Goal: Task Accomplishment & Management: Manage account settings

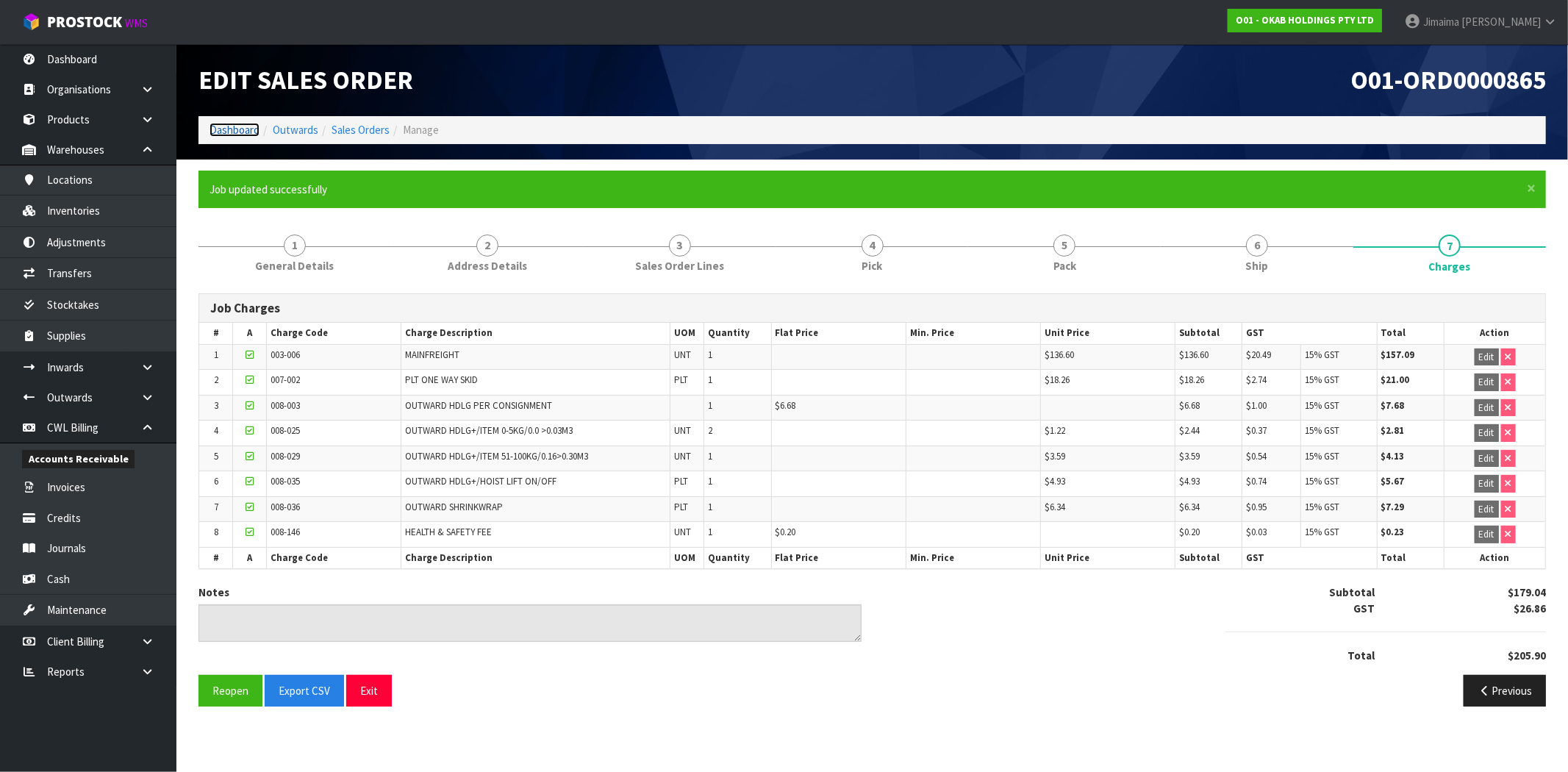
click at [230, 126] on link "Dashboard" at bounding box center [234, 130] width 50 height 14
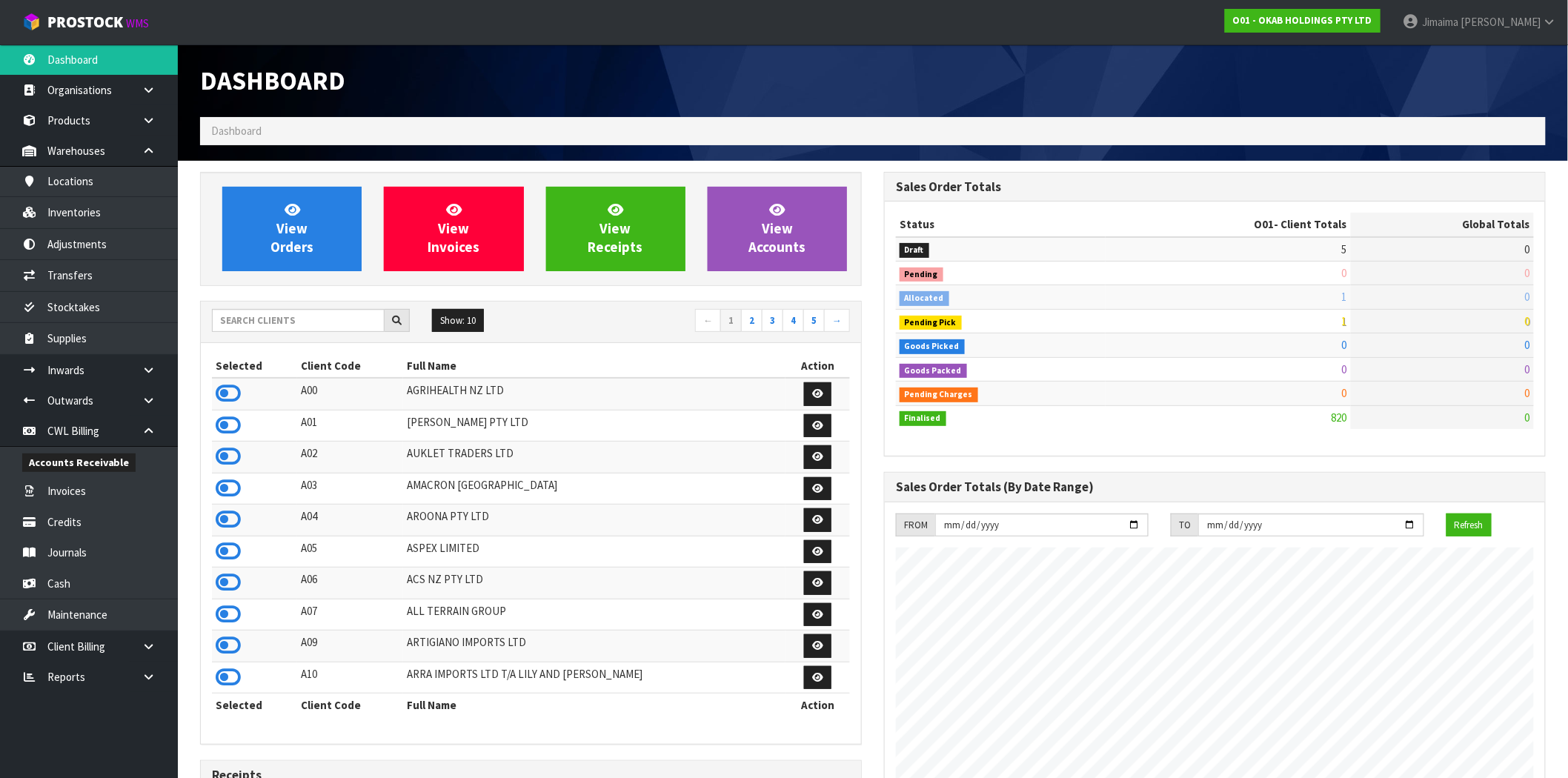
drag, startPoint x: 239, startPoint y: 335, endPoint x: 241, endPoint y: 327, distance: 8.2
click at [237, 334] on div "Show: 10 5 10 25 50 ← 1 2 3 4 5 →" at bounding box center [530, 321] width 660 height 26
click at [241, 326] on input "text" at bounding box center [298, 320] width 173 height 23
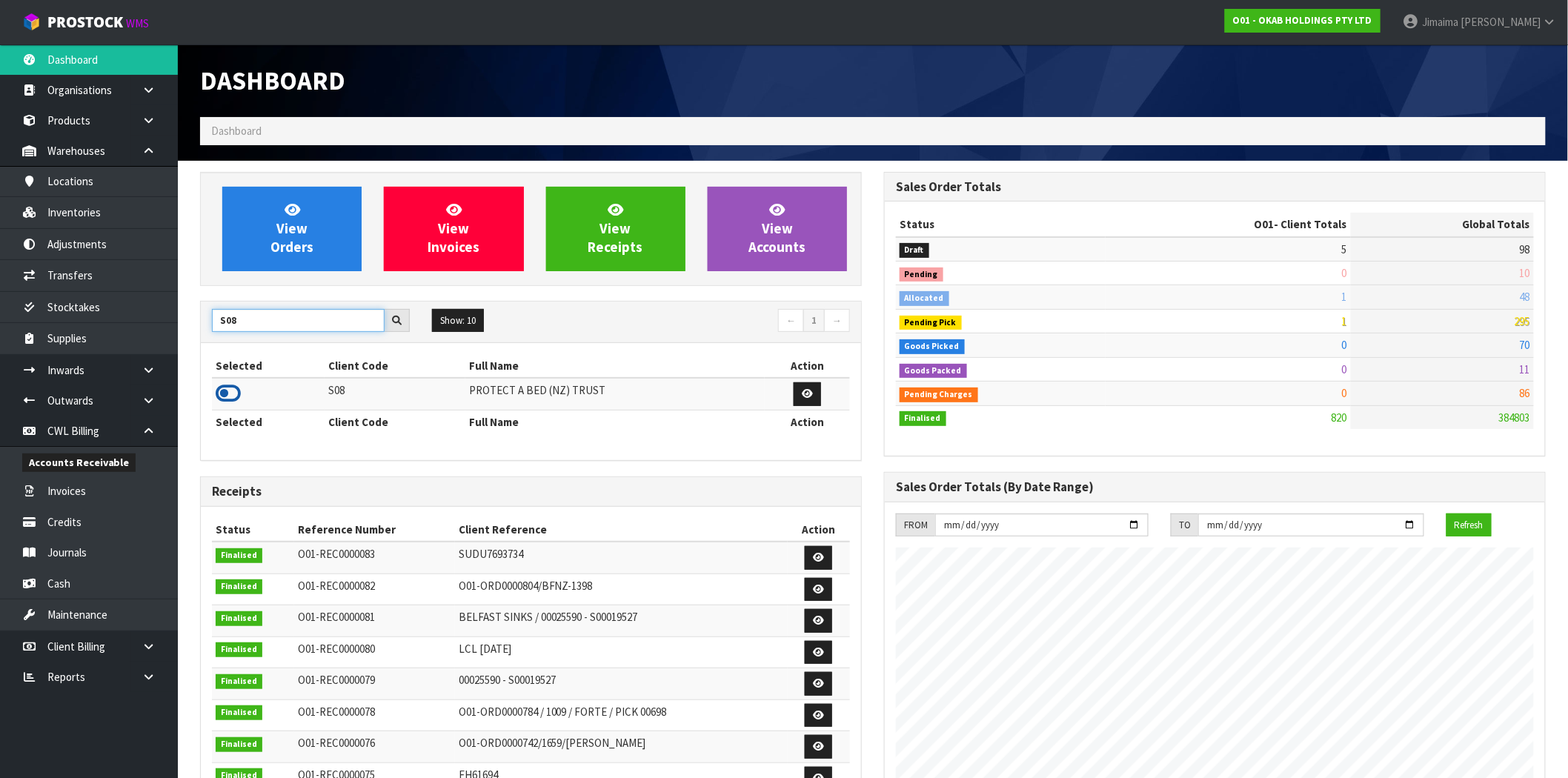
type input "S08"
click at [234, 391] on icon at bounding box center [228, 393] width 25 height 22
click at [317, 162] on section "View Orders View Invoices View Receipts View Accounts S08 Show: 10 5 10 25 50 ←…" at bounding box center [873, 721] width 1390 height 1121
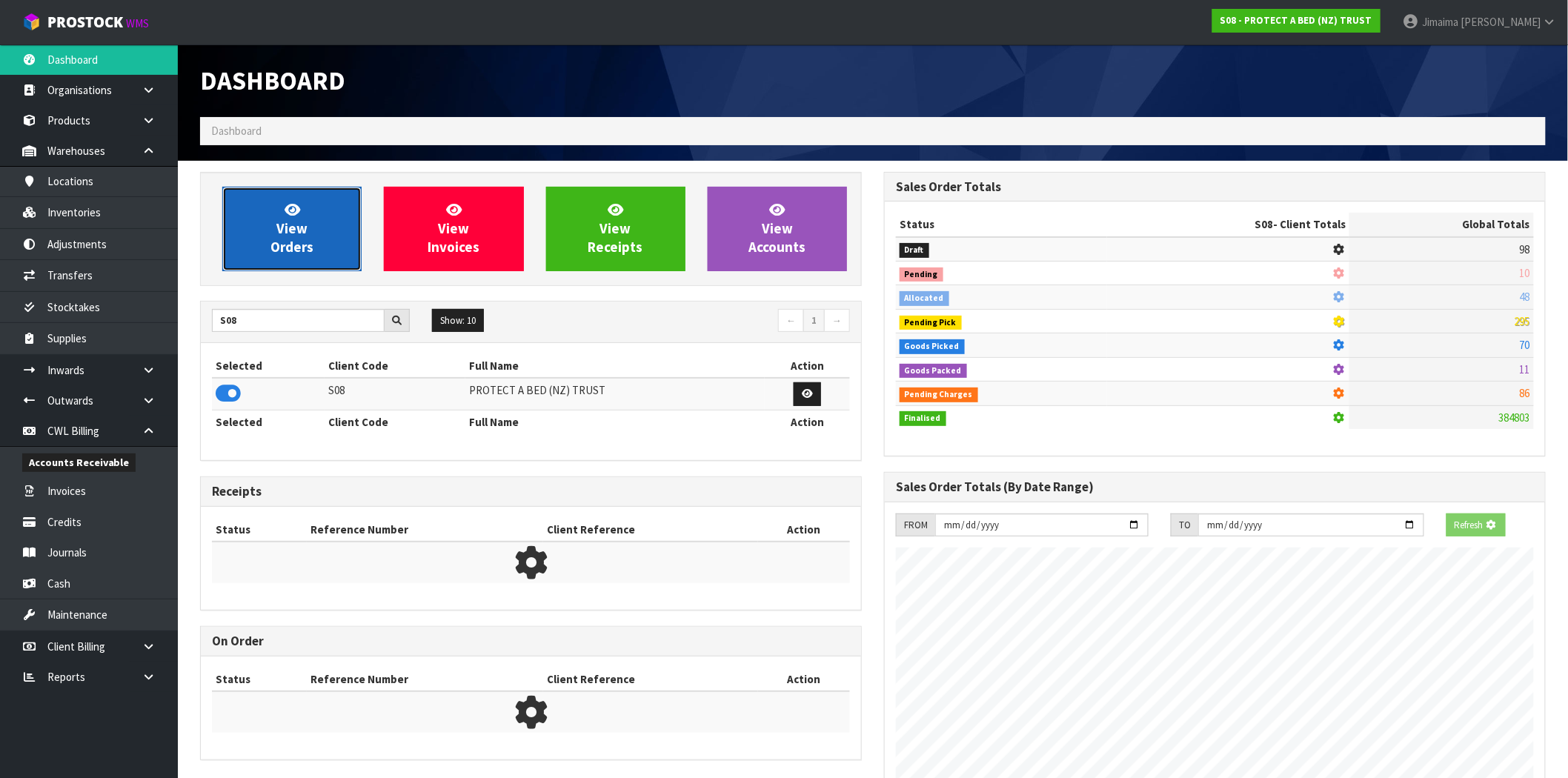
click at [308, 205] on link "View Orders" at bounding box center [292, 229] width 139 height 85
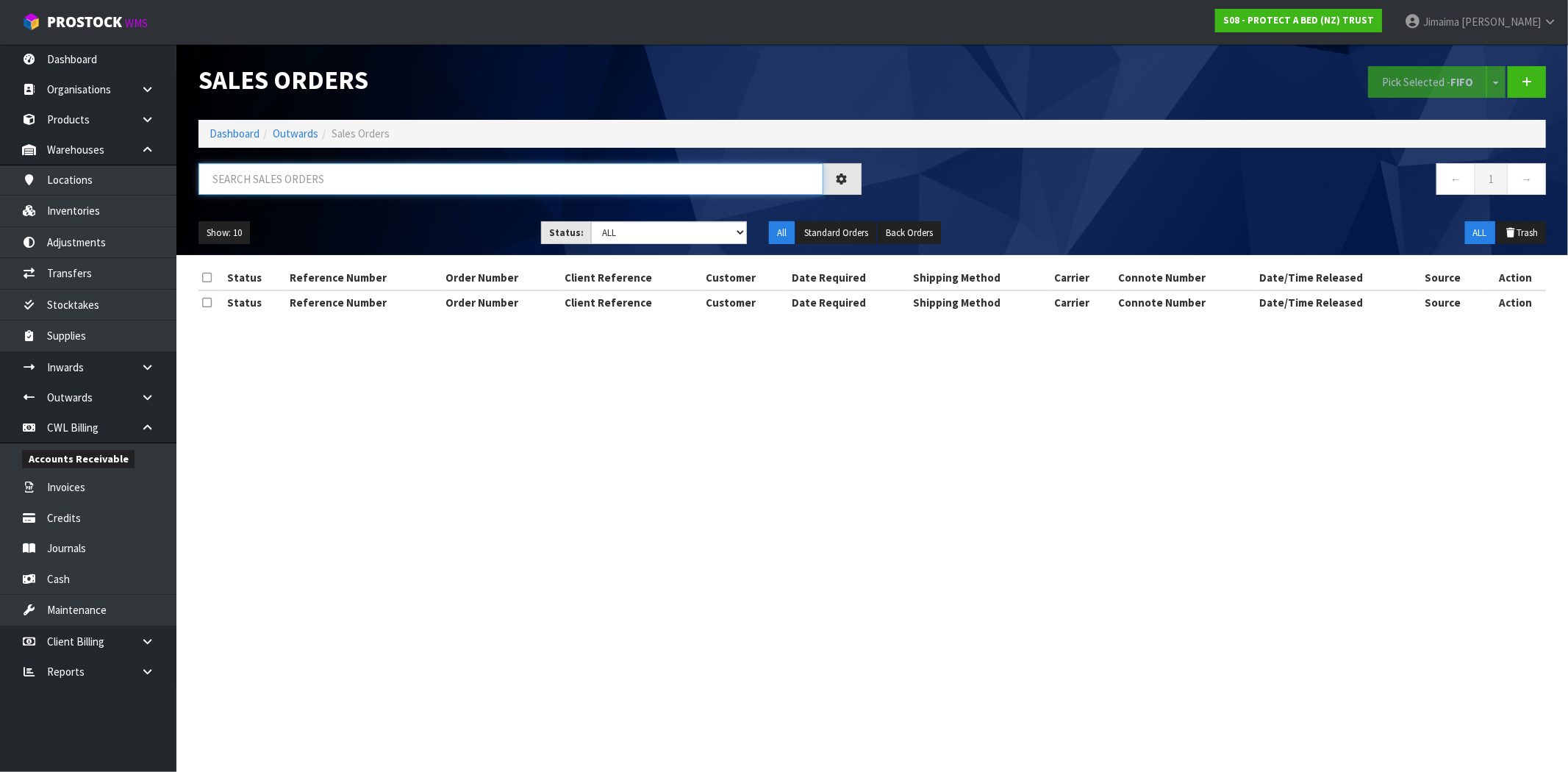
click at [277, 192] on input "text" at bounding box center [510, 179] width 625 height 32
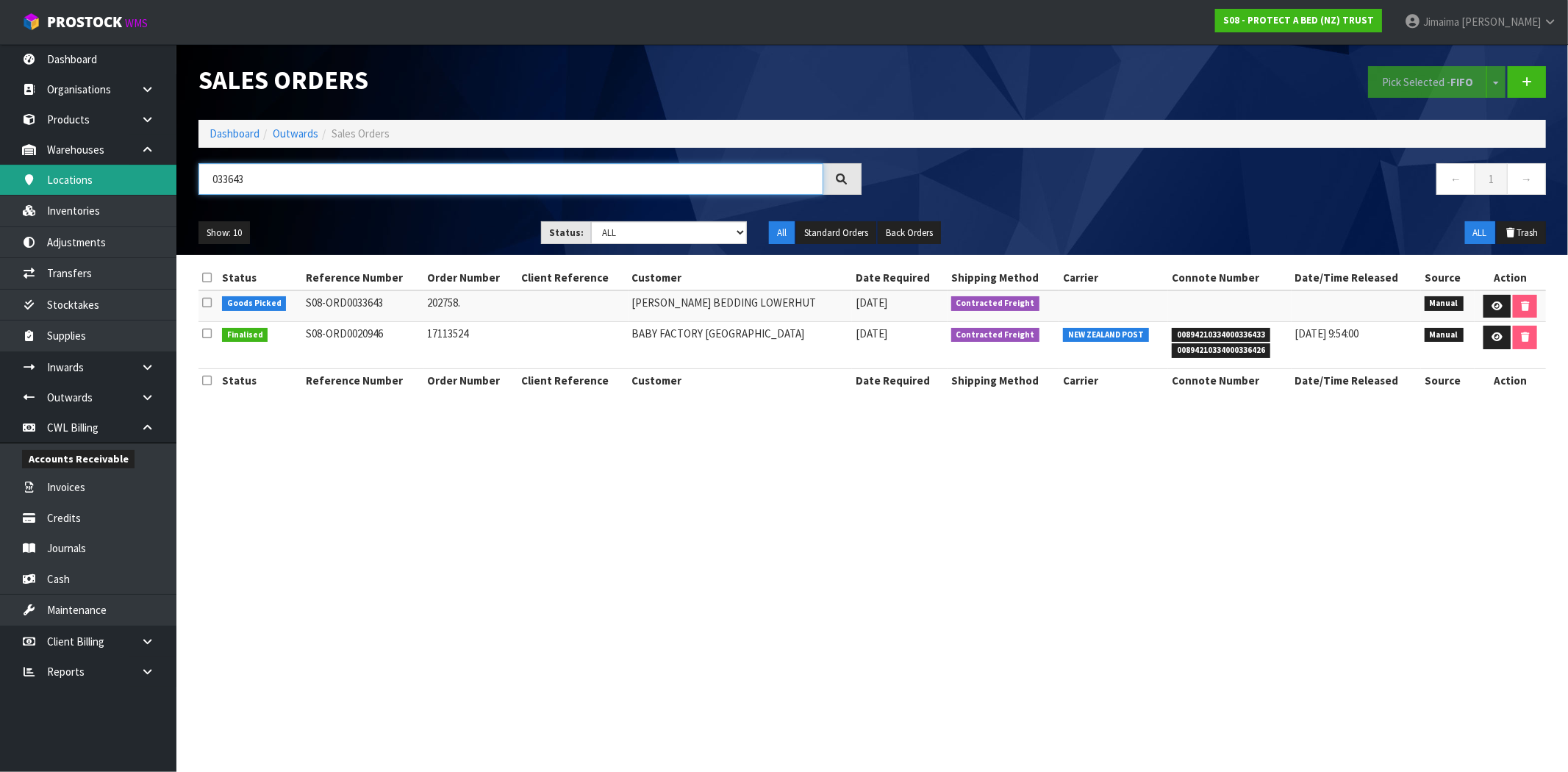
drag, startPoint x: 274, startPoint y: 193, endPoint x: 89, endPoint y: 178, distance: 185.6
click at [89, 178] on body "Toggle navigation ProStock WMS S08 - PROTECT A BED (NZ) TRUST Jimaima Reiher Lo…" at bounding box center [784, 386] width 1568 height 772
type input "0"
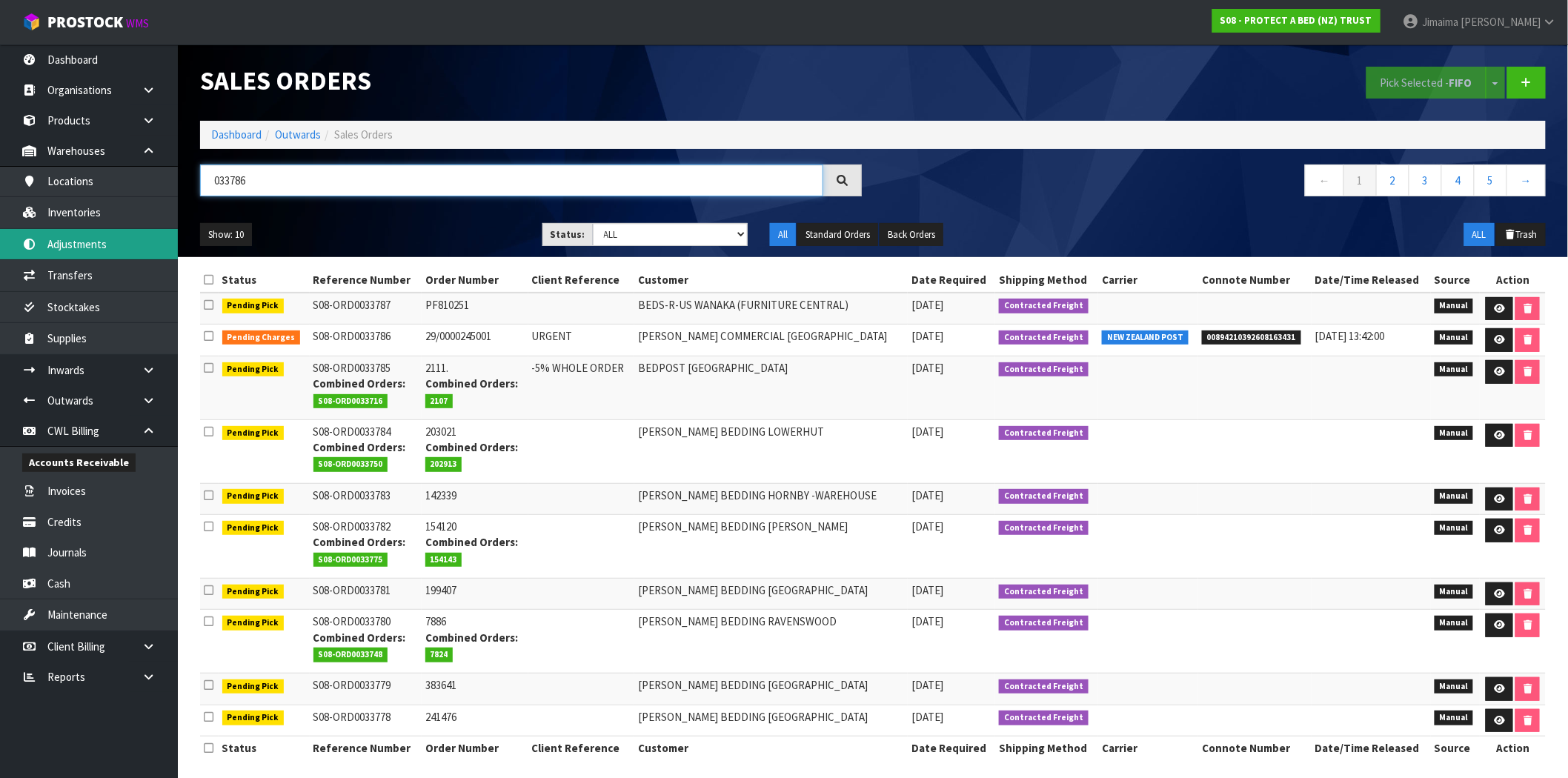
type input "033786"
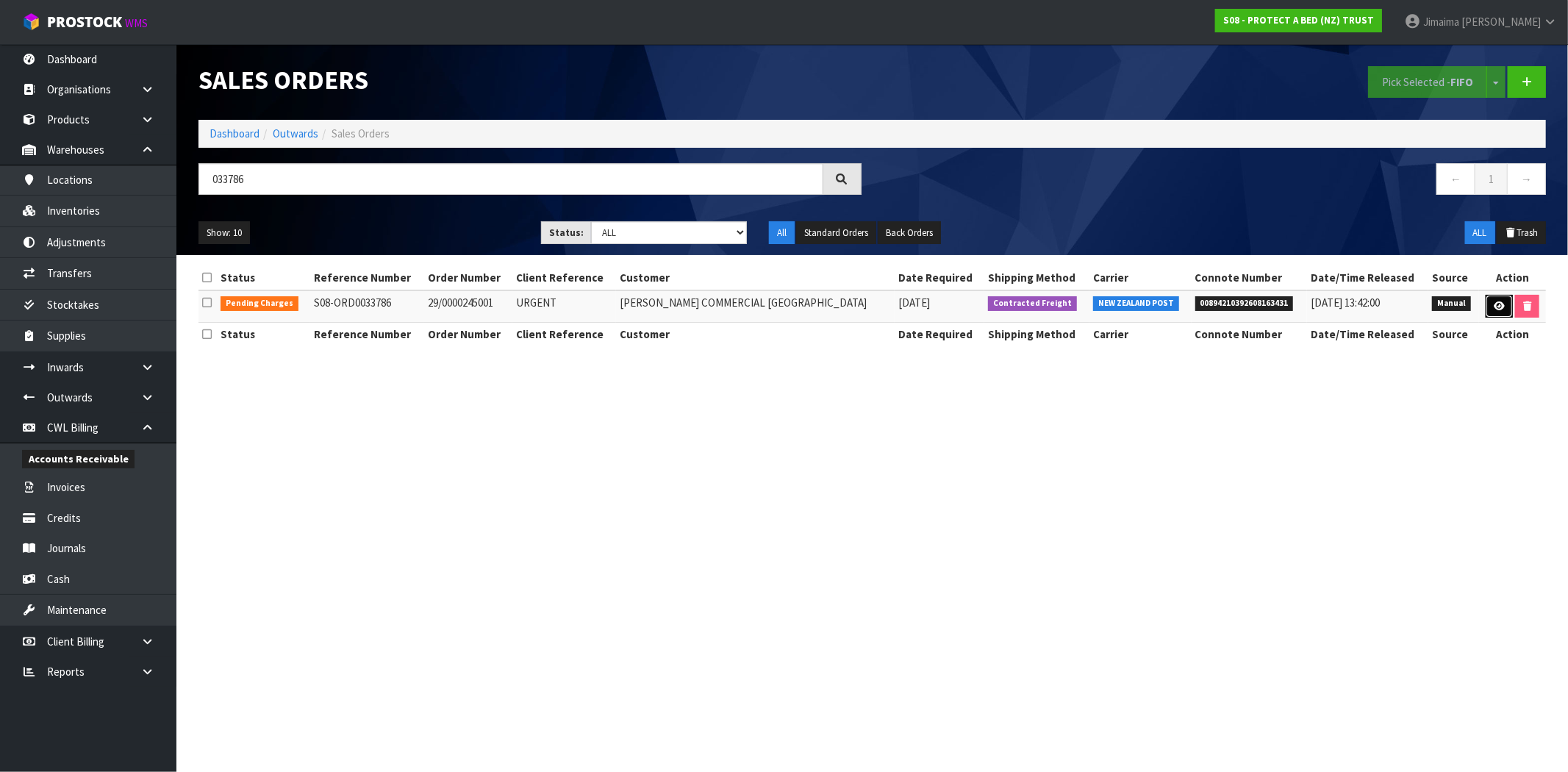
drag, startPoint x: 1483, startPoint y: 305, endPoint x: 1461, endPoint y: 316, distance: 24.6
click at [1485, 305] on link at bounding box center [1499, 306] width 27 height 24
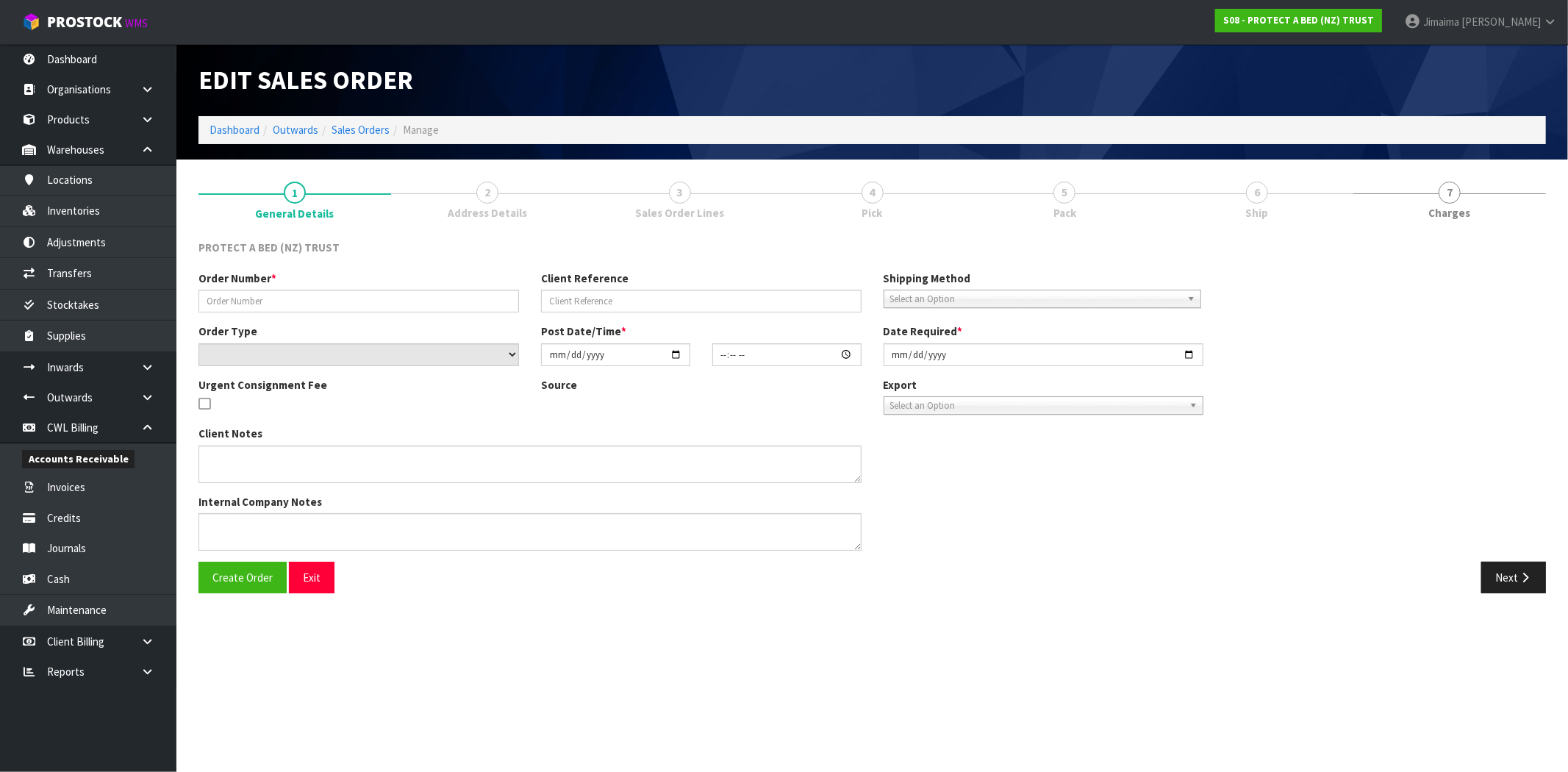
type input "29/0000245001"
type input "URGENT"
select select "number:0"
type input "[DATE]"
type input "11:11:00.000"
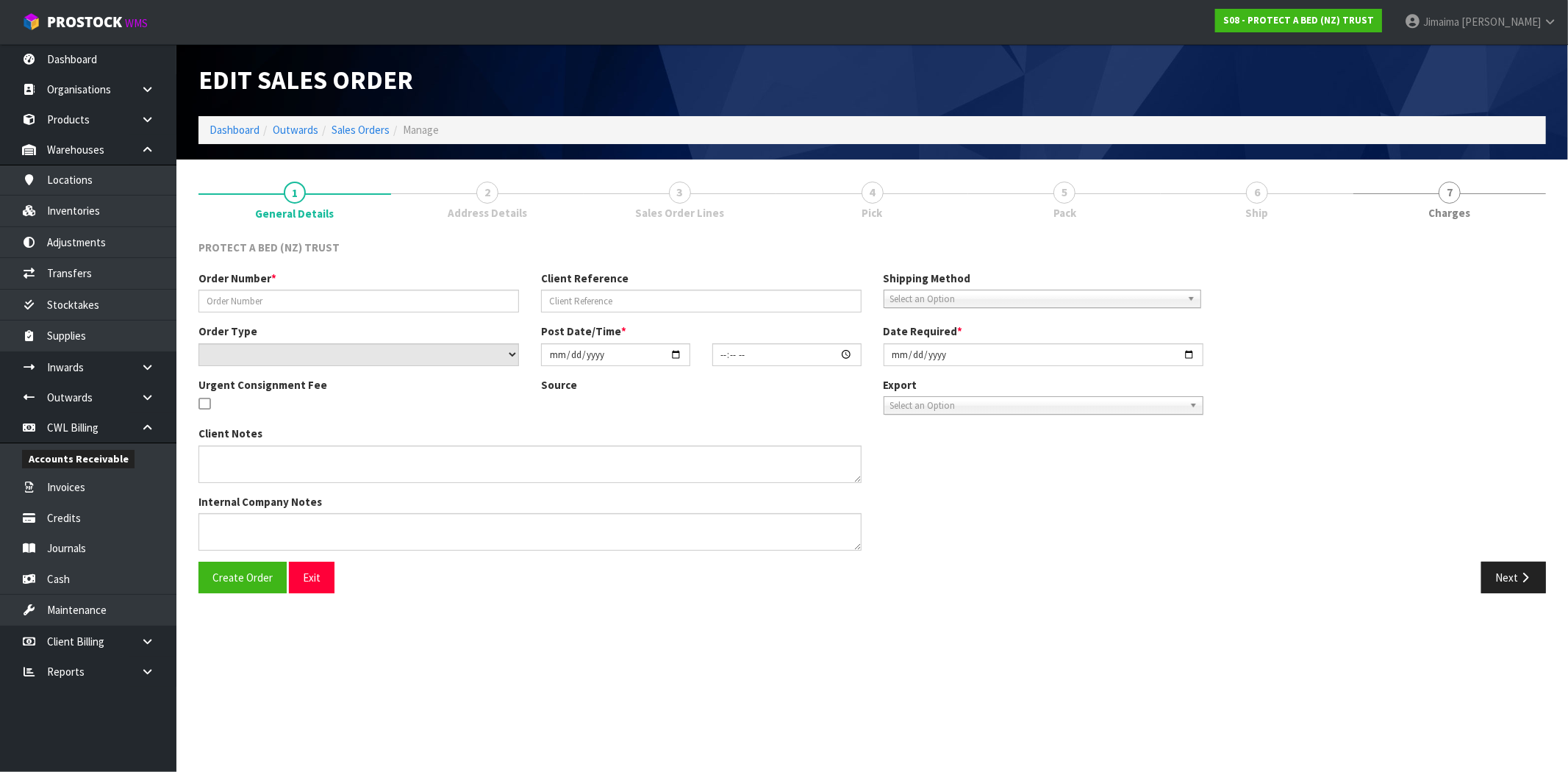
type input "[DATE]"
type textarea "MAKE SURE INVOICE IS TO BEDDING COMMERCIAL"
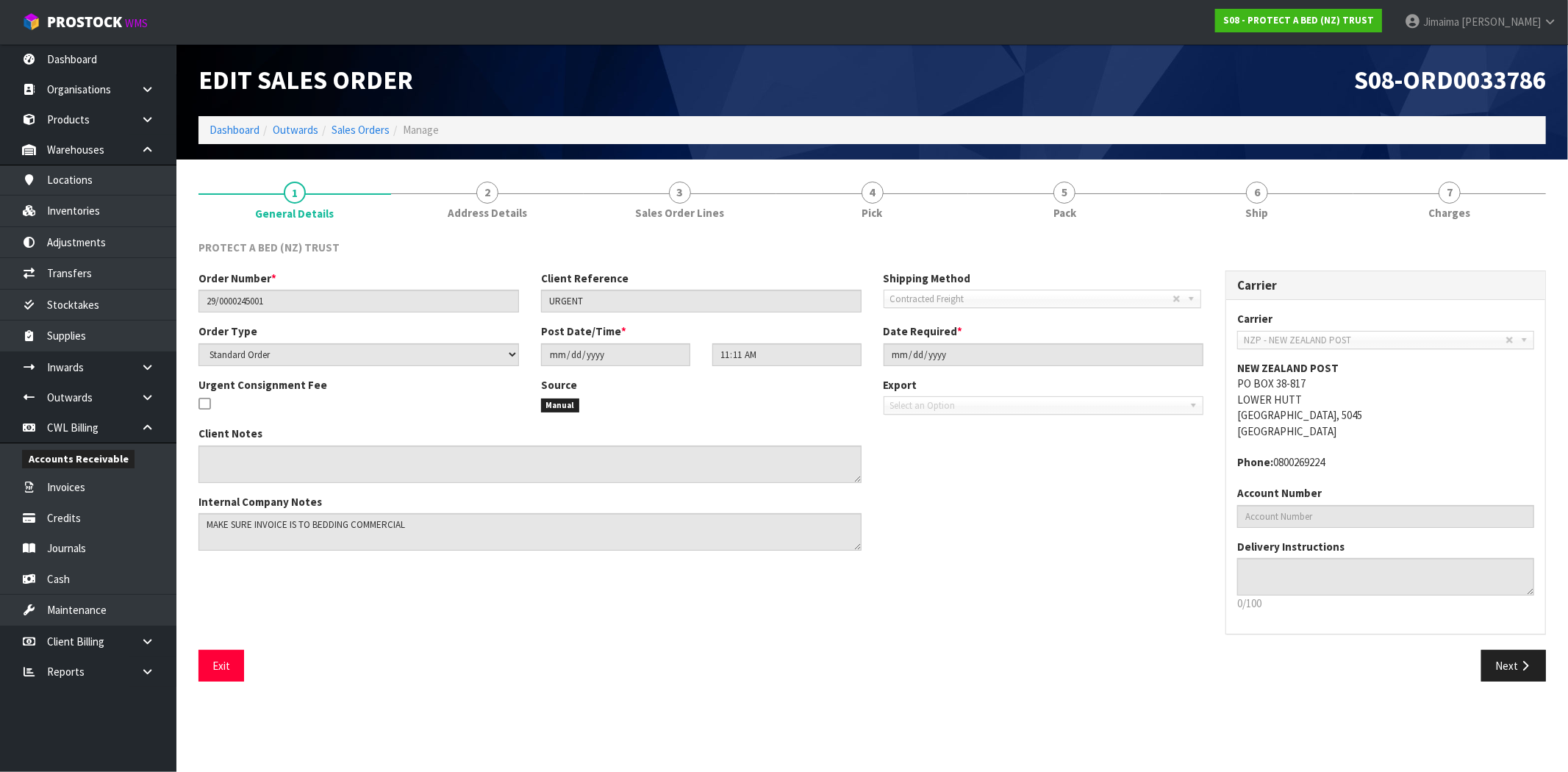
drag, startPoint x: 1293, startPoint y: 216, endPoint x: 1262, endPoint y: 248, distance: 44.6
click at [1293, 215] on link "6 Ship" at bounding box center [1256, 199] width 193 height 58
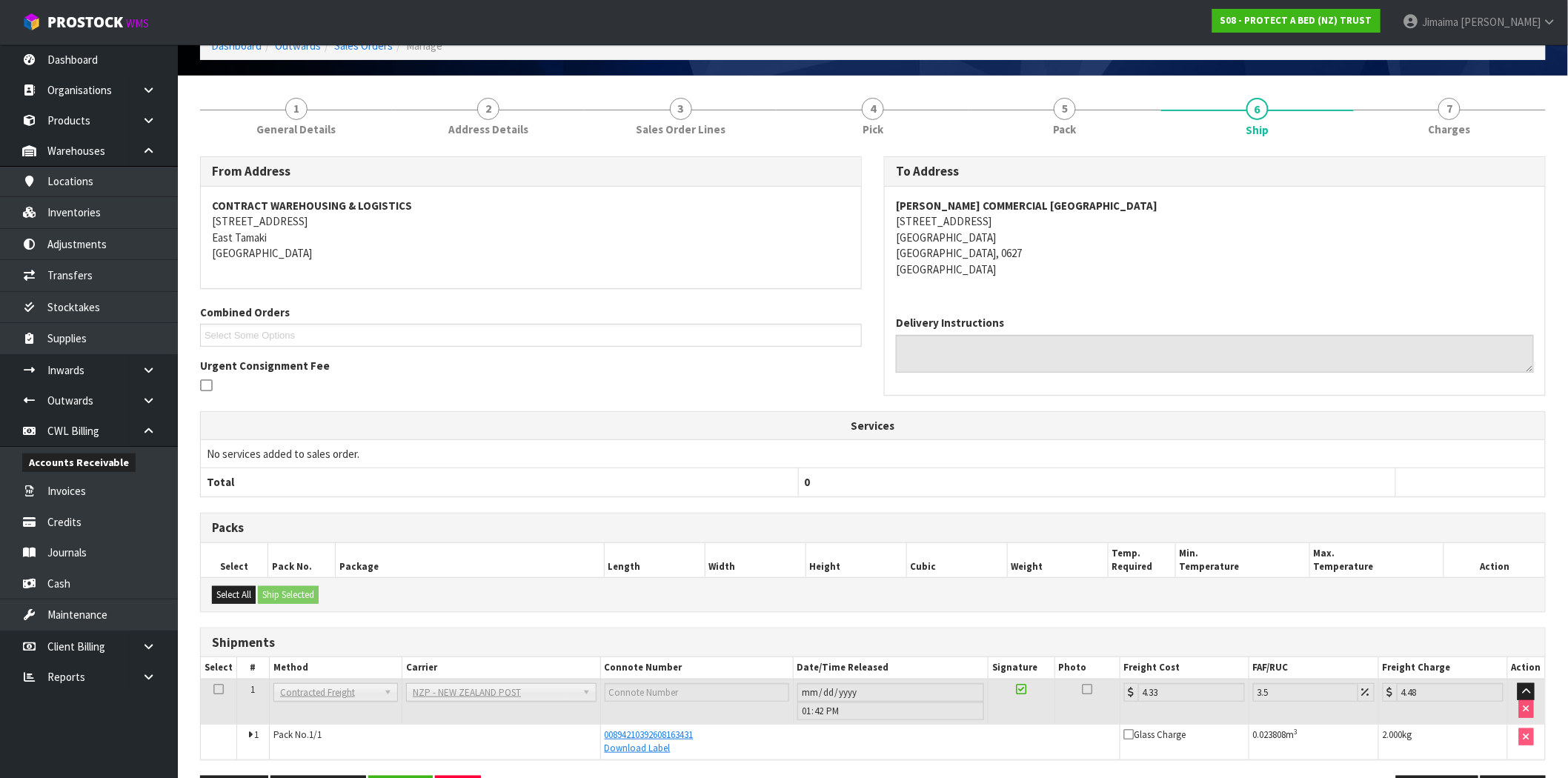
scroll to position [137, 0]
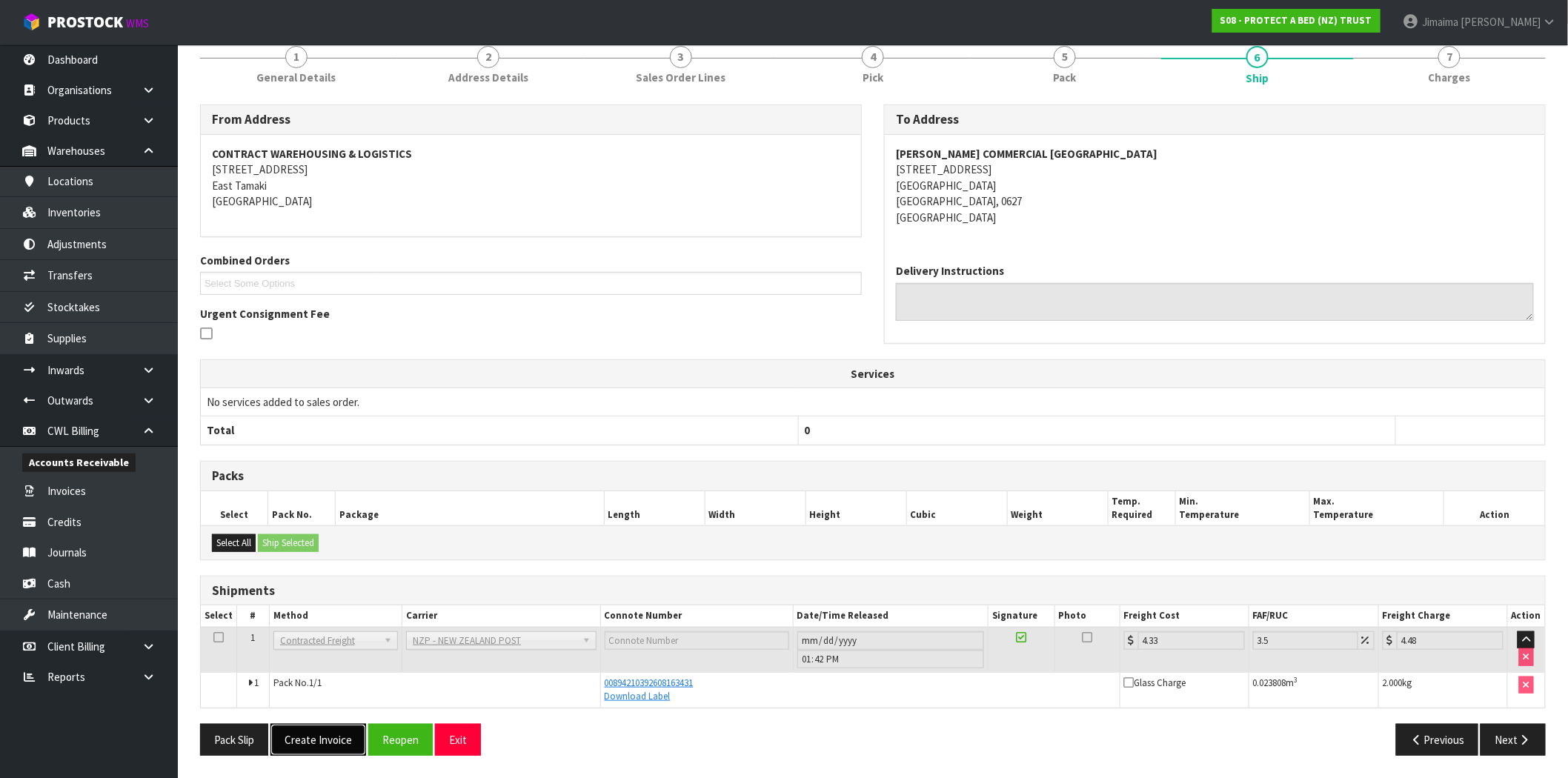
click at [327, 728] on button "Create Invoice" at bounding box center [318, 740] width 95 height 32
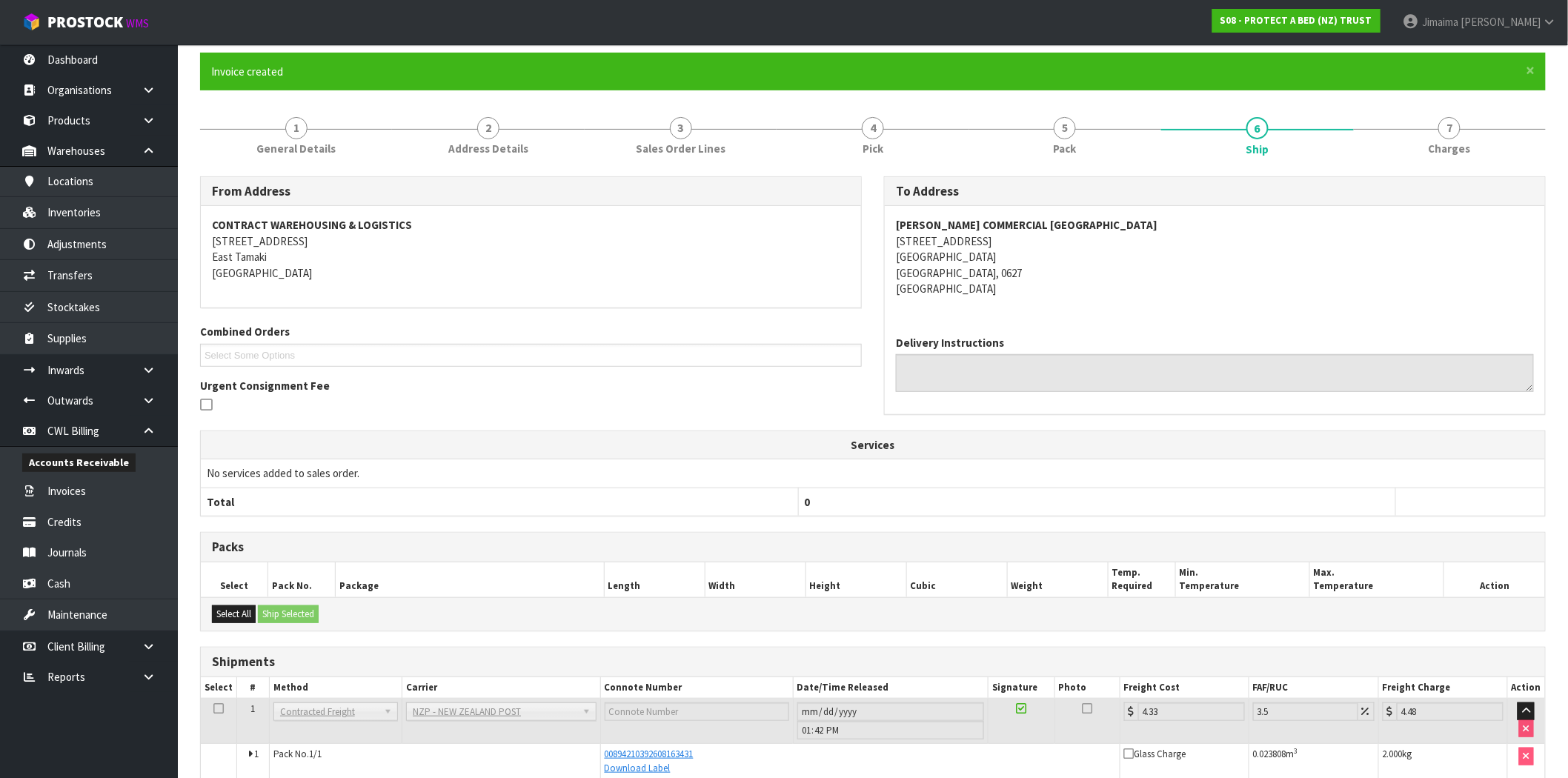
scroll to position [190, 0]
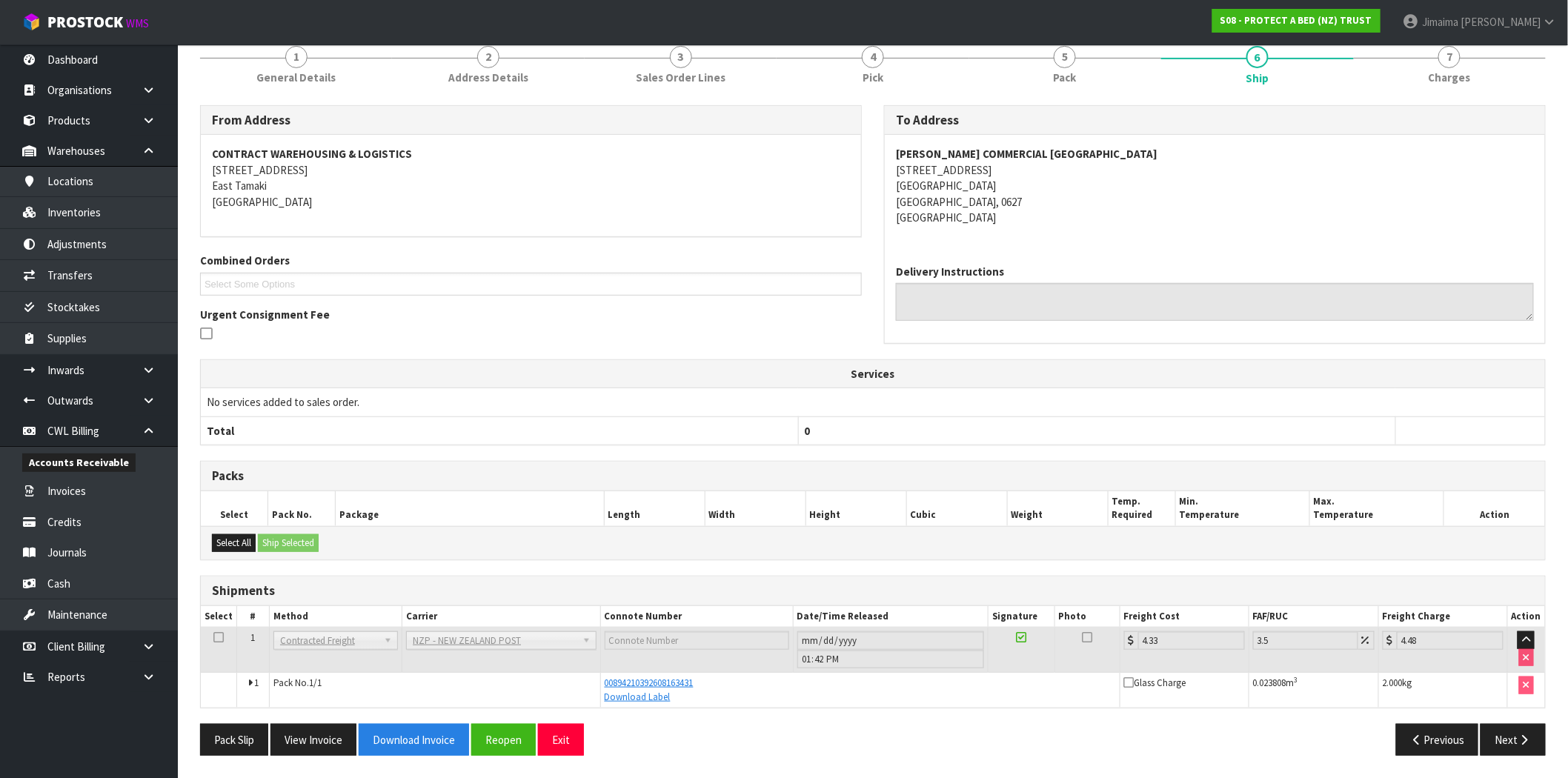
click at [216, 493] on th "Select" at bounding box center [234, 509] width 67 height 35
click at [342, 737] on button "View Invoice" at bounding box center [313, 740] width 86 height 32
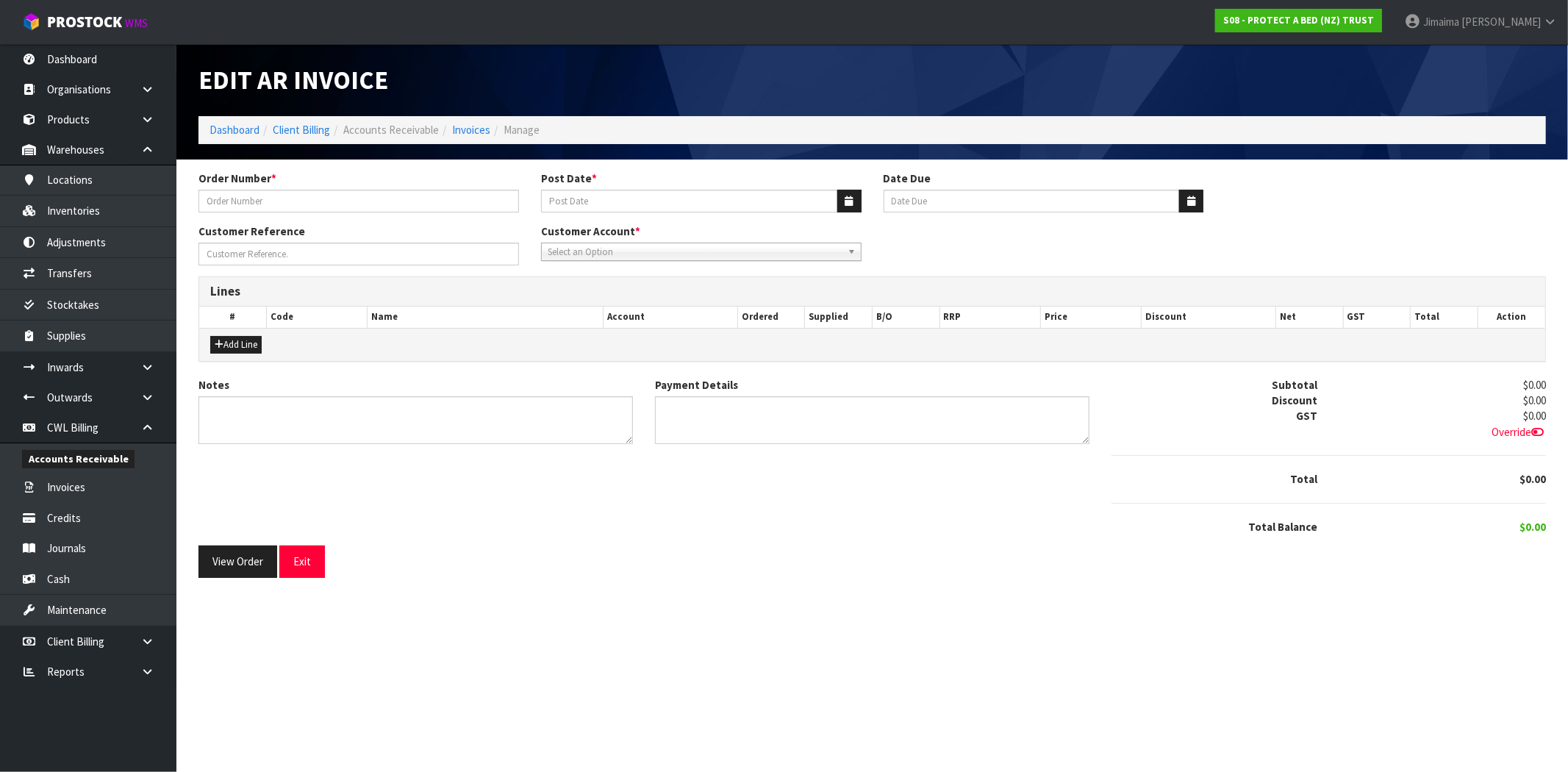
type input "29/0000245001"
type input "[DATE]"
type input "URGENT"
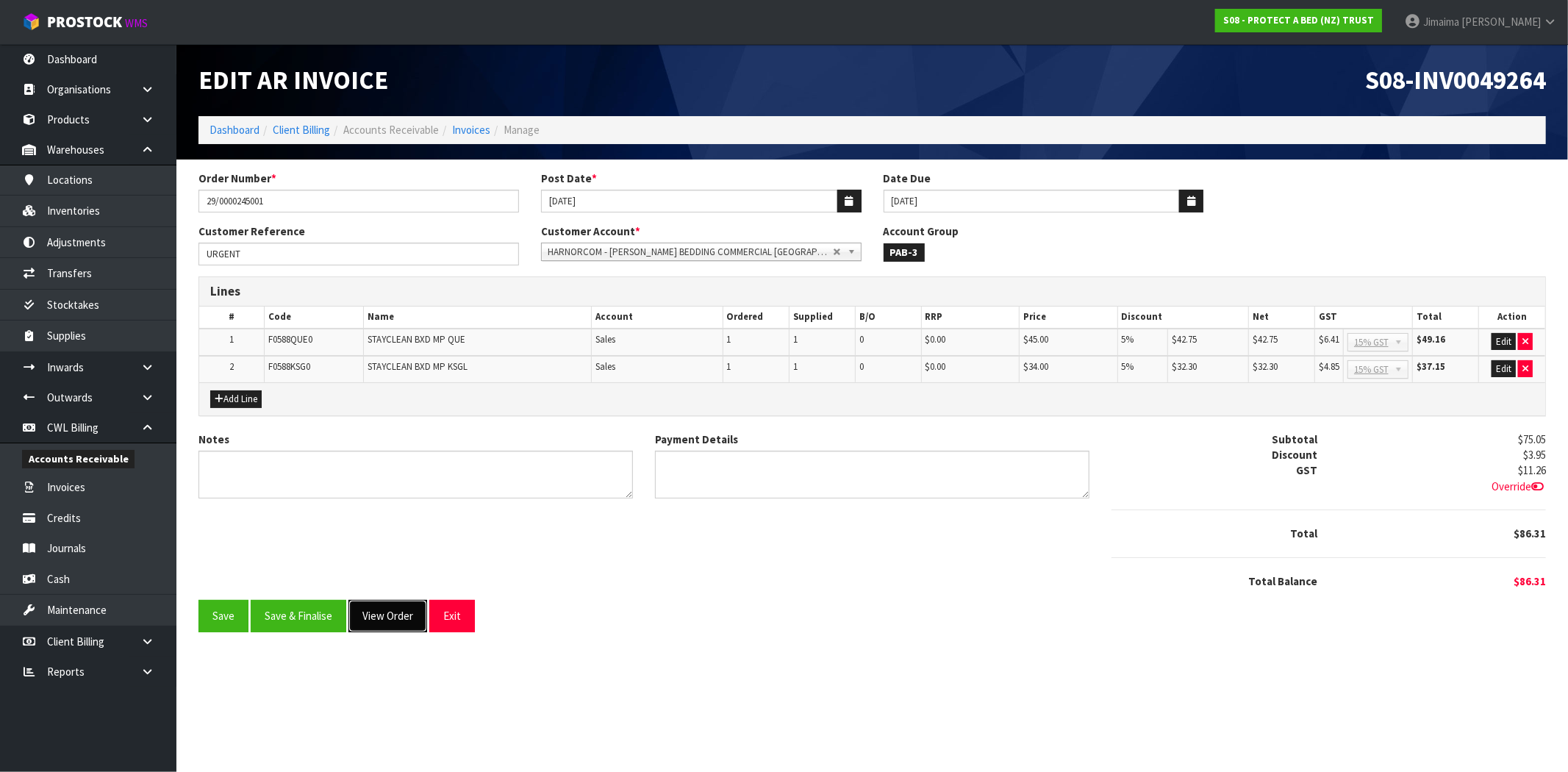
click at [402, 603] on button "View Order" at bounding box center [387, 616] width 79 height 32
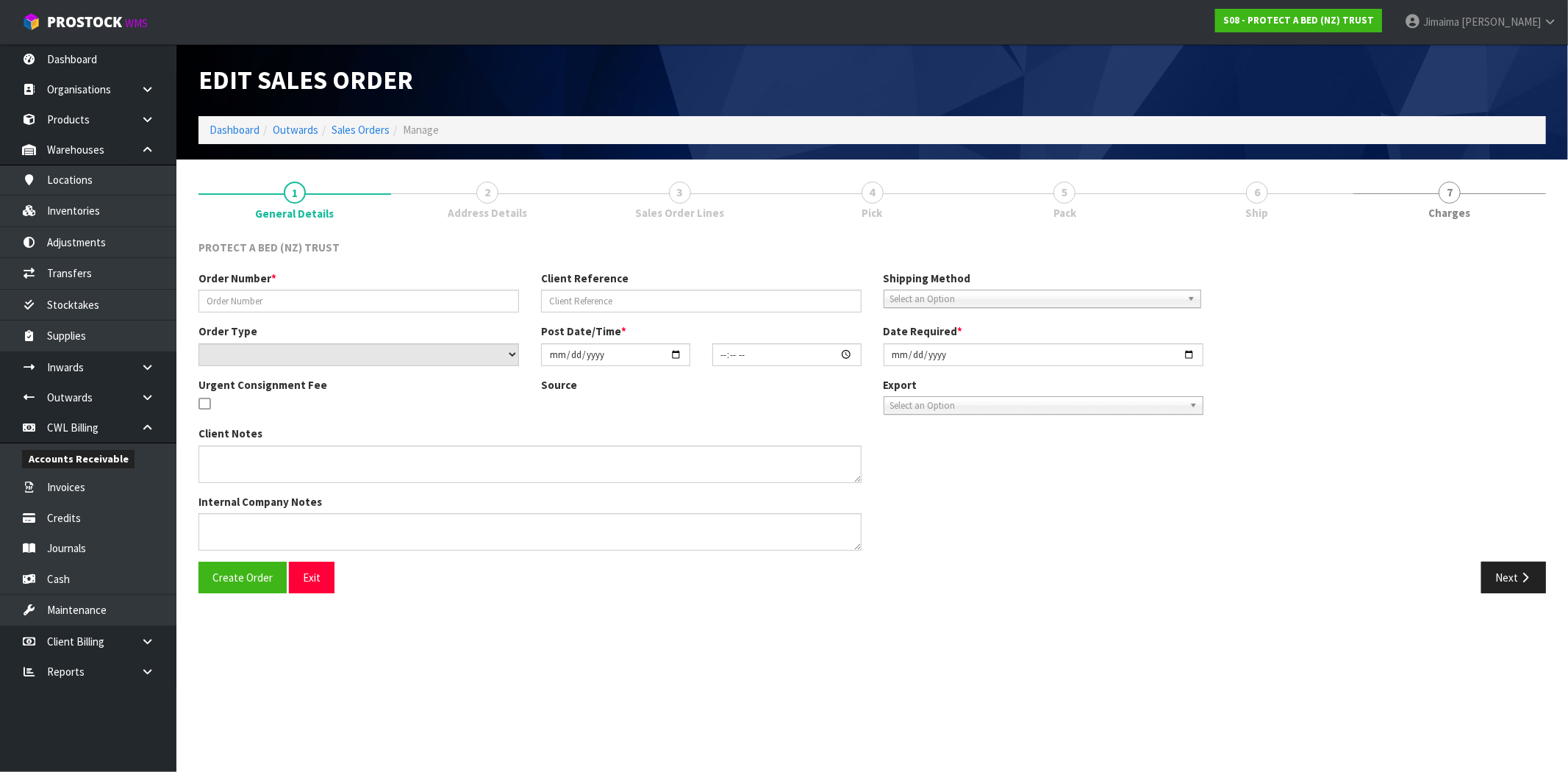
type input "29/0000245001"
type input "URGENT"
select select "number:0"
type input "[DATE]"
type input "11:11:00.000"
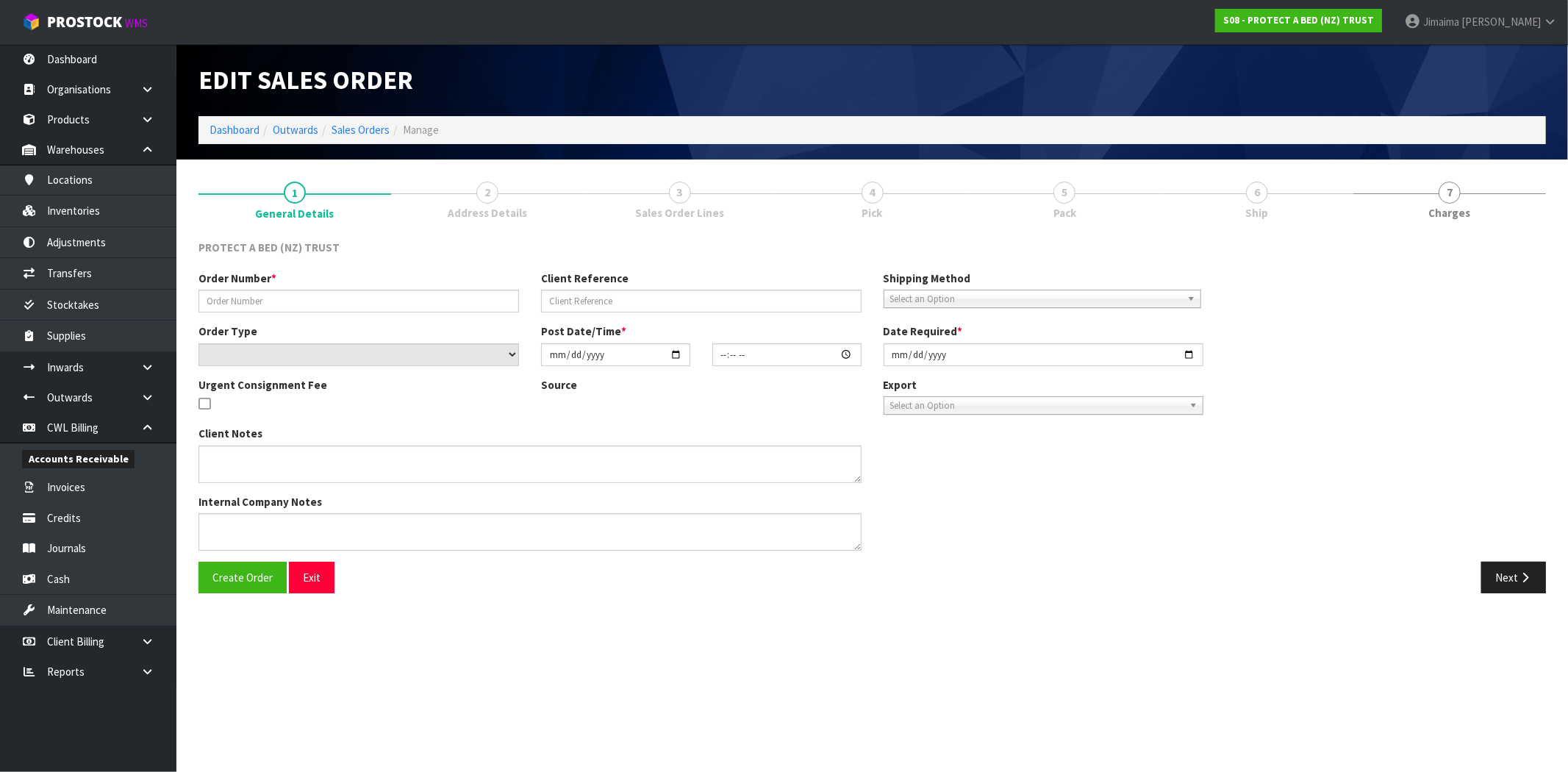
type input "[DATE]"
type textarea "MAKE SURE INVOICE IS TO BEDDING COMMERCIAL"
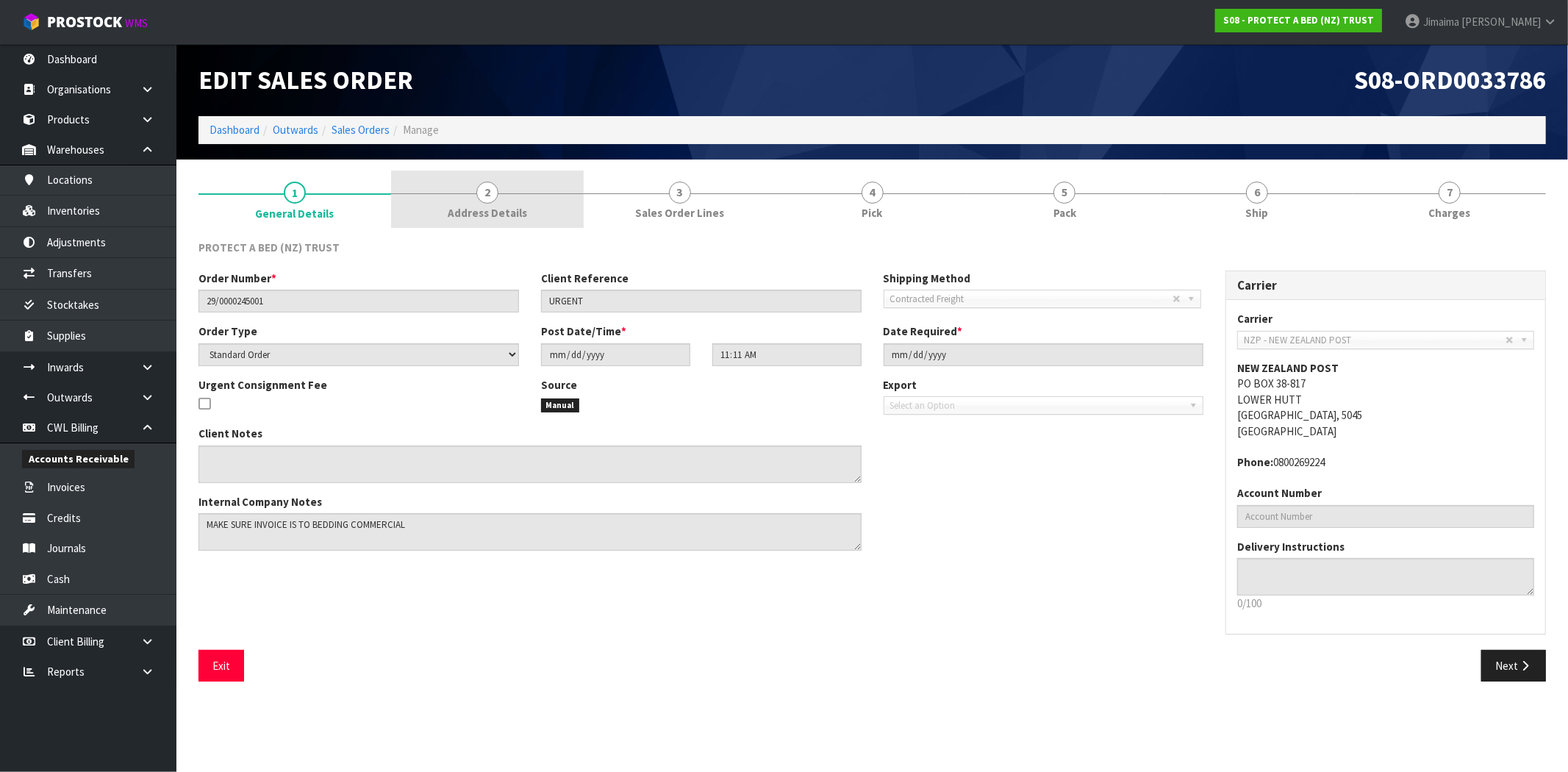
click at [538, 171] on link "2 Address Details" at bounding box center [487, 199] width 193 height 58
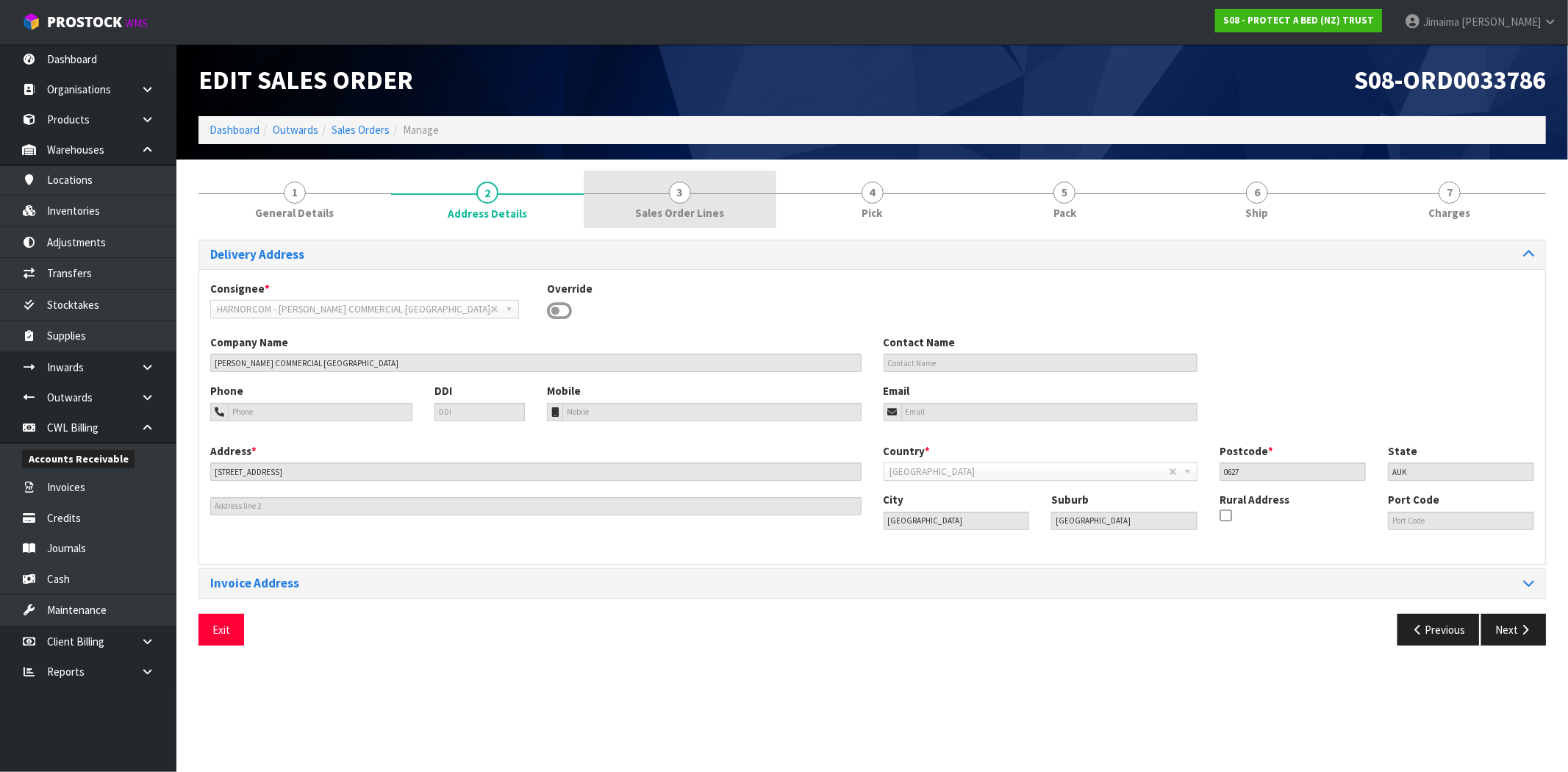
click at [652, 188] on link "3 Sales Order Lines" at bounding box center [679, 199] width 193 height 58
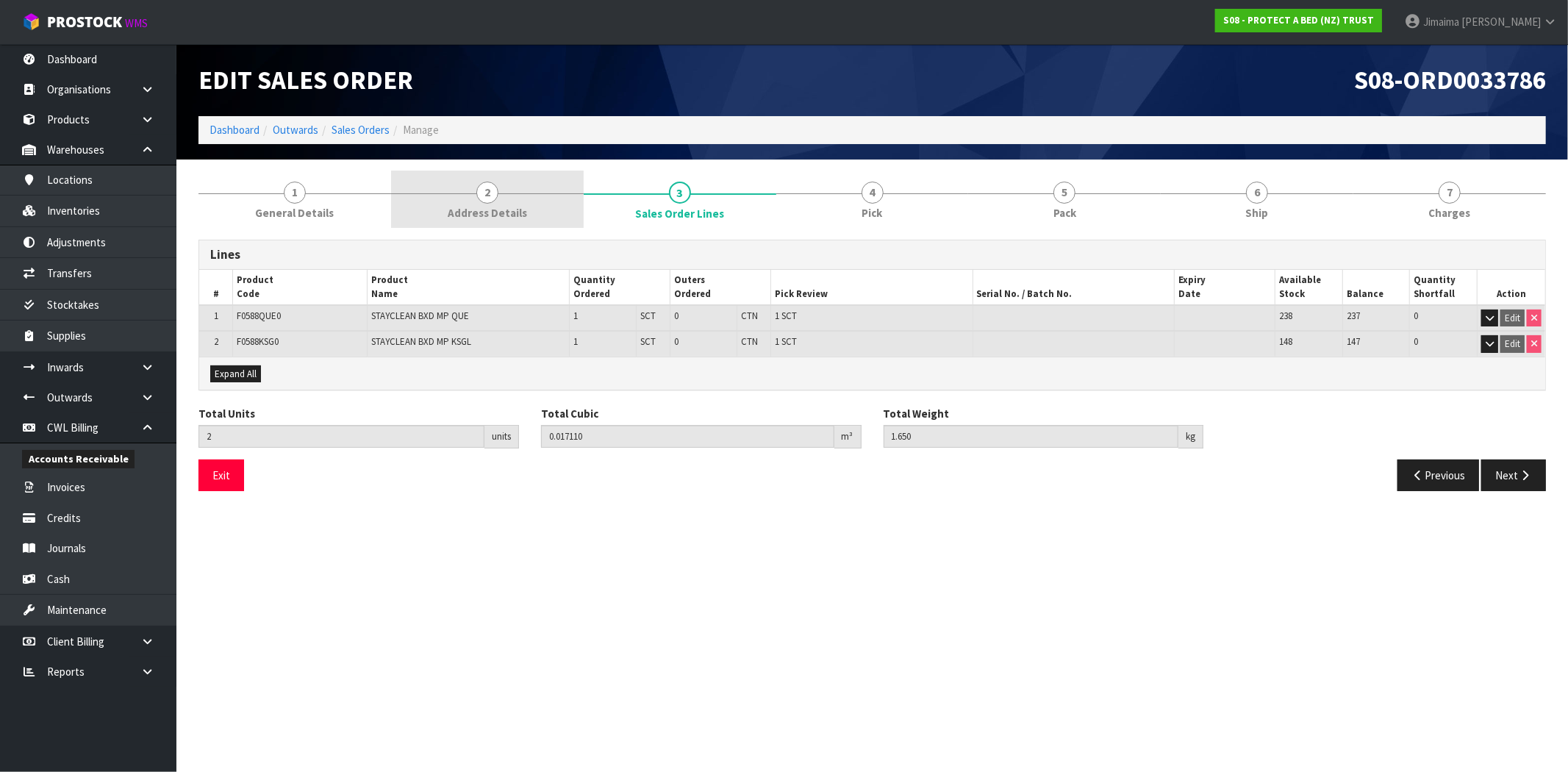
click at [510, 213] on span "Address Details" at bounding box center [487, 212] width 79 height 15
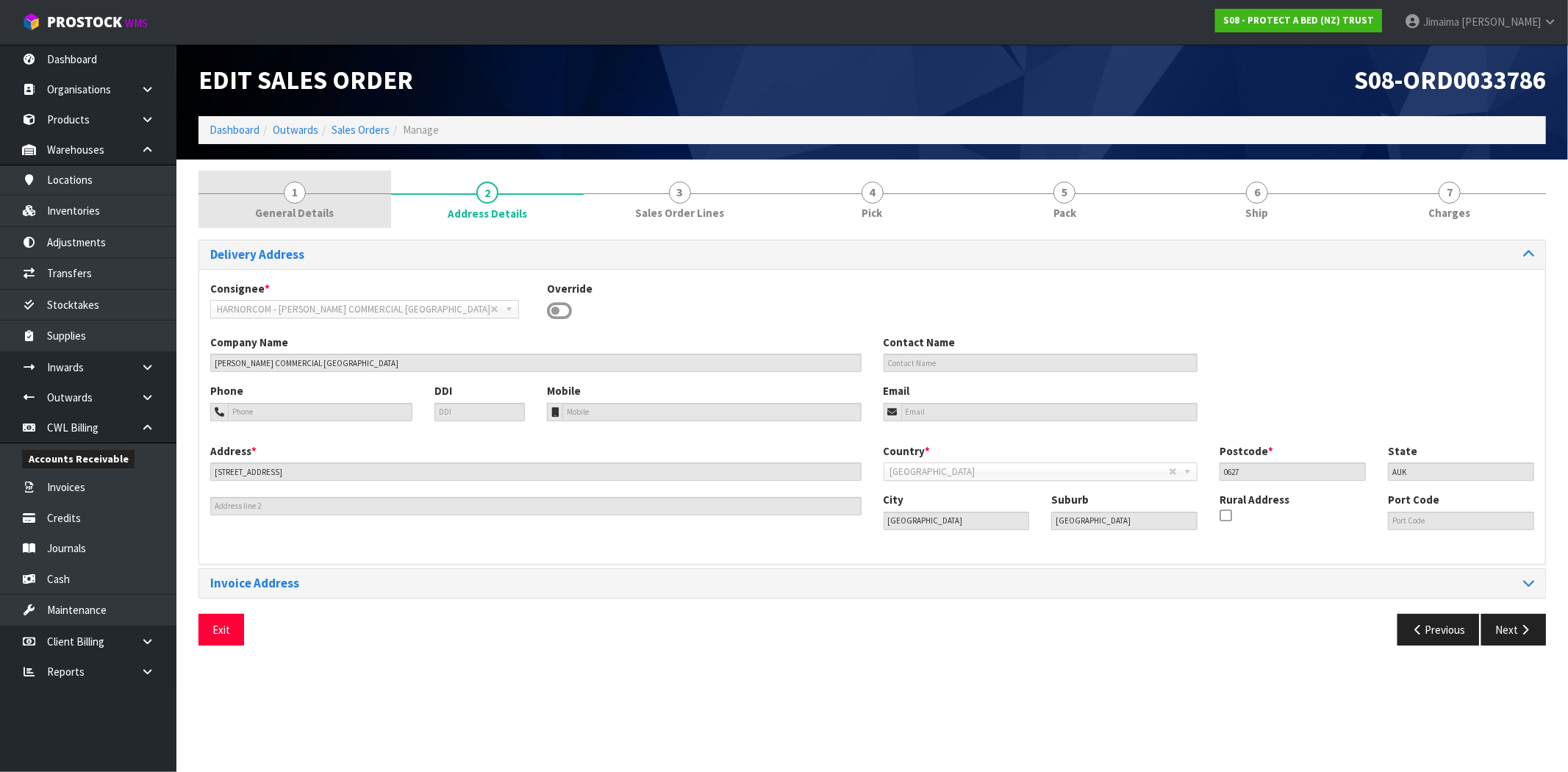
click at [382, 194] on div at bounding box center [294, 194] width 193 height 1
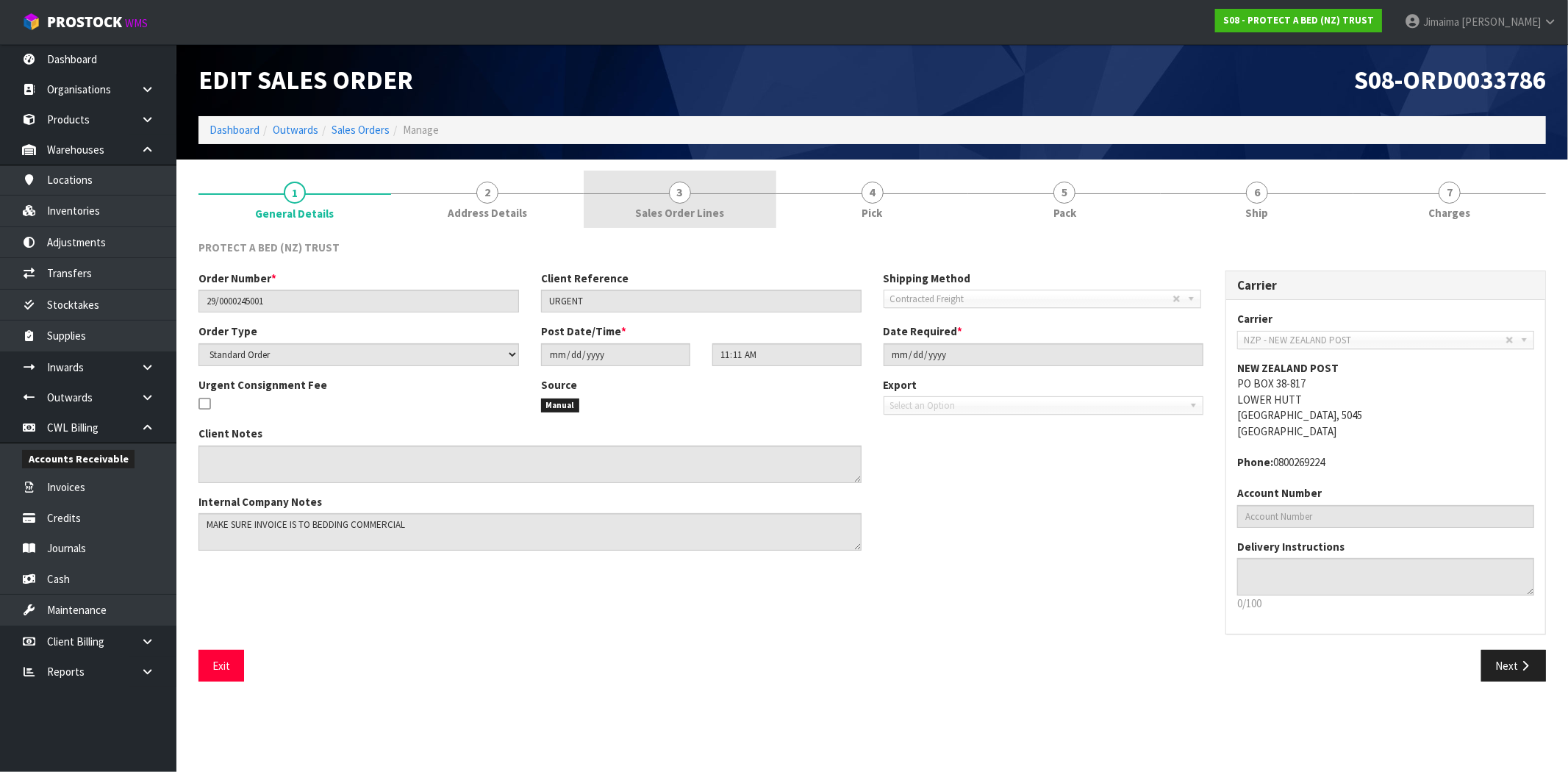
click at [647, 192] on link "3 Sales Order Lines" at bounding box center [679, 199] width 193 height 58
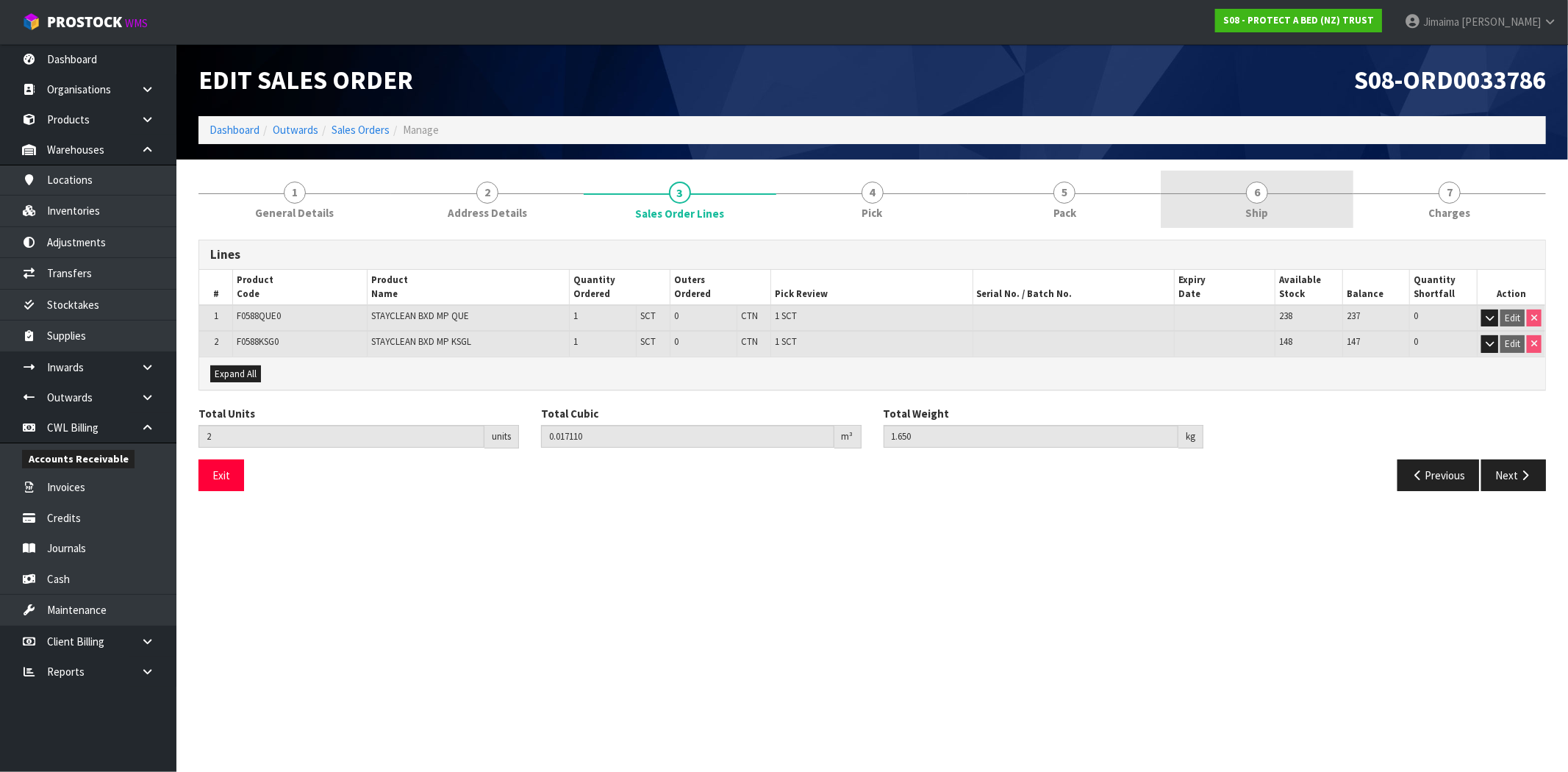
click at [1186, 194] on div at bounding box center [1256, 194] width 193 height 1
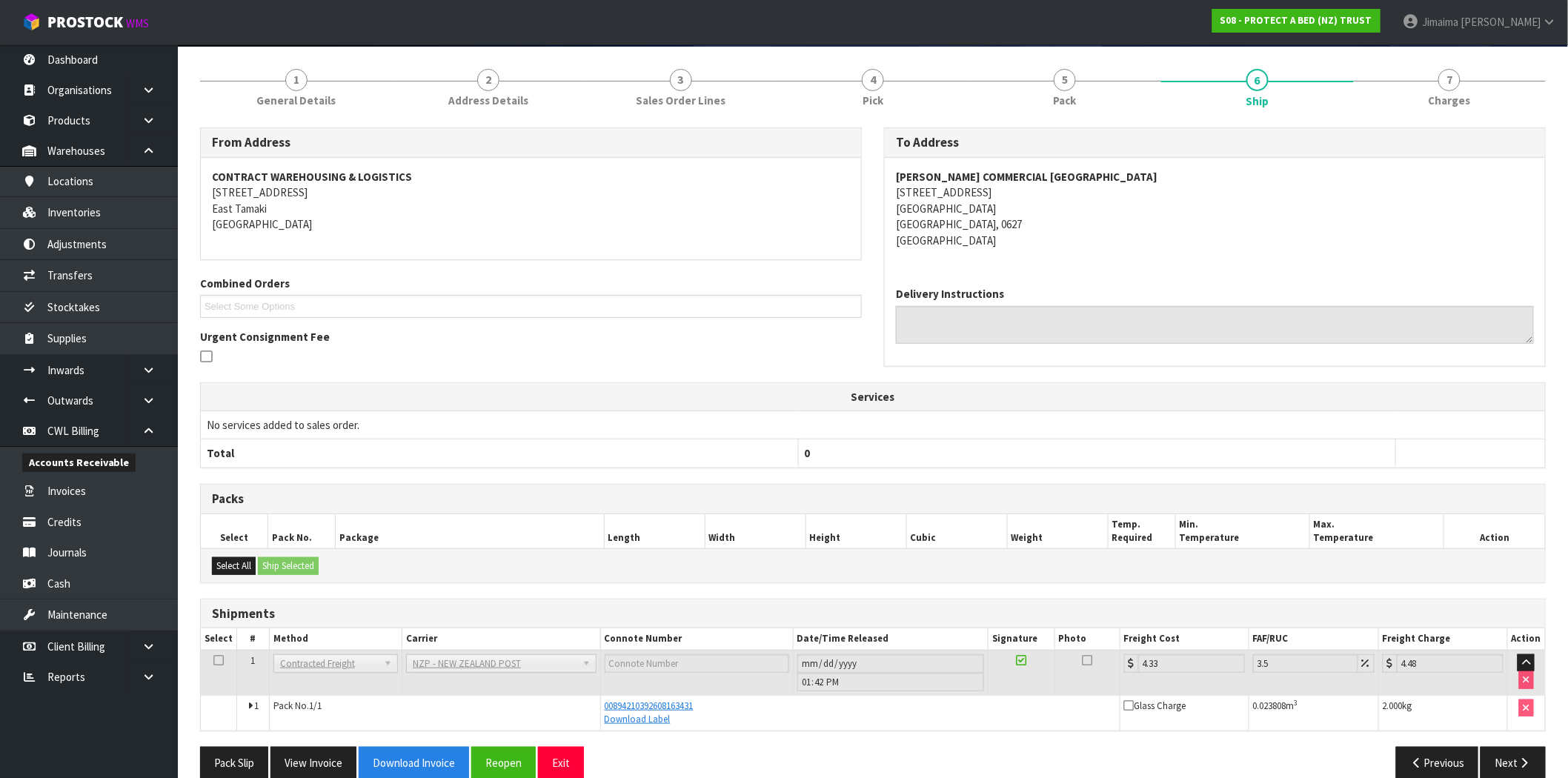
scroll to position [137, 0]
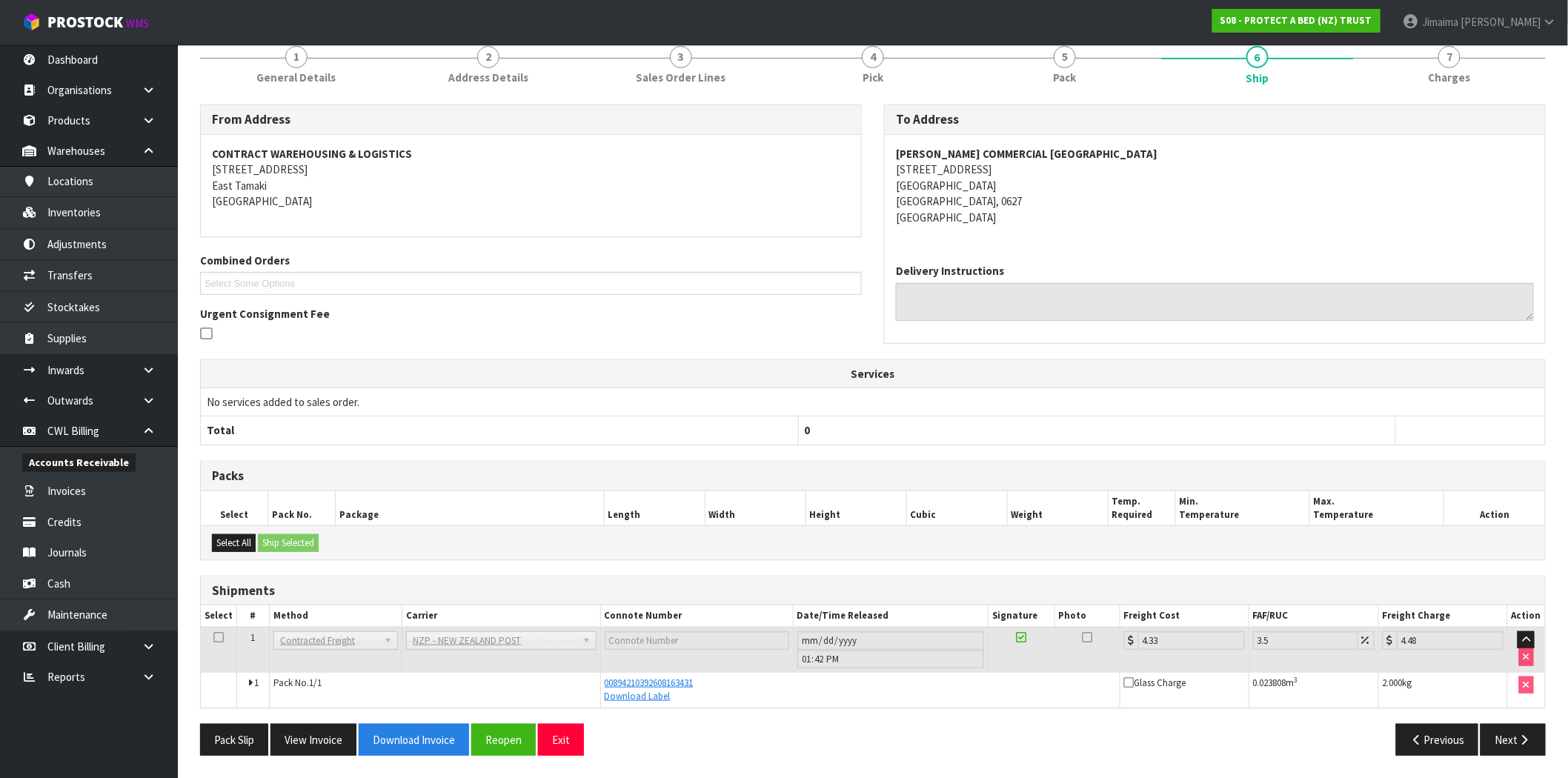
drag, startPoint x: 842, startPoint y: 538, endPoint x: 830, endPoint y: 546, distance: 14.4
click at [842, 538] on div "Select All Ship Selected" at bounding box center [873, 542] width 1344 height 34
click at [498, 741] on button "Reopen" at bounding box center [503, 740] width 65 height 32
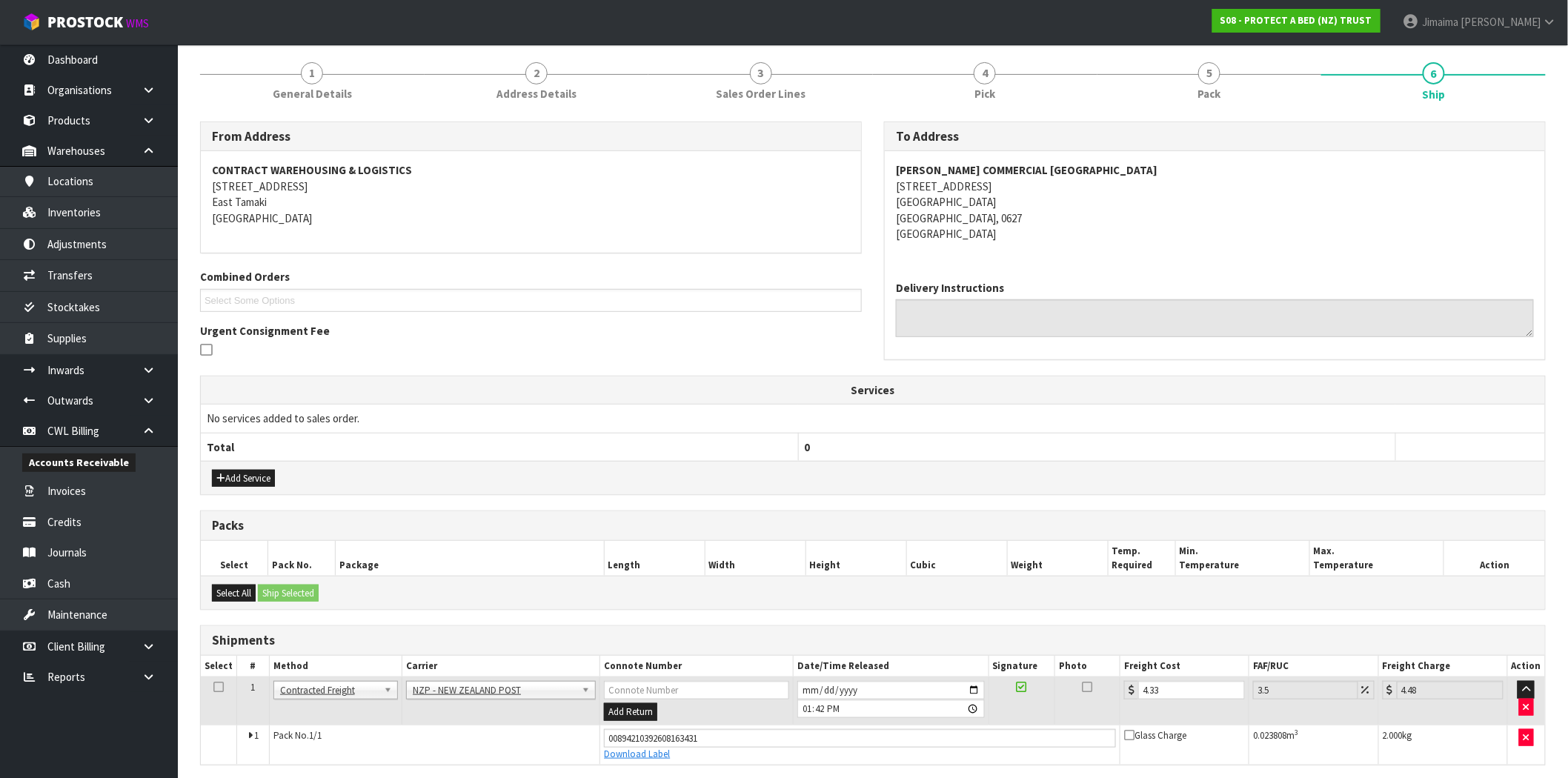
scroll to position [232, 0]
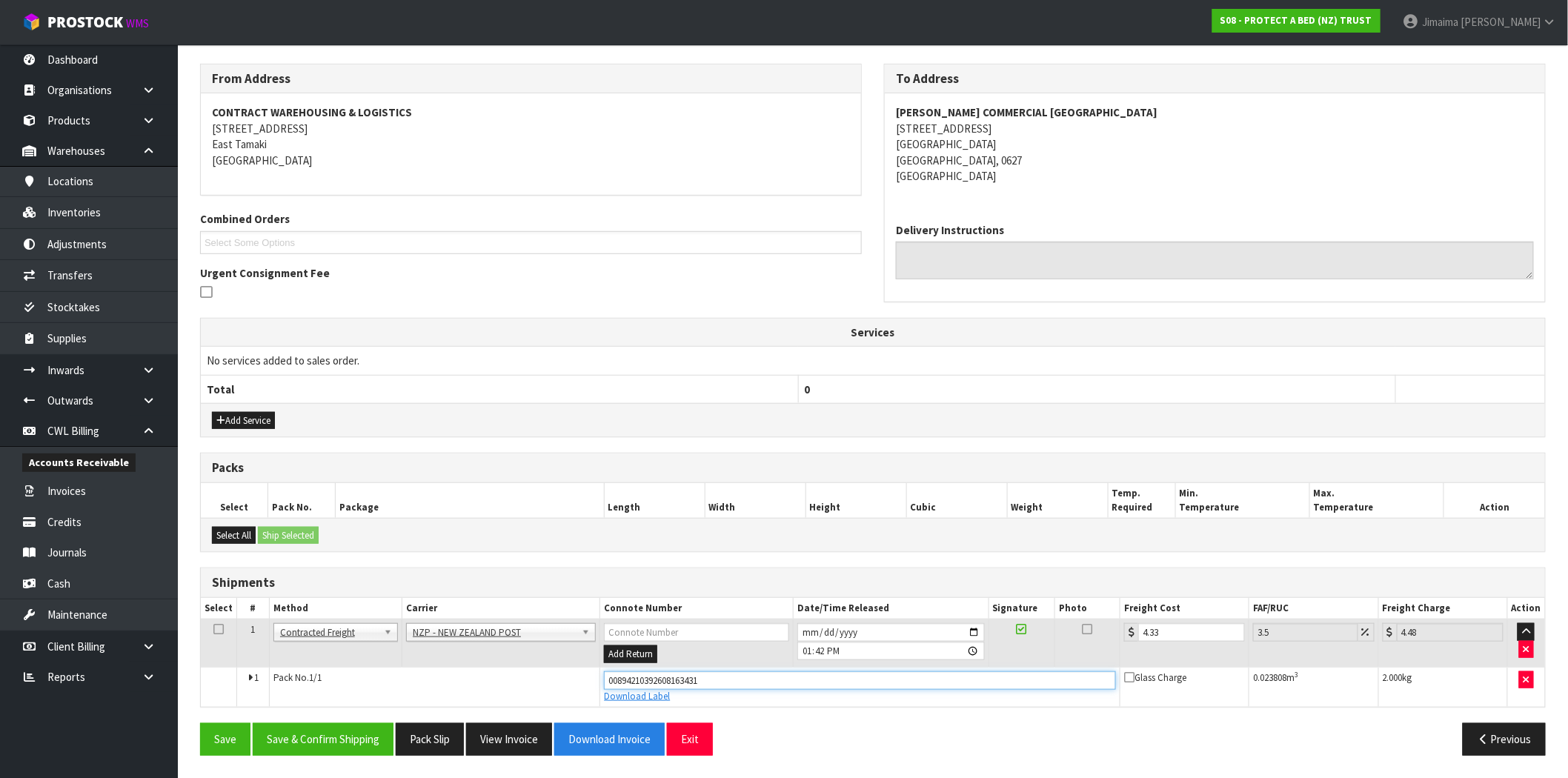
drag, startPoint x: 721, startPoint y: 677, endPoint x: 469, endPoint y: 680, distance: 252.0
click at [468, 681] on tr "1 Pack No. 1/1 00894210392608163431 Download Label Glass Charge 0.023808 m 3 2.…" at bounding box center [873, 687] width 1344 height 40
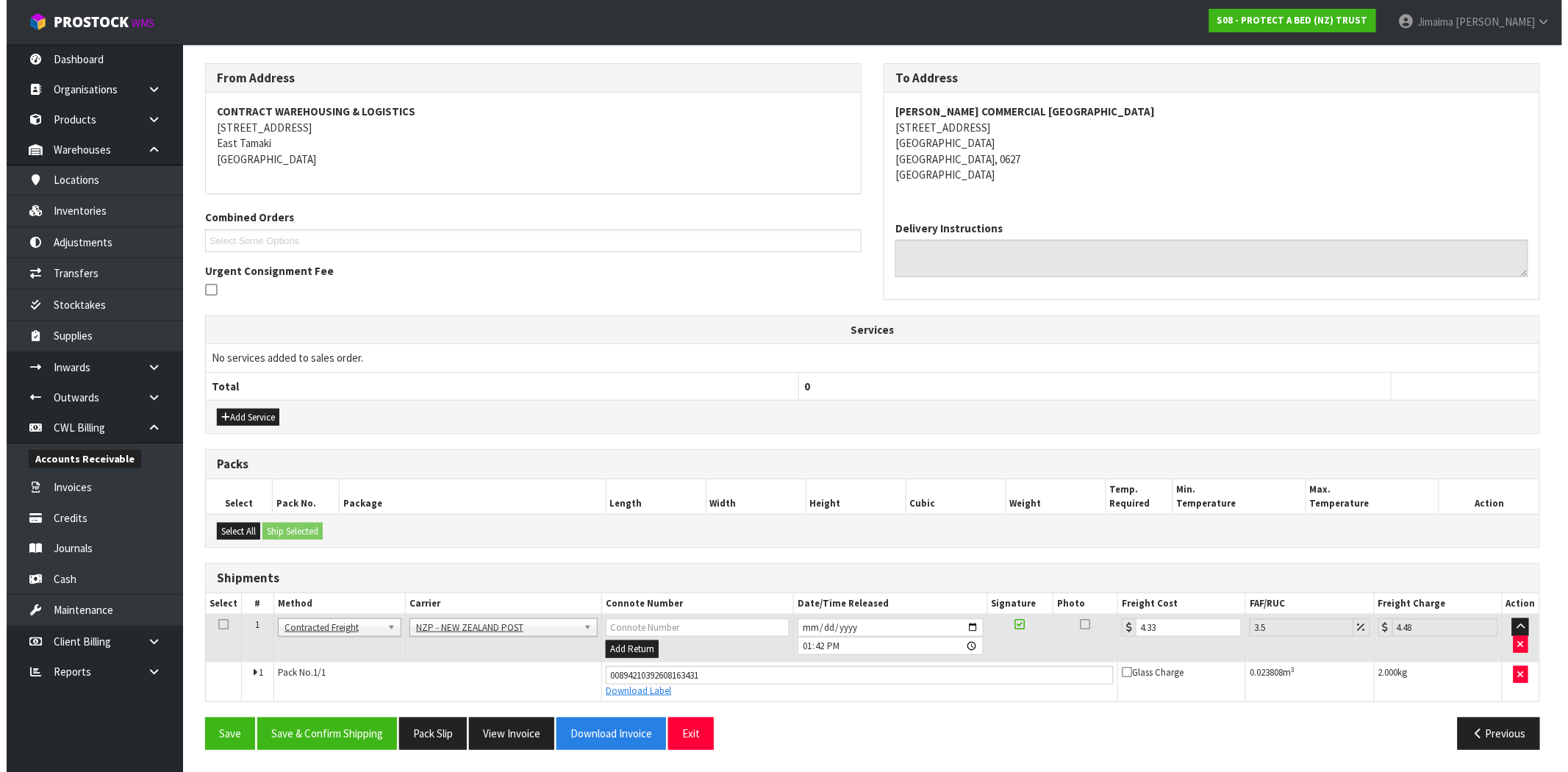
scroll to position [0, 0]
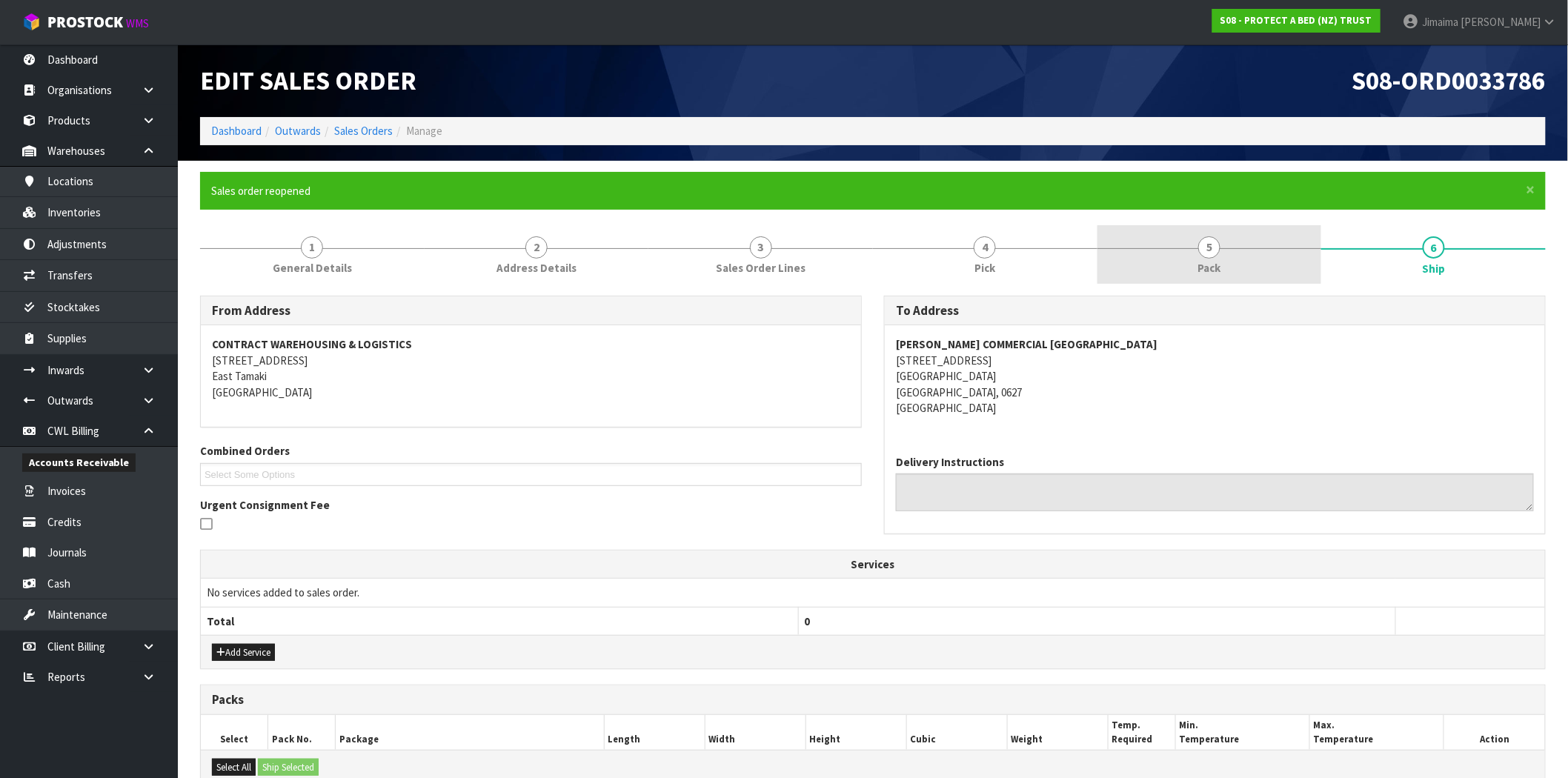
click at [1198, 246] on span "5" at bounding box center [1210, 247] width 22 height 22
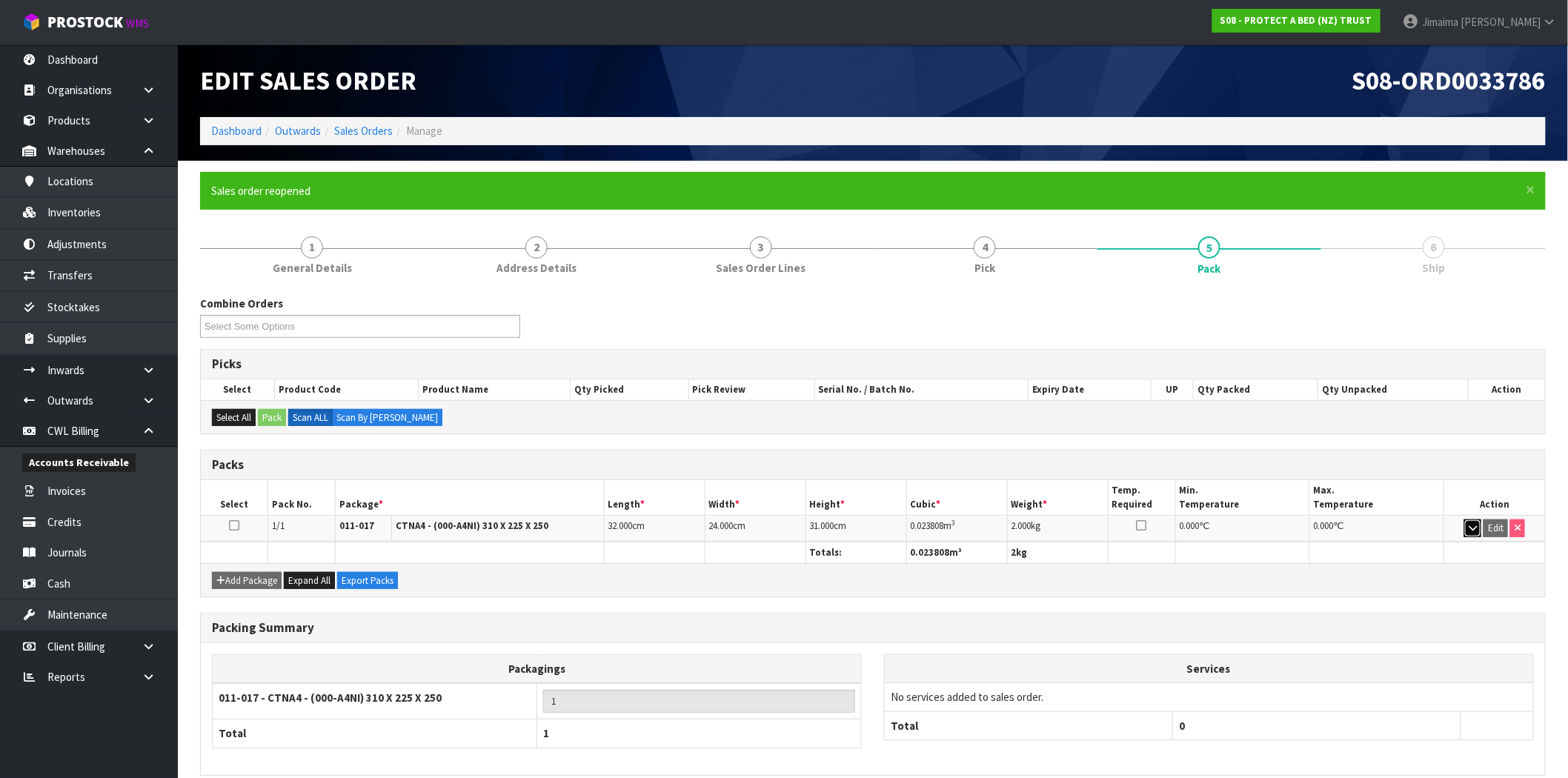
click at [1471, 536] on button "button" at bounding box center [1472, 528] width 17 height 18
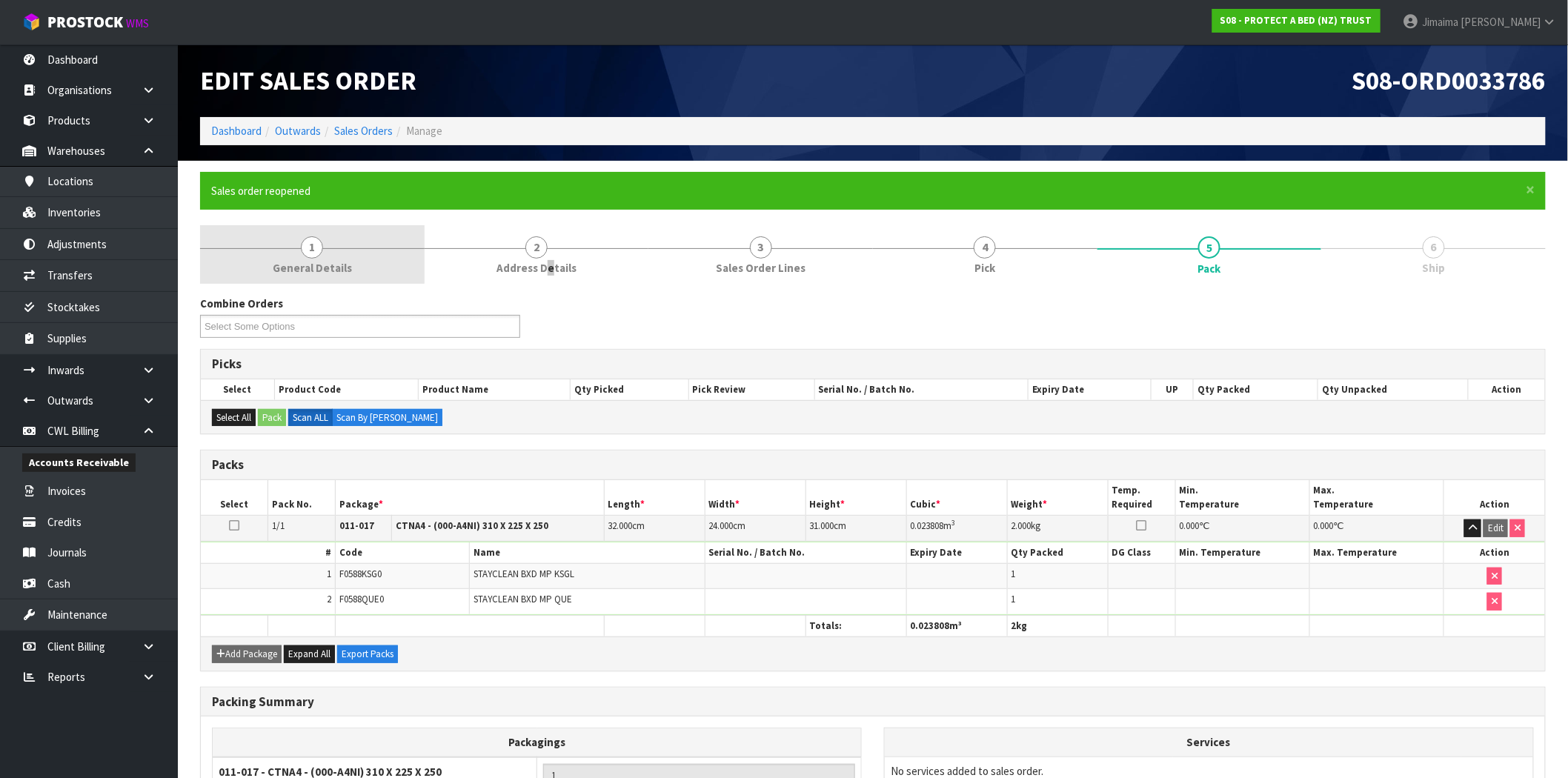
click at [550, 273] on span "Address Details" at bounding box center [537, 267] width 80 height 15
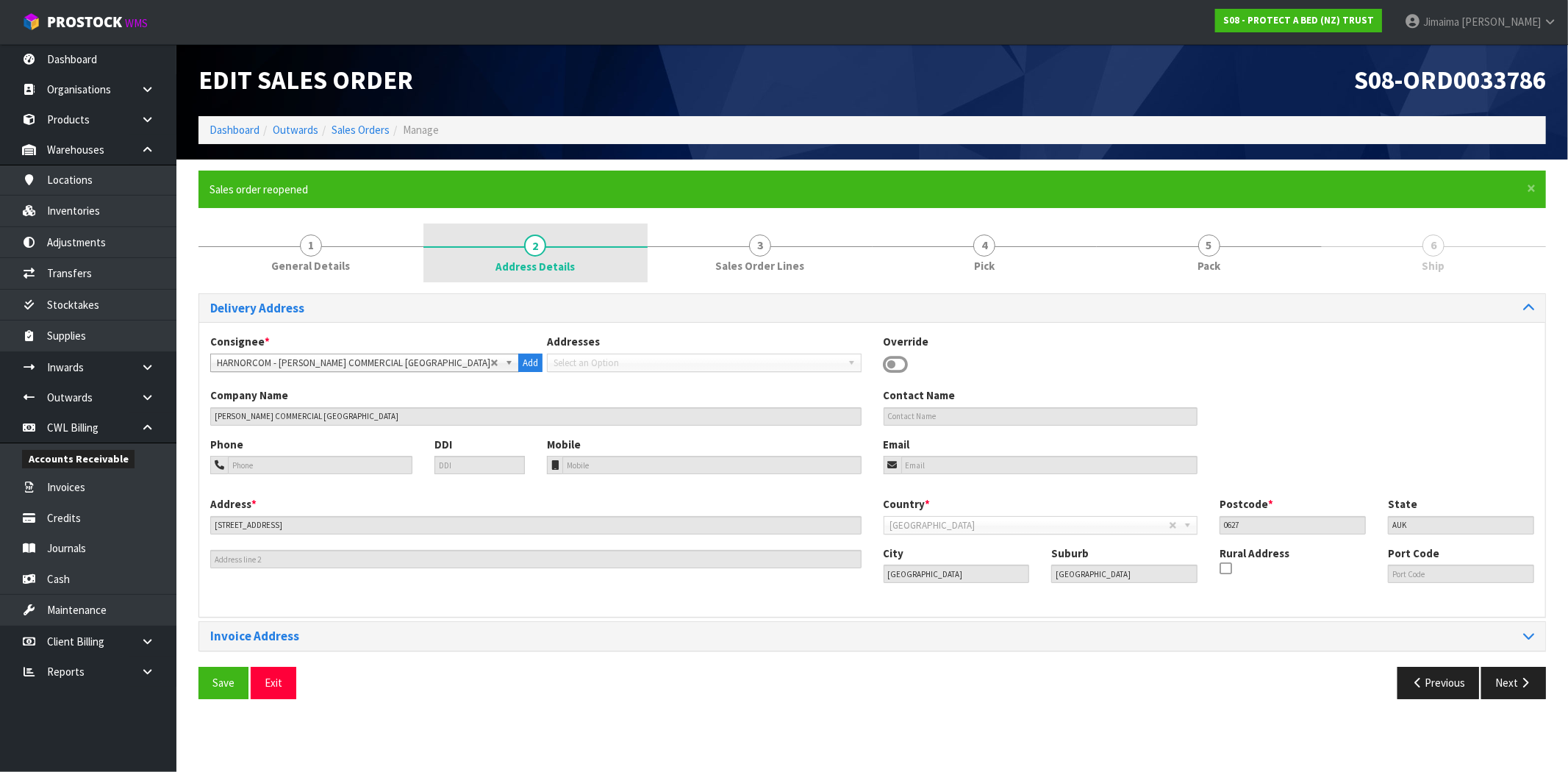
click at [584, 272] on link "2 Address Details" at bounding box center [535, 253] width 225 height 59
click at [475, 368] on link "HARNORCOM - HARVEY NORMAN COMMERCIAL WAIRAU PARK" at bounding box center [364, 362] width 309 height 18
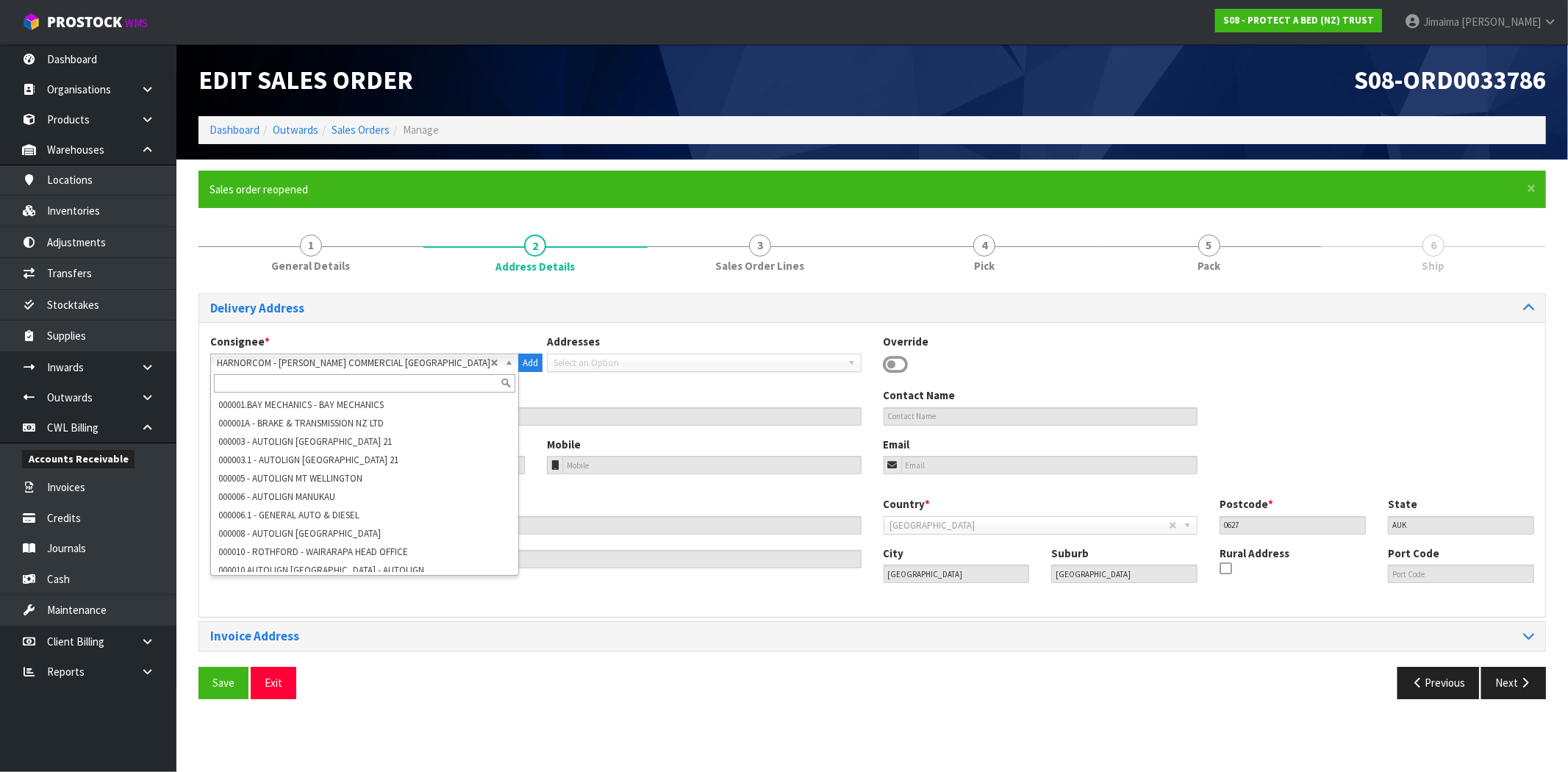
scroll to position [54119, 0]
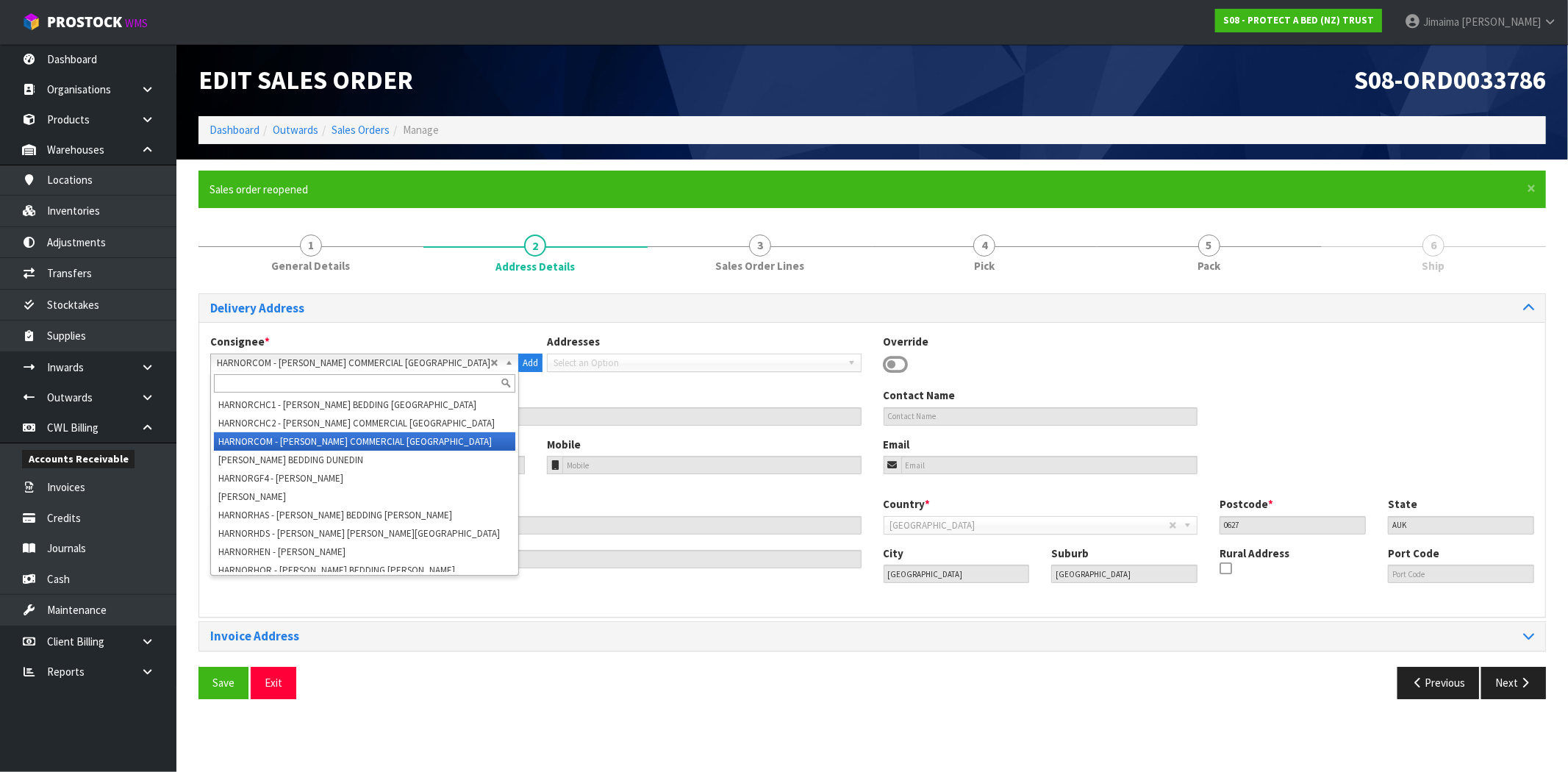
click at [390, 363] on span "HARNORCOM - HARVEY NORMAN COMMERCIAL WAIRAU PARK" at bounding box center [353, 363] width 274 height 17
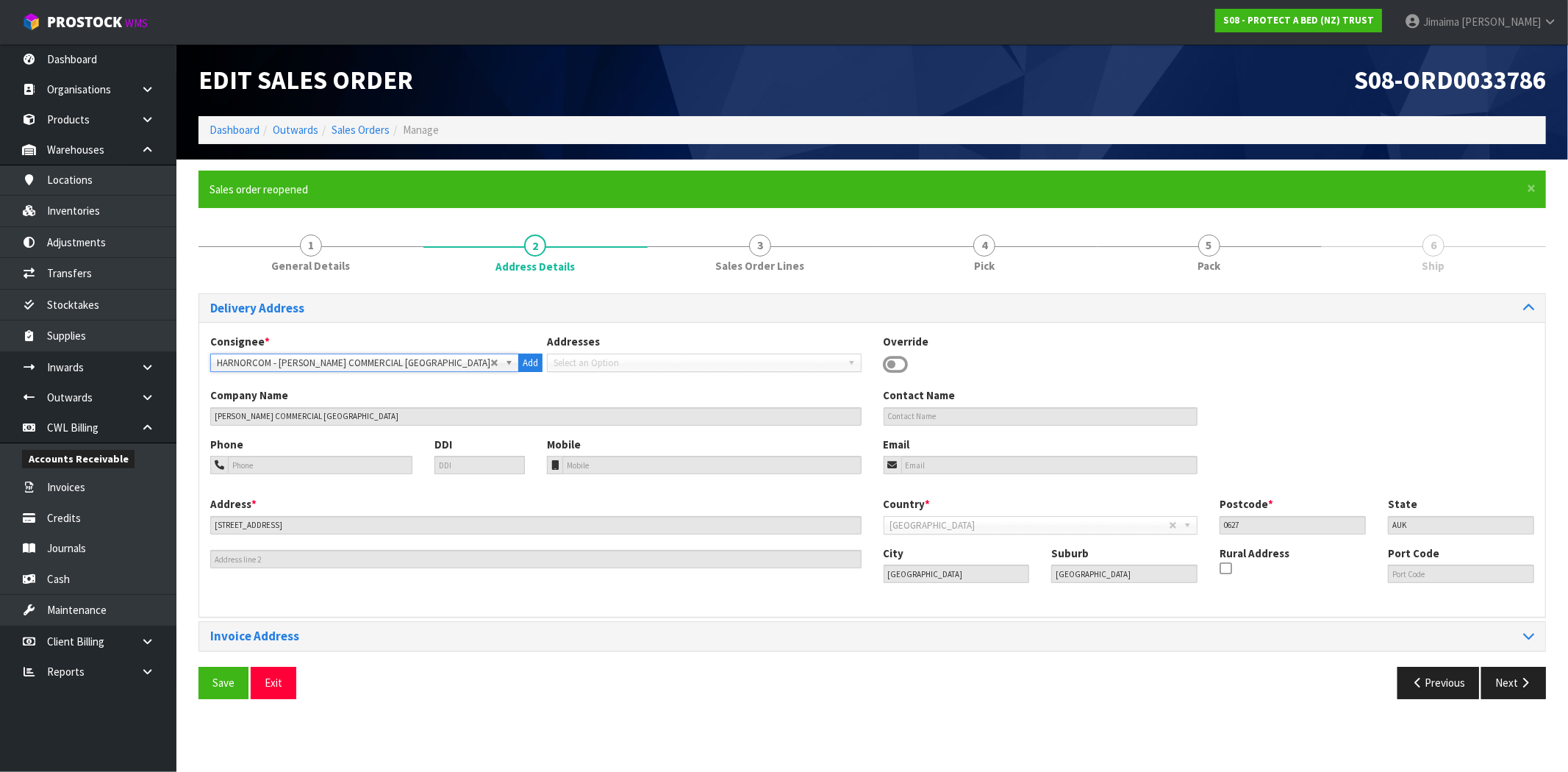
click at [388, 363] on span "HARNORCOM - HARVEY NORMAN COMMERCIAL WAIRAU PARK" at bounding box center [353, 363] width 274 height 17
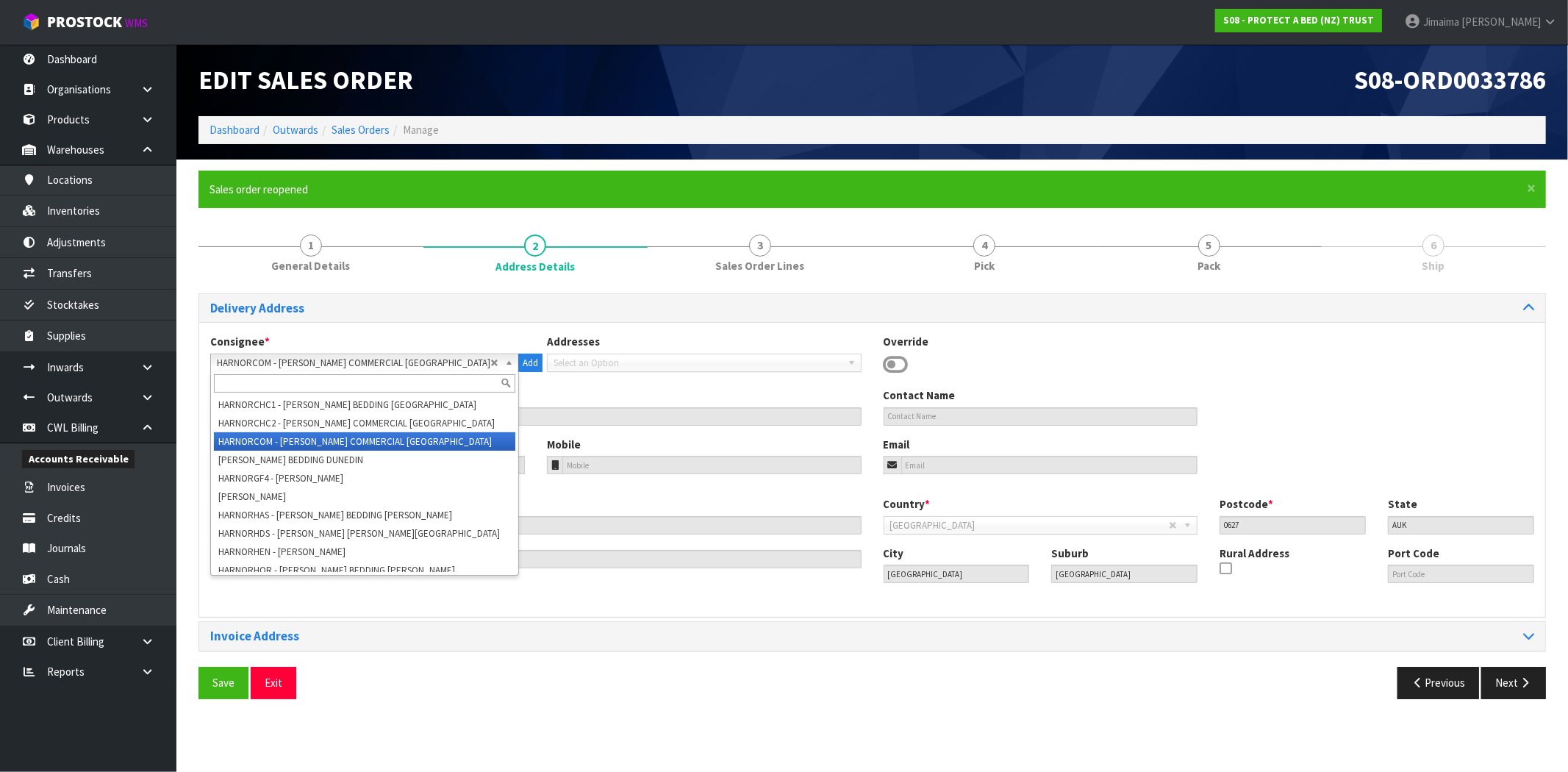
click at [368, 383] on input "text" at bounding box center [365, 382] width 302 height 18
type input "commercial"
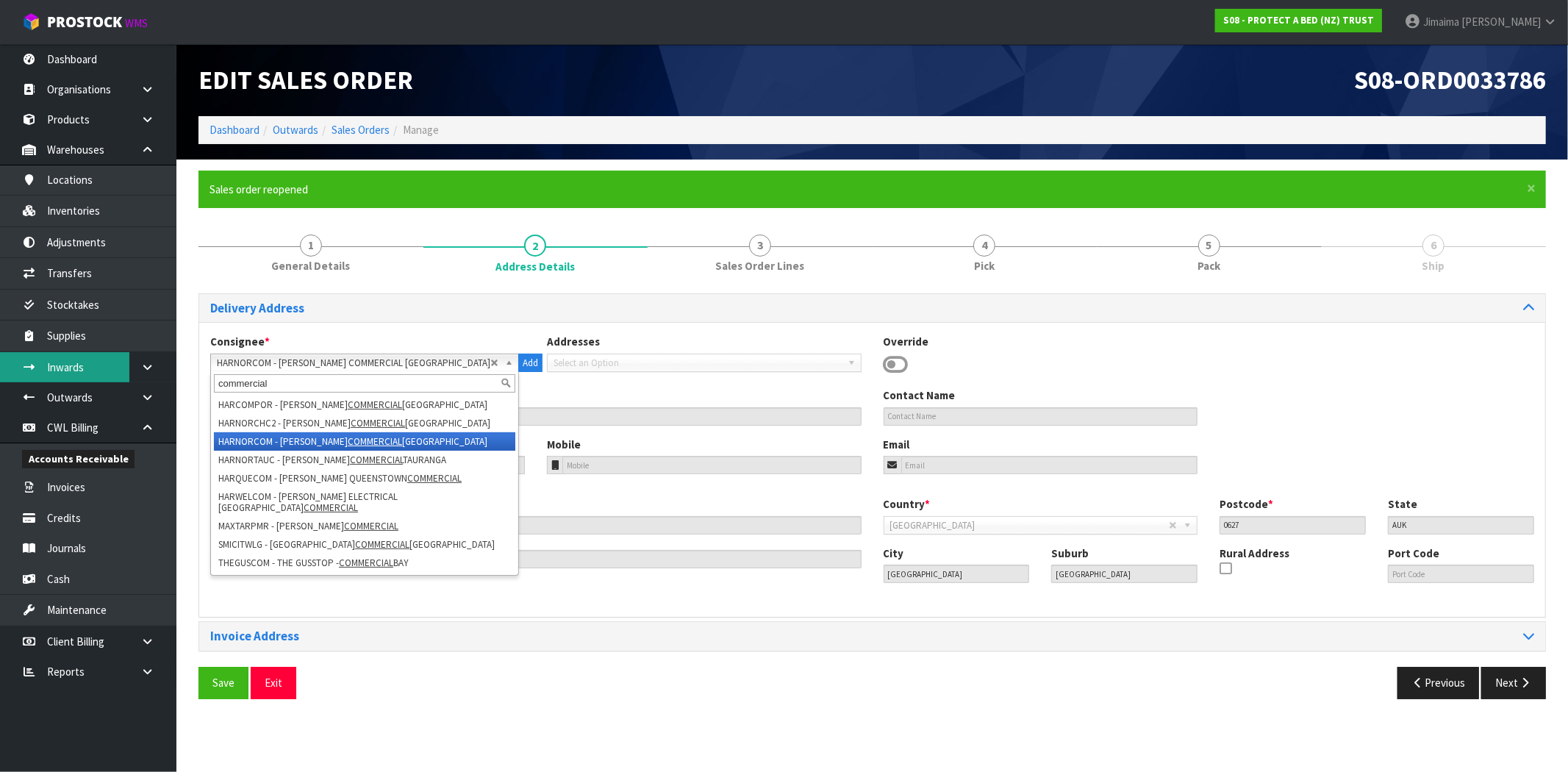
drag, startPoint x: 282, startPoint y: 378, endPoint x: 74, endPoint y: 374, distance: 208.0
click at [74, 374] on body "Toggle navigation ProStock WMS S08 - PROTECT A BED (NZ) TRUST Jimaima Reiher Lo…" at bounding box center [784, 386] width 1568 height 772
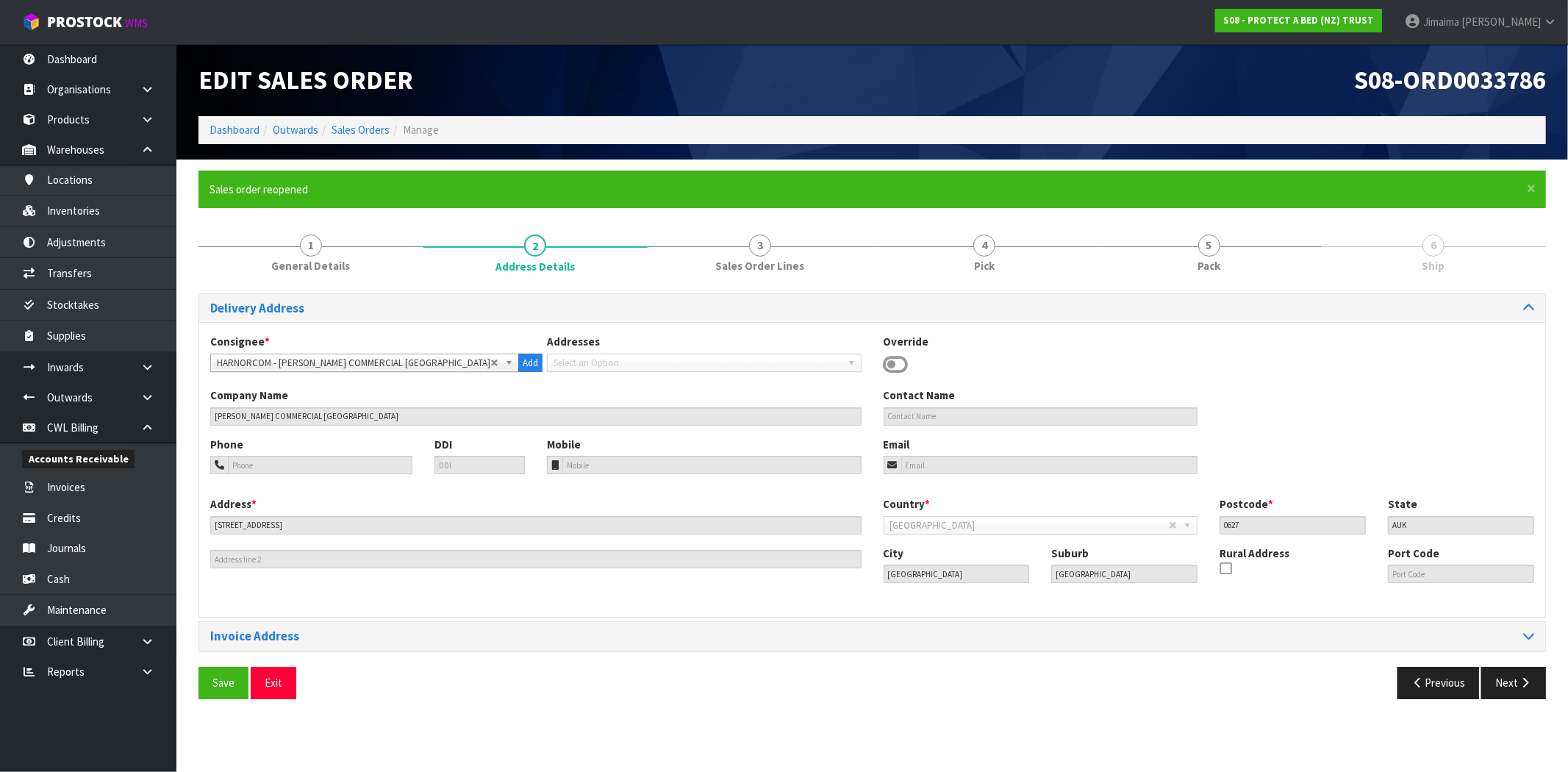
drag, startPoint x: 449, startPoint y: 359, endPoint x: 435, endPoint y: 371, distance: 18.4
click at [449, 359] on span "HARNORCOM - HARVEY NORMAN COMMERCIAL WAIRAU PARK" at bounding box center [353, 363] width 274 height 17
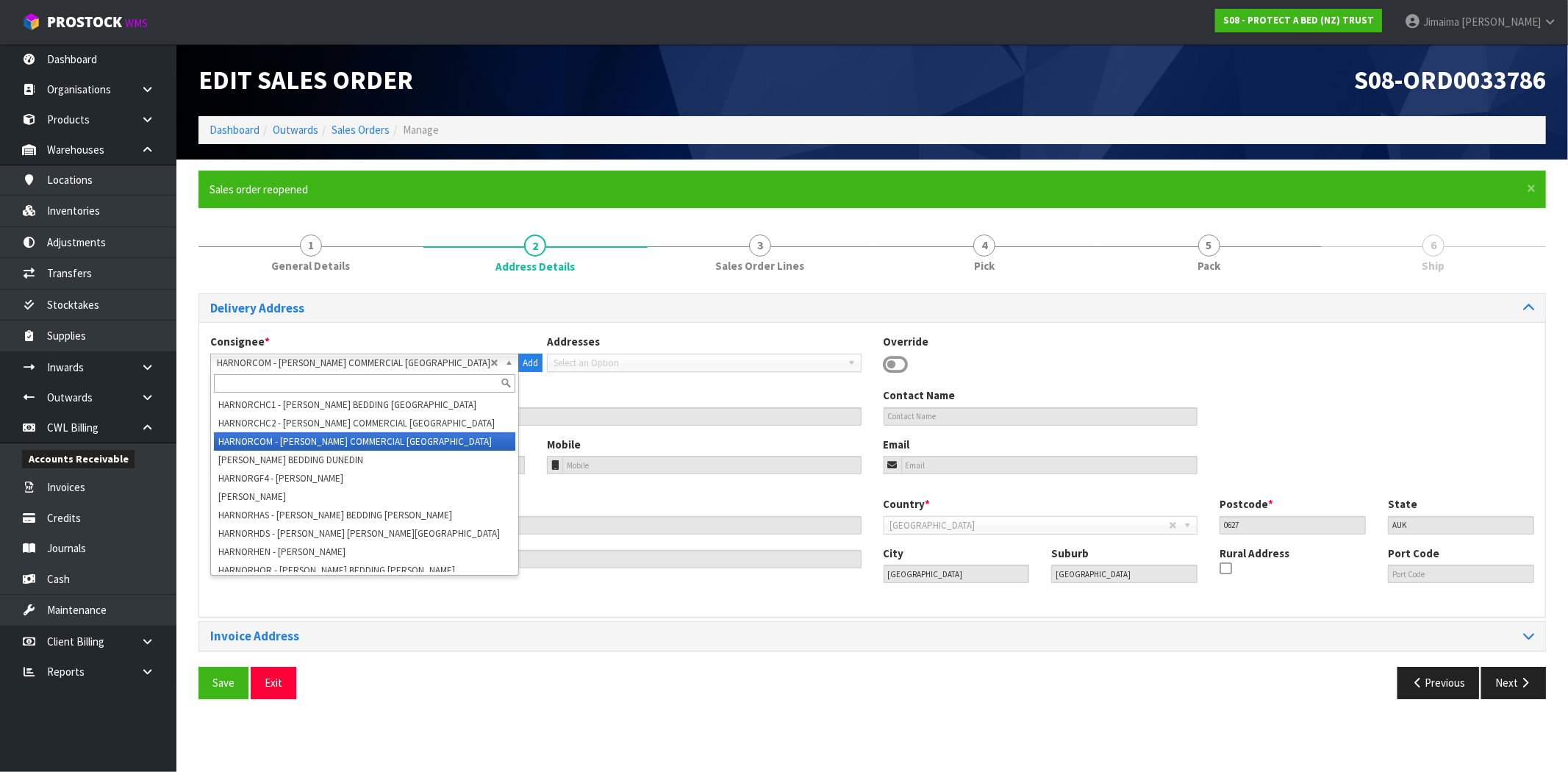
click at [428, 378] on input "text" at bounding box center [365, 382] width 302 height 18
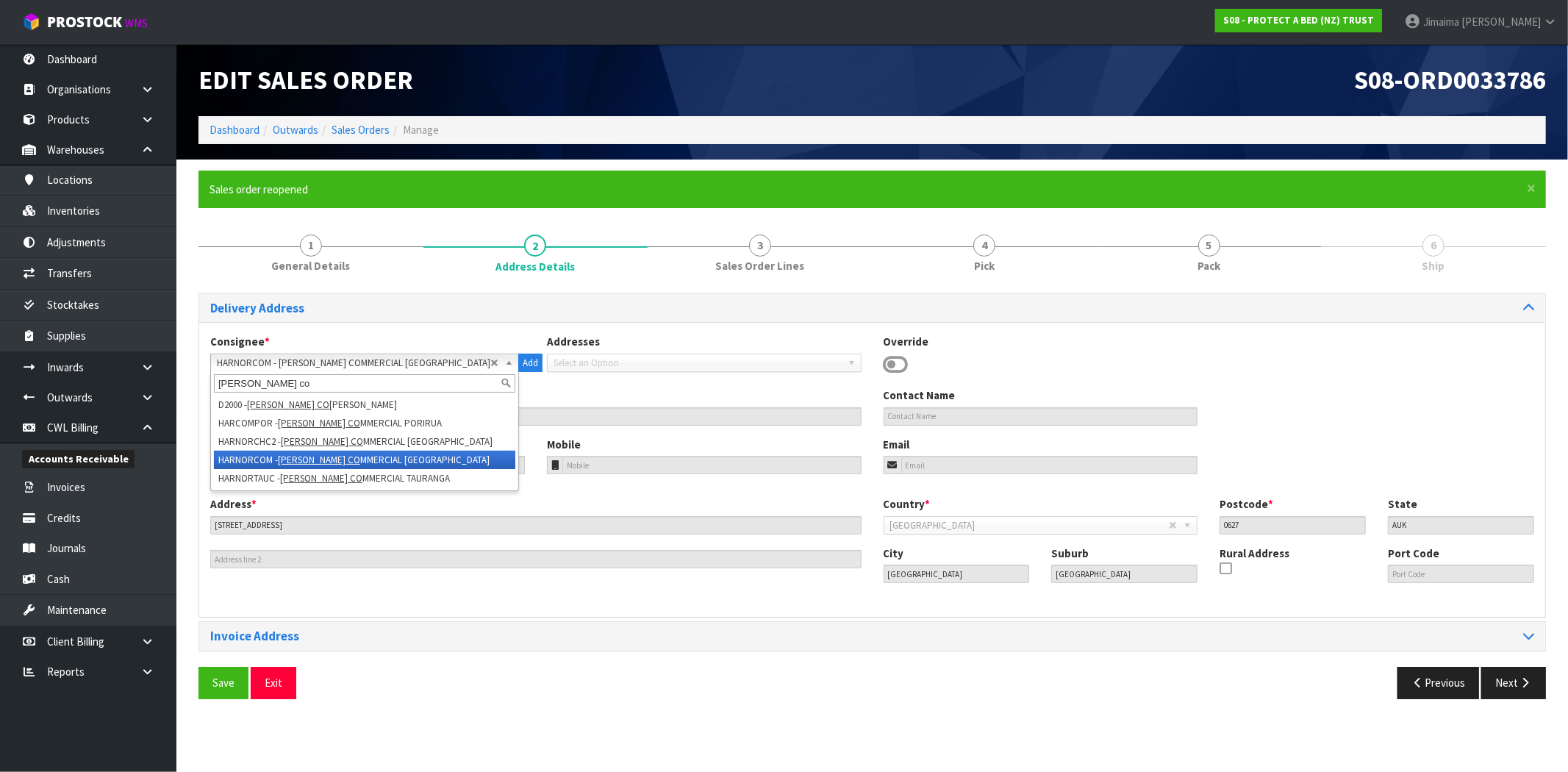
scroll to position [0, 0]
type input "harvey norman comm"
click at [421, 457] on li "HARNORCOM - HARVEY NORMAN COMM ERCIAL WAIRAU PARK" at bounding box center [365, 459] width 302 height 18
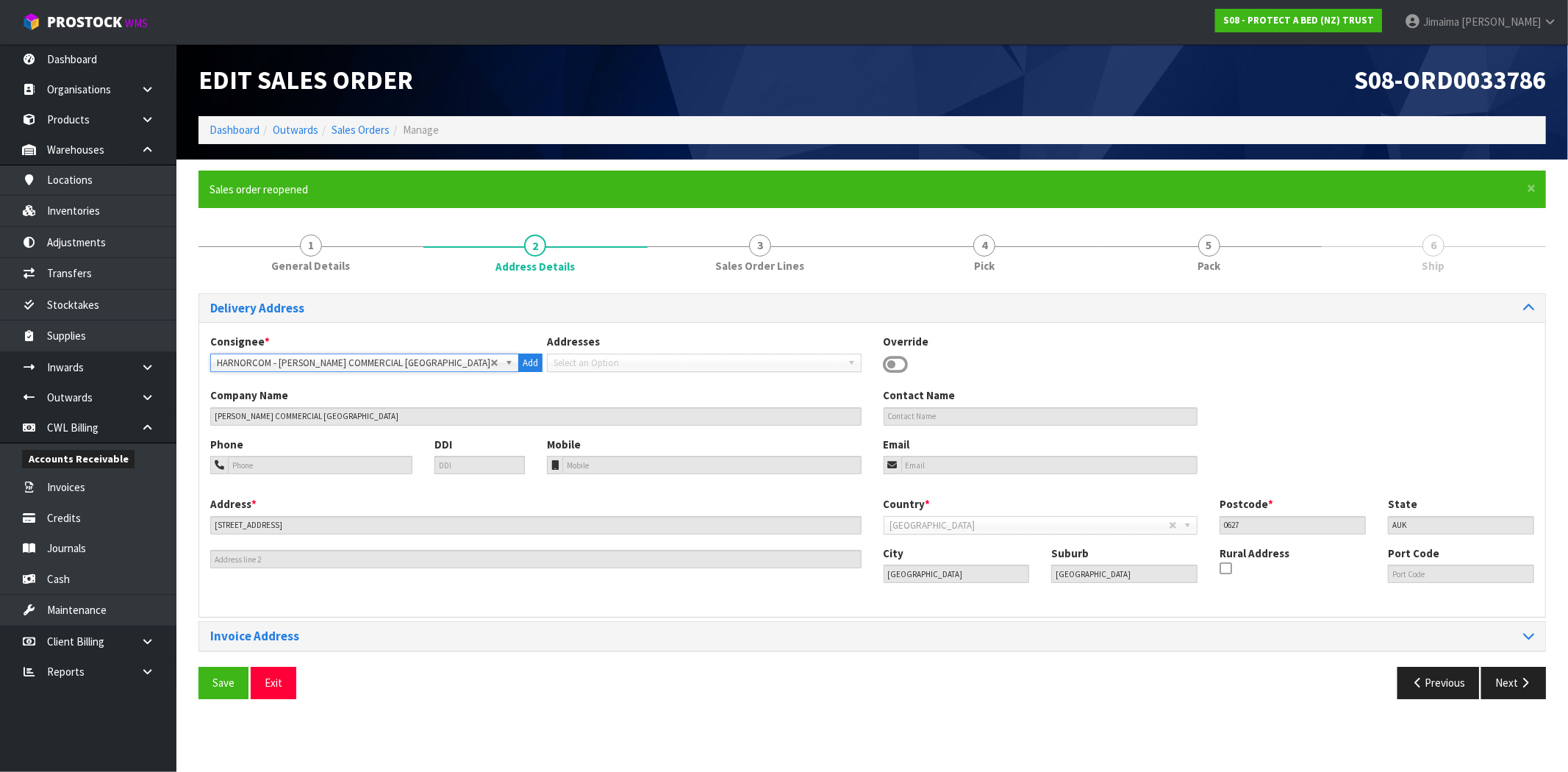
click at [823, 368] on span "Select an Option" at bounding box center [697, 363] width 288 height 17
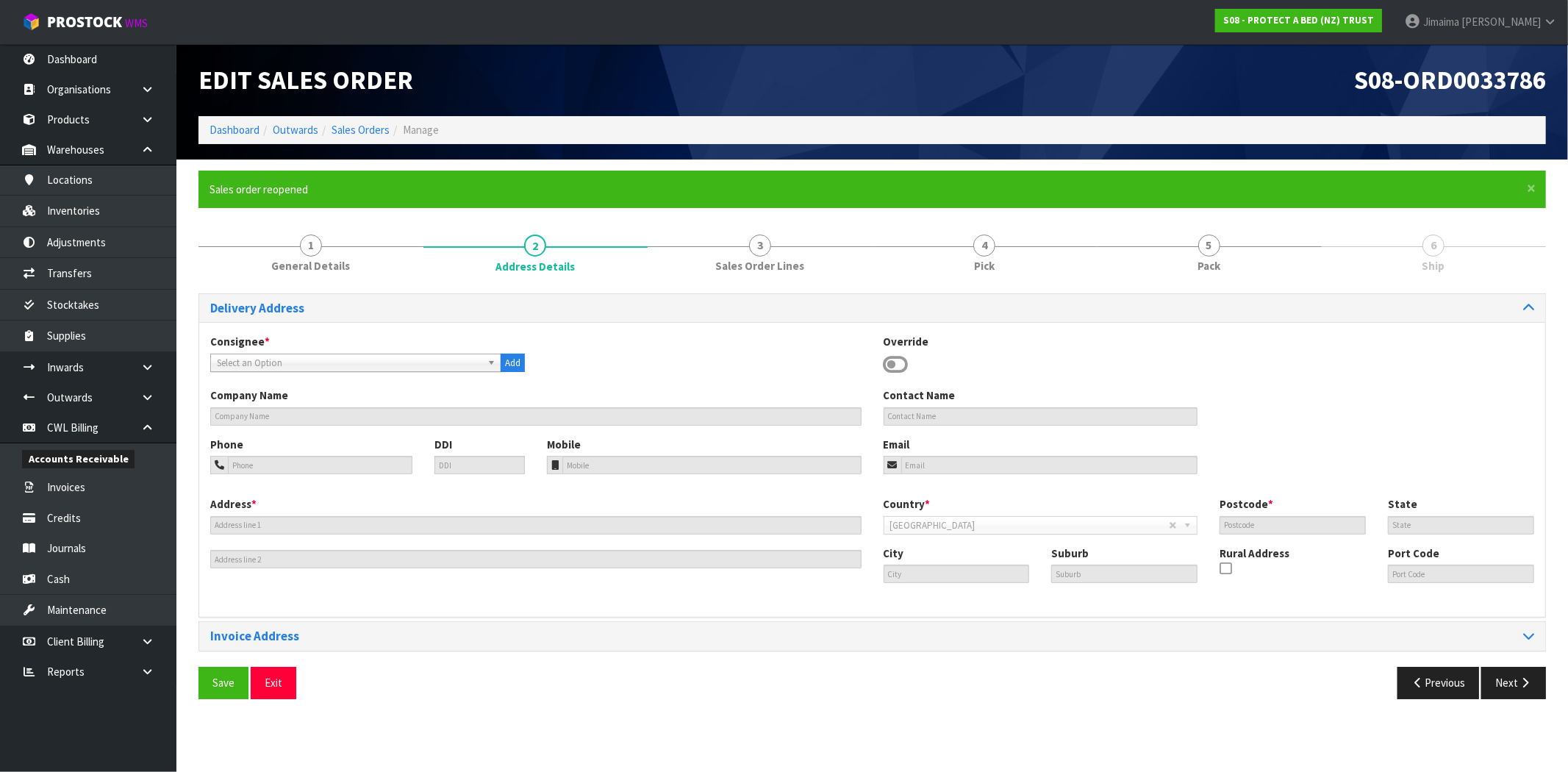
click at [346, 367] on span "Select an Option" at bounding box center [344, 363] width 256 height 17
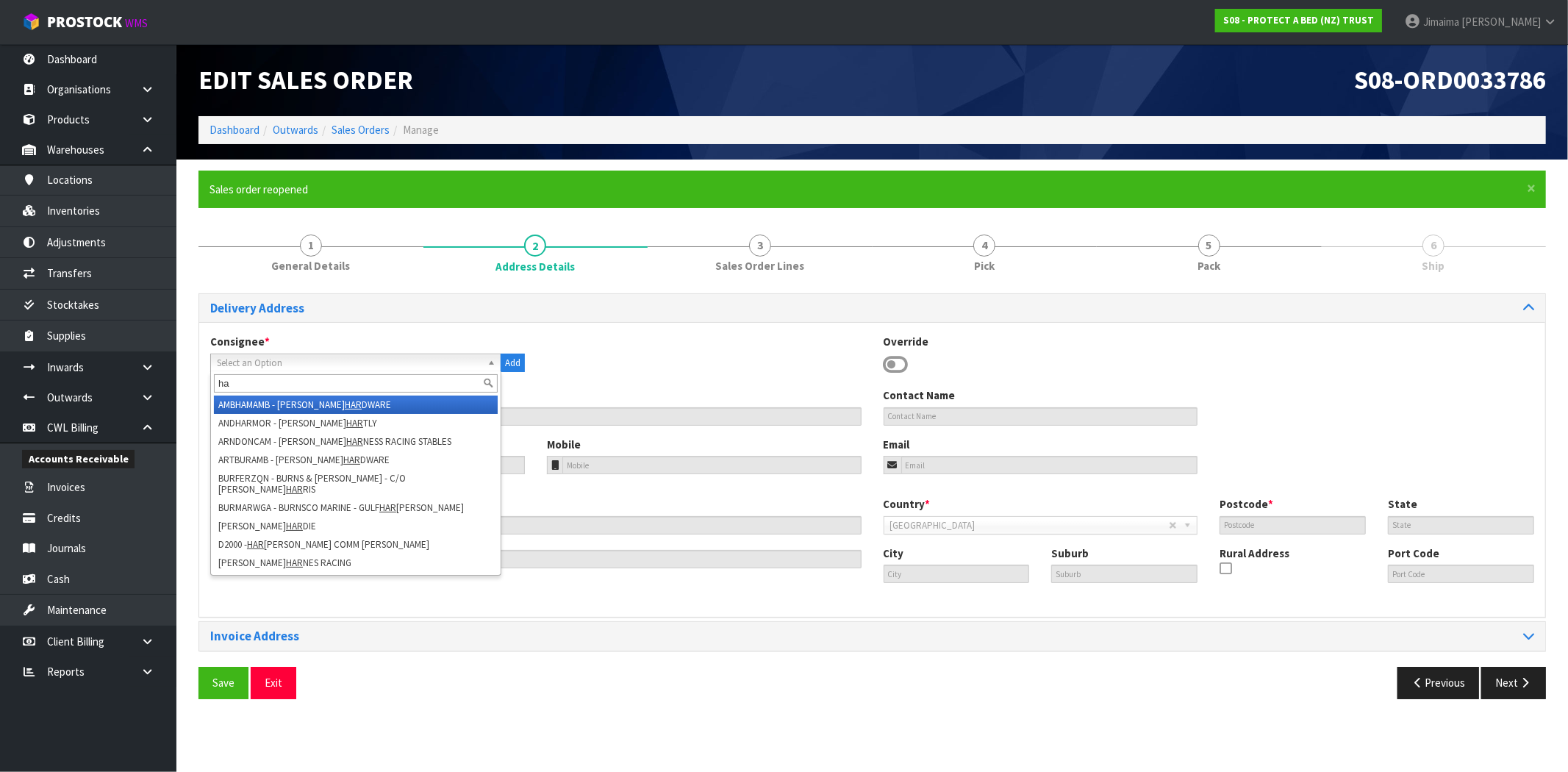
type input "h"
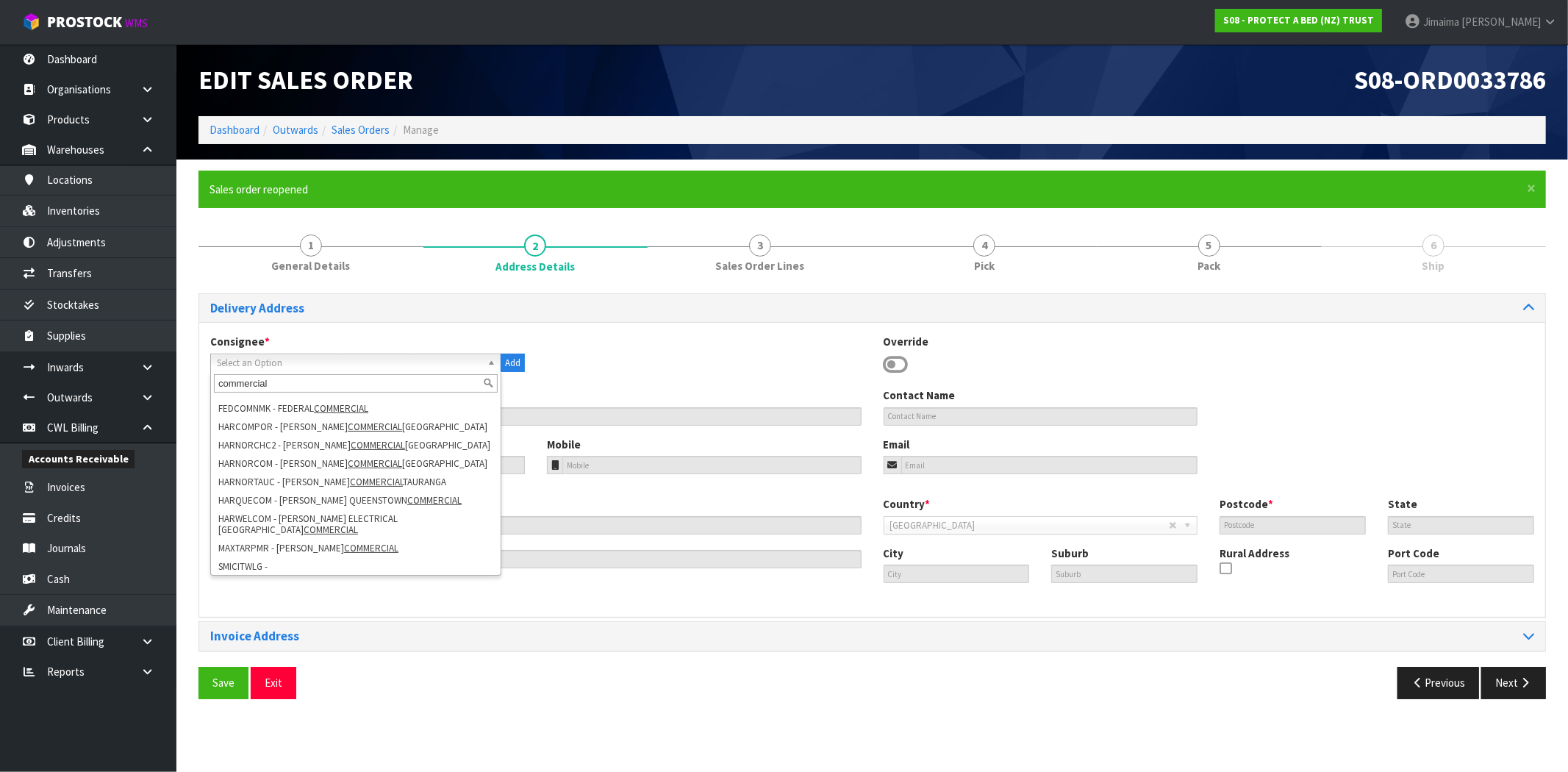
scroll to position [100, 0]
type input "commercial"
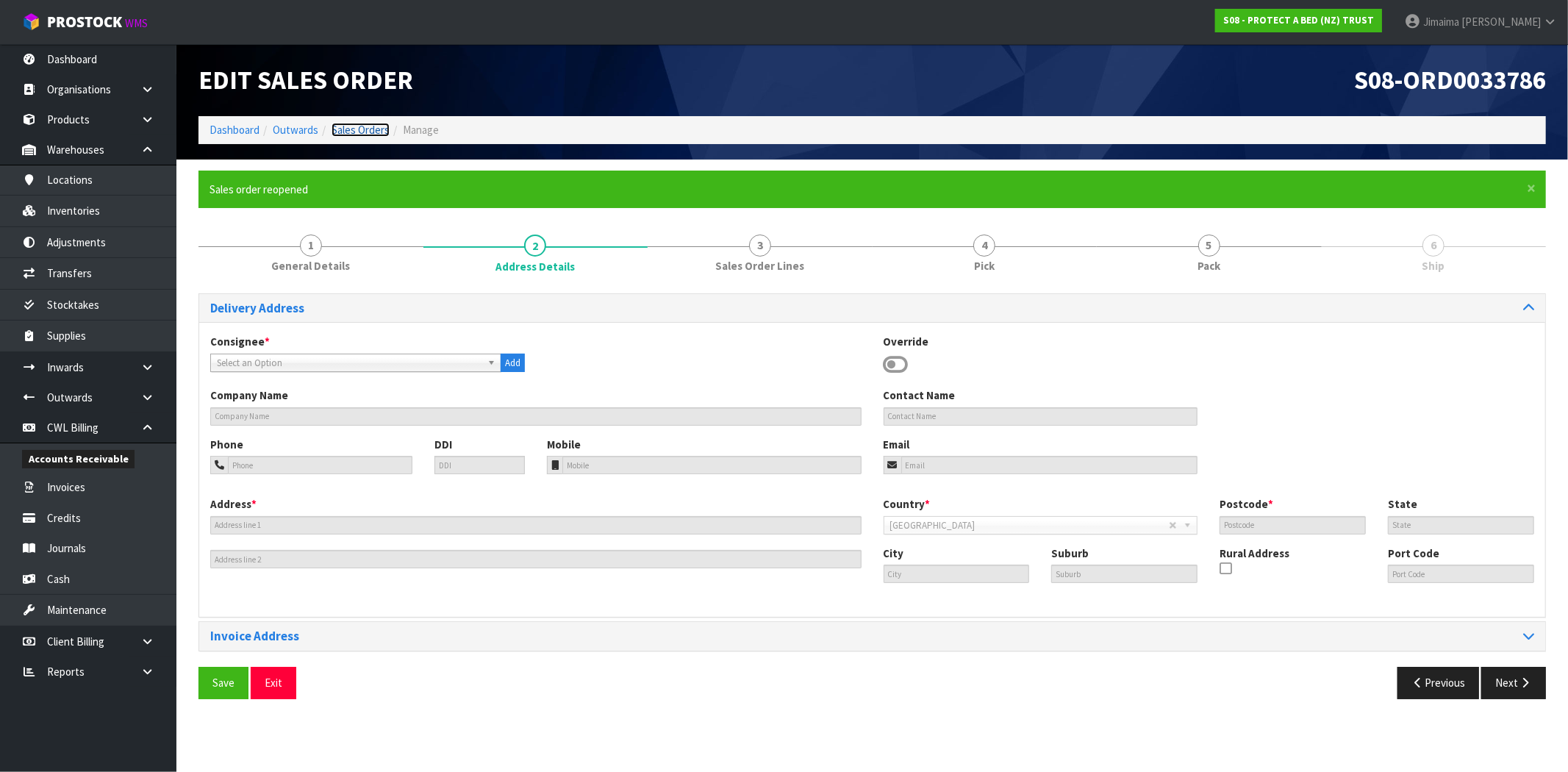
click at [358, 123] on link "Sales Orders" at bounding box center [360, 130] width 58 height 14
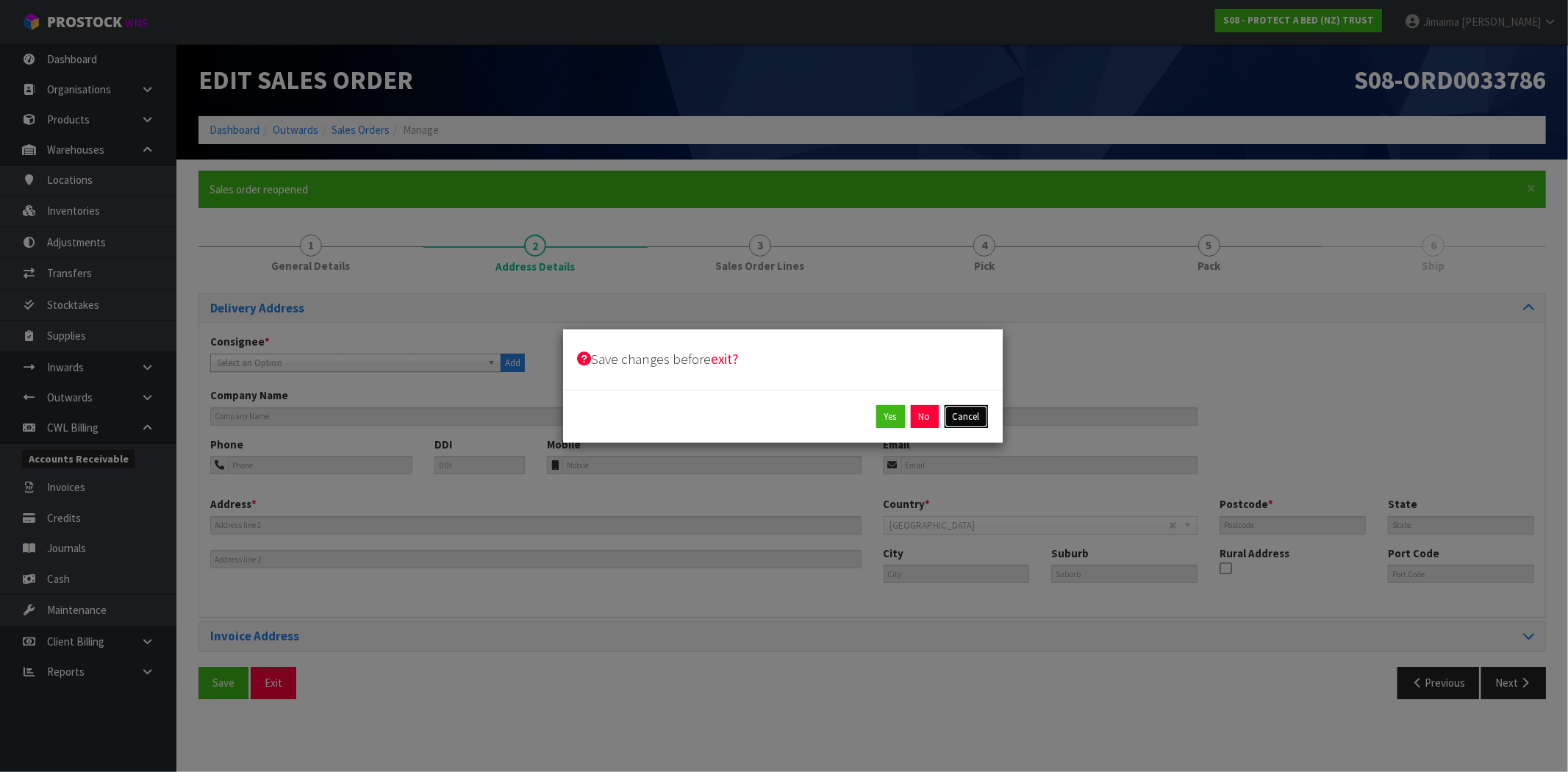
click at [968, 414] on button "Cancel" at bounding box center [966, 417] width 44 height 24
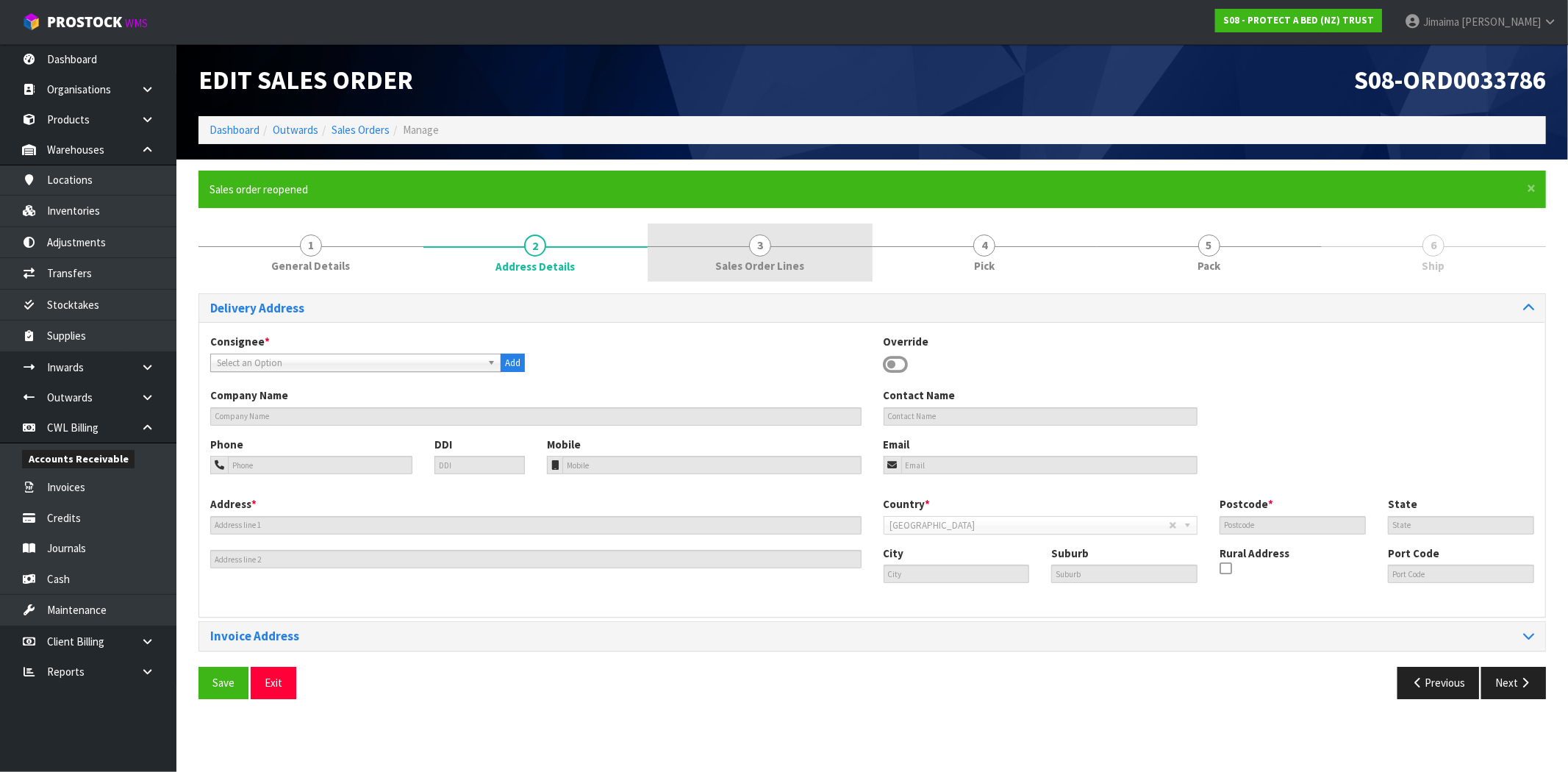
click at [803, 258] on link "3 Sales Order Lines" at bounding box center [759, 252] width 225 height 58
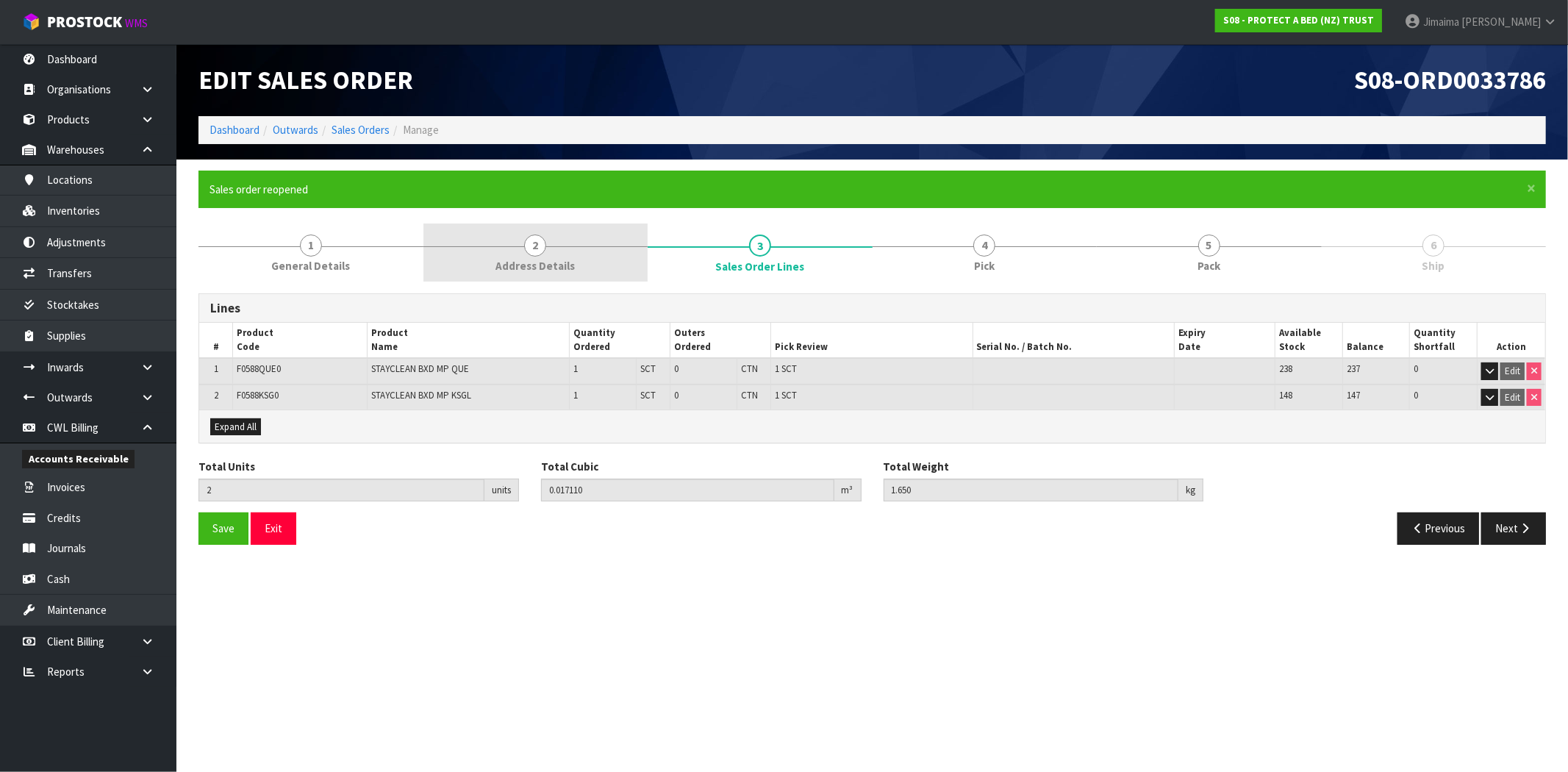
click at [648, 255] on link "3 Sales Order Lines" at bounding box center [759, 253] width 225 height 59
click at [566, 236] on link "2 Address Details" at bounding box center [535, 252] width 225 height 58
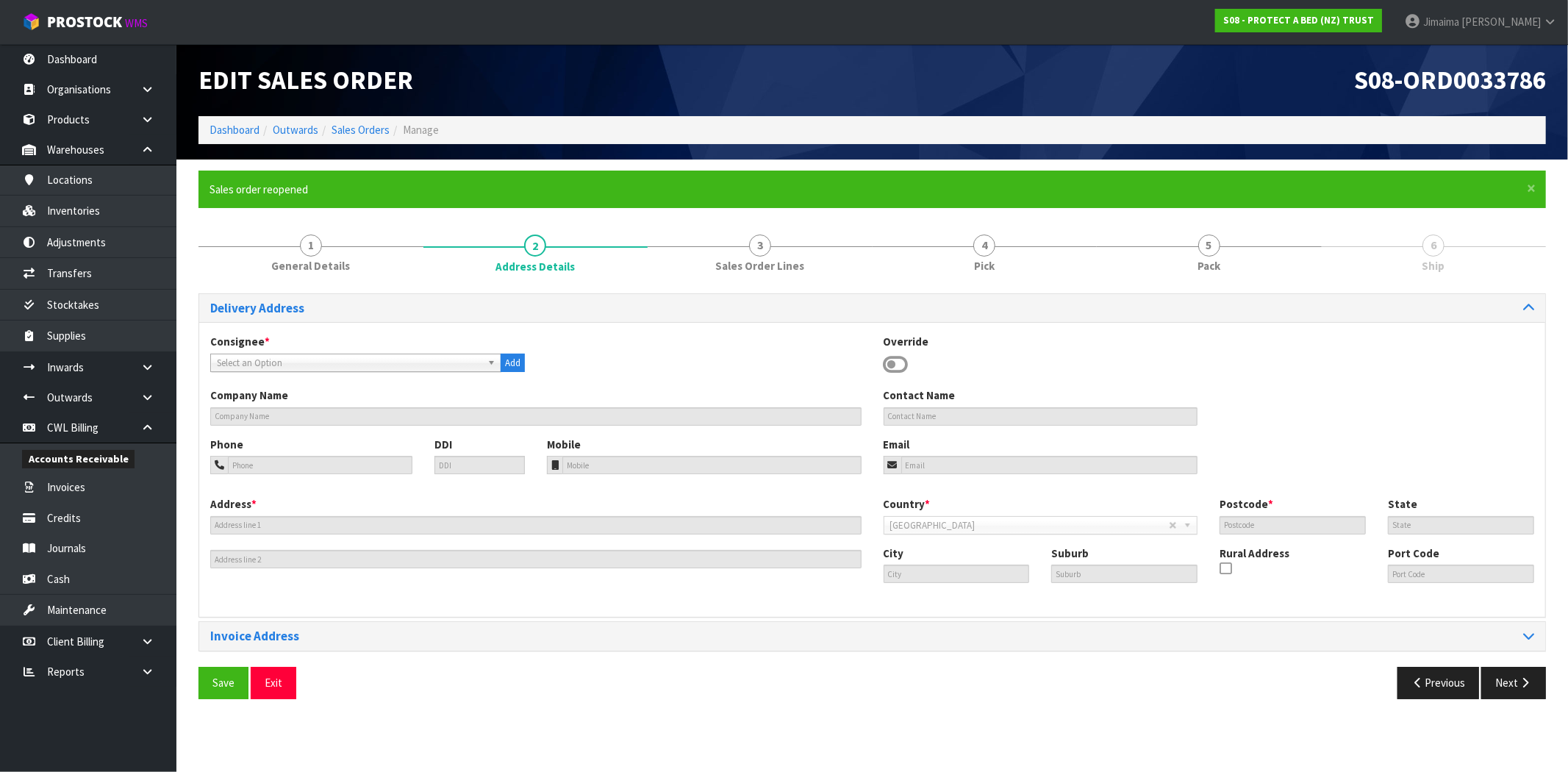
click at [348, 370] on div "Select an Option" at bounding box center [355, 362] width 291 height 18
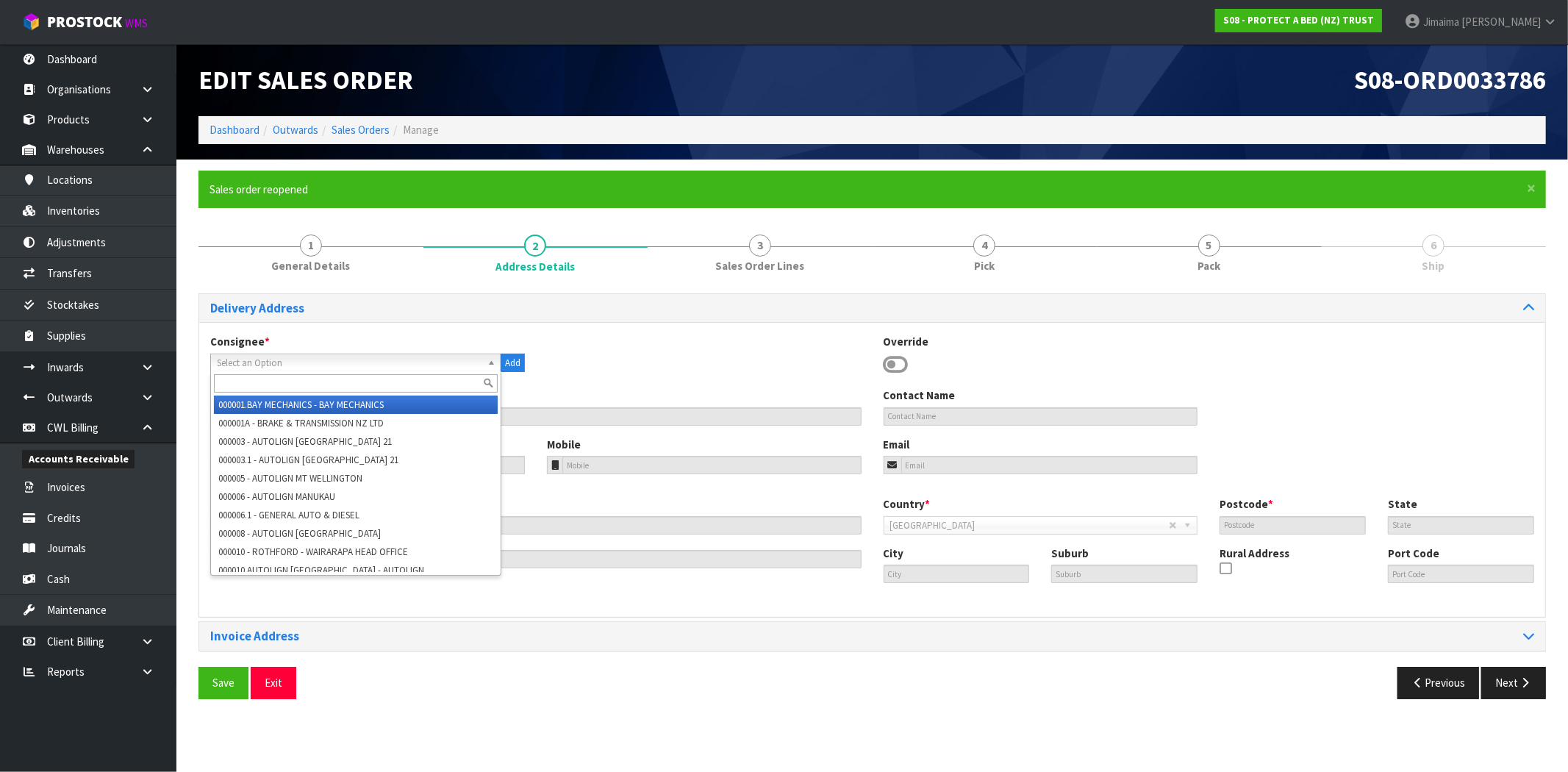
click at [314, 381] on input "text" at bounding box center [356, 382] width 284 height 18
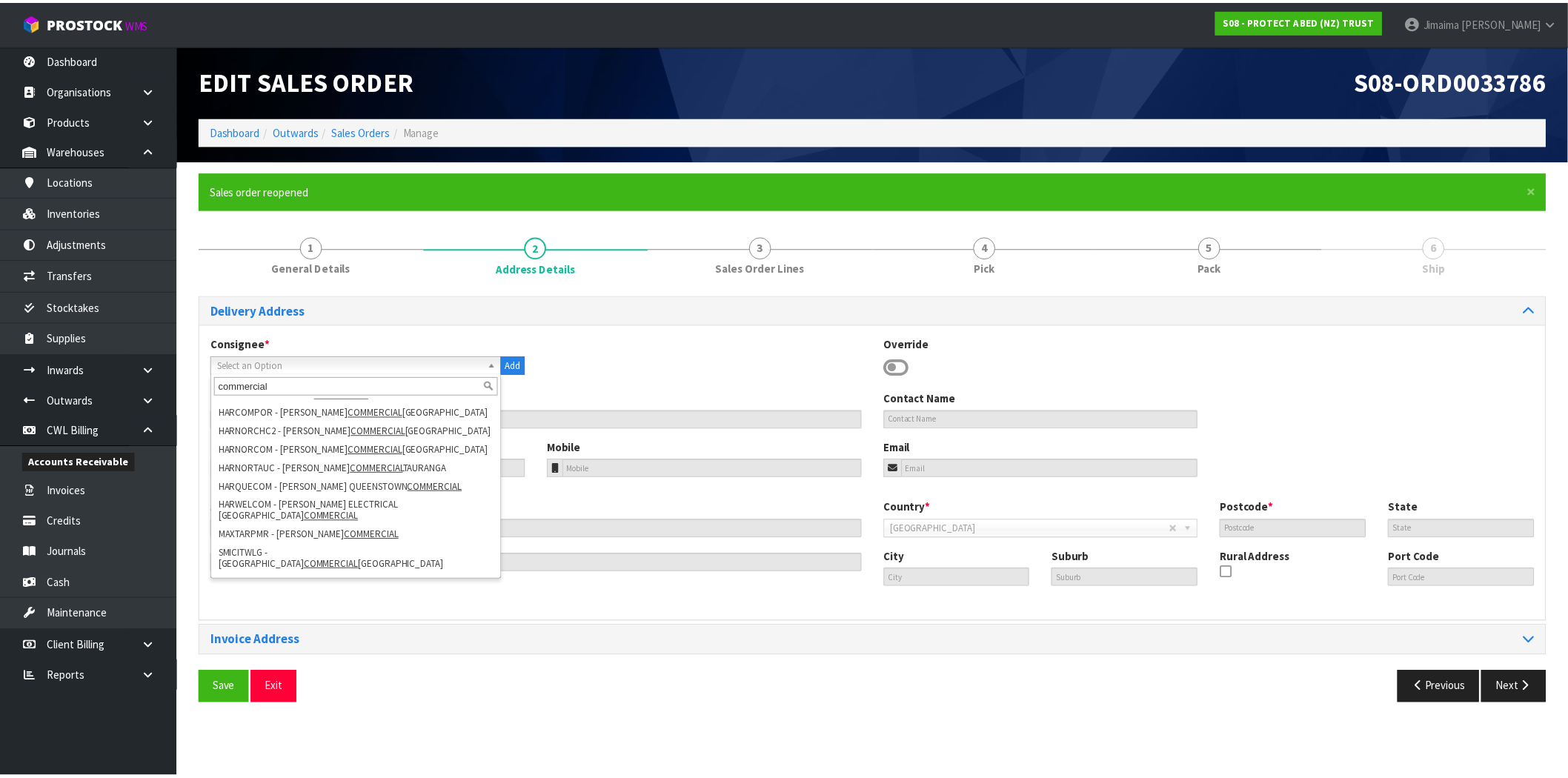
scroll to position [130, 0]
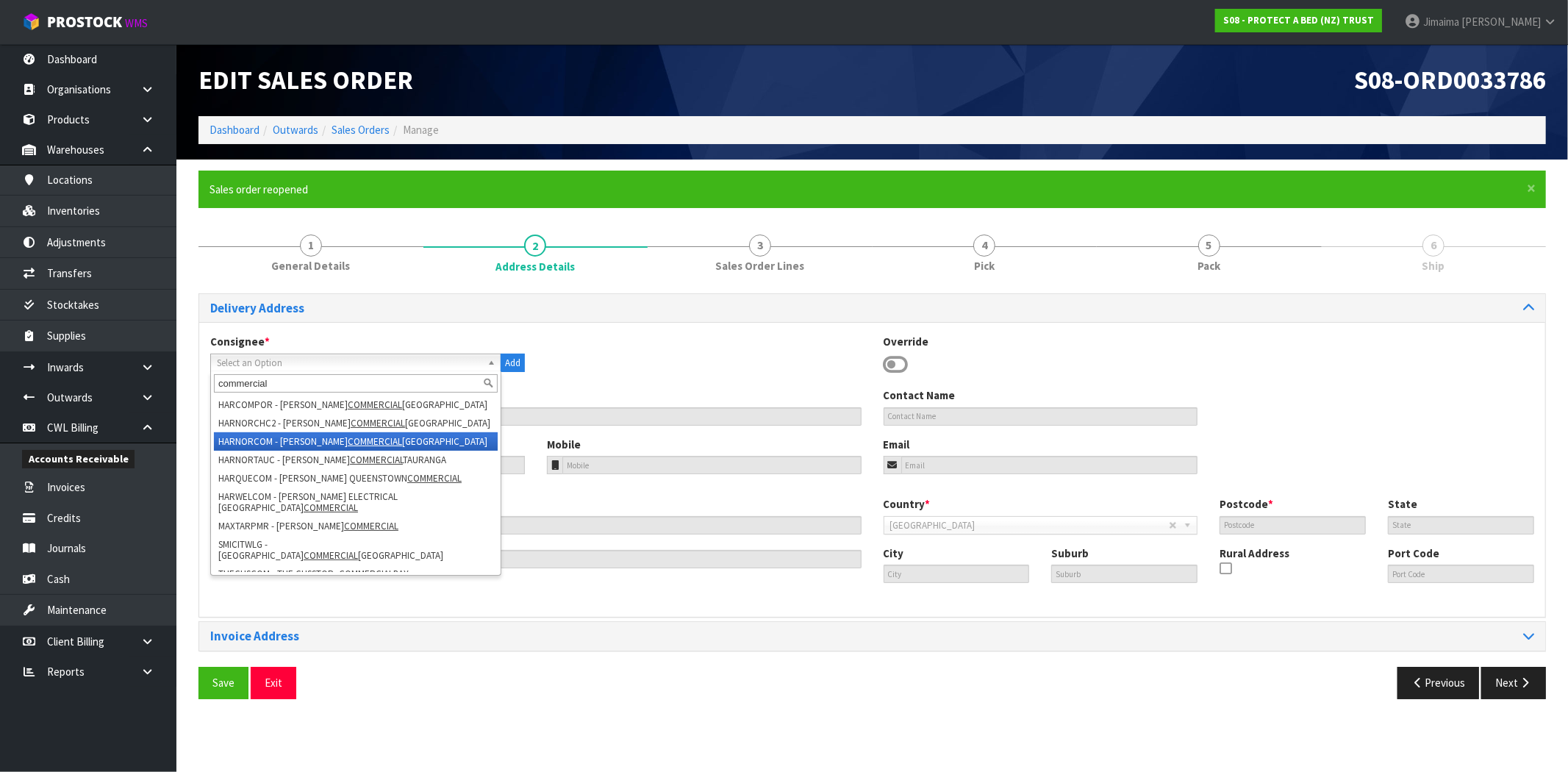
type input "commercial"
click at [459, 440] on li "HARNORCOM - HARVEY NORMAN COMMERCIAL WAIRAU PARK" at bounding box center [356, 441] width 284 height 18
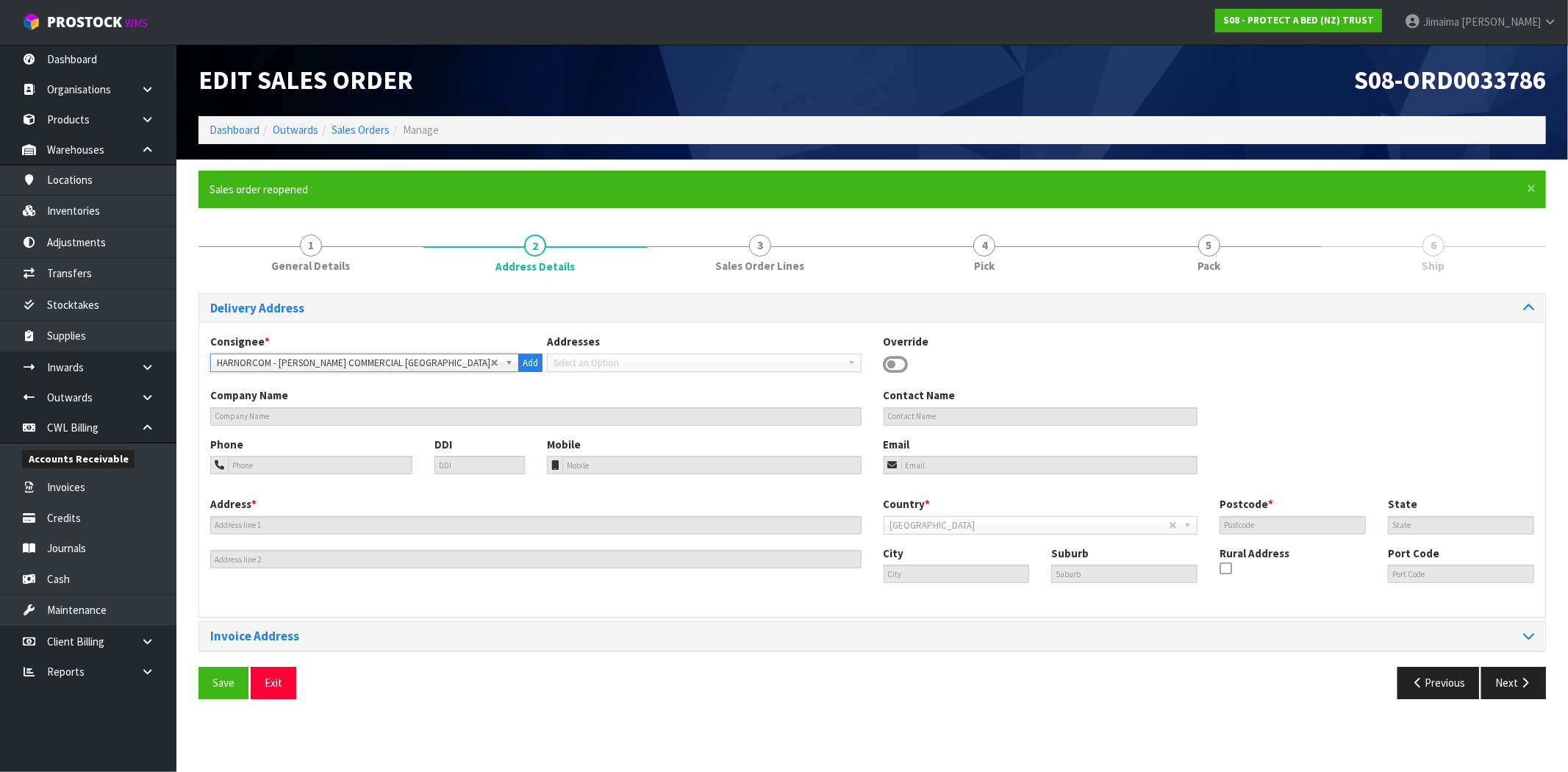
type input "HARVEY NORMAN COMMERCIAL WAIRAU PARK"
type input "195A WAIRAU ROAD"
type input "0627"
type input "AUK"
type input "WAIRAU VALLEY"
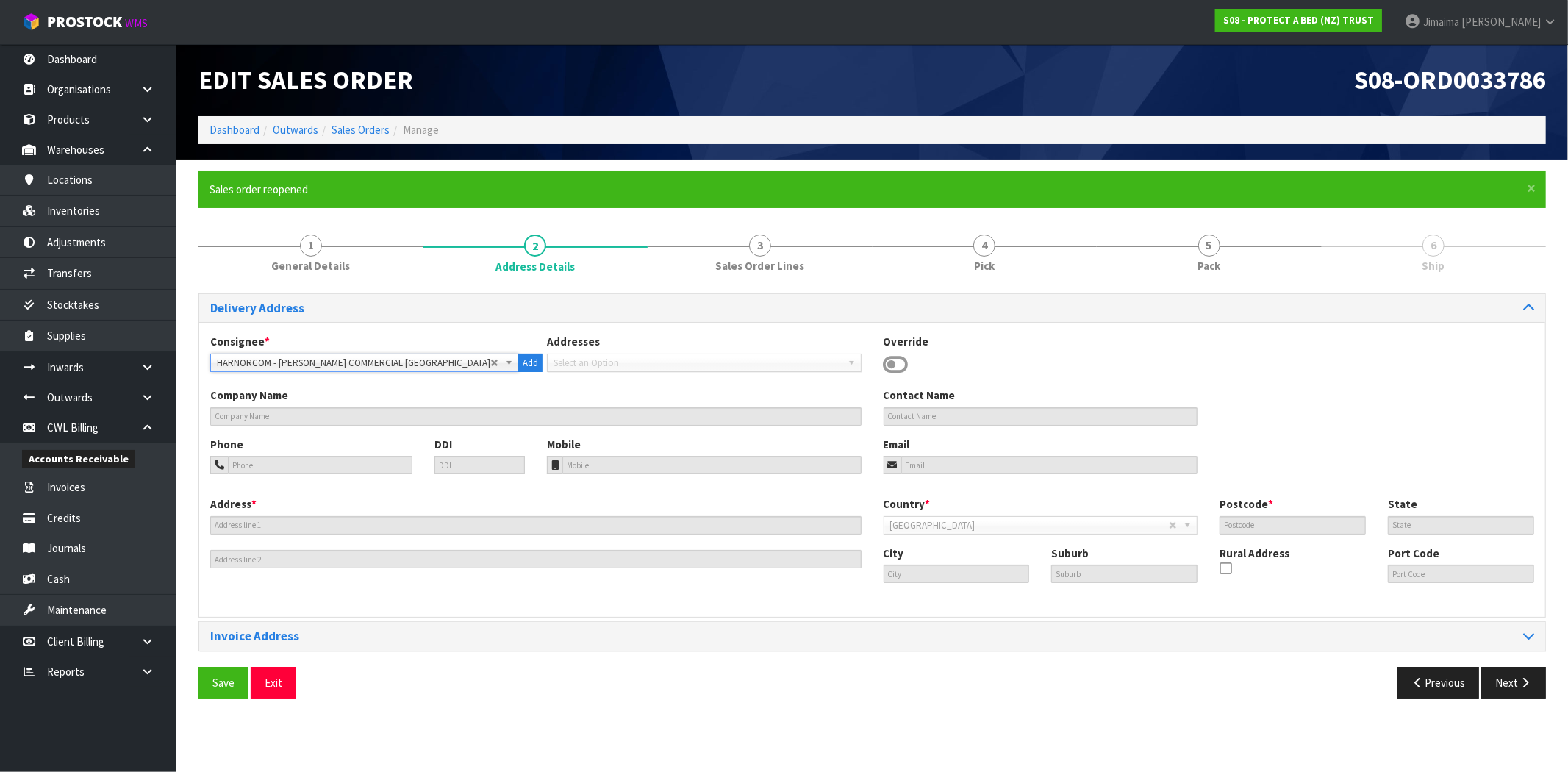
type input "WAIRAU VALLEY"
click at [855, 362] on b at bounding box center [854, 362] width 13 height 17
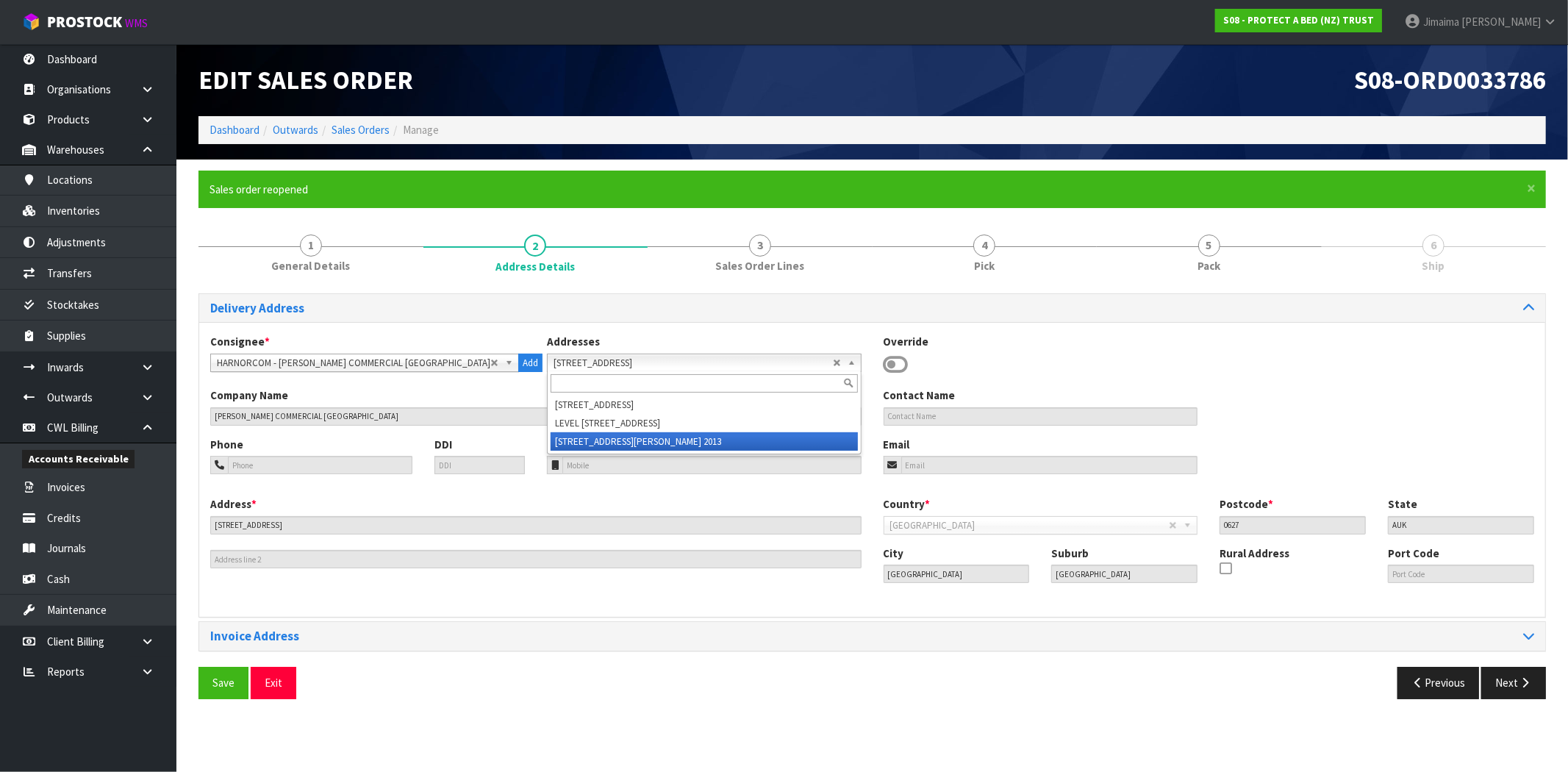
click at [746, 443] on li "59B SIR WILLIAM AVENUE Auckland 2013" at bounding box center [704, 441] width 307 height 18
type input "[PERSON_NAME] COMMERCIAL"
type input "[STREET_ADDRESS][PERSON_NAME]"
type input "2013"
type input "[GEOGRAPHIC_DATA]"
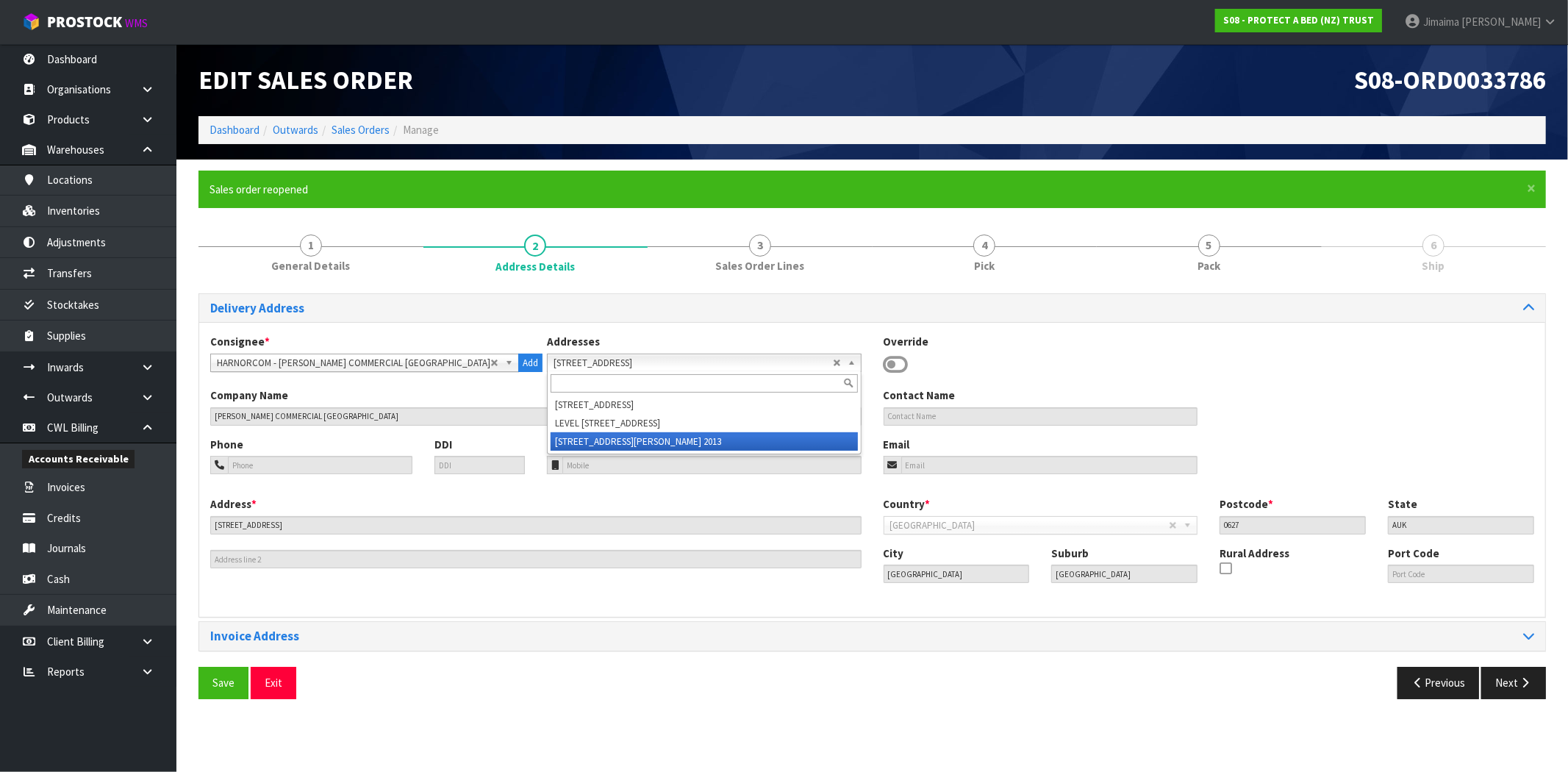
type input "EAST TAMAKI"
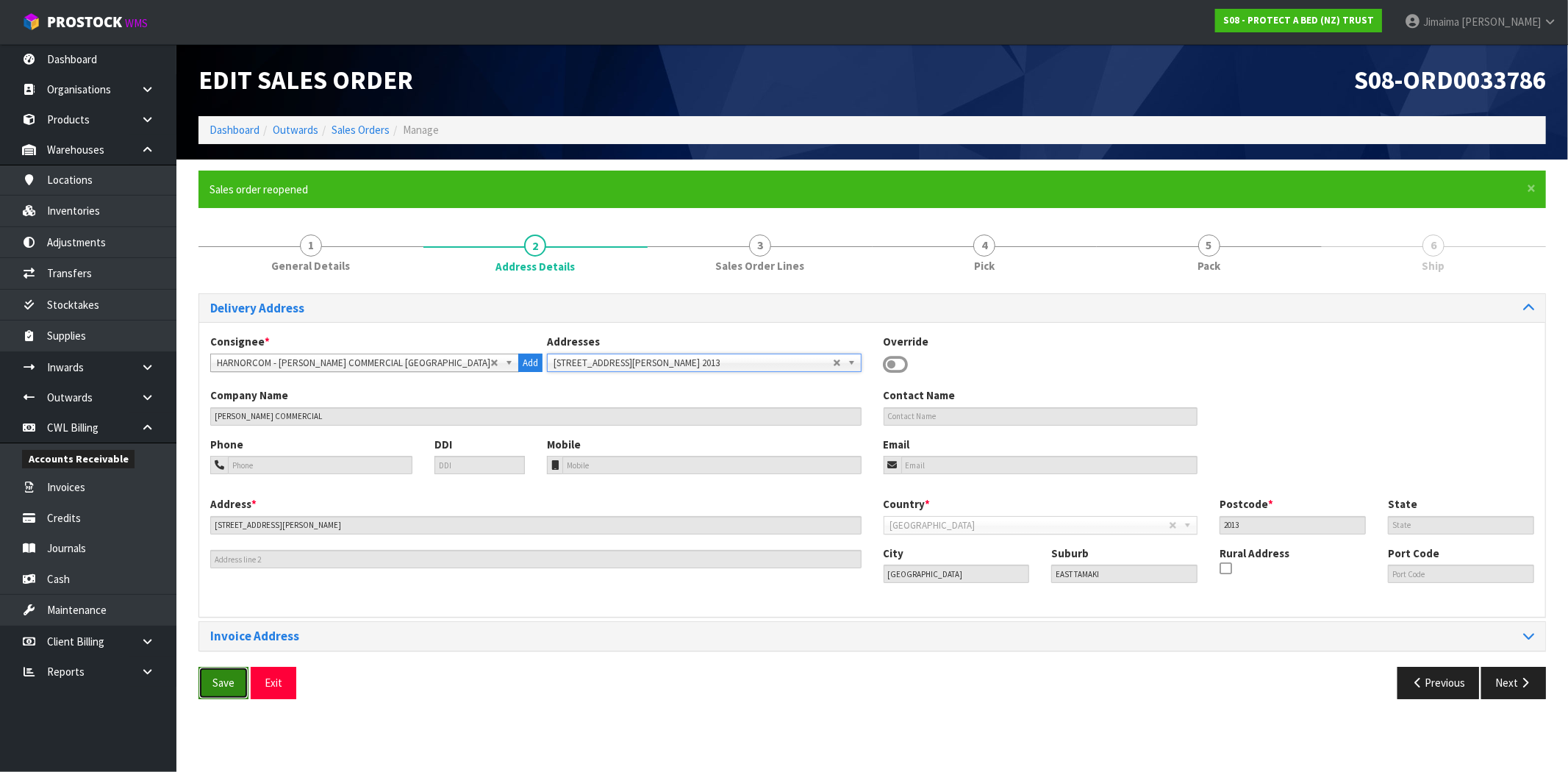
click at [221, 682] on span "Save" at bounding box center [224, 682] width 22 height 14
click at [225, 691] on button "Save" at bounding box center [223, 682] width 50 height 32
drag, startPoint x: 1239, startPoint y: 252, endPoint x: 1201, endPoint y: 265, distance: 40.2
click at [1237, 252] on link "5 Pack" at bounding box center [1209, 252] width 225 height 58
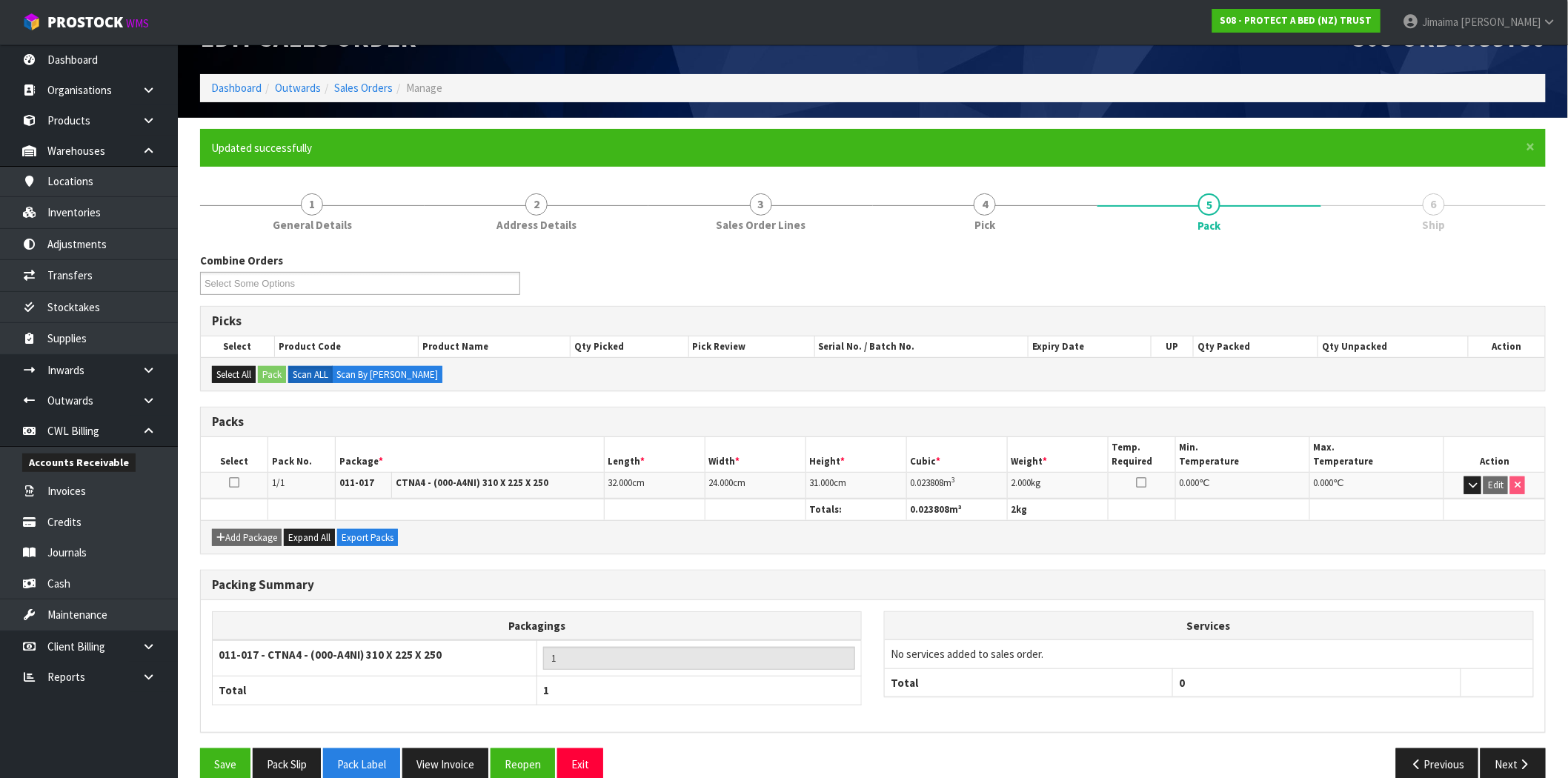
scroll to position [67, 0]
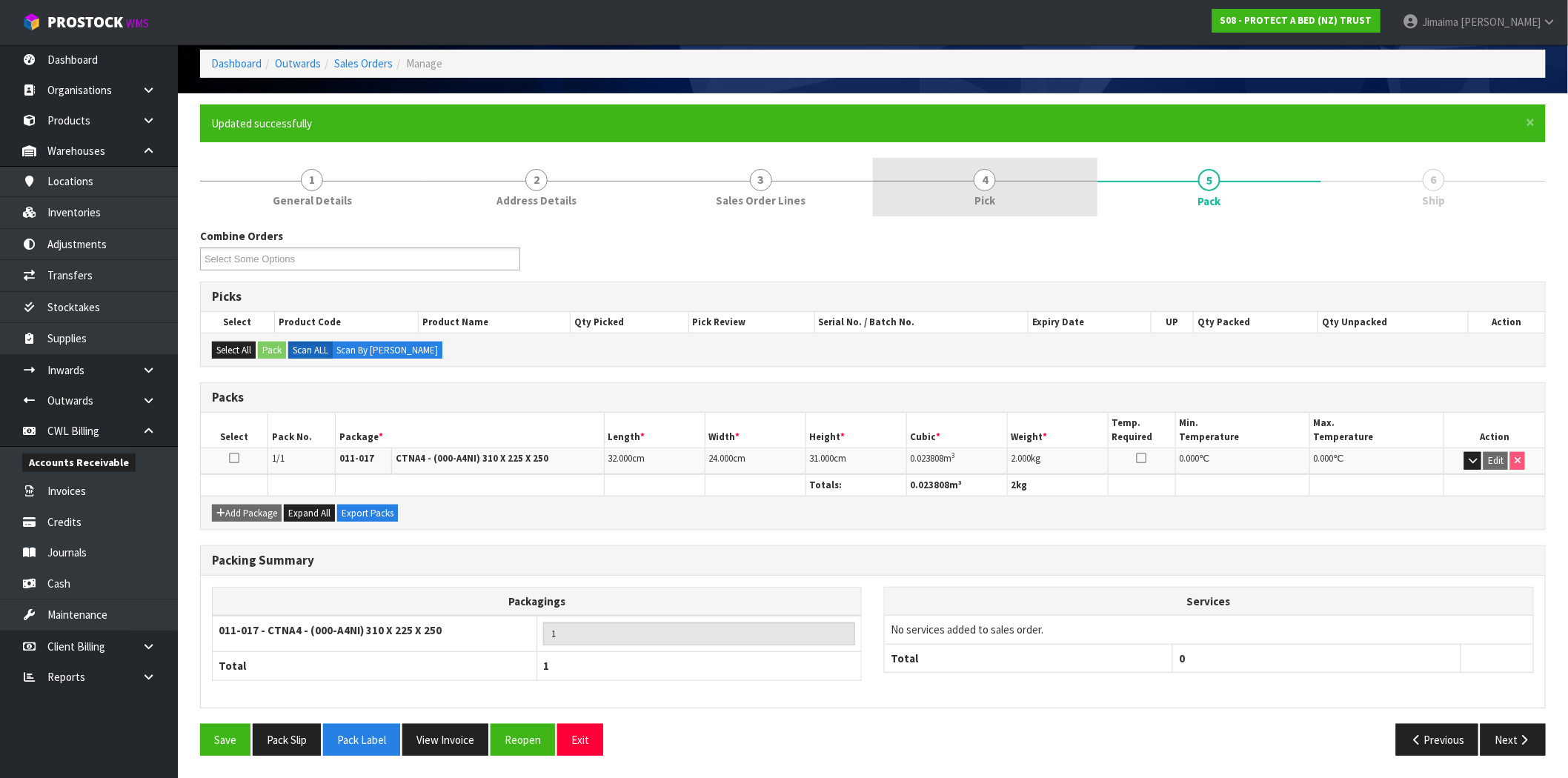
click at [1025, 202] on link "4 Pick" at bounding box center [985, 186] width 225 height 58
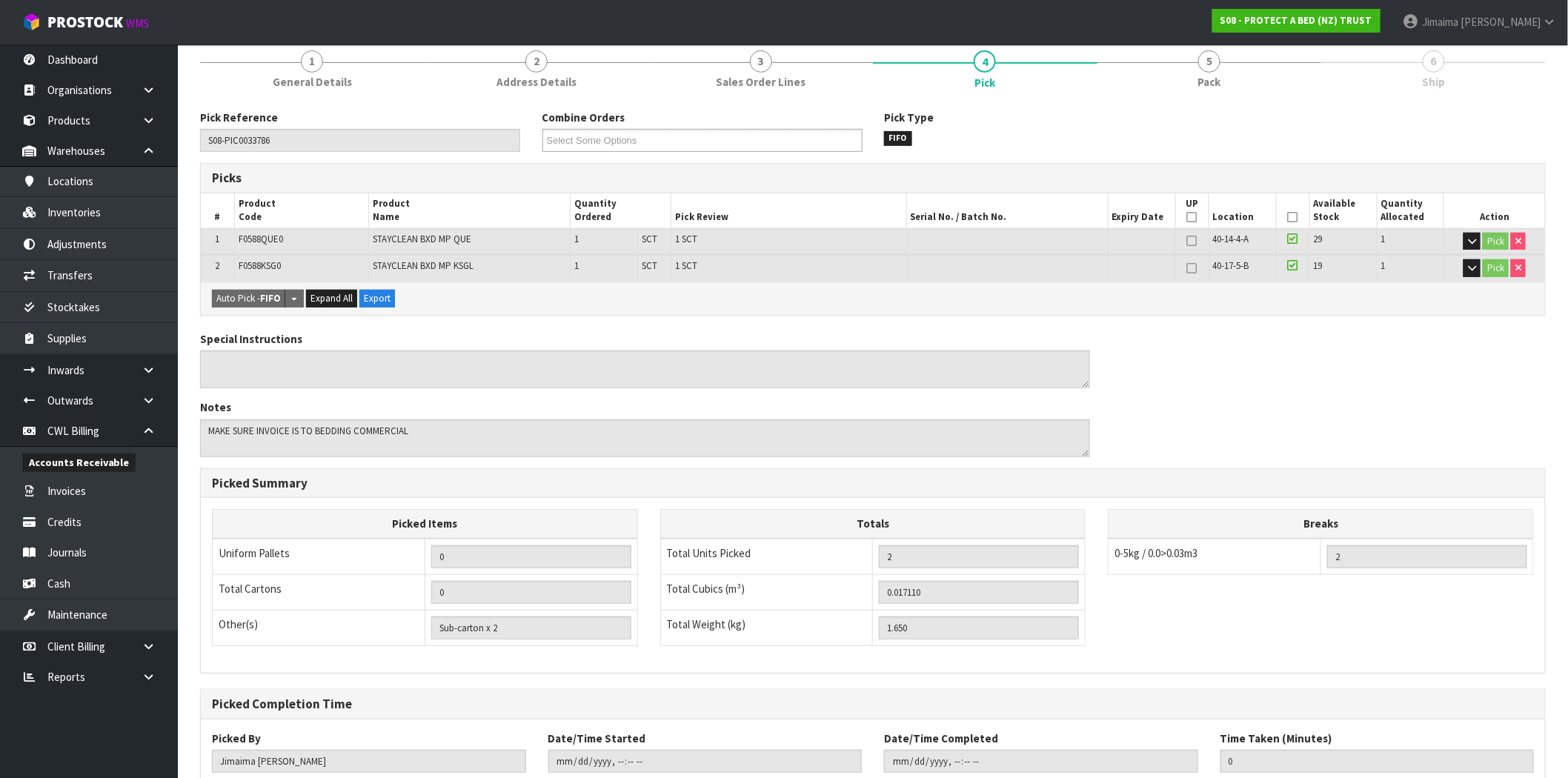
scroll to position [285, 0]
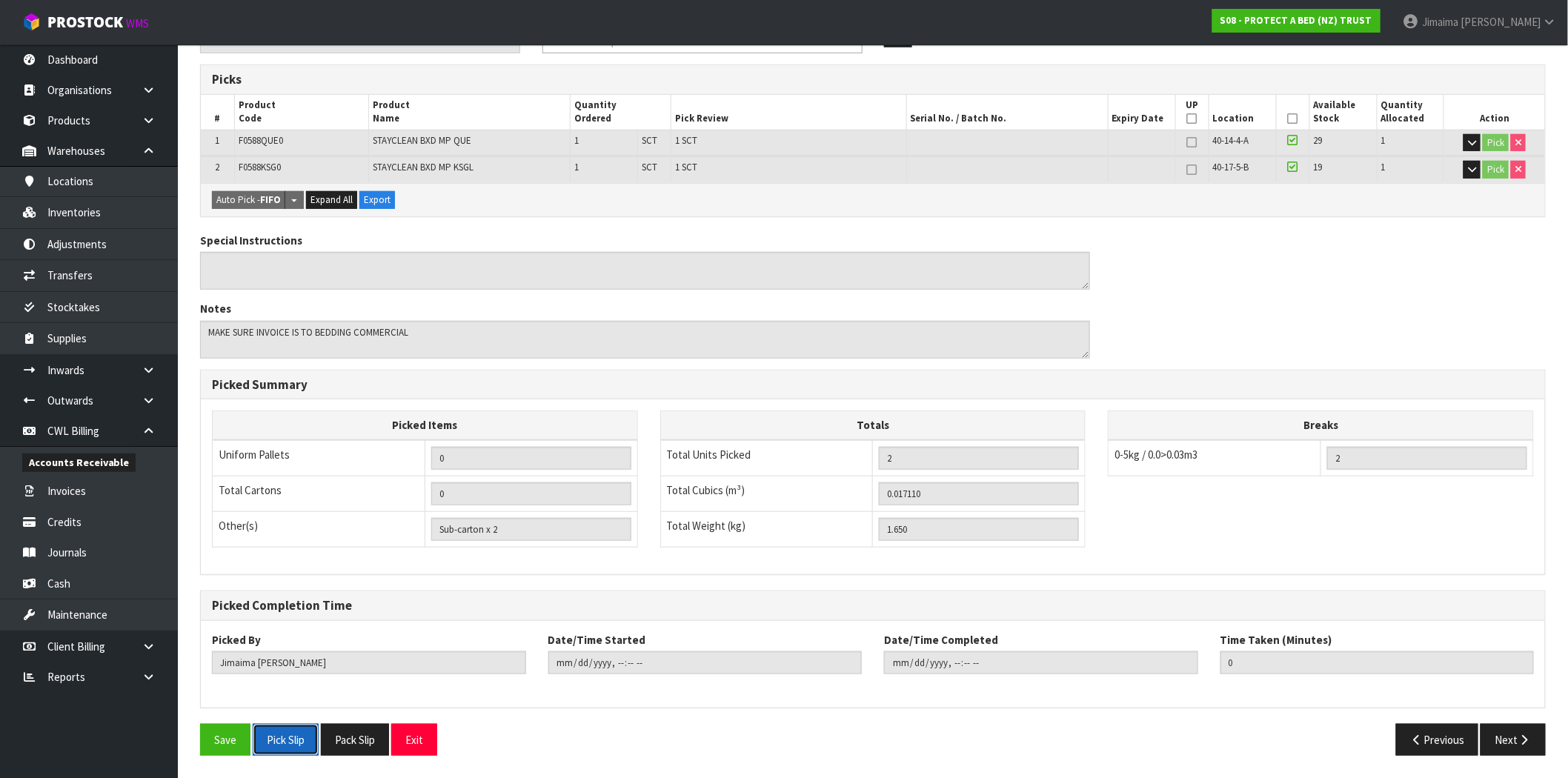
click at [280, 731] on button "Pick Slip" at bounding box center [286, 740] width 66 height 32
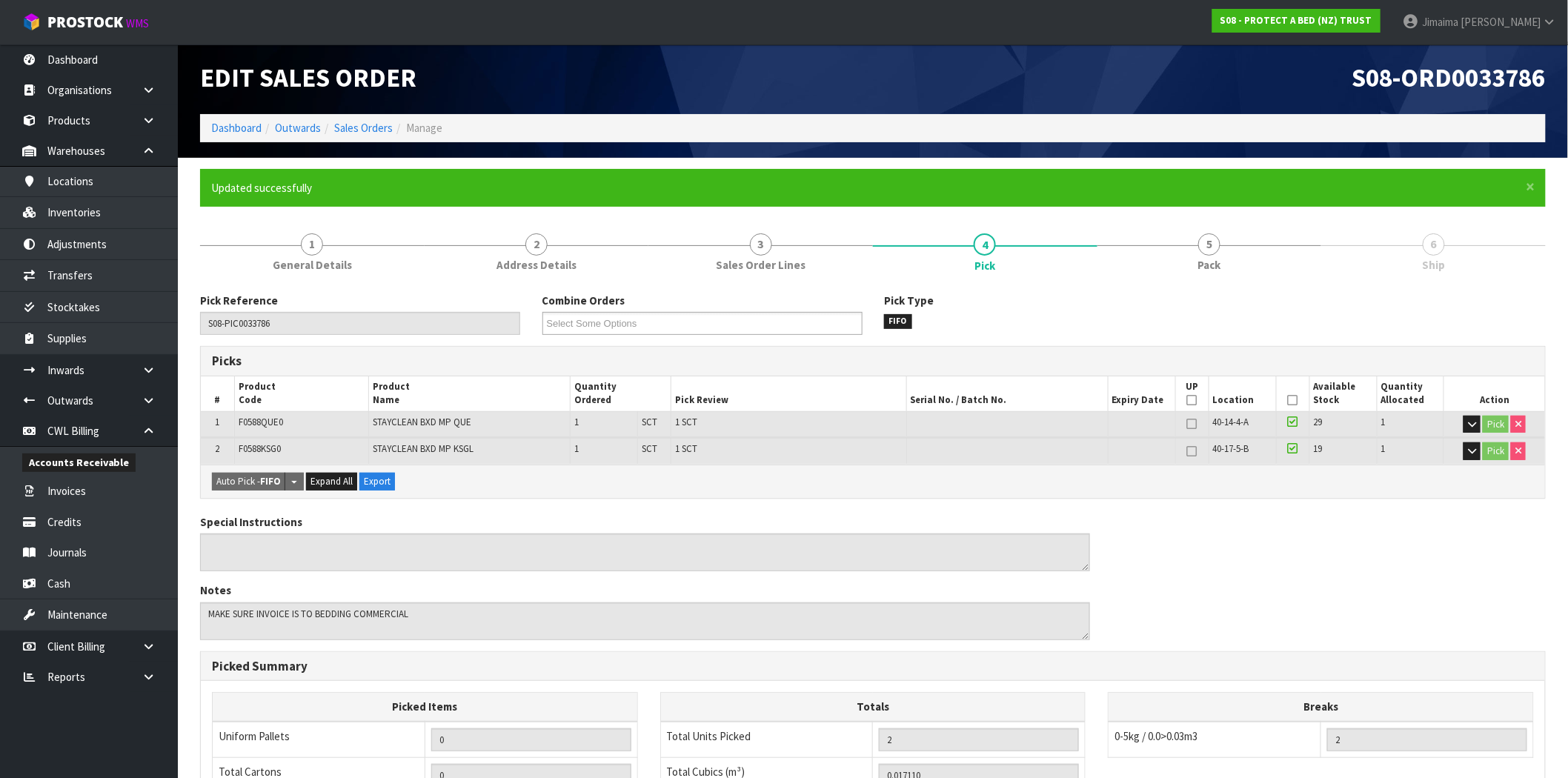
scroll to position [0, 0]
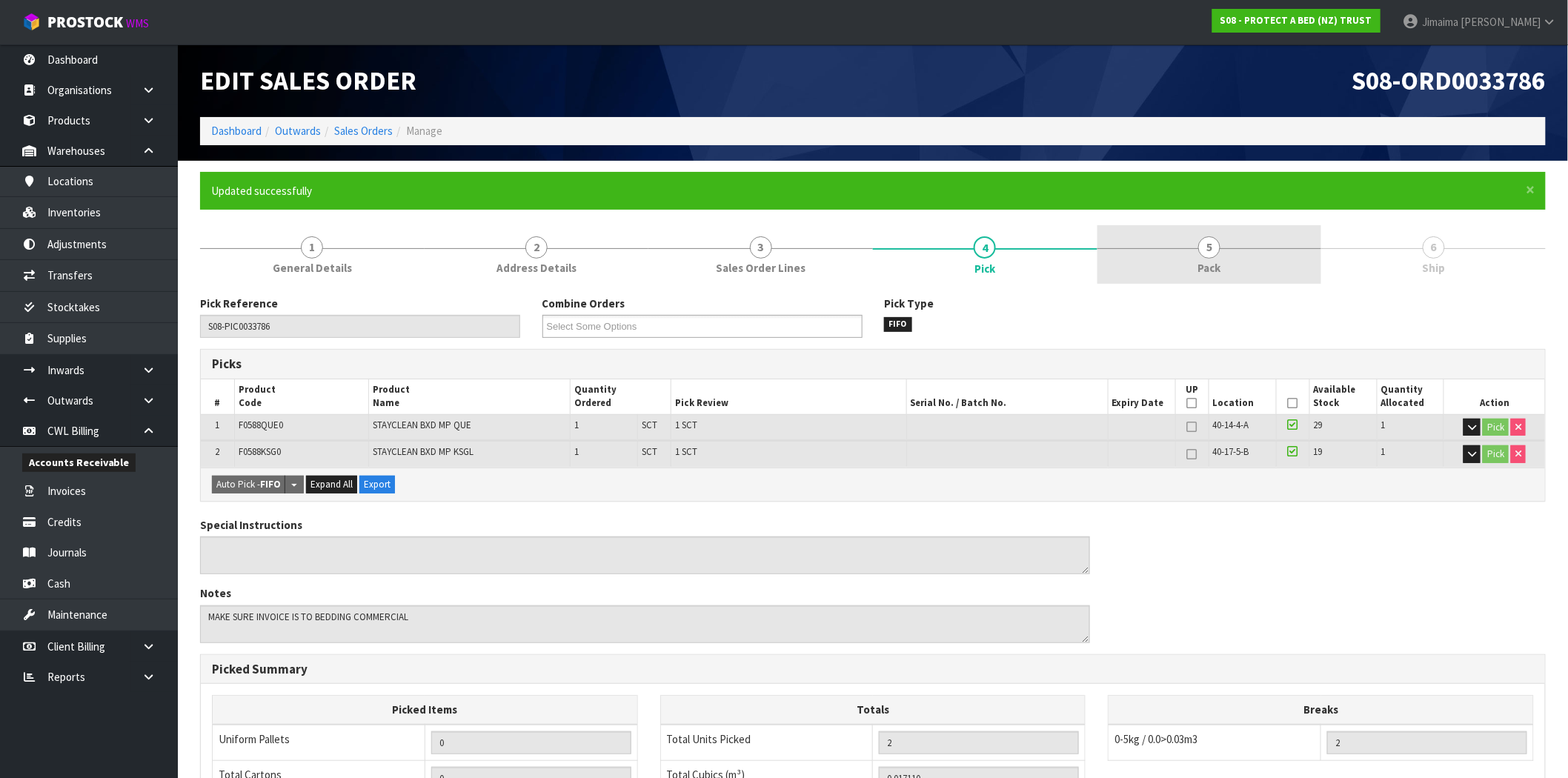
click at [1260, 260] on link "5 Pack" at bounding box center [1210, 254] width 225 height 58
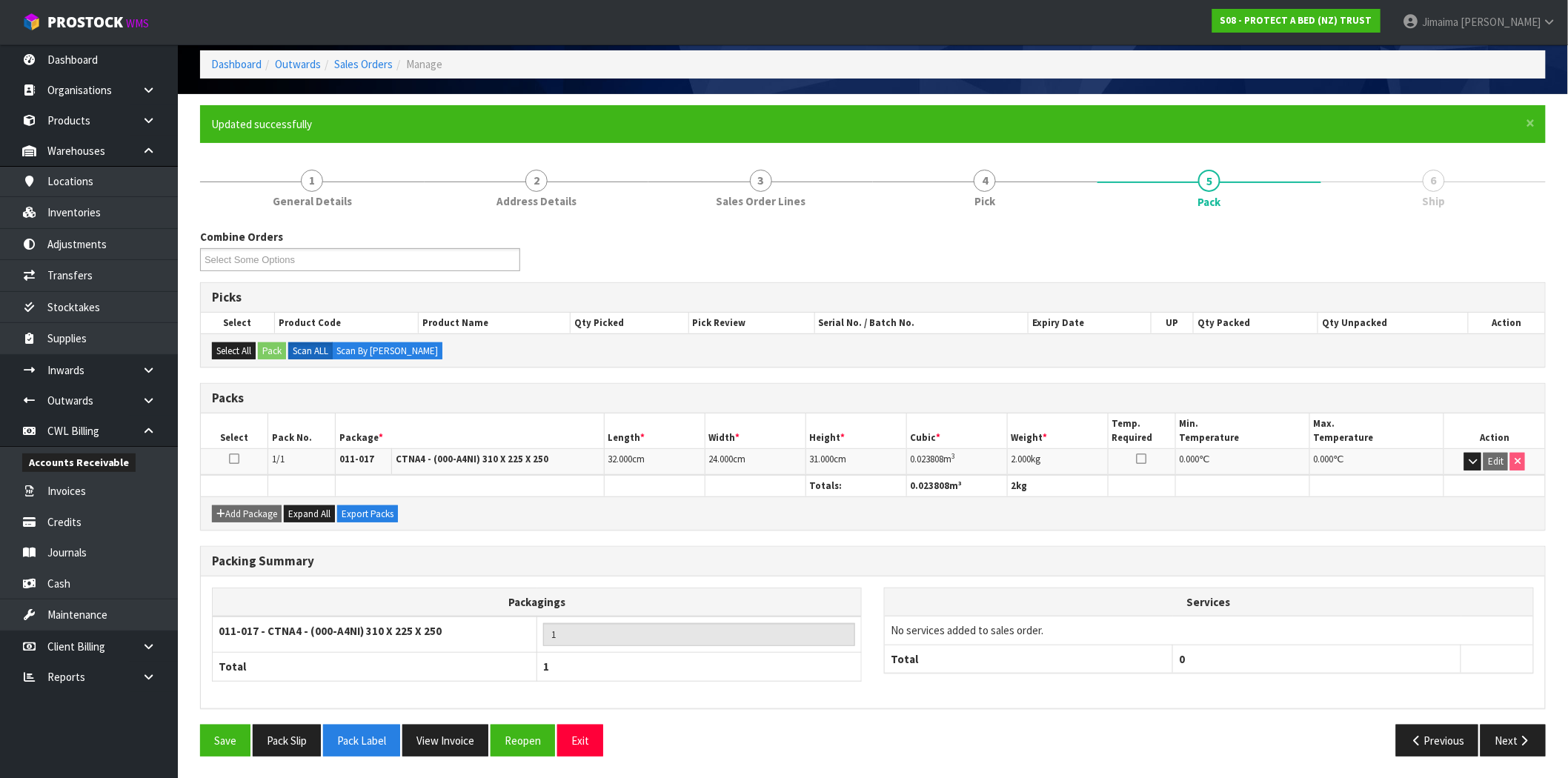
scroll to position [67, 0]
click at [1500, 741] on button "Next" at bounding box center [1514, 740] width 66 height 32
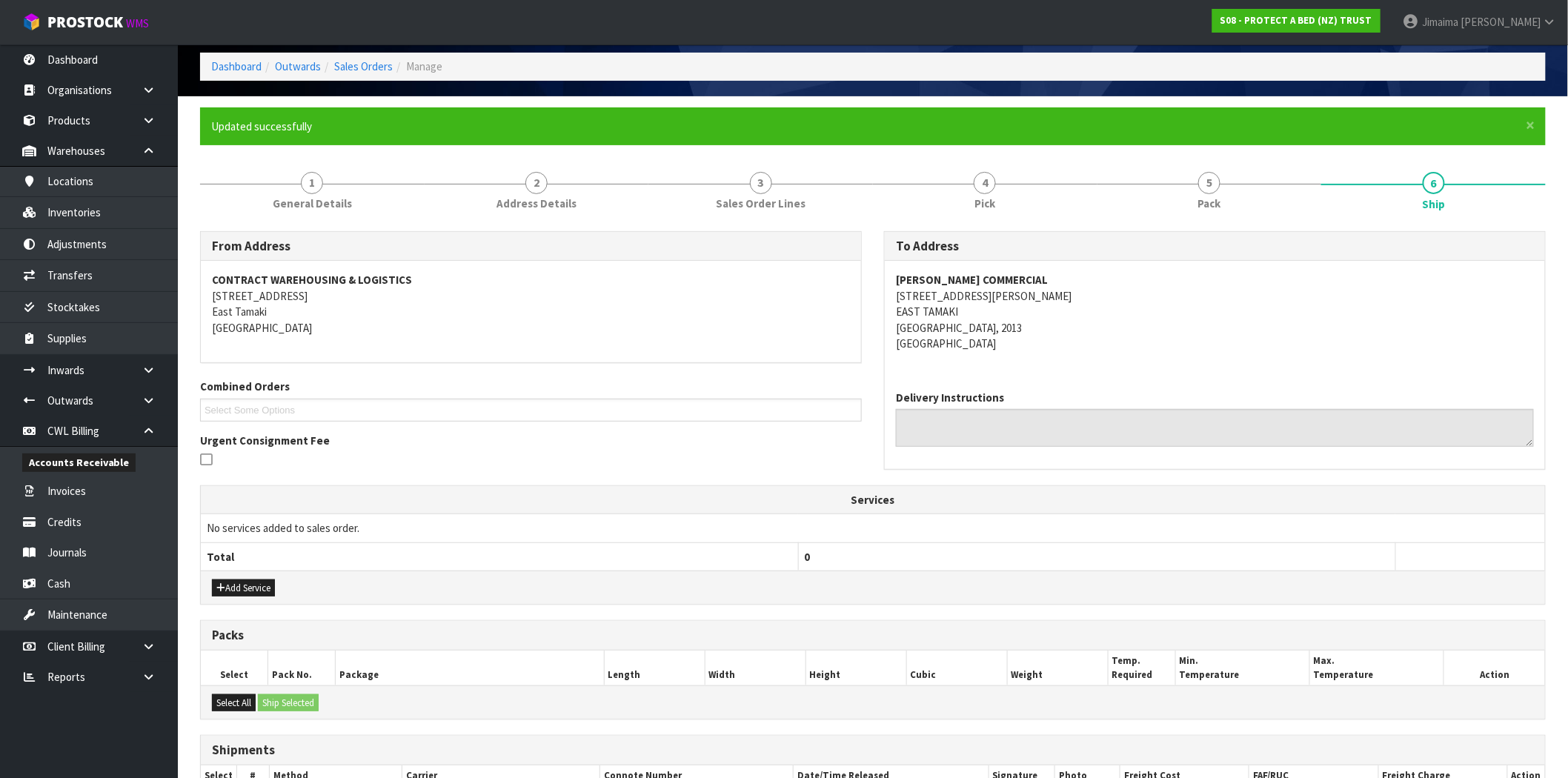
scroll to position [0, 0]
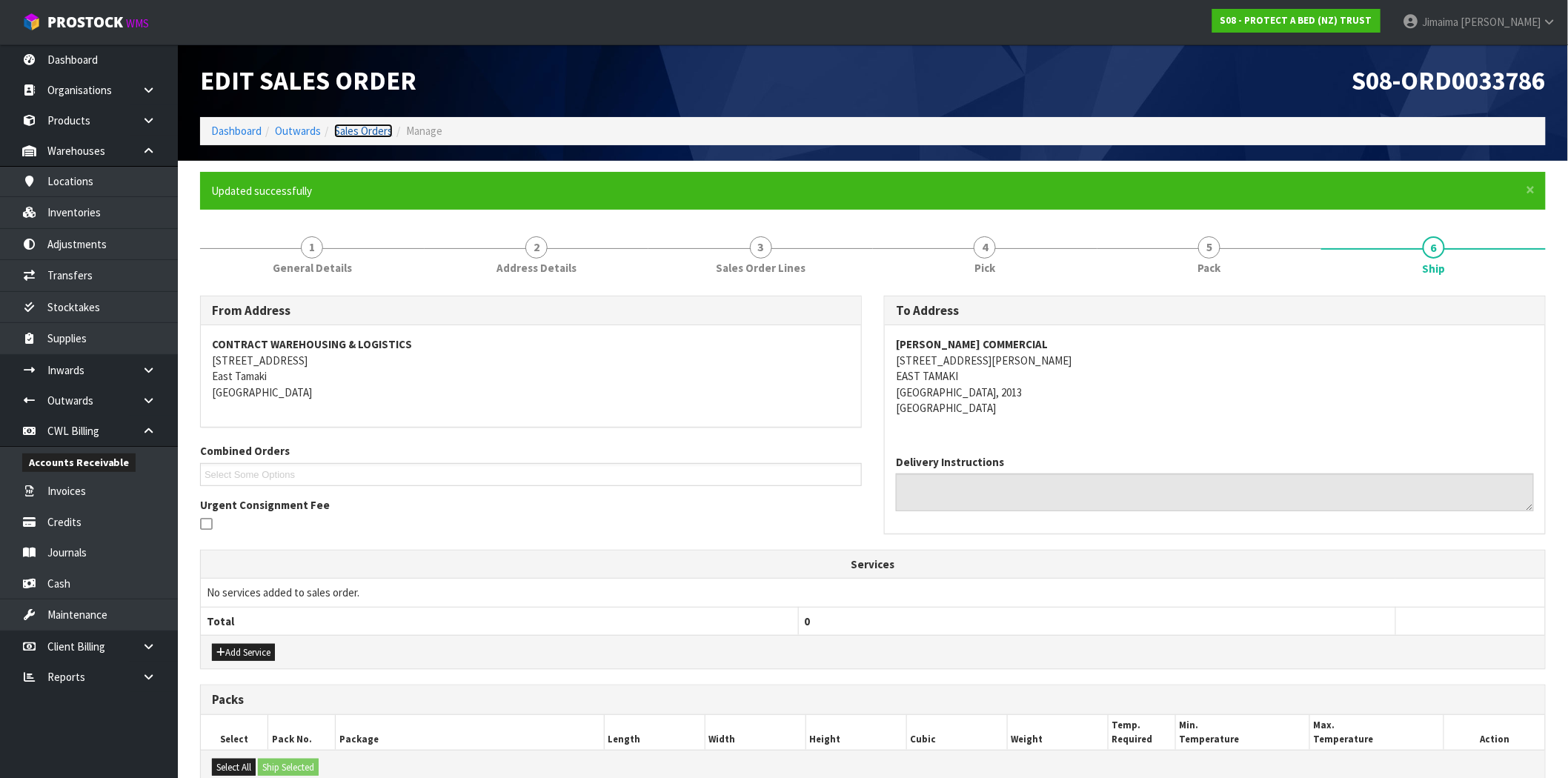
drag, startPoint x: 354, startPoint y: 128, endPoint x: 337, endPoint y: 175, distance: 50.0
click at [356, 128] on link "Sales Orders" at bounding box center [363, 131] width 58 height 14
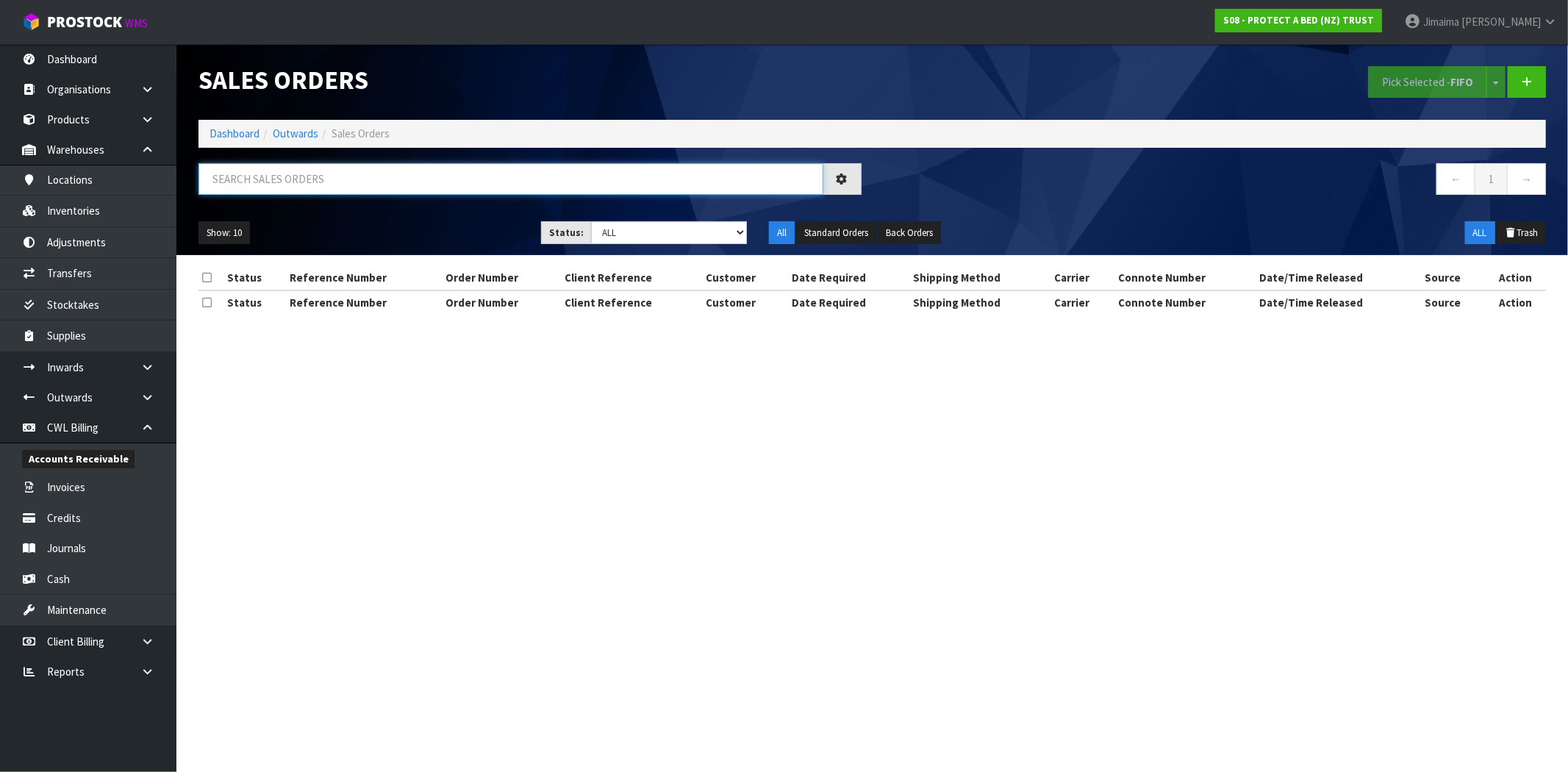
click at [276, 189] on input "text" at bounding box center [510, 179] width 625 height 32
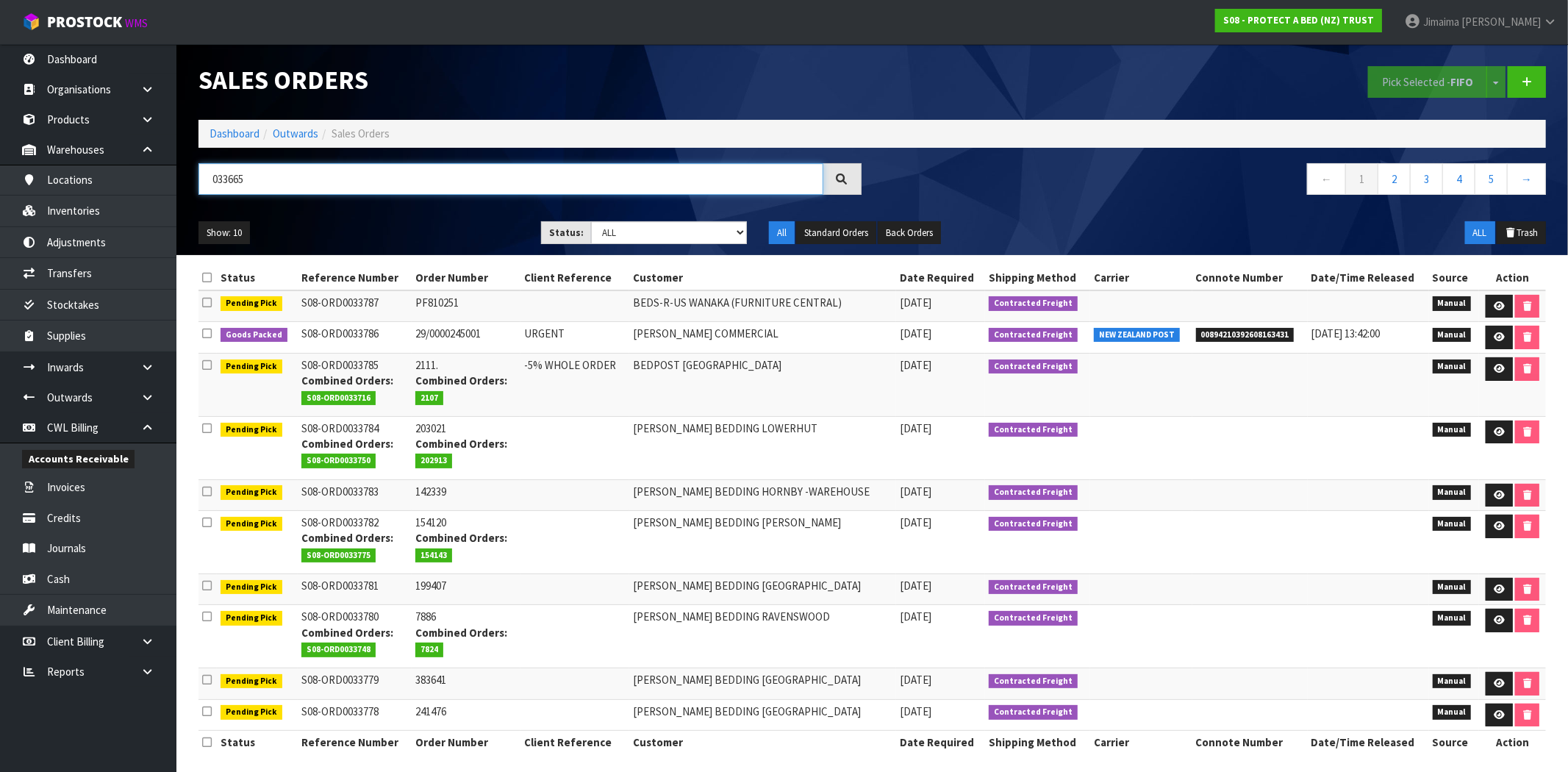
type input "033665"
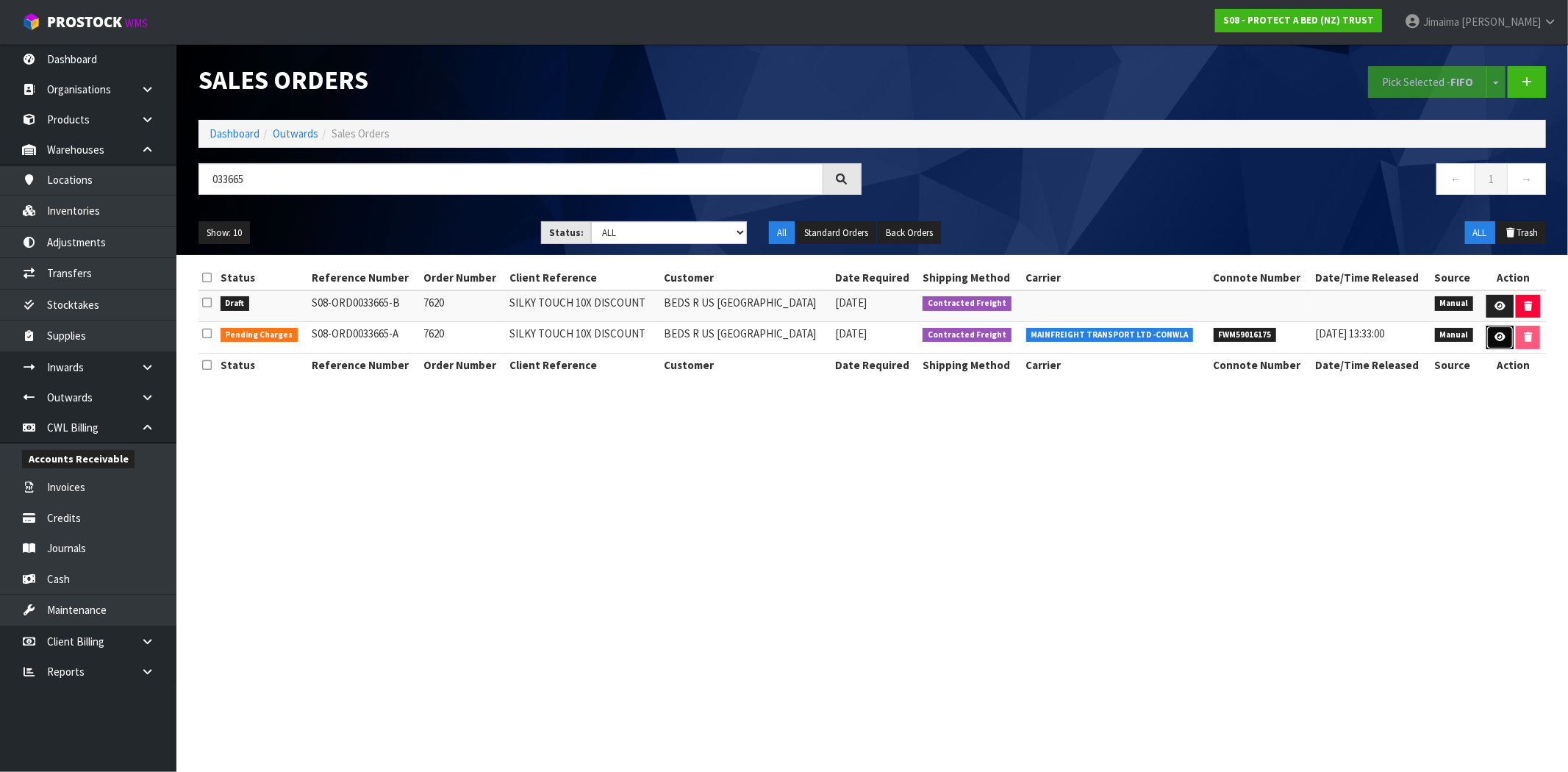
click at [1494, 344] on link at bounding box center [1500, 337] width 27 height 24
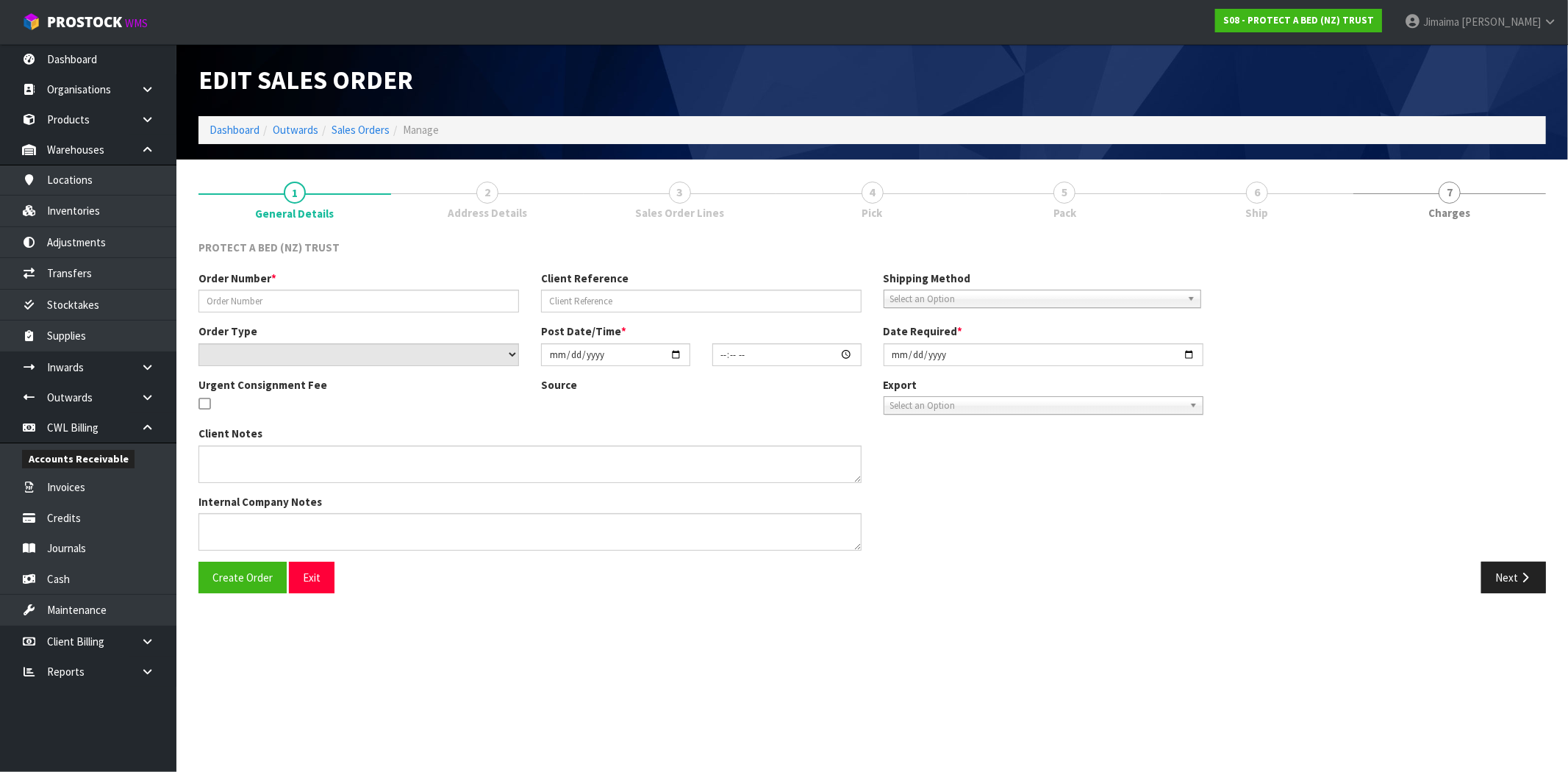
type input "7620"
type input "SILKY TOUCH 10X DISCOUNT"
select select "number:0"
type input "2025-10-03"
type input "09:59:00.000"
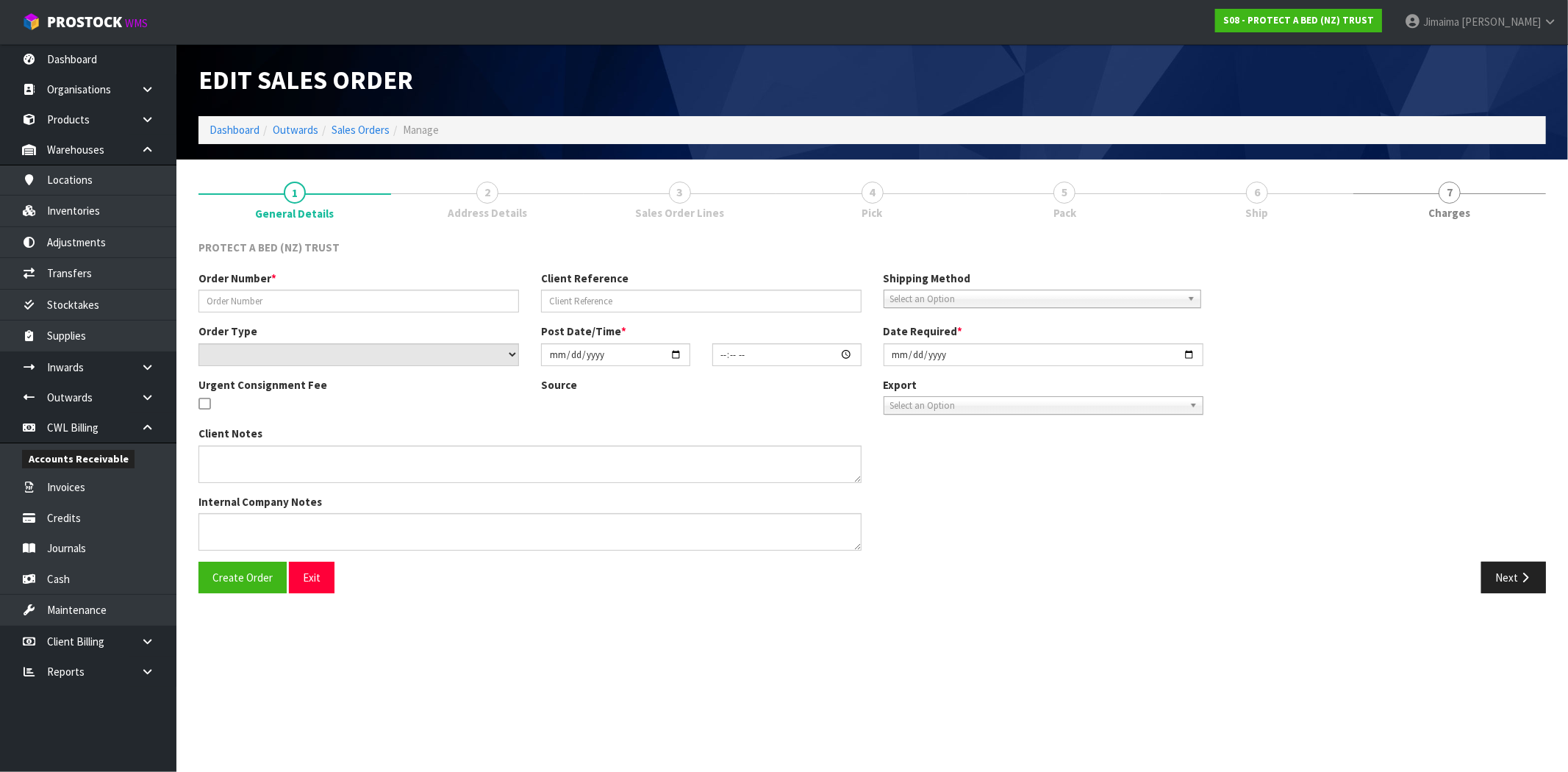
type input "2025-10-03"
type textarea "TO THIS ORDER PLEASE ADD THE FOLLOWING AT NO CHARGE: F0121PLW0 PERFECT PILLOW 3…"
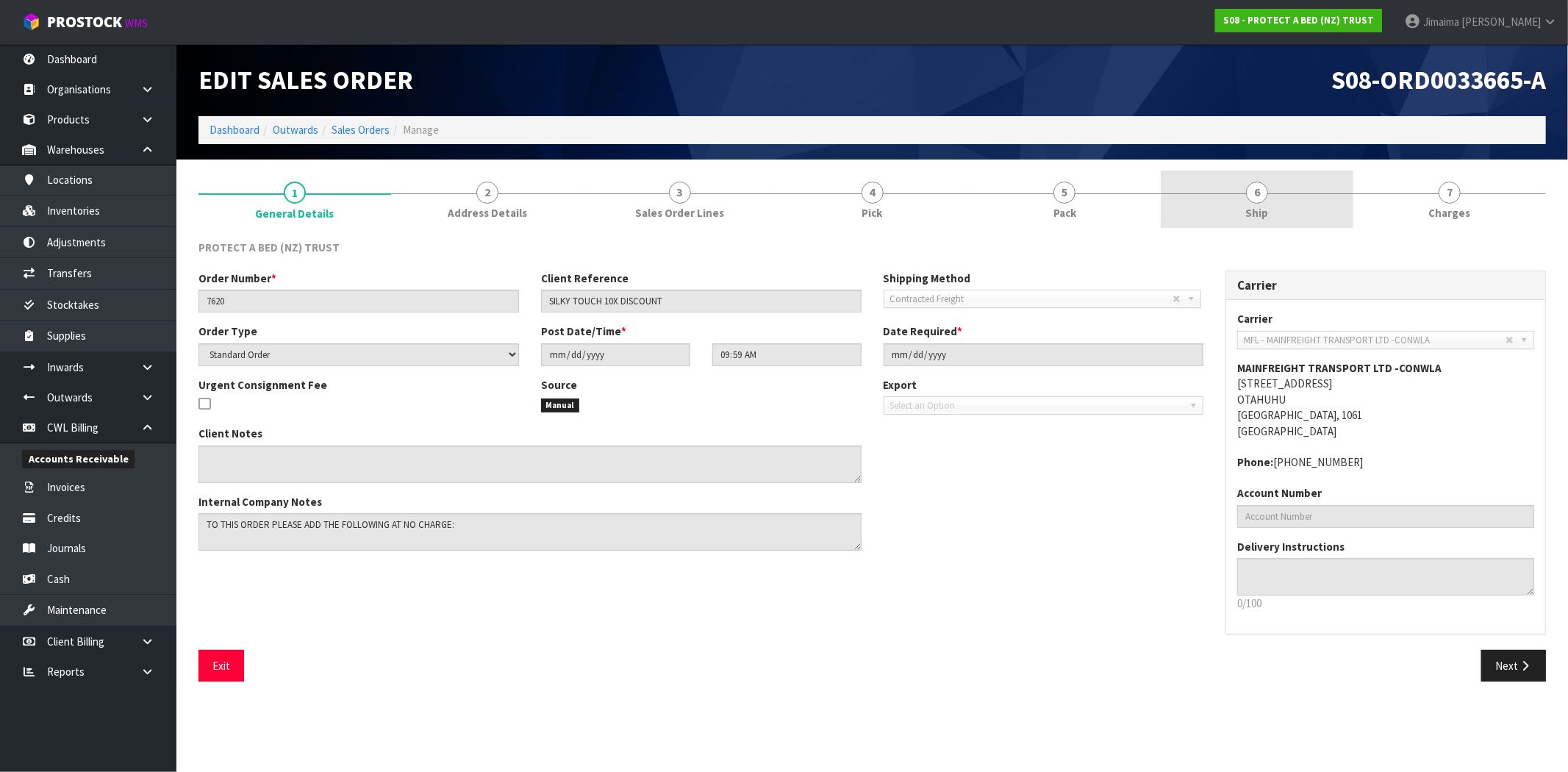
click at [1286, 198] on link "6 Ship" at bounding box center [1256, 199] width 193 height 58
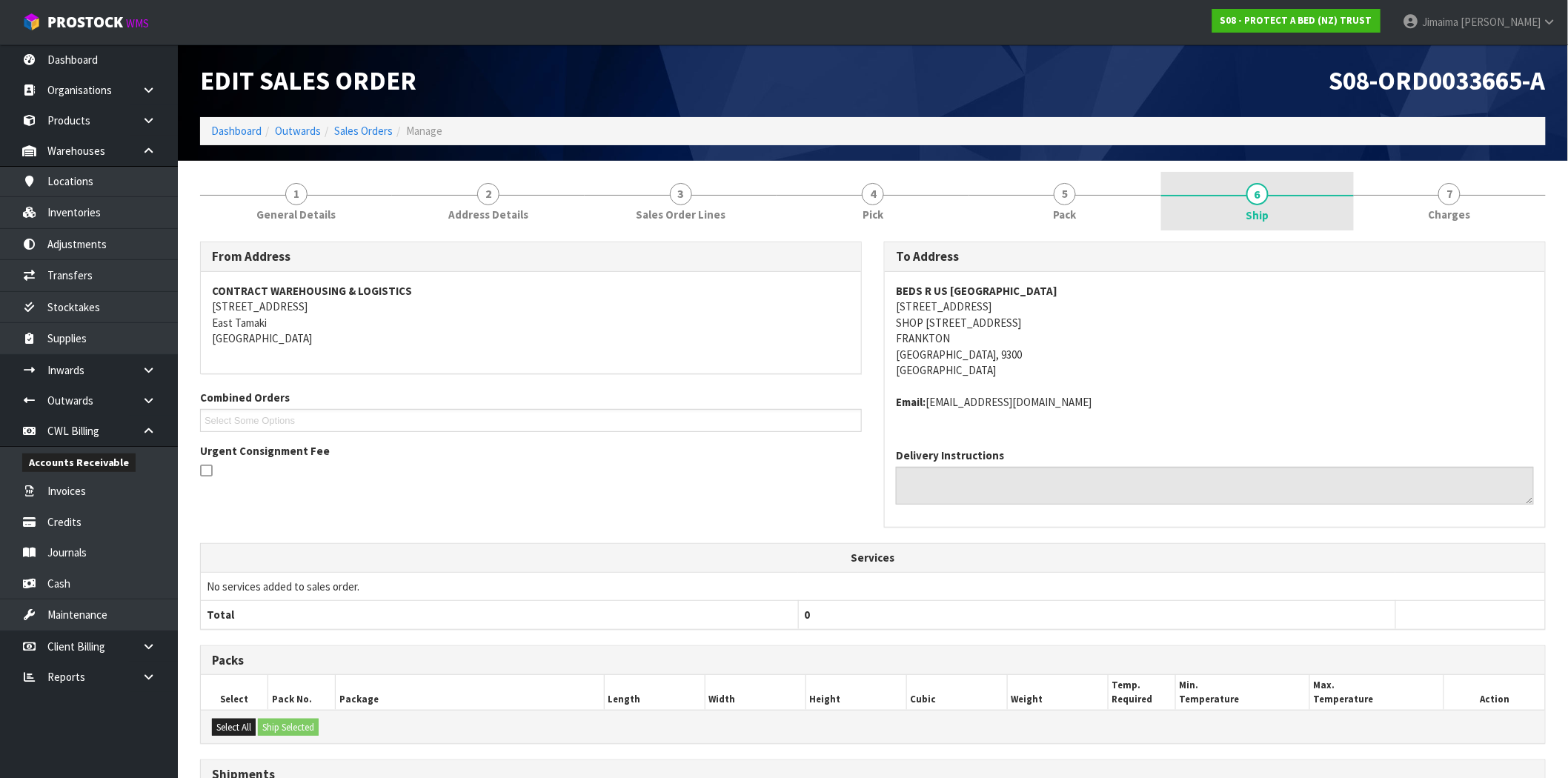
click at [1219, 183] on link "6 Ship" at bounding box center [1257, 201] width 192 height 59
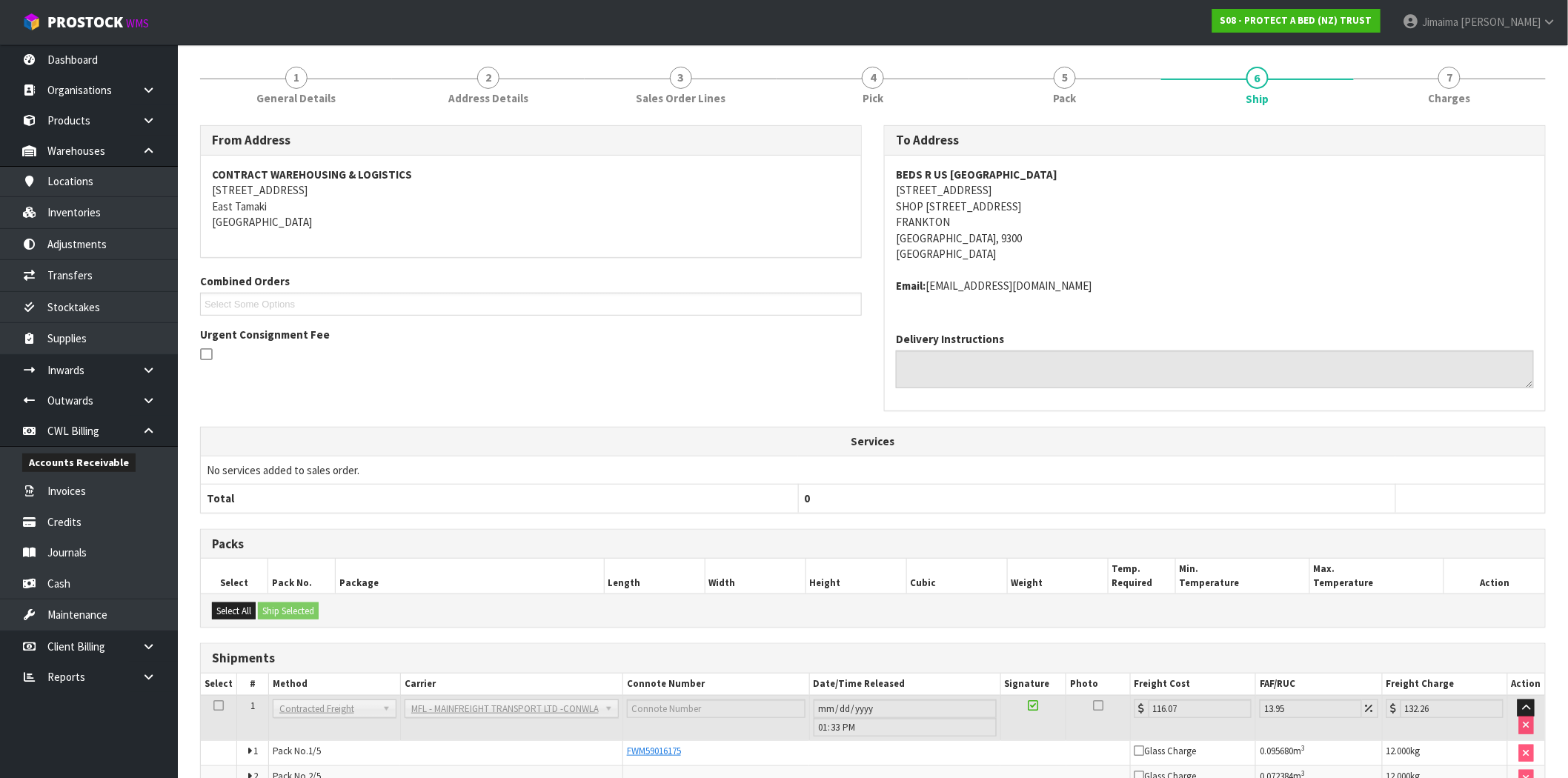
scroll to position [277, 0]
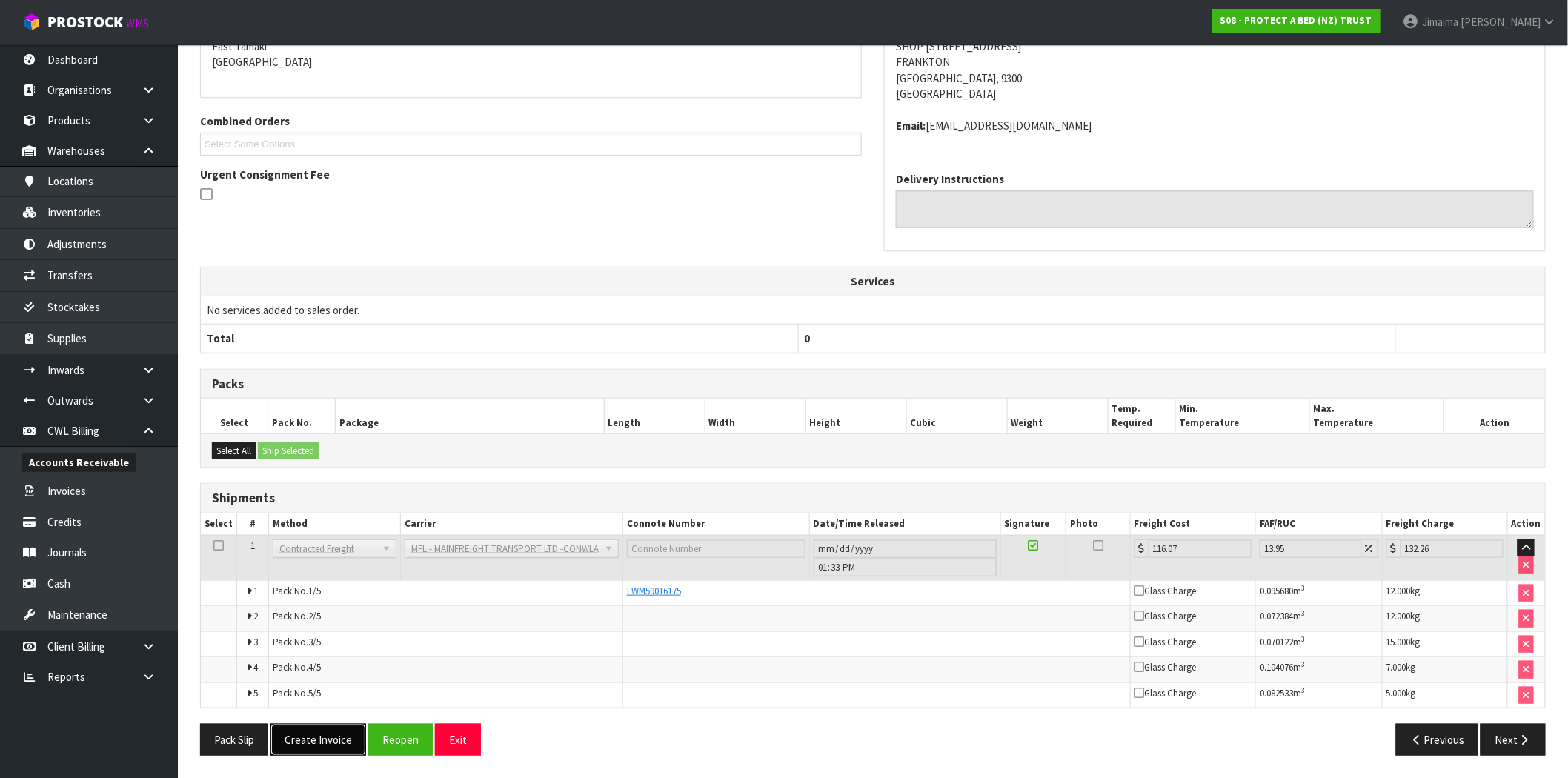
click at [297, 734] on button "Create Invoice" at bounding box center [318, 740] width 95 height 32
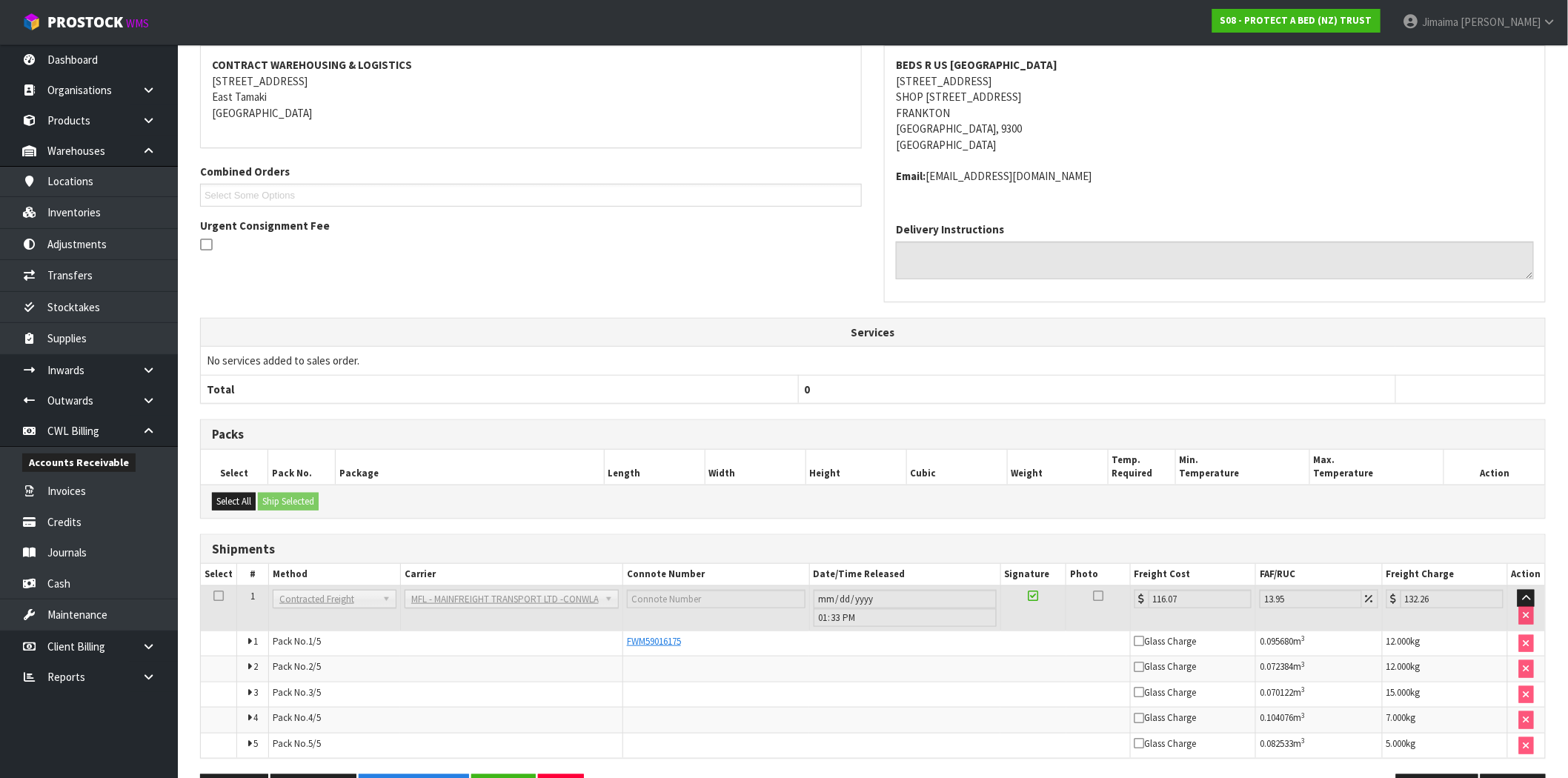
scroll to position [331, 0]
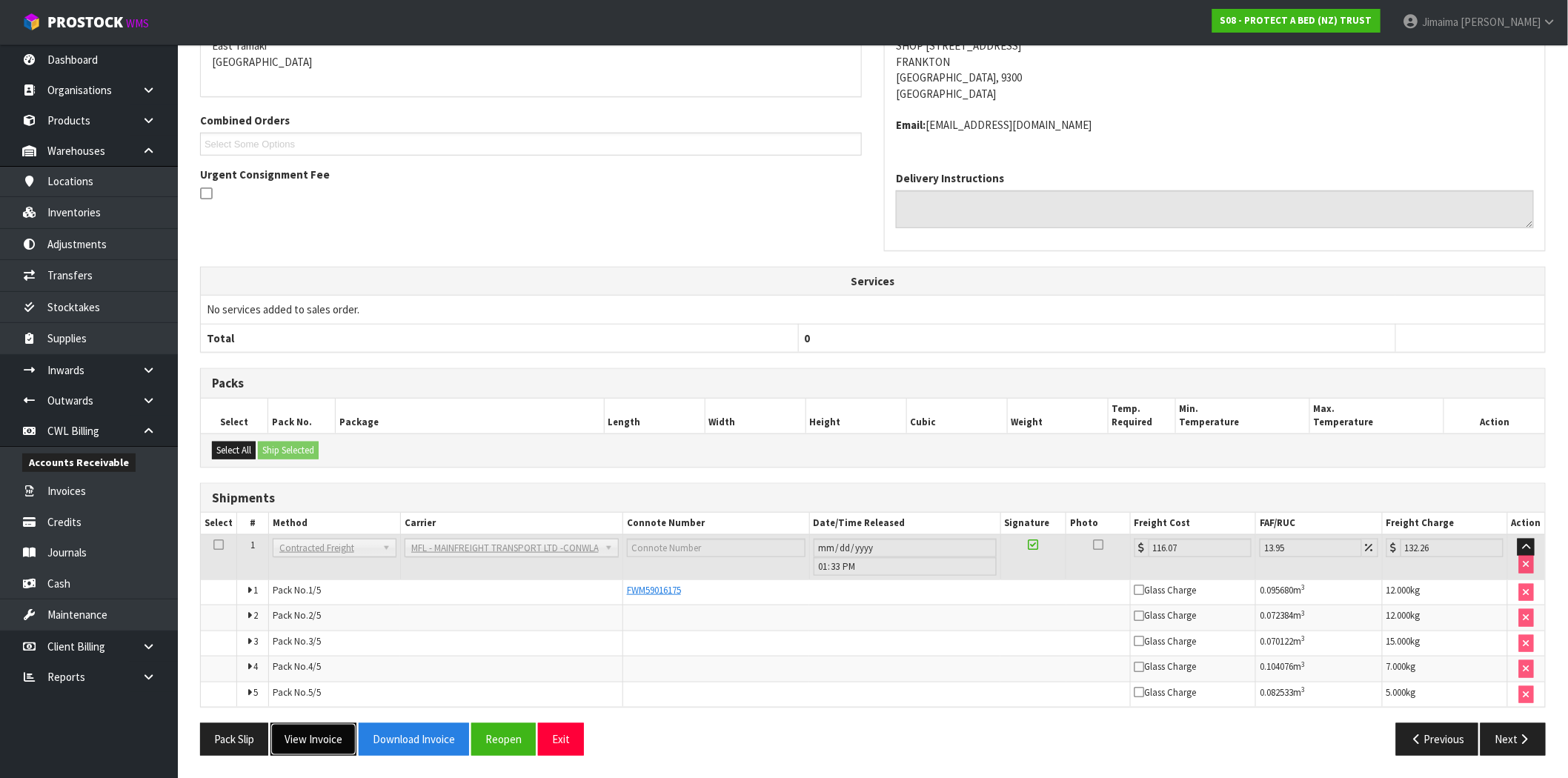
click at [322, 734] on button "View Invoice" at bounding box center [313, 739] width 86 height 32
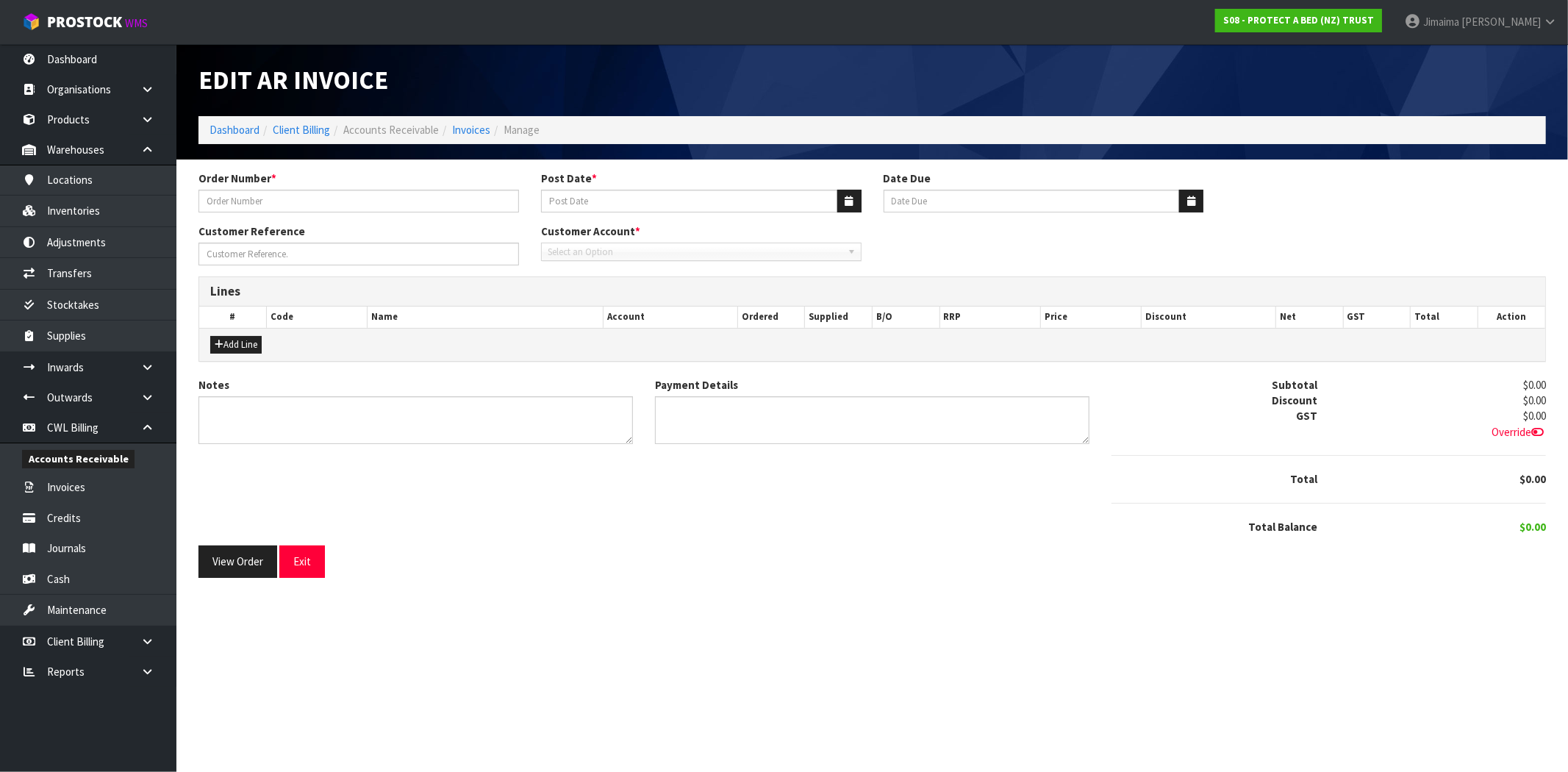
type input "7620"
type input "[DATE]"
type input "20/11/2025"
type input "SILKY TOUCH 10X DISCOUNT"
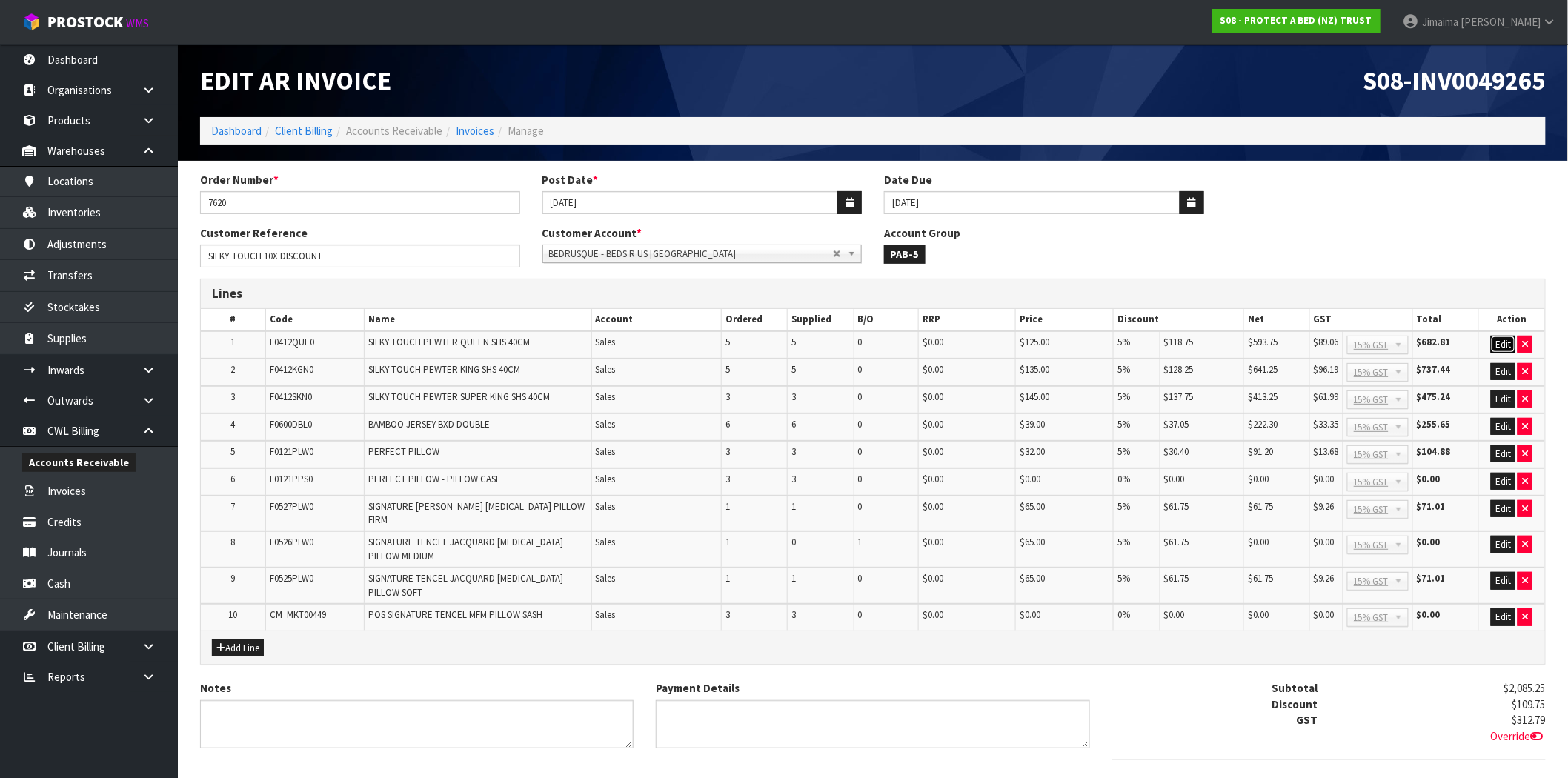
click at [1494, 346] on button "Edit" at bounding box center [1503, 345] width 25 height 18
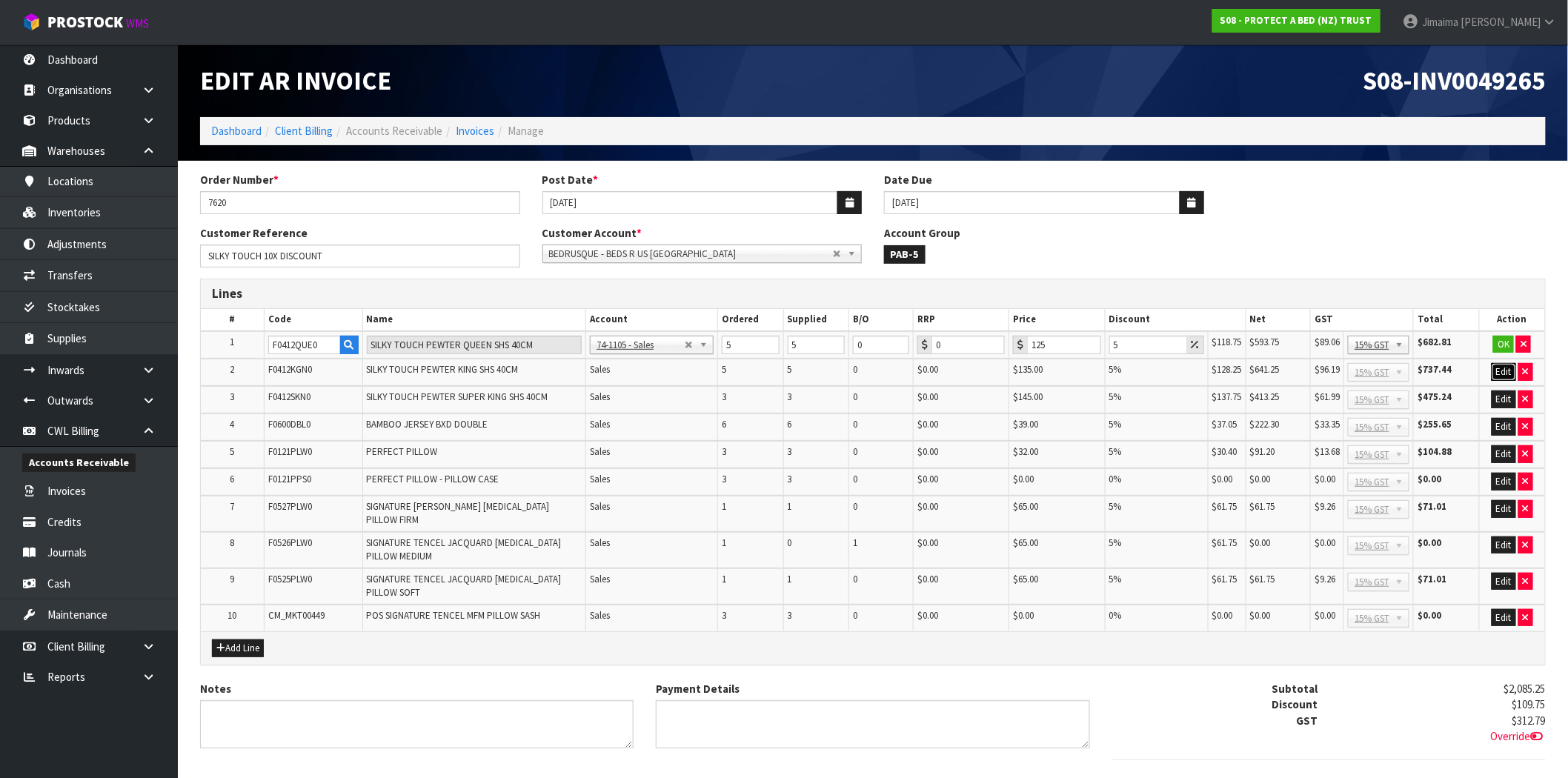
click at [1499, 371] on button "Edit" at bounding box center [1503, 372] width 25 height 18
click at [1502, 393] on button "Edit" at bounding box center [1503, 400] width 25 height 18
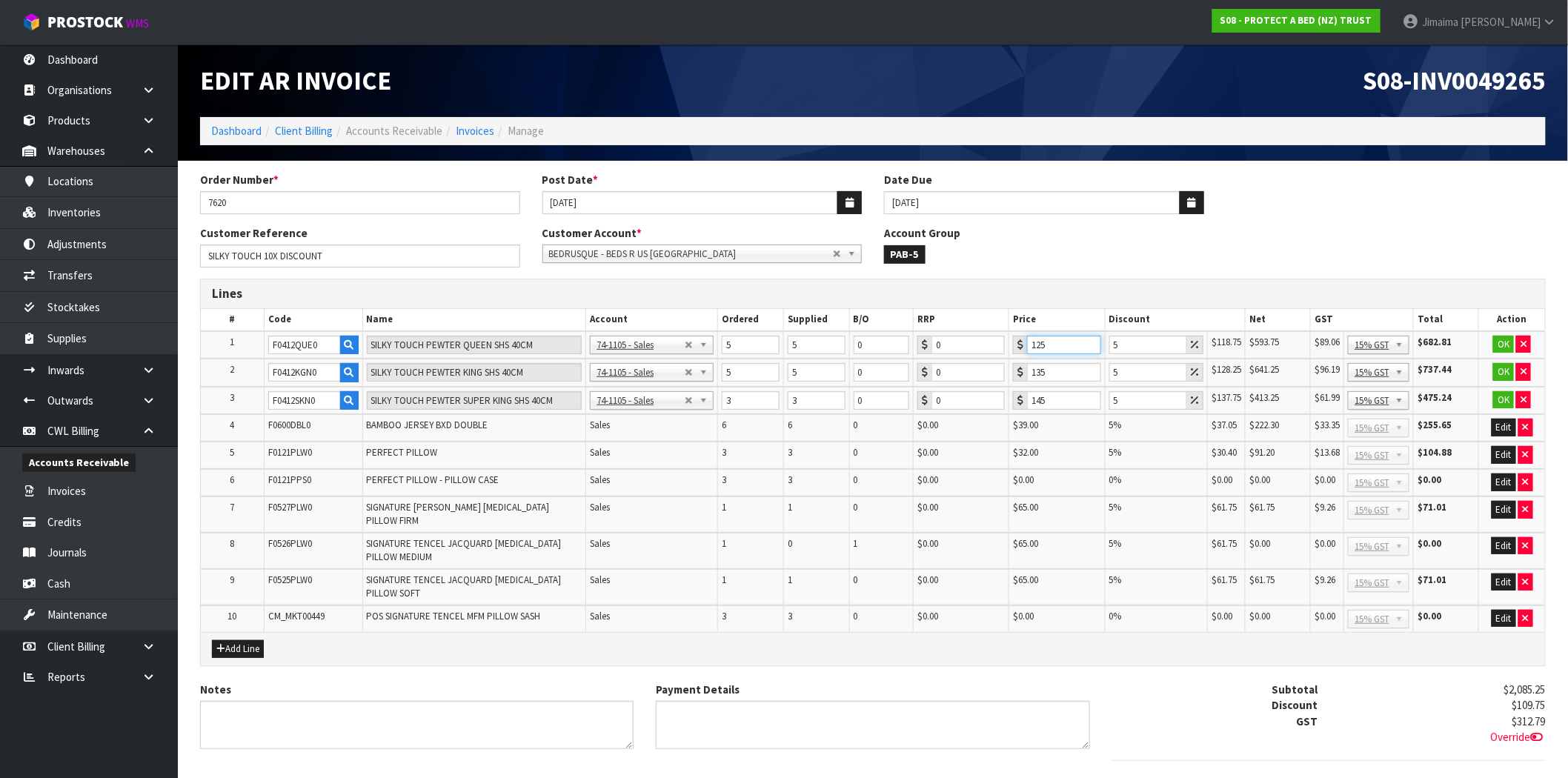
drag, startPoint x: 1061, startPoint y: 344, endPoint x: 1014, endPoint y: 345, distance: 47.0
click at [1014, 345] on div "125" at bounding box center [1056, 345] width 87 height 18
type input "50"
drag, startPoint x: 1116, startPoint y: 341, endPoint x: 1108, endPoint y: 346, distance: 9.4
click at [1111, 341] on input "5" at bounding box center [1149, 345] width 78 height 18
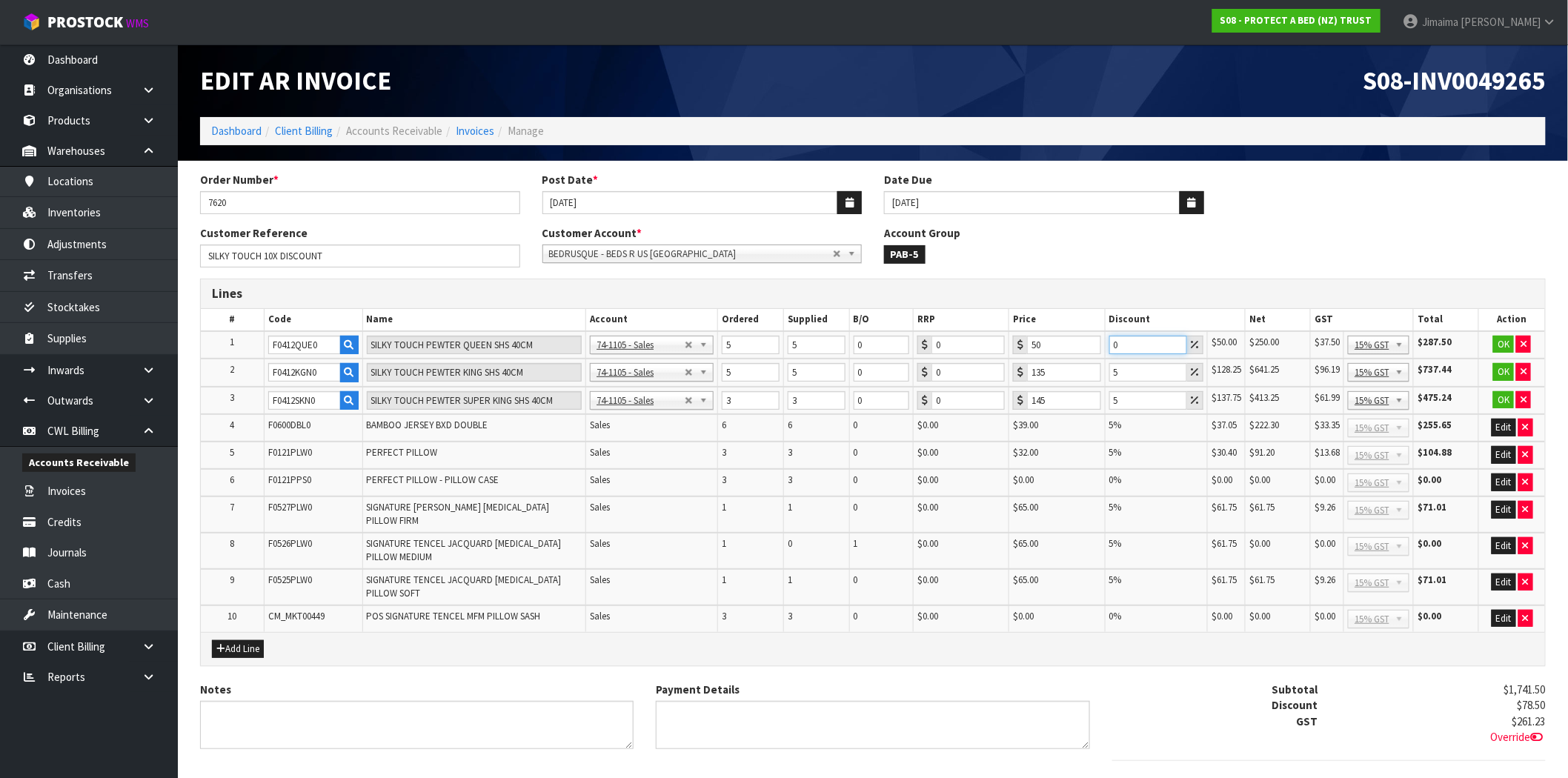
type input "0"
drag, startPoint x: 1131, startPoint y: 369, endPoint x: 1104, endPoint y: 403, distance: 43.4
click at [1090, 374] on tr "2 F0412KGN0 SILKY TOUCH PEWTER KING SHS 40CM 74-1100 - Sales - Admin 74-1105 - …" at bounding box center [873, 372] width 1344 height 28
type input "0"
drag, startPoint x: 1130, startPoint y: 401, endPoint x: 1090, endPoint y: 401, distance: 40.0
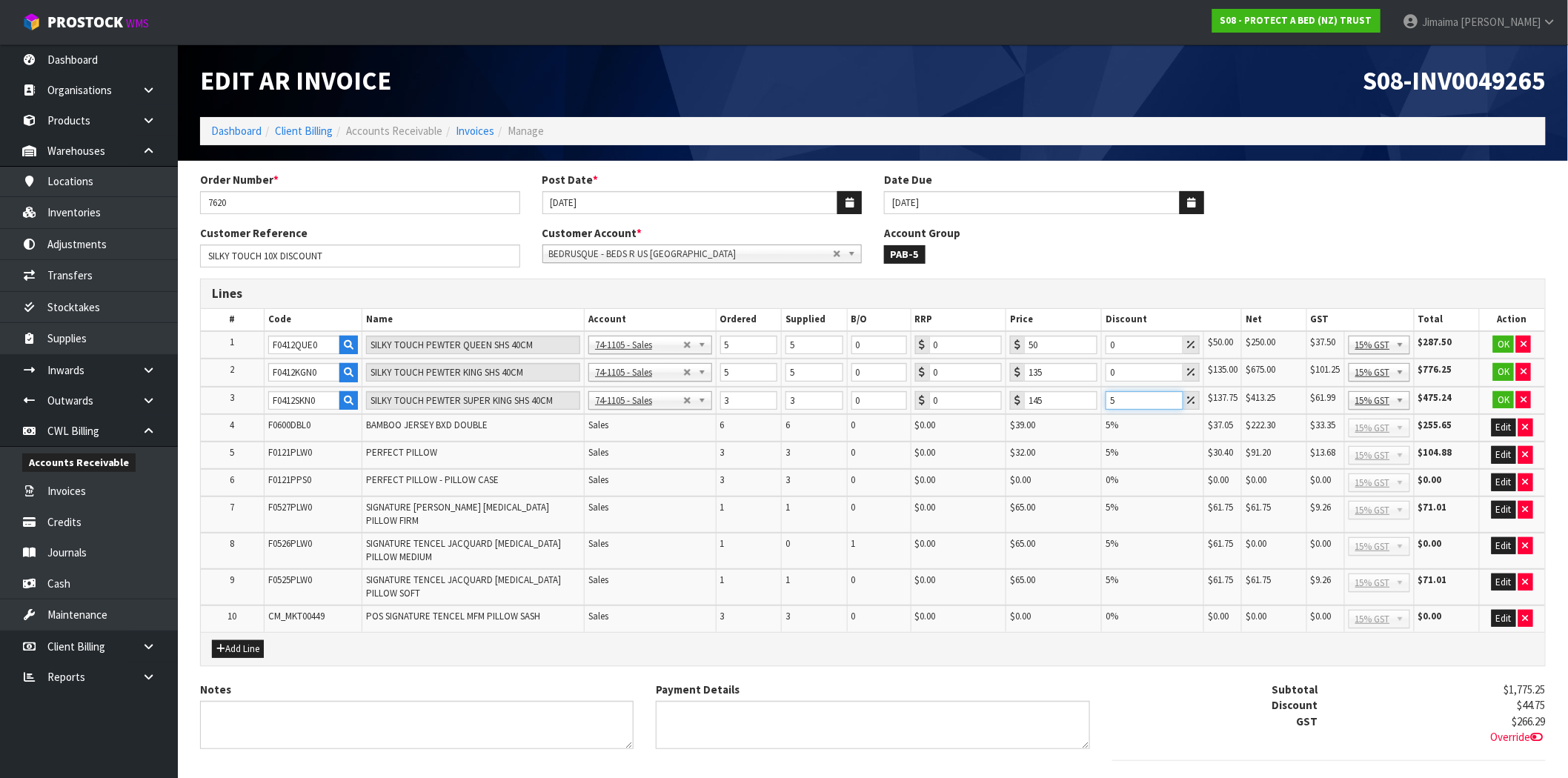
click at [1090, 401] on tr "3 F0412SKN0 SILKY TOUCH PEWTER SUPER KING SHS 40CM 74-1100 - Sales - Admin 74-1…" at bounding box center [873, 400] width 1344 height 28
type input "0"
drag, startPoint x: 1046, startPoint y: 372, endPoint x: 1046, endPoint y: 396, distance: 24.0
click at [990, 373] on tr "2 F0412KGN0 SILKY TOUCH PEWTER KING SHS 40CM 74-1100 - Sales - Admin 74-1105 - …" at bounding box center [873, 372] width 1344 height 28
type input "50"
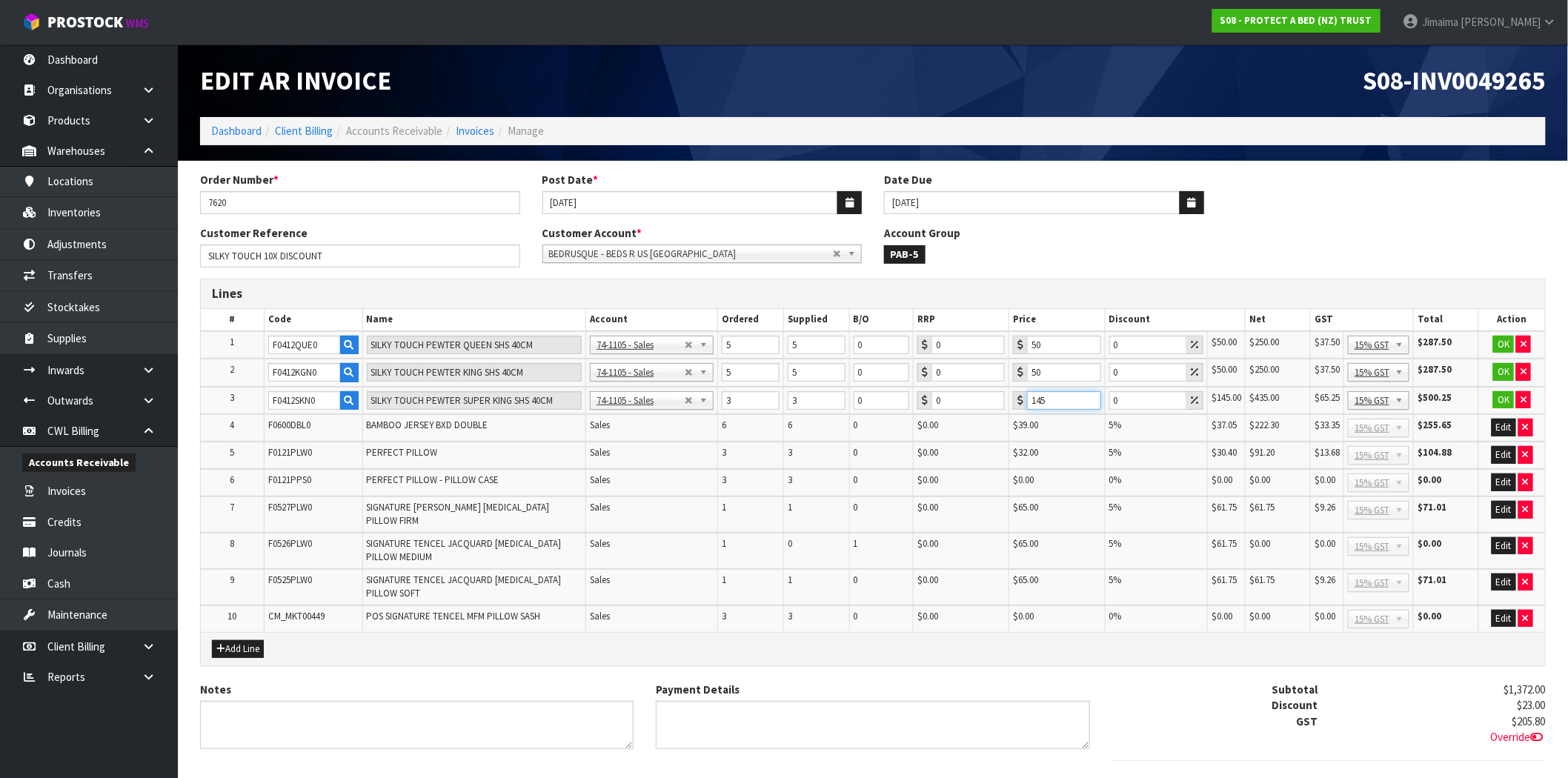
drag, startPoint x: 1058, startPoint y: 397, endPoint x: 990, endPoint y: 402, distance: 68.2
click at [984, 396] on tr "3 F0412SKN0 SILKY TOUCH PEWTER SUPER KING SHS 40CM 74-1100 - Sales - Admin 74-1…" at bounding box center [873, 400] width 1344 height 28
type input "50"
click at [1504, 345] on button "OK" at bounding box center [1503, 345] width 21 height 18
click at [1498, 373] on button "OK" at bounding box center [1503, 372] width 21 height 18
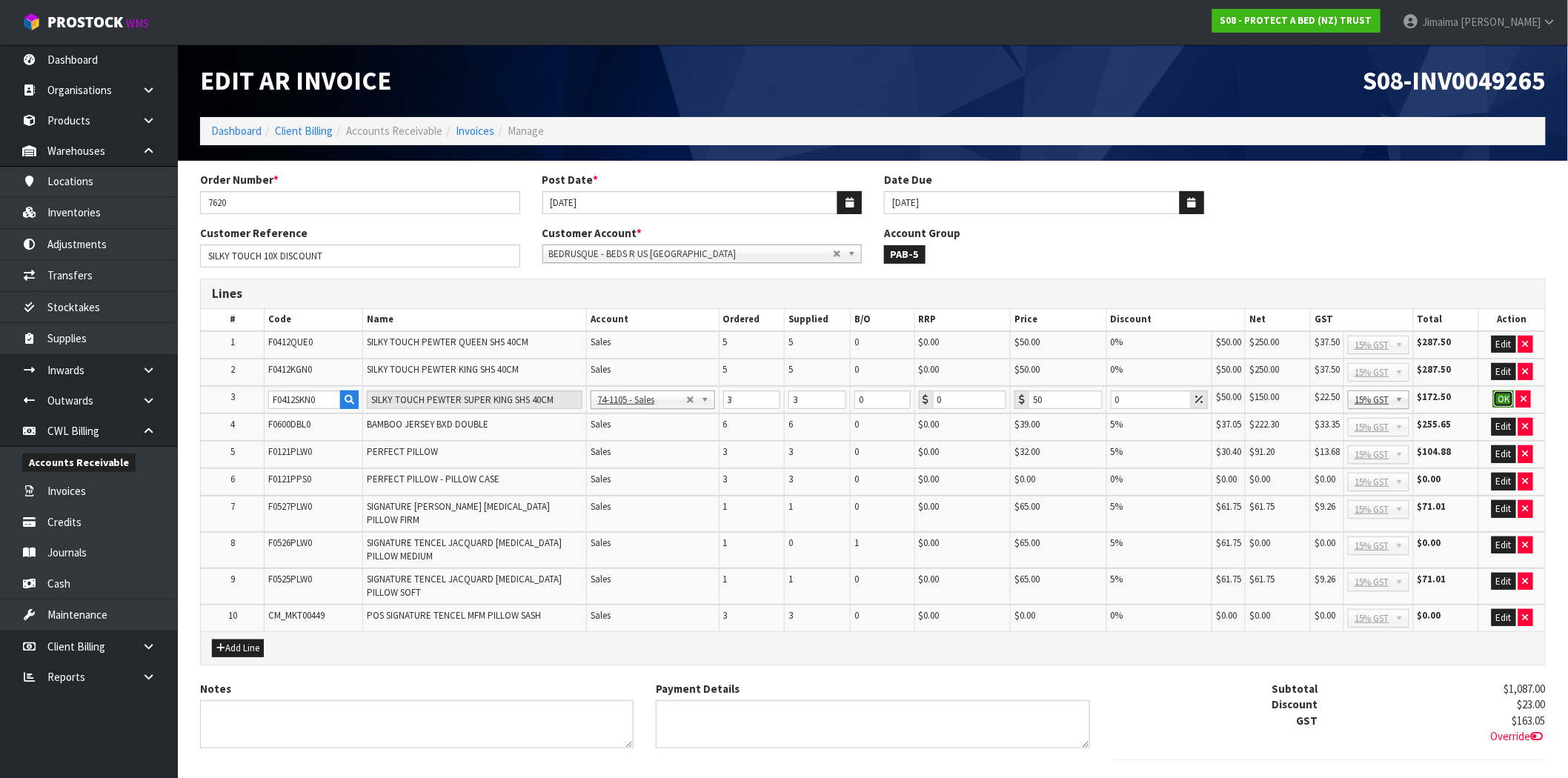
click at [1501, 395] on button "OK" at bounding box center [1503, 399] width 21 height 18
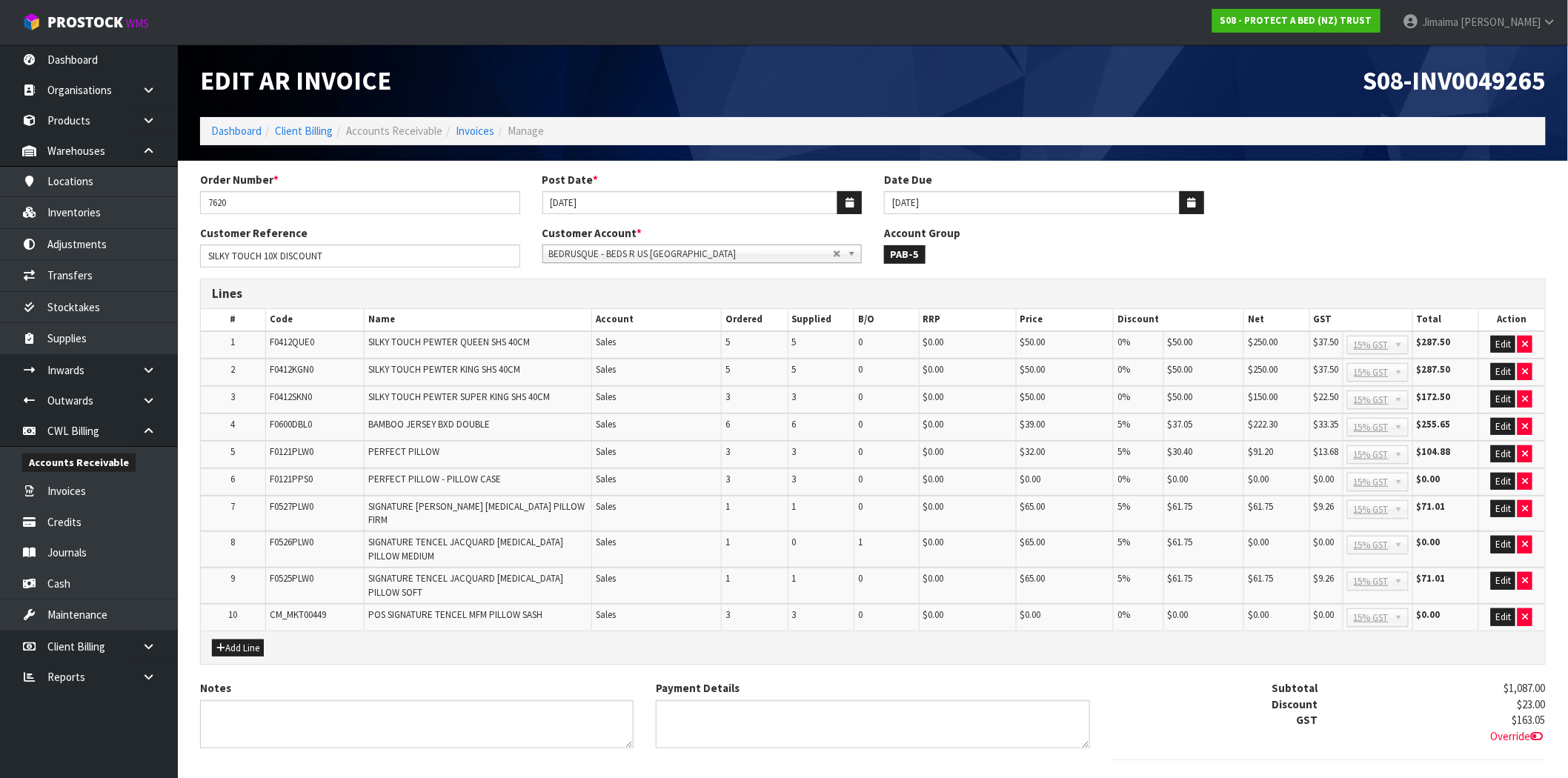
click at [1210, 425] on td "$37.05" at bounding box center [1203, 427] width 80 height 27
click at [1209, 422] on td "$37.05" at bounding box center [1203, 427] width 80 height 27
click at [1510, 449] on button "Edit" at bounding box center [1503, 454] width 25 height 18
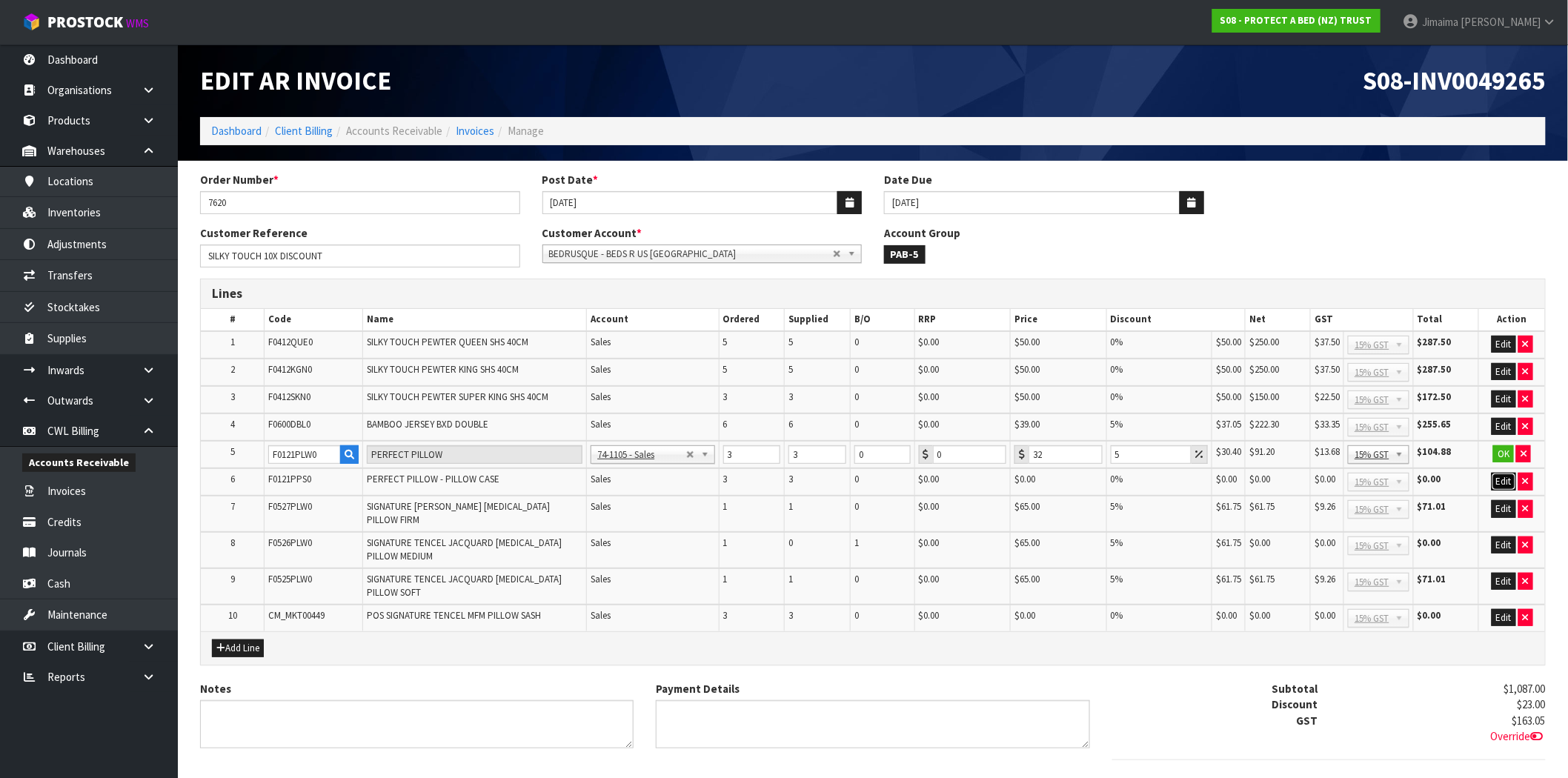
click at [1506, 484] on button "Edit" at bounding box center [1503, 481] width 25 height 18
click at [1506, 509] on button "Edit" at bounding box center [1503, 509] width 25 height 18
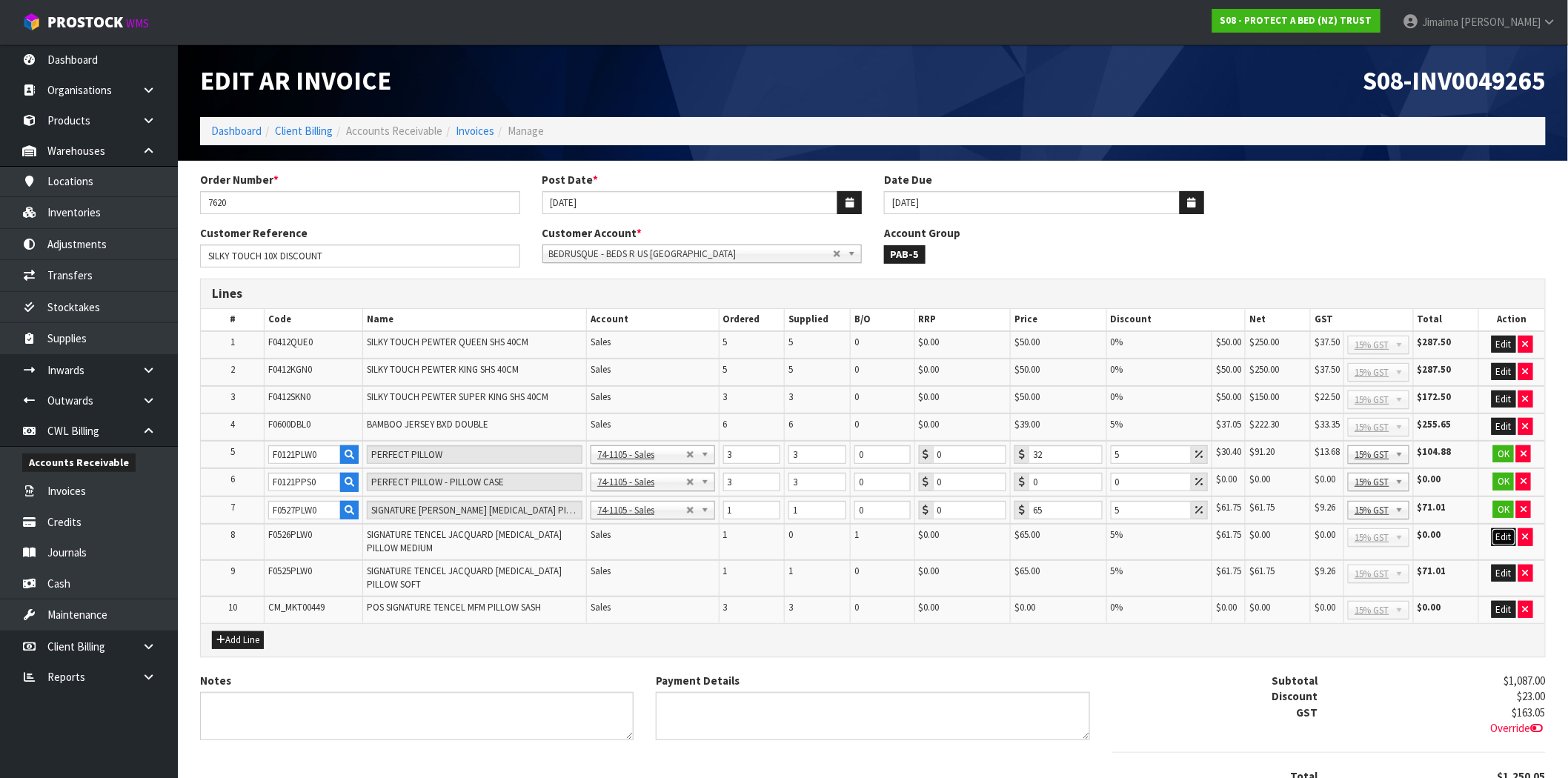
click at [1501, 533] on button "Edit" at bounding box center [1503, 537] width 25 height 18
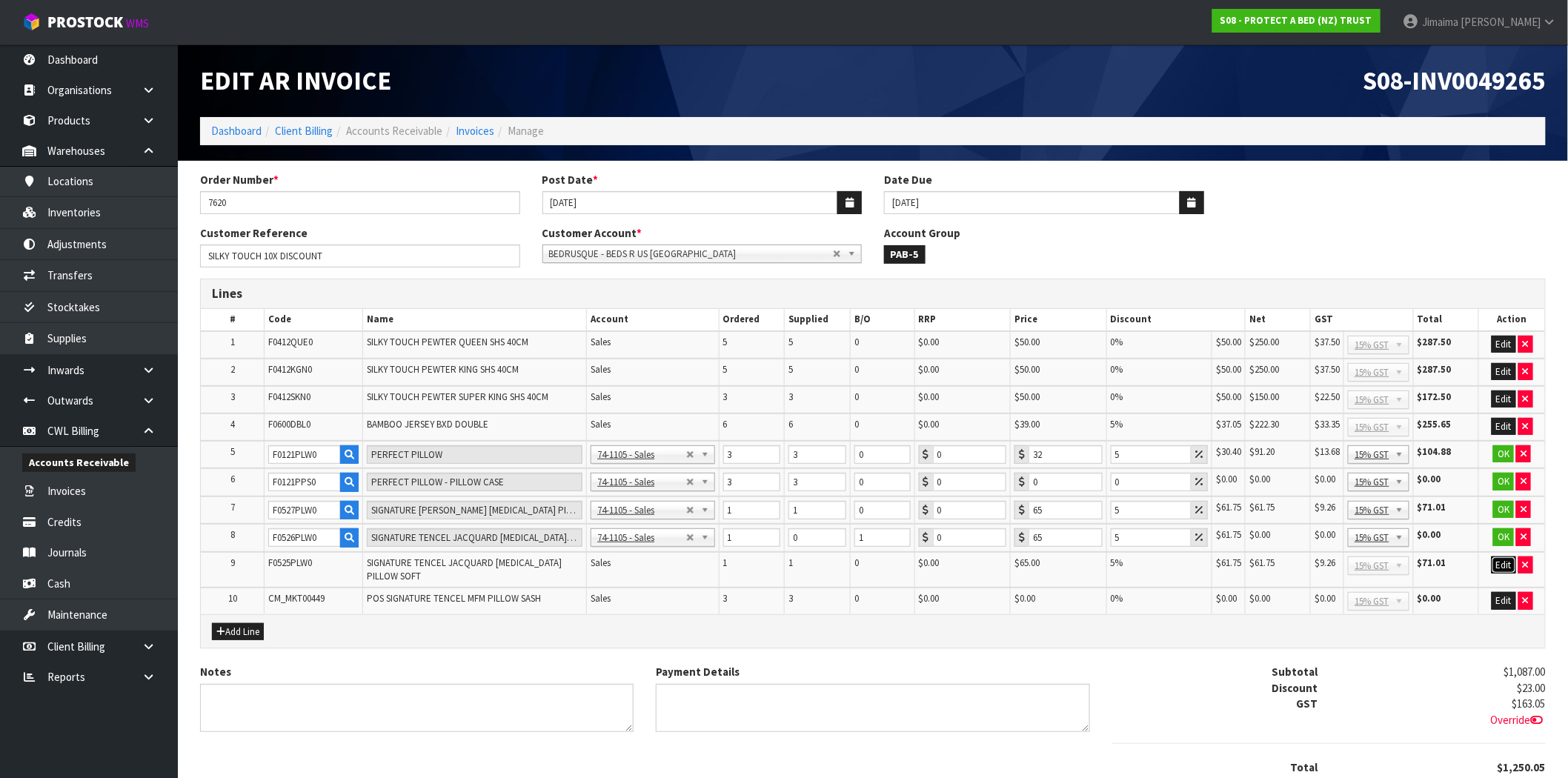
click at [1508, 559] on button "Edit" at bounding box center [1503, 565] width 25 height 18
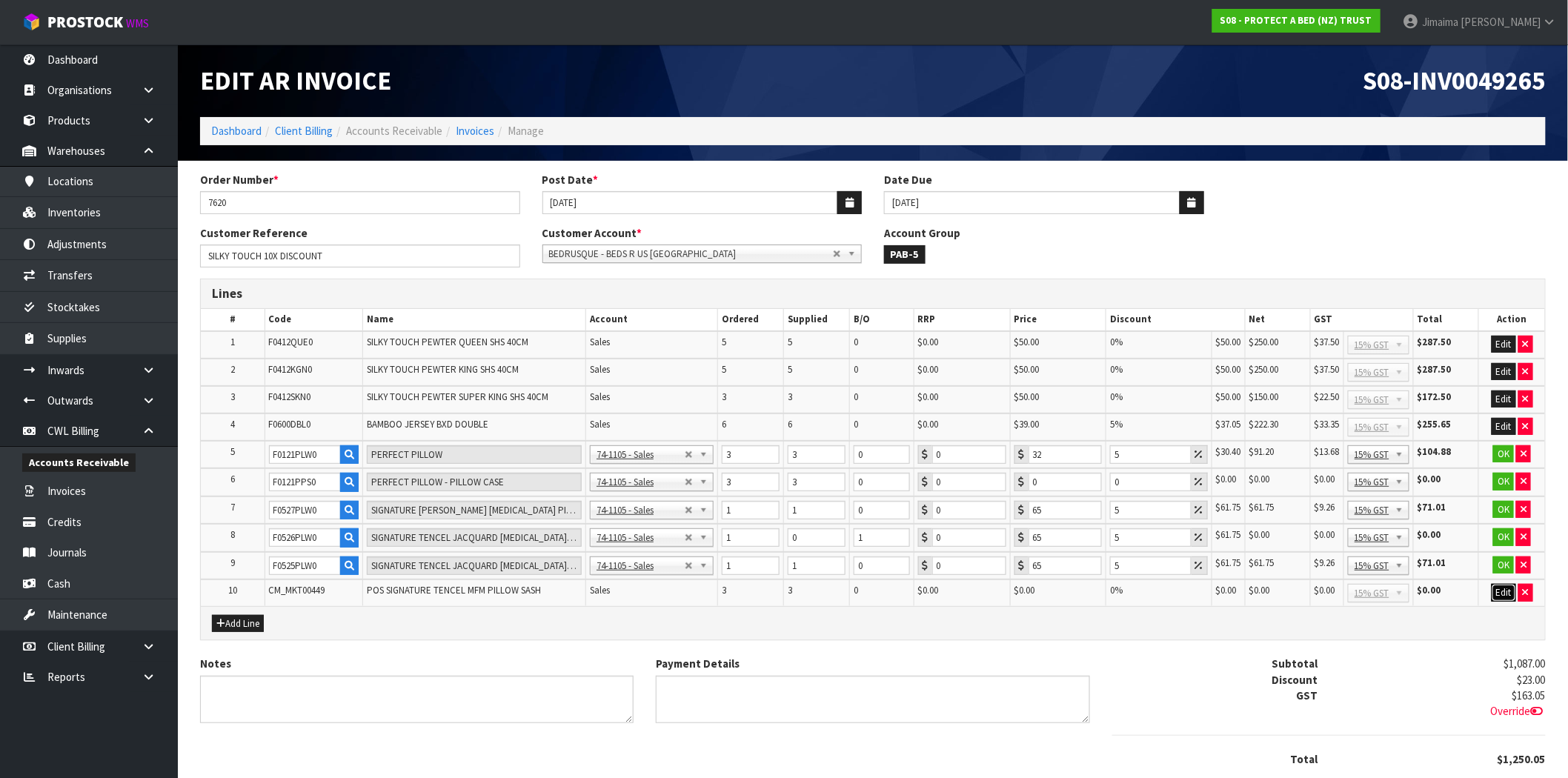
click at [1502, 587] on button "Edit" at bounding box center [1503, 592] width 25 height 18
drag, startPoint x: 1122, startPoint y: 453, endPoint x: 1033, endPoint y: 457, distance: 89.1
click at [1038, 457] on tr "5 F0121PLW0 PERFECT PILLOW 74-1100 - Sales - Admin 74-1105 - Sales 74-1106 - Sa…" at bounding box center [873, 454] width 1344 height 28
type input "0"
drag, startPoint x: 1050, startPoint y: 453, endPoint x: 1019, endPoint y: 452, distance: 31.0
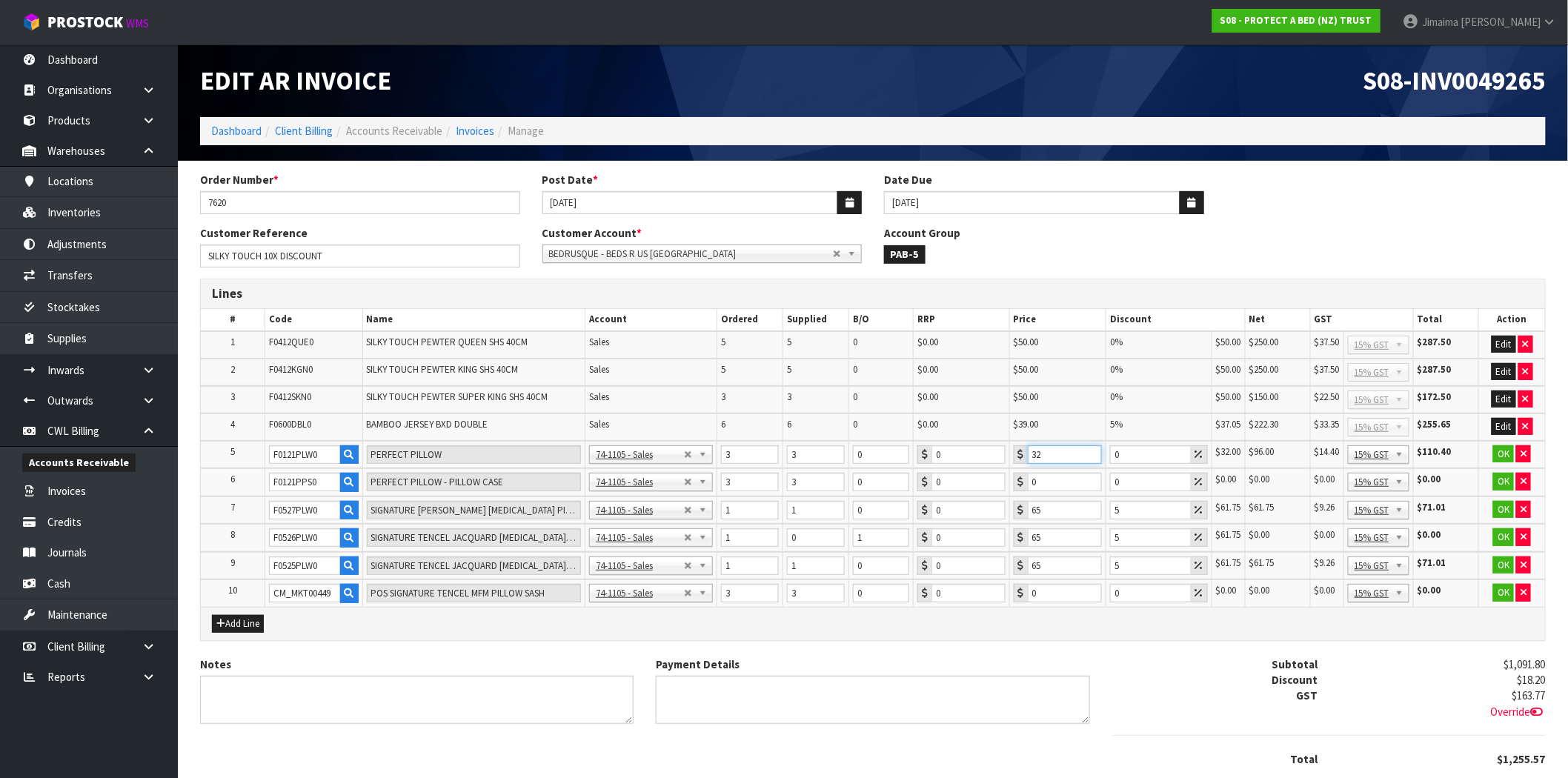
click at [1019, 452] on div "32" at bounding box center [1058, 454] width 88 height 18
type input "0"
drag, startPoint x: 1136, startPoint y: 508, endPoint x: 1072, endPoint y: 512, distance: 64.1
click at [1072, 512] on tr "7 F0527PLW0 SIGNATURE TENCEL JACQUARD MEMORY FOAM PILLOW FIRM 74-1100 - Sales -…" at bounding box center [873, 510] width 1344 height 28
type input "0"
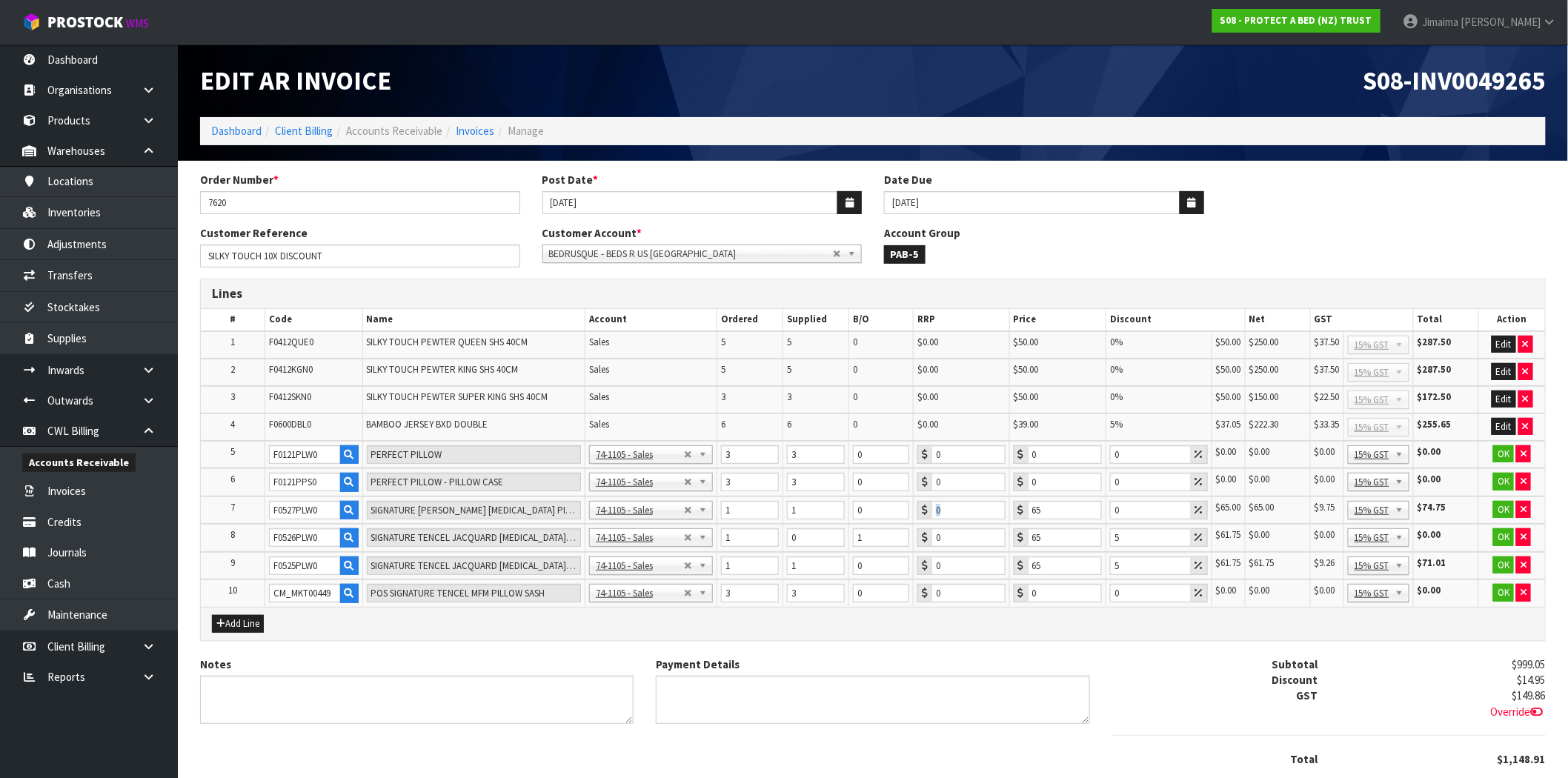
drag, startPoint x: 1024, startPoint y: 513, endPoint x: 1002, endPoint y: 513, distance: 22.0
click at [1002, 513] on tr "7 F0527PLW0 SIGNATURE TENCEL JACQUARD MEMORY FOAM PILLOW FIRM 74-1100 - Sales -…" at bounding box center [873, 510] width 1344 height 28
drag, startPoint x: 1131, startPoint y: 531, endPoint x: 1102, endPoint y: 531, distance: 29.0
click at [1102, 531] on tr "8 F0526PLW0 SIGNATURE TENCEL JACQUARD MEMORY FOAM PILLOW MEDIUM 74-1100 - Sales…" at bounding box center [873, 537] width 1344 height 28
type input "0"
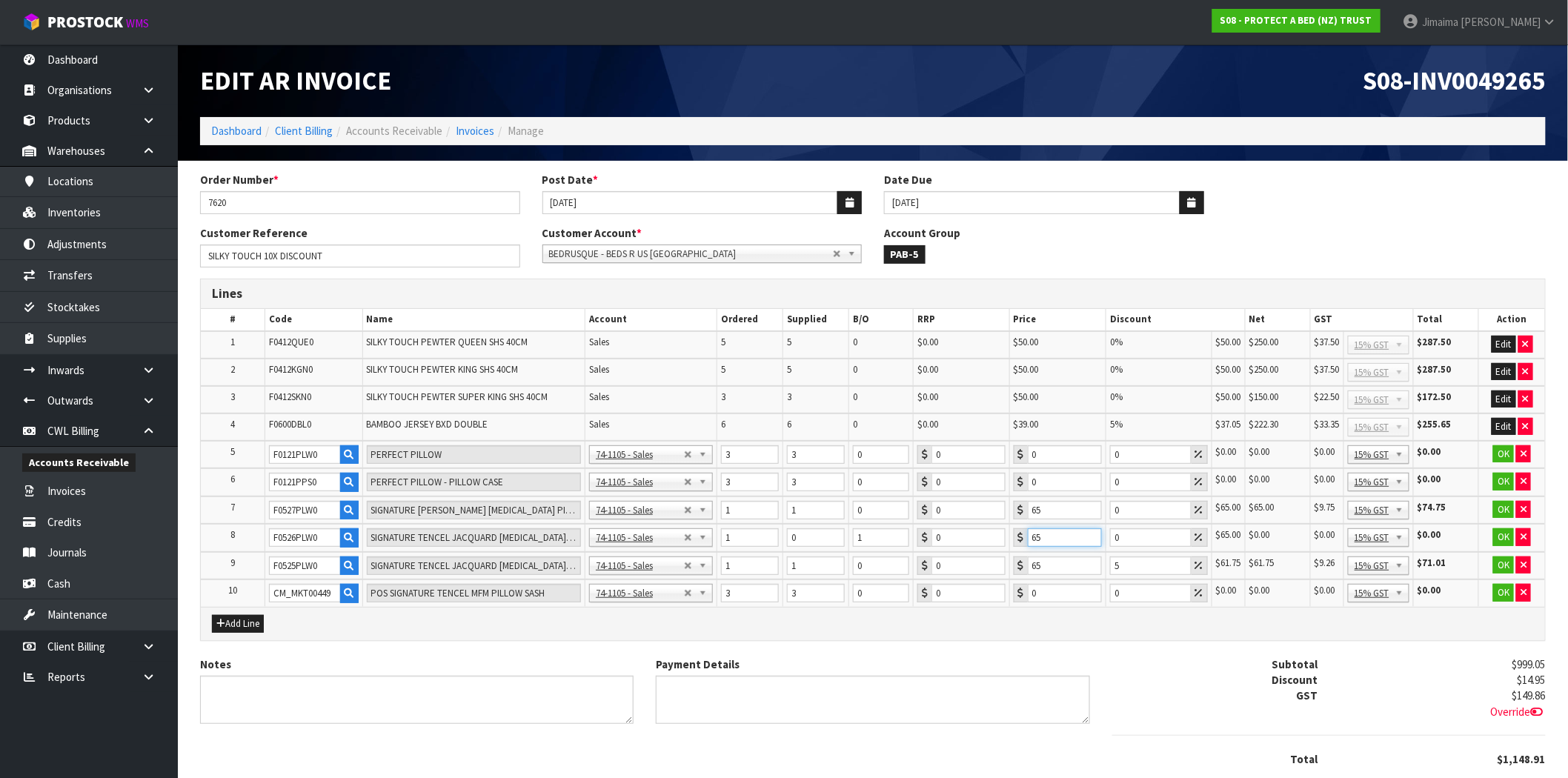
drag, startPoint x: 1050, startPoint y: 535, endPoint x: 1017, endPoint y: 541, distance: 33.5
click at [1009, 537] on tr "8 F0526PLW0 SIGNATURE TENCEL JACQUARD MEMORY FOAM PILLOW MEDIUM 74-1100 - Sales…" at bounding box center [873, 537] width 1344 height 28
type input "0"
drag, startPoint x: 1149, startPoint y: 556, endPoint x: 1097, endPoint y: 556, distance: 52.0
click at [1097, 556] on tr "9 F0525PLW0 SIGNATURE TENCEL JACQUARD MEMORY FOAM PILLOW SOFT 74-1100 - Sales -…" at bounding box center [873, 565] width 1344 height 28
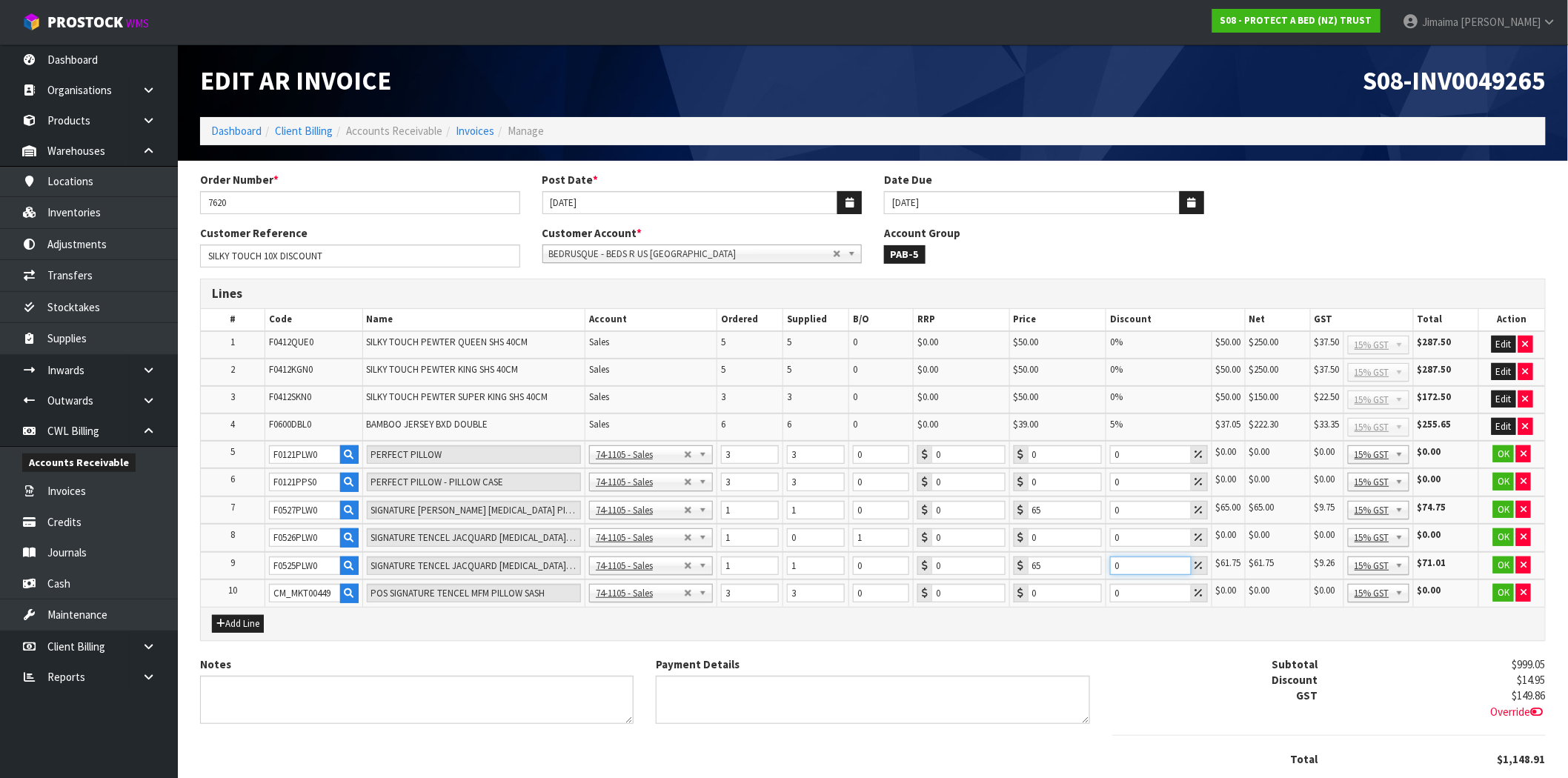
type input "0"
drag, startPoint x: 1050, startPoint y: 558, endPoint x: 1032, endPoint y: 561, distance: 18.2
click at [1032, 560] on input "65" at bounding box center [1065, 565] width 74 height 18
type input "0"
click at [1150, 630] on div "Add Line" at bounding box center [873, 624] width 1344 height 34
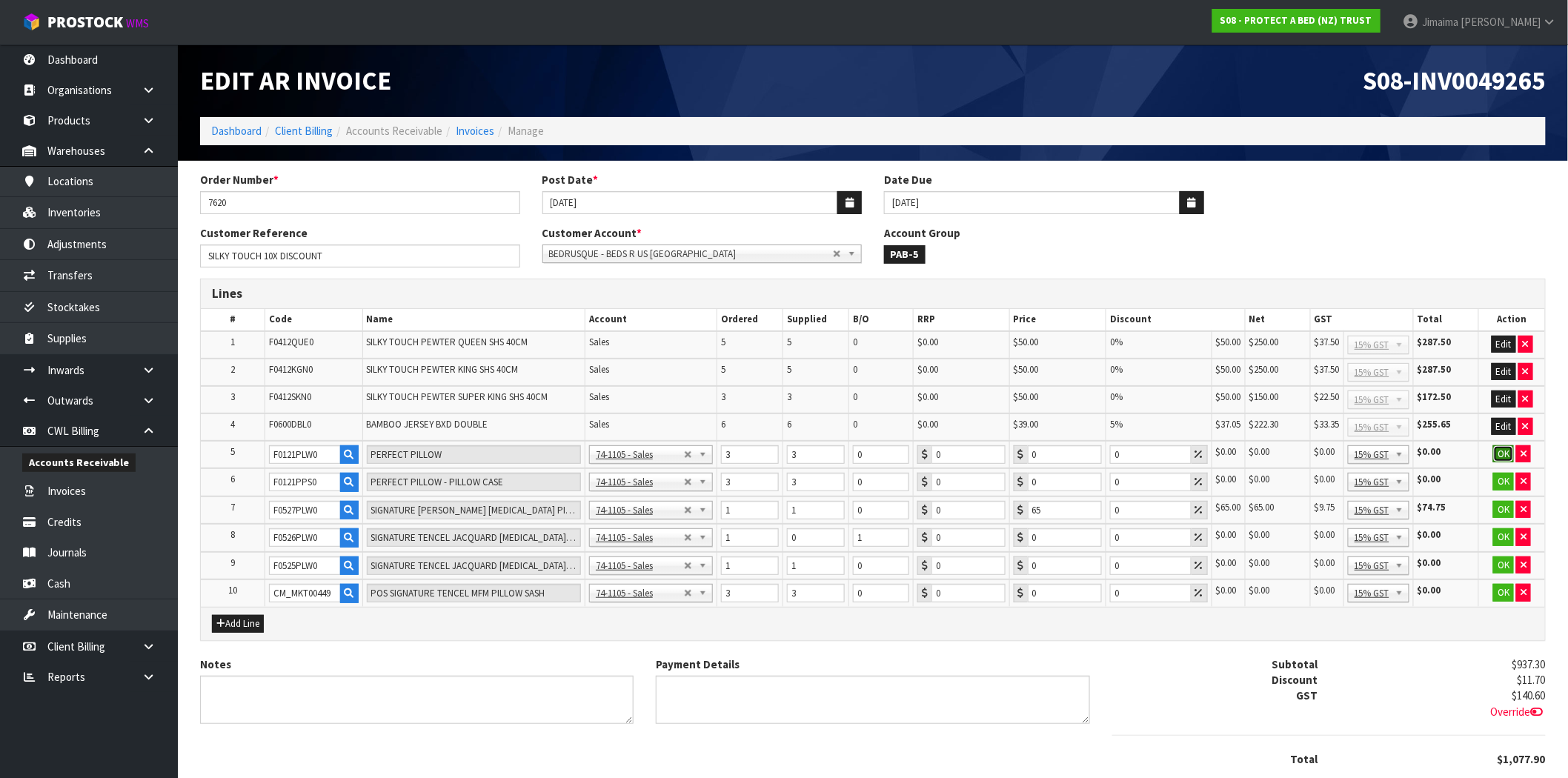
click at [1500, 449] on button "OK" at bounding box center [1503, 454] width 21 height 18
click at [1510, 474] on button "OK" at bounding box center [1503, 481] width 21 height 18
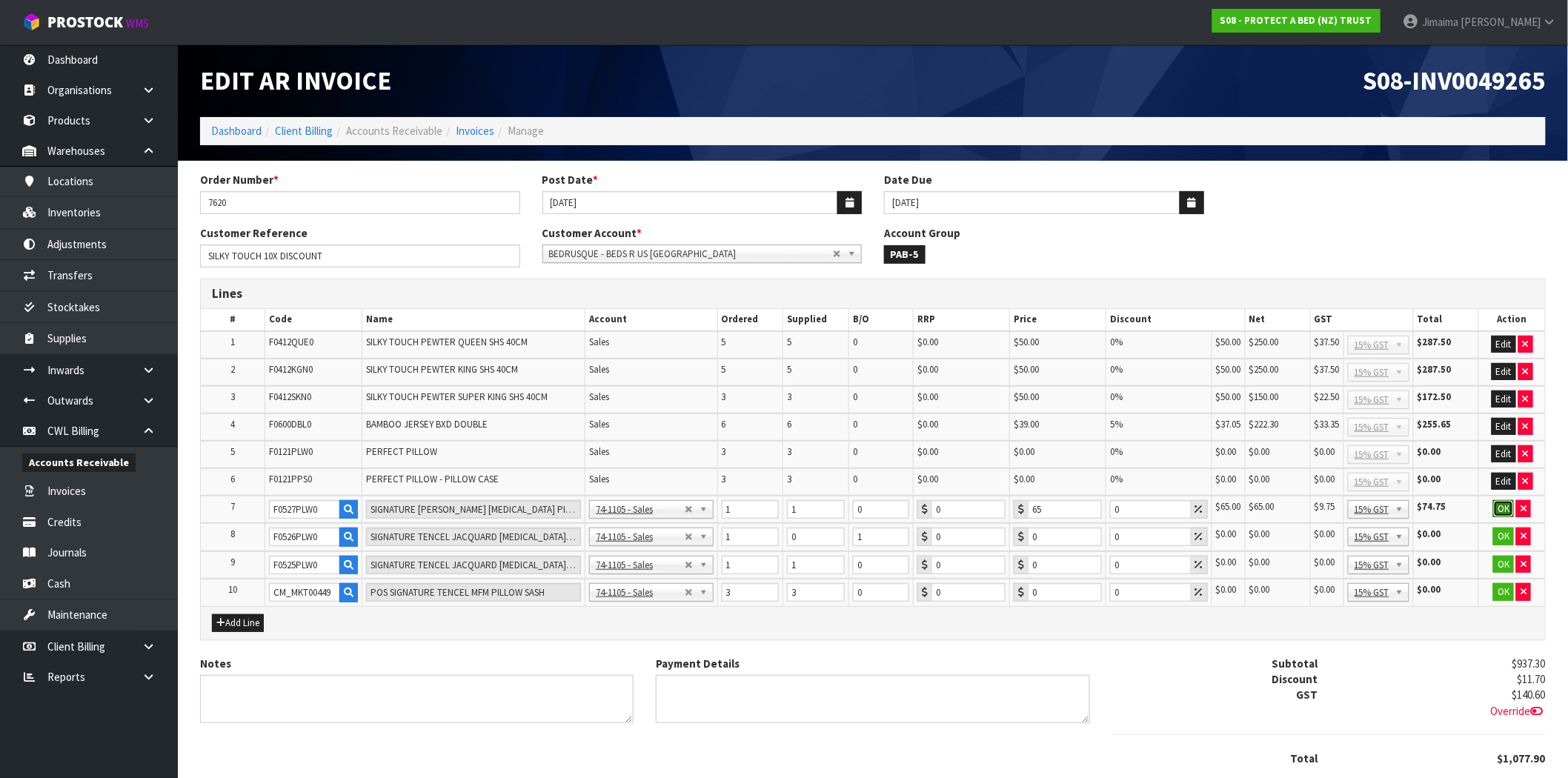
click at [1500, 501] on button "OK" at bounding box center [1503, 509] width 21 height 18
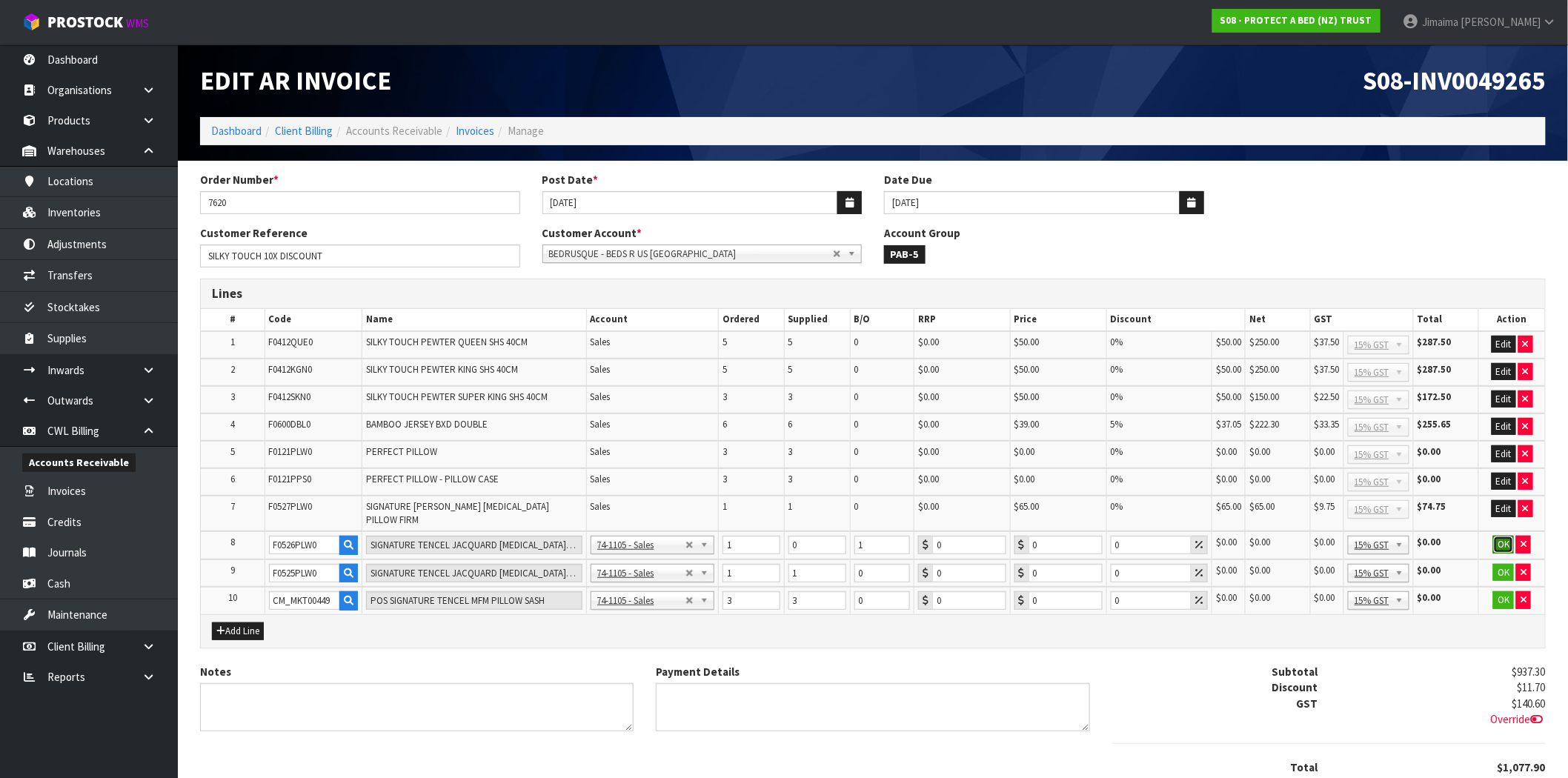
click at [1501, 536] on button "OK" at bounding box center [1503, 545] width 21 height 18
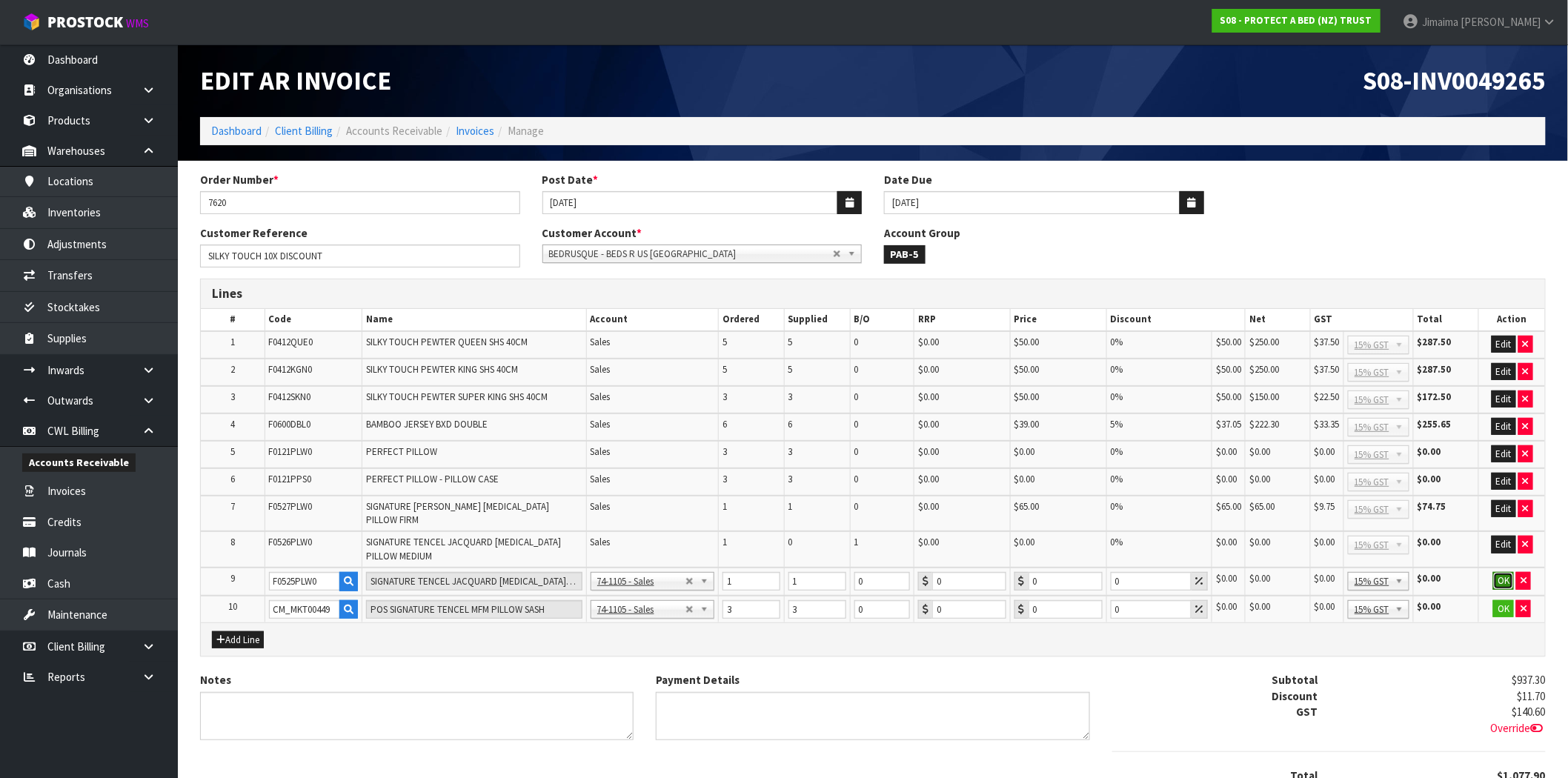
click at [1502, 573] on button "OK" at bounding box center [1503, 581] width 21 height 18
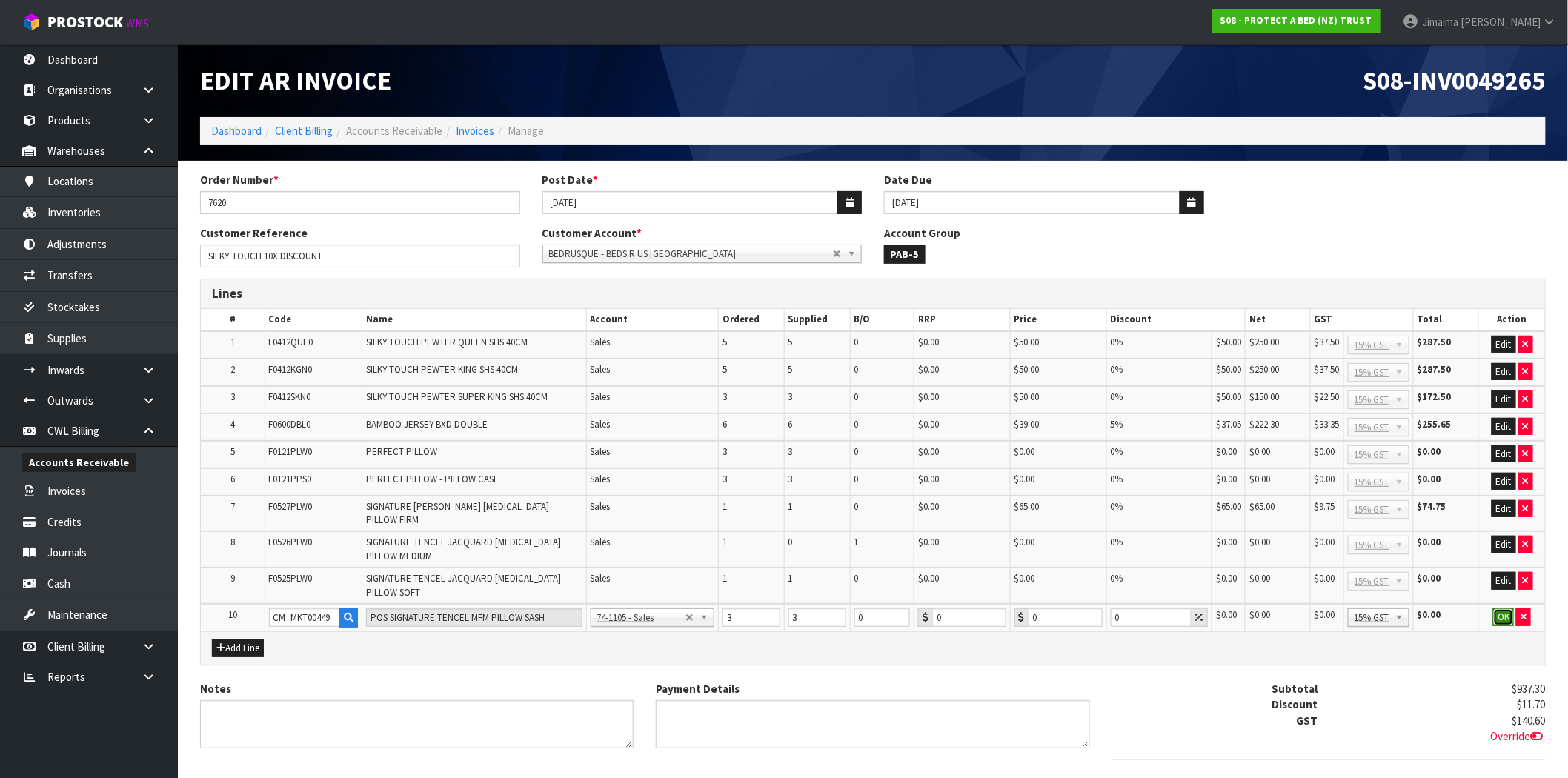
click at [1506, 613] on button "OK" at bounding box center [1503, 616] width 21 height 18
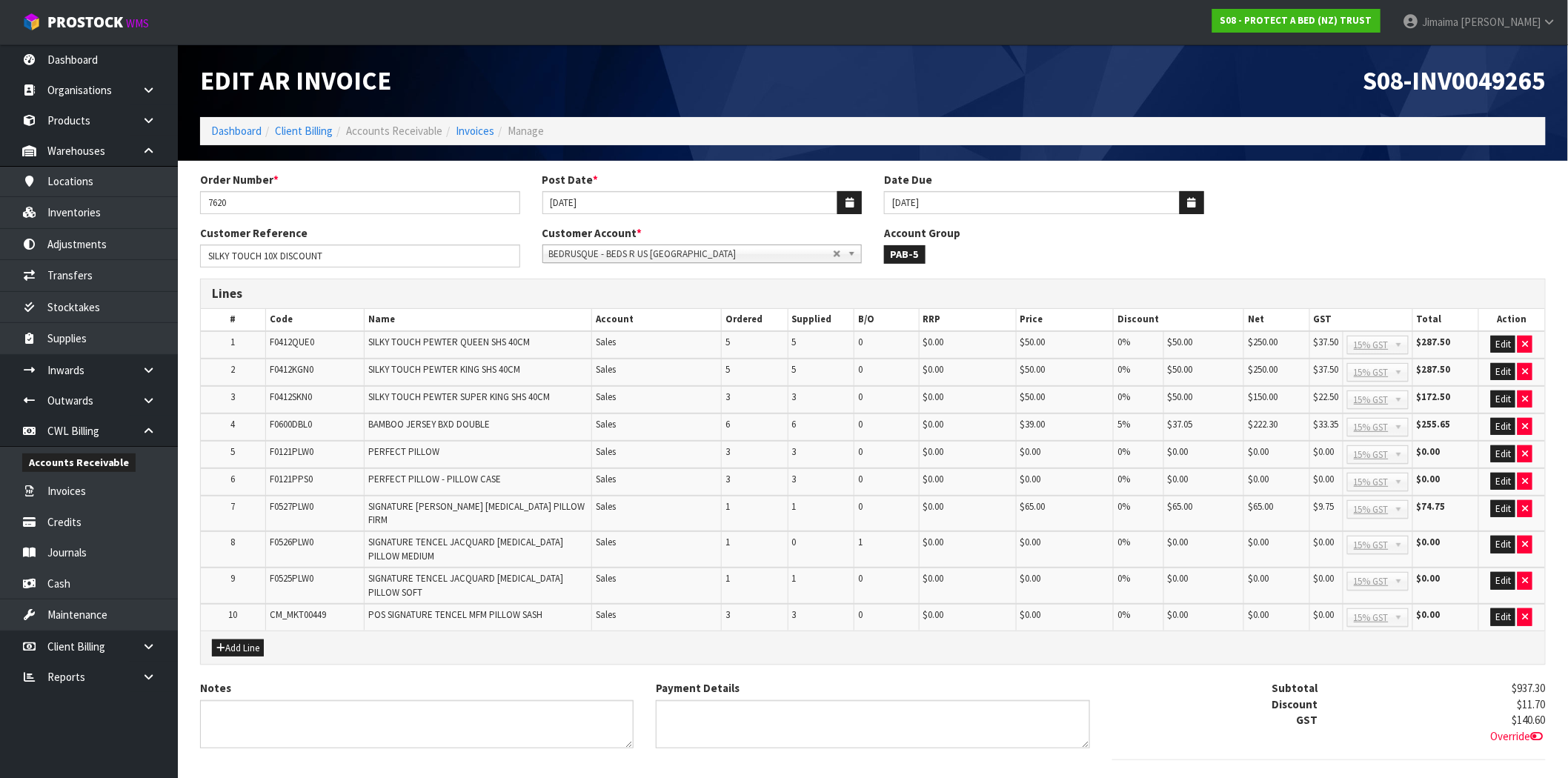
scroll to position [120, 0]
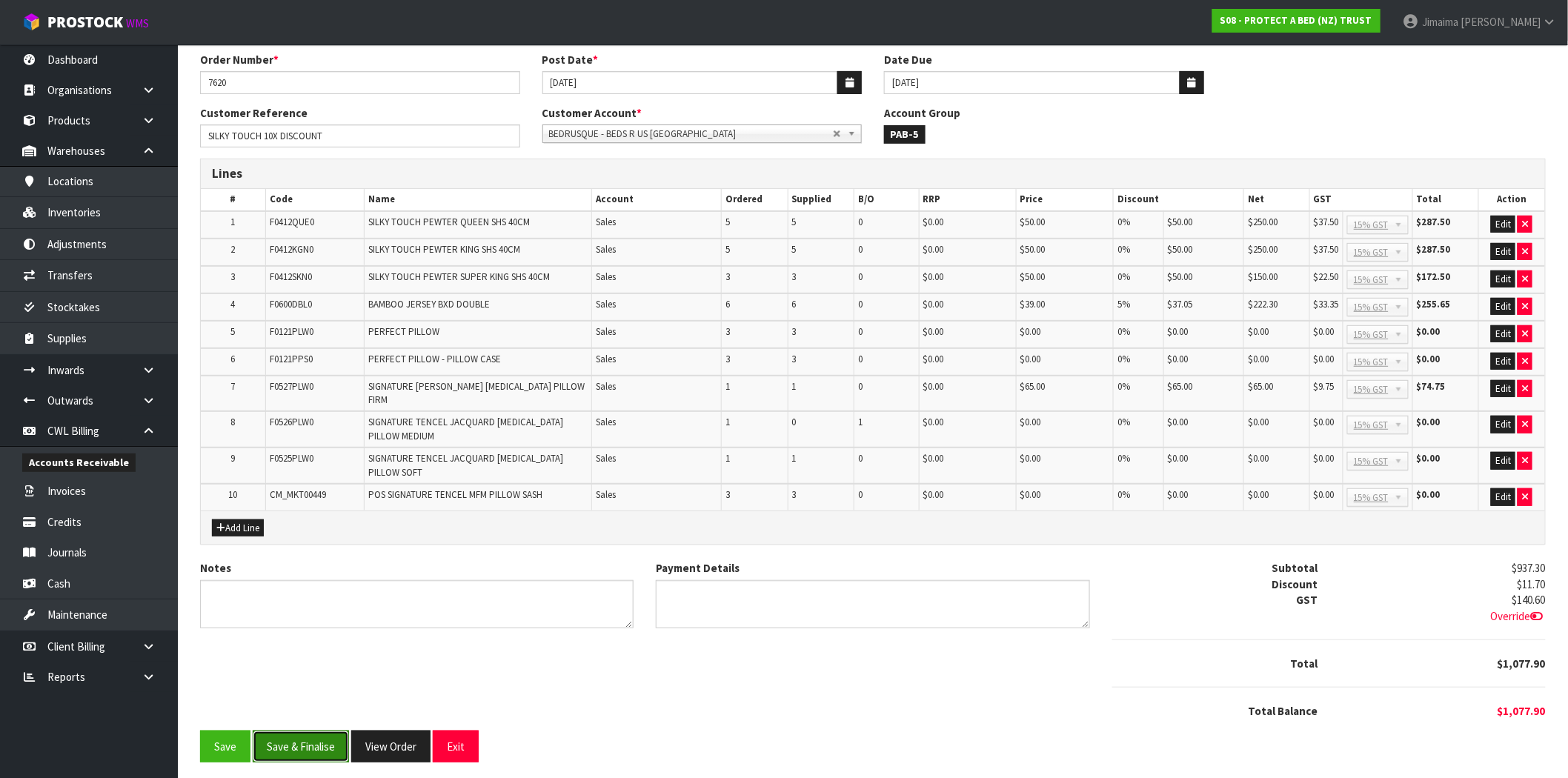
click at [324, 736] on button "Save & Finalise" at bounding box center [301, 746] width 96 height 32
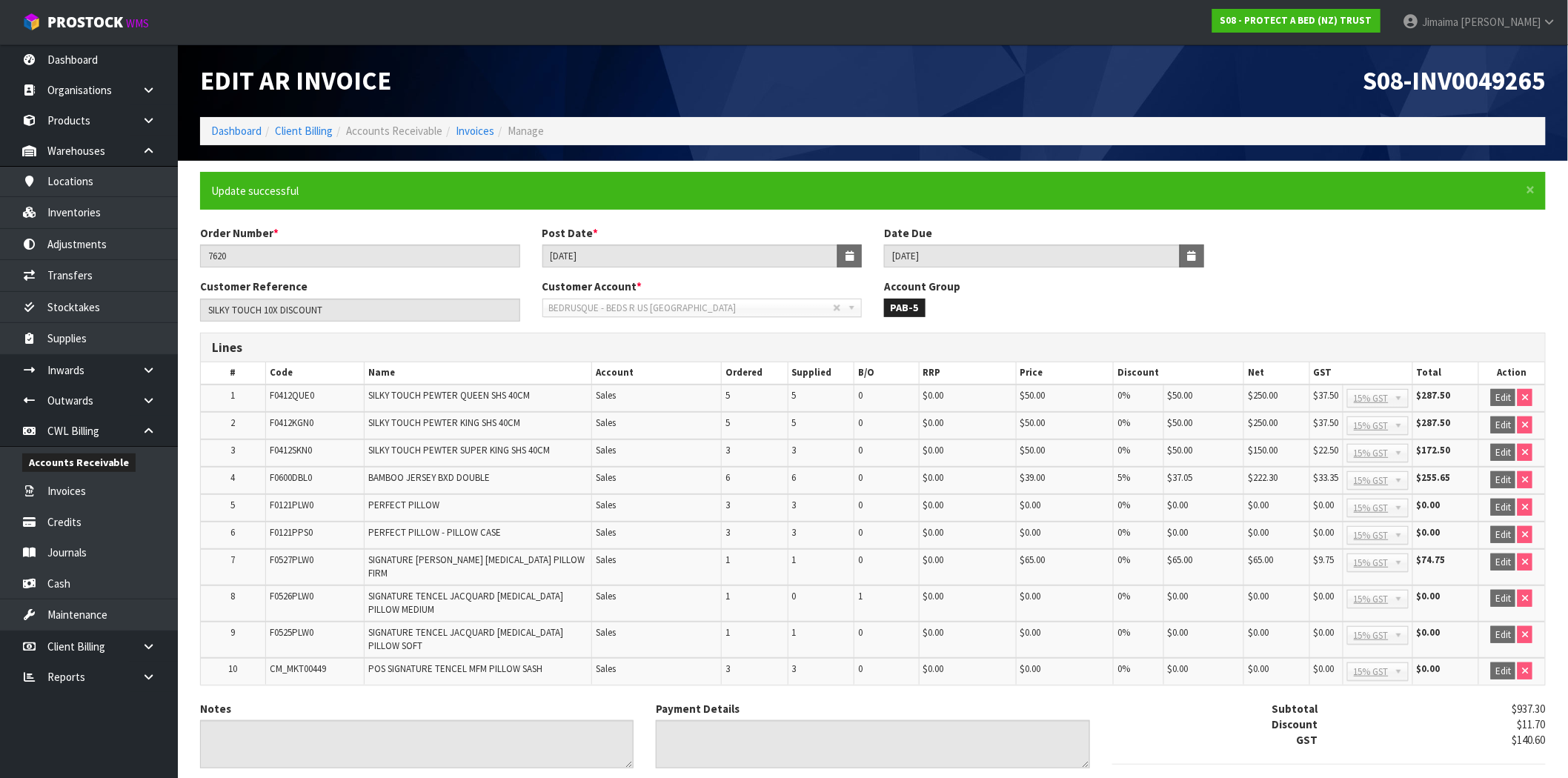
scroll to position [125, 0]
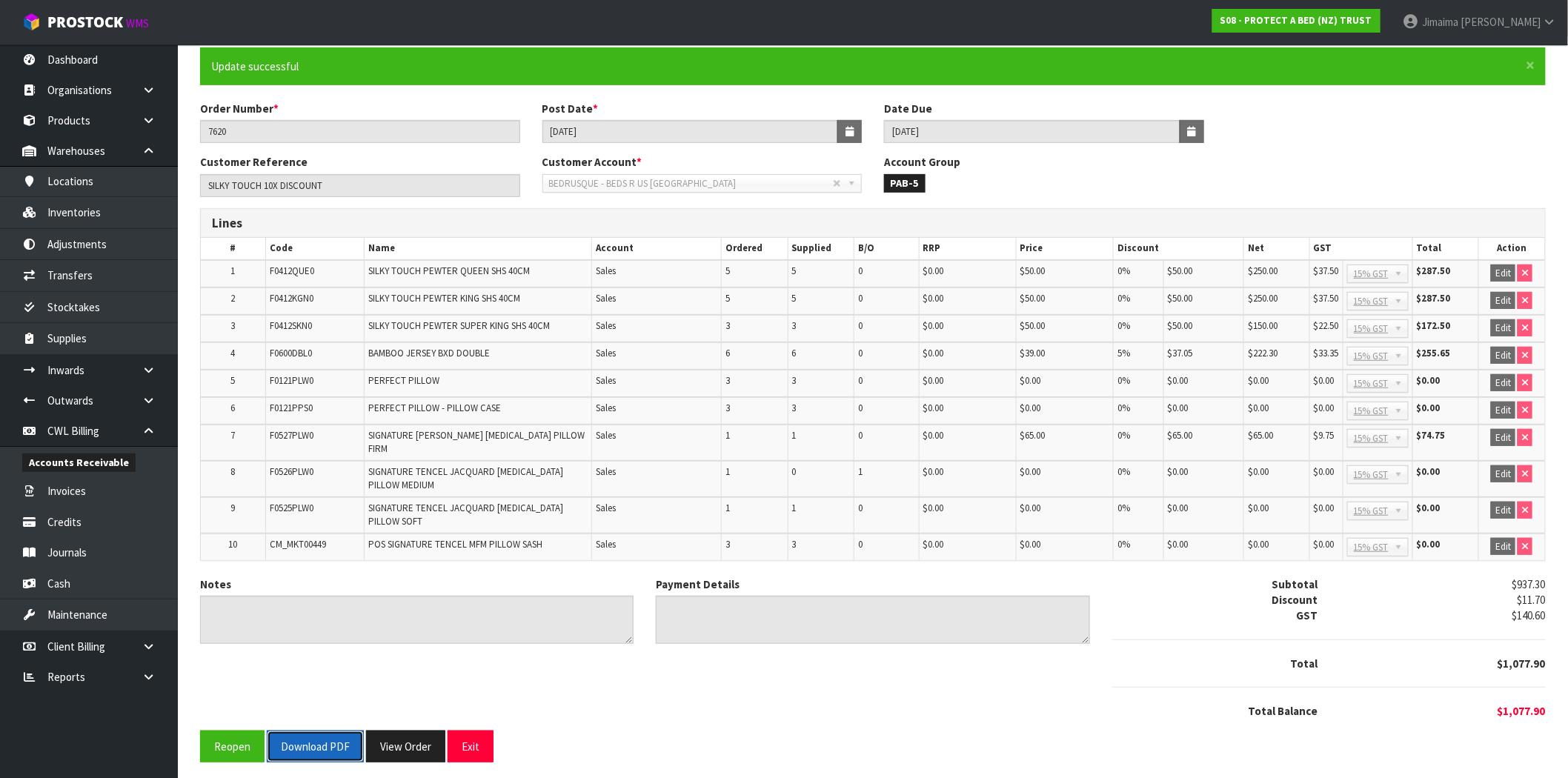
click at [320, 737] on button "Download PDF" at bounding box center [314, 746] width 97 height 32
click at [402, 744] on button "View Order" at bounding box center [406, 746] width 79 height 32
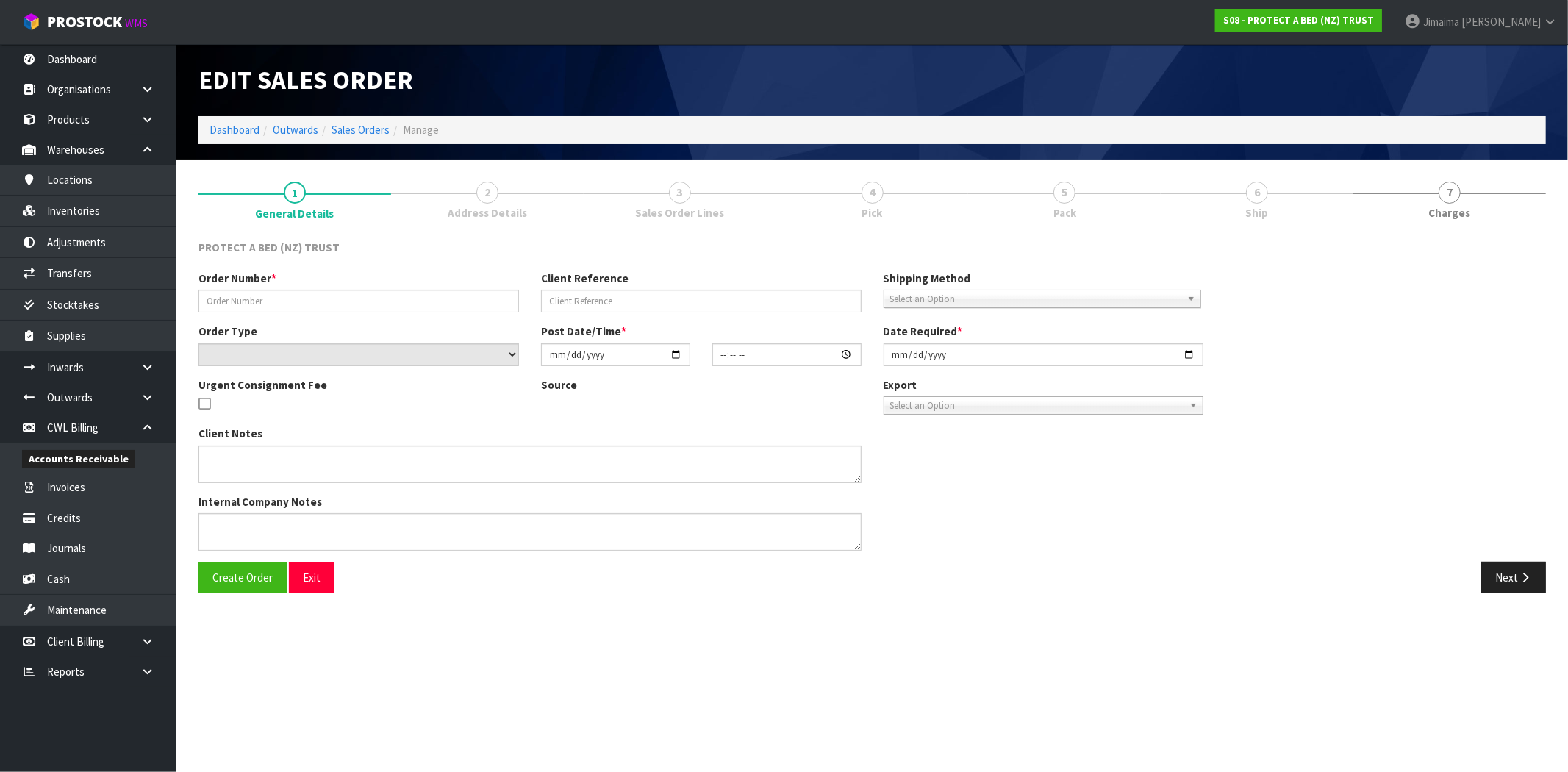
type input "7620"
type input "SILKY TOUCH 10X DISCOUNT"
select select "number:0"
type input "2025-10-03"
type input "09:59:00.000"
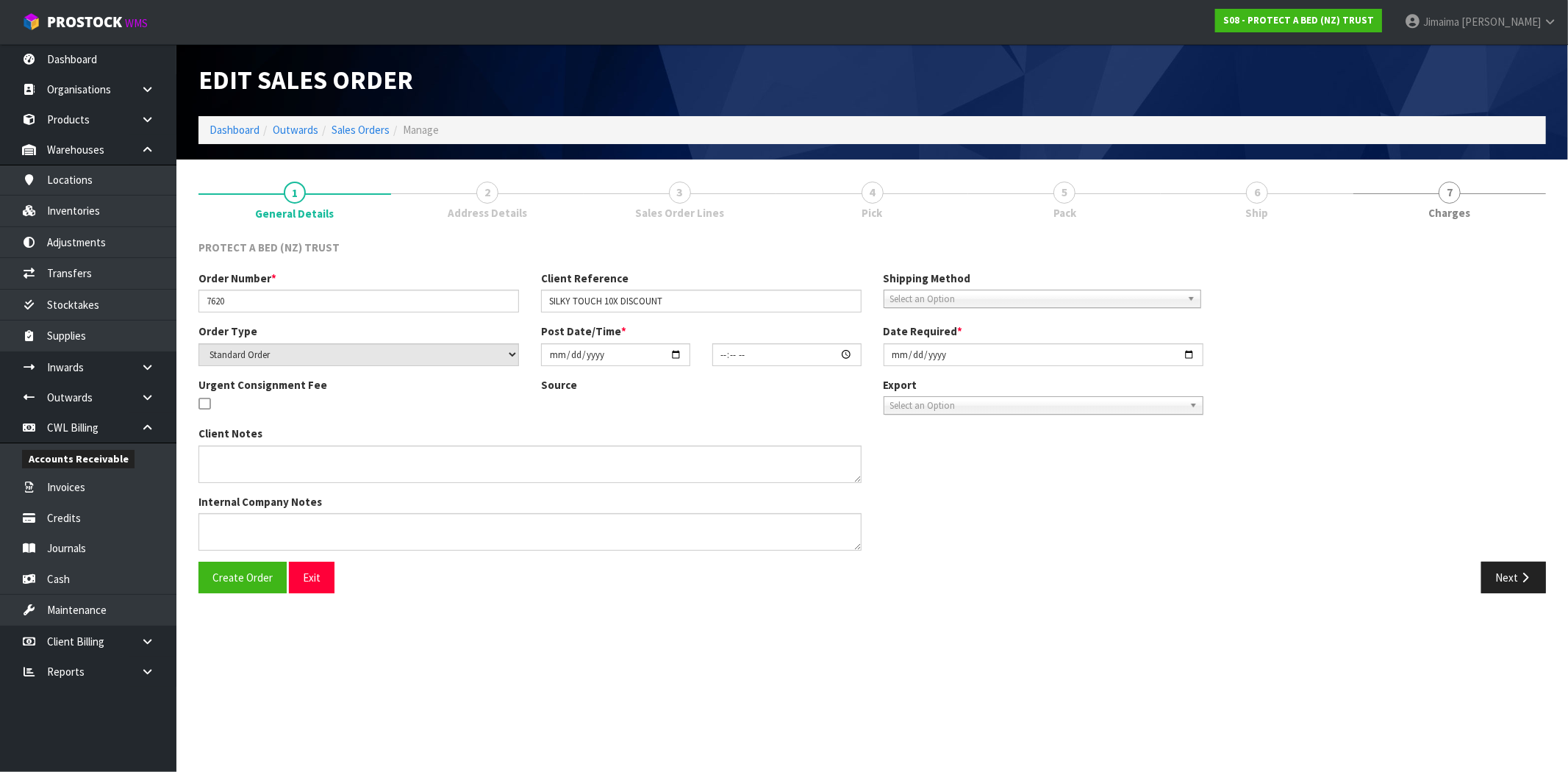
type input "2025-10-03"
type textarea "TO THIS ORDER PLEASE ADD THE FOLLOWING AT NO CHARGE: F0121PLW0 PERFECT PILLOW 3…"
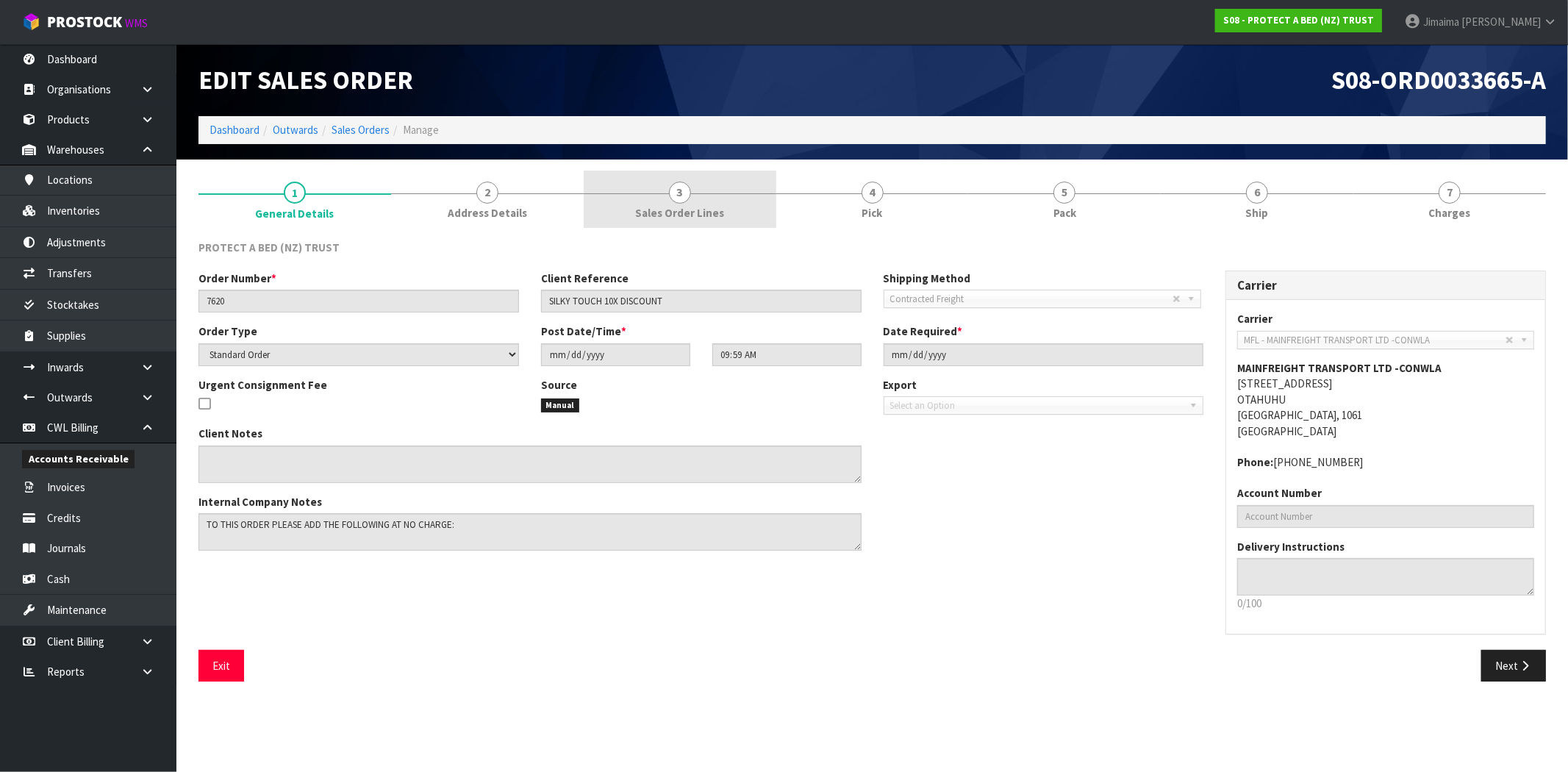
click at [723, 204] on link "3 Sales Order Lines" at bounding box center [679, 199] width 193 height 58
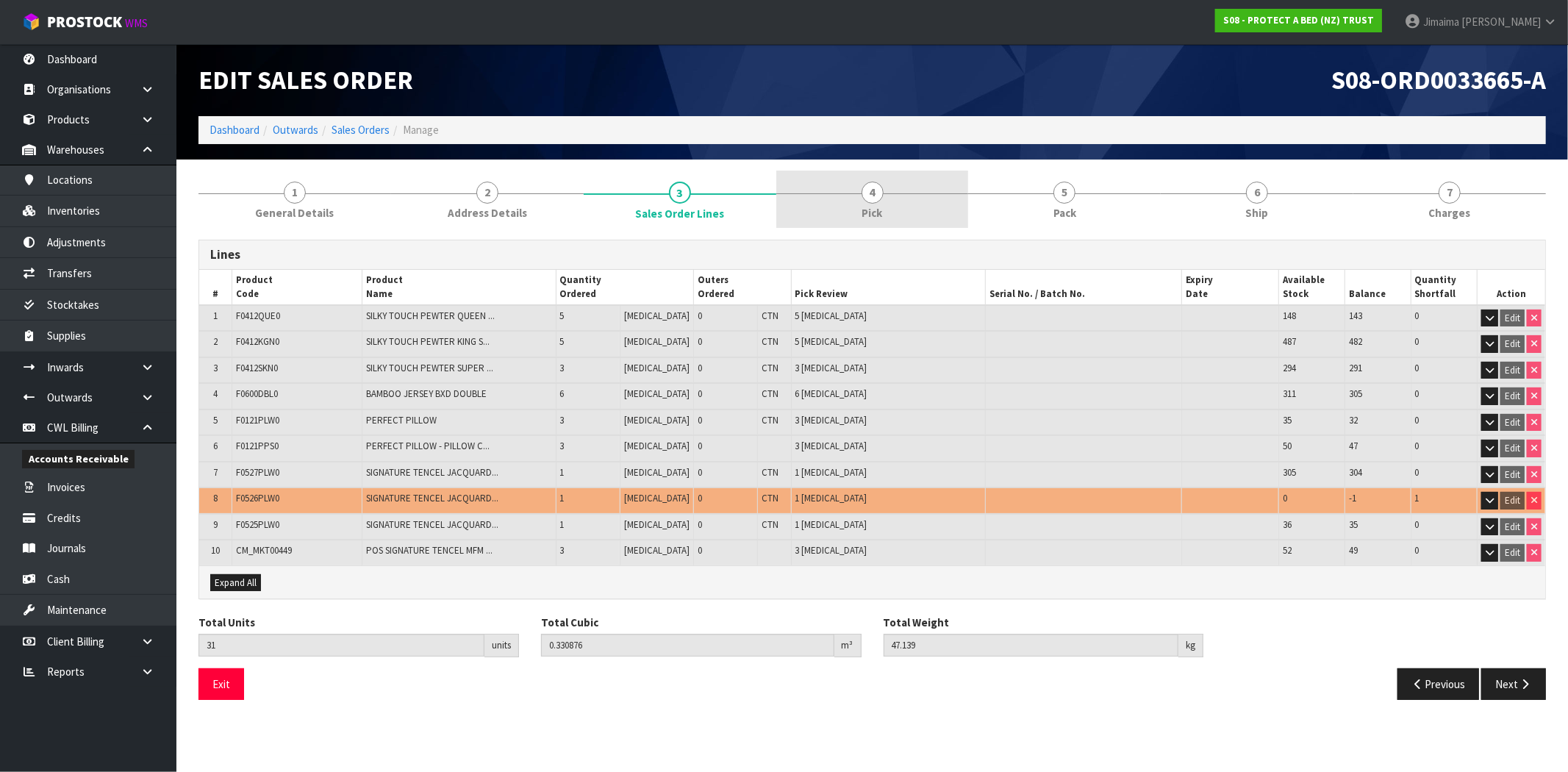
click at [841, 199] on link "4 Pick" at bounding box center [872, 199] width 193 height 58
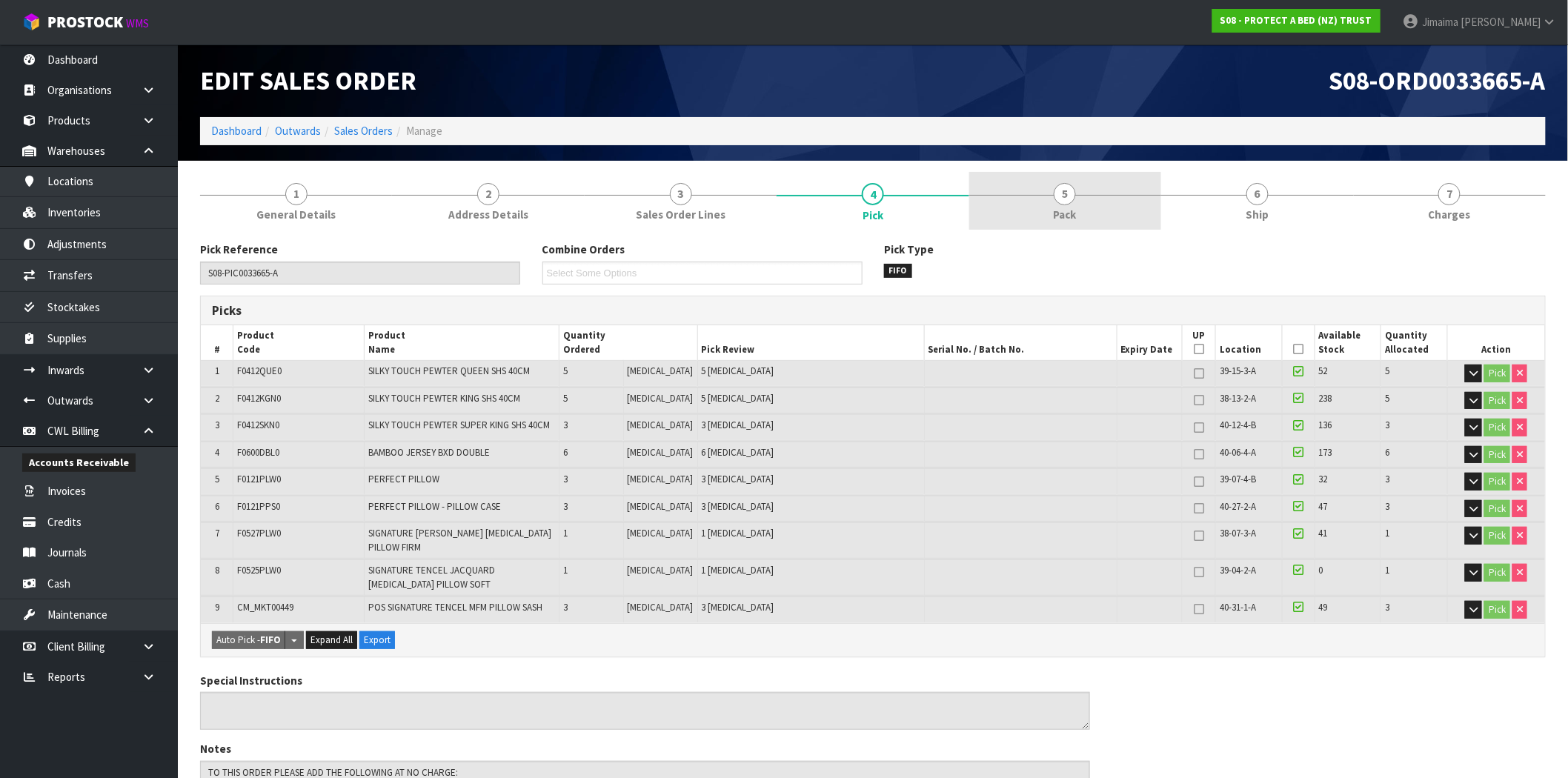
click at [1091, 227] on link "5 Pack" at bounding box center [1065, 201] width 192 height 58
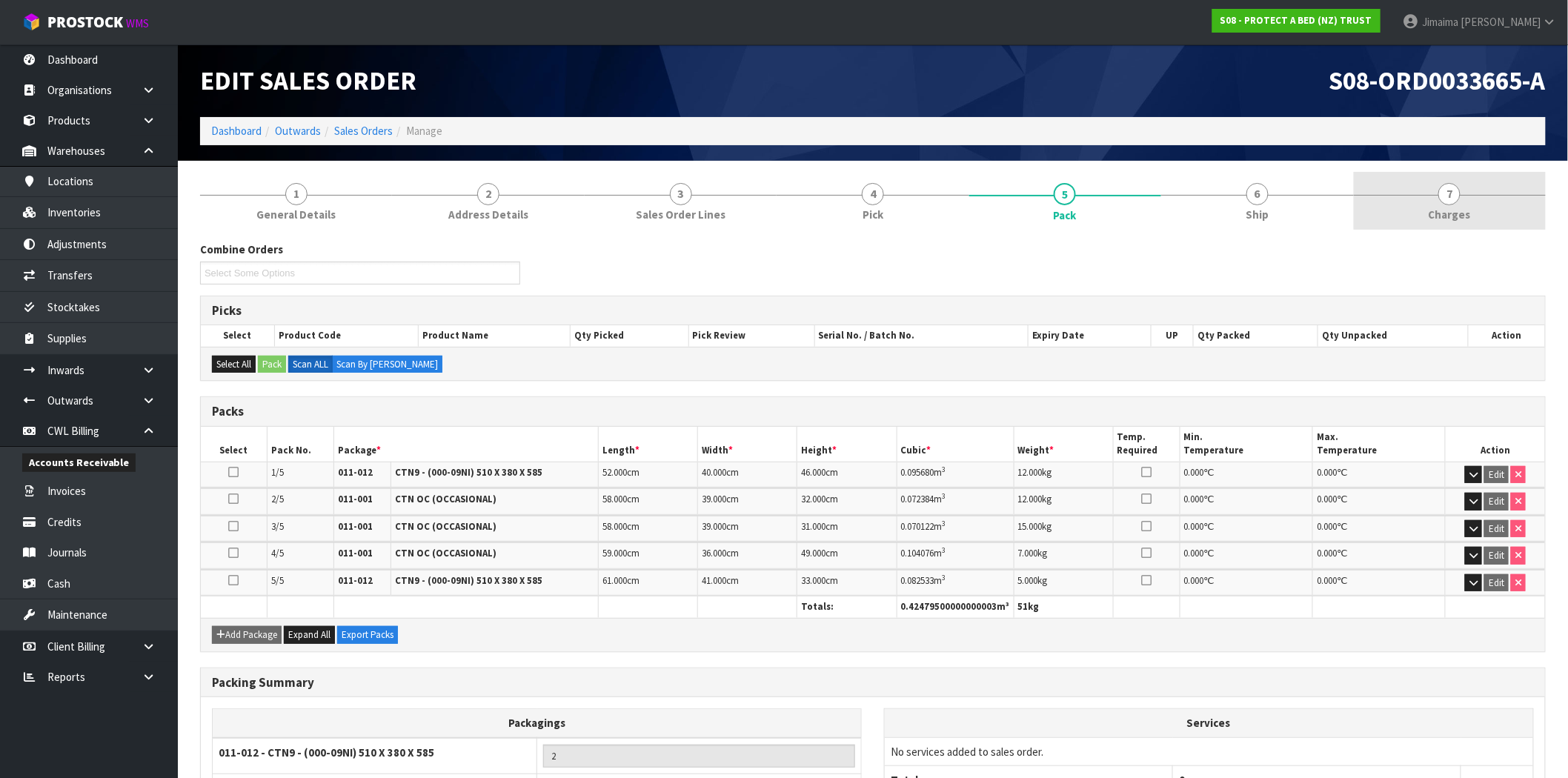
click at [1442, 207] on span "Charges" at bounding box center [1450, 213] width 42 height 15
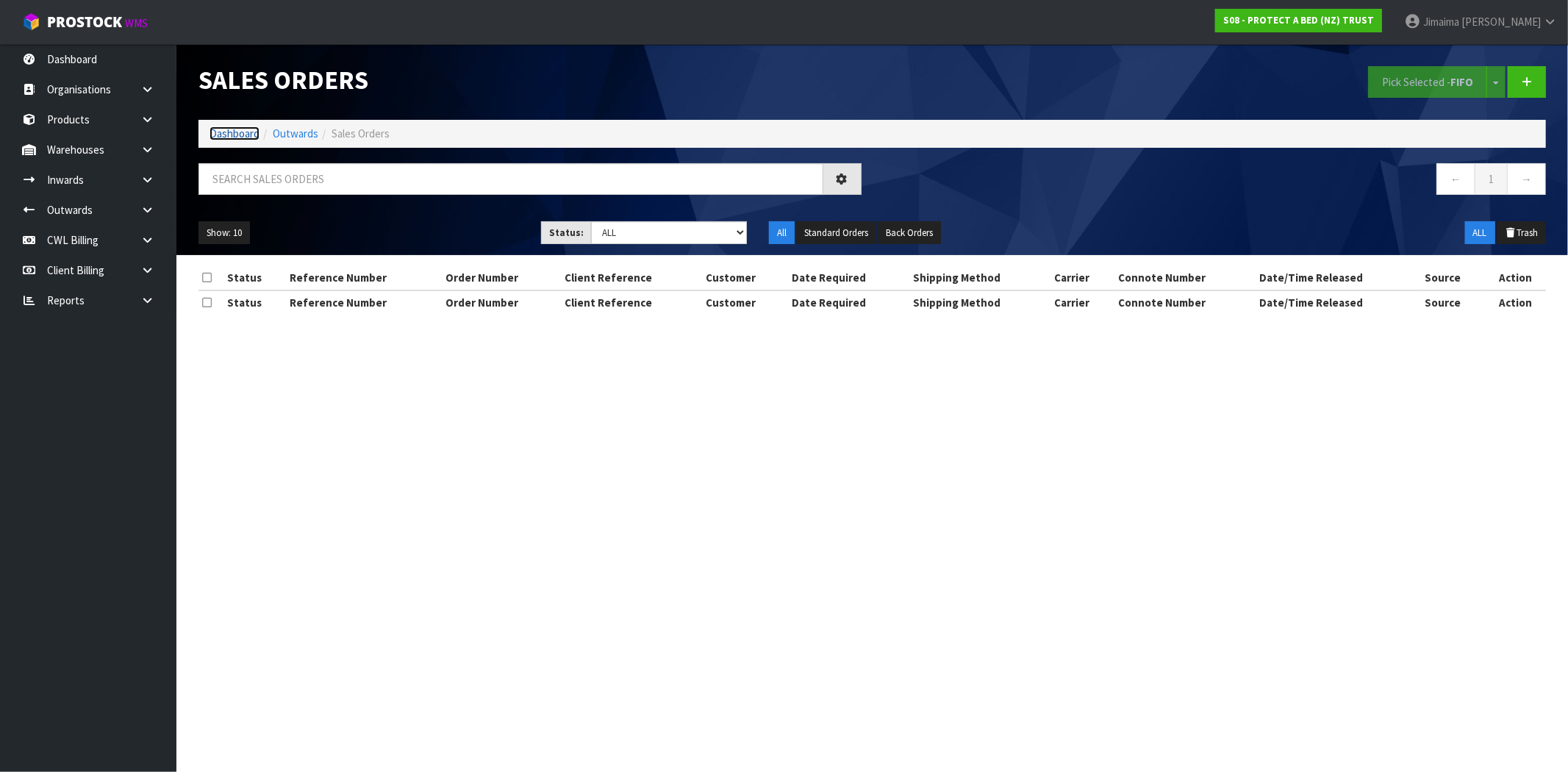
click at [229, 138] on link "Dashboard" at bounding box center [234, 133] width 50 height 14
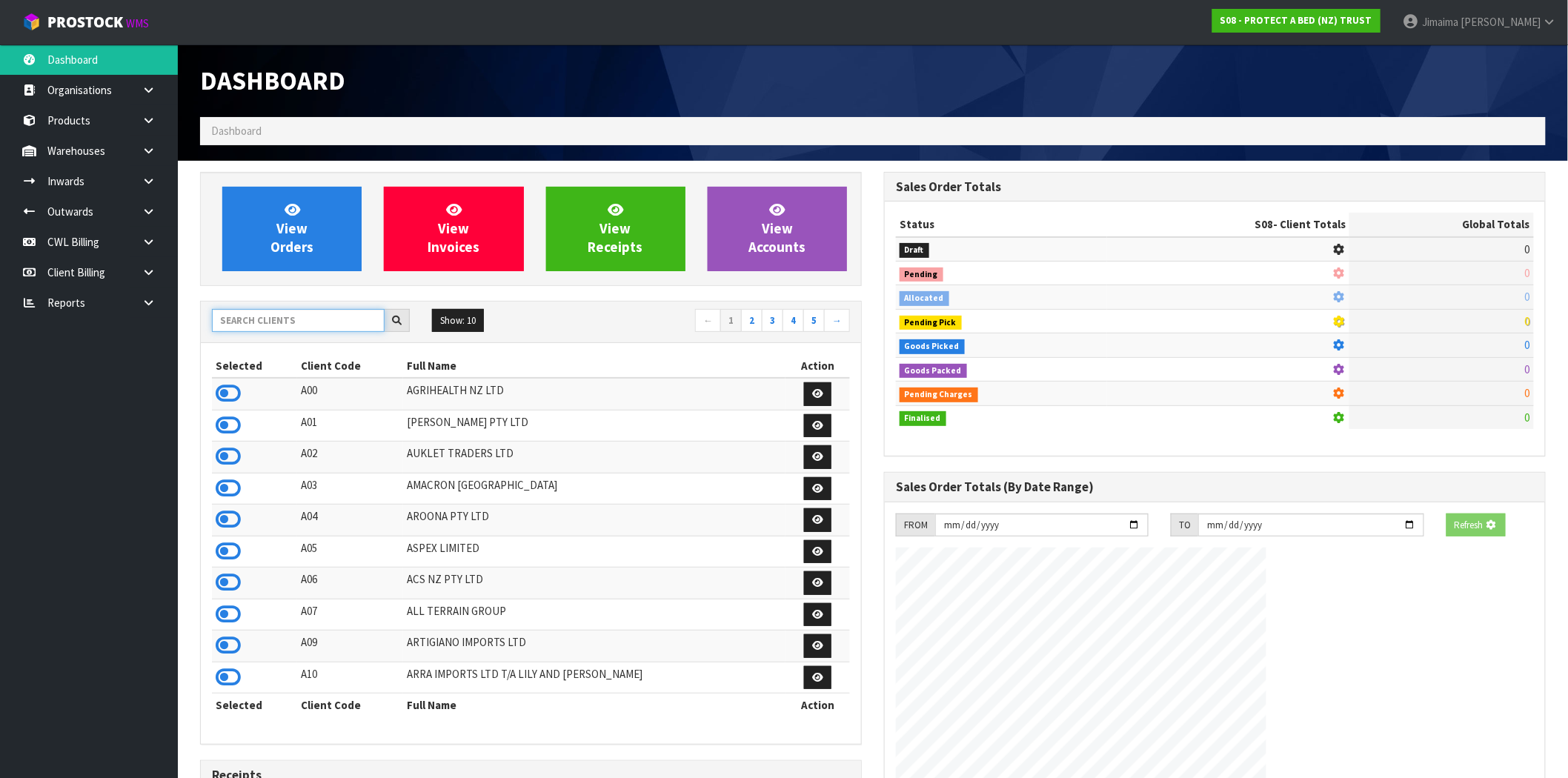
click at [238, 318] on input "text" at bounding box center [298, 320] width 173 height 23
click at [227, 427] on icon at bounding box center [228, 425] width 25 height 22
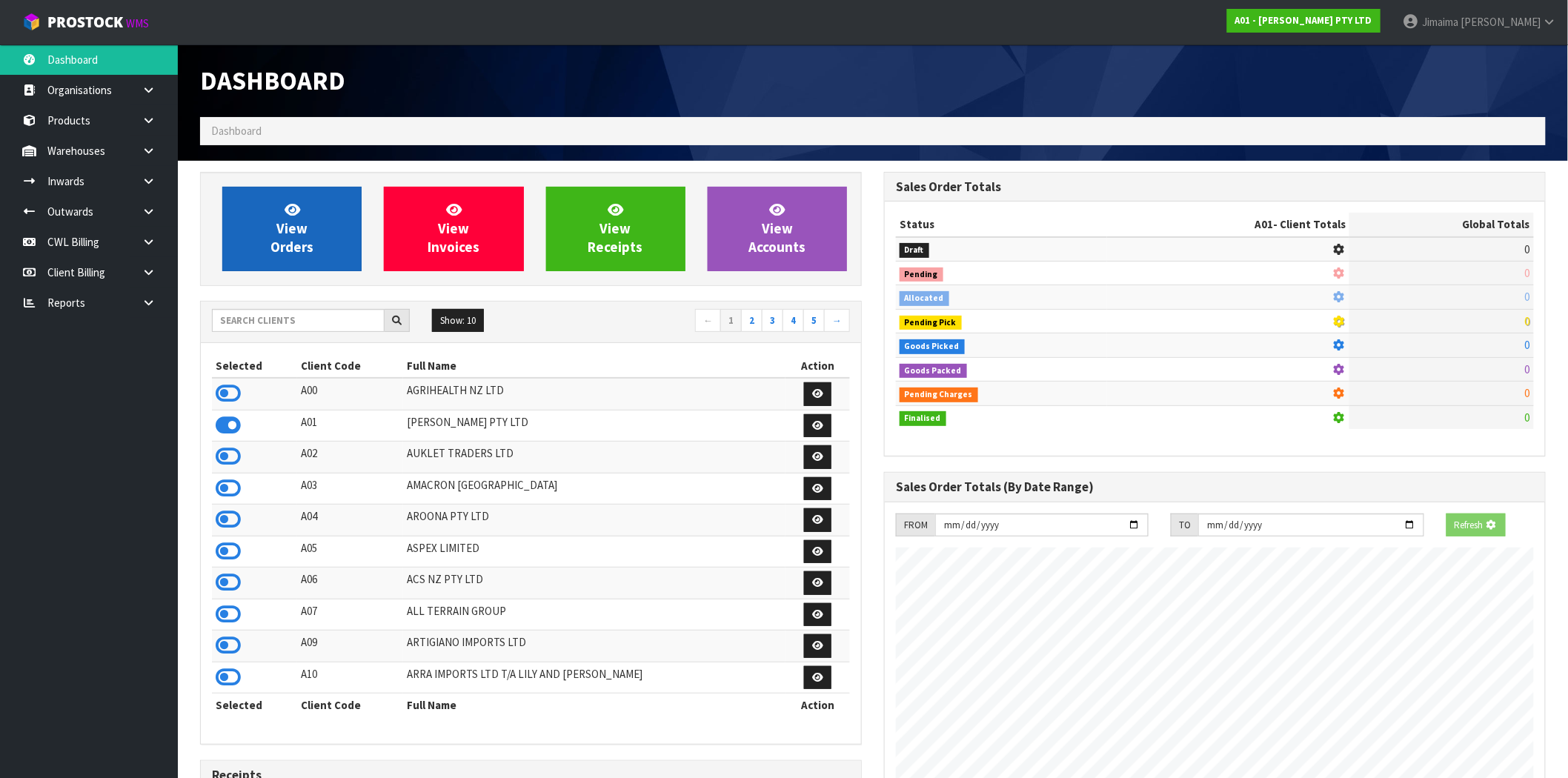
scroll to position [739652, 740271]
click at [318, 245] on link "View Orders" at bounding box center [292, 229] width 139 height 85
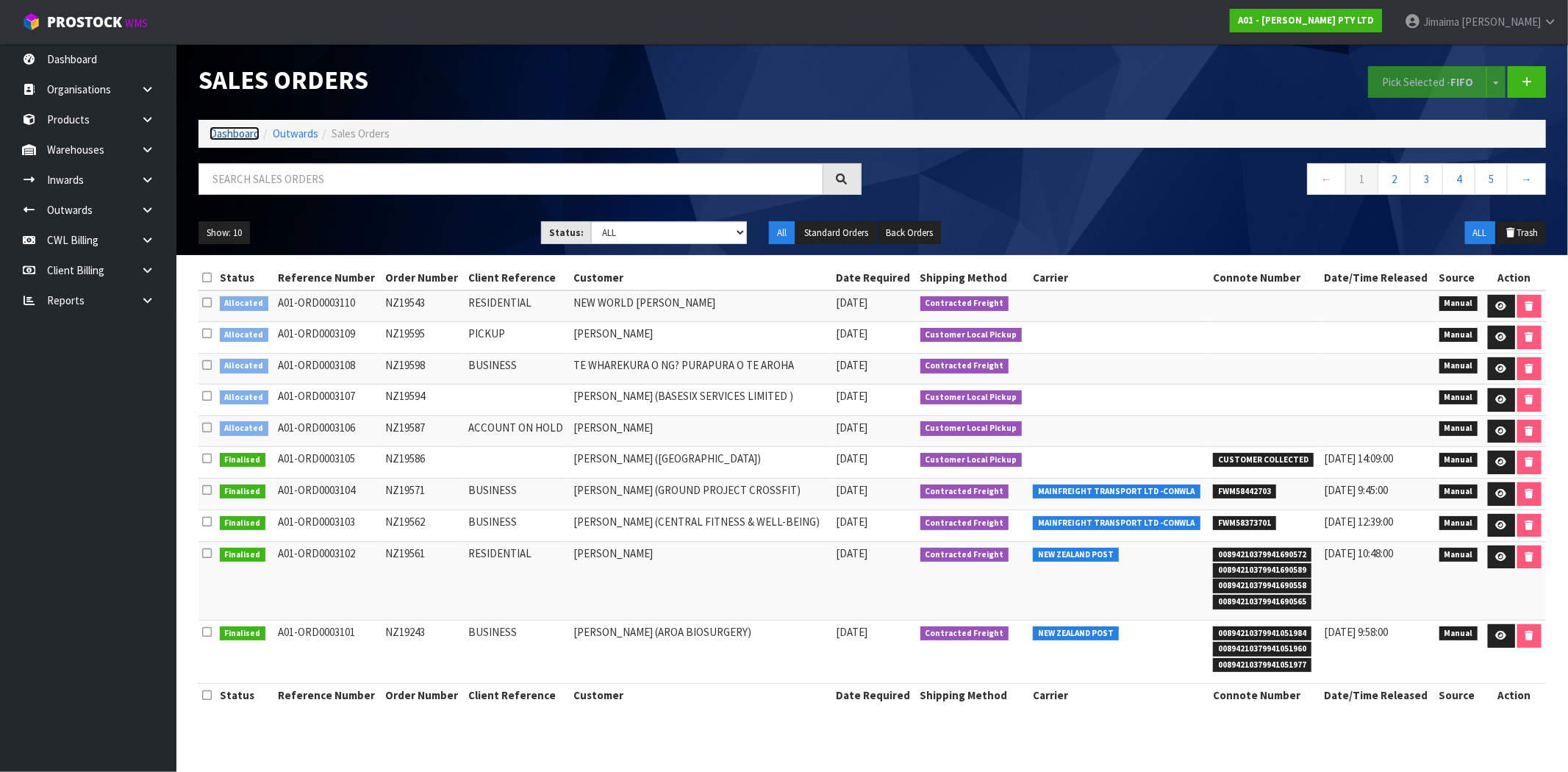
drag, startPoint x: 230, startPoint y: 129, endPoint x: 322, endPoint y: 203, distance: 118.1
click at [230, 129] on link "Dashboard" at bounding box center [234, 133] width 50 height 14
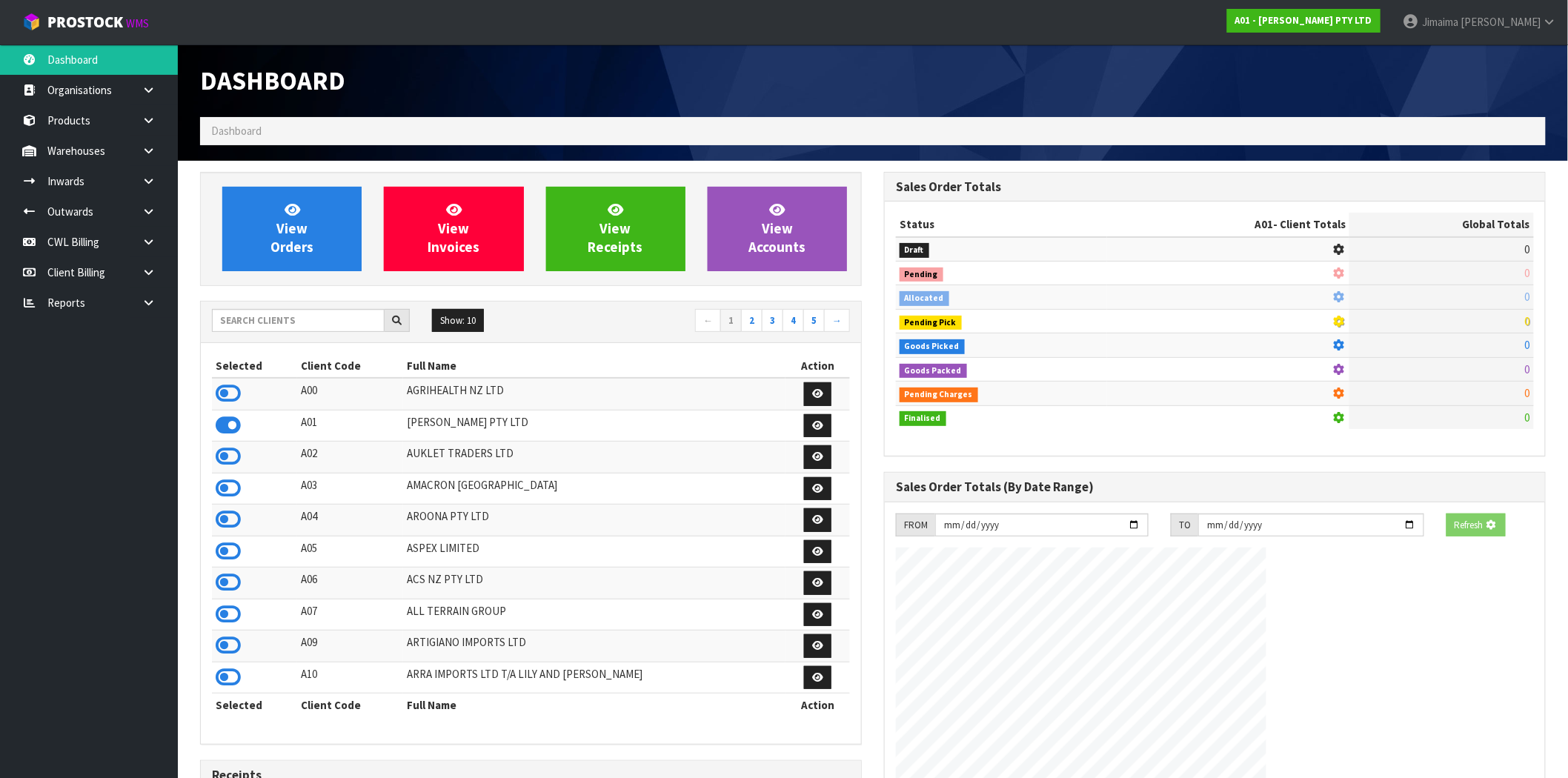
click at [306, 335] on div "Show: 10 5 10 25 50 ← 1 2 3 4 5 →" at bounding box center [530, 321] width 660 height 26
click at [307, 329] on input "text" at bounding box center [298, 320] width 173 height 23
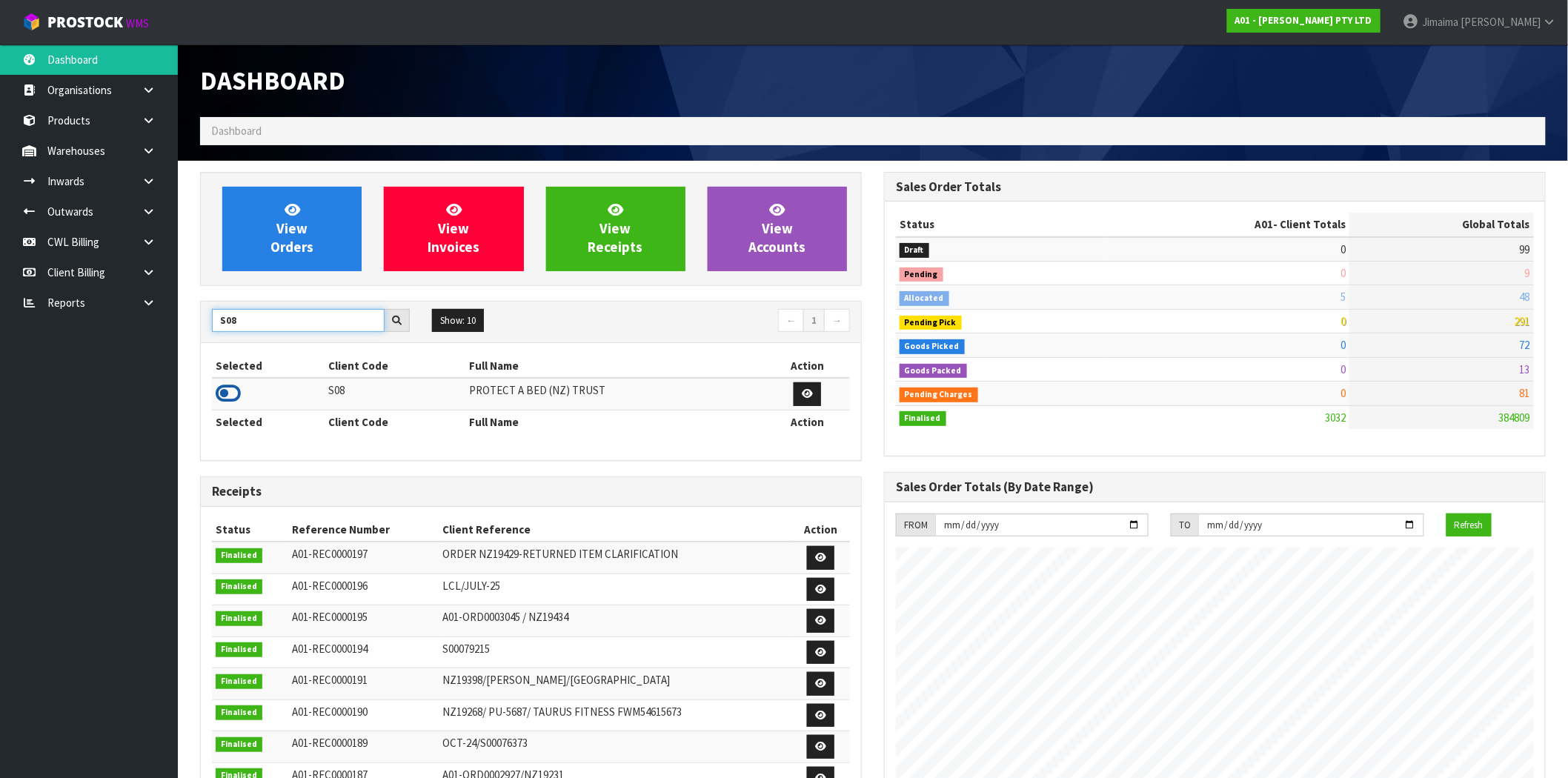
type input "S08"
click at [225, 395] on icon at bounding box center [228, 393] width 25 height 22
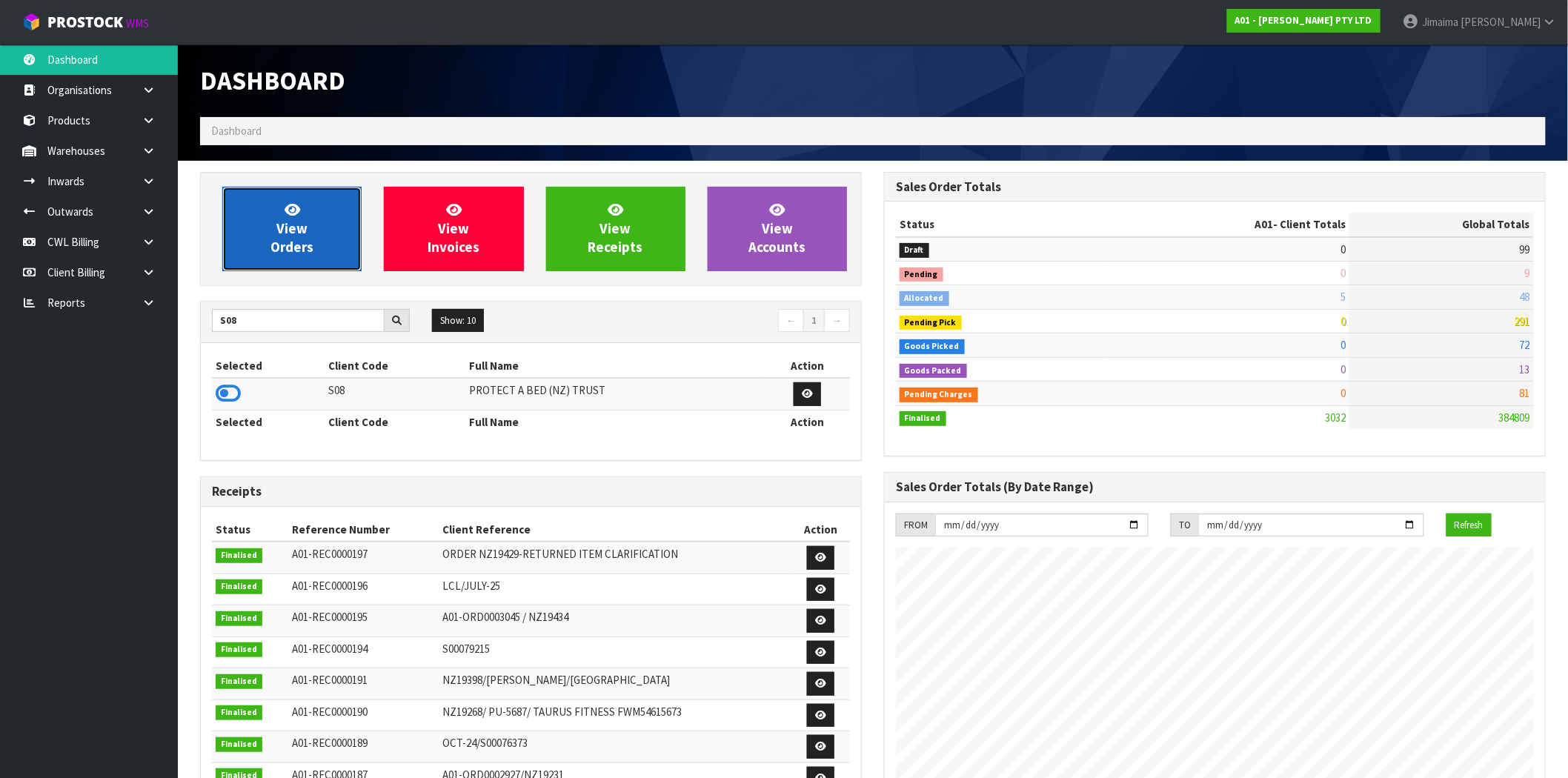
click at [273, 245] on span "View Orders" at bounding box center [292, 228] width 43 height 55
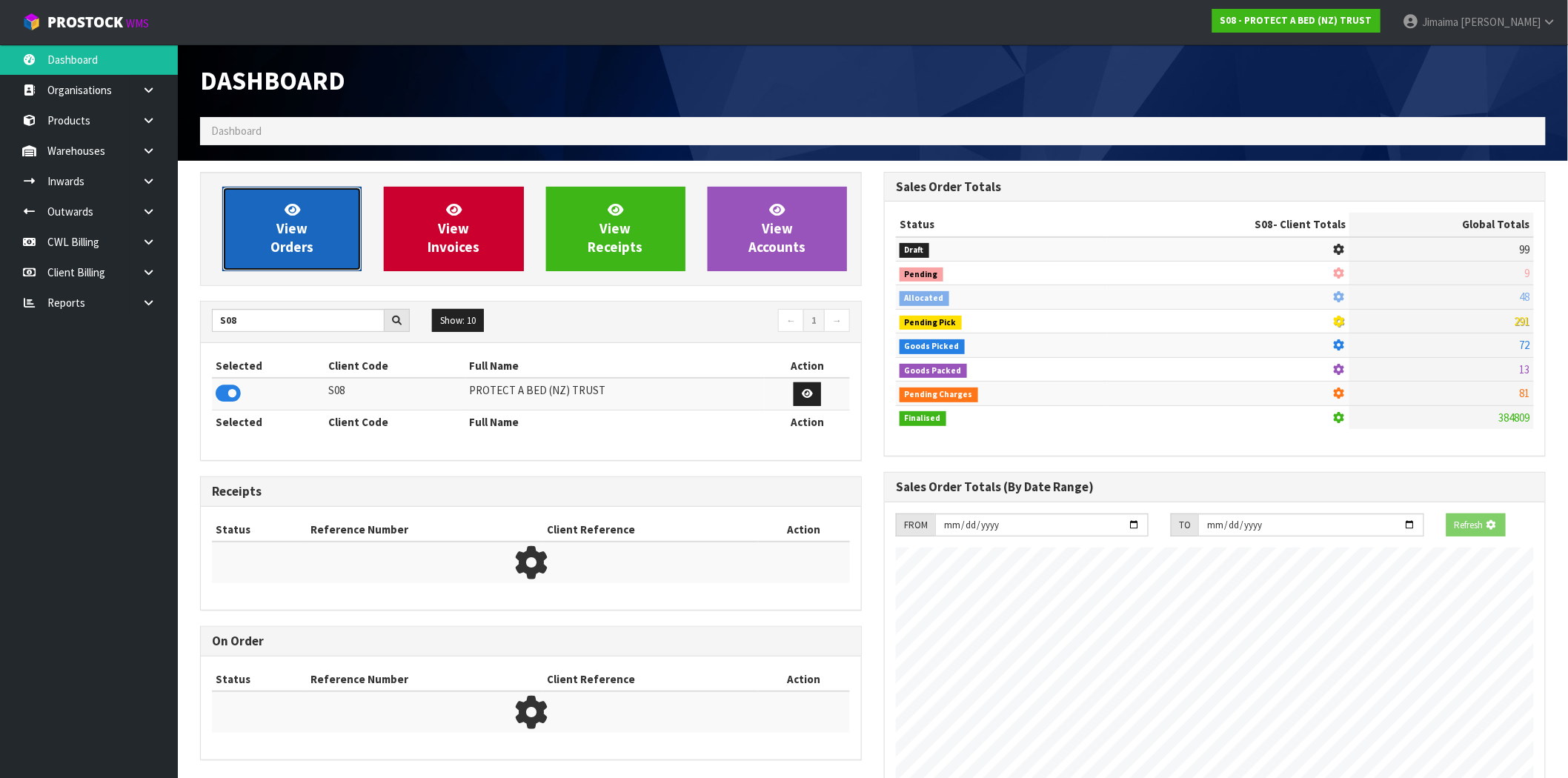
scroll to position [924, 684]
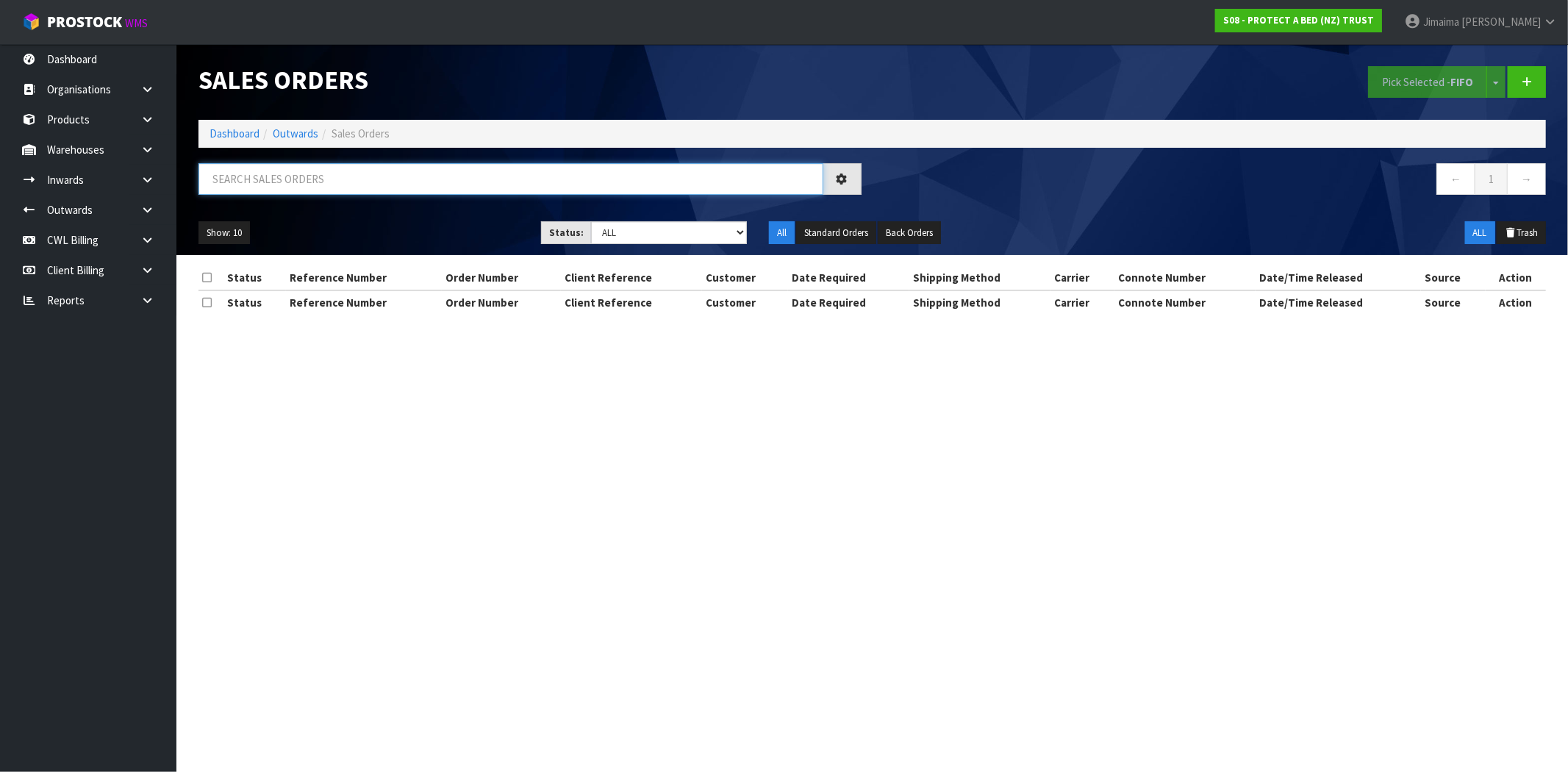
click at [385, 185] on input "text" at bounding box center [510, 179] width 625 height 32
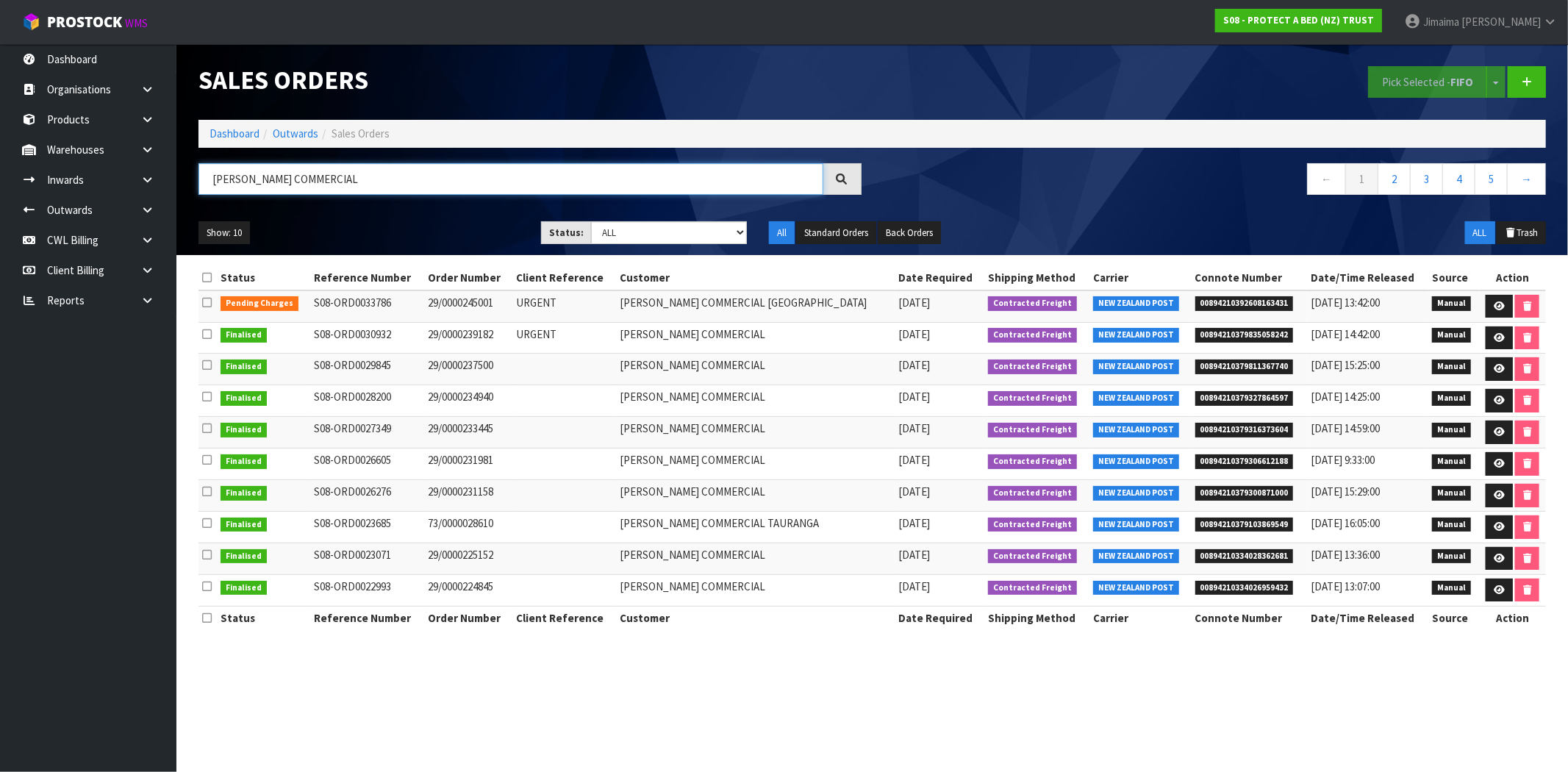
type input "[PERSON_NAME] COMMERCIAL"
click at [847, 342] on td "[PERSON_NAME] COMMERCIAL" at bounding box center [755, 338] width 279 height 32
click at [1399, 175] on link "2" at bounding box center [1394, 179] width 33 height 32
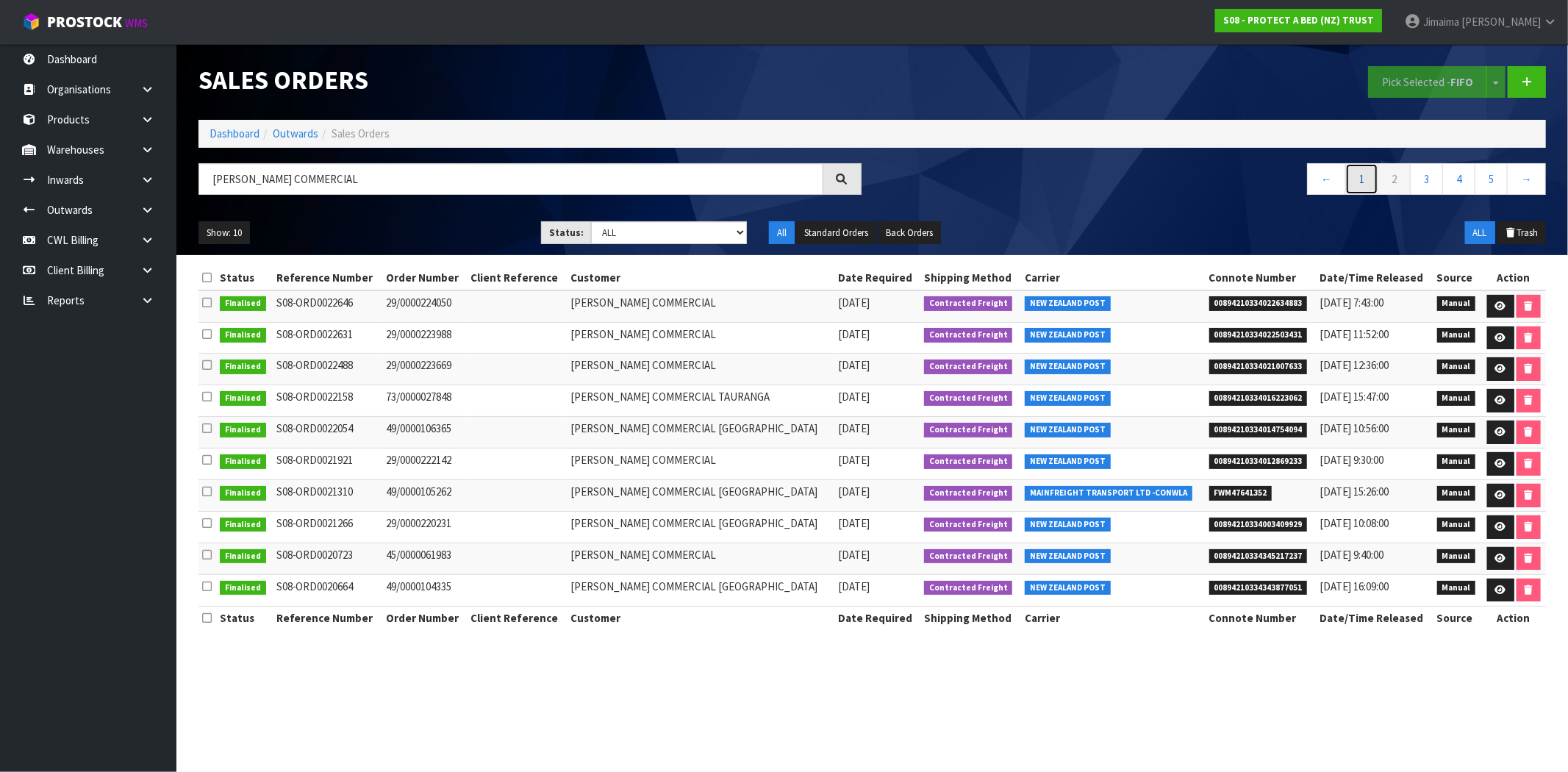
click at [1364, 171] on link "1" at bounding box center [1362, 179] width 33 height 32
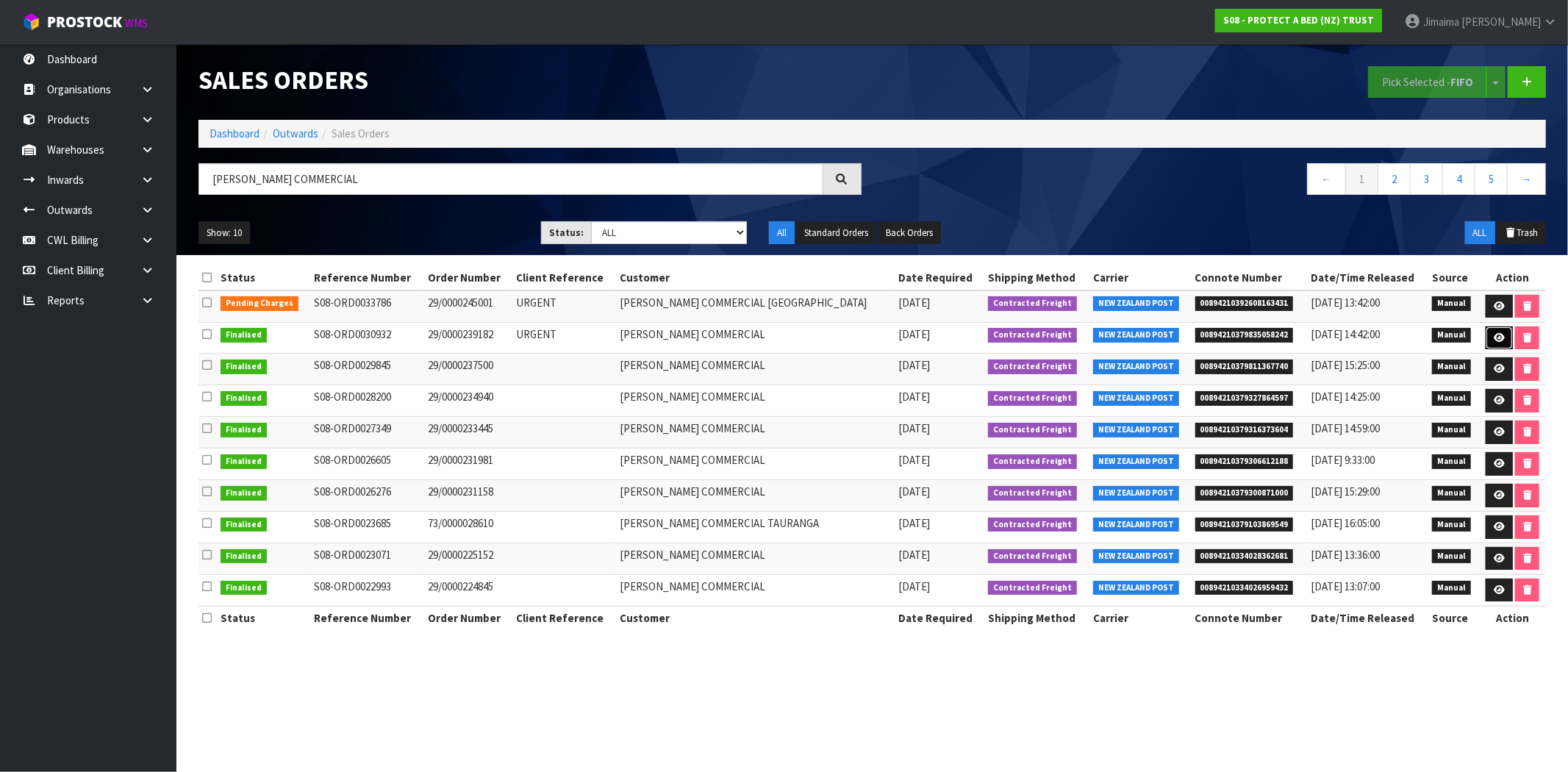
click at [1490, 343] on link at bounding box center [1499, 338] width 27 height 24
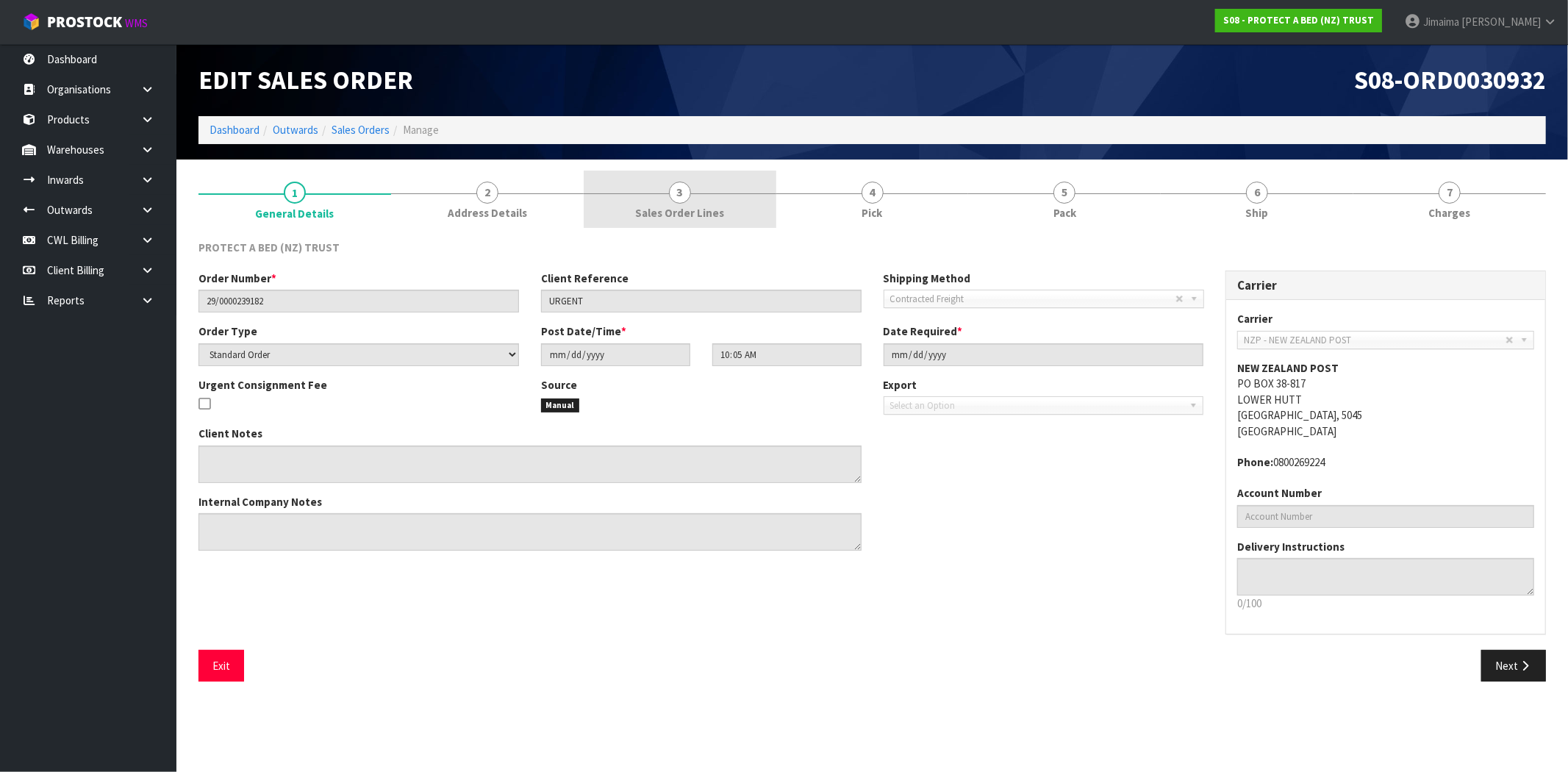
click at [593, 202] on link "3 Sales Order Lines" at bounding box center [679, 199] width 193 height 58
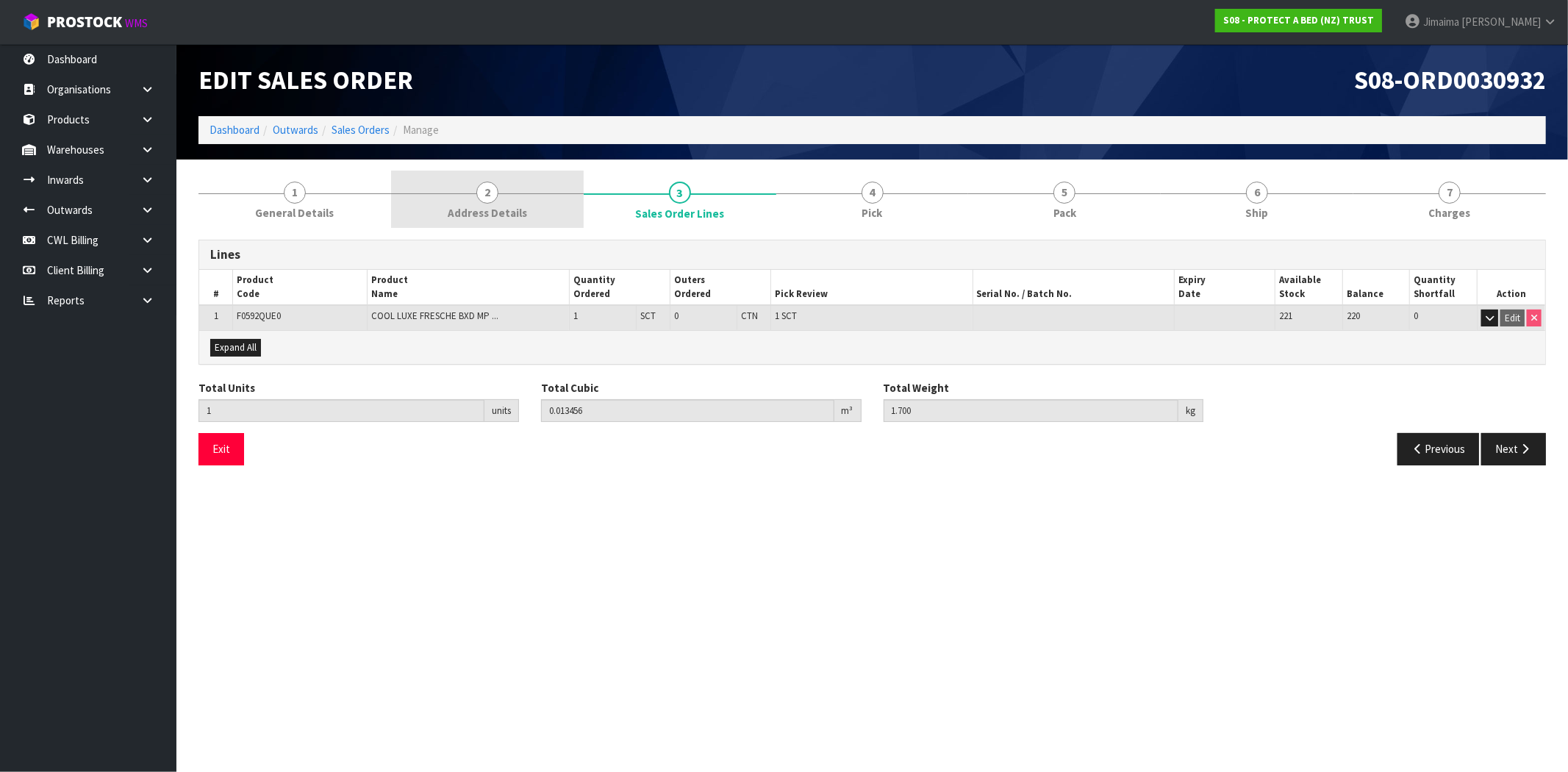
click at [514, 202] on link "2 Address Details" at bounding box center [487, 199] width 193 height 58
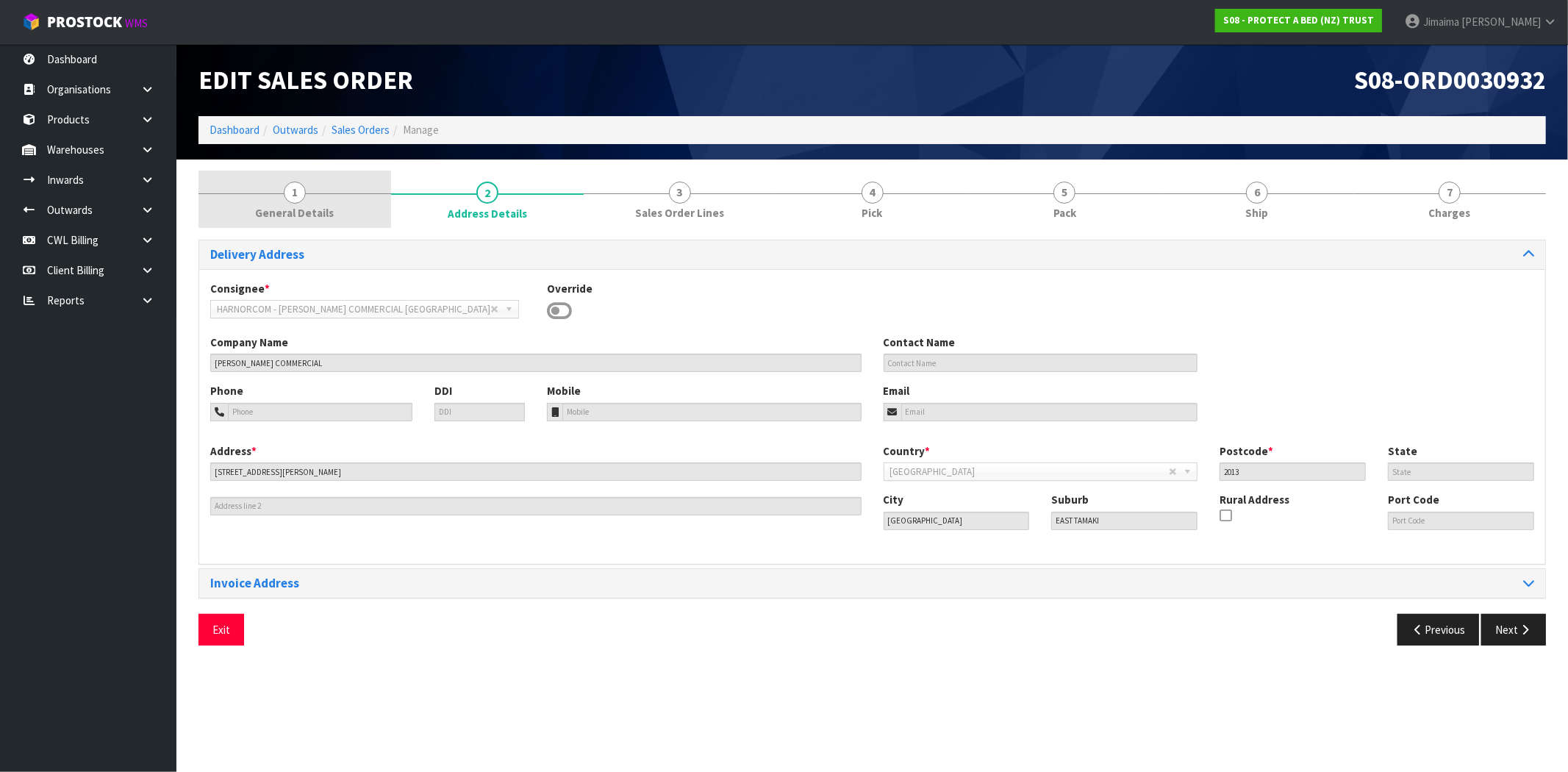
click at [283, 216] on span "General Details" at bounding box center [294, 212] width 79 height 15
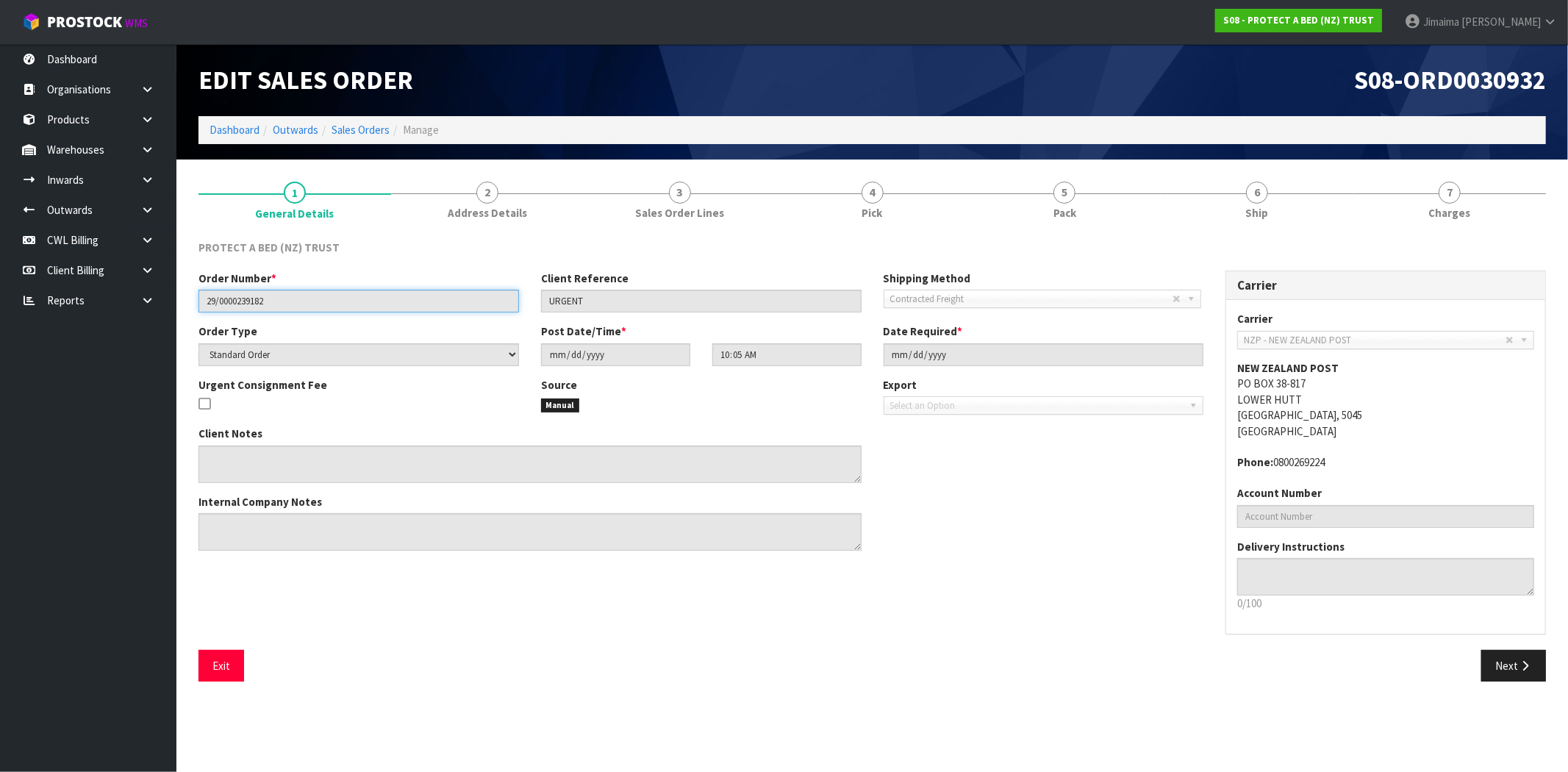
drag, startPoint x: 288, startPoint y: 302, endPoint x: 71, endPoint y: 321, distance: 217.8
click at [71, 321] on body "Toggle navigation ProStock WMS S08 - PROTECT A BED (NZ) TRUST Jimaima Reiher Lo…" at bounding box center [784, 386] width 1568 height 772
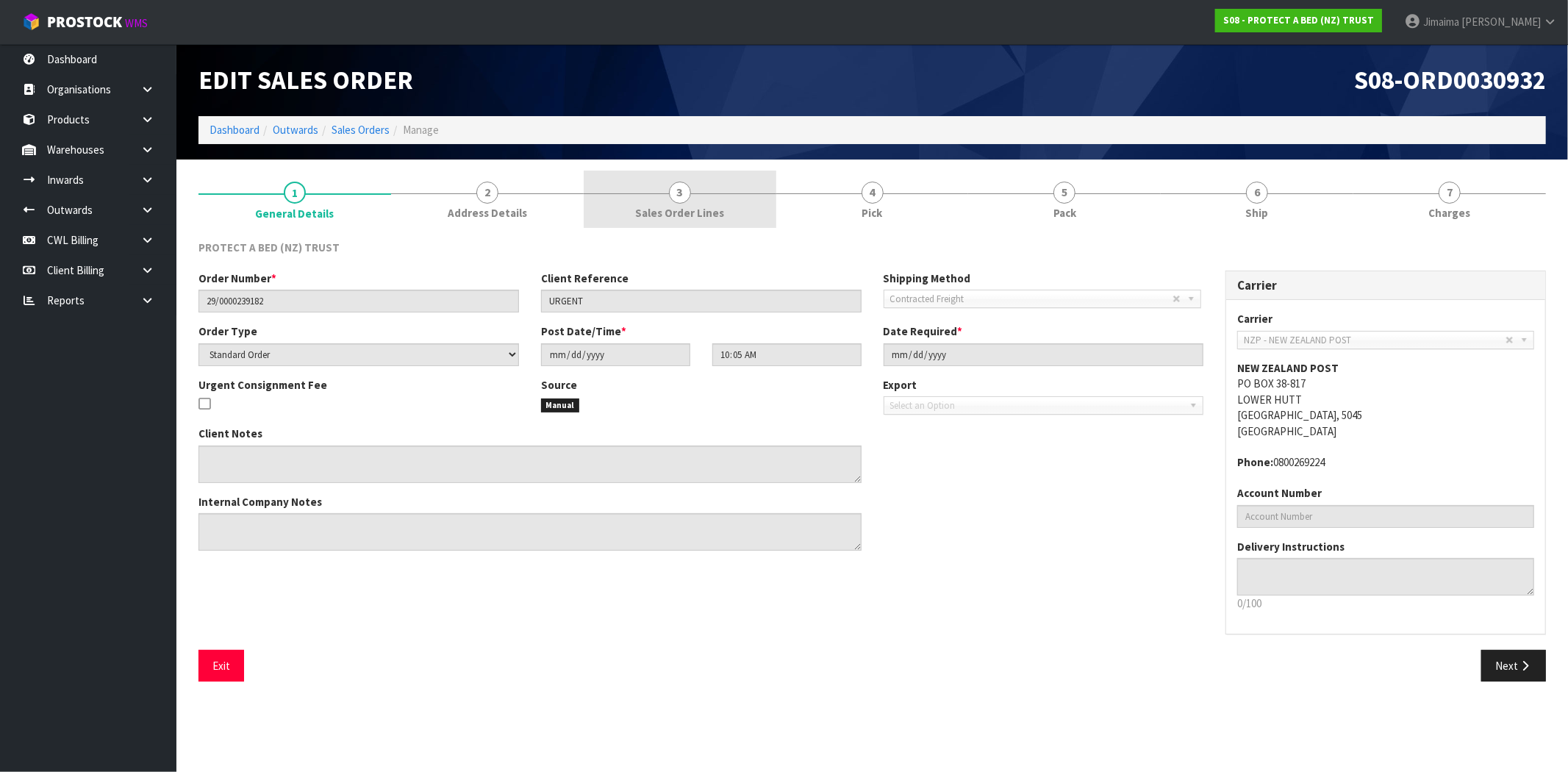
click at [713, 228] on link "3 Sales Order Lines" at bounding box center [679, 199] width 193 height 58
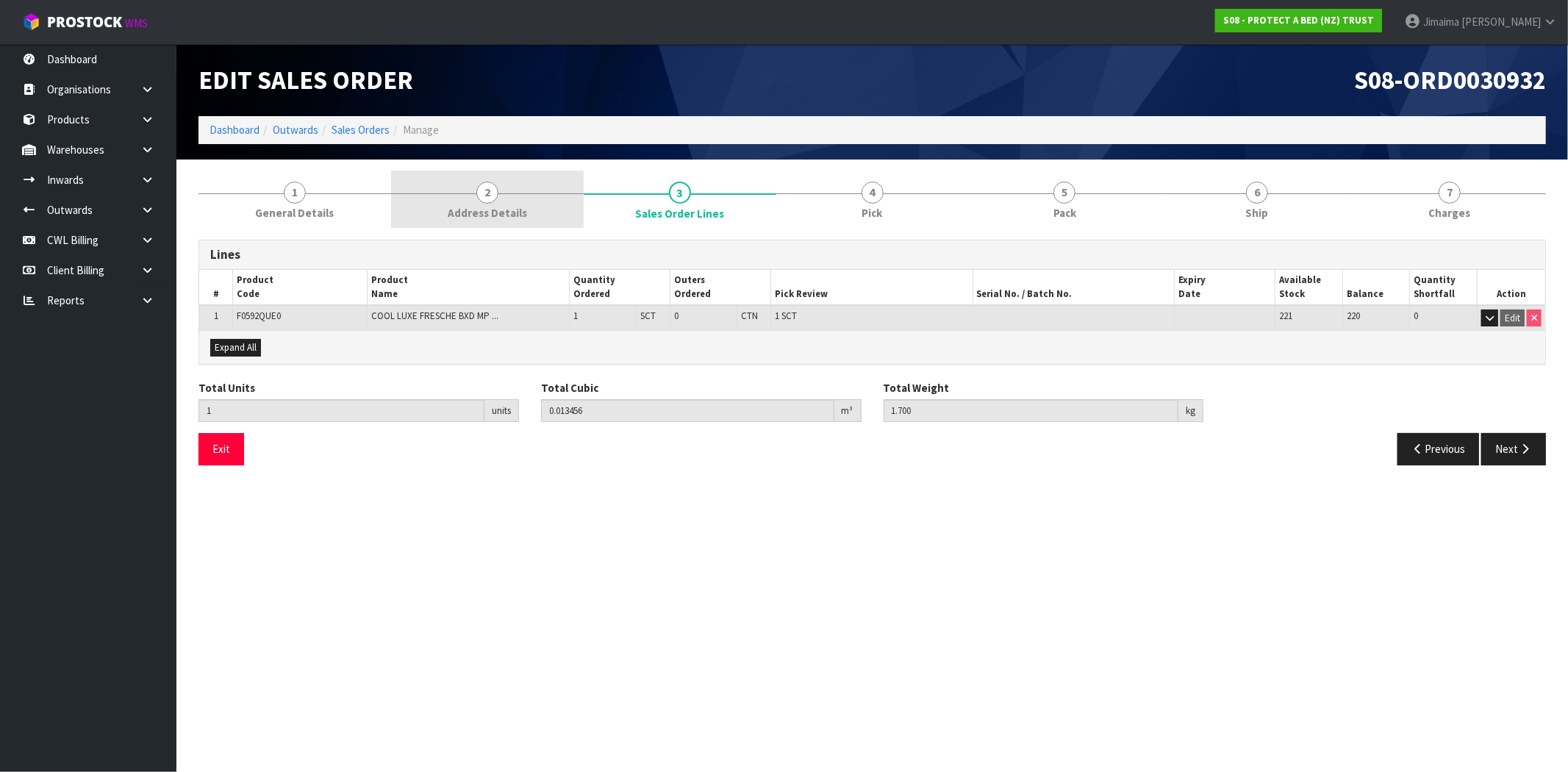
click at [501, 197] on link "2 Address Details" at bounding box center [487, 199] width 193 height 58
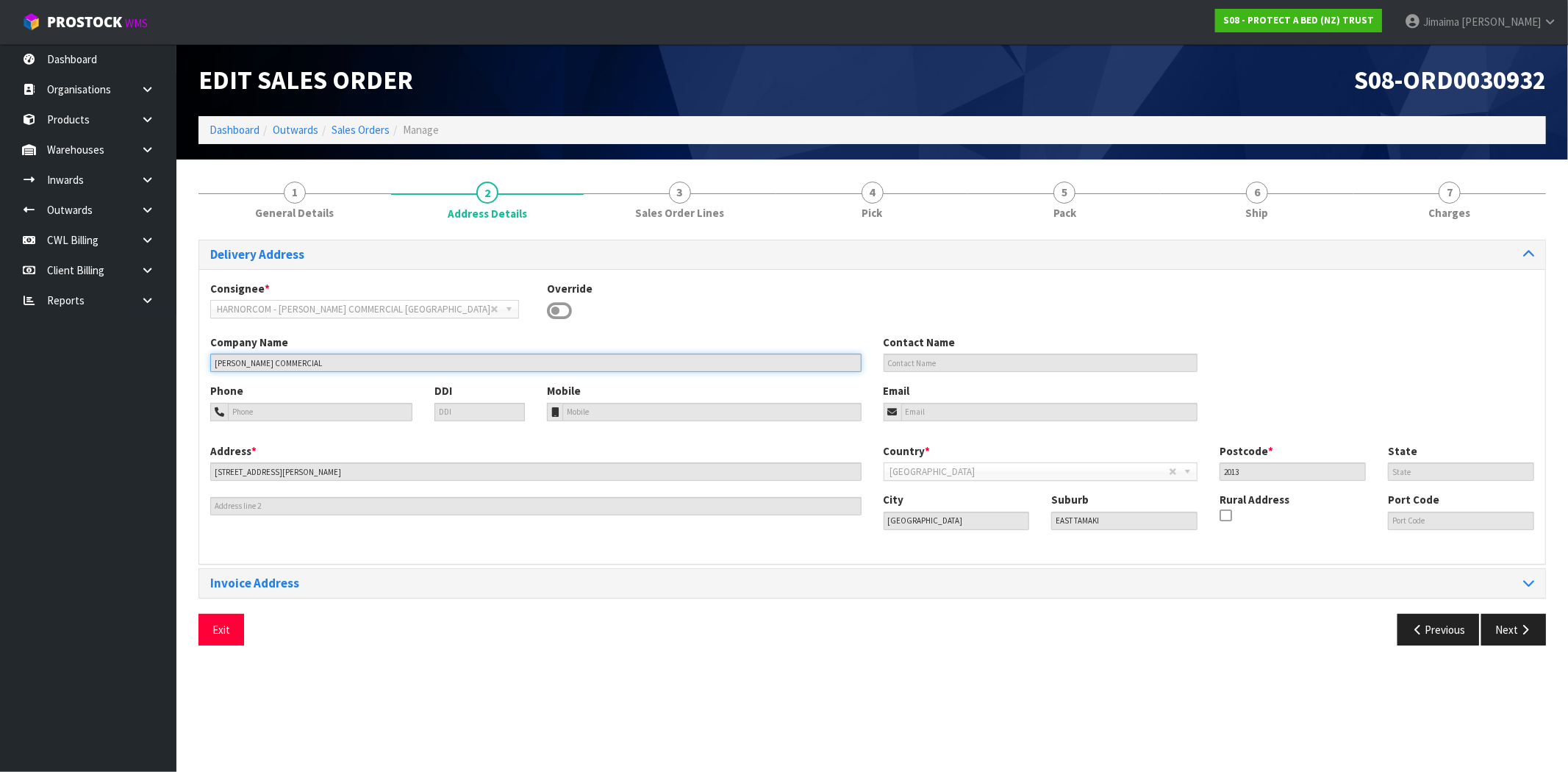
drag, startPoint x: 329, startPoint y: 363, endPoint x: 194, endPoint y: 374, distance: 135.4
click at [183, 375] on section "1 General Details 2 Address Details 3 Sales Order Lines 4 Pick 5 Pack 6 Ship 7 …" at bounding box center [871, 413] width 1391 height 509
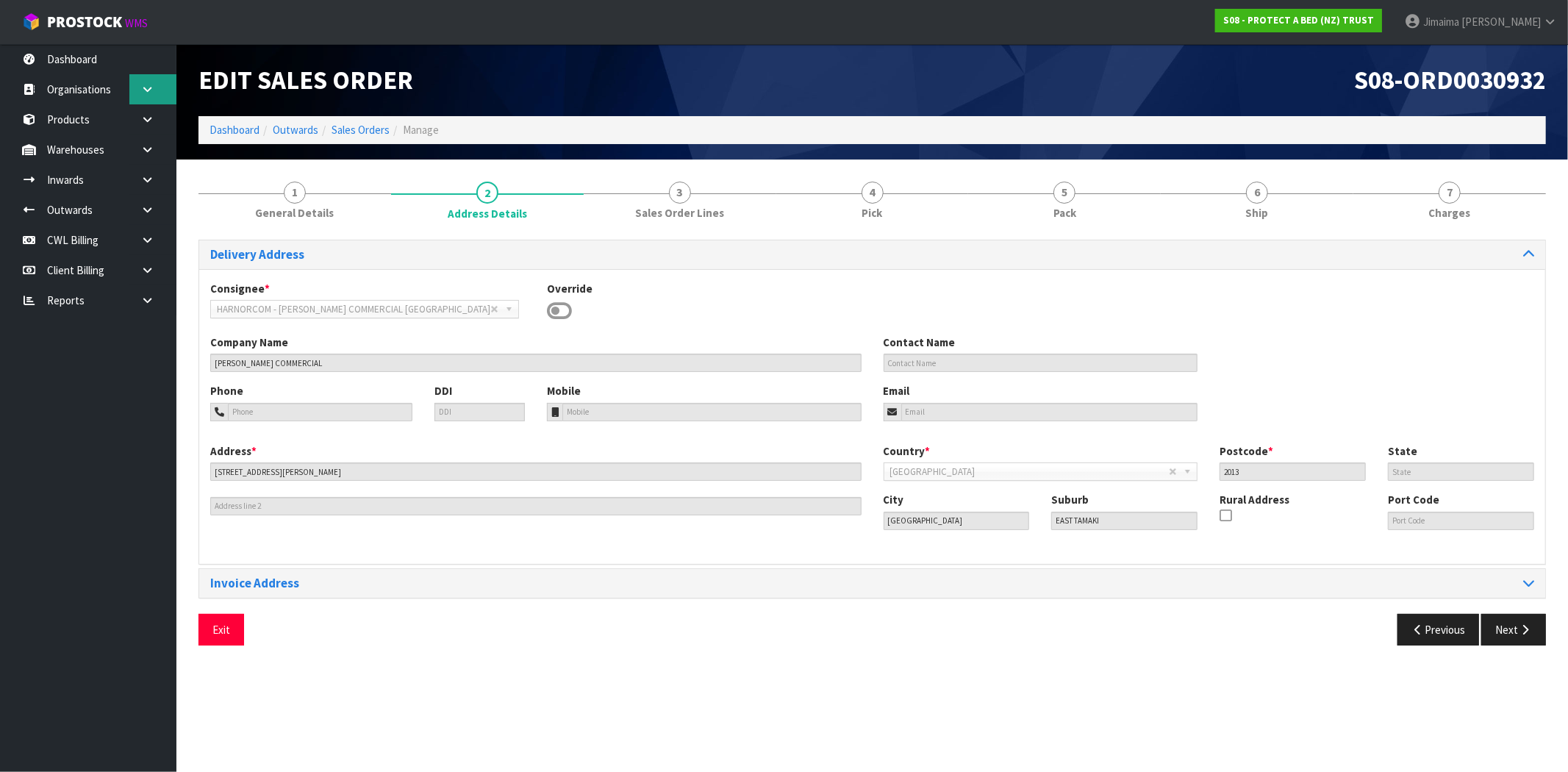
click at [133, 83] on link at bounding box center [152, 90] width 47 height 30
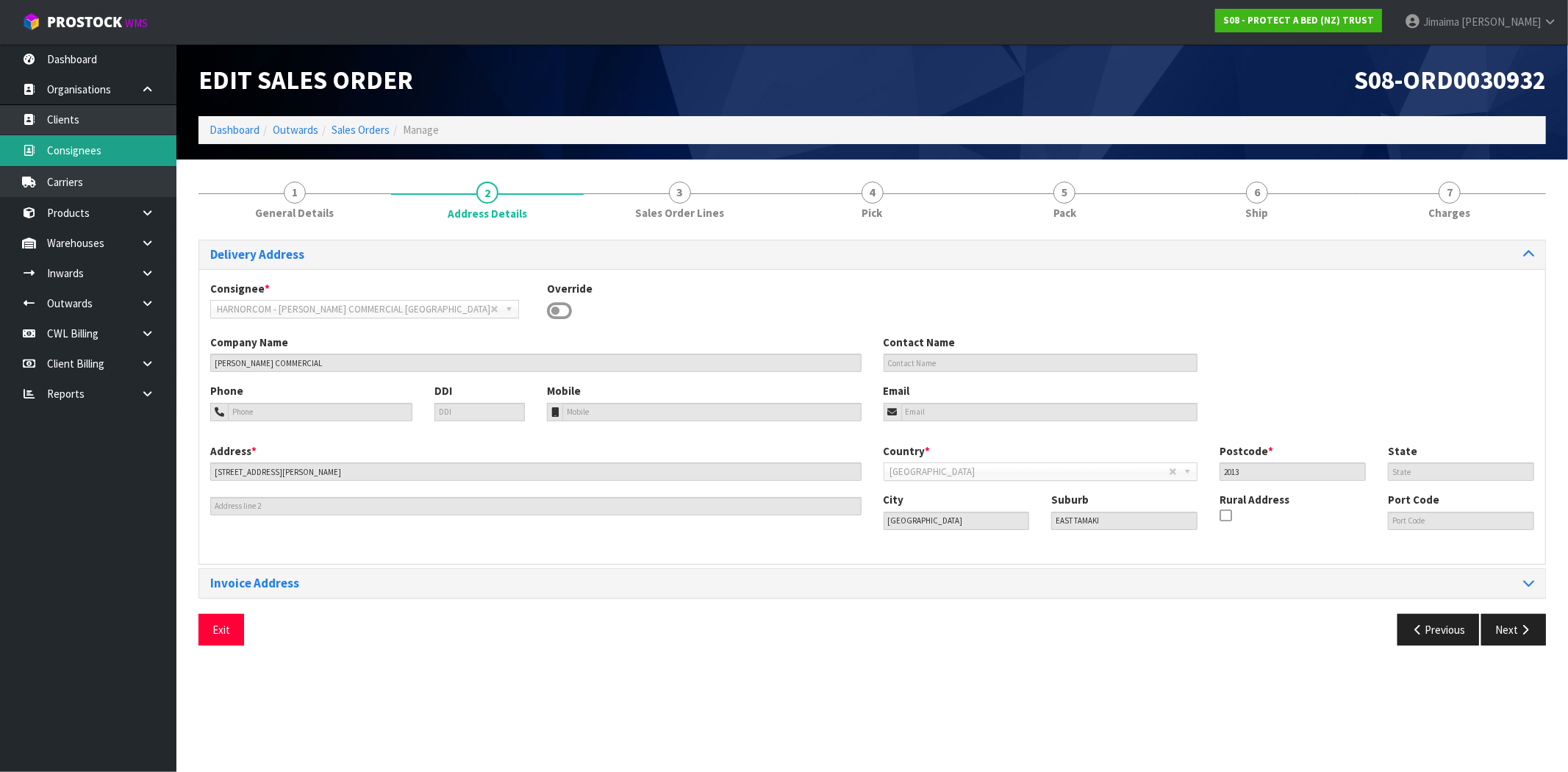
click at [104, 137] on link "Consignees" at bounding box center [88, 150] width 176 height 30
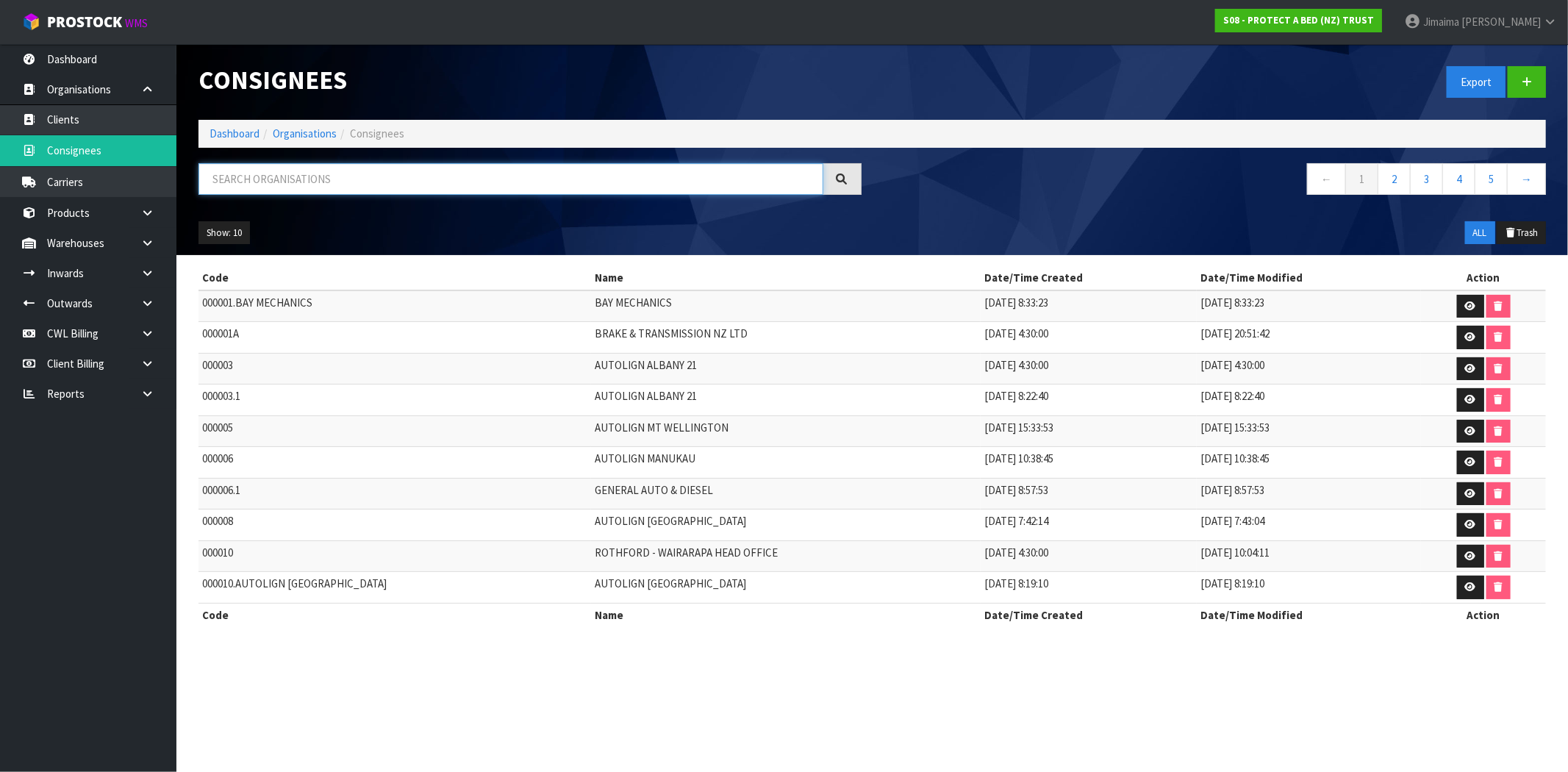
click at [294, 192] on input "text" at bounding box center [510, 179] width 625 height 32
paste input "HARVEY NORMAN COMMERCIAL"
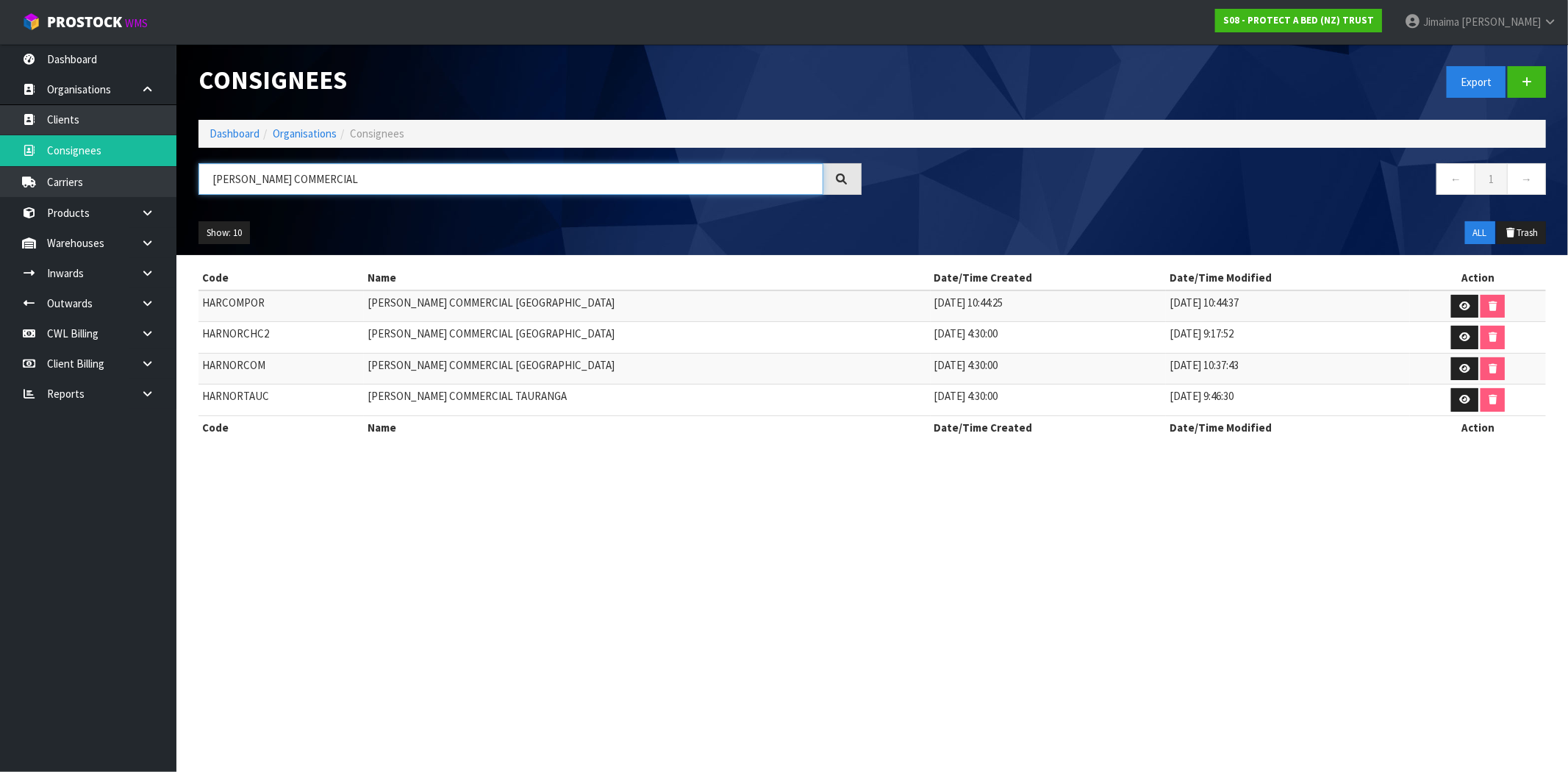
type input "HARVEY NORMAN COMMERCIAL"
click at [1458, 307] on icon at bounding box center [1464, 306] width 11 height 10
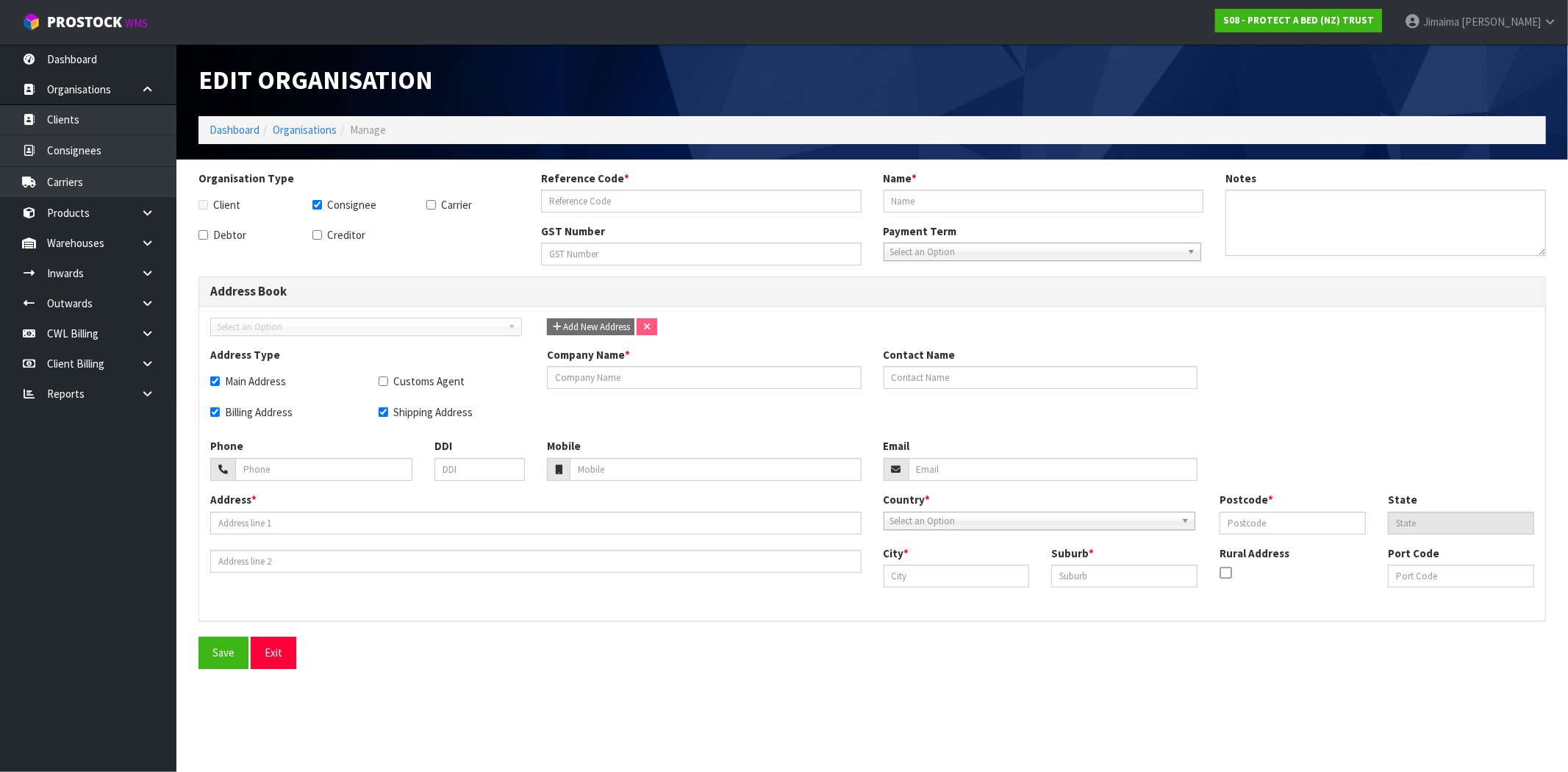
checkbox input "true"
type input "HARCOMPOR"
type input "HARVEY NORMAN COMMERCIAL PORIRUA"
checkbox input "true"
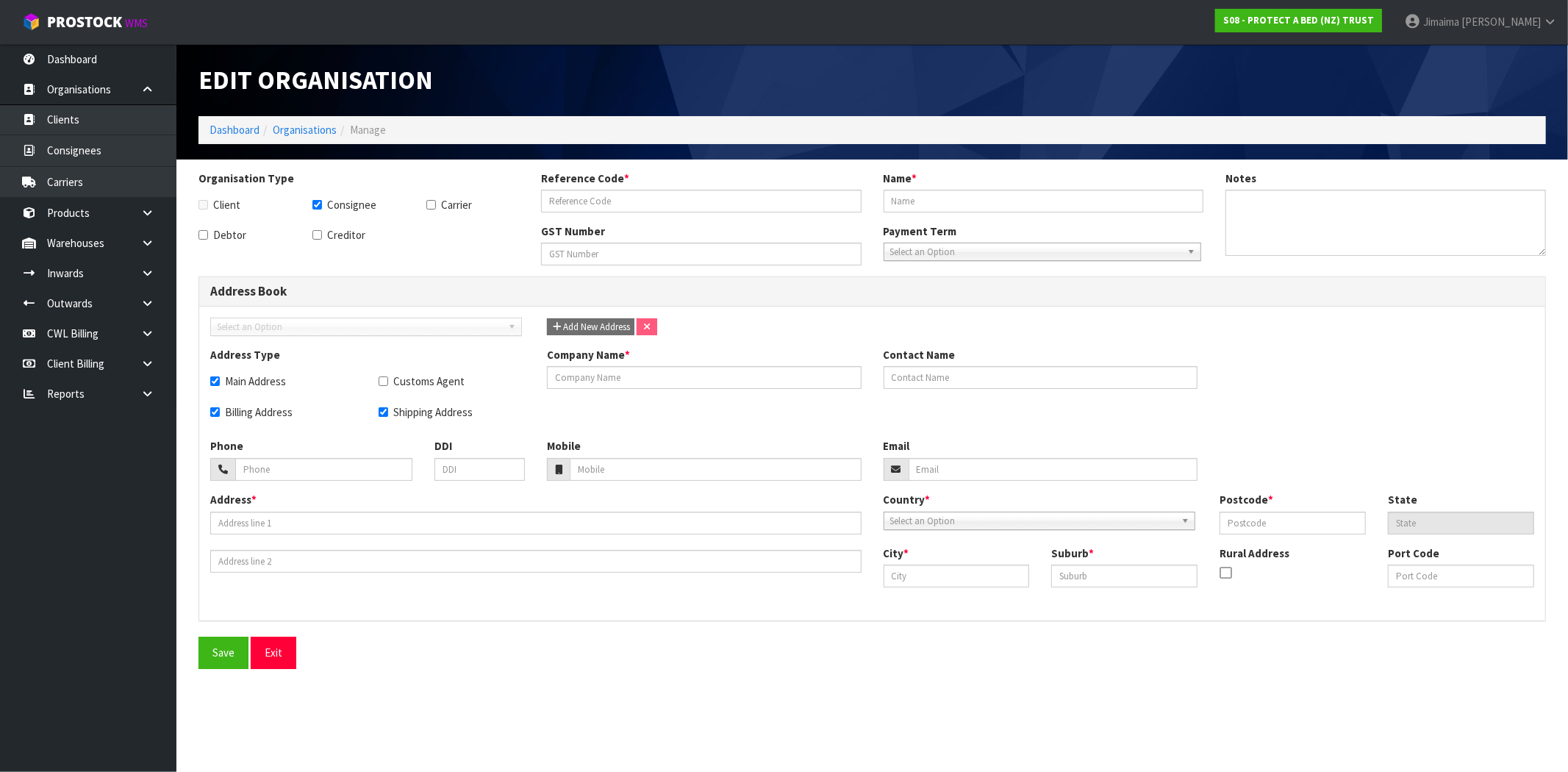
checkbox input "true"
type input "HARVEY NORMAN COMMERCIAL PORIRUA"
type input "19 PARUMOANA ST"
type input "5022"
type input "PORIRUA"
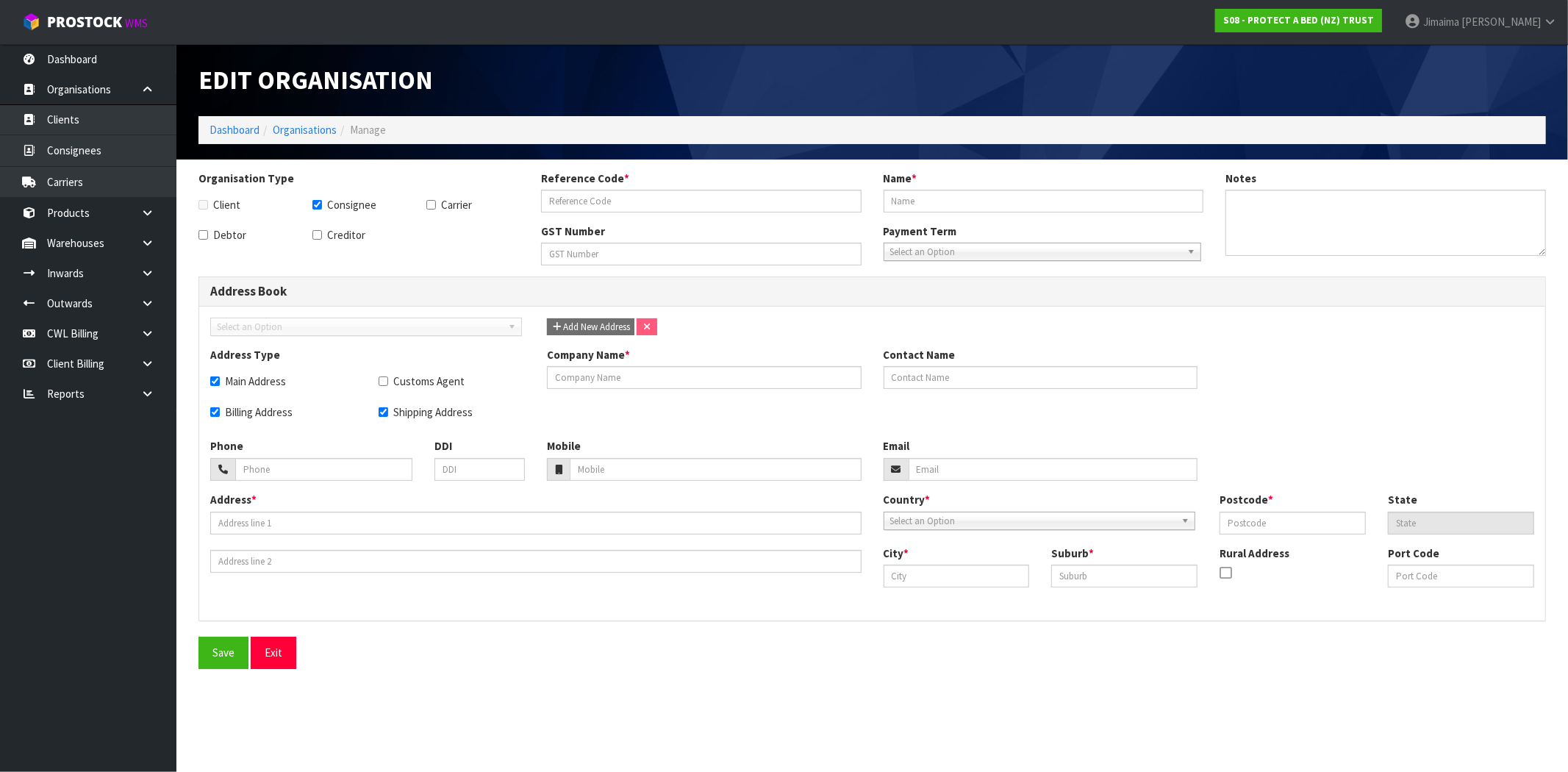
type input "PORIRUA"
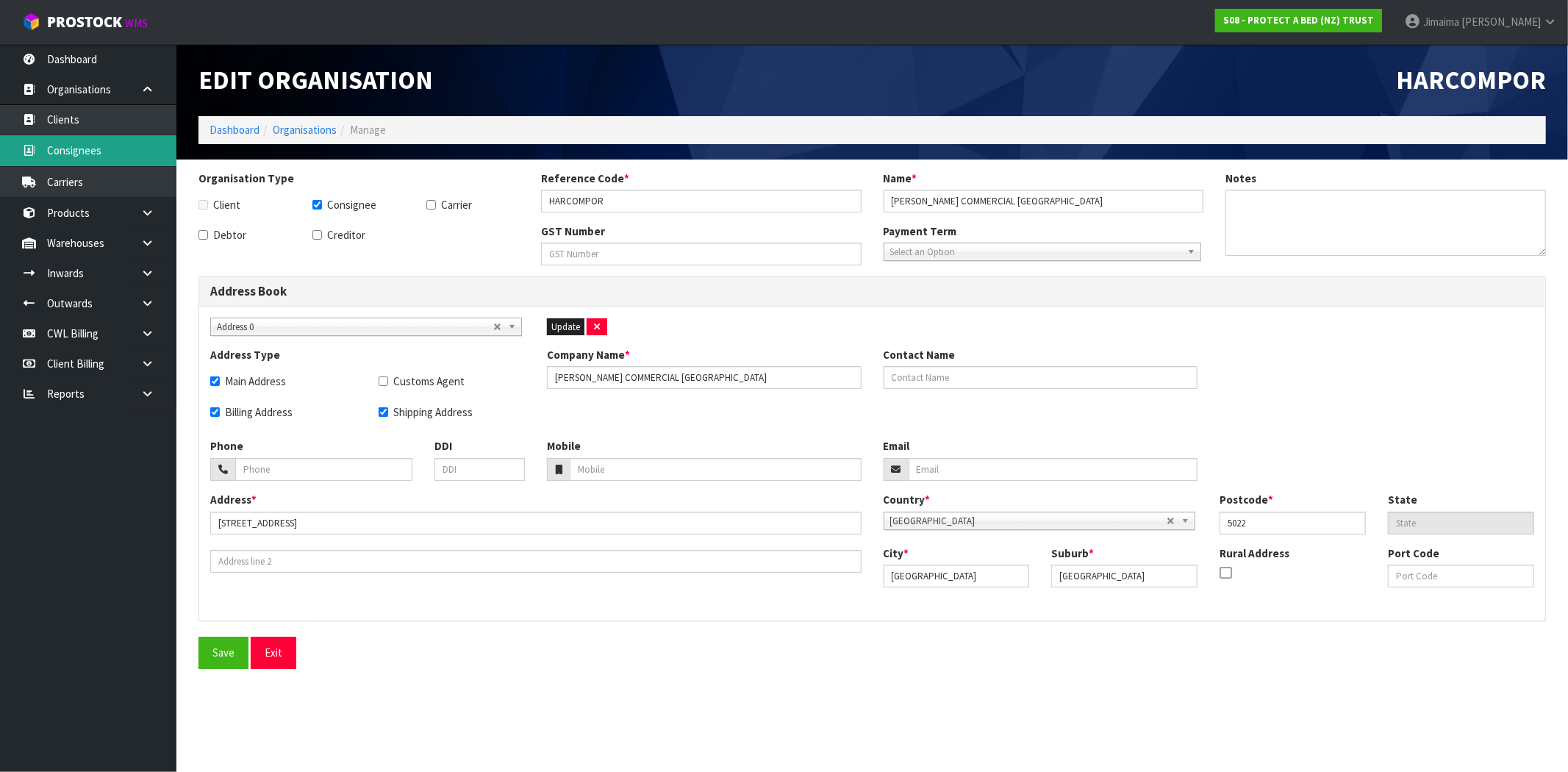
click at [136, 140] on link "Consignees" at bounding box center [88, 150] width 176 height 30
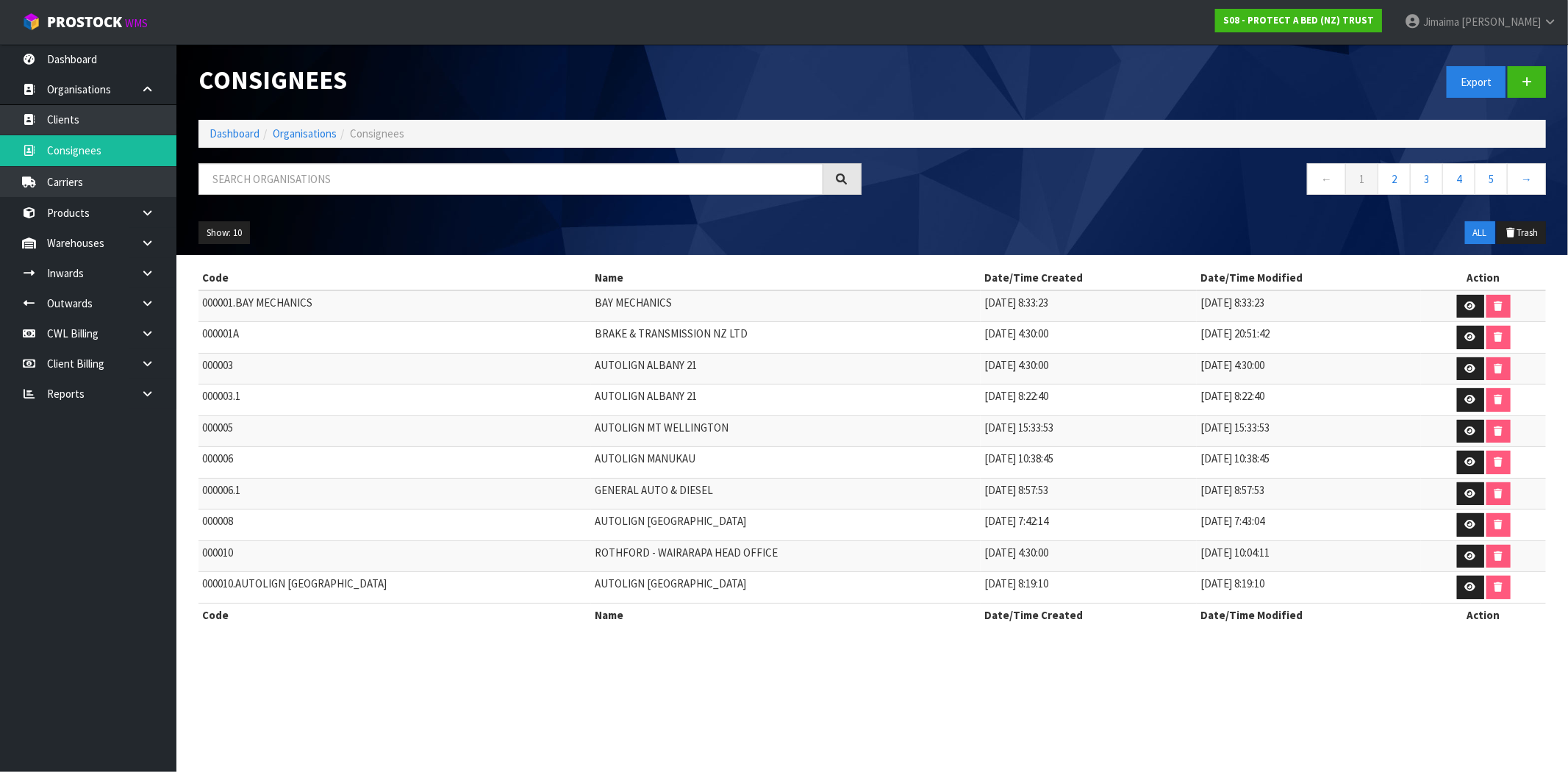
click at [143, 82] on link at bounding box center [152, 90] width 47 height 30
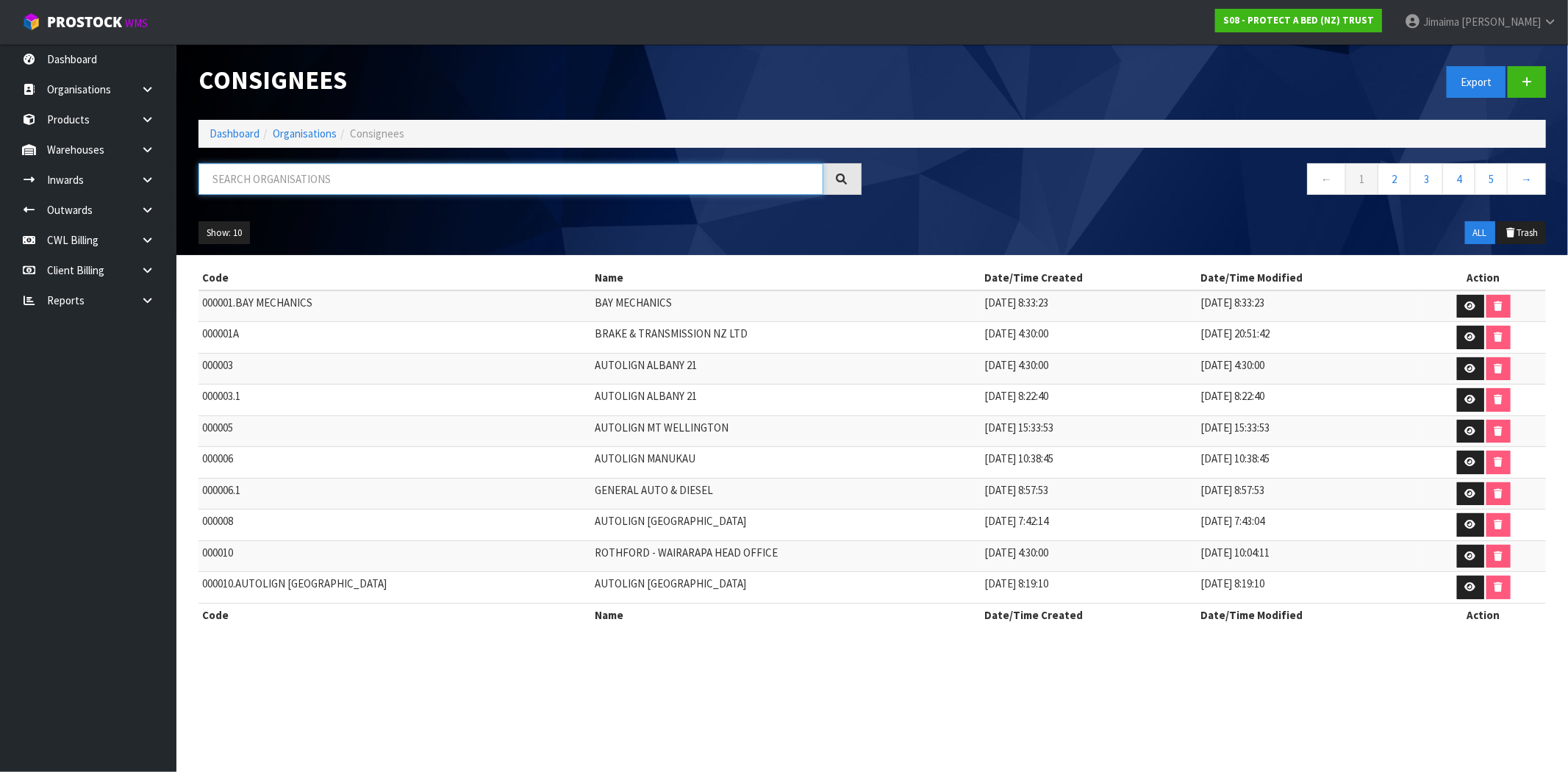
click at [240, 175] on input "text" at bounding box center [510, 179] width 625 height 32
type input "C"
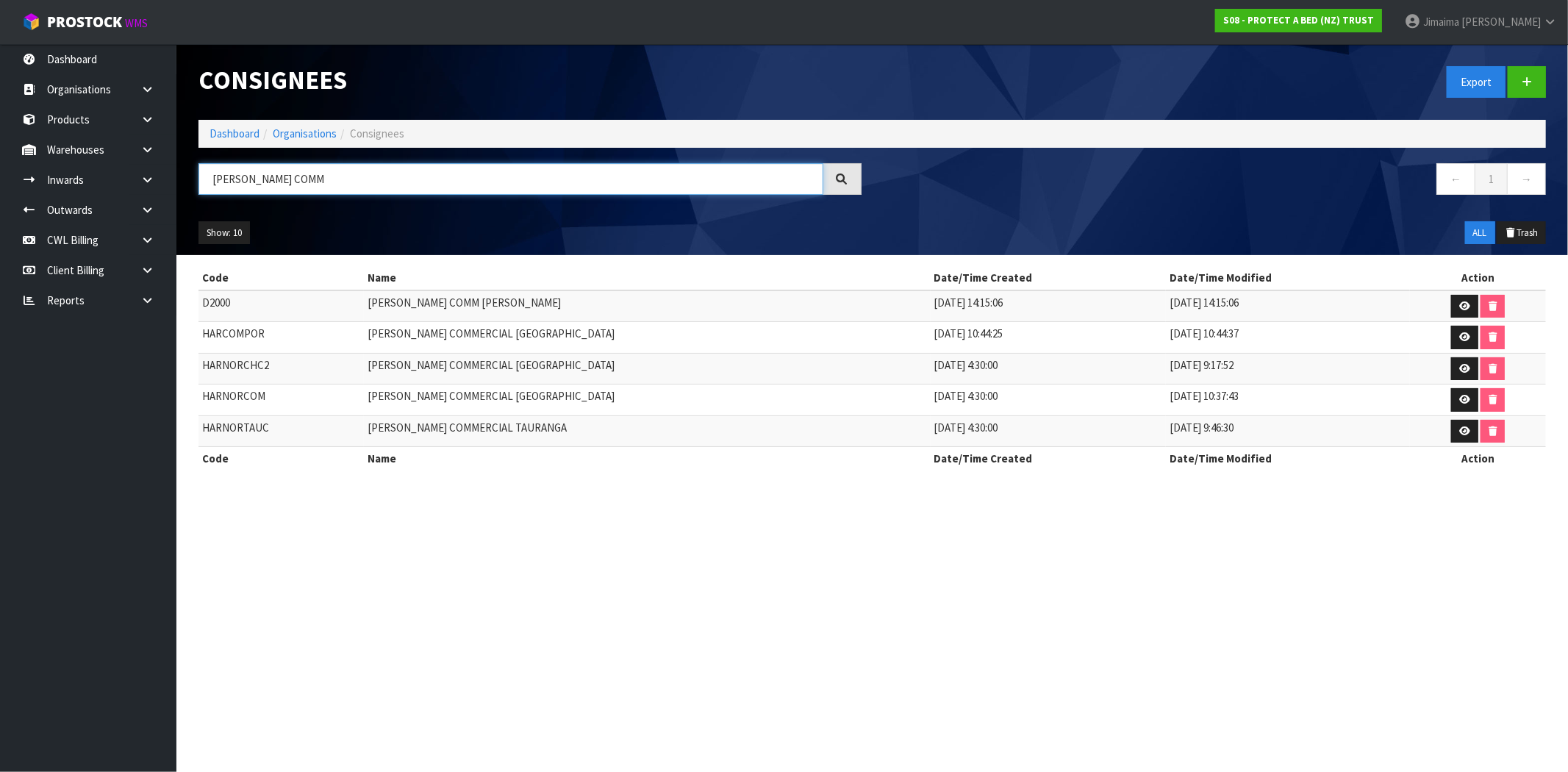
type input "HARVEY NORMAN COMM"
click at [752, 297] on td "HARVEY NORMAN COMM HAMILTON" at bounding box center [647, 306] width 567 height 32
click at [608, 419] on td "HARVEY NORMAN COMMERCIAL TAURANGA" at bounding box center [647, 431] width 567 height 32
click at [1451, 332] on link at bounding box center [1464, 337] width 27 height 24
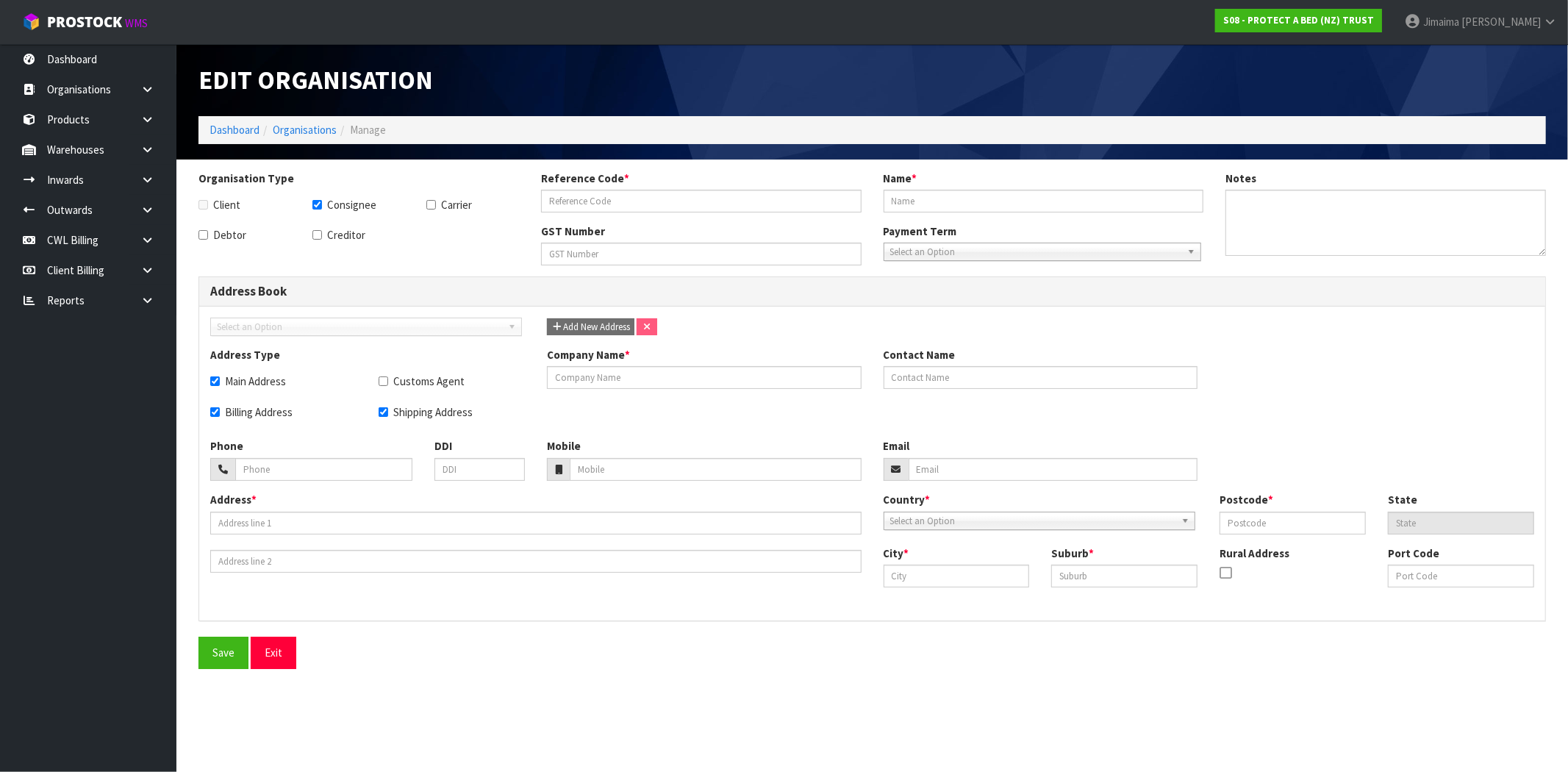
checkbox input "true"
type input "HARCOMPOR"
type input "HARVEY NORMAN COMMERCIAL PORIRUA"
checkbox input "true"
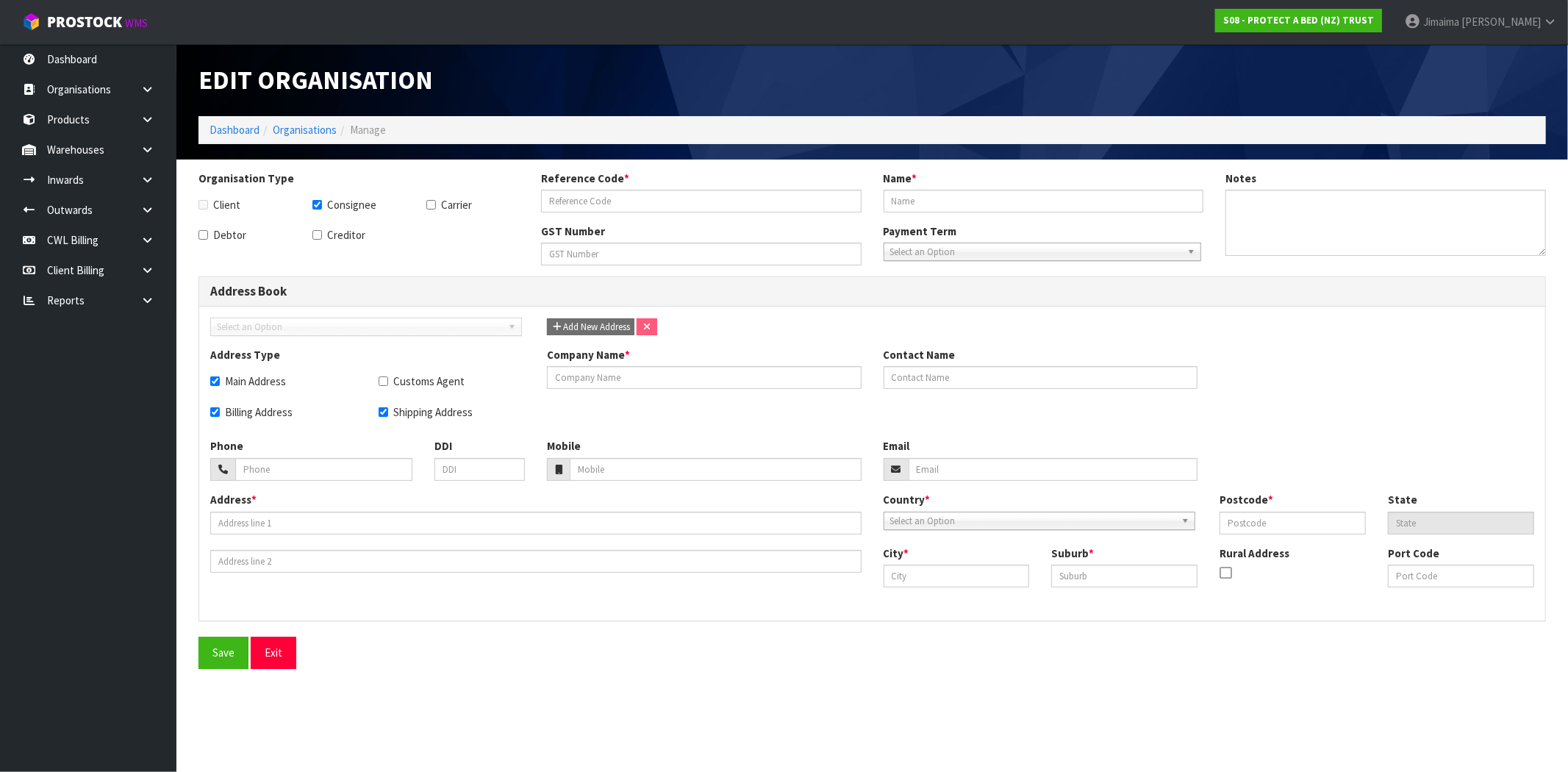
checkbox input "true"
type input "HARVEY NORMAN COMMERCIAL PORIRUA"
type input "19 PARUMOANA ST"
type input "5022"
type input "PORIRUA"
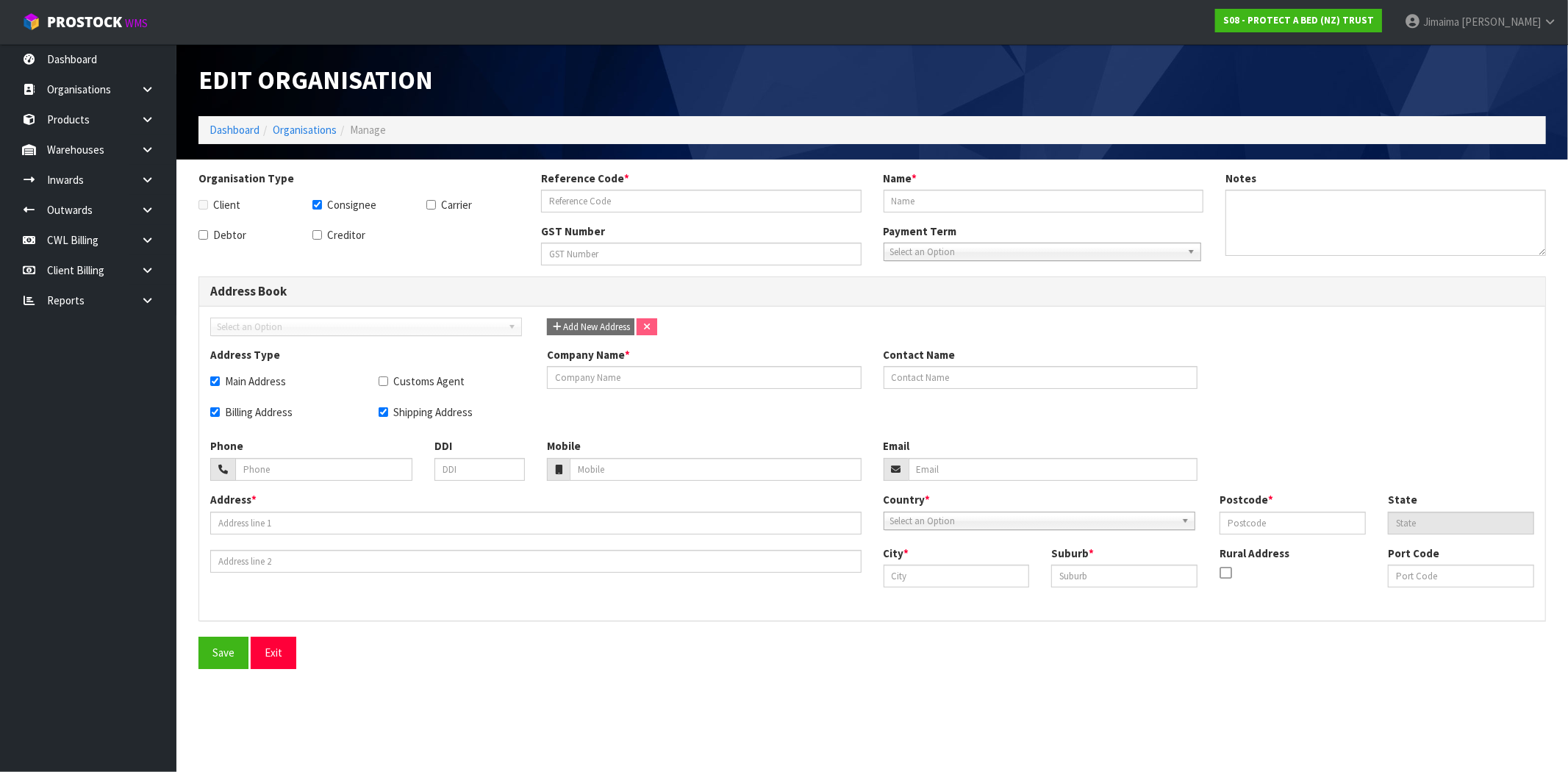
type input "PORIRUA"
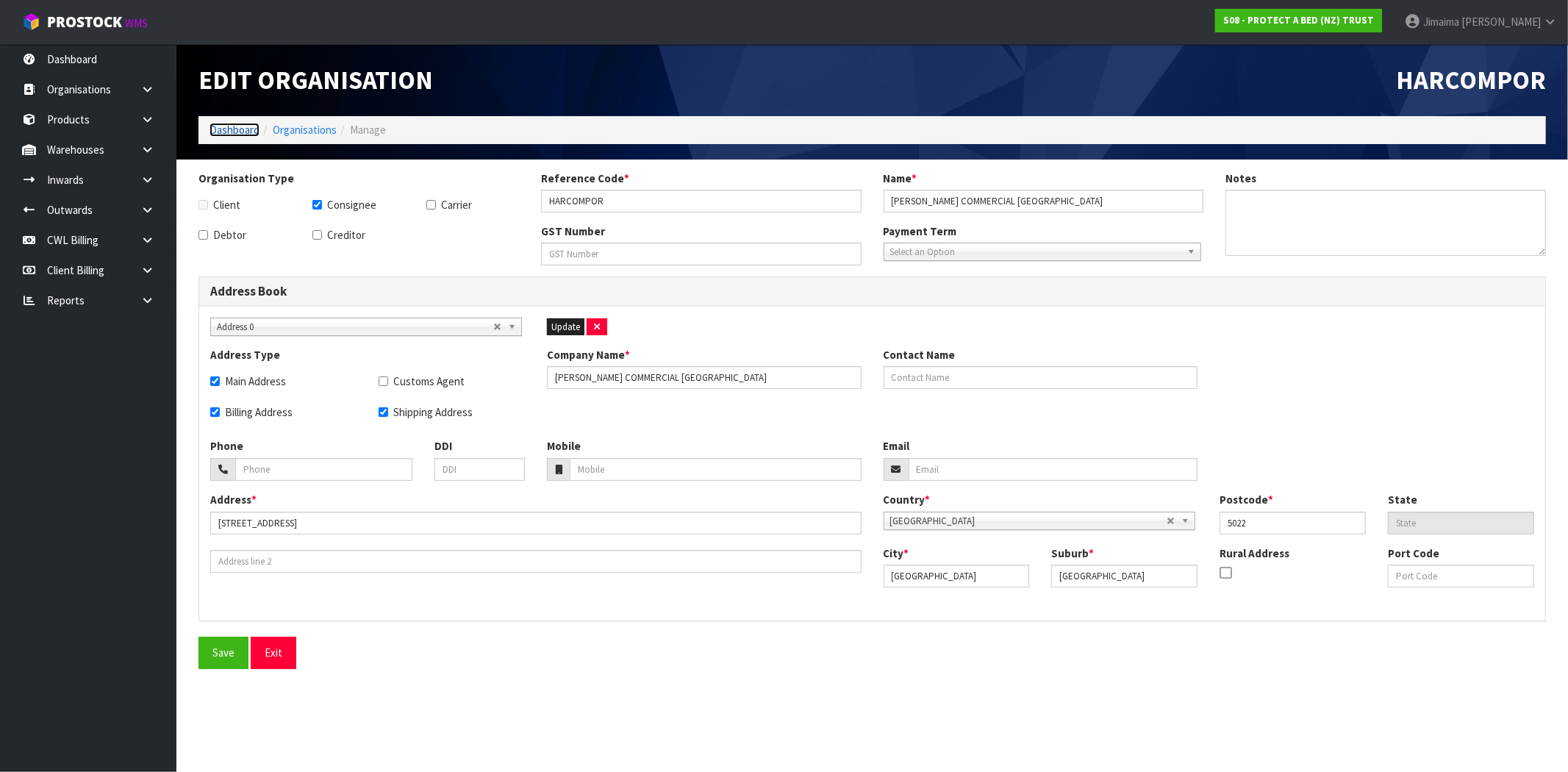
click at [258, 125] on link "Dashboard" at bounding box center [234, 130] width 50 height 14
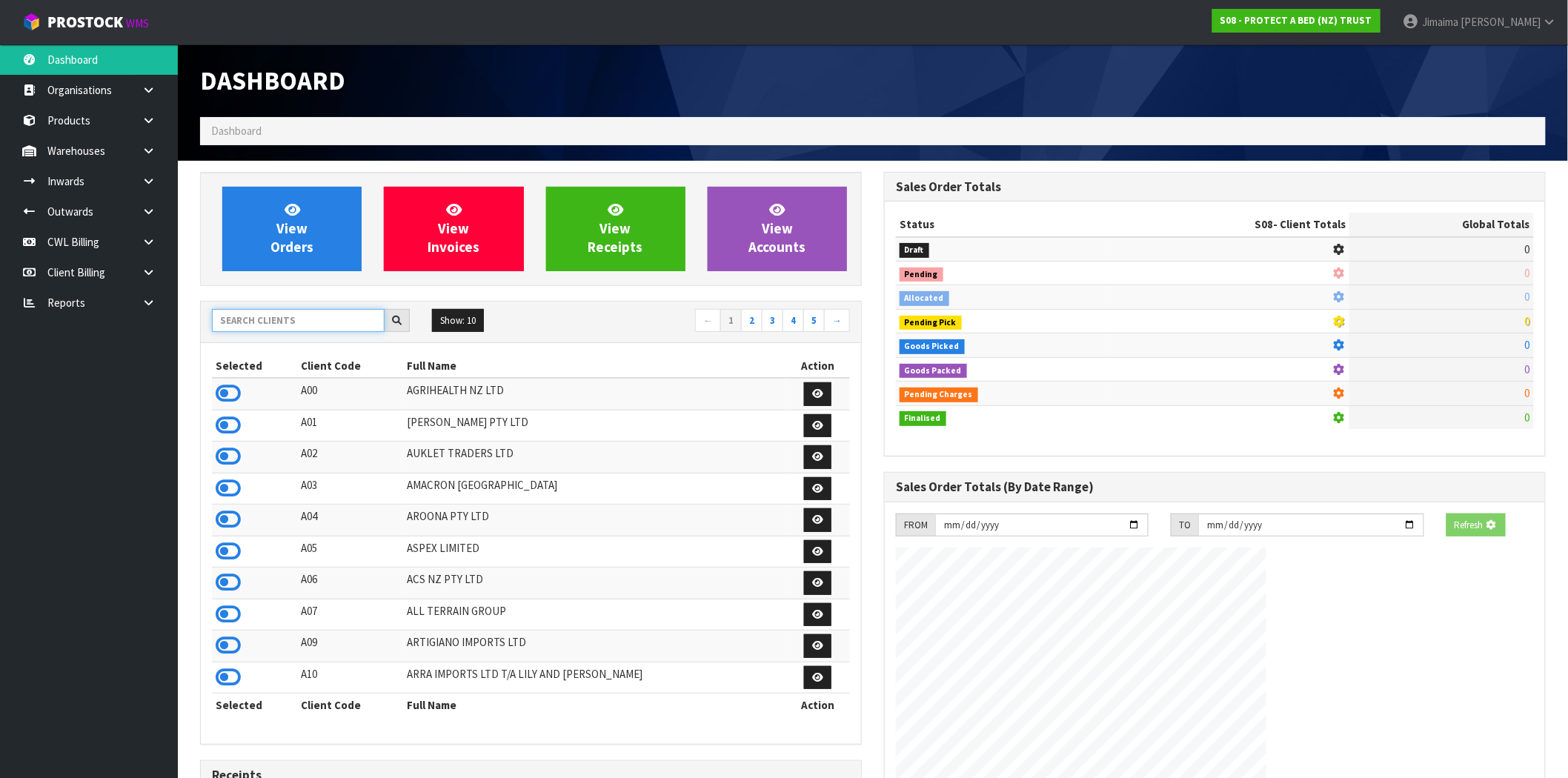
click at [334, 309] on input "text" at bounding box center [298, 320] width 173 height 23
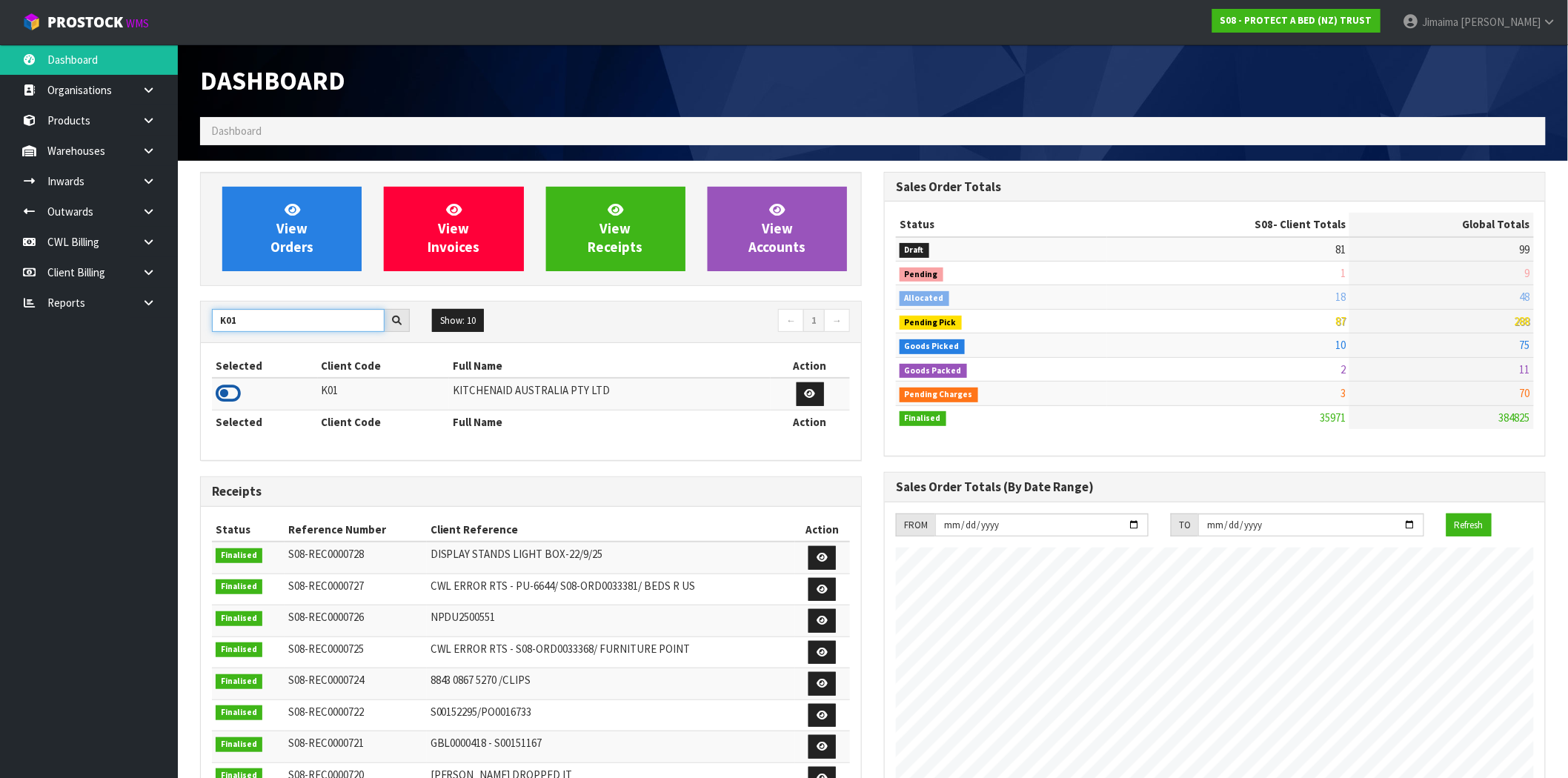
type input "K01"
click at [224, 397] on icon at bounding box center [228, 393] width 25 height 22
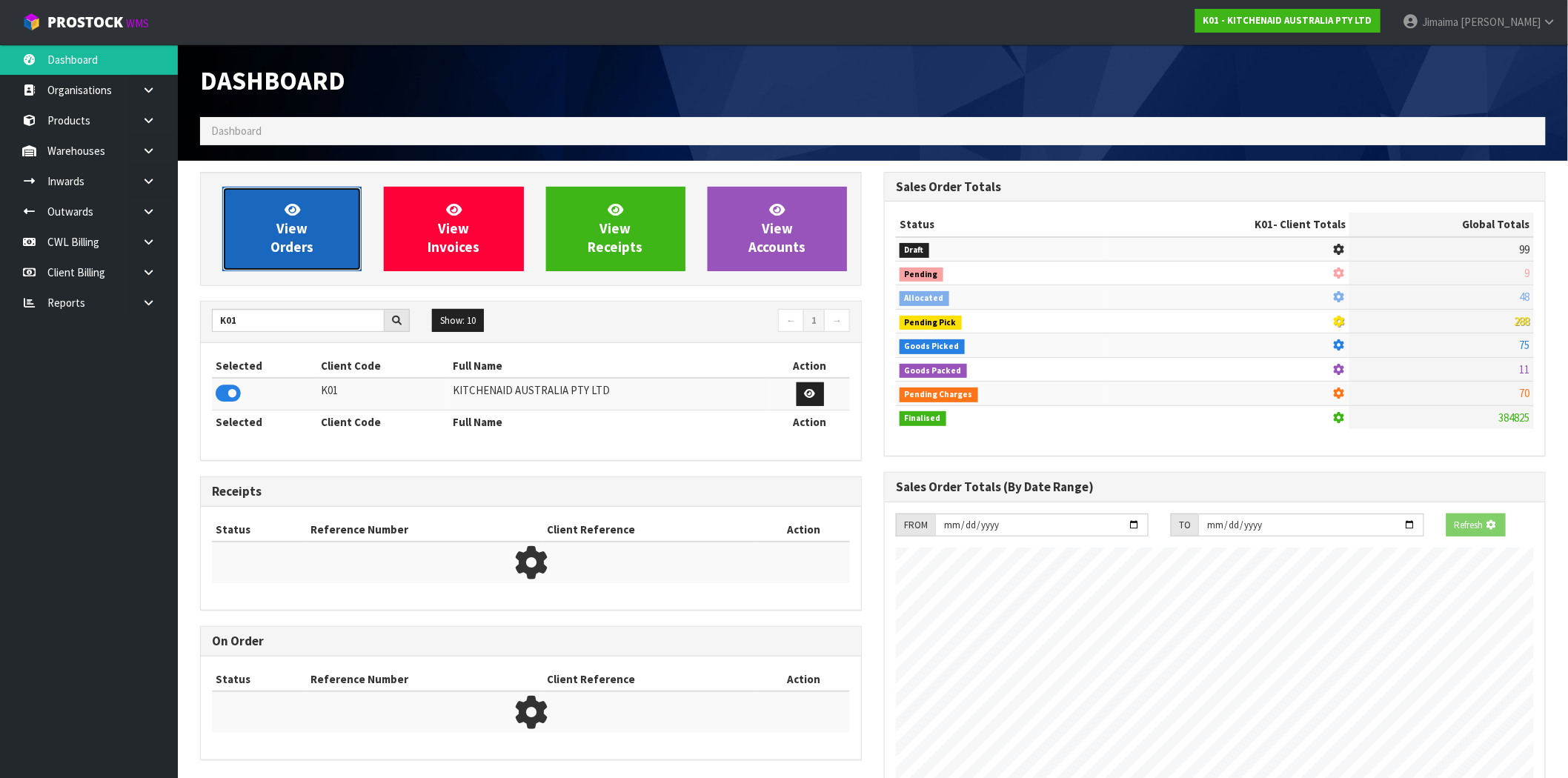
scroll to position [739652, 740271]
click at [297, 246] on span "View Orders" at bounding box center [292, 228] width 43 height 55
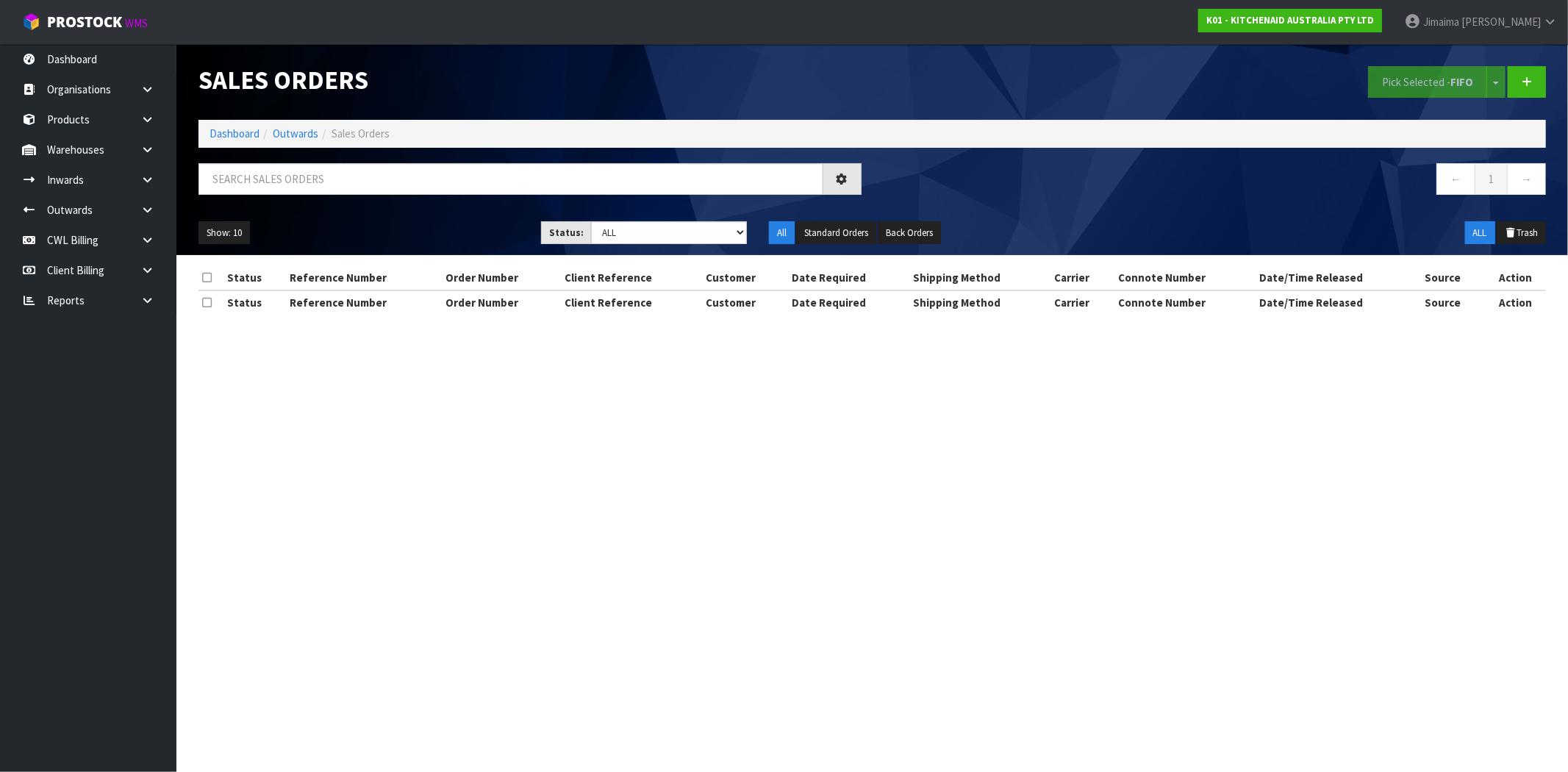
click at [543, 279] on th "Order Number" at bounding box center [502, 278] width 119 height 24
click at [533, 164] on input "text" at bounding box center [510, 179] width 625 height 32
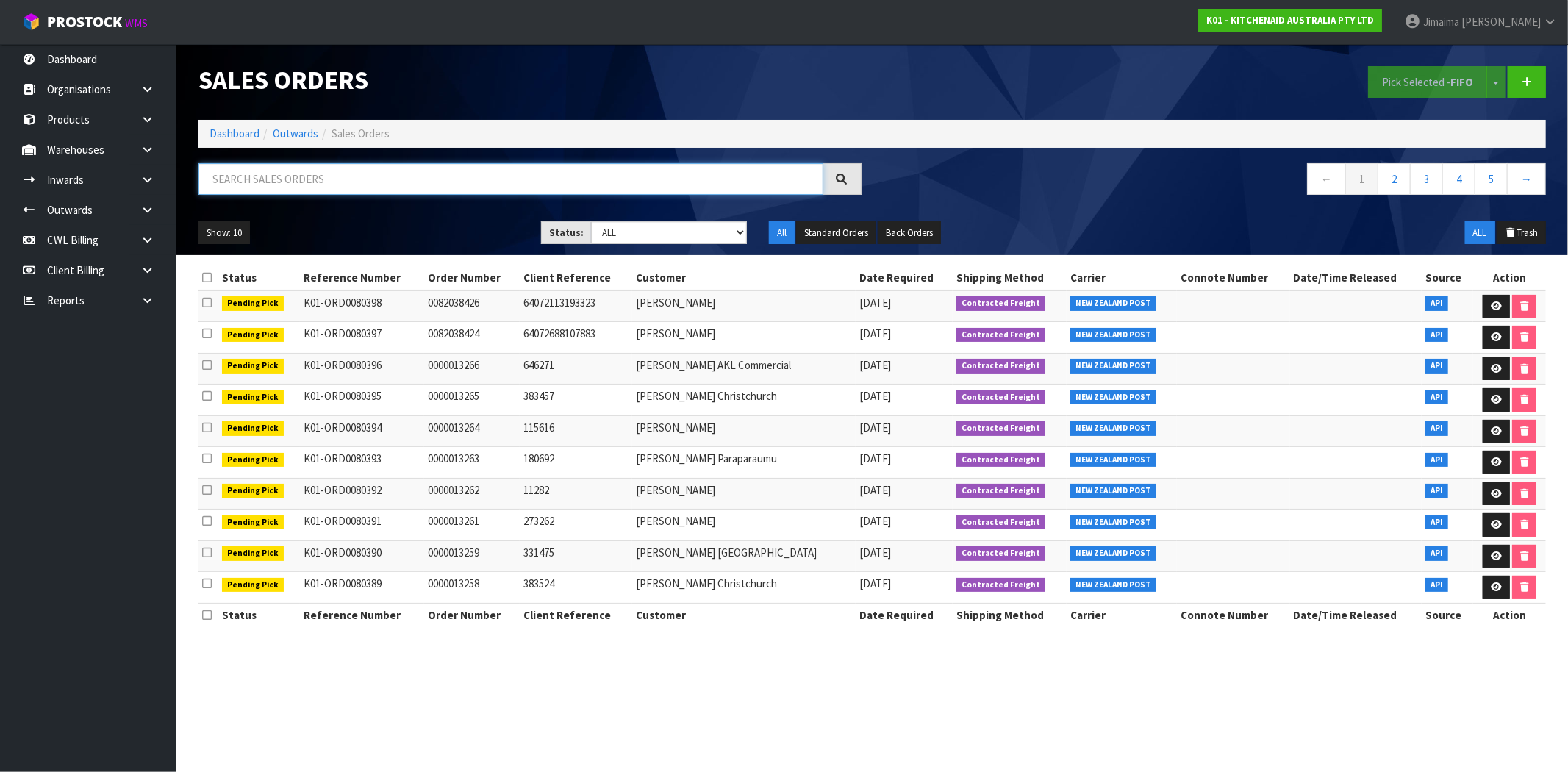
paste input "ORD0079928"
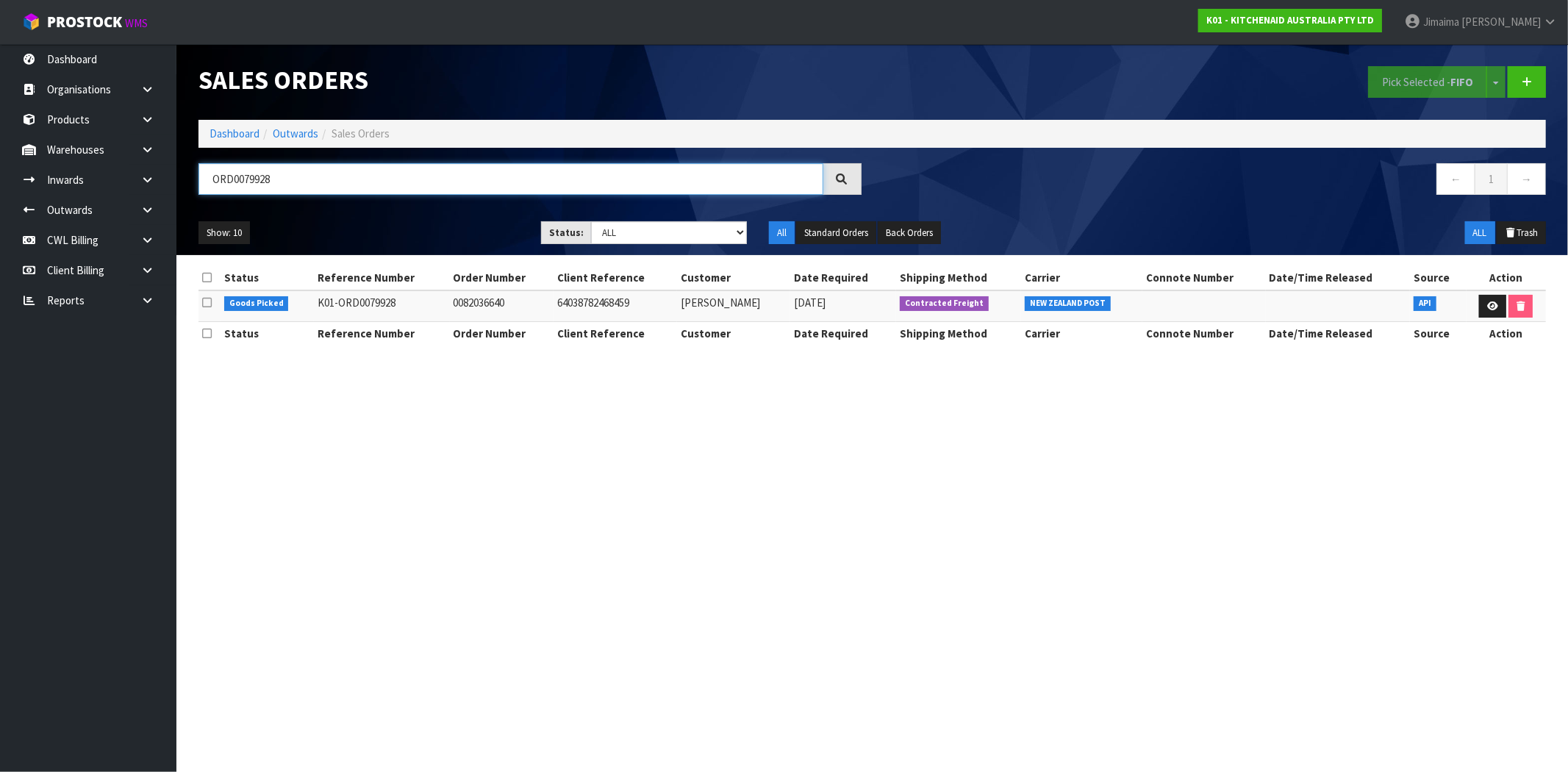
type input "ORD0079928"
click at [821, 325] on th "Date Required" at bounding box center [843, 334] width 106 height 24
click at [244, 129] on link "Dashboard" at bounding box center [234, 133] width 50 height 14
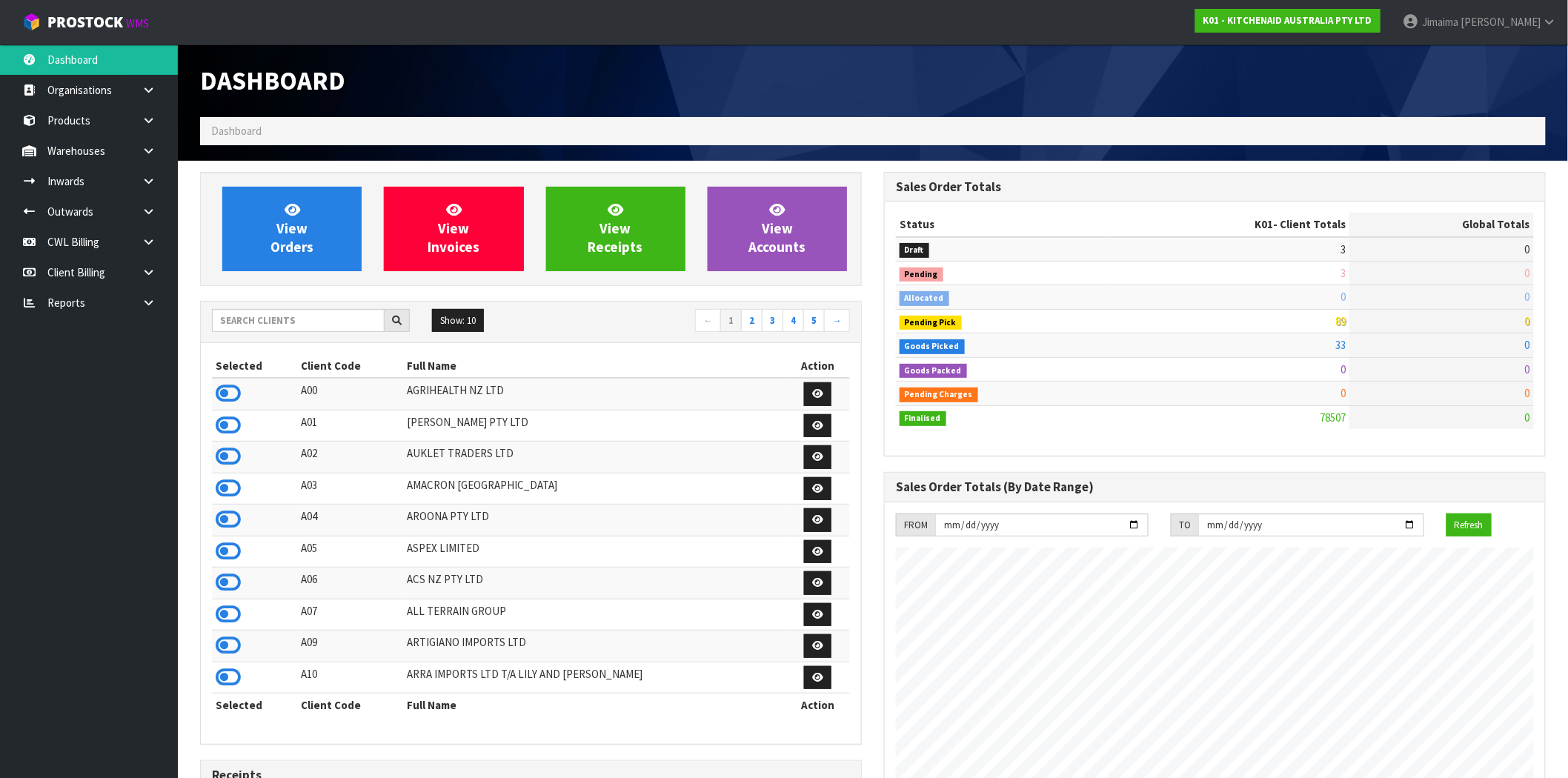
scroll to position [1122, 684]
click at [337, 326] on input "text" at bounding box center [298, 320] width 173 height 23
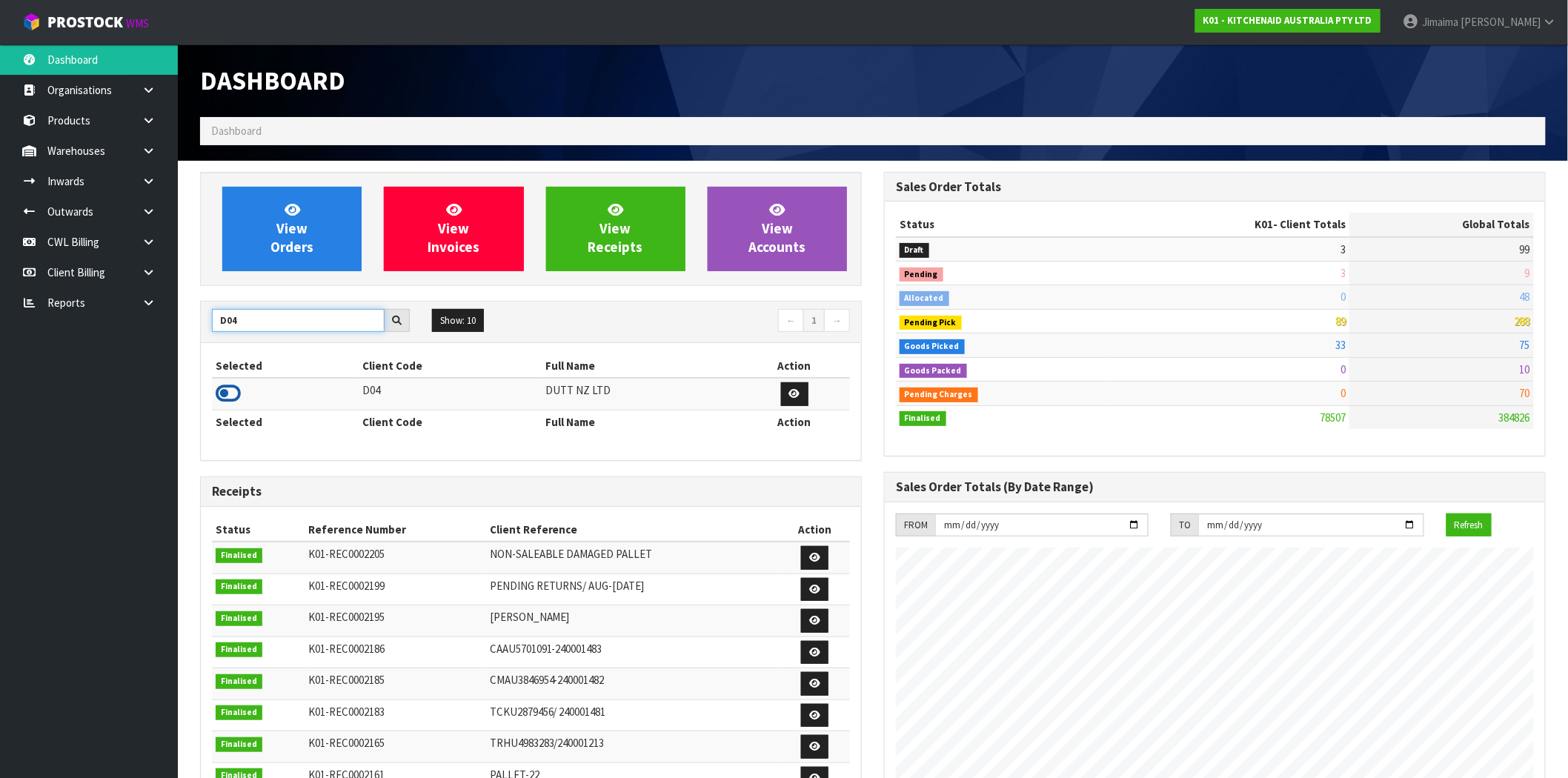
type input "D04"
click at [234, 398] on icon at bounding box center [228, 393] width 25 height 22
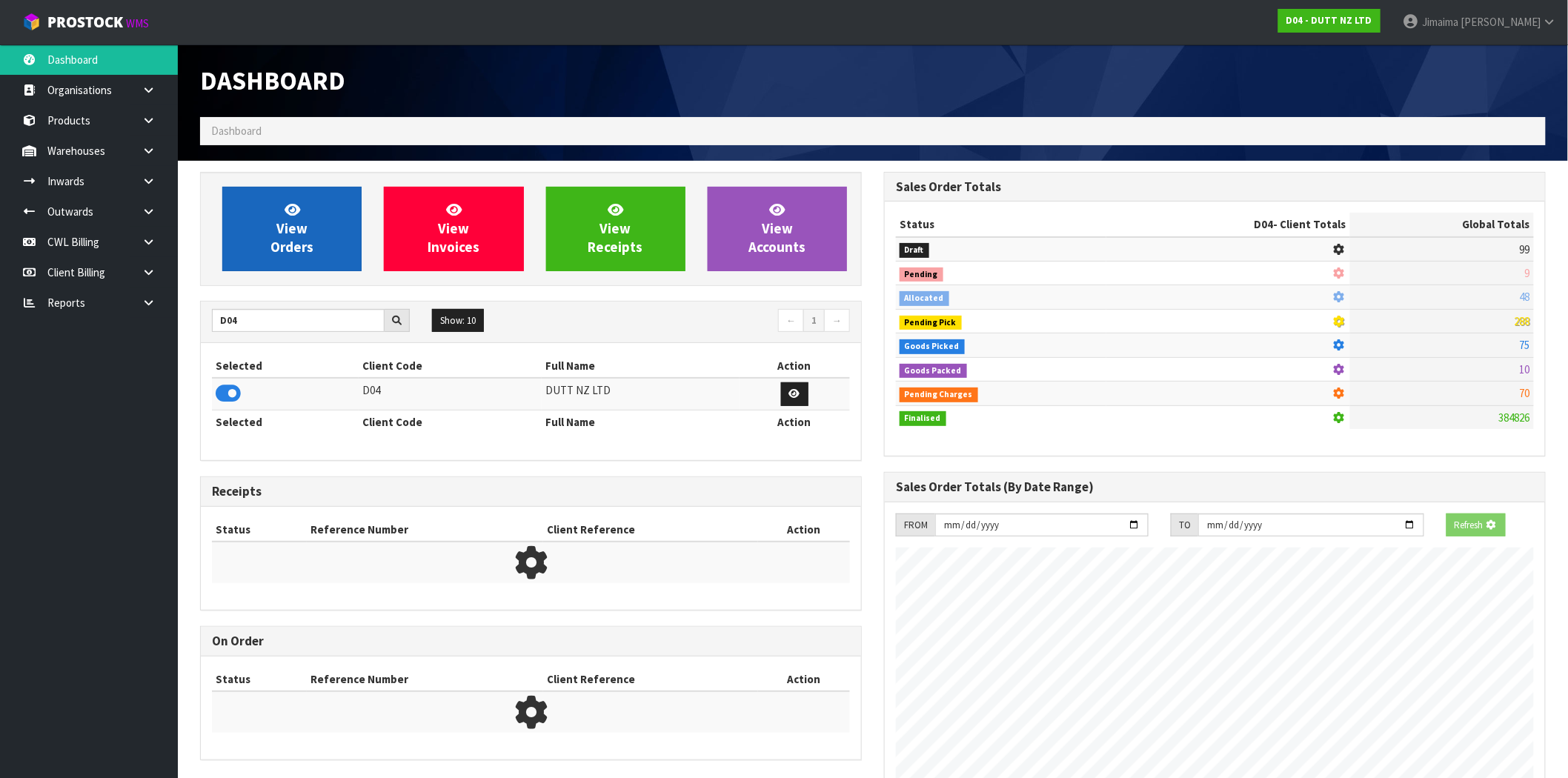
scroll to position [739652, 740271]
click at [316, 209] on link "View Orders" at bounding box center [292, 229] width 139 height 85
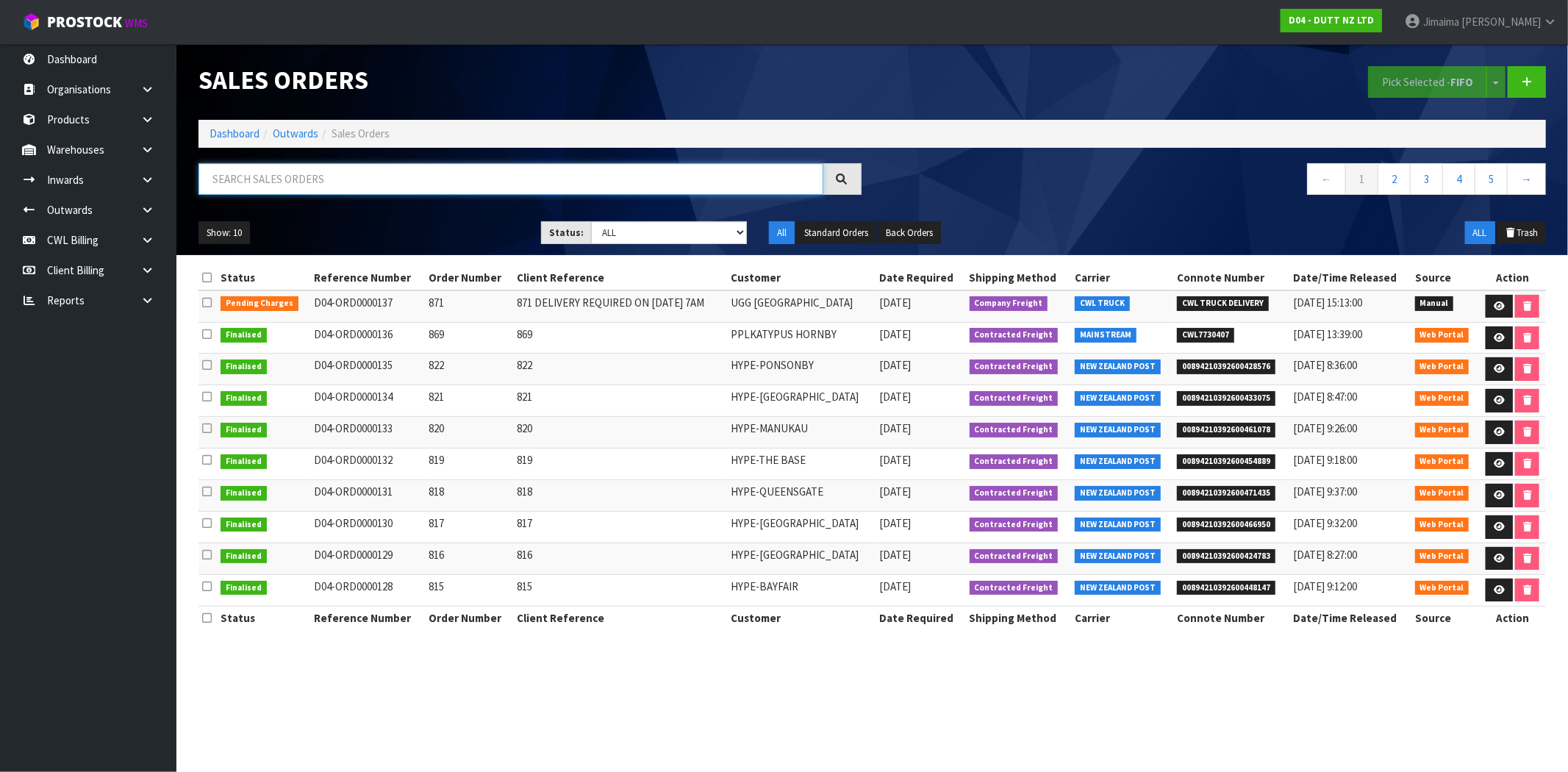
click at [398, 179] on input "text" at bounding box center [510, 179] width 625 height 32
click at [735, 240] on select "Draft Pending Allocated Pending Pick Goods Picked Goods Packed Pending Charges …" at bounding box center [669, 232] width 156 height 23
select select "string:6"
click at [591, 221] on select "Draft Pending Allocated Pending Pick Goods Picked Goods Packed Pending Charges …" at bounding box center [669, 232] width 156 height 23
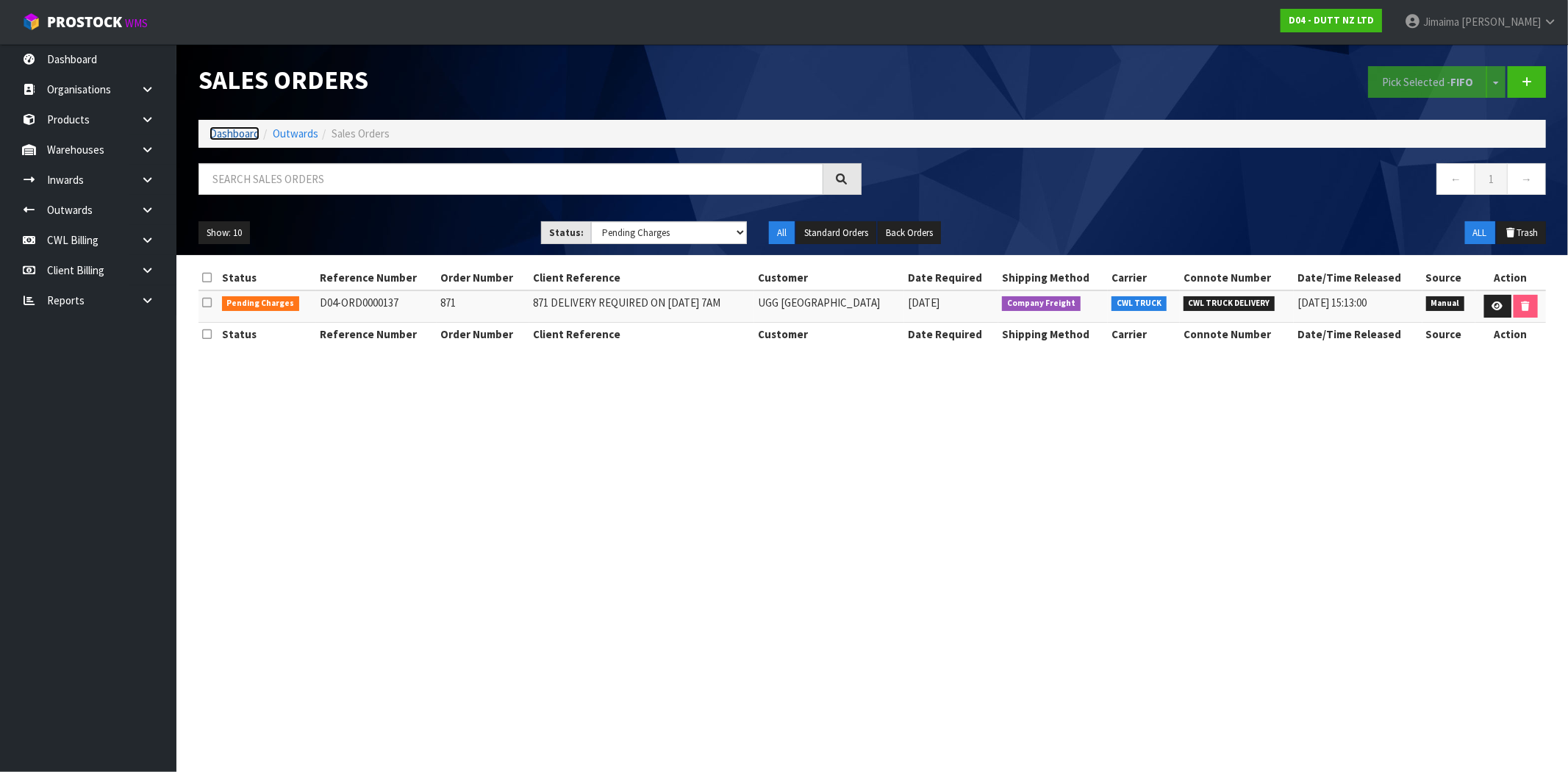
click at [236, 136] on link "Dashboard" at bounding box center [234, 133] width 50 height 14
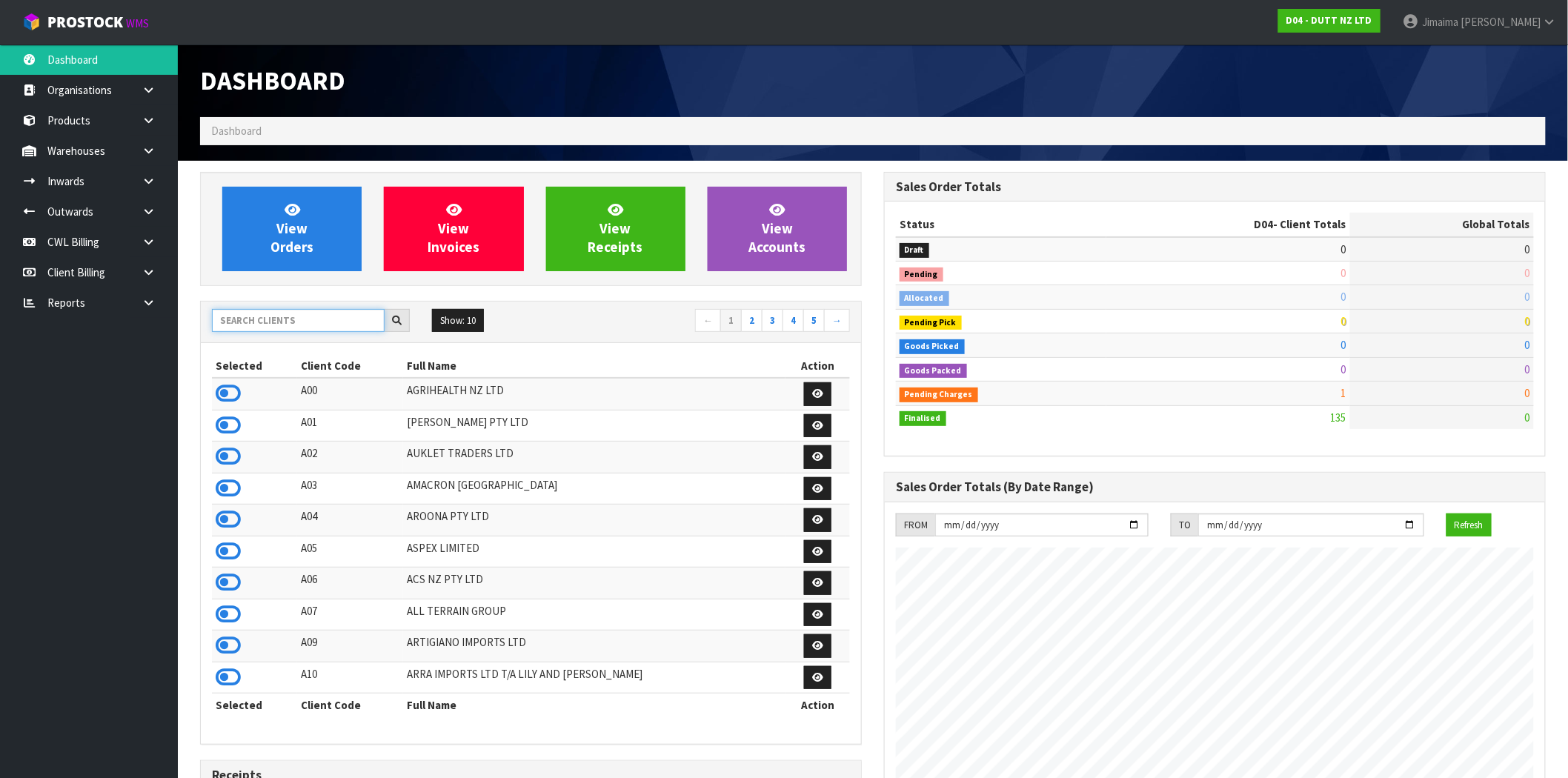
scroll to position [1122, 684]
click at [313, 326] on input "text" at bounding box center [298, 320] width 173 height 23
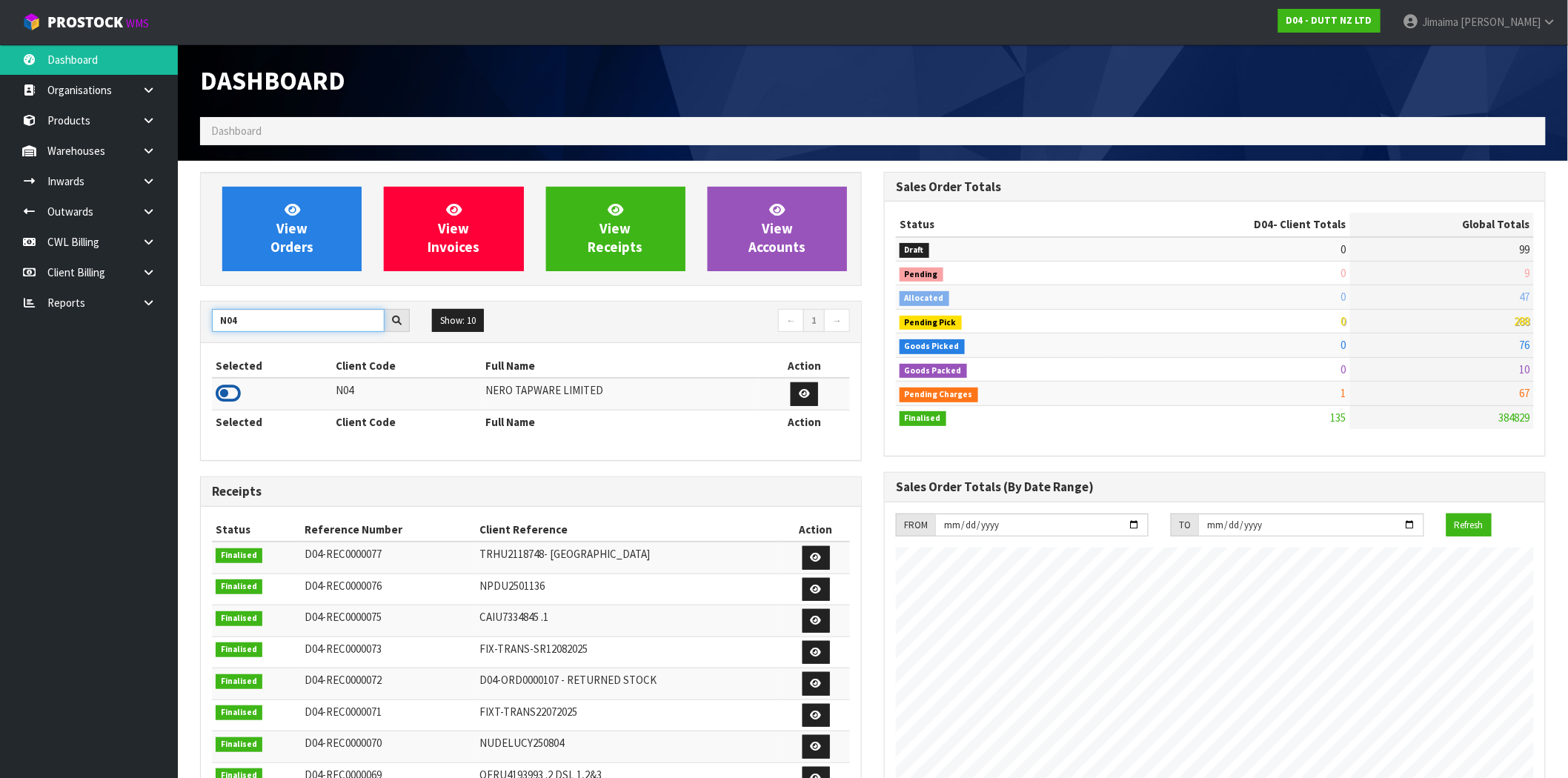
type input "N04"
click at [235, 386] on icon at bounding box center [228, 393] width 25 height 22
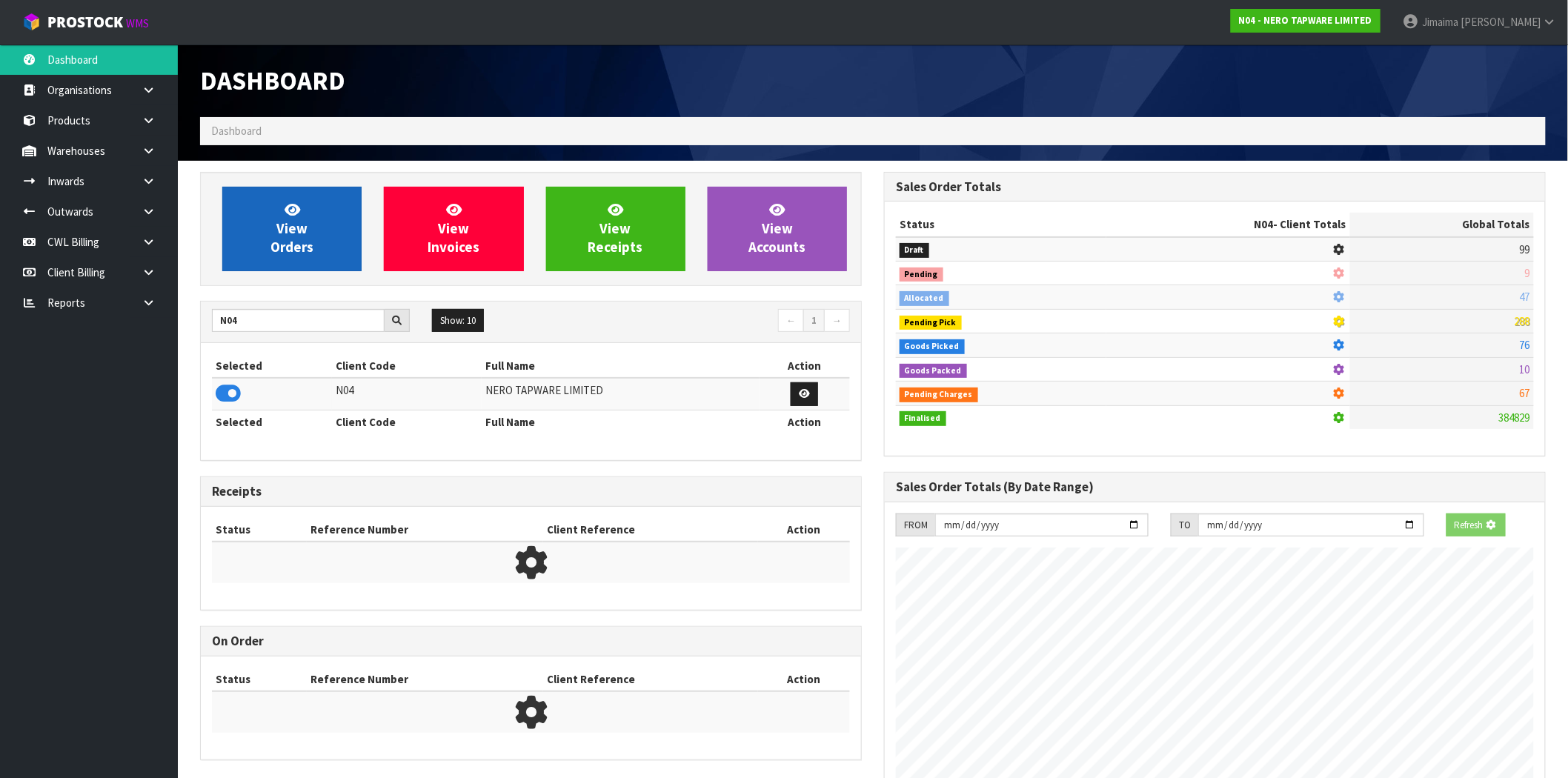
scroll to position [739652, 740271]
click at [298, 231] on span "View Orders" at bounding box center [292, 228] width 43 height 55
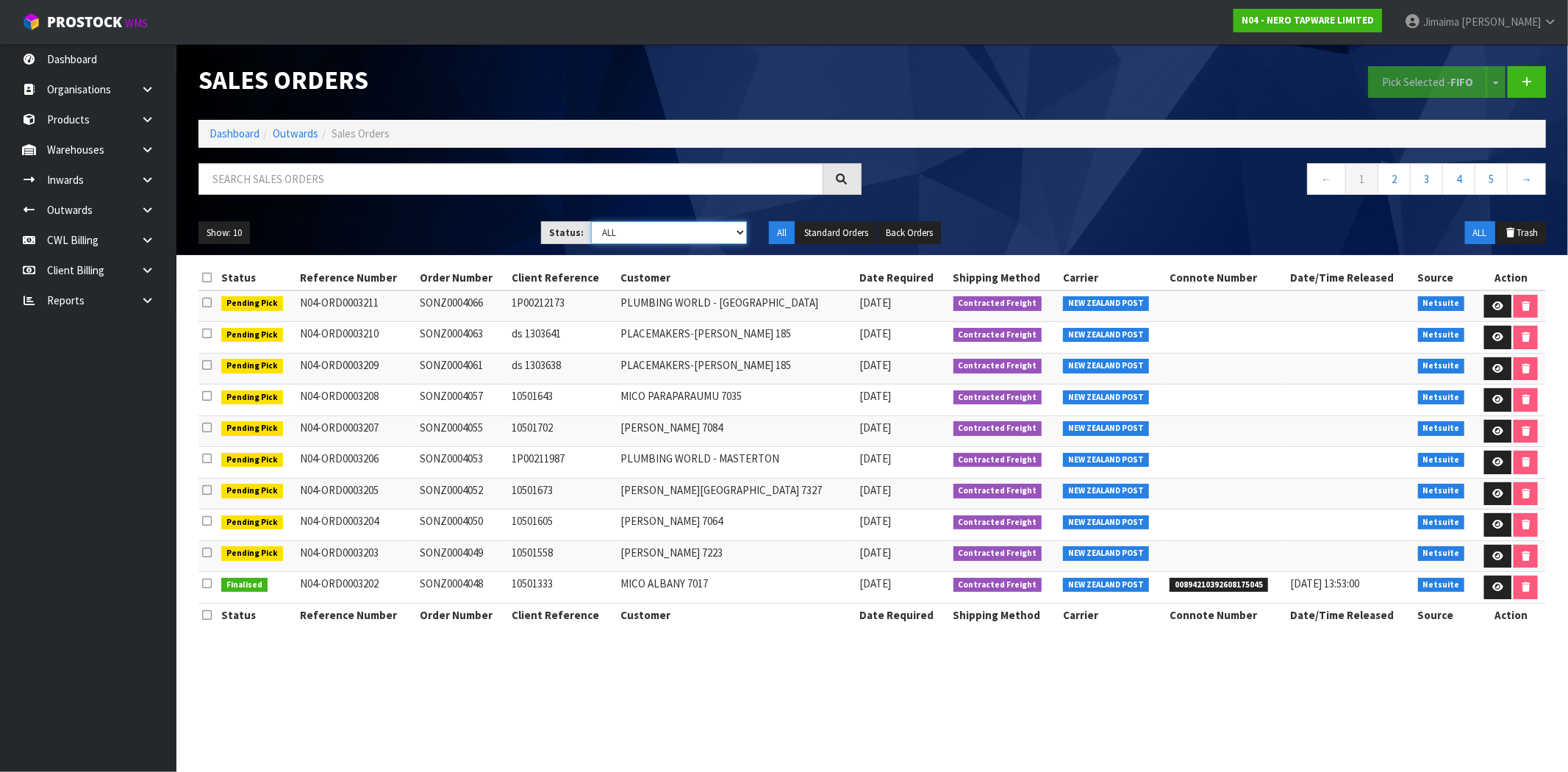
click at [666, 235] on select "Draft Pending Allocated Pending Pick Goods Picked Goods Packed Pending Charges …" at bounding box center [669, 232] width 156 height 23
click at [591, 221] on select "Draft Pending Allocated Pending Pick Goods Picked Goods Packed Pending Charges …" at bounding box center [669, 232] width 156 height 23
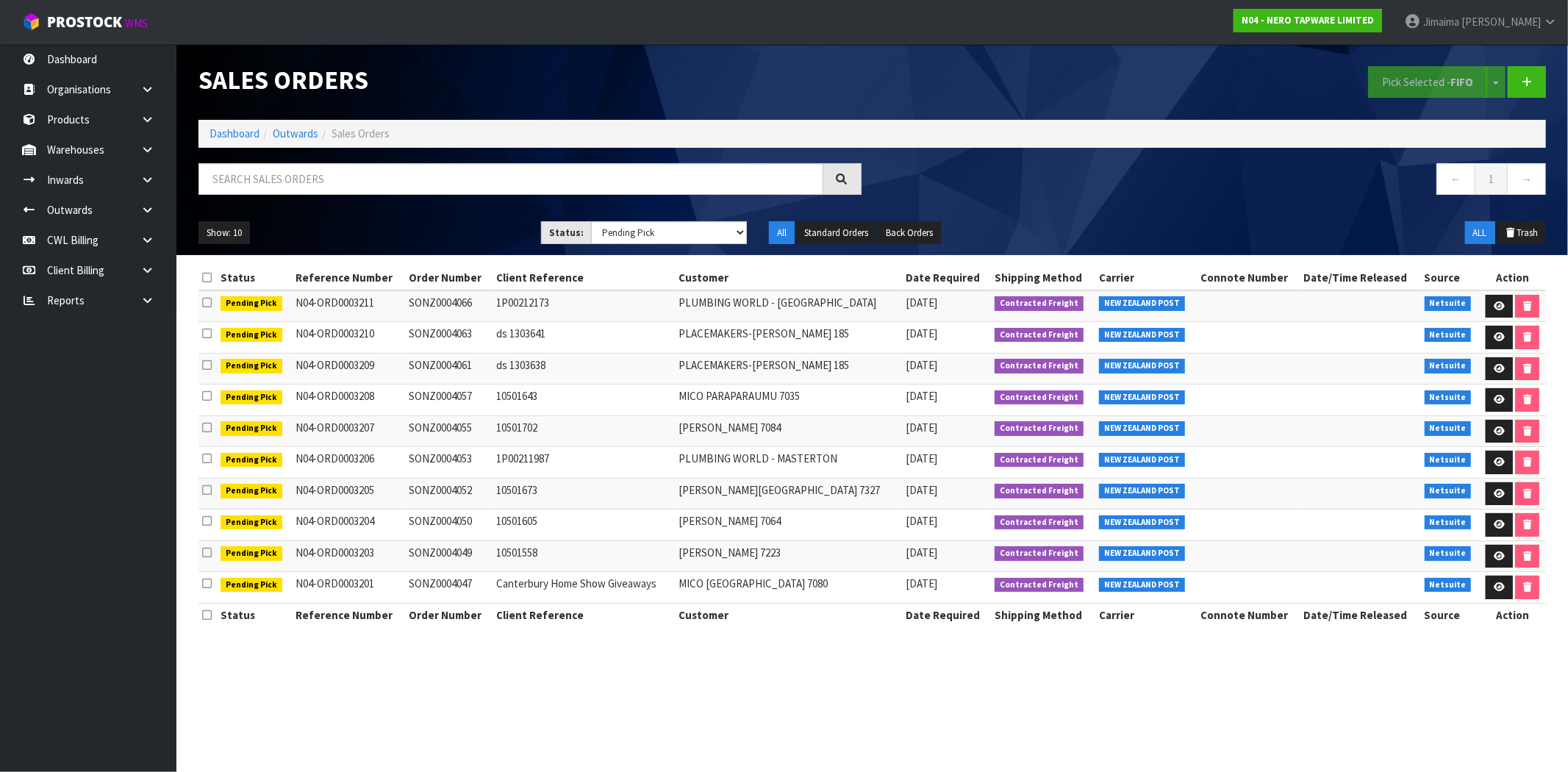
click at [867, 493] on td "MICO HUTT CITY 7327" at bounding box center [788, 494] width 227 height 32
click at [305, 496] on td "N04-ORD0003205" at bounding box center [349, 494] width 114 height 32
drag, startPoint x: 1125, startPoint y: 71, endPoint x: 1224, endPoint y: 48, distance: 101.6
click at [1125, 71] on div "Pick Selected - FIFO Split button! FIFO - First In First Out FEFO - First Expir…" at bounding box center [1214, 82] width 685 height 75
click at [638, 230] on select "Draft Pending Allocated Pending Pick Goods Picked Goods Packed Pending Charges …" at bounding box center [669, 232] width 156 height 23
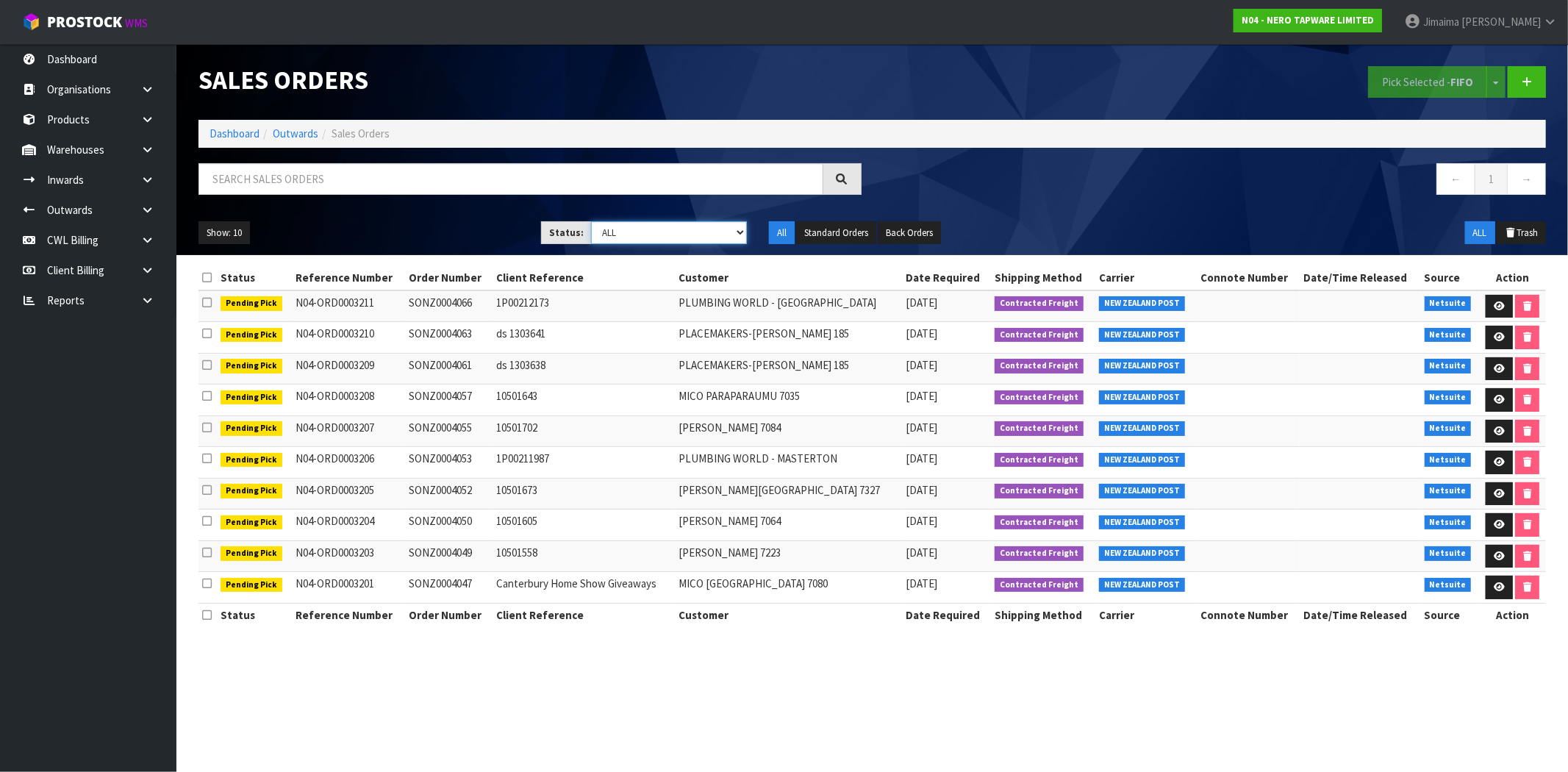
click at [591, 221] on select "Draft Pending Allocated Pending Pick Goods Picked Goods Packed Pending Charges …" at bounding box center [669, 232] width 156 height 23
click at [229, 236] on button "Show: 10" at bounding box center [224, 233] width 52 height 24
drag, startPoint x: 233, startPoint y: 317, endPoint x: 257, endPoint y: 321, distance: 24.3
click at [233, 317] on link "50" at bounding box center [257, 320] width 116 height 20
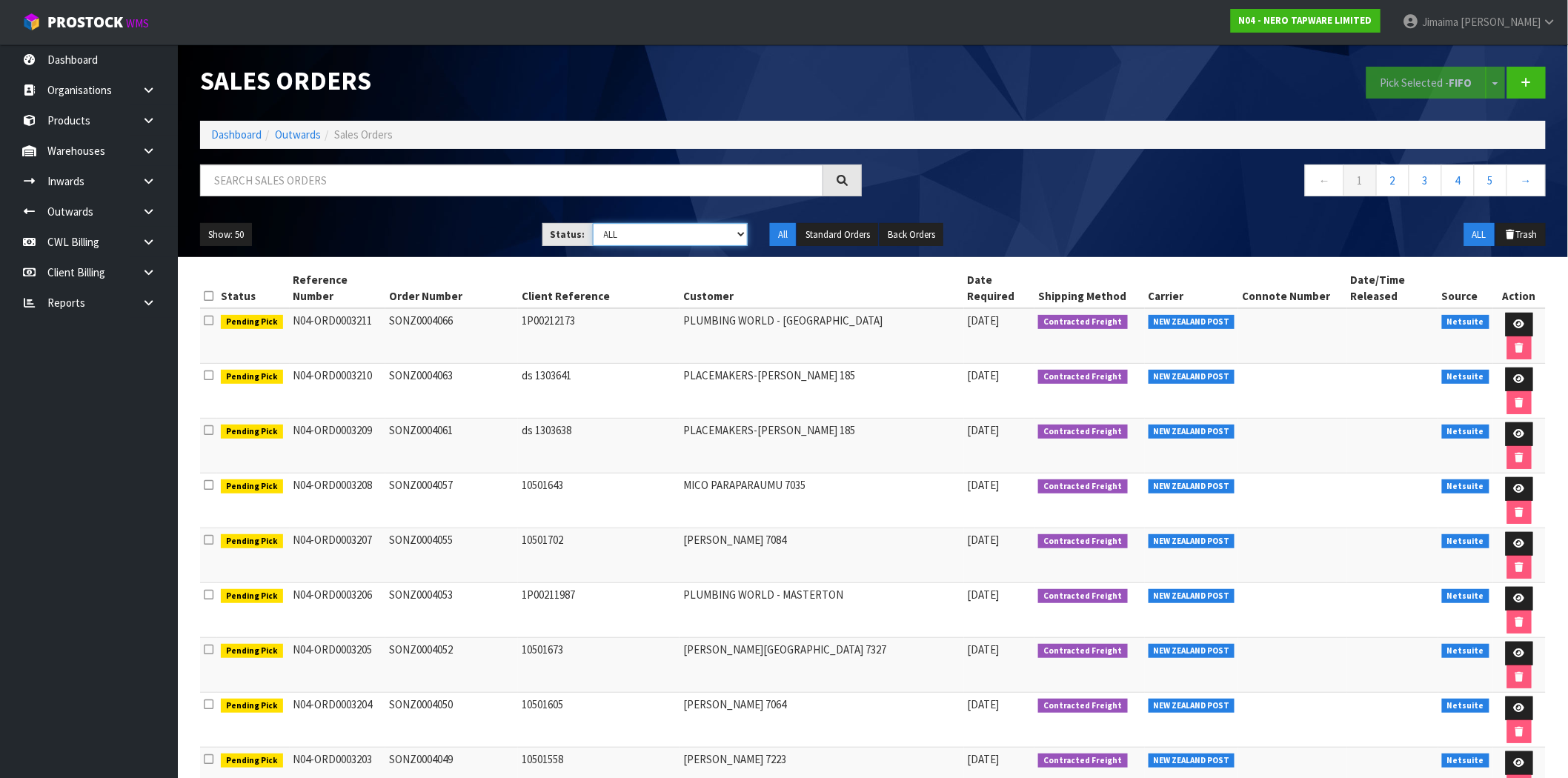
click at [675, 239] on select "Draft Pending Allocated Pending Pick Goods Picked Goods Packed Pending Charges …" at bounding box center [670, 234] width 156 height 23
select select "string:3"
click at [593, 223] on select "Draft Pending Allocated Pending Pick Goods Picked Goods Packed Pending Charges …" at bounding box center [670, 234] width 156 height 23
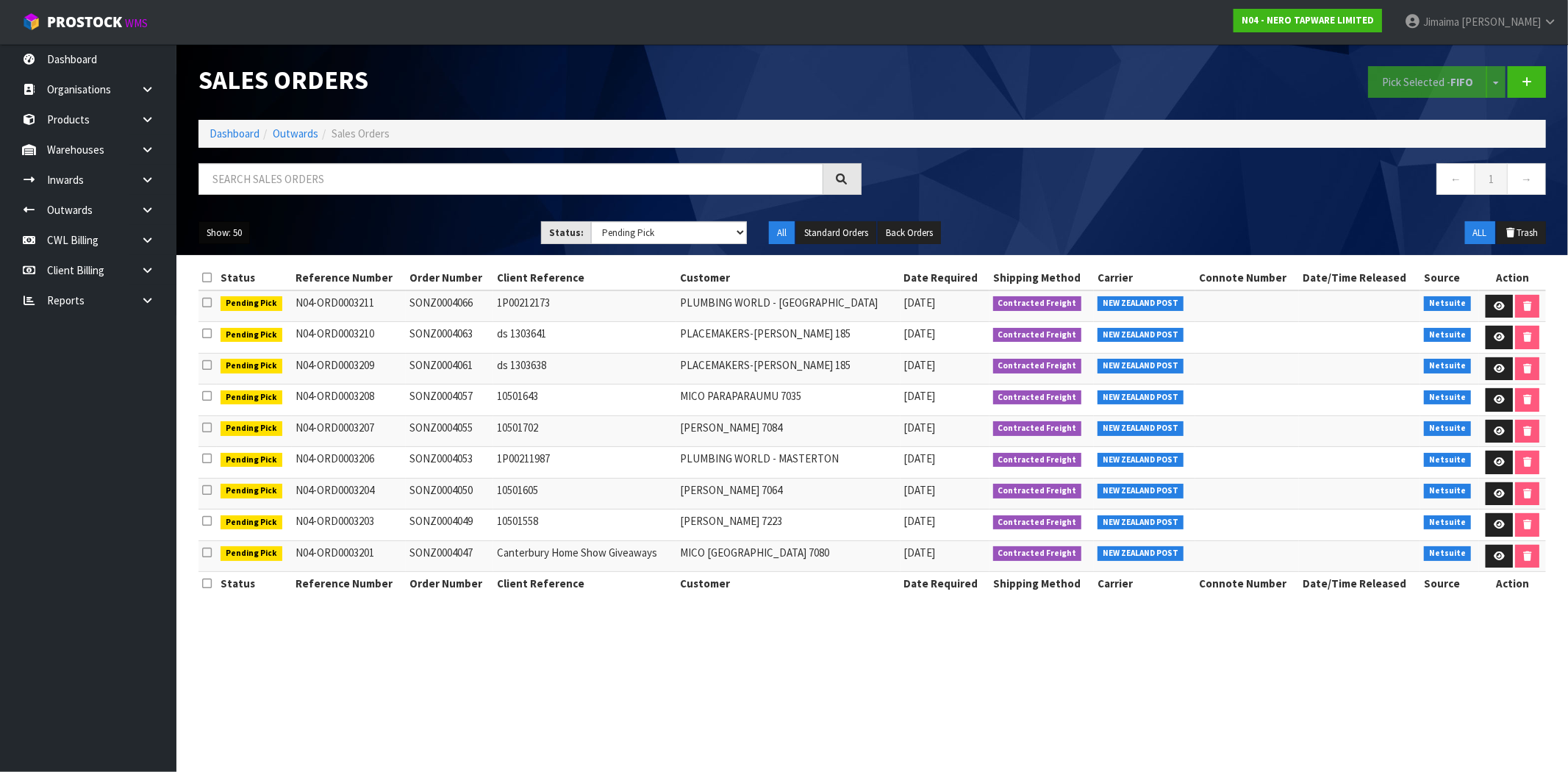
click at [244, 229] on button "Show: 50" at bounding box center [224, 233] width 52 height 24
click at [235, 262] on link "5" at bounding box center [257, 259] width 116 height 20
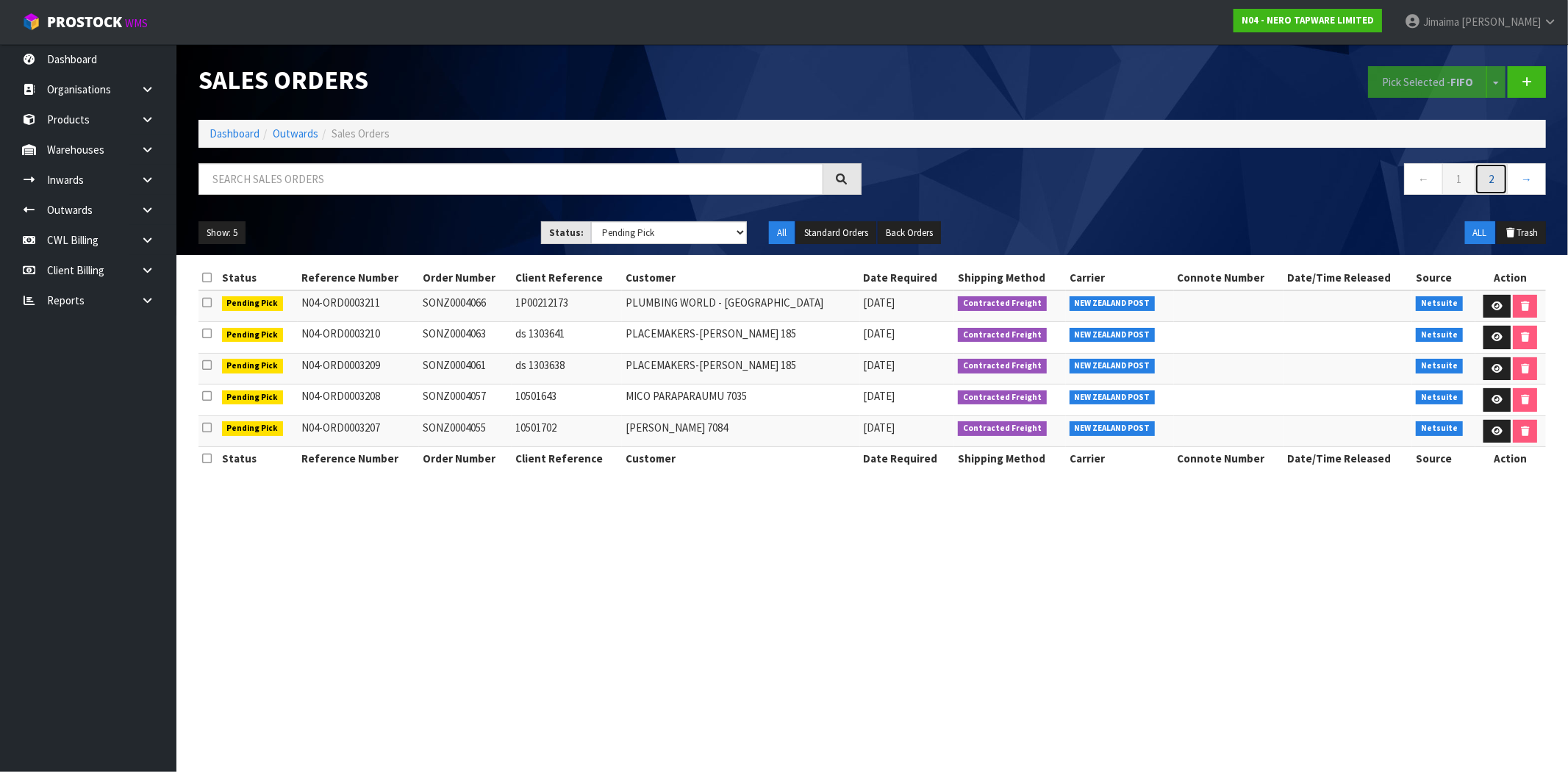
click at [1482, 178] on link "2" at bounding box center [1491, 179] width 33 height 32
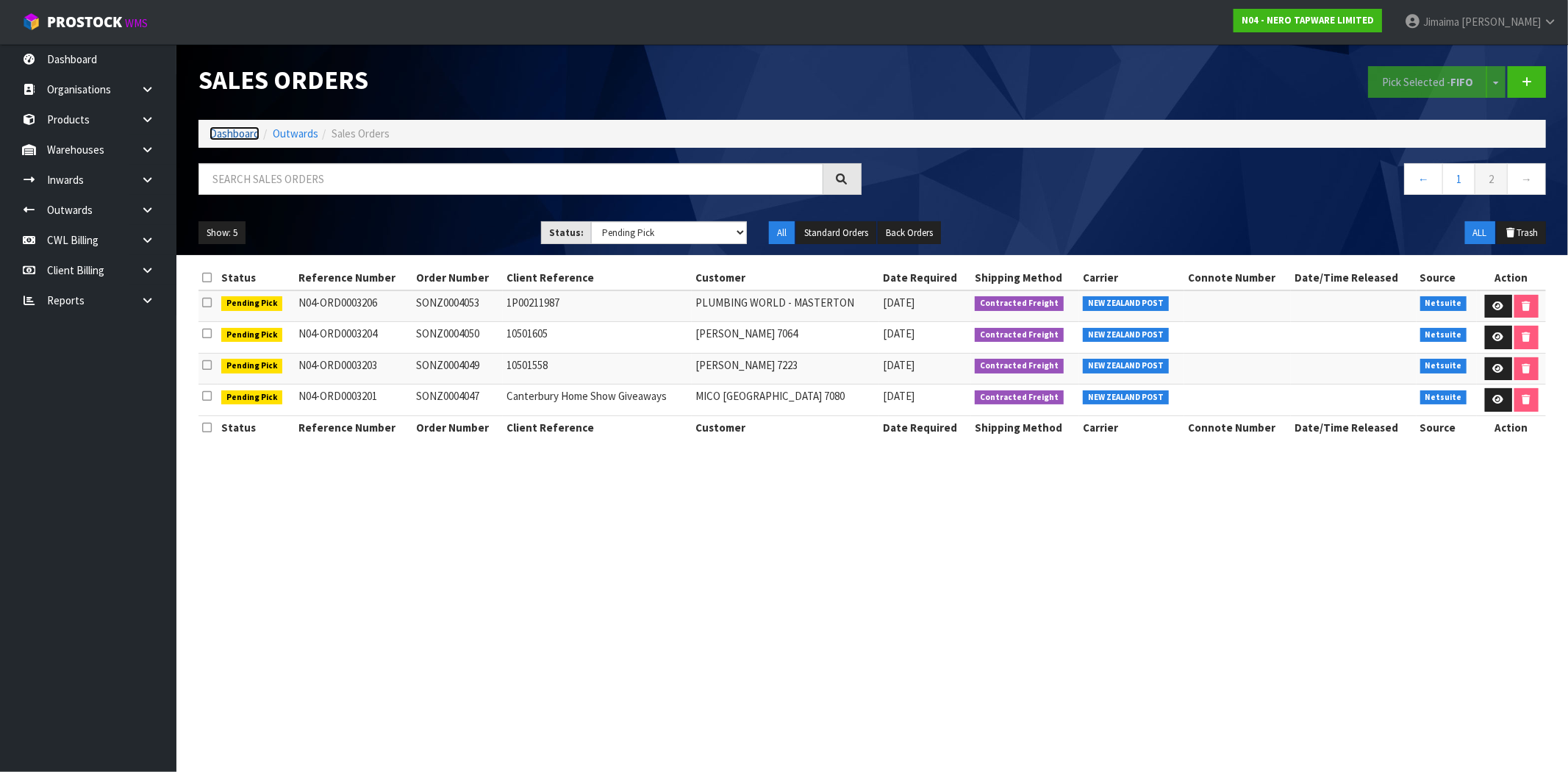
click at [218, 133] on link "Dashboard" at bounding box center [234, 133] width 50 height 14
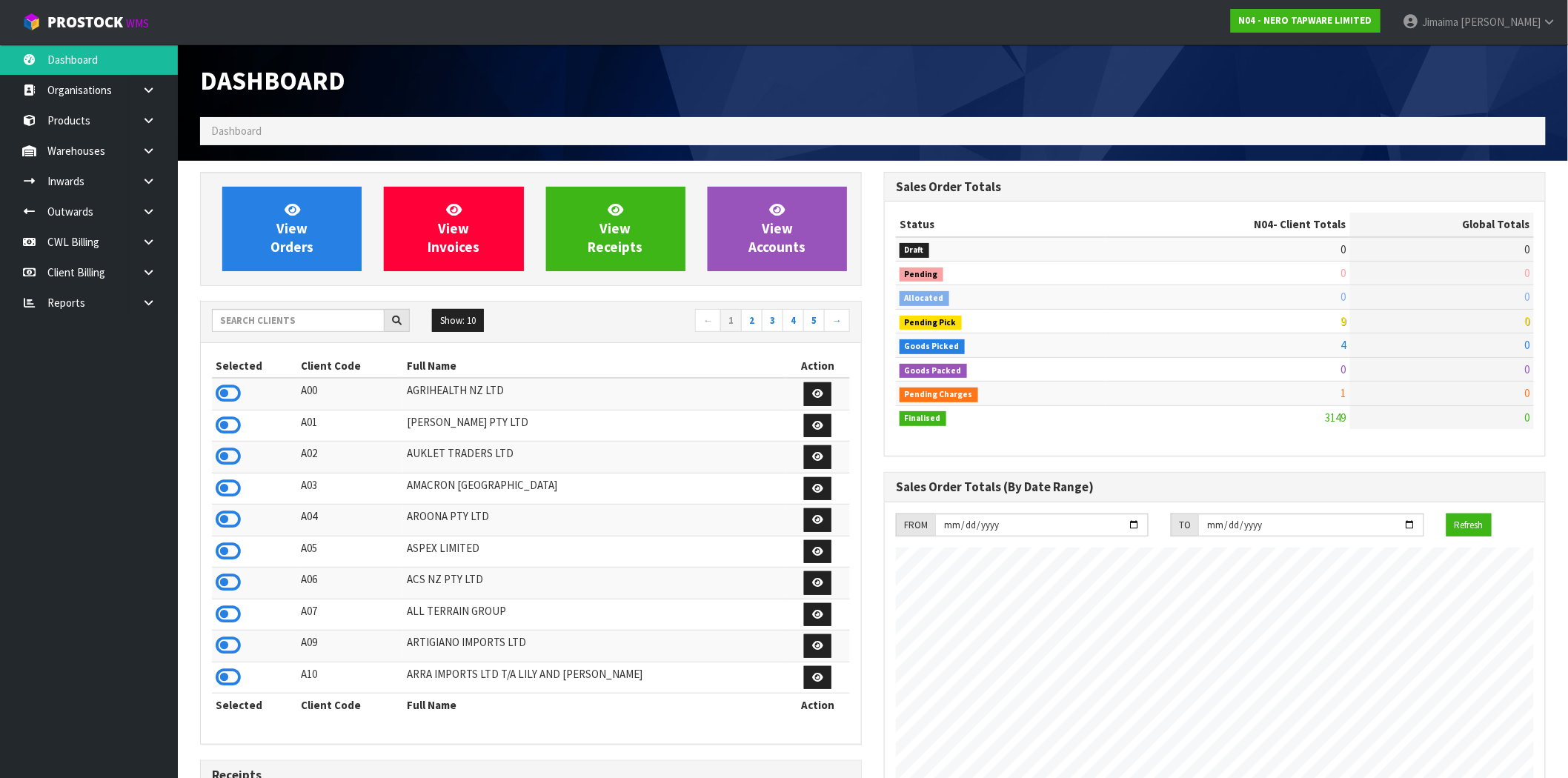
scroll to position [1122, 684]
click at [294, 309] on input "text" at bounding box center [298, 320] width 173 height 23
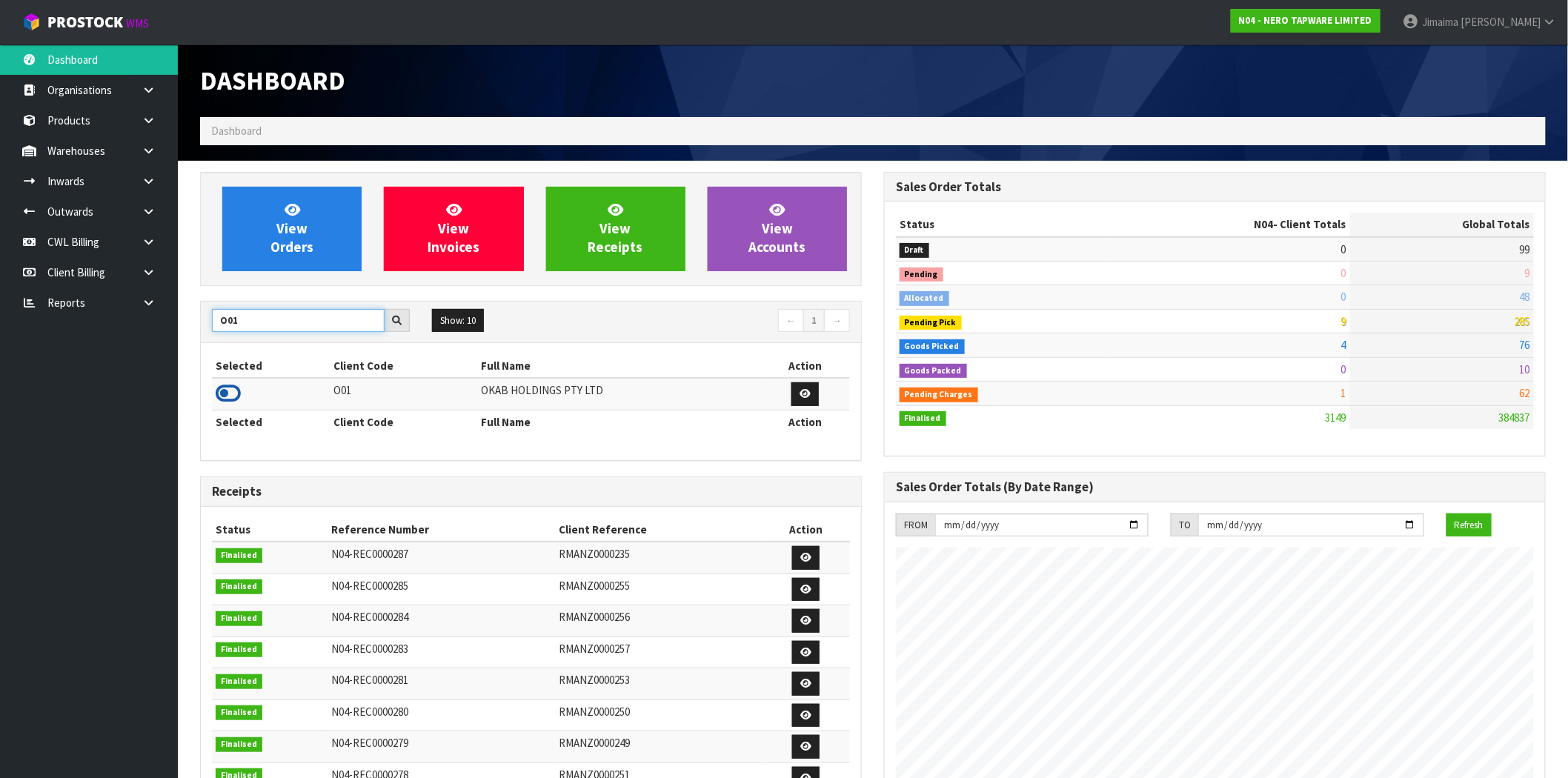
type input "O01"
click at [226, 395] on icon at bounding box center [228, 393] width 25 height 22
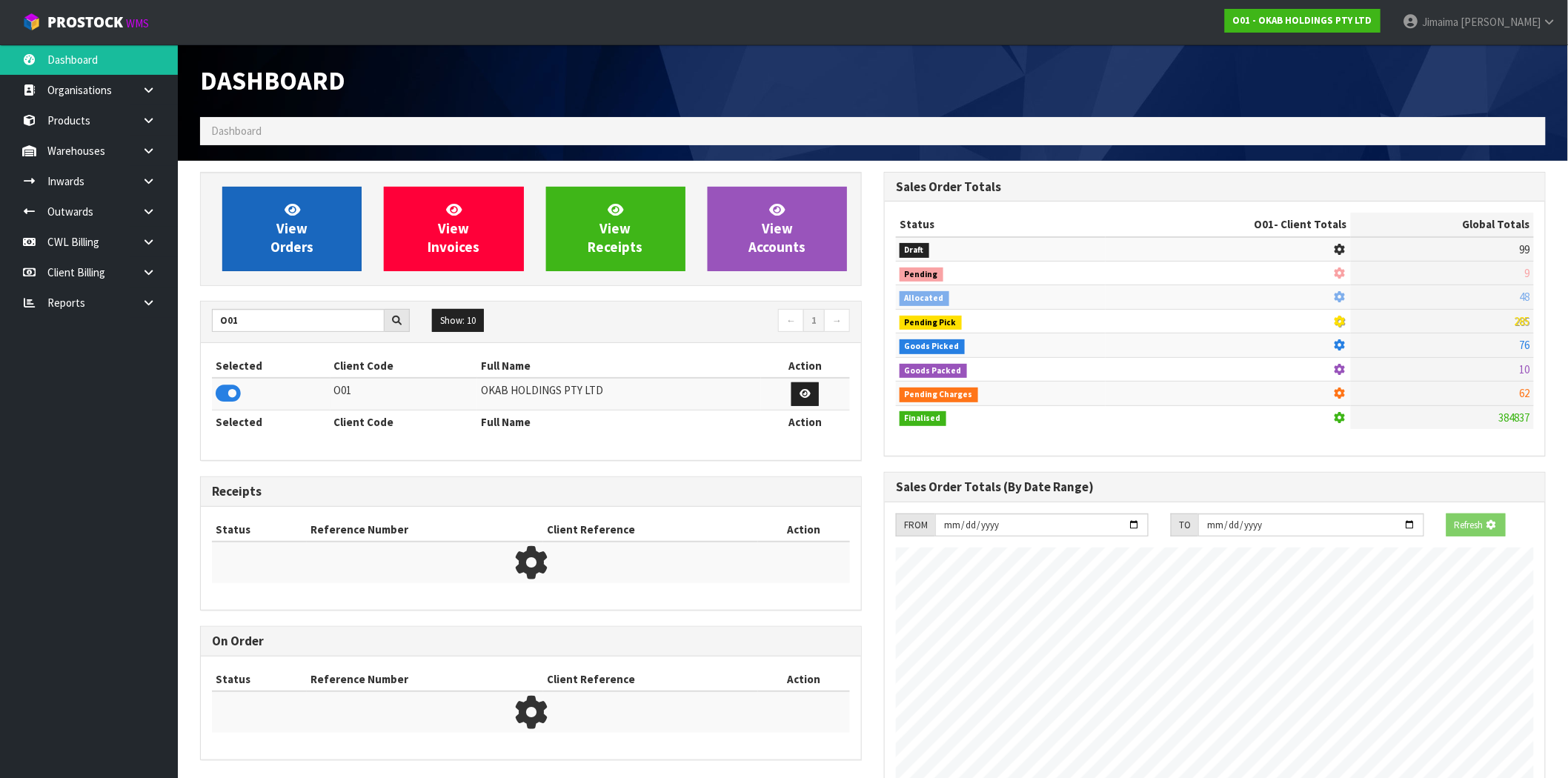
scroll to position [1099, 684]
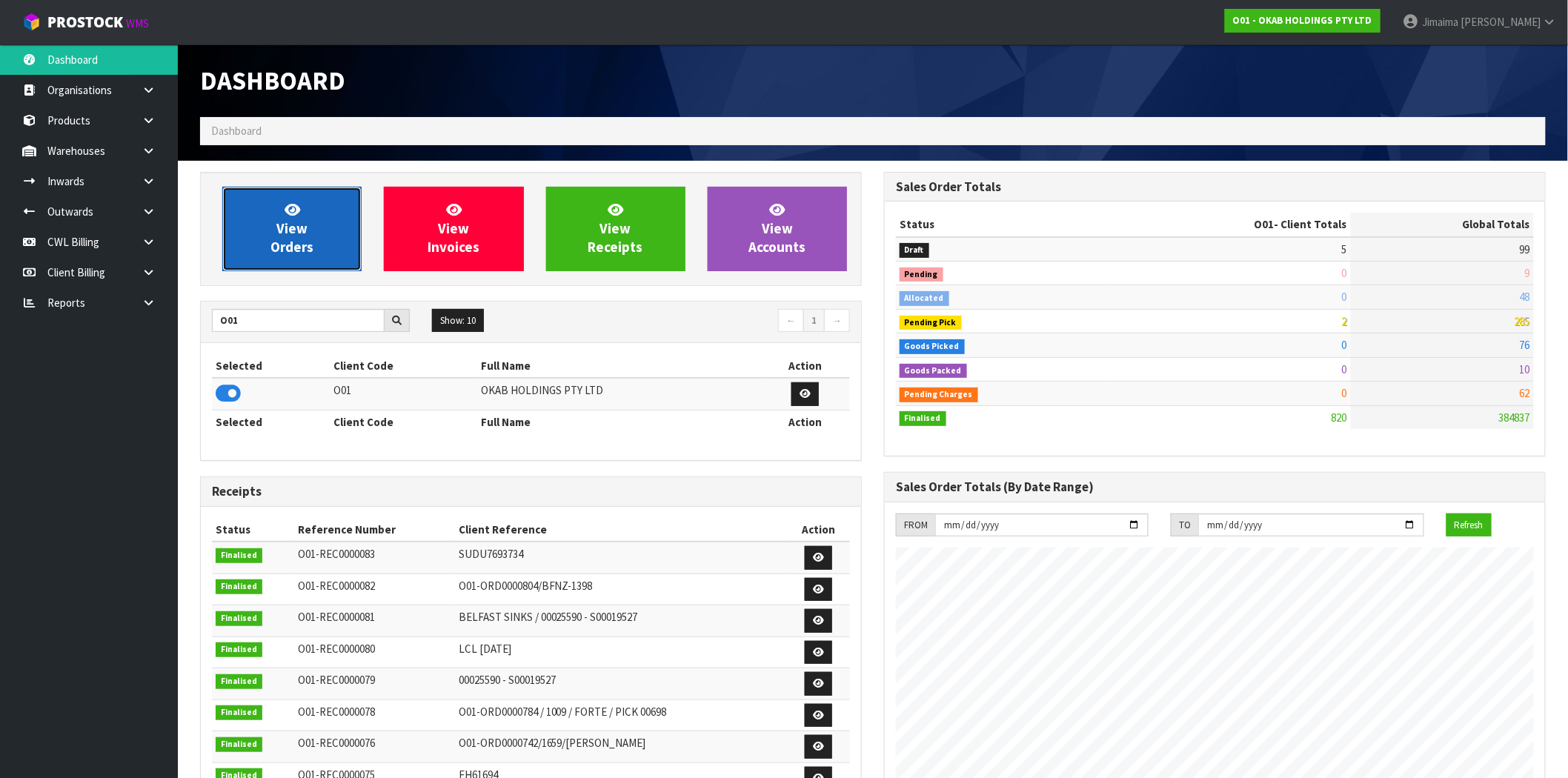
click at [270, 245] on span "View Orders" at bounding box center [292, 228] width 43 height 55
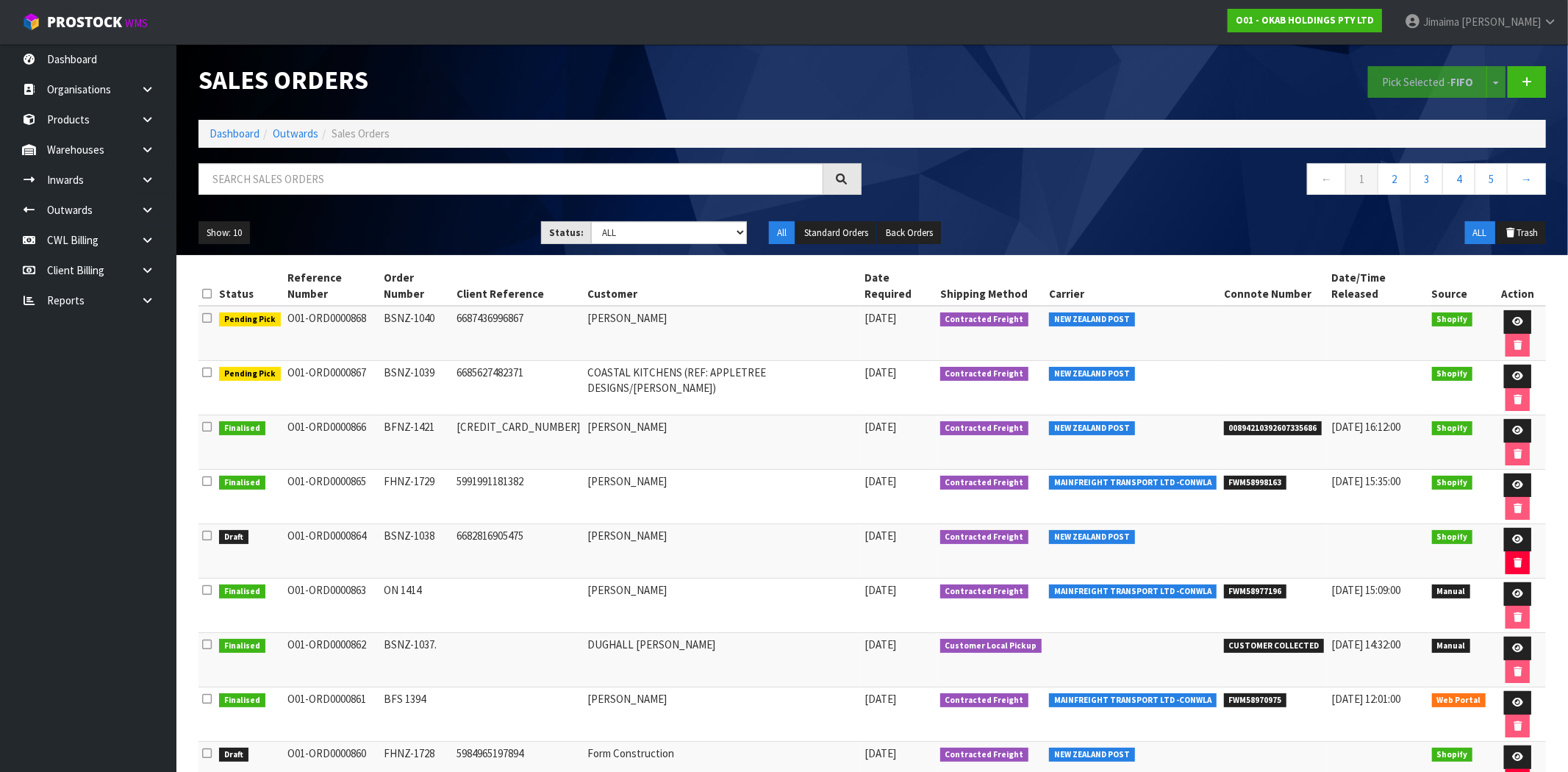
click at [817, 306] on td "JONNY SCHWASS" at bounding box center [721, 332] width 277 height 55
drag, startPoint x: 240, startPoint y: 128, endPoint x: 272, endPoint y: 172, distance: 54.4
click at [240, 128] on link "Dashboard" at bounding box center [234, 133] width 50 height 14
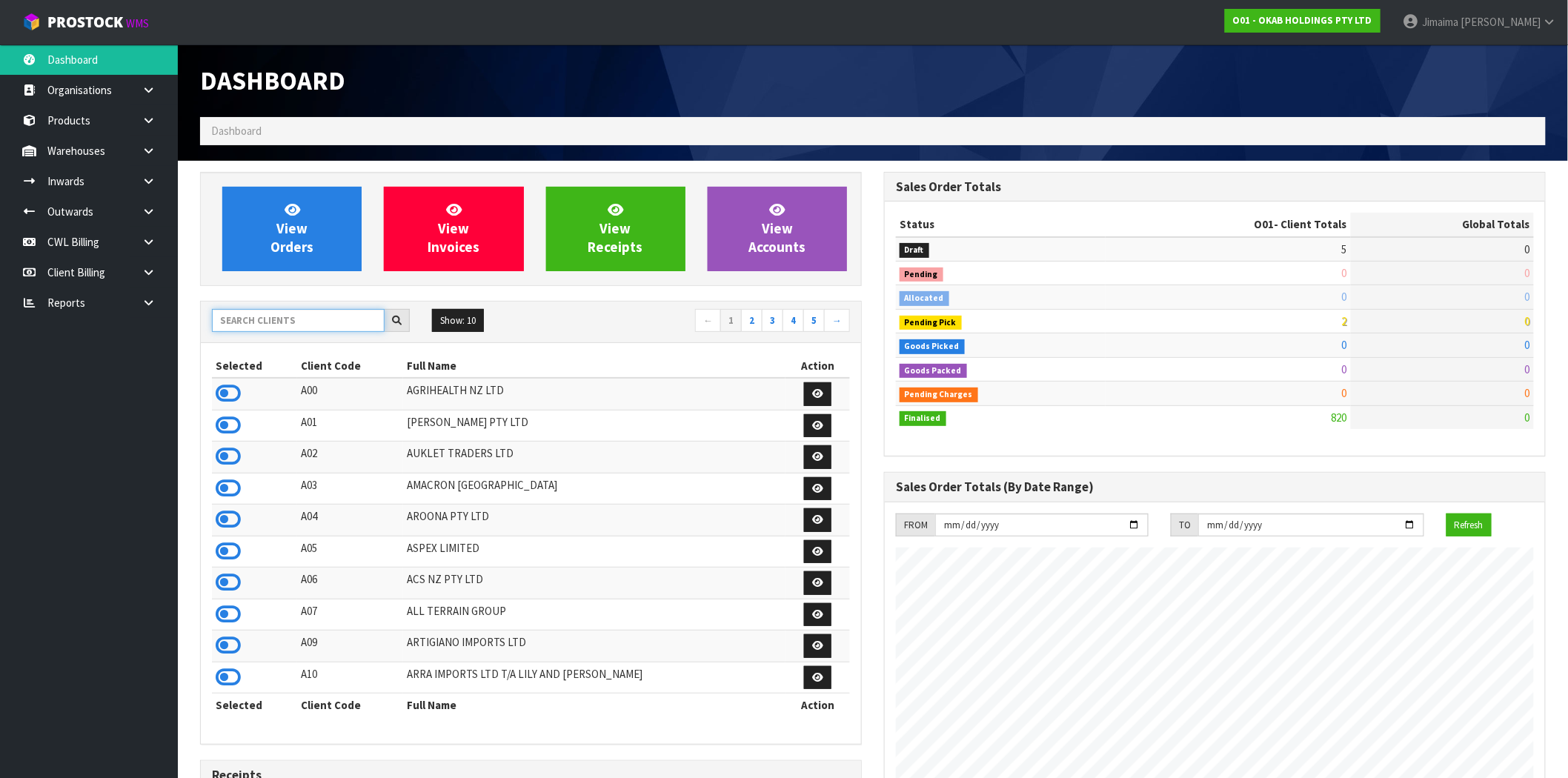
scroll to position [1099, 684]
click at [245, 309] on input "text" at bounding box center [298, 320] width 173 height 23
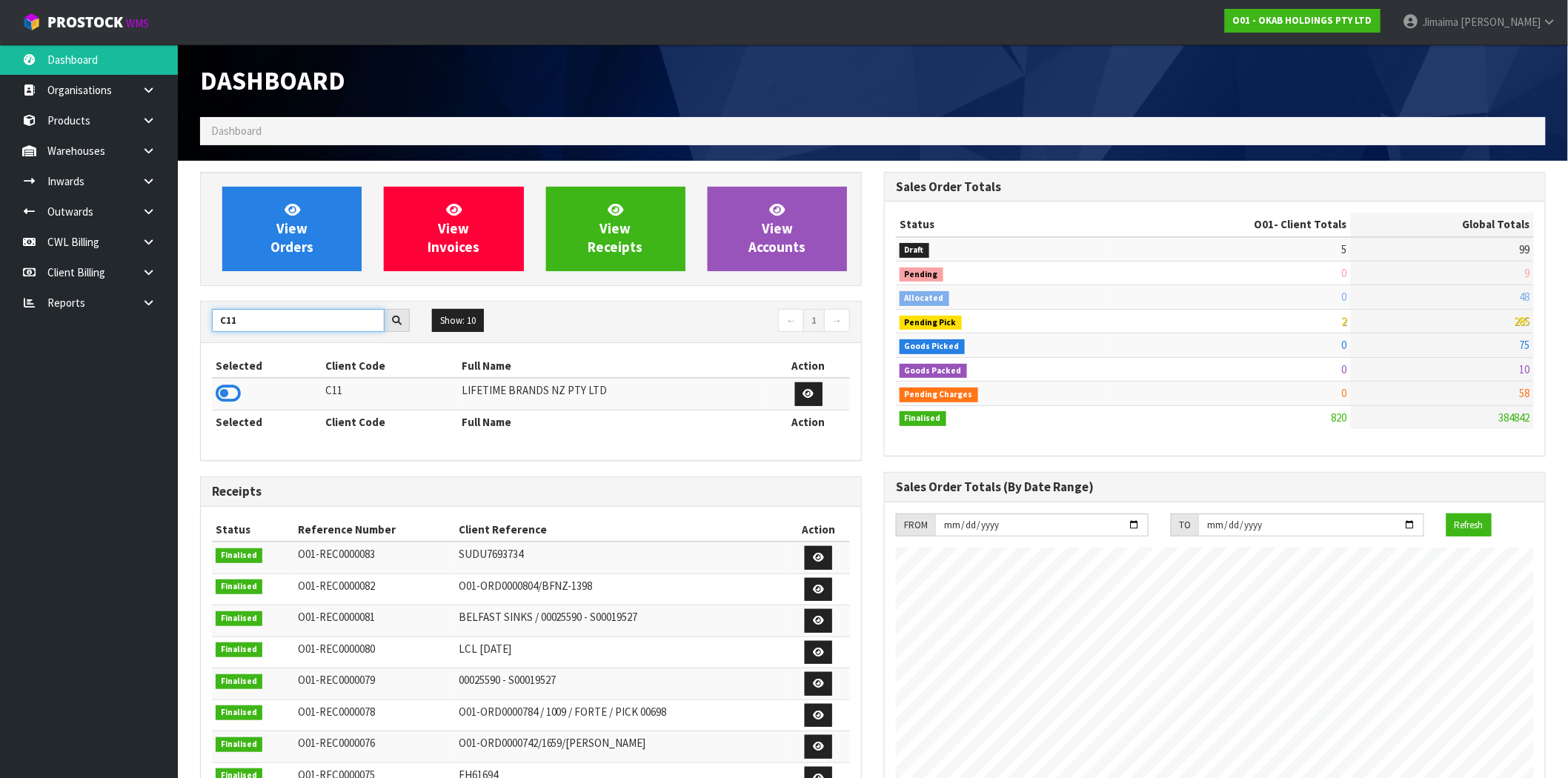
type input "C11"
click at [227, 393] on icon at bounding box center [228, 393] width 25 height 22
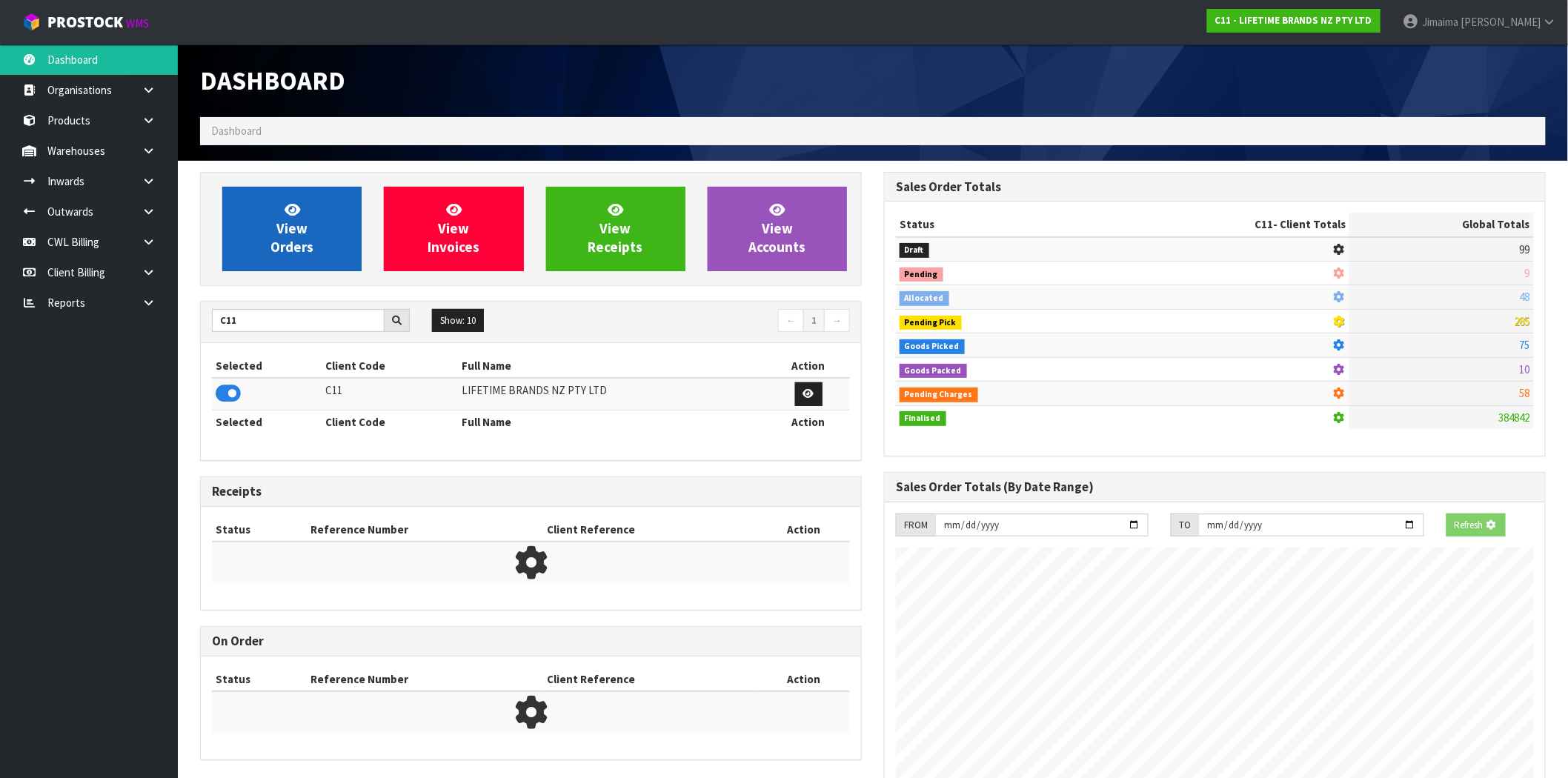
scroll to position [739652, 740271]
click at [294, 262] on link "View Orders" at bounding box center [292, 229] width 139 height 85
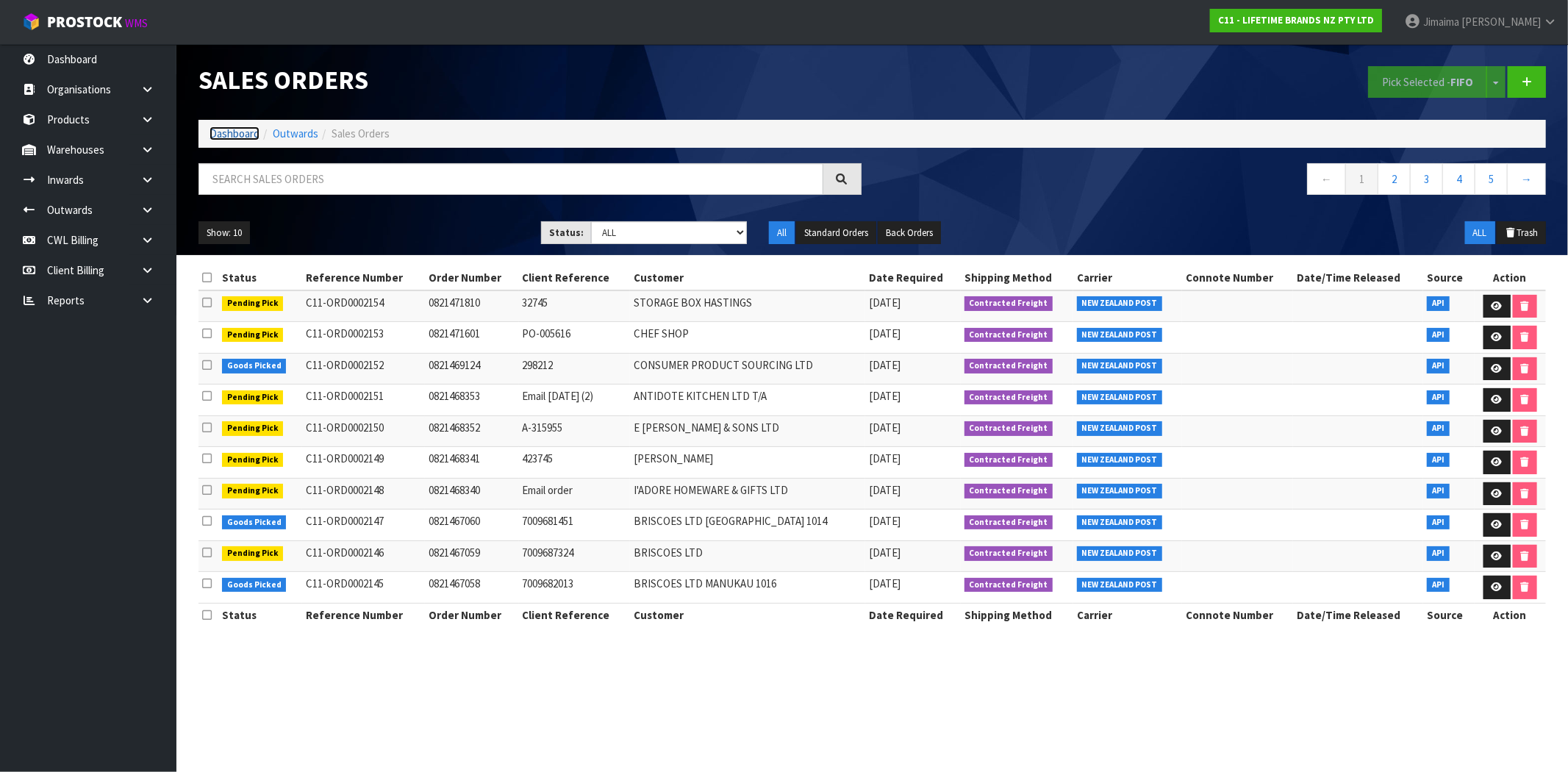
click at [221, 138] on link "Dashboard" at bounding box center [234, 133] width 50 height 14
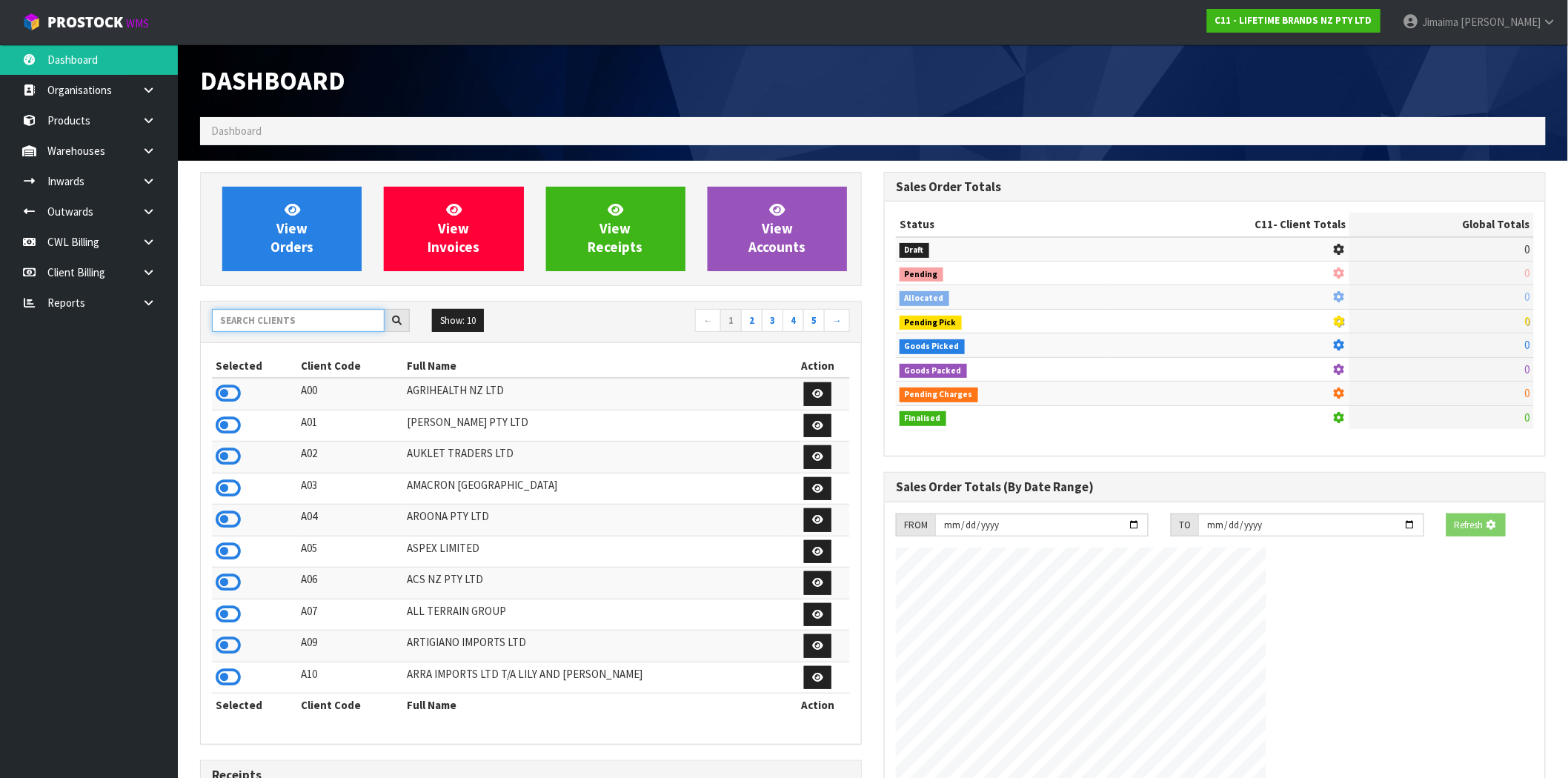
click at [269, 325] on input "text" at bounding box center [298, 320] width 173 height 23
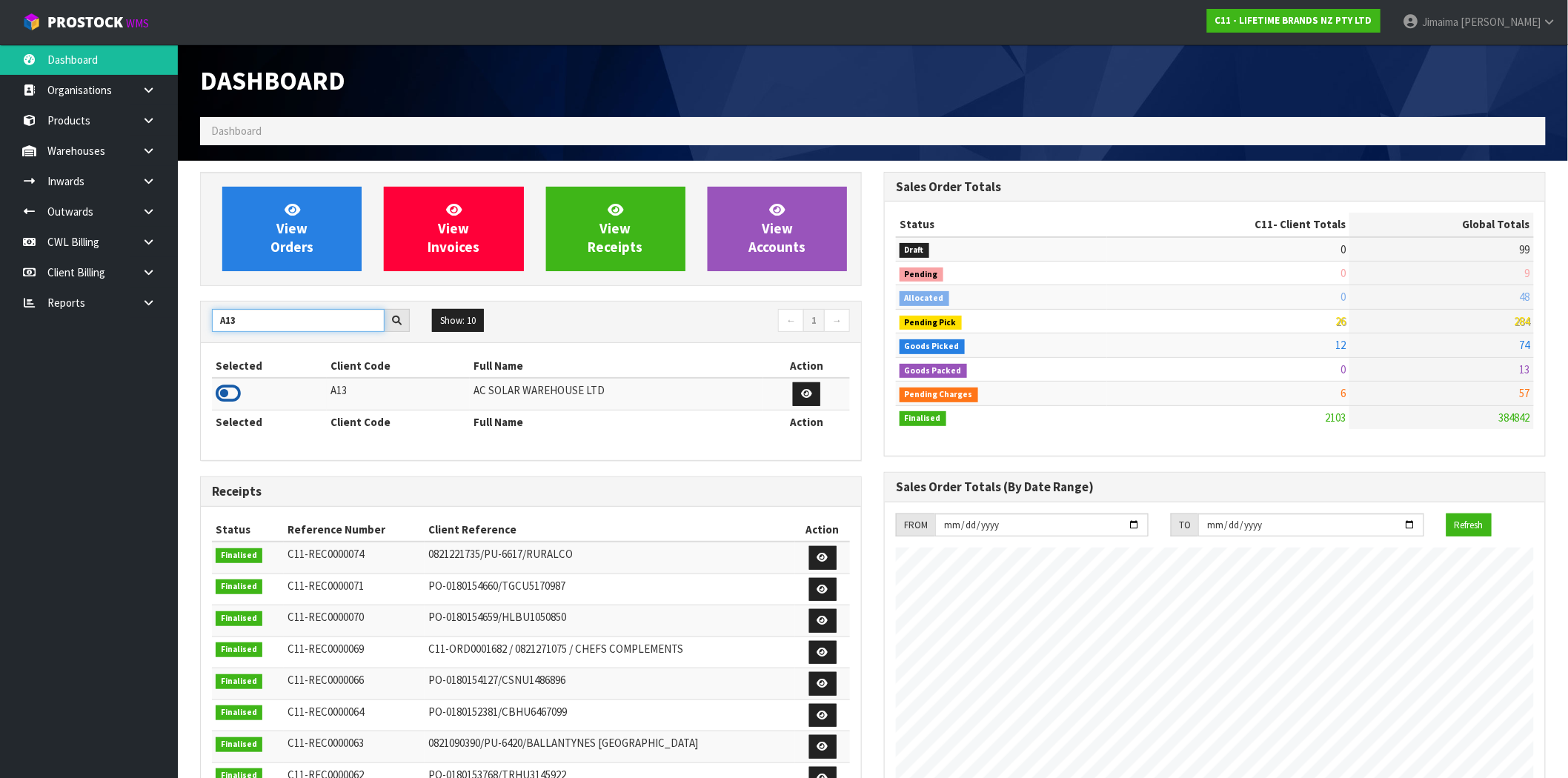
type input "A13"
click at [216, 398] on icon at bounding box center [228, 393] width 25 height 22
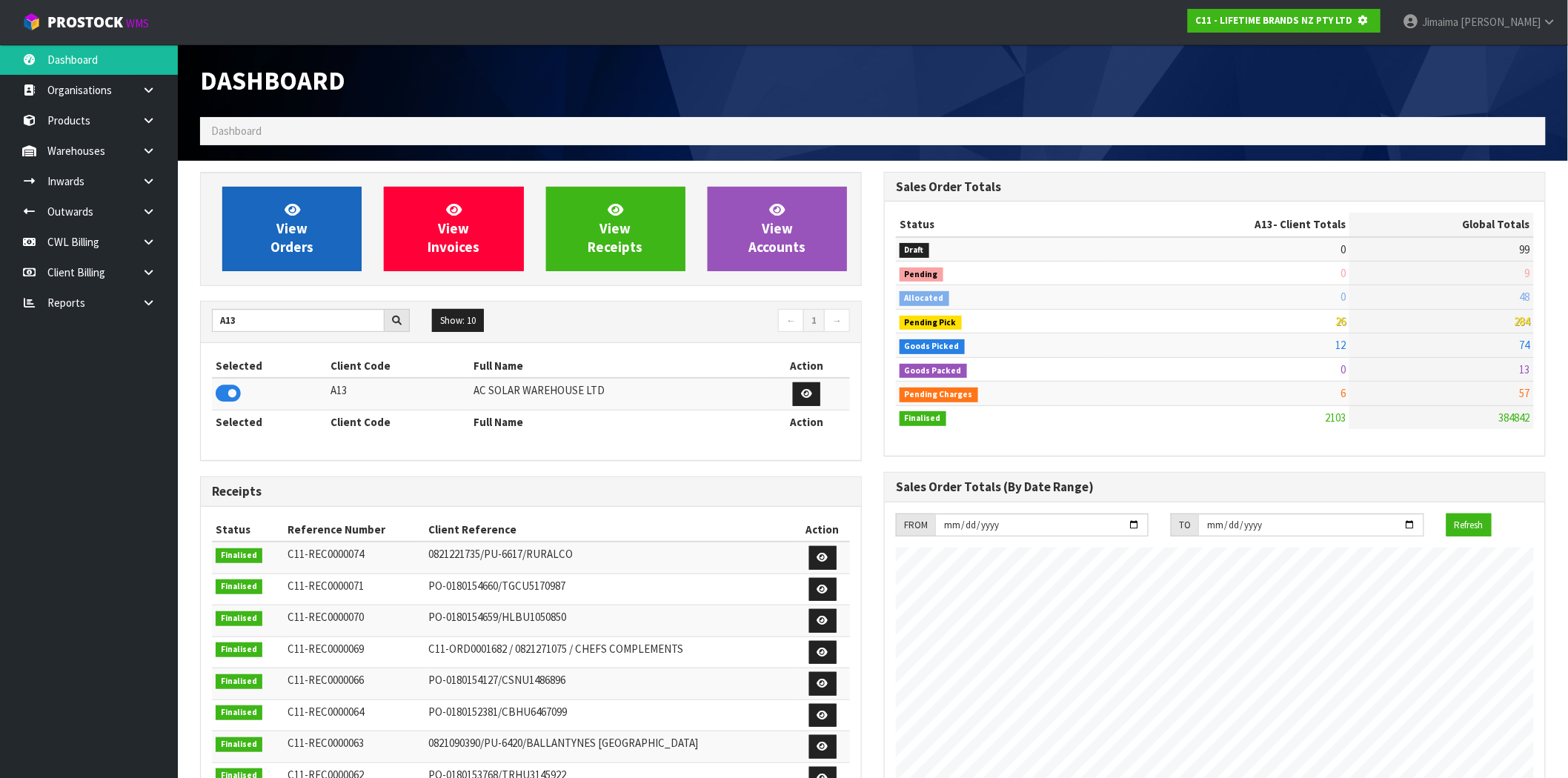
scroll to position [924, 684]
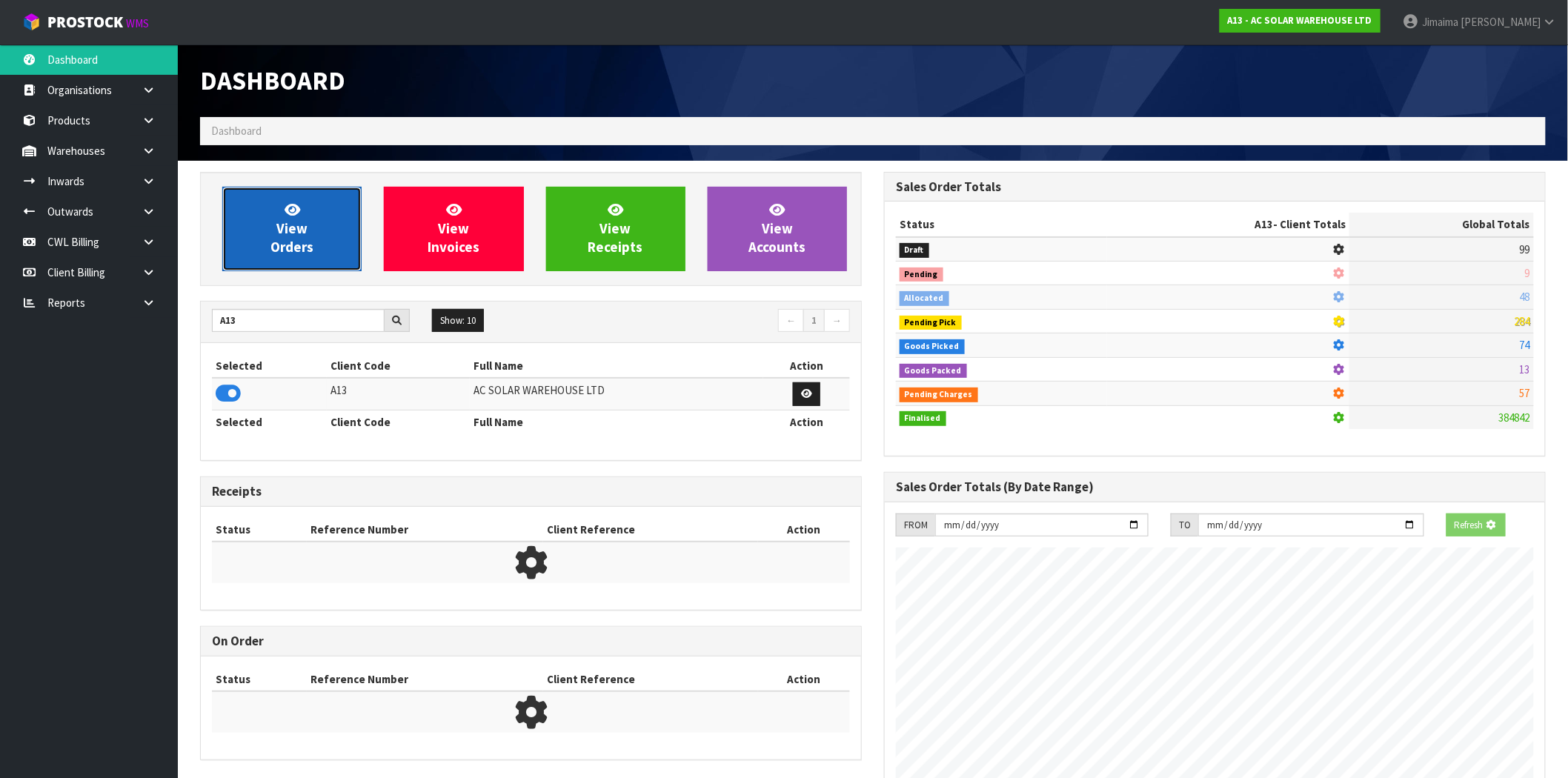
click at [283, 245] on span "View Orders" at bounding box center [292, 228] width 43 height 55
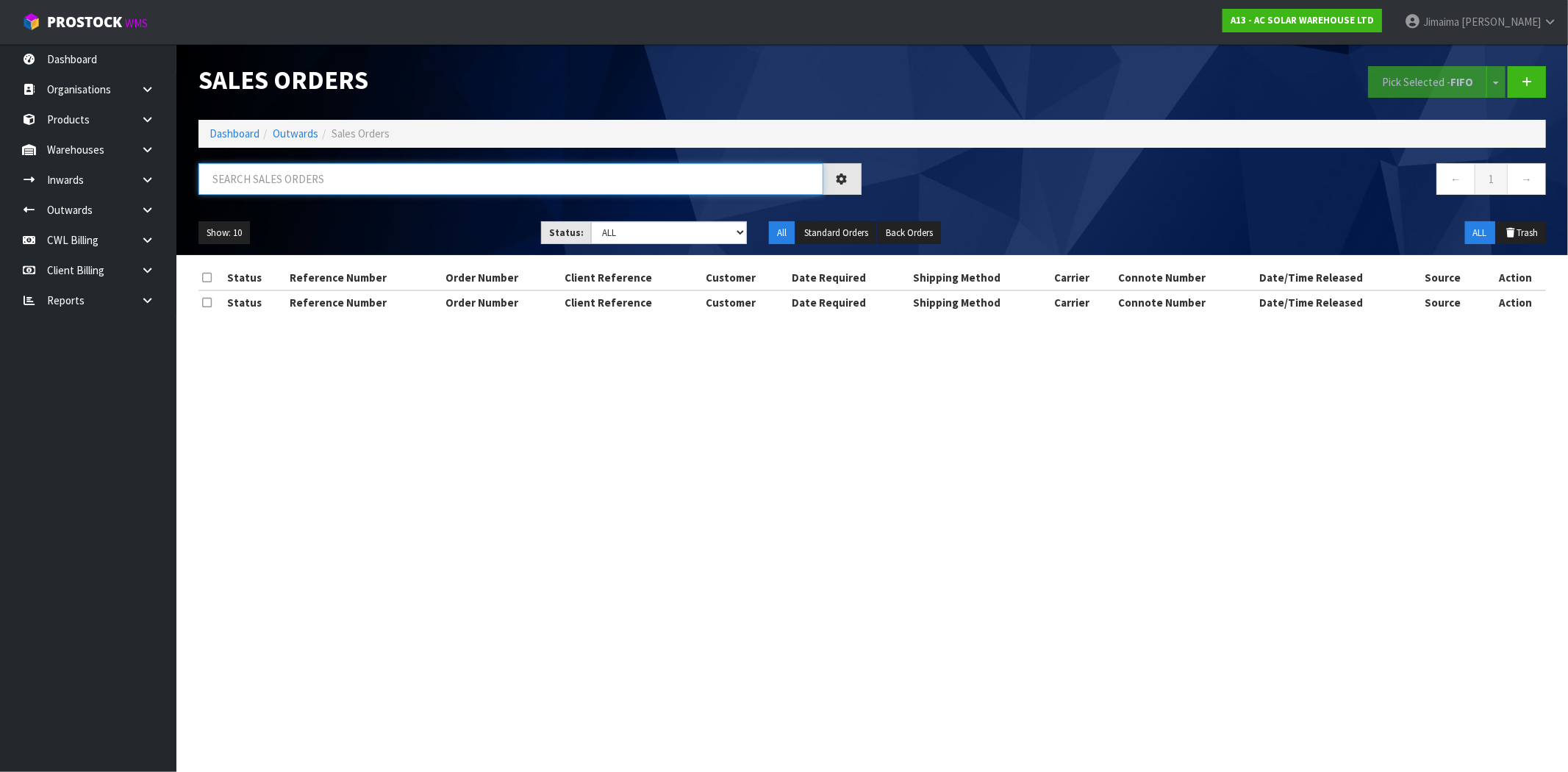
drag, startPoint x: 283, startPoint y: 175, endPoint x: 262, endPoint y: 166, distance: 22.8
click at [283, 173] on input "text" at bounding box center [510, 179] width 625 height 32
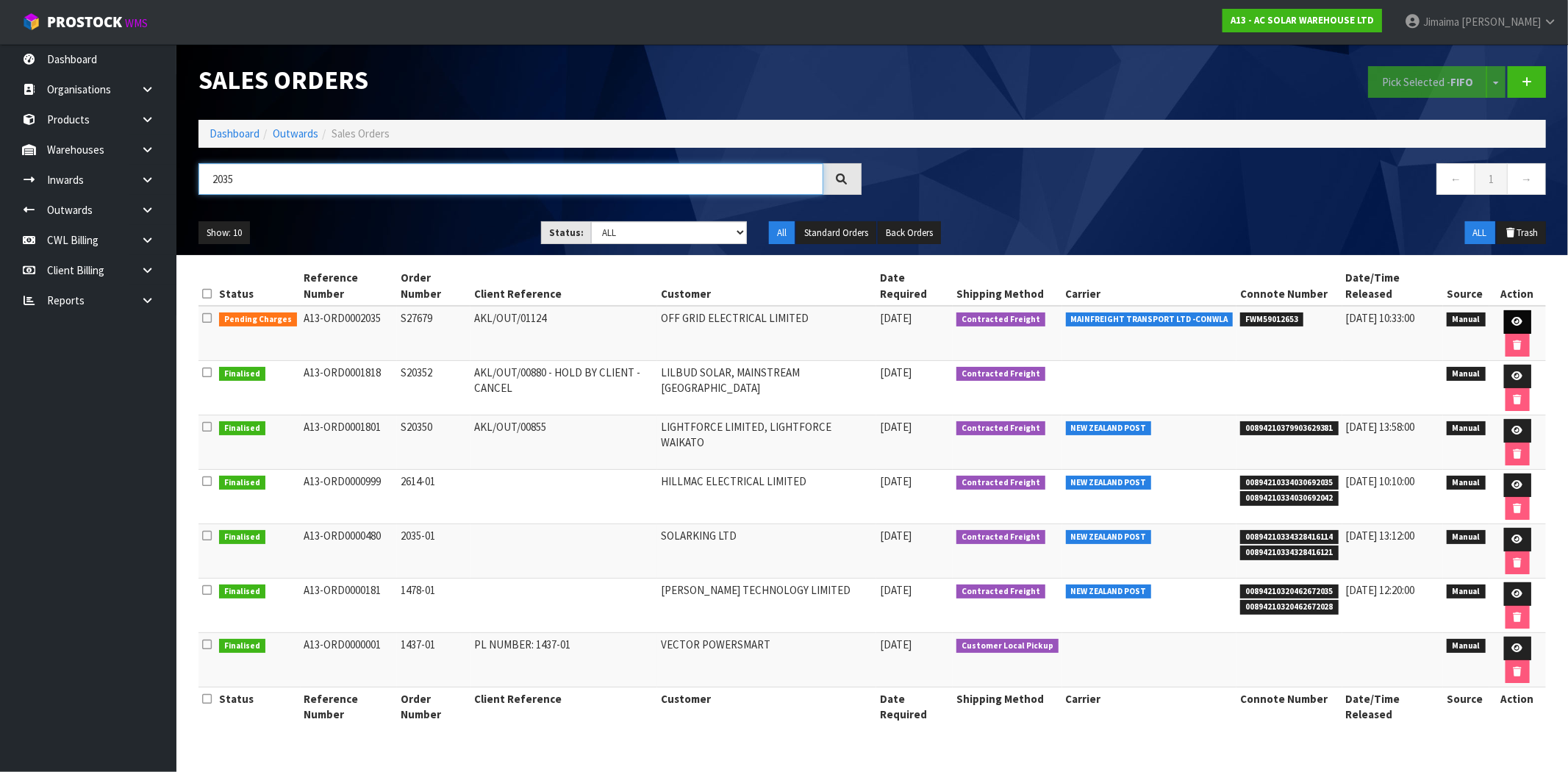
type input "2035"
click at [1512, 319] on icon at bounding box center [1517, 321] width 11 height 10
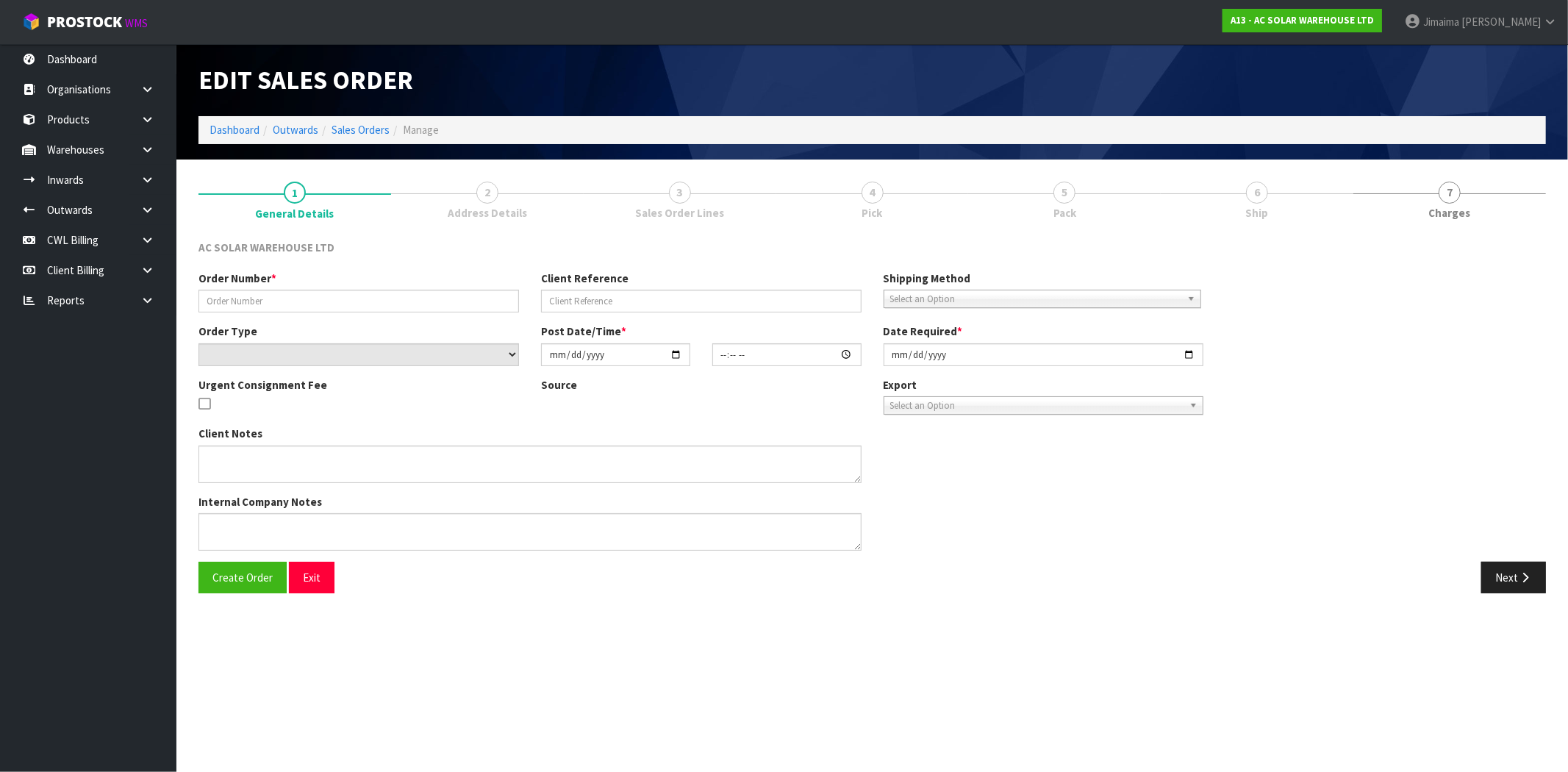
type input "S27679"
type input "AKL/OUT/01124"
select select "number:0"
type input "[DATE]"
type input "12:30:00.000"
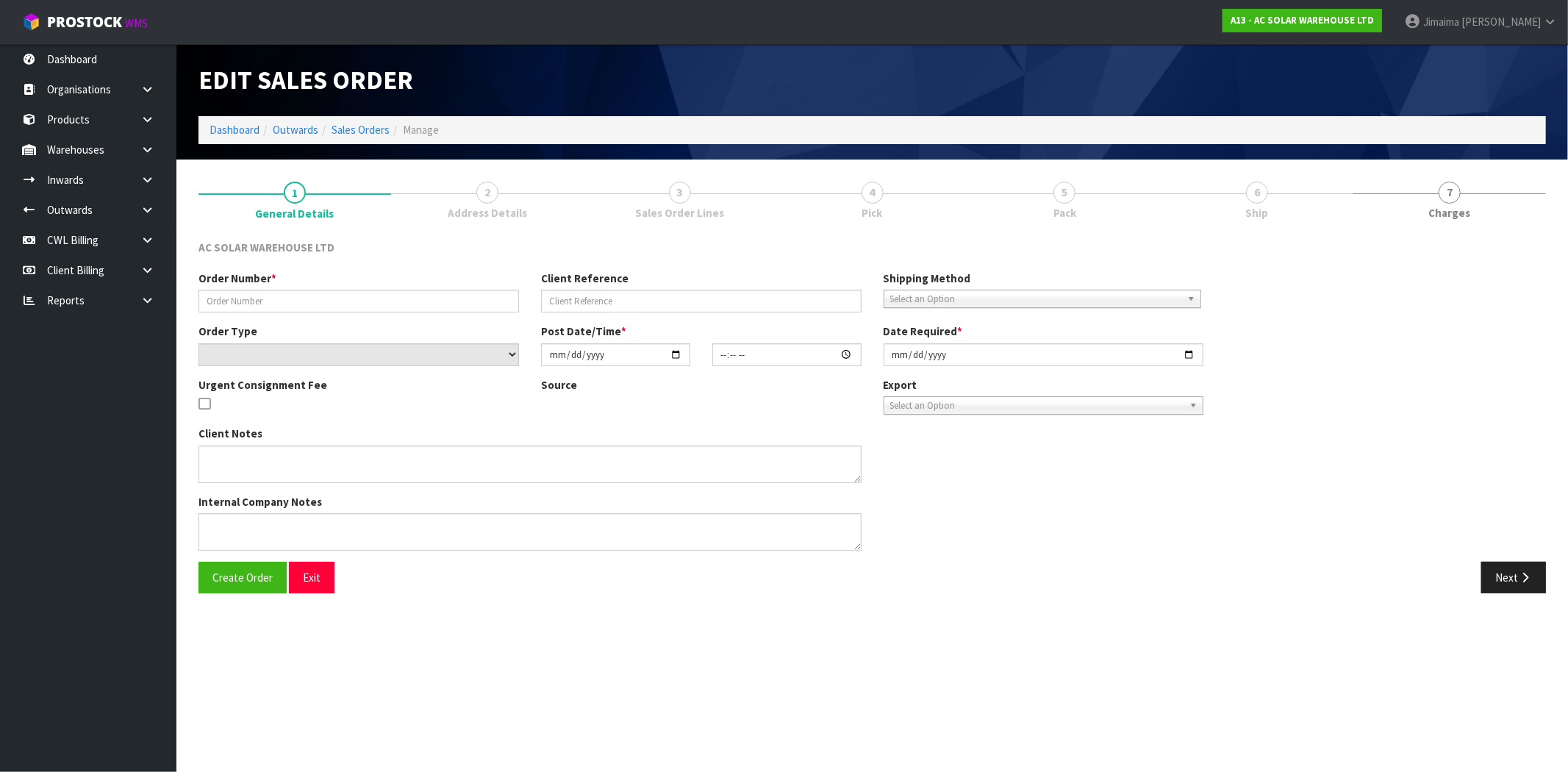
type input "2025-10-07"
type textarea "SEND WITH FLIWAYS"
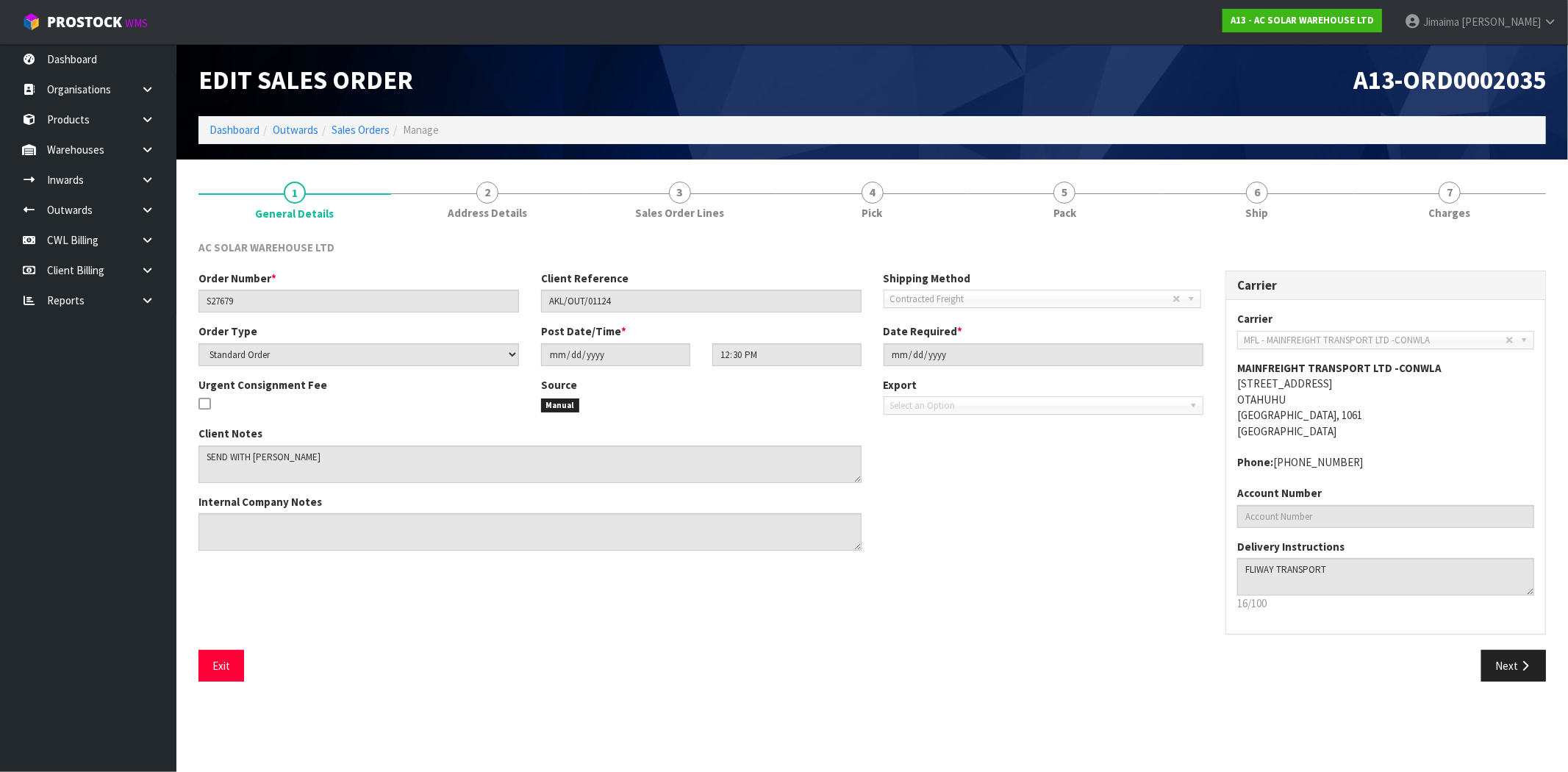
click at [959, 531] on div "Client Notes Internal Company Notes" at bounding box center [701, 493] width 1027 height 136
click at [1291, 199] on link "6 Ship" at bounding box center [1256, 199] width 193 height 58
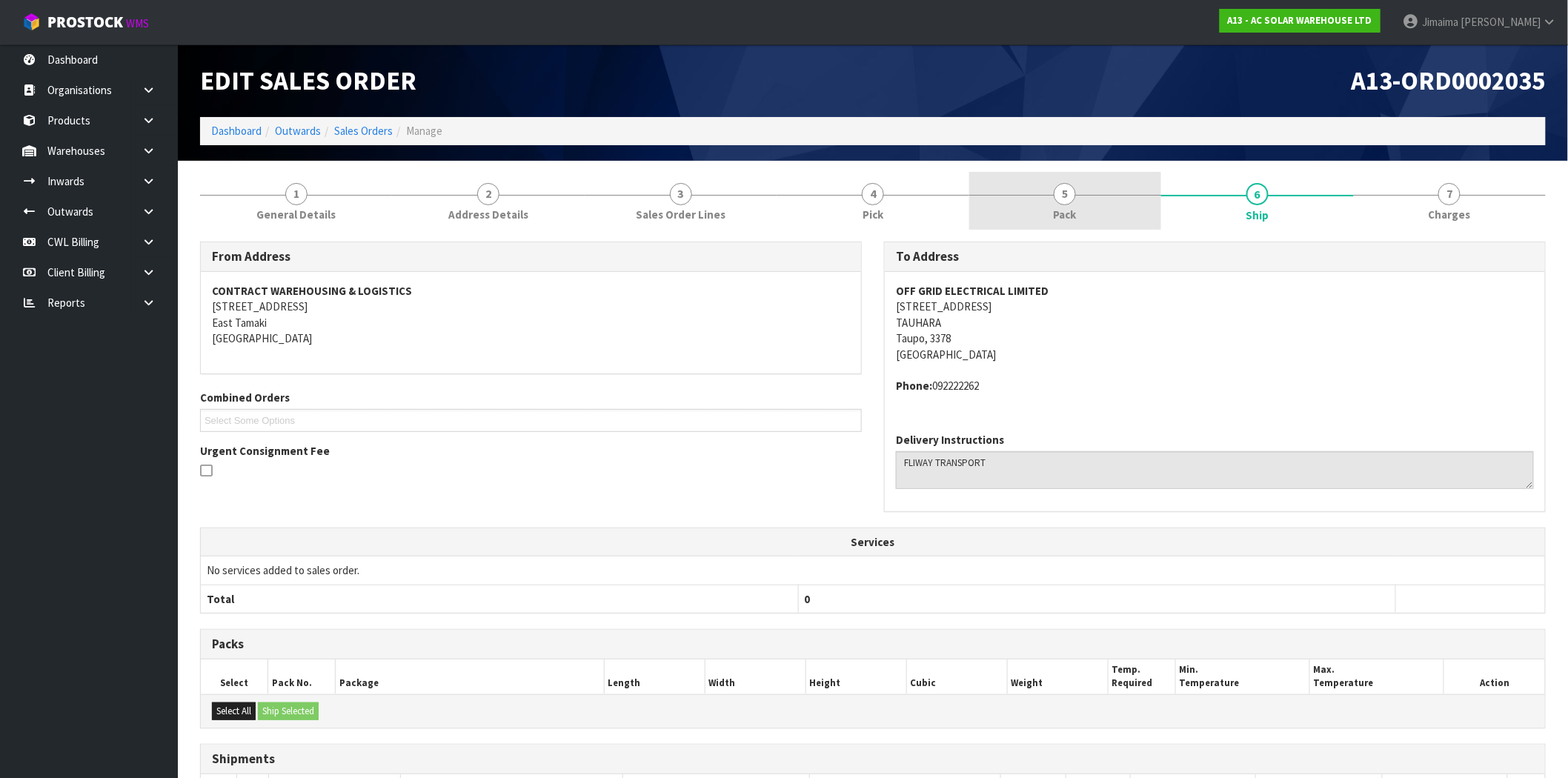
click at [1134, 207] on link "5 Pack" at bounding box center [1065, 201] width 192 height 58
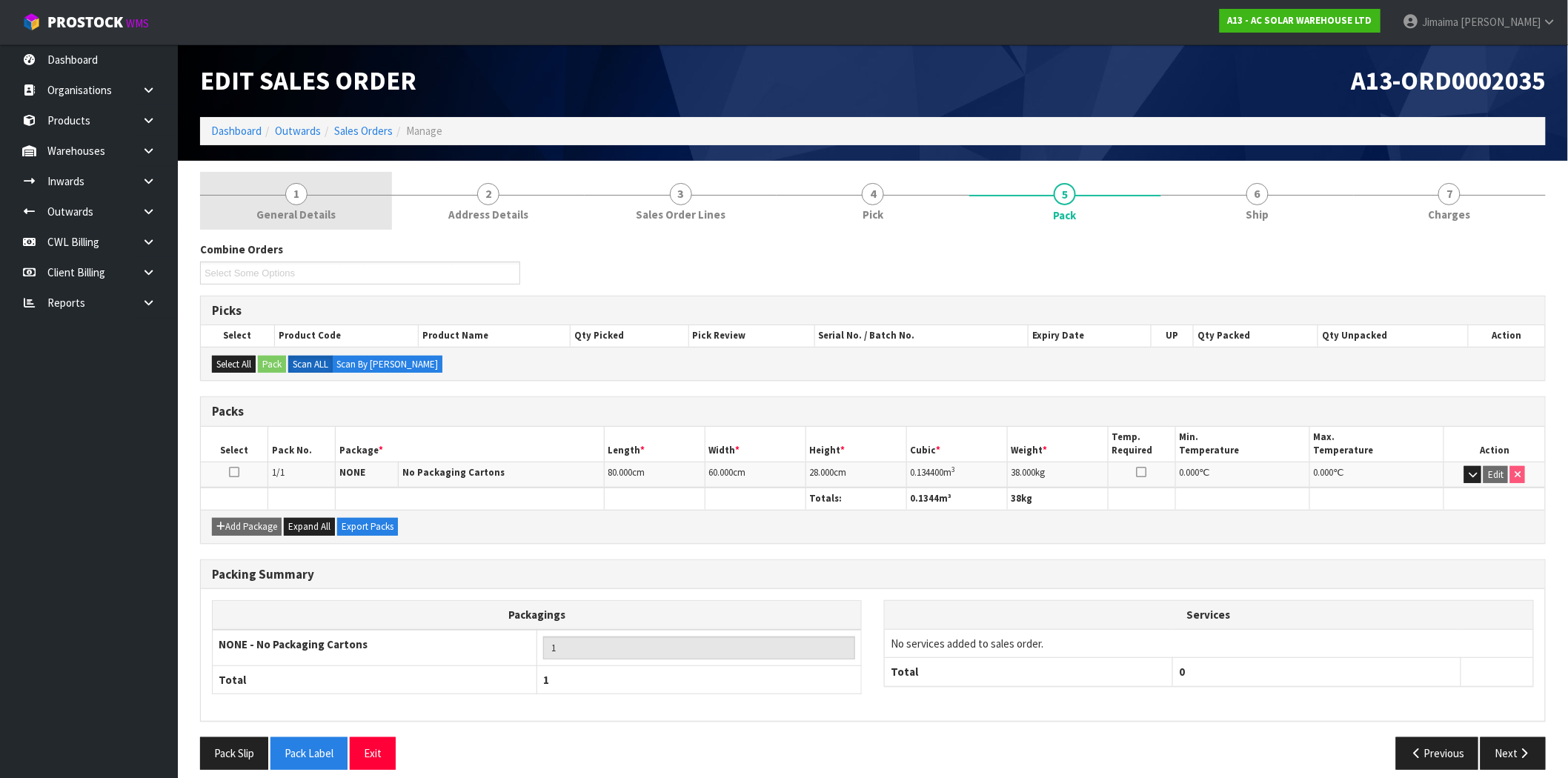
click at [306, 203] on link "1 General Details" at bounding box center [296, 201] width 192 height 58
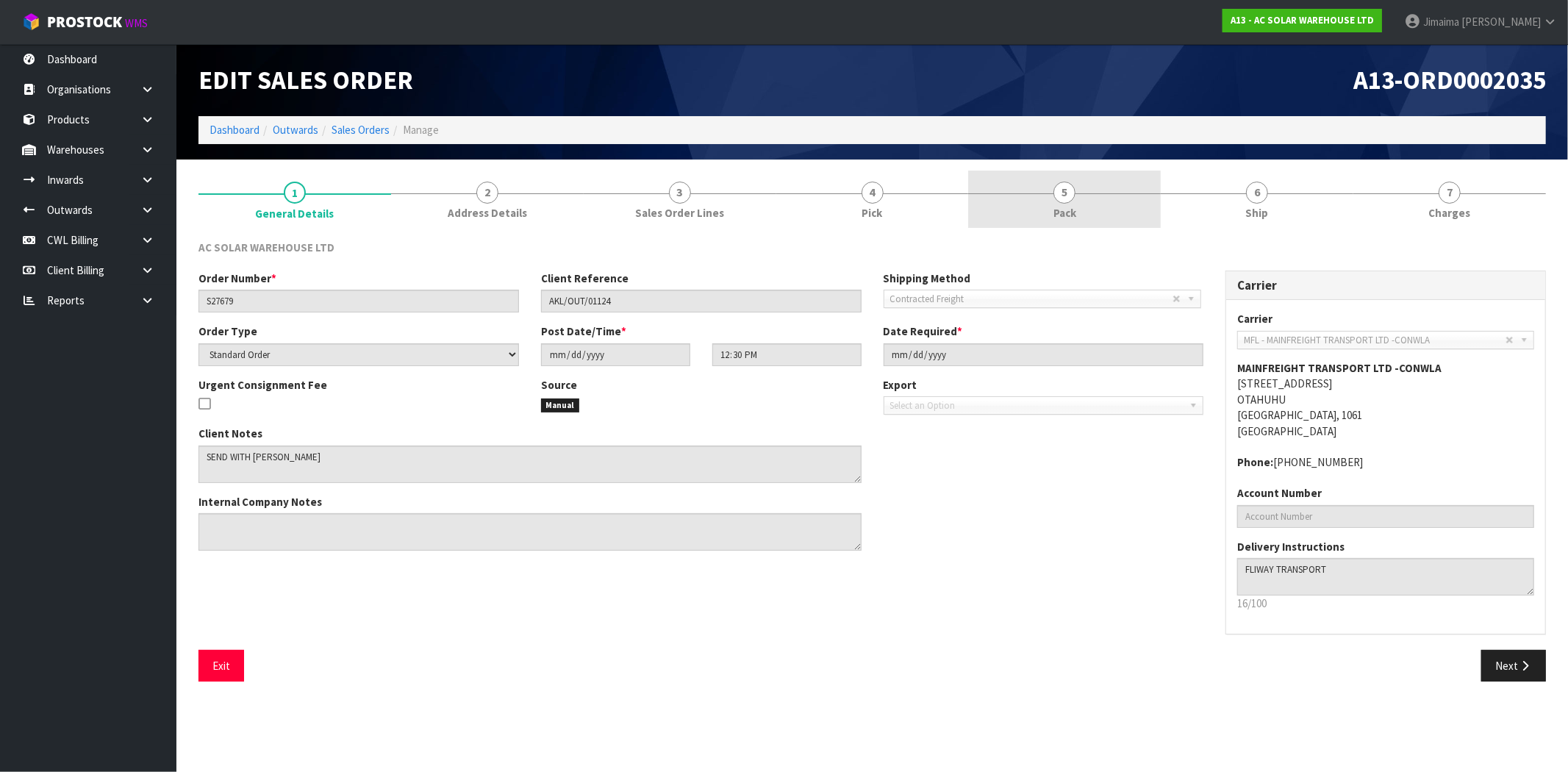
click at [1159, 224] on link "5 Pack" at bounding box center [1064, 199] width 193 height 58
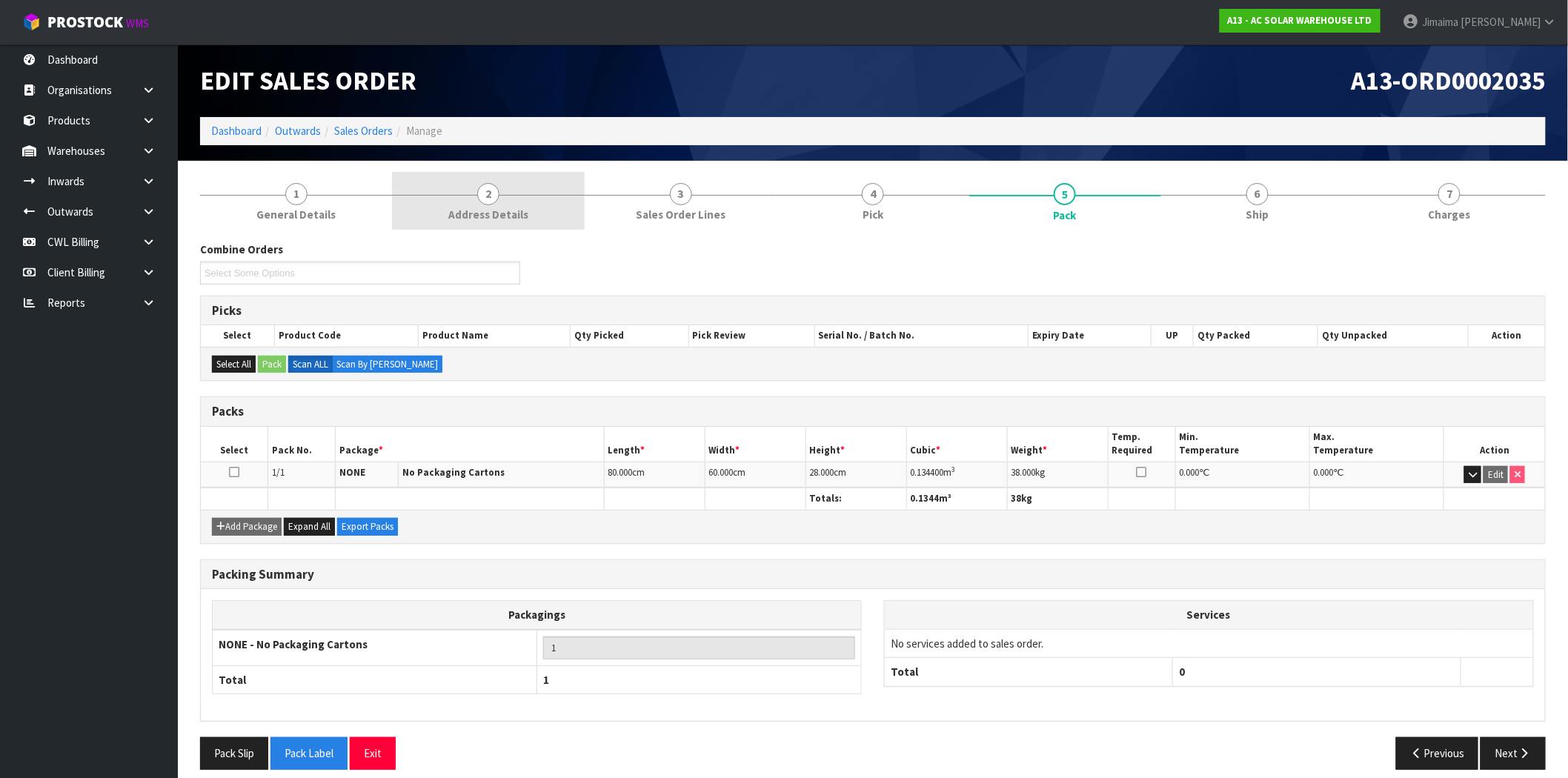
click at [530, 202] on link "2 Address Details" at bounding box center [488, 201] width 192 height 58
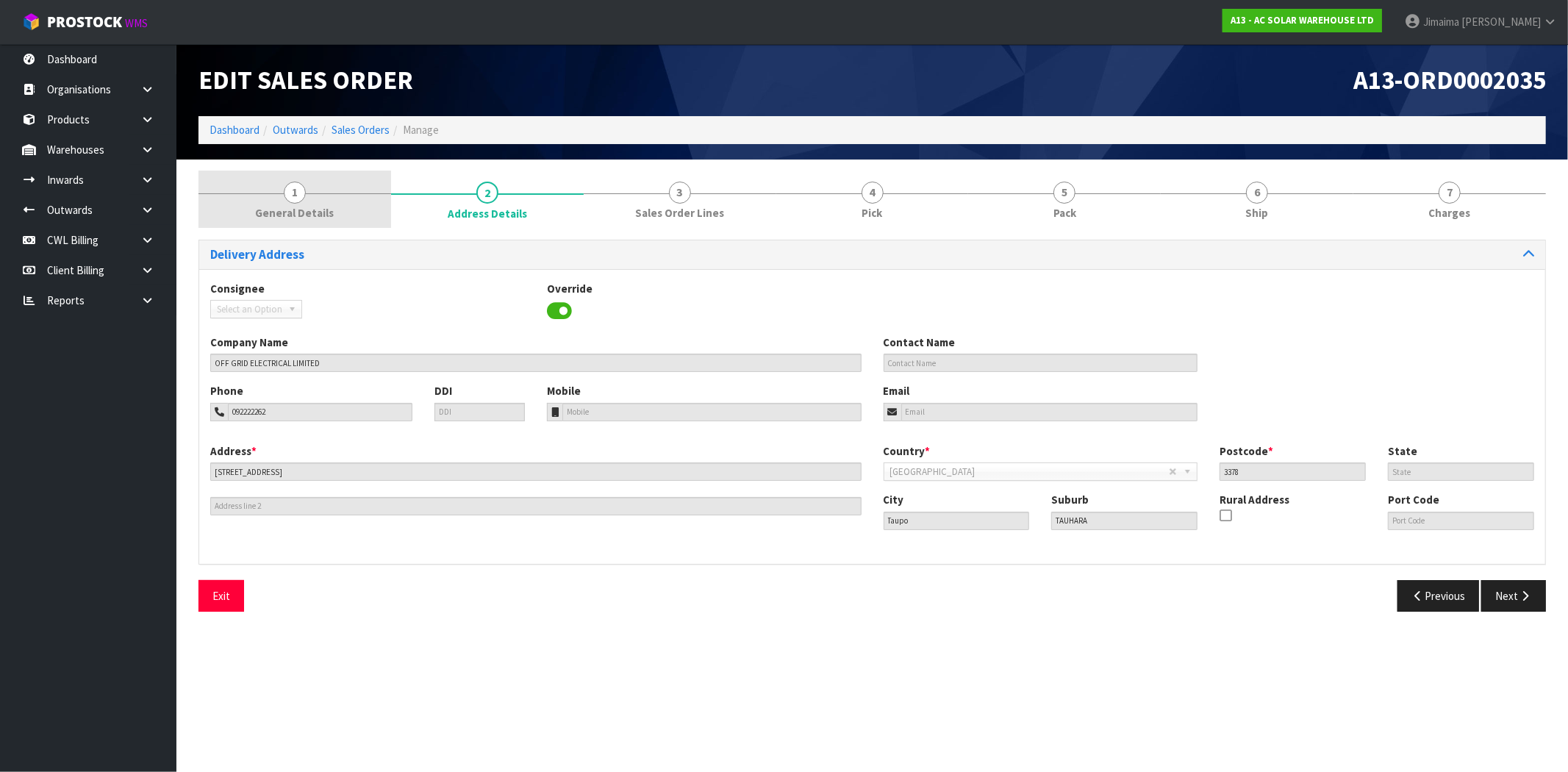
click at [375, 222] on link "1 General Details" at bounding box center [294, 199] width 193 height 58
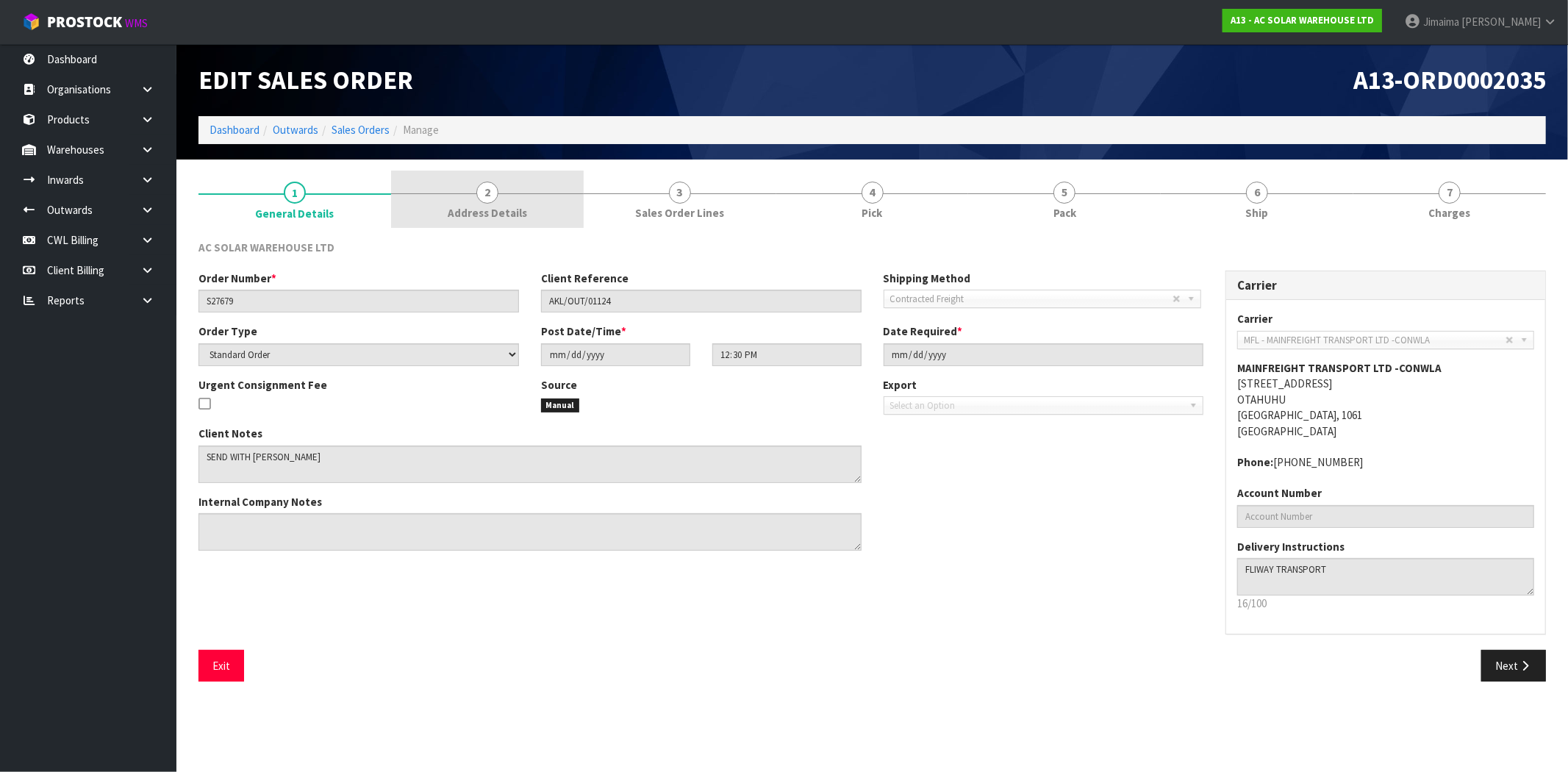
click at [511, 213] on span "Address Details" at bounding box center [487, 212] width 79 height 15
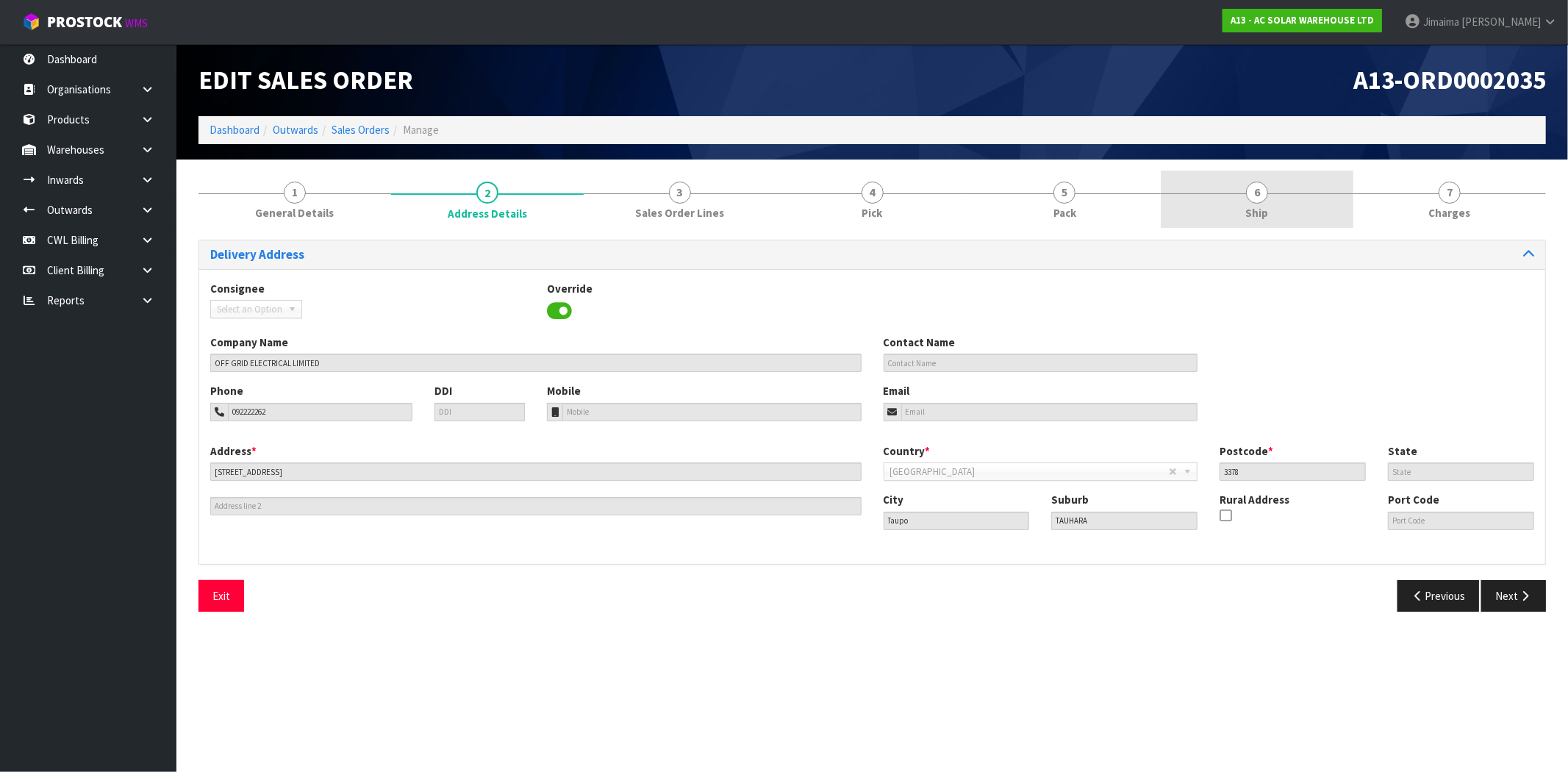
click at [1297, 218] on link "6 Ship" at bounding box center [1256, 199] width 193 height 58
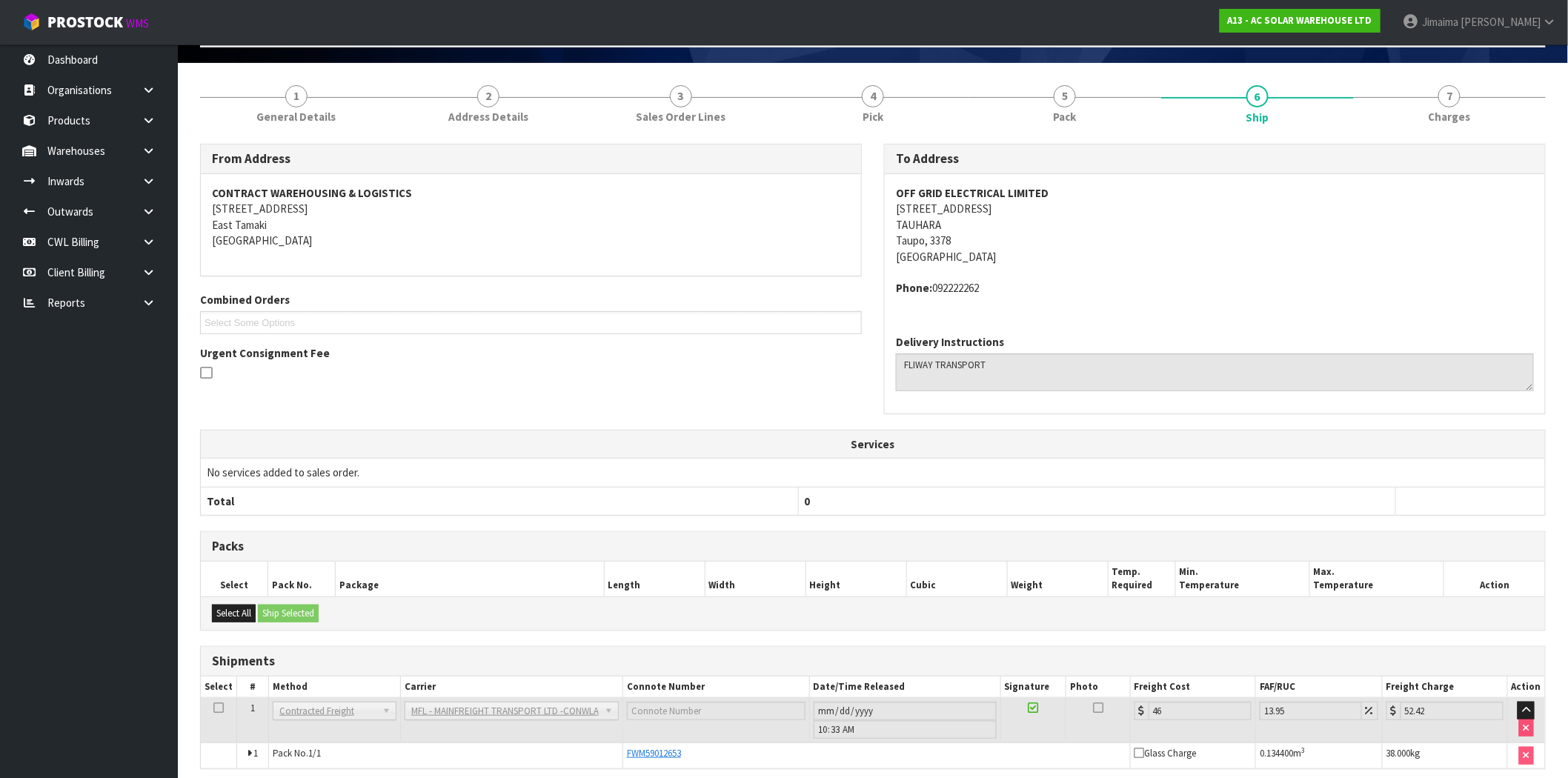
scroll to position [158, 0]
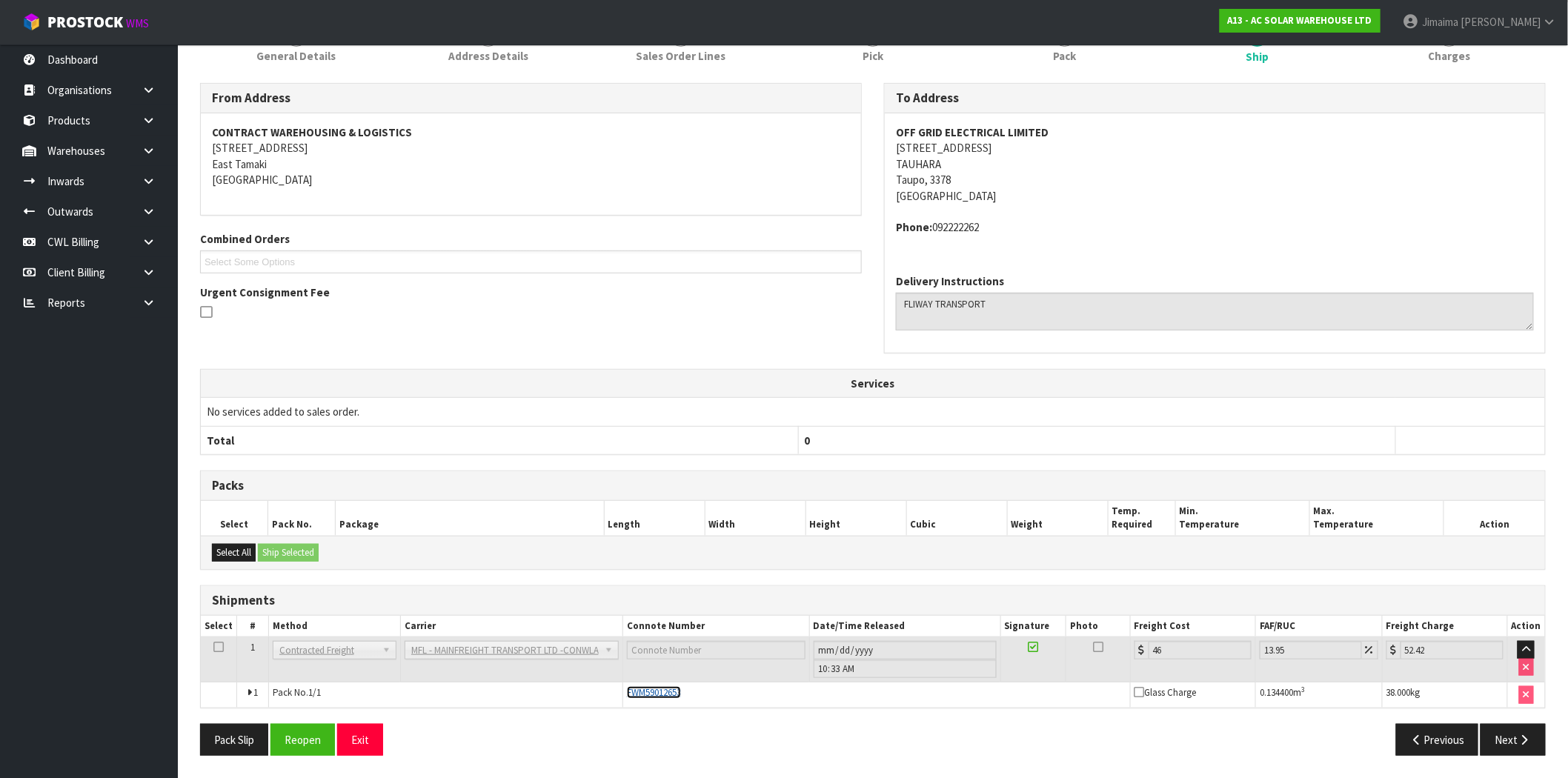
click at [648, 692] on span "FWM59012653" at bounding box center [654, 692] width 54 height 13
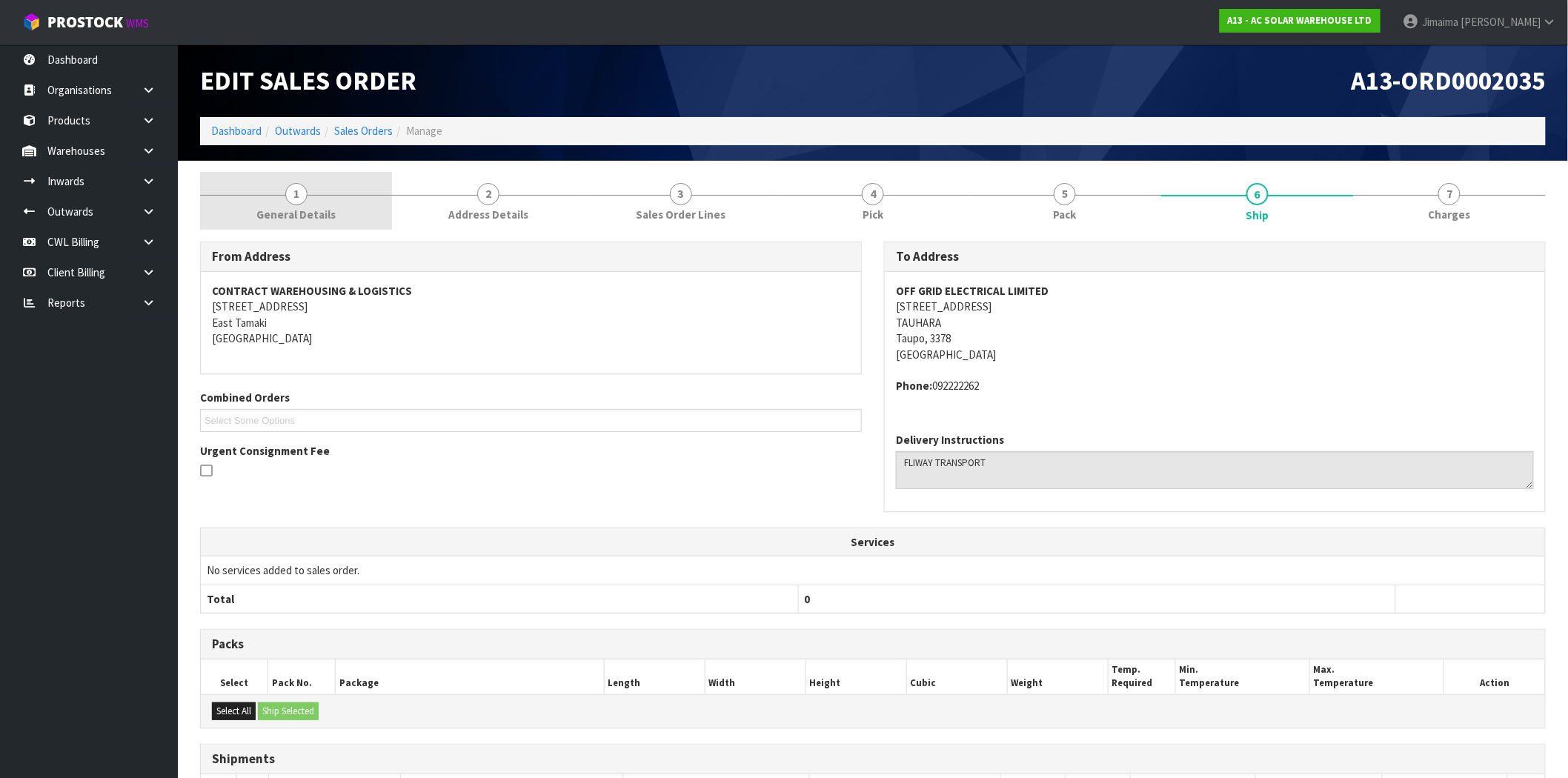
click at [324, 197] on link "1 General Details" at bounding box center [296, 201] width 192 height 58
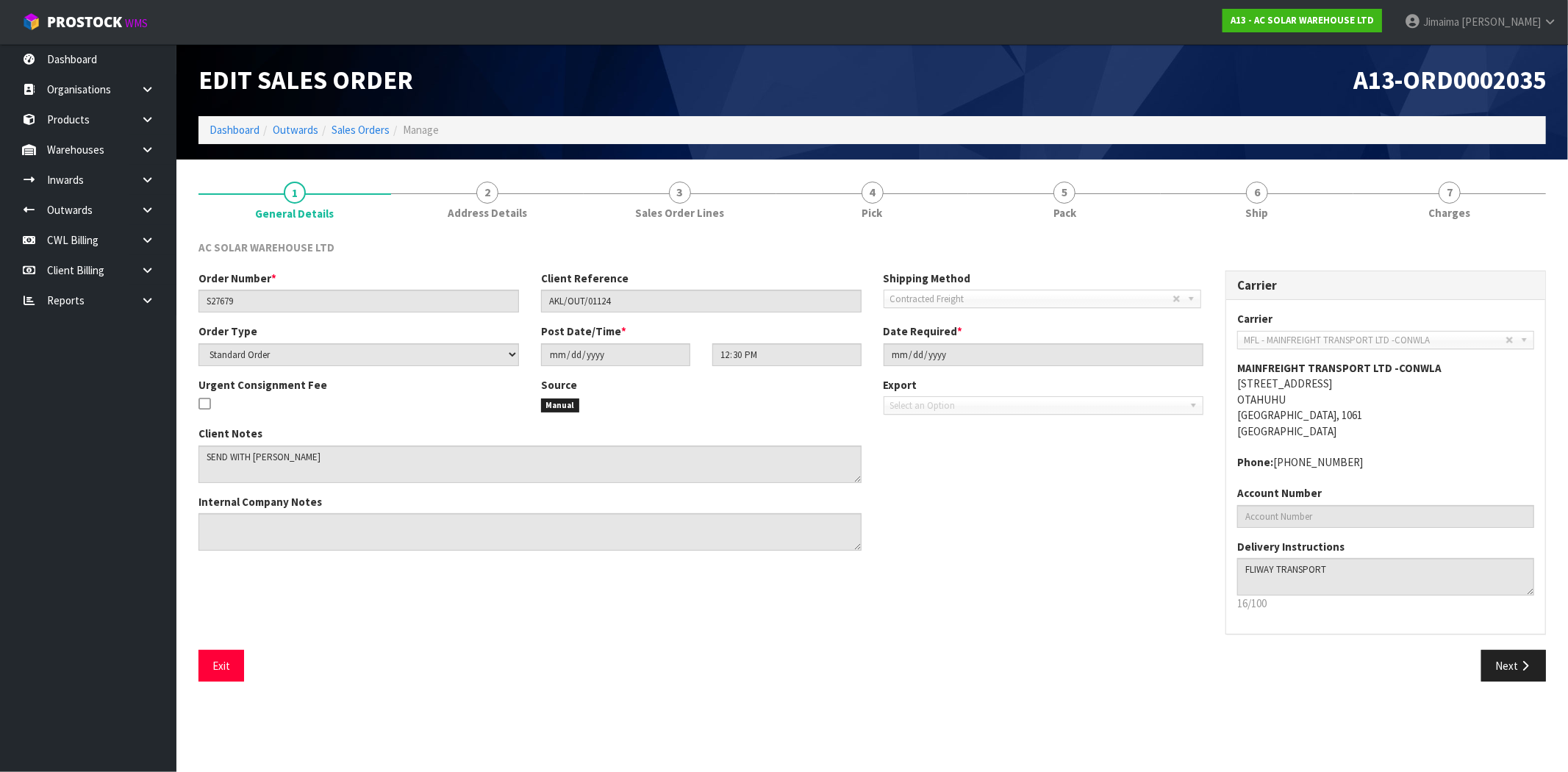
click at [1399, 114] on div "A13-ORD0002035" at bounding box center [1214, 80] width 685 height 72
click at [1567, 56] on header "Edit Sales Order A13-ORD0002035 Dashboard Outwards Sales Orders Manage" at bounding box center [871, 102] width 1391 height 115
drag, startPoint x: 1447, startPoint y: 64, endPoint x: 1047, endPoint y: 71, distance: 400.1
click at [1047, 71] on h1 "A13-ORD0002035" at bounding box center [1214, 79] width 663 height 28
click at [1386, 91] on span "A13-ORD0002035" at bounding box center [1449, 80] width 193 height 32
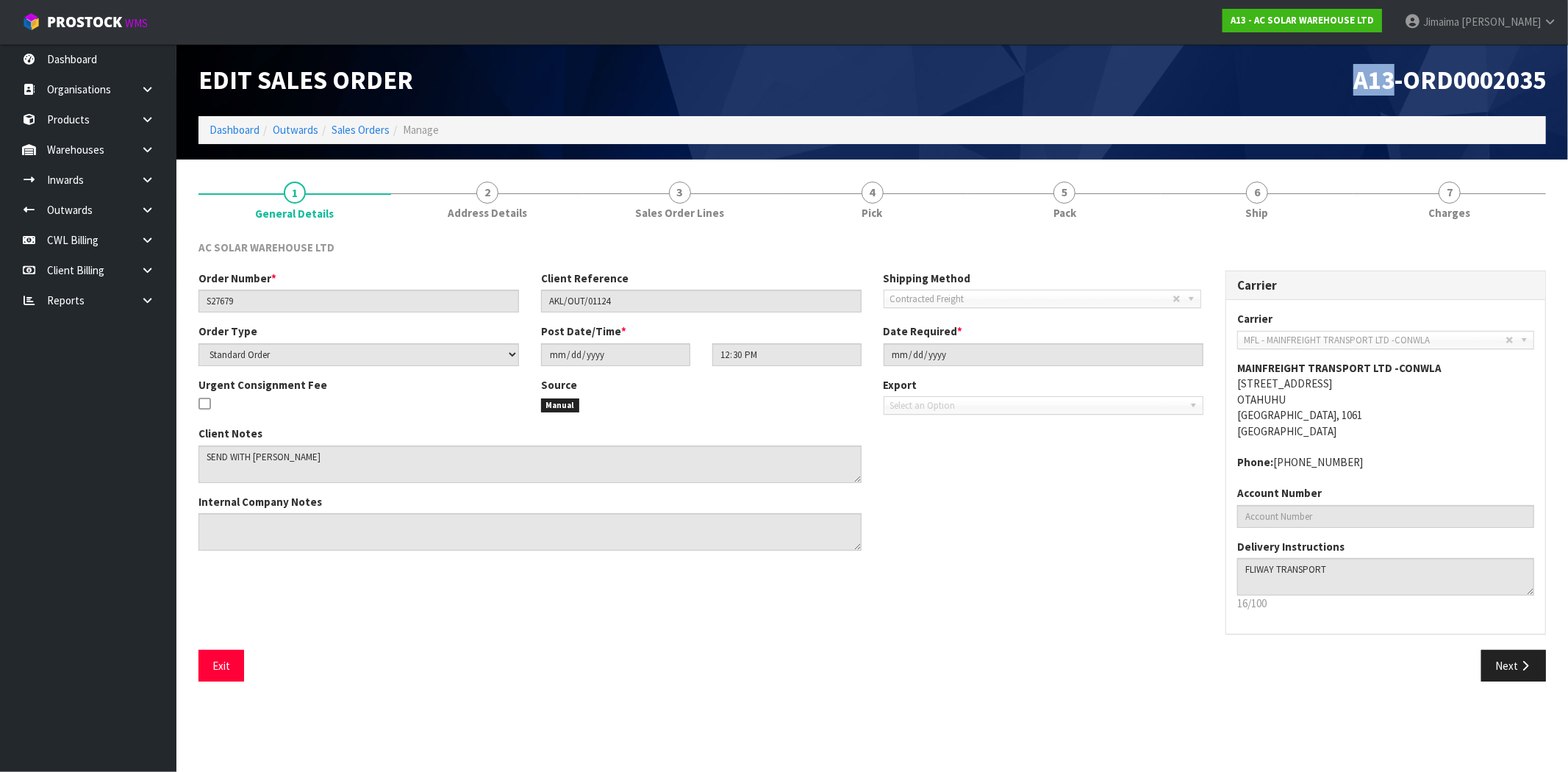
click at [1386, 91] on span "A13-ORD0002035" at bounding box center [1449, 80] width 193 height 32
click at [216, 126] on link "Dashboard" at bounding box center [234, 130] width 50 height 14
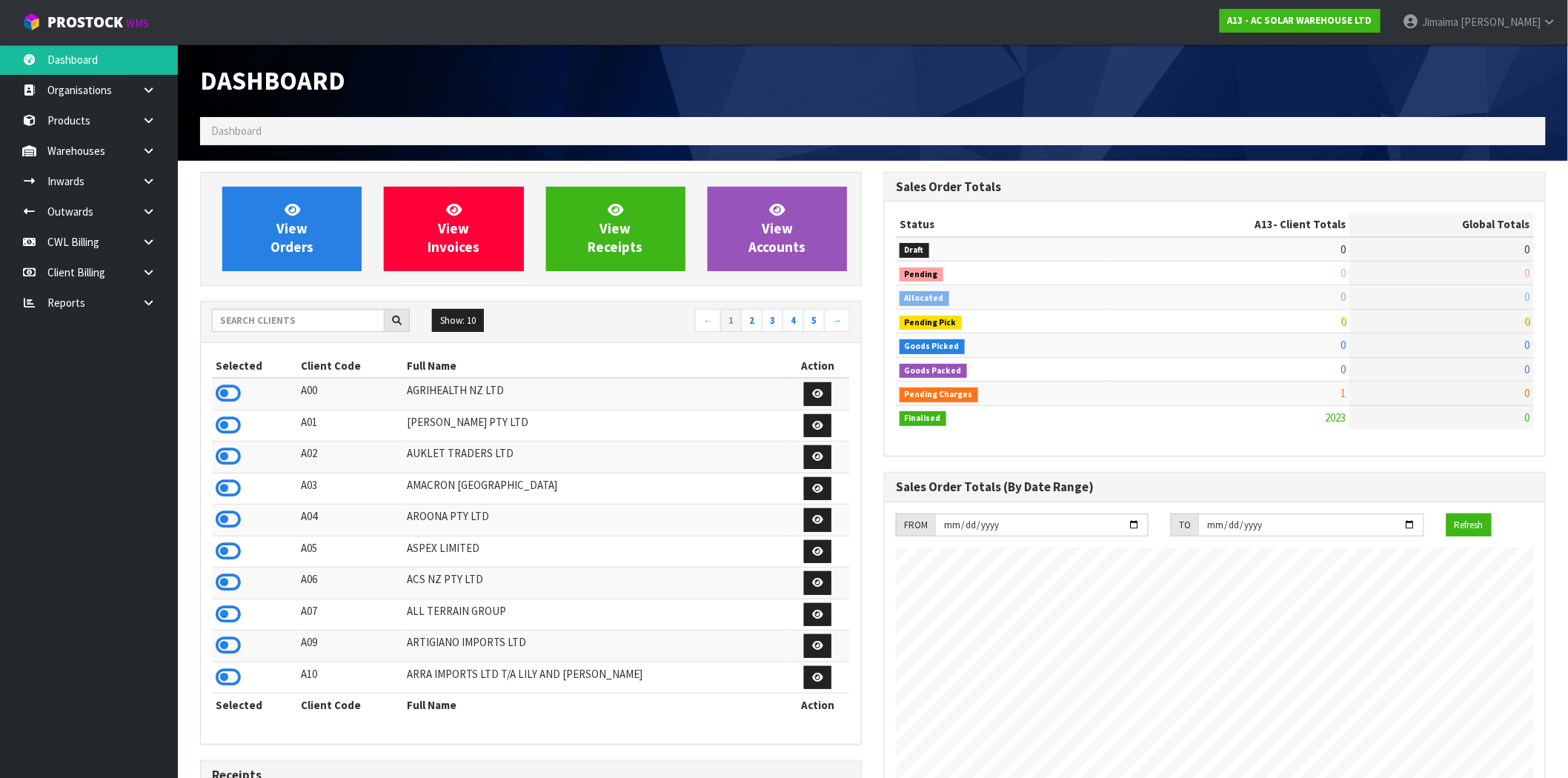
scroll to position [1098, 684]
click at [302, 324] on input "text" at bounding box center [298, 320] width 173 height 23
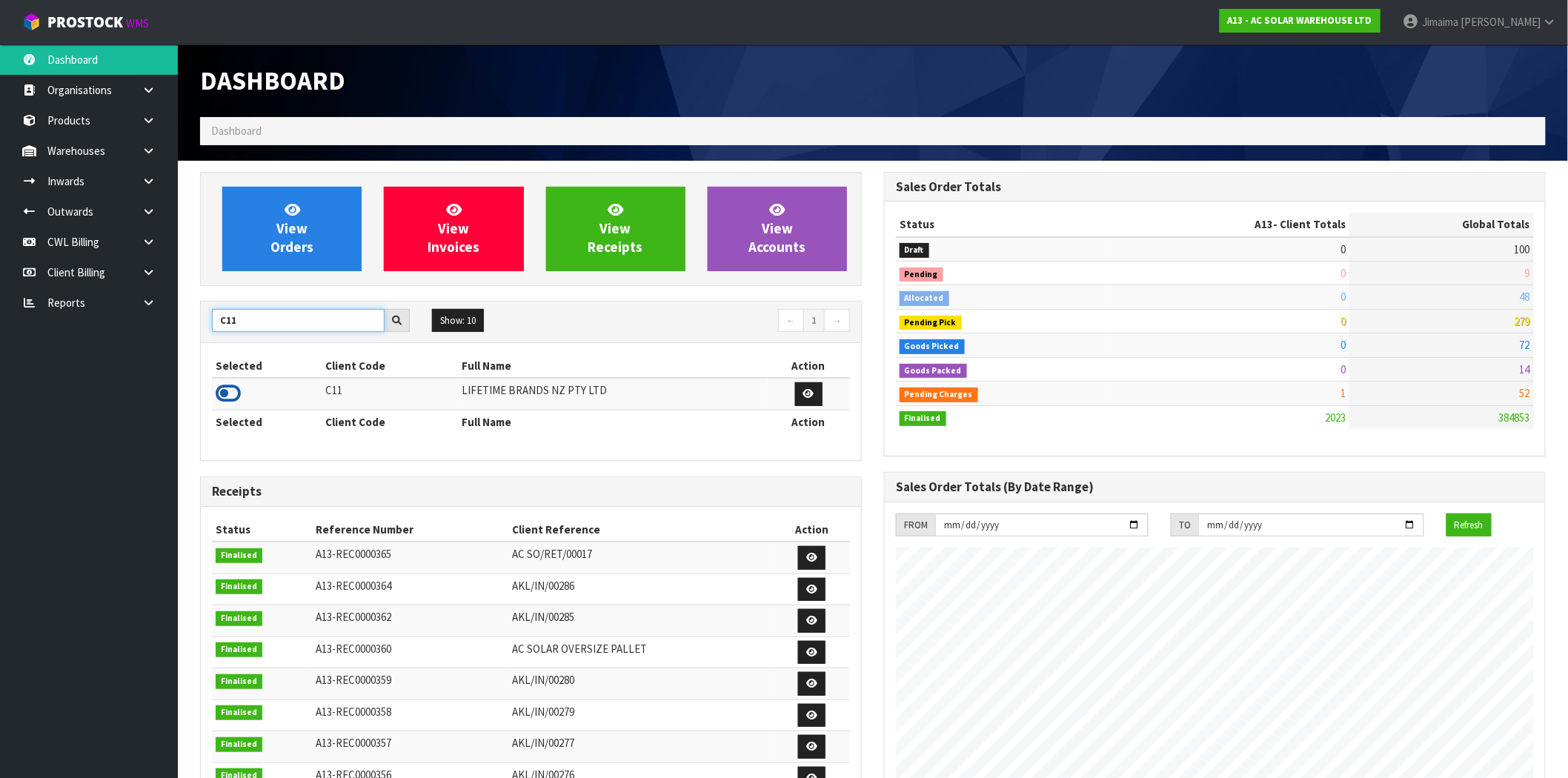
type input "C11"
drag, startPoint x: 232, startPoint y: 390, endPoint x: 250, endPoint y: 349, distance: 44.8
click at [232, 386] on icon at bounding box center [228, 393] width 25 height 22
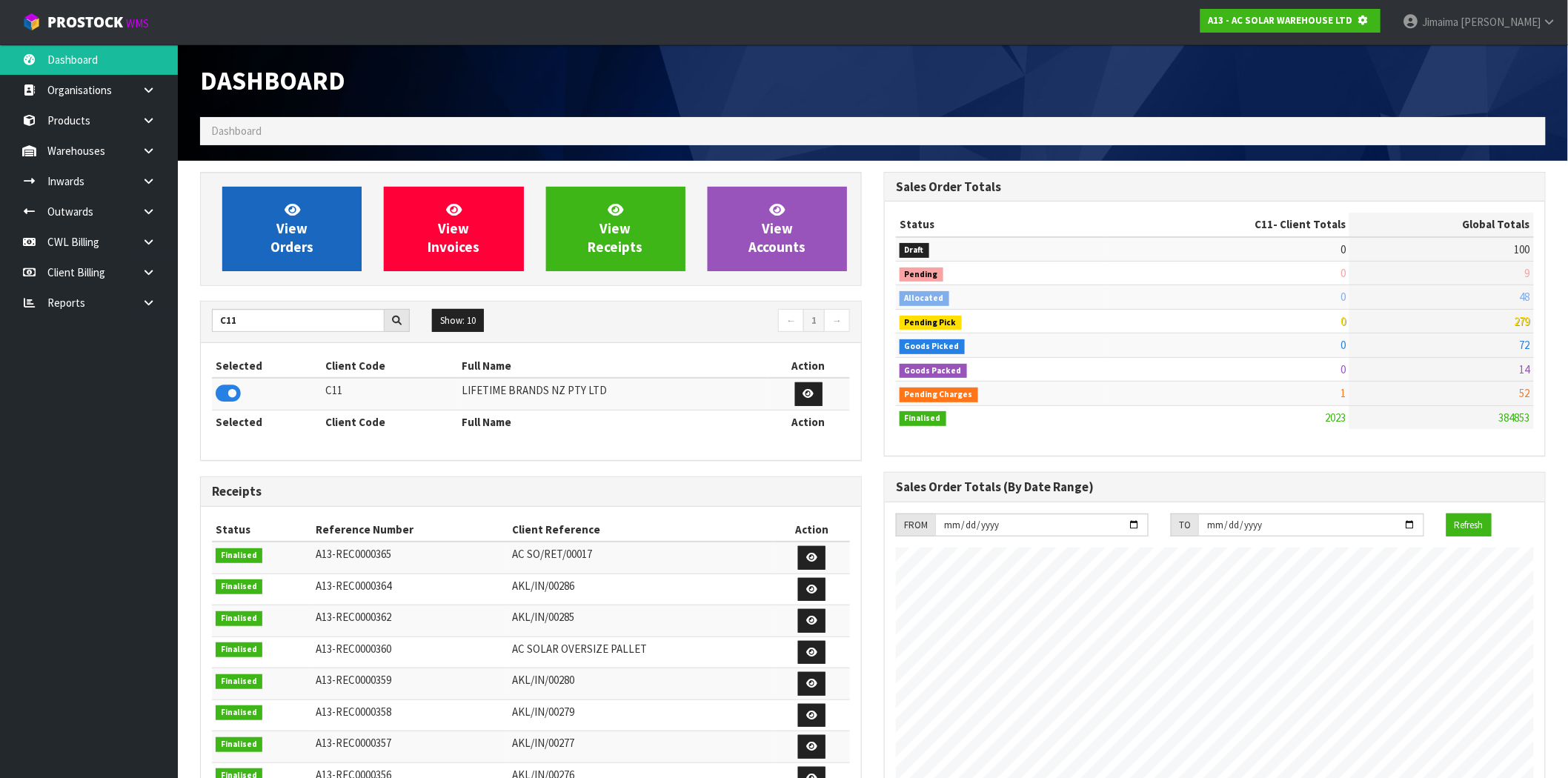
drag, startPoint x: 271, startPoint y: 276, endPoint x: 270, endPoint y: 256, distance: 20.0
click at [269, 269] on div "View Orders View Invoices View Receipts View Accounts" at bounding box center [530, 229] width 662 height 114
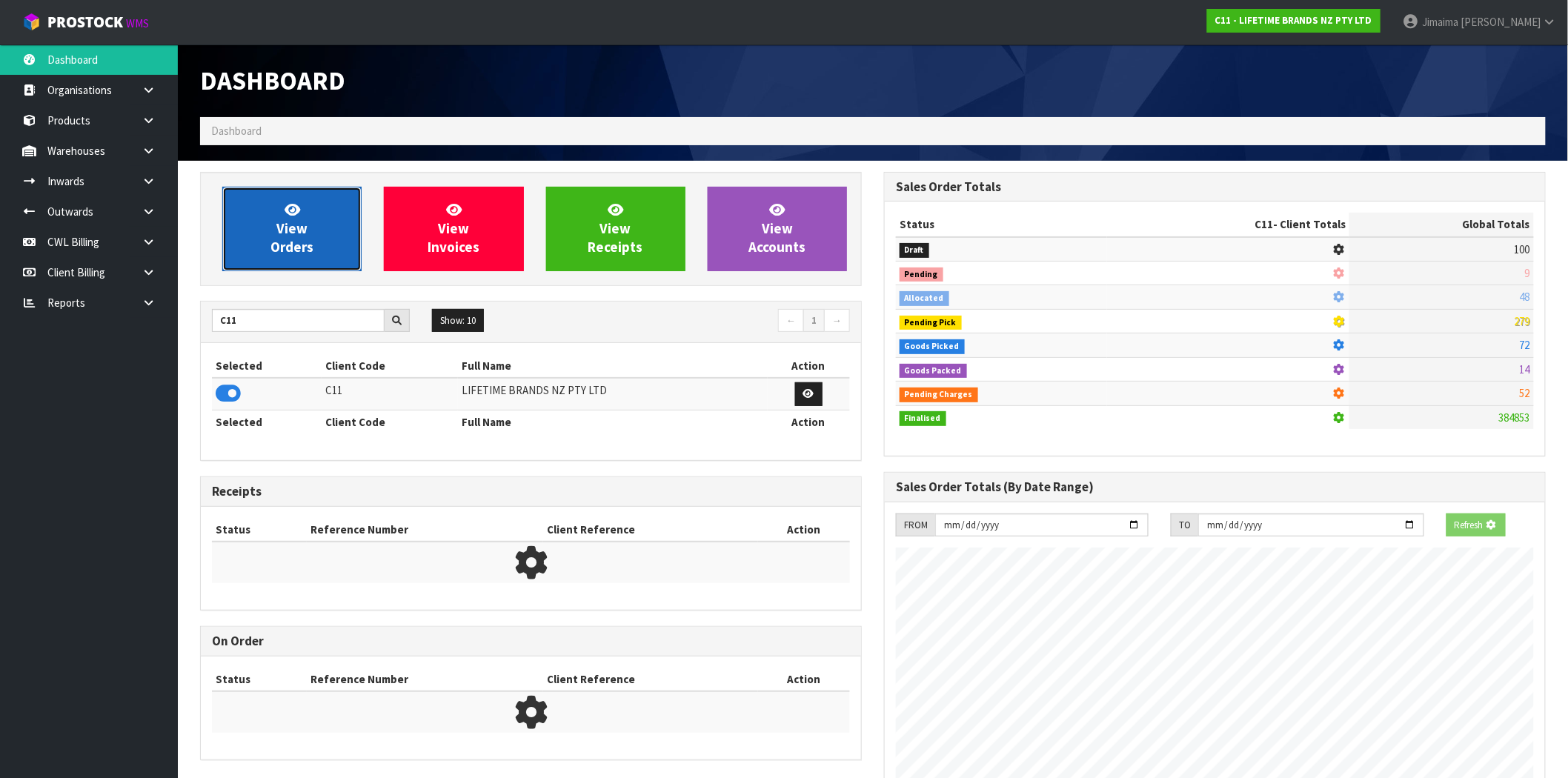
click at [270, 238] on span "View Orders" at bounding box center [292, 228] width 43 height 55
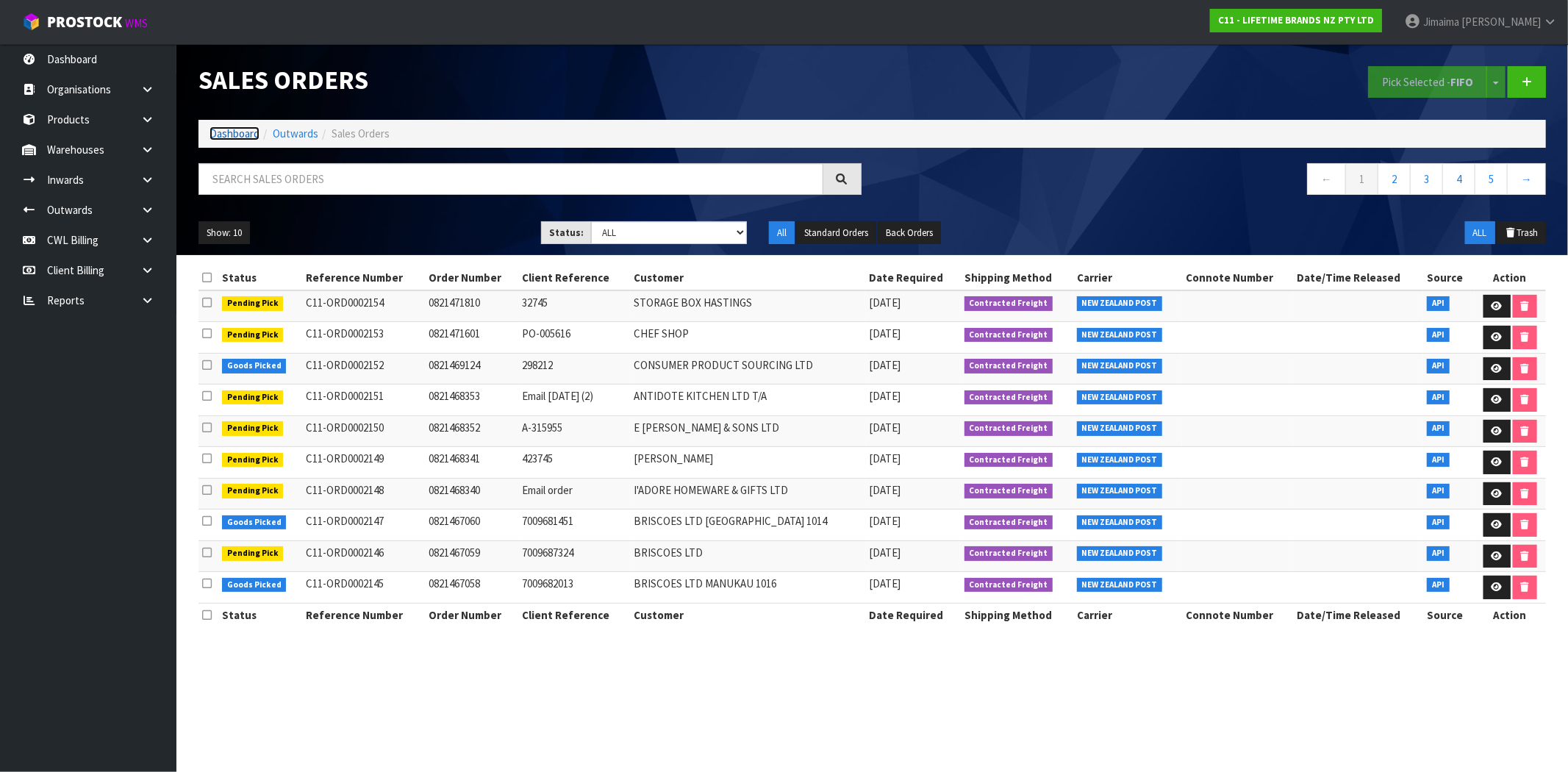
click at [237, 126] on link "Dashboard" at bounding box center [234, 133] width 50 height 14
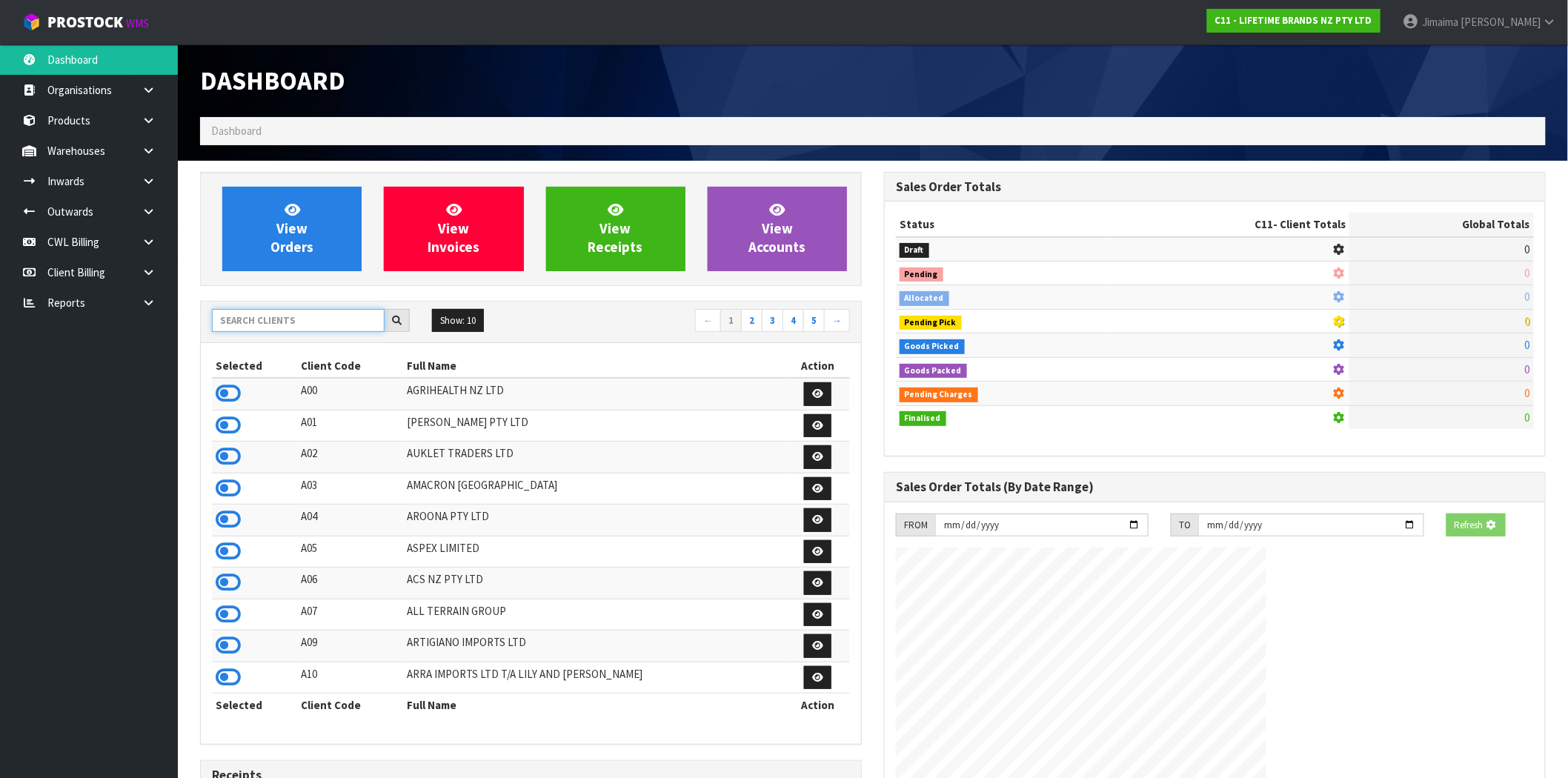
drag, startPoint x: 267, startPoint y: 317, endPoint x: 250, endPoint y: 329, distance: 20.8
click at [268, 317] on input "text" at bounding box center [298, 320] width 173 height 23
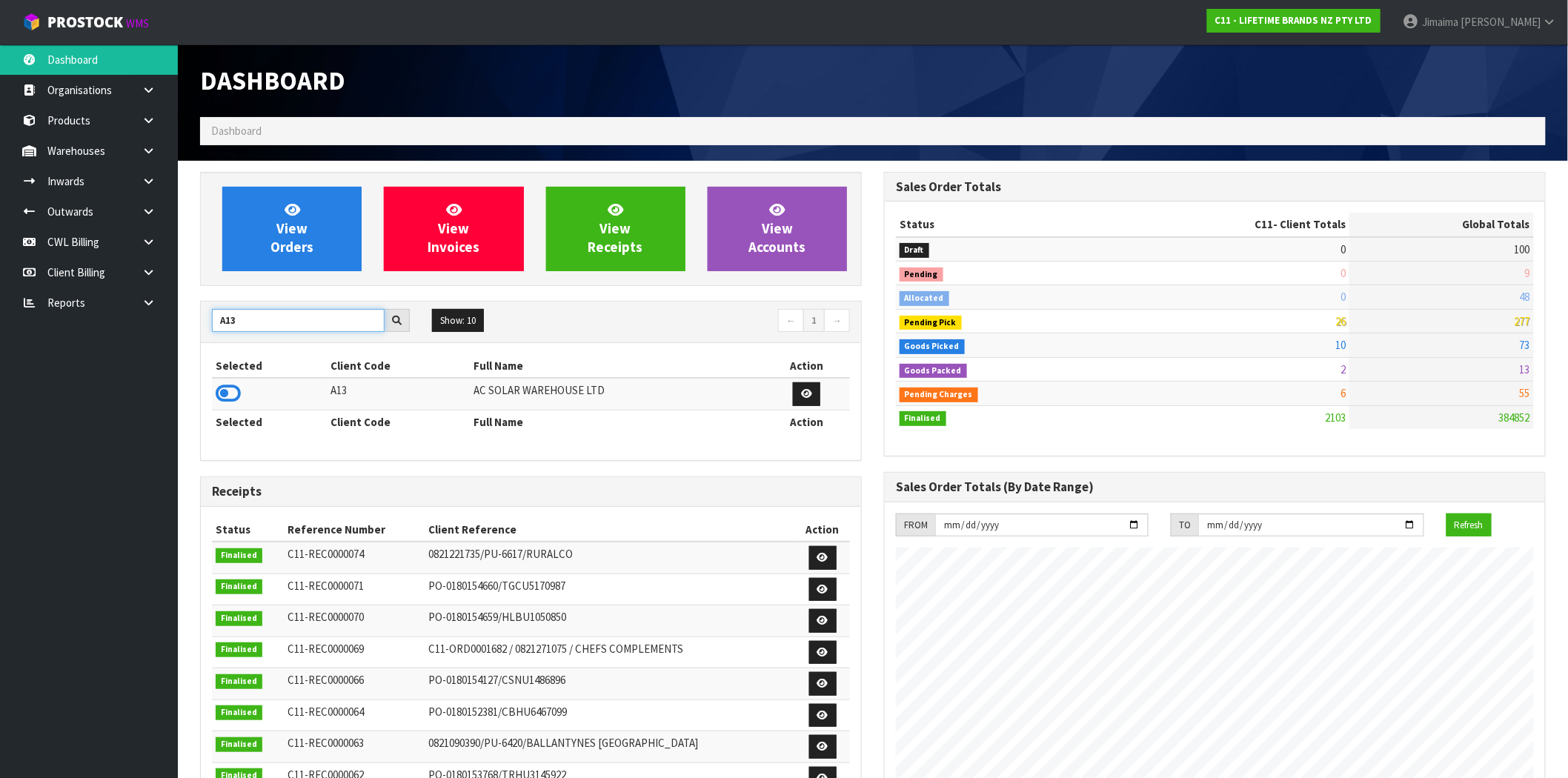
type input "A13"
click at [240, 388] on td at bounding box center [270, 393] width 115 height 32
click at [236, 395] on icon at bounding box center [228, 393] width 25 height 22
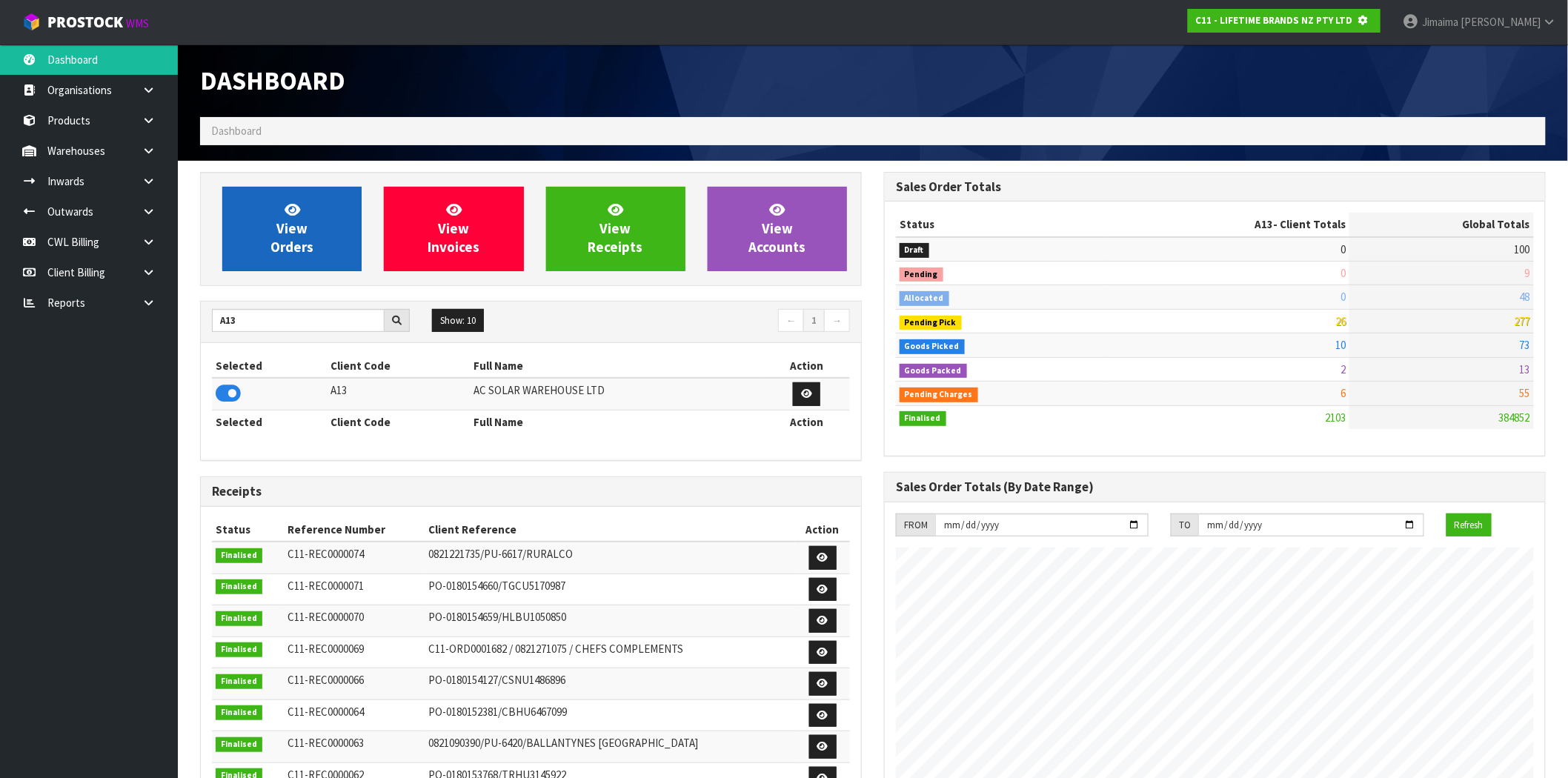
scroll to position [739652, 740271]
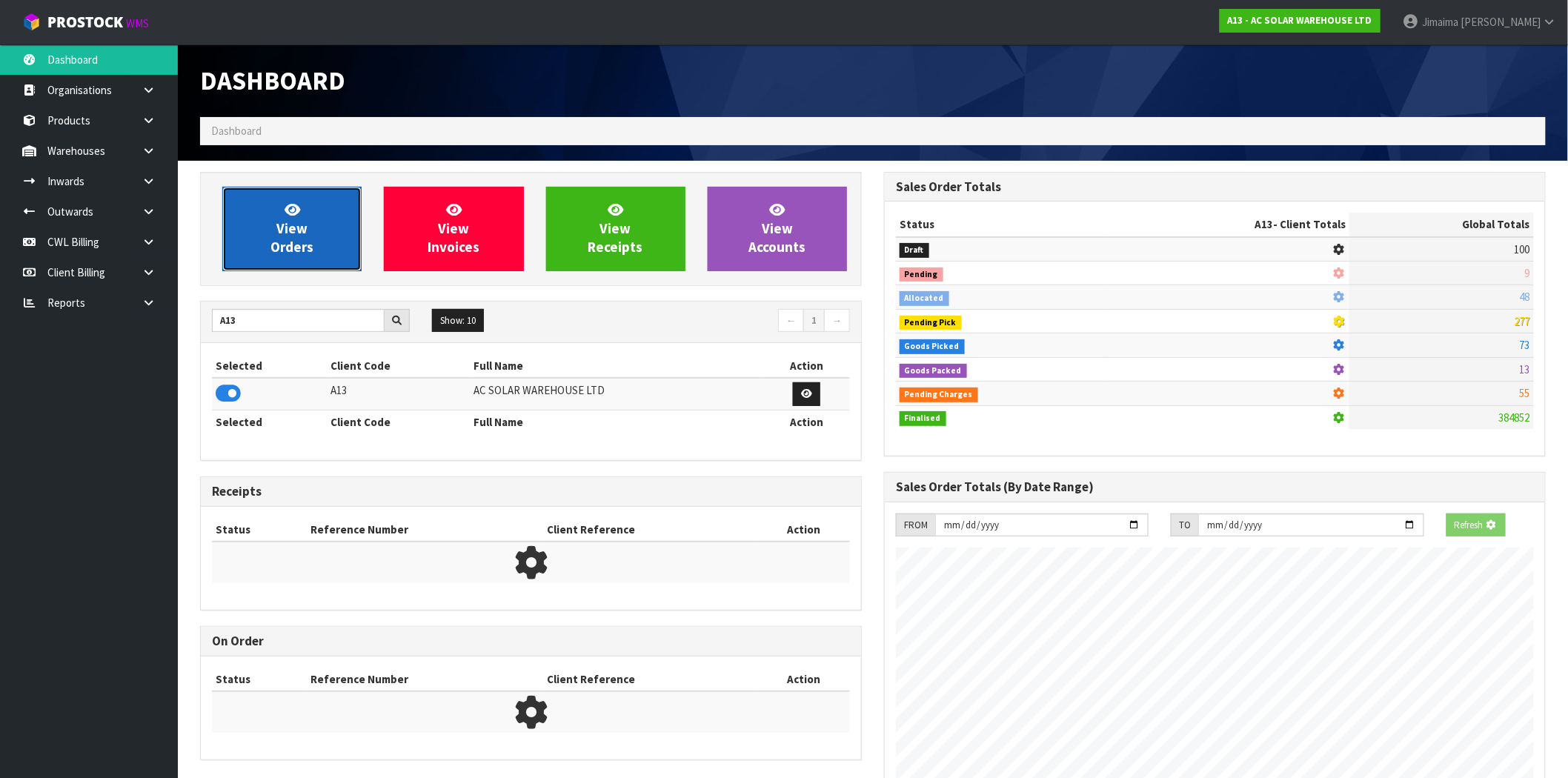
click at [307, 231] on link "View Orders" at bounding box center [292, 229] width 139 height 85
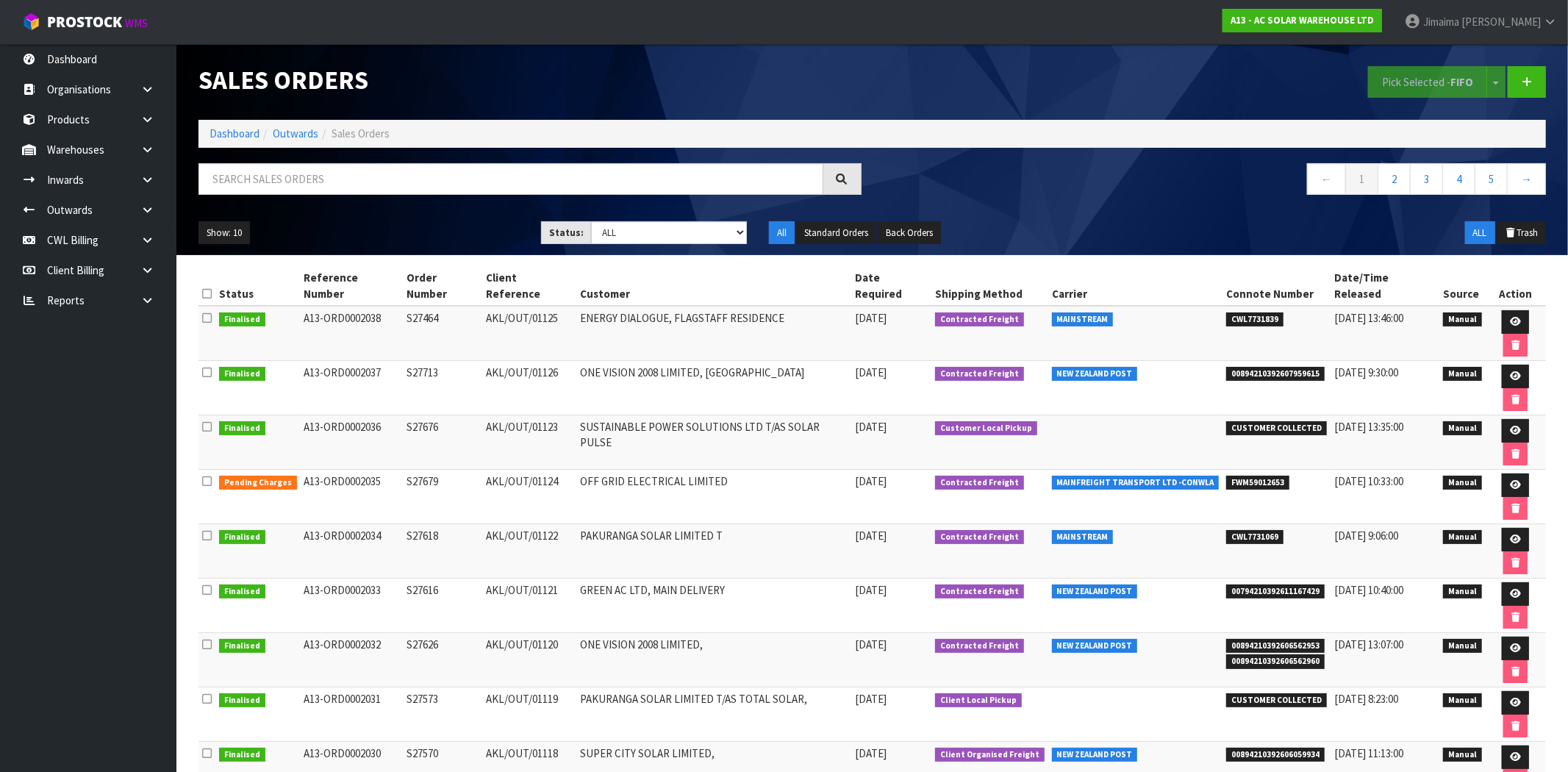
click at [321, 470] on td "A13-ORD0002035" at bounding box center [352, 497] width 103 height 55
click at [1509, 480] on icon at bounding box center [1515, 485] width 11 height 10
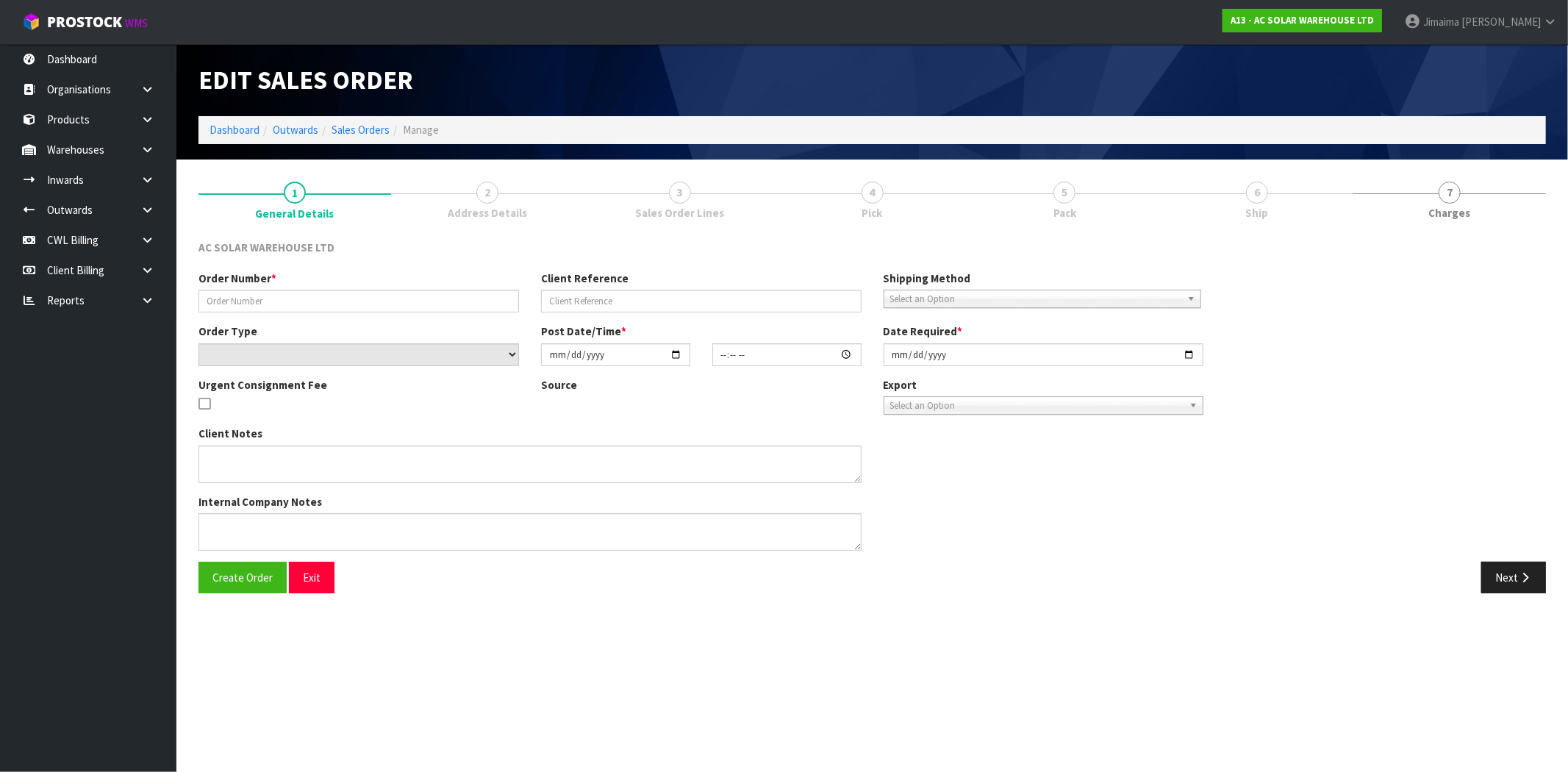
type input "S27679"
type input "AKL/OUT/01124"
select select "number:0"
type input "[DATE]"
type input "12:30:00.000"
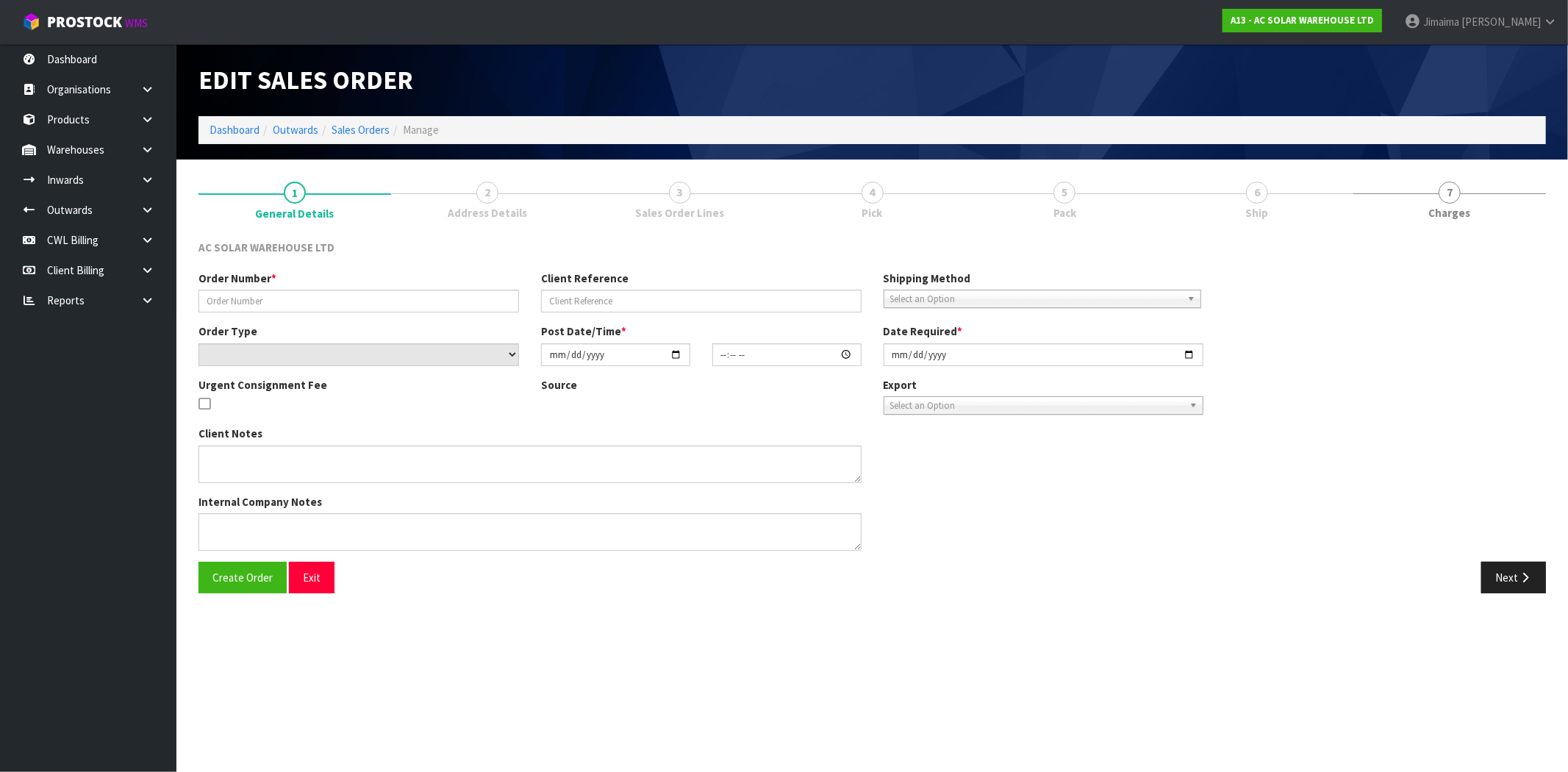
type input "[DATE]"
type textarea "SEND WITH FLIWAYS"
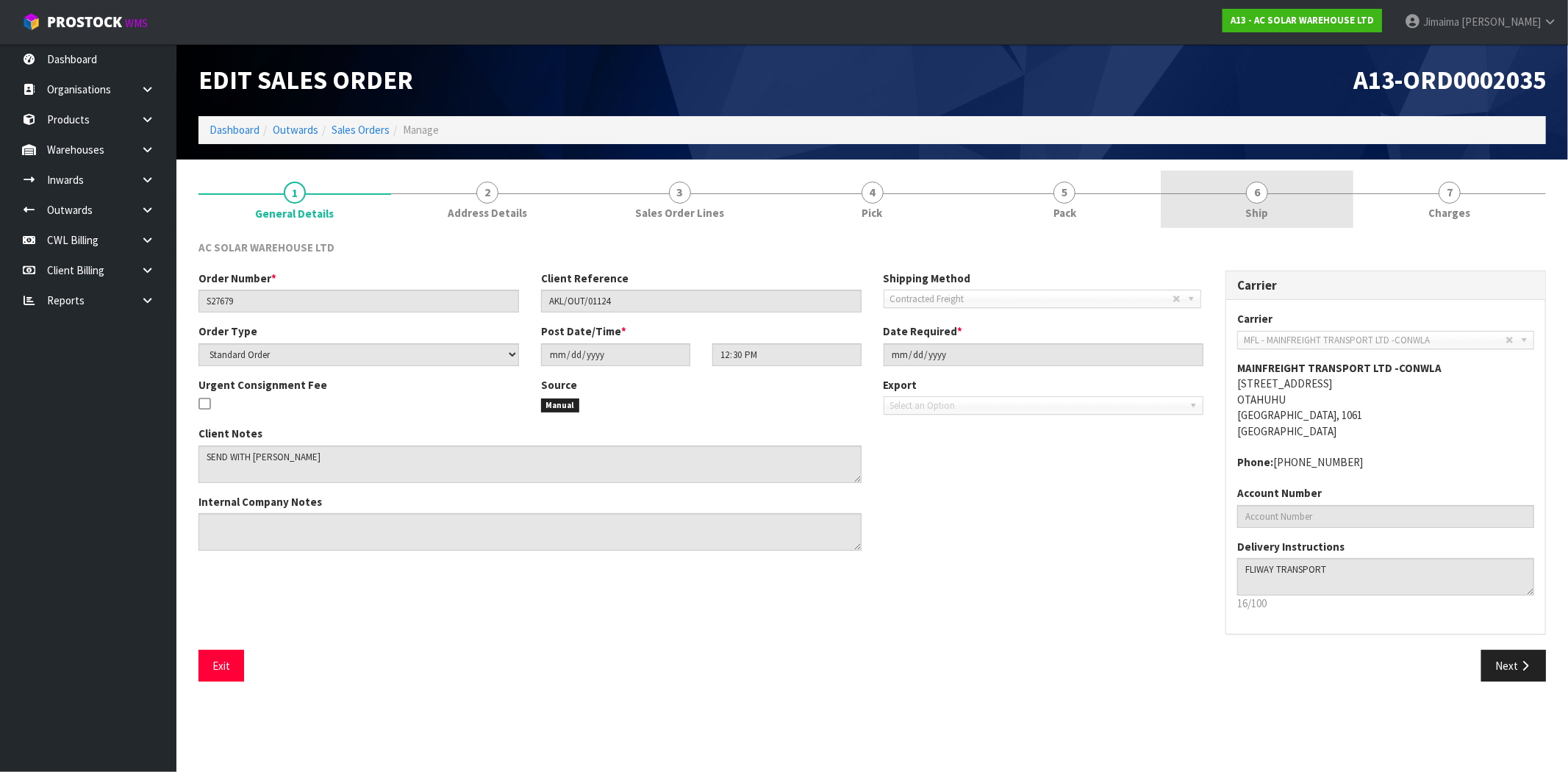
click at [1262, 208] on span "Ship" at bounding box center [1257, 212] width 23 height 15
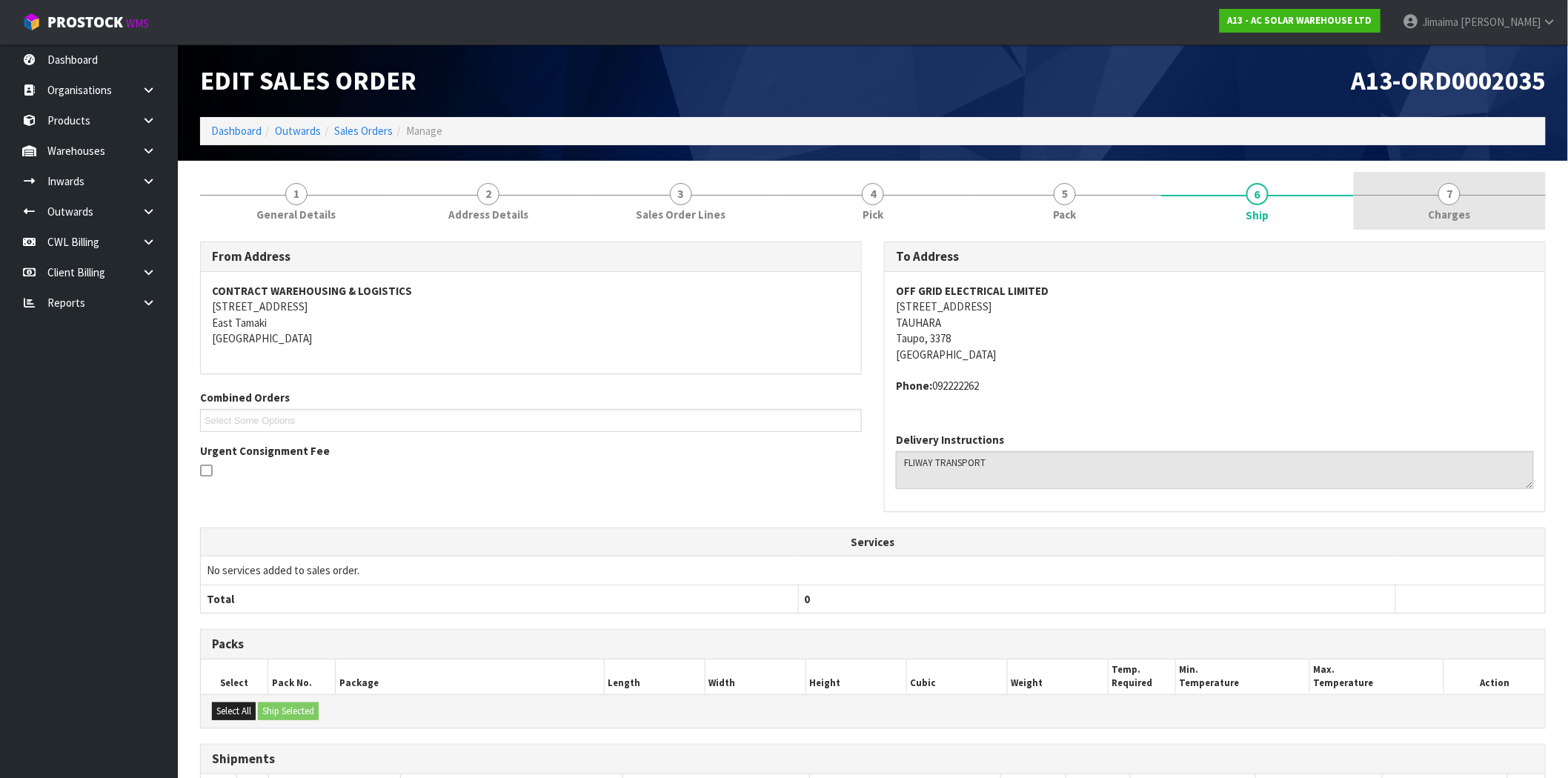
click at [1492, 198] on link "7 [GEOGRAPHIC_DATA]" at bounding box center [1450, 201] width 192 height 58
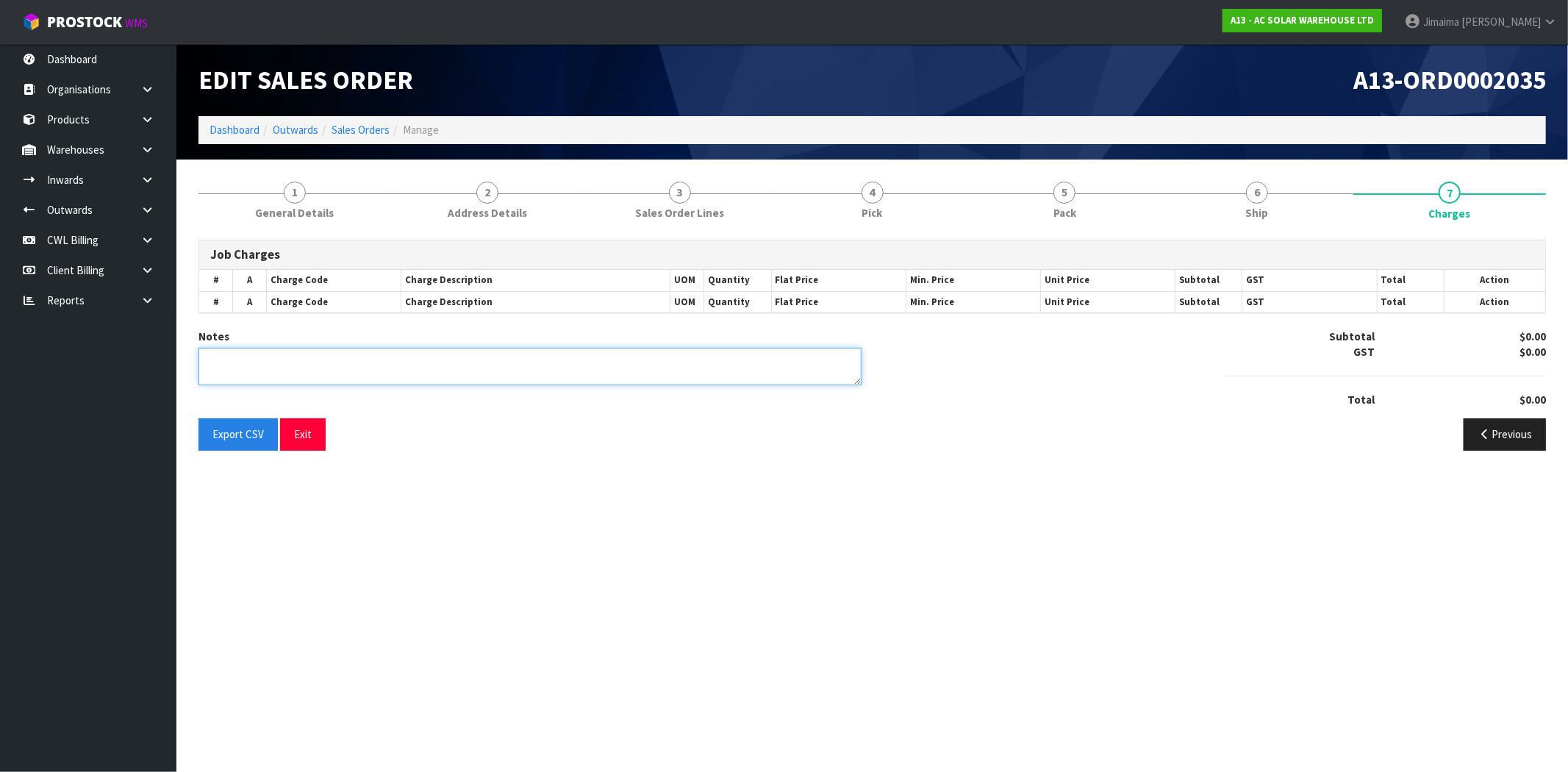
click at [309, 369] on textarea at bounding box center [529, 366] width 663 height 37
type textarea "T"
type textarea "DUE TO DEL"
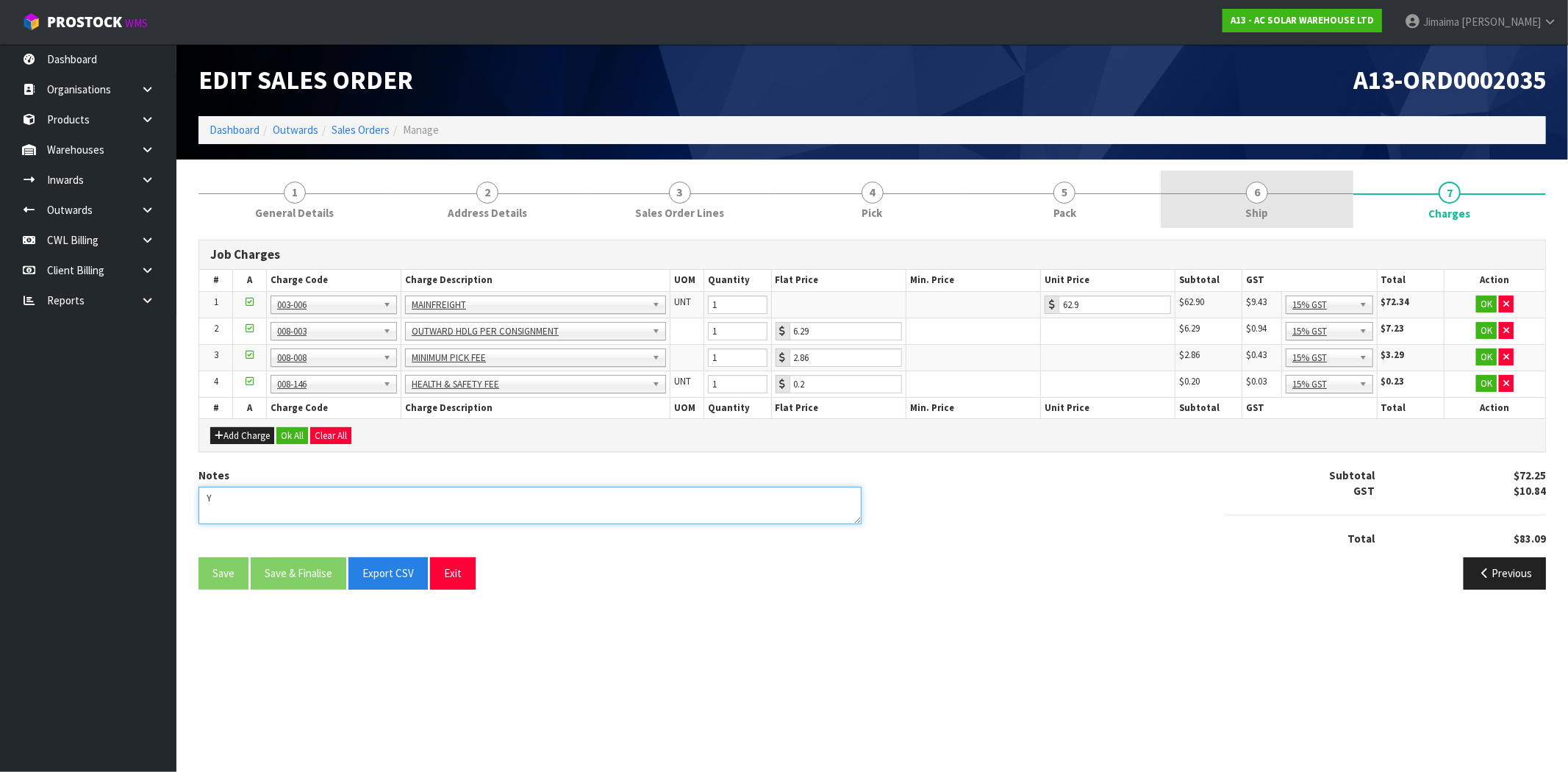
type textarea "Y"
click at [1201, 205] on link "6 Ship" at bounding box center [1256, 199] width 193 height 58
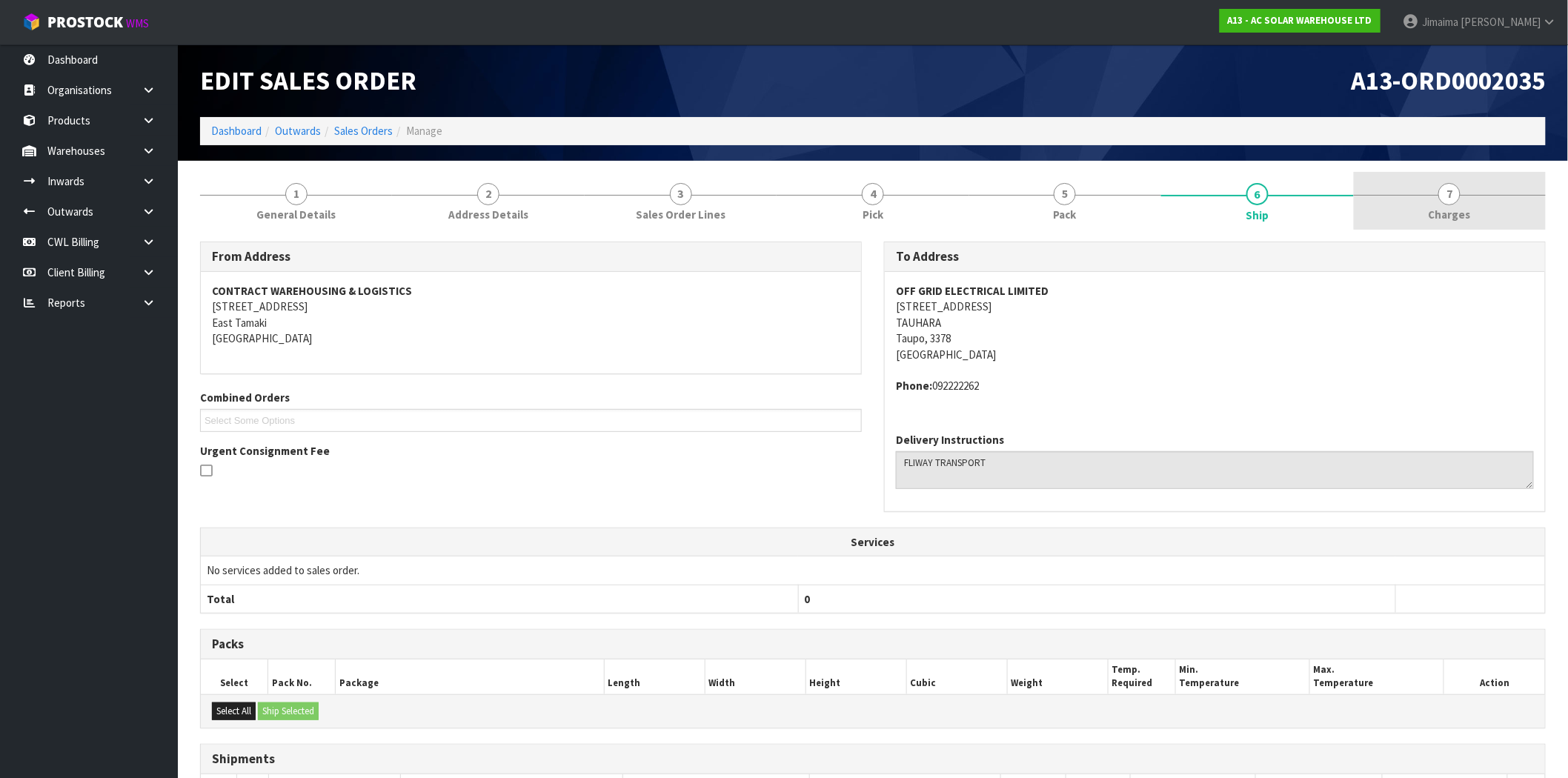
click at [1402, 213] on link "7 [GEOGRAPHIC_DATA]" at bounding box center [1450, 201] width 192 height 58
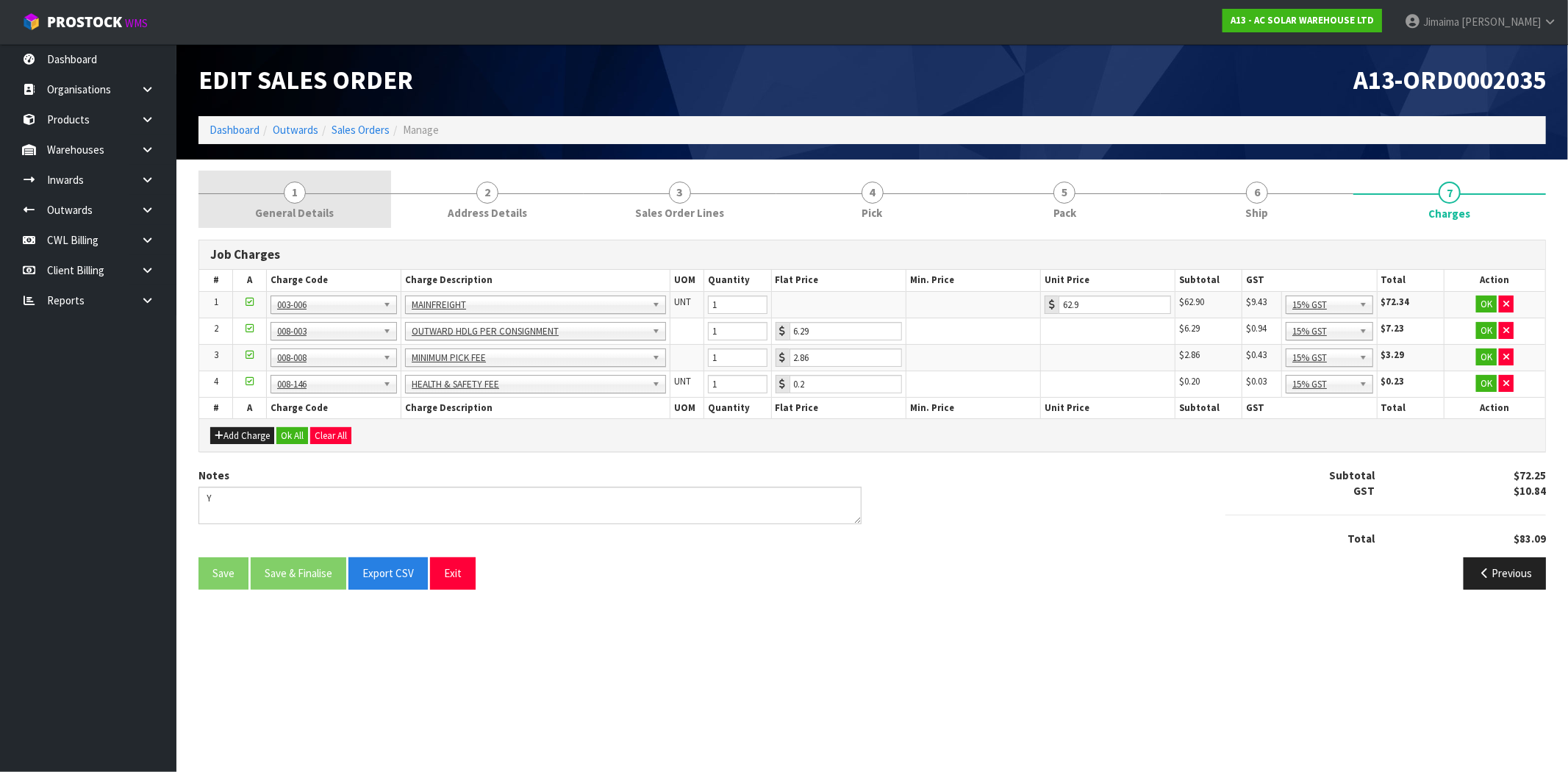
click at [319, 190] on link "1 General Details" at bounding box center [294, 199] width 193 height 58
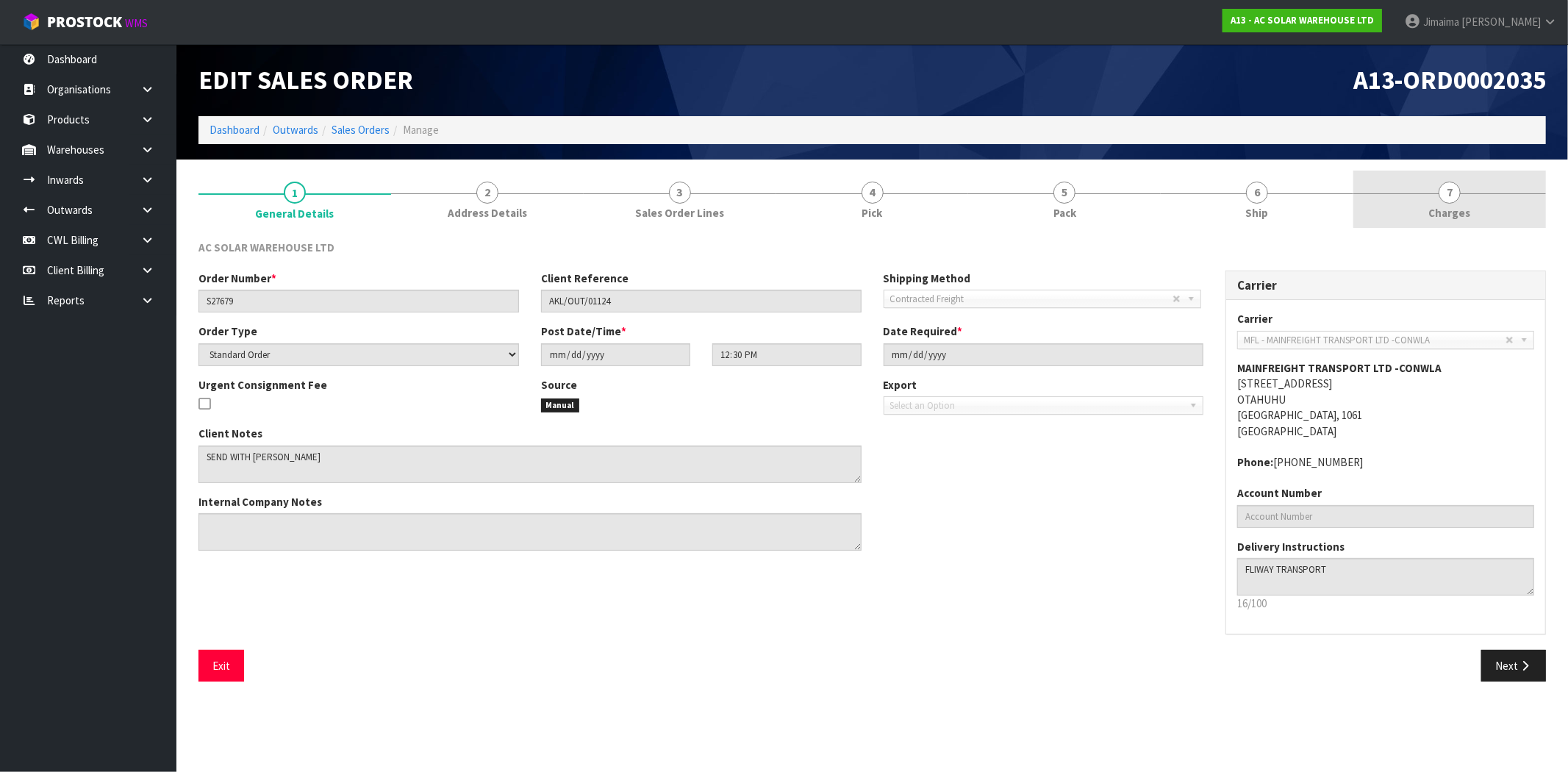
drag, startPoint x: 1476, startPoint y: 207, endPoint x: 1420, endPoint y: 228, distance: 59.8
click at [1475, 207] on link "7 [GEOGRAPHIC_DATA]" at bounding box center [1449, 199] width 193 height 58
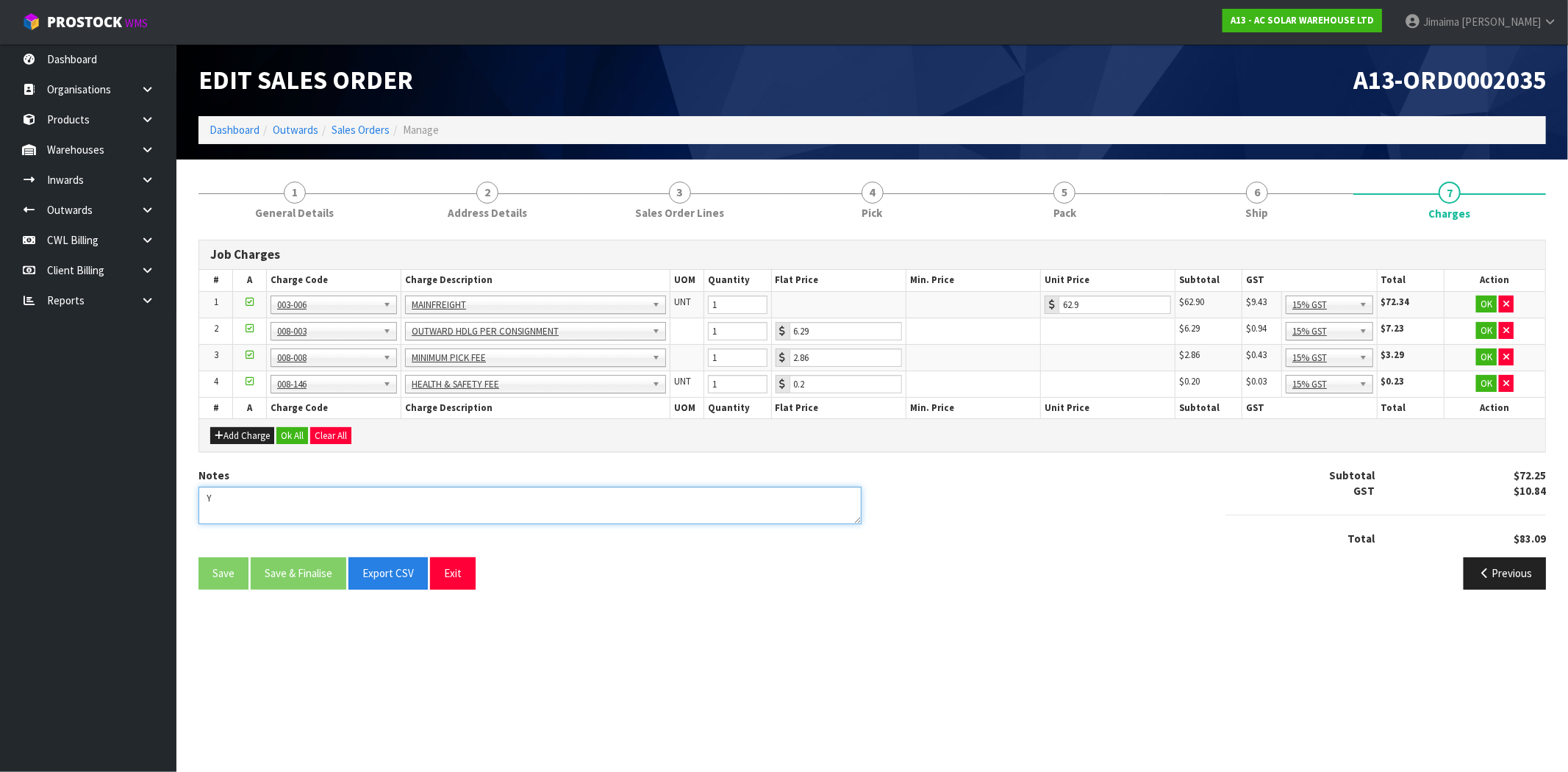
click at [333, 490] on textarea at bounding box center [529, 505] width 663 height 37
click at [279, 510] on textarea at bounding box center [529, 505] width 663 height 37
click at [592, 502] on textarea at bounding box center [529, 505] width 663 height 37
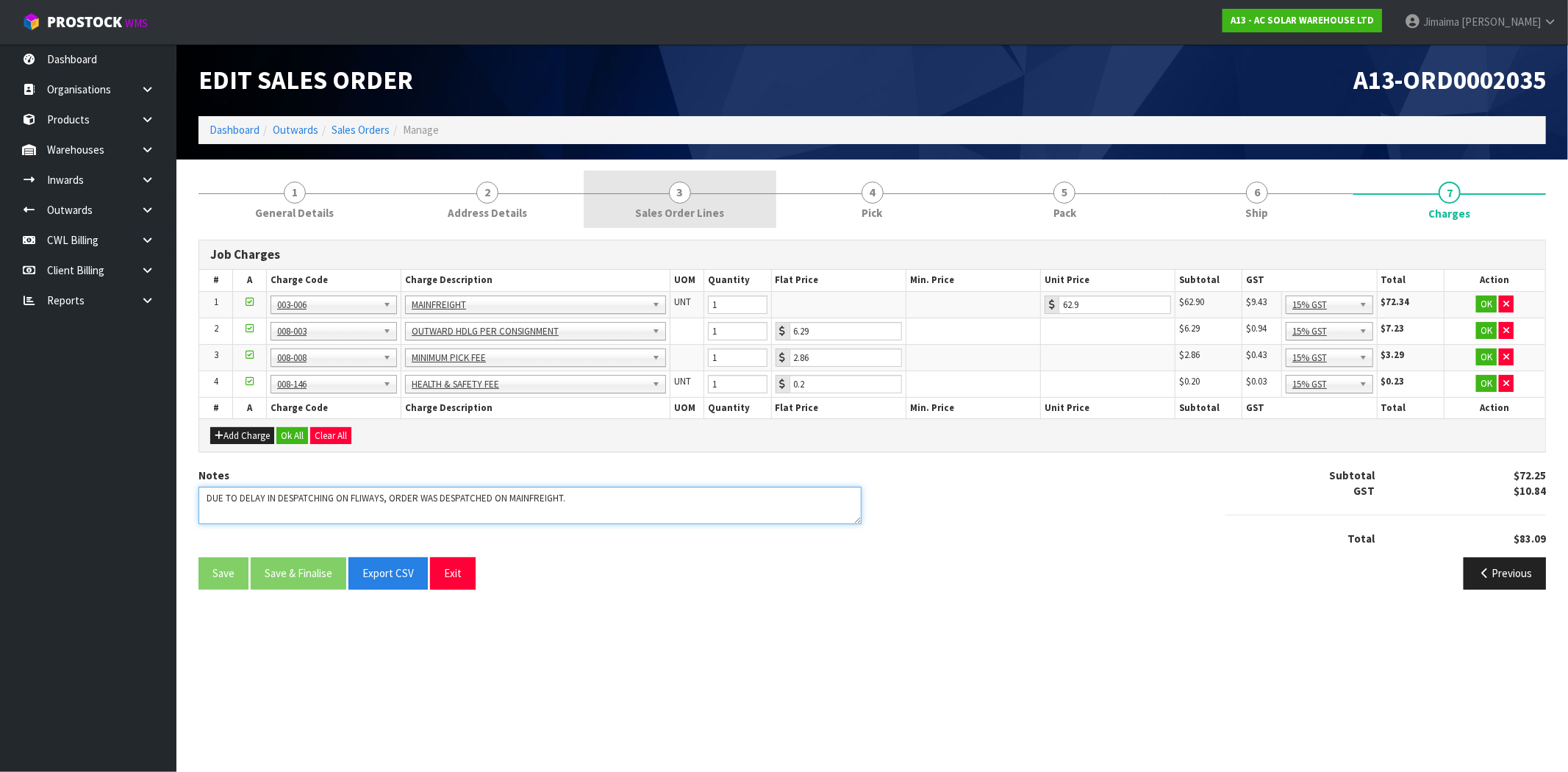
type textarea "DUE TO DELAY IN DESPATCHING ON FLIWAYS, ORDER WAS DESPATCHED ON MAINFREIGHT."
click at [628, 207] on link "3 Sales Order Lines" at bounding box center [679, 199] width 193 height 58
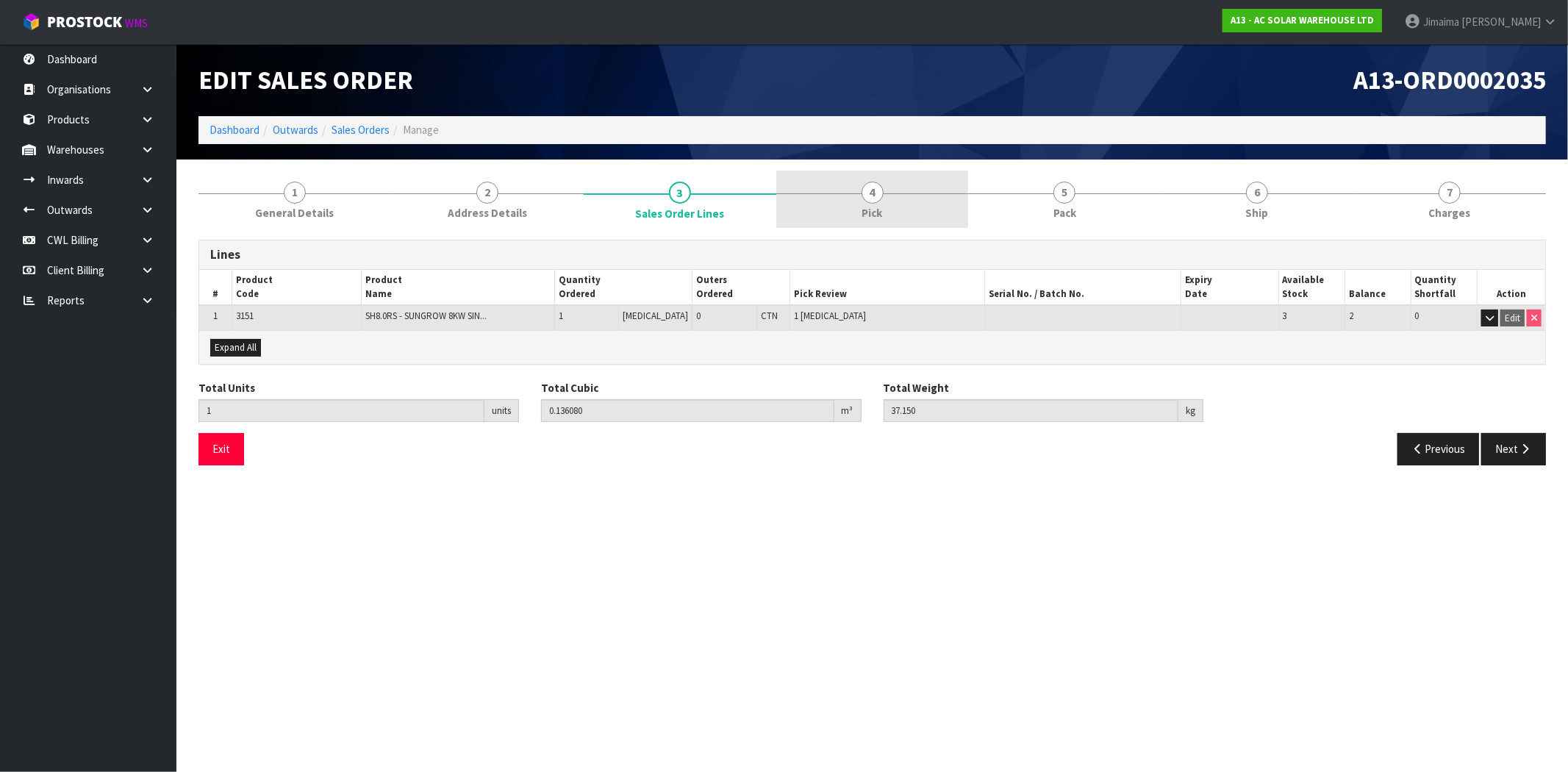
drag, startPoint x: 839, startPoint y: 204, endPoint x: 872, endPoint y: 206, distance: 33.1
click at [841, 204] on link "4 Pick" at bounding box center [872, 199] width 193 height 58
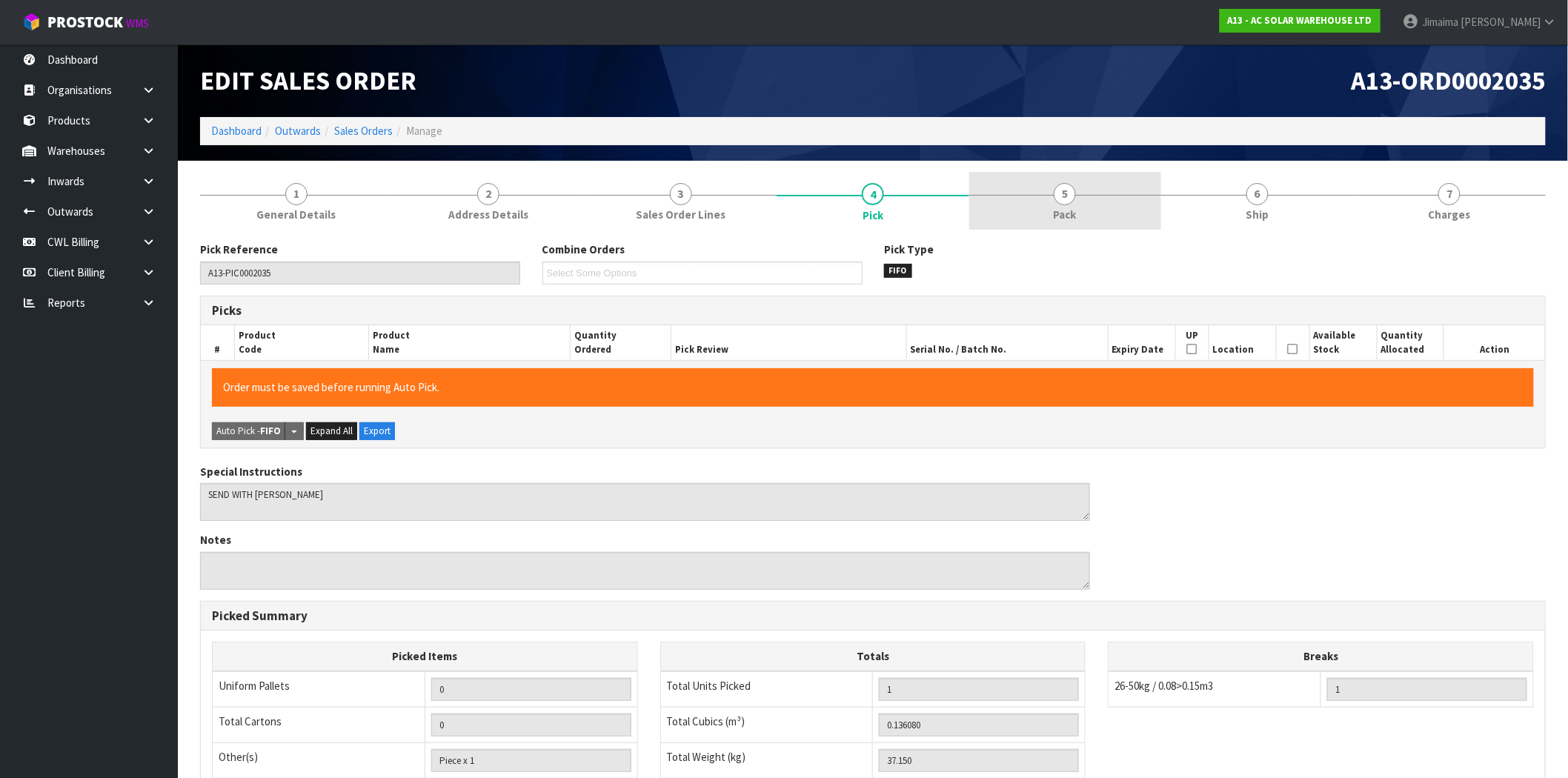
click at [1010, 205] on link "5 Pack" at bounding box center [1065, 201] width 192 height 58
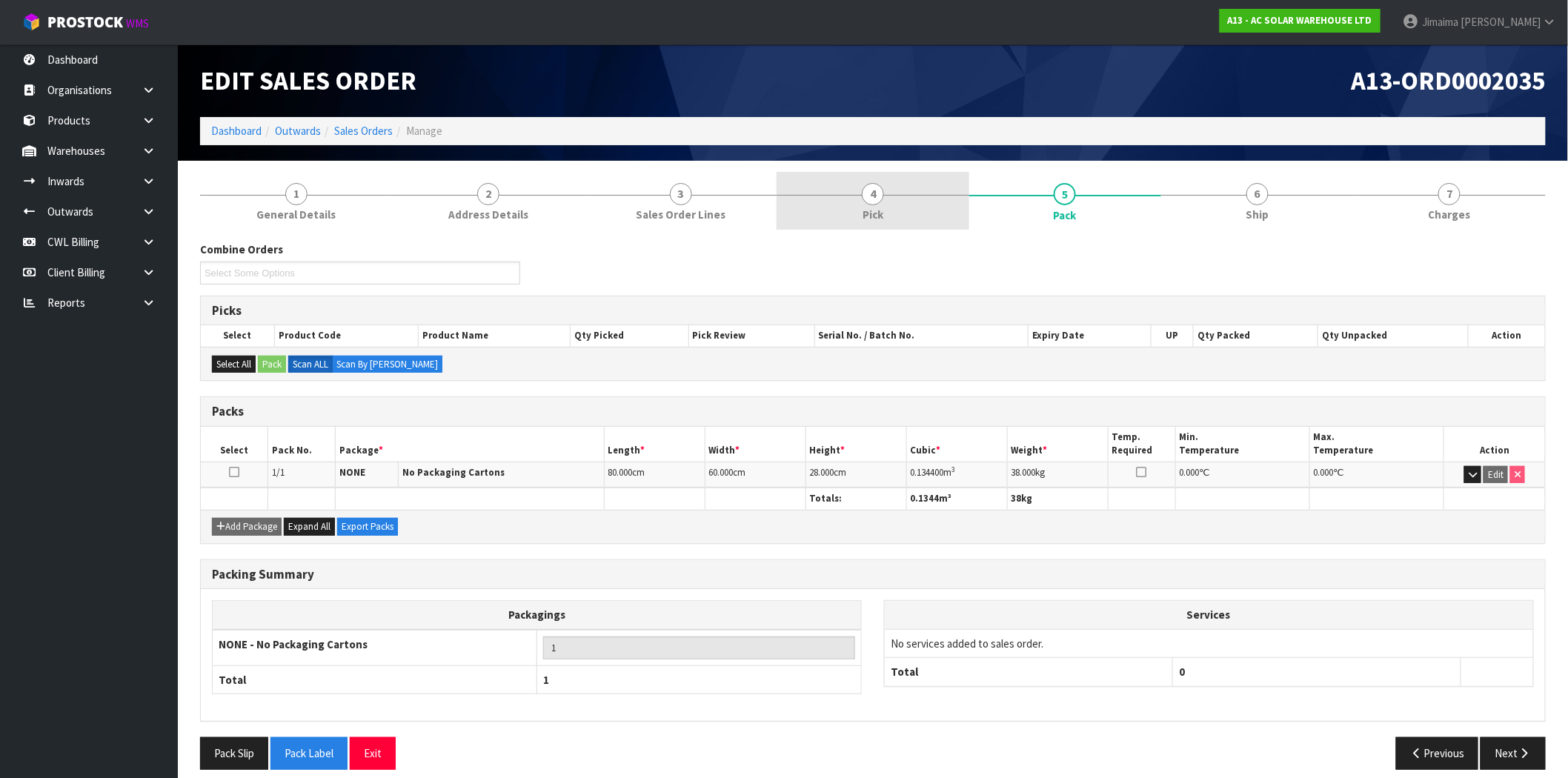
click at [849, 205] on link "4 Pick" at bounding box center [873, 201] width 192 height 58
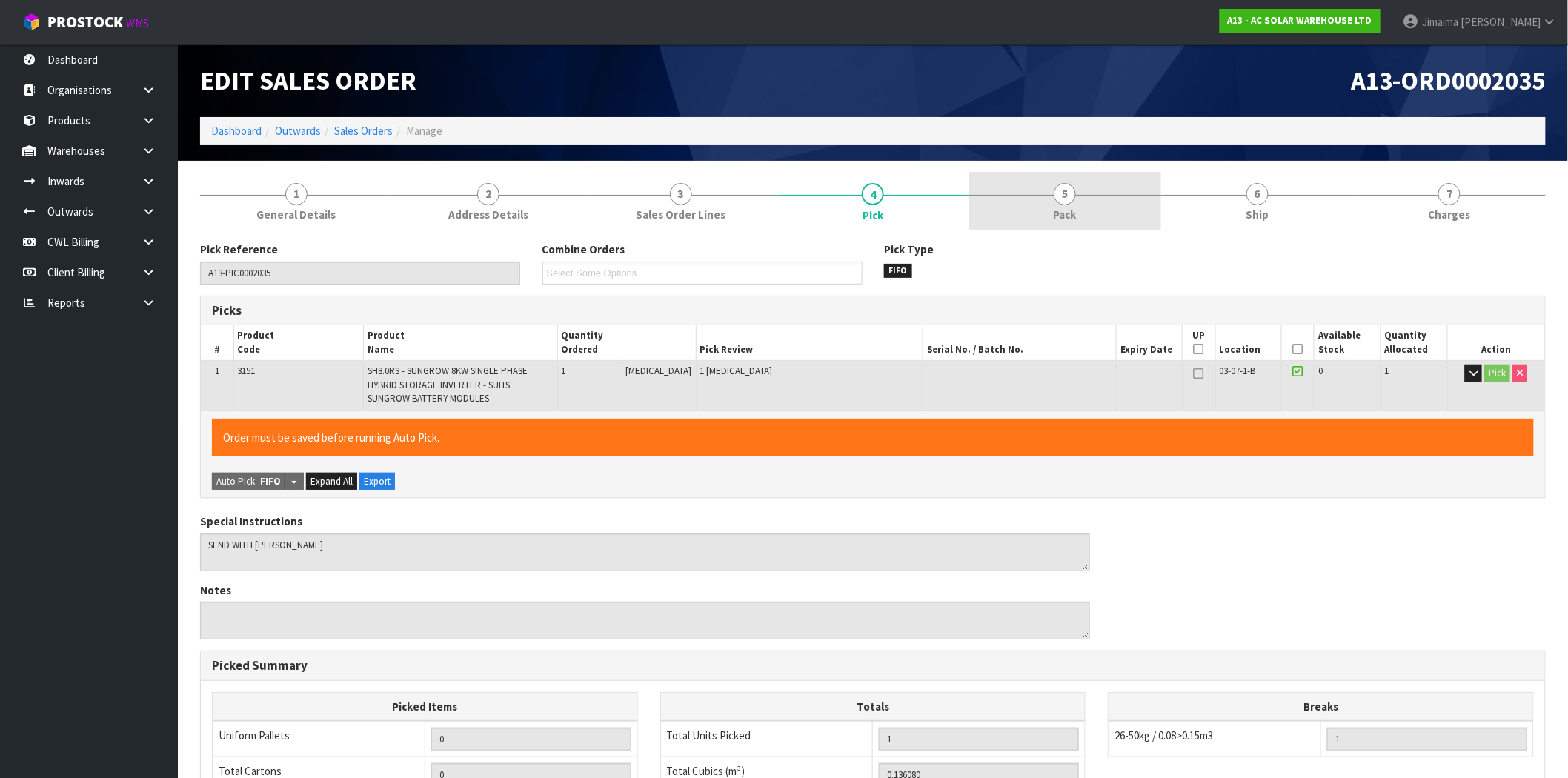
click at [1072, 218] on span "Pack" at bounding box center [1065, 213] width 23 height 15
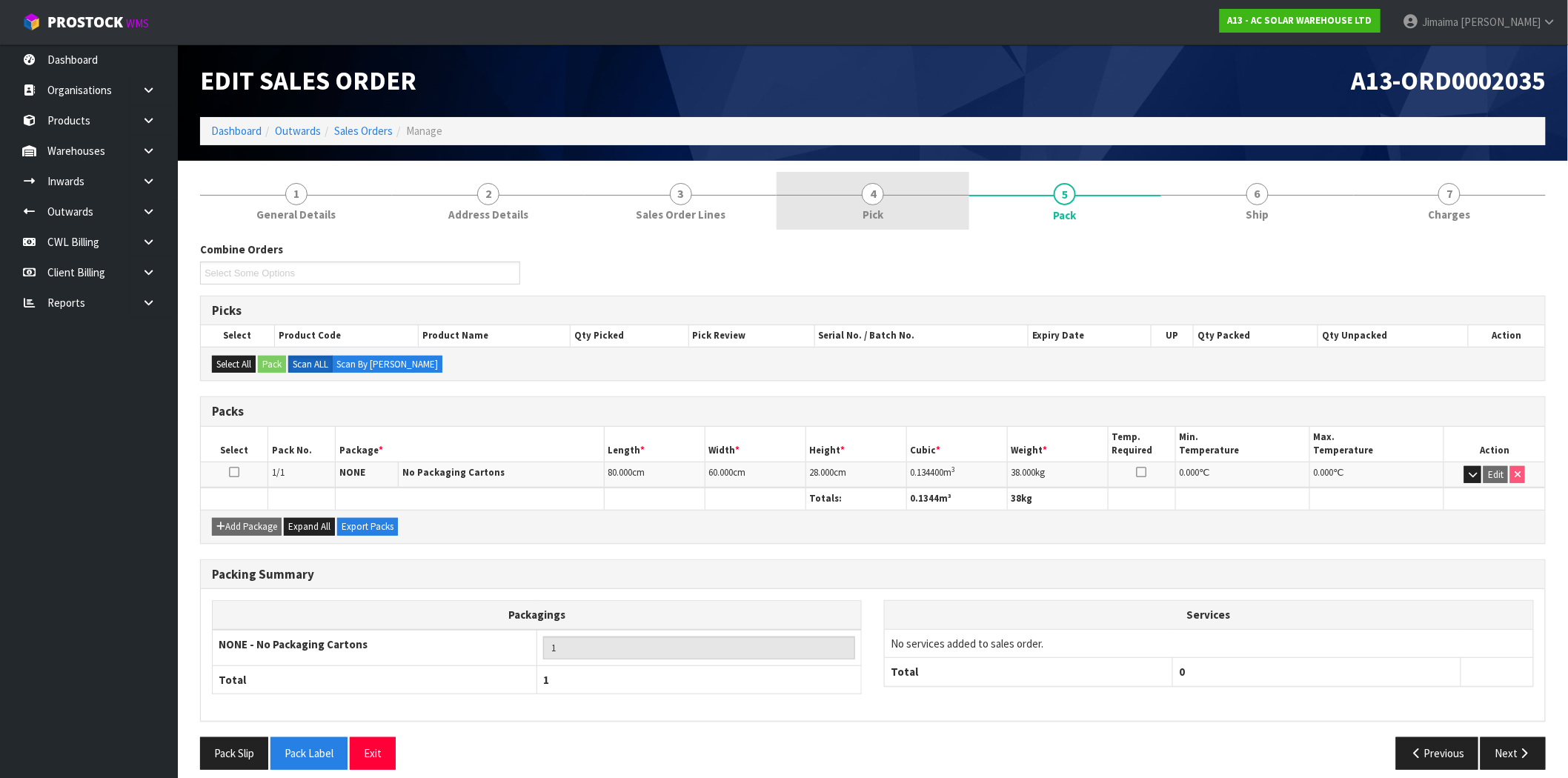
click at [900, 194] on link "4 Pick" at bounding box center [873, 201] width 192 height 58
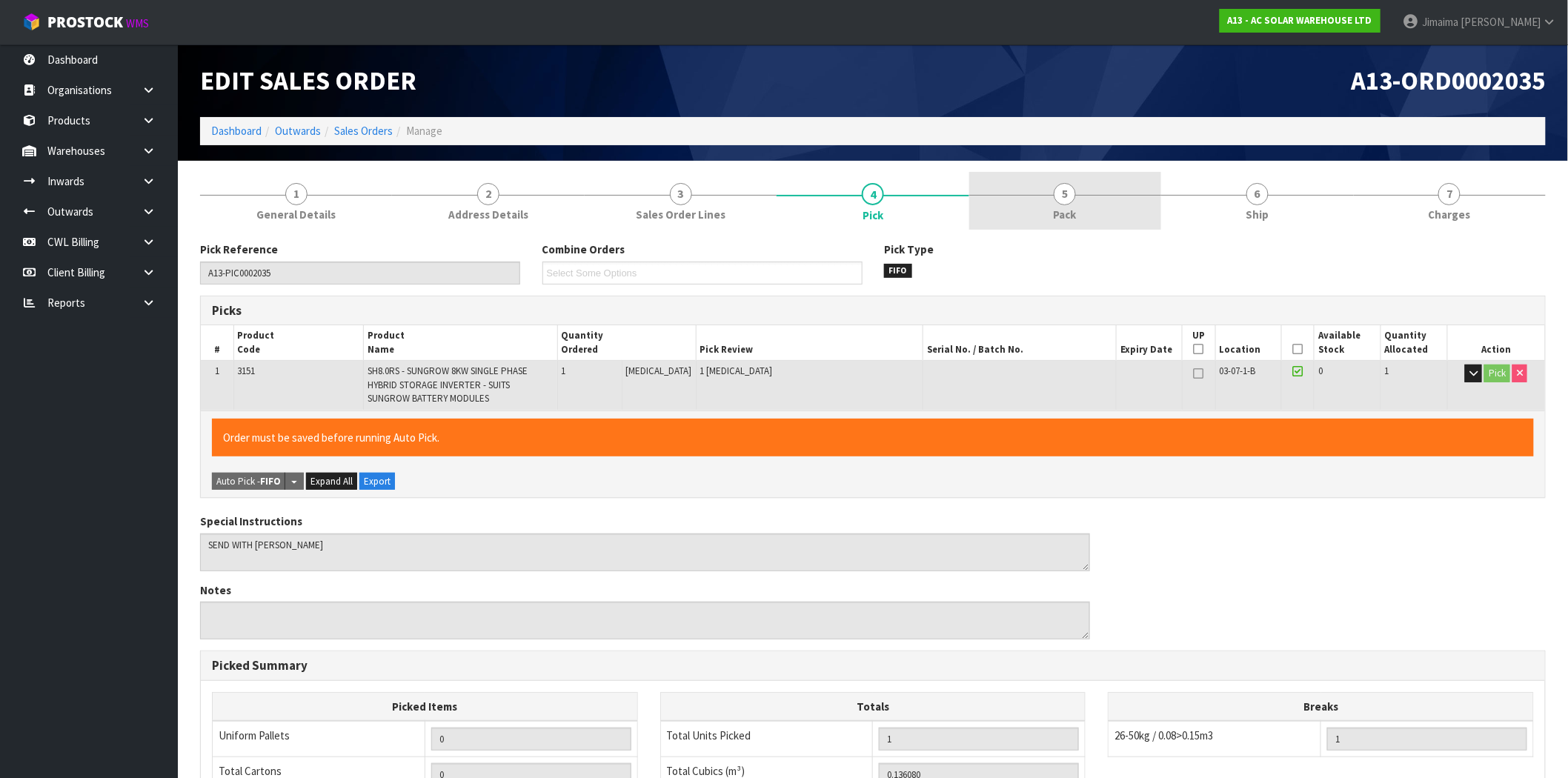
click at [1060, 186] on span "5" at bounding box center [1065, 194] width 22 height 22
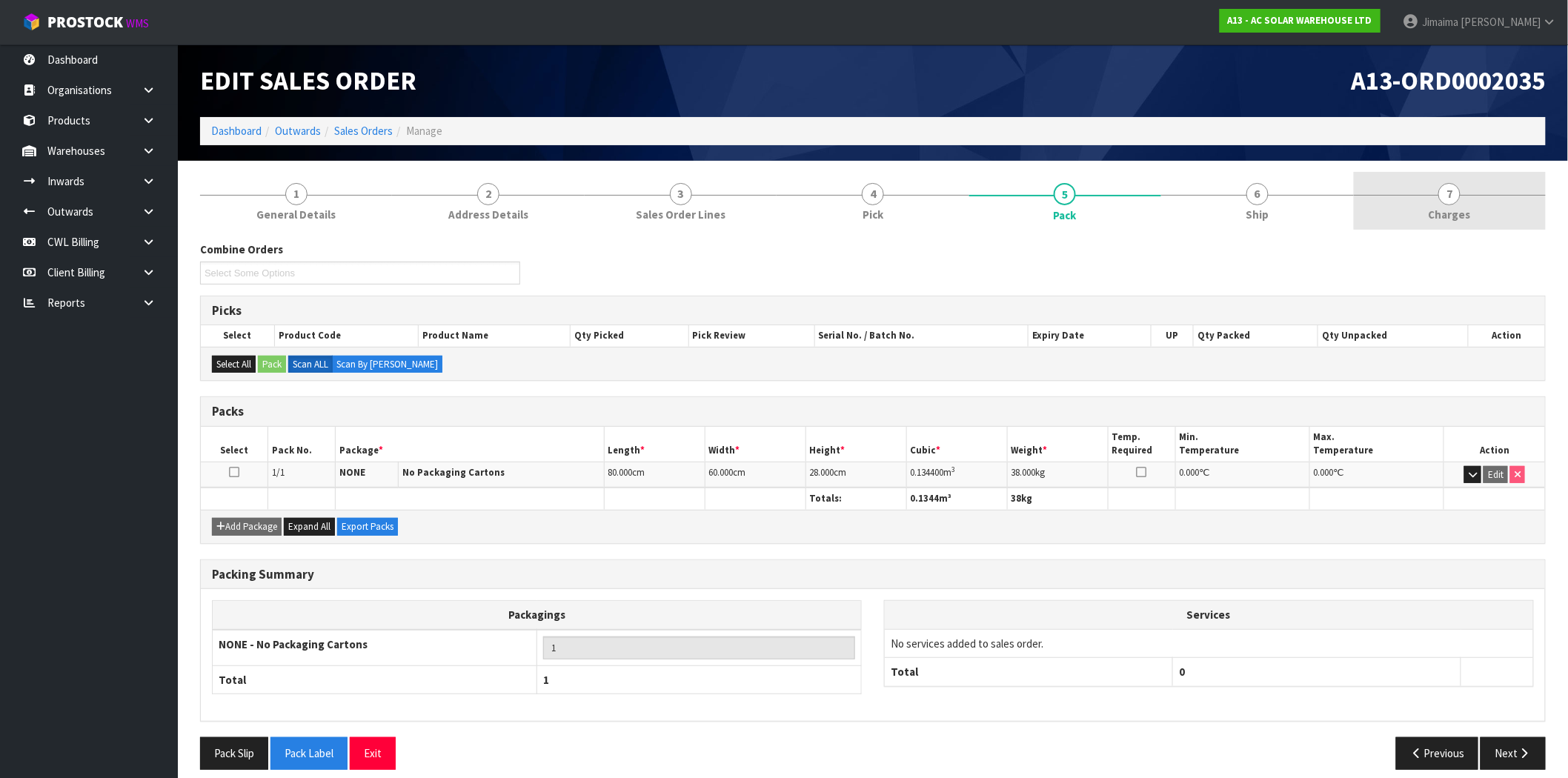
click at [1458, 205] on link "7 [GEOGRAPHIC_DATA]" at bounding box center [1450, 201] width 192 height 58
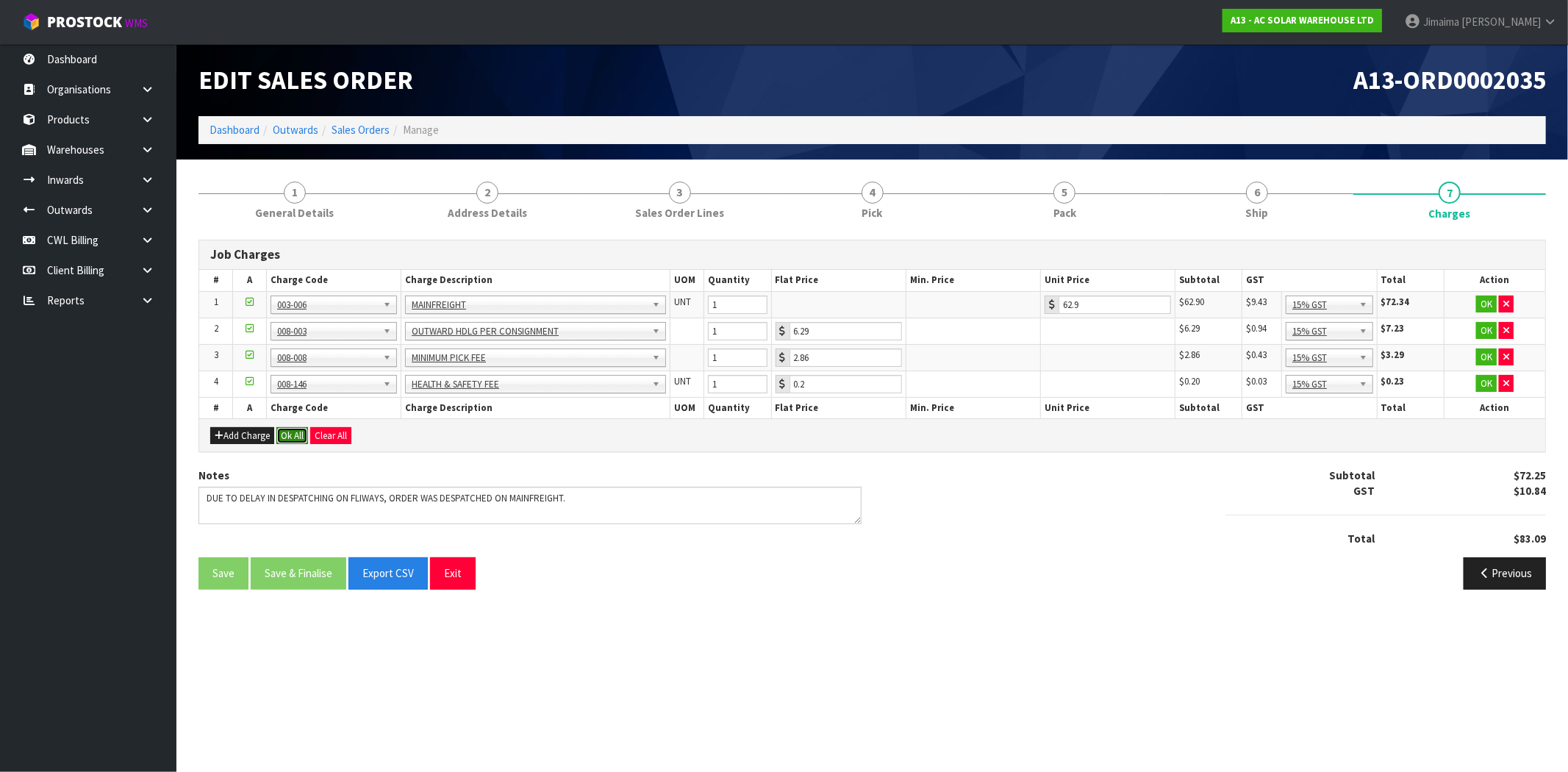
click at [285, 436] on button "Ok All" at bounding box center [292, 436] width 32 height 17
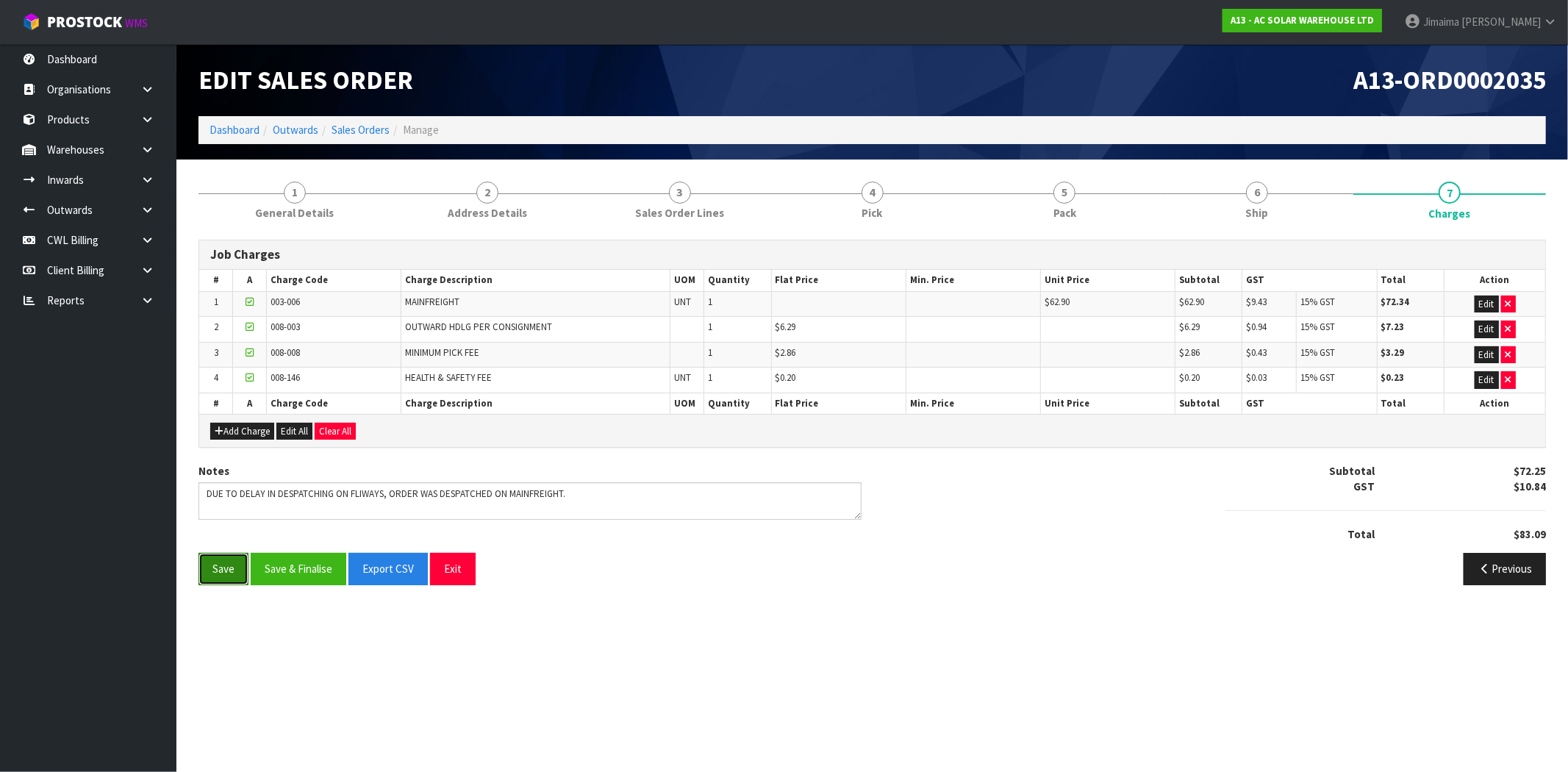
click at [218, 571] on button "Save" at bounding box center [223, 568] width 50 height 32
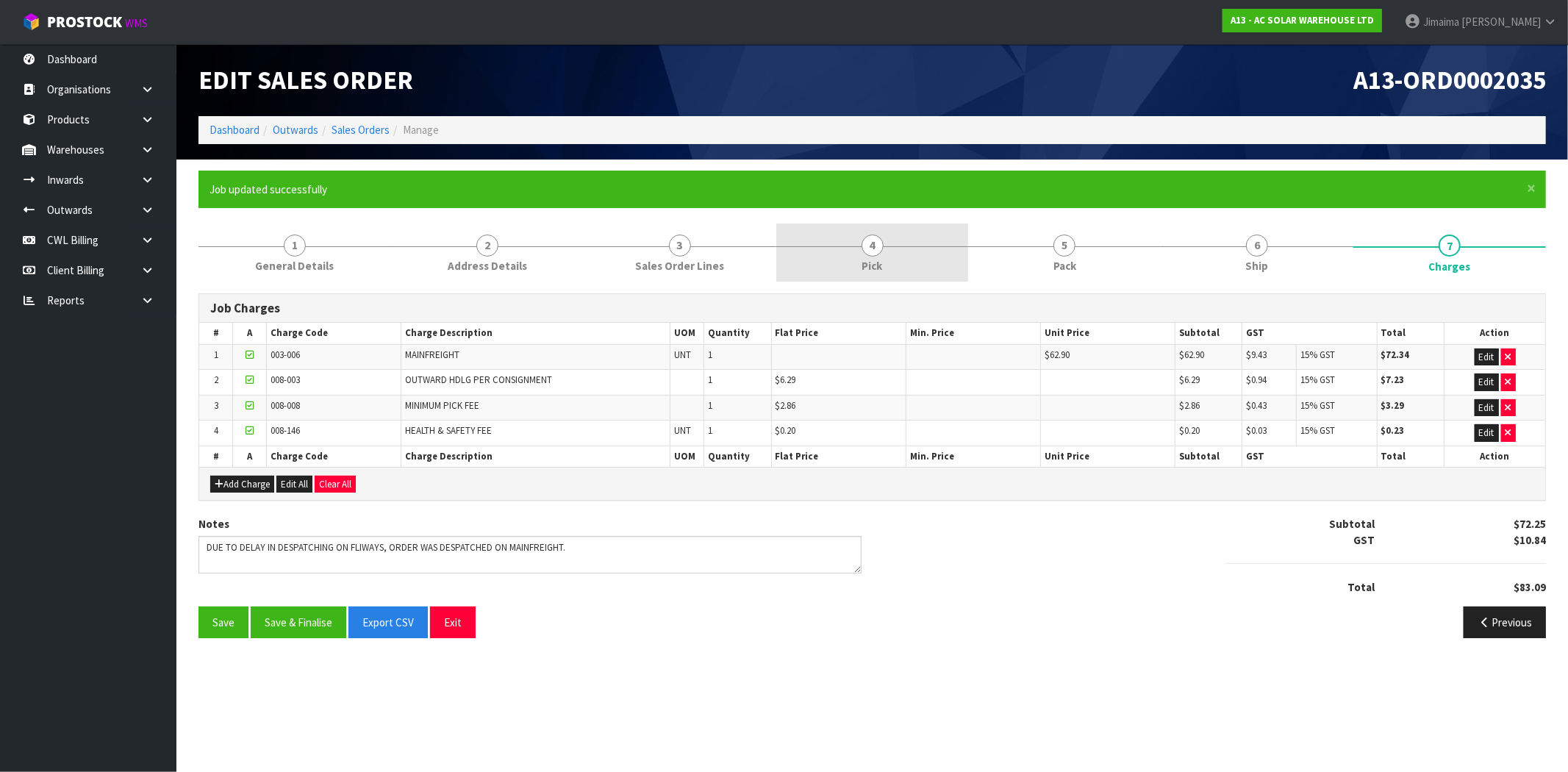
click at [934, 246] on link "4 Pick" at bounding box center [872, 252] width 193 height 58
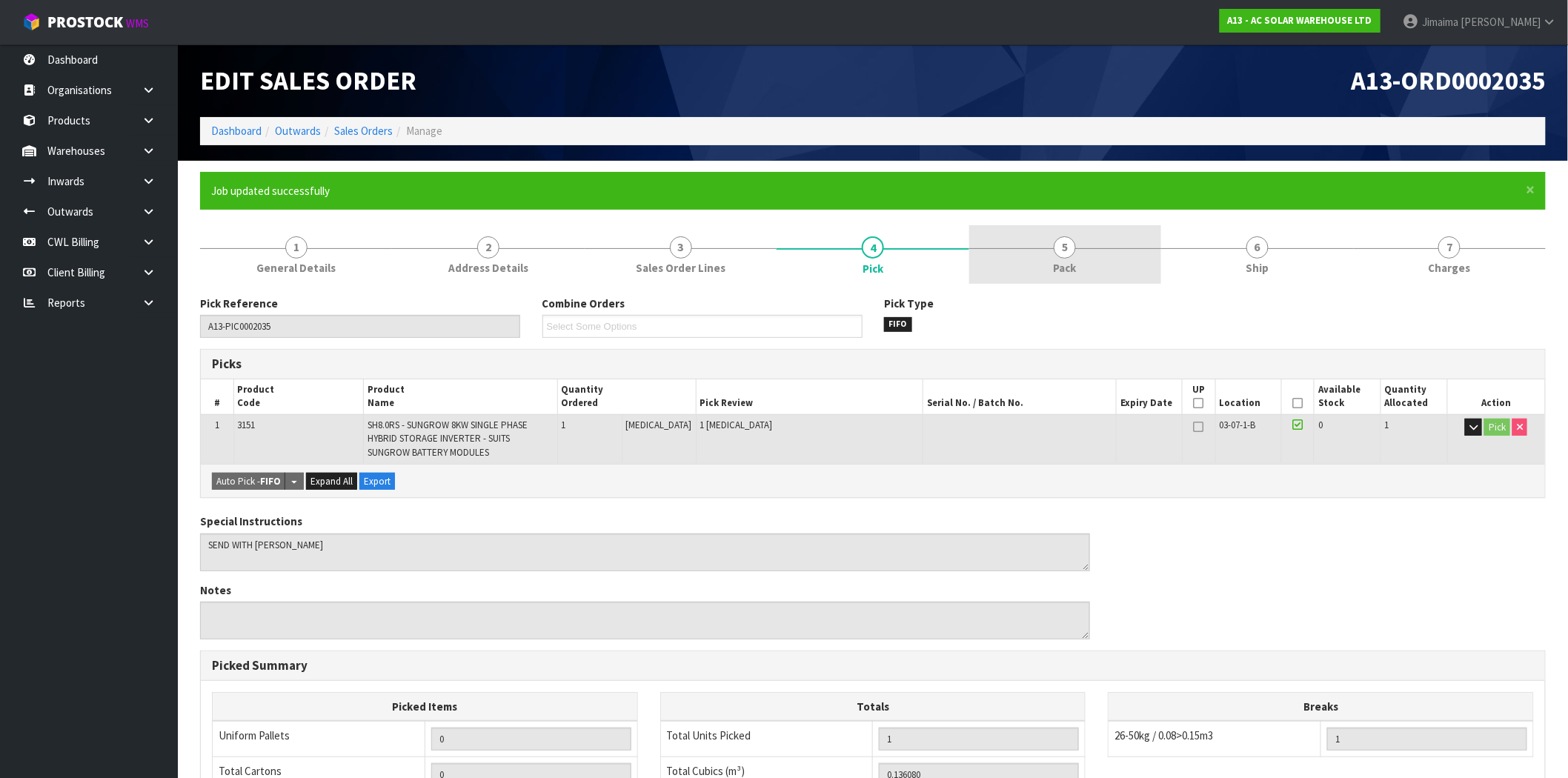
click at [1049, 259] on link "5 Pack" at bounding box center [1065, 254] width 192 height 58
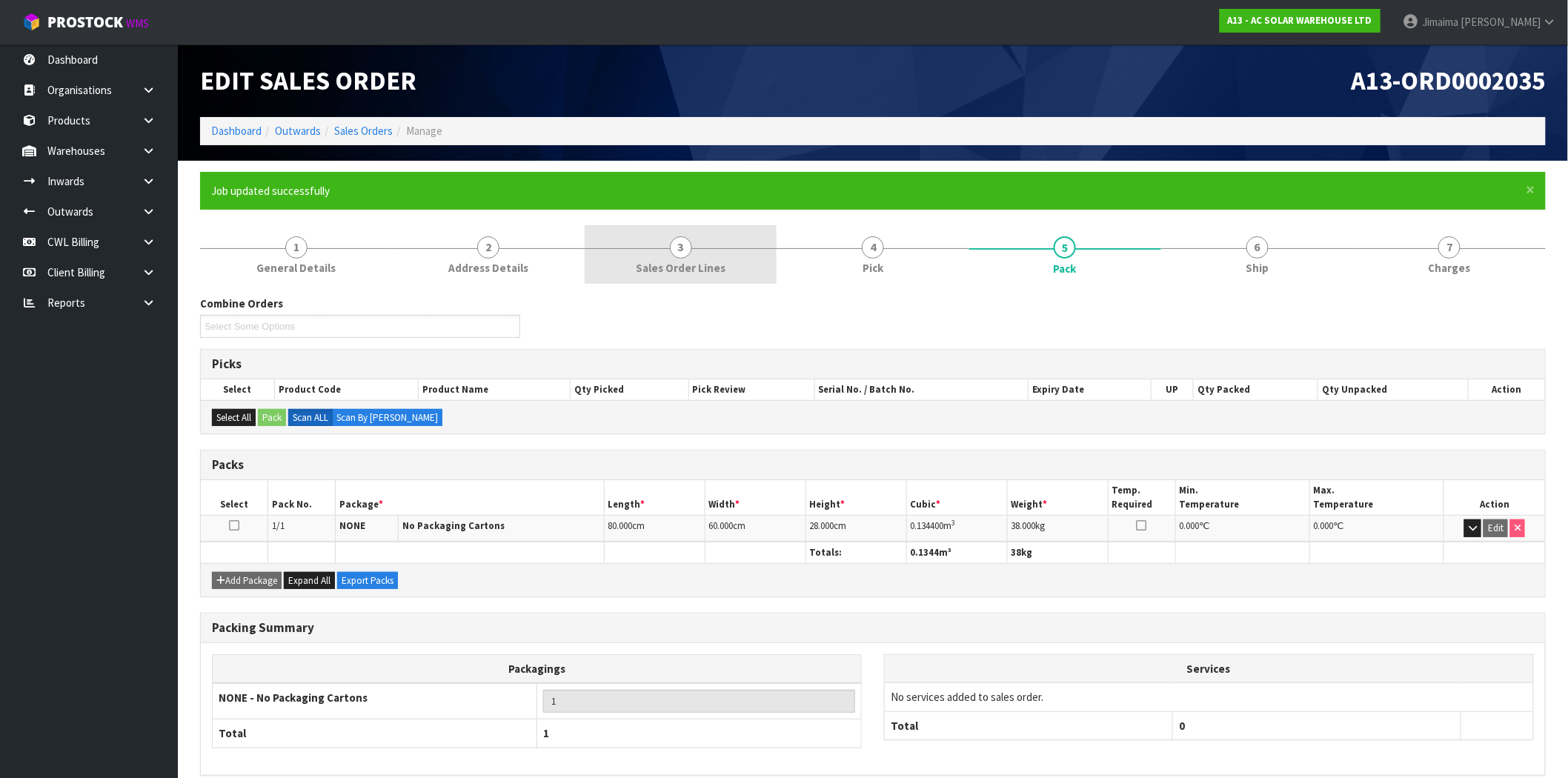
drag, startPoint x: 714, startPoint y: 260, endPoint x: 680, endPoint y: 277, distance: 38.0
click at [712, 260] on span "Sales Order Lines" at bounding box center [681, 267] width 90 height 15
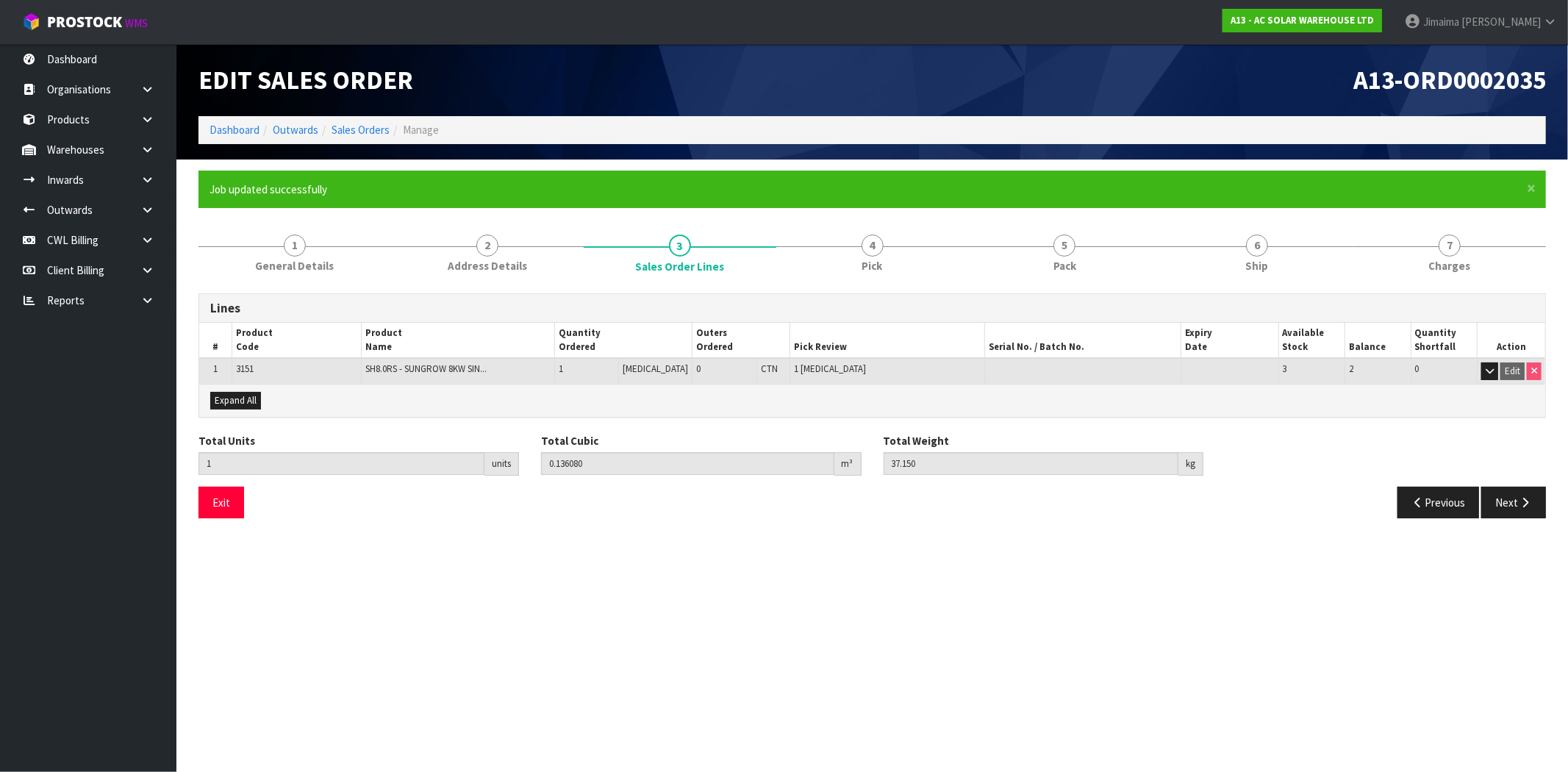
click at [234, 367] on td "3151" at bounding box center [296, 371] width 129 height 25
copy span "3151"
click at [358, 120] on ol "Dashboard Outwards Sales Orders Manage" at bounding box center [872, 129] width 1347 height 27
click at [353, 125] on link "Sales Orders" at bounding box center [360, 130] width 58 height 14
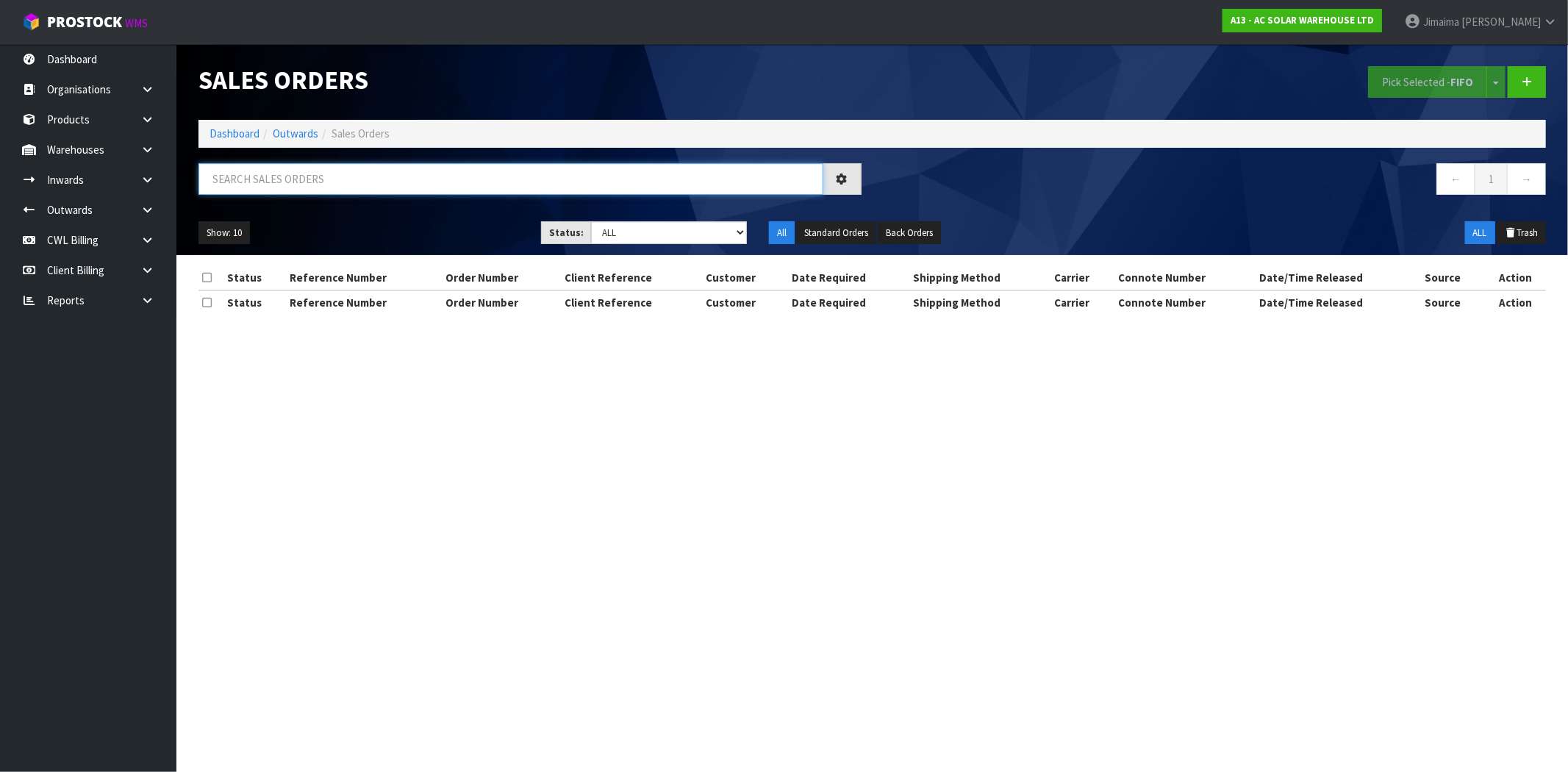
paste input "3151"
click at [273, 180] on input "text" at bounding box center [510, 179] width 625 height 32
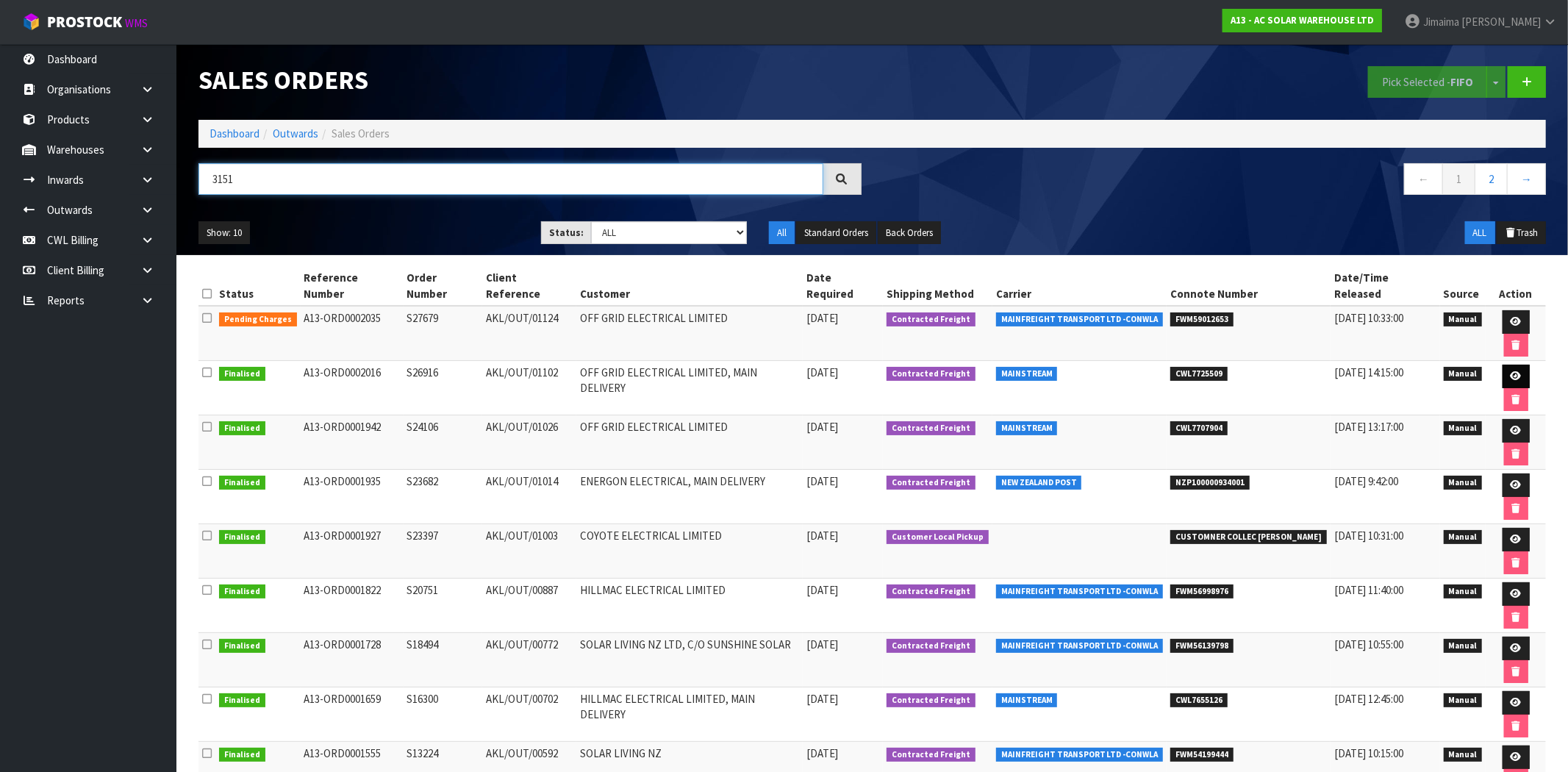
type input "3151"
drag, startPoint x: 1488, startPoint y: 334, endPoint x: 1470, endPoint y: 329, distance: 18.7
click at [1502, 364] on link at bounding box center [1516, 376] width 27 height 24
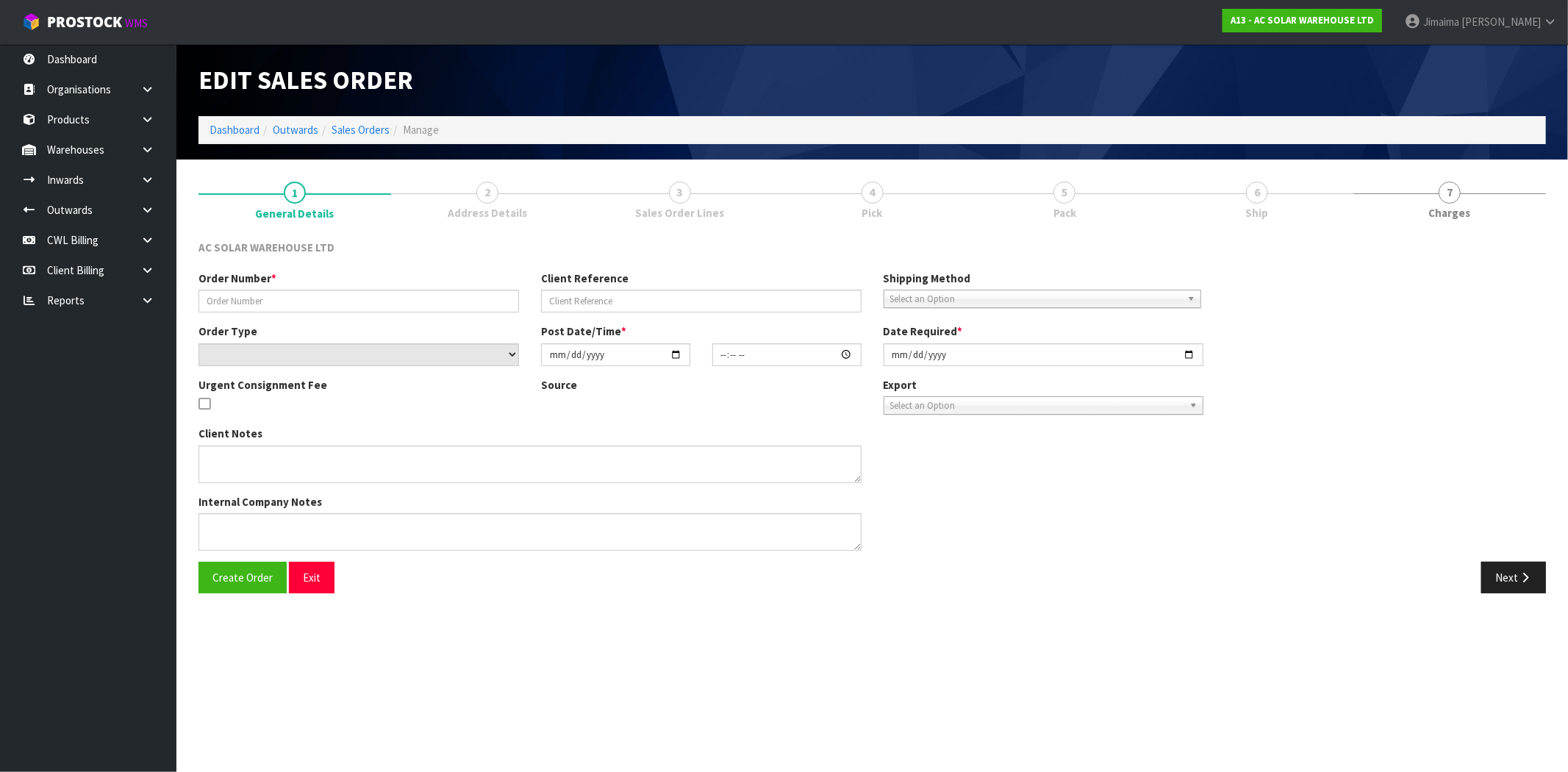
type input "S26916"
type input "AKL/OUT/01102"
select select "number:0"
type input "2025-09-17"
type input "12:34:00.000"
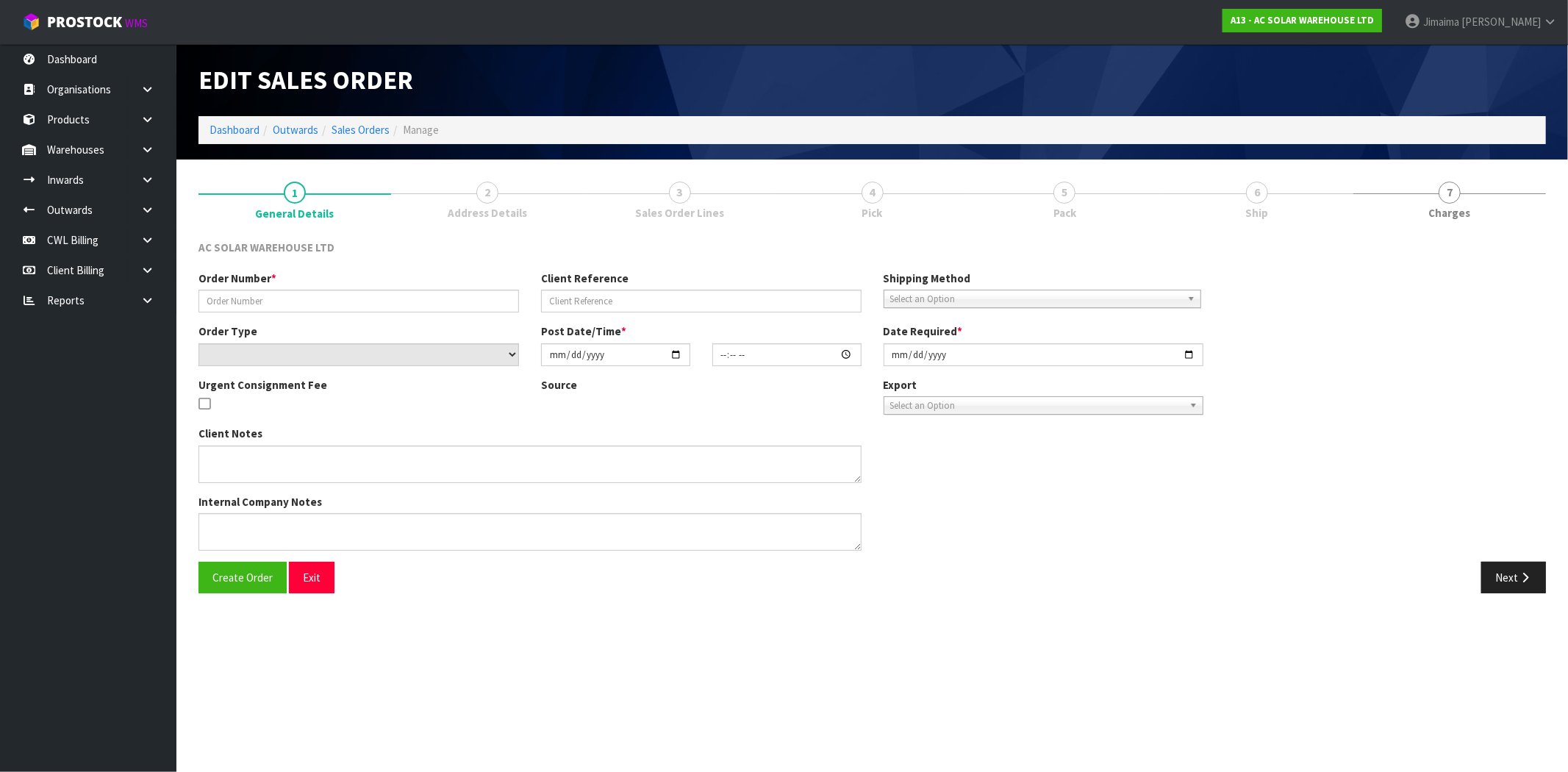
type input "2025-09-18"
type textarea "SEND WITH MAINSTREAM"
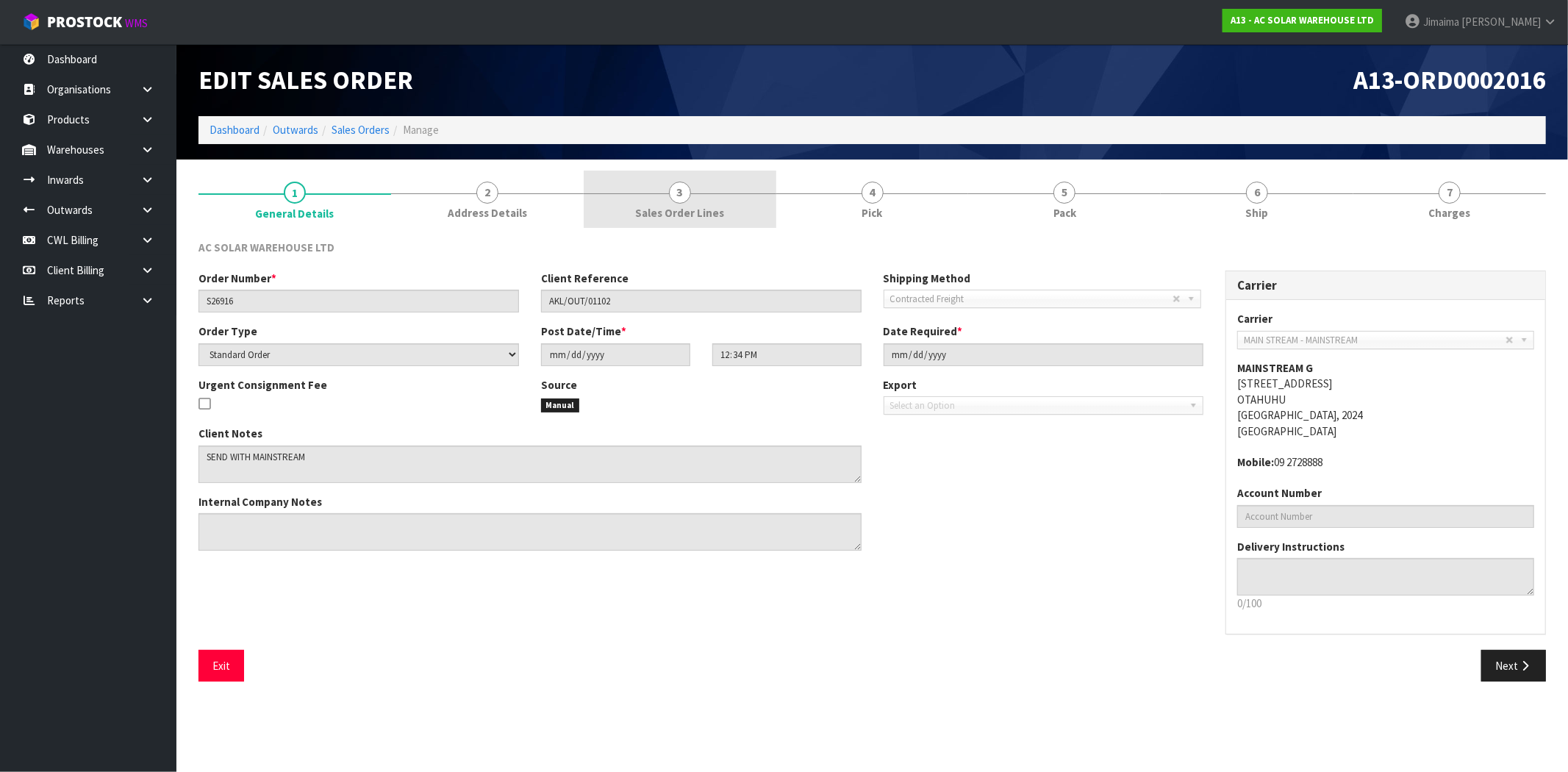
click at [701, 205] on span "Sales Order Lines" at bounding box center [679, 212] width 89 height 15
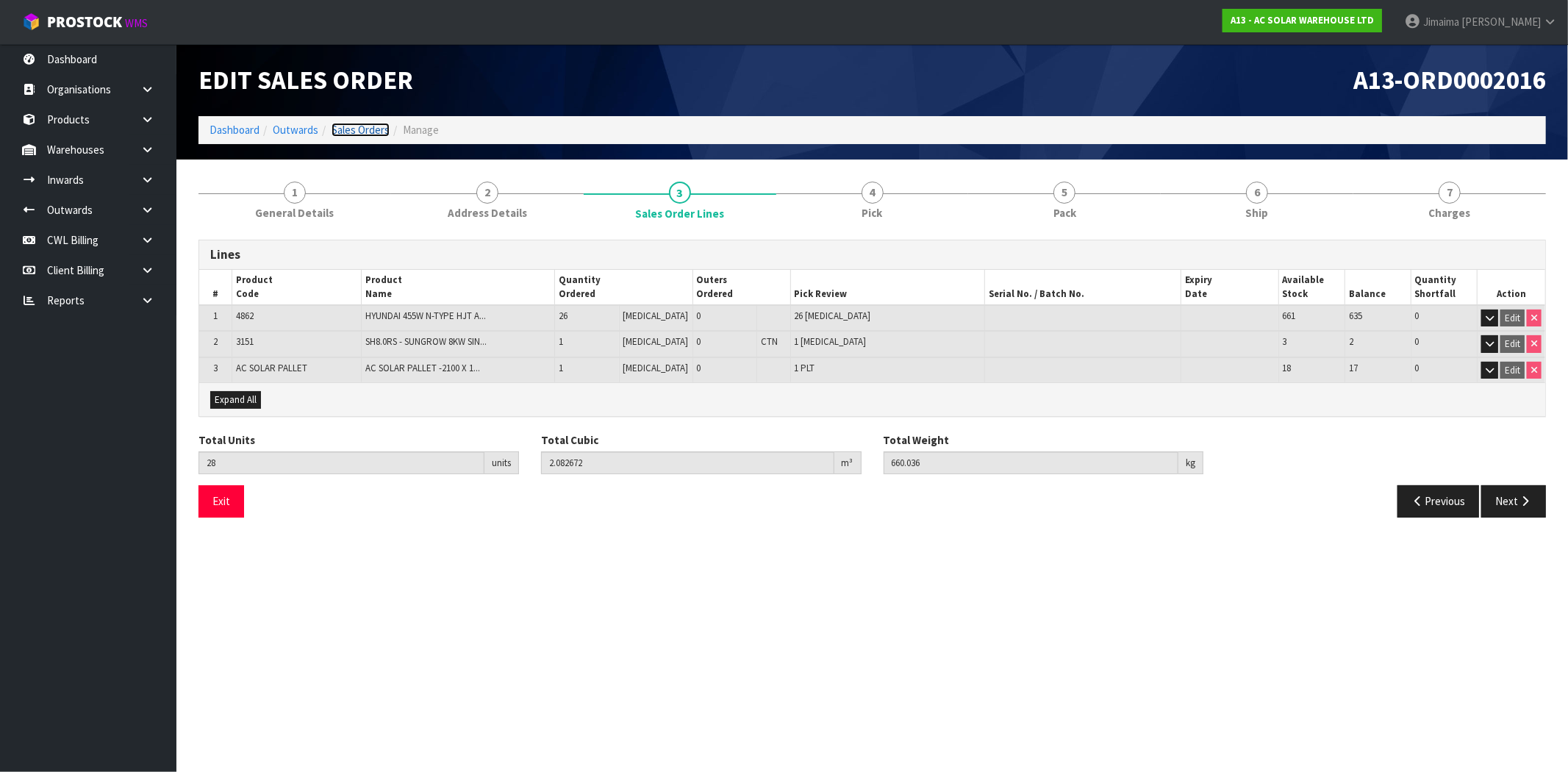
click at [373, 133] on link "Sales Orders" at bounding box center [360, 130] width 58 height 14
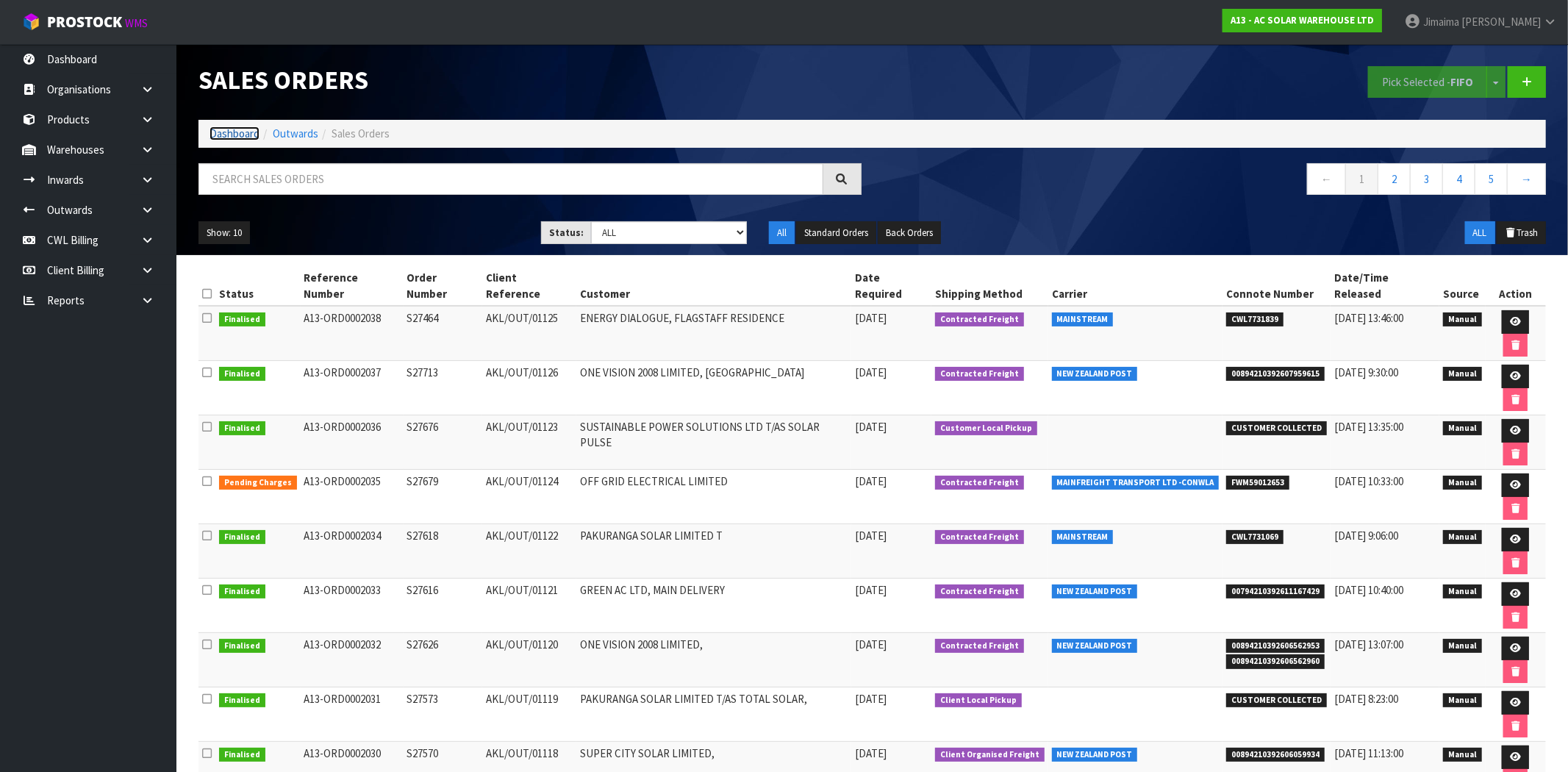
click at [226, 136] on link "Dashboard" at bounding box center [234, 133] width 50 height 14
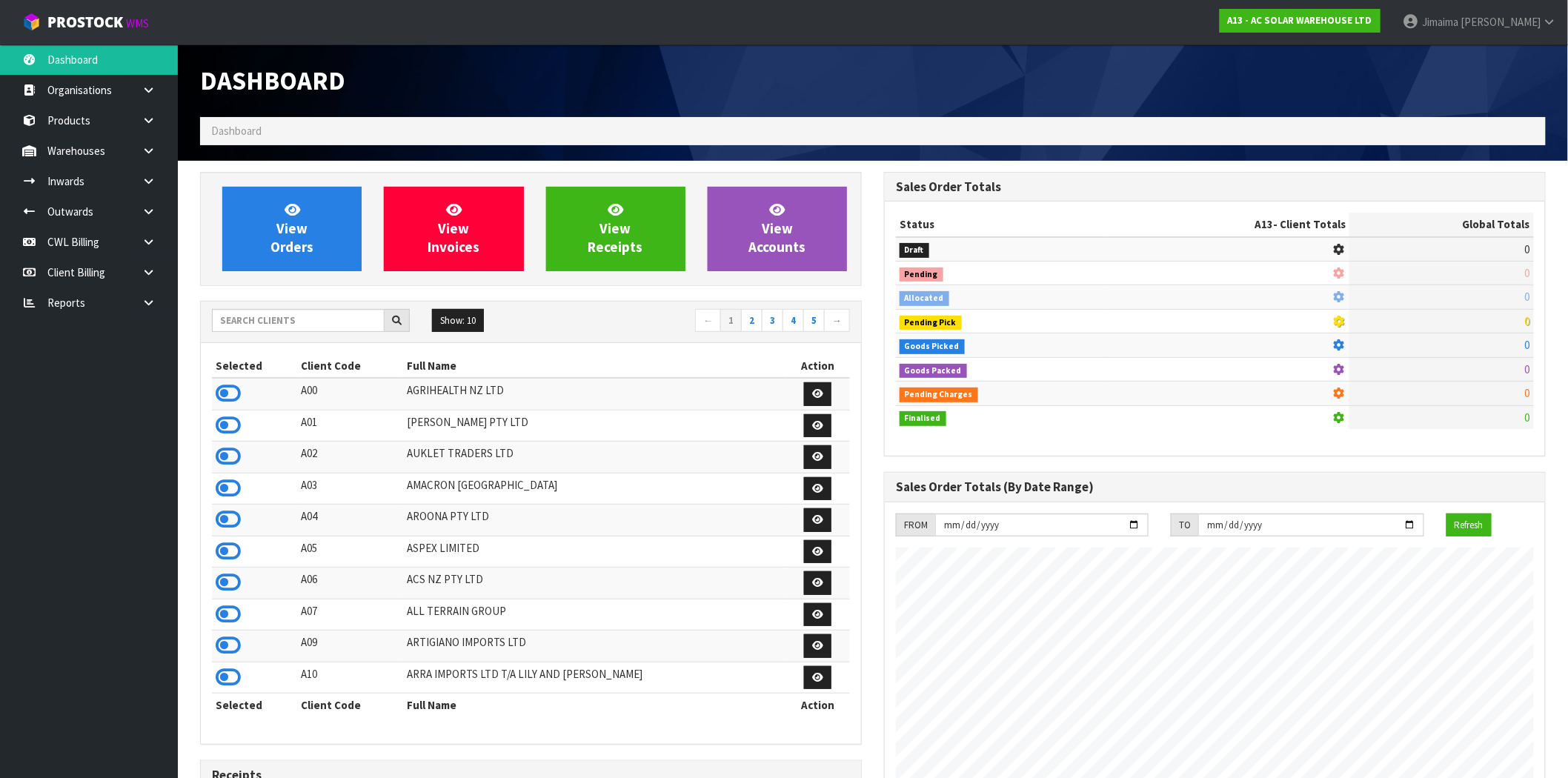
scroll to position [1098, 684]
click at [283, 321] on input "text" at bounding box center [298, 320] width 173 height 23
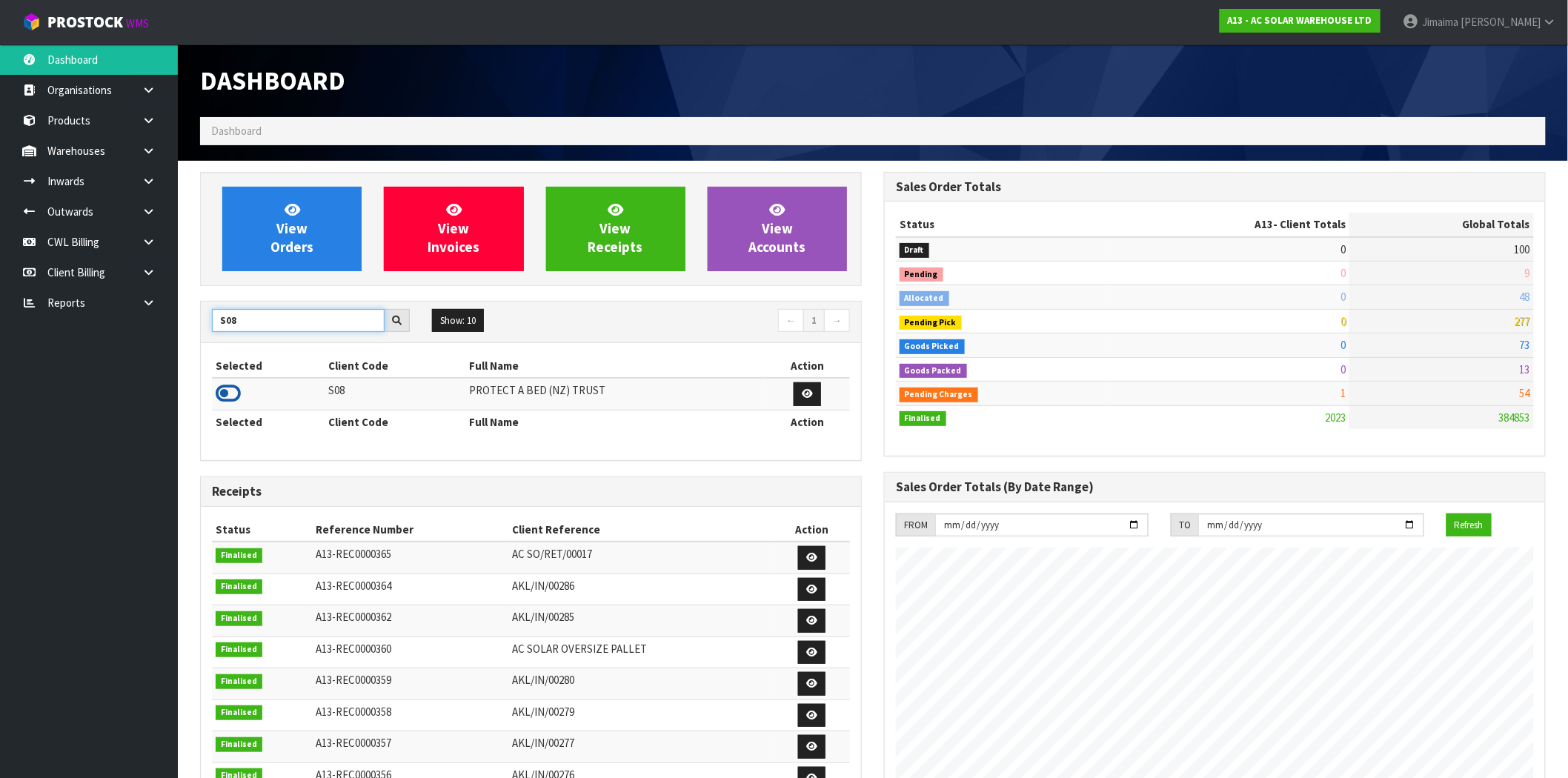
type input "S08"
drag, startPoint x: 223, startPoint y: 394, endPoint x: 287, endPoint y: 277, distance: 133.4
click at [223, 393] on icon at bounding box center [228, 393] width 25 height 22
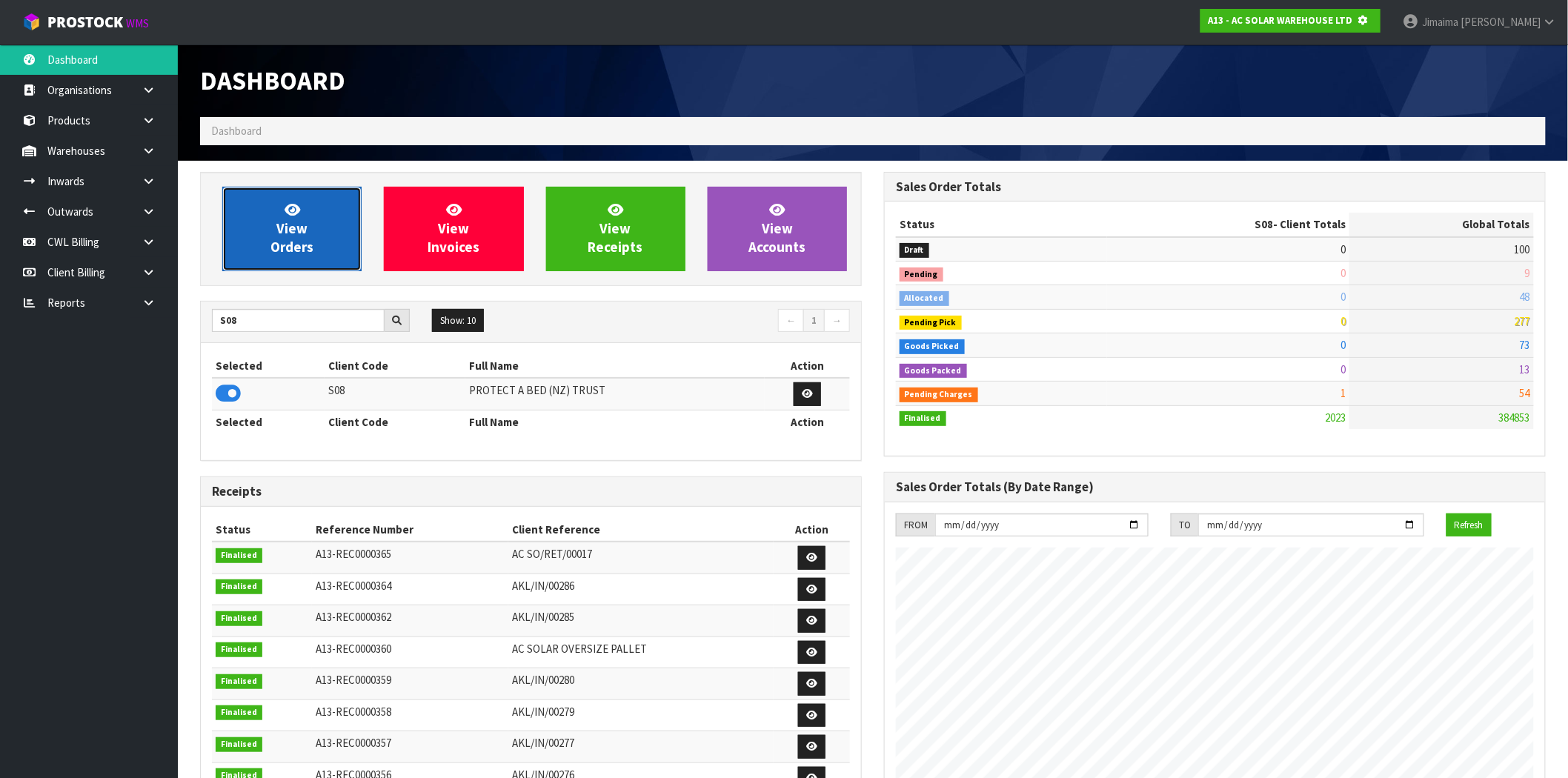
click at [293, 241] on span "View Orders" at bounding box center [292, 228] width 43 height 55
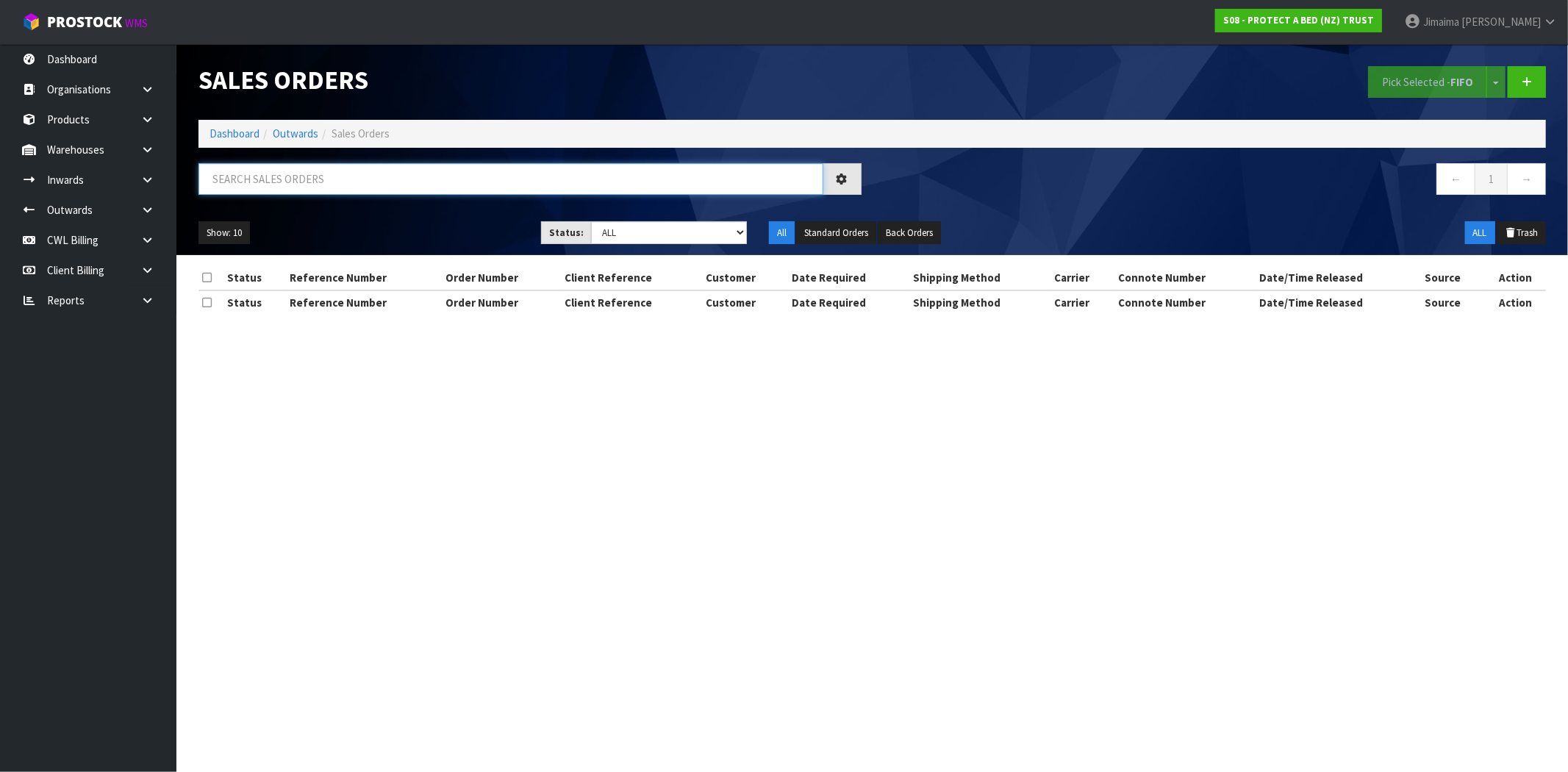
click at [300, 182] on input "text" at bounding box center [510, 179] width 625 height 32
type input "033752"
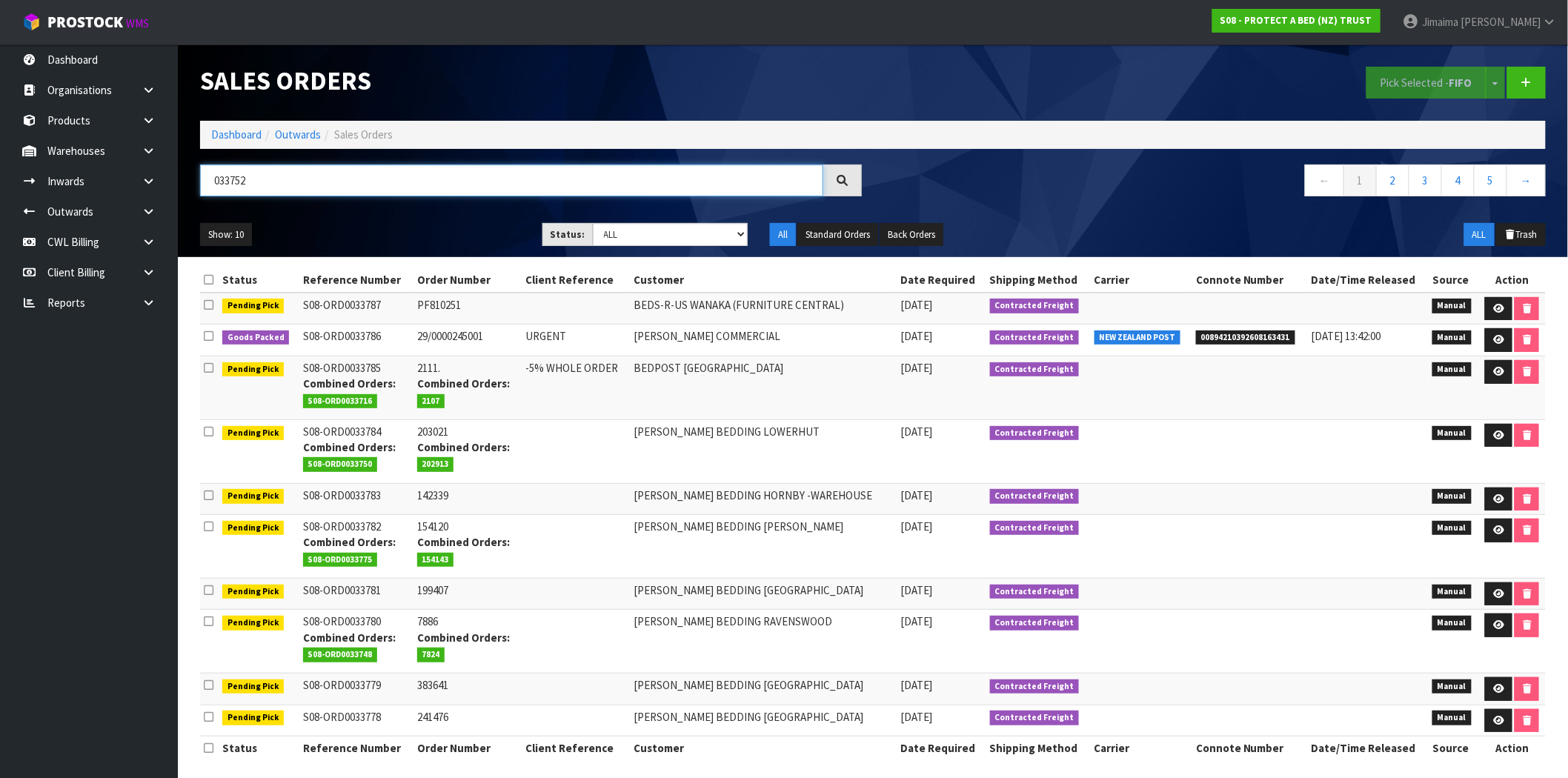
click at [0, 182] on html "Toggle navigation ProStock WMS S08 - PROTECT A BED (NZ) TRUST Jimaima [PERSON_N…" at bounding box center [784, 389] width 1568 height 778
type input "033786"
click at [578, 366] on td "-5% WHOLE ORDER" at bounding box center [575, 388] width 108 height 64
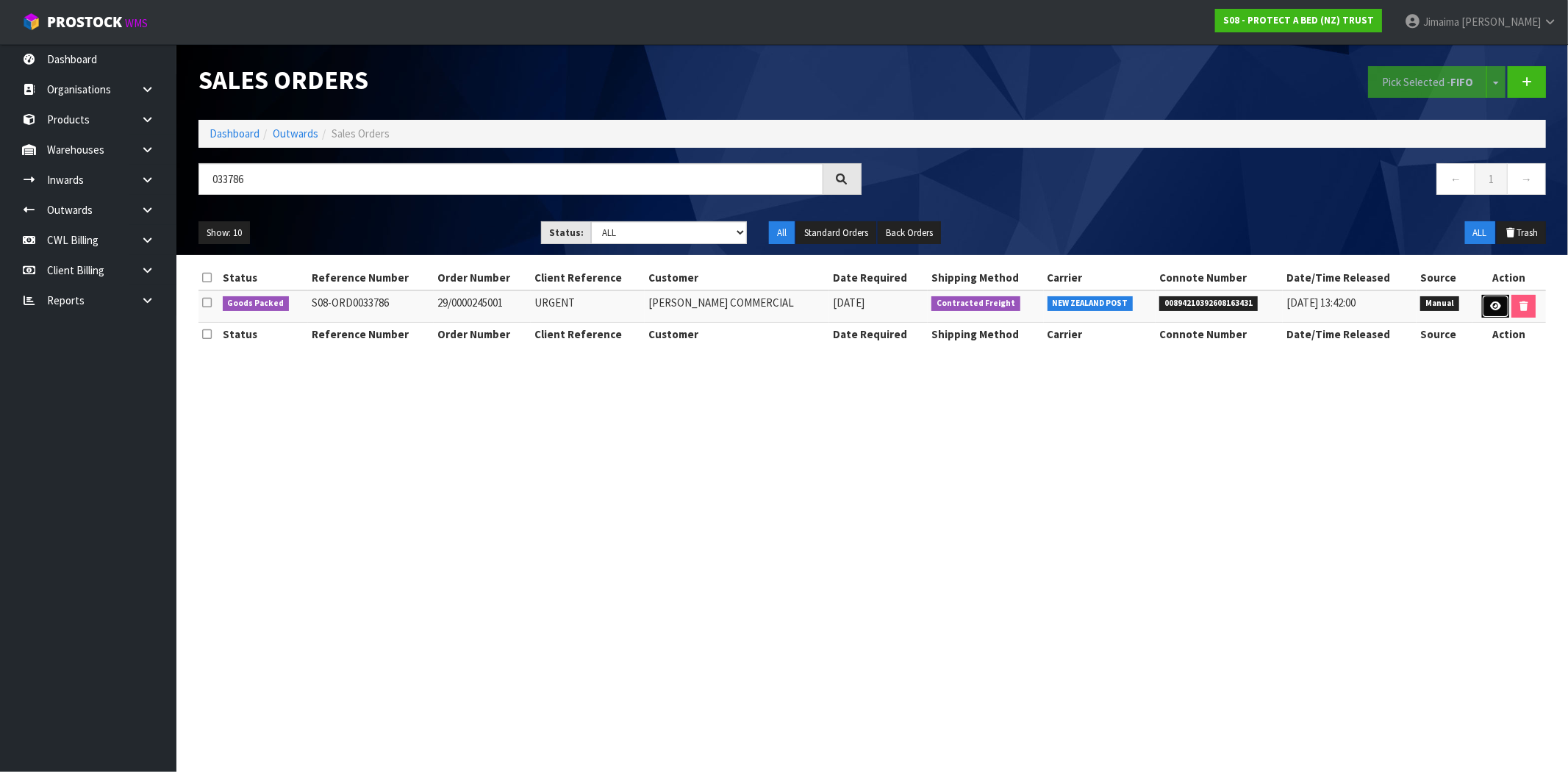
click at [1497, 302] on icon at bounding box center [1495, 306] width 11 height 10
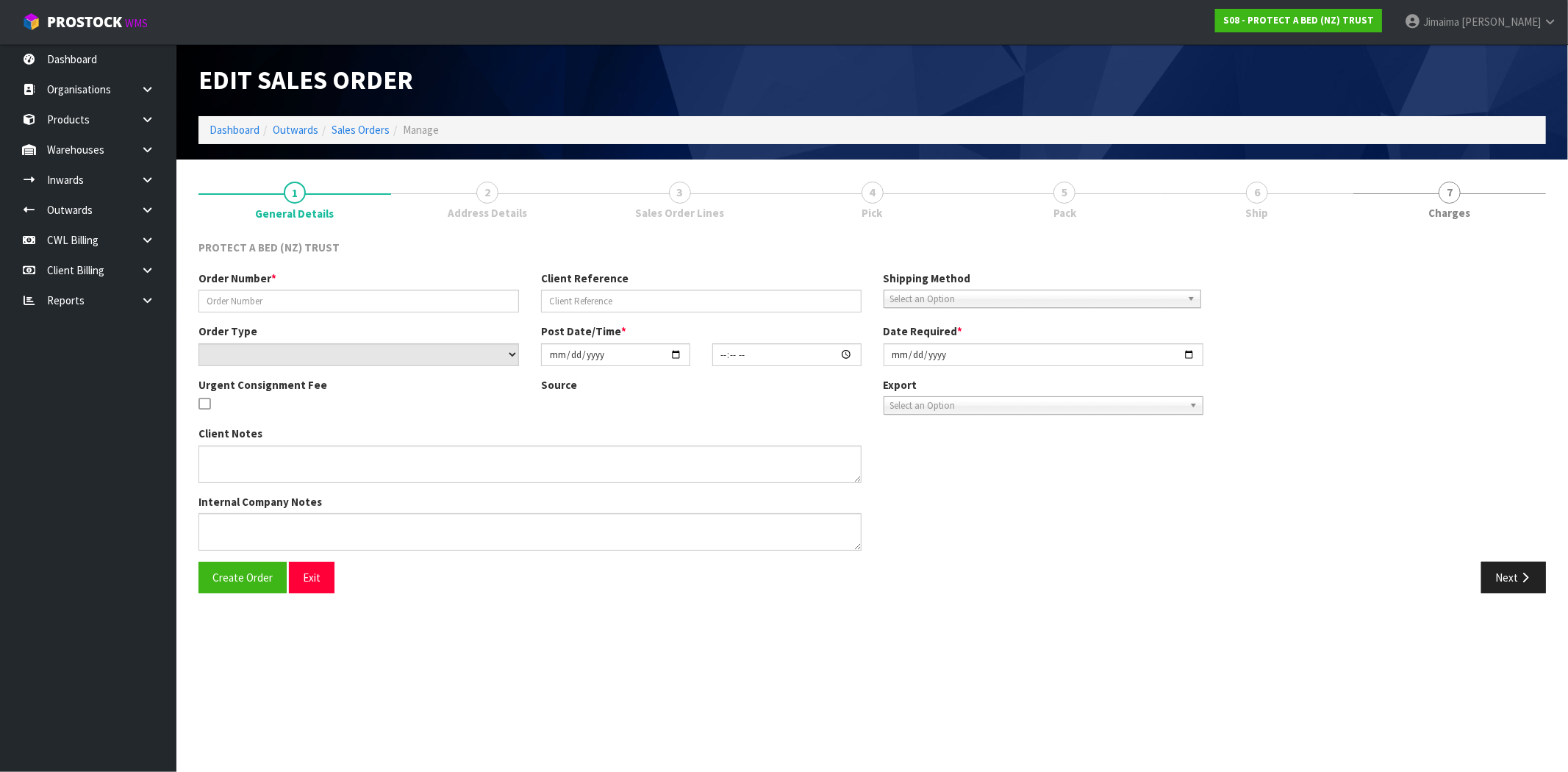
type input "29/0000245001"
type input "URGENT"
select select "number:0"
type input "2025-10-08"
type input "11:11:00.000"
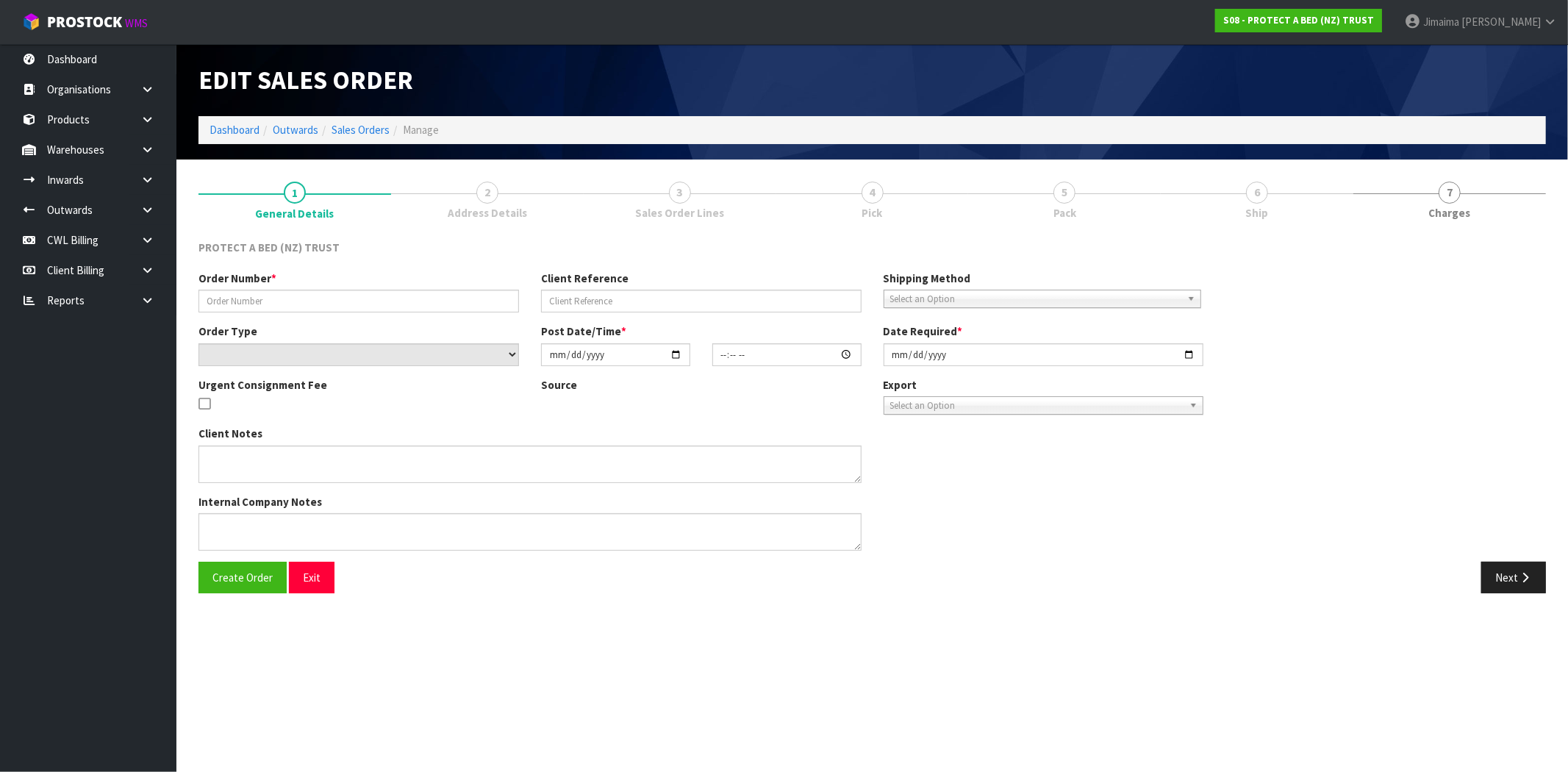
type input "2025-10-08"
type textarea "MAKE SURE INVOICE IS TO BEDDING COMMERCIAL"
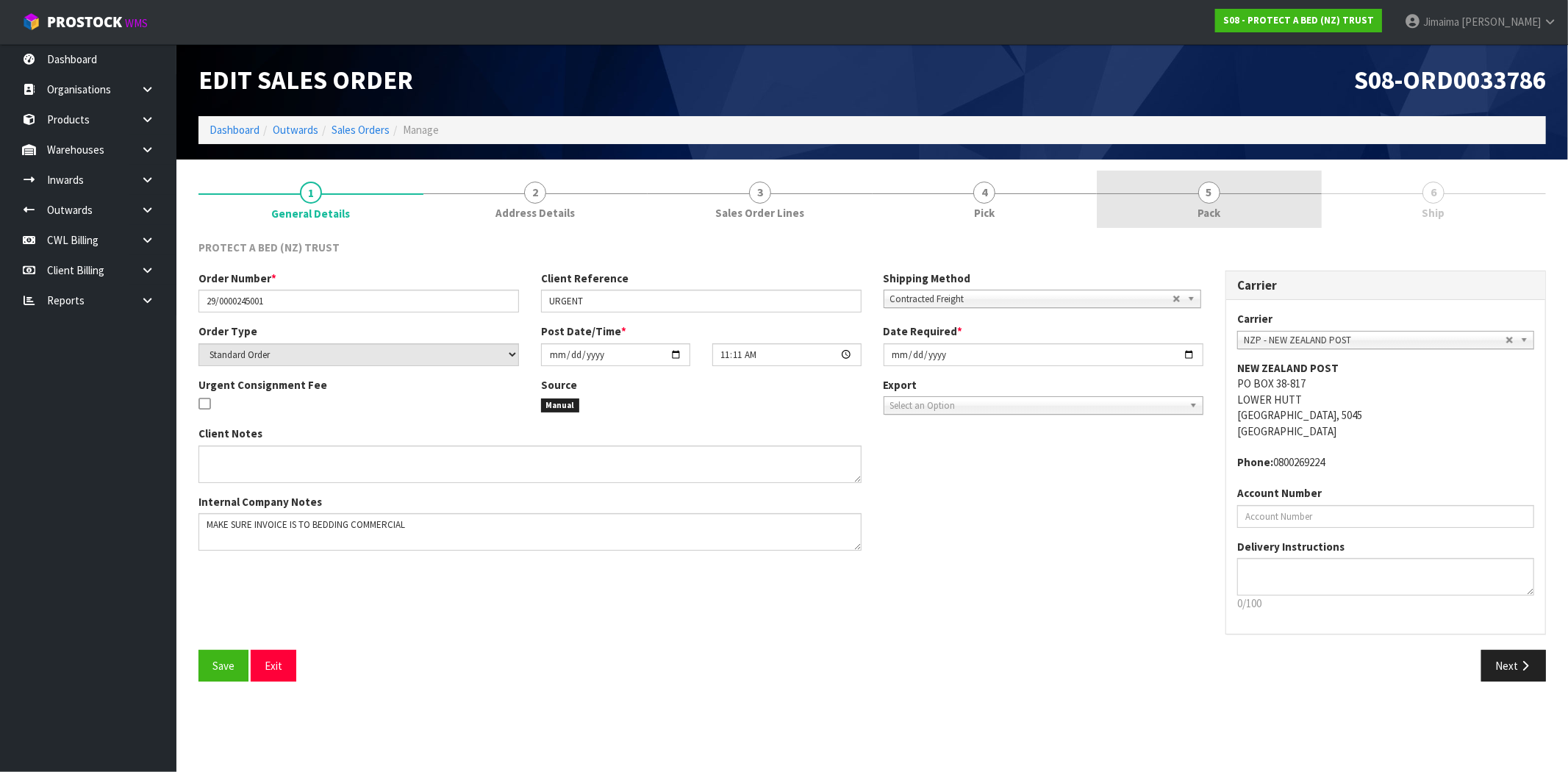
click at [1233, 186] on link "5 Pack" at bounding box center [1209, 199] width 225 height 58
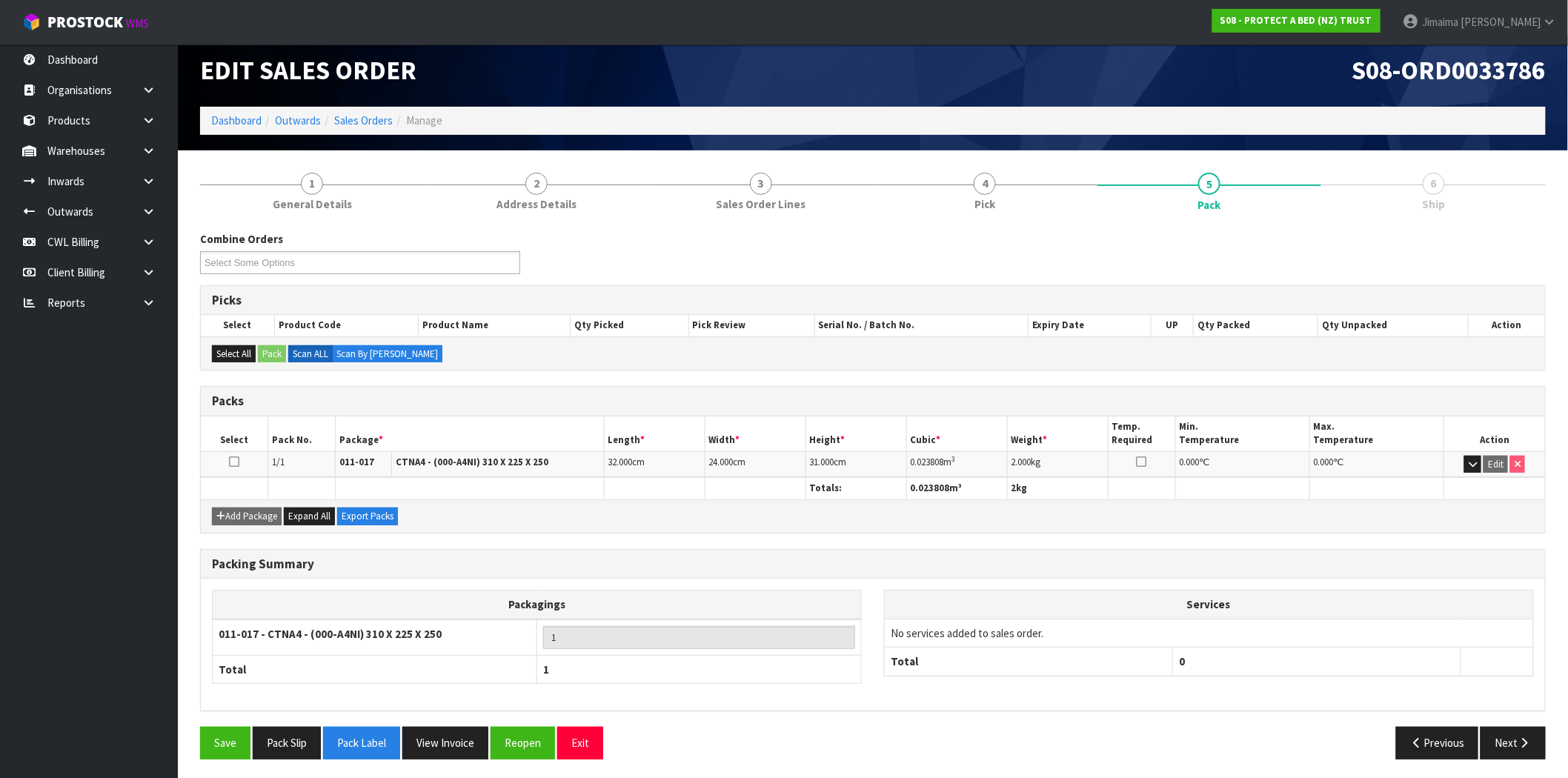
scroll to position [14, 0]
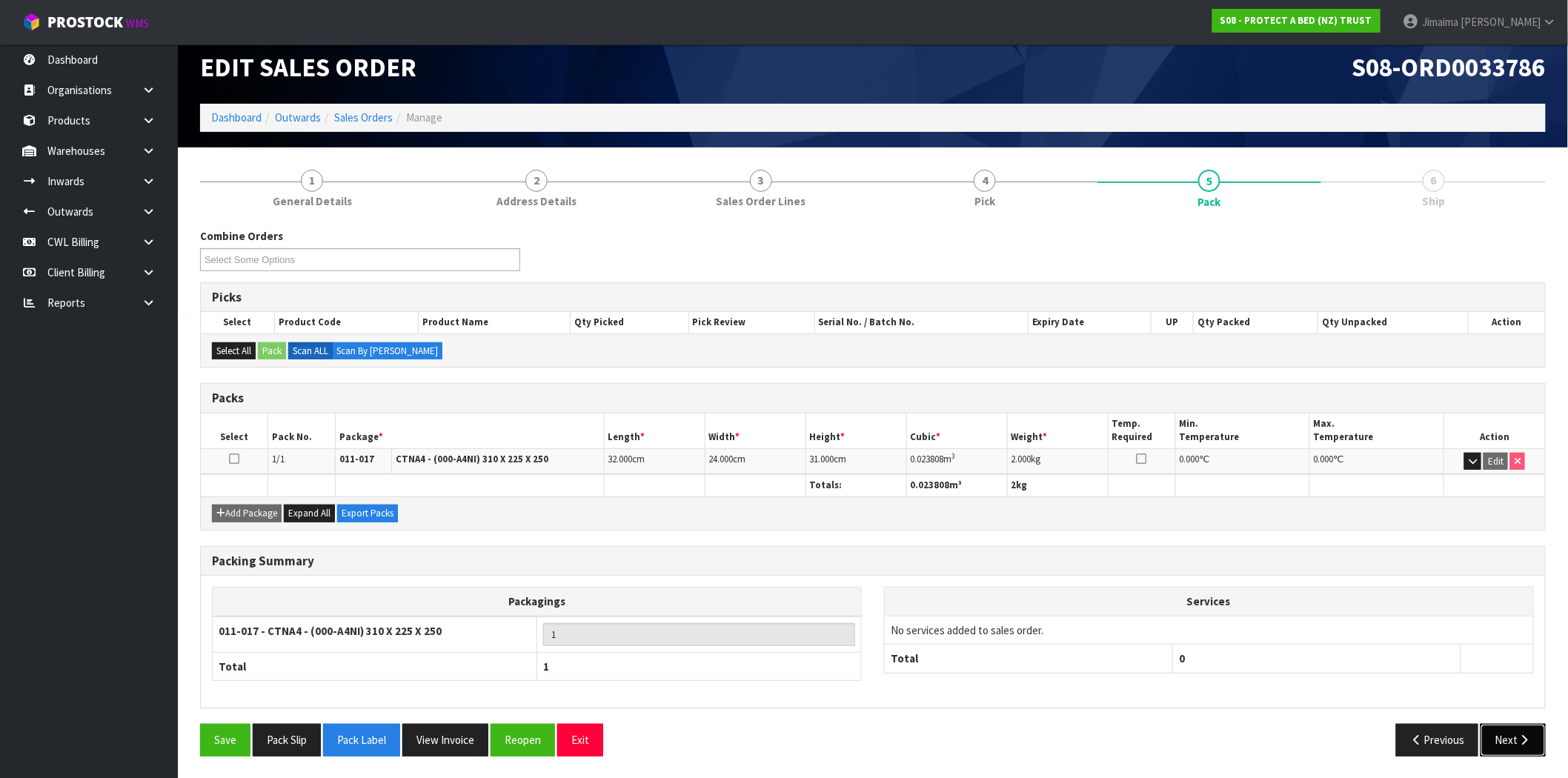
click at [1501, 744] on button "Next" at bounding box center [1514, 740] width 66 height 32
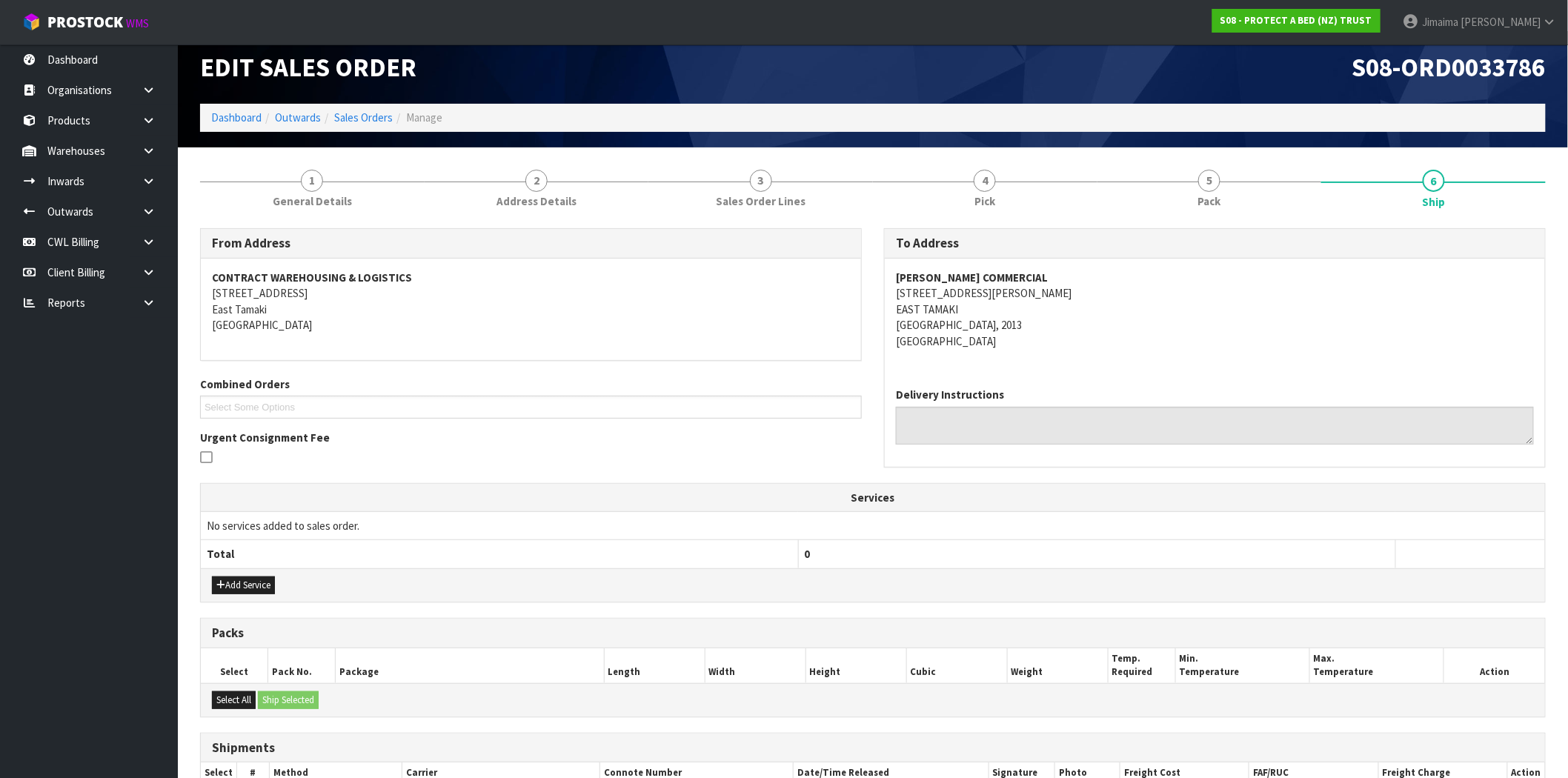
click at [995, 353] on div "HARVEY NORMAN COMMERCIAL 59B SIR WILLIAM AVENUE EAST TAMAKI Auckland, 2013 New …" at bounding box center [1214, 317] width 660 height 117
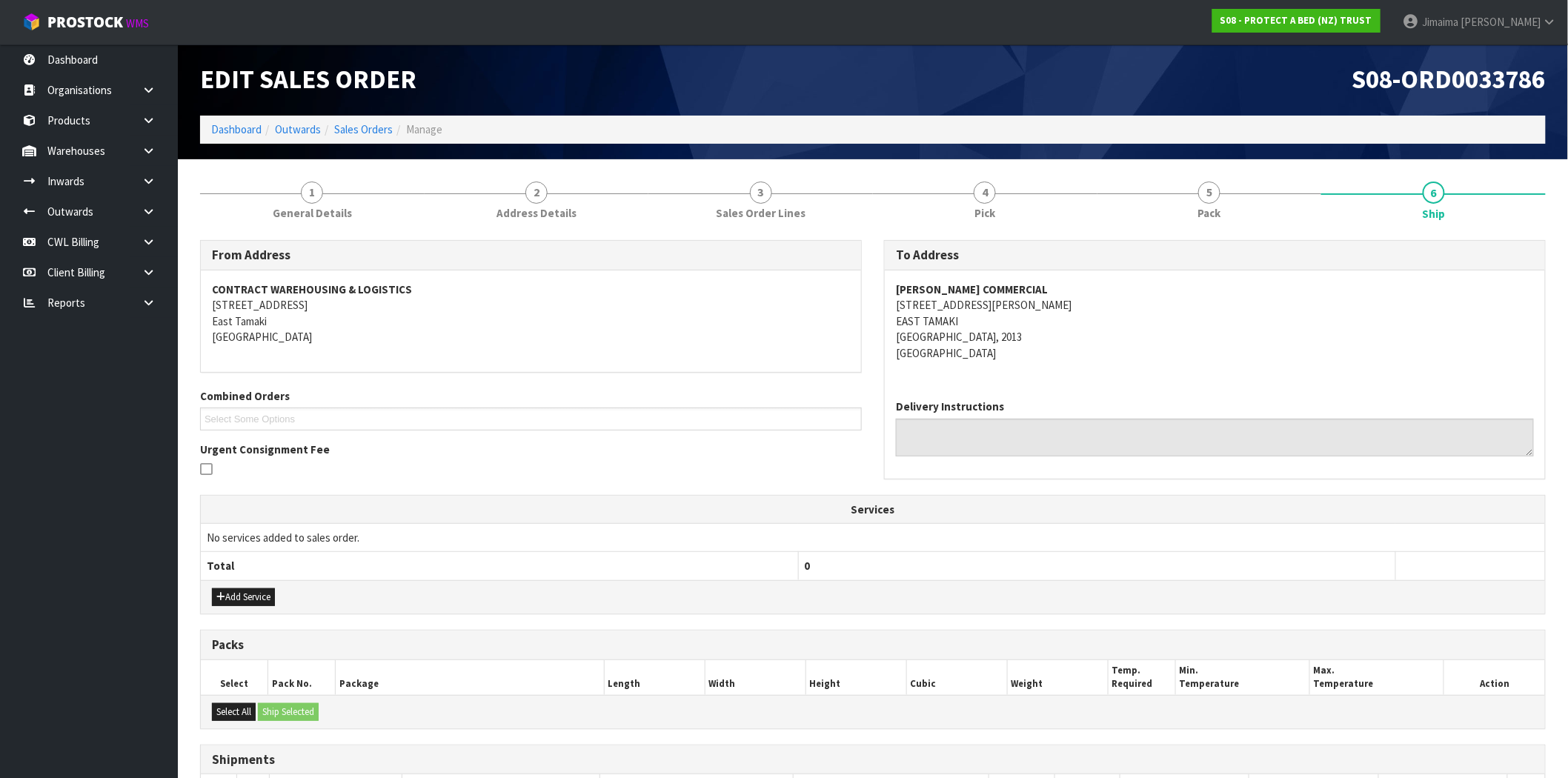
scroll to position [0, 0]
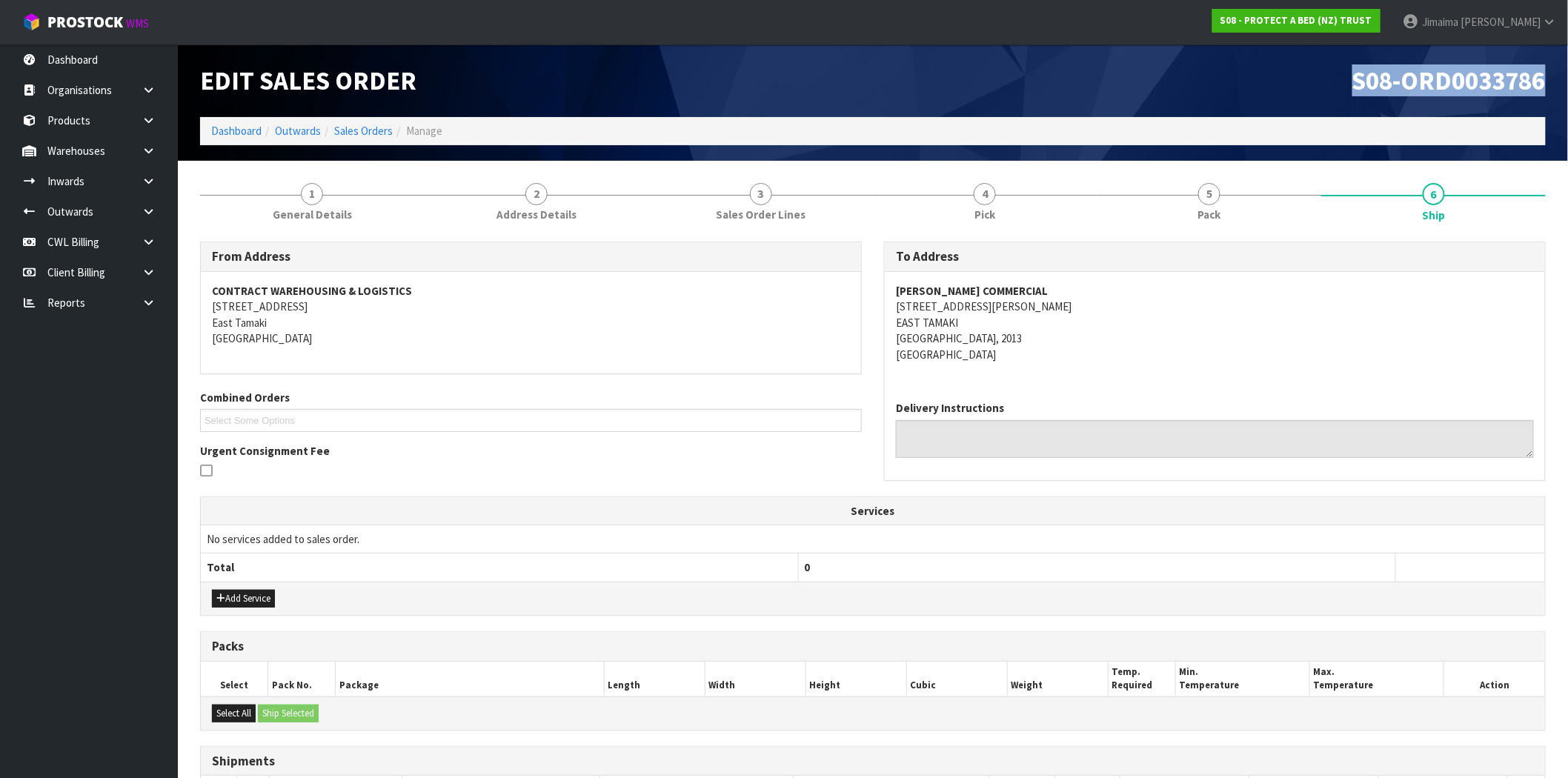
drag, startPoint x: 1560, startPoint y: 74, endPoint x: 1580, endPoint y: 55, distance: 27.6
click at [1568, 60] on html "Toggle navigation ProStock WMS S08 - PROTECT A BED (NZ) TRUST Jimaima [PERSON_N…" at bounding box center [784, 389] width 1568 height 778
copy span "S08-ORD0033786"
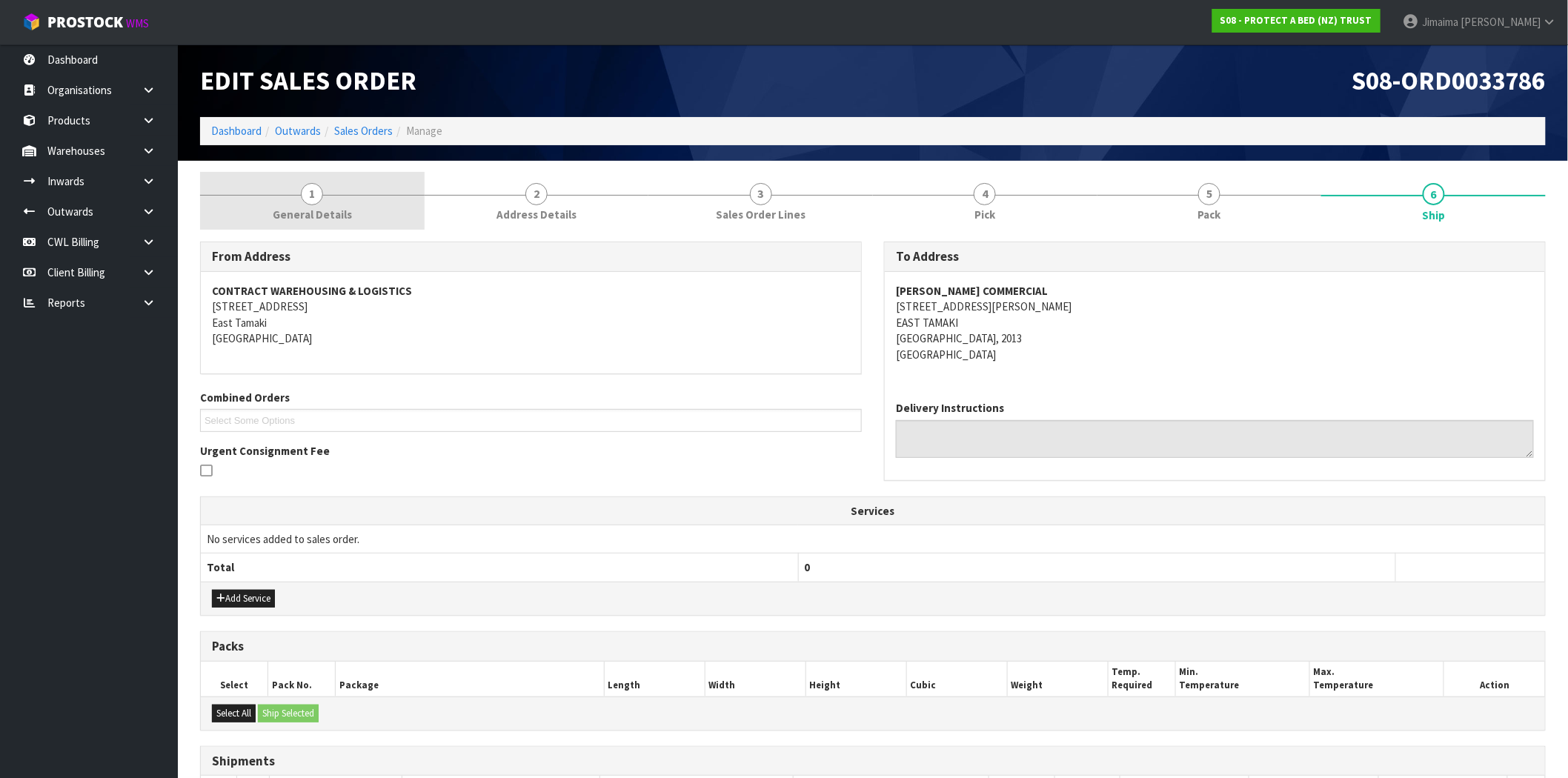
click at [287, 196] on link "1 General Details" at bounding box center [312, 201] width 225 height 58
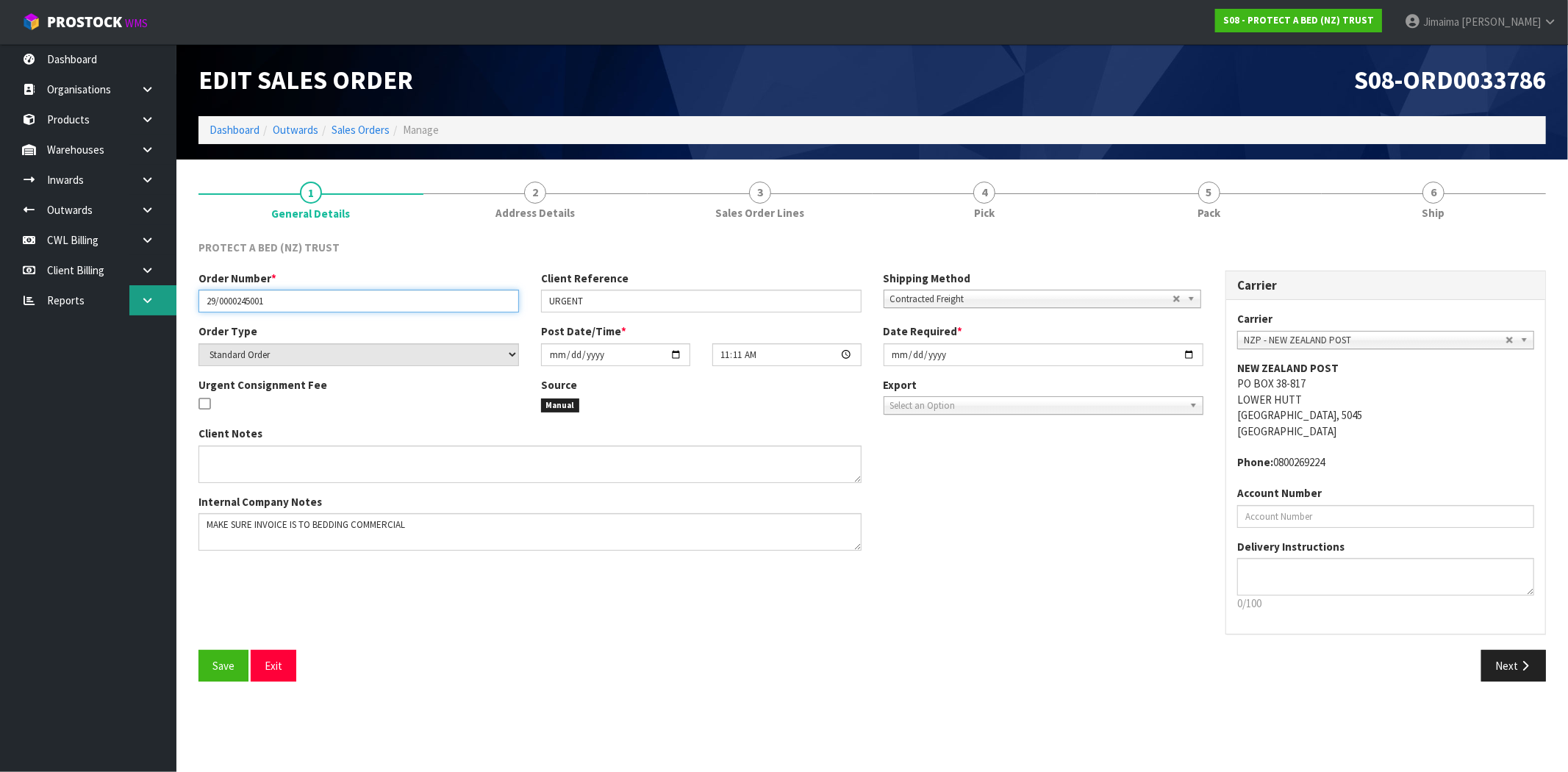
drag, startPoint x: 302, startPoint y: 292, endPoint x: 167, endPoint y: 290, distance: 135.0
click at [142, 296] on body "Toggle navigation ProStock WMS S08 - PROTECT A BED (NZ) TRUST Jimaima Reiher Lo…" at bounding box center [784, 386] width 1568 height 772
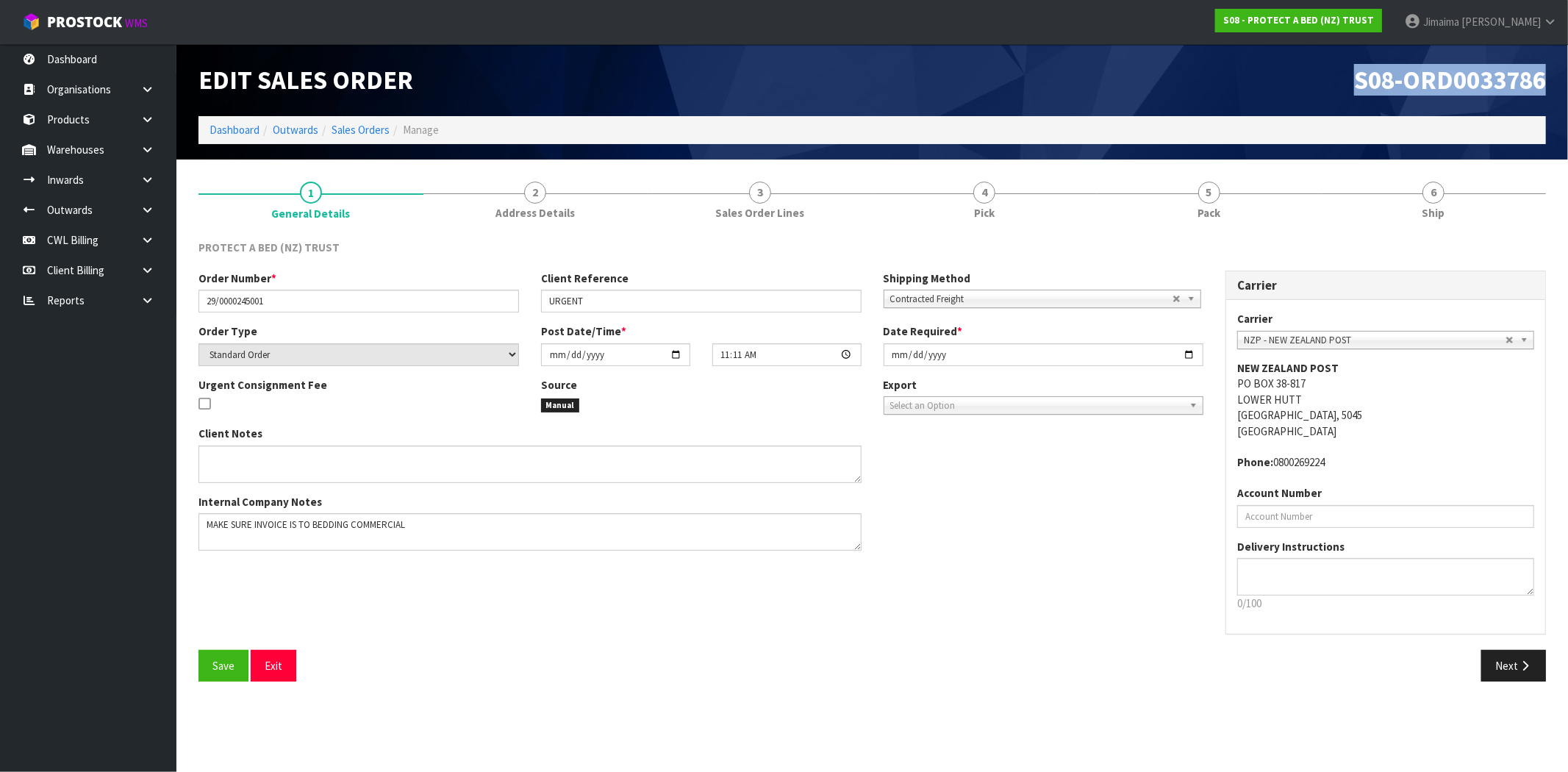
drag, startPoint x: 1274, startPoint y: 99, endPoint x: 1558, endPoint y: 53, distance: 287.7
click at [1567, 53] on header "Edit Sales Order S08-ORD0033786 Dashboard Outwards Sales Orders Manage" at bounding box center [871, 102] width 1391 height 115
copy span "S08-ORD0033786"
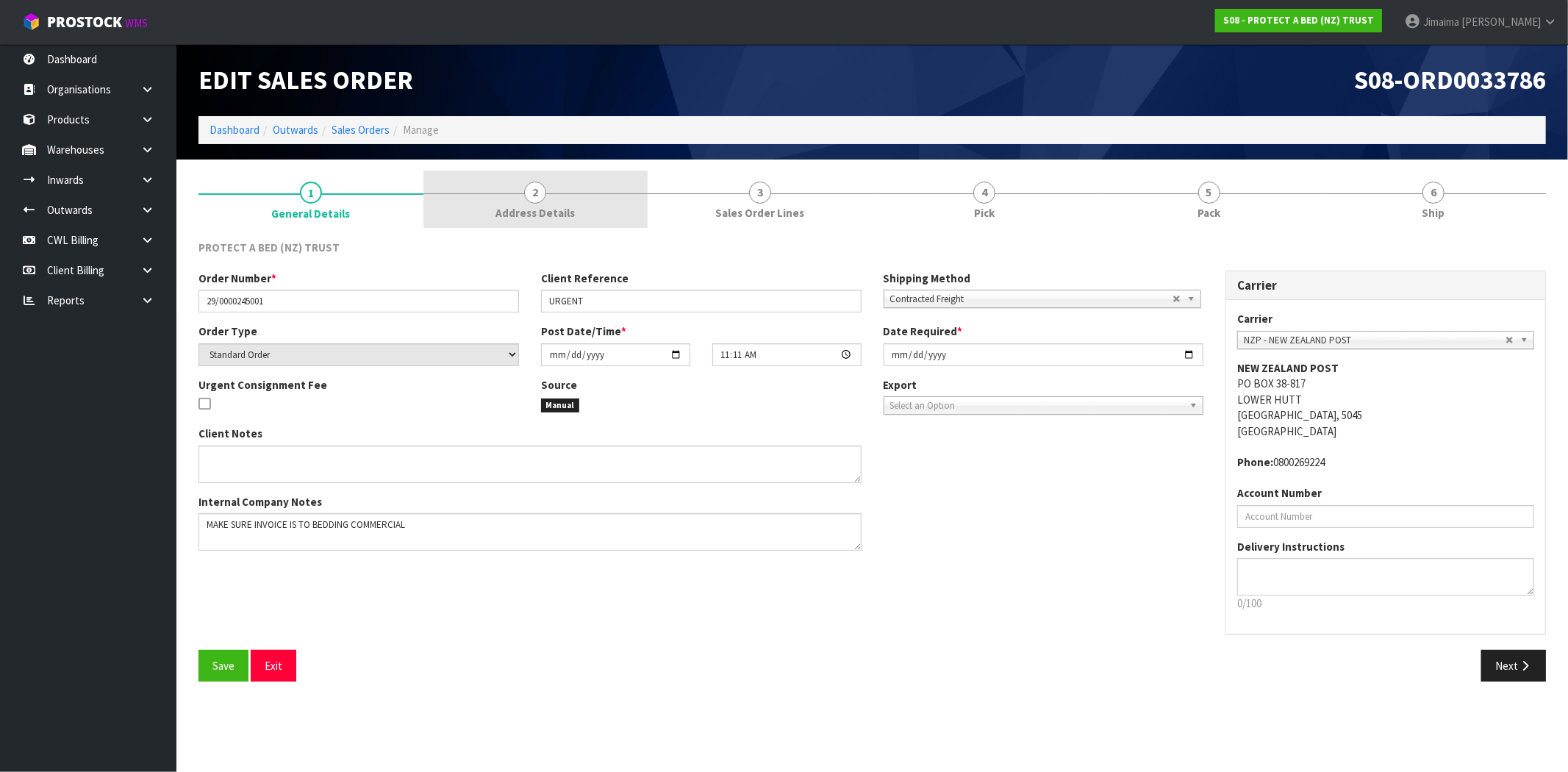
click at [571, 190] on link "2 Address Details" at bounding box center [535, 199] width 225 height 58
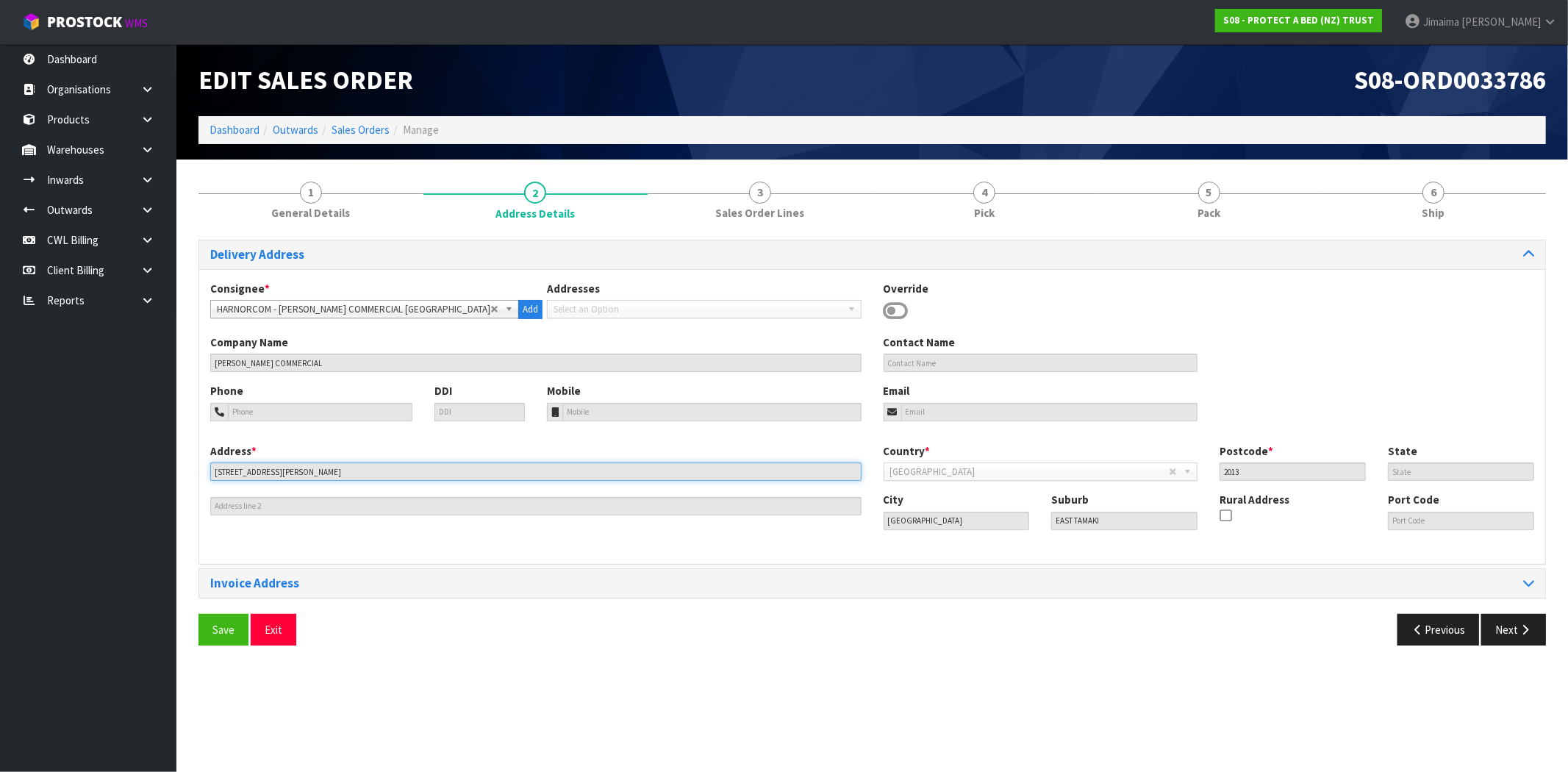
drag, startPoint x: 321, startPoint y: 471, endPoint x: 235, endPoint y: 436, distance: 92.8
click at [169, 459] on body "Toggle navigation ProStock WMS S08 - PROTECT A BED (NZ) TRUST Jimaima Reiher Lo…" at bounding box center [784, 386] width 1568 height 772
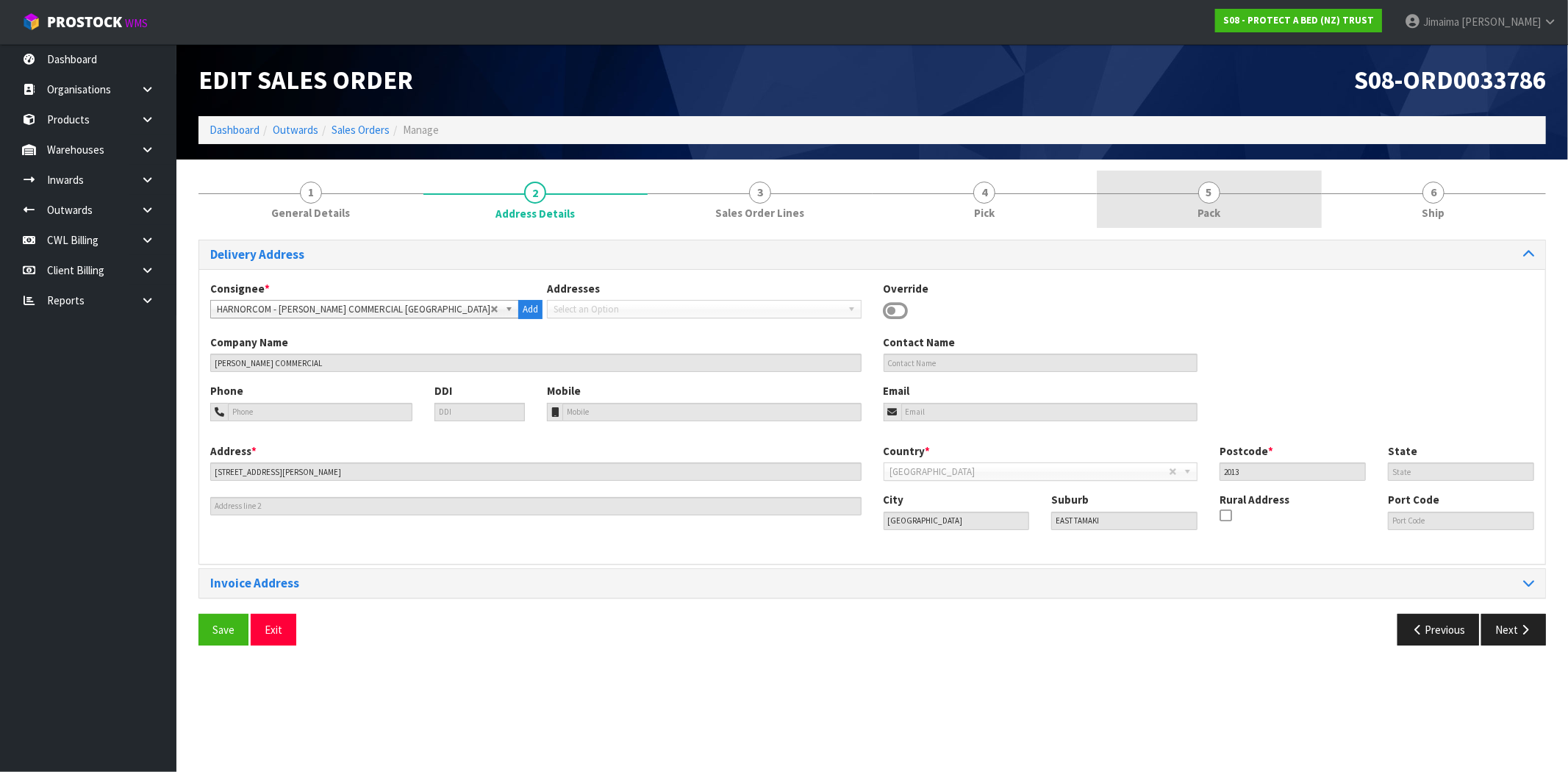
drag, startPoint x: 1239, startPoint y: 203, endPoint x: 1228, endPoint y: 216, distance: 17.0
click at [1239, 203] on link "5 Pack" at bounding box center [1209, 199] width 225 height 58
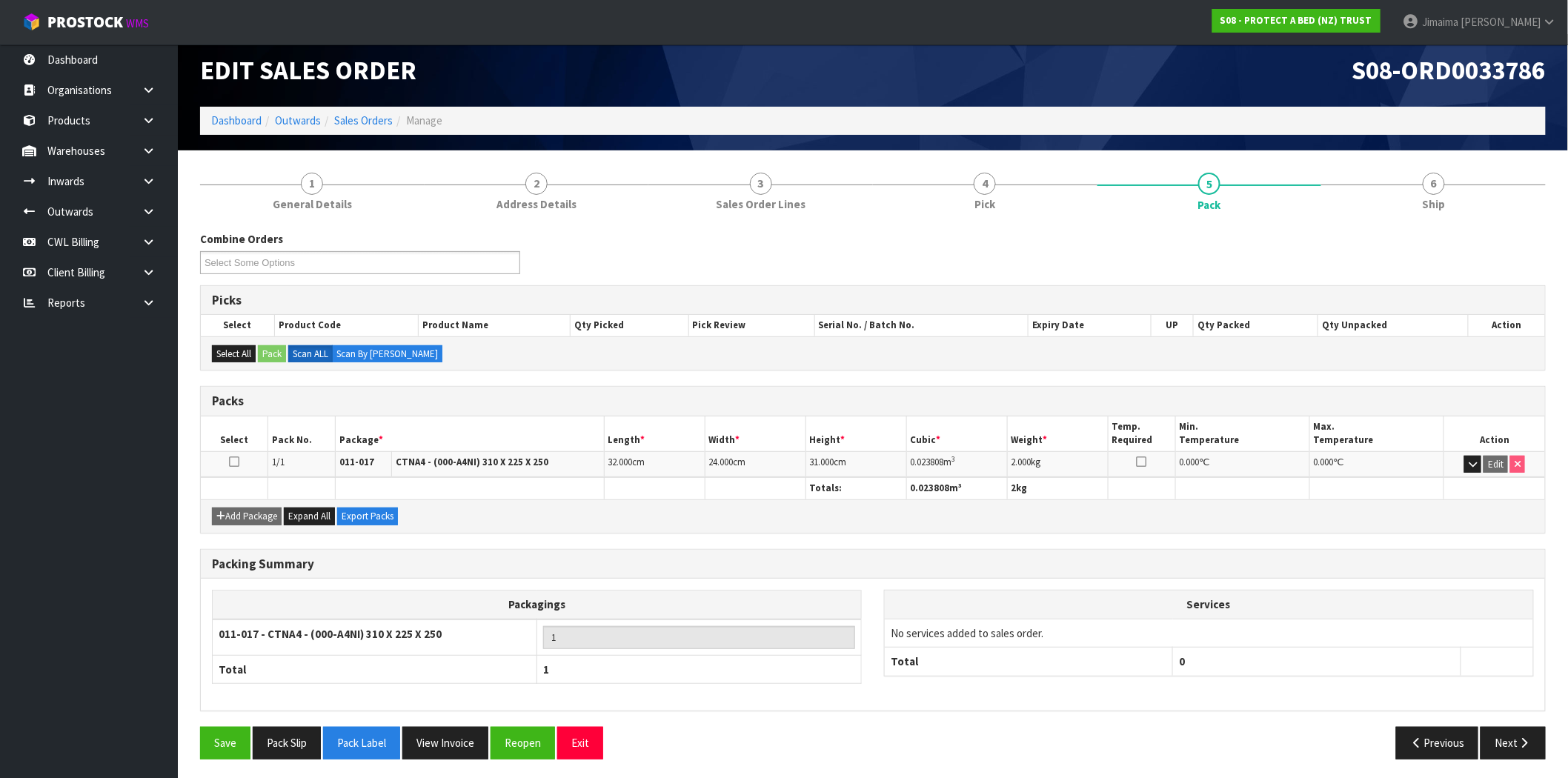
scroll to position [14, 0]
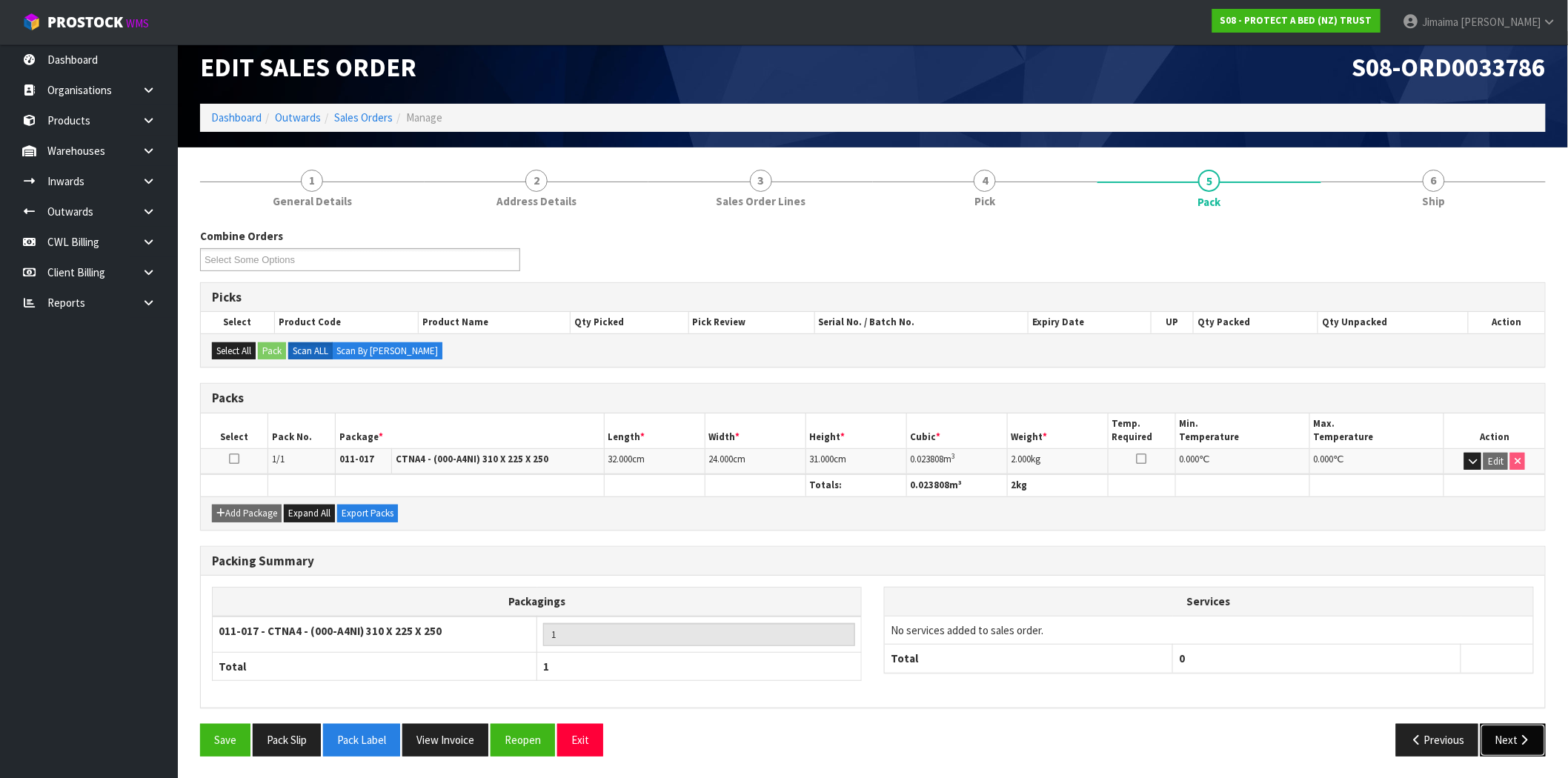
click at [1524, 748] on button "Next" at bounding box center [1514, 740] width 66 height 32
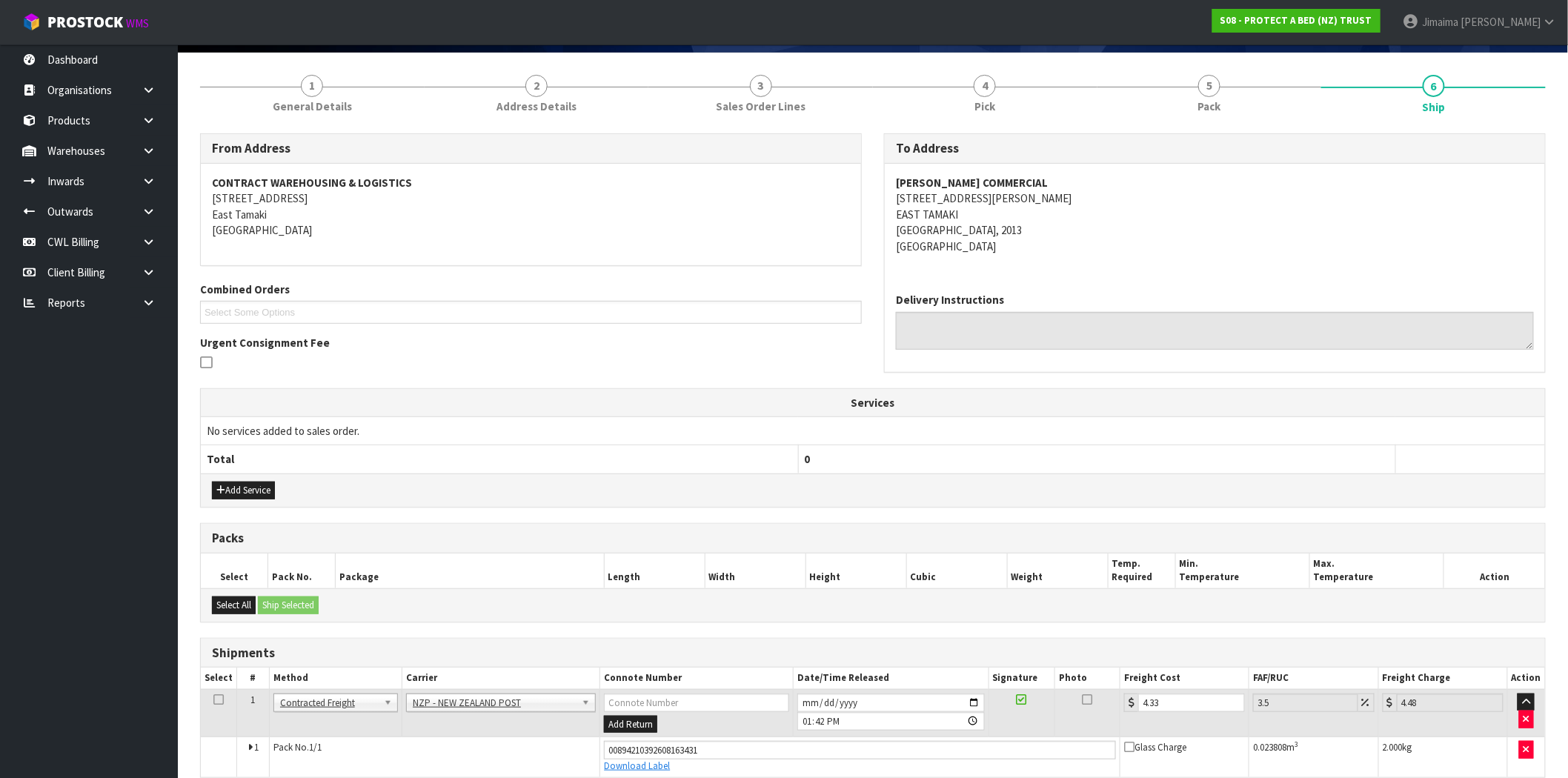
scroll to position [178, 0]
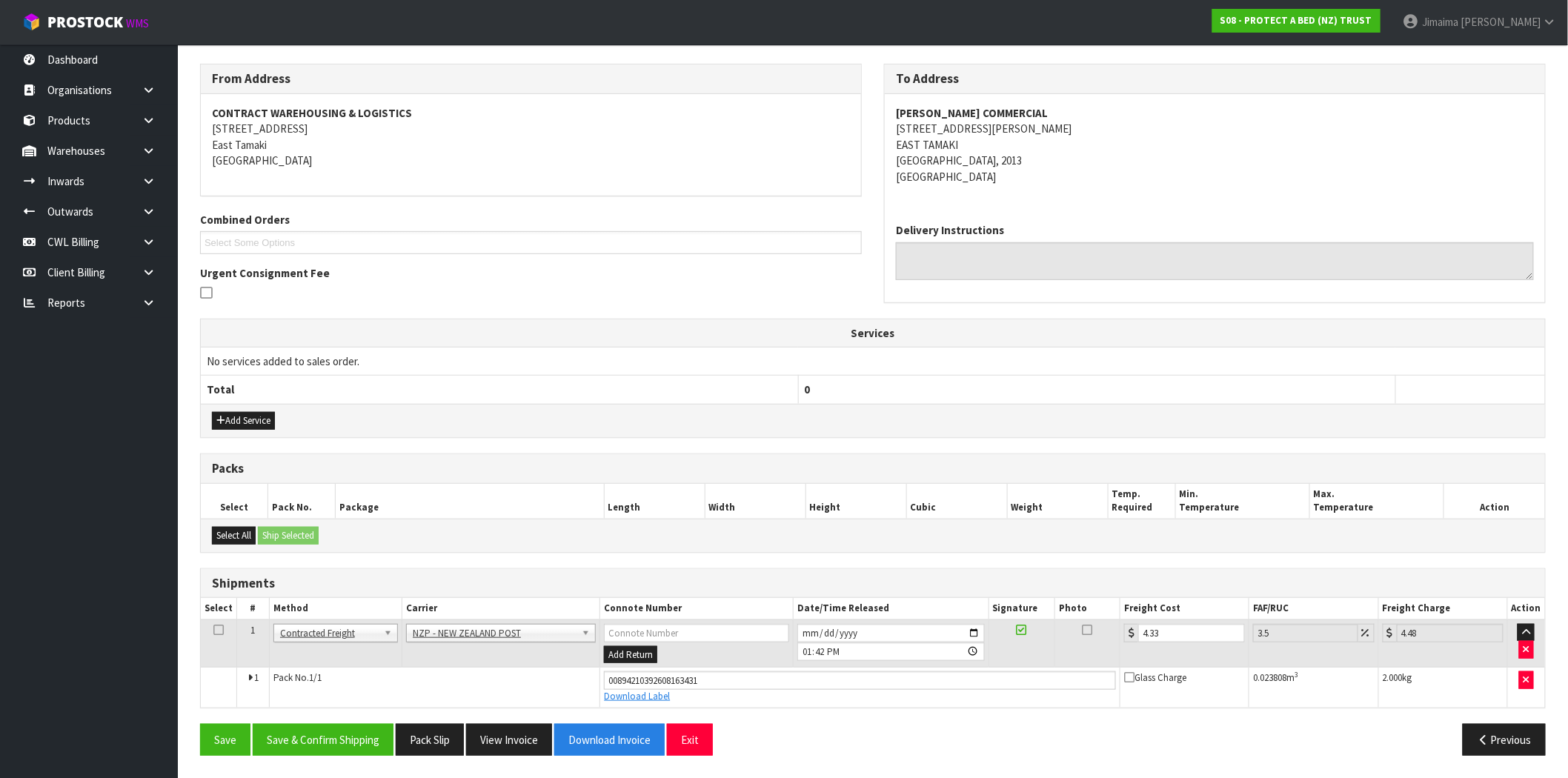
click at [1146, 701] on td "Glass Charge" at bounding box center [1184, 688] width 129 height 40
click at [954, 714] on div "From Address CONTRACT WAREHOUSING & LOGISTICS 17 Allens Road East Tamaki Auckla…" at bounding box center [873, 415] width 1346 height 703
drag, startPoint x: 606, startPoint y: 687, endPoint x: 596, endPoint y: 688, distance: 10.0
click at [596, 688] on tr "1 Pack No. 1/1 00894210392608163431 Download Label Glass Charge 0.023808 m 3 2.…" at bounding box center [873, 688] width 1344 height 40
click at [754, 676] on input "00894210392608163431" at bounding box center [860, 680] width 512 height 18
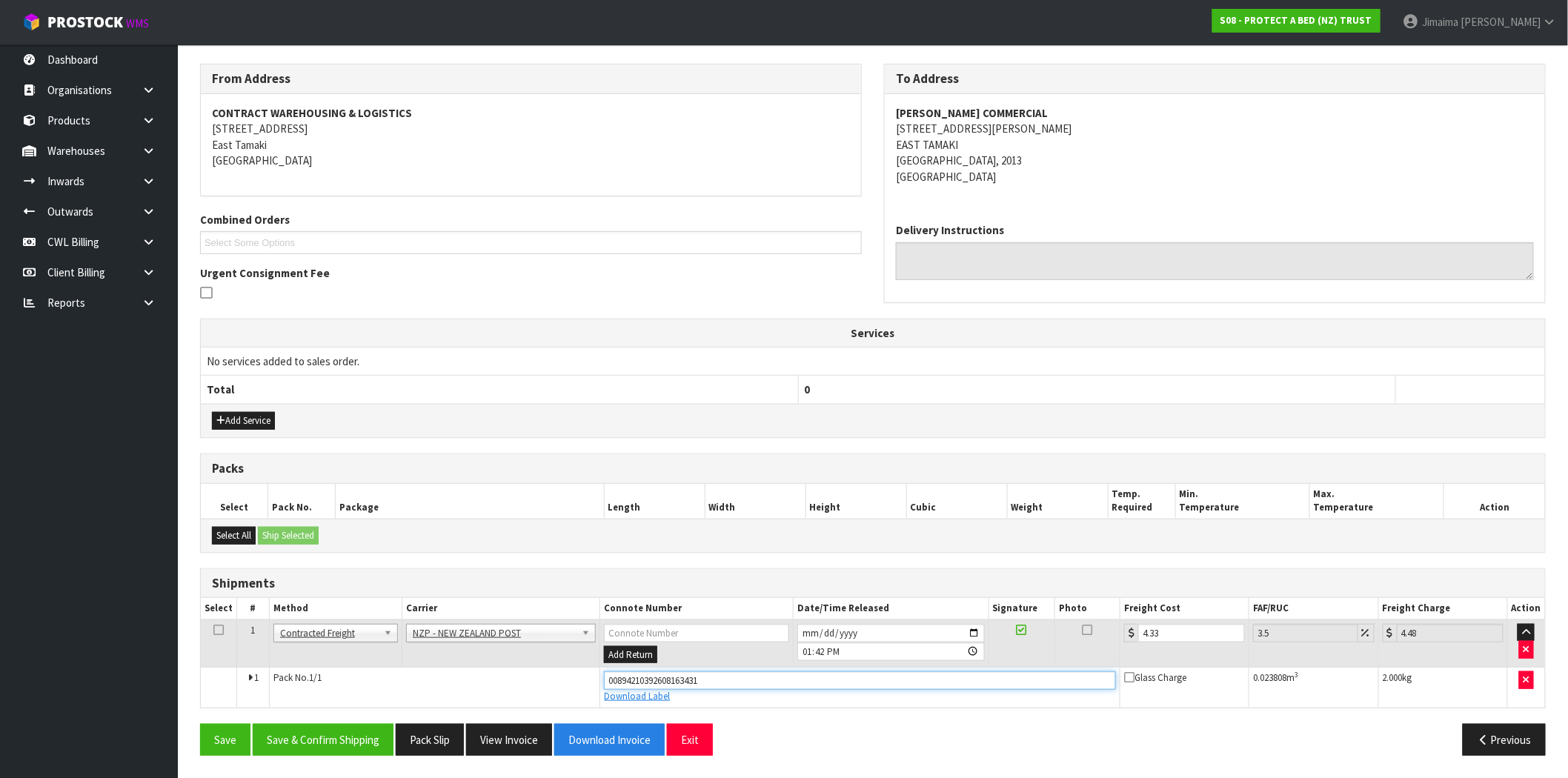
click at [742, 677] on input "00894210392608163431" at bounding box center [860, 680] width 512 height 18
paste input "(00) 89421 03926 08224 293"
type input "(00) 89421 03926 08224 293"
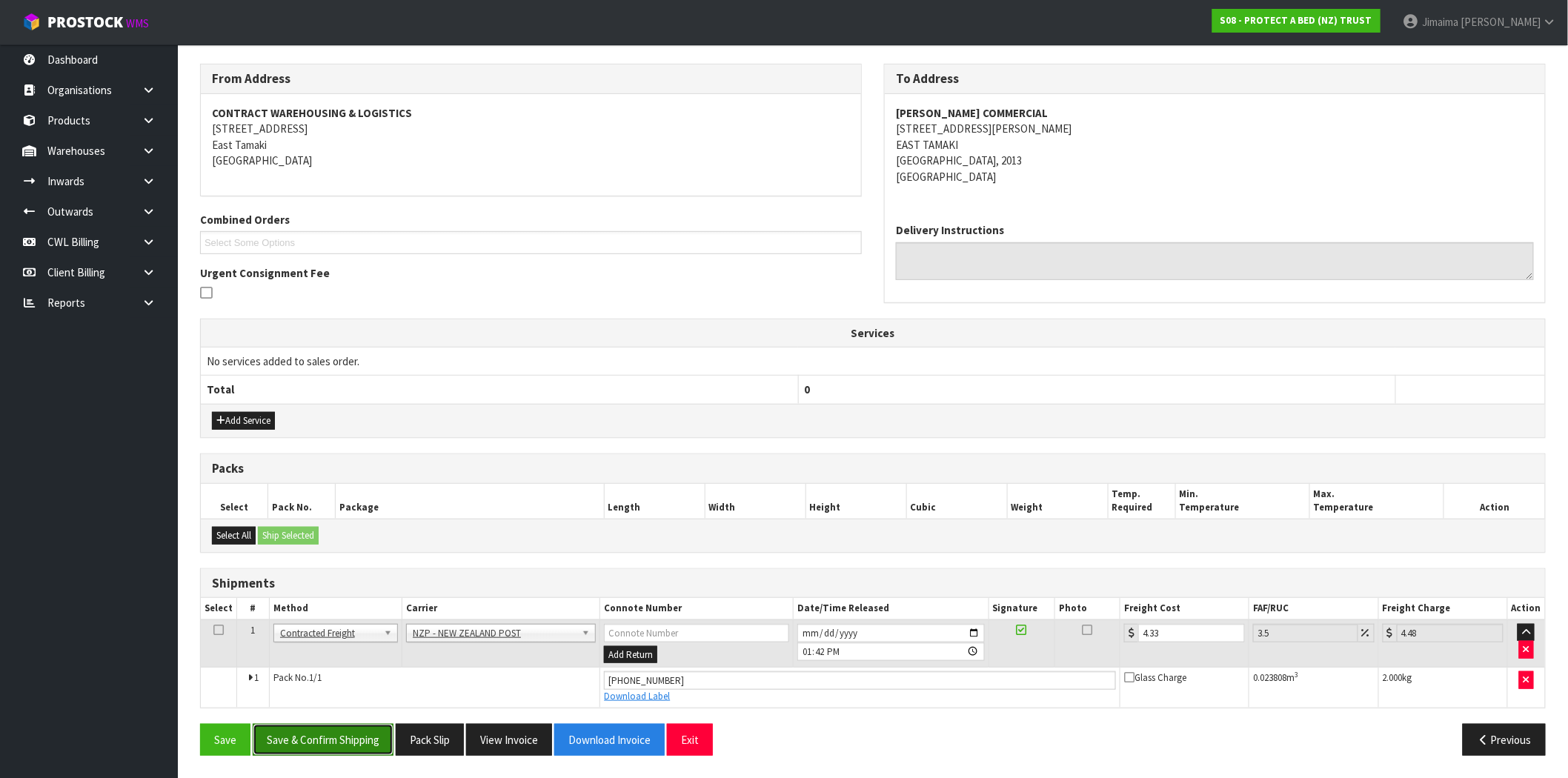
click at [354, 737] on button "Save & Confirm Shipping" at bounding box center [323, 740] width 141 height 32
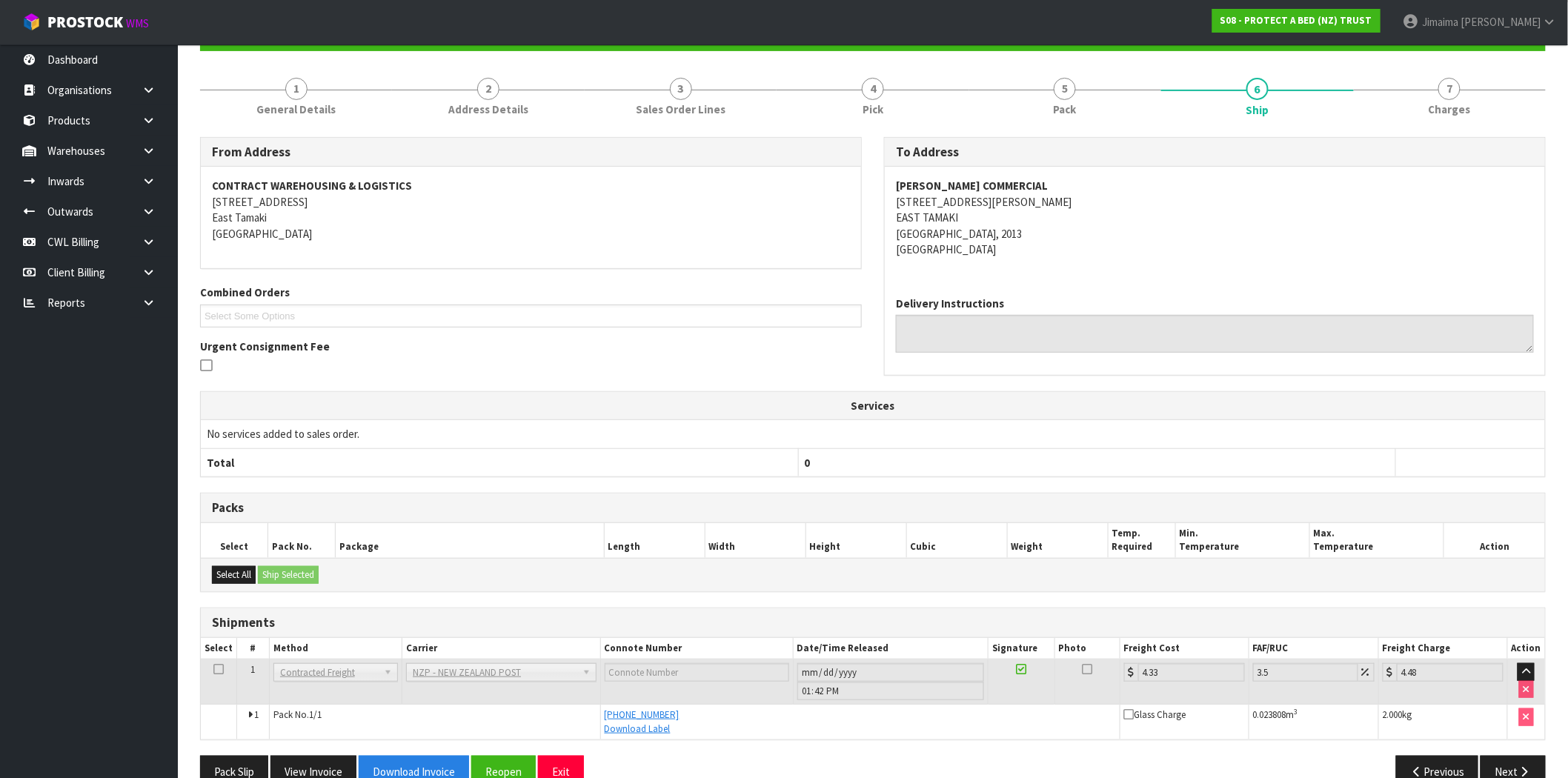
scroll to position [190, 0]
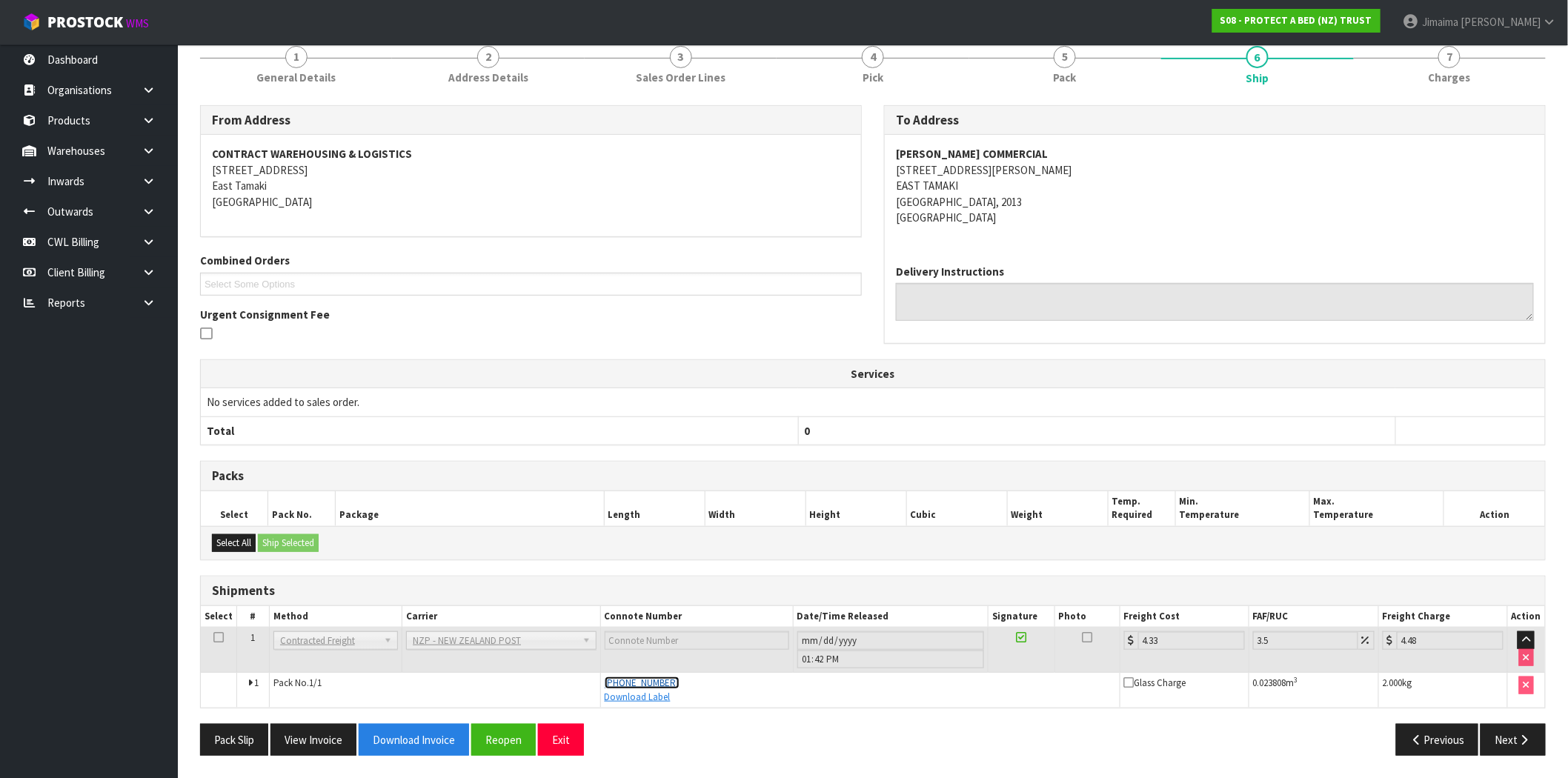
click at [658, 681] on span "(00) 89421 03926 08224 293" at bounding box center [642, 683] width 75 height 13
click at [504, 743] on button "Reopen" at bounding box center [503, 740] width 65 height 32
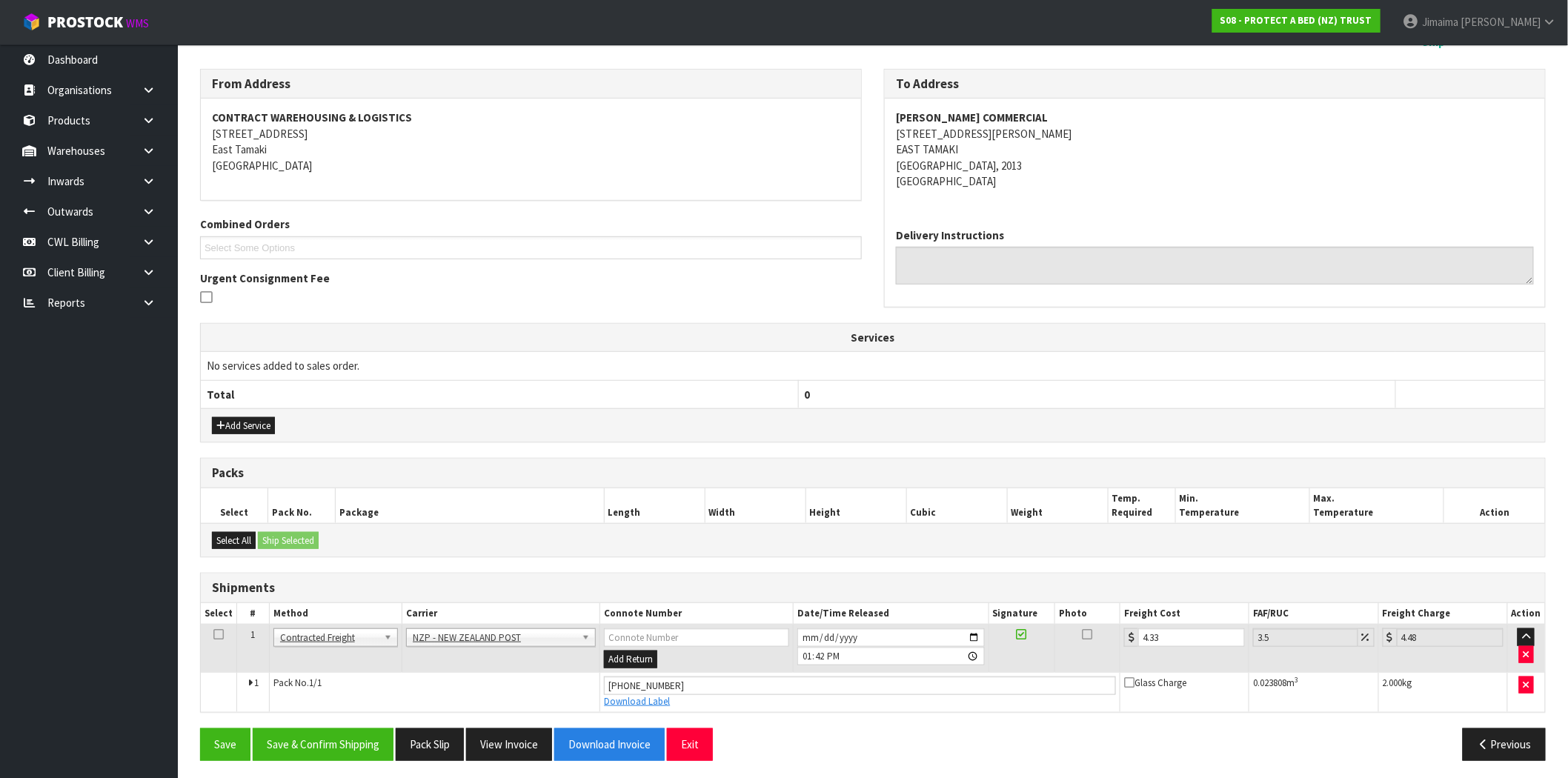
scroll to position [232, 0]
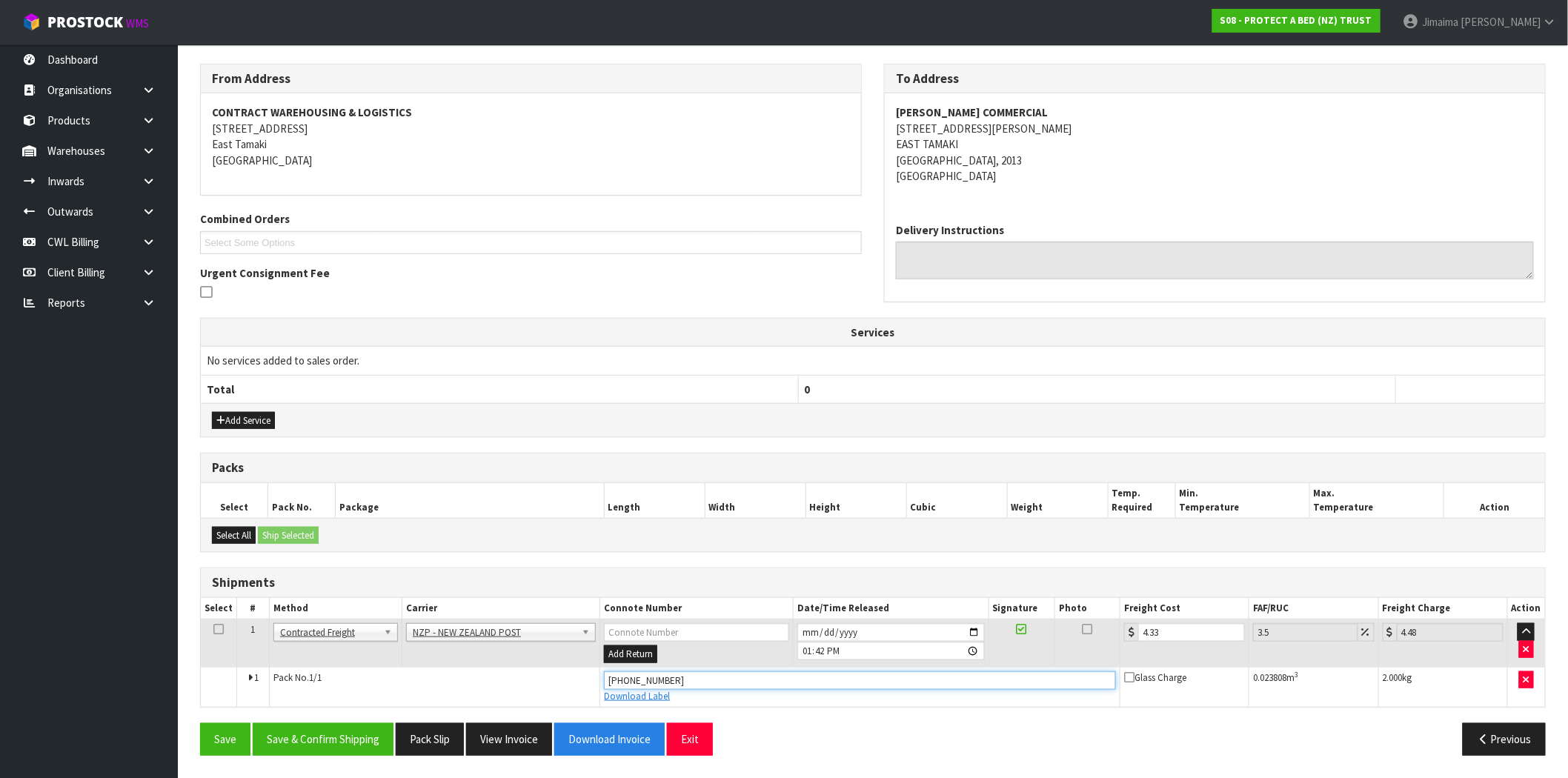
click at [622, 676] on input "(00) 89421 03926 08224 293" at bounding box center [860, 680] width 512 height 18
click at [613, 675] on input "(0089421 03926 08224 293" at bounding box center [860, 680] width 512 height 18
click at [643, 679] on input "0089421 03926 08224 293" at bounding box center [860, 680] width 512 height 18
click at [667, 681] on input "008942103926 08224 293" at bounding box center [860, 680] width 512 height 18
click at [690, 680] on input "00894210392608224 293" at bounding box center [860, 680] width 512 height 18
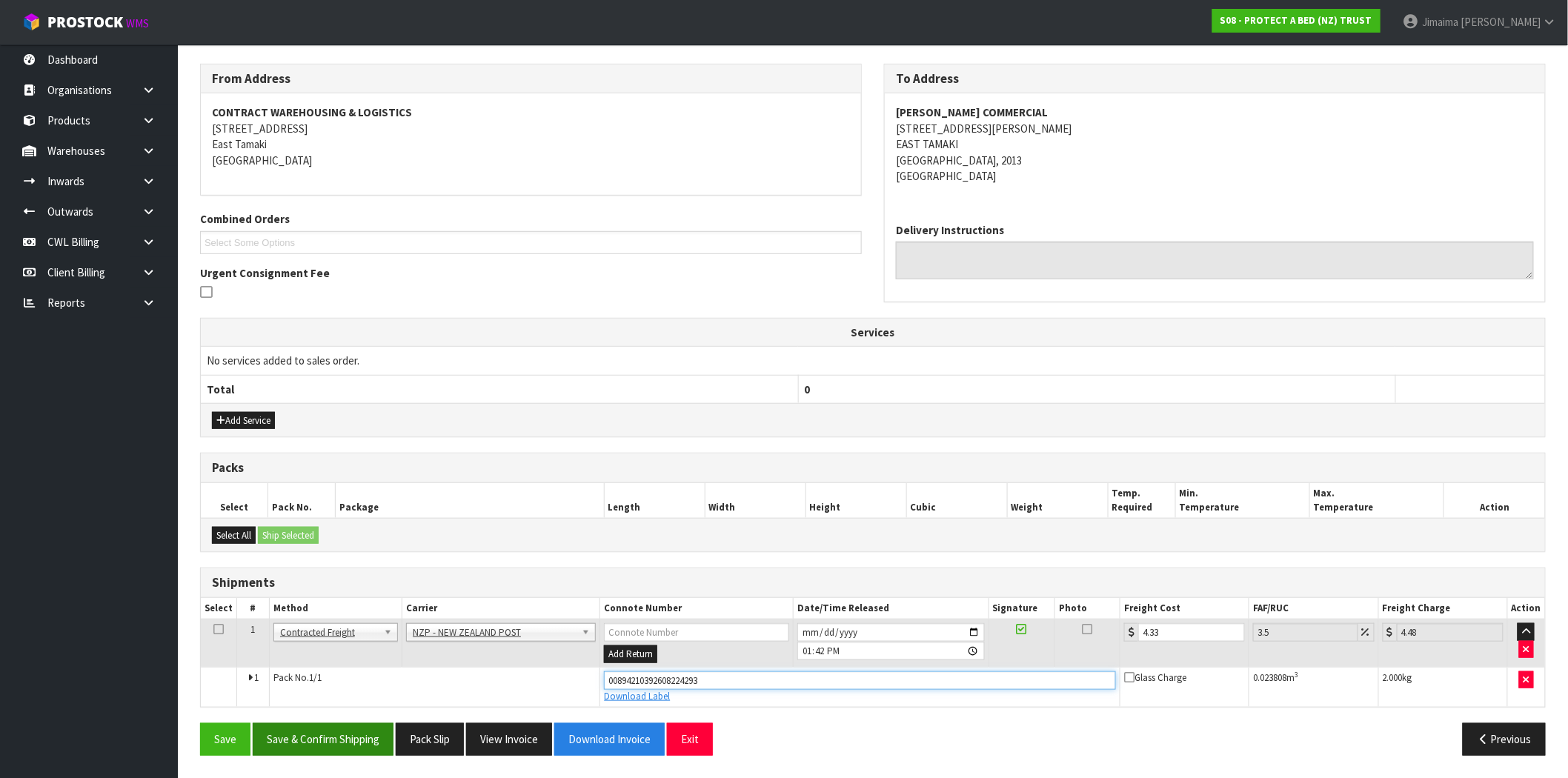
type input "00894210392608224293"
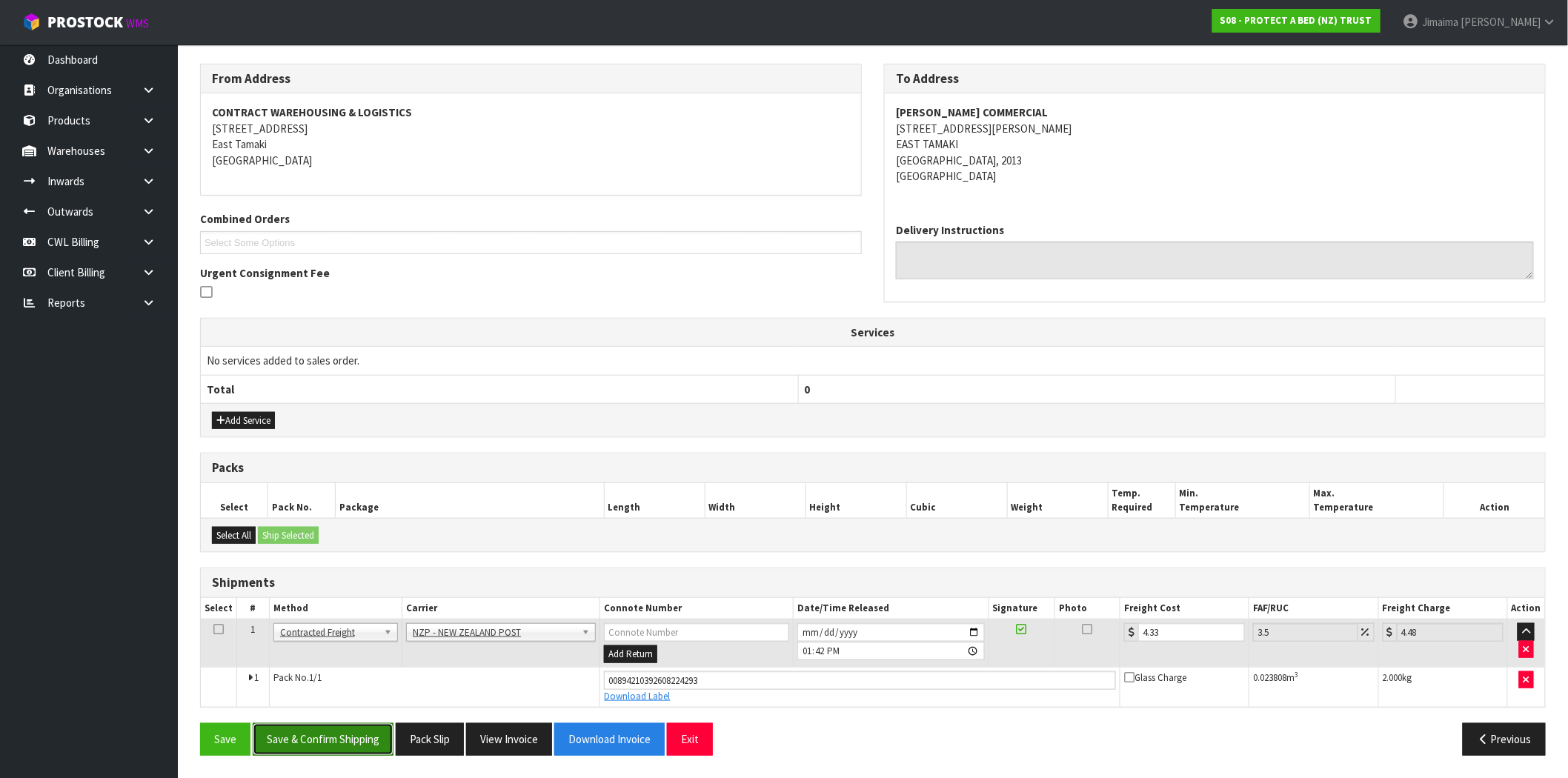
click at [358, 745] on button "Save & Confirm Shipping" at bounding box center [323, 739] width 141 height 32
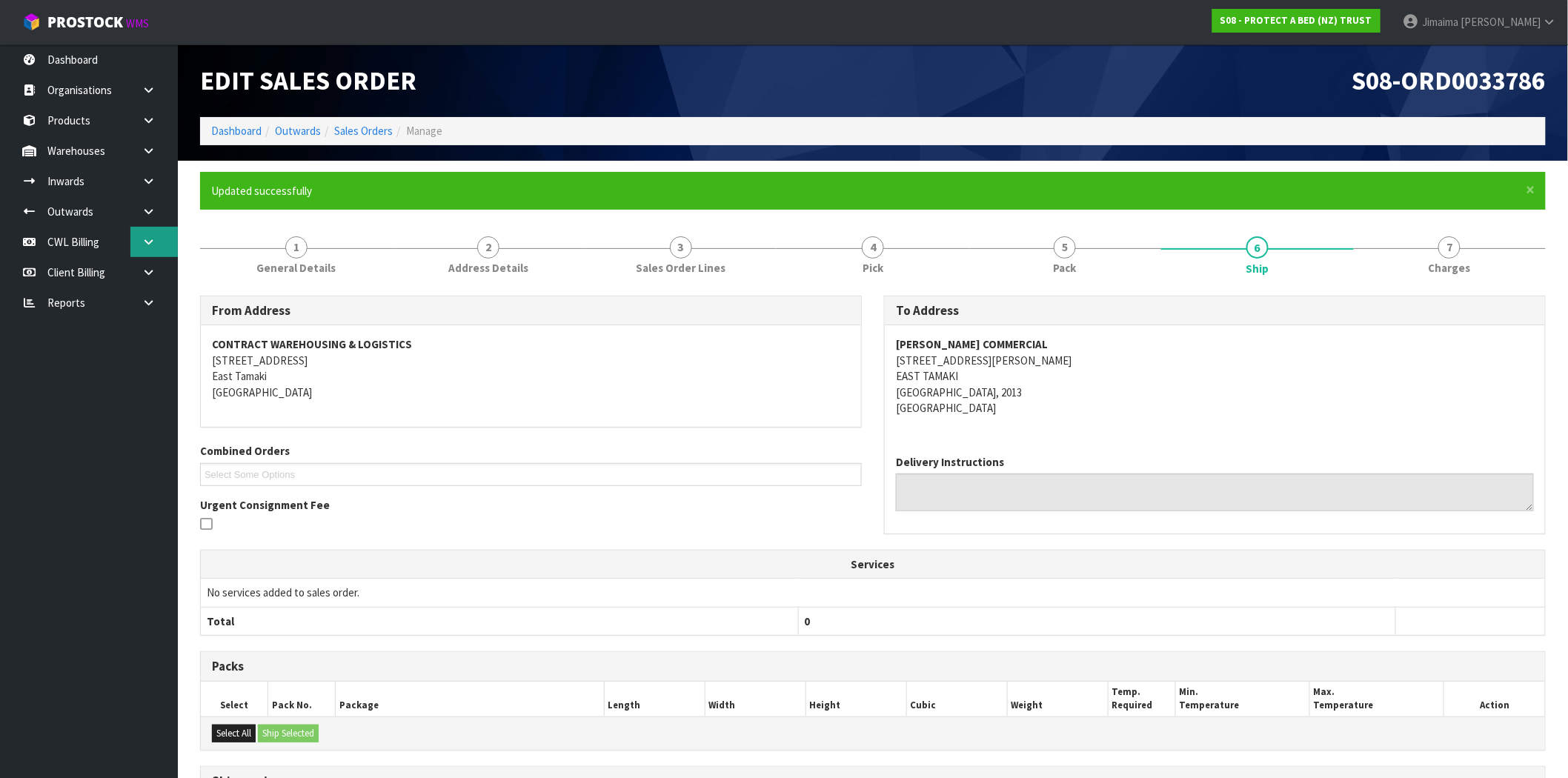
click at [152, 257] on link at bounding box center [154, 272] width 47 height 30
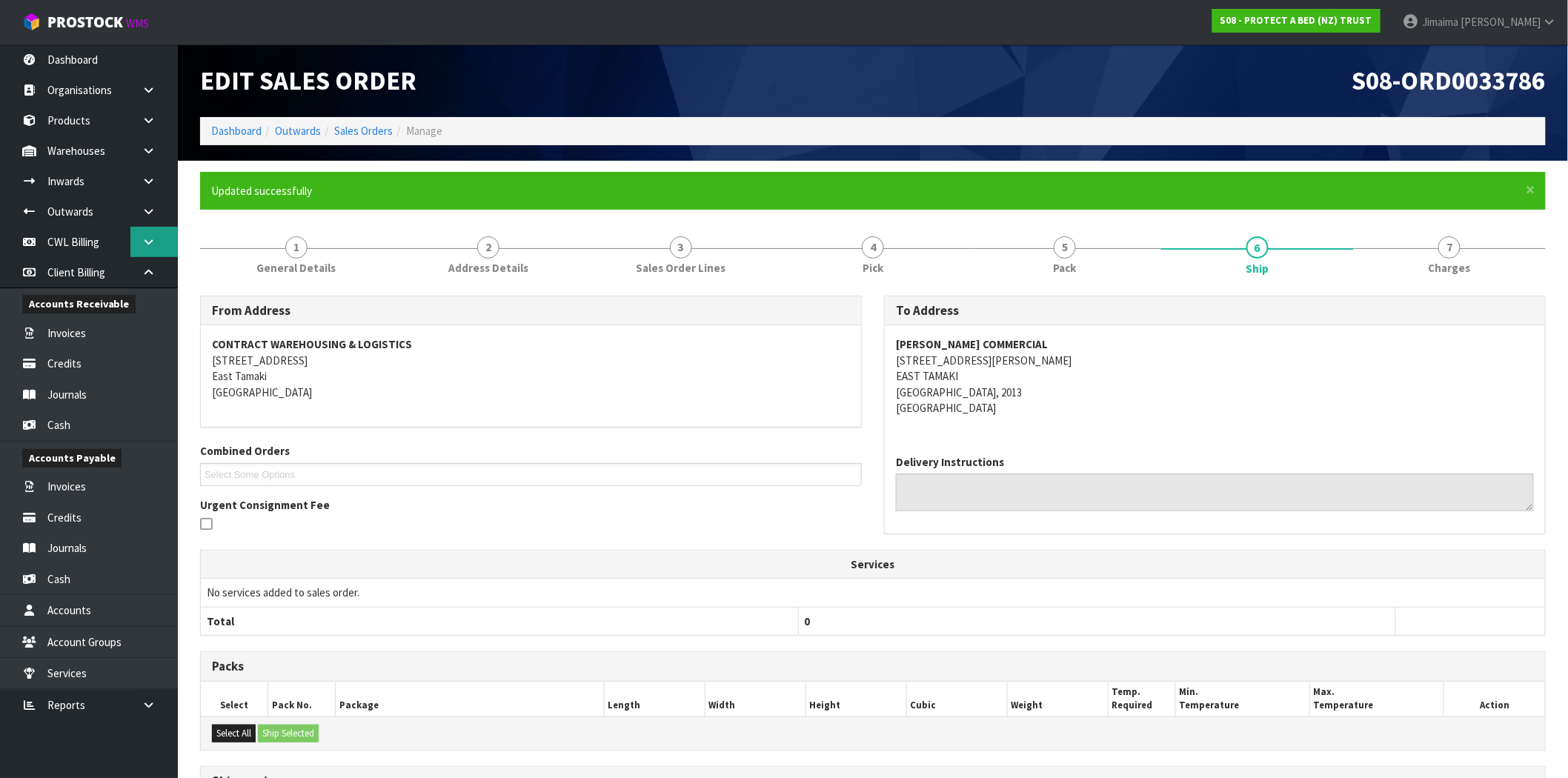
click at [148, 245] on icon at bounding box center [149, 241] width 14 height 11
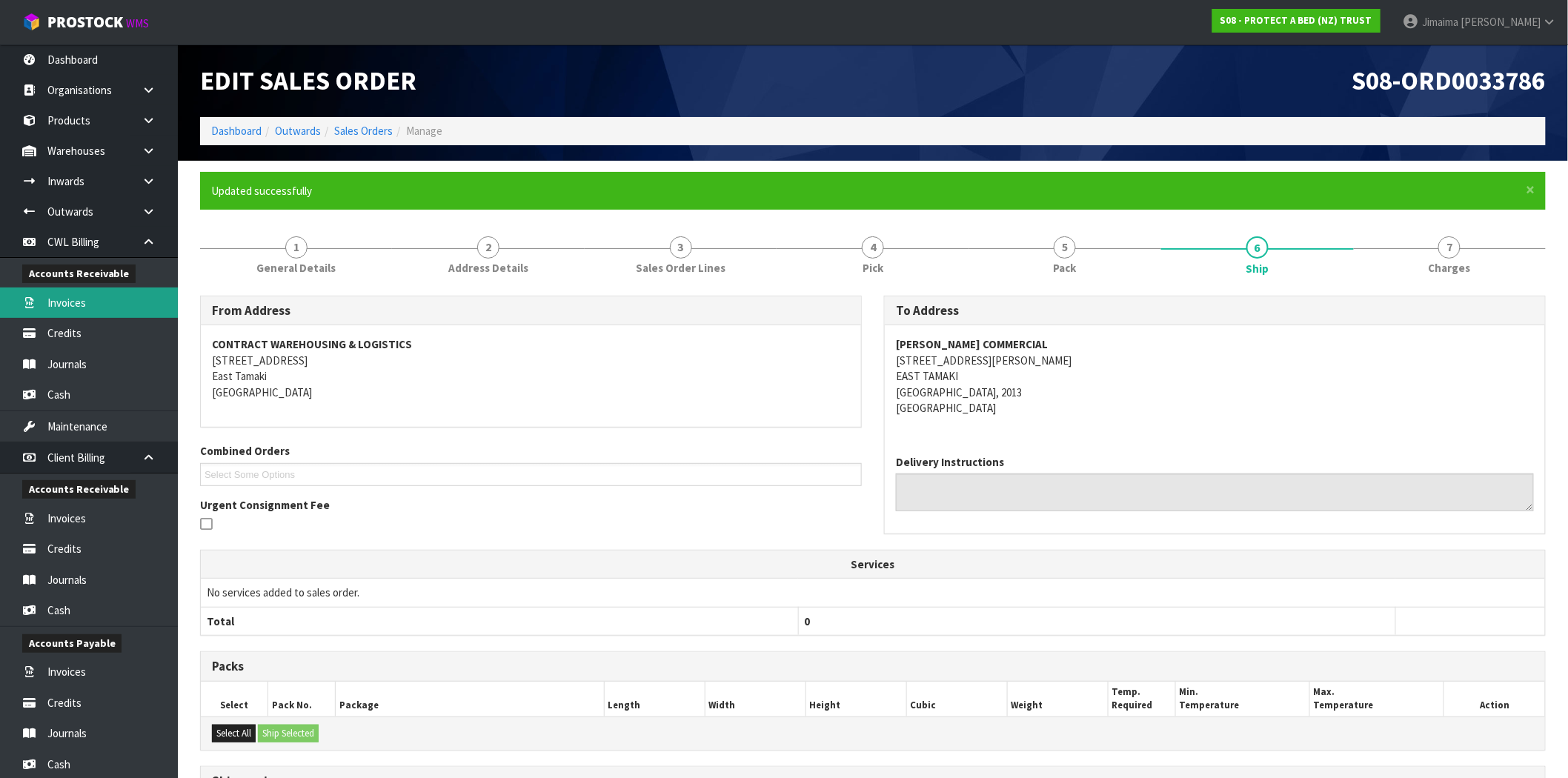
click at [105, 293] on link "Invoices" at bounding box center [89, 302] width 178 height 30
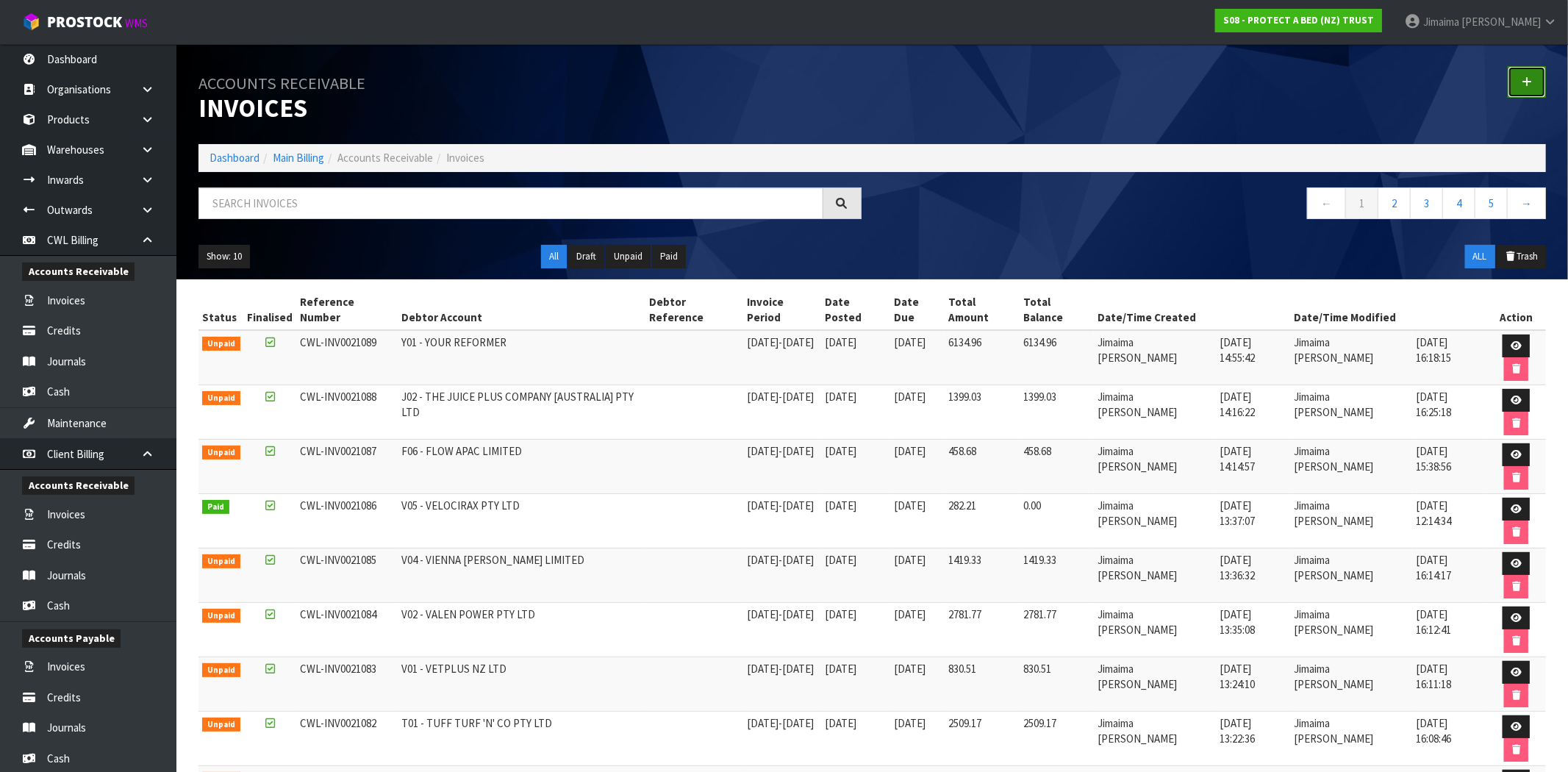
click at [1522, 85] on icon at bounding box center [1526, 82] width 10 height 11
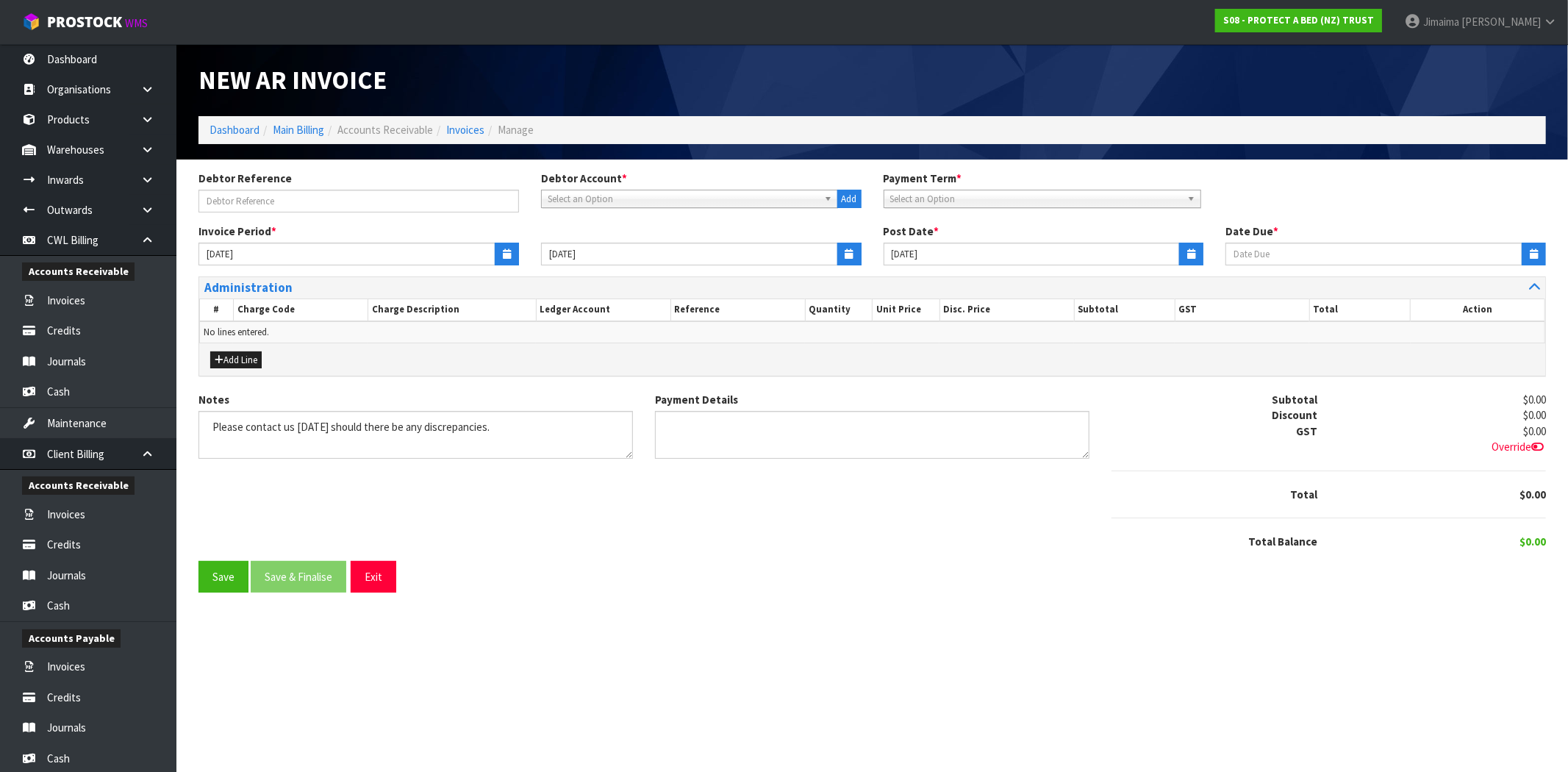
click at [716, 198] on span "Select an Option" at bounding box center [682, 199] width 271 height 17
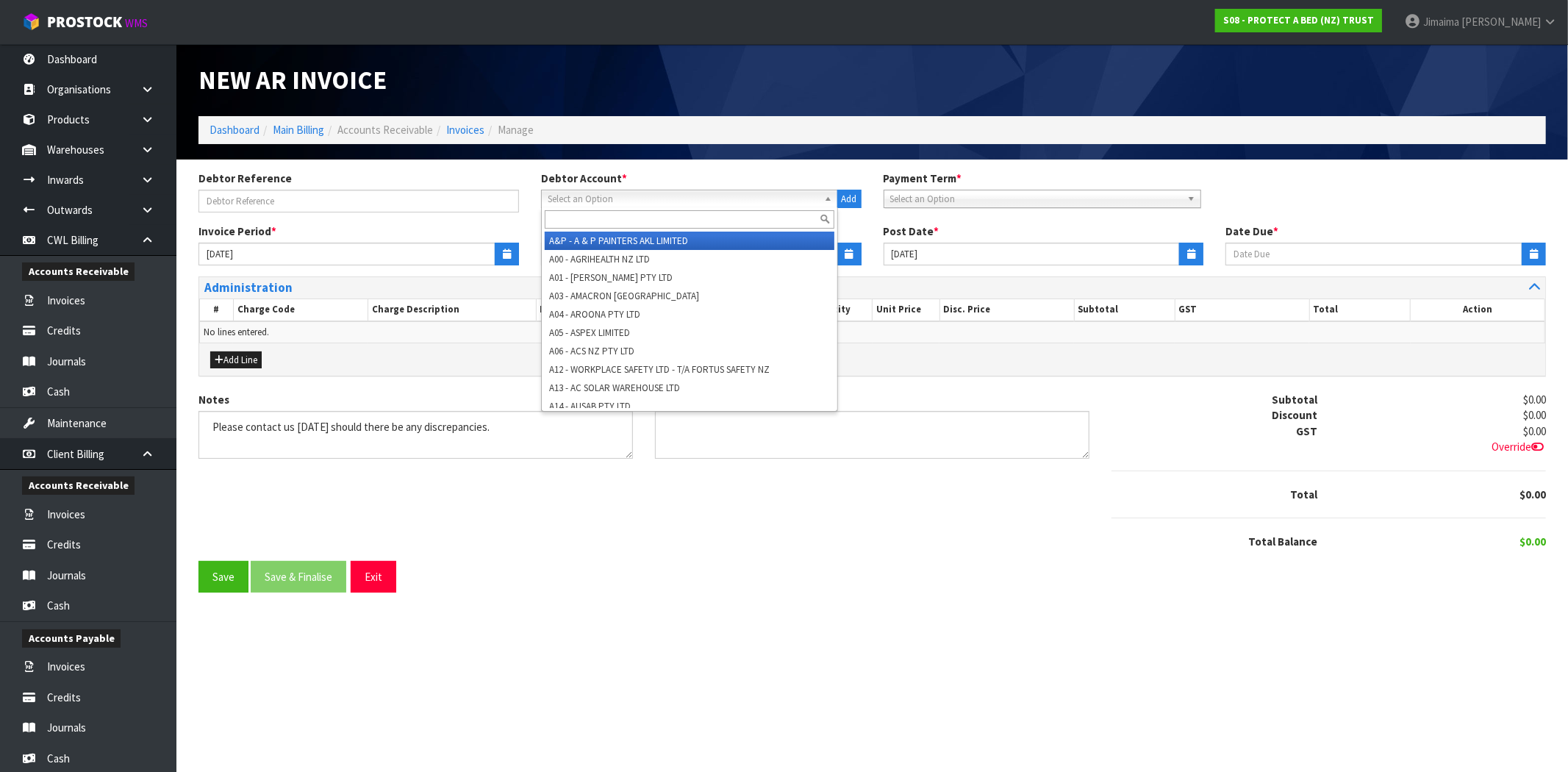
click at [652, 214] on input "text" at bounding box center [689, 219] width 290 height 18
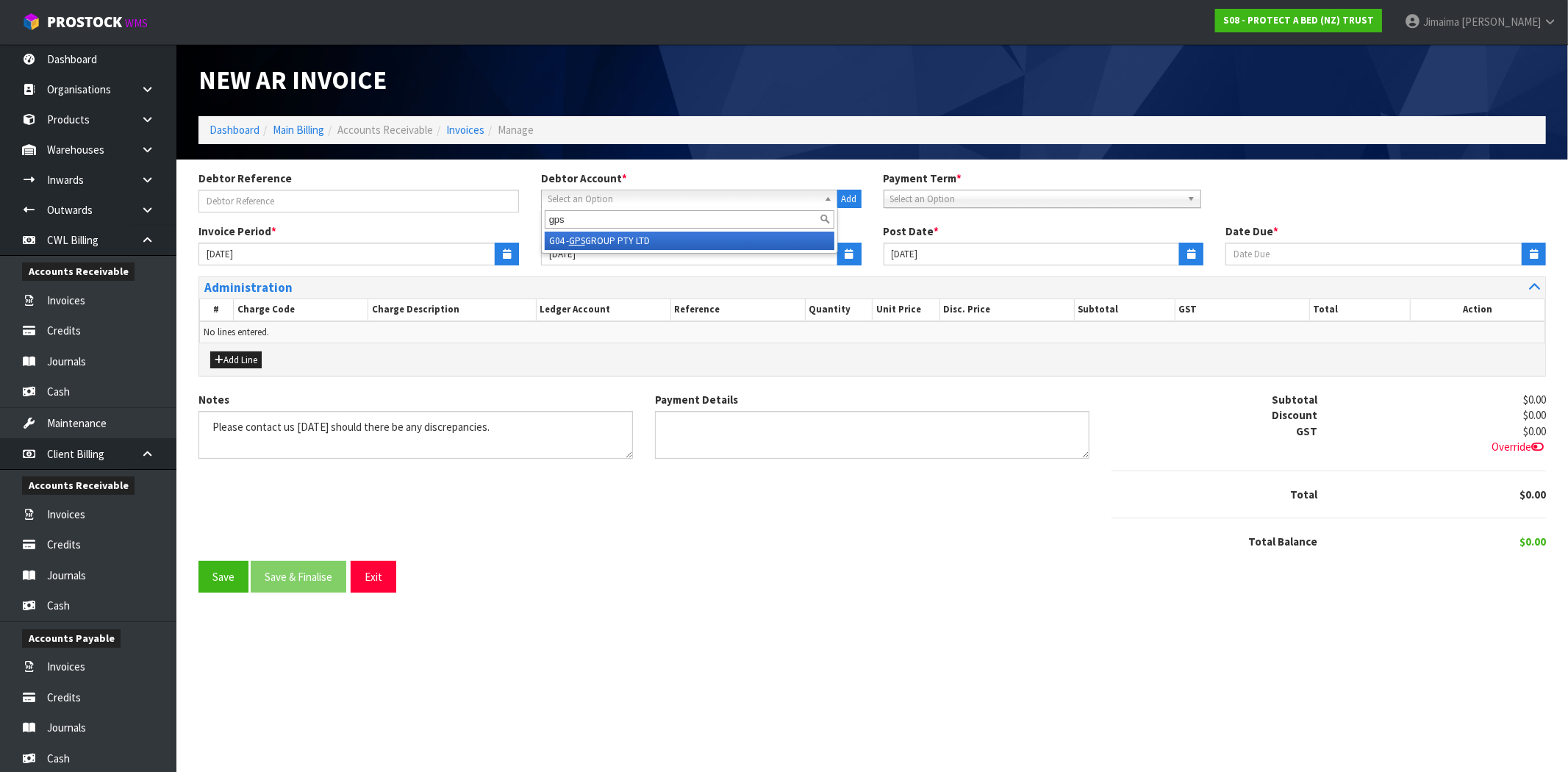
type input "gps"
click at [601, 246] on li "G04 - GPS GROUP PTY LTD" at bounding box center [689, 240] width 290 height 18
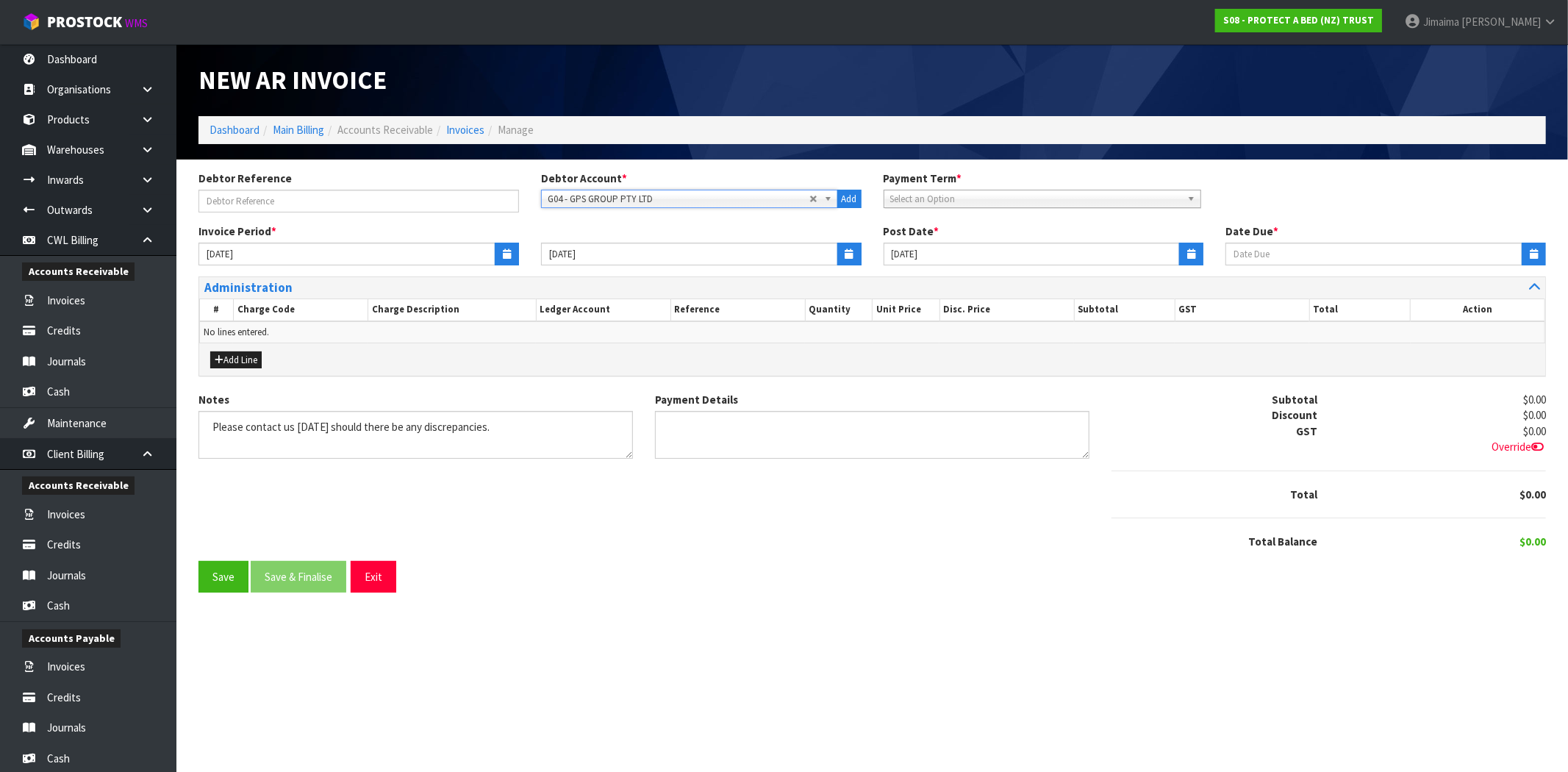
type input "18/10/2025"
type input "[DATE]"
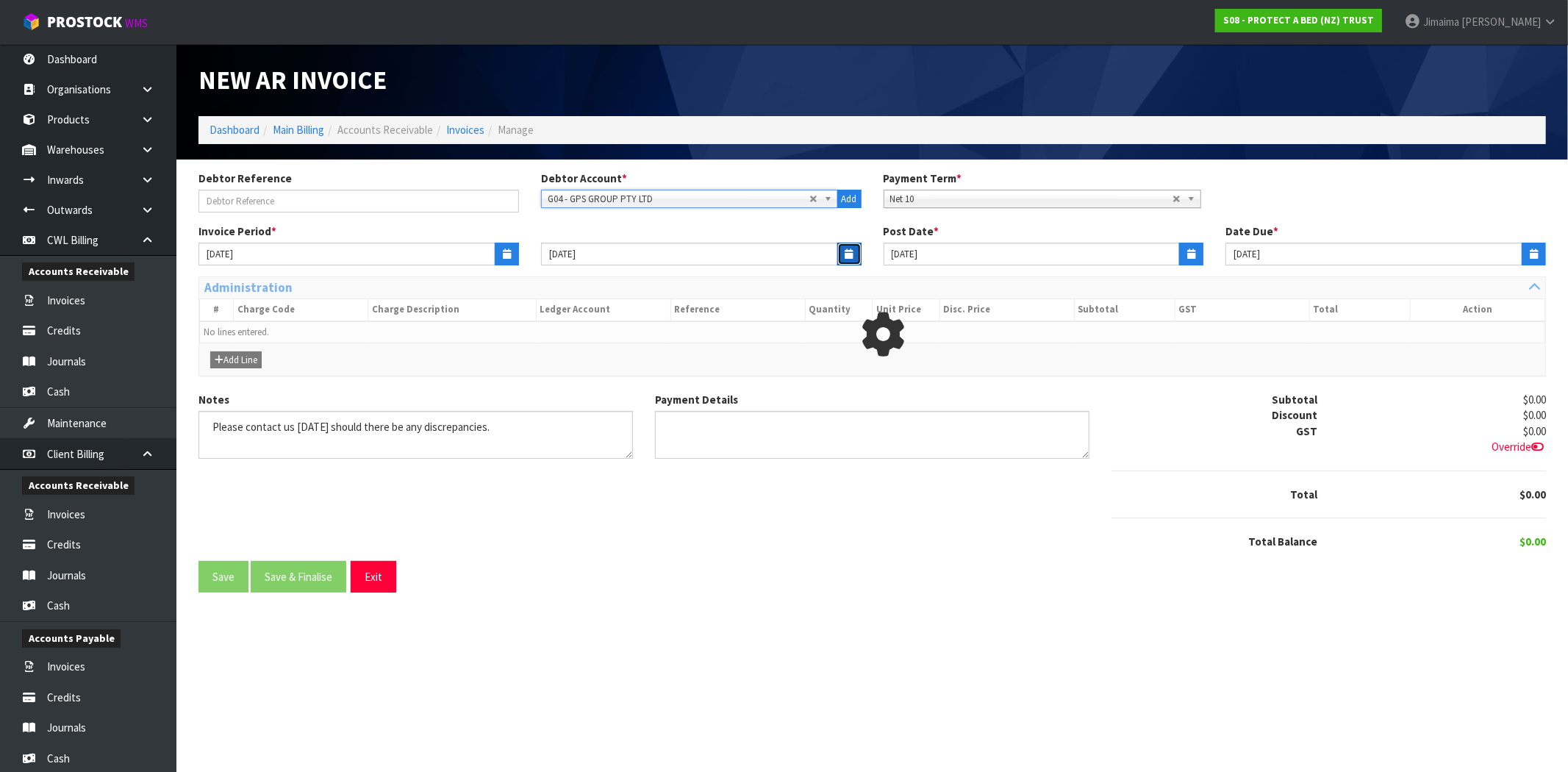
click at [854, 254] on button "button" at bounding box center [849, 254] width 25 height 23
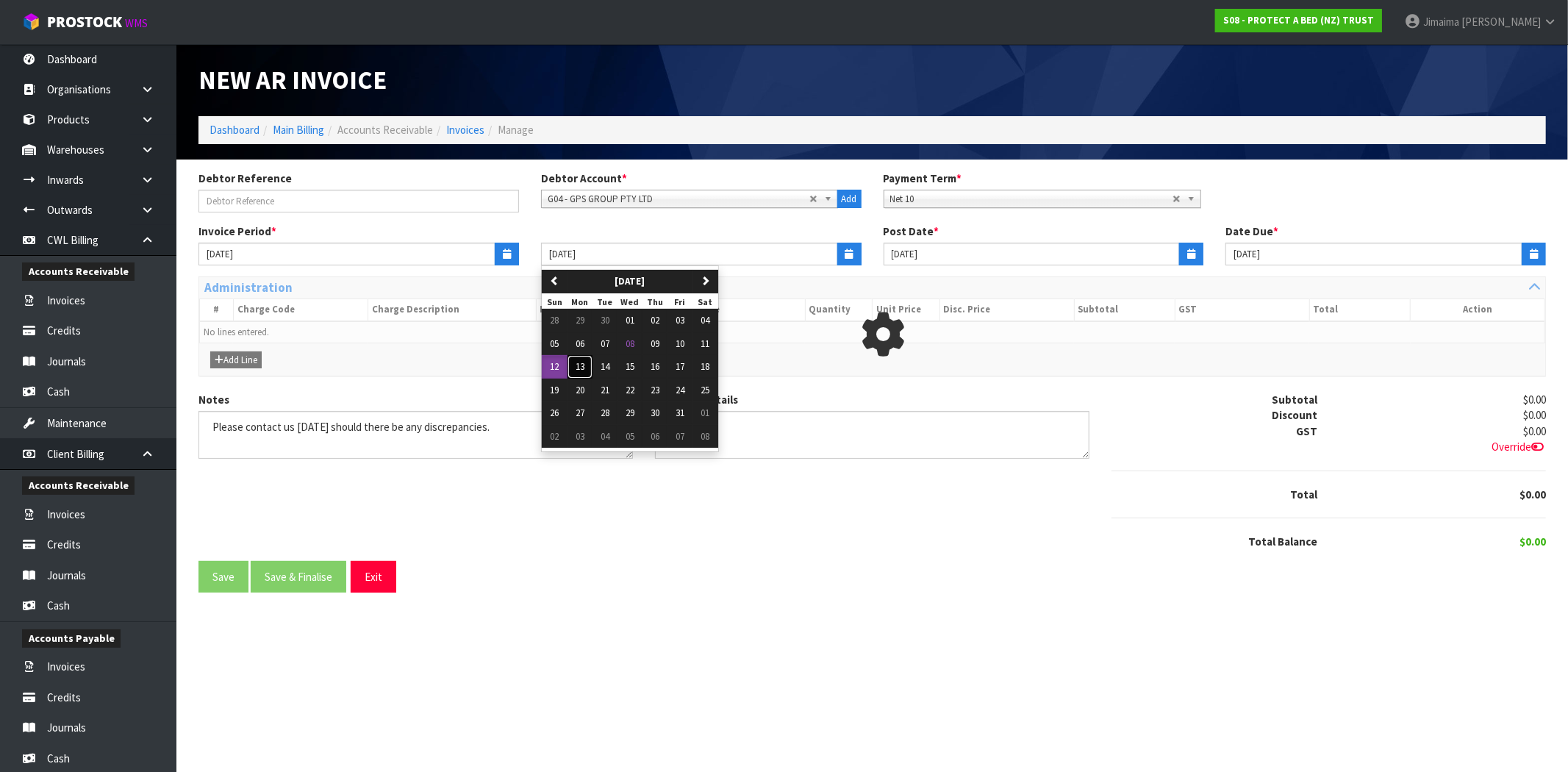
click at [583, 368] on span "13" at bounding box center [579, 367] width 9 height 13
type input "13/10/2025"
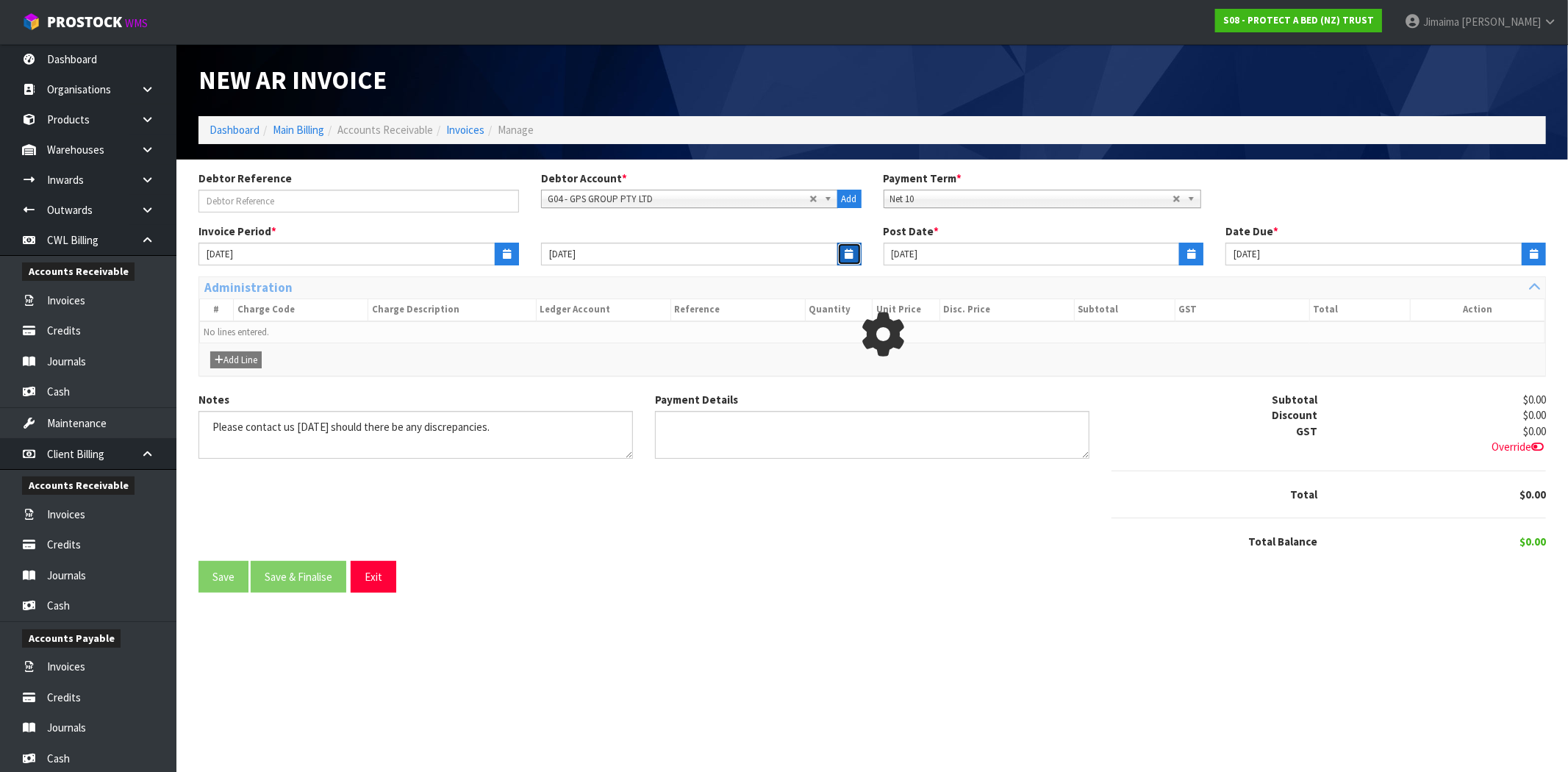
click at [845, 263] on button "button" at bounding box center [849, 254] width 25 height 23
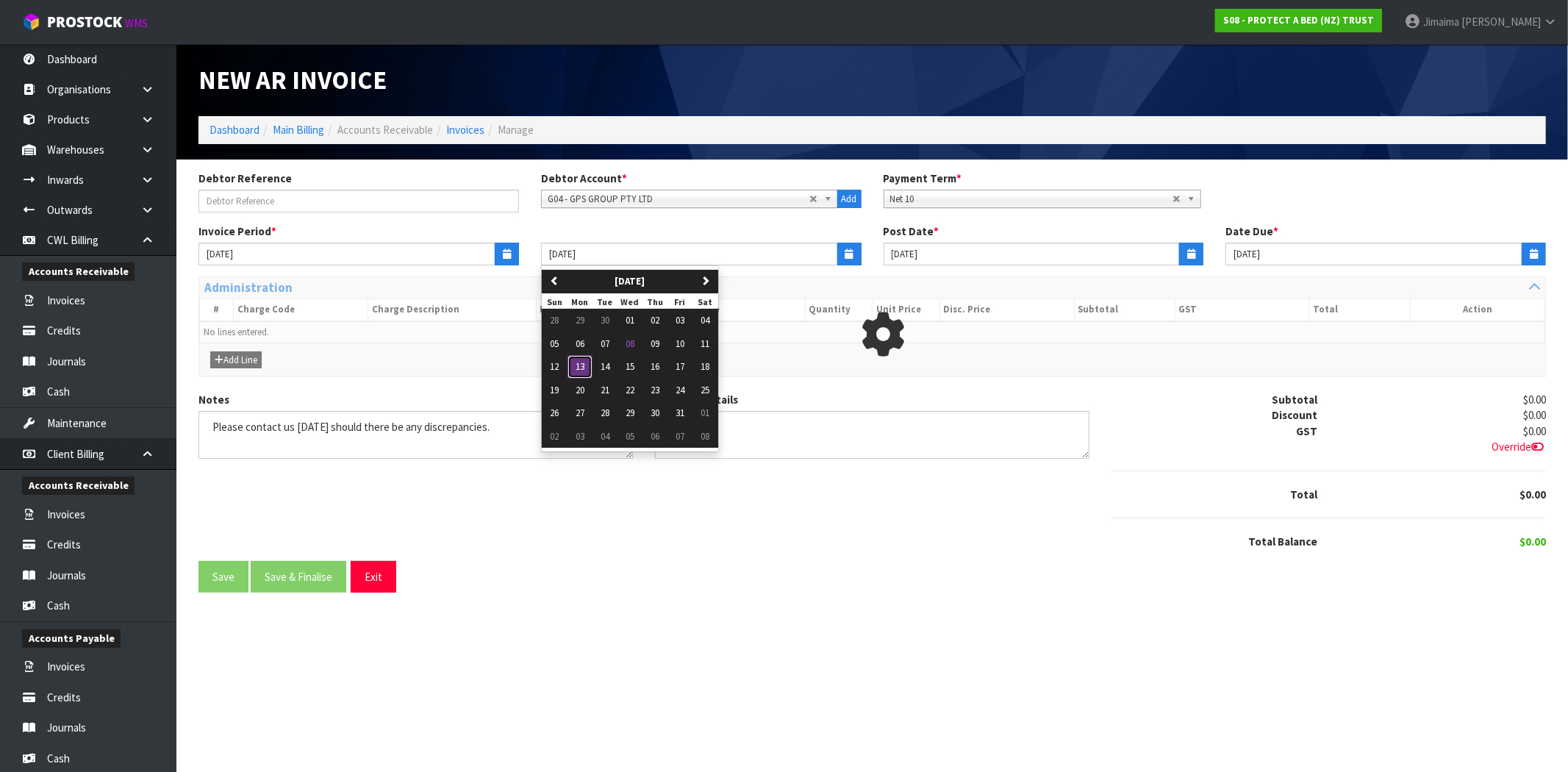
click at [572, 366] on button "13" at bounding box center [579, 367] width 25 height 24
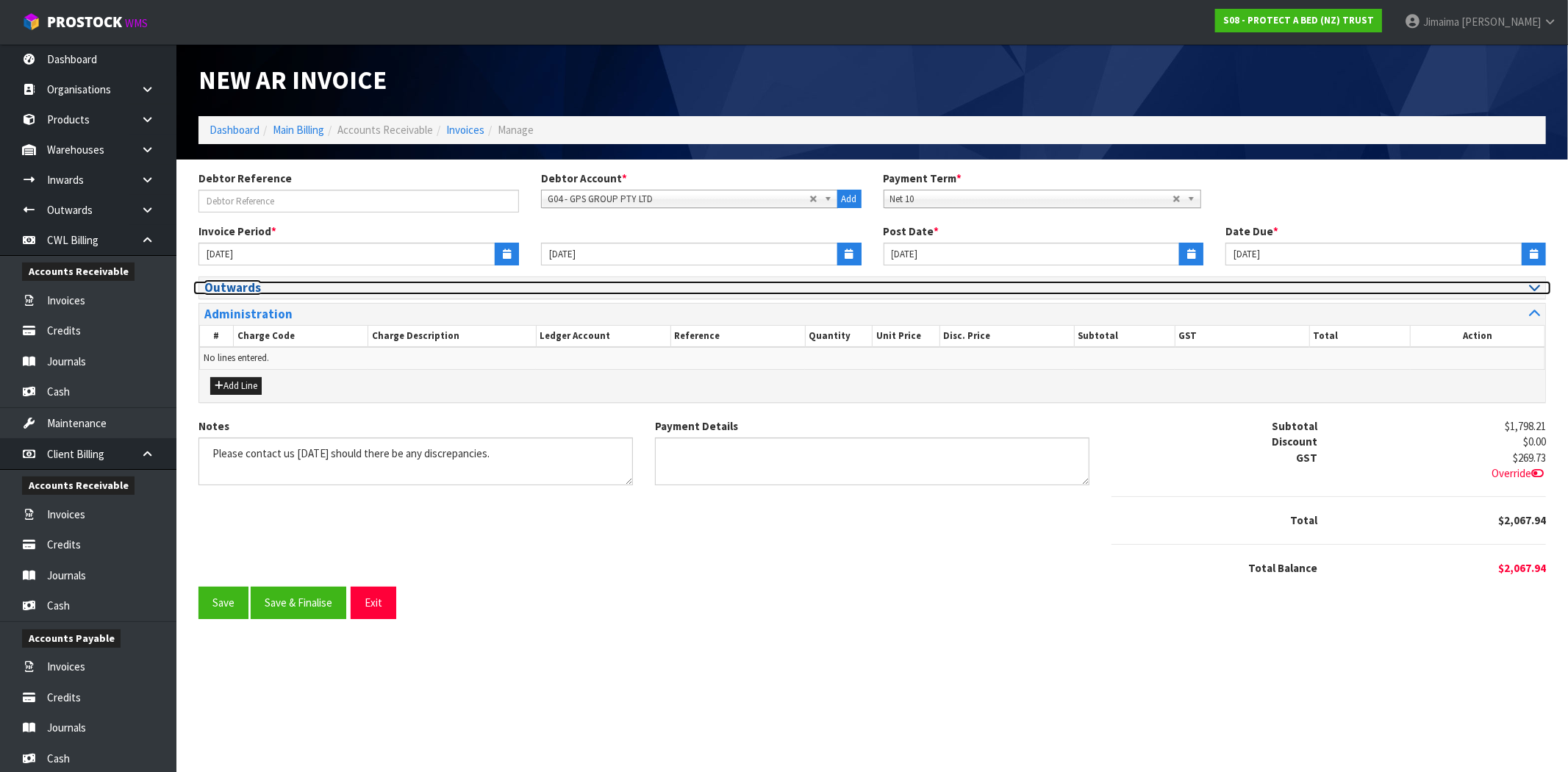
click at [286, 283] on h3 "Outwards" at bounding box center [532, 288] width 657 height 14
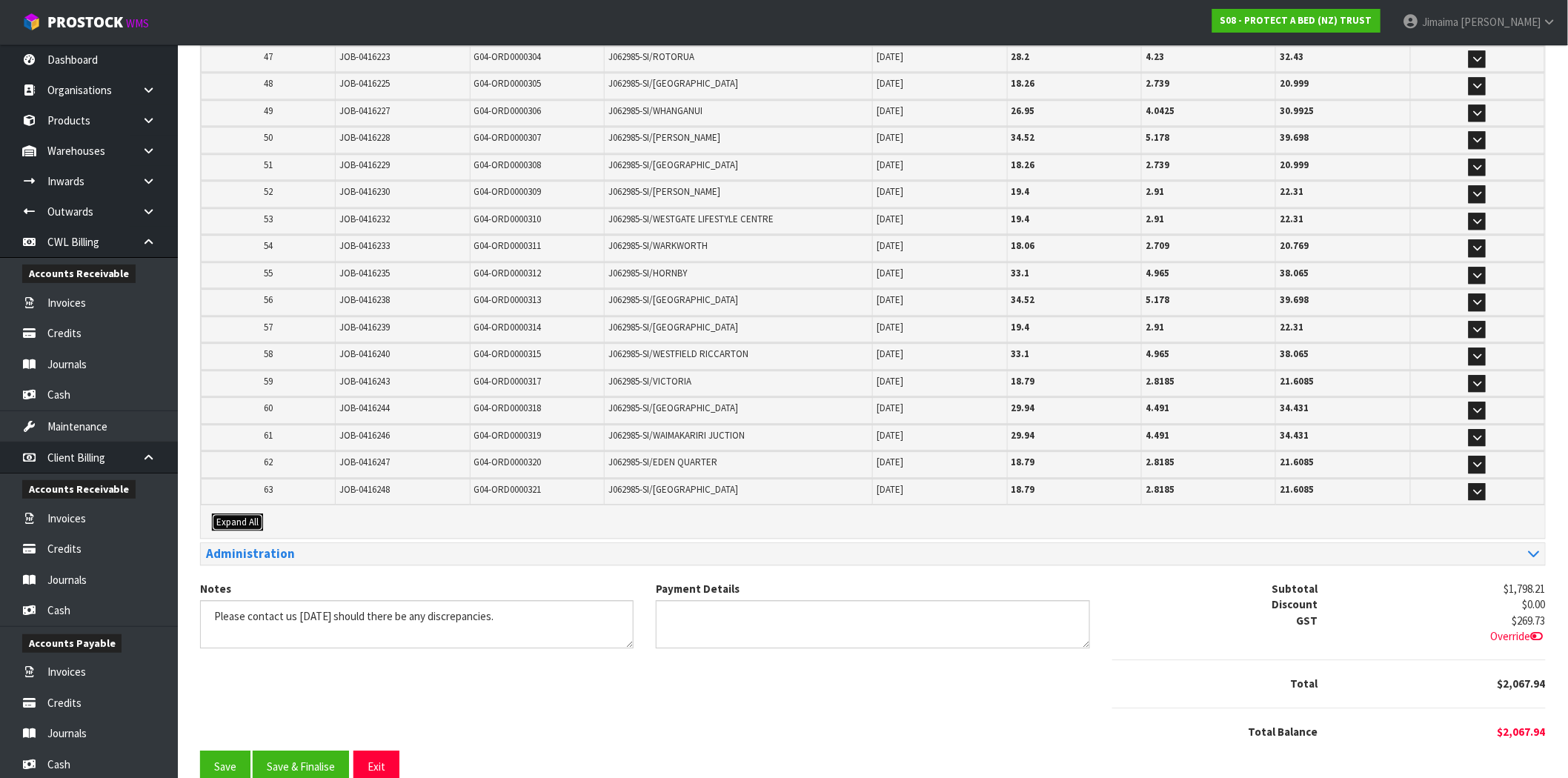
click at [246, 516] on span "Expand All" at bounding box center [237, 522] width 42 height 13
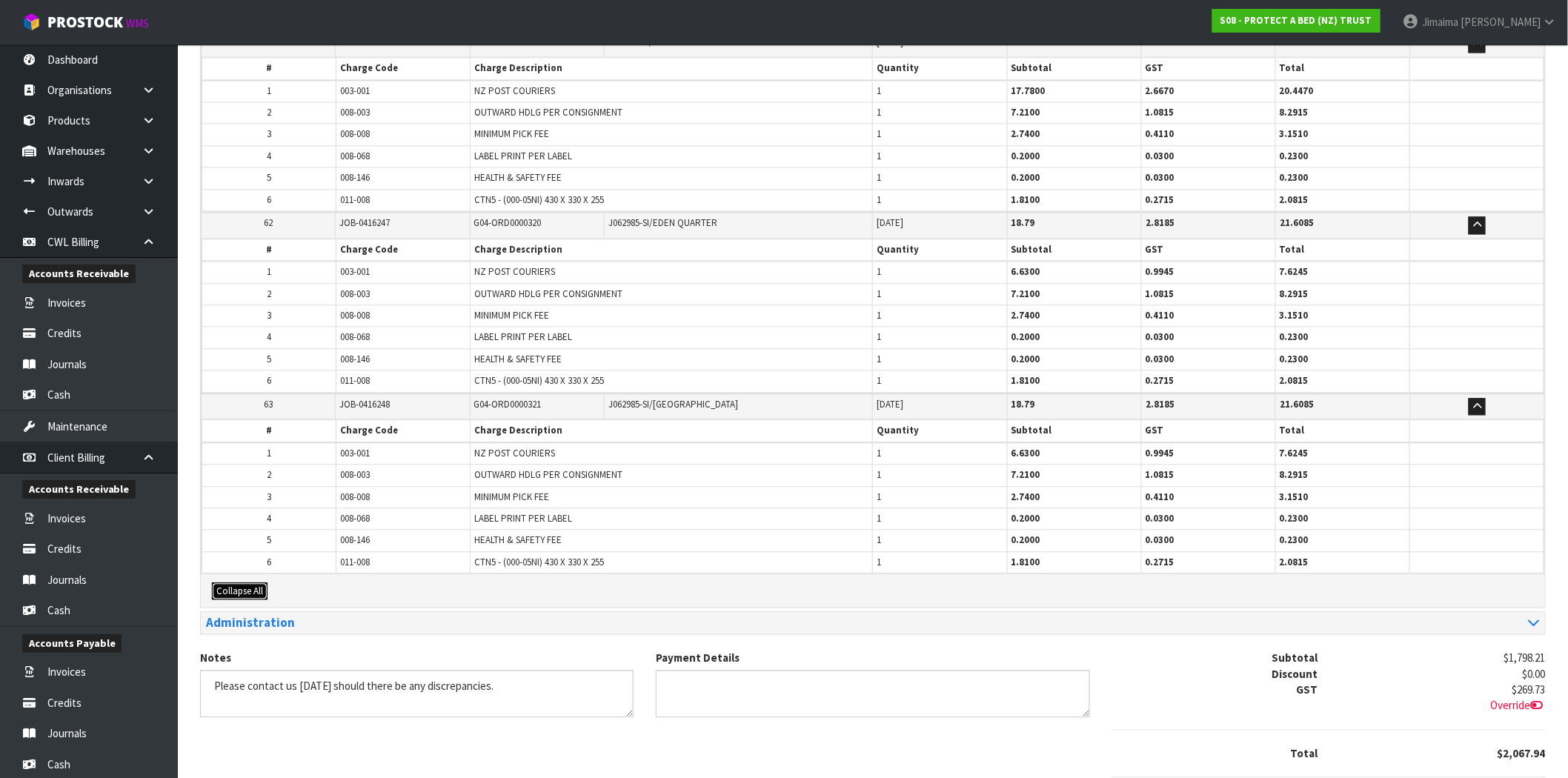
scroll to position [10737, 0]
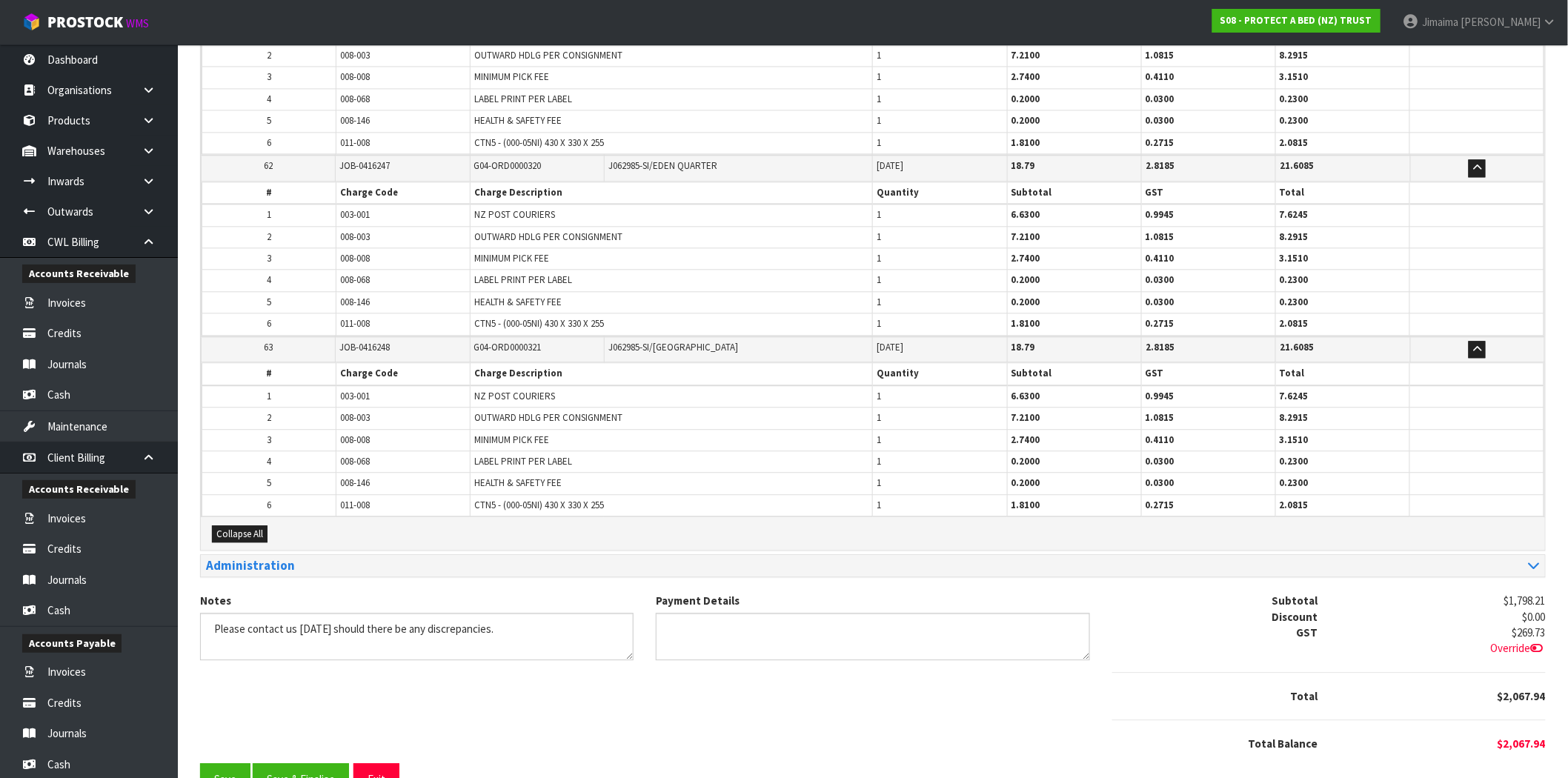
click at [472, 451] on td "LABEL PRINT PER LABEL" at bounding box center [671, 461] width 402 height 22
click at [358, 455] on span "008-068" at bounding box center [354, 461] width 30 height 13
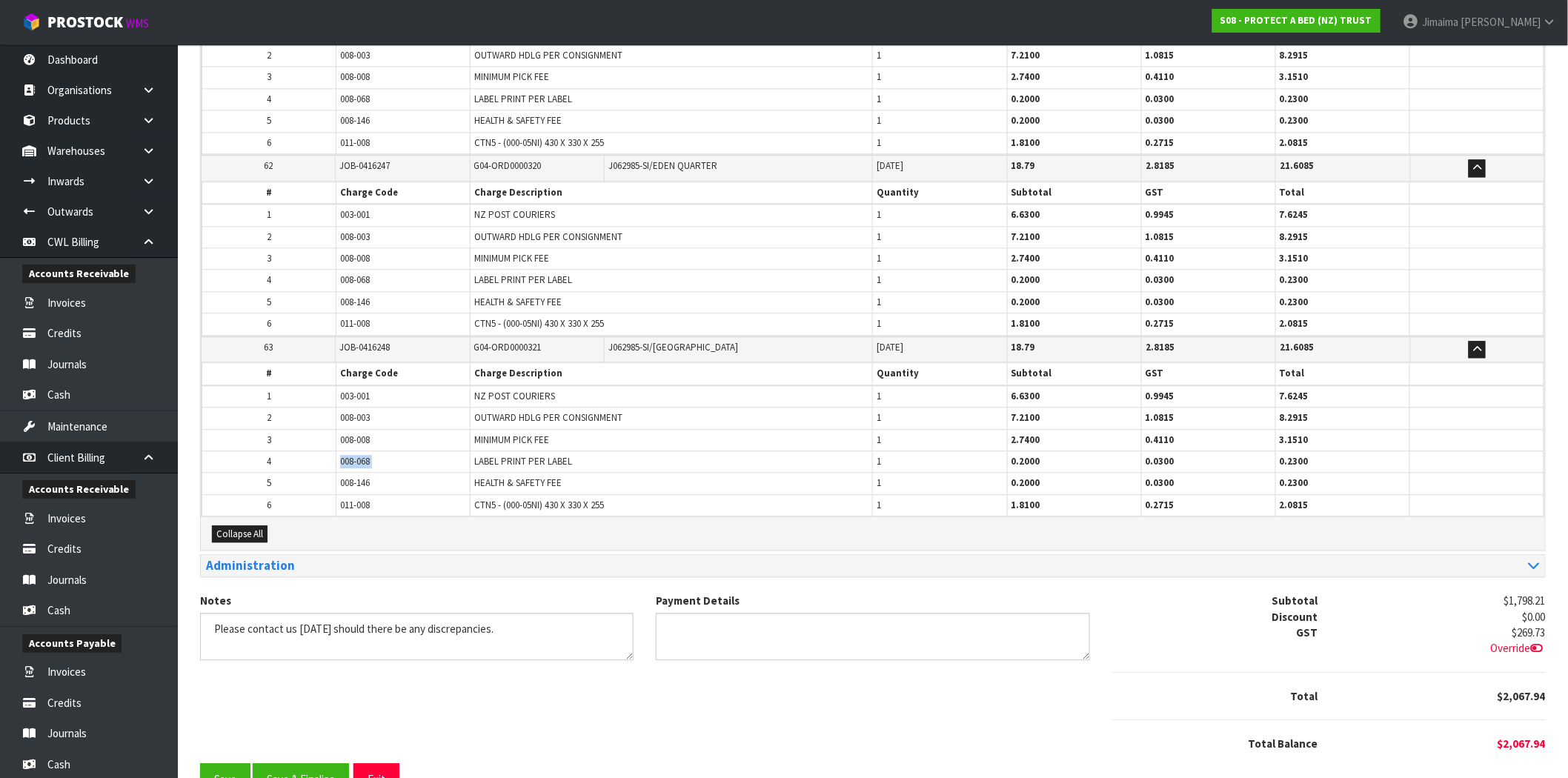
copy tr "008-068"
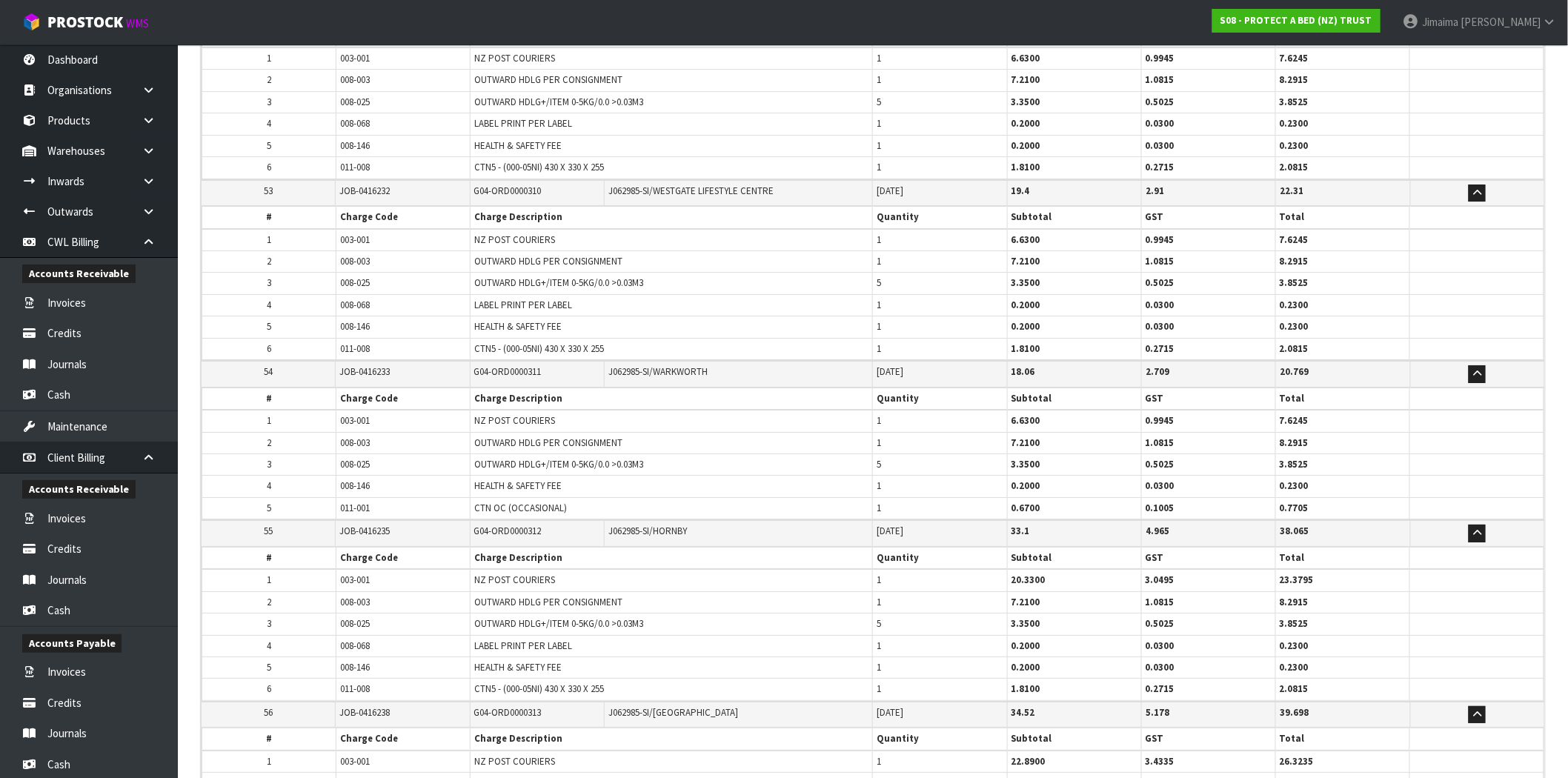
scroll to position [9003, 0]
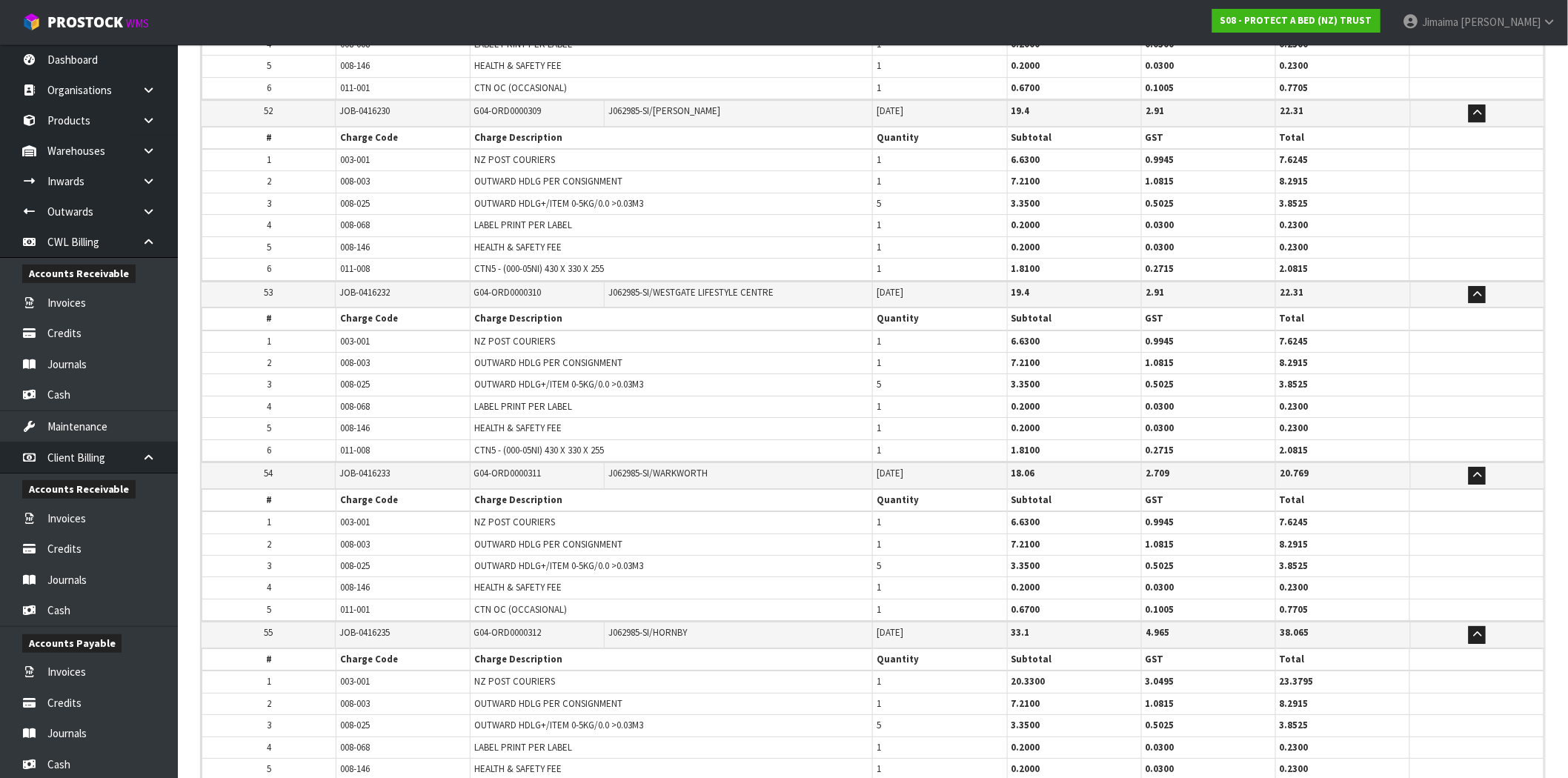
click at [531, 467] on span "G04-ORD0000311" at bounding box center [508, 473] width 67 height 13
copy span "ORD0000311"
click at [358, 400] on span "008-068" at bounding box center [354, 406] width 30 height 13
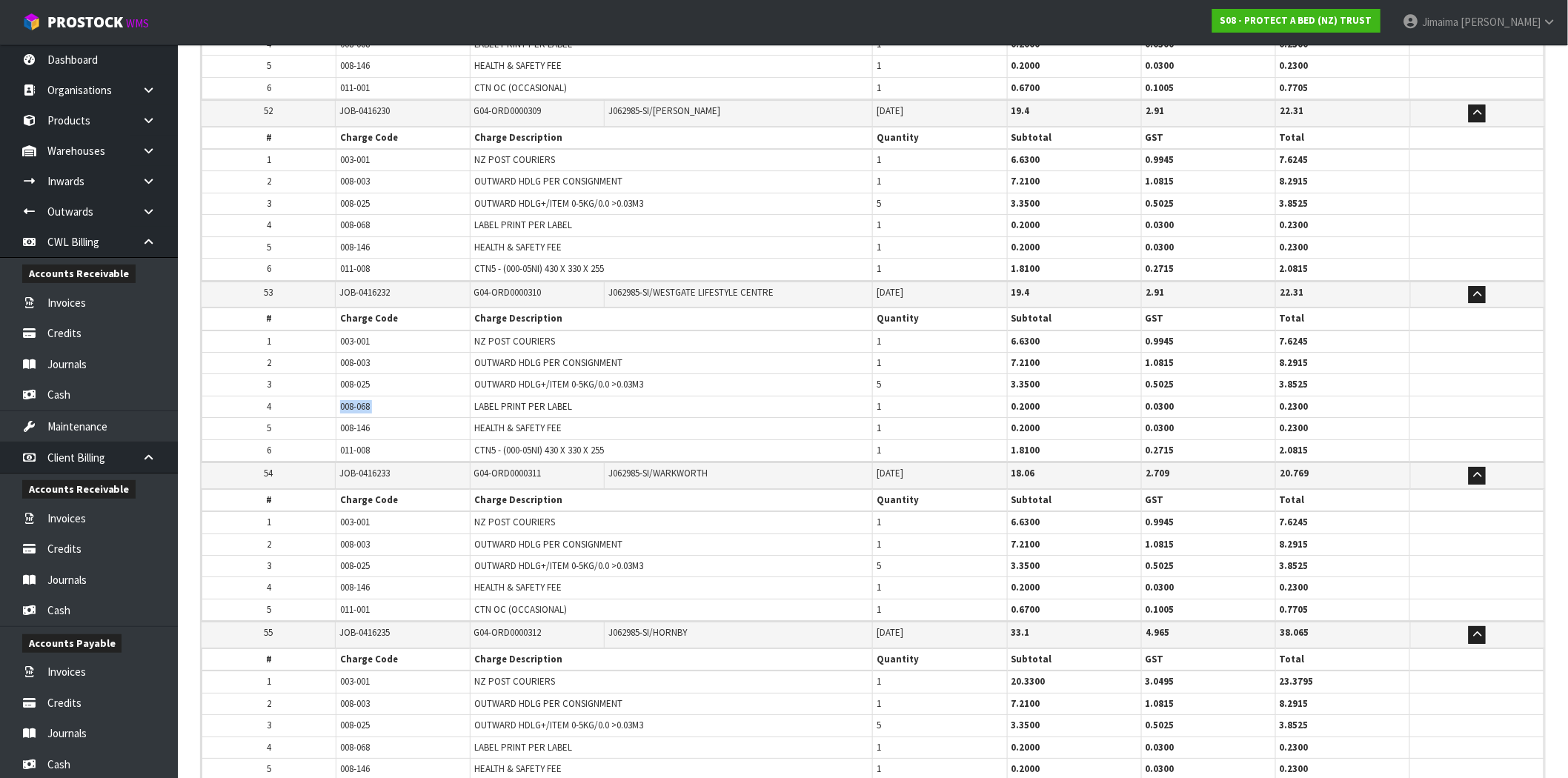
click at [358, 400] on span "008-068" at bounding box center [354, 406] width 30 height 13
copy tr "008-068"
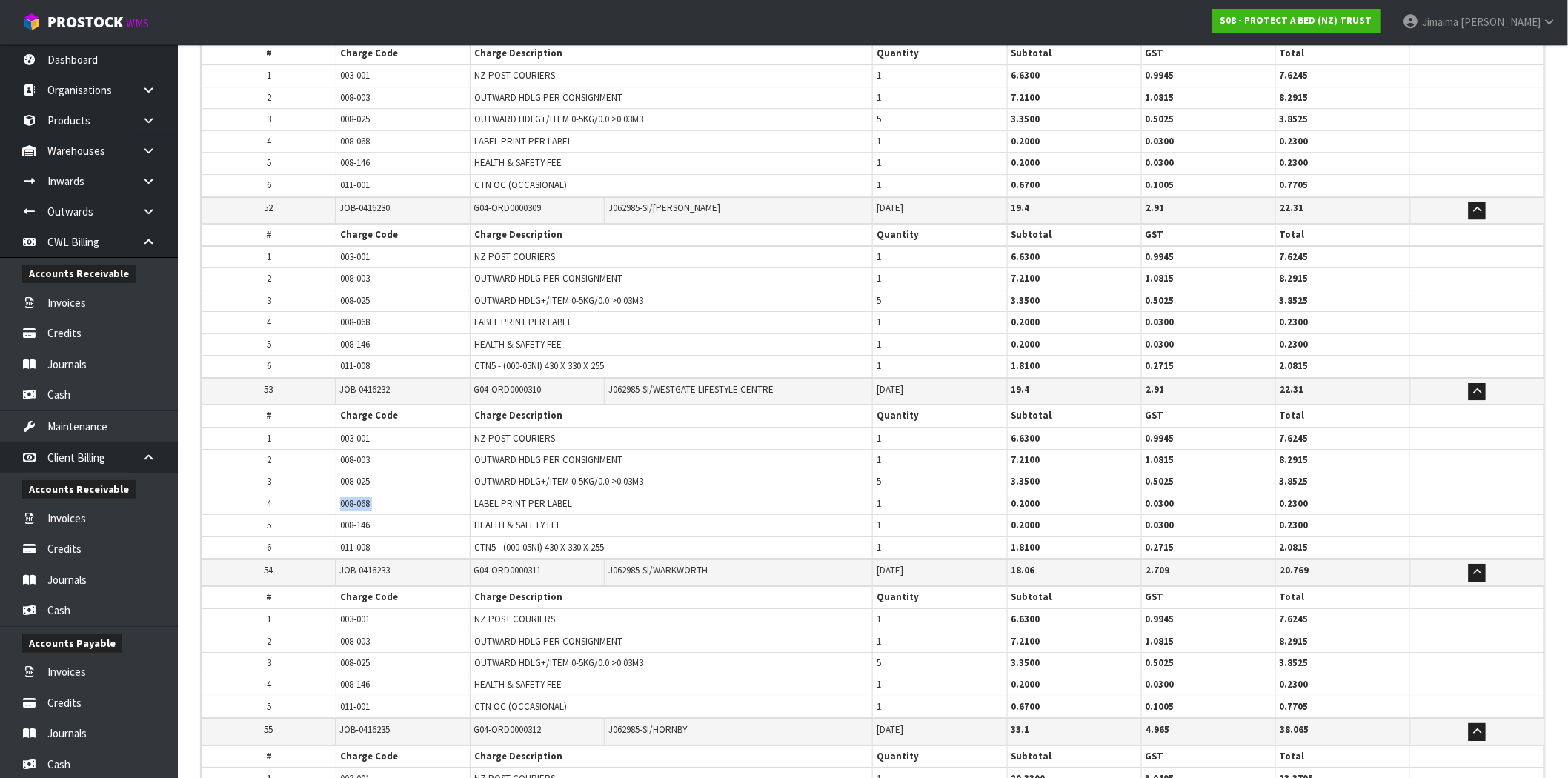
scroll to position [8865, 0]
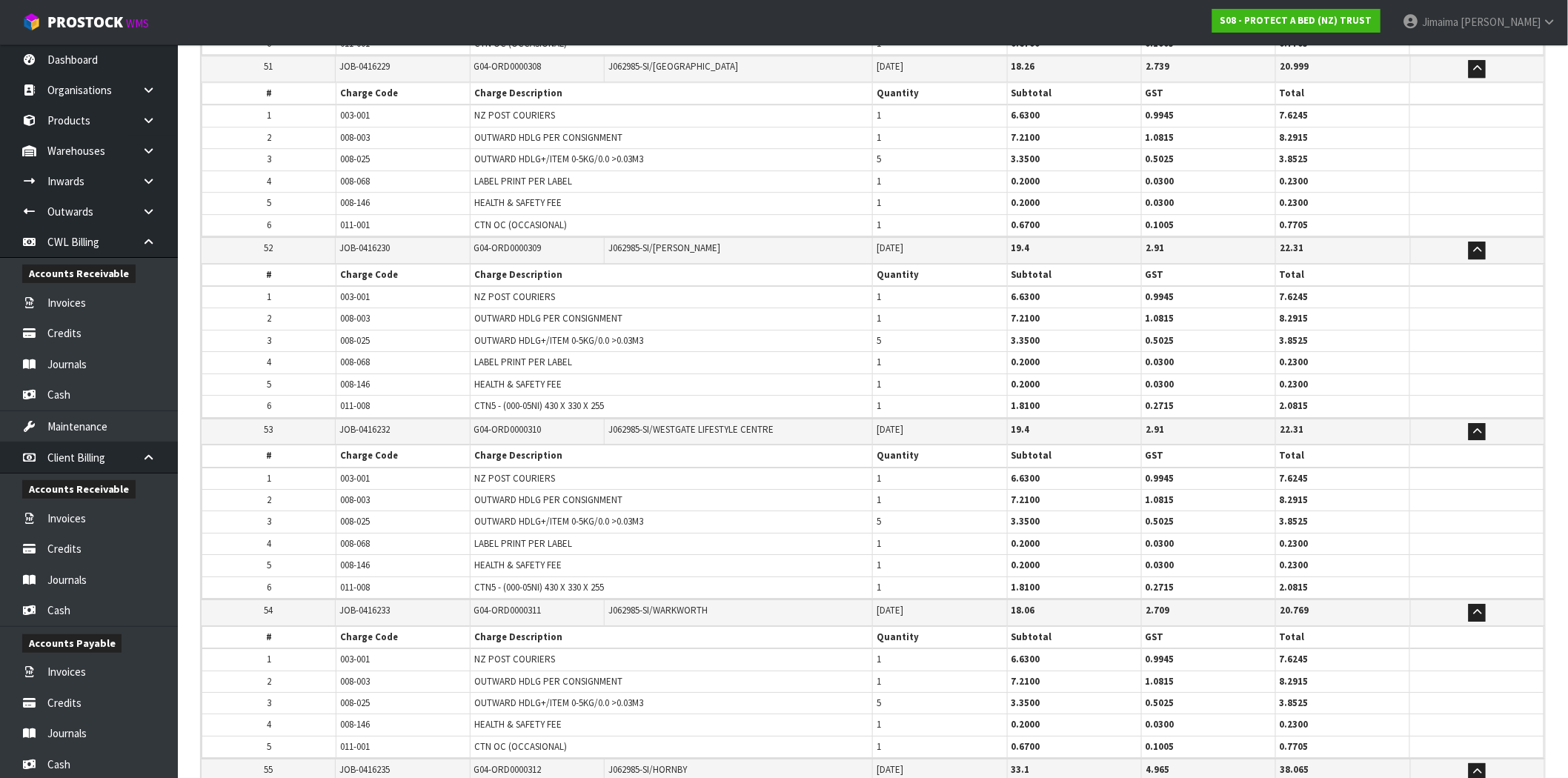
click at [482, 489] on td "OUTWARD HDLG PER CONSIGNMENT" at bounding box center [671, 499] width 402 height 22
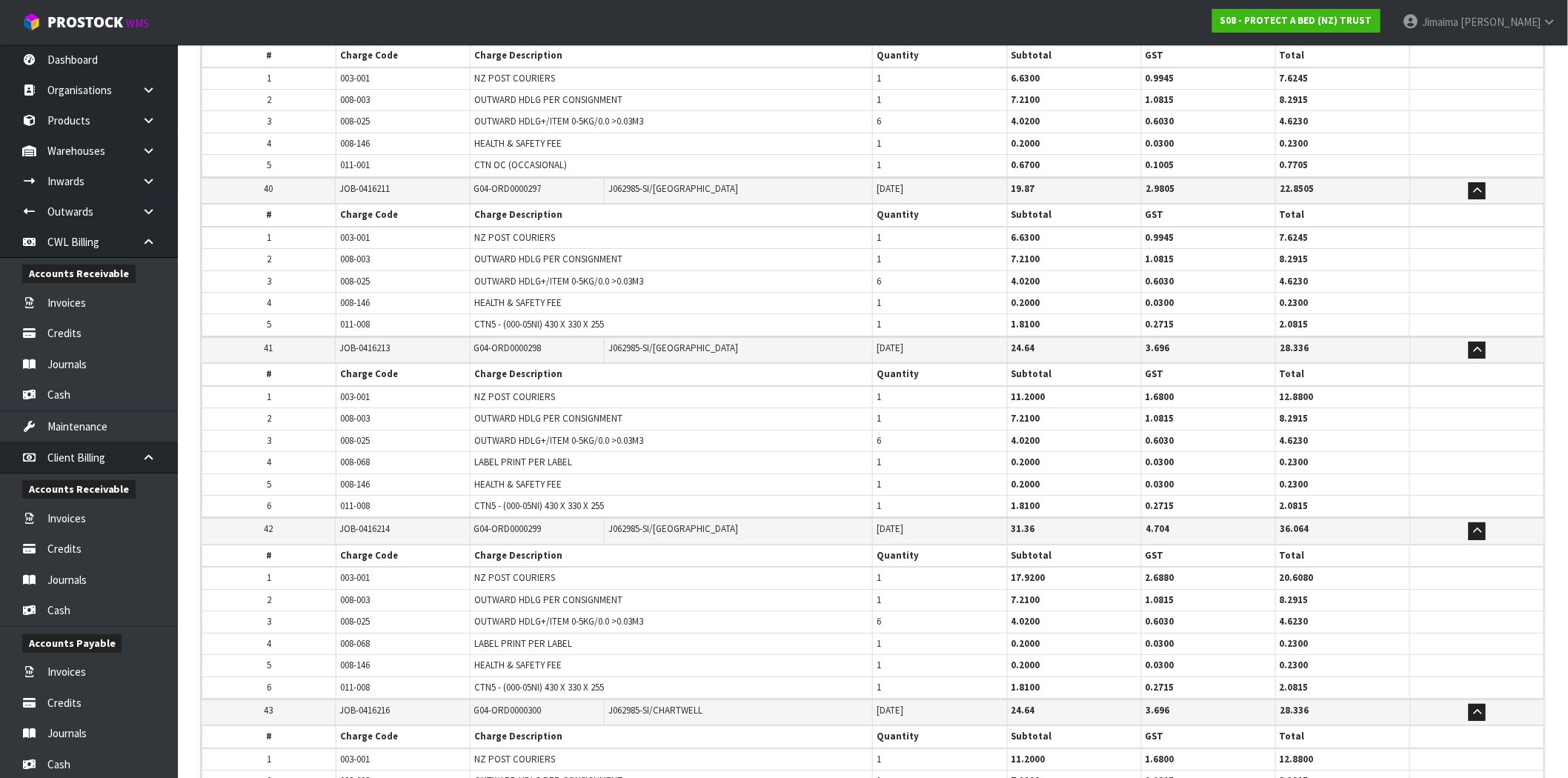
scroll to position [6671, 0]
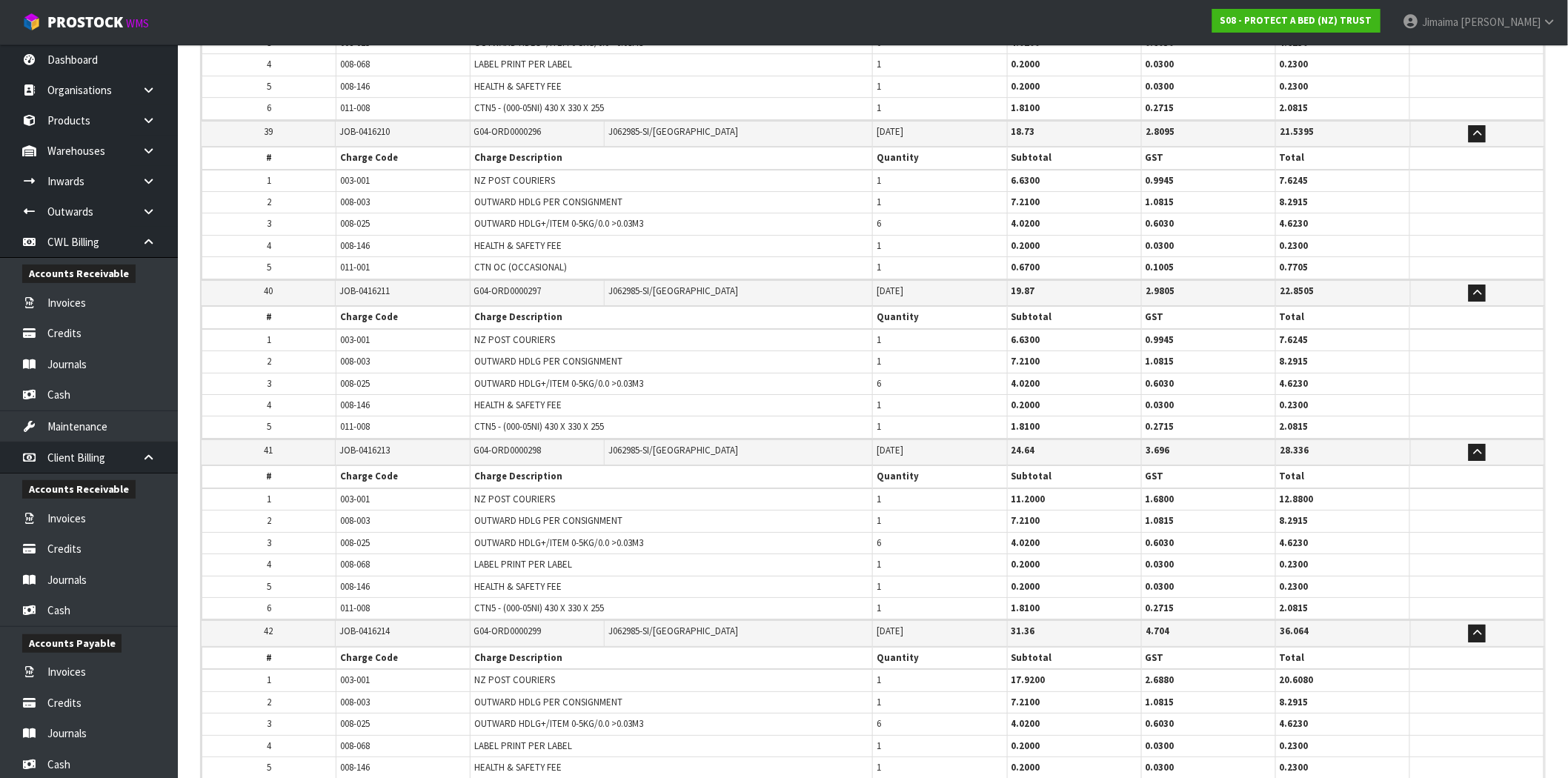
click at [517, 285] on span "G04-ORD0000297" at bounding box center [508, 291] width 67 height 13
copy span "ORD0000297"
click at [529, 285] on span "G04-ORD0000297" at bounding box center [508, 291] width 67 height 13
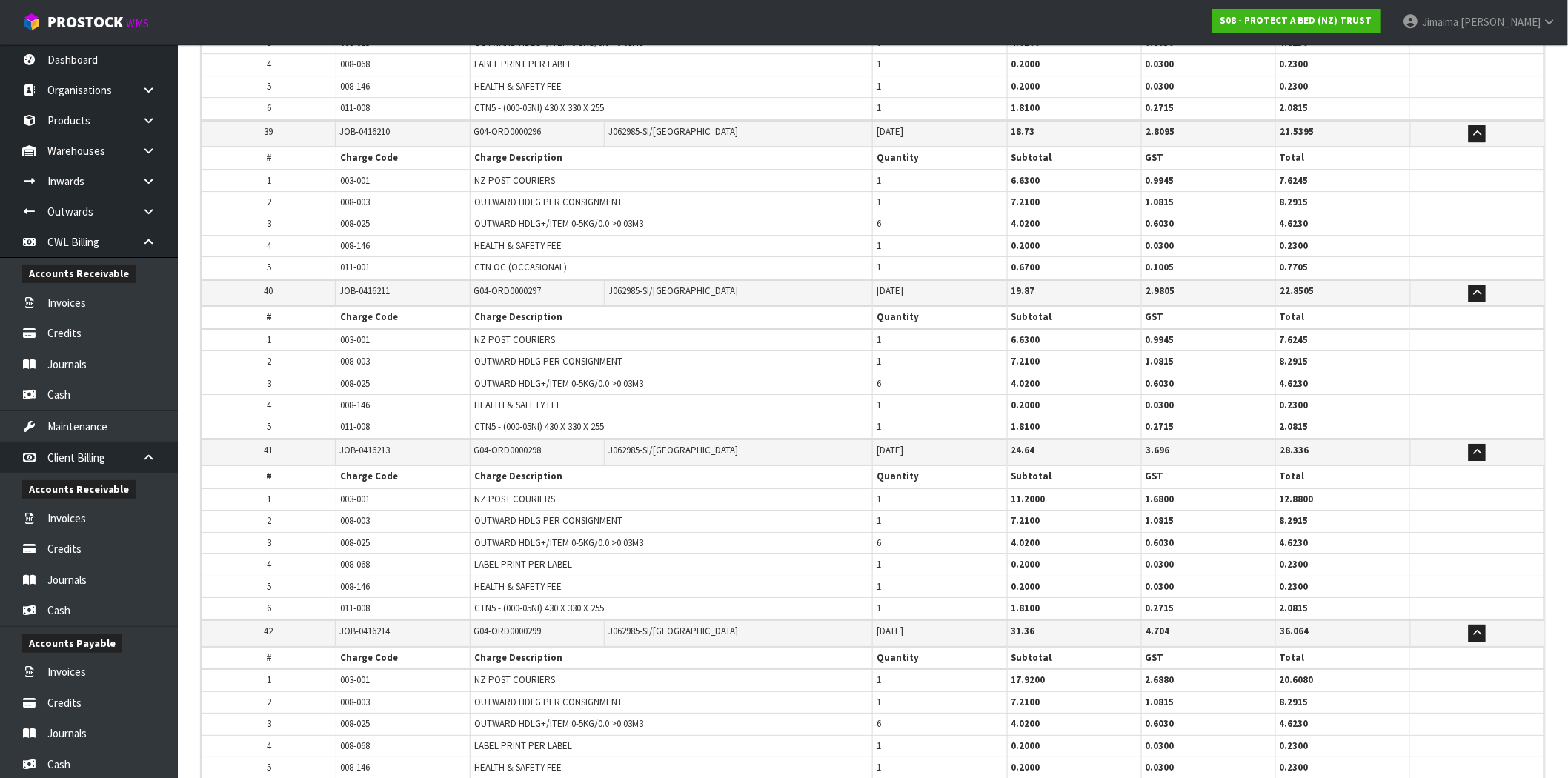
click at [478, 580] on span "HEALTH & SAFETY FEE" at bounding box center [518, 586] width 87 height 13
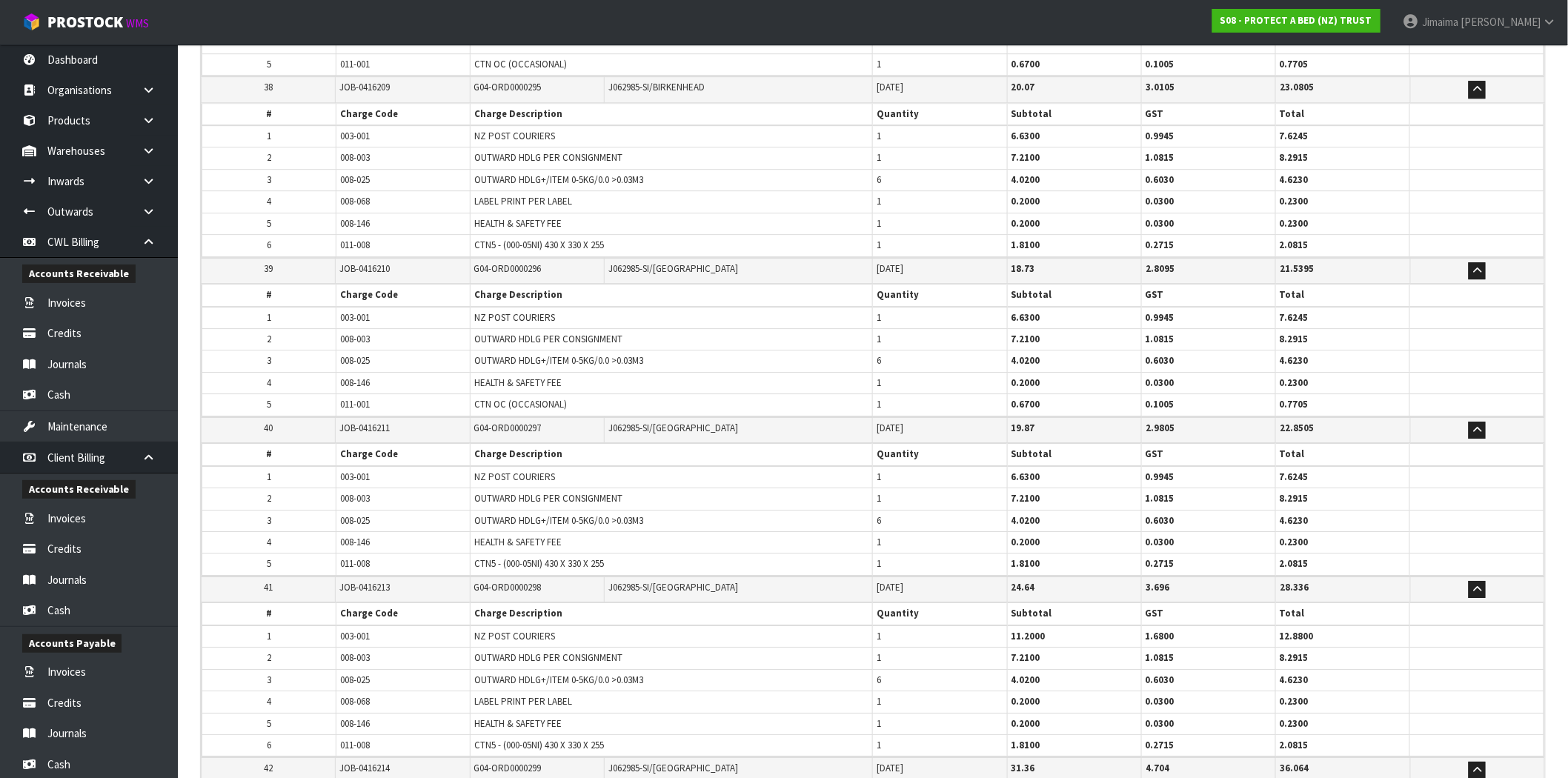
click at [526, 262] on span "G04-ORD0000296" at bounding box center [508, 269] width 67 height 13
copy span "ORD0000296"
click at [358, 195] on span "008-068" at bounding box center [354, 201] width 30 height 13
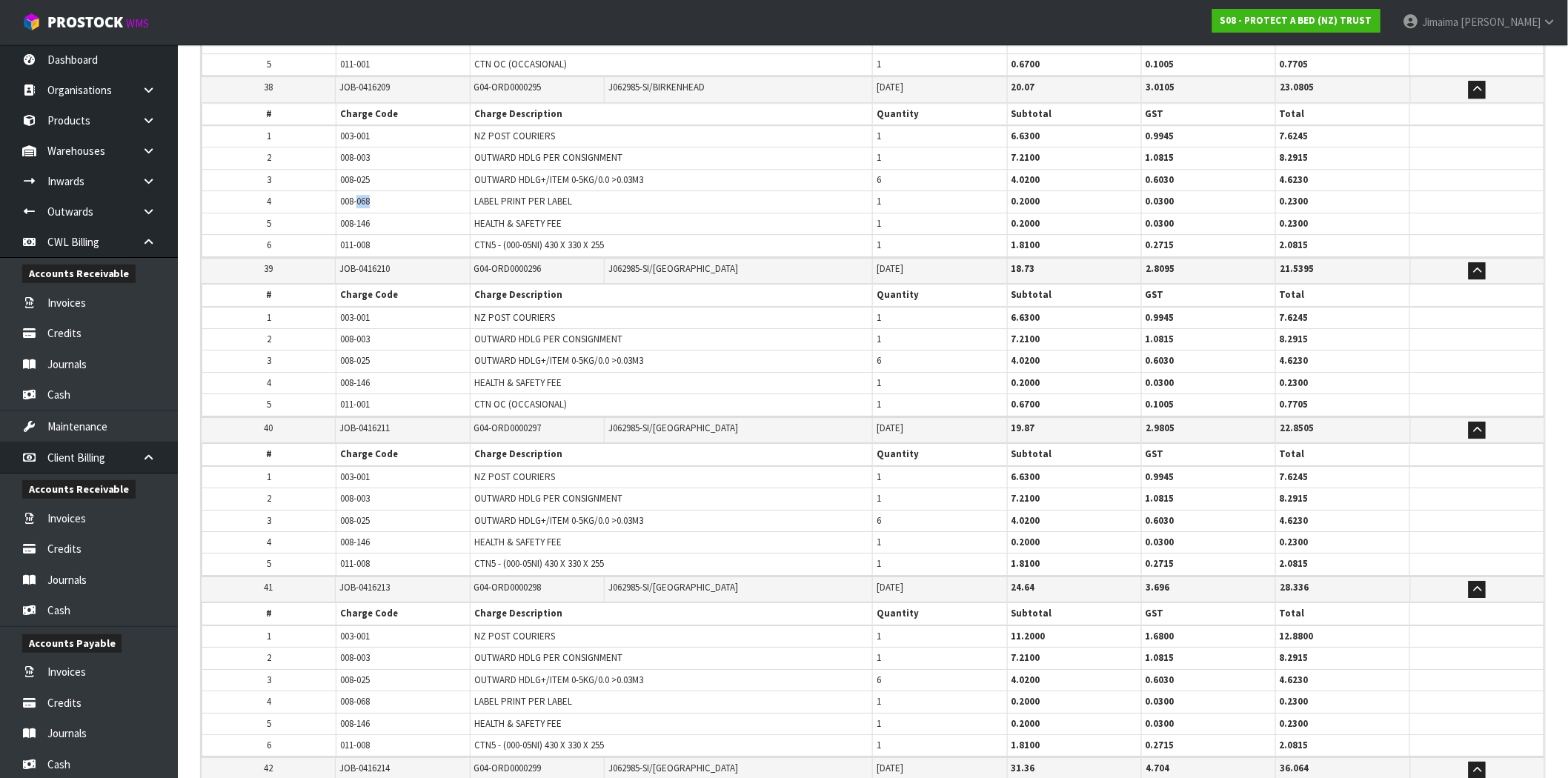
copy span "068"
click at [352, 195] on span "008-068" at bounding box center [354, 201] width 30 height 13
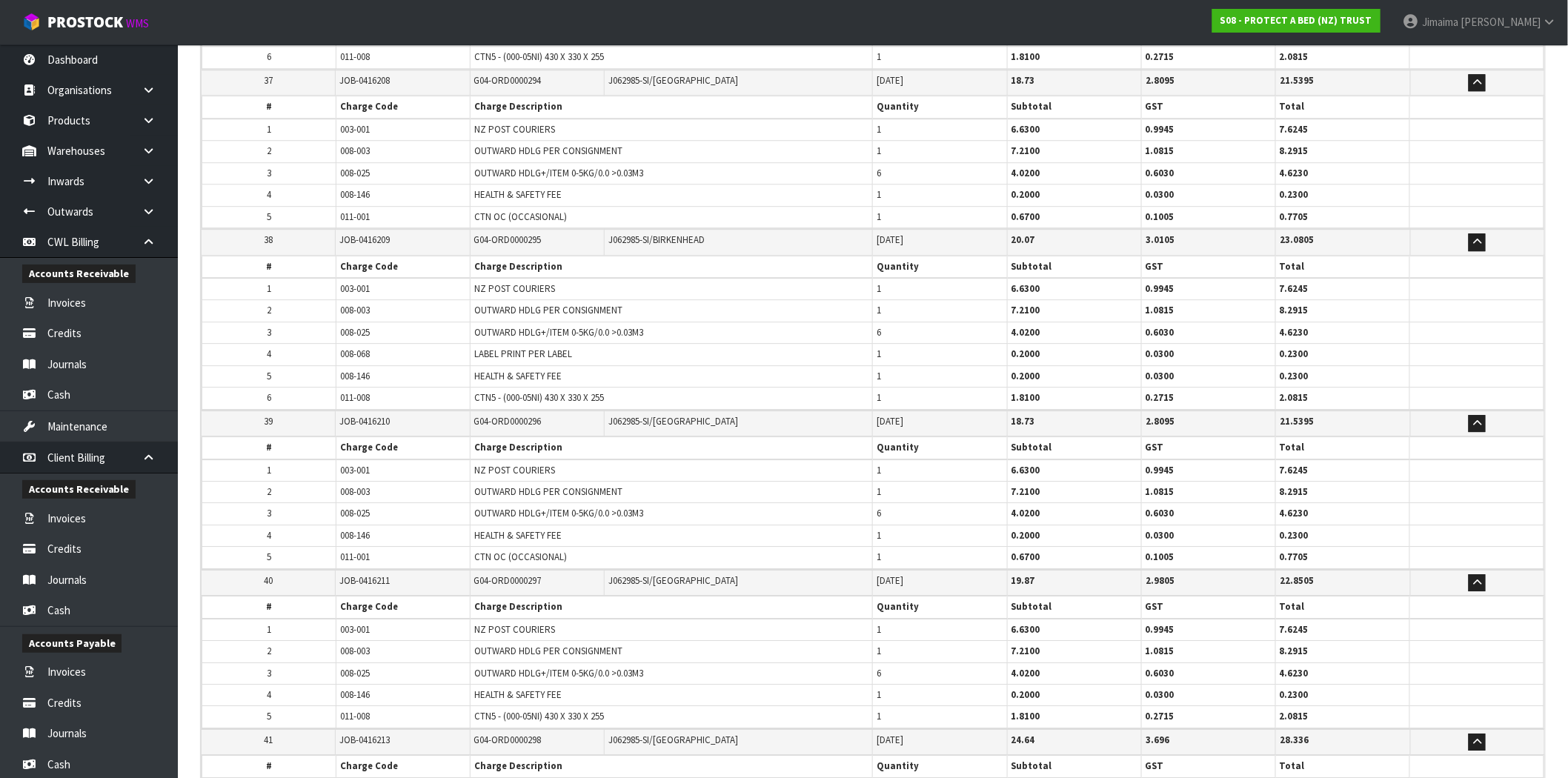
scroll to position [6260, 0]
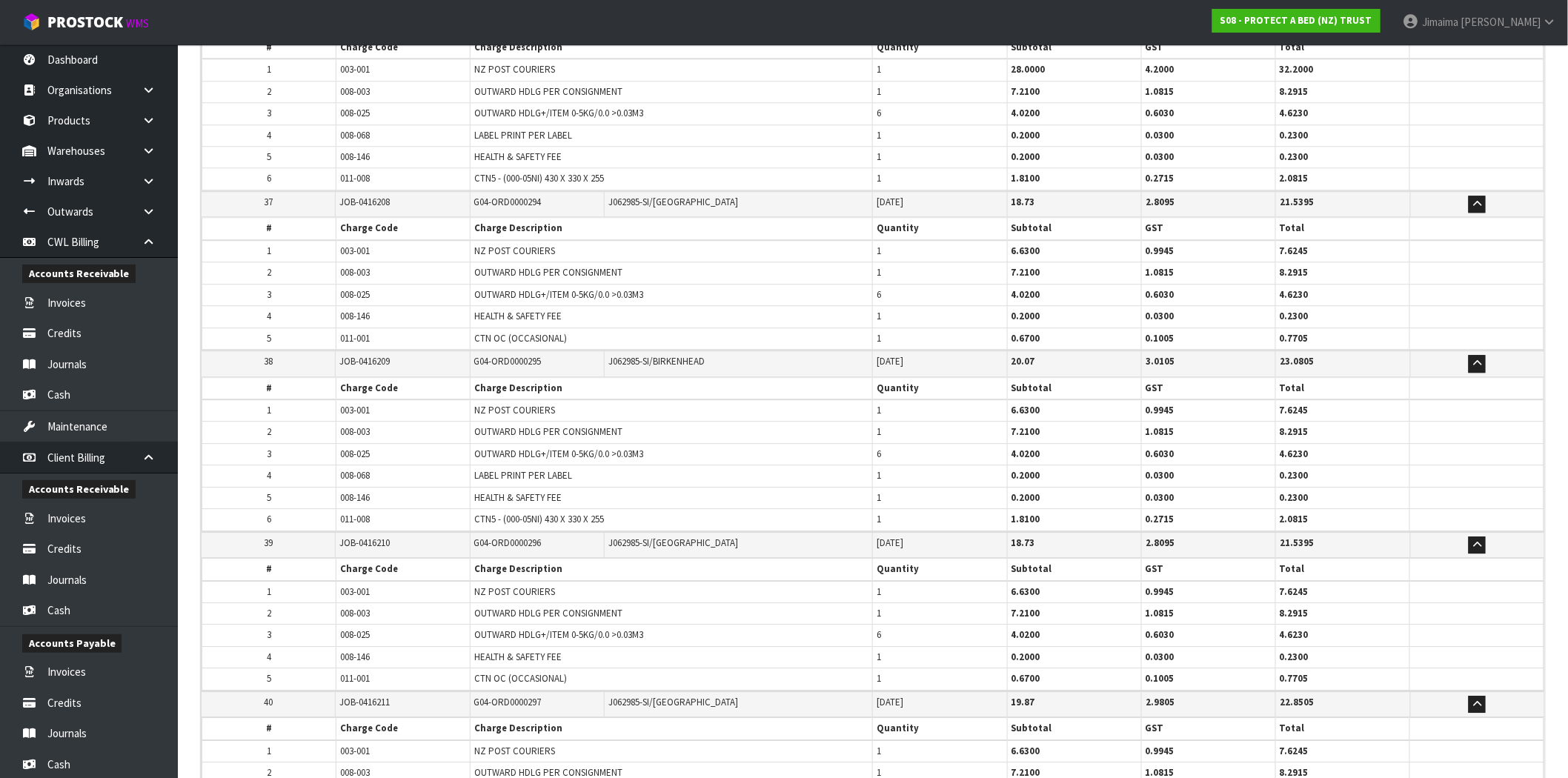
click at [539, 196] on span "G04-ORD0000294" at bounding box center [508, 202] width 67 height 13
copy span "ORD0000294"
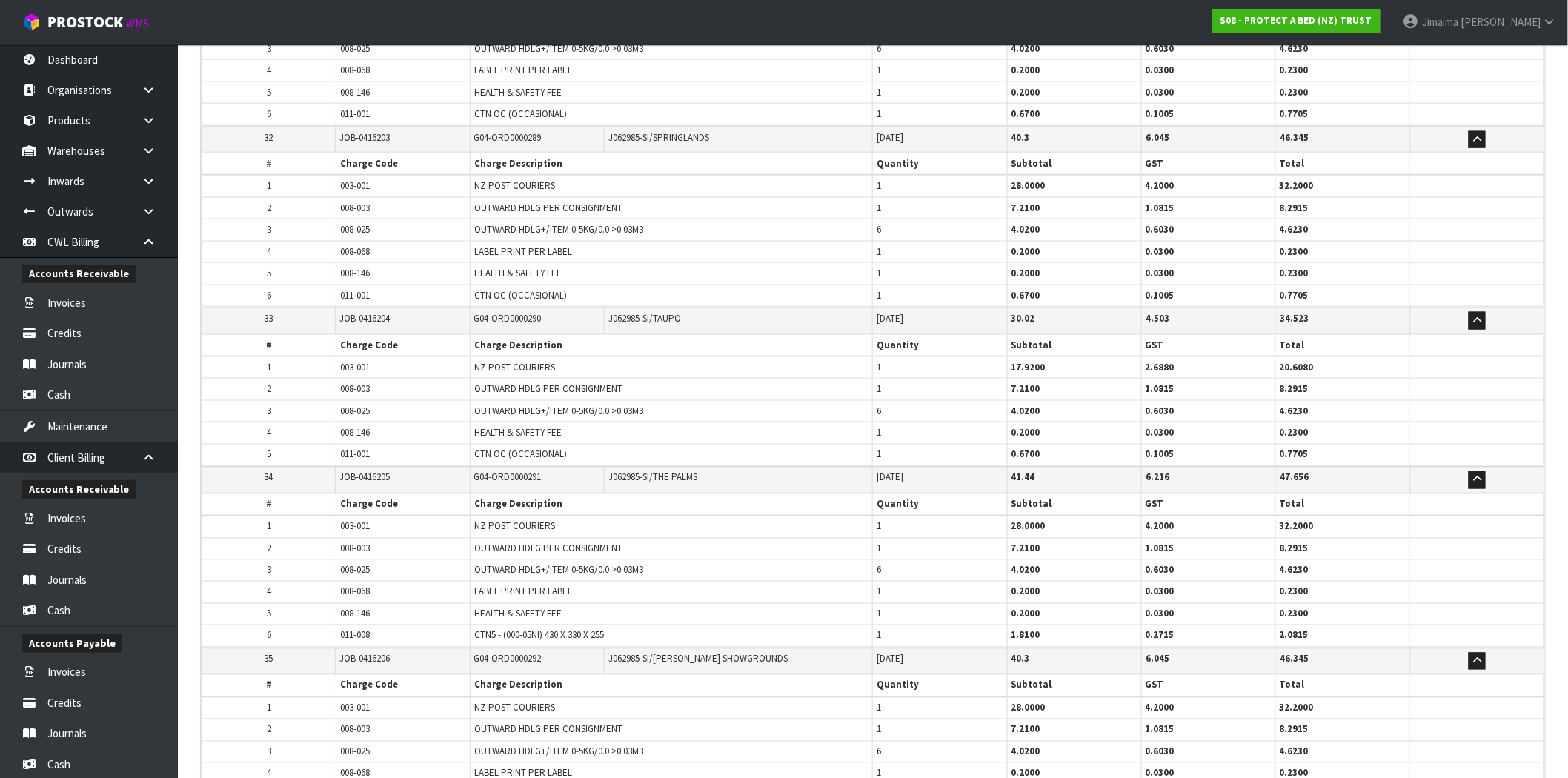
scroll to position [5437, 0]
click at [519, 316] on span "G04-ORD0000290" at bounding box center [508, 322] width 67 height 13
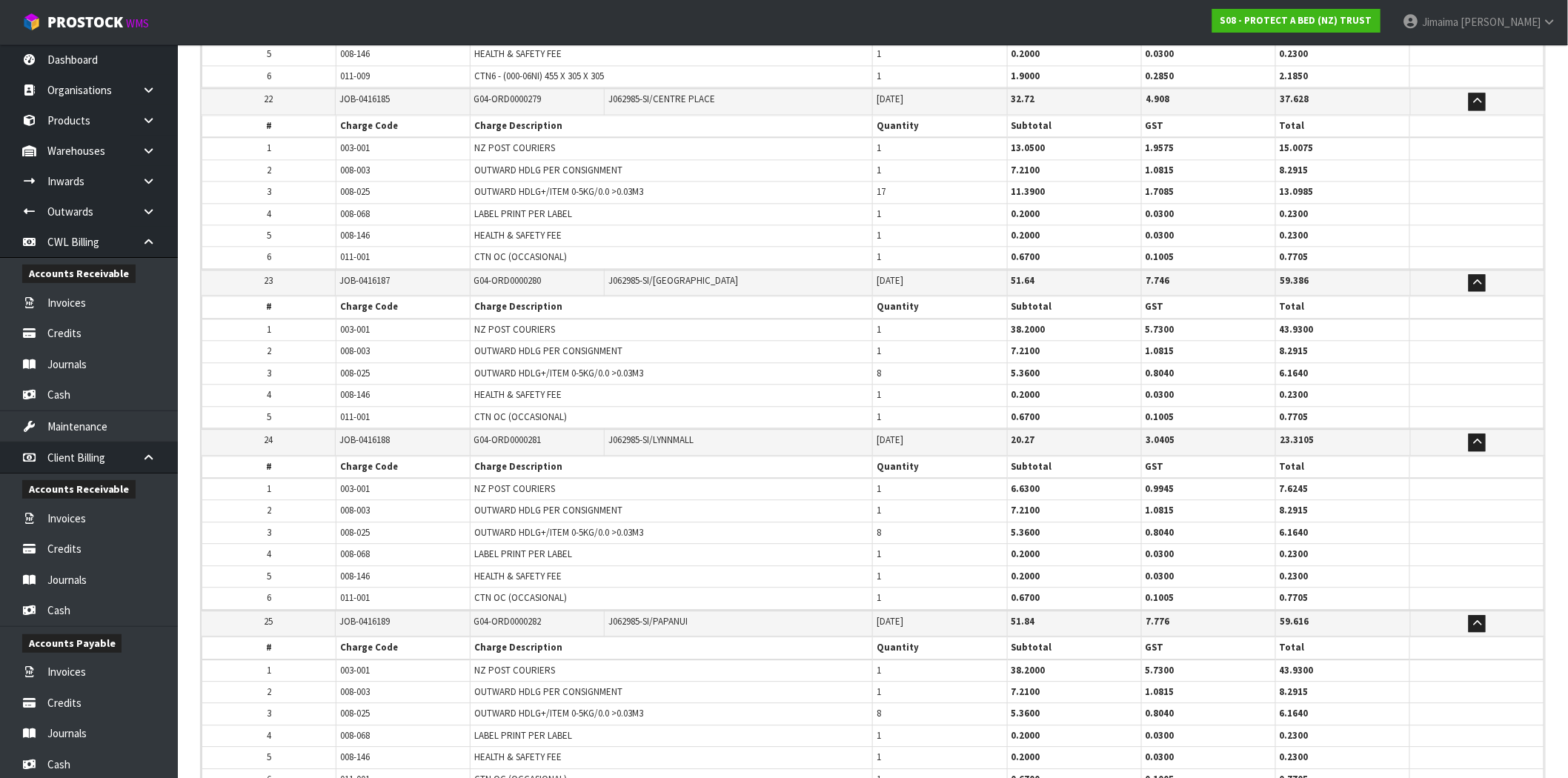
scroll to position [3654, 0]
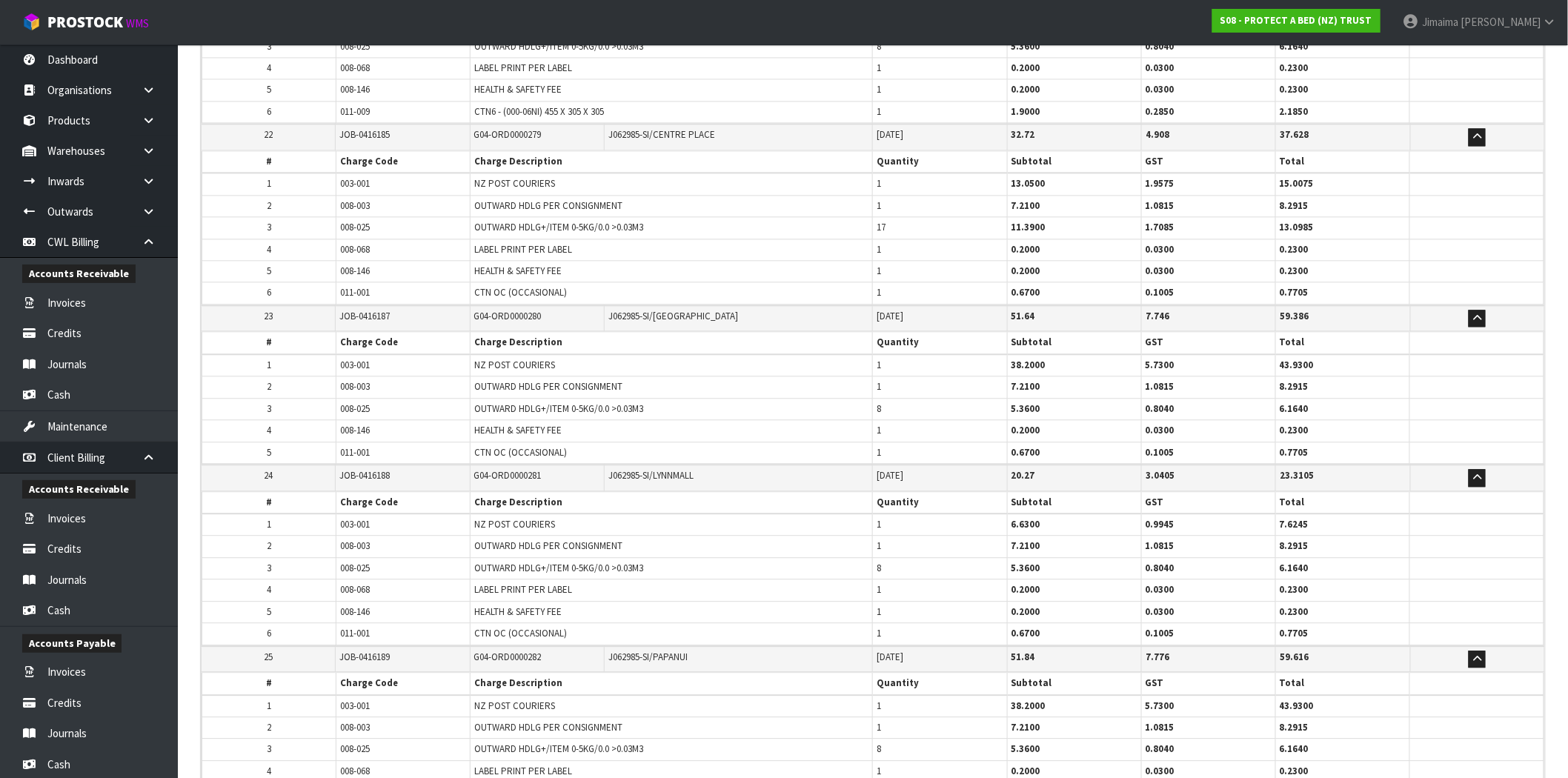
click at [534, 305] on td "G04-ORD0000280" at bounding box center [537, 318] width 134 height 26
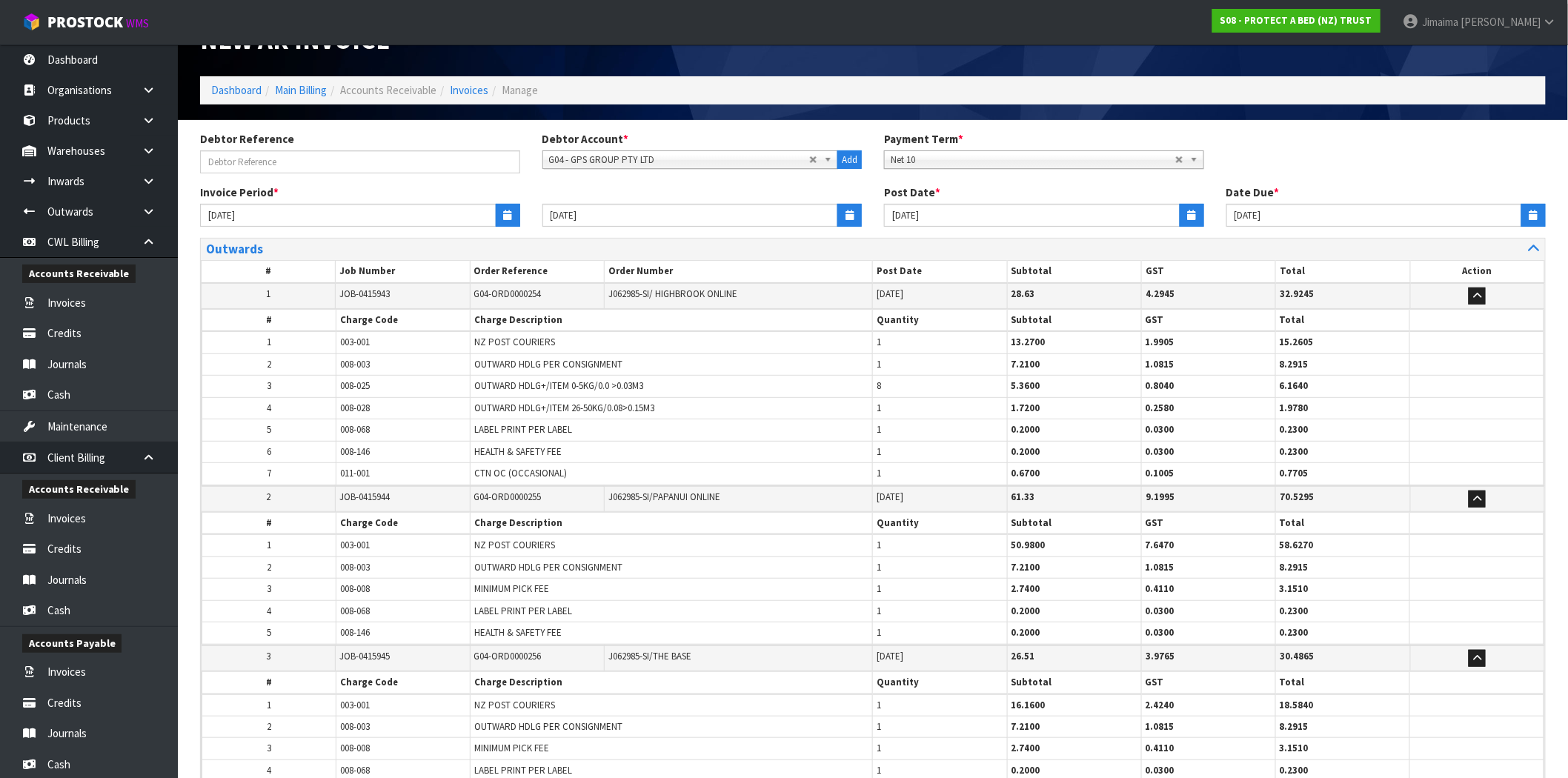
scroll to position [0, 0]
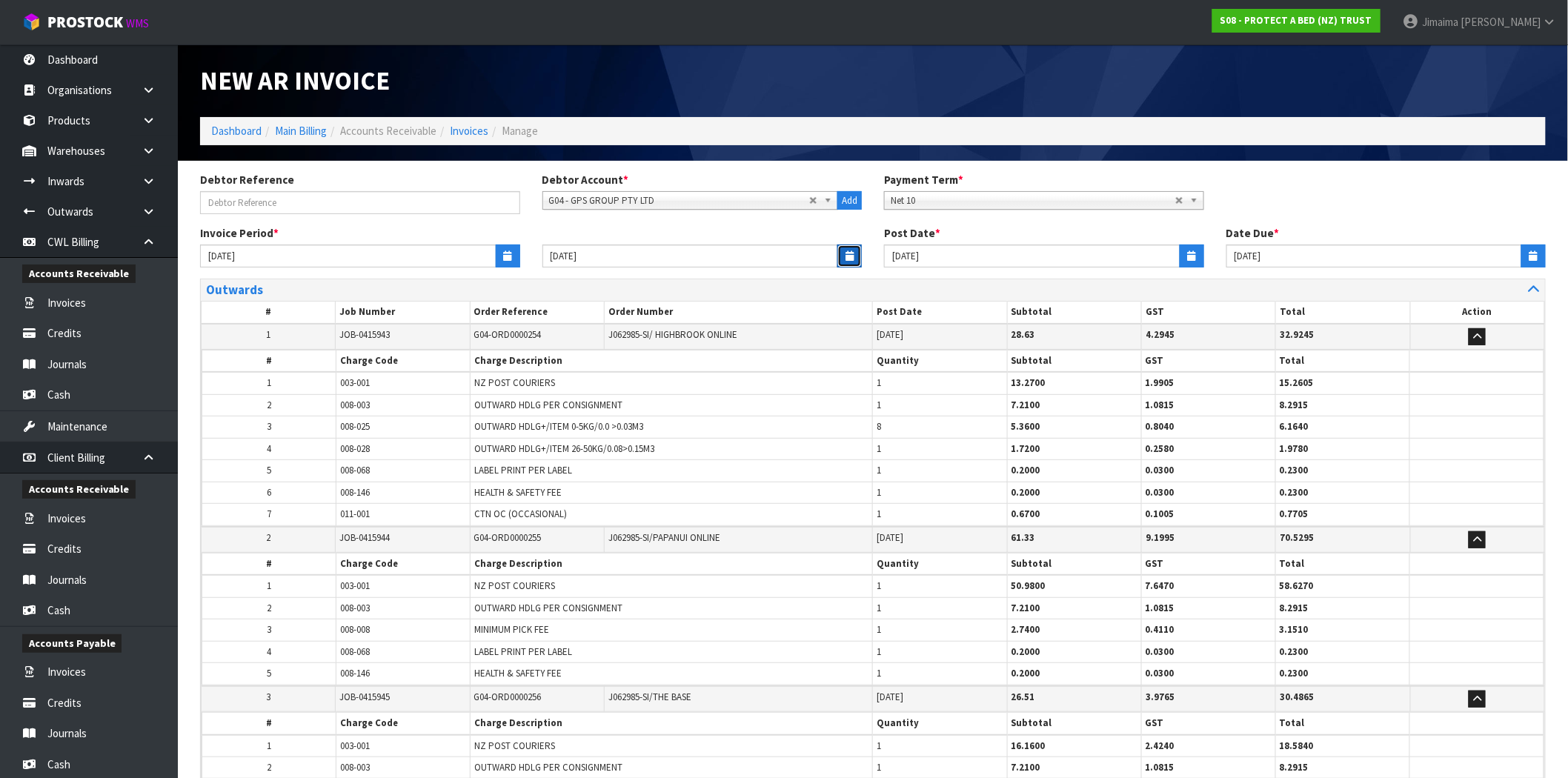
click at [847, 256] on icon "button" at bounding box center [850, 256] width 8 height 10
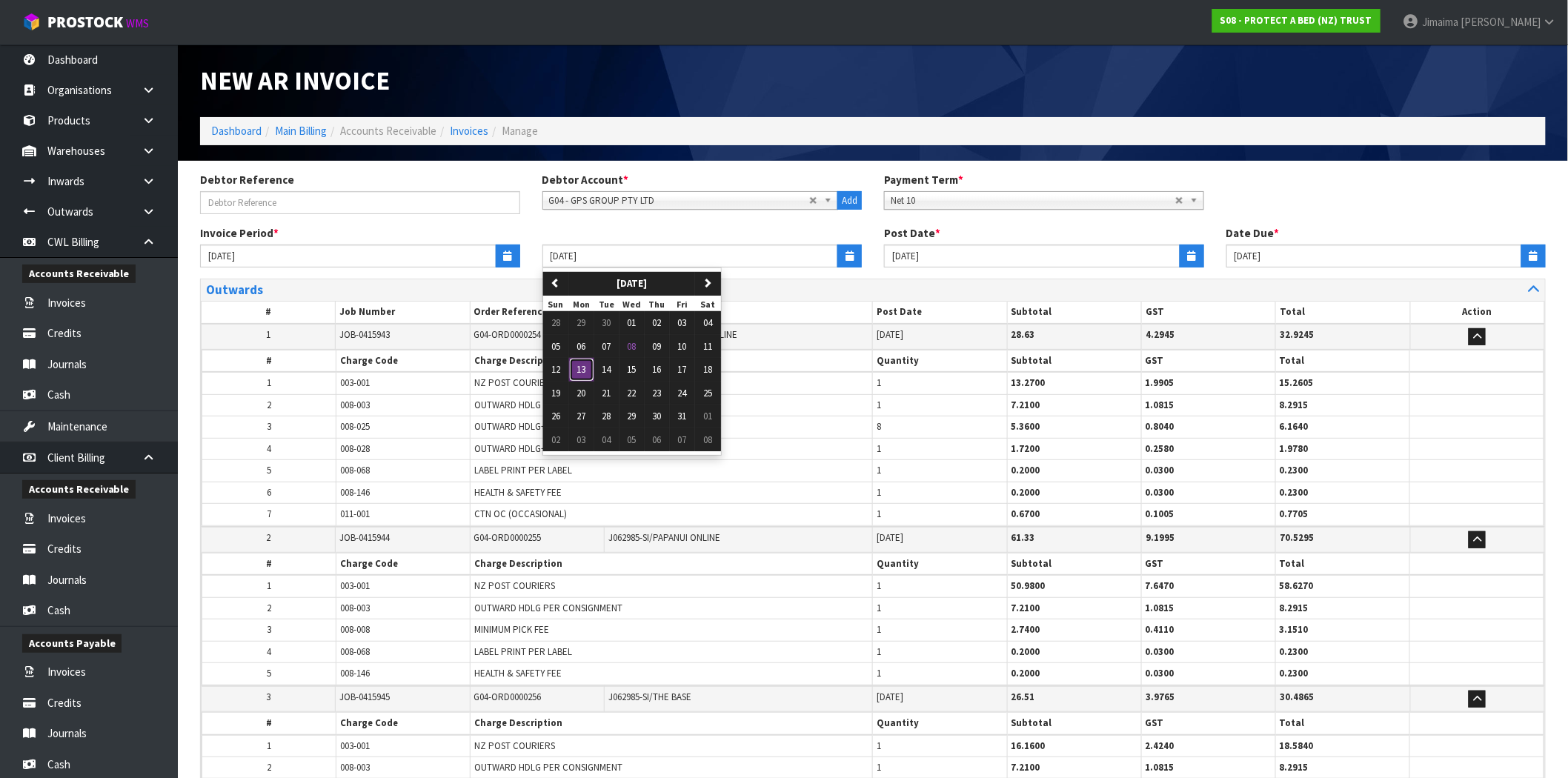
click at [588, 367] on button "13" at bounding box center [581, 369] width 25 height 24
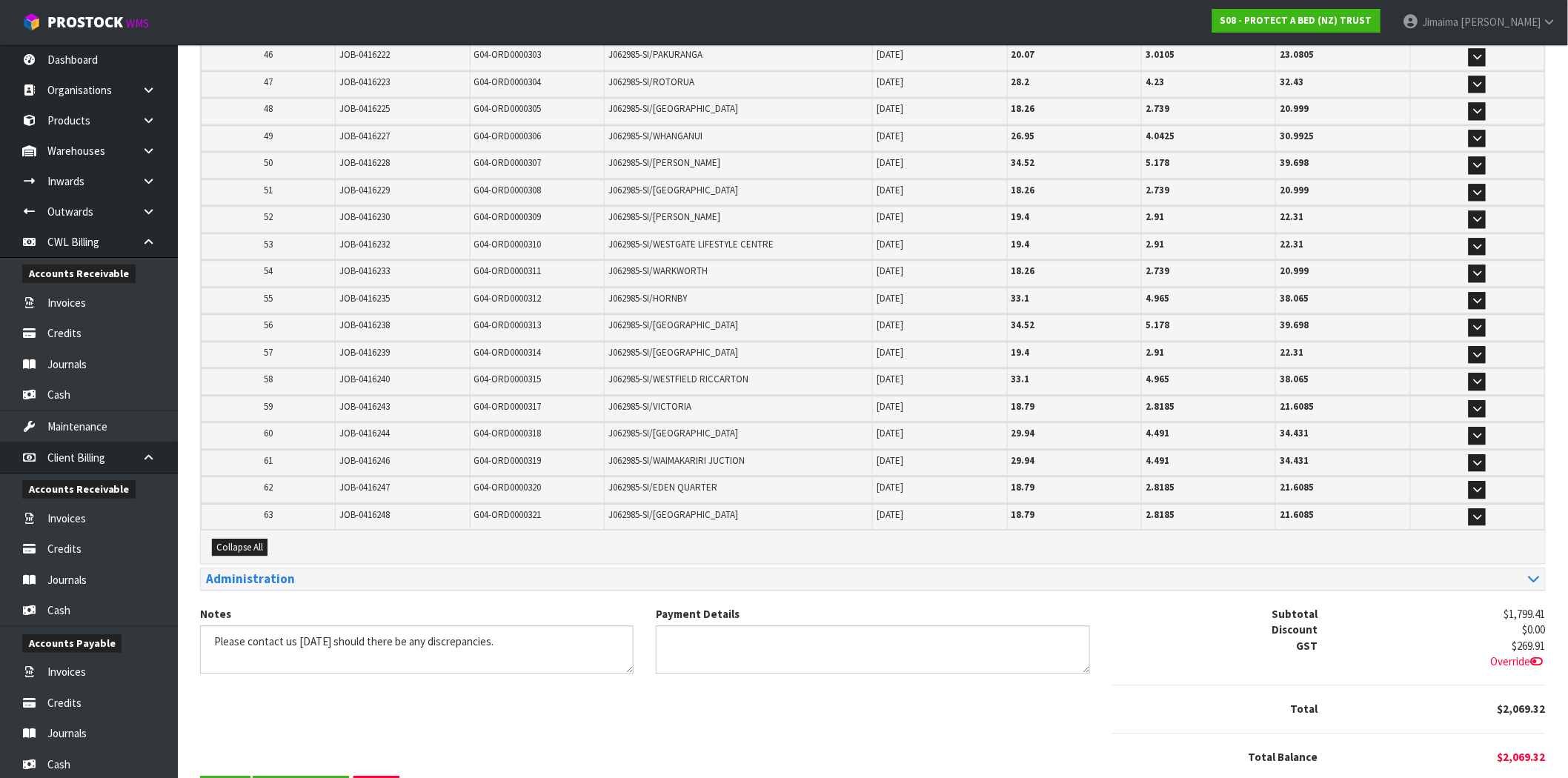
scroll to position [1521, 0]
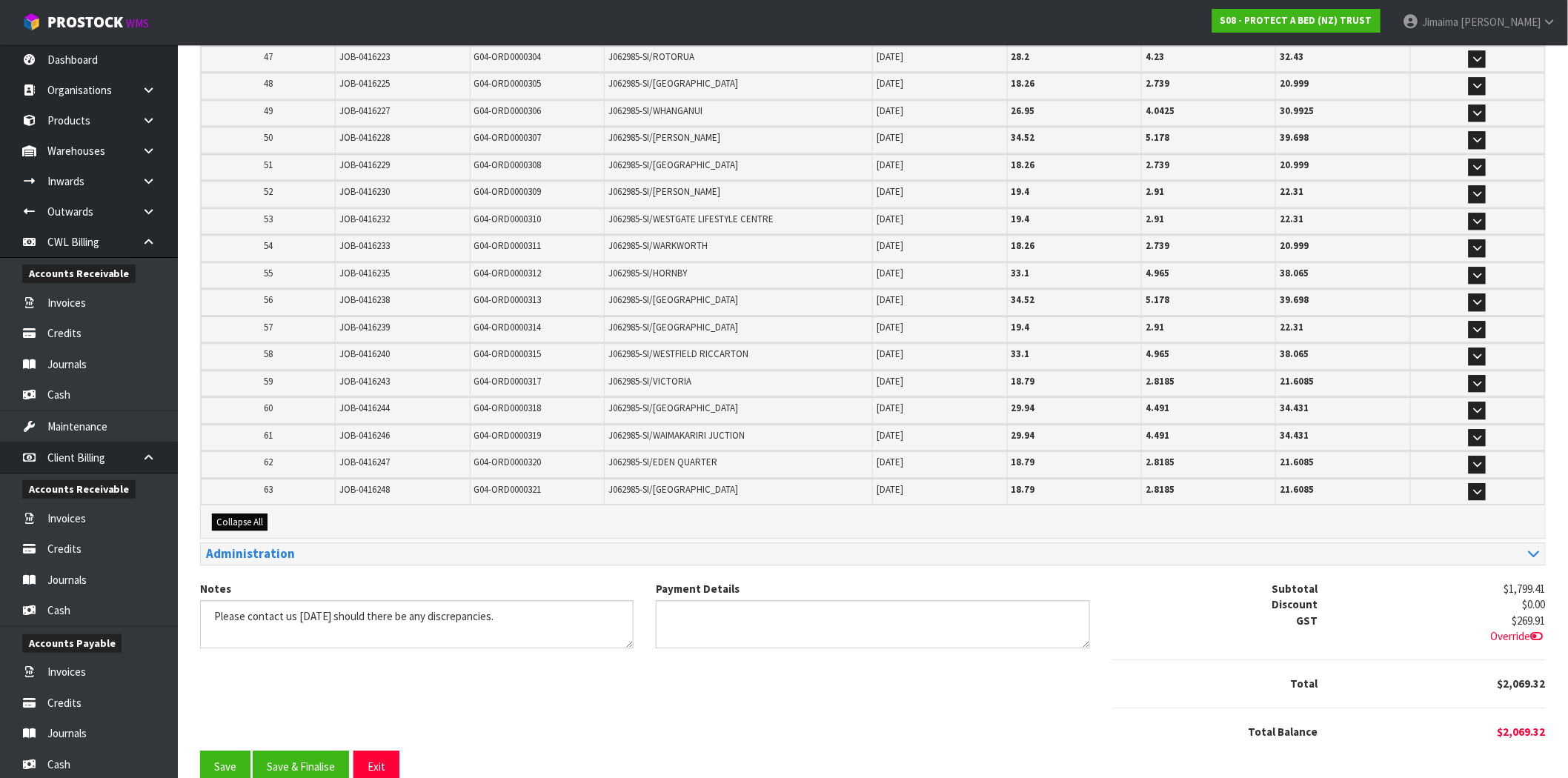
click at [250, 505] on div "Collapse All" at bounding box center [873, 521] width 1344 height 33
click at [246, 516] on span "Collapse All" at bounding box center [239, 522] width 46 height 13
click at [241, 516] on span "Expand All" at bounding box center [237, 522] width 42 height 13
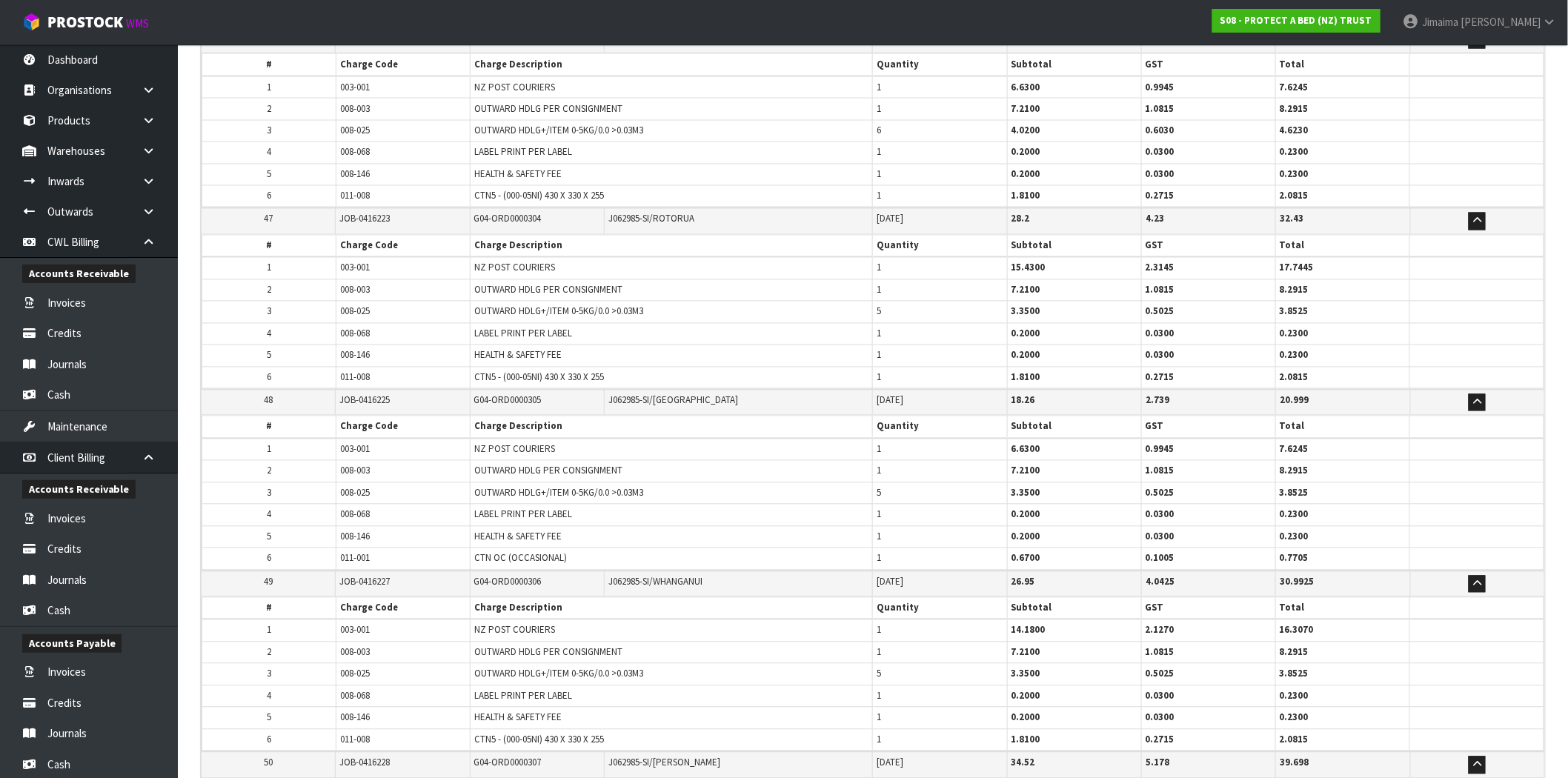
scroll to position [8783, 0]
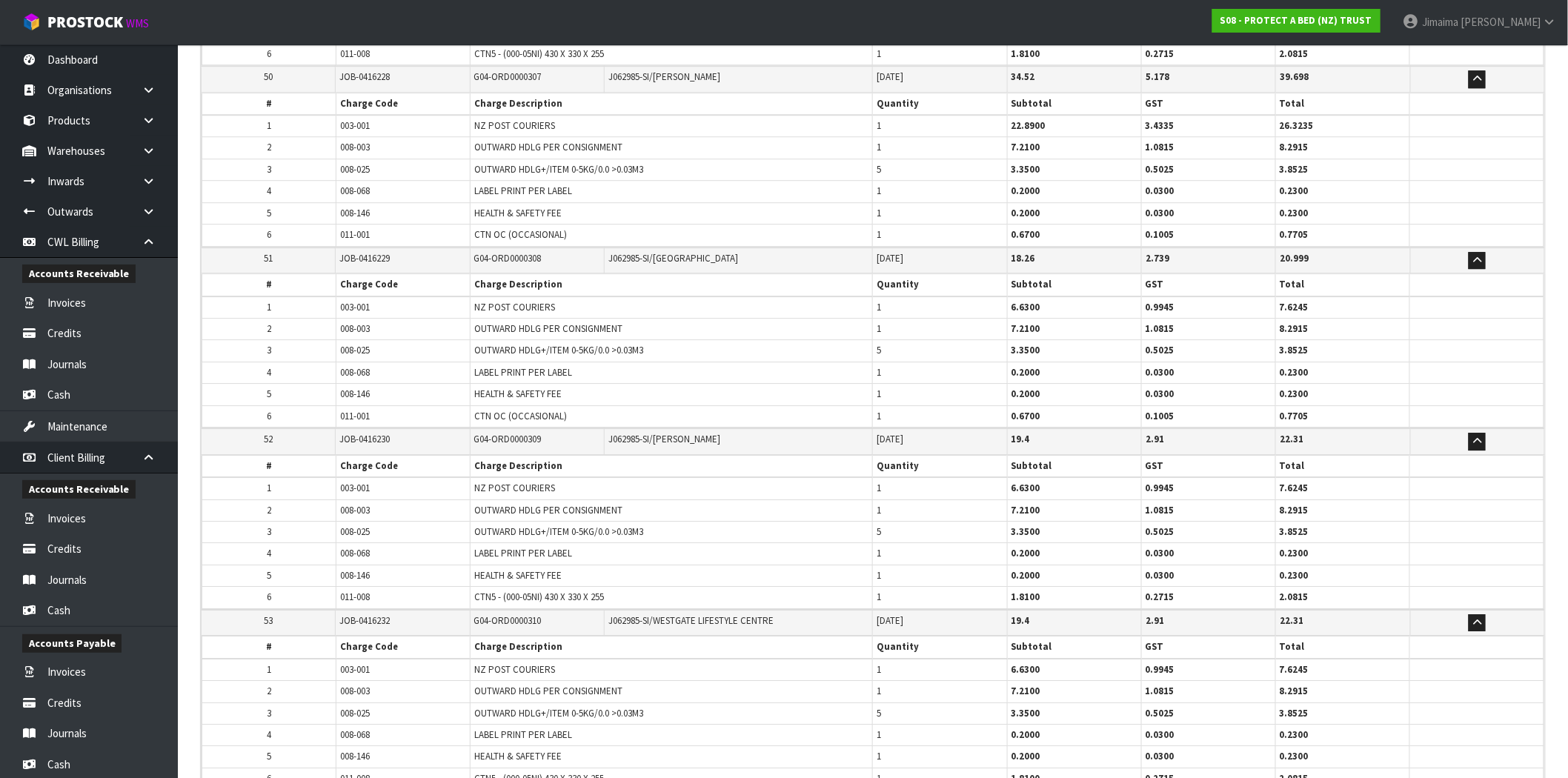
click at [418, 499] on td "008-003" at bounding box center [403, 509] width 134 height 22
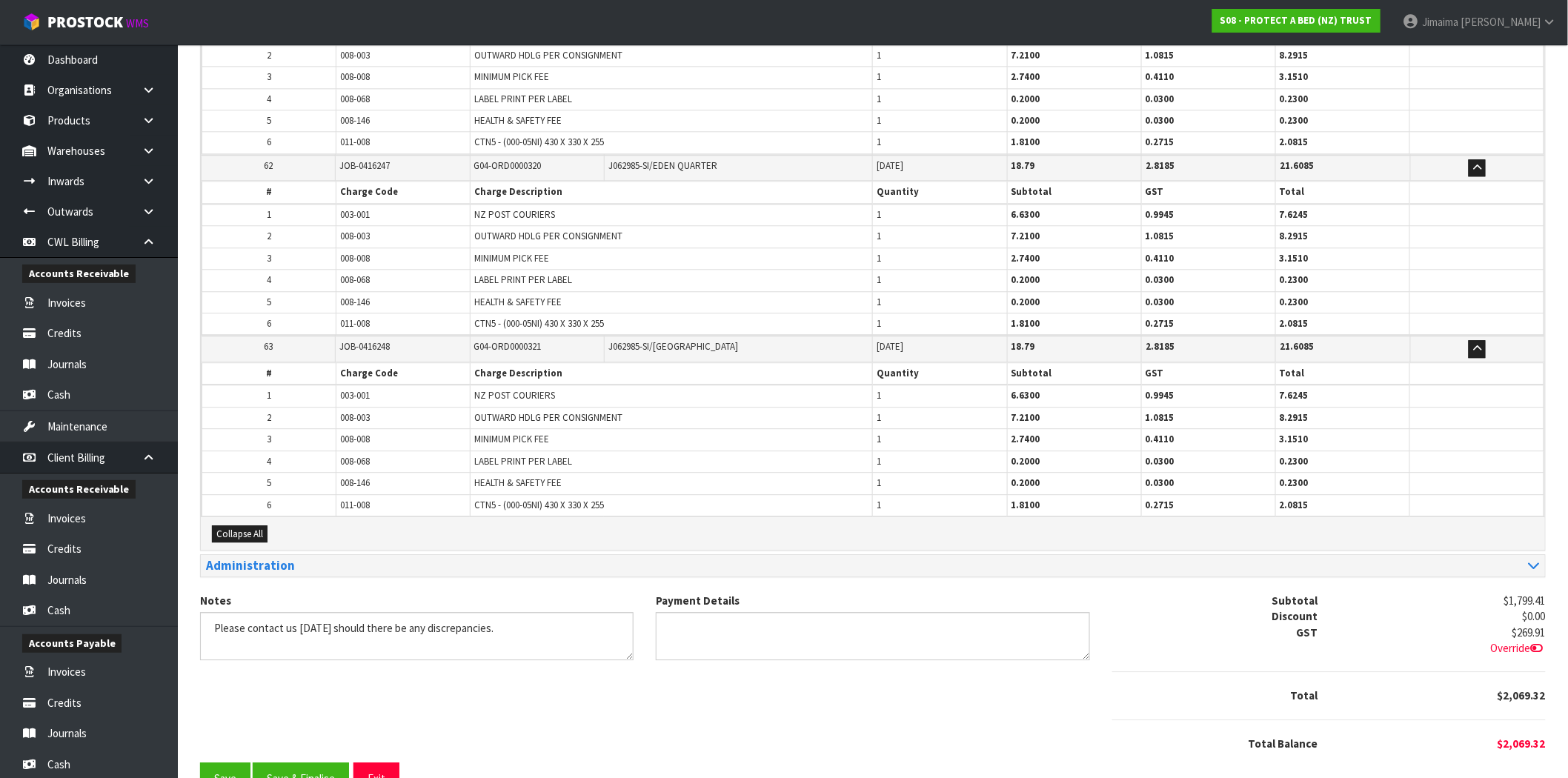
click at [367, 411] on span "008-003" at bounding box center [354, 417] width 30 height 13
click at [366, 411] on span "008-003" at bounding box center [354, 417] width 30 height 13
click at [364, 455] on span "008-068" at bounding box center [354, 461] width 30 height 13
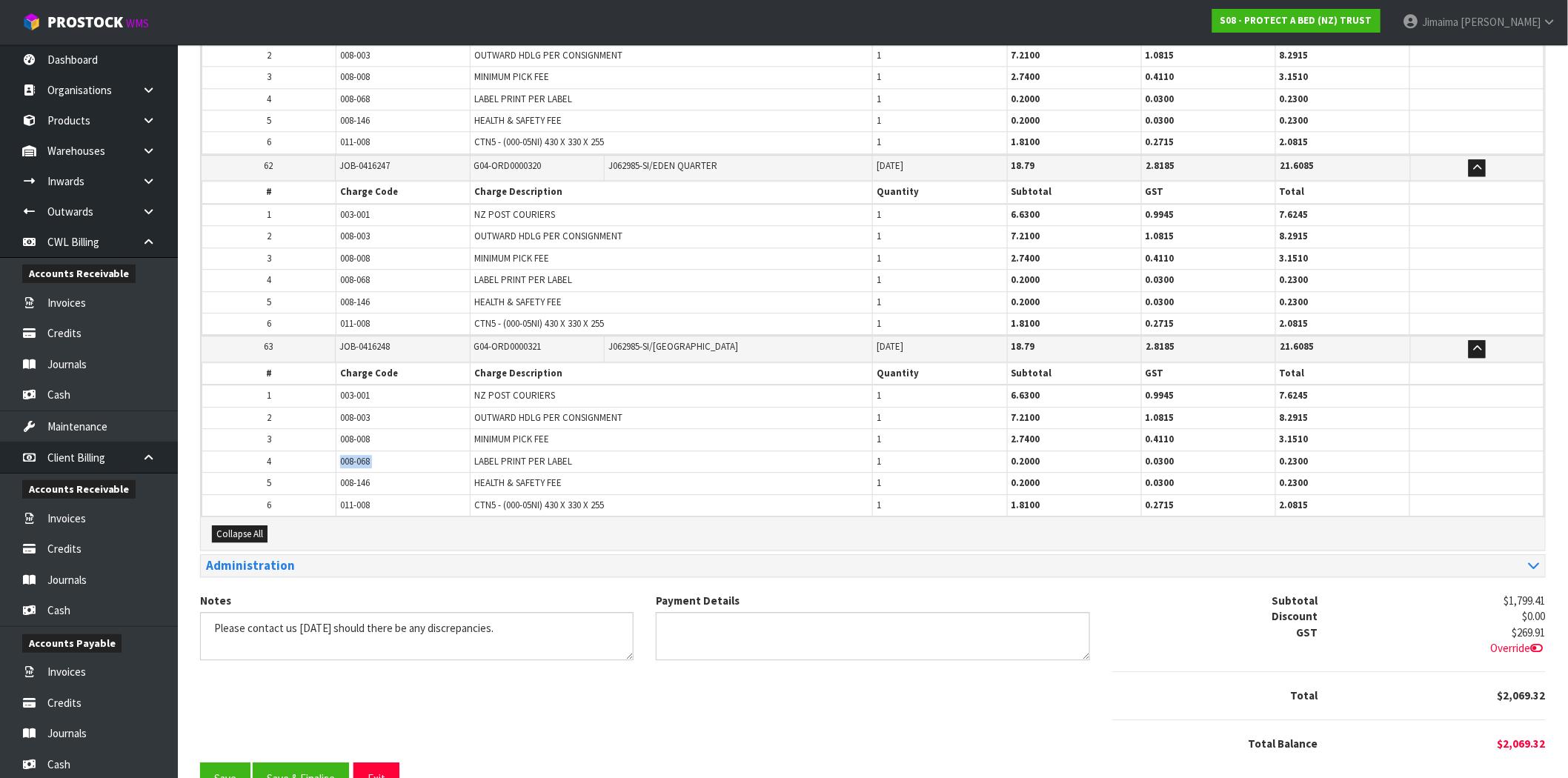
click at [364, 455] on span "008-068" at bounding box center [354, 461] width 30 height 13
click at [350, 477] on span "008-146" at bounding box center [354, 483] width 30 height 13
click at [358, 494] on td "011-008" at bounding box center [403, 505] width 134 height 22
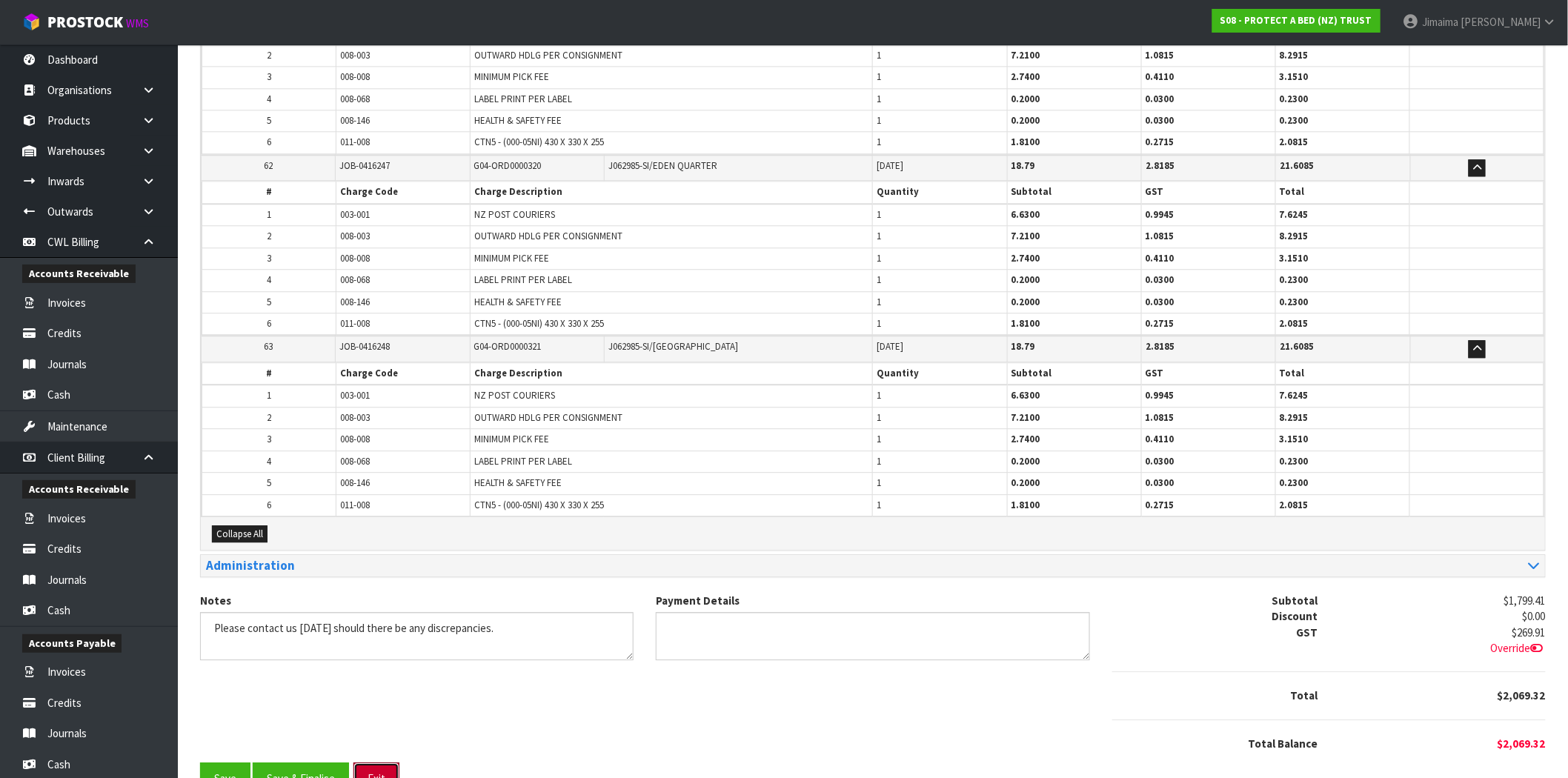
drag, startPoint x: 372, startPoint y: 738, endPoint x: 387, endPoint y: 699, distance: 41.8
click at [372, 762] on button "Exit" at bounding box center [376, 778] width 46 height 32
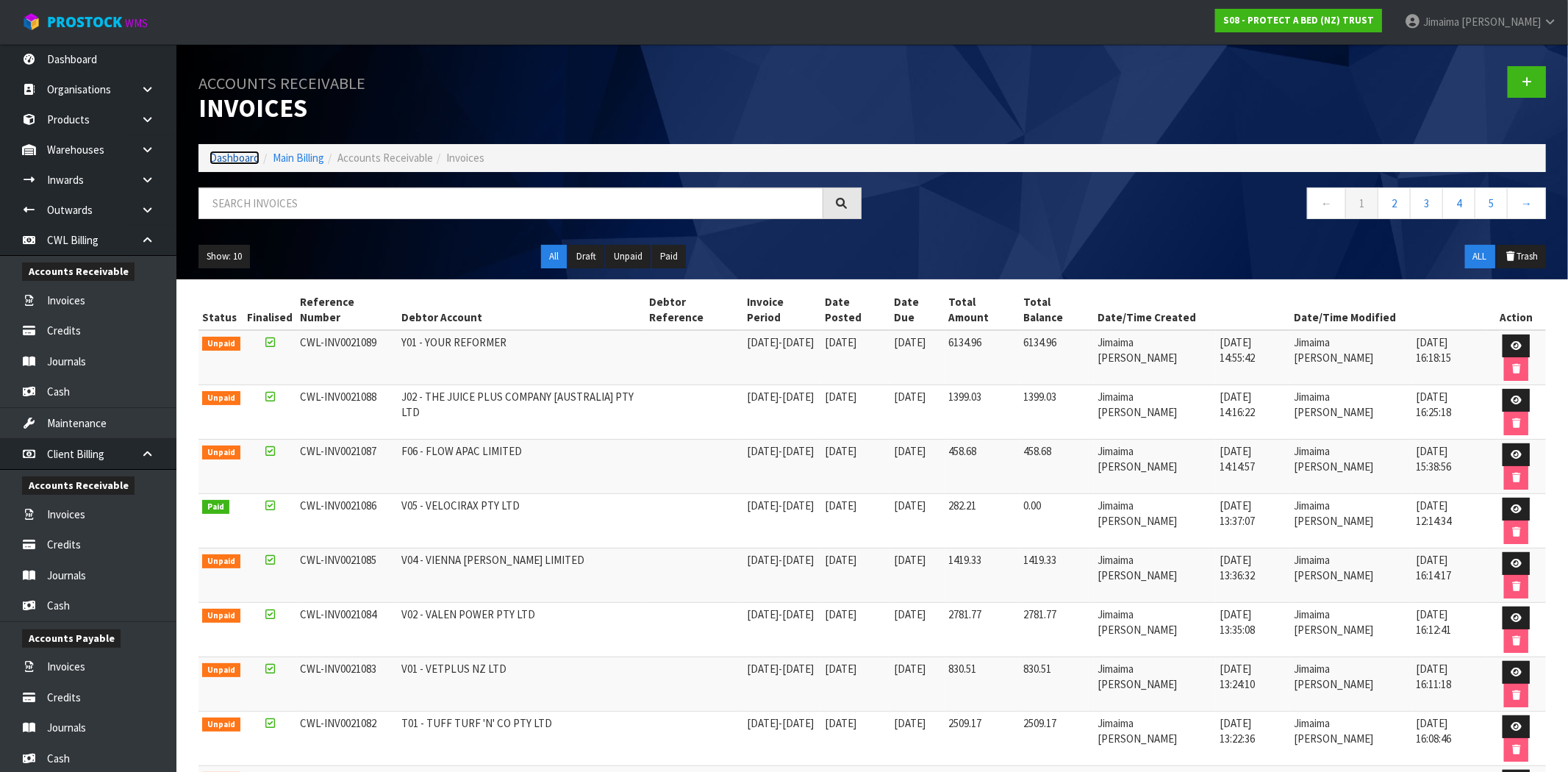
click at [230, 158] on link "Dashboard" at bounding box center [234, 158] width 50 height 14
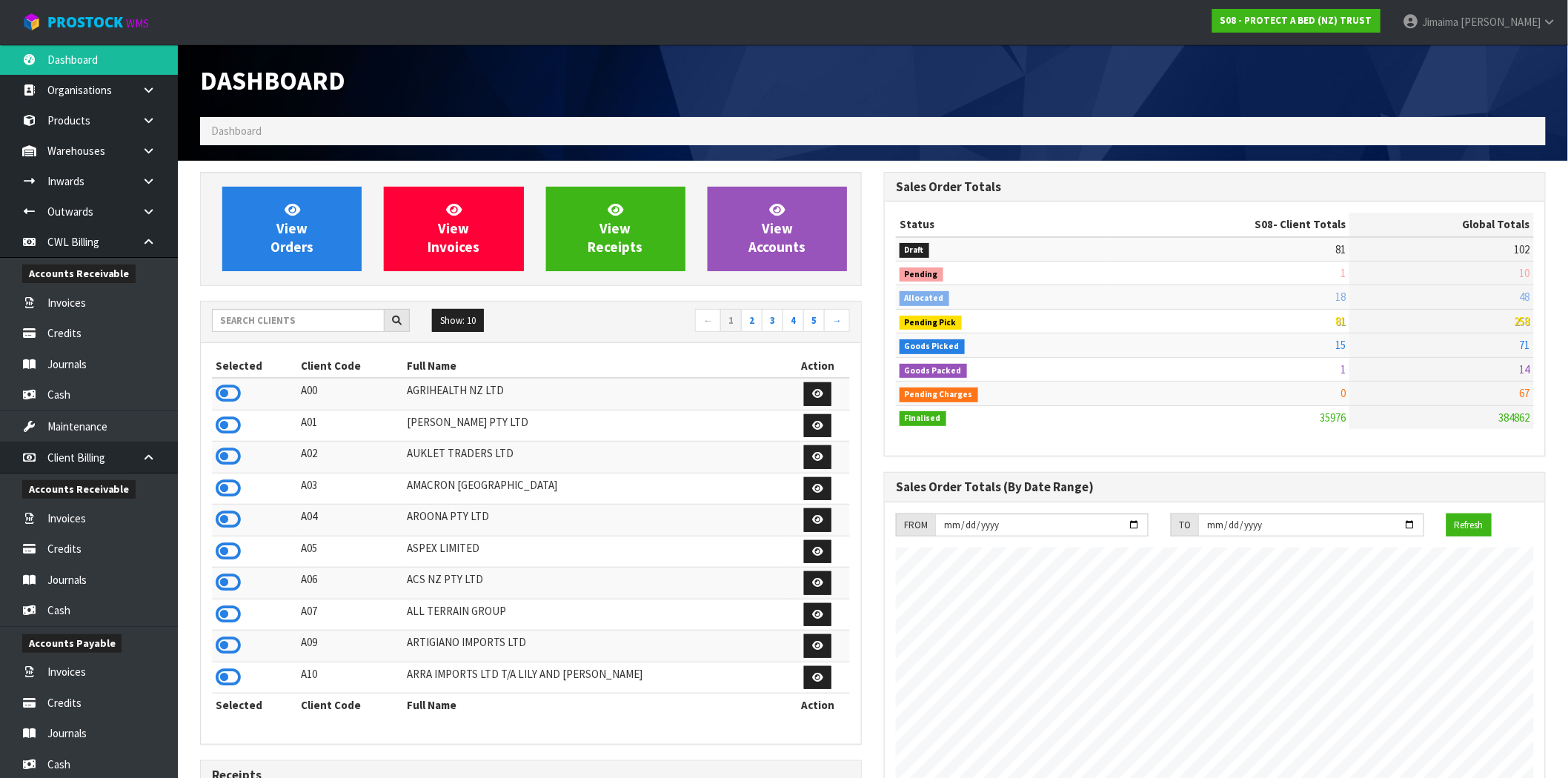
scroll to position [1122, 684]
click at [298, 313] on input "text" at bounding box center [298, 320] width 173 height 23
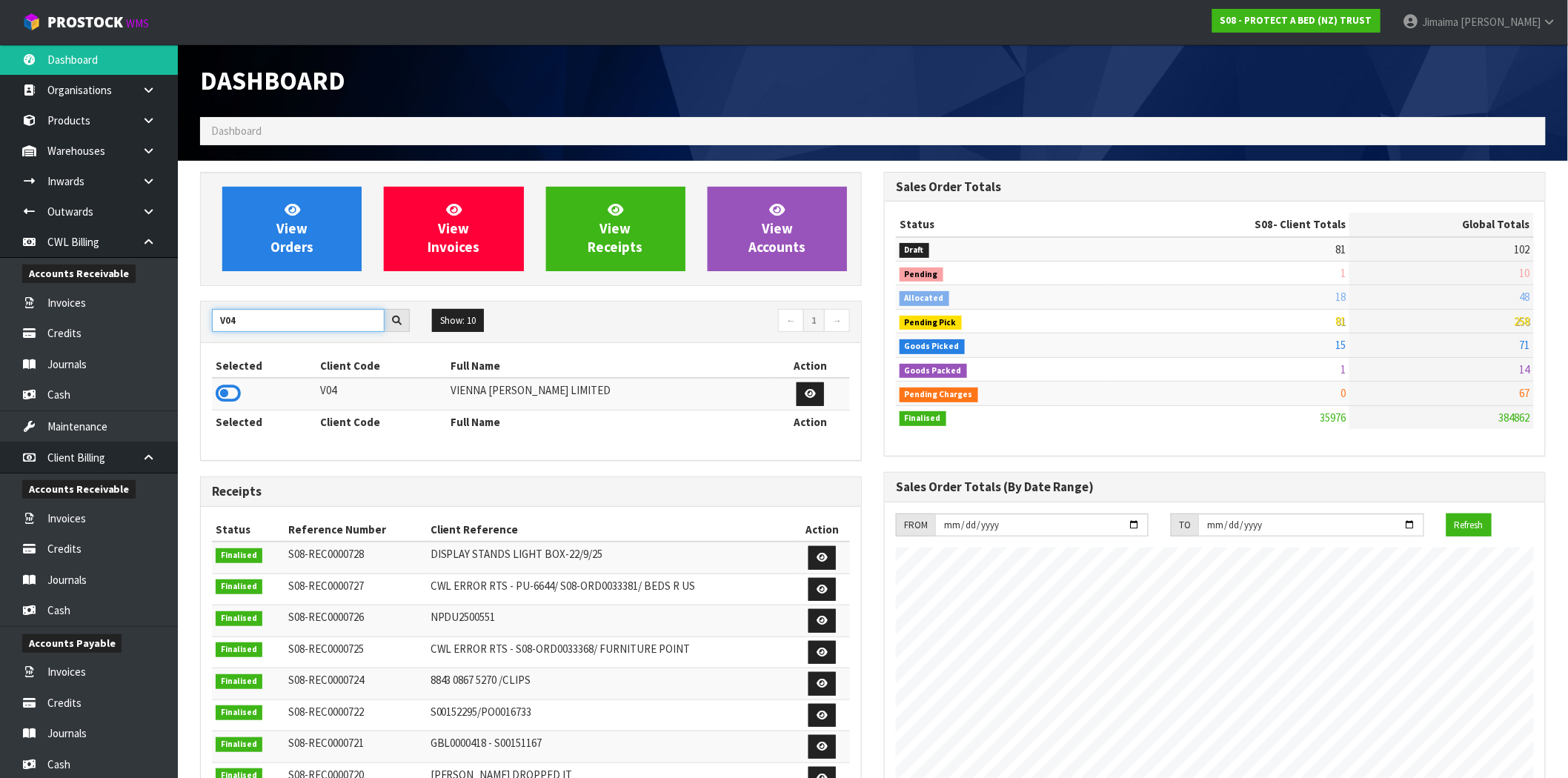
type input "V04"
click at [227, 390] on icon at bounding box center [228, 393] width 25 height 22
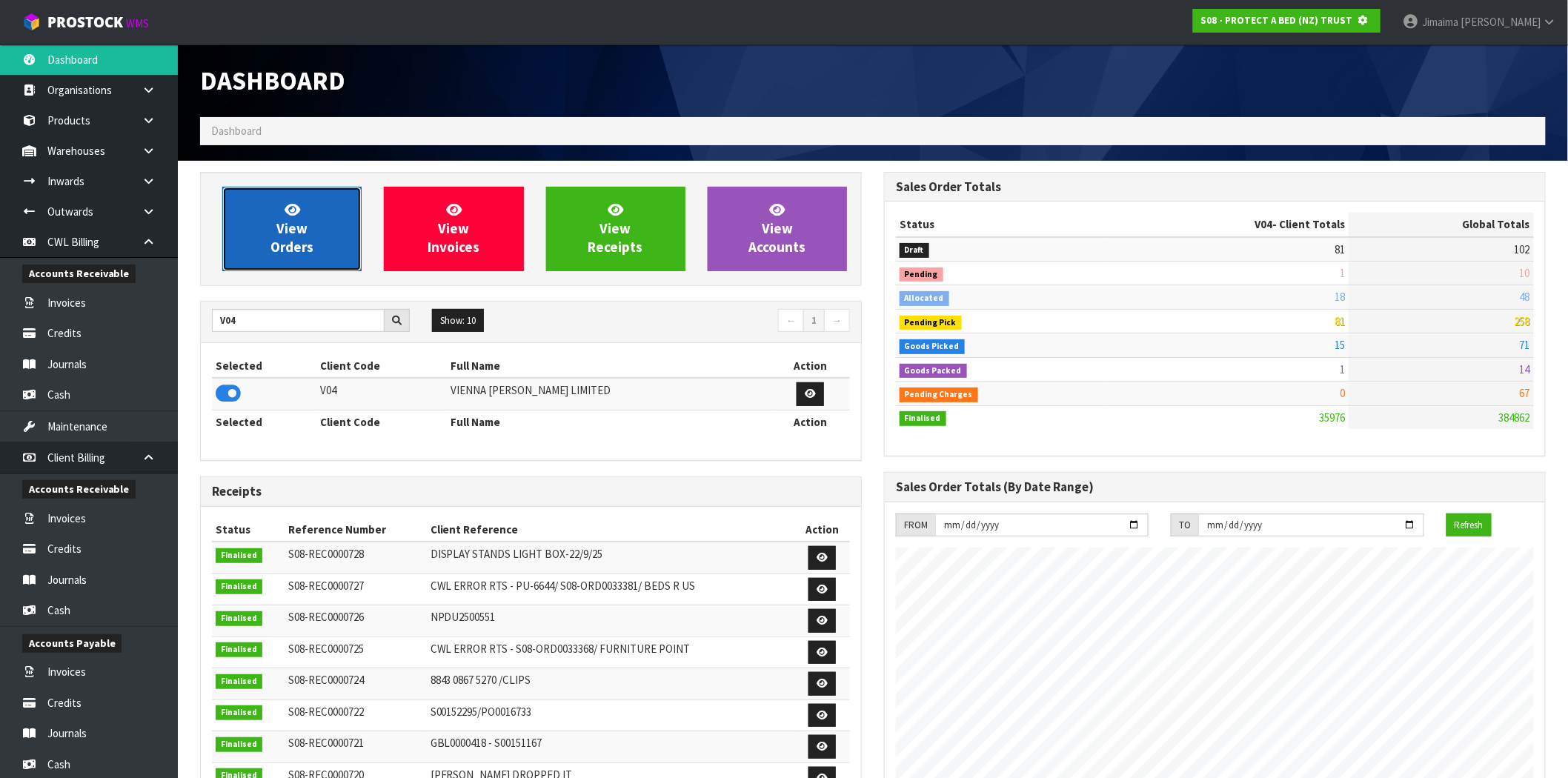
click at [293, 225] on span "View Orders" at bounding box center [292, 228] width 43 height 55
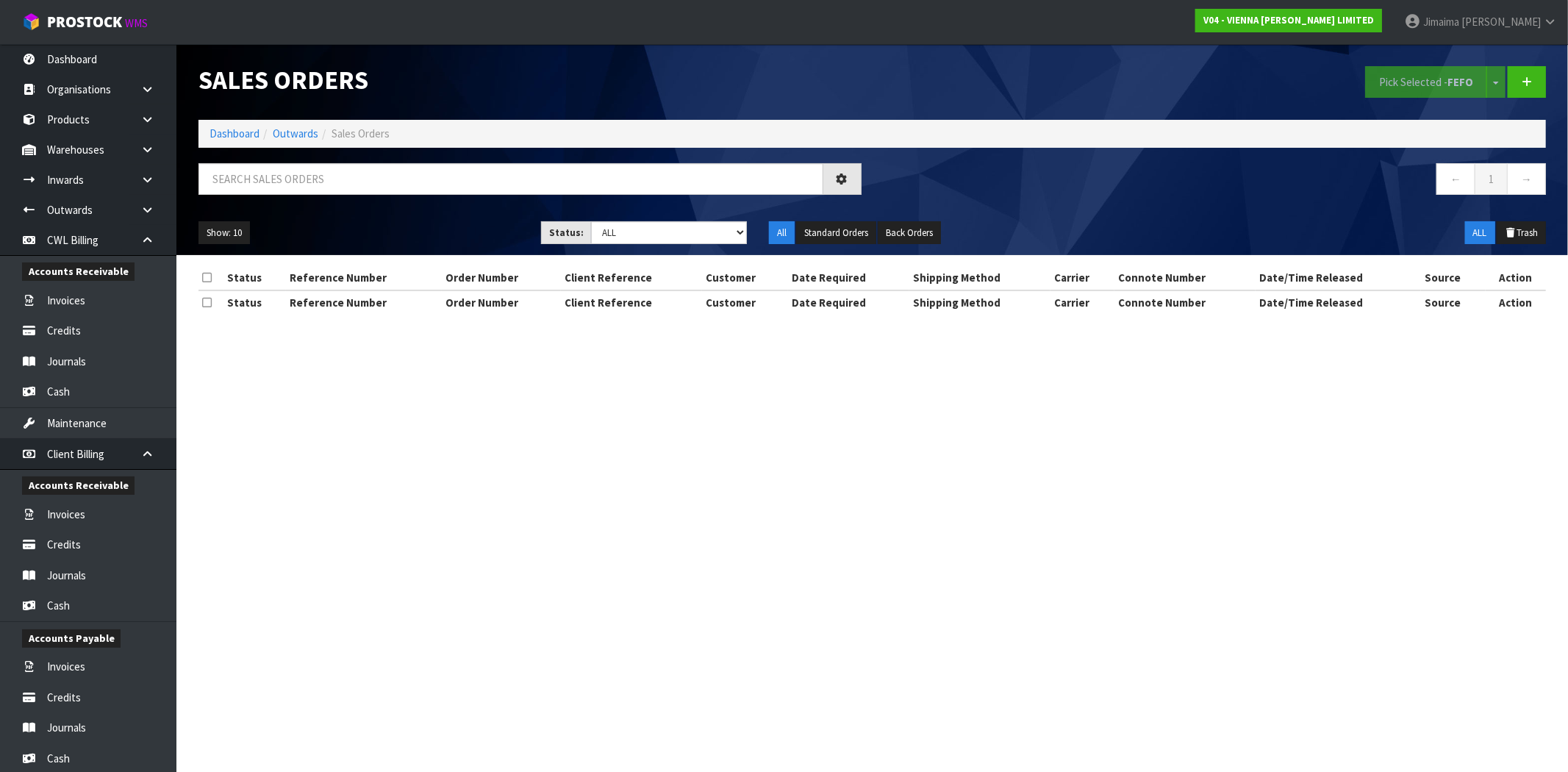
click at [645, 246] on div "Show: 10 5 10 25 50 Status: Draft Pending Allocated Pending Pick Goods Picked G…" at bounding box center [872, 232] width 1370 height 45
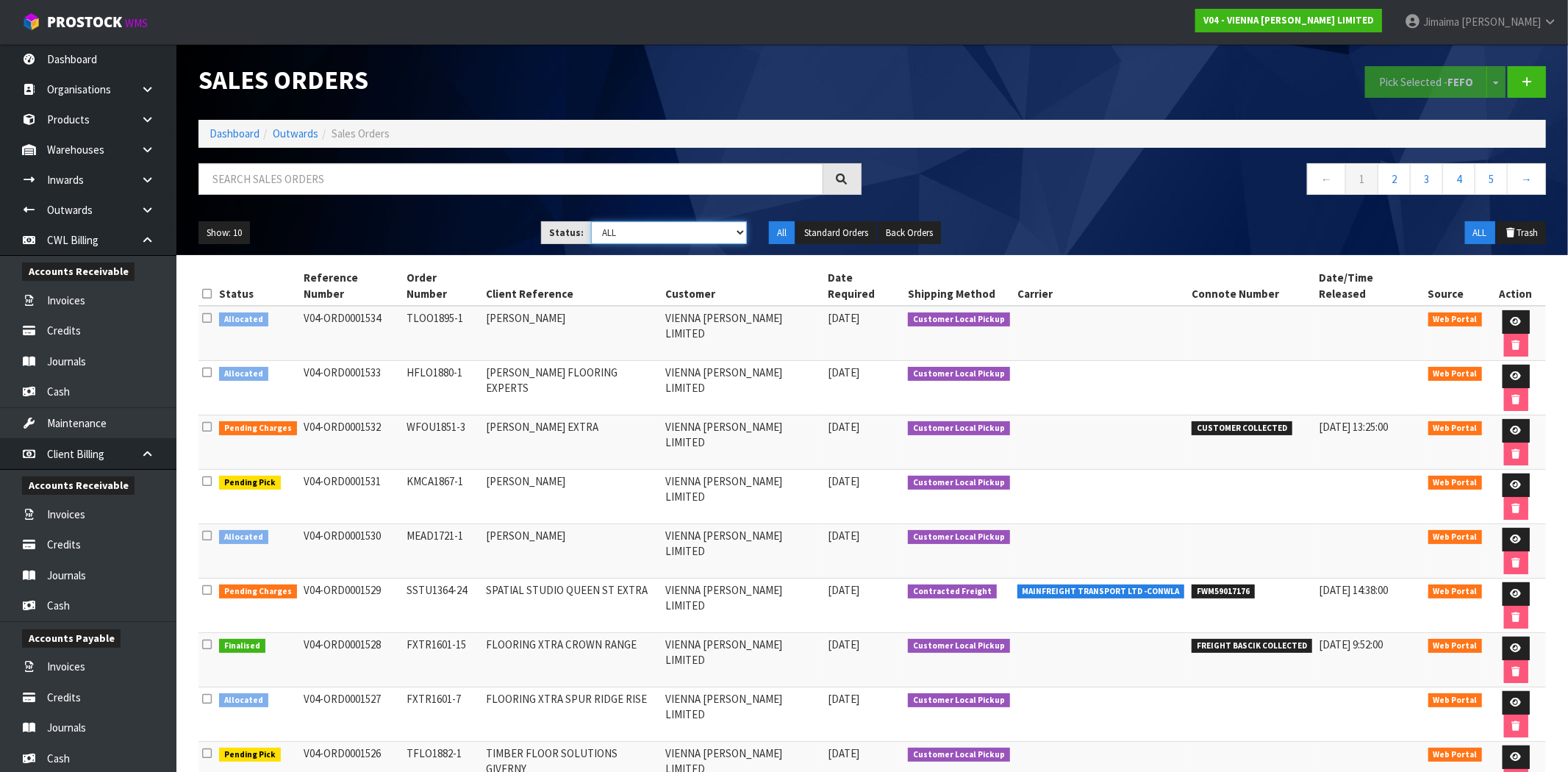
click at [636, 235] on select "Draft Pending Allocated Pending Pick Goods Picked Goods Packed Pending Charges …" at bounding box center [669, 232] width 156 height 23
select select "string:6"
click at [591, 221] on select "Draft Pending Allocated Pending Pick Goods Picked Goods Packed Pending Charges …" at bounding box center [669, 232] width 156 height 23
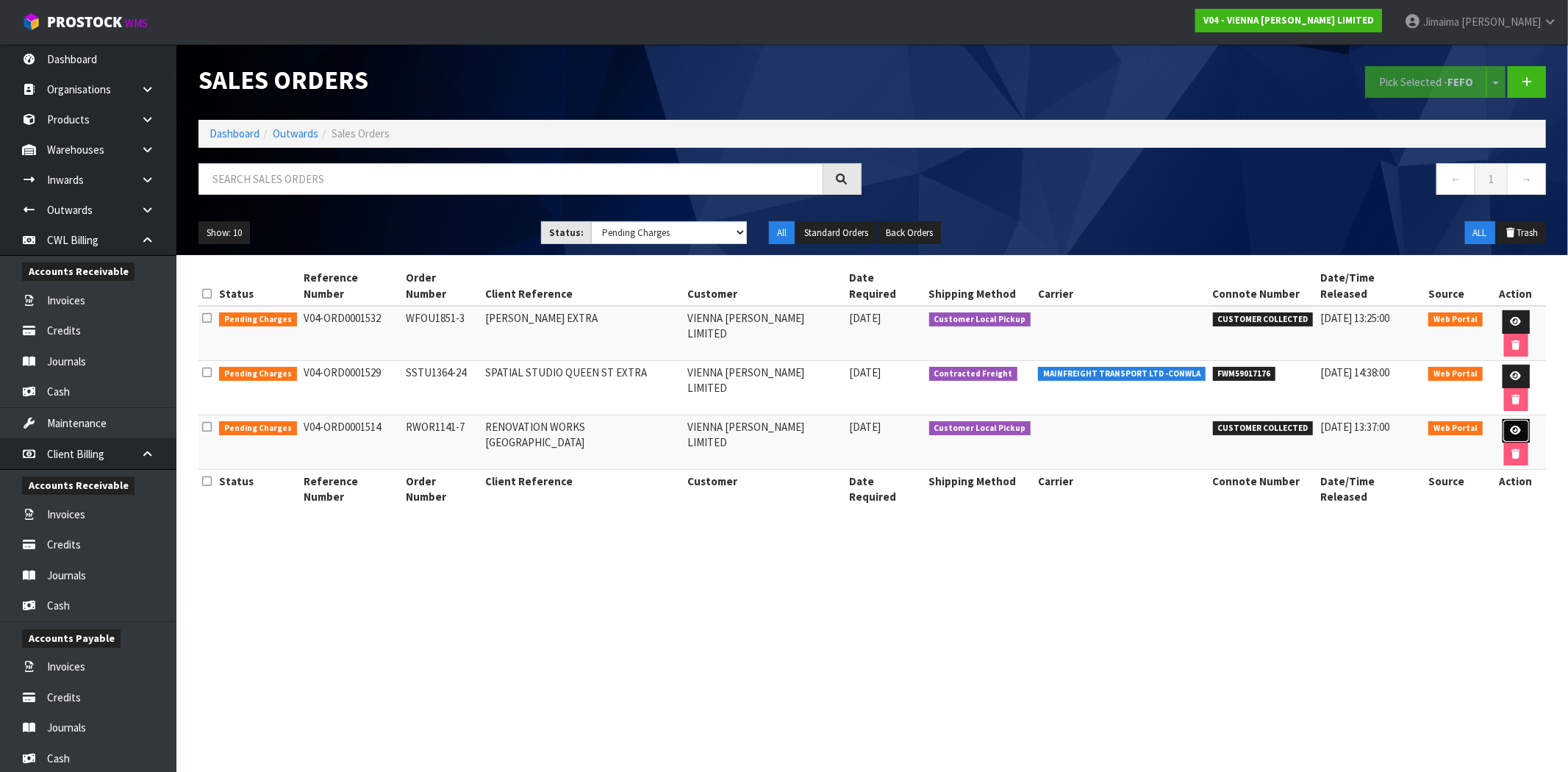
click at [1502, 419] on link at bounding box center [1516, 431] width 27 height 24
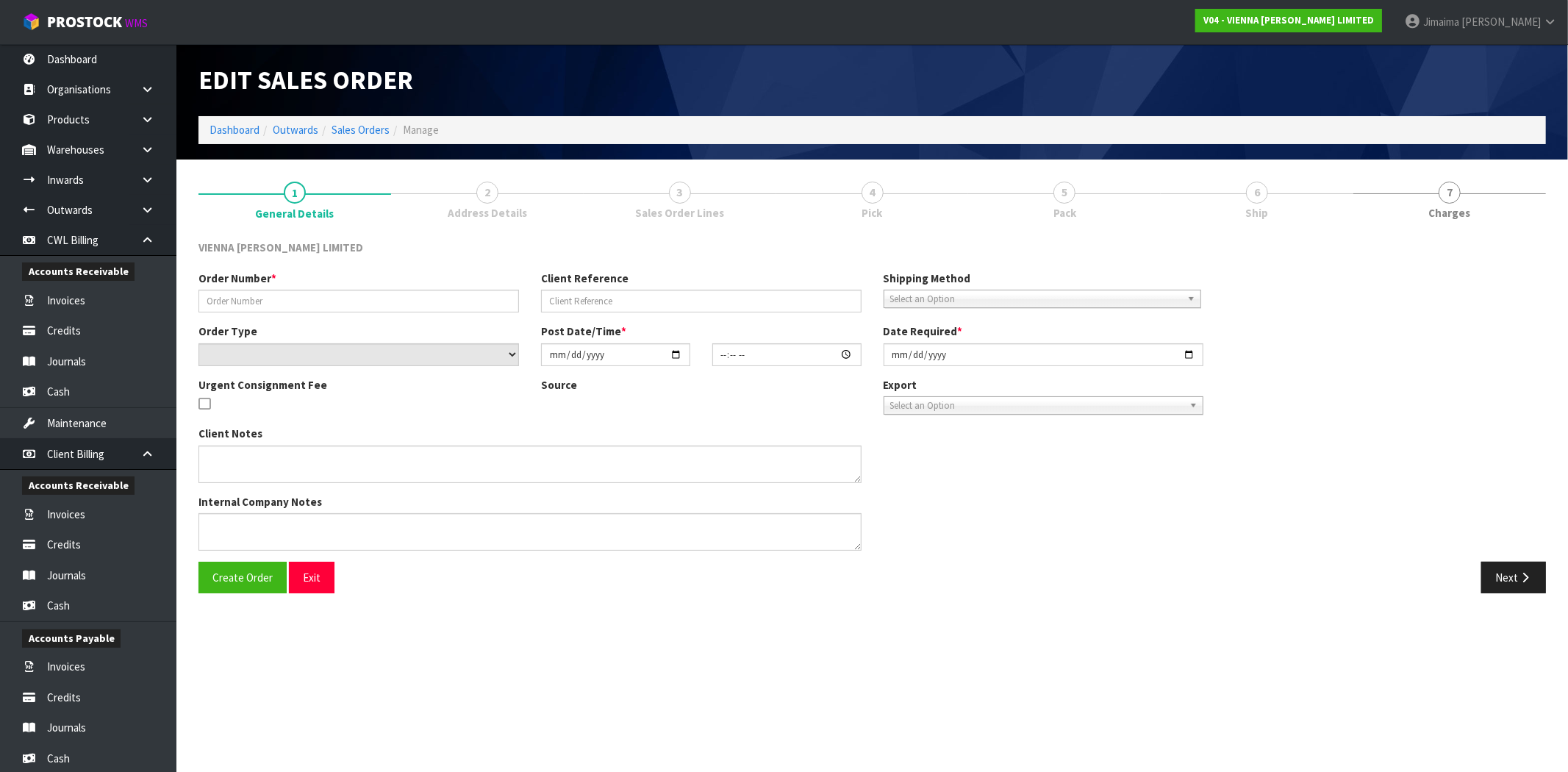
type input "RWOR1141-7"
type input "RENOVATION WORKS ORAKEI ROAD"
select select "number:0"
type input "2025-09-23"
type input "10:42:00.000"
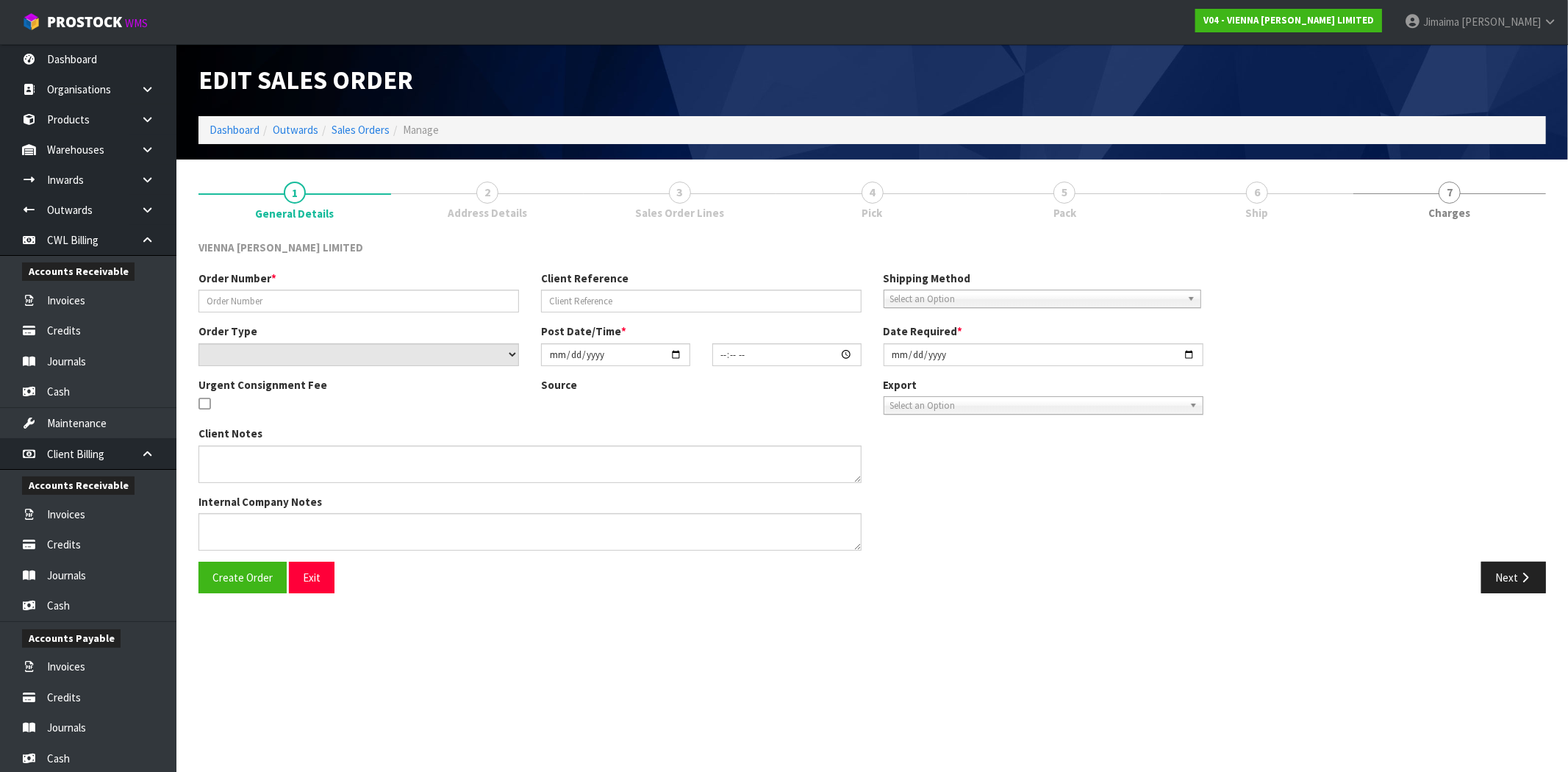
type input "2025-10-08"
type textarea "RENOVATION WORKS ORAKEI ROAD"
type textarea "ORDER 1514- IS BEING COLLECTED 8TH OCTOBER BY TODD, PLEASE HAVE ON ONE PALLET E…"
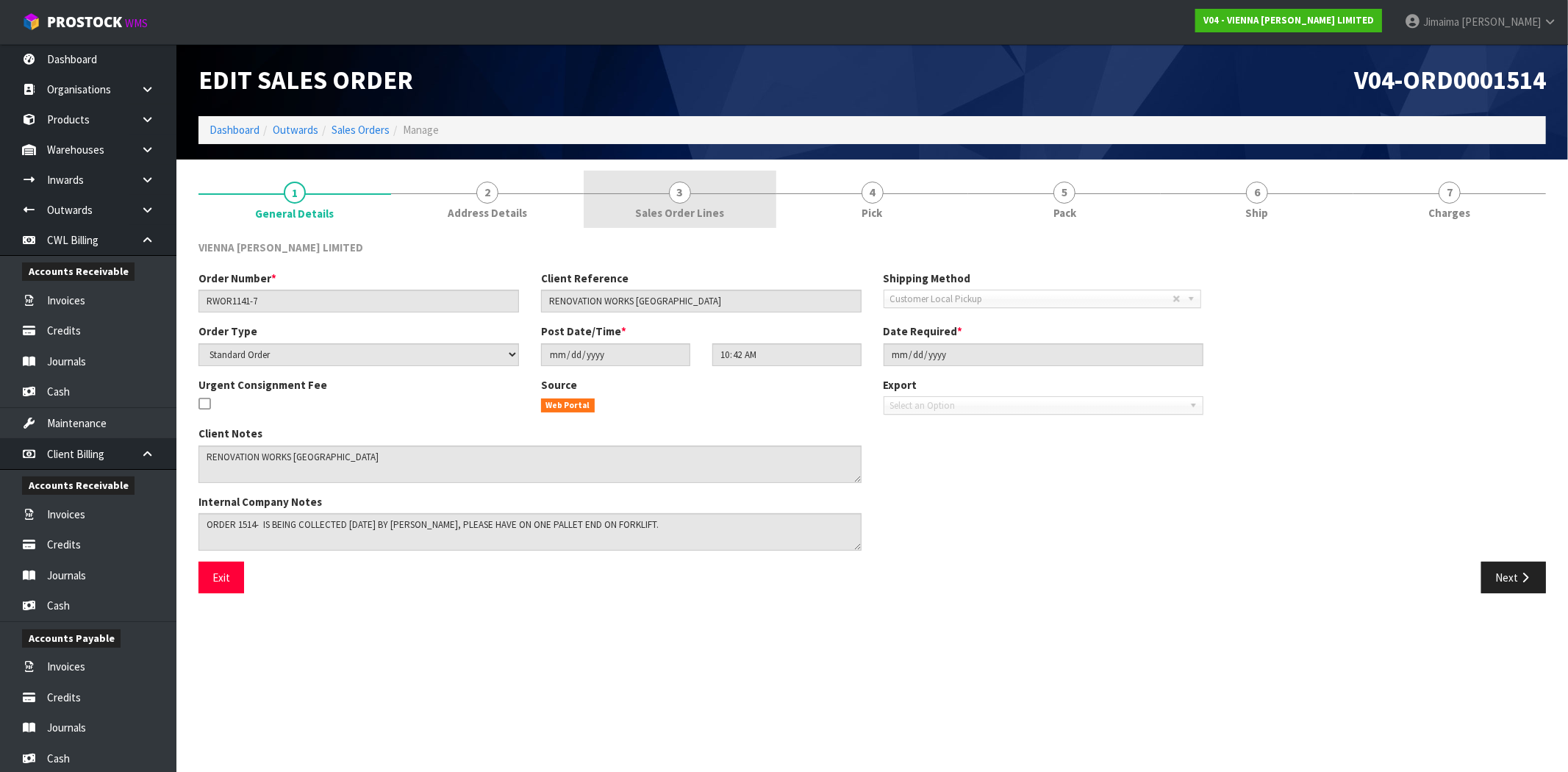
click at [654, 219] on span "Sales Order Lines" at bounding box center [679, 212] width 89 height 15
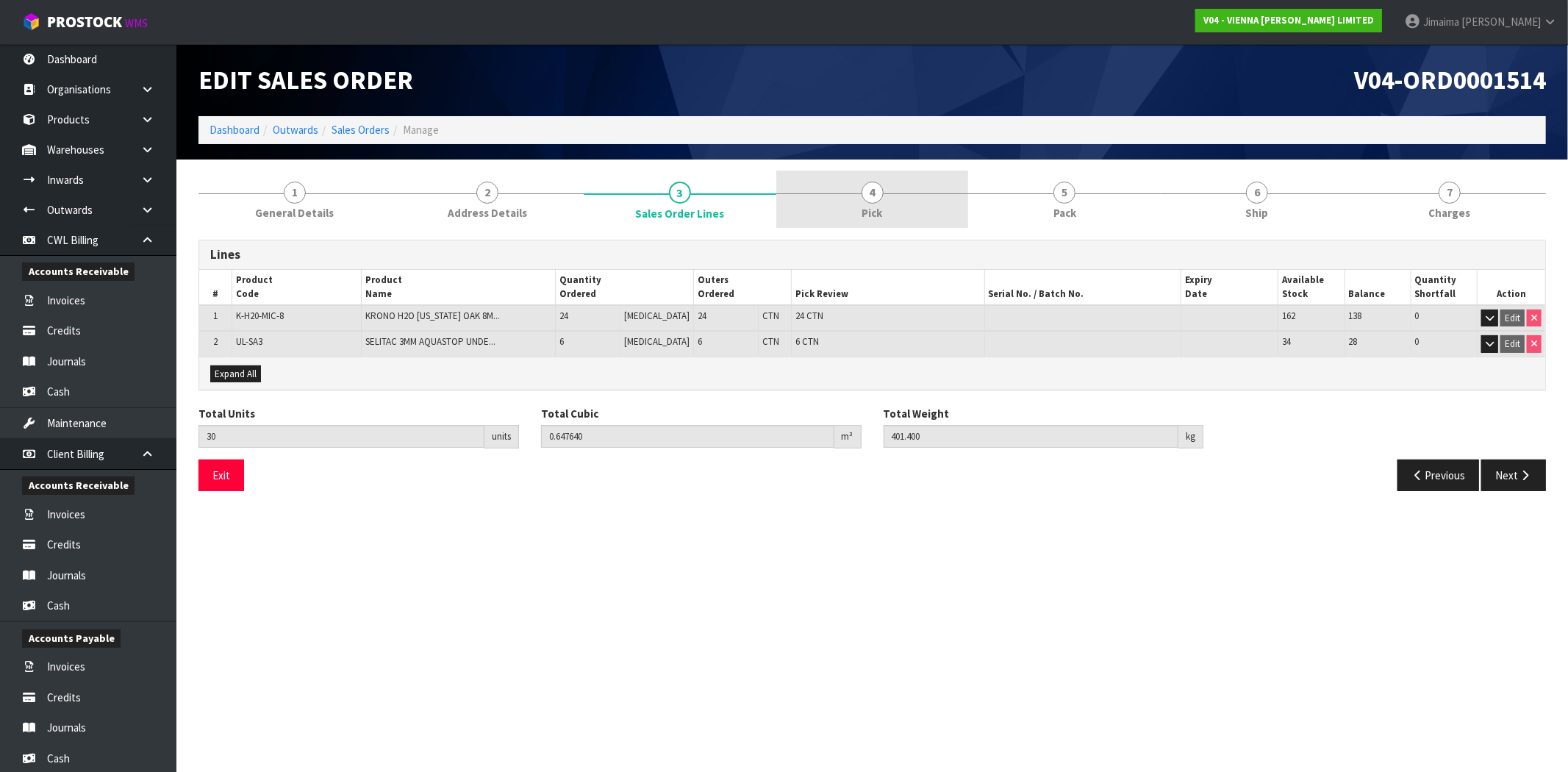
click at [933, 221] on link "4 Pick" at bounding box center [872, 199] width 193 height 58
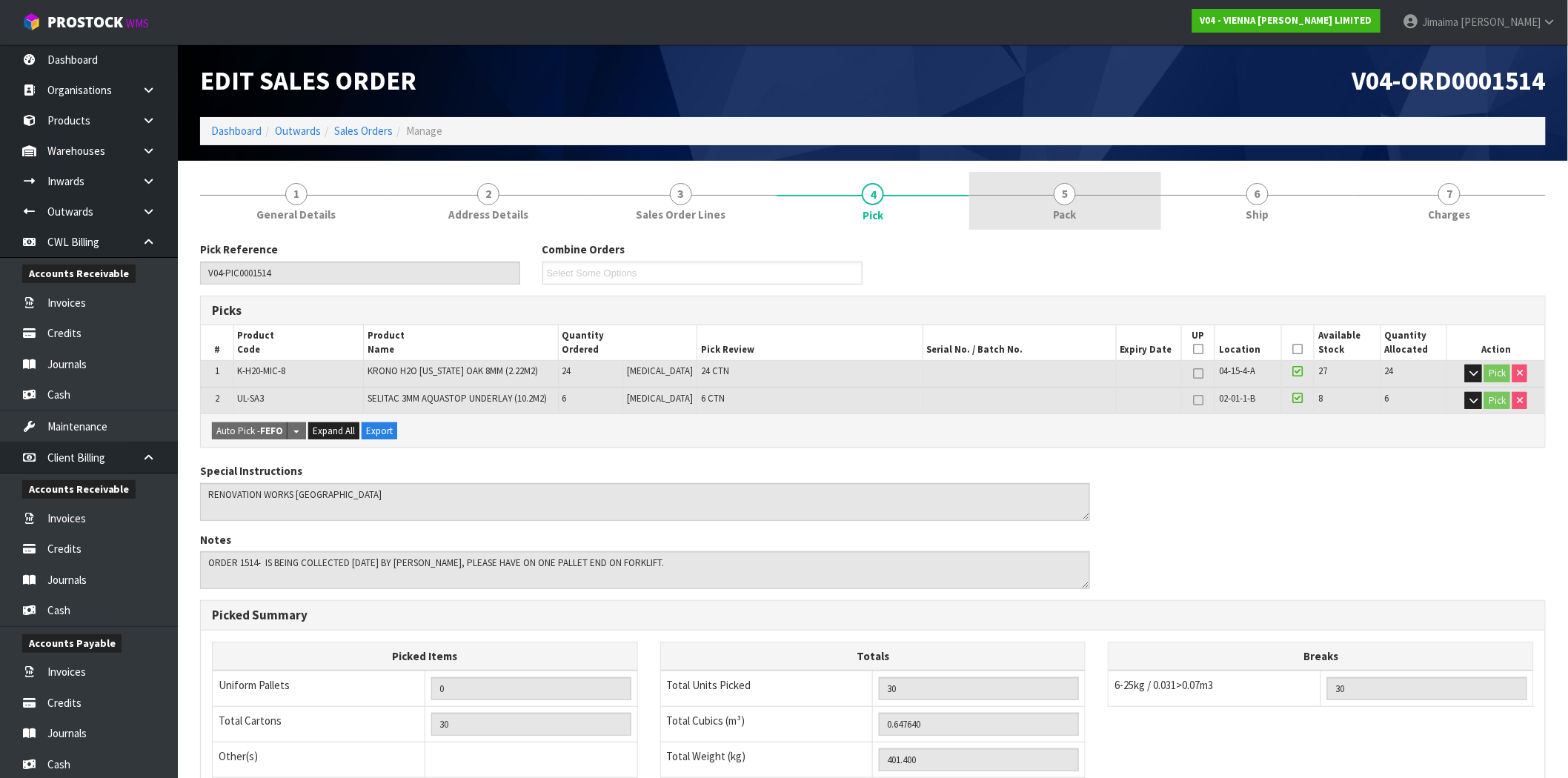
click at [1070, 217] on span "Pack" at bounding box center [1065, 213] width 23 height 15
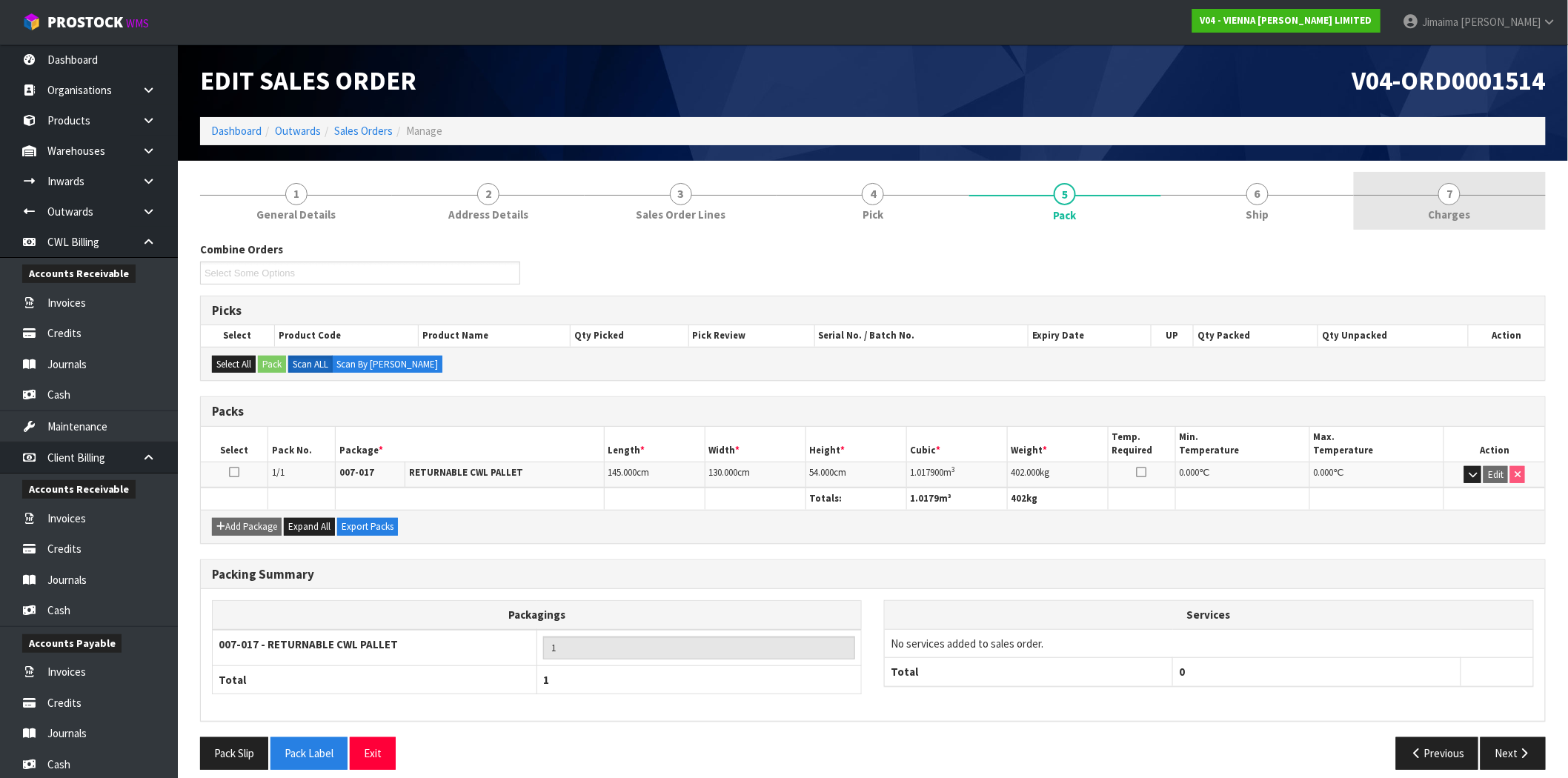
click at [1398, 220] on link "7 Charges" at bounding box center [1450, 201] width 192 height 58
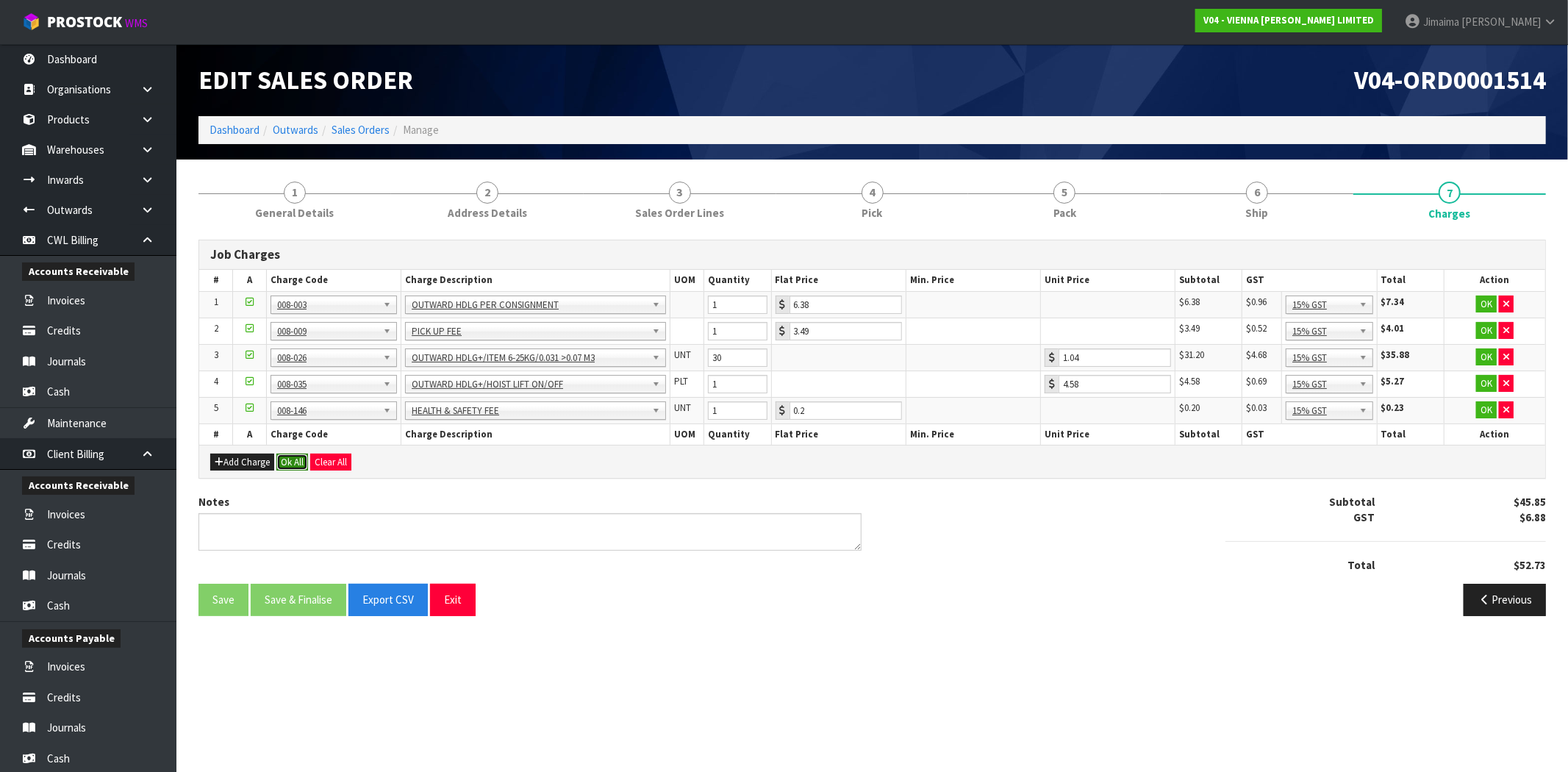
click at [292, 464] on button "Ok All" at bounding box center [292, 462] width 32 height 17
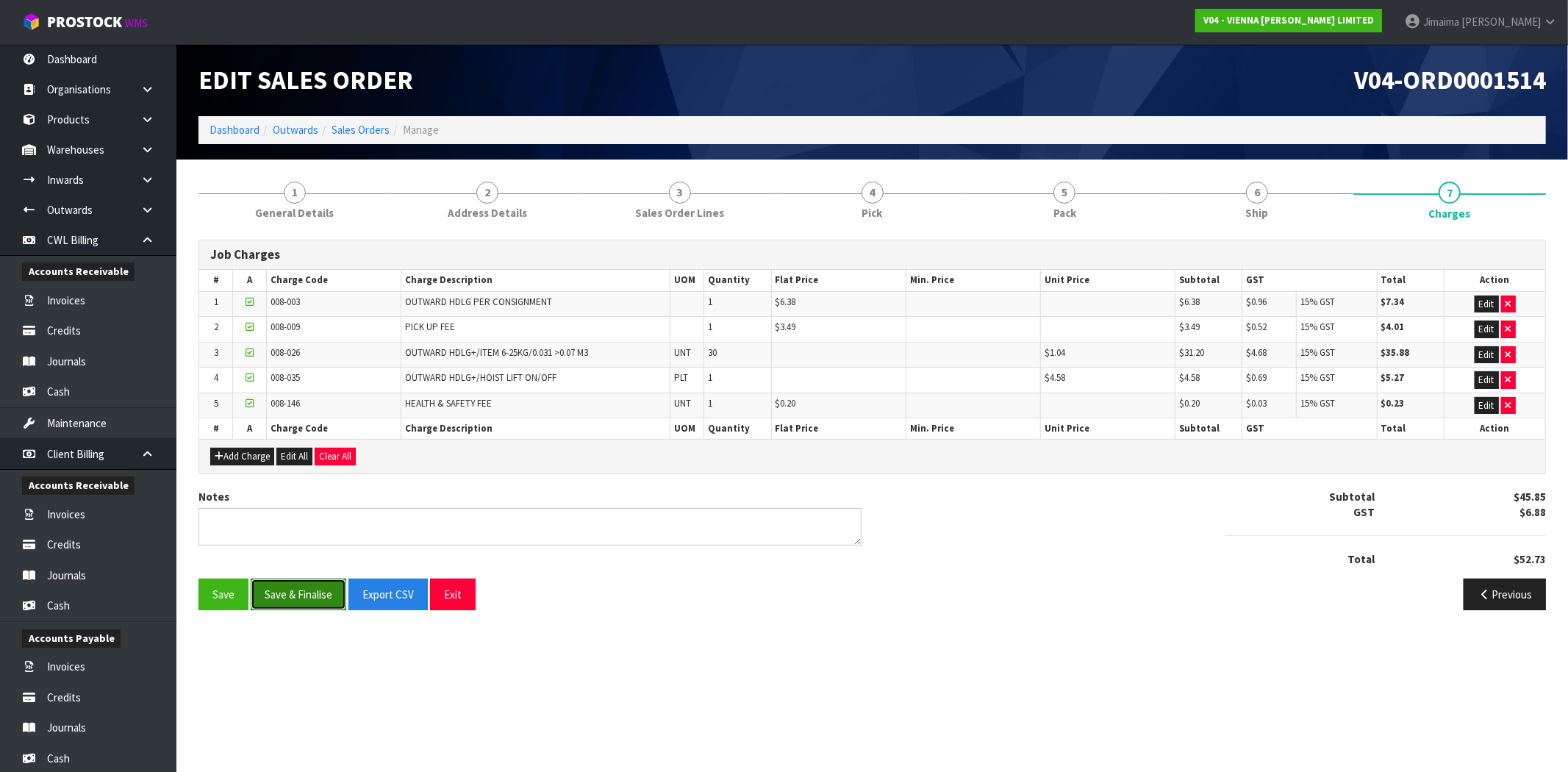
click at [309, 597] on button "Save & Finalise" at bounding box center [298, 594] width 95 height 32
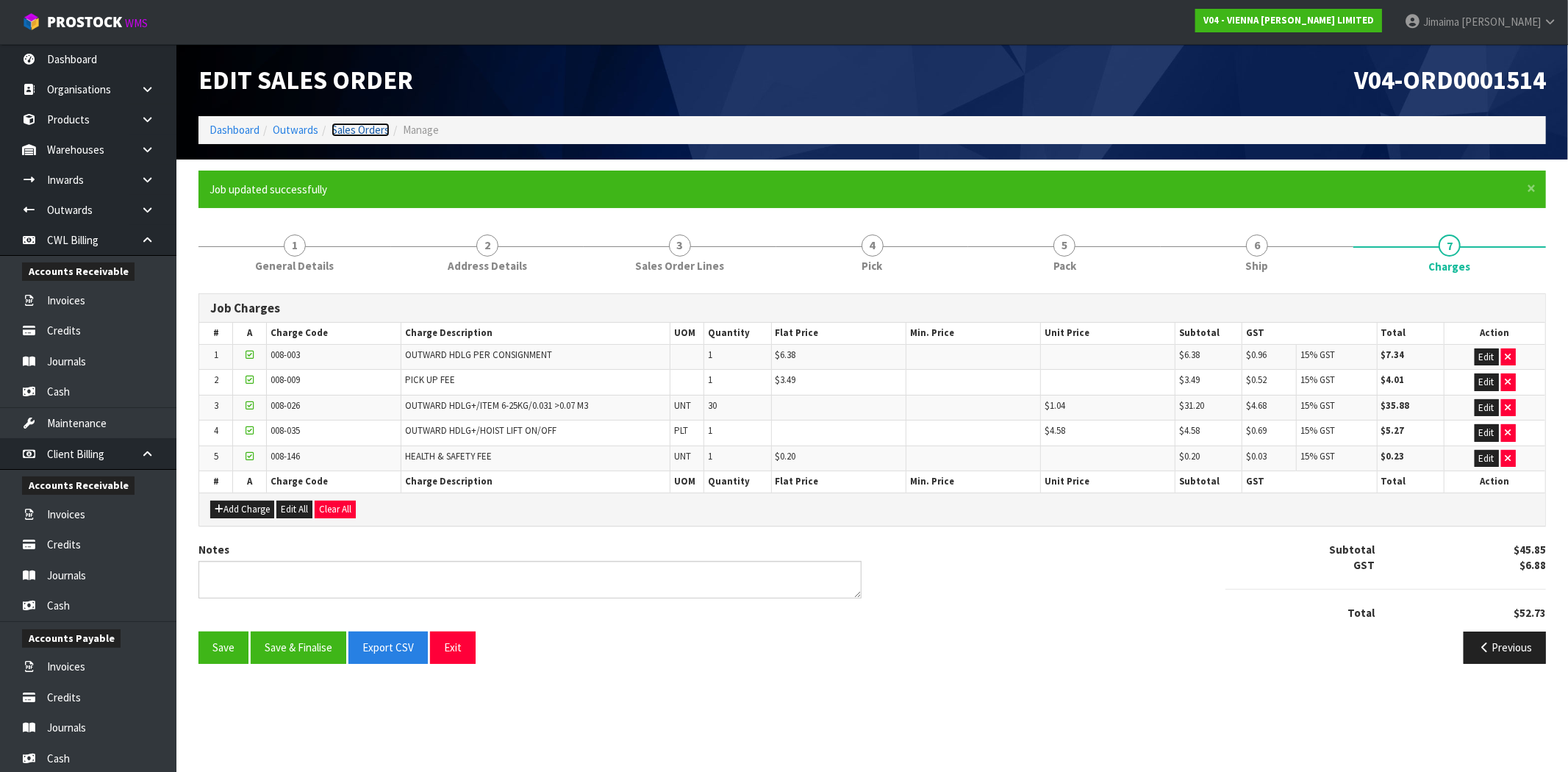
click at [353, 133] on link "Sales Orders" at bounding box center [360, 130] width 58 height 14
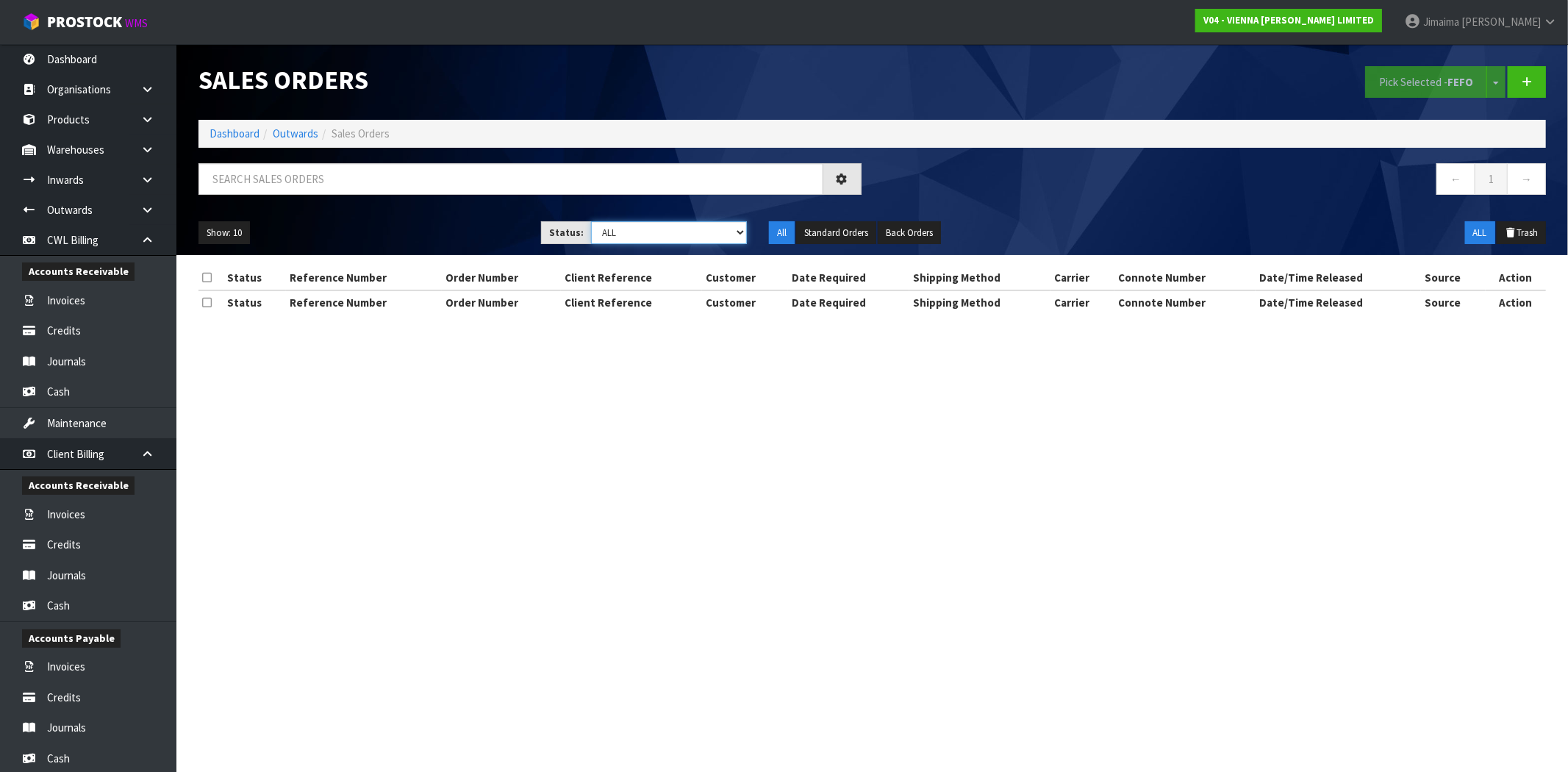
click at [640, 234] on select "Draft Pending Allocated Pending Pick Goods Picked Goods Packed Pending Charges …" at bounding box center [669, 232] width 156 height 23
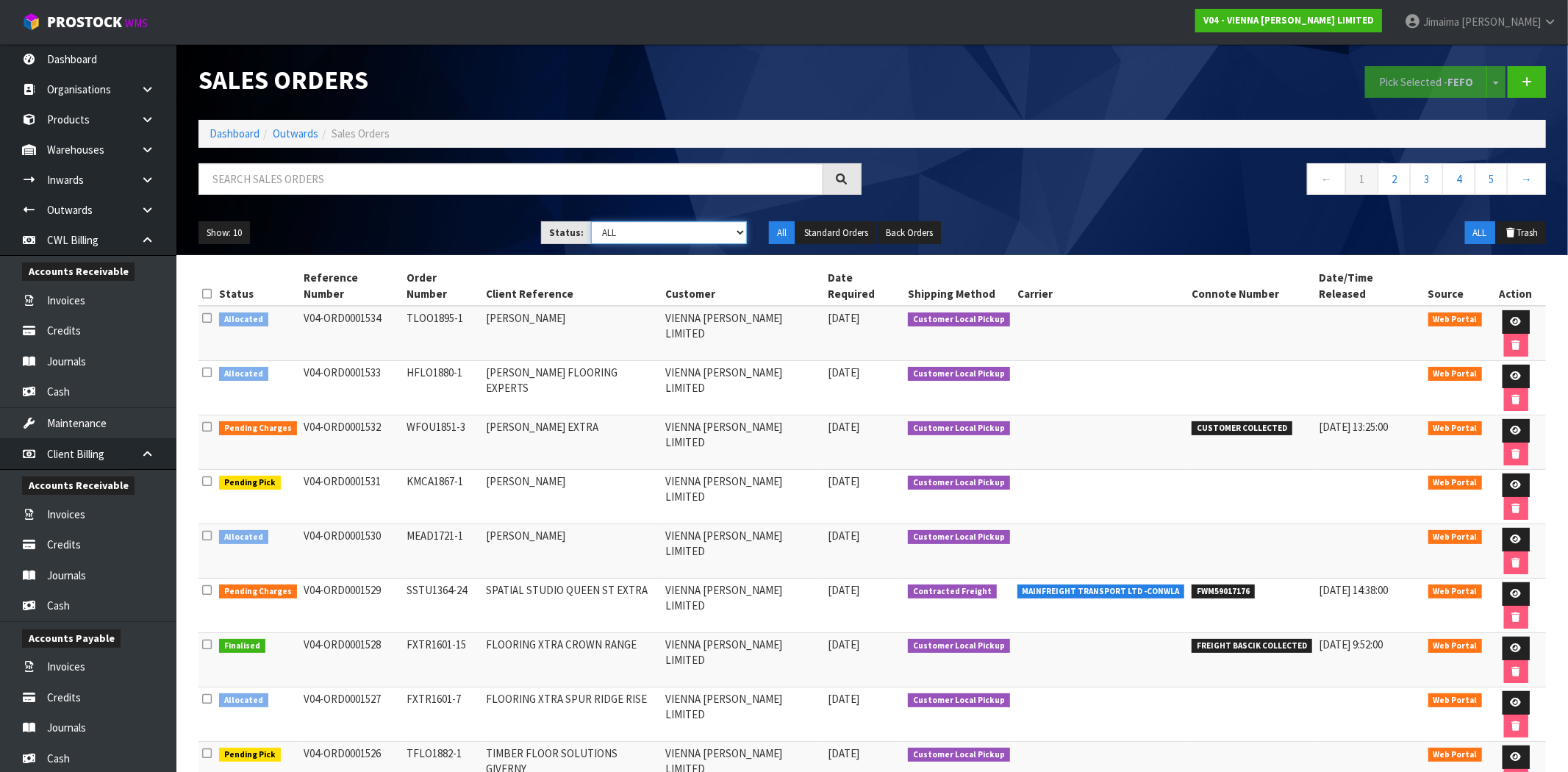
select select "string:6"
click at [591, 221] on select "Draft Pending Allocated Pending Pick Goods Picked Goods Packed Pending Charges …" at bounding box center [669, 232] width 156 height 23
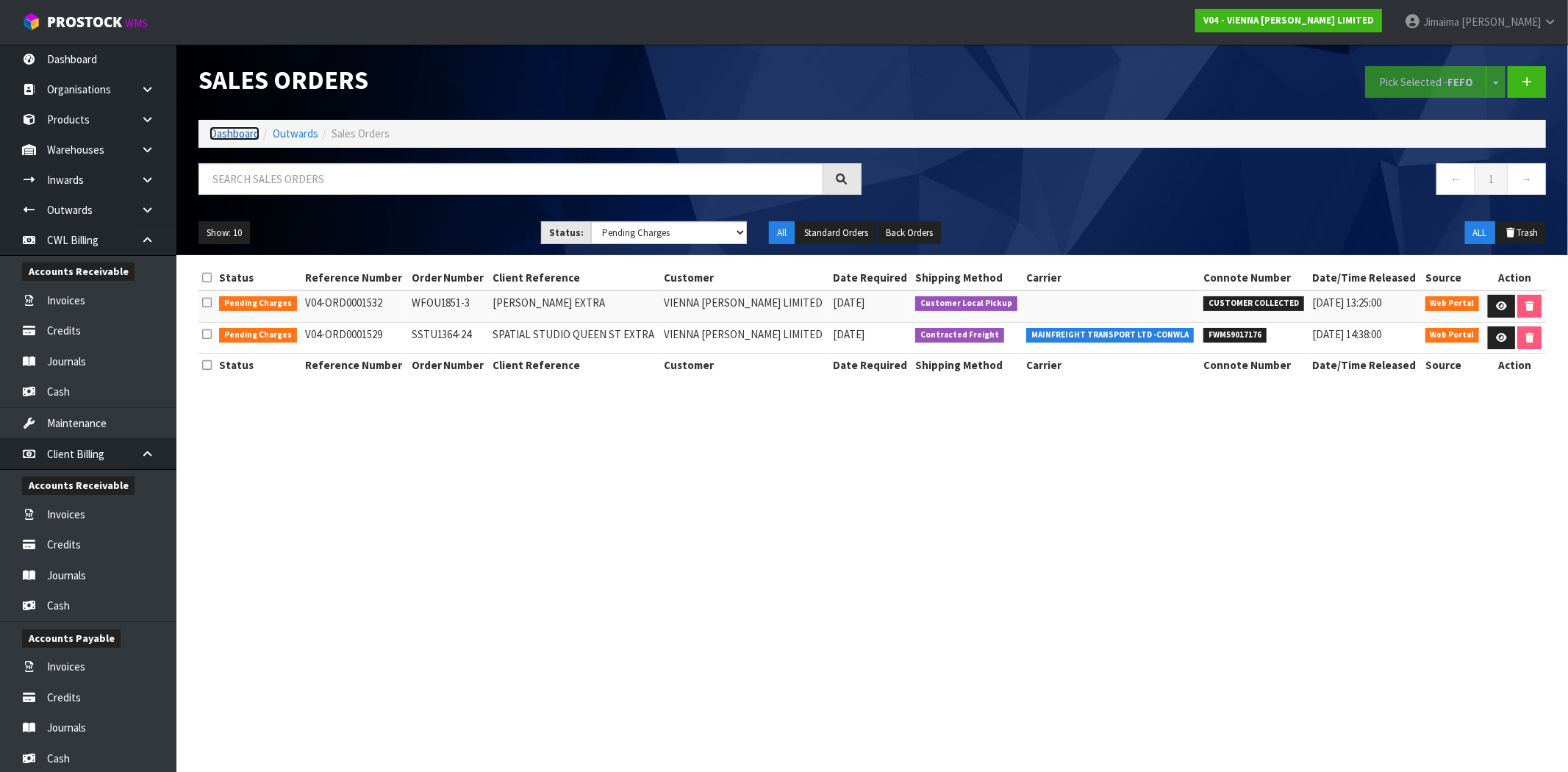
click at [236, 133] on link "Dashboard" at bounding box center [234, 133] width 50 height 14
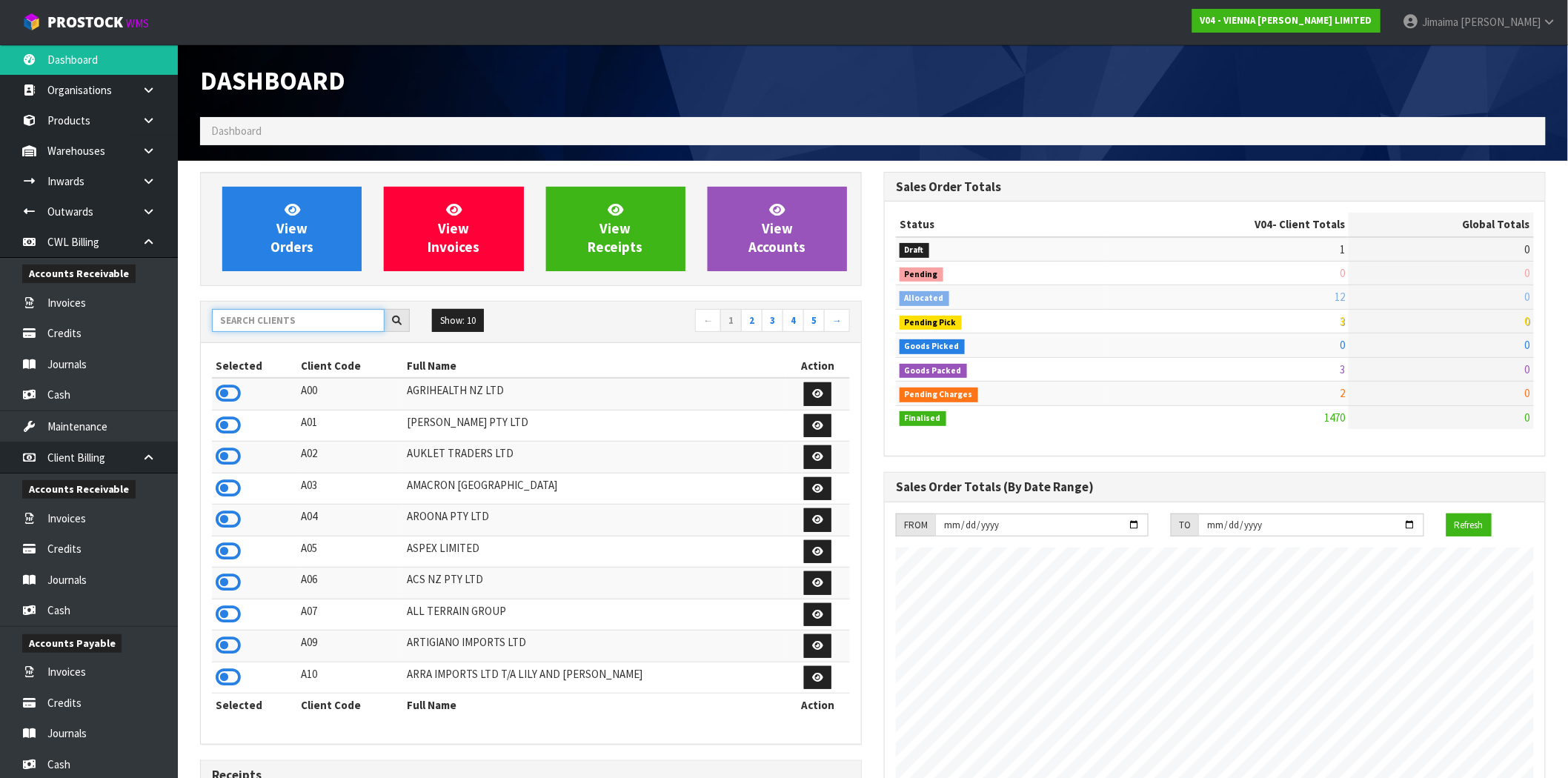
click at [254, 328] on input "text" at bounding box center [298, 320] width 173 height 23
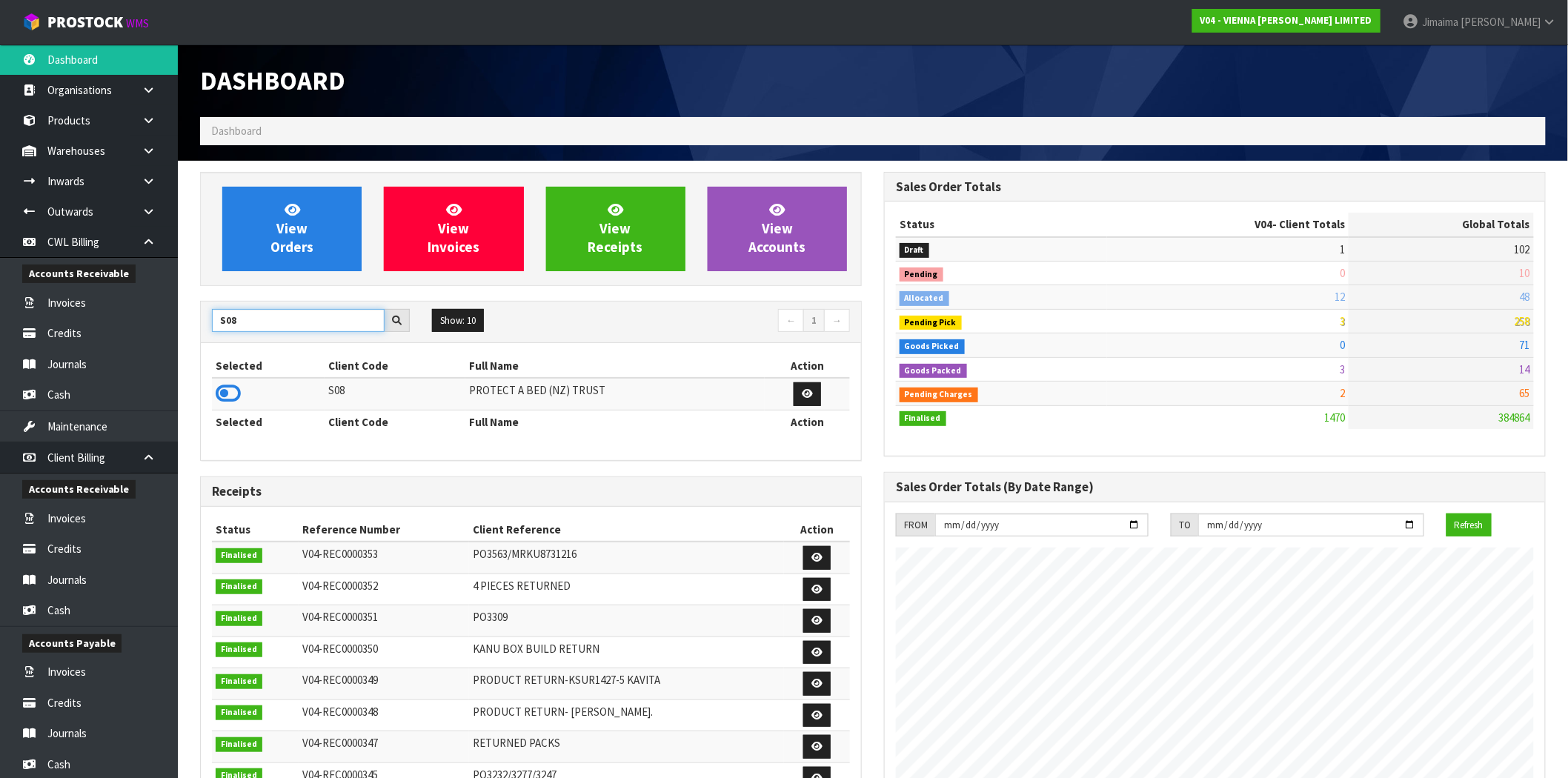
type input "S08"
click at [242, 393] on td at bounding box center [268, 393] width 113 height 32
drag, startPoint x: 242, startPoint y: 393, endPoint x: 231, endPoint y: 393, distance: 11.0
click at [238, 393] on td at bounding box center [268, 393] width 113 height 32
click at [231, 393] on icon at bounding box center [228, 393] width 25 height 22
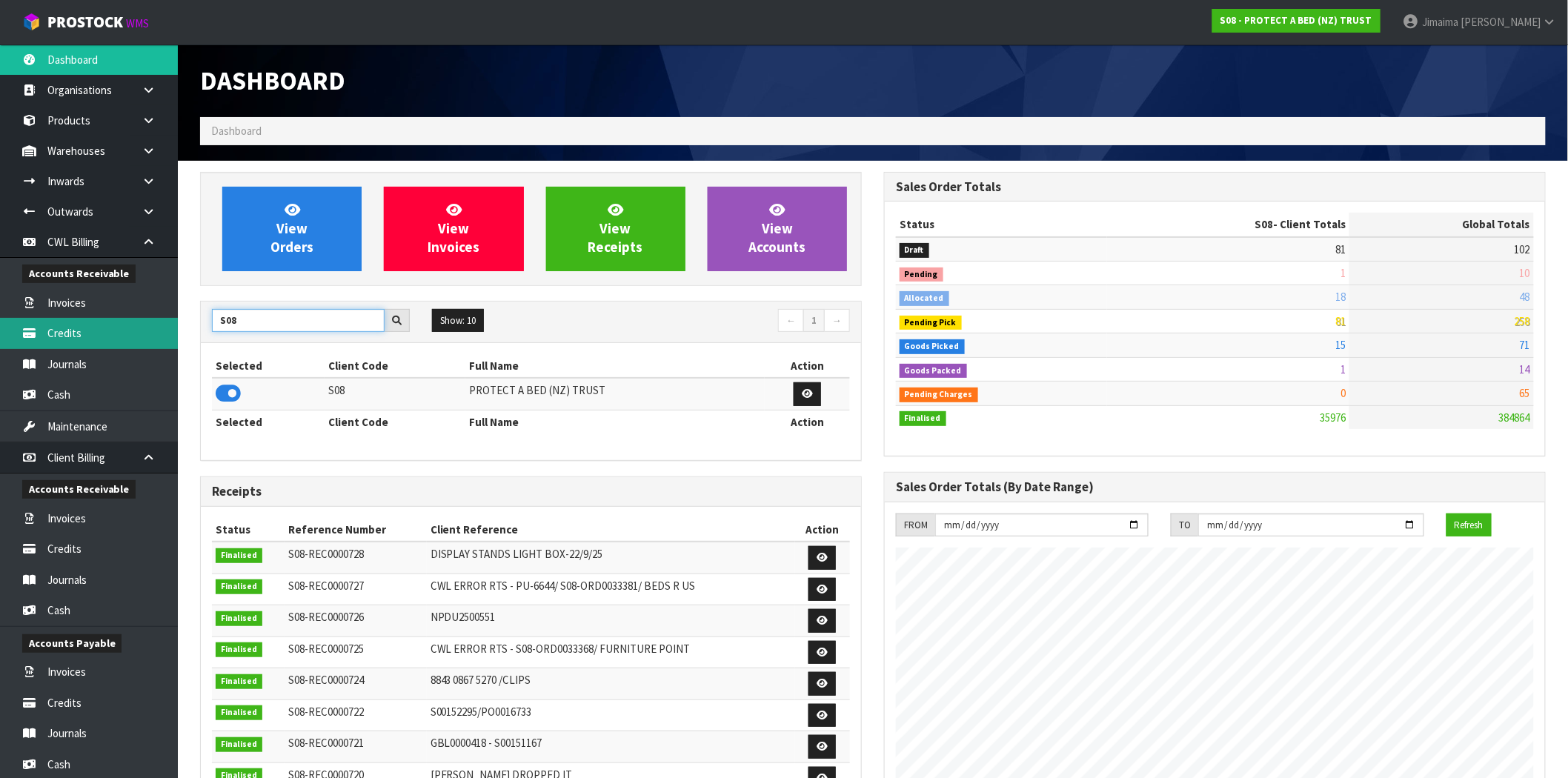
drag, startPoint x: 230, startPoint y: 327, endPoint x: 79, endPoint y: 328, distance: 151.0
click at [89, 330] on body "Toggle navigation ProStock WMS S08 - PROTECT A BED (NZ) TRUST Jimaima [PERSON_N…" at bounding box center [784, 389] width 1568 height 778
type input "V04"
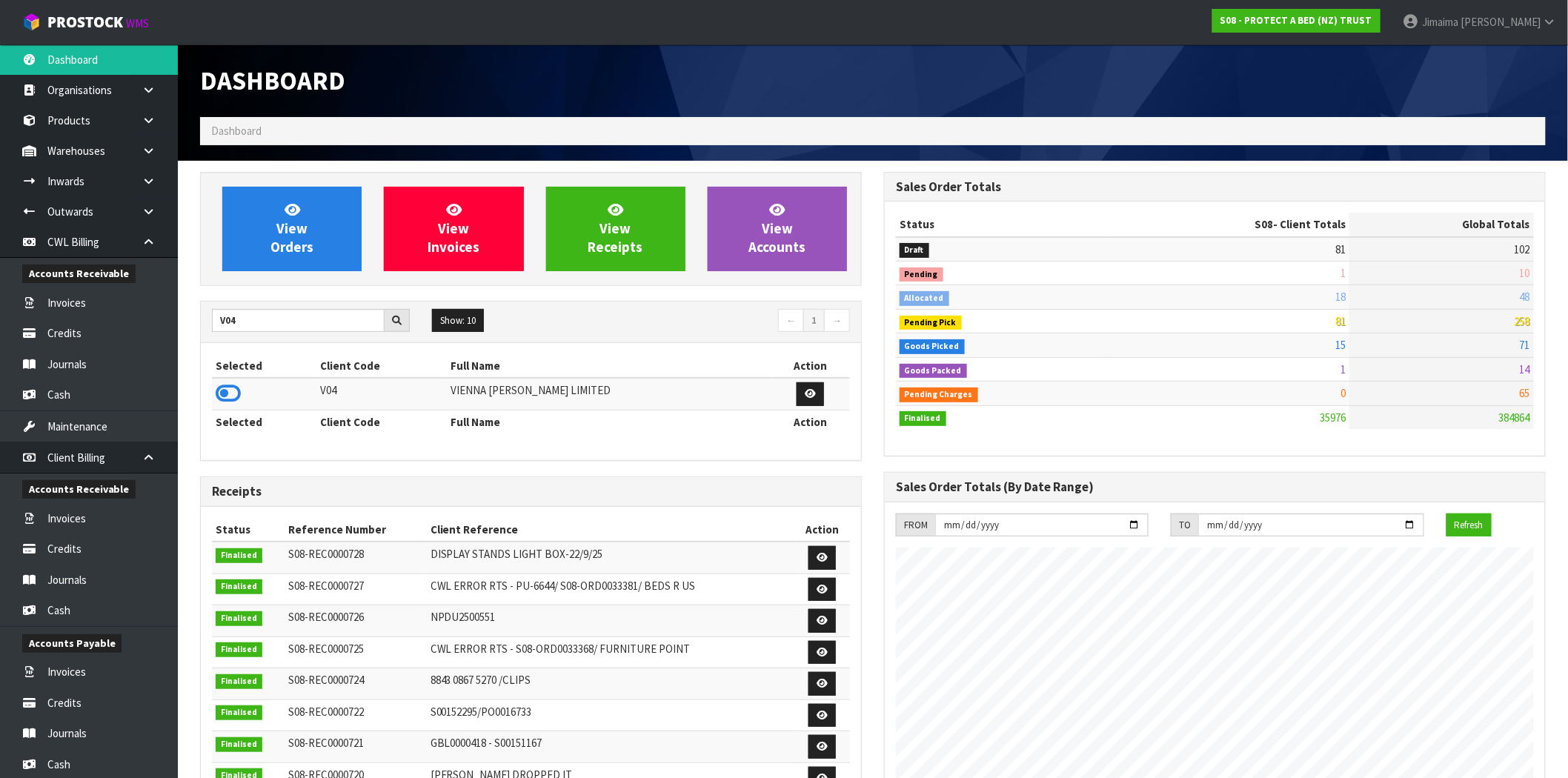
click at [230, 393] on icon at bounding box center [228, 393] width 25 height 22
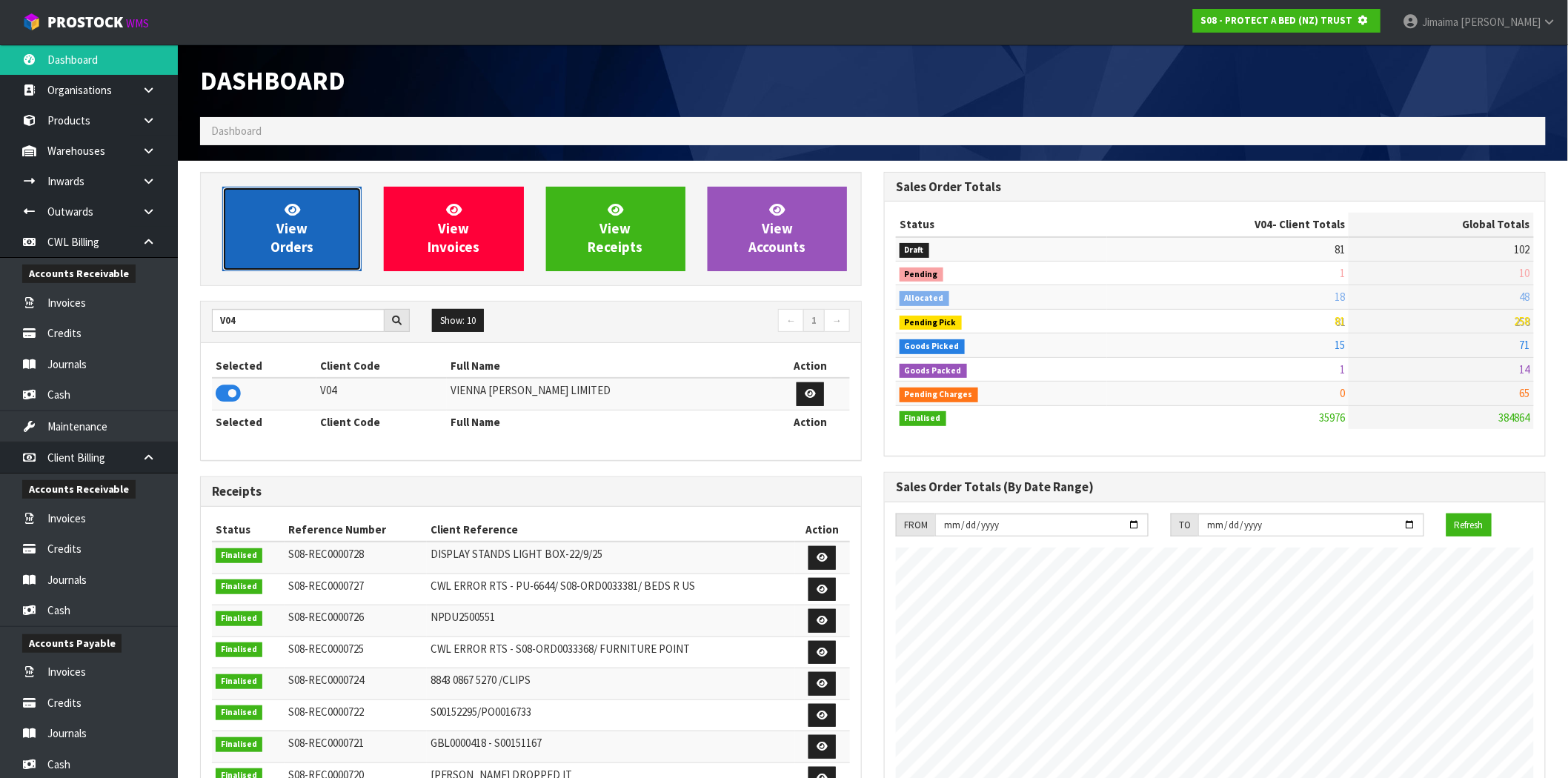
click at [295, 233] on span "View Orders" at bounding box center [292, 228] width 43 height 55
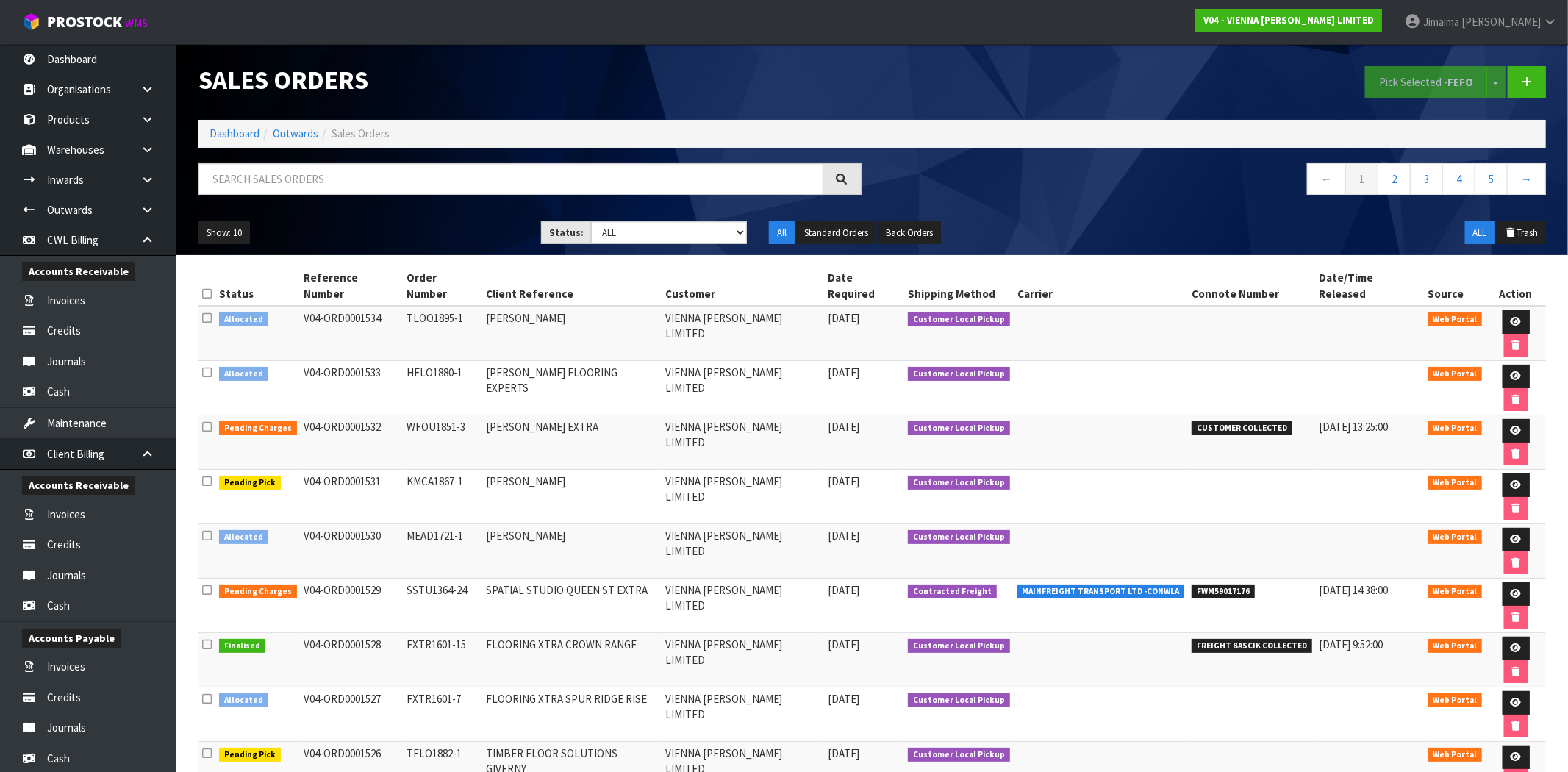
click at [237, 125] on li "Dashboard" at bounding box center [234, 133] width 50 height 15
click at [236, 137] on link "Dashboard" at bounding box center [234, 133] width 50 height 14
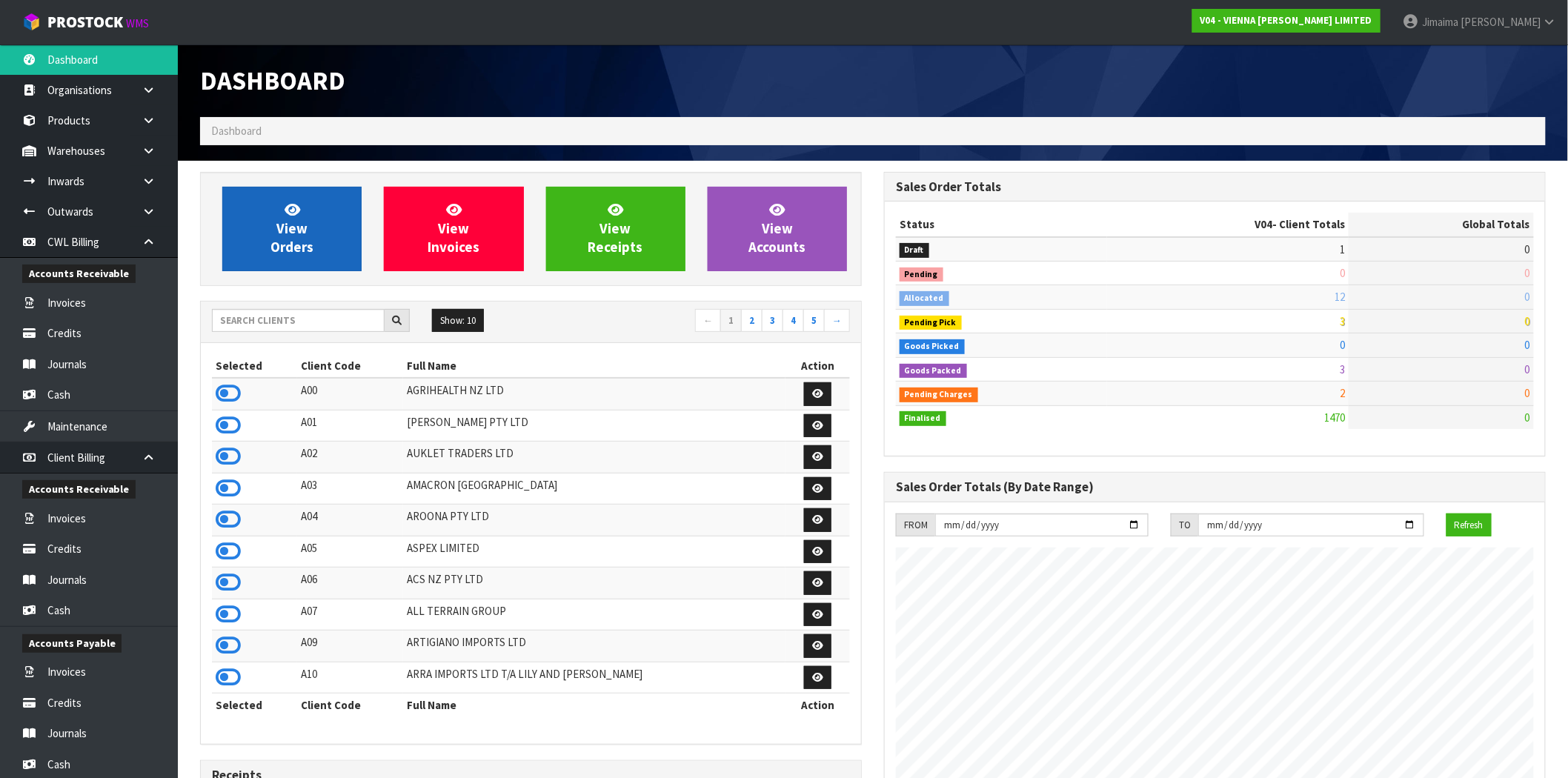
scroll to position [1122, 684]
click at [236, 324] on input "text" at bounding box center [298, 320] width 173 height 23
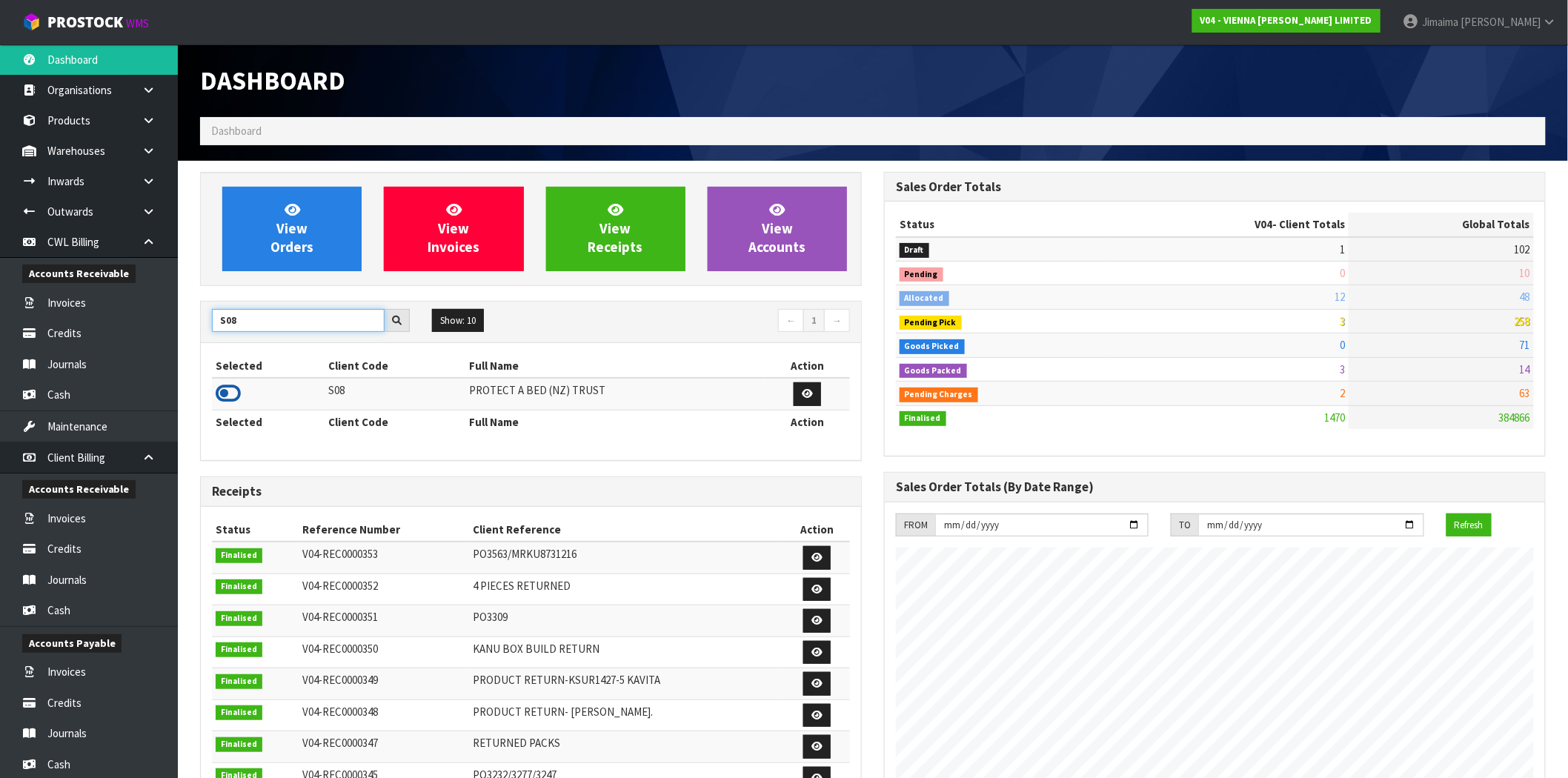
type input "S08"
click at [221, 393] on icon at bounding box center [228, 393] width 25 height 22
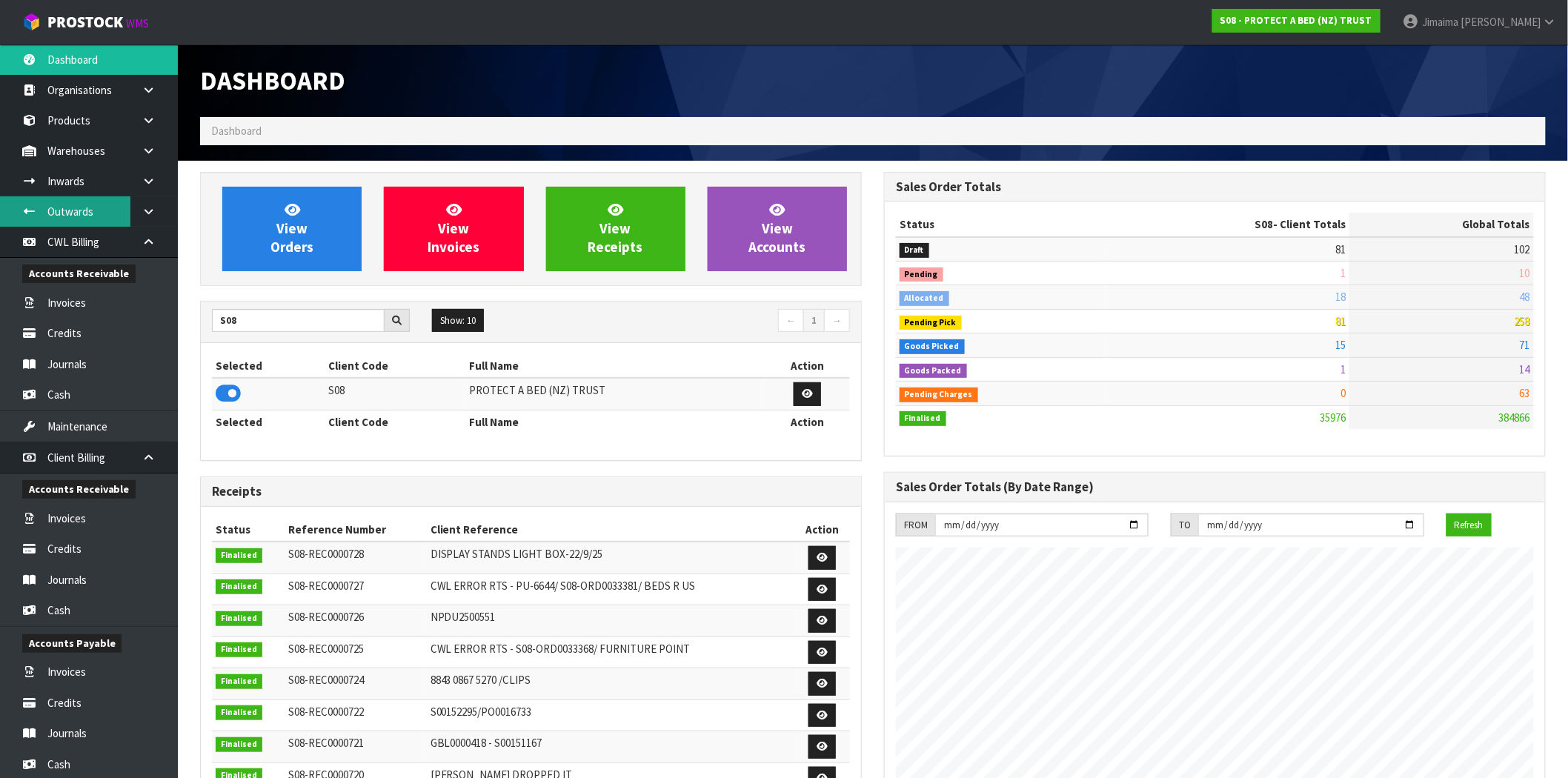
click at [116, 210] on link "Outwards" at bounding box center [89, 211] width 178 height 30
click at [106, 211] on link "Outwards" at bounding box center [89, 211] width 178 height 30
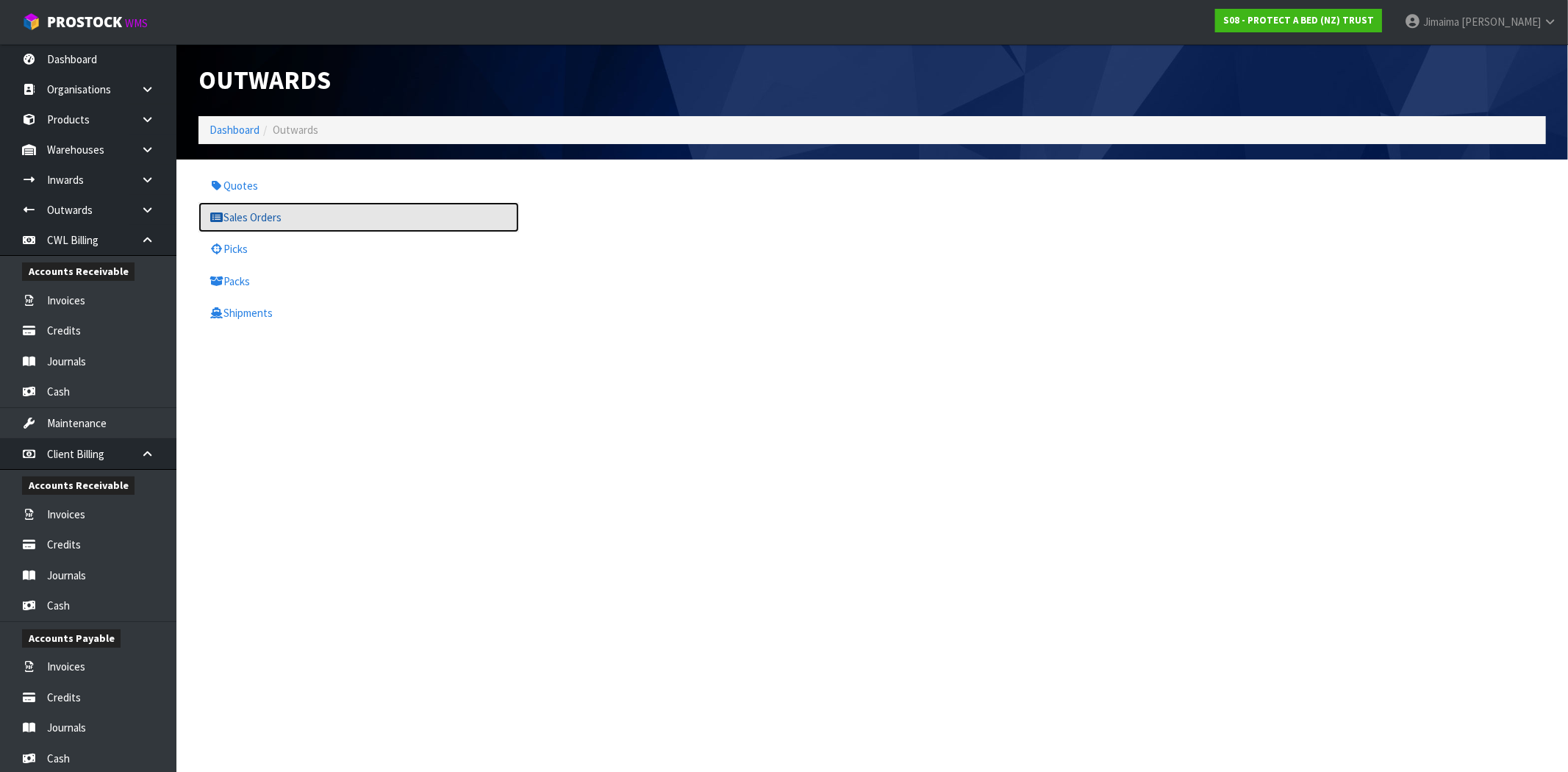
click at [251, 221] on link "Sales Orders" at bounding box center [359, 217] width 321 height 30
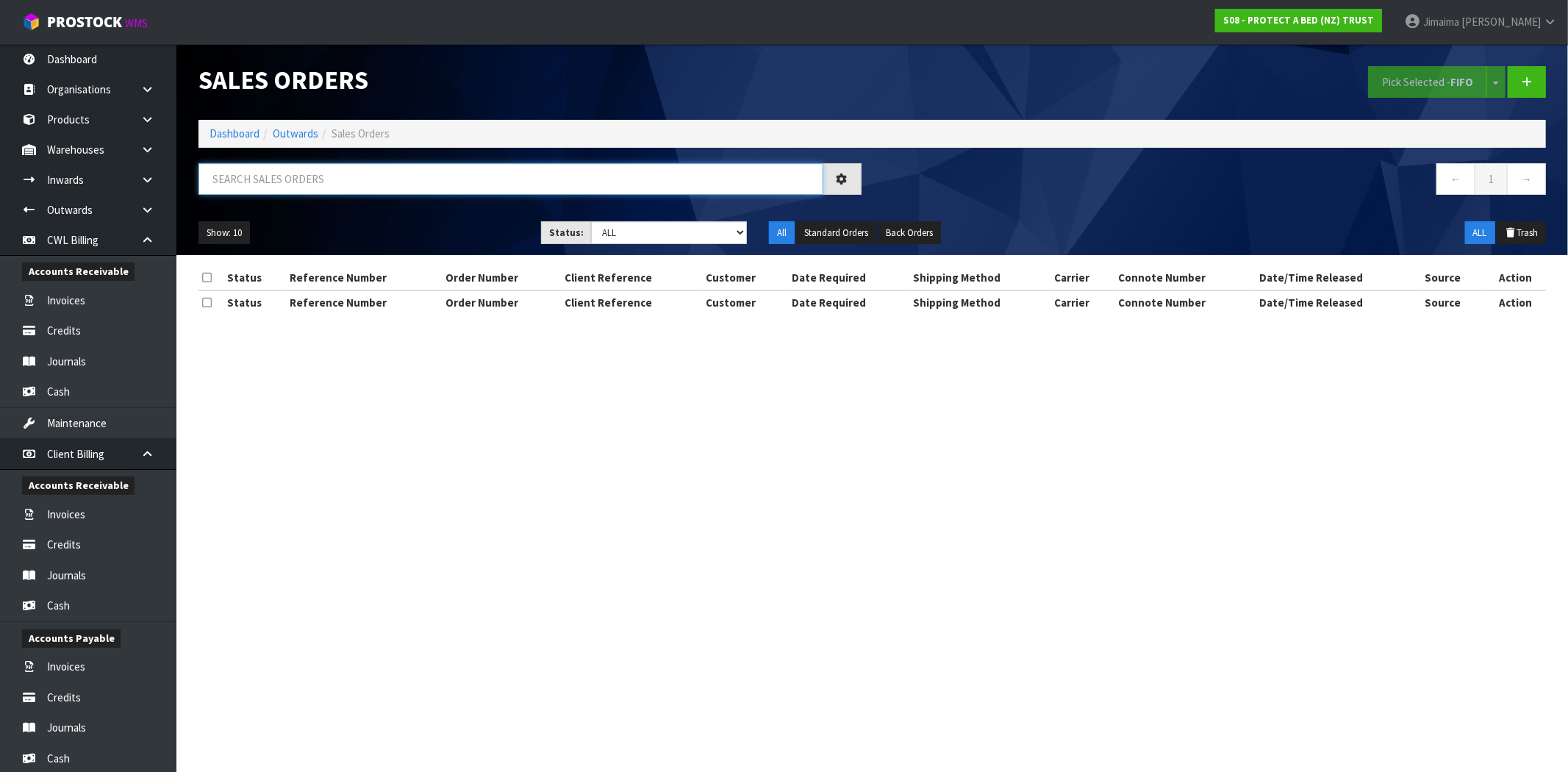
click at [321, 176] on input "text" at bounding box center [510, 179] width 625 height 32
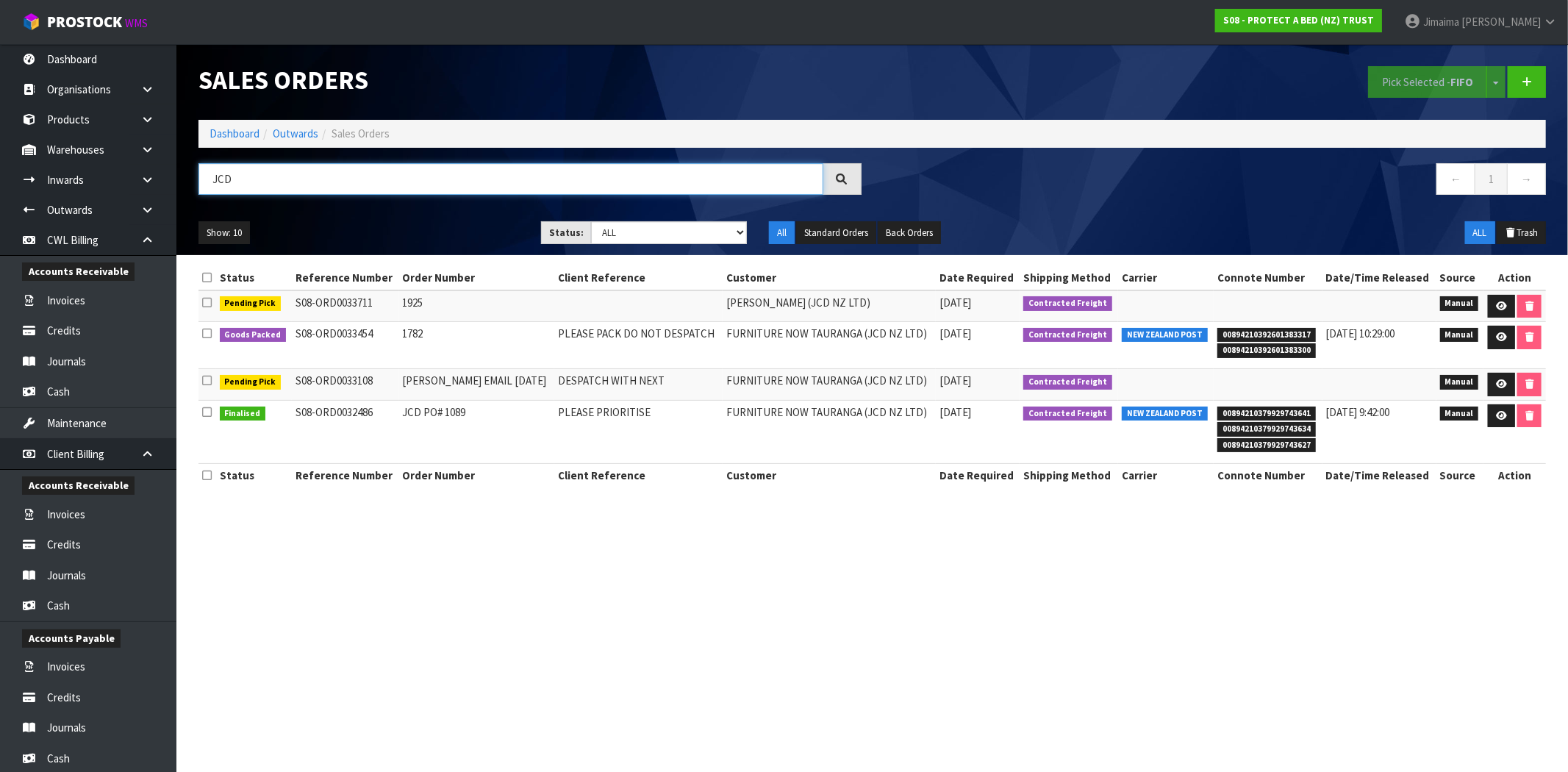
type input "JCD"
click at [652, 351] on td "PLEASE PACK DO NOT DESPATCH" at bounding box center [638, 345] width 168 height 47
click at [1492, 340] on link at bounding box center [1501, 337] width 27 height 24
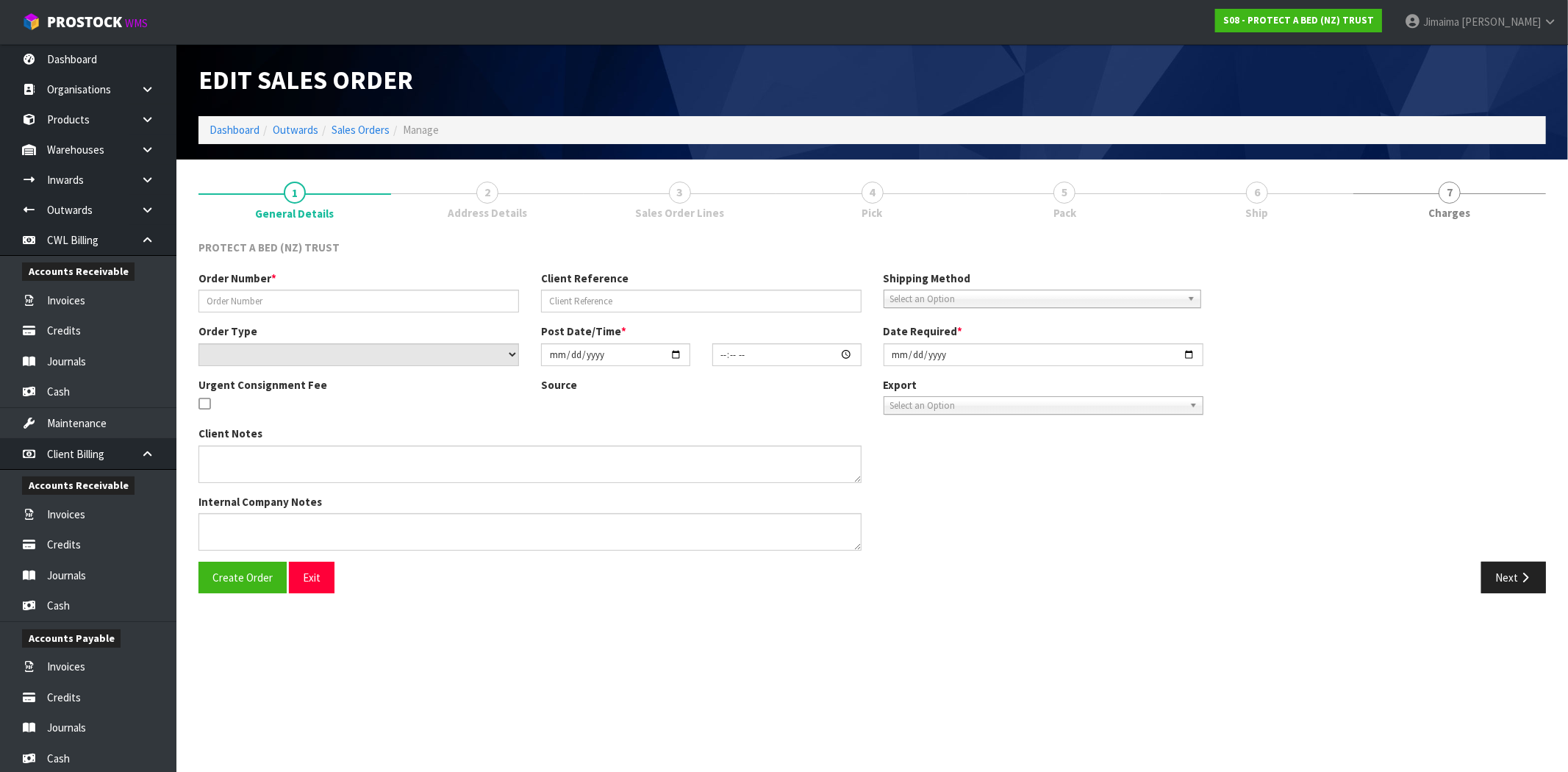
type input "1782"
type input "PLEASE PACK DO NOT DESPATCH"
select select "number:0"
type input "2025-09-16"
type input "10:10:00.000"
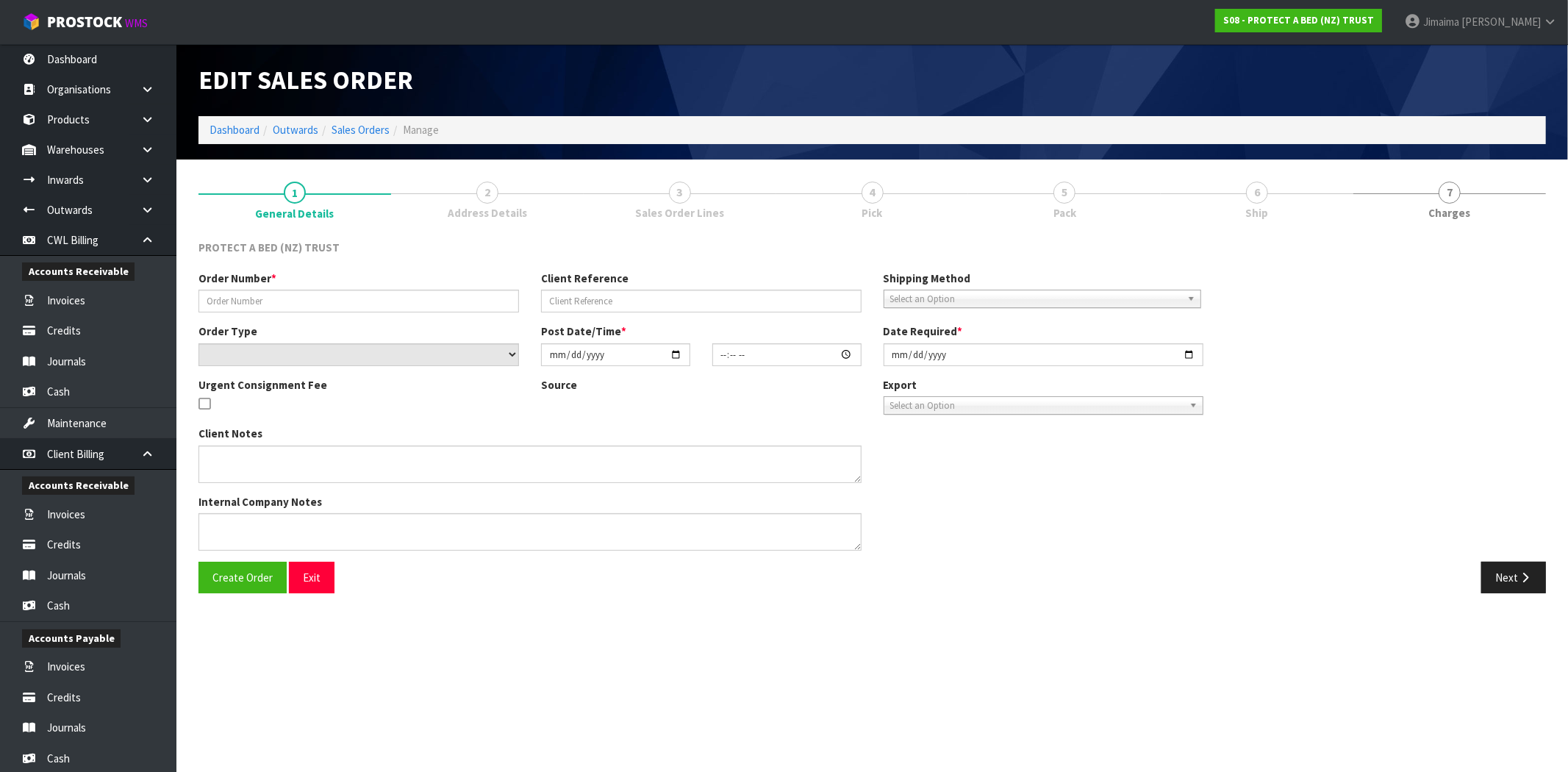
type input "2025-10-06"
type textarea "WAITING FOR PAYMENT FROM CUSTOMER"
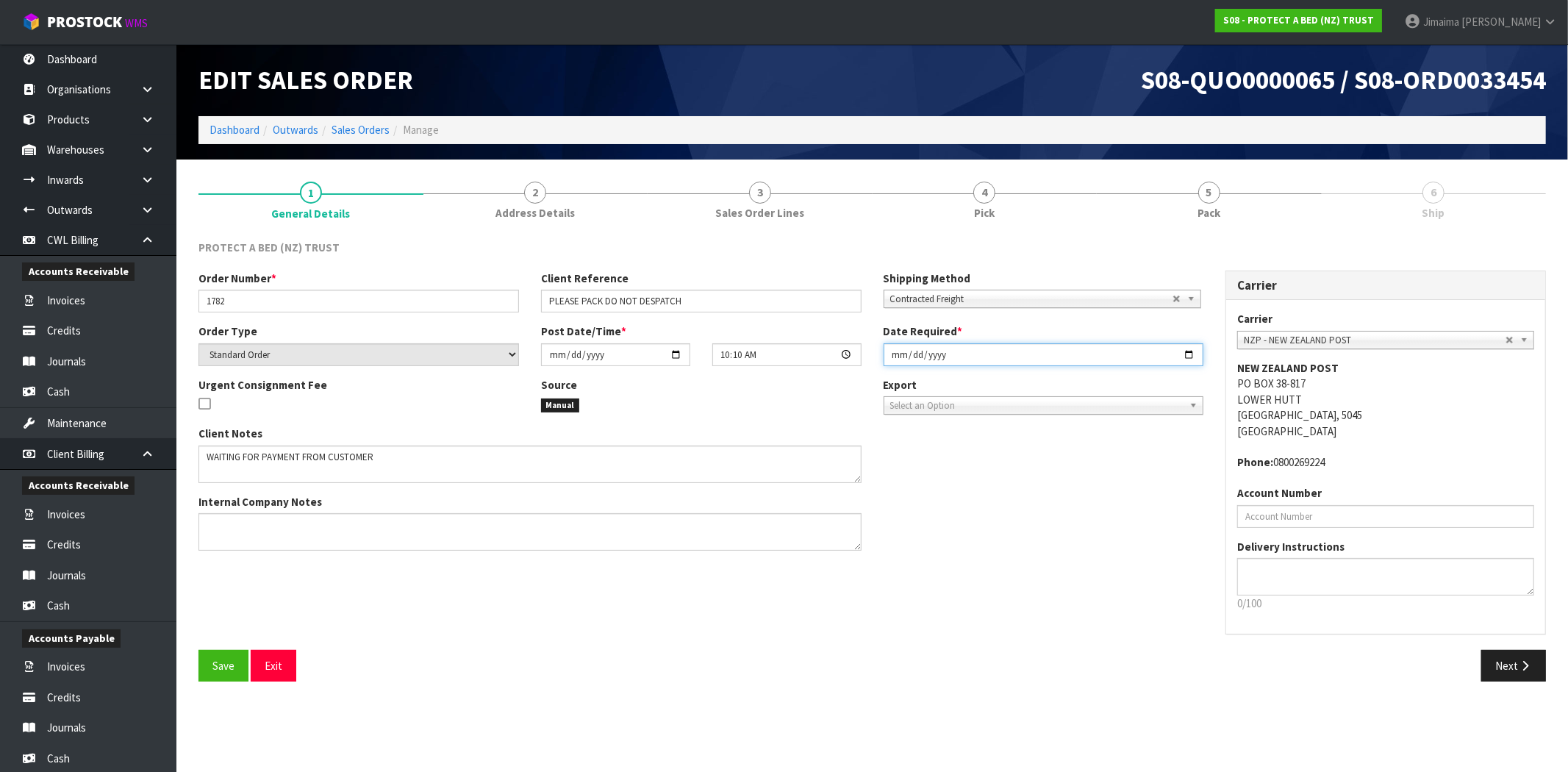
click at [1186, 358] on input "2025-10-06" at bounding box center [1043, 355] width 321 height 23
type input "2025-10-09"
click at [231, 662] on span "Save" at bounding box center [224, 666] width 22 height 14
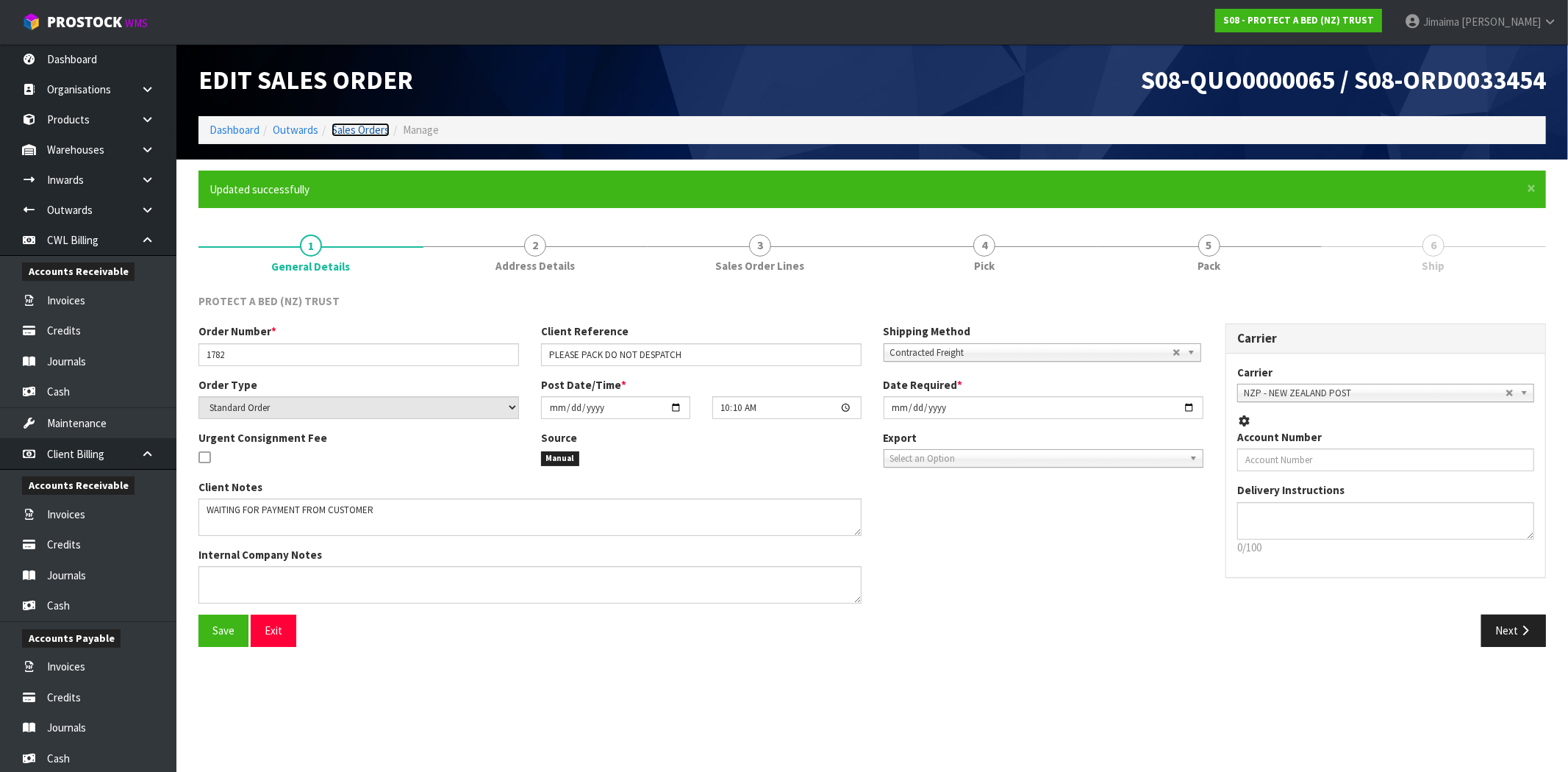
click at [374, 125] on link "Sales Orders" at bounding box center [360, 130] width 58 height 14
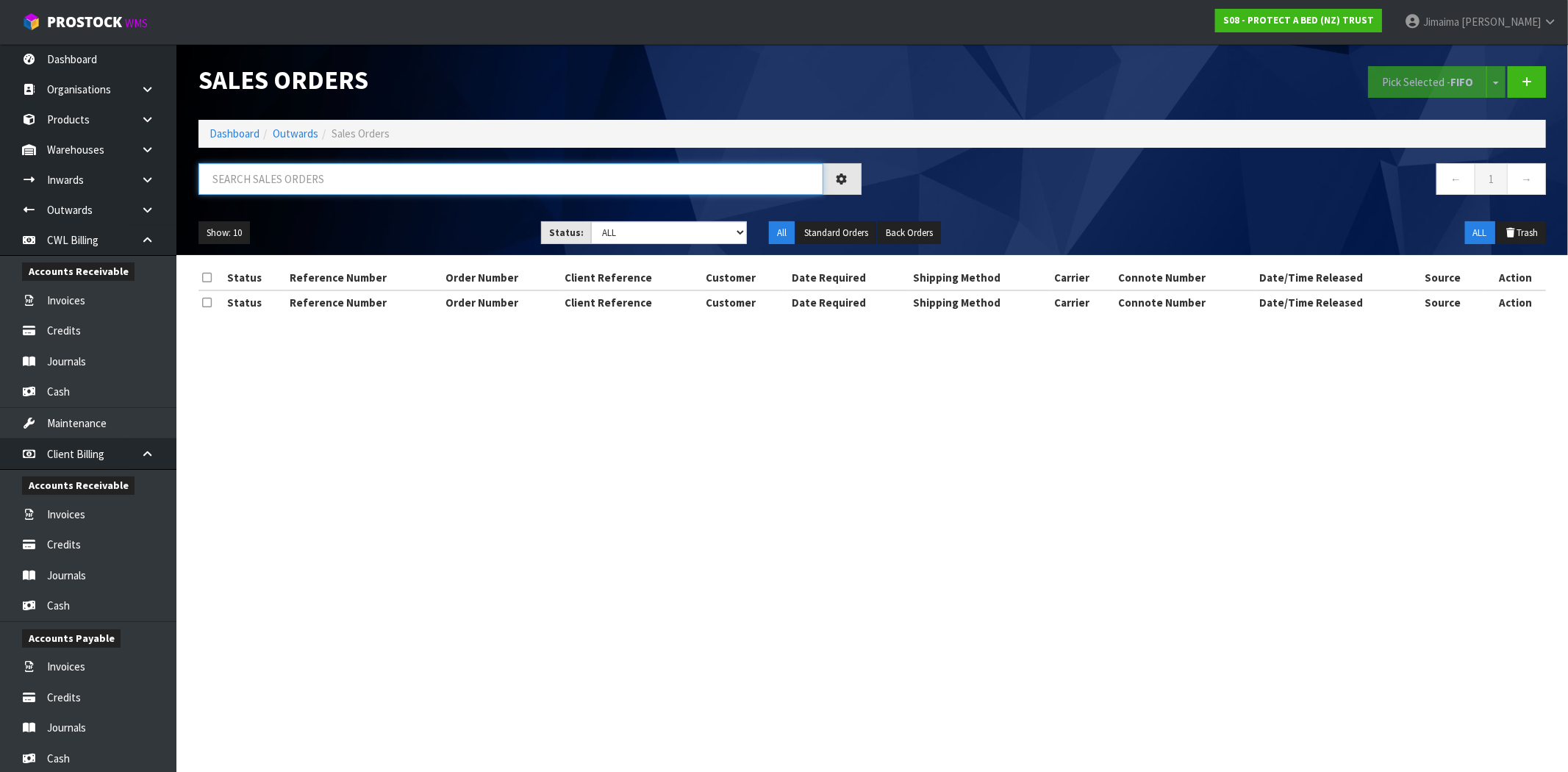
click at [406, 186] on input "text" at bounding box center [510, 179] width 625 height 32
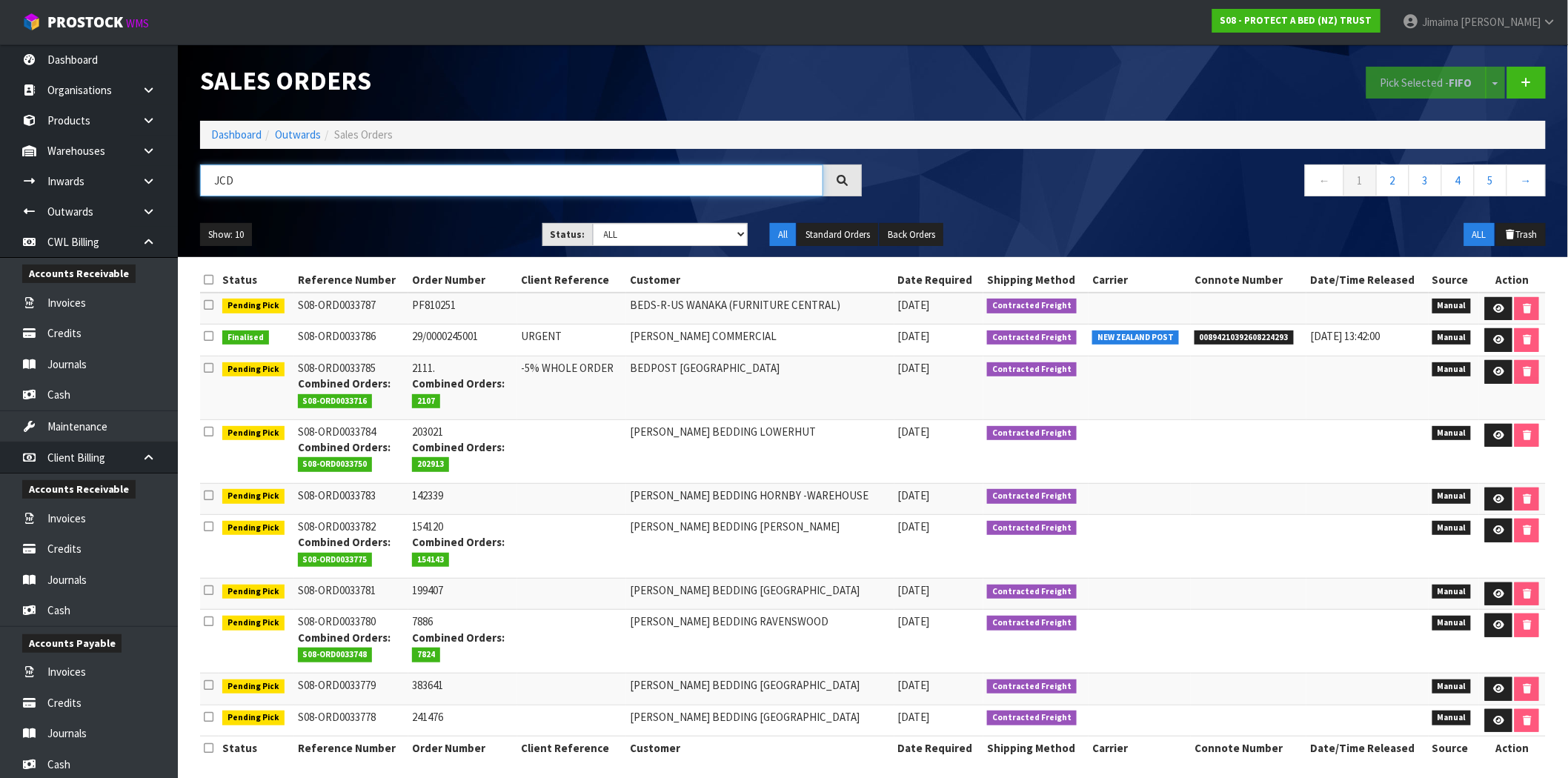
type input "JCD"
click at [654, 365] on td "BEDPOST WAIRAU PARK" at bounding box center [760, 388] width 267 height 64
click at [547, 182] on input "JCD" at bounding box center [511, 181] width 623 height 32
click at [857, 173] on div at bounding box center [842, 181] width 38 height 32
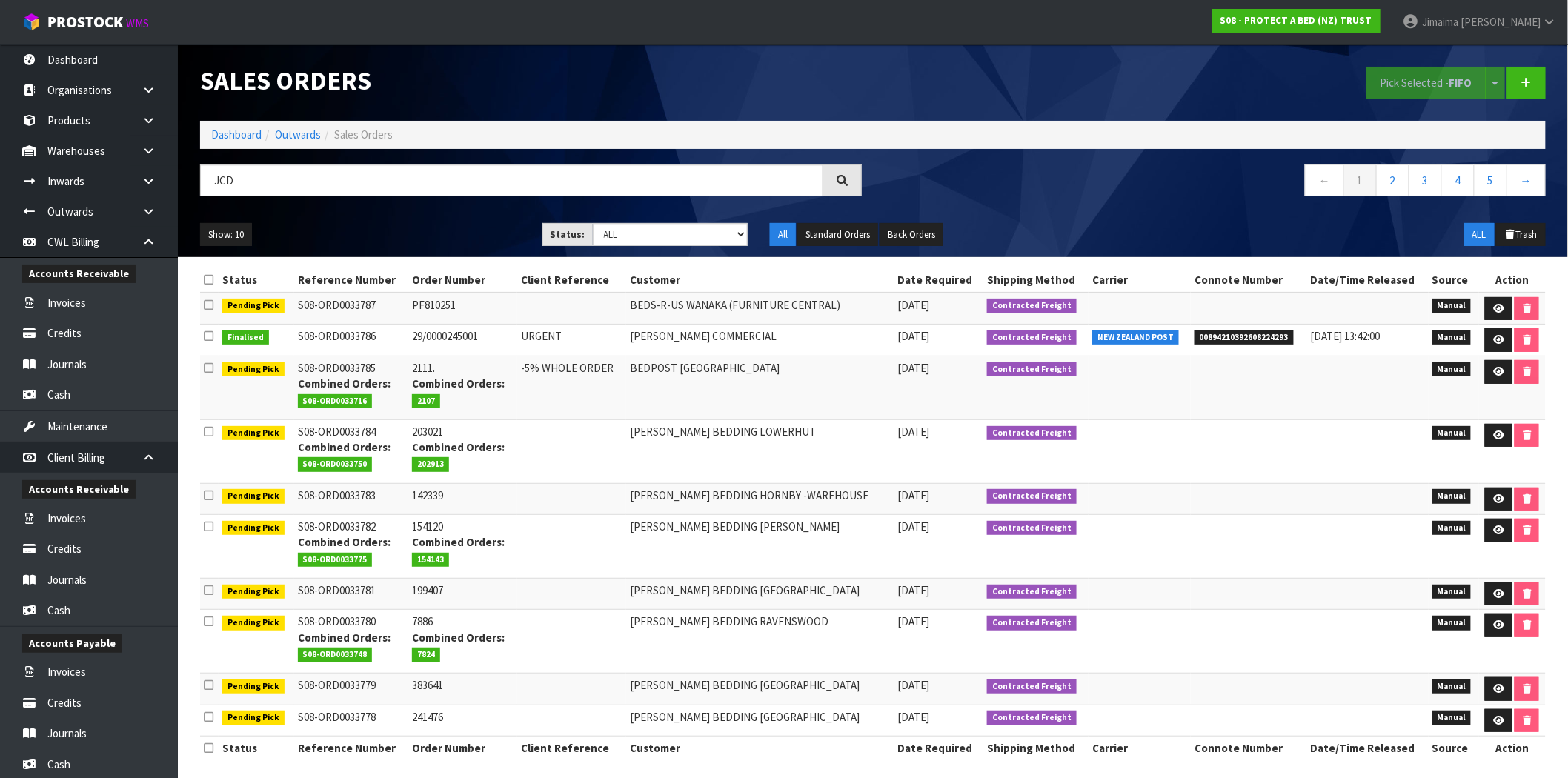
click at [846, 173] on div at bounding box center [842, 181] width 38 height 32
click at [843, 174] on icon at bounding box center [842, 180] width 15 height 15
click at [843, 174] on icon at bounding box center [842, 181] width 13 height 13
click at [843, 174] on icon at bounding box center [842, 180] width 14 height 14
click at [790, 176] on input "JCD" at bounding box center [511, 181] width 623 height 32
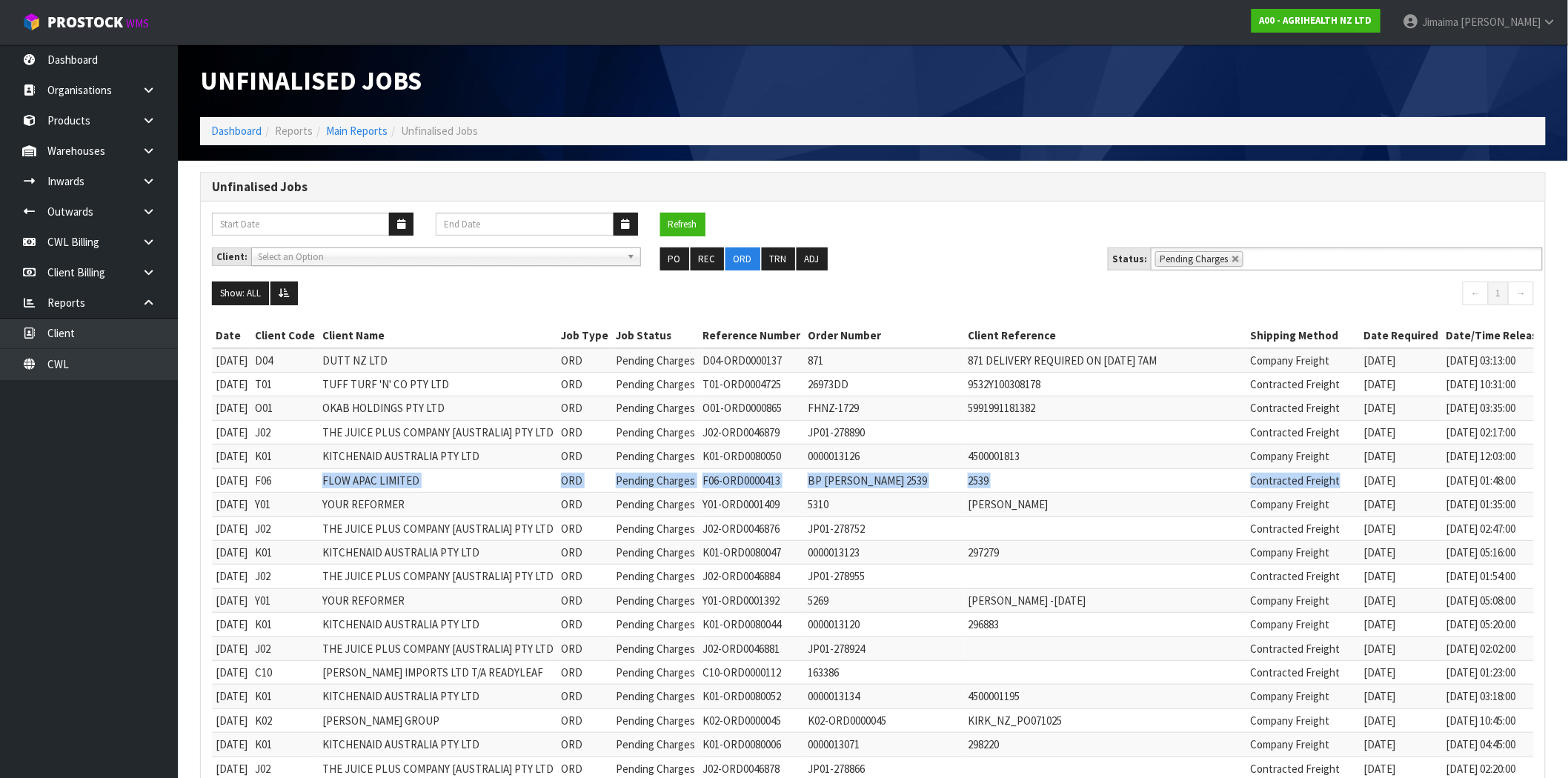
click at [1232, 256] on link at bounding box center [1235, 259] width 9 height 9
click at [1275, 256] on ul "Pending Charges" at bounding box center [1346, 258] width 392 height 23
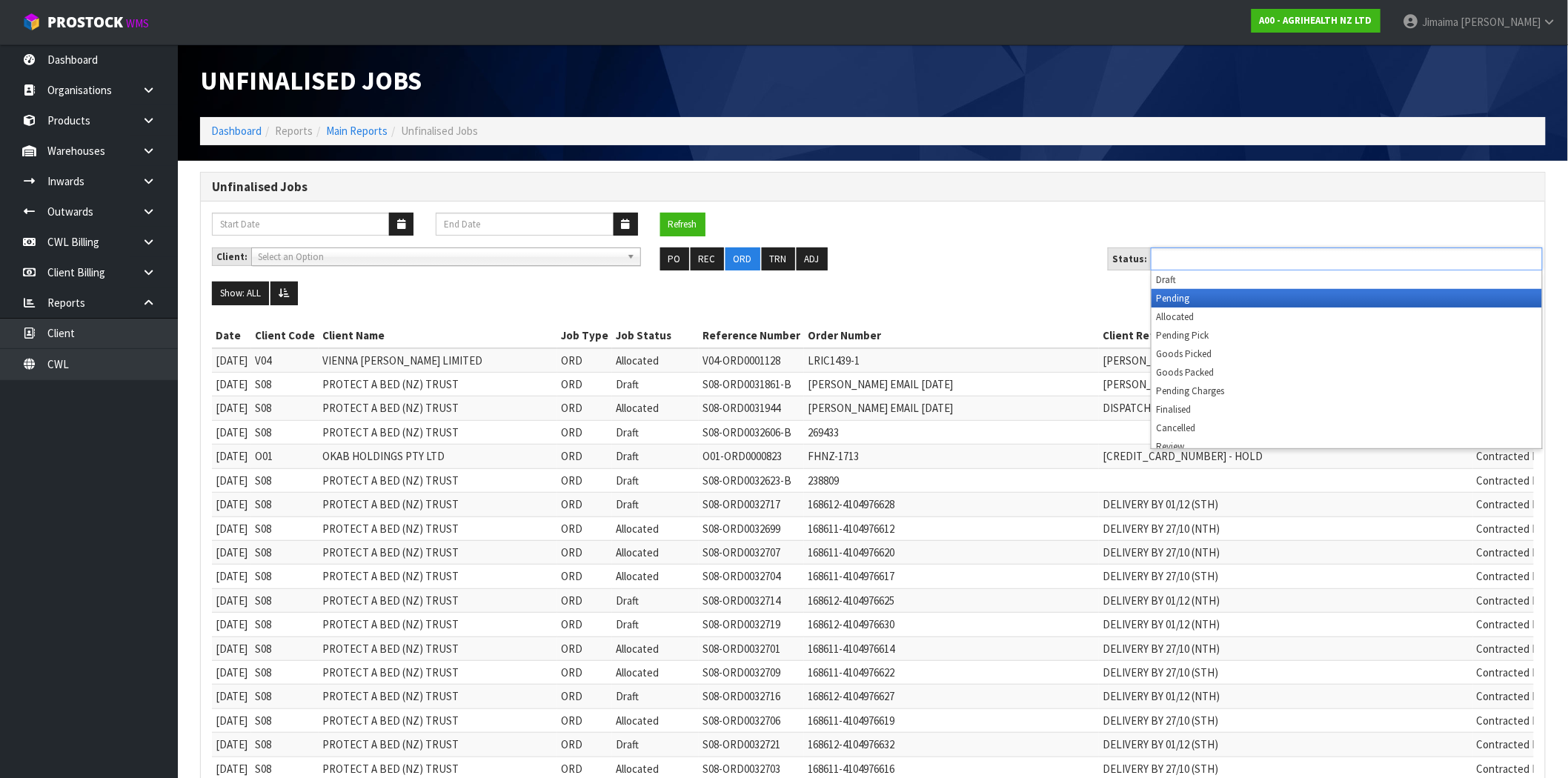
click at [1202, 297] on li "Pending" at bounding box center [1346, 297] width 390 height 18
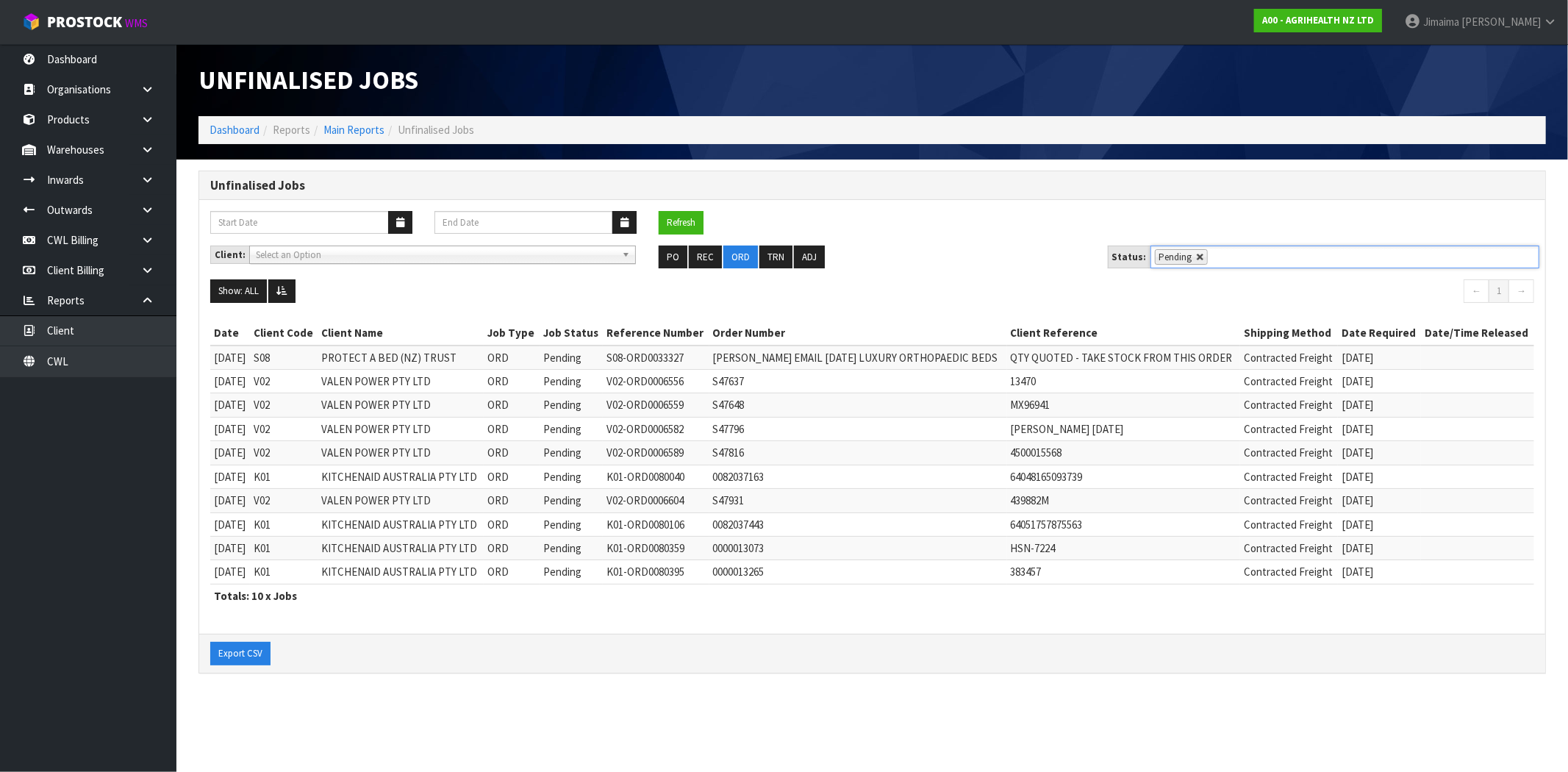
click at [1196, 254] on link at bounding box center [1200, 257] width 9 height 9
click at [1228, 259] on ul "Pending" at bounding box center [1344, 256] width 389 height 23
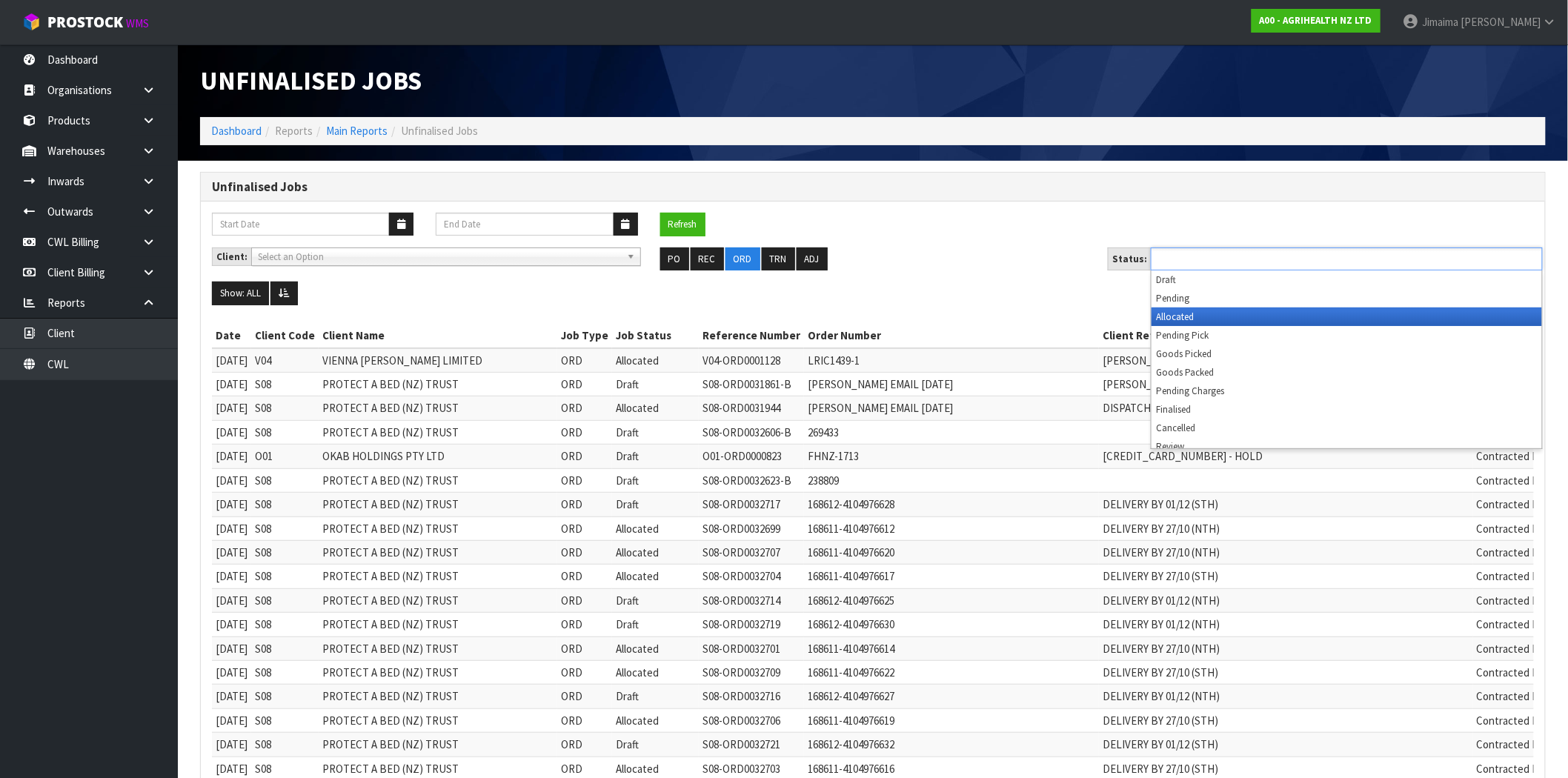
click at [1202, 318] on li "Allocated" at bounding box center [1346, 316] width 390 height 18
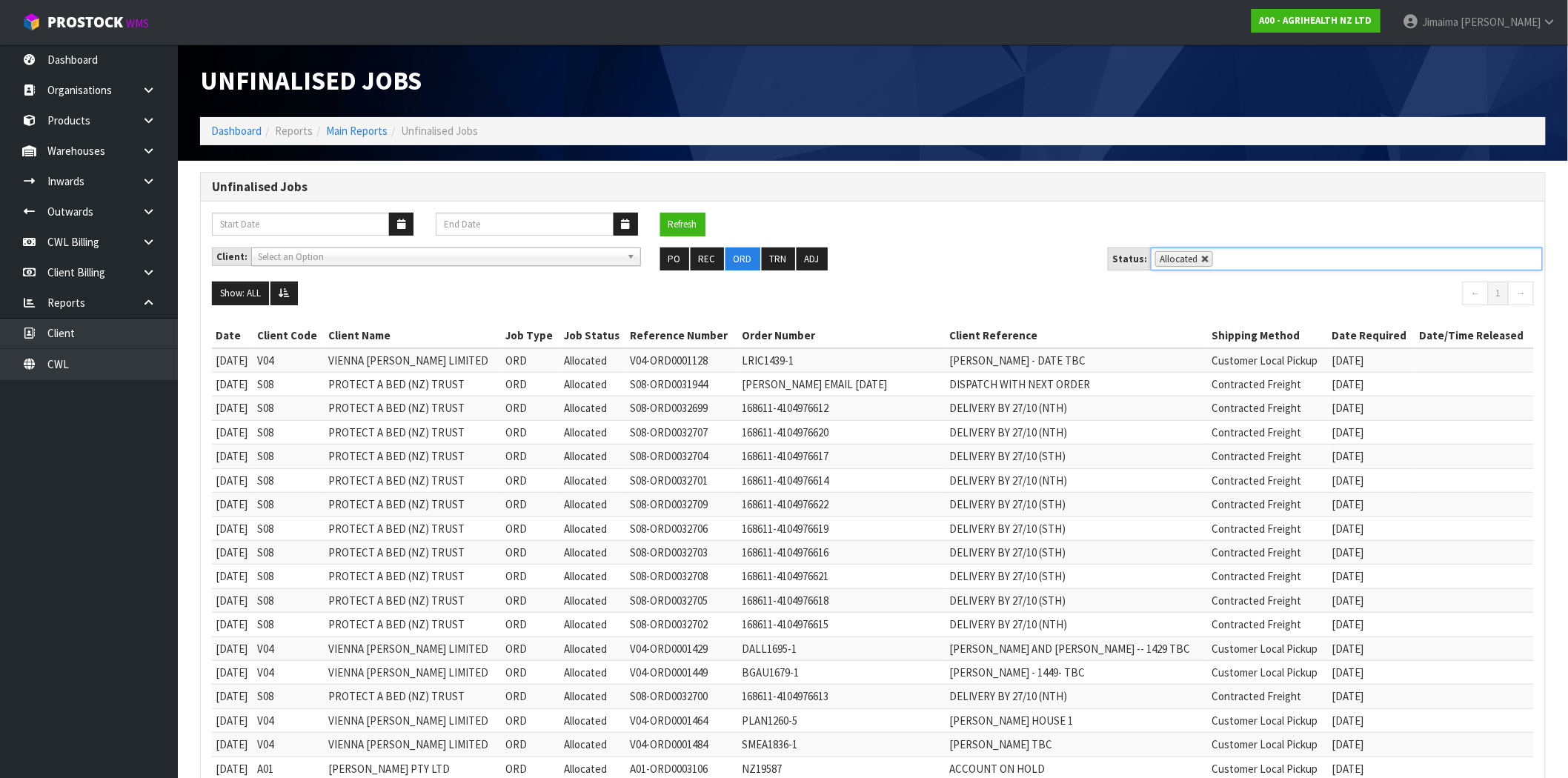
click at [1202, 256] on link at bounding box center [1205, 259] width 9 height 9
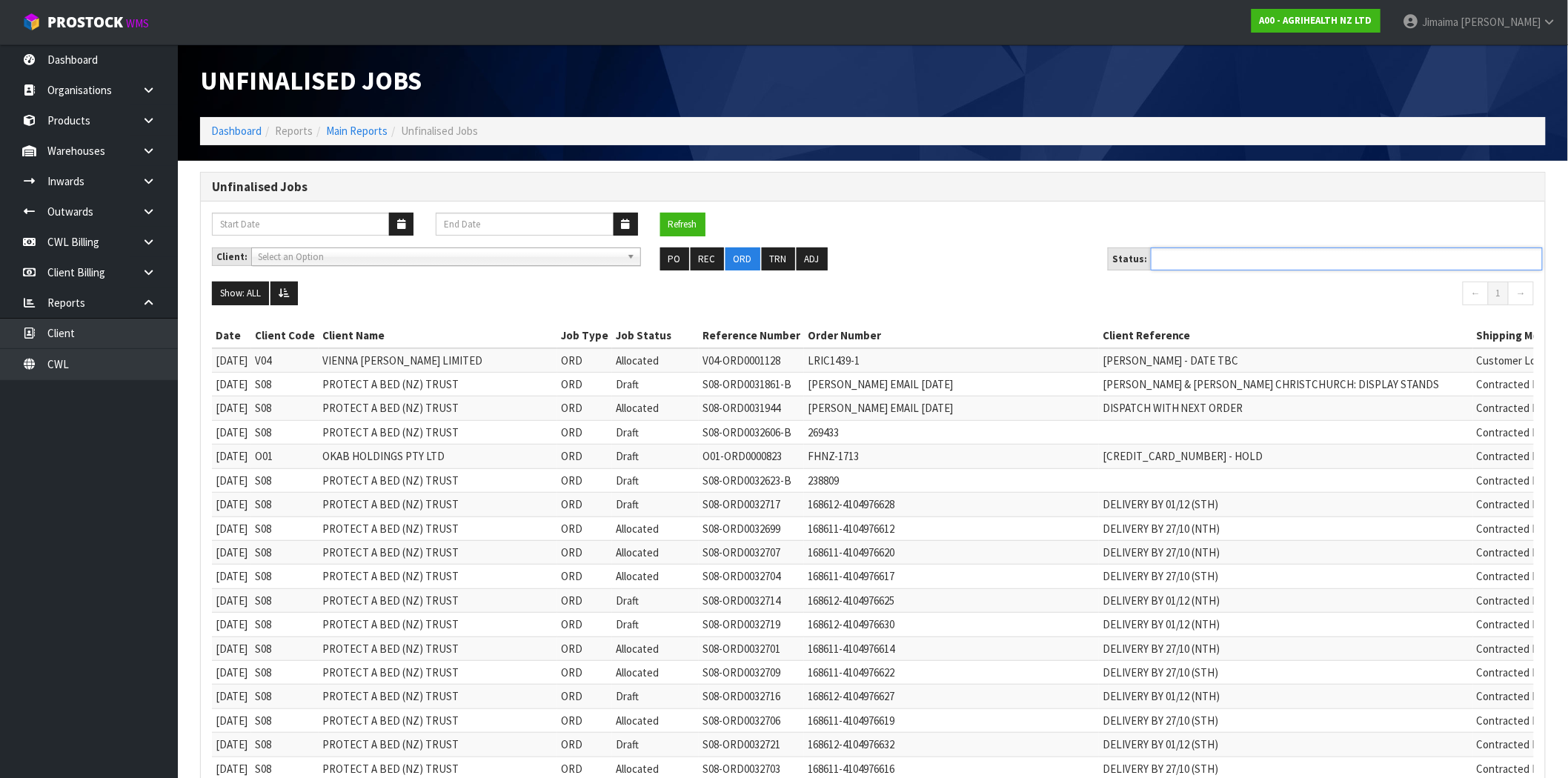
click at [1230, 263] on ul at bounding box center [1346, 258] width 392 height 23
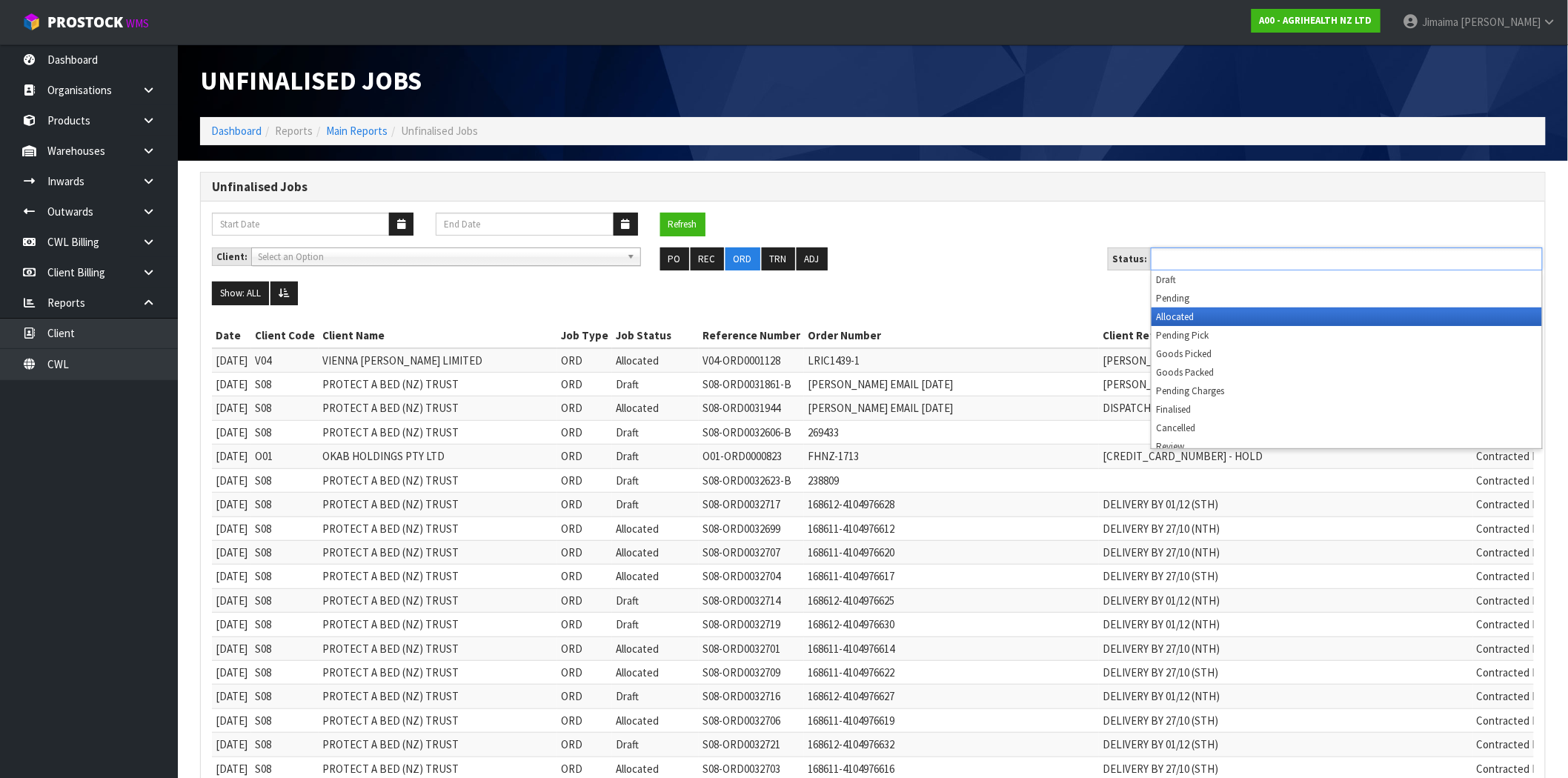
click at [1220, 324] on li "Allocated" at bounding box center [1346, 316] width 390 height 18
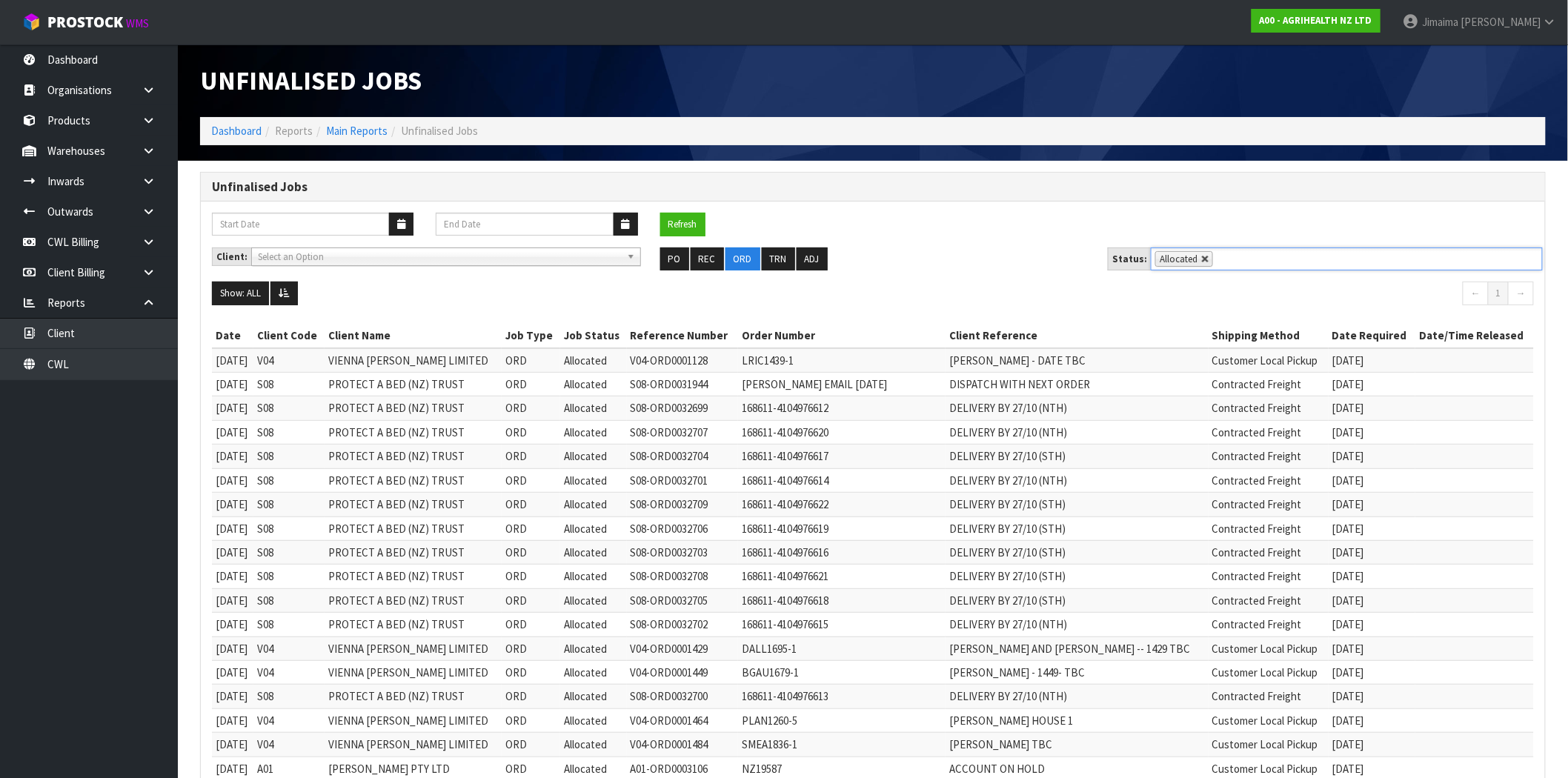
click at [1201, 261] on link at bounding box center [1205, 259] width 9 height 9
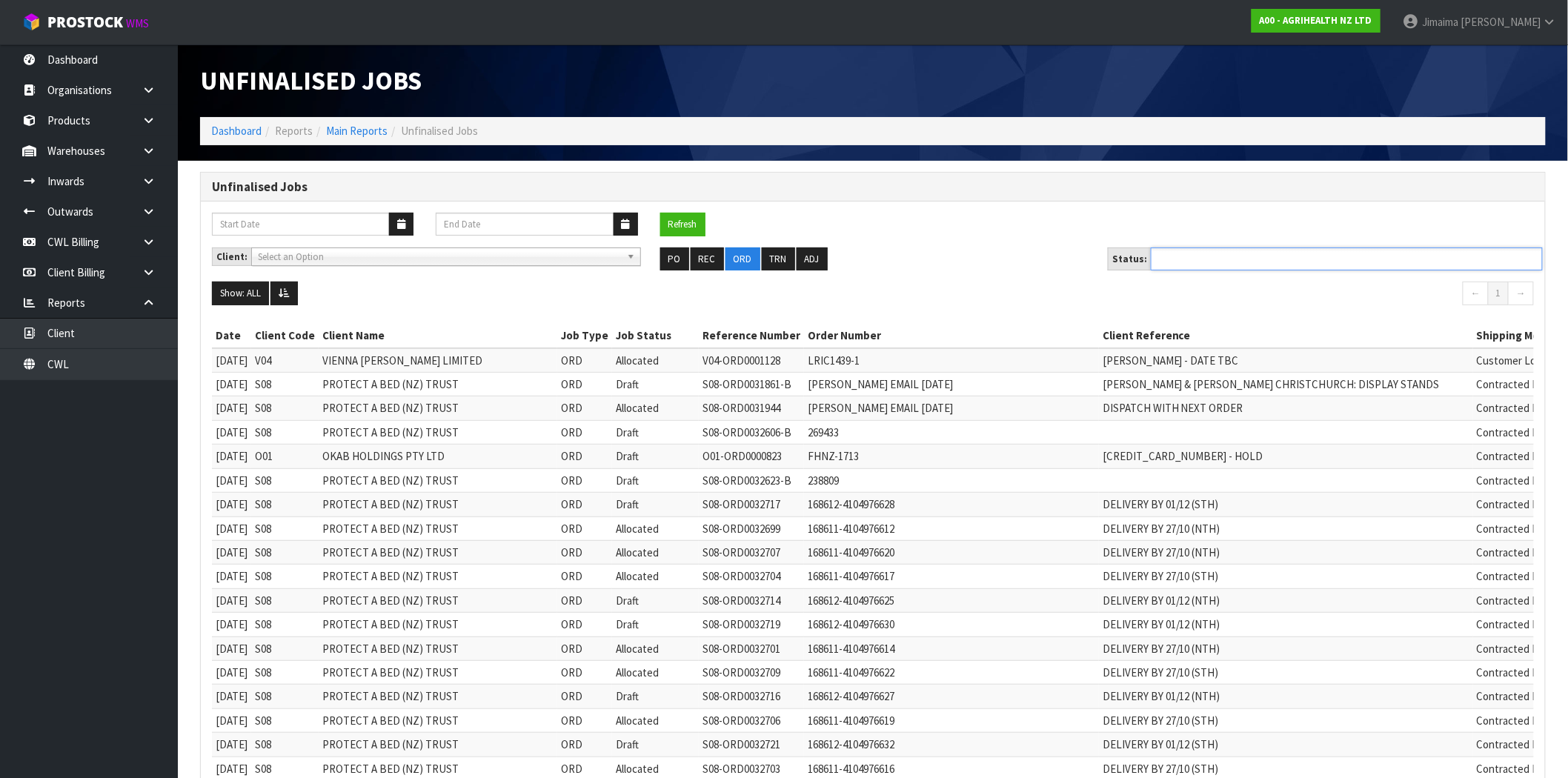
click at [1222, 268] on ul at bounding box center [1346, 258] width 392 height 23
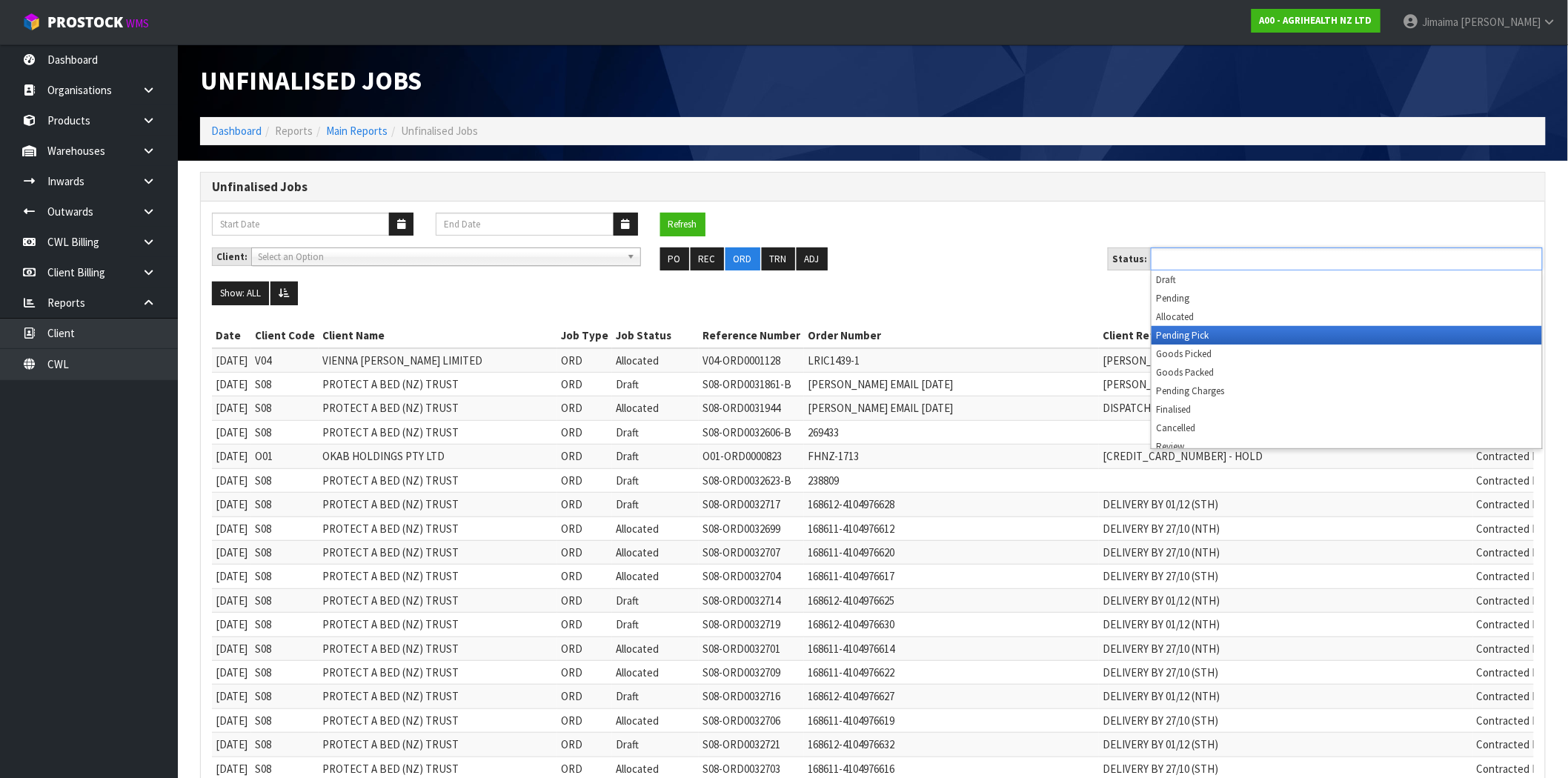
click at [1210, 337] on li "Pending Pick" at bounding box center [1346, 335] width 390 height 18
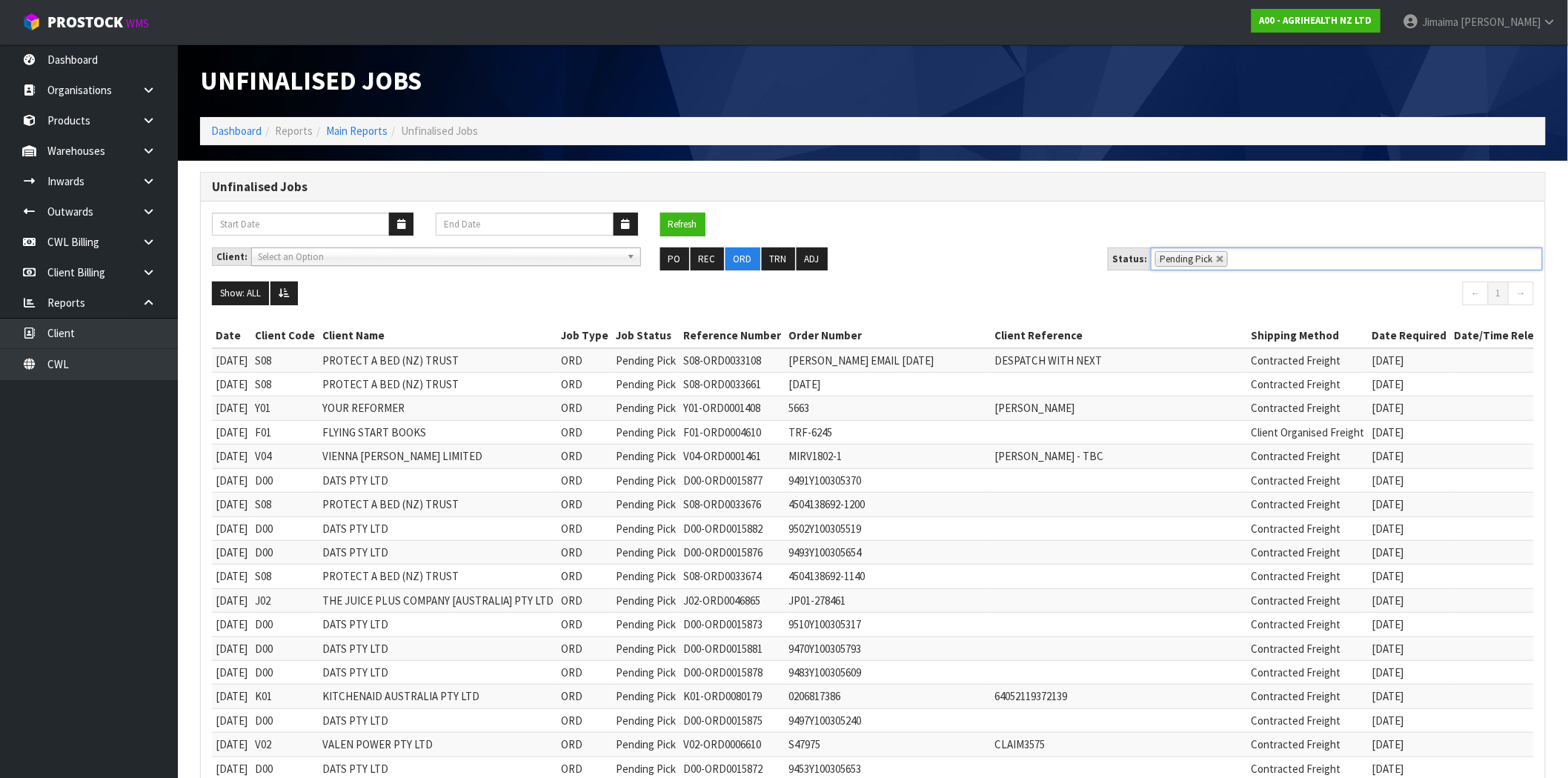
click at [1416, 397] on td "[DATE]" at bounding box center [1410, 409] width 82 height 24
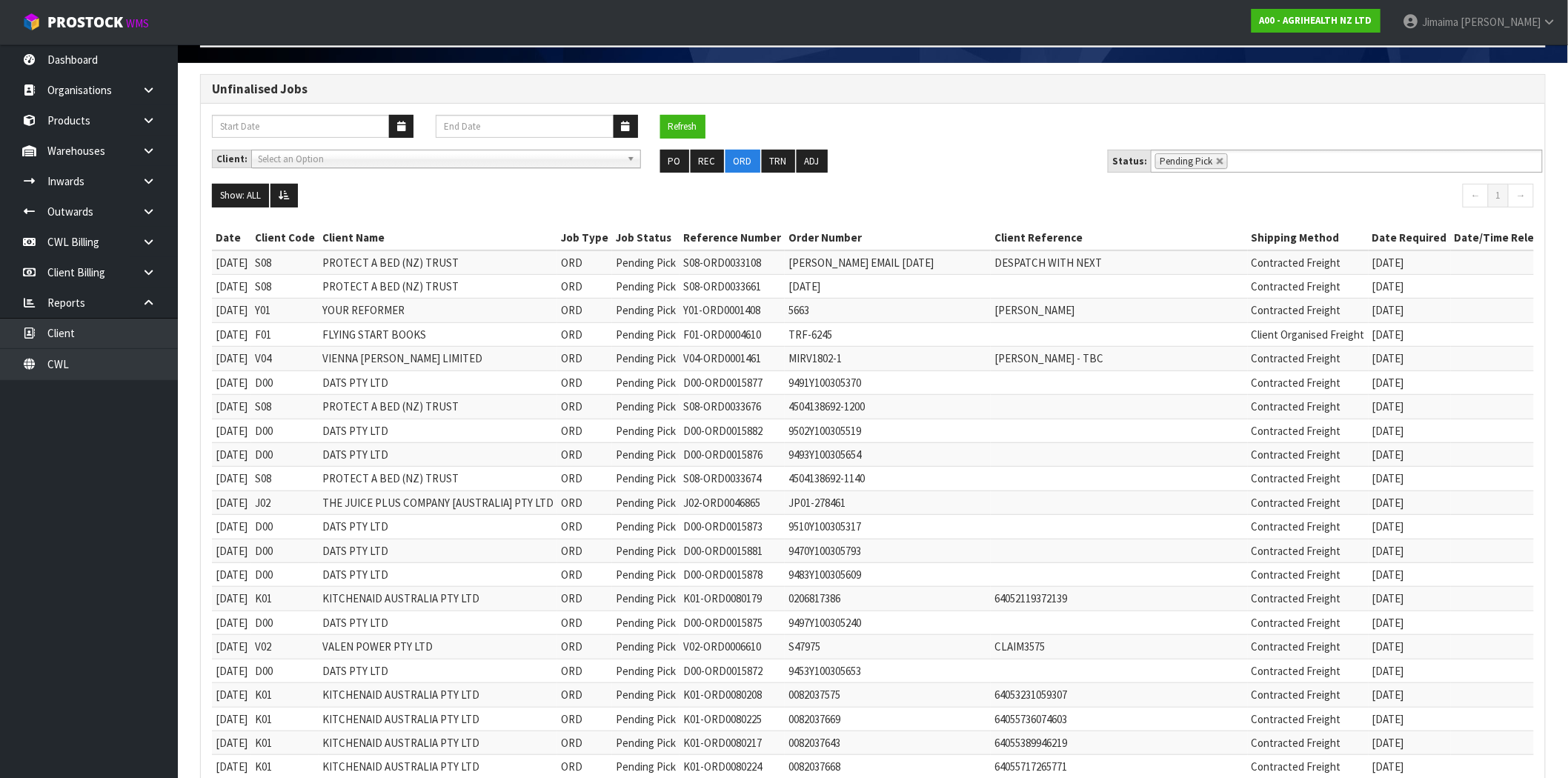
scroll to position [137, 0]
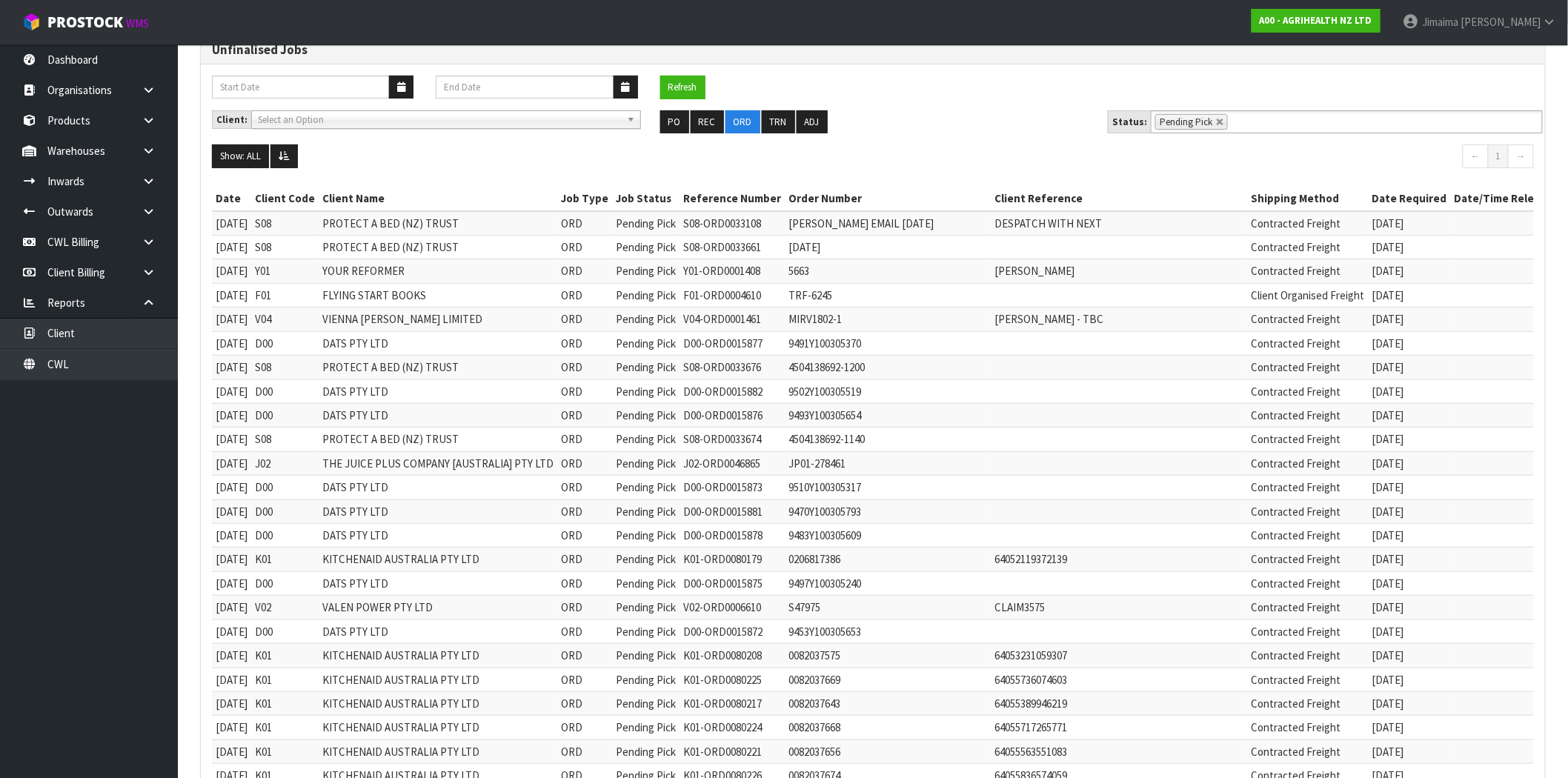
click at [968, 403] on td "9493Y100305654" at bounding box center [887, 415] width 206 height 24
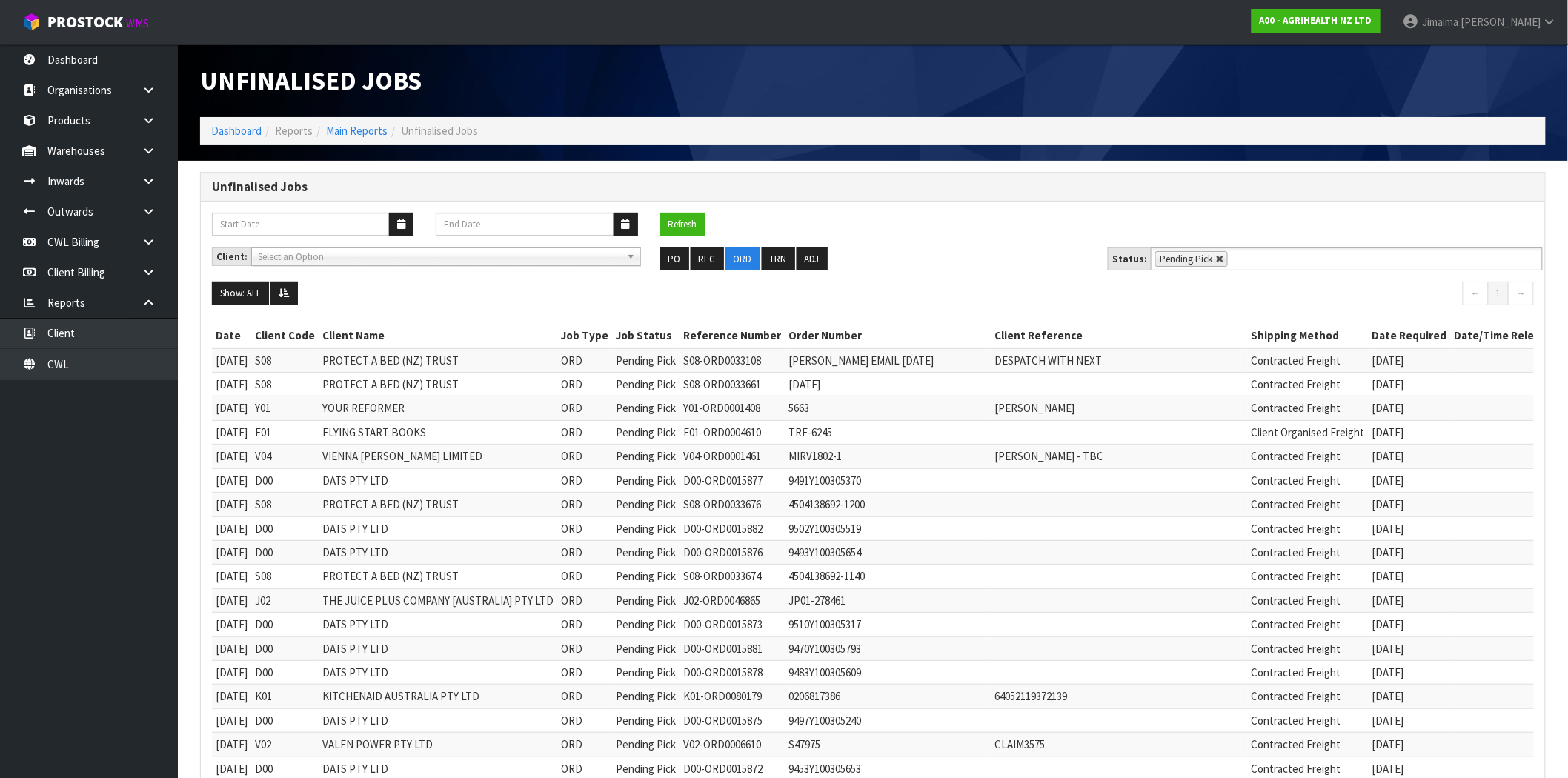
click at [1216, 259] on link at bounding box center [1220, 259] width 9 height 9
type input "Select Some Options"
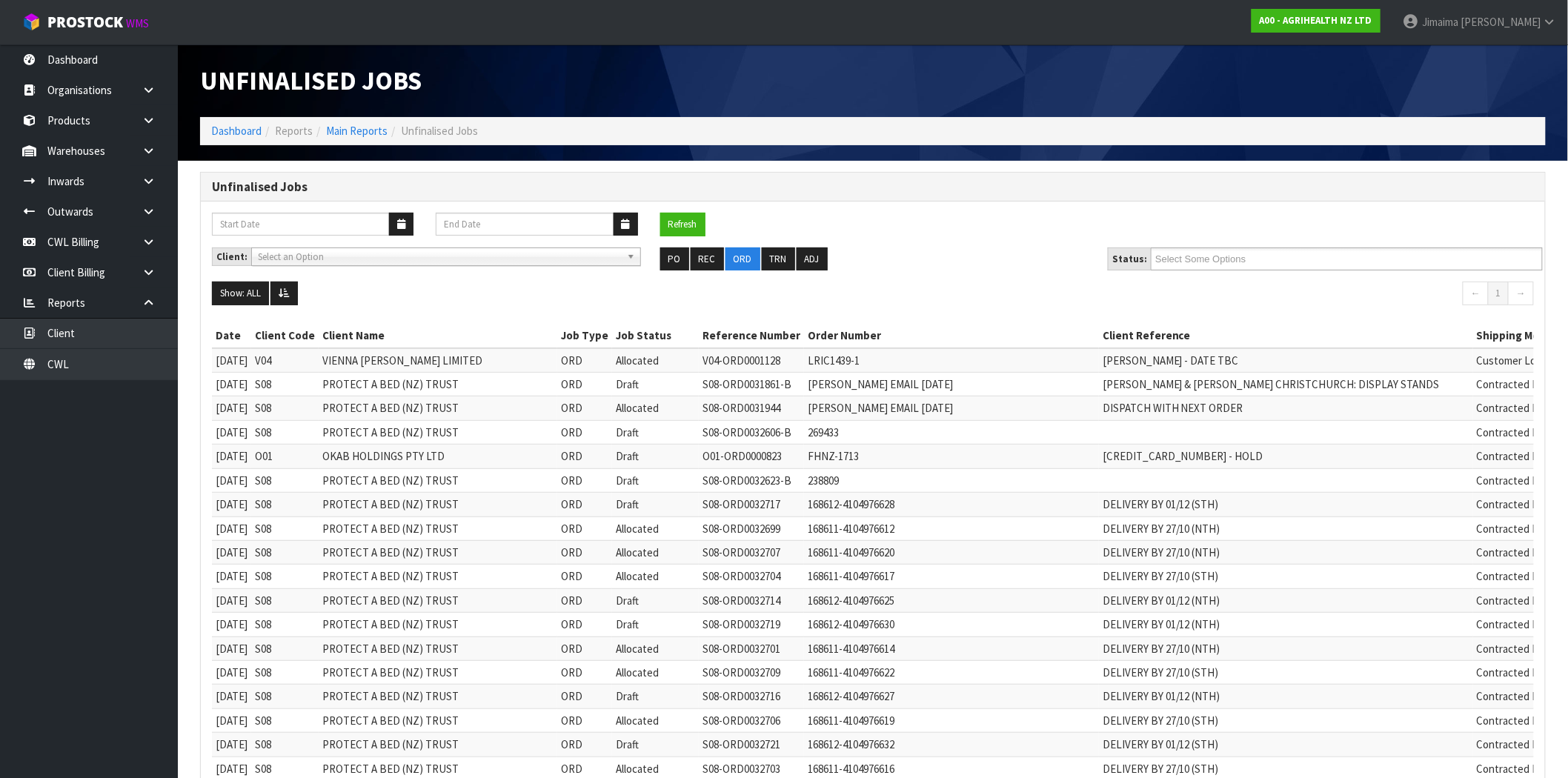
click at [1241, 257] on input "Select Some Options" at bounding box center [1210, 258] width 109 height 18
type input "Select Some Options"
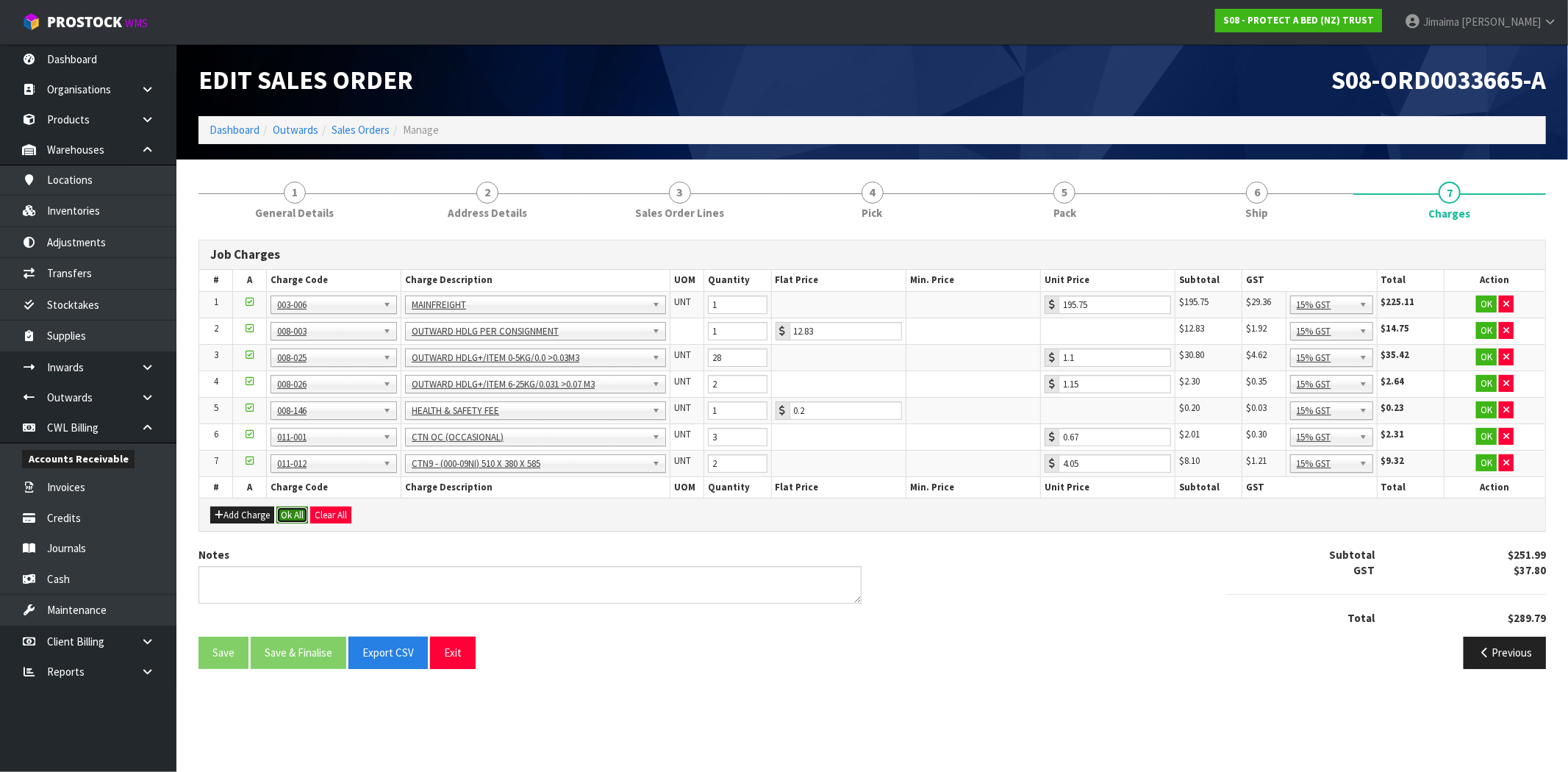
click at [287, 519] on button "Ok All" at bounding box center [292, 515] width 32 height 17
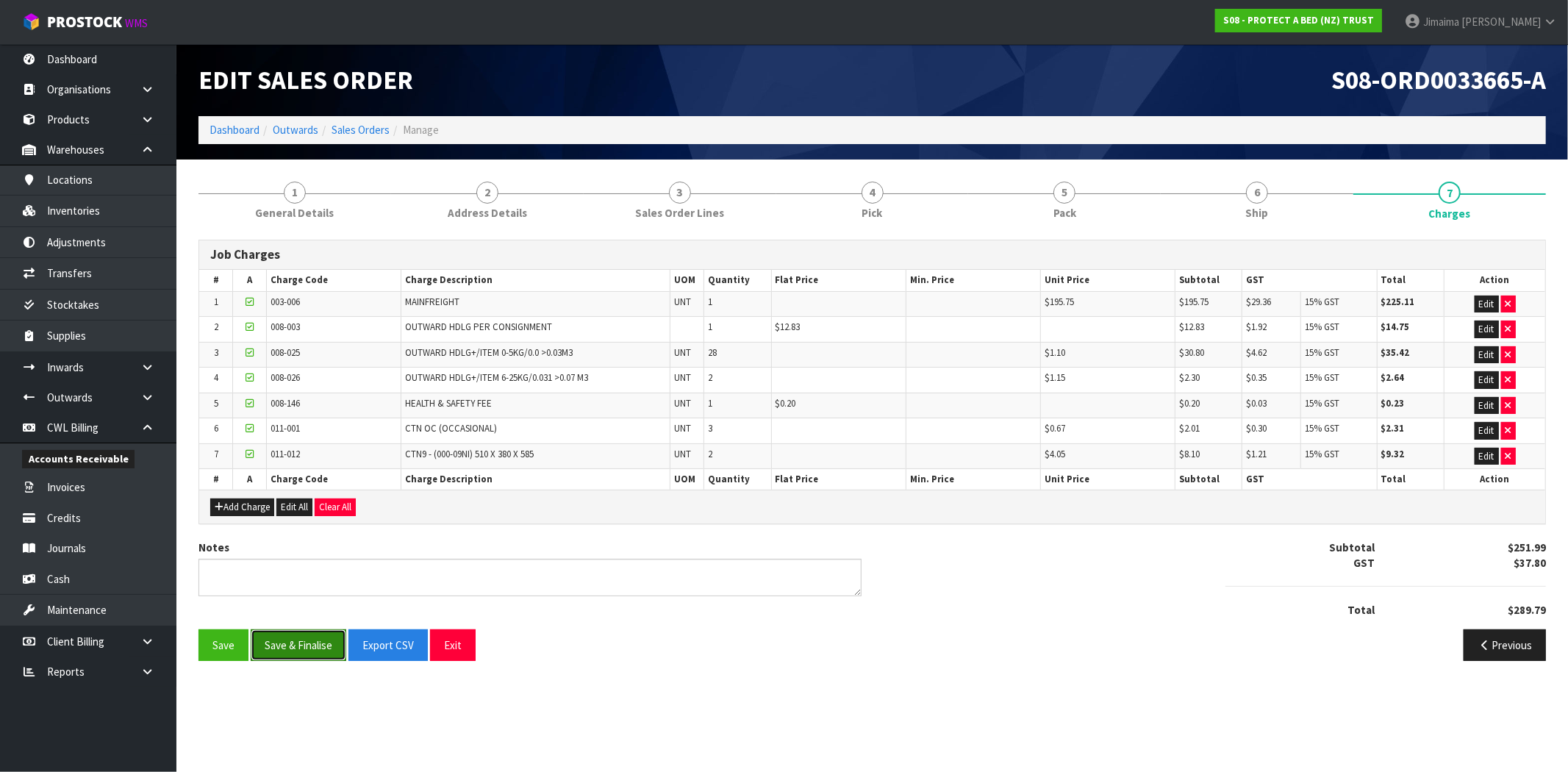
click at [321, 650] on button "Save & Finalise" at bounding box center [298, 645] width 95 height 32
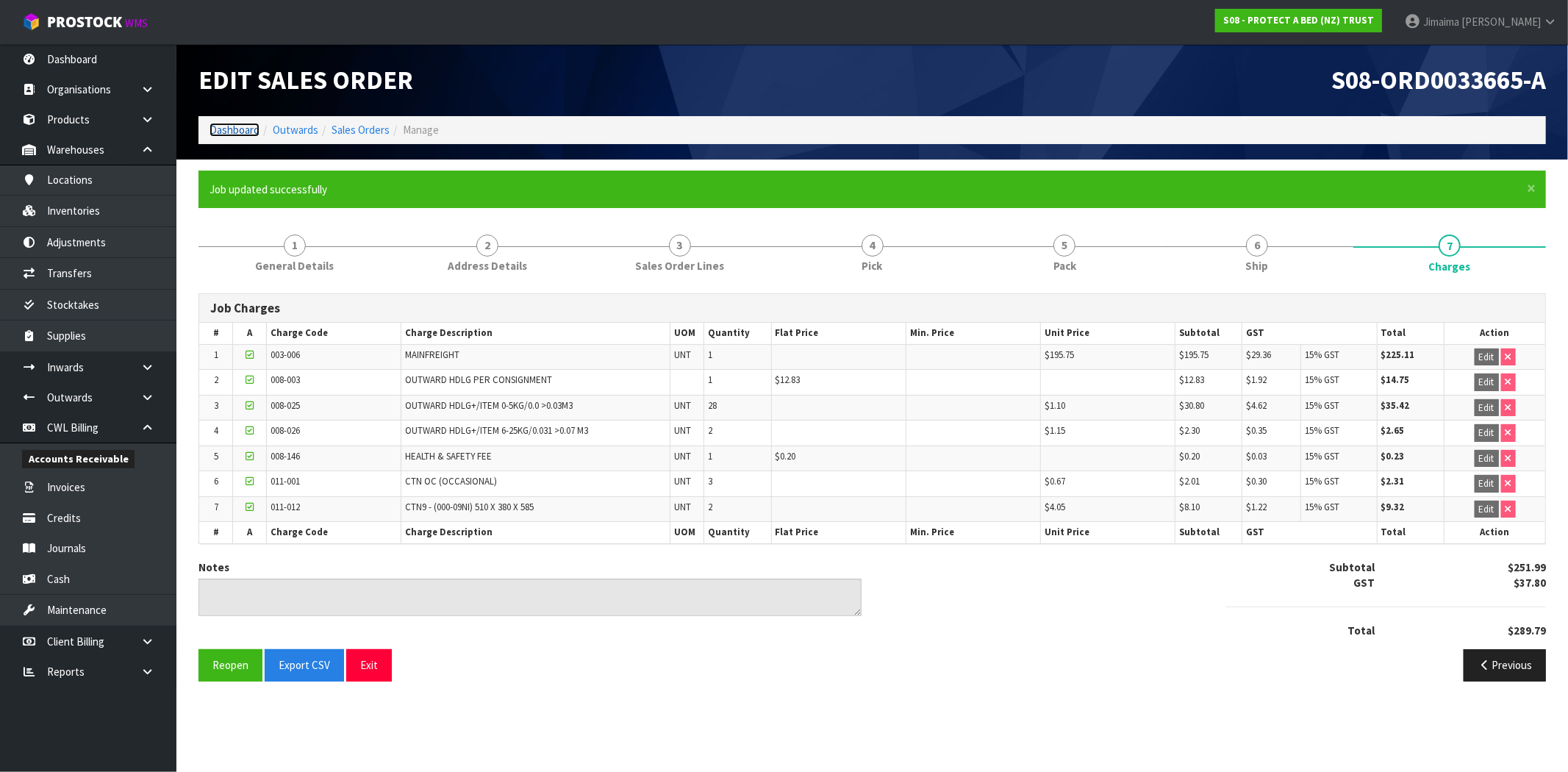
drag, startPoint x: 216, startPoint y: 130, endPoint x: 225, endPoint y: 137, distance: 11.4
click at [216, 130] on link "Dashboard" at bounding box center [234, 130] width 50 height 14
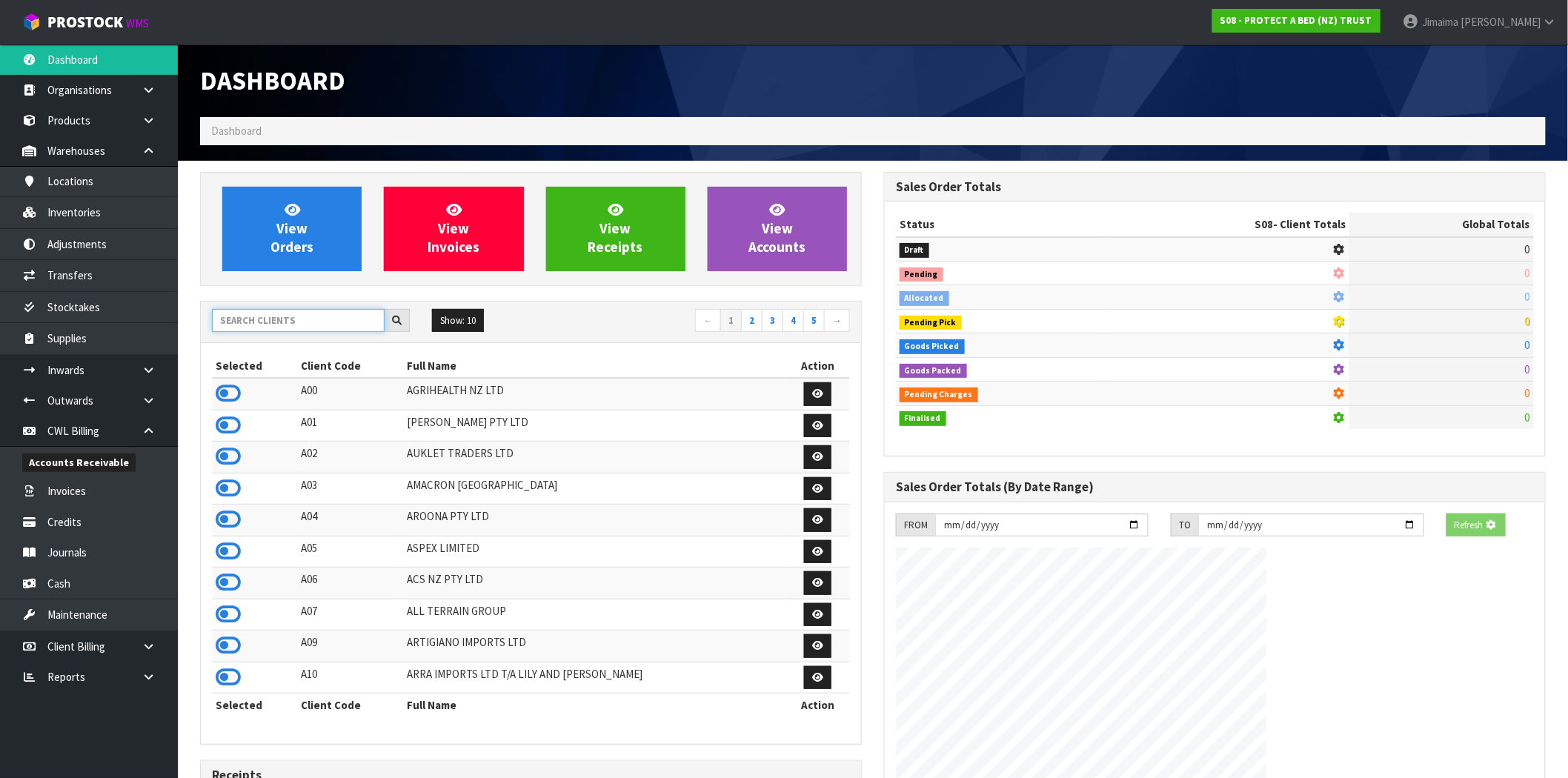
click at [276, 311] on input "text" at bounding box center [298, 320] width 173 height 23
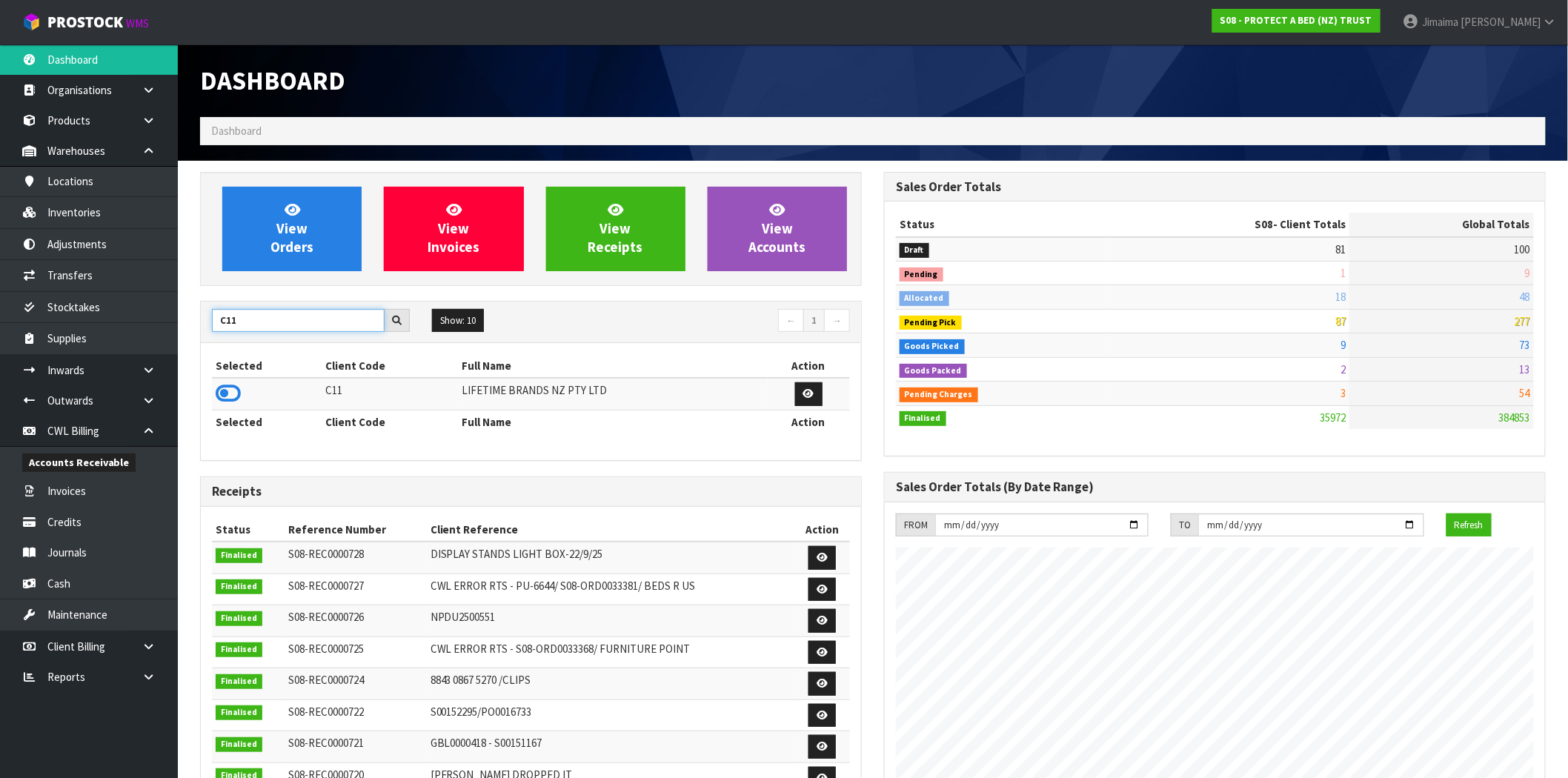
type input "C11"
click at [210, 398] on div "Selected Client Code Full Name Action C11 LIFETIME BRANDS NZ PTY LTD Selected C…" at bounding box center [530, 401] width 660 height 117
drag, startPoint x: 215, startPoint y: 396, endPoint x: 276, endPoint y: 295, distance: 118.0
click at [217, 397] on td at bounding box center [266, 393] width 110 height 32
drag, startPoint x: 226, startPoint y: 390, endPoint x: 256, endPoint y: 348, distance: 51.6
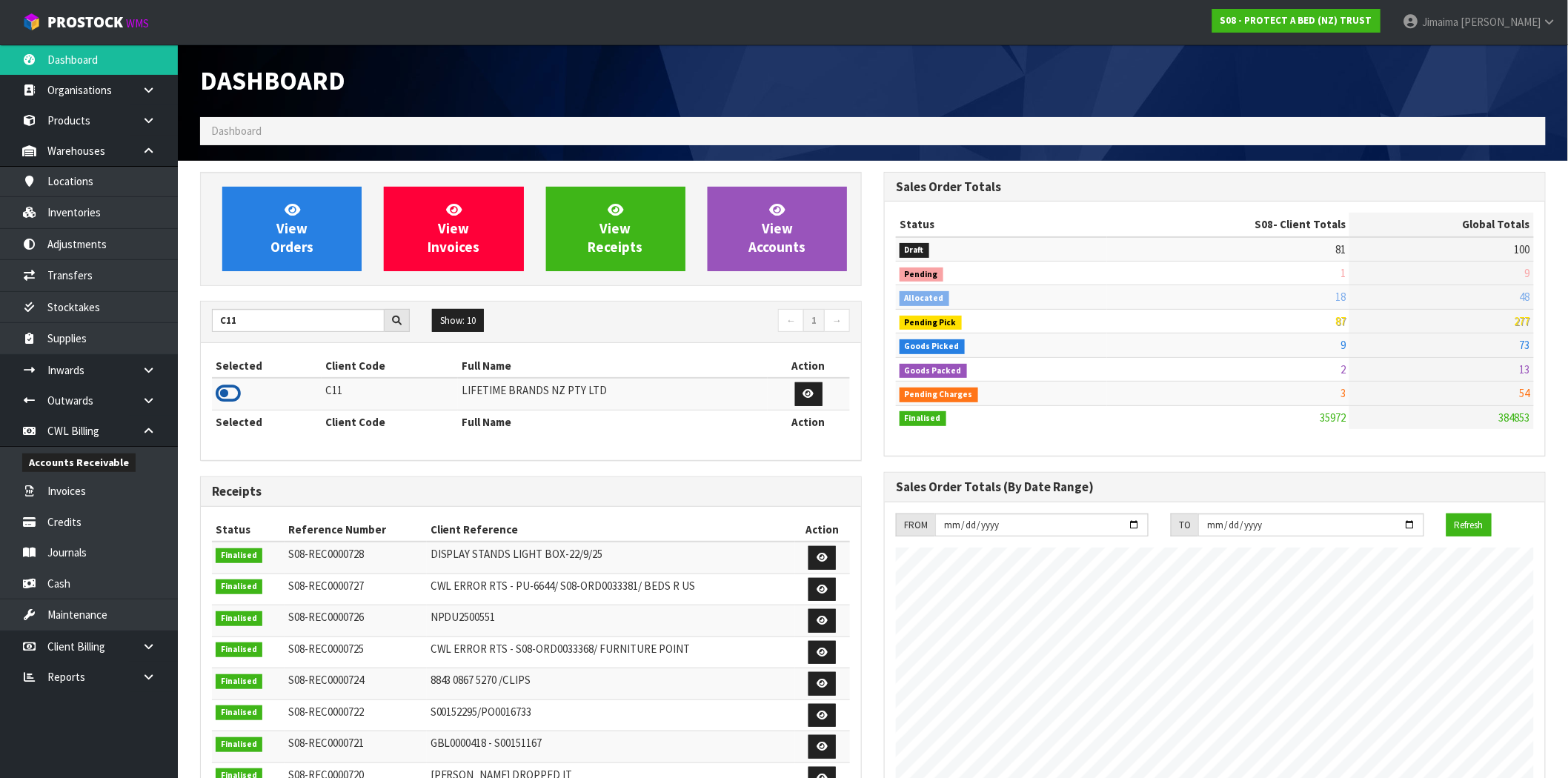
click at [227, 389] on icon at bounding box center [228, 393] width 25 height 22
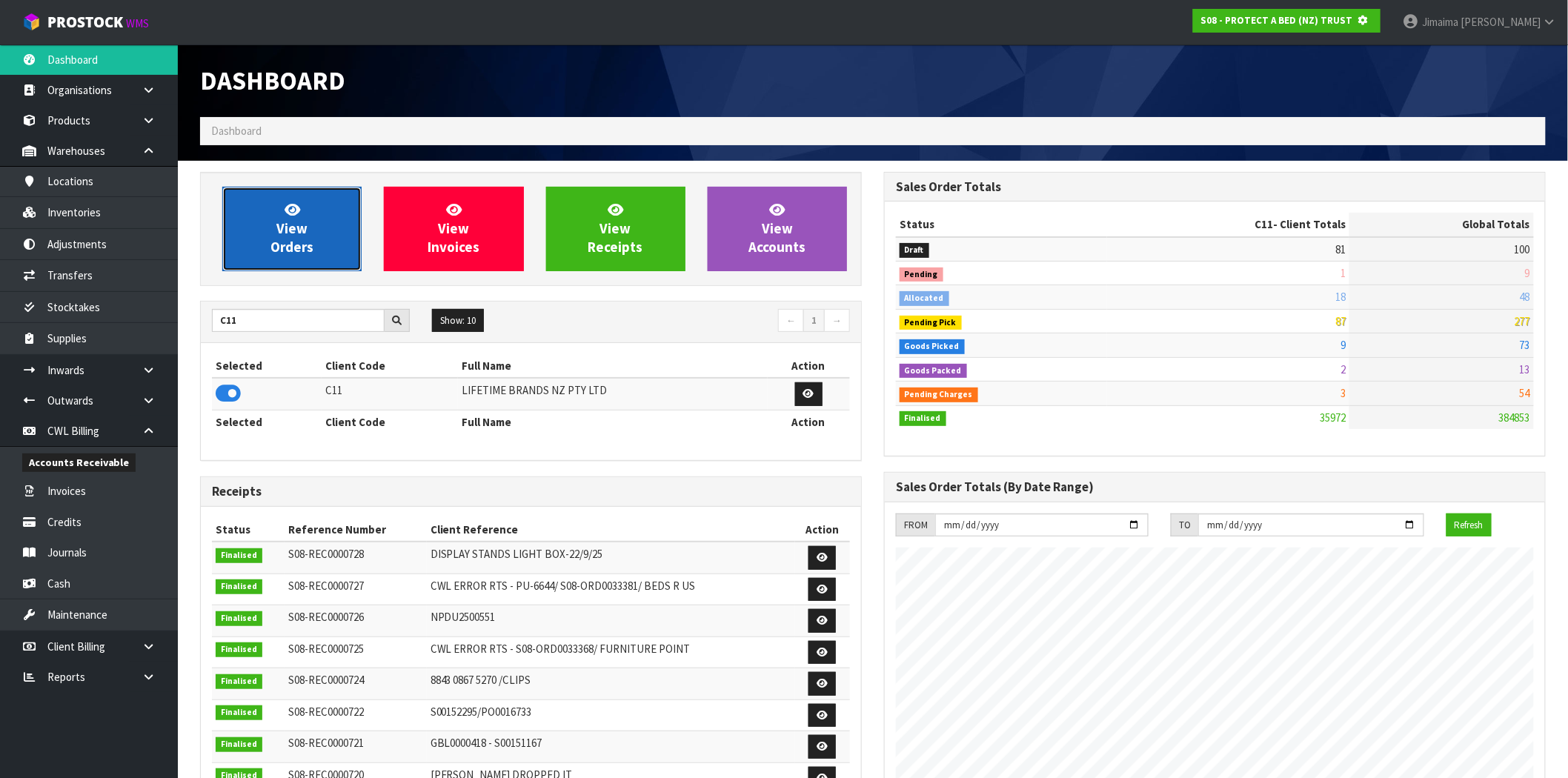
click at [302, 237] on link "View Orders" at bounding box center [292, 229] width 139 height 85
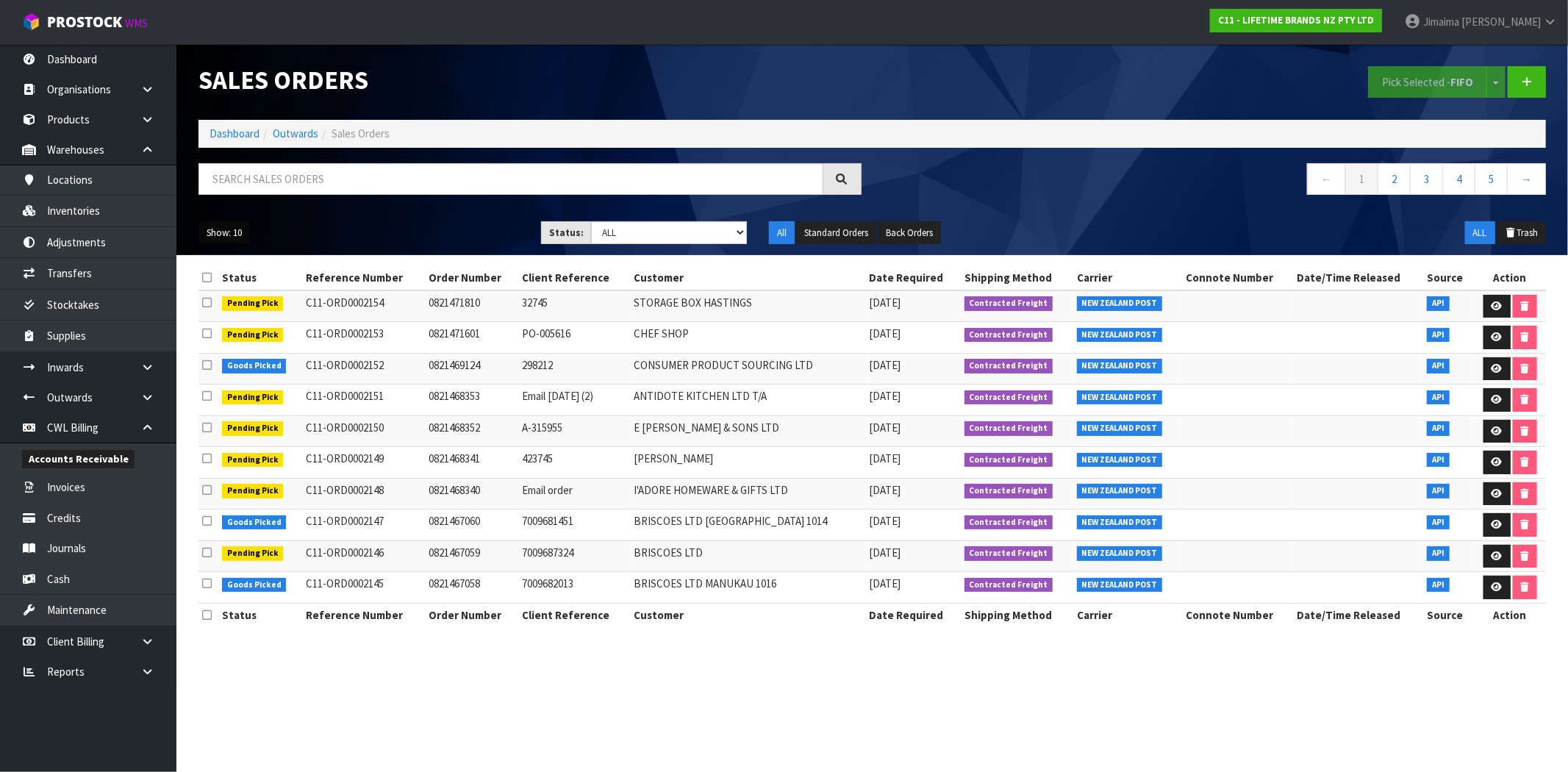
click at [239, 243] on button "Show: 10" at bounding box center [224, 233] width 52 height 24
click at [226, 328] on link "50" at bounding box center [257, 320] width 116 height 20
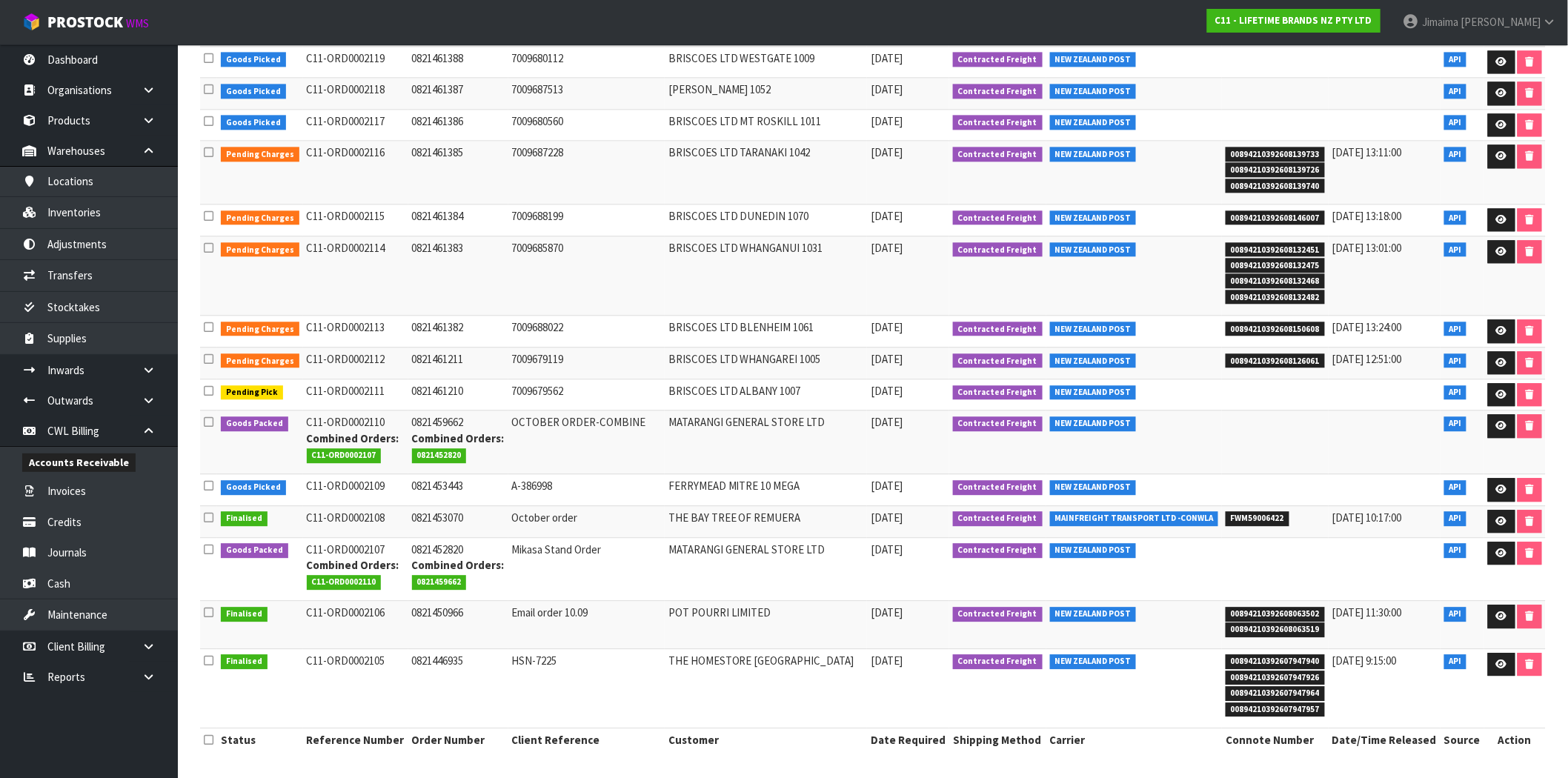
scroll to position [1407, 0]
click at [471, 437] on strong "Combined Orders:" at bounding box center [458, 438] width 93 height 14
click at [1496, 557] on icon at bounding box center [1502, 553] width 11 height 10
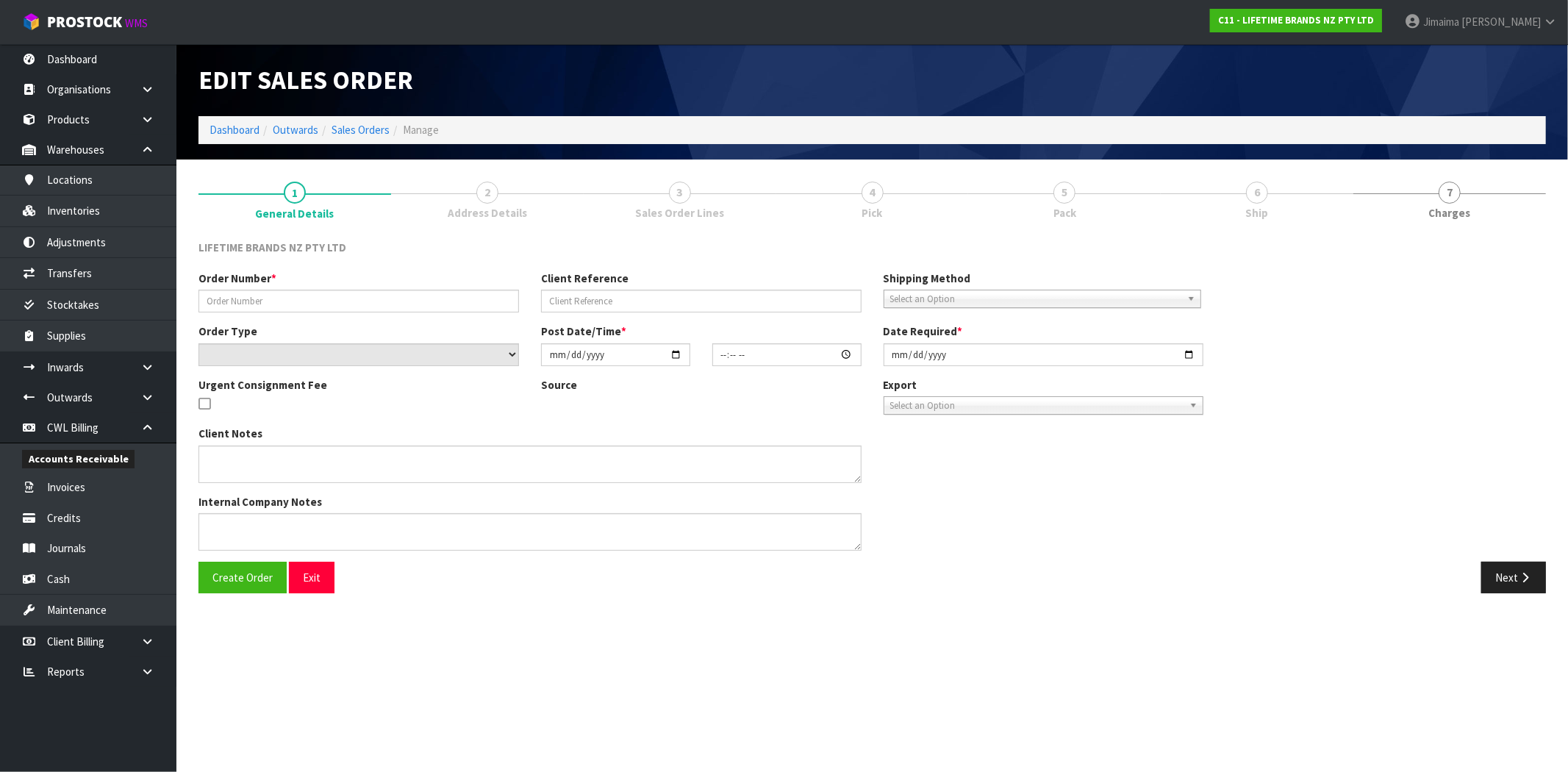
type input "0821452820"
type input "Mikasa Stand Order"
select select "number:0"
type input "[DATE]"
type input "08:29:36.000"
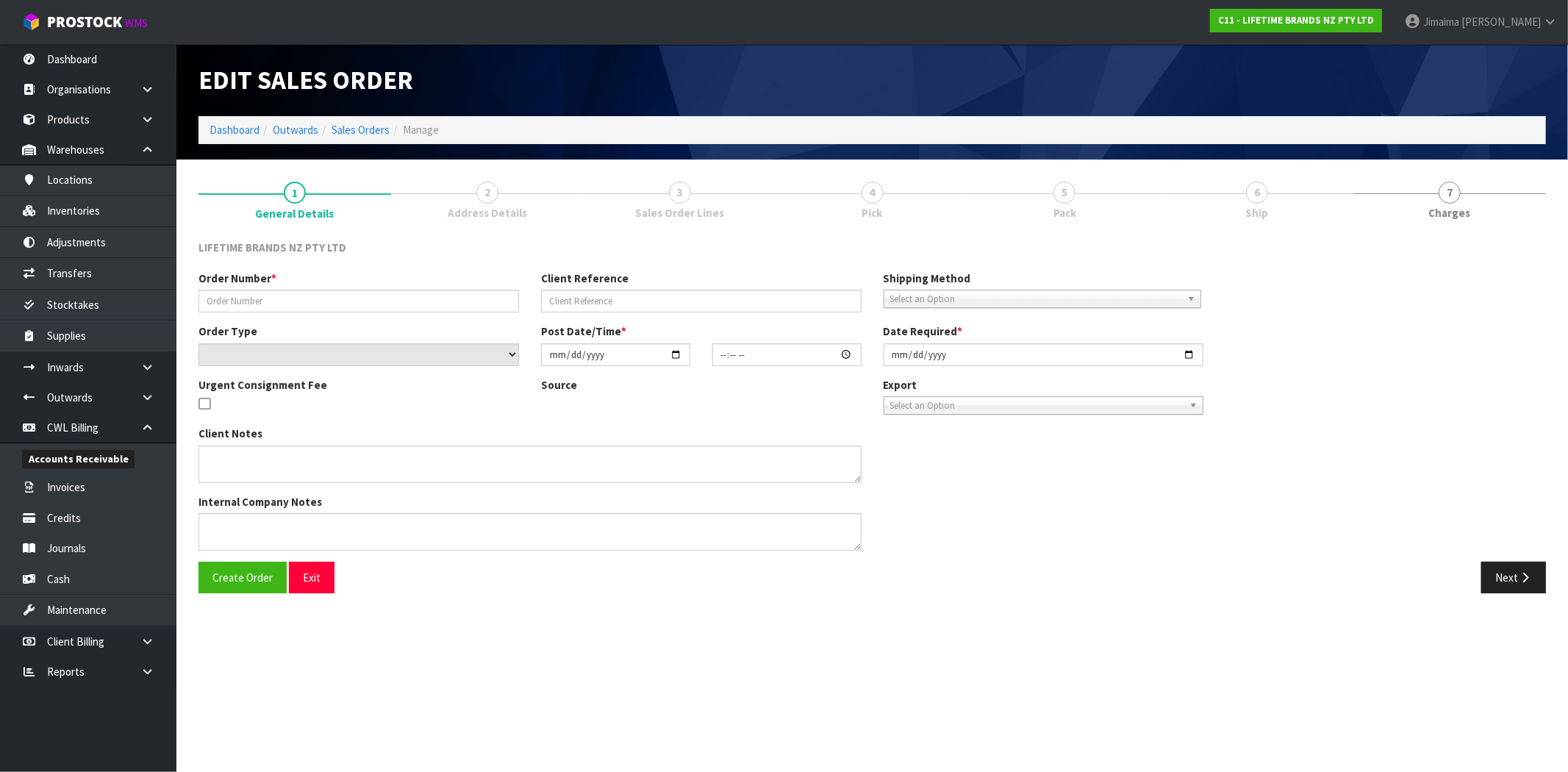
type input "[DATE]"
type textarea "COULD YOU PLEASE LET US KNOW THE FREIGHT COST FOR THIS ORDER BEFORE SENDING"
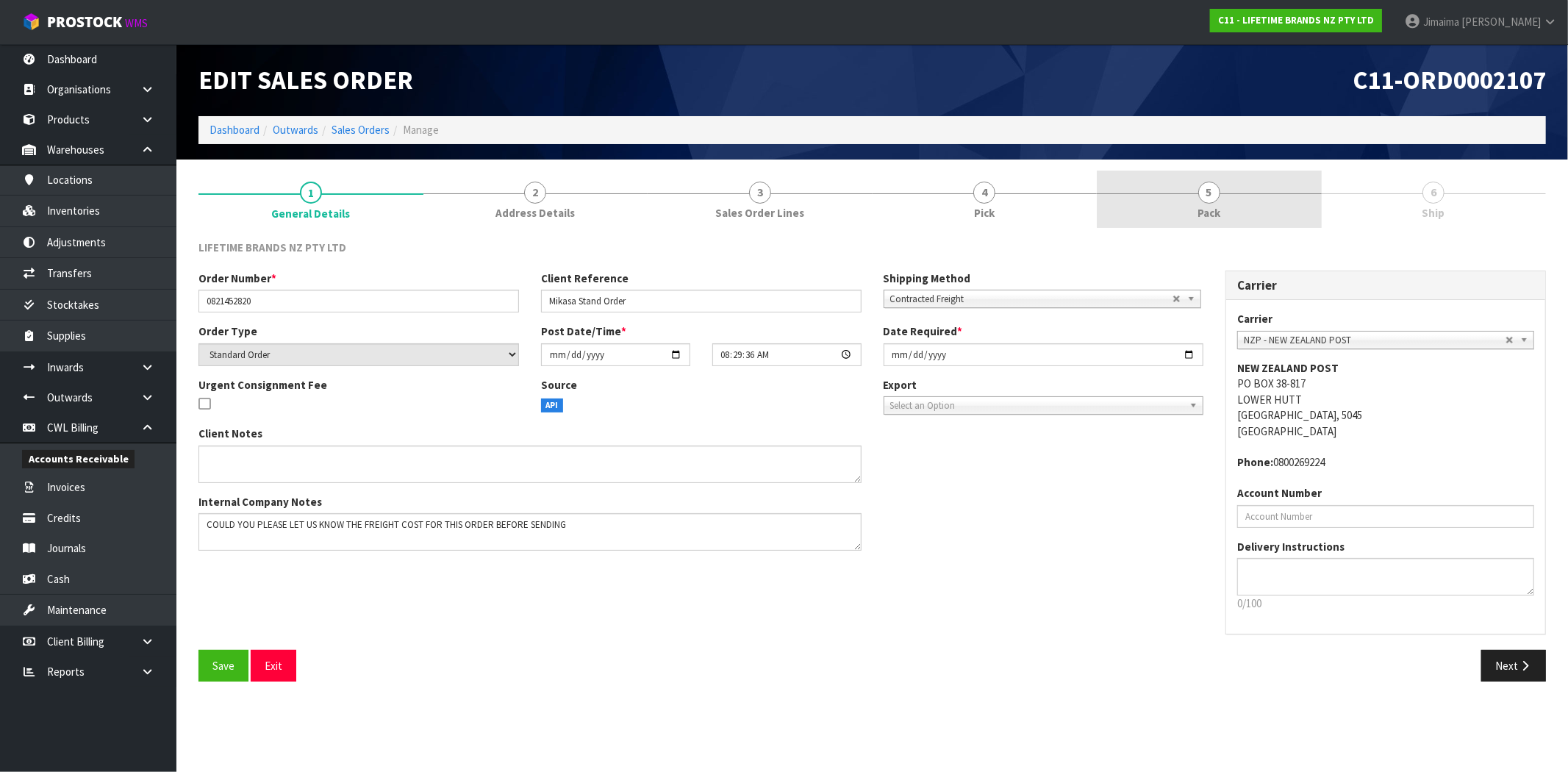
click at [1185, 186] on link "5 Pack" at bounding box center [1209, 199] width 225 height 58
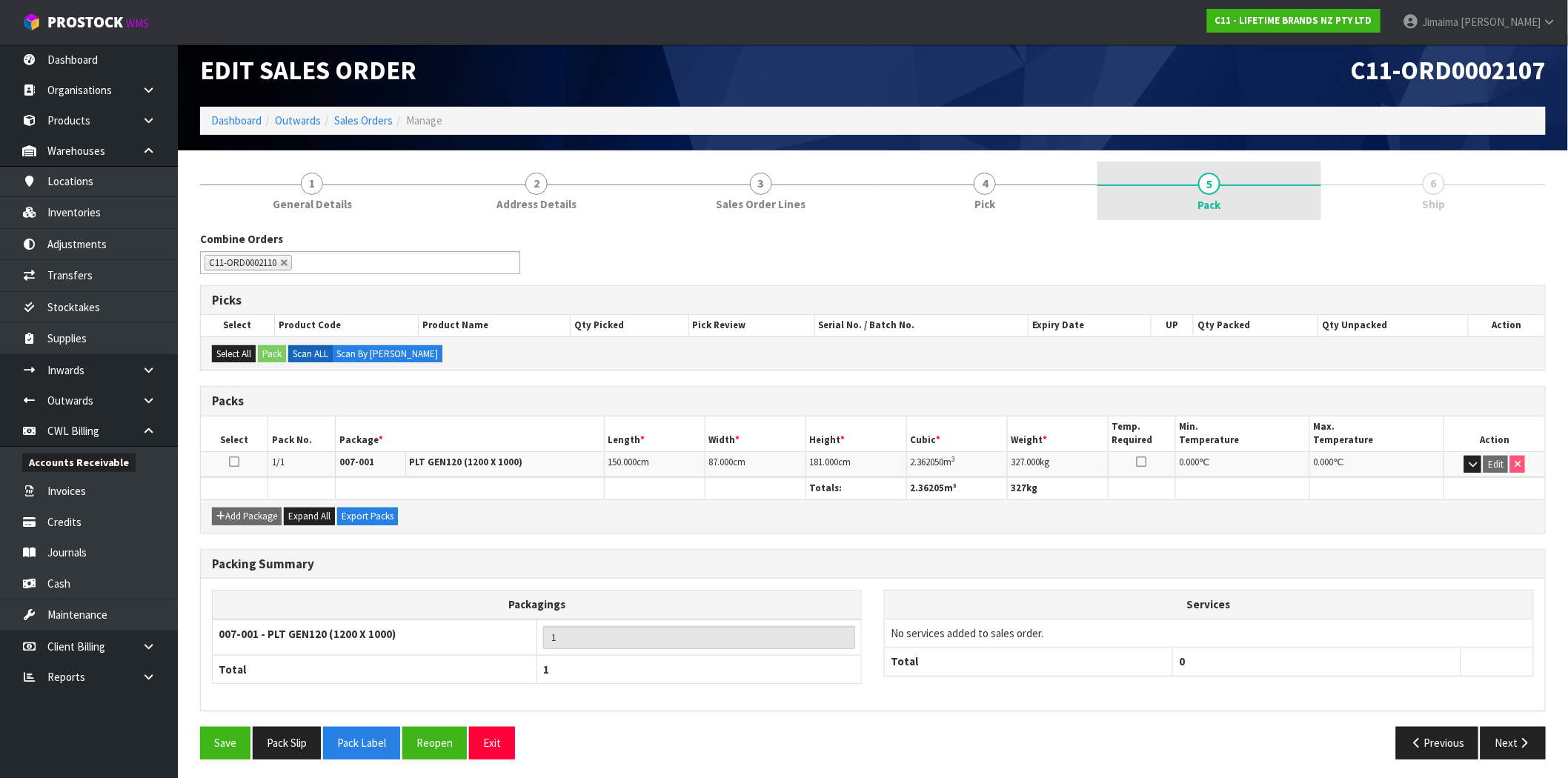
scroll to position [14, 0]
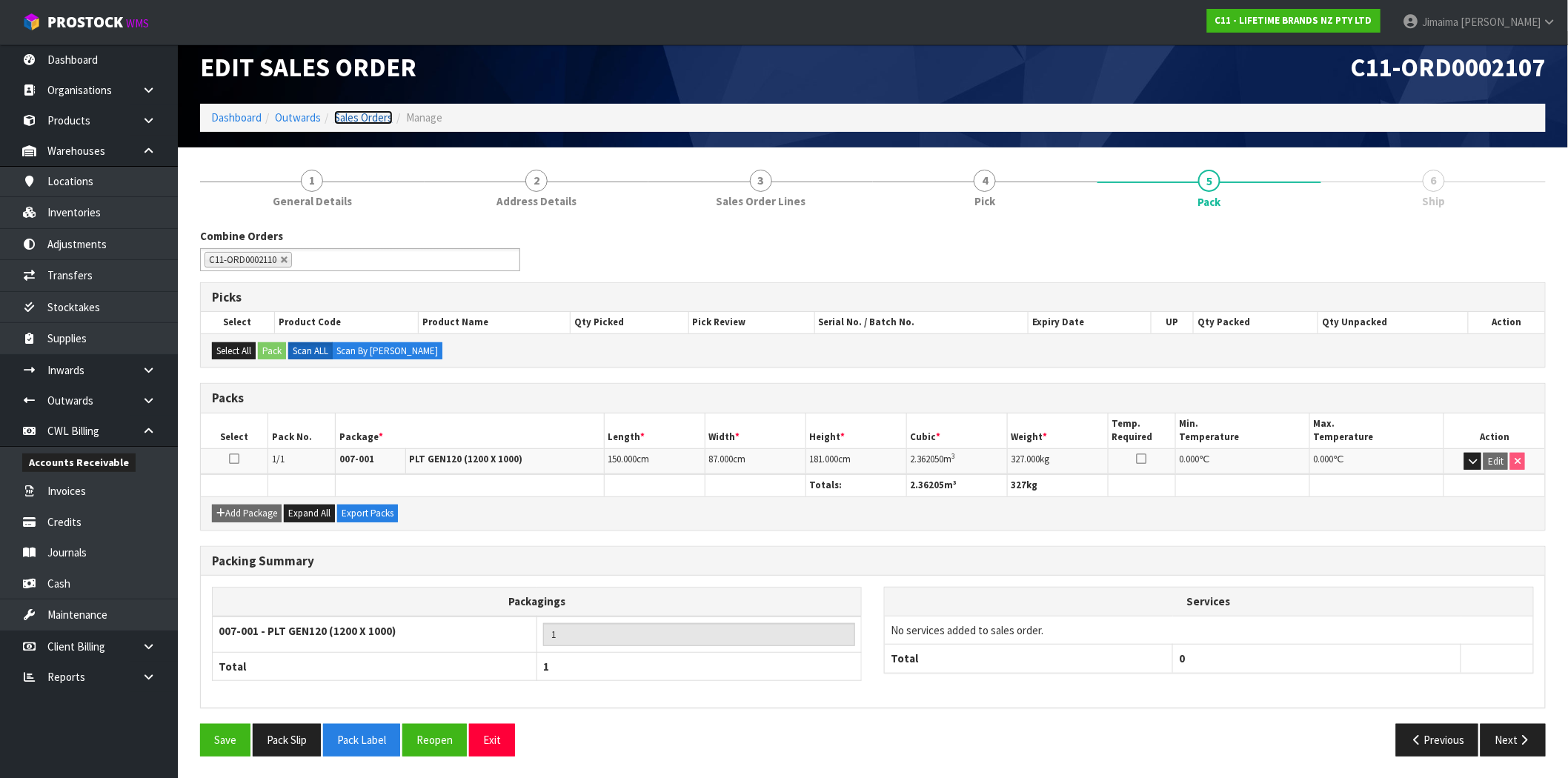
click at [365, 117] on link "Sales Orders" at bounding box center [363, 118] width 58 height 14
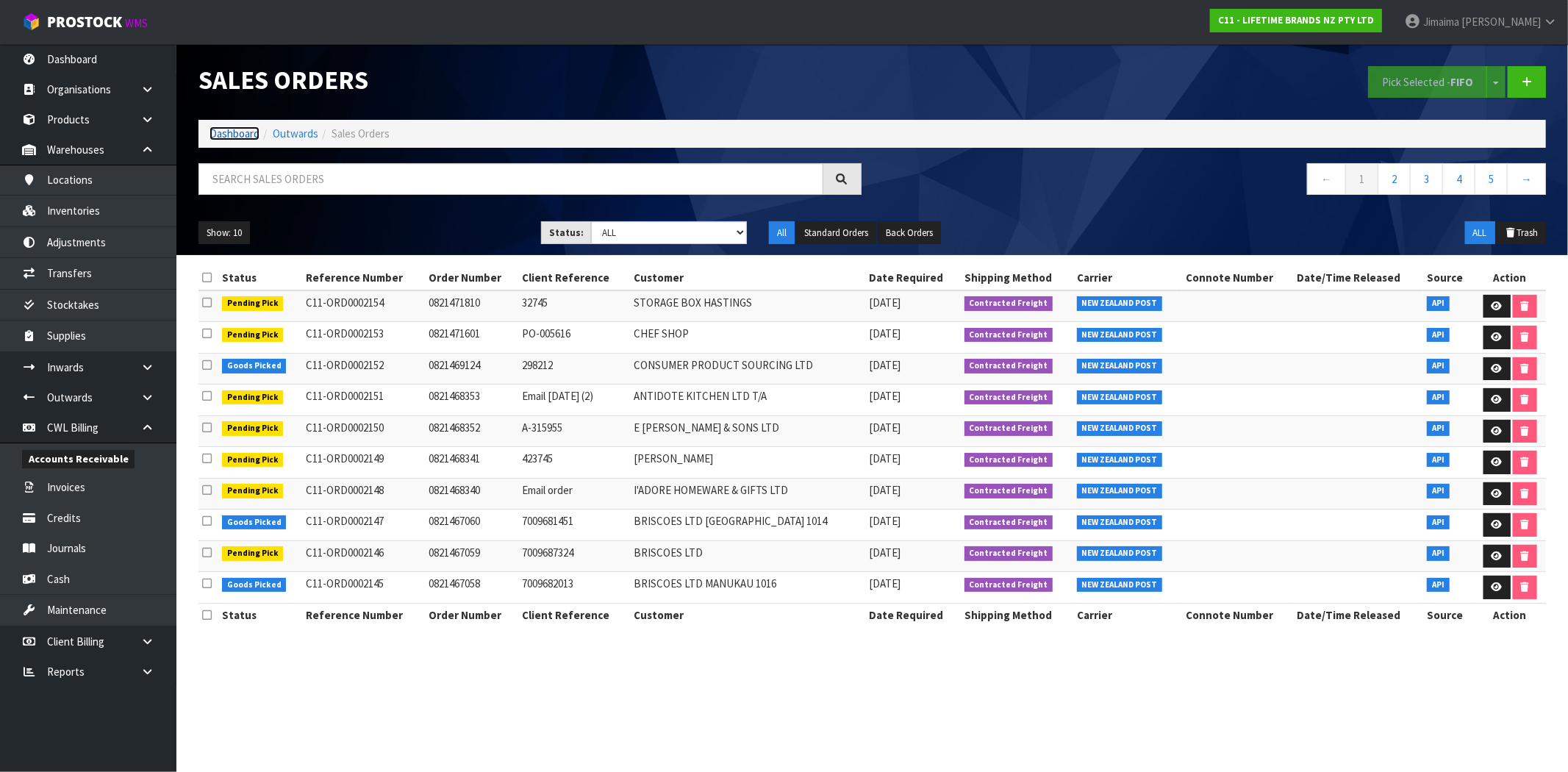
click at [217, 138] on link "Dashboard" at bounding box center [234, 133] width 50 height 14
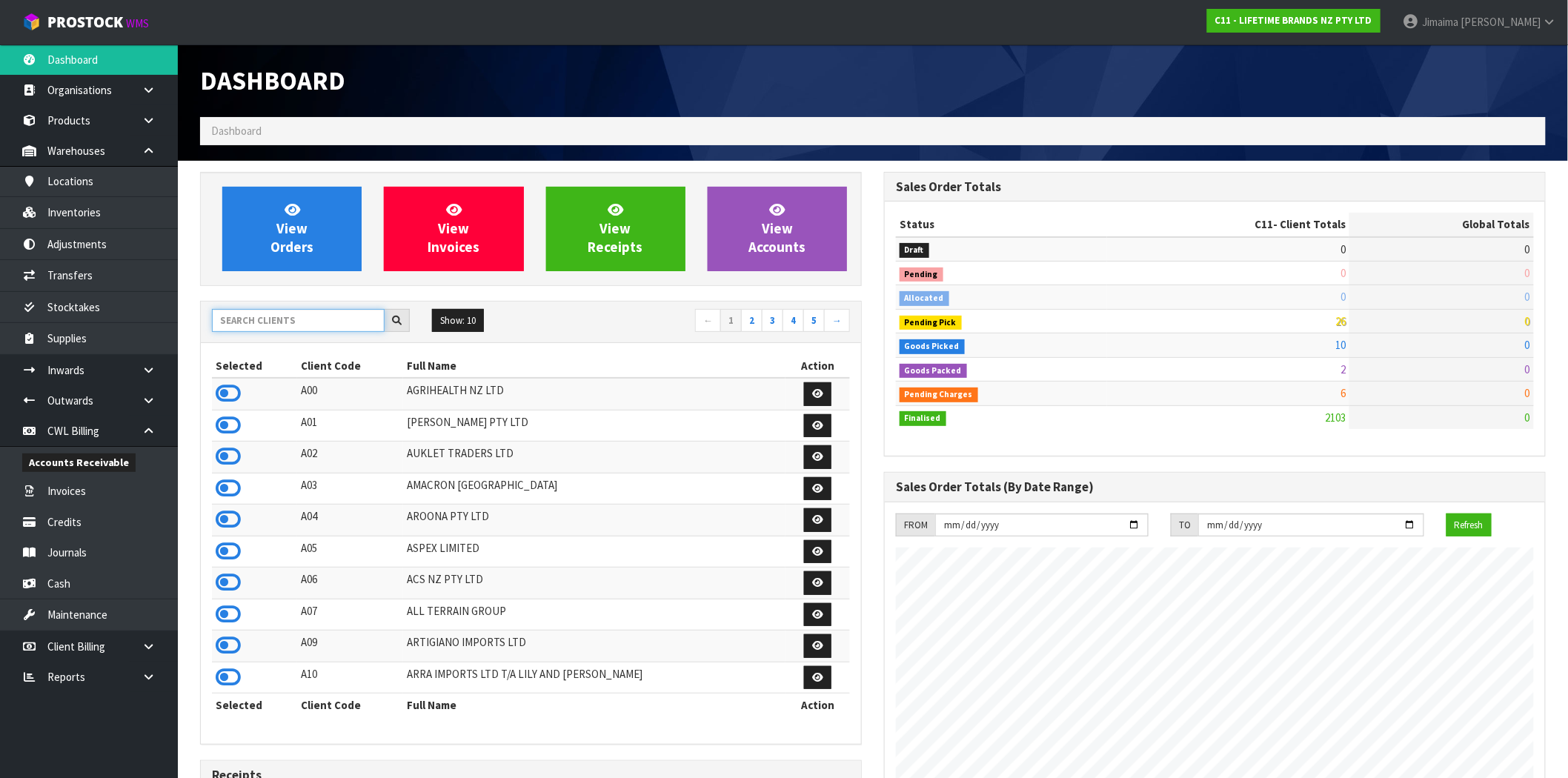
click at [305, 314] on input "text" at bounding box center [298, 320] width 173 height 23
click at [292, 312] on input "text" at bounding box center [298, 320] width 173 height 23
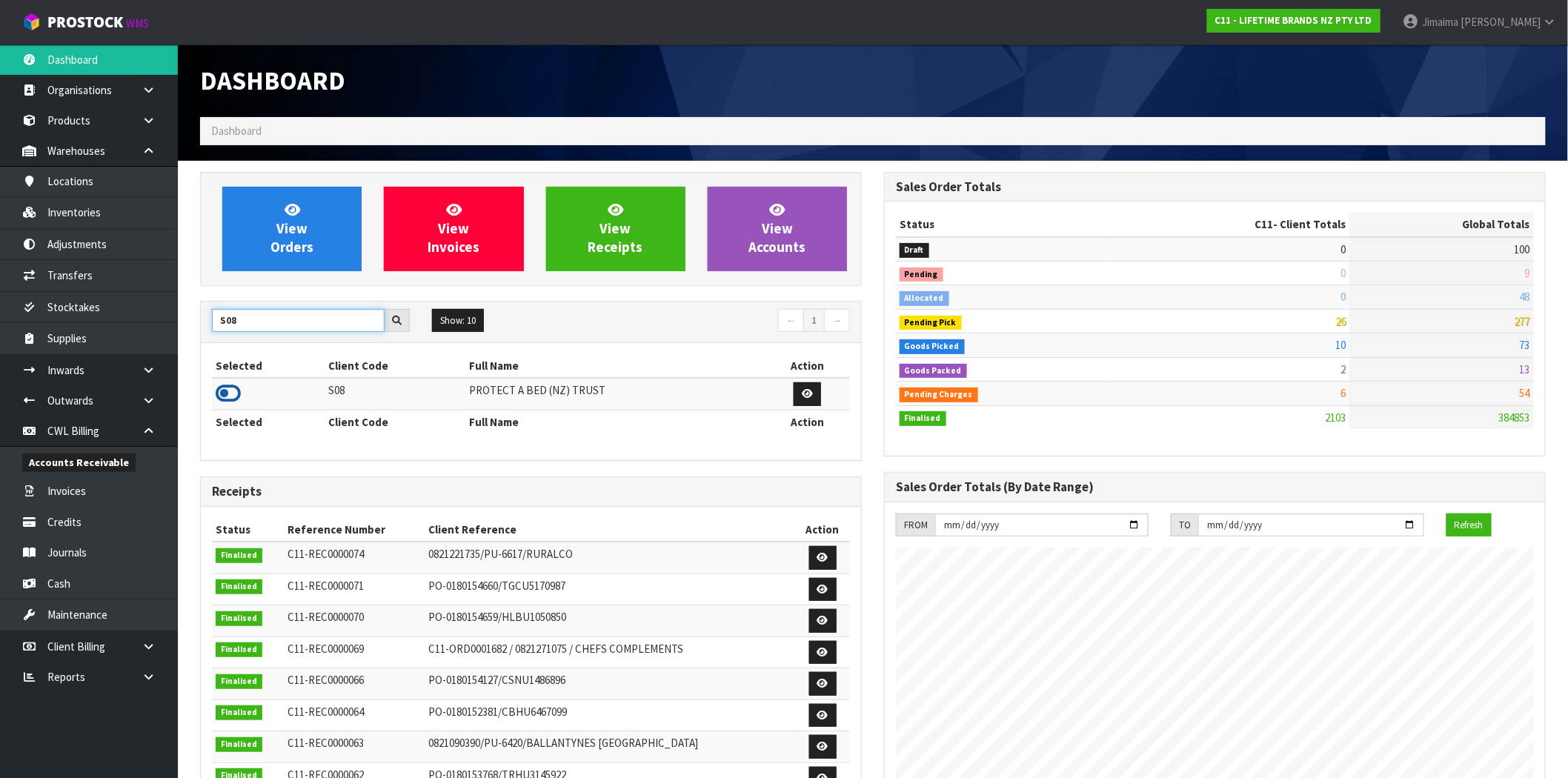
type input "S08"
click at [238, 393] on icon at bounding box center [228, 393] width 25 height 22
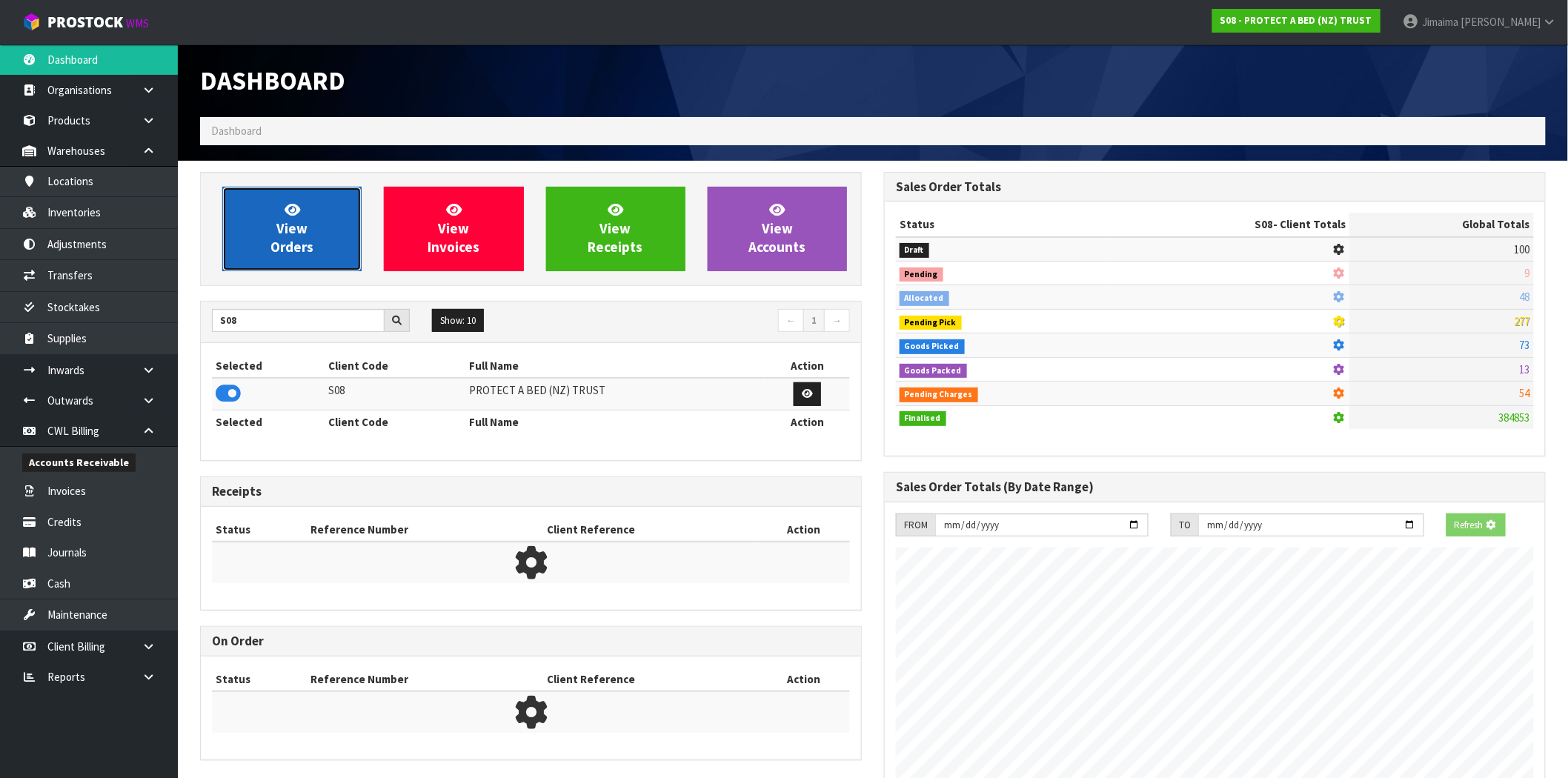
scroll to position [739652, 740271]
click at [284, 241] on span "View Orders" at bounding box center [292, 228] width 43 height 55
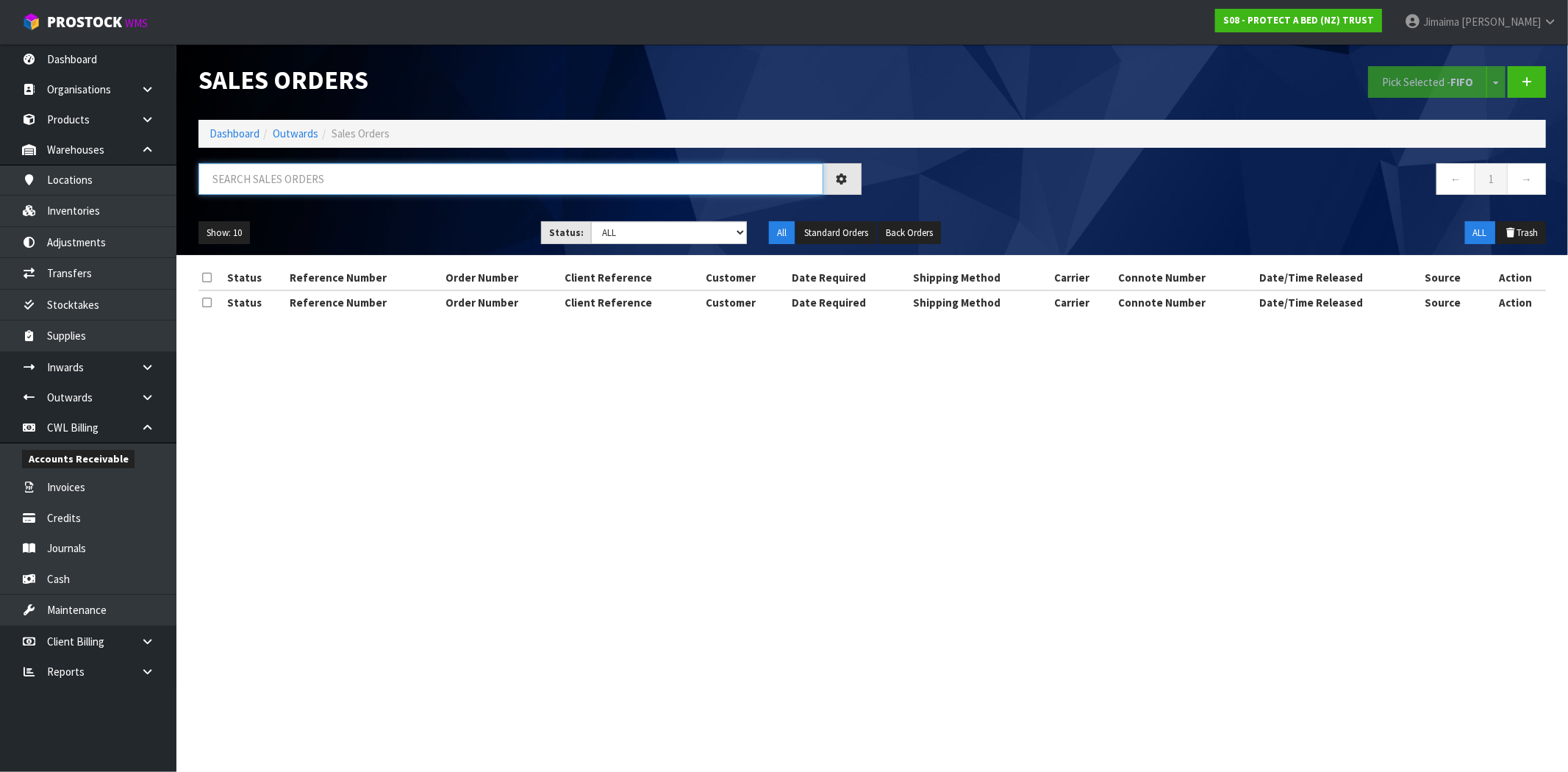
click at [277, 194] on input "text" at bounding box center [510, 179] width 625 height 32
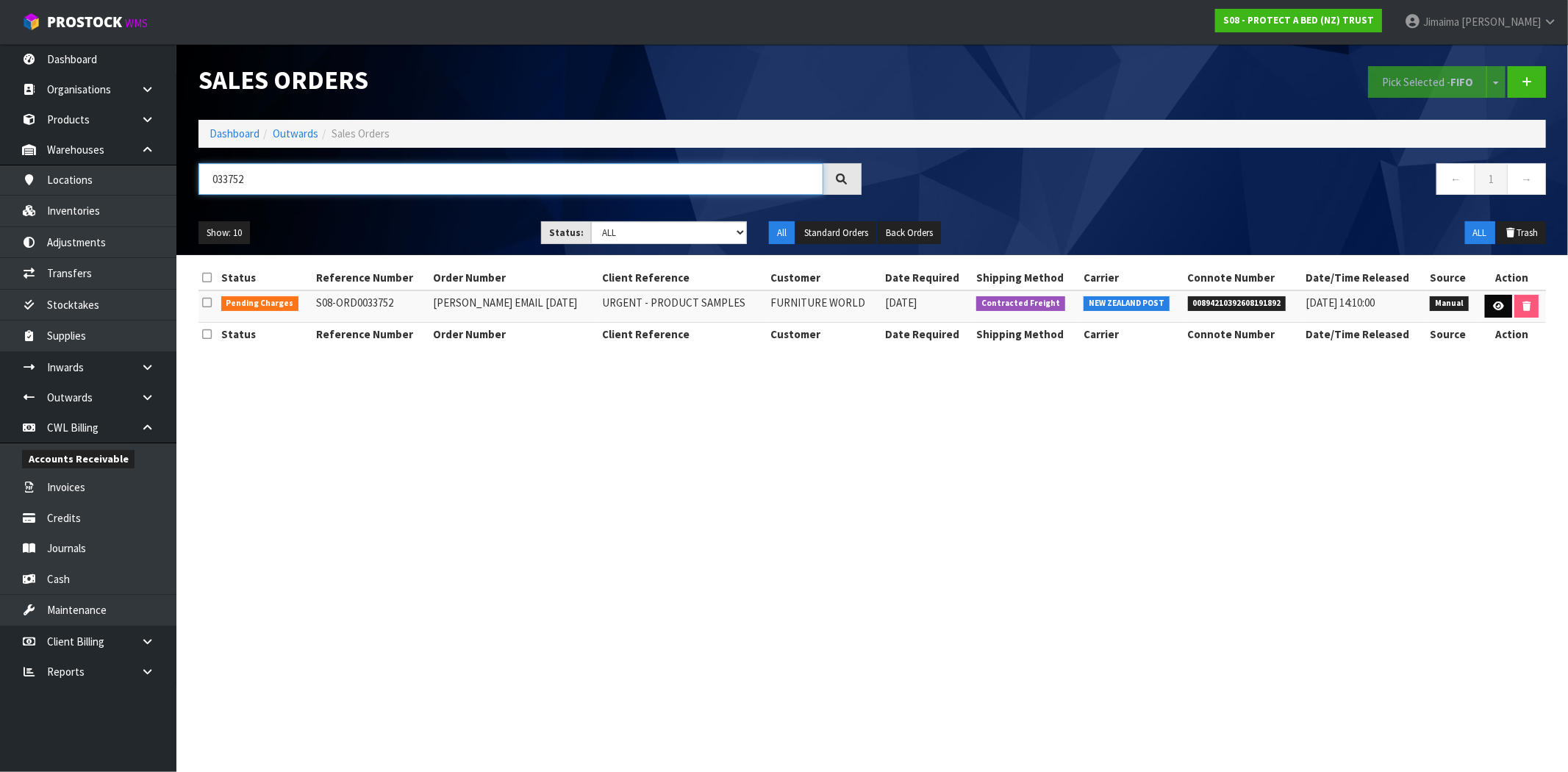
type input "033752"
click at [1496, 302] on icon at bounding box center [1498, 306] width 11 height 10
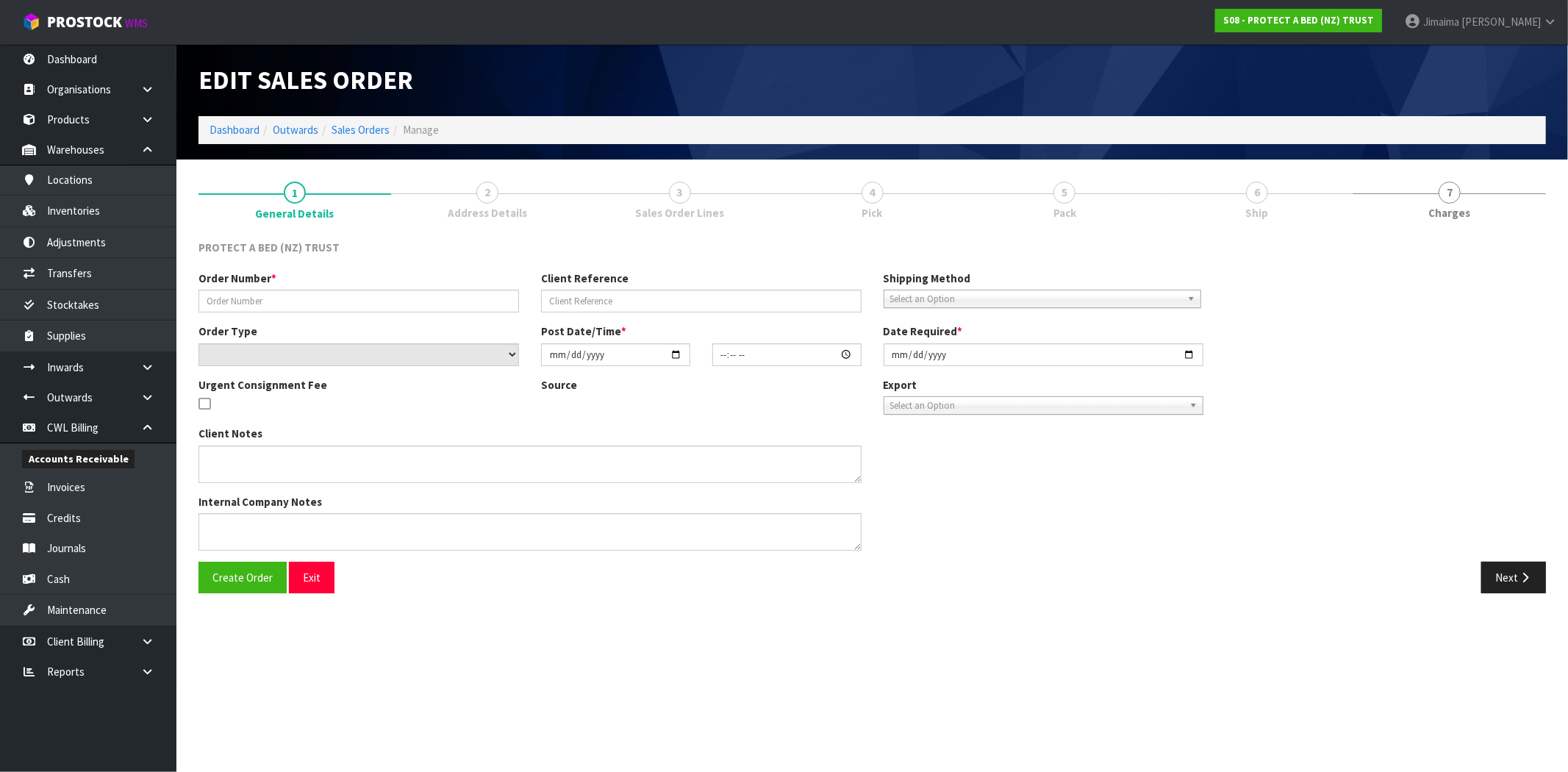
type input "CLINT EMAIL 06.10.2025"
type input "URGENT - PRODUCT SAMPLES"
select select "number:0"
type input "[DATE]"
type input "16:19:00.000"
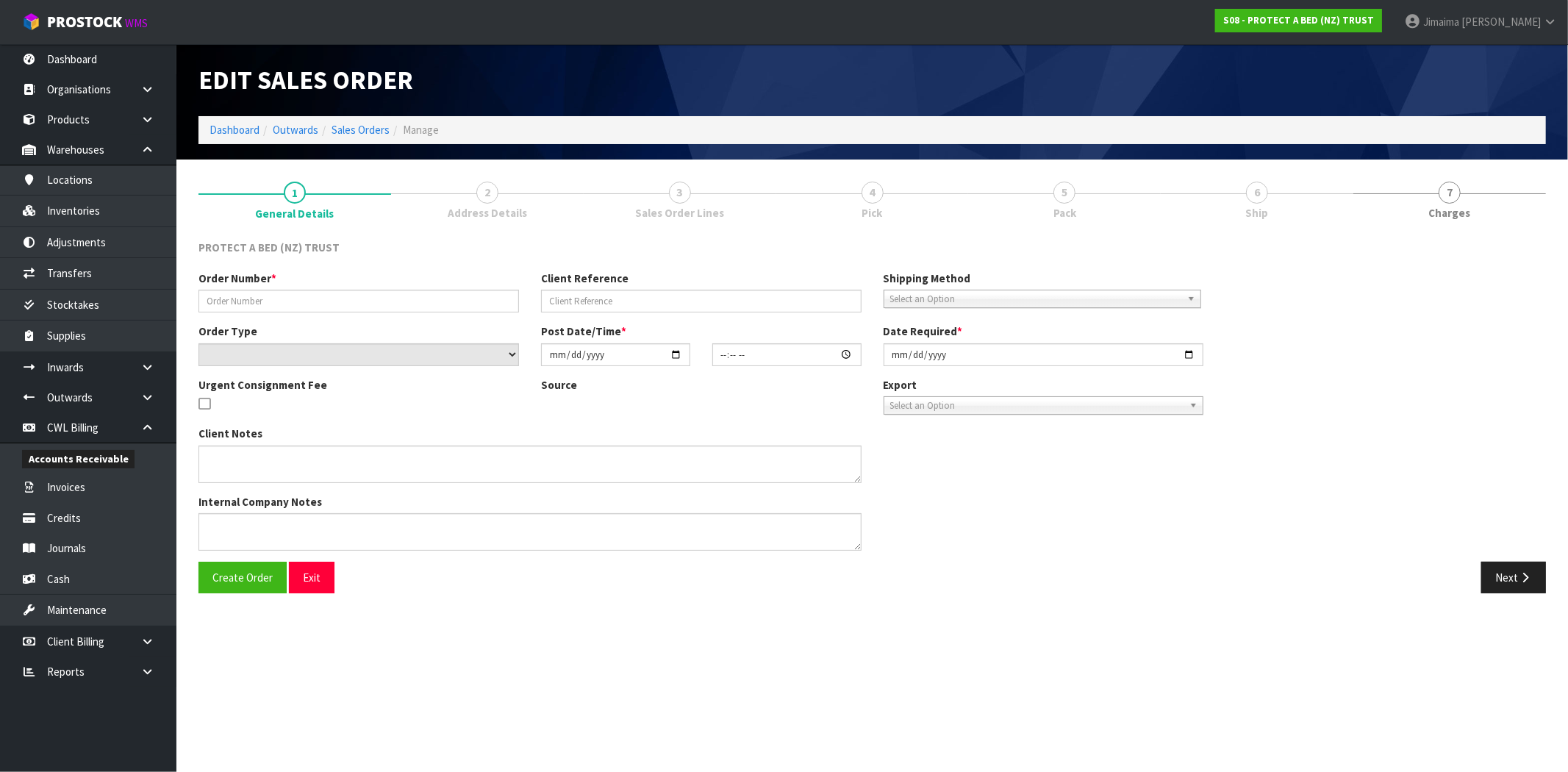
type input "2025-10-07"
type textarea "AS NO CHARGE SAMPLES:"
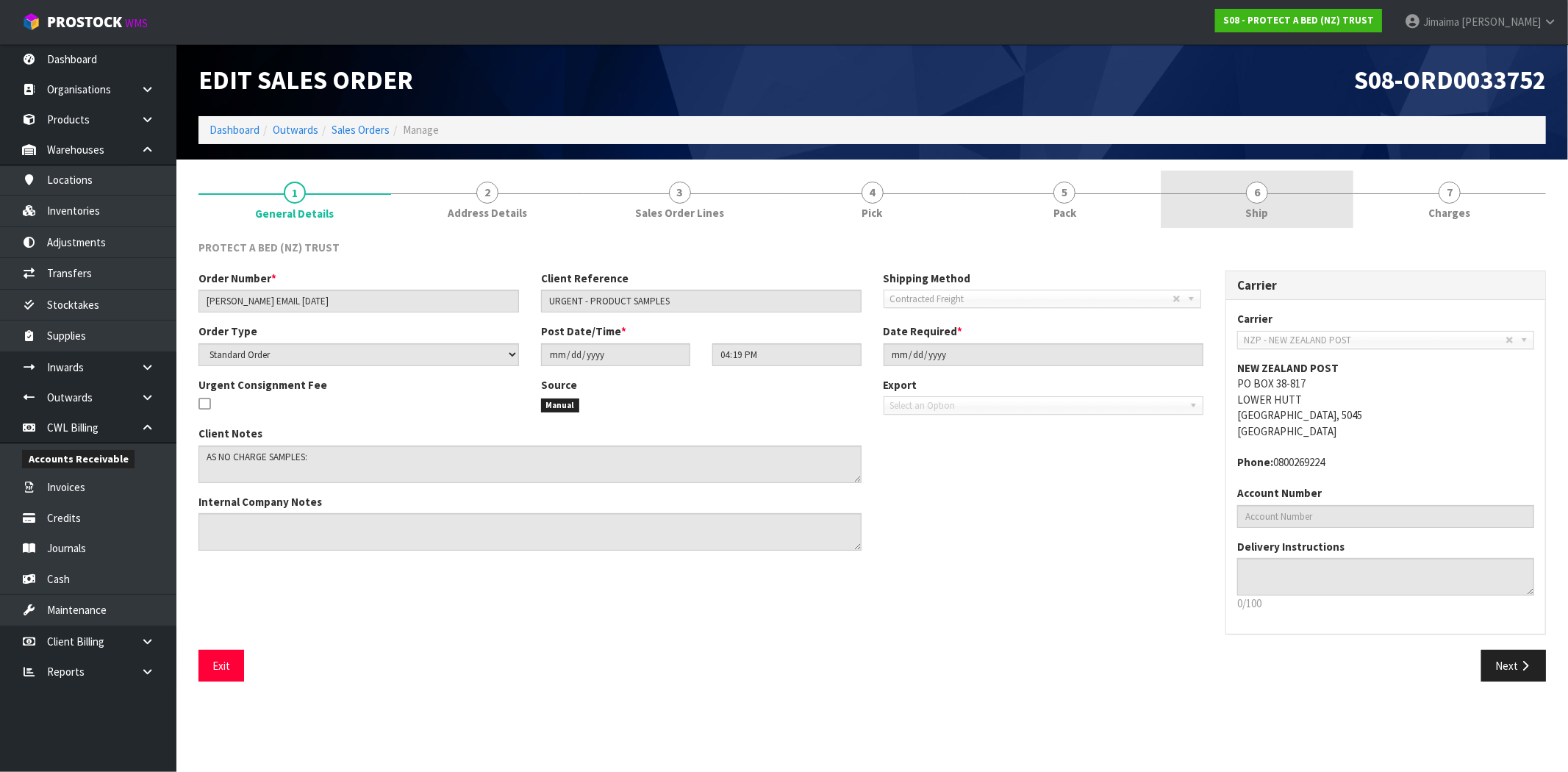
click at [1228, 203] on link "6 Ship" at bounding box center [1256, 199] width 193 height 58
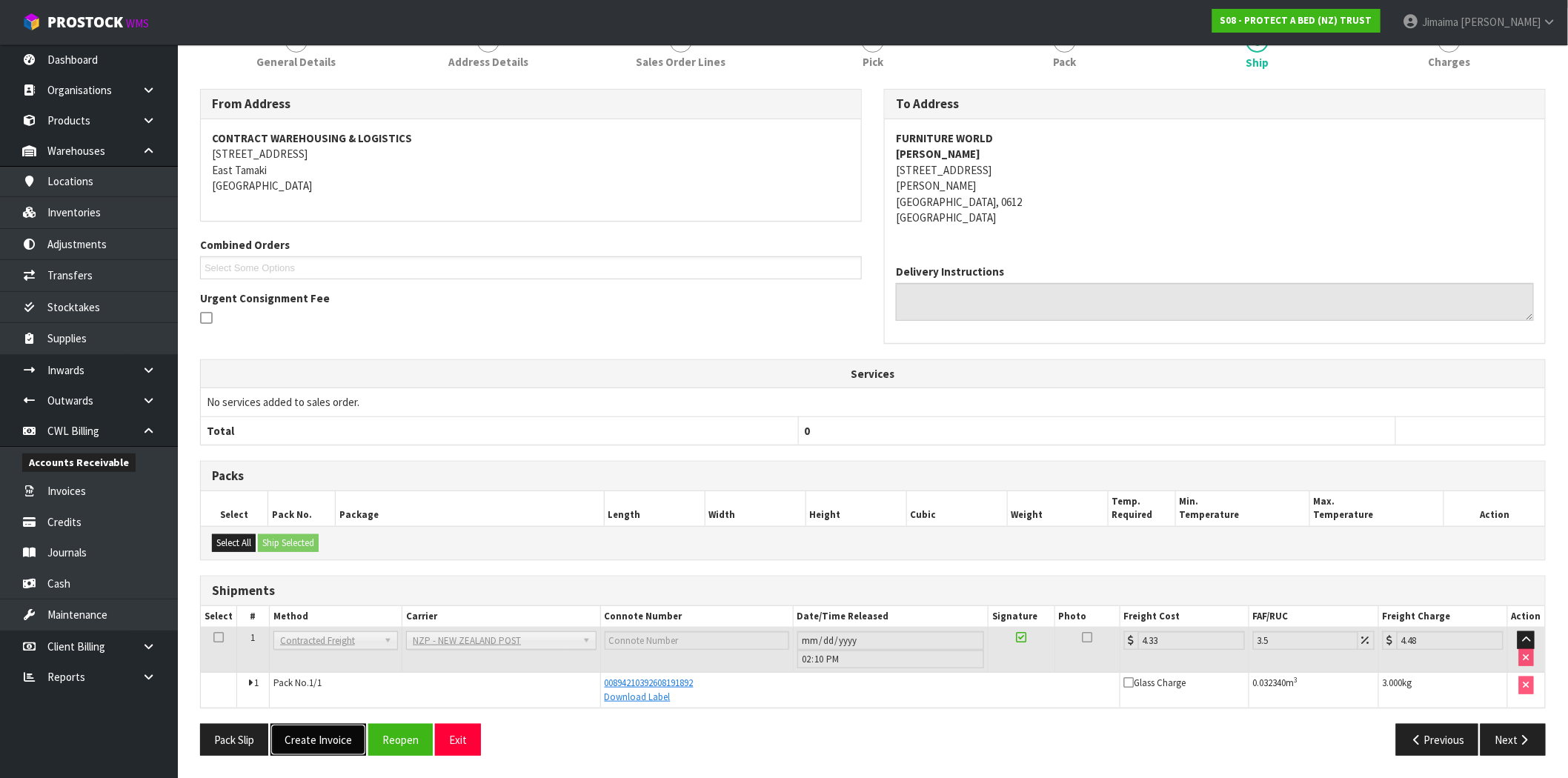
click at [342, 744] on button "Create Invoice" at bounding box center [318, 740] width 95 height 32
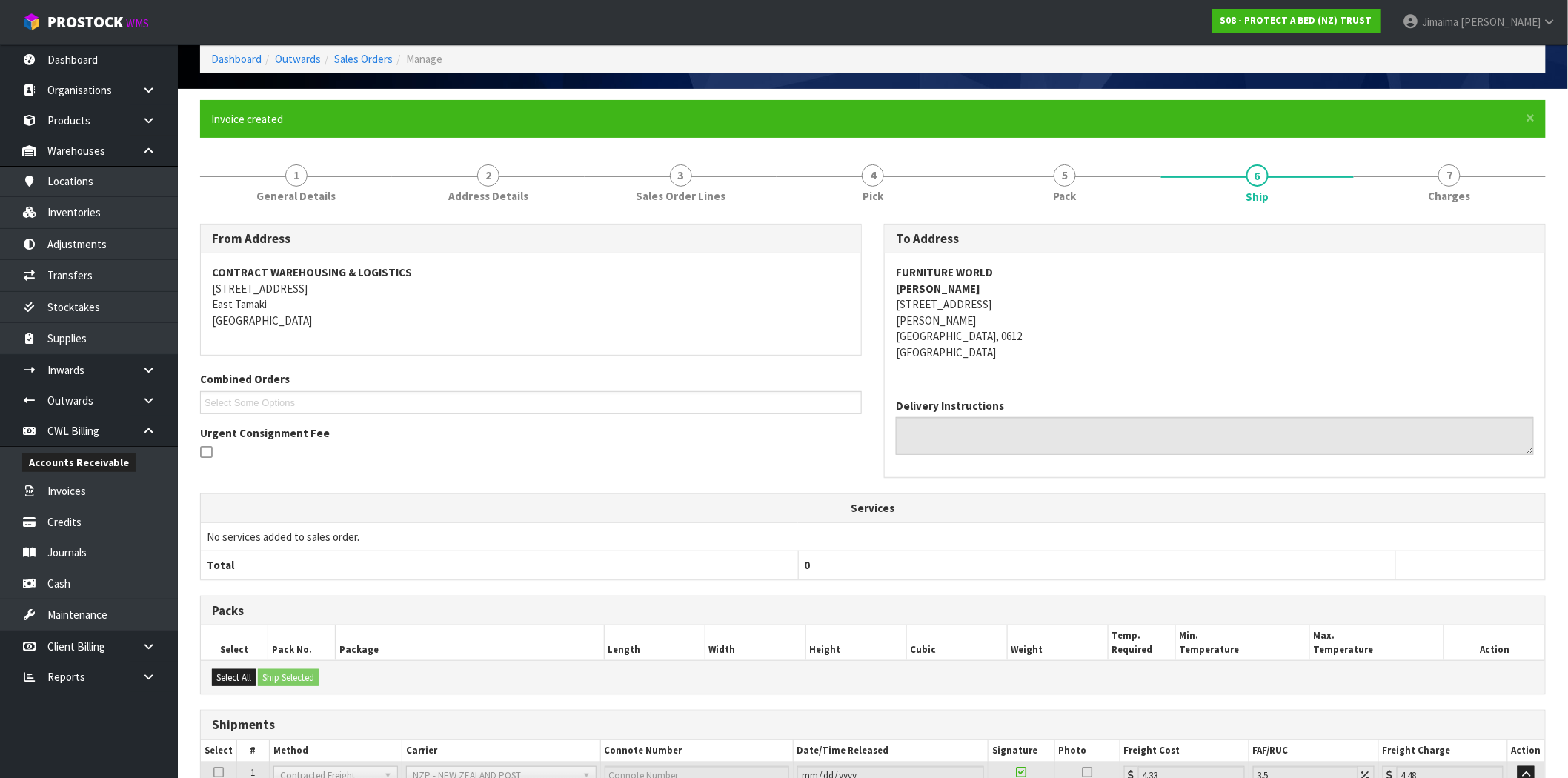
scroll to position [207, 0]
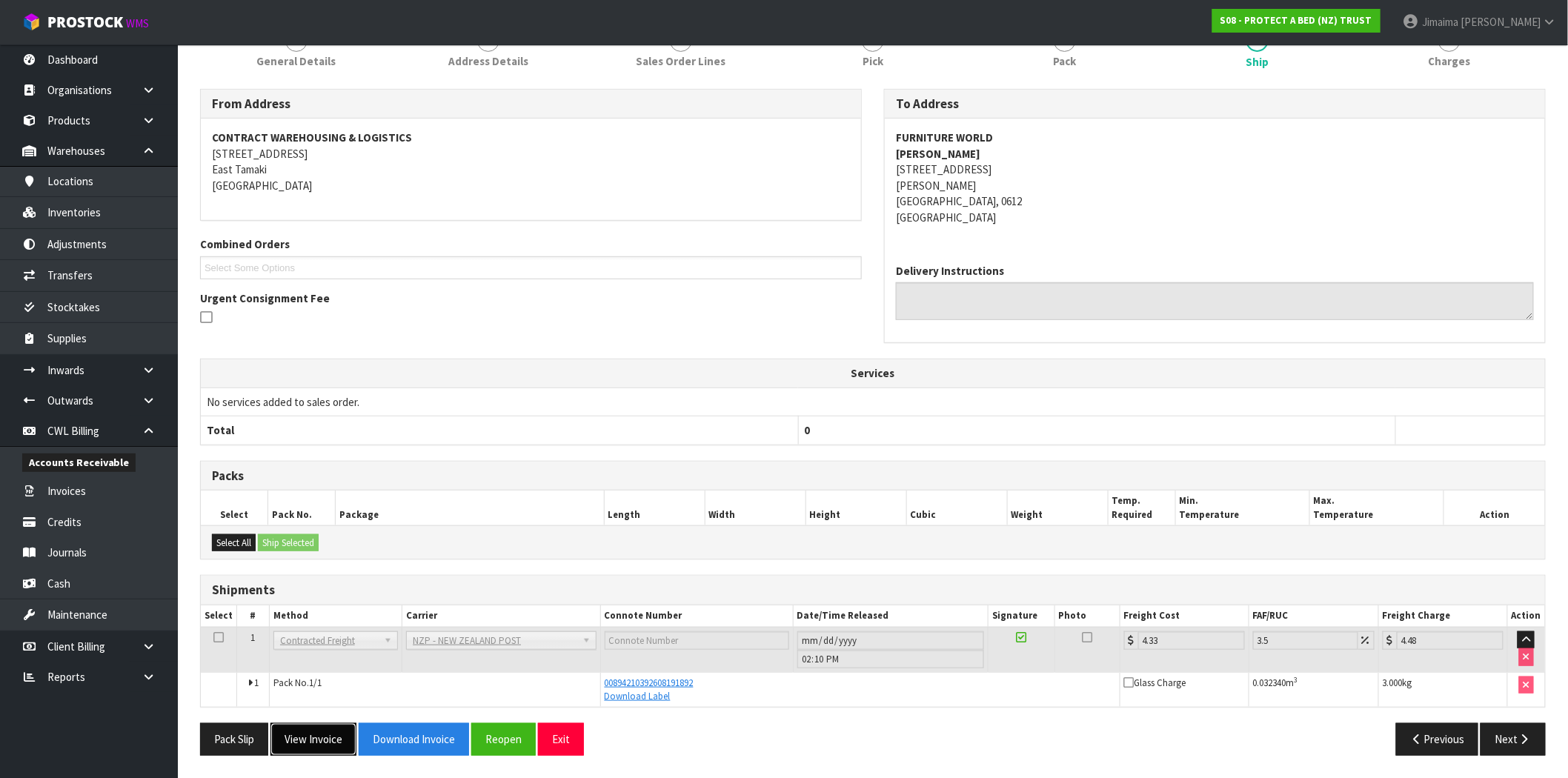
click at [326, 744] on button "View Invoice" at bounding box center [313, 739] width 86 height 32
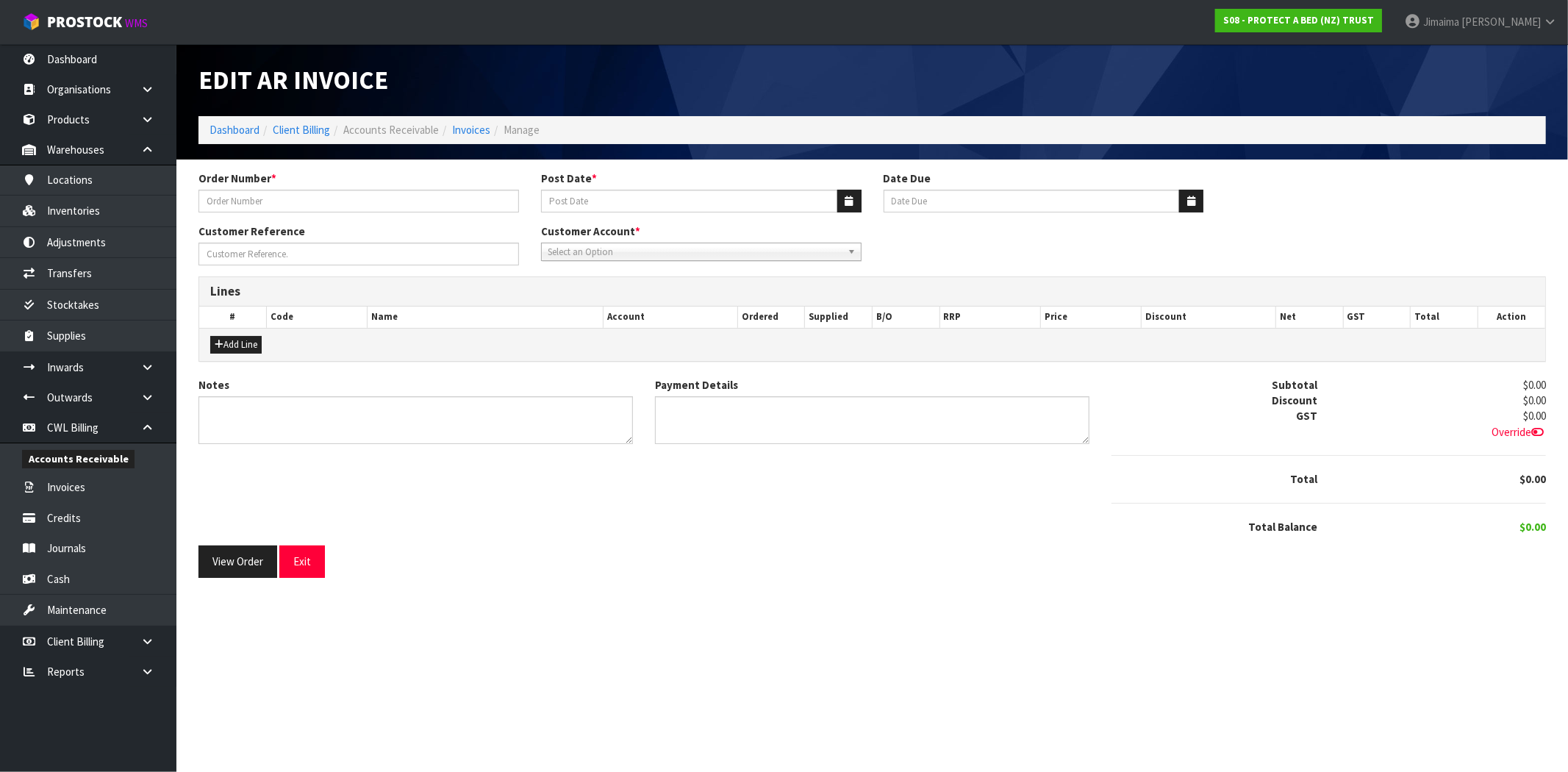
type input "CLINT EMAIL 06.10.2025"
type input "[DATE]"
type input "URGENT - PRODUCT SAMPLES"
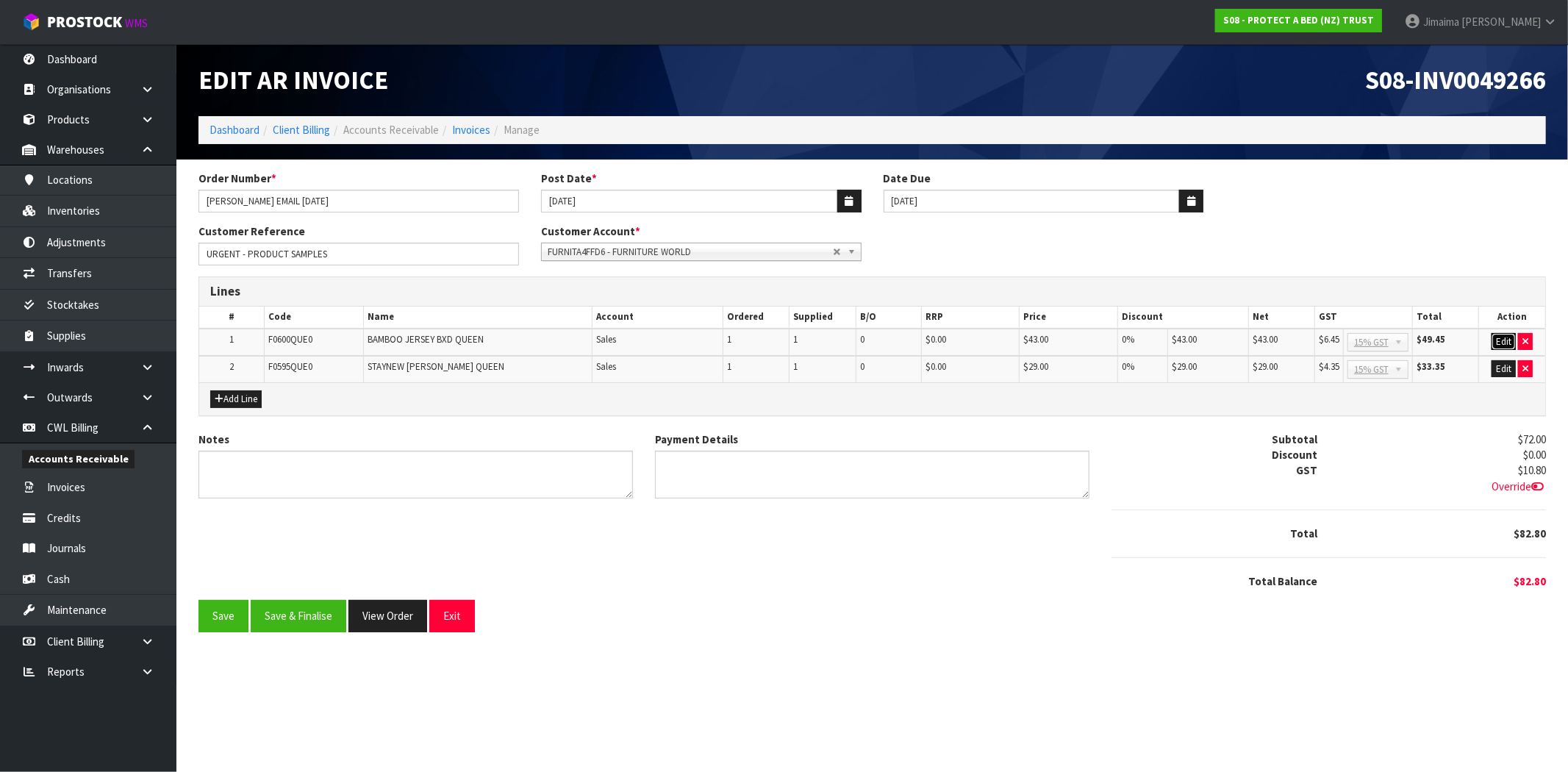
click at [1493, 340] on button "Edit" at bounding box center [1503, 342] width 25 height 17
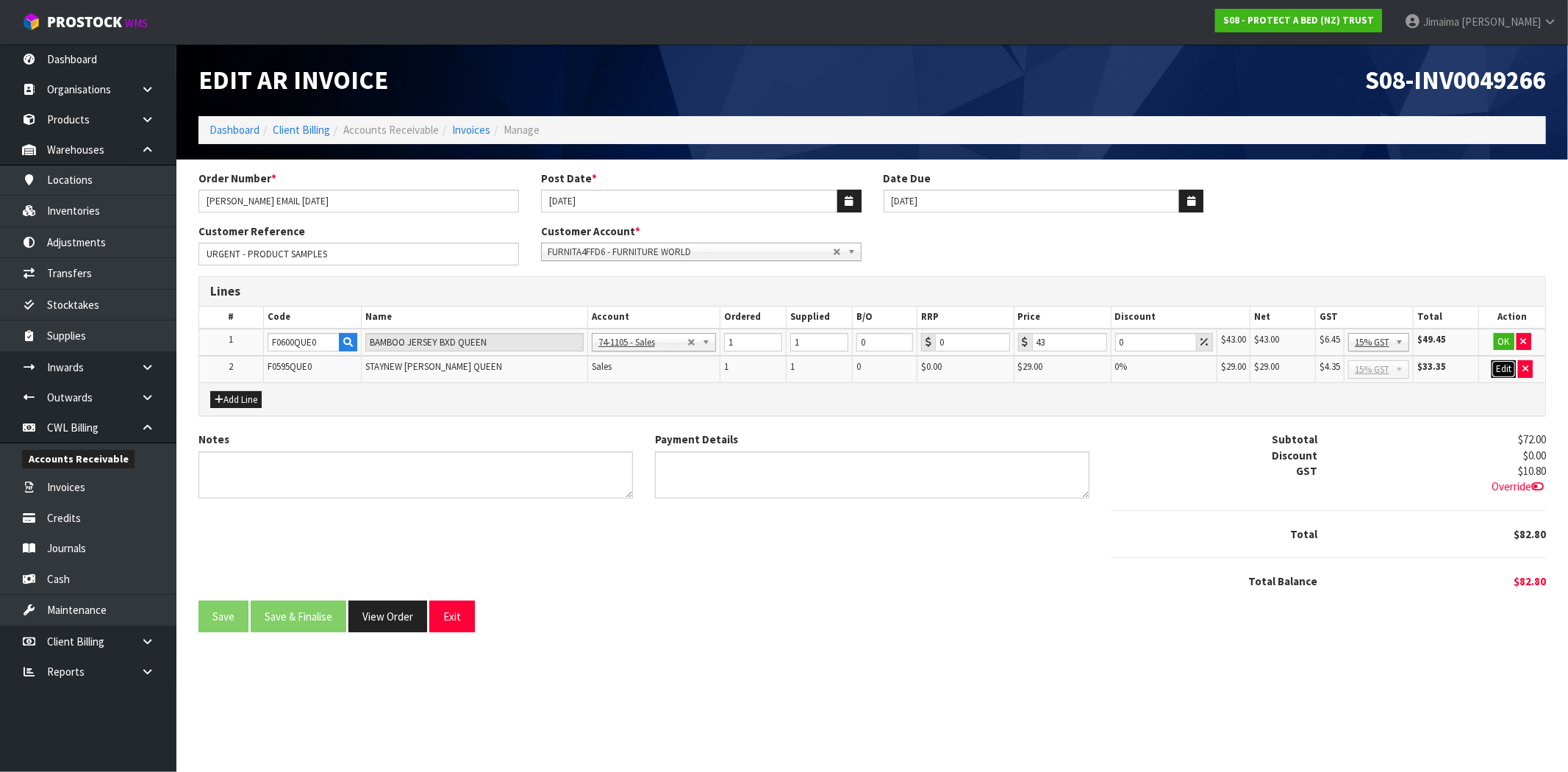
click at [1503, 362] on button "Edit" at bounding box center [1503, 369] width 25 height 17
drag, startPoint x: 1046, startPoint y: 343, endPoint x: 1056, endPoint y: 355, distance: 15.6
click at [1019, 346] on div "43" at bounding box center [1062, 342] width 89 height 18
type input "0"
drag, startPoint x: 1059, startPoint y: 372, endPoint x: 1242, endPoint y: 356, distance: 183.7
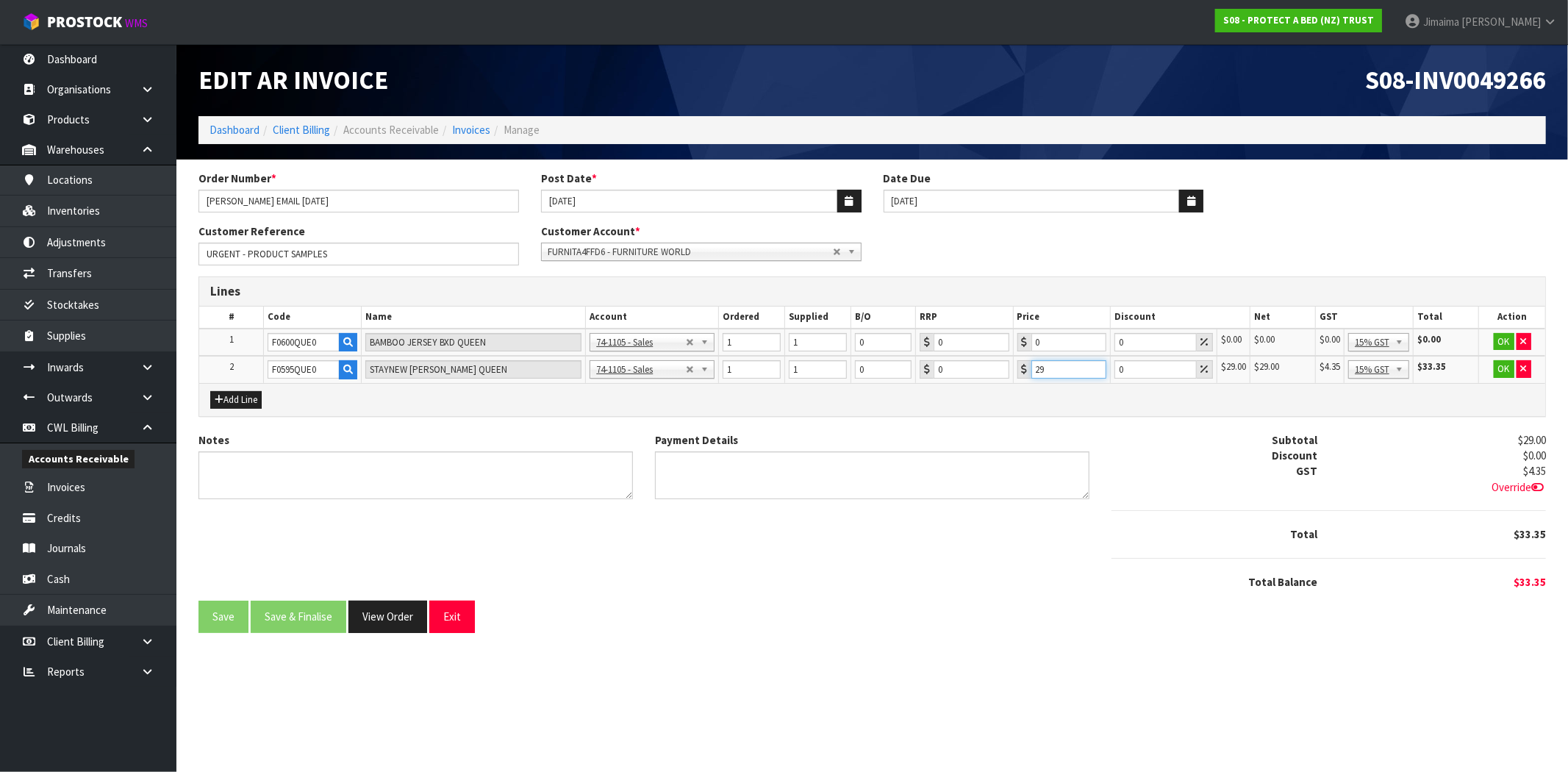
click at [996, 373] on tr "2 F0595QUE0 STAYNEW TERRY BXD QUEEN 74-1100 - Sales - Admin 74-1105 - Sales 74-…" at bounding box center [872, 369] width 1346 height 27
type input "0"
click at [1497, 344] on button "OK" at bounding box center [1504, 342] width 21 height 17
click at [1497, 373] on button "OK" at bounding box center [1504, 369] width 21 height 17
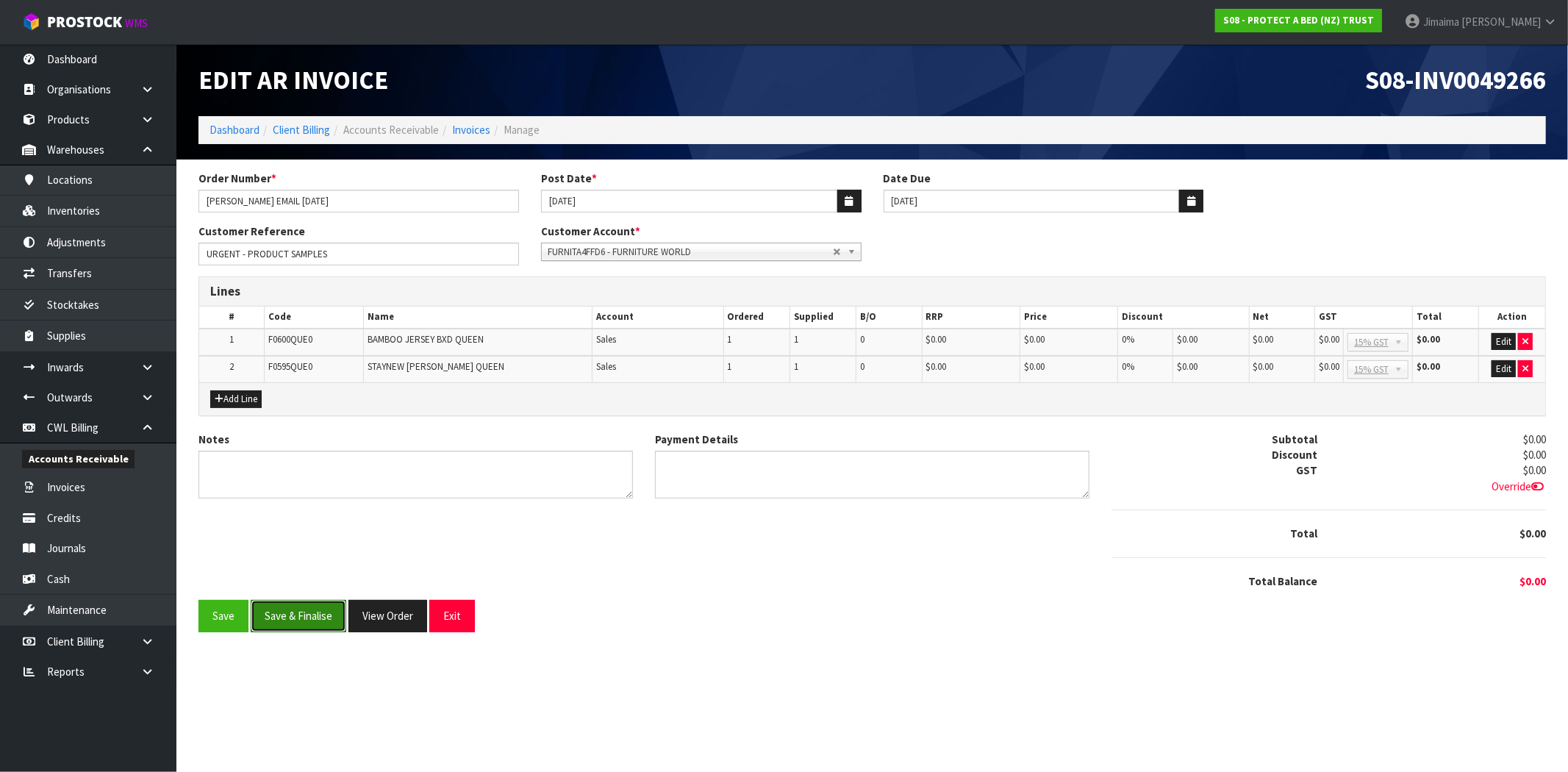
click at [299, 619] on button "Save & Finalise" at bounding box center [298, 616] width 95 height 32
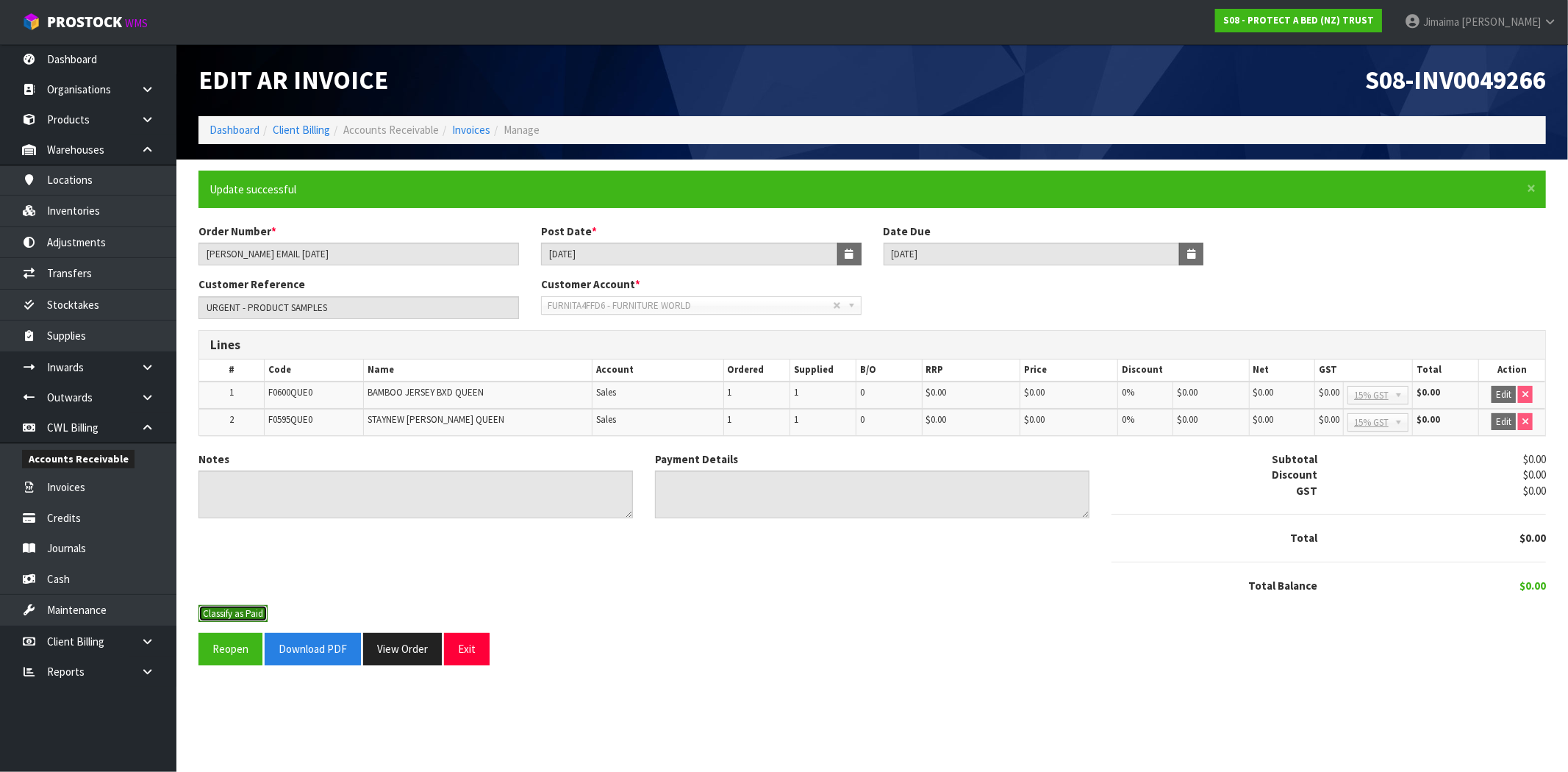
click at [250, 615] on button "Classify as Paid" at bounding box center [233, 613] width 69 height 17
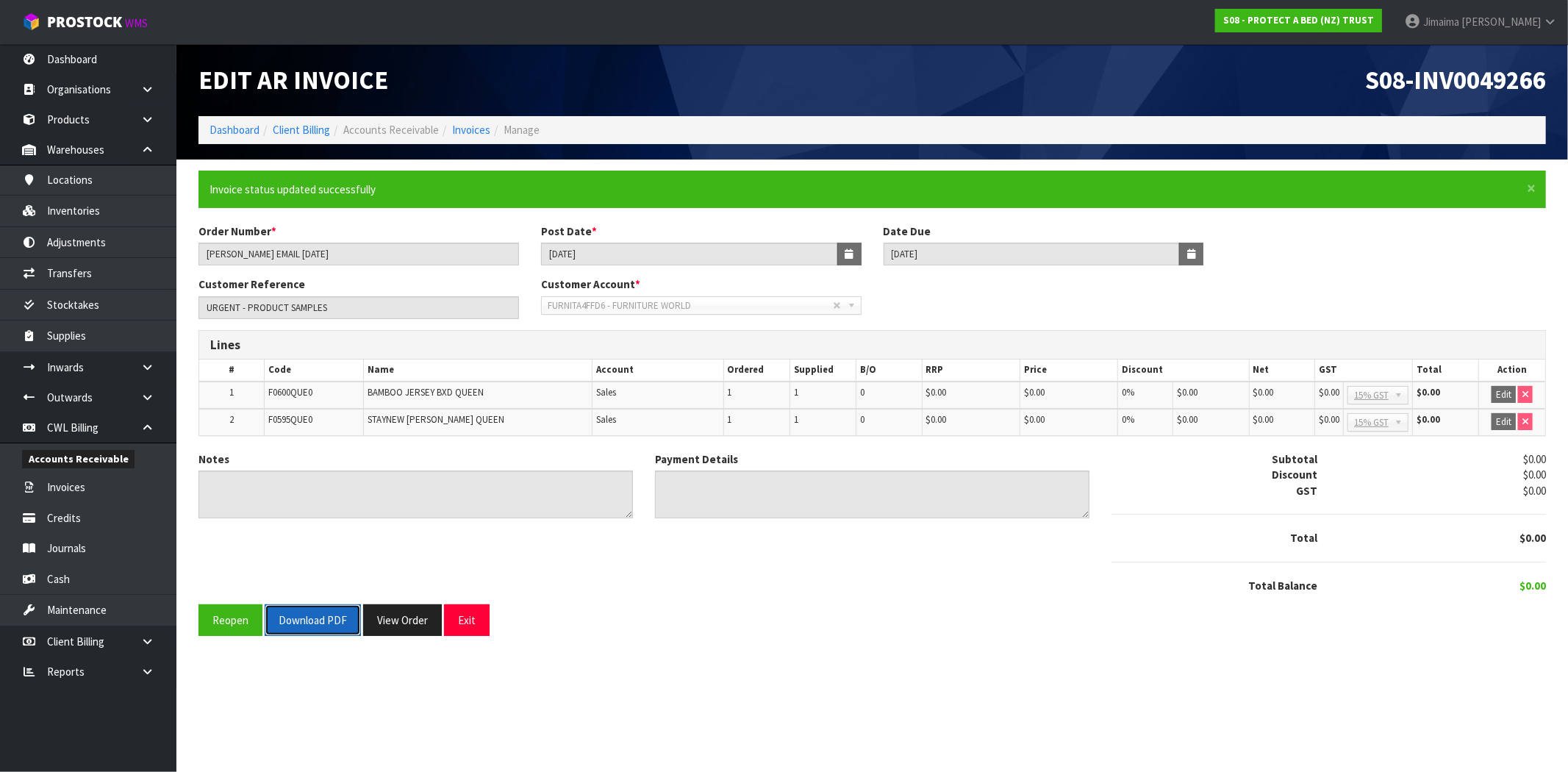
click at [316, 627] on button "Download PDF" at bounding box center [312, 620] width 96 height 32
click at [403, 617] on button "View Order" at bounding box center [402, 620] width 79 height 32
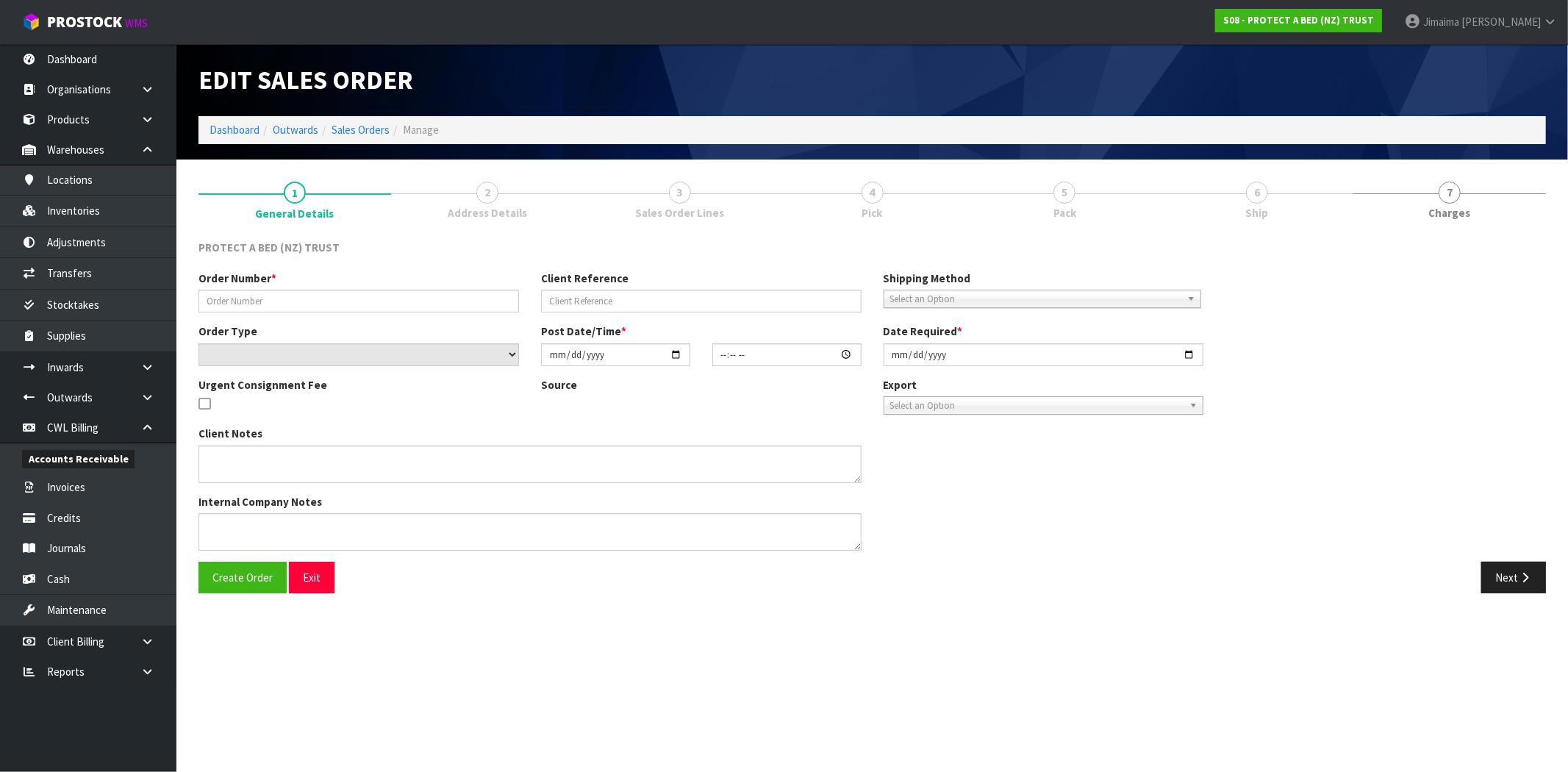
type input "CLINT EMAIL 06.10.2025"
type input "URGENT - PRODUCT SAMPLES"
select select "number:0"
type input "2025-10-06"
type input "16:19:00.000"
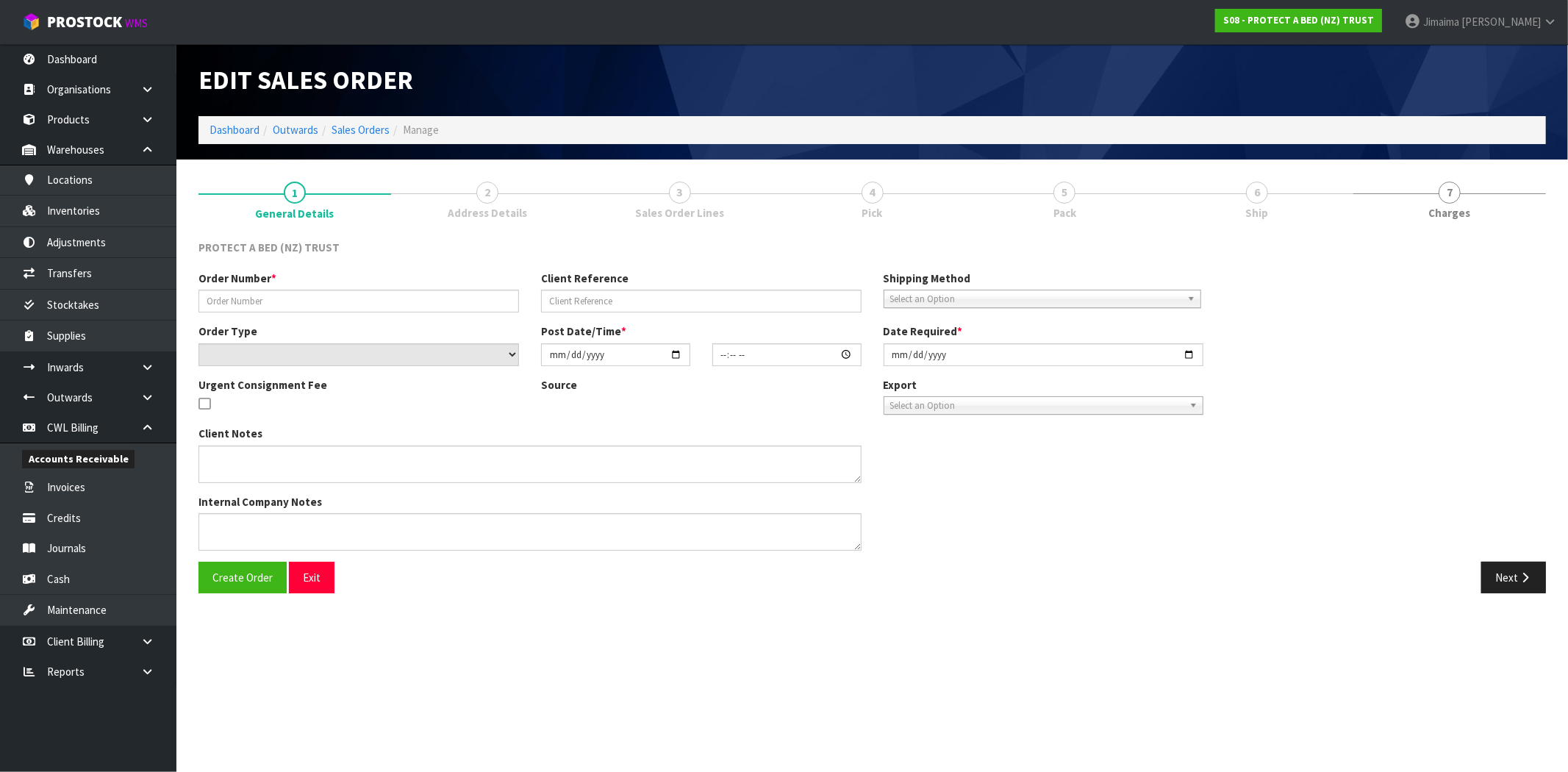
type input "2025-10-07"
type textarea "AS NO CHARGE SAMPLES:"
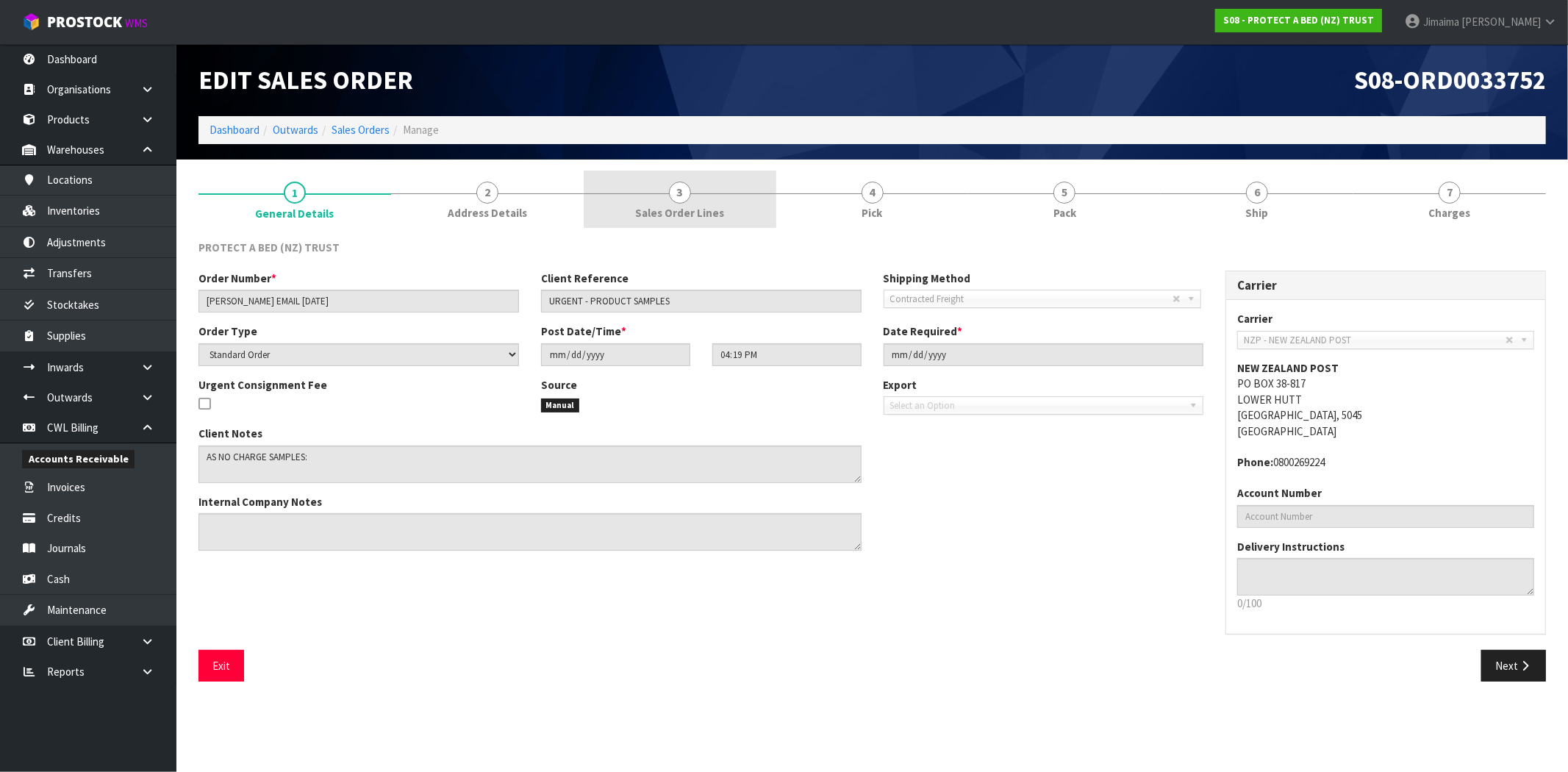
click at [695, 208] on span "Sales Order Lines" at bounding box center [679, 212] width 89 height 15
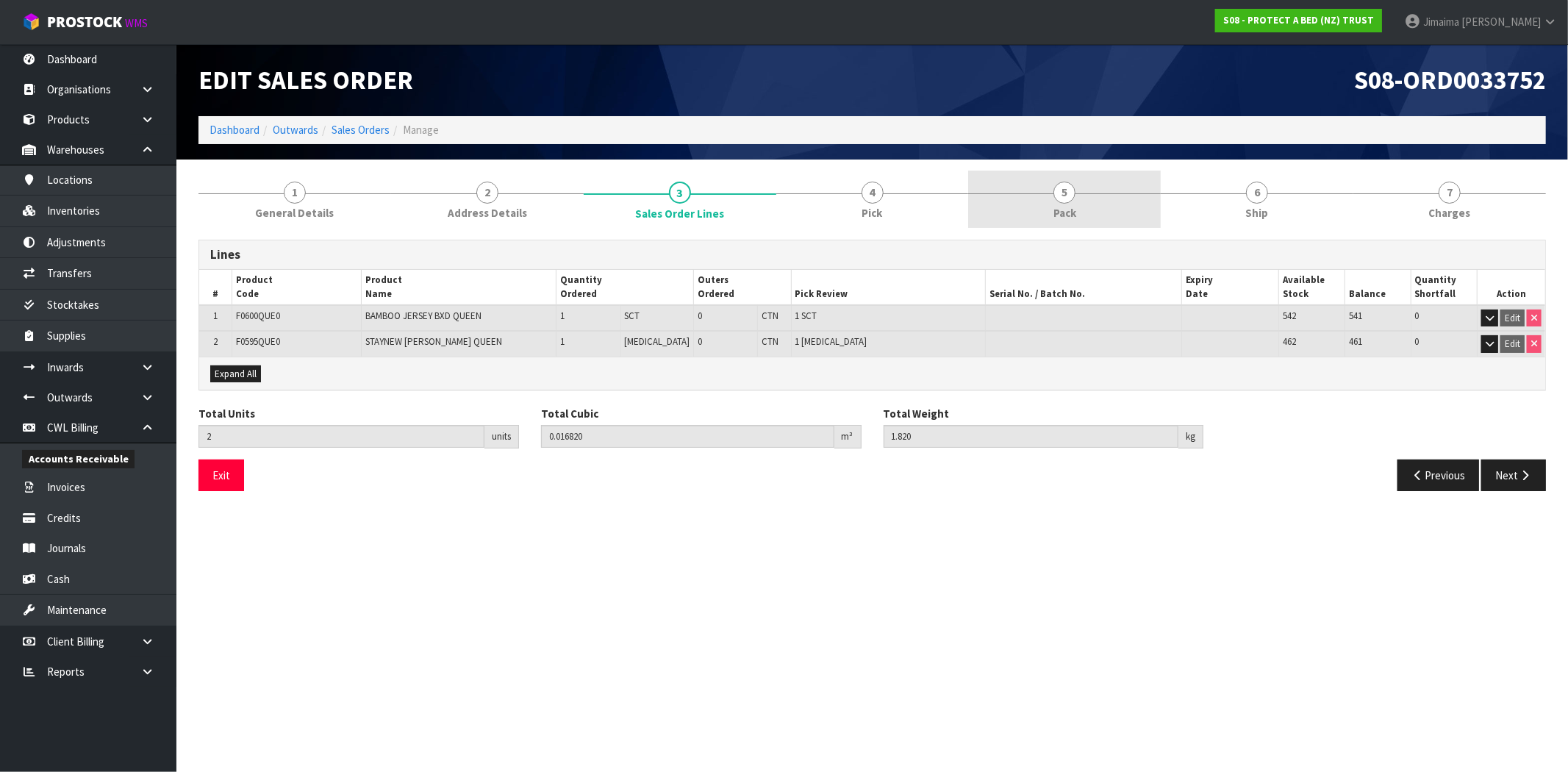
drag, startPoint x: 862, startPoint y: 206, endPoint x: 1028, endPoint y: 221, distance: 166.7
click at [863, 206] on span "Pick" at bounding box center [872, 212] width 21 height 15
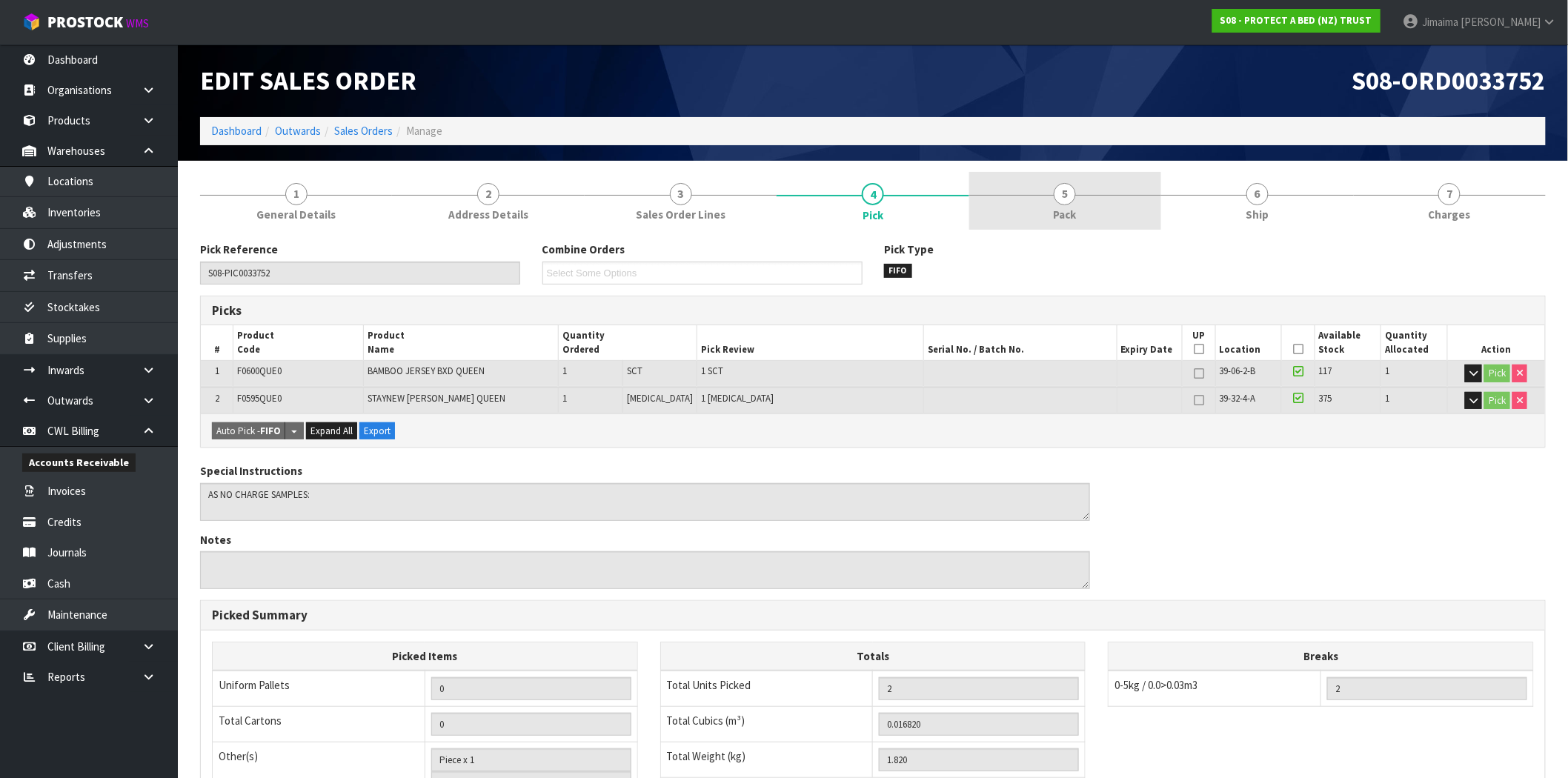
click at [1035, 213] on link "5 Pack" at bounding box center [1065, 201] width 192 height 58
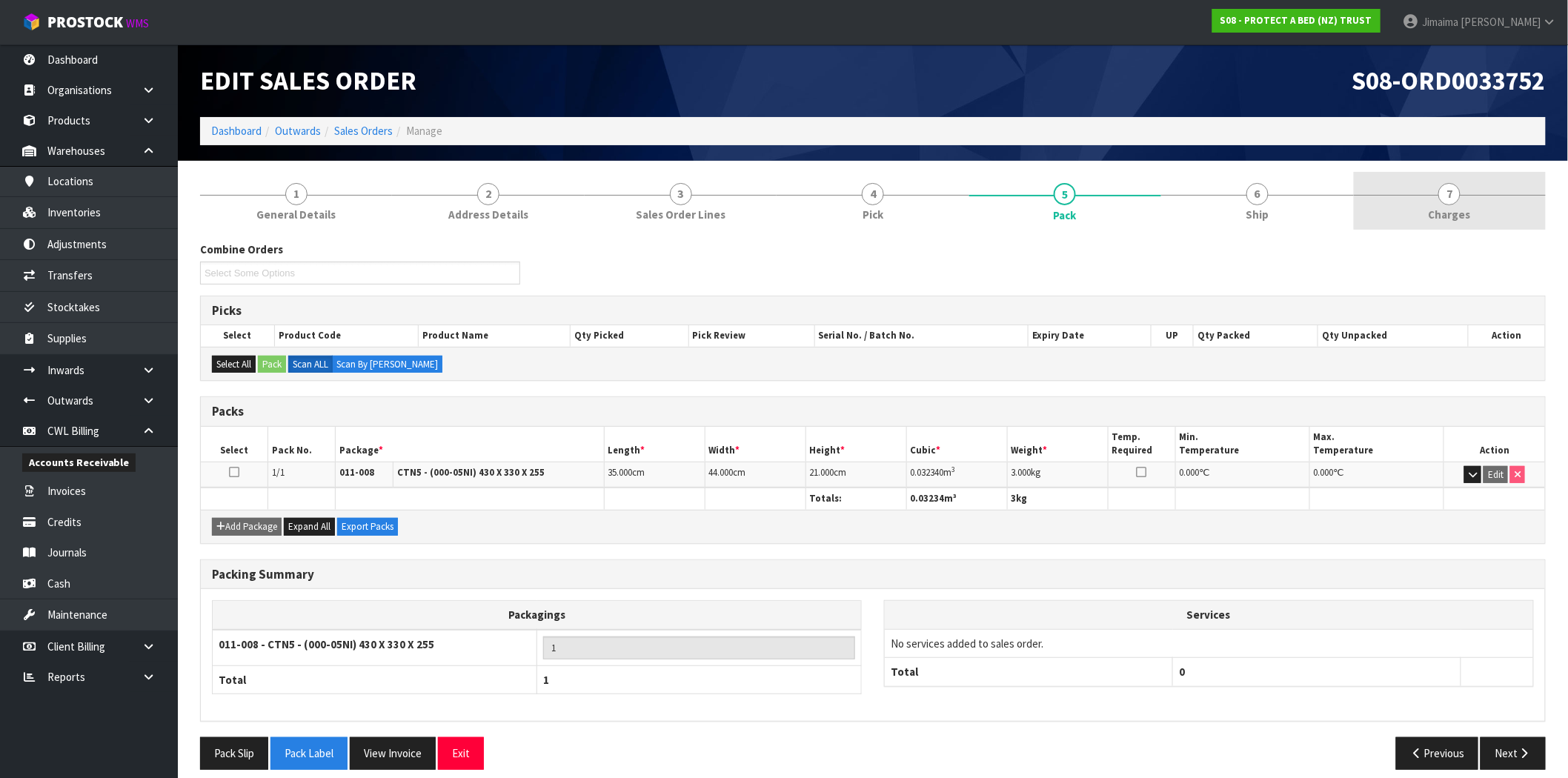
click at [1478, 205] on link "7 Charges" at bounding box center [1450, 201] width 192 height 58
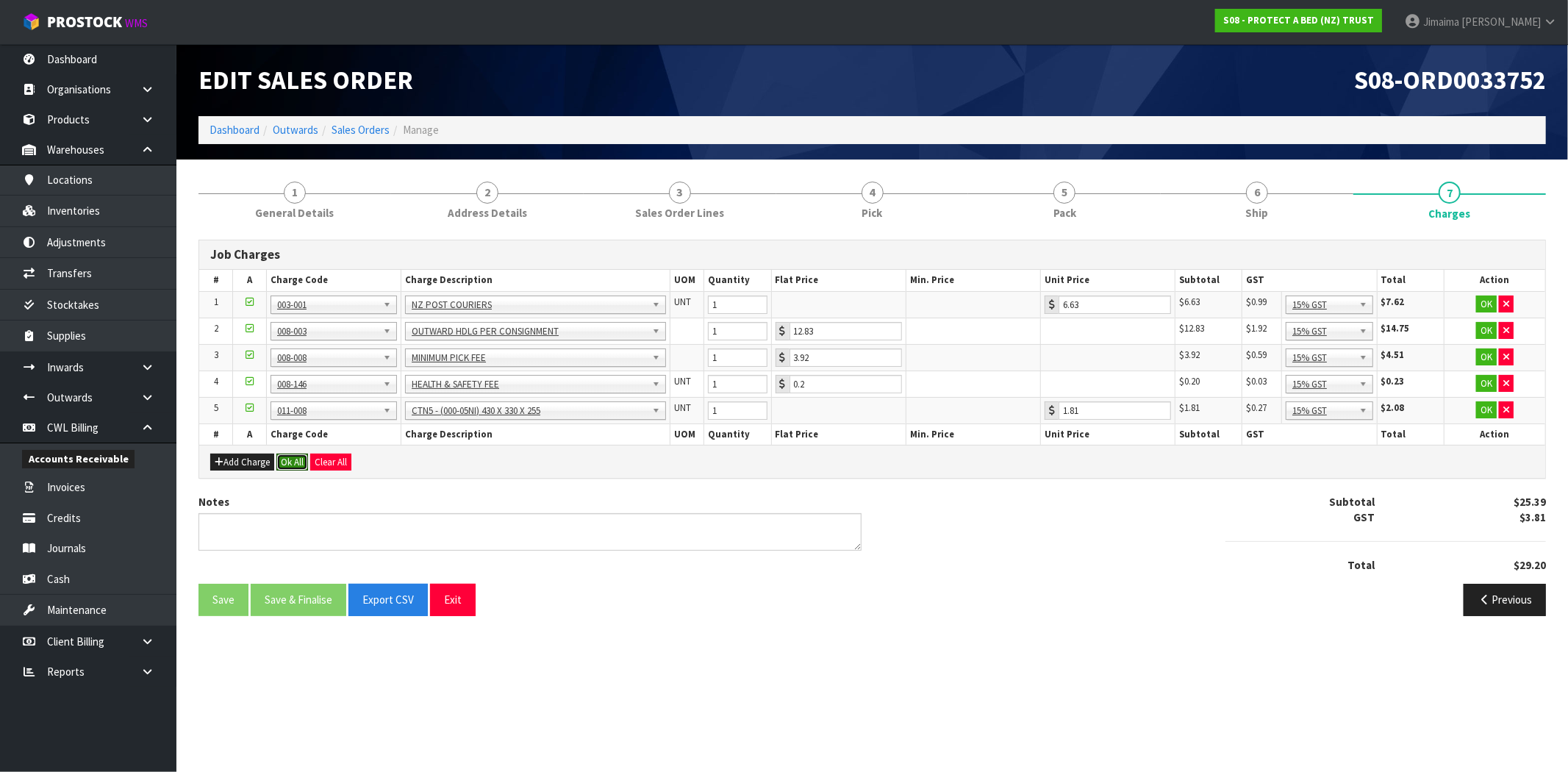
click at [290, 467] on button "Ok All" at bounding box center [292, 462] width 32 height 17
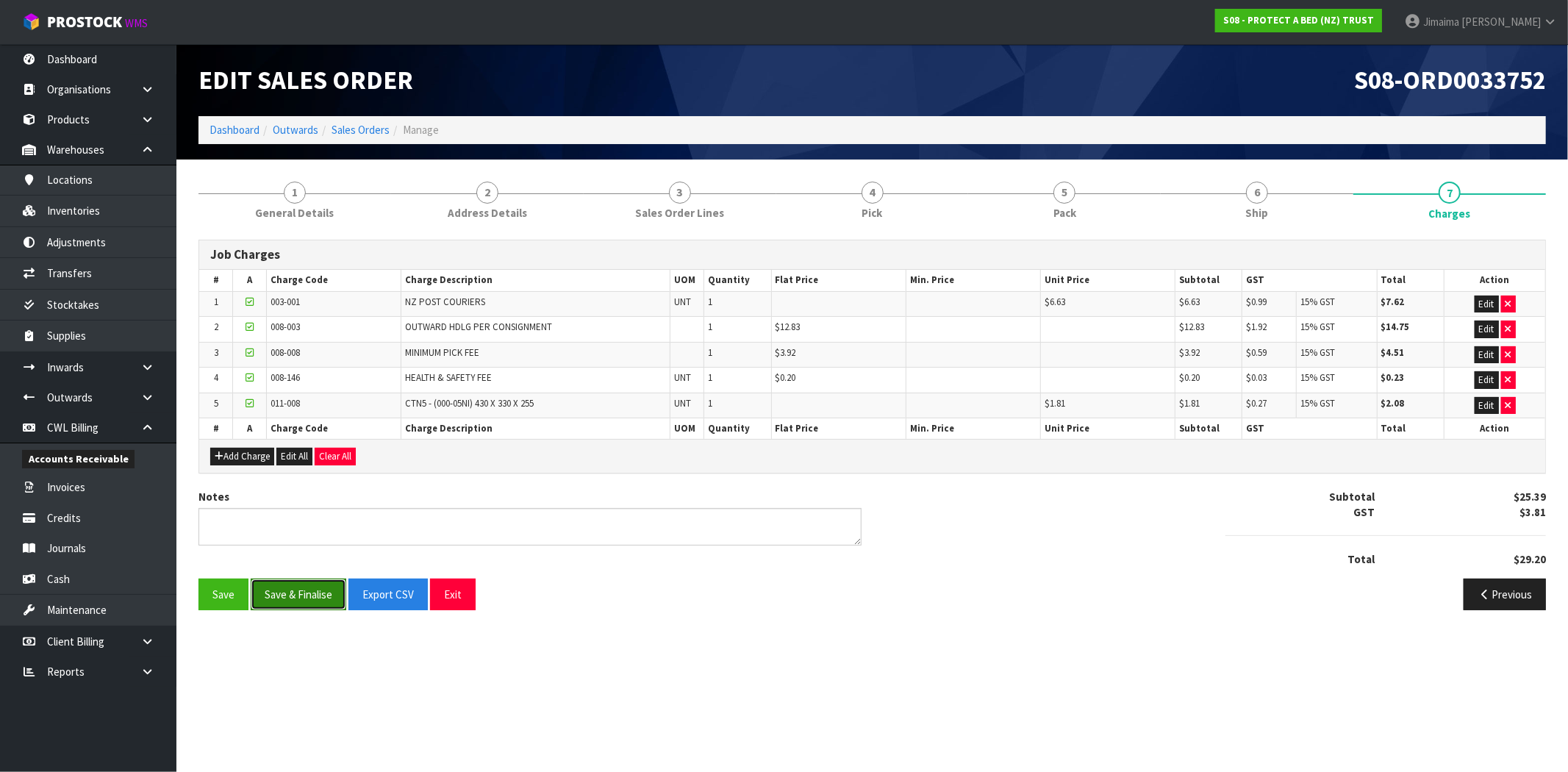
click at [294, 591] on button "Save & Finalise" at bounding box center [298, 594] width 95 height 32
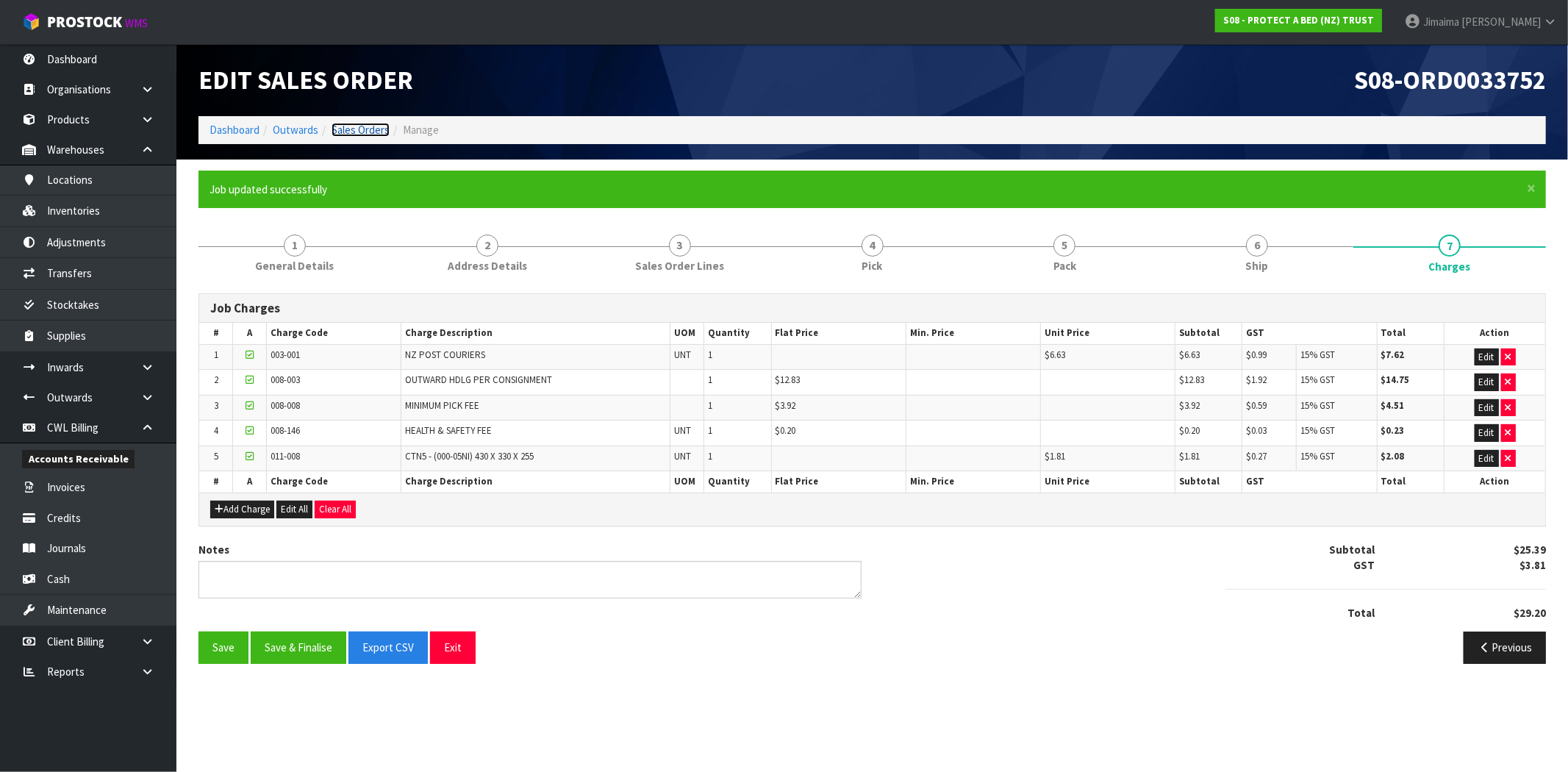
click at [377, 129] on link "Sales Orders" at bounding box center [360, 130] width 58 height 14
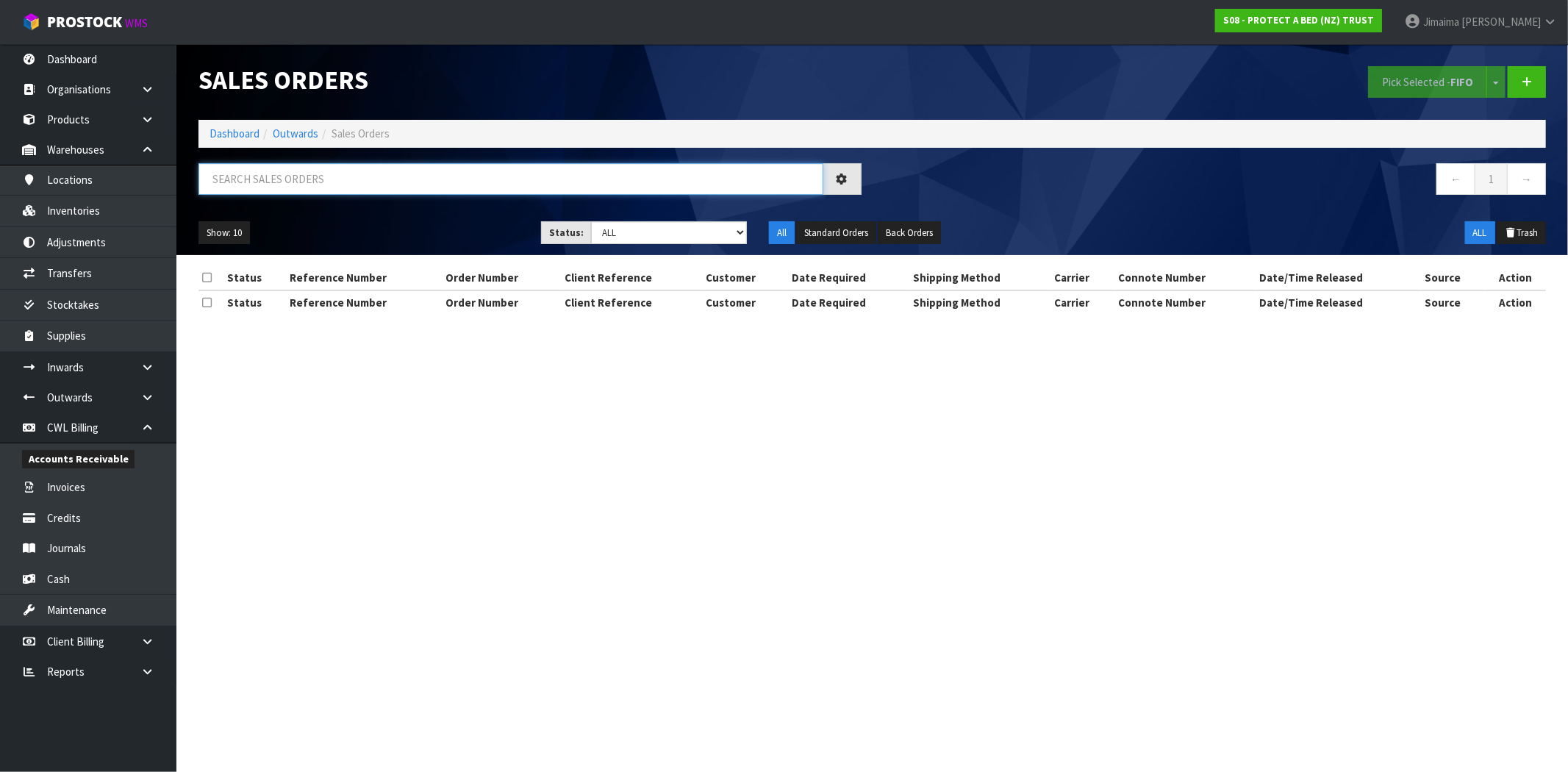
click at [344, 175] on input "text" at bounding box center [510, 179] width 625 height 32
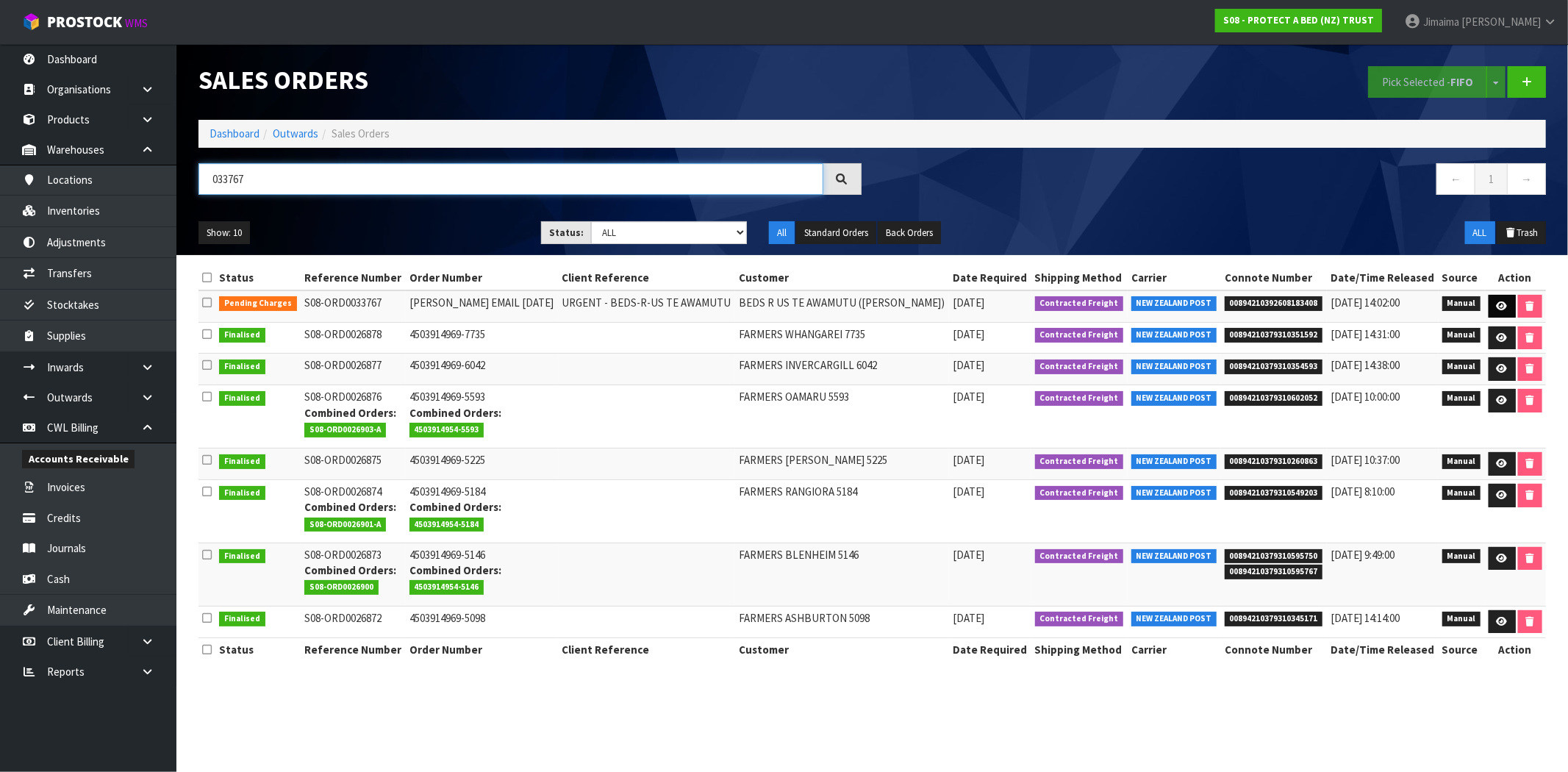
type input "033767"
click at [1492, 299] on link at bounding box center [1502, 306] width 27 height 24
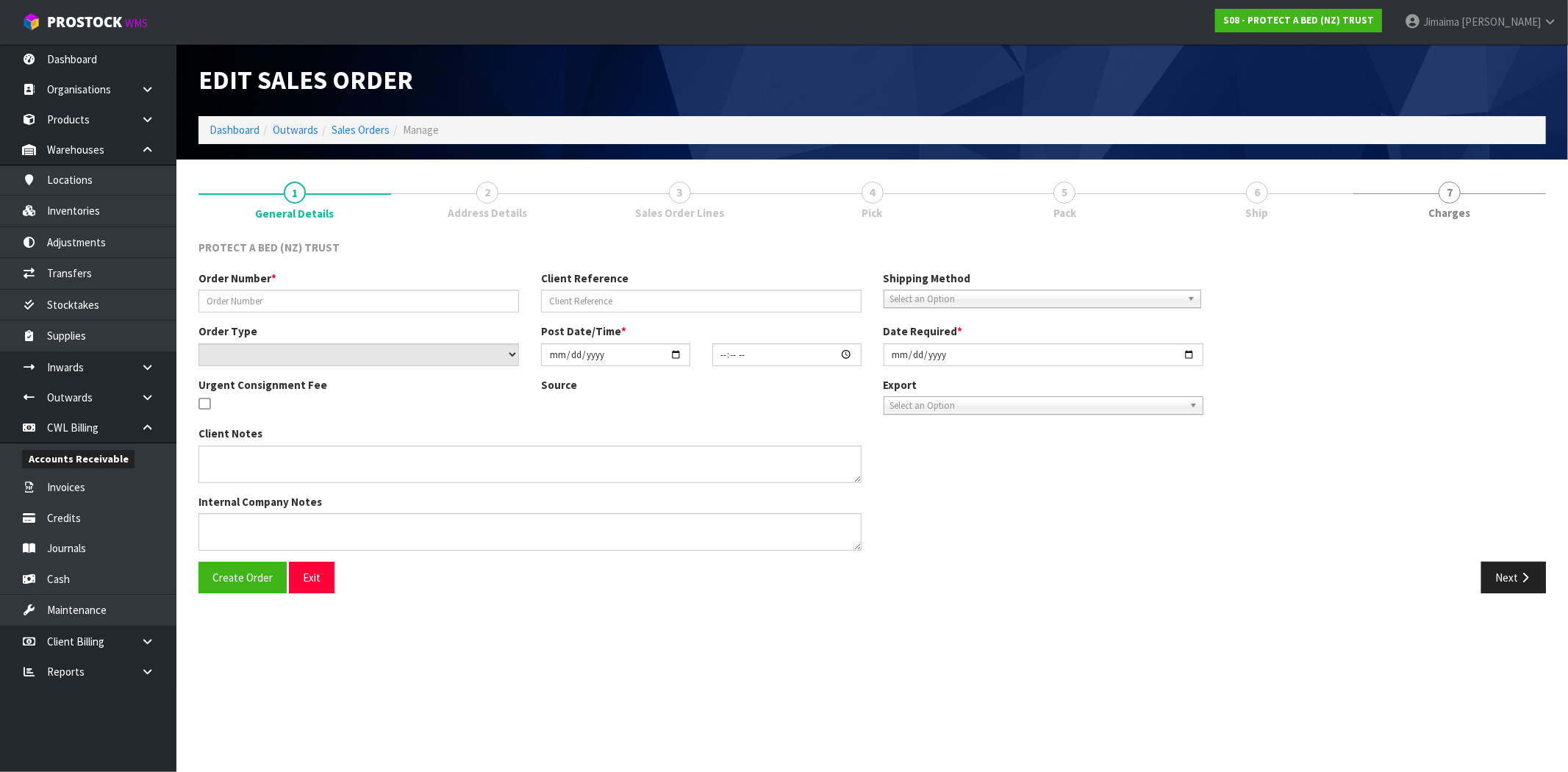
type input "[PERSON_NAME] EMAIL [DATE]"
type input "URGENT - BEDS-R-US TE AWAMUTU"
select select "number:0"
type input "2025-10-07"
type input "14:37:00.000"
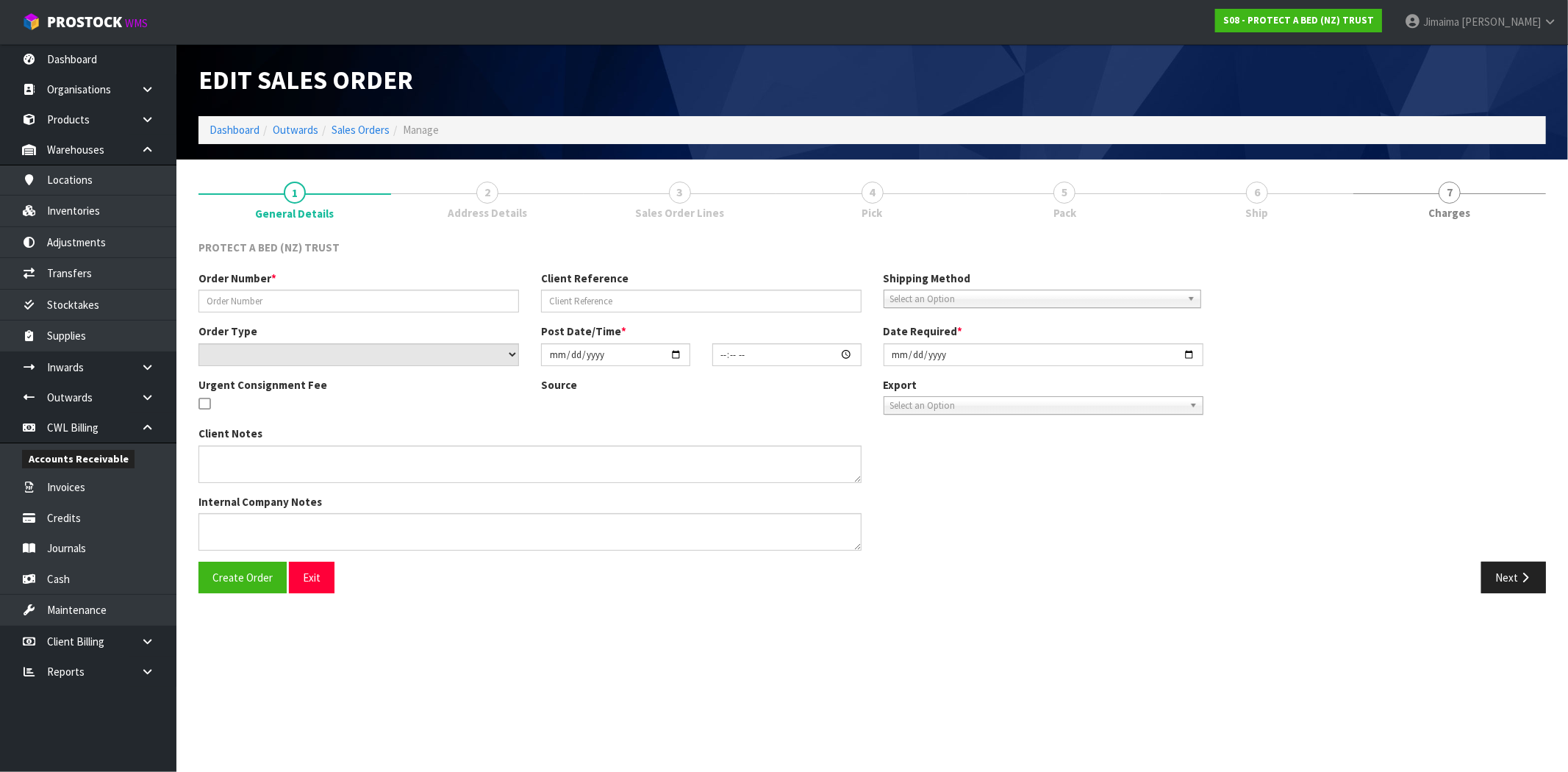
type input "2025-10-08"
type textarea "PLEASE SEND THIS URGENTLY"
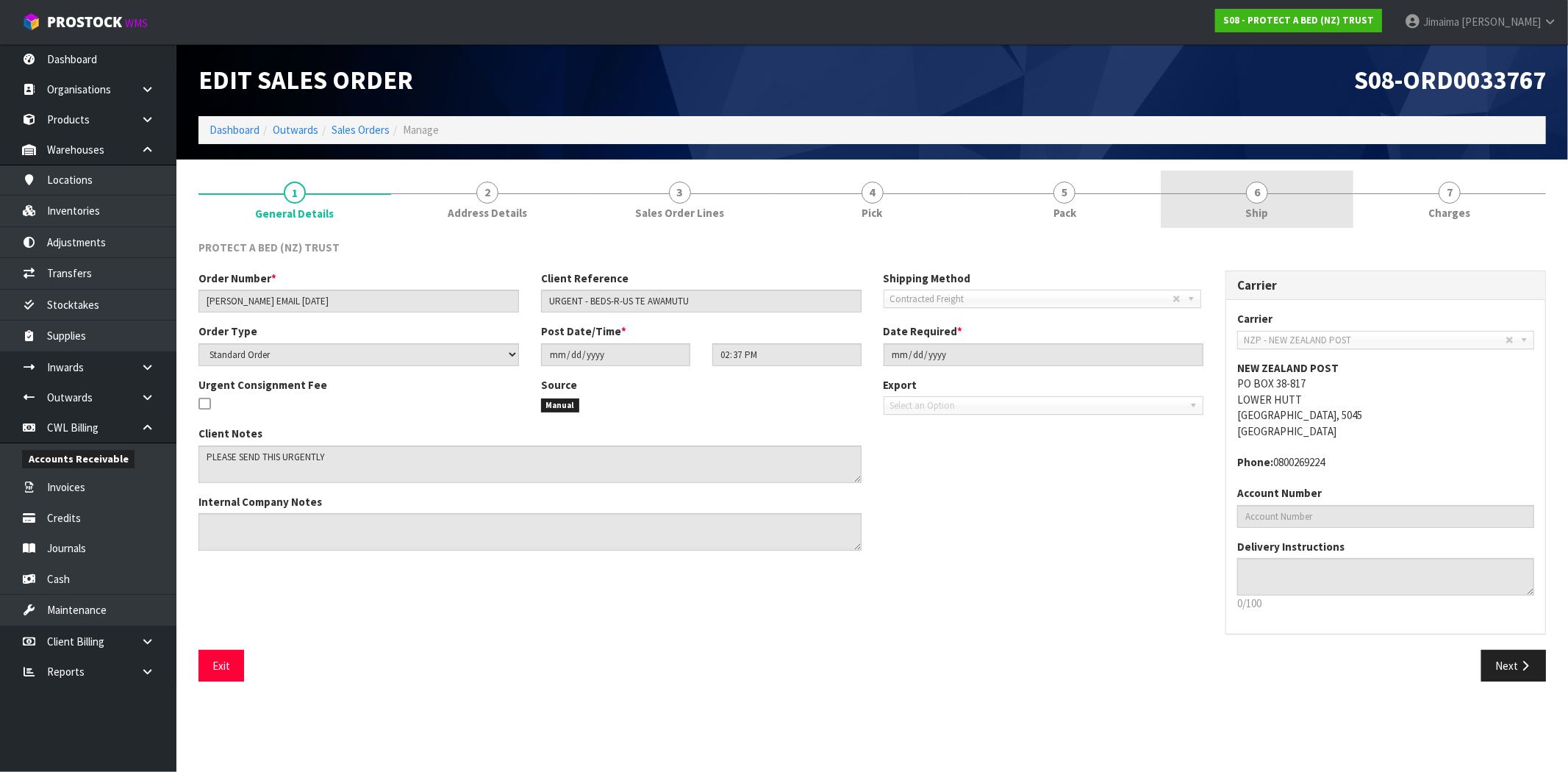
click at [1266, 204] on link "6 Ship" at bounding box center [1256, 199] width 193 height 58
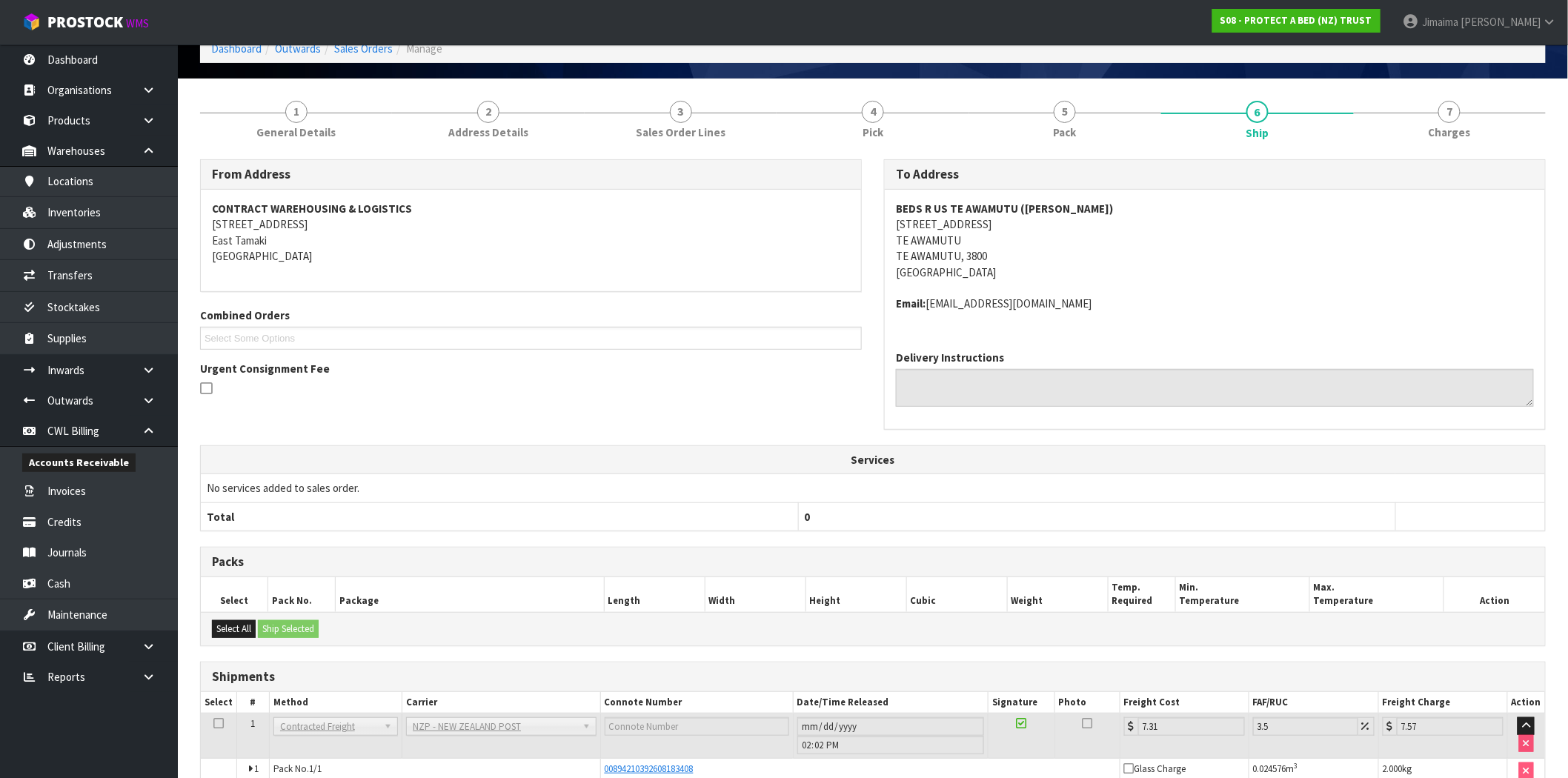
scroll to position [168, 0]
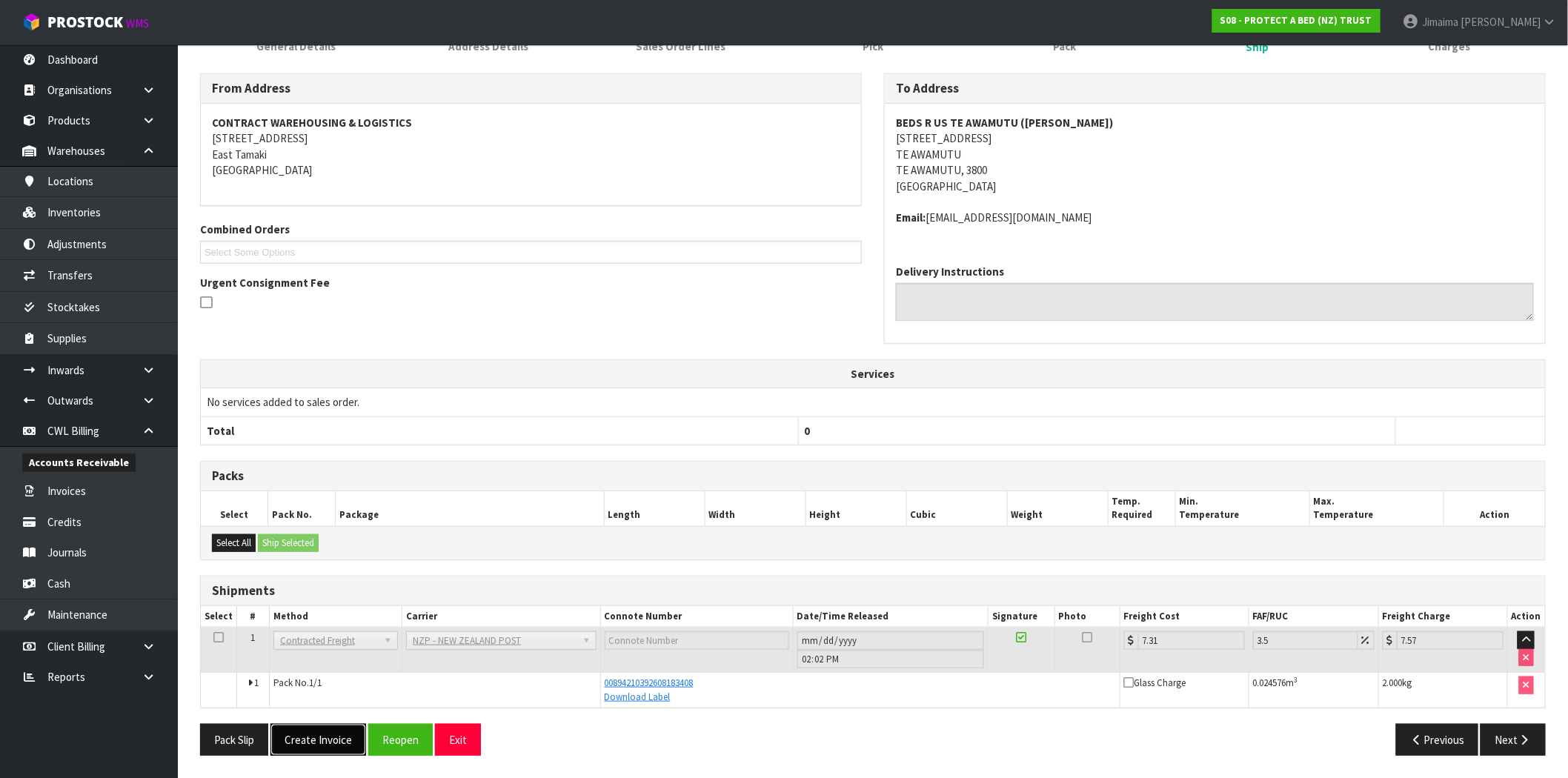
click at [326, 736] on button "Create Invoice" at bounding box center [318, 740] width 95 height 32
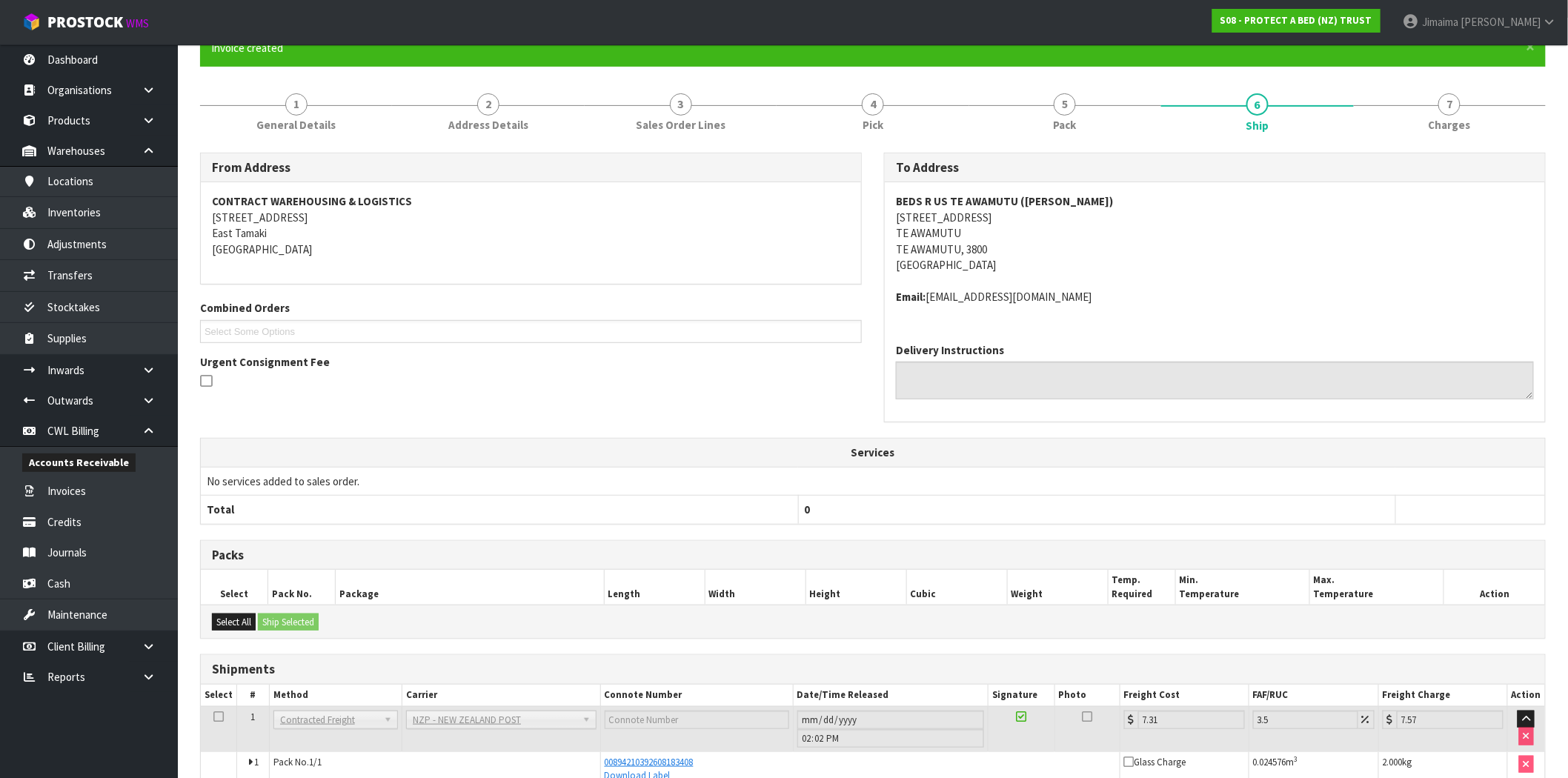
scroll to position [222, 0]
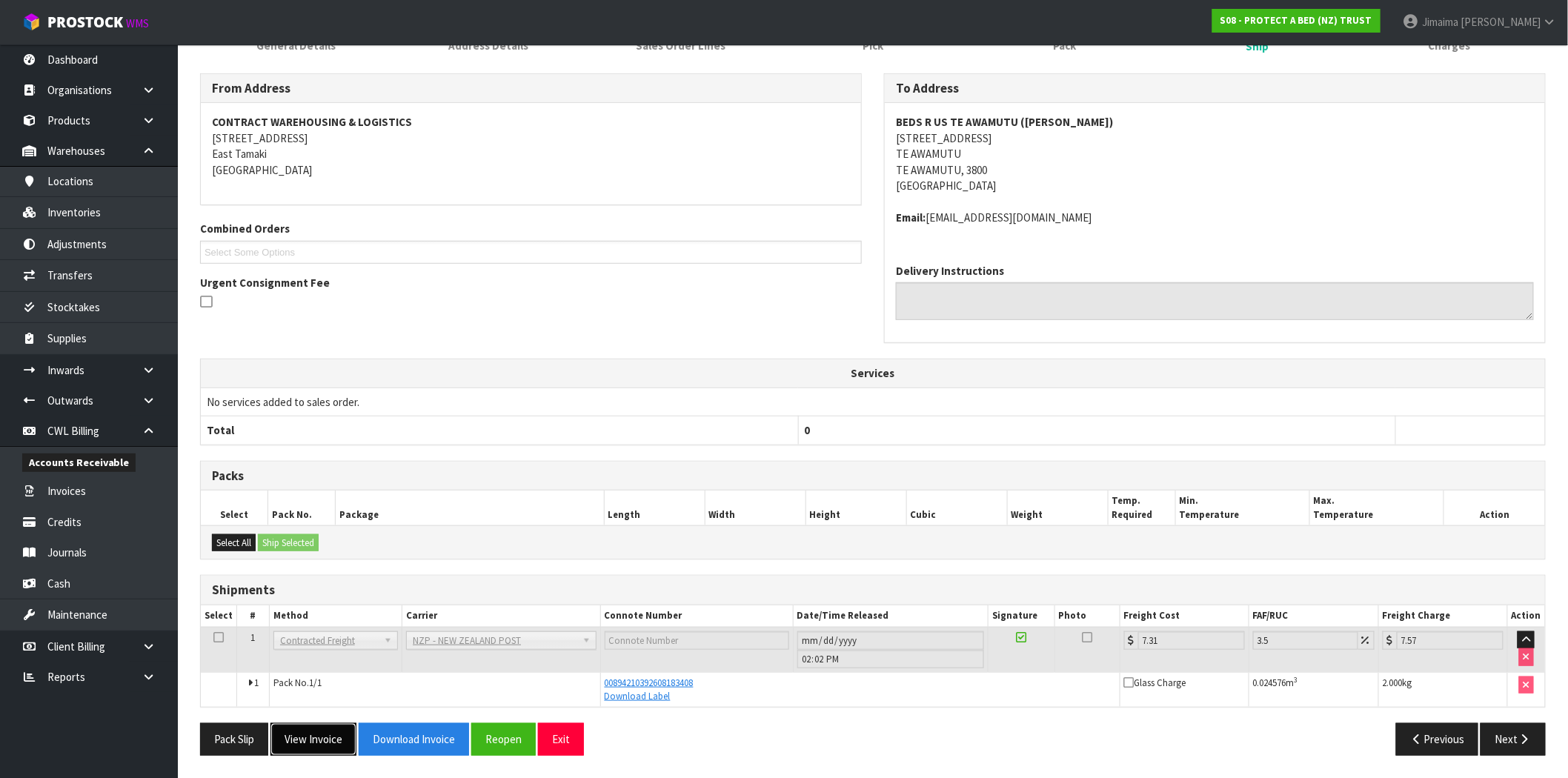
click at [305, 748] on button "View Invoice" at bounding box center [313, 739] width 86 height 32
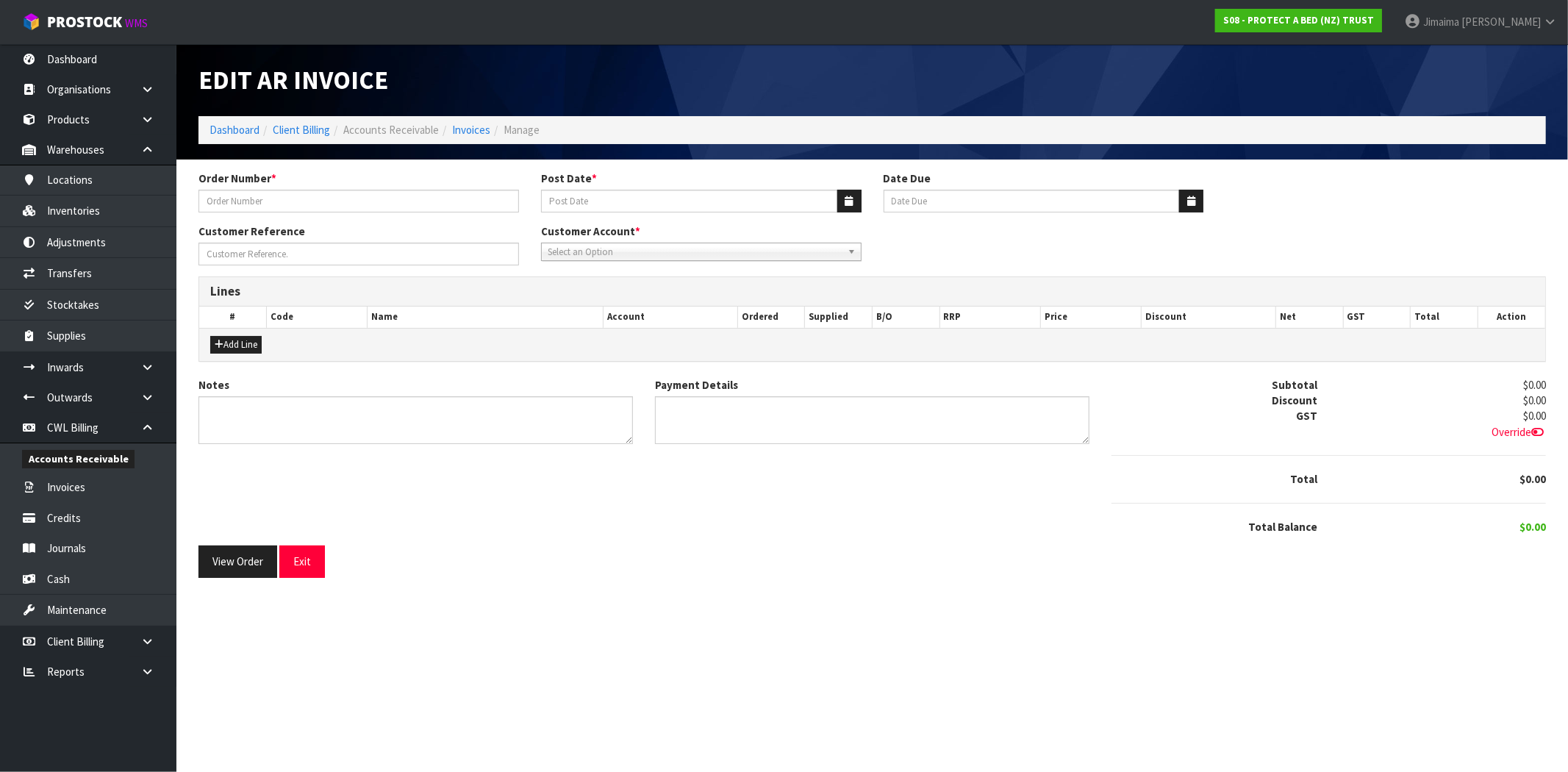
type input "CLINT EMAIL 07.10.2025"
type input "[DATE]"
type input "20/11/2025"
type input "URGENT - BEDS-R-US TE AWAMUTU"
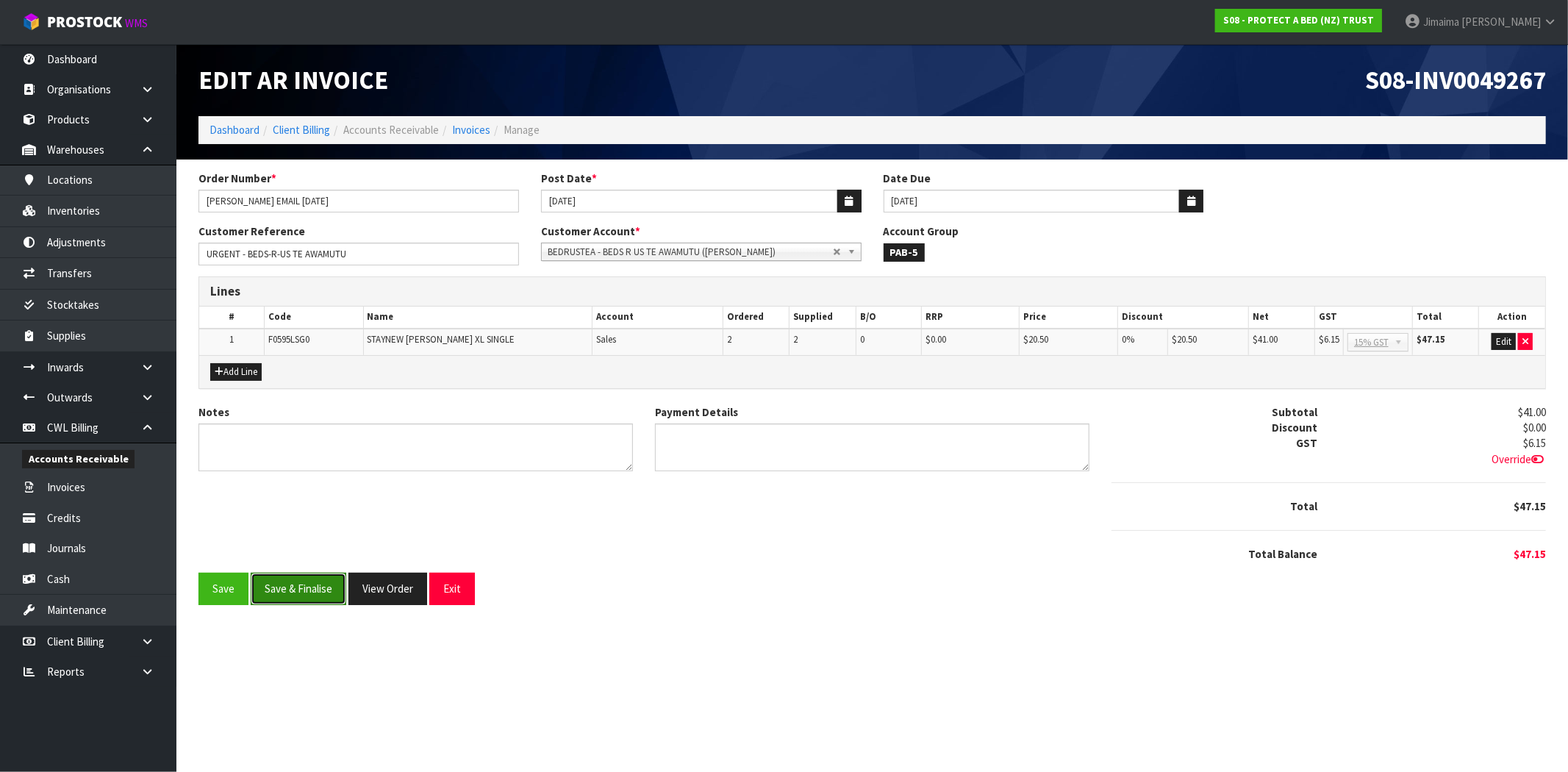
click at [309, 591] on button "Save & Finalise" at bounding box center [298, 589] width 95 height 32
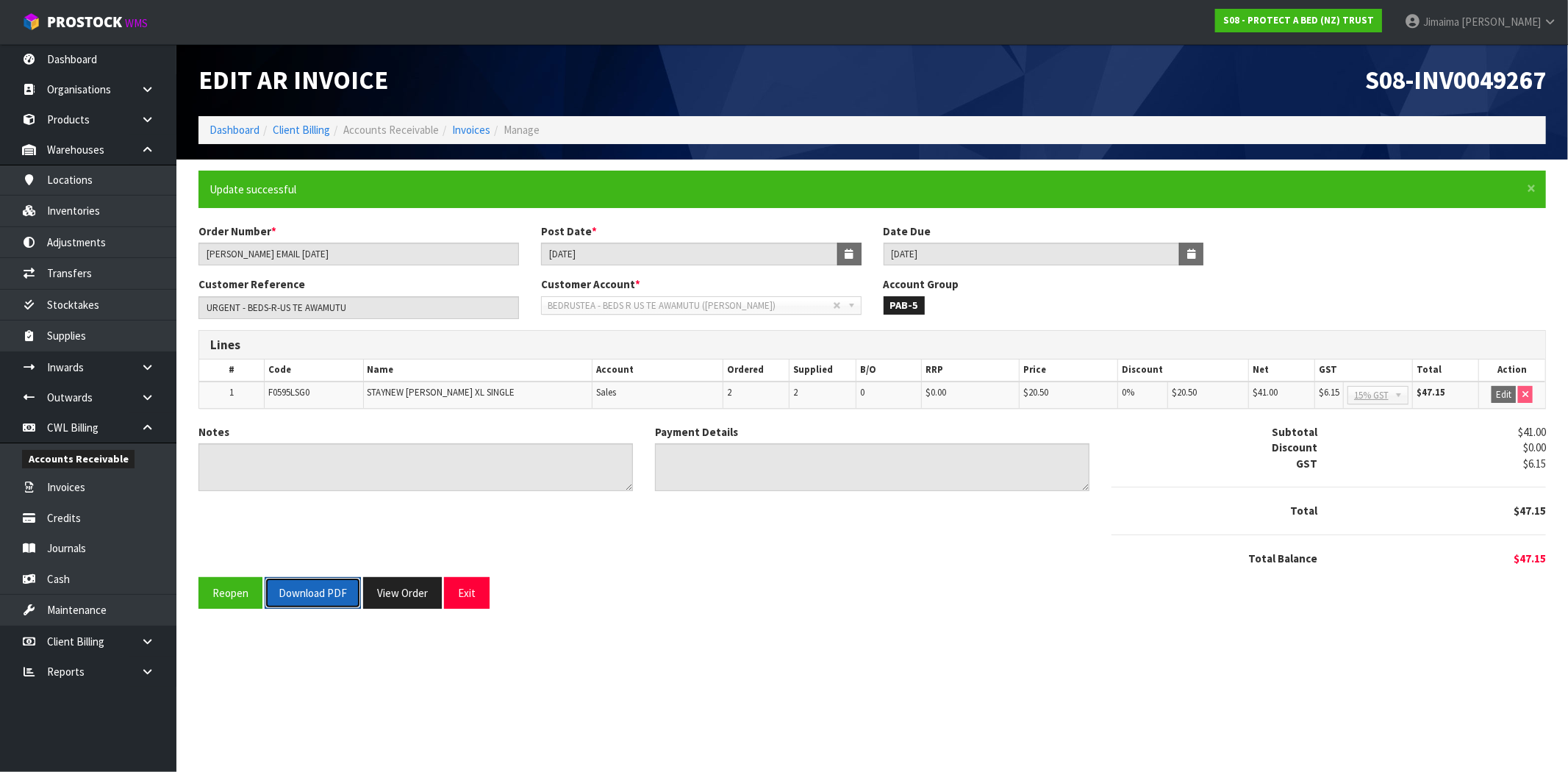
drag, startPoint x: 309, startPoint y: 586, endPoint x: 408, endPoint y: 543, distance: 107.9
click at [307, 593] on button "Download PDF" at bounding box center [312, 593] width 96 height 32
click at [394, 583] on button "View Order" at bounding box center [402, 593] width 79 height 32
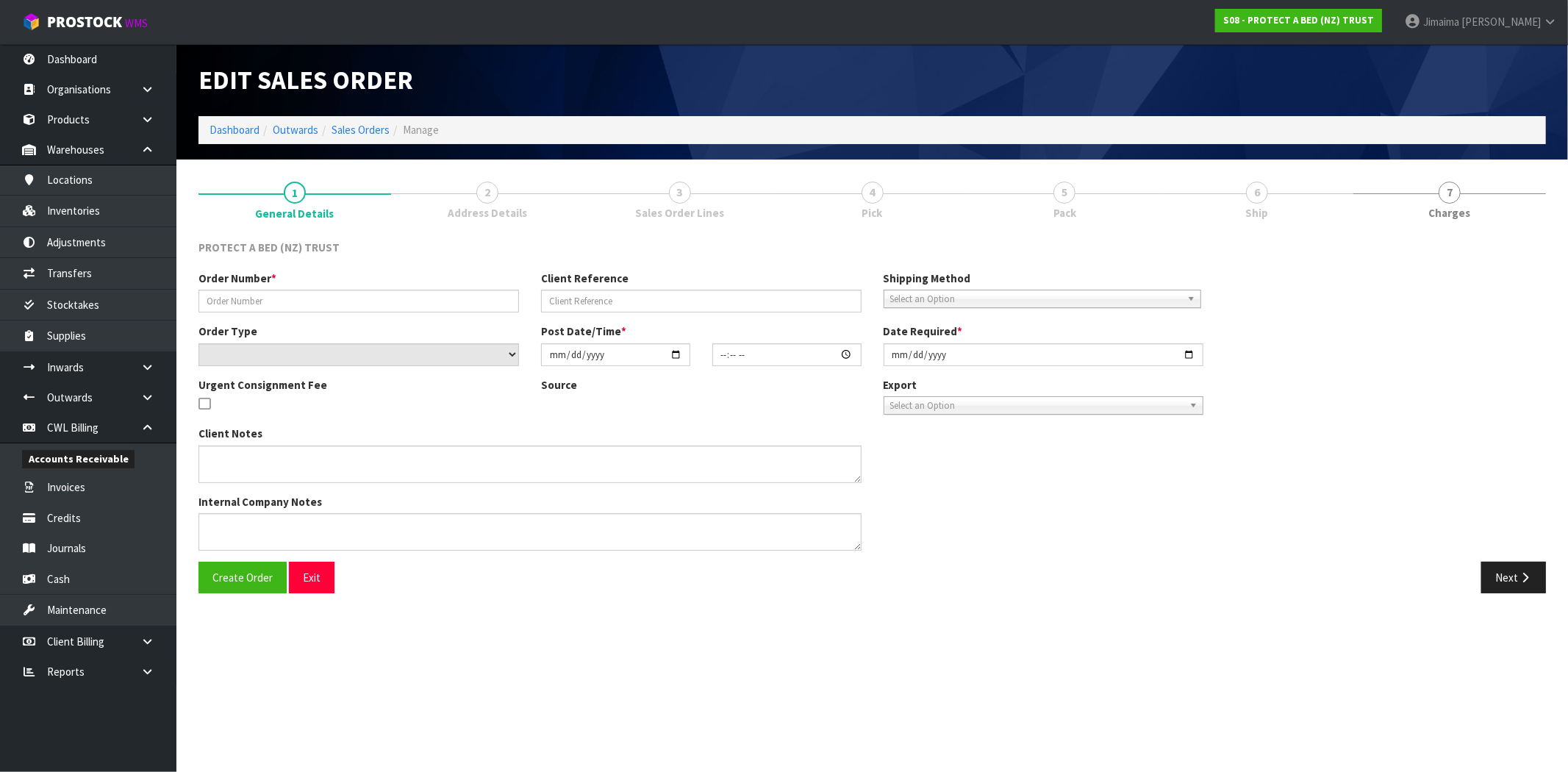
type input "CLINT EMAIL 07.10.2025"
type input "URGENT - BEDS-R-US TE AWAMUTU"
select select "number:0"
type input "[DATE]"
type input "14:37:00.000"
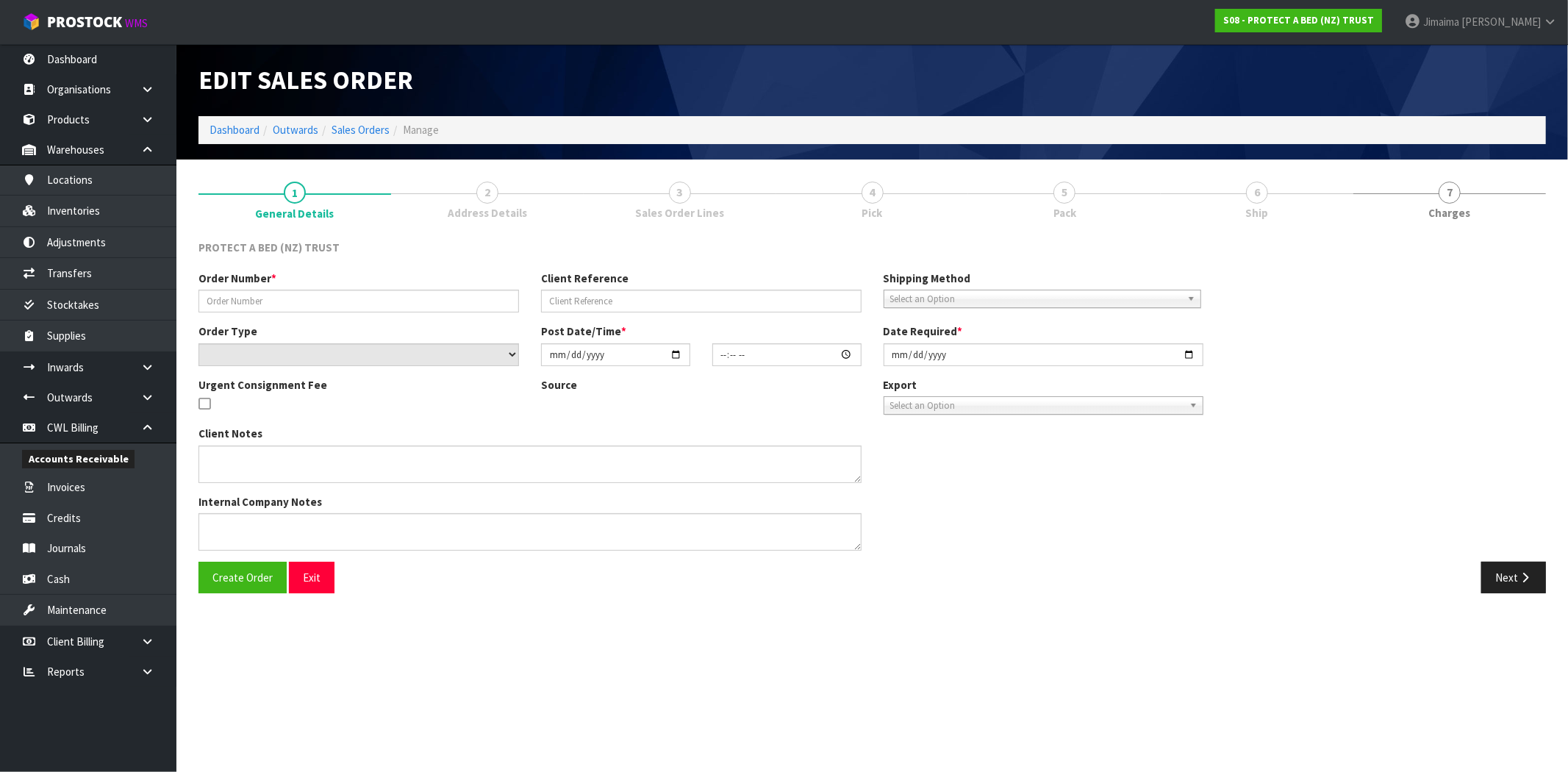
type input "2025-10-08"
type textarea "PLEASE SEND THIS URGENTLY"
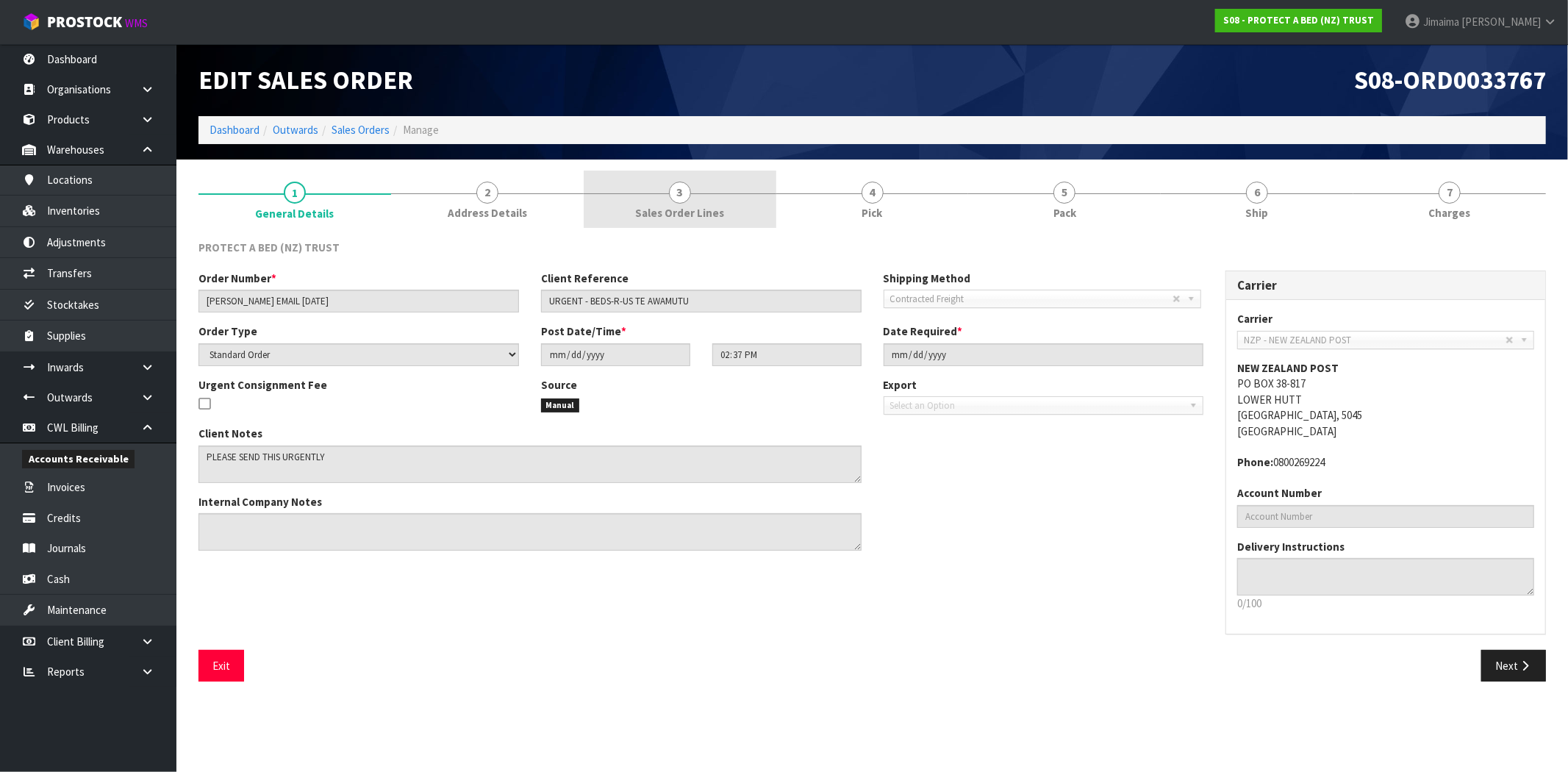
click at [687, 214] on span "Sales Order Lines" at bounding box center [679, 212] width 89 height 15
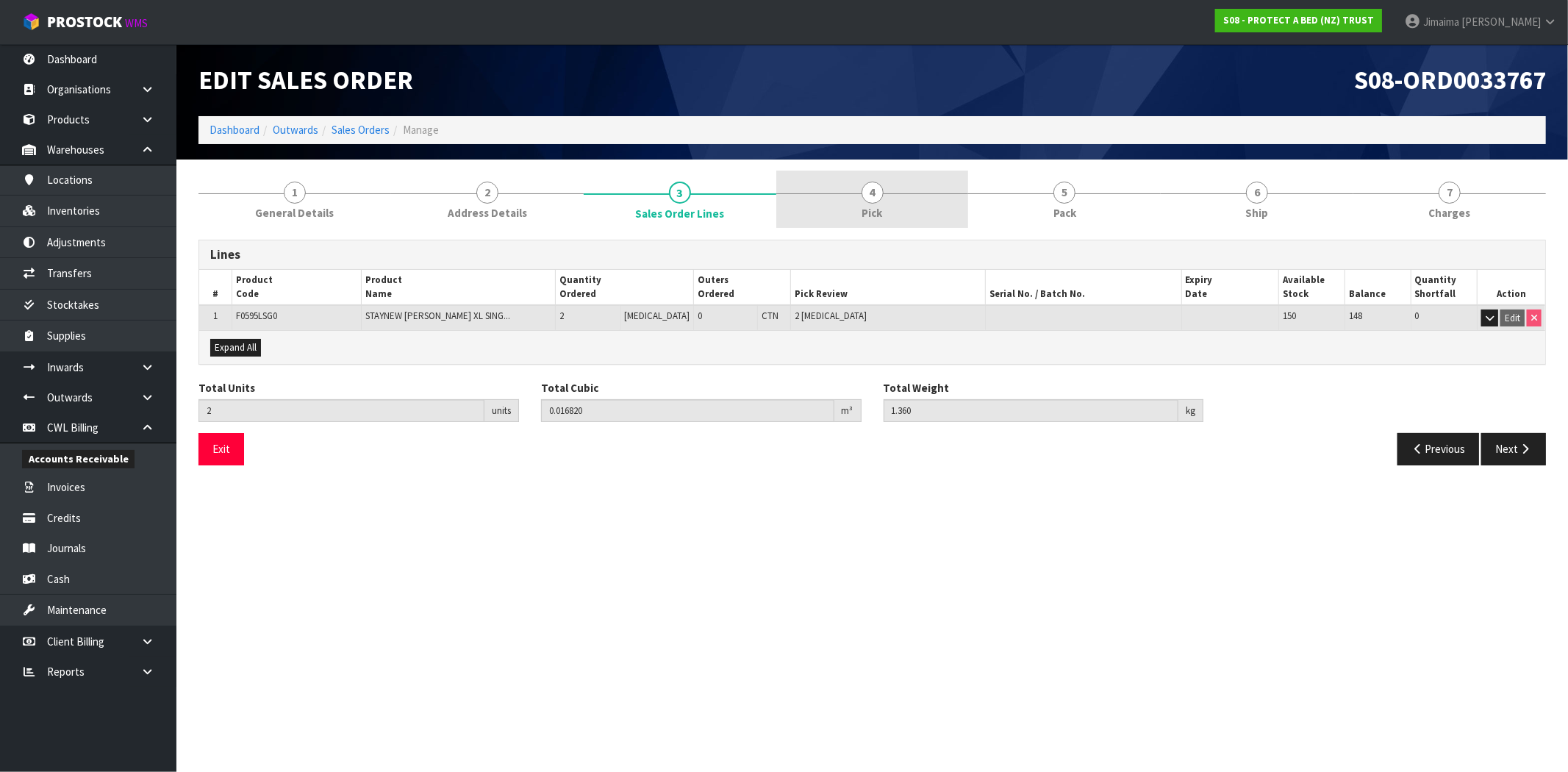
click at [832, 209] on link "4 Pick" at bounding box center [872, 199] width 193 height 58
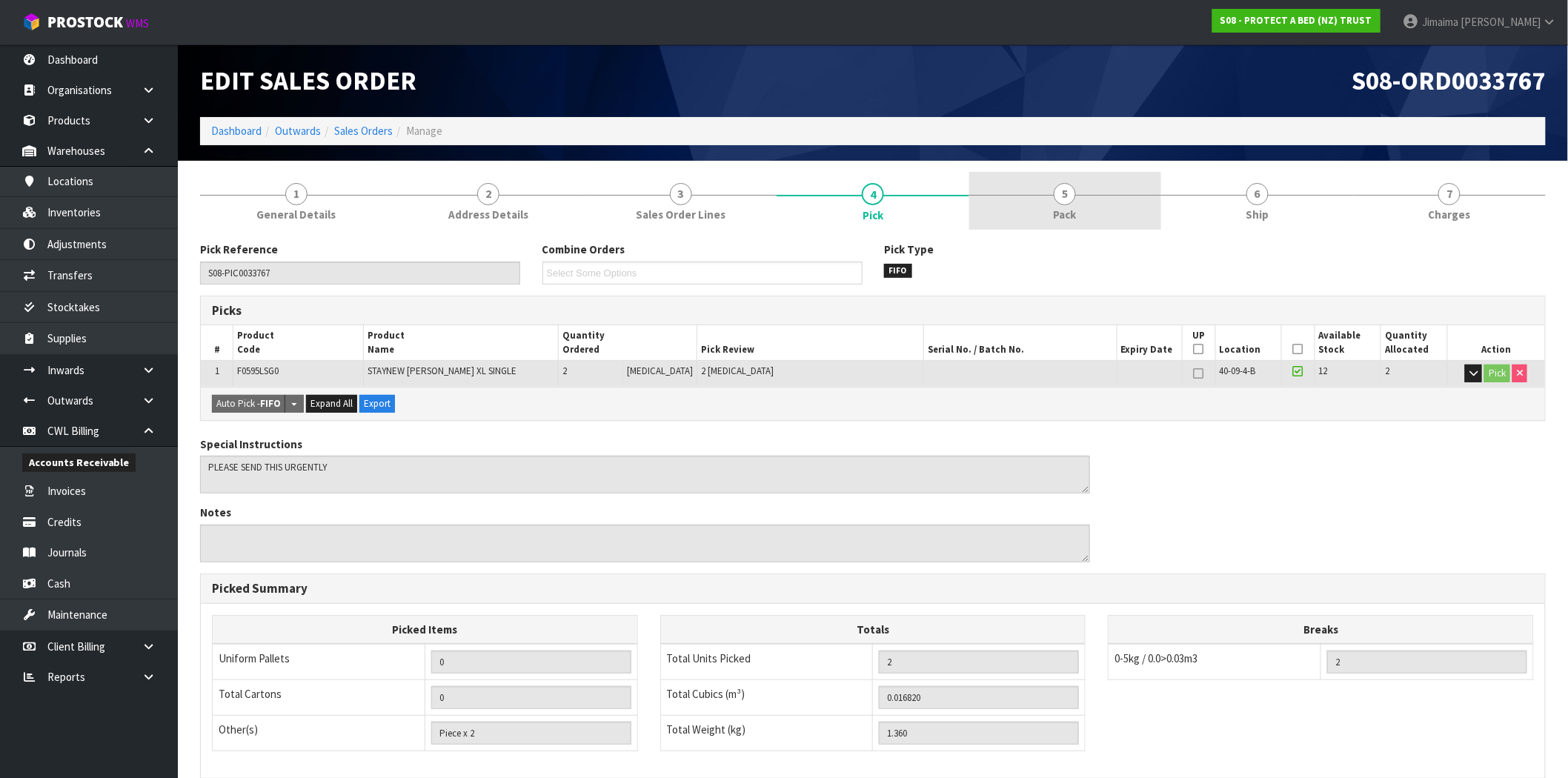
click at [1003, 201] on link "5 Pack" at bounding box center [1065, 201] width 192 height 58
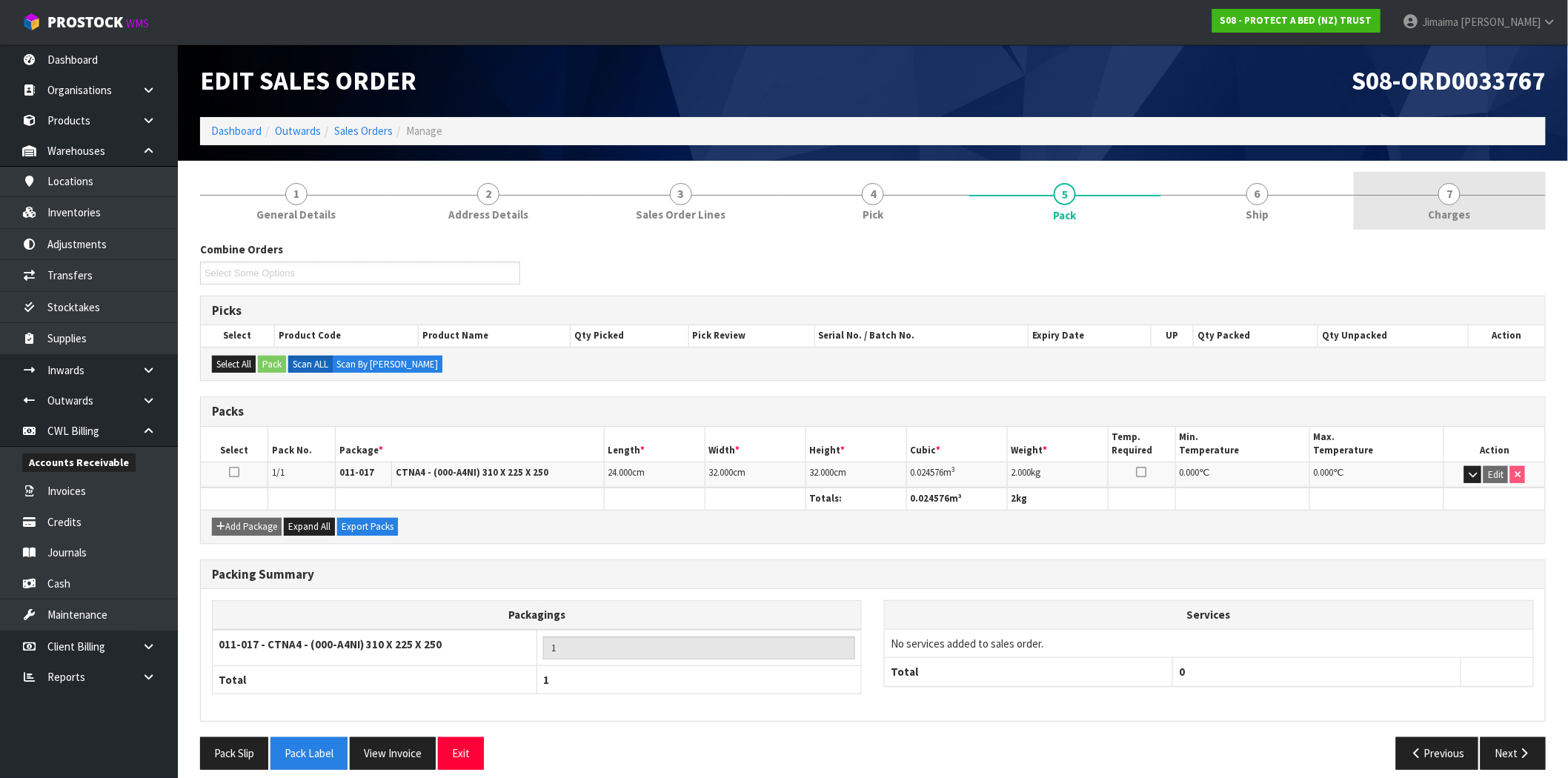
click at [1474, 195] on link "7 [GEOGRAPHIC_DATA]" at bounding box center [1450, 201] width 192 height 58
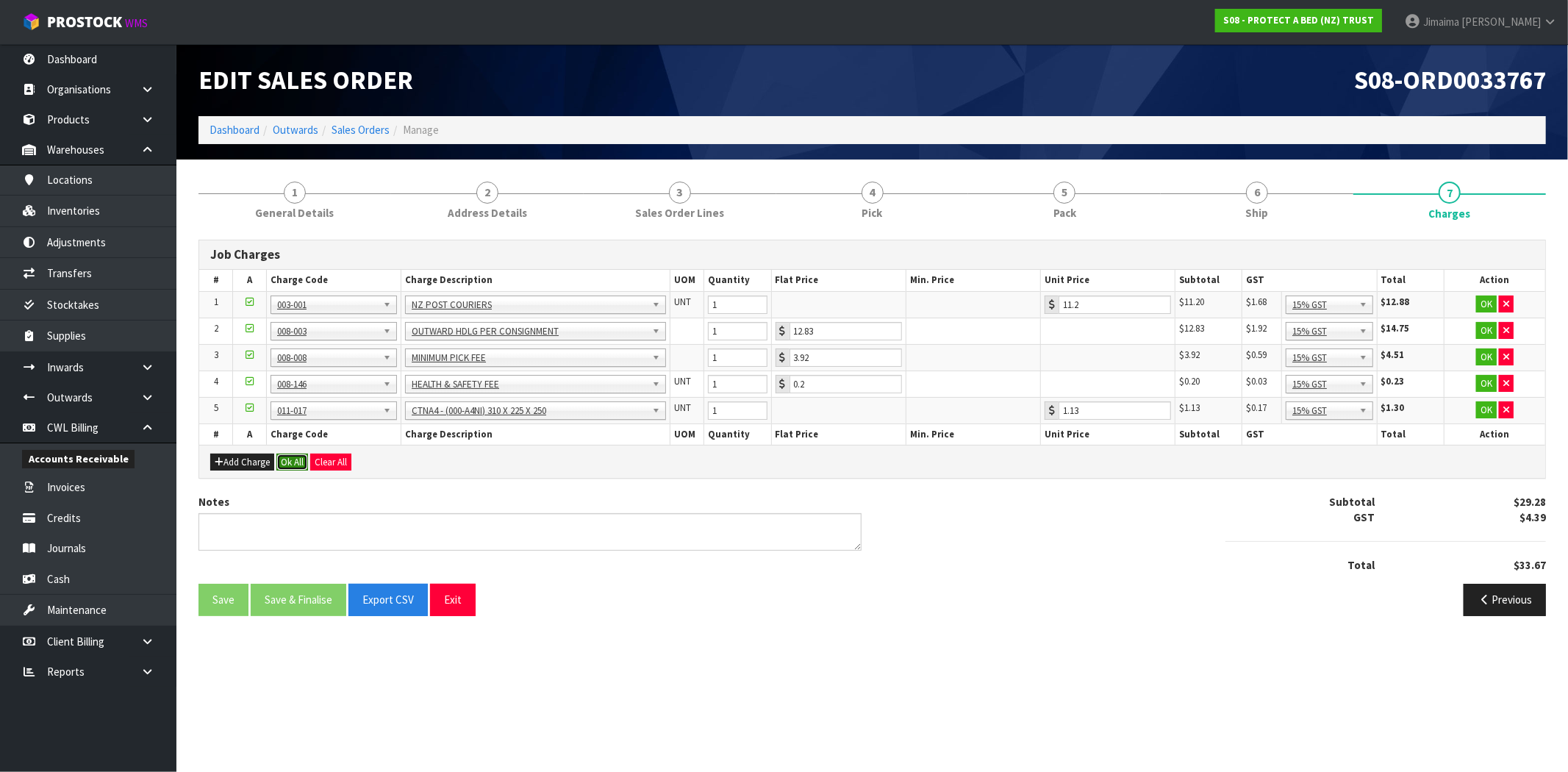
click at [296, 464] on button "Ok All" at bounding box center [292, 462] width 32 height 17
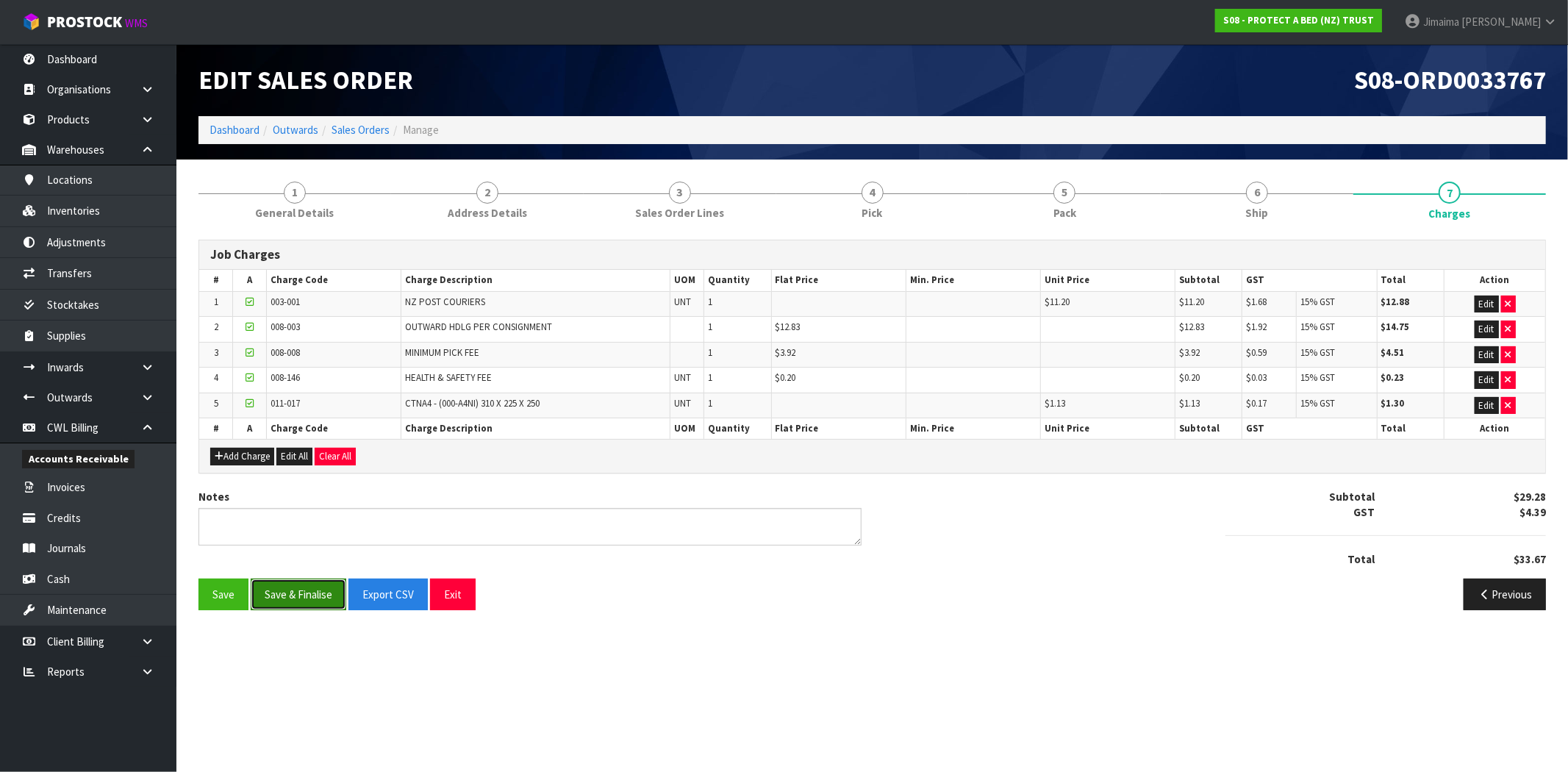
click at [291, 585] on button "Save & Finalise" at bounding box center [298, 594] width 95 height 32
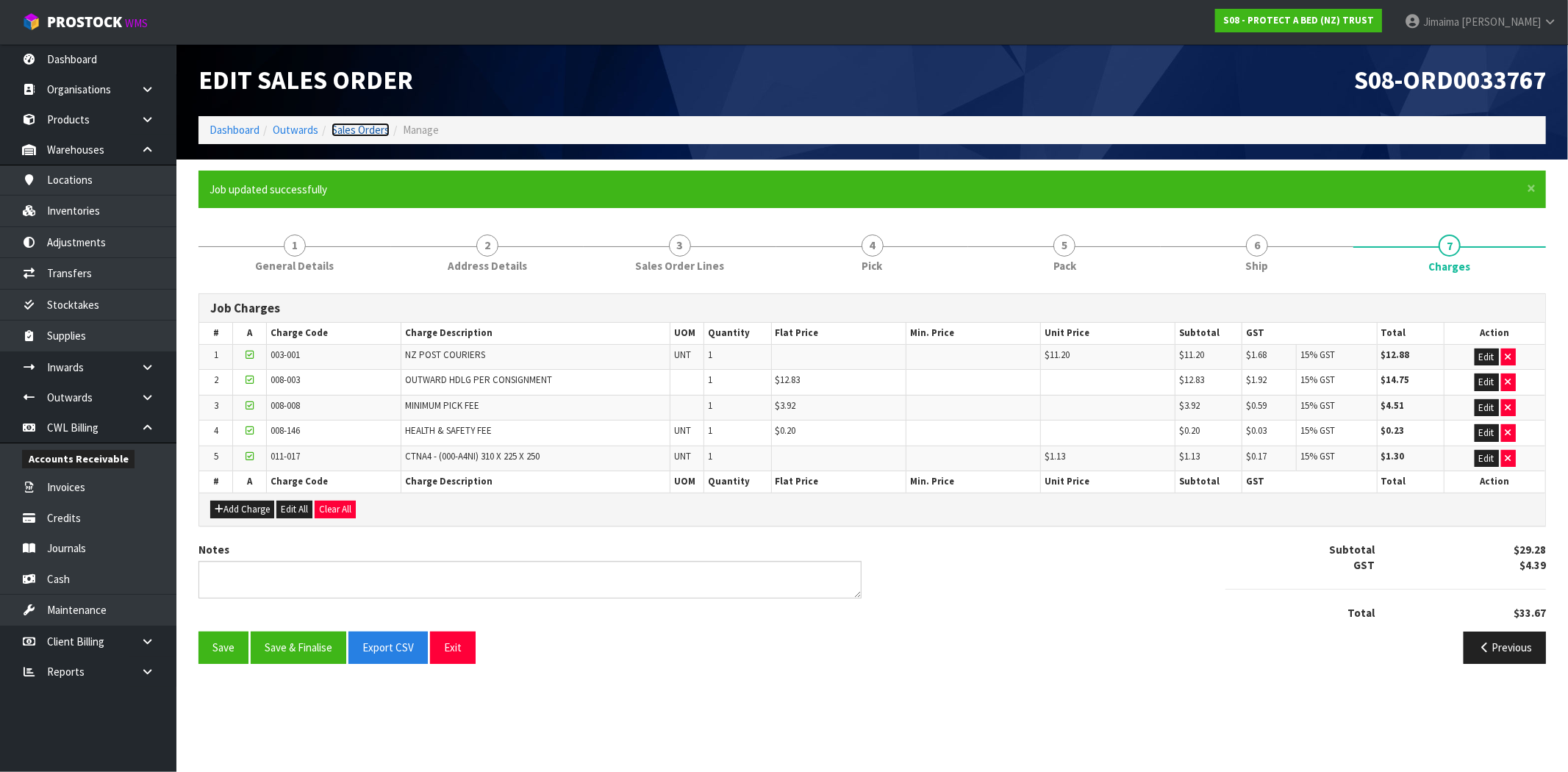
click at [378, 136] on link "Sales Orders" at bounding box center [360, 130] width 58 height 14
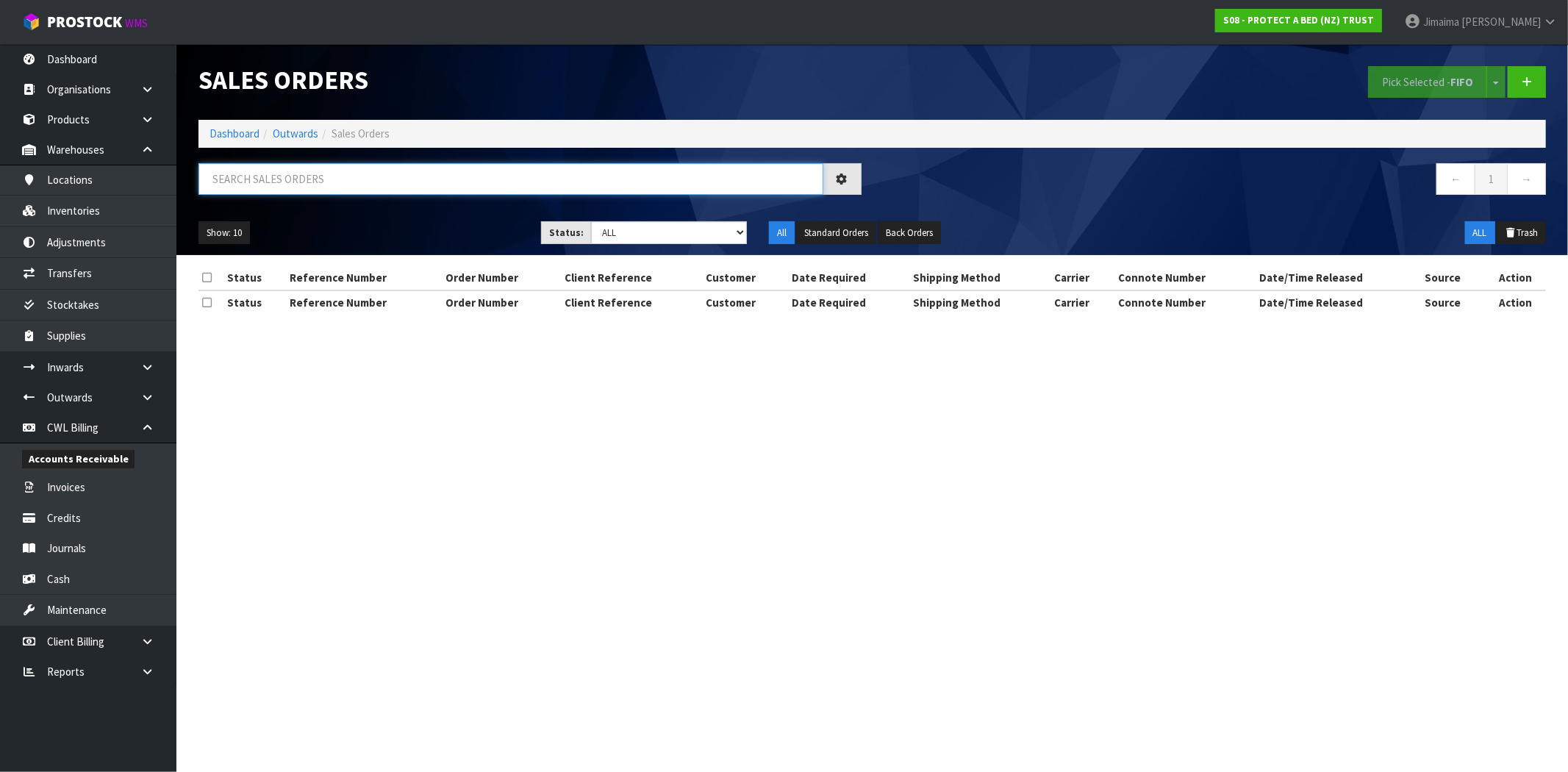
click at [410, 180] on input "text" at bounding box center [510, 179] width 625 height 32
type input "033755"
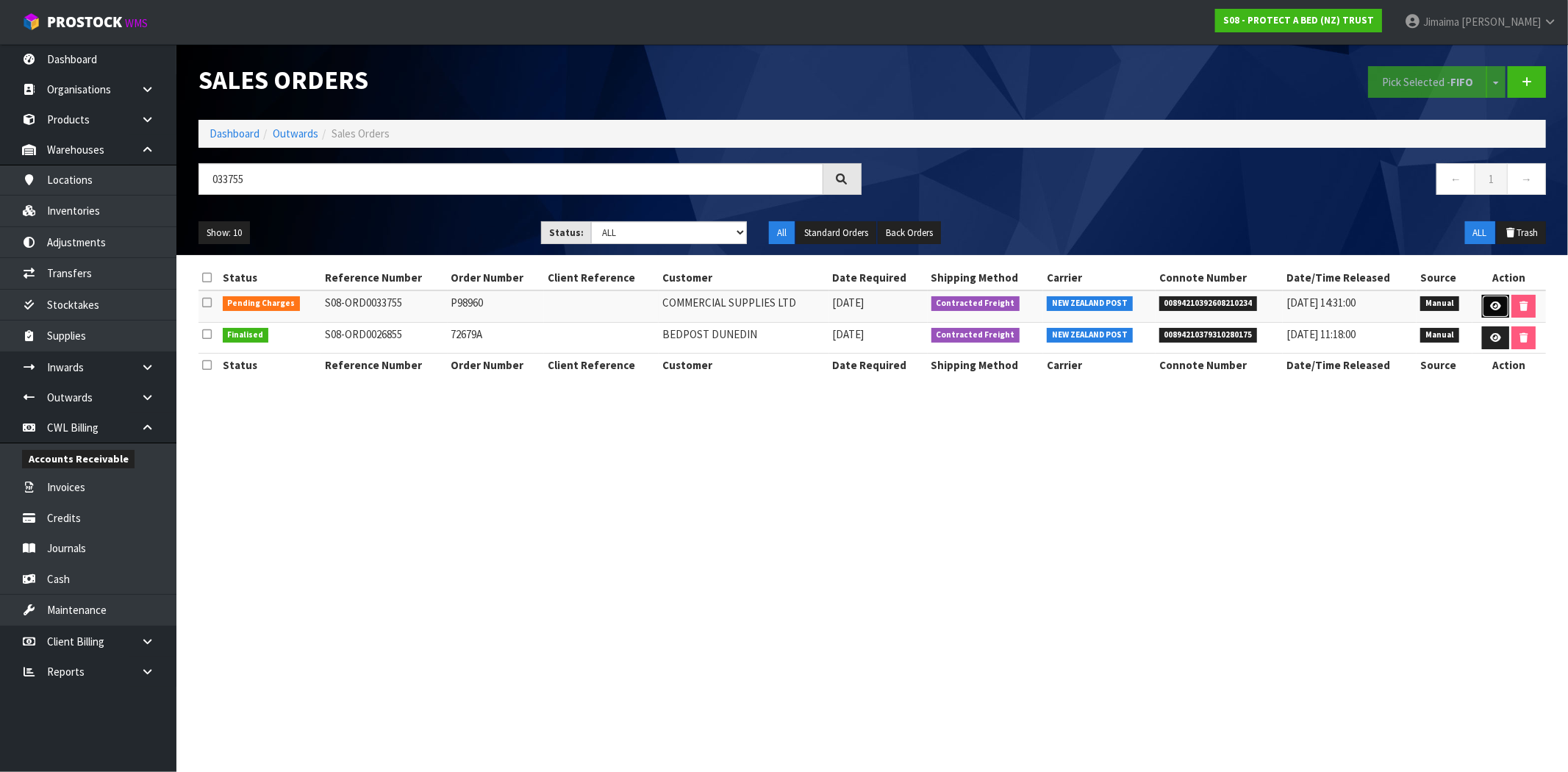
click at [1493, 302] on icon at bounding box center [1495, 306] width 11 height 10
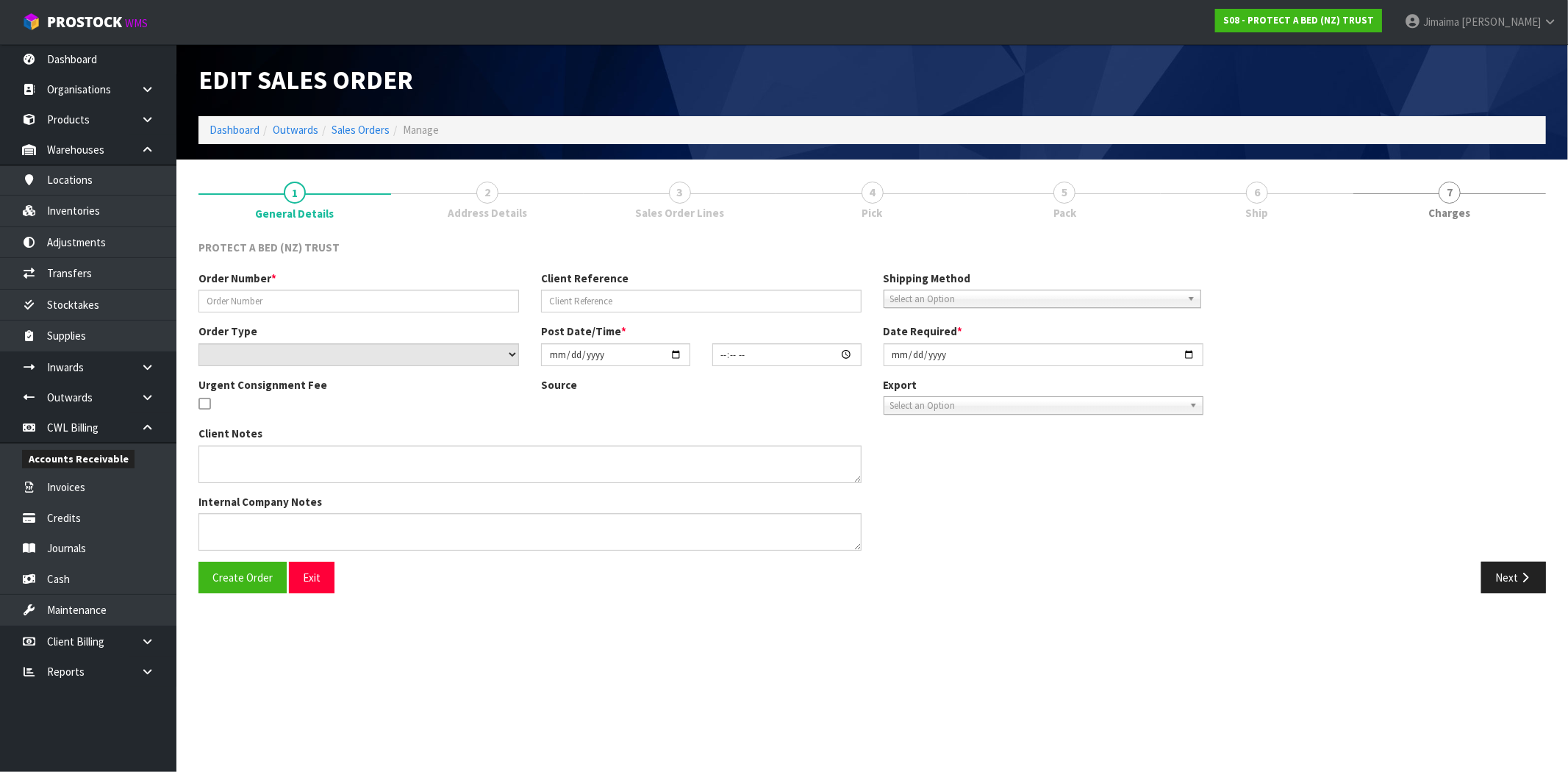
type input "P98960"
select select "number:0"
type input "[DATE]"
type input "08:58:00.000"
type input "[DATE]"
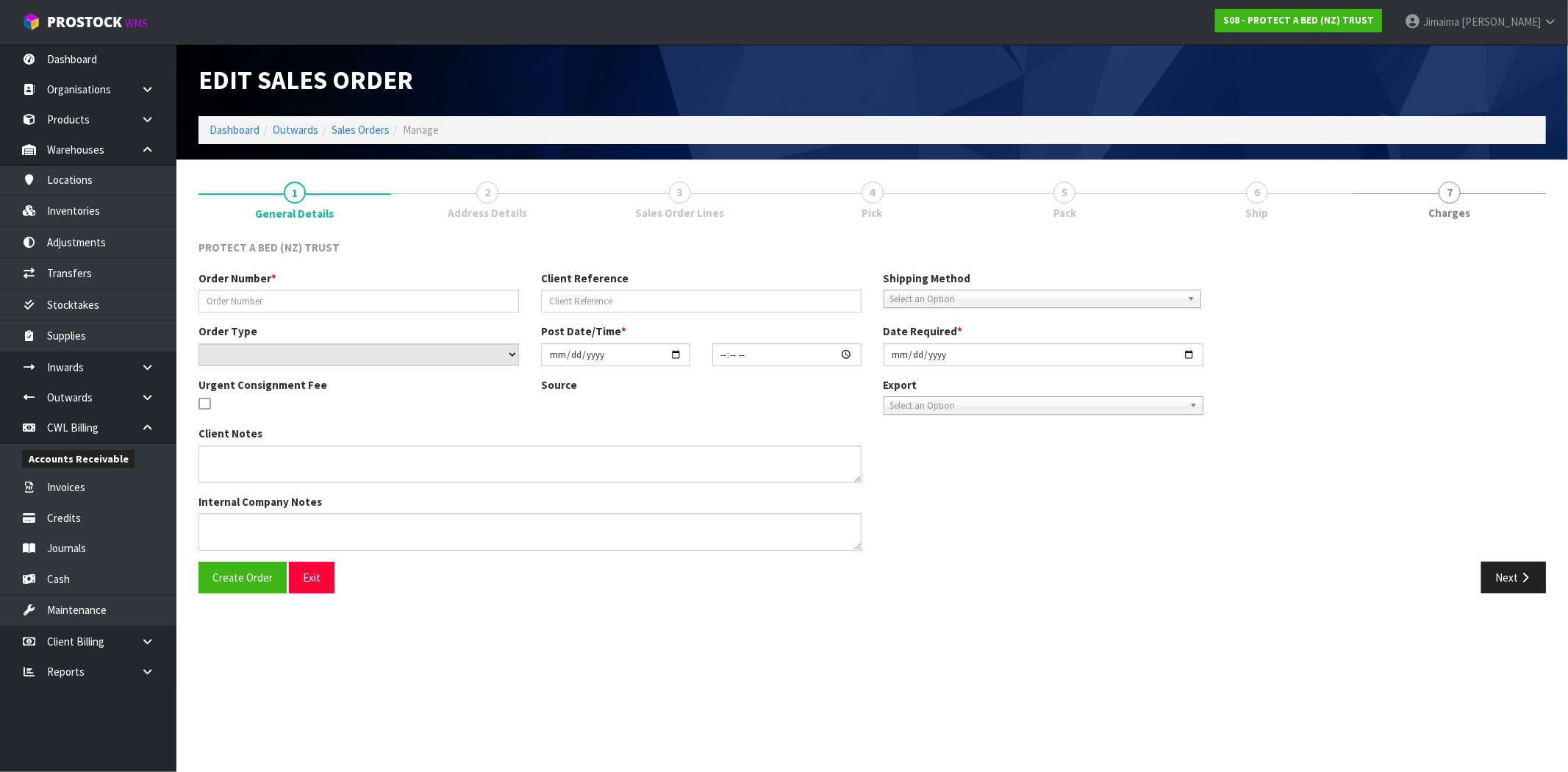
type textarea "20% DISCOUNT: (EXCEPT STAYNEW MP & PP - 5%)"
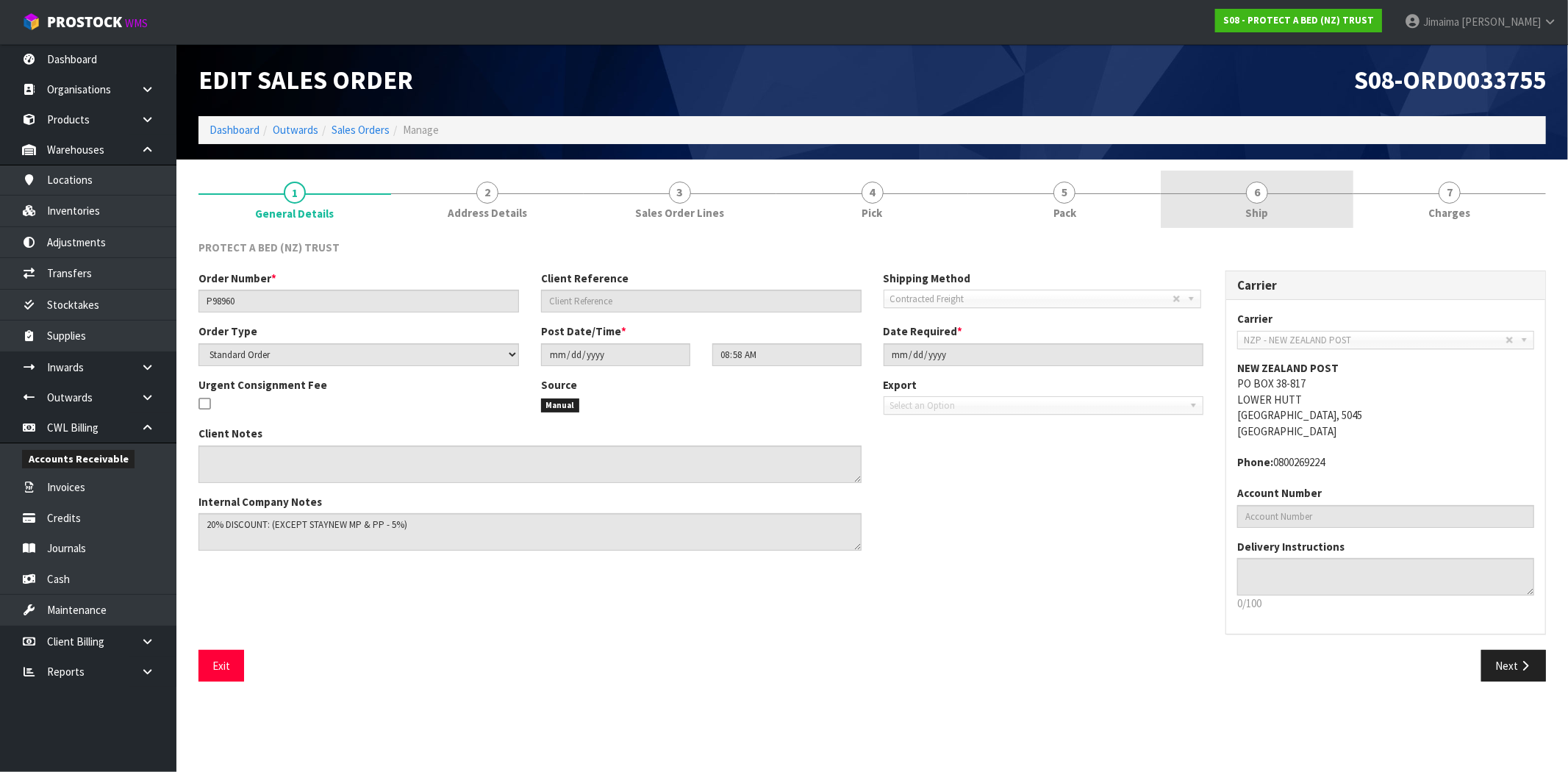
click at [1259, 189] on span "6" at bounding box center [1257, 193] width 22 height 22
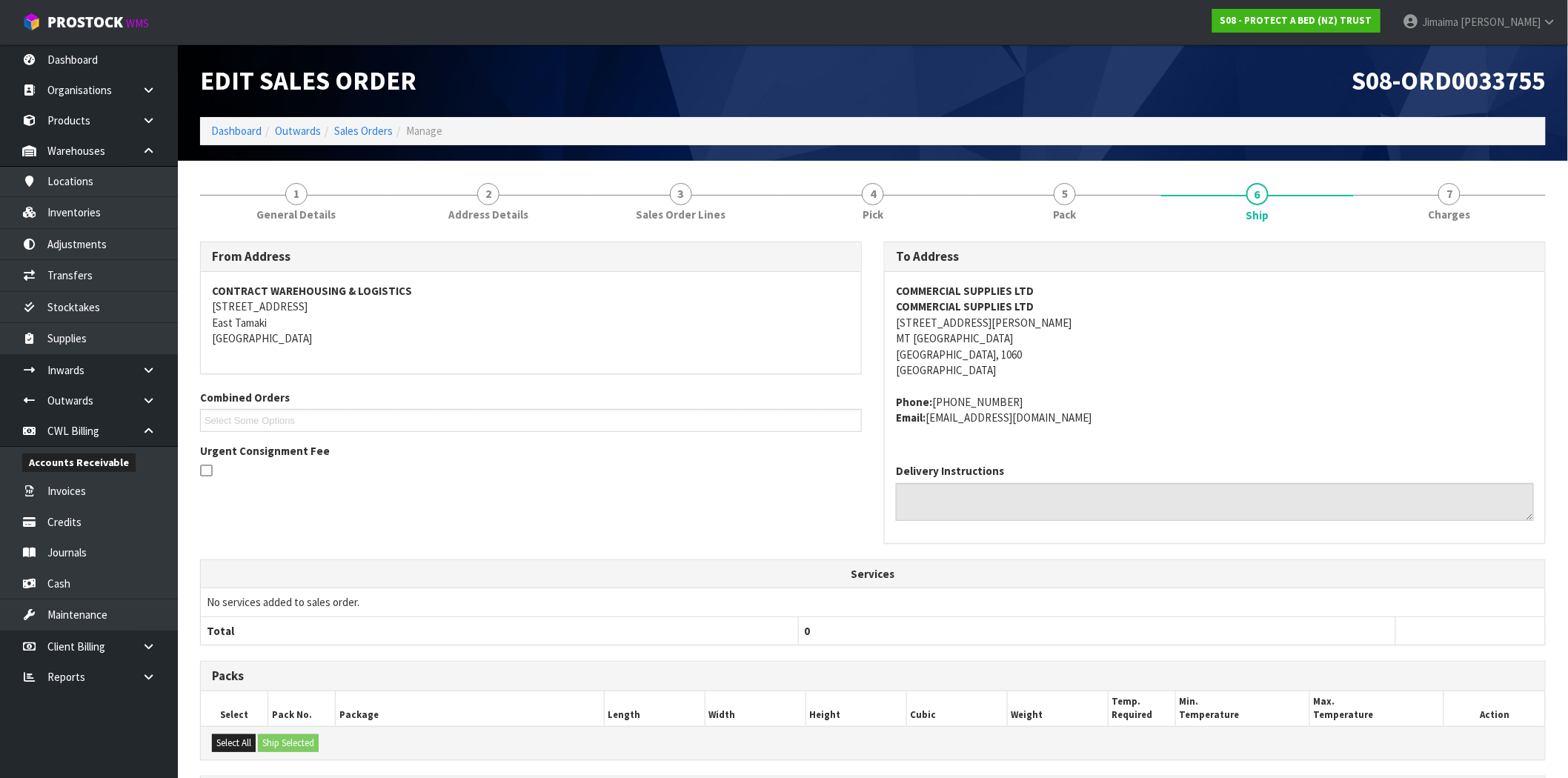
scroll to position [201, 0]
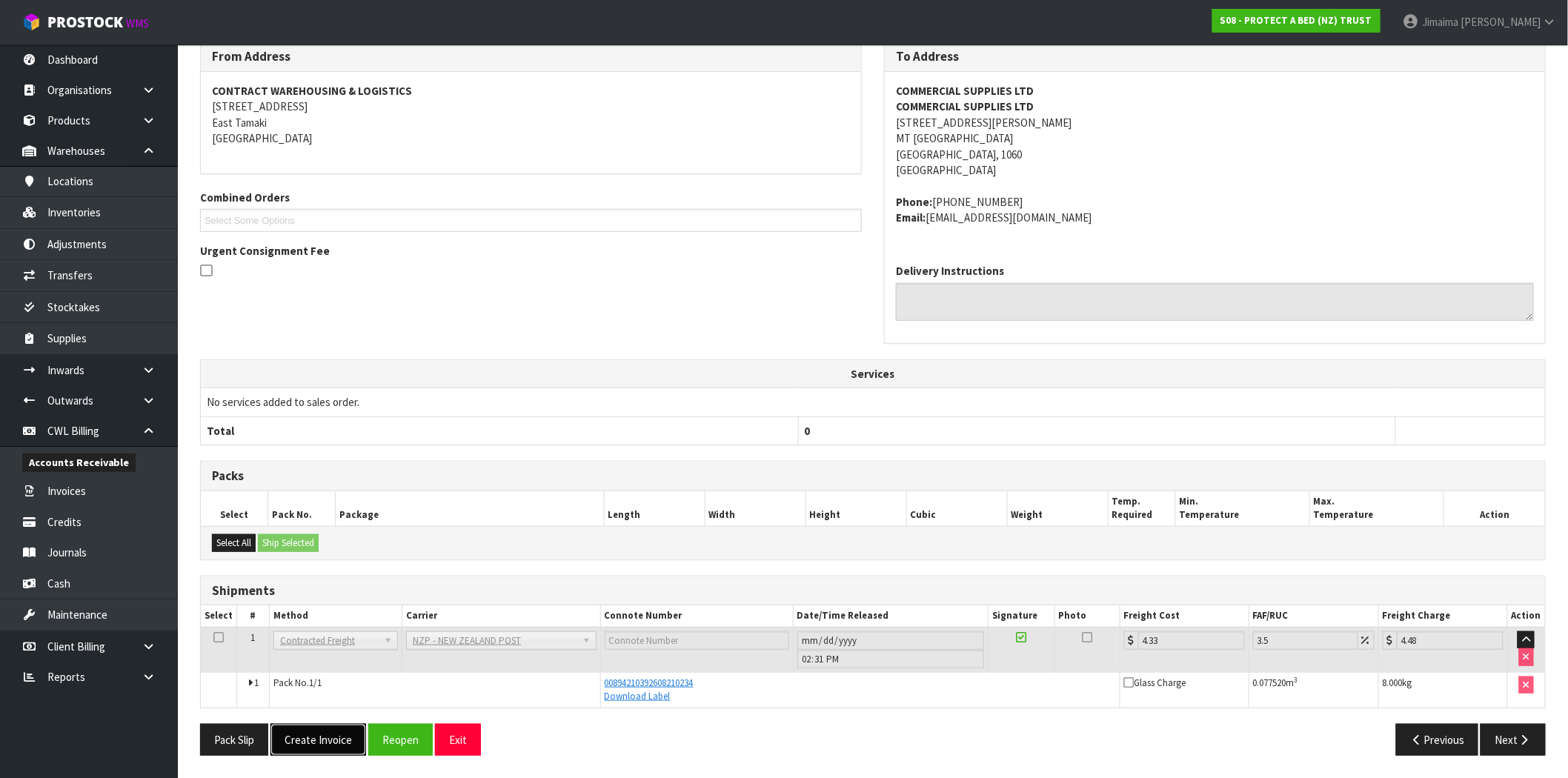
click at [341, 738] on button "Create Invoice" at bounding box center [318, 740] width 95 height 32
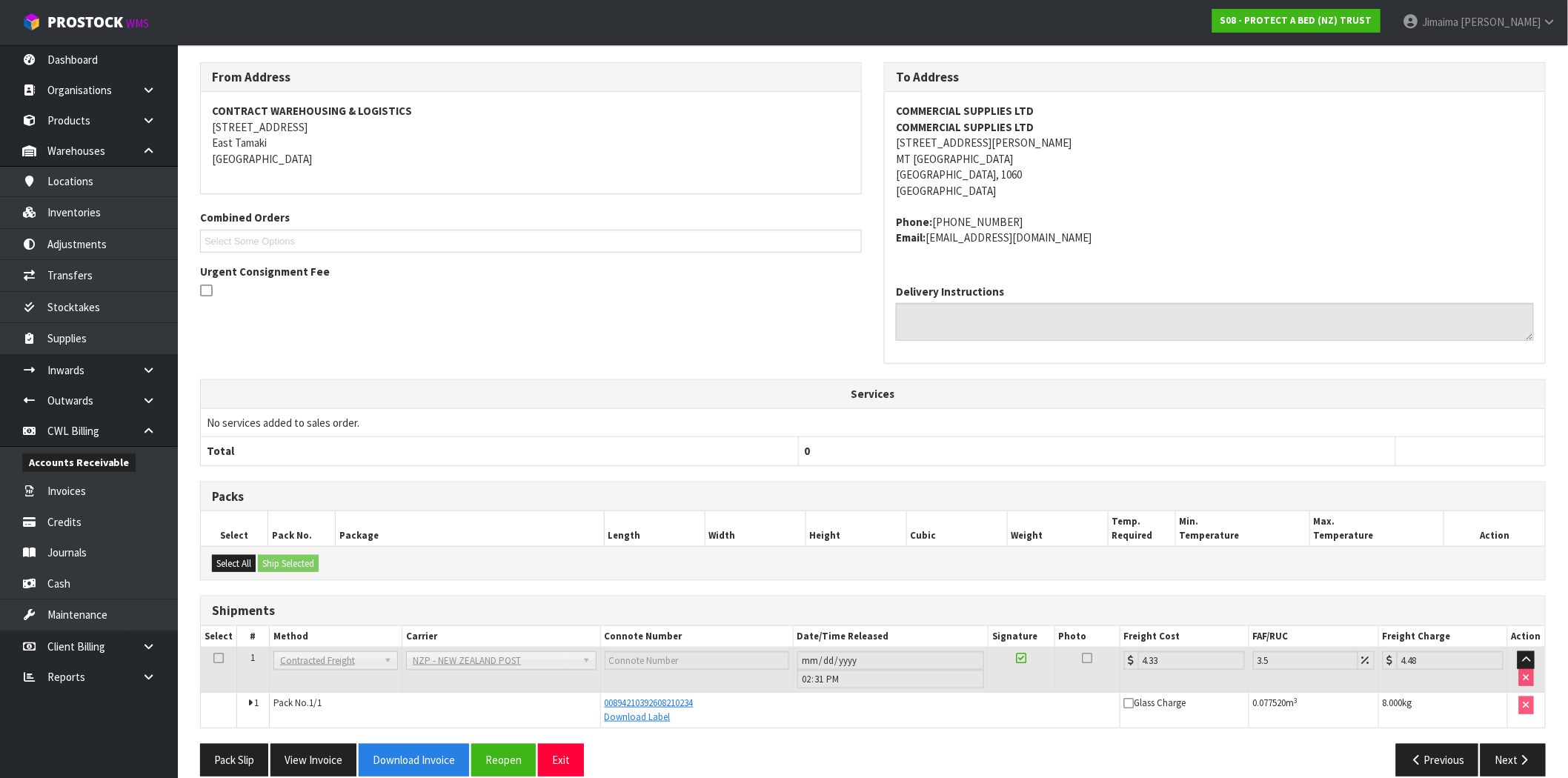
scroll to position [254, 0]
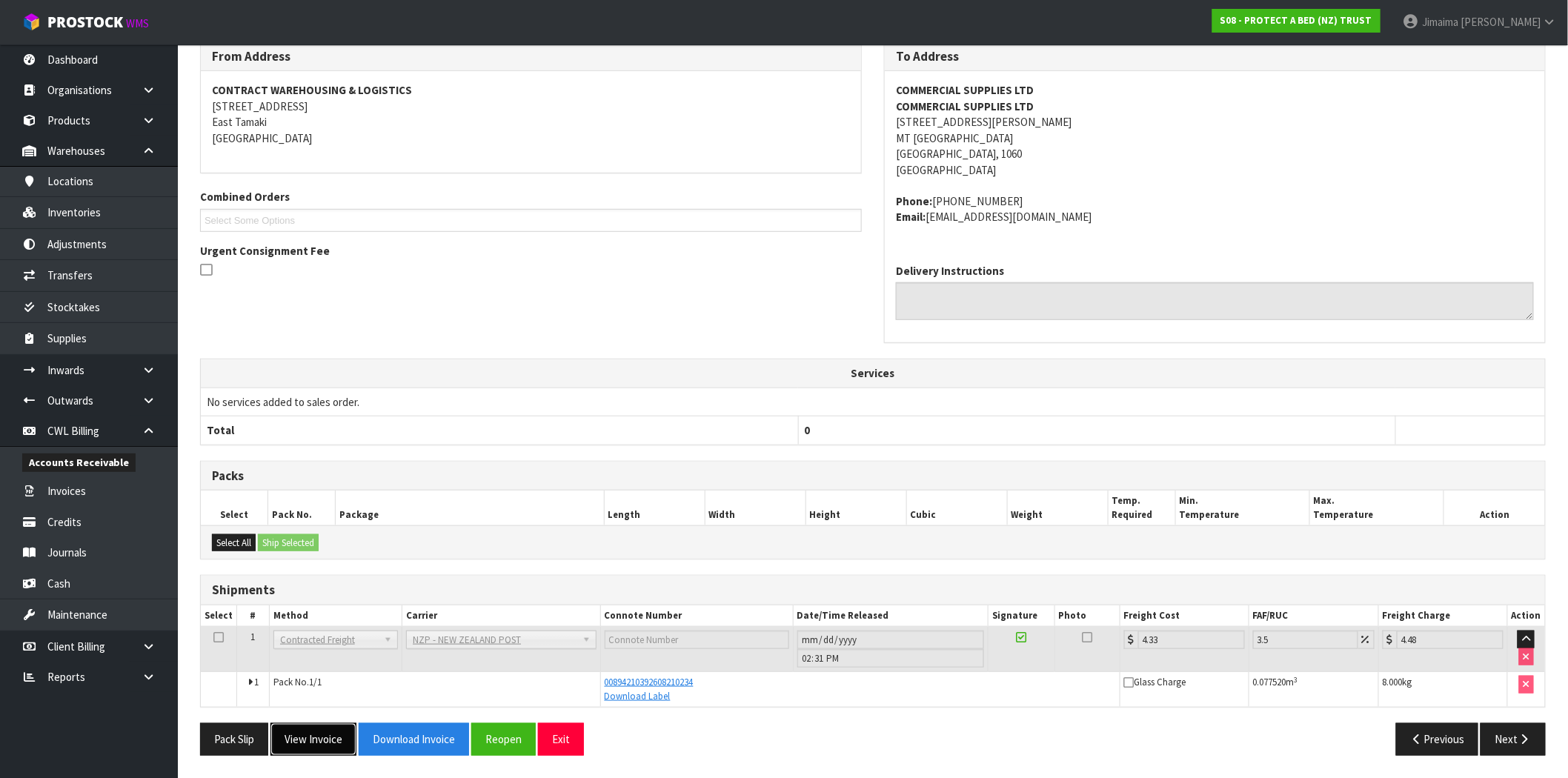
click at [319, 748] on button "View Invoice" at bounding box center [313, 739] width 86 height 32
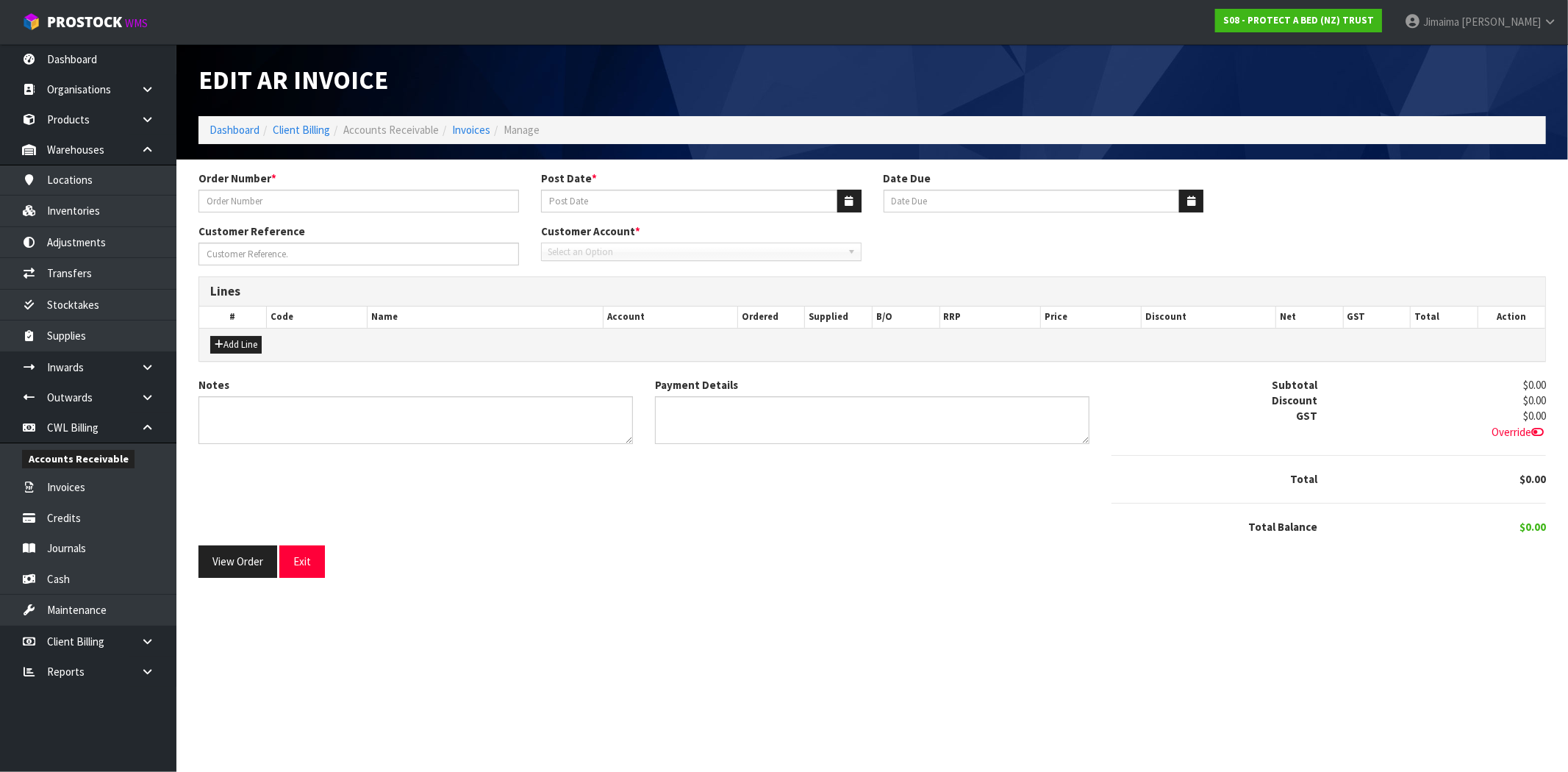
type input "P98960"
type input "[DATE]"
type input "20/11/2025"
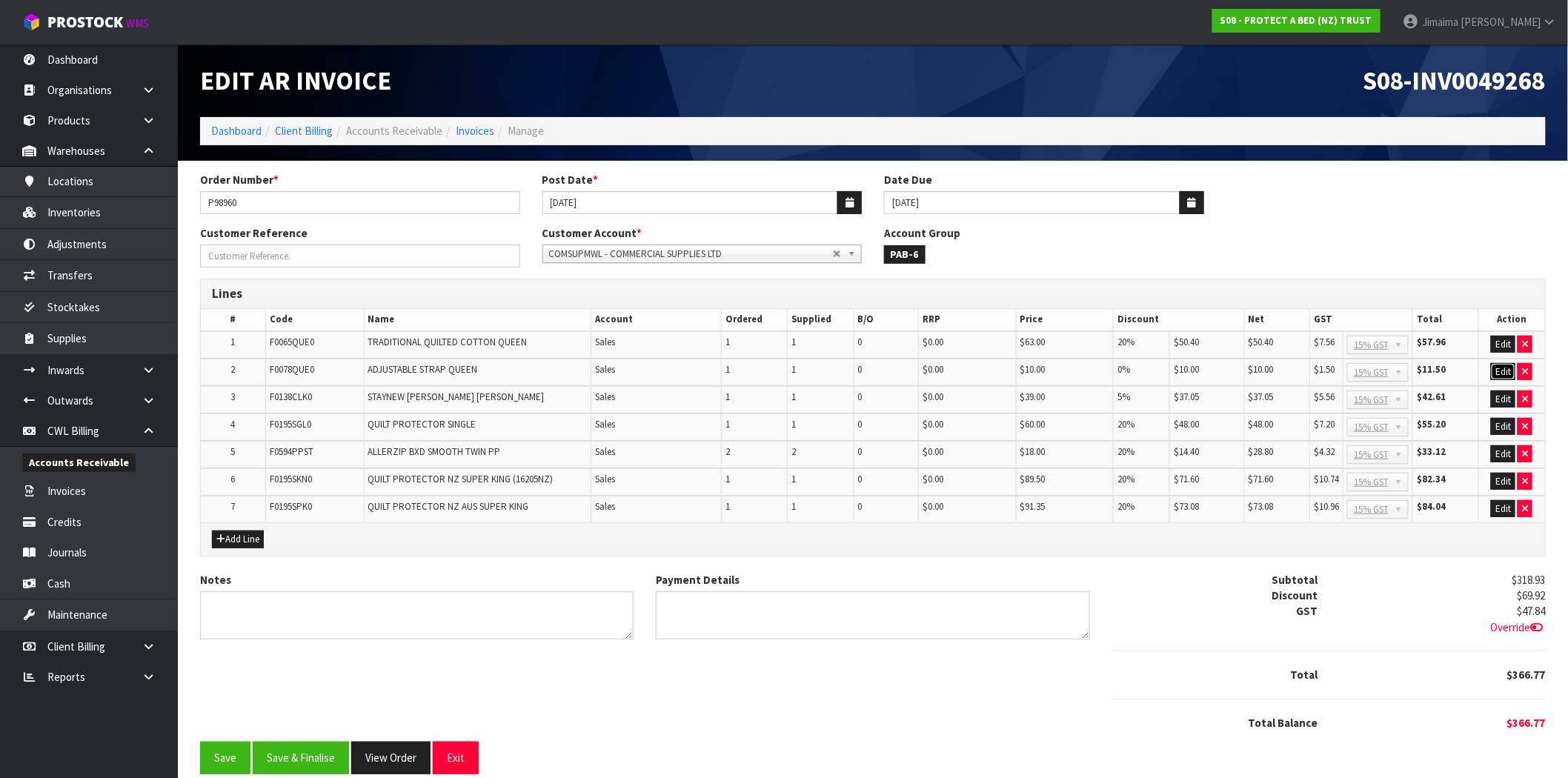
click at [1504, 372] on button "Edit" at bounding box center [1503, 372] width 25 height 18
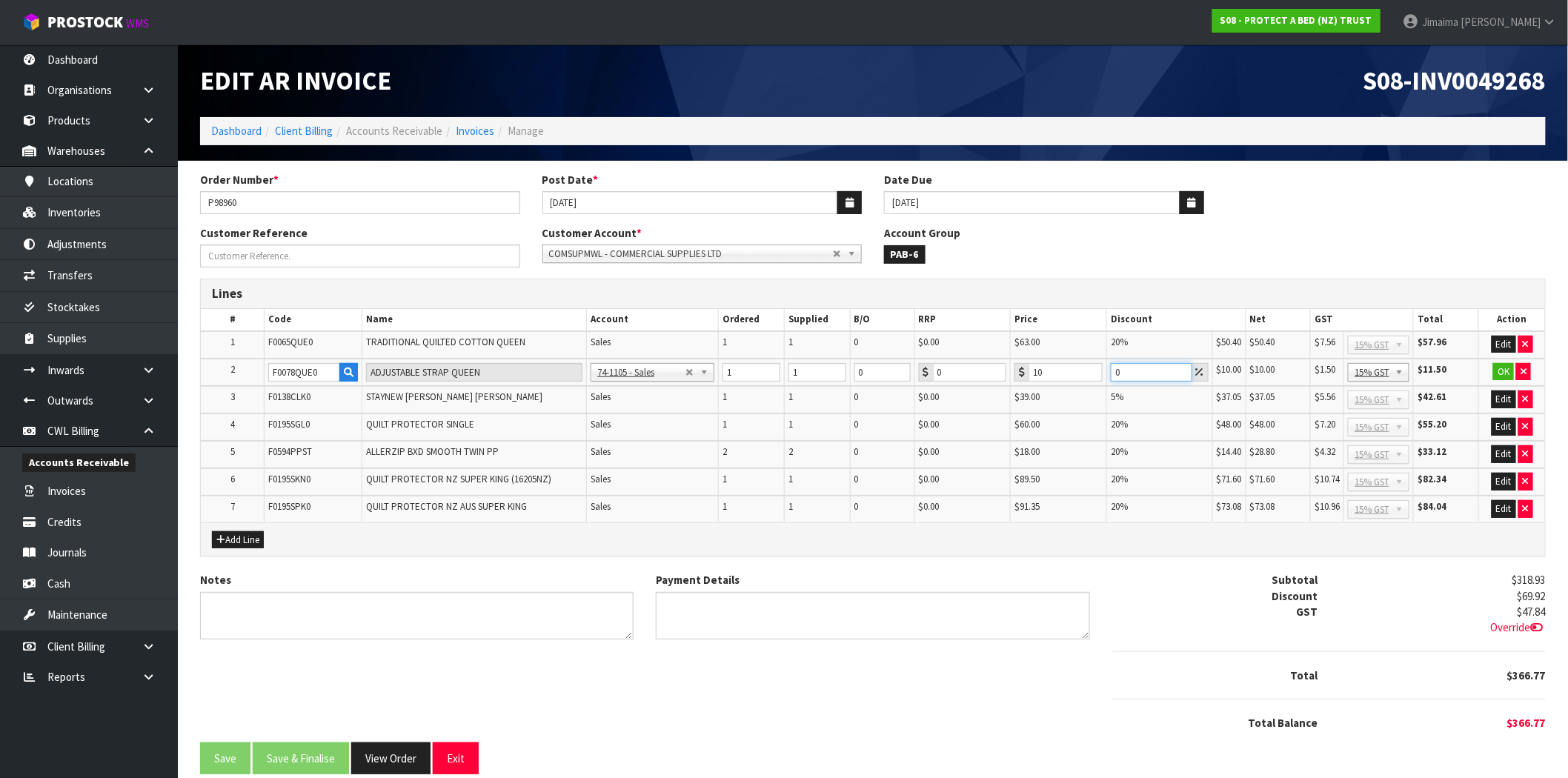
drag, startPoint x: 1147, startPoint y: 367, endPoint x: 1074, endPoint y: 373, distance: 73.2
click at [1074, 373] on tr "2 F0078QUE0 ADJUSTABLE STRAP QUEEN 74-1100 - Sales - Admin 74-1105 - Sales 74-1…" at bounding box center [873, 372] width 1344 height 28
type input "20"
click at [1506, 369] on button "OK" at bounding box center [1503, 372] width 21 height 18
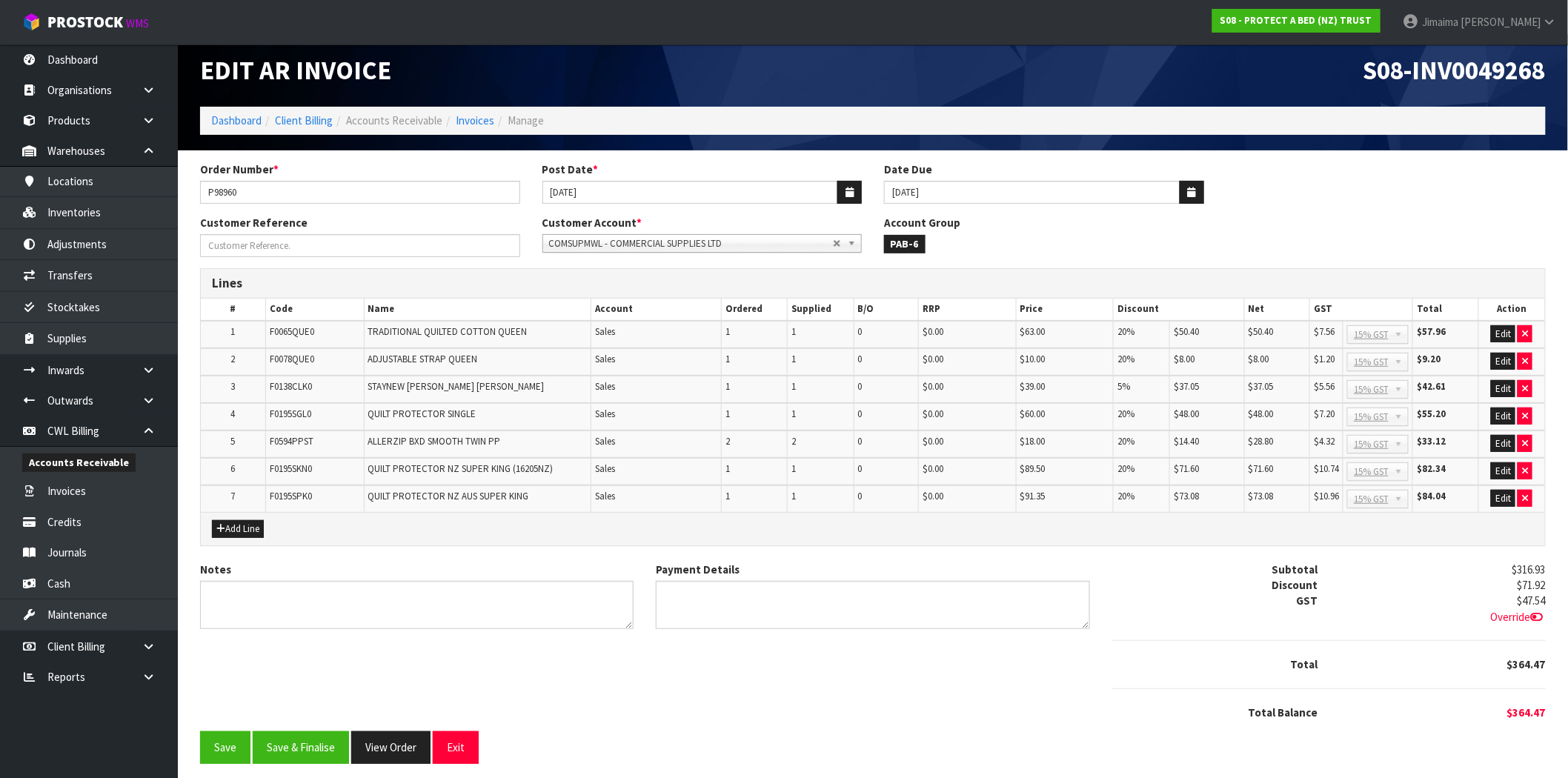
scroll to position [14, 0]
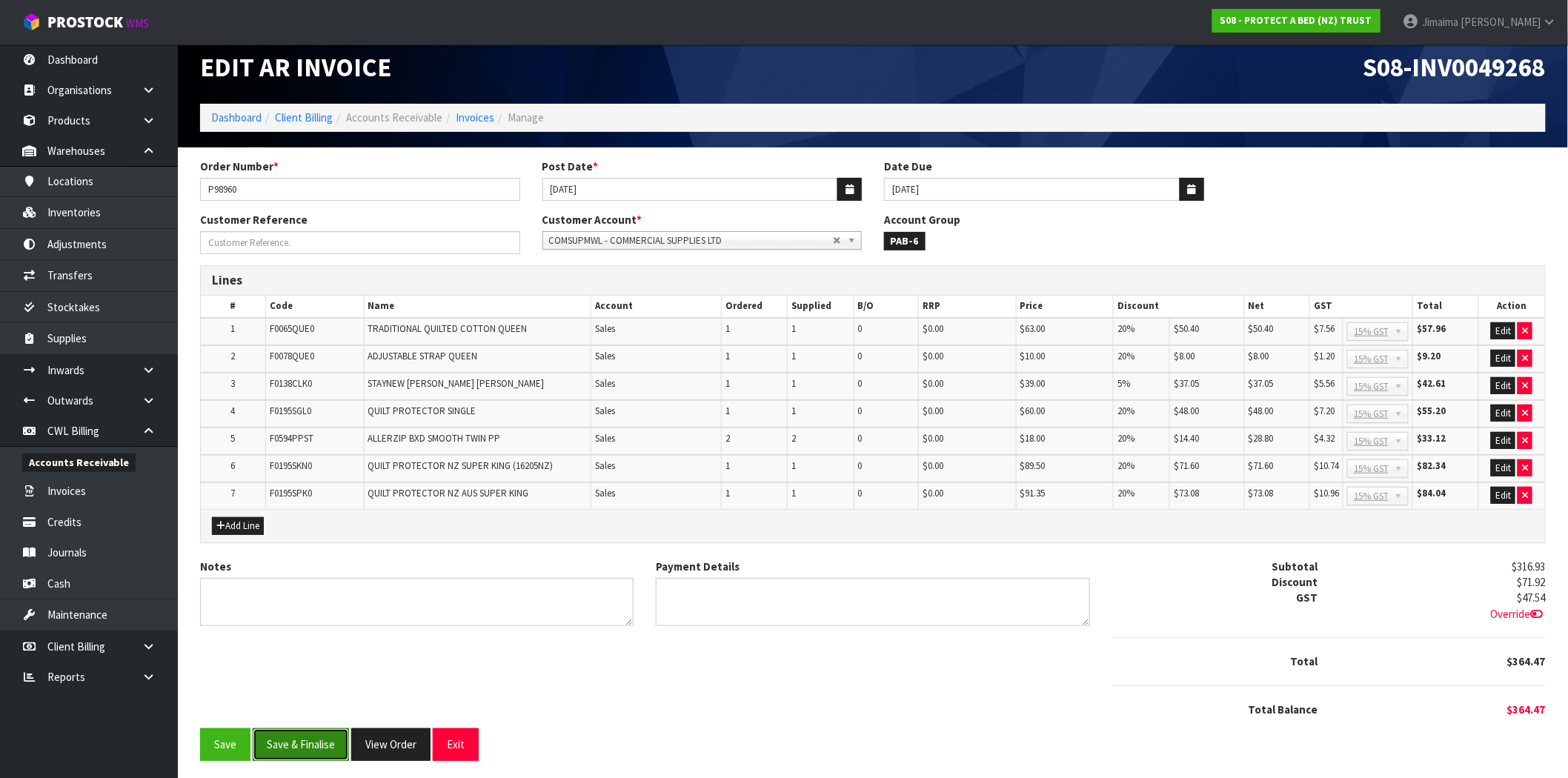
drag, startPoint x: 302, startPoint y: 744, endPoint x: 311, endPoint y: 738, distance: 10.8
click at [302, 744] on button "Save & Finalise" at bounding box center [301, 744] width 96 height 32
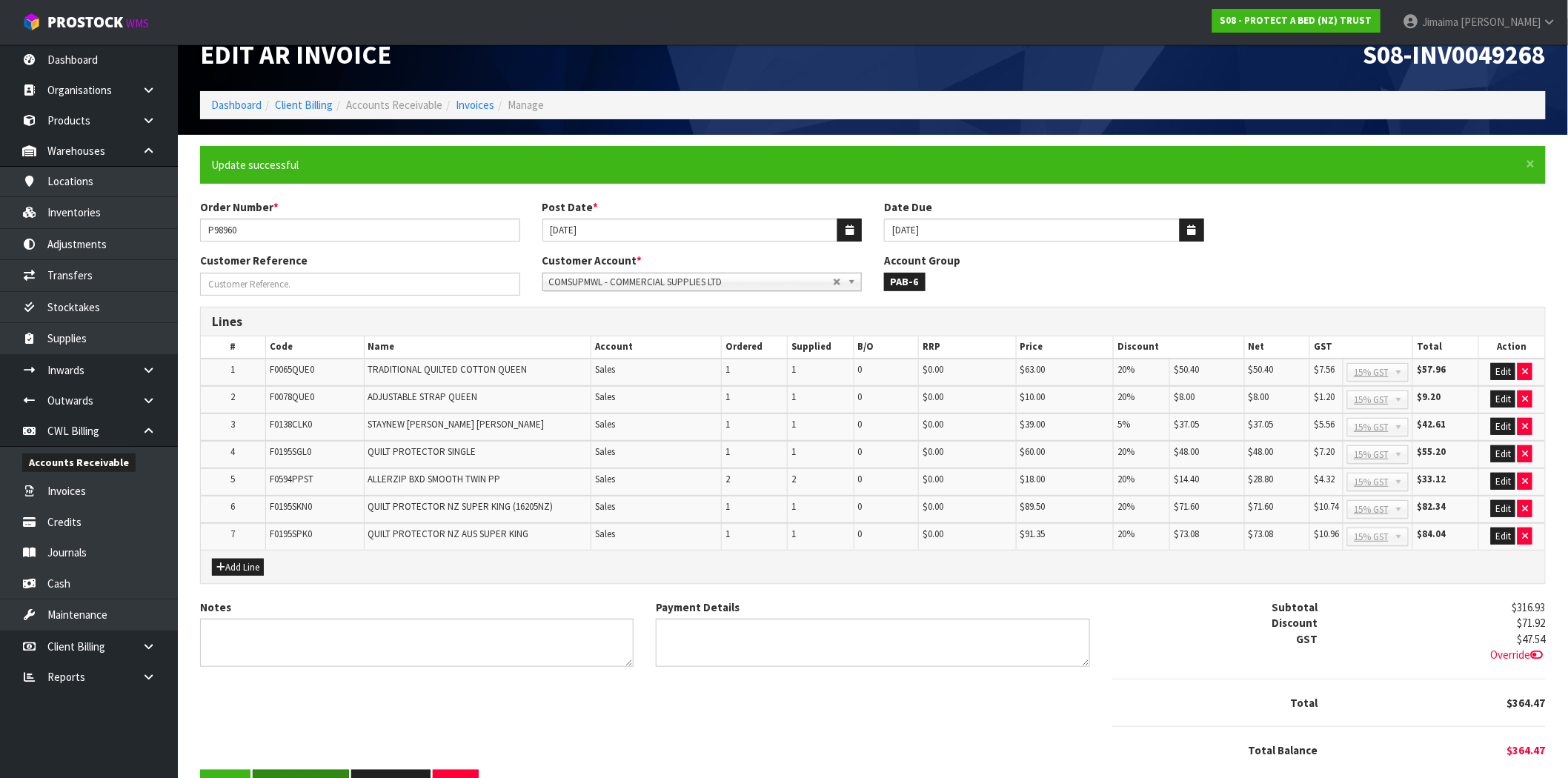
scroll to position [18, 0]
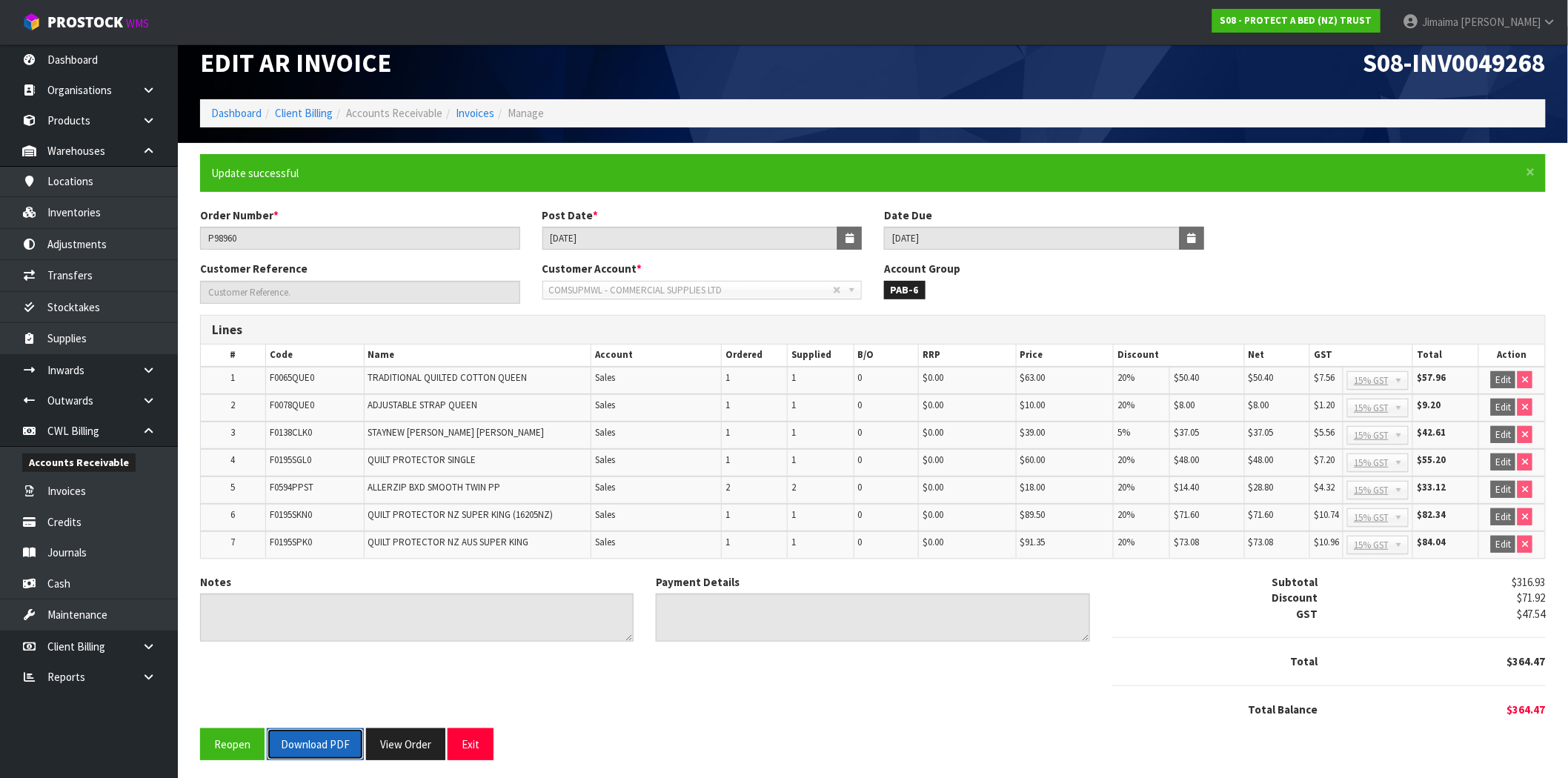
click at [318, 728] on button "Download PDF" at bounding box center [314, 744] width 97 height 32
click at [410, 731] on button "View Order" at bounding box center [406, 744] width 79 height 32
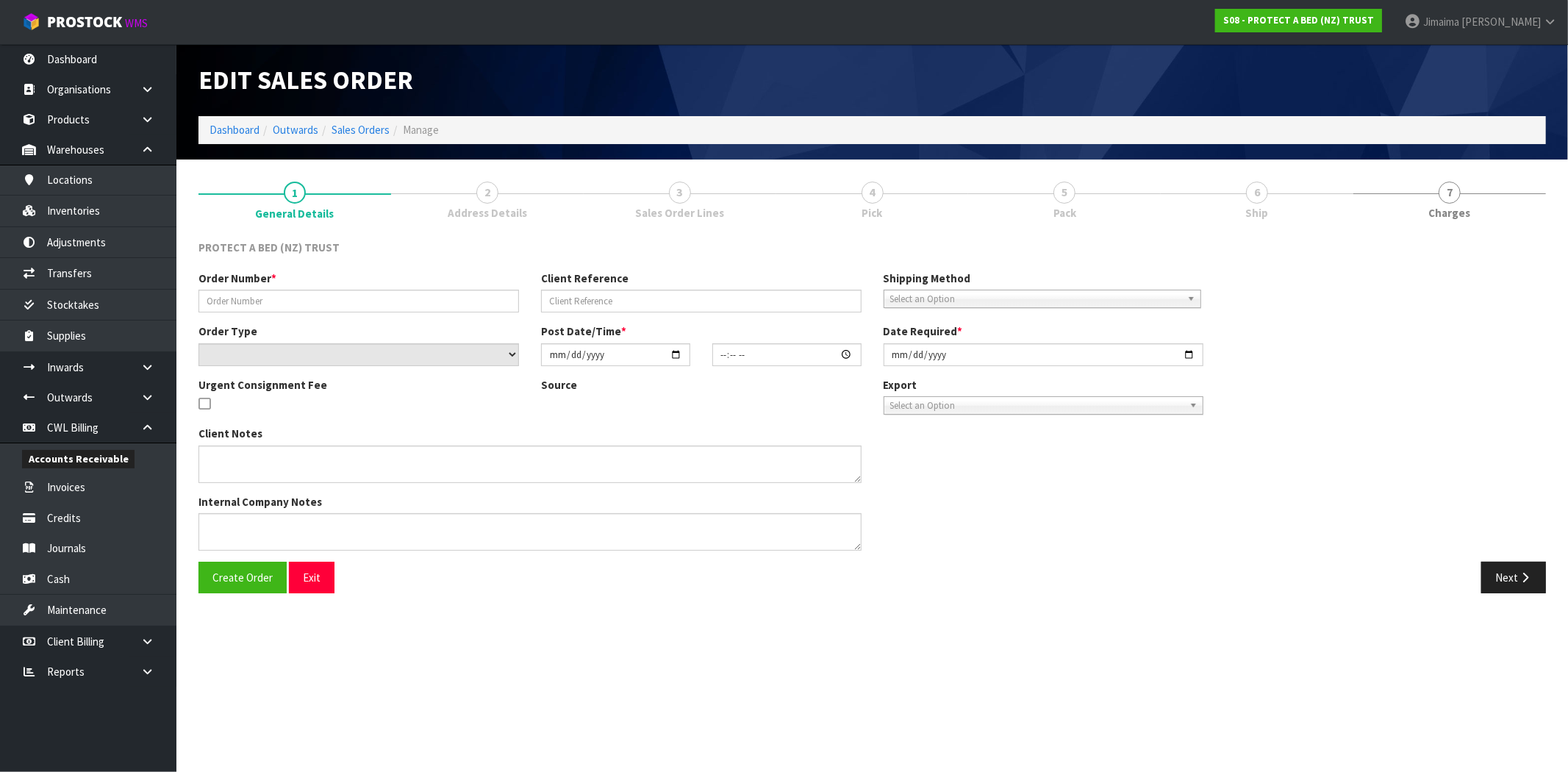
type input "P98960"
select select "number:0"
type input "[DATE]"
type input "08:58:00.000"
type input "[DATE]"
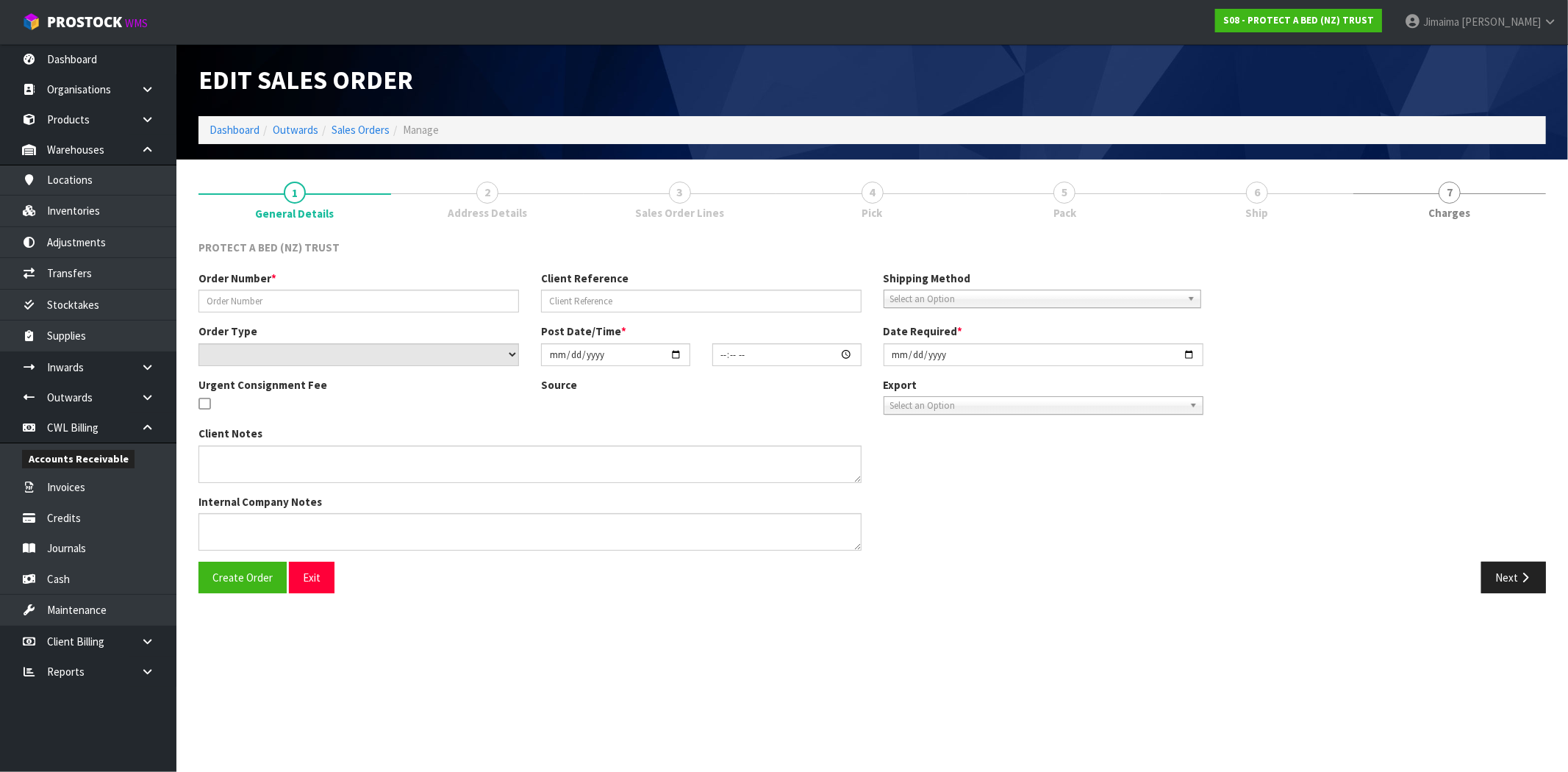
type textarea "20% DISCOUNT: (EXCEPT STAYNEW MP & PP - 5%)"
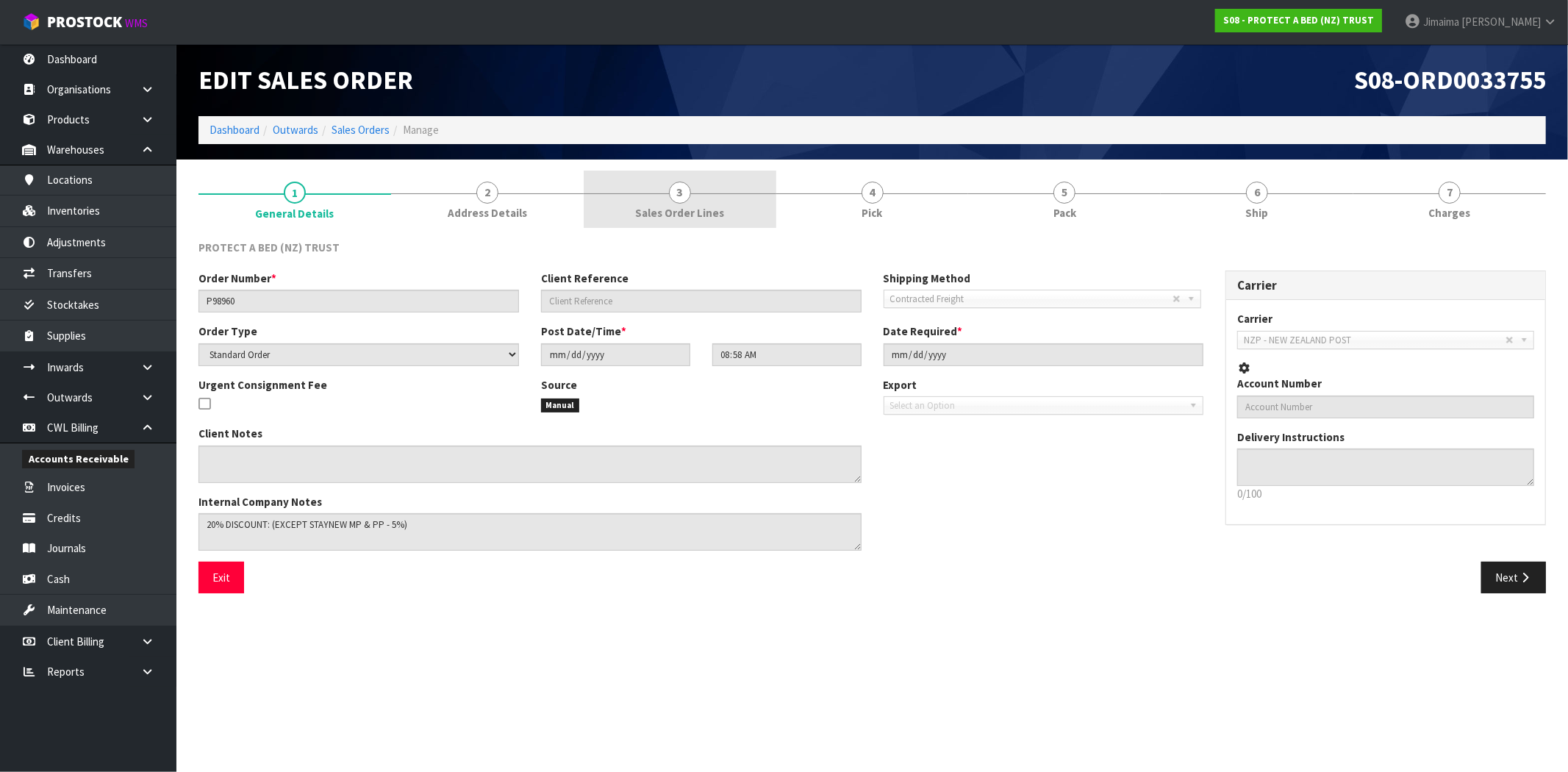
click at [719, 202] on link "3 Sales Order Lines" at bounding box center [679, 199] width 193 height 58
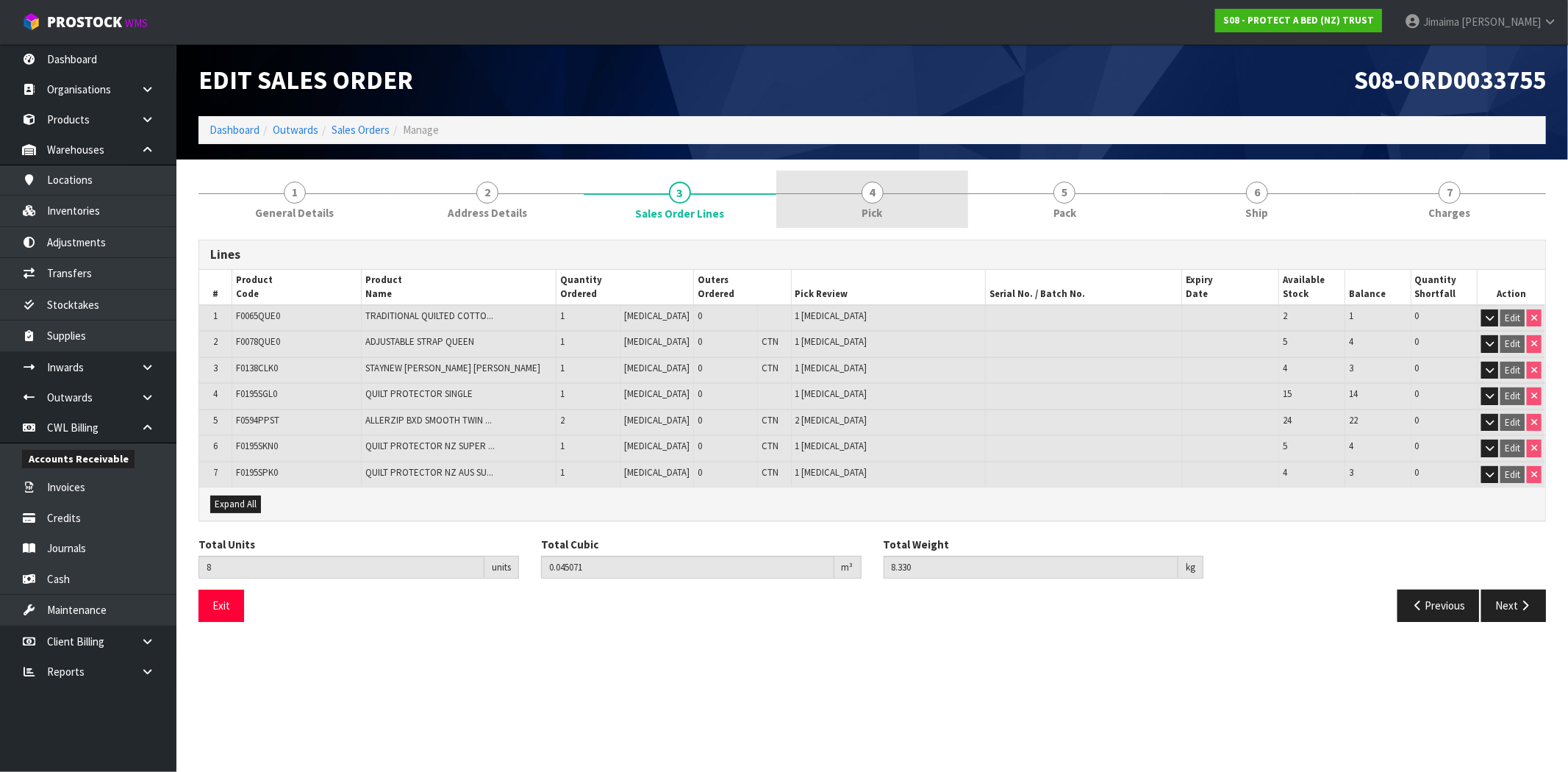
click at [844, 194] on link "4 Pick" at bounding box center [872, 199] width 193 height 58
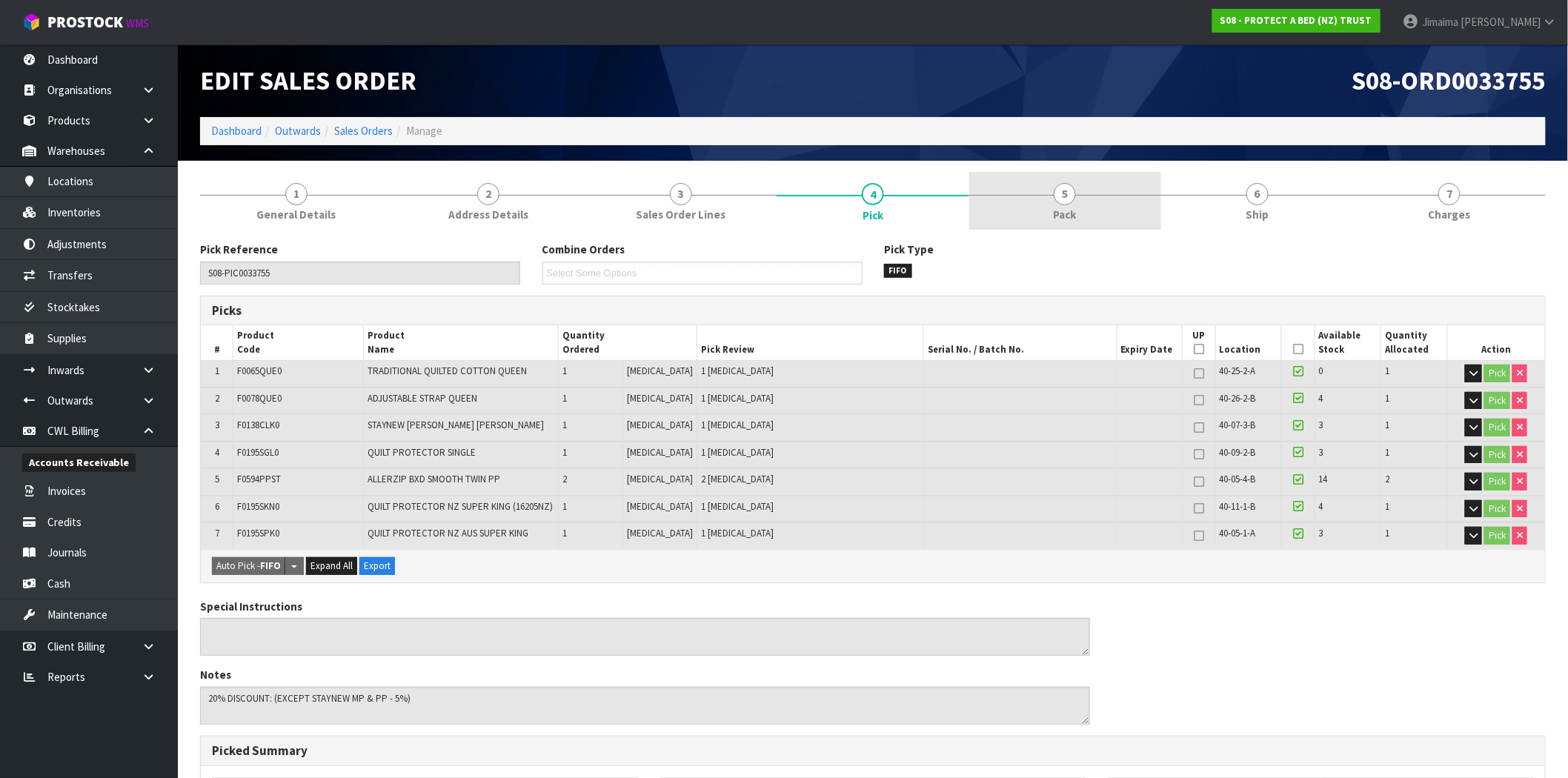
click at [1018, 188] on link "5 Pack" at bounding box center [1065, 201] width 192 height 58
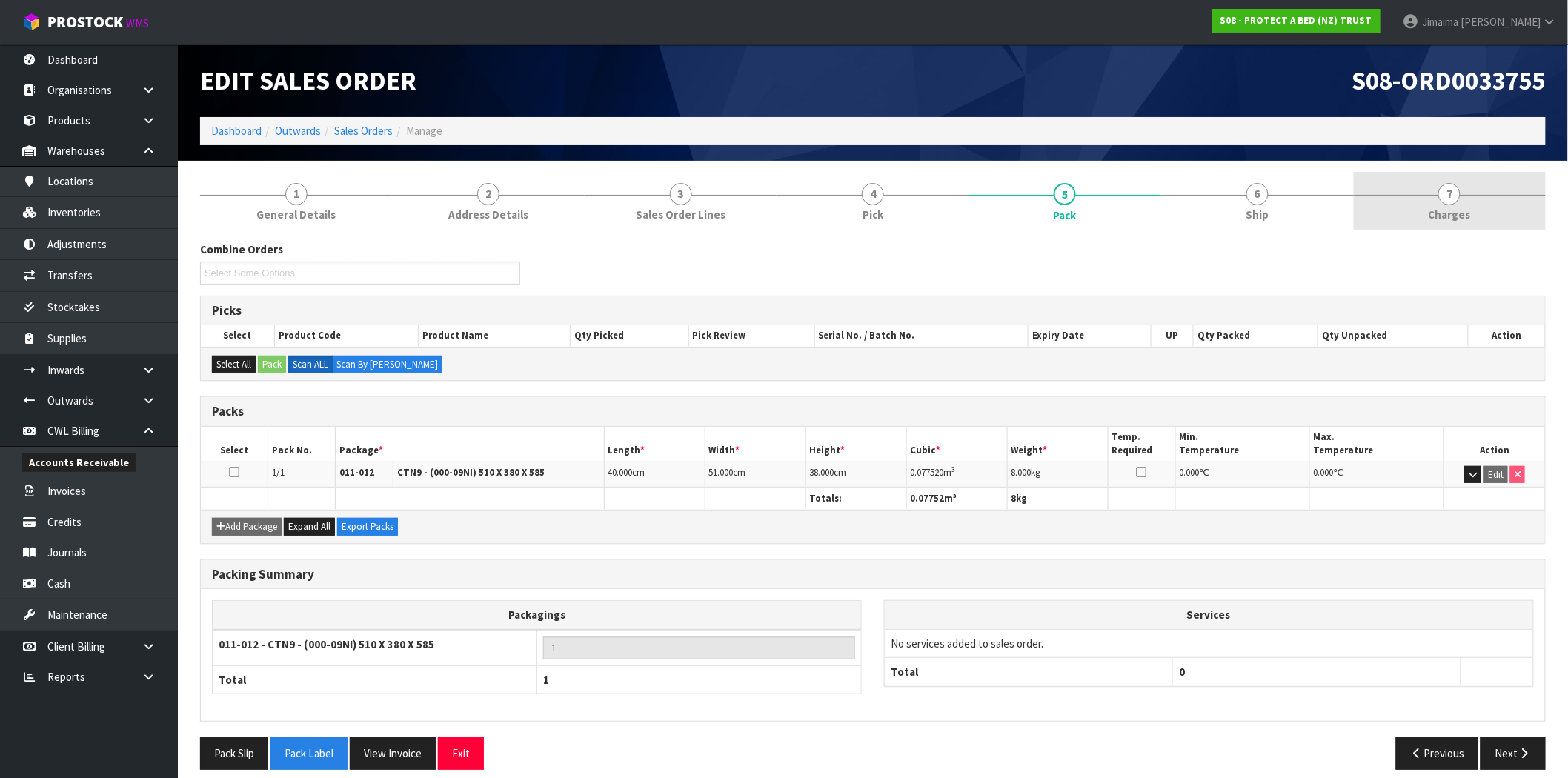
click at [1495, 223] on link "7 [GEOGRAPHIC_DATA]" at bounding box center [1450, 201] width 192 height 58
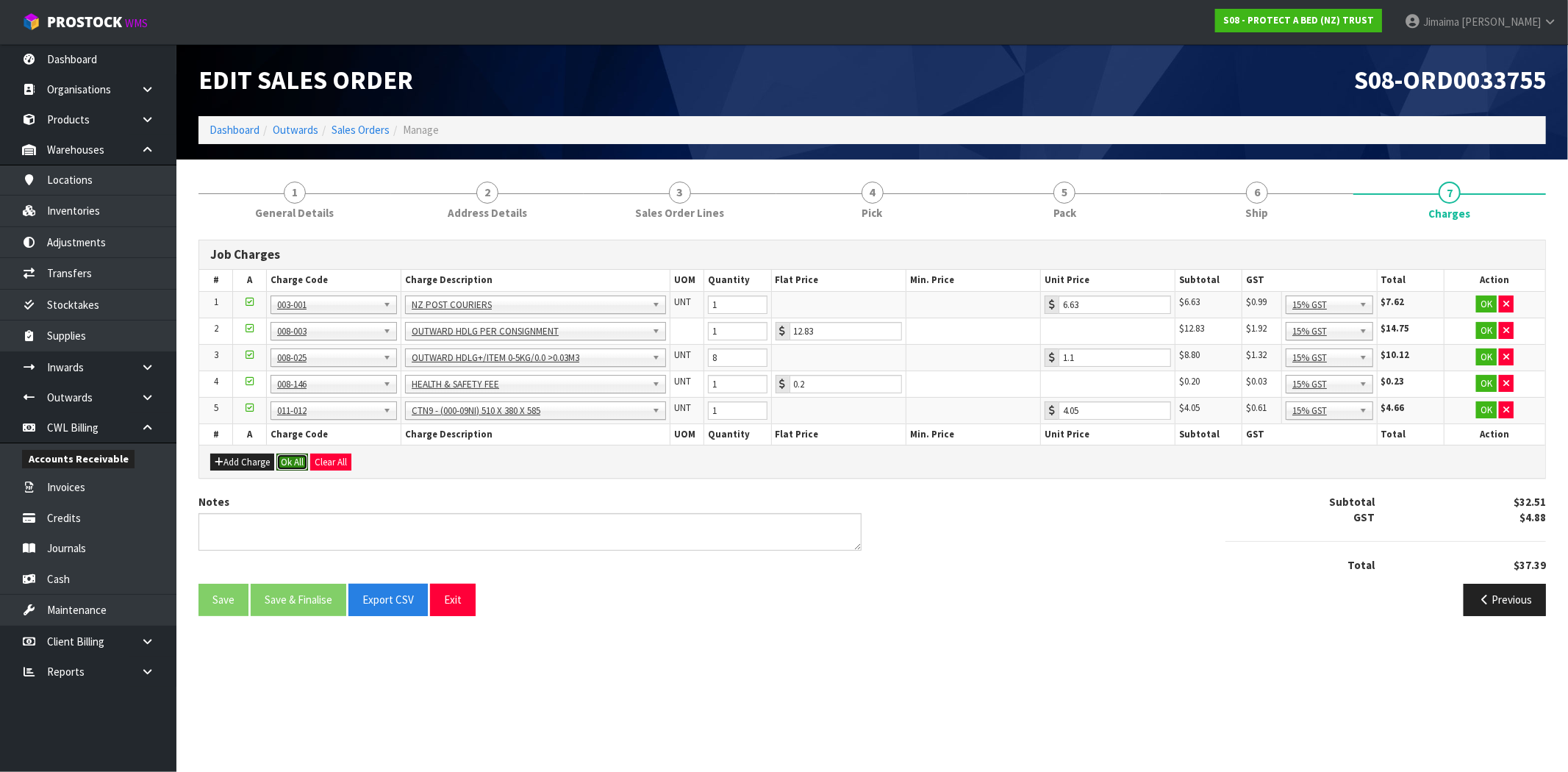
click at [296, 467] on button "Ok All" at bounding box center [292, 462] width 32 height 17
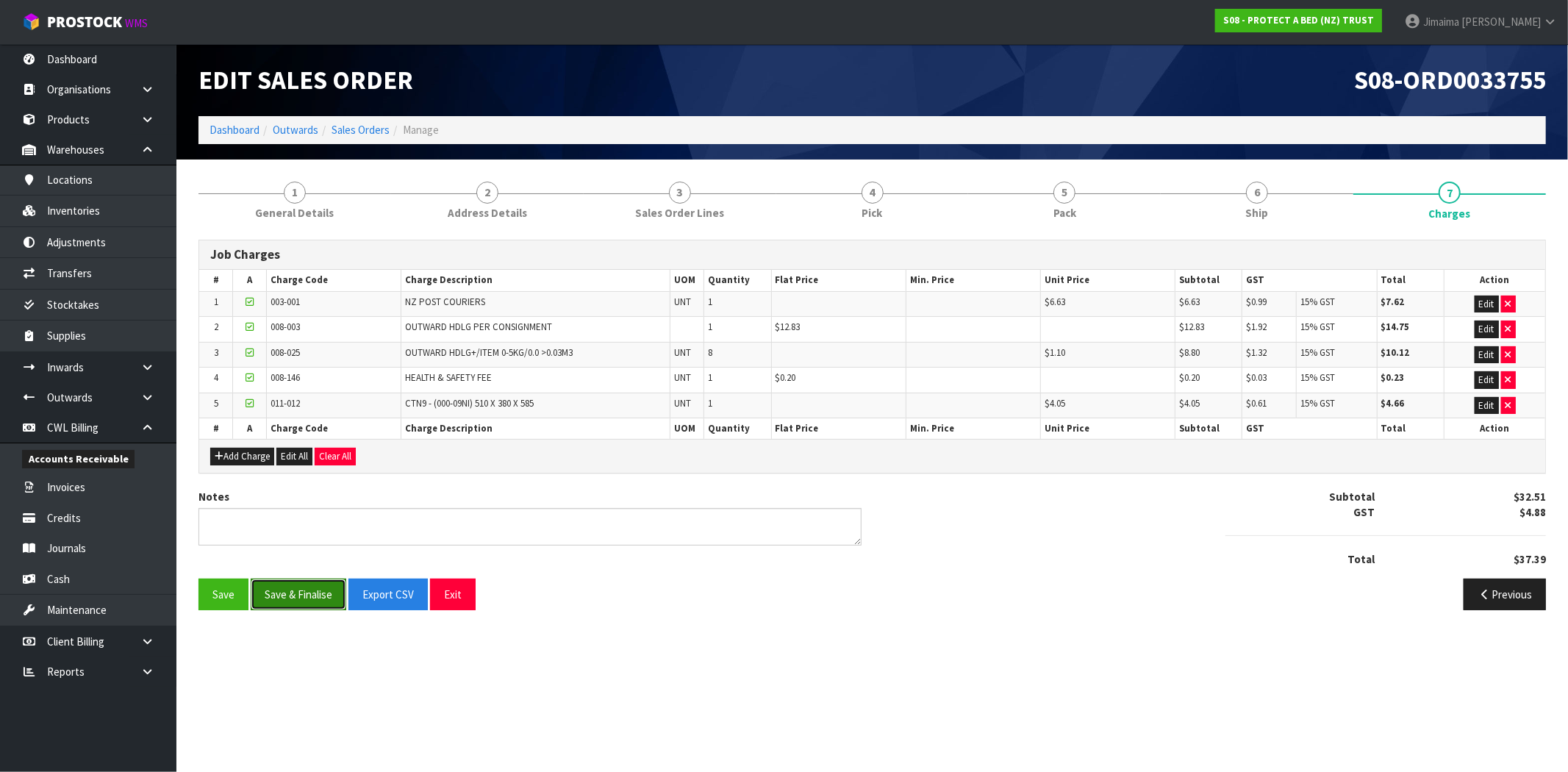
click at [311, 596] on button "Save & Finalise" at bounding box center [298, 594] width 95 height 32
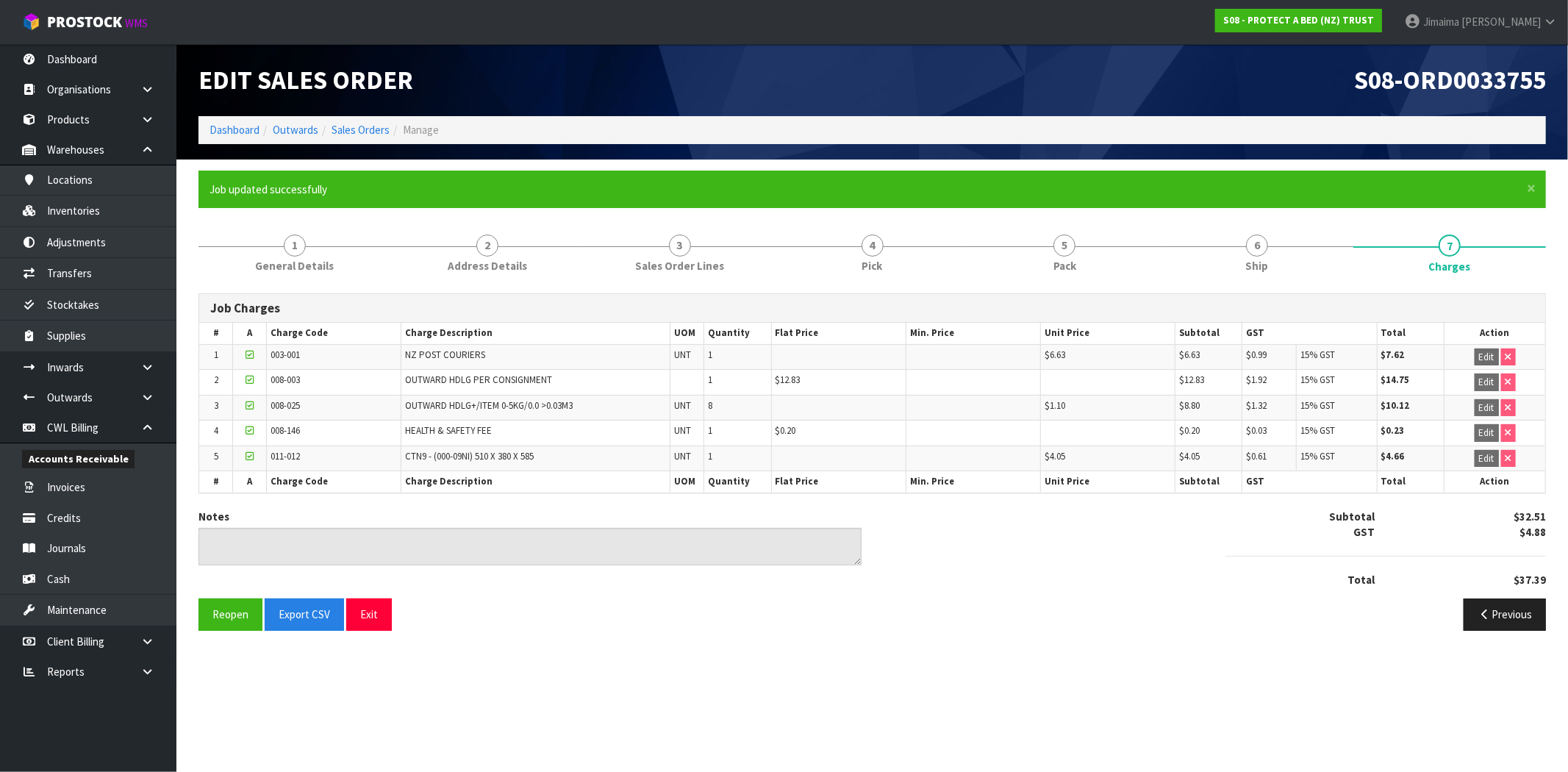
click at [366, 136] on li "Sales Orders" at bounding box center [354, 129] width 71 height 15
click at [363, 128] on link "Sales Orders" at bounding box center [360, 130] width 58 height 14
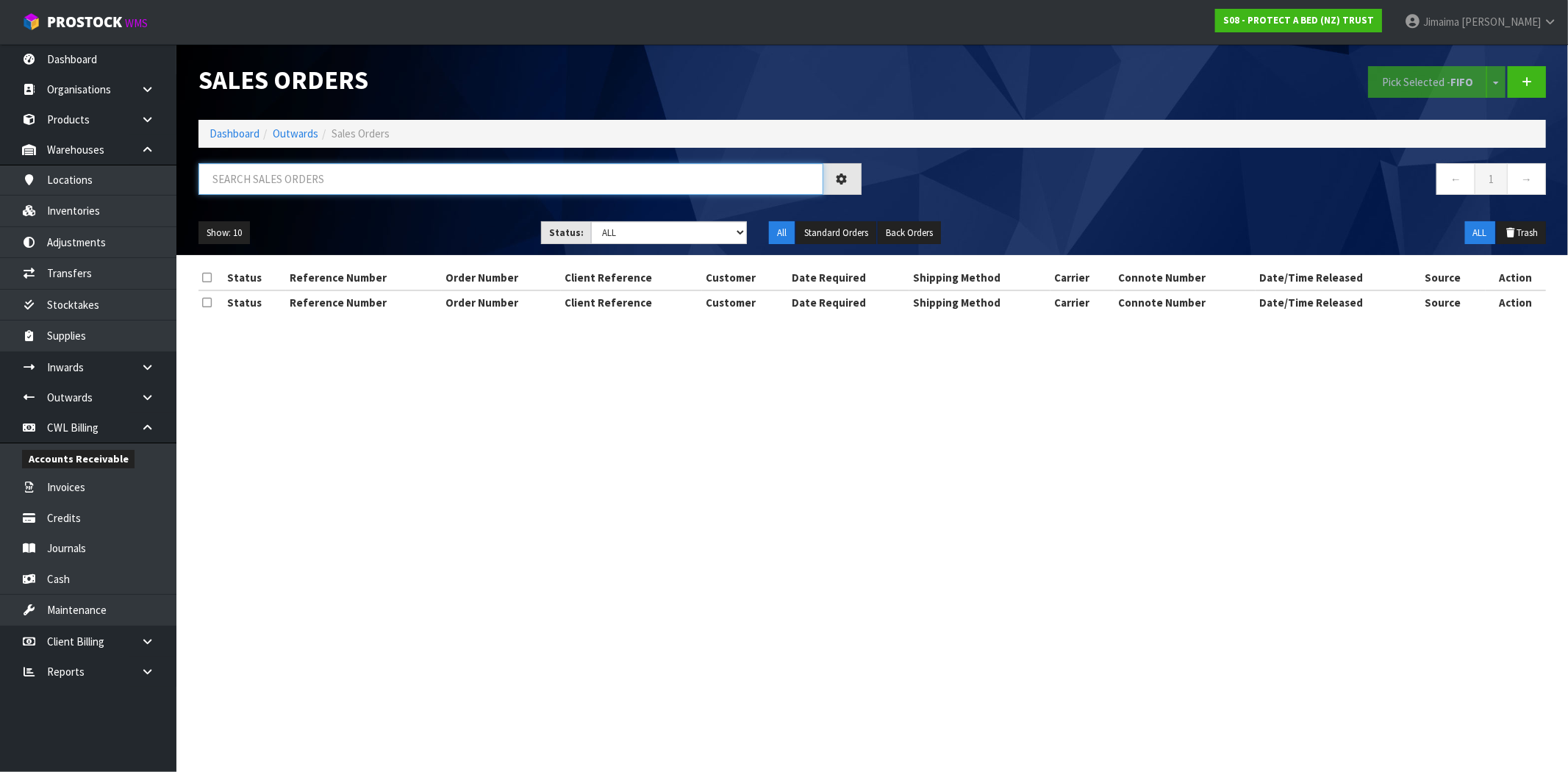
click at [348, 188] on input "text" at bounding box center [510, 179] width 625 height 32
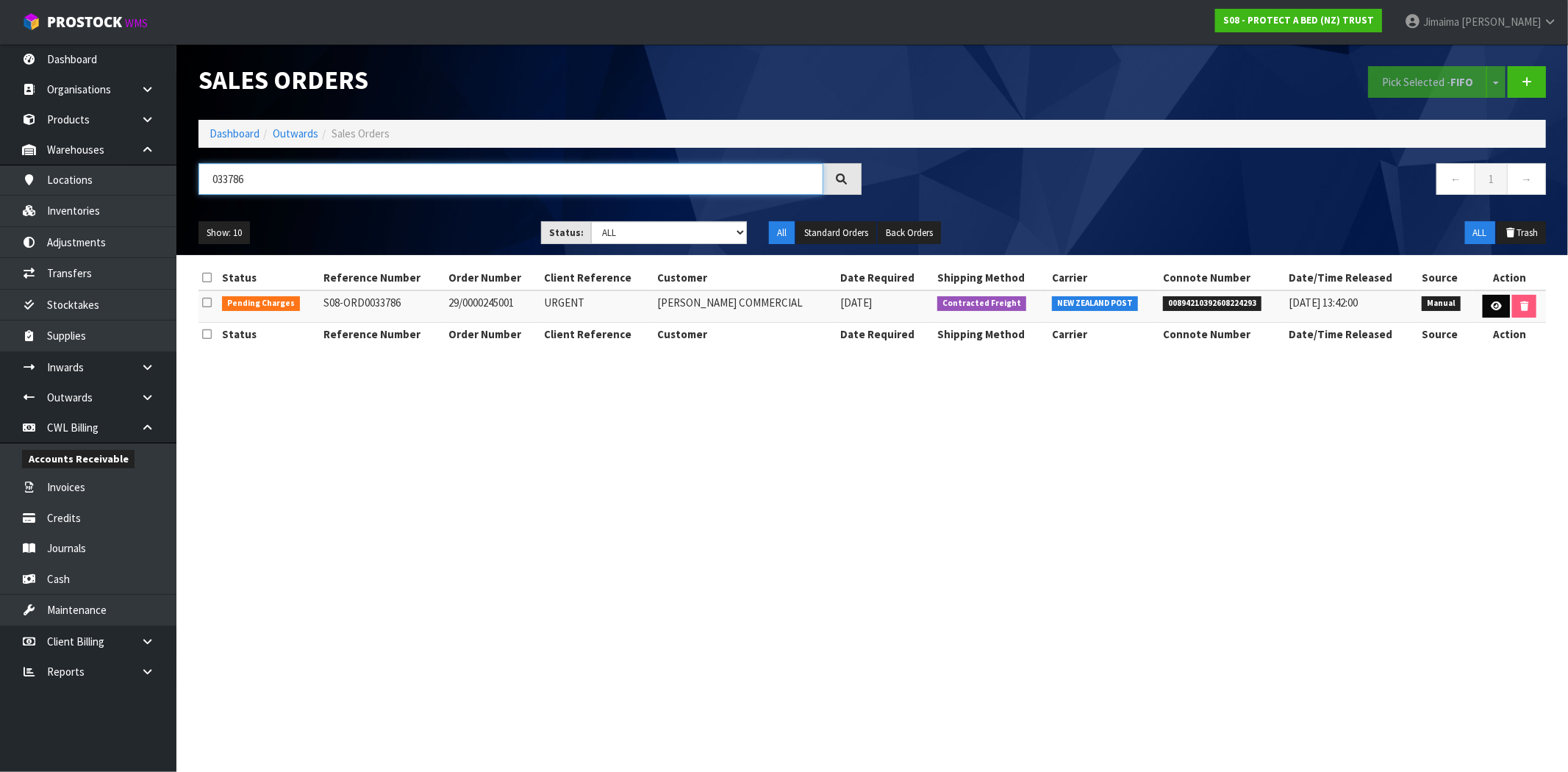
type input "033786"
click at [1492, 300] on link at bounding box center [1496, 306] width 27 height 24
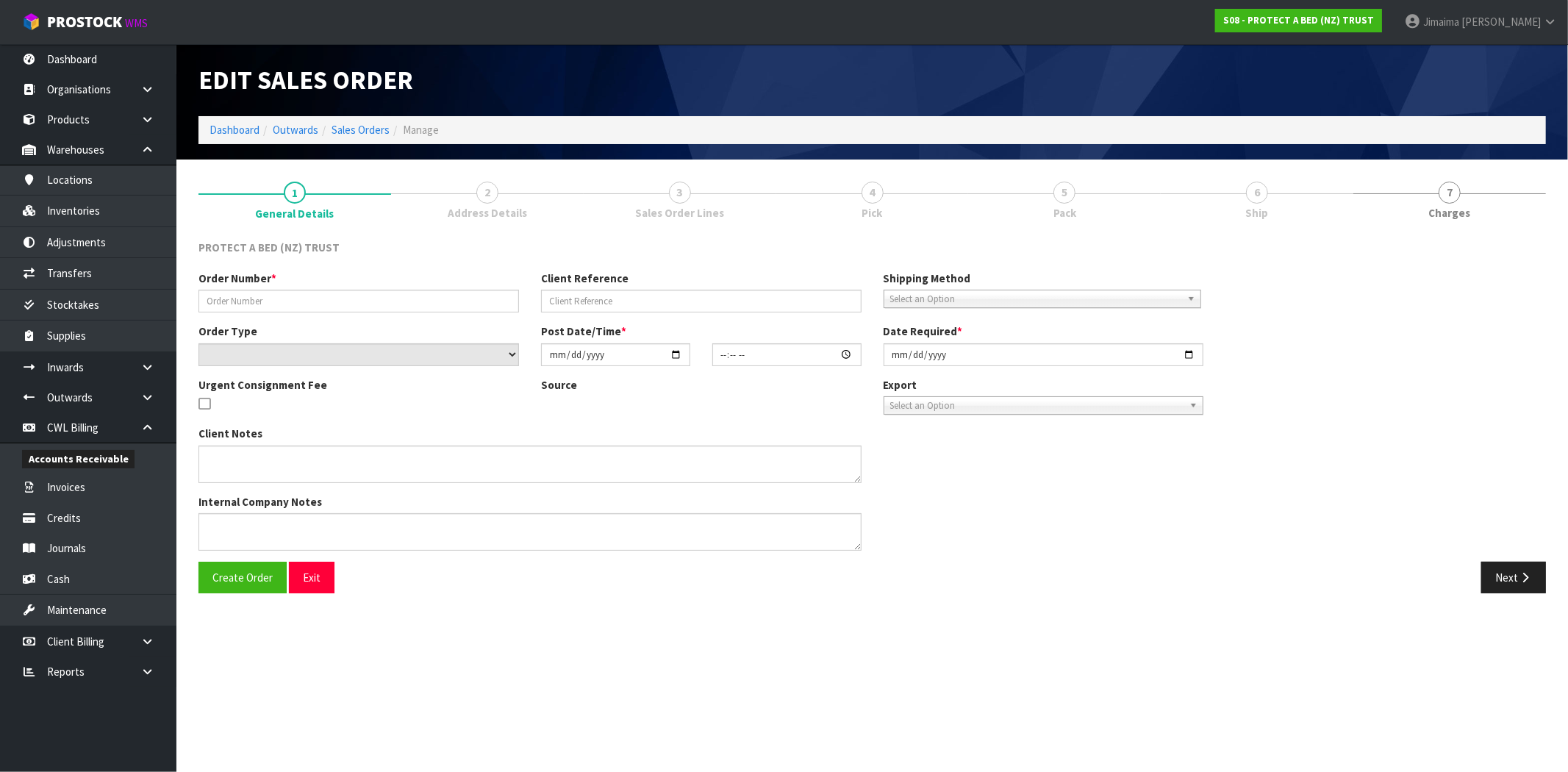
type input "29/0000245001"
type input "URGENT"
select select "number:0"
type input "2025-10-08"
type input "11:11:00.000"
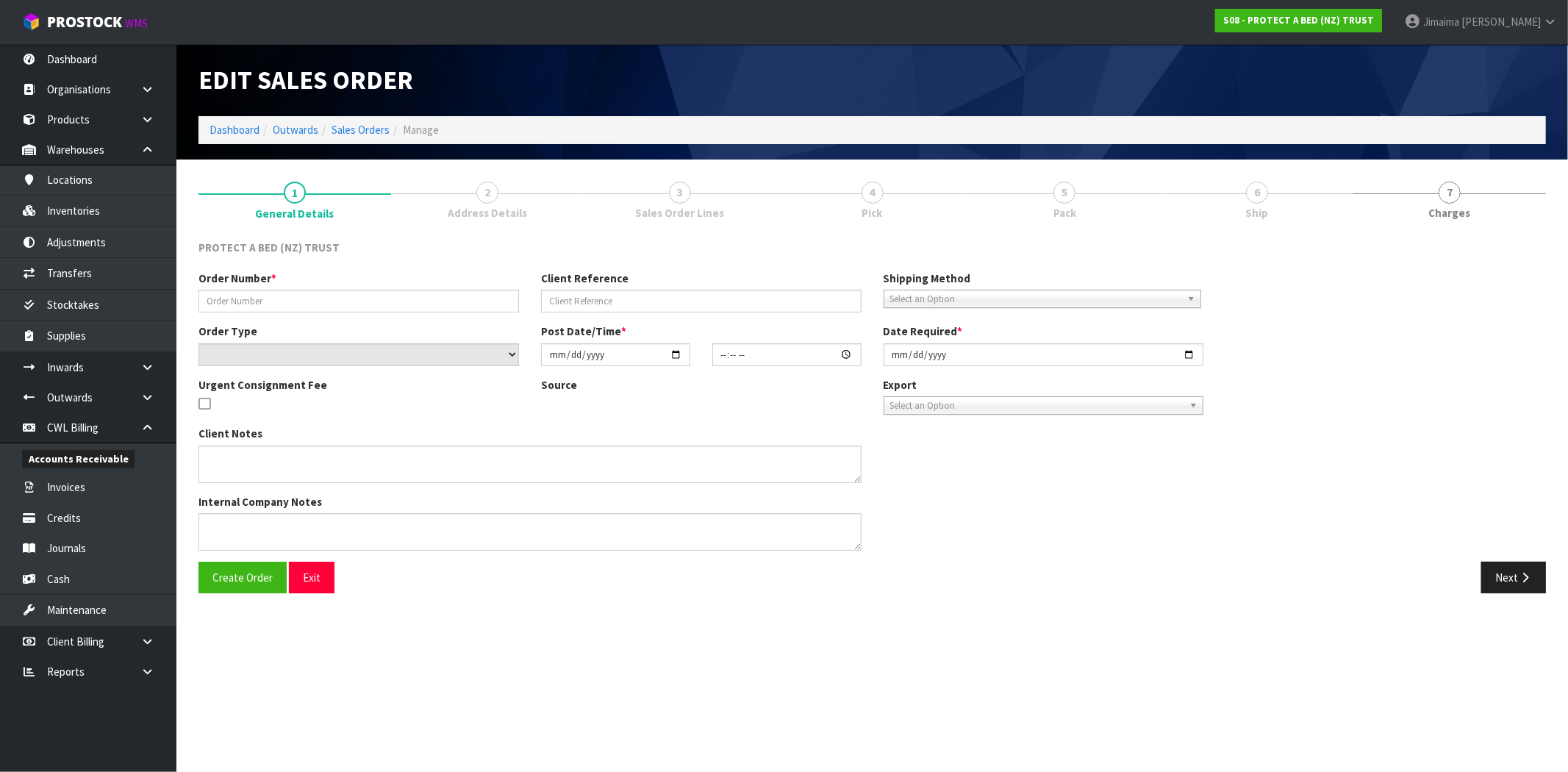
type input "2025-10-08"
type textarea "MAKE SURE INVOICE IS TO BEDDING COMMERCIAL"
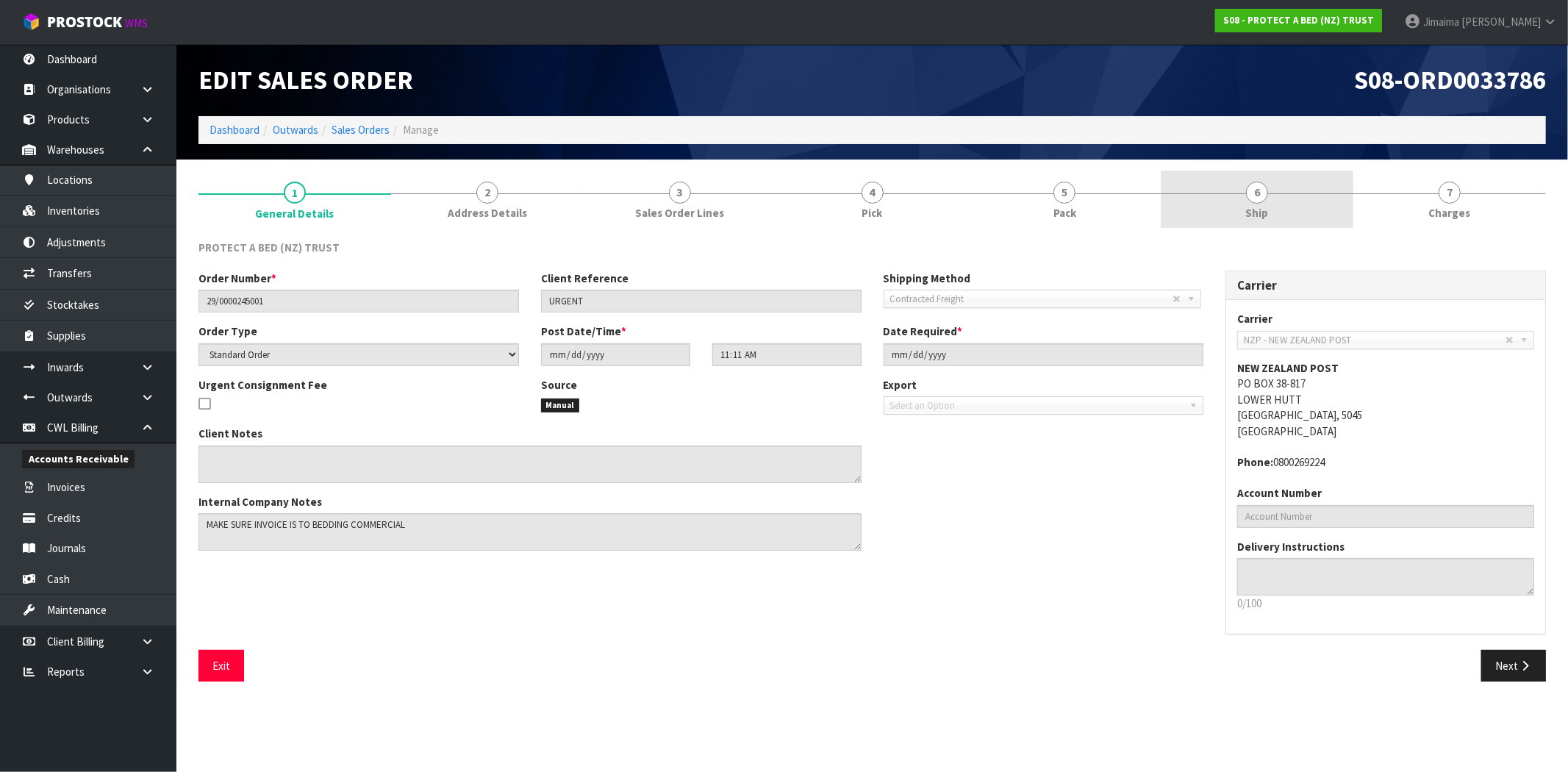
click at [1266, 213] on span "Ship" at bounding box center [1257, 212] width 23 height 15
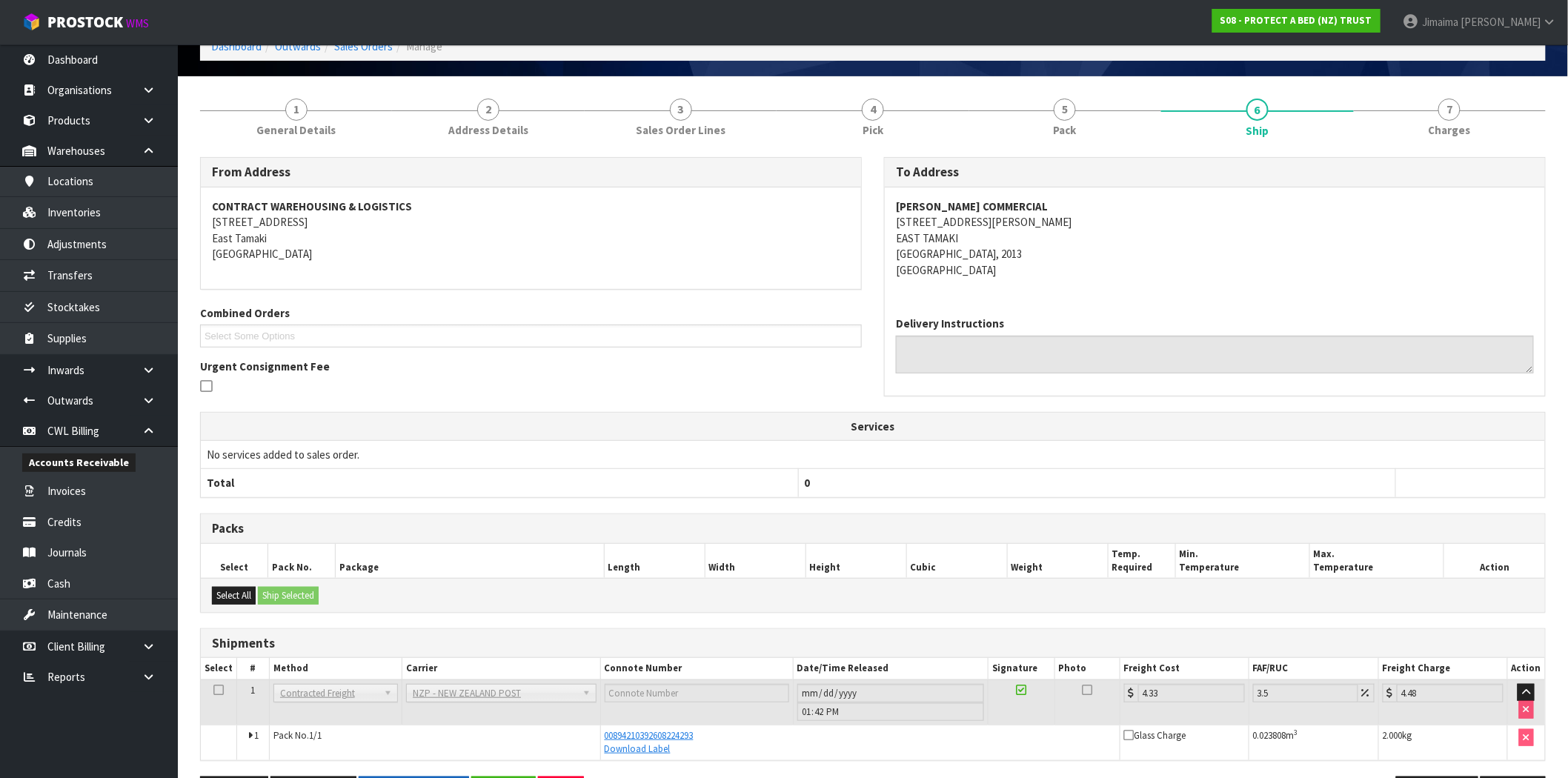
scroll to position [137, 0]
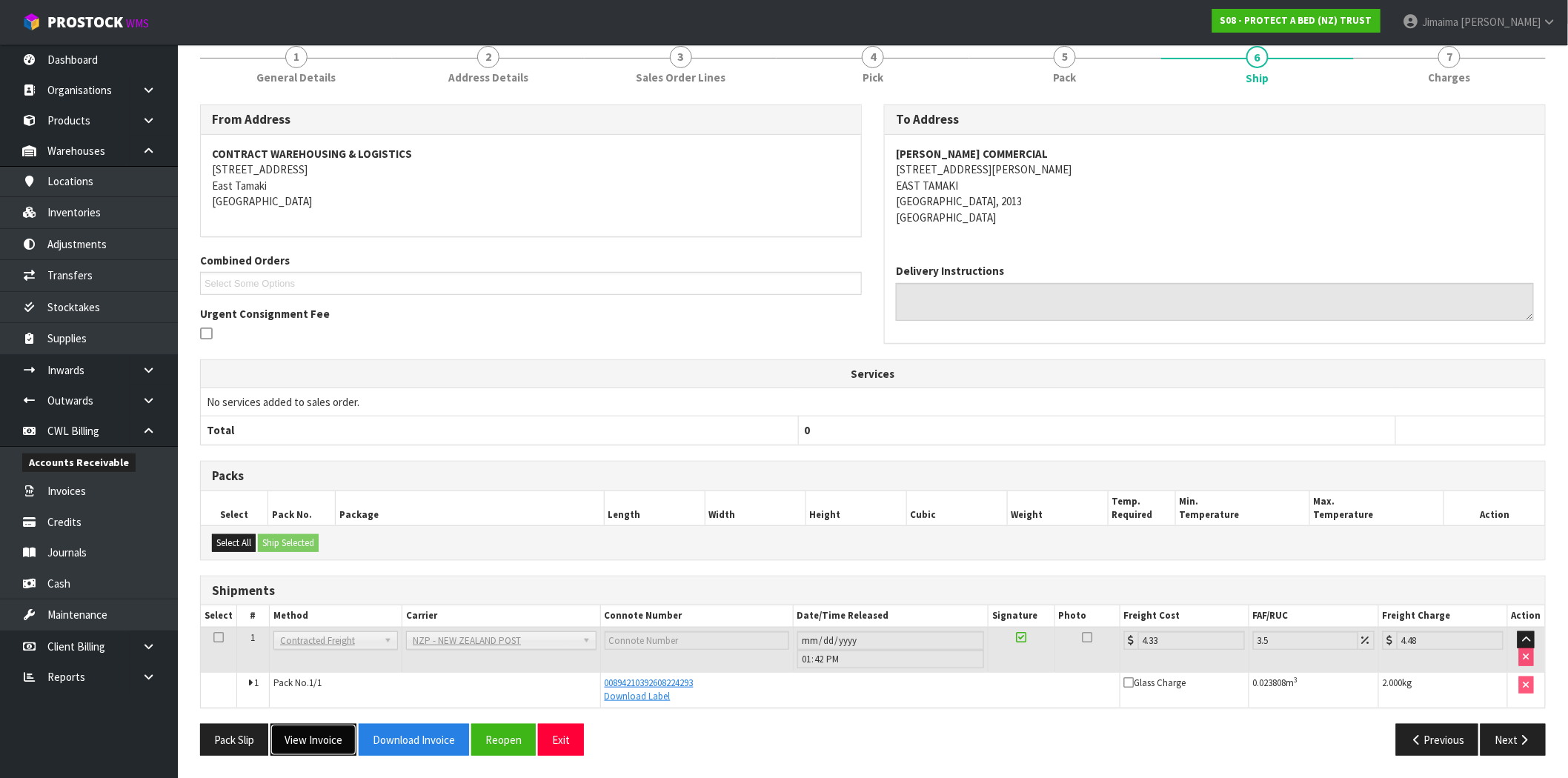
click at [334, 745] on button "View Invoice" at bounding box center [313, 740] width 86 height 32
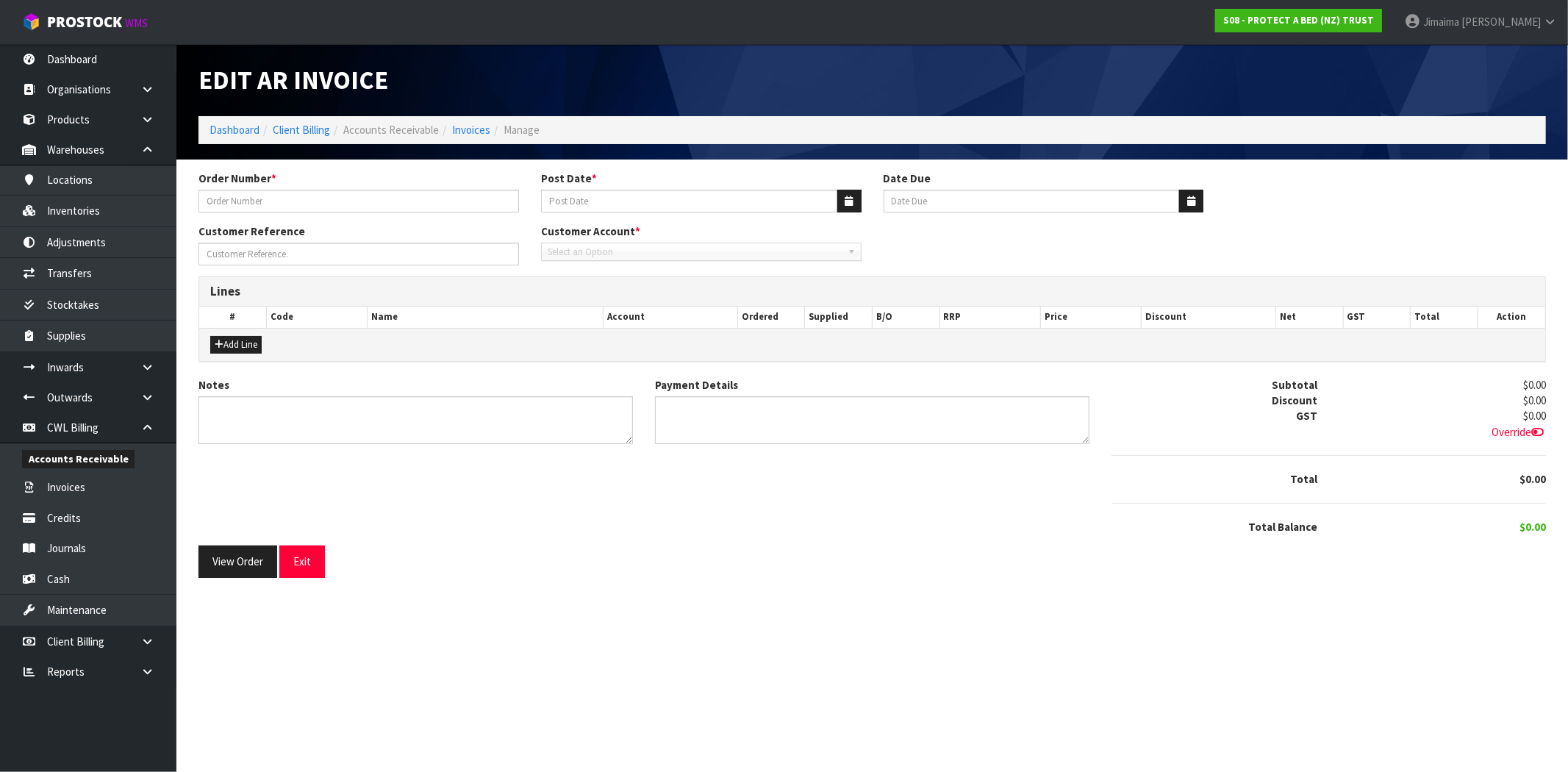
type input "29/0000245001"
type input "[DATE]"
type input "URGENT"
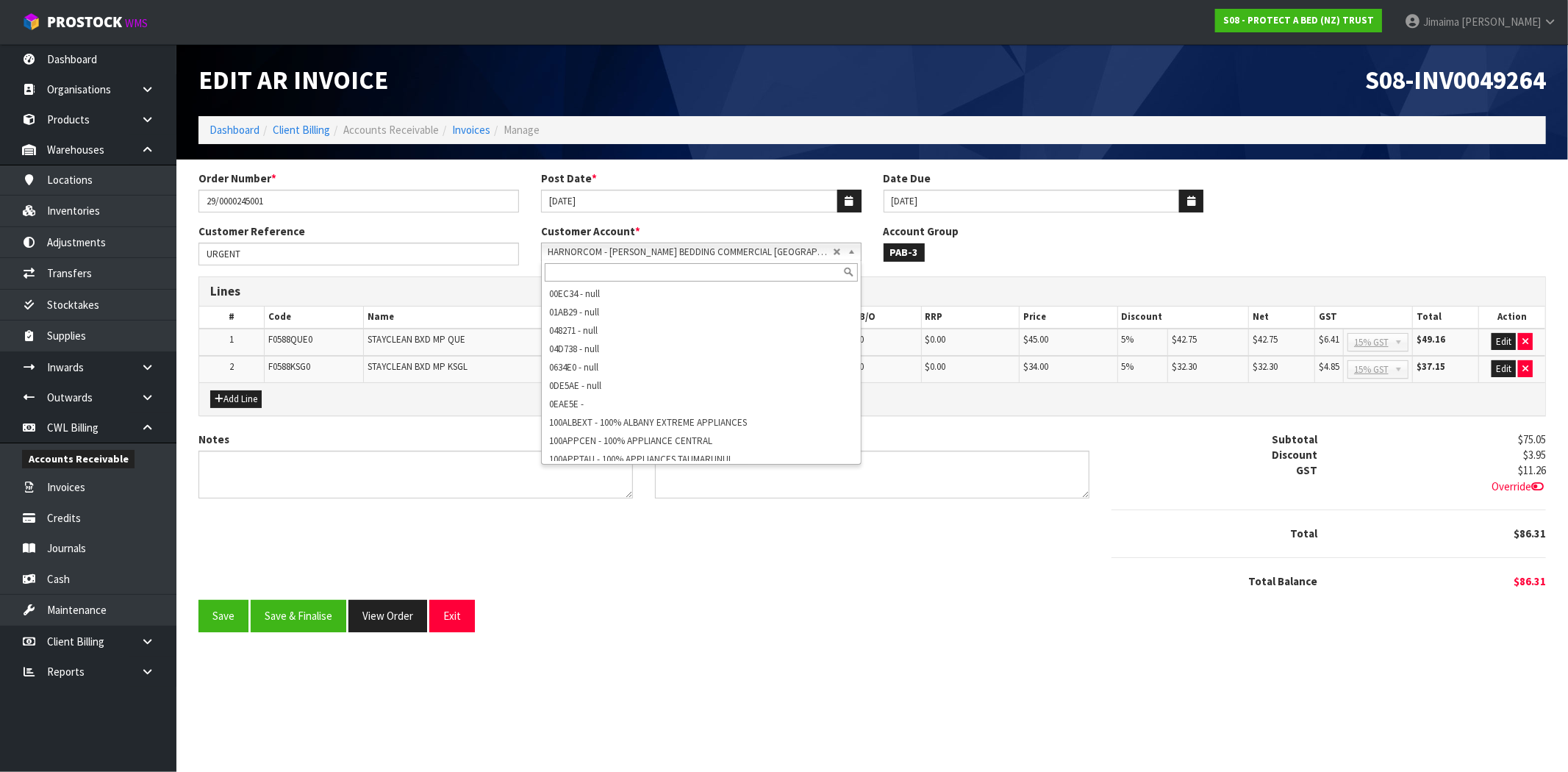
click at [844, 251] on link "HARNORCOM - HARVEY NORMAN BEDDING COMMERCIAL WAIRAU PARK" at bounding box center [701, 252] width 321 height 18
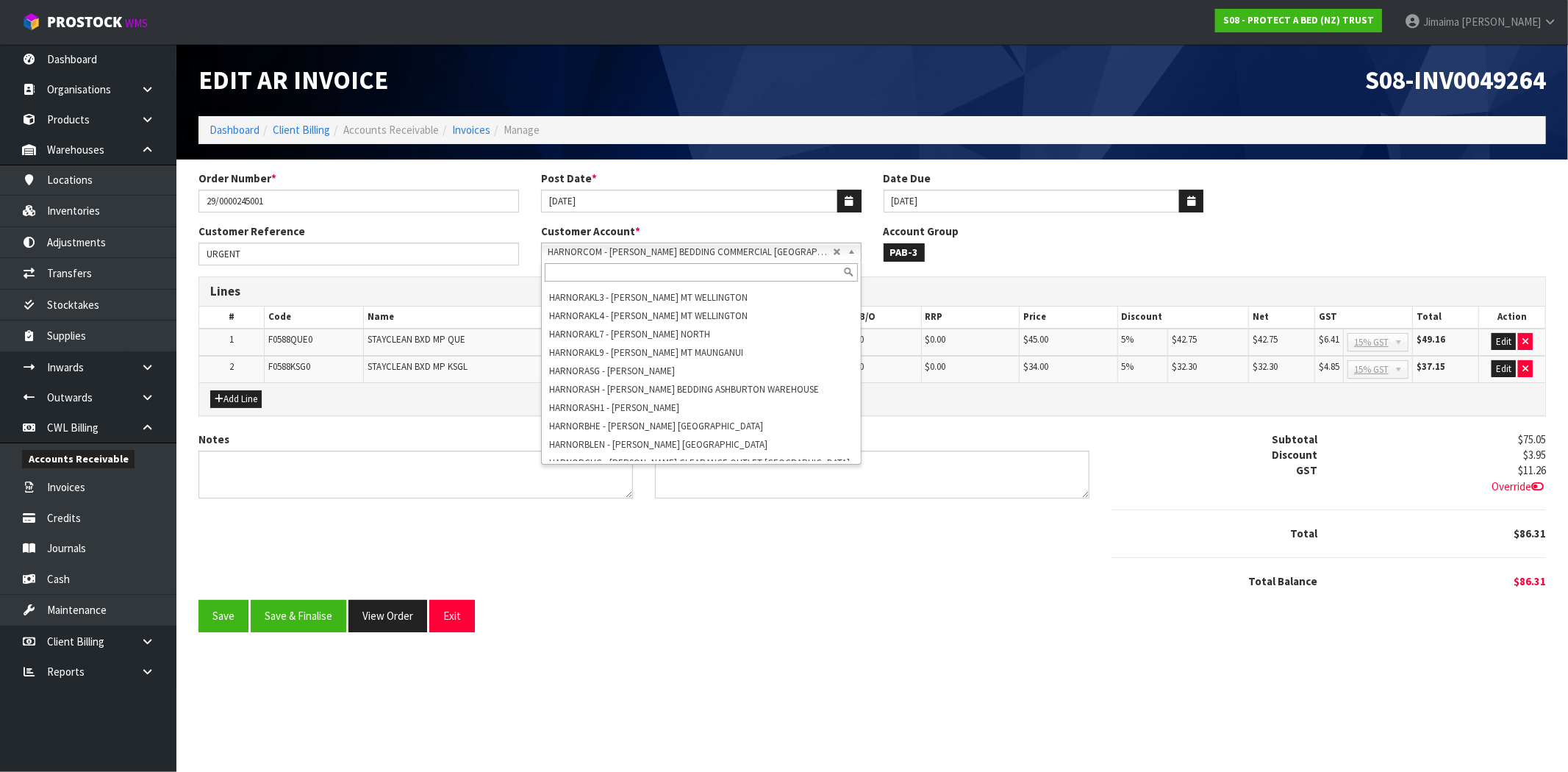
scroll to position [10744, 0]
click at [1020, 432] on div "Payment Details" at bounding box center [871, 465] width 434 height 67
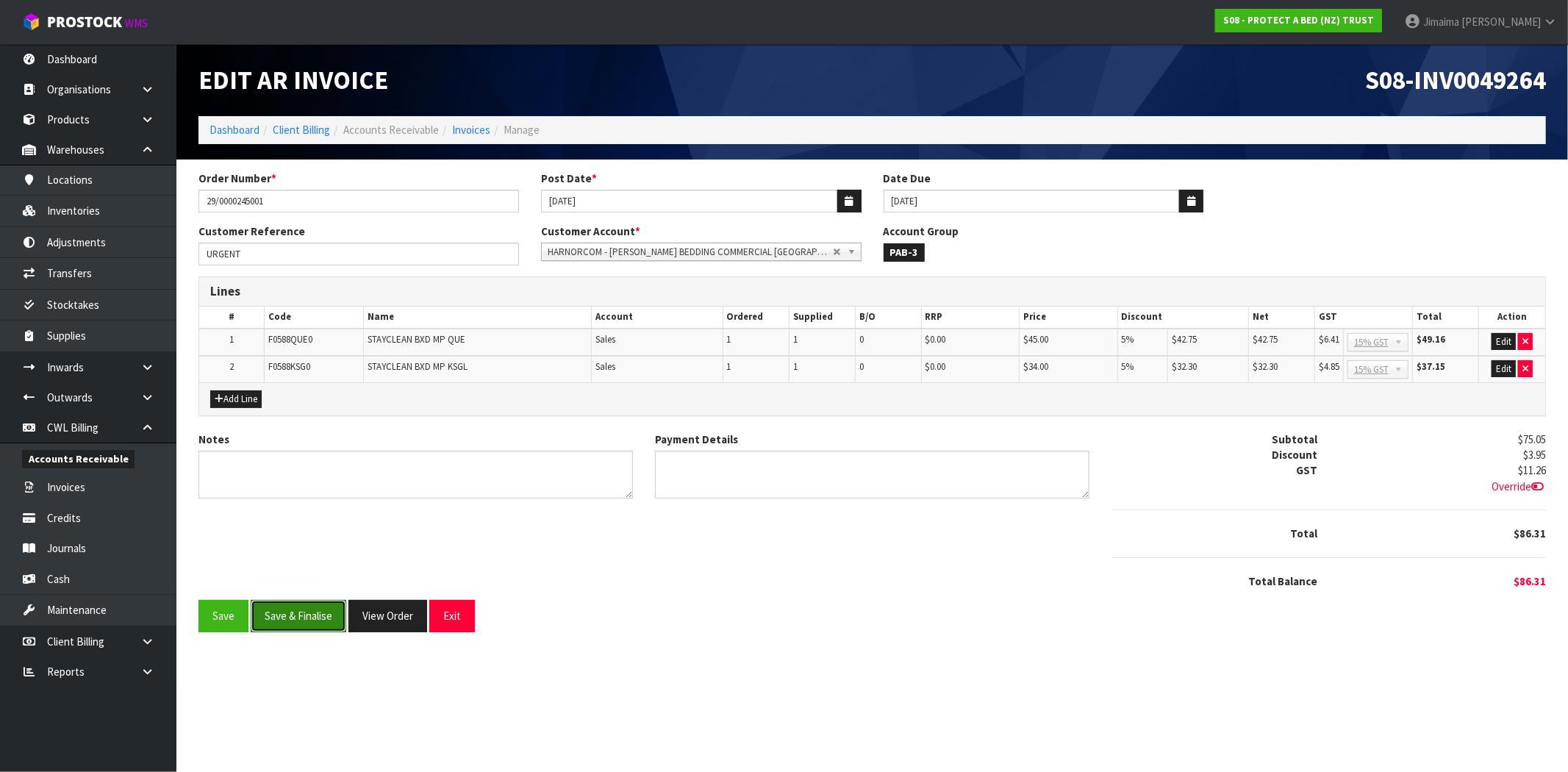
click at [302, 610] on button "Save & Finalise" at bounding box center [298, 616] width 95 height 32
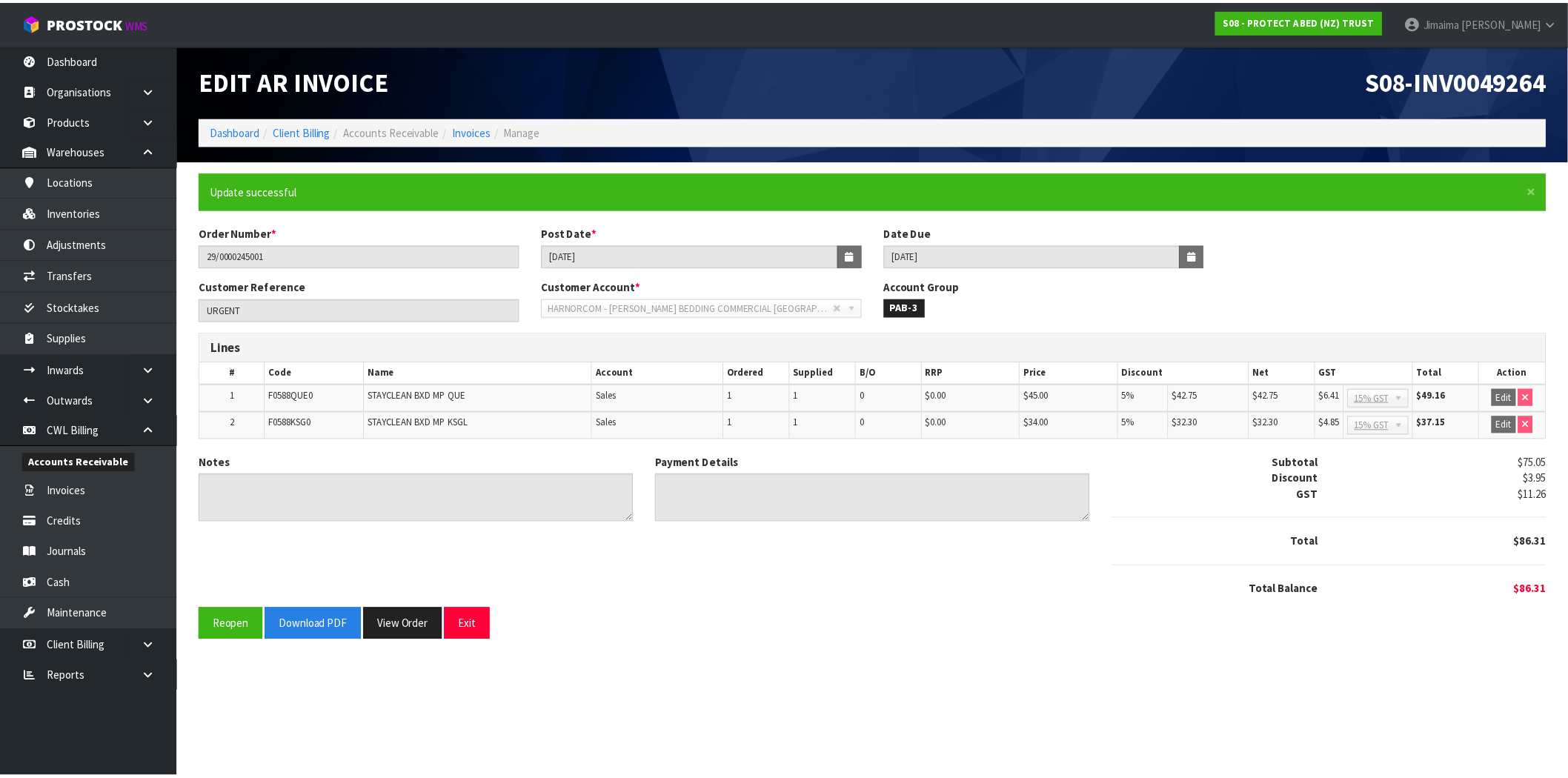
scroll to position [0, 0]
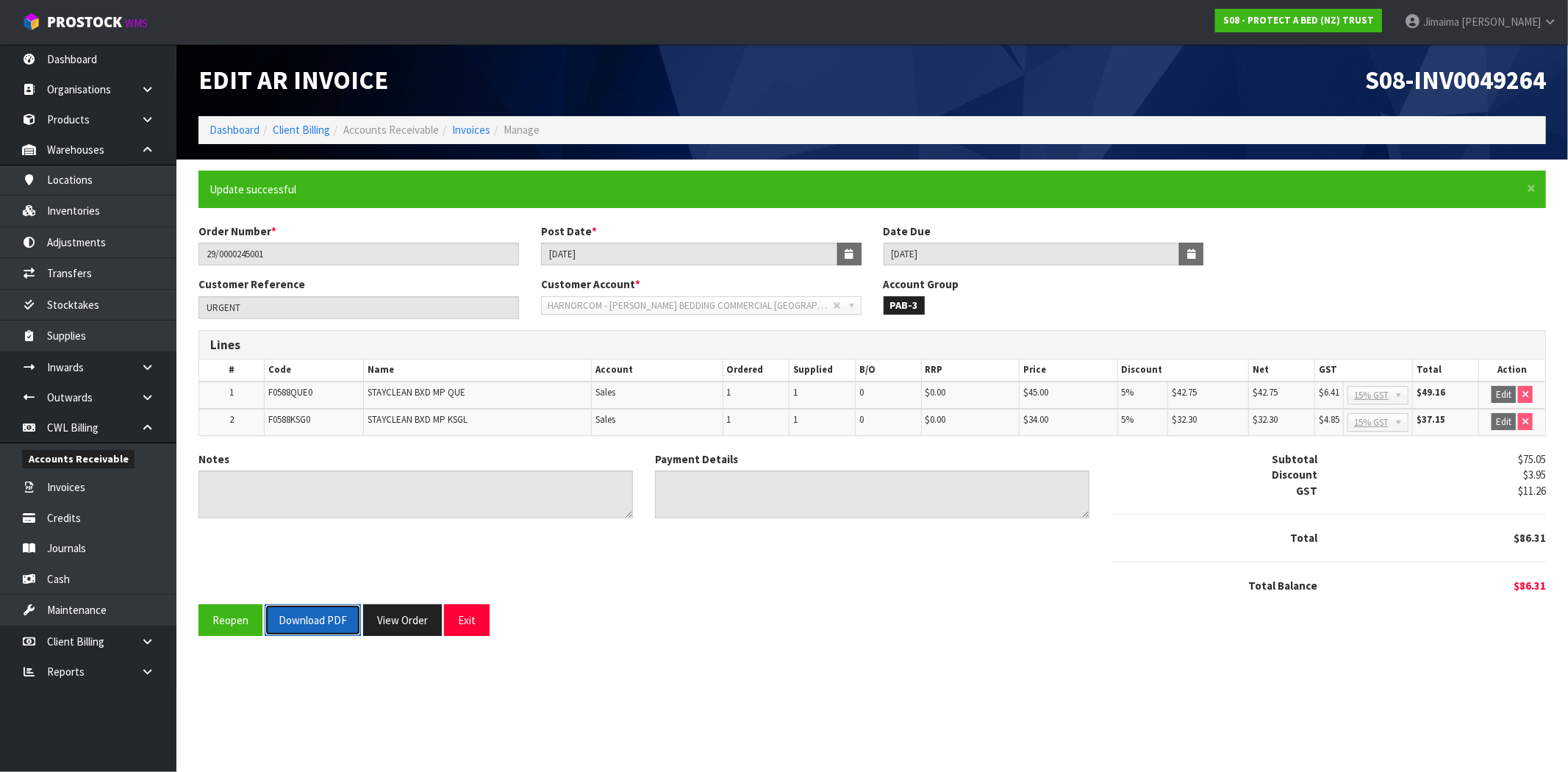
click at [310, 617] on button "Download PDF" at bounding box center [312, 620] width 96 height 32
click at [413, 618] on button "View Order" at bounding box center [402, 620] width 79 height 32
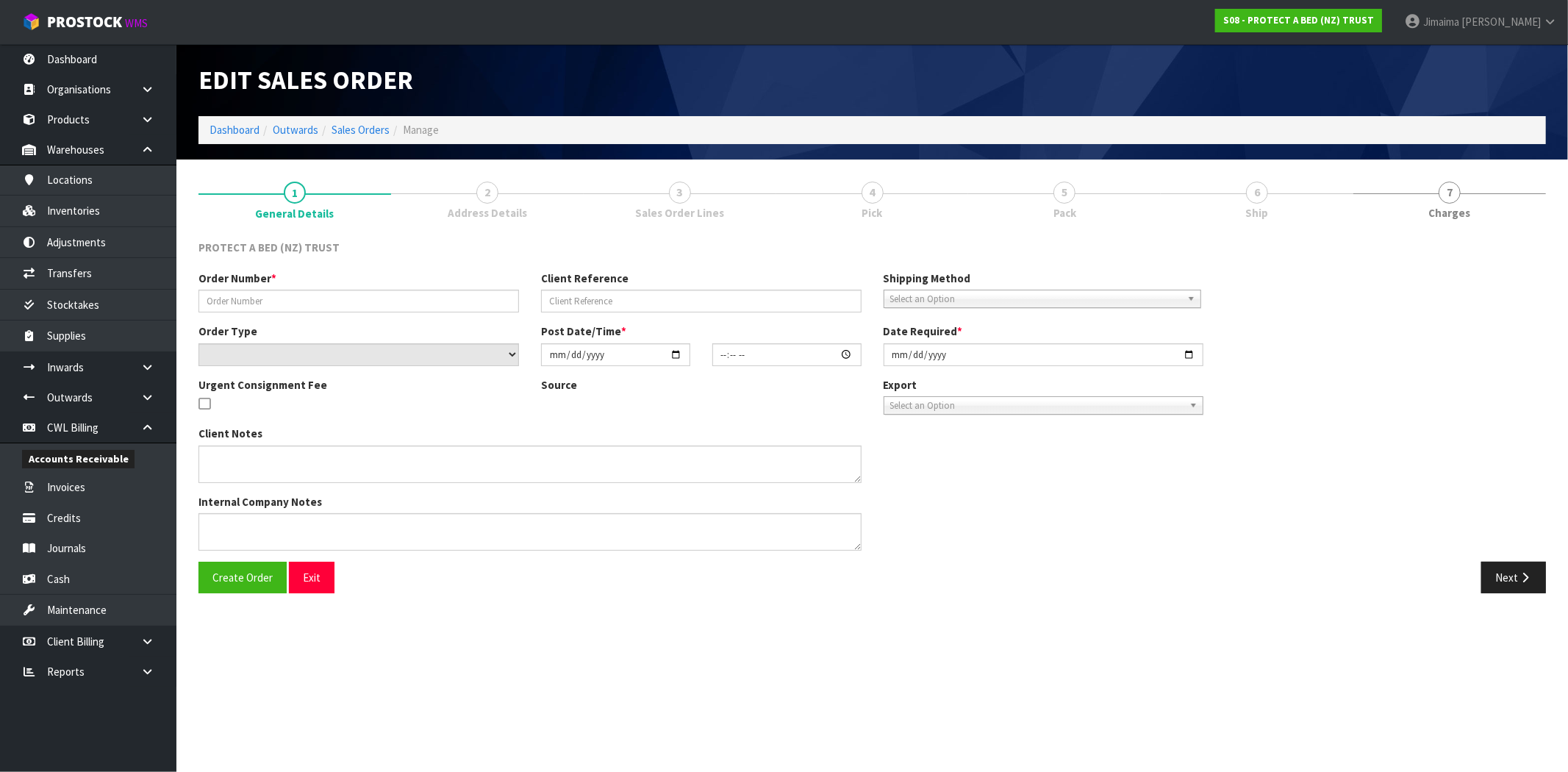
type input "29/0000245001"
type input "URGENT"
select select "number:0"
type input "2025-10-08"
type input "11:11:00.000"
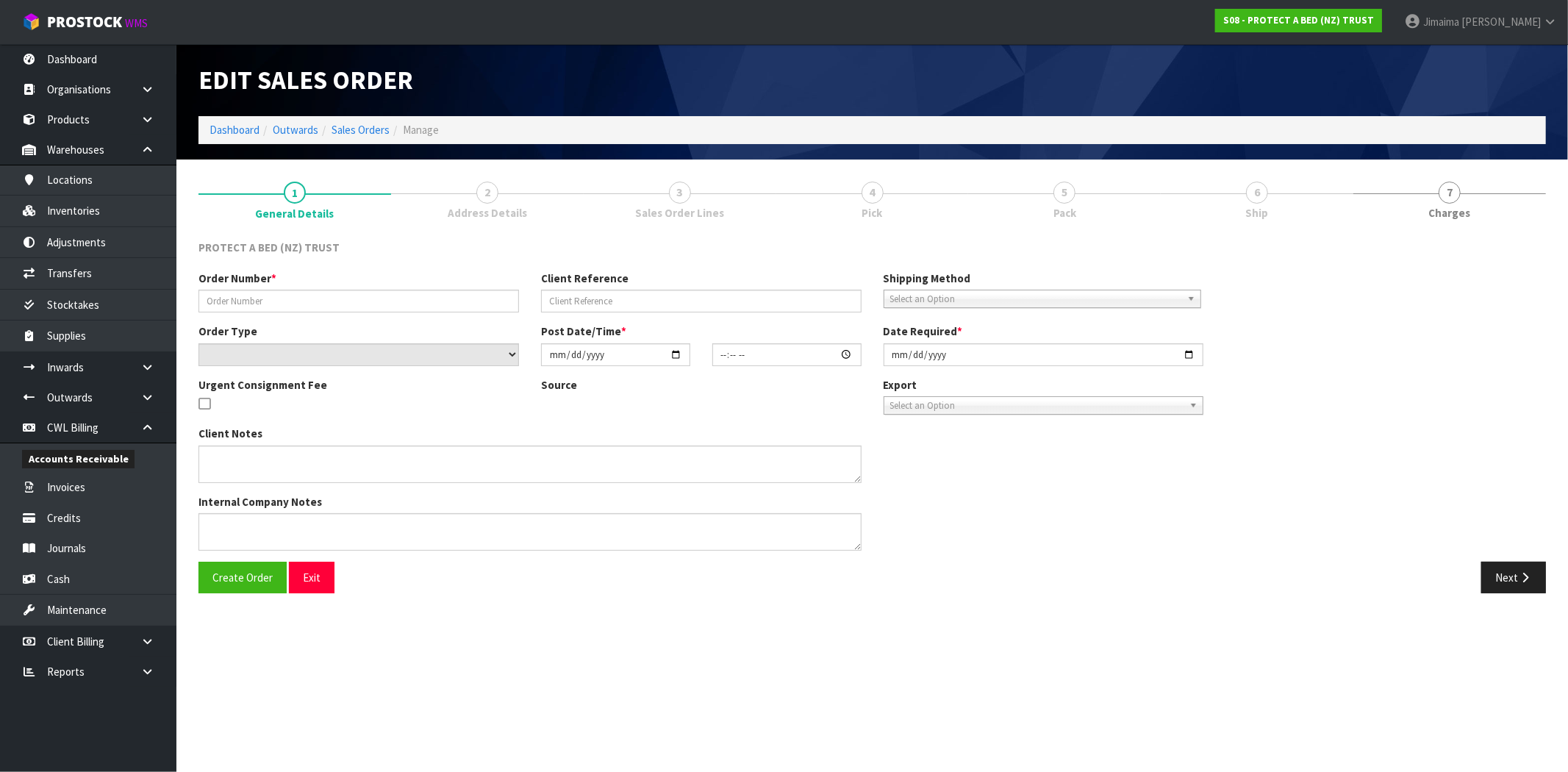
type input "2025-10-08"
type textarea "MAKE SURE INVOICE IS TO BEDDING COMMERCIAL"
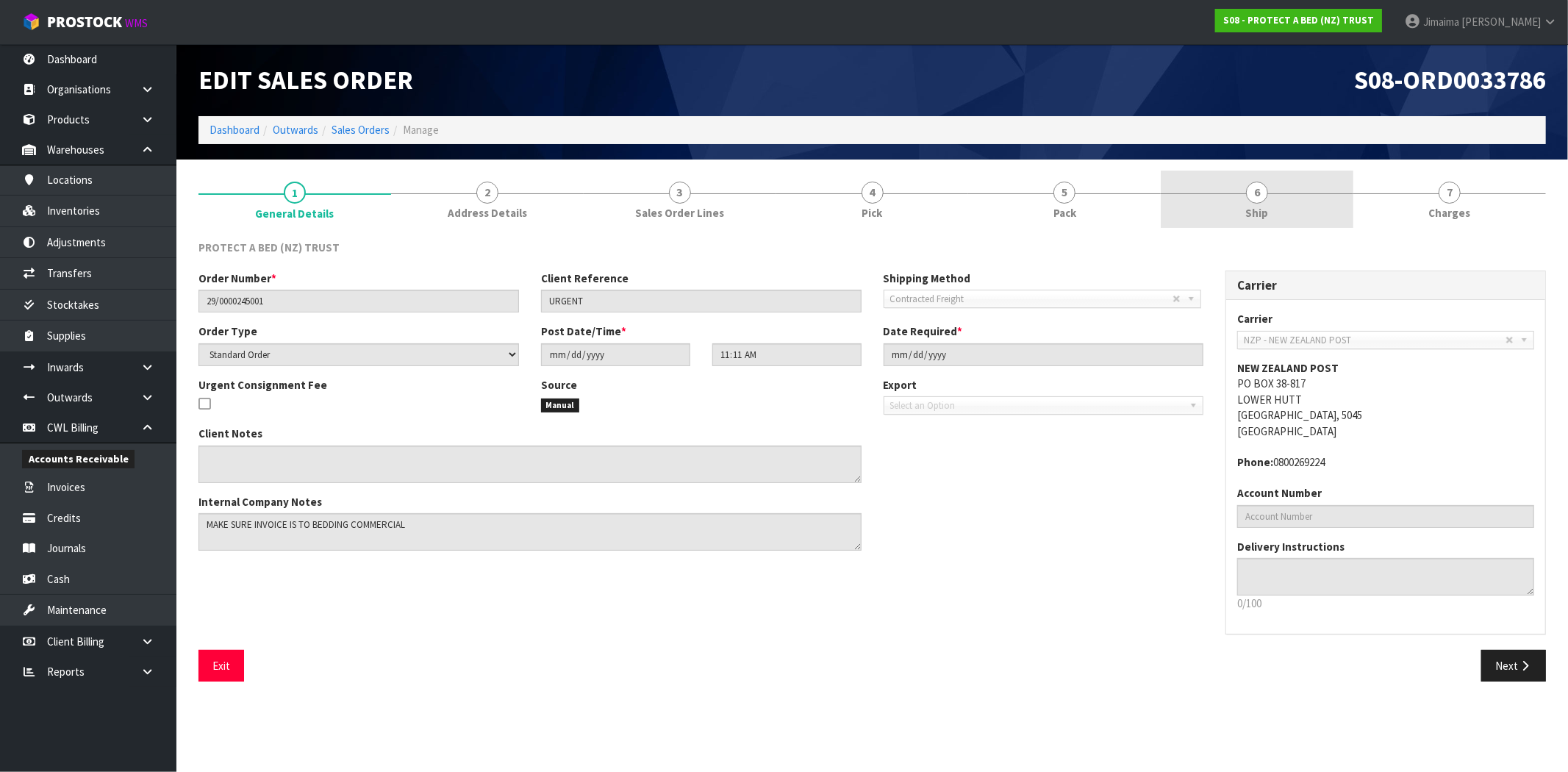
click at [1281, 194] on link "6 Ship" at bounding box center [1256, 199] width 193 height 58
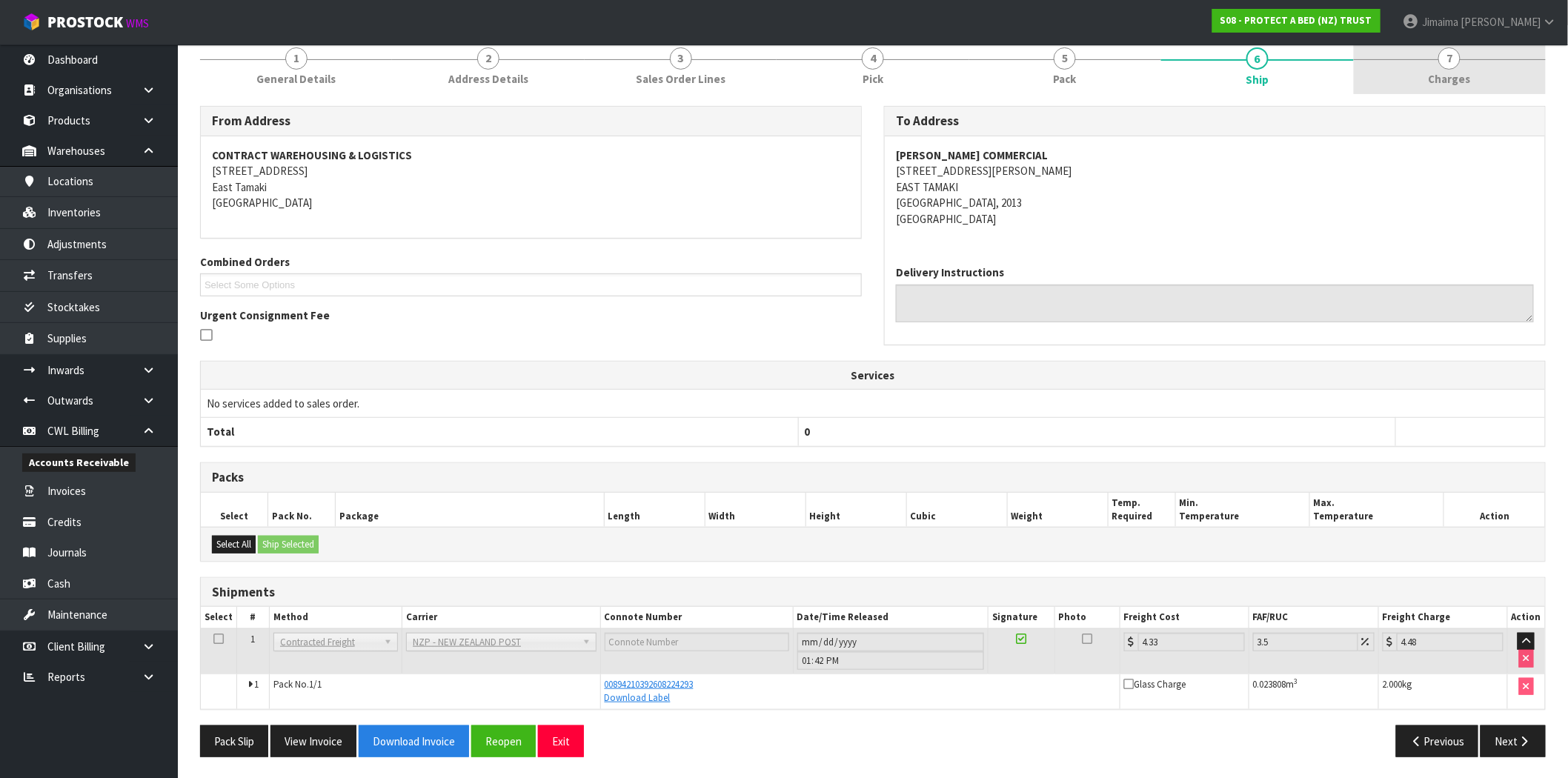
scroll to position [137, 0]
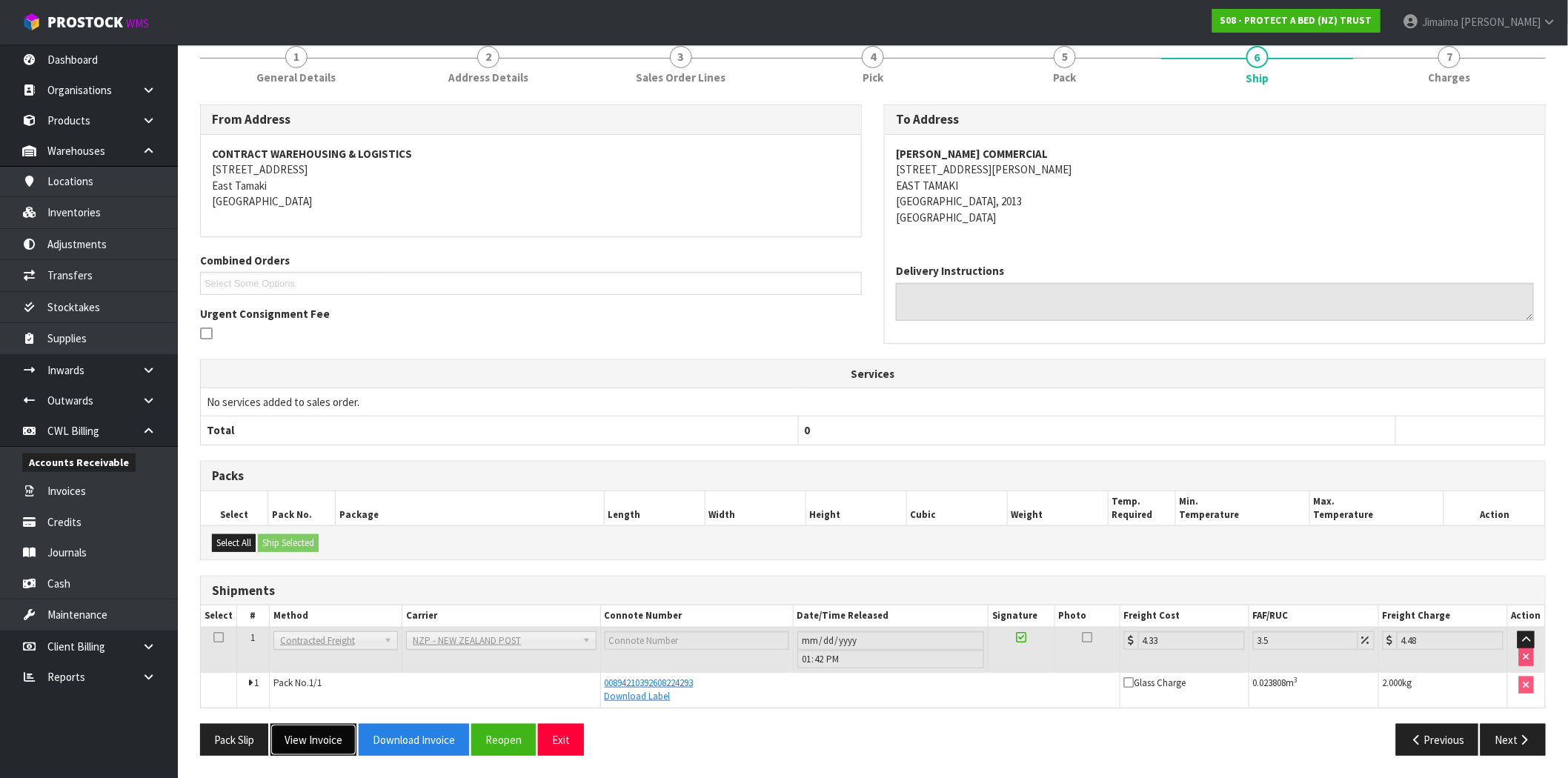
click at [334, 739] on button "View Invoice" at bounding box center [313, 740] width 86 height 32
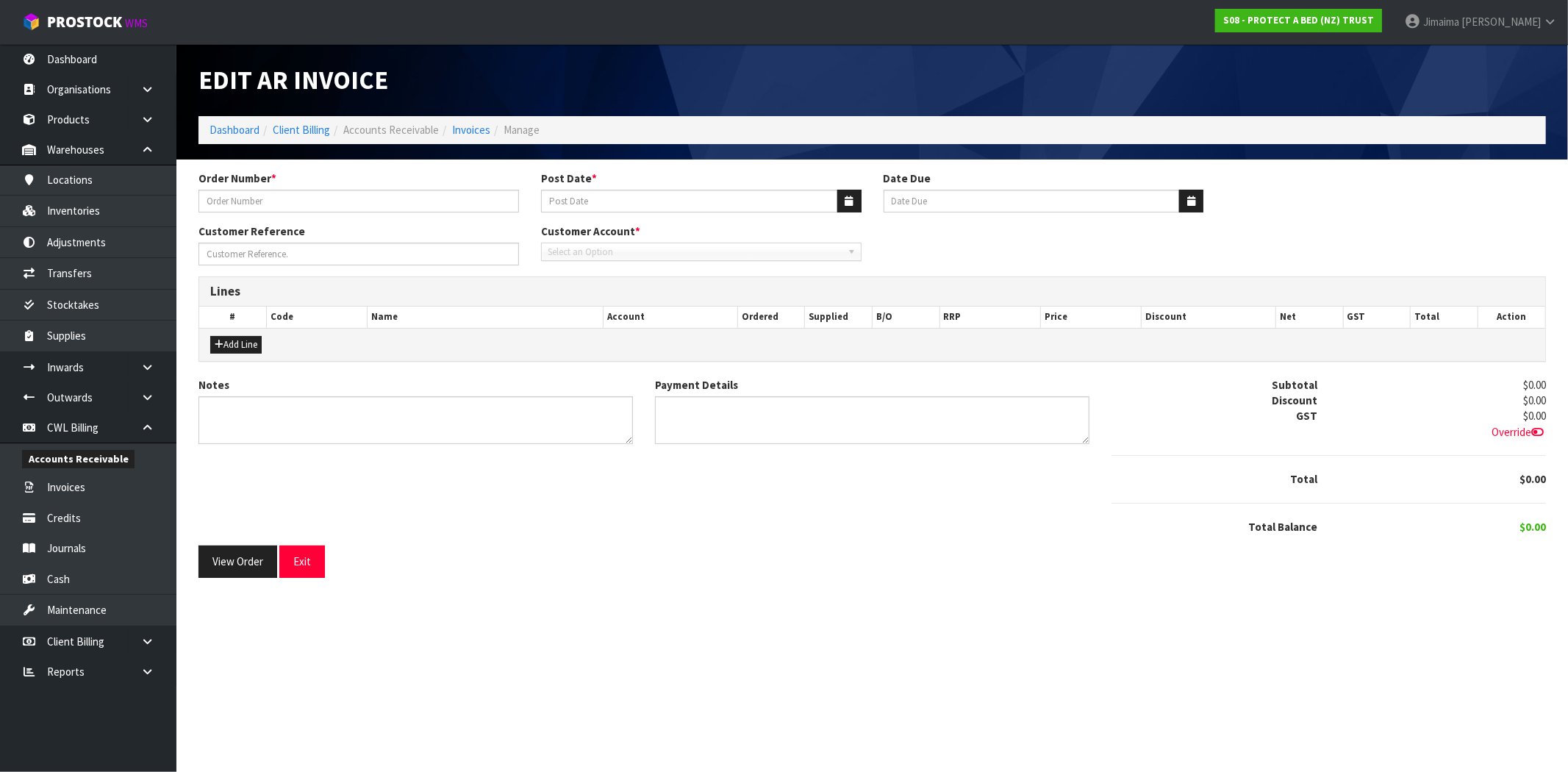
type input "29/0000245001"
type input "[DATE]"
type input "URGENT"
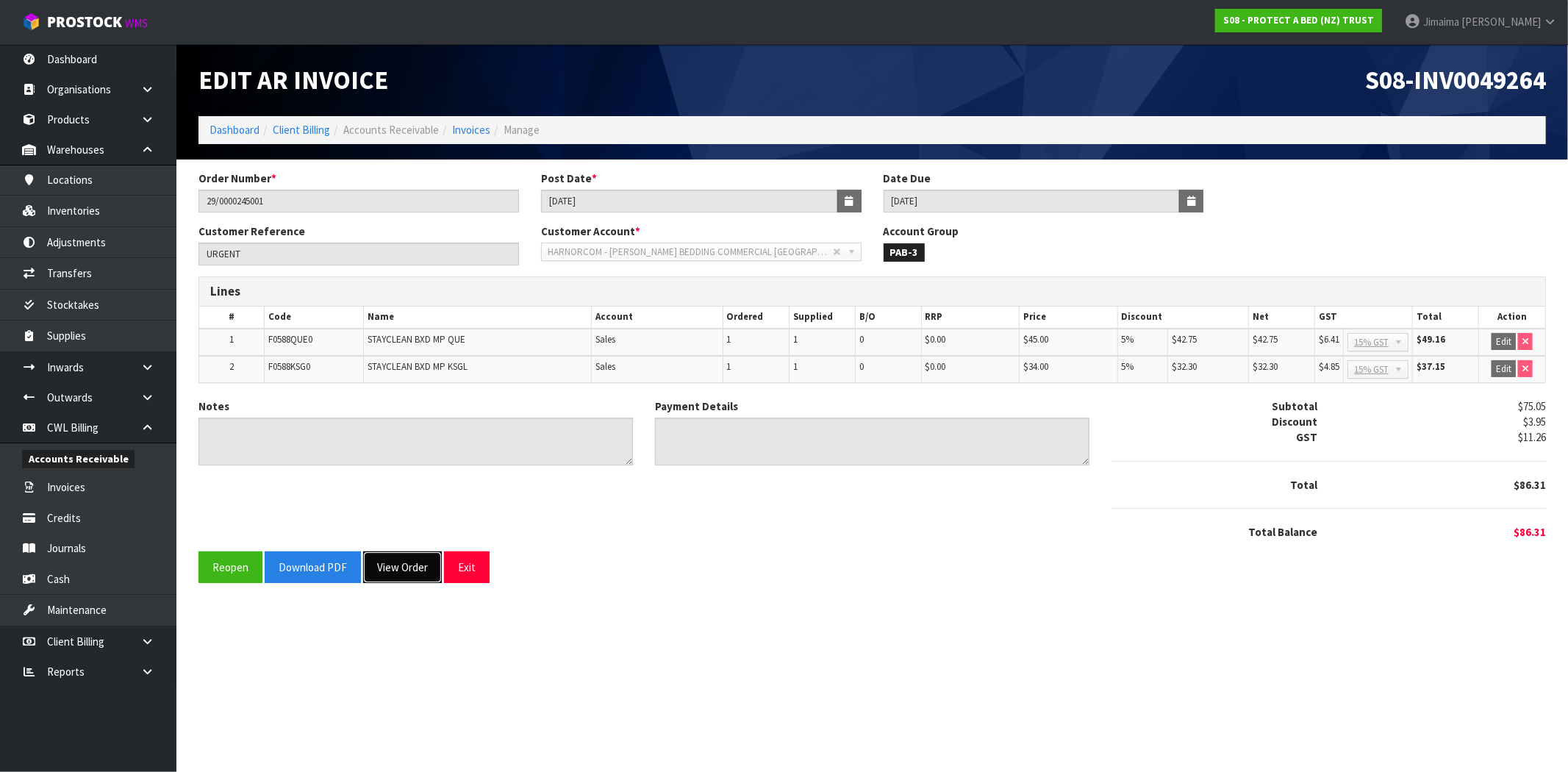
click at [413, 570] on button "View Order" at bounding box center [402, 567] width 79 height 32
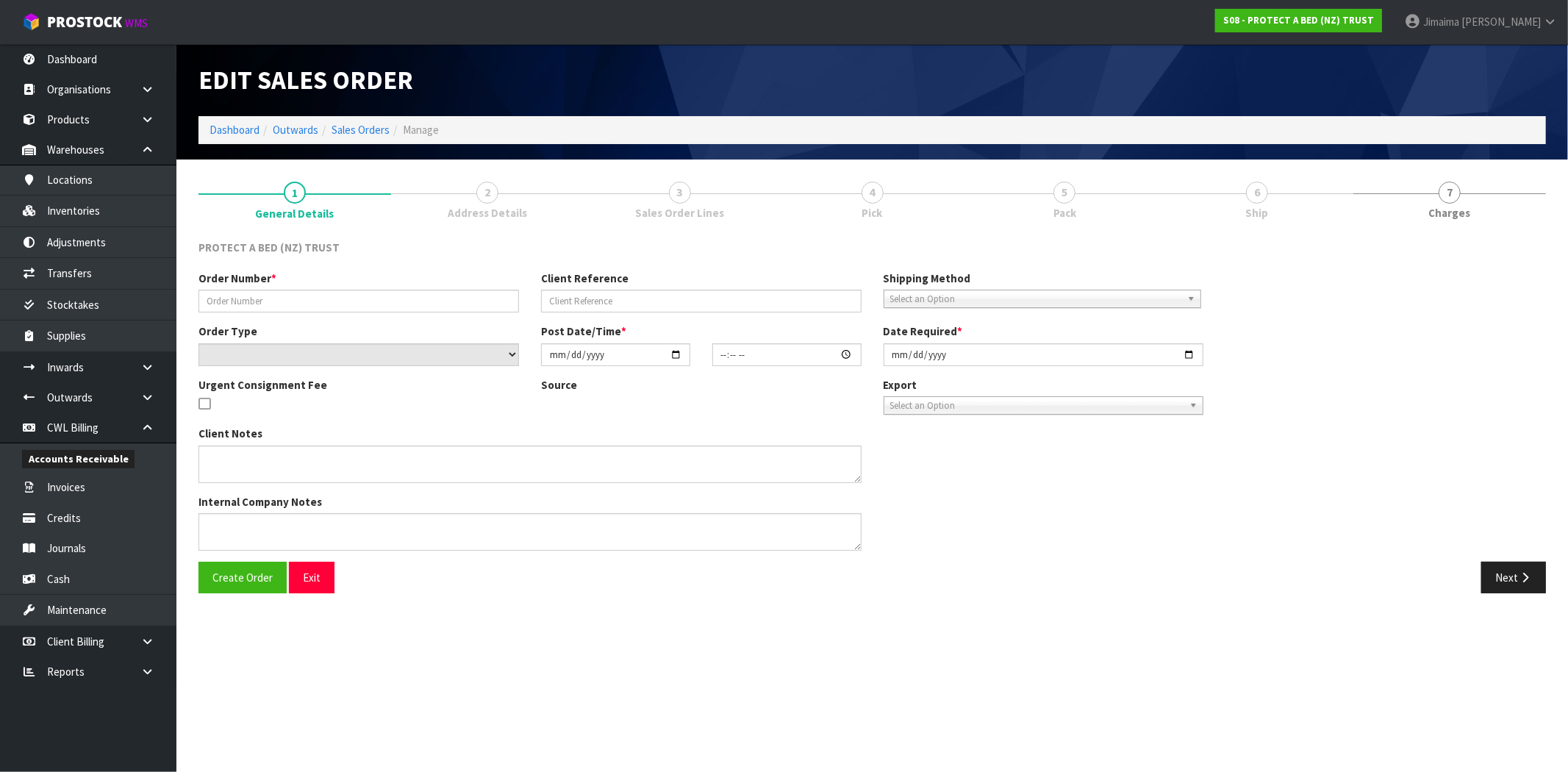
type input "29/0000245001"
type input "URGENT"
select select "number:0"
type input "2025-10-08"
type input "11:11:00.000"
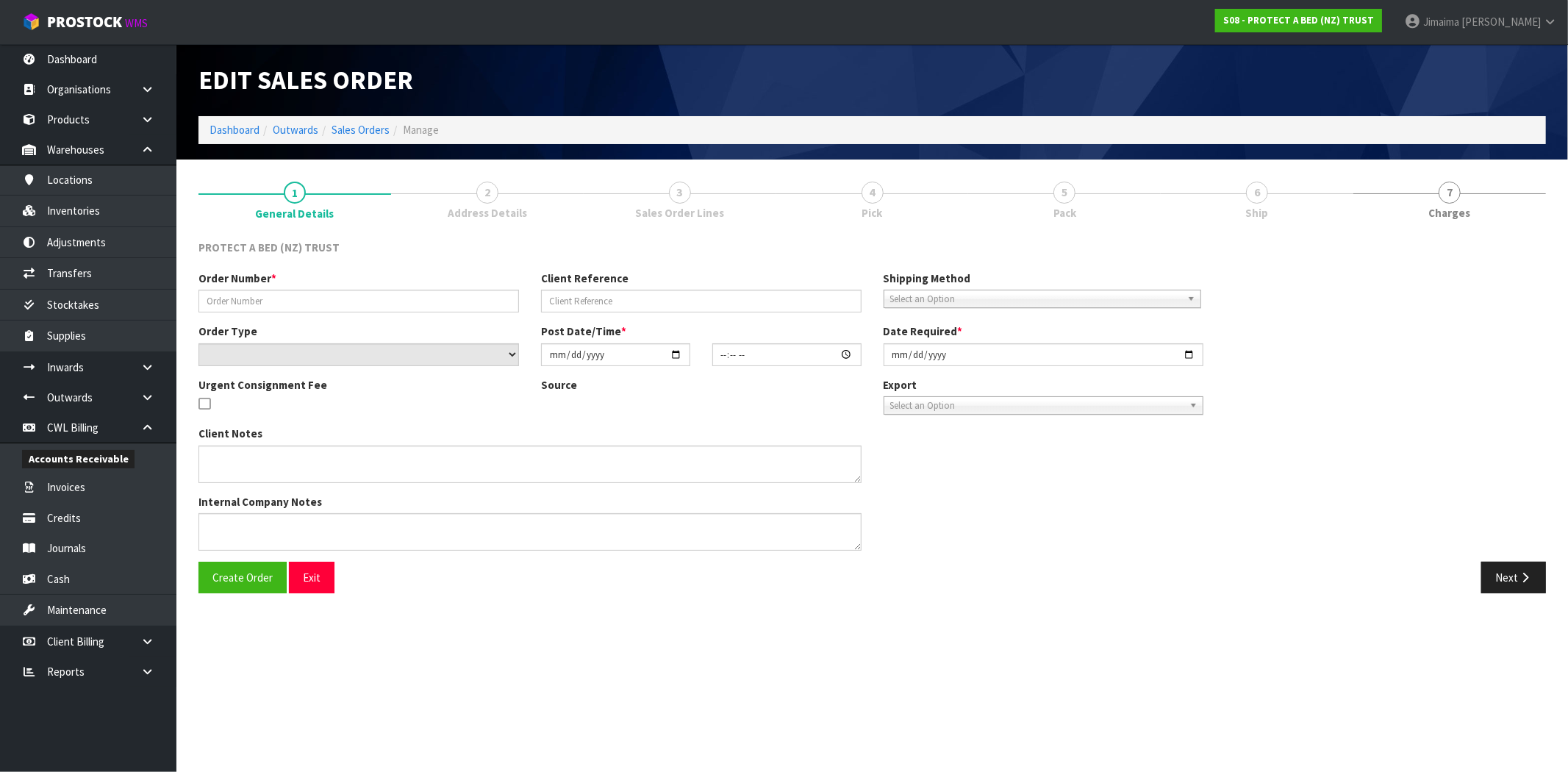
type input "2025-10-08"
type textarea "MAKE SURE INVOICE IS TO BEDDING COMMERCIAL"
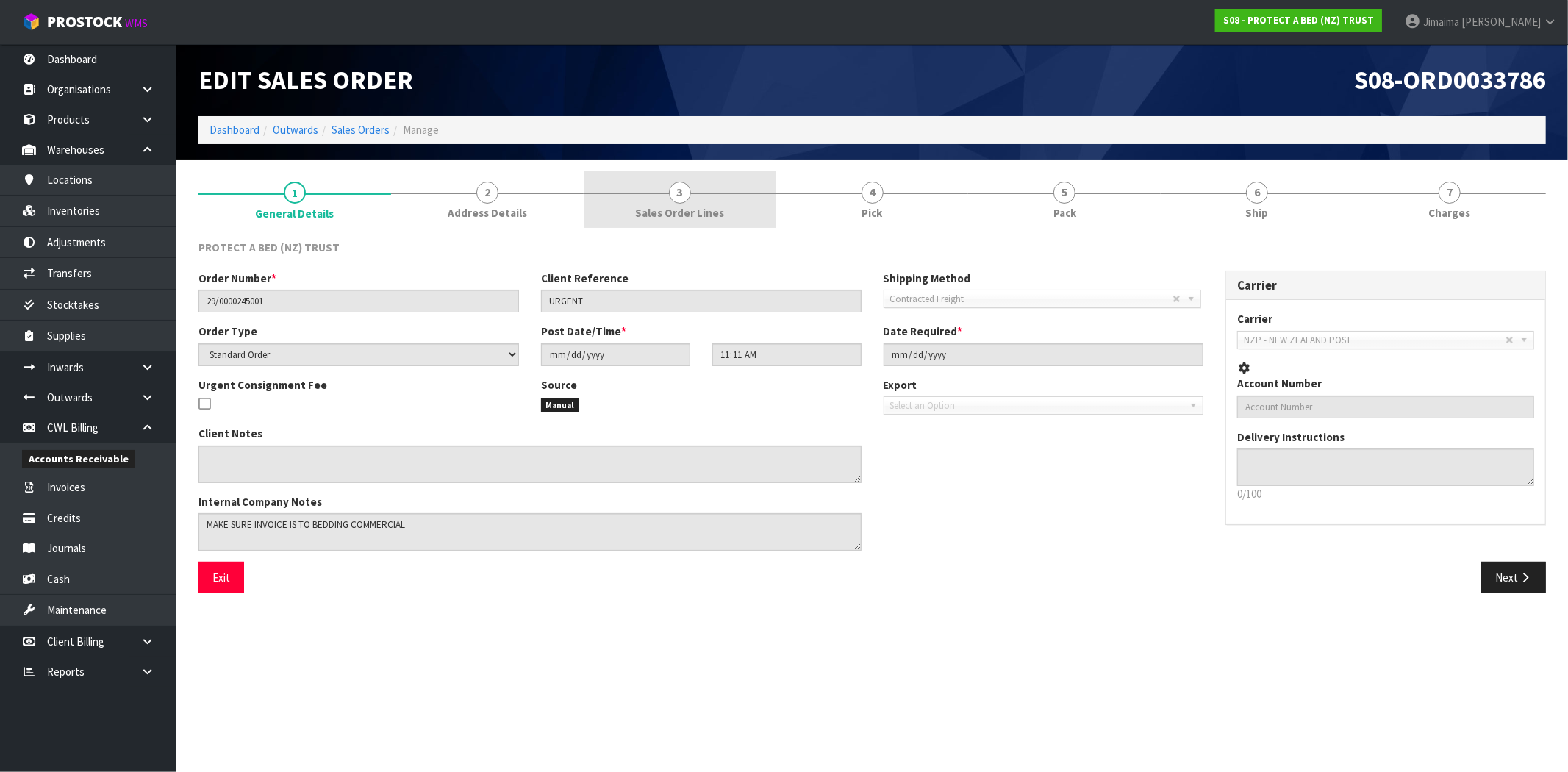
click at [712, 214] on span "Sales Order Lines" at bounding box center [679, 212] width 89 height 15
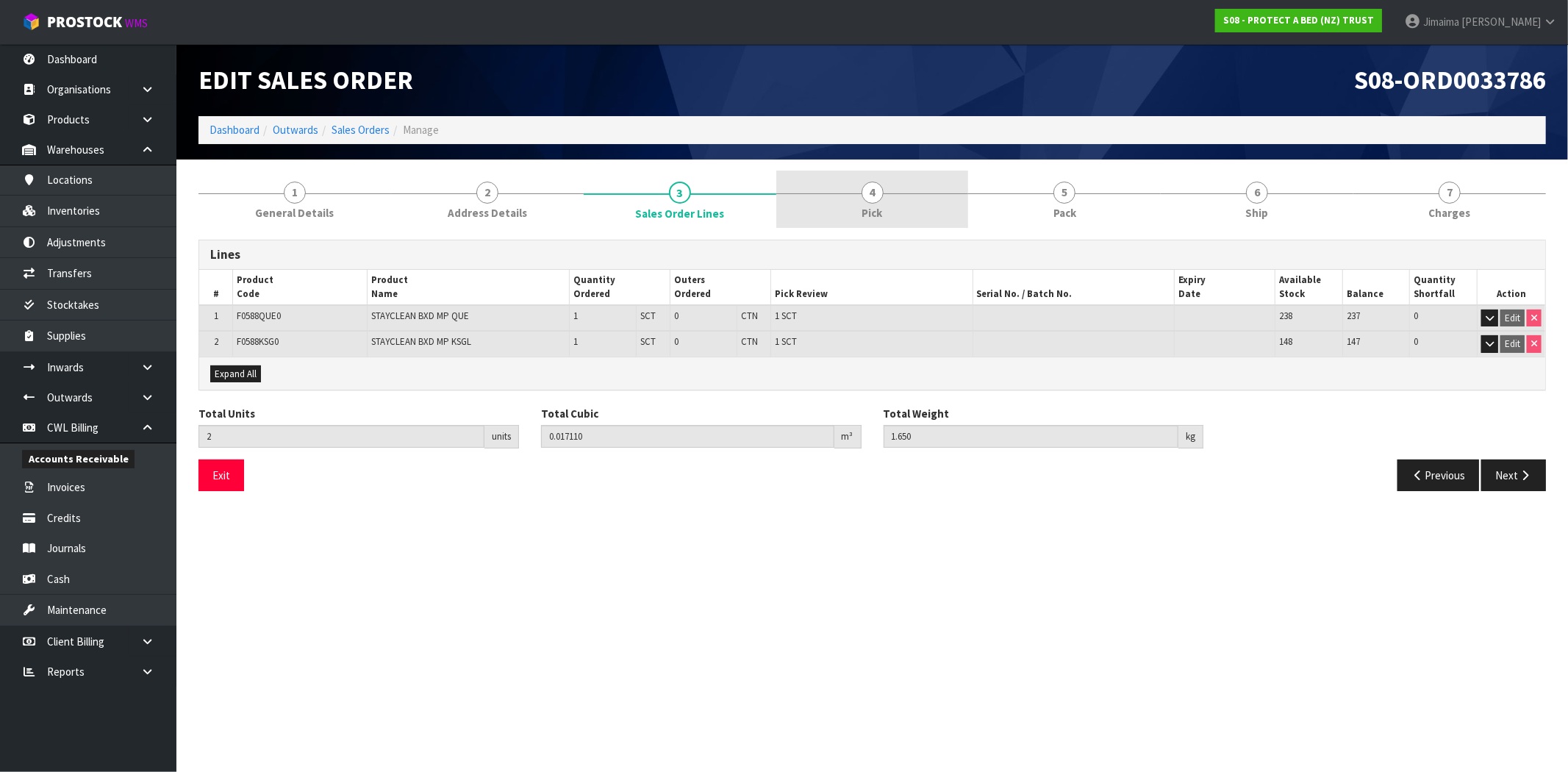
click at [917, 204] on link "4 Pick" at bounding box center [872, 199] width 193 height 58
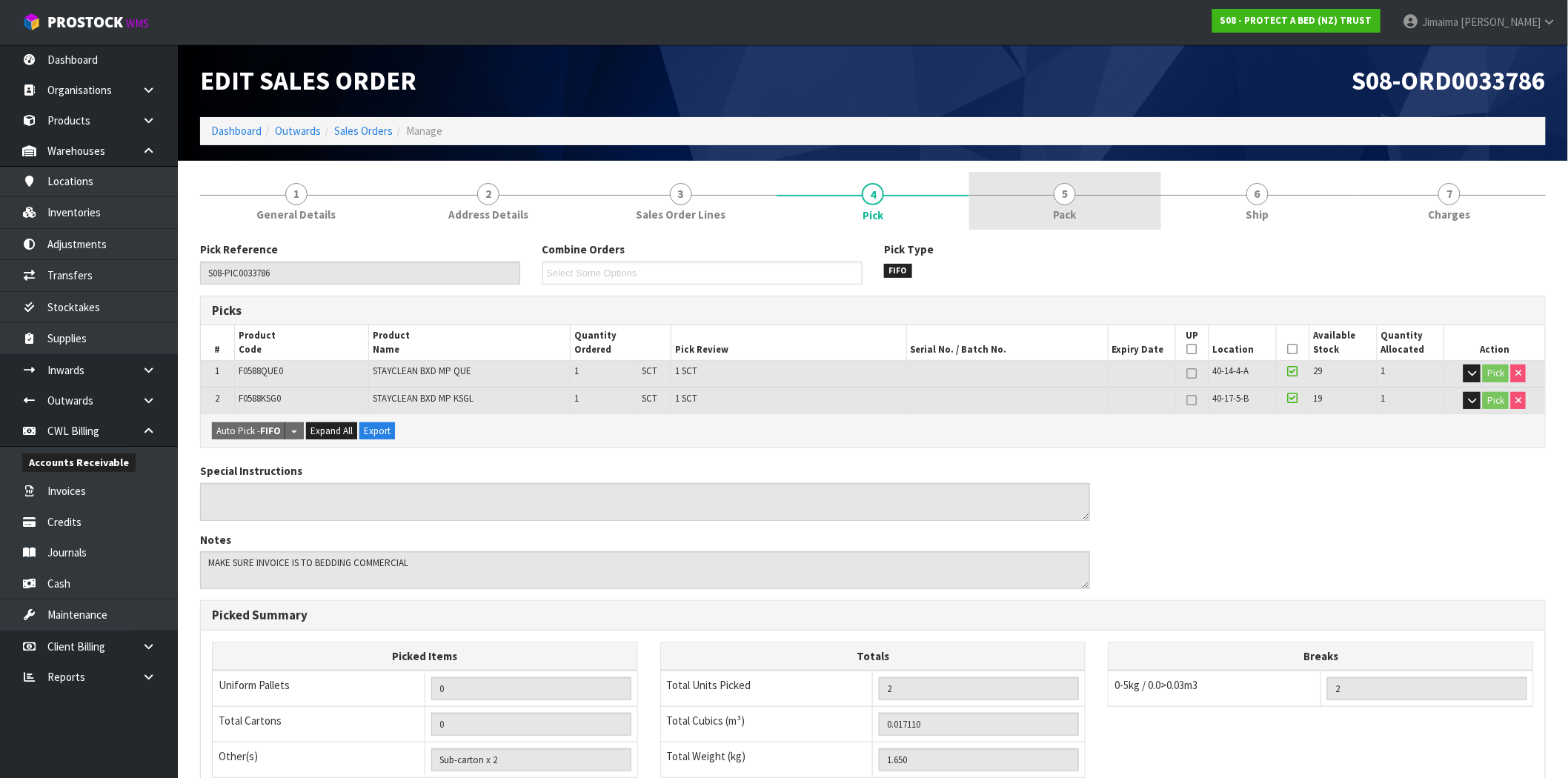
click at [1070, 202] on span "5" at bounding box center [1065, 194] width 22 height 22
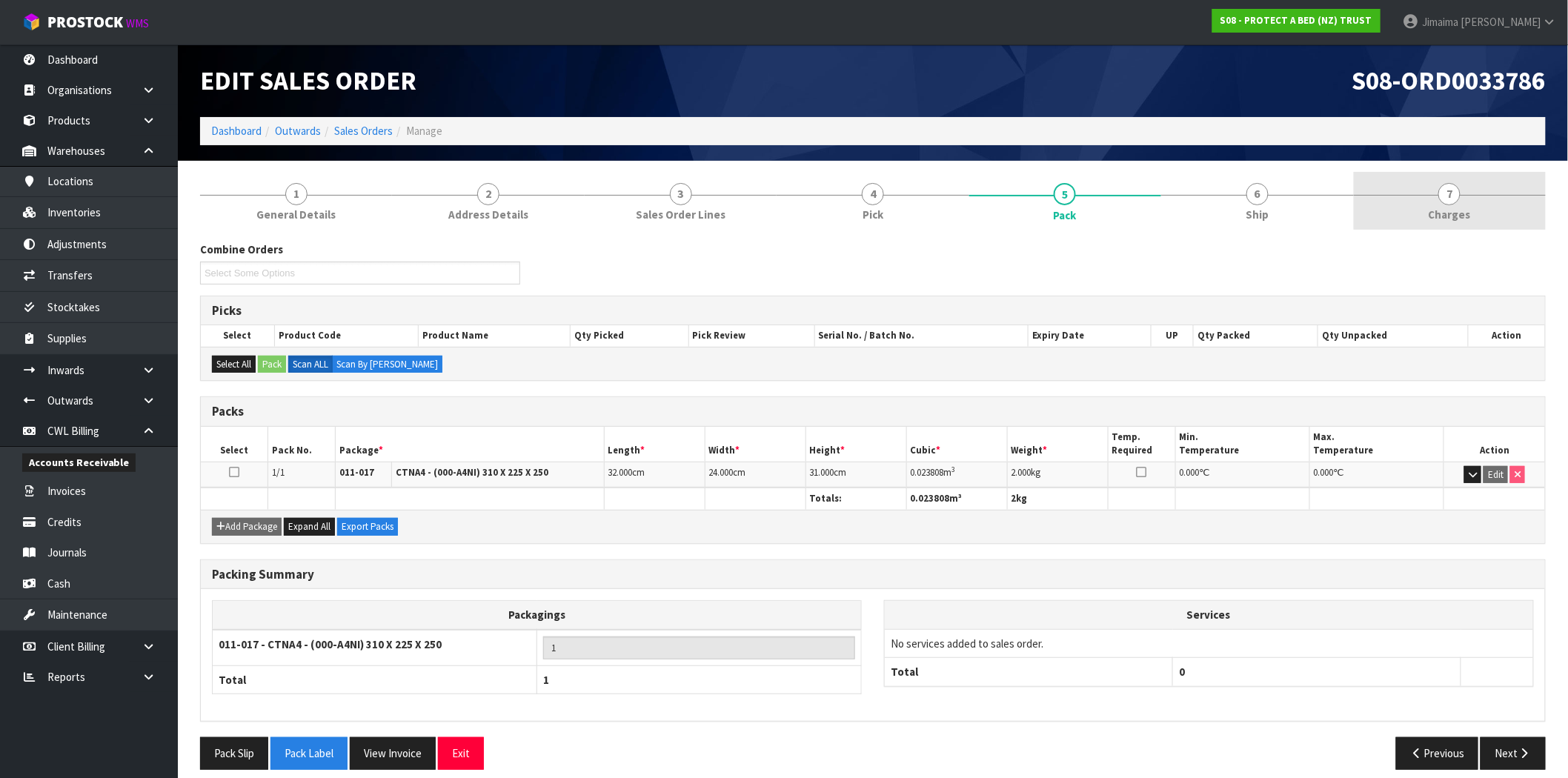
click at [1421, 207] on link "7 Charges" at bounding box center [1450, 201] width 192 height 58
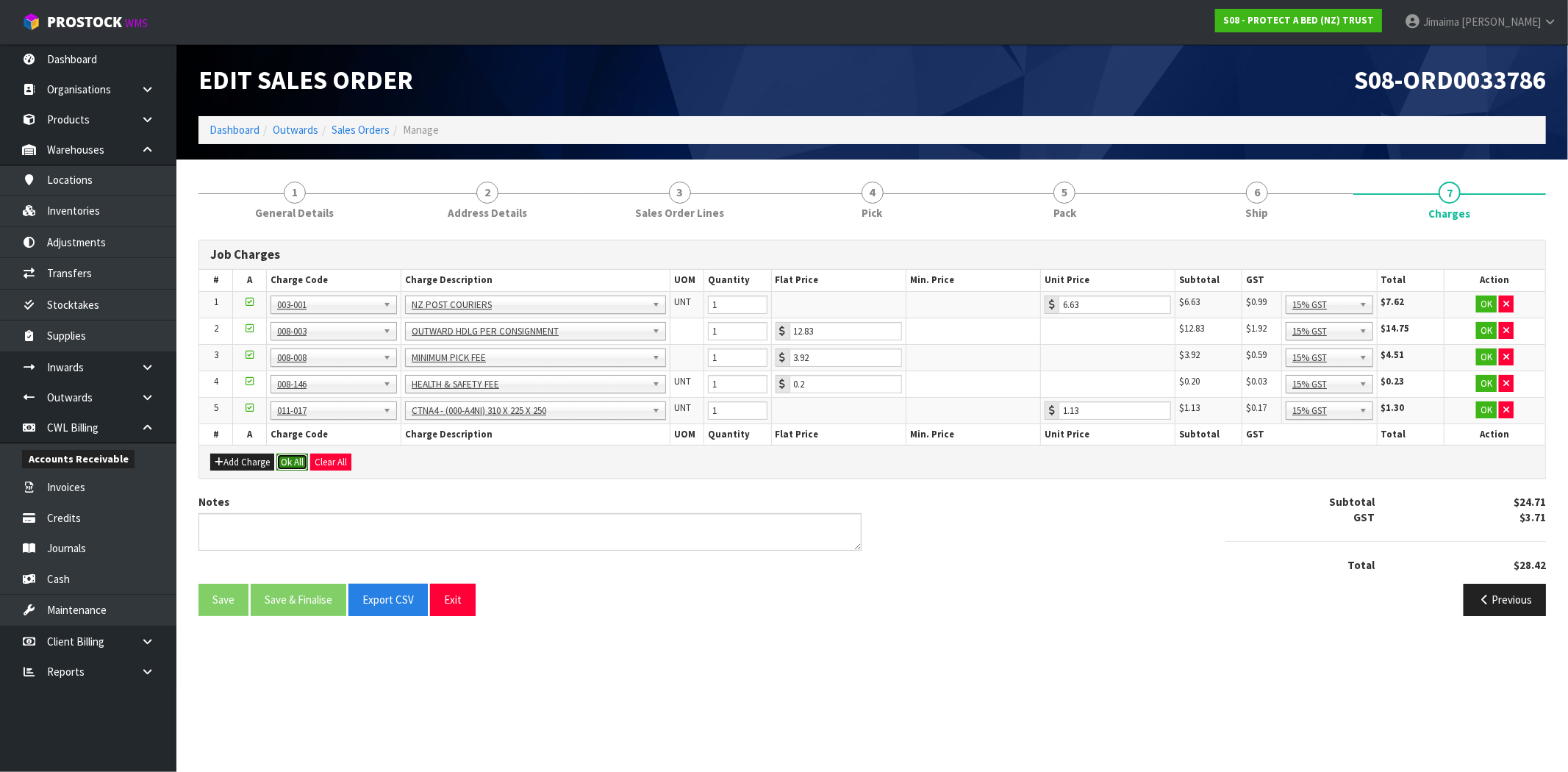
click at [296, 458] on button "Ok All" at bounding box center [292, 462] width 32 height 17
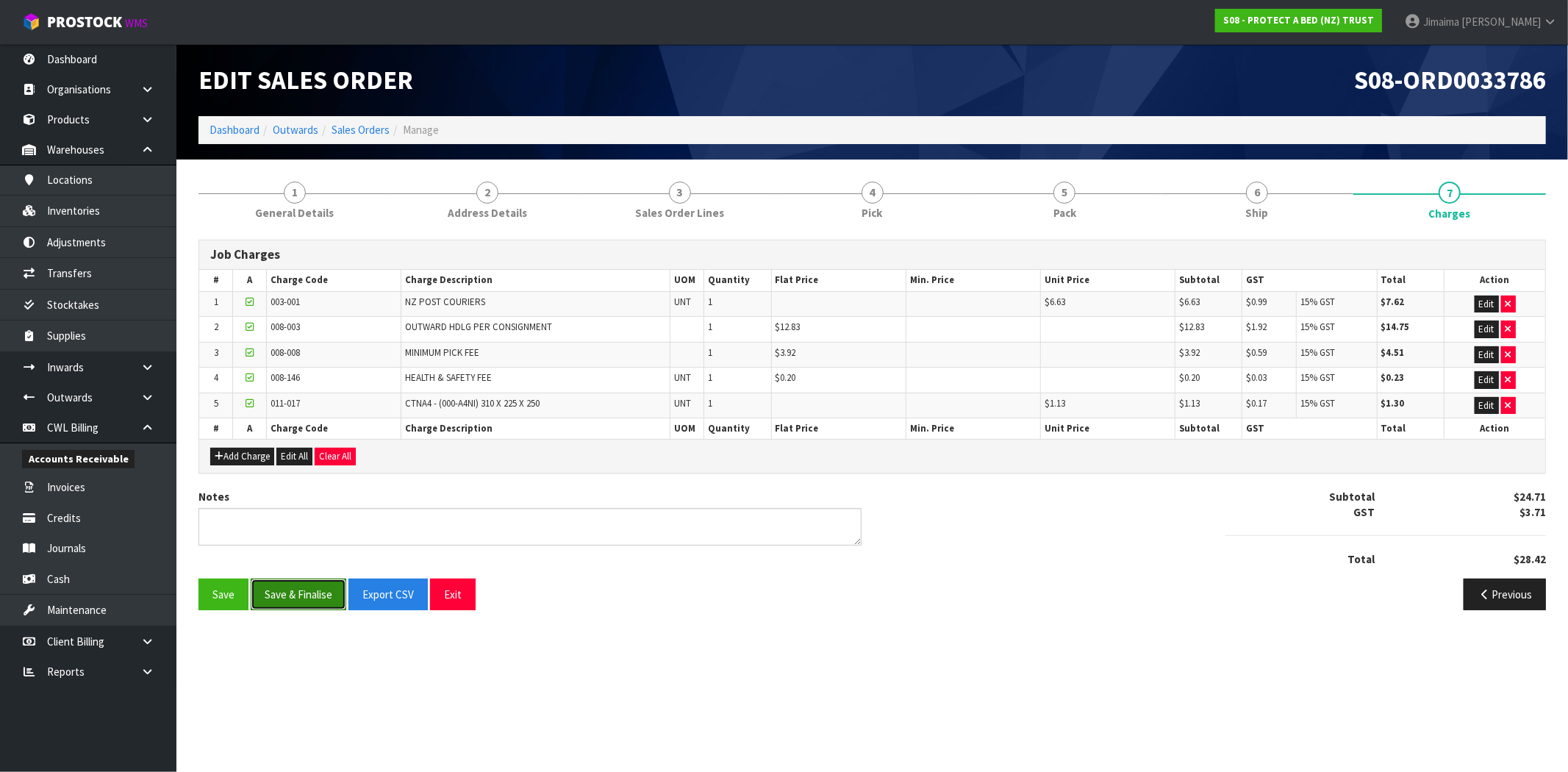
click at [312, 595] on button "Save & Finalise" at bounding box center [298, 594] width 95 height 32
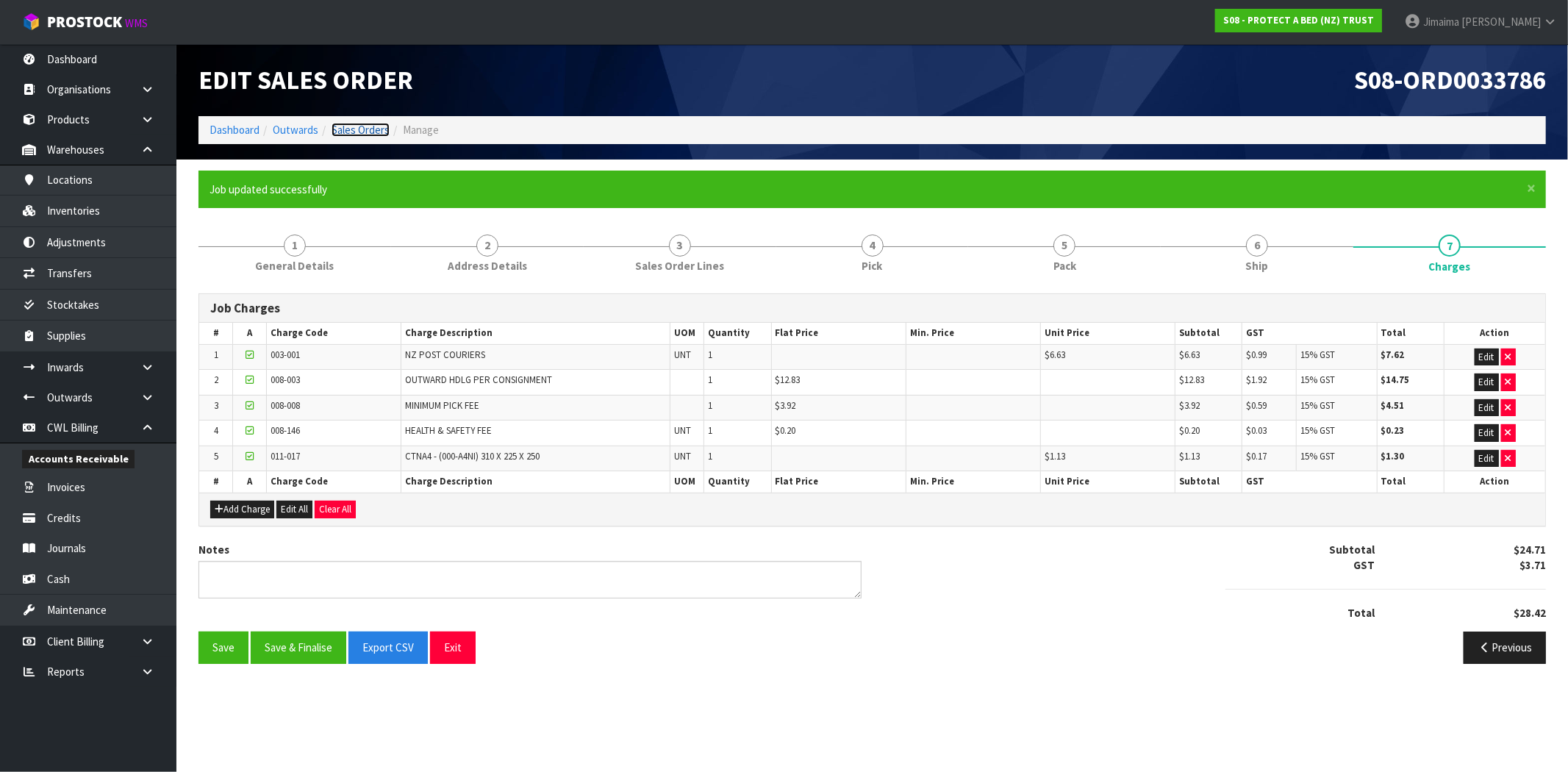
click at [352, 134] on link "Sales Orders" at bounding box center [360, 130] width 58 height 14
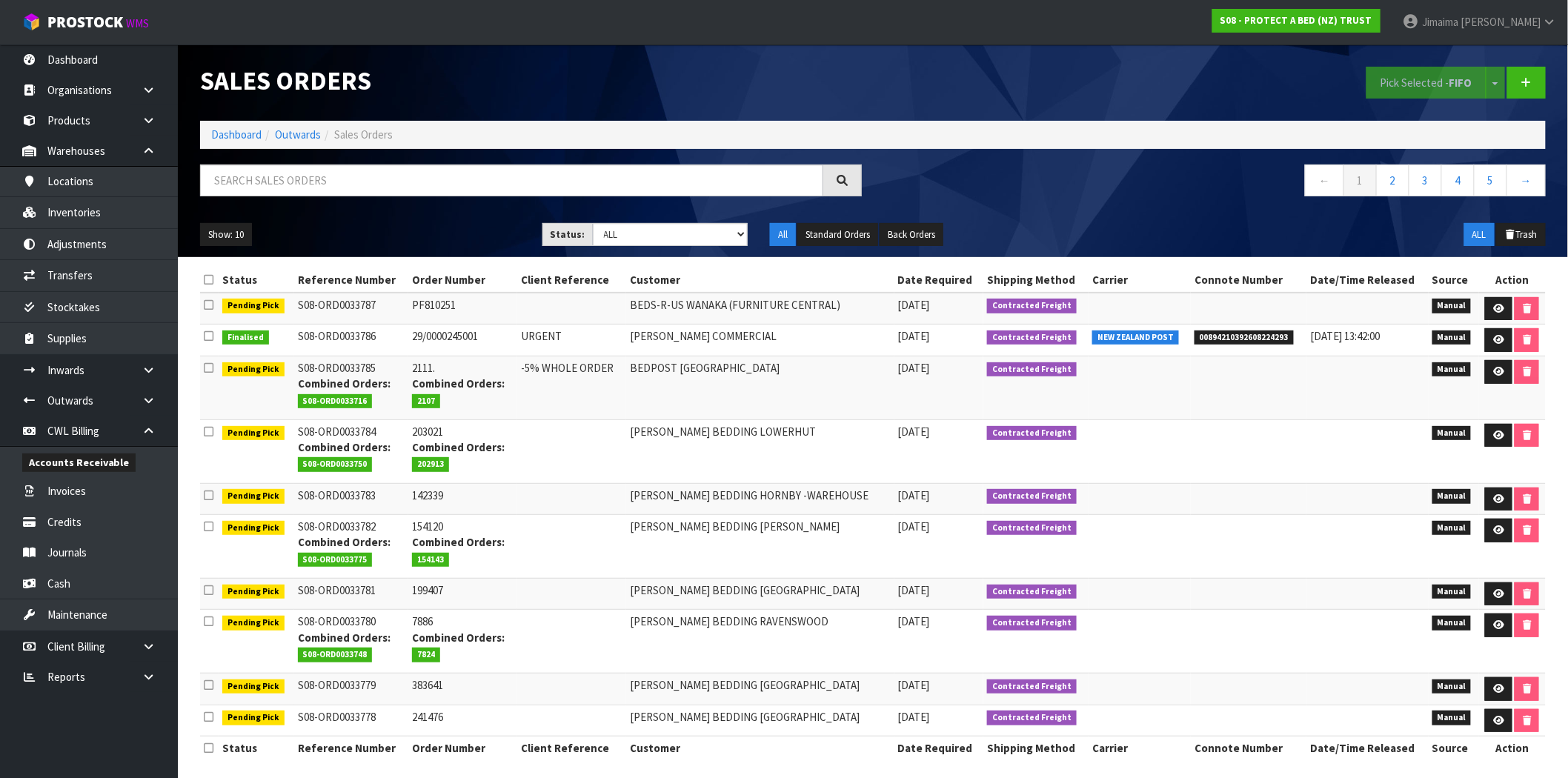
click at [248, 142] on li "Dashboard" at bounding box center [236, 134] width 50 height 15
click at [243, 129] on link "Dashboard" at bounding box center [236, 134] width 50 height 14
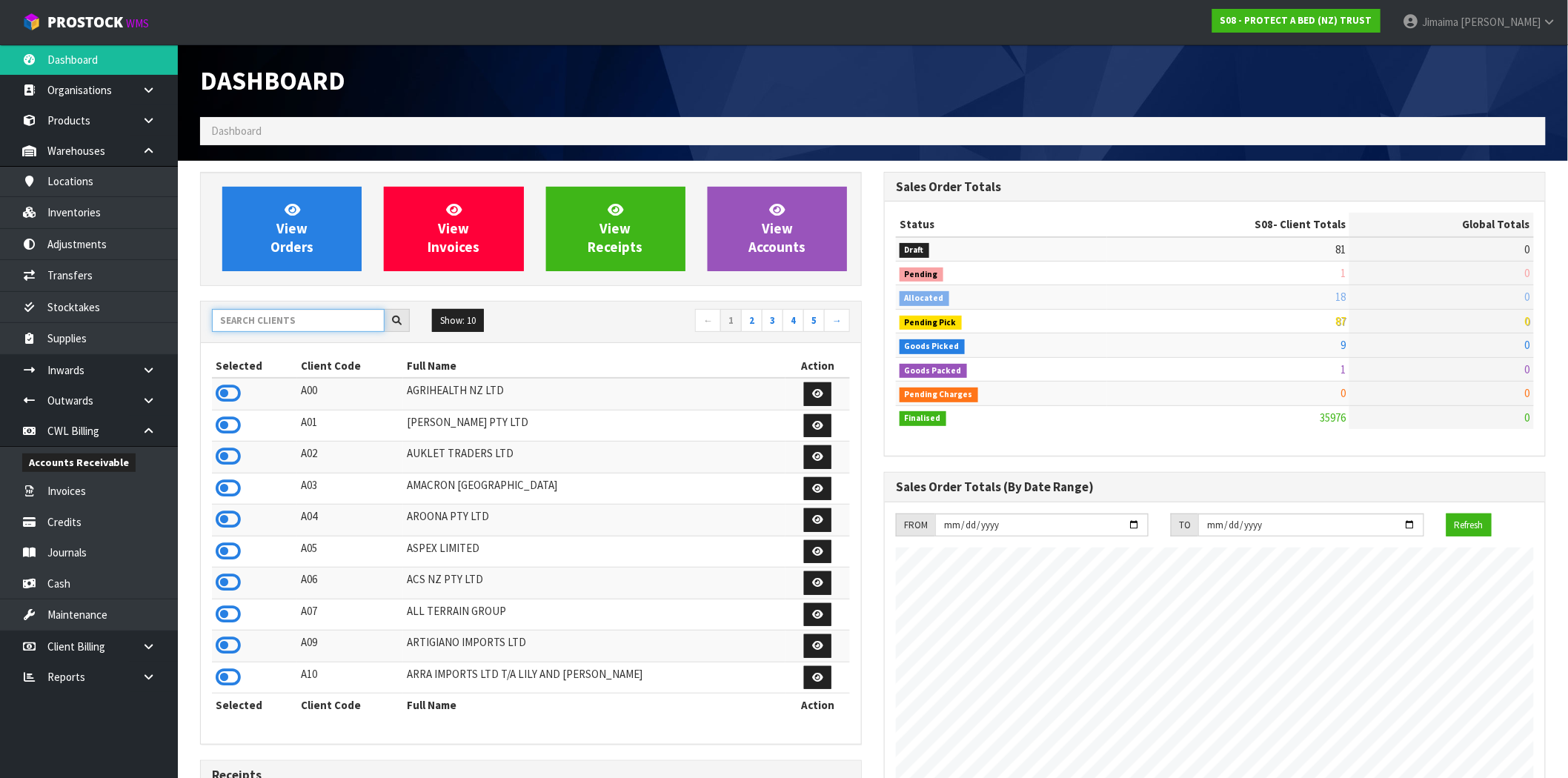
click at [263, 329] on input "text" at bounding box center [298, 320] width 173 height 23
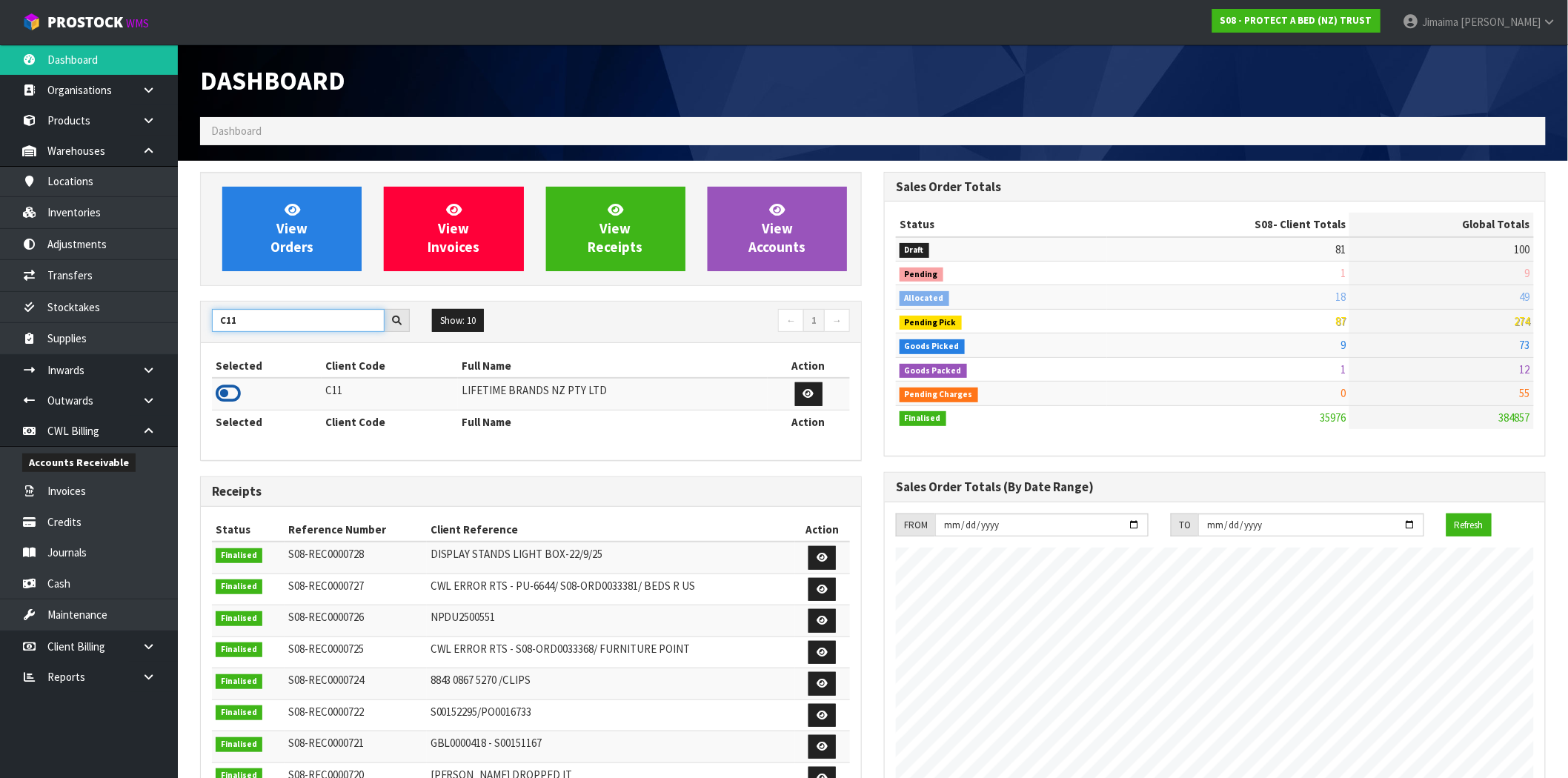
type input "C11"
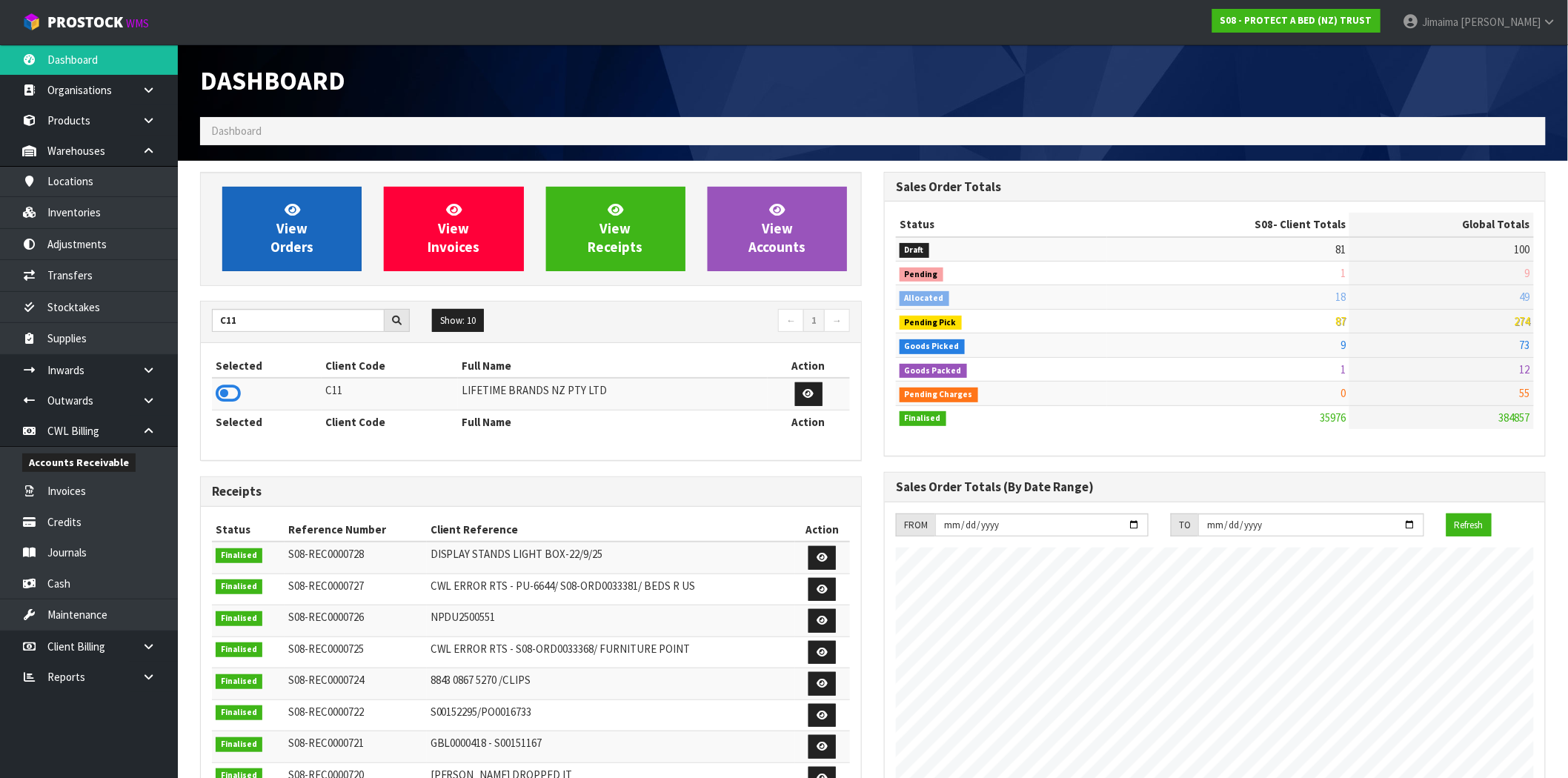
drag, startPoint x: 228, startPoint y: 397, endPoint x: 280, endPoint y: 253, distance: 153.1
click at [230, 397] on icon at bounding box center [228, 393] width 25 height 22
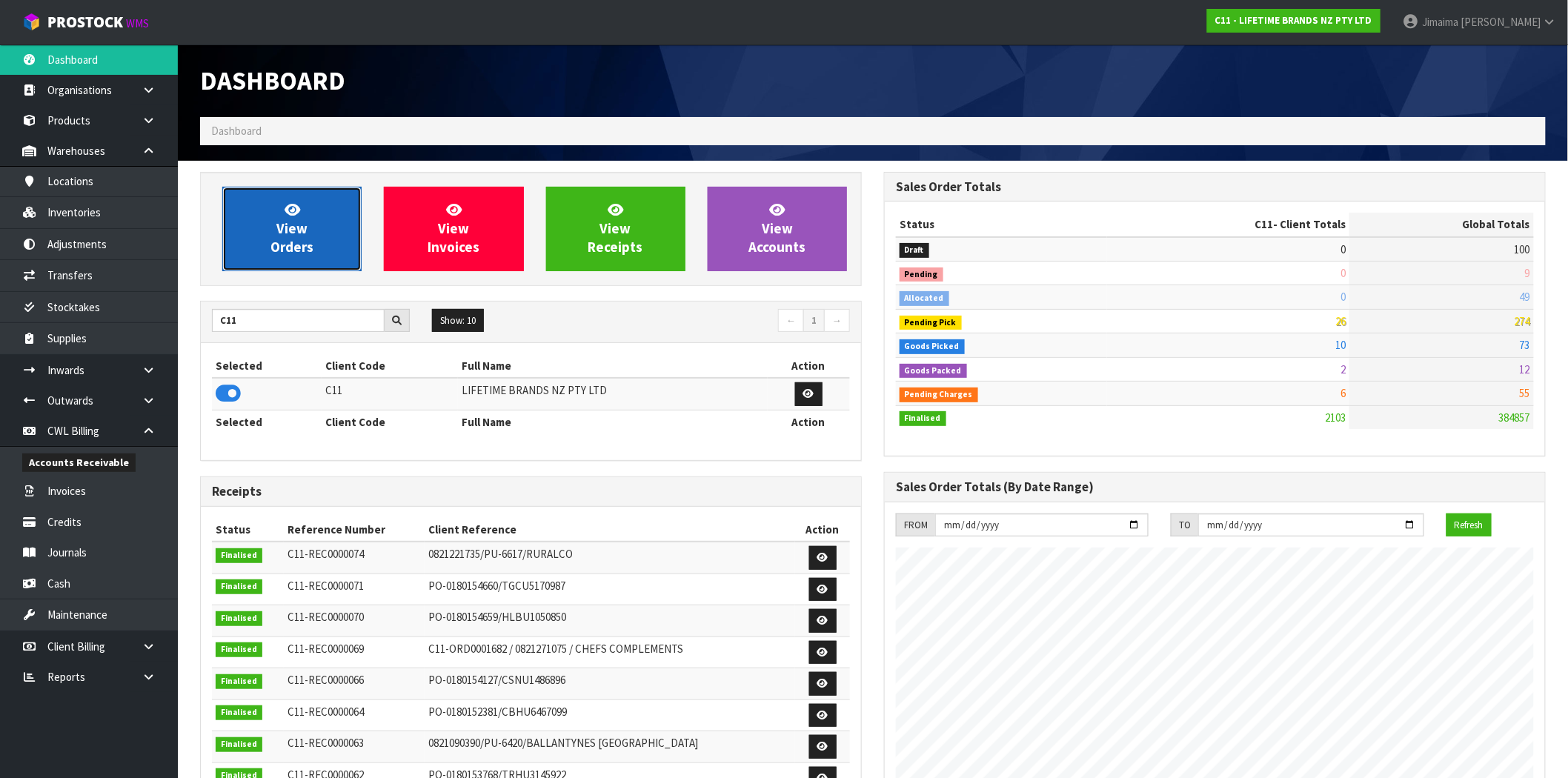
click at [294, 207] on icon at bounding box center [292, 209] width 15 height 14
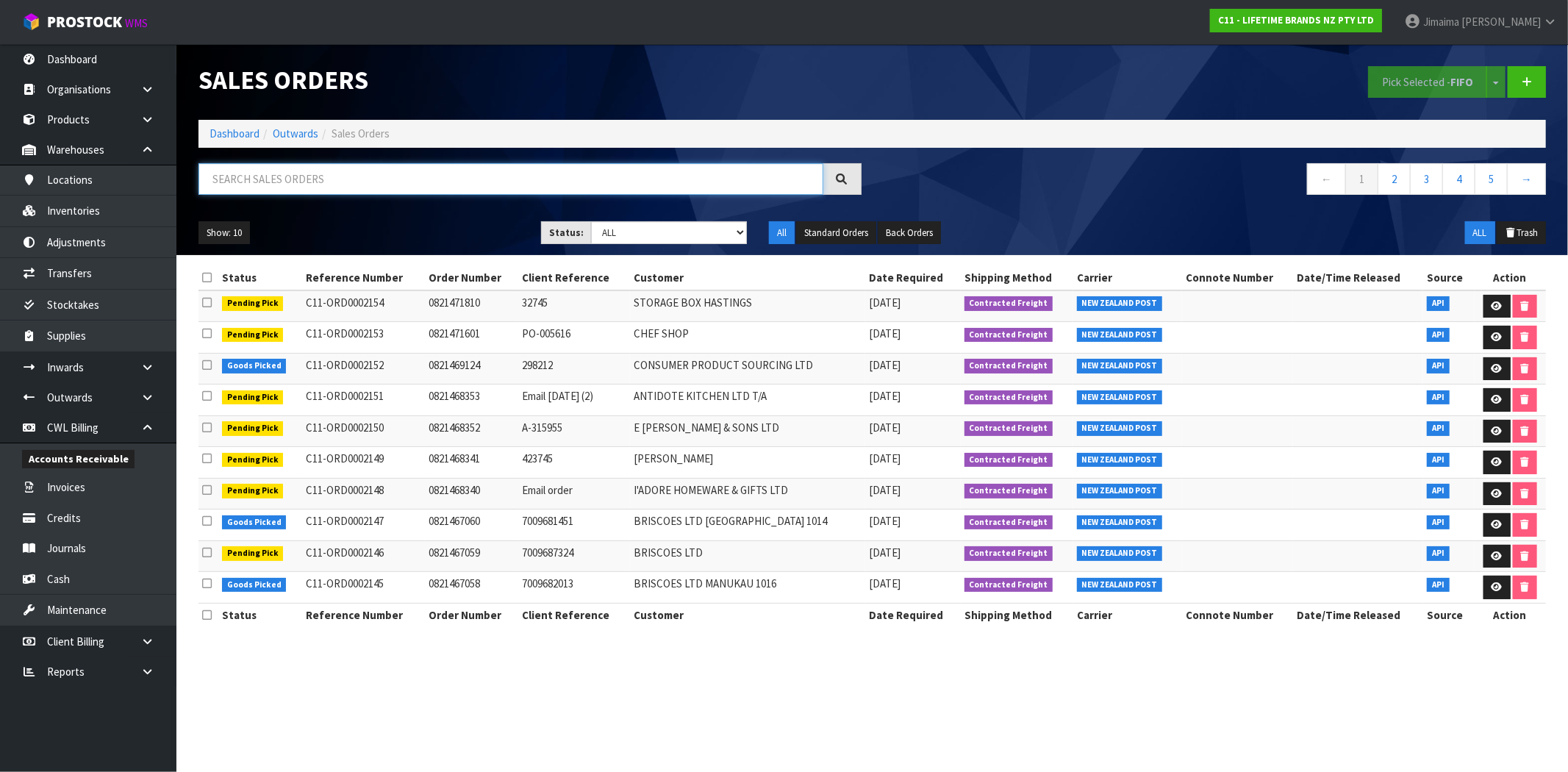
click at [538, 177] on input "text" at bounding box center [510, 179] width 625 height 32
click at [410, 185] on input "text" at bounding box center [510, 179] width 625 height 32
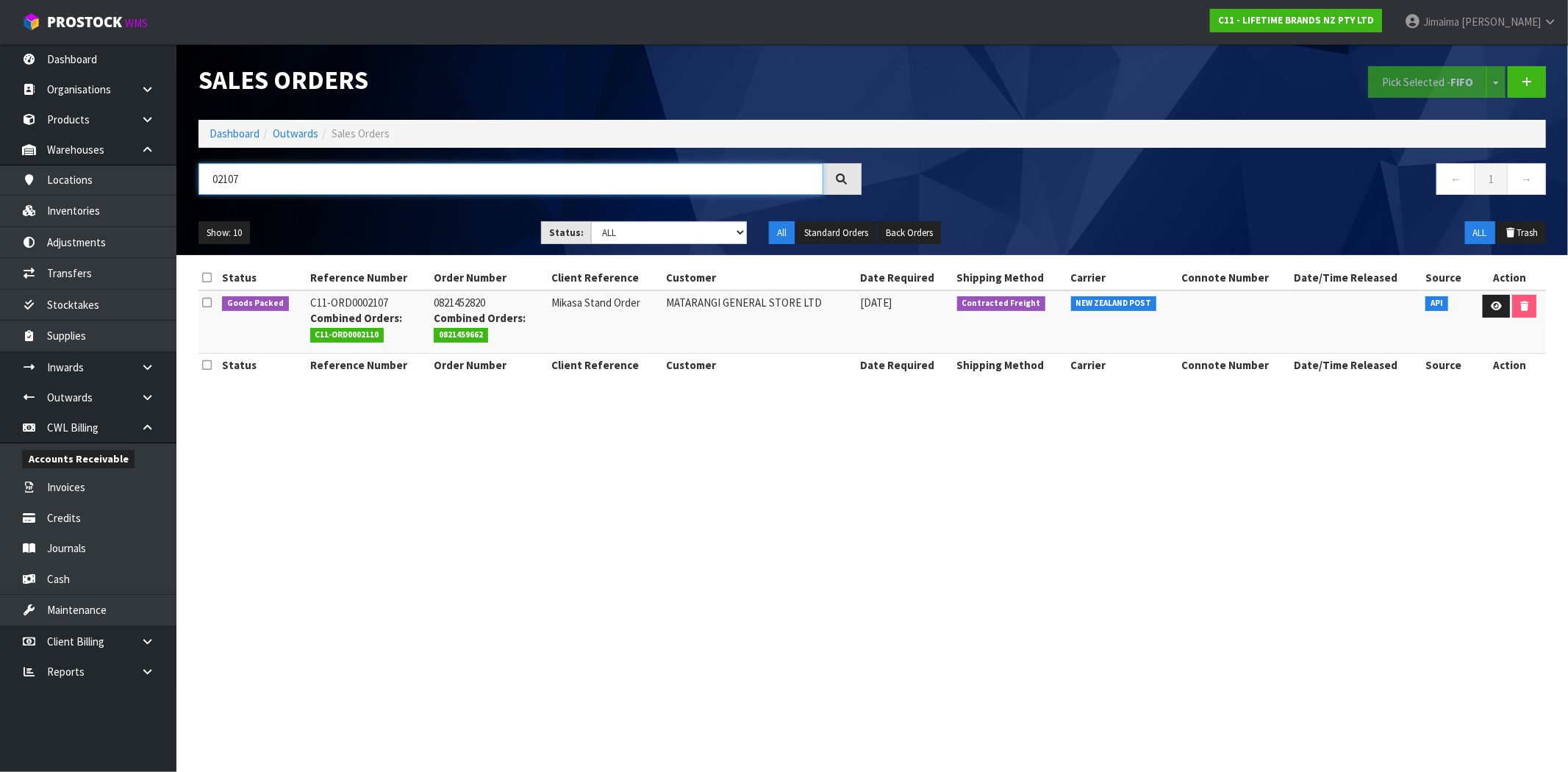
type input "02107"
click at [450, 296] on td "0821452820 Combined Orders: 0821459662" at bounding box center [489, 322] width 117 height 63
click at [463, 310] on div "Combined Orders: 0821459662" at bounding box center [488, 326] width 110 height 32
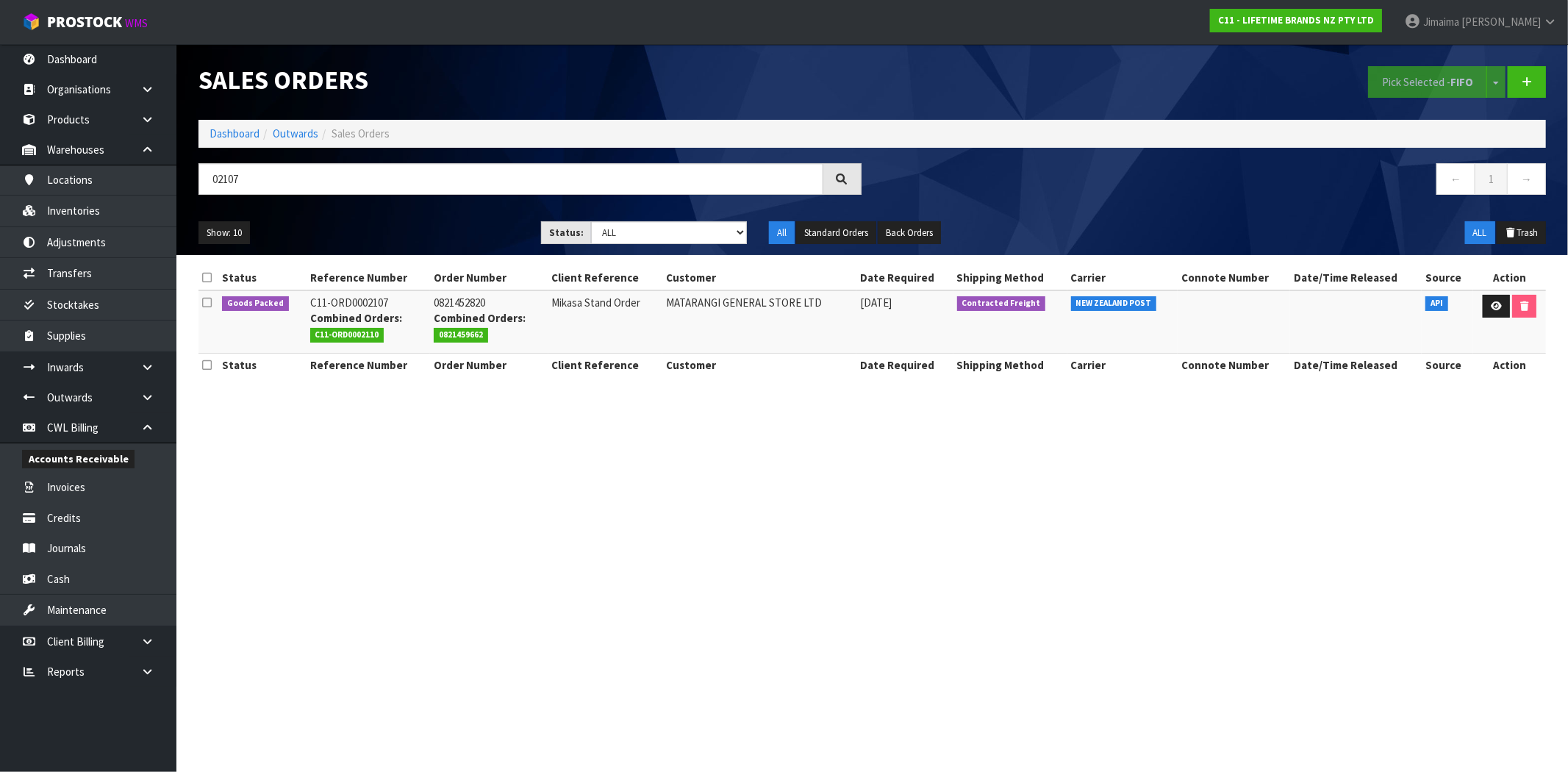
click at [459, 305] on td "0821452820 Combined Orders: 0821459662" at bounding box center [489, 322] width 117 height 63
copy td "0821452820"
click at [443, 333] on span "0821459662" at bounding box center [460, 335] width 55 height 15
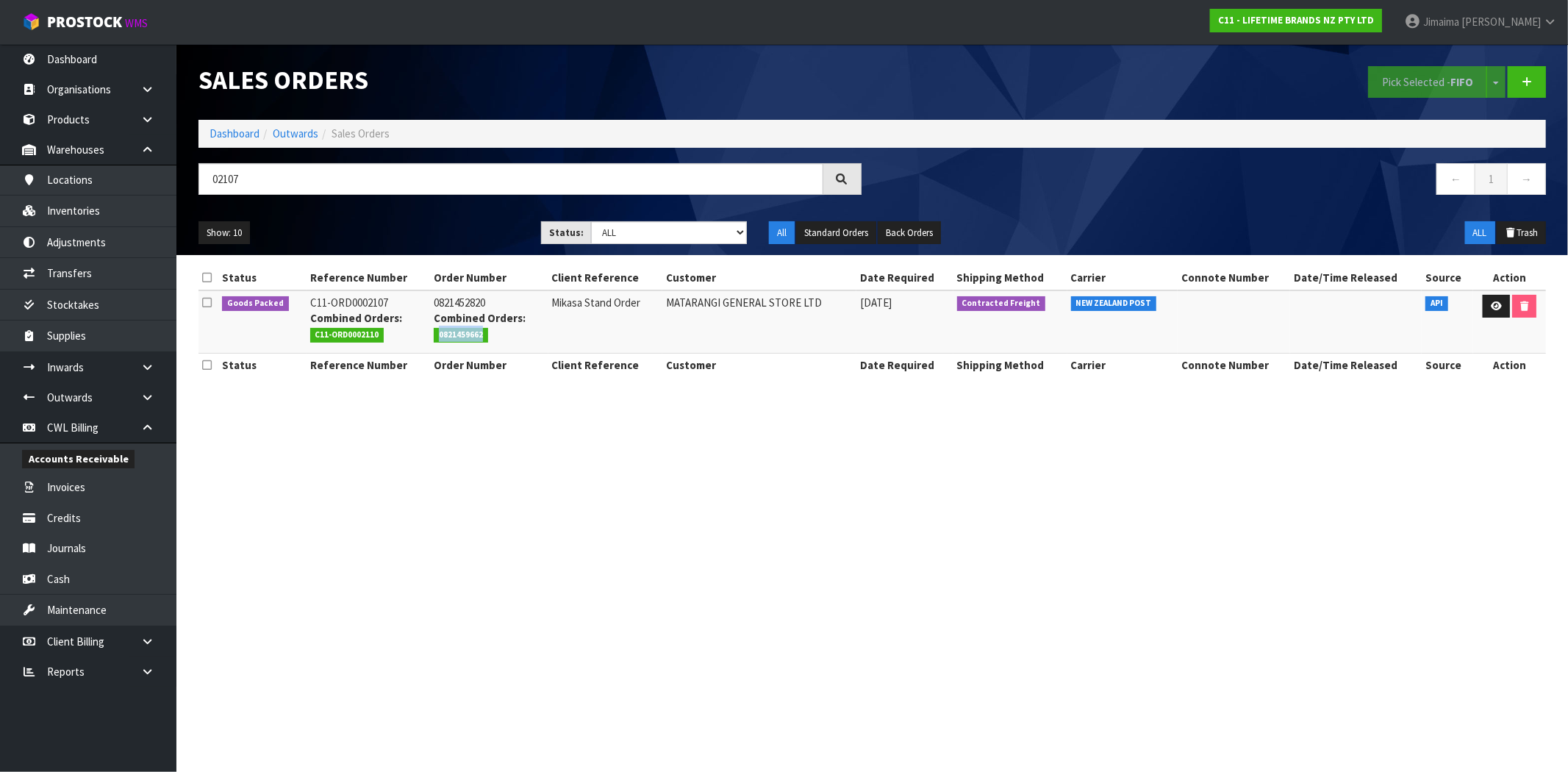
click at [443, 333] on span "0821459662" at bounding box center [460, 335] width 55 height 15
copy span "0821459662"
drag, startPoint x: 823, startPoint y: 295, endPoint x: 658, endPoint y: 300, distance: 165.1
click at [658, 300] on tr "Goods Packed C11-ORD0002107 Combined Orders: C11-ORD0002110 0821452820 Combined…" at bounding box center [872, 322] width 1347 height 63
copy tr "MATARANGI GENERAL STORE LTD"
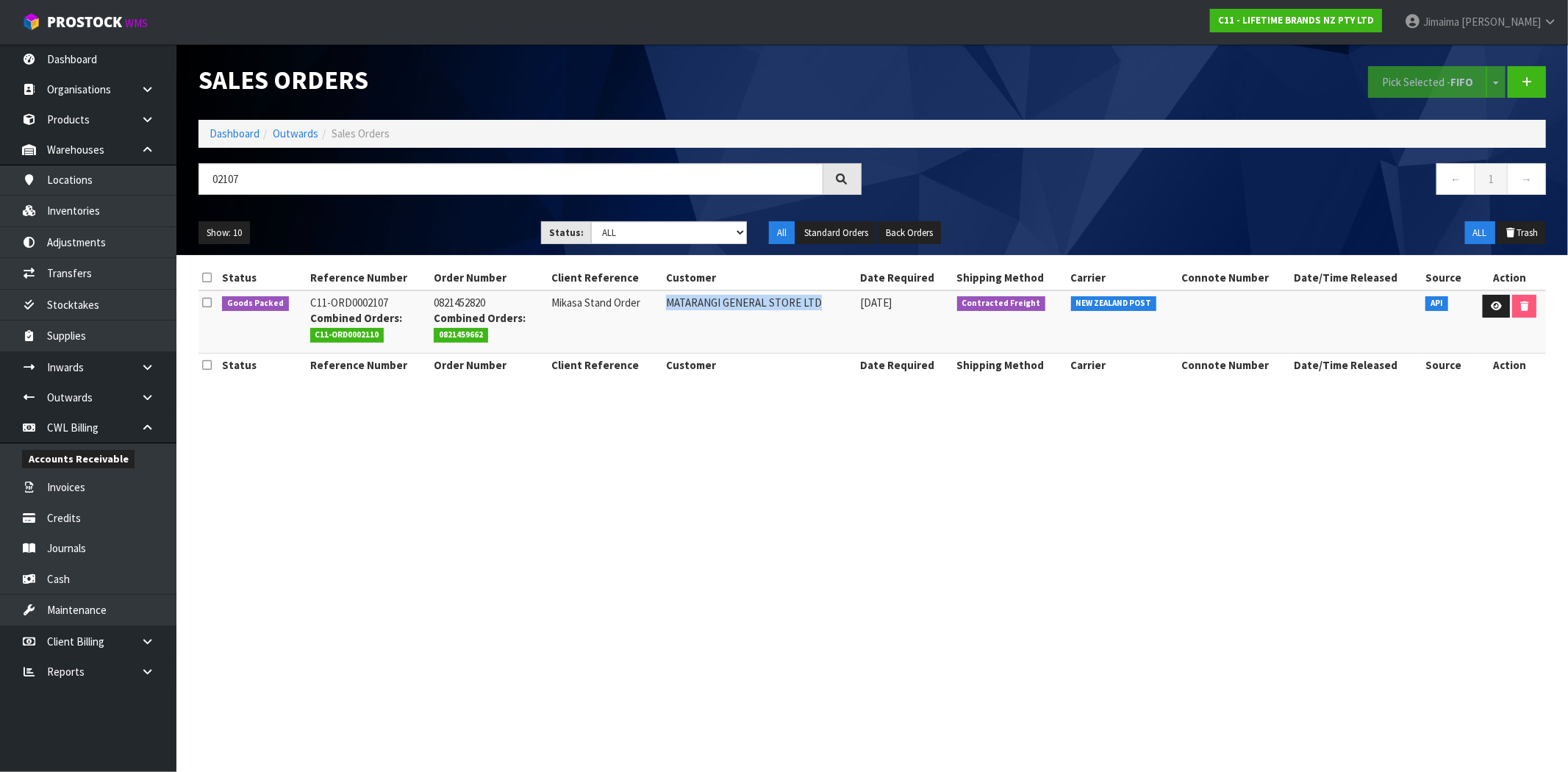
drag, startPoint x: 667, startPoint y: 312, endPoint x: 659, endPoint y: 284, distance: 29.1
click at [667, 312] on td "MATARANGI GENERAL STORE LTD" at bounding box center [759, 322] width 194 height 63
click at [230, 129] on link "Dashboard" at bounding box center [234, 133] width 50 height 14
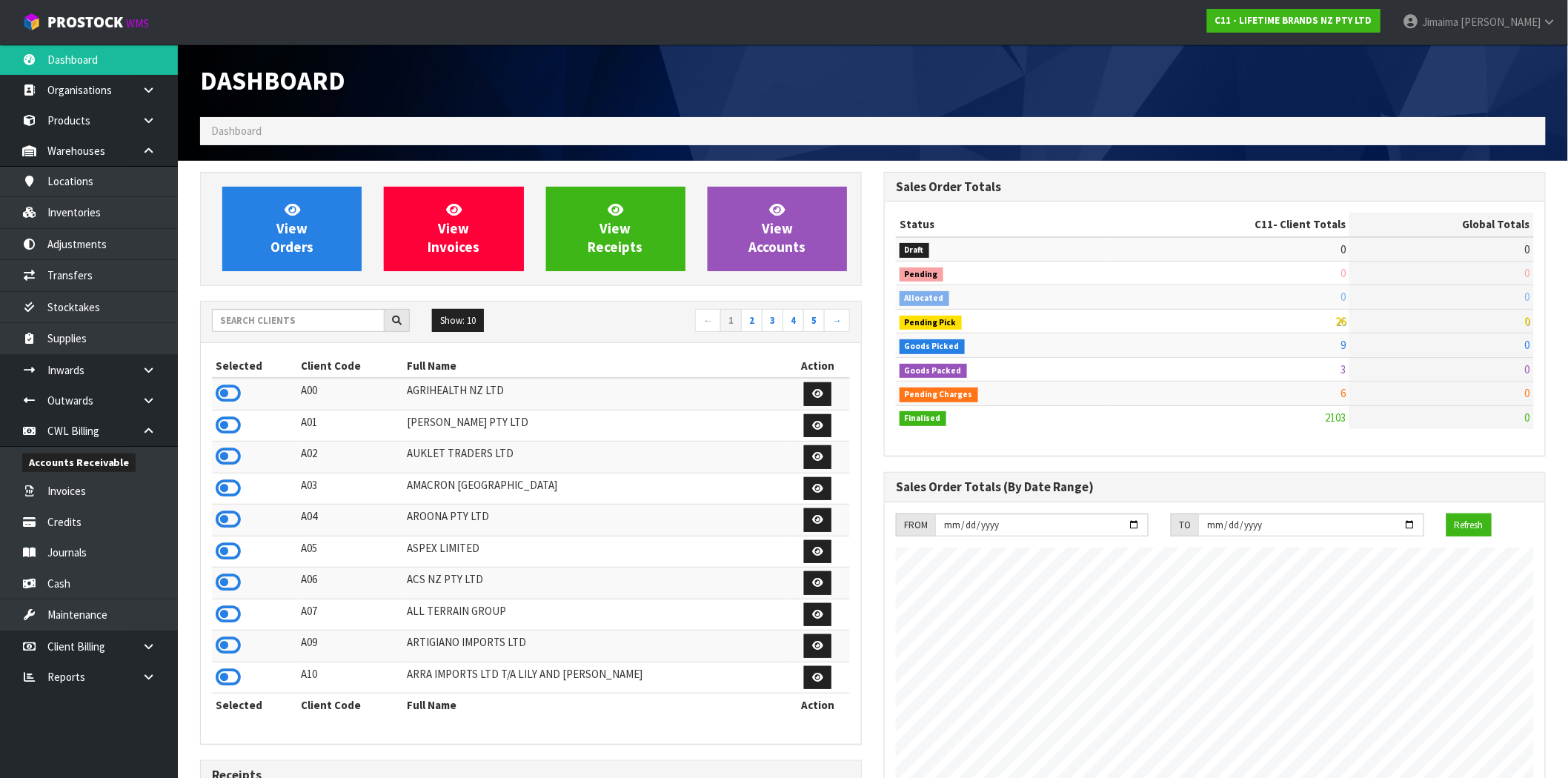
scroll to position [1122, 684]
click at [314, 324] on input "text" at bounding box center [298, 320] width 173 height 23
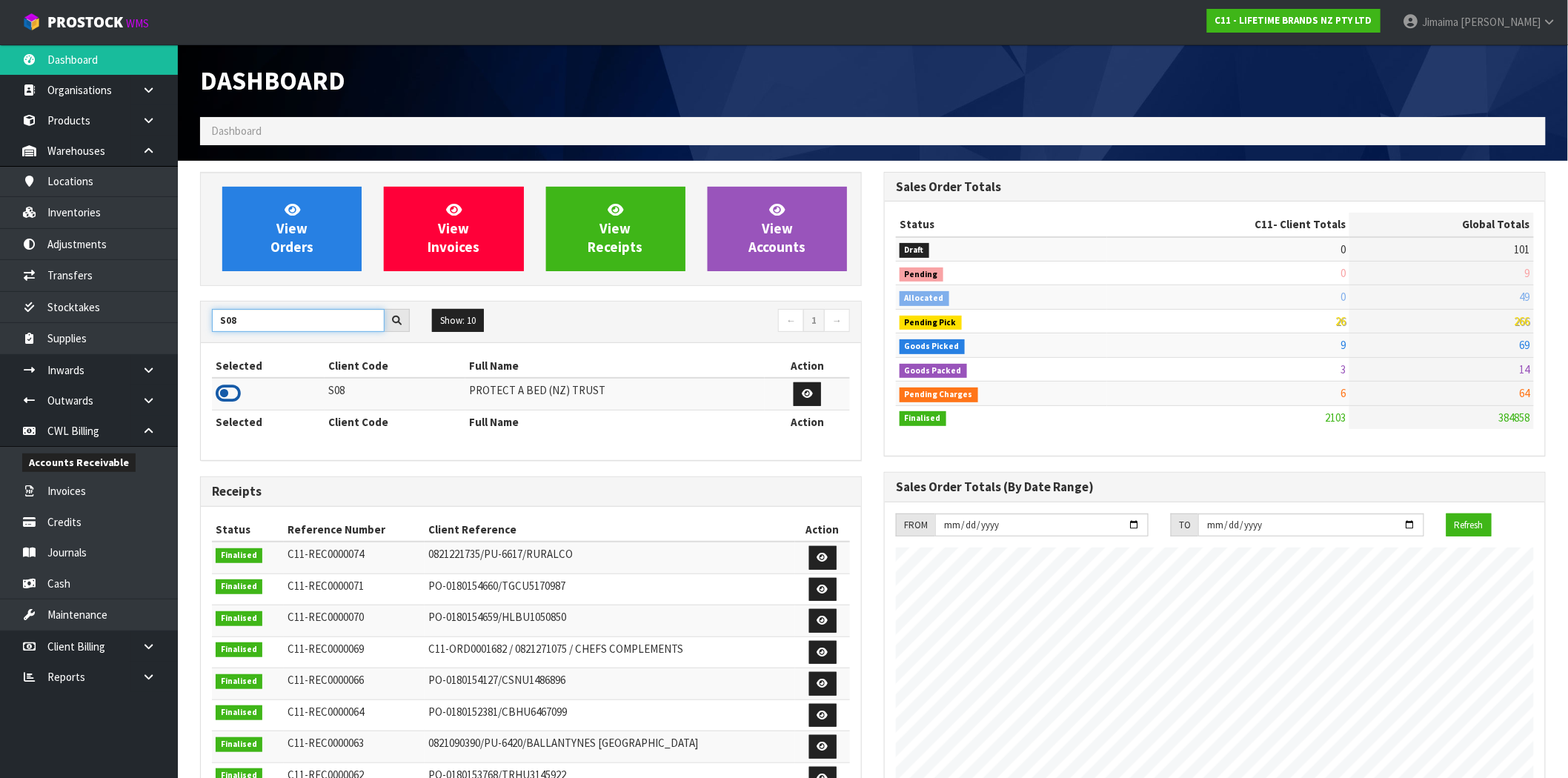
type input "S08"
click at [217, 397] on icon at bounding box center [228, 393] width 25 height 22
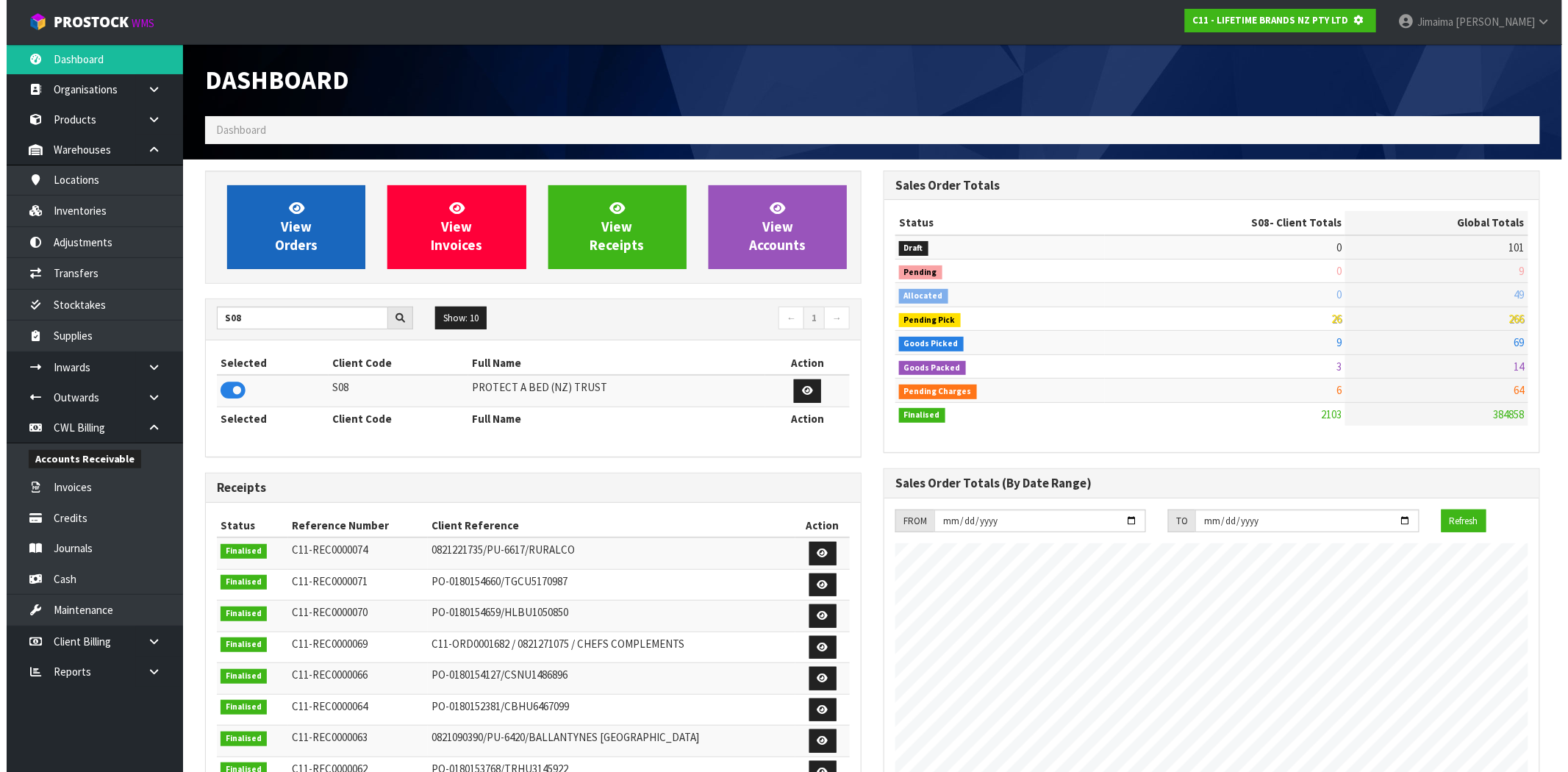
scroll to position [733947, 734277]
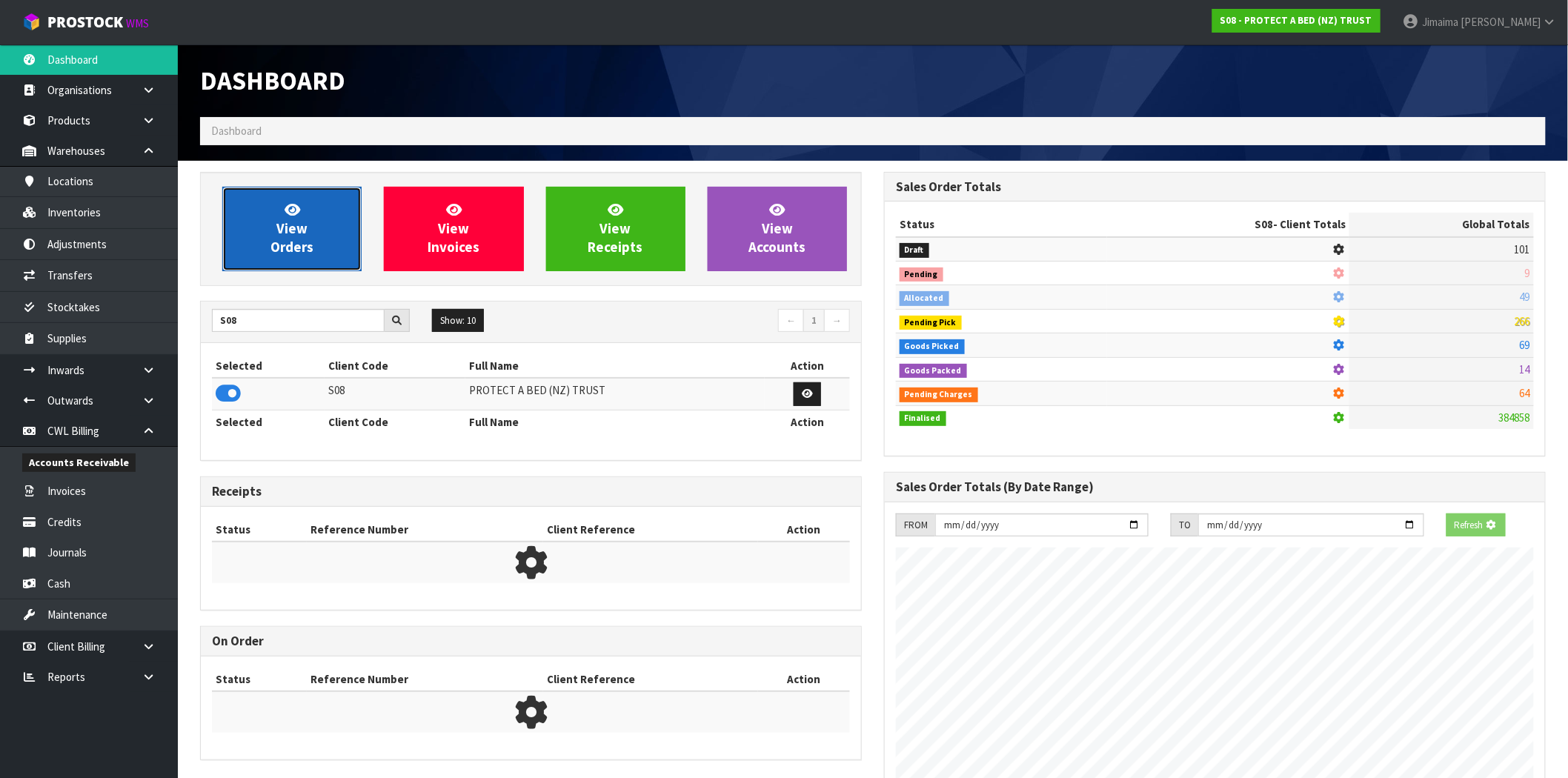
click at [262, 269] on link "View Orders" at bounding box center [292, 229] width 139 height 85
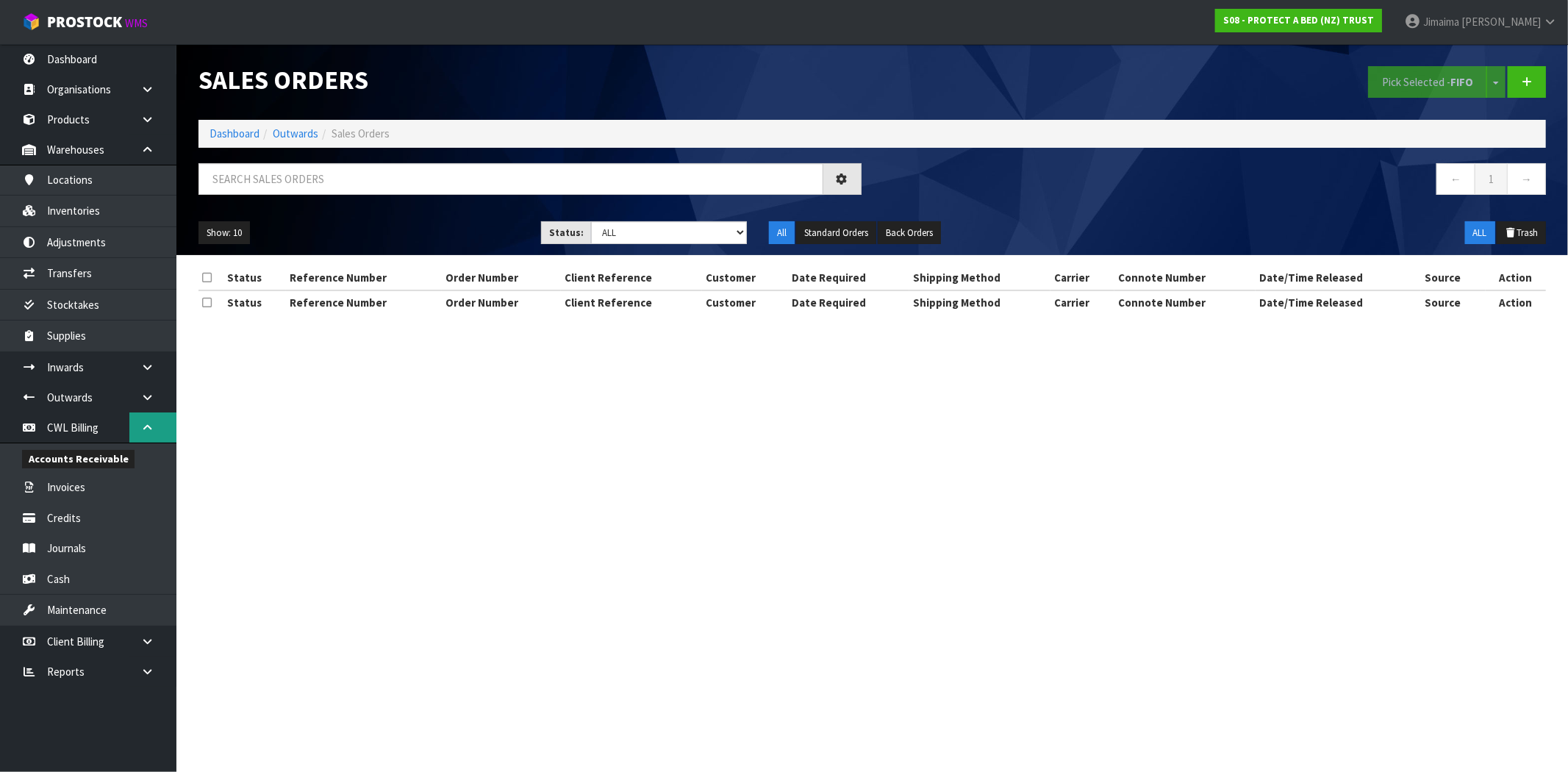
click at [157, 424] on link at bounding box center [152, 428] width 47 height 30
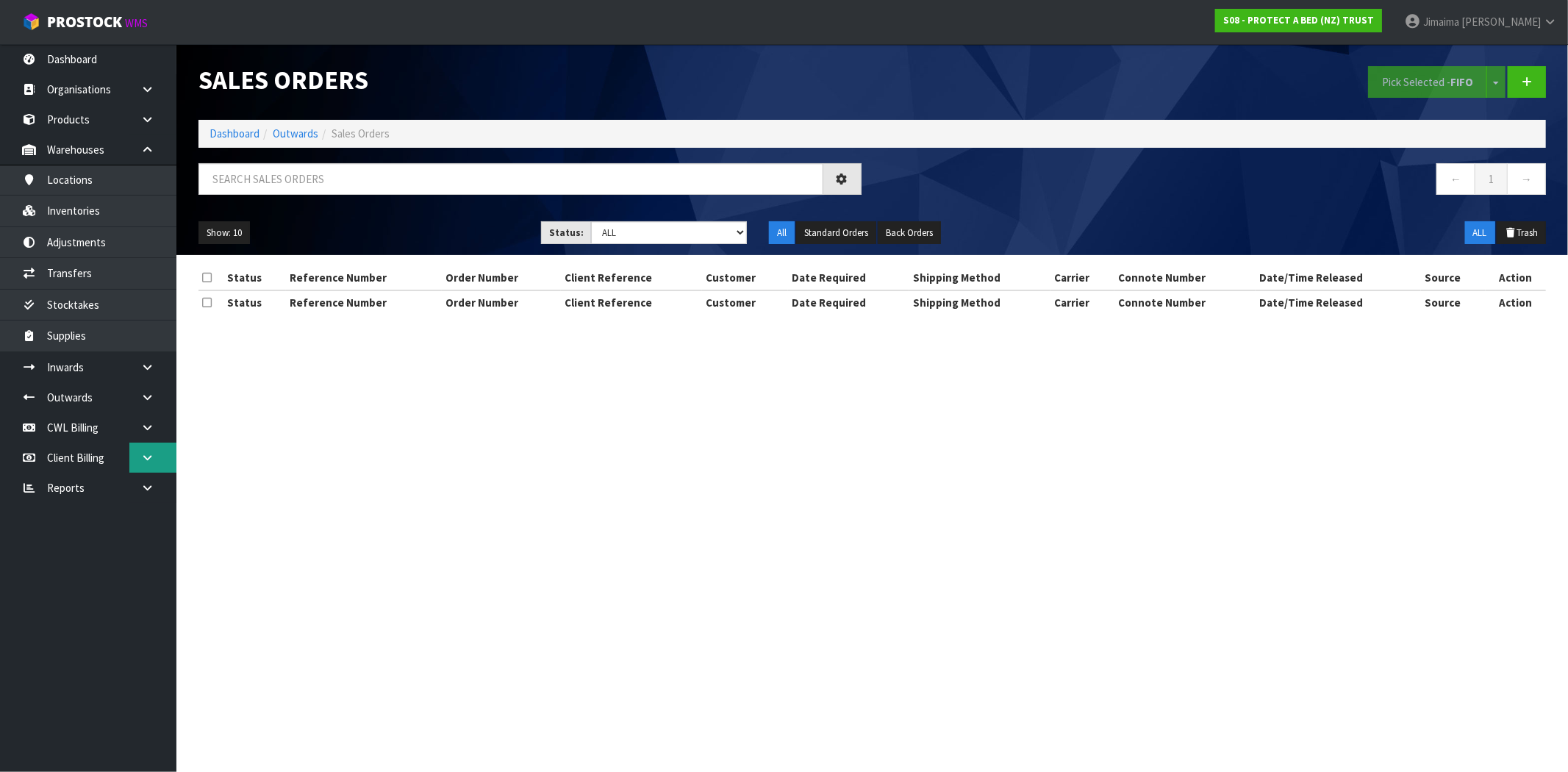
click at [158, 453] on link at bounding box center [152, 458] width 47 height 30
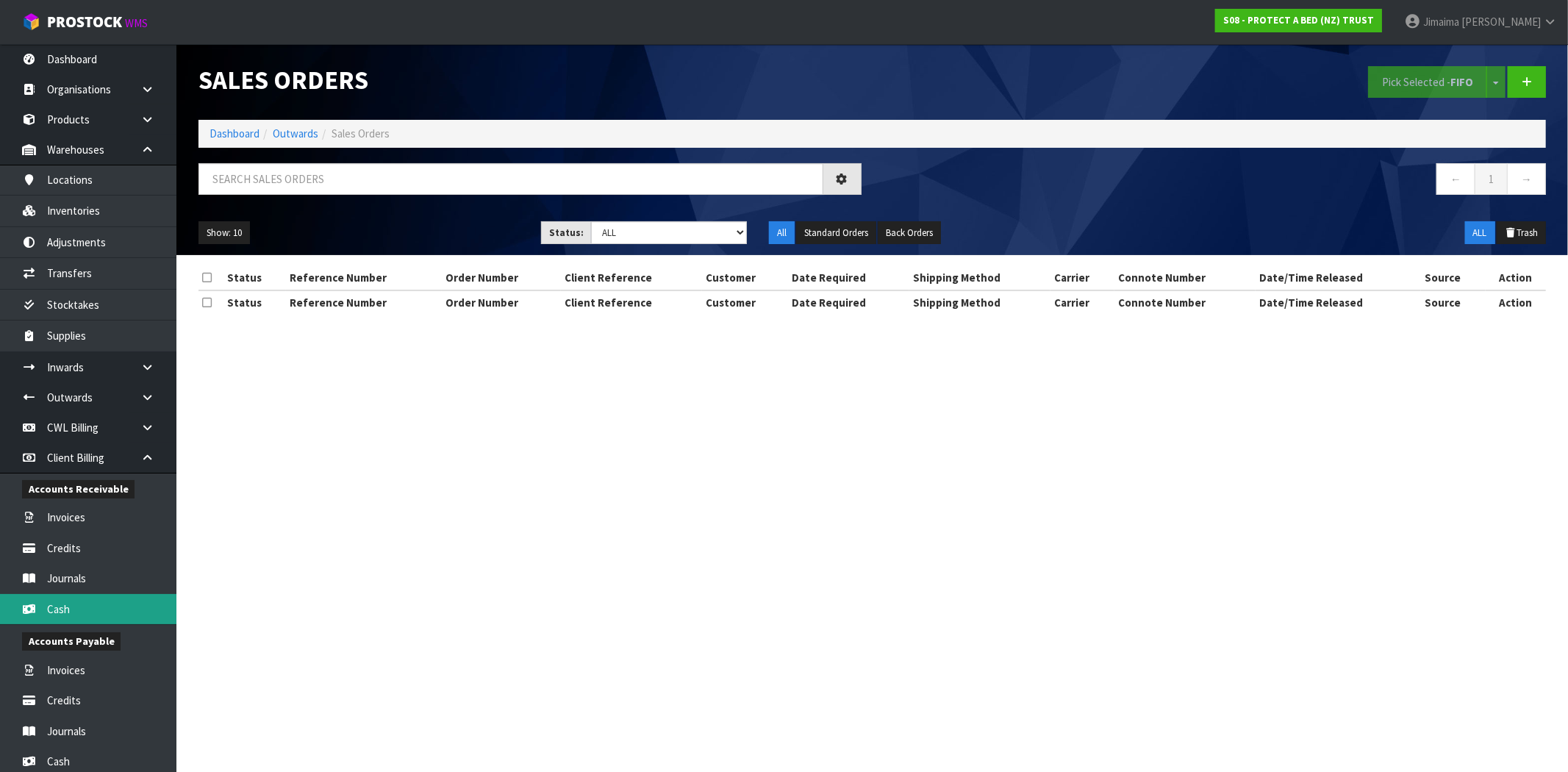
click at [79, 602] on link "Cash" at bounding box center [88, 609] width 176 height 30
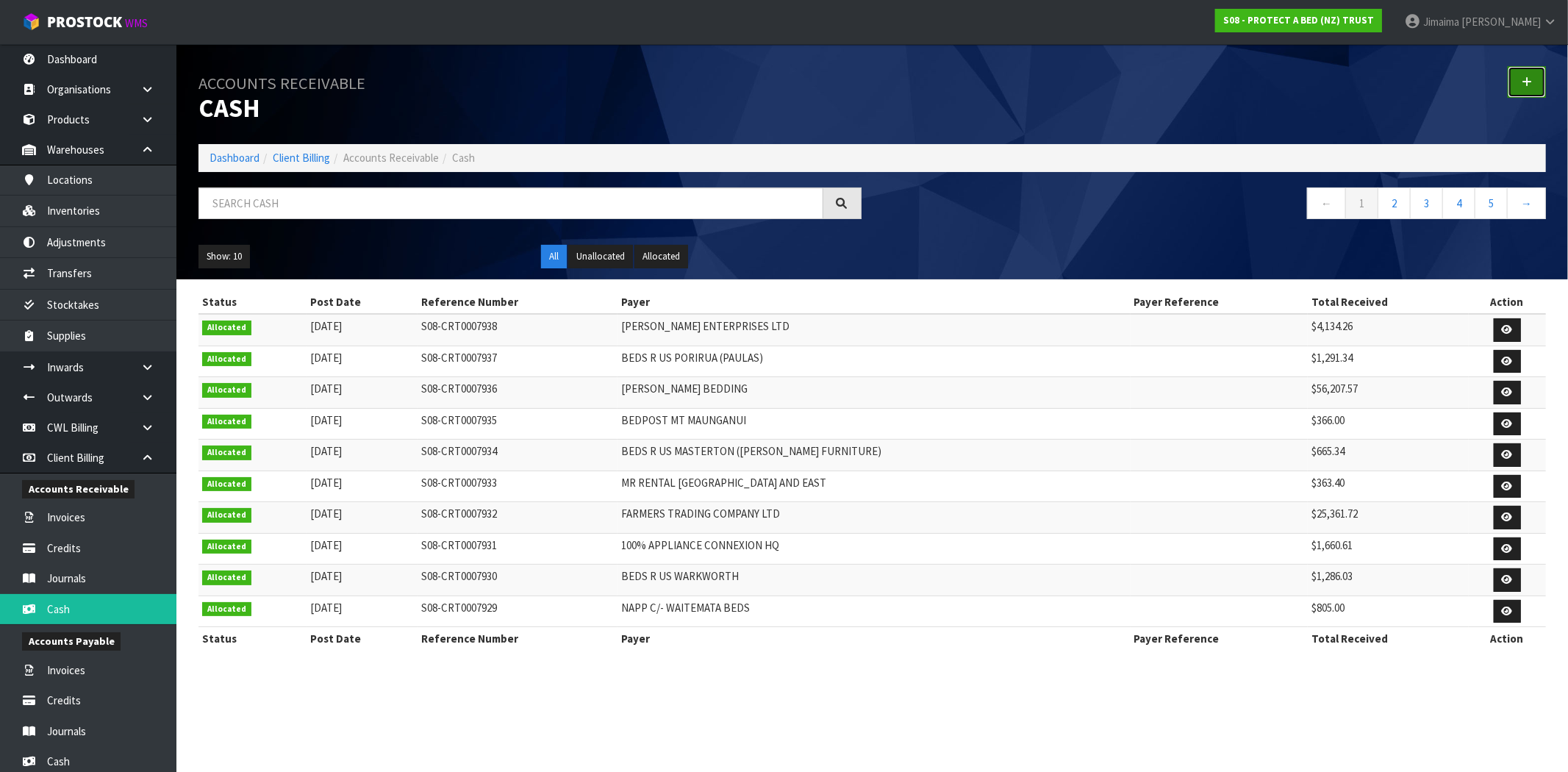
click at [1528, 89] on link at bounding box center [1527, 82] width 38 height 32
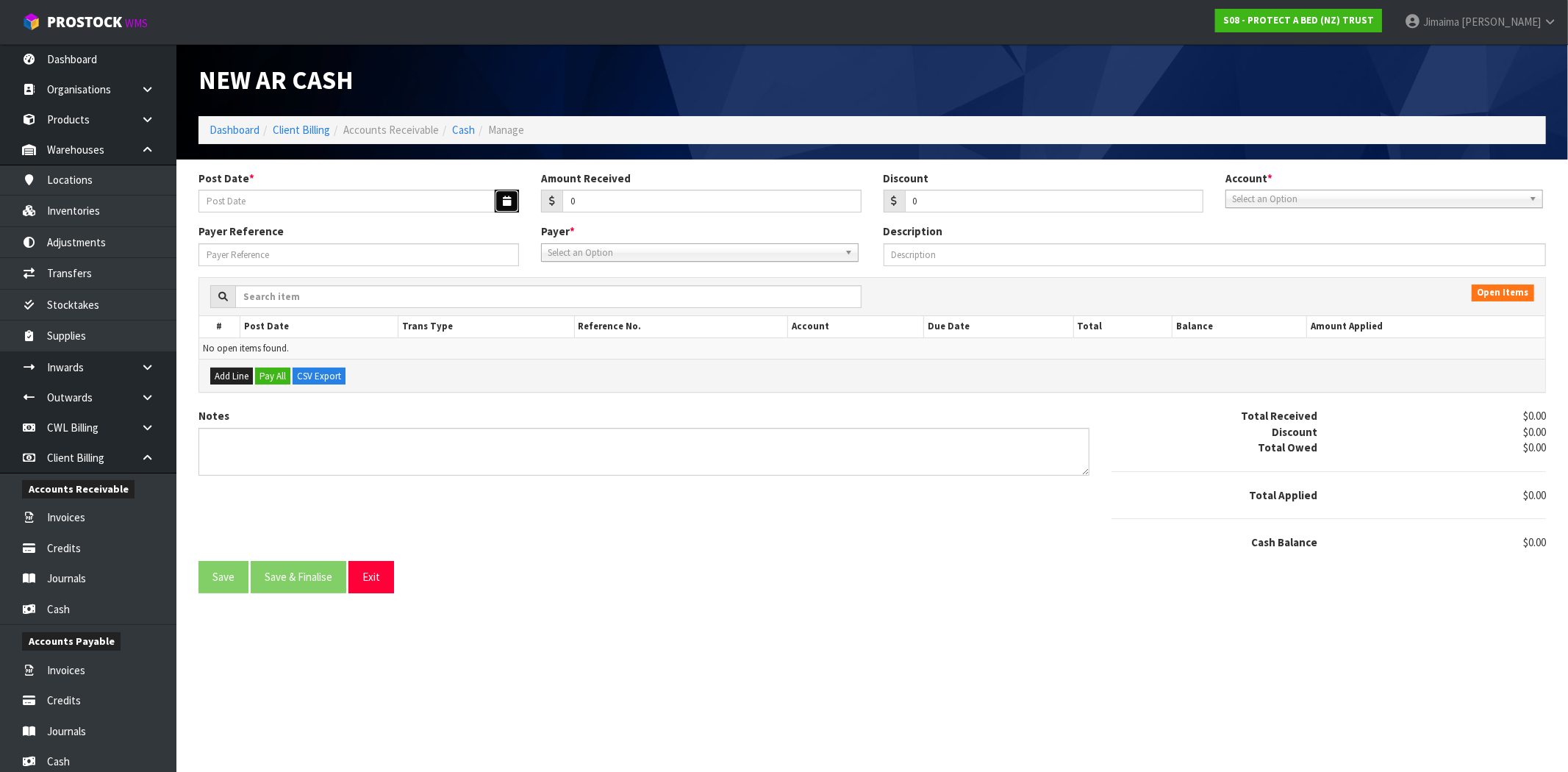
click at [495, 204] on button "button" at bounding box center [506, 201] width 25 height 23
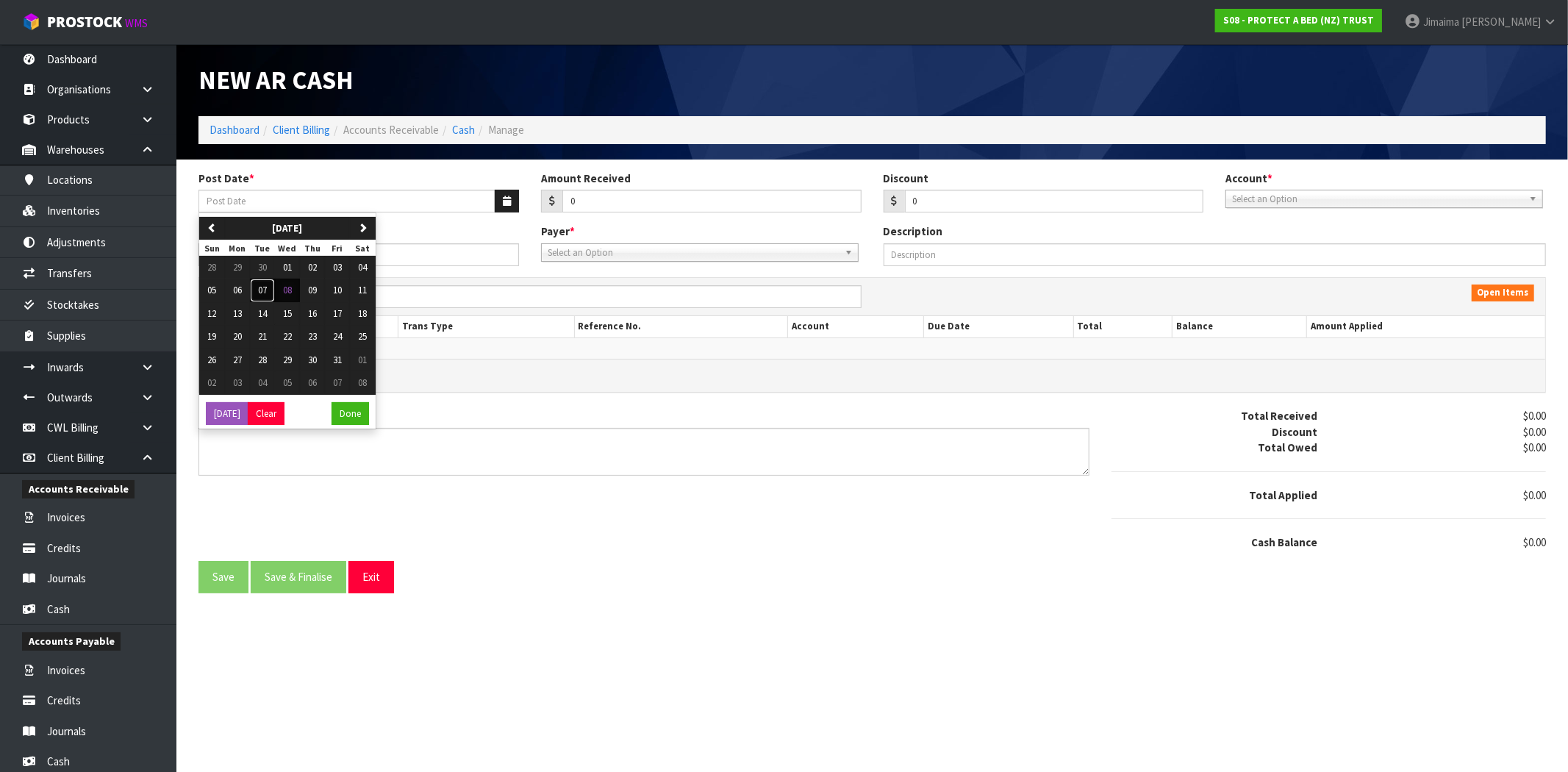
click at [269, 294] on button "07" at bounding box center [262, 290] width 25 height 24
type input "07/10/2025"
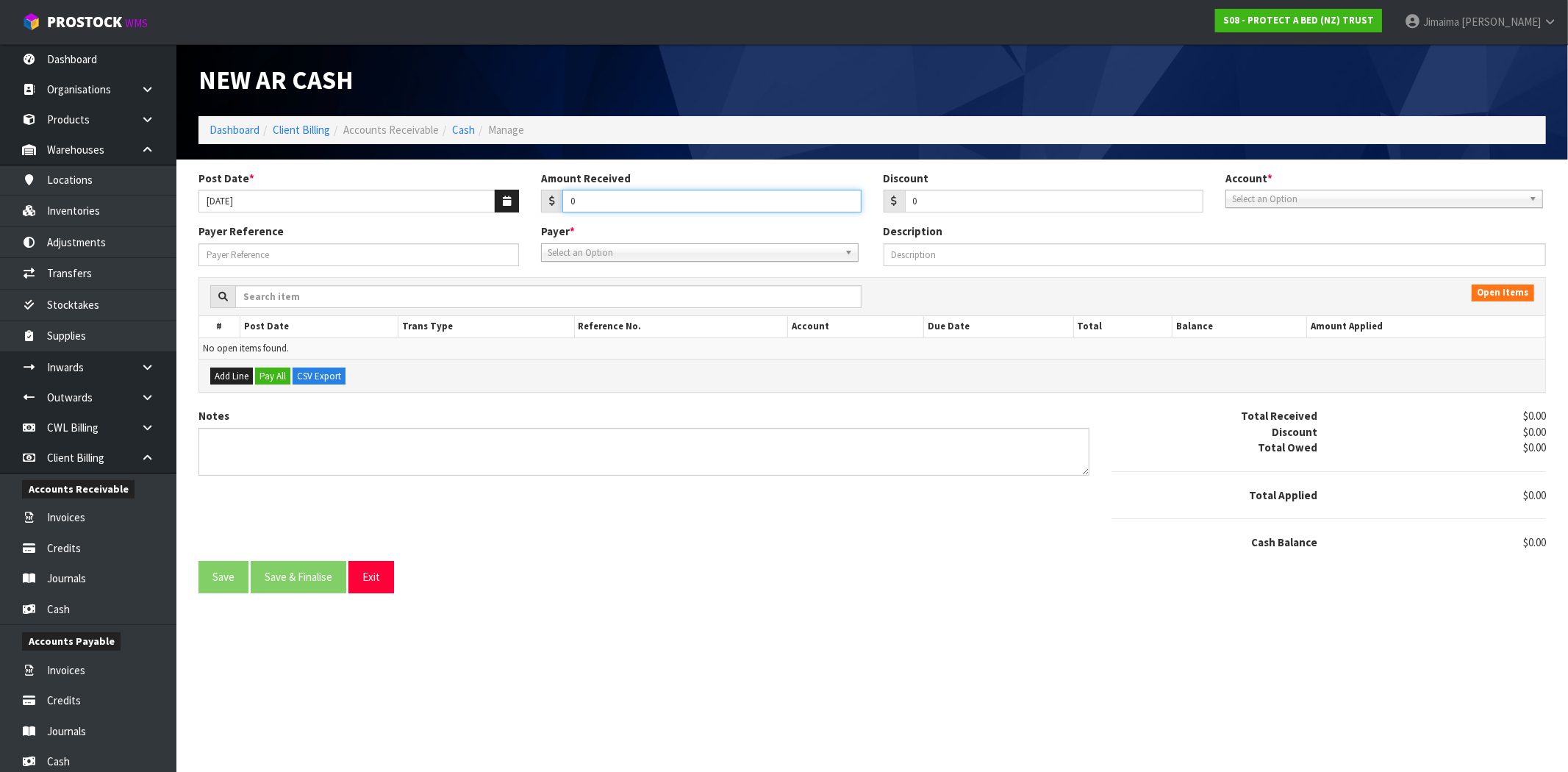
drag, startPoint x: 654, startPoint y: 195, endPoint x: 428, endPoint y: 214, distance: 226.8
click at [433, 213] on div "Post Date * 07/10/2025 Amount Received 0 Discount 0 Account * 74-9118 - PAB ANZ…" at bounding box center [872, 198] width 1370 height 54
type input "233.45"
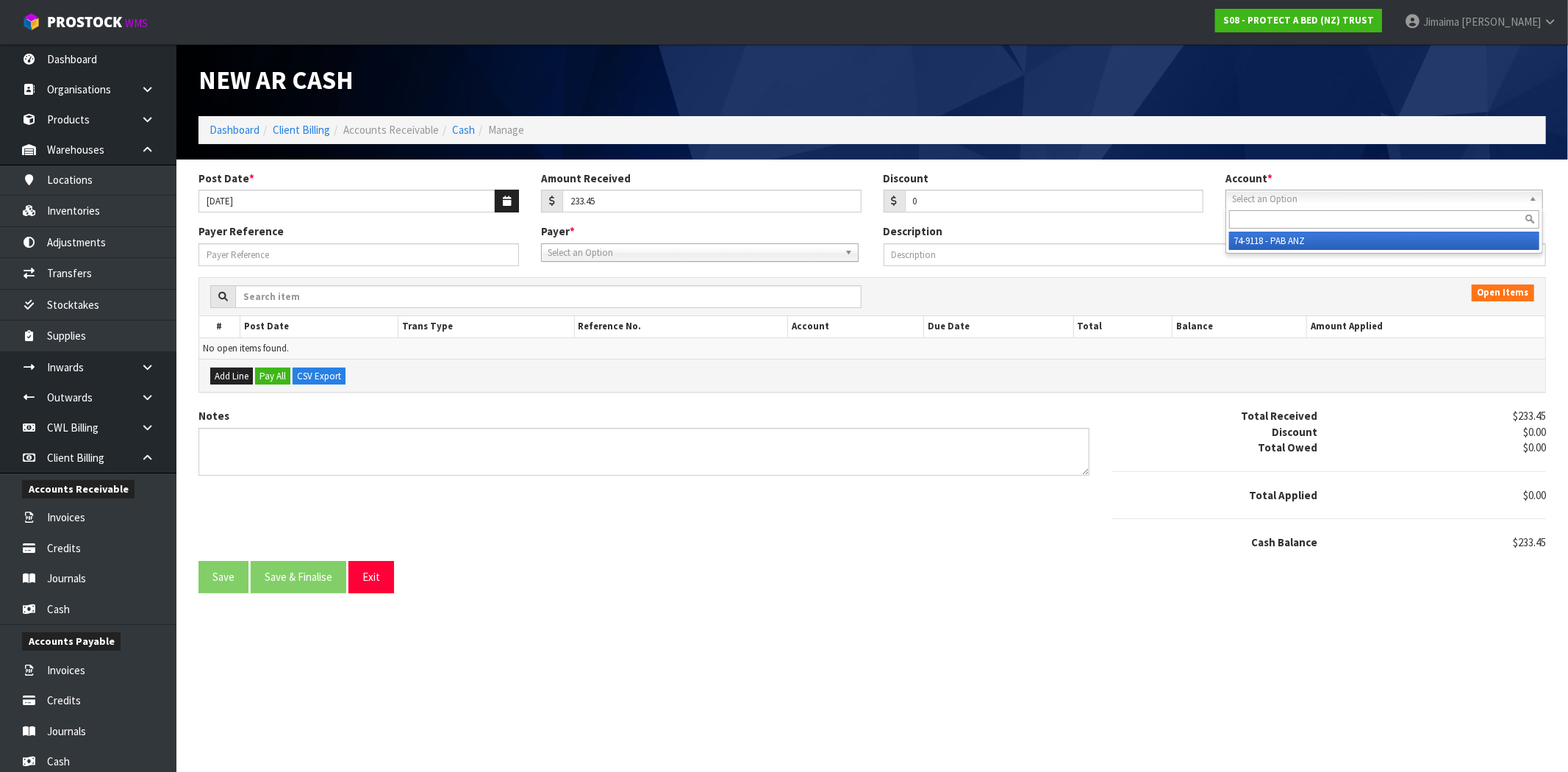
click at [1286, 200] on span "Select an Option" at bounding box center [1377, 199] width 291 height 17
click at [1274, 236] on li "74-9118 - PAB ANZ" at bounding box center [1384, 240] width 310 height 18
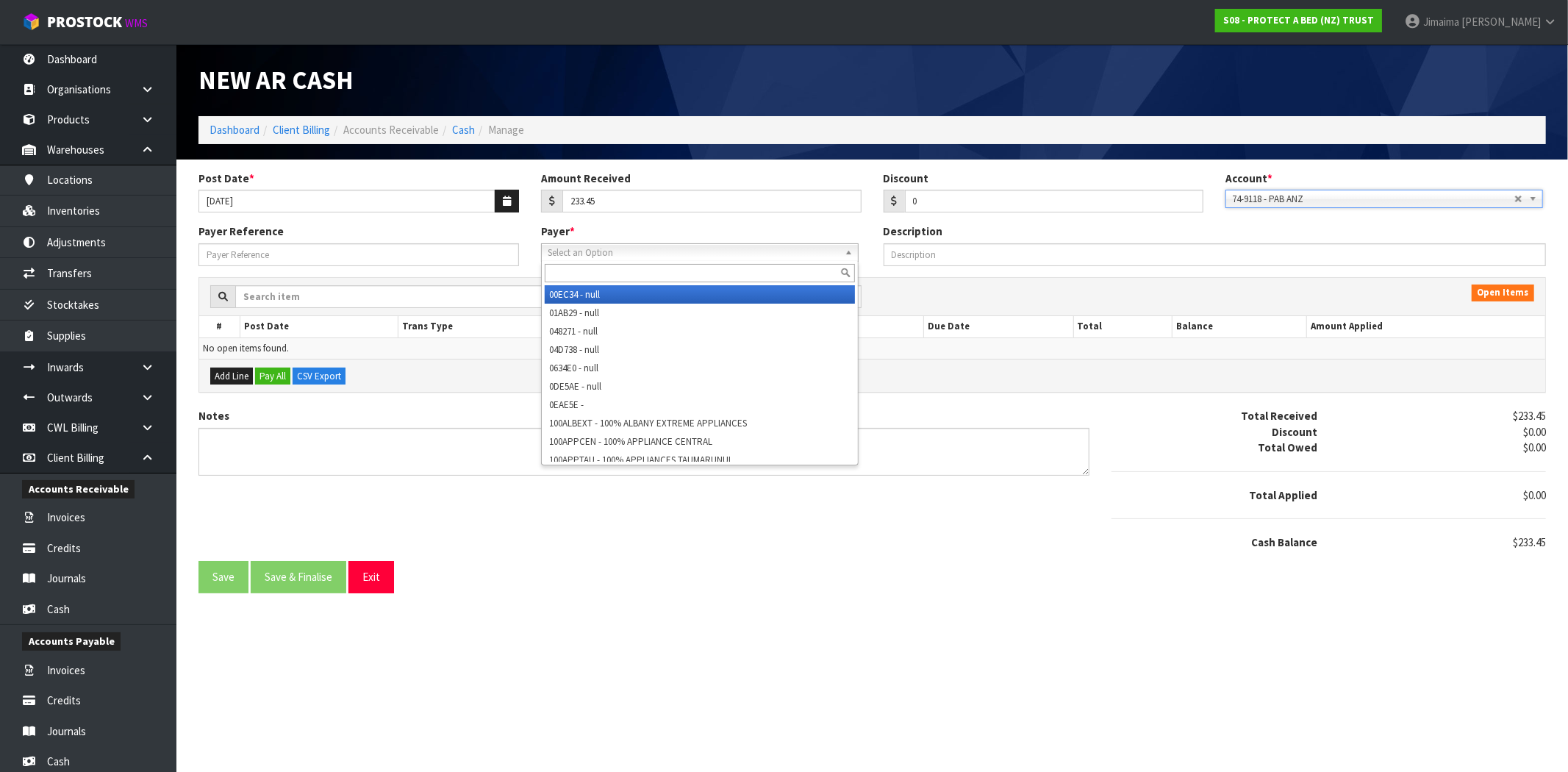
click at [674, 250] on span "Select an Option" at bounding box center [693, 252] width 291 height 17
click at [635, 272] on input "text" at bounding box center [699, 273] width 310 height 18
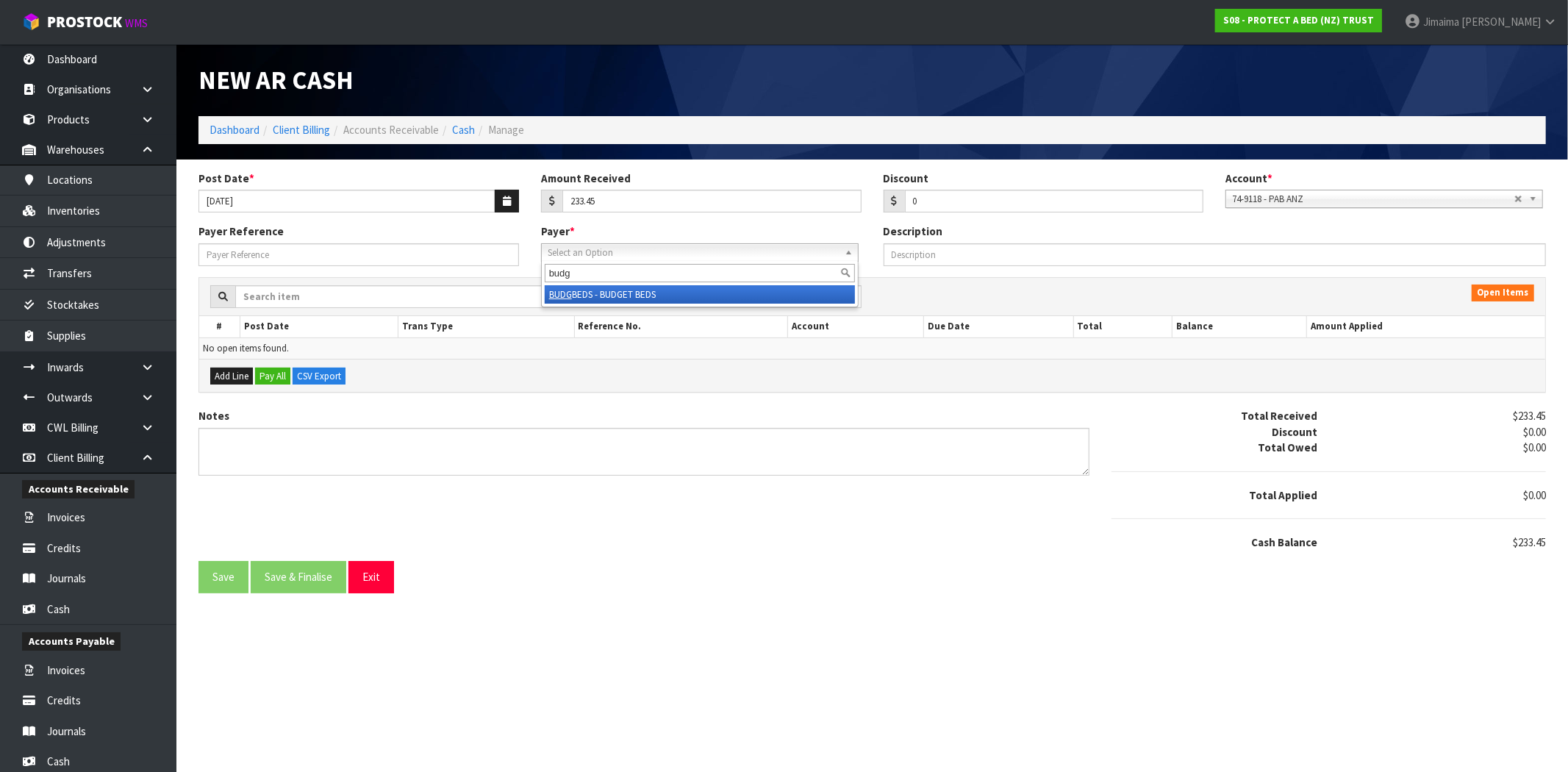
type input "budg"
click at [632, 290] on li "BUDG BEDS - BUDGET BEDS" at bounding box center [699, 294] width 310 height 18
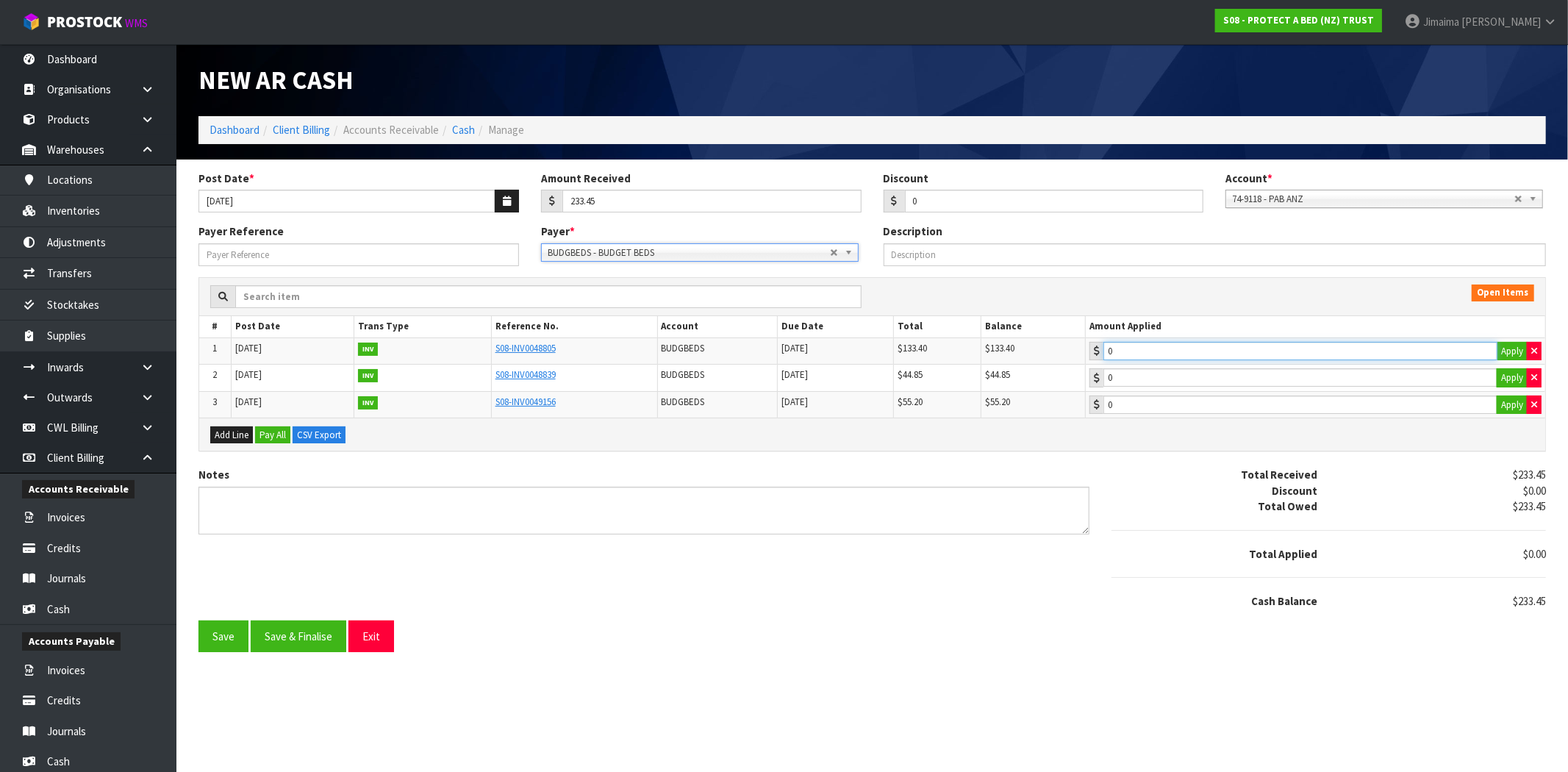
type input "133.4"
click at [1201, 356] on input "133.4" at bounding box center [1300, 351] width 394 height 18
type input "44.85"
click at [1186, 382] on input "44.85" at bounding box center [1300, 377] width 394 height 18
type input "55.2"
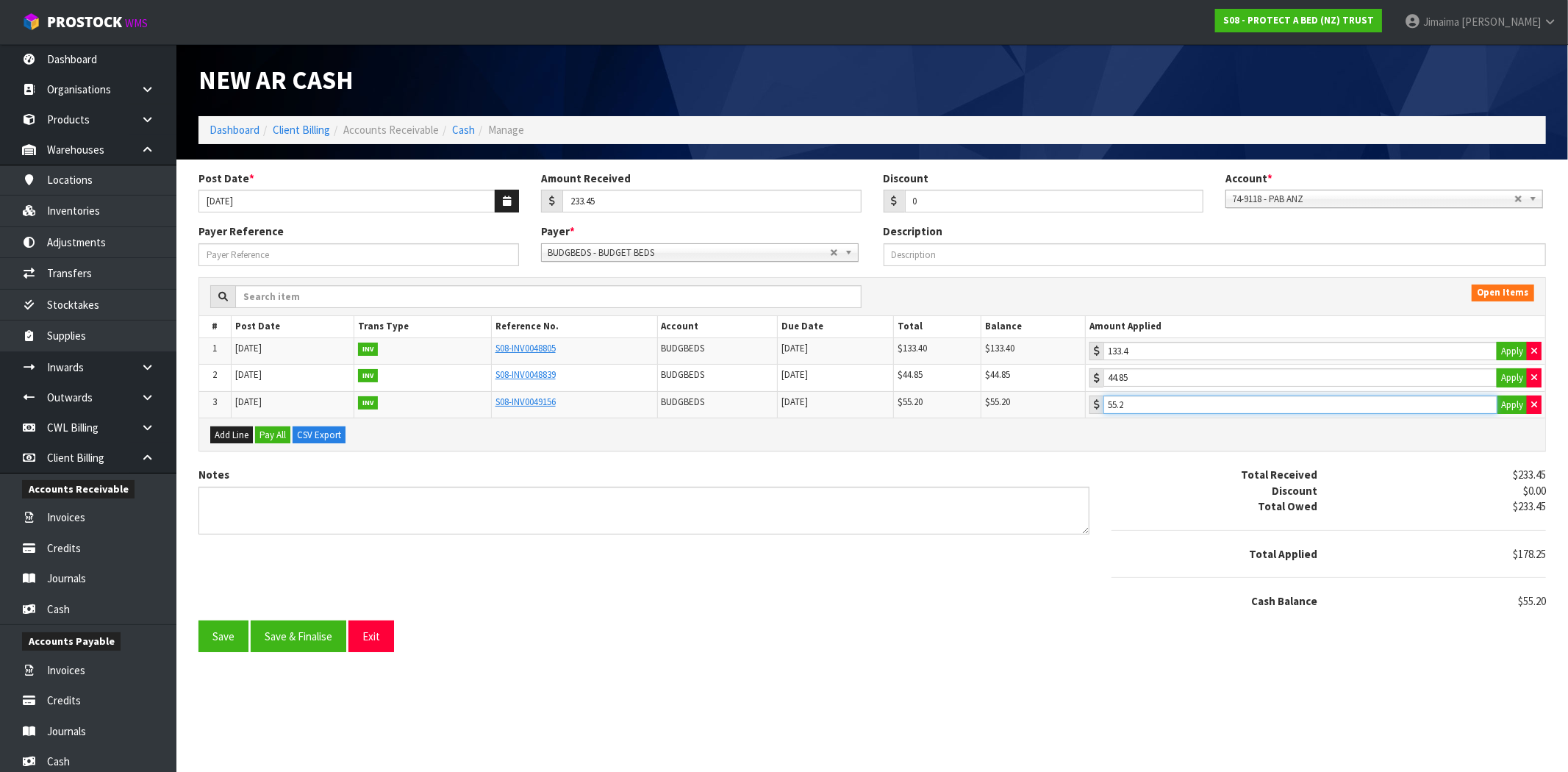
click at [1178, 403] on input "55.2" at bounding box center [1300, 404] width 394 height 18
click at [316, 642] on button "Save & Finalise" at bounding box center [298, 636] width 95 height 32
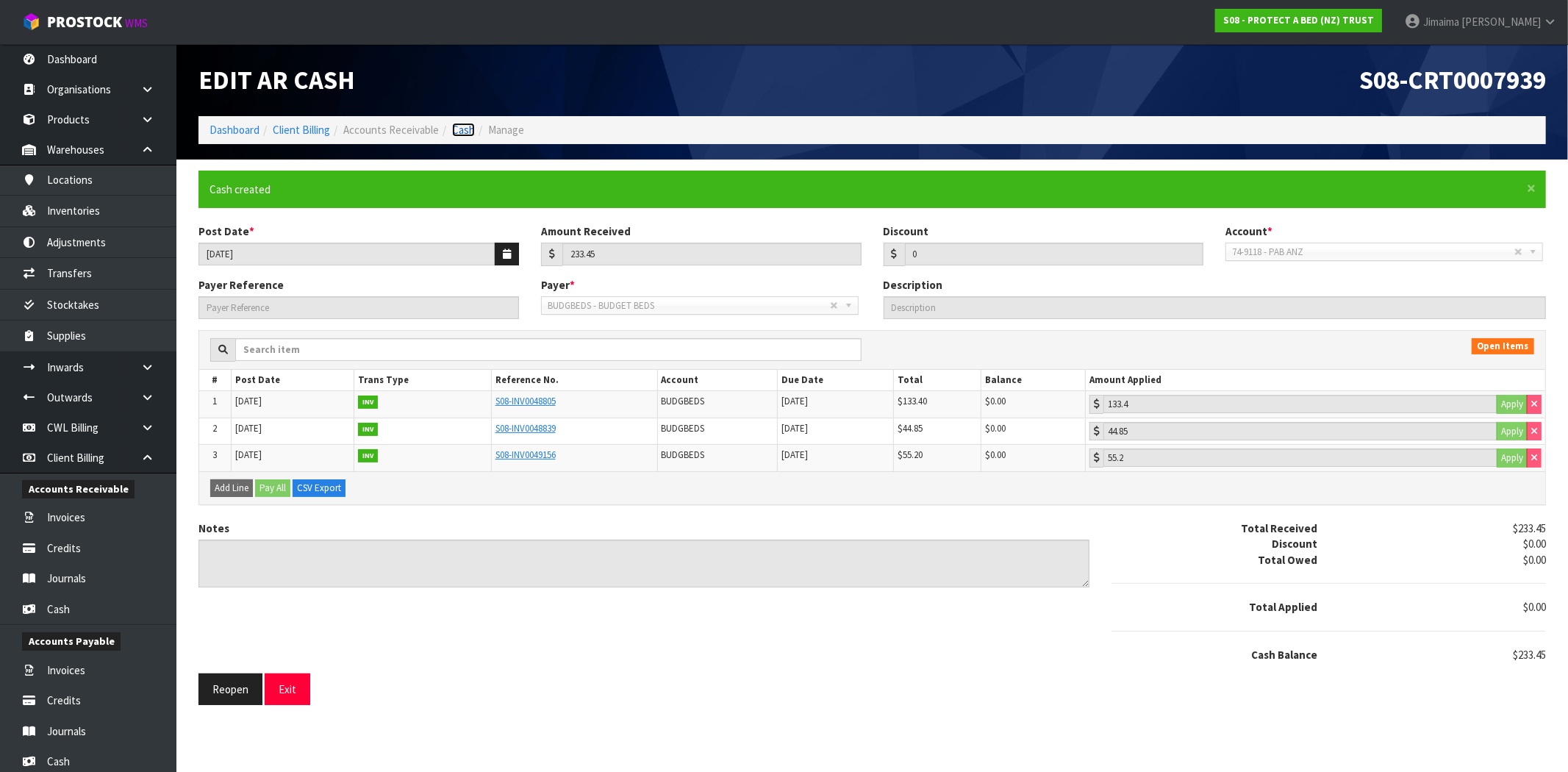
click at [466, 133] on link "Cash" at bounding box center [463, 130] width 23 height 14
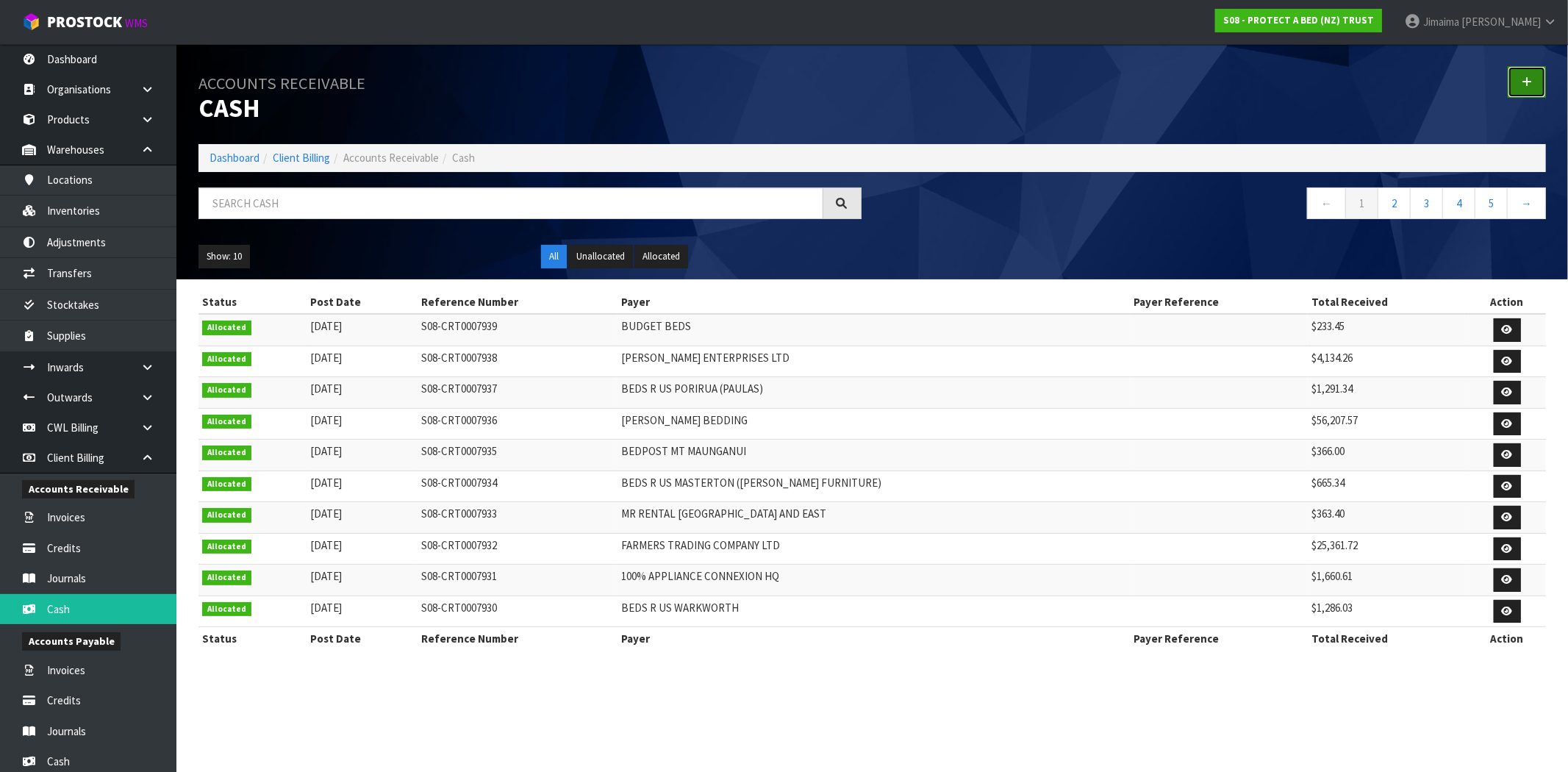
click at [1531, 85] on link at bounding box center [1527, 82] width 38 height 32
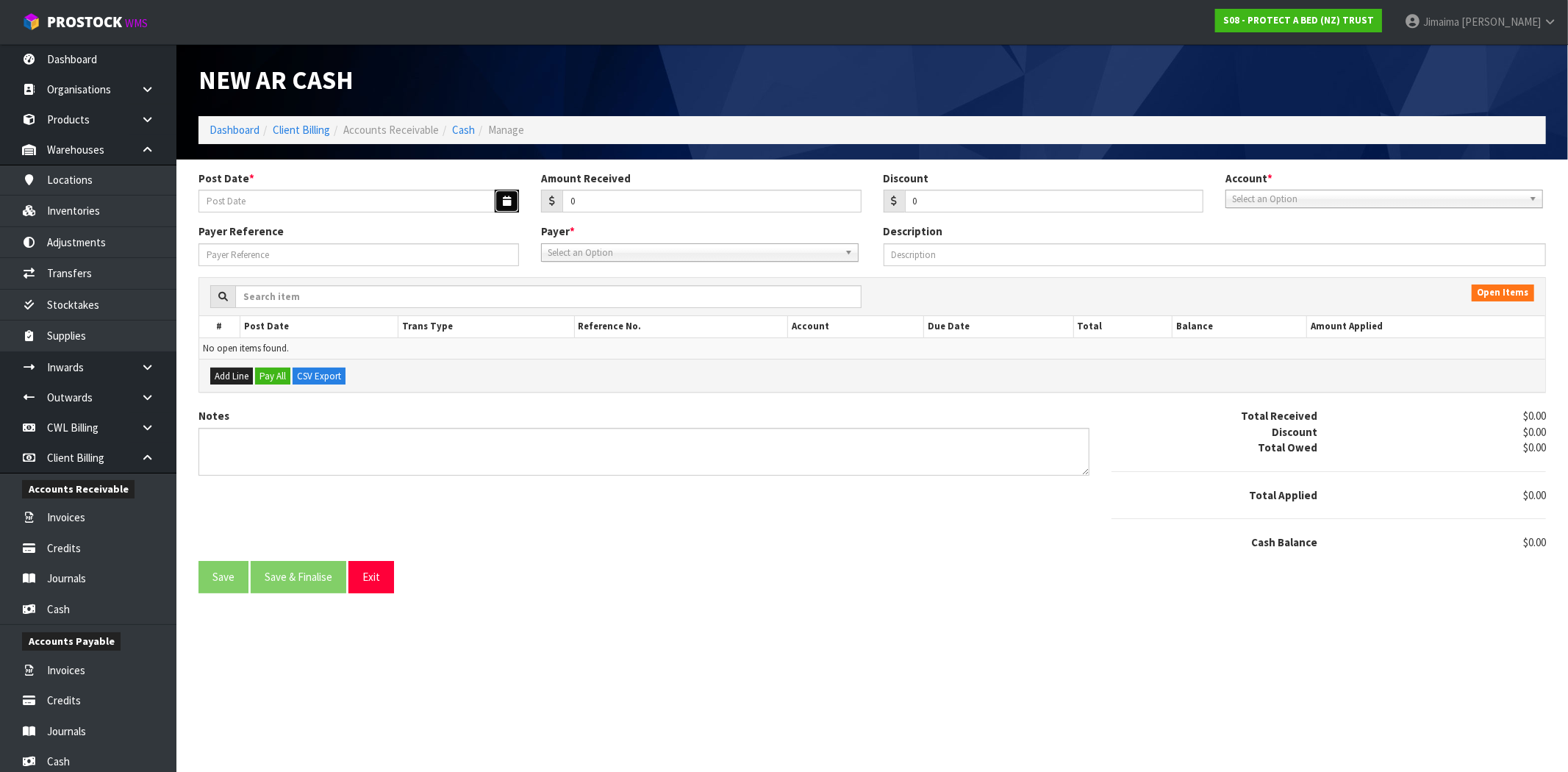
click at [510, 202] on icon "button" at bounding box center [507, 201] width 8 height 10
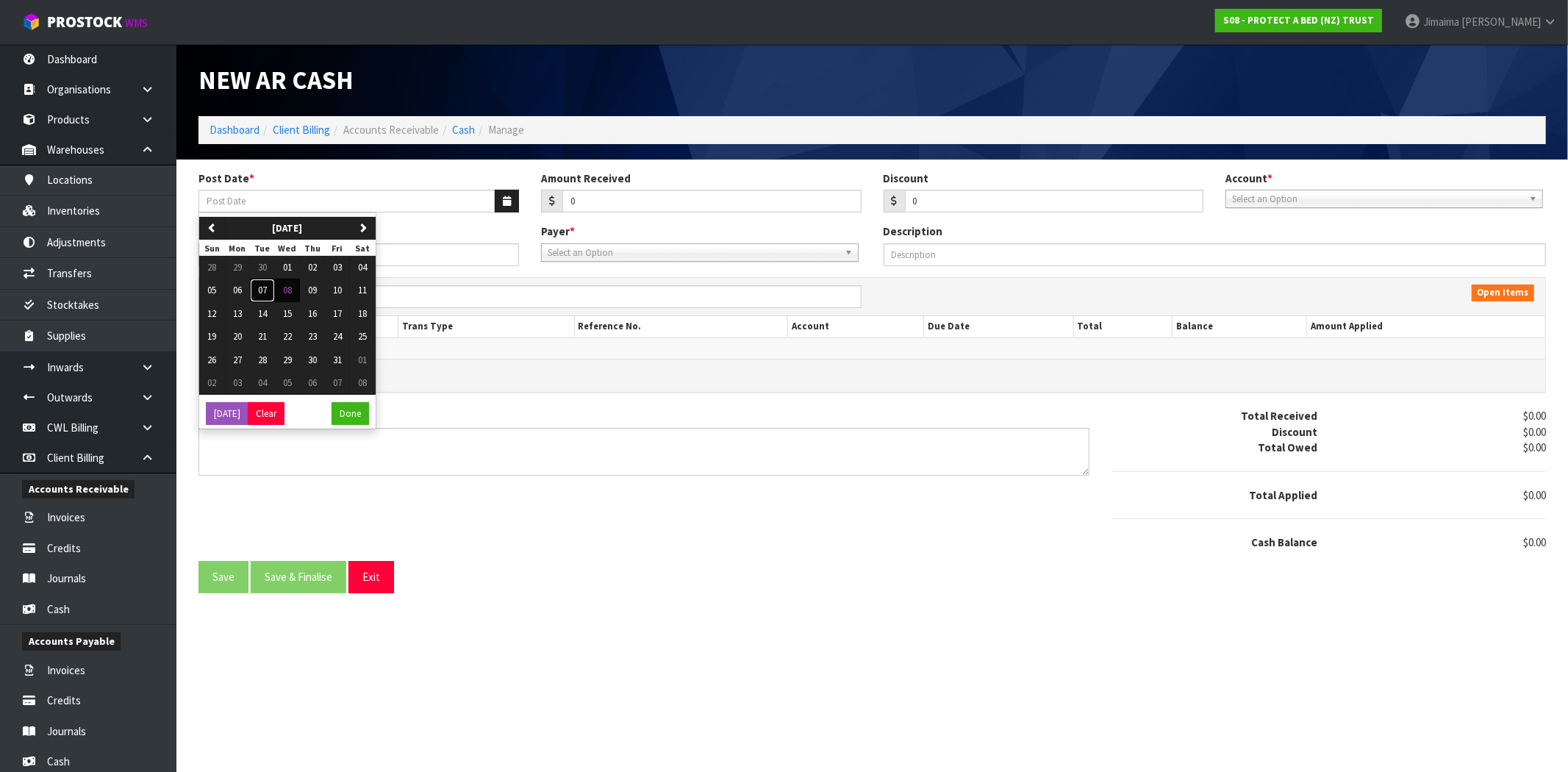
click at [255, 292] on button "07" at bounding box center [262, 290] width 25 height 24
type input "07/10/2025"
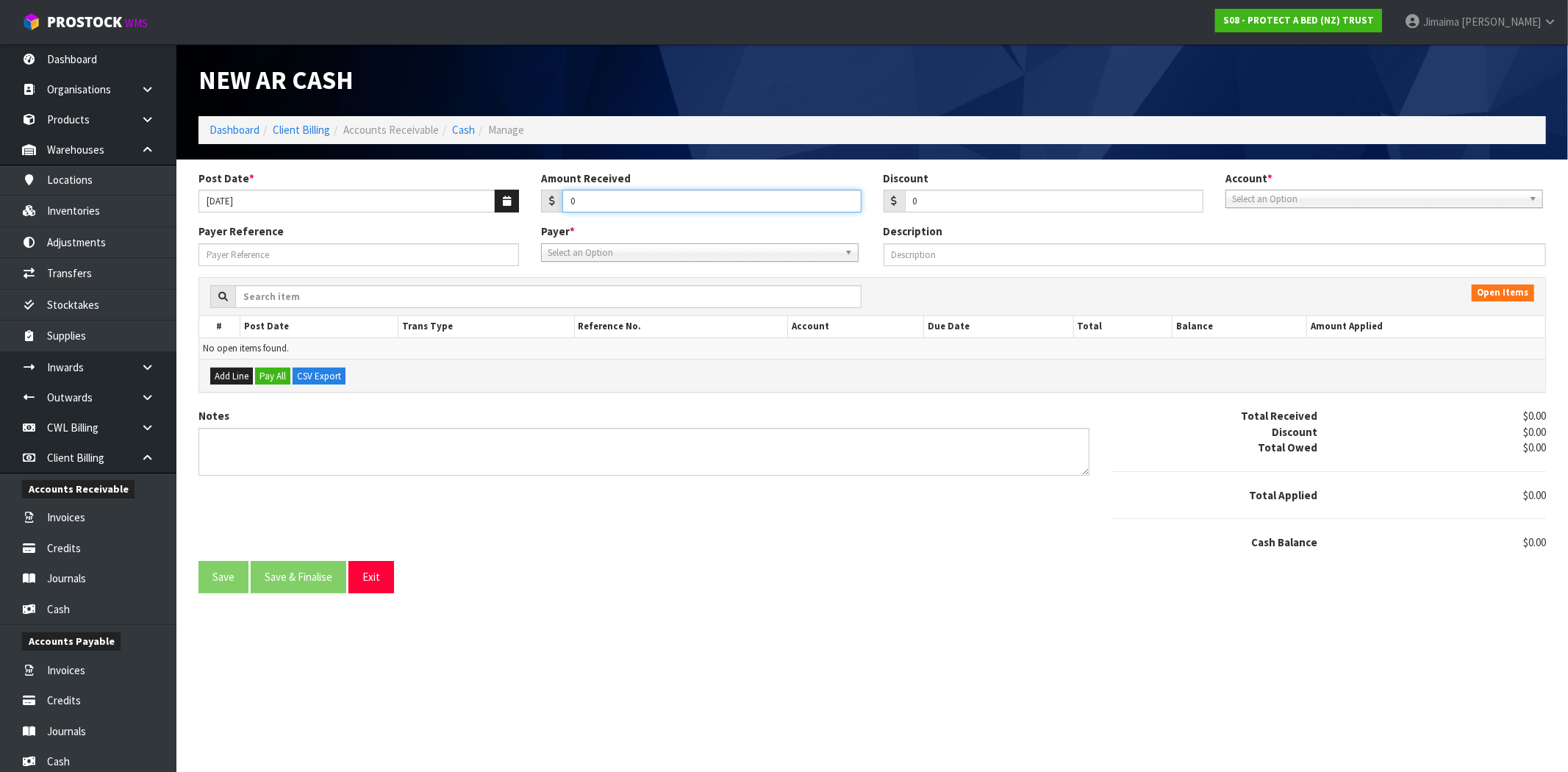
click at [462, 209] on div "Post Date * 07/10/2025 Amount Received 0 Discount 0 Account * 74-9118 - PAB ANZ…" at bounding box center [872, 198] width 1370 height 54
type input "710.13"
click at [1254, 198] on span "Select an Option" at bounding box center [1377, 199] width 291 height 17
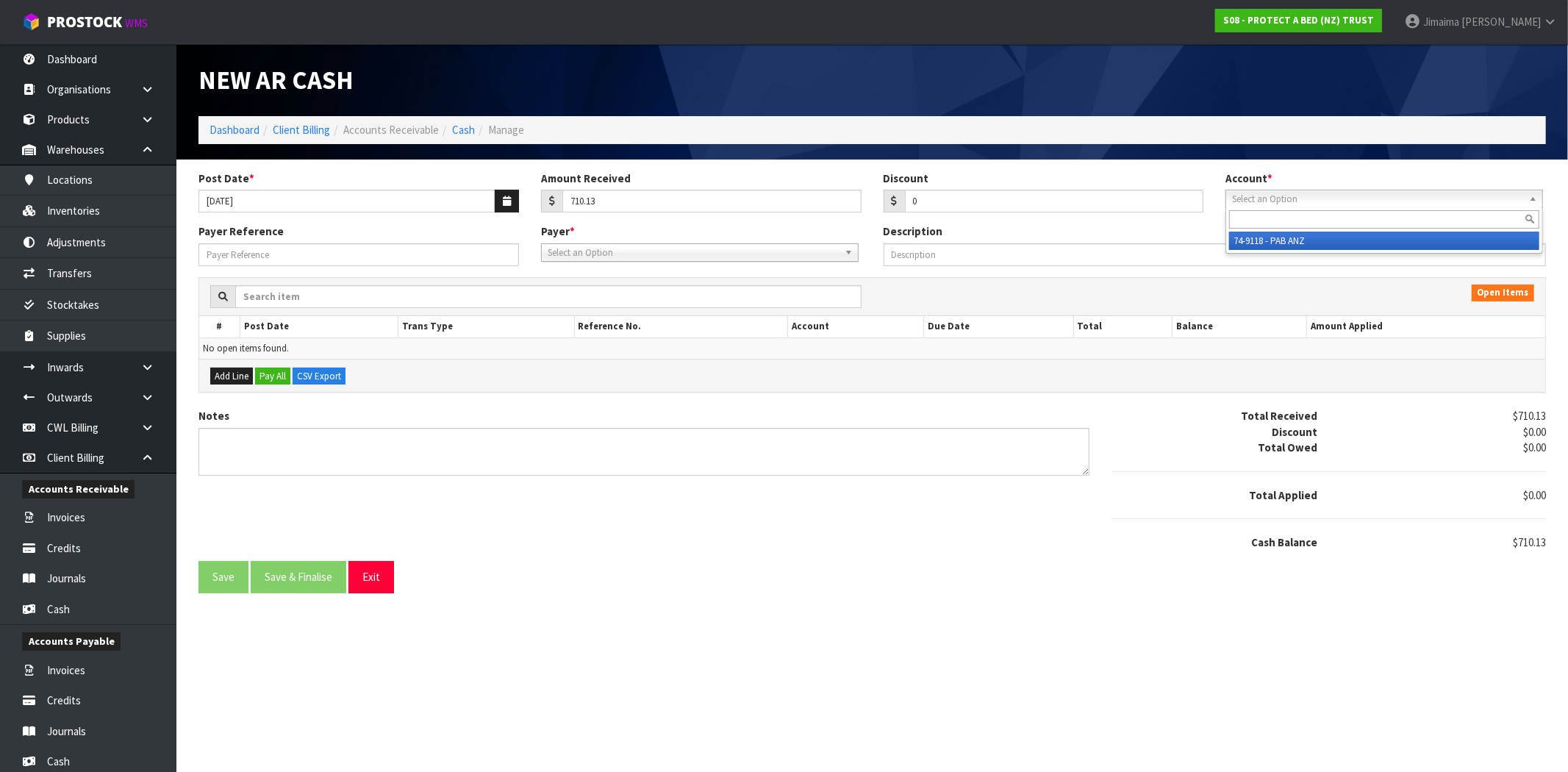
click at [1250, 248] on li "74-9118 - PAB ANZ" at bounding box center [1384, 240] width 310 height 18
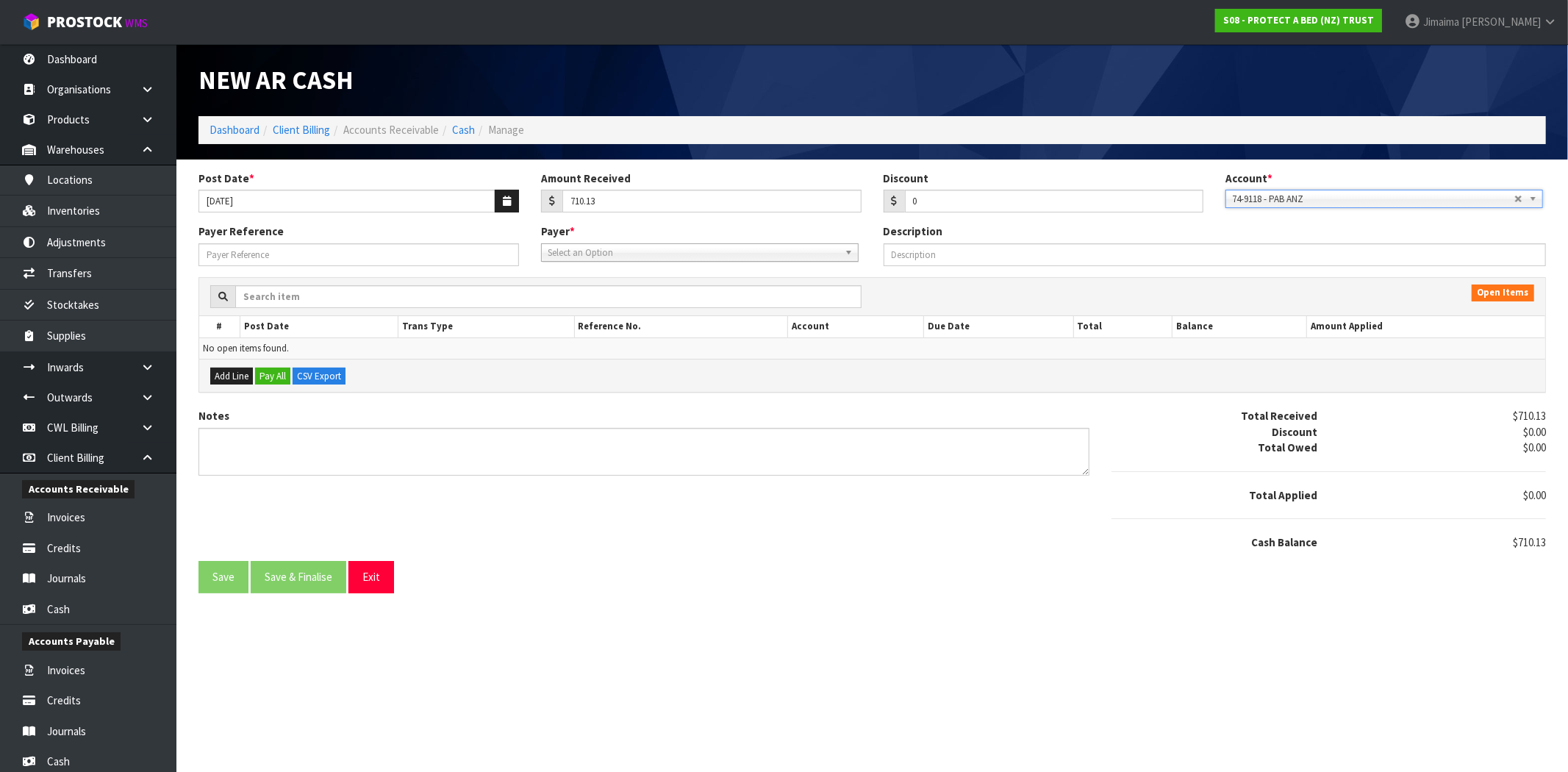
click at [665, 257] on span "Select an Option" at bounding box center [693, 252] width 291 height 17
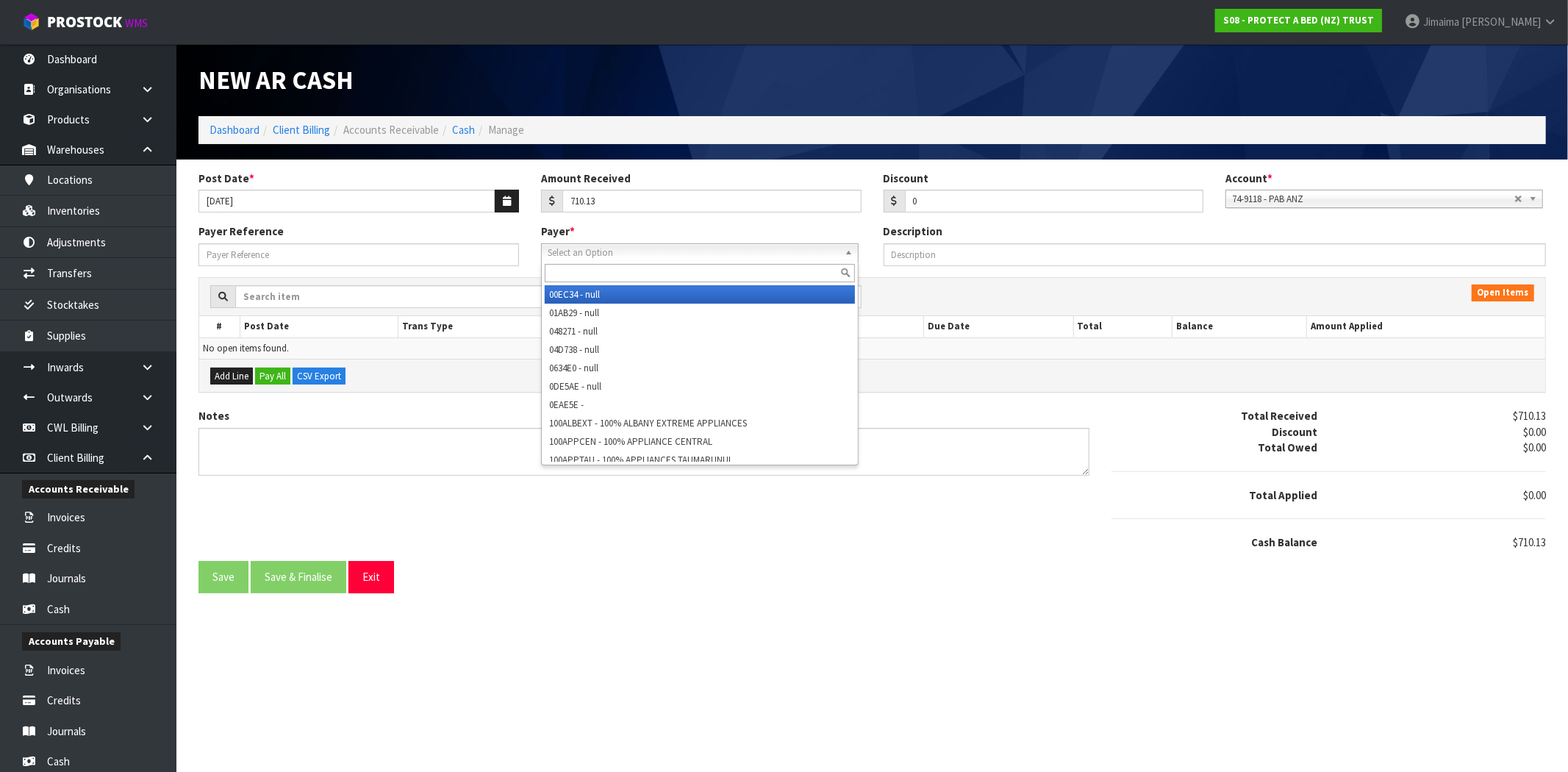
click at [630, 269] on input "text" at bounding box center [699, 273] width 310 height 18
type input "b"
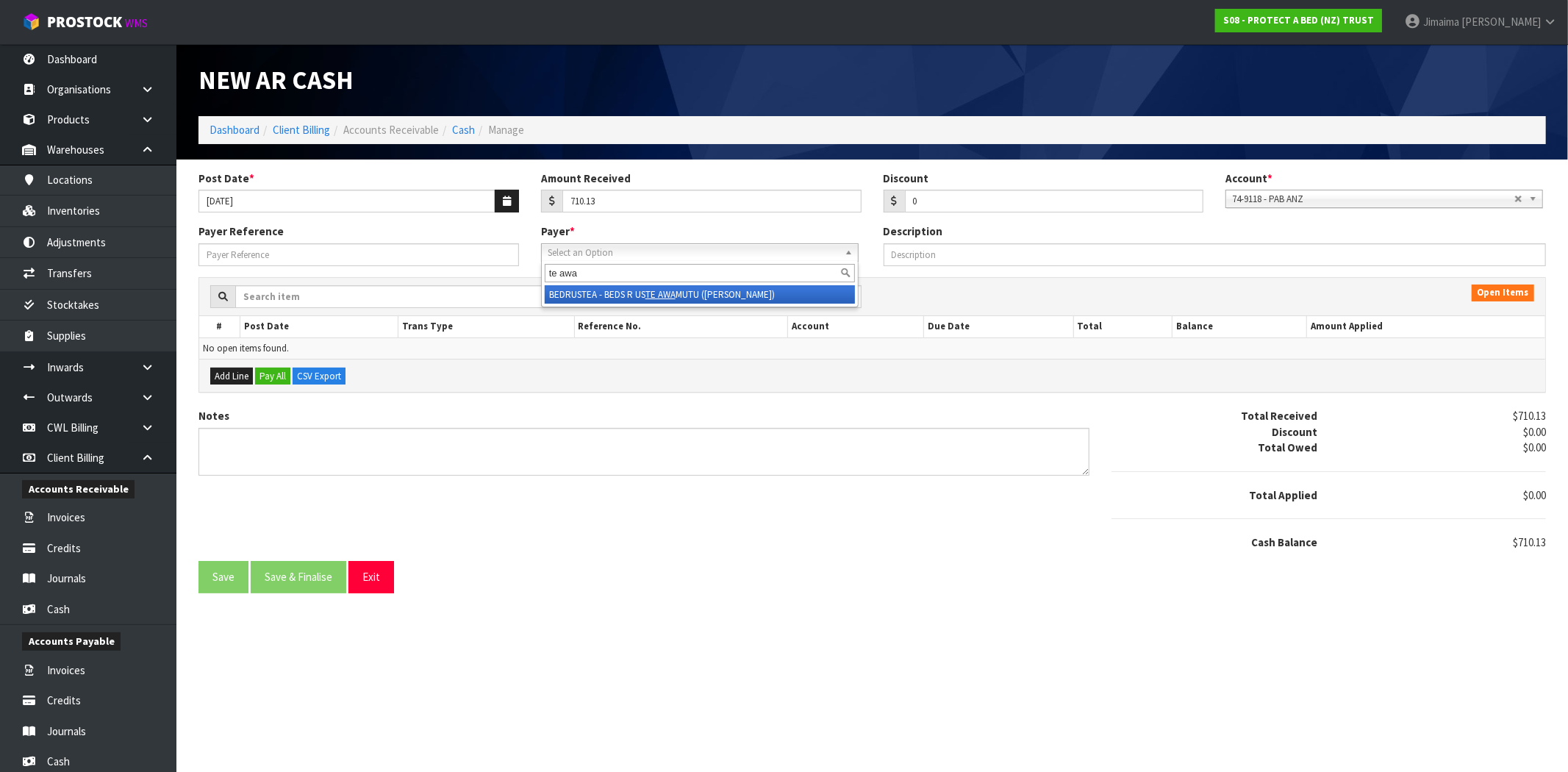
type input "te awa"
click at [640, 290] on li "BEDRUSTEA - BEDS R US TE AWA MUTU (MURRAY)" at bounding box center [699, 294] width 310 height 18
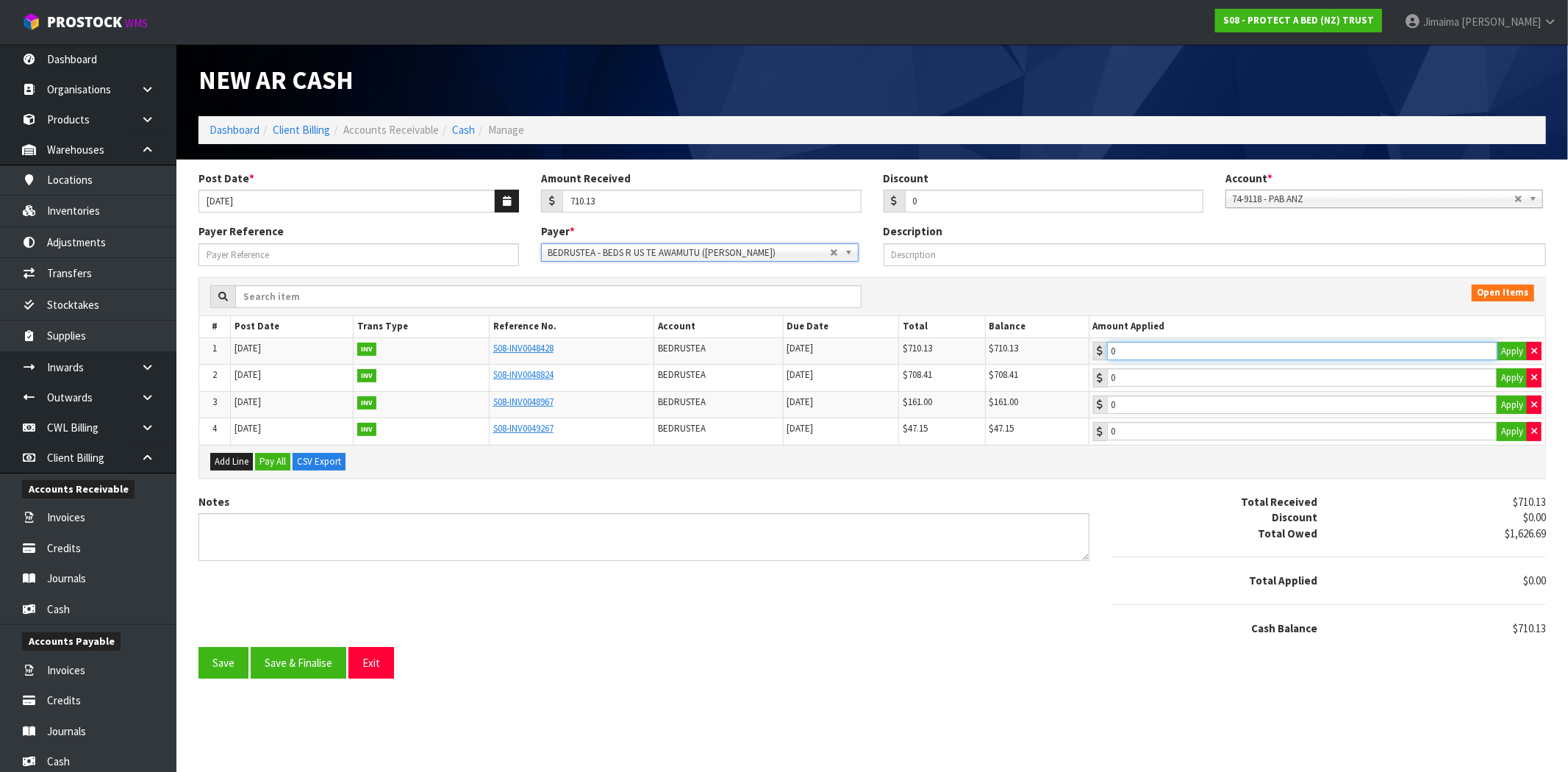
type input "710.13"
click at [1165, 355] on input "710.13" at bounding box center [1302, 351] width 390 height 18
click at [295, 670] on button "Save & Finalise" at bounding box center [298, 663] width 95 height 32
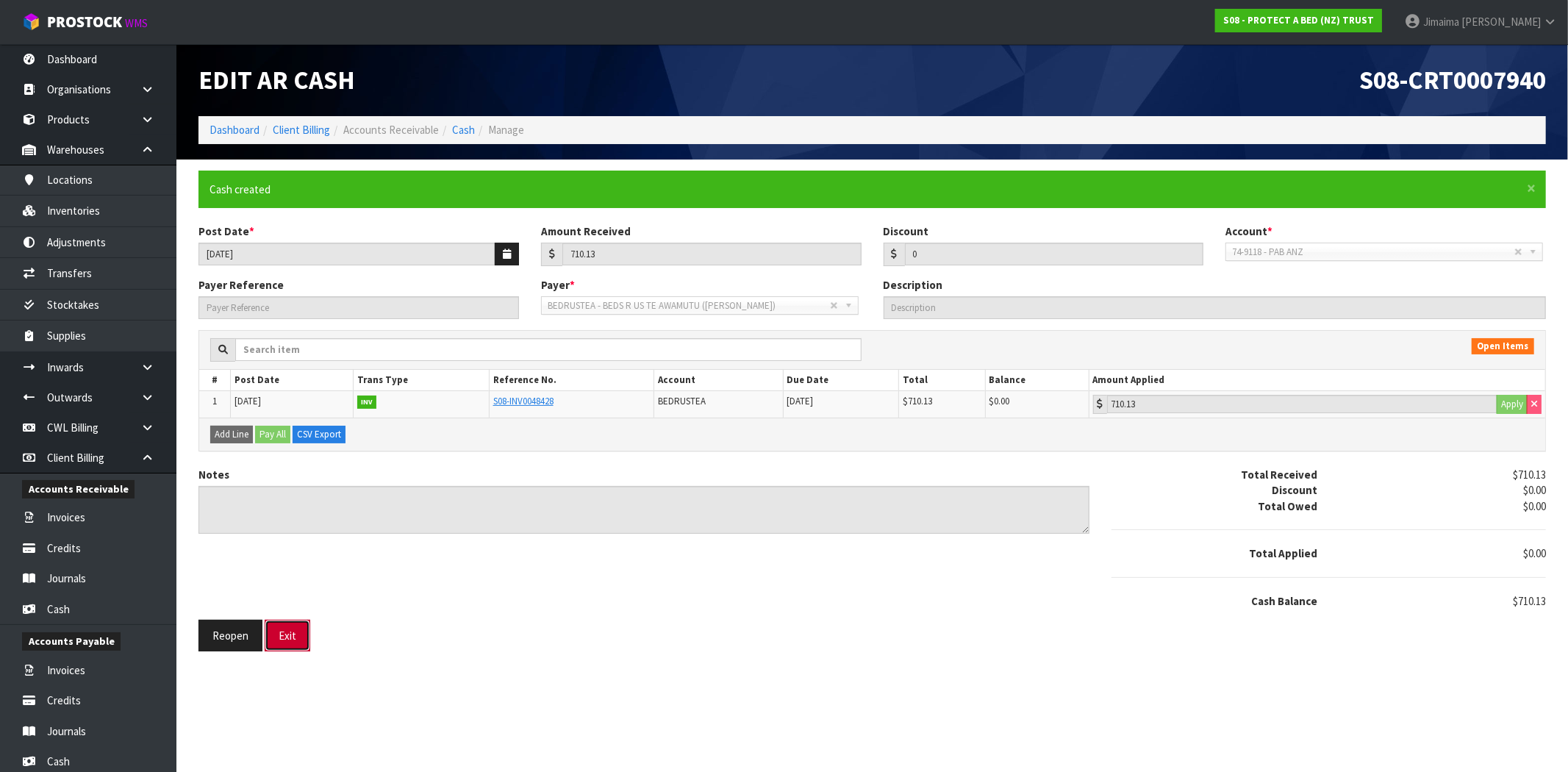
click at [302, 643] on button "Exit" at bounding box center [286, 636] width 45 height 32
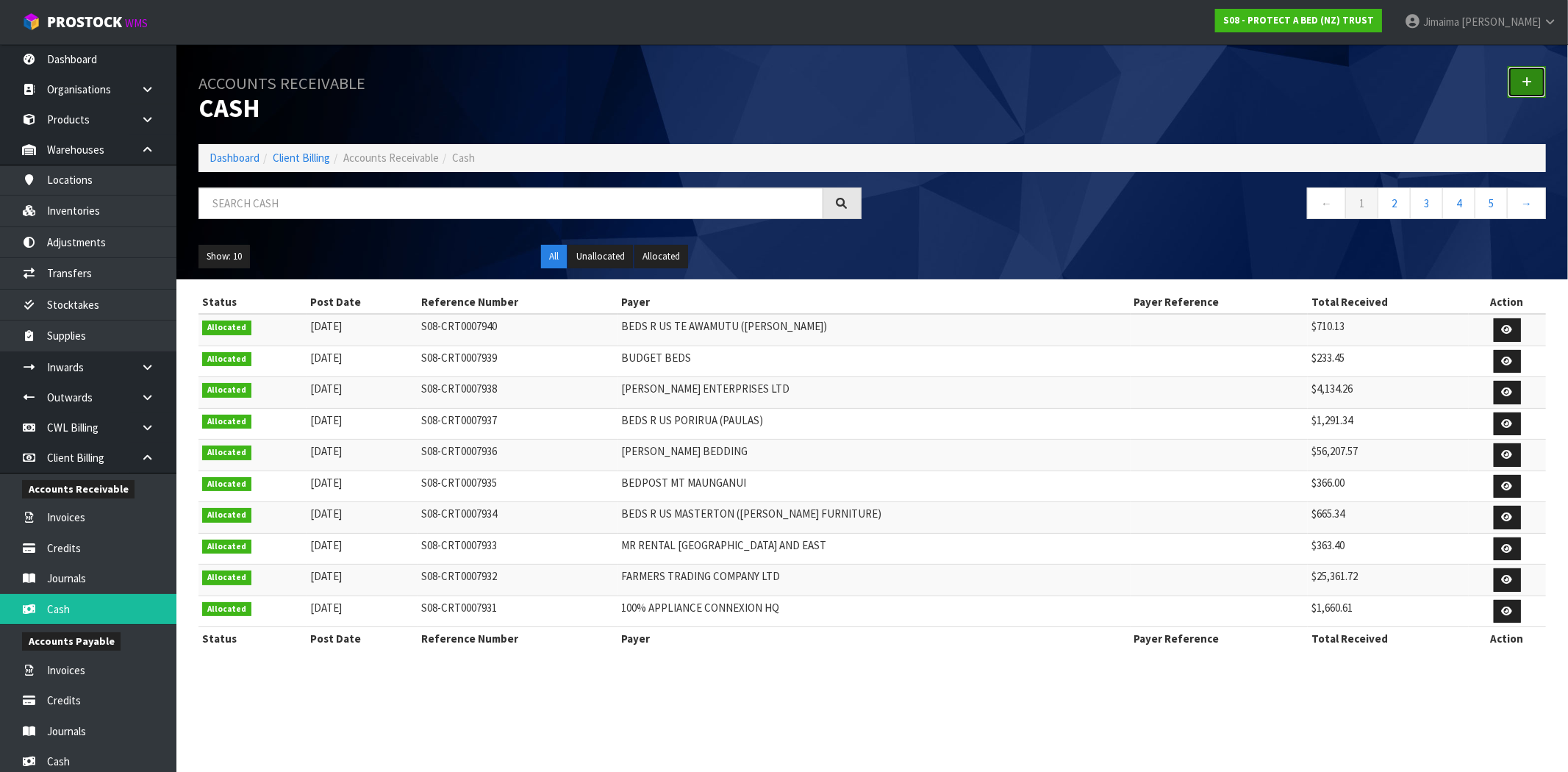
click at [1531, 83] on link at bounding box center [1527, 82] width 38 height 32
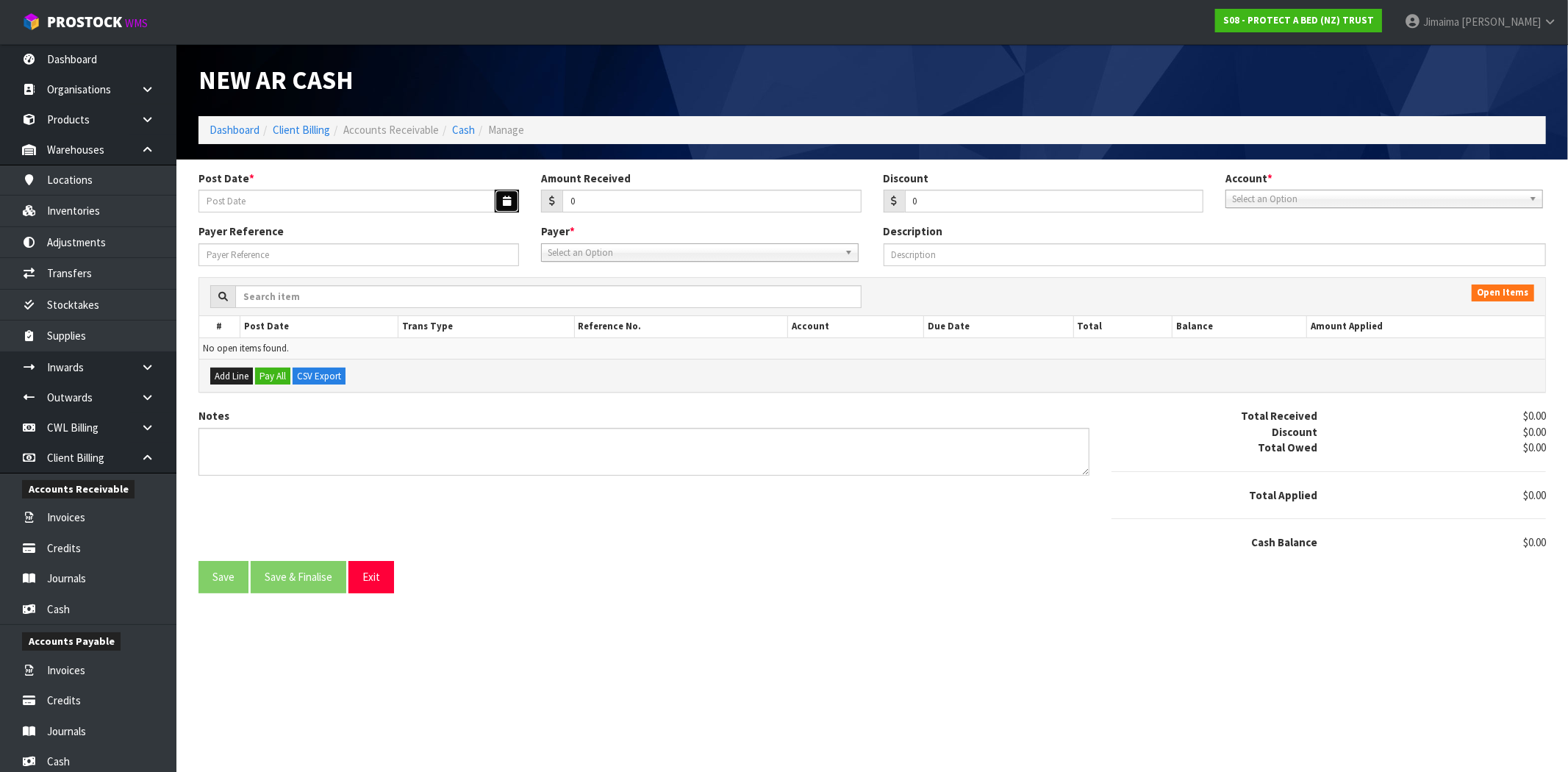
click at [503, 203] on icon "button" at bounding box center [507, 201] width 8 height 10
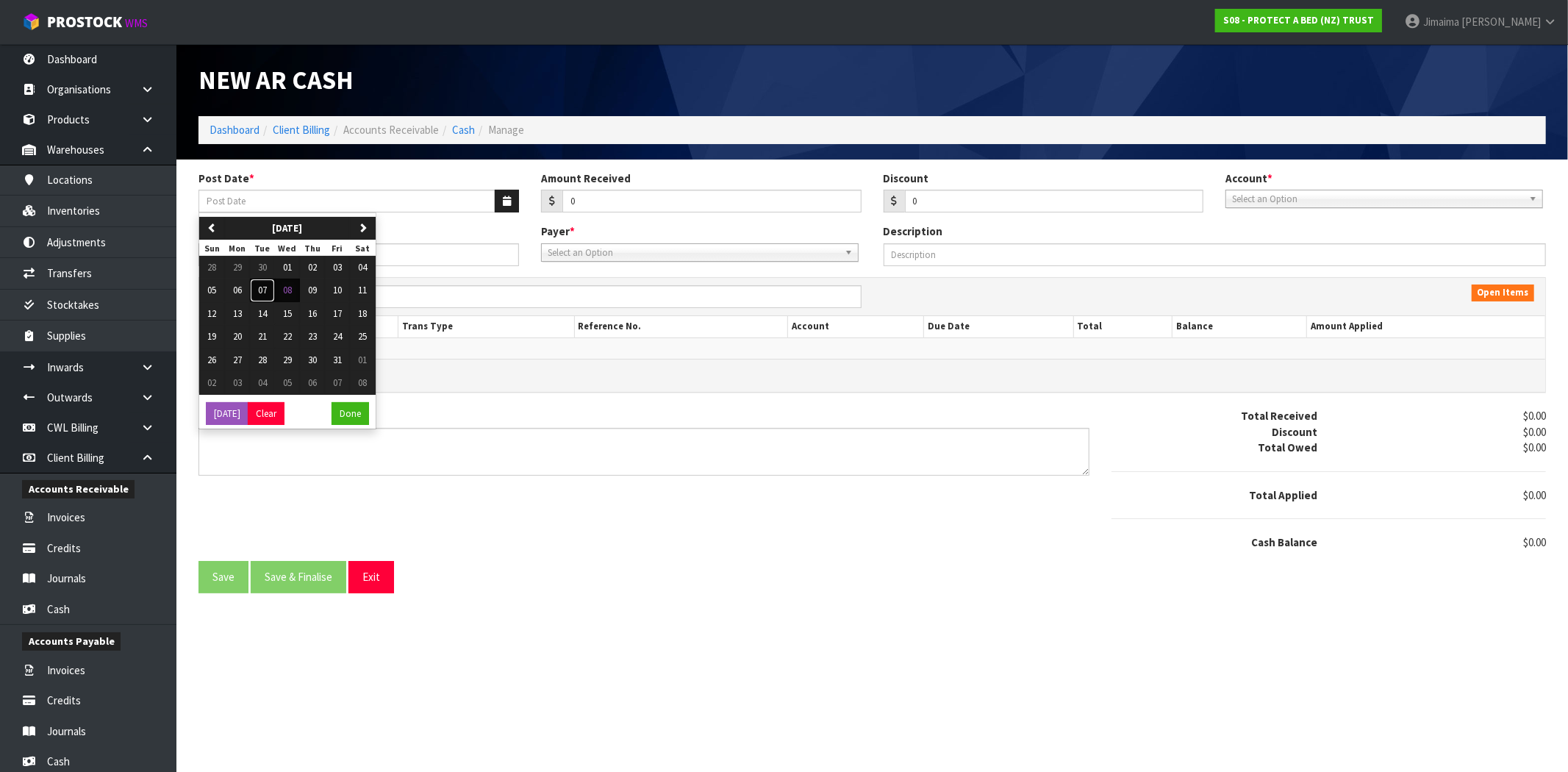
click at [267, 295] on span "07" at bounding box center [262, 290] width 9 height 13
type input "07/10/2025"
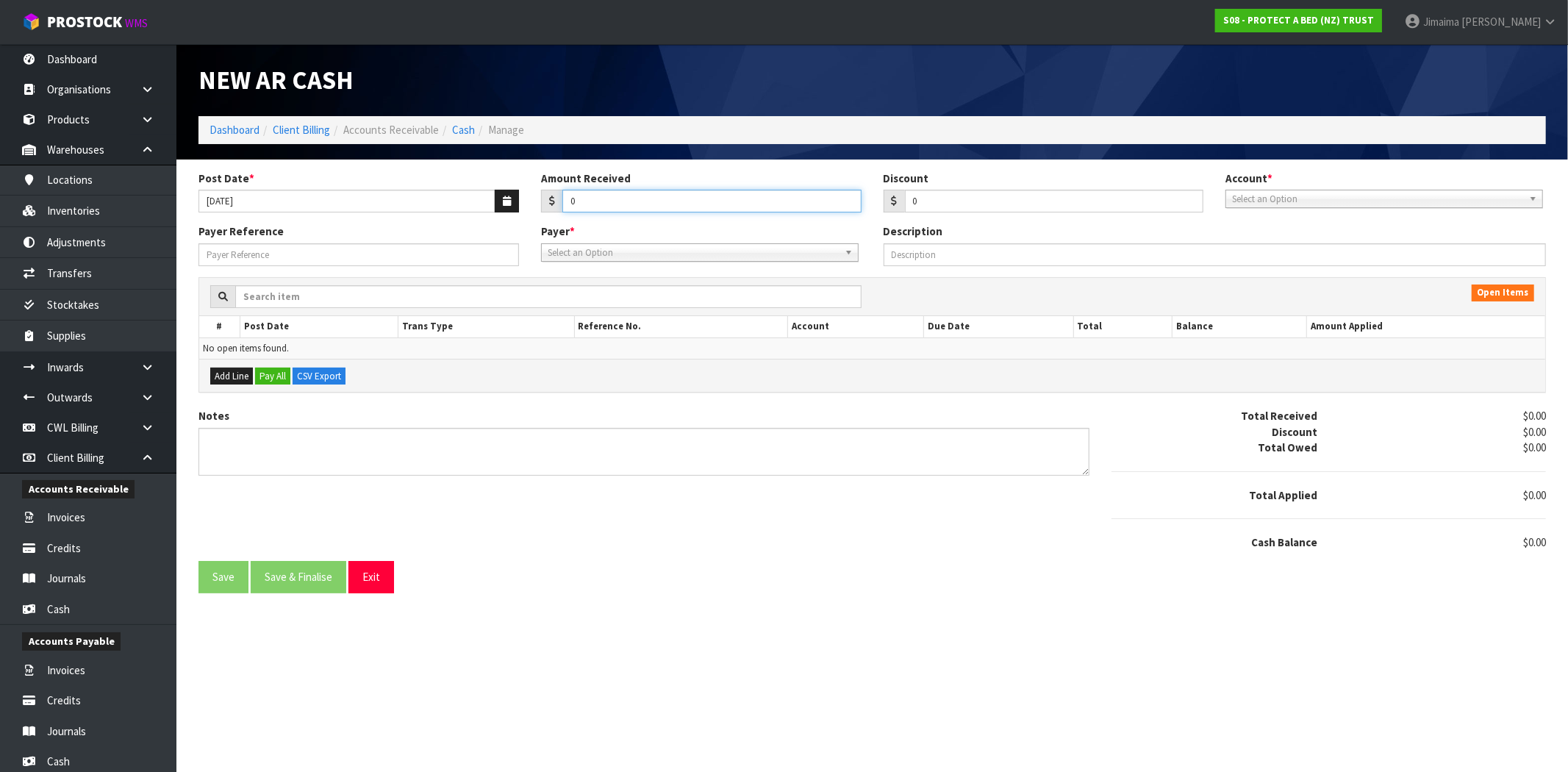
click at [517, 209] on div "Post Date * 07/10/2025 Amount Received 0 Discount 0 Account * 74-9118 - PAB ANZ…" at bounding box center [872, 198] width 1370 height 54
type input "1709.40"
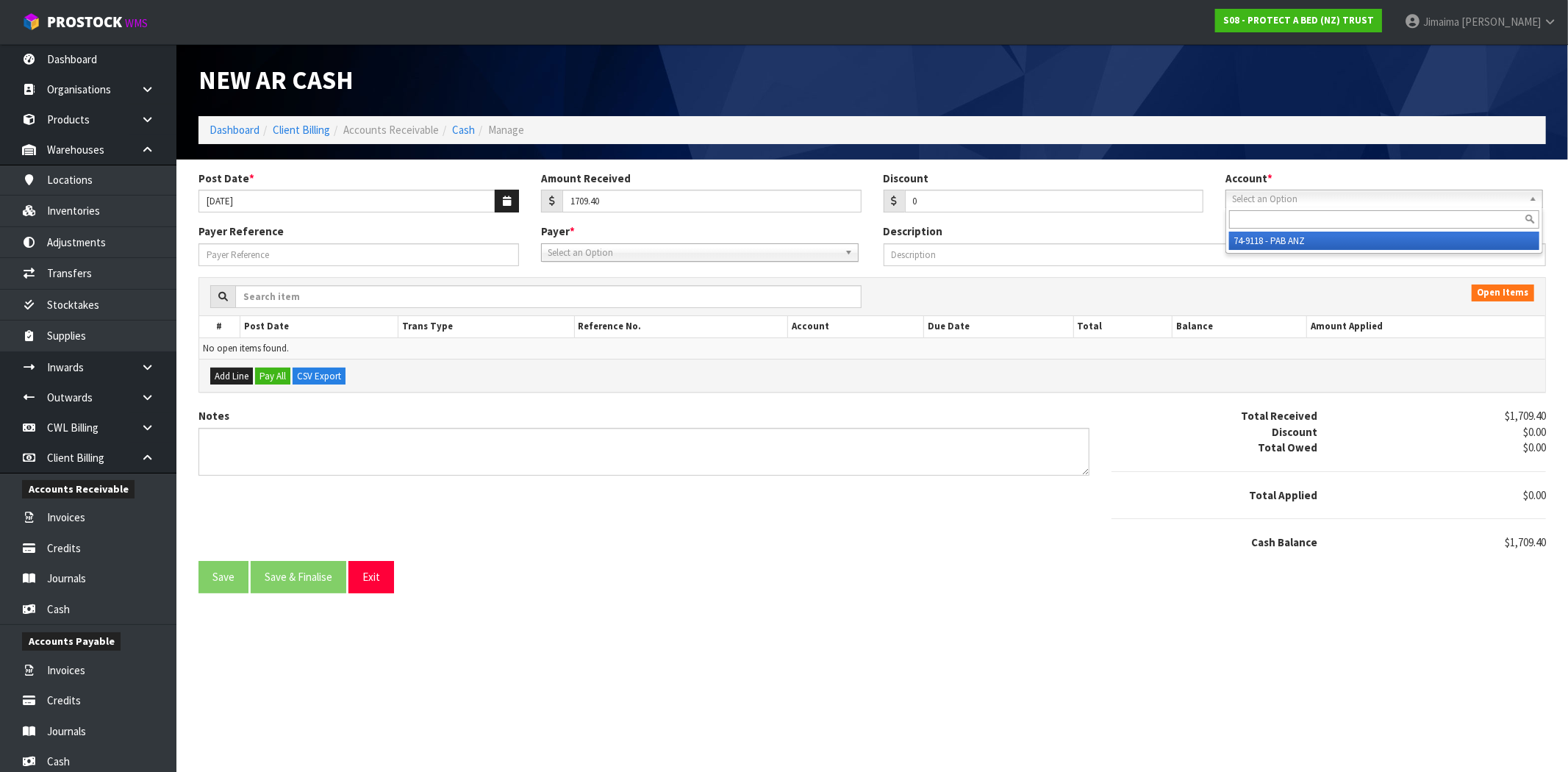
click at [1239, 200] on span "Select an Option" at bounding box center [1377, 199] width 291 height 17
click at [1251, 238] on li "74-9118 - PAB ANZ" at bounding box center [1384, 240] width 310 height 18
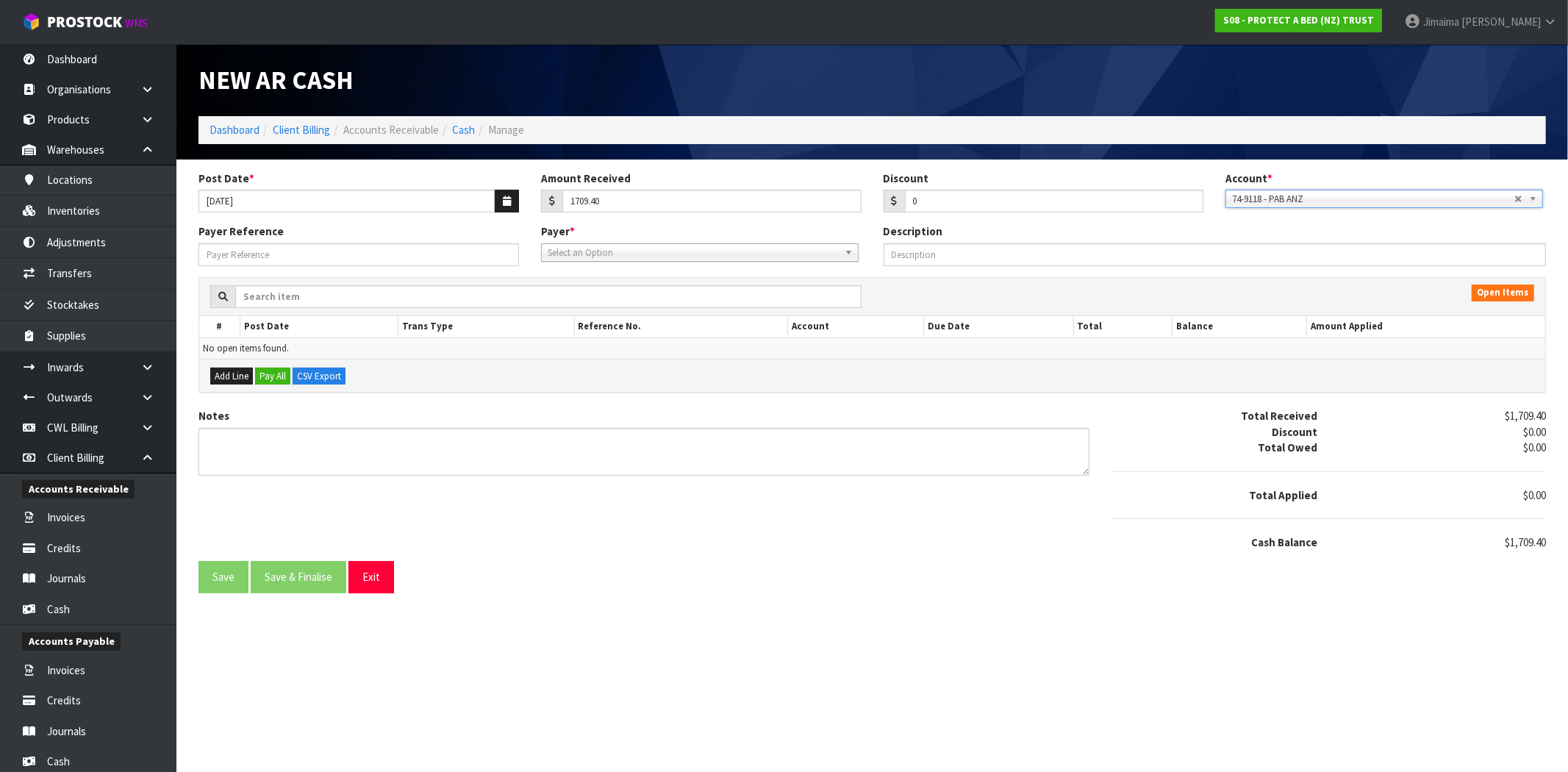
click at [687, 254] on span "Select an Option" at bounding box center [693, 252] width 291 height 17
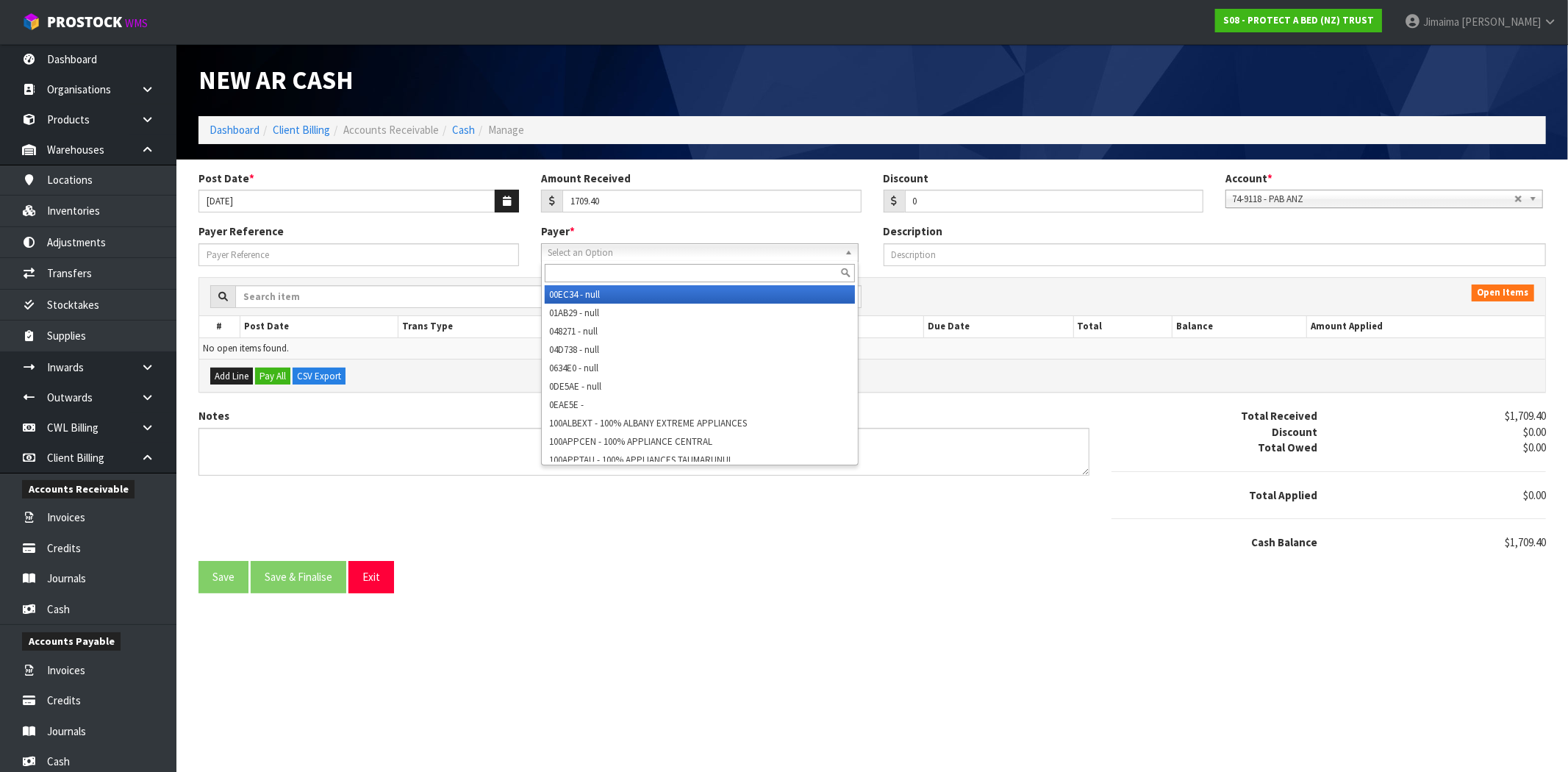
click at [640, 280] on input "text" at bounding box center [699, 273] width 310 height 18
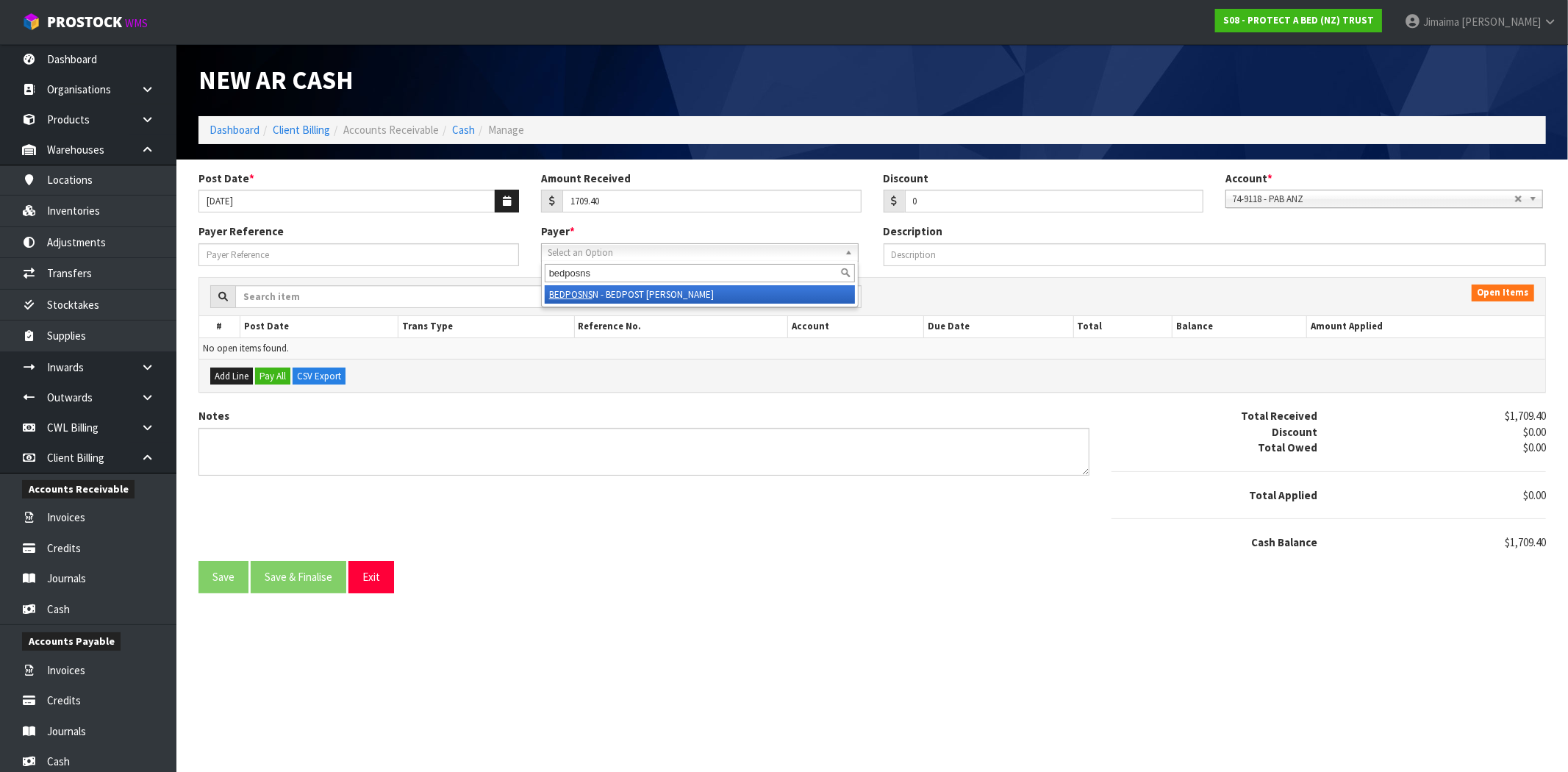
type input "bedposns"
click at [649, 293] on li "BEDPOSNS N - BEDPOST NELSON" at bounding box center [699, 294] width 310 height 18
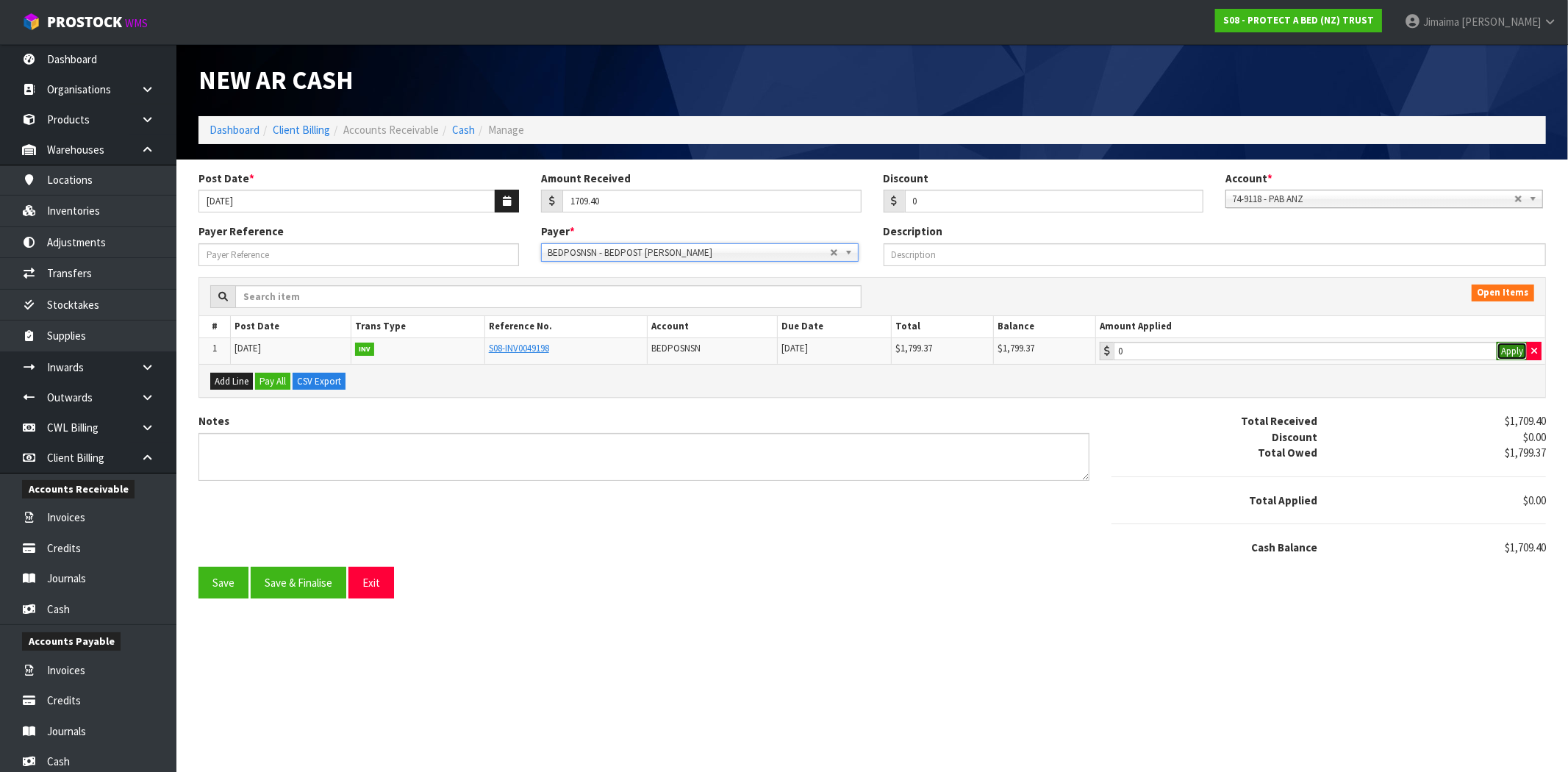
click at [1515, 347] on button "Apply" at bounding box center [1512, 351] width 31 height 19
type input "1799.37"
drag, startPoint x: 1551, startPoint y: 554, endPoint x: 1522, endPoint y: 554, distance: 29.0
click at [1522, 554] on div "-$89.97" at bounding box center [1442, 547] width 228 height 15
copy span "89.97"
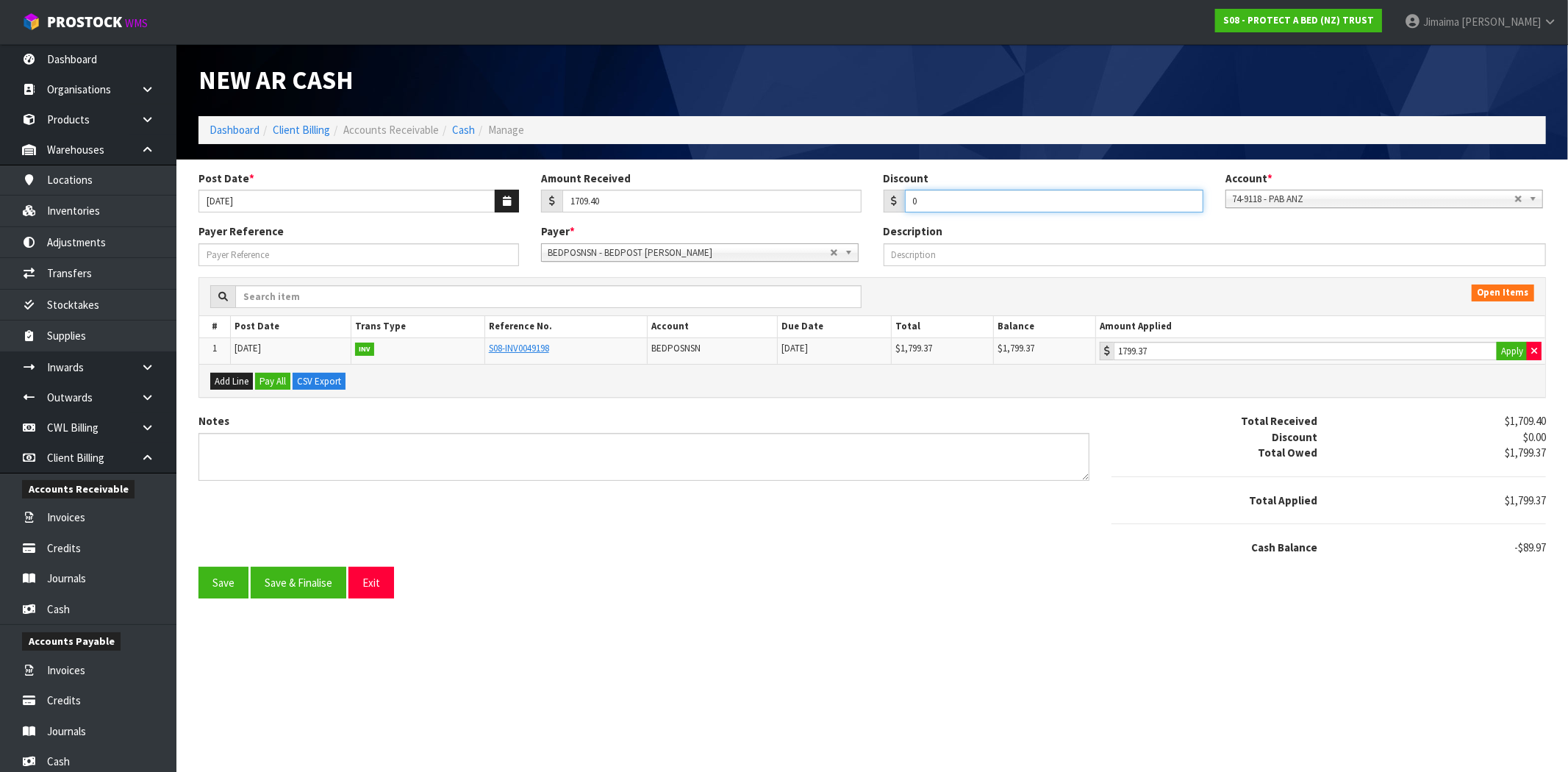
drag, startPoint x: 947, startPoint y: 196, endPoint x: 912, endPoint y: 229, distance: 48.1
click at [905, 204] on input "0" at bounding box center [1054, 201] width 299 height 23
paste input "89.97"
type input "89.97"
click at [320, 583] on button "Save & Finalise" at bounding box center [298, 582] width 95 height 32
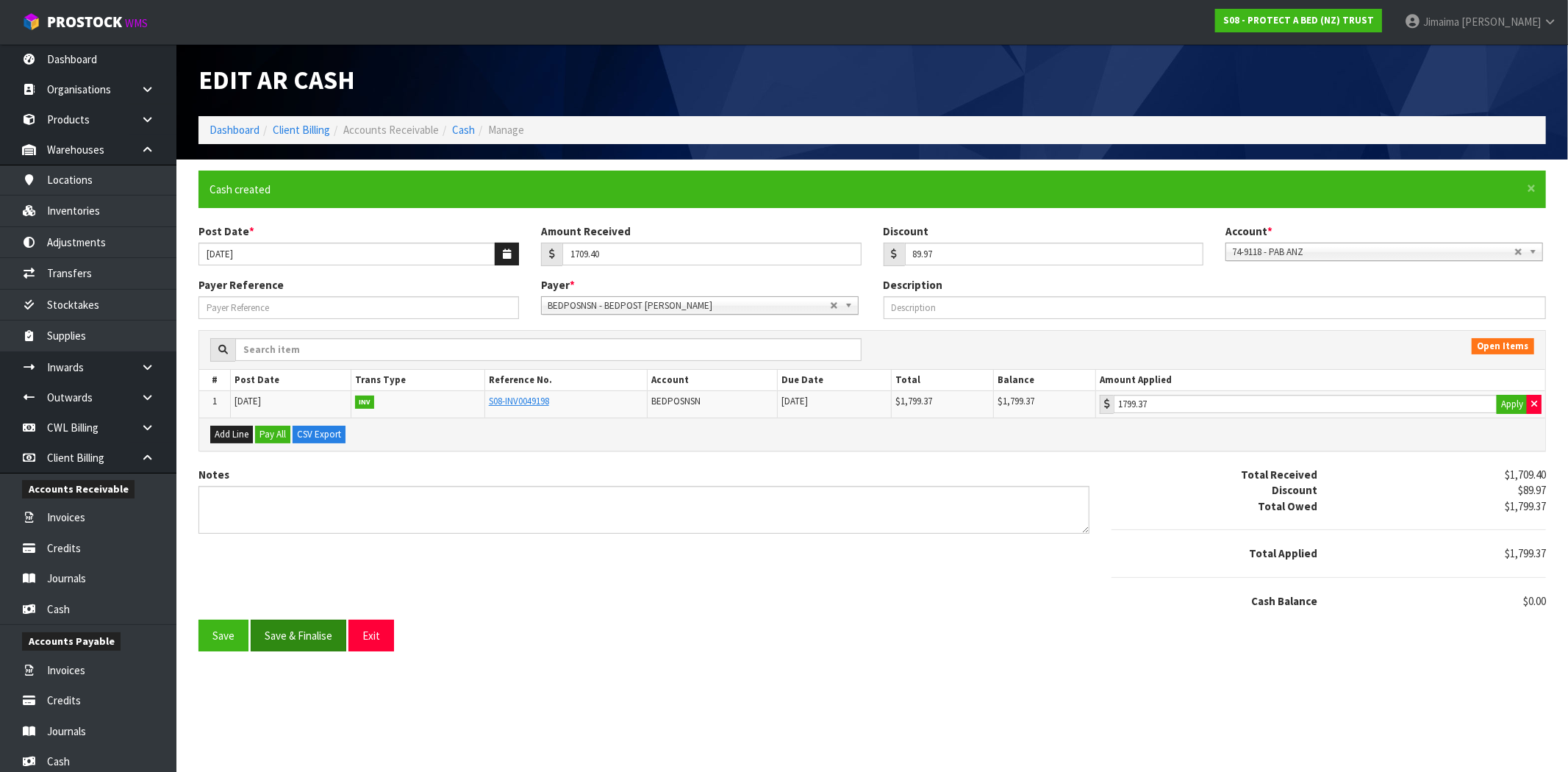
type input "1709.4"
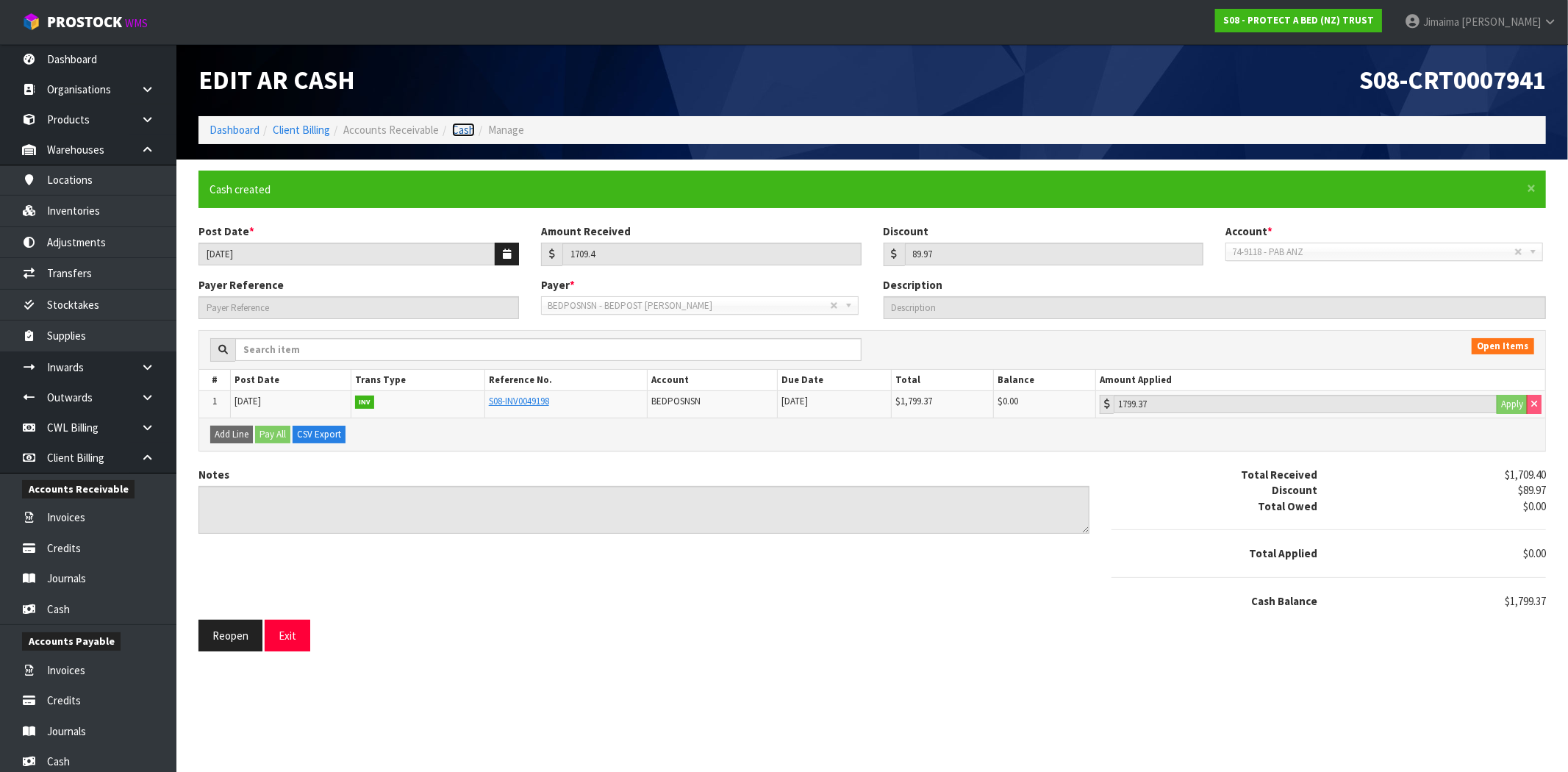
click at [468, 130] on link "Cash" at bounding box center [463, 130] width 23 height 14
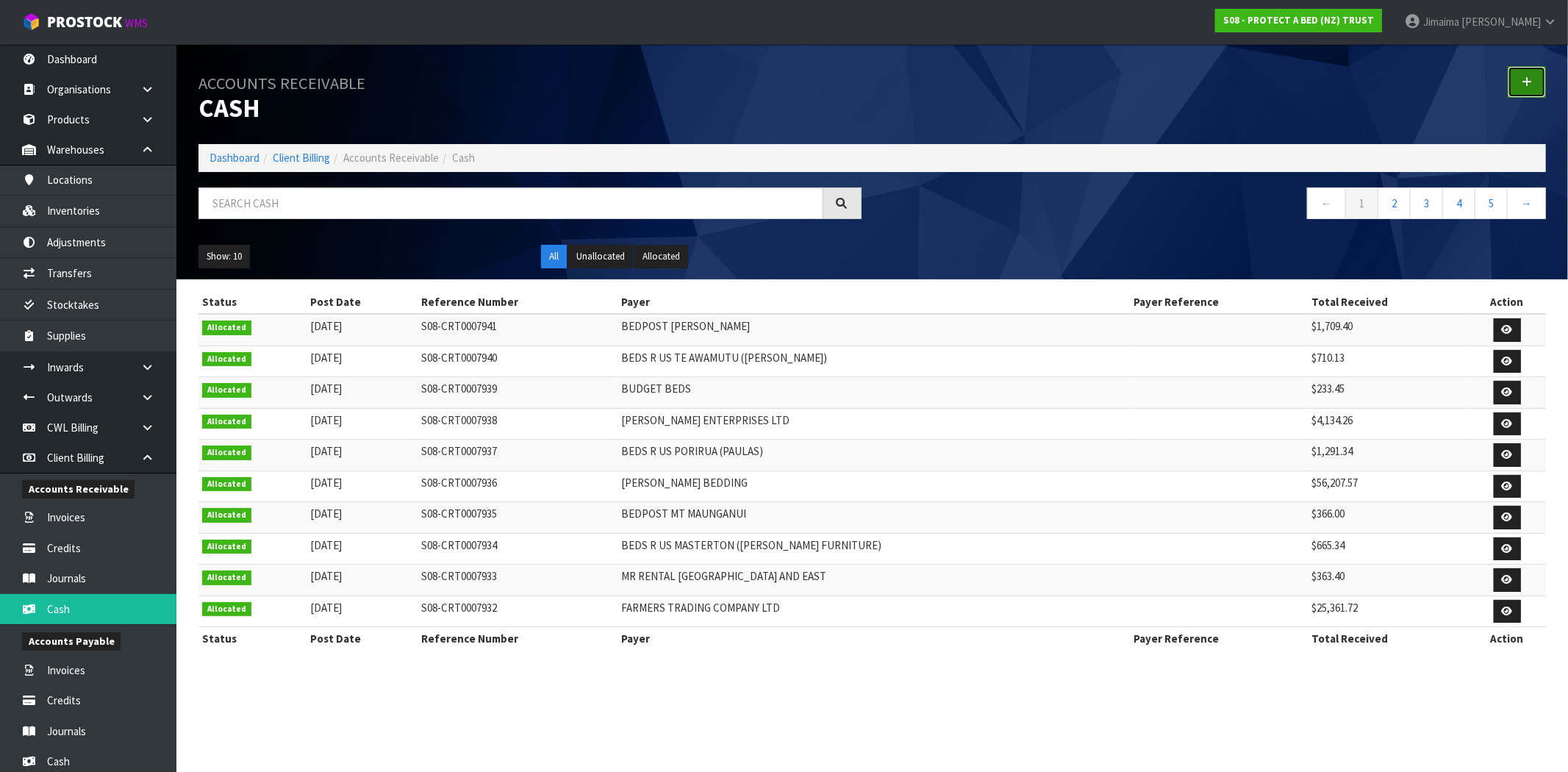
click at [1535, 86] on link at bounding box center [1527, 82] width 38 height 32
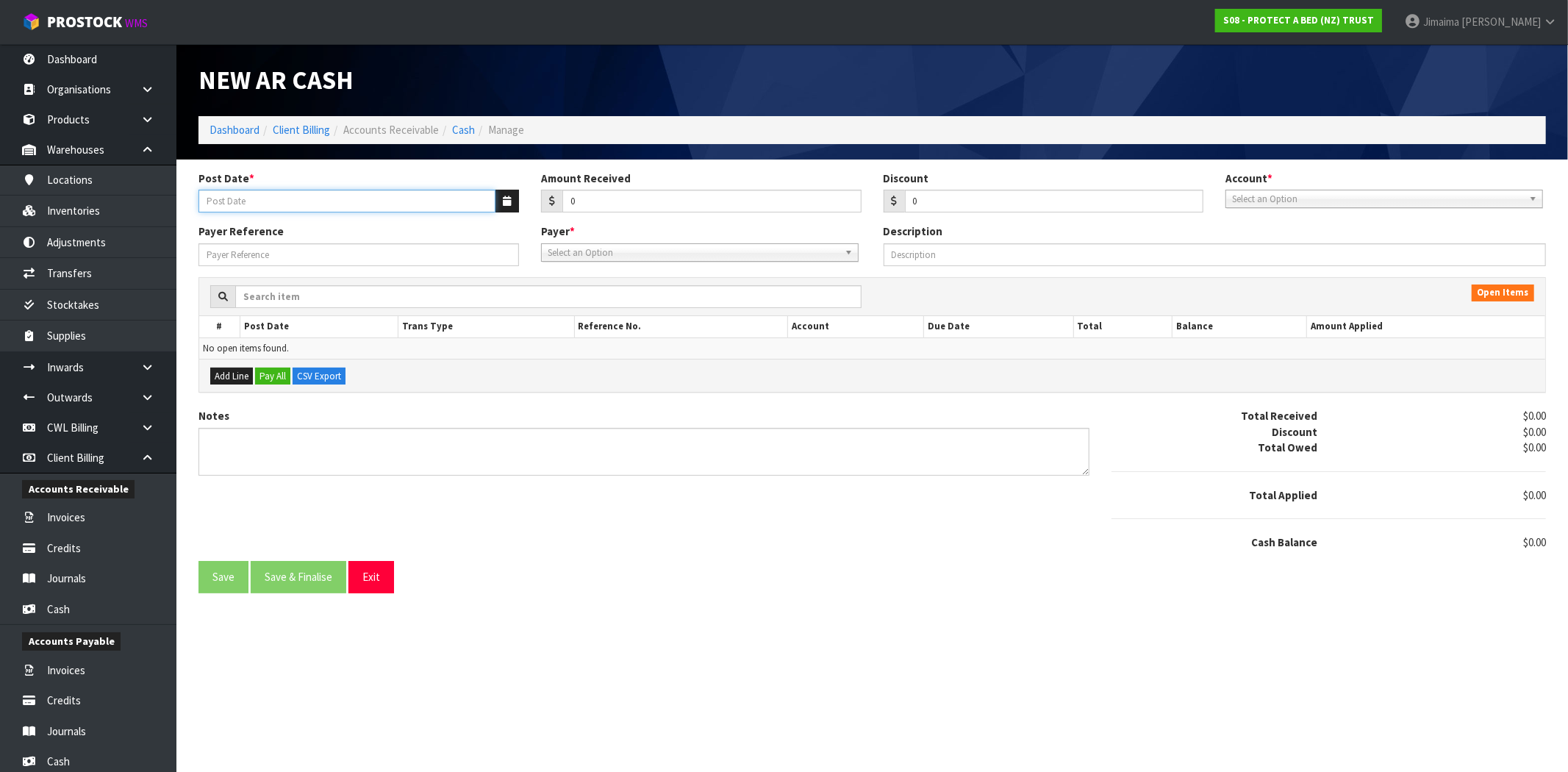
click at [291, 209] on input "Post Date *" at bounding box center [347, 201] width 297 height 23
click at [502, 206] on button "button" at bounding box center [506, 201] width 25 height 23
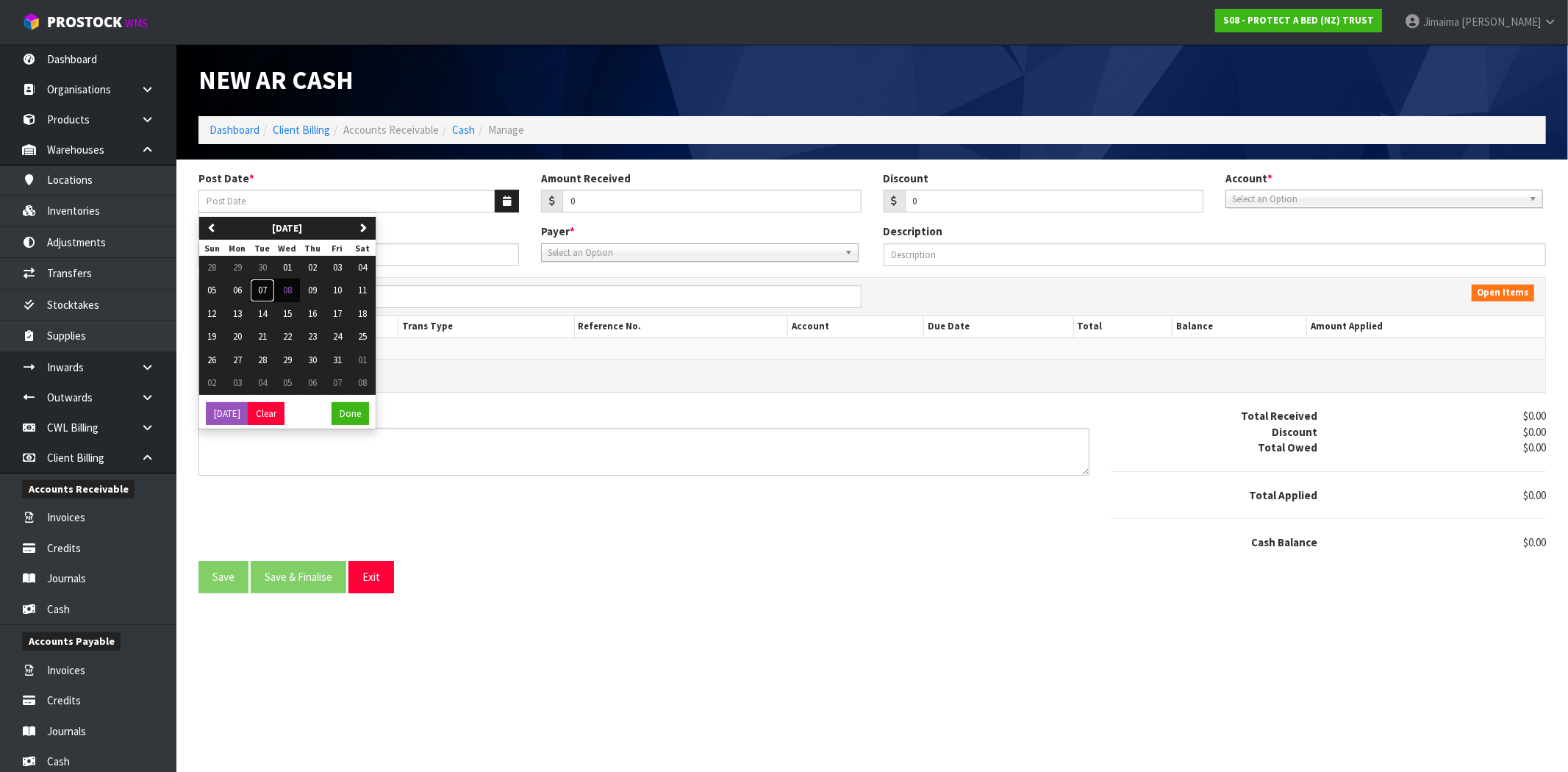
click at [265, 288] on span "07" at bounding box center [262, 290] width 9 height 13
type input "07/10/2025"
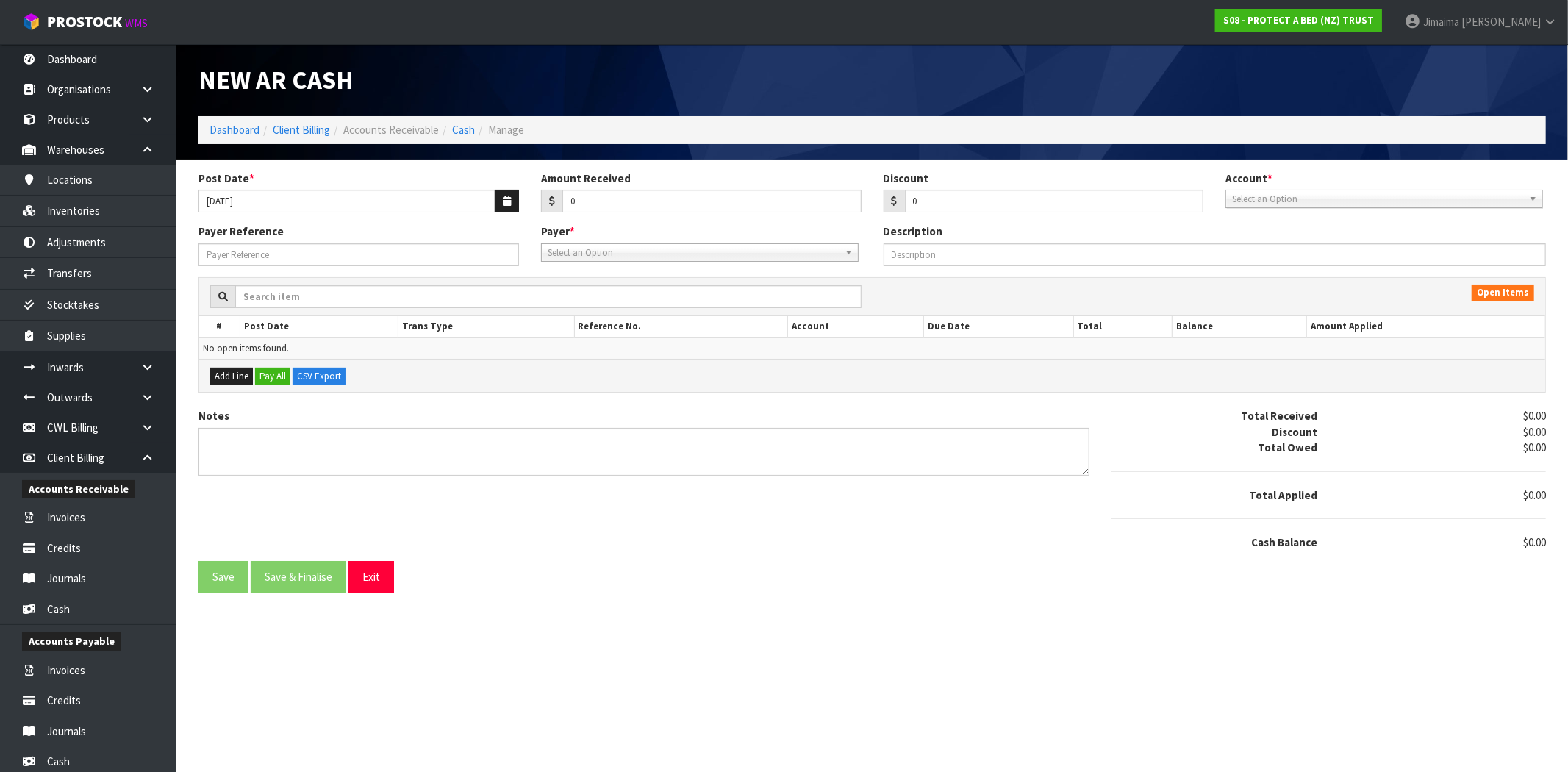
drag, startPoint x: 586, startPoint y: 194, endPoint x: 554, endPoint y: 197, distance: 32.1
click at [554, 197] on div "Amount Received 0" at bounding box center [701, 192] width 343 height 43
drag, startPoint x: 601, startPoint y: 202, endPoint x: 447, endPoint y: 210, distance: 154.2
click at [458, 213] on div "Post Date * 07/10/2025 Amount Received 0 Discount 0 Account * 74-9118 - PAB ANZ…" at bounding box center [872, 198] width 1370 height 54
type input "1925.68"
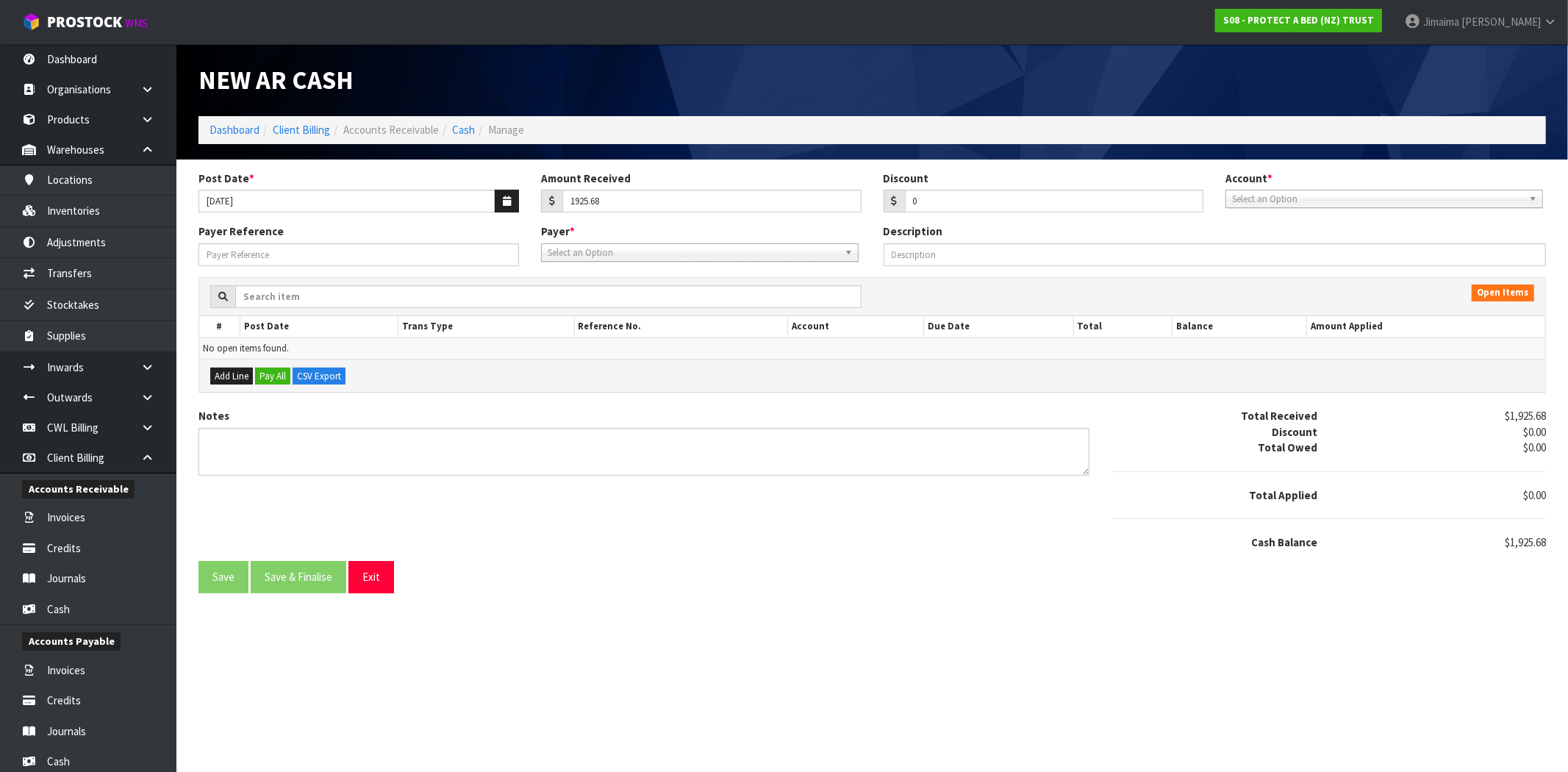
click at [1242, 188] on div "Account * 74-9118 - PAB ANZ Select an Option" at bounding box center [1385, 189] width 343 height 37
drag, startPoint x: 1260, startPoint y: 201, endPoint x: 1265, endPoint y: 217, distance: 16.8
click at [1261, 201] on span "Select an Option" at bounding box center [1377, 199] width 291 height 17
click at [1265, 238] on li "74-9118 - PAB ANZ" at bounding box center [1384, 240] width 310 height 18
click at [760, 246] on span "Select an Option" at bounding box center [693, 252] width 291 height 17
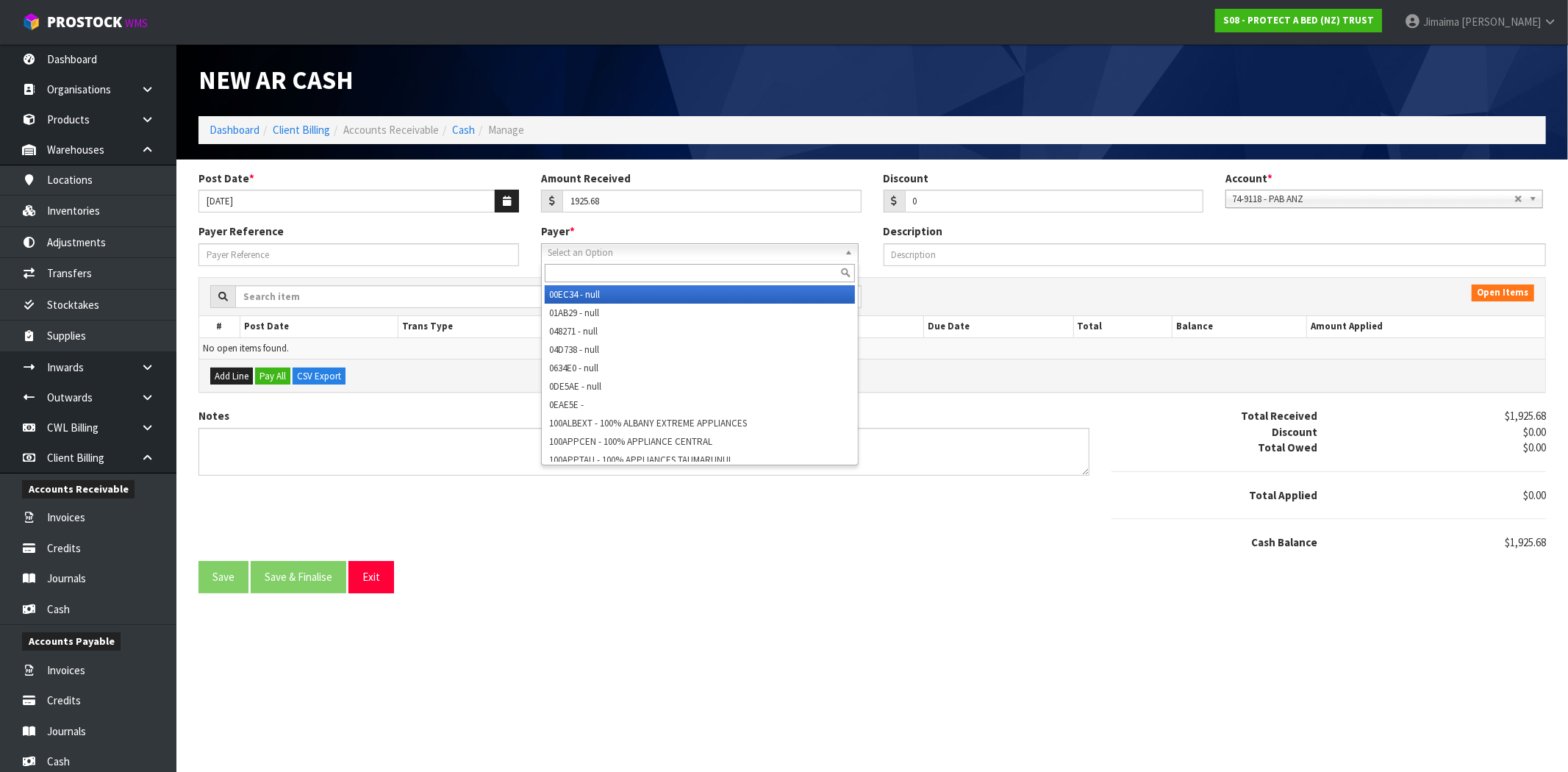
click at [729, 263] on div at bounding box center [700, 273] width 316 height 25
click at [729, 270] on input "text" at bounding box center [699, 273] width 310 height 18
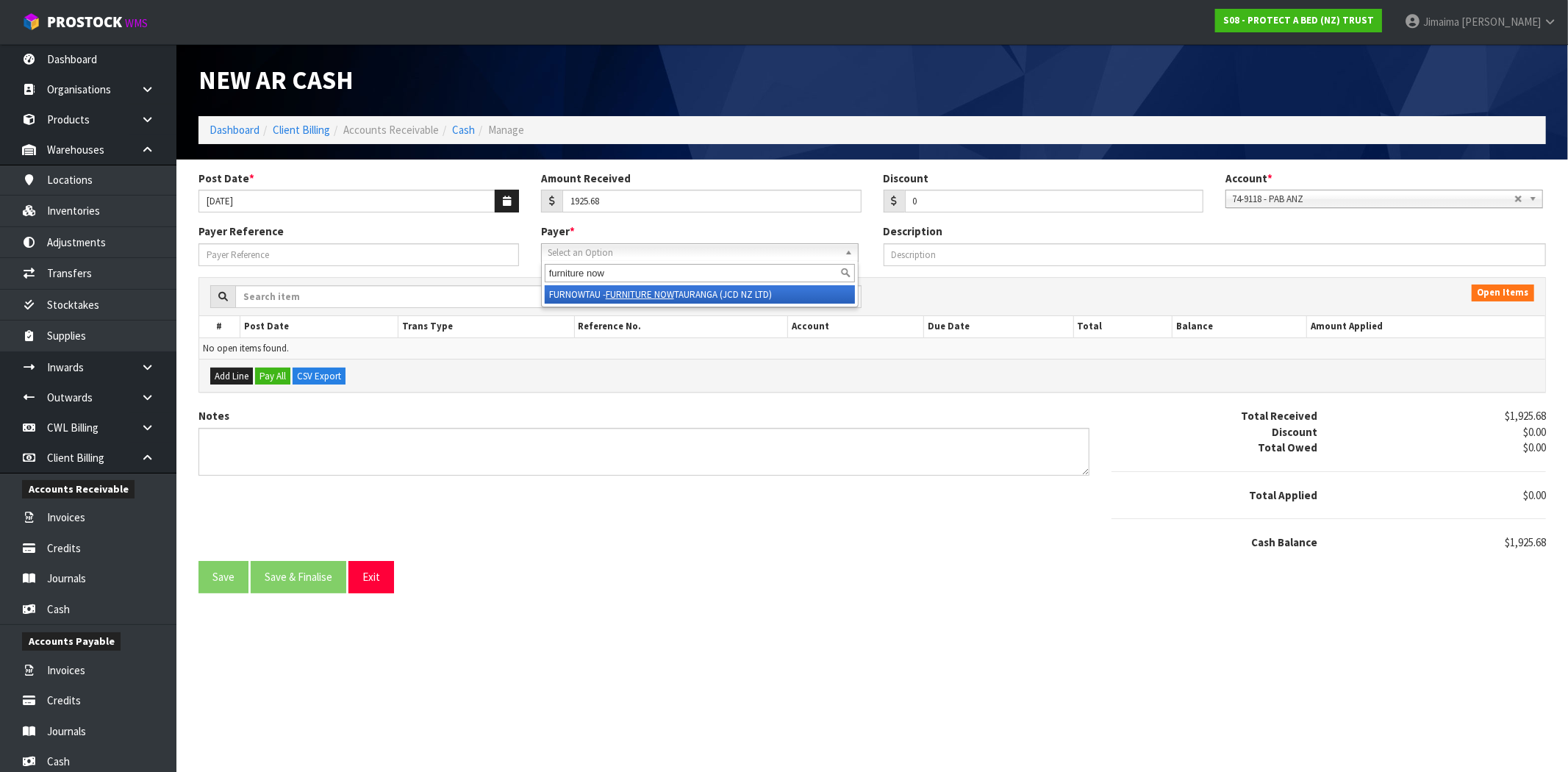
type input "furniture now"
click at [721, 296] on li "FURNOWTAU - FURNITURE NOW TAURANGA (JCD NZ LTD)" at bounding box center [699, 294] width 310 height 18
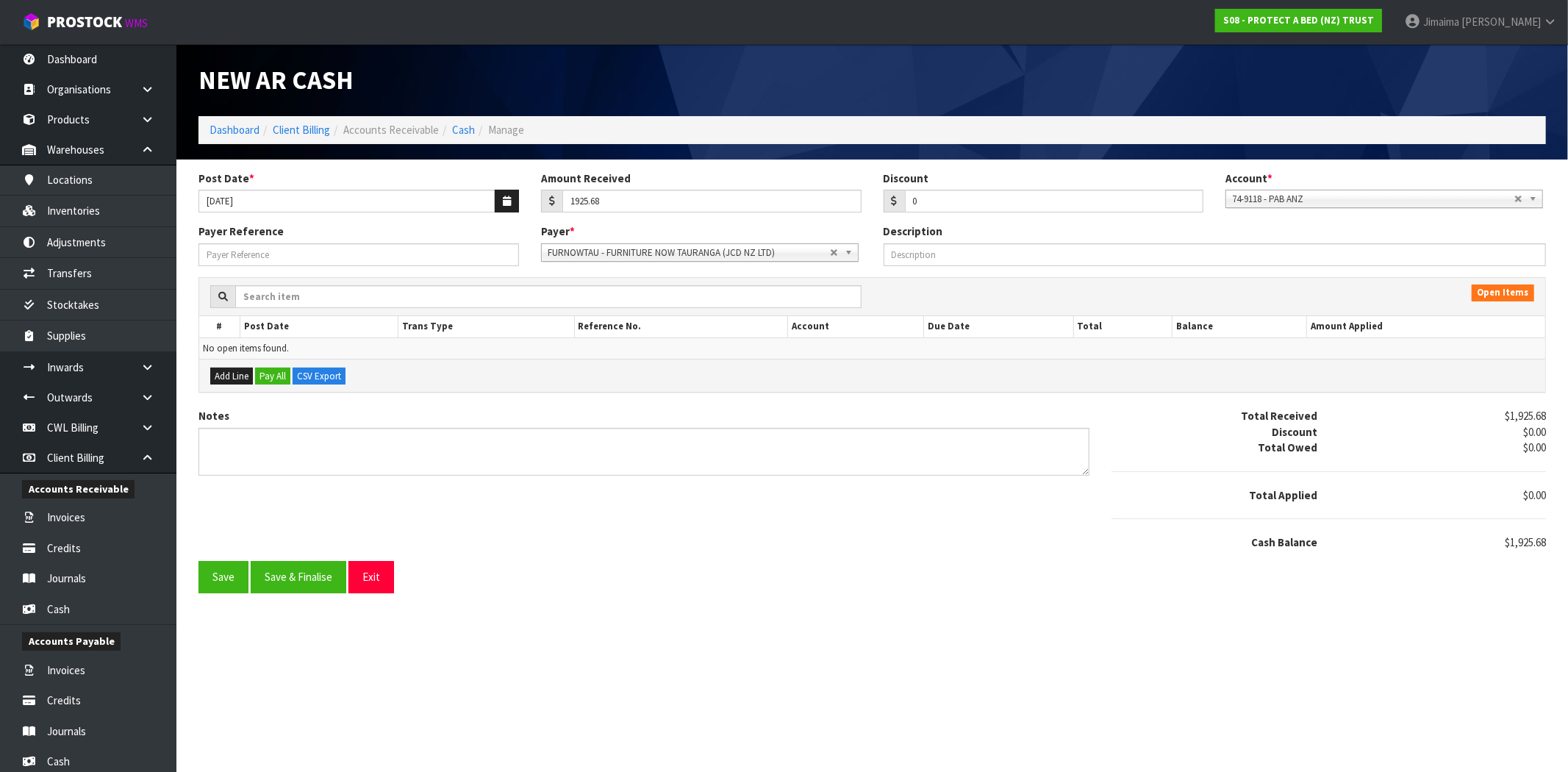
click at [690, 549] on div "Notes Total Received $1,925.68 Discount $0.00 Total Owed $0.00 Total Applied $0…" at bounding box center [872, 484] width 1370 height 153
click at [834, 245] on link "FURNOWTAU - FURNITURE NOW TAURANGA (JCD NZ LTD)" at bounding box center [700, 252] width 317 height 18
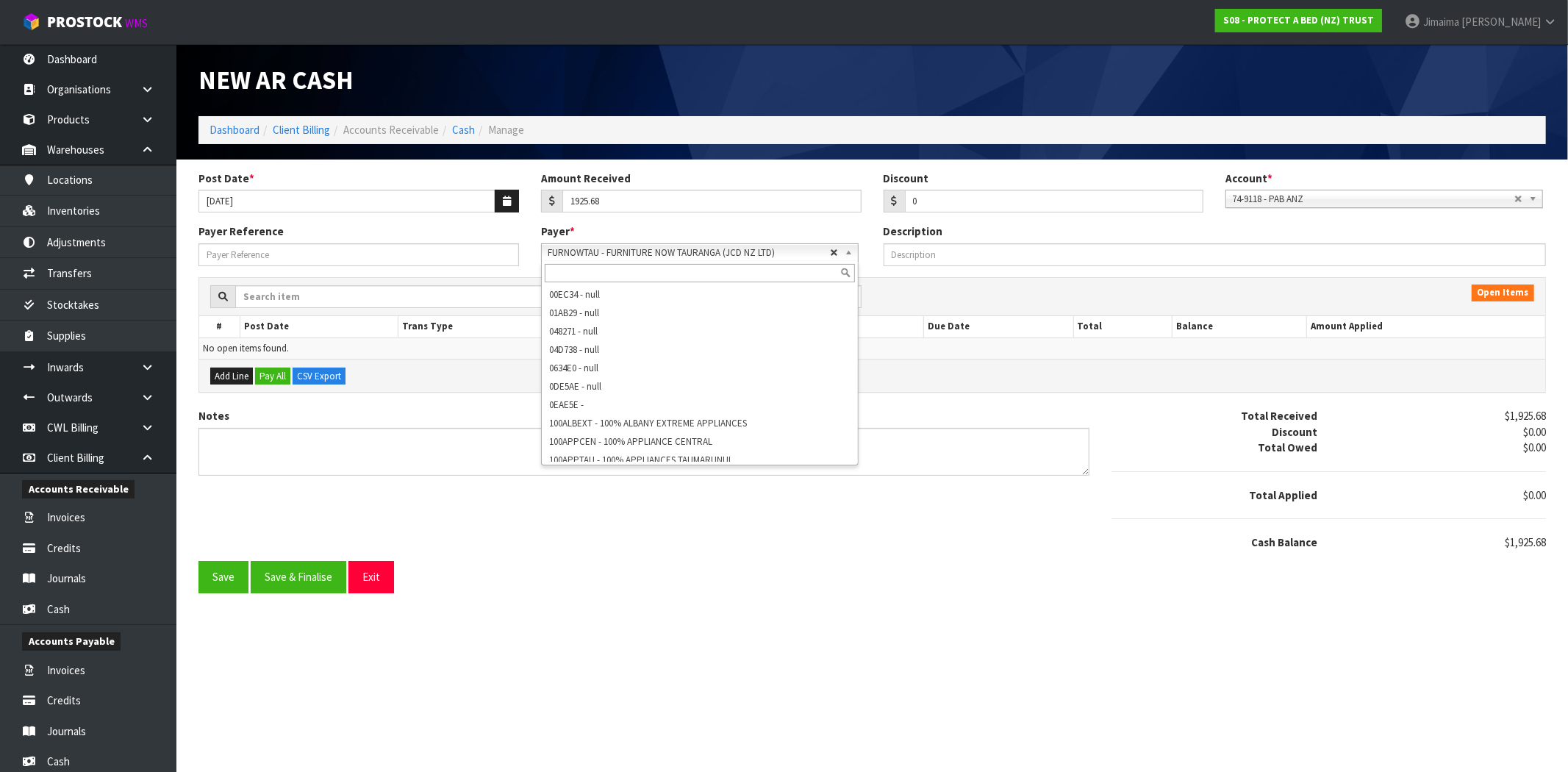
scroll to position [10266, 0]
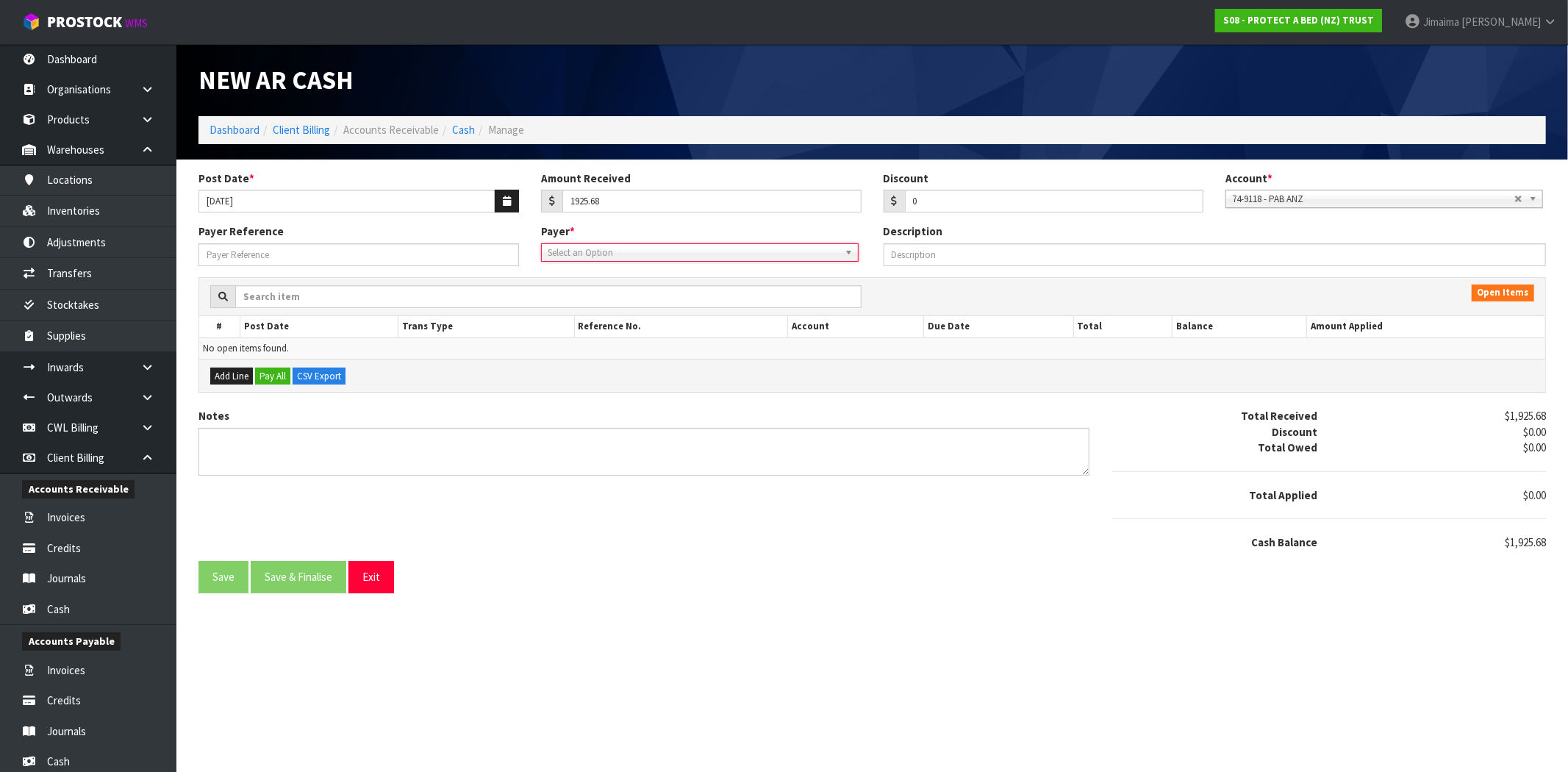
click at [789, 259] on span "Select an Option" at bounding box center [689, 252] width 282 height 17
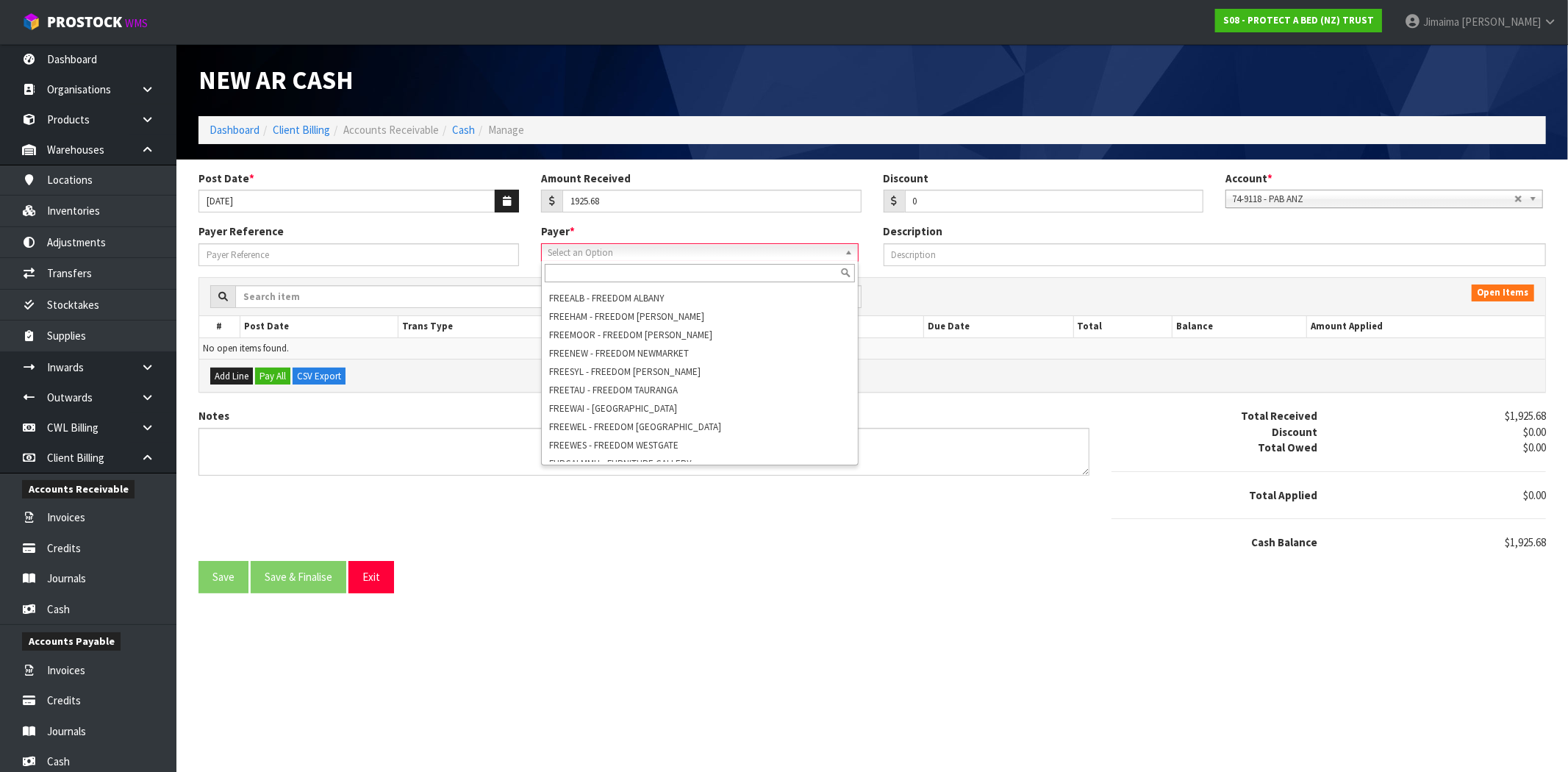
scroll to position [0, 0]
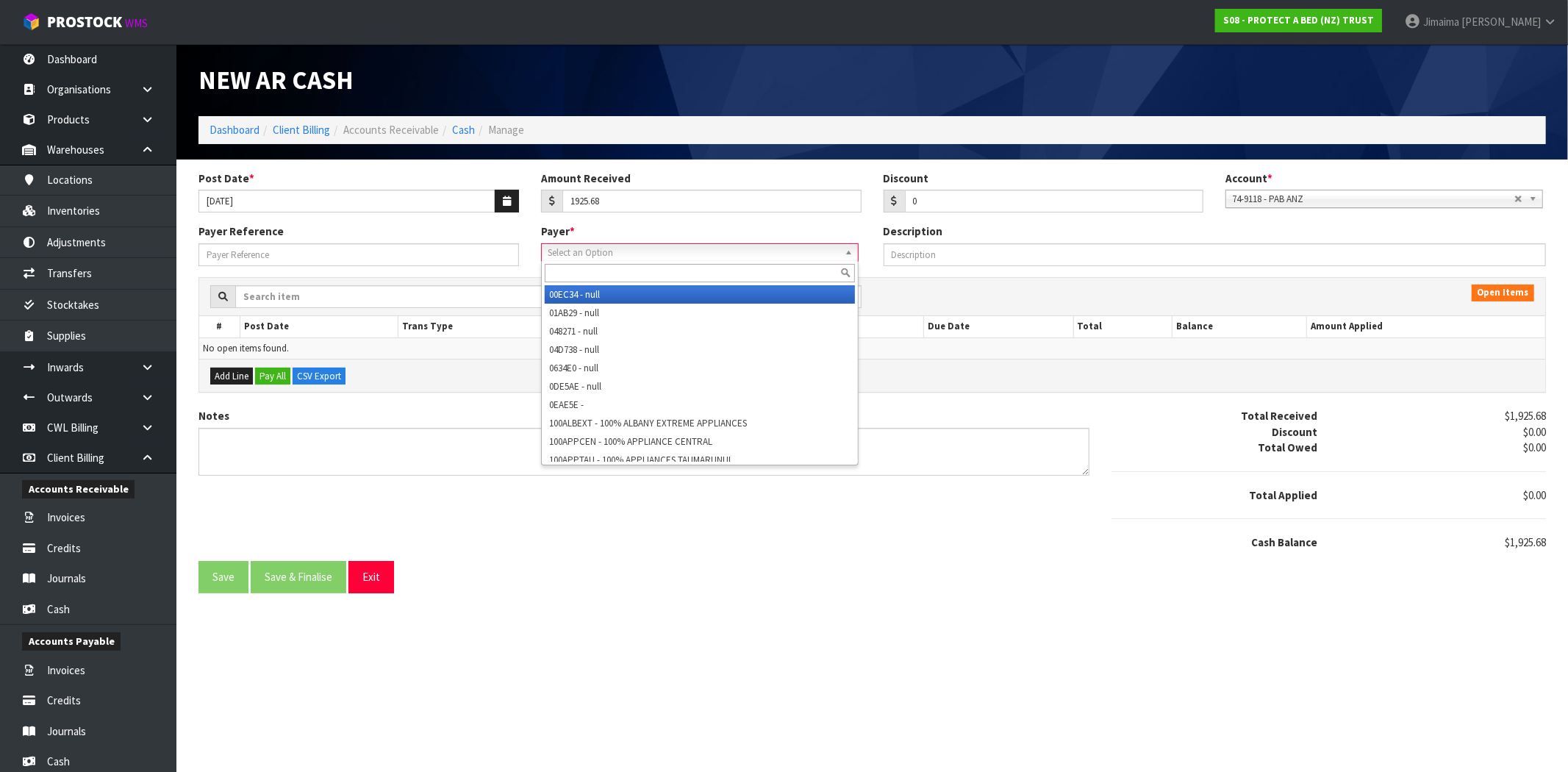
click at [721, 276] on input "text" at bounding box center [699, 273] width 310 height 18
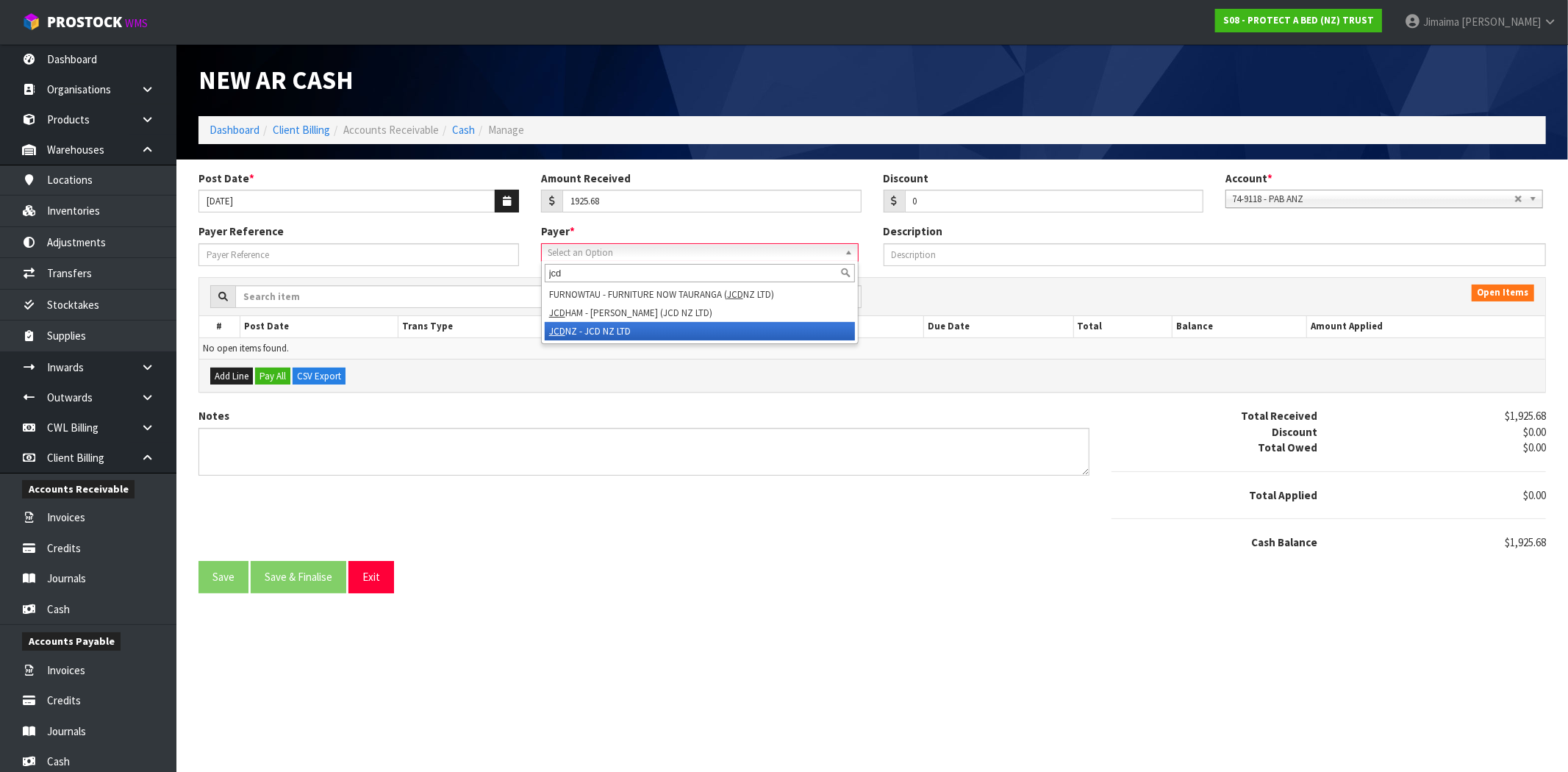
type input "jcd"
click at [595, 327] on li "JCD NZ - JCD NZ LTD" at bounding box center [699, 331] width 310 height 18
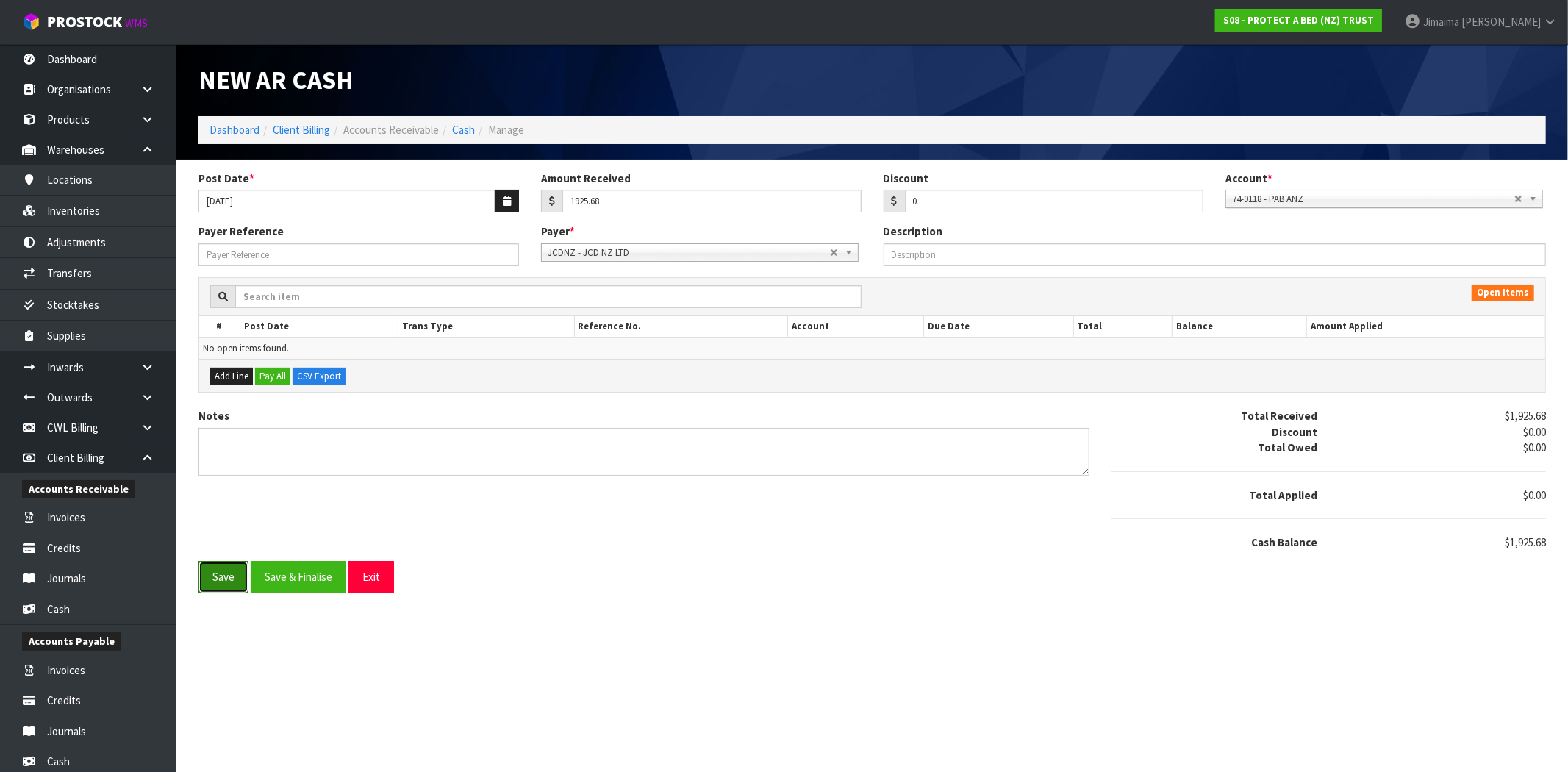
click at [221, 574] on button "Save" at bounding box center [223, 577] width 50 height 32
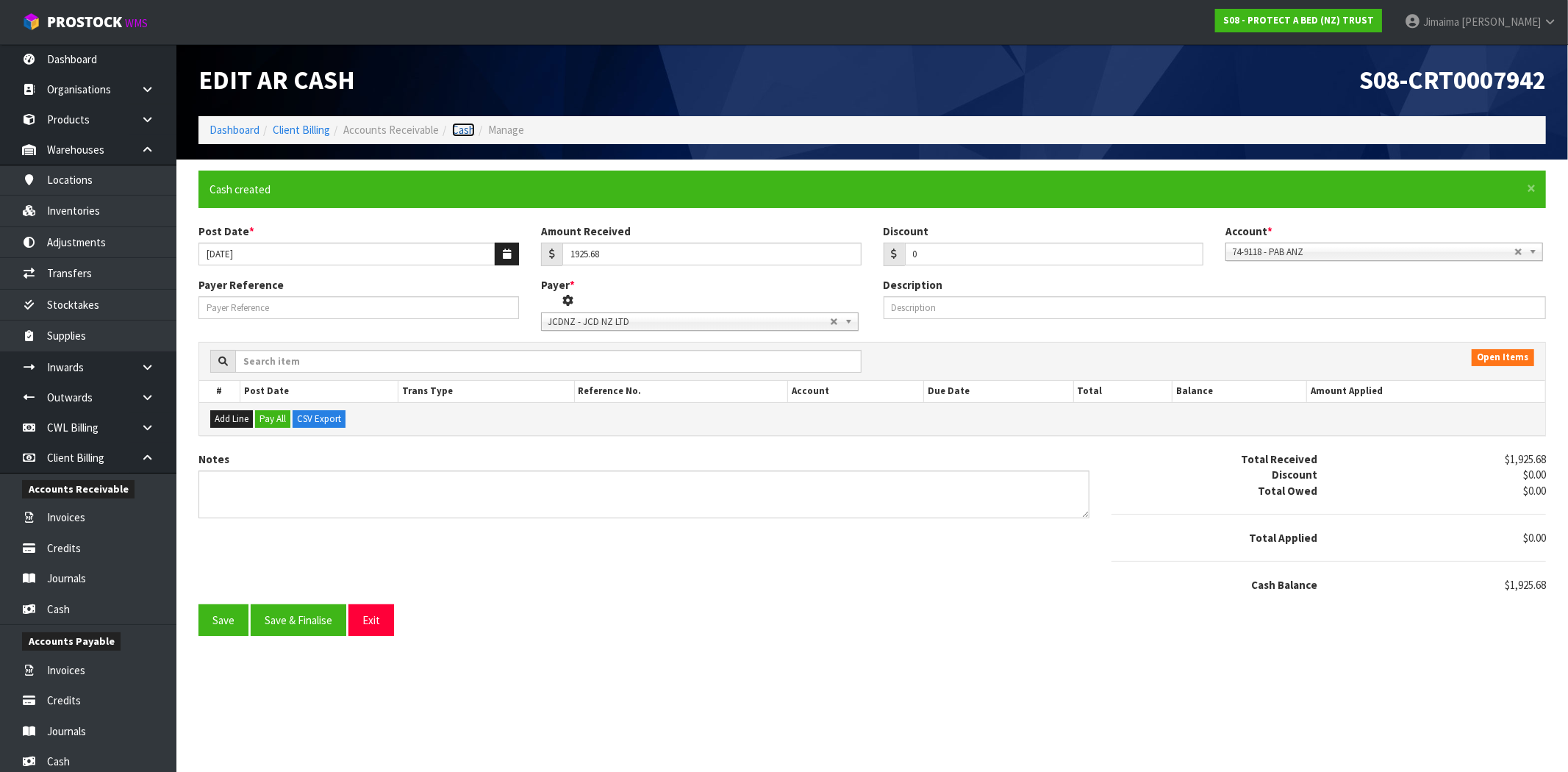
click at [467, 123] on link "Cash" at bounding box center [463, 130] width 23 height 14
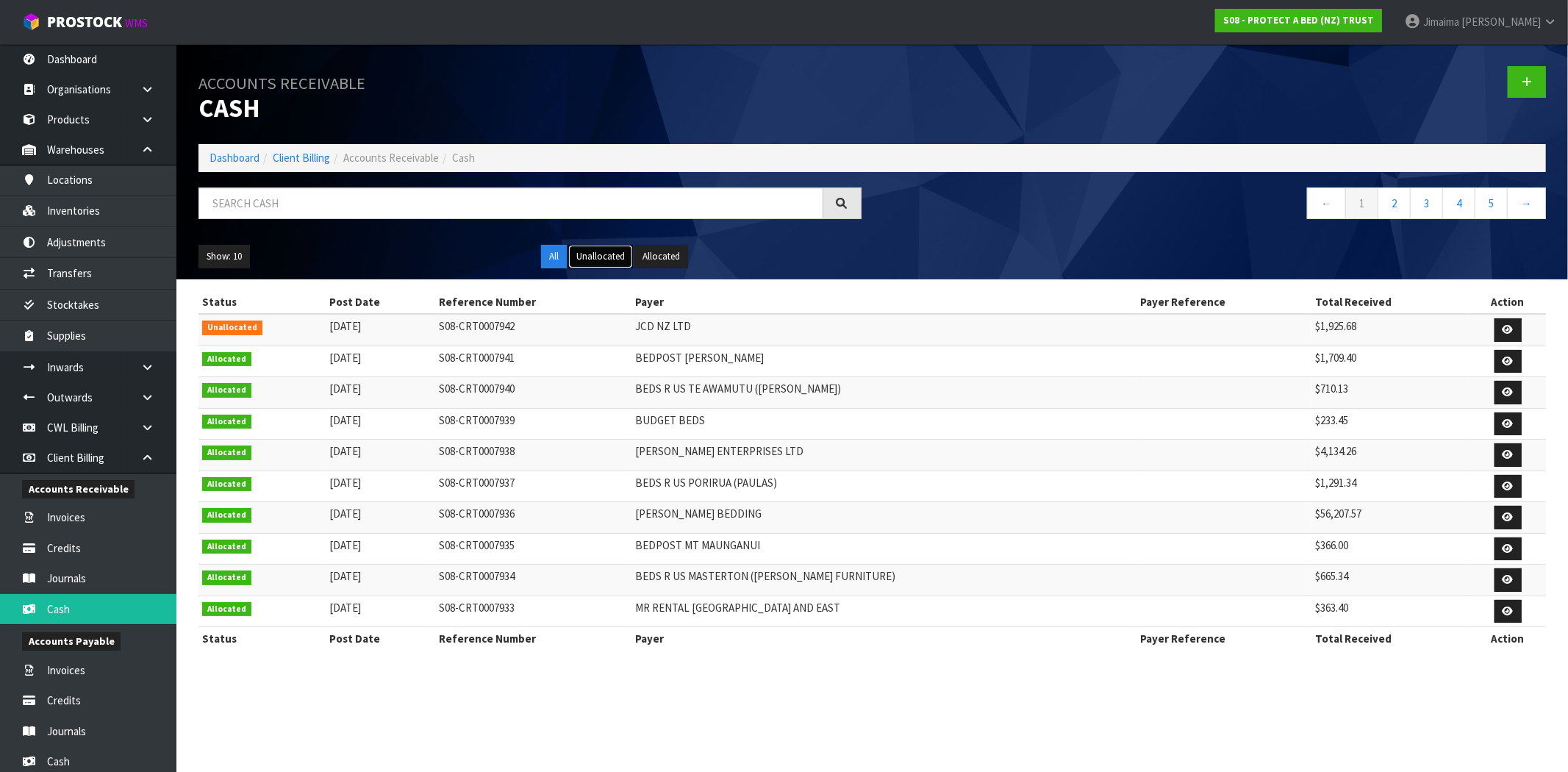
click at [582, 255] on button "Unallocated" at bounding box center [601, 256] width 65 height 24
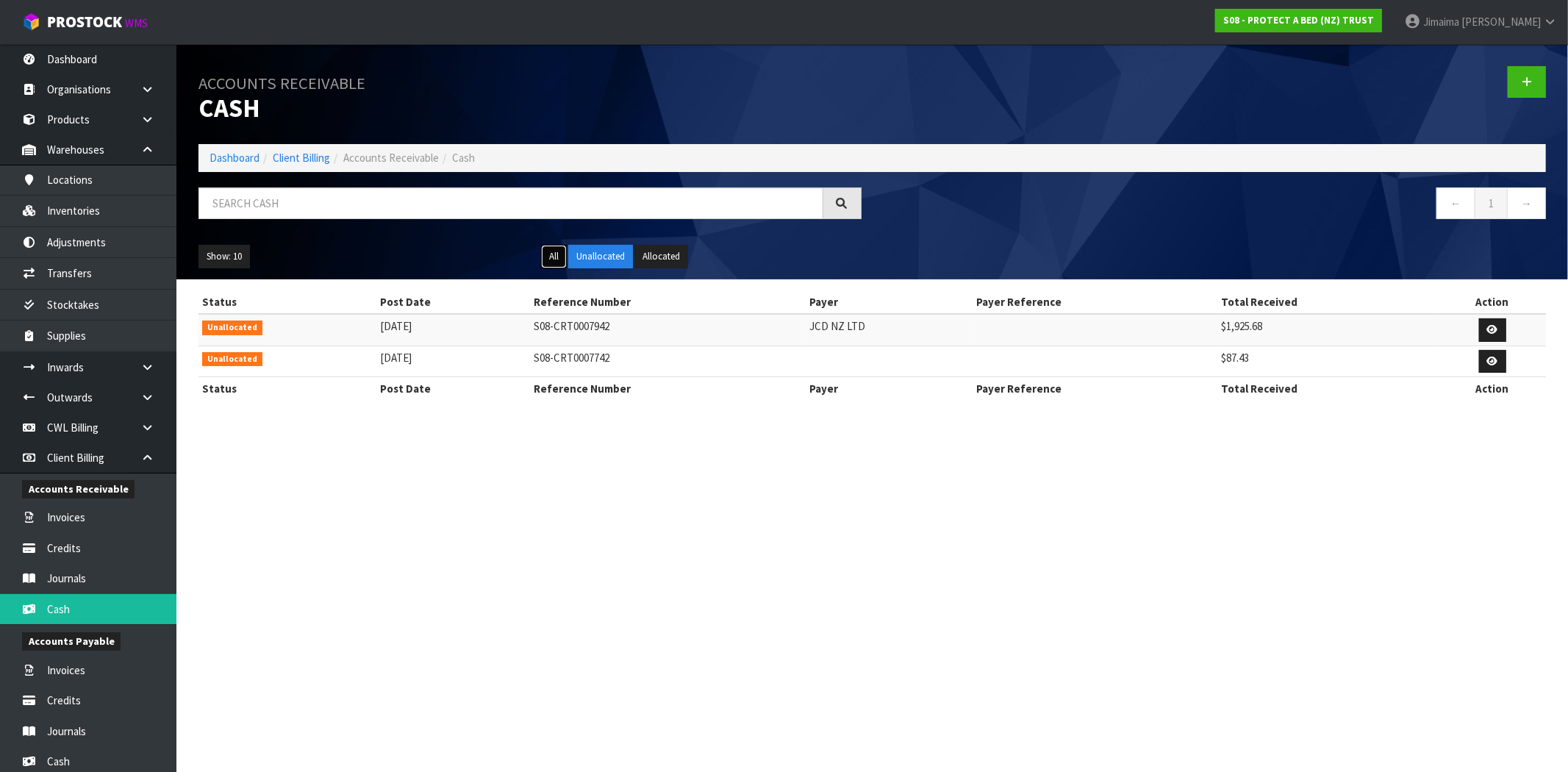
click at [552, 254] on button "All" at bounding box center [554, 256] width 25 height 24
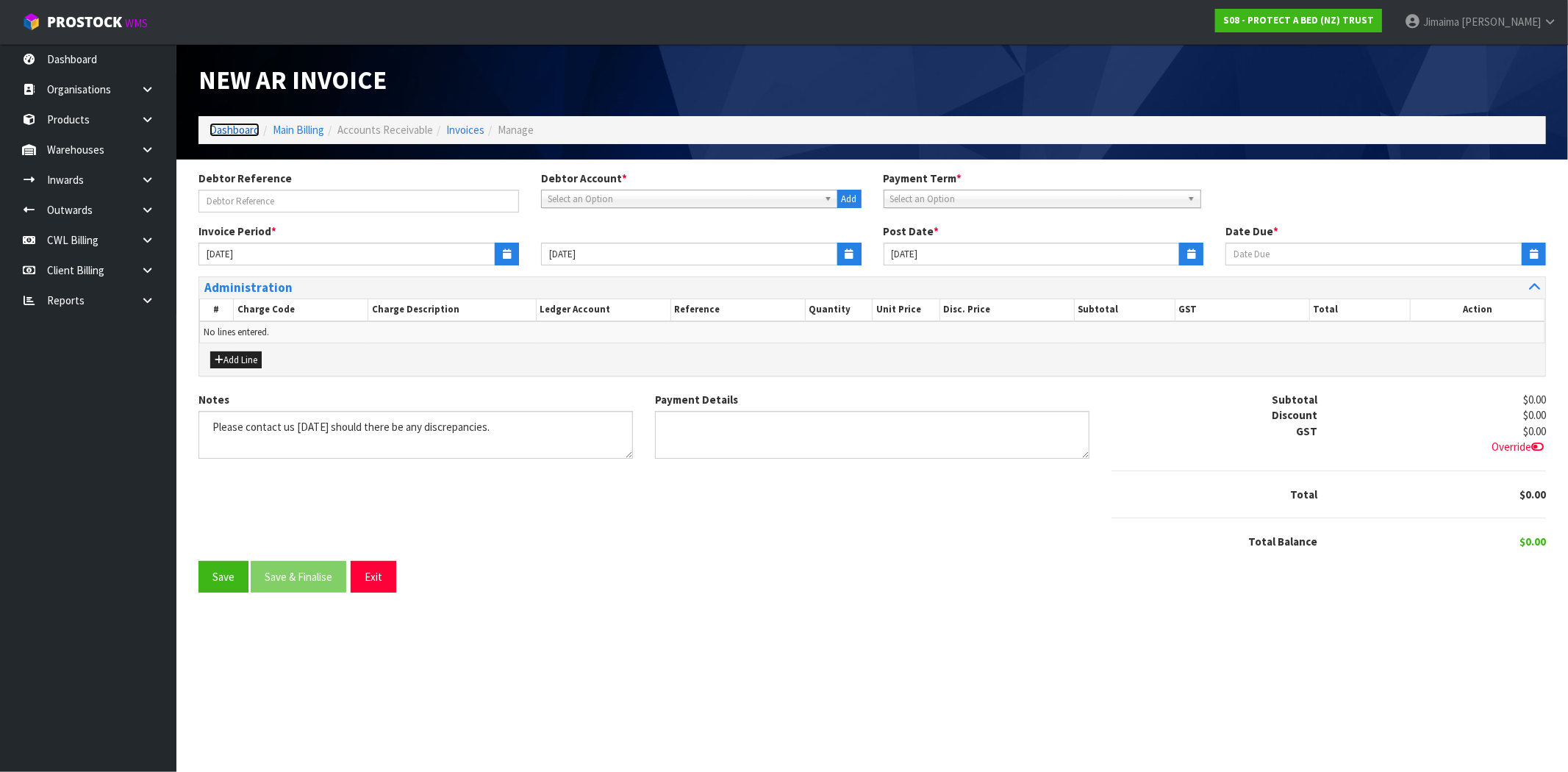
click at [232, 125] on link "Dashboard" at bounding box center [234, 130] width 50 height 14
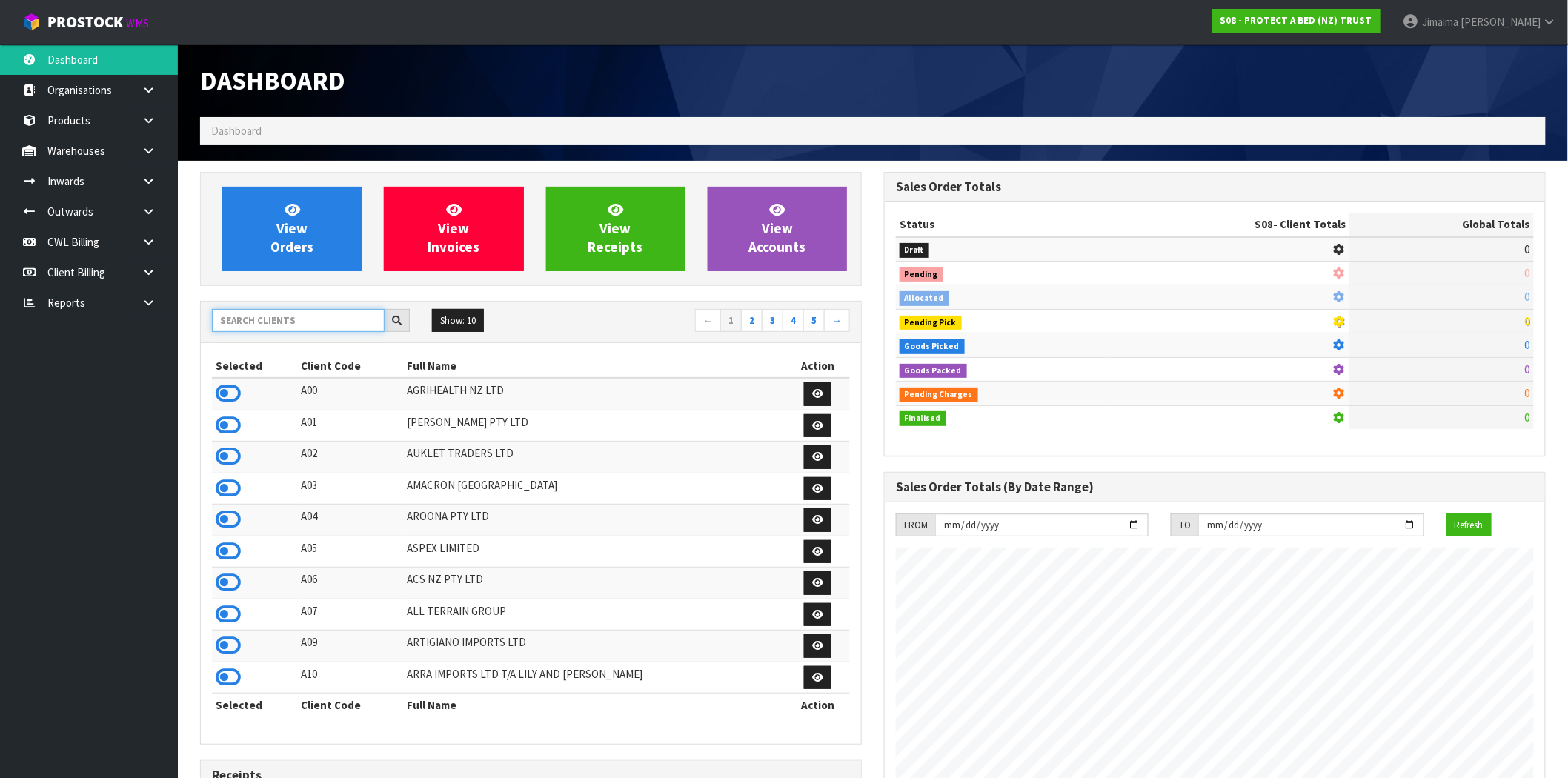
click at [266, 329] on input "text" at bounding box center [298, 320] width 173 height 23
click at [264, 329] on input "text" at bounding box center [298, 320] width 173 height 23
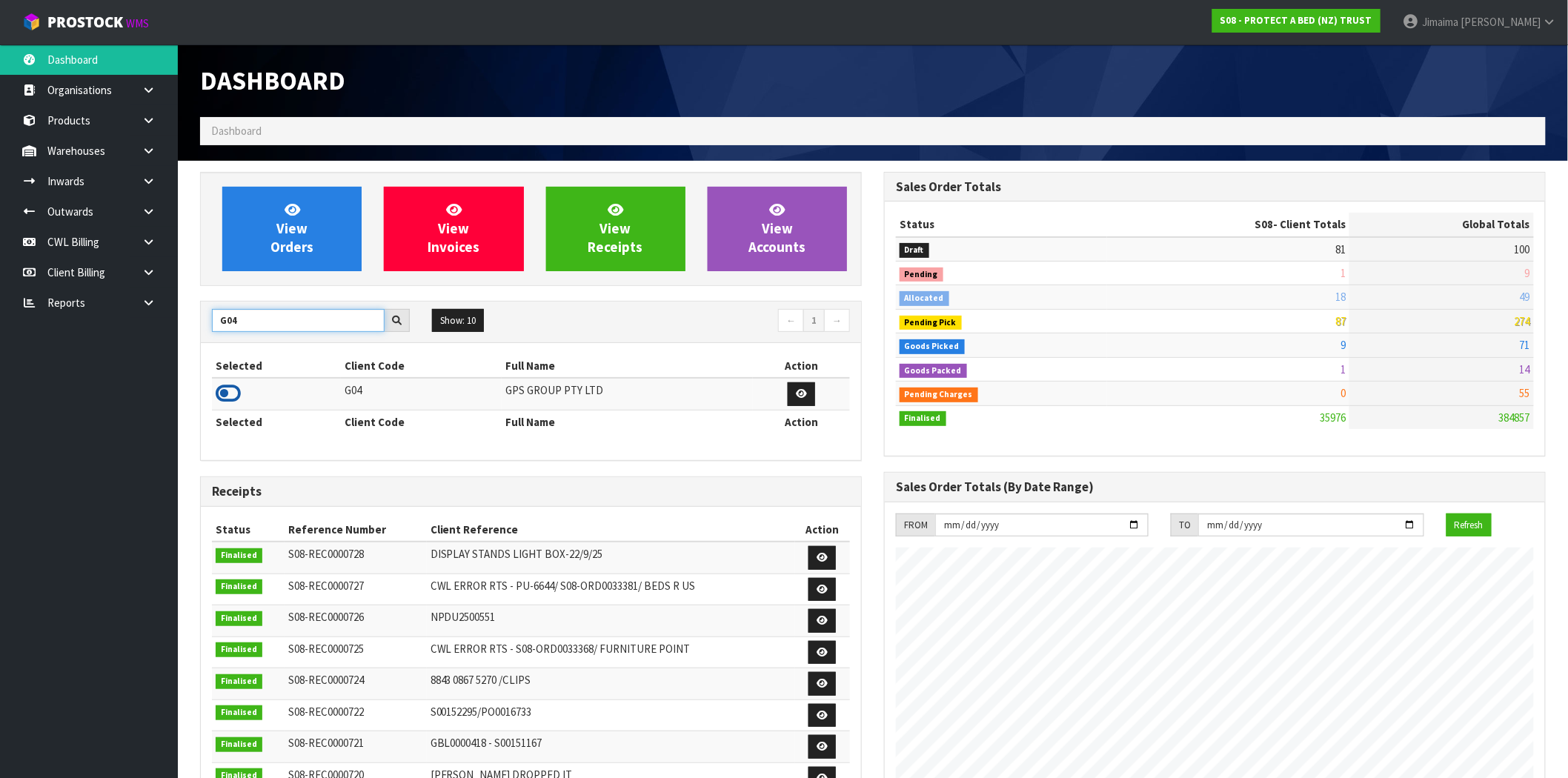
type input "G04"
click at [222, 398] on icon at bounding box center [228, 393] width 25 height 22
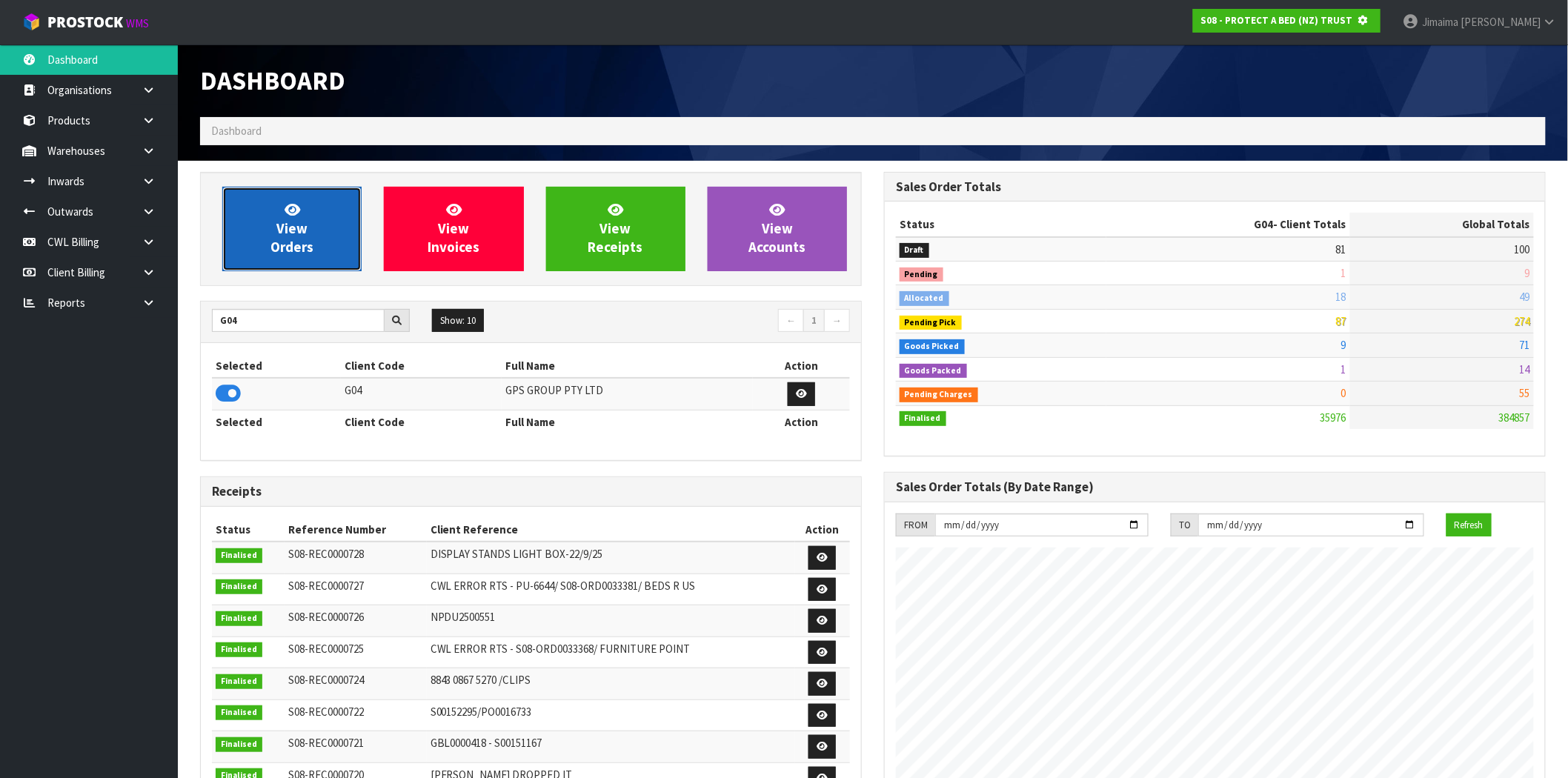
scroll to position [739652, 740271]
click at [273, 190] on link "View Orders" at bounding box center [292, 229] width 139 height 85
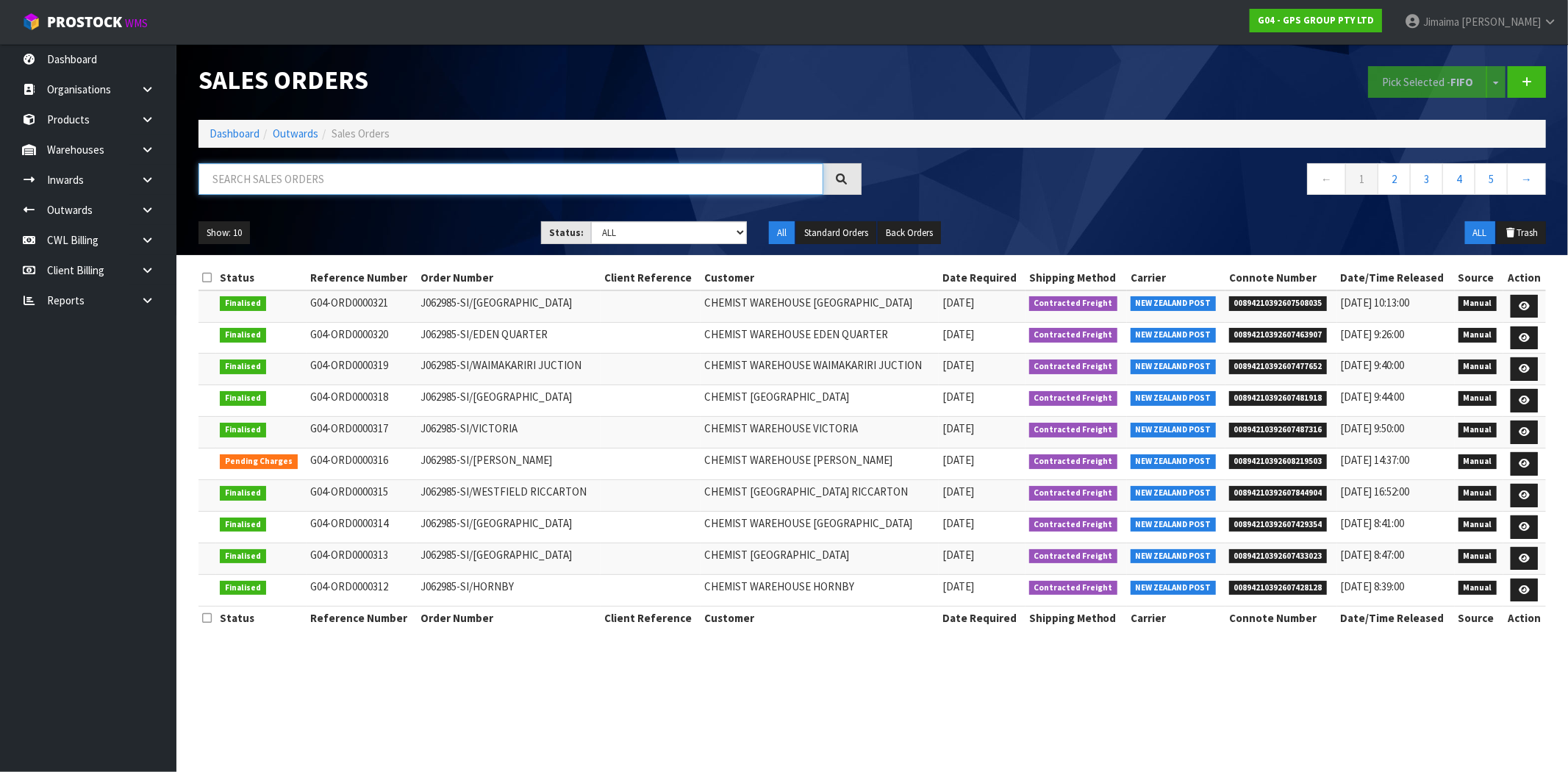
click at [429, 175] on input "text" at bounding box center [510, 179] width 625 height 32
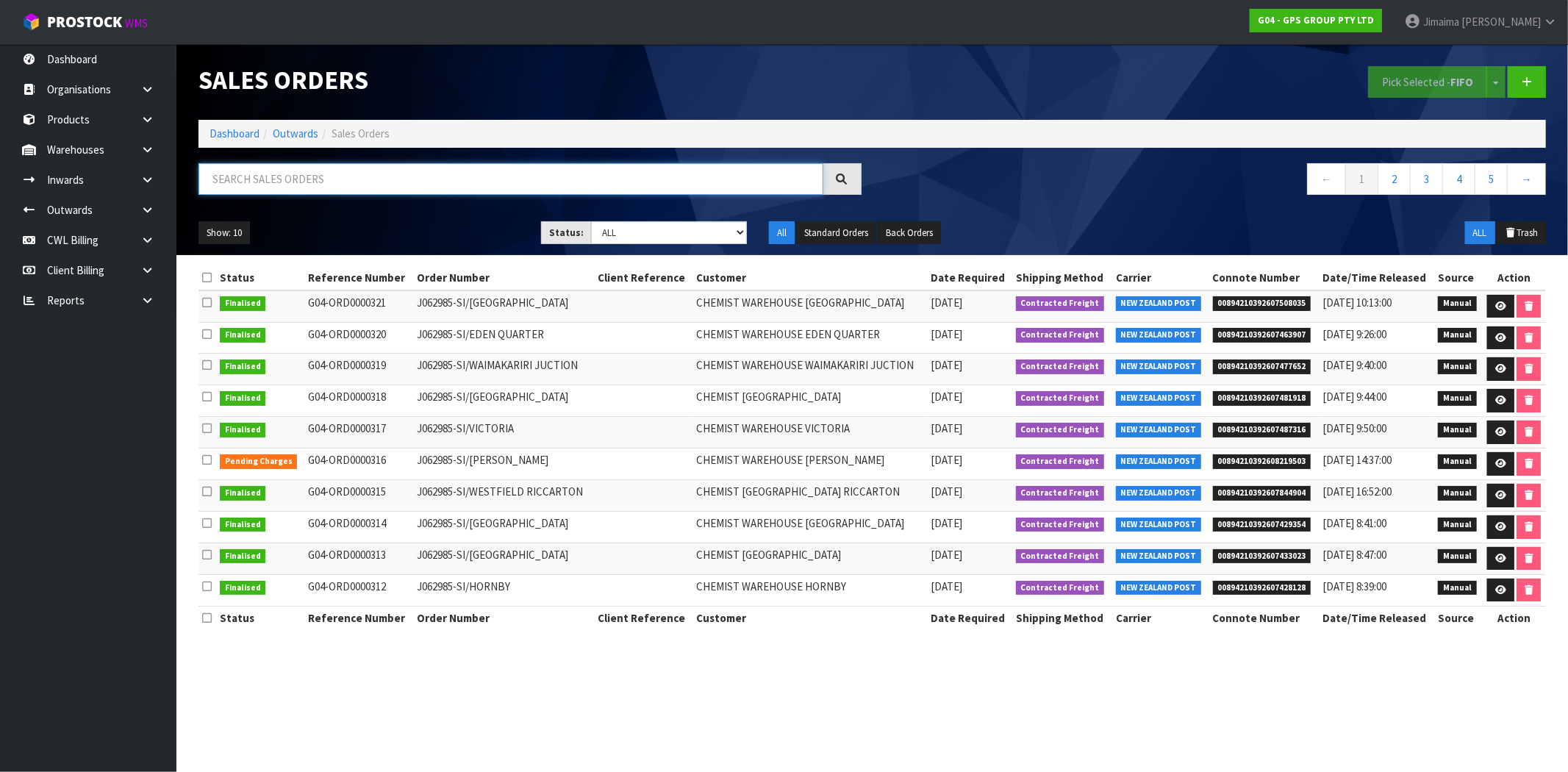
paste input "ORD0000311"
type input "ORD0000311"
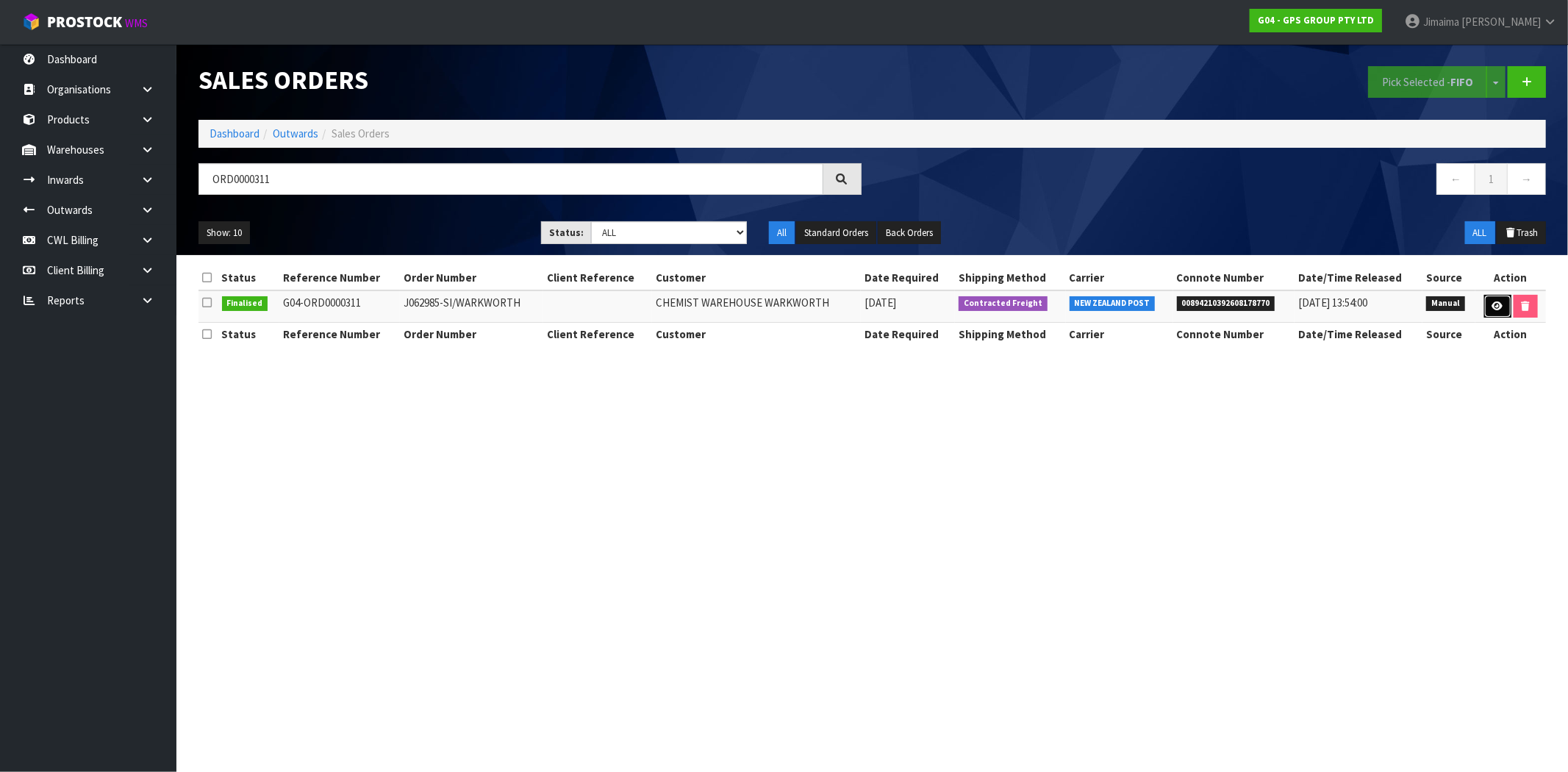
click at [1486, 309] on link at bounding box center [1497, 306] width 27 height 24
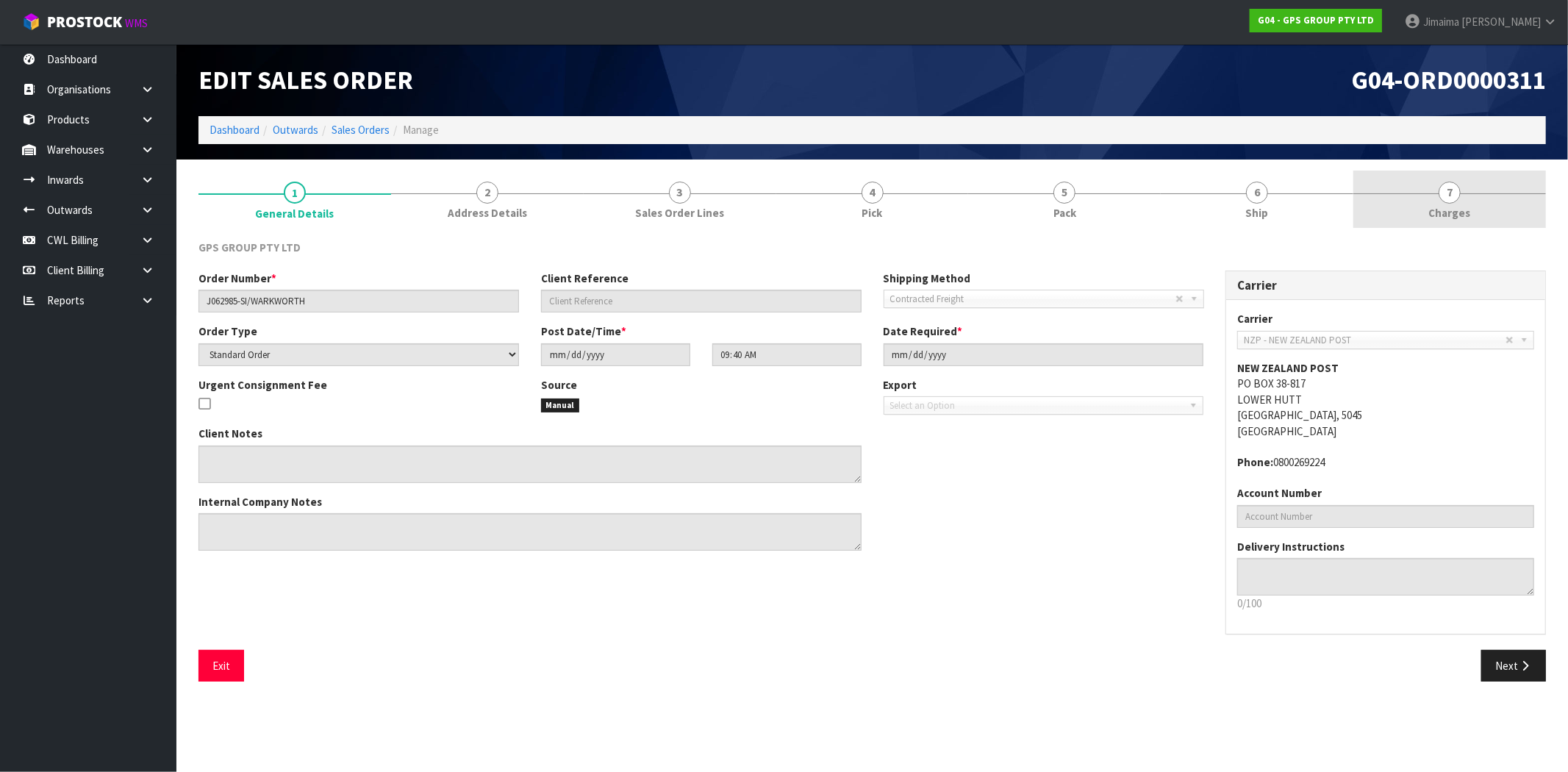
drag, startPoint x: 1378, startPoint y: 229, endPoint x: 1406, endPoint y: 221, distance: 29.1
click at [1397, 223] on div "1 General Details 2 Address Details 3 Sales Order Lines 4 Pick 5 Pack 6 Ship 7 …" at bounding box center [872, 432] width 1347 height 523
click at [1434, 209] on span "Charges" at bounding box center [1450, 212] width 42 height 15
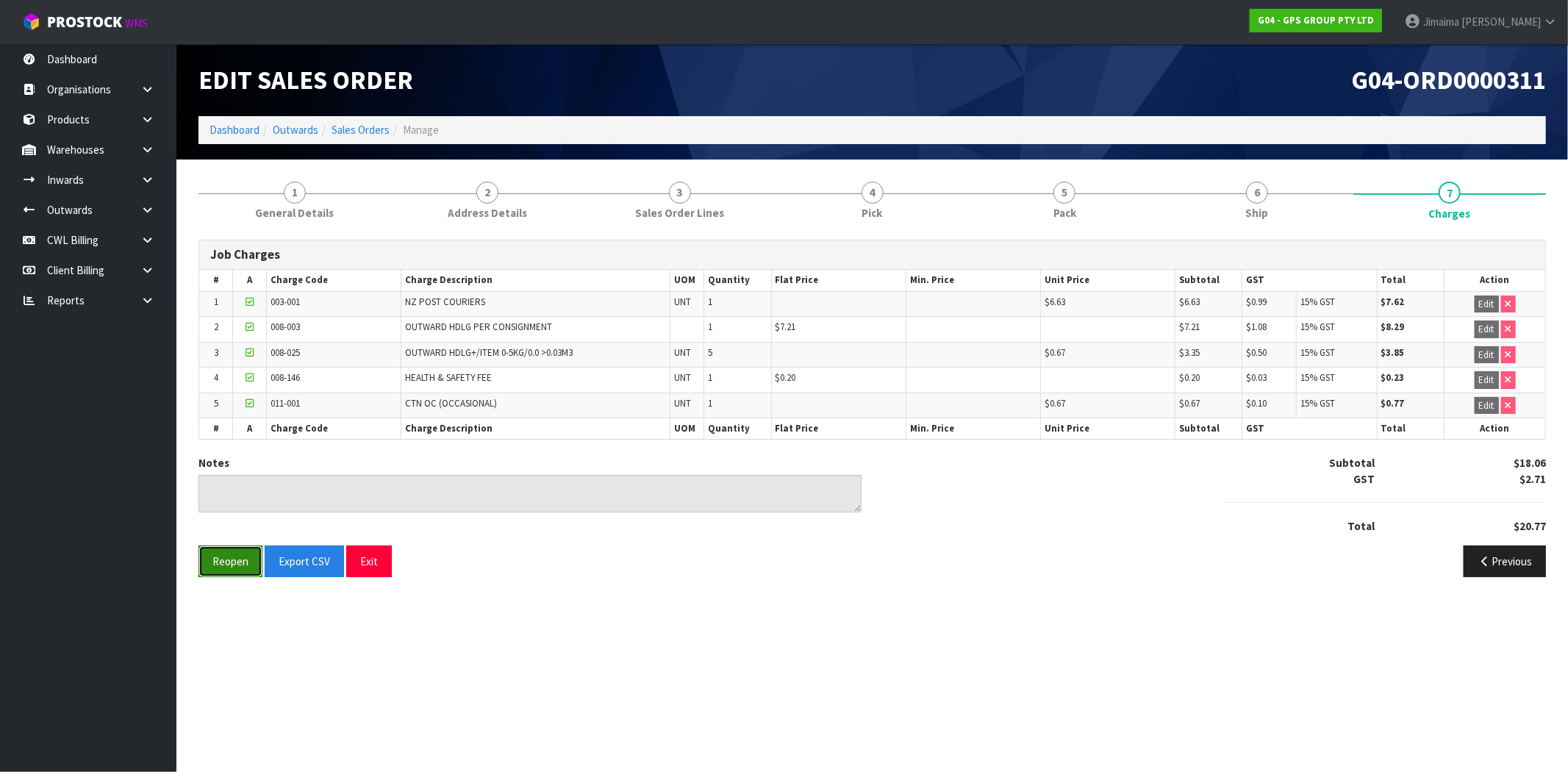
click at [208, 562] on button "Reopen" at bounding box center [230, 561] width 64 height 32
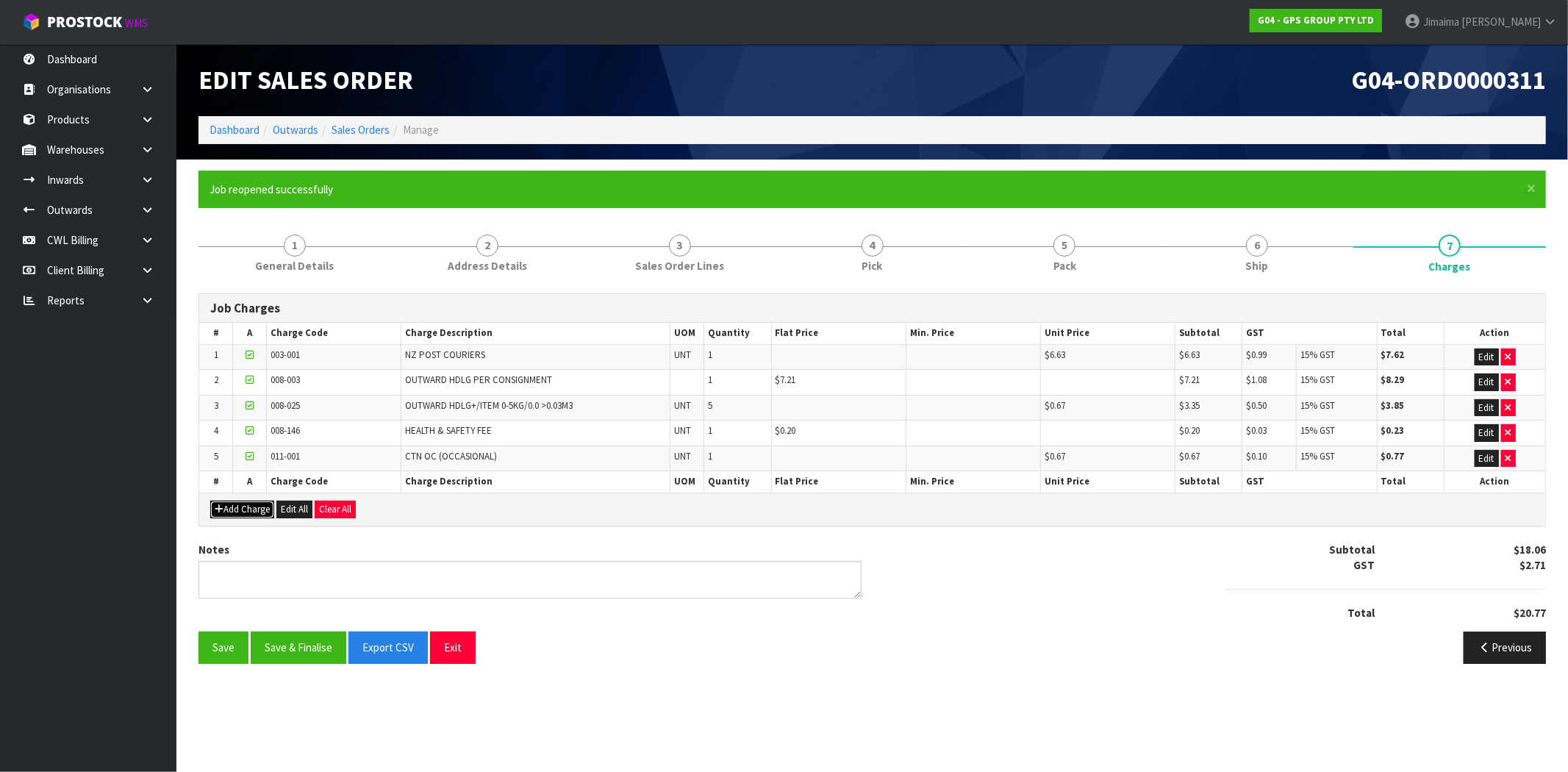
click at [236, 515] on button "Add Charge" at bounding box center [242, 509] width 64 height 17
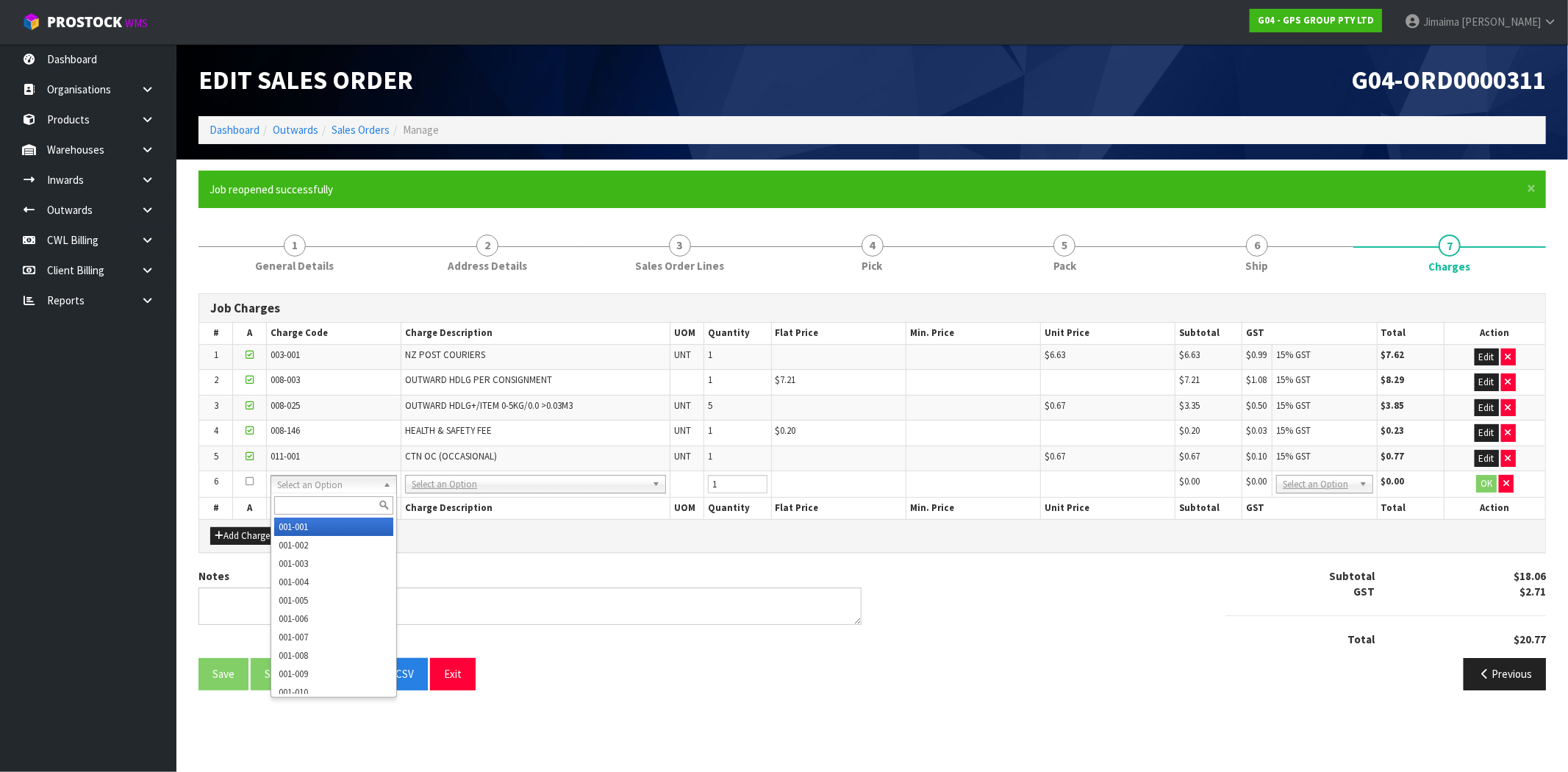
click at [306, 509] on input "text" at bounding box center [333, 505] width 119 height 18
paste input "008-068"
type input "008-068"
drag, startPoint x: 302, startPoint y: 522, endPoint x: 325, endPoint y: 524, distance: 23.1
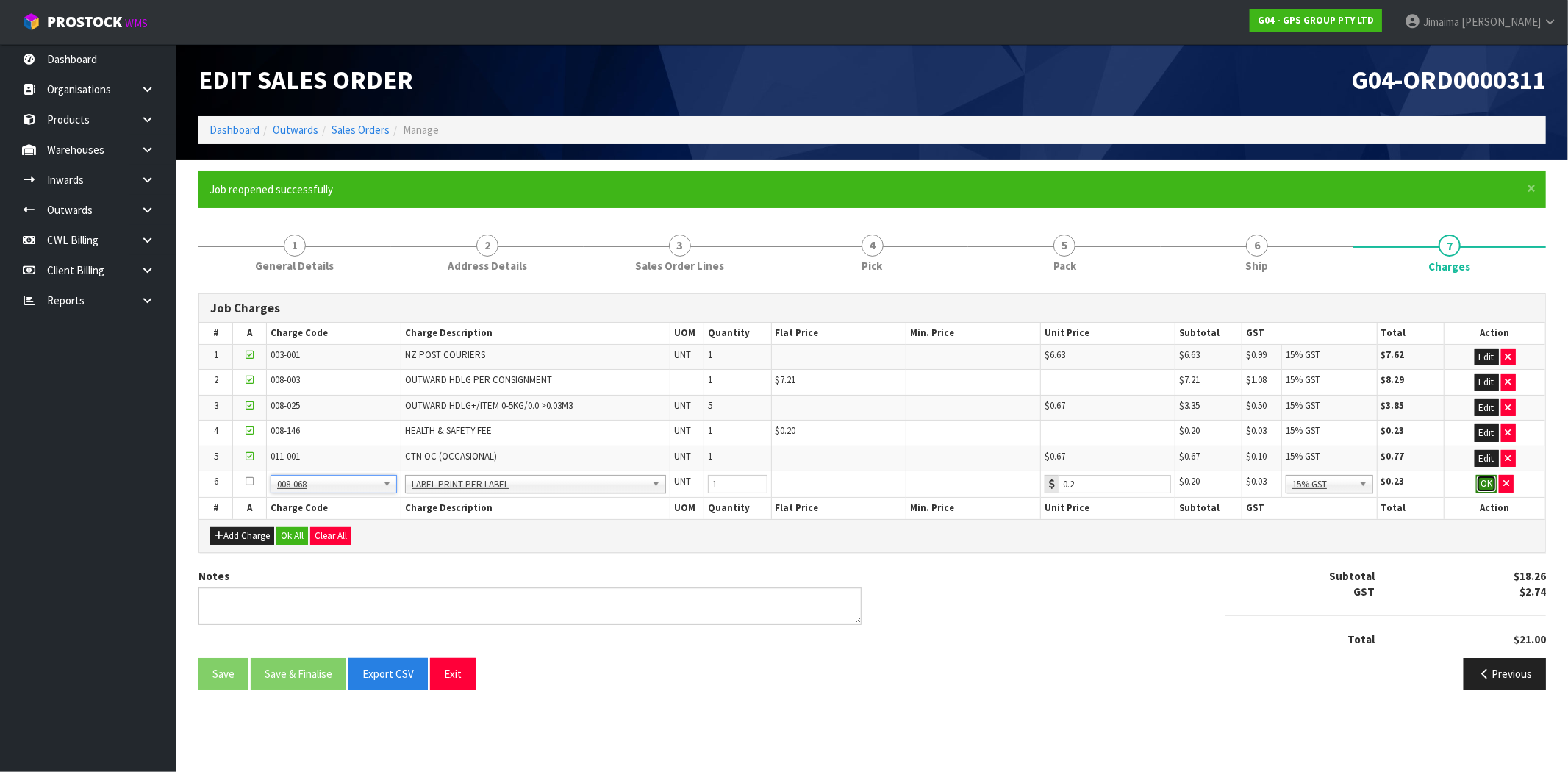
click at [1480, 490] on button "OK" at bounding box center [1486, 483] width 21 height 17
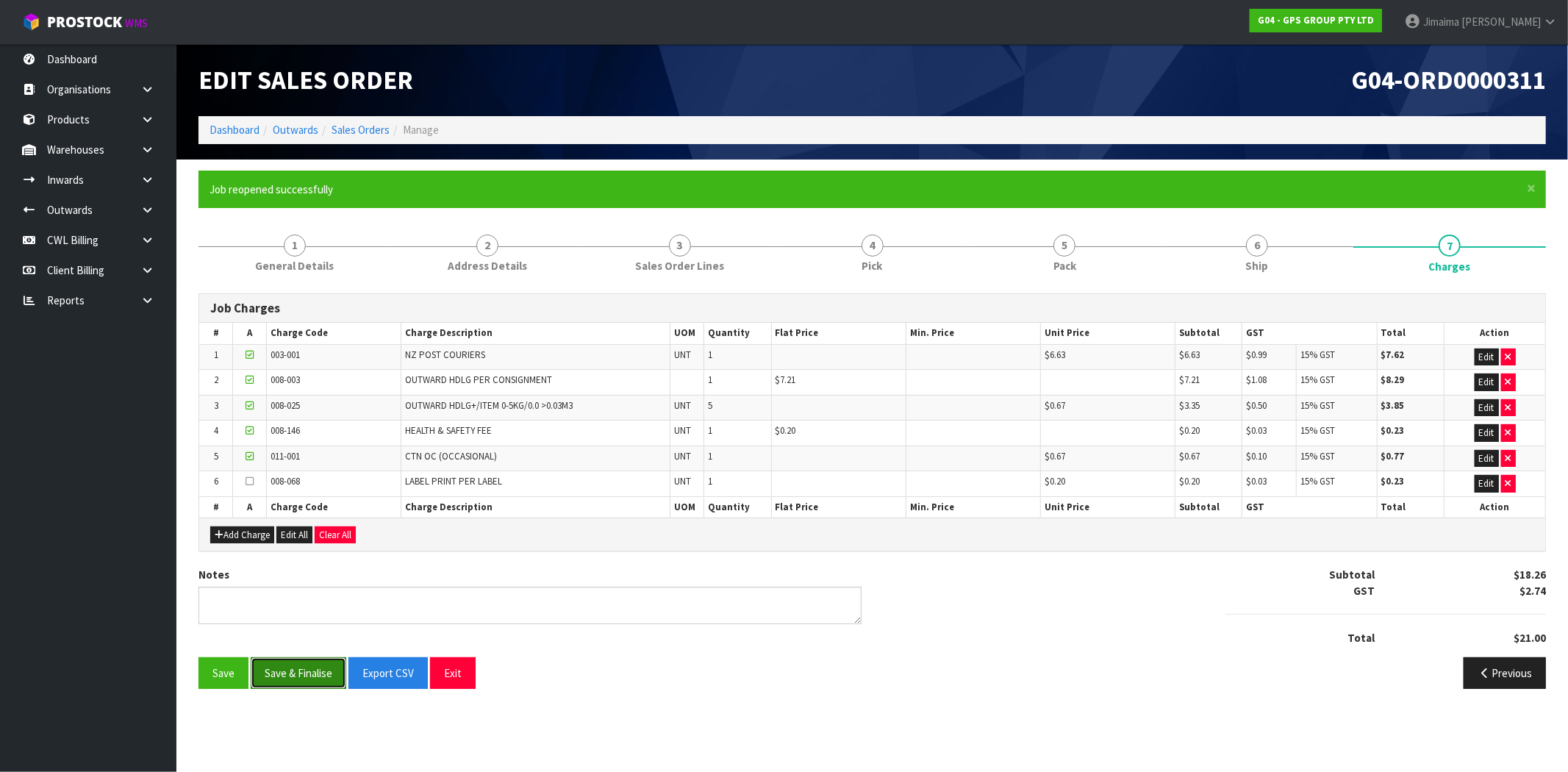
click at [282, 678] on button "Save & Finalise" at bounding box center [298, 673] width 95 height 32
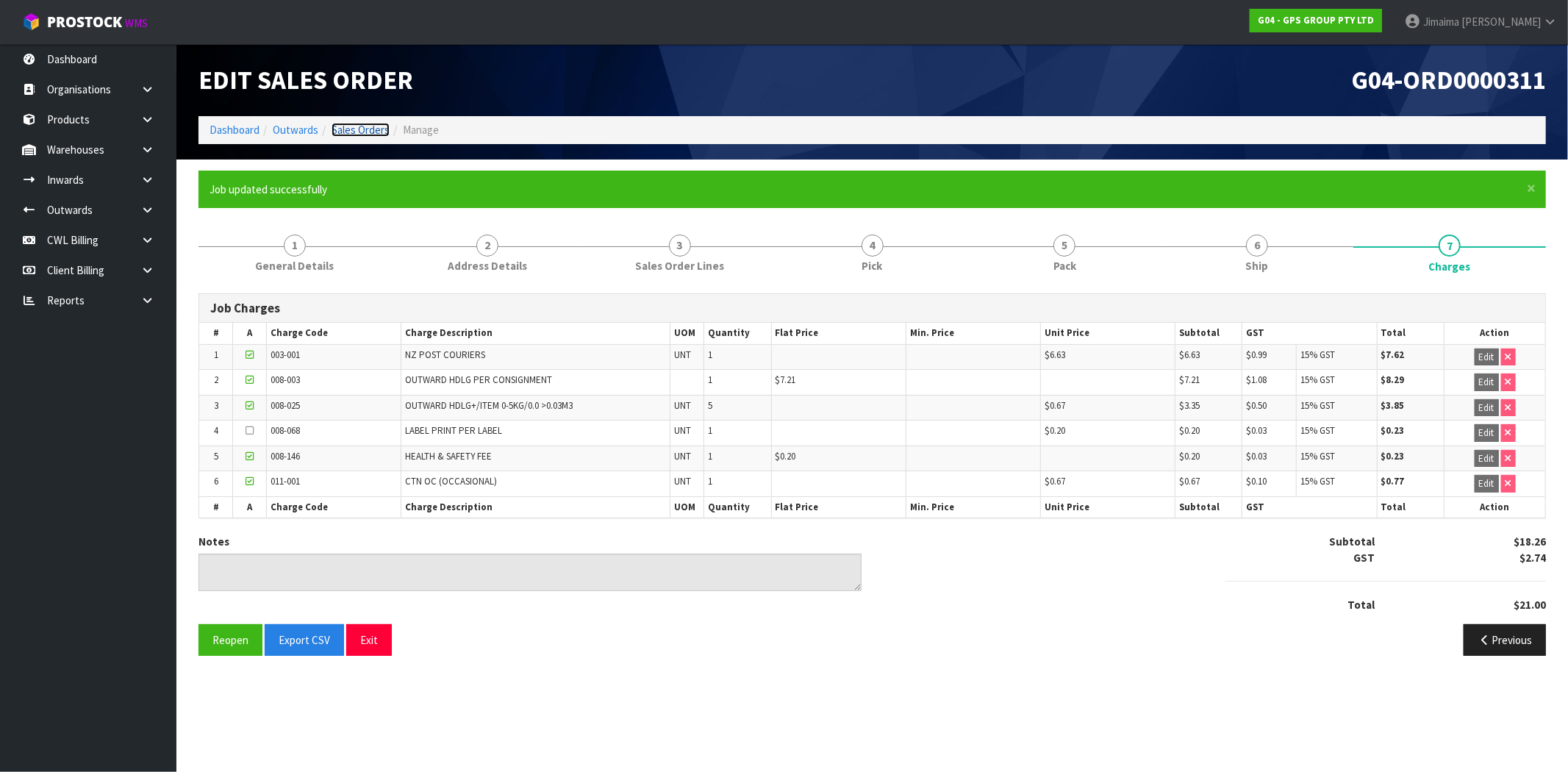
click at [362, 123] on link "Sales Orders" at bounding box center [360, 130] width 58 height 14
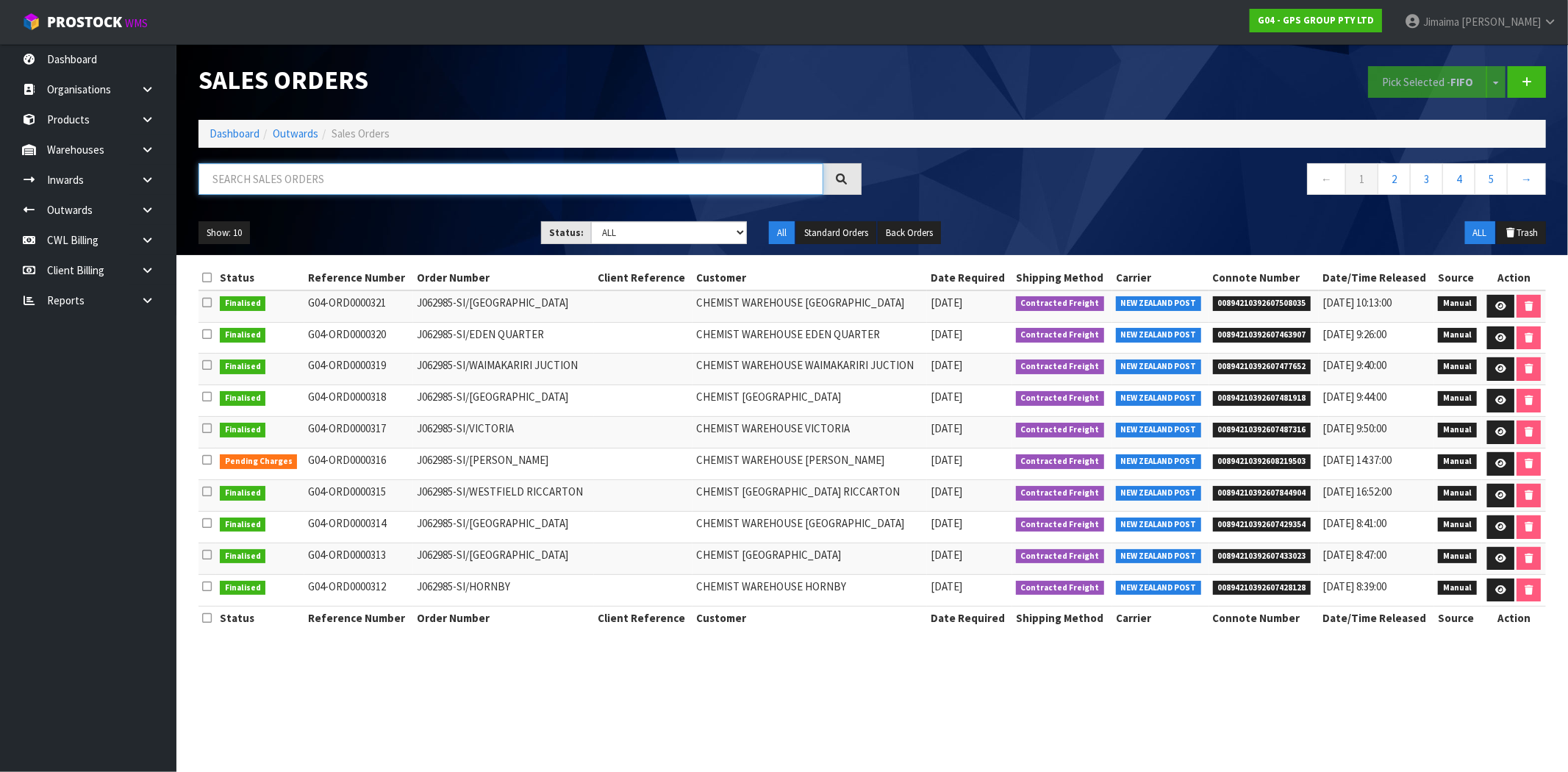
click at [348, 184] on input "text" at bounding box center [510, 179] width 625 height 32
paste input "ORD0000297"
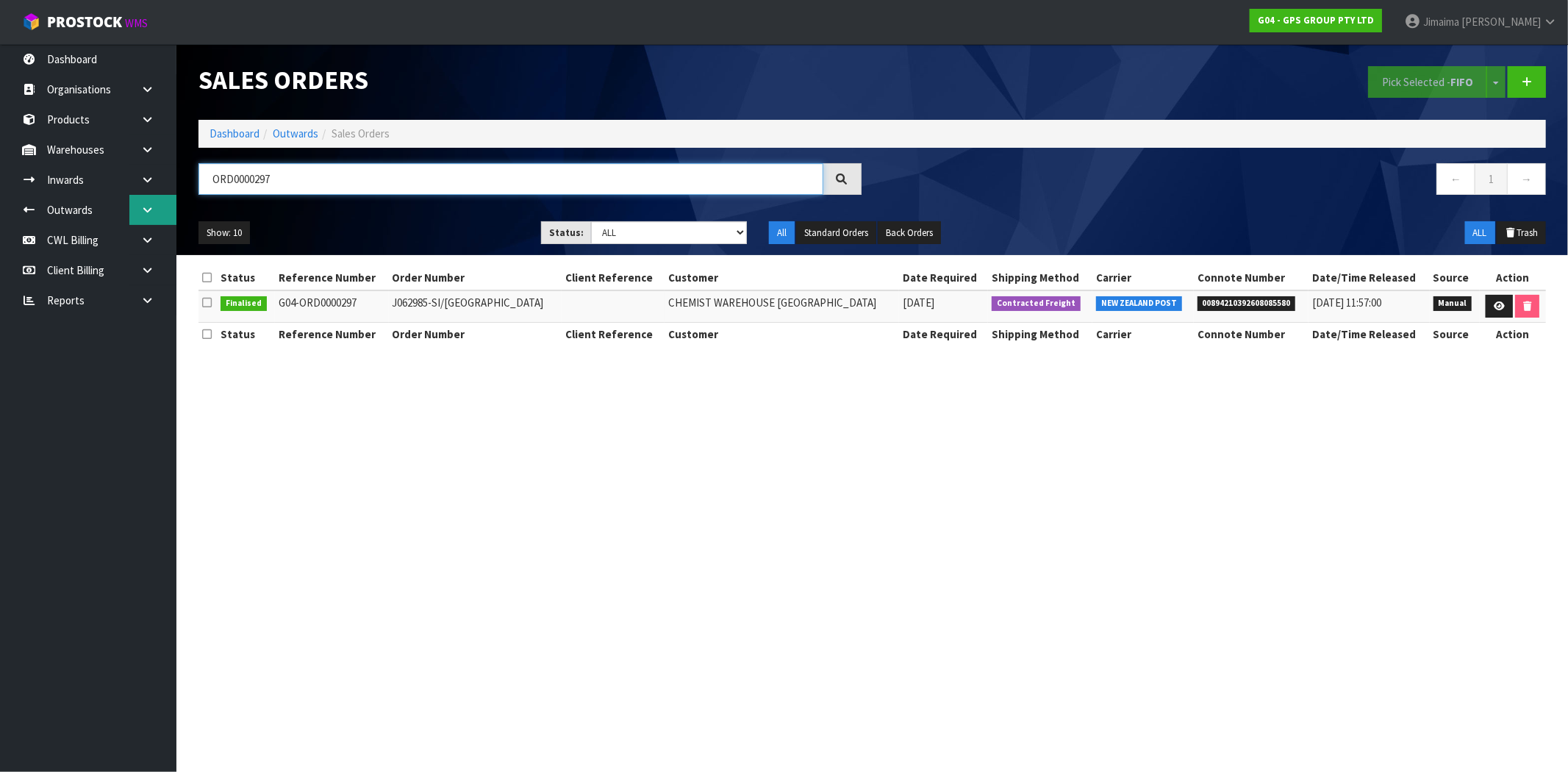
type input "ORD0000297"
click at [1505, 298] on link at bounding box center [1499, 306] width 27 height 24
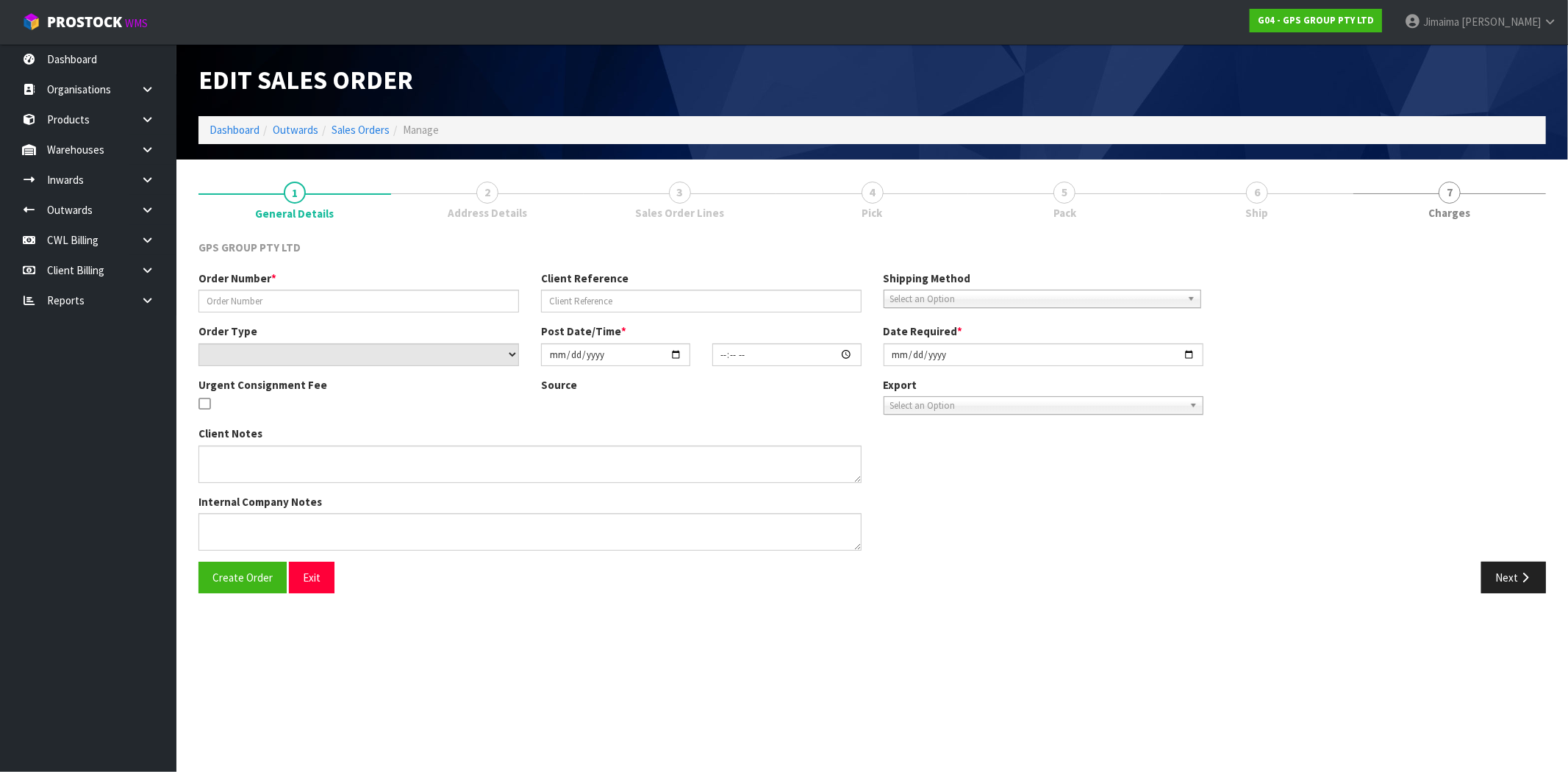
type input "J062985-SI/[GEOGRAPHIC_DATA]"
select select "number:0"
type input "[DATE]"
type input "09:22:00.000"
type input "[DATE]"
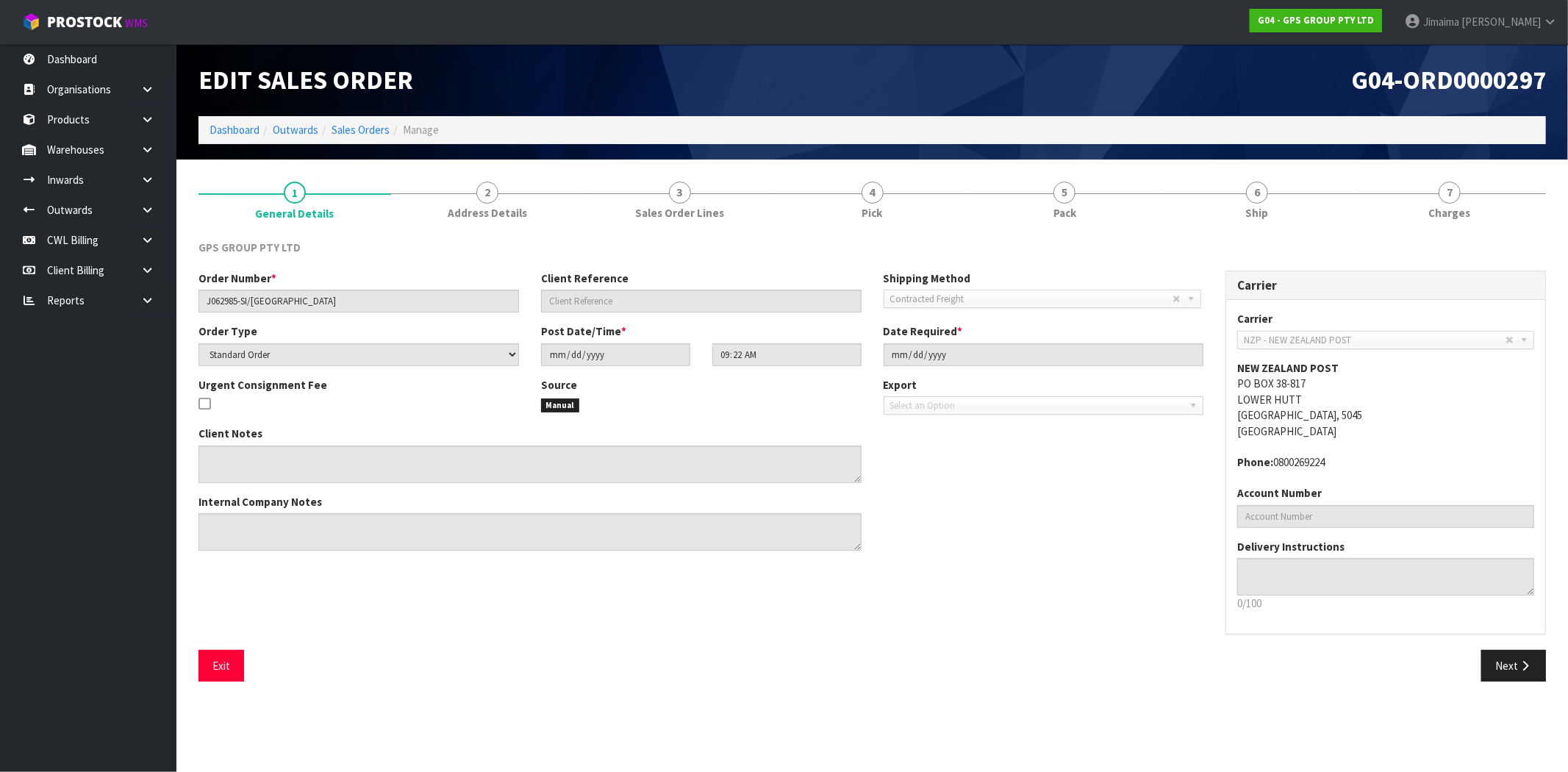
click at [1274, 202] on link "6 Ship" at bounding box center [1256, 199] width 193 height 58
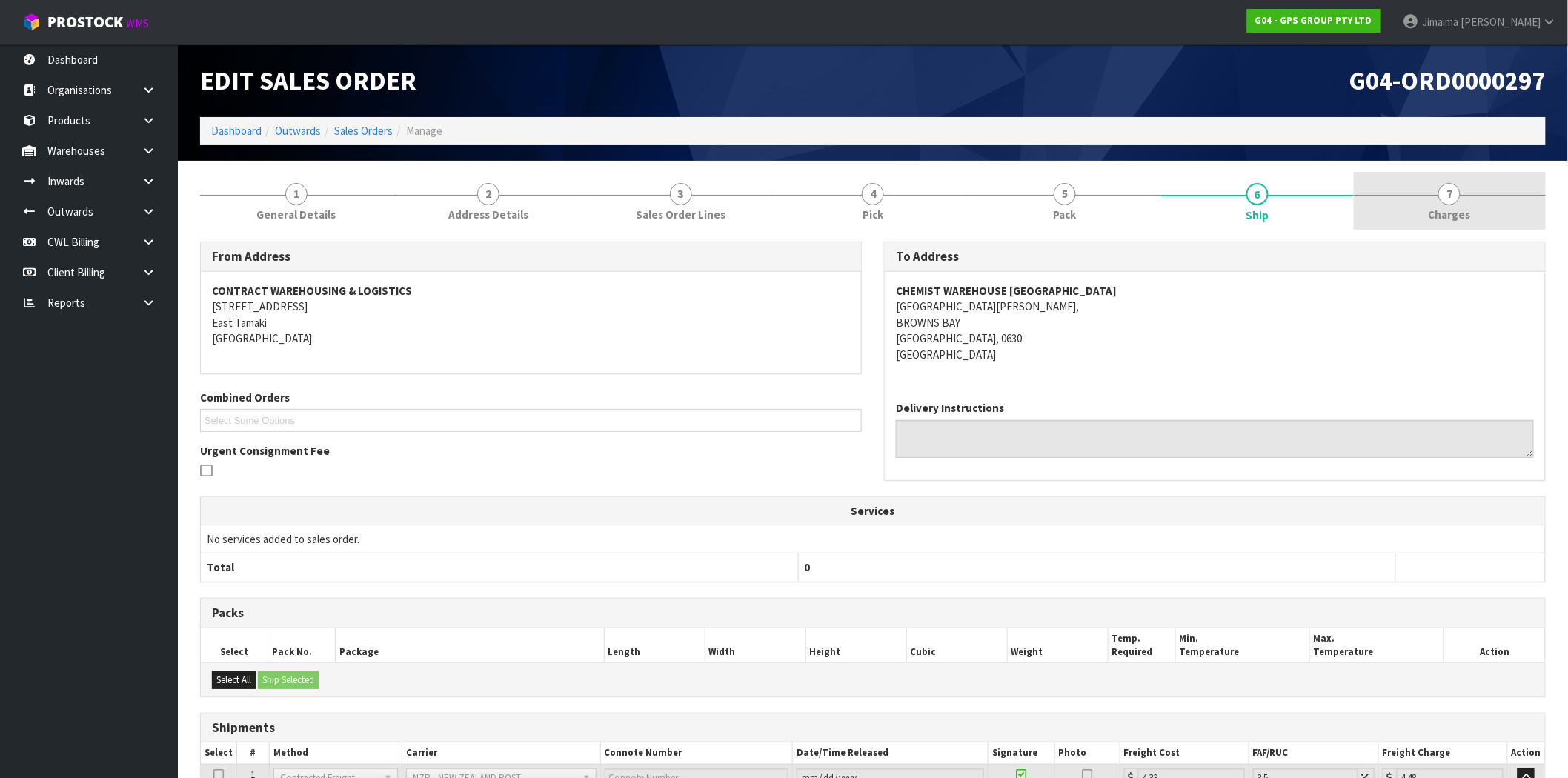
click at [1508, 190] on link "7 [GEOGRAPHIC_DATA]" at bounding box center [1450, 201] width 192 height 58
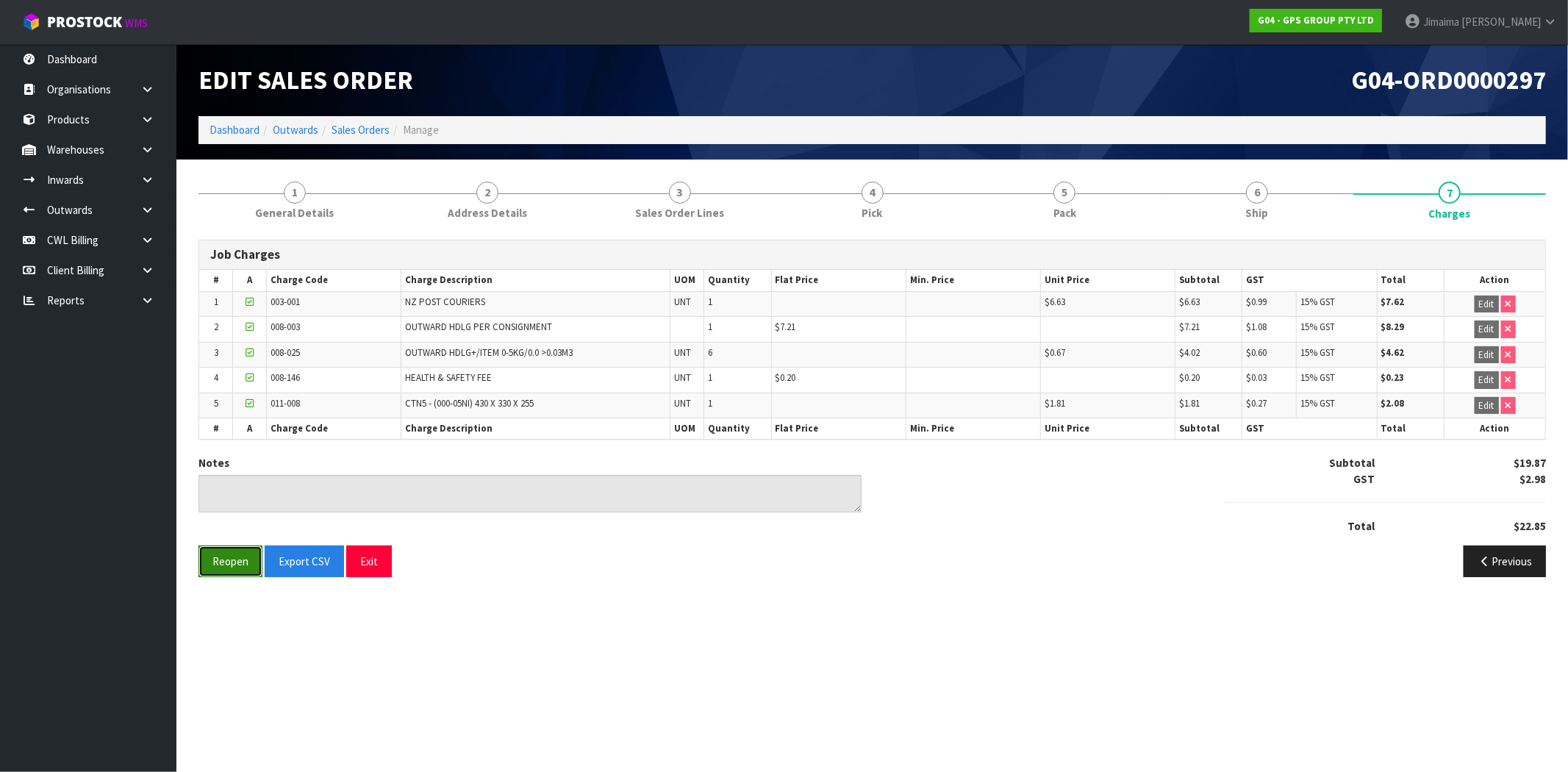
click at [223, 556] on button "Reopen" at bounding box center [230, 561] width 64 height 32
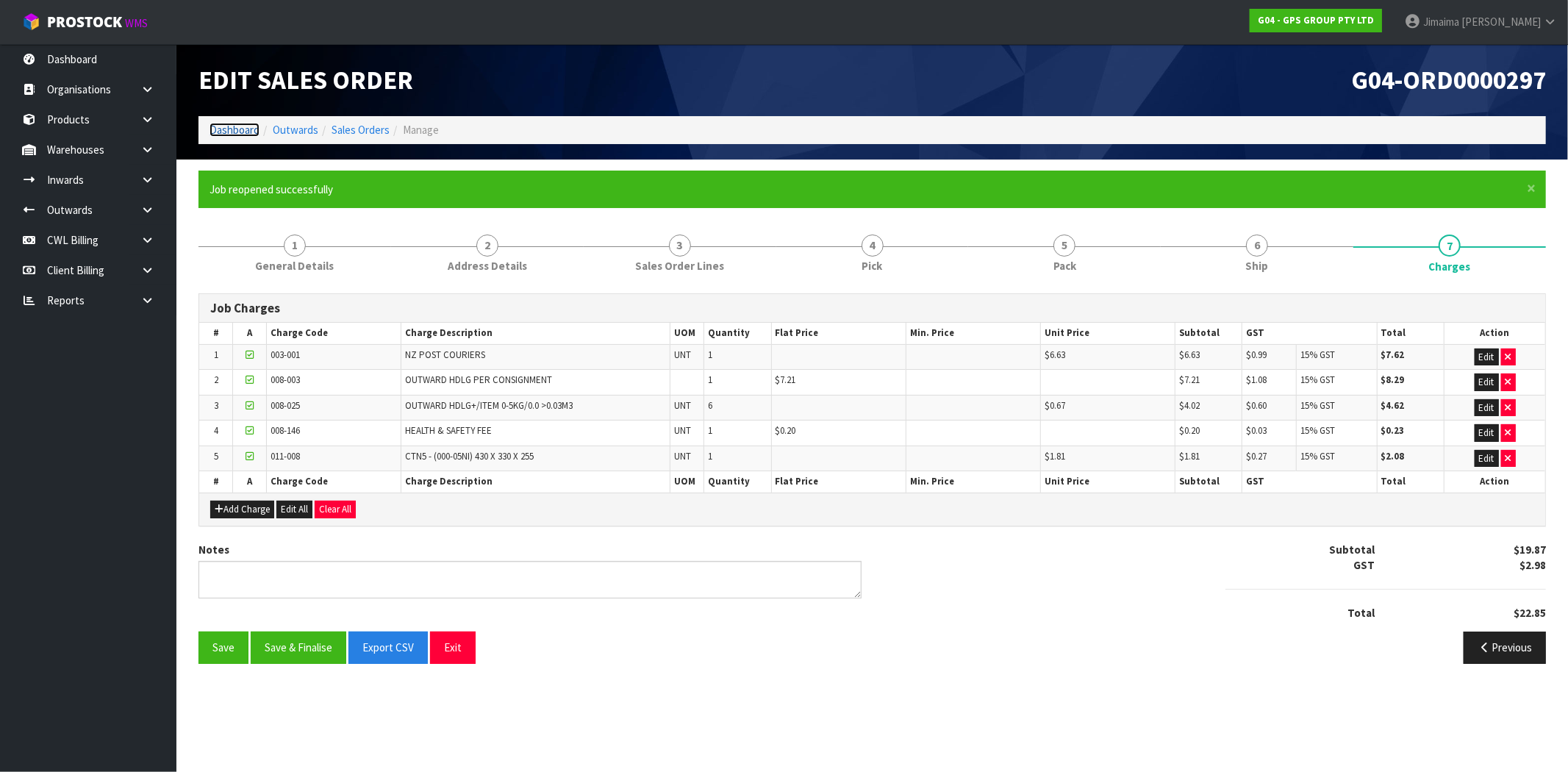
click at [240, 129] on link "Dashboard" at bounding box center [234, 130] width 50 height 14
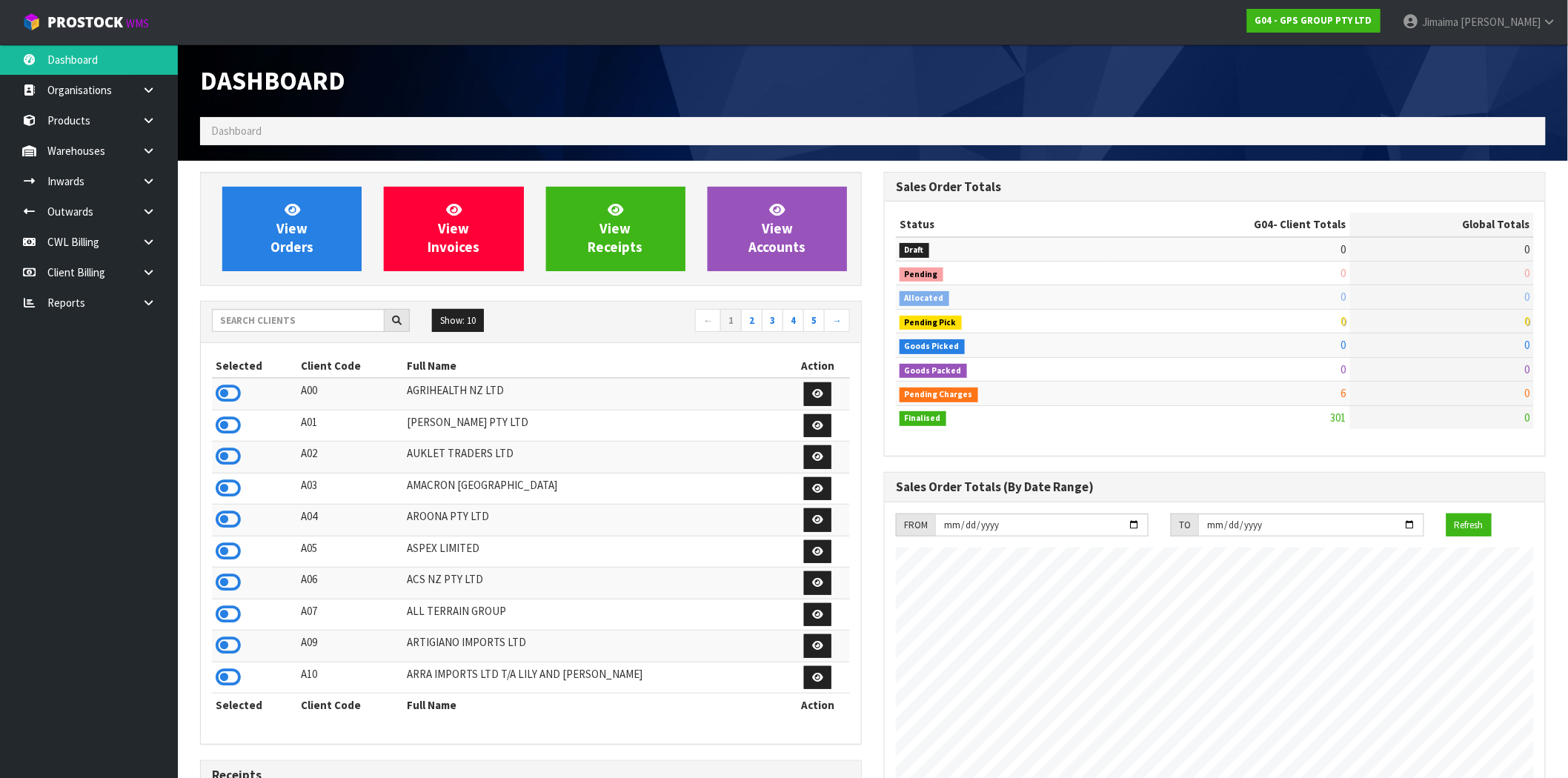
scroll to position [906, 684]
click at [293, 328] on input "text" at bounding box center [298, 320] width 173 height 23
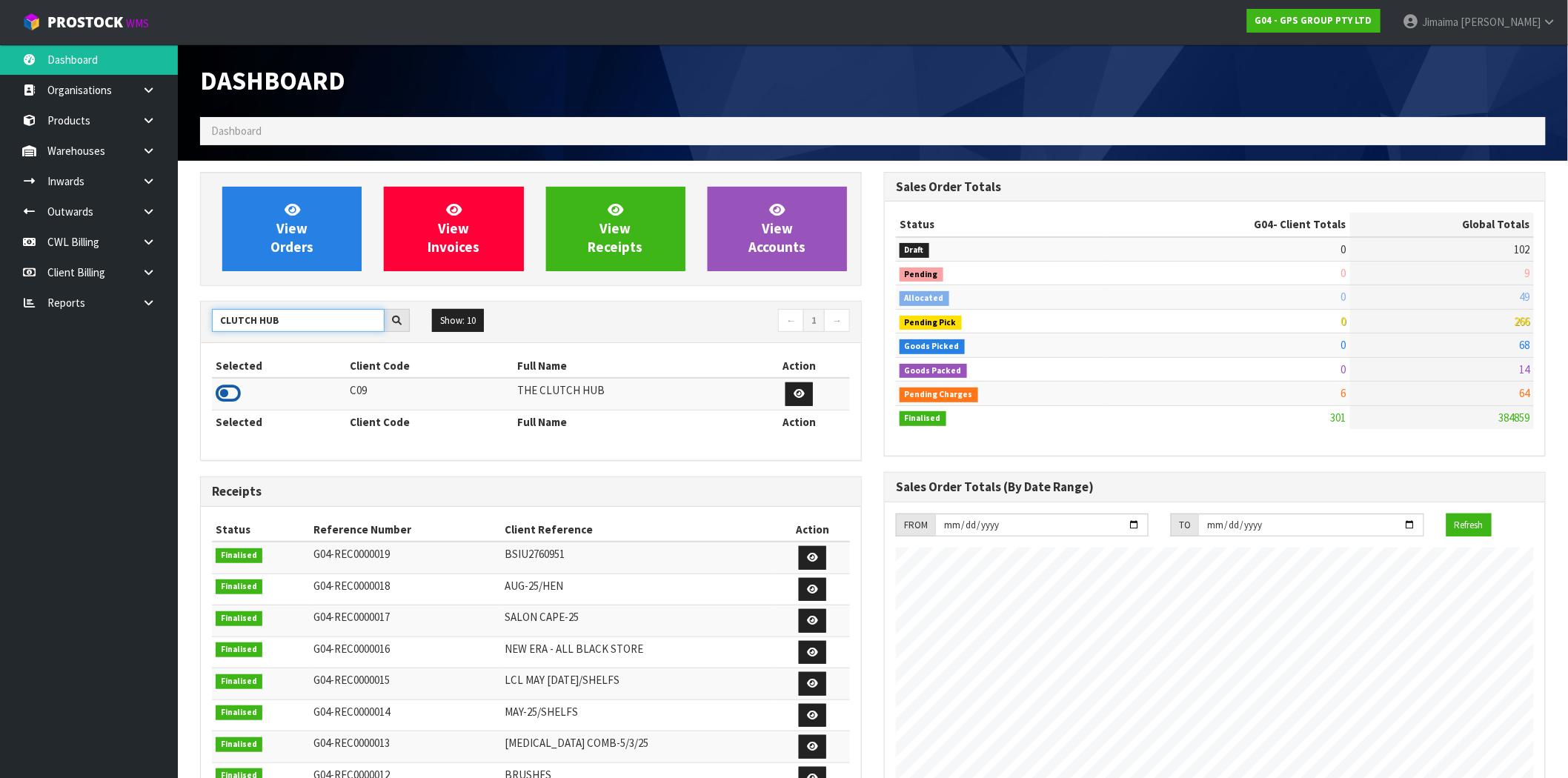
type input "CLUTCH HUB"
click at [223, 388] on icon at bounding box center [228, 393] width 25 height 22
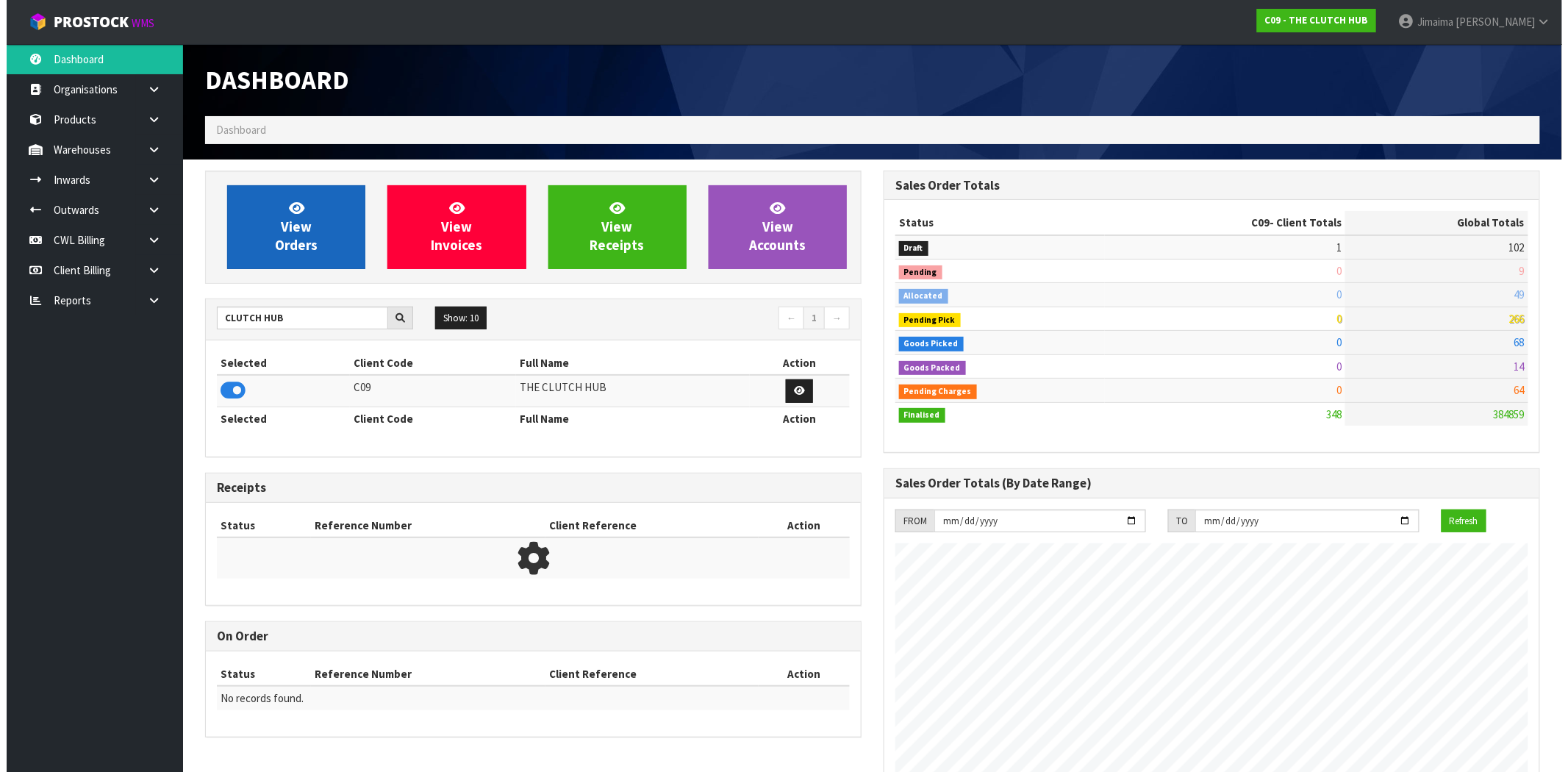
scroll to position [1041, 678]
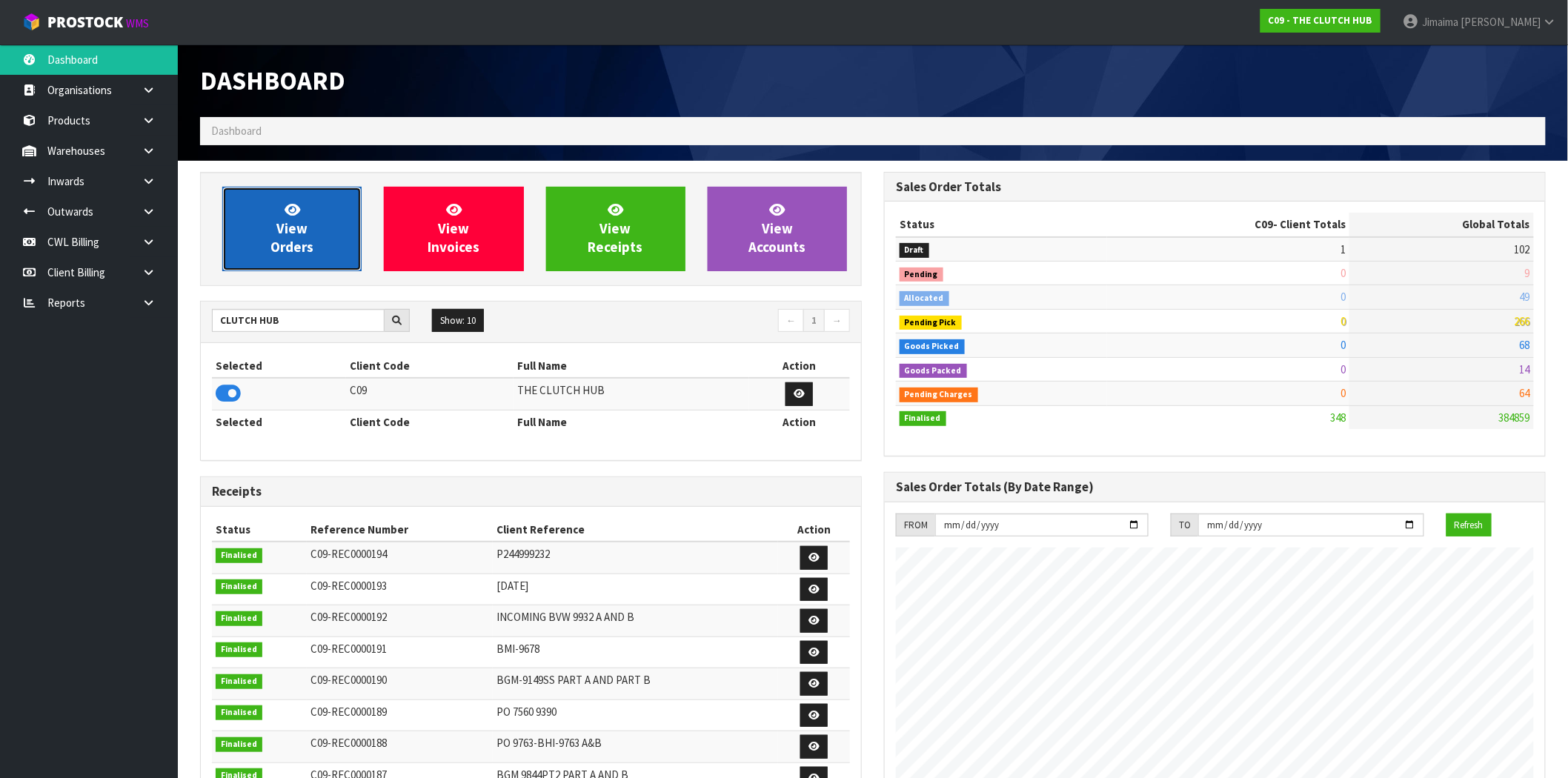
click at [296, 237] on link "View Orders" at bounding box center [292, 229] width 139 height 85
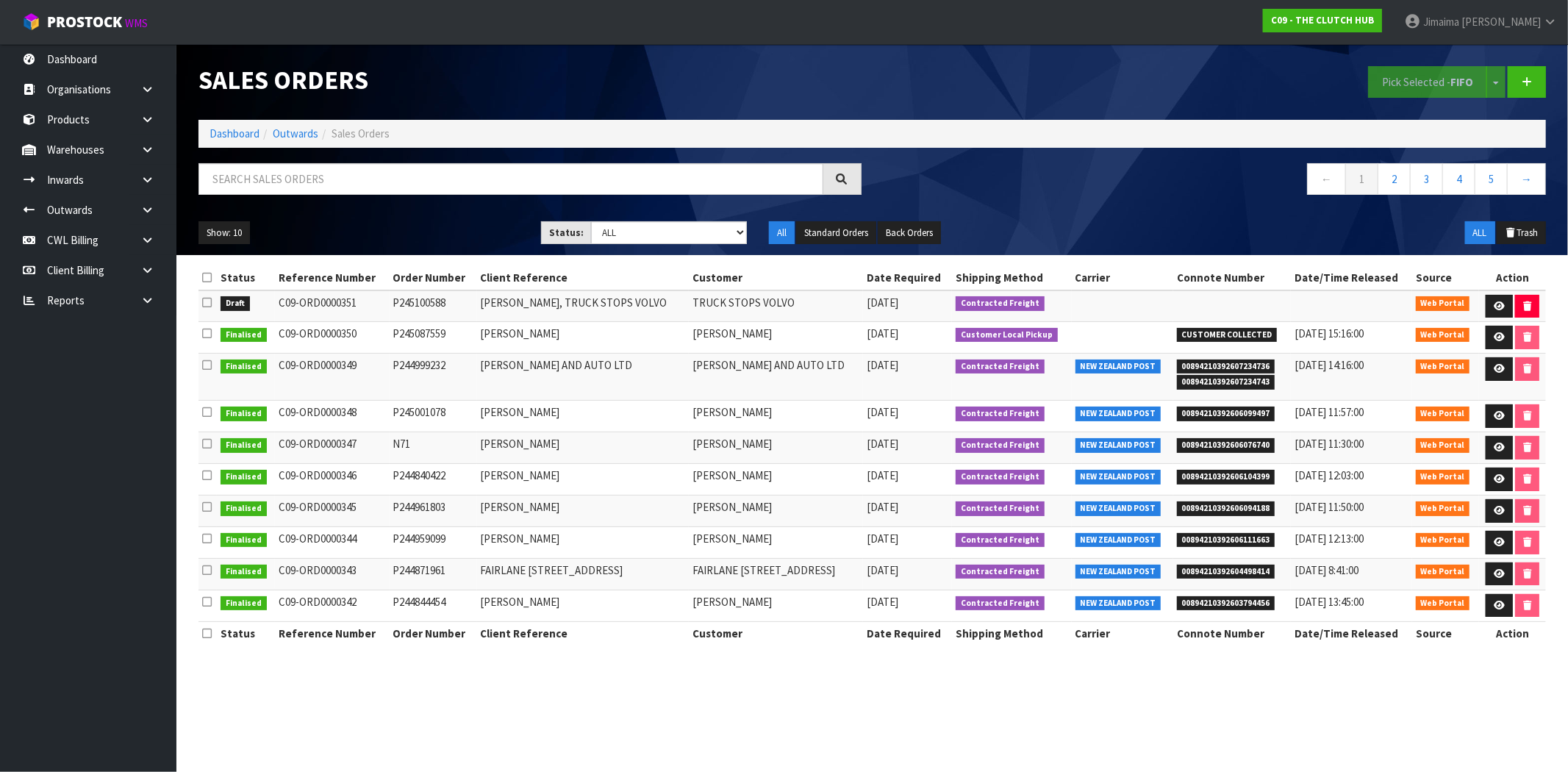
click at [533, 303] on td "[PERSON_NAME], TRUCK STOPS VOLVO" at bounding box center [582, 306] width 212 height 32
click at [1488, 304] on link at bounding box center [1499, 306] width 27 height 24
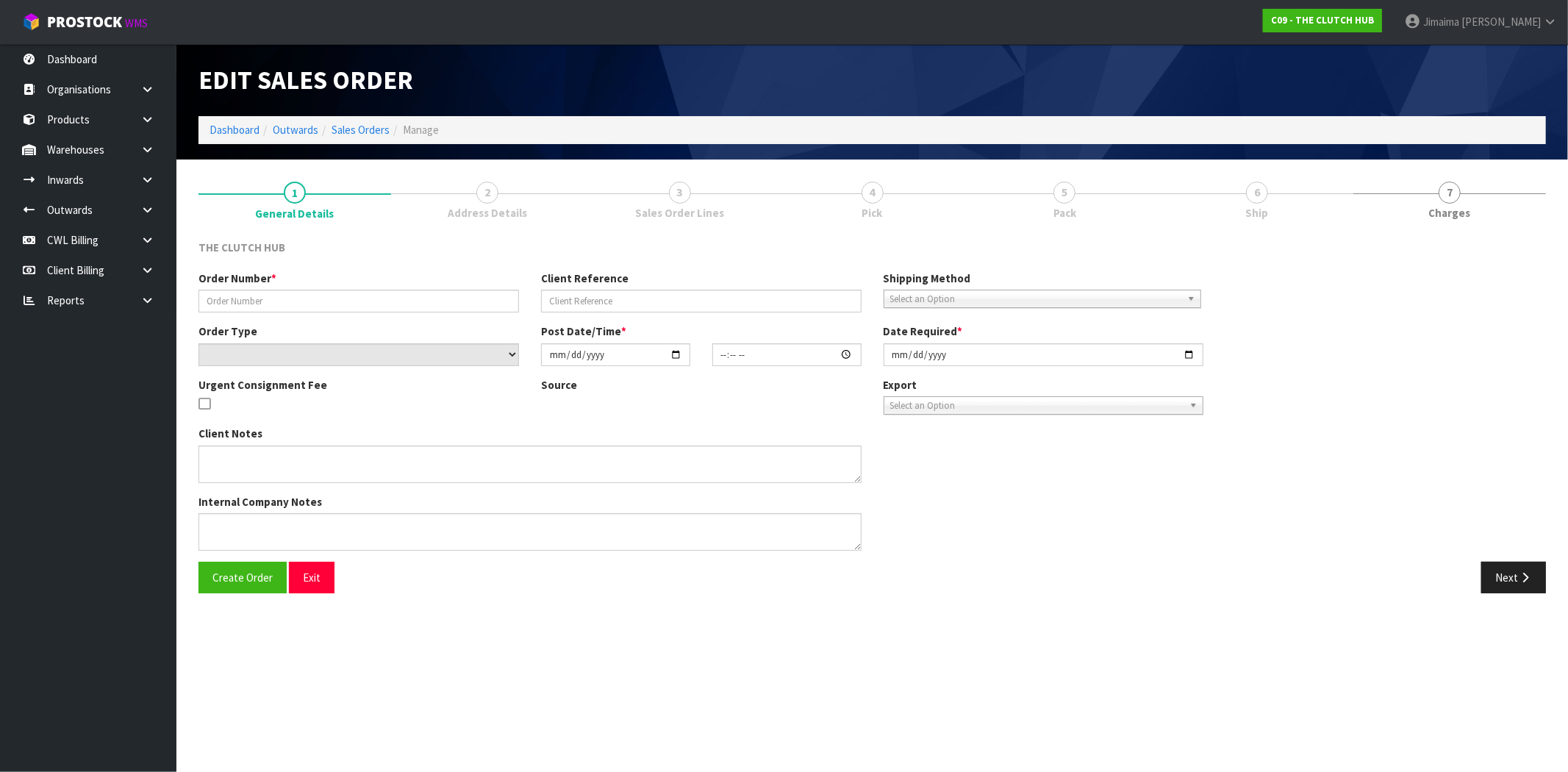
type input "P245100588"
type input "[PERSON_NAME], TRUCK STOPS VOLVO"
select select "number:0"
type input "[DATE]"
type input "00:29:00.000"
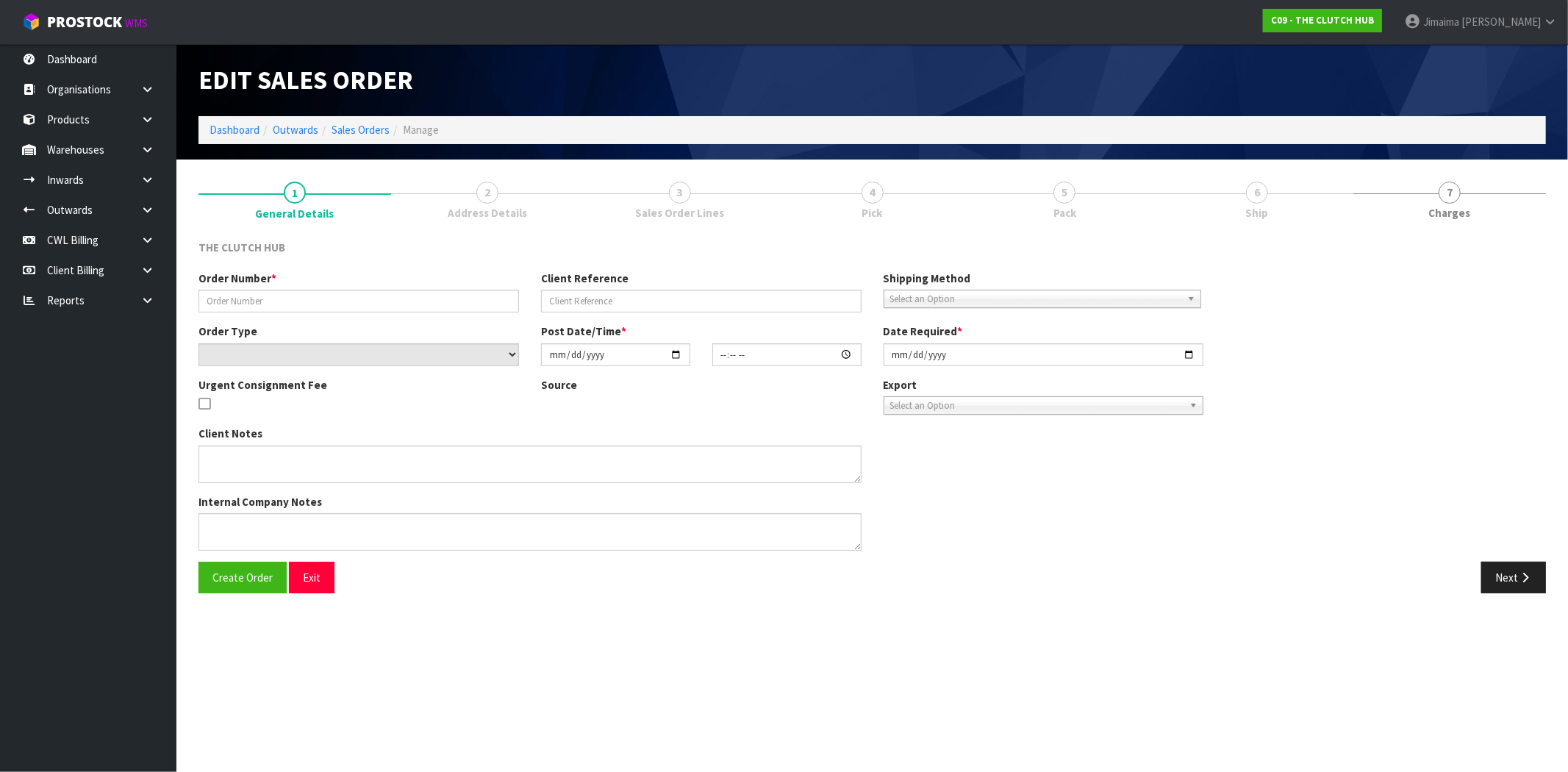
type input "[DATE]"
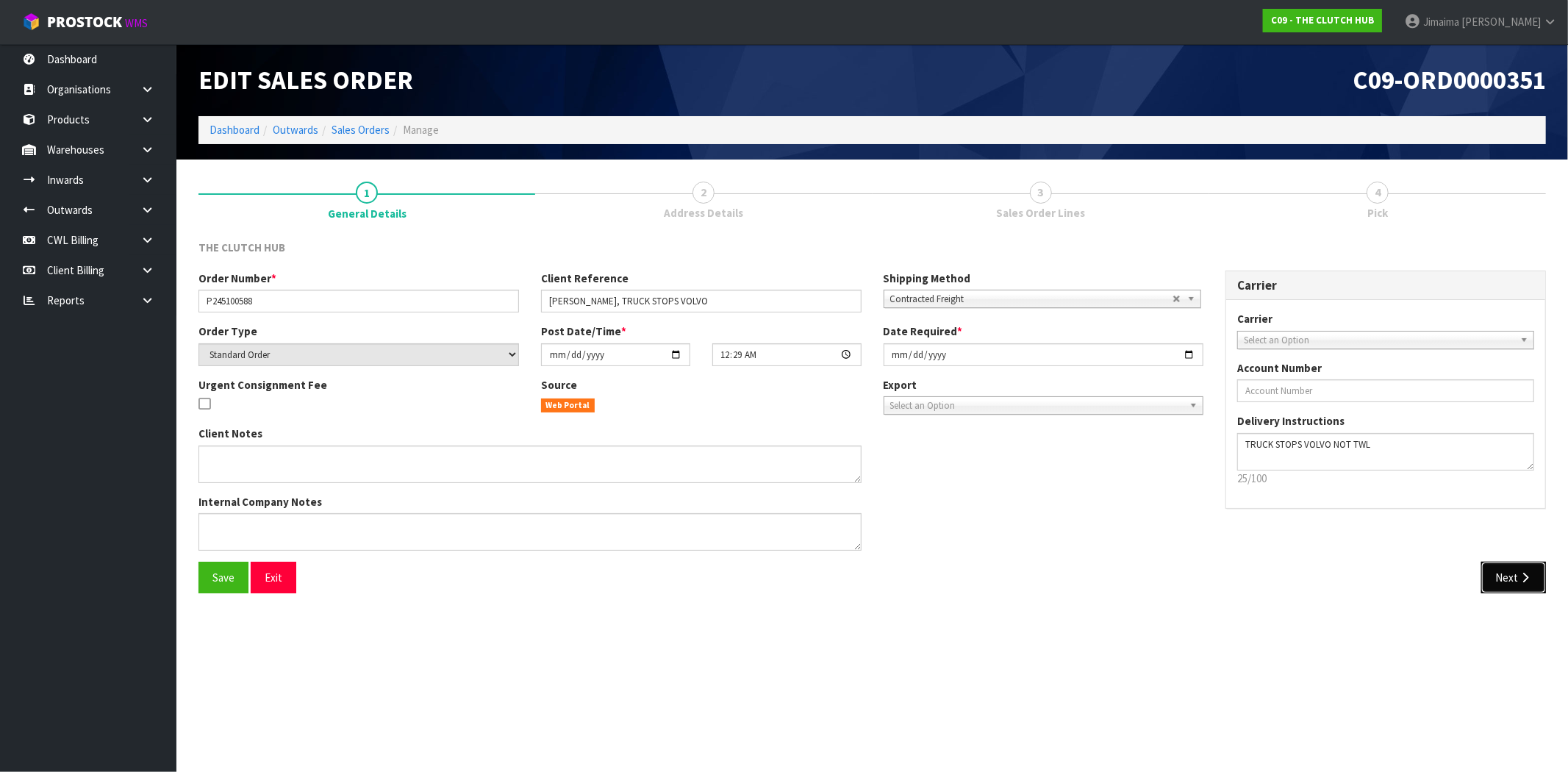
click at [1502, 578] on button "Next" at bounding box center [1513, 578] width 65 height 32
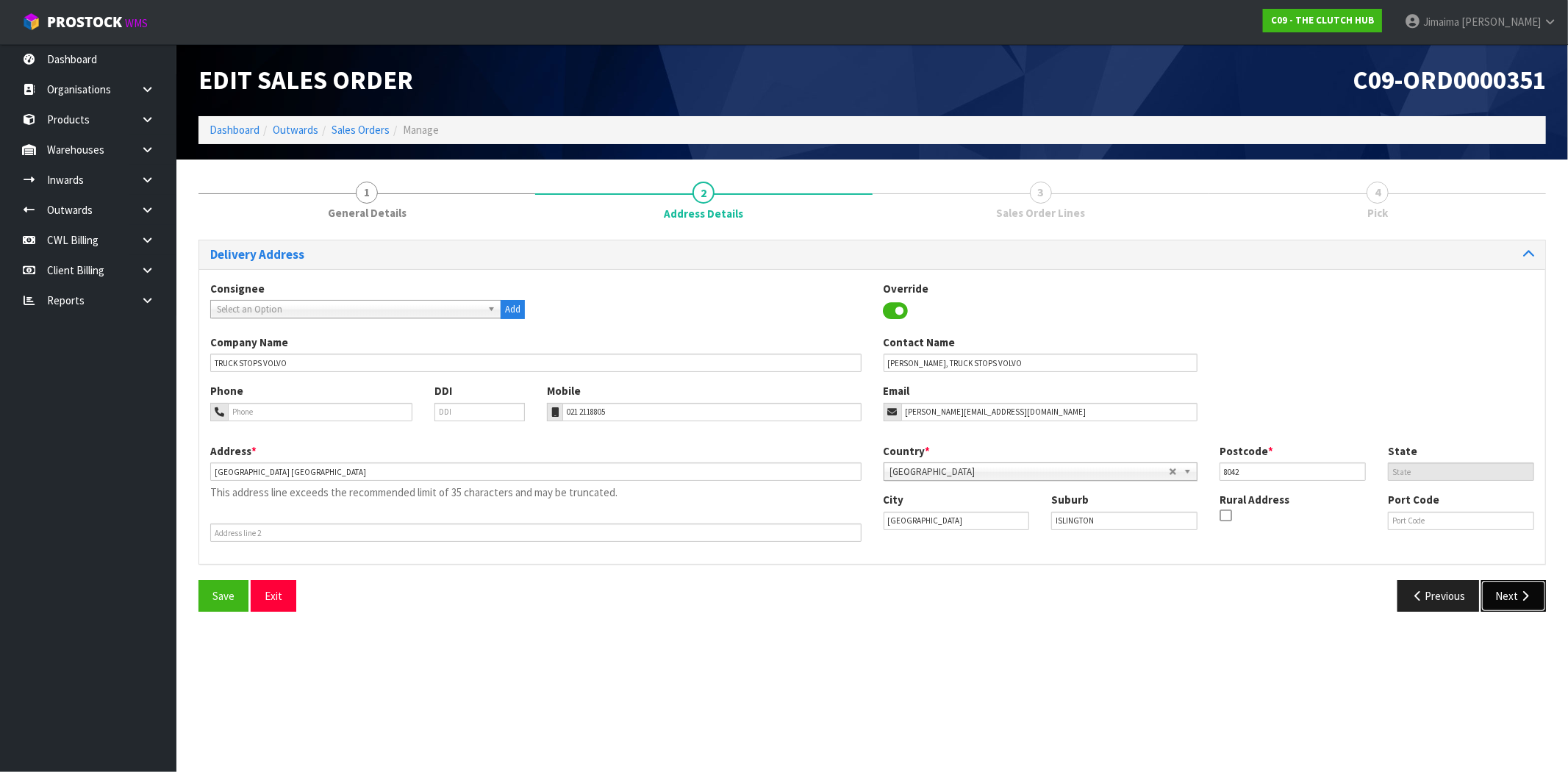
click at [1508, 584] on button "Next" at bounding box center [1513, 596] width 65 height 32
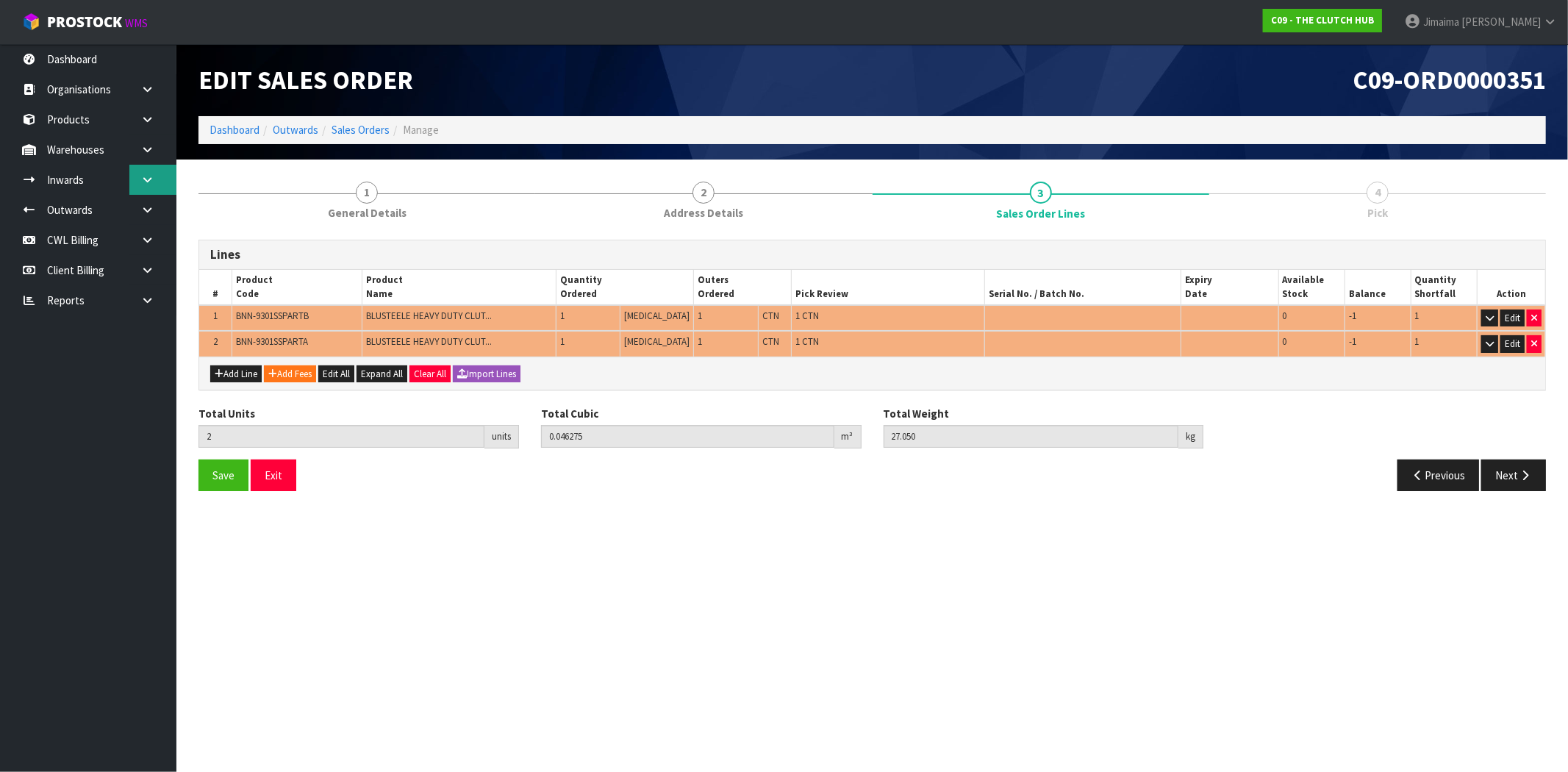
click at [160, 169] on link at bounding box center [152, 179] width 47 height 30
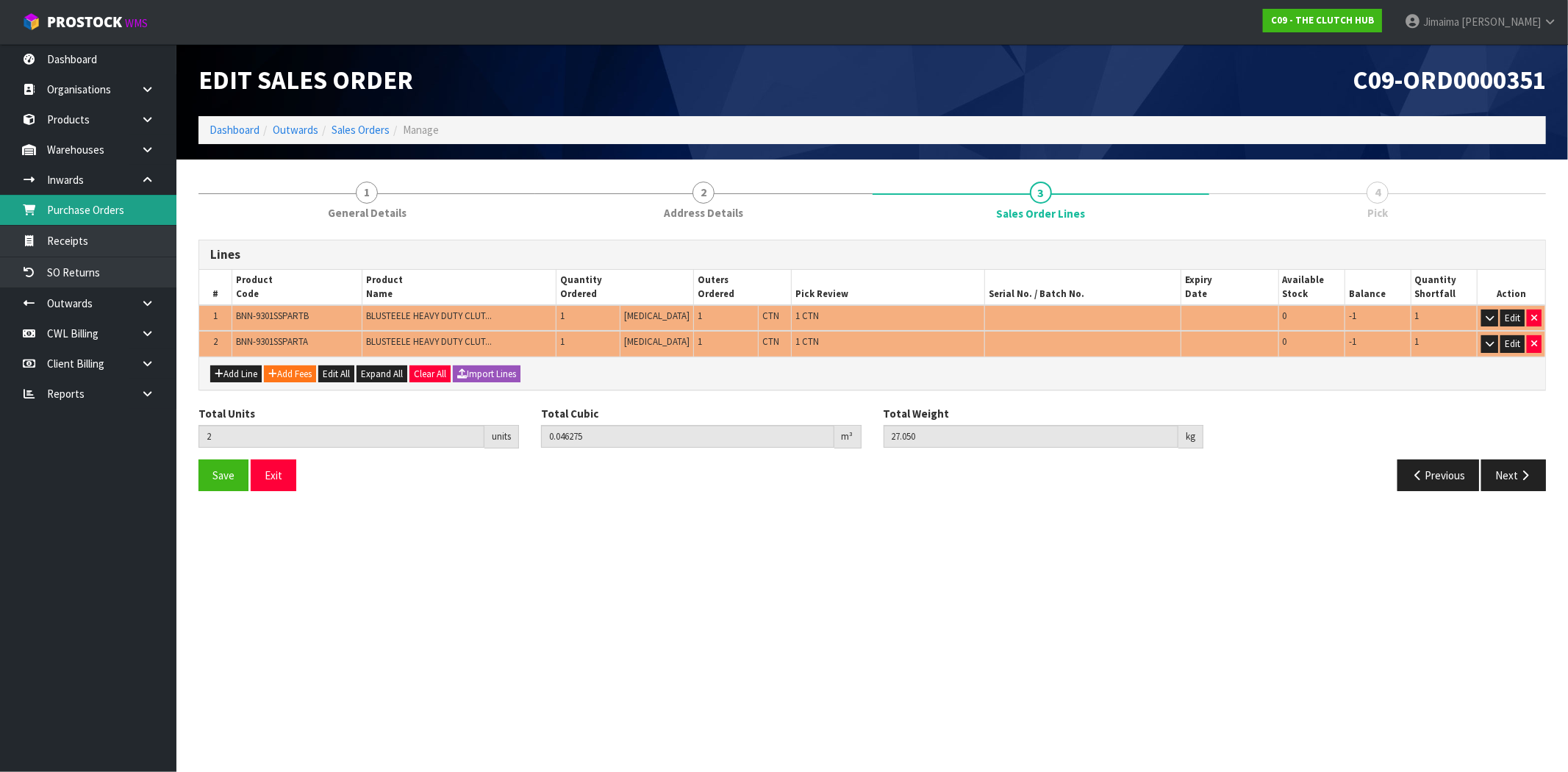
click at [101, 201] on link "Purchase Orders" at bounding box center [88, 209] width 176 height 30
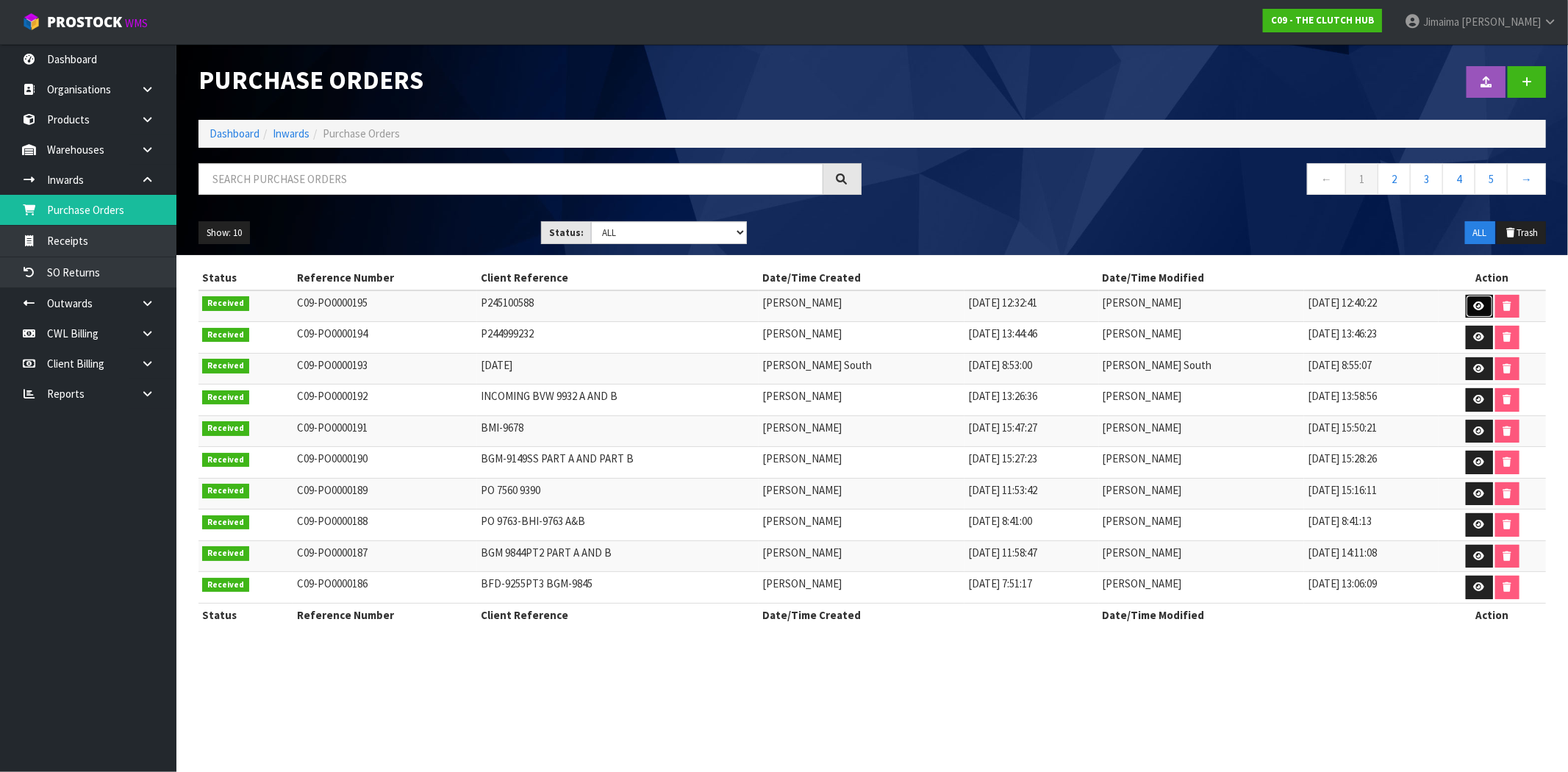
click at [1466, 305] on link at bounding box center [1479, 306] width 27 height 24
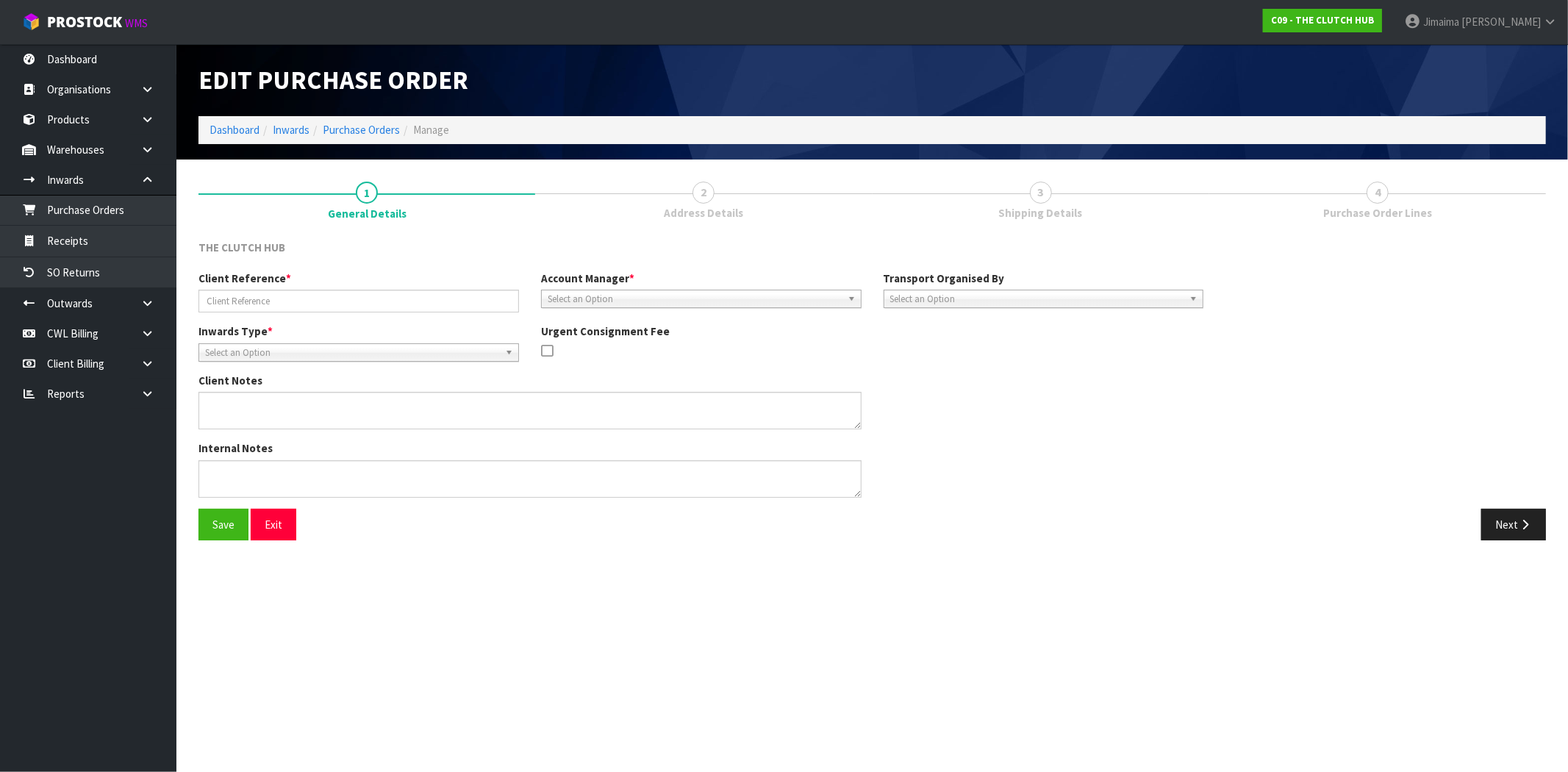
type input "P245100588"
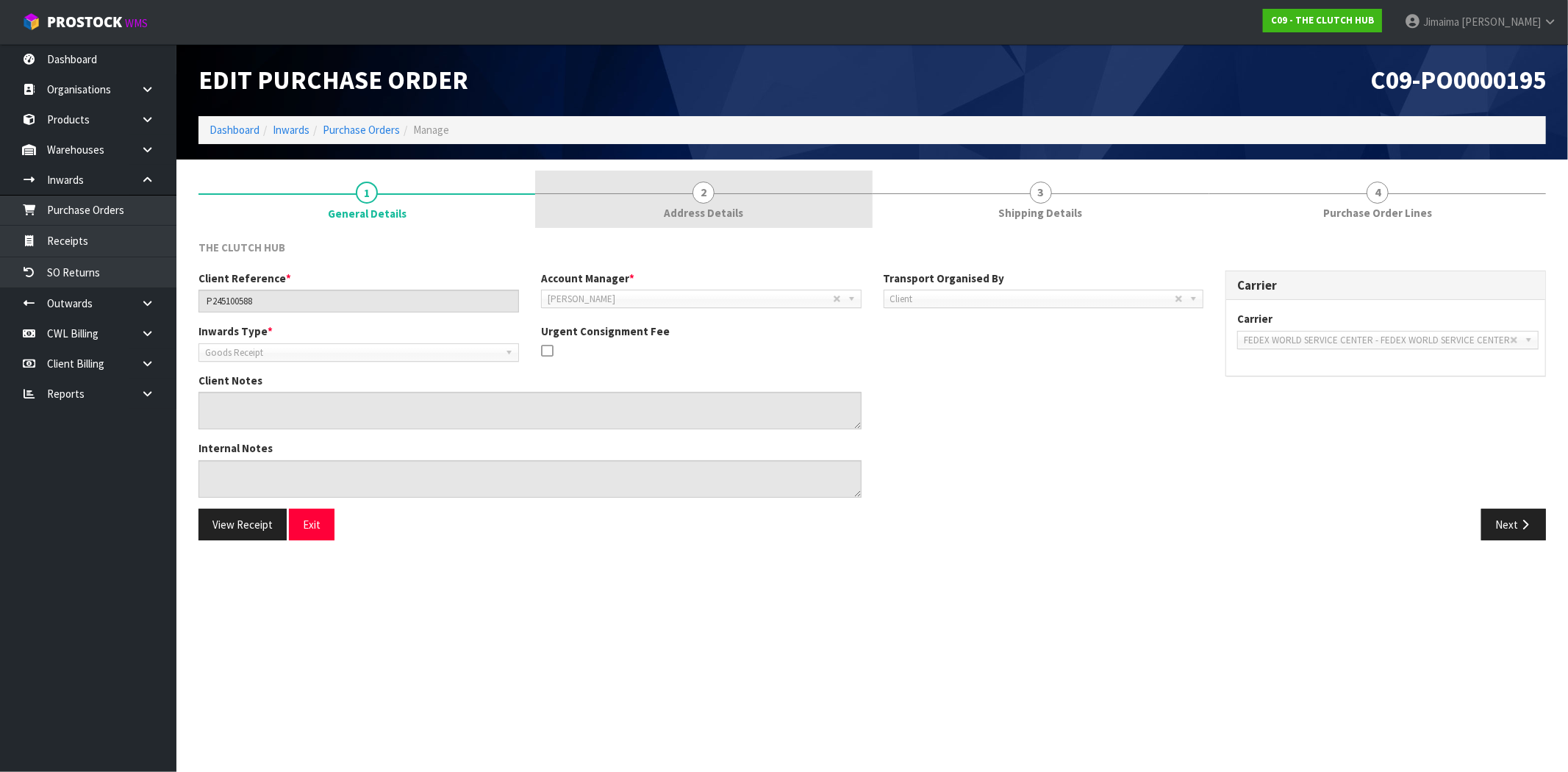
drag, startPoint x: 732, startPoint y: 212, endPoint x: 770, endPoint y: 214, distance: 38.1
click at [733, 212] on span "Address Details" at bounding box center [703, 212] width 79 height 15
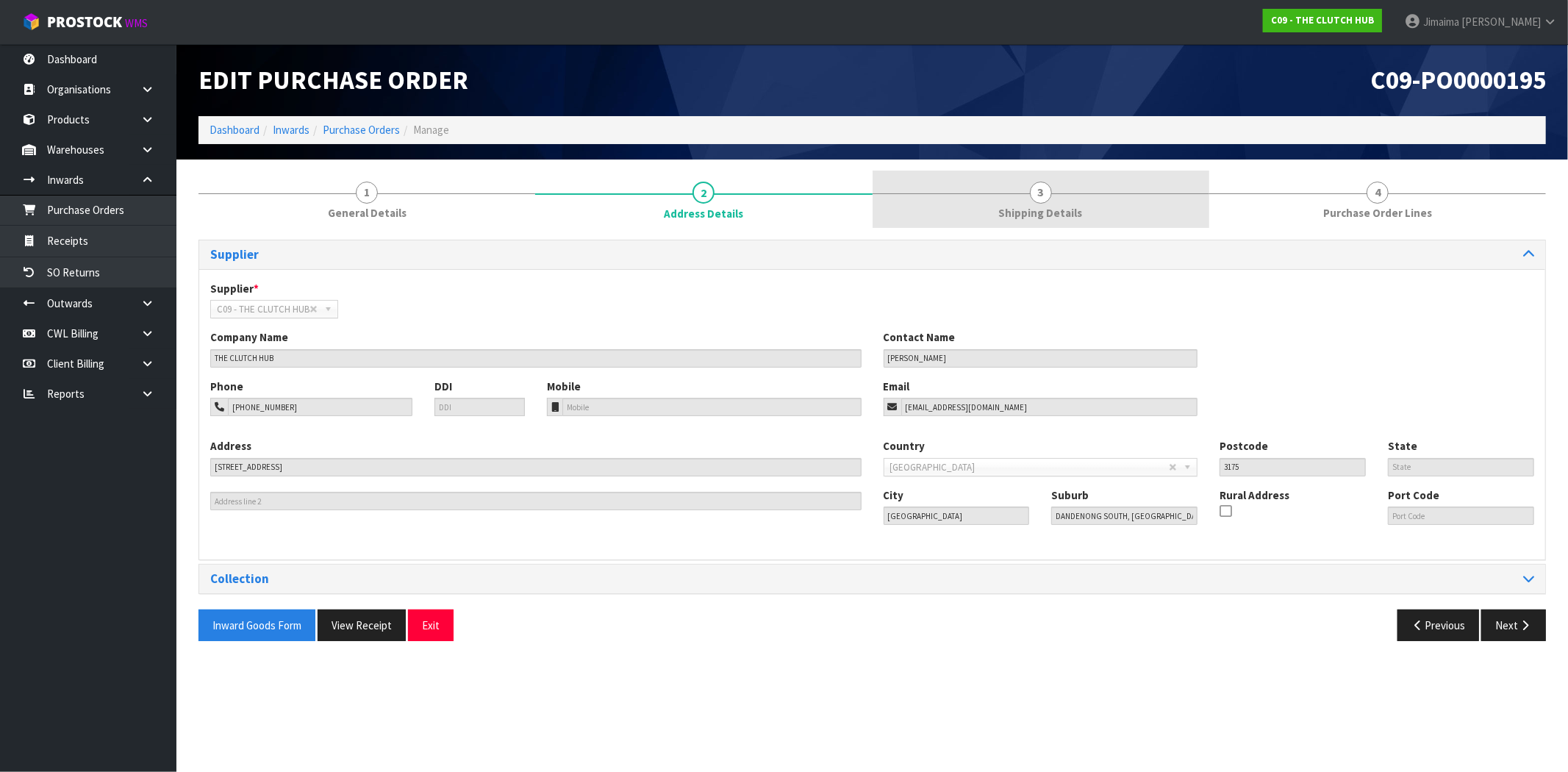
click at [1096, 187] on link "3 Shipping Details" at bounding box center [1040, 199] width 336 height 58
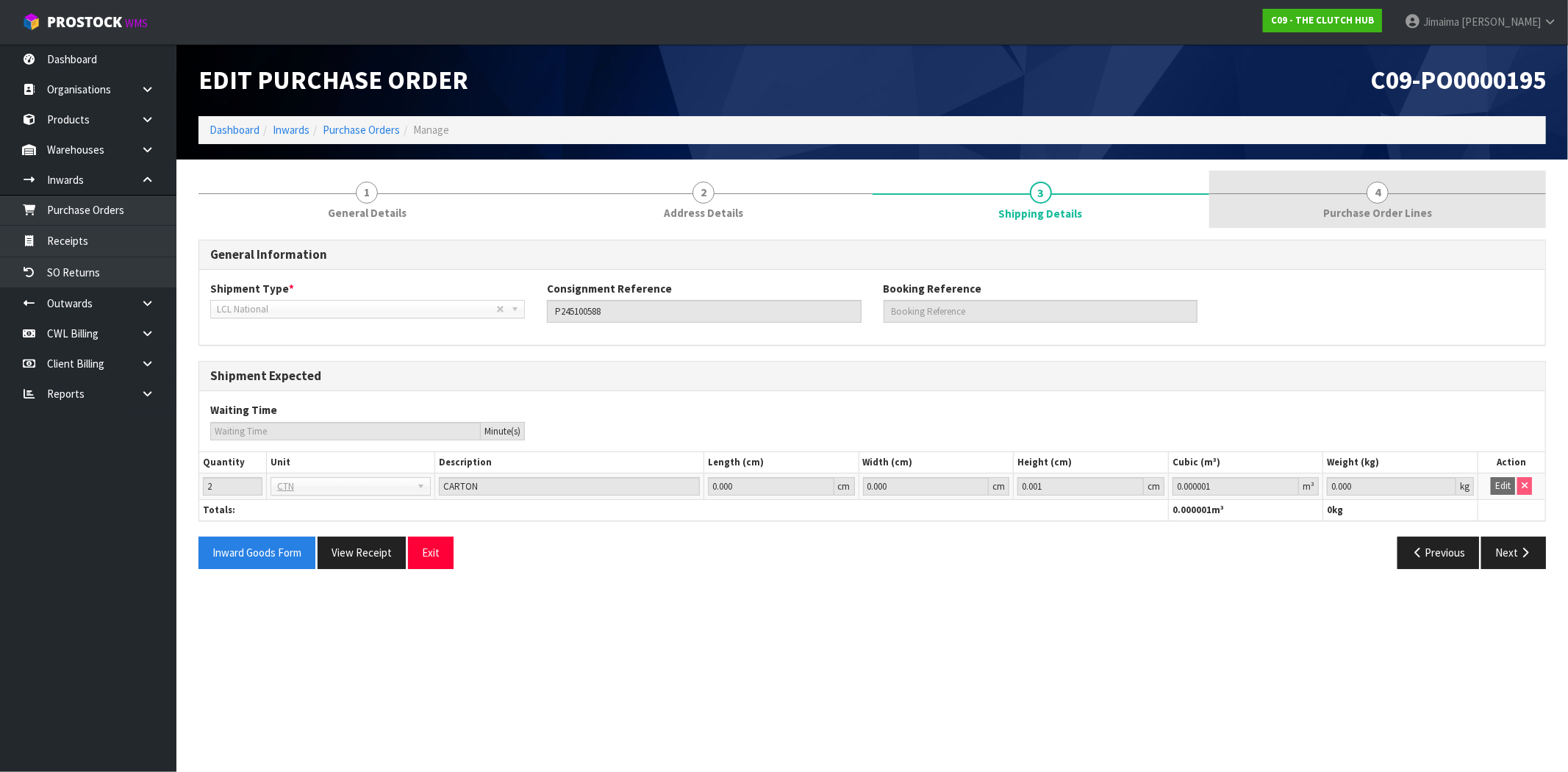
click at [1306, 198] on link "4 Purchase Order Lines" at bounding box center [1378, 199] width 336 height 58
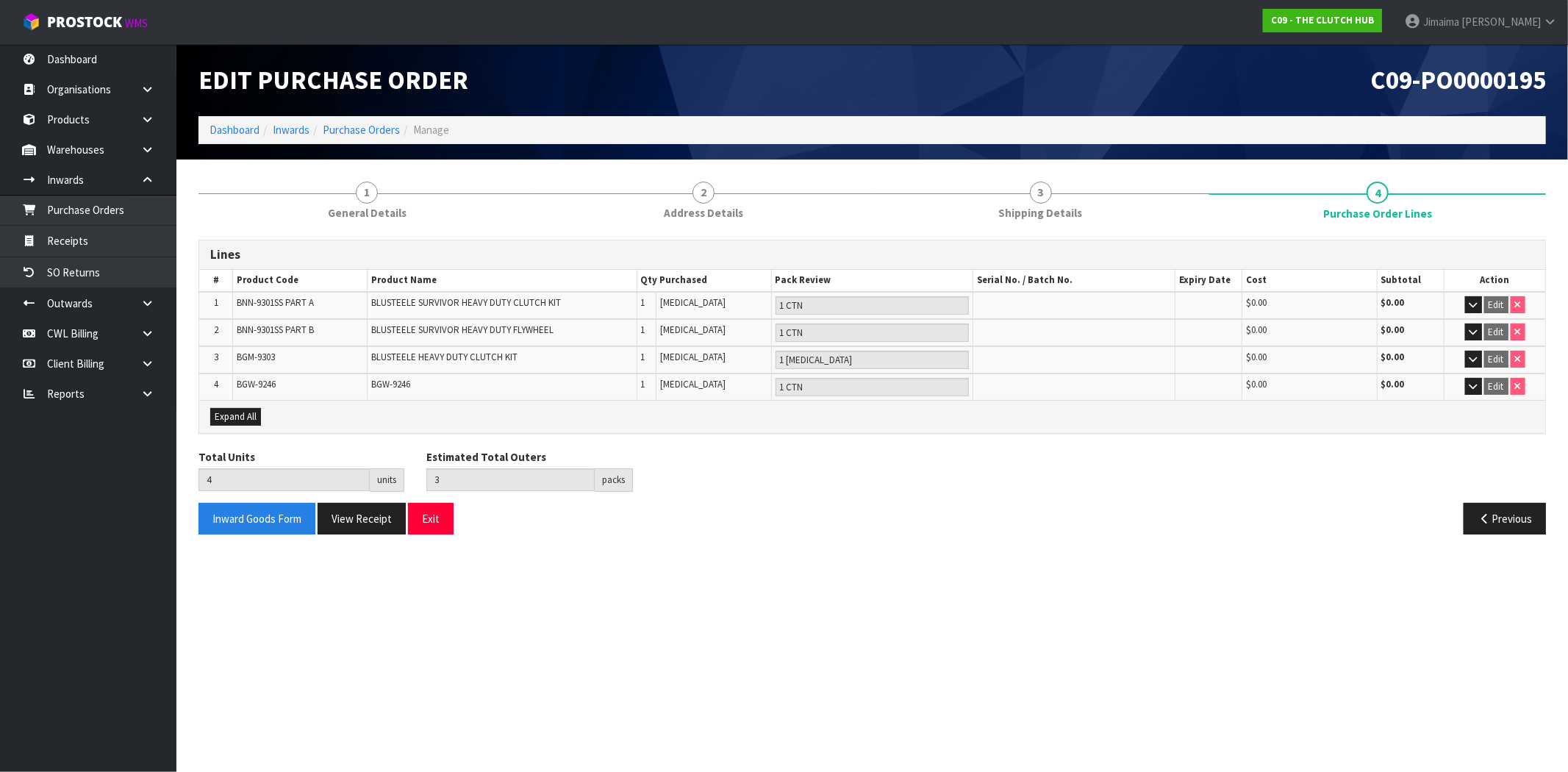
click at [304, 298] on span "BNN-9301SS PART A" at bounding box center [275, 302] width 77 height 13
click at [295, 324] on span "BNN-9301SS PART B" at bounding box center [275, 330] width 77 height 13
copy tr "BNN-9301SS PART B"
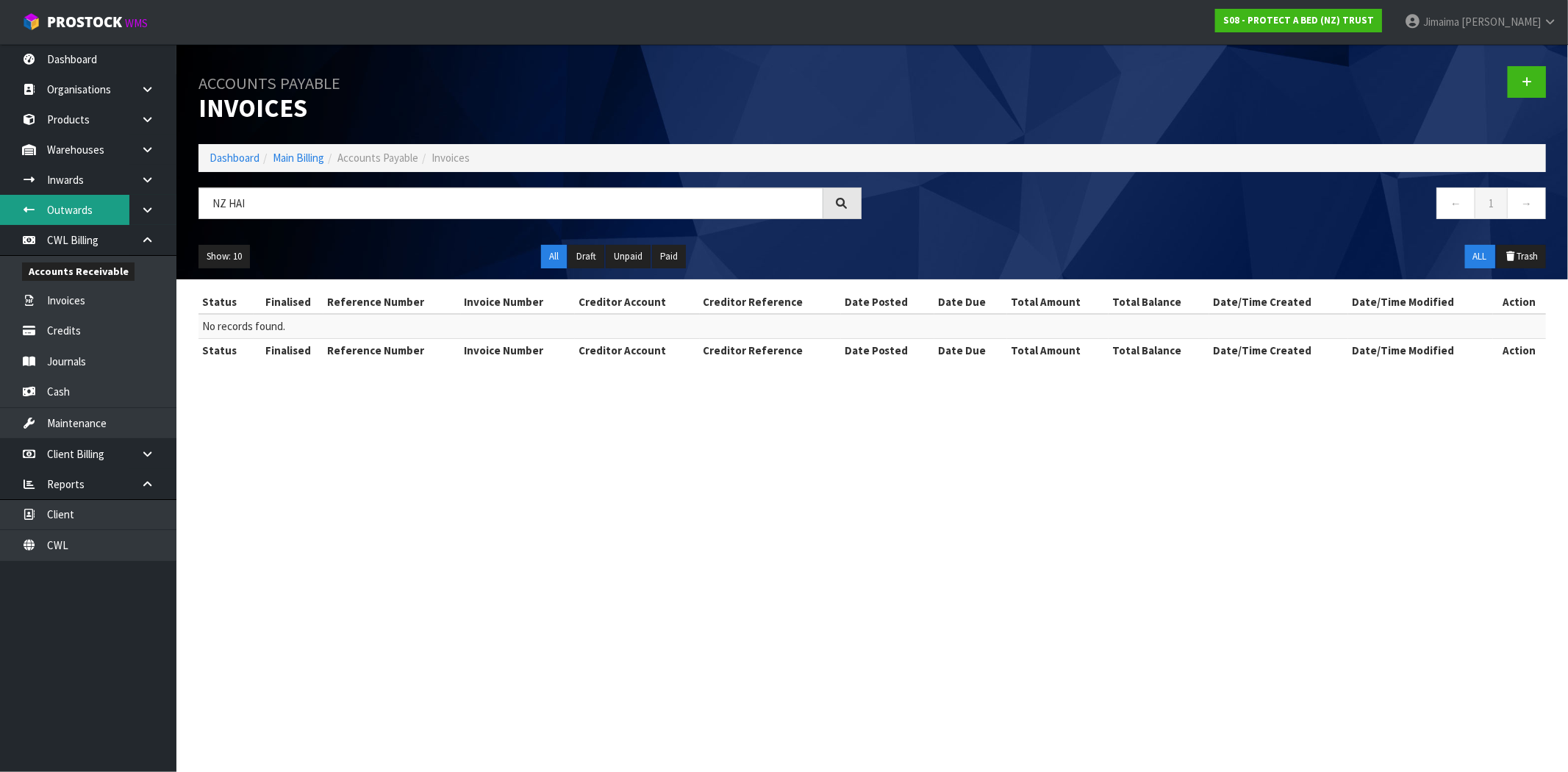
drag, startPoint x: 172, startPoint y: 214, endPoint x: 103, endPoint y: 218, distance: 69.1
click at [106, 217] on body "Toggle navigation ProStock WMS S08 - PROTECT A BED (NZ) TRUST Jimaima [PERSON_N…" at bounding box center [784, 386] width 1568 height 772
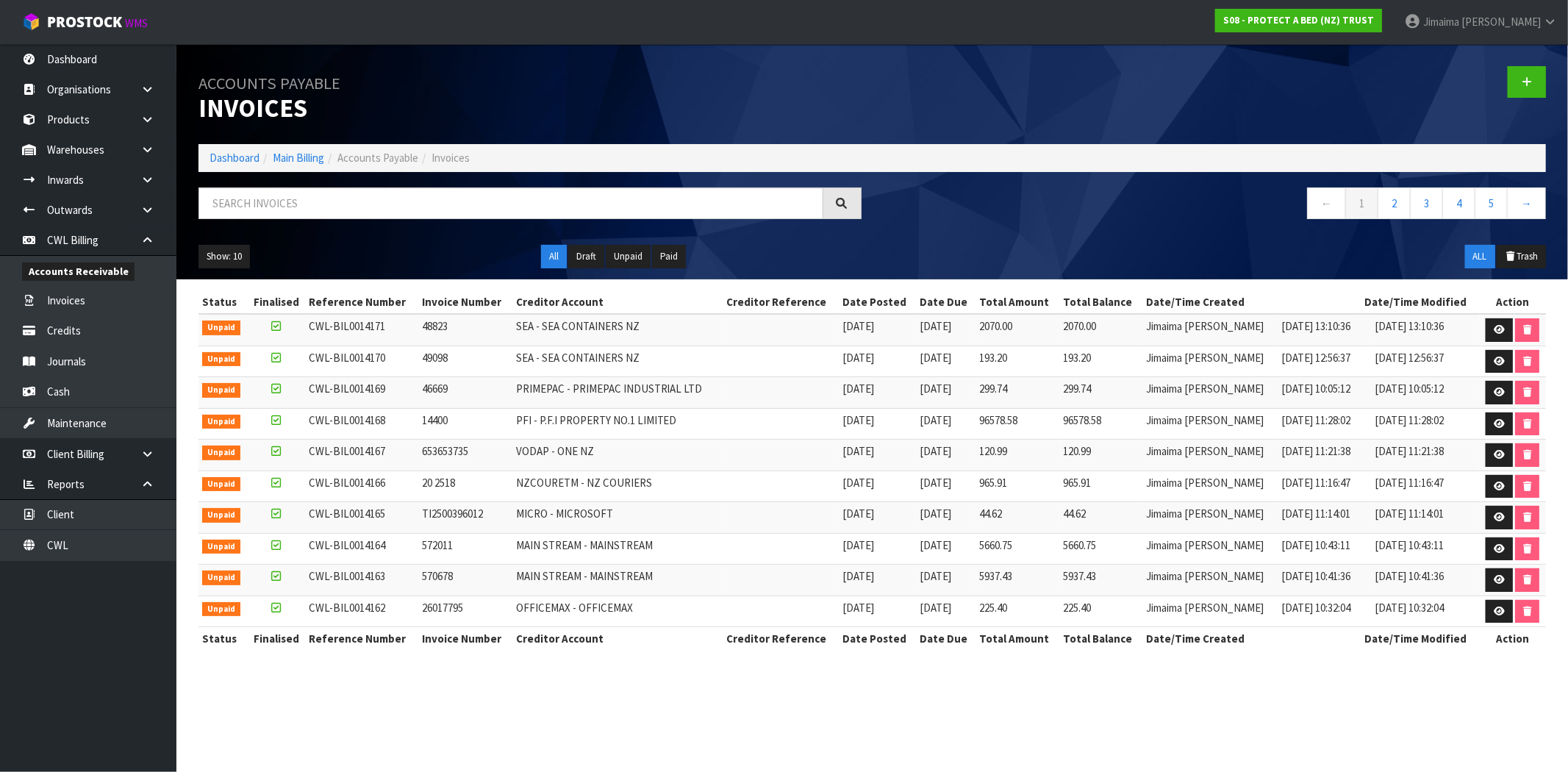
click at [296, 214] on input "text" at bounding box center [510, 203] width 625 height 32
click at [310, 200] on input "text" at bounding box center [510, 203] width 625 height 32
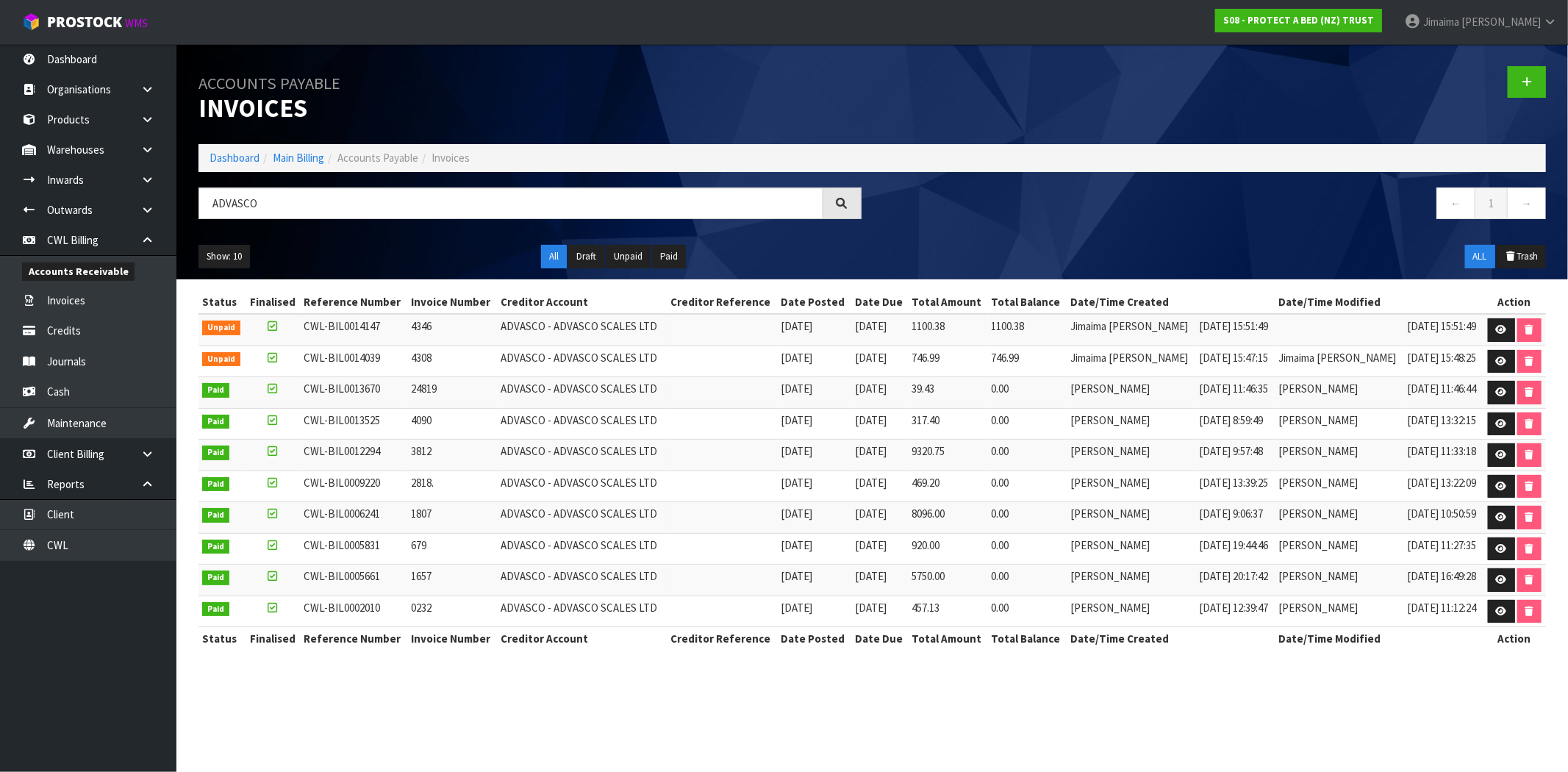
click at [951, 494] on td "469.20" at bounding box center [947, 486] width 79 height 32
click at [430, 363] on span "4308" at bounding box center [422, 358] width 21 height 14
click at [429, 363] on span "4308" at bounding box center [422, 358] width 21 height 14
click at [420, 328] on span "4346" at bounding box center [422, 326] width 21 height 14
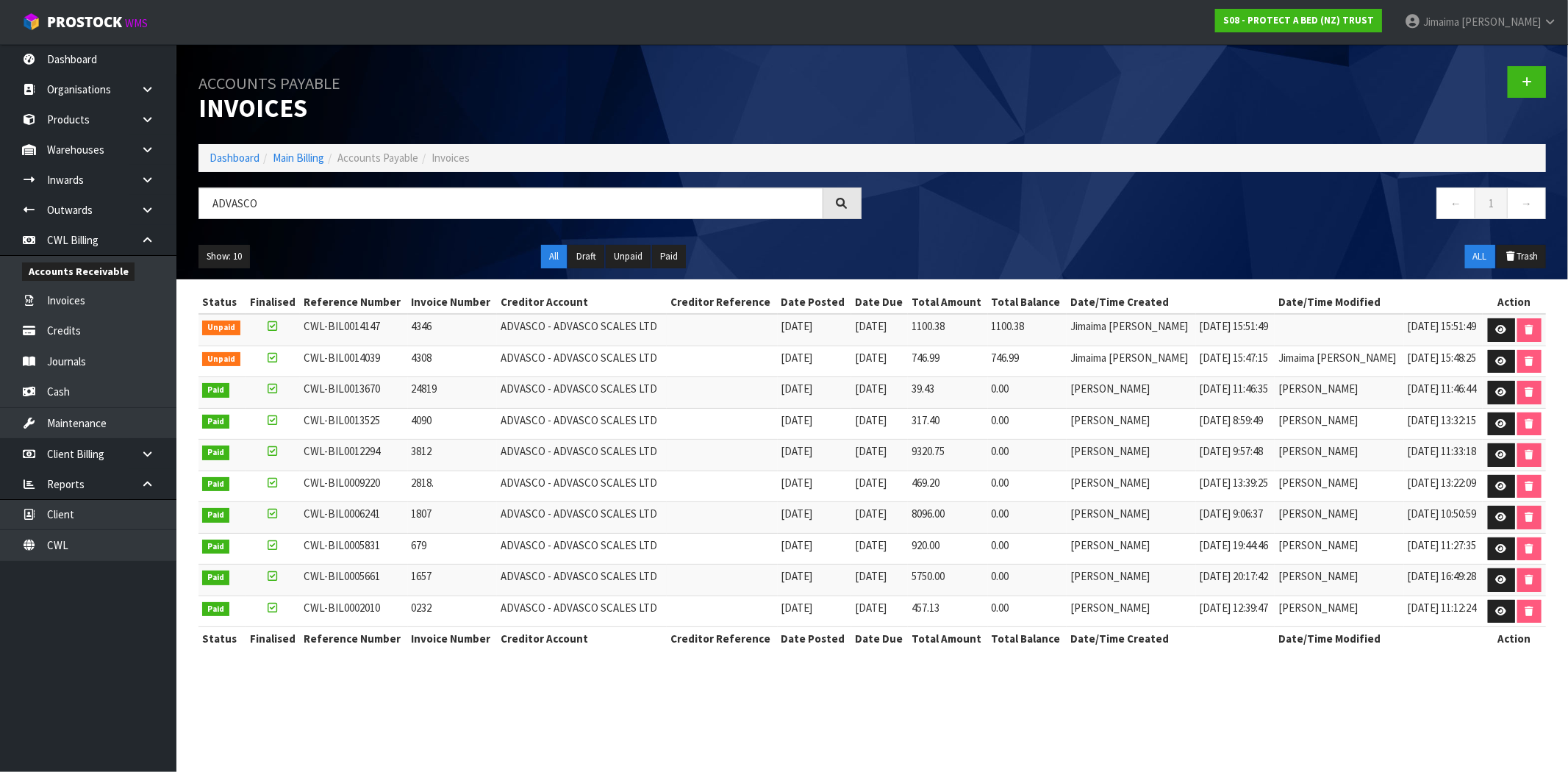
click at [443, 348] on td "4308" at bounding box center [452, 361] width 90 height 32
drag, startPoint x: 302, startPoint y: 204, endPoint x: -2, endPoint y: 230, distance: 305.1
click at [0, 230] on html "Toggle navigation ProStock WMS S08 - PROTECT A BED (NZ) TRUST Jimaima [PERSON_N…" at bounding box center [784, 386] width 1568 height 772
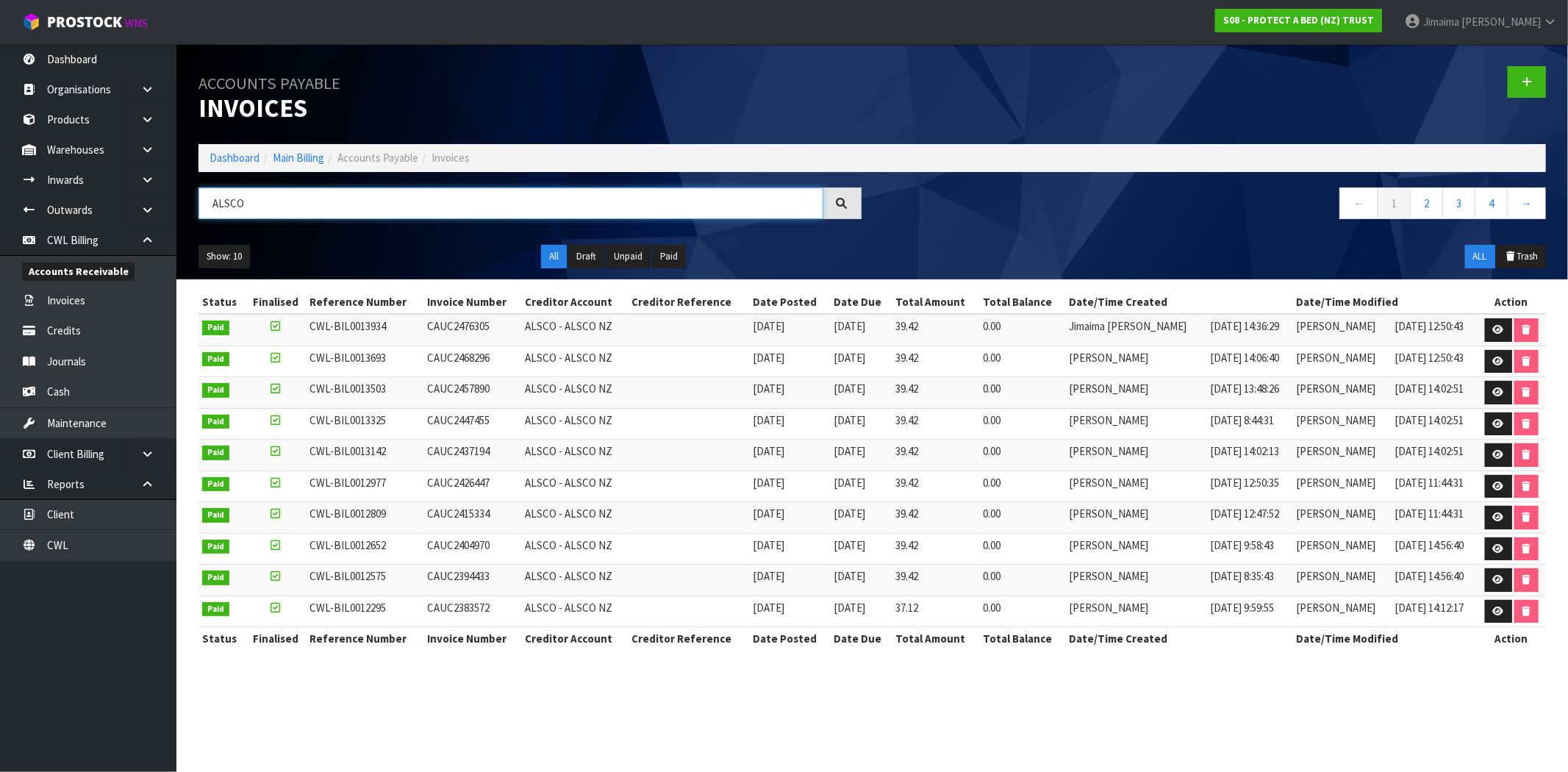
type input "ALSCO"
drag, startPoint x: 453, startPoint y: 324, endPoint x: 423, endPoint y: 324, distance: 30.0
click at [423, 317] on td "CAUC2476305" at bounding box center [471, 329] width 98 height 32
copy span "CAUC2"
click at [1487, 332] on link at bounding box center [1498, 330] width 27 height 24
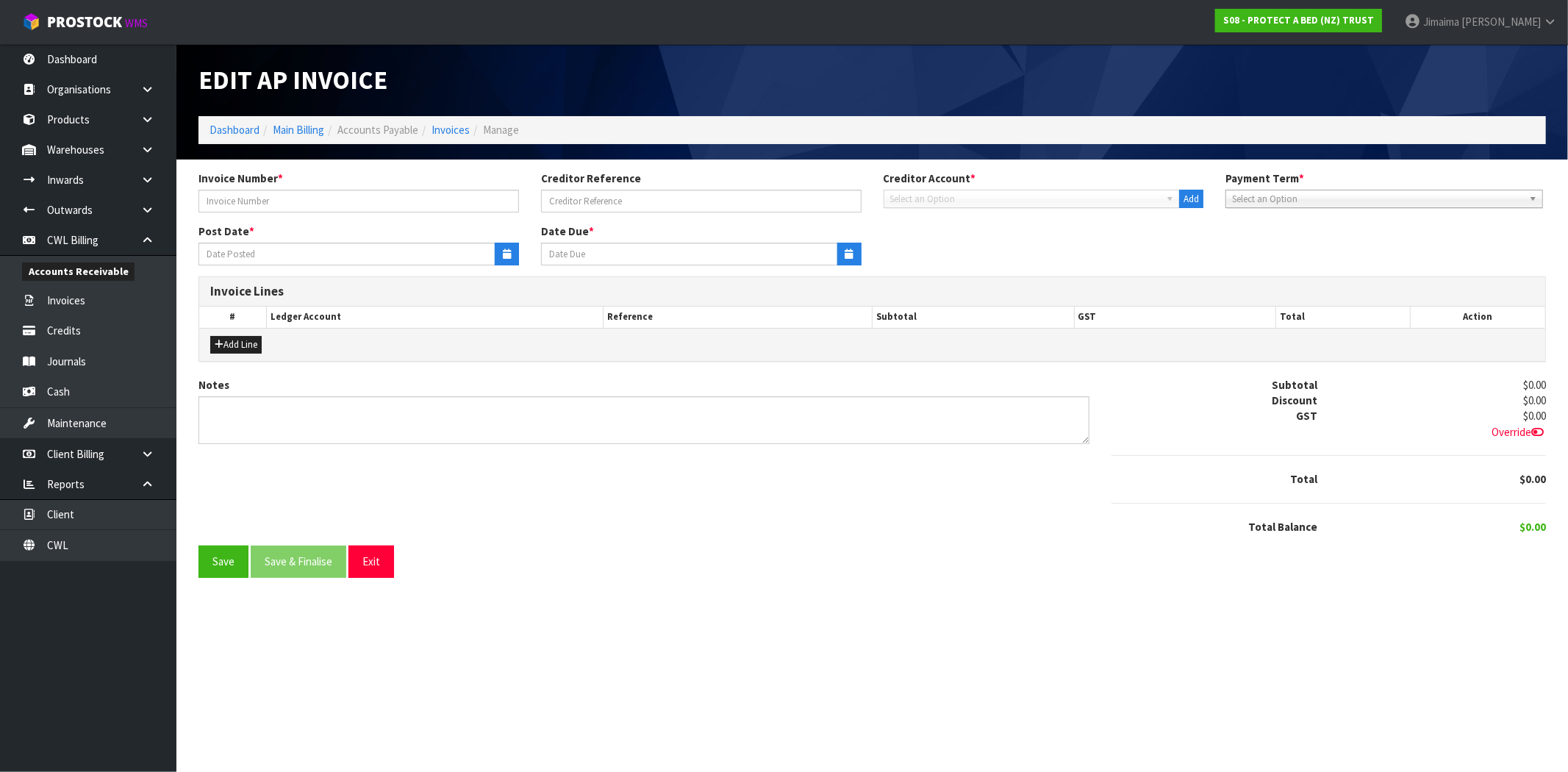
type input "CAUC2476305"
type input "[DATE]"
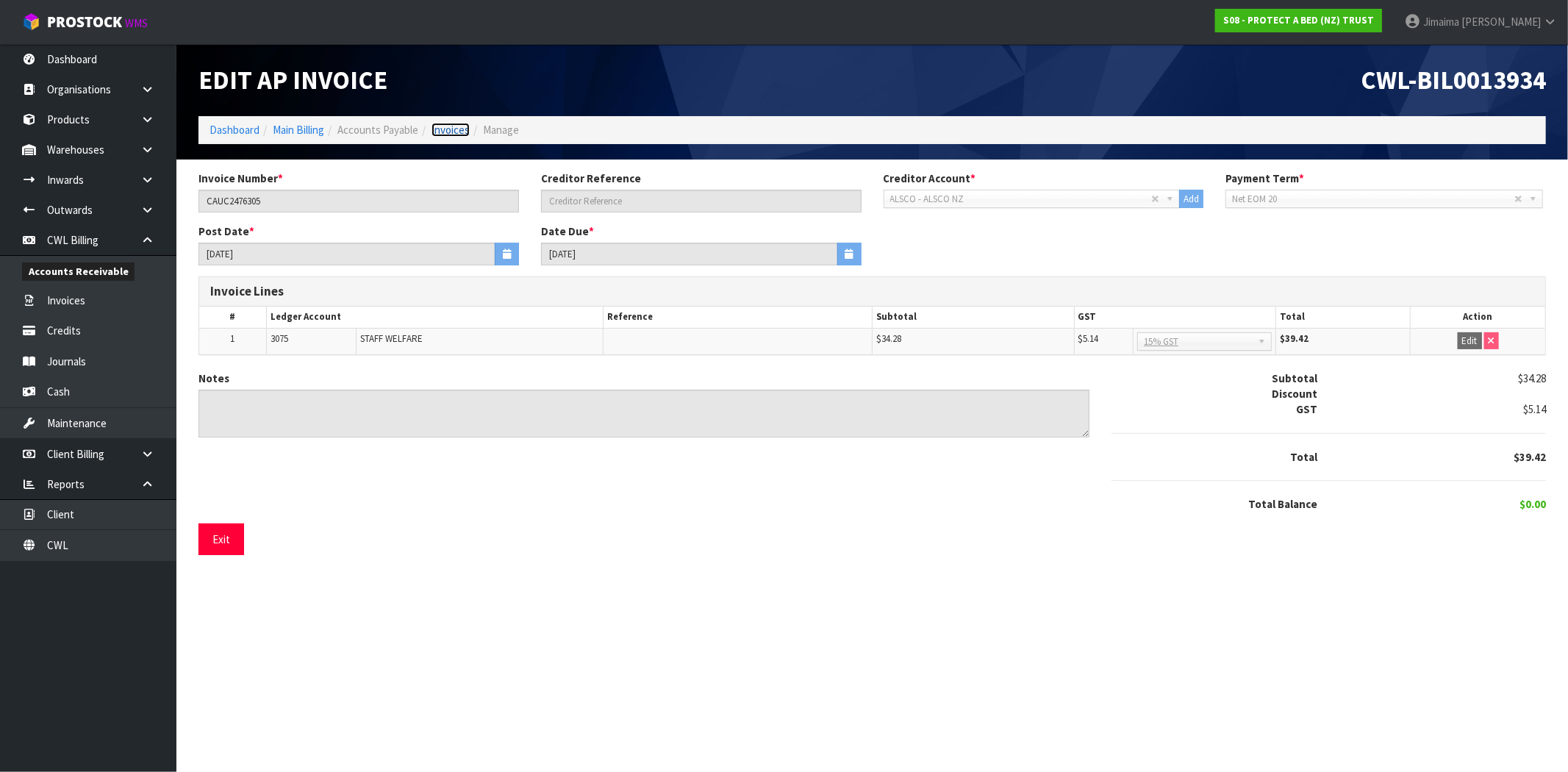
click at [465, 128] on link "Invoices" at bounding box center [451, 130] width 38 height 14
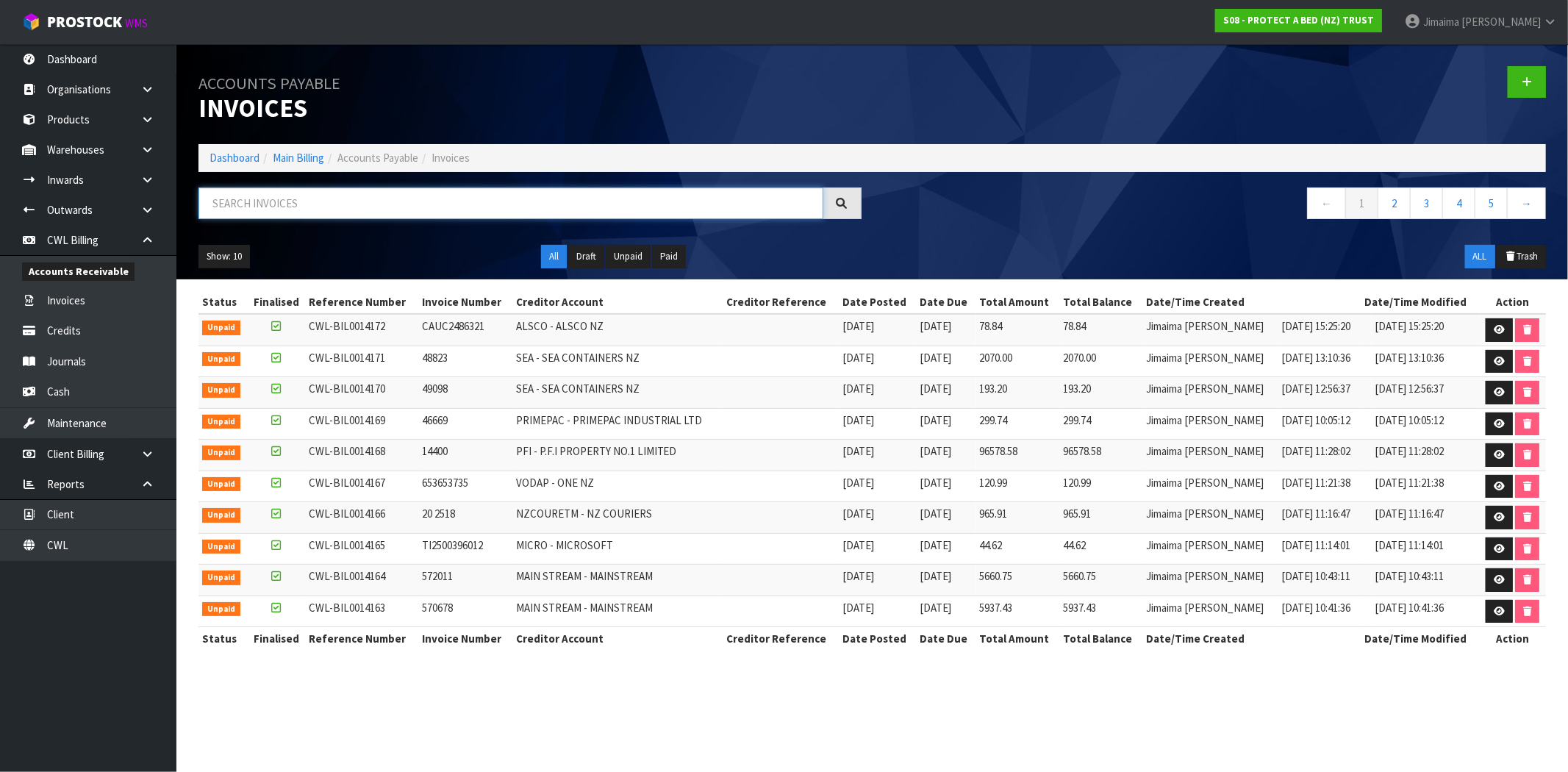
click at [302, 199] on input "text" at bounding box center [510, 203] width 625 height 32
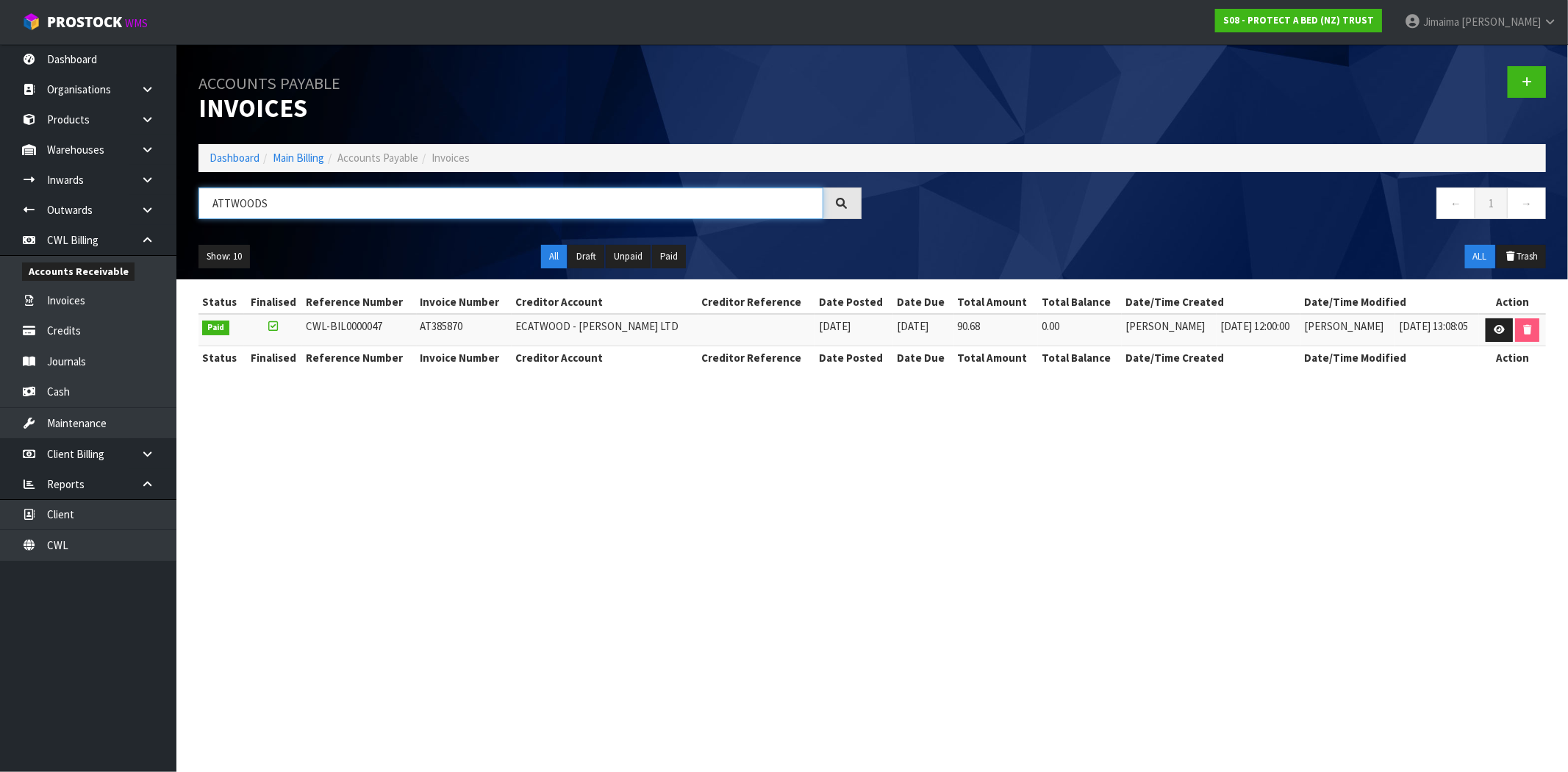
type input "ATTWOODS"
drag, startPoint x: 116, startPoint y: 210, endPoint x: 94, endPoint y: 210, distance: 22.0
click at [94, 210] on body "Toggle navigation ProStock WMS S08 - PROTECT A BED (NZ) TRUST Jimaima [PERSON_N…" at bounding box center [784, 386] width 1568 height 772
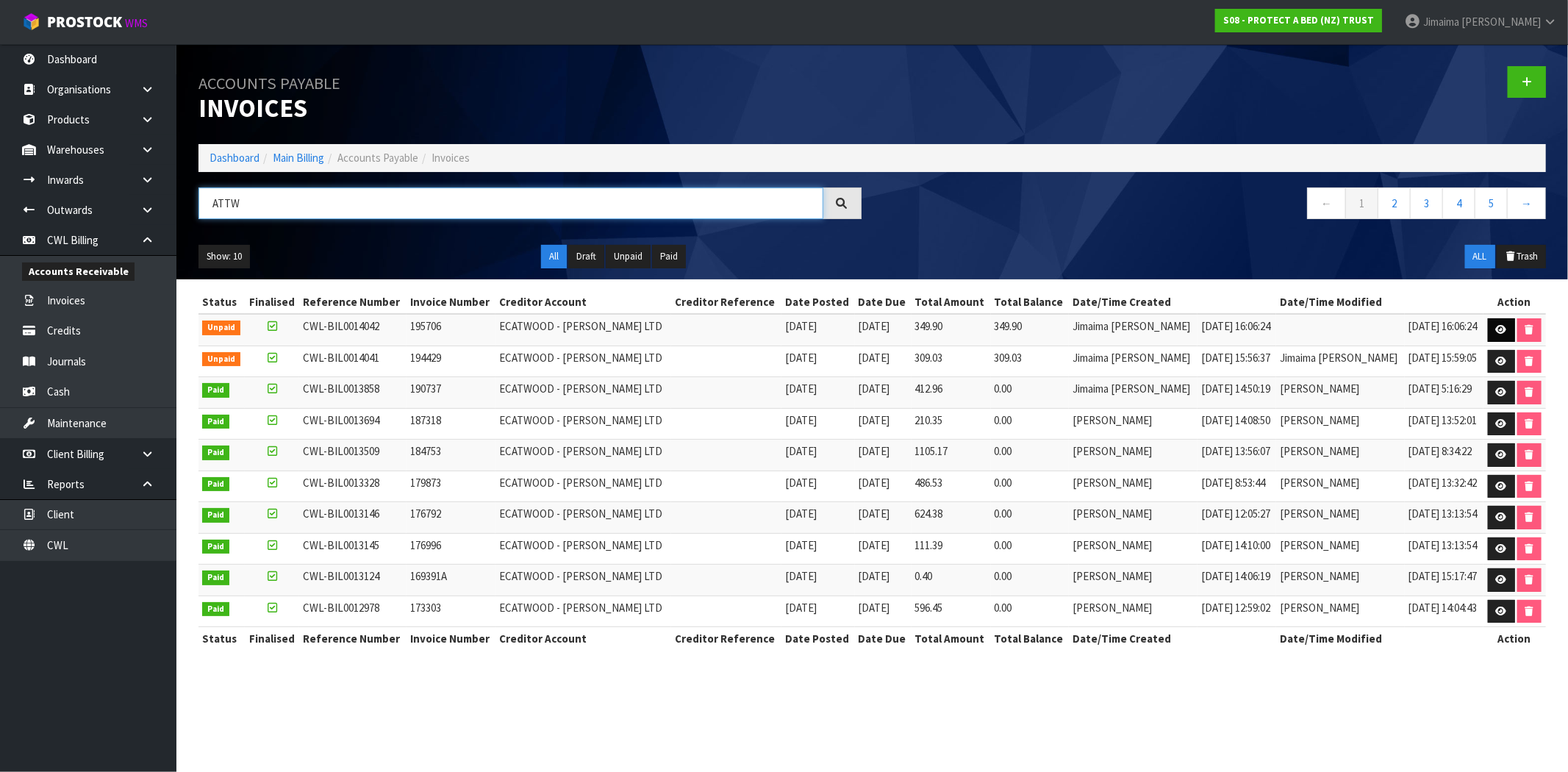
type input "ATTW"
click at [1496, 325] on icon at bounding box center [1501, 329] width 11 height 10
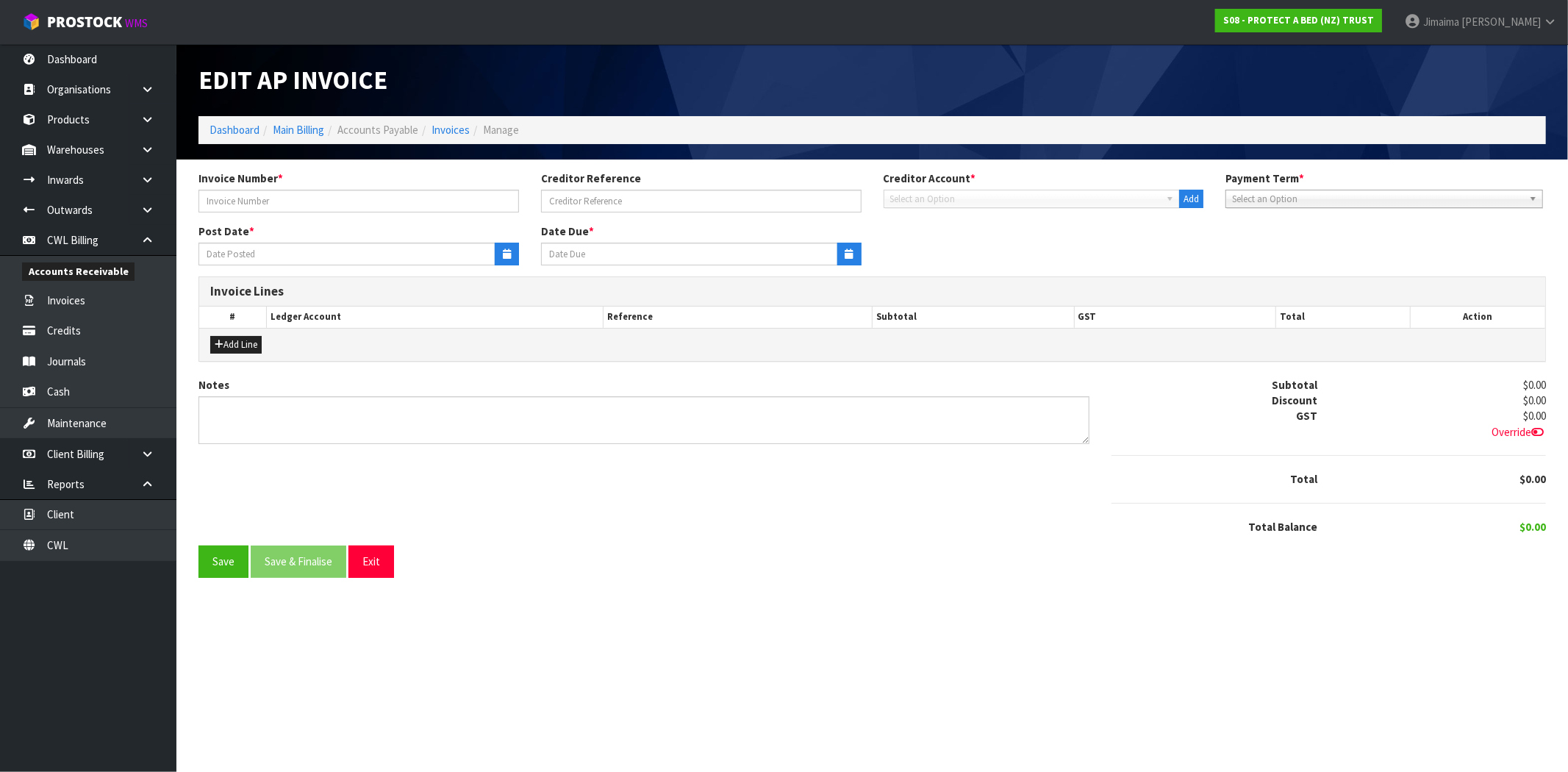
type input "195706"
type input "[DATE]"
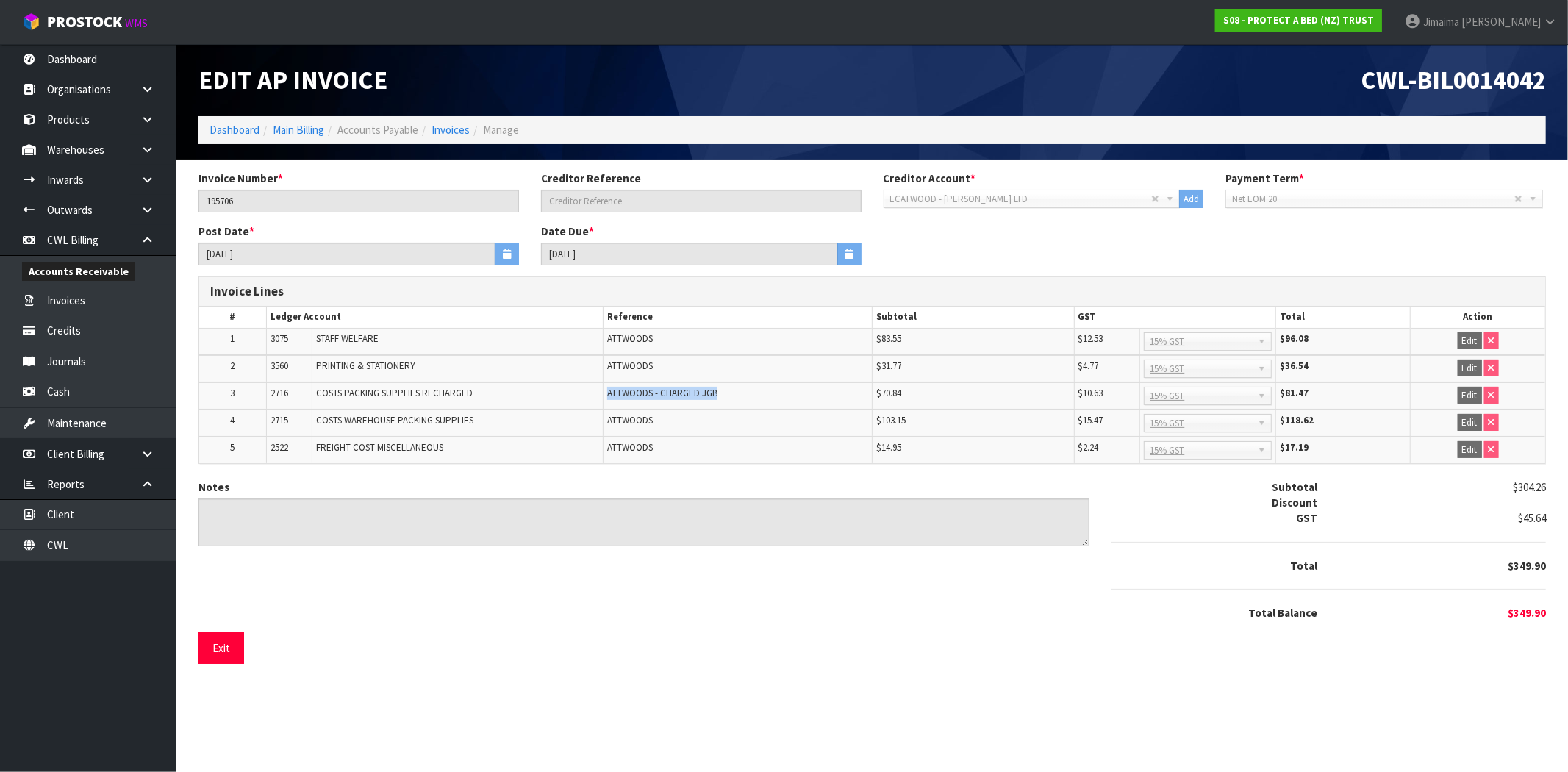
drag, startPoint x: 747, startPoint y: 398, endPoint x: 563, endPoint y: 397, distance: 184.0
click at [563, 397] on tr "3 2716 COSTS PACKING SUPPLIES RECHARGED ATTWOODS - CHARGED JGB $70.84 $10.63 No…" at bounding box center [872, 396] width 1346 height 27
copy tr "ATTWOODS - CHARGED JGB"
click at [460, 127] on link "Invoices" at bounding box center [451, 130] width 38 height 14
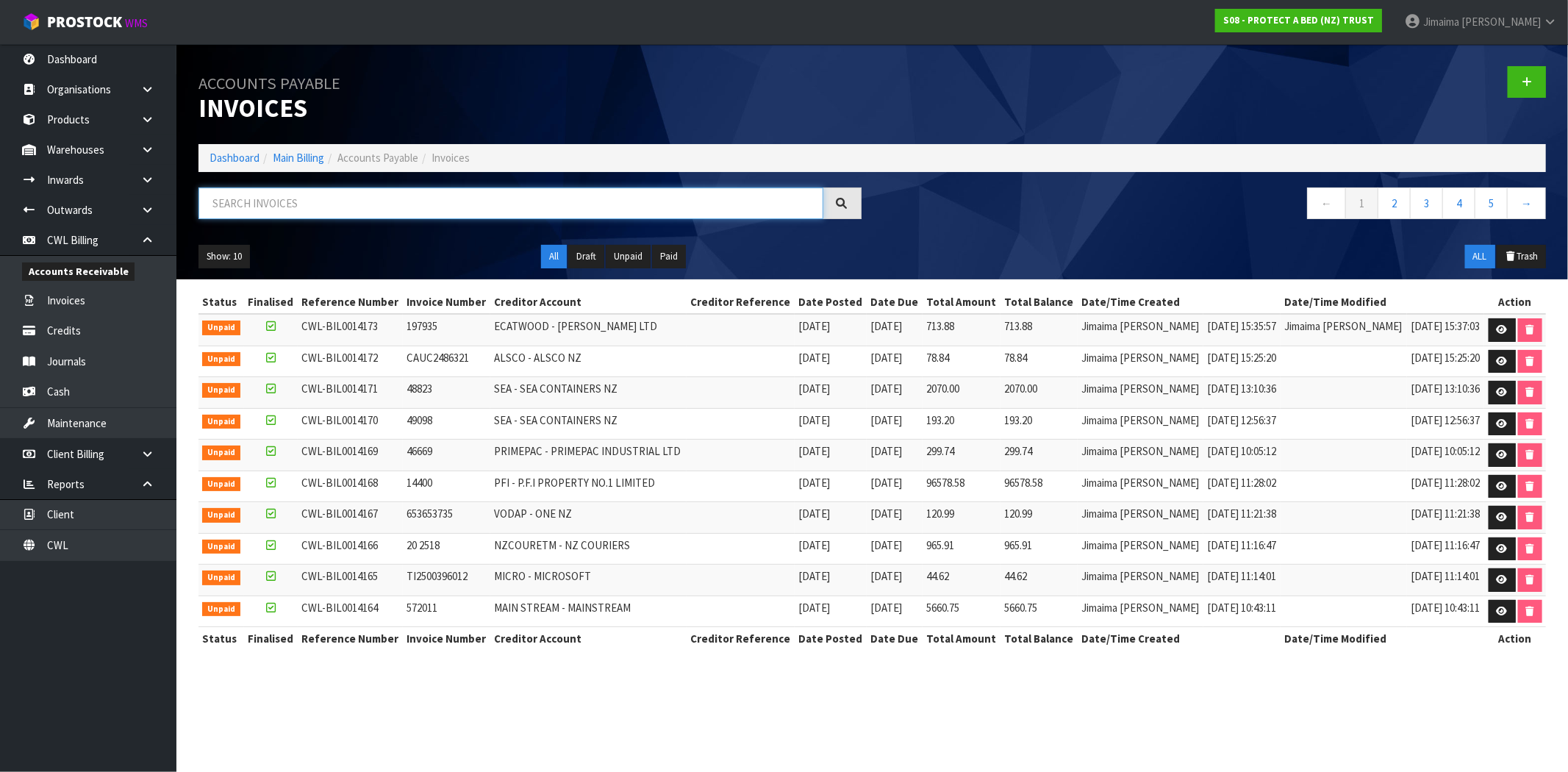
click at [347, 210] on input "text" at bounding box center [510, 203] width 625 height 32
click at [371, 204] on input "text" at bounding box center [510, 203] width 625 height 32
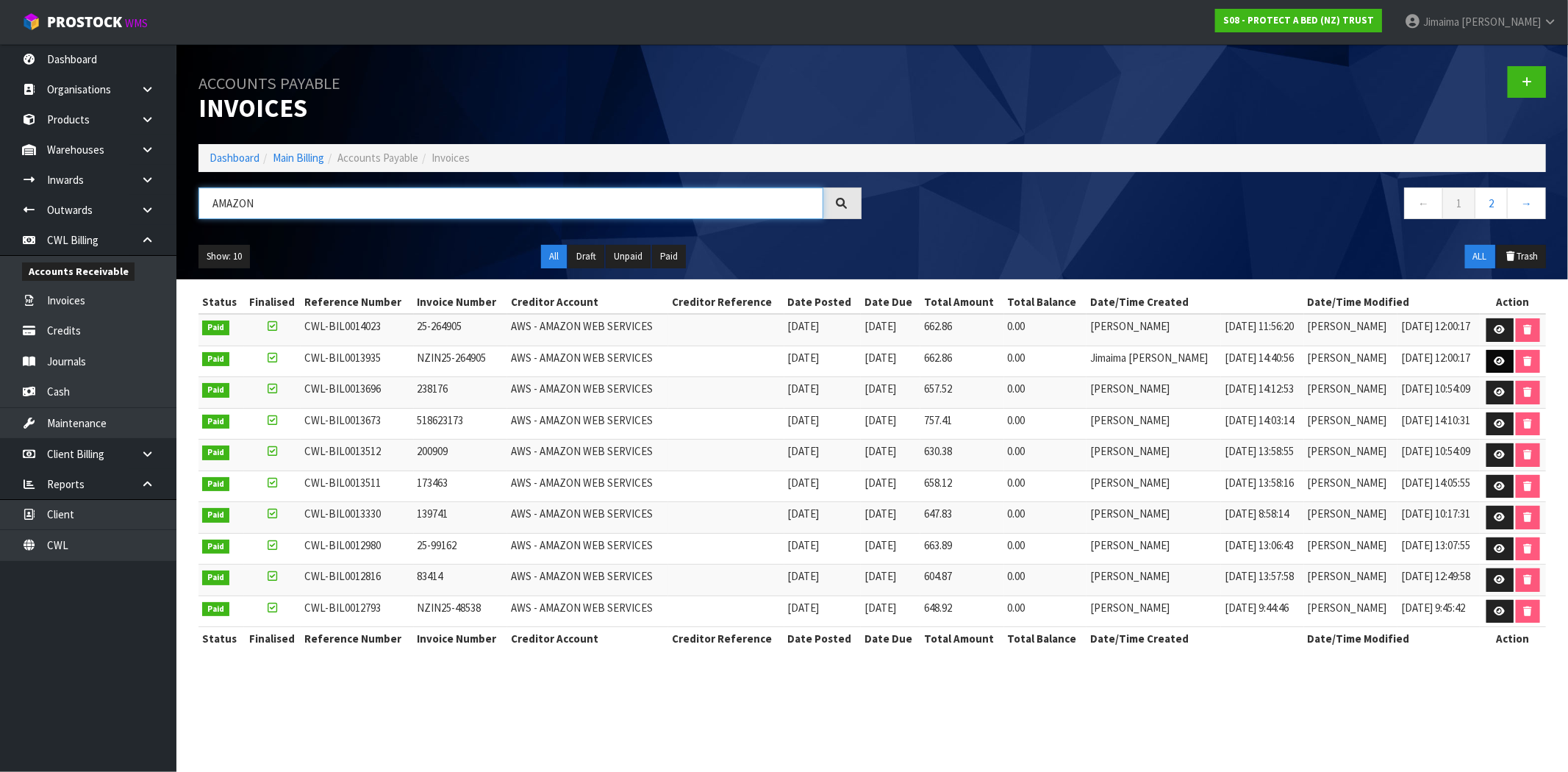
type input "AMAZON"
click at [1494, 363] on icon at bounding box center [1500, 361] width 11 height 10
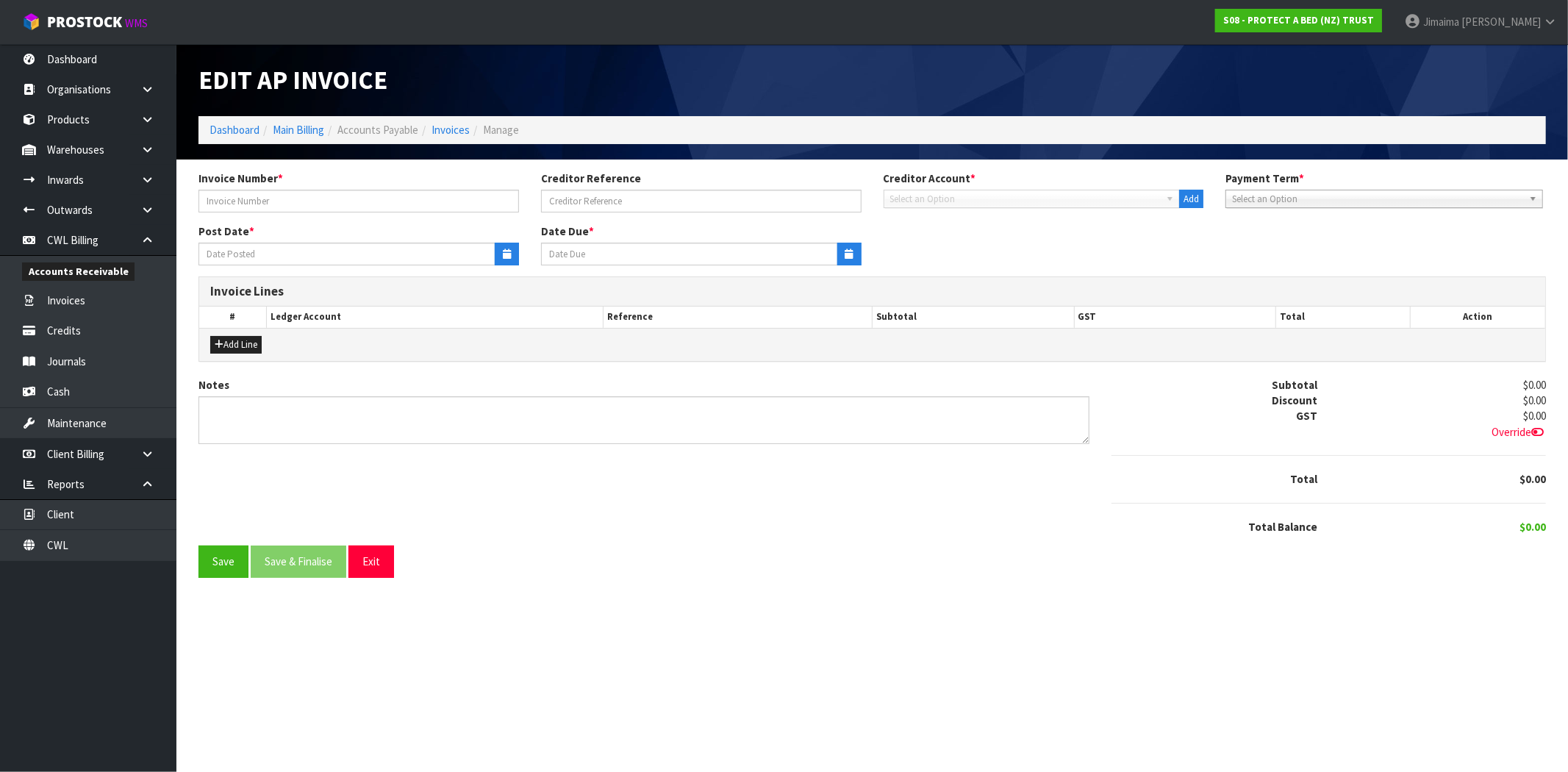
type input "NZIN25-264905"
type input "31/08/2025"
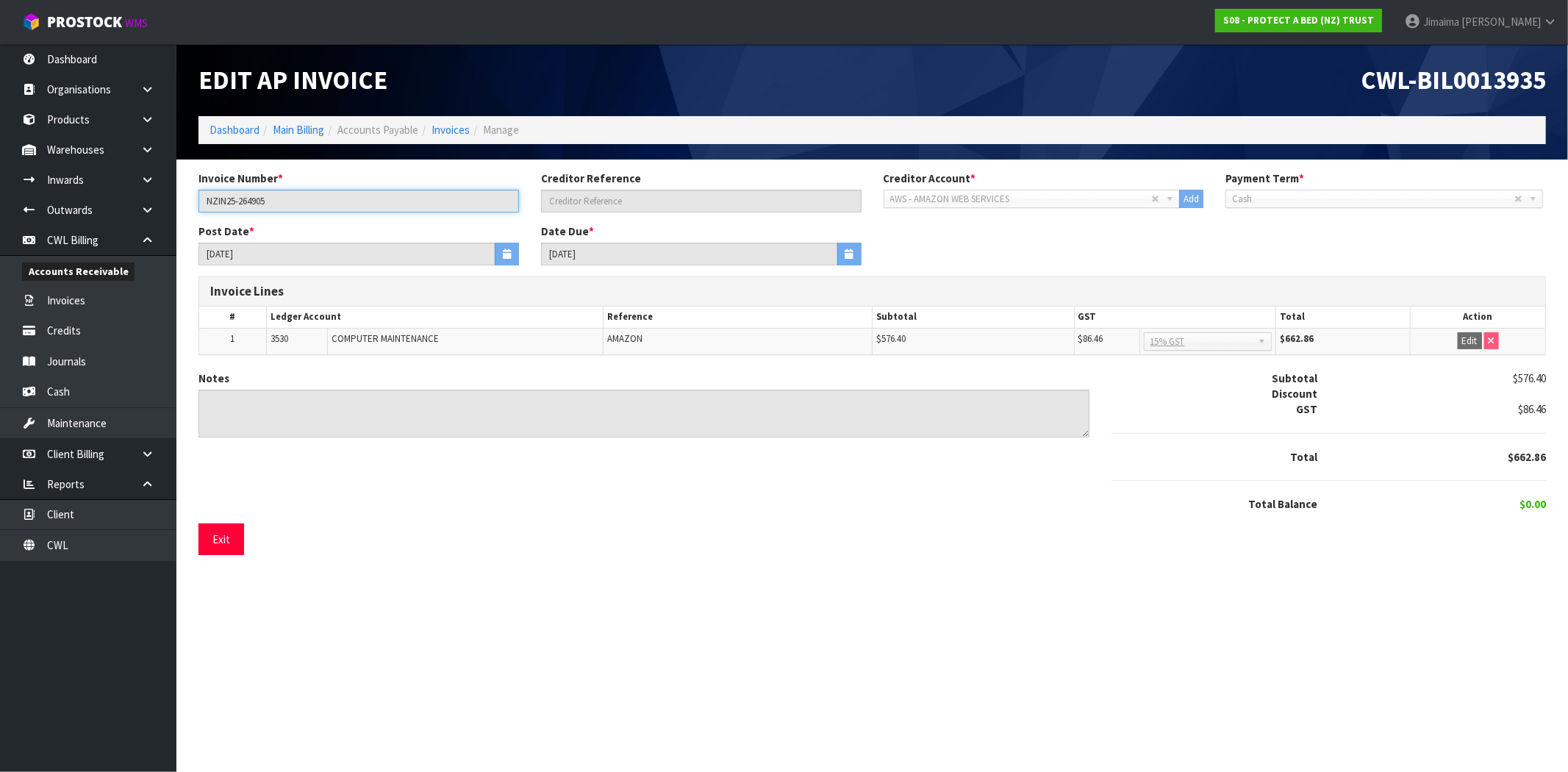
click at [225, 204] on input "NZIN25-264905" at bounding box center [359, 201] width 321 height 23
click at [459, 135] on link "Invoices" at bounding box center [451, 130] width 38 height 14
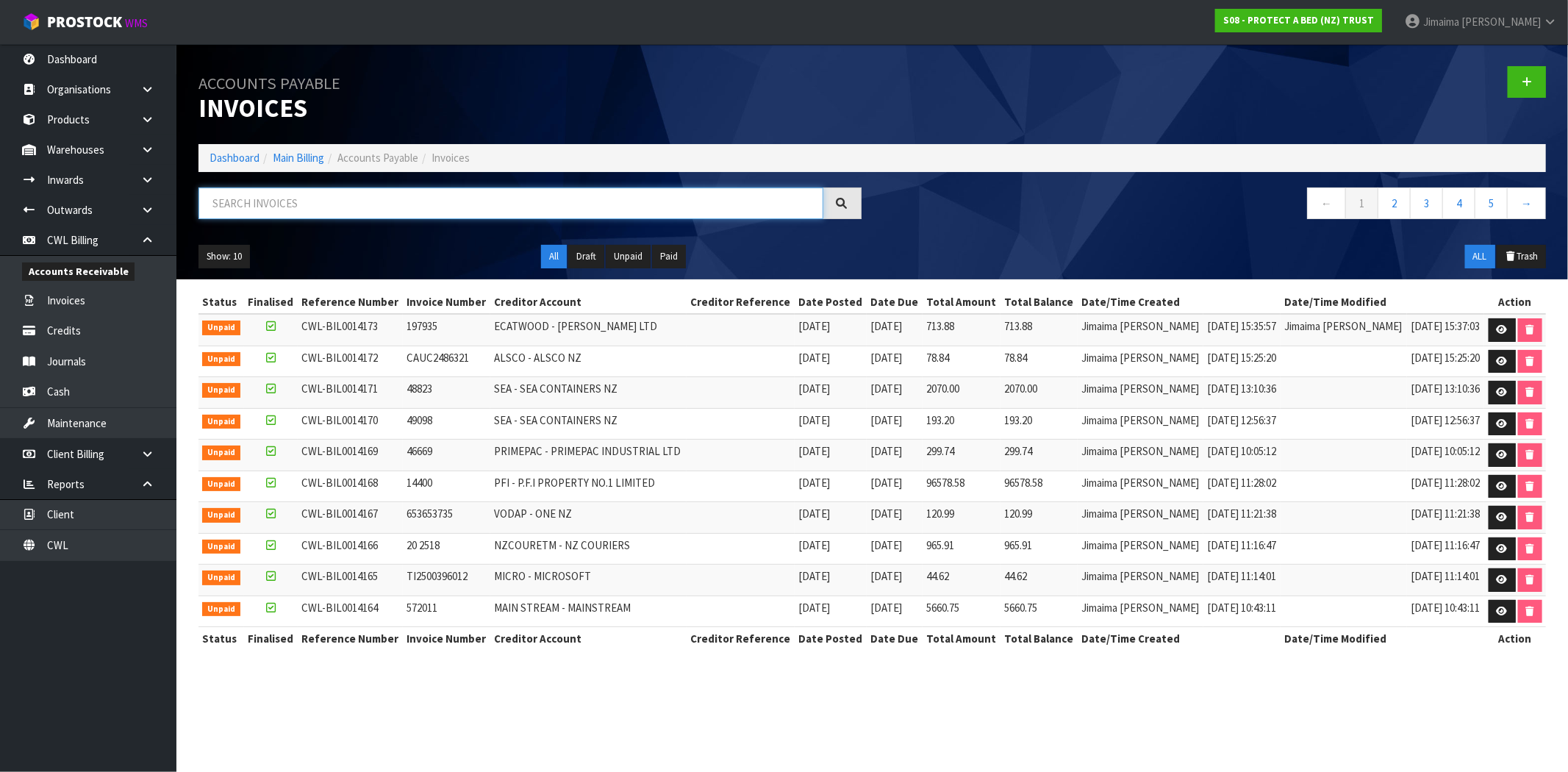
click at [317, 217] on input "text" at bounding box center [510, 203] width 625 height 32
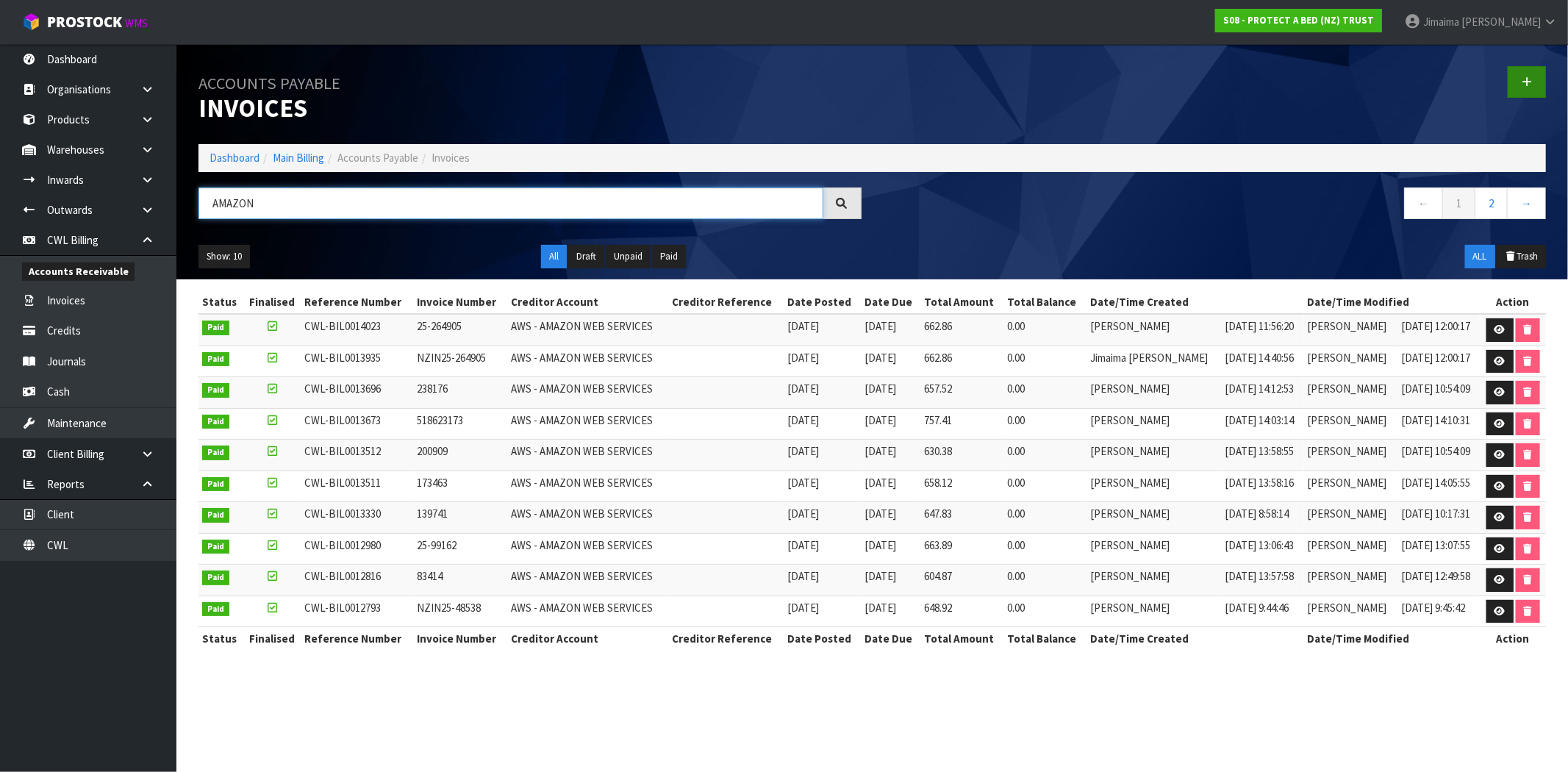
type input "AMAZON"
click at [1535, 89] on link at bounding box center [1527, 82] width 38 height 32
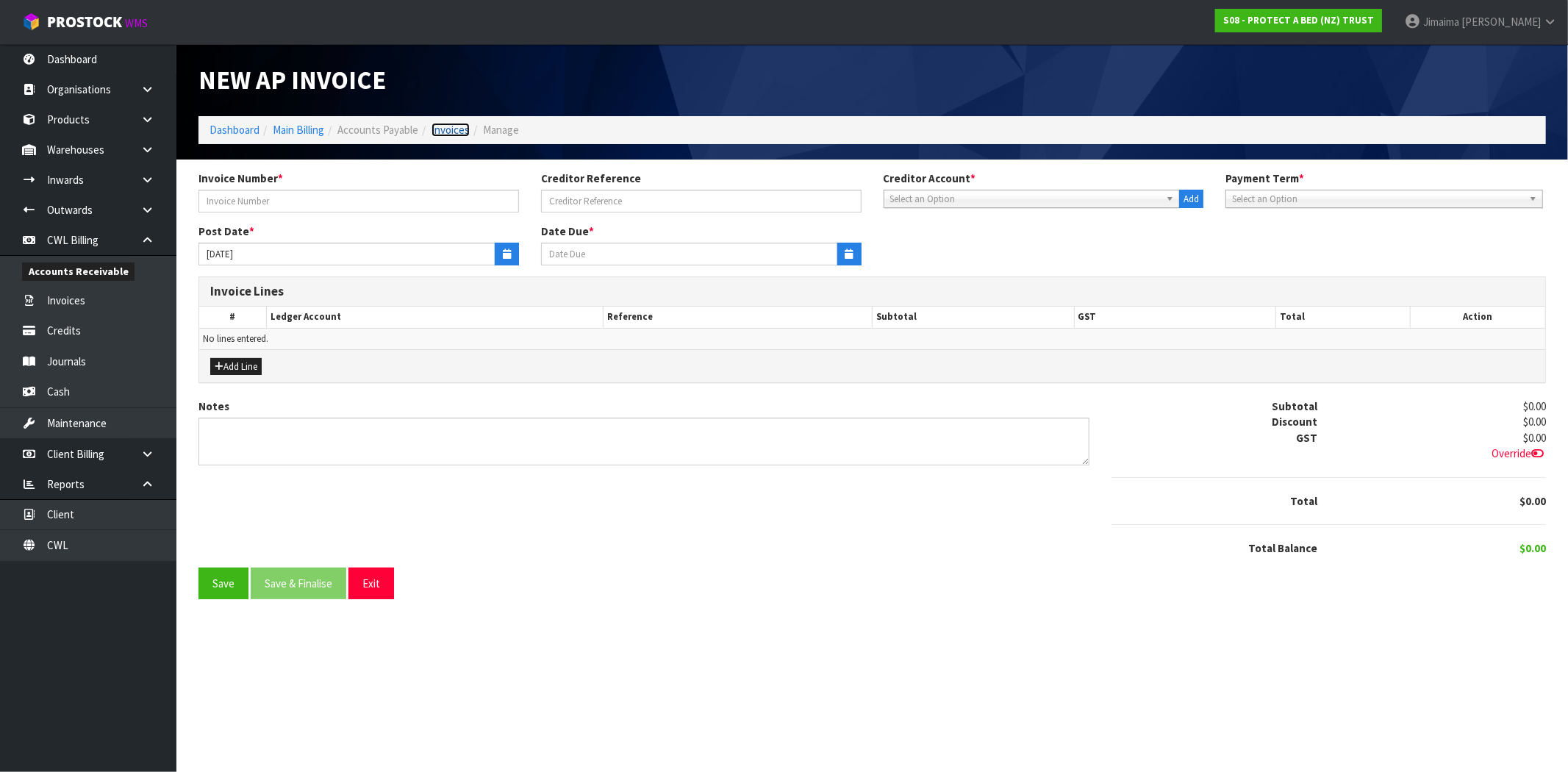
click at [441, 125] on link "Invoices" at bounding box center [451, 130] width 38 height 14
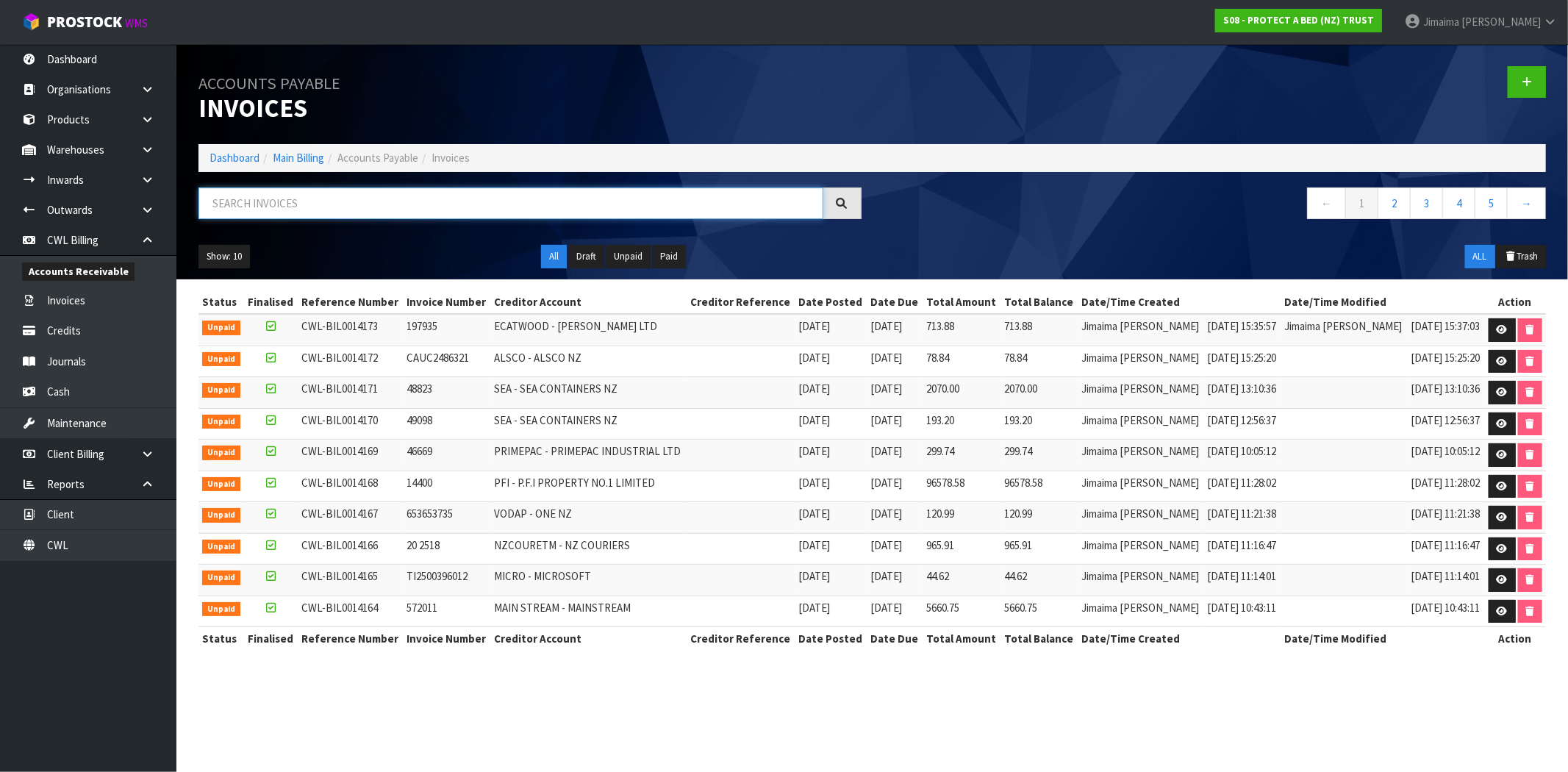
drag, startPoint x: 270, startPoint y: 205, endPoint x: 279, endPoint y: 205, distance: 9.0
click at [273, 205] on input "text" at bounding box center [510, 203] width 625 height 32
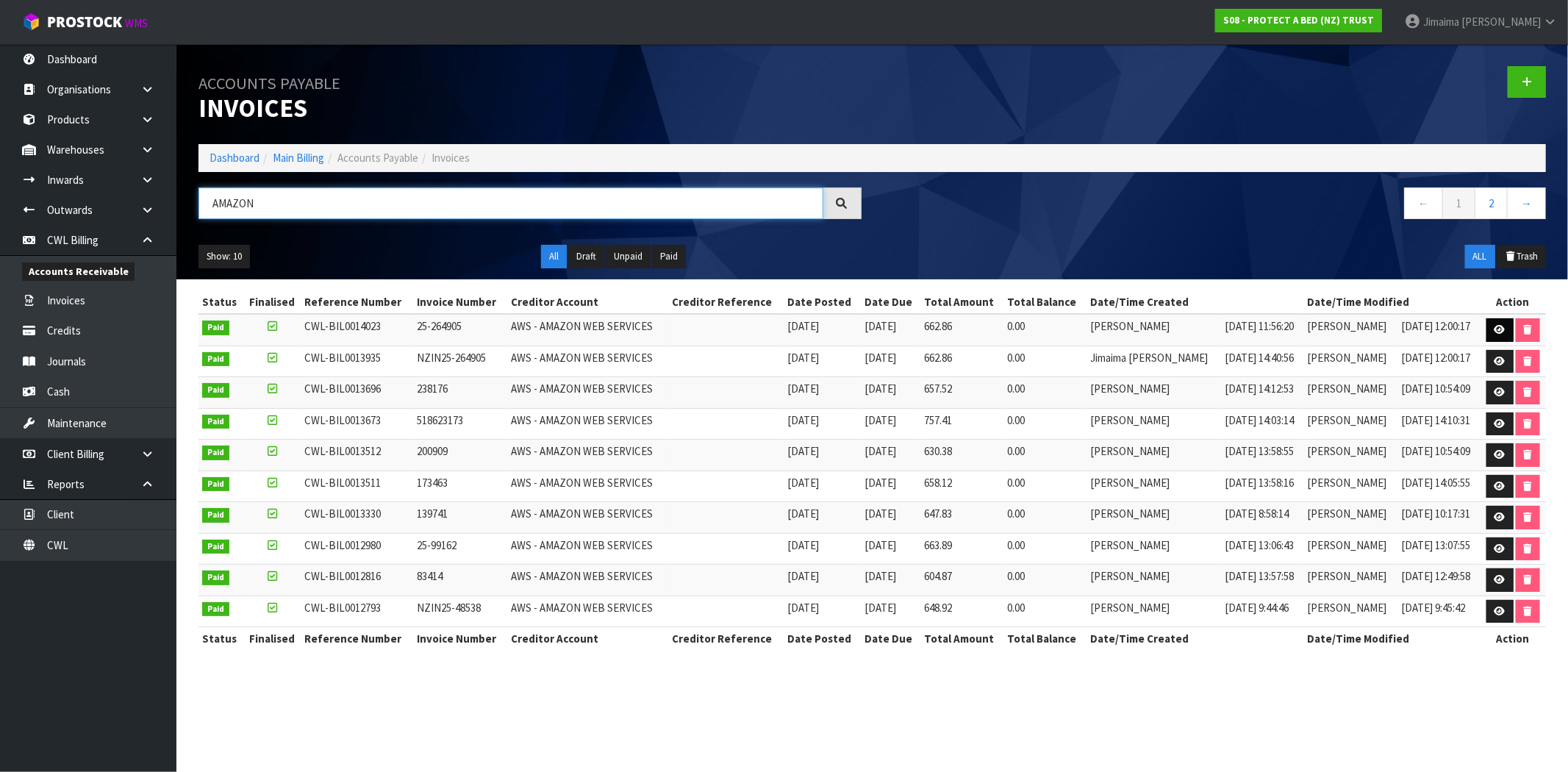
type input "AMAZON"
click at [1489, 328] on link at bounding box center [1500, 330] width 27 height 24
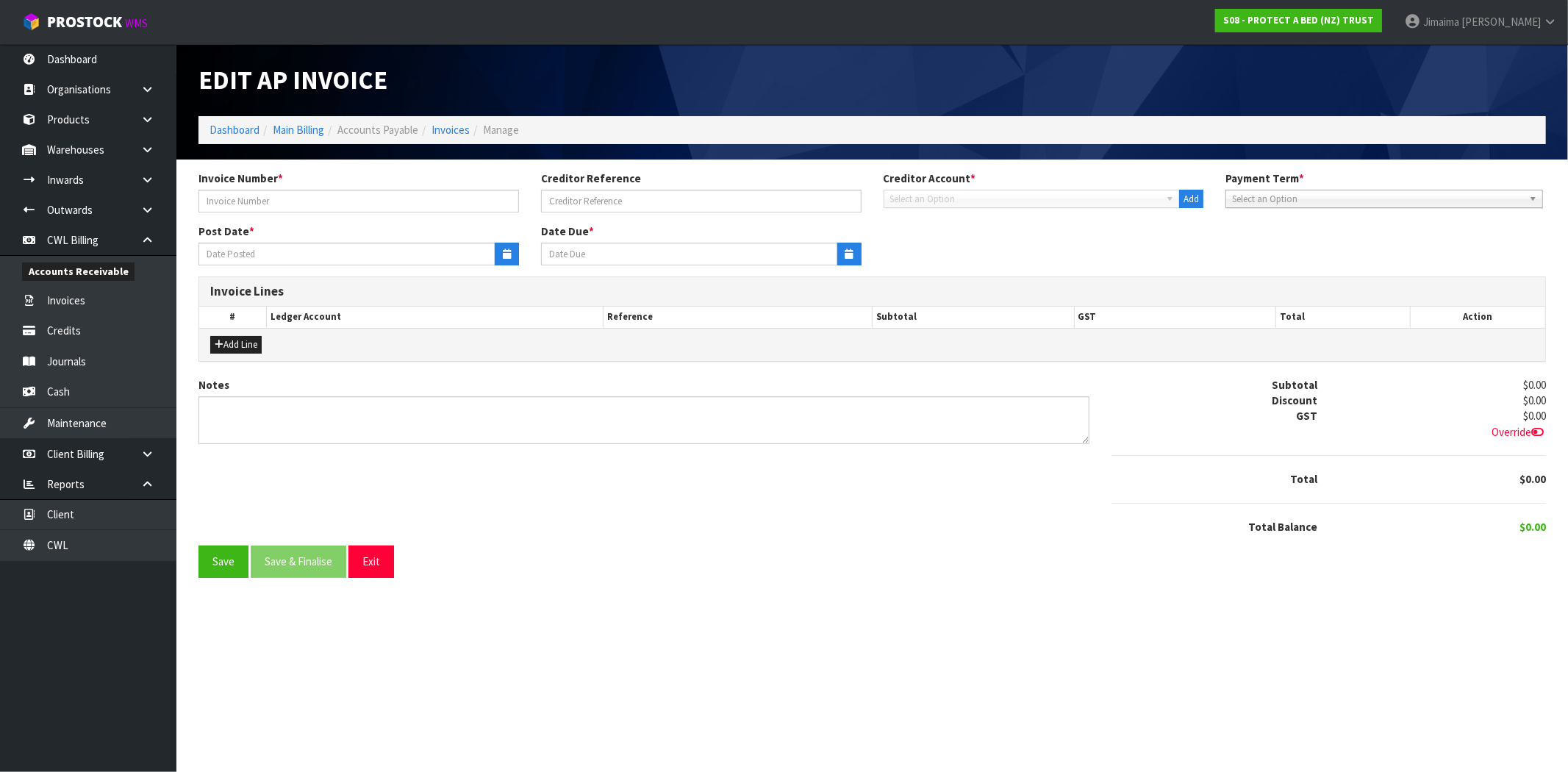
type input "25-264905"
type input "31/08/2025"
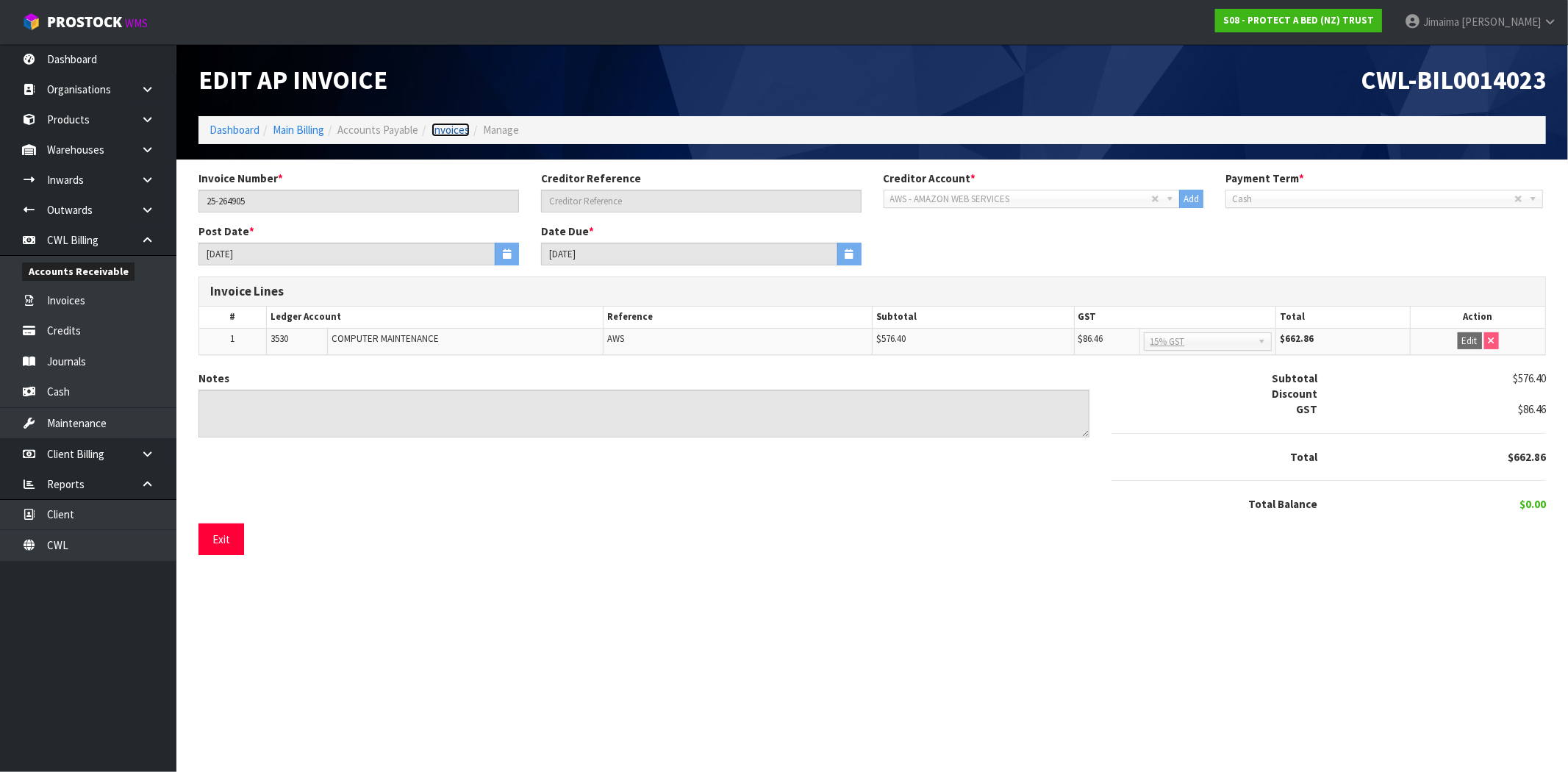
click at [448, 135] on link "Invoices" at bounding box center [451, 130] width 38 height 14
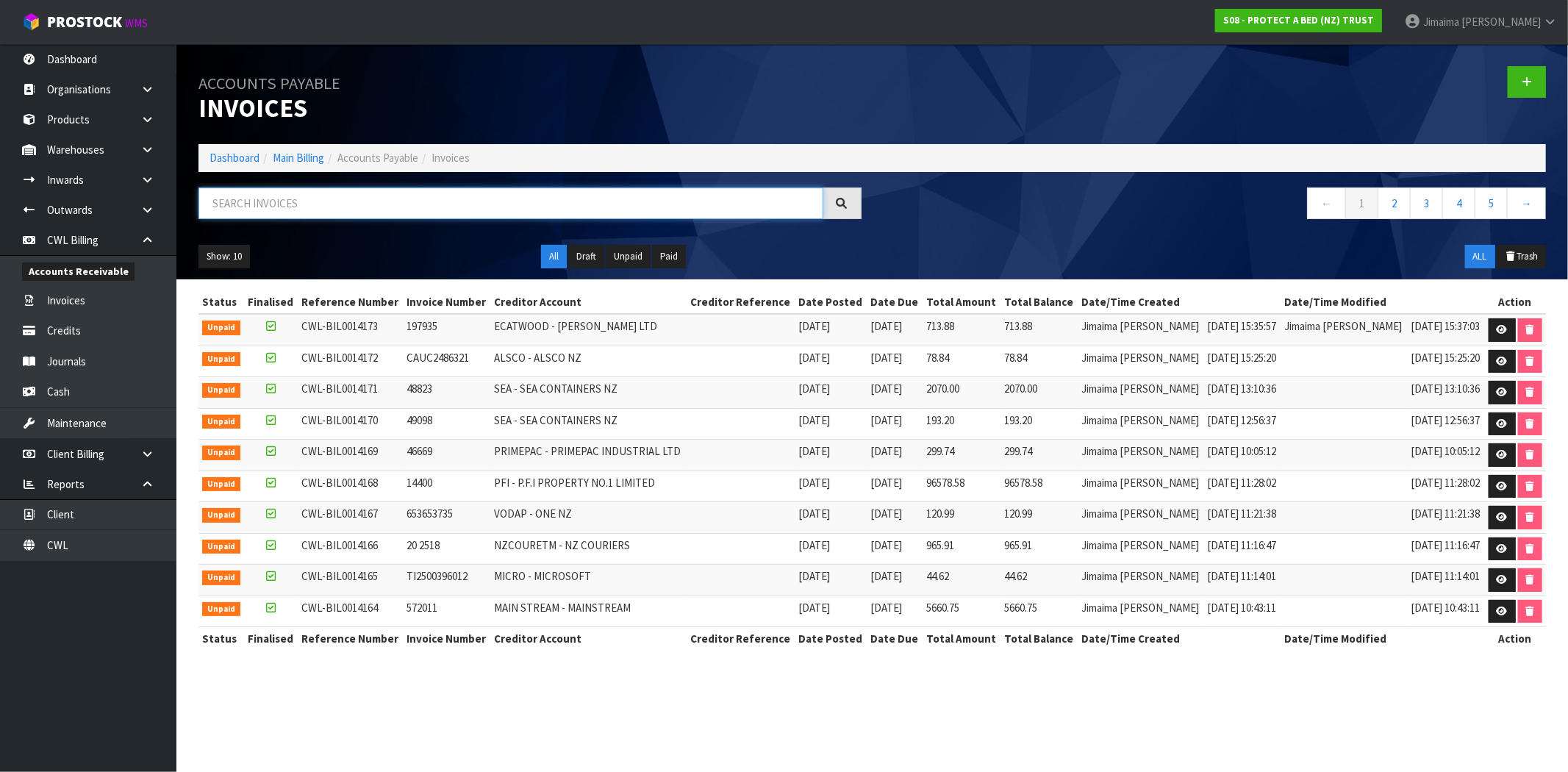
click at [335, 198] on input "text" at bounding box center [510, 203] width 625 height 32
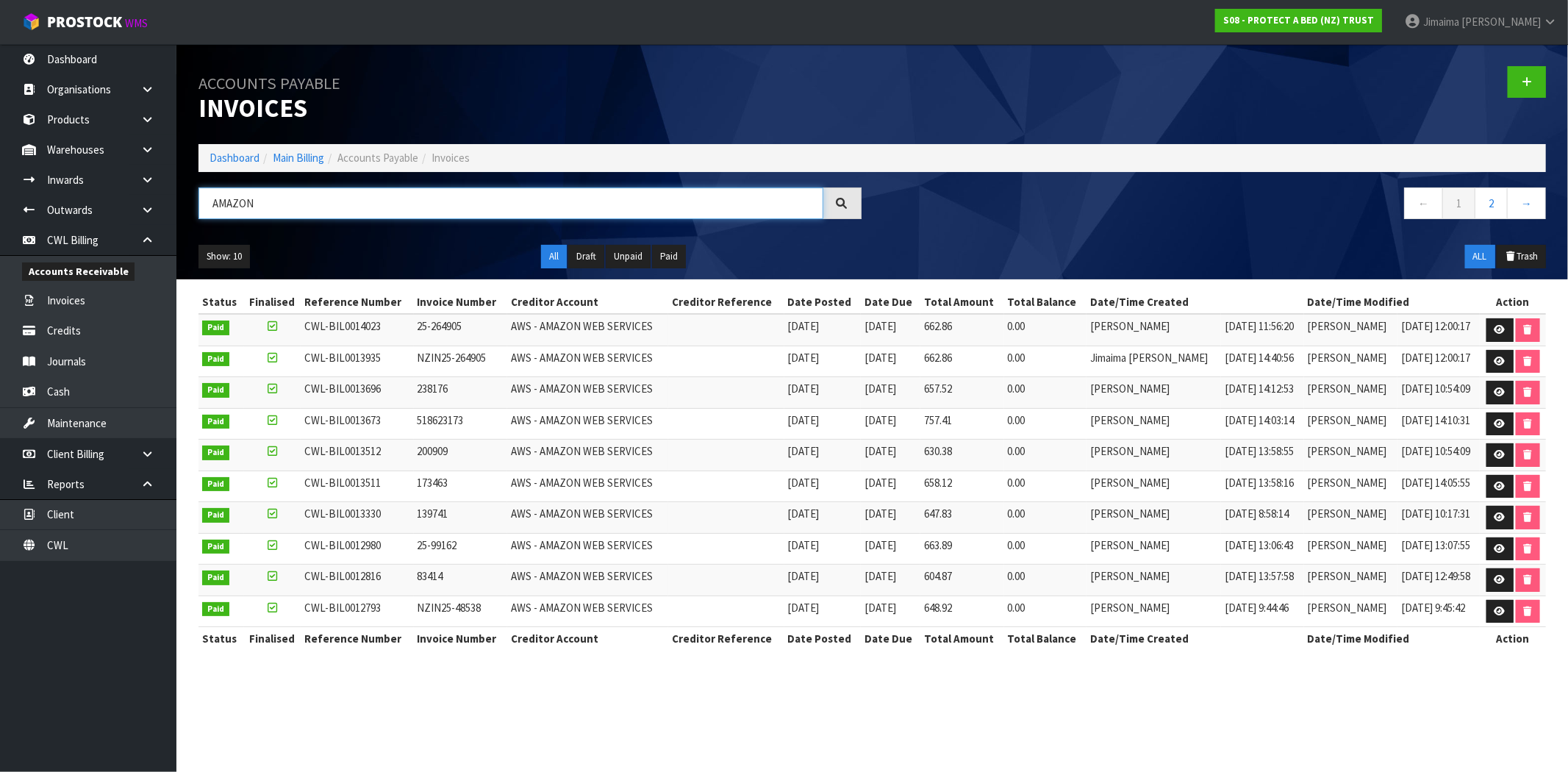
type input "AMAZON"
click at [805, 338] on td "31/08/2025" at bounding box center [822, 329] width 77 height 32
click at [1500, 340] on link at bounding box center [1500, 330] width 27 height 24
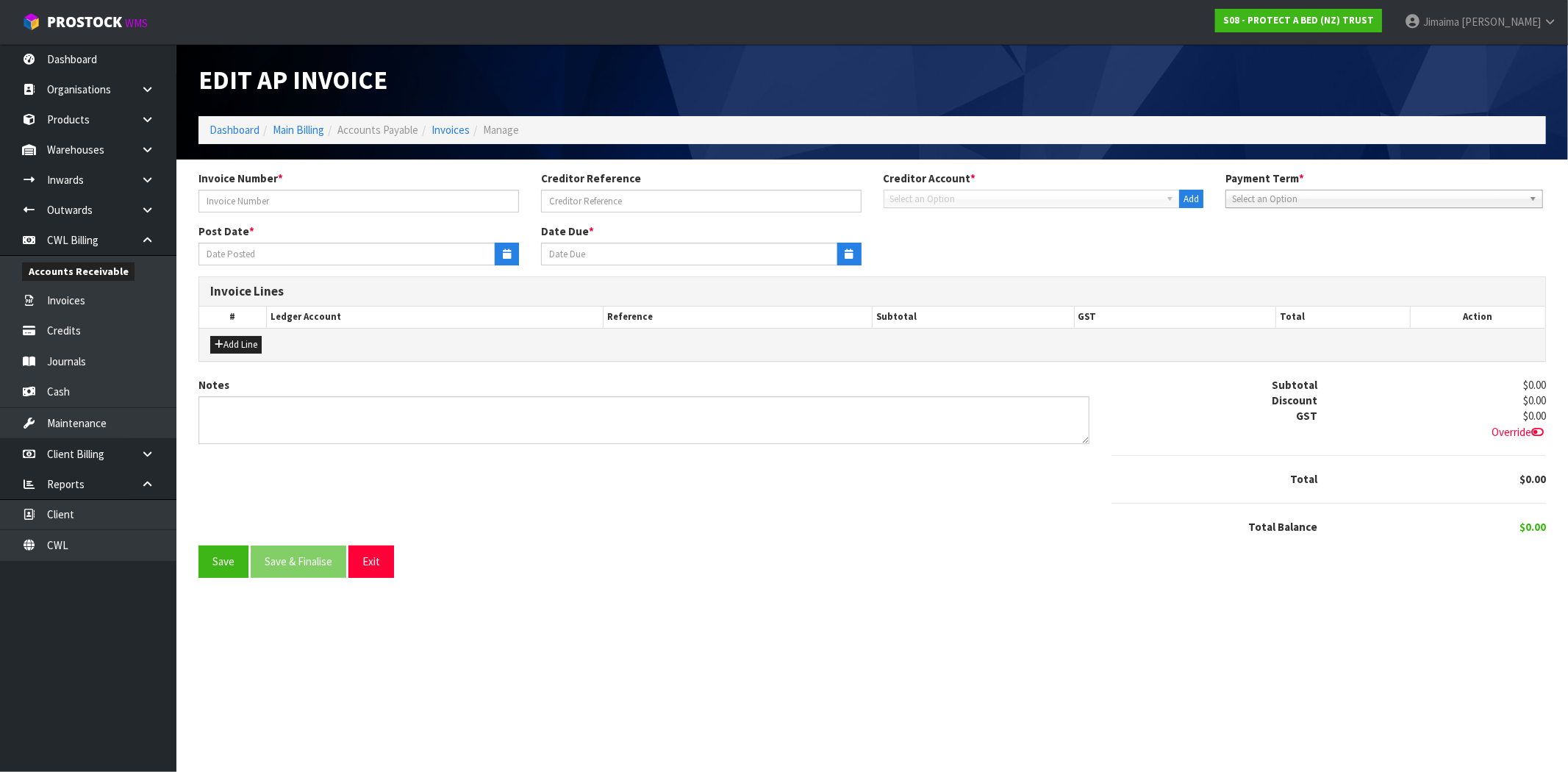
type input "25-264905"
type input "31/08/2025"
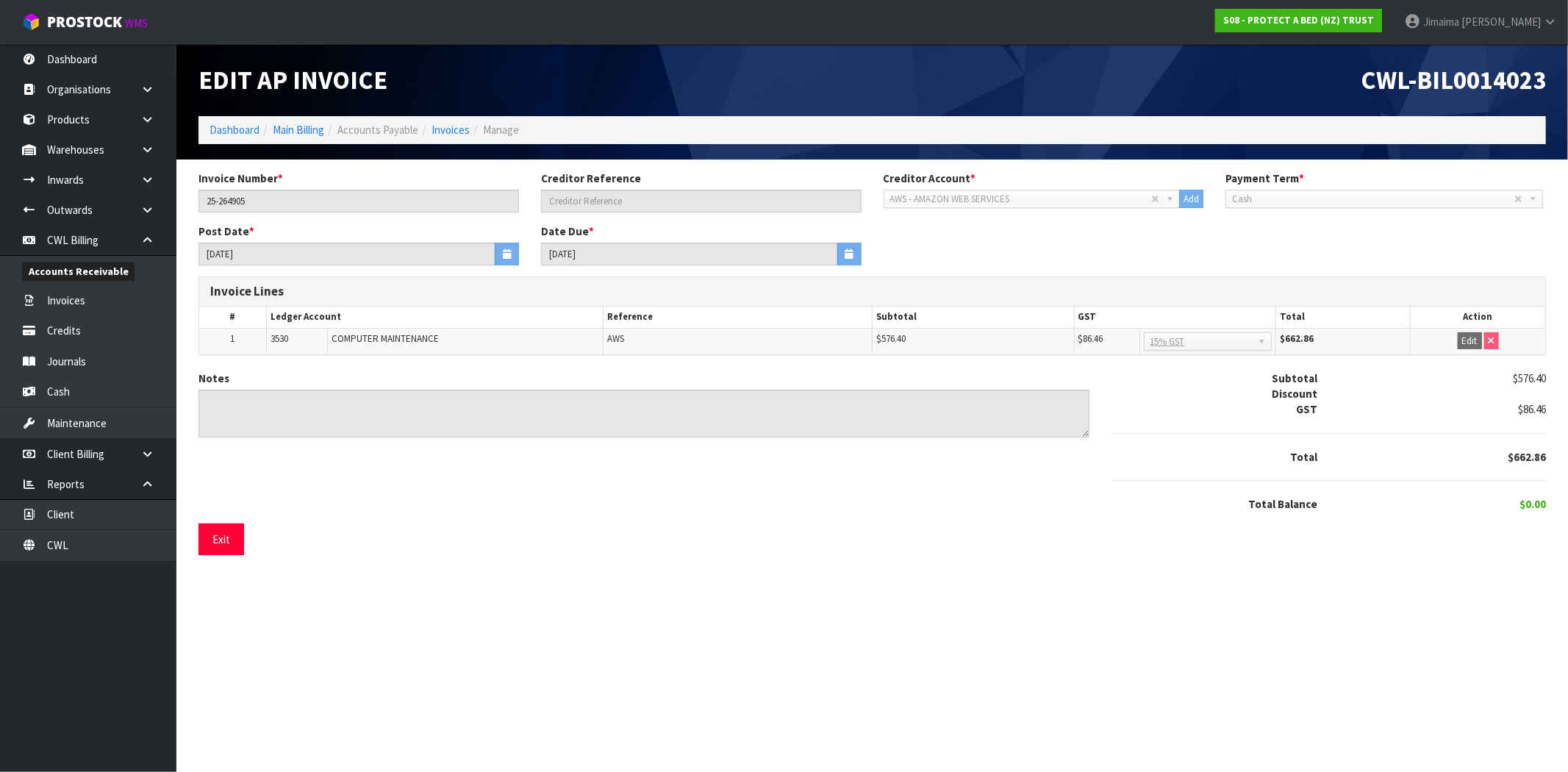
click at [618, 340] on span "AWS" at bounding box center [615, 339] width 17 height 13
copy span "AWS"
click at [1104, 494] on div at bounding box center [1328, 480] width 456 height 32
click at [461, 123] on link "Invoices" at bounding box center [451, 130] width 38 height 14
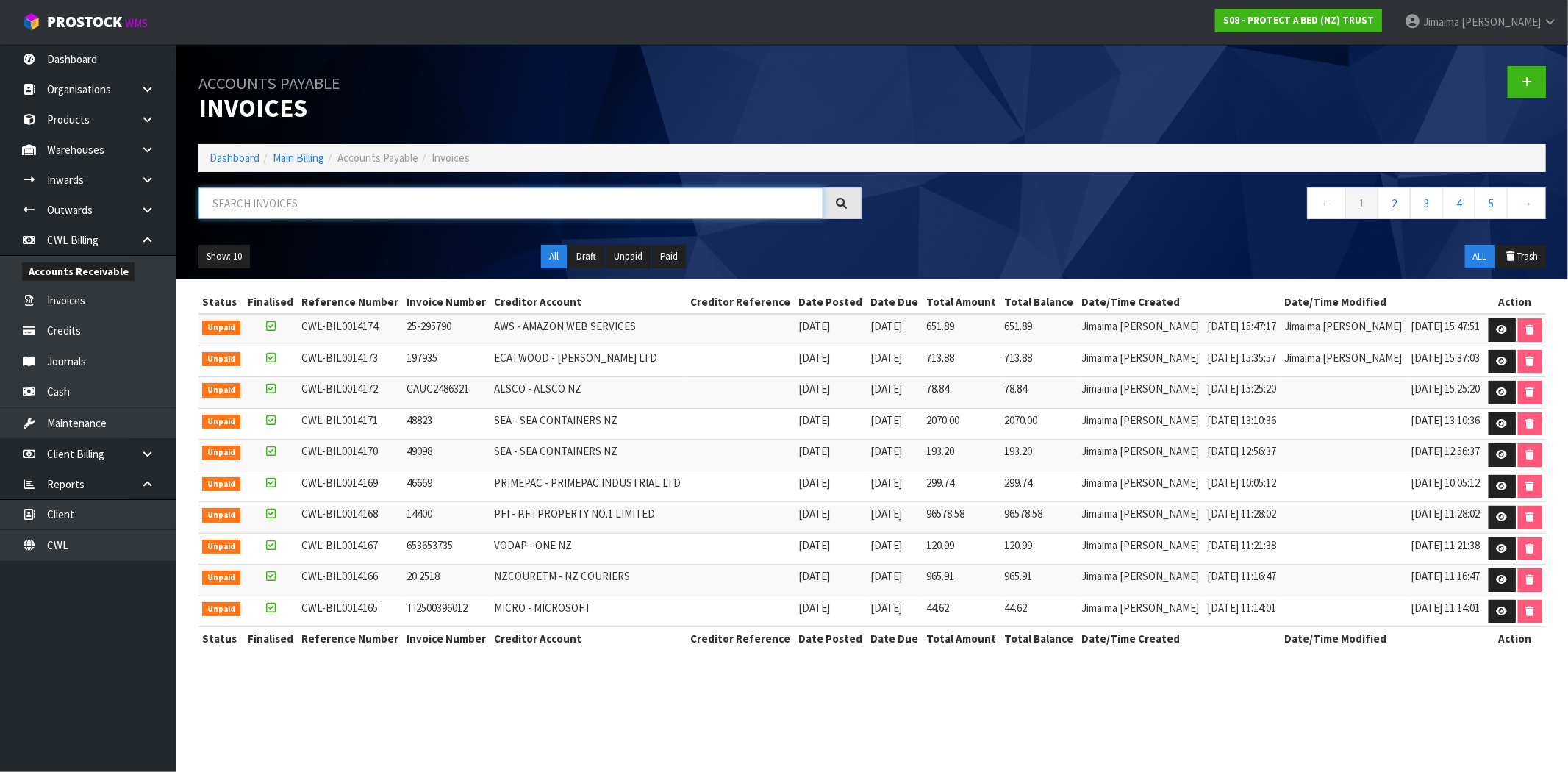
click at [303, 196] on input "text" at bounding box center [510, 203] width 625 height 32
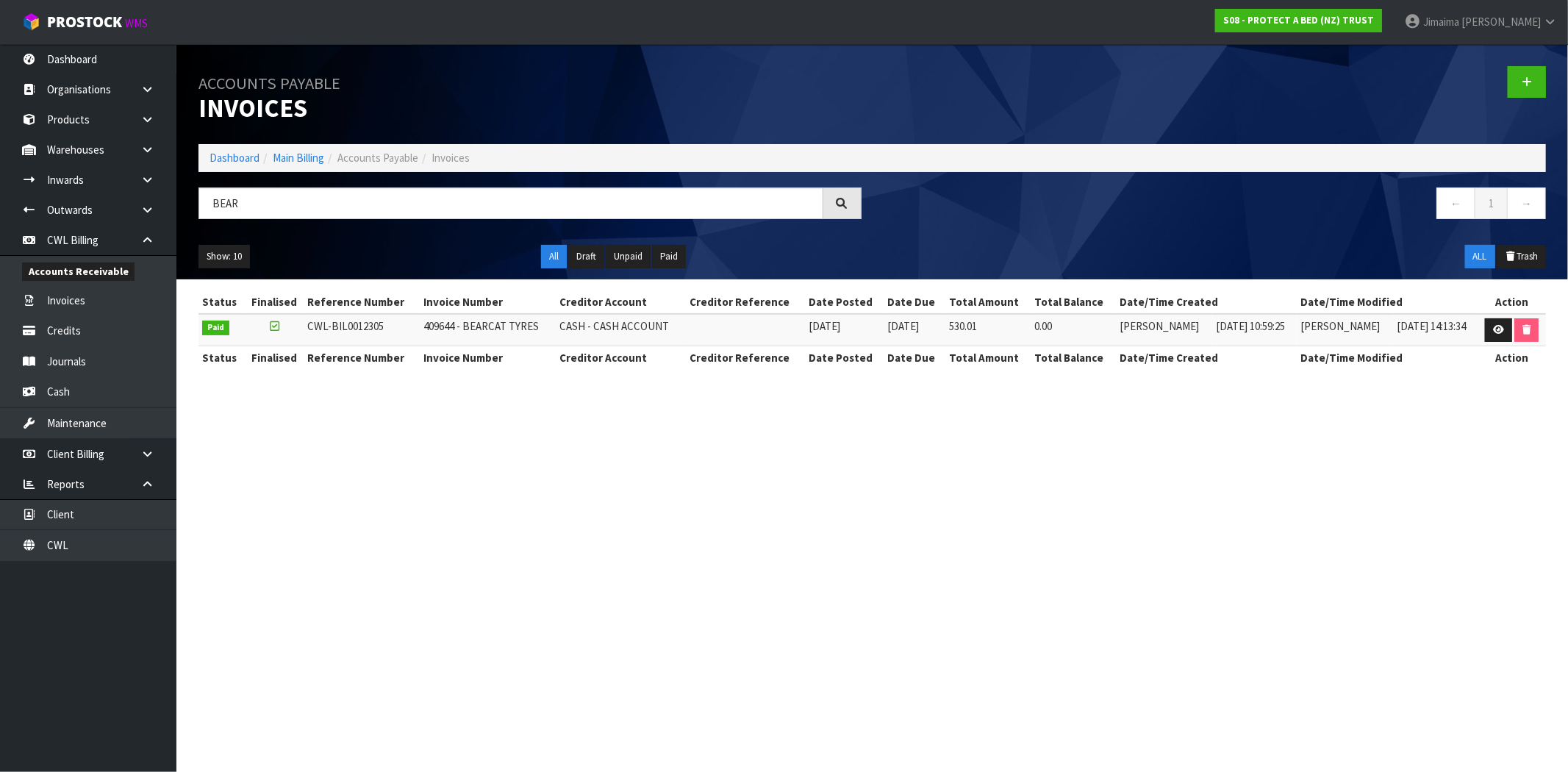
click at [805, 343] on td "05/11/2024" at bounding box center [844, 329] width 79 height 32
drag, startPoint x: 31, startPoint y: 215, endPoint x: 13, endPoint y: 209, distance: 19.0
click at [13, 209] on body "Toggle navigation ProStock WMS S08 - PROTECT A BED (NZ) TRUST Jimaima Reiher Lo…" at bounding box center [784, 386] width 1568 height 772
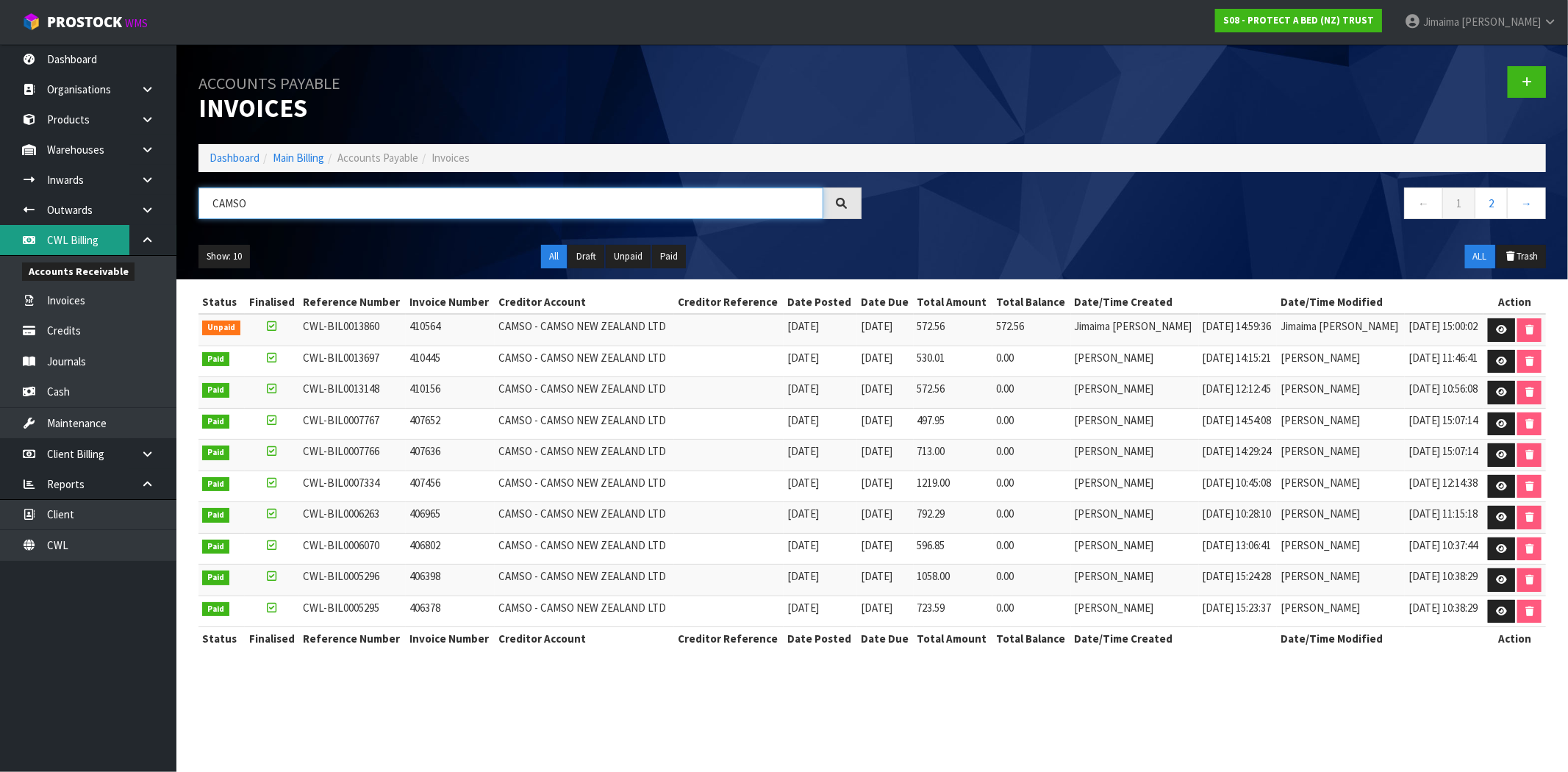
drag, startPoint x: 206, startPoint y: 205, endPoint x: 5, endPoint y: 225, distance: 202.0
click at [8, 224] on body "Toggle navigation ProStock WMS S08 - PROTECT A BED (NZ) TRUST Jimaima Reiher Lo…" at bounding box center [784, 386] width 1568 height 772
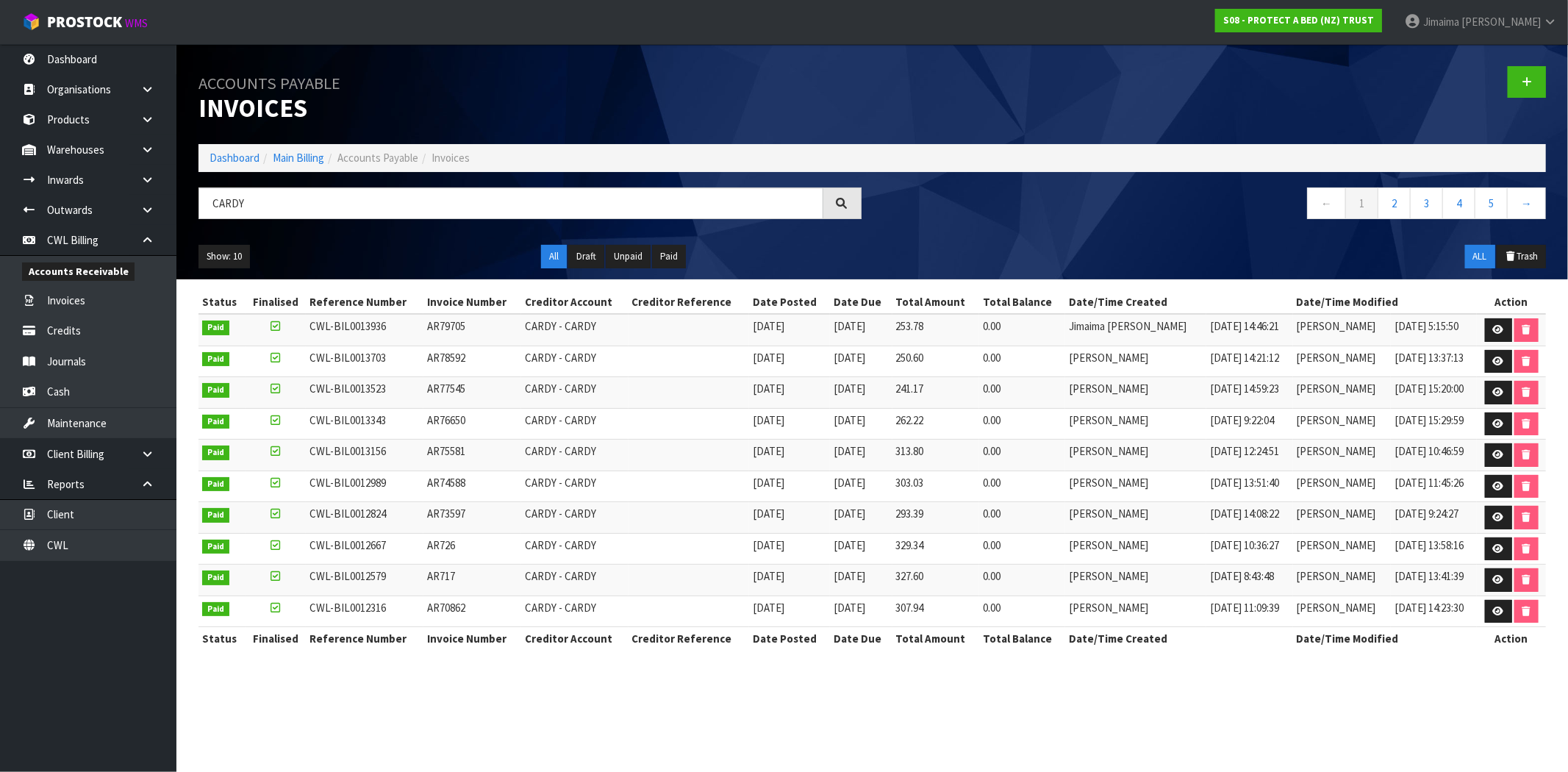
click at [788, 338] on td "29/08/2025" at bounding box center [789, 329] width 80 height 32
click at [917, 344] on td "253.78" at bounding box center [936, 329] width 87 height 32
click at [447, 376] on td "AR78592" at bounding box center [471, 361] width 98 height 32
click at [444, 376] on td "AR78592" at bounding box center [471, 361] width 98 height 32
click at [298, 209] on input "CARDY" at bounding box center [510, 203] width 625 height 32
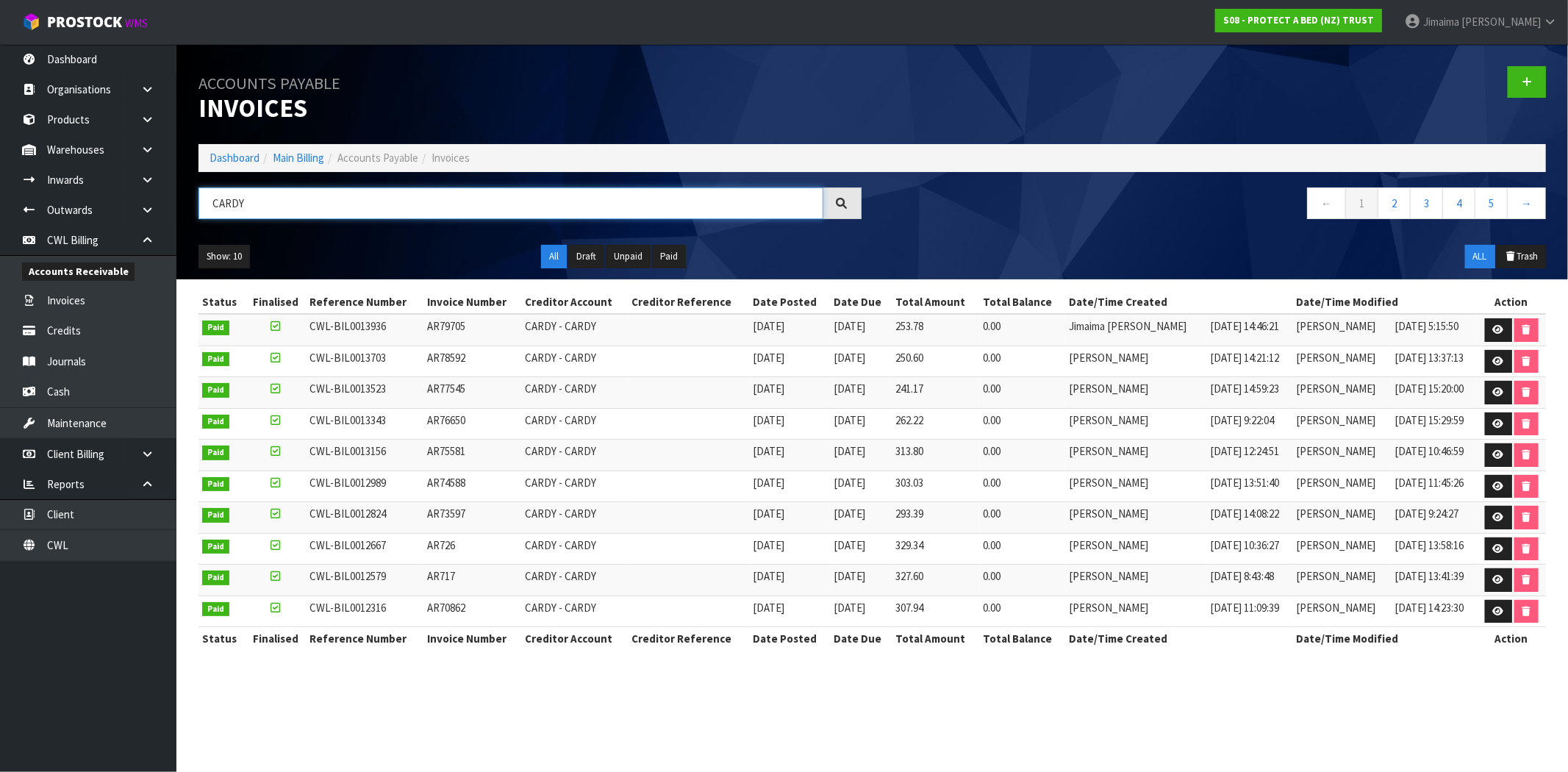
drag, startPoint x: 186, startPoint y: 184, endPoint x: -41, endPoint y: 151, distance: 229.4
click at [0, 151] on html "Toggle navigation ProStock WMS S08 - PROTECT A BED (NZ) TRUST Jimaima Reiher Lo…" at bounding box center [784, 386] width 1568 height 772
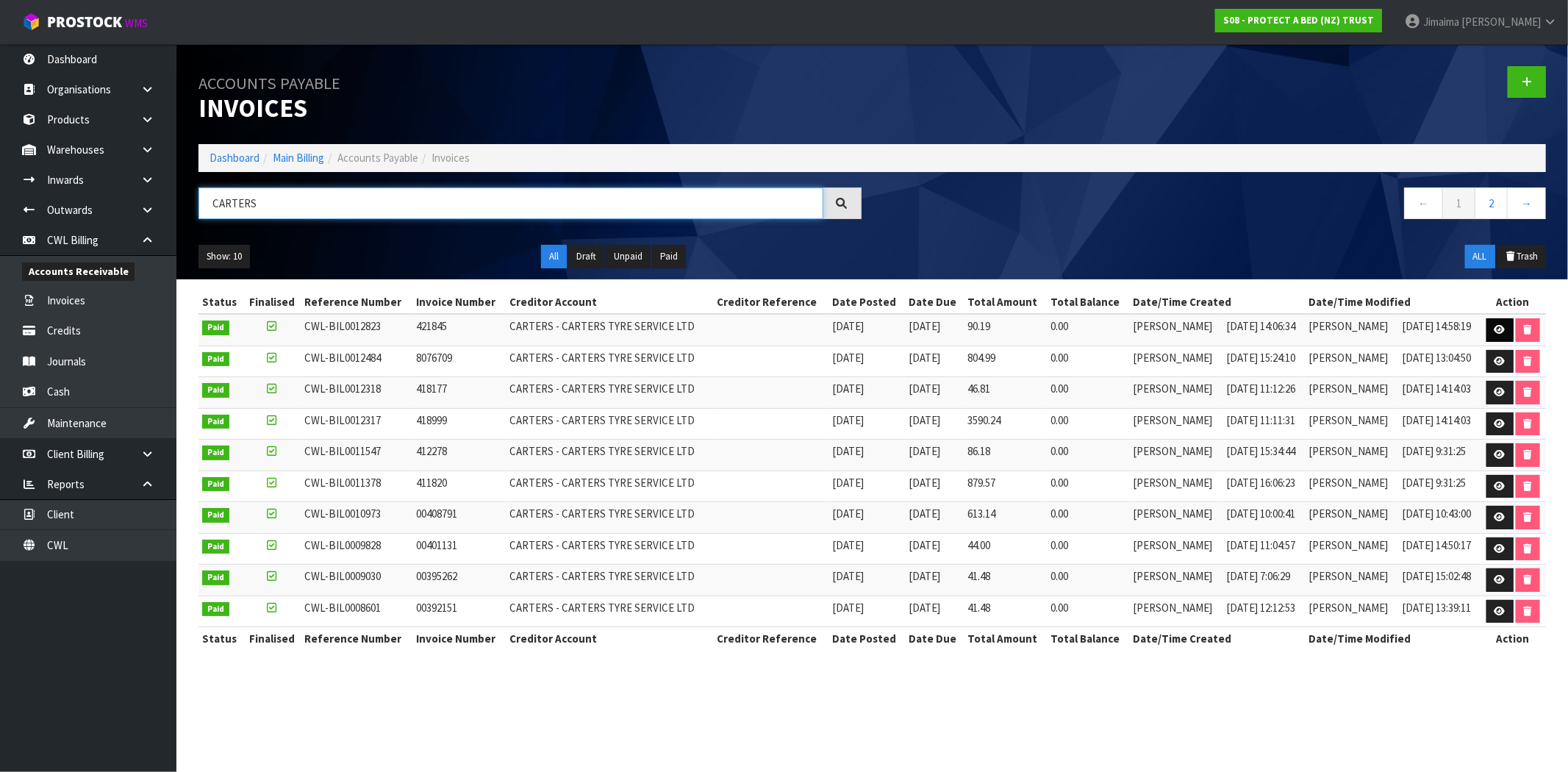
type input "CARTERS"
drag, startPoint x: 1499, startPoint y: 335, endPoint x: 1483, endPoint y: 335, distance: 16.0
click at [1499, 335] on link at bounding box center [1500, 330] width 27 height 24
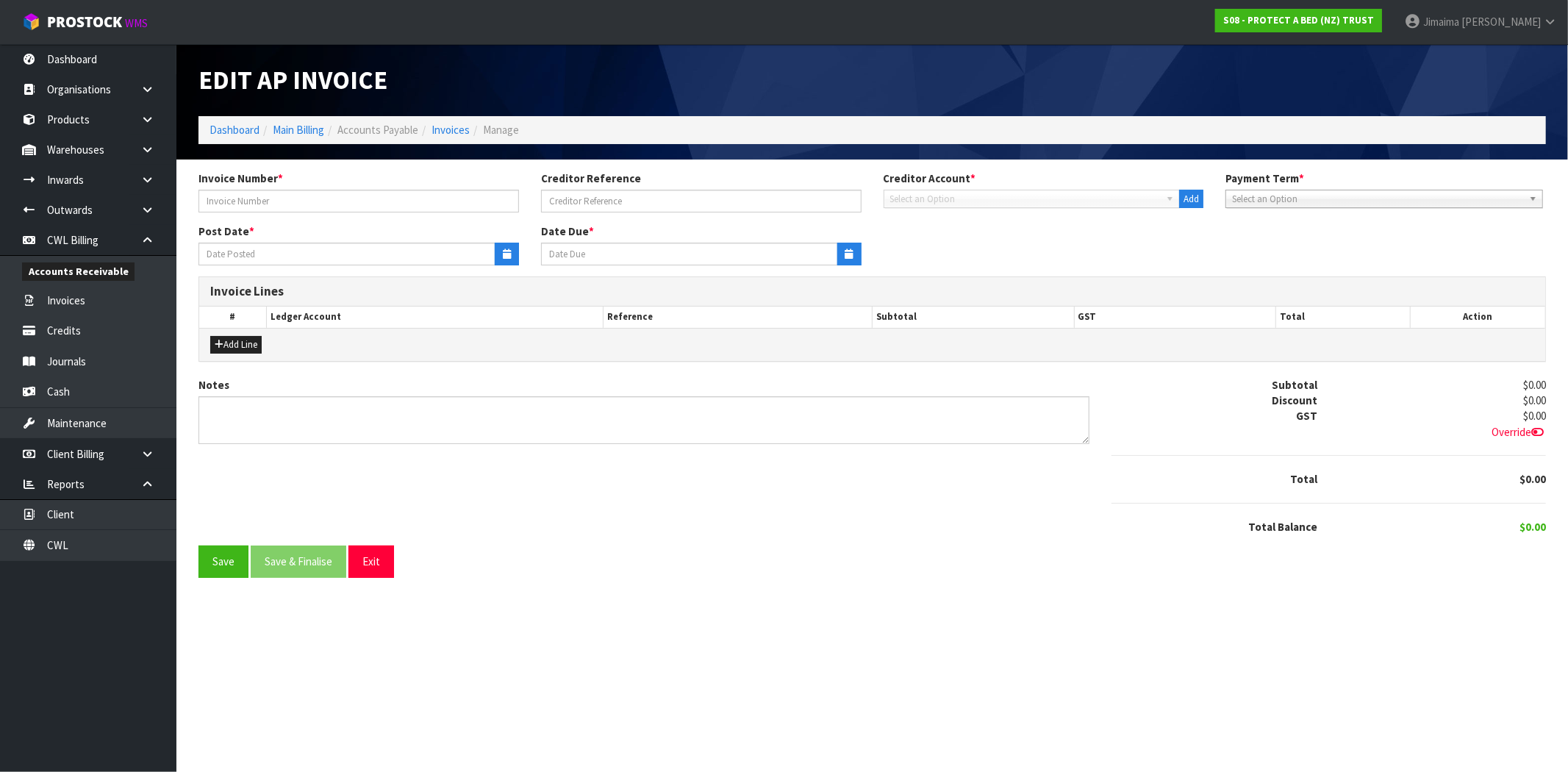
type input "421845"
type input "13/02/2025"
type input "20/03/2025"
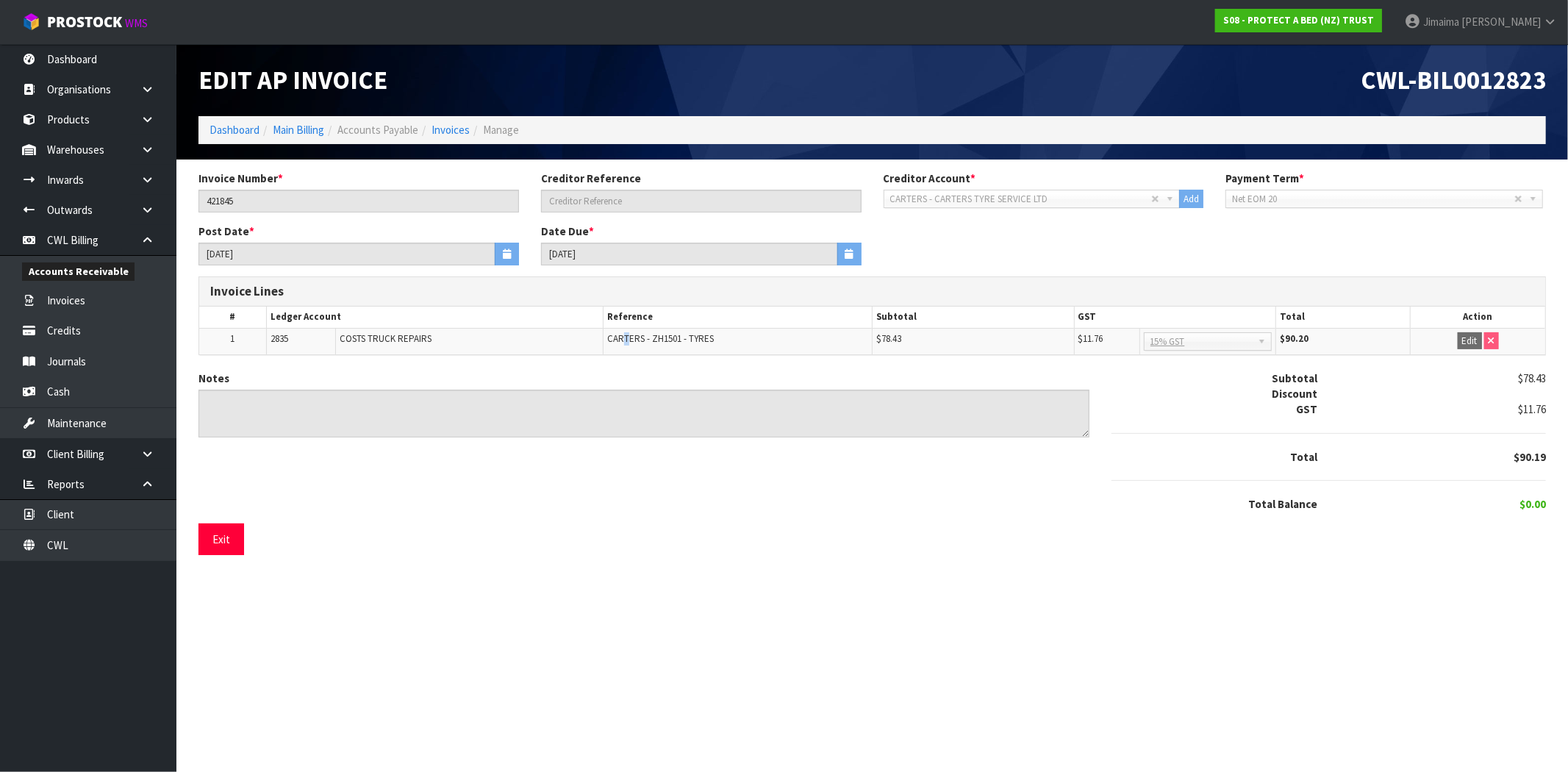
click at [625, 339] on span "CARTERS - ZH1501 - TYRES" at bounding box center [660, 339] width 106 height 13
click at [619, 329] on td "CARTERS - ZH1501 - TYRES" at bounding box center [736, 340] width 269 height 26
copy span "CARTERS"
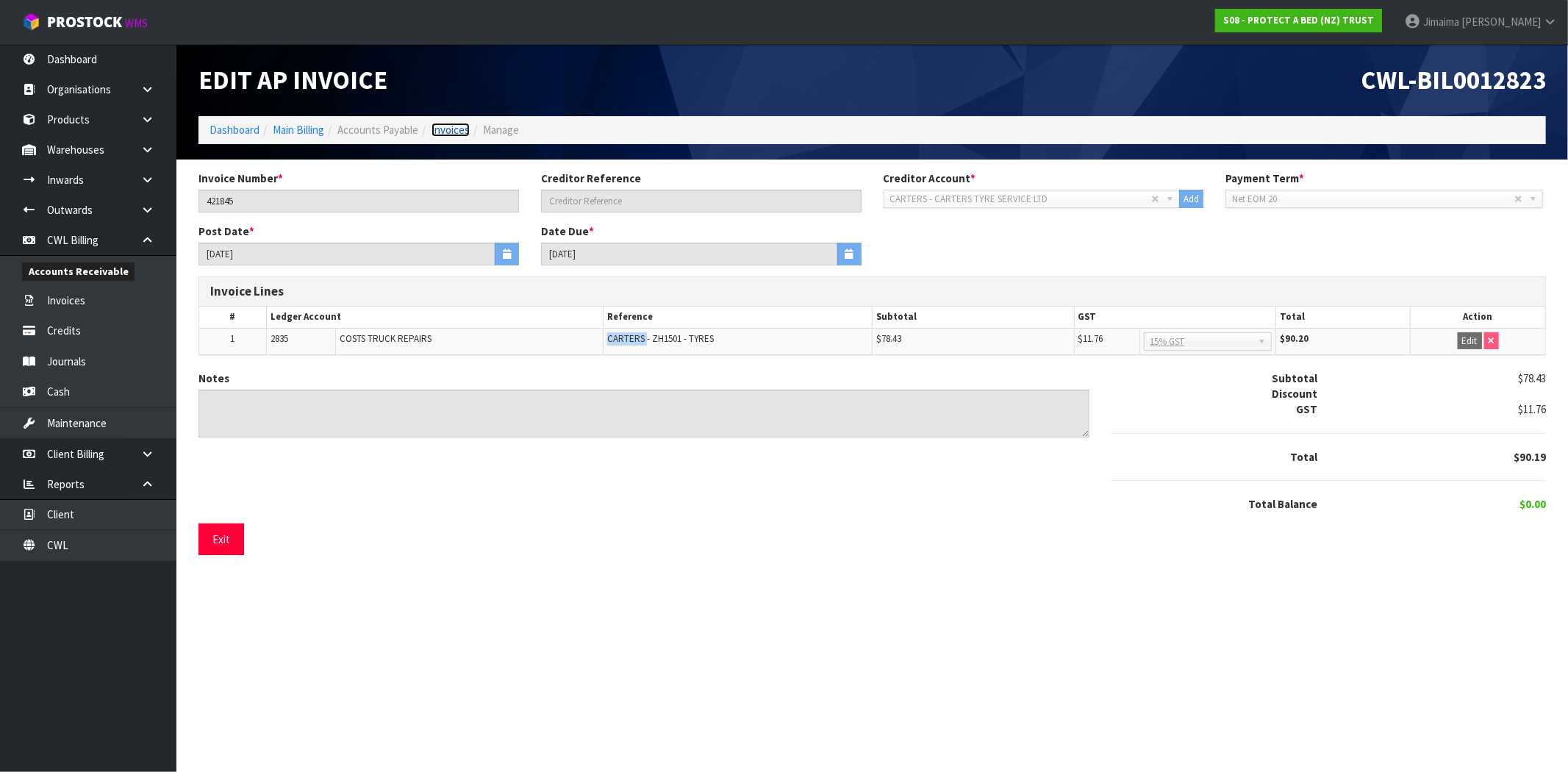
click at [451, 130] on link "Invoices" at bounding box center [451, 130] width 38 height 14
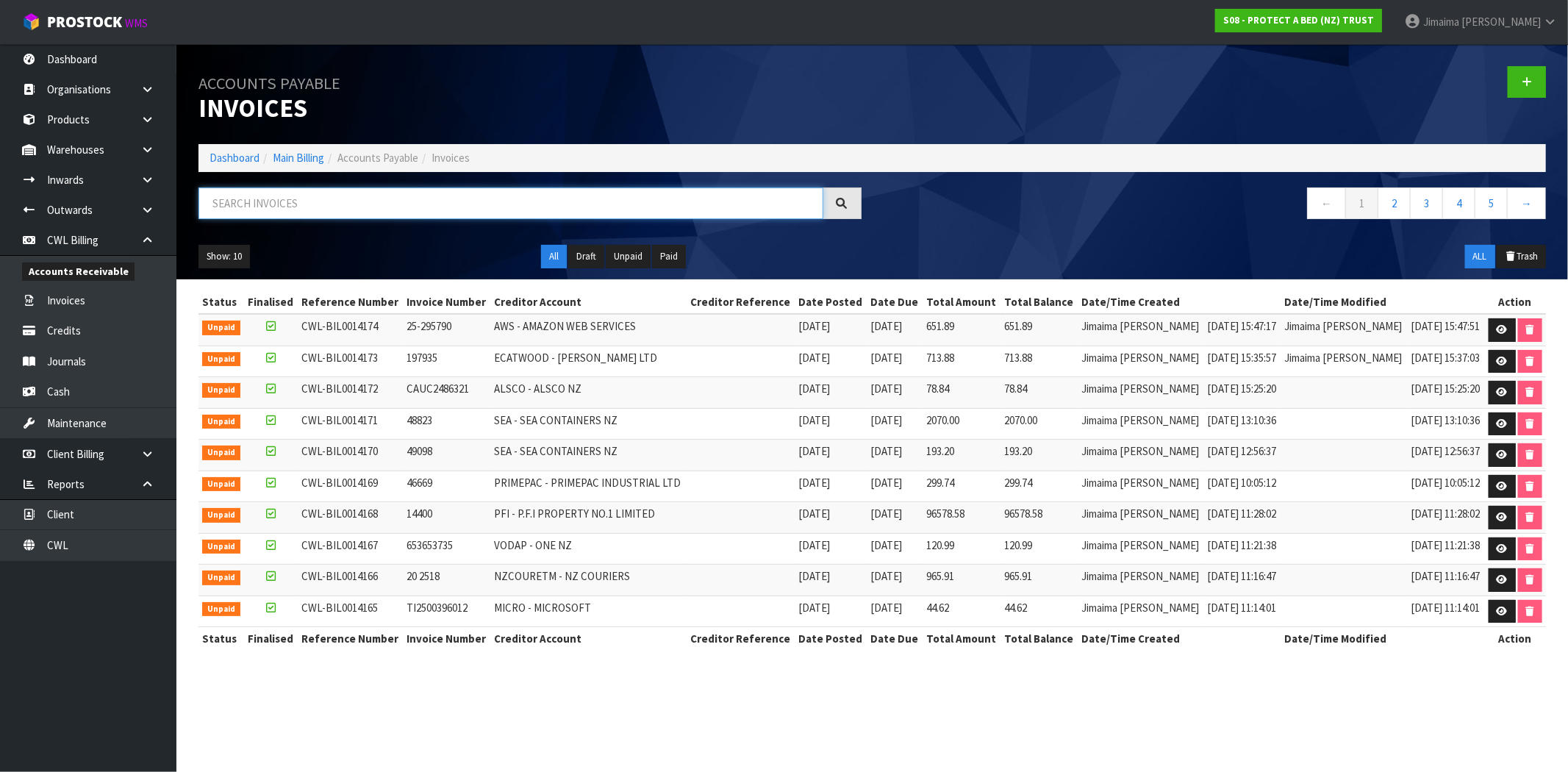
click at [316, 189] on input "text" at bounding box center [510, 203] width 625 height 32
paste input "CARTERS"
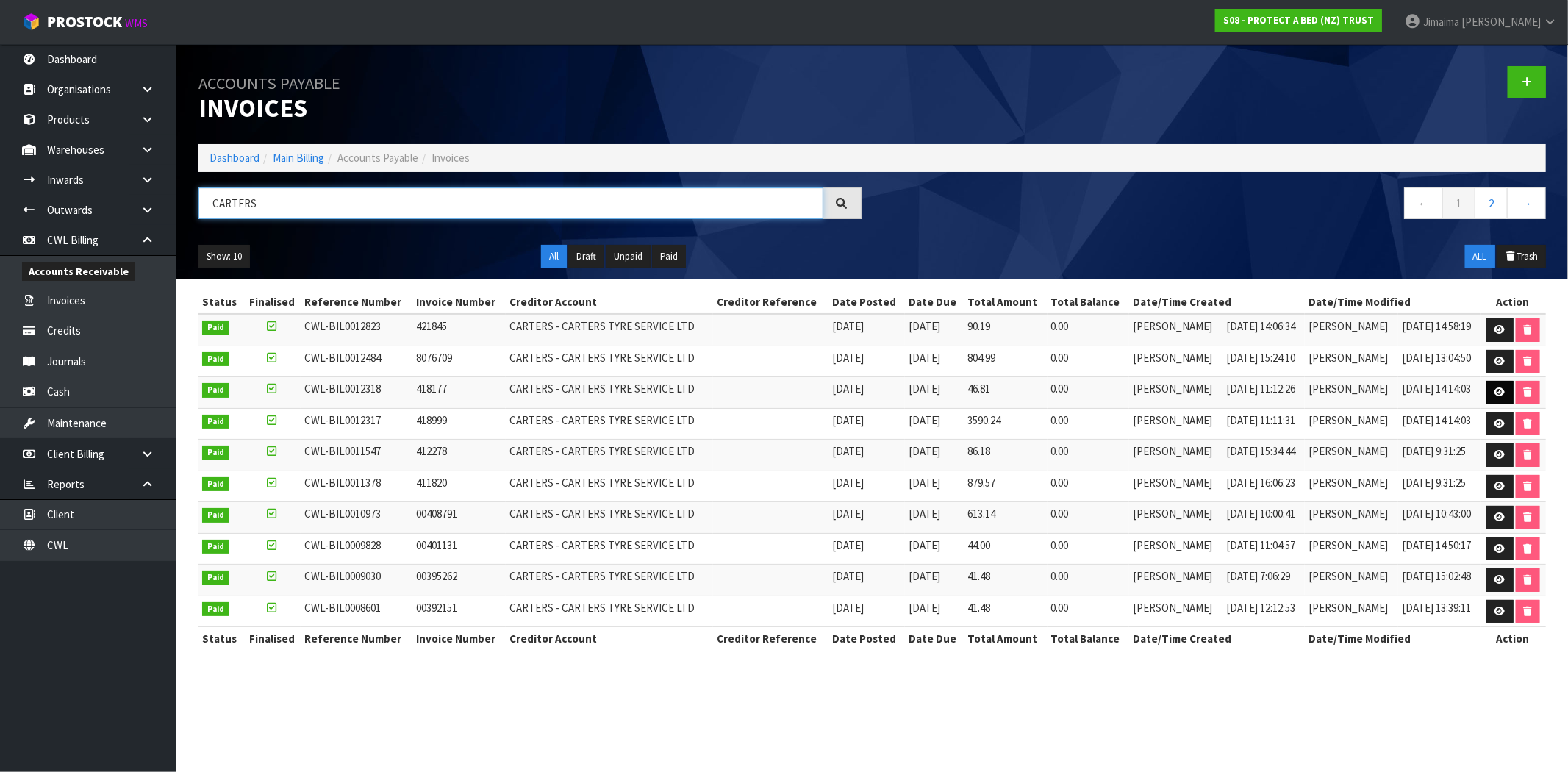
type input "CARTERS"
click at [1490, 397] on link at bounding box center [1500, 393] width 27 height 24
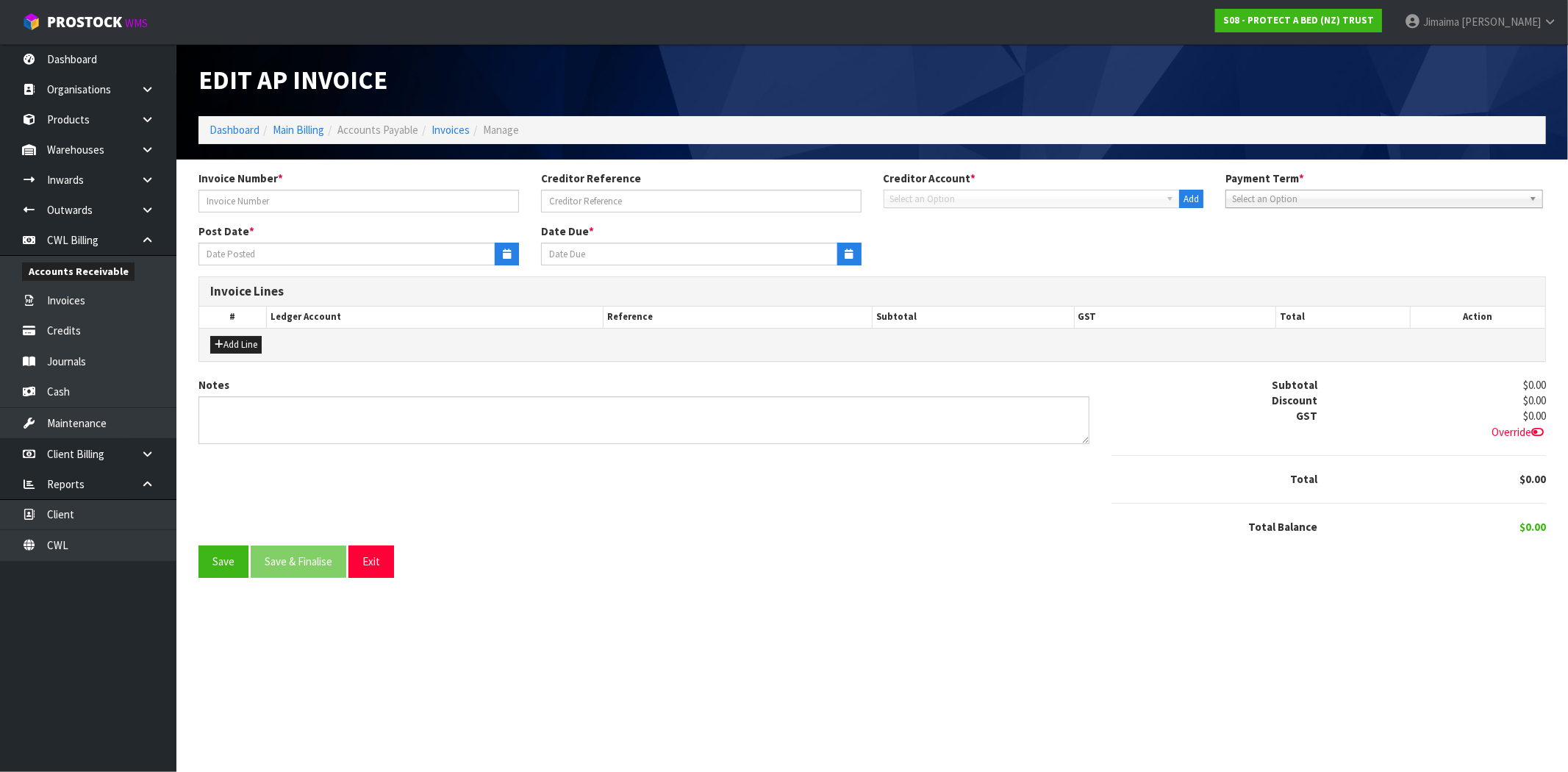
type input "418177"
type input "13/11/2024"
type input "20/12/2024"
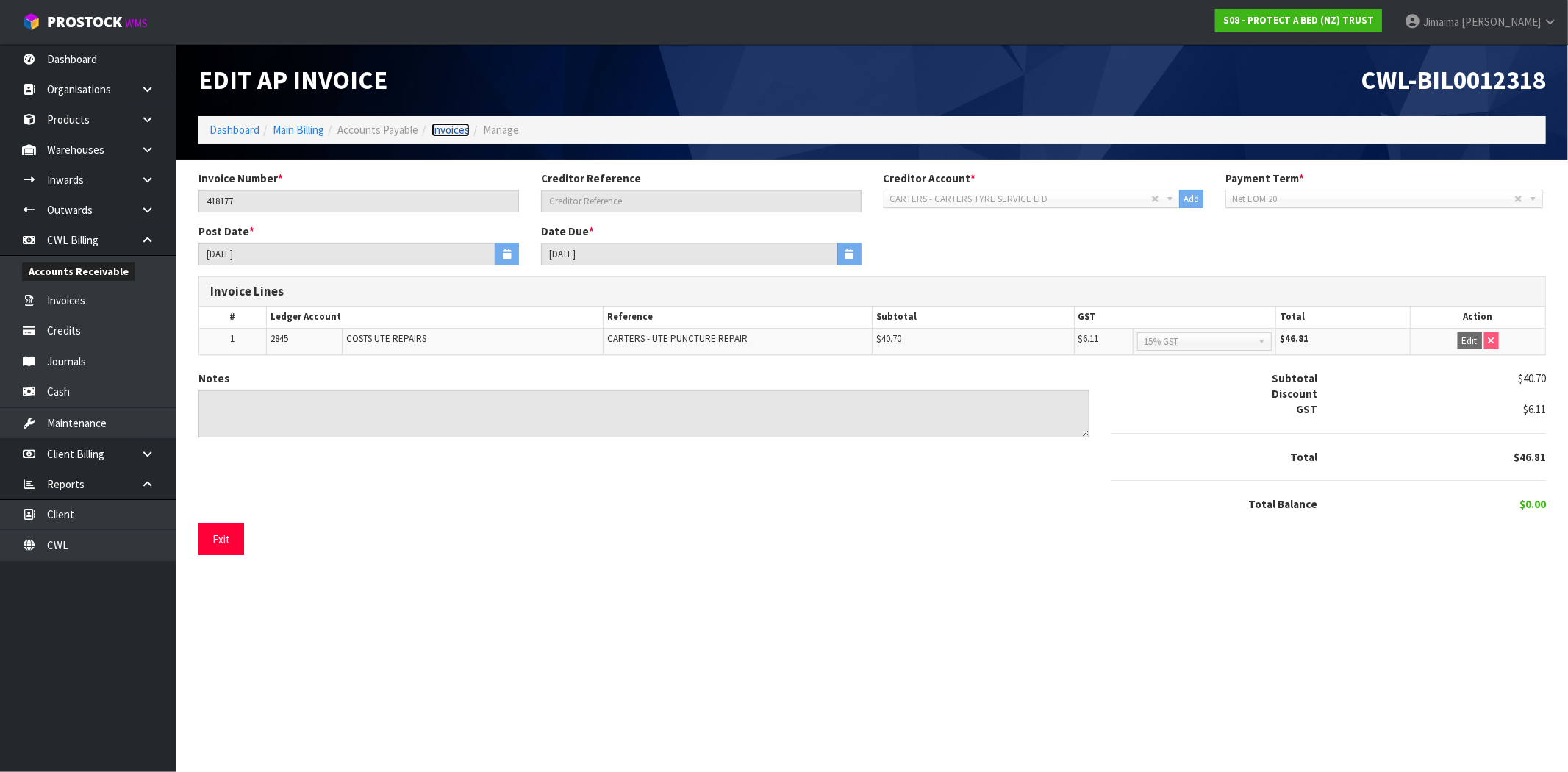
click at [444, 128] on link "Invoices" at bounding box center [451, 130] width 38 height 14
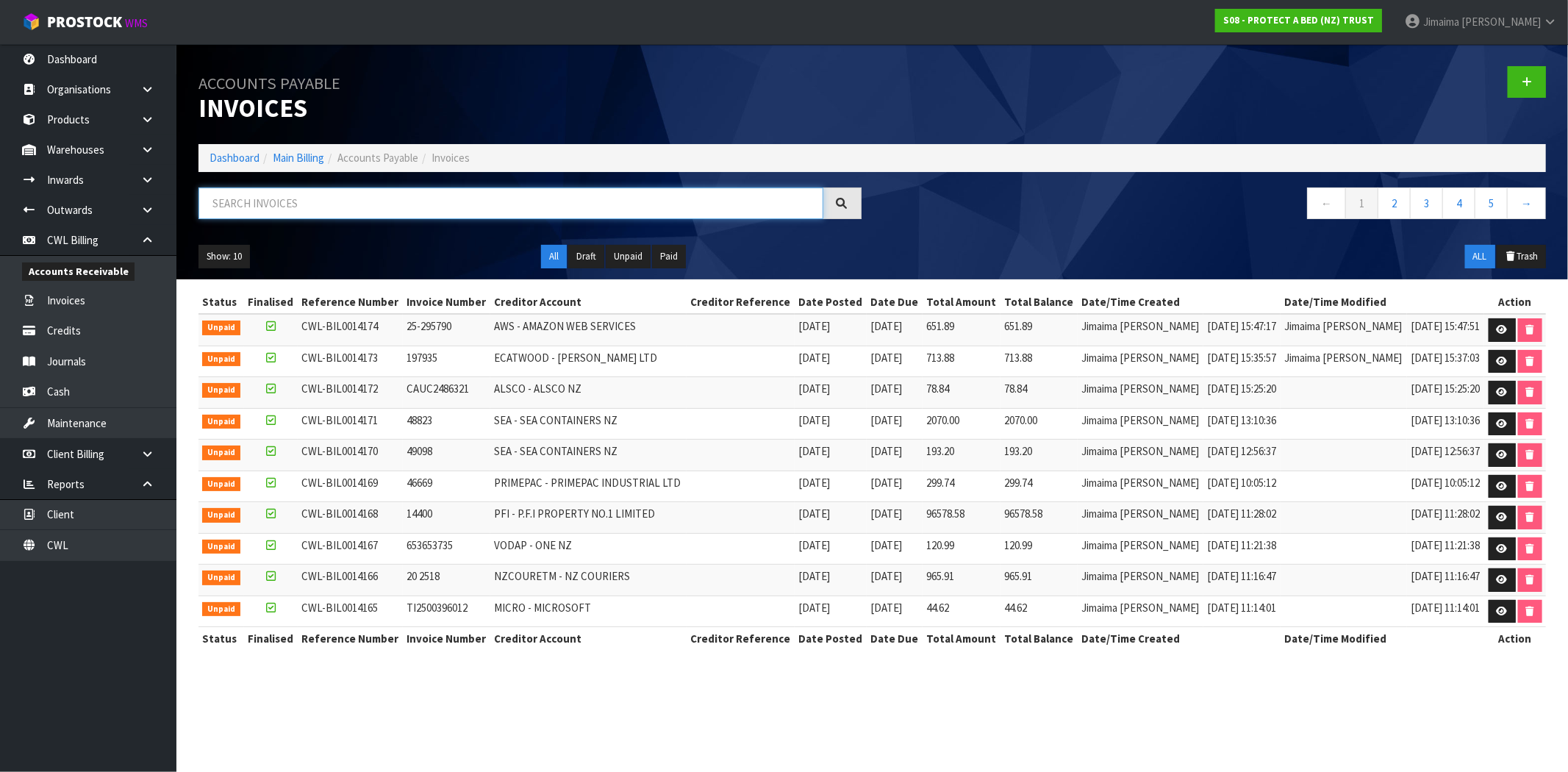
click at [312, 204] on input "text" at bounding box center [510, 203] width 625 height 32
paste input "CARTERS"
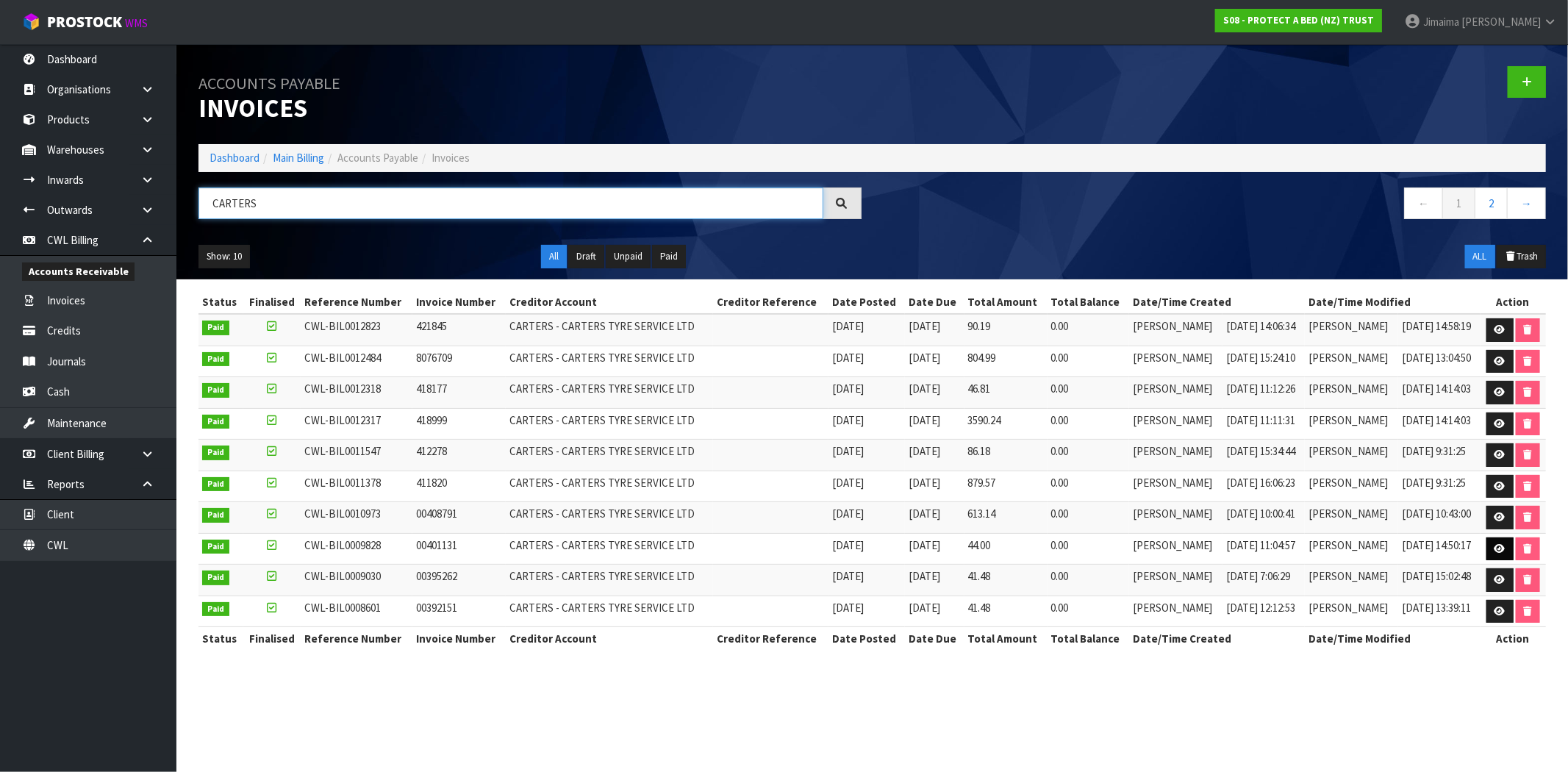
type input "CARTERS"
click at [1492, 548] on link at bounding box center [1500, 549] width 27 height 24
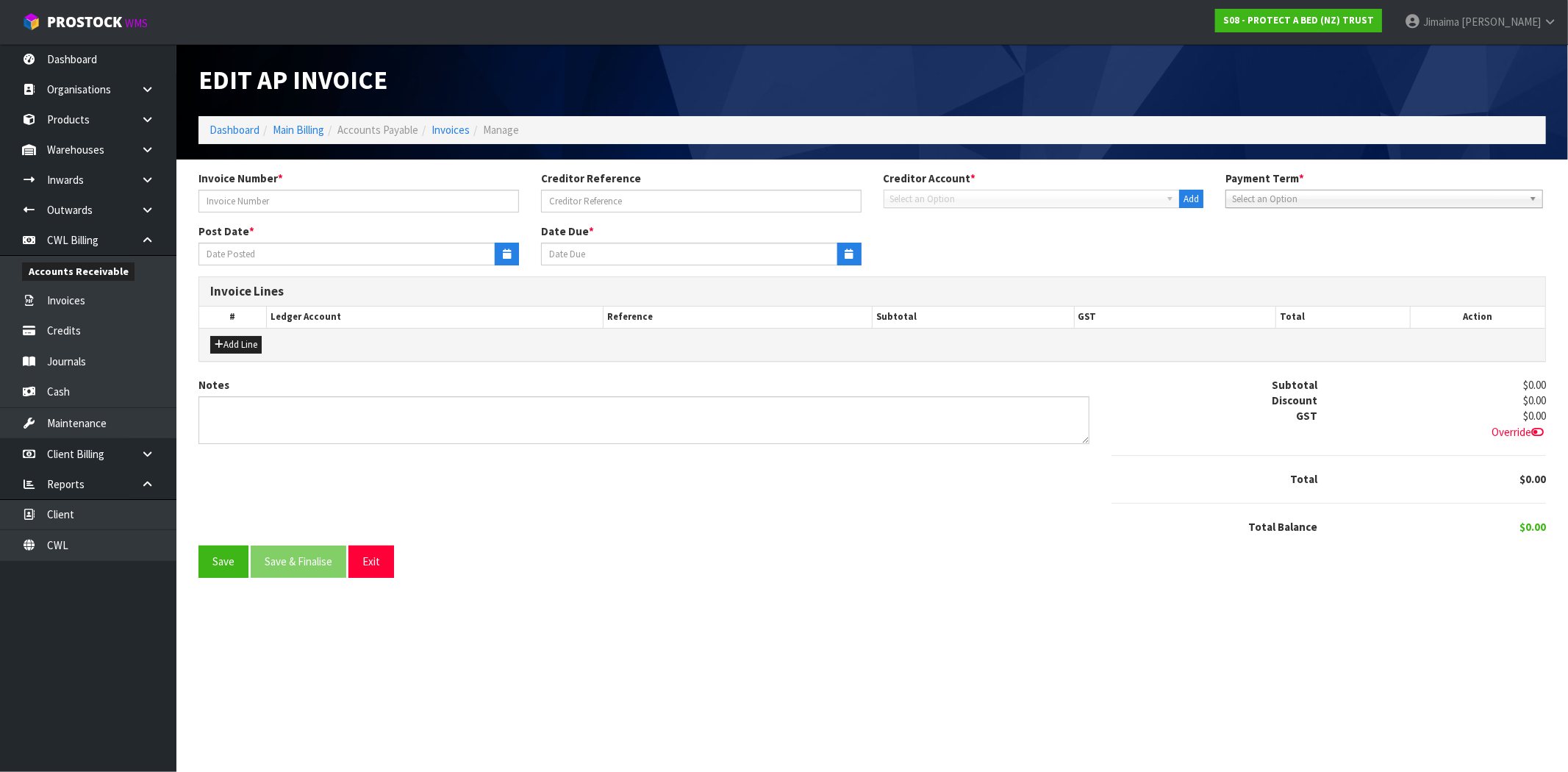
type input "00401131"
type input "25/10/2023"
type input "20/11/2023"
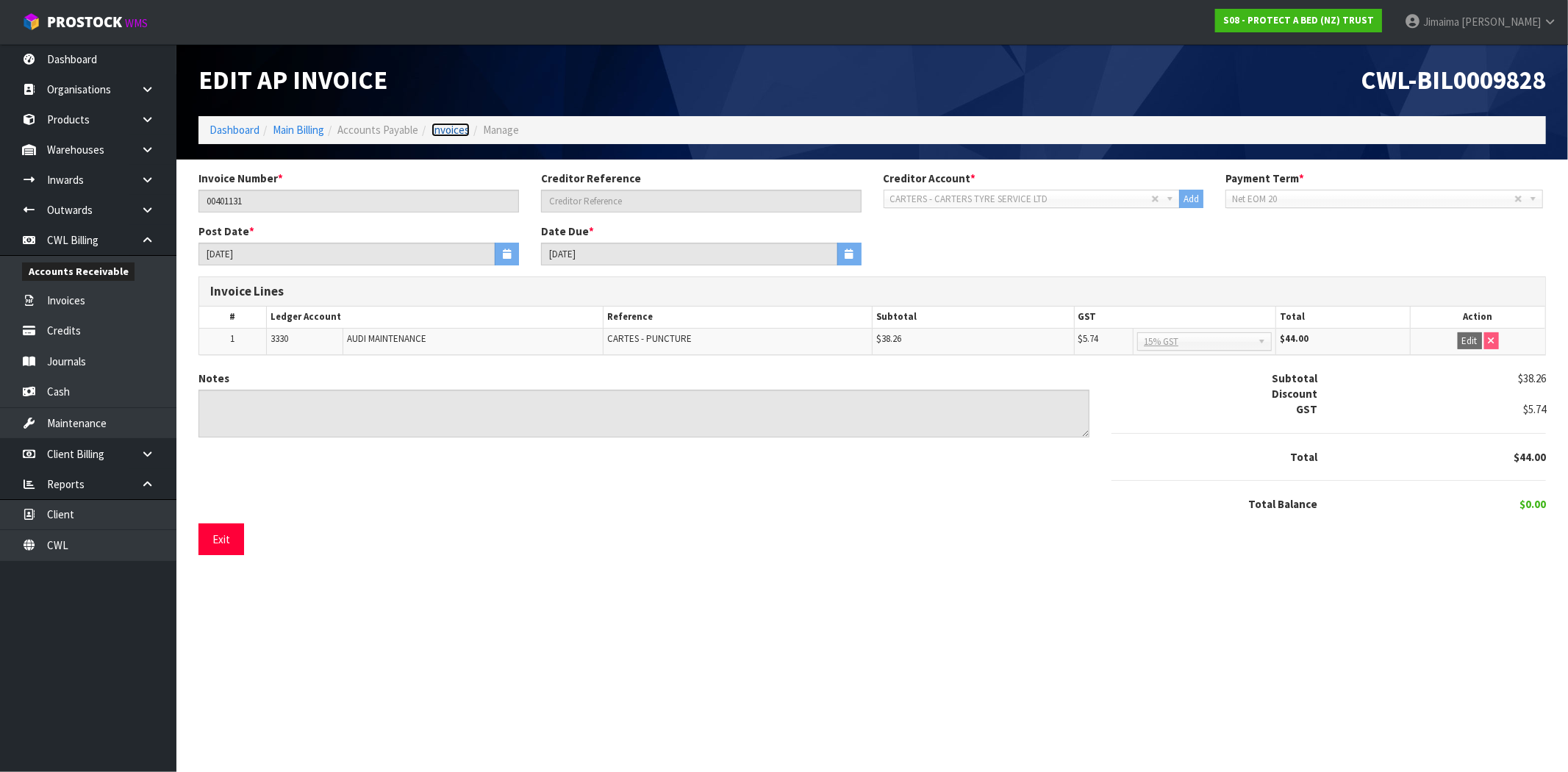
click at [452, 123] on link "Invoices" at bounding box center [451, 130] width 38 height 14
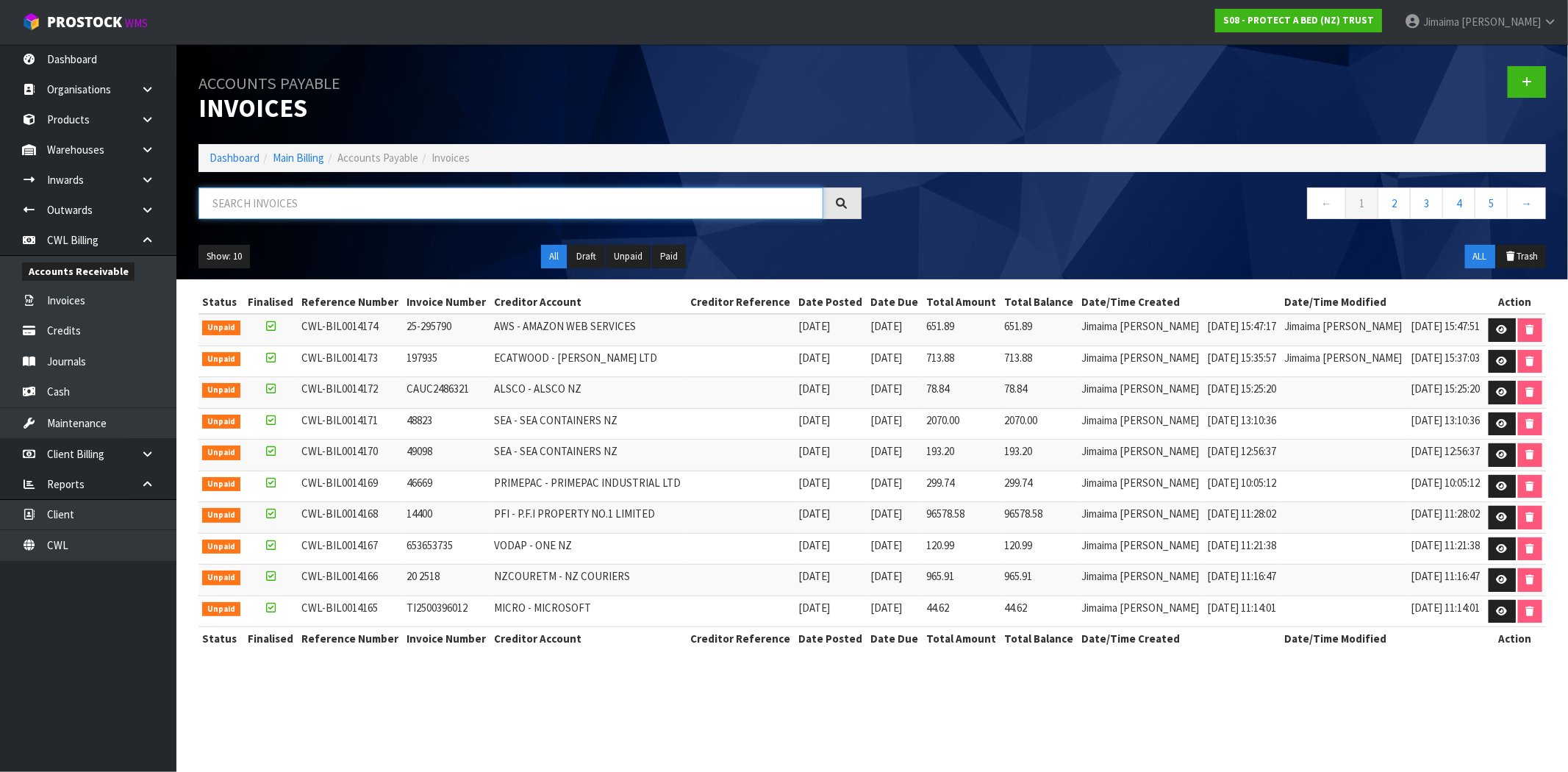
click at [304, 204] on input "text" at bounding box center [510, 203] width 625 height 32
paste input "CARTERS"
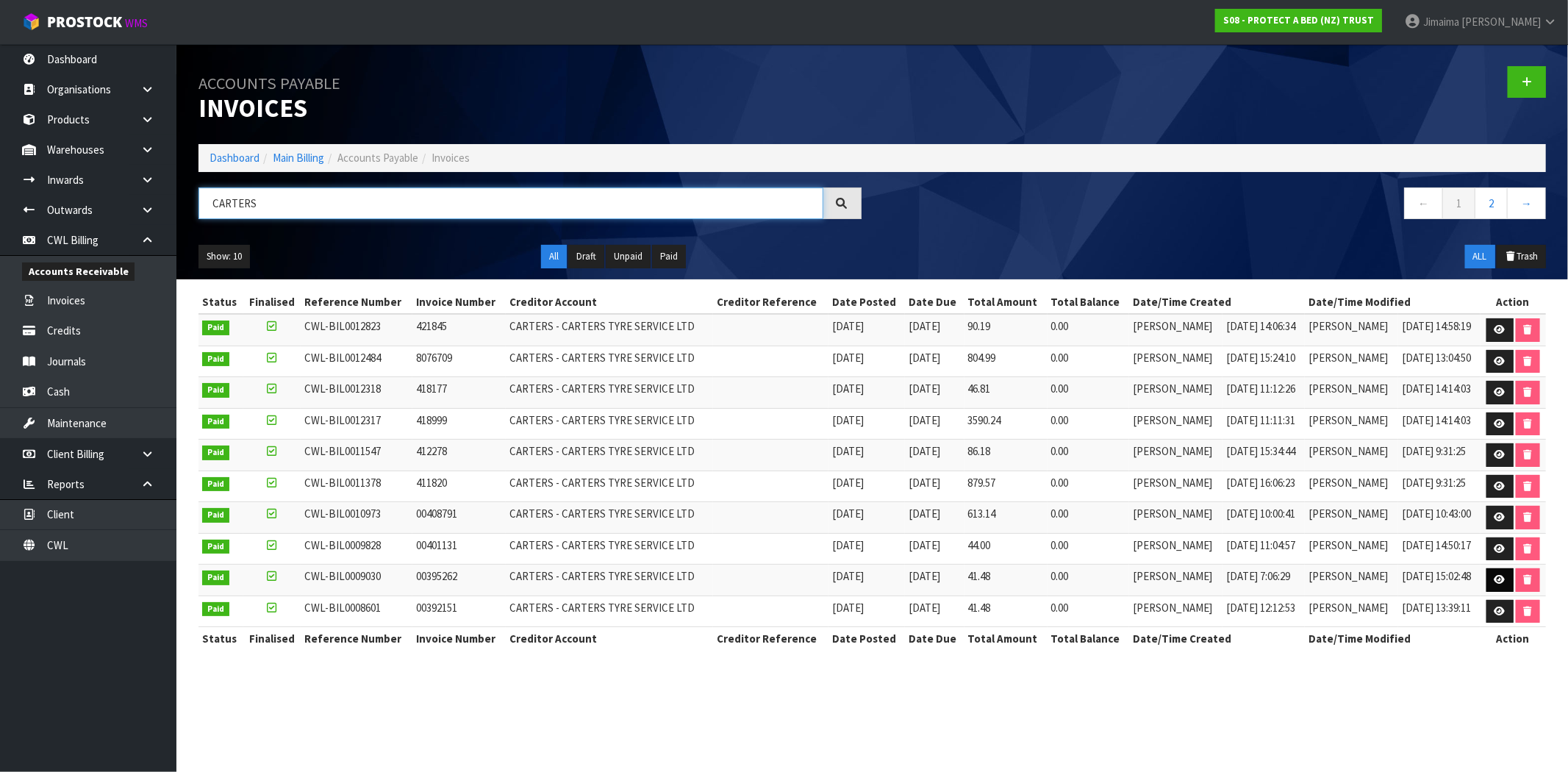
type input "CARTERS"
click at [1497, 584] on icon at bounding box center [1500, 579] width 11 height 10
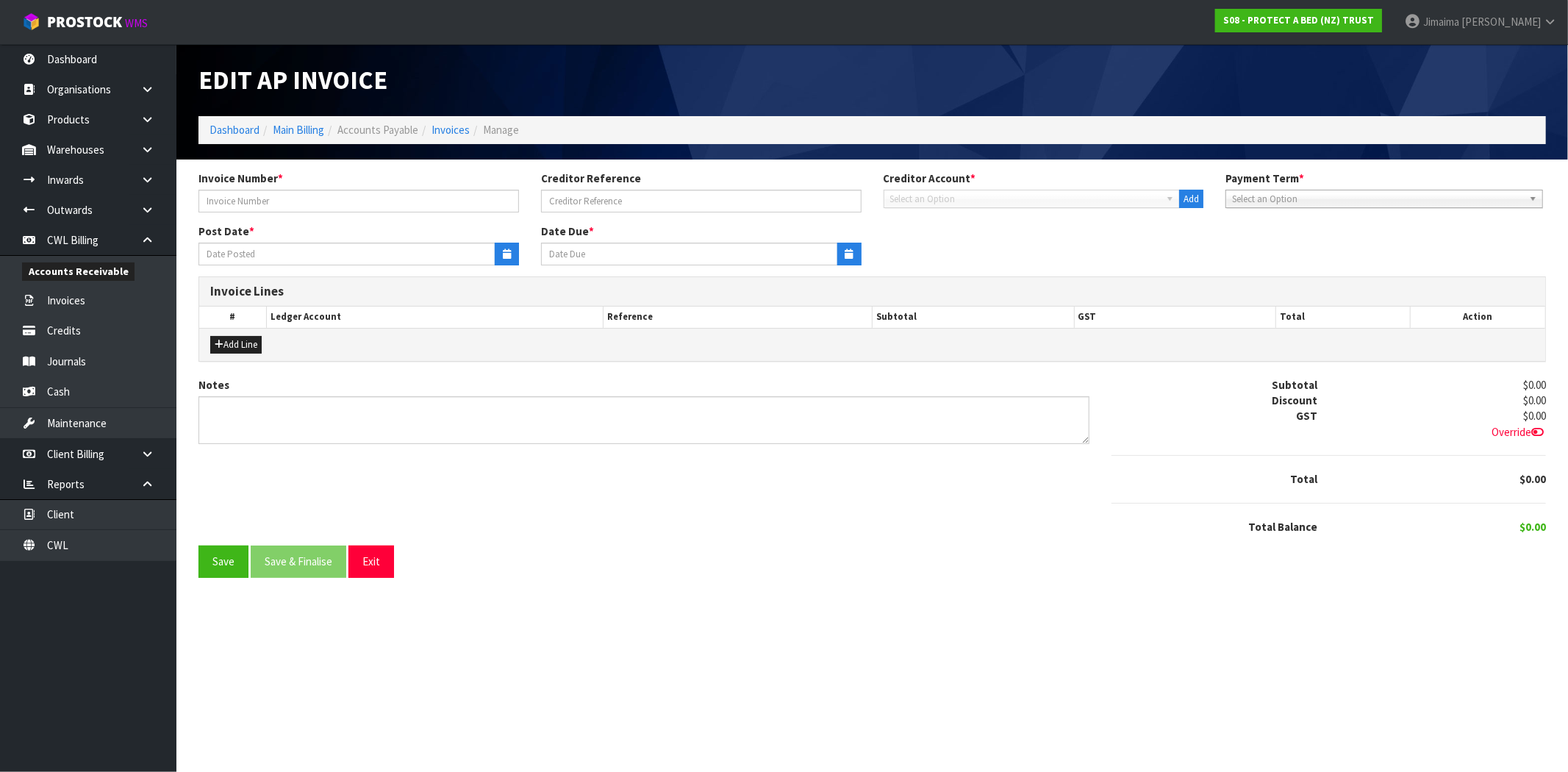
type input "00395262"
type input "26/06/2023"
type input "20/07/2023"
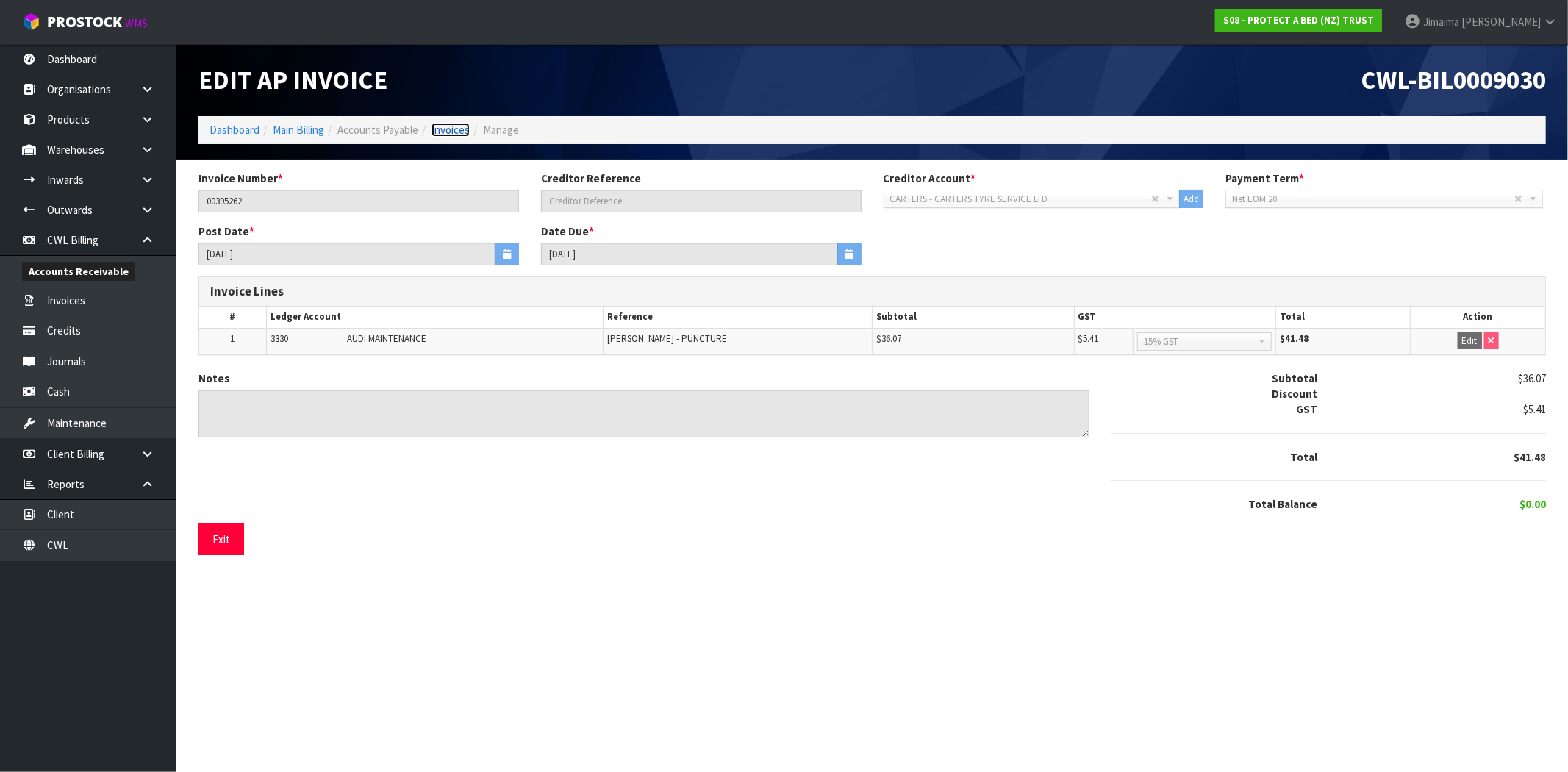
click at [453, 133] on link "Invoices" at bounding box center [451, 130] width 38 height 14
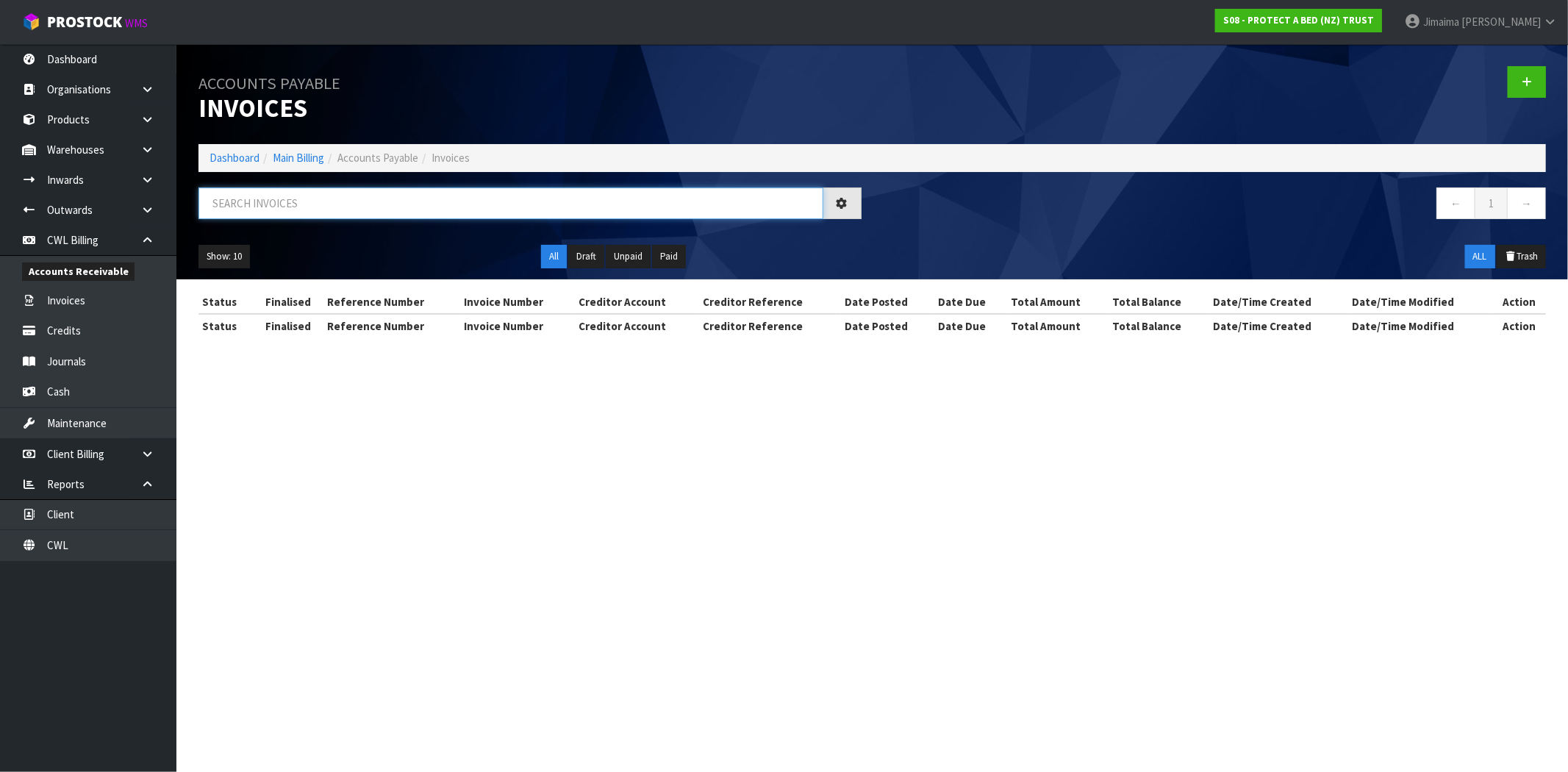
click at [392, 187] on input "text" at bounding box center [510, 203] width 625 height 32
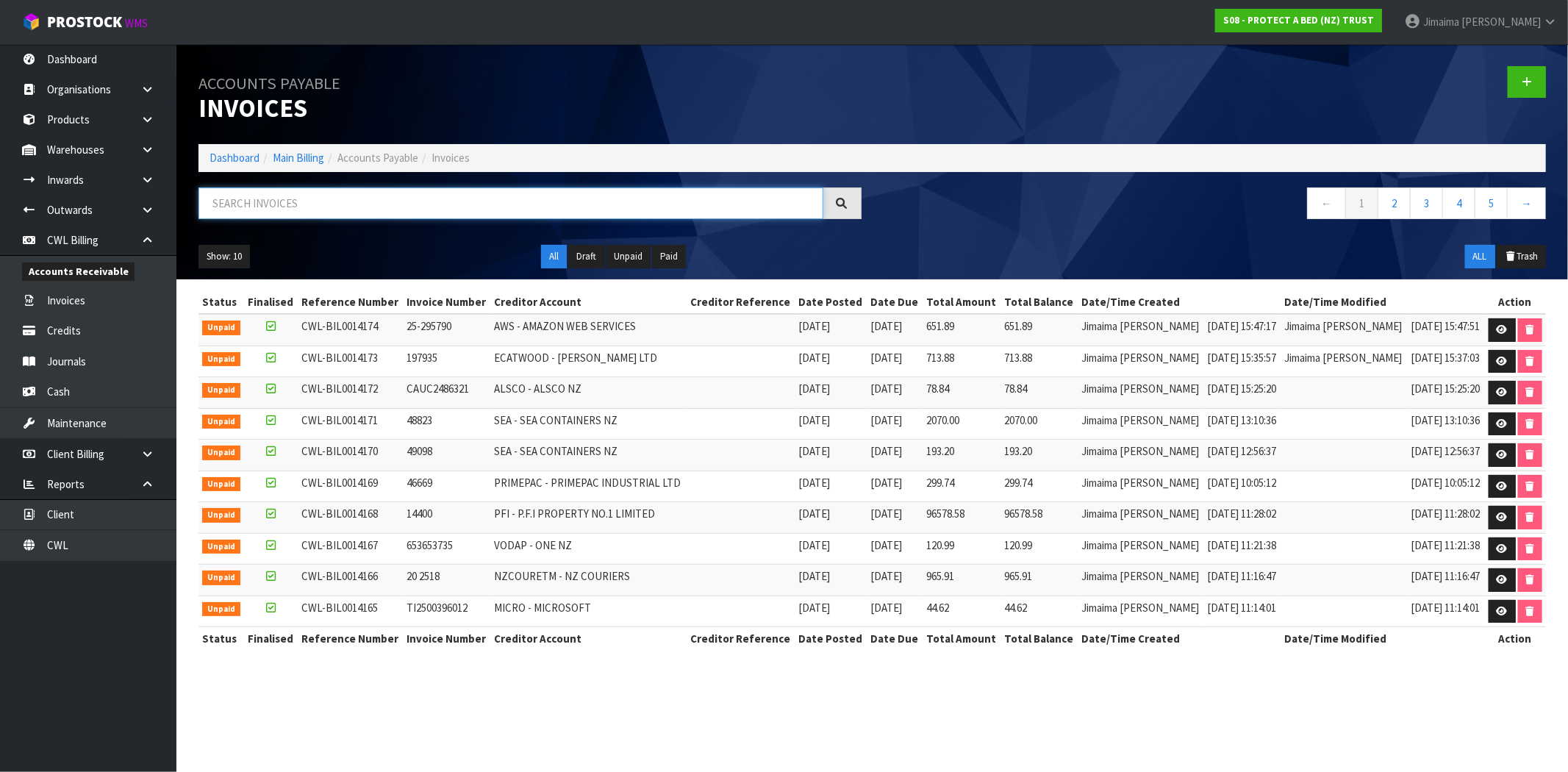
paste input "CARTERS"
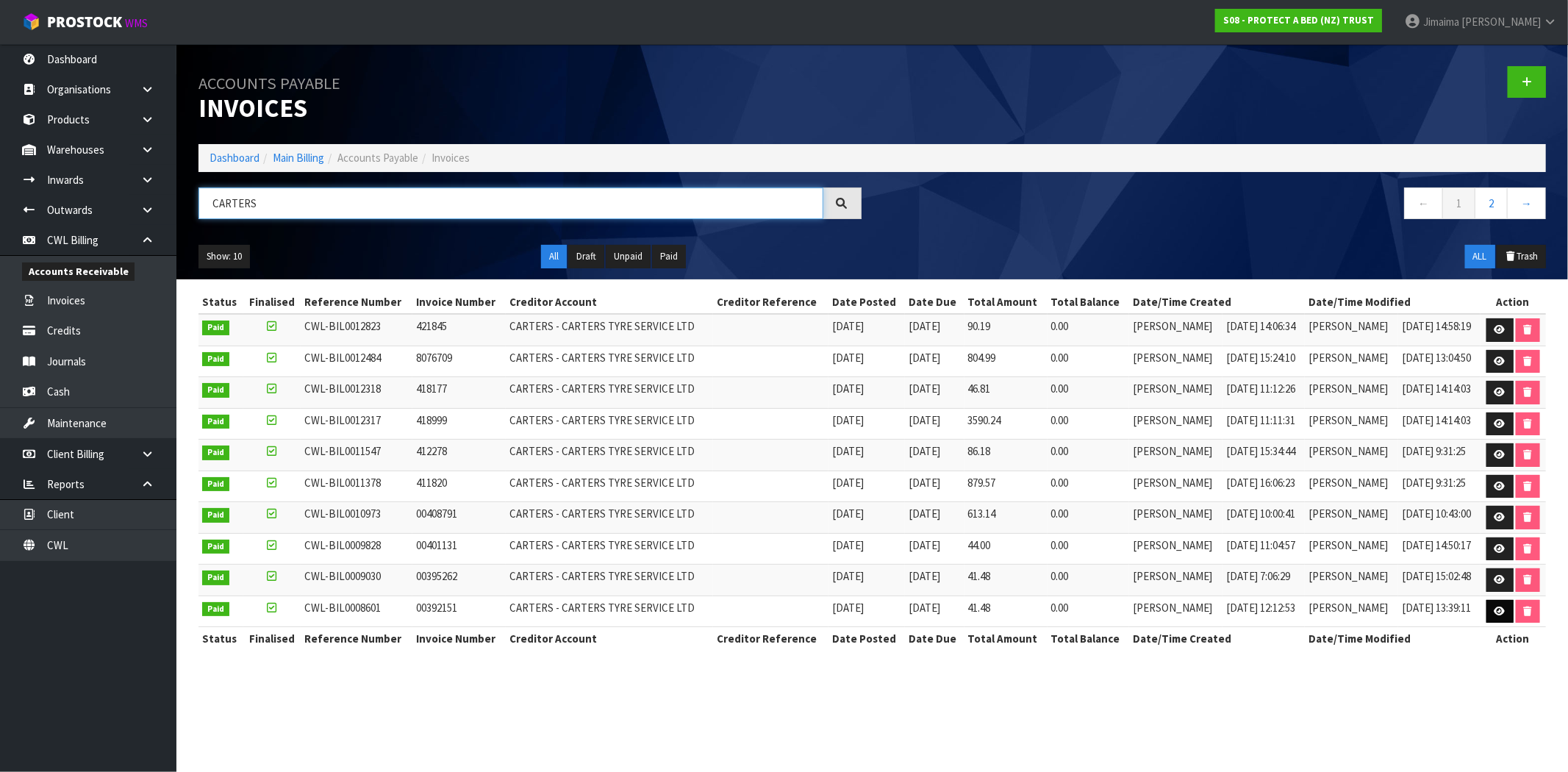
type input "CARTERS"
click at [1495, 616] on icon at bounding box center [1500, 611] width 11 height 10
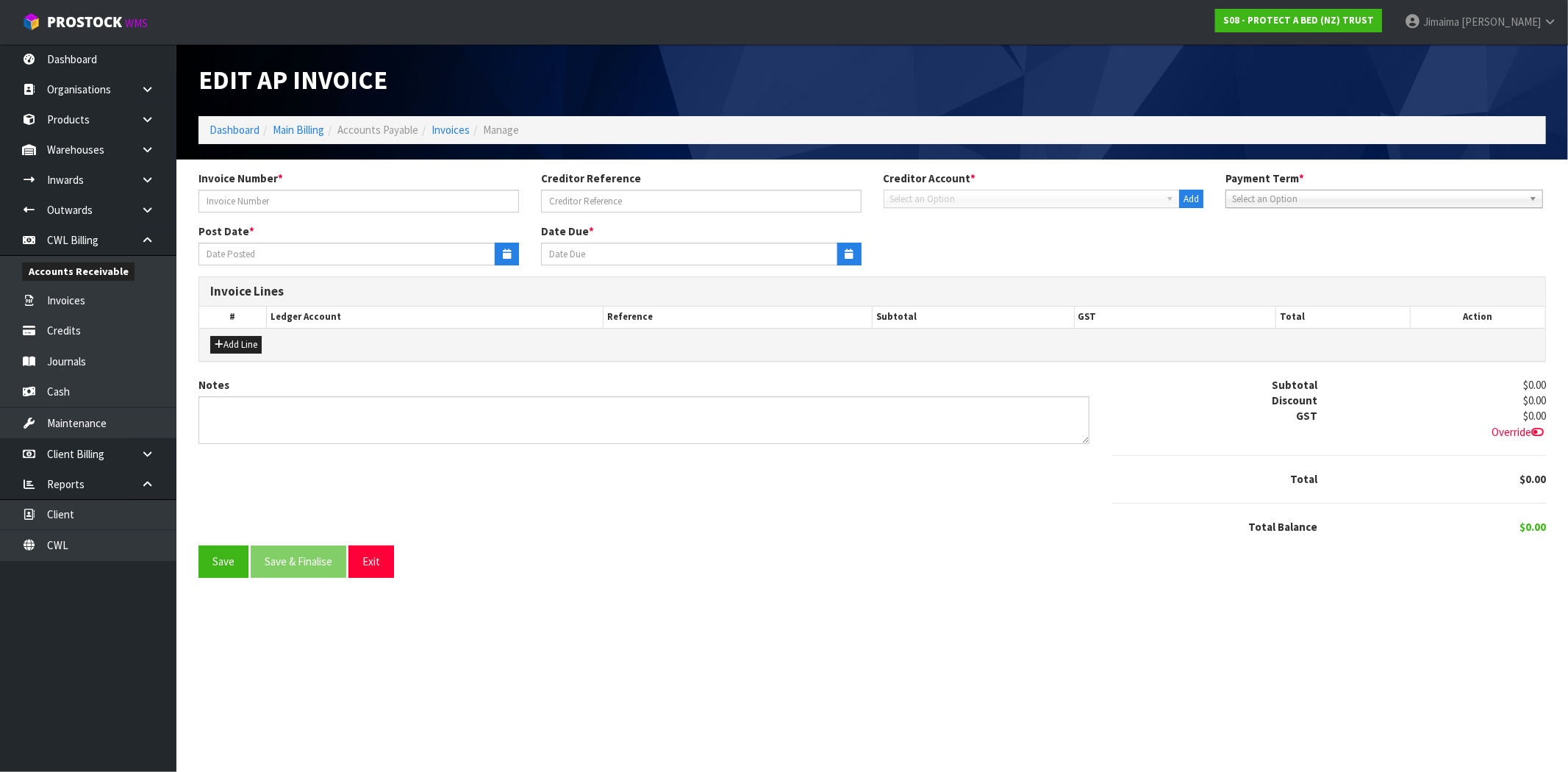
type input "00392151"
type input "27/04/2023"
type input "20/05/2023"
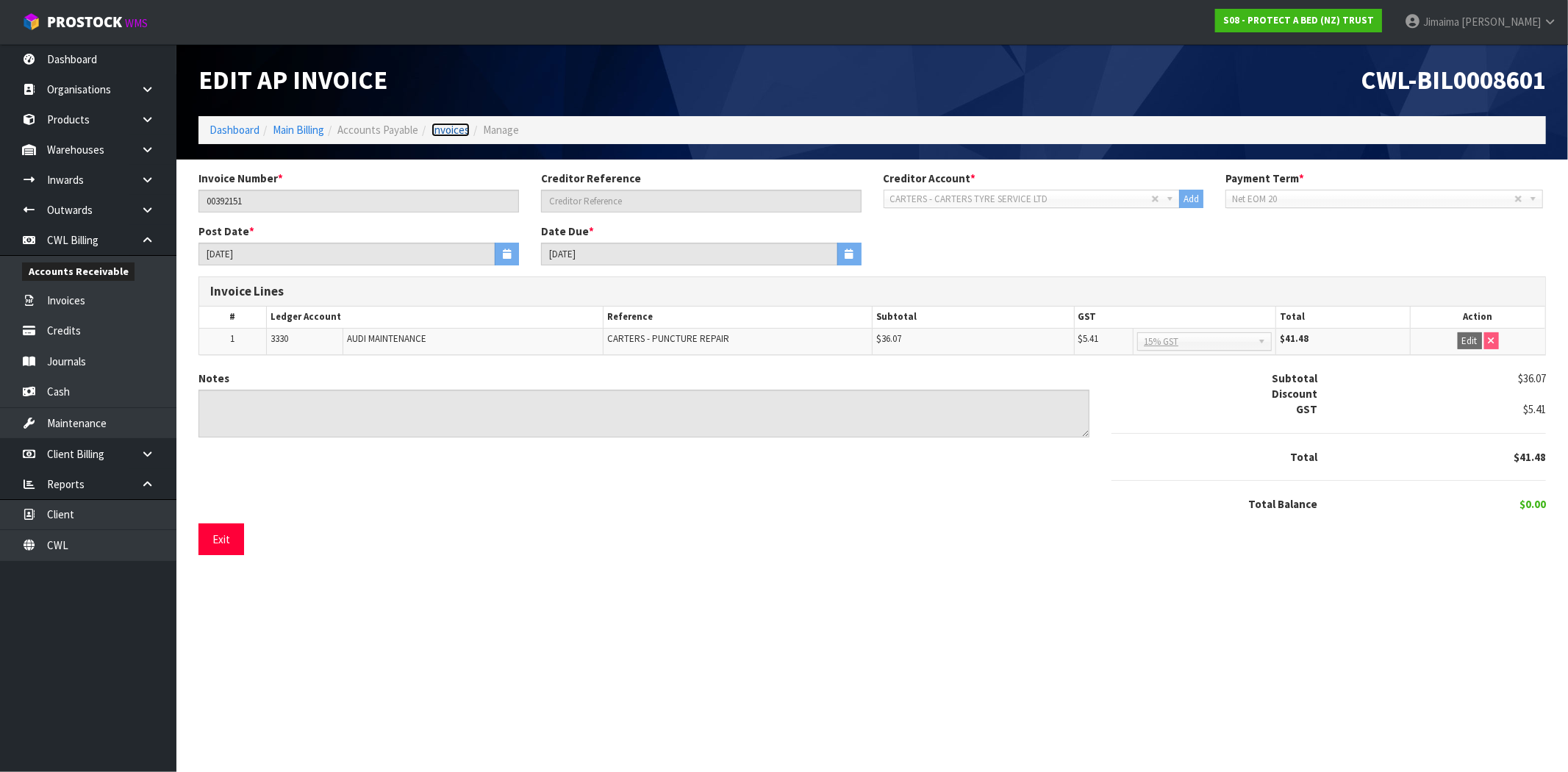
click at [453, 131] on link "Invoices" at bounding box center [451, 130] width 38 height 14
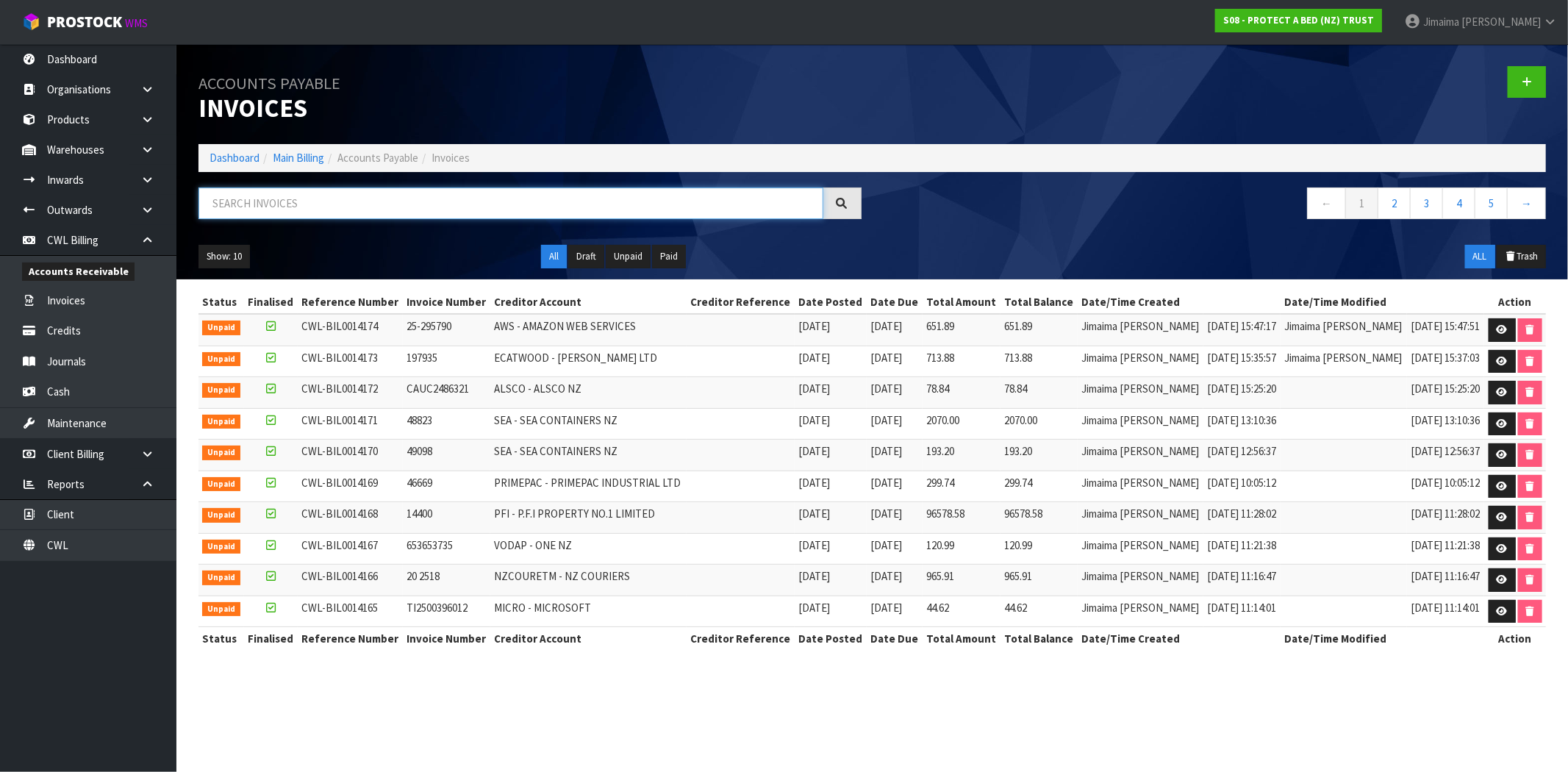
click at [260, 202] on input "text" at bounding box center [510, 203] width 625 height 32
click at [433, 209] on input "text" at bounding box center [510, 203] width 625 height 32
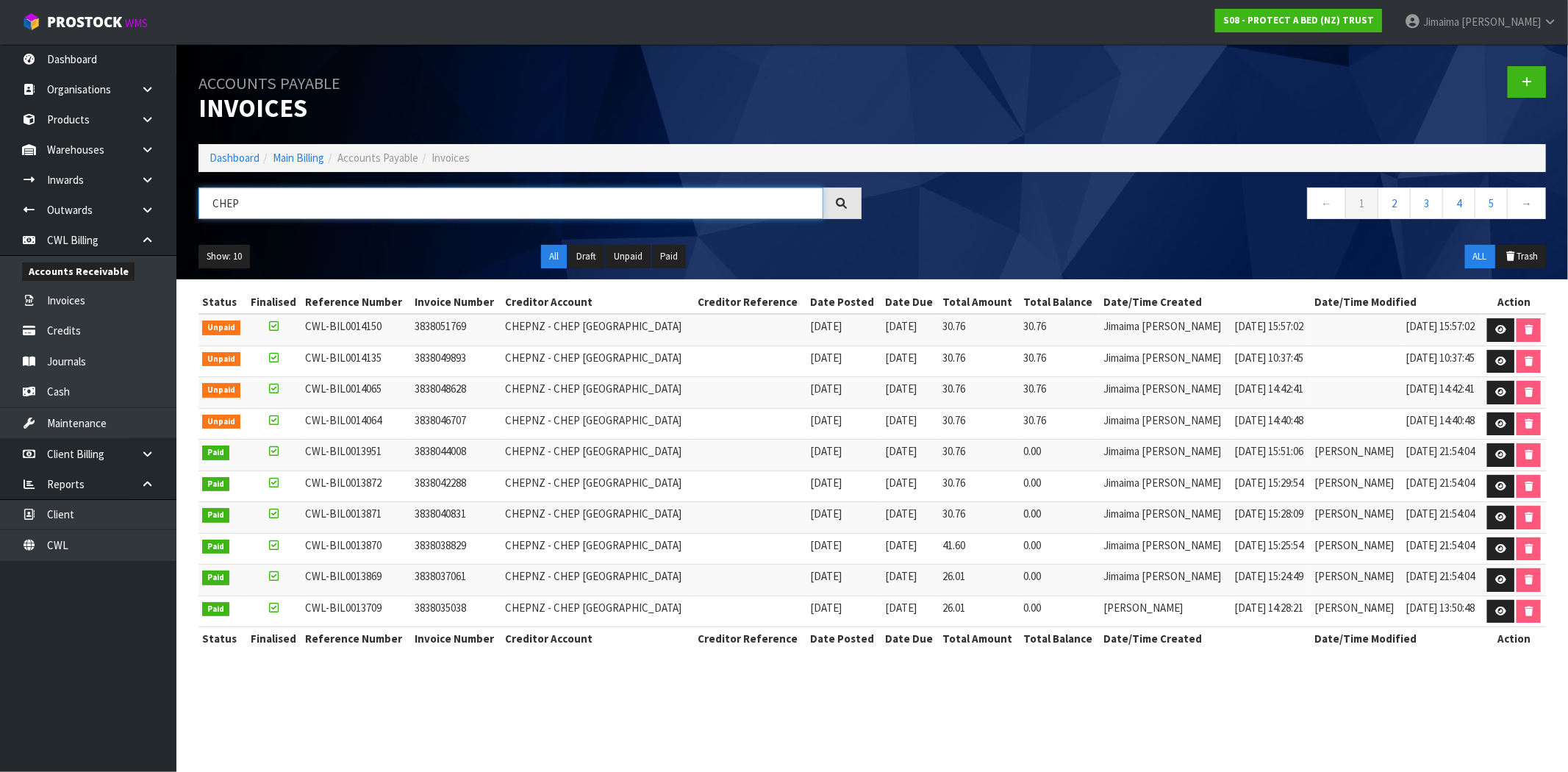
type input "CHEP"
click at [498, 332] on td "3838051769" at bounding box center [456, 329] width 91 height 32
drag, startPoint x: 1487, startPoint y: 329, endPoint x: 1357, endPoint y: 342, distance: 130.6
click at [1487, 329] on link at bounding box center [1501, 330] width 27 height 24
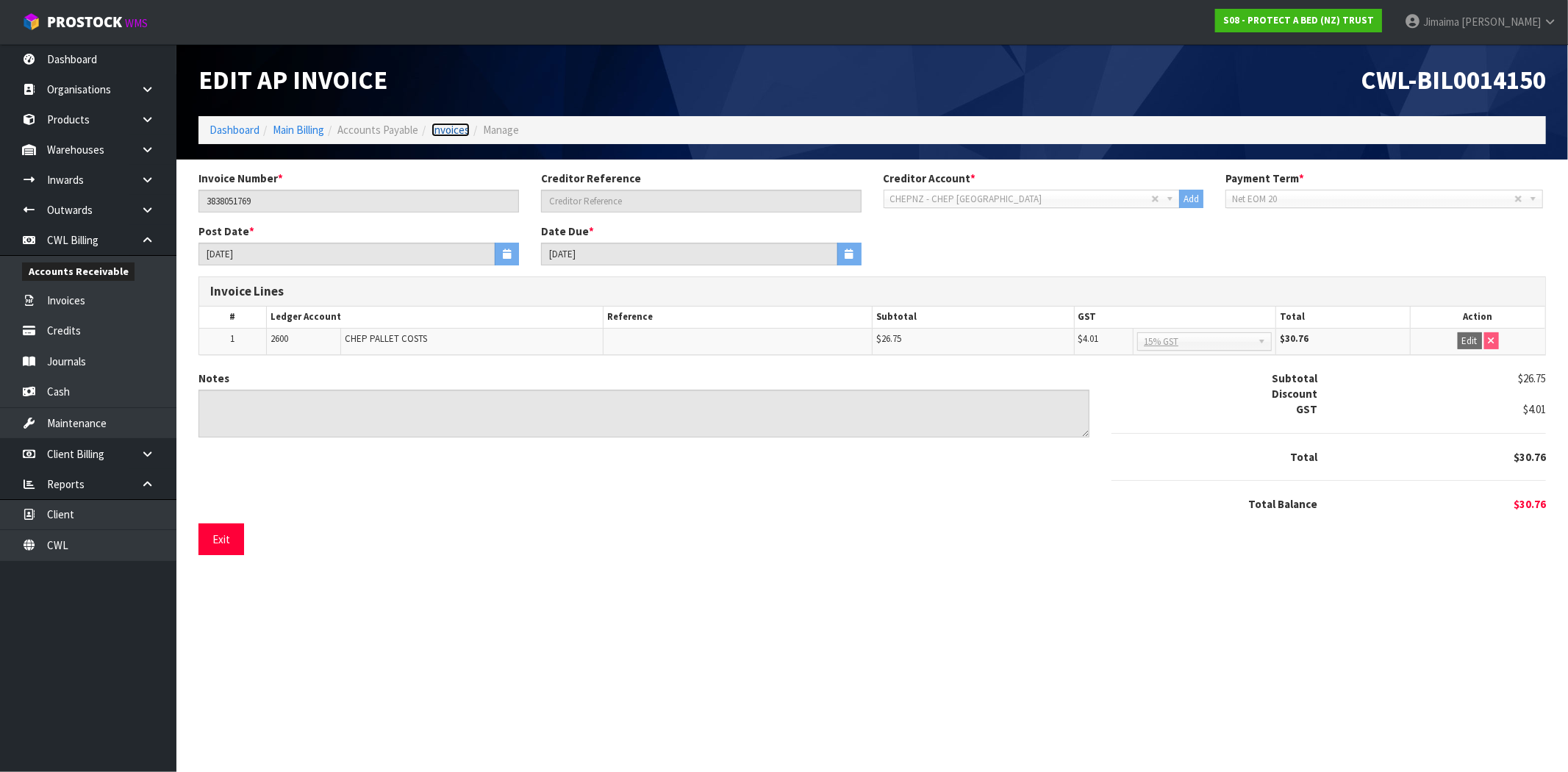
click at [452, 133] on link "Invoices" at bounding box center [451, 130] width 38 height 14
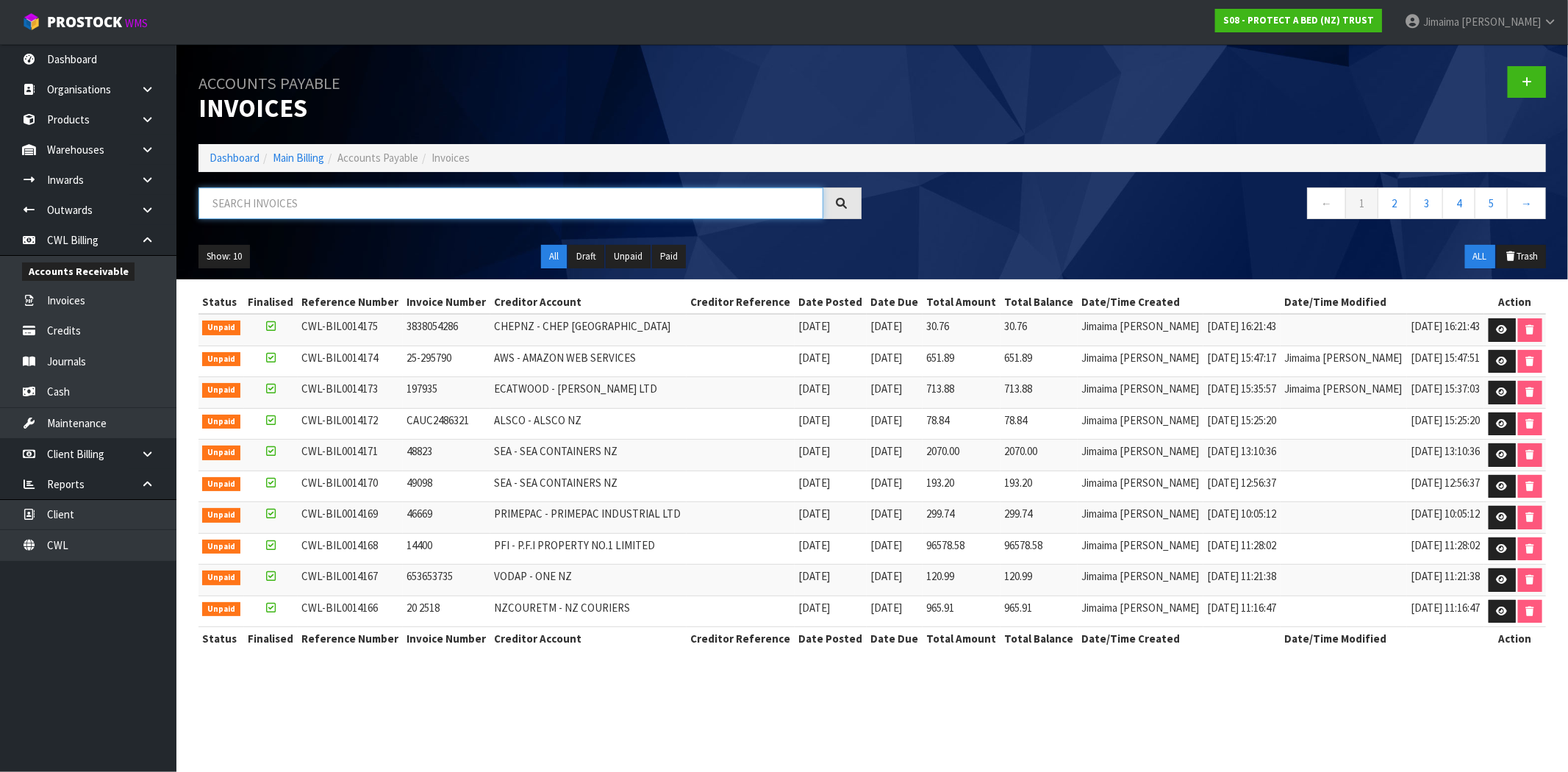
click at [244, 208] on input "text" at bounding box center [510, 203] width 625 height 32
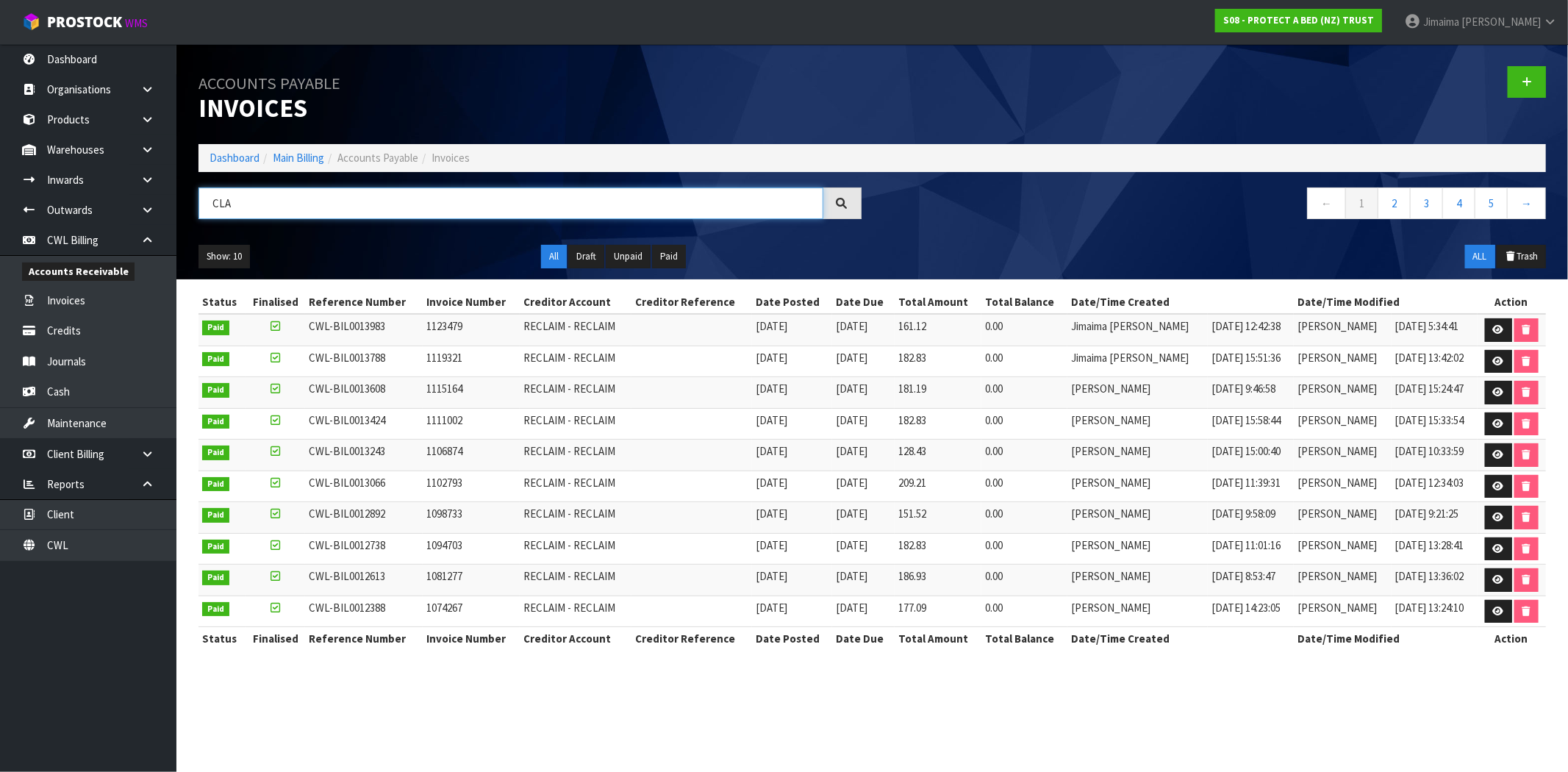
drag, startPoint x: 232, startPoint y: 206, endPoint x: 196, endPoint y: 204, distance: 36.1
click at [196, 204] on div "CLA" at bounding box center [529, 209] width 685 height 43
paste input "oncept"
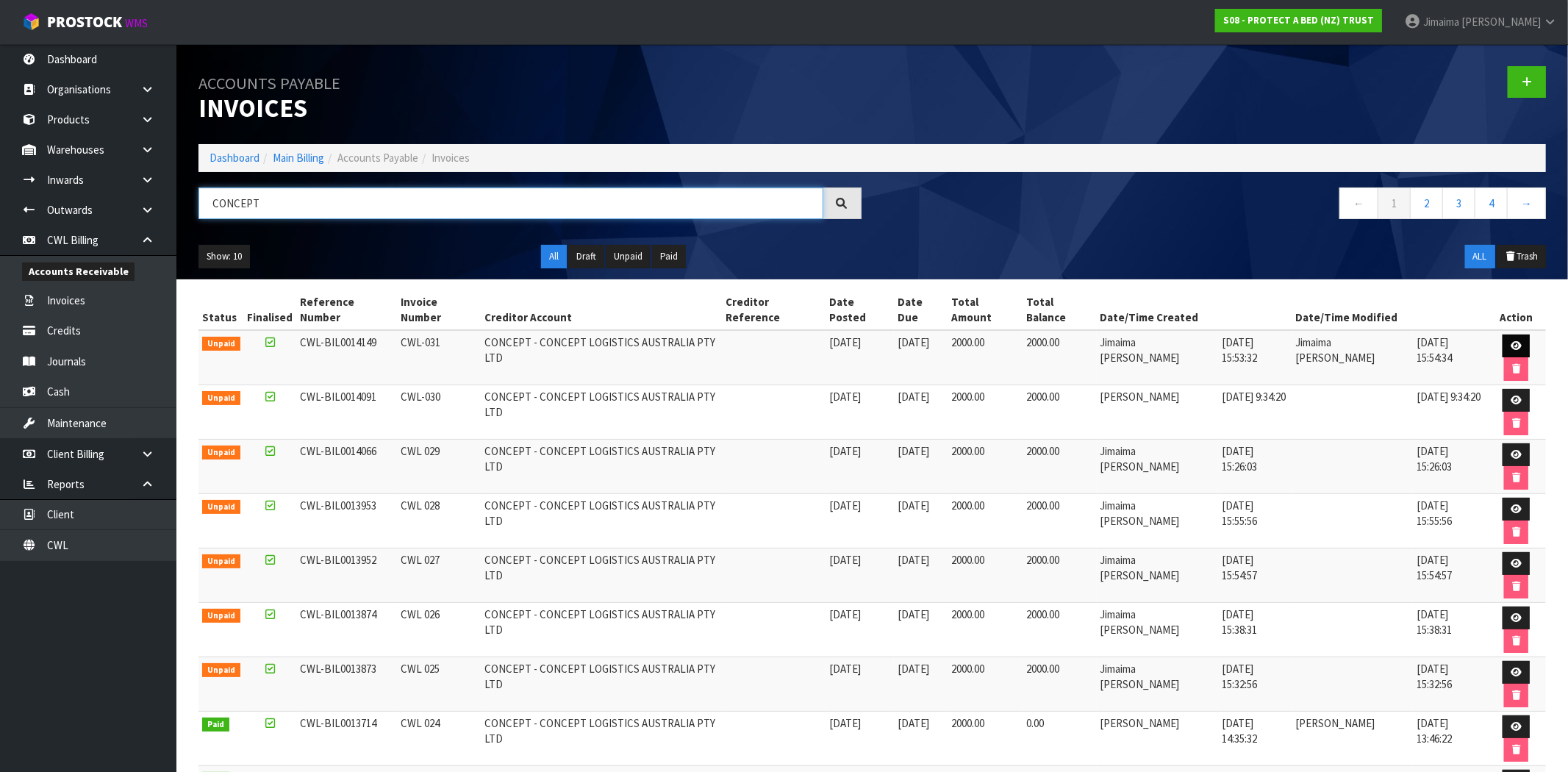
type input "CONCEPT"
click at [1502, 334] on link at bounding box center [1516, 346] width 27 height 24
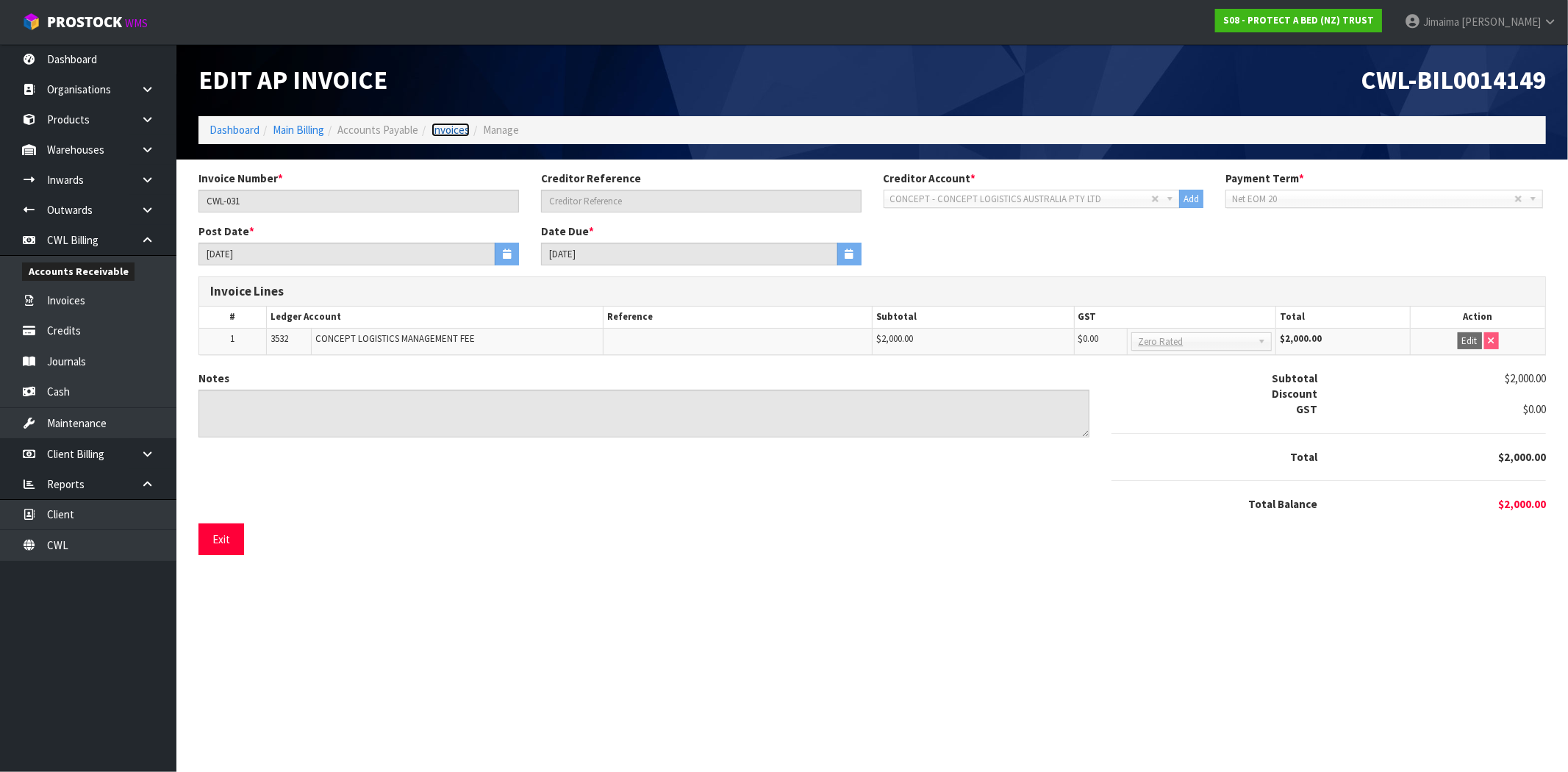
click at [450, 123] on link "Invoices" at bounding box center [451, 130] width 38 height 14
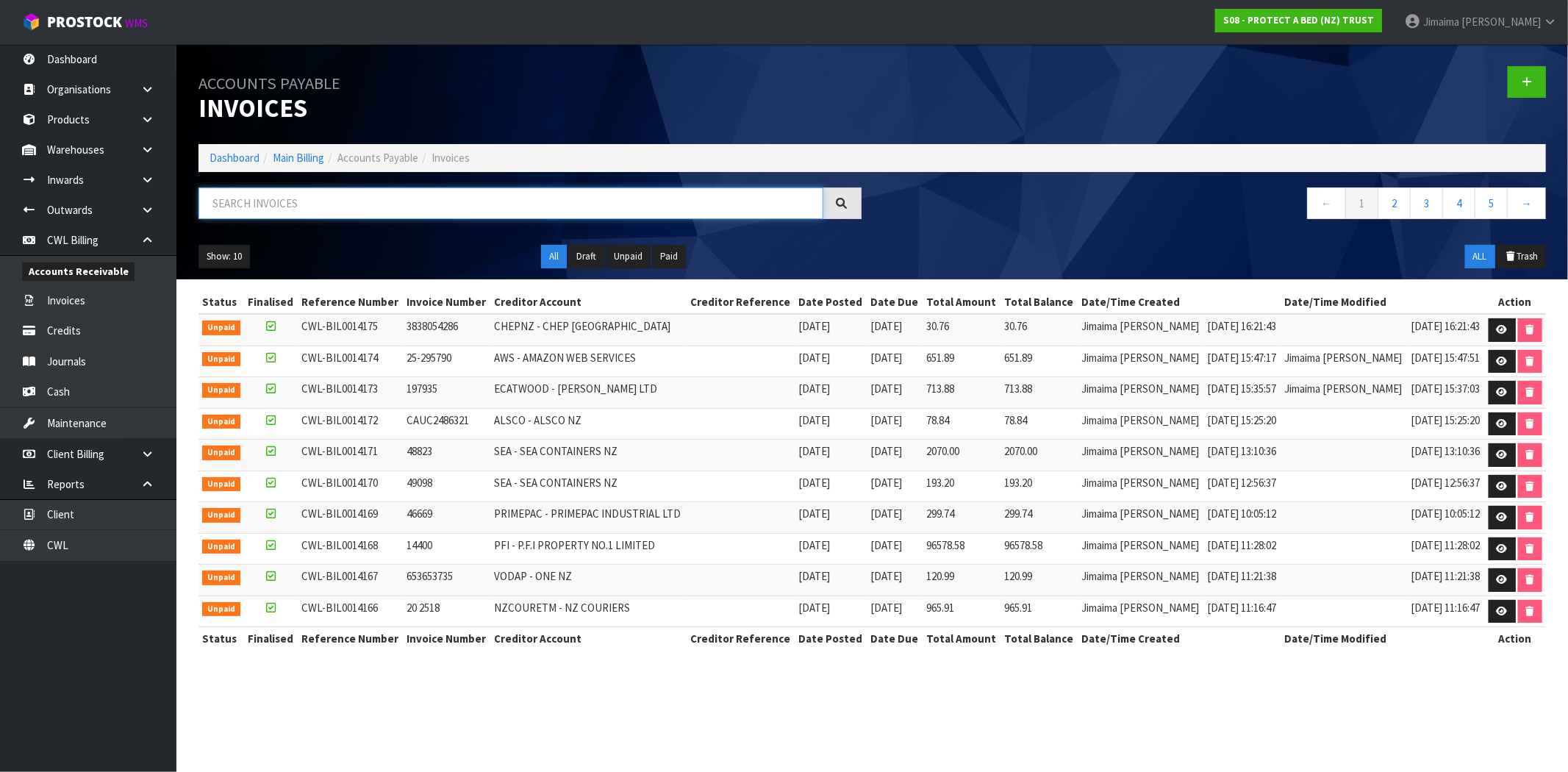
click at [333, 191] on input "text" at bounding box center [510, 203] width 625 height 32
paste input "Concept"
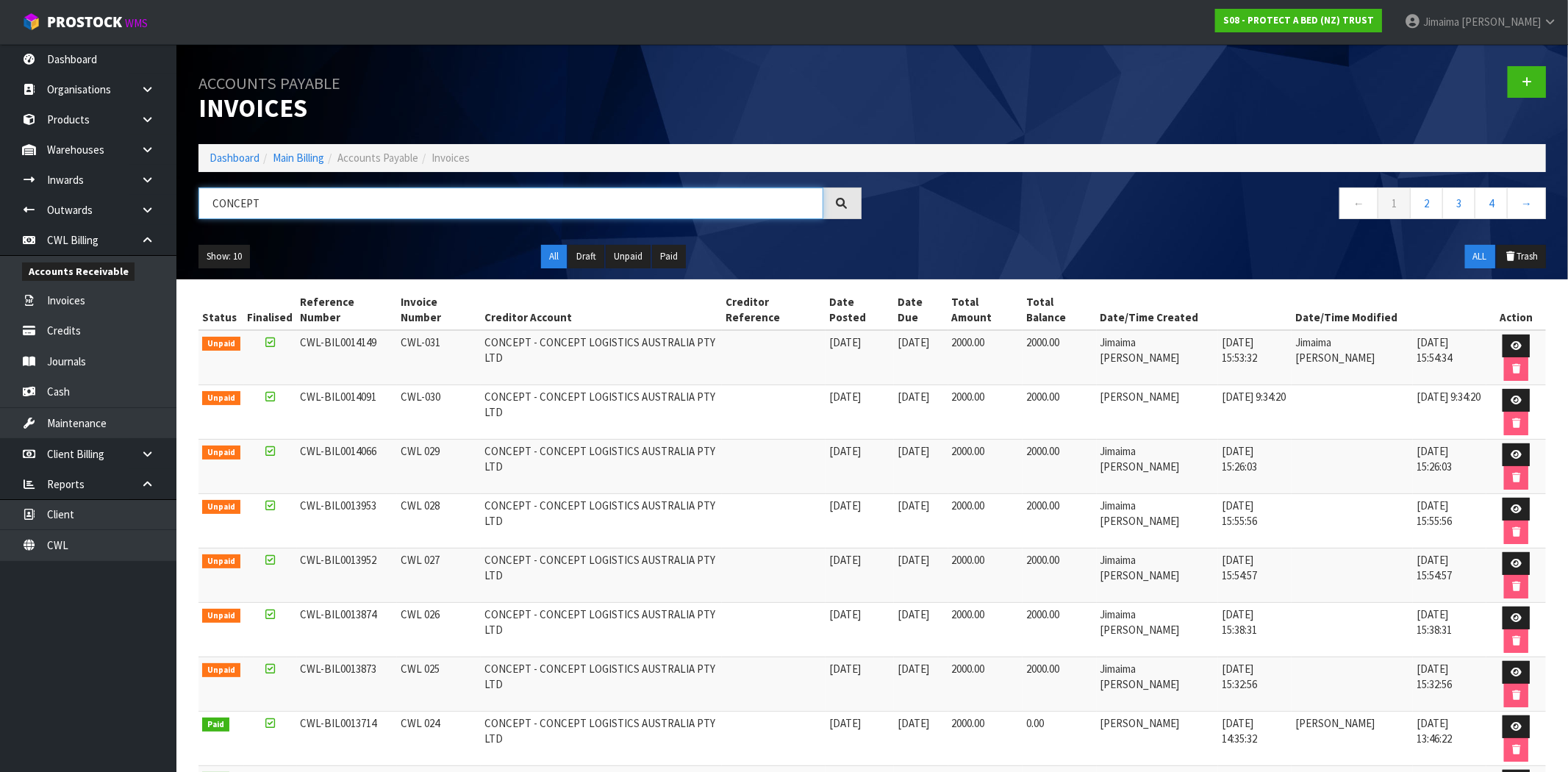
type input "CONCEPT"
click at [1502, 334] on link at bounding box center [1516, 346] width 27 height 24
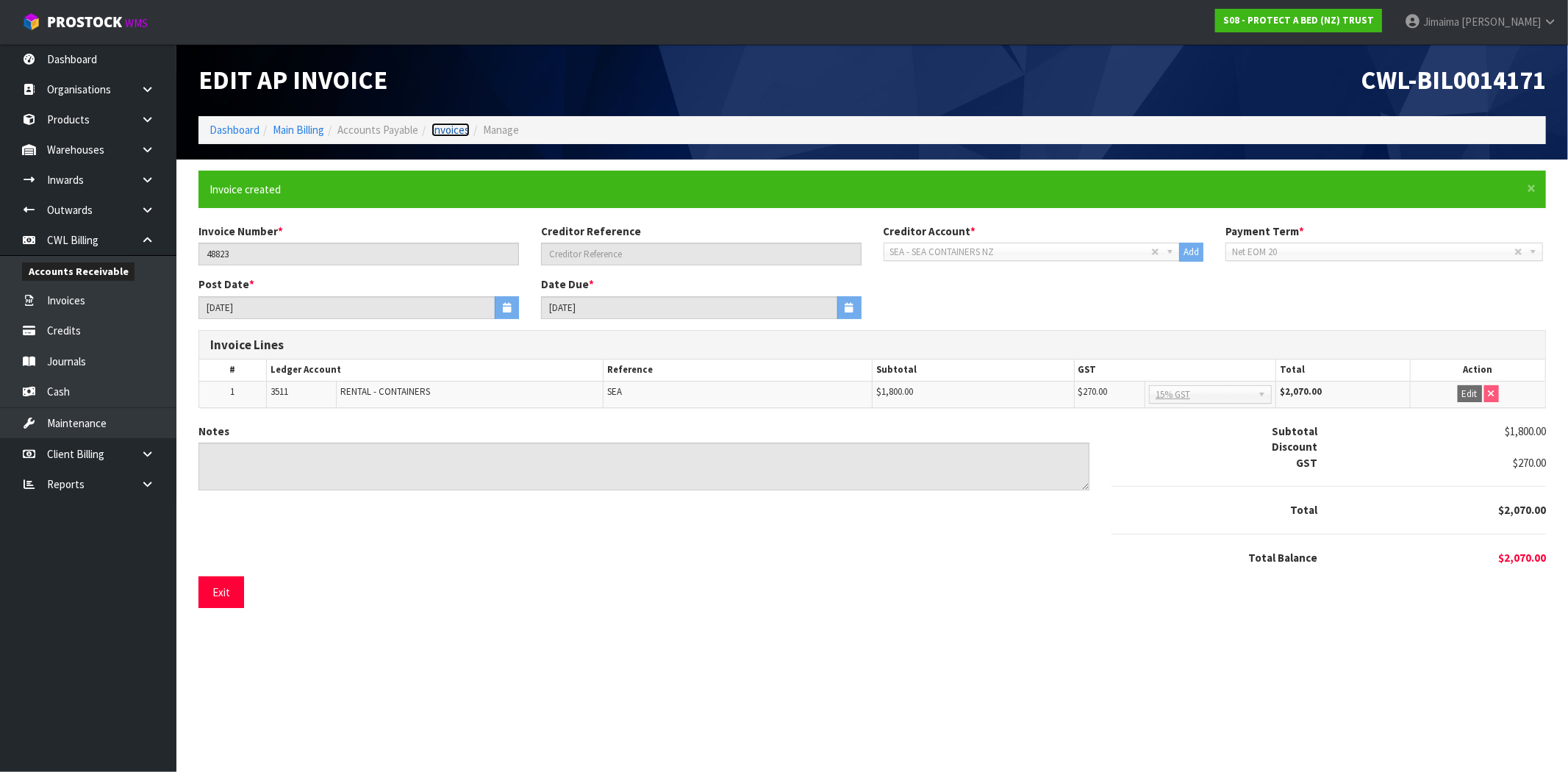
drag, startPoint x: 446, startPoint y: 133, endPoint x: 871, endPoint y: 130, distance: 425.0
click at [446, 133] on link "Invoices" at bounding box center [451, 130] width 38 height 14
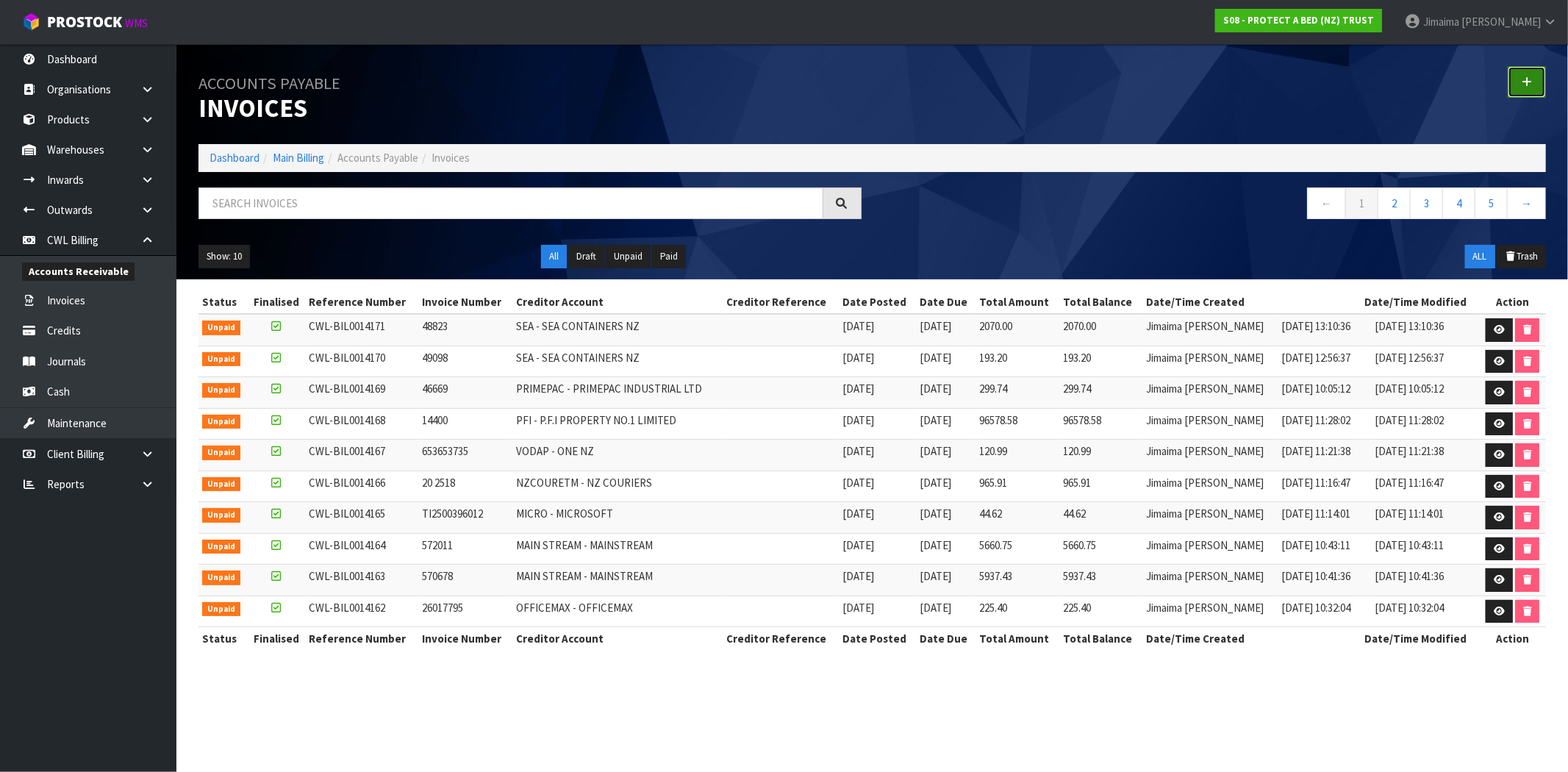
click at [1528, 91] on link at bounding box center [1527, 82] width 38 height 32
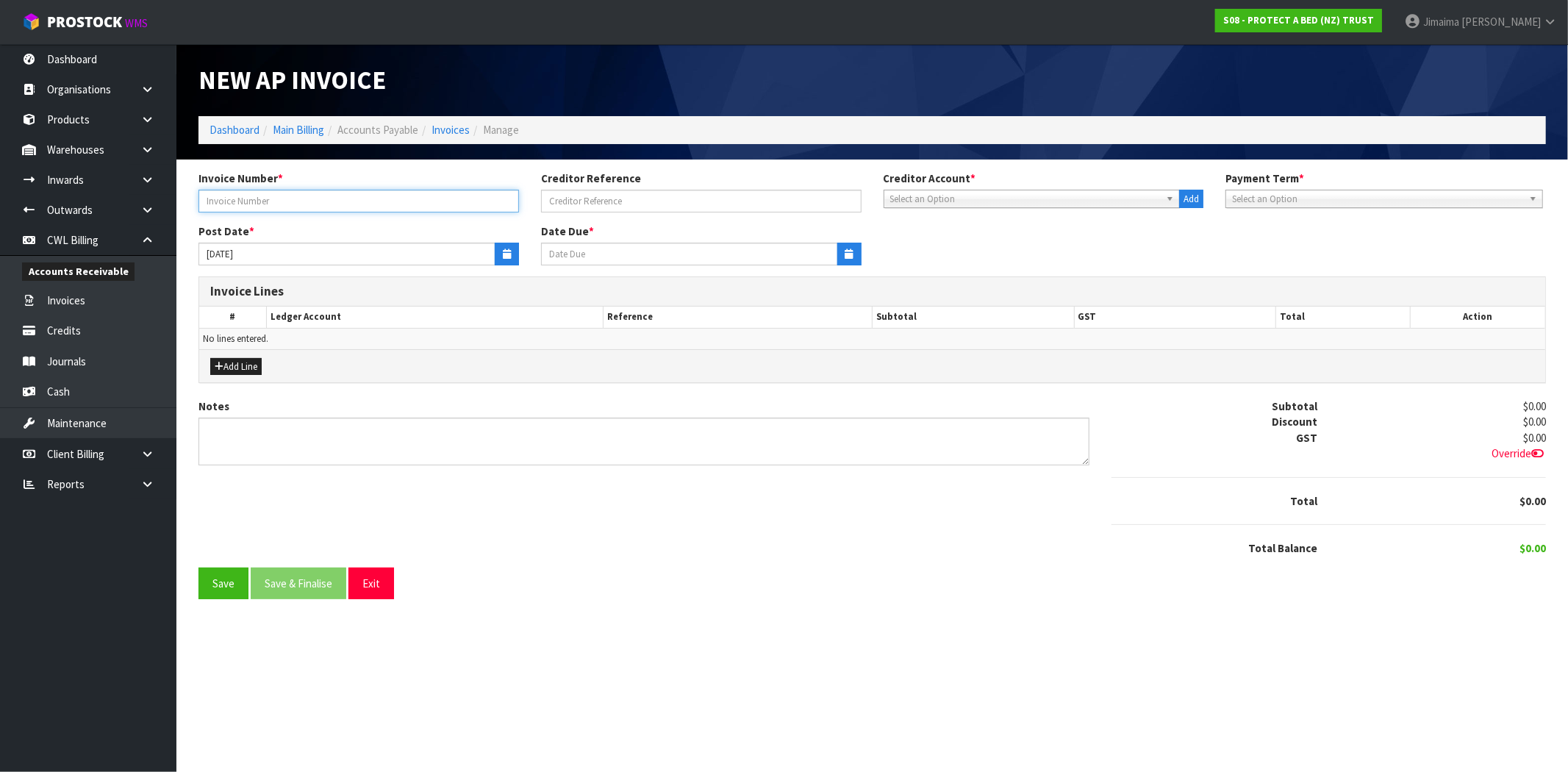
click at [247, 197] on input "text" at bounding box center [359, 201] width 321 height 23
paste input "CAUC2"
type input "CAUC2486321"
click at [501, 255] on button "button" at bounding box center [506, 254] width 25 height 23
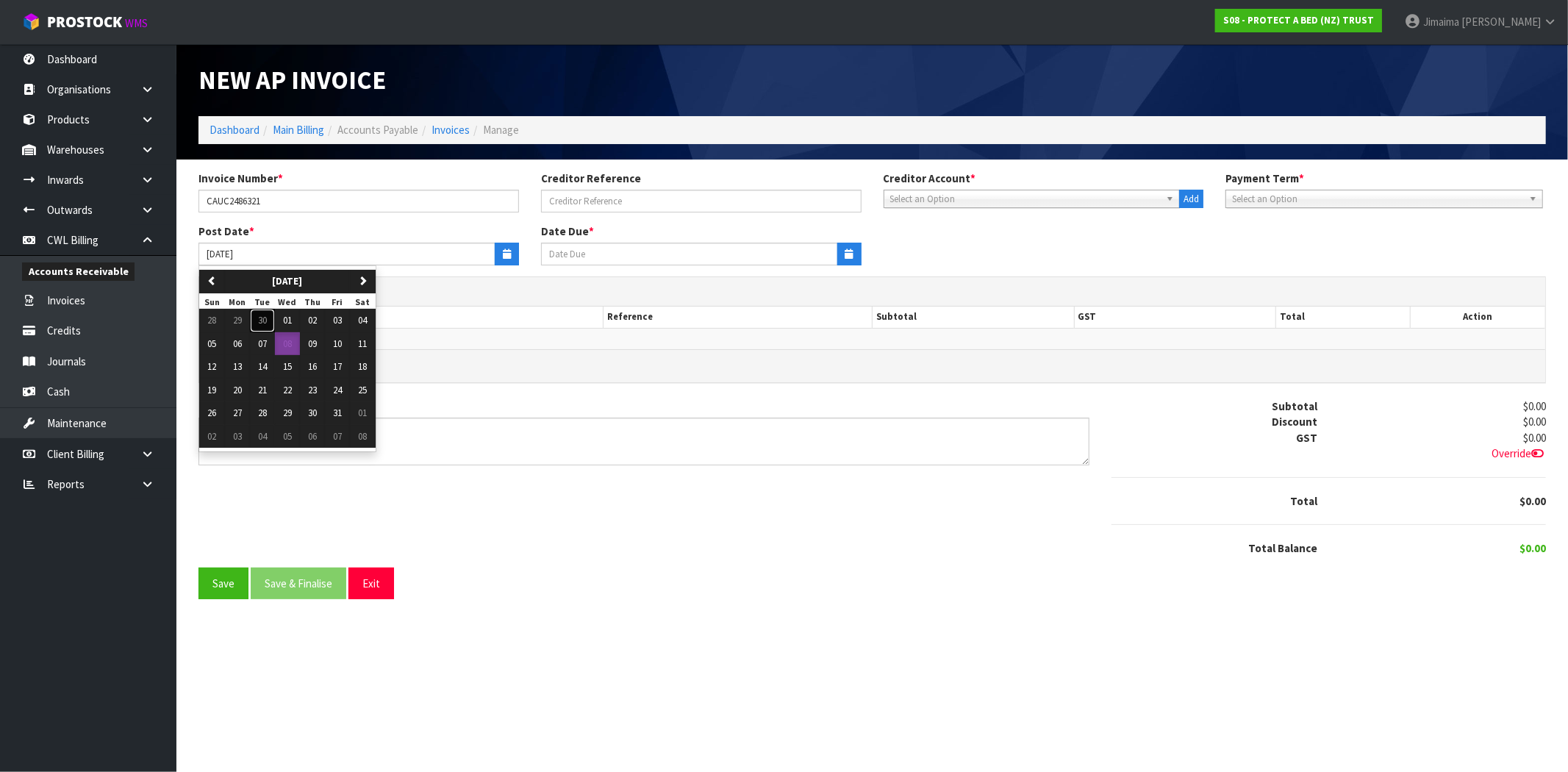
click at [263, 324] on span "30" at bounding box center [262, 320] width 9 height 13
type input "[DATE]"
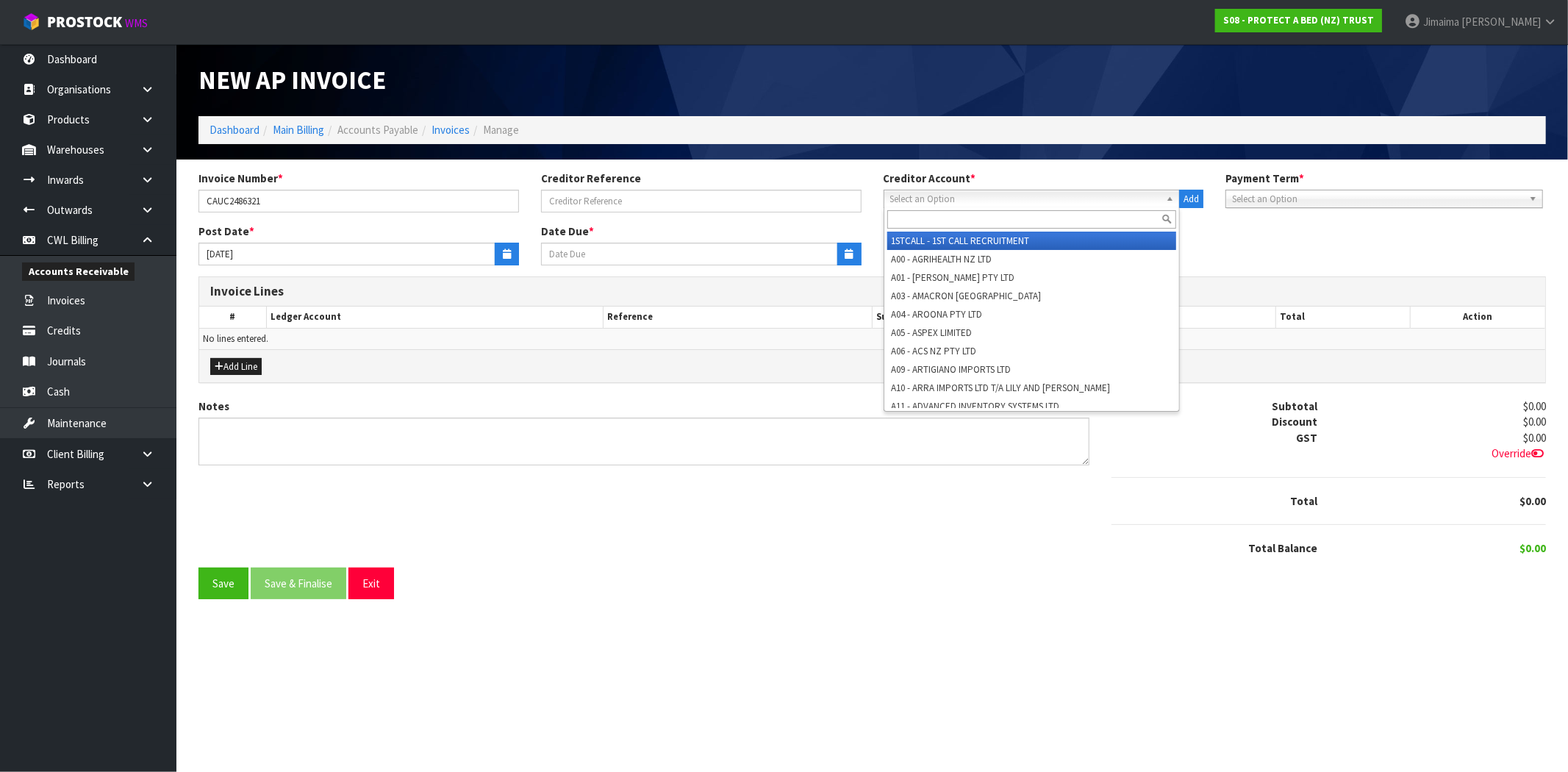
click at [1030, 202] on span "Select an Option" at bounding box center [1025, 199] width 271 height 17
click at [1003, 226] on input "text" at bounding box center [1032, 219] width 290 height 18
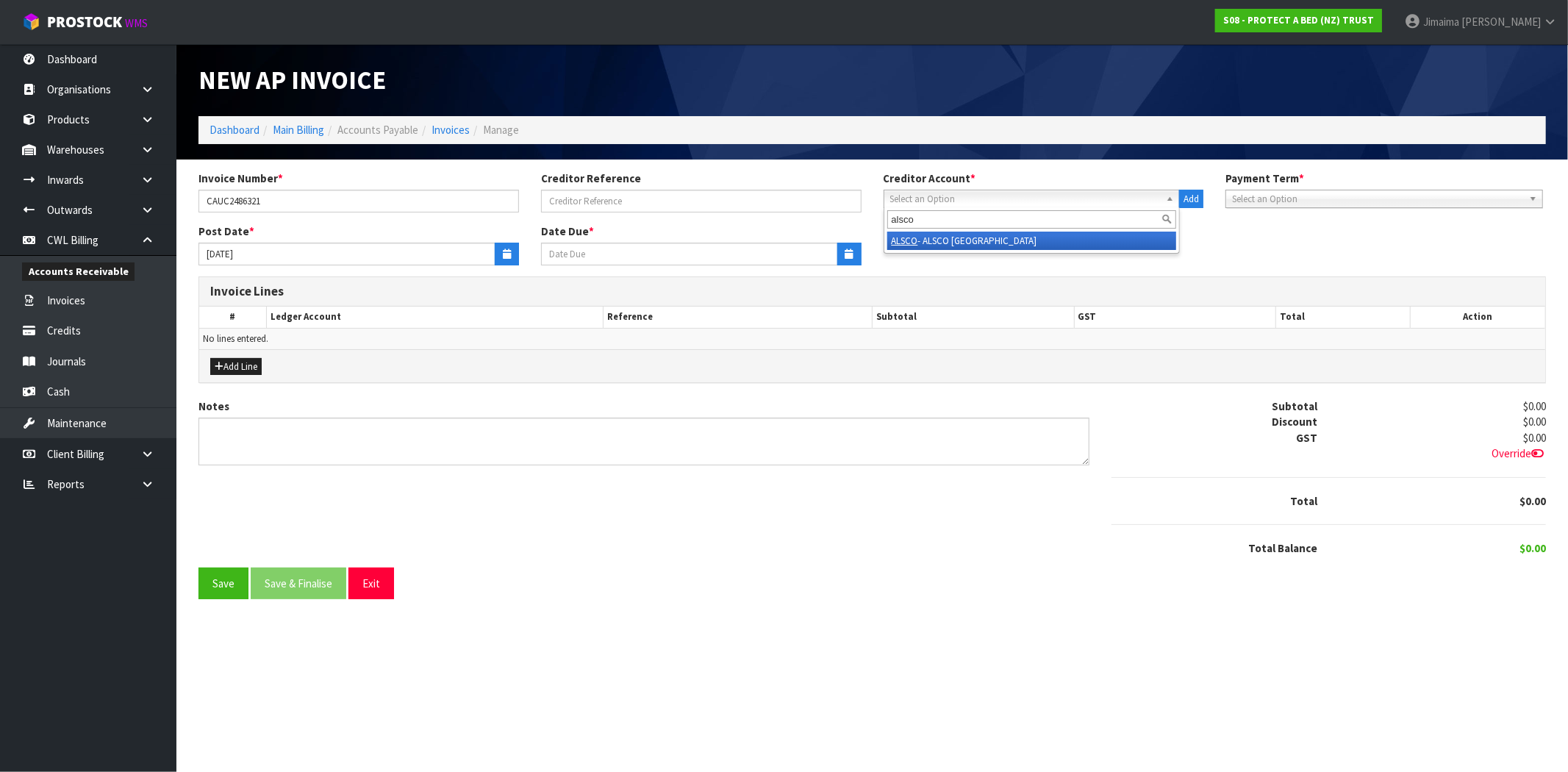
type input "alsco"
click at [970, 241] on li "ALSCO - ALSCO NZ" at bounding box center [1032, 240] width 290 height 18
type input "[DATE]"
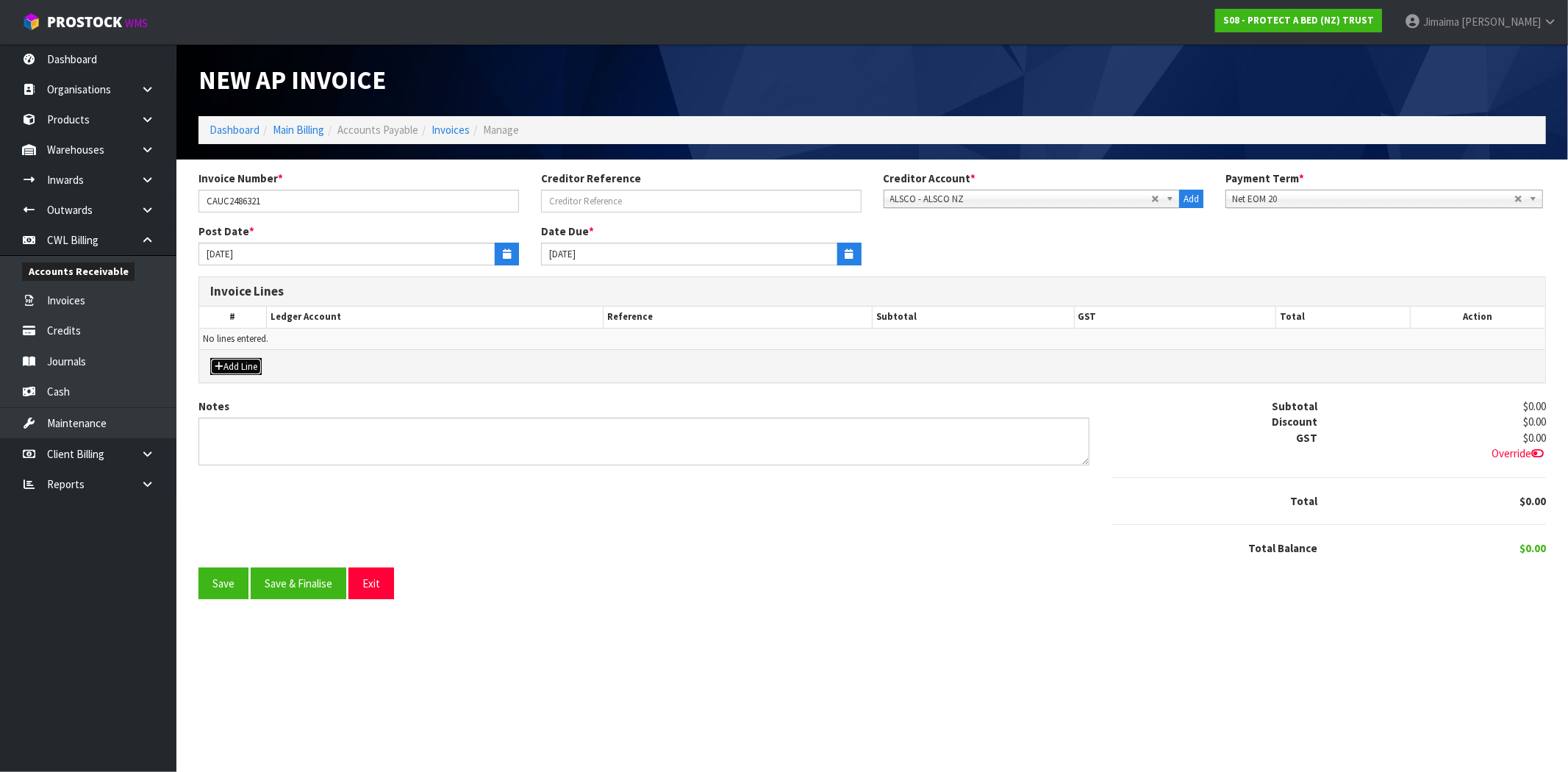
click at [239, 365] on button "Add Line" at bounding box center [236, 367] width 52 height 17
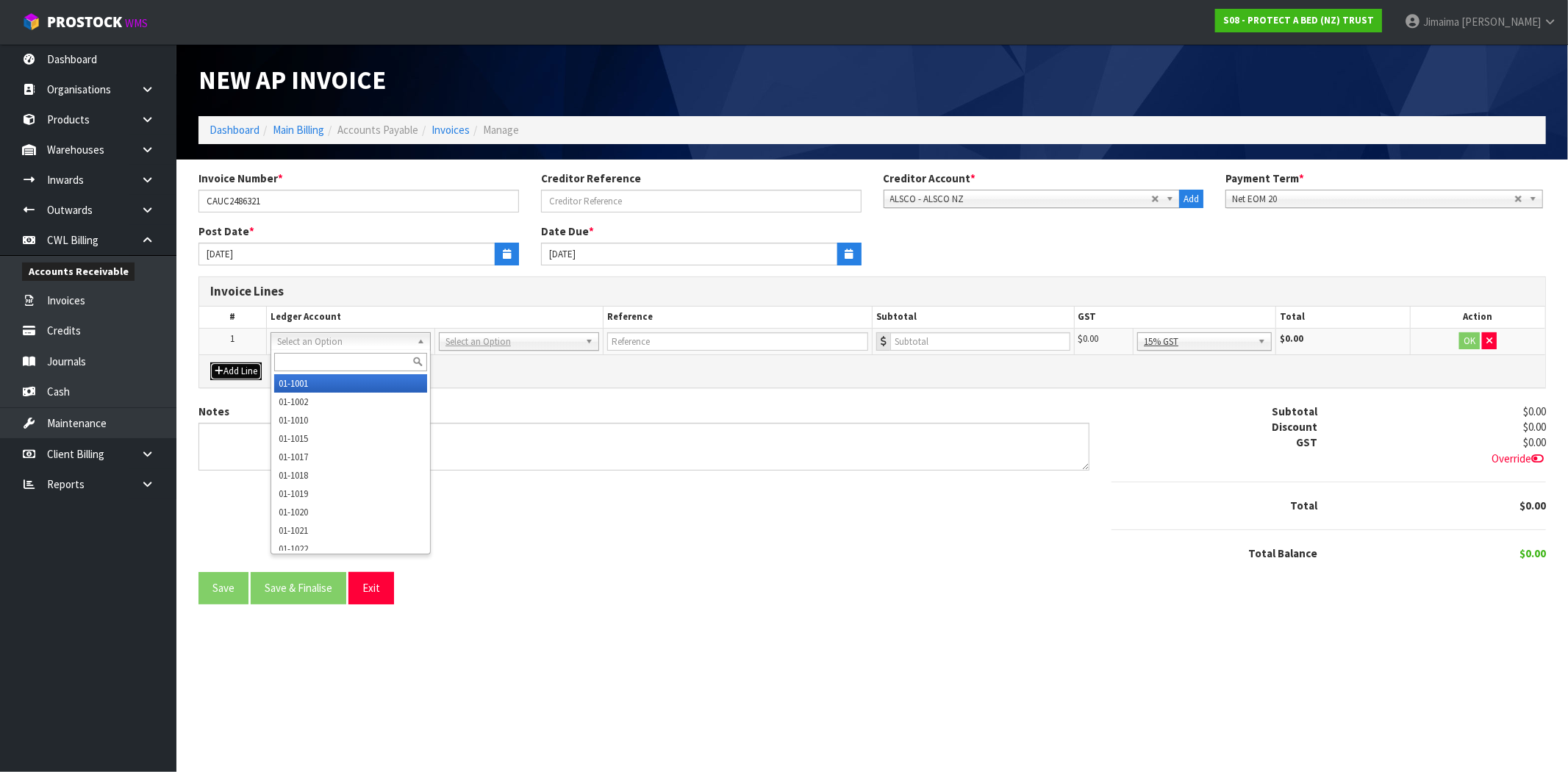
drag, startPoint x: 325, startPoint y: 341, endPoint x: 320, endPoint y: 355, distance: 14.9
click at [320, 355] on input "text" at bounding box center [350, 362] width 153 height 18
paste input "01-3075"
type input "01-3075"
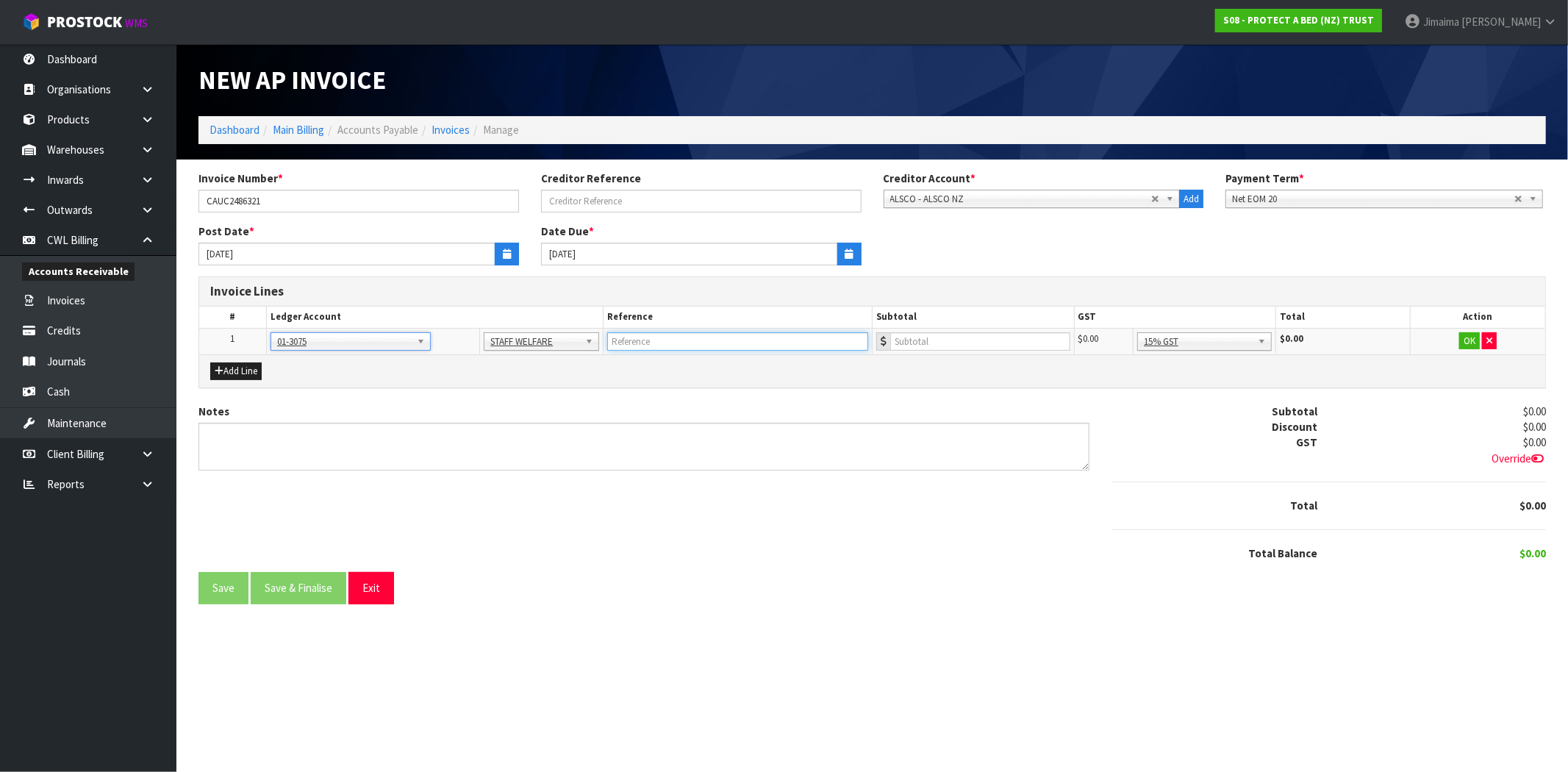
click at [656, 333] on input "text" at bounding box center [737, 341] width 261 height 18
paste input "01-3075"
type input "01-3075"
drag, startPoint x: 648, startPoint y: 343, endPoint x: 577, endPoint y: 346, distance: 71.1
click at [577, 346] on tr "1 01-1001 01-1002 01-1010 01-1015 01-1017 01-1018 01-1019 01-1020 01-1021 01-10…" at bounding box center [872, 340] width 1346 height 26
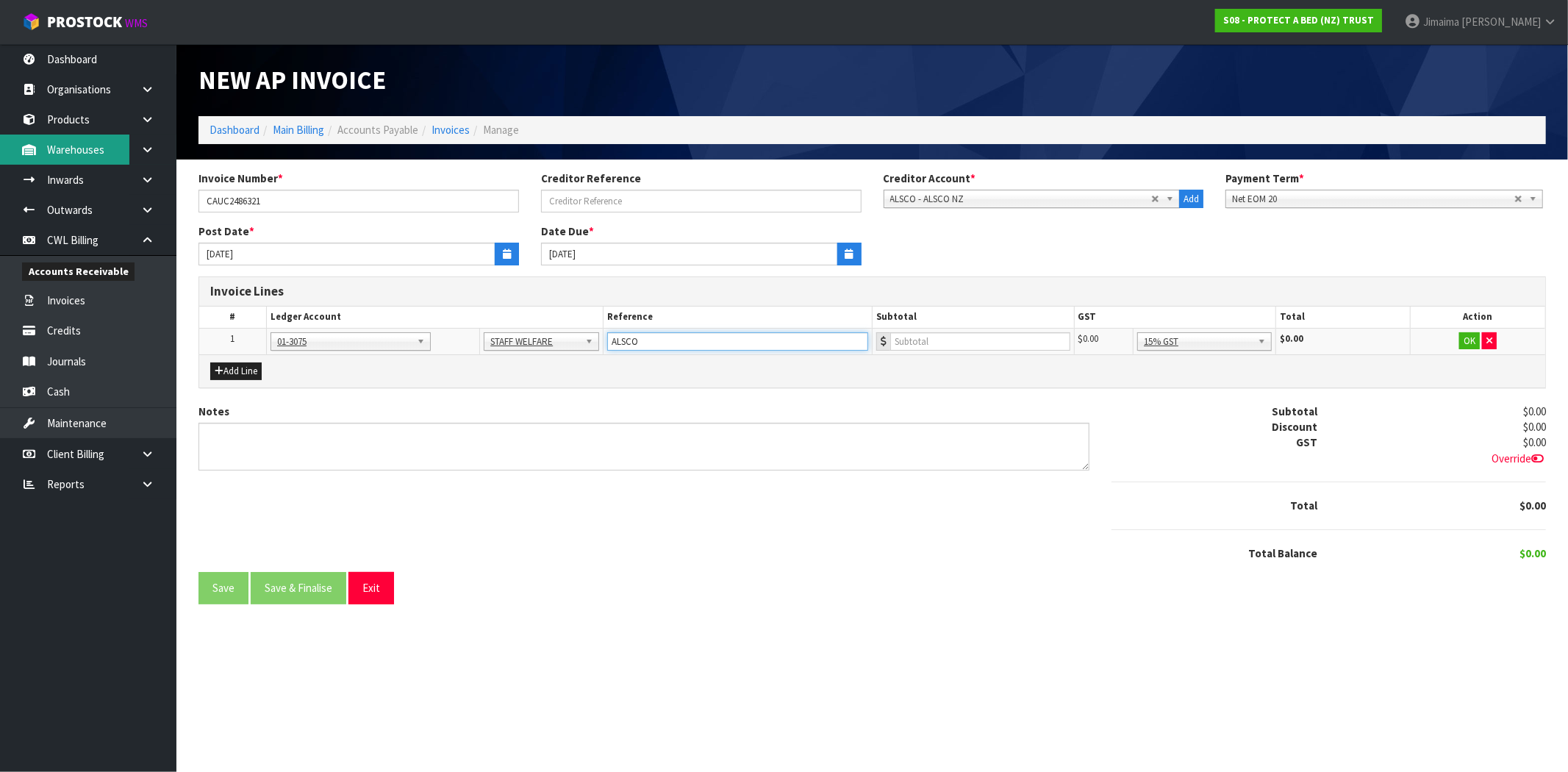
type input "ALSCO"
click at [878, 518] on div "Notes Subtotal $0.00 Discount $0.00 GST $0.00 Override Total $0.00 $0.00" at bounding box center [872, 487] width 1370 height 169
click at [944, 334] on input "number" at bounding box center [980, 341] width 180 height 18
drag, startPoint x: 944, startPoint y: 334, endPoint x: 777, endPoint y: 344, distance: 167.3
click at [777, 344] on tr "1 01-1001 01-1002 01-1010 01-1015 01-1017 01-1018 01-1019 01-1020 01-1021 01-10…" at bounding box center [872, 340] width 1346 height 26
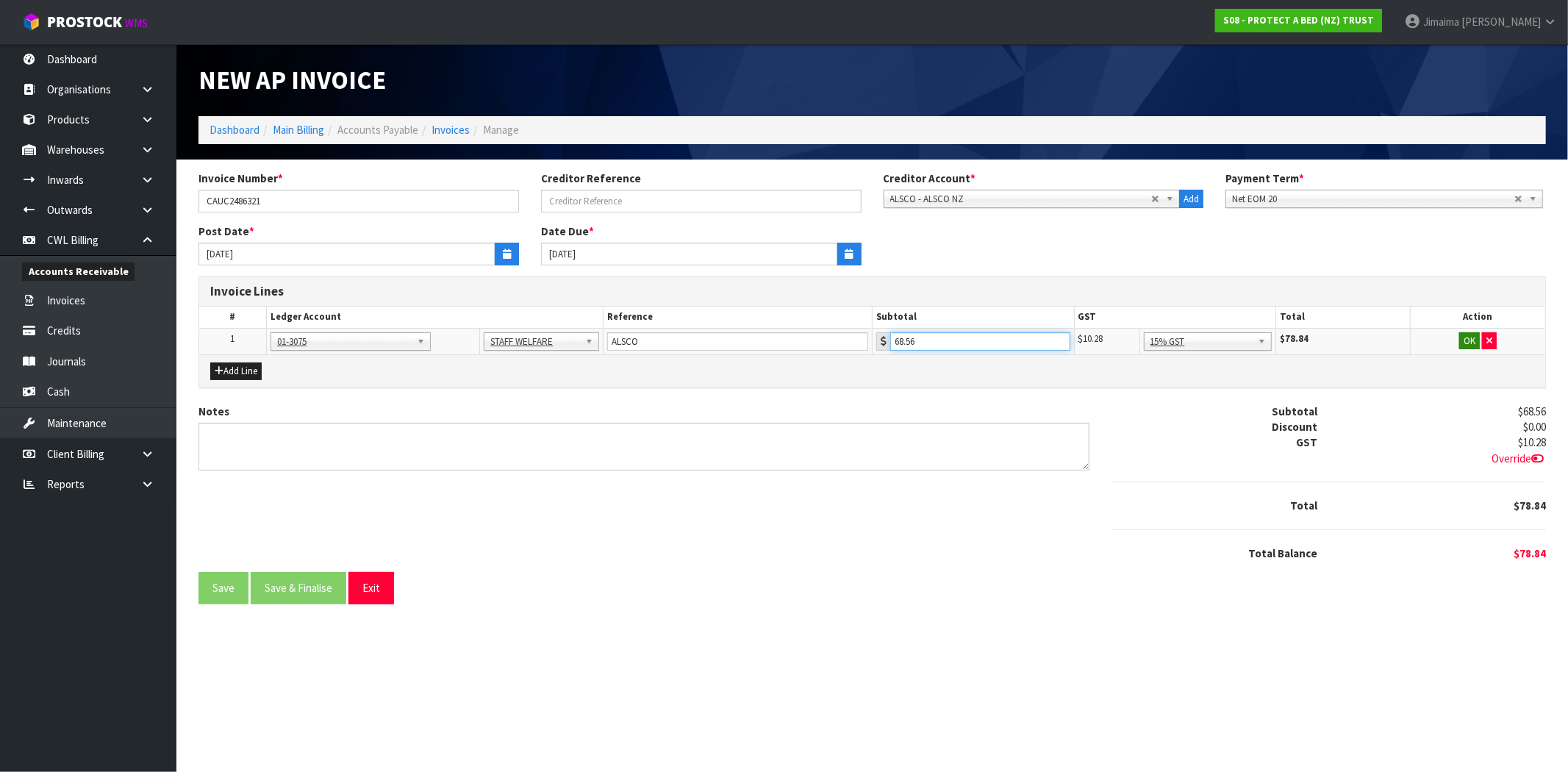
type input "68.56"
click at [1466, 342] on button "OK" at bounding box center [1469, 341] width 21 height 17
click at [313, 591] on button "Save & Finalise" at bounding box center [298, 588] width 95 height 32
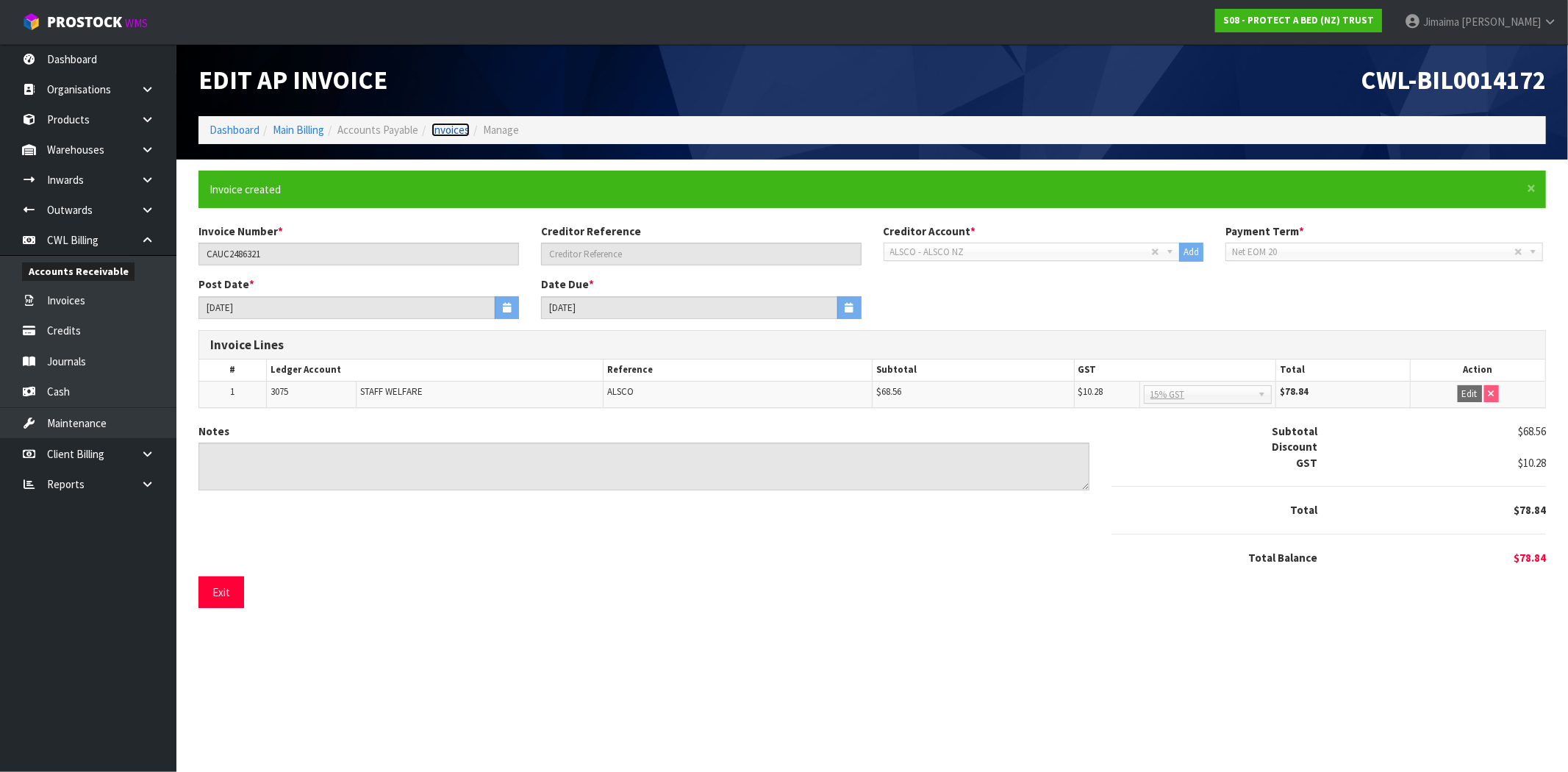
click at [444, 128] on link "Invoices" at bounding box center [451, 130] width 38 height 14
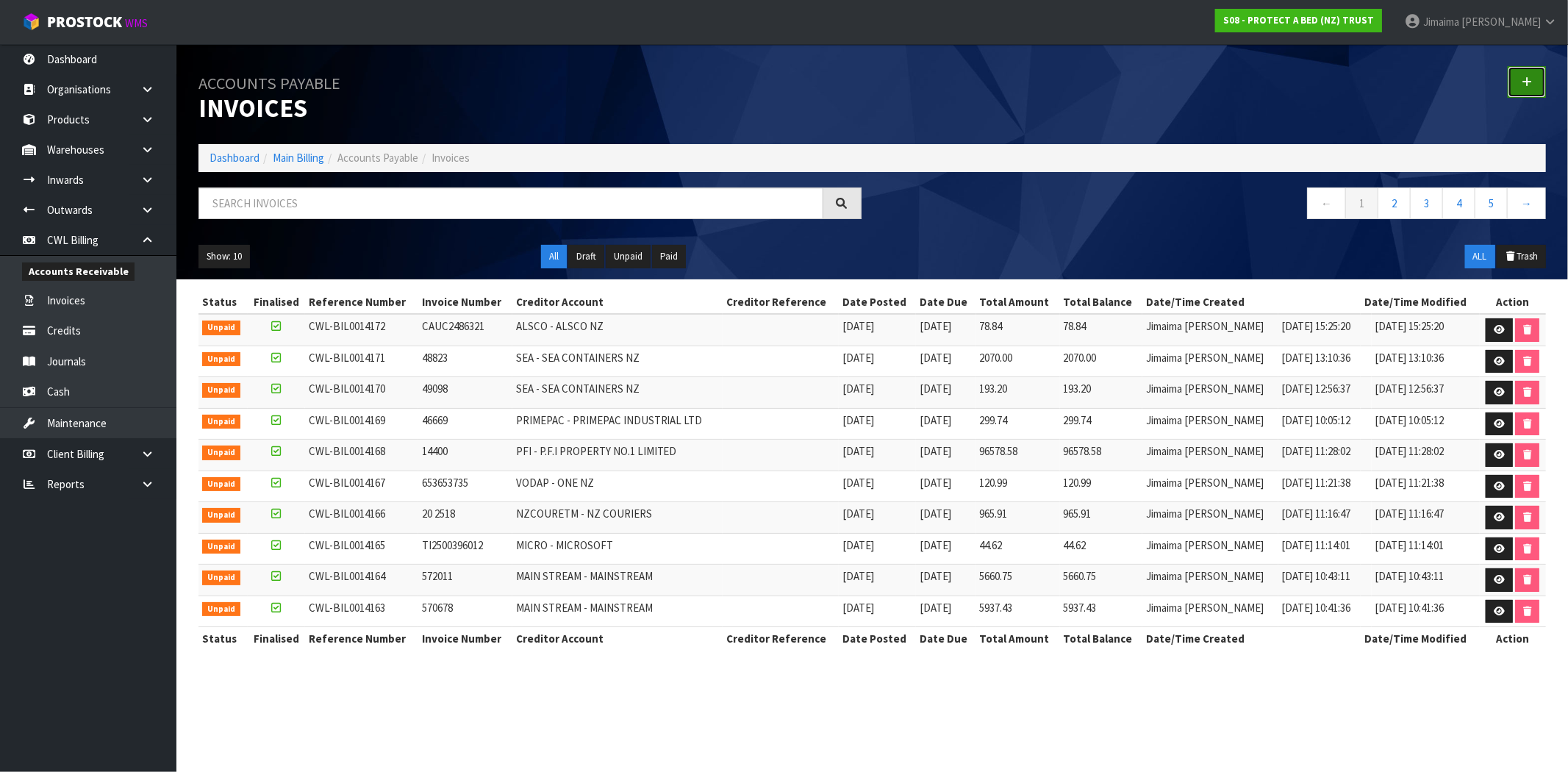
click at [1528, 76] on icon at bounding box center [1526, 82] width 10 height 11
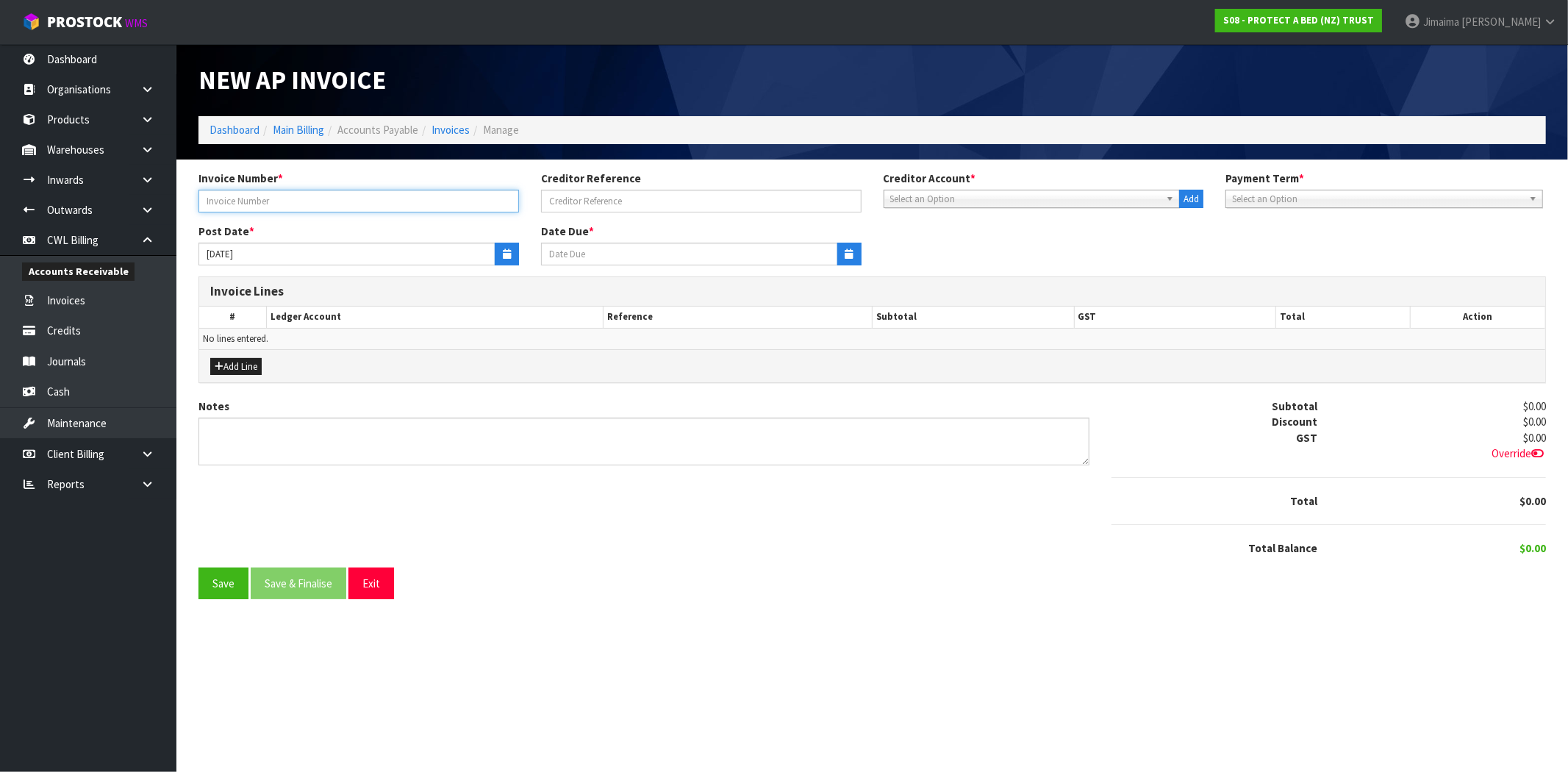
click at [338, 203] on input "text" at bounding box center [359, 201] width 321 height 23
type input "197935"
click at [508, 259] on icon "button" at bounding box center [507, 254] width 8 height 10
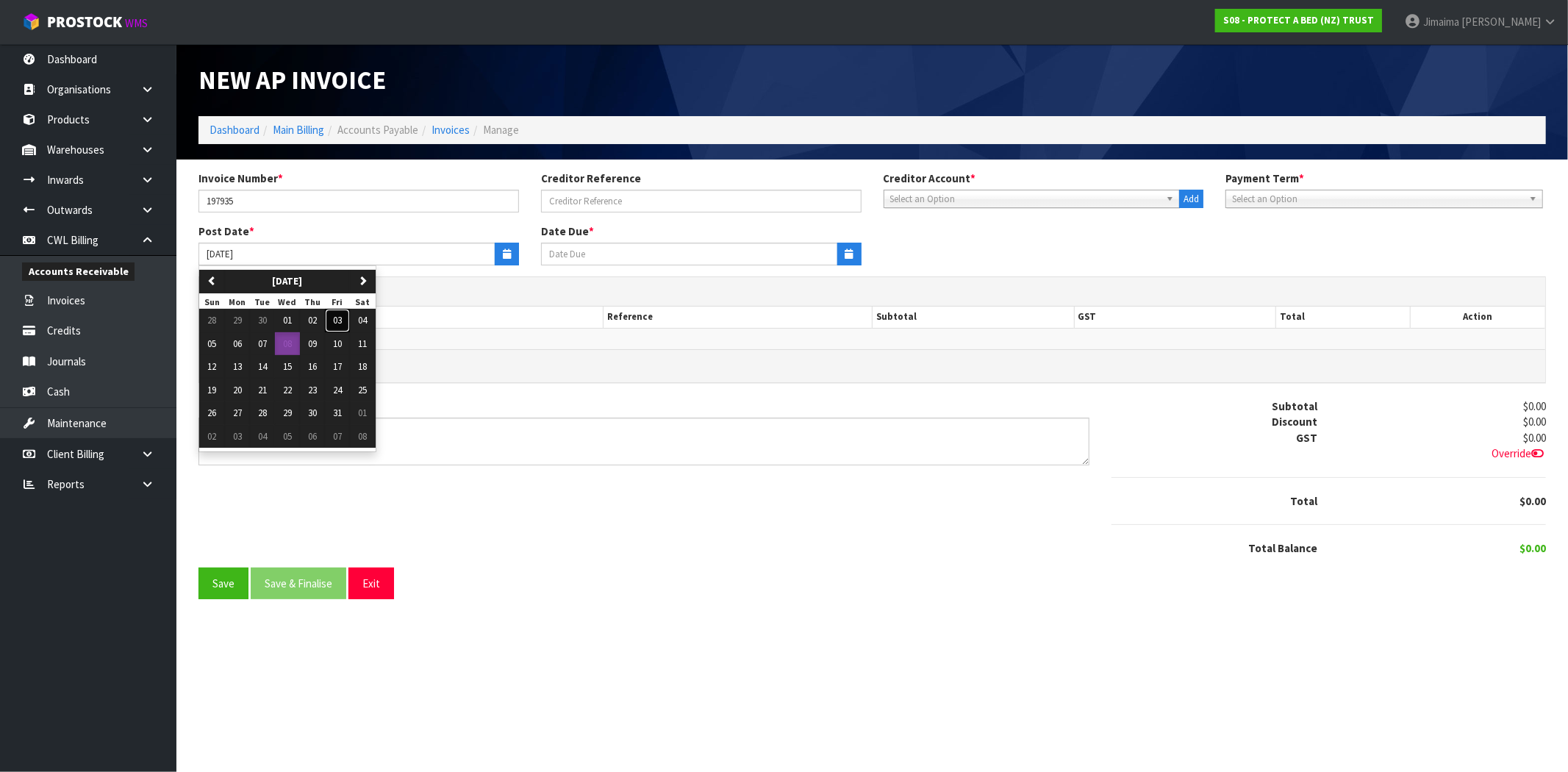
click at [338, 319] on span "03" at bounding box center [337, 320] width 9 height 13
type input "[DATE]"
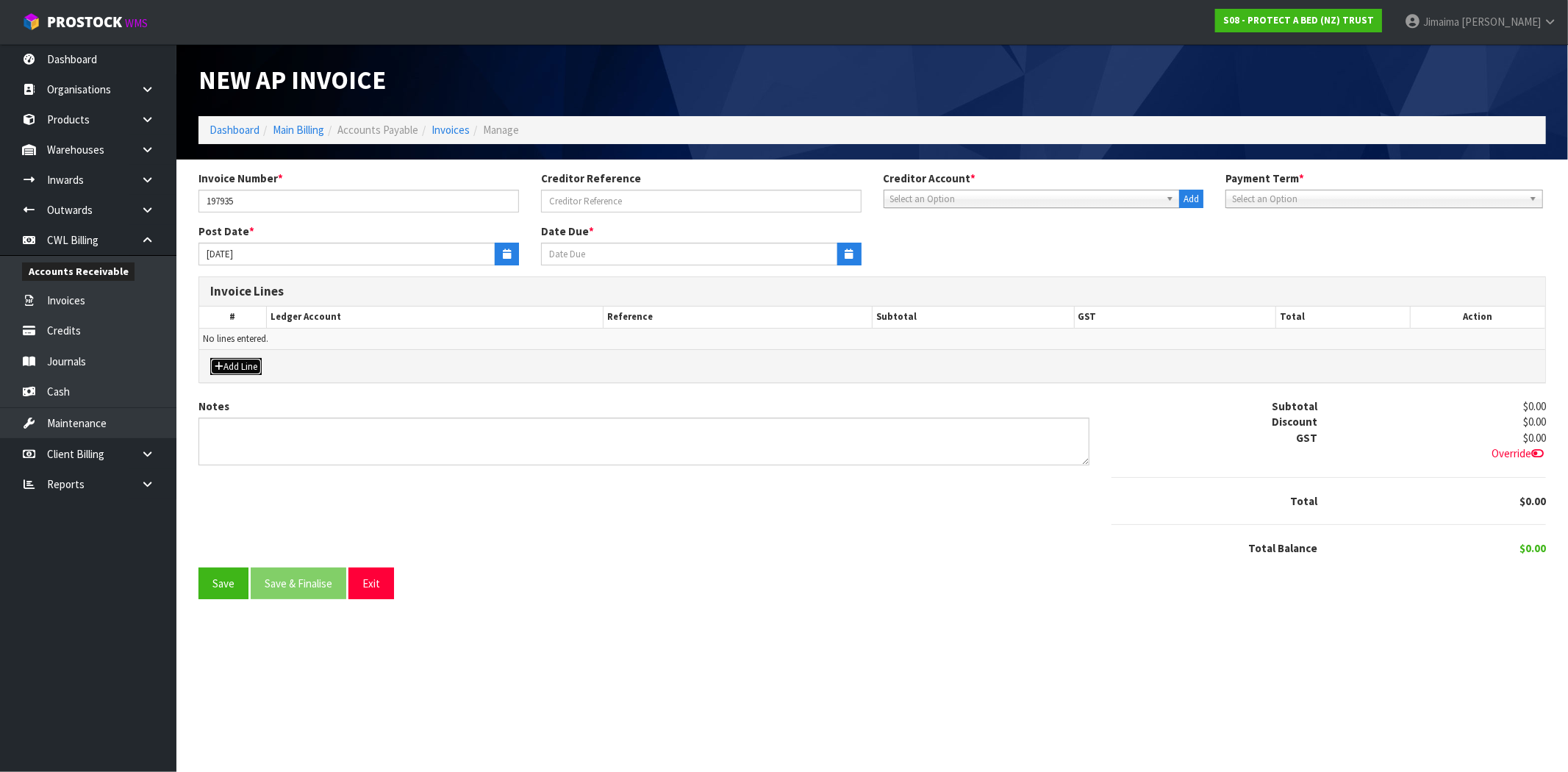
click at [232, 367] on button "Add Line" at bounding box center [236, 367] width 52 height 17
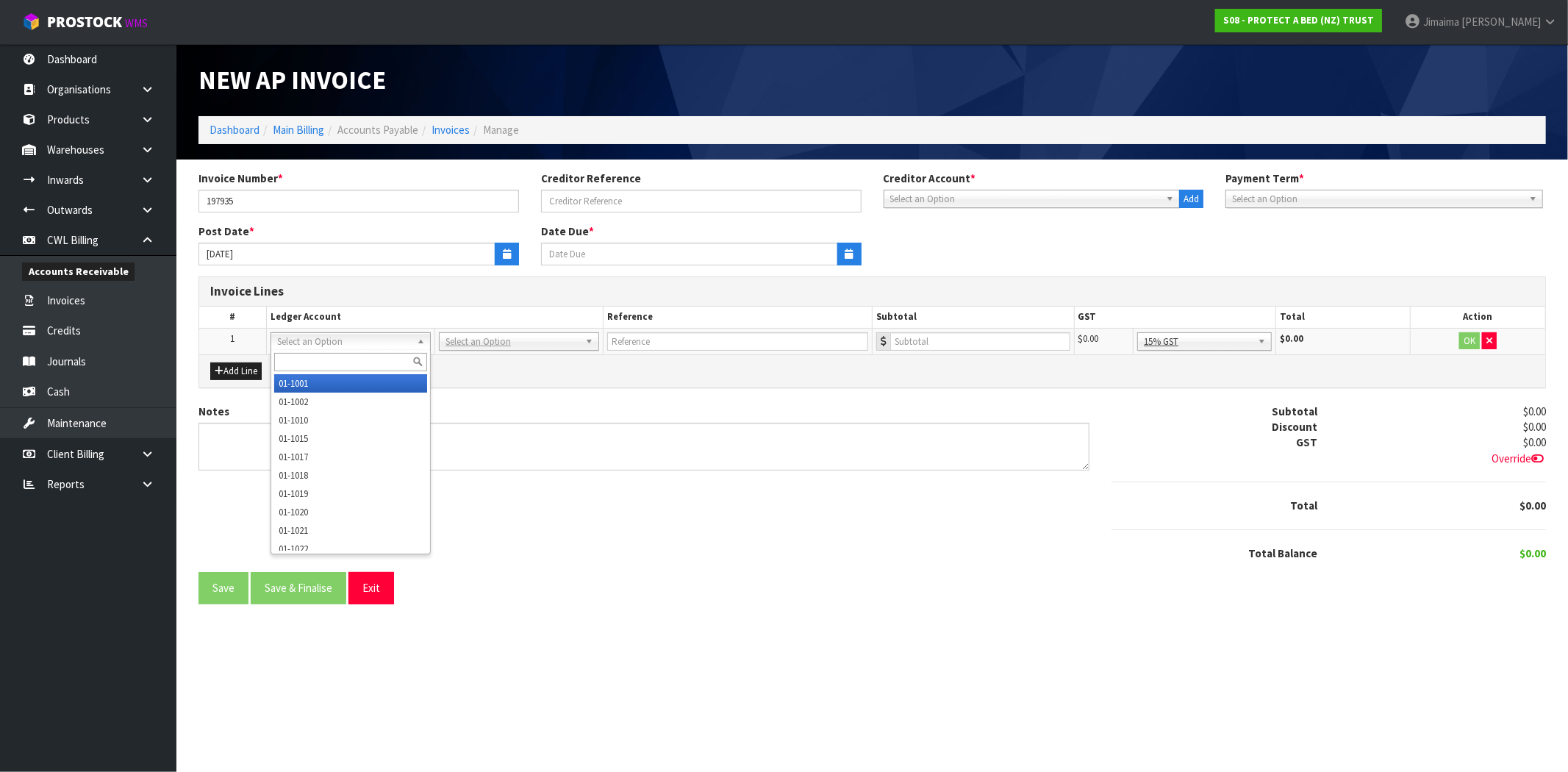
click at [322, 359] on input "text" at bounding box center [350, 362] width 153 height 18
paste input "01-2716"
type input "01-2716"
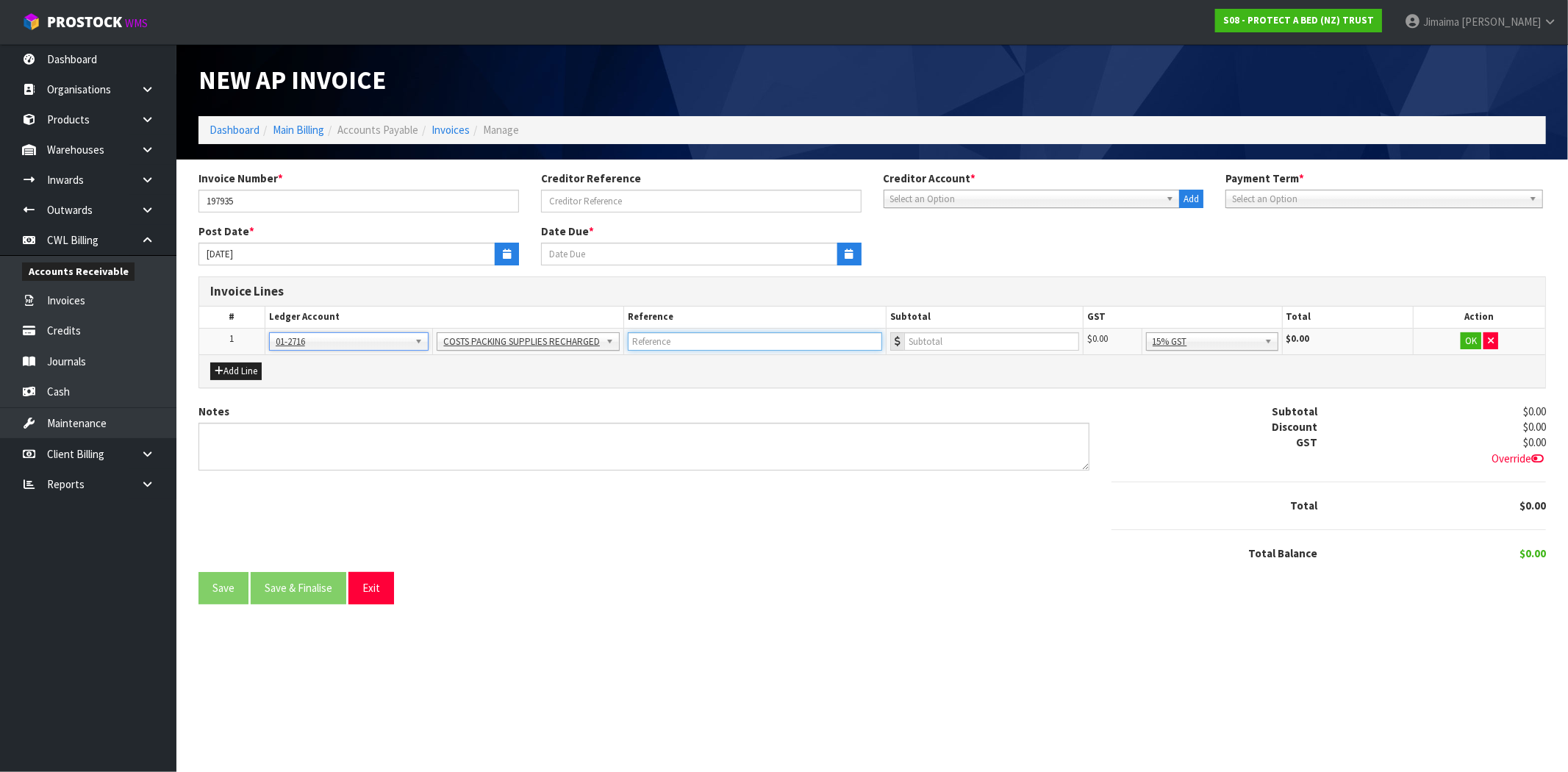
click at [655, 342] on input "text" at bounding box center [755, 341] width 254 height 18
paste input "ATTWOODS - CHARGED JGB"
type input "ATTWOODS - CHARGED JGB"
click at [1007, 344] on input "number" at bounding box center [991, 341] width 175 height 18
type input "141.68"
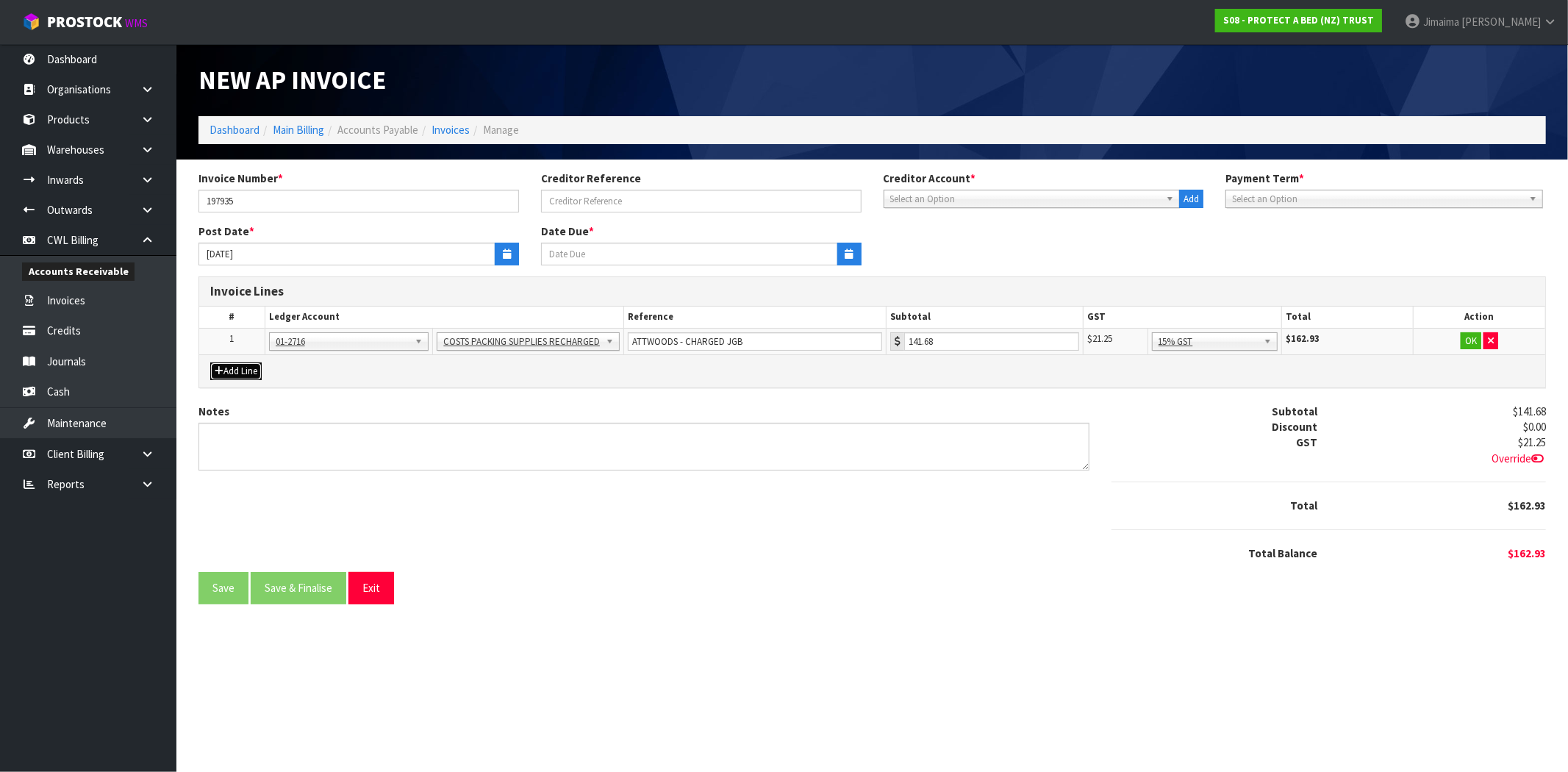
click at [232, 375] on button "Add Line" at bounding box center [236, 371] width 52 height 17
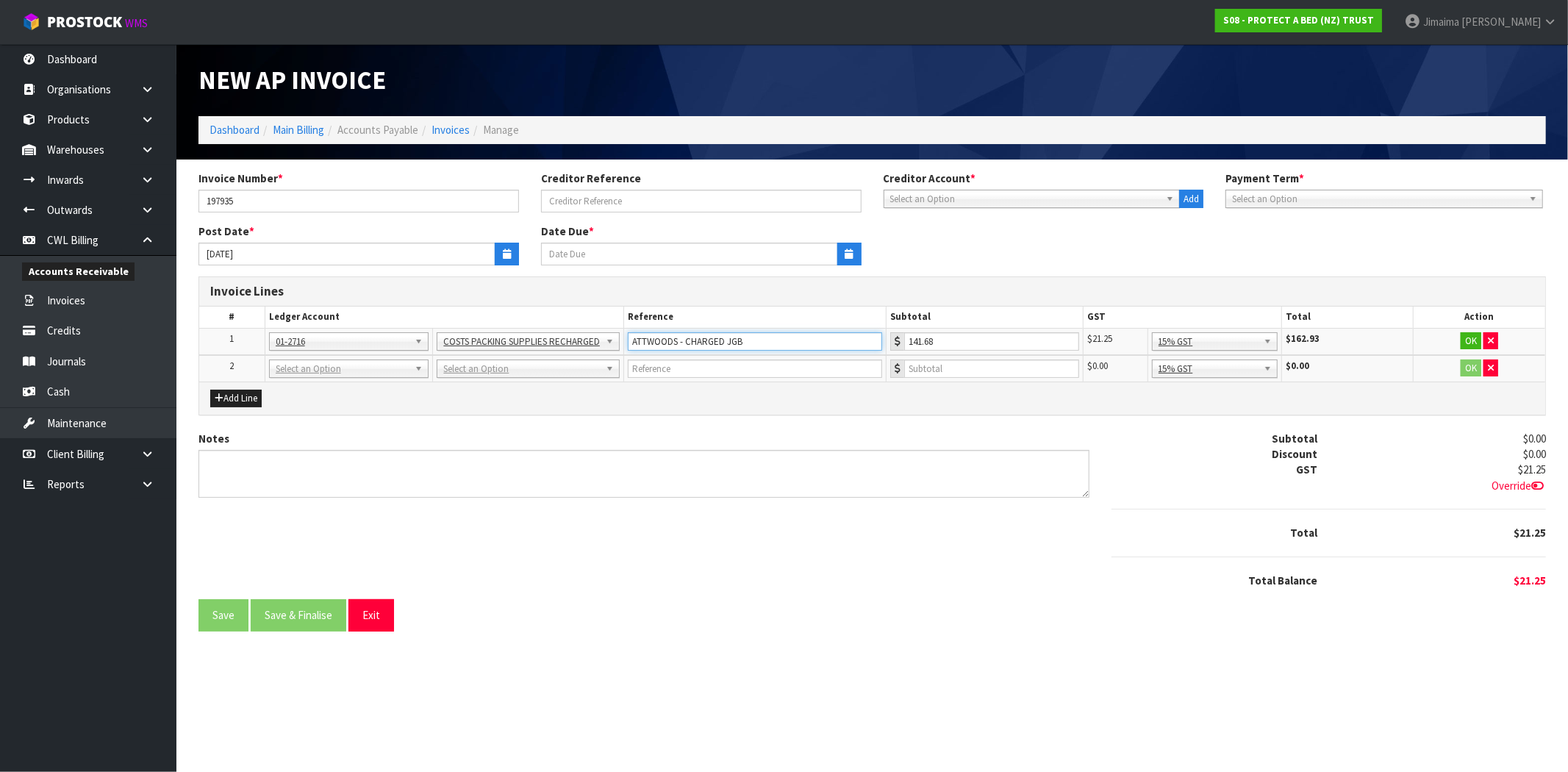
click at [652, 338] on input "ATTWOODS - CHARGED JGB" at bounding box center [755, 341] width 254 height 18
type input "ATTWOODS - CHARGED JGB"
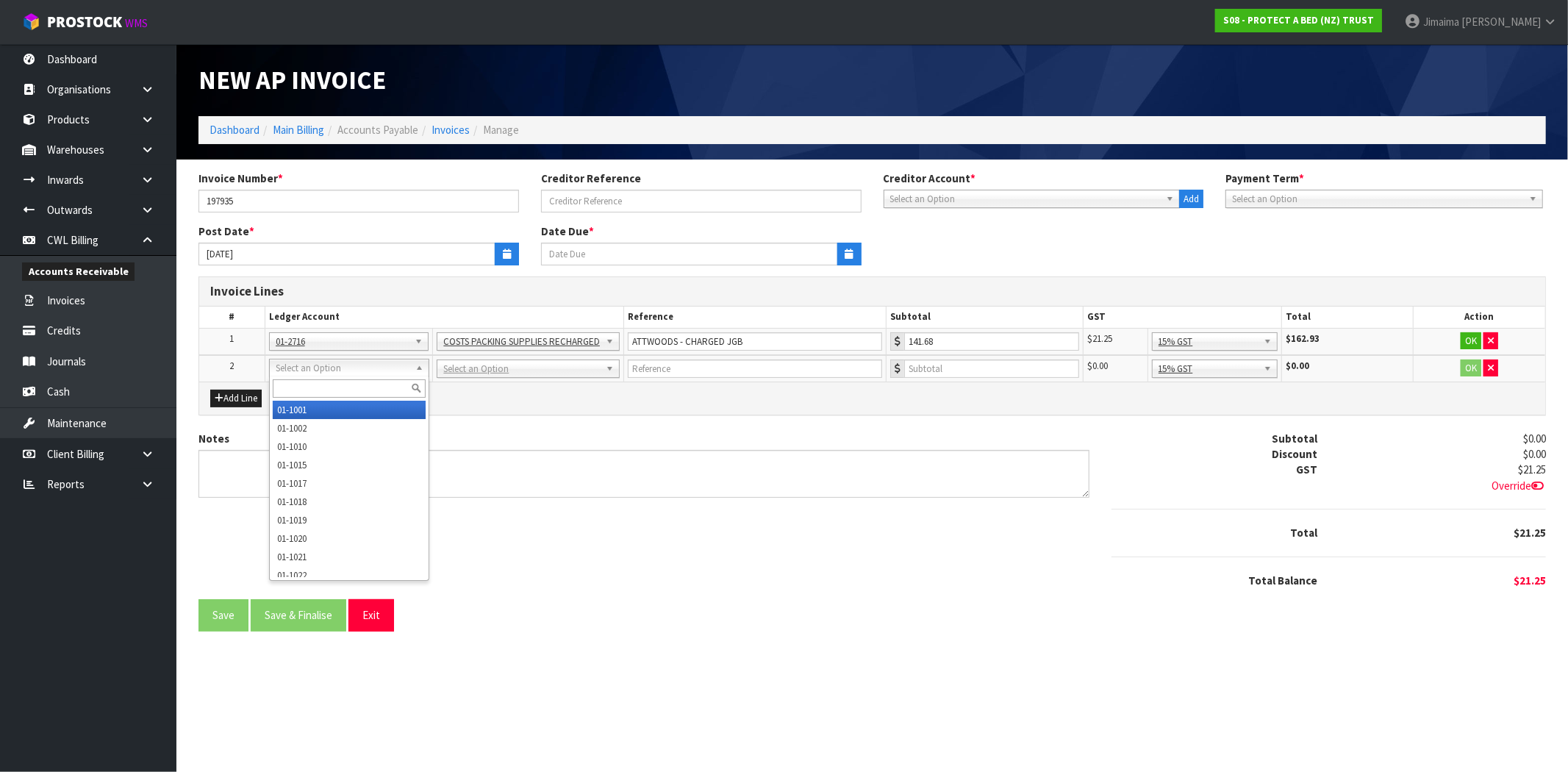
click at [284, 391] on input "text" at bounding box center [349, 388] width 153 height 18
type input "01-2715"
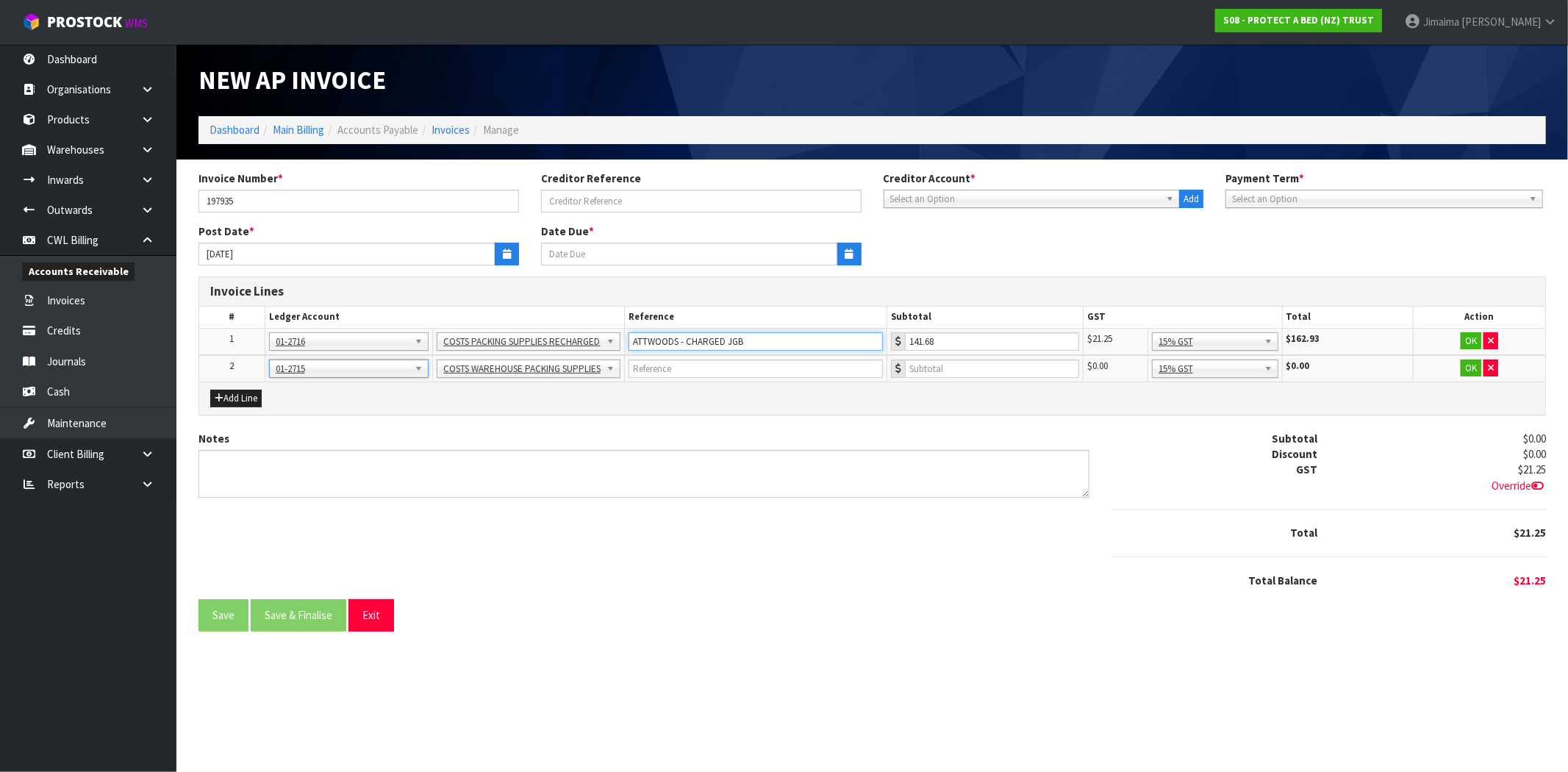
click at [657, 344] on input "ATTWOODS - CHARGED JGB" at bounding box center [755, 341] width 254 height 18
click at [655, 363] on input "text" at bounding box center [755, 368] width 254 height 18
paste input "ATTWOODS"
type input "ATTWOODS"
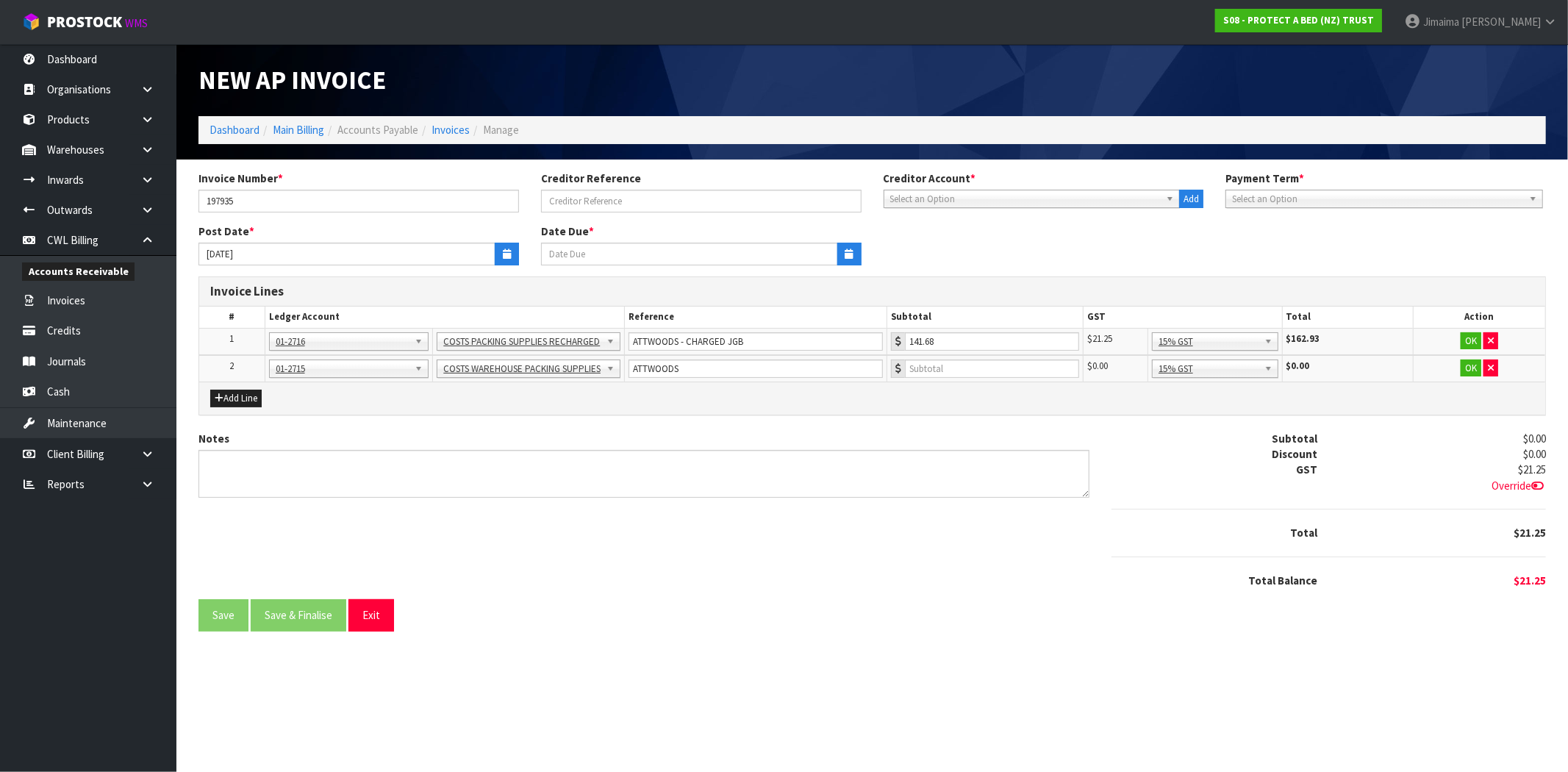
click at [669, 387] on div "Add Line" at bounding box center [872, 398] width 1346 height 33
click at [930, 366] on input "number" at bounding box center [992, 368] width 175 height 18
type input "209.50"
drag, startPoint x: 1466, startPoint y: 336, endPoint x: 1464, endPoint y: 363, distance: 27.1
click at [1466, 338] on button "OK" at bounding box center [1470, 341] width 21 height 17
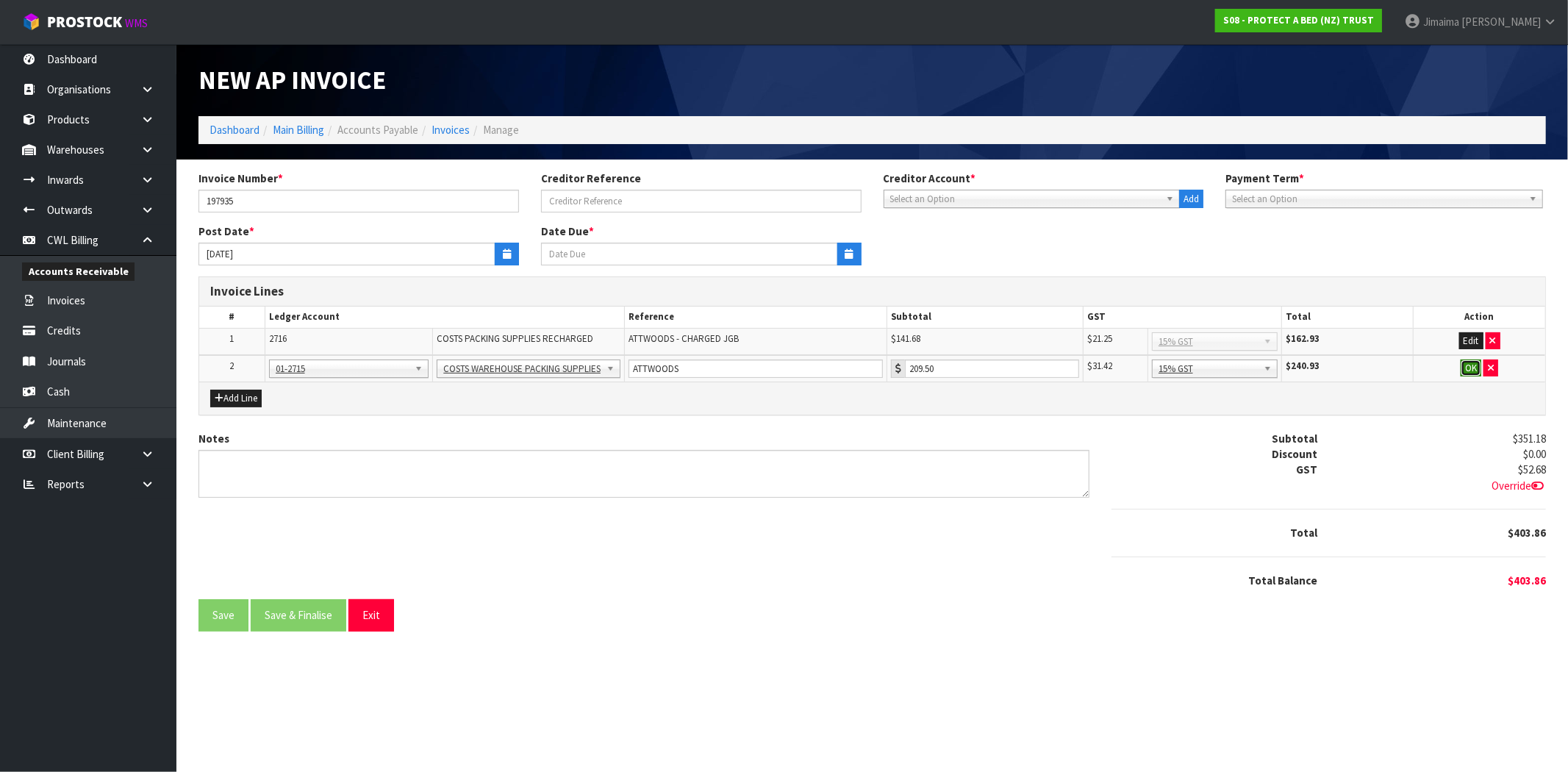
click at [1464, 363] on button "OK" at bounding box center [1470, 368] width 21 height 17
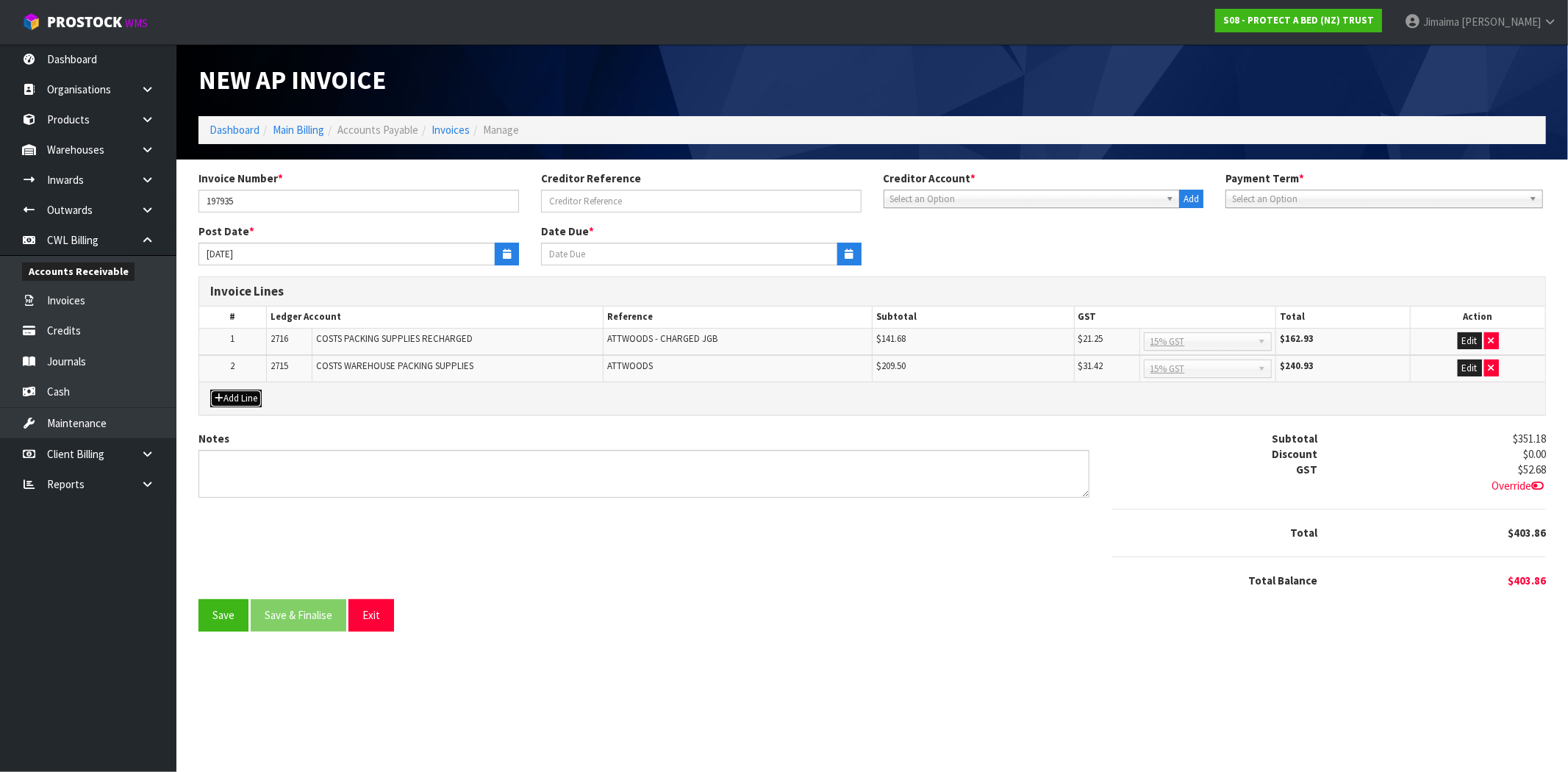
click at [228, 390] on button "Add Line" at bounding box center [236, 398] width 52 height 17
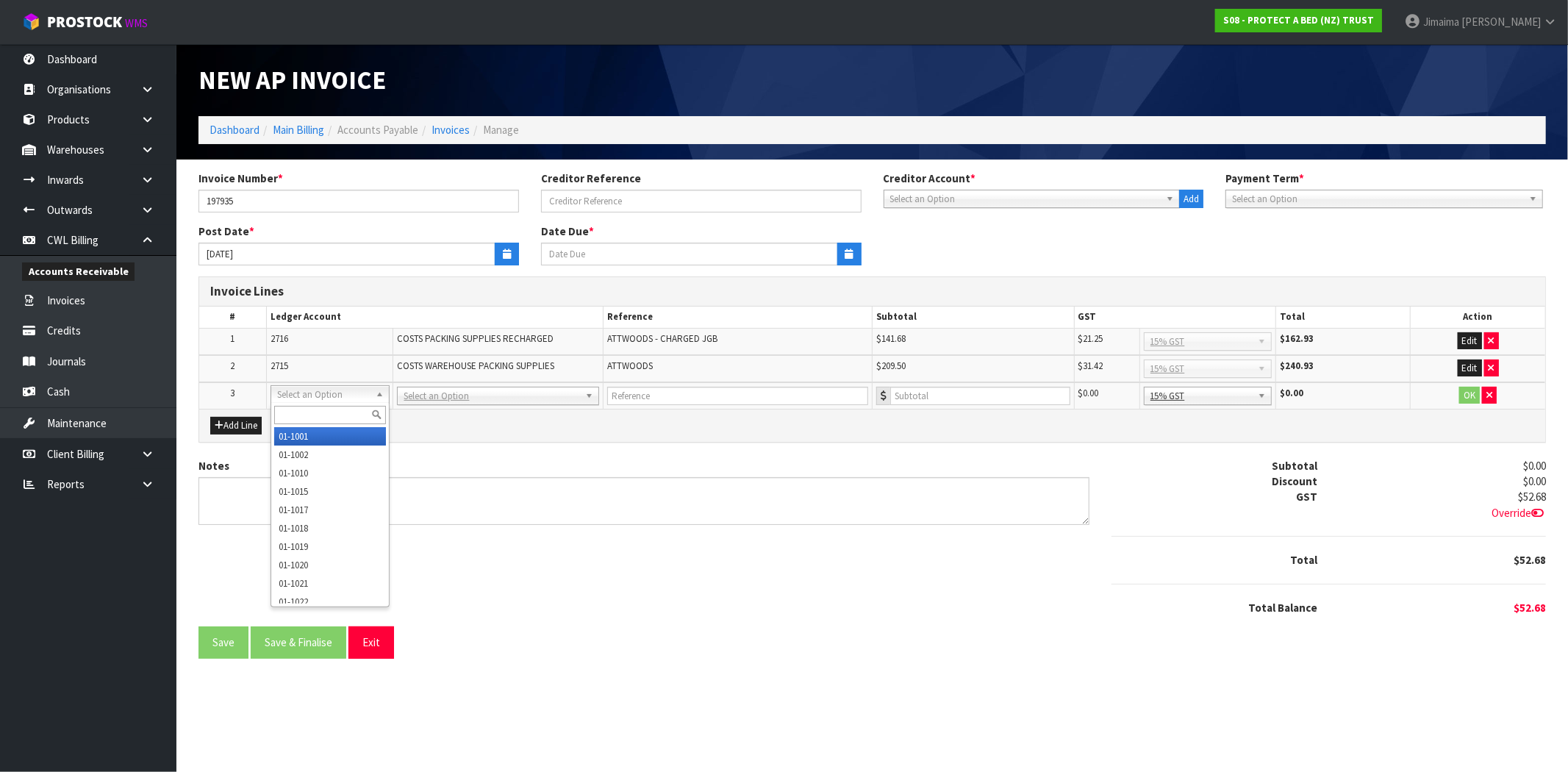
click at [333, 419] on input "text" at bounding box center [329, 414] width 112 height 18
paste input "01-3075"
type input "01-3075"
click at [621, 371] on span "ATTWOODS" at bounding box center [629, 366] width 45 height 13
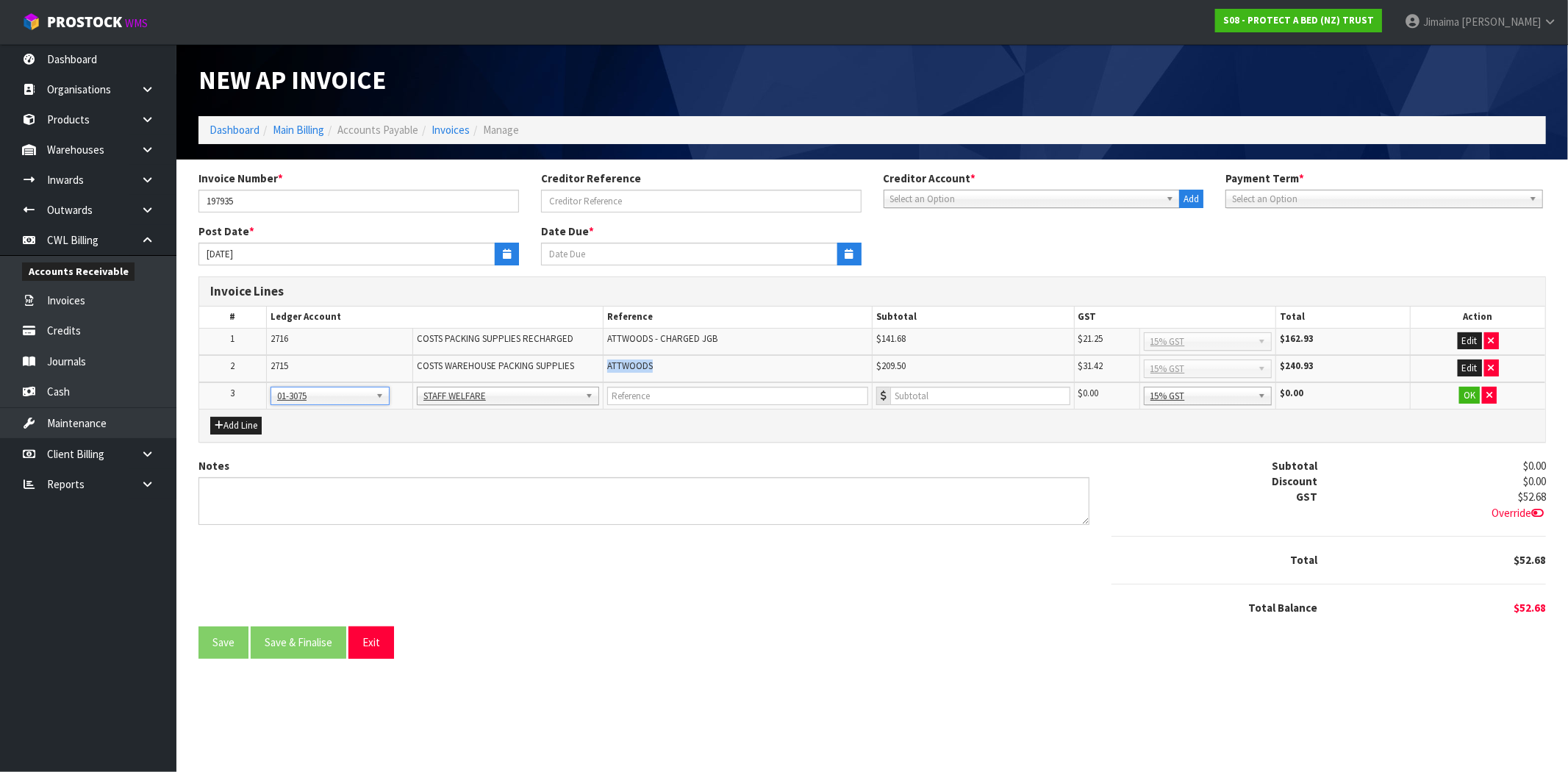
click at [621, 371] on span "ATTWOODS" at bounding box center [629, 366] width 45 height 13
copy span "ATTWOODS"
click at [622, 390] on input "text" at bounding box center [737, 395] width 261 height 18
paste input "ATTWOODS"
type input "ATTWOODS"
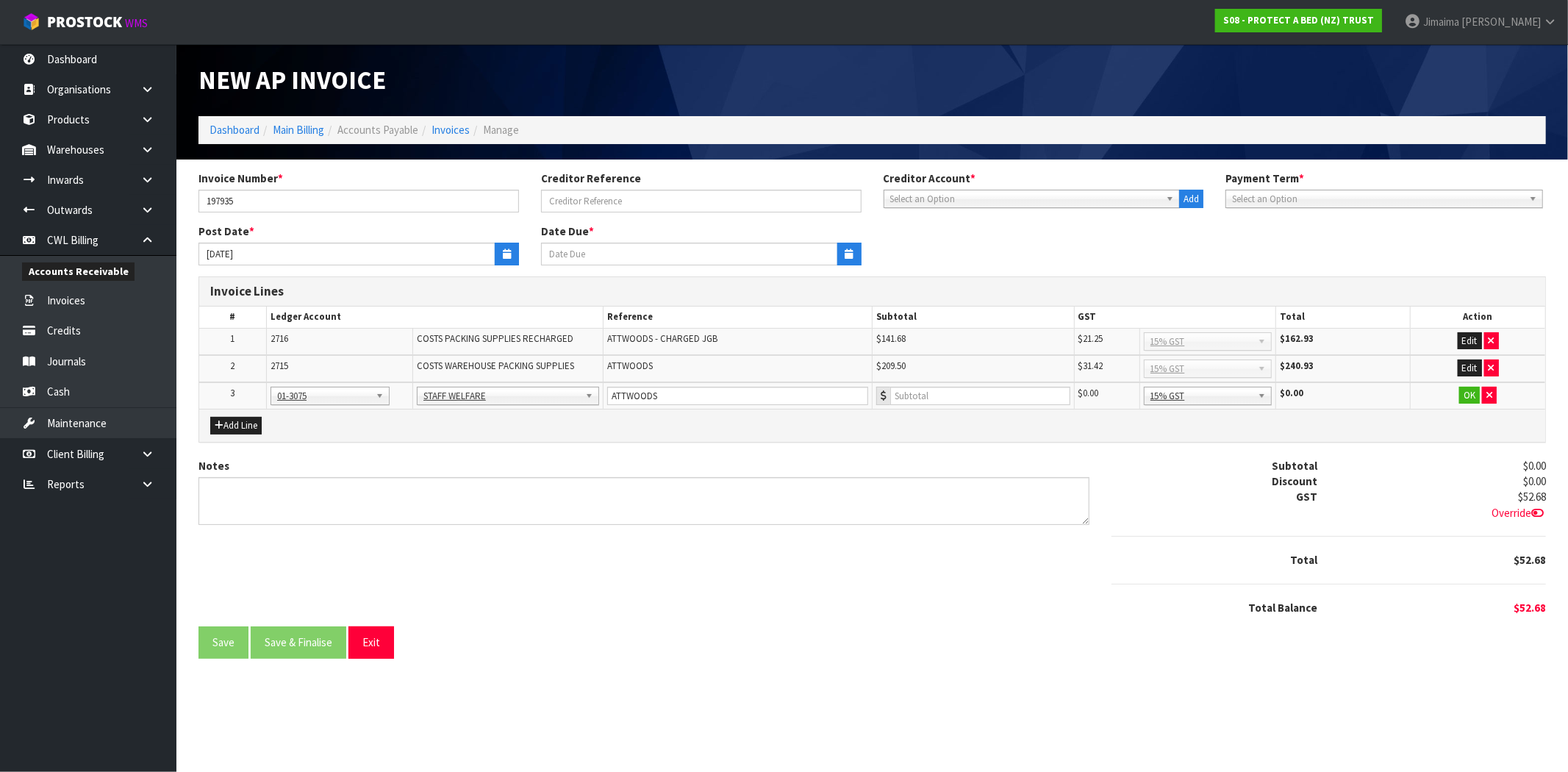
click at [805, 432] on div "Add Line" at bounding box center [872, 425] width 1346 height 33
click at [928, 394] on input "number" at bounding box center [980, 395] width 180 height 18
type input "116.63"
click at [1473, 393] on button "OK" at bounding box center [1469, 395] width 21 height 17
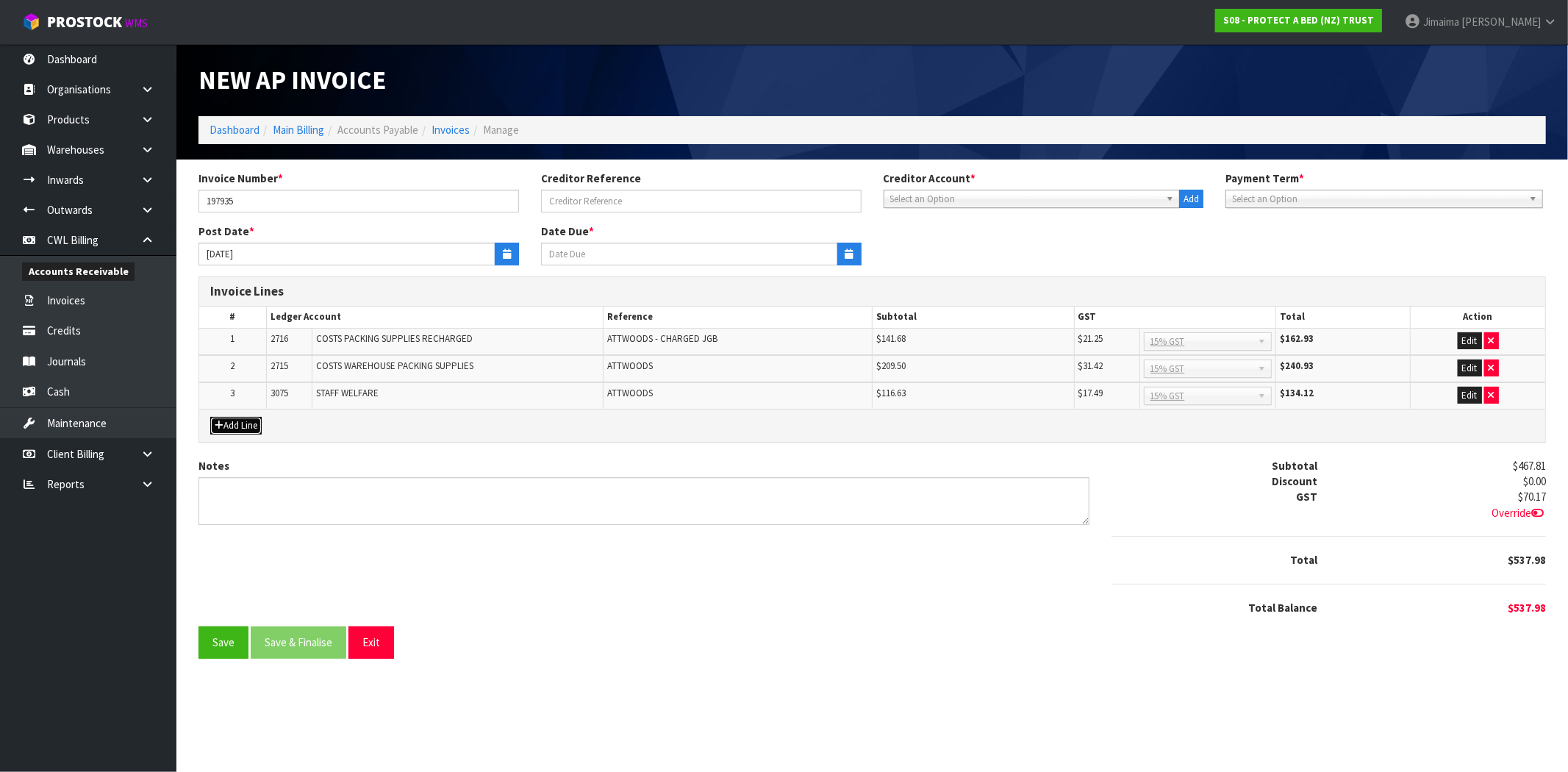
click at [241, 424] on button "Add Line" at bounding box center [236, 425] width 52 height 17
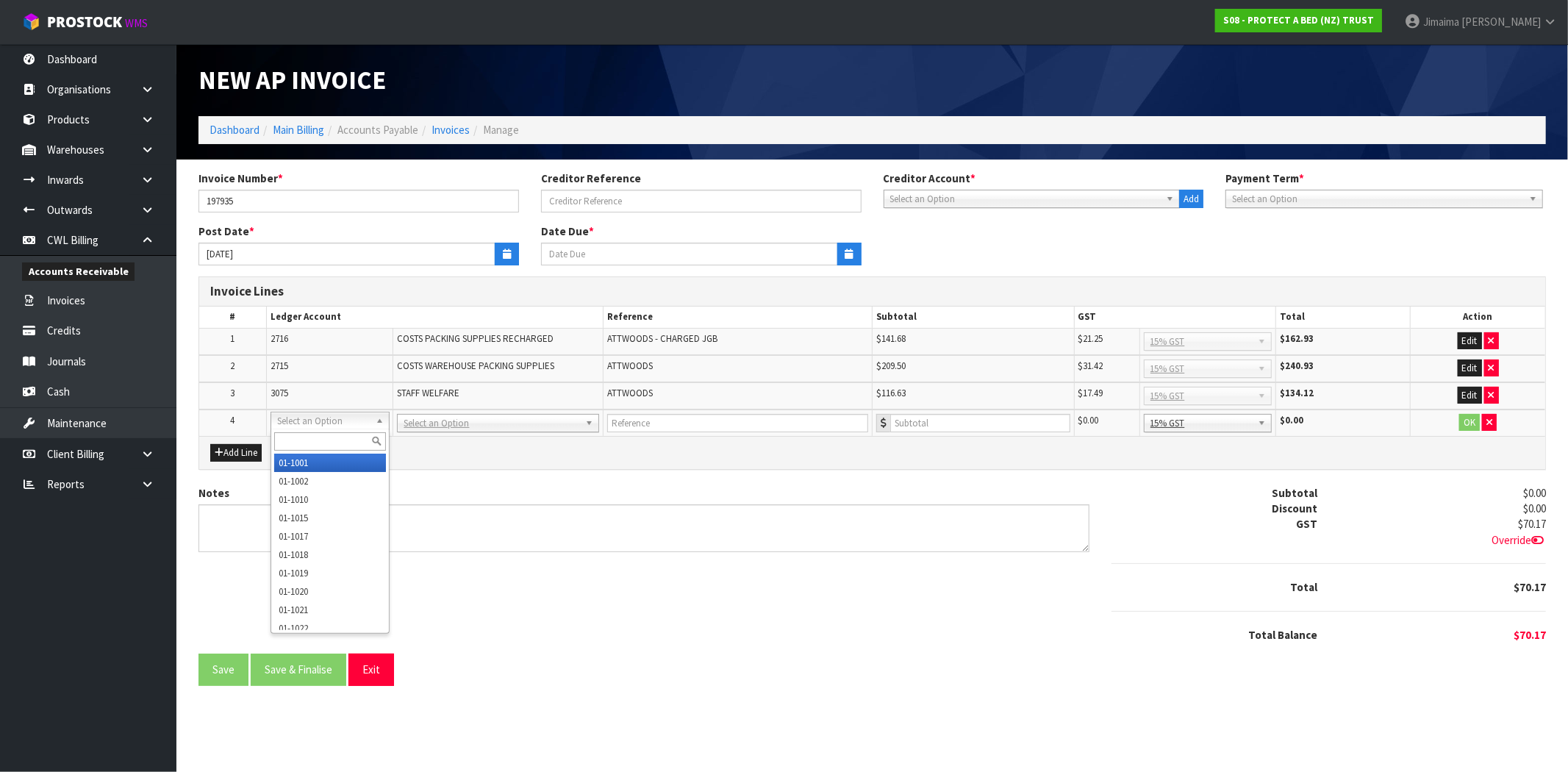
click at [281, 439] on input "text" at bounding box center [329, 441] width 112 height 18
paste input "01-2720"
type input "01-2720"
click at [282, 452] on div "01-2720" at bounding box center [330, 441] width 117 height 25
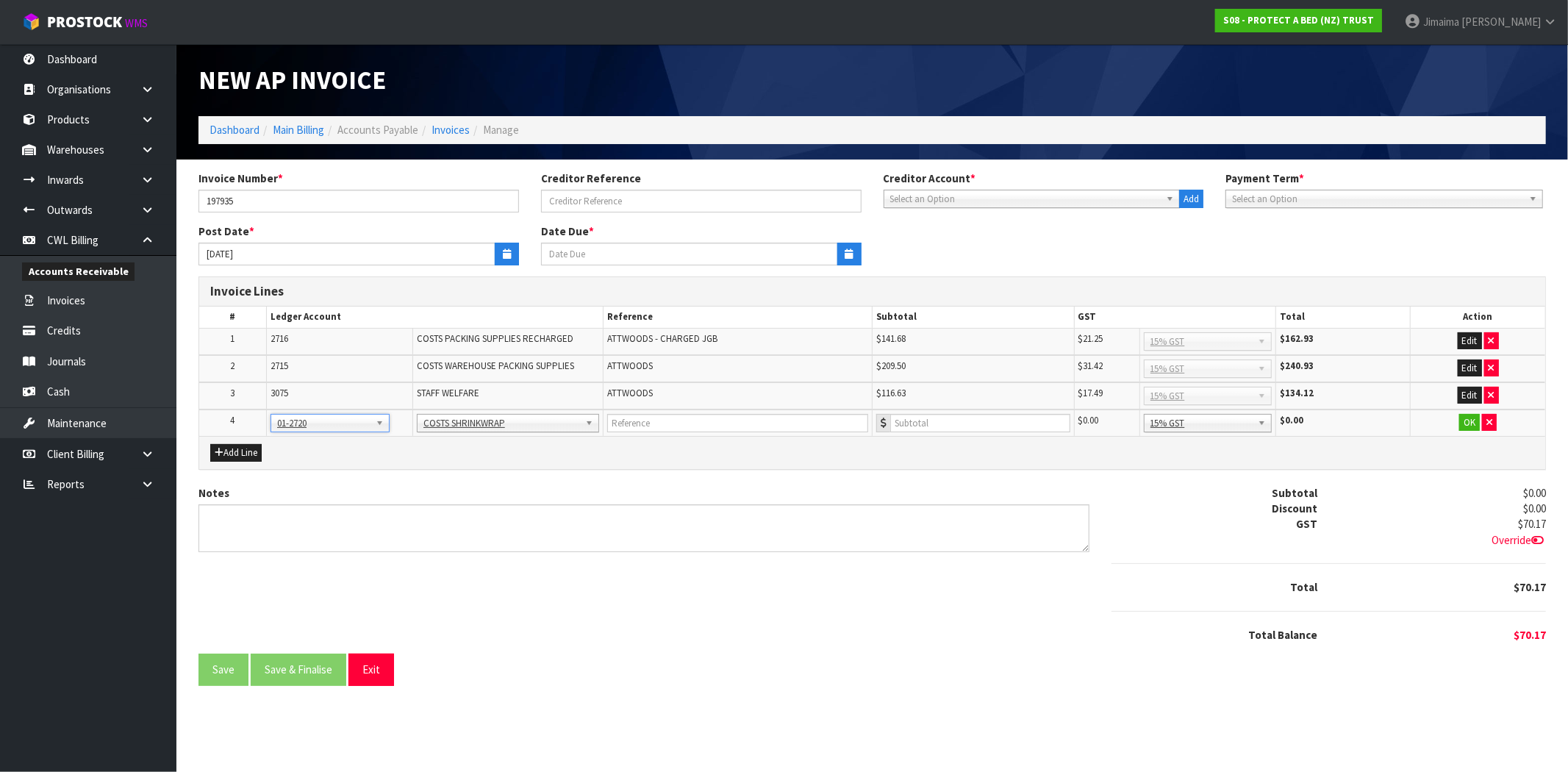
click at [630, 400] on td "ATTWOODS" at bounding box center [736, 396] width 269 height 27
copy span "ATTWOODS"
drag, startPoint x: 628, startPoint y: 423, endPoint x: 900, endPoint y: 434, distance: 272.2
click at [628, 423] on input "text" at bounding box center [737, 422] width 261 height 18
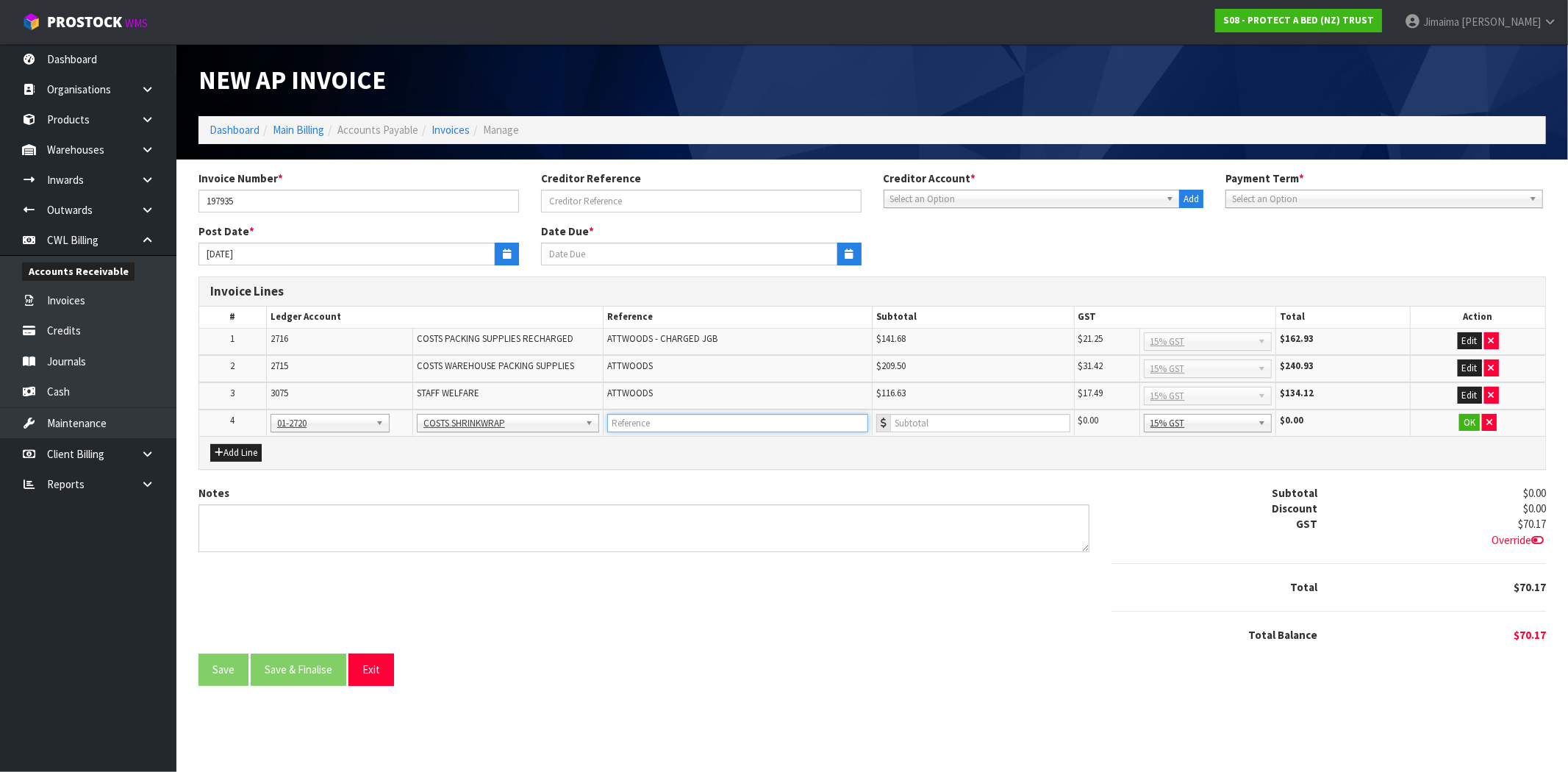
paste input "ATTWOODS"
type input "ATTWOODS"
click at [912, 424] on input "number" at bounding box center [980, 422] width 180 height 18
type input "138"
click at [1466, 419] on button "OK" at bounding box center [1469, 422] width 21 height 17
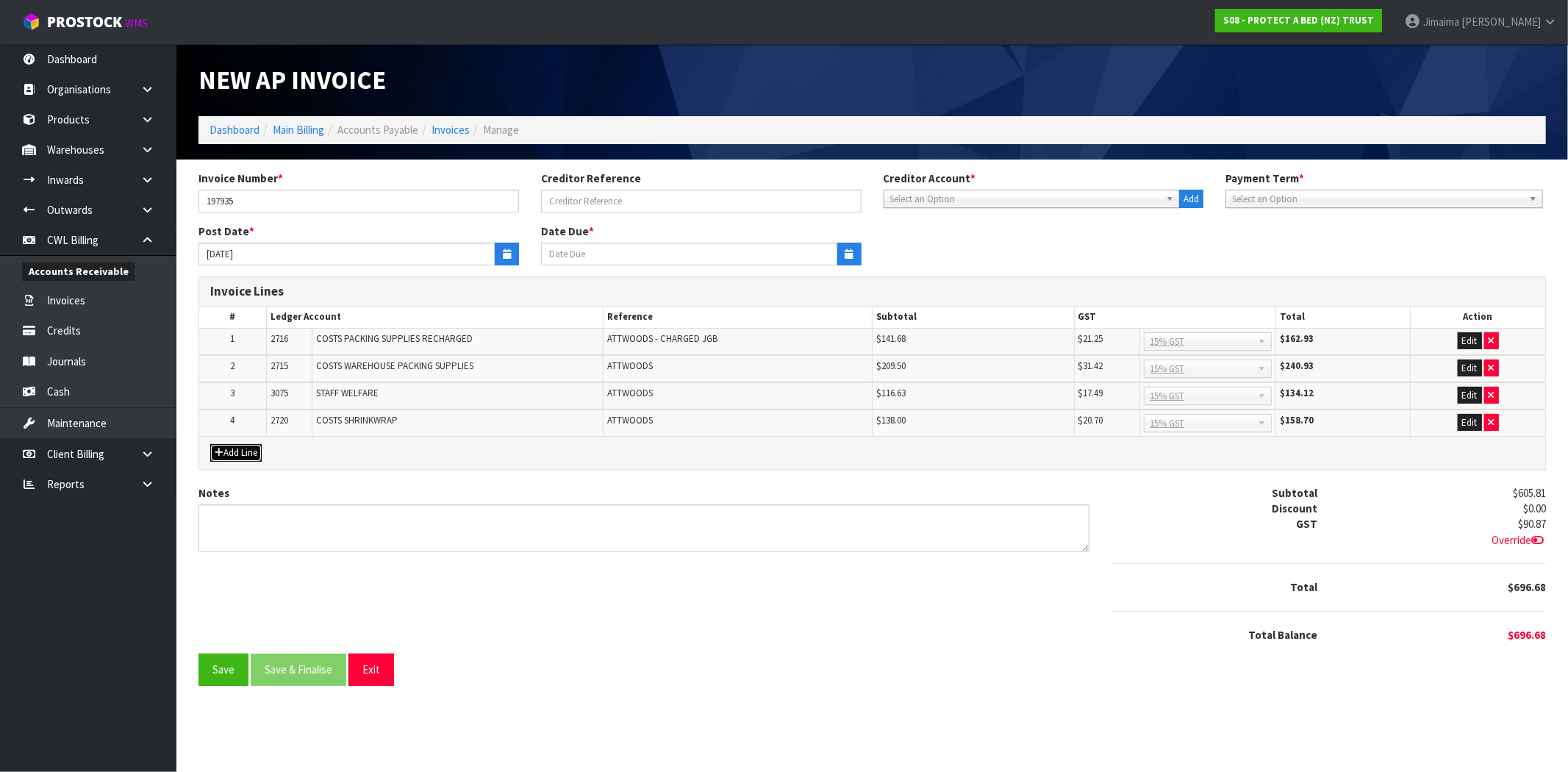
click at [243, 454] on button "Add Line" at bounding box center [236, 452] width 52 height 17
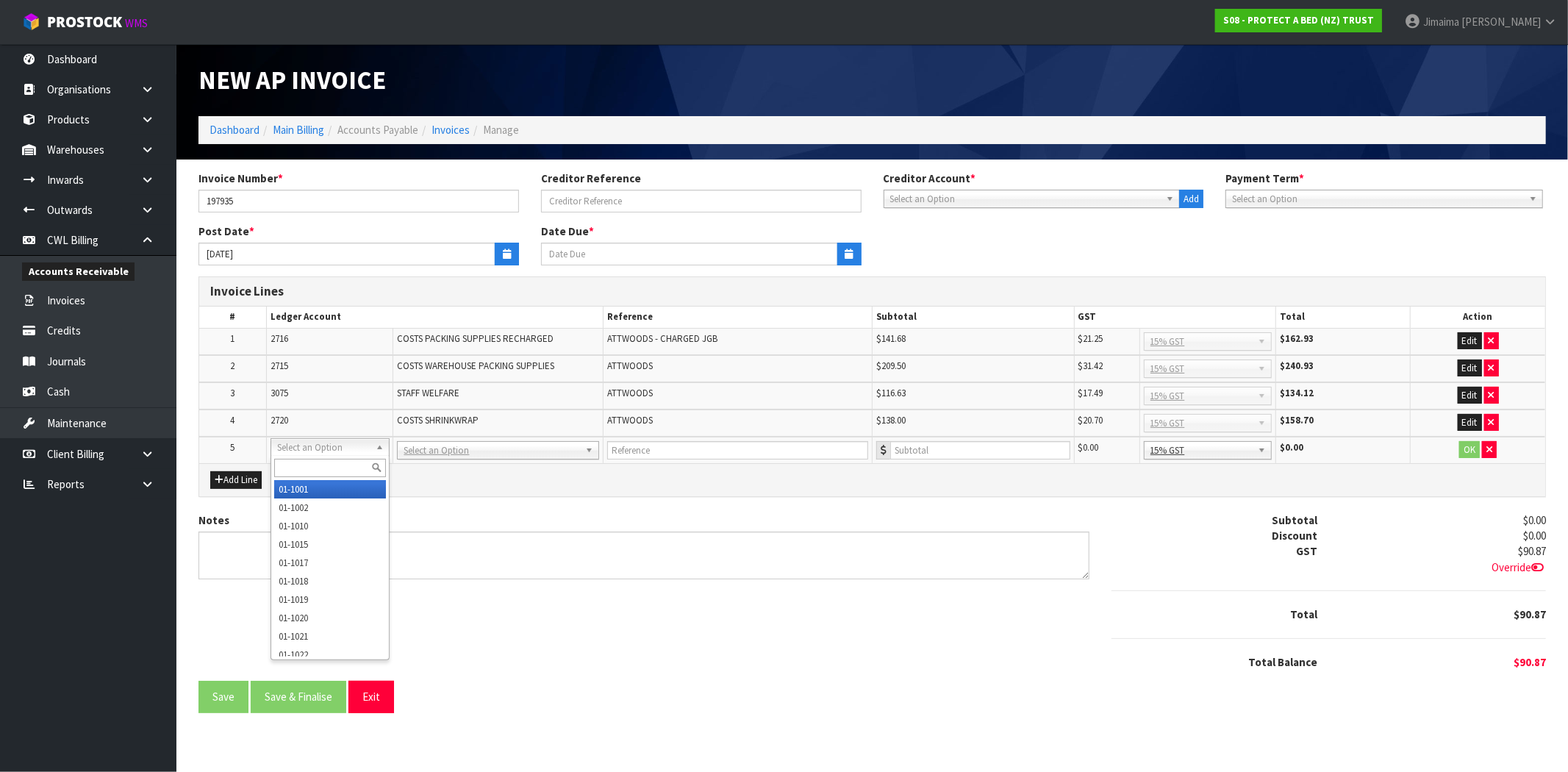
click at [294, 462] on input "text" at bounding box center [329, 467] width 112 height 18
paste input "01-2522"
type input "01-2522"
click at [642, 422] on span "ATTWOODS" at bounding box center [629, 420] width 45 height 13
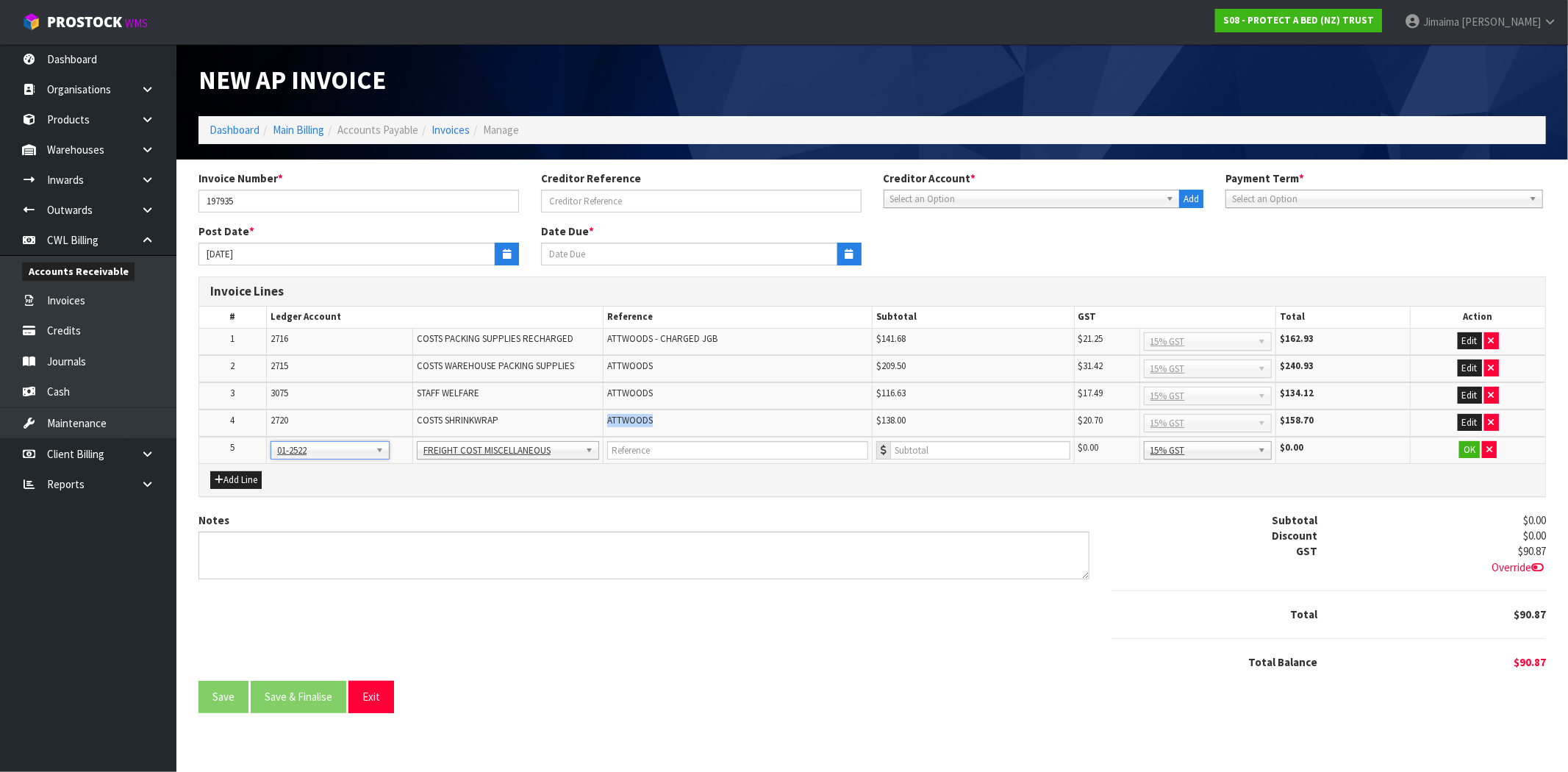
click at [642, 422] on span "ATTWOODS" at bounding box center [629, 420] width 45 height 13
copy span "ATTWOODS"
click at [636, 442] on input "text" at bounding box center [737, 450] width 261 height 18
paste input "ATTWOODS"
type input "ATTWOODS"
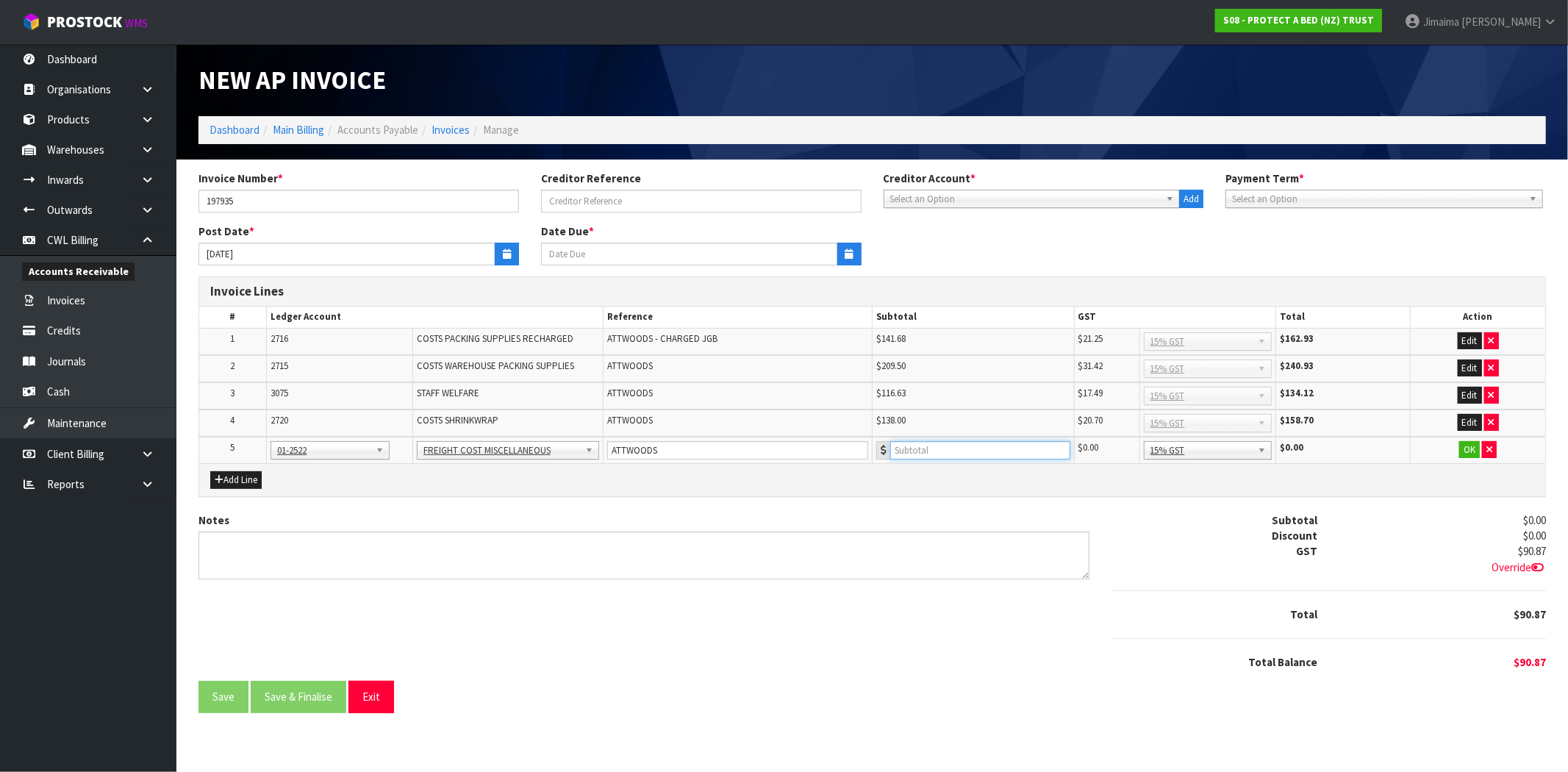
click at [954, 452] on input "number" at bounding box center [980, 450] width 180 height 18
type input "14.95"
click at [1470, 445] on button "OK" at bounding box center [1469, 450] width 21 height 17
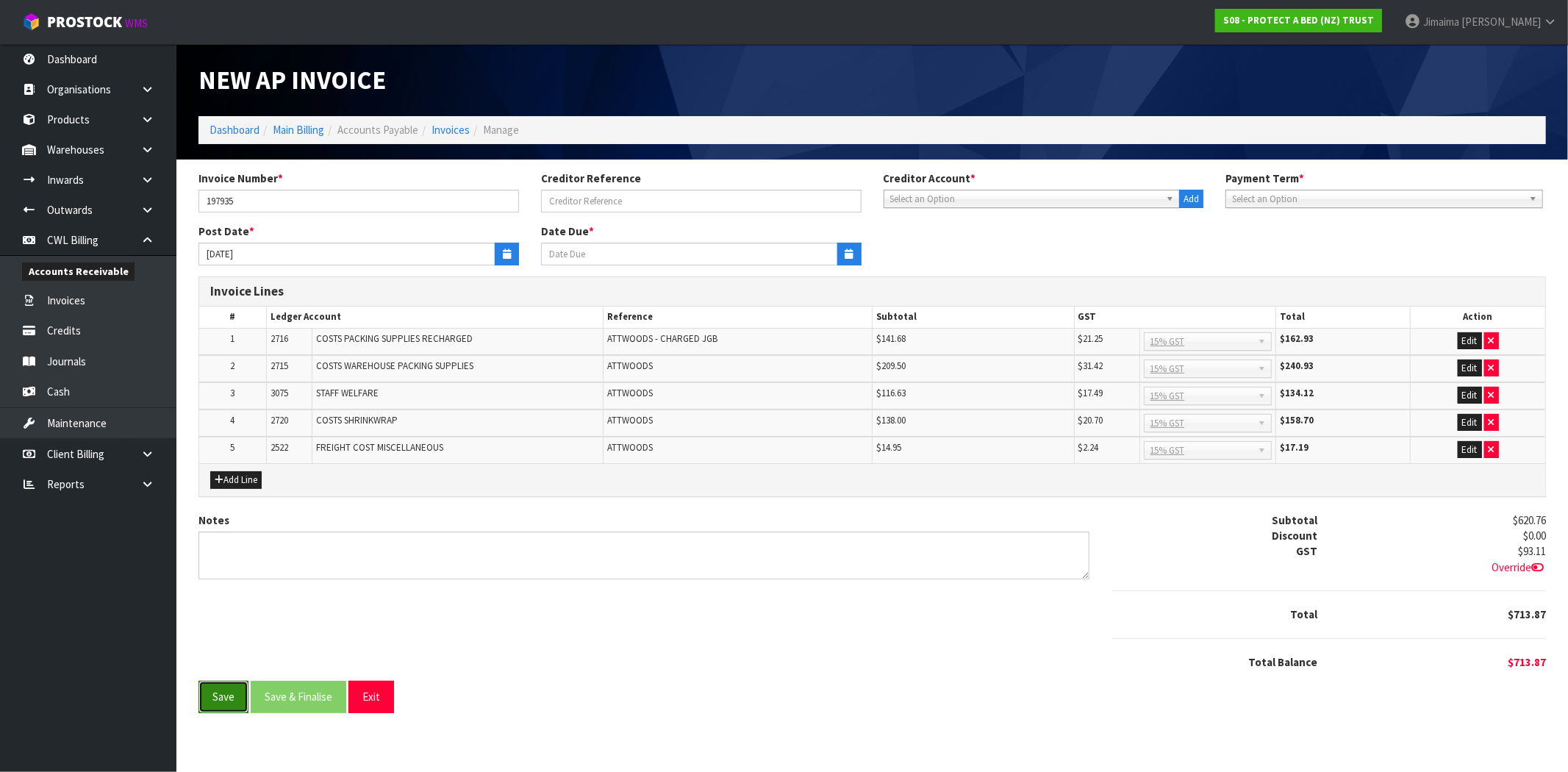
click at [225, 693] on button "Save" at bounding box center [223, 697] width 50 height 32
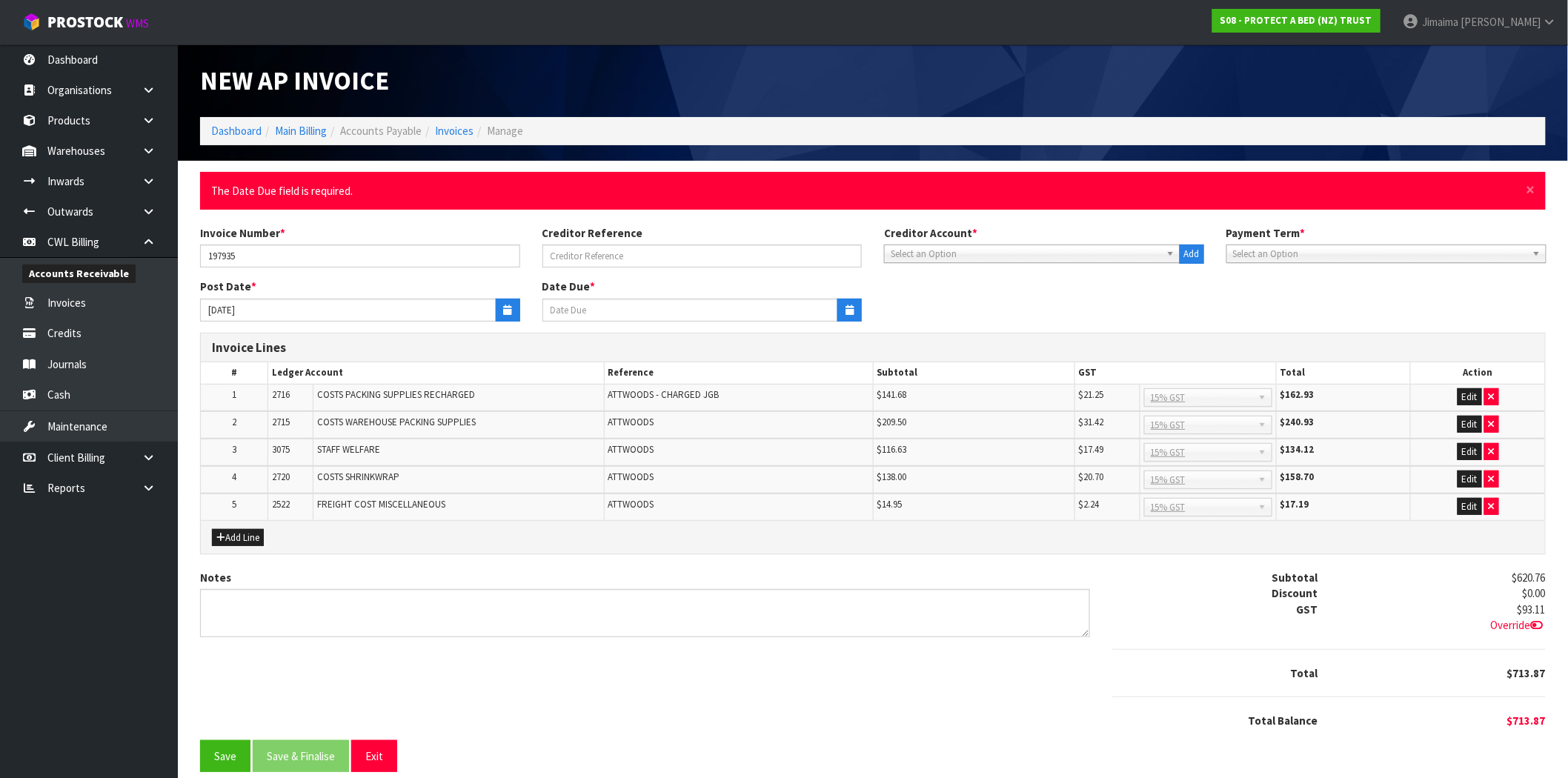
click at [1105, 243] on div "Creditor Account * 1STCALL - 1ST CALL RECRUITMENT A00 - AGRIHEALTH NZ LTD A01 -…" at bounding box center [1044, 245] width 342 height 38
click at [1070, 253] on span "Select an Option" at bounding box center [1025, 254] width 270 height 18
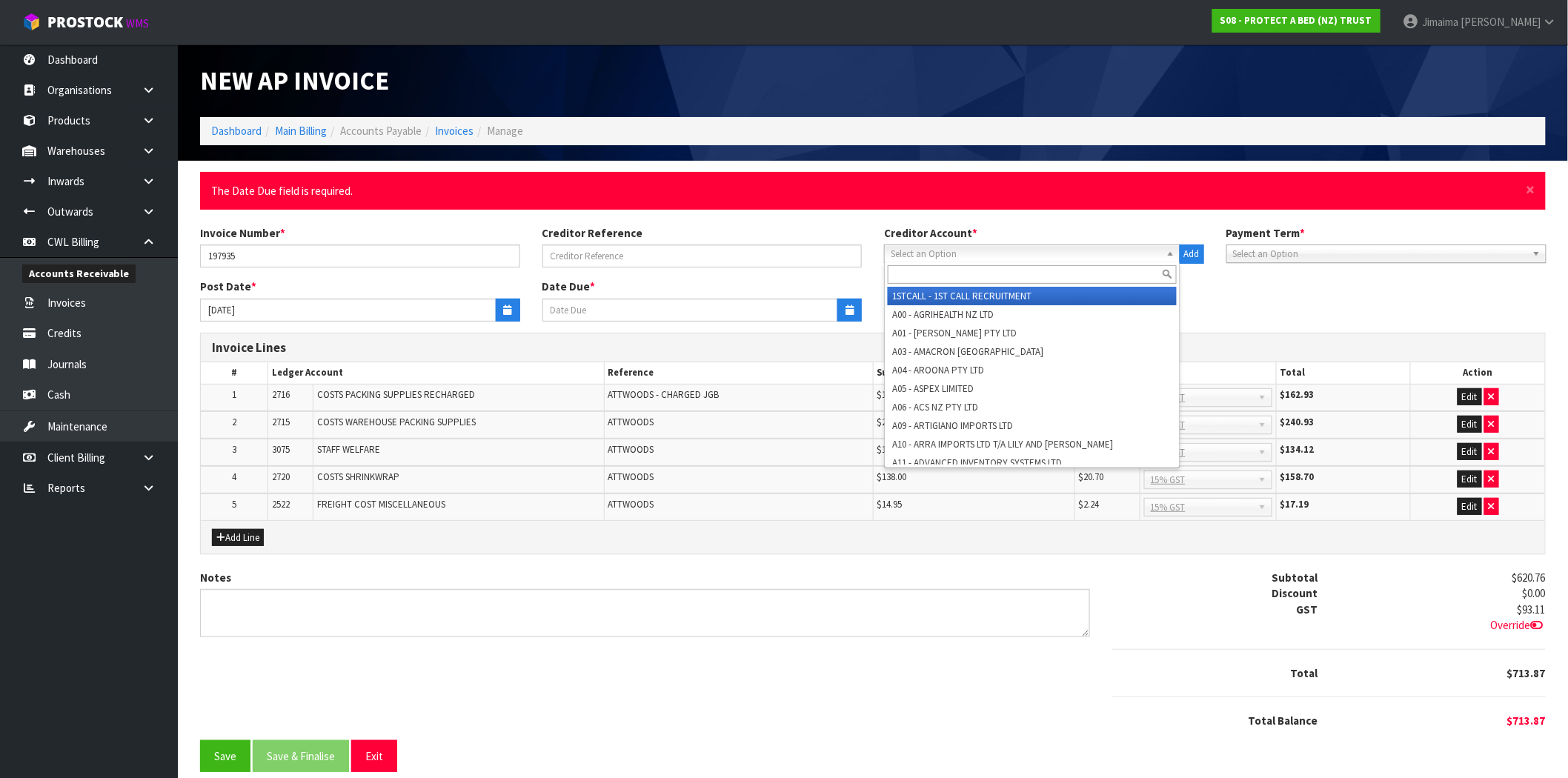
click at [1048, 270] on input "text" at bounding box center [1032, 274] width 289 height 18
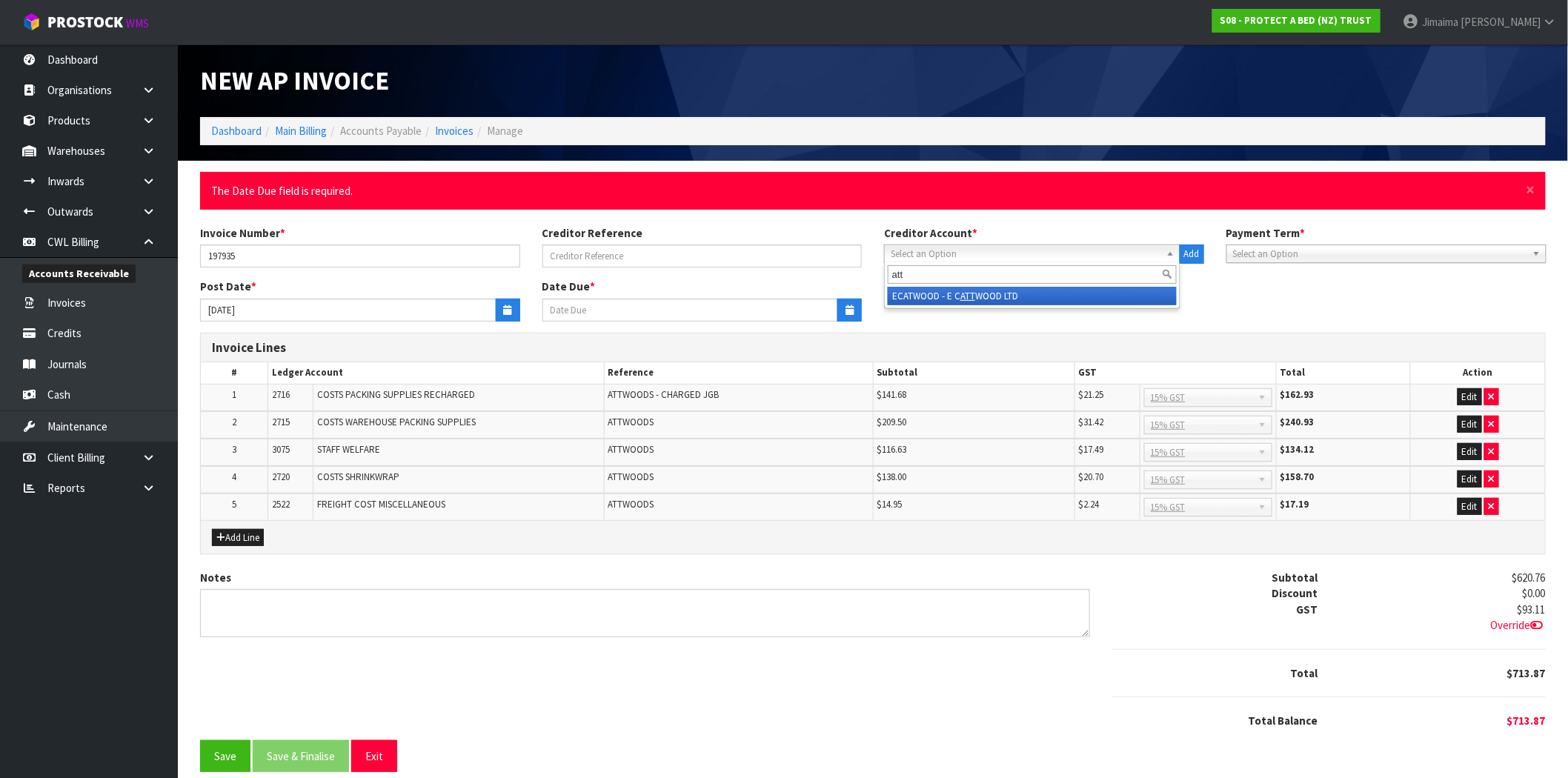
type input "att"
click at [1017, 300] on li "ECATWOOD - E C ATT WOOD LTD" at bounding box center [1032, 295] width 289 height 18
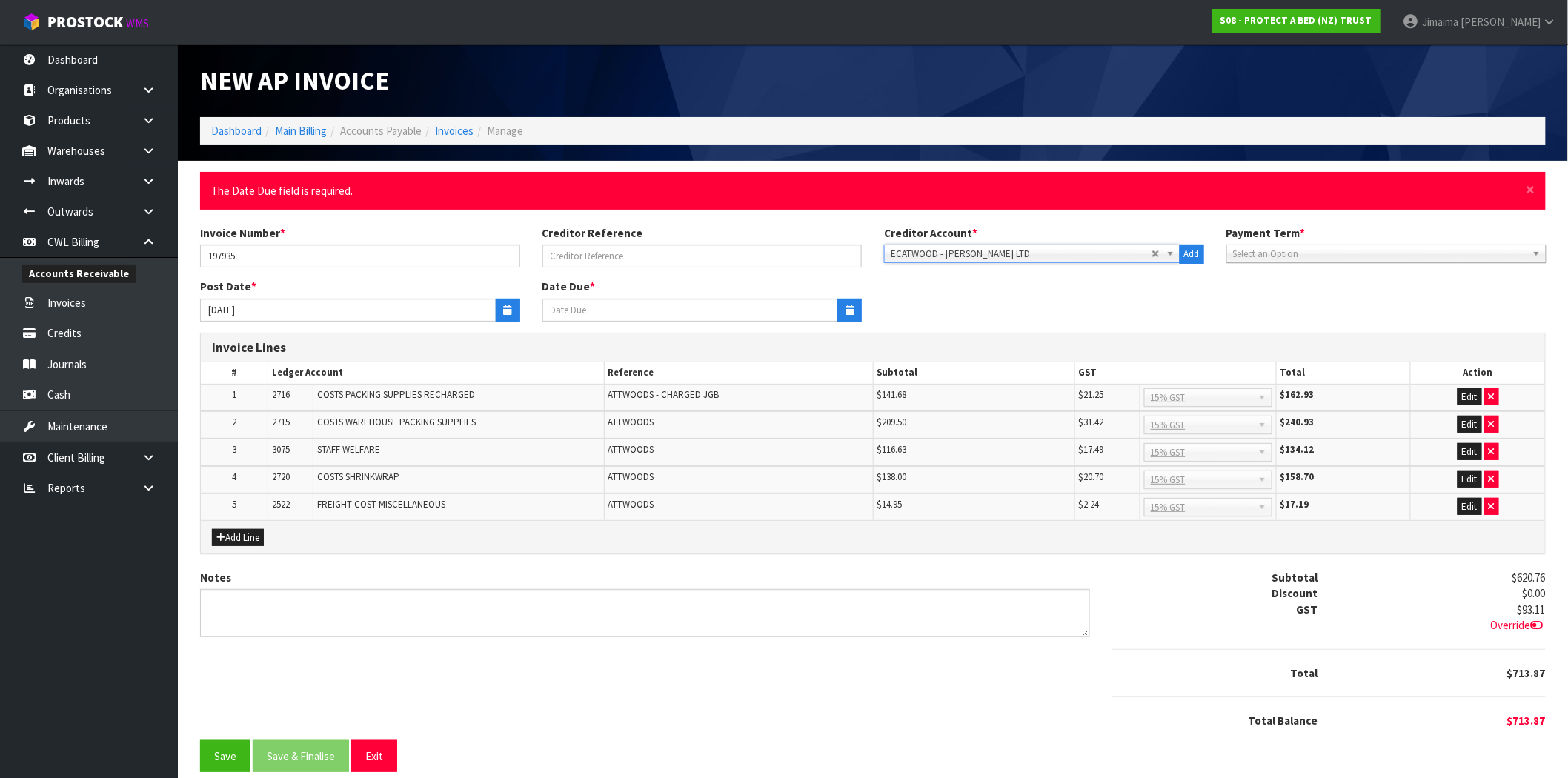
type input "[DATE]"
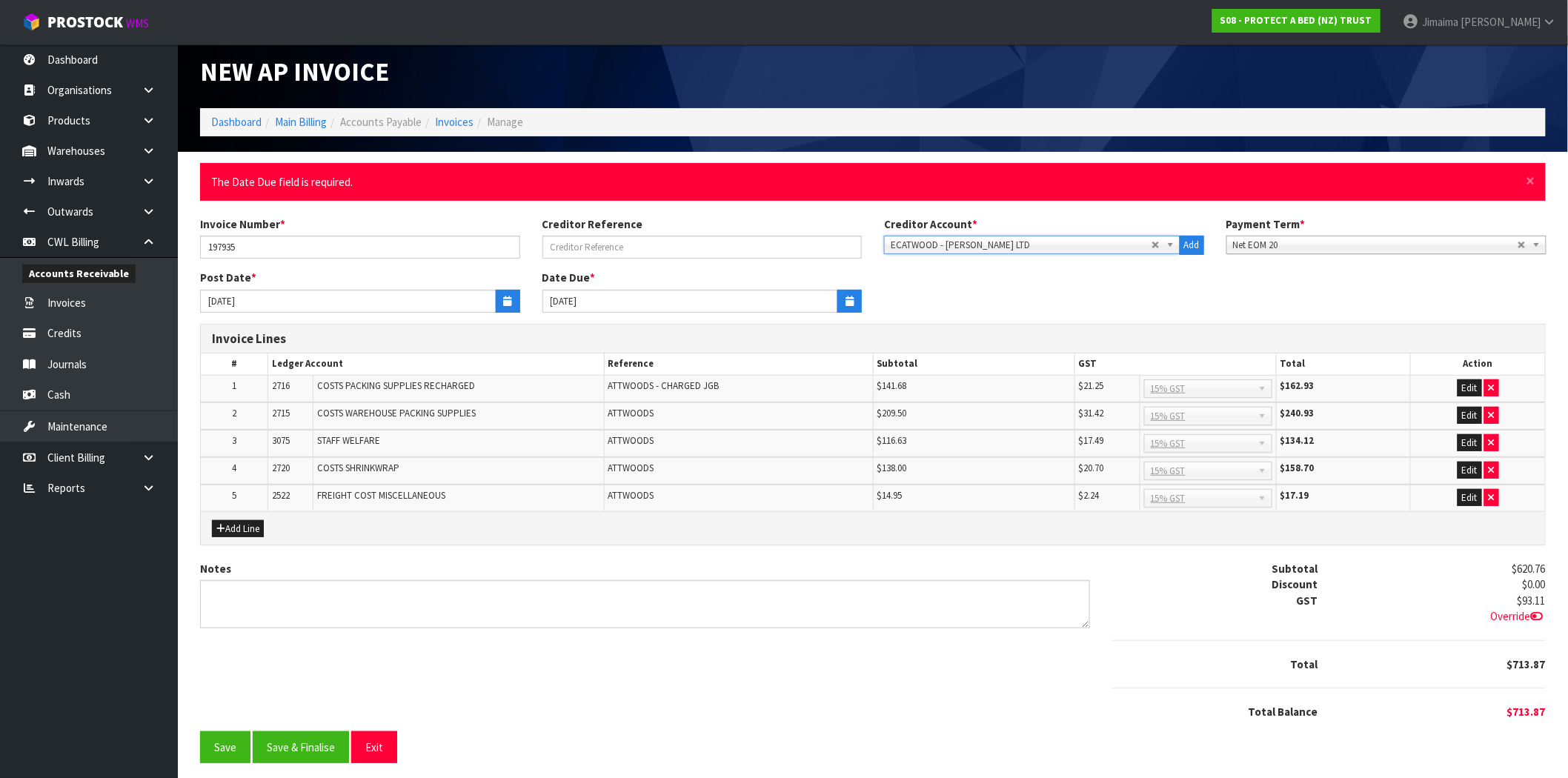
scroll to position [14, 0]
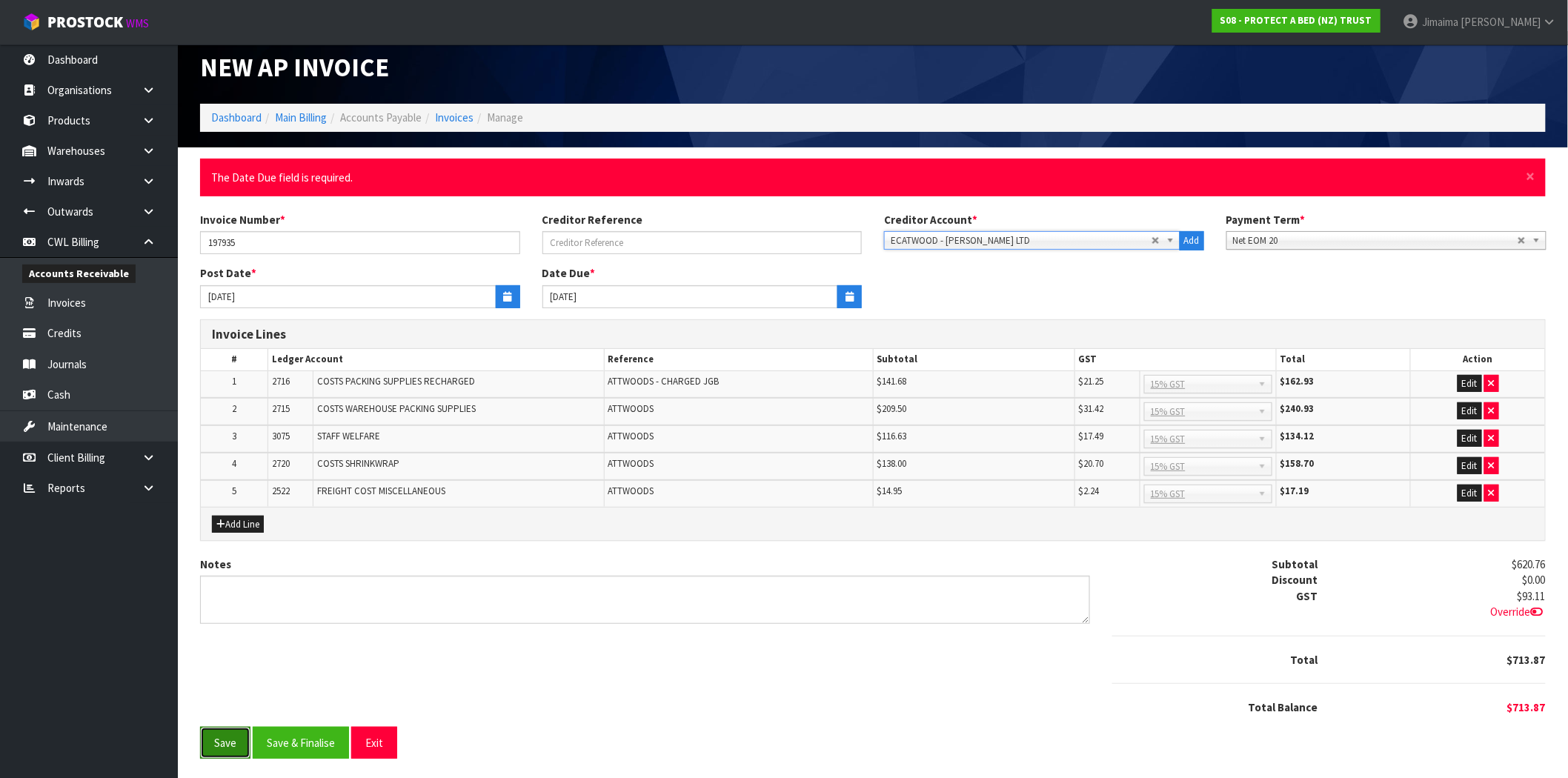
click at [221, 731] on button "Save" at bounding box center [225, 743] width 50 height 32
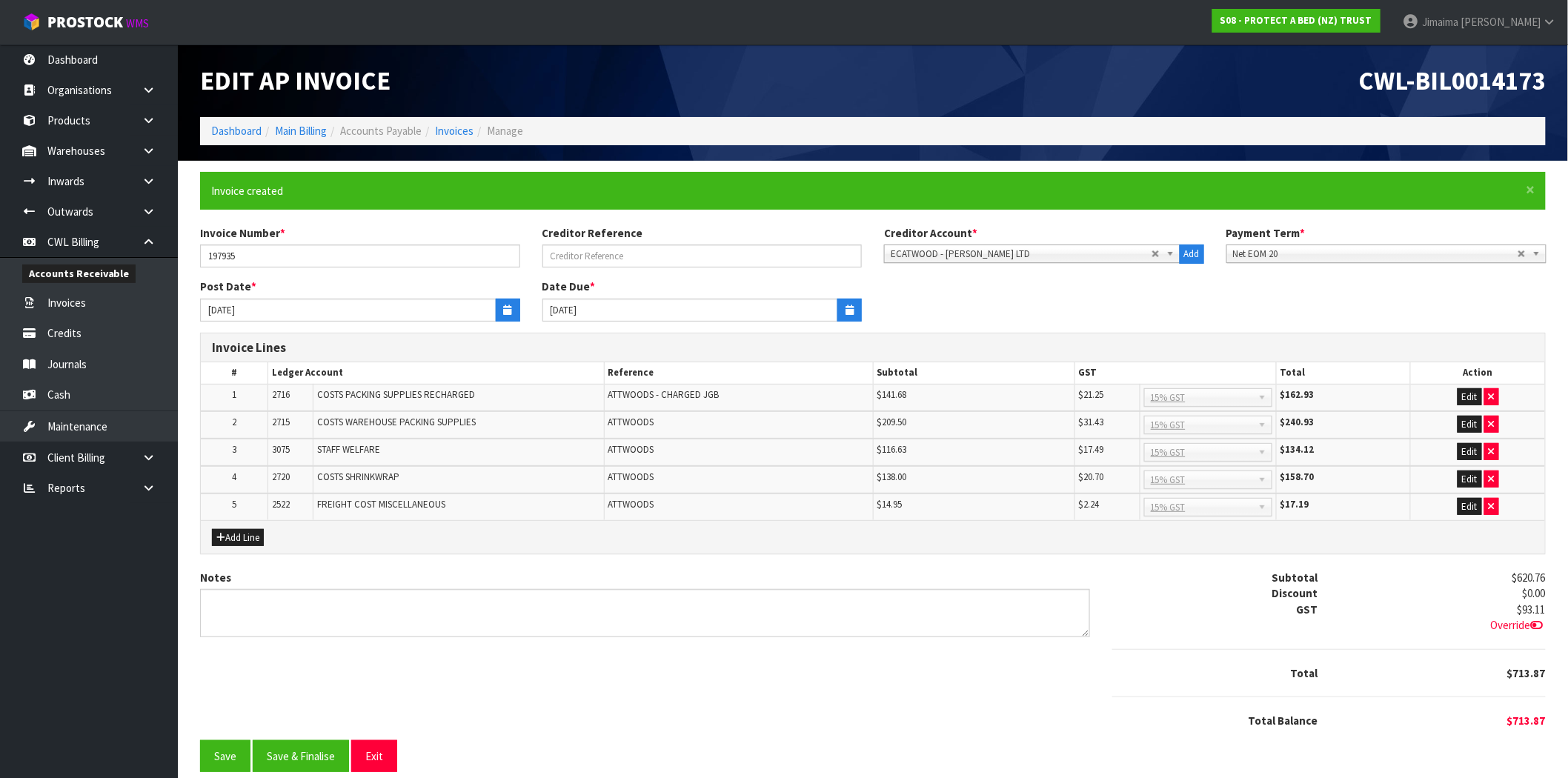
click at [1538, 617] on div "Override" at bounding box center [1442, 624] width 206 height 15
click at [1539, 624] on icon at bounding box center [1538, 624] width 13 height 11
click at [1465, 605] on input "93.11" at bounding box center [1450, 610] width 192 height 18
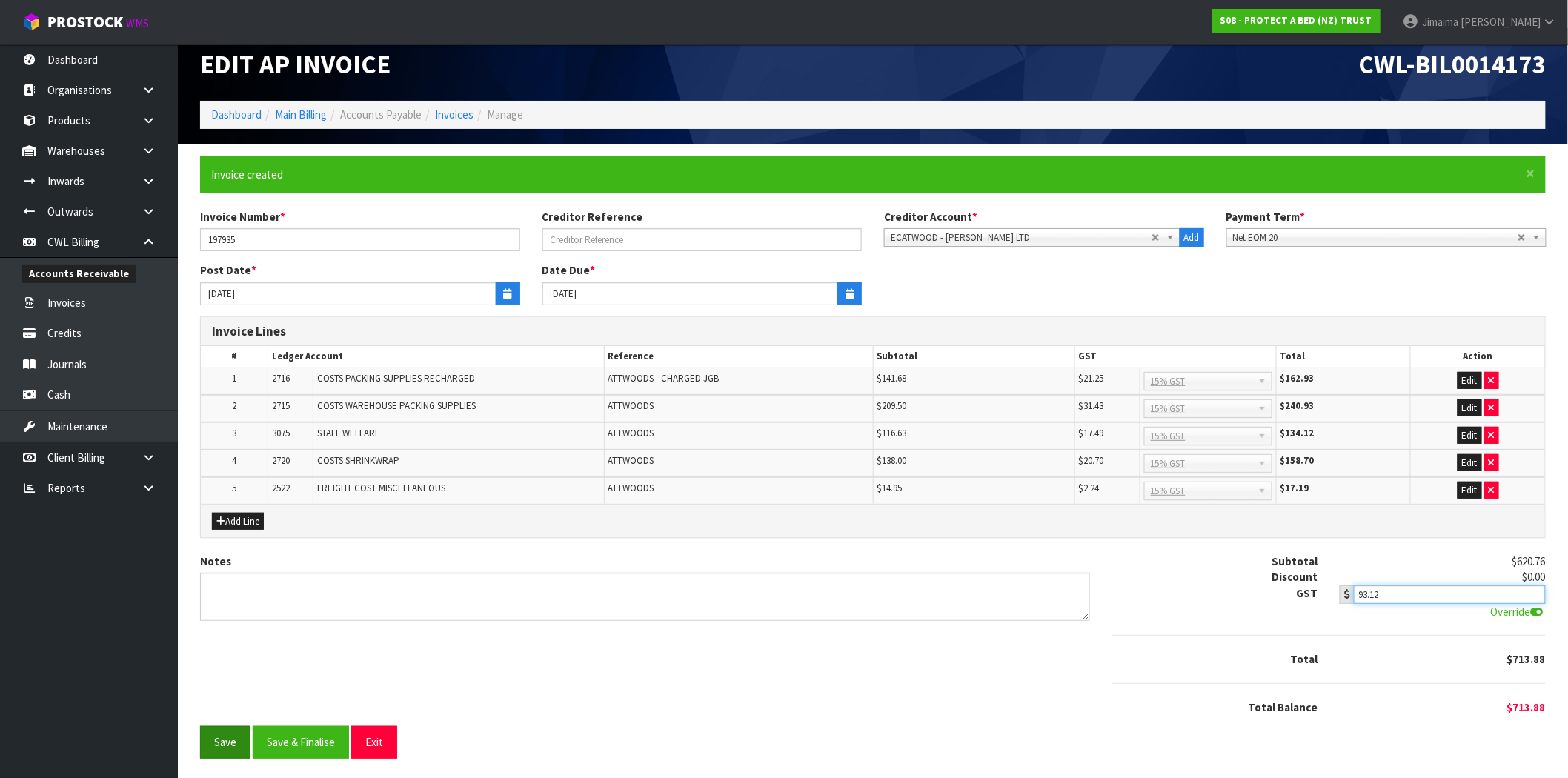
type input "93.12"
click at [207, 736] on button "Save" at bounding box center [225, 742] width 50 height 32
click at [298, 748] on button "Save & Finalise" at bounding box center [301, 742] width 96 height 32
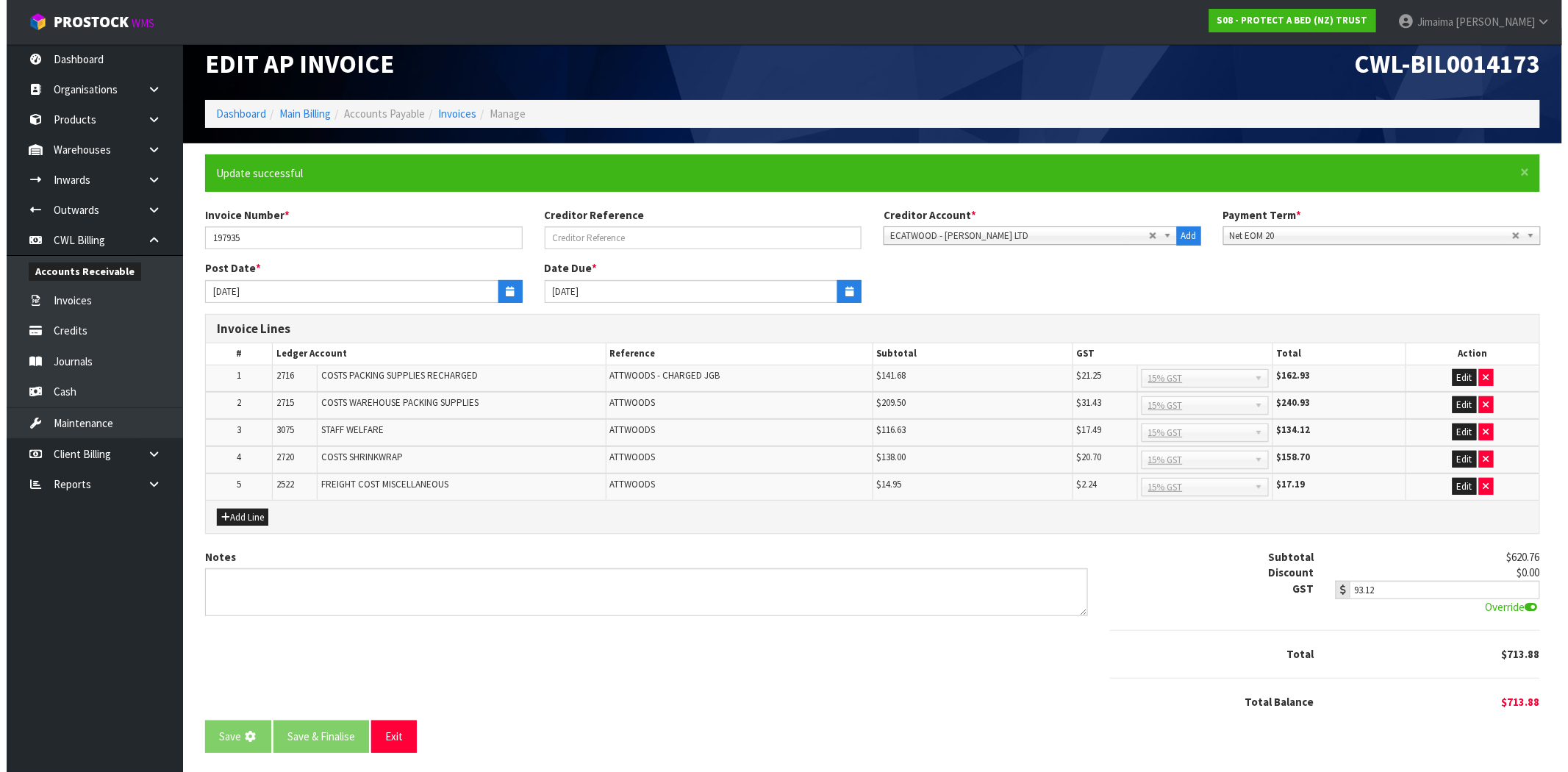
scroll to position [0, 0]
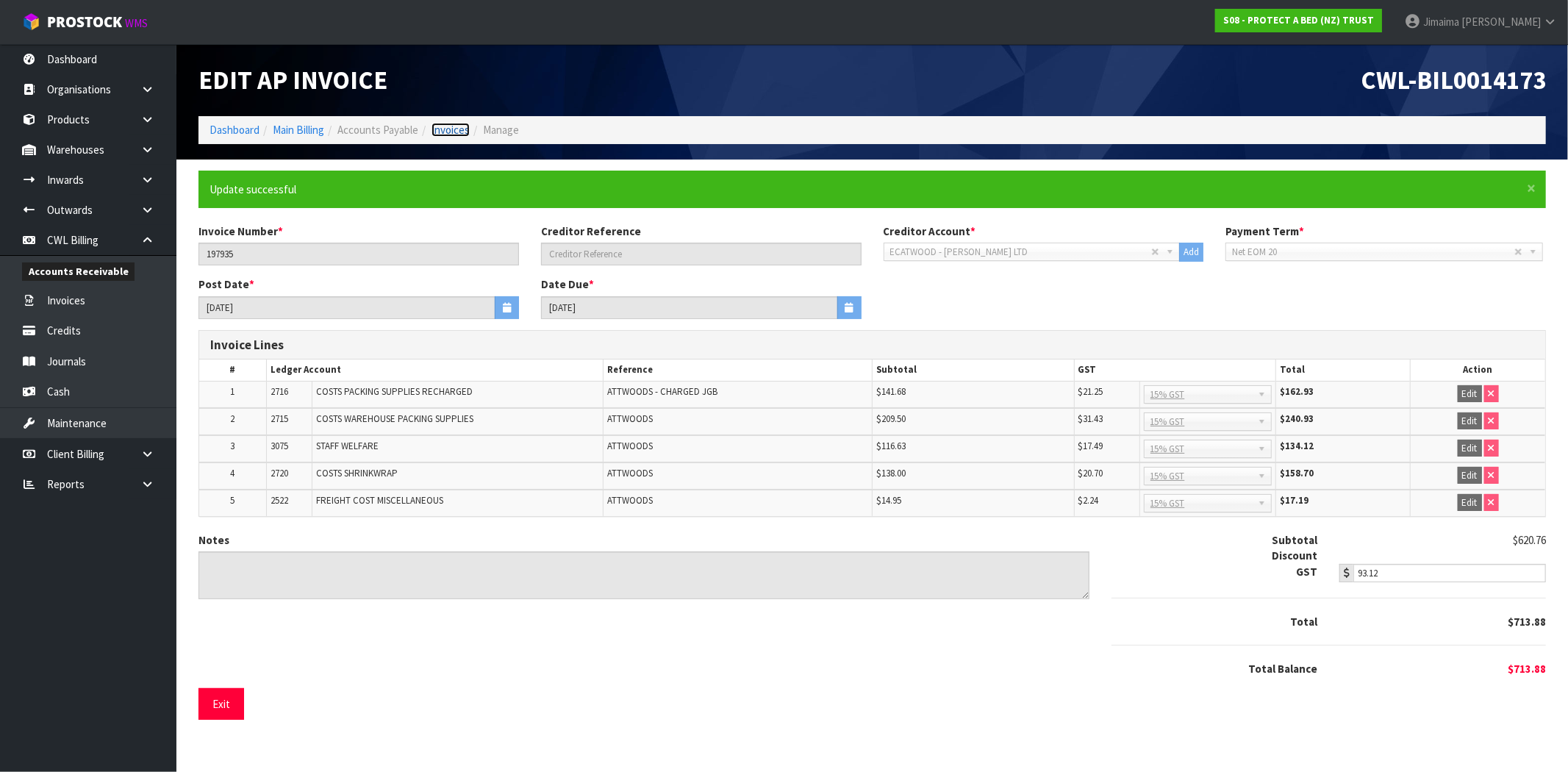
click at [453, 130] on link "Invoices" at bounding box center [451, 130] width 38 height 14
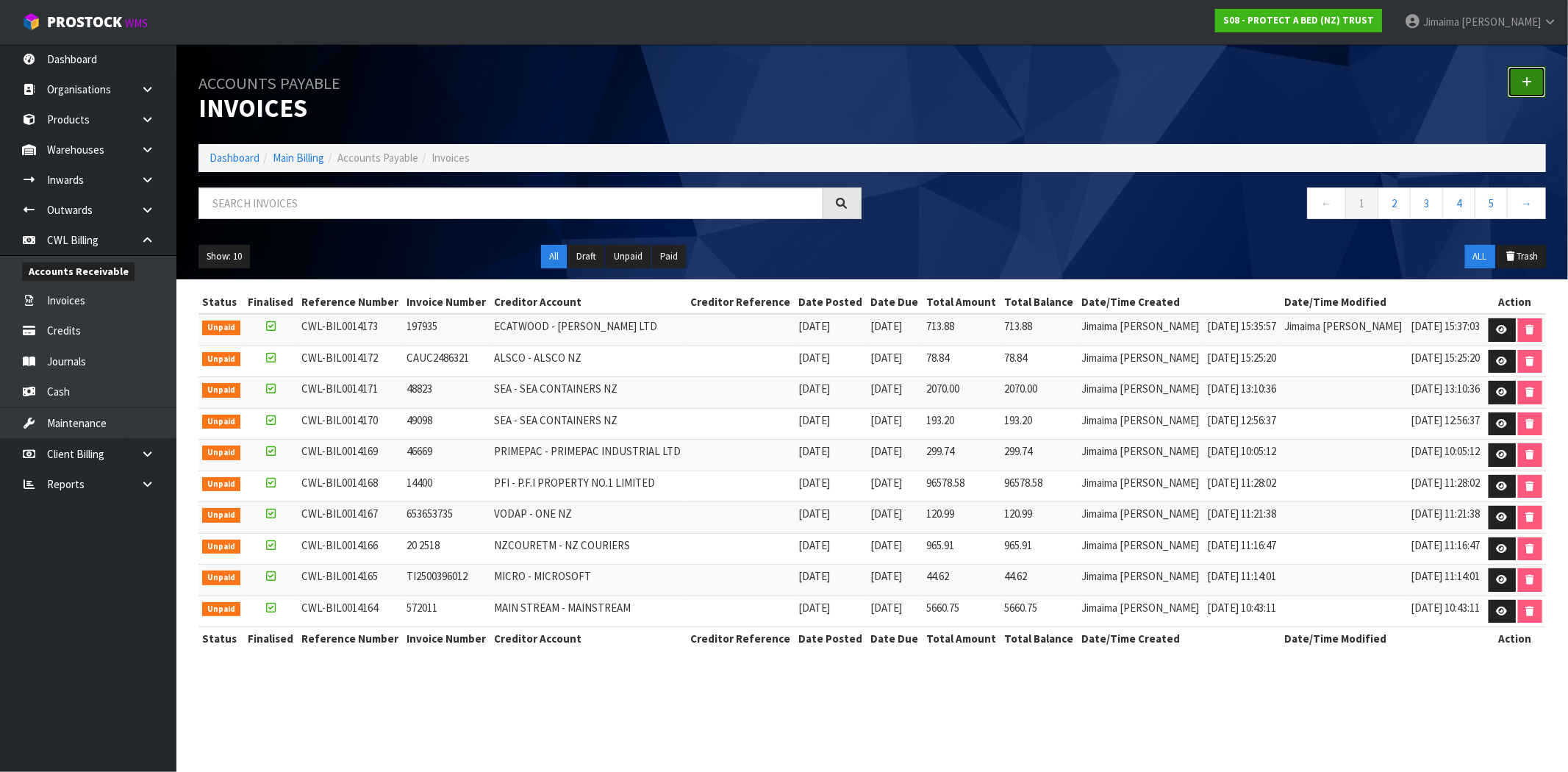
click at [1523, 76] on icon at bounding box center [1526, 82] width 10 height 11
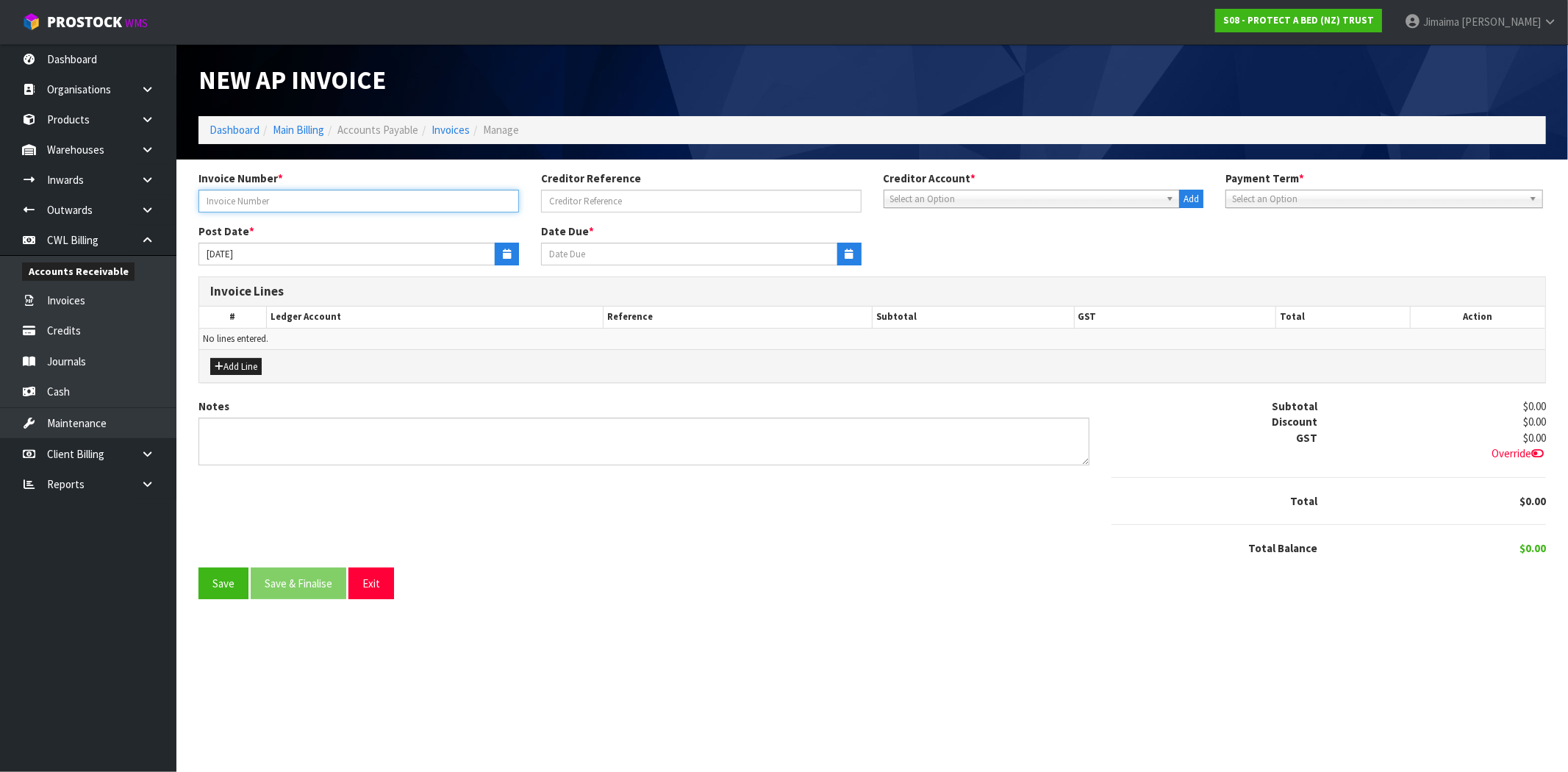
click at [274, 203] on input "text" at bounding box center [359, 201] width 321 height 23
type input "25-295790"
click at [512, 252] on button "button" at bounding box center [506, 254] width 25 height 23
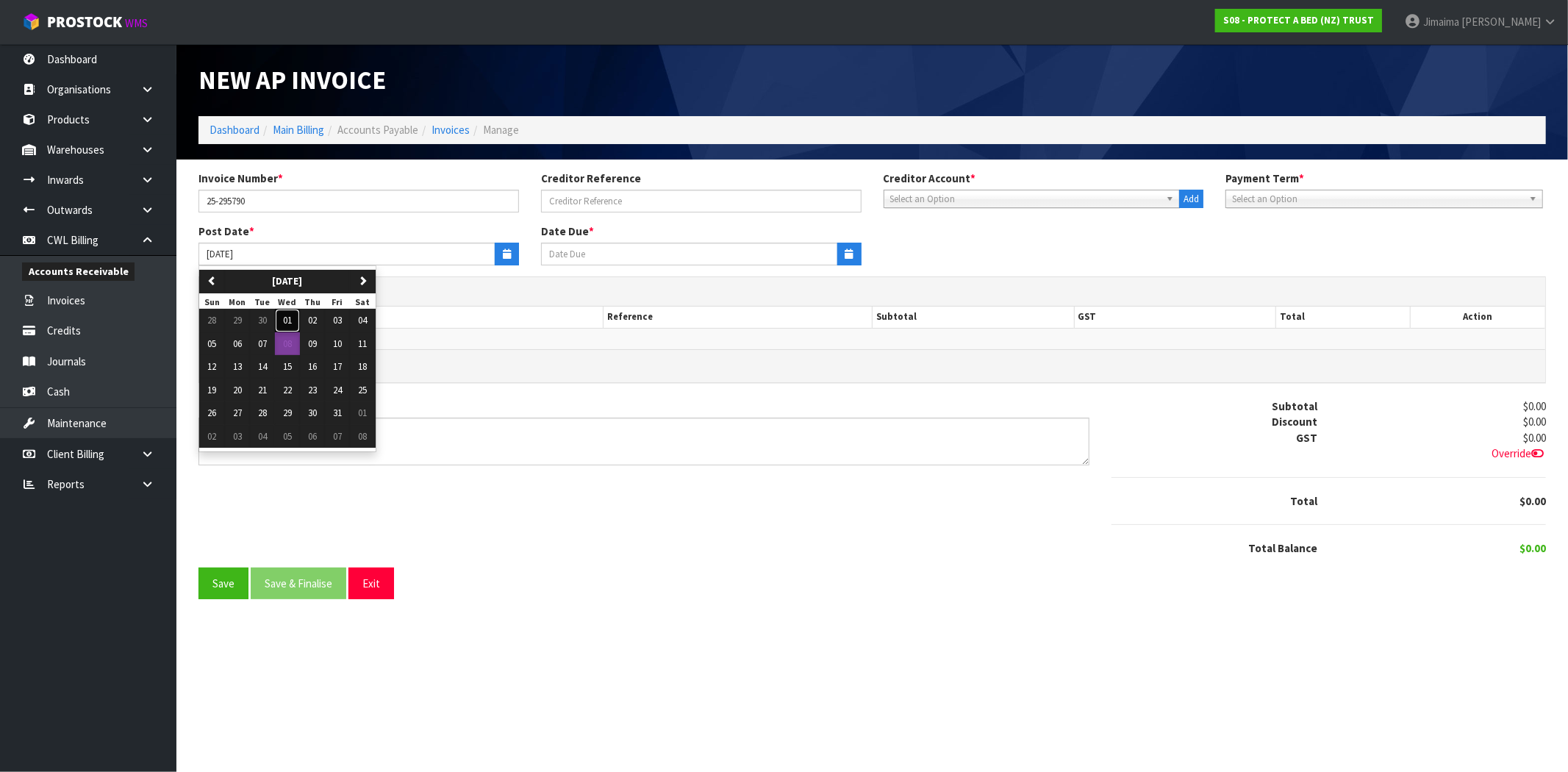
click at [286, 321] on span "01" at bounding box center [287, 320] width 9 height 13
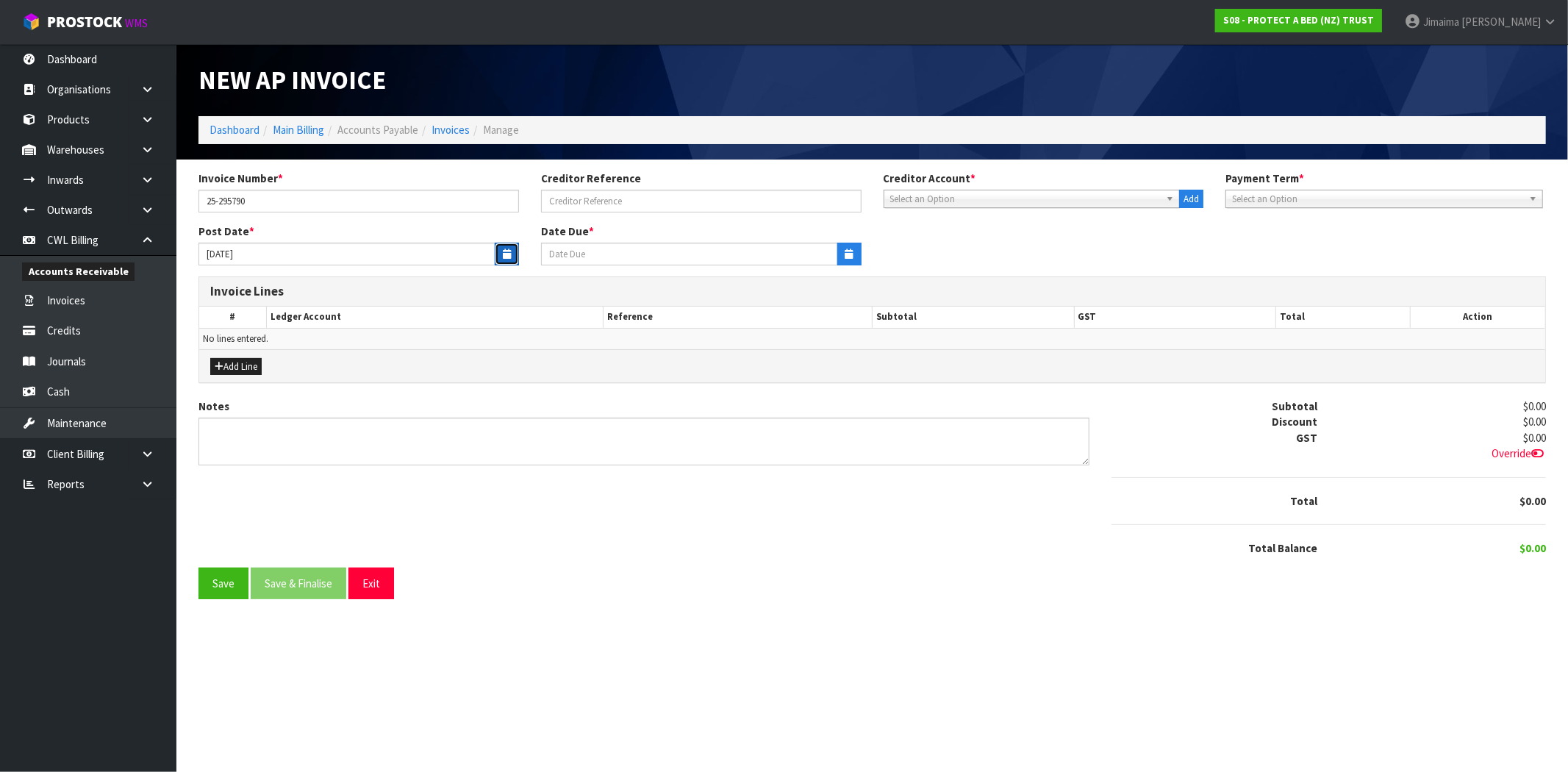
click at [517, 255] on button "button" at bounding box center [506, 254] width 25 height 23
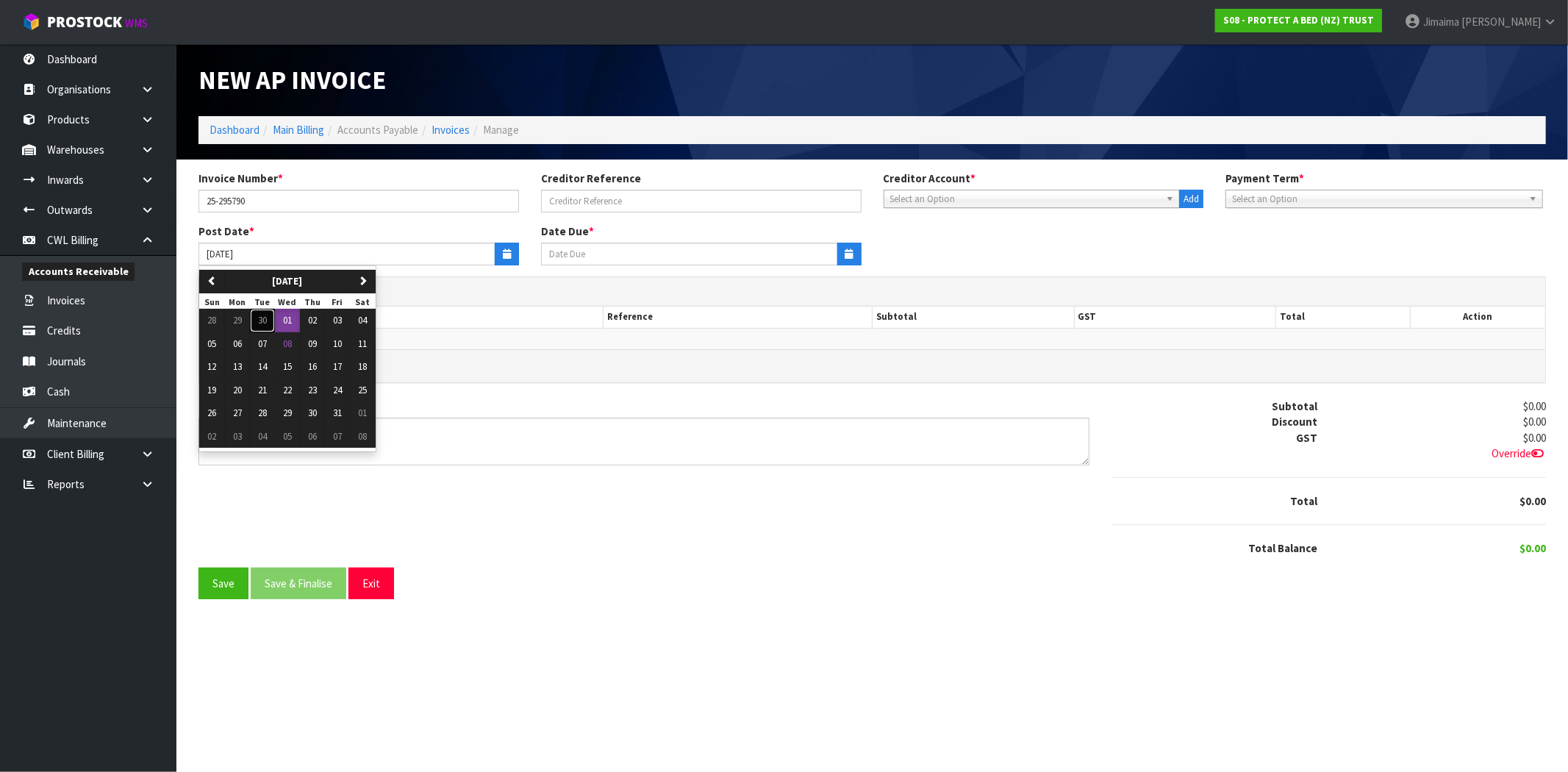
click at [265, 317] on span "30" at bounding box center [262, 320] width 9 height 13
type input "[DATE]"
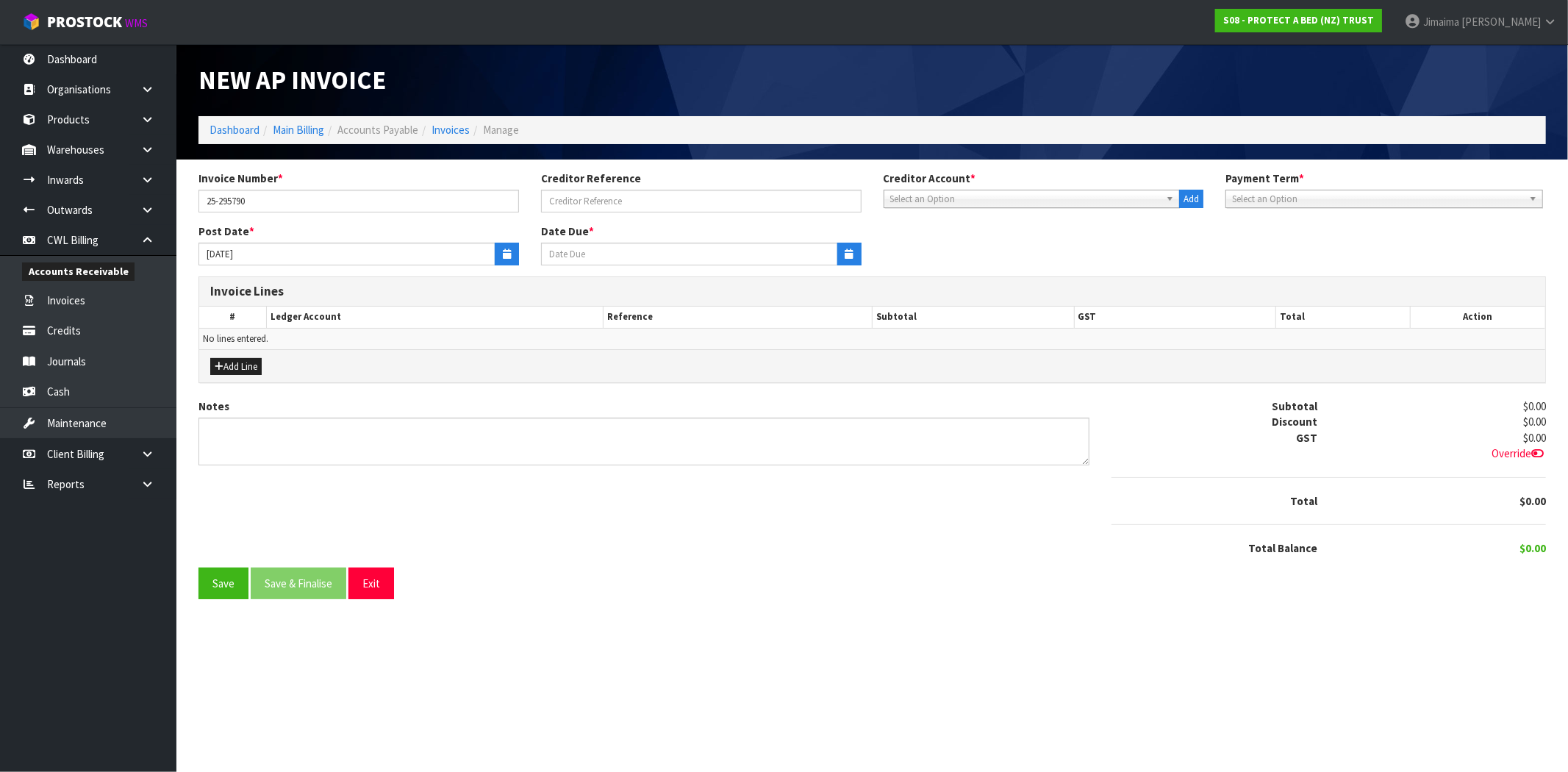
click at [970, 202] on span "Select an Option" at bounding box center [1025, 199] width 271 height 17
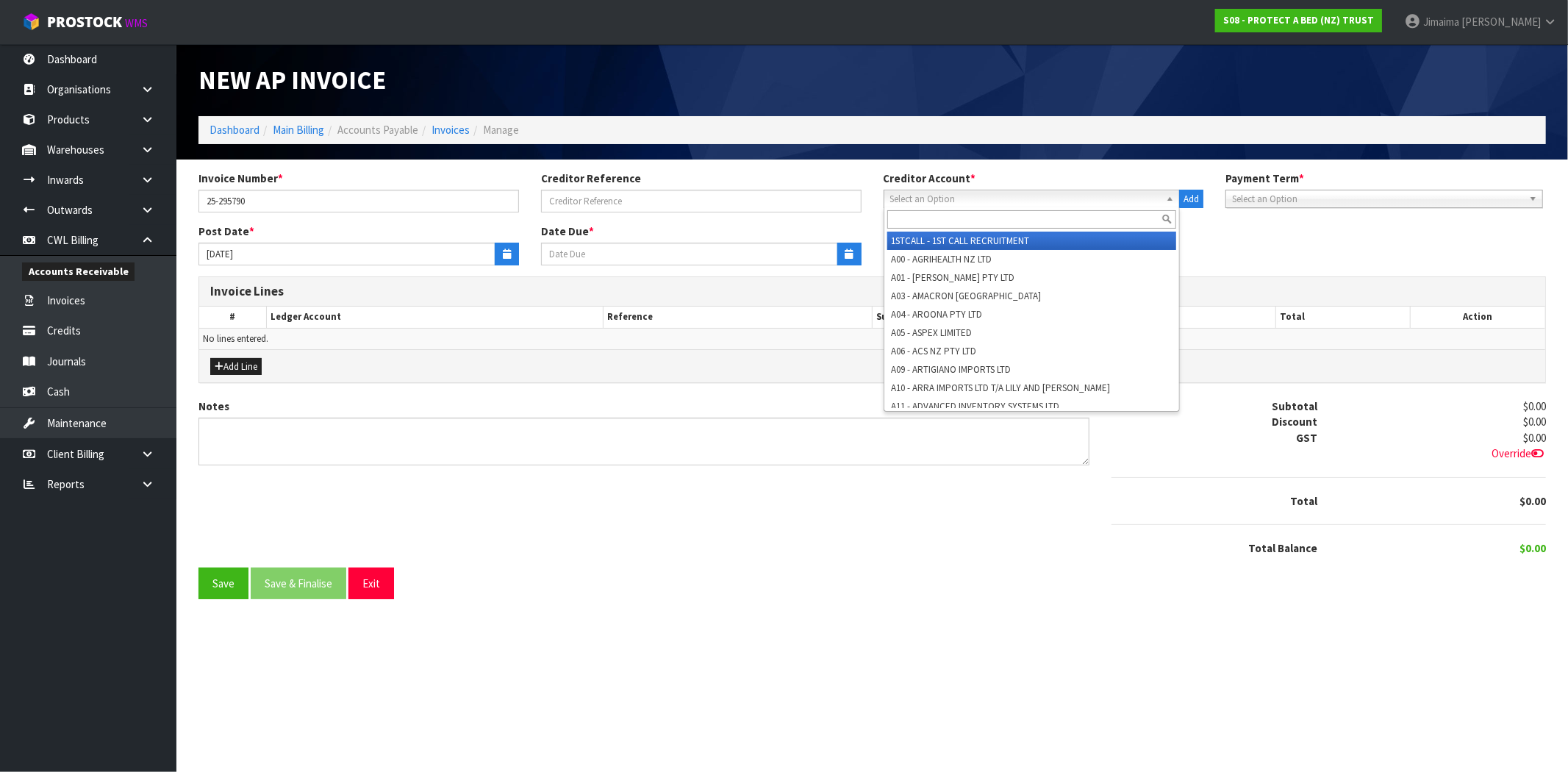
click at [958, 214] on input "text" at bounding box center [1032, 219] width 290 height 18
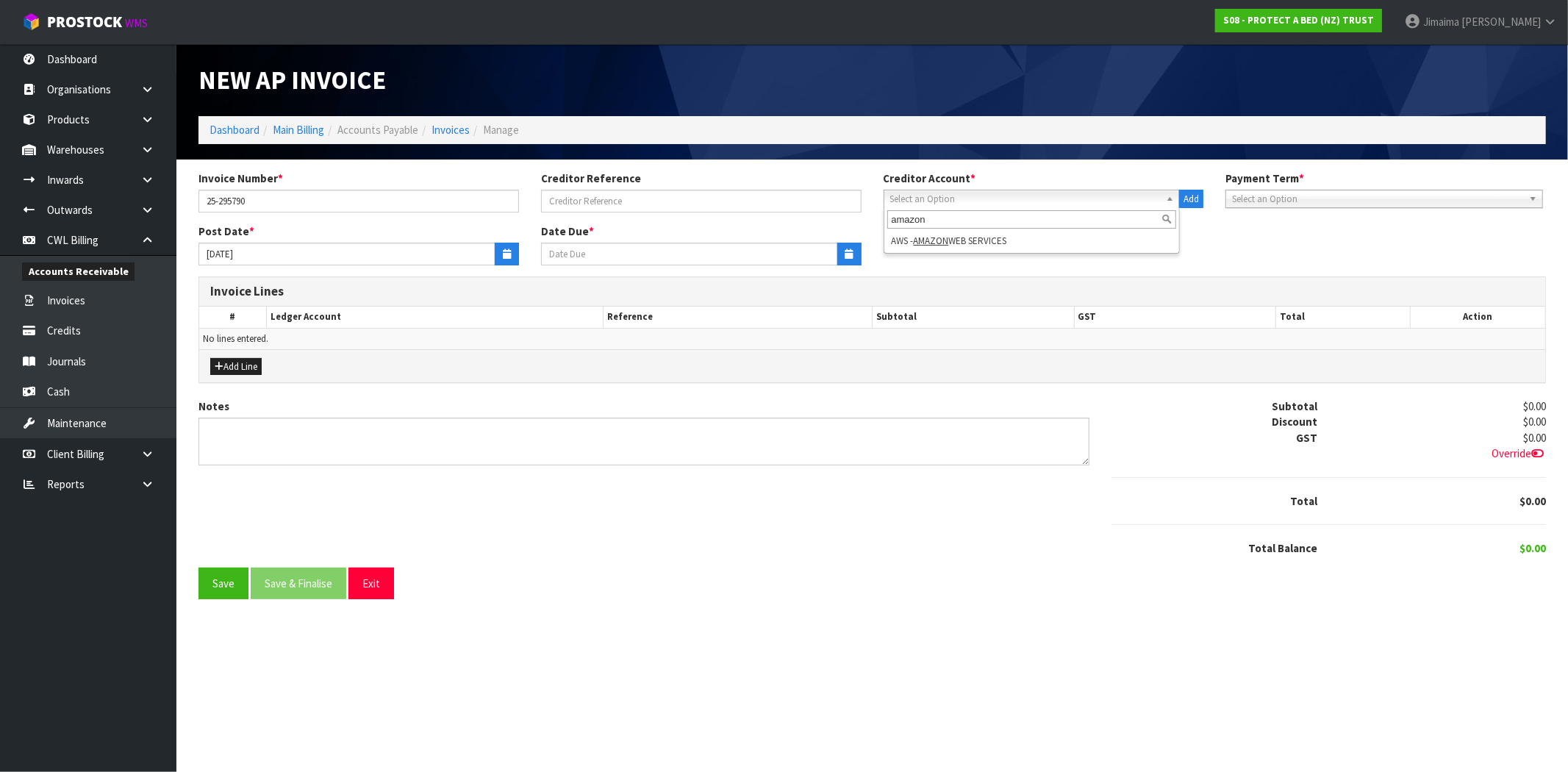
type input "amazon"
click at [963, 243] on li "AWS - AMAZON WEB SERVICES" at bounding box center [1032, 240] width 290 height 18
type input "[DATE]"
click at [219, 362] on icon "button" at bounding box center [218, 367] width 9 height 10
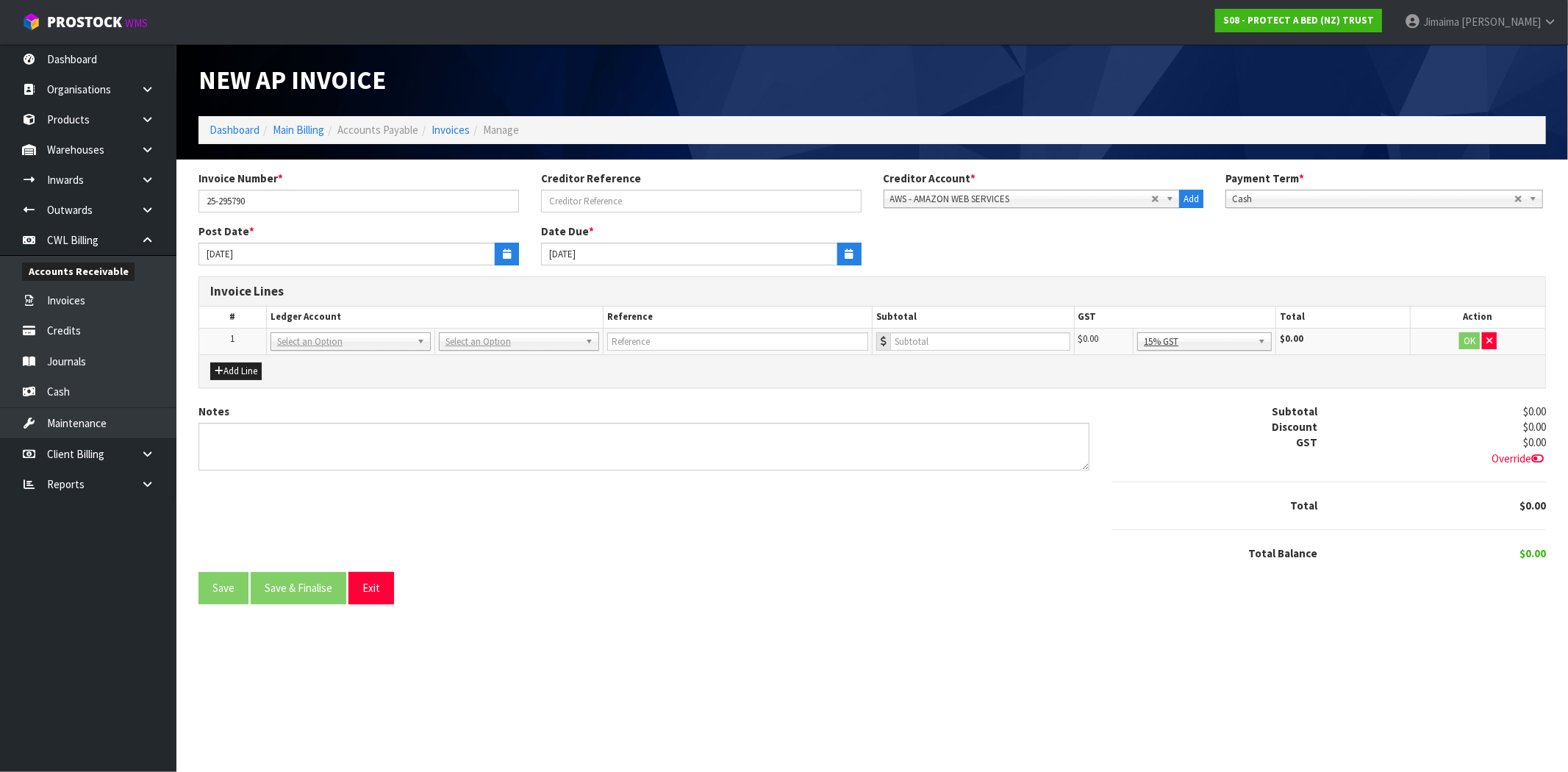
click at [288, 351] on td "01-1001 01-1002 01-1010 01-1015 01-1017 01-1018 01-1019 01-1020 01-1021 01-1022…" at bounding box center [351, 340] width 168 height 26
drag, startPoint x: 293, startPoint y: 355, endPoint x: 293, endPoint y: 365, distance: 10.0
click at [293, 357] on input "text" at bounding box center [350, 362] width 153 height 18
paste input "01-3530"
type input "01-3530"
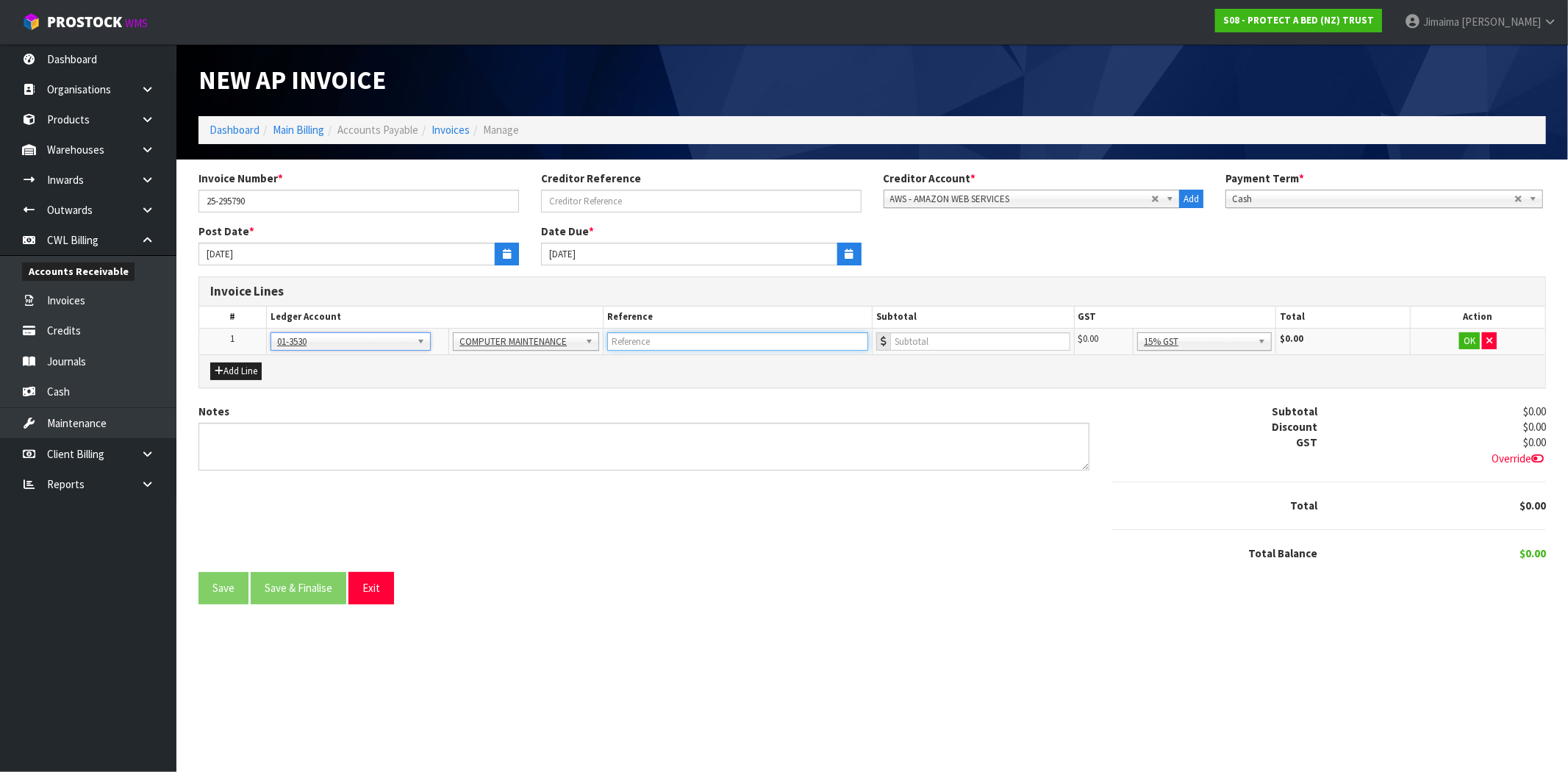
click at [631, 344] on input "text" at bounding box center [737, 341] width 261 height 18
paste input "AWS"
type input "AWS"
click at [963, 339] on input "number" at bounding box center [980, 341] width 180 height 18
type input "566.86"
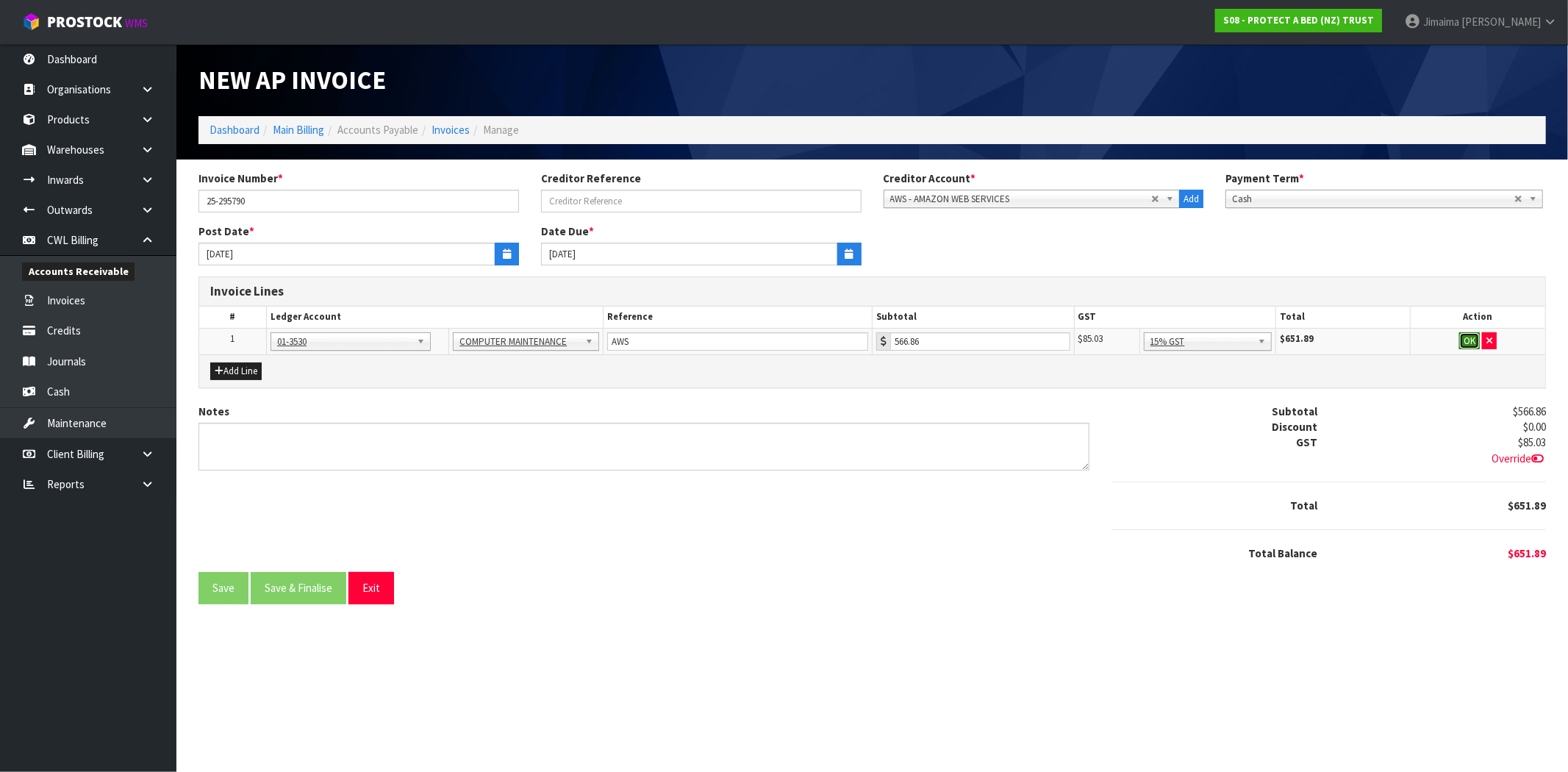
click at [1463, 342] on button "OK" at bounding box center [1469, 341] width 21 height 17
click at [226, 578] on button "Save" at bounding box center [223, 588] width 50 height 32
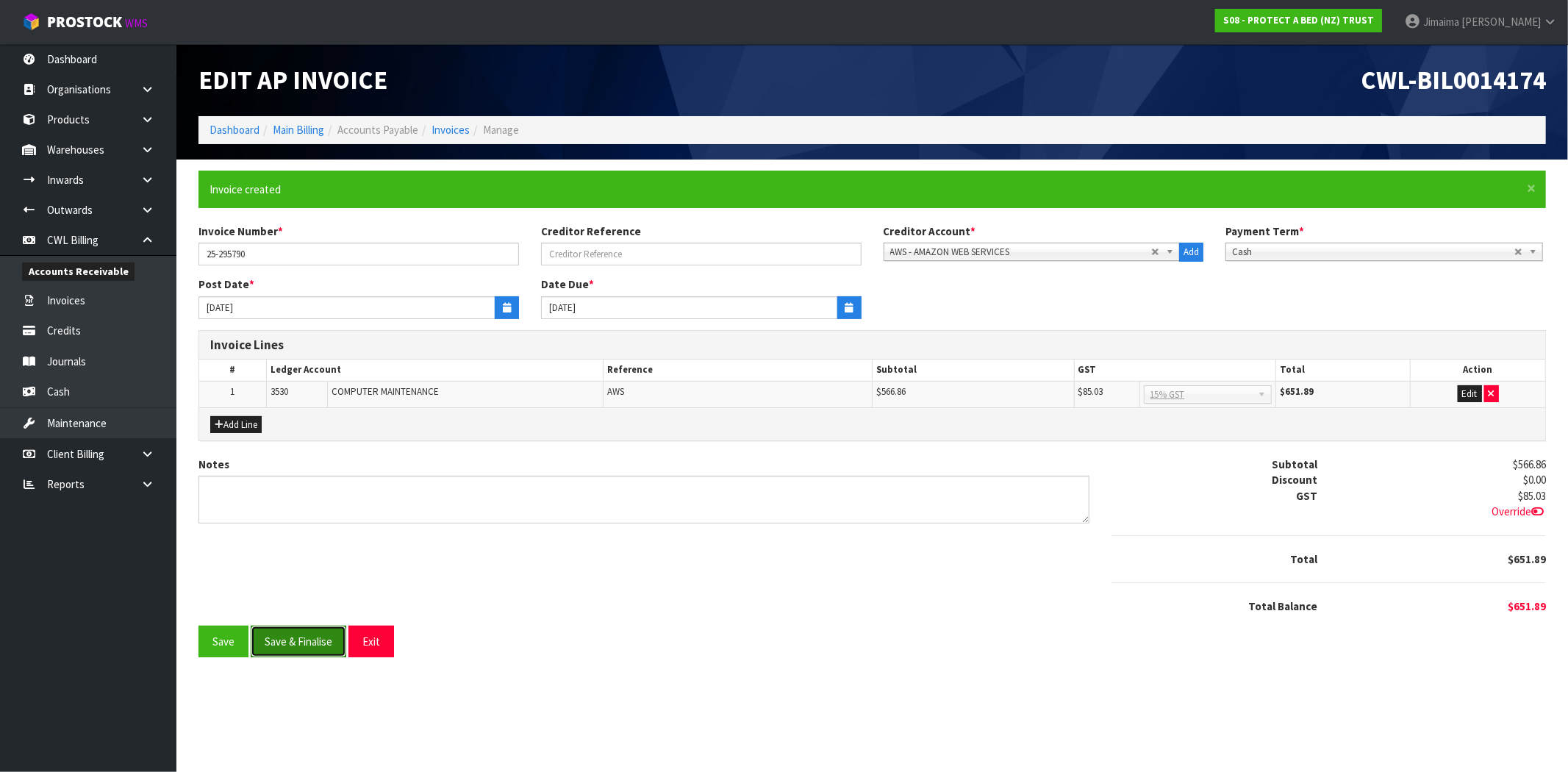
click at [285, 642] on button "Save & Finalise" at bounding box center [298, 641] width 95 height 32
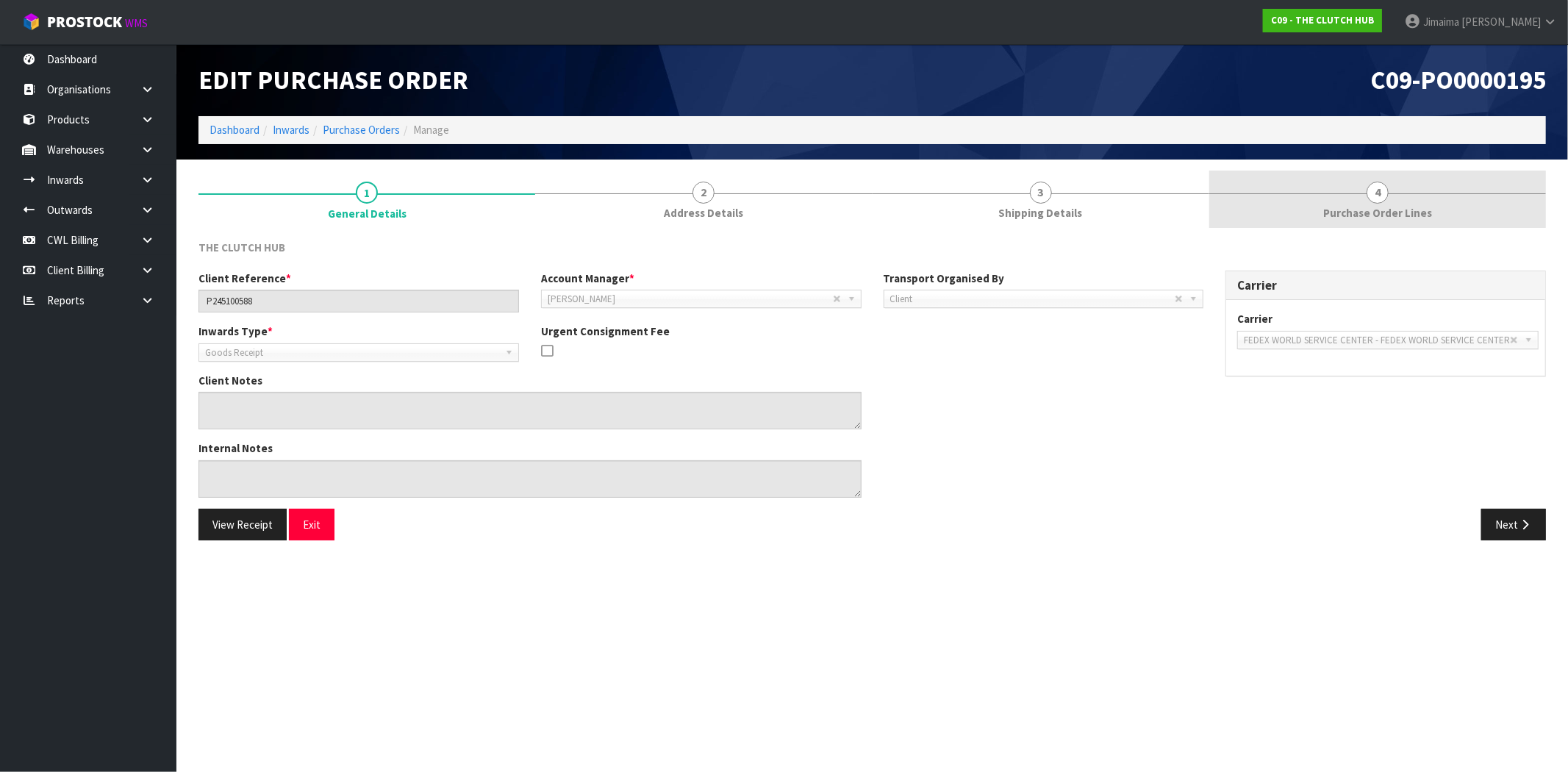
click at [1339, 202] on link "4 Purchase Order Lines" at bounding box center [1378, 199] width 336 height 58
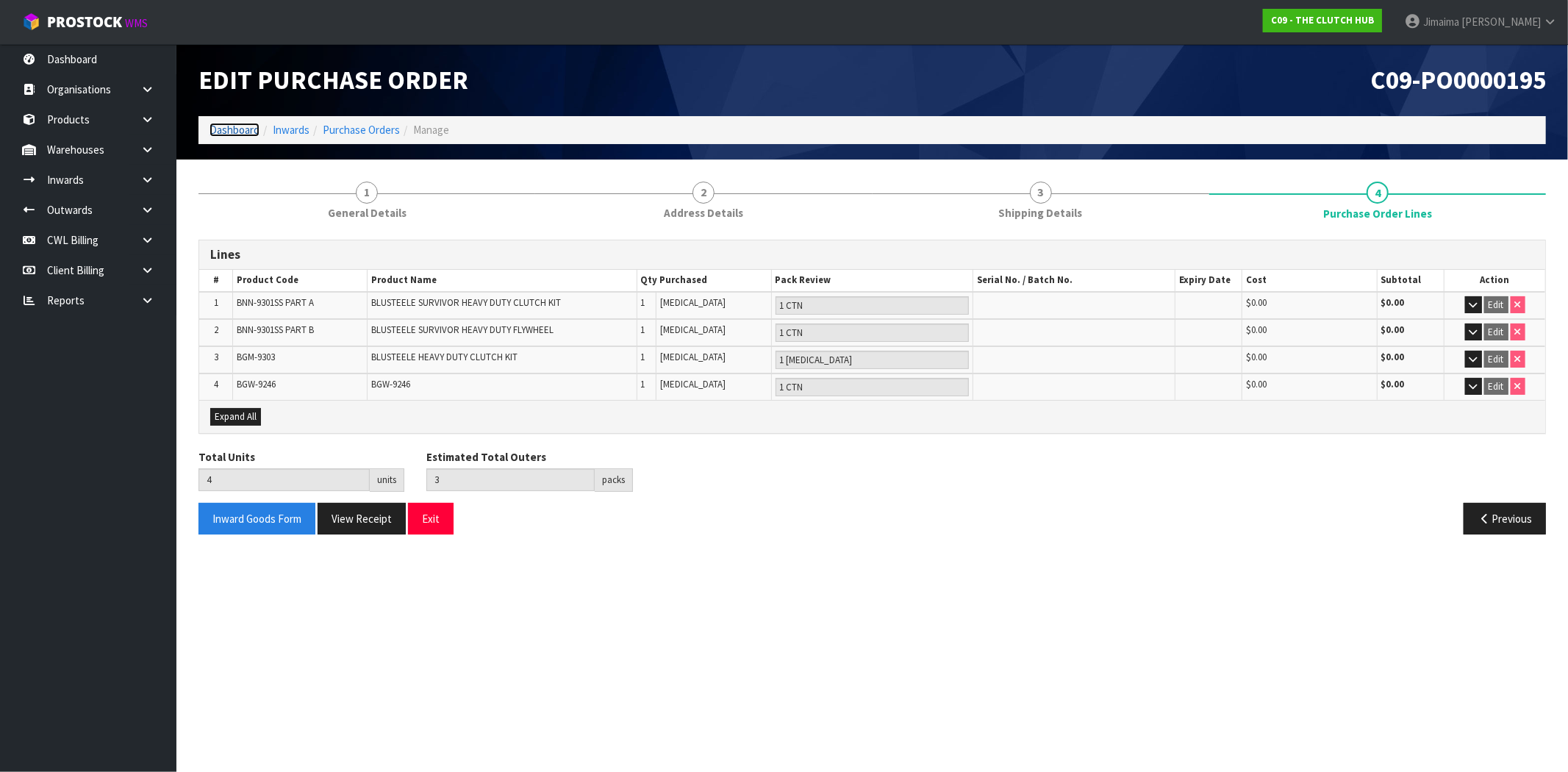
click at [225, 129] on link "Dashboard" at bounding box center [234, 130] width 50 height 14
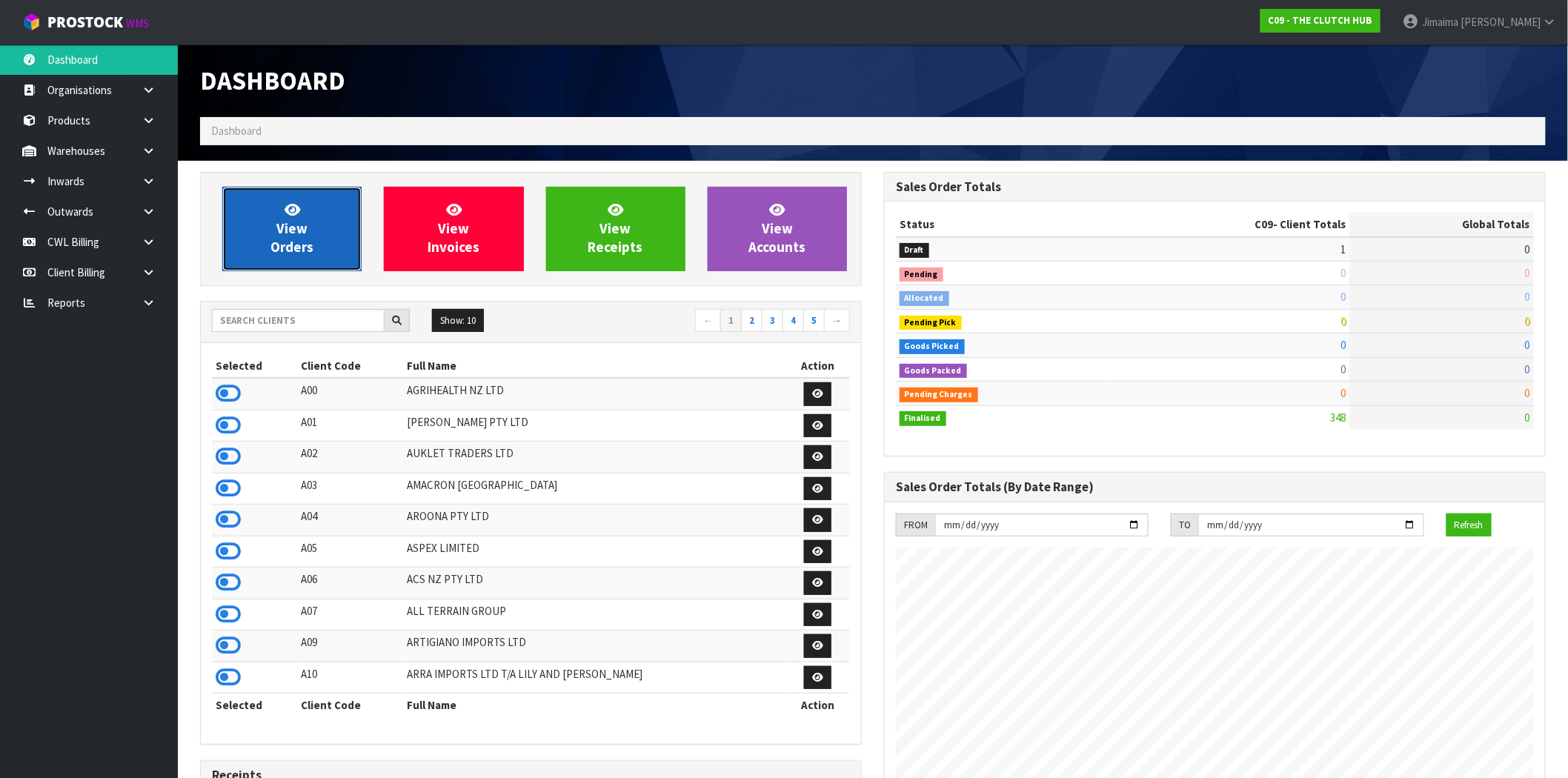
click at [295, 219] on span "View Orders" at bounding box center [292, 228] width 43 height 55
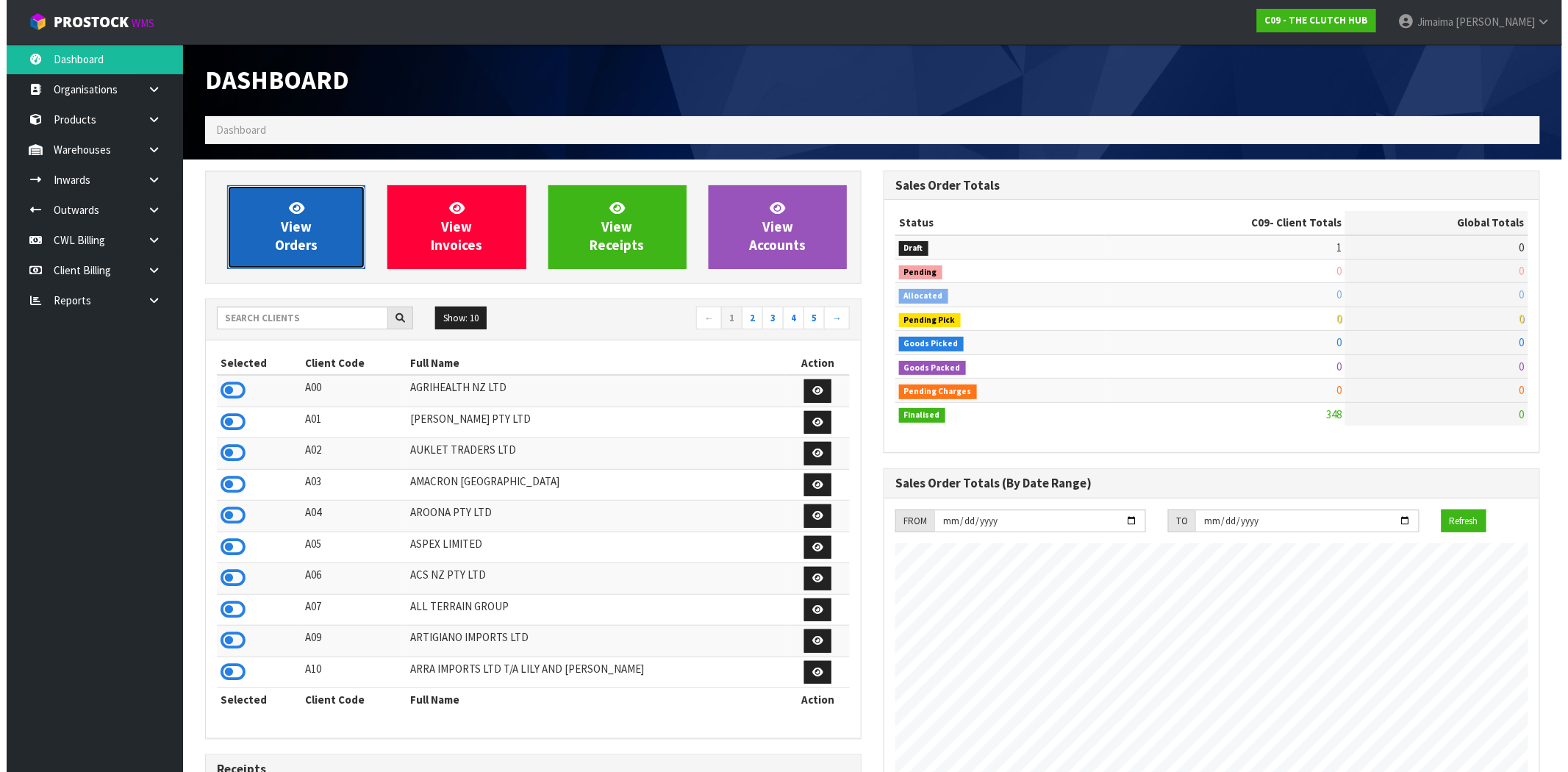
scroll to position [1041, 678]
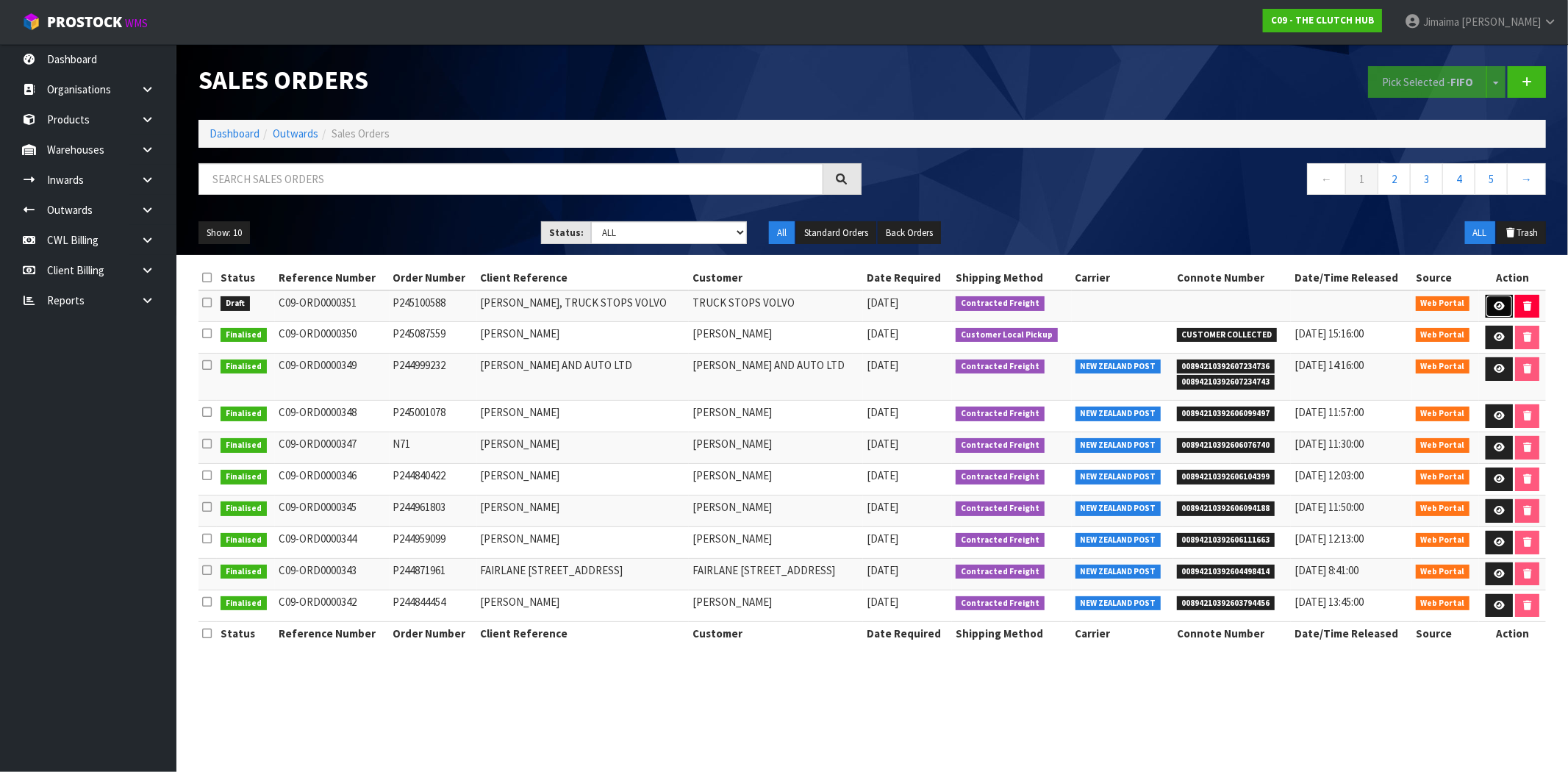
click at [1497, 304] on icon at bounding box center [1499, 306] width 11 height 10
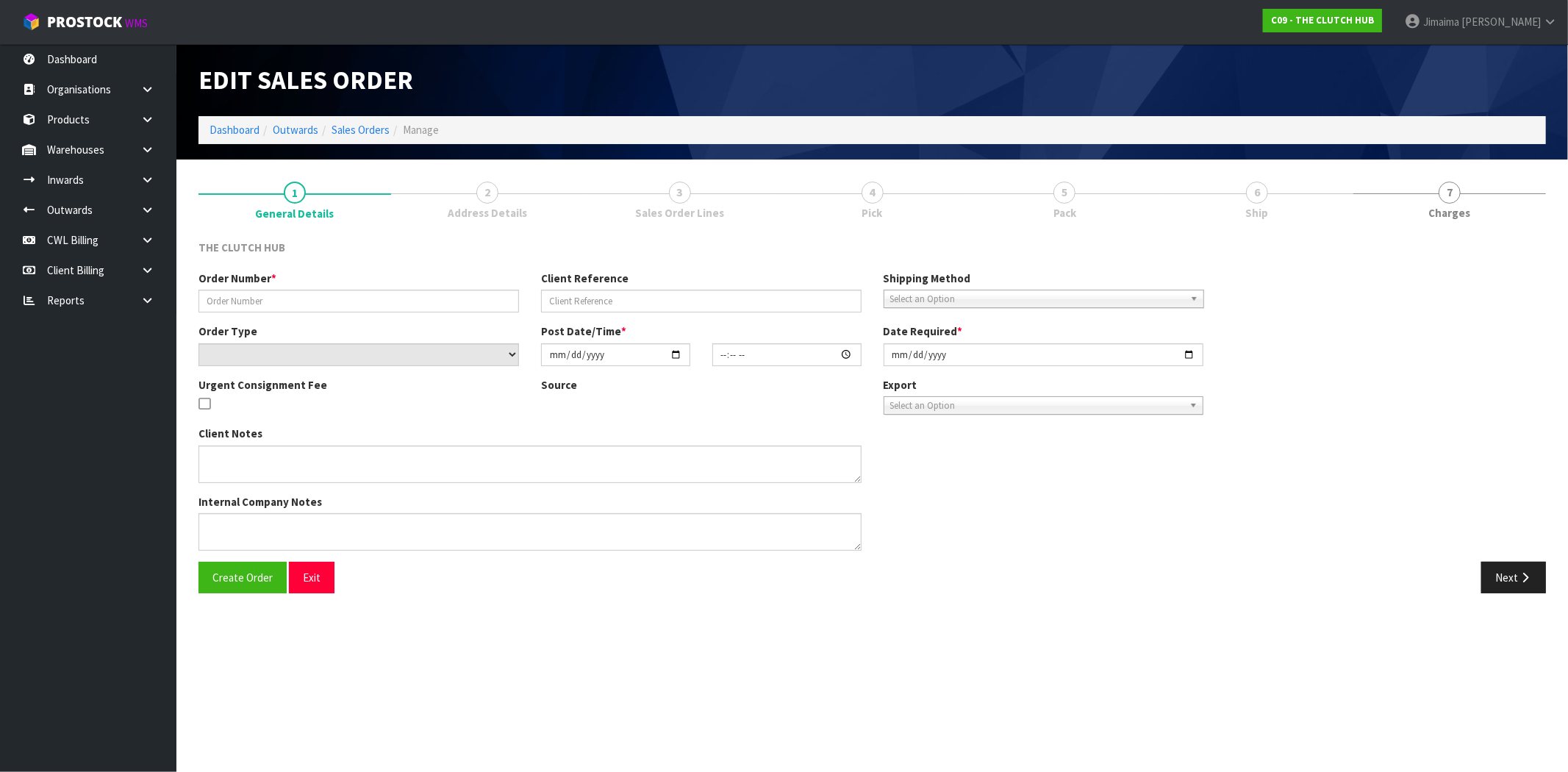
type input "P245100588"
type input "[PERSON_NAME], TRUCK STOPS VOLVO"
select select "number:0"
type input "[DATE]"
type input "00:29:00.000"
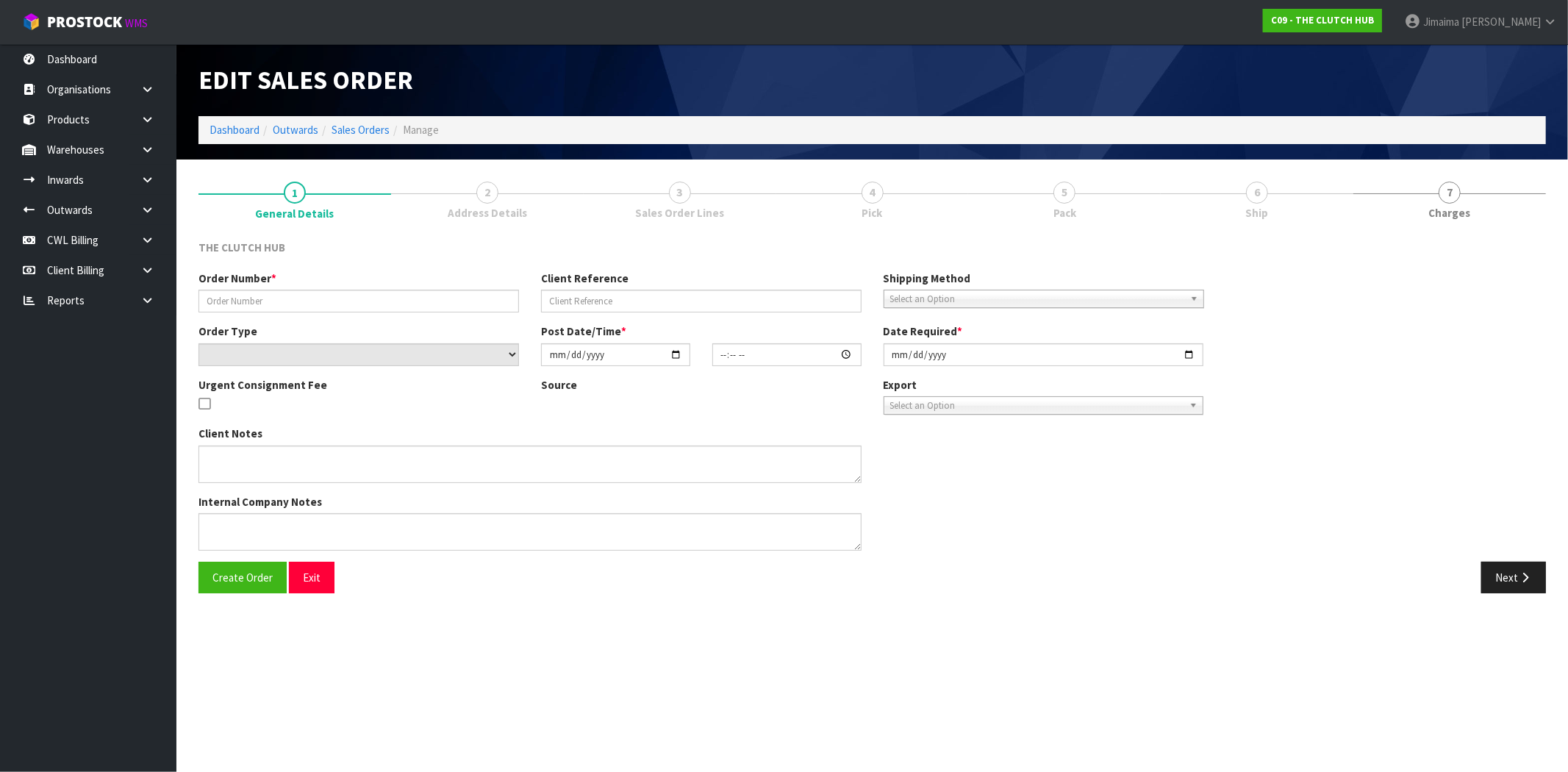
type input "[DATE]"
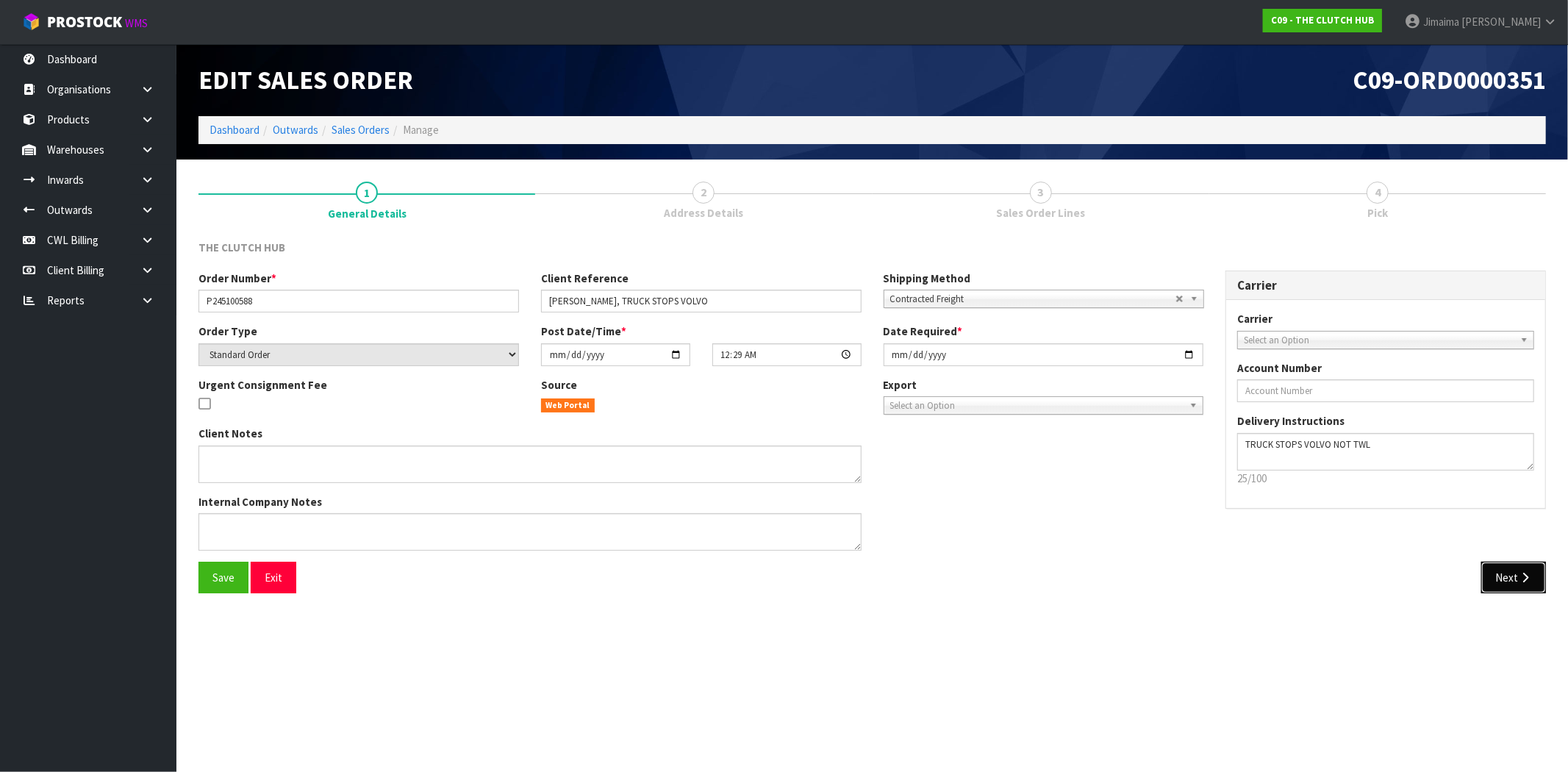
click at [1518, 572] on icon "button" at bounding box center [1525, 578] width 14 height 11
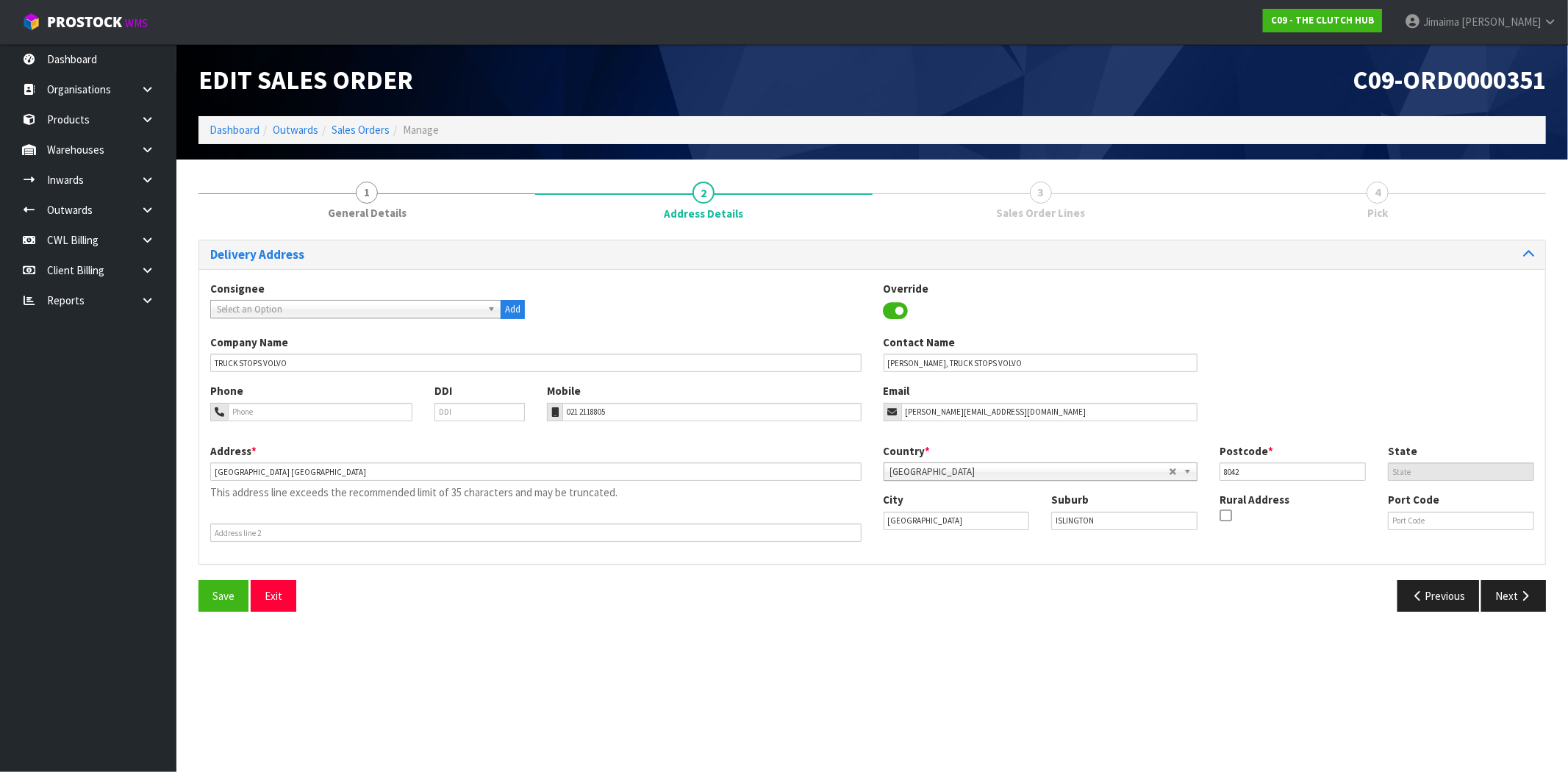
click at [1514, 574] on div "Delivery Address Consignee 000001.BAY MECHANICS - BAY MECHANICS 000001A - BRAKE…" at bounding box center [872, 431] width 1347 height 383
click at [1505, 601] on button "Next" at bounding box center [1513, 596] width 65 height 32
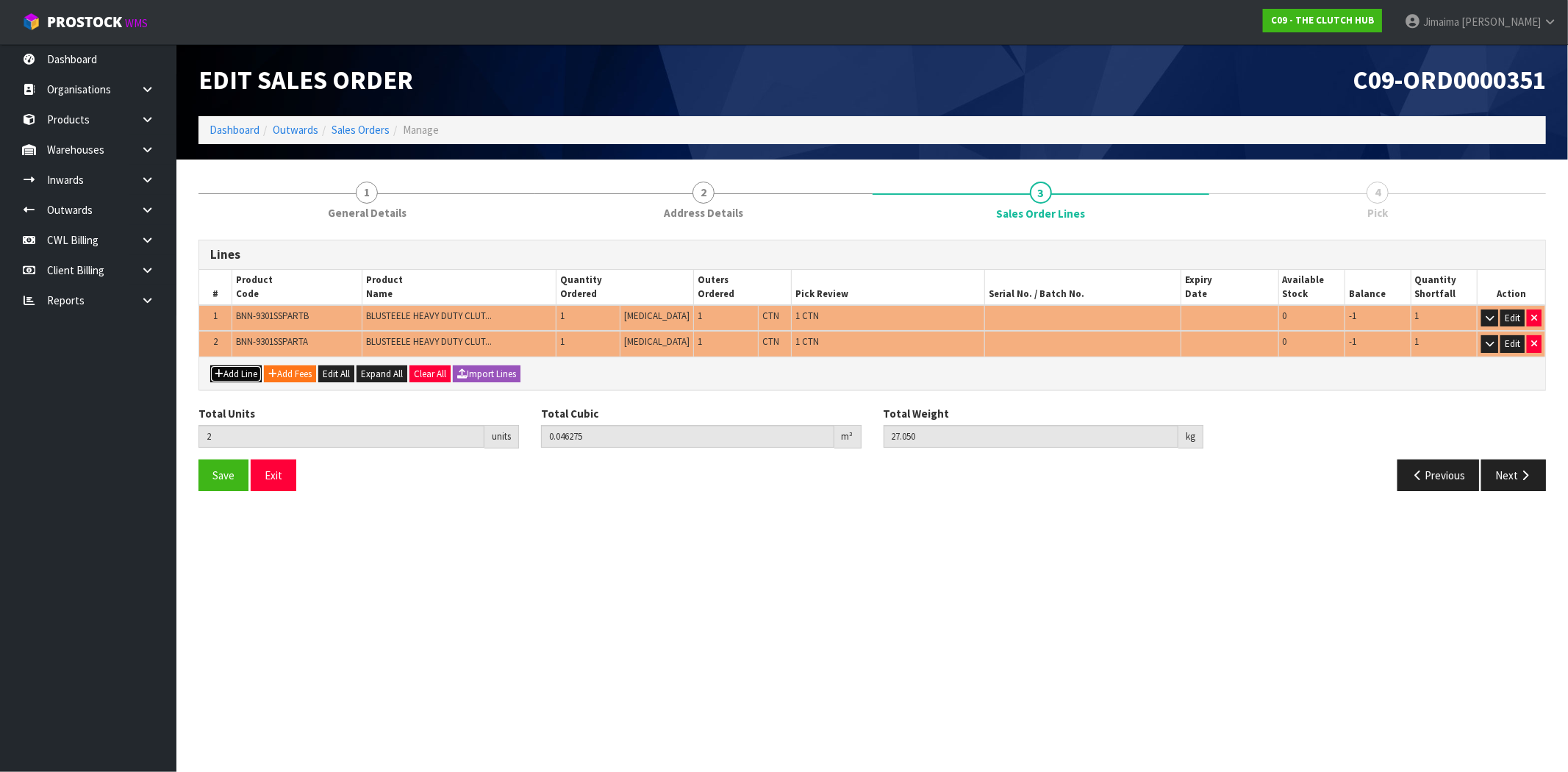
click at [215, 373] on icon "button" at bounding box center [218, 374] width 9 height 10
type input "0"
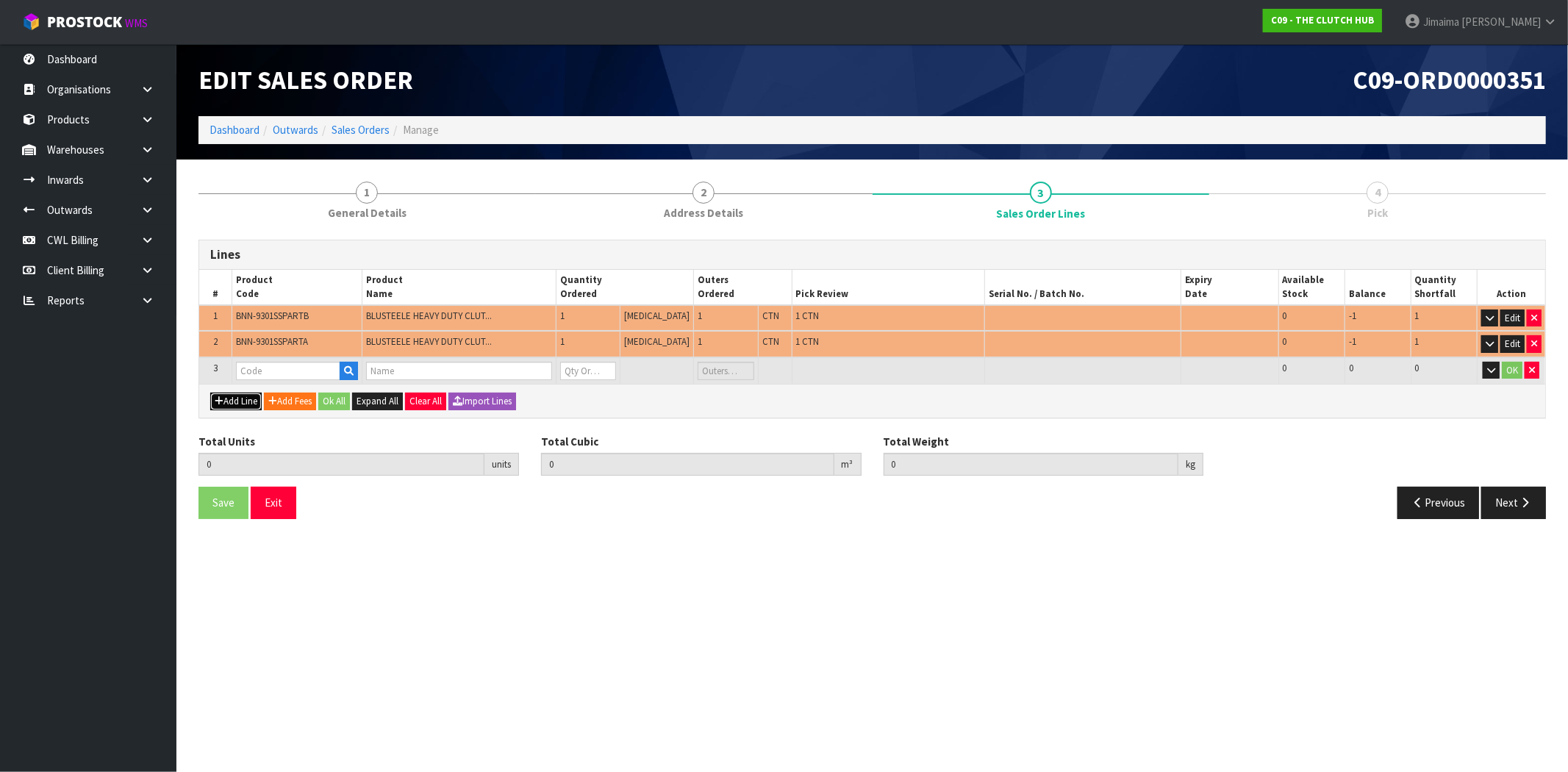
click at [225, 399] on button "Add Line" at bounding box center [236, 401] width 52 height 17
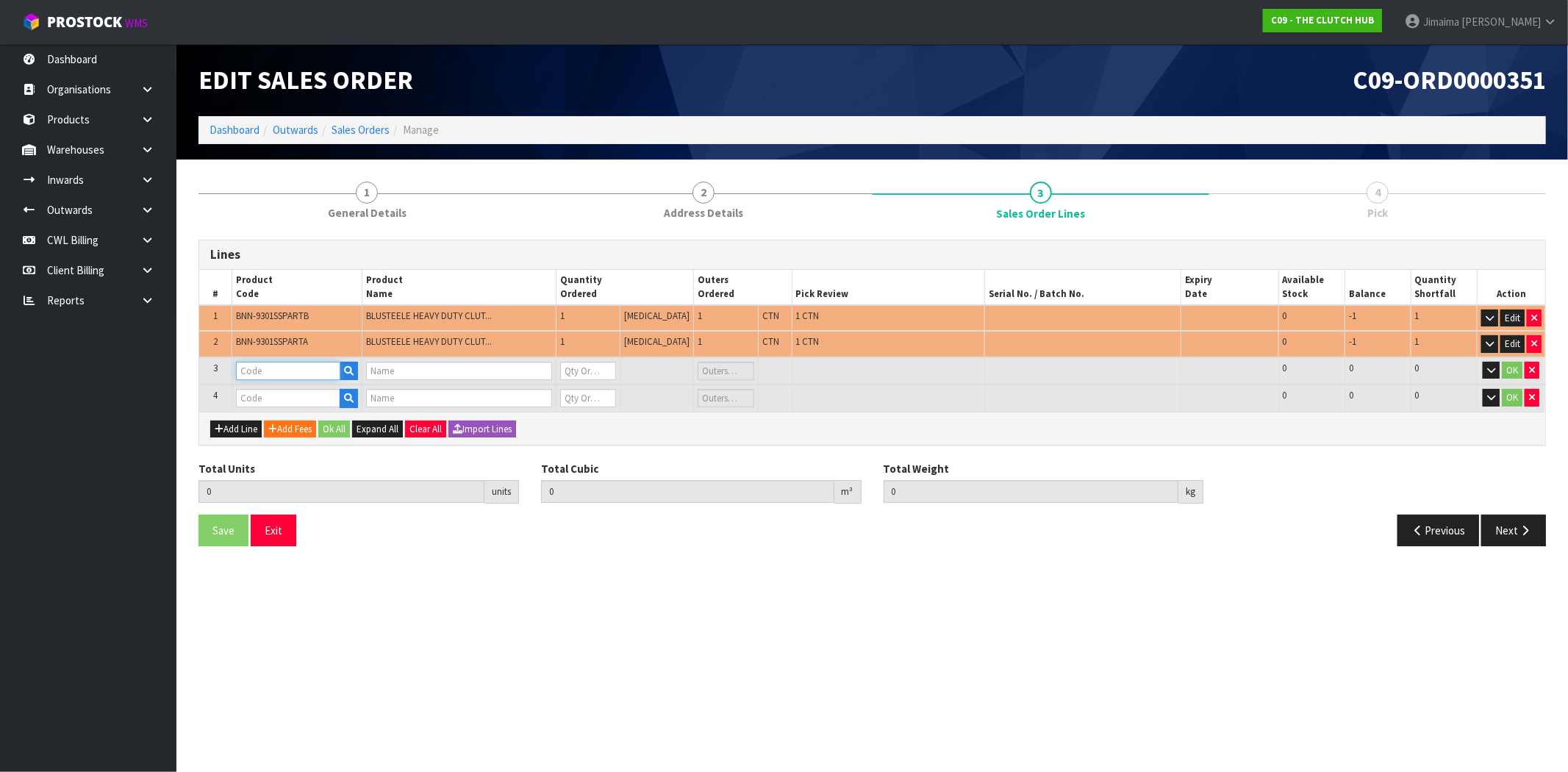
click at [298, 375] on input "text" at bounding box center [288, 371] width 105 height 18
paste input "BNN-9301SS PART B"
type input "BNN-9301SS PART B"
type input "BLUSTEELE SURVIVOR HEAVY DUTY FLYWHEEL"
type input "0"
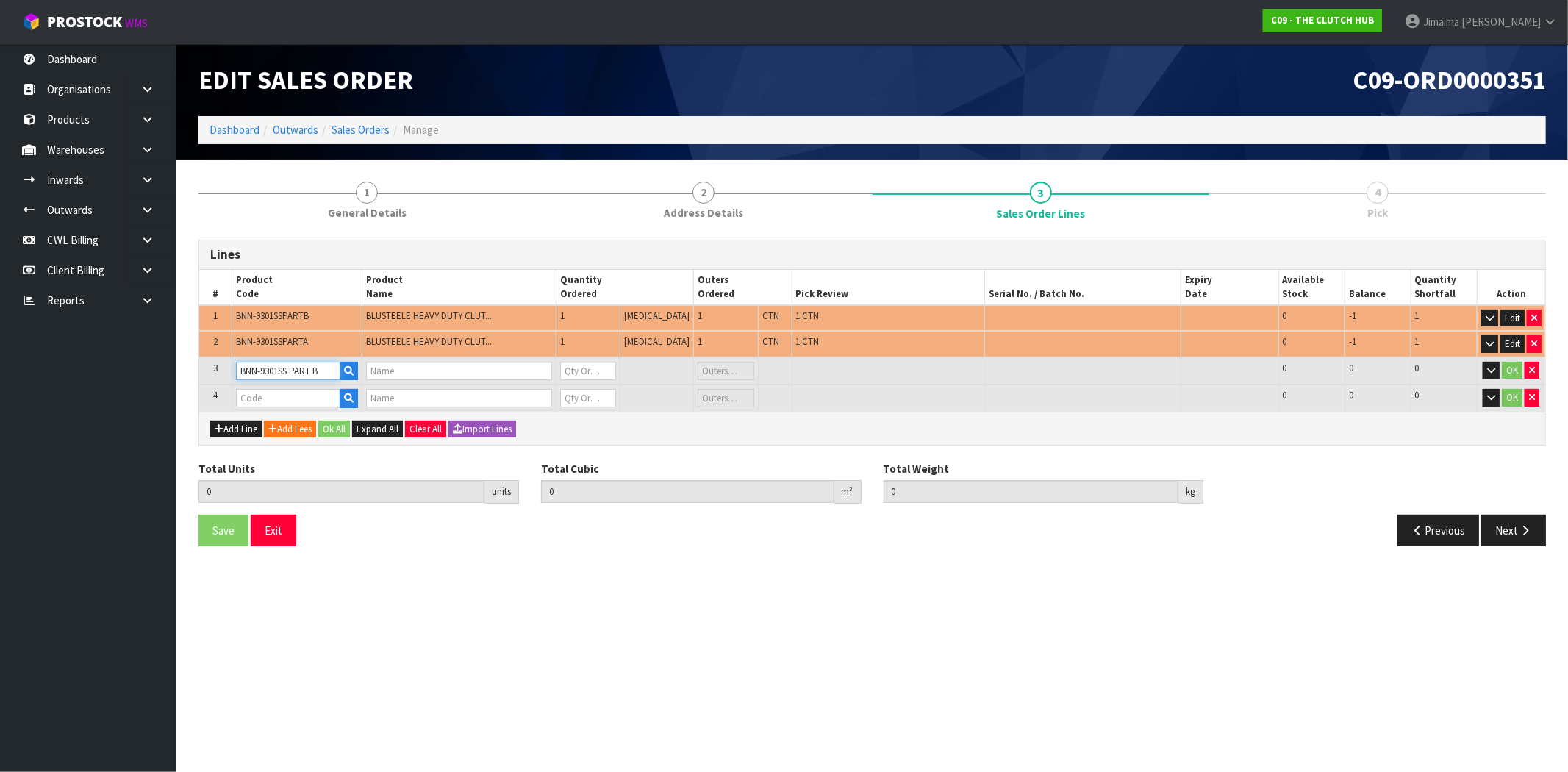
type input "0"
type input "BNN-9301SS PART B"
click at [302, 335] on span "BNN-9301SSPARTA" at bounding box center [271, 341] width 72 height 13
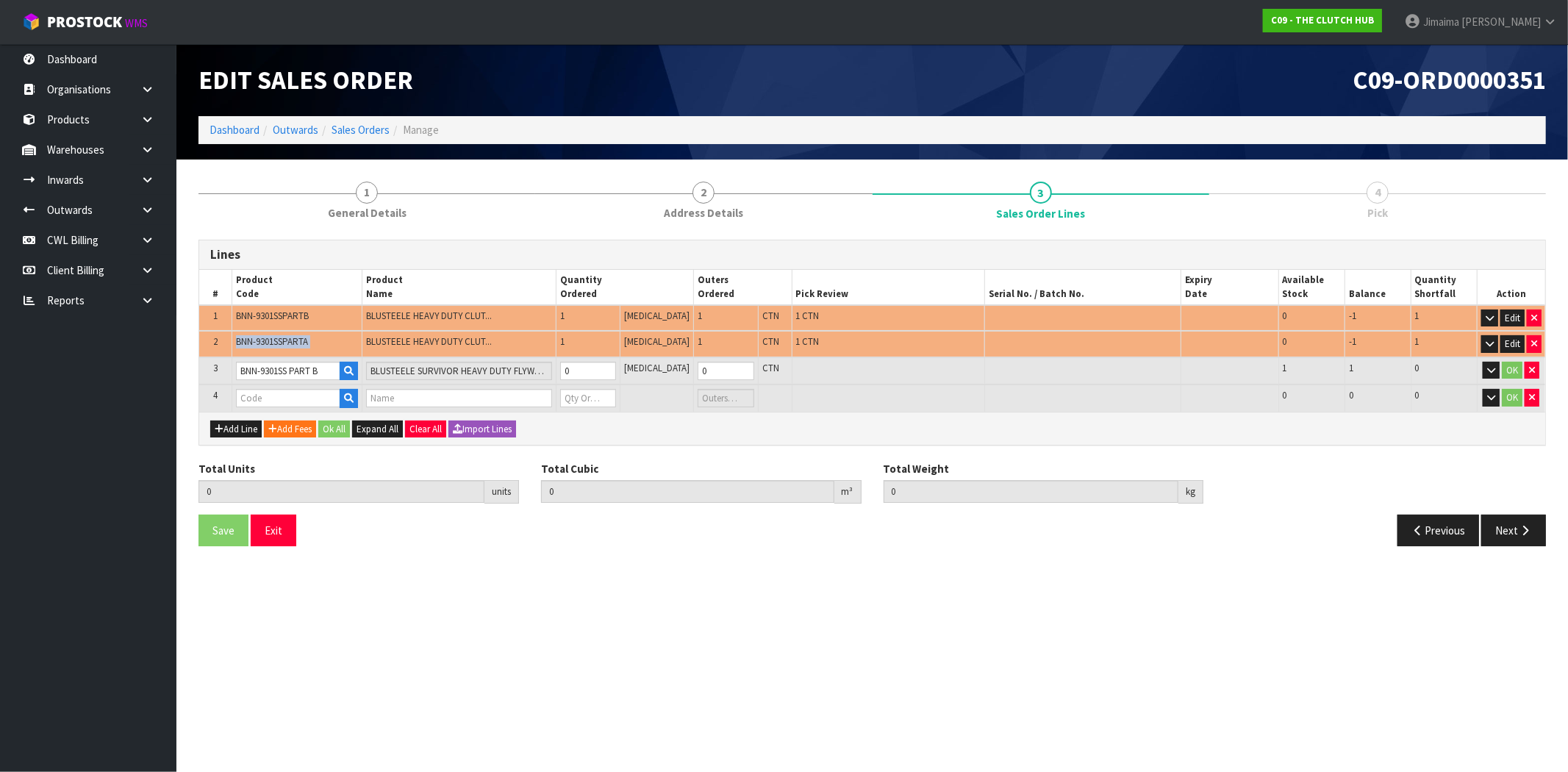
copy tr "BNN-9301SSPARTA"
click at [259, 389] on input "text" at bounding box center [288, 398] width 105 height 18
click at [1117, 361] on td at bounding box center [1082, 371] width 196 height 28
click at [886, 360] on td at bounding box center [888, 371] width 193 height 28
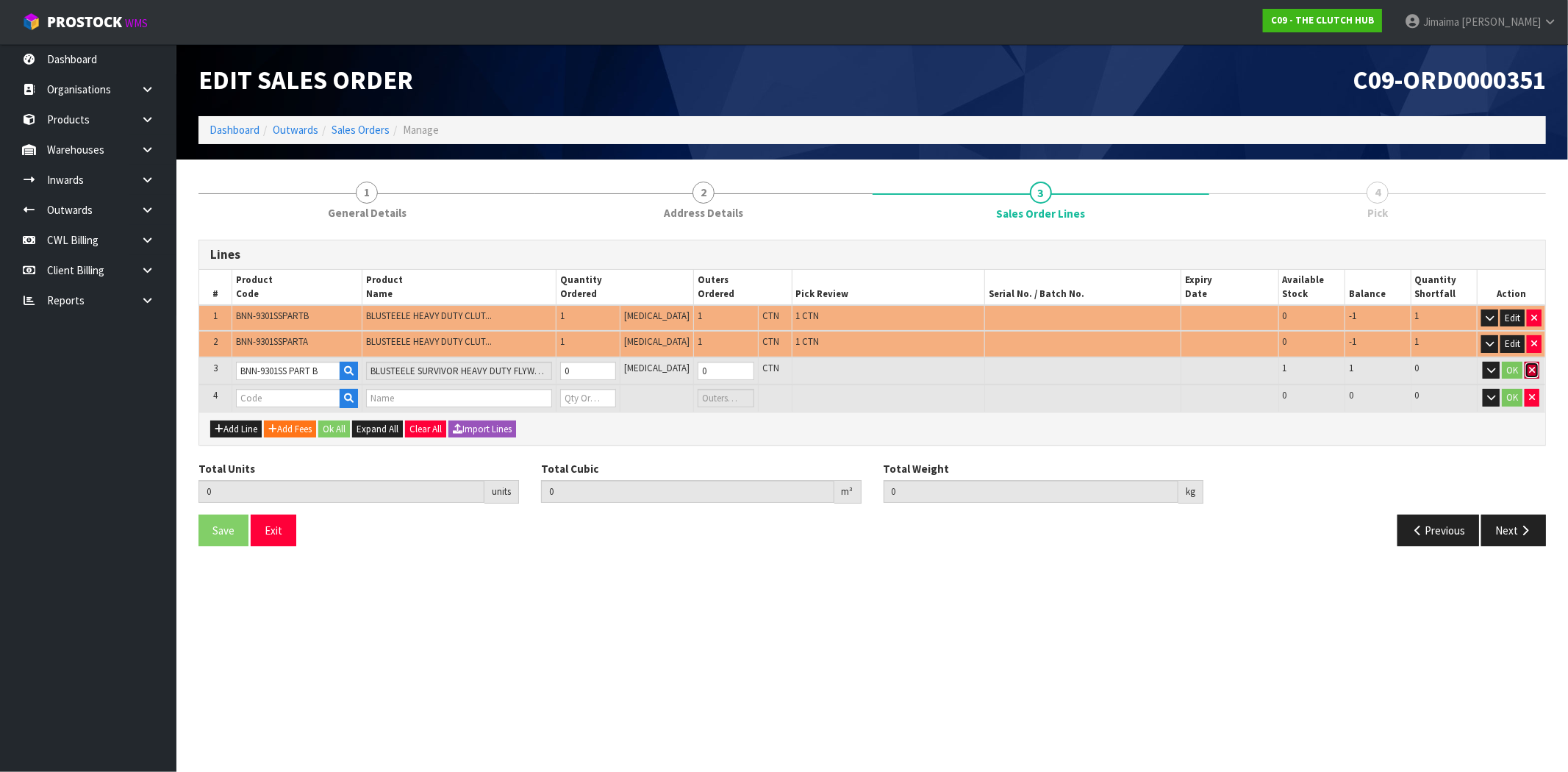
click at [1533, 368] on icon "button" at bounding box center [1531, 370] width 6 height 10
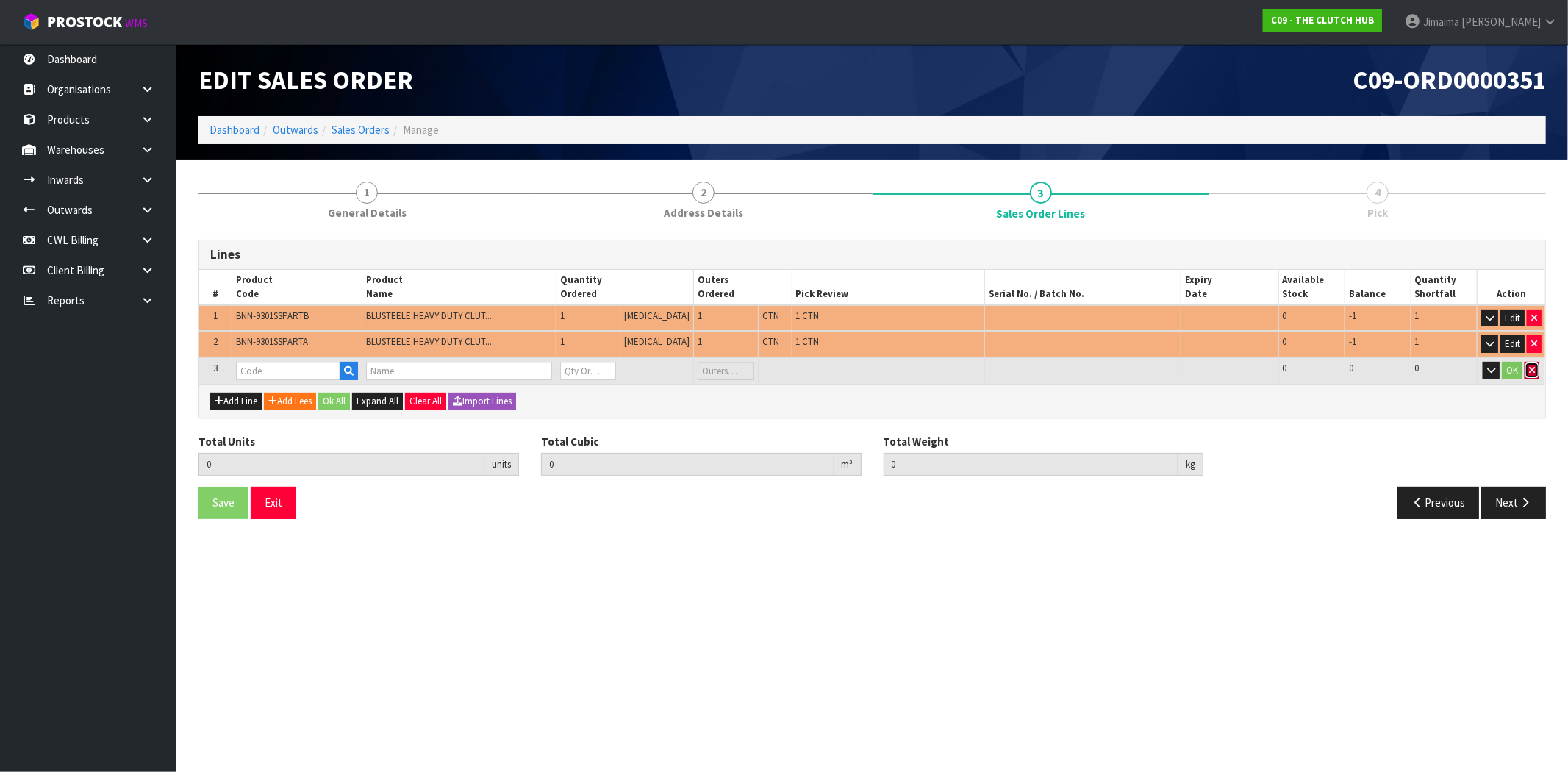
click at [1532, 372] on icon "button" at bounding box center [1531, 370] width 6 height 10
type input "2"
type input "0.046275"
type input "27.05"
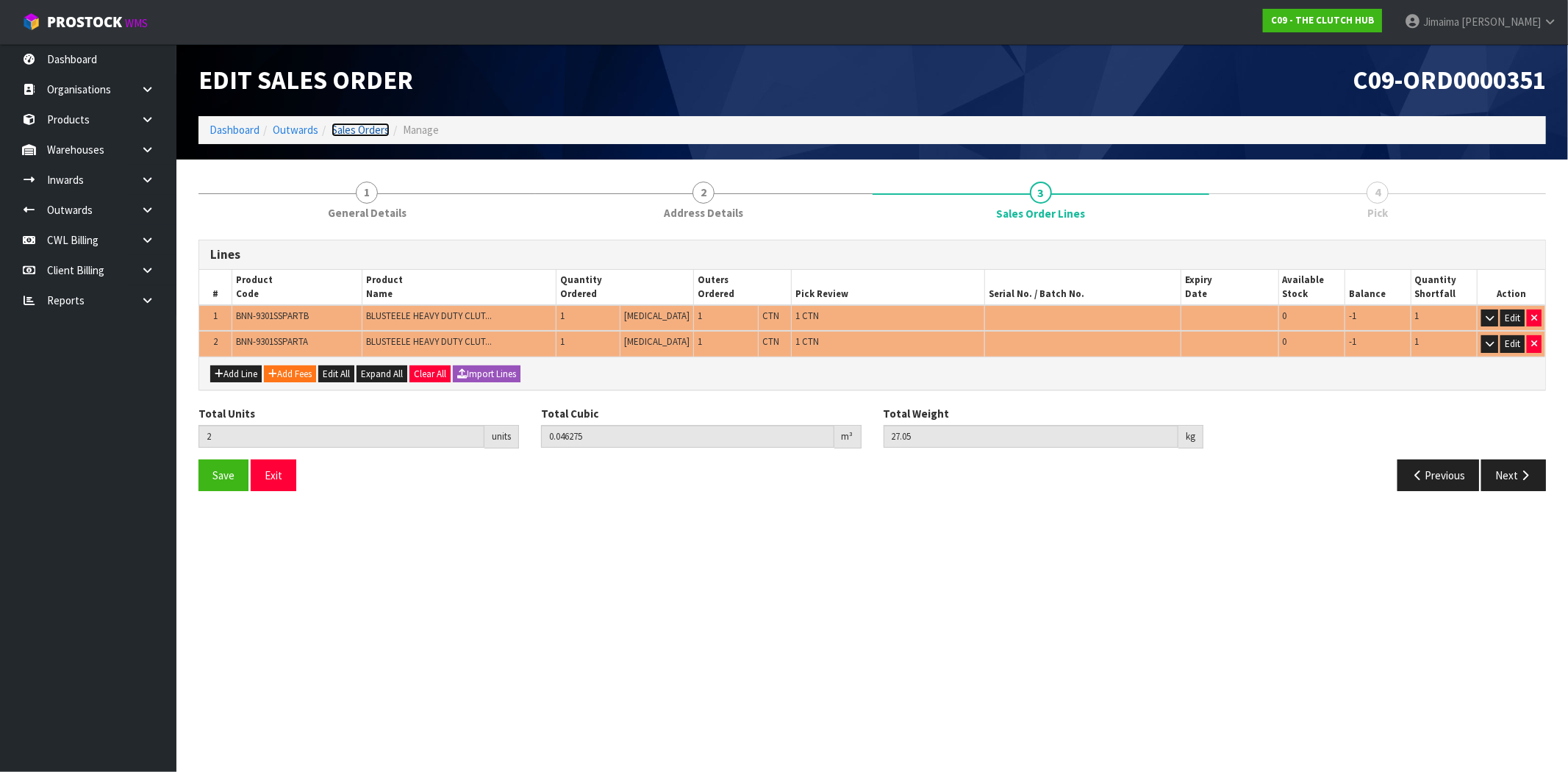
click at [367, 127] on link "Sales Orders" at bounding box center [360, 130] width 58 height 14
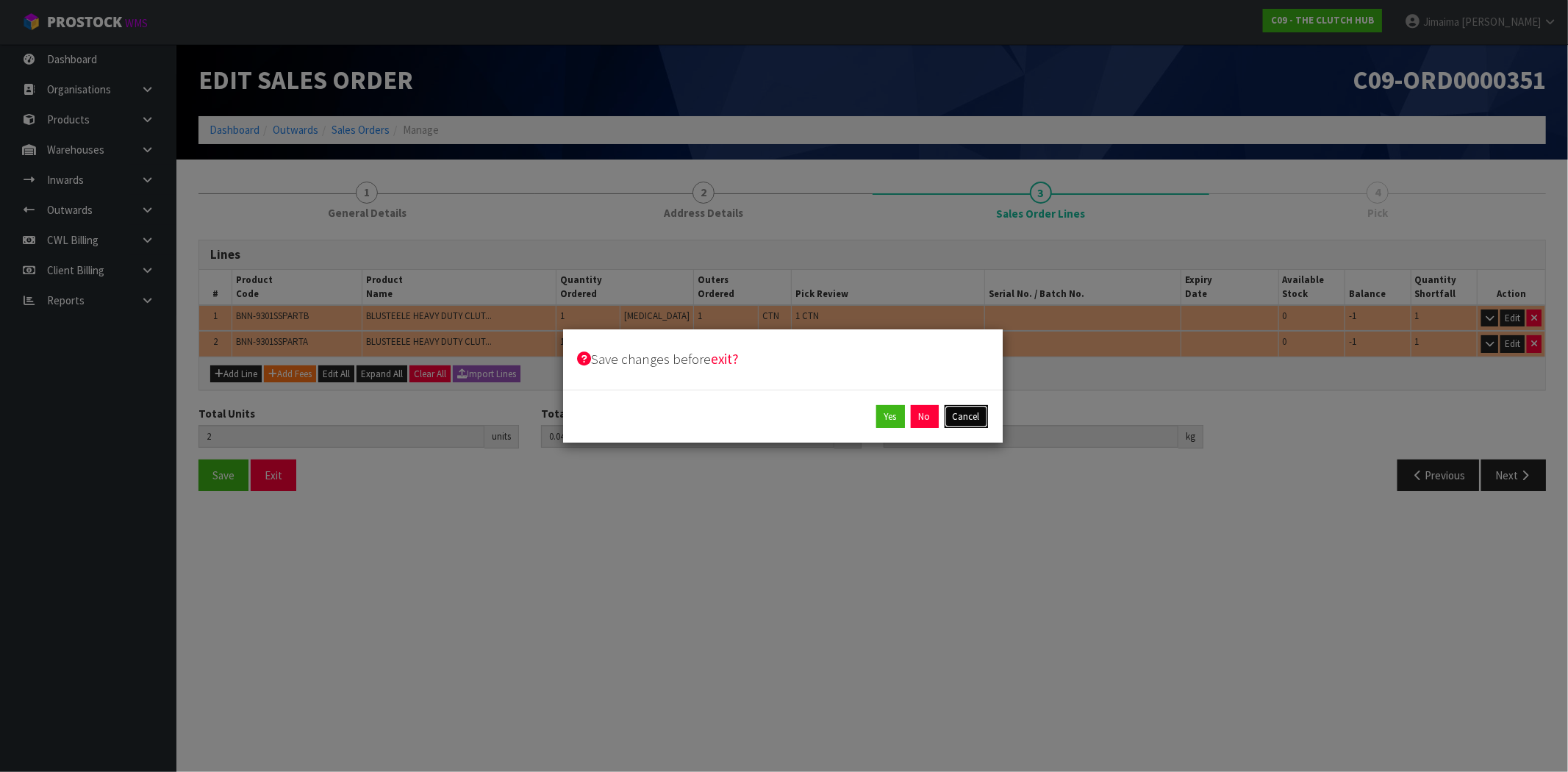
click at [965, 421] on button "Cancel" at bounding box center [966, 417] width 44 height 24
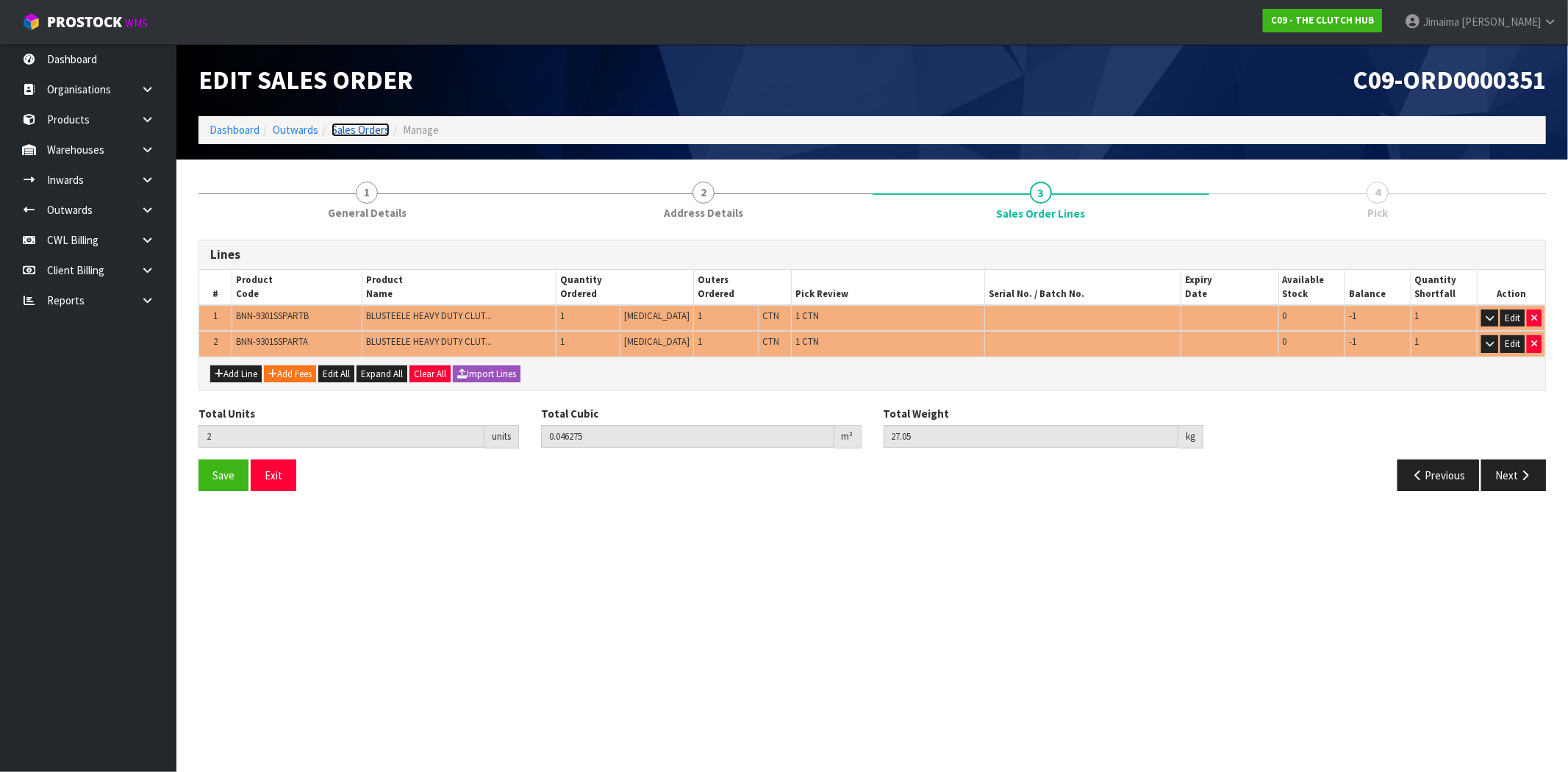
click at [386, 125] on link "Sales Orders" at bounding box center [360, 130] width 58 height 14
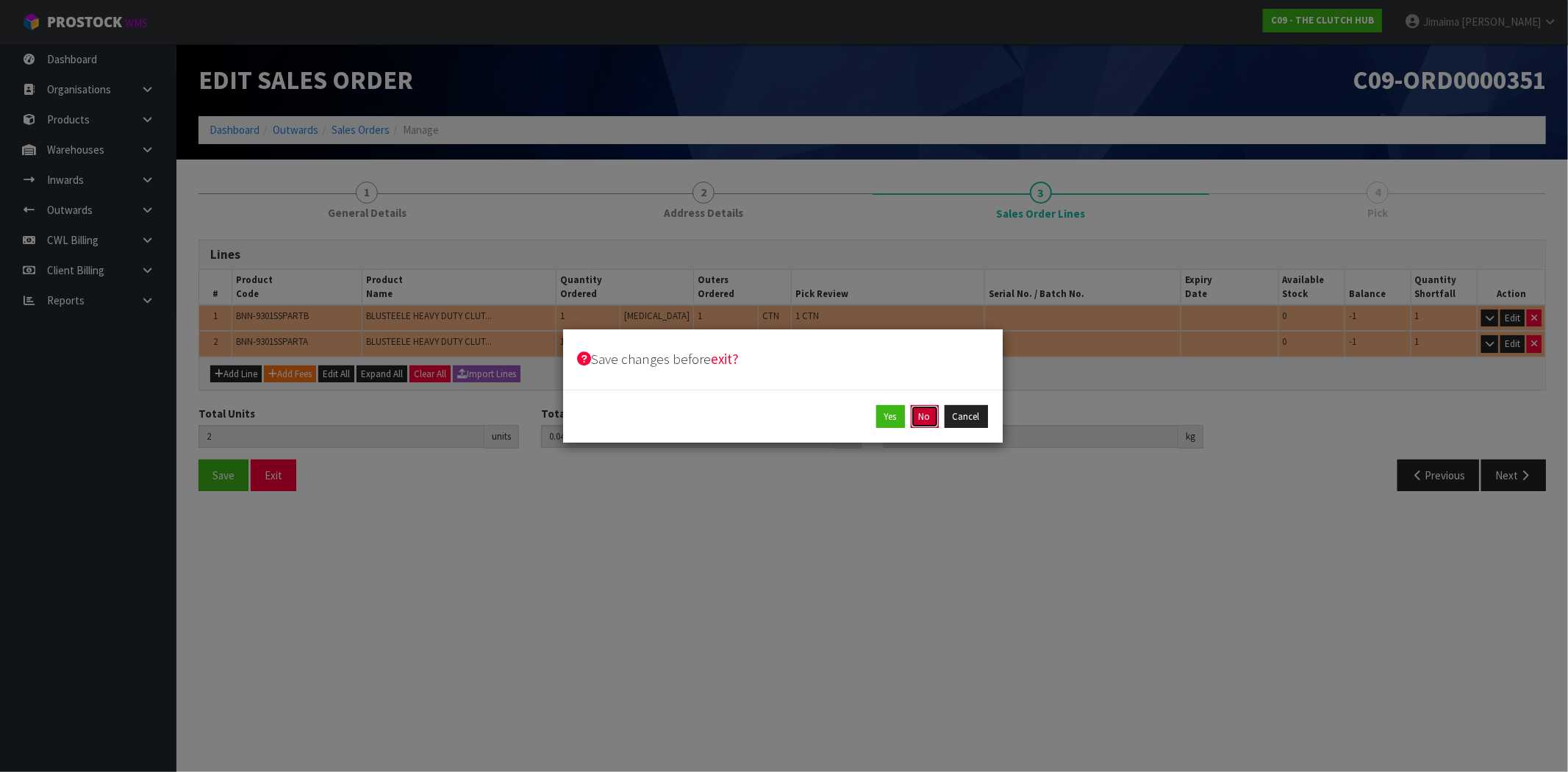
click at [932, 413] on button "No" at bounding box center [924, 417] width 28 height 24
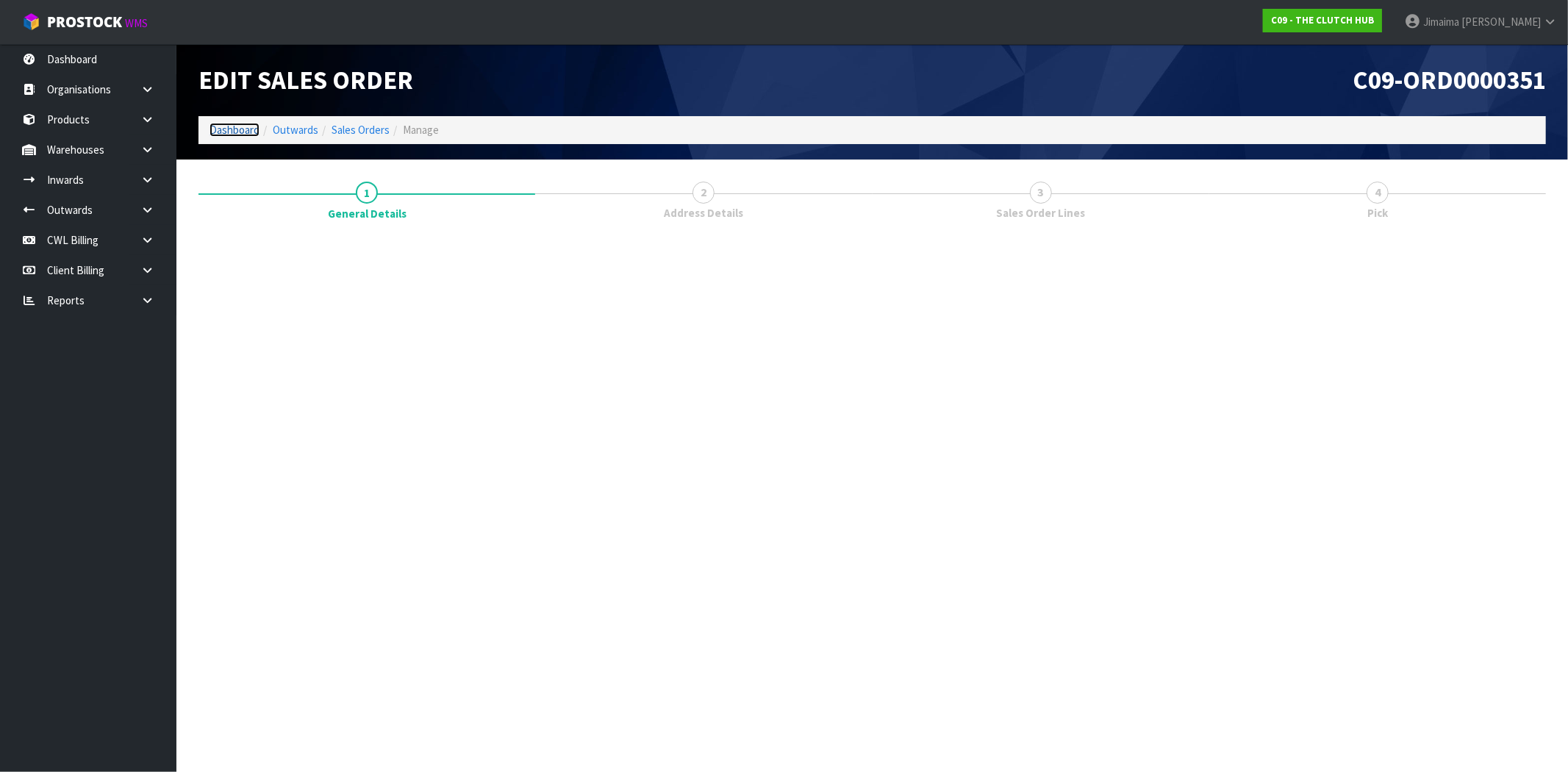
click at [233, 129] on link "Dashboard" at bounding box center [234, 130] width 50 height 14
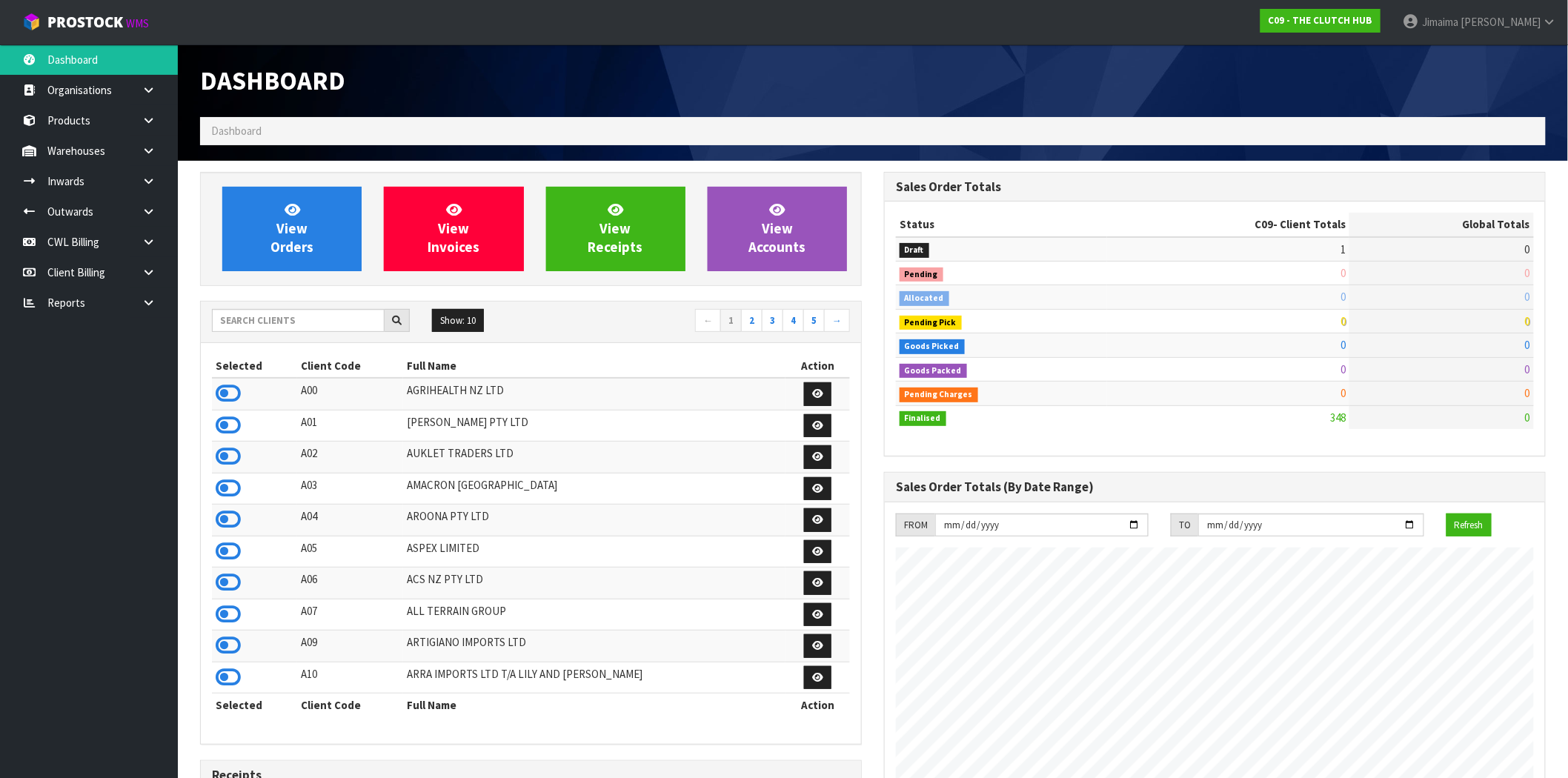
scroll to position [1049, 684]
click at [72, 118] on link "Products" at bounding box center [89, 121] width 178 height 30
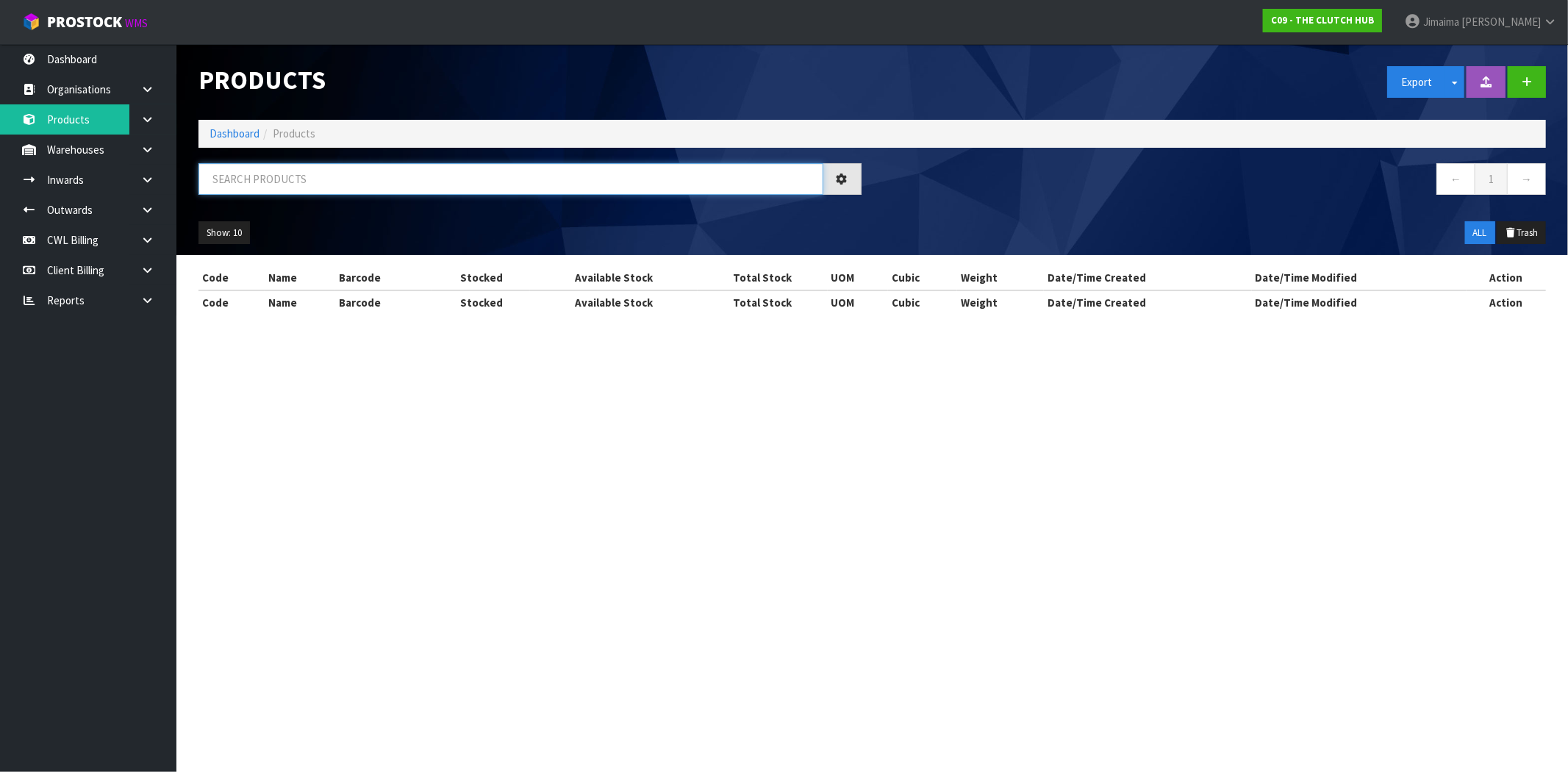
click at [321, 185] on input "text" at bounding box center [510, 179] width 625 height 32
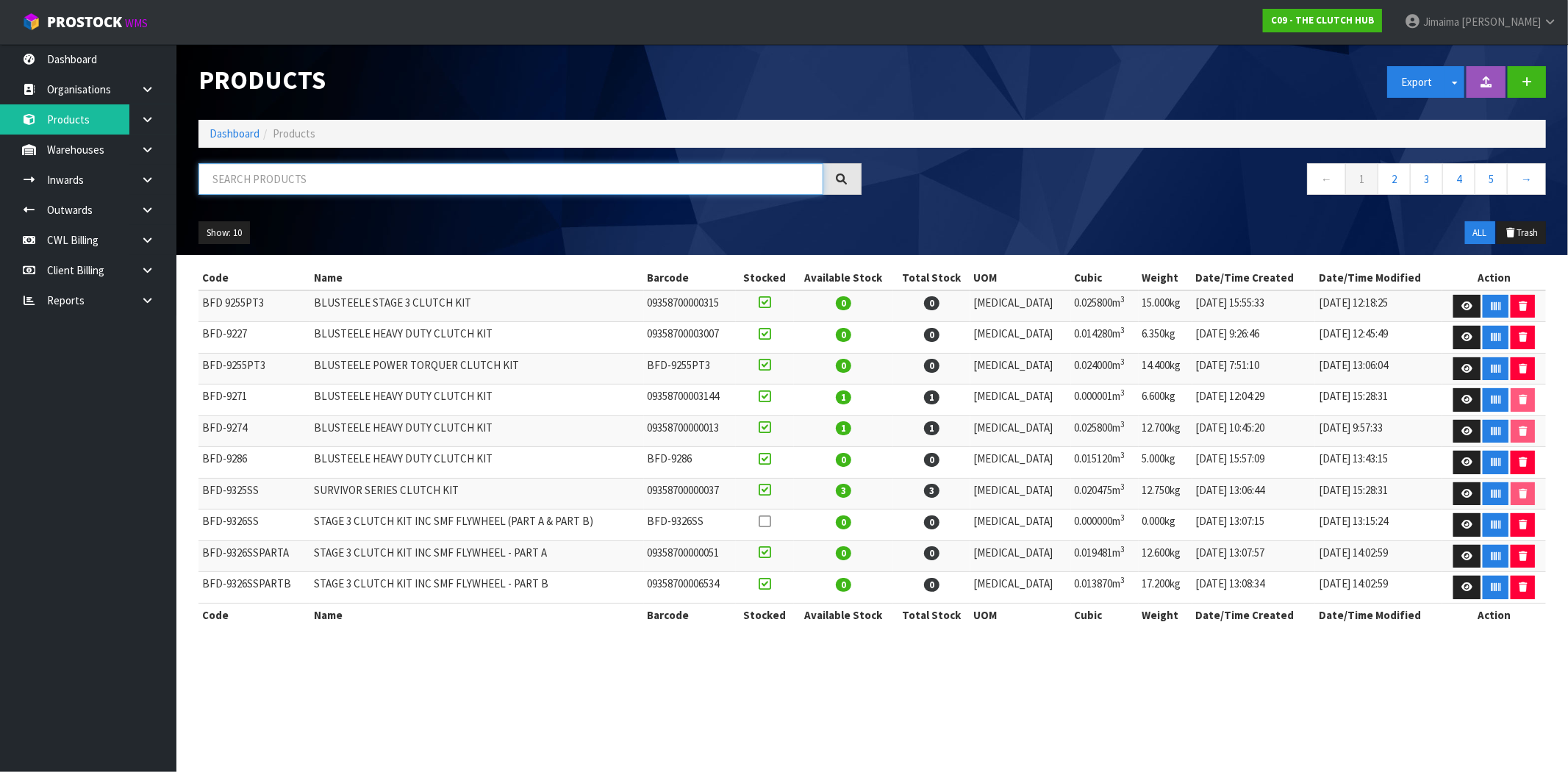
paste input "BNN-9301SSPARTA"
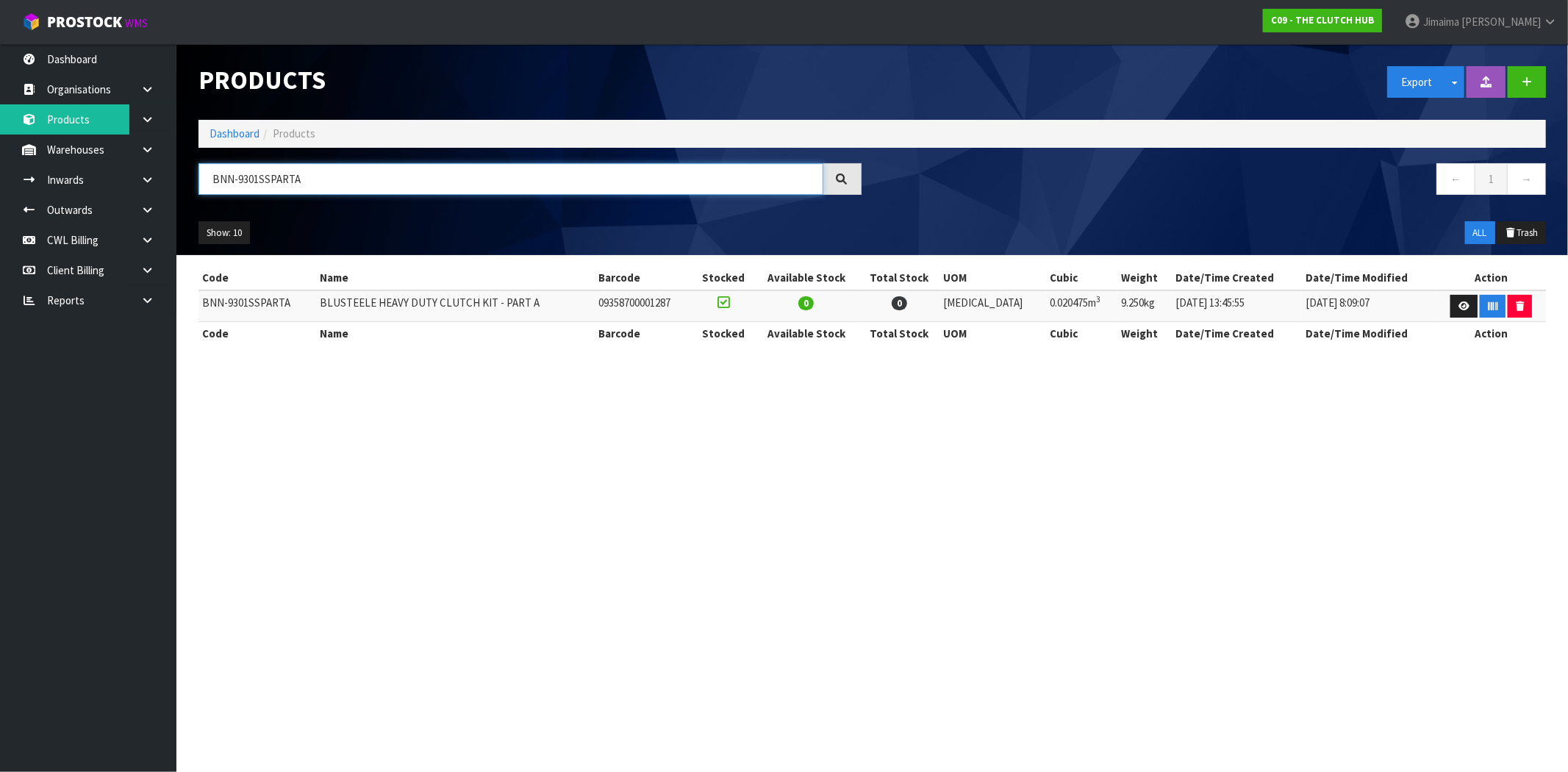
type input "BNN-9301SSPARTA"
click at [233, 129] on link "Dashboard" at bounding box center [234, 133] width 50 height 14
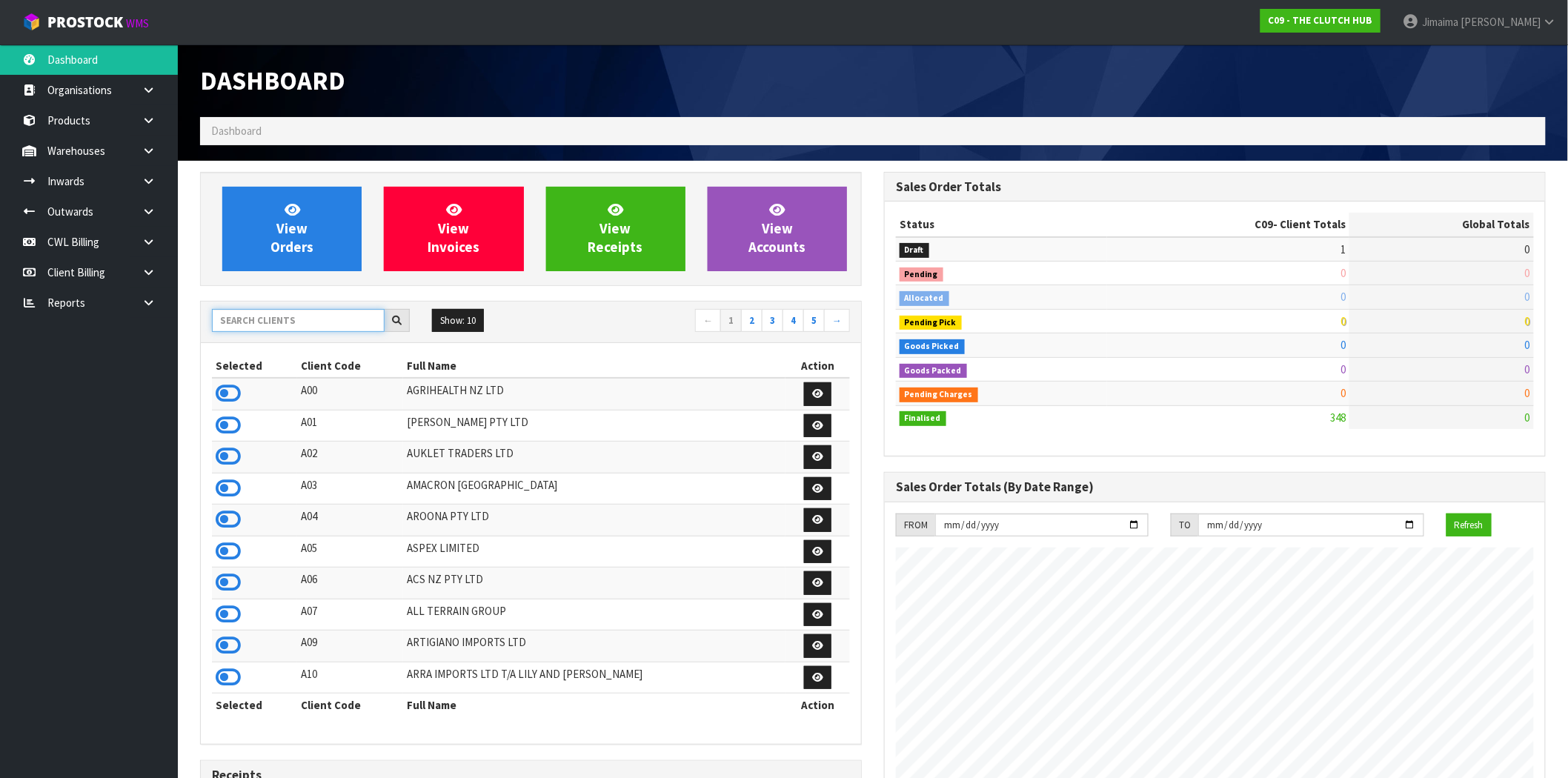
click at [299, 316] on input "text" at bounding box center [298, 320] width 173 height 23
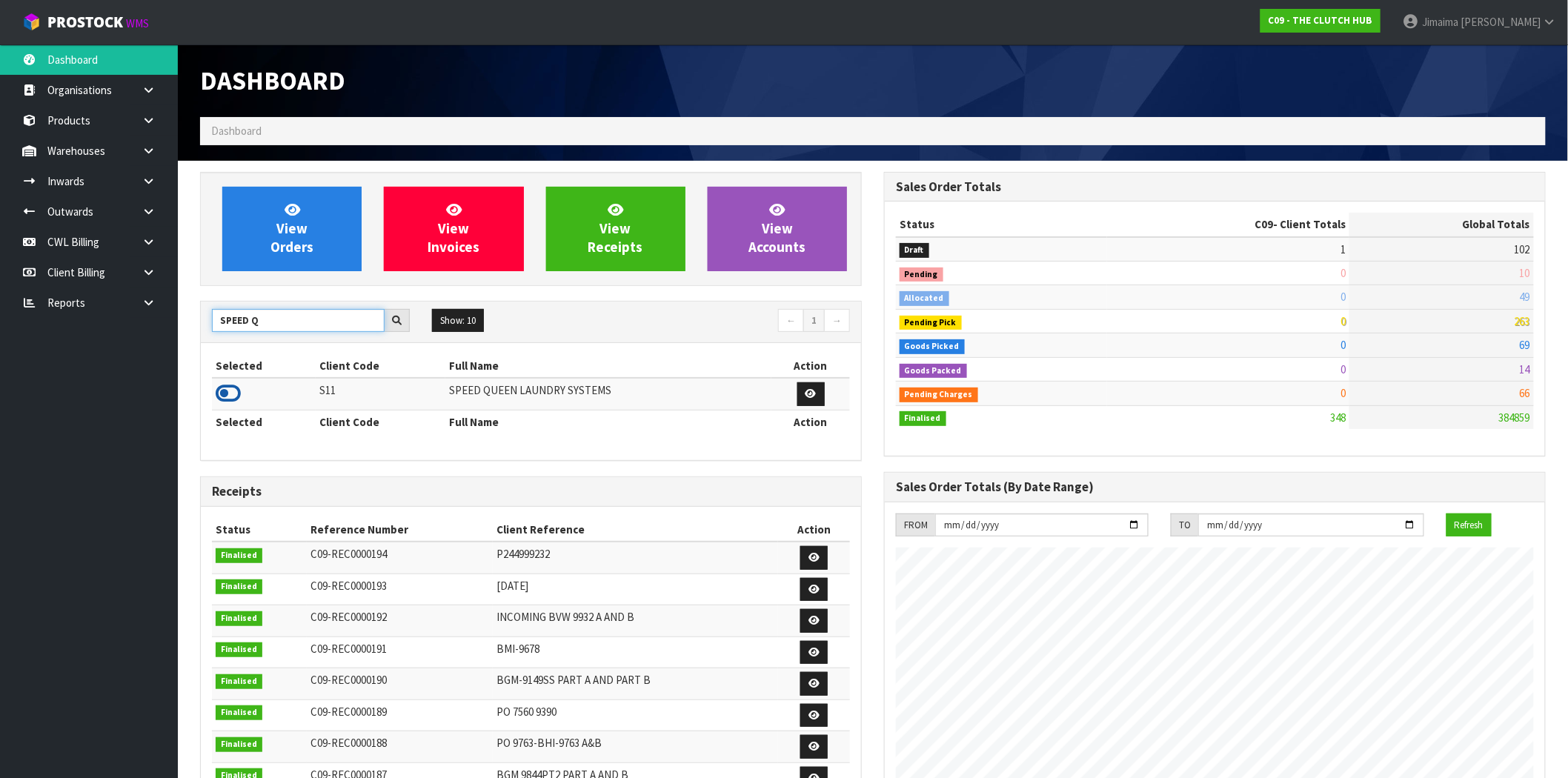
type input "SPEED Q"
click at [226, 393] on icon at bounding box center [228, 393] width 25 height 22
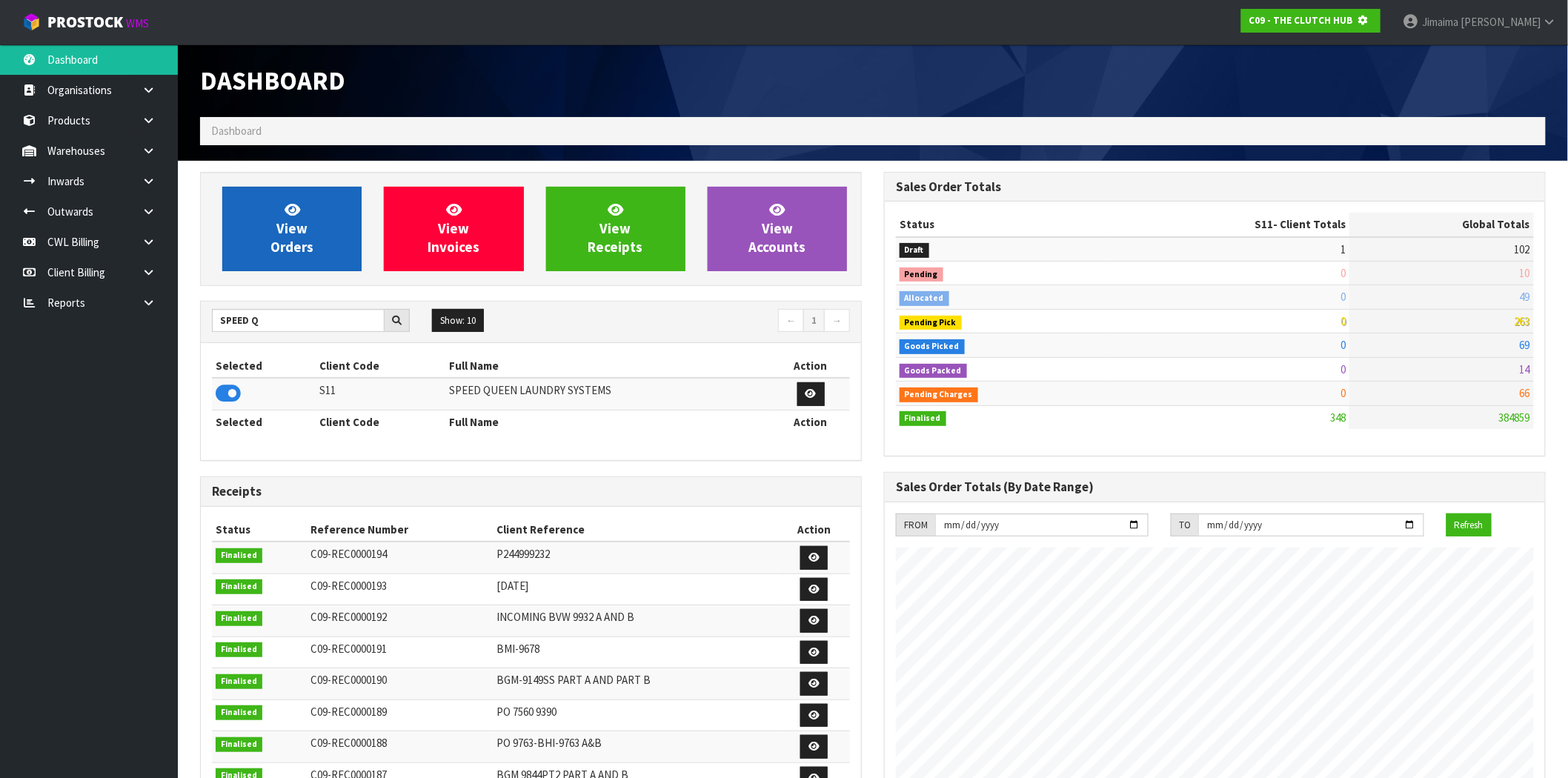
scroll to position [924, 684]
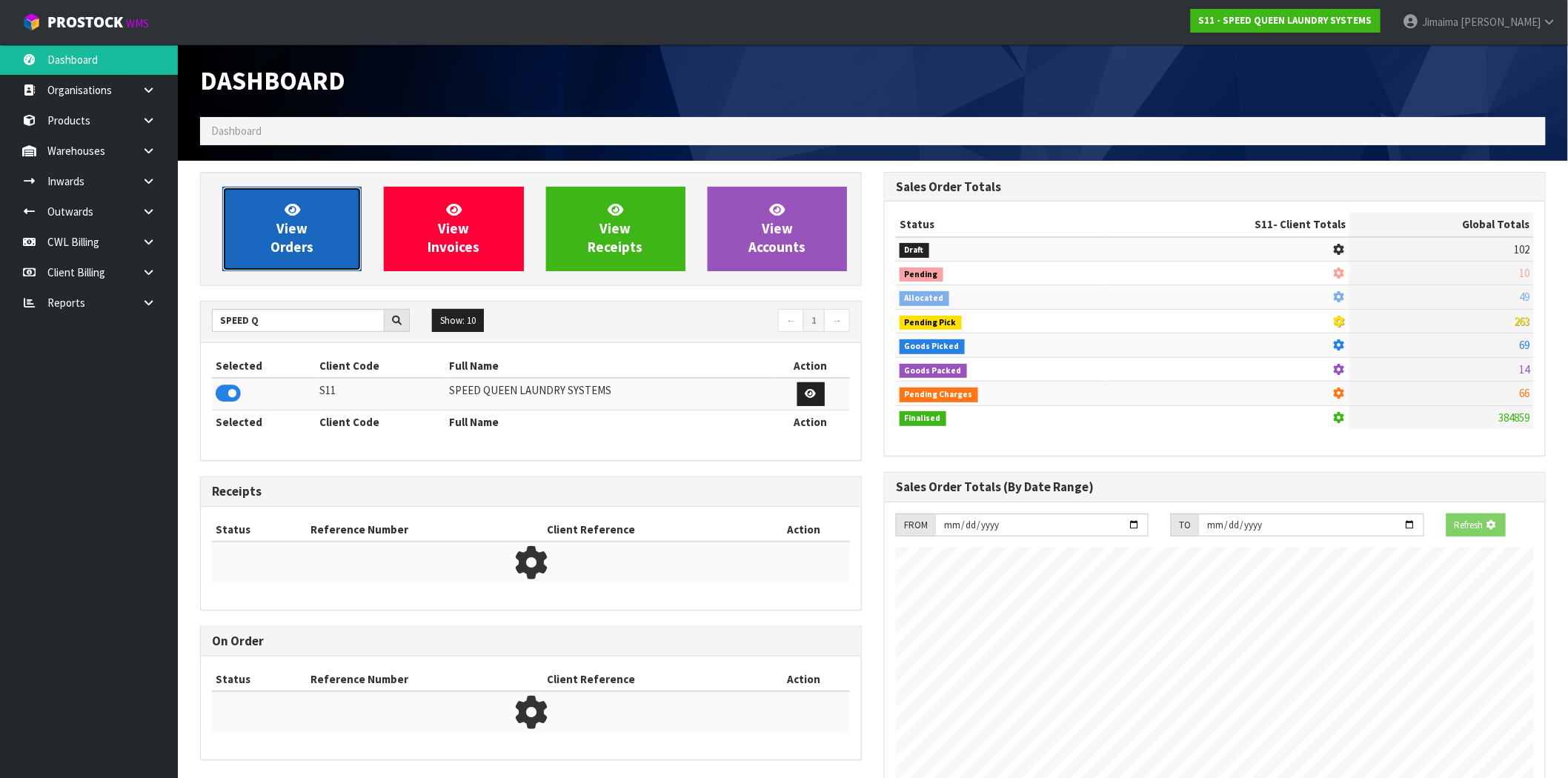
click at [276, 223] on link "View Orders" at bounding box center [292, 229] width 139 height 85
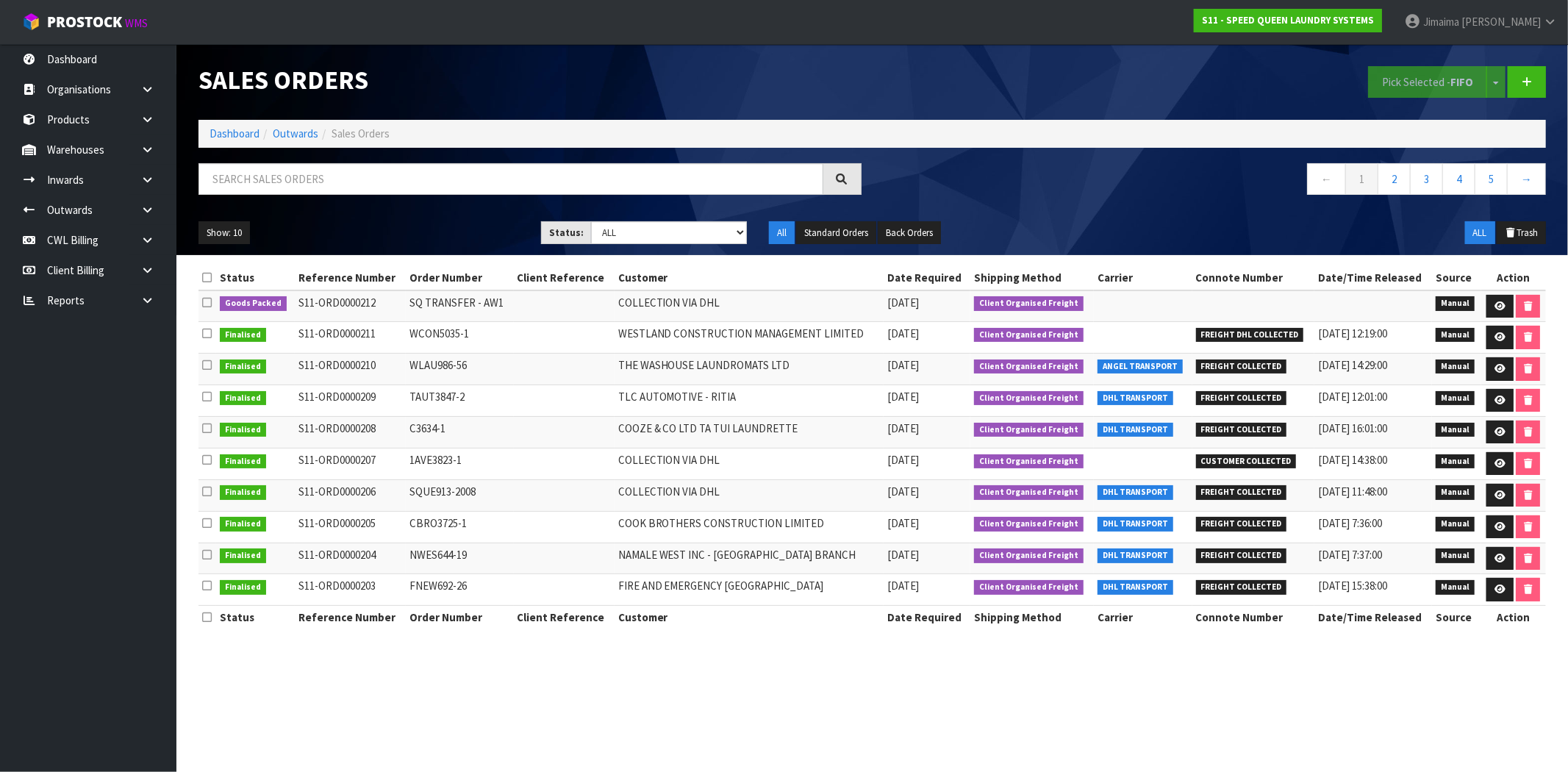
click at [473, 398] on td "TAUT3847-2" at bounding box center [459, 400] width 108 height 32
click at [881, 372] on td "THE WASHOUSE LAUNDROMATS LTD" at bounding box center [748, 369] width 269 height 32
click at [509, 317] on td "SQ TRANSFER - AW1" at bounding box center [459, 306] width 108 height 32
click at [248, 136] on link "Dashboard" at bounding box center [234, 133] width 50 height 14
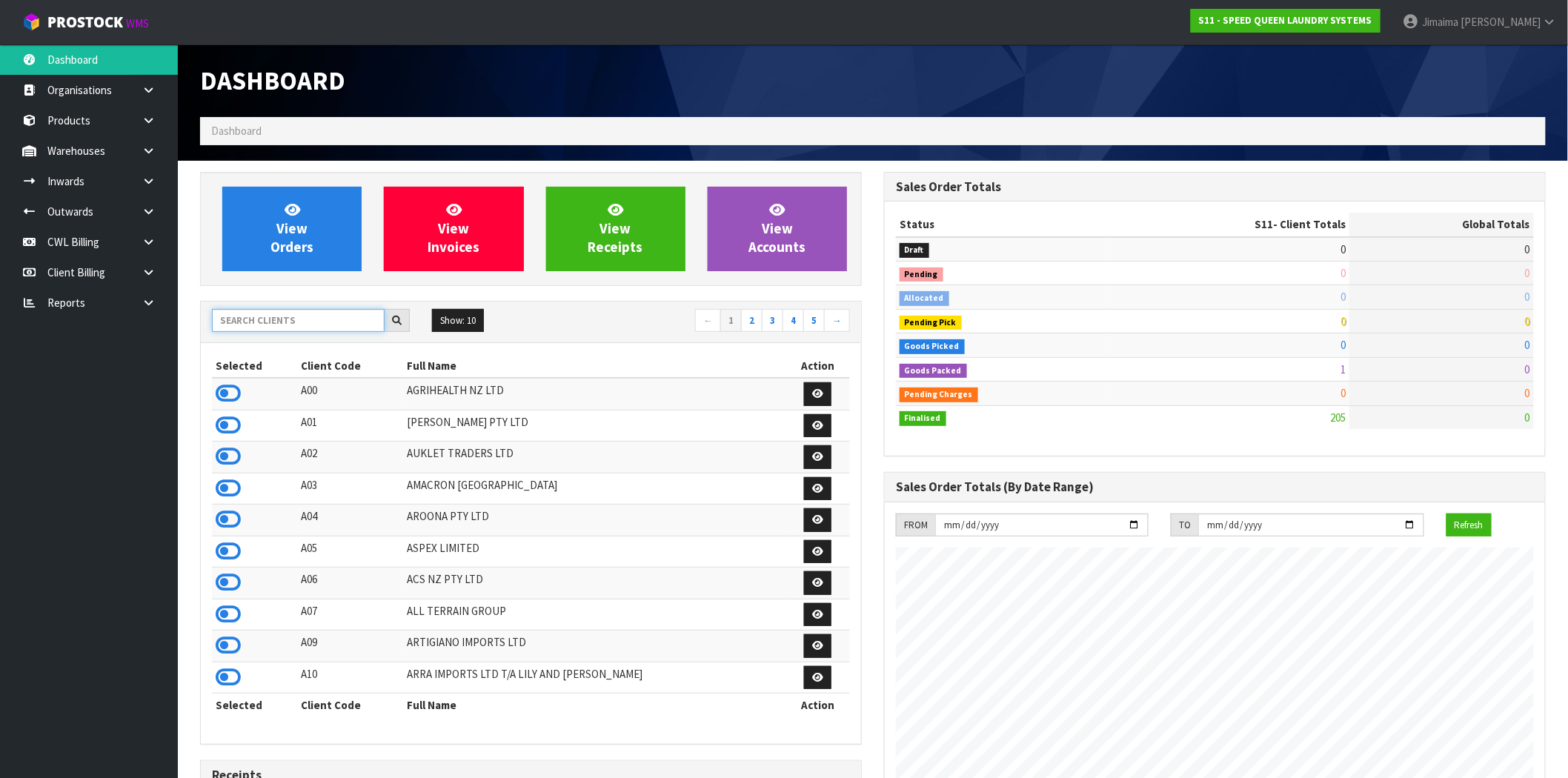
drag, startPoint x: 270, startPoint y: 324, endPoint x: 279, endPoint y: 322, distance: 9.2
click at [271, 323] on input "text" at bounding box center [298, 320] width 173 height 23
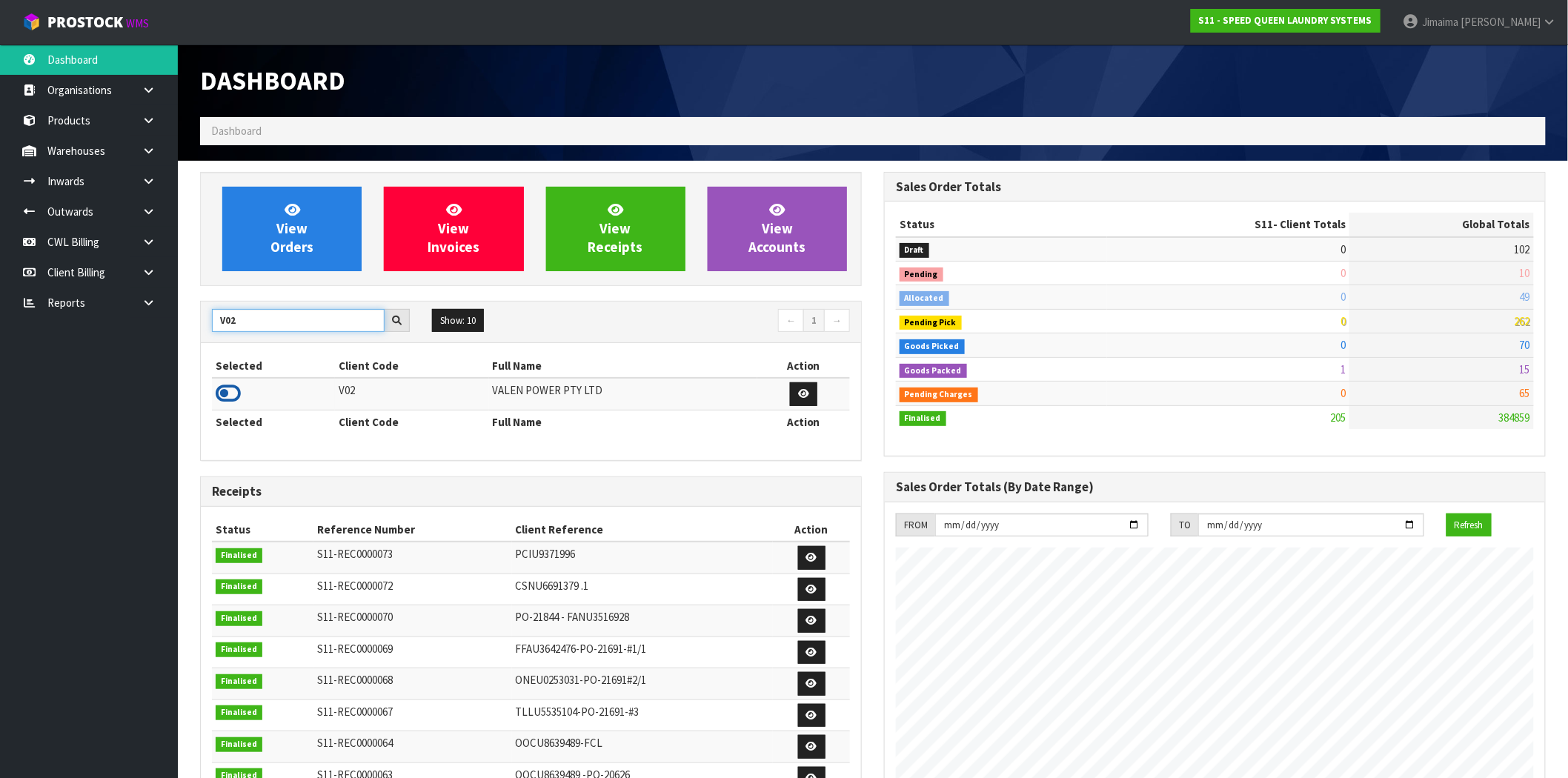
type input "V02"
click at [223, 396] on icon at bounding box center [228, 393] width 25 height 22
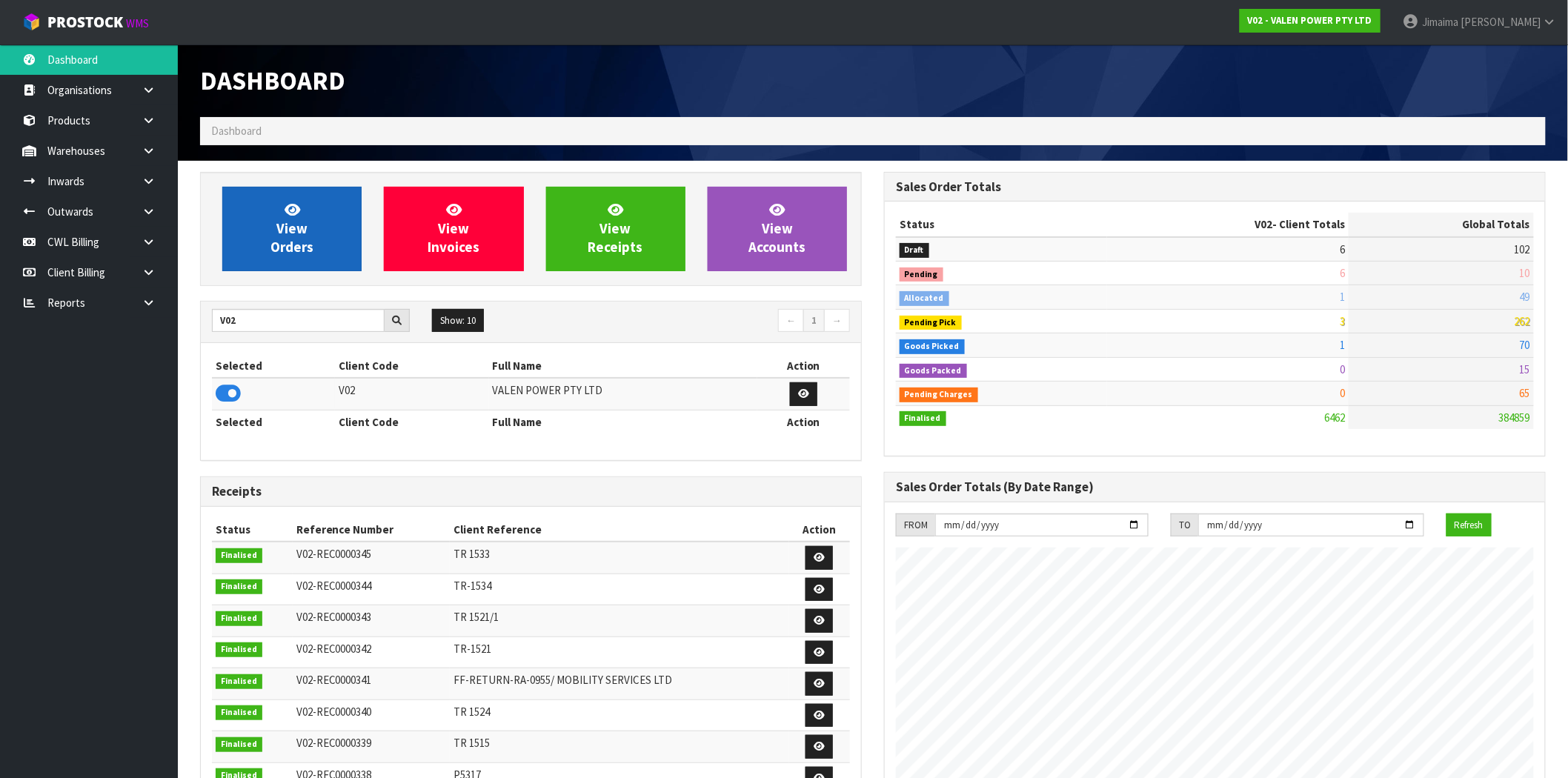
scroll to position [1122, 684]
click at [286, 222] on span "View Orders" at bounding box center [292, 228] width 43 height 55
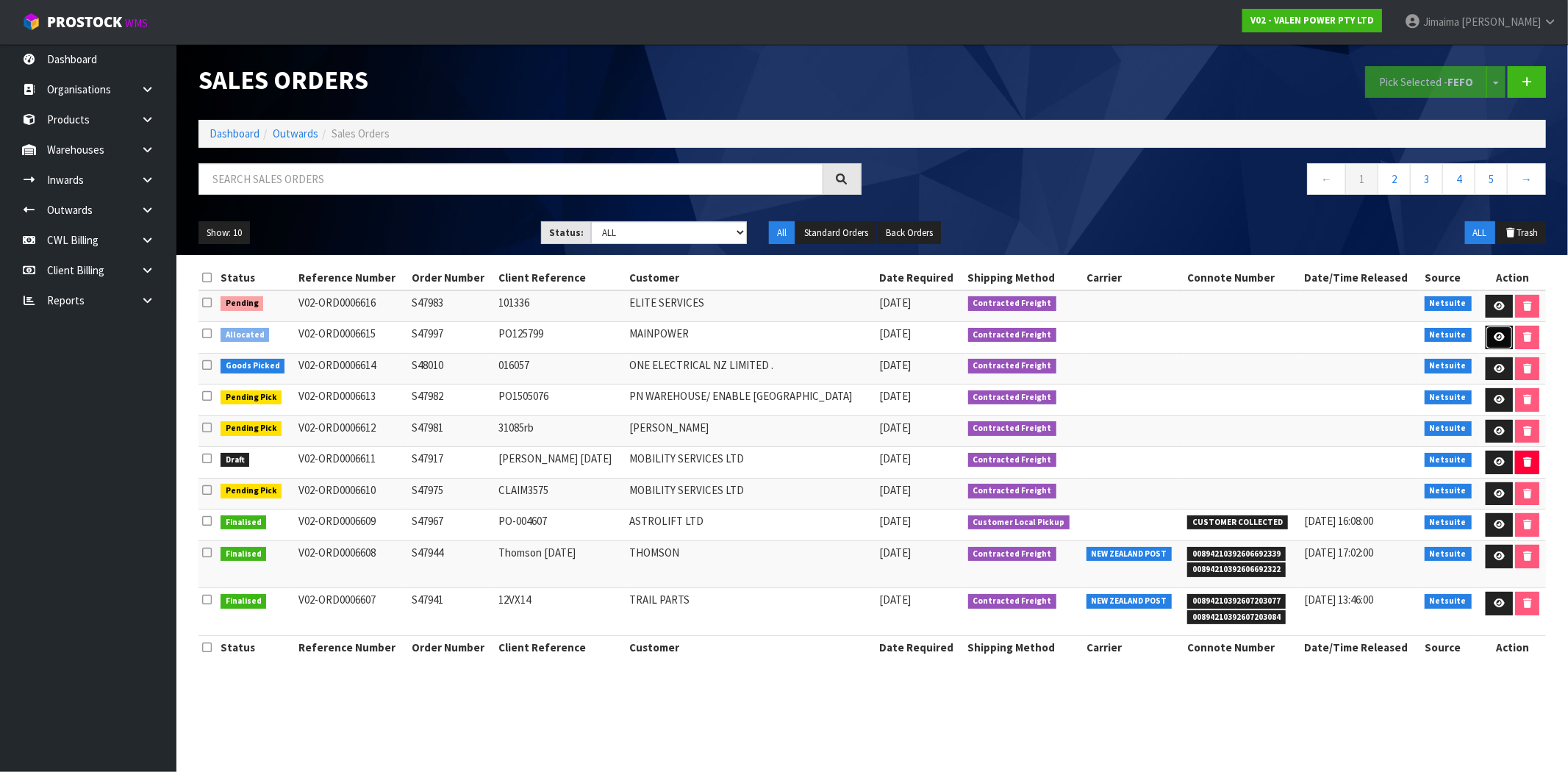
click at [1497, 340] on icon at bounding box center [1499, 337] width 11 height 10
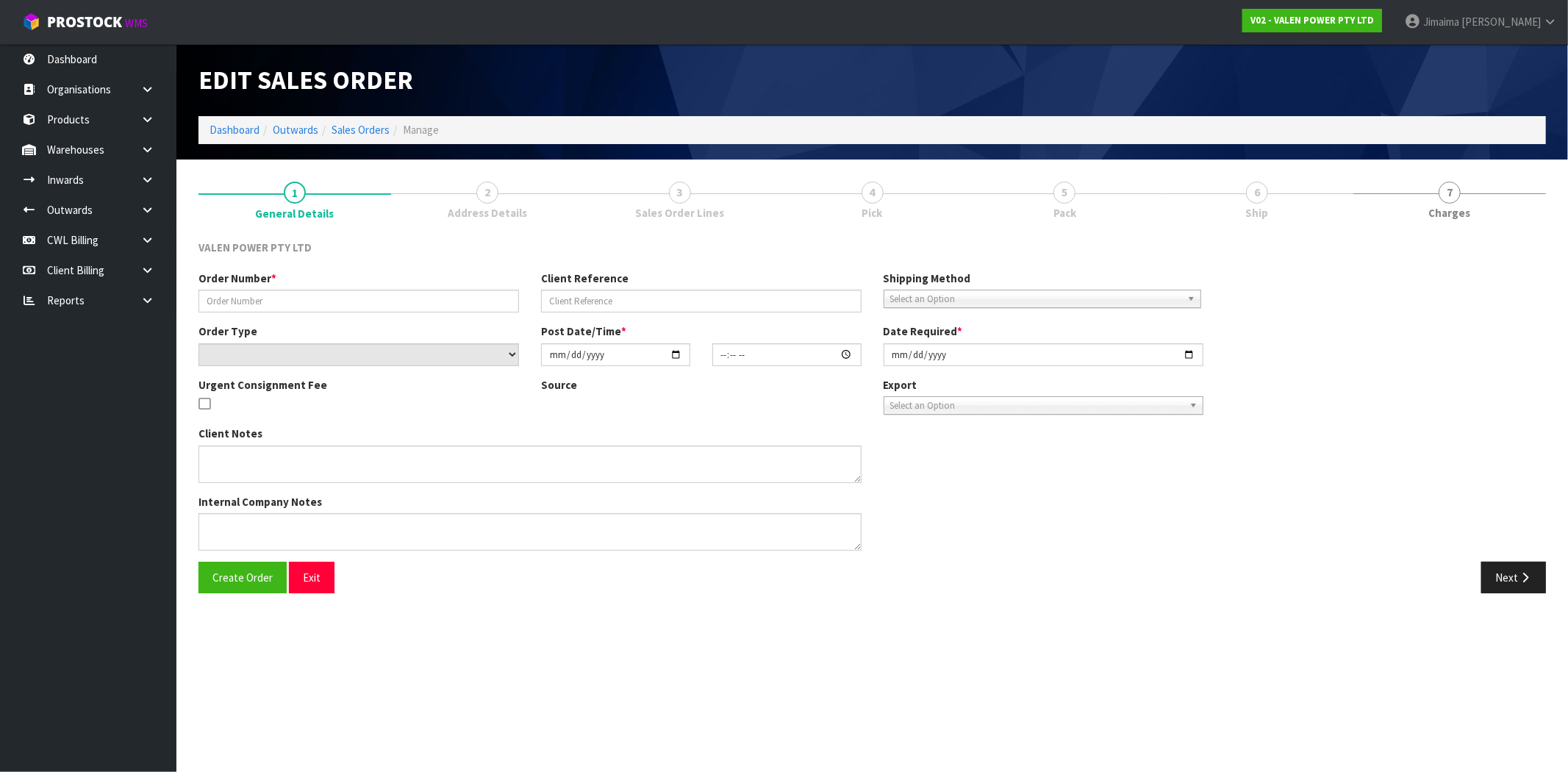
type input "S47997"
type input "PO125799"
select select "number:0"
type input "2025-10-08"
type input "15:00:09.000"
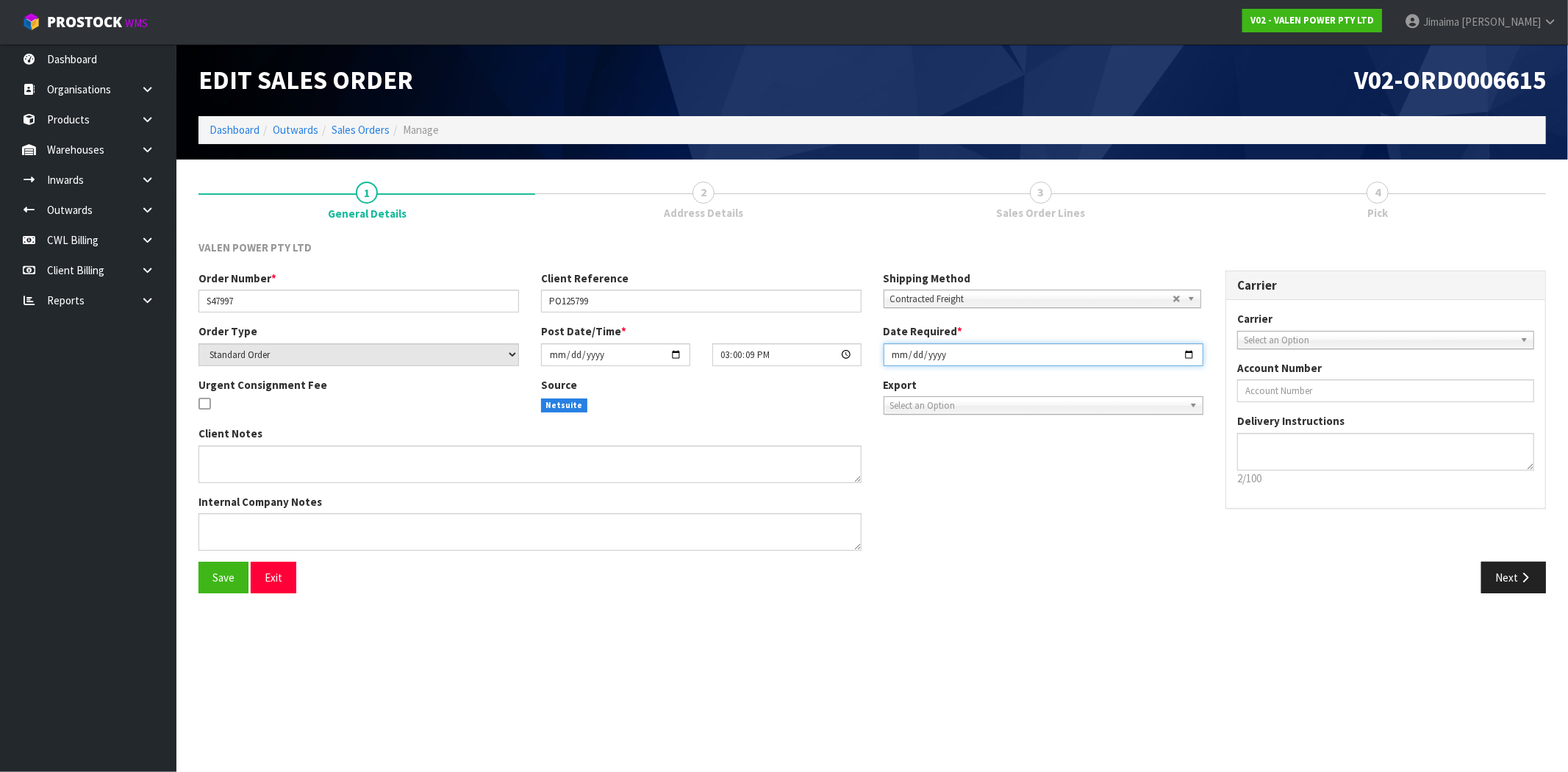
click at [1189, 354] on input "2025-10-08" at bounding box center [1043, 355] width 321 height 23
type input "[DATE]"
click at [1503, 586] on button "Next" at bounding box center [1513, 578] width 65 height 32
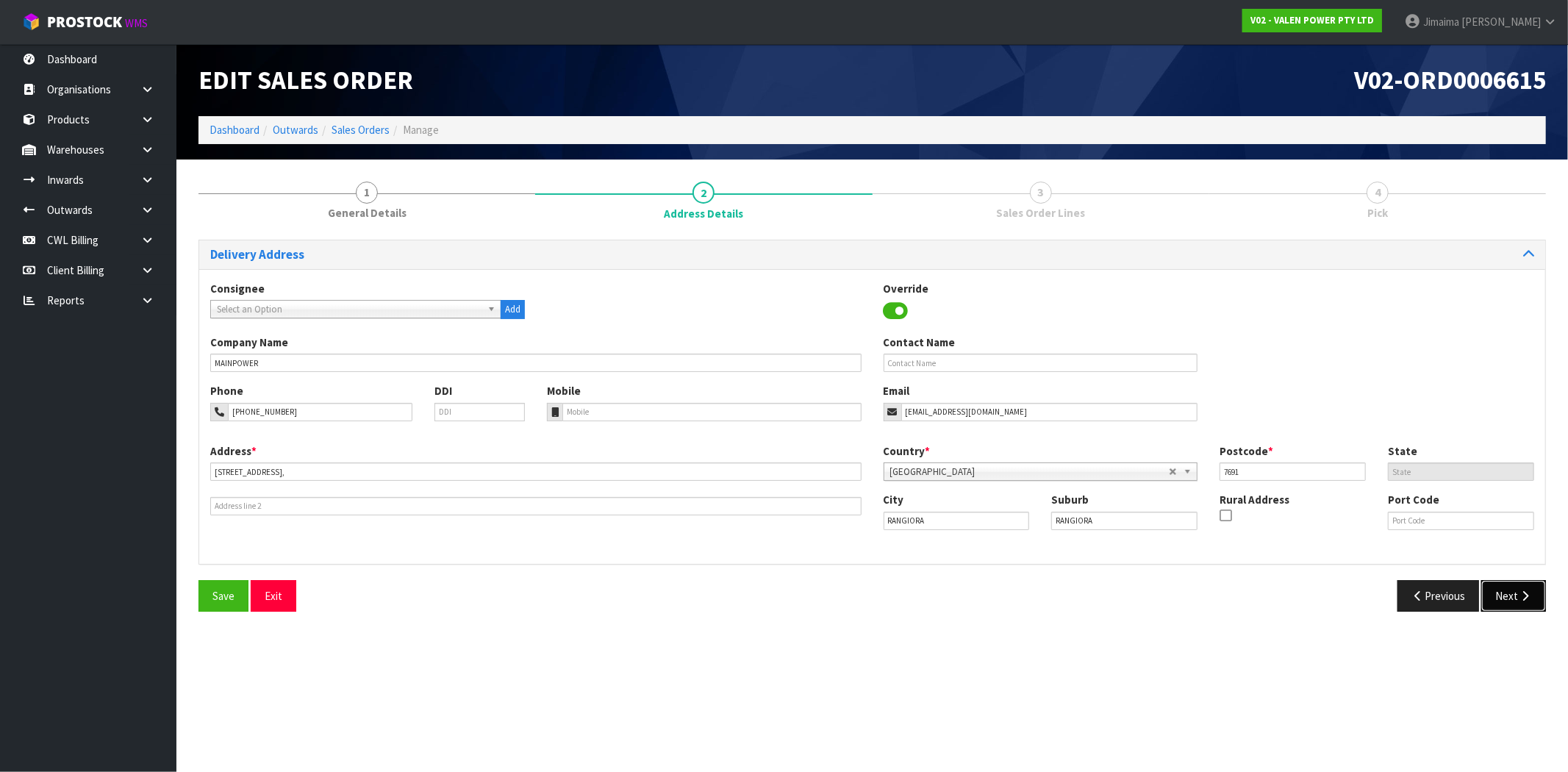
click at [1518, 593] on icon "button" at bounding box center [1525, 596] width 14 height 11
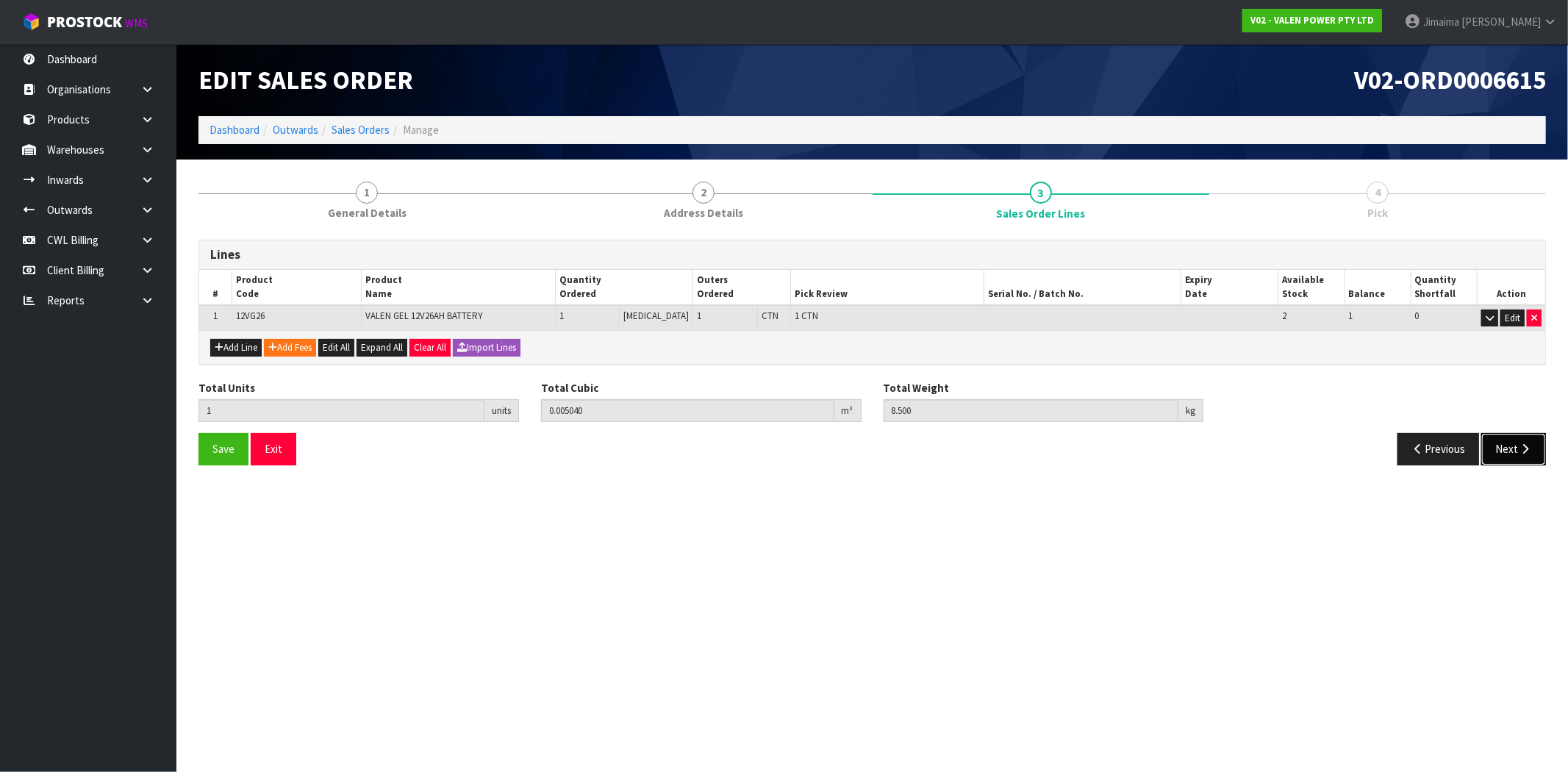
click at [1507, 436] on button "Next" at bounding box center [1513, 449] width 65 height 32
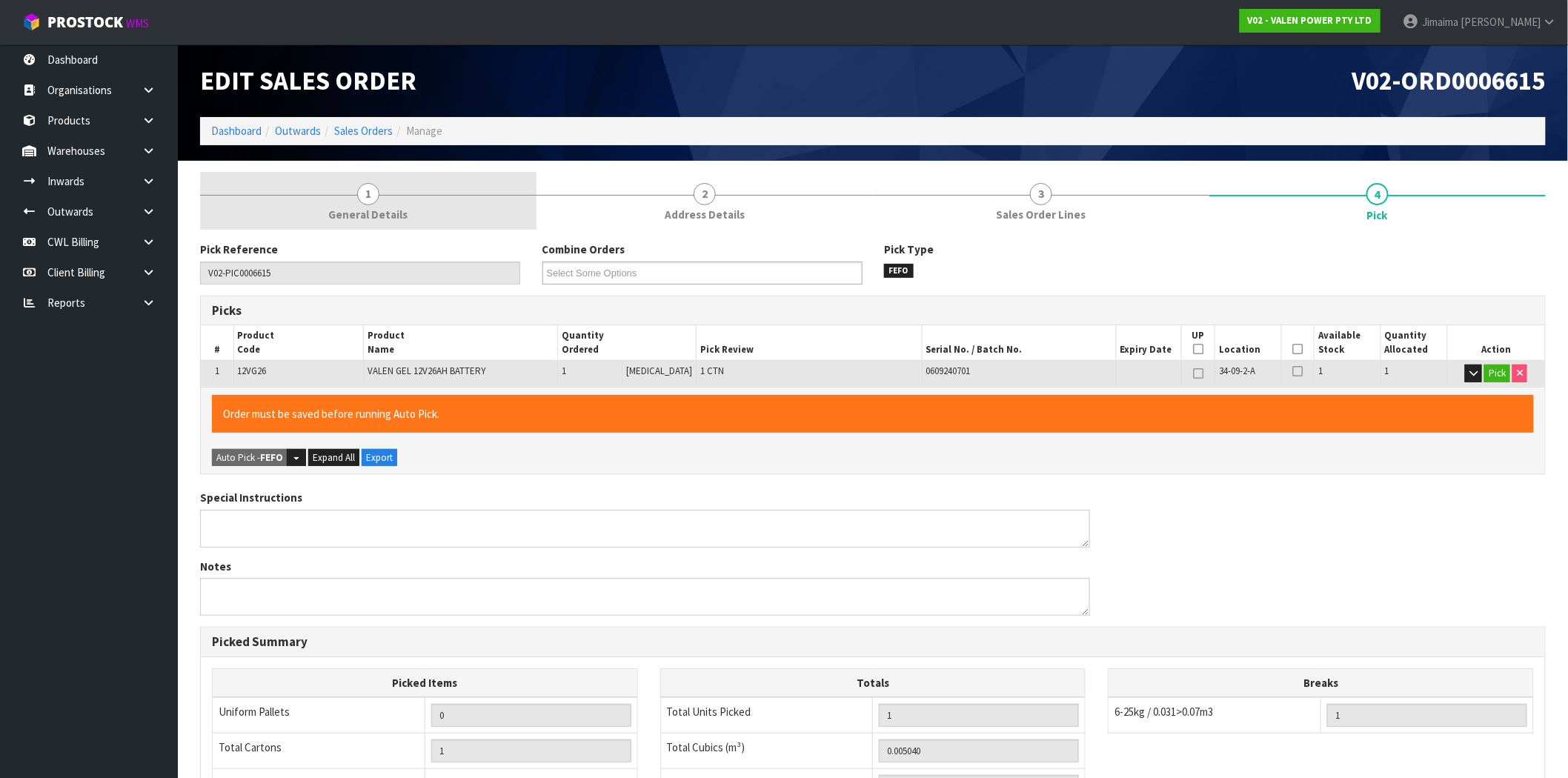
click at [380, 225] on link "1 General Details" at bounding box center [368, 201] width 336 height 58
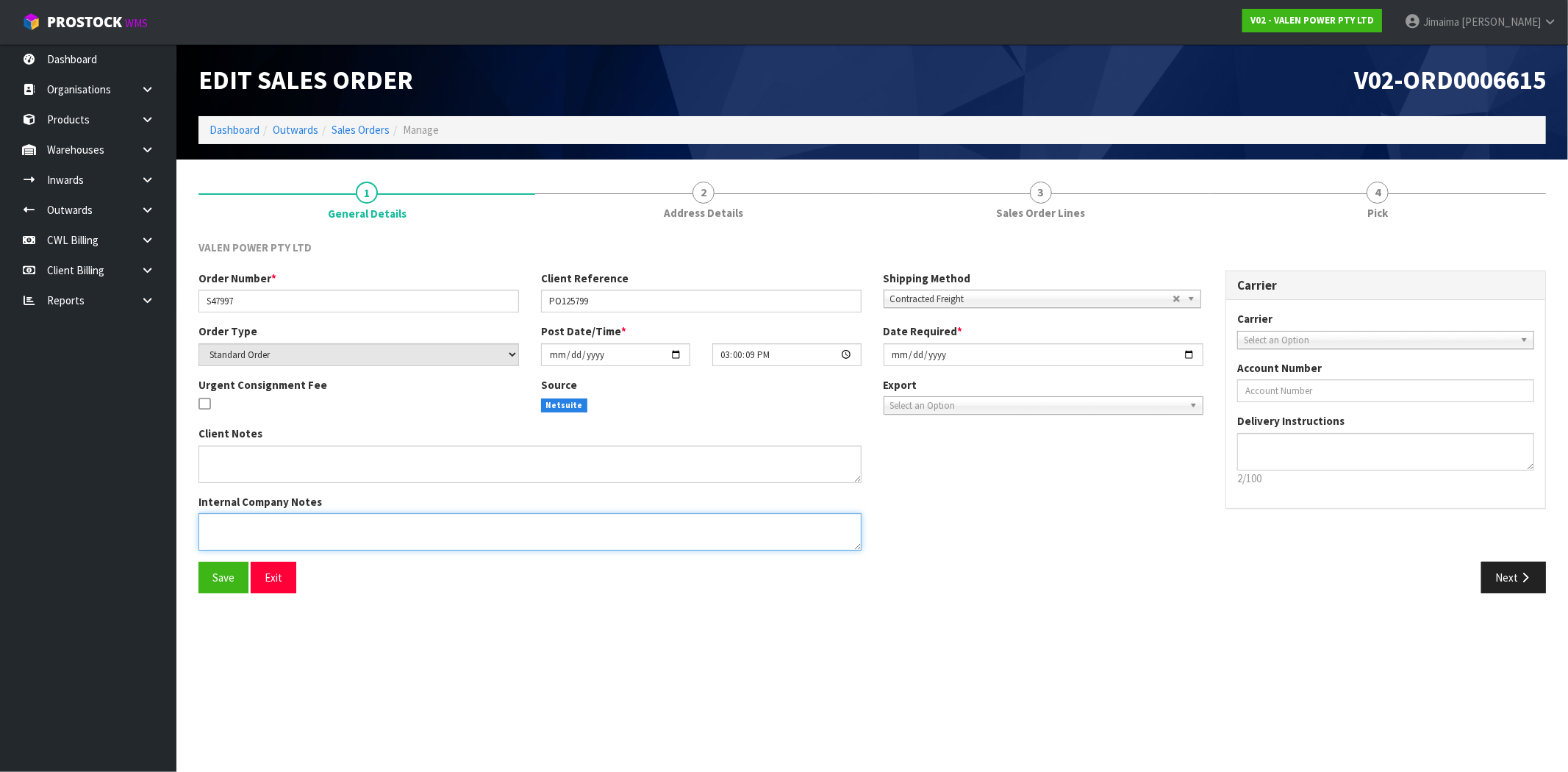
click at [244, 536] on textarea at bounding box center [529, 531] width 663 height 37
drag, startPoint x: 274, startPoint y: 523, endPoint x: 236, endPoint y: 517, distance: 38.5
click at [236, 517] on textarea at bounding box center [529, 531] width 663 height 37
type textarea "ADDED P-LOLLY"
click at [230, 570] on span "Save" at bounding box center [224, 578] width 22 height 14
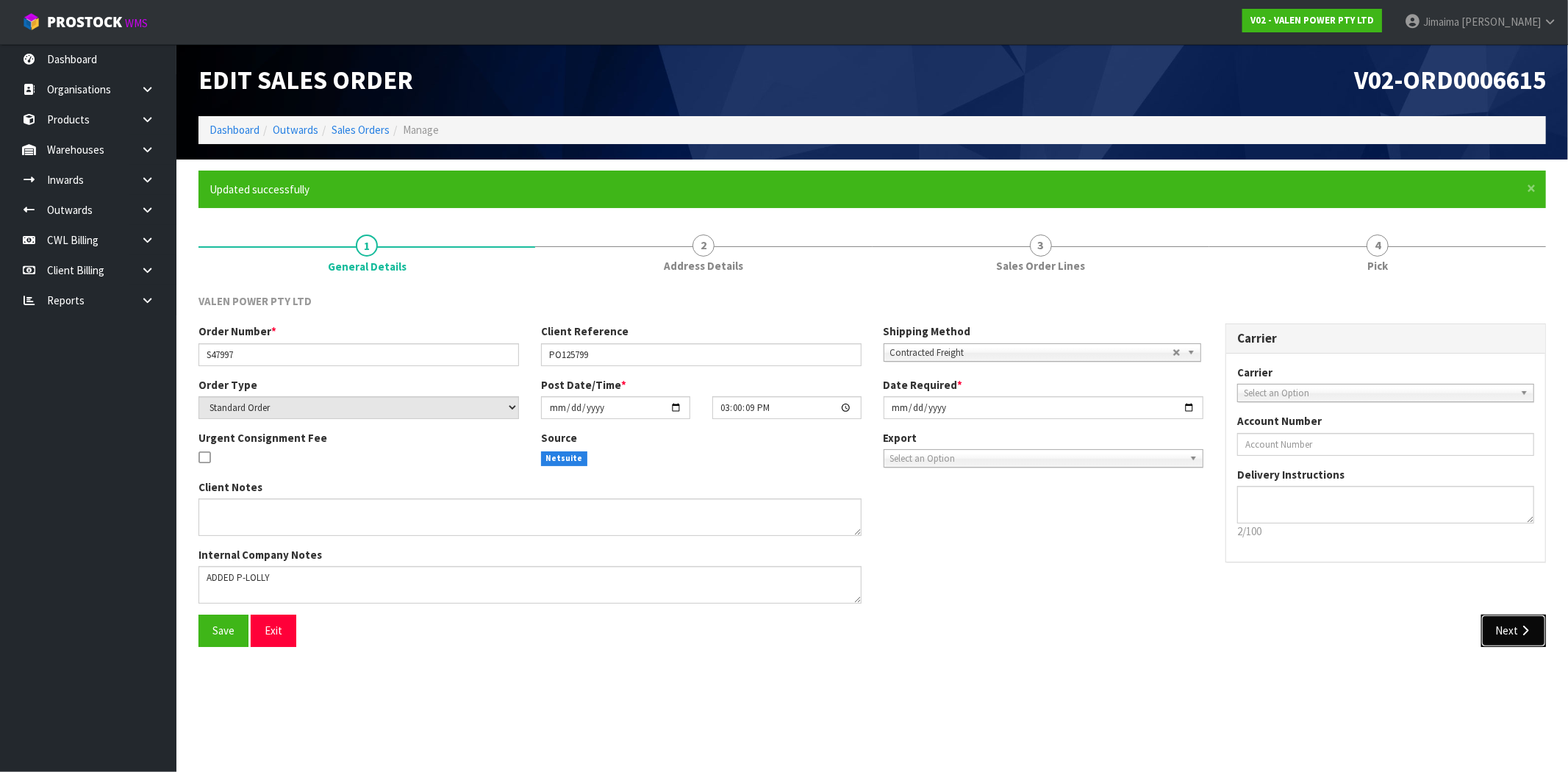
click at [1525, 626] on icon "button" at bounding box center [1525, 630] width 14 height 11
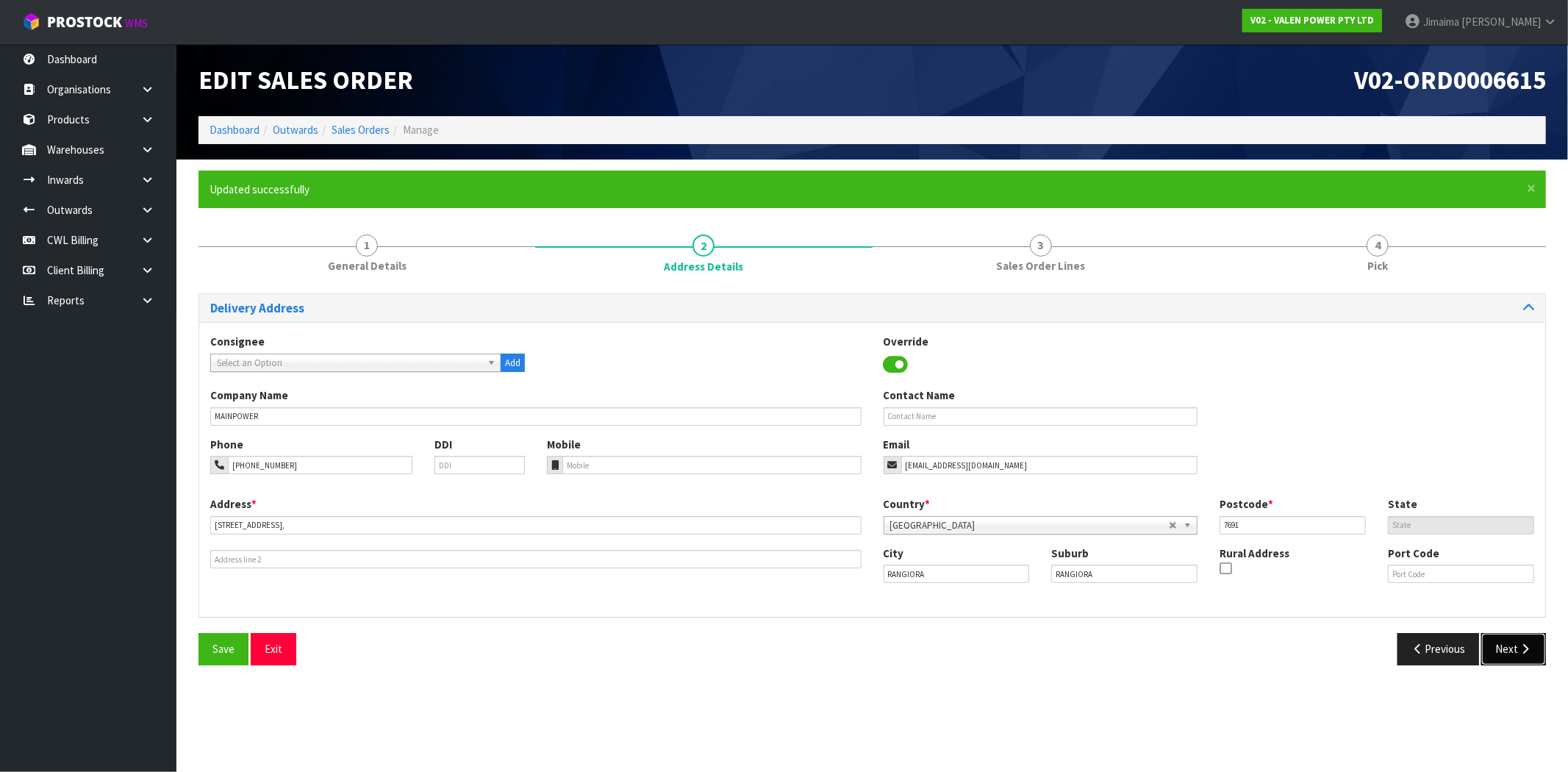
click at [1529, 642] on button "Next" at bounding box center [1513, 648] width 65 height 32
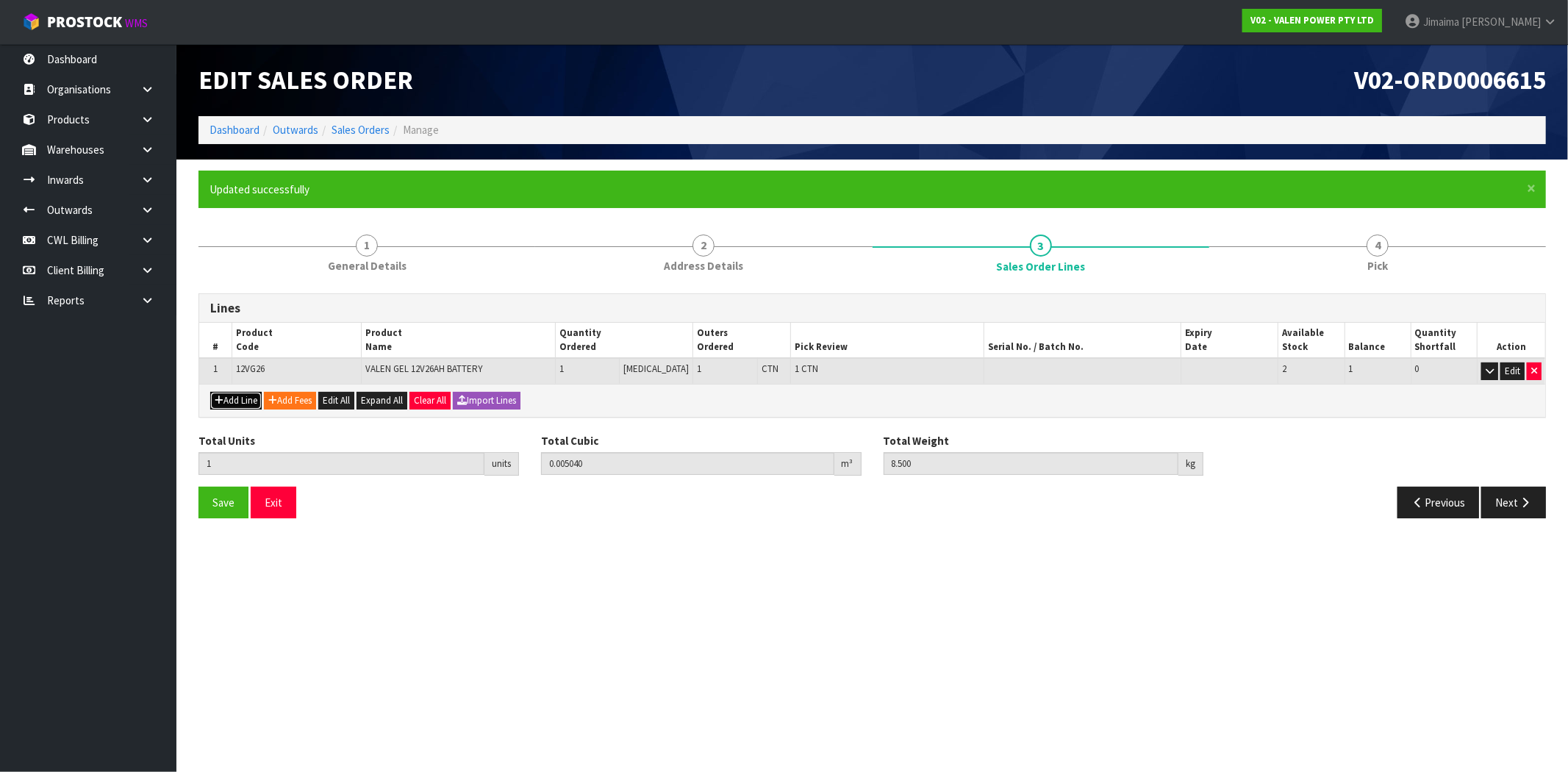
click at [236, 400] on button "Add Line" at bounding box center [236, 401] width 52 height 17
type input "0"
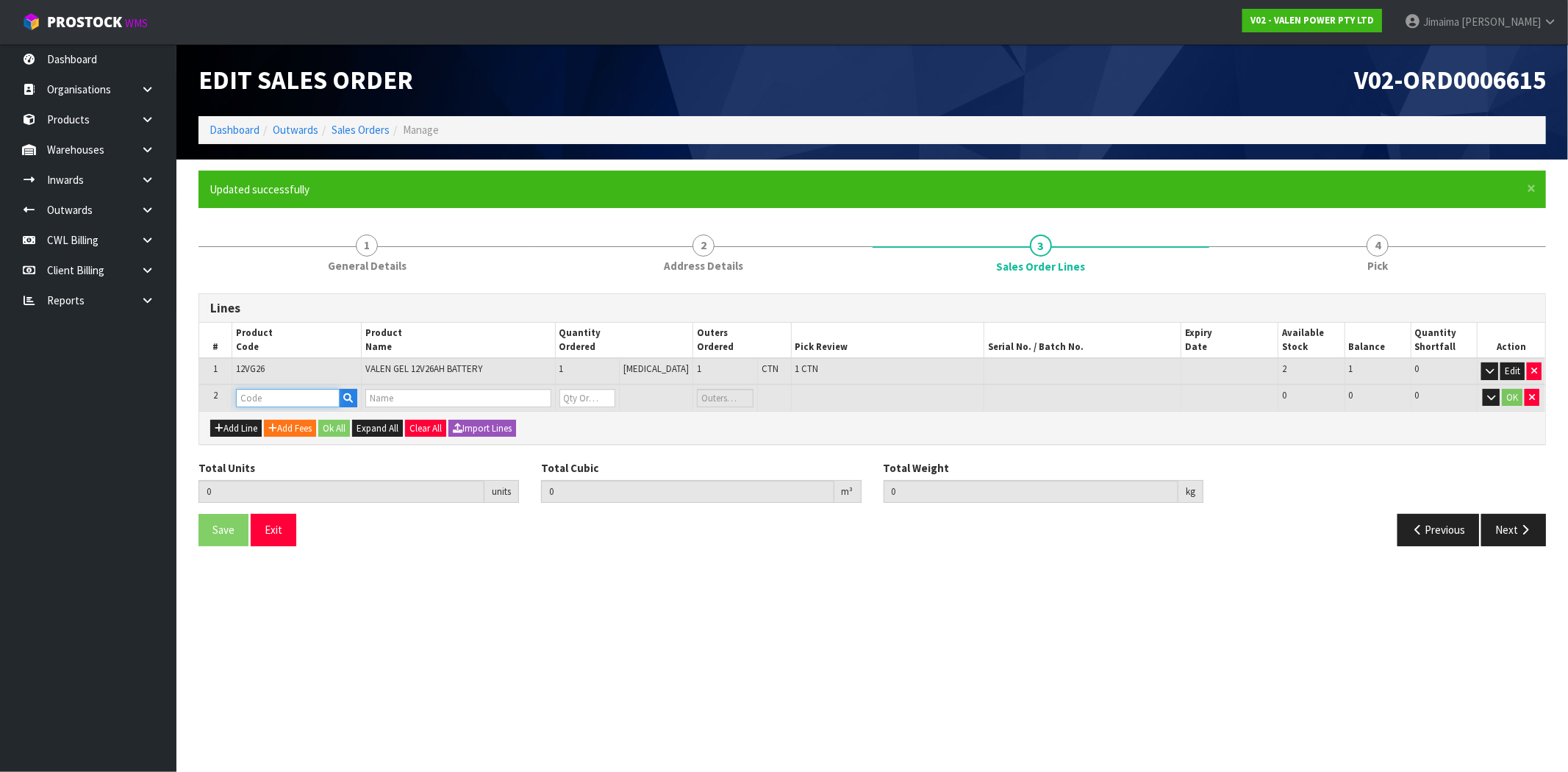
drag, startPoint x: 236, startPoint y: 400, endPoint x: 282, endPoint y: 405, distance: 46.3
click at [302, 389] on input "text" at bounding box center [288, 398] width 105 height 18
paste input "P-LOLLY"
type input "P-LOLLY"
type input "1"
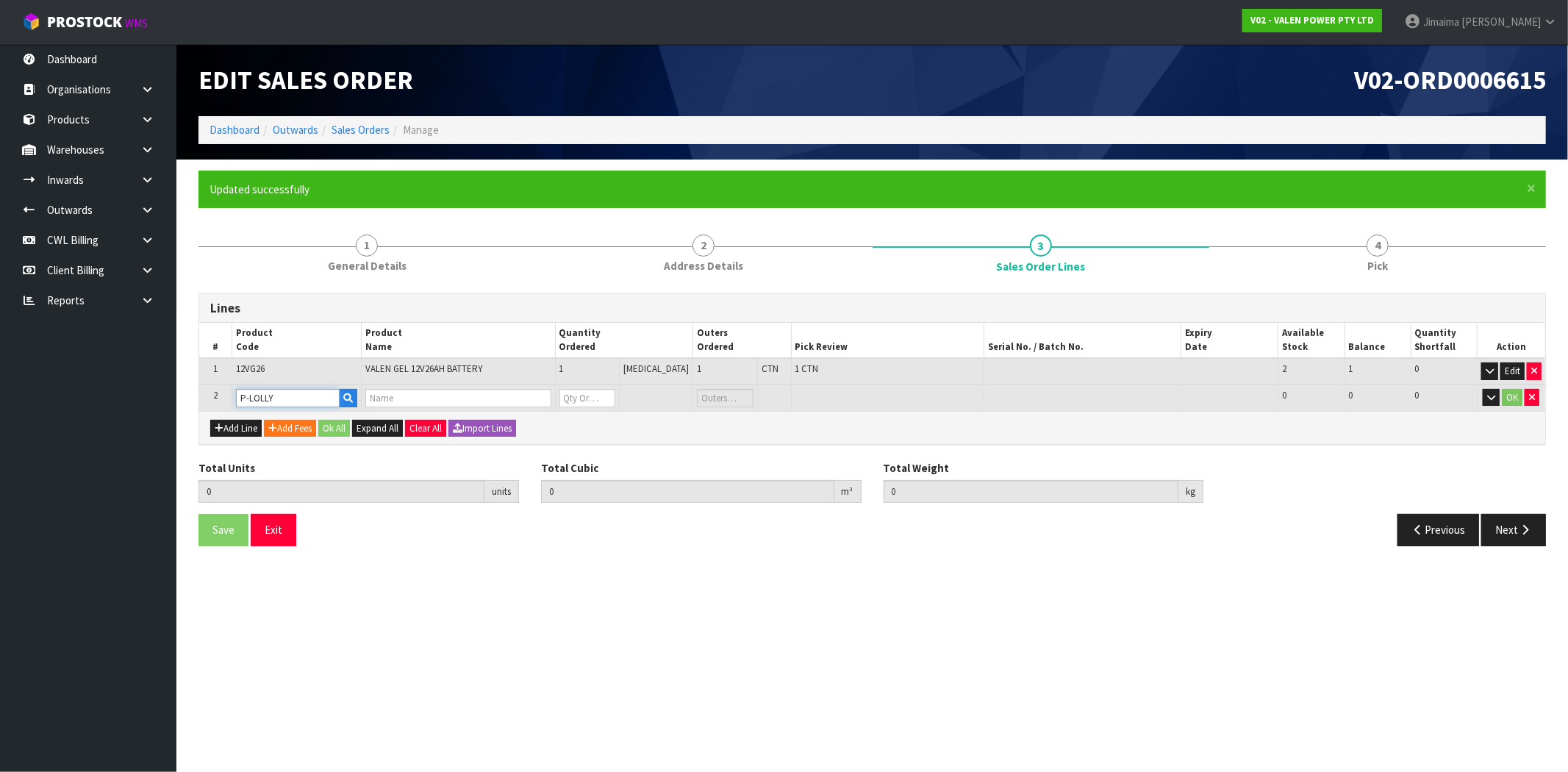
type input "0.00504"
type input "8.5"
type input "MEAT BOOK"
type input "0"
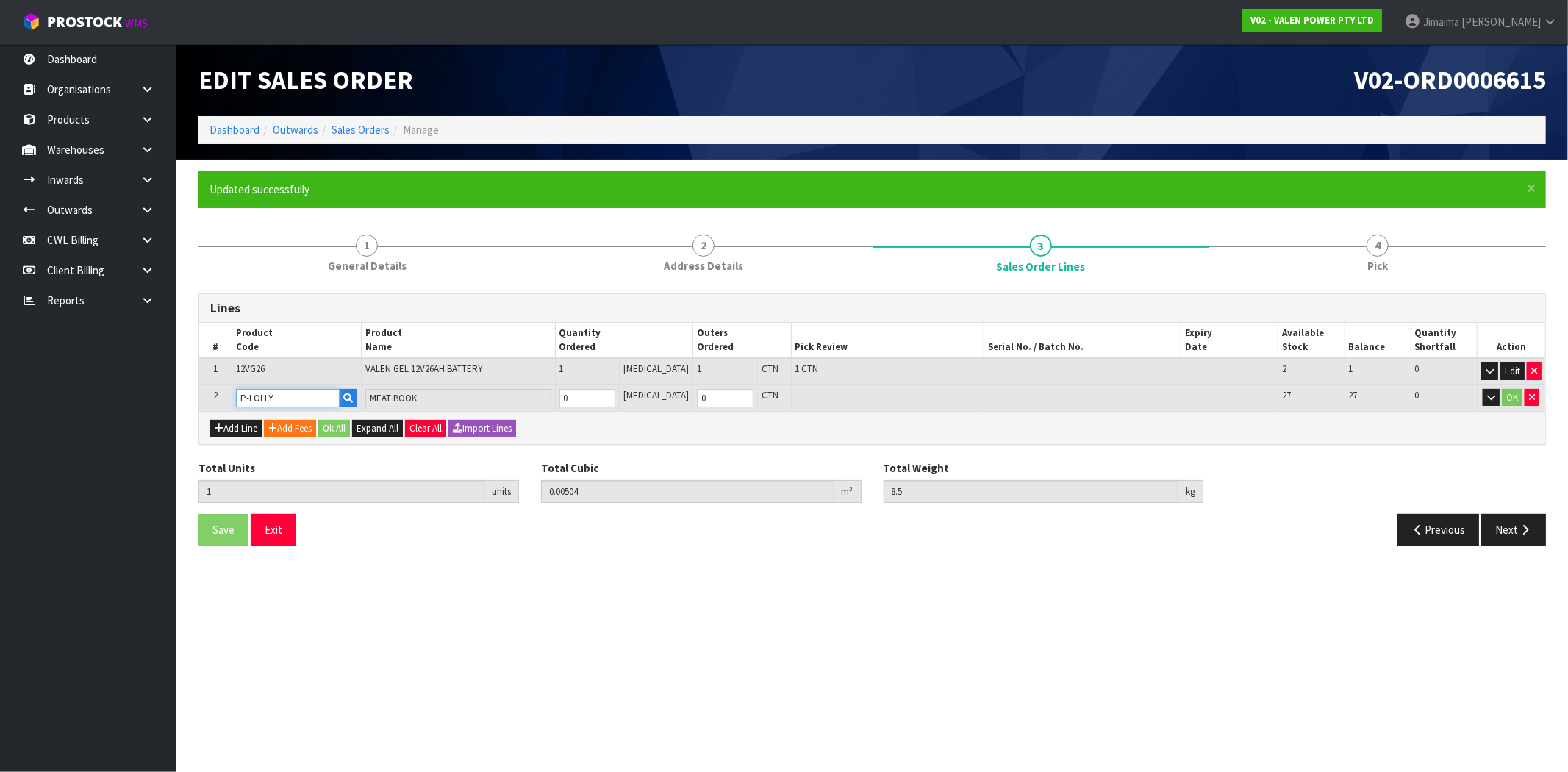
type input "P-LOLLY"
click at [610, 399] on input "0" at bounding box center [587, 398] width 56 height 18
type input "2"
type input "0.0063"
type input "9.75"
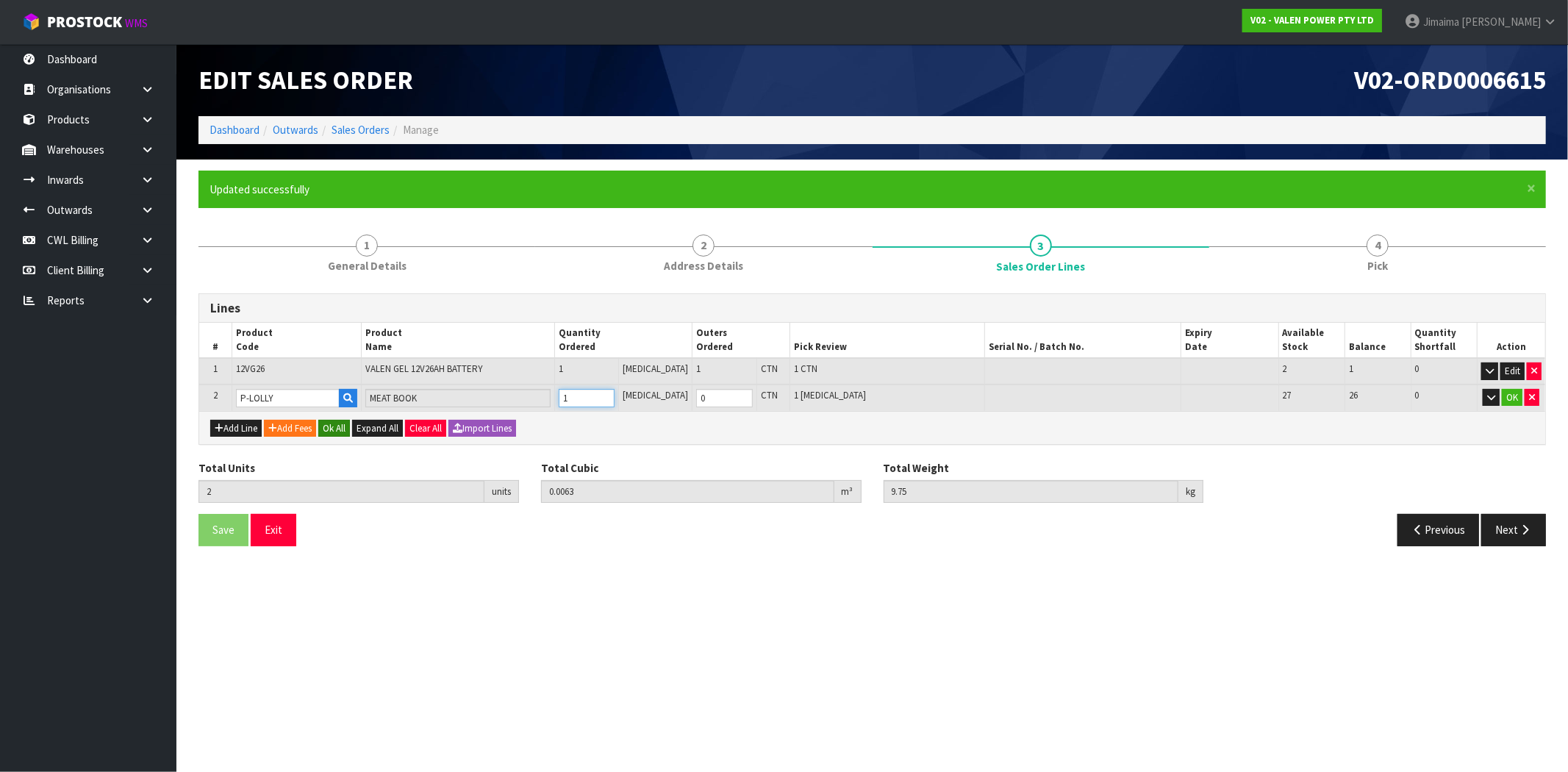
type input "1"
drag, startPoint x: 347, startPoint y: 428, endPoint x: 289, endPoint y: 495, distance: 88.6
click at [346, 428] on button "Ok All" at bounding box center [334, 428] width 32 height 17
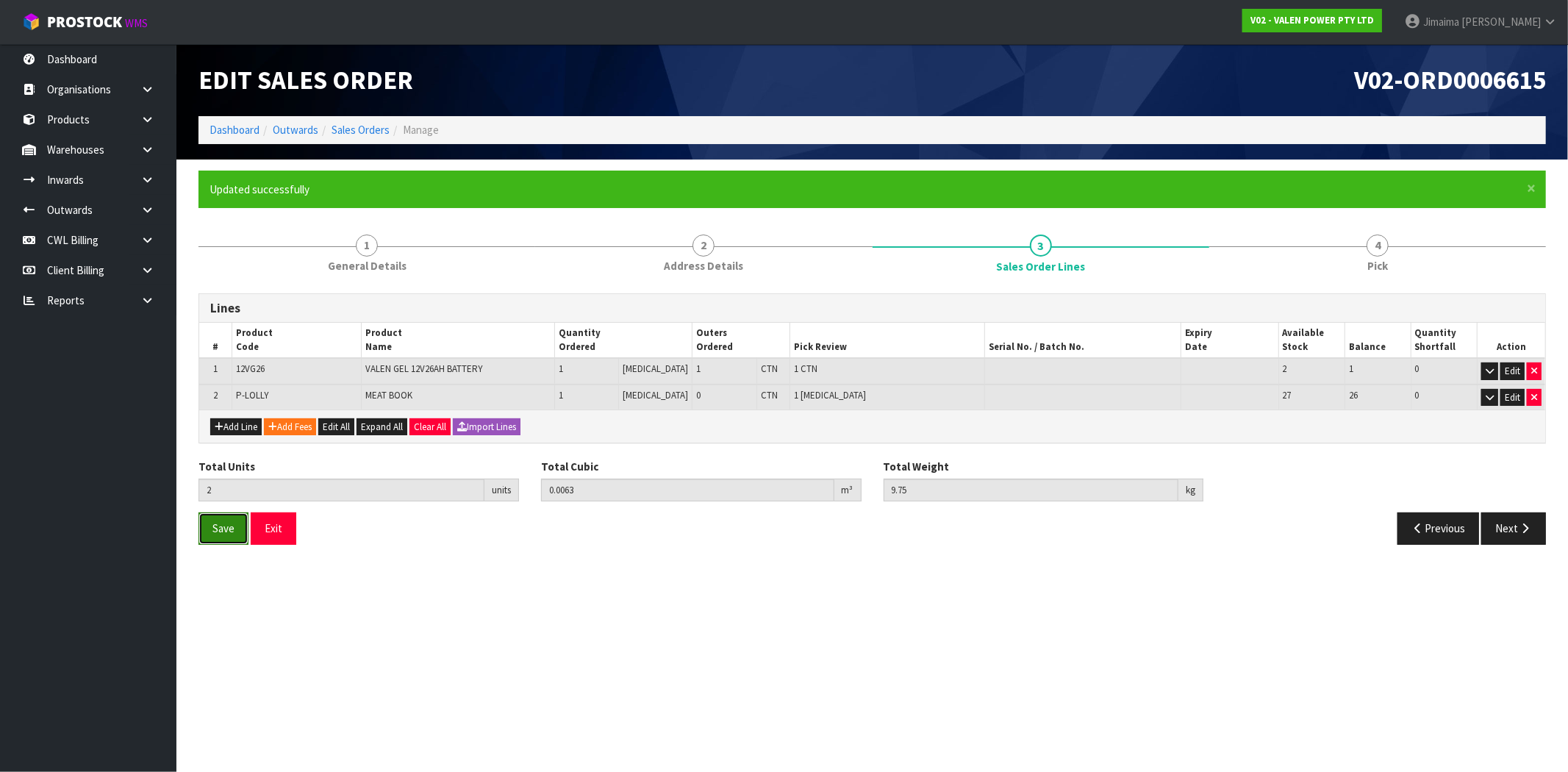
click at [233, 532] on span "Save" at bounding box center [224, 528] width 22 height 14
click at [1514, 537] on button "Next" at bounding box center [1513, 528] width 65 height 32
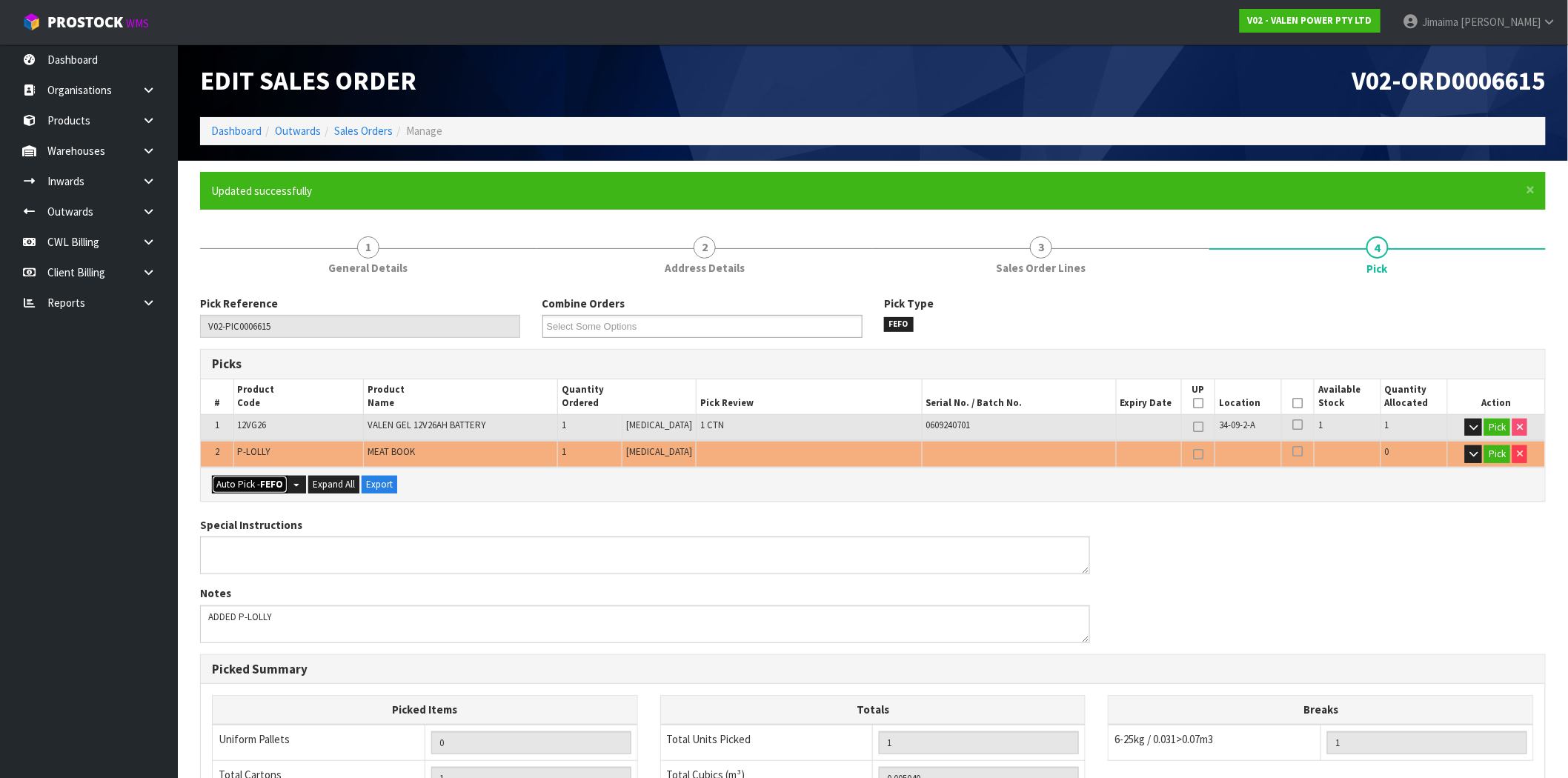
click at [250, 484] on button "Auto Pick - FEFO" at bounding box center [250, 485] width 75 height 18
type input "Piece x 1"
type input "2"
type input "0.006300"
type input "9.750"
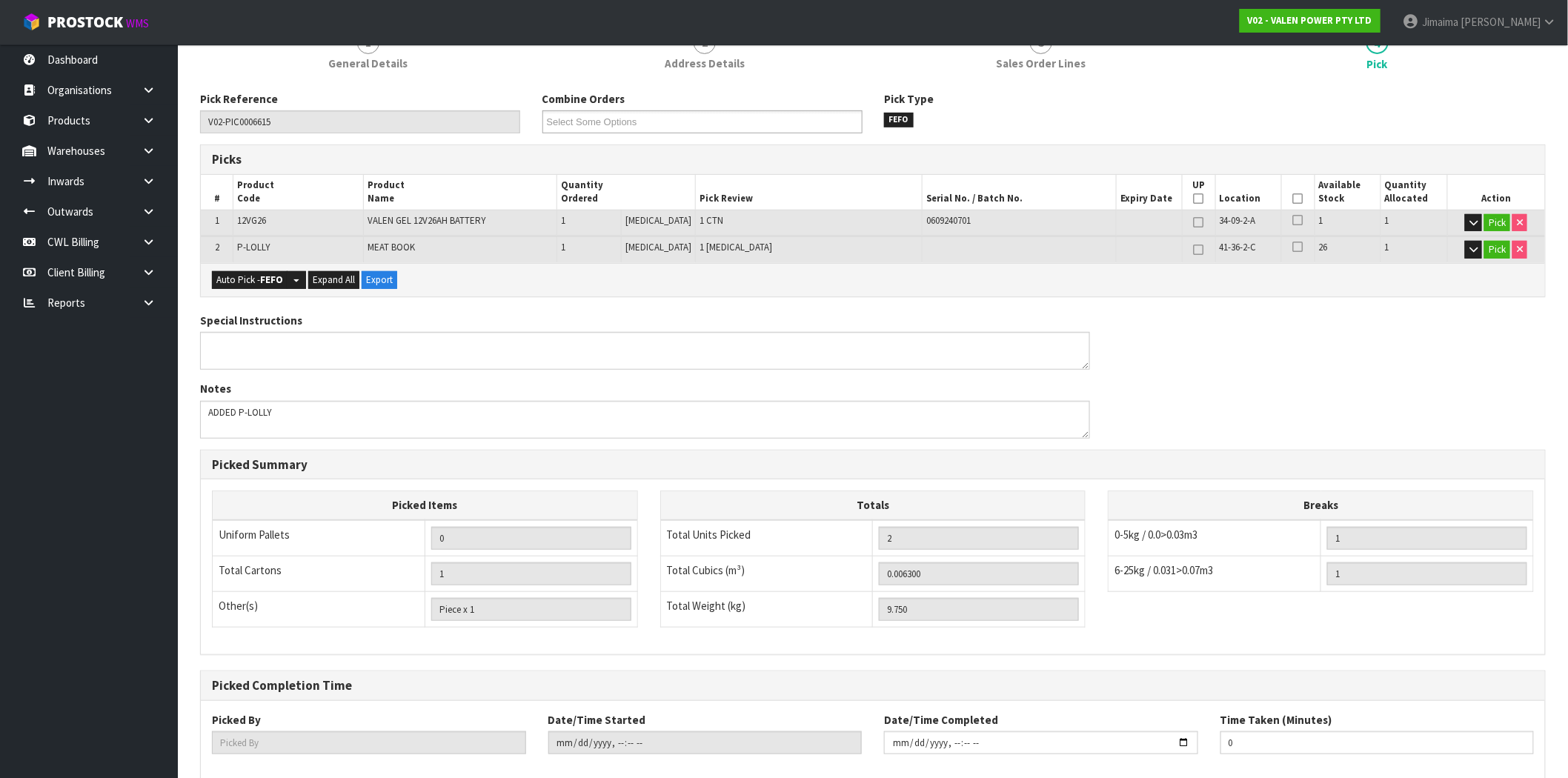
scroll to position [285, 0]
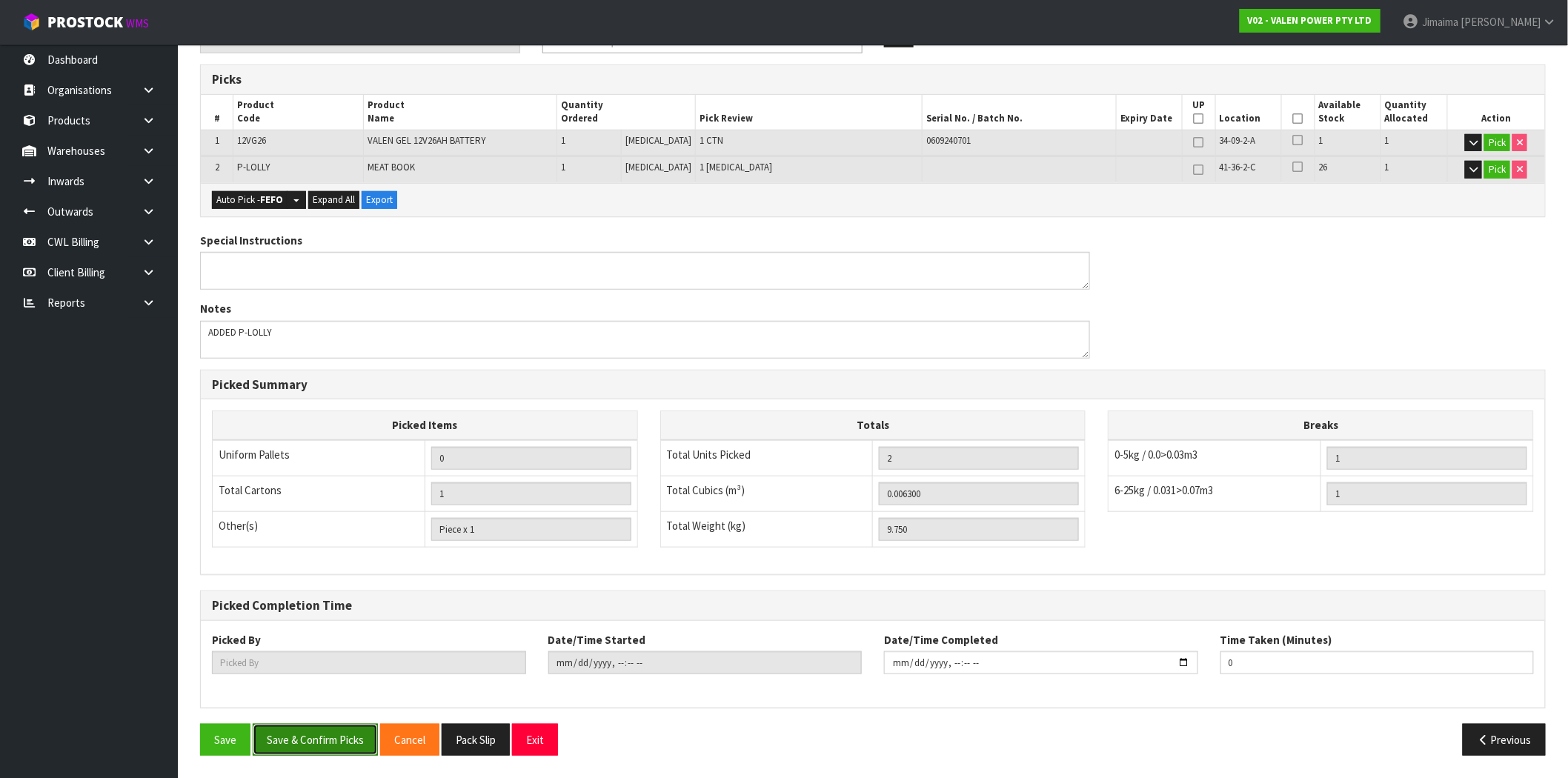
click at [313, 738] on button "Save & Confirm Picks" at bounding box center [315, 740] width 126 height 32
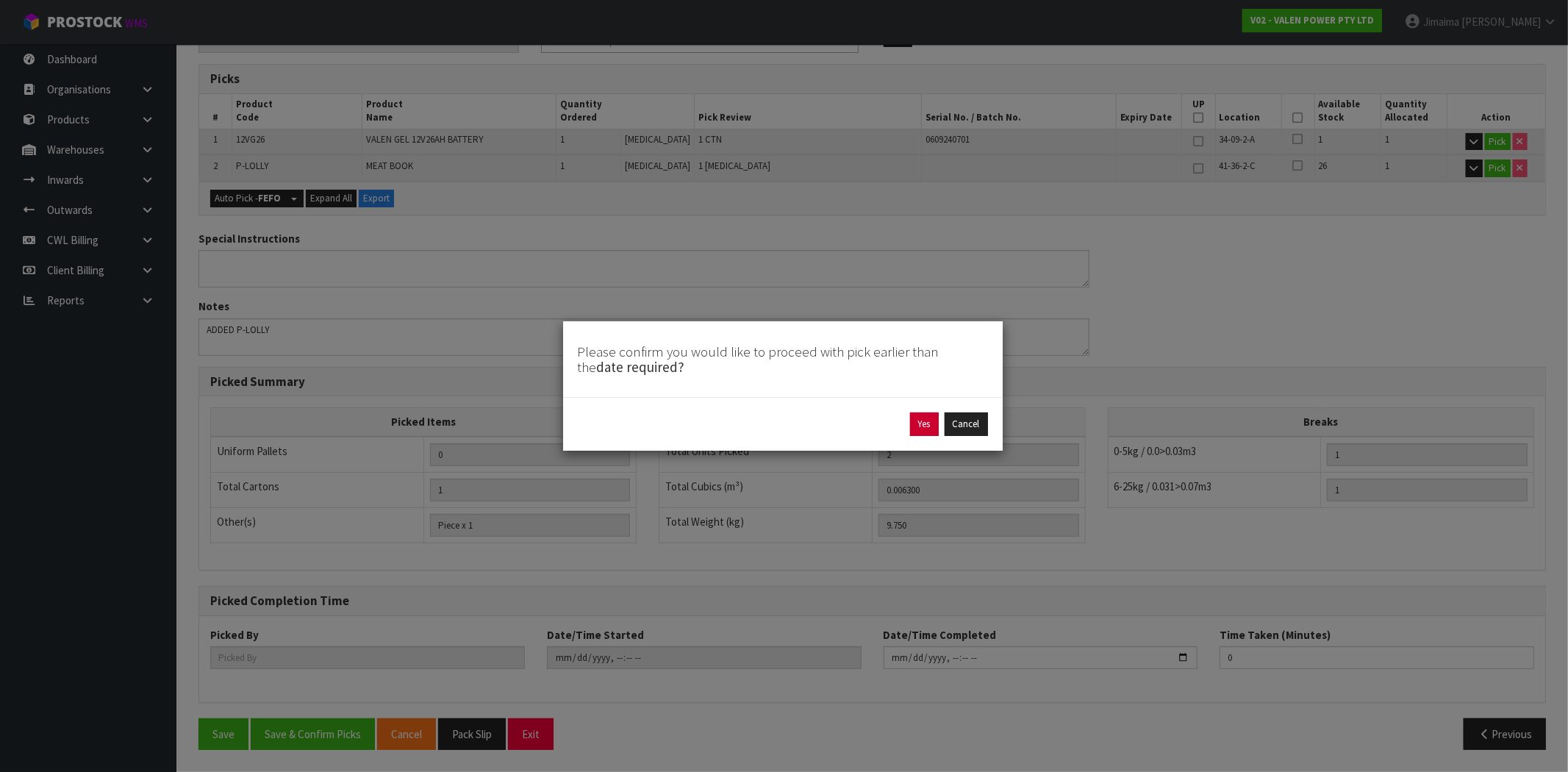
click at [938, 421] on div "Yes Cancel" at bounding box center [782, 424] width 410 height 24
click at [929, 421] on button "Yes" at bounding box center [924, 424] width 29 height 24
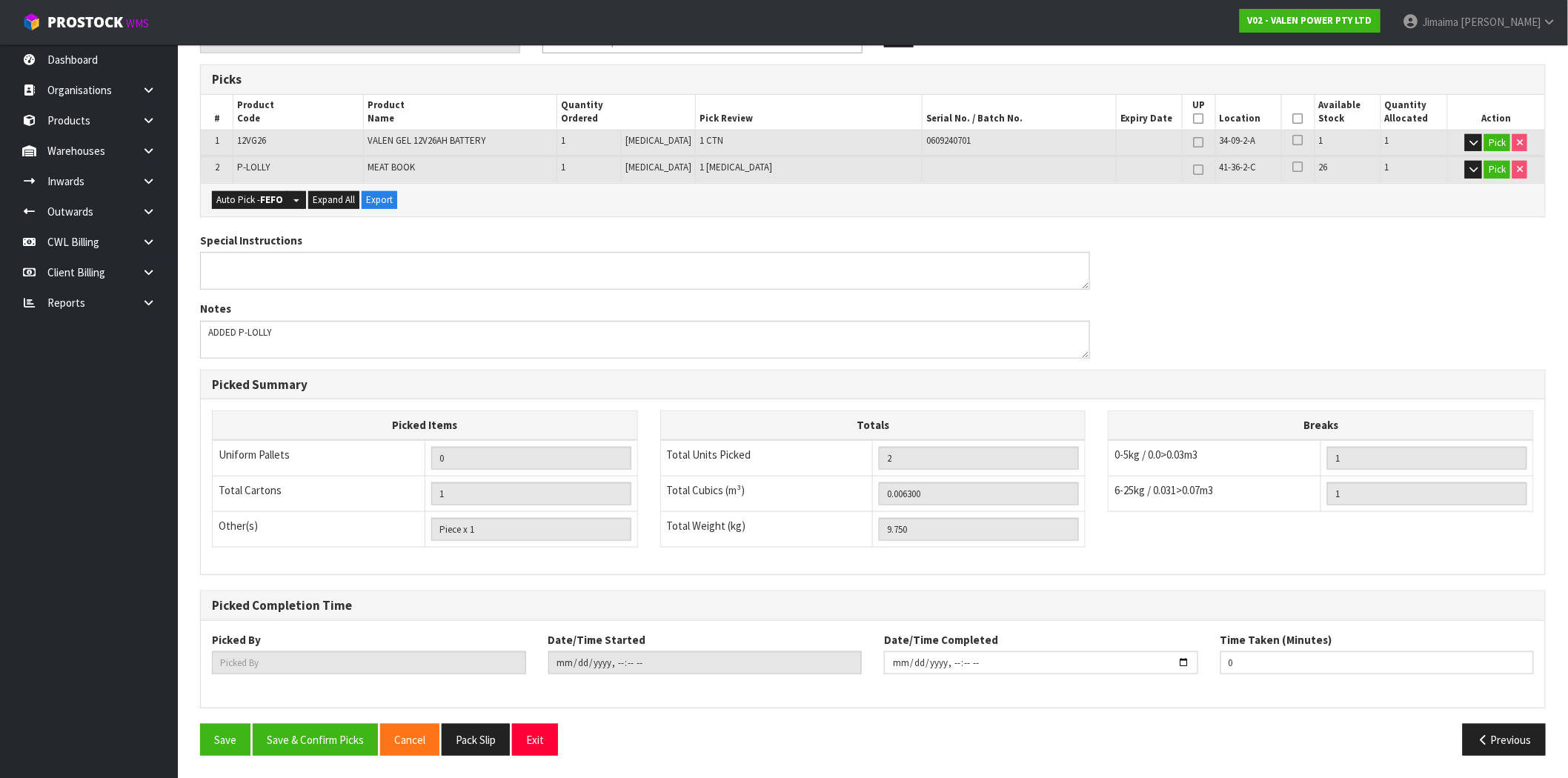
scroll to position [0, 0]
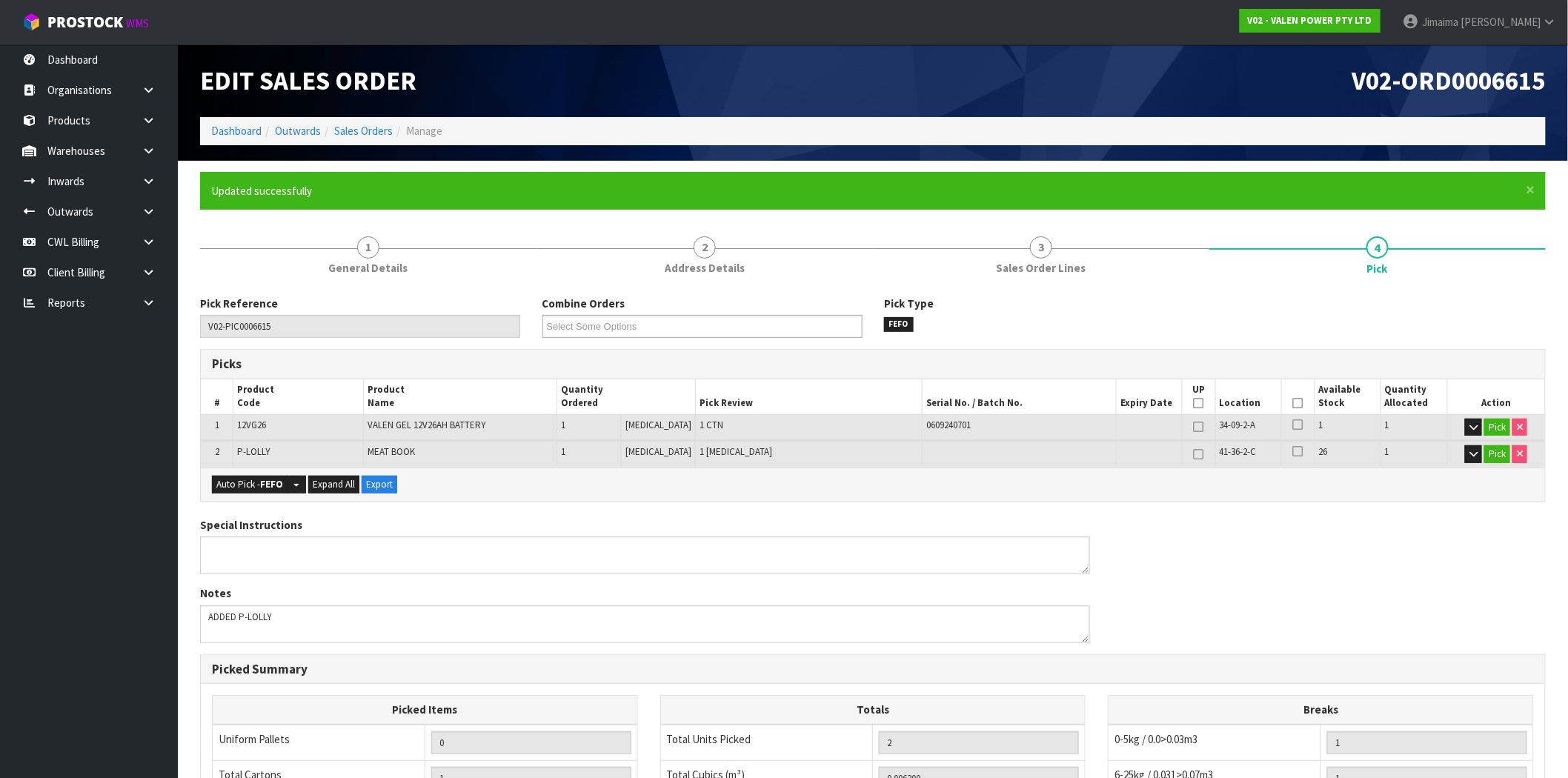
type input "Jimaima [PERSON_NAME]"
type input "2025-10-08T15:39:30"
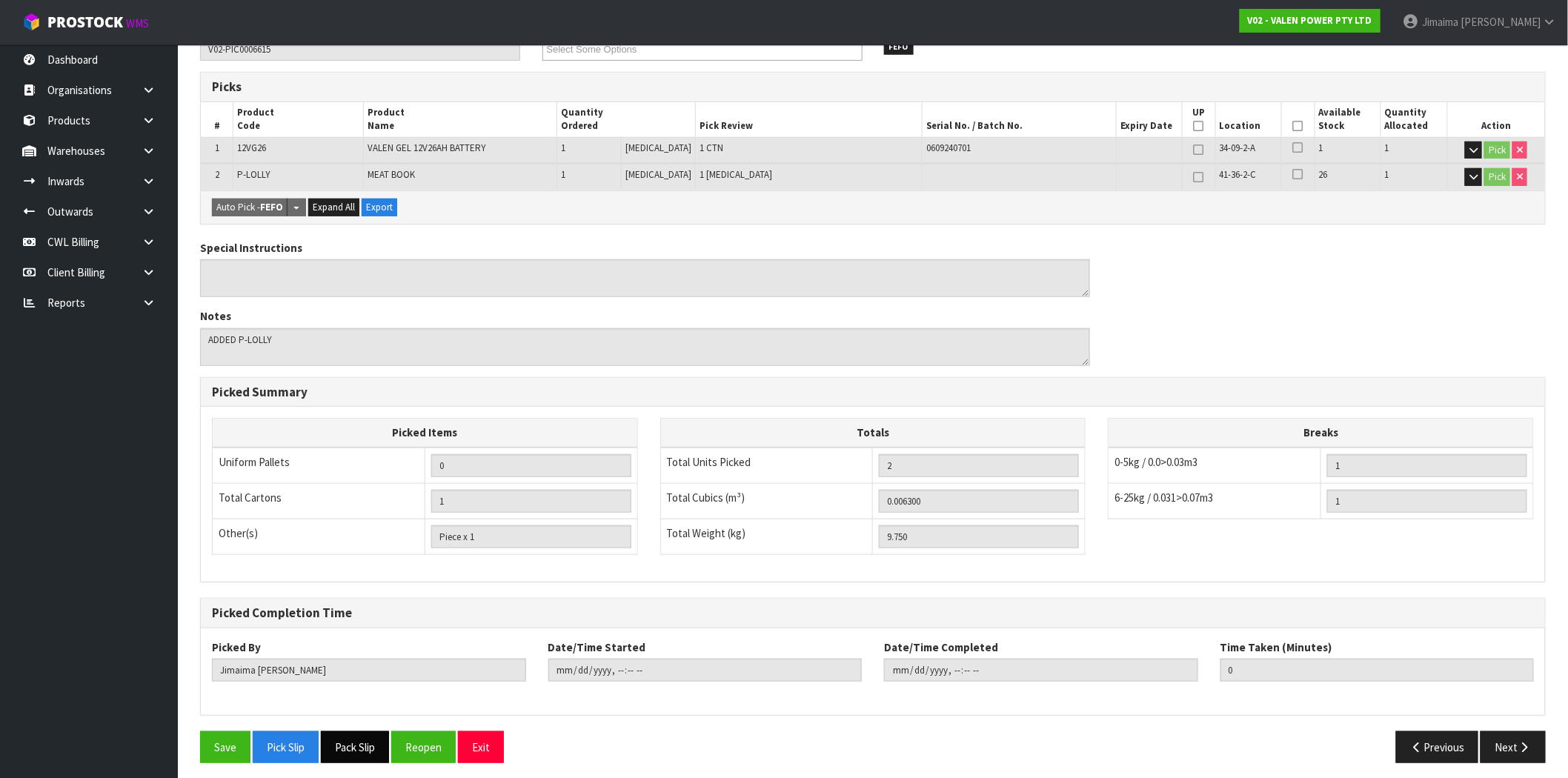
scroll to position [285, 0]
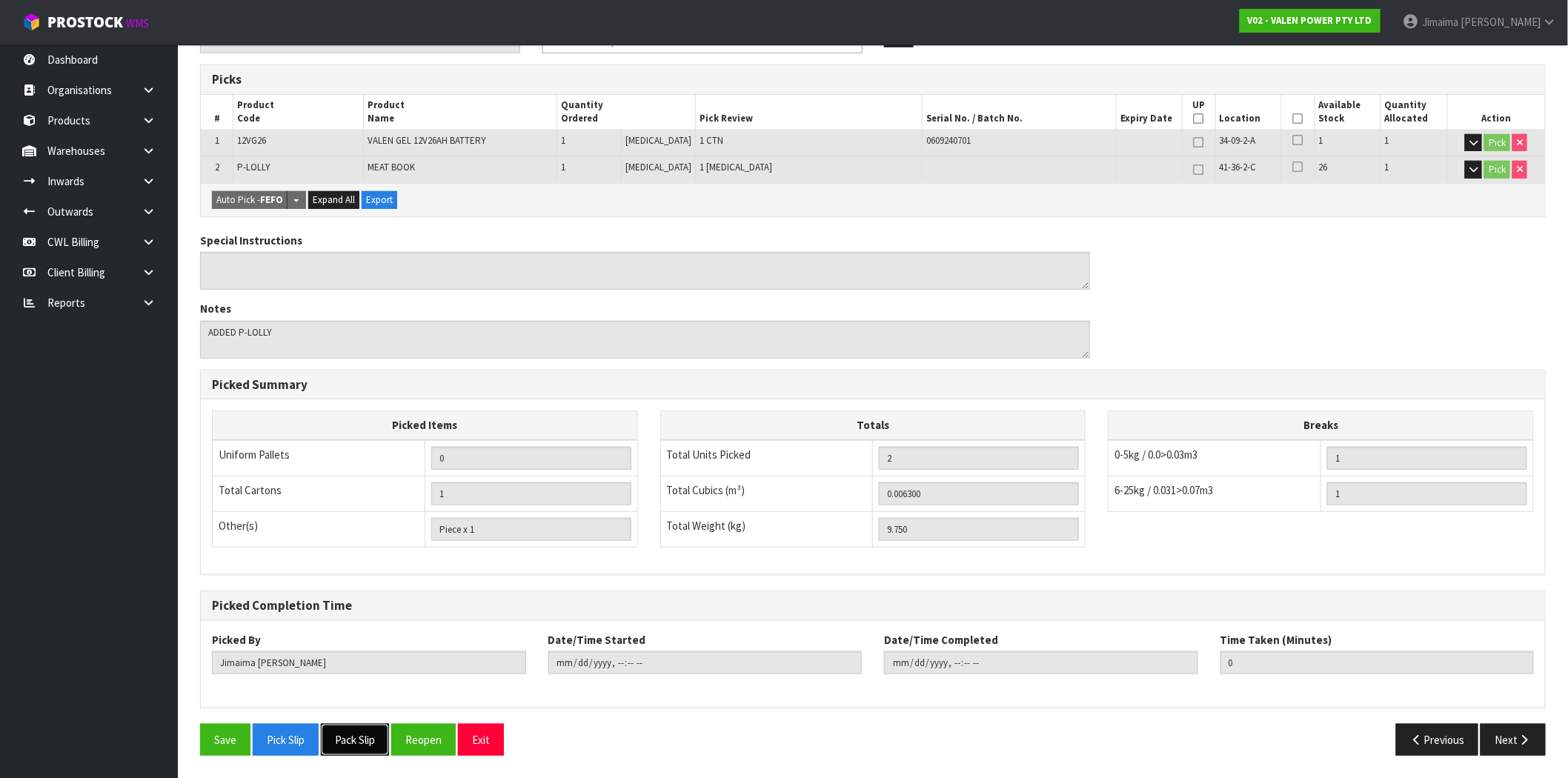
click at [337, 737] on button "Pack Slip" at bounding box center [354, 740] width 68 height 32
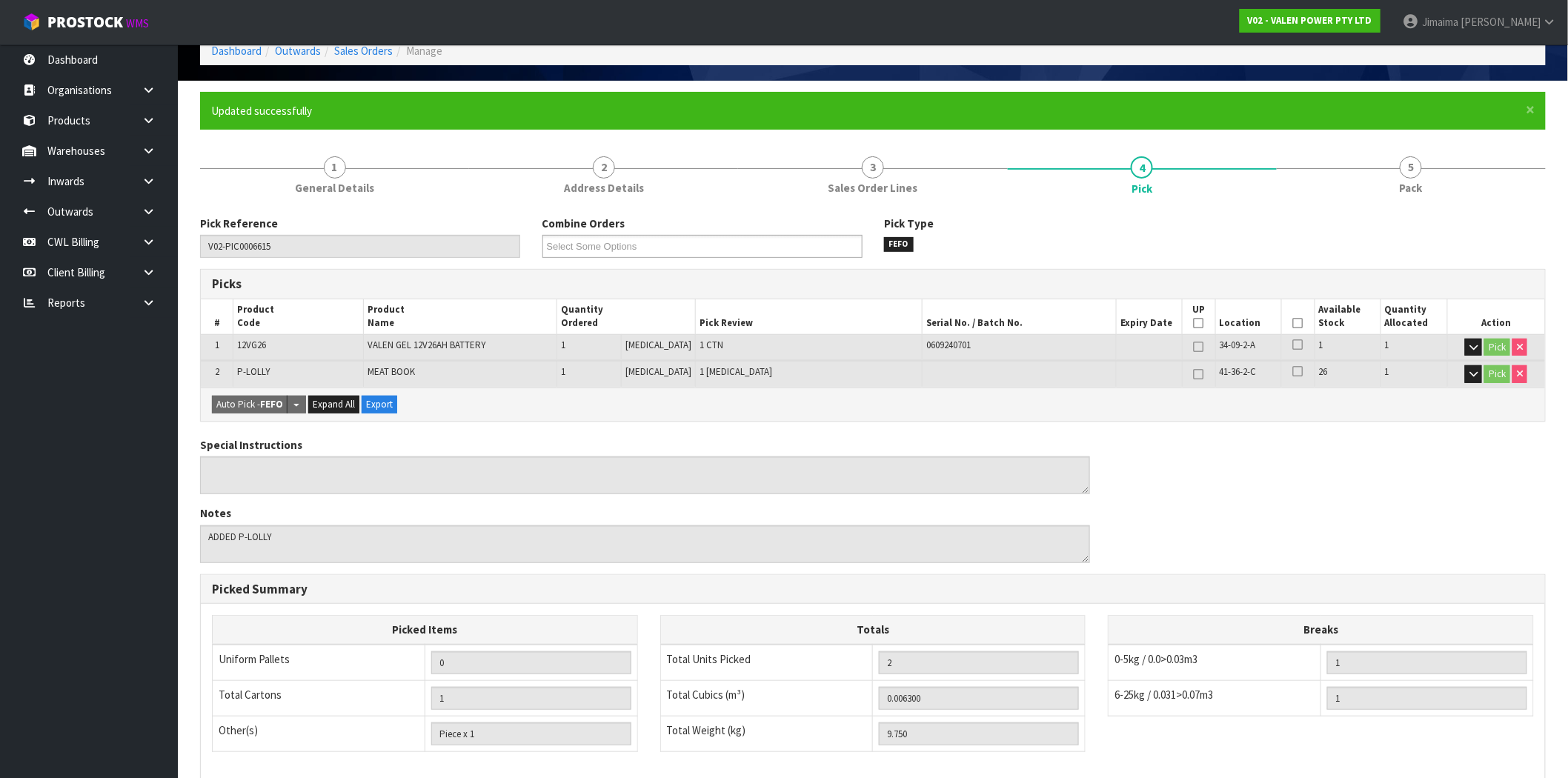
scroll to position [0, 0]
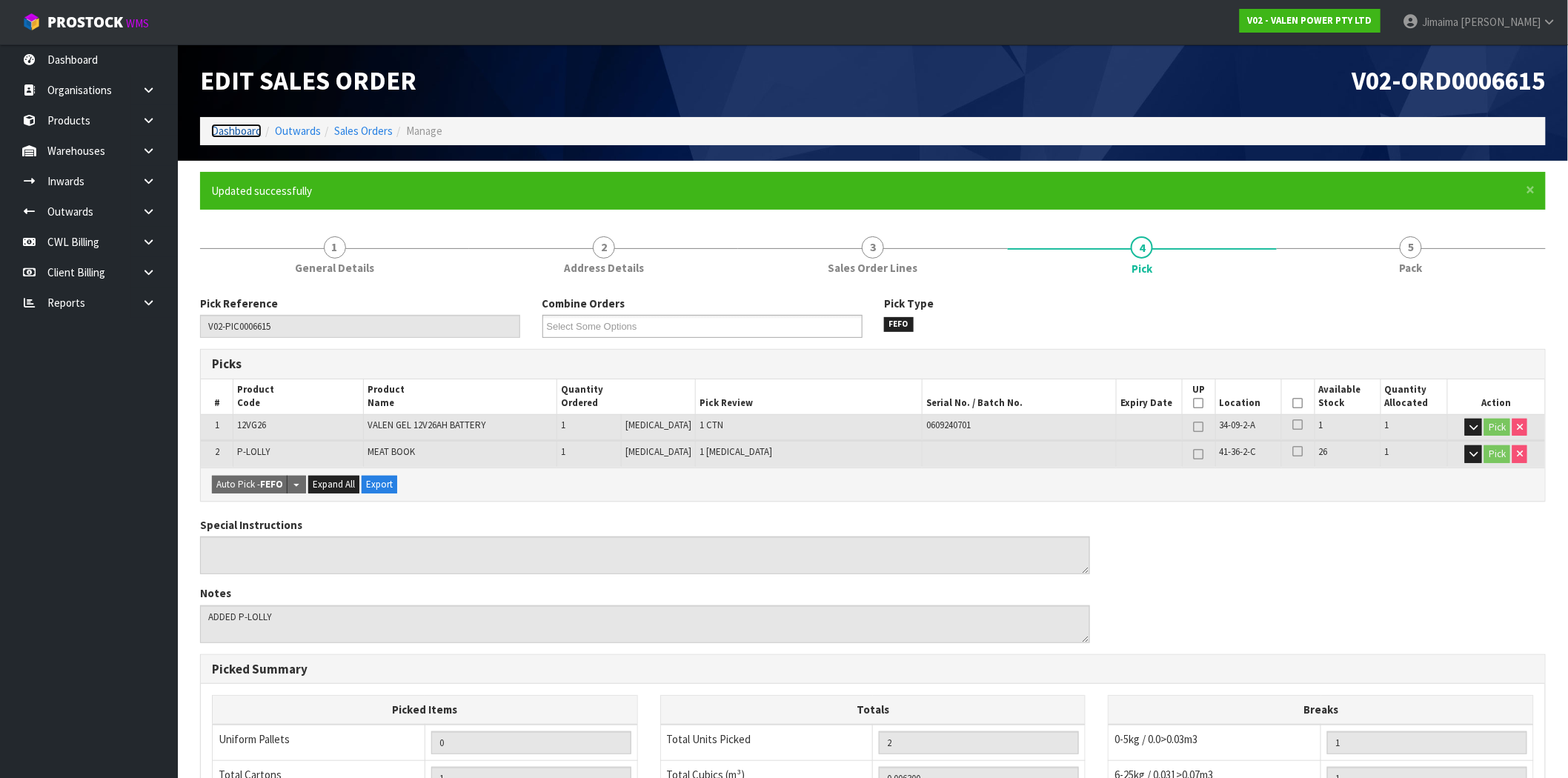
click at [238, 132] on link "Dashboard" at bounding box center [236, 131] width 50 height 14
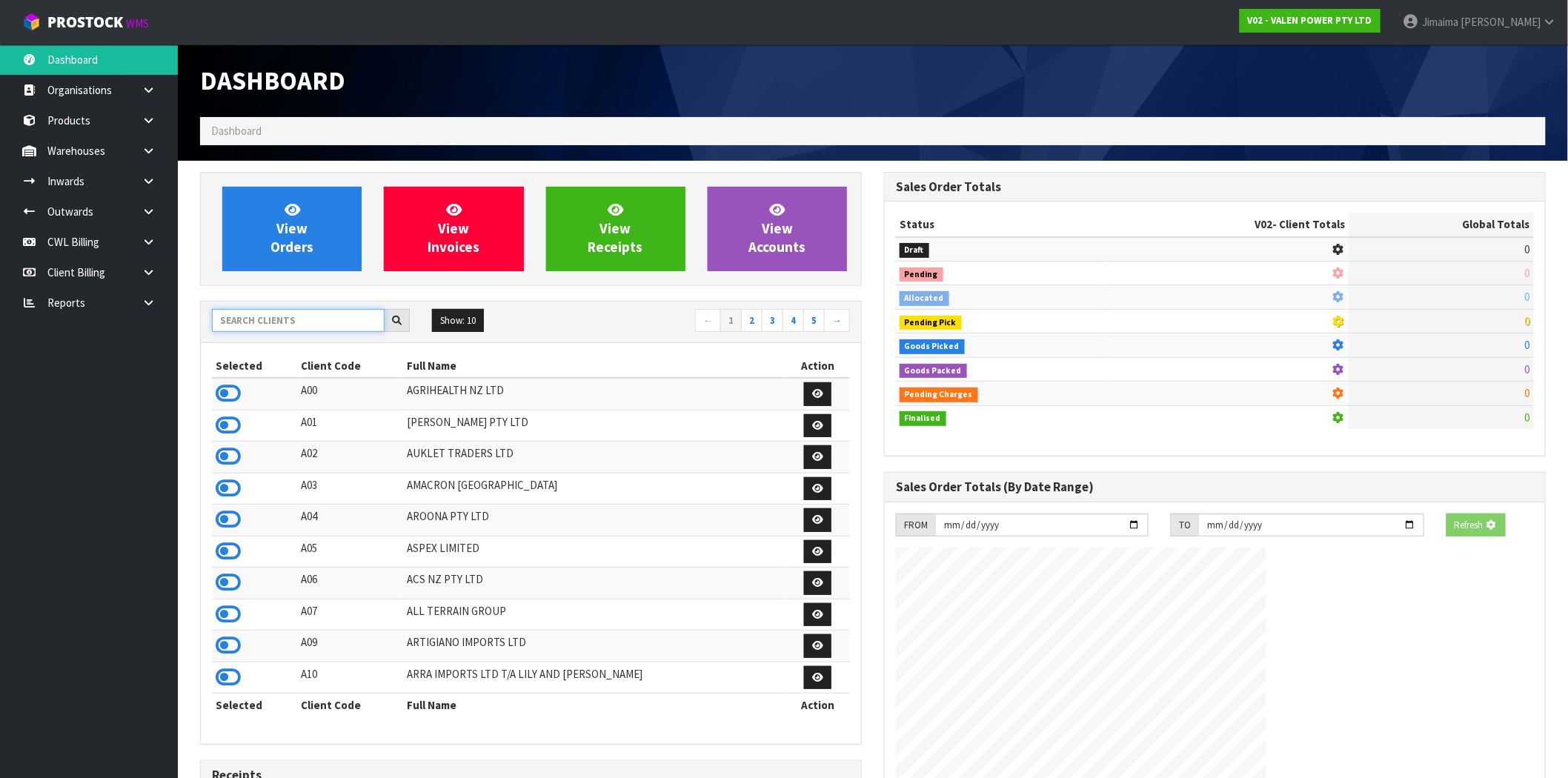
click at [320, 316] on input "text" at bounding box center [298, 320] width 173 height 23
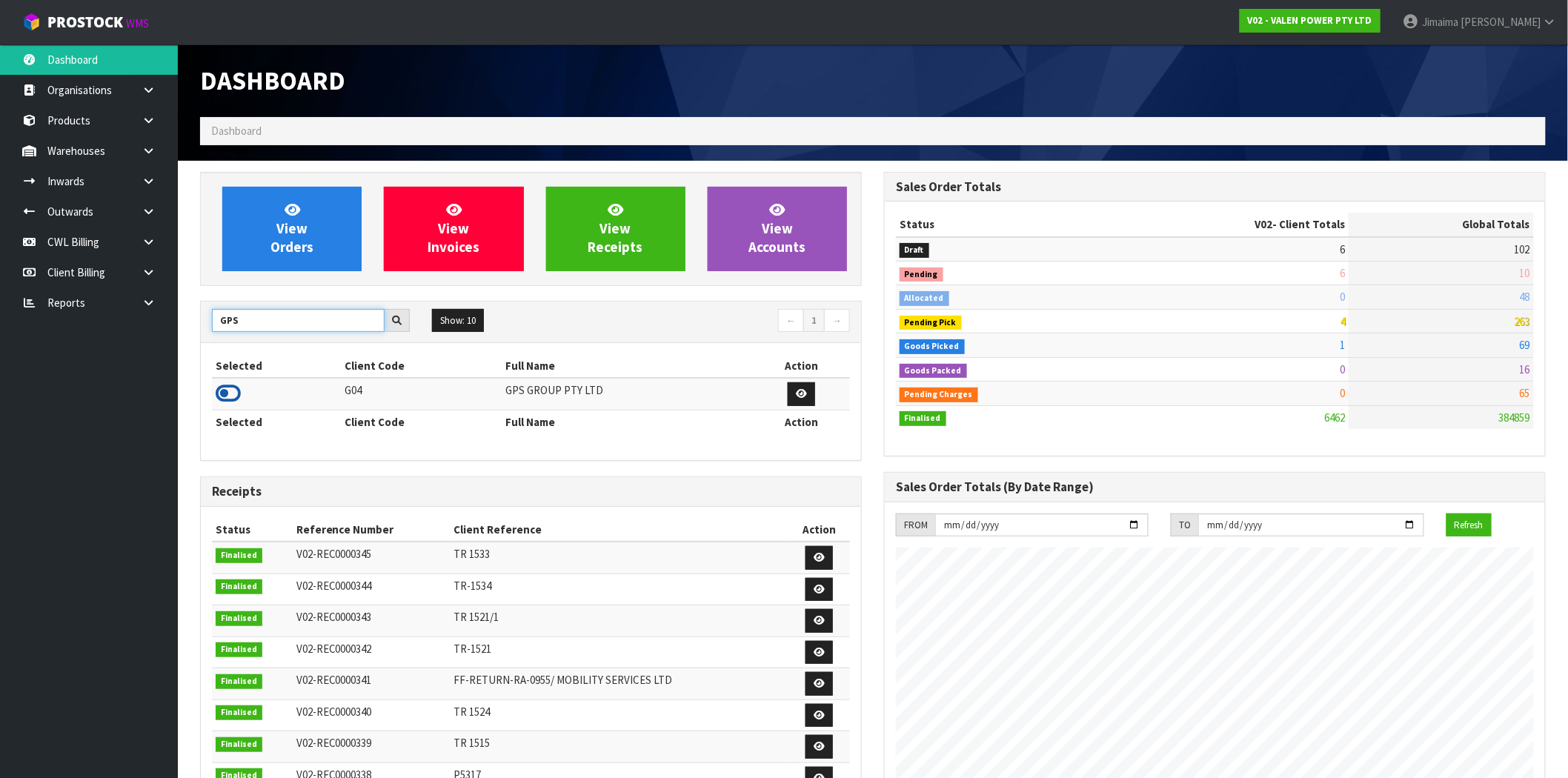
type input "GPS"
click at [226, 395] on icon at bounding box center [228, 393] width 25 height 22
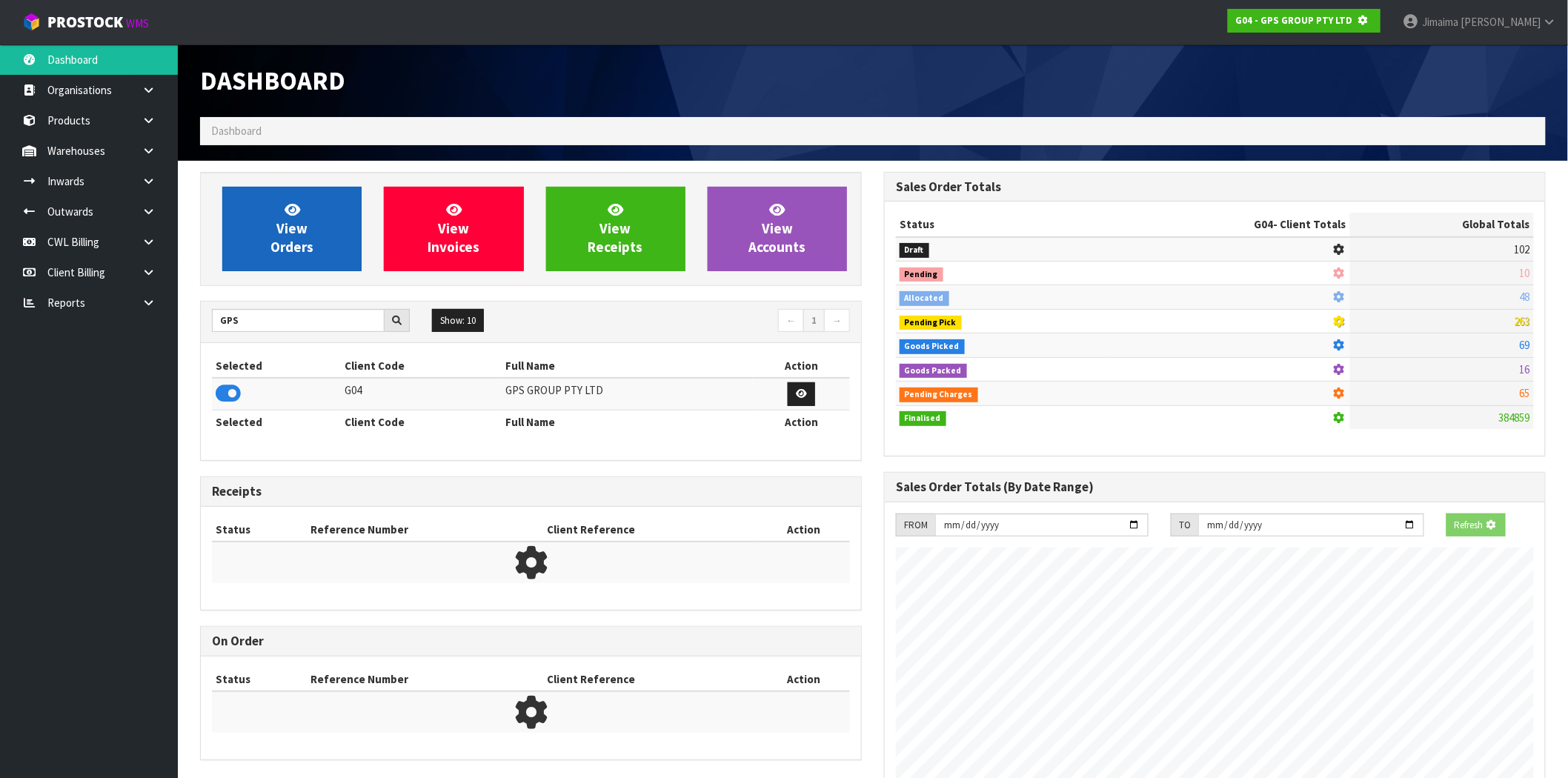
scroll to position [739652, 740271]
click at [316, 235] on link "View Orders" at bounding box center [292, 229] width 139 height 85
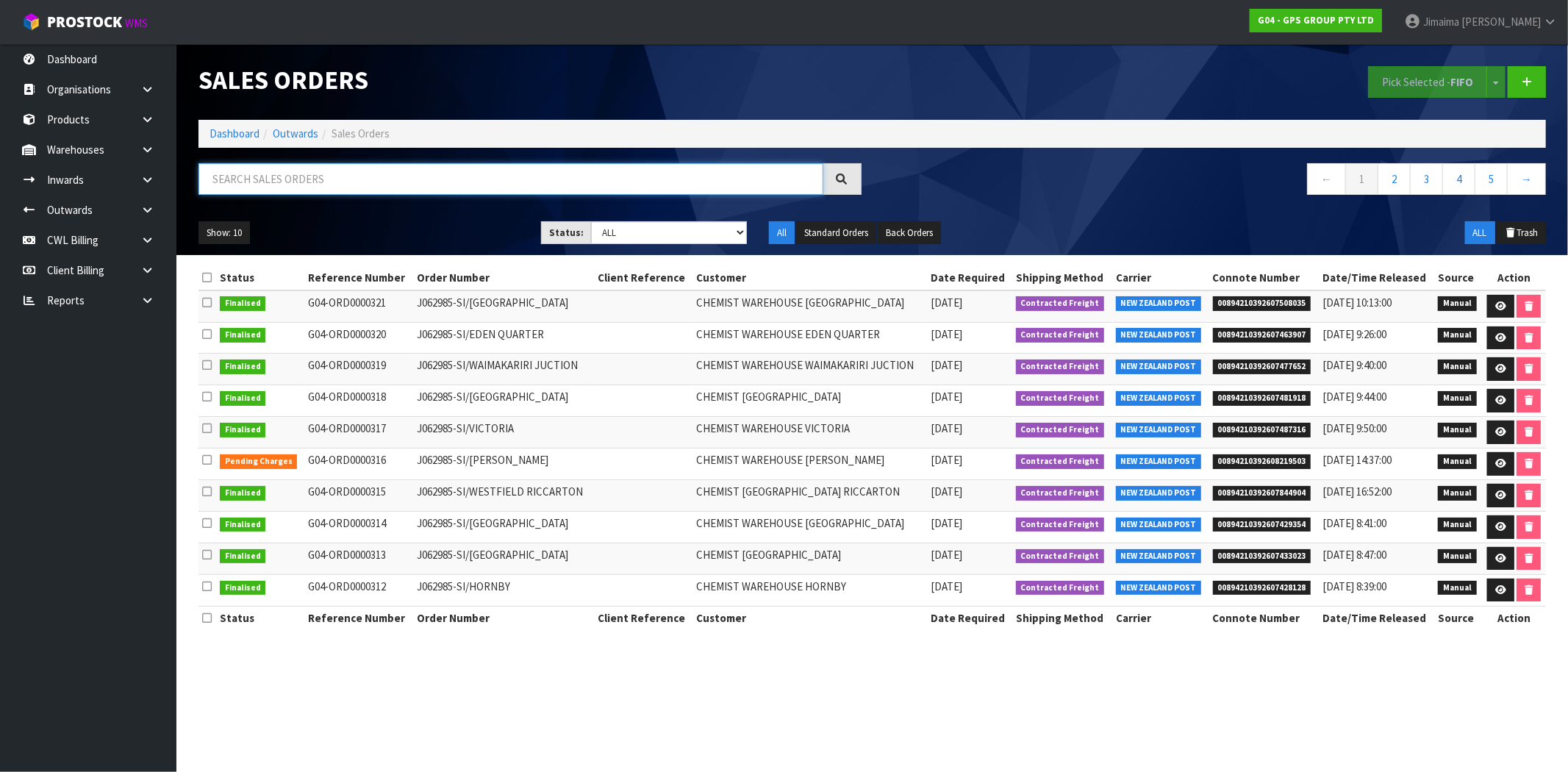
click at [471, 181] on input "text" at bounding box center [510, 179] width 625 height 32
paste input "ORD0000297"
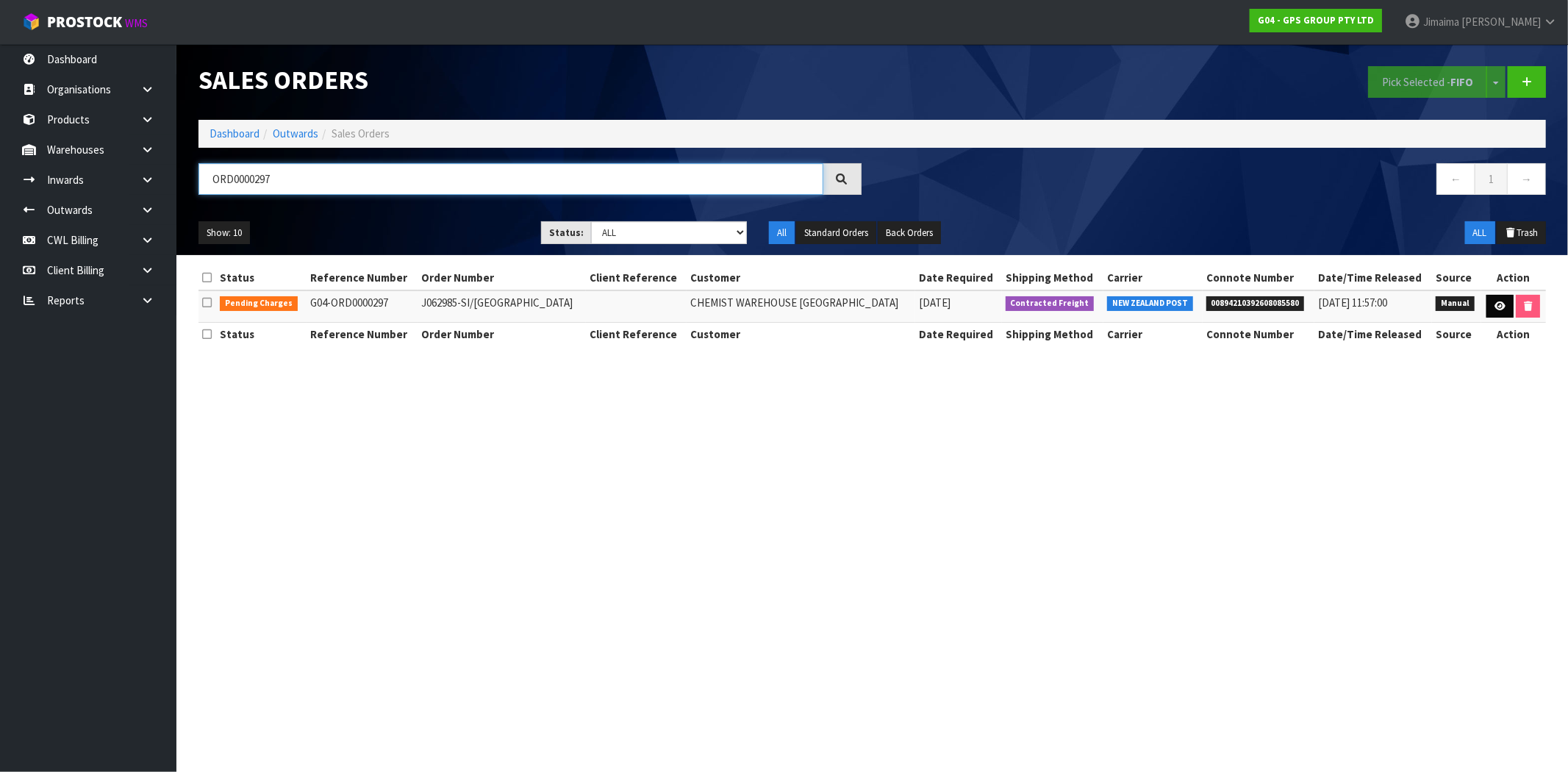
type input "ORD0000297"
click at [1501, 298] on link at bounding box center [1500, 306] width 27 height 24
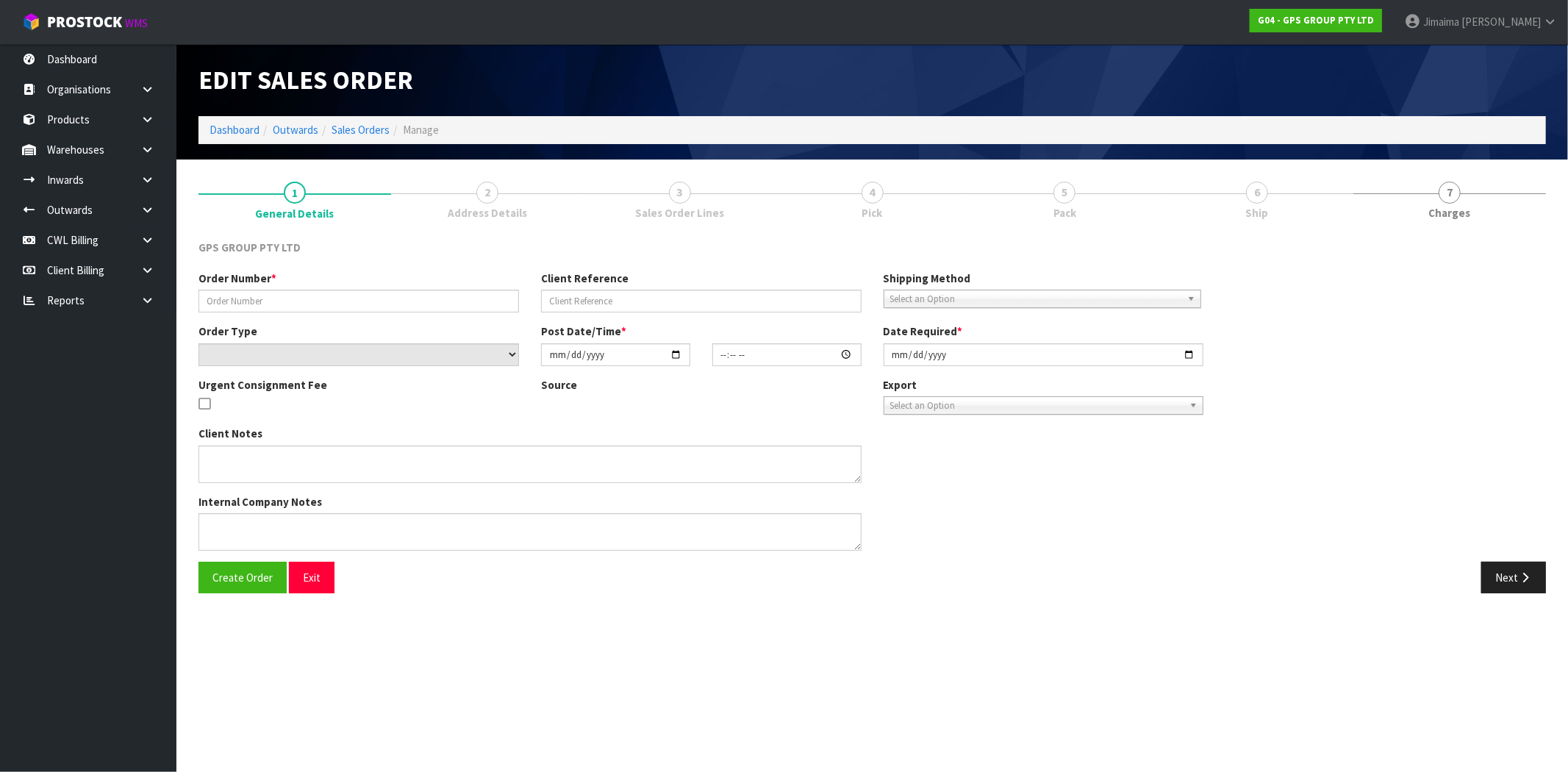
type input "J062985-SI/BROWNS BAY"
select select "number:0"
type input "[DATE]"
type input "09:22:00.000"
type input "[DATE]"
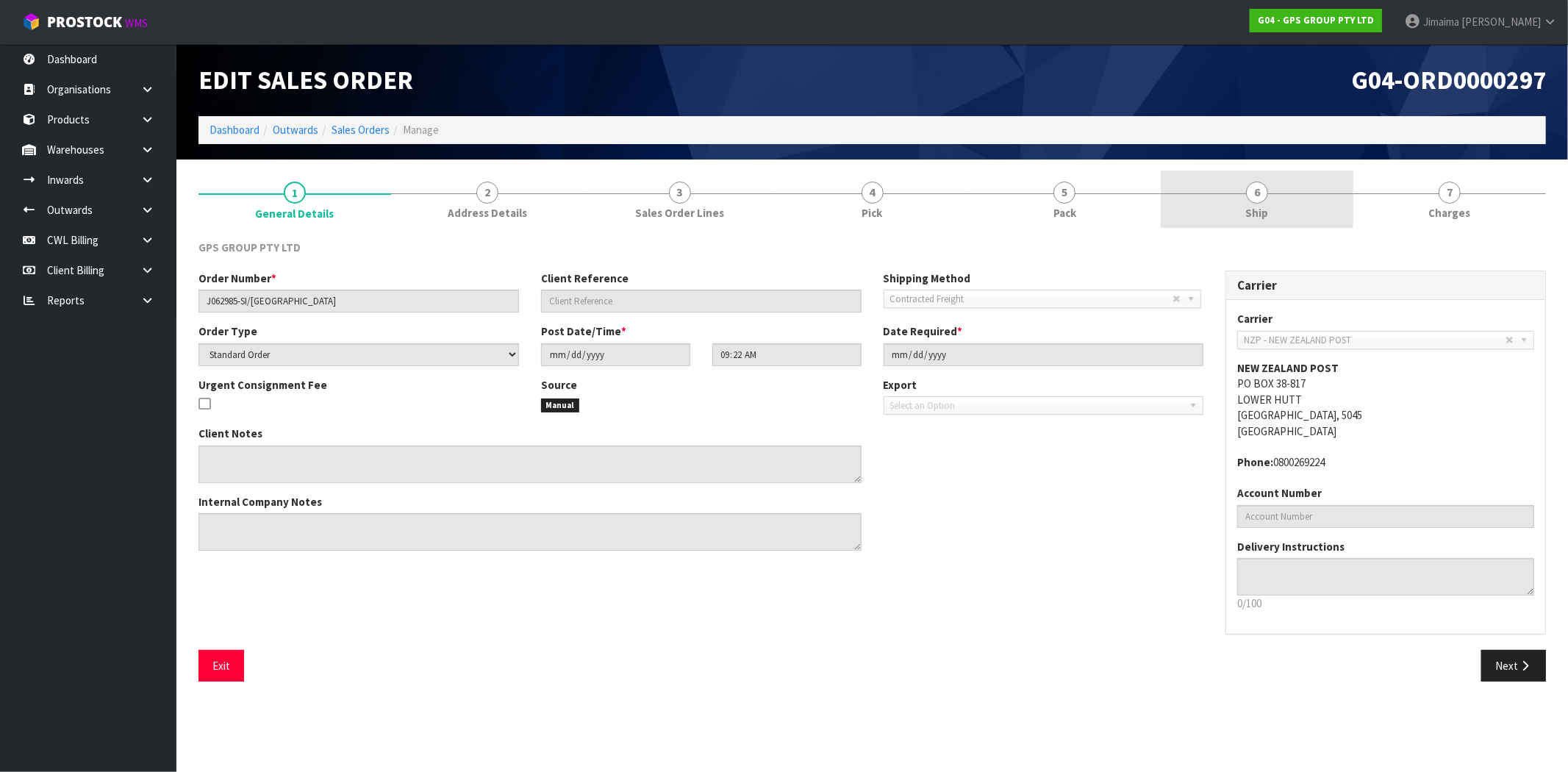
drag, startPoint x: 1248, startPoint y: 202, endPoint x: 1311, endPoint y: 214, distance: 64.1
click at [1247, 202] on link "6 Ship" at bounding box center [1256, 199] width 193 height 58
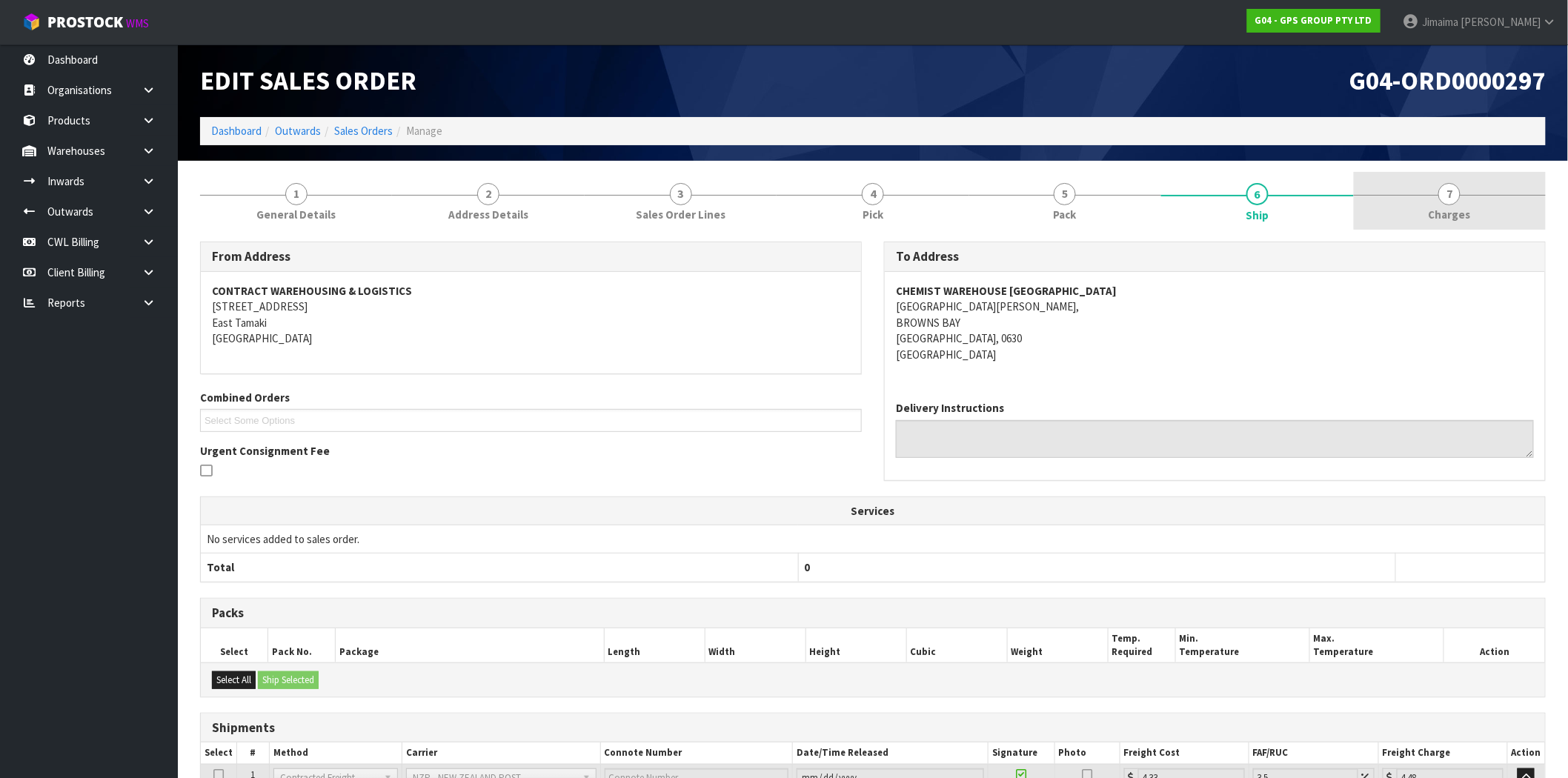
click at [1411, 207] on link "7 [GEOGRAPHIC_DATA]" at bounding box center [1450, 201] width 192 height 58
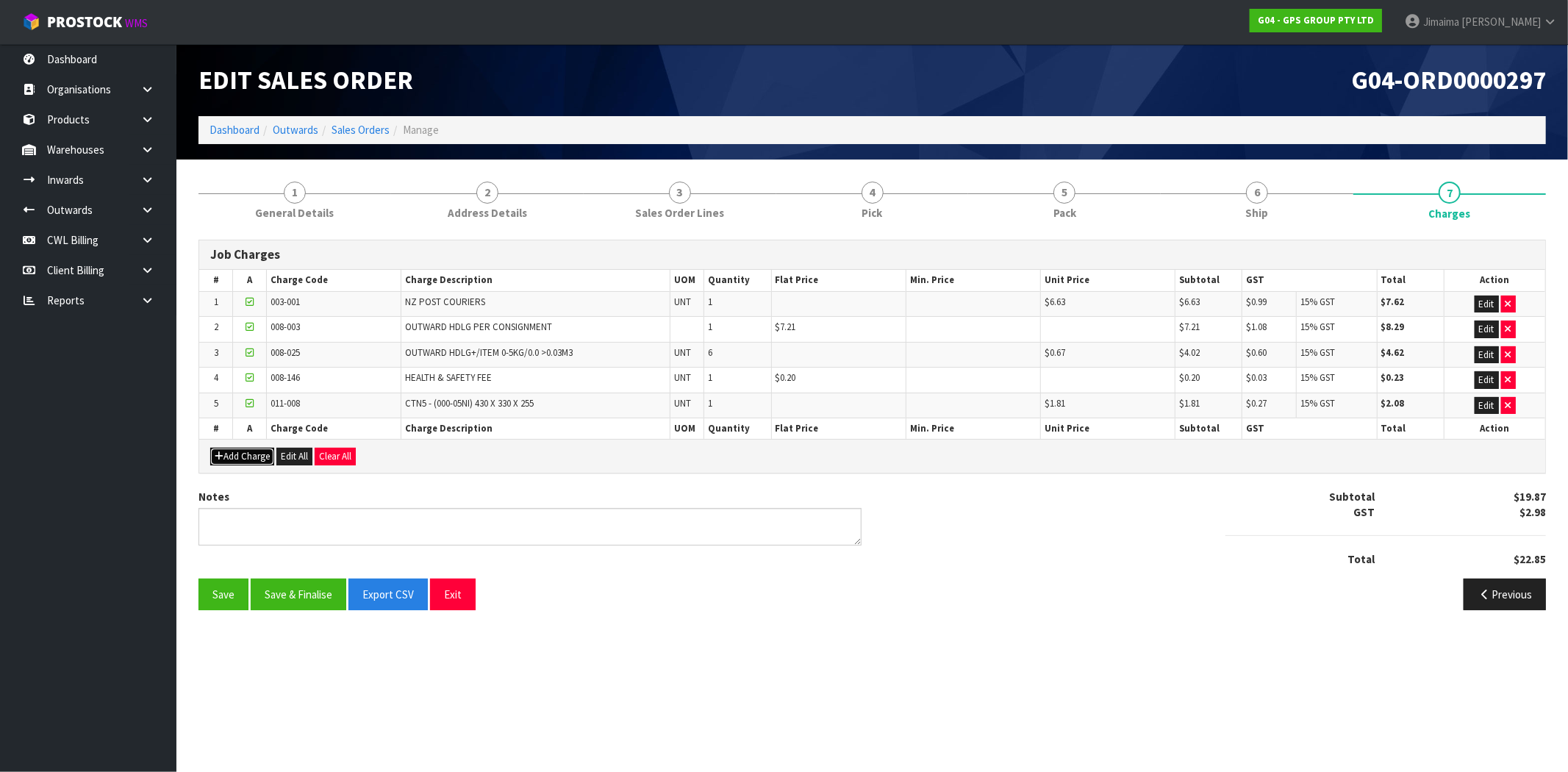
click at [244, 457] on button "Add Charge" at bounding box center [242, 456] width 64 height 17
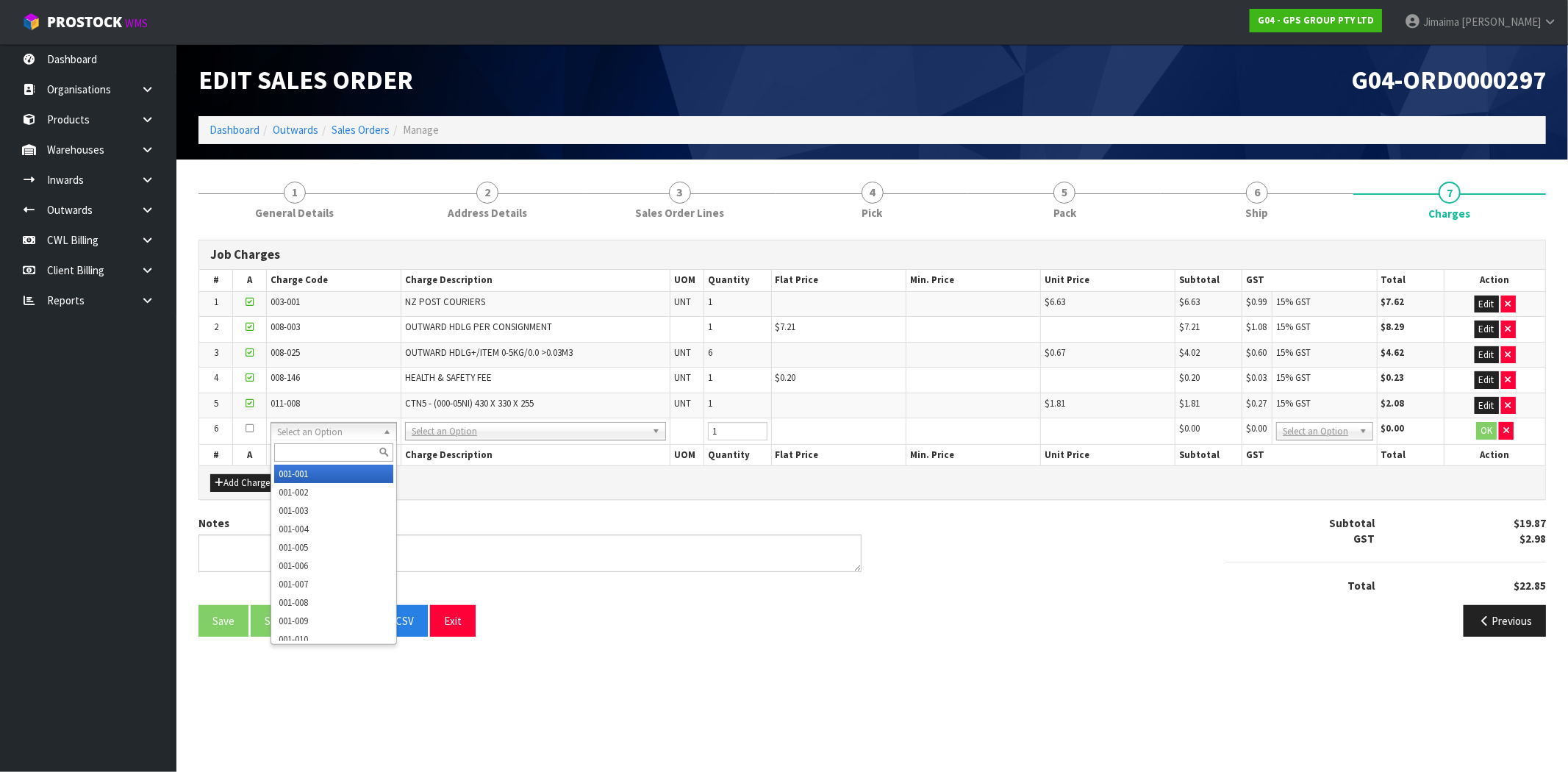
drag, startPoint x: 298, startPoint y: 457, endPoint x: 290, endPoint y: 481, distance: 25.3
click at [298, 460] on input "text" at bounding box center [333, 451] width 119 height 18
type input "008-068"
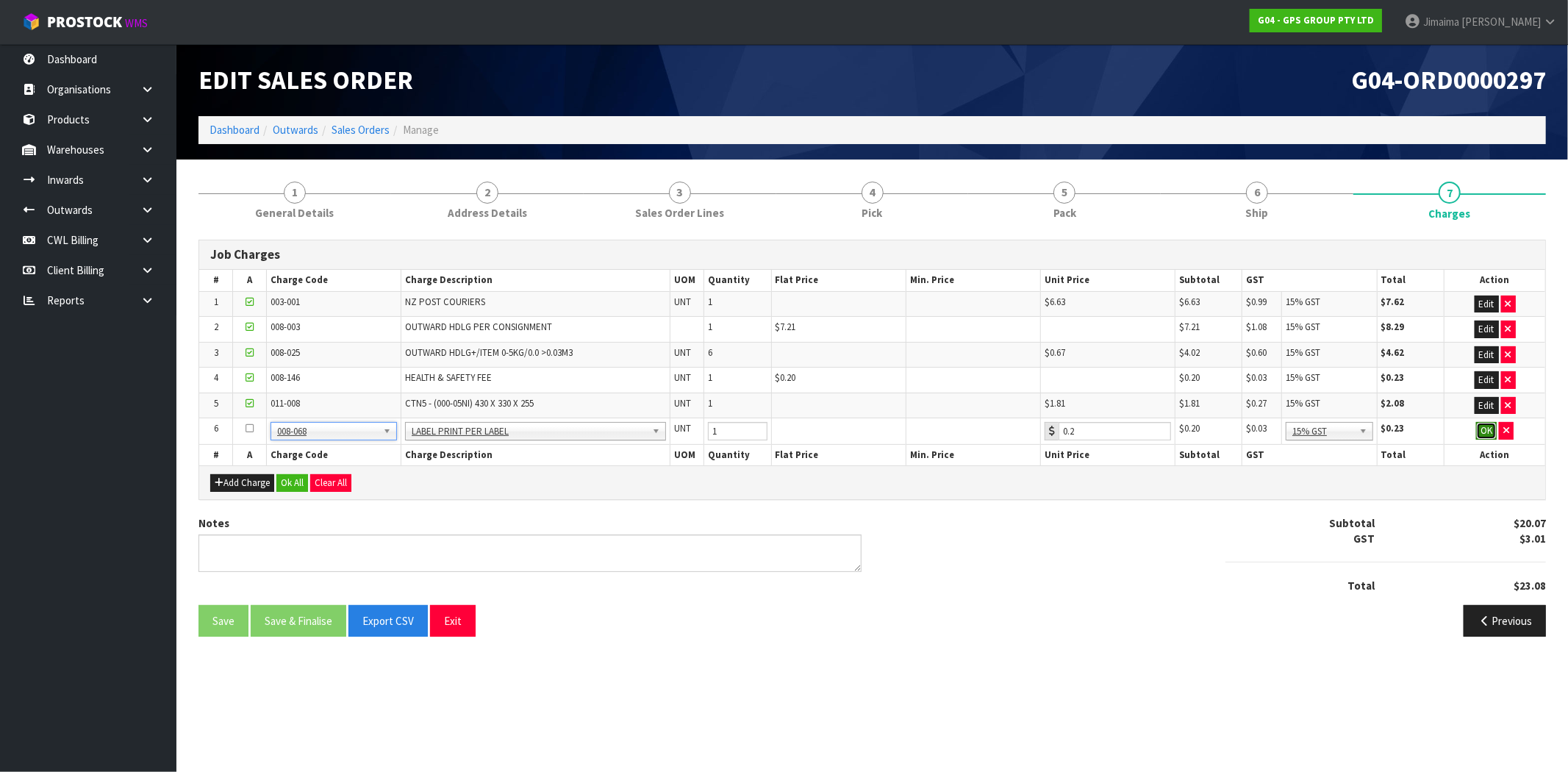
click at [1486, 432] on button "OK" at bounding box center [1486, 431] width 21 height 17
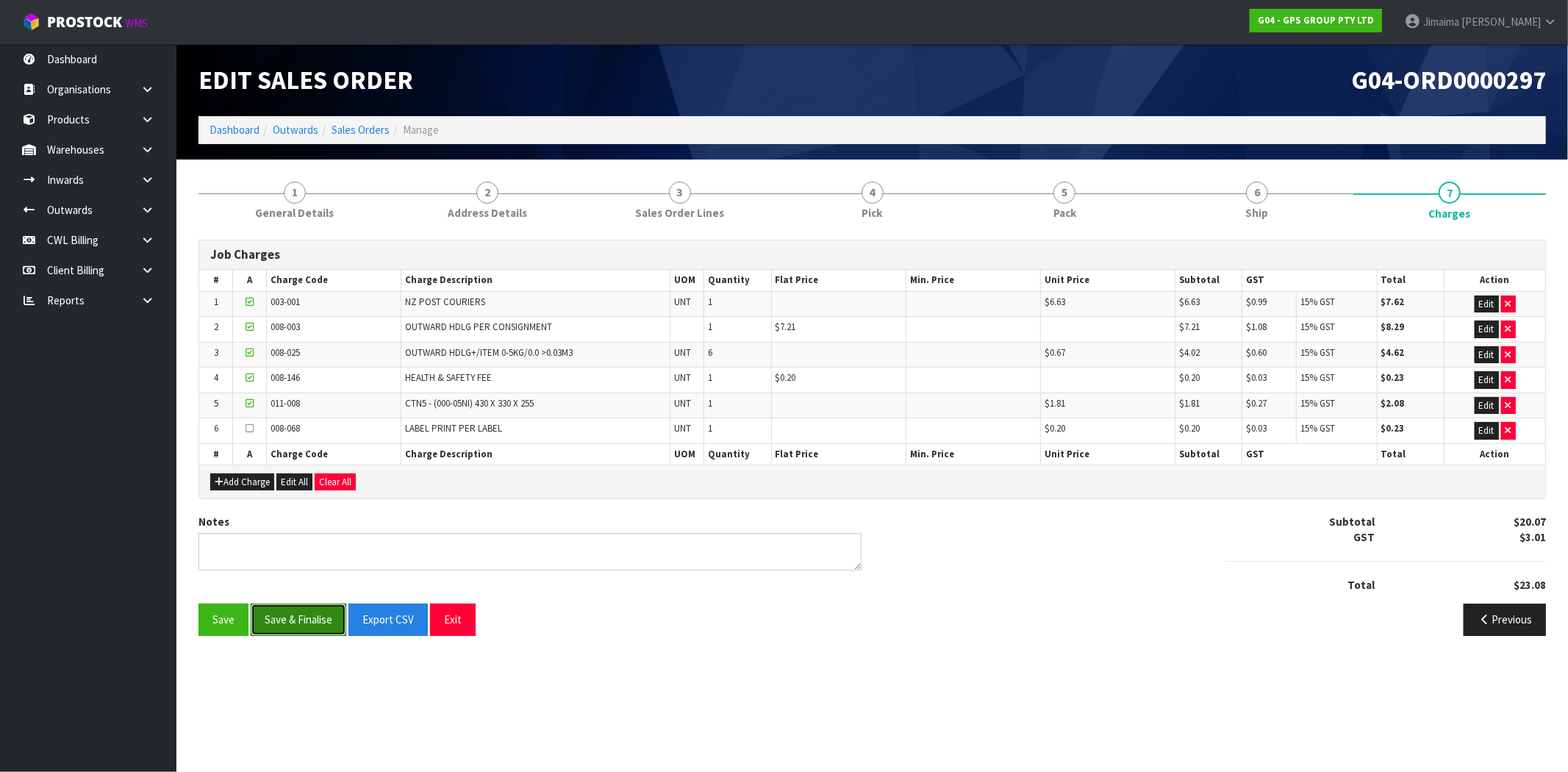
click at [286, 611] on button "Save & Finalise" at bounding box center [298, 619] width 95 height 32
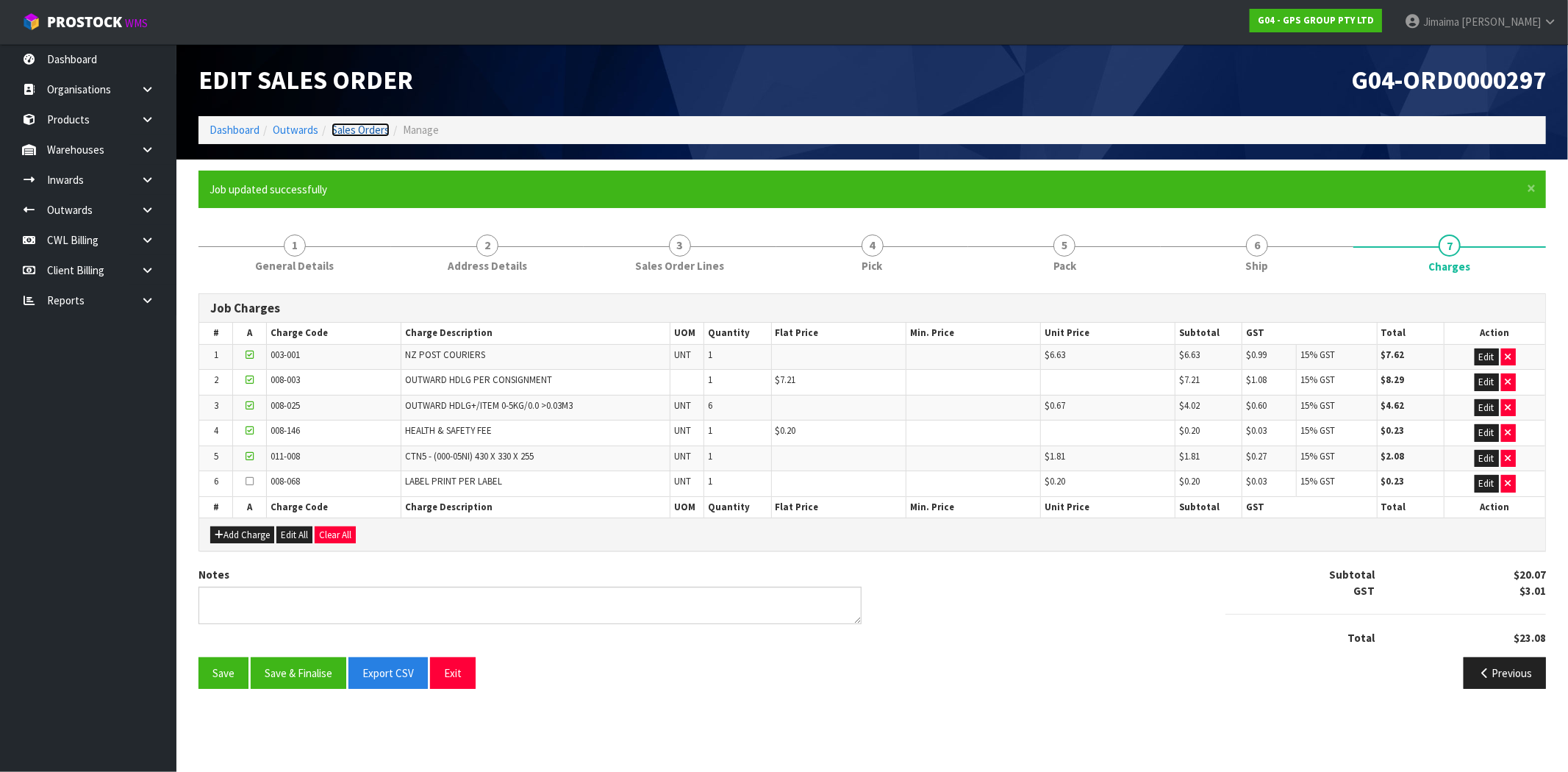
click at [368, 131] on link "Sales Orders" at bounding box center [360, 130] width 58 height 14
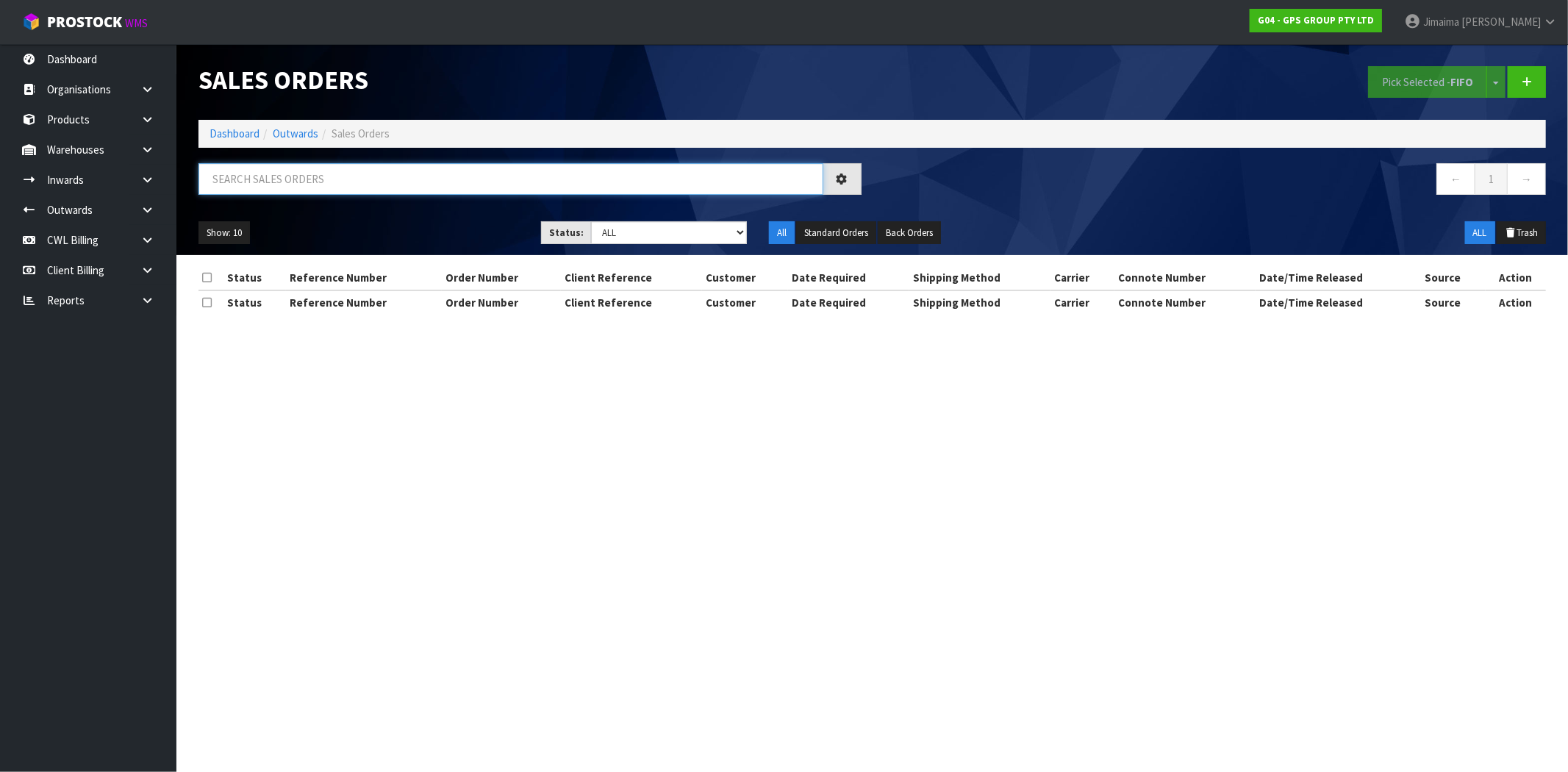
click at [342, 188] on input "text" at bounding box center [510, 179] width 625 height 32
paste input "ORD0000296"
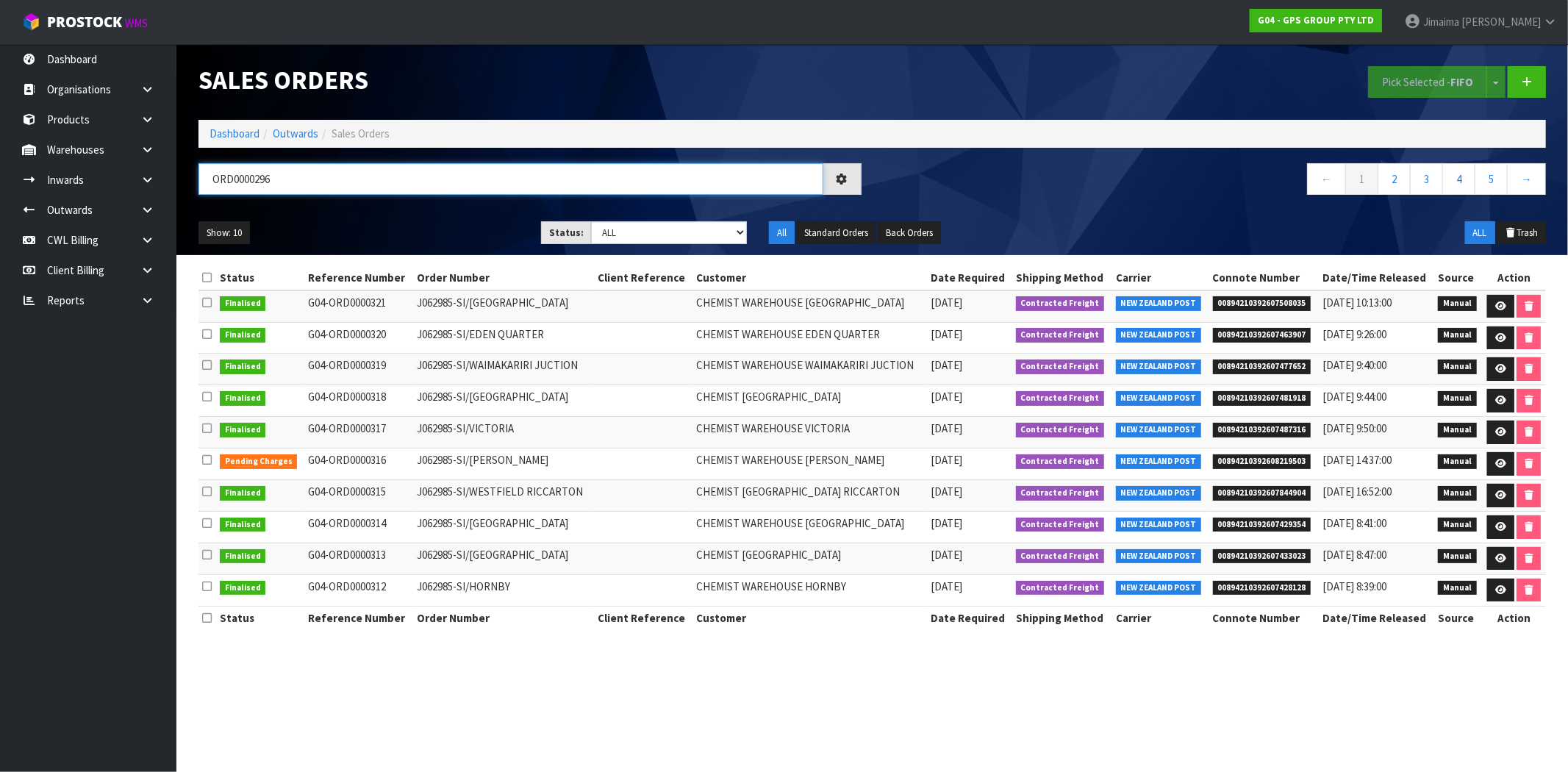
type input "ORD0000296"
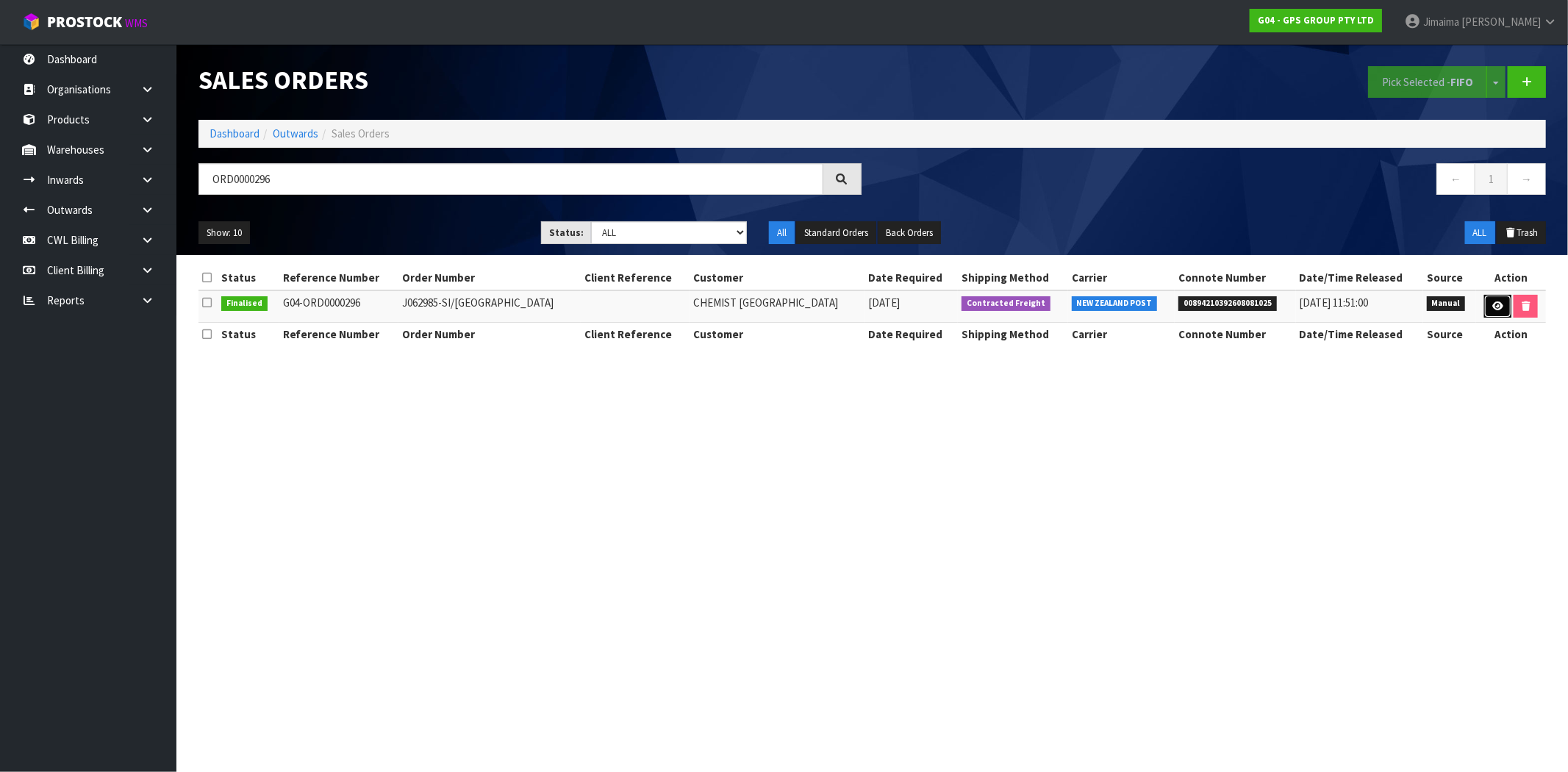
click at [1495, 304] on icon at bounding box center [1497, 306] width 11 height 10
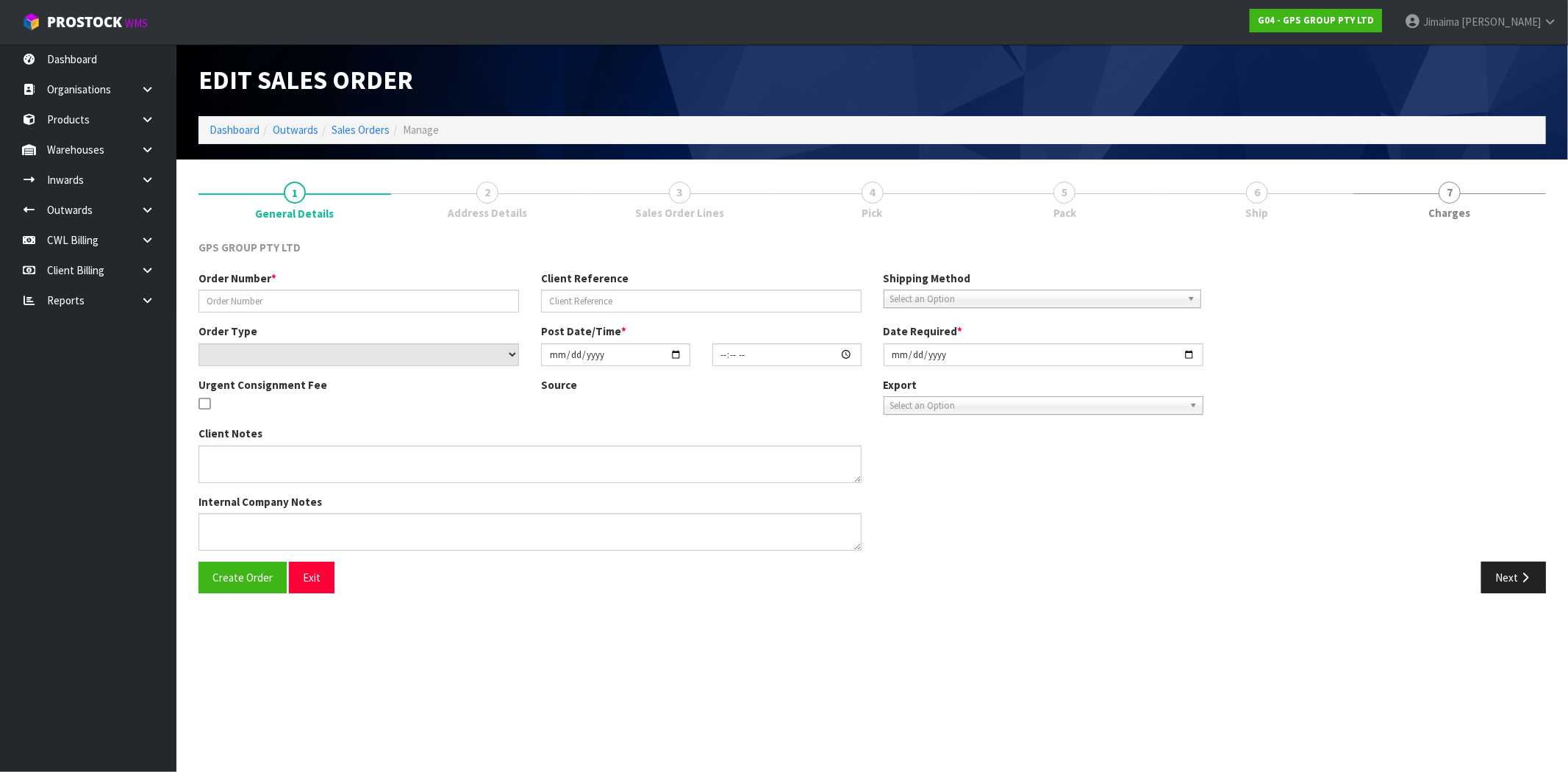
type input "J062985-SI/BOTANY TOWN CENTRE"
select select "number:0"
type input "[DATE]"
type input "09:21:00.000"
type input "[DATE]"
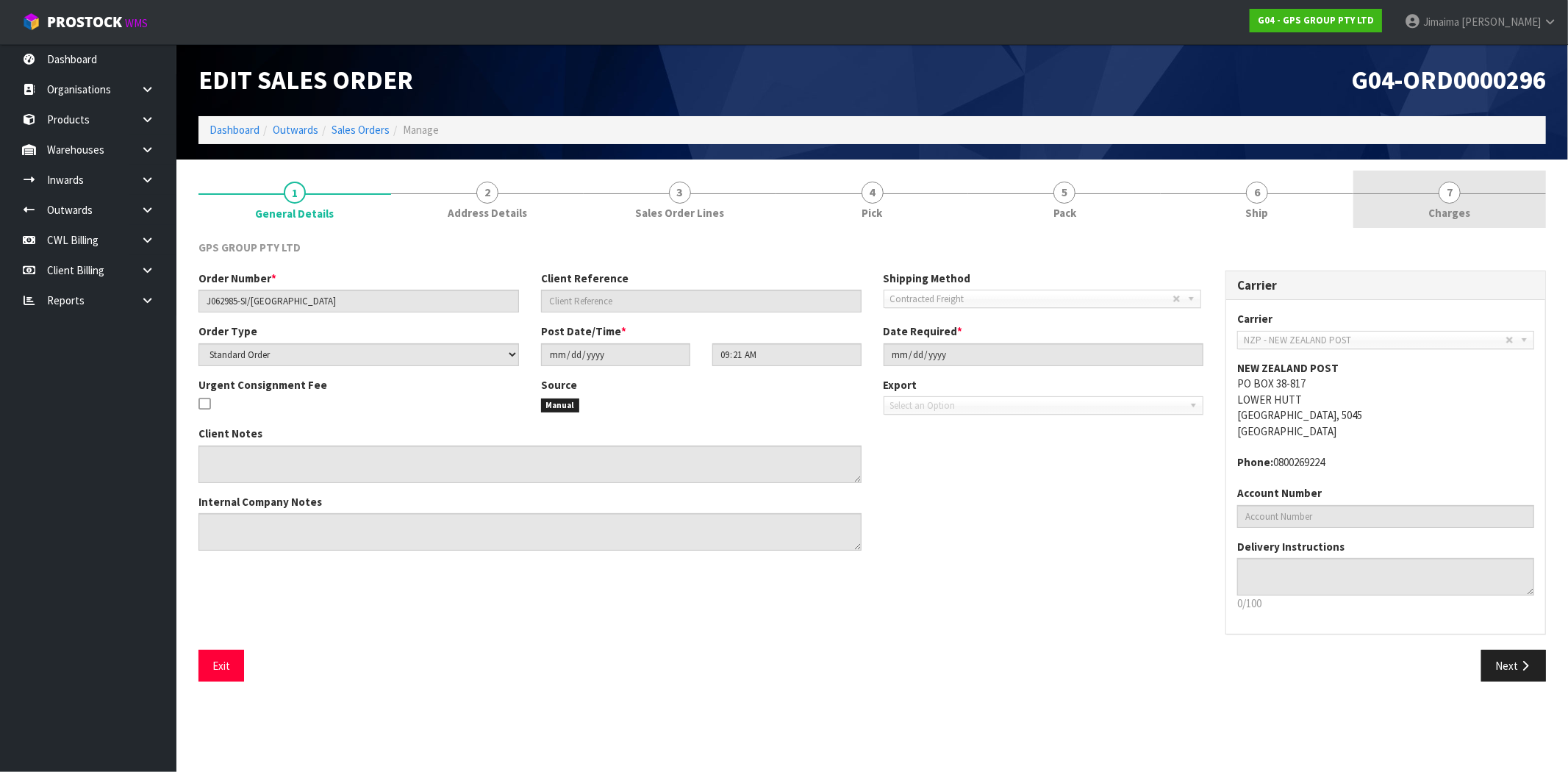
click at [1450, 185] on span "7" at bounding box center [1450, 193] width 22 height 22
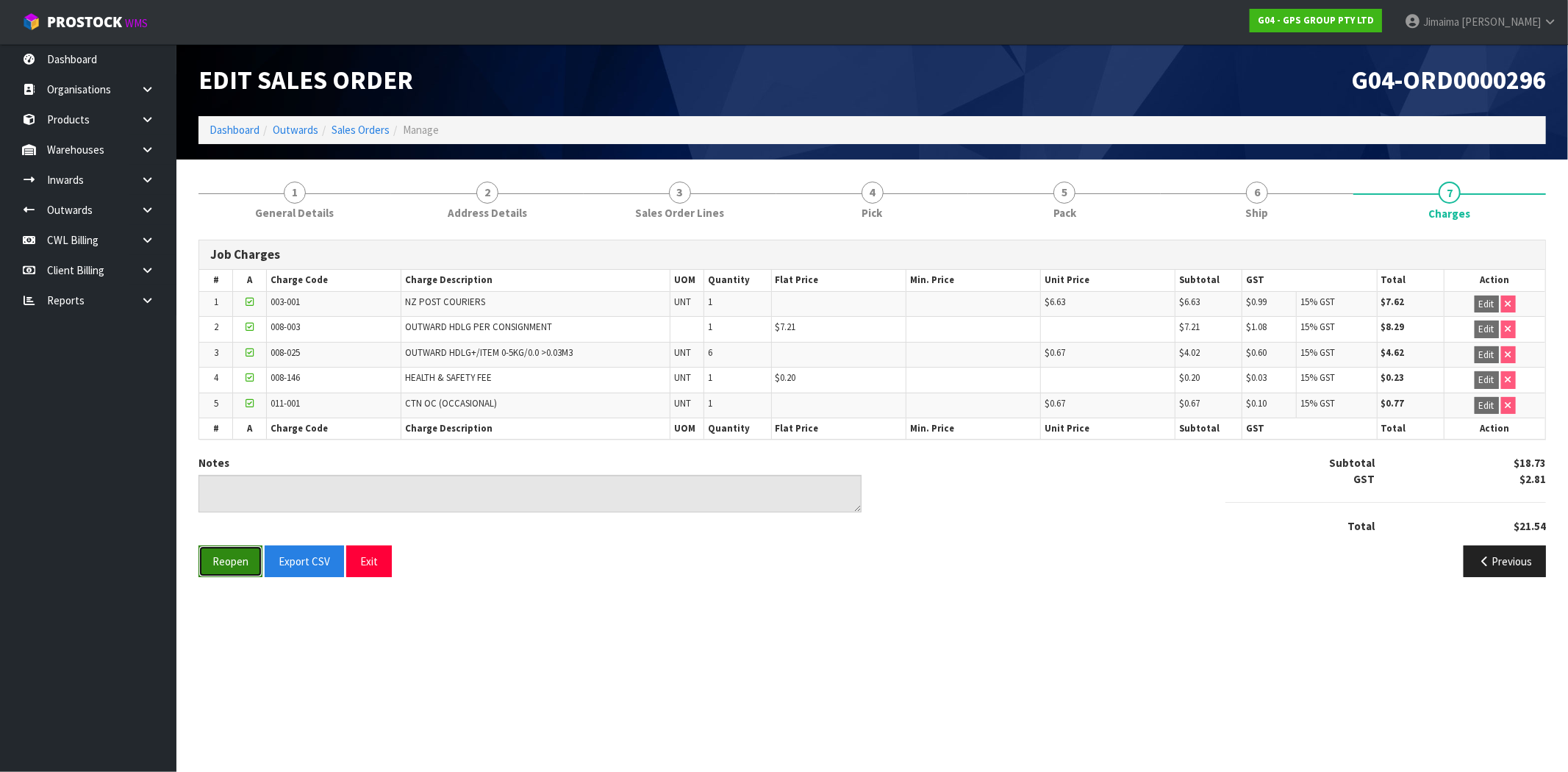
click at [229, 561] on button "Reopen" at bounding box center [230, 561] width 64 height 32
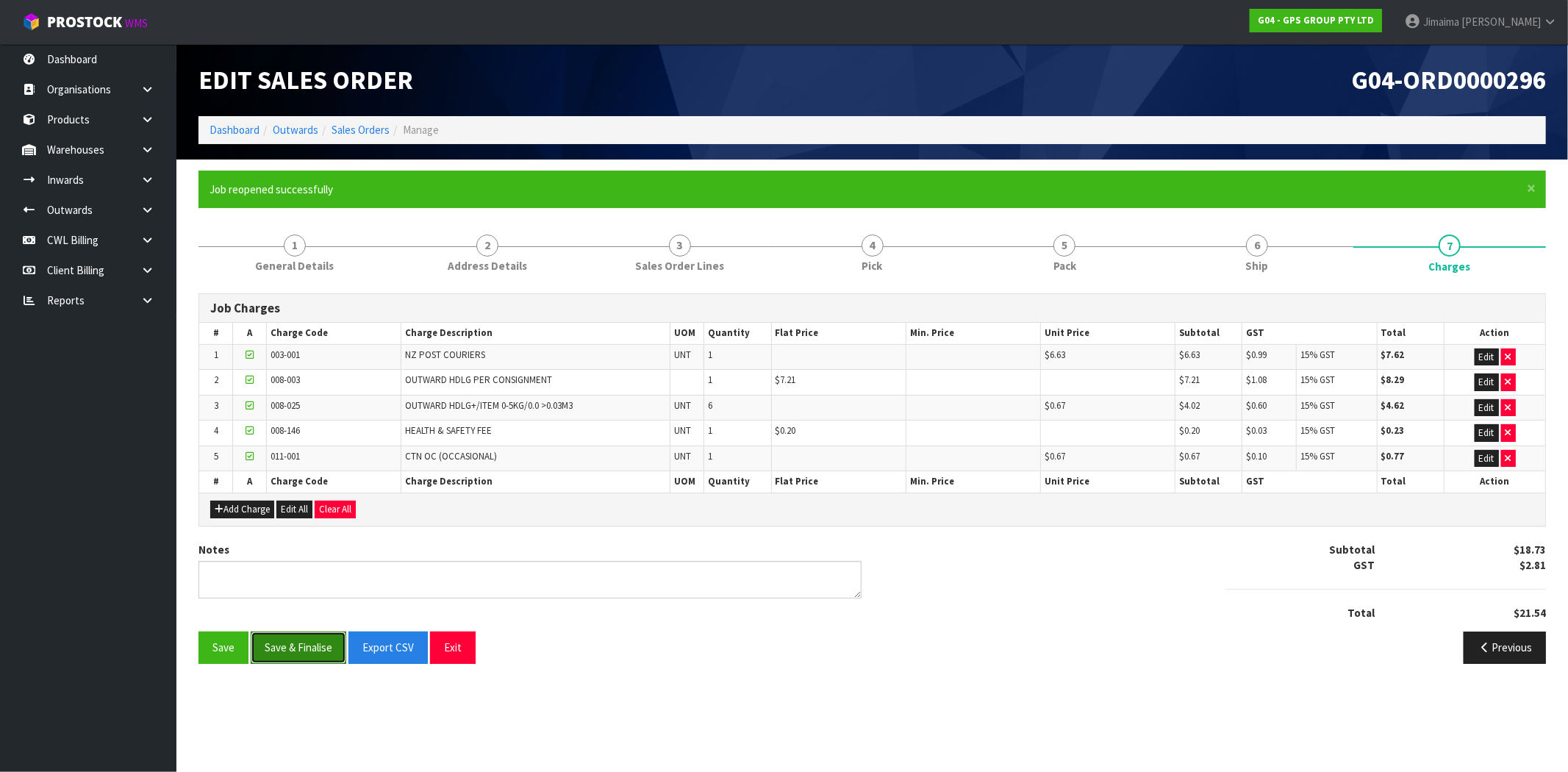
click at [275, 648] on button "Save & Finalise" at bounding box center [298, 647] width 95 height 32
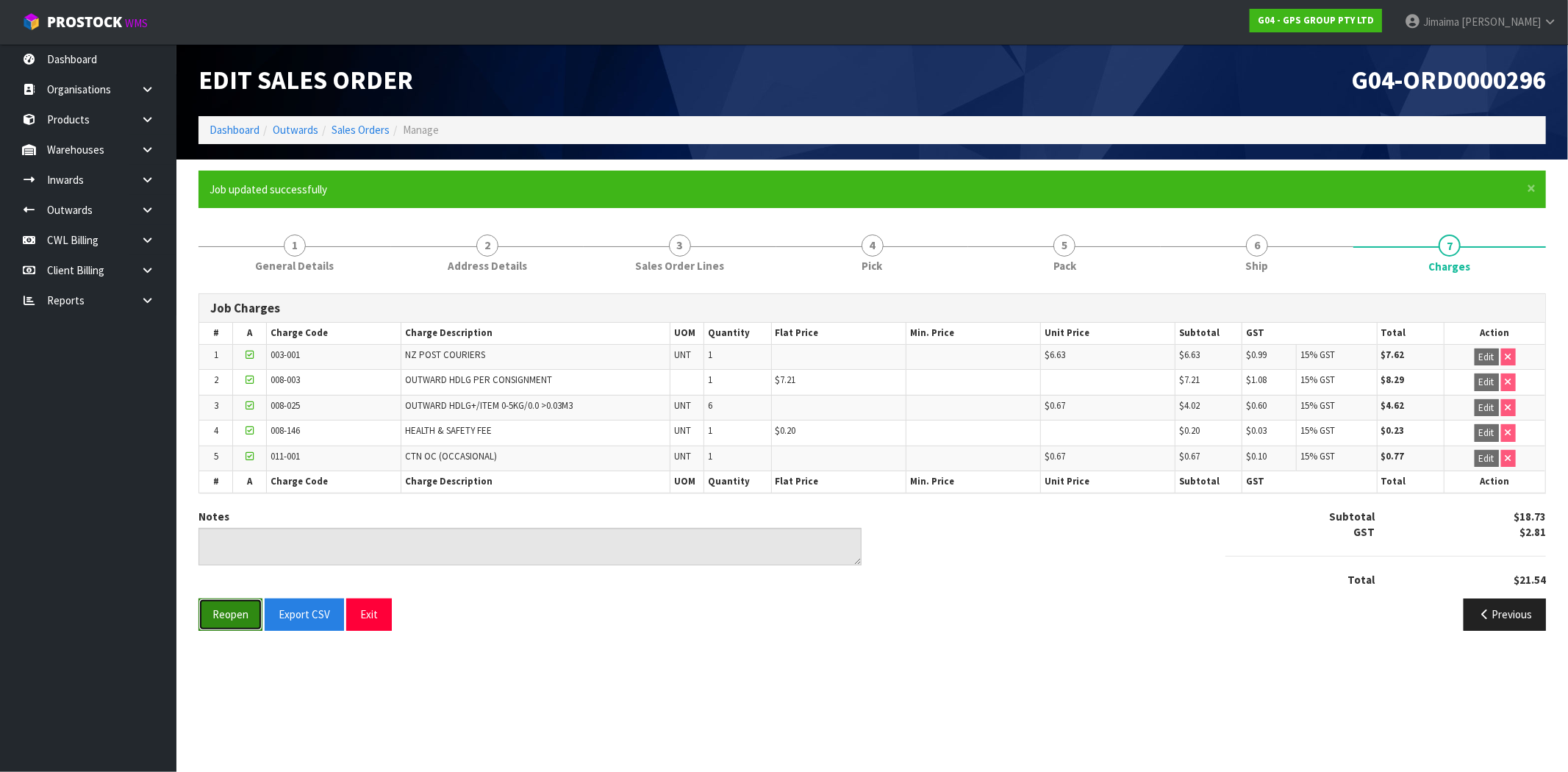
click at [229, 613] on button "Reopen" at bounding box center [230, 614] width 64 height 32
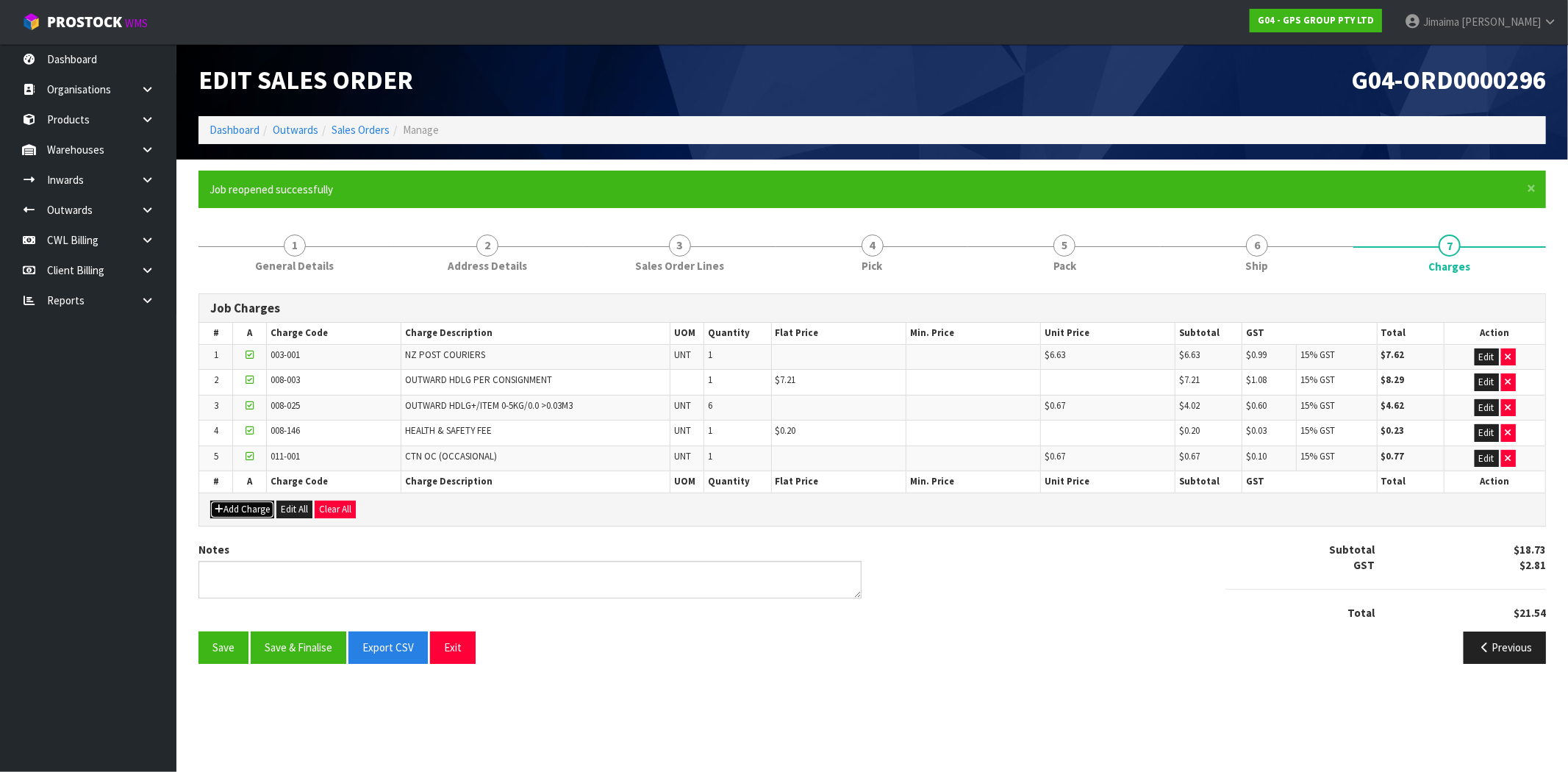
click at [241, 505] on button "Add Charge" at bounding box center [242, 509] width 64 height 17
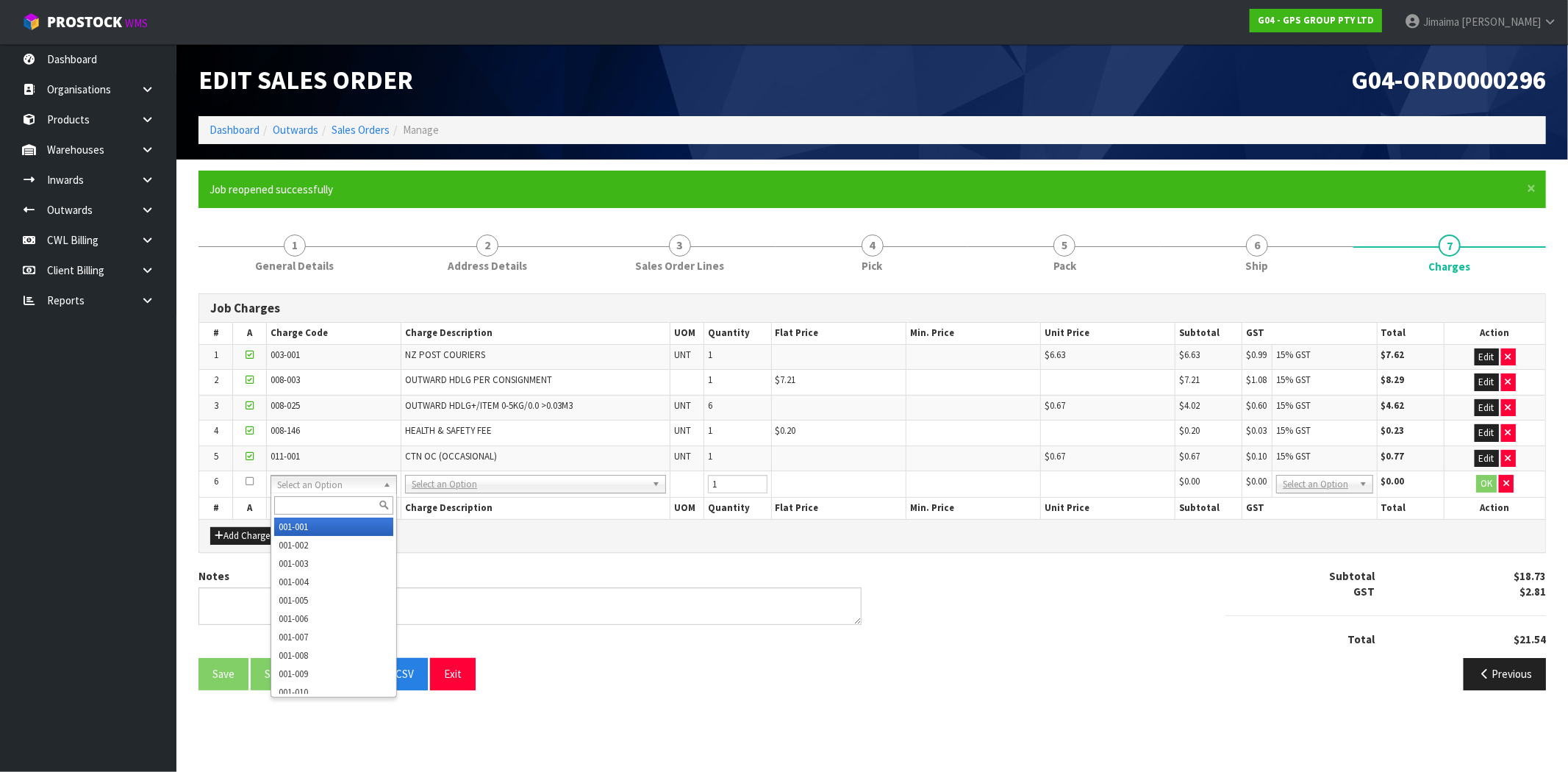
click at [313, 502] on input "text" at bounding box center [333, 505] width 119 height 18
type input "008-068"
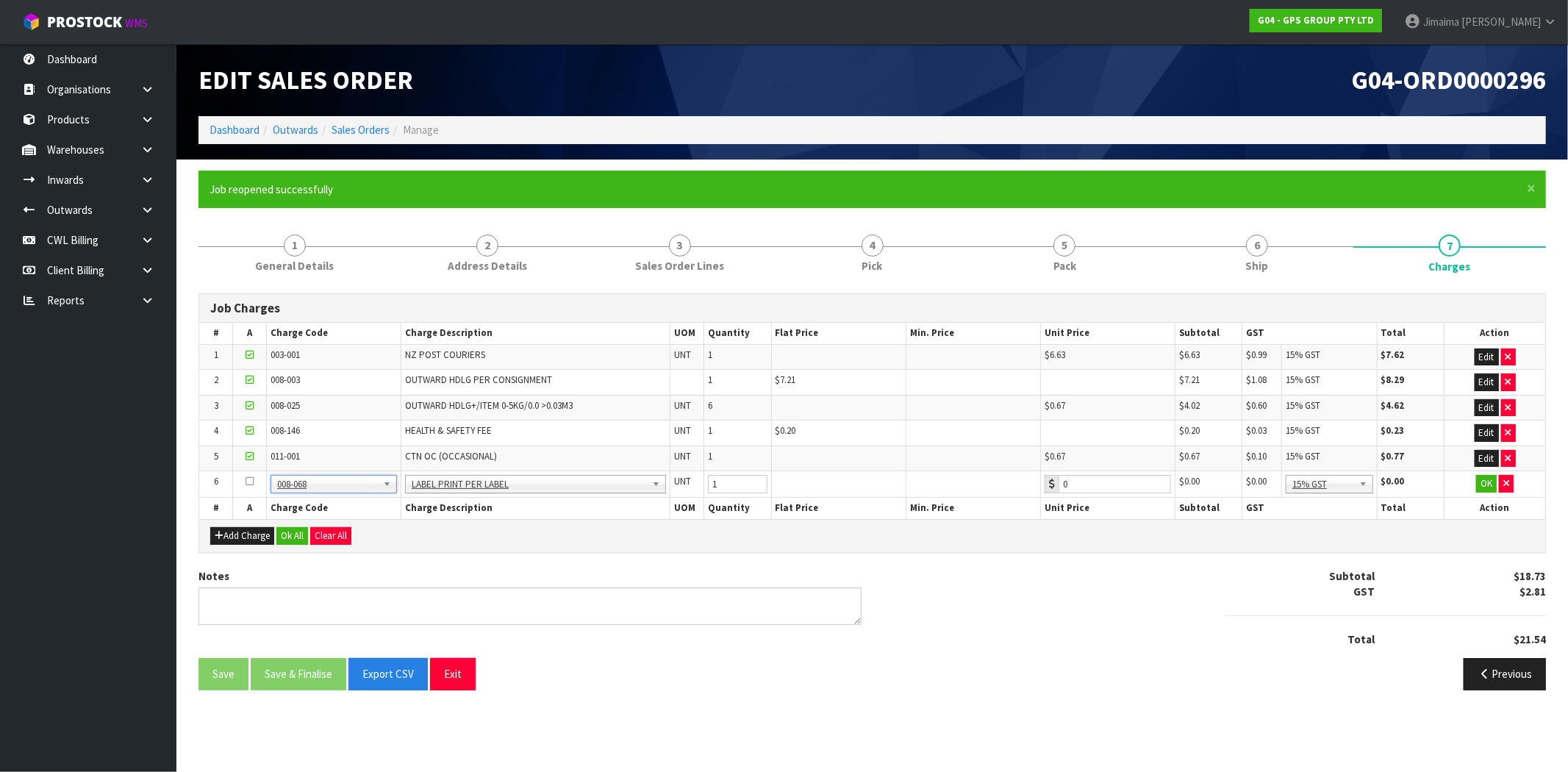
type input "0.2"
click at [1482, 485] on button "OK" at bounding box center [1486, 483] width 21 height 17
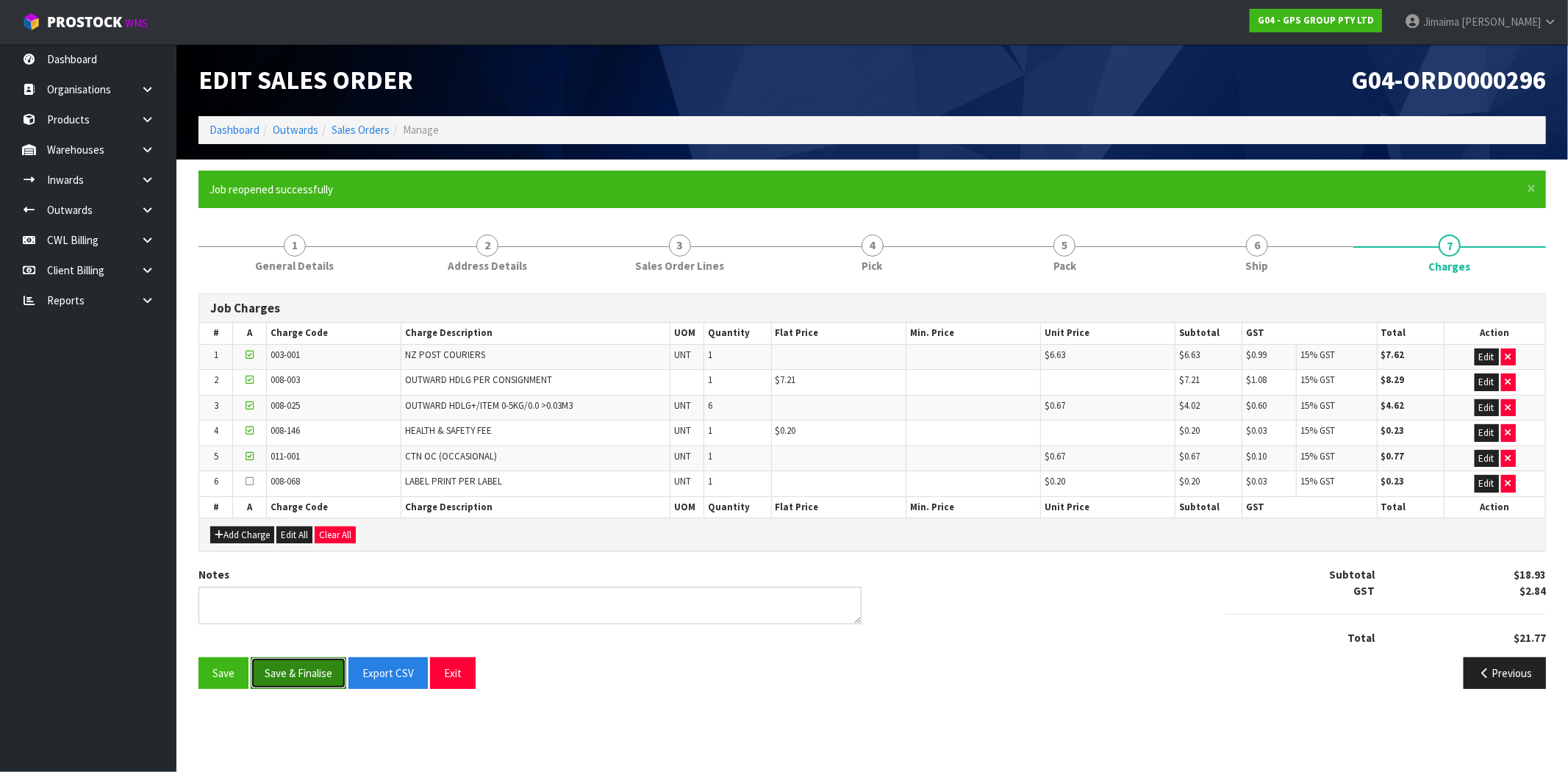
click at [295, 682] on button "Save & Finalise" at bounding box center [298, 673] width 95 height 32
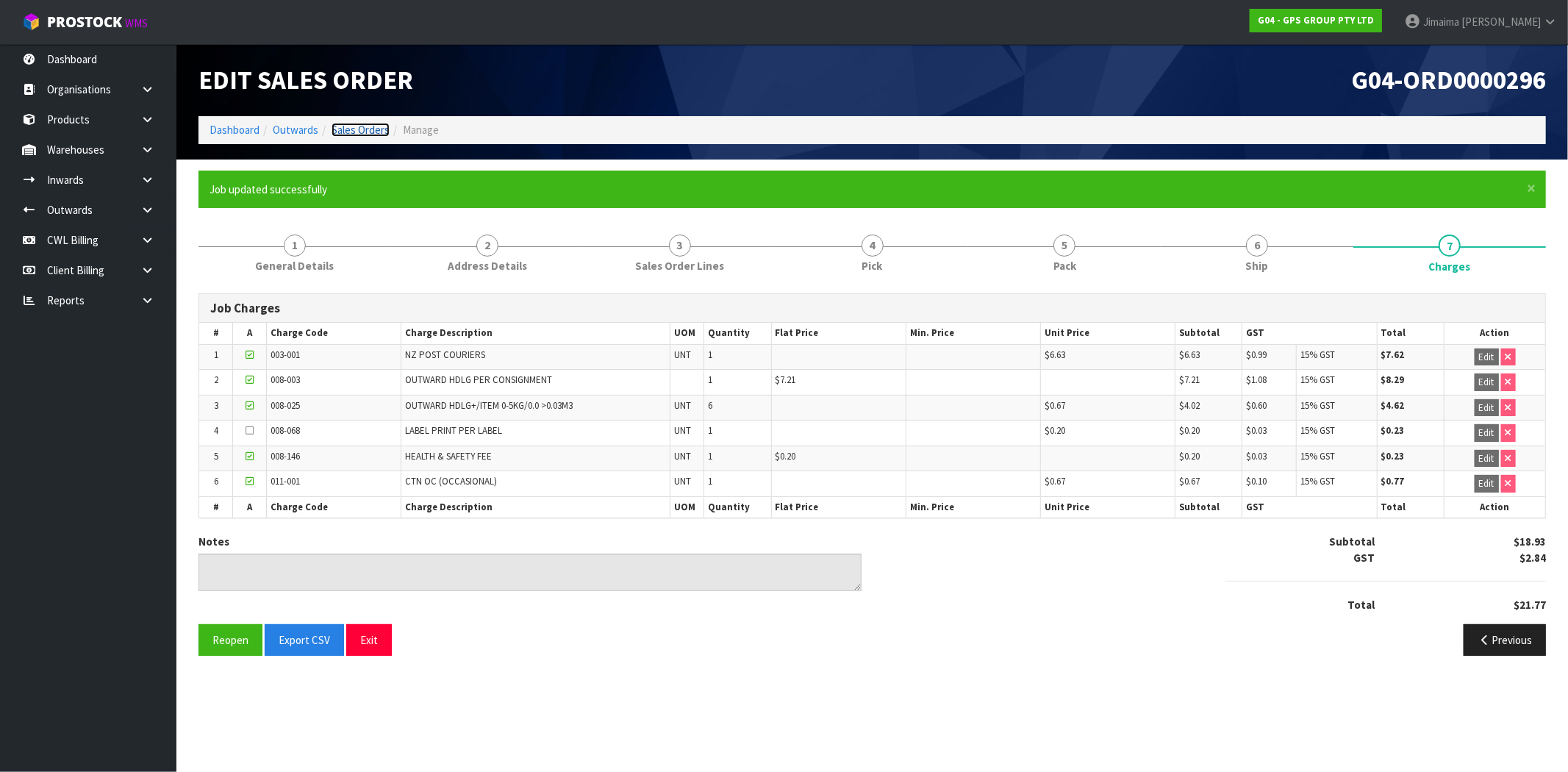
click at [339, 123] on link "Sales Orders" at bounding box center [360, 130] width 58 height 14
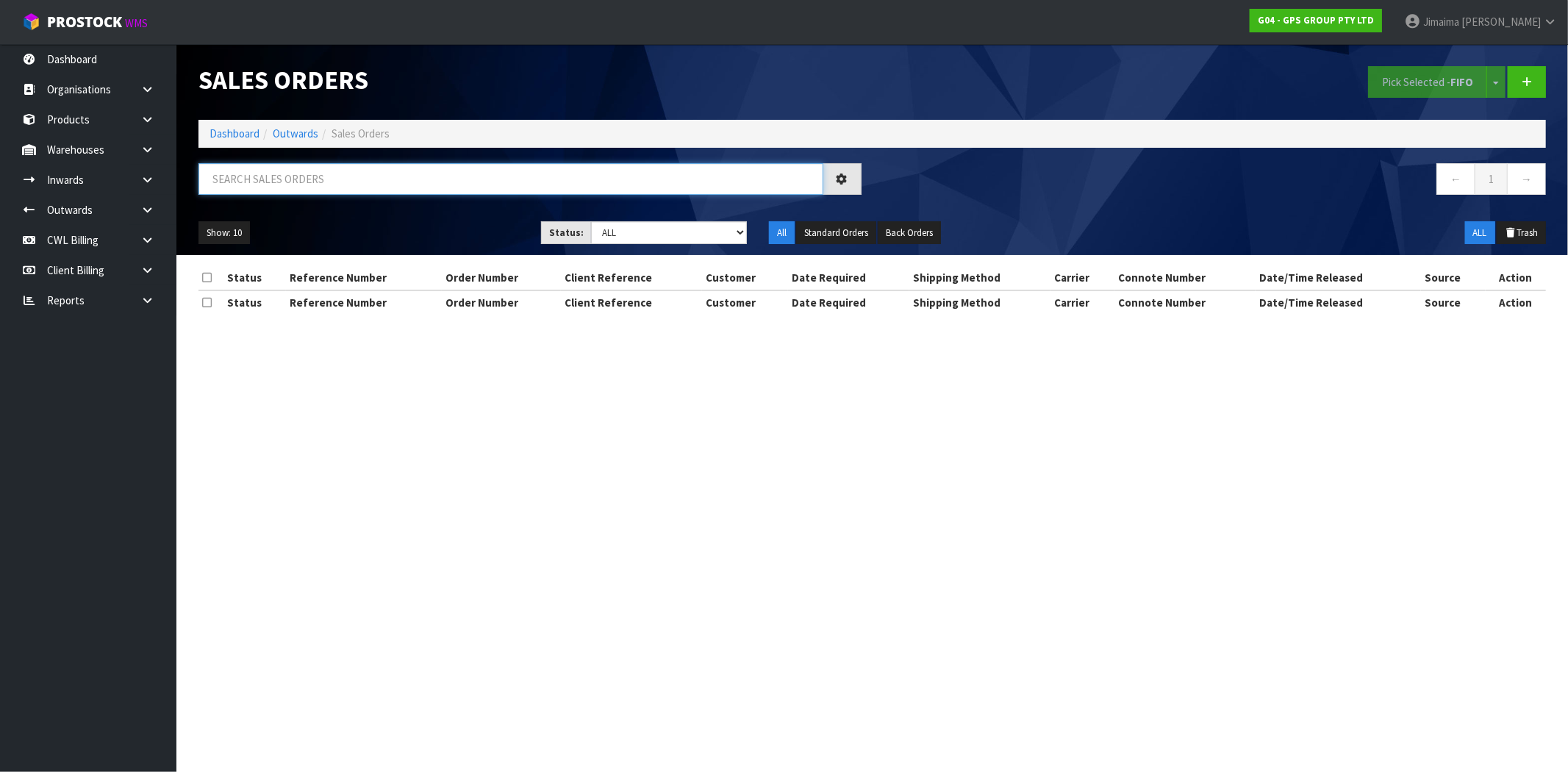
click at [358, 192] on input "text" at bounding box center [510, 179] width 625 height 32
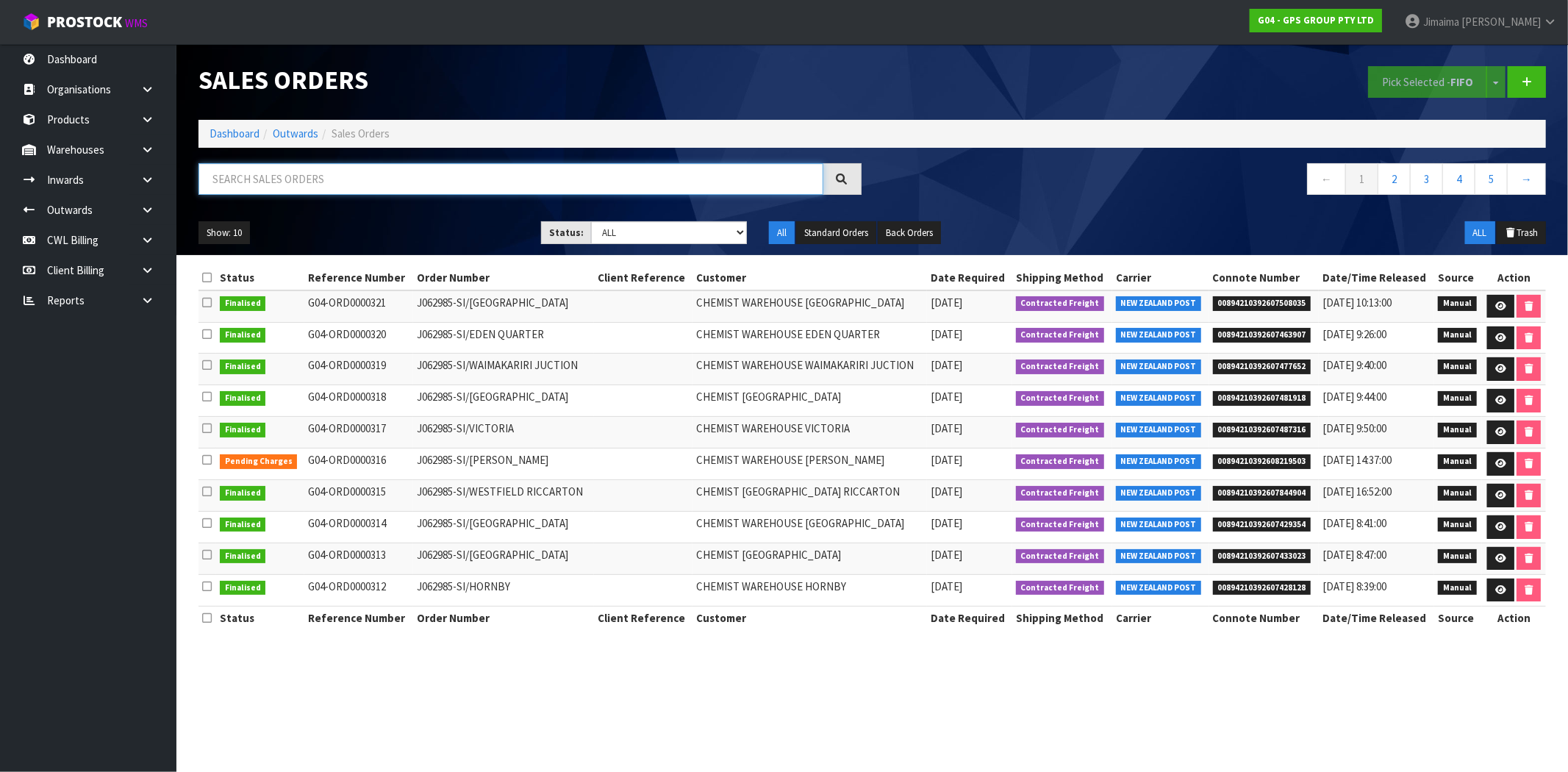
paste input "ORD0000294"
type input "ORD0000294"
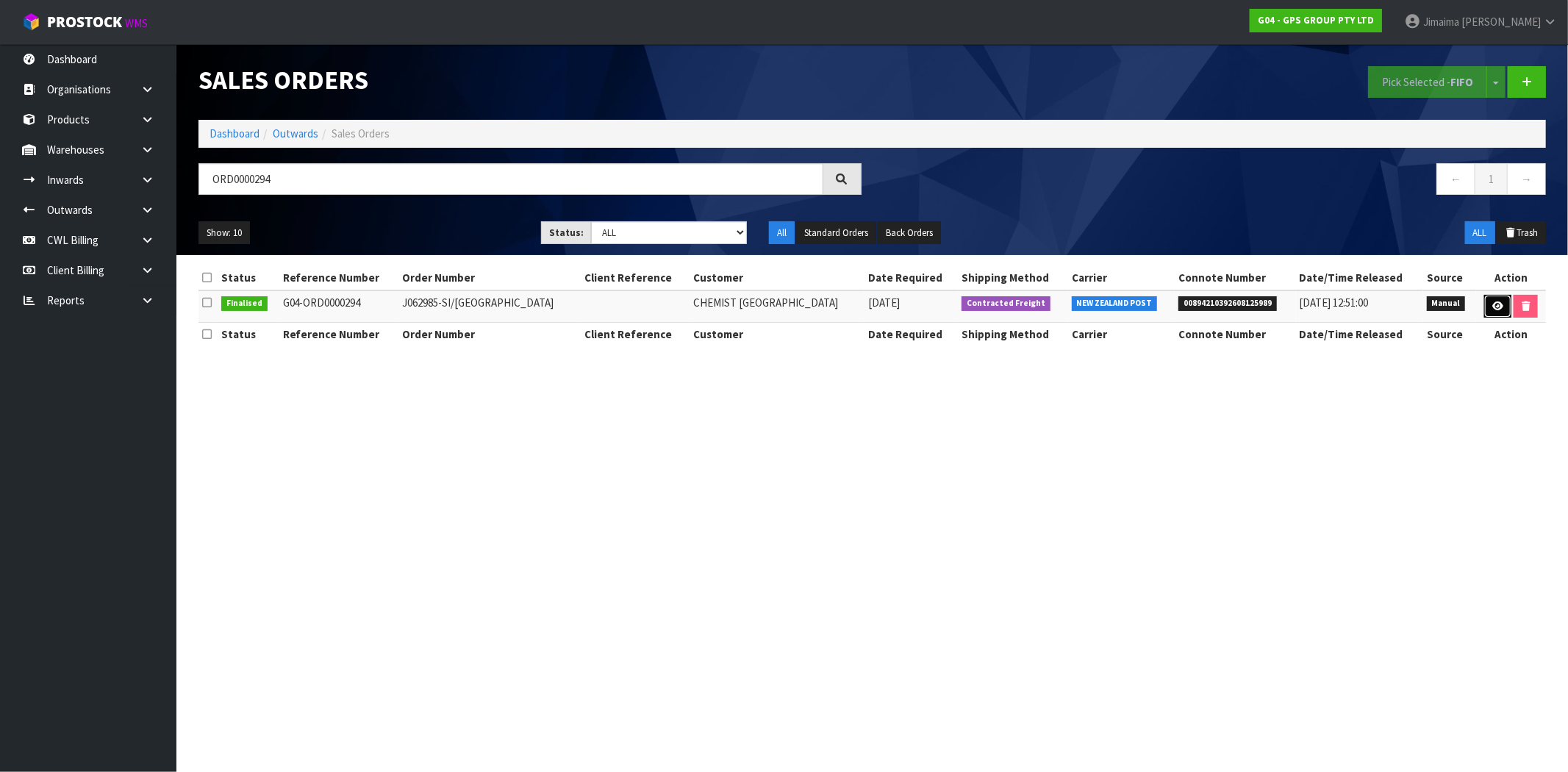
click at [1496, 309] on icon at bounding box center [1497, 306] width 11 height 10
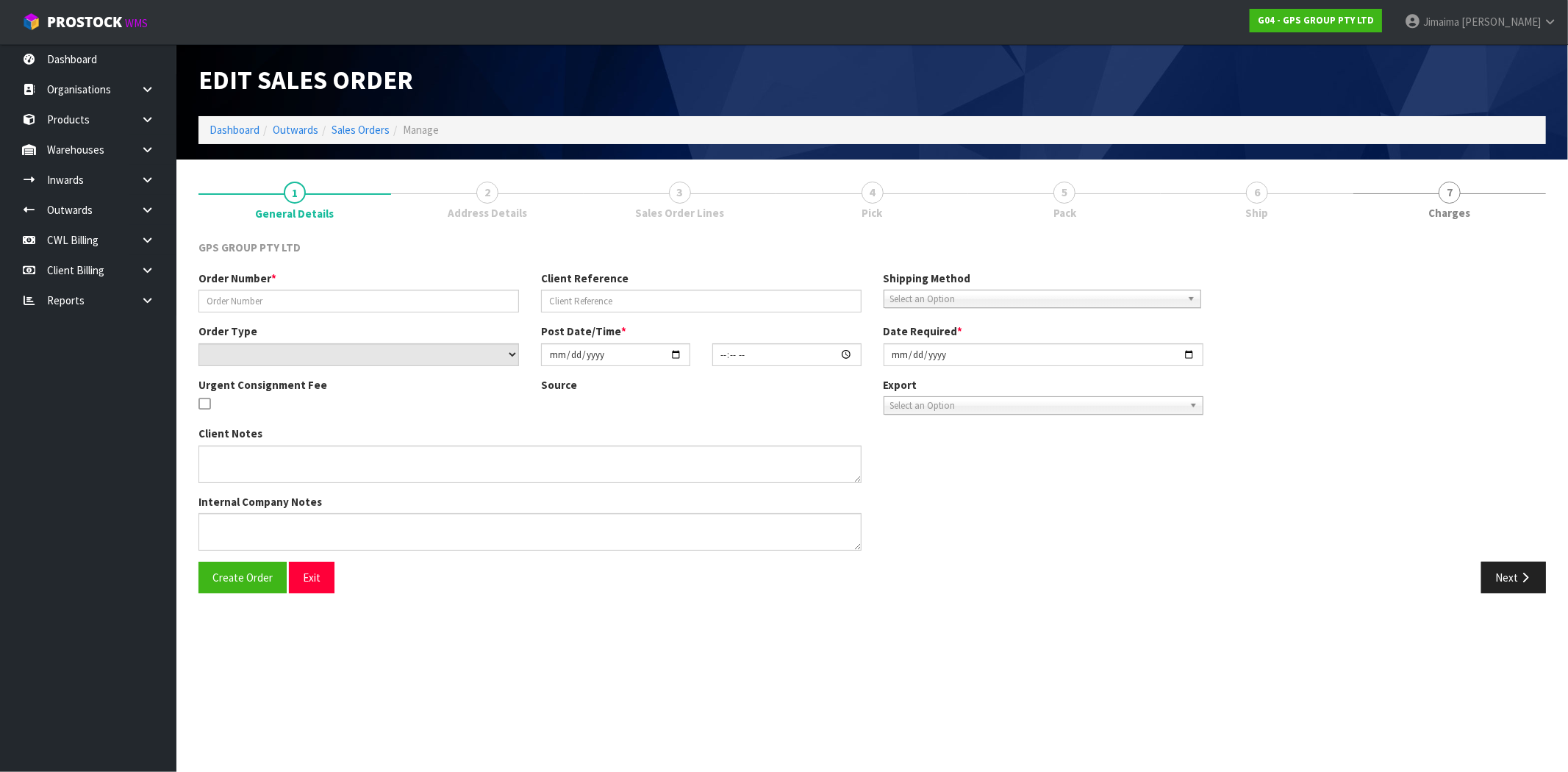
type input "J062985-SI/AUCKLAND AIRPORT"
select select "number:0"
type input "[DATE]"
type input "09:18:00.000"
type input "[DATE]"
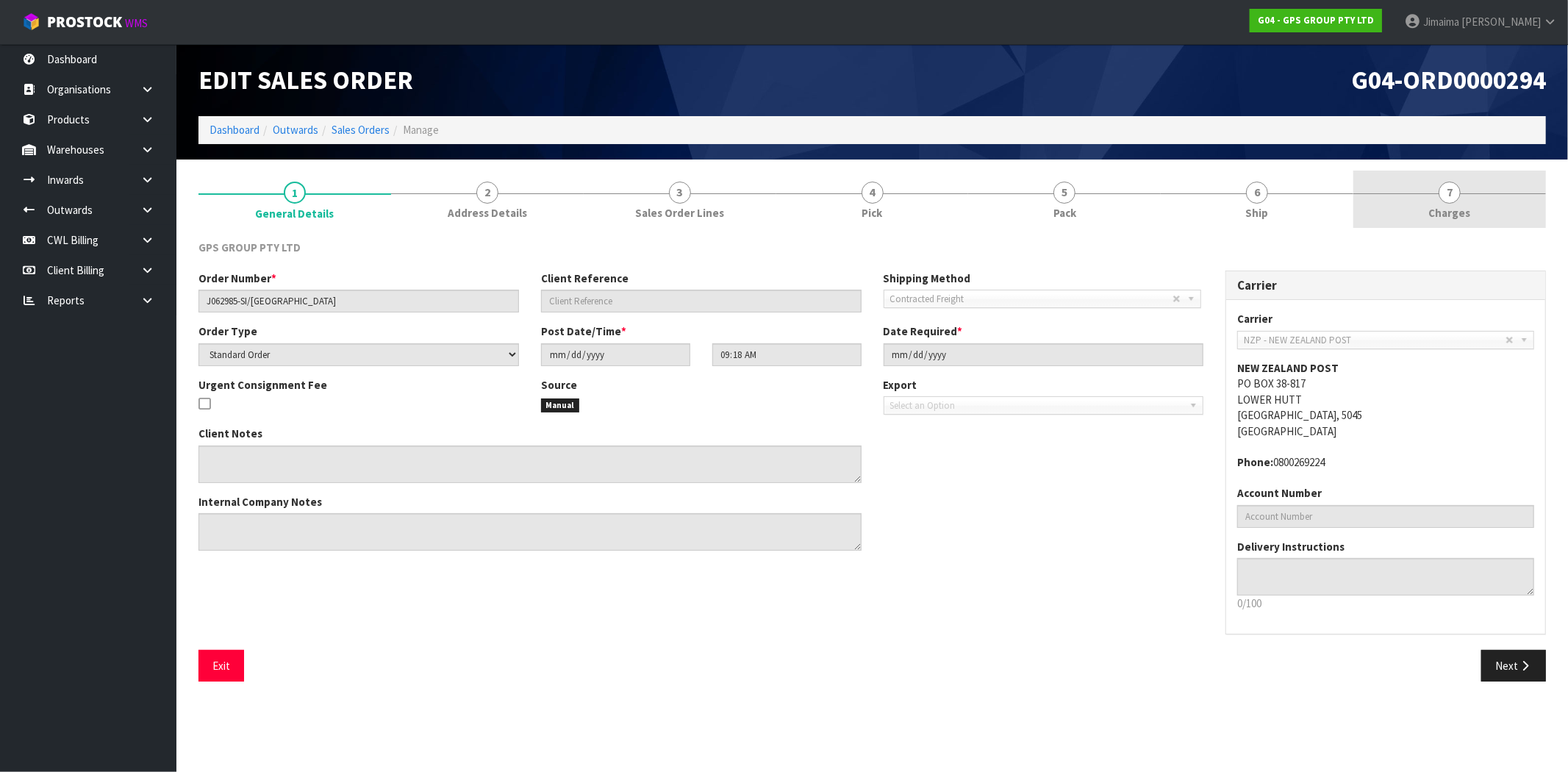
click at [1495, 209] on link "7 [GEOGRAPHIC_DATA]" at bounding box center [1449, 199] width 193 height 58
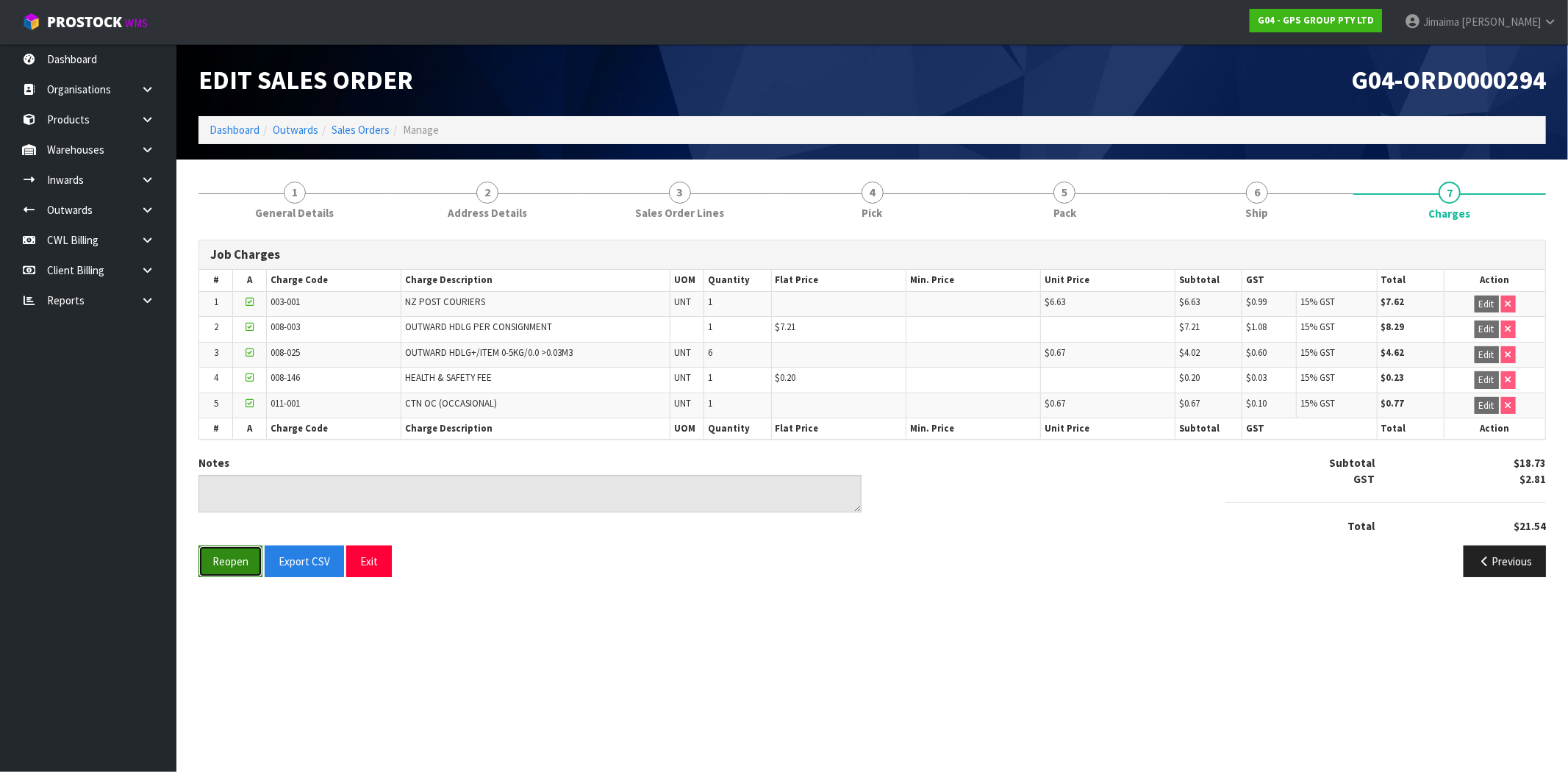
click at [237, 574] on button "Reopen" at bounding box center [230, 561] width 64 height 32
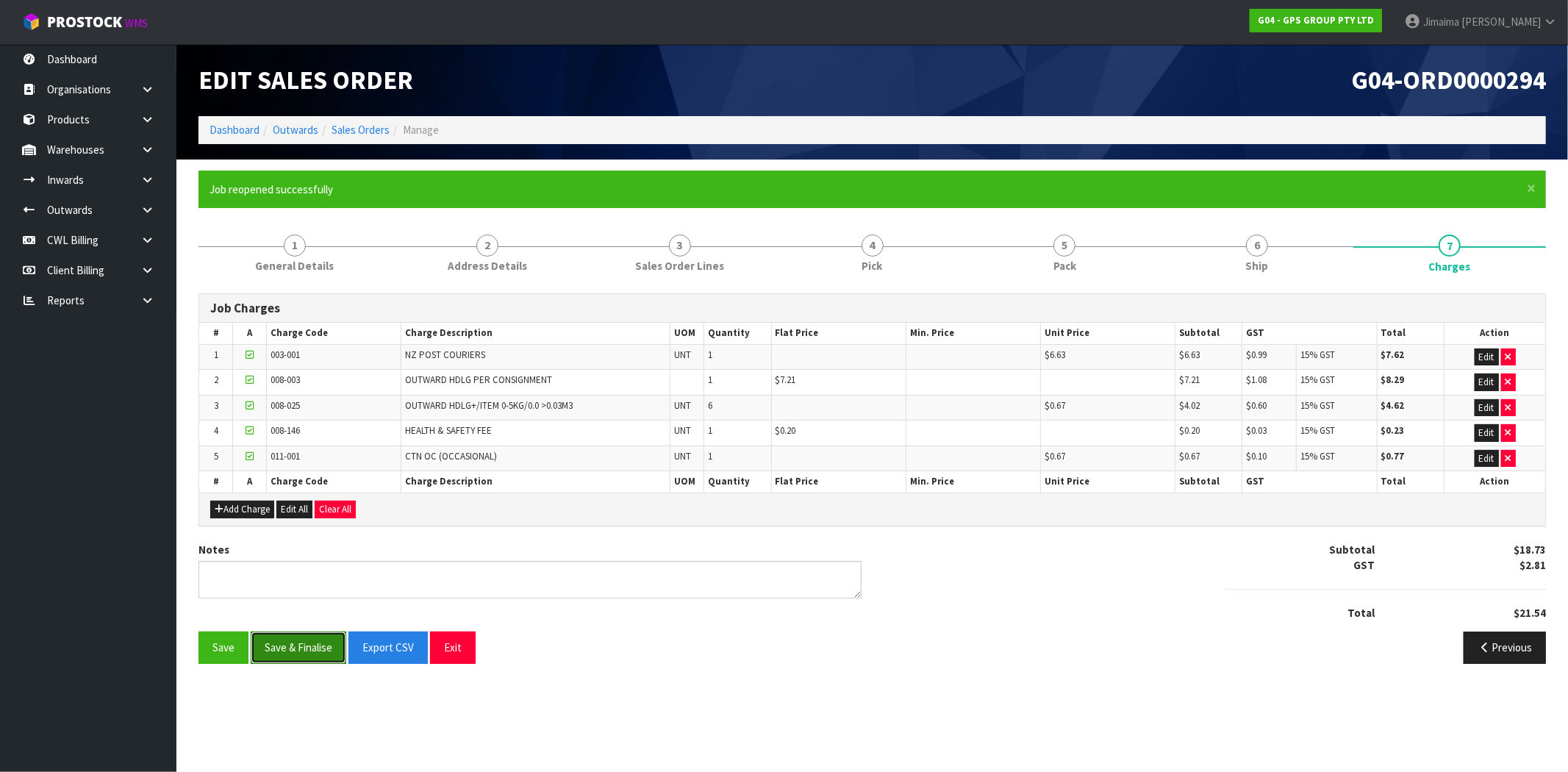
click at [325, 651] on button "Save & Finalise" at bounding box center [298, 647] width 95 height 32
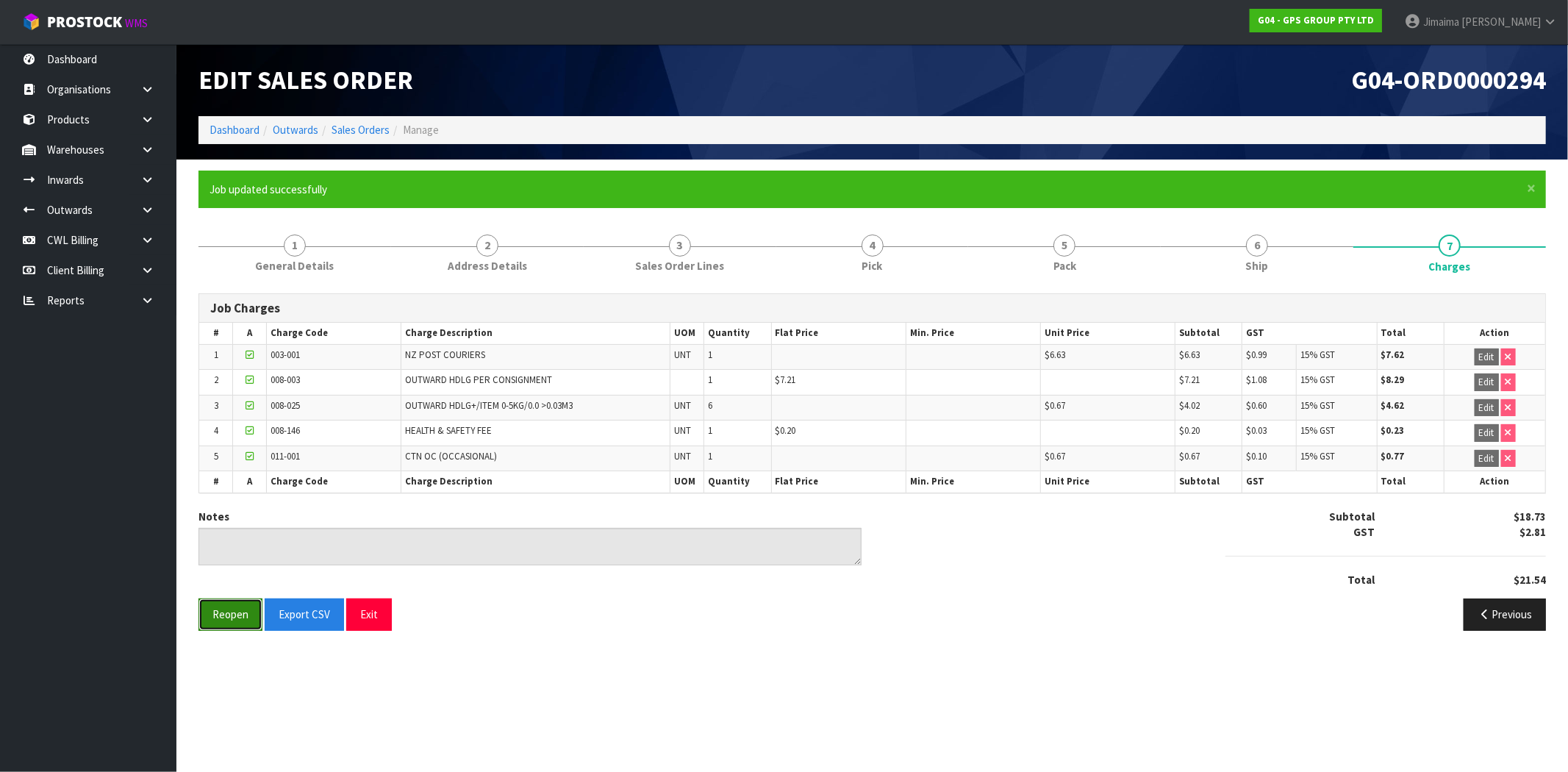
click at [214, 620] on button "Reopen" at bounding box center [230, 614] width 64 height 32
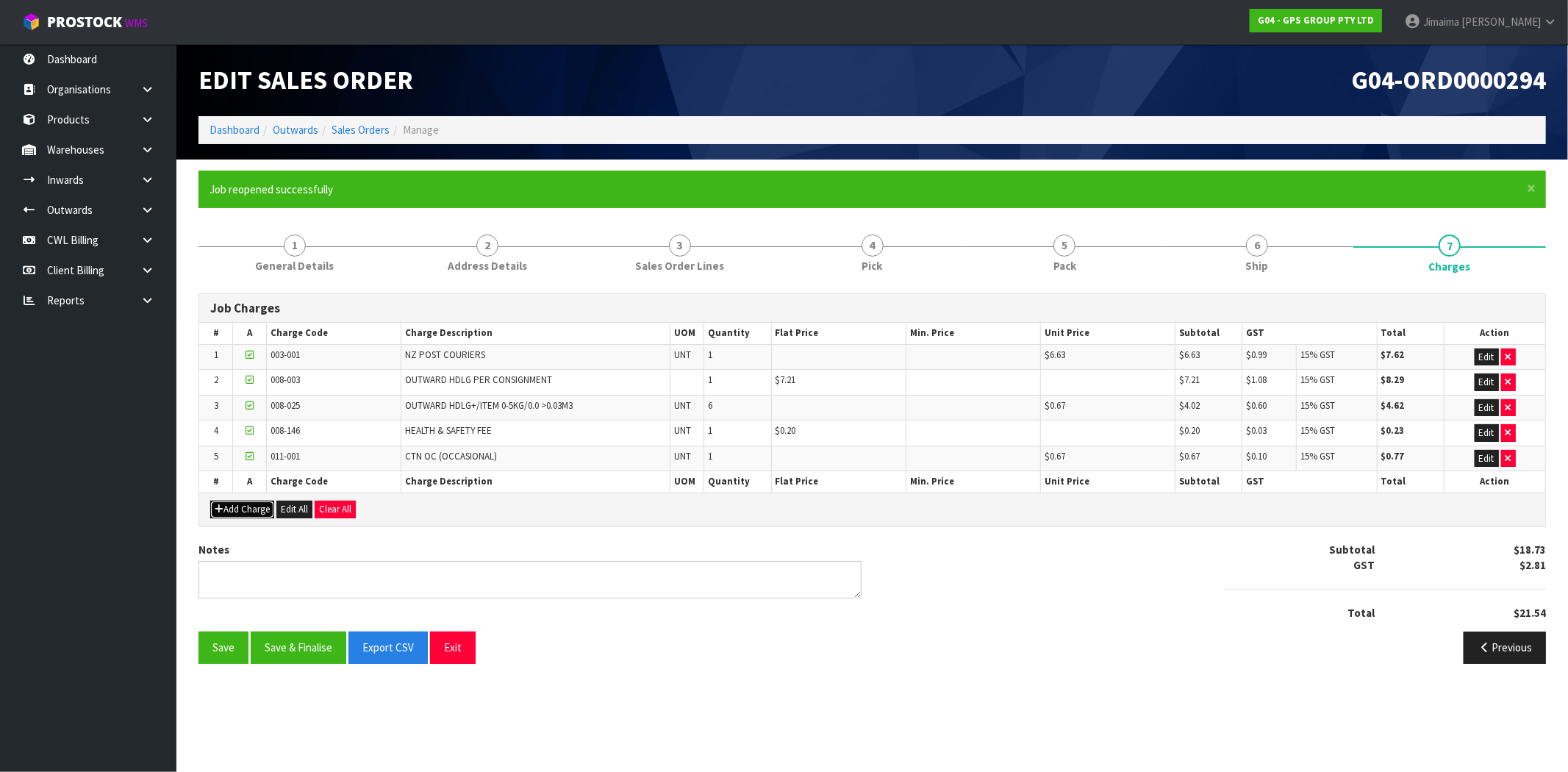
drag, startPoint x: 262, startPoint y: 508, endPoint x: 320, endPoint y: 510, distance: 58.0
click at [261, 508] on button "Add Charge" at bounding box center [242, 509] width 64 height 17
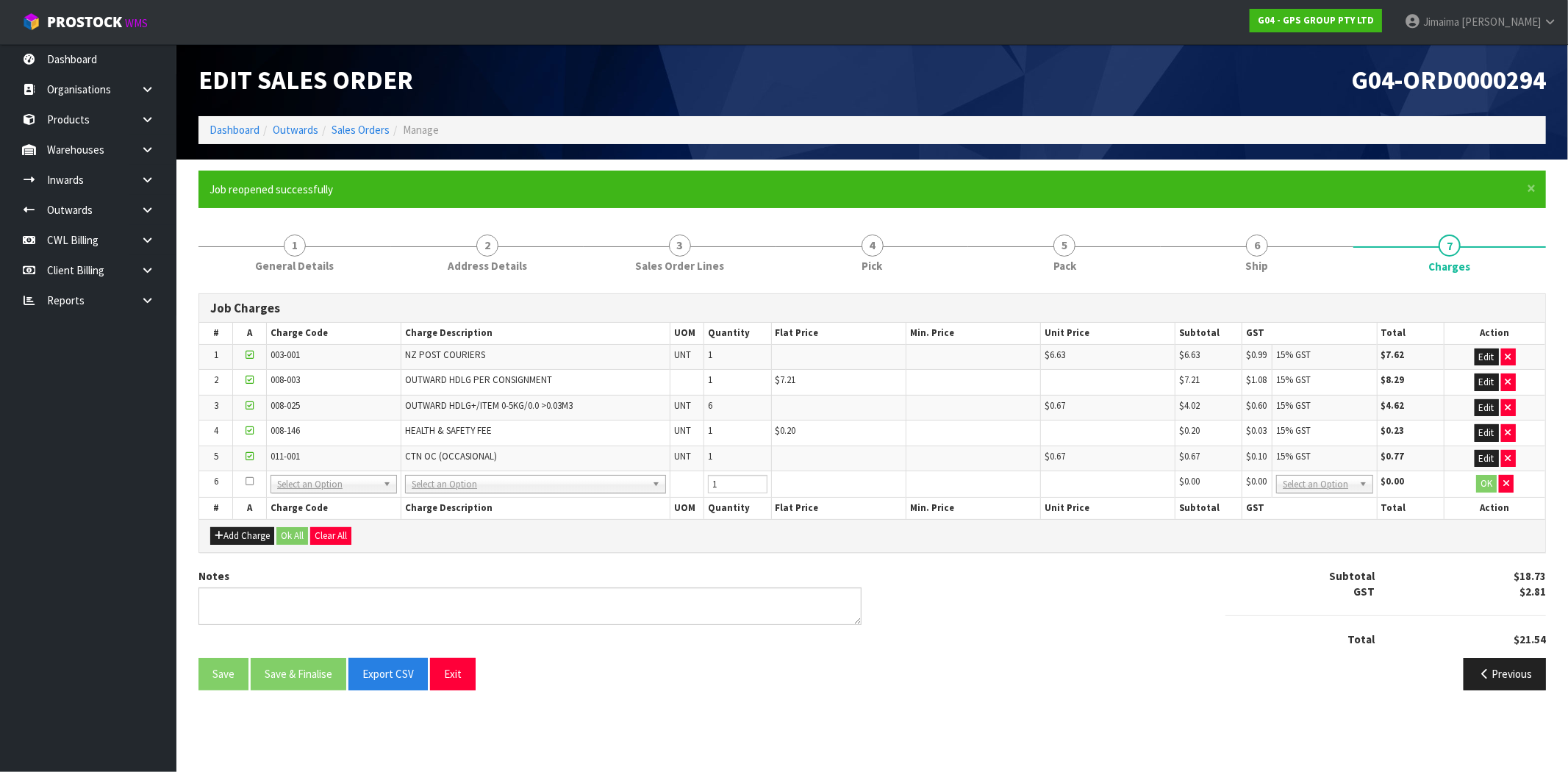
click at [333, 497] on table "# A Charge Code Charge Description UOM Quantity Flat Price Min. Price Unit Pric…" at bounding box center [872, 421] width 1346 height 195
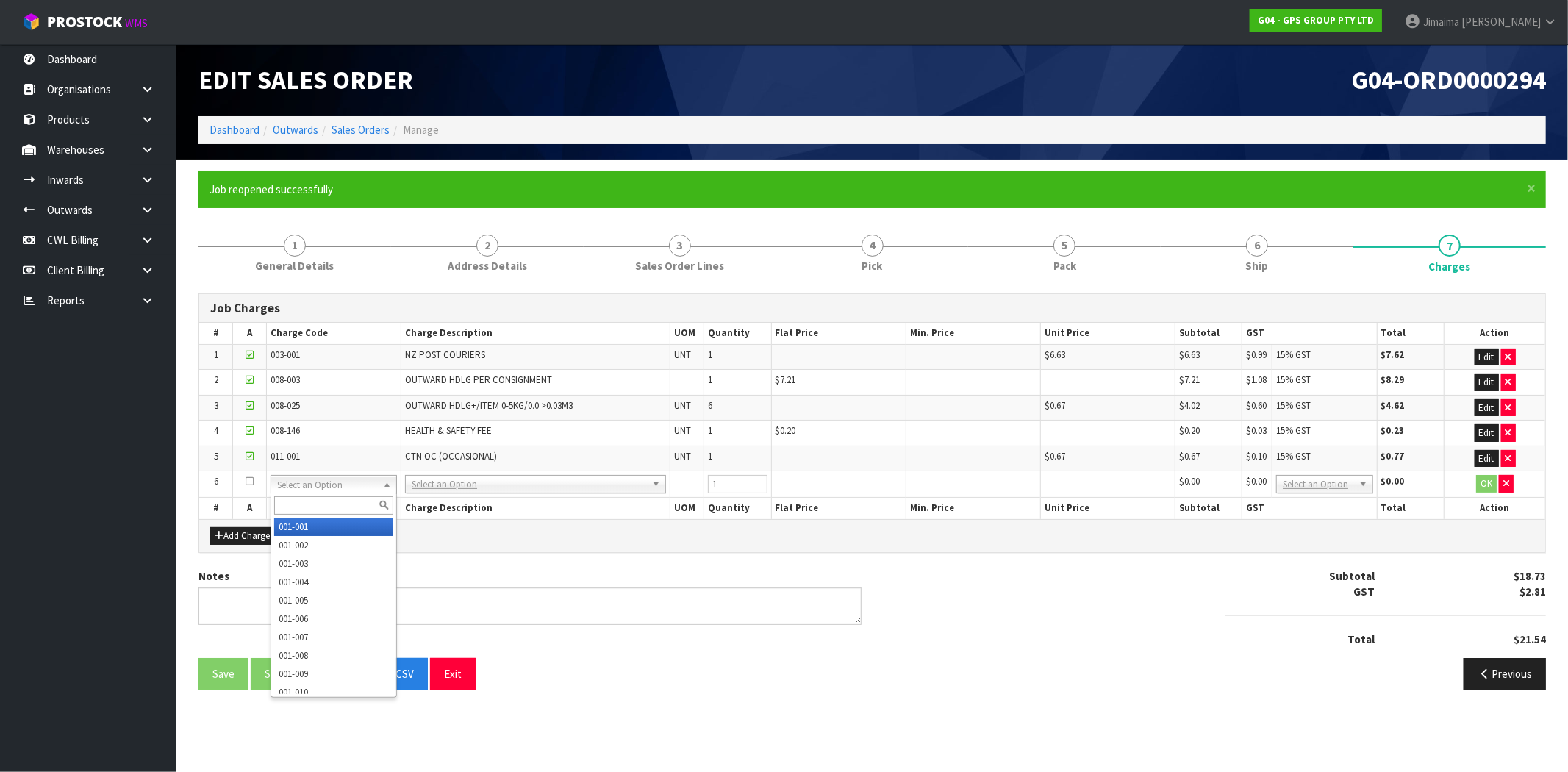
click at [313, 508] on input "text" at bounding box center [333, 505] width 119 height 18
type input "008-068"
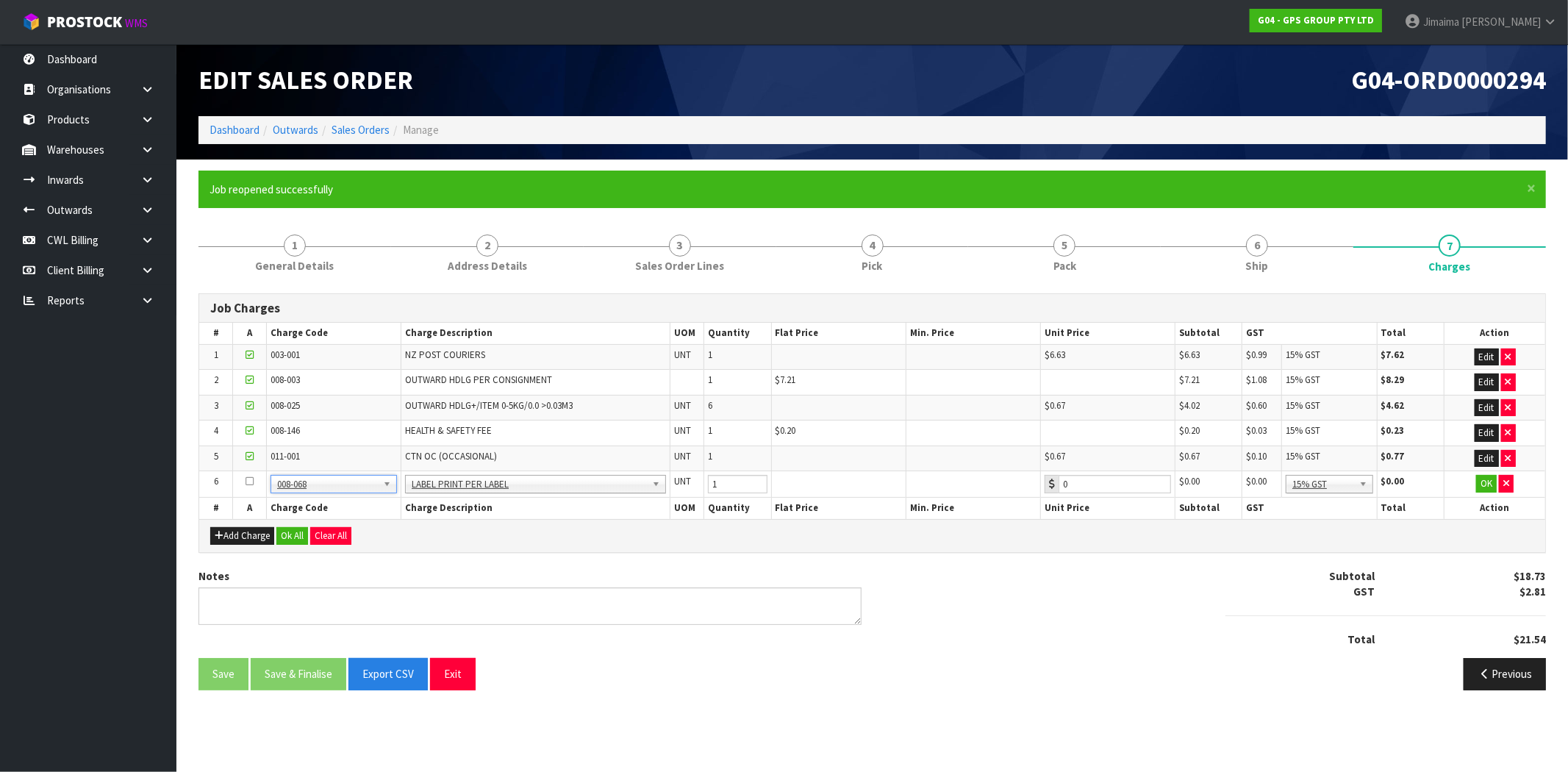
type input "0.2"
drag, startPoint x: 1486, startPoint y: 483, endPoint x: 1301, endPoint y: 546, distance: 195.4
click at [1485, 483] on button "OK" at bounding box center [1486, 483] width 21 height 17
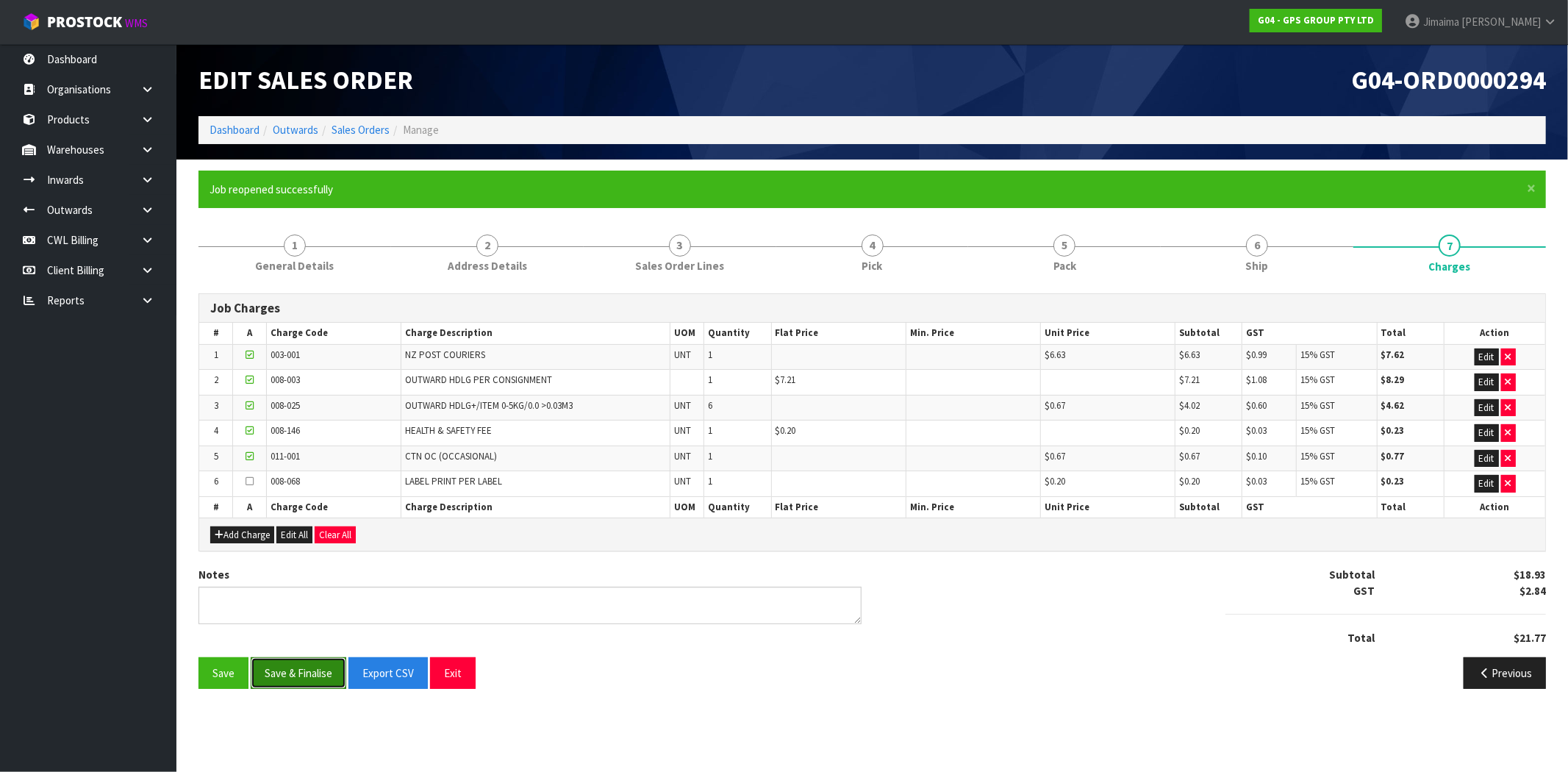
click at [313, 670] on button "Save & Finalise" at bounding box center [298, 673] width 95 height 32
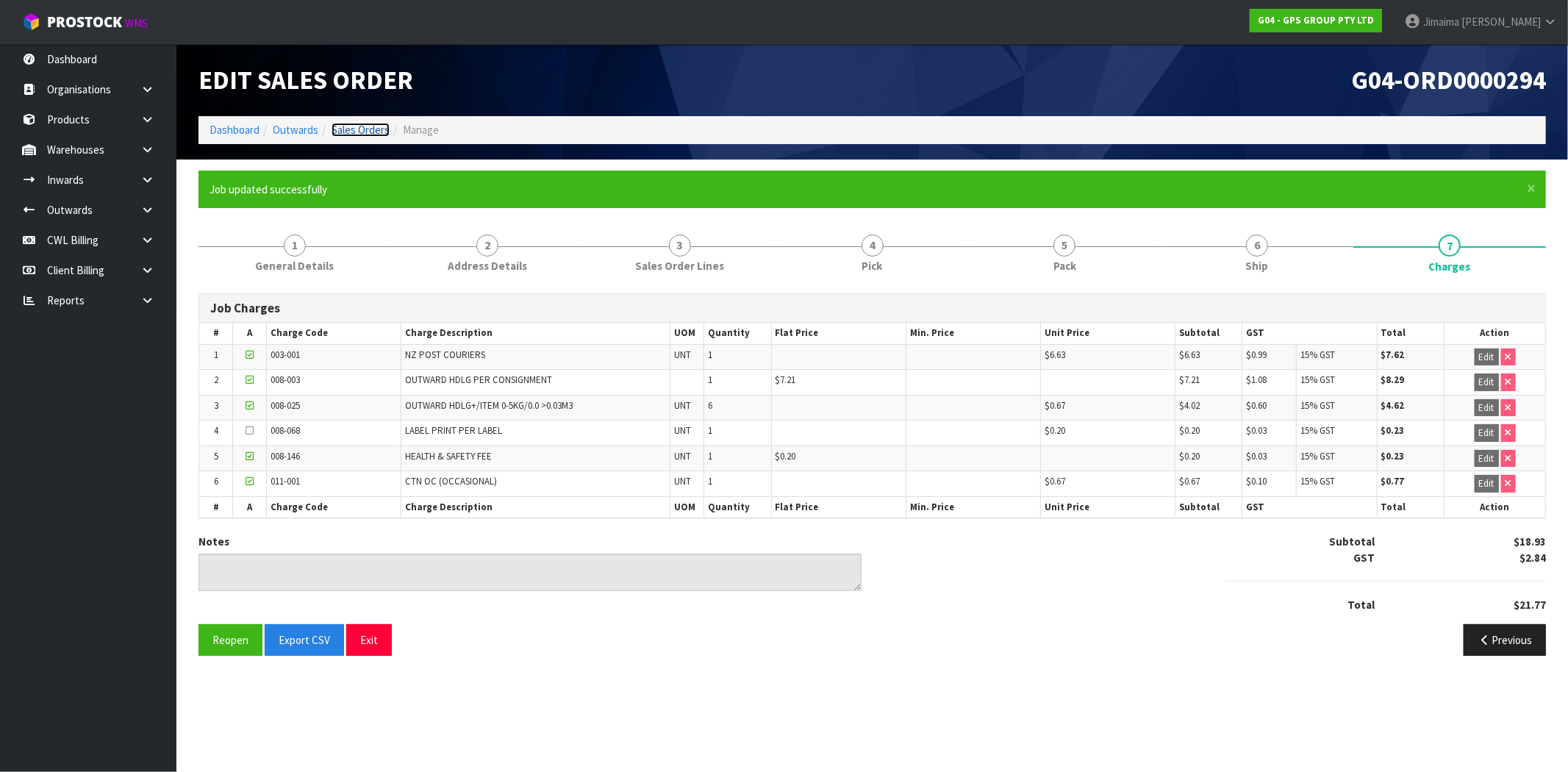
drag, startPoint x: 352, startPoint y: 127, endPoint x: 350, endPoint y: 134, distance: 7.3
click at [352, 127] on link "Sales Orders" at bounding box center [360, 130] width 58 height 14
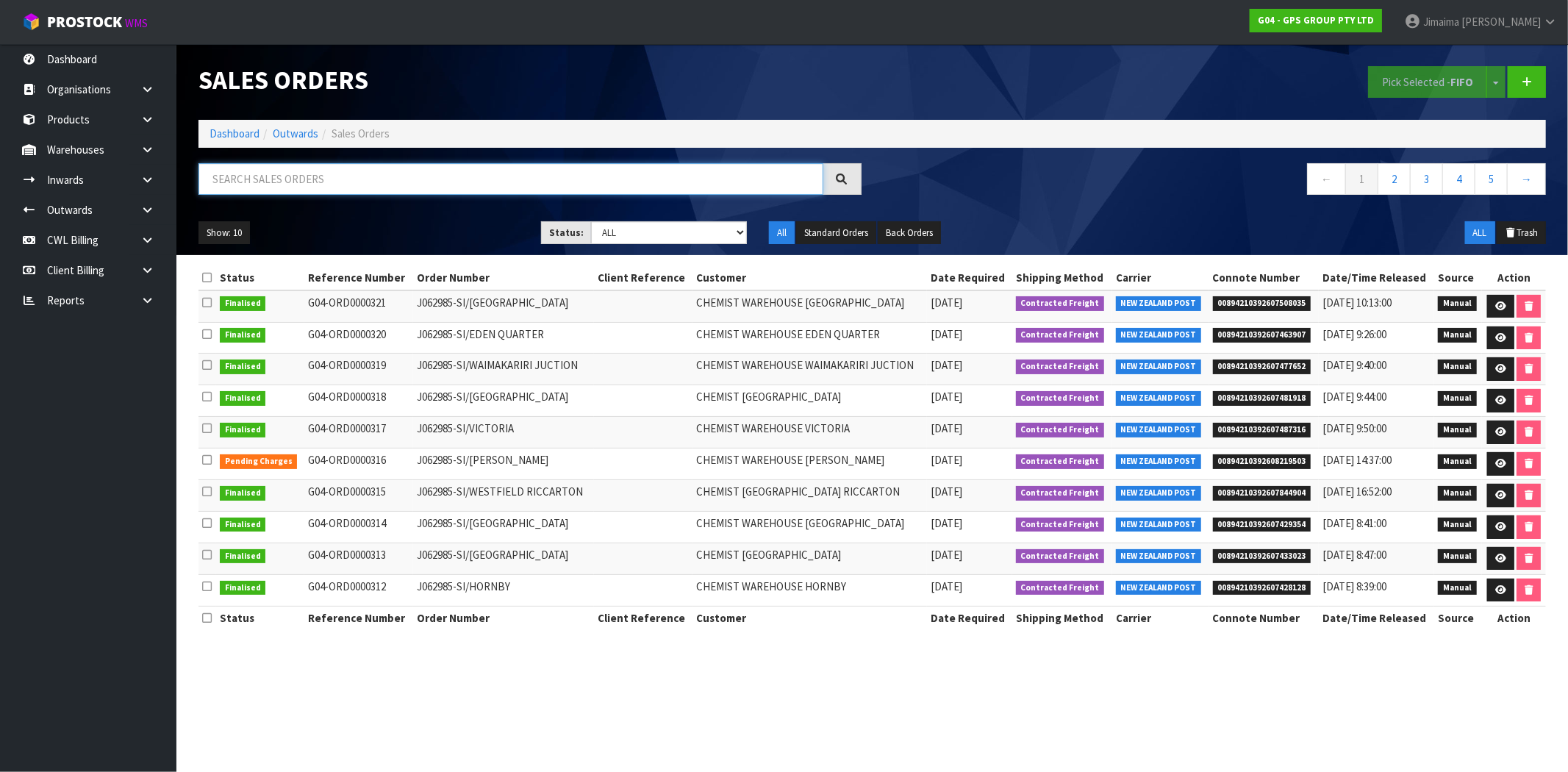
click at [263, 194] on input "text" at bounding box center [510, 179] width 625 height 32
click at [349, 178] on input "text" at bounding box center [510, 179] width 625 height 32
paste input "ORD0000290"
type input "ORD0000290"
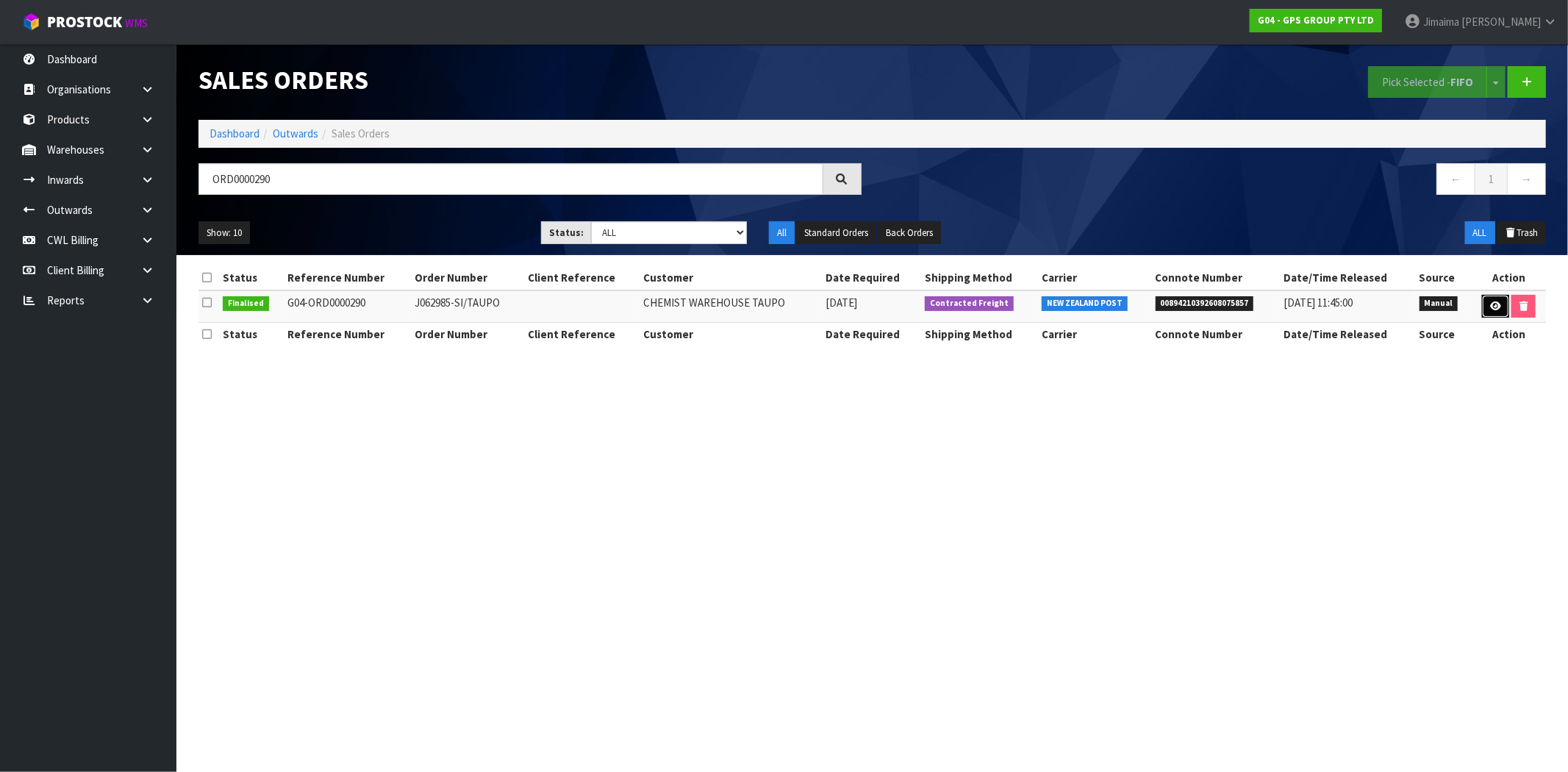
click at [1486, 313] on link at bounding box center [1495, 306] width 27 height 24
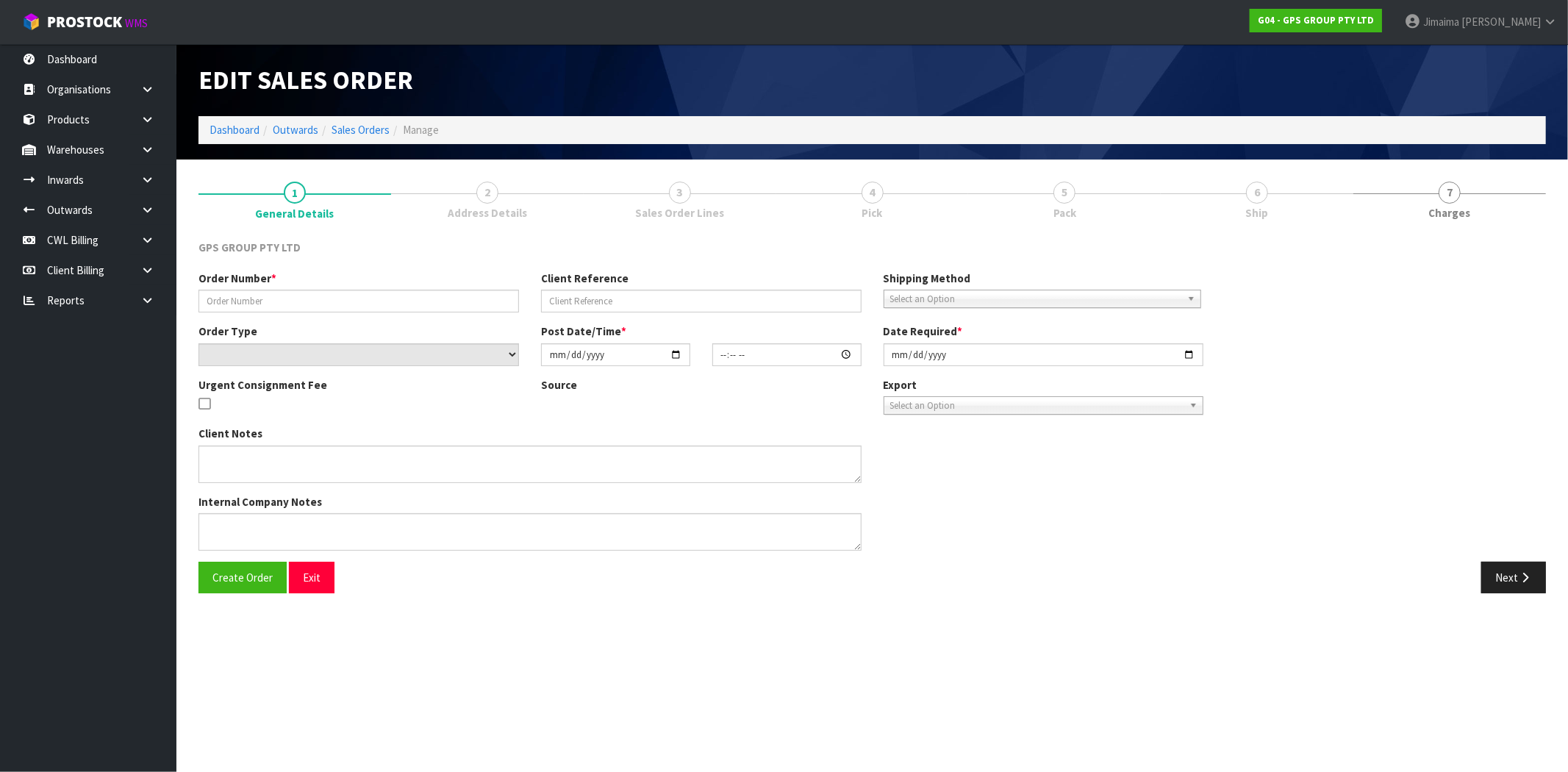
type input "J062985-SI/TAUPO"
select select "number:0"
type input "2025-10-06"
type input "09:14:00.000"
type input "2025-10-06"
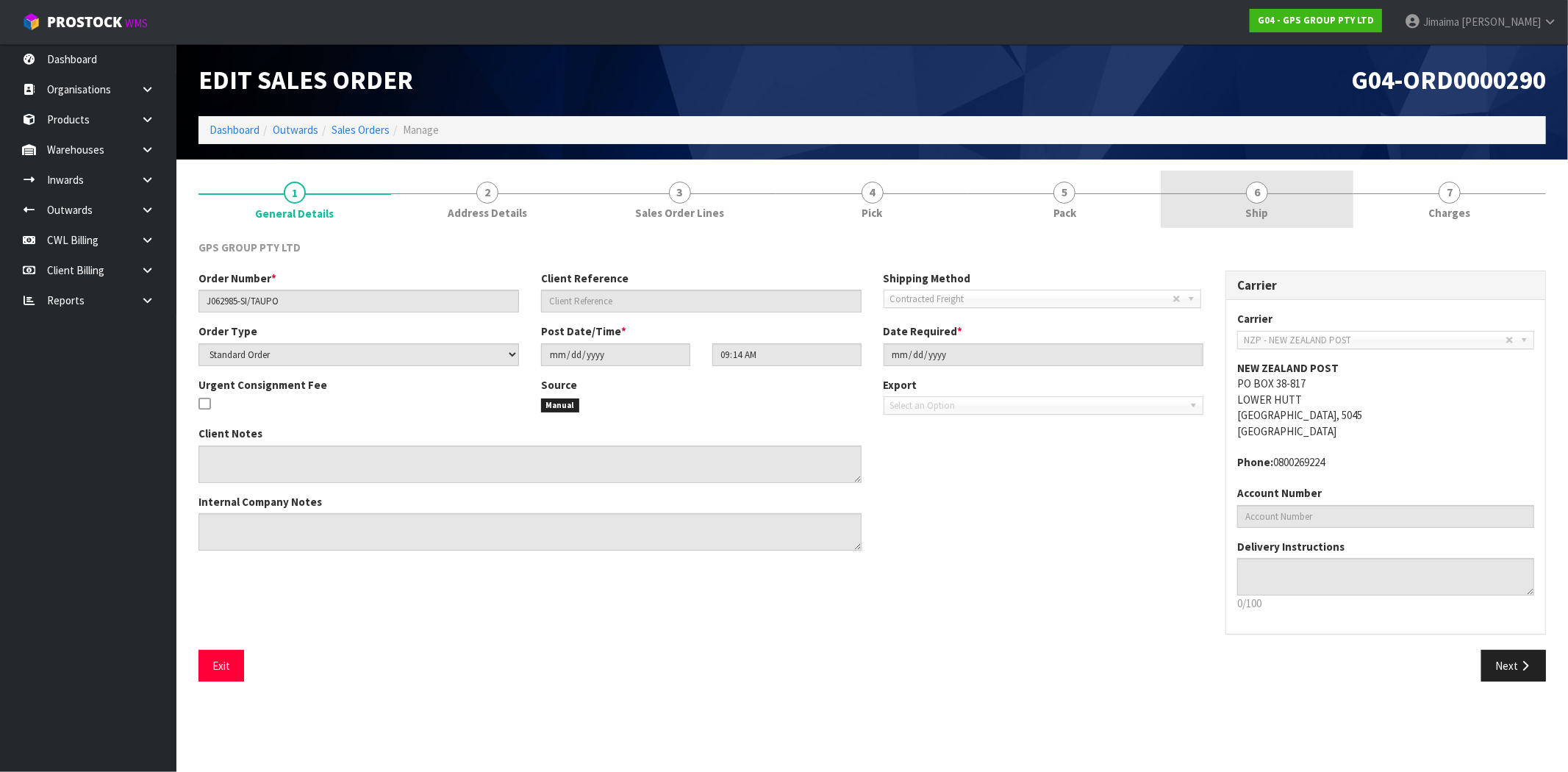
click at [1310, 188] on link "6 Ship" at bounding box center [1256, 199] width 193 height 58
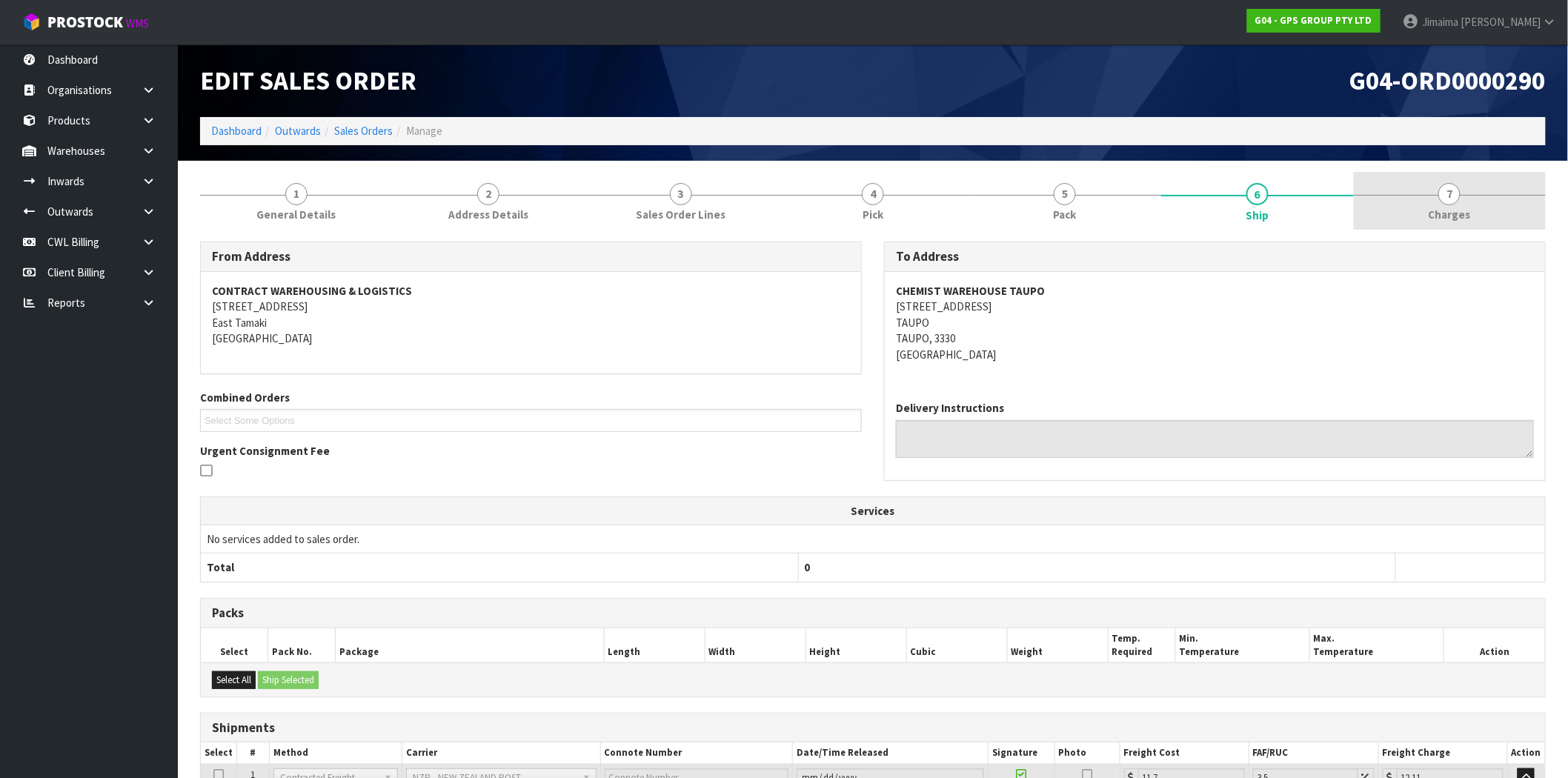
click at [1462, 207] on span "Charges" at bounding box center [1450, 213] width 42 height 15
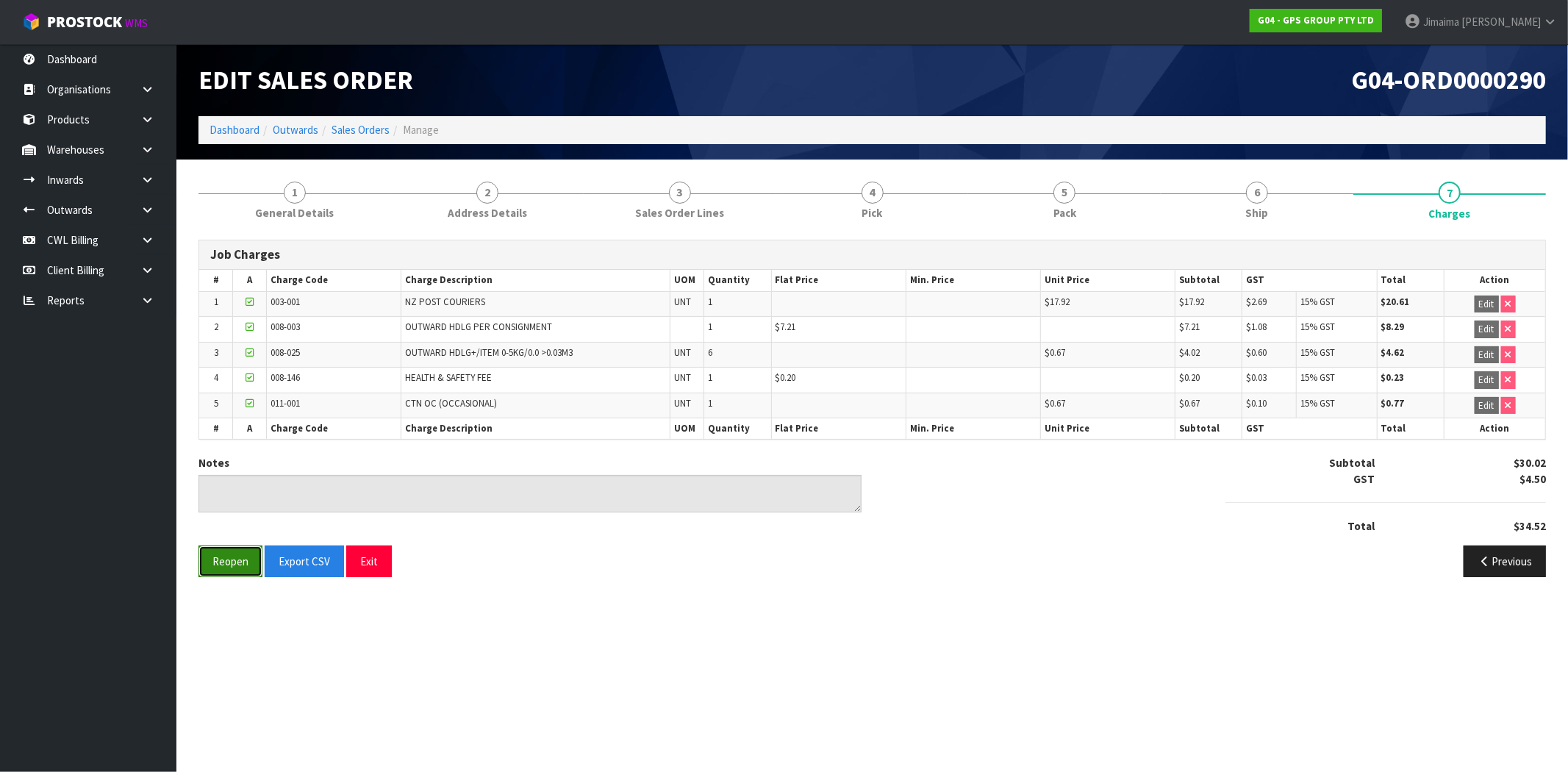
click at [236, 569] on button "Reopen" at bounding box center [230, 561] width 64 height 32
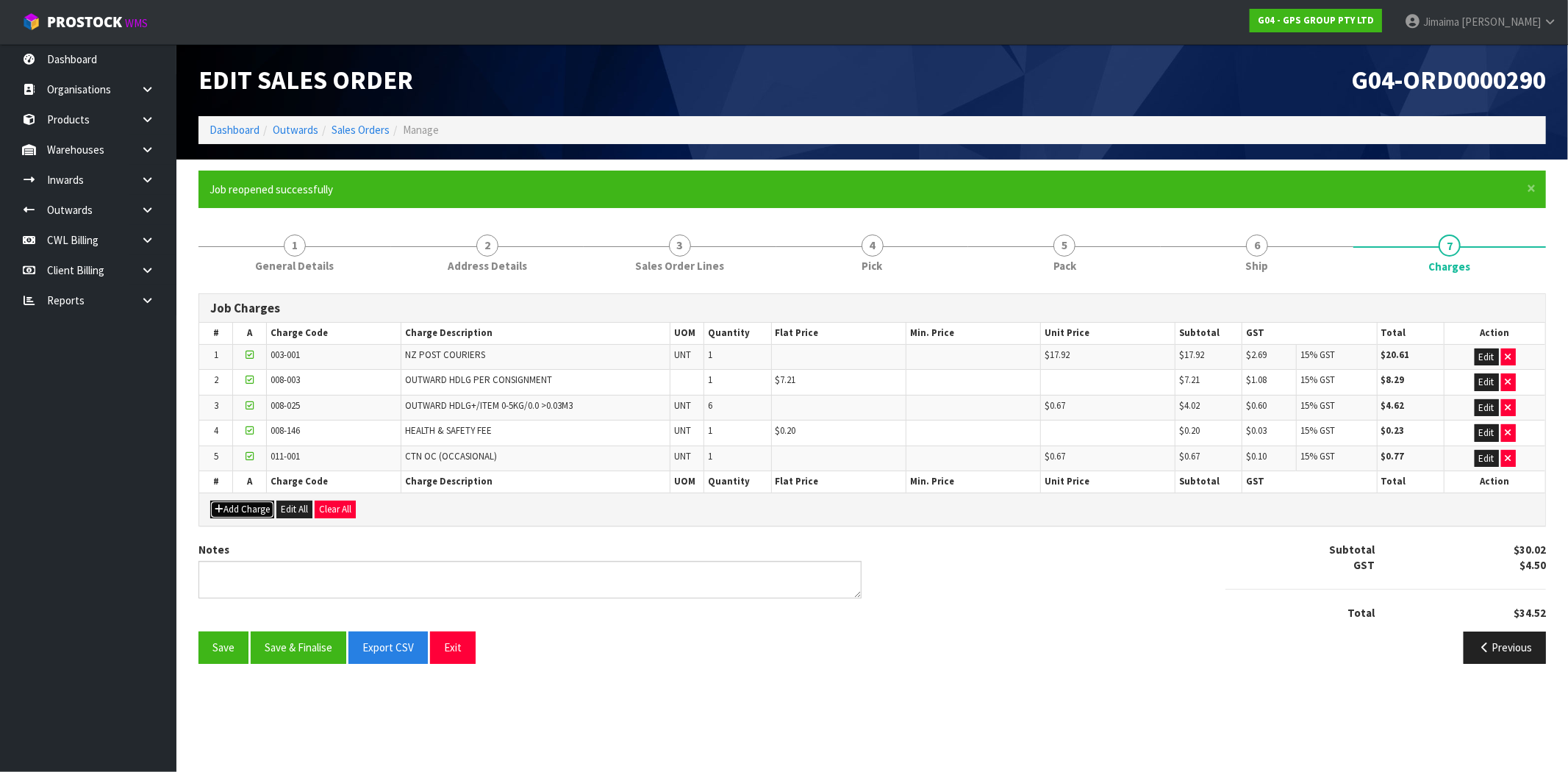
click at [240, 512] on button "Add Charge" at bounding box center [242, 509] width 64 height 17
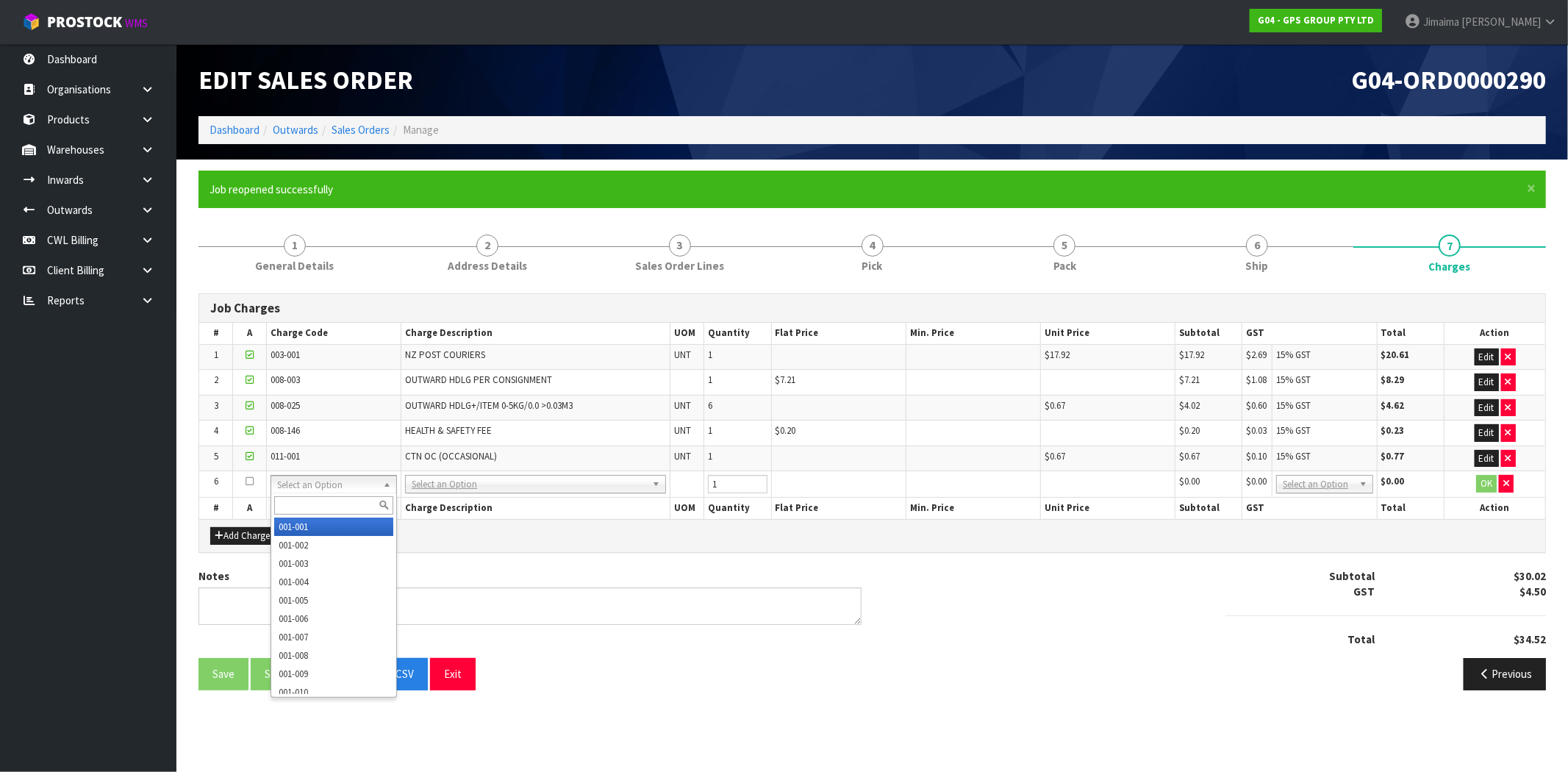
click at [306, 512] on input "text" at bounding box center [333, 505] width 119 height 18
type input "008-068"
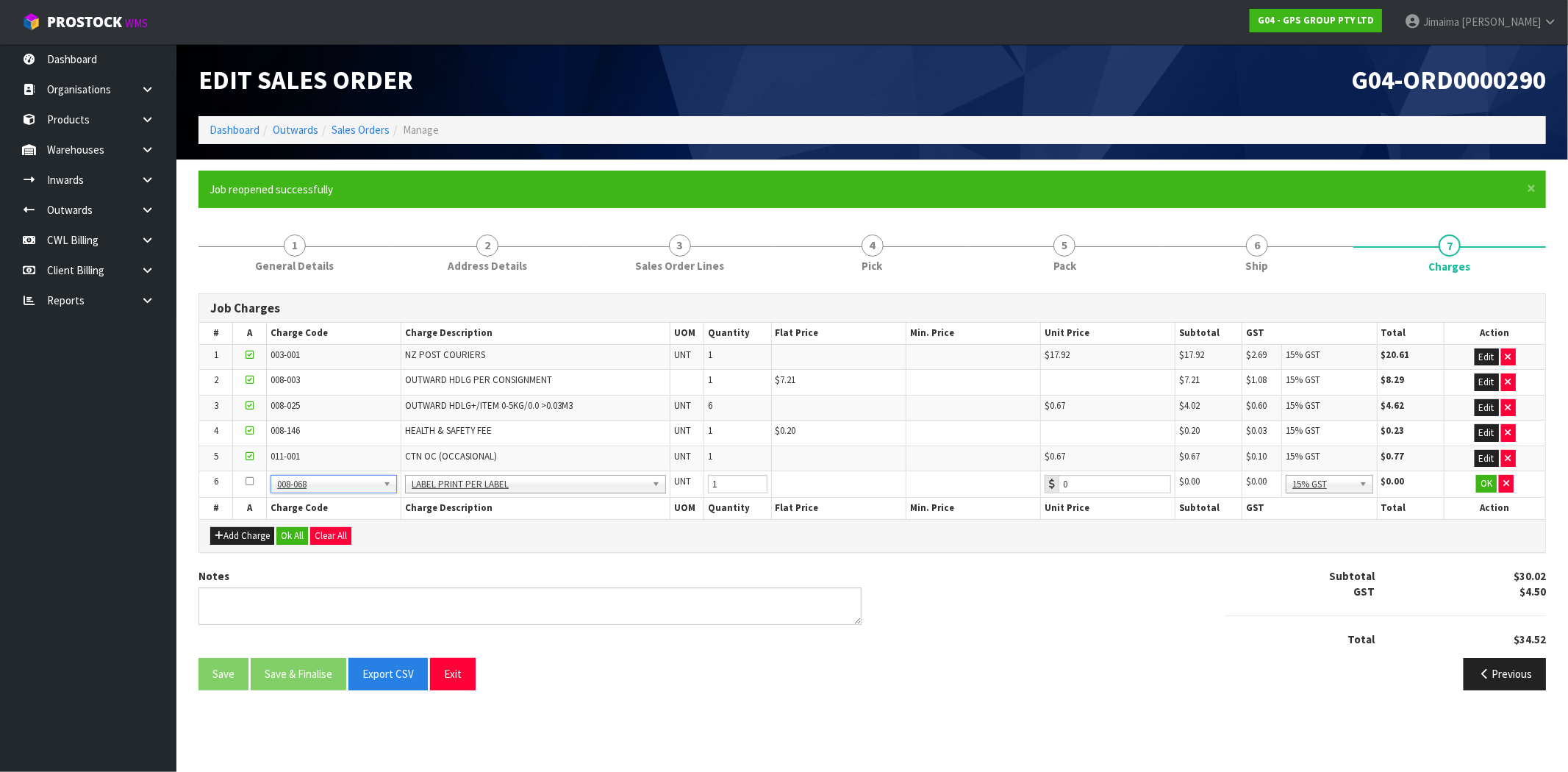
type input "0.2"
click at [1486, 486] on button "OK" at bounding box center [1486, 483] width 21 height 17
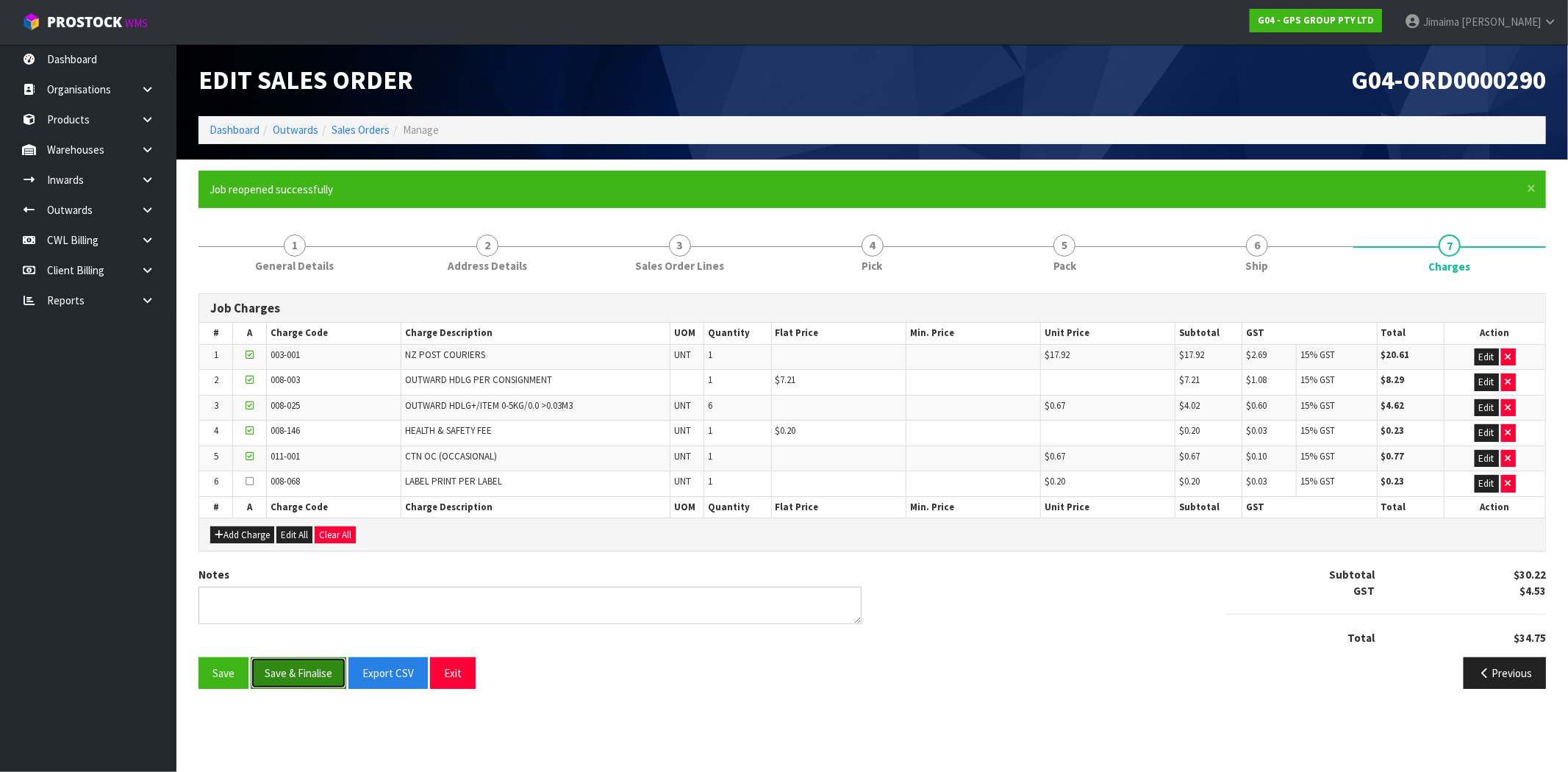
click at [339, 669] on button "Save & Finalise" at bounding box center [298, 673] width 95 height 32
drag, startPoint x: 371, startPoint y: 123, endPoint x: 412, endPoint y: 71, distance: 66.2
click at [371, 123] on link "Sales Orders" at bounding box center [360, 130] width 58 height 14
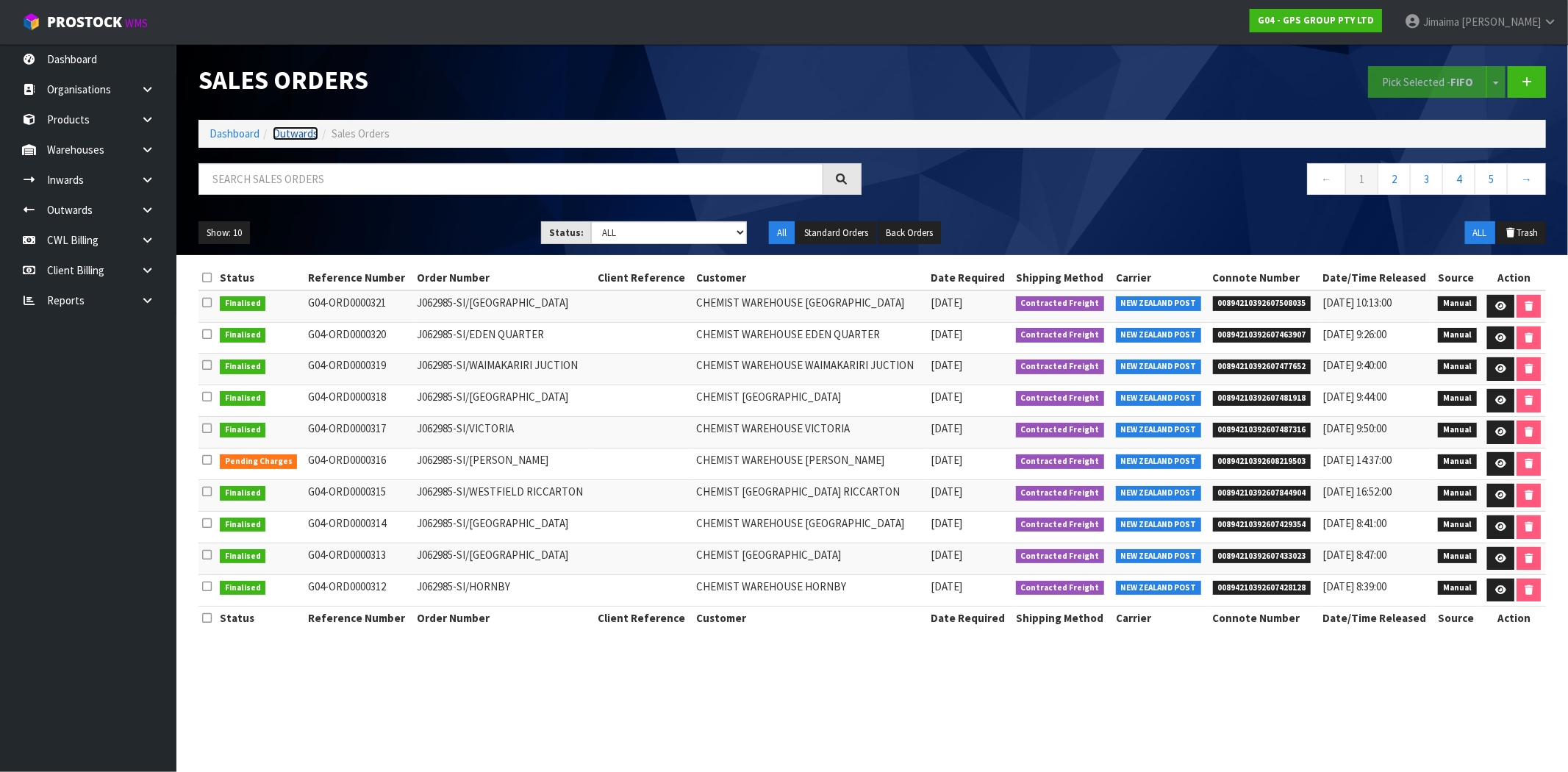
click at [304, 134] on link "Outwards" at bounding box center [295, 133] width 45 height 14
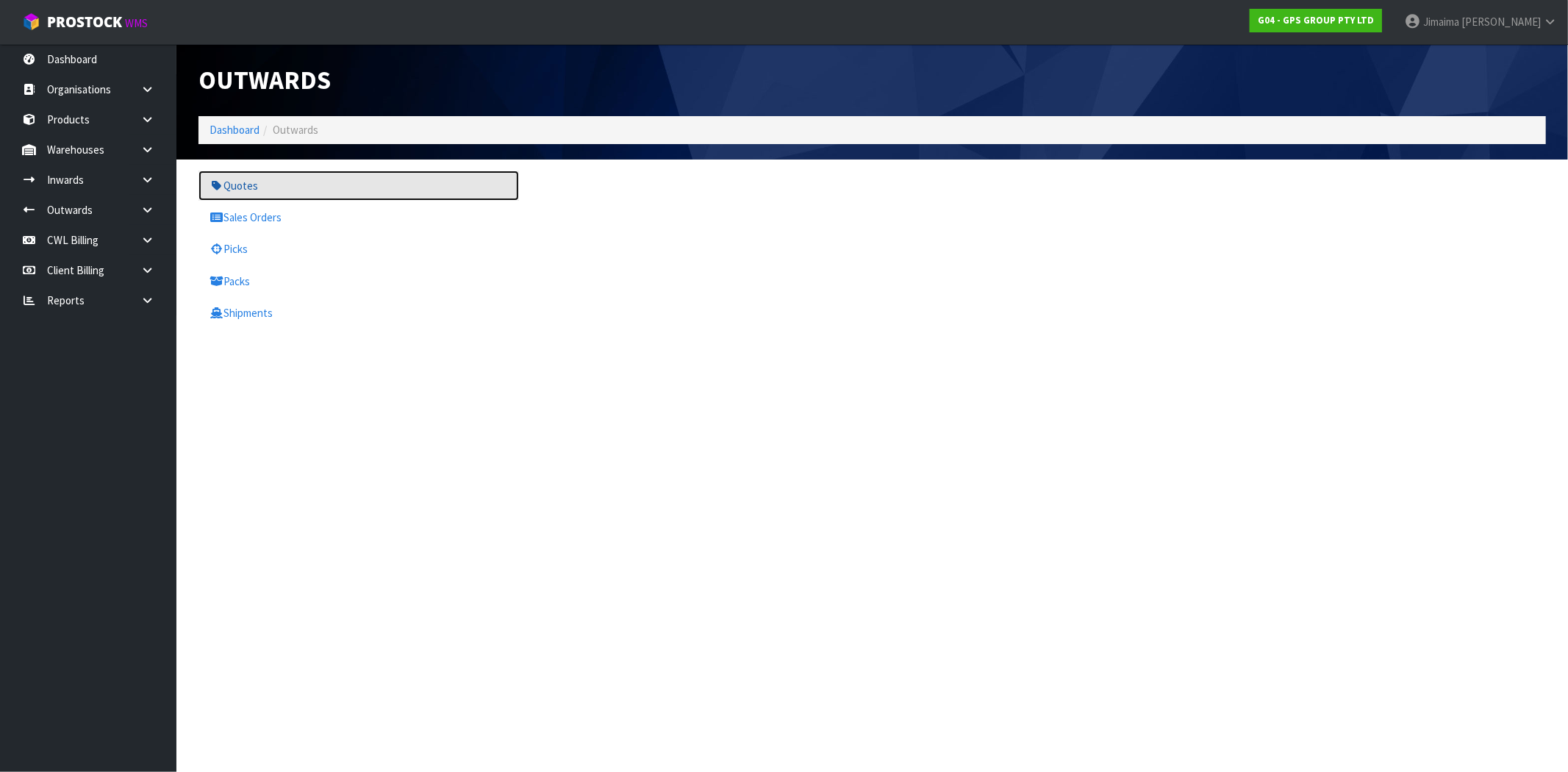
click at [236, 182] on link "Quotes" at bounding box center [359, 186] width 321 height 30
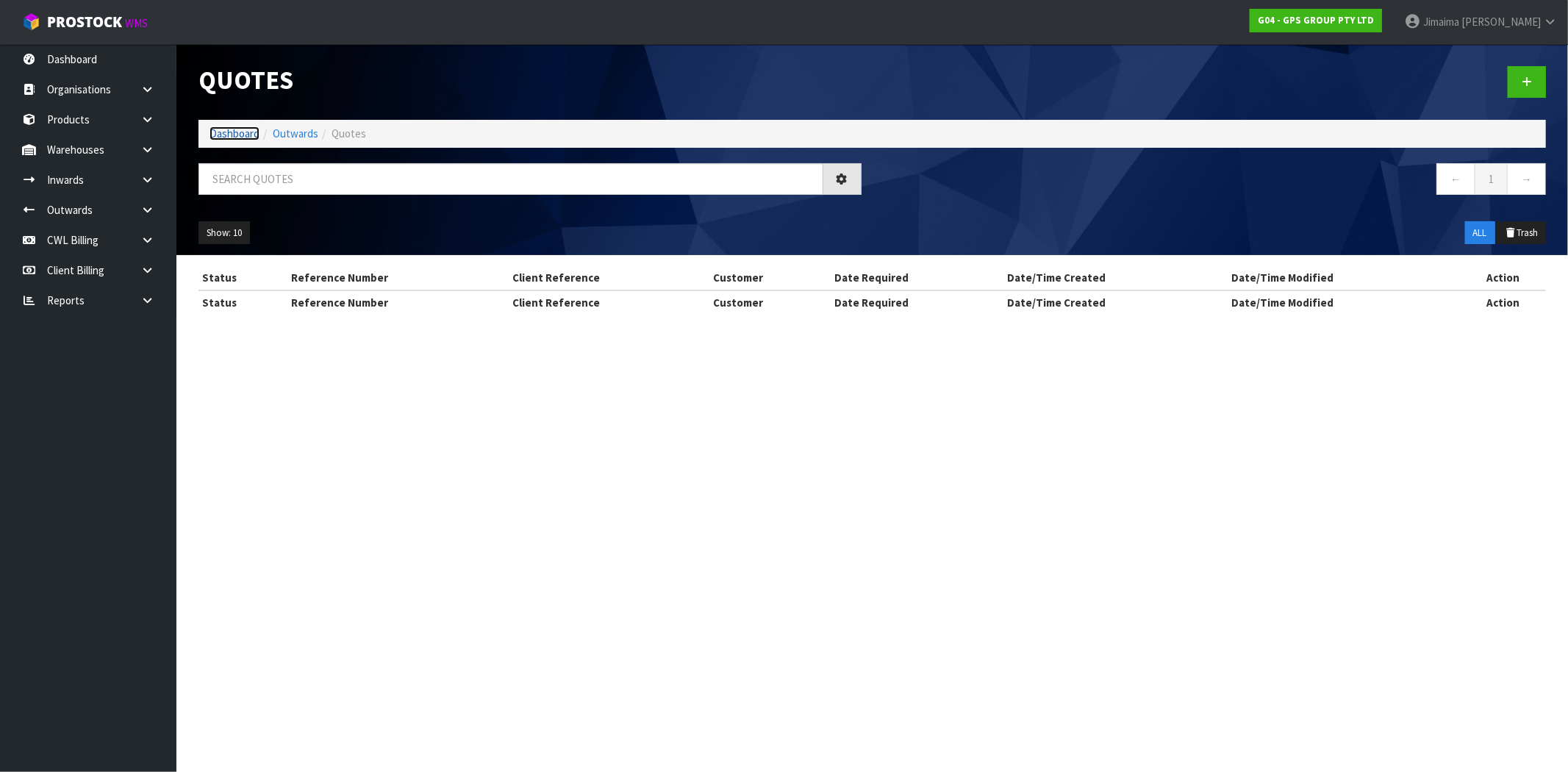
click at [240, 134] on link "Dashboard" at bounding box center [234, 133] width 50 height 14
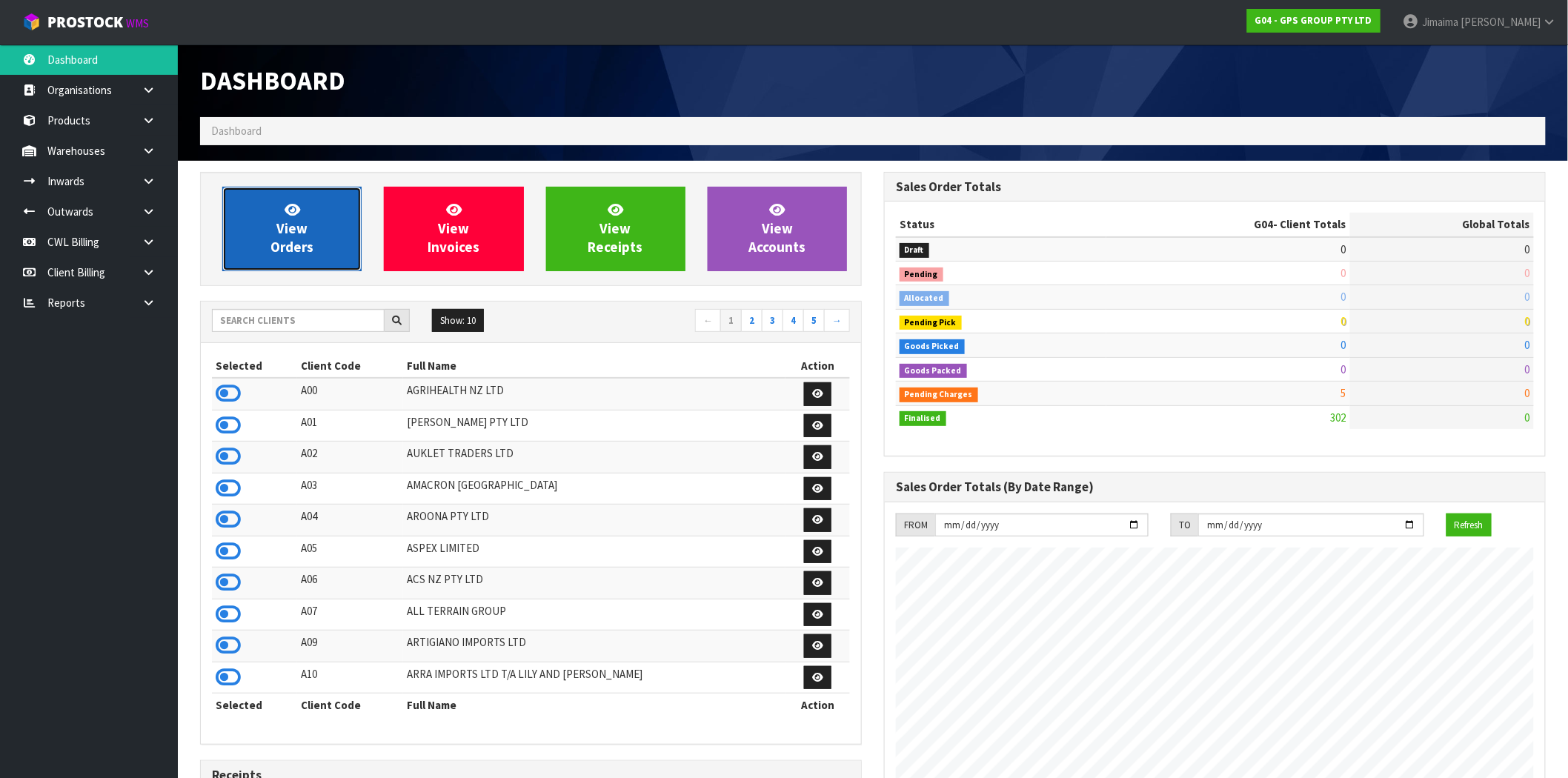
click at [296, 239] on span "View Orders" at bounding box center [292, 228] width 43 height 55
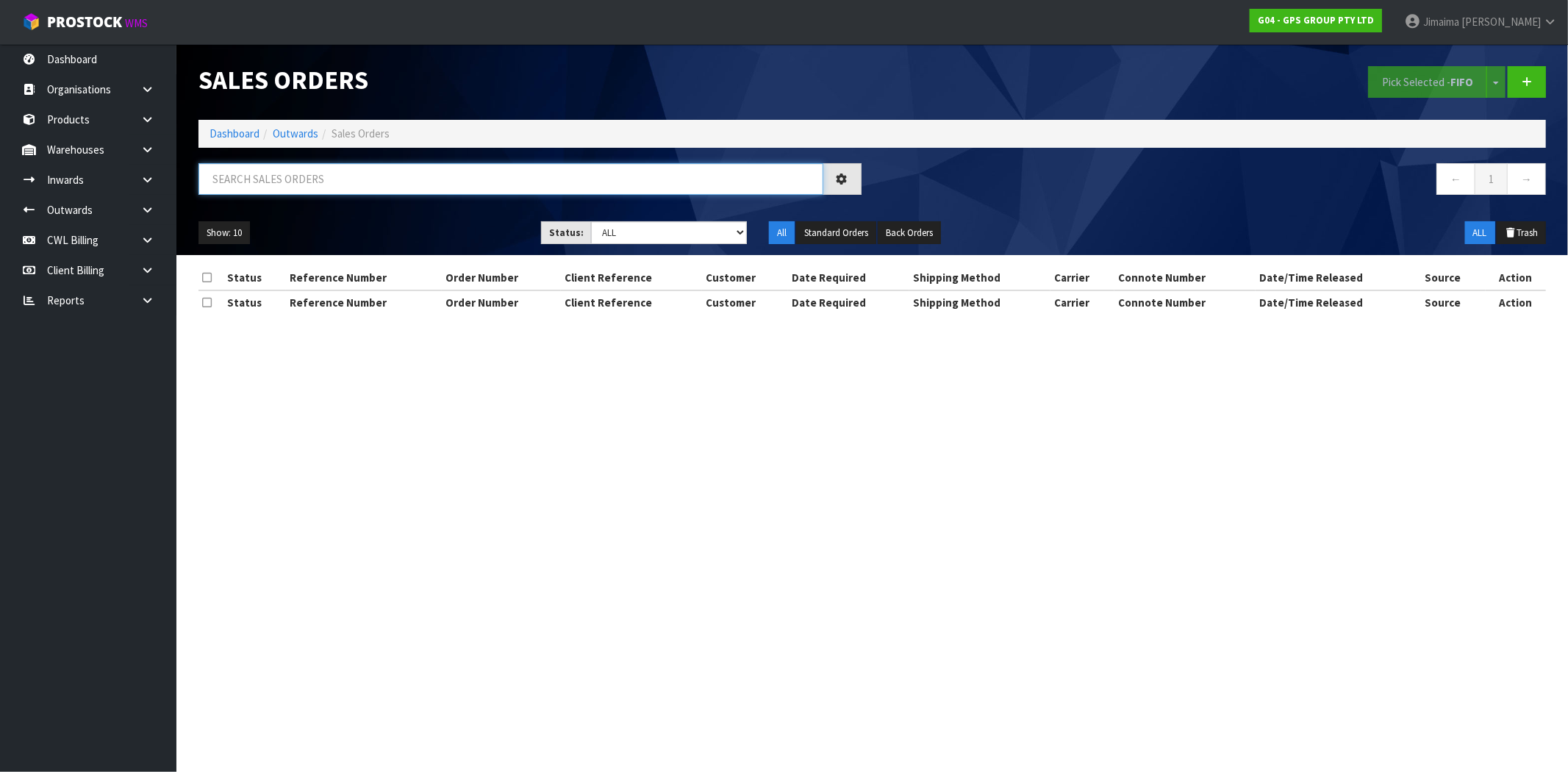
click at [386, 188] on input "text" at bounding box center [510, 179] width 625 height 32
paste input "ORD0000280"
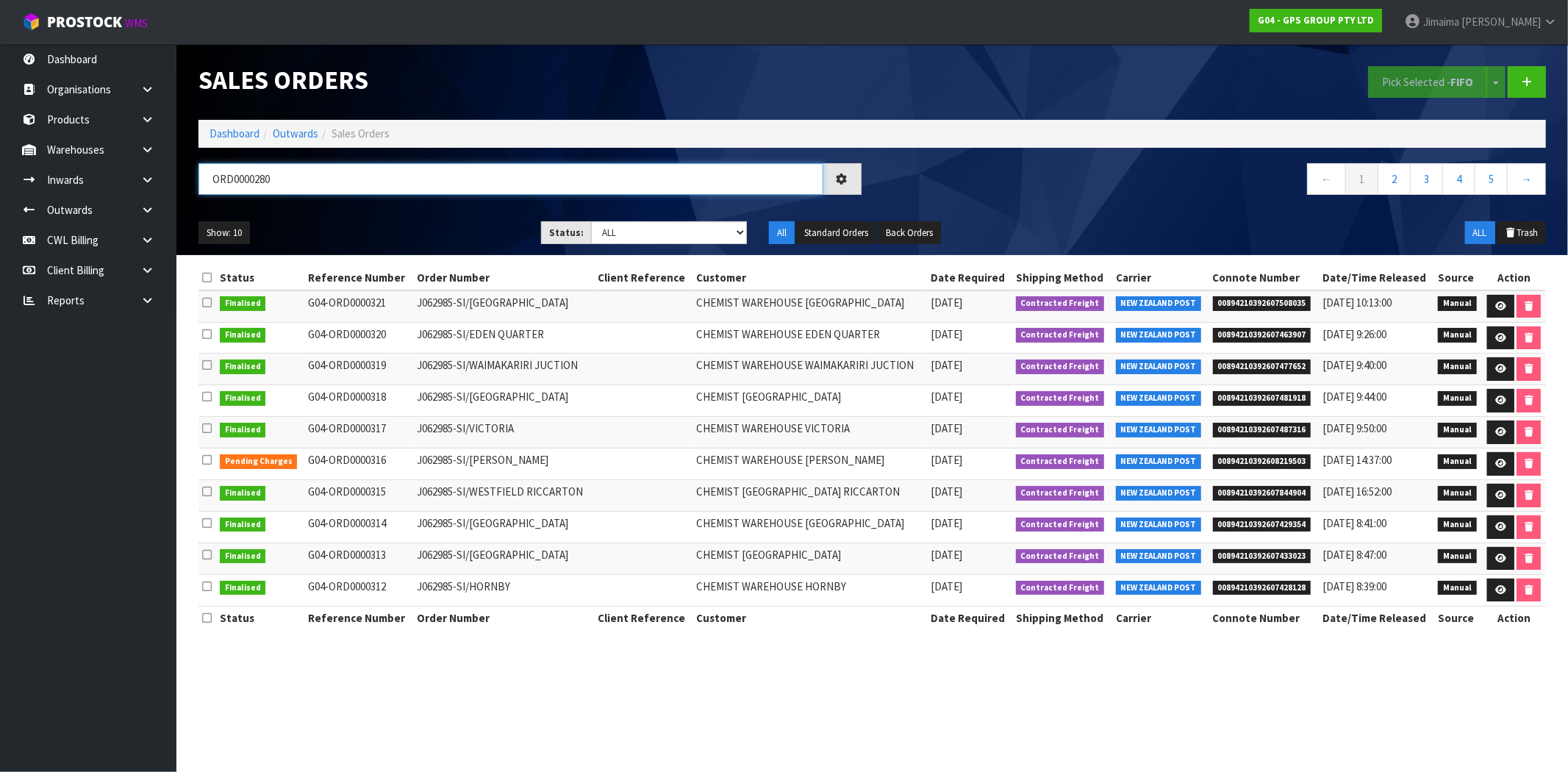
type input "ORD0000280"
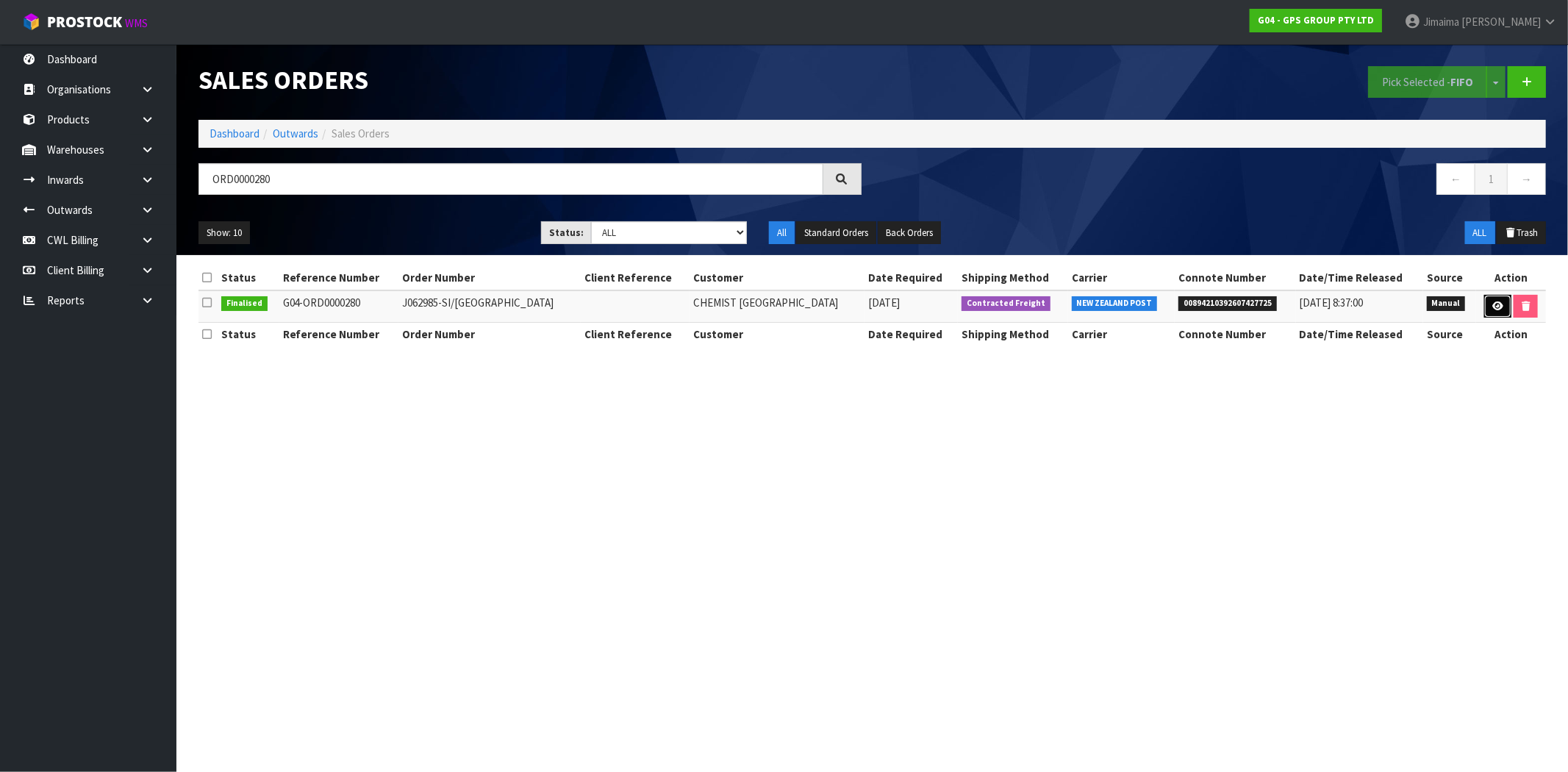
click at [1501, 304] on icon at bounding box center [1497, 306] width 11 height 10
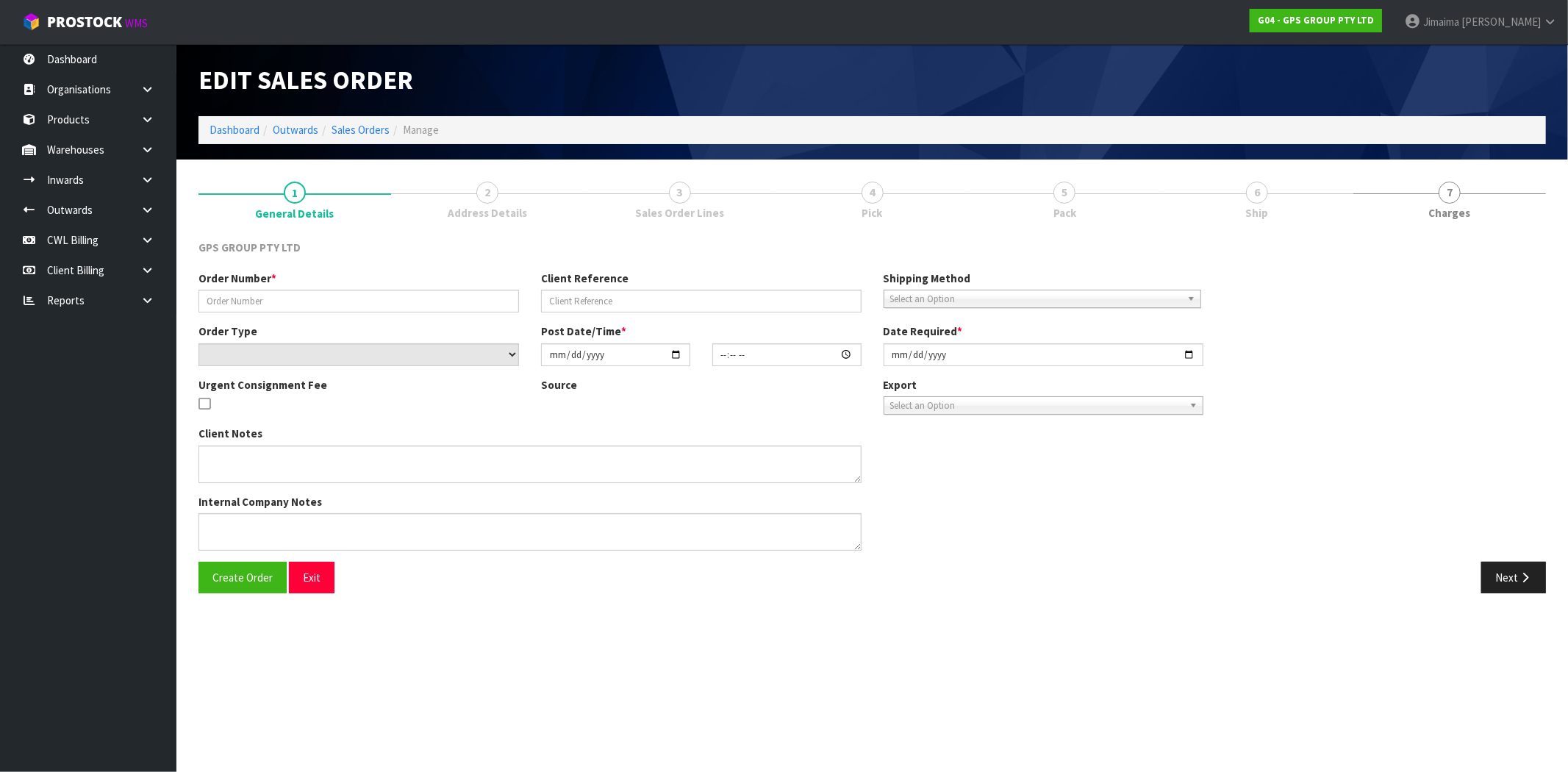
type input "J062985-SI/MERIDIAN MALL"
select select "number:0"
type input "2025-10-06"
type input "09:03:00.000"
type input "2025-10-06"
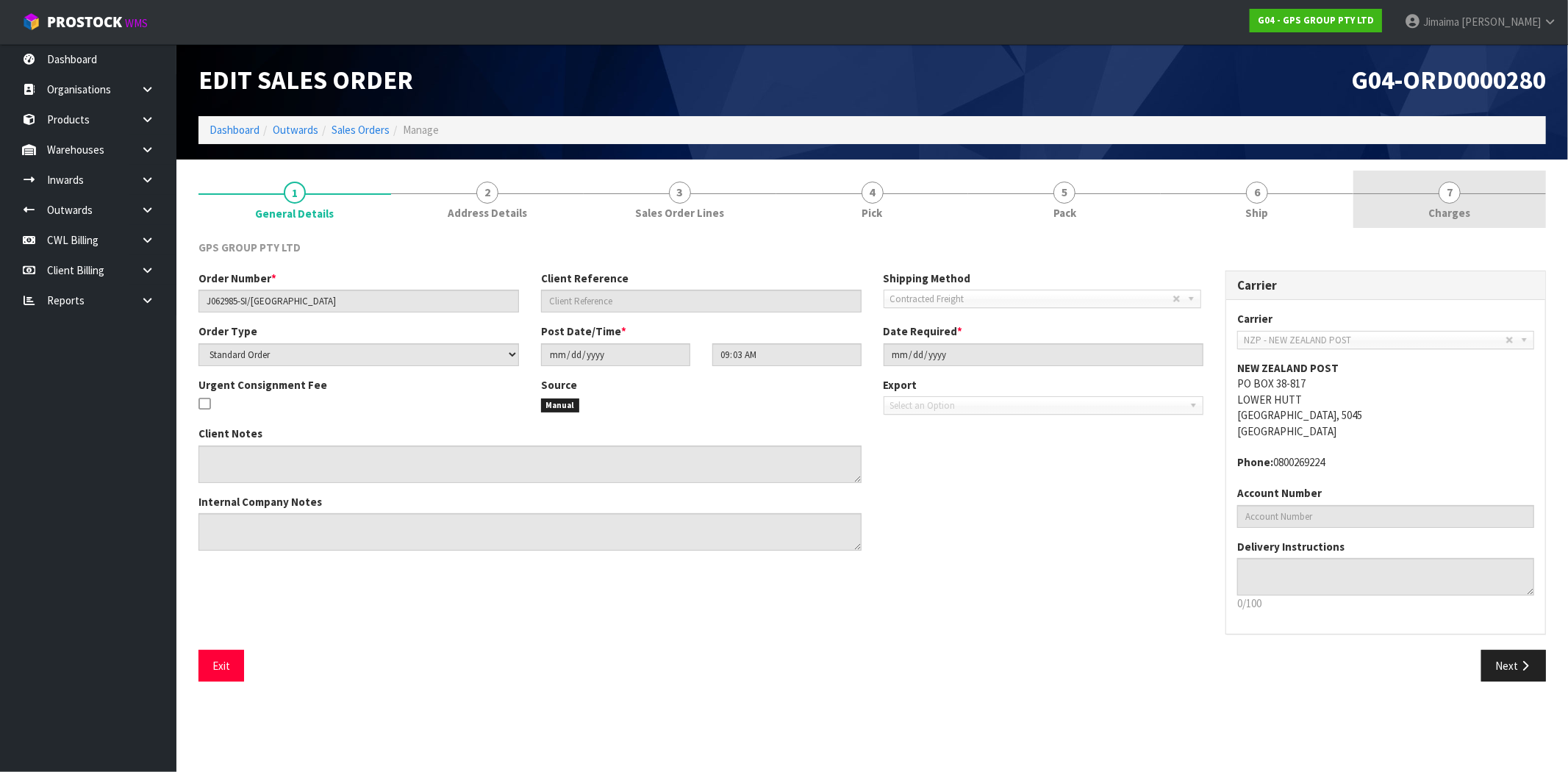
click at [1426, 194] on link "7 Charges" at bounding box center [1449, 199] width 193 height 58
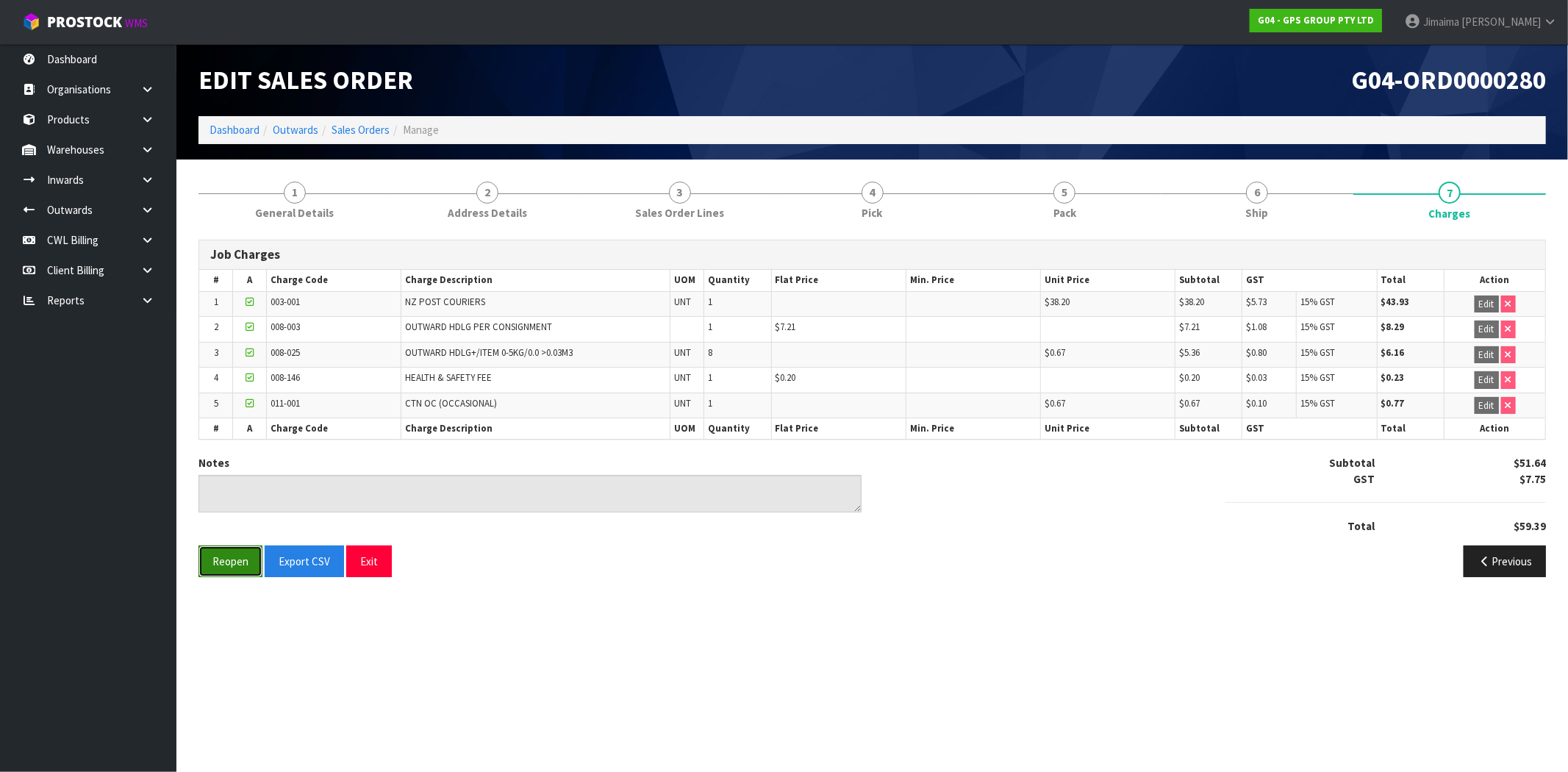
click at [239, 563] on button "Reopen" at bounding box center [230, 561] width 64 height 32
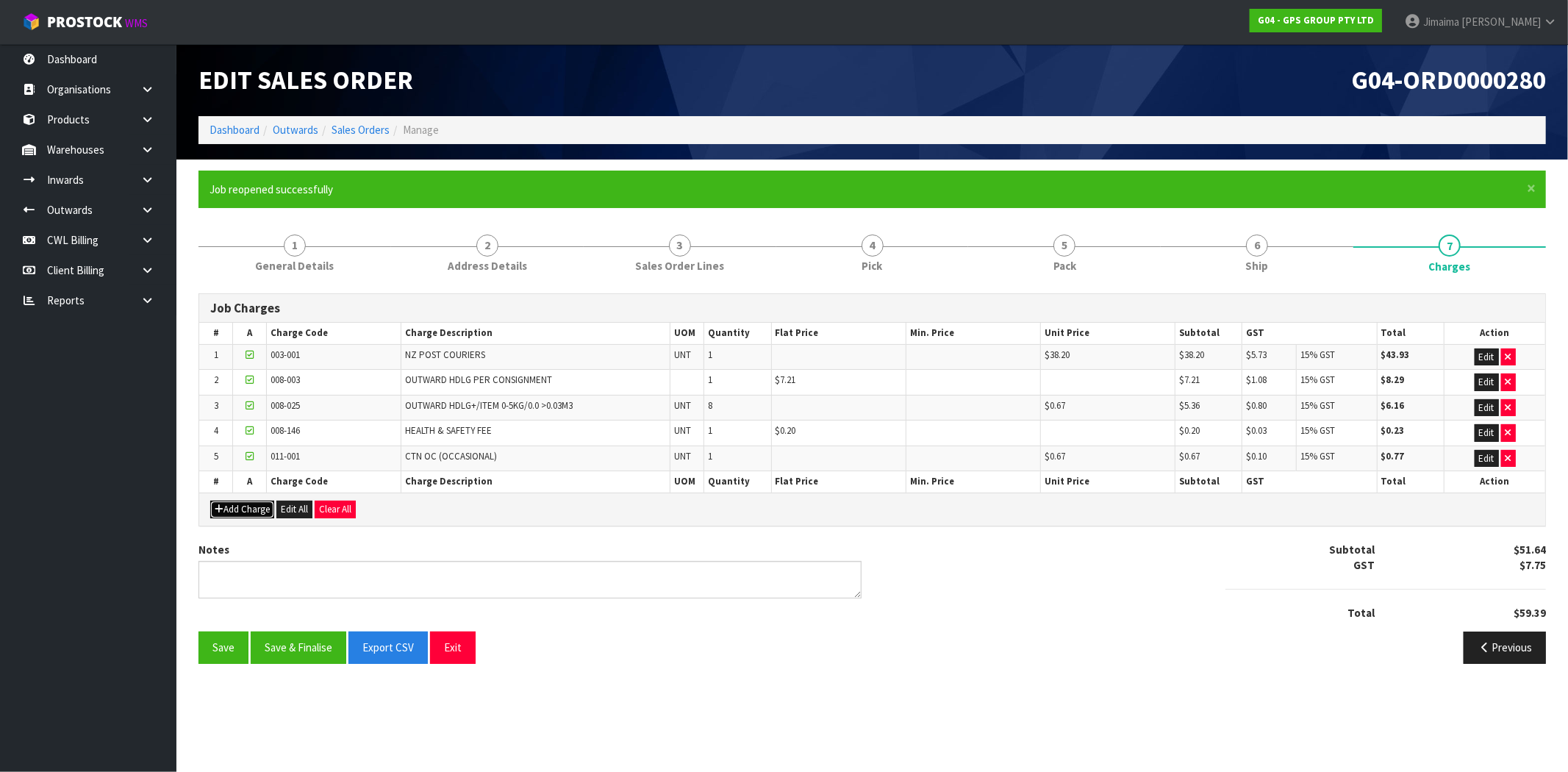
click at [240, 505] on button "Add Charge" at bounding box center [242, 509] width 64 height 17
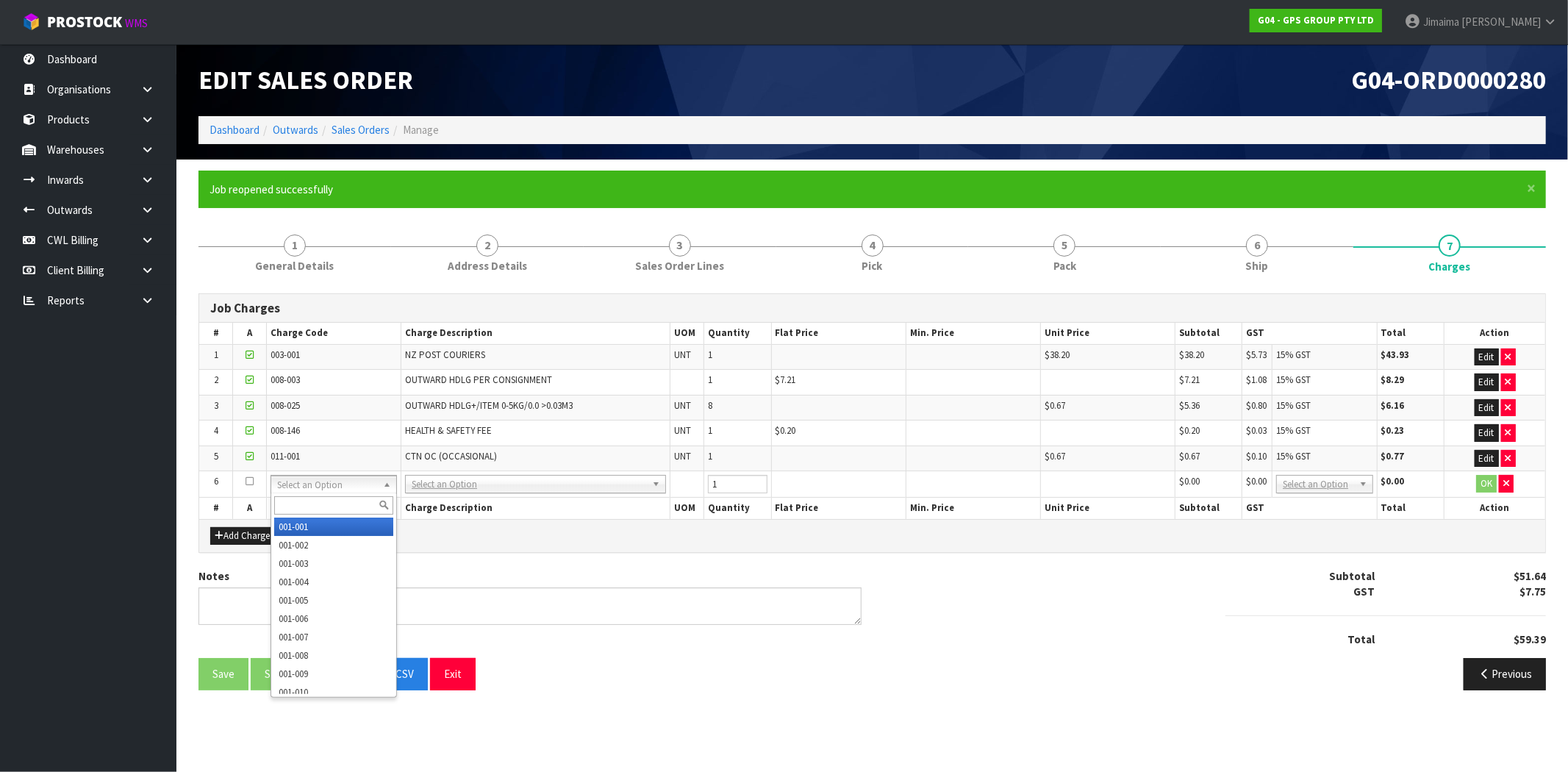
click at [300, 503] on input "text" at bounding box center [333, 505] width 119 height 18
type input "008-068"
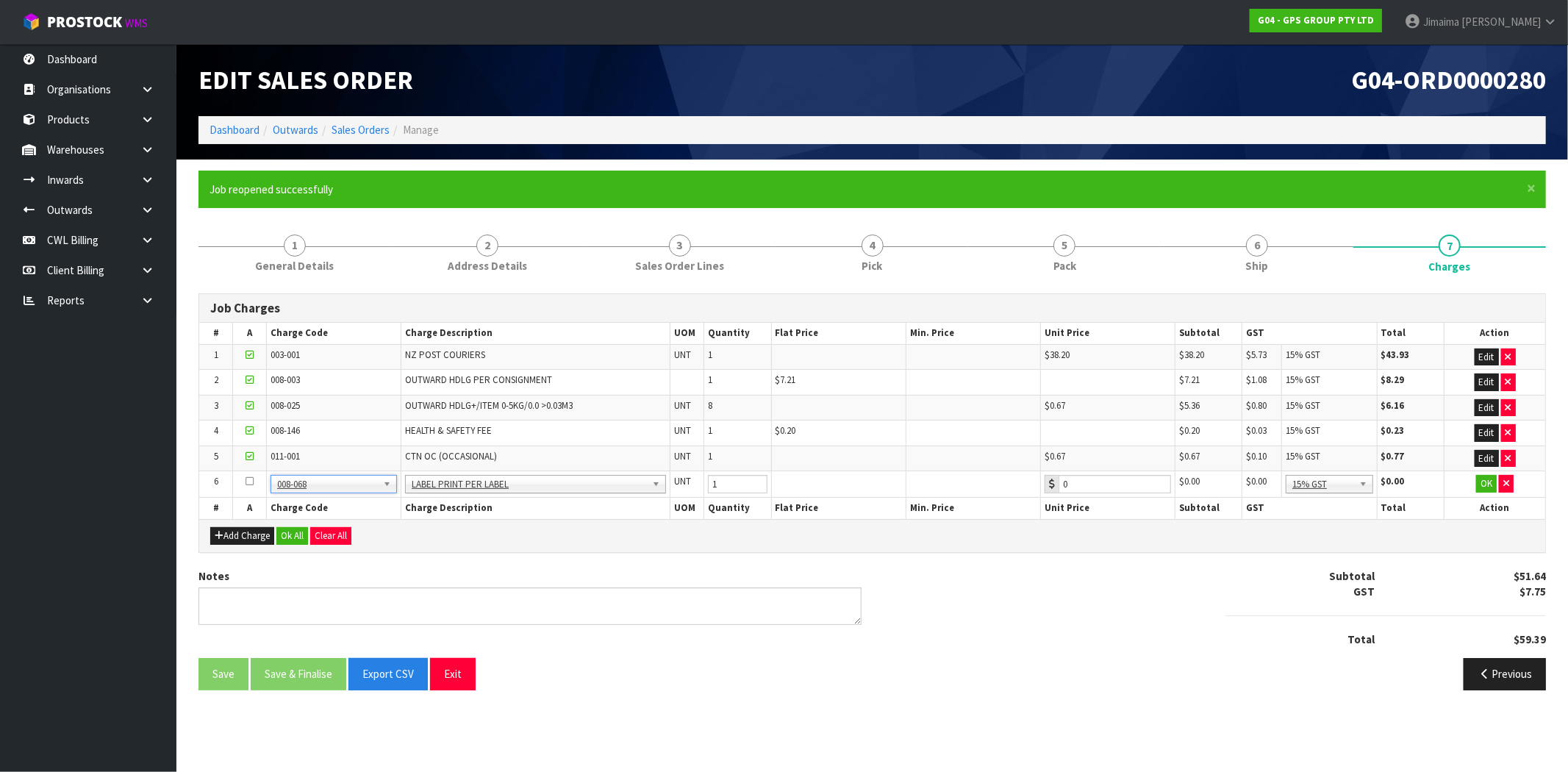
type input "0.2"
click at [1479, 490] on button "OK" at bounding box center [1486, 483] width 21 height 17
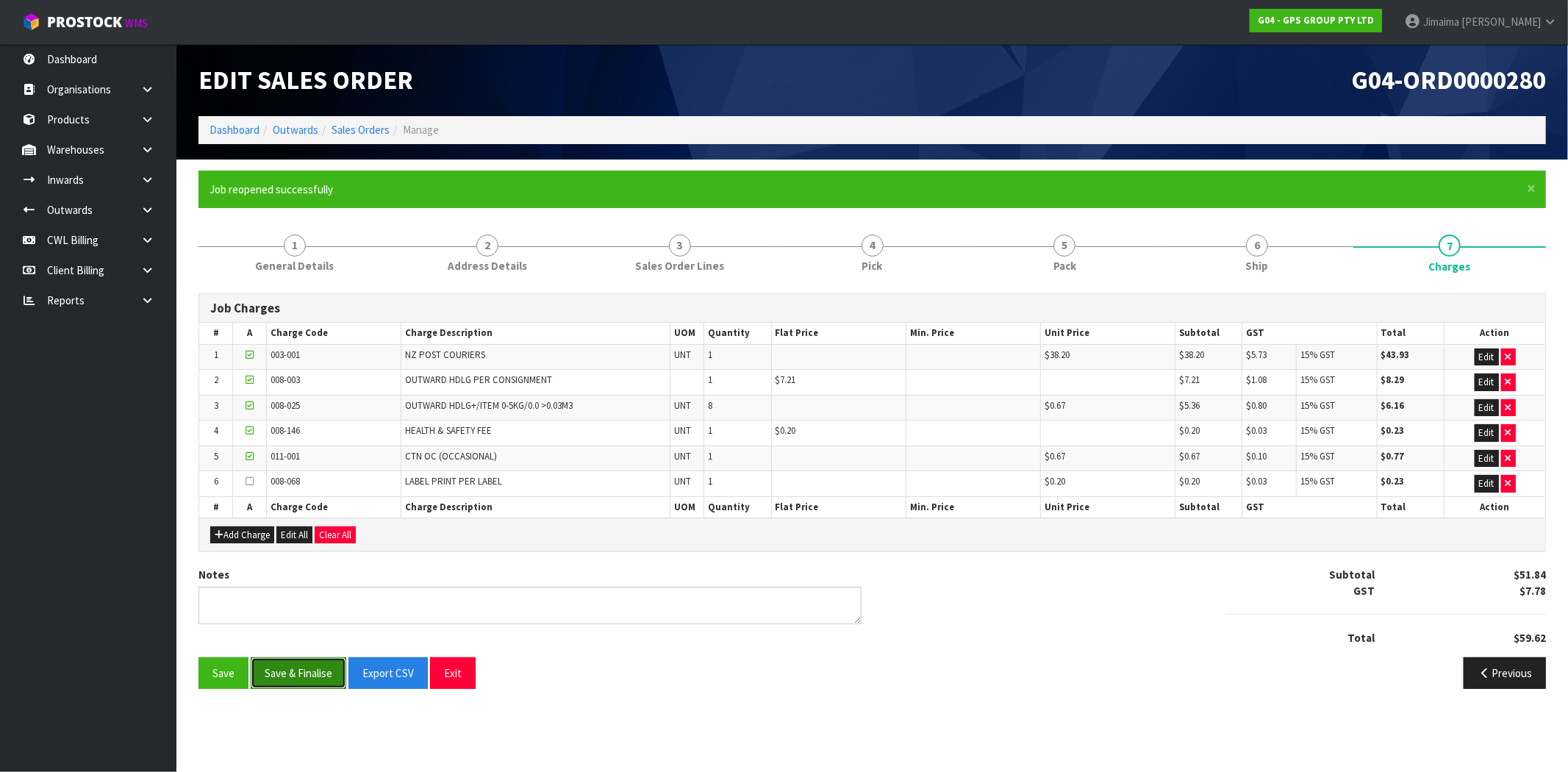
click at [298, 670] on button "Save & Finalise" at bounding box center [298, 673] width 95 height 32
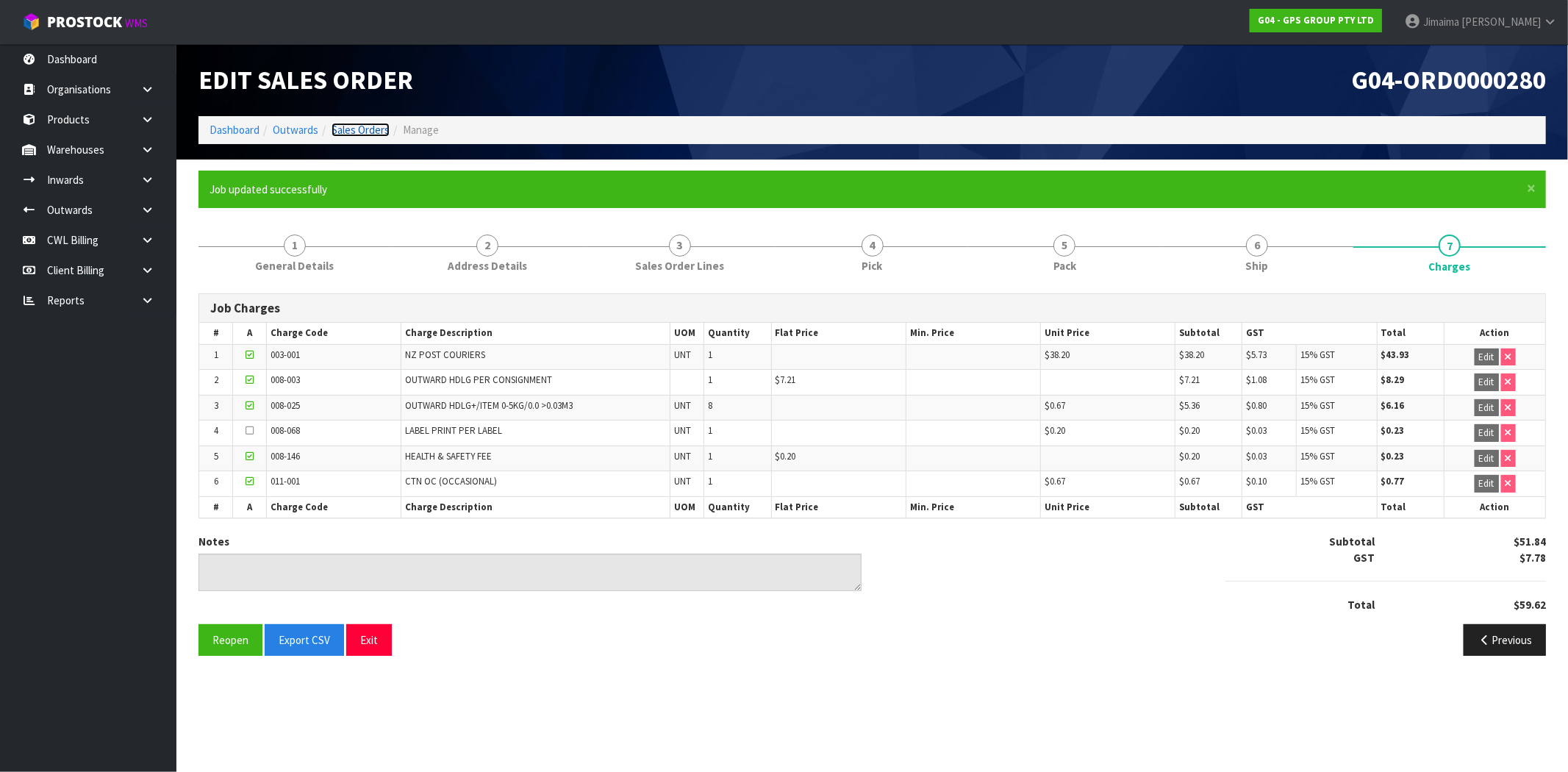
drag, startPoint x: 354, startPoint y: 131, endPoint x: 433, endPoint y: 72, distance: 98.6
click at [354, 131] on link "Sales Orders" at bounding box center [360, 130] width 58 height 14
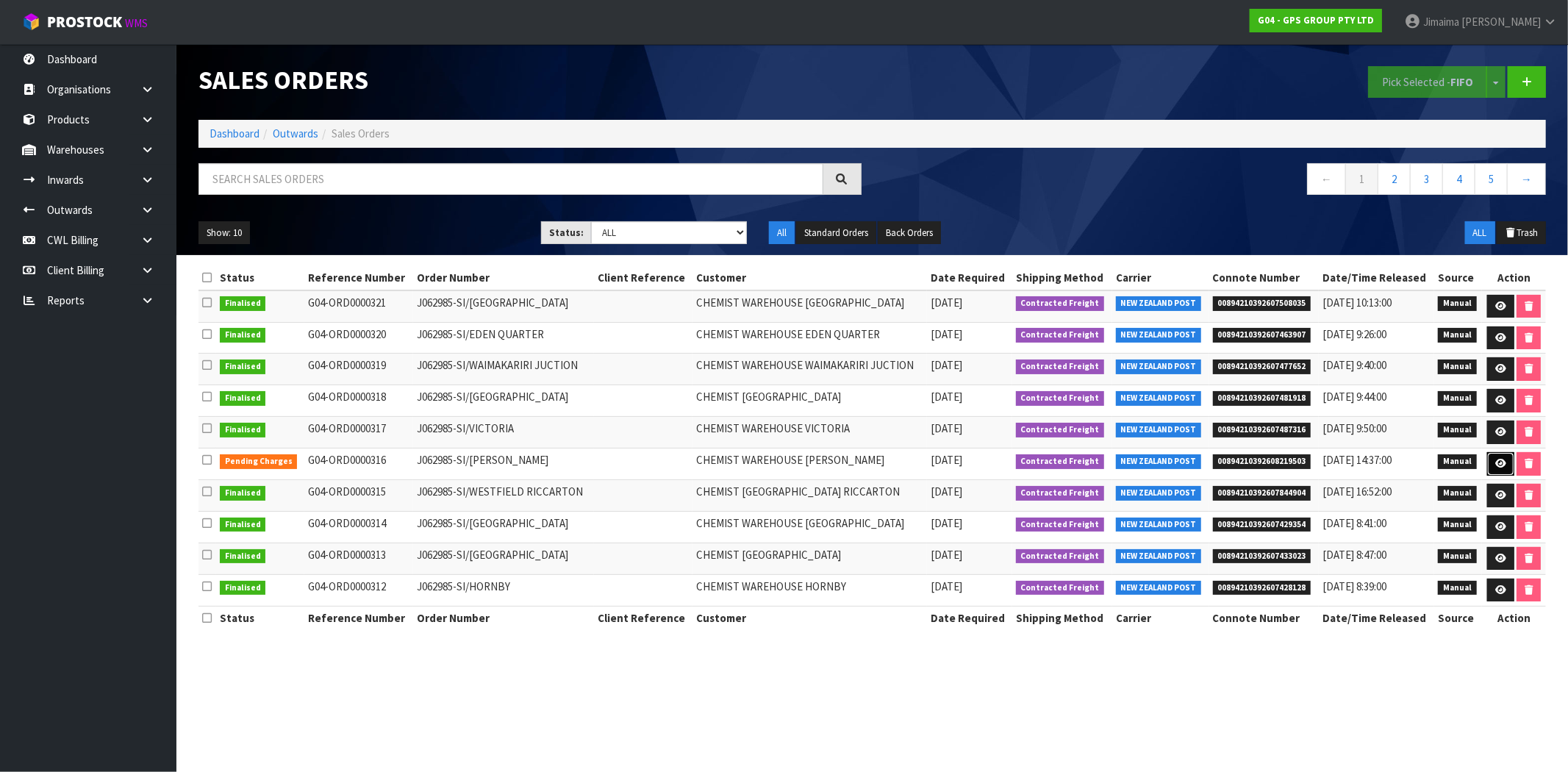
click at [1495, 462] on icon at bounding box center [1501, 463] width 11 height 10
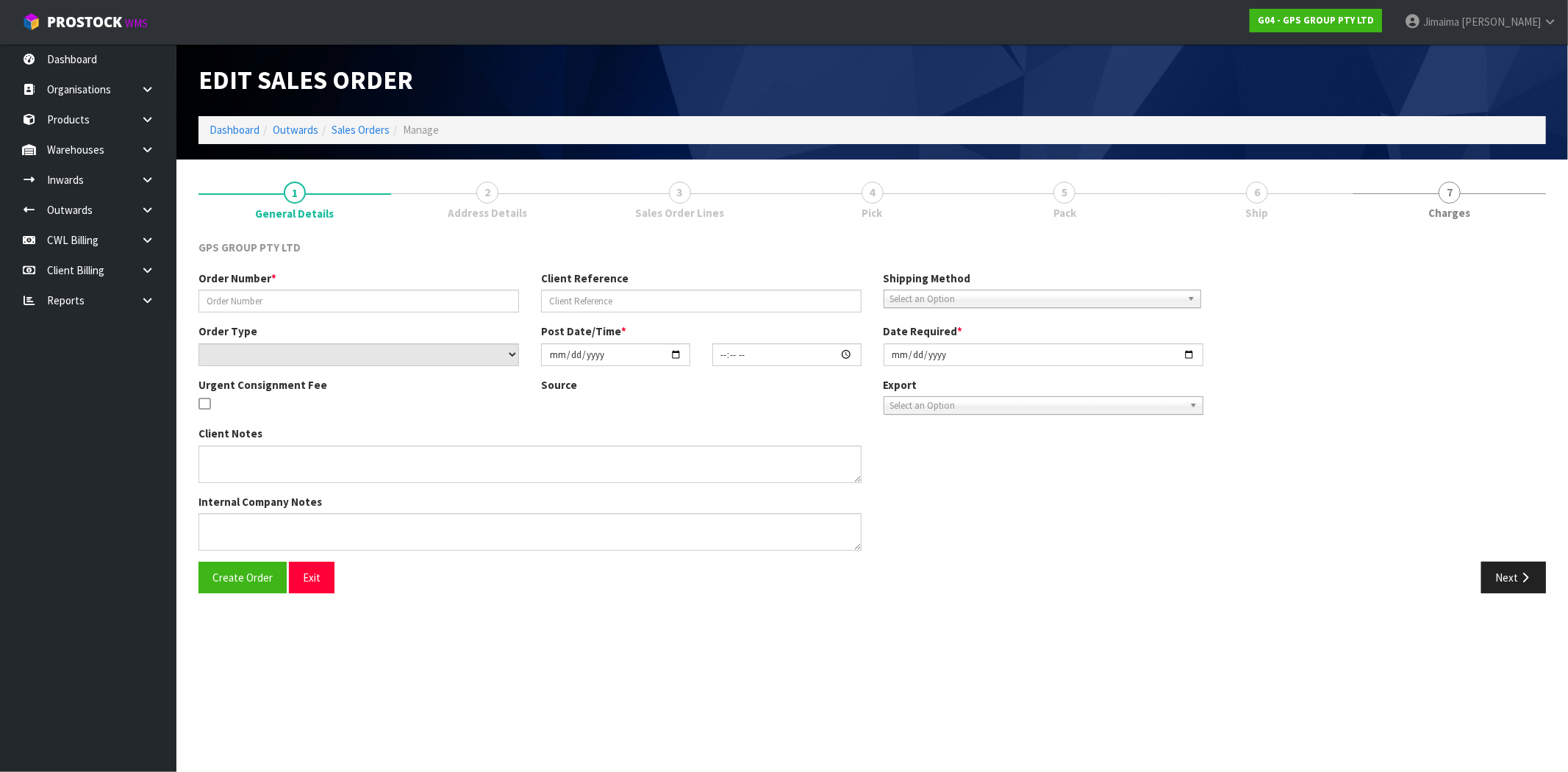
type input "J062985-SI/TAKANINI"
select select "number:0"
type input "2025-10-06"
type input "09:45:00.000"
type input "2025-10-06"
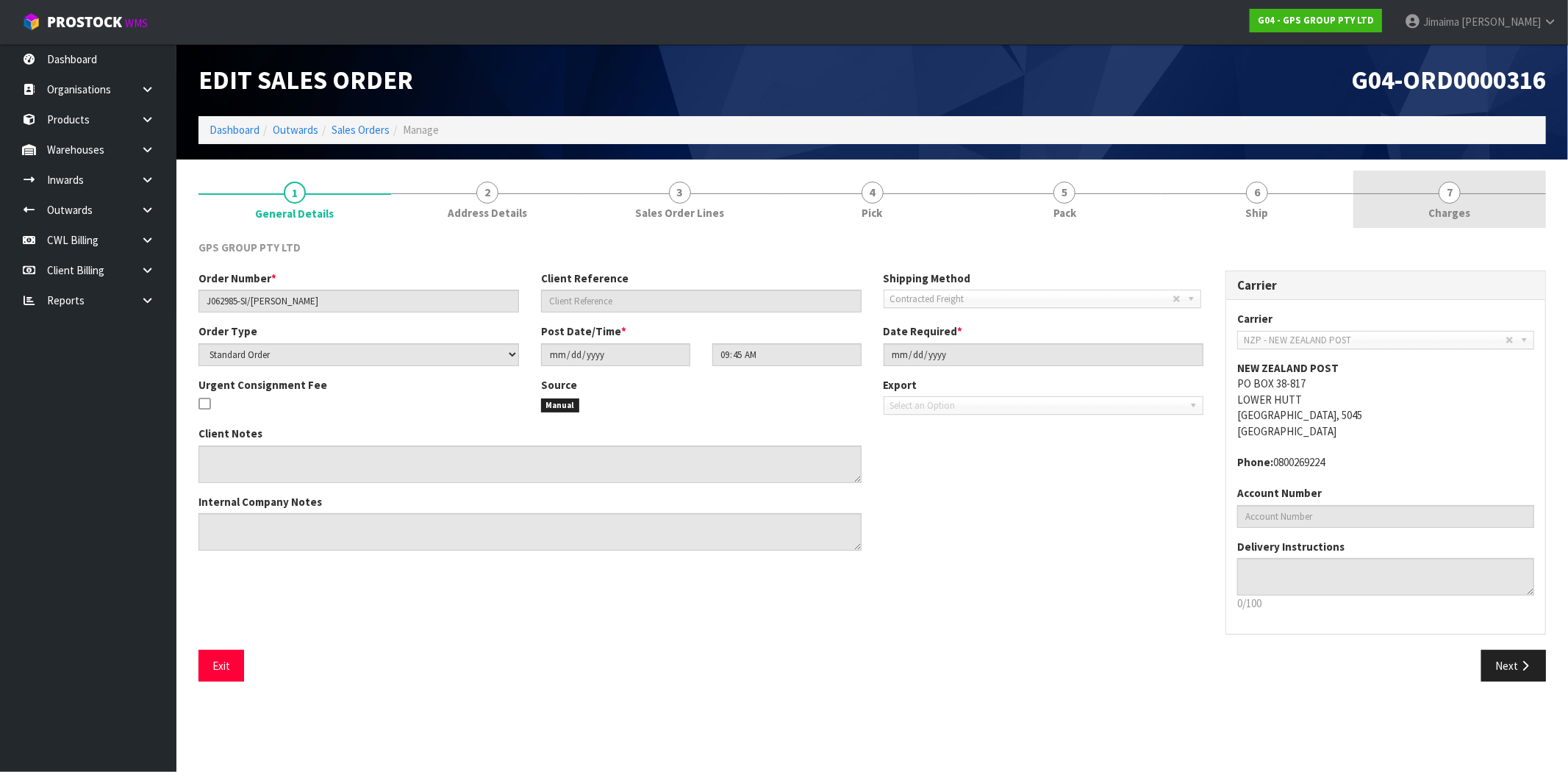
click at [1428, 204] on link "7 Charges" at bounding box center [1449, 199] width 193 height 58
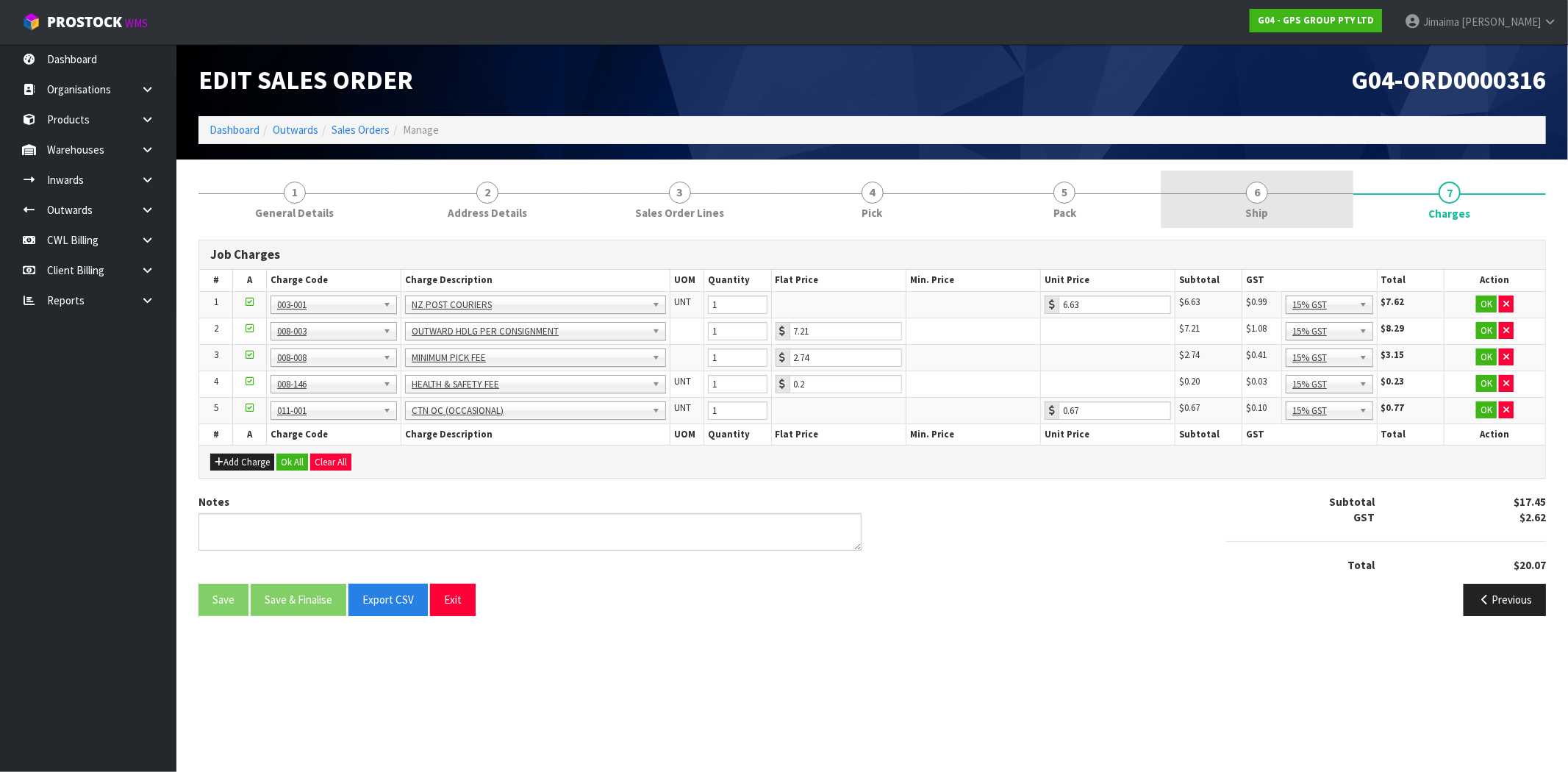
click at [1199, 209] on link "6 Ship" at bounding box center [1256, 199] width 193 height 58
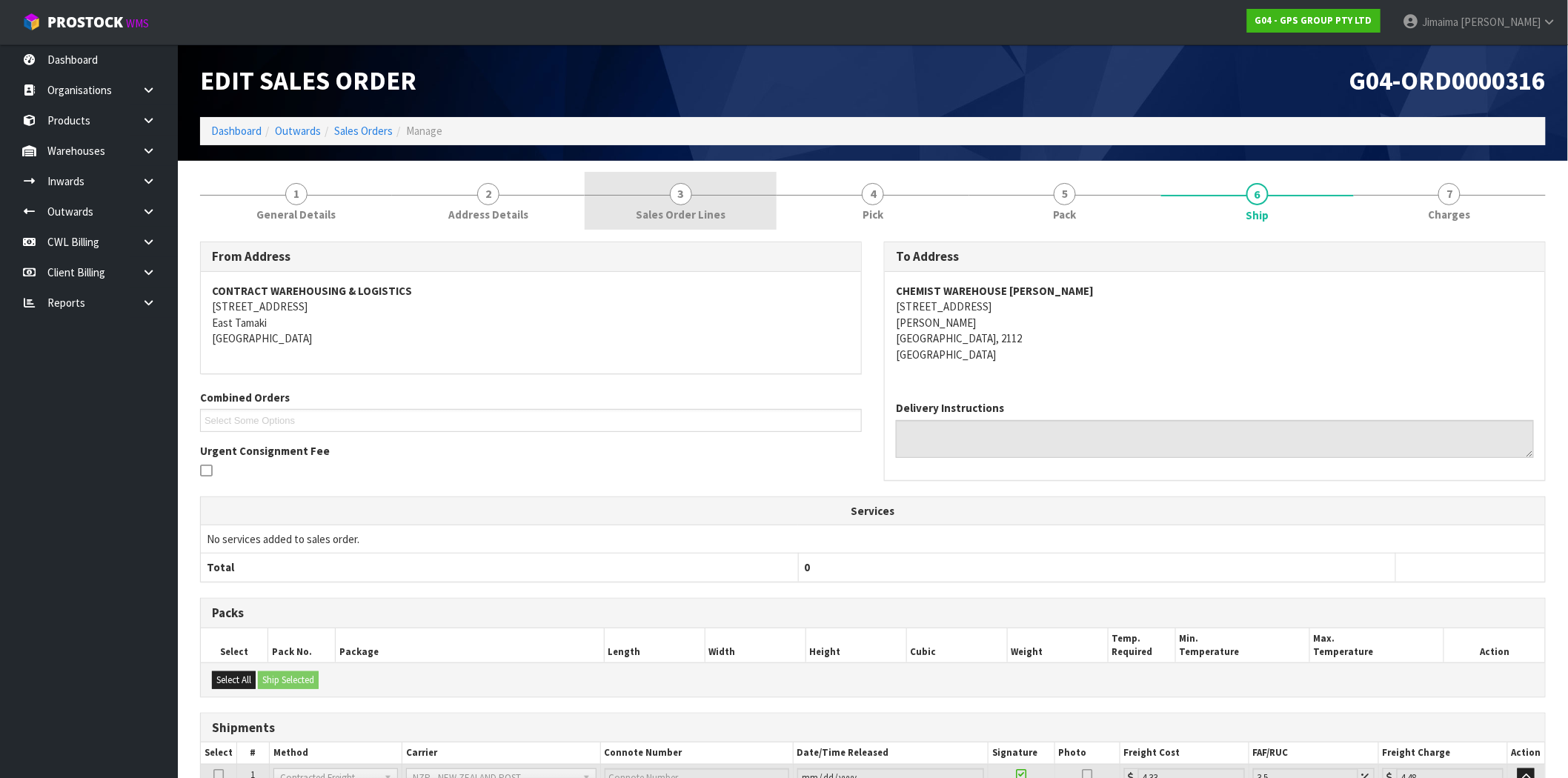
click at [678, 211] on span "Sales Order Lines" at bounding box center [681, 213] width 90 height 15
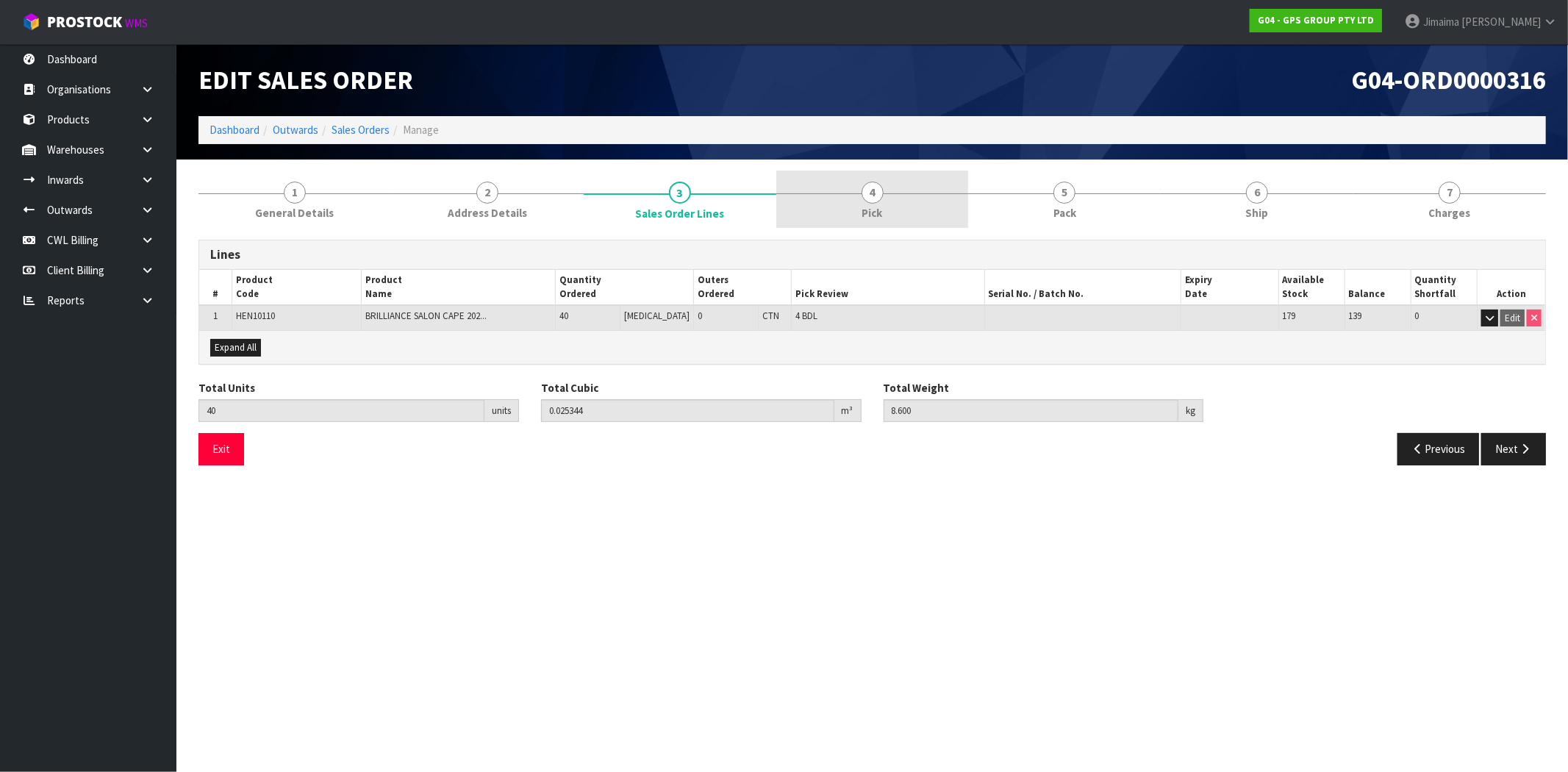
click at [880, 203] on link "4 Pick" at bounding box center [872, 199] width 193 height 58
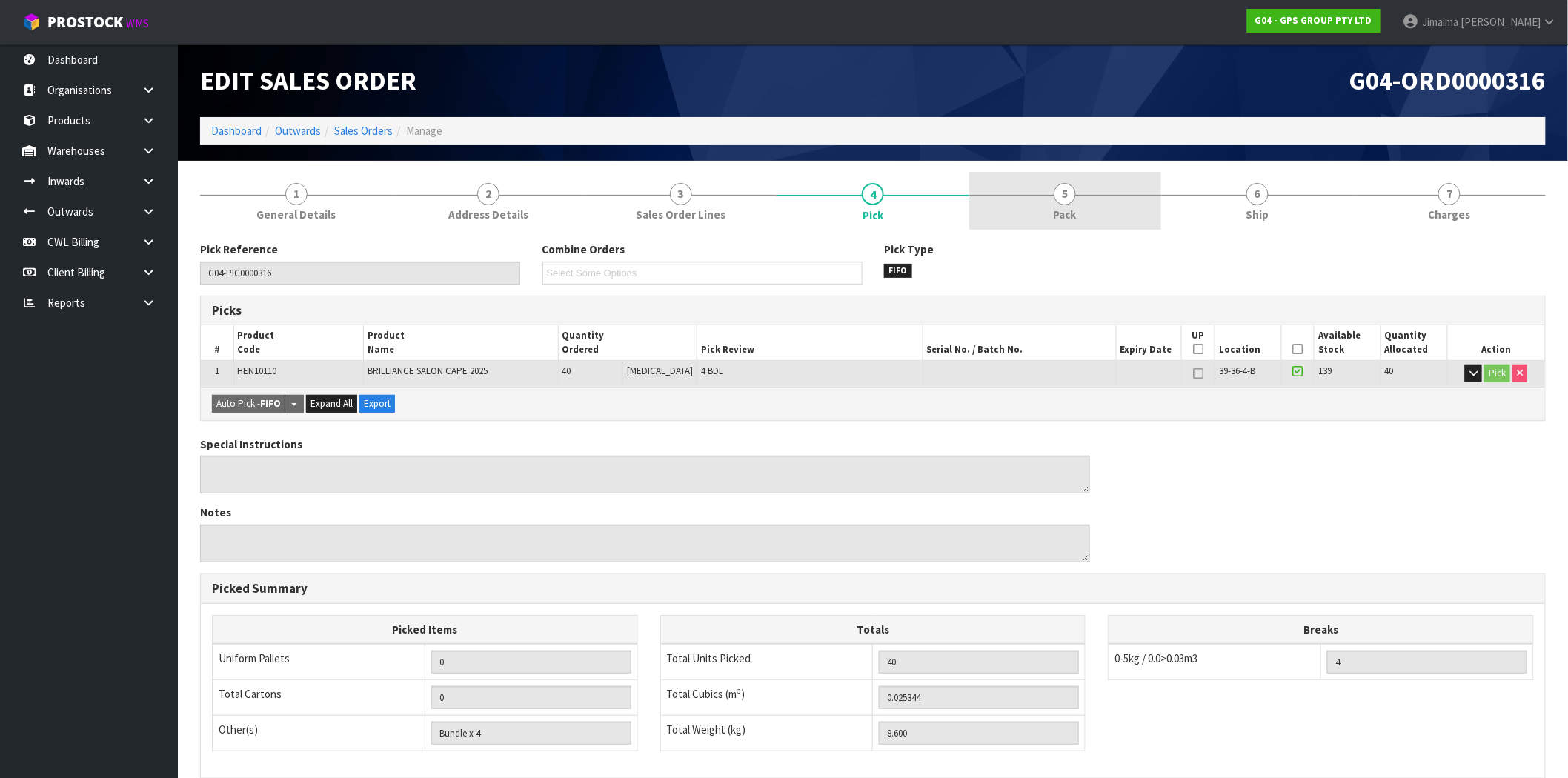
click at [1077, 208] on link "5 Pack" at bounding box center [1065, 201] width 192 height 58
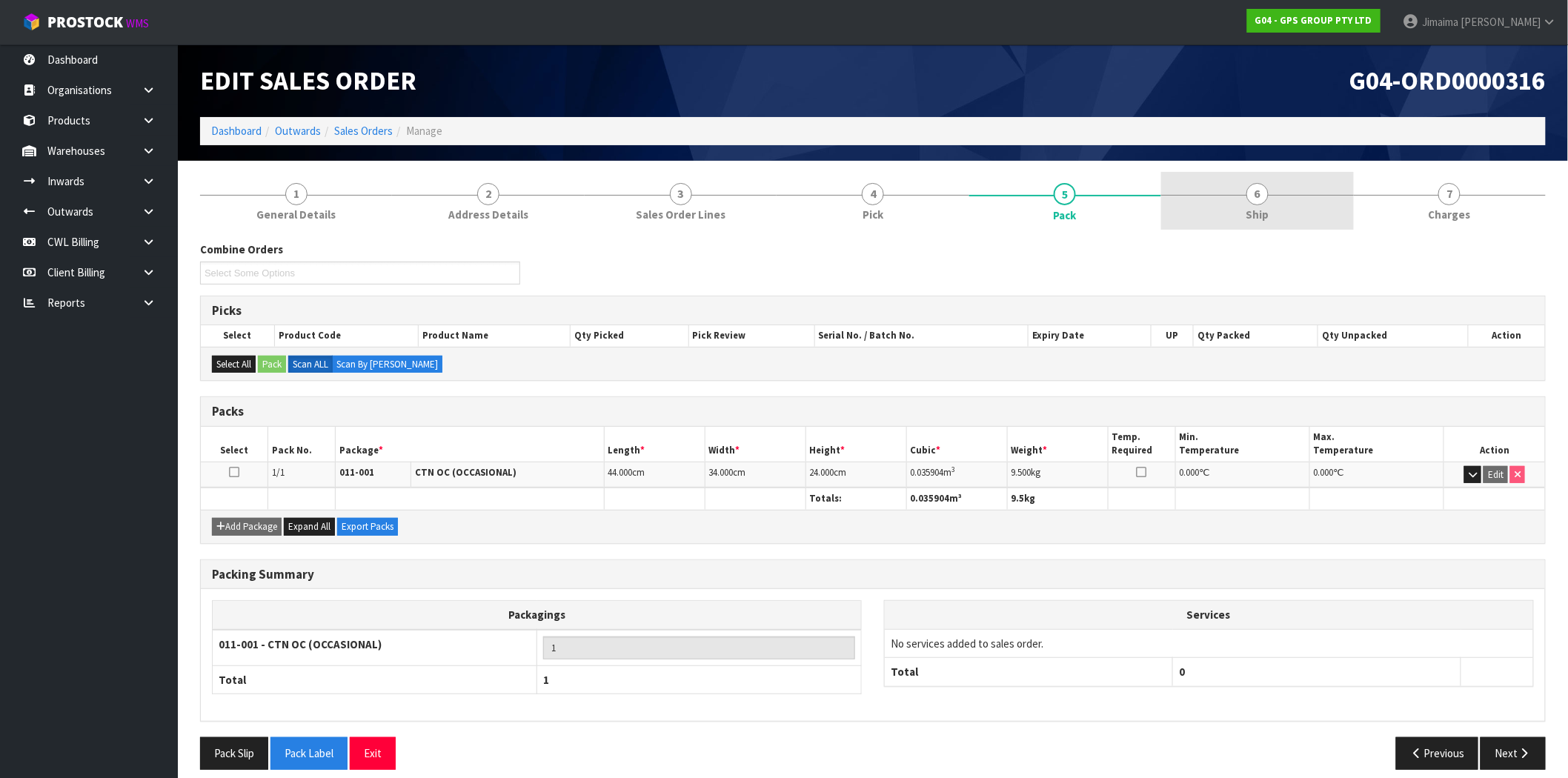
drag, startPoint x: 1466, startPoint y: 190, endPoint x: 1225, endPoint y: 208, distance: 241.7
click at [1467, 190] on link "7 Charges" at bounding box center [1450, 201] width 192 height 58
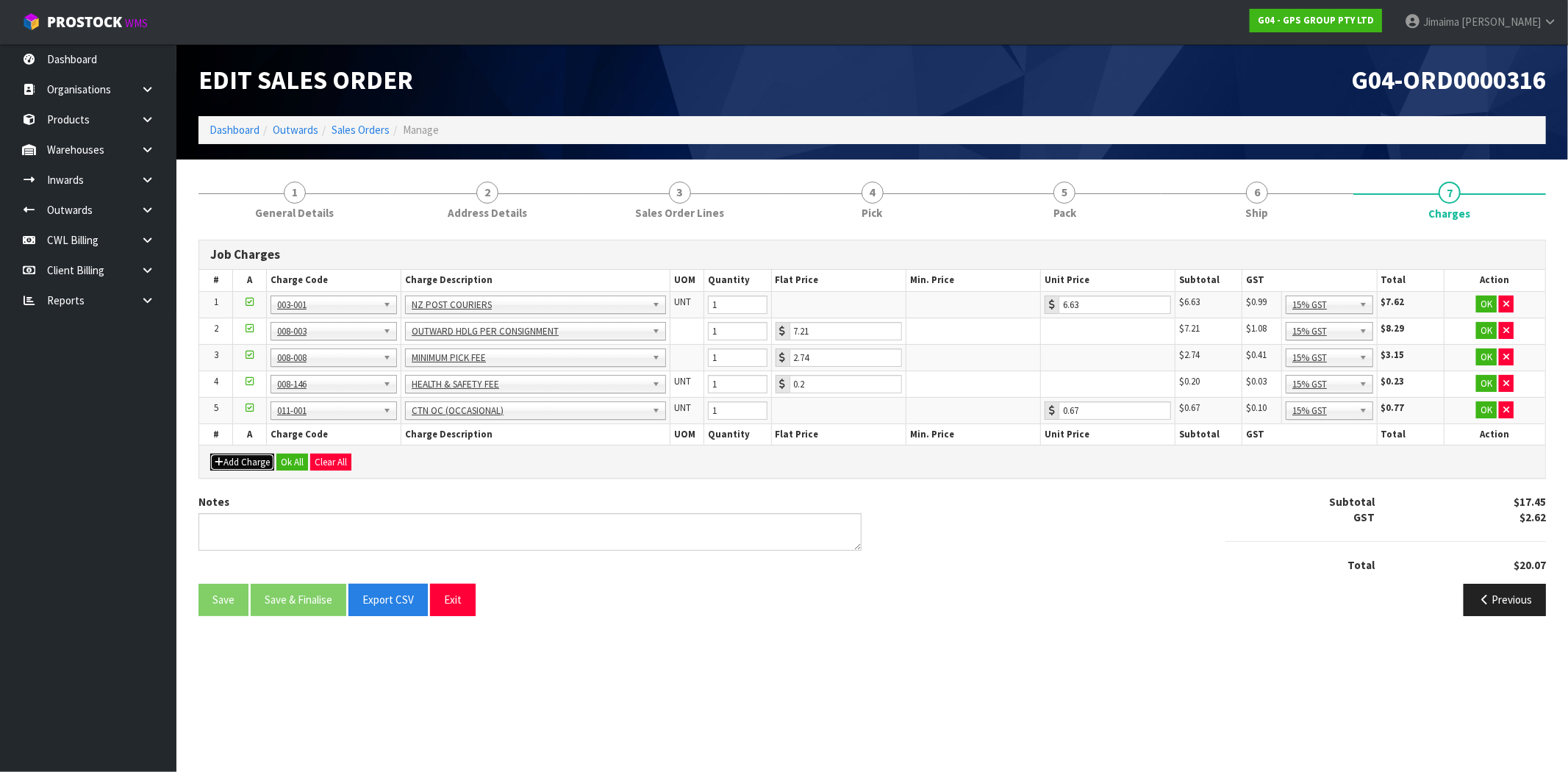
click at [239, 459] on button "Add Charge" at bounding box center [242, 462] width 64 height 17
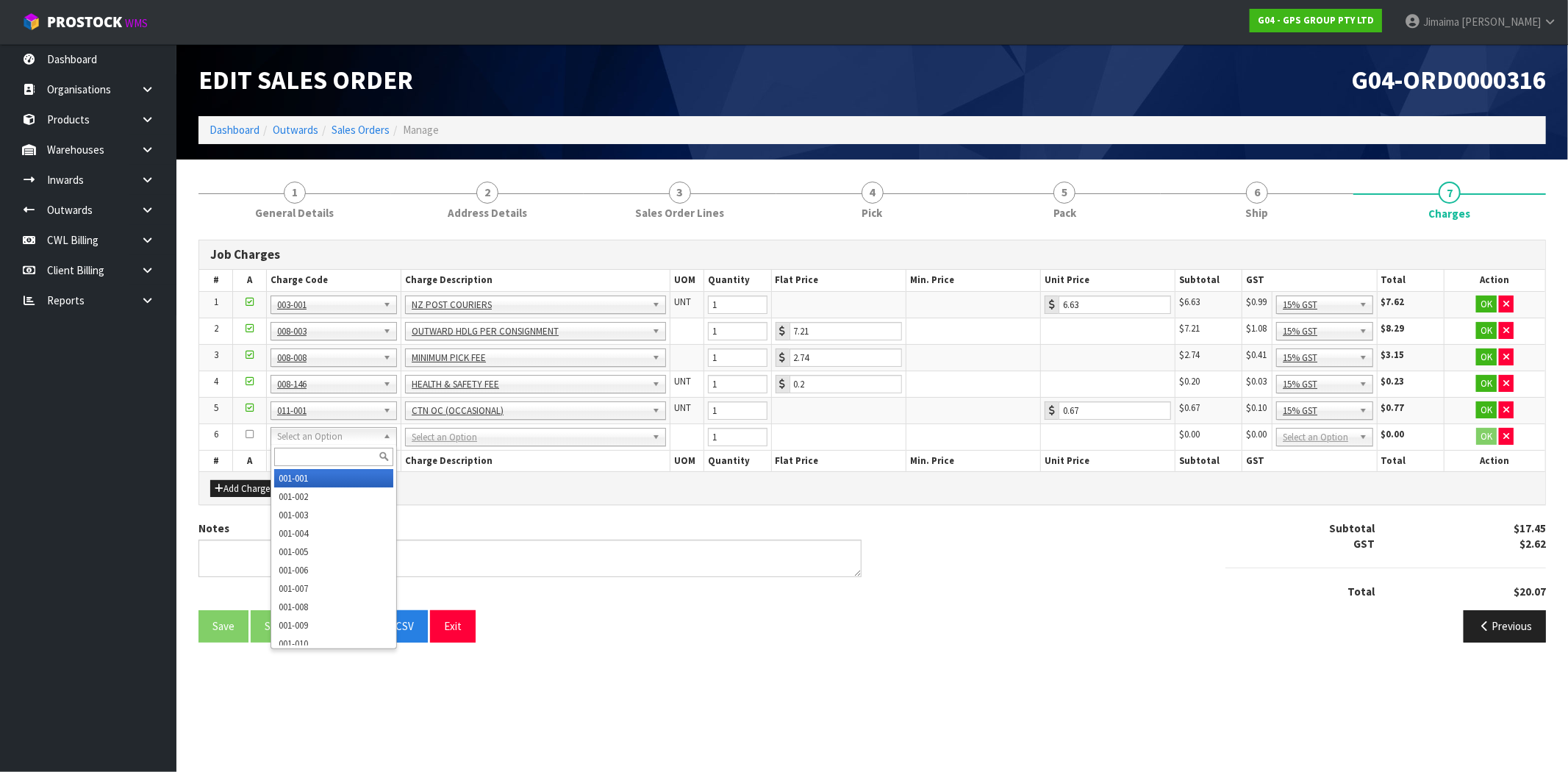
click at [322, 457] on input "text" at bounding box center [333, 456] width 119 height 18
type input "008-068"
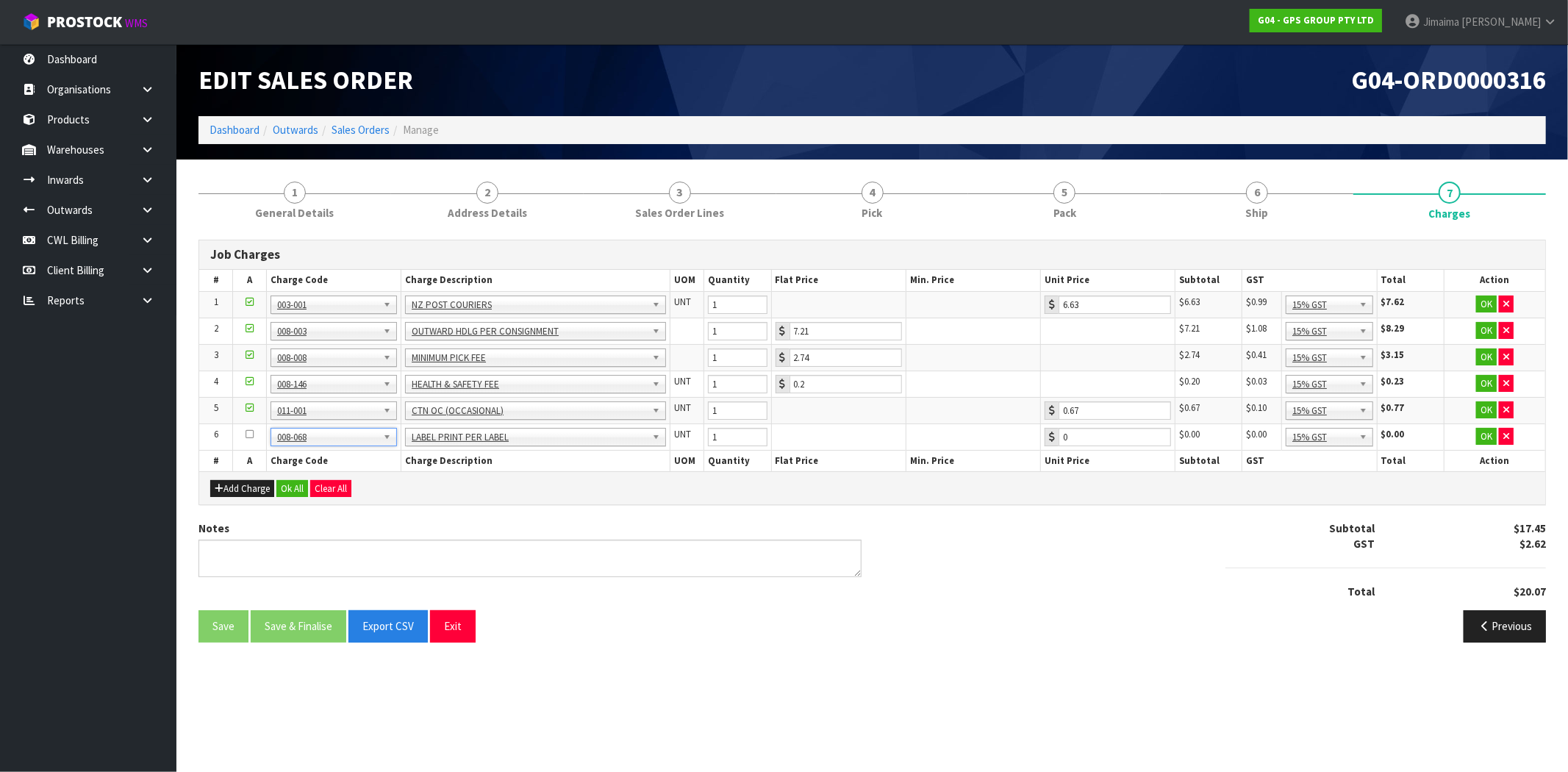
type input "0.2"
click at [299, 493] on button "Ok All" at bounding box center [292, 489] width 32 height 17
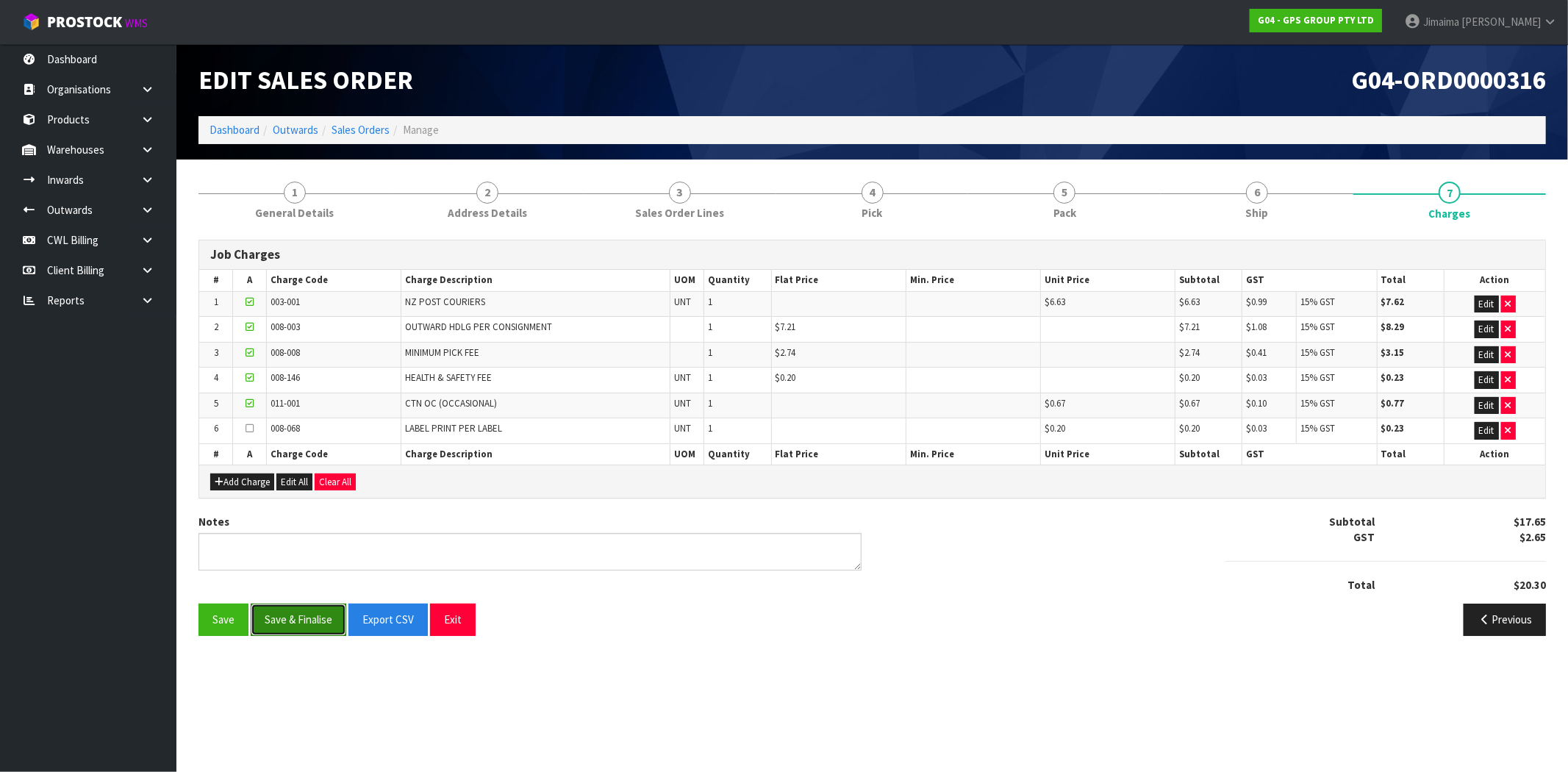
click at [298, 616] on button "Save & Finalise" at bounding box center [298, 619] width 95 height 32
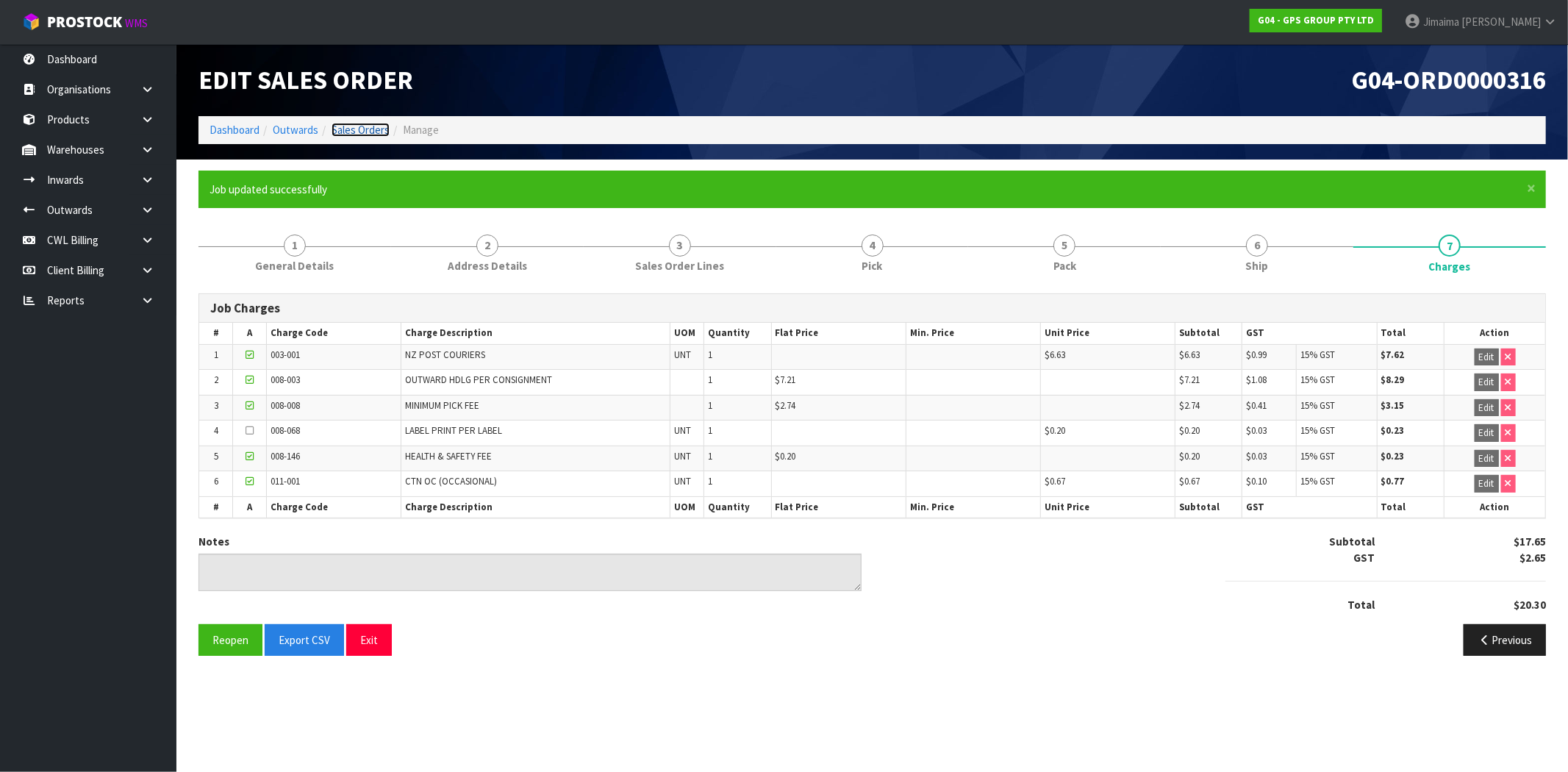
click at [356, 130] on link "Sales Orders" at bounding box center [360, 130] width 58 height 14
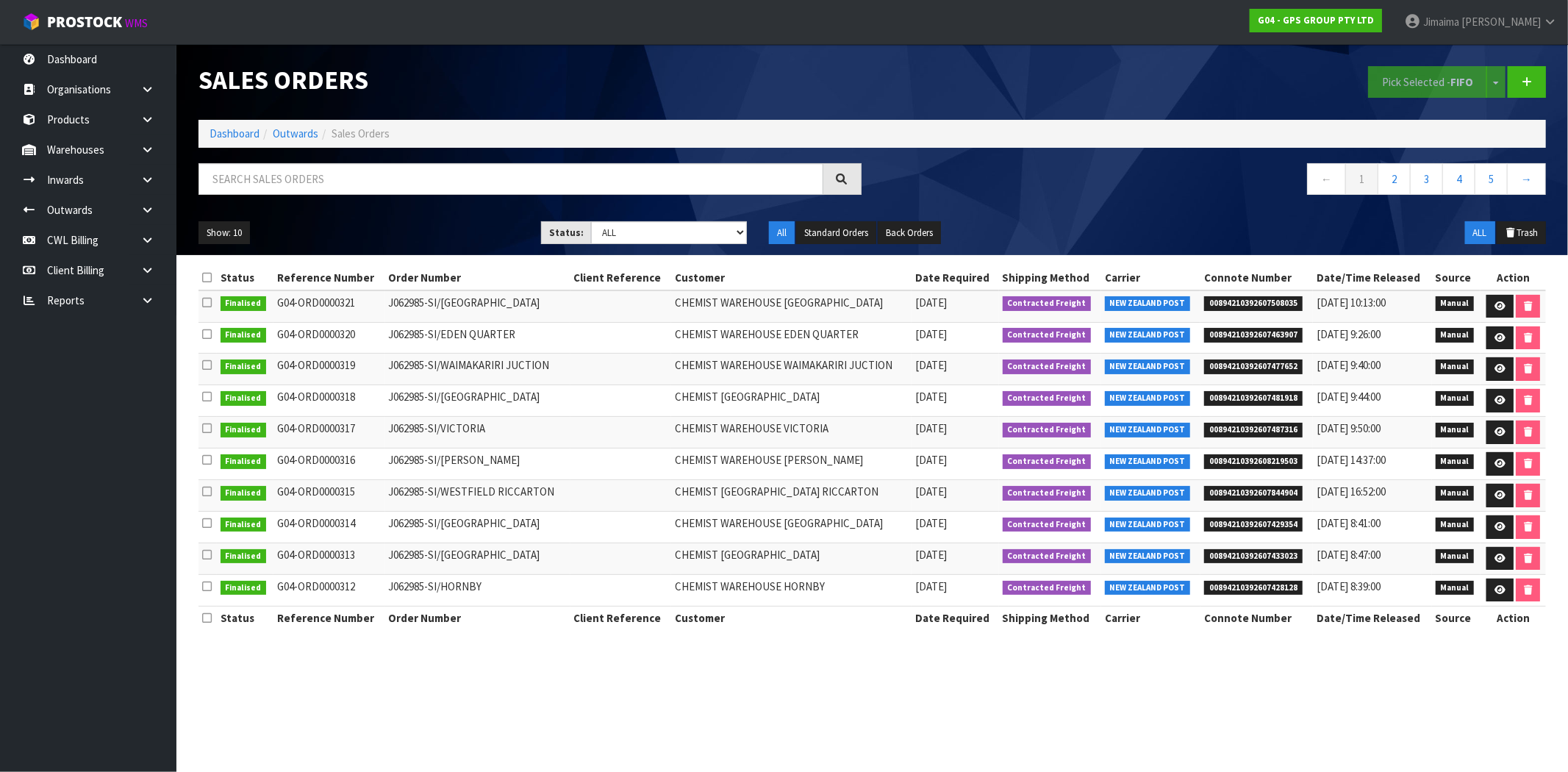
click at [671, 244] on div "Show: 10 5 10 25 50 Status: Draft Pending Allocated Pending Pick Goods Picked G…" at bounding box center [872, 232] width 1370 height 45
drag, startPoint x: 694, startPoint y: 232, endPoint x: 694, endPoint y: 241, distance: 9.0
click at [694, 232] on select "Draft Pending Allocated Pending Pick Goods Picked Goods Packed Pending Charges …" at bounding box center [669, 232] width 156 height 23
select select "string:6"
click at [591, 221] on select "Draft Pending Allocated Pending Pick Goods Picked Goods Packed Pending Charges …" at bounding box center [669, 232] width 156 height 23
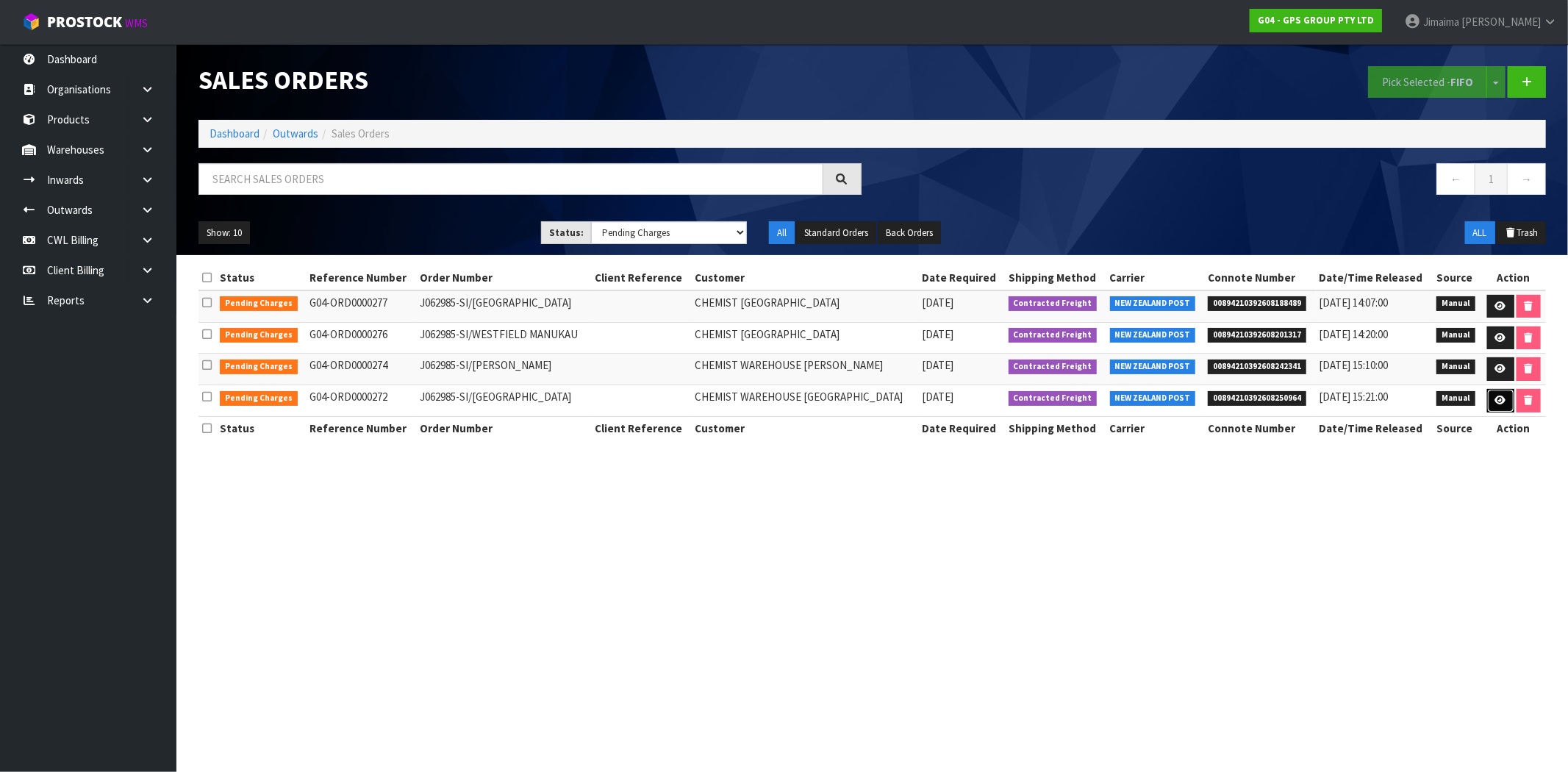
click at [1499, 403] on icon at bounding box center [1501, 400] width 11 height 10
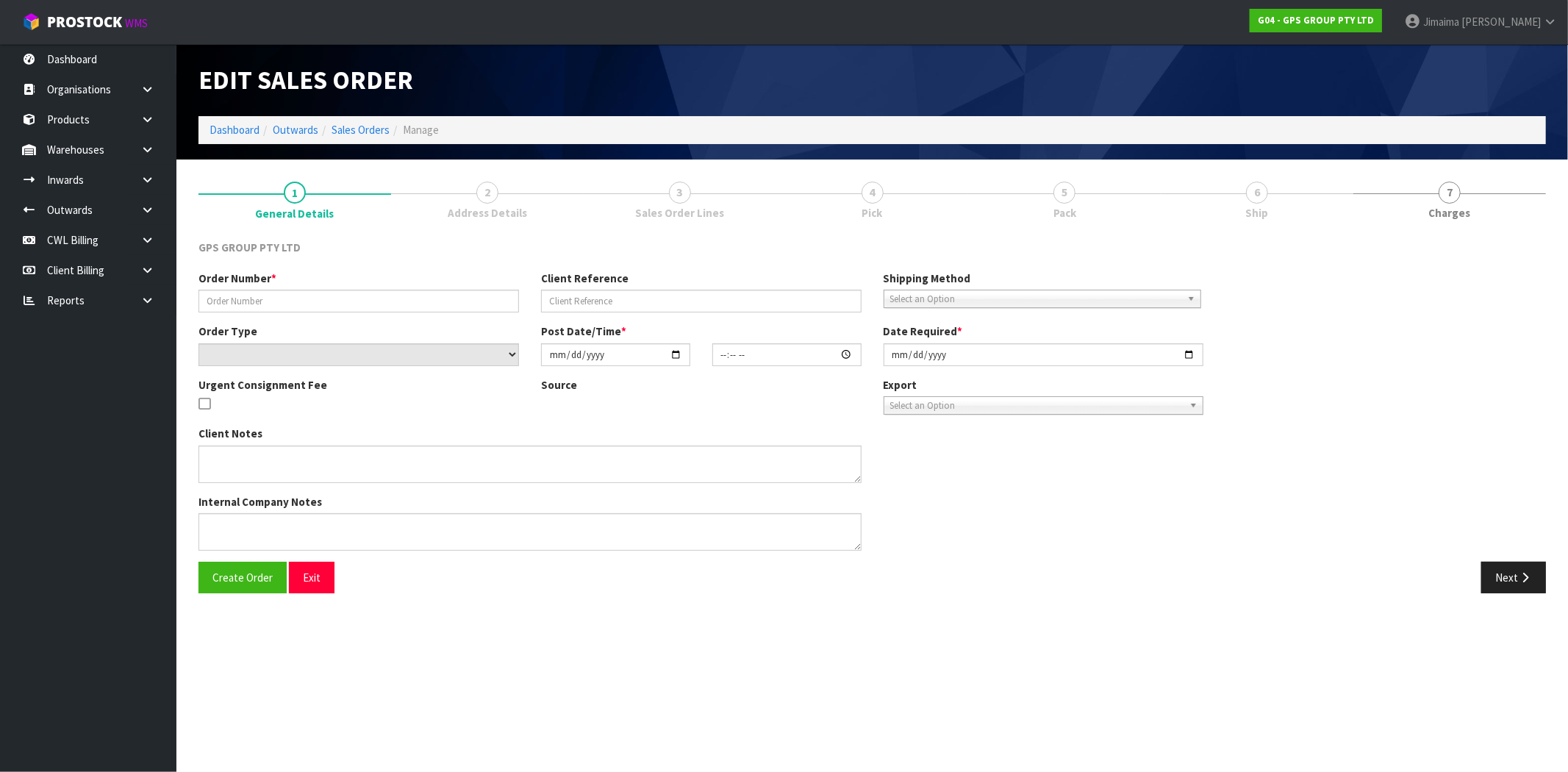
type input "J062985-SI/OKARA PARK"
select select "number:0"
type input "2025-10-06"
type input "08:49:00.000"
type input "2025-10-06"
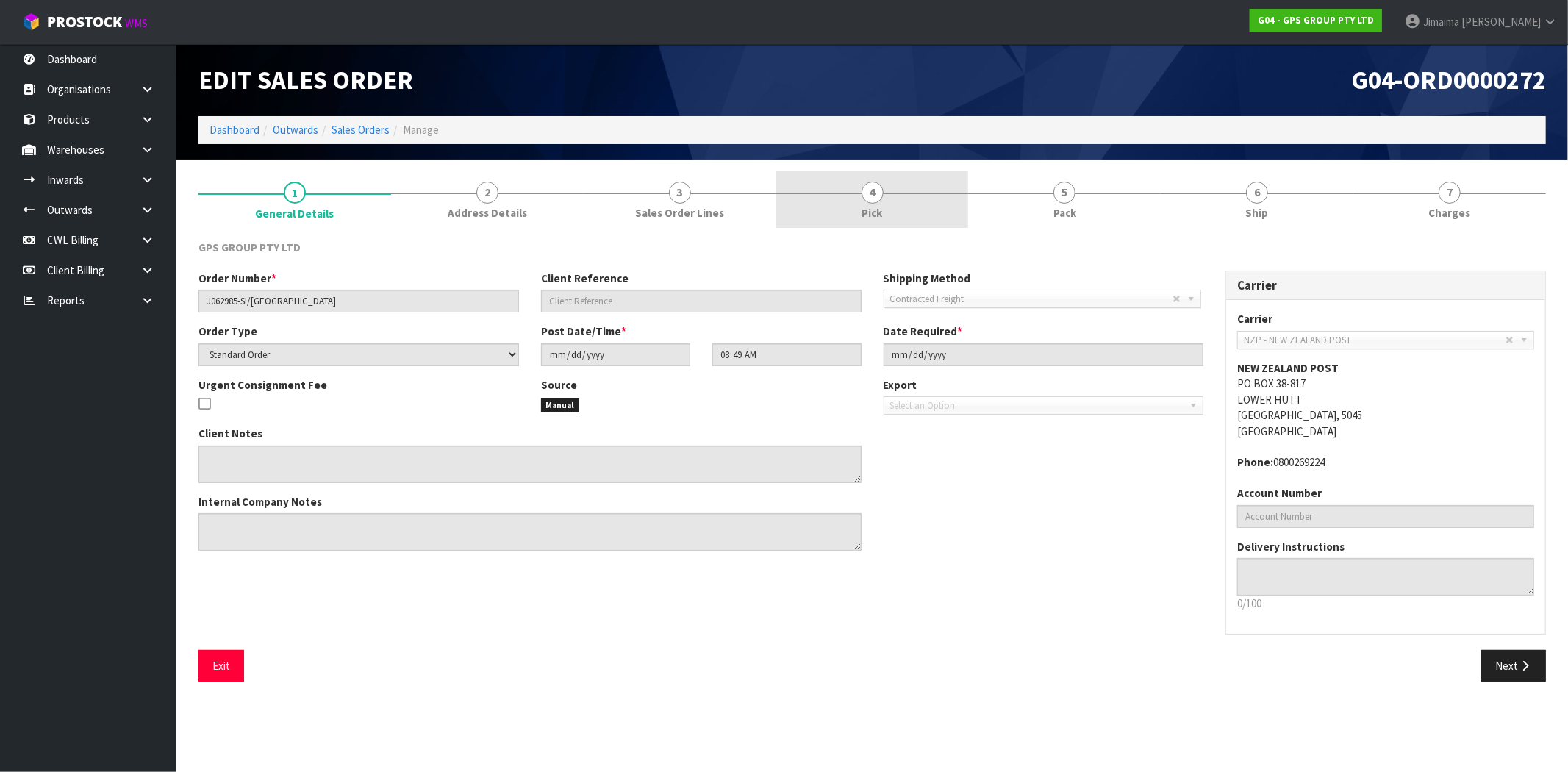
click at [849, 198] on link "4 Pick" at bounding box center [872, 199] width 193 height 58
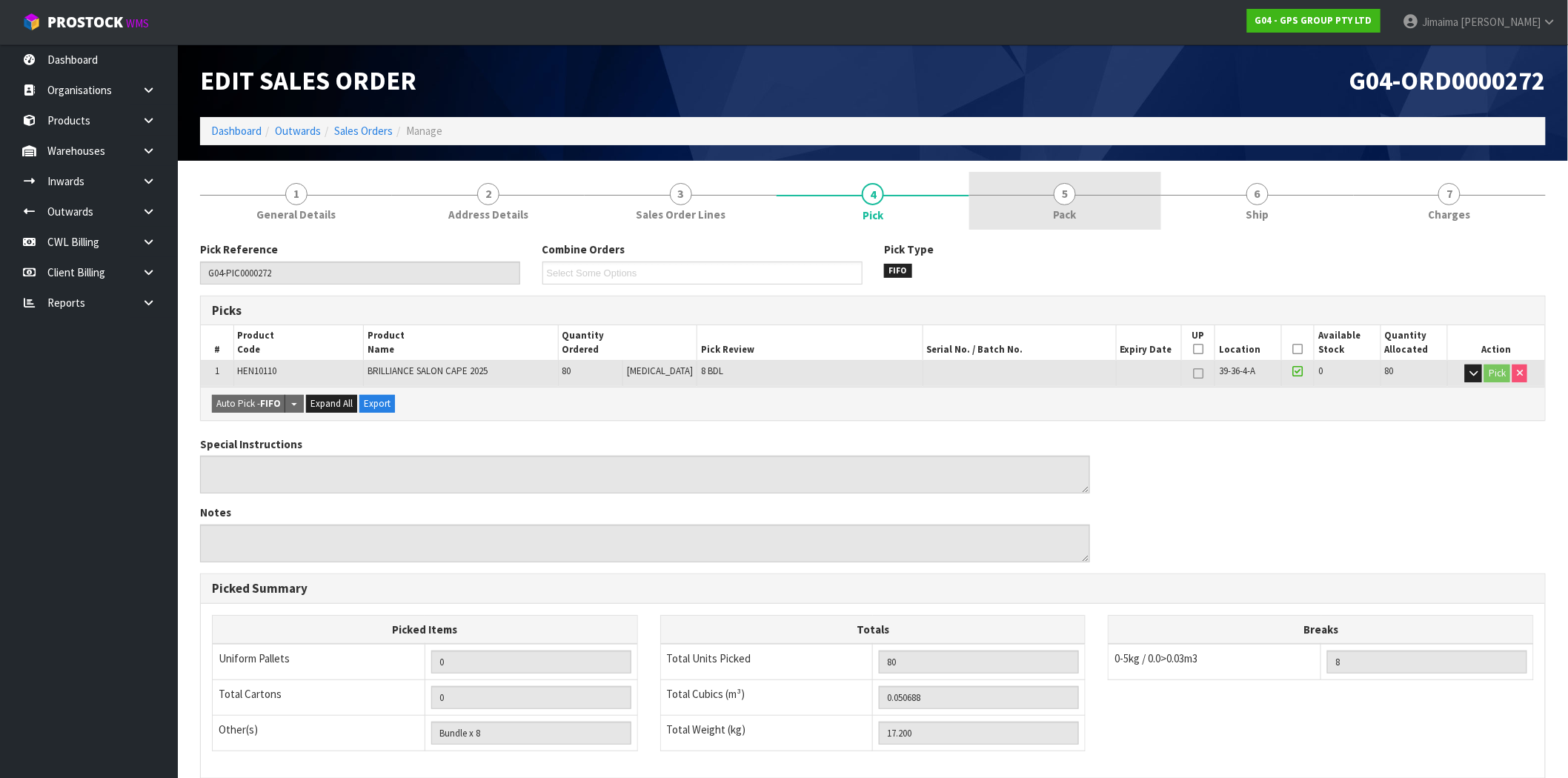
click at [1034, 191] on link "5 Pack" at bounding box center [1065, 201] width 192 height 58
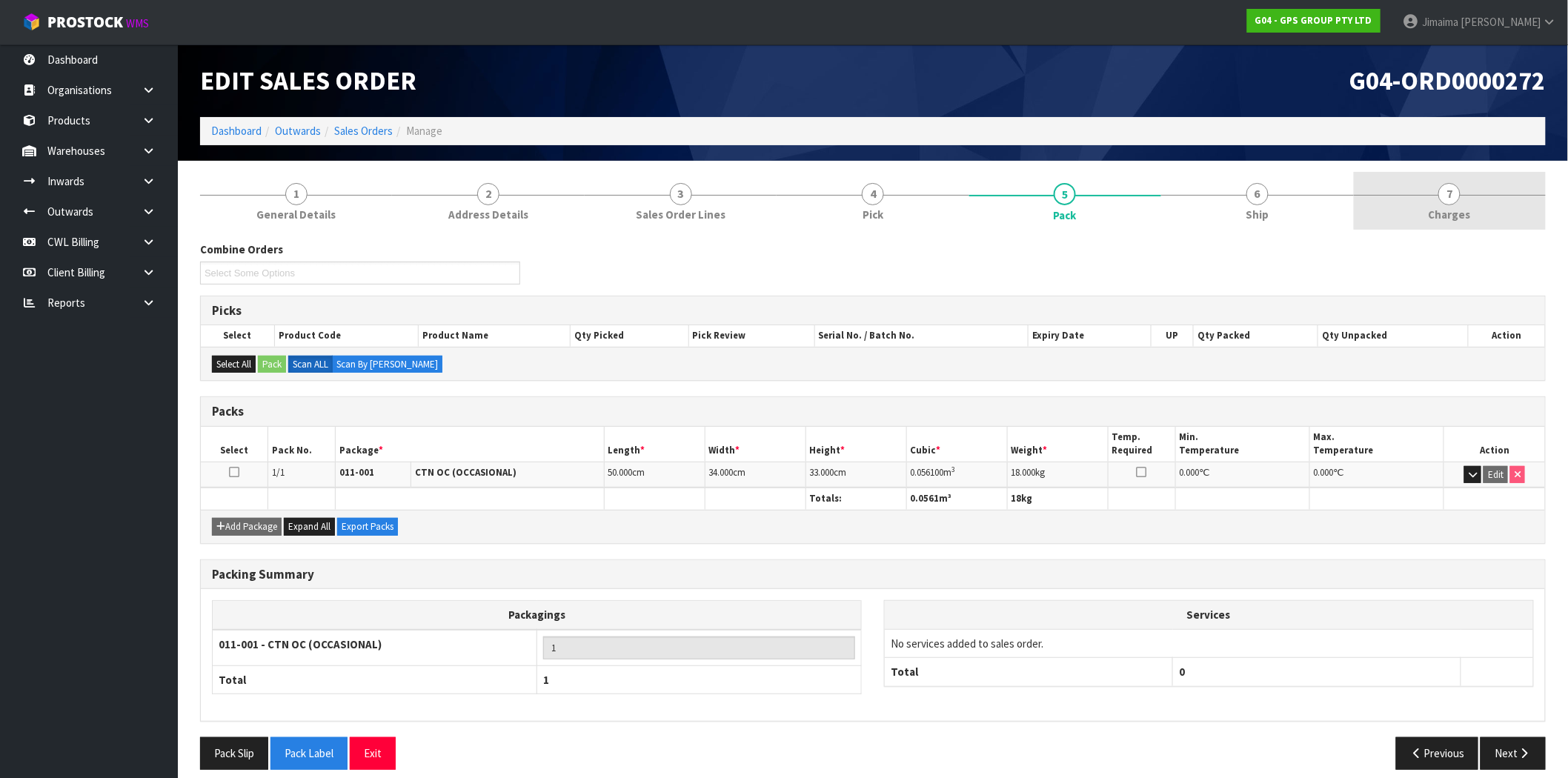
click at [1430, 212] on span "Charges" at bounding box center [1450, 213] width 42 height 15
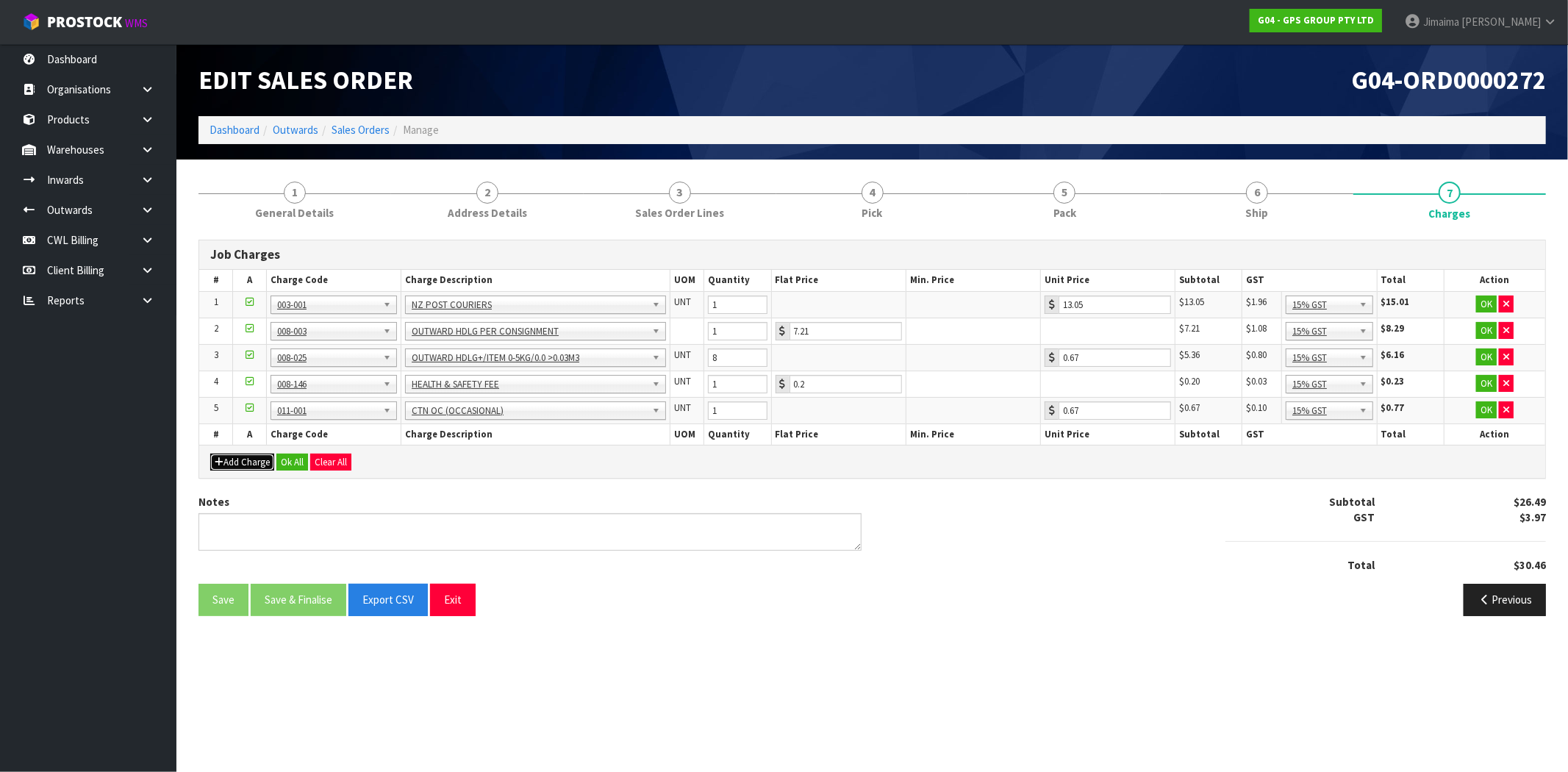
click at [250, 467] on button "Add Charge" at bounding box center [242, 462] width 64 height 17
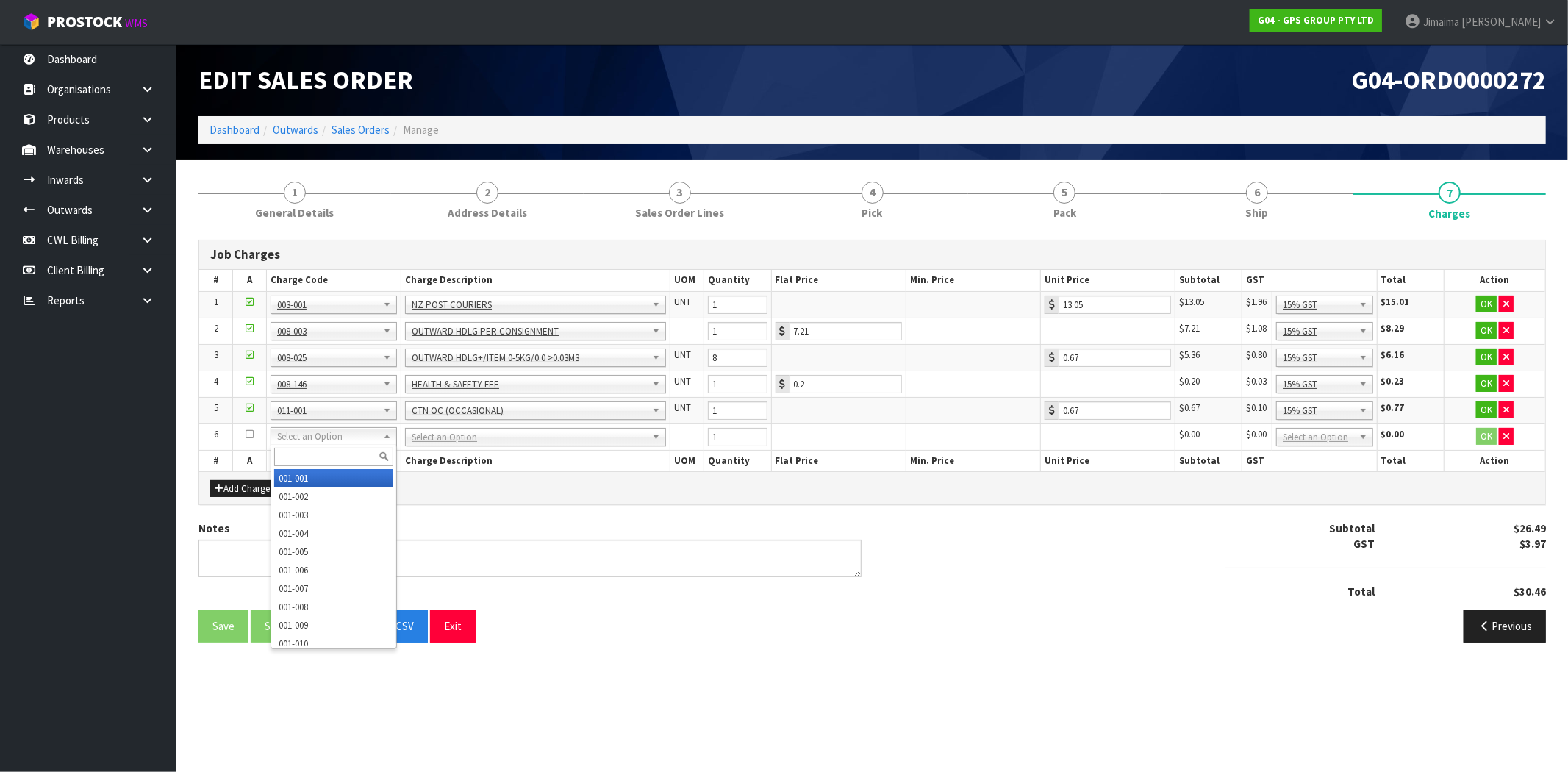
click at [302, 455] on input "text" at bounding box center [333, 456] width 119 height 18
type input "008-068"
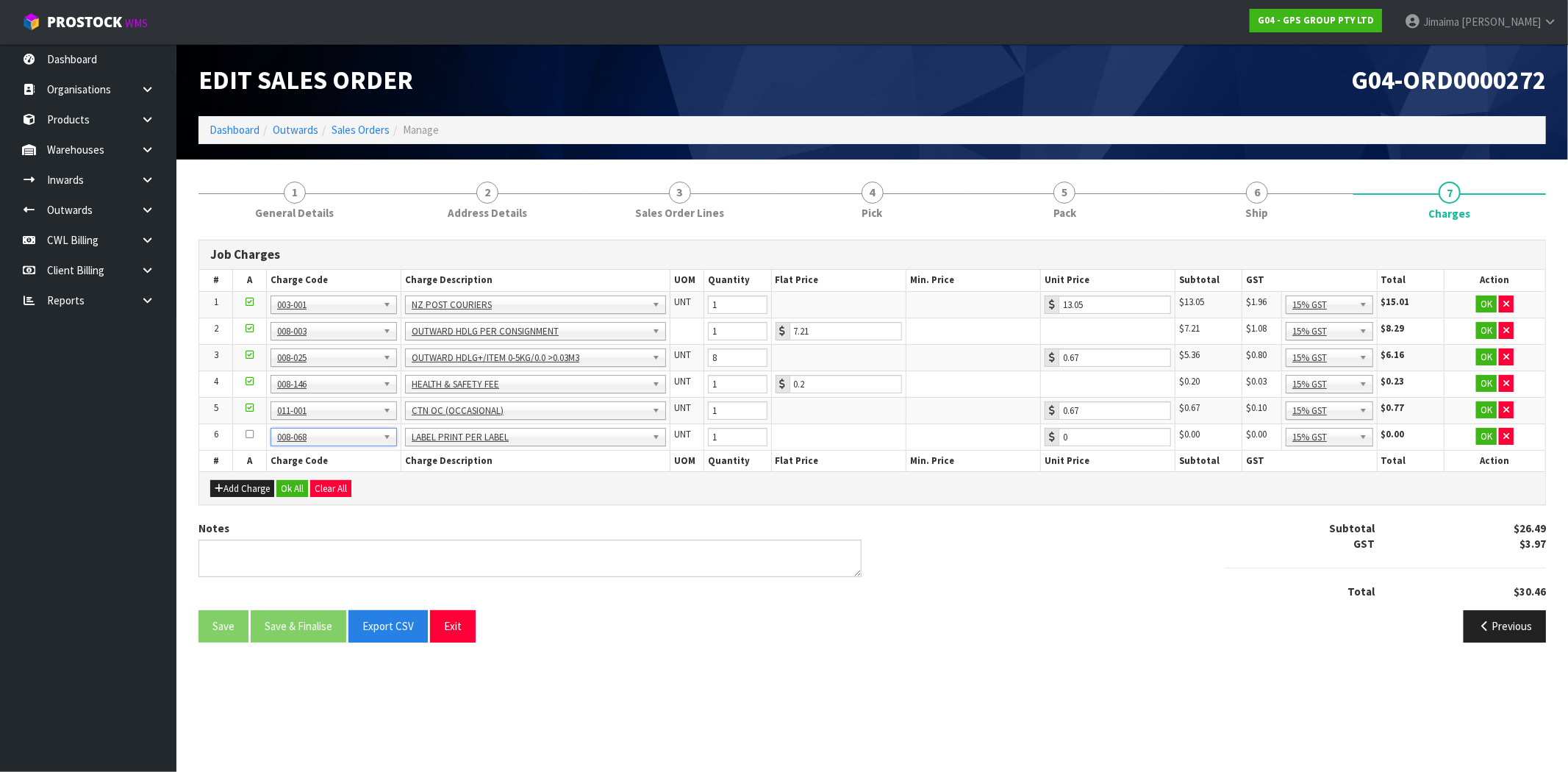
type input "0.2"
click at [299, 488] on button "Ok All" at bounding box center [292, 489] width 32 height 17
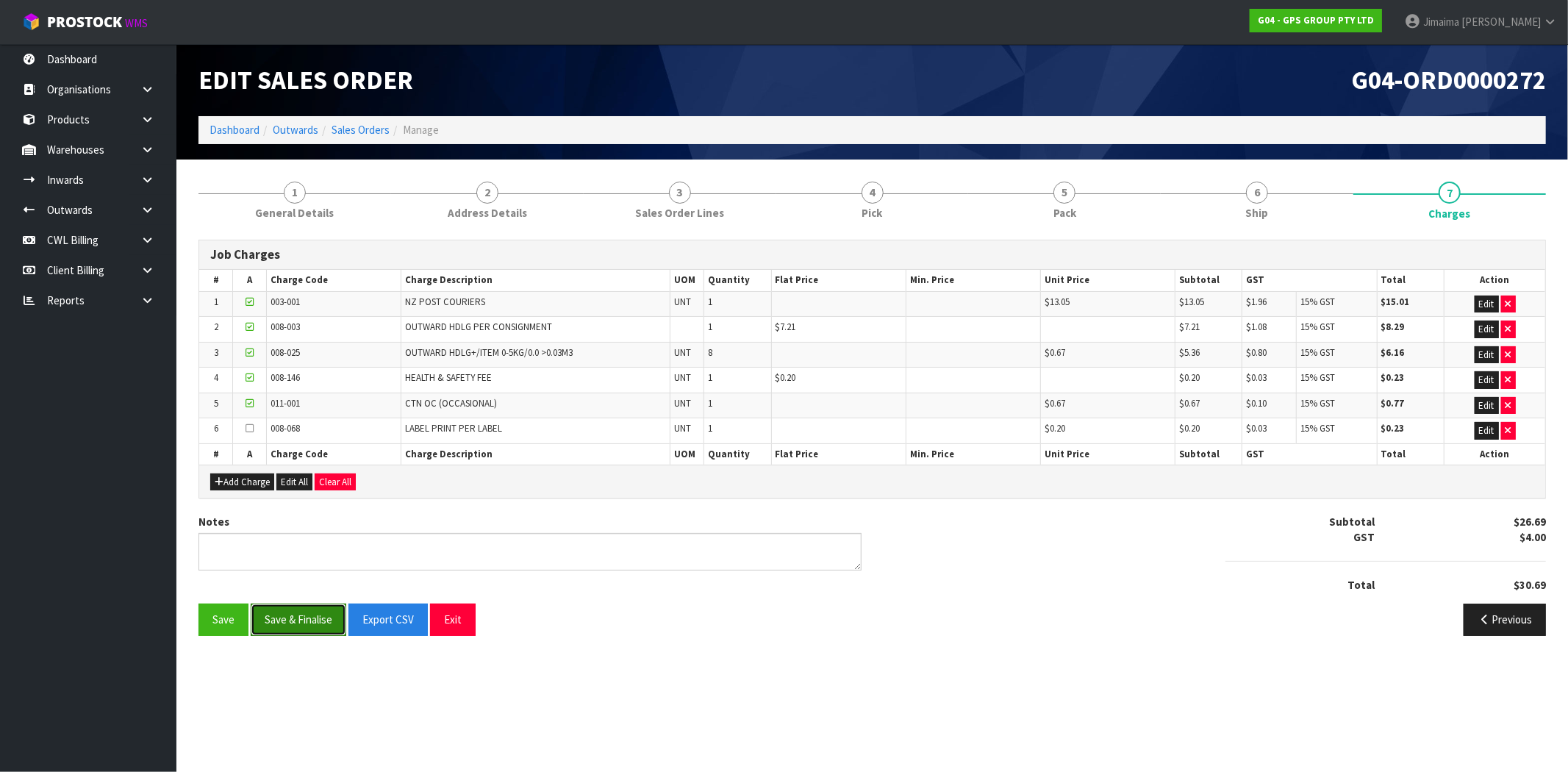
click at [297, 629] on button "Save & Finalise" at bounding box center [298, 619] width 95 height 32
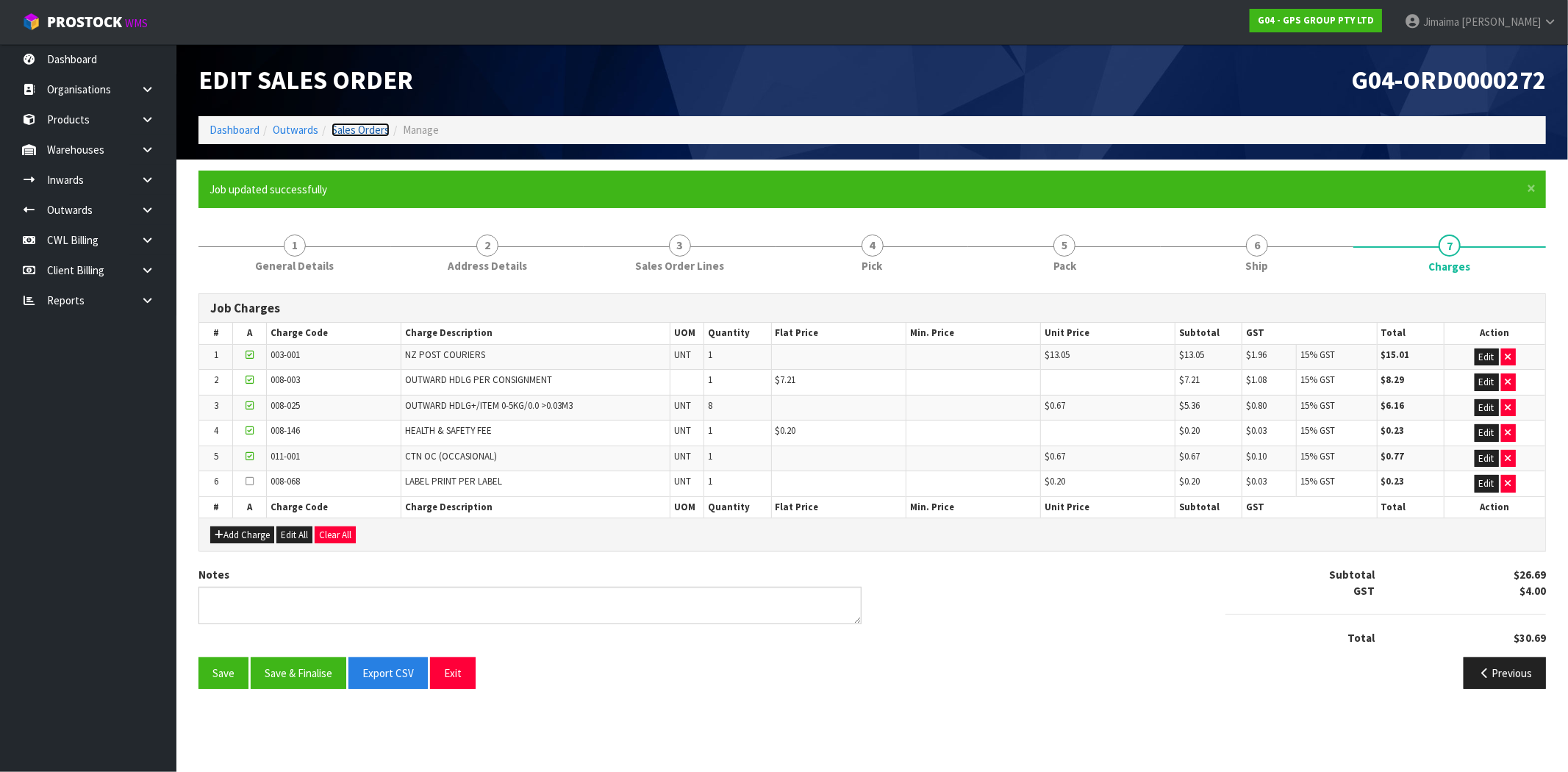
drag, startPoint x: 364, startPoint y: 129, endPoint x: 434, endPoint y: 72, distance: 90.3
click at [364, 129] on link "Sales Orders" at bounding box center [360, 130] width 58 height 14
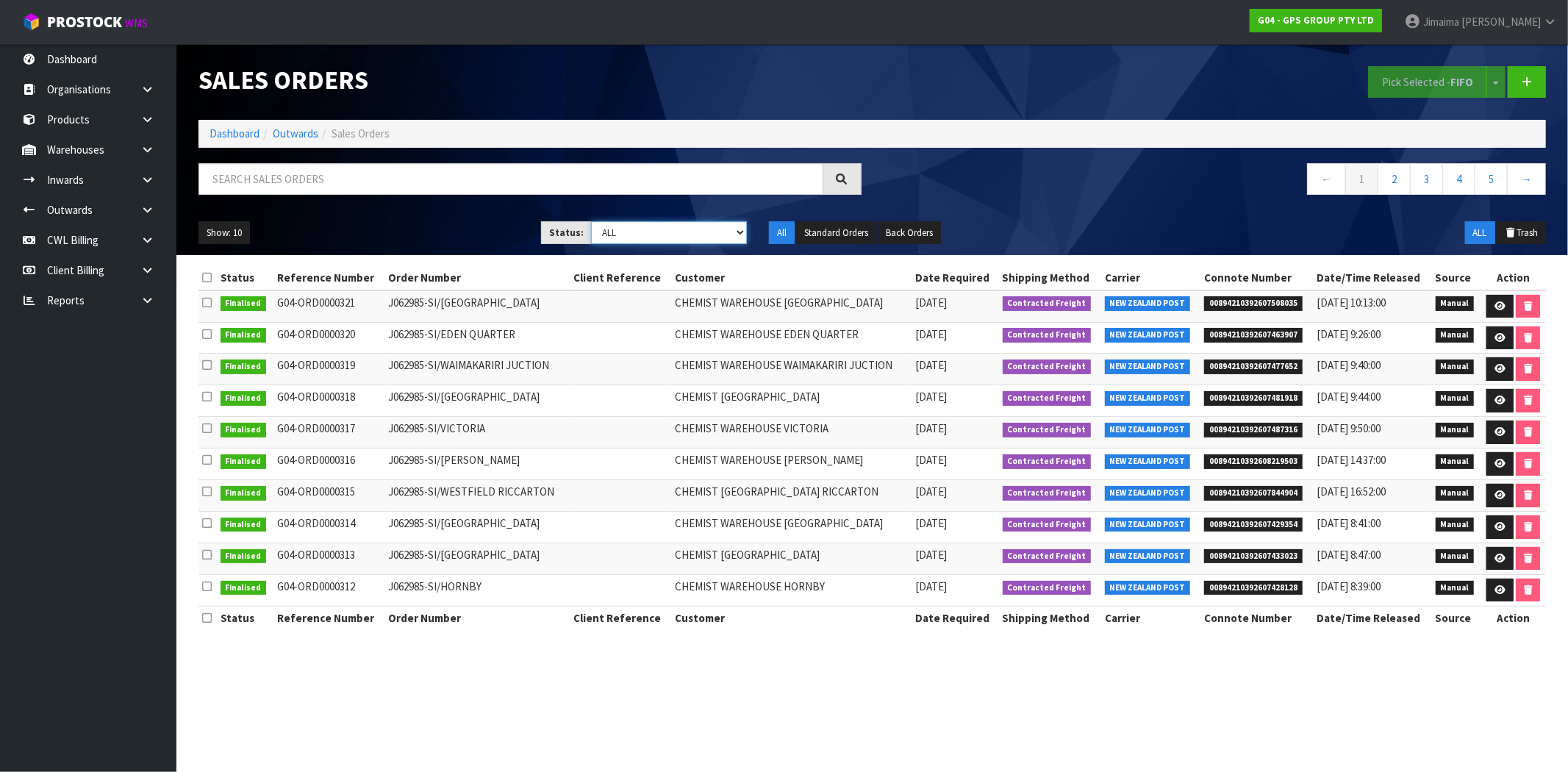
click at [605, 240] on select "Draft Pending Allocated Pending Pick Goods Picked Goods Packed Pending Charges …" at bounding box center [669, 232] width 156 height 23
select select "string:6"
click at [591, 221] on select "Draft Pending Allocated Pending Pick Goods Picked Goods Packed Pending Charges …" at bounding box center [669, 232] width 156 height 23
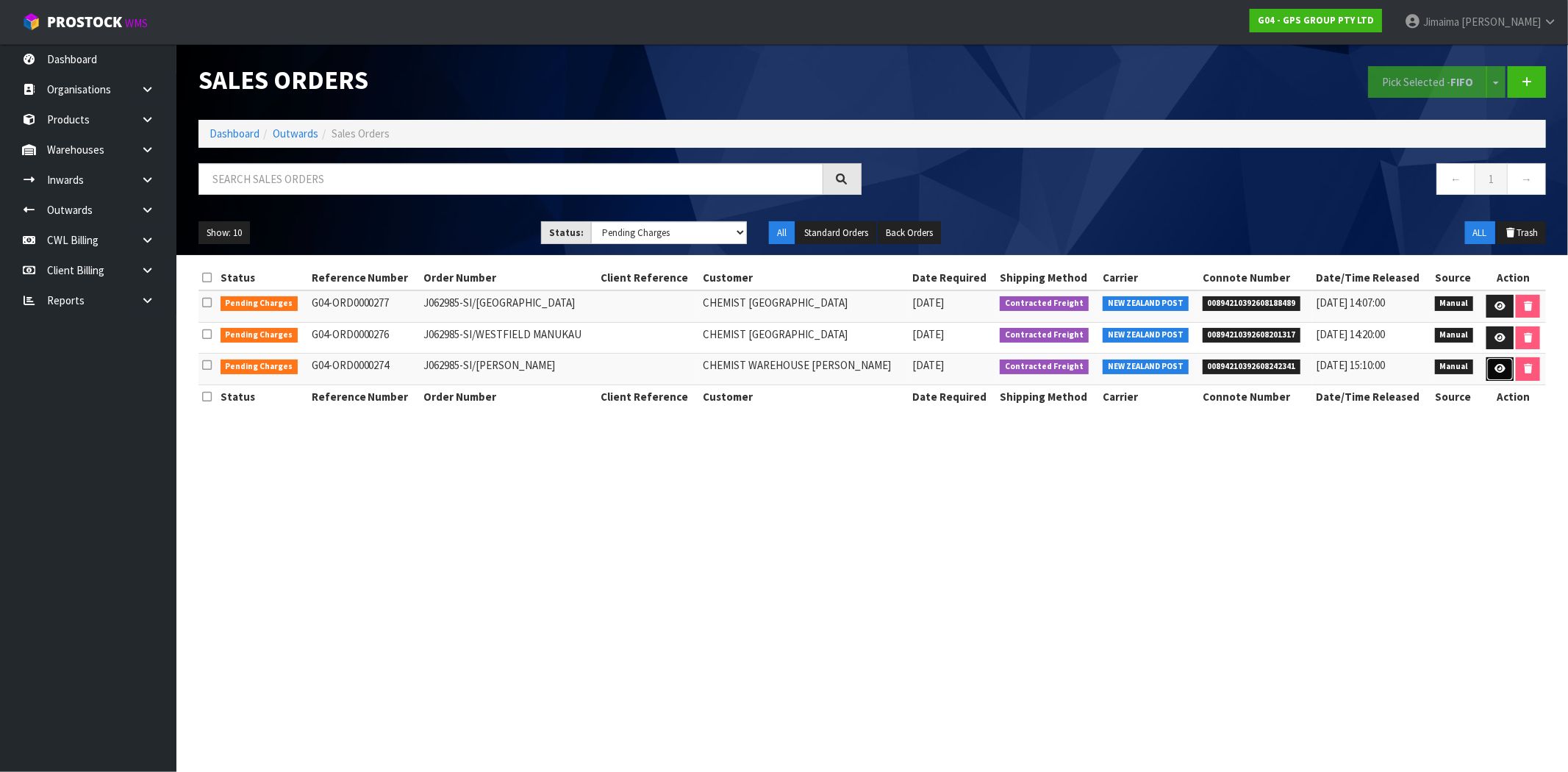
drag, startPoint x: 1493, startPoint y: 367, endPoint x: 1471, endPoint y: 363, distance: 22.4
click at [1494, 367] on icon at bounding box center [1500, 368] width 11 height 10
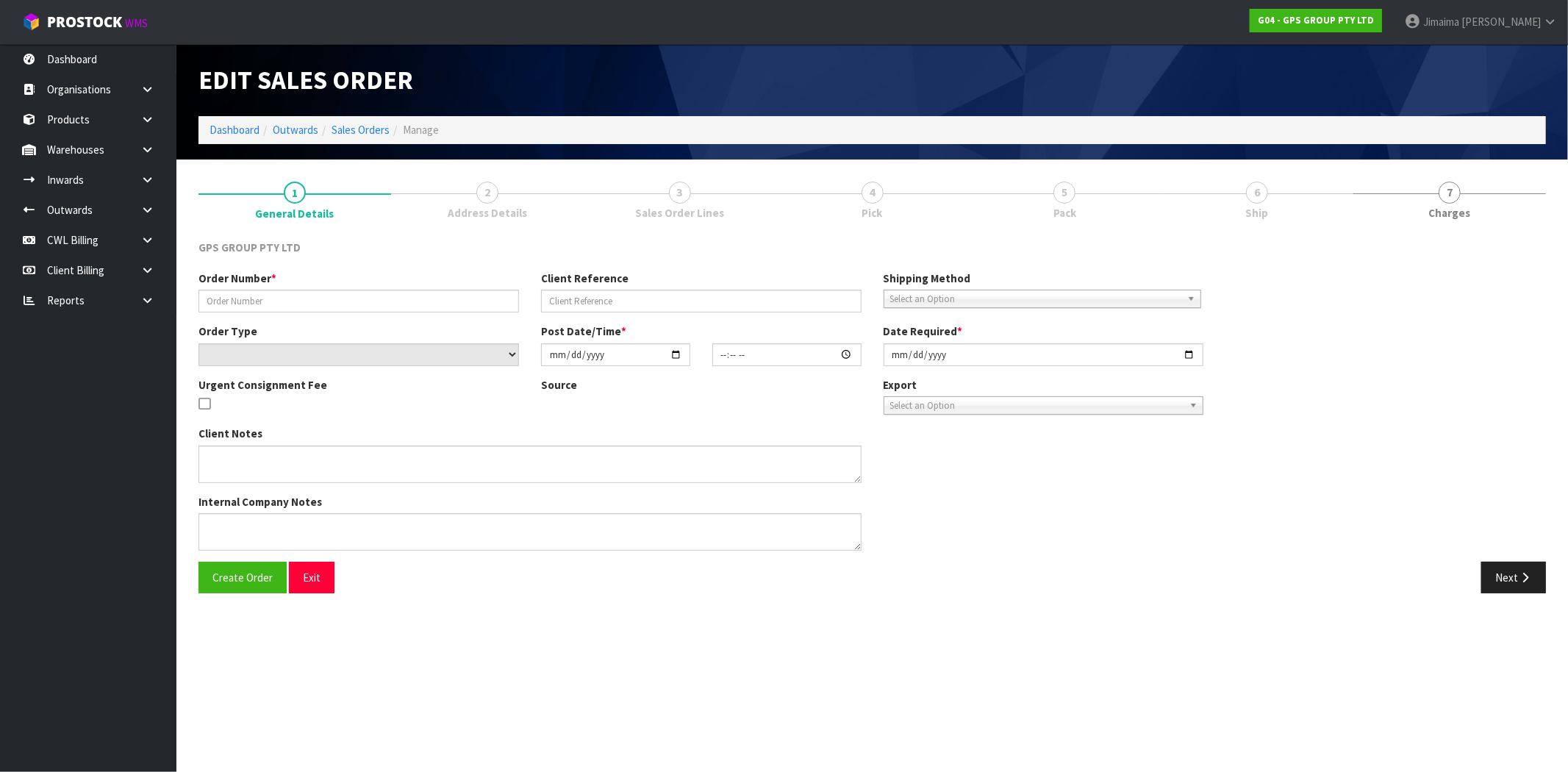
type input "J062985-SI/GLEN INNES"
select select "number:0"
type input "2025-10-06"
type input "08:53:00.000"
type input "2025-10-06"
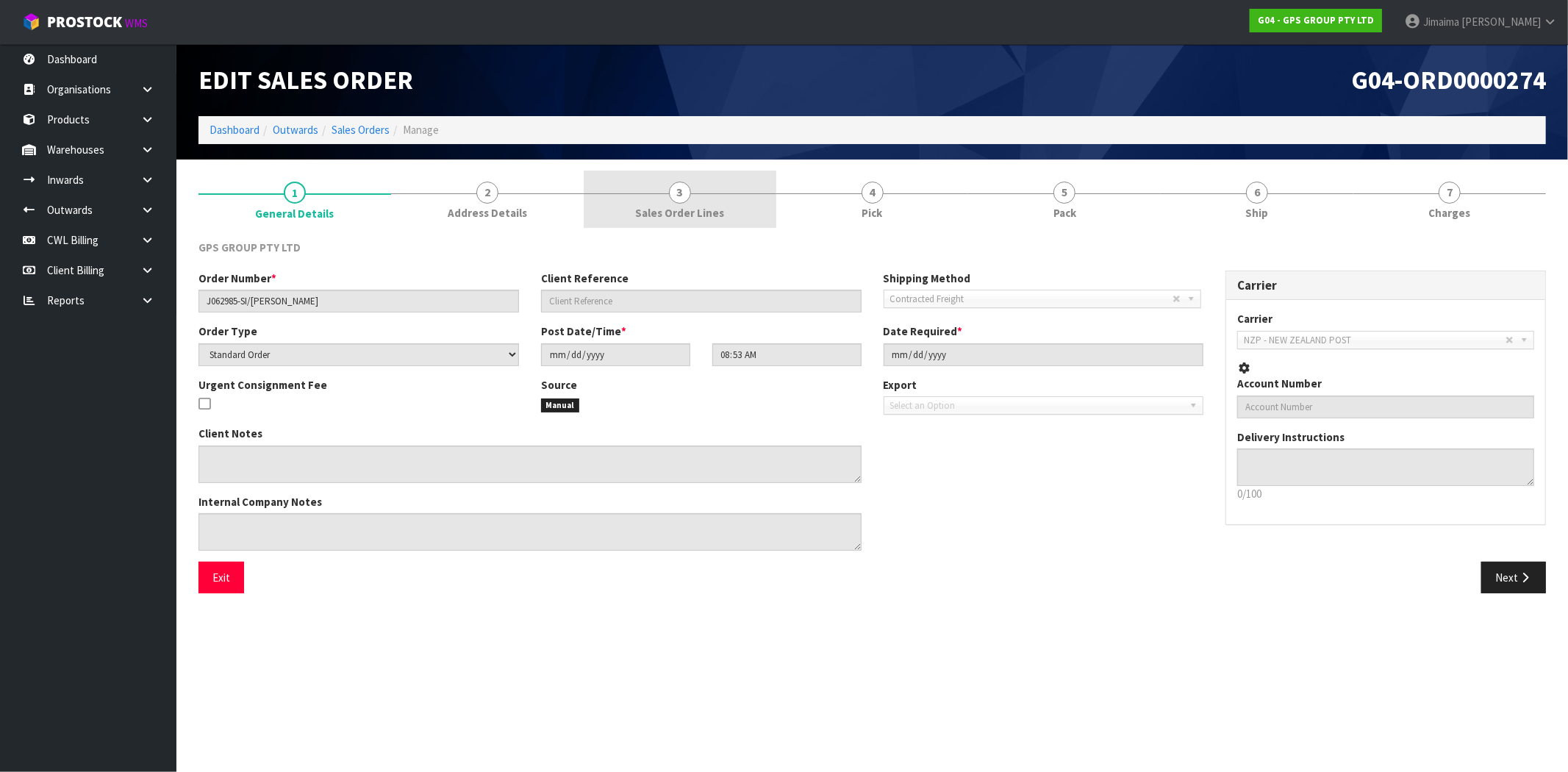
click at [702, 194] on div at bounding box center [679, 194] width 193 height 1
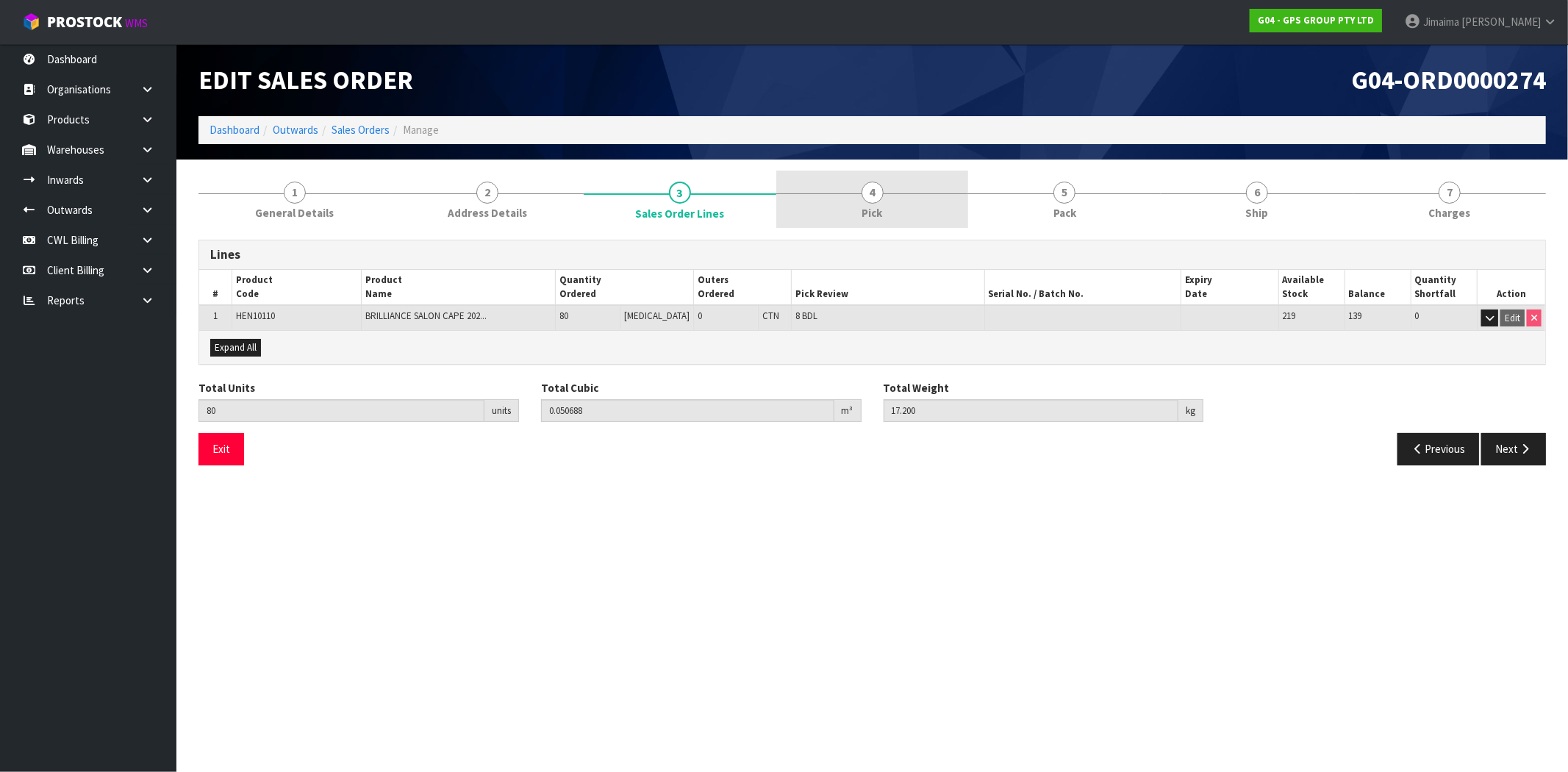
click at [832, 194] on link "4 Pick" at bounding box center [872, 199] width 193 height 58
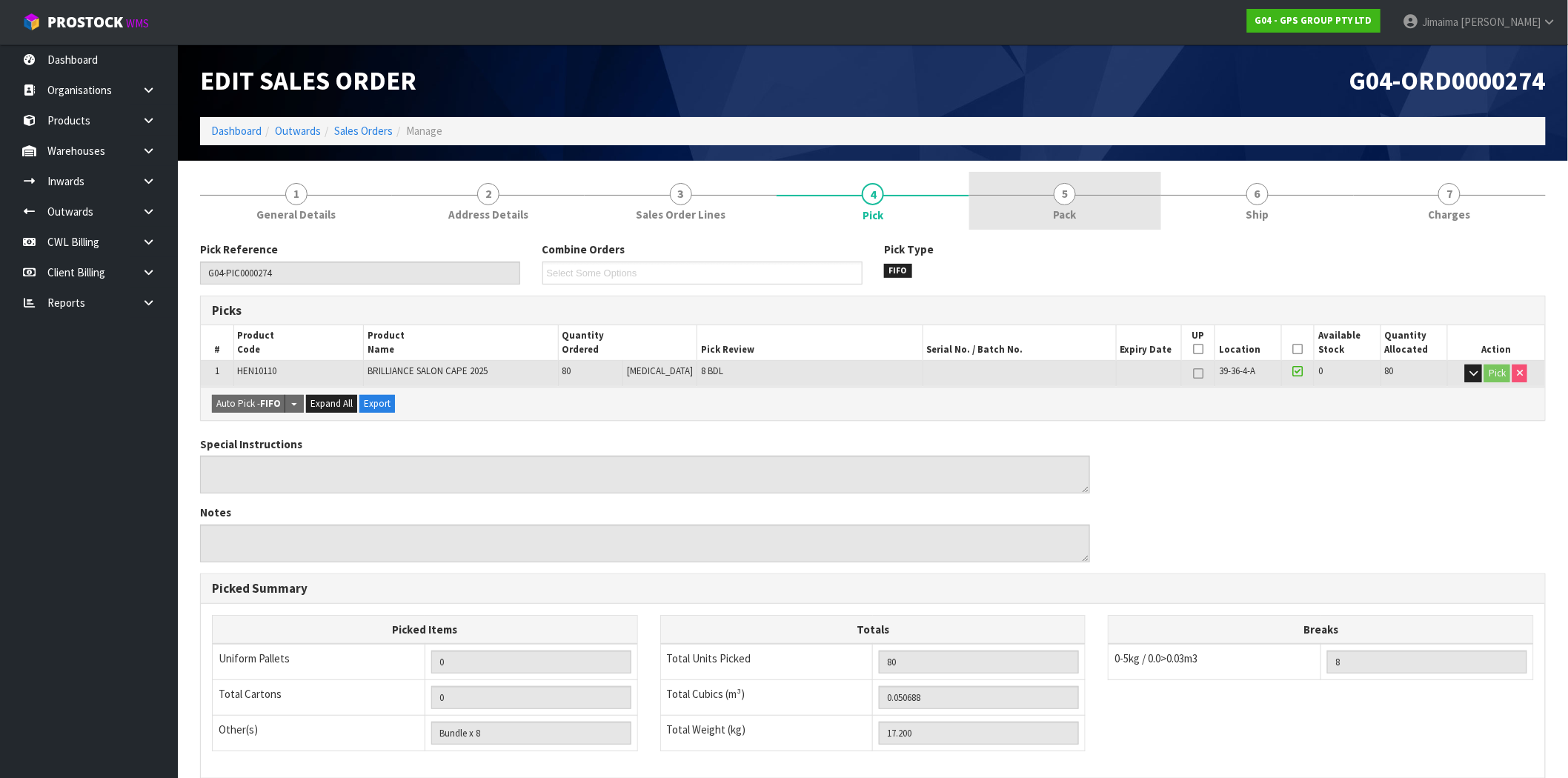
click at [986, 201] on link "5 Pack" at bounding box center [1065, 201] width 192 height 58
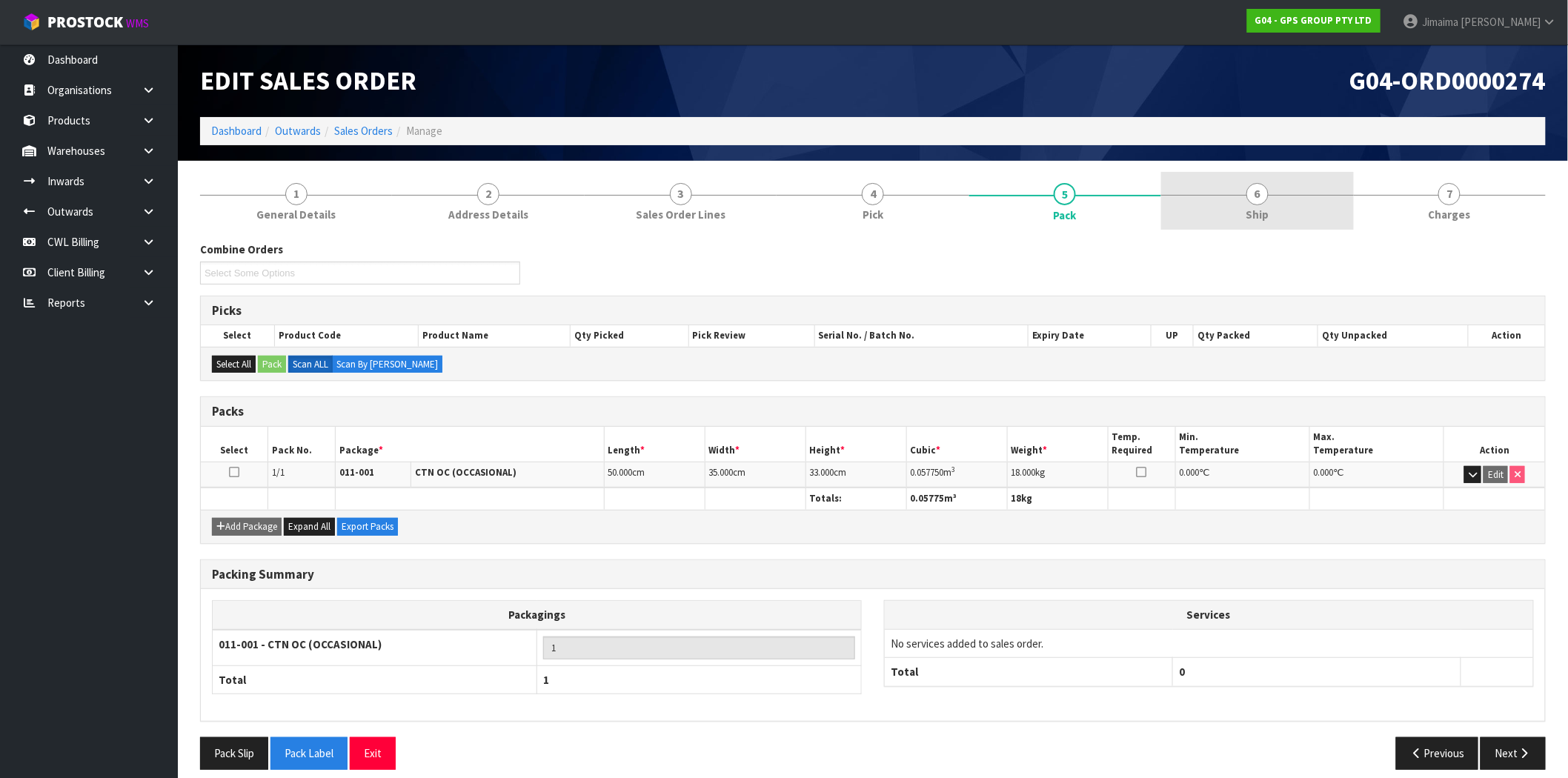
drag, startPoint x: 1463, startPoint y: 219, endPoint x: 1356, endPoint y: 225, distance: 107.2
click at [1462, 219] on span "Charges" at bounding box center [1450, 213] width 42 height 15
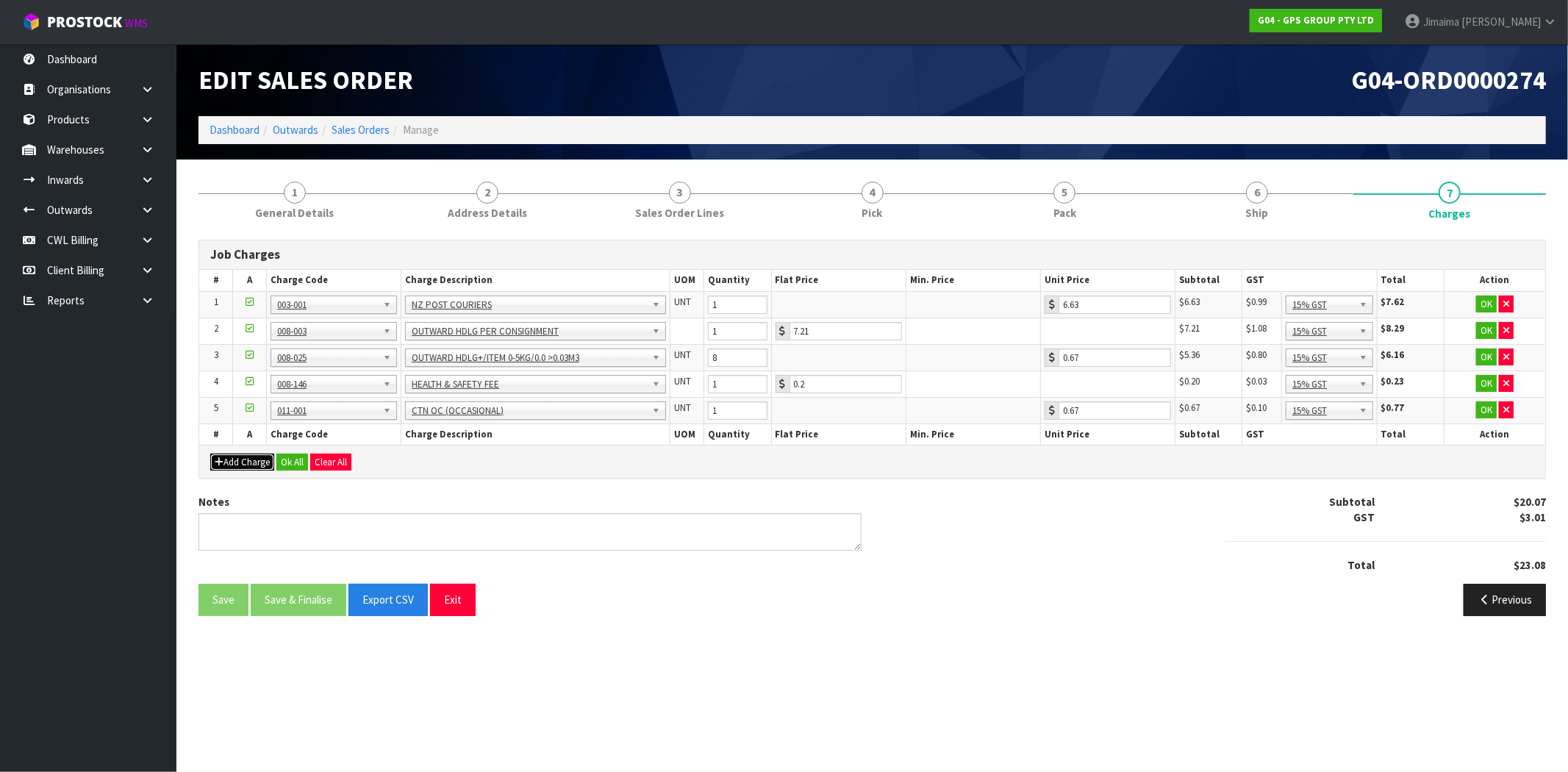
click at [257, 469] on button "Add Charge" at bounding box center [242, 462] width 64 height 17
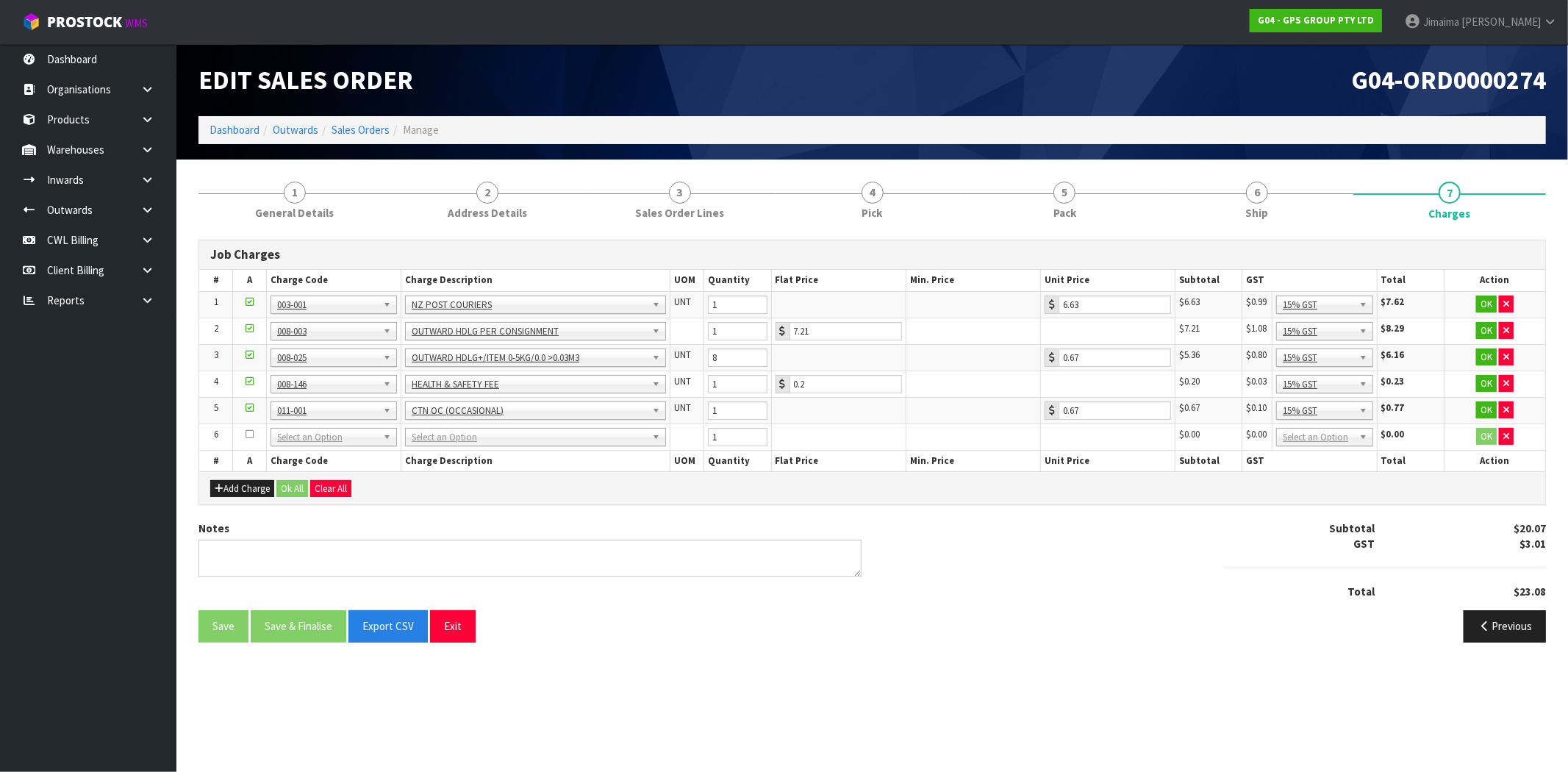
click at [306, 445] on td "001-001 001-002 001-003 001-004 001-005 001-006 001-007 001-008 001-009 001-010…" at bounding box center [333, 436] width 134 height 26
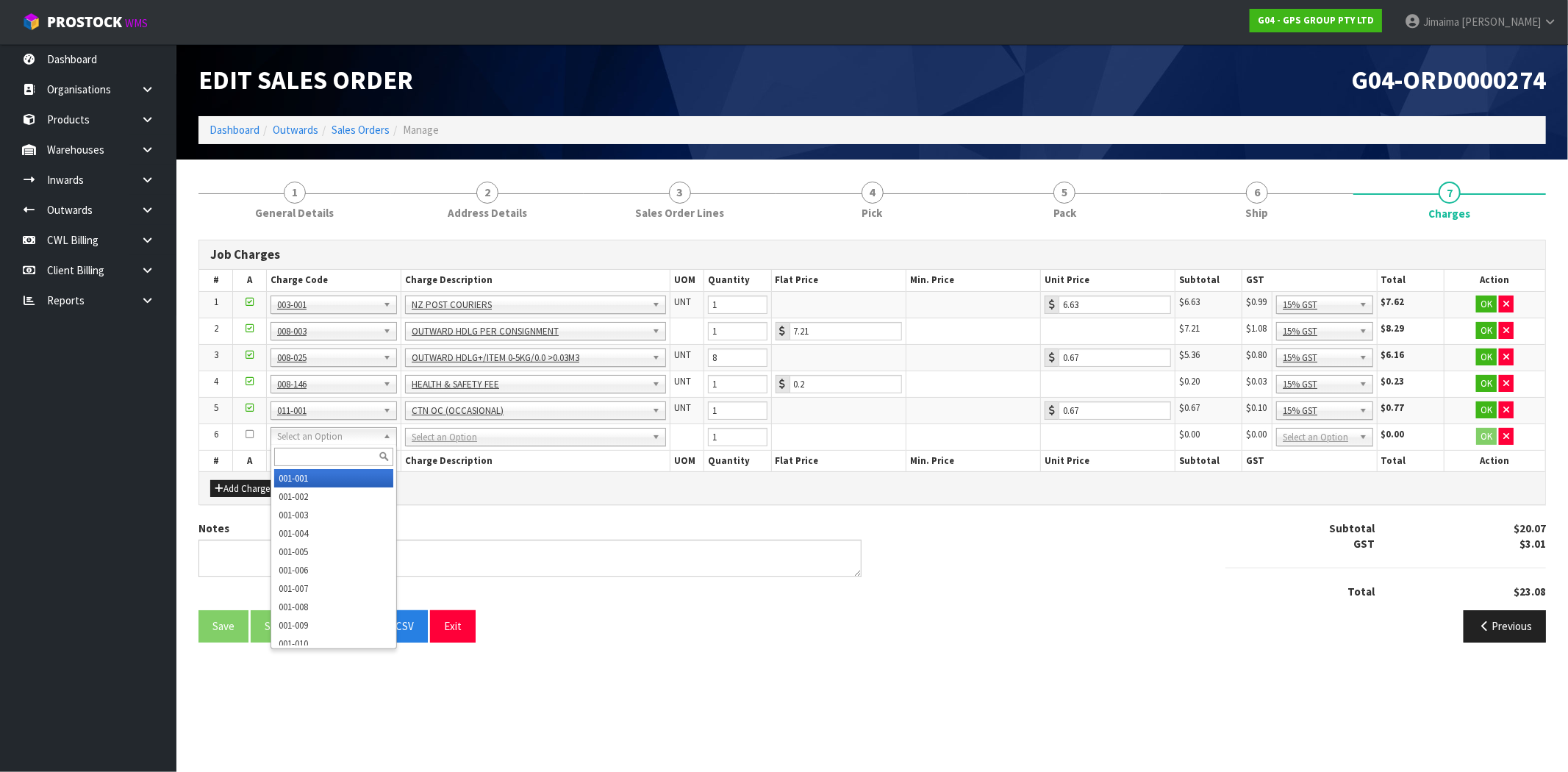
drag, startPoint x: 300, startPoint y: 434, endPoint x: 294, endPoint y: 450, distance: 17.1
click at [290, 456] on input "text" at bounding box center [333, 456] width 119 height 18
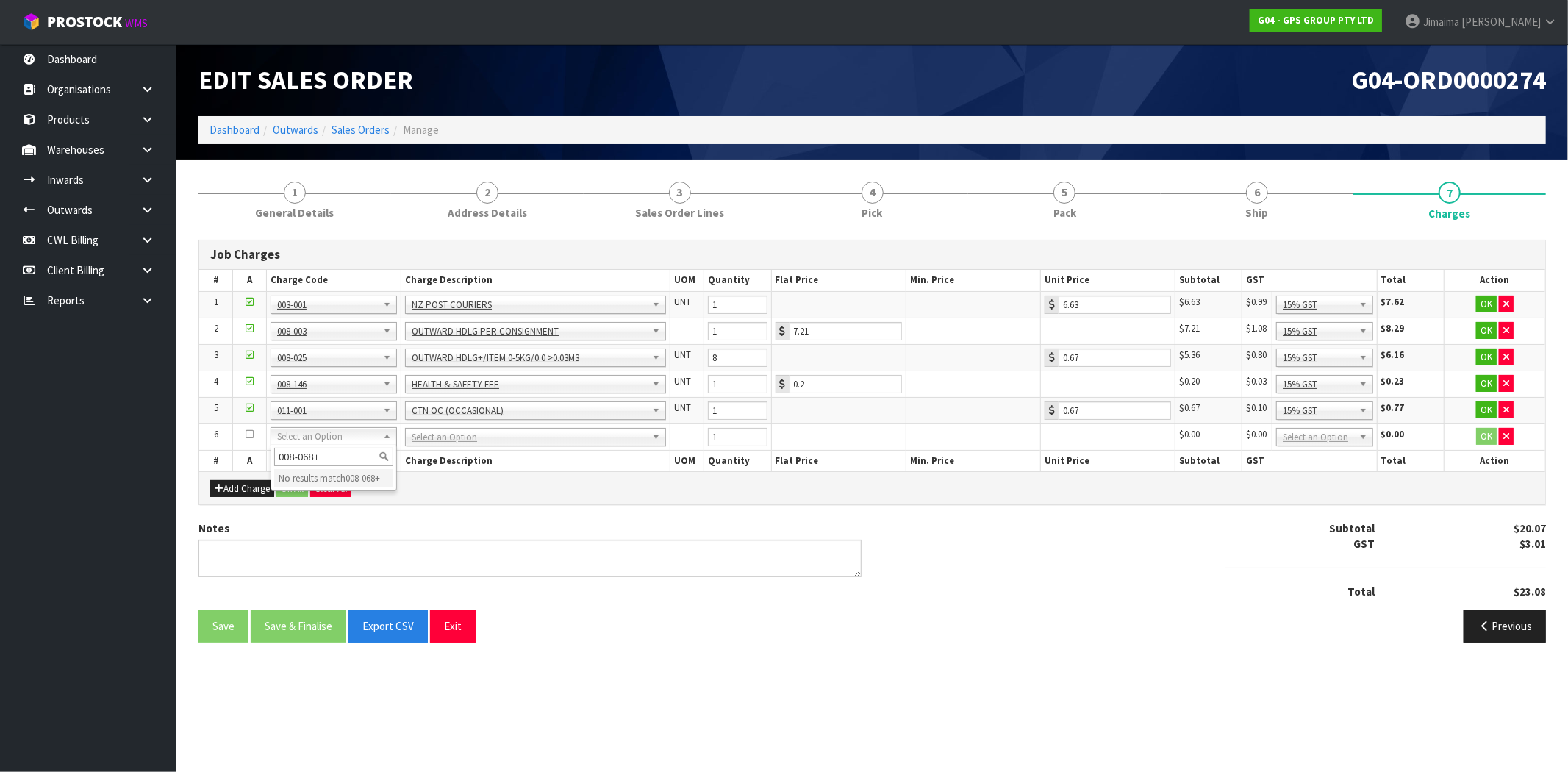
type input "008-068"
type input "0.2"
click at [294, 486] on button "Ok All" at bounding box center [292, 489] width 32 height 17
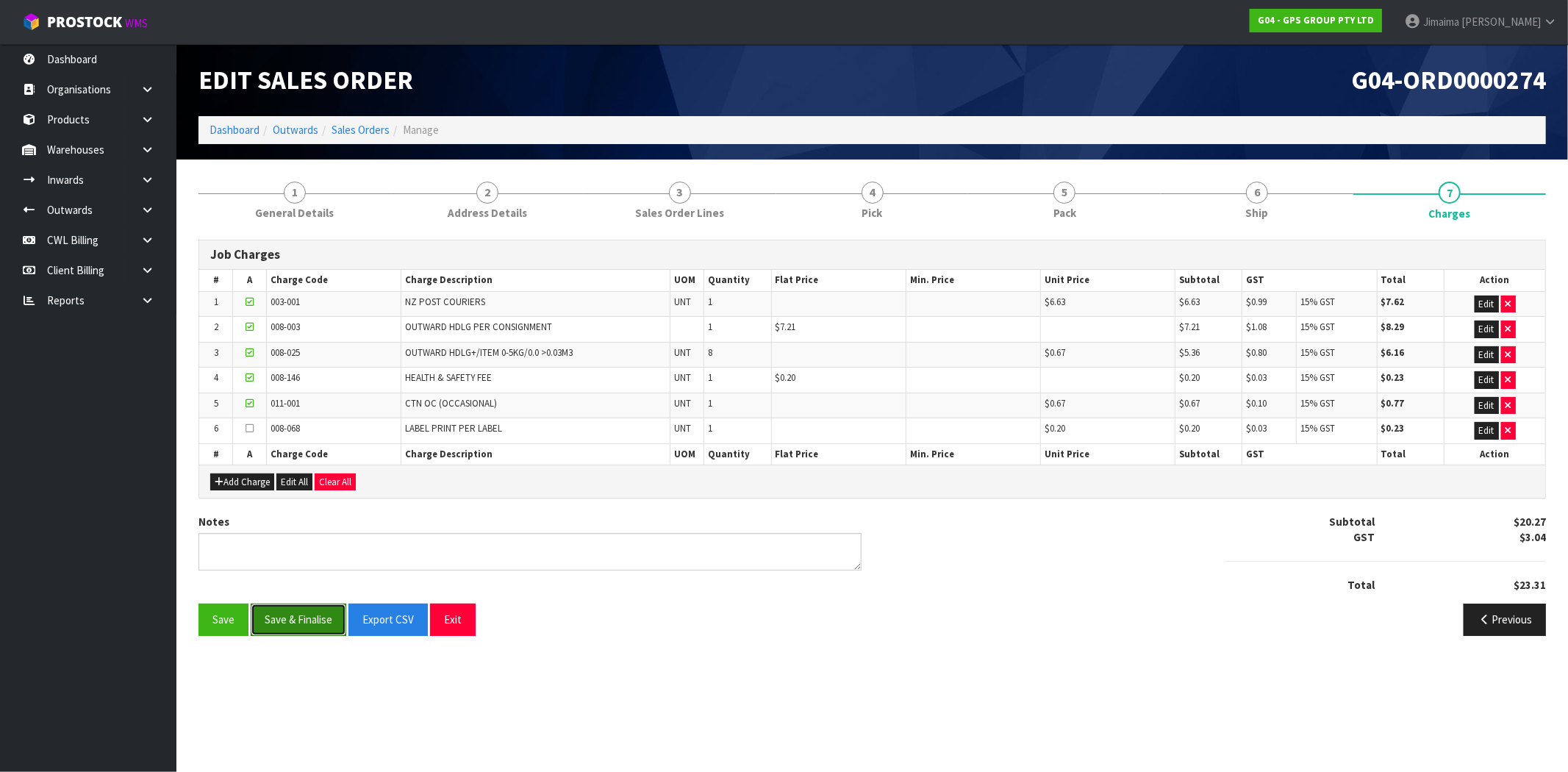
click at [306, 628] on button "Save & Finalise" at bounding box center [298, 619] width 95 height 32
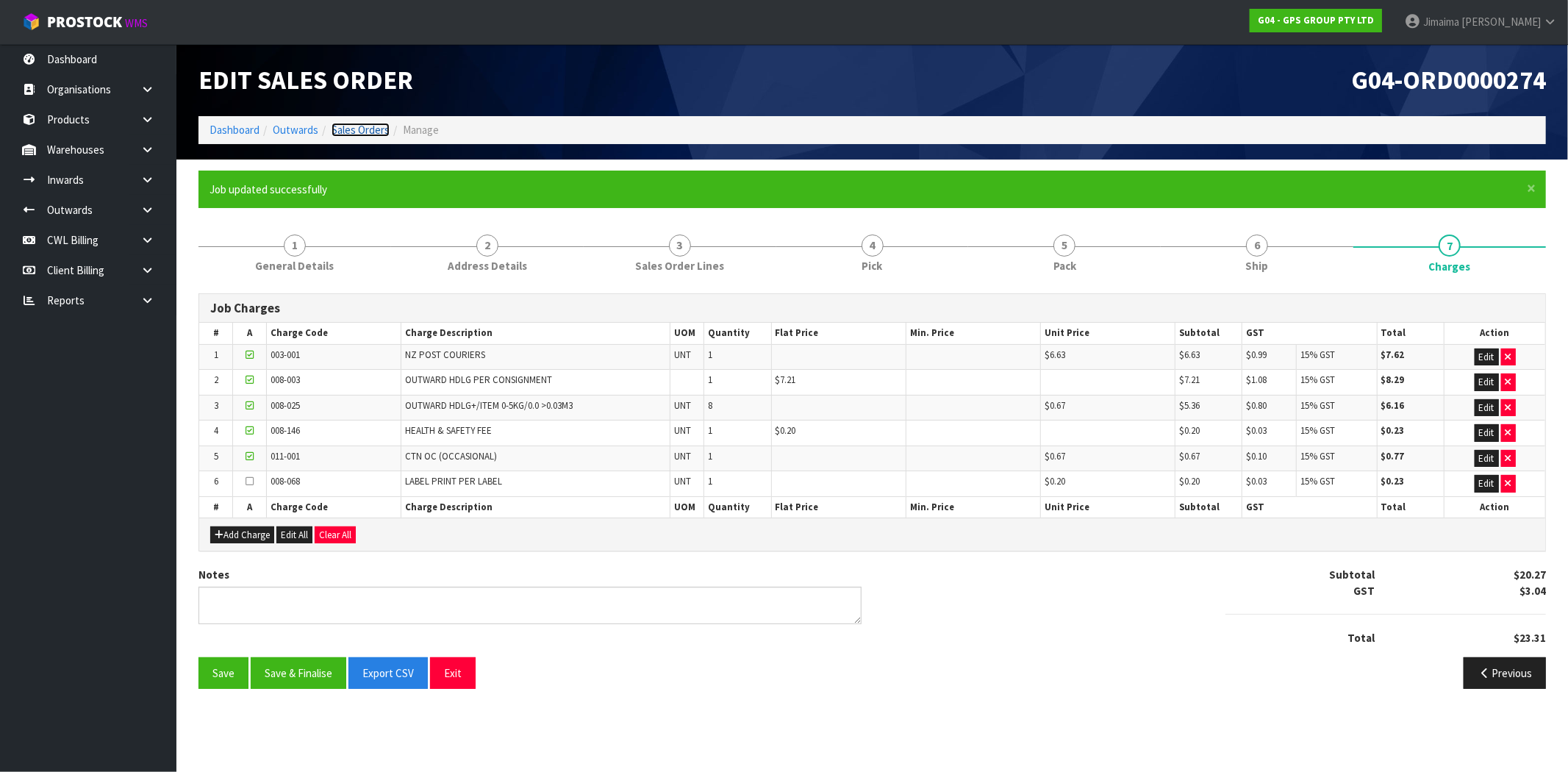
click at [371, 129] on link "Sales Orders" at bounding box center [360, 130] width 58 height 14
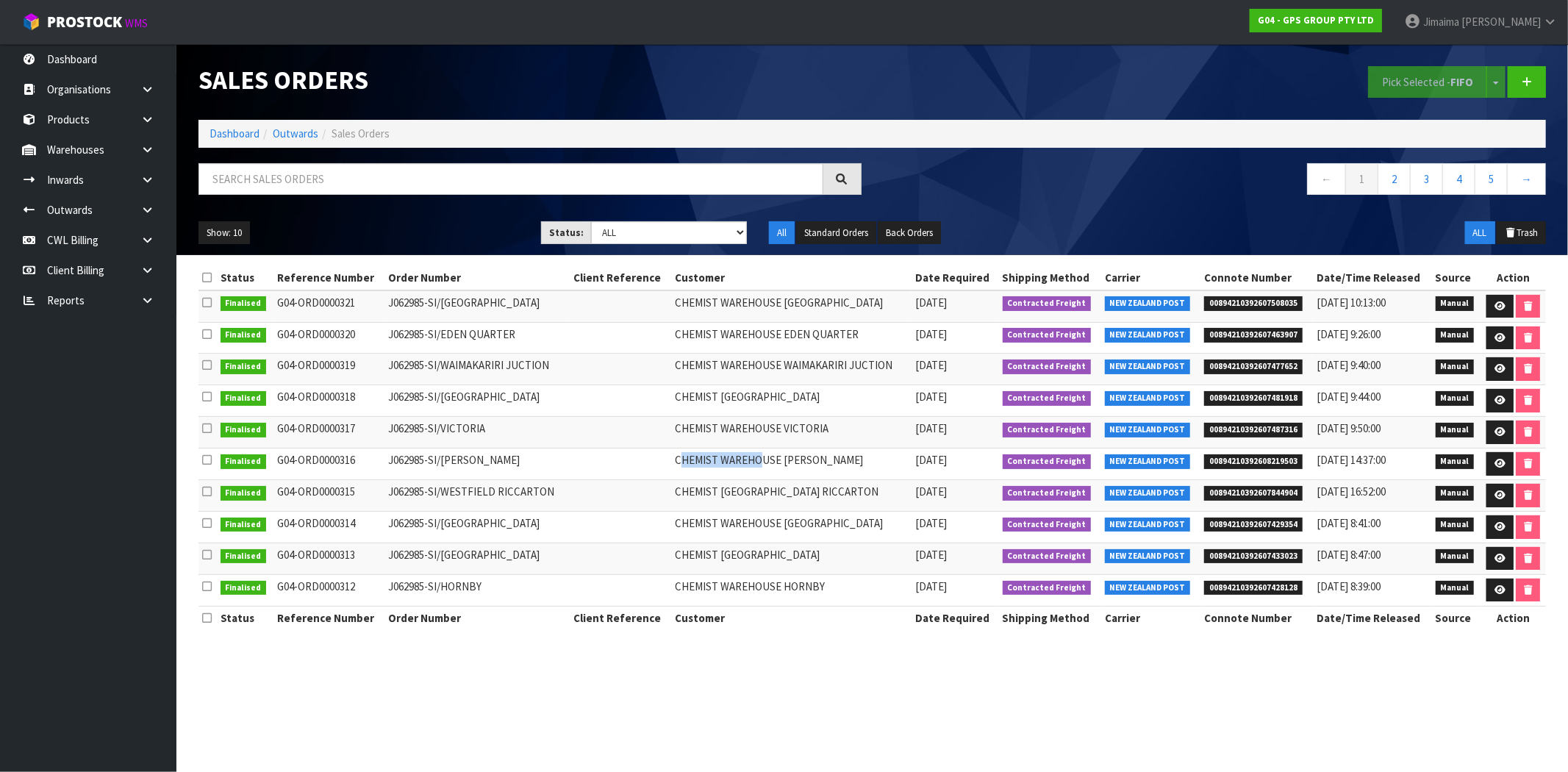
drag, startPoint x: 676, startPoint y: 472, endPoint x: 1039, endPoint y: 472, distance: 363.0
click at [838, 473] on td "CHEMIST WAREHOUSE TAKANINI" at bounding box center [791, 464] width 240 height 32
click at [1503, 459] on link at bounding box center [1500, 464] width 27 height 24
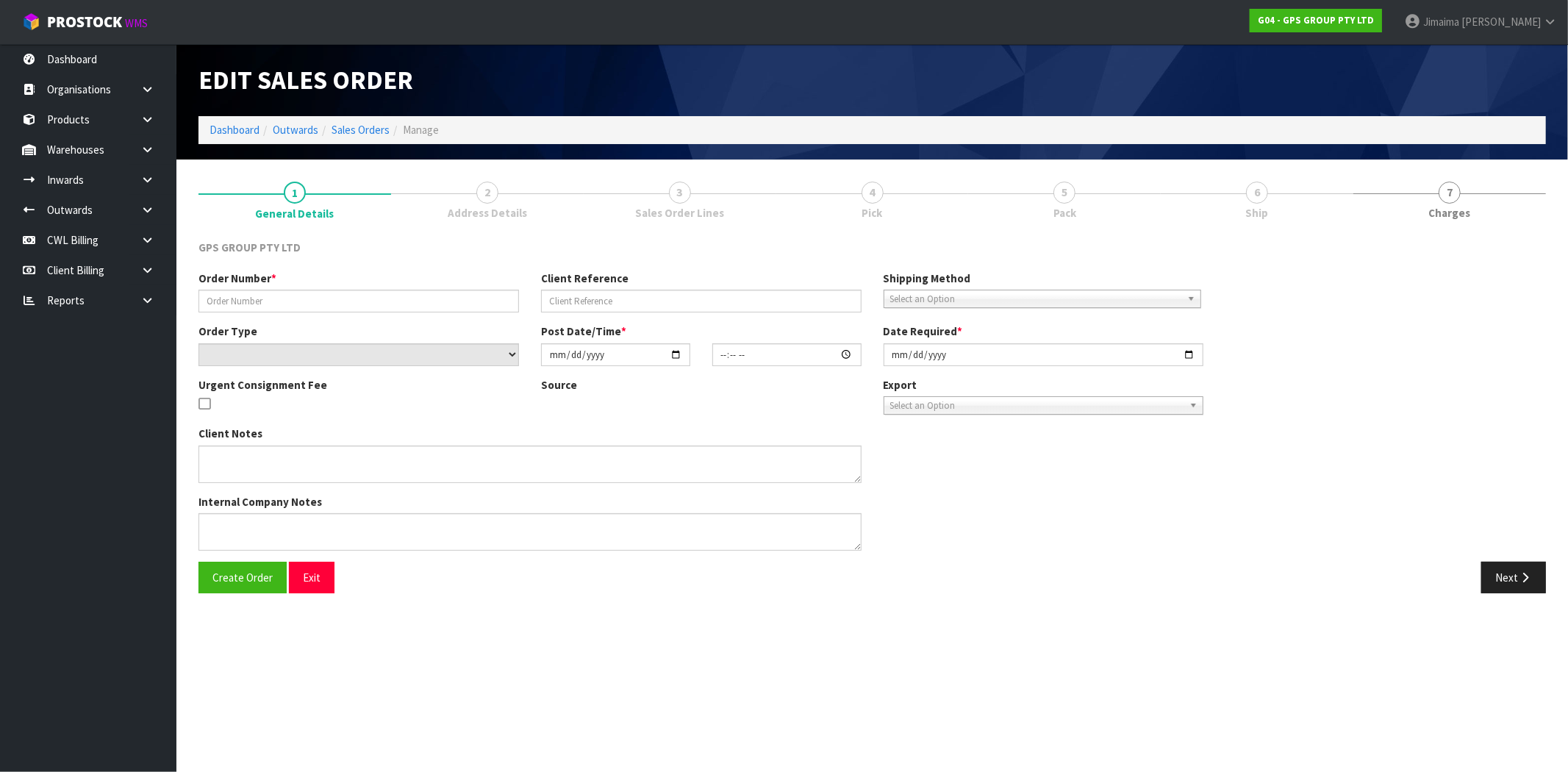
type input "J062985-SI/TAKANINI"
select select "number:0"
type input "2025-10-06"
type input "09:45:00.000"
type input "2025-10-06"
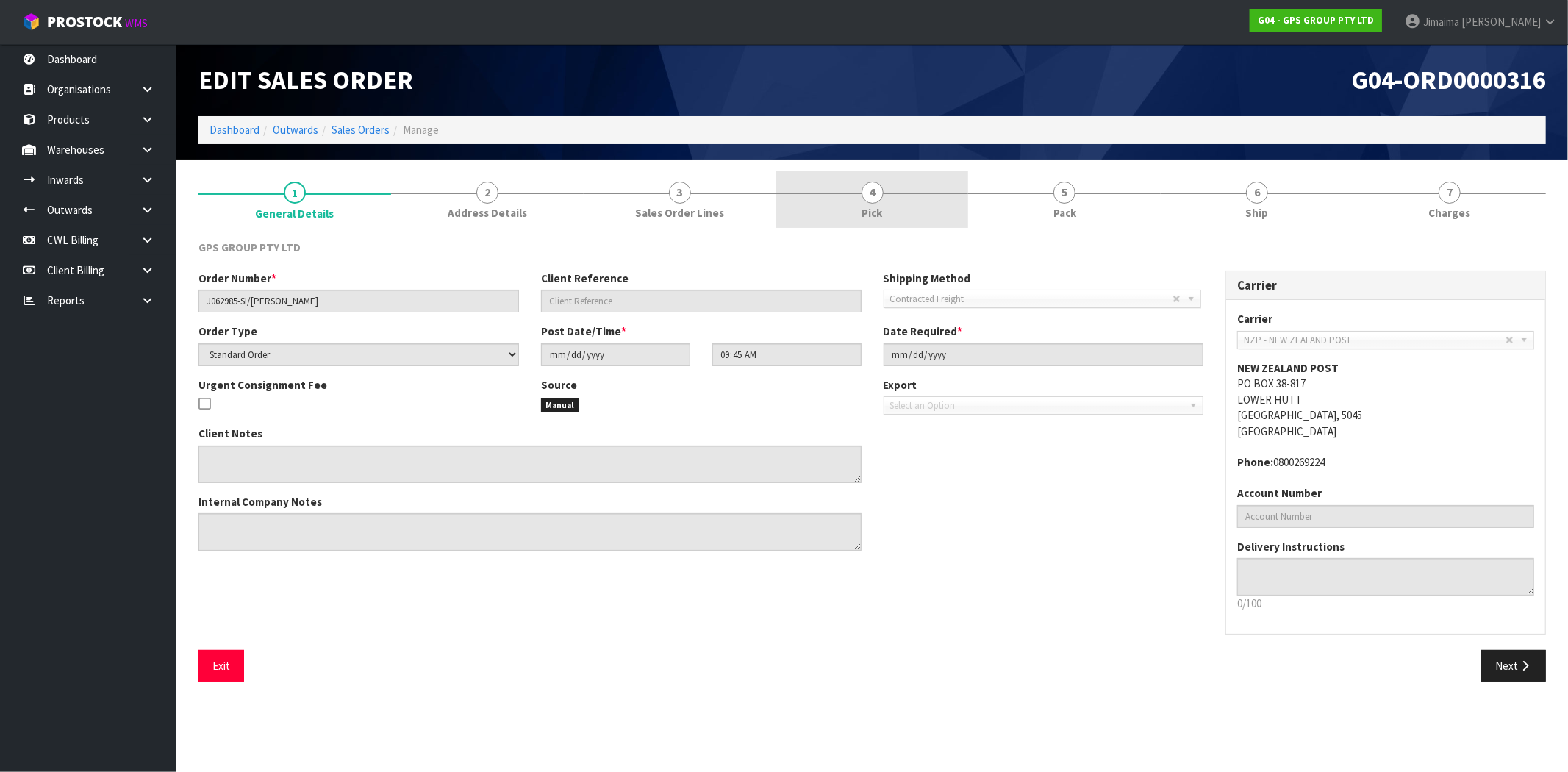
click at [894, 200] on link "4 Pick" at bounding box center [872, 199] width 193 height 58
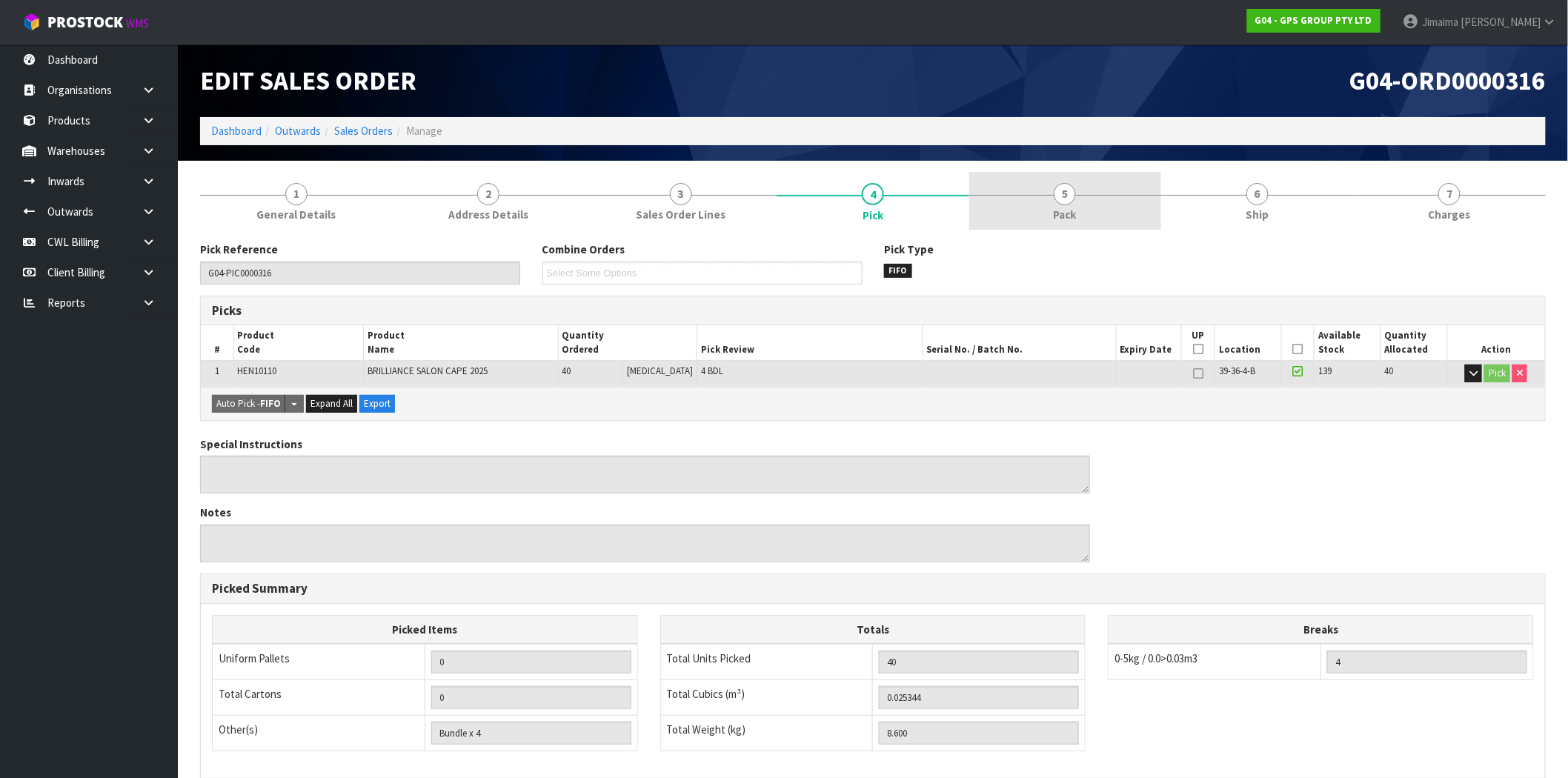
click at [1092, 216] on link "5 Pack" at bounding box center [1065, 201] width 192 height 58
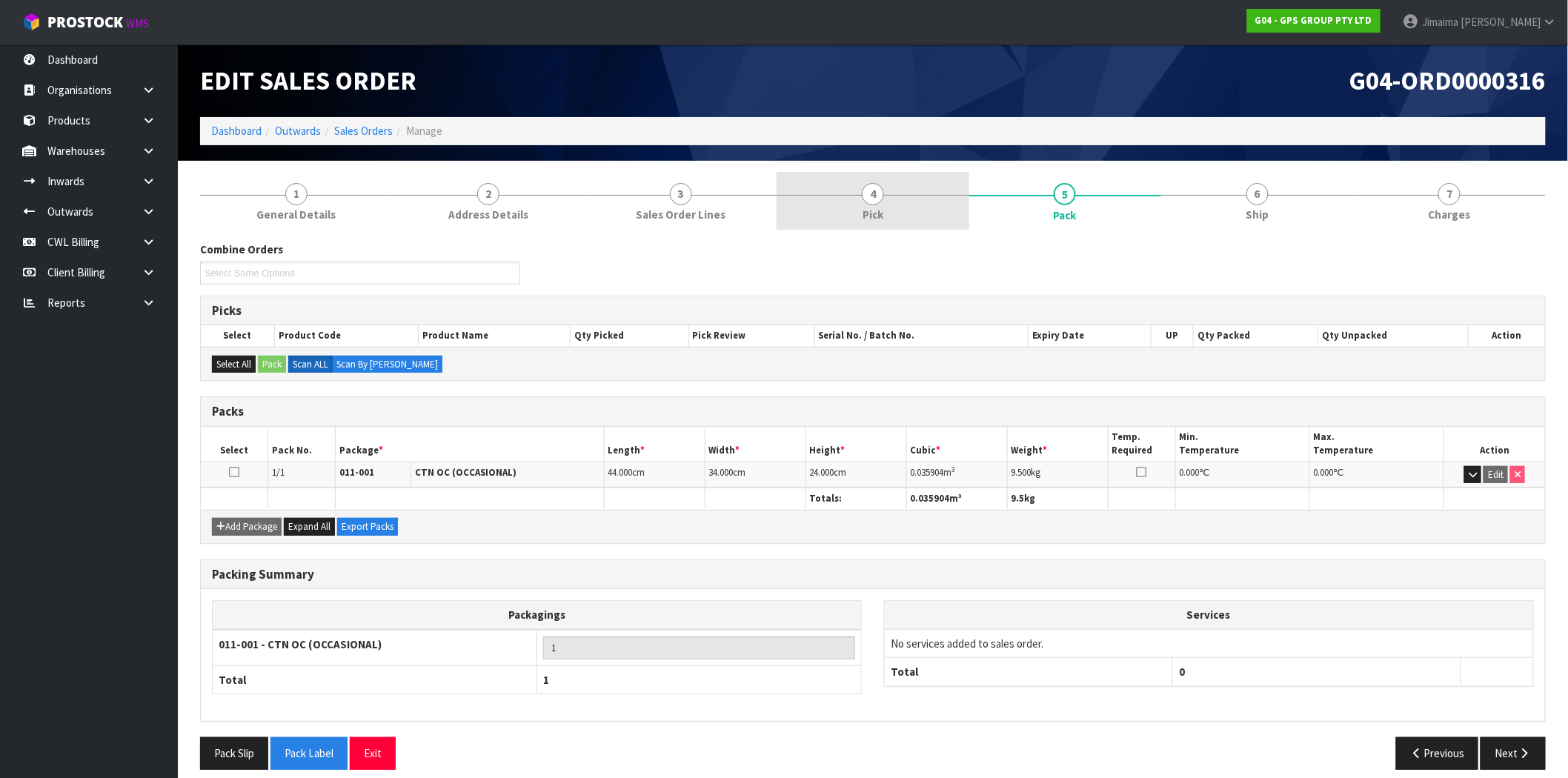
click at [934, 209] on link "4 Pick" at bounding box center [873, 201] width 192 height 58
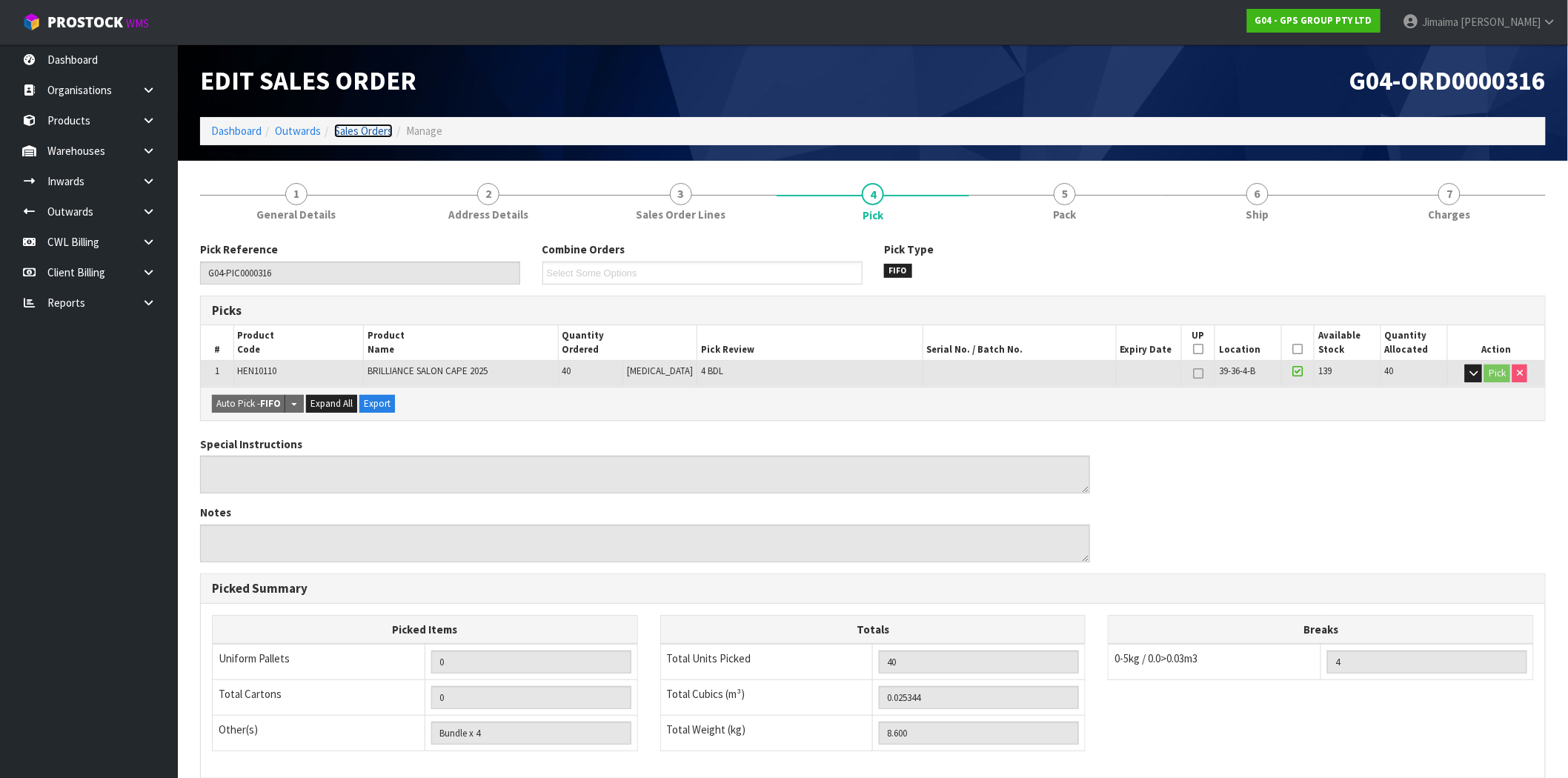
click at [368, 132] on link "Sales Orders" at bounding box center [363, 131] width 58 height 14
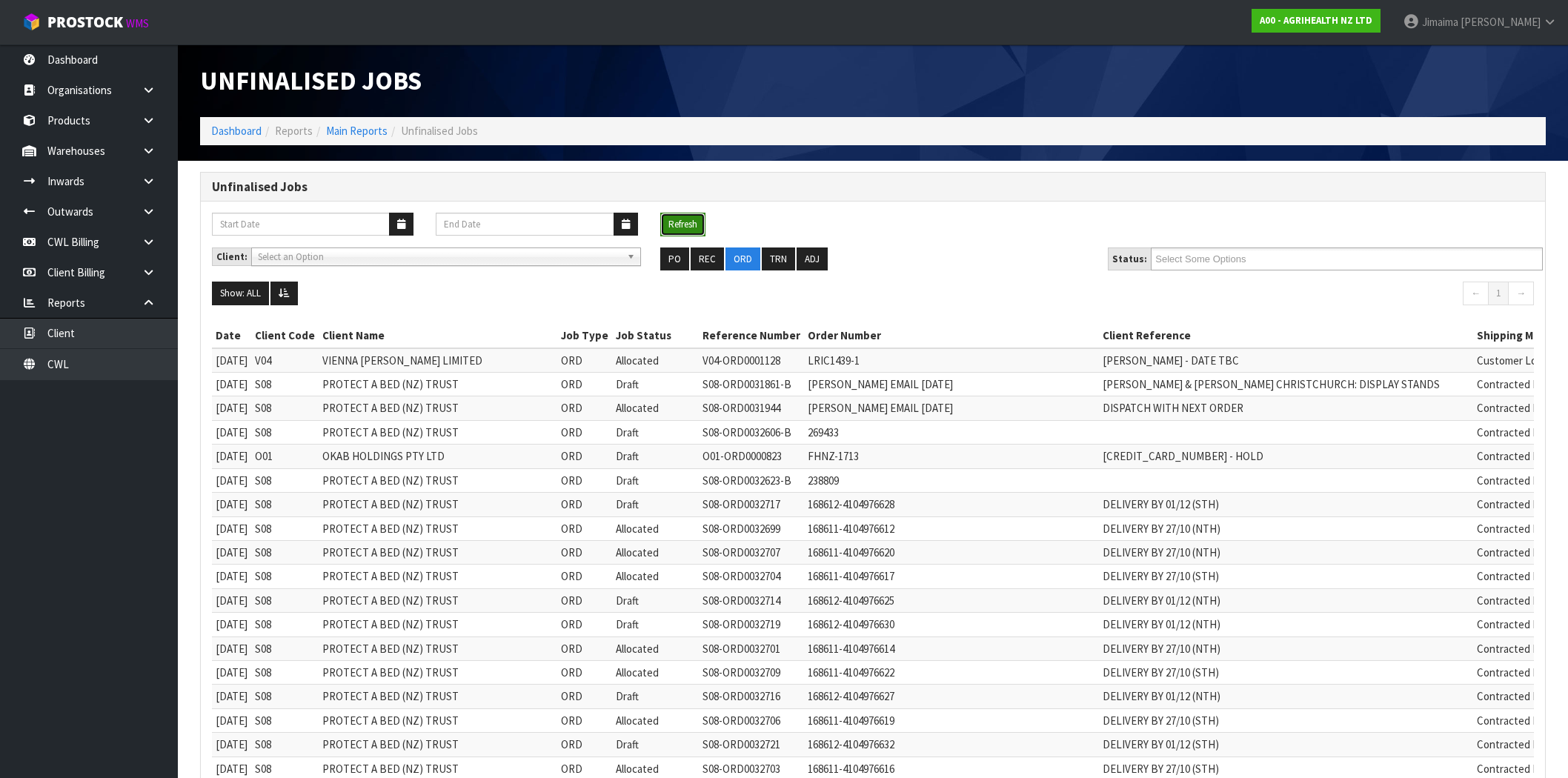
click at [679, 216] on button "Refresh" at bounding box center [682, 225] width 45 height 24
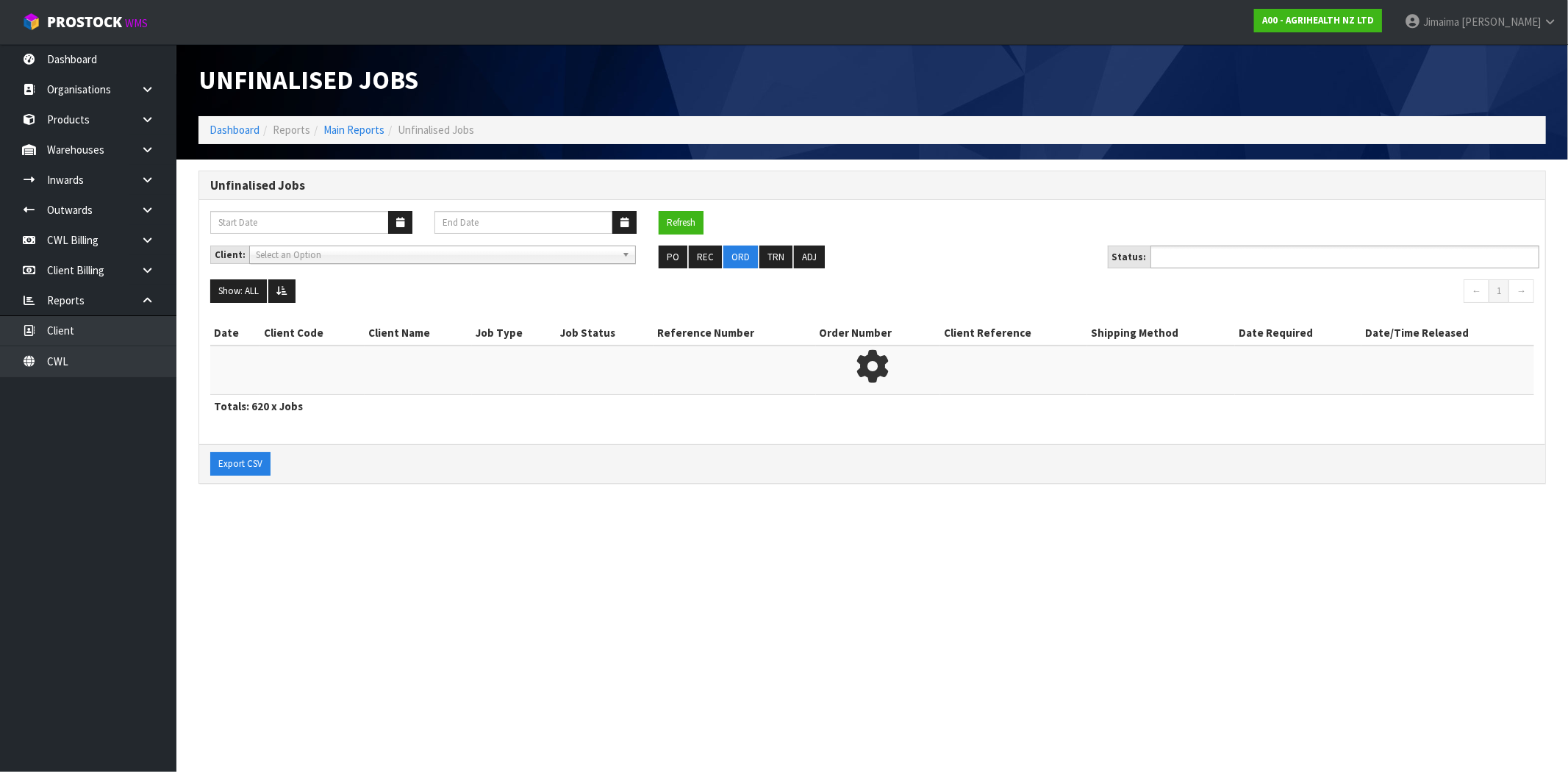
click at [1299, 259] on ul at bounding box center [1344, 256] width 389 height 23
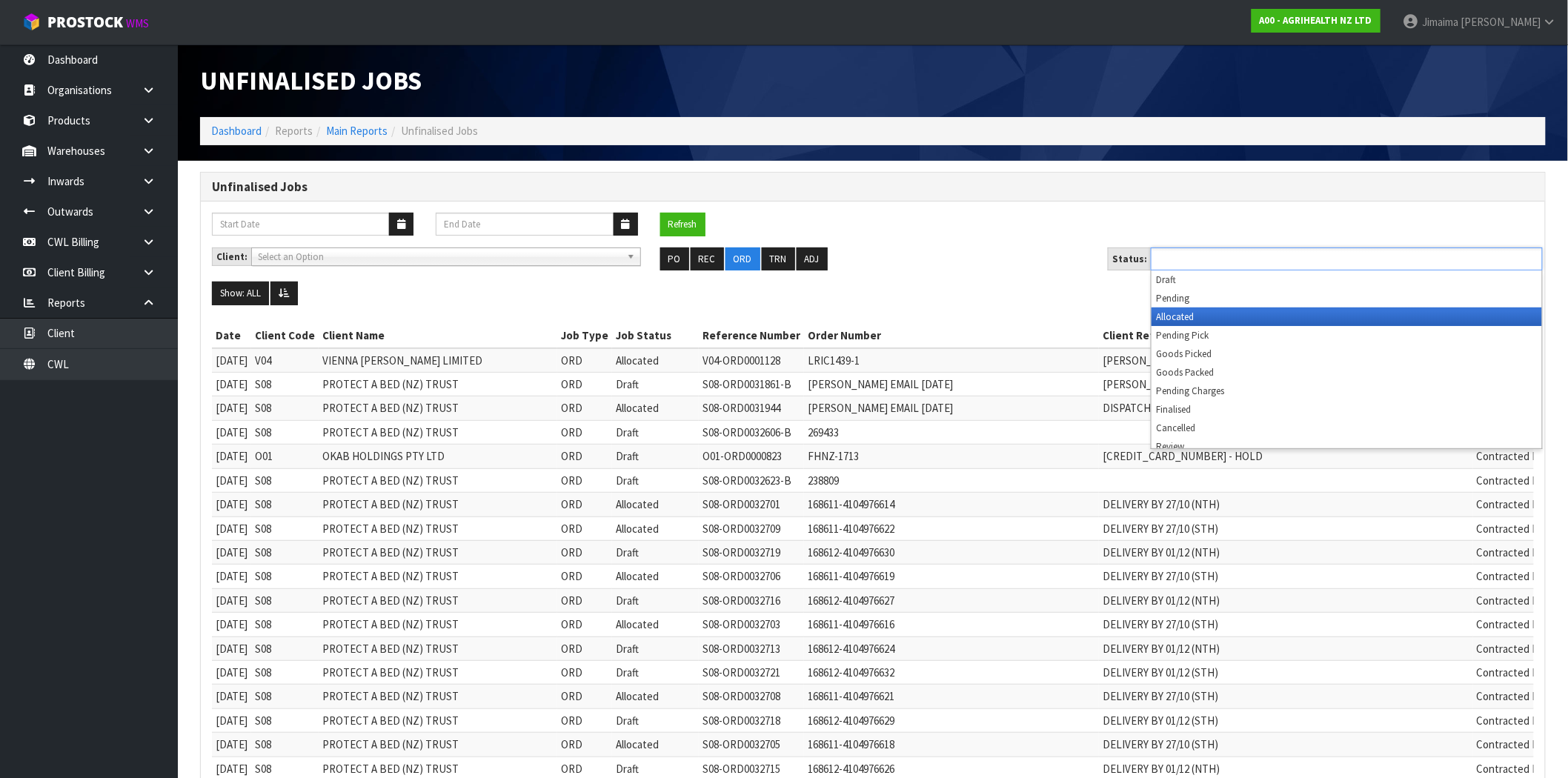
click at [1167, 321] on li "Allocated" at bounding box center [1346, 316] width 390 height 18
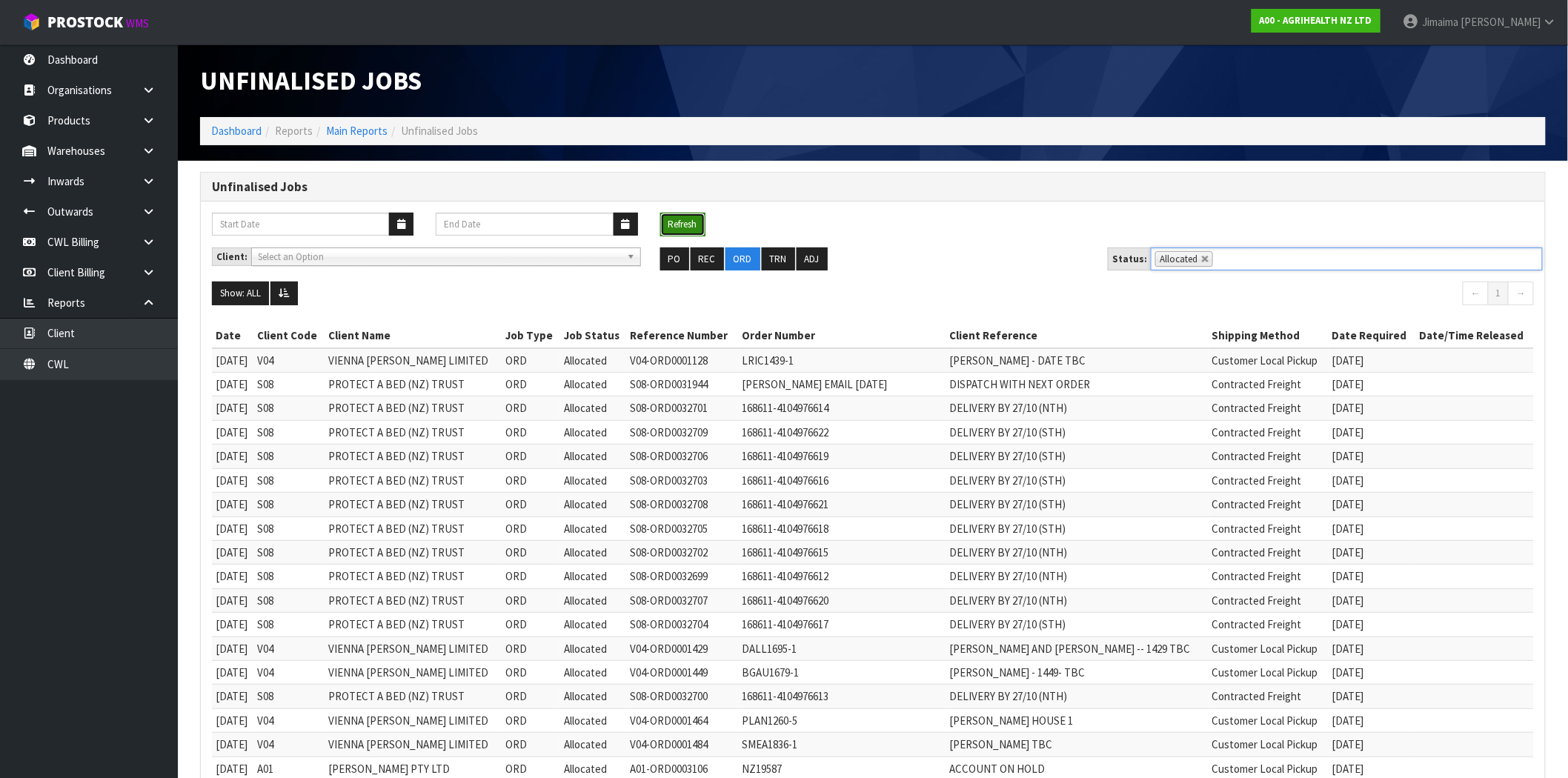
click at [678, 227] on button "Refresh" at bounding box center [682, 225] width 45 height 24
drag, startPoint x: 678, startPoint y: 222, endPoint x: 638, endPoint y: 312, distance: 98.5
click at [678, 222] on button "Refresh" at bounding box center [682, 225] width 45 height 24
drag, startPoint x: 1198, startPoint y: 256, endPoint x: 1240, endPoint y: 262, distance: 42.4
click at [1201, 257] on link at bounding box center [1205, 259] width 9 height 9
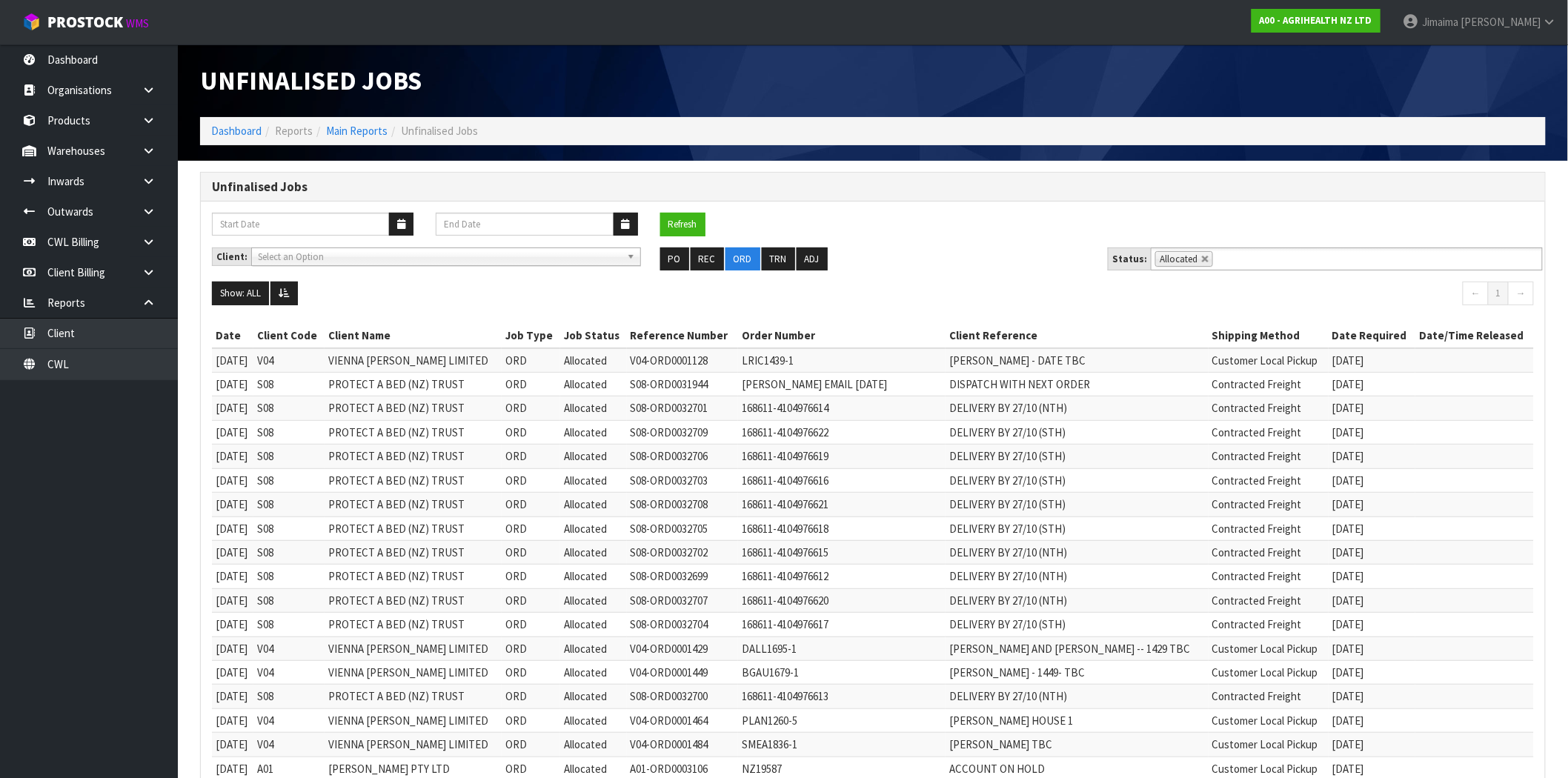
click at [1235, 259] on input "text" at bounding box center [1226, 258] width 18 height 18
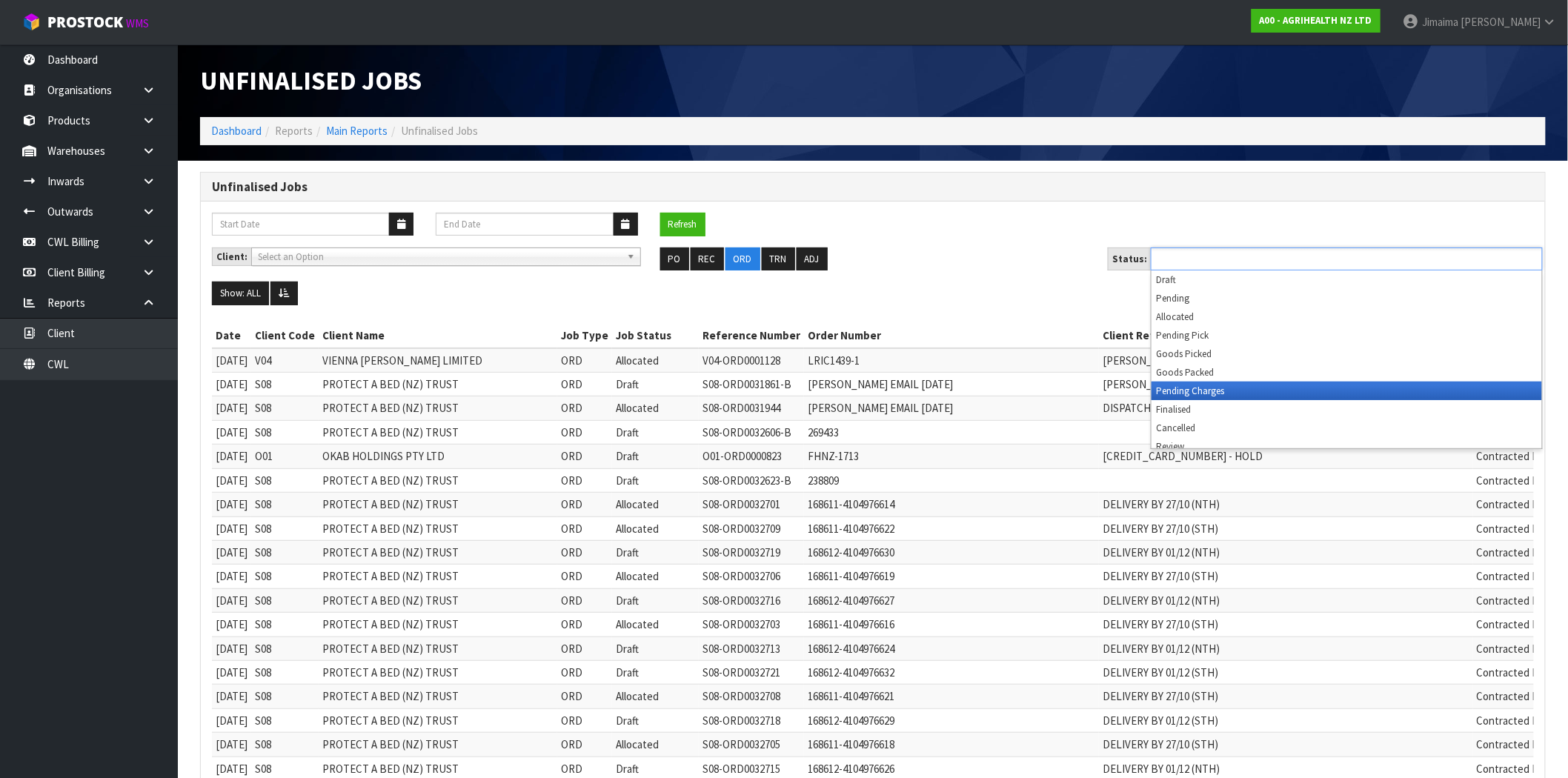
drag, startPoint x: 1222, startPoint y: 393, endPoint x: 1115, endPoint y: 430, distance: 113.2
click at [1221, 393] on li "Pending Charges" at bounding box center [1346, 390] width 390 height 18
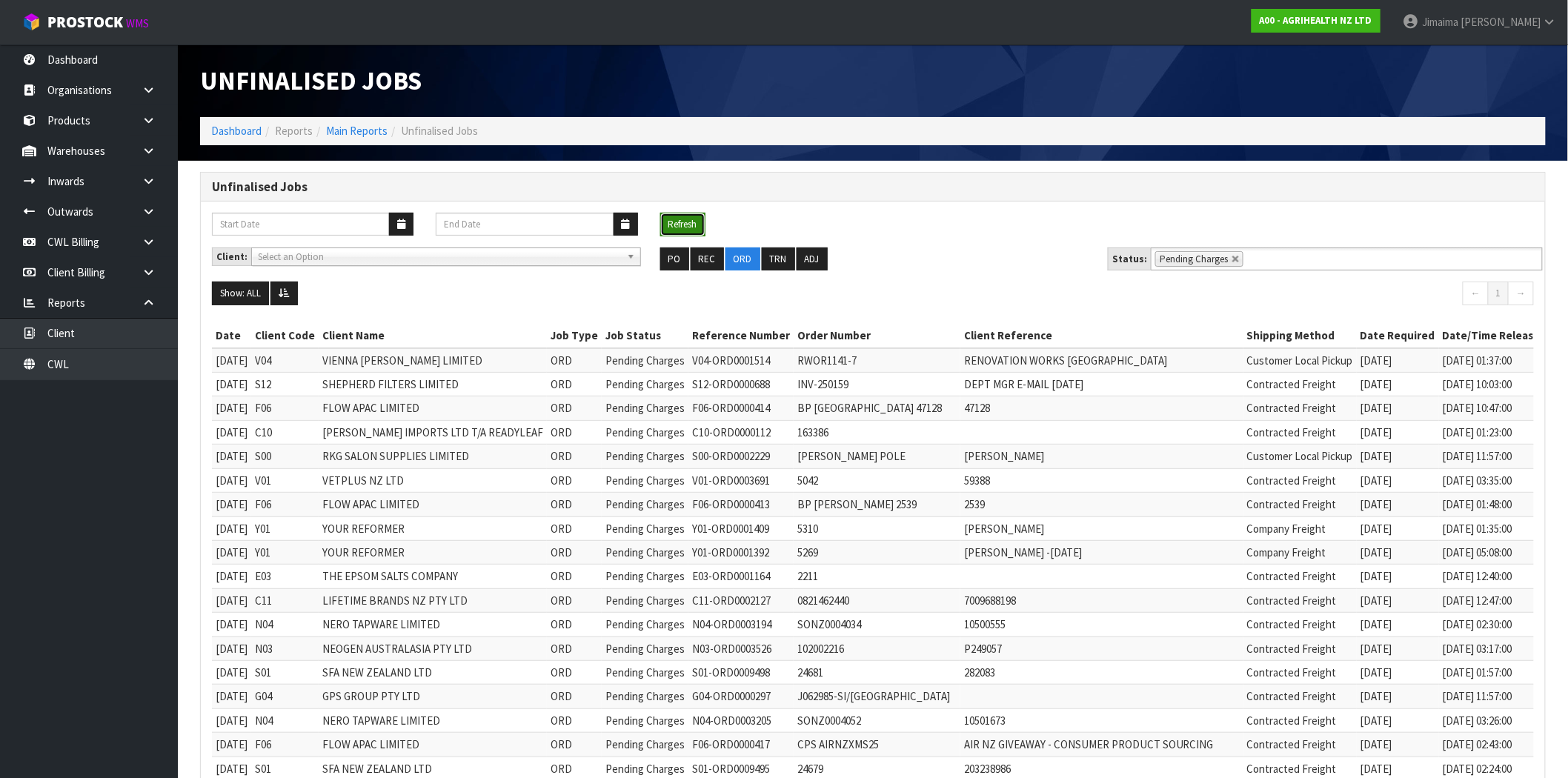
click at [689, 226] on button "Refresh" at bounding box center [682, 225] width 45 height 24
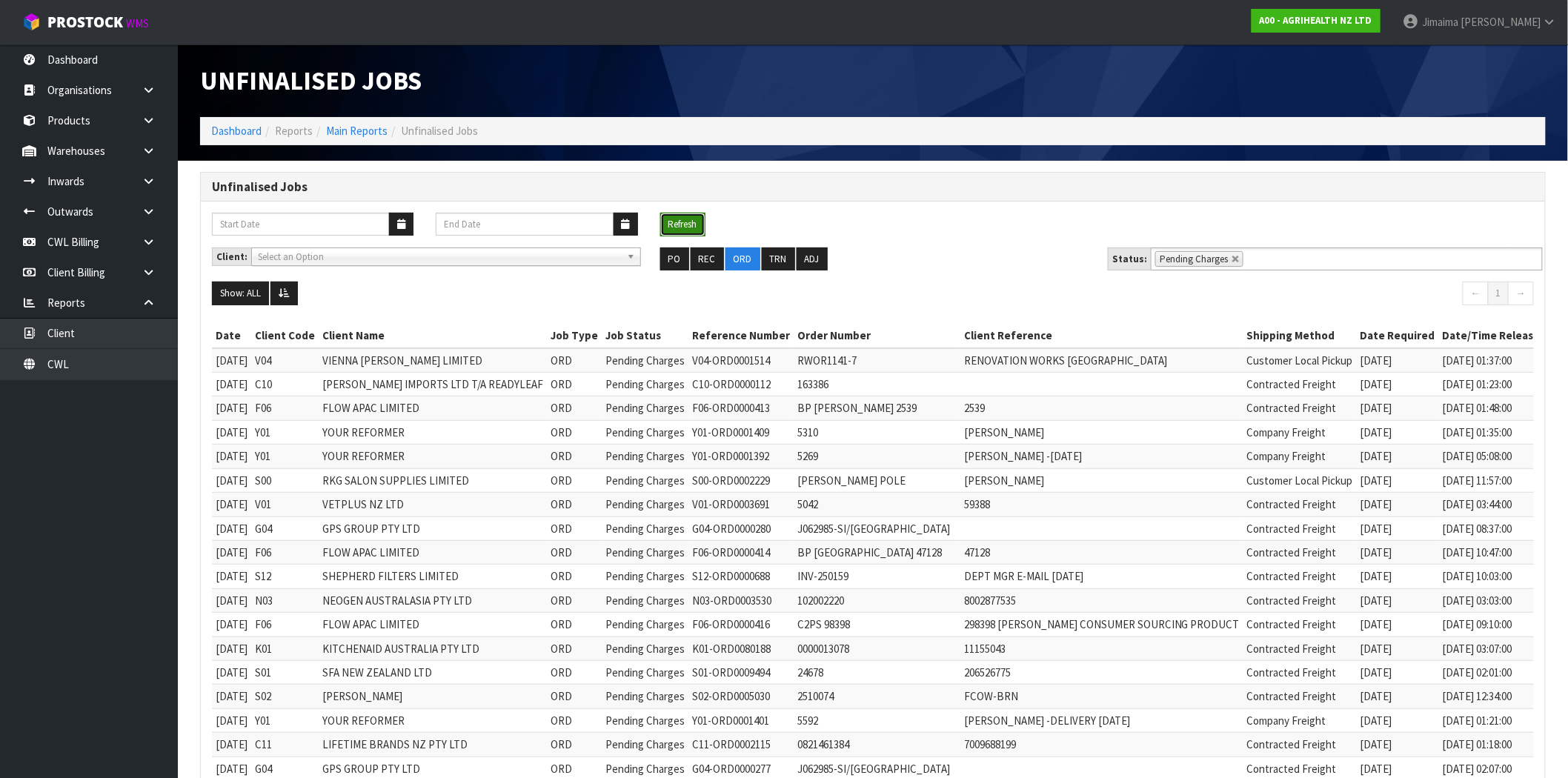
click at [693, 216] on button "Refresh" at bounding box center [682, 225] width 45 height 24
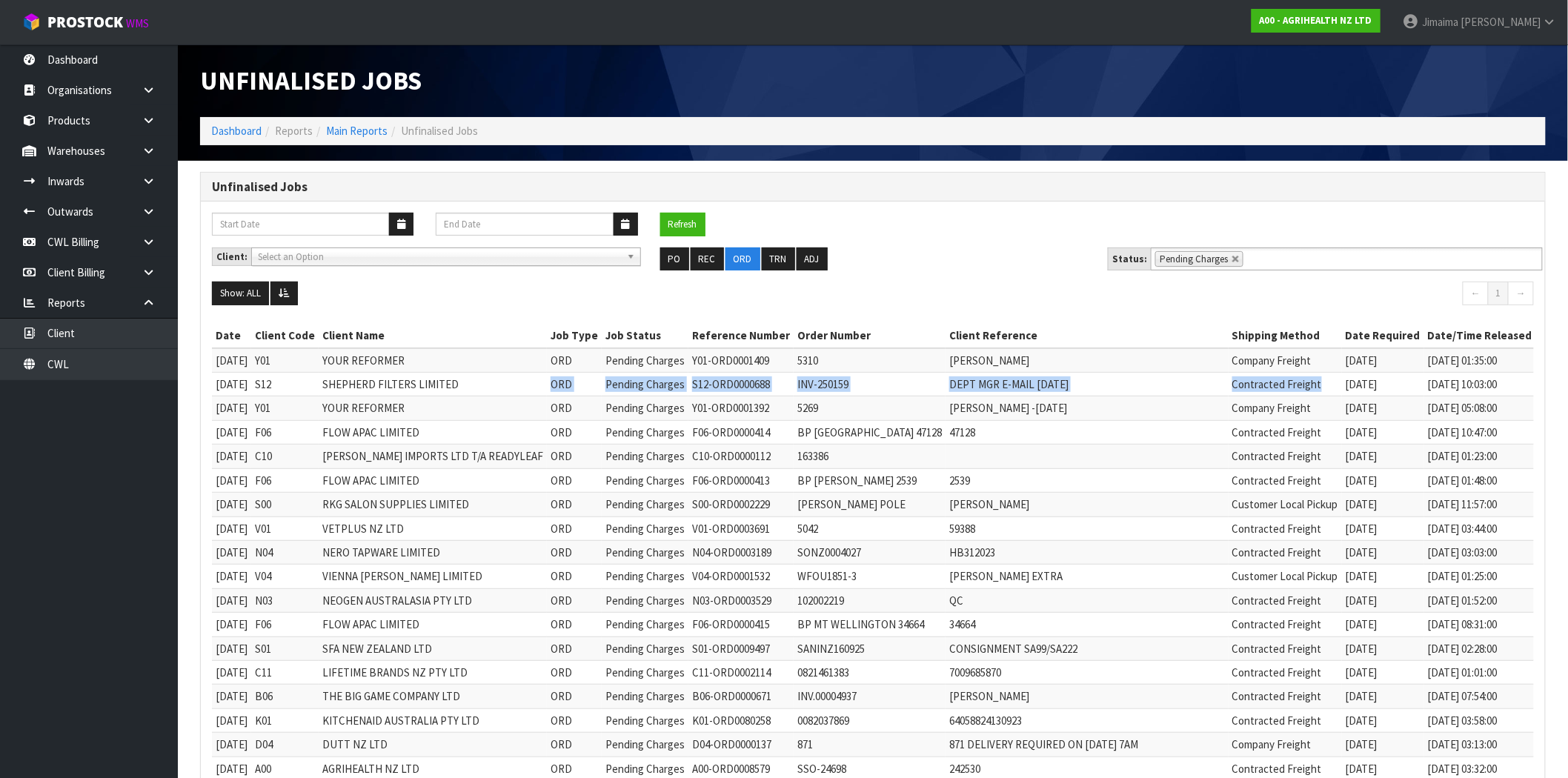
drag, startPoint x: 1282, startPoint y: 374, endPoint x: 519, endPoint y: 367, distance: 763.0
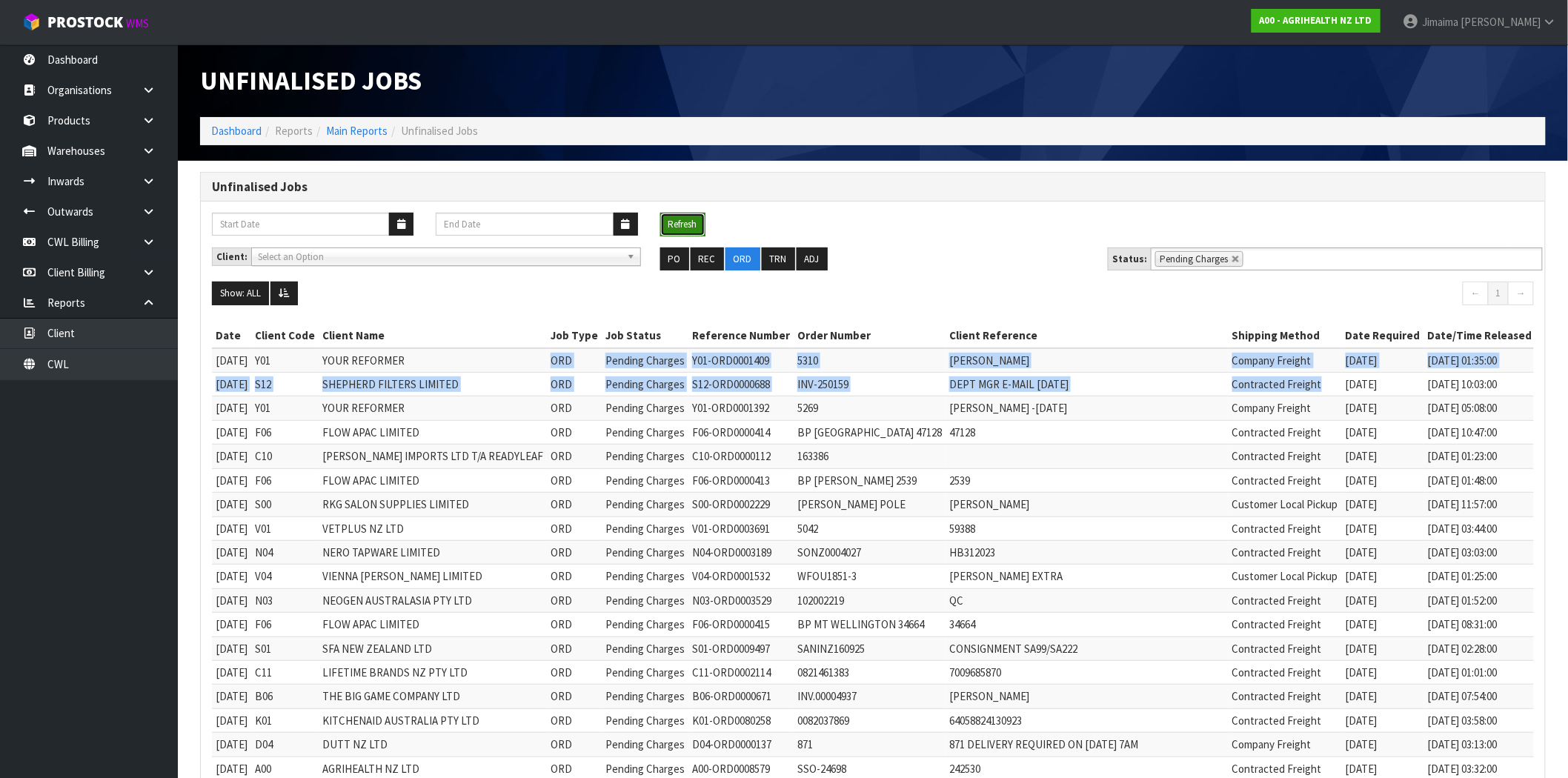
click at [690, 217] on button "Refresh" at bounding box center [682, 225] width 45 height 24
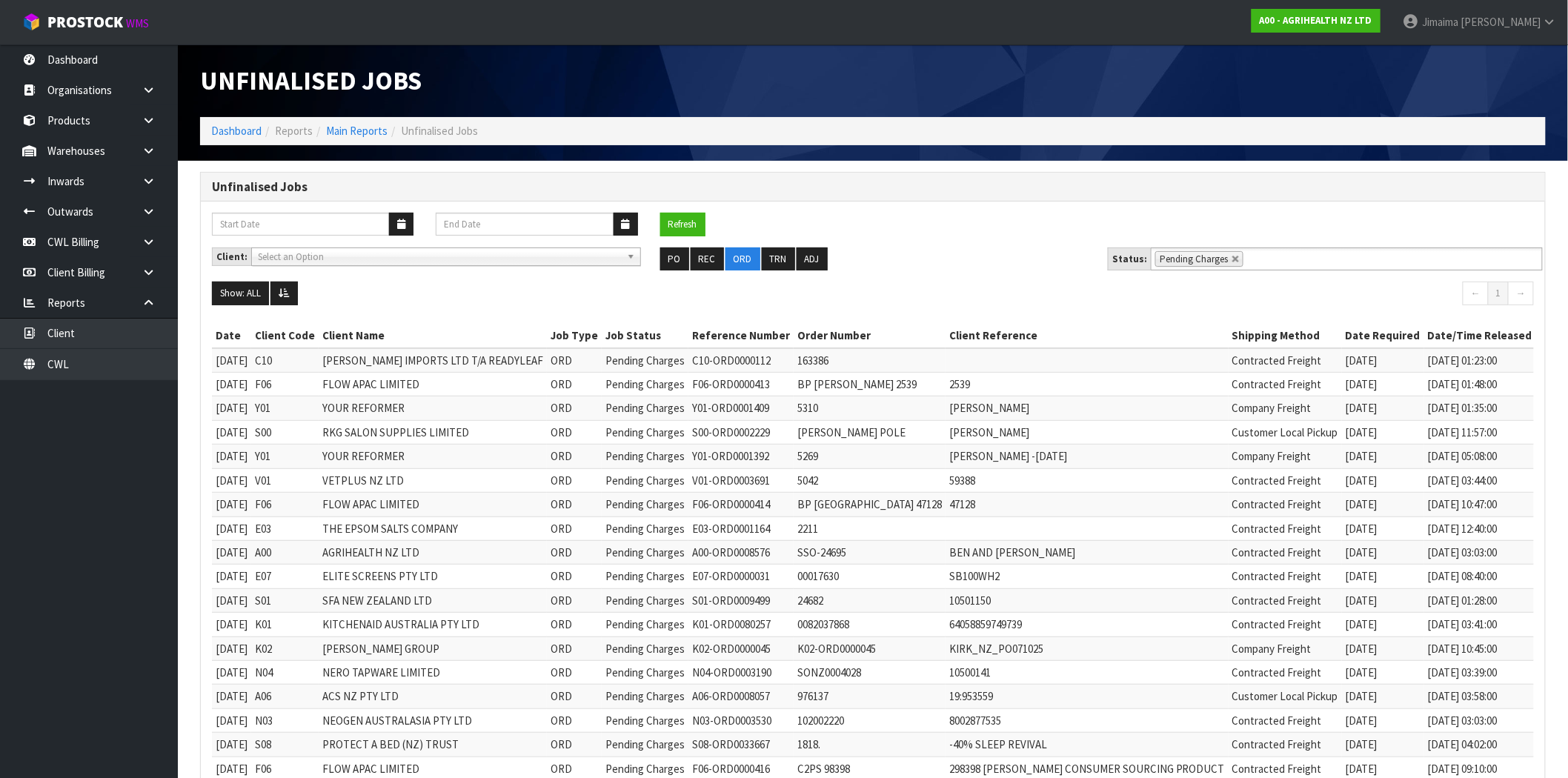
click at [1328, 360] on td "Contracted Freight" at bounding box center [1286, 360] width 114 height 25
drag, startPoint x: 1342, startPoint y: 391, endPoint x: 915, endPoint y: 341, distance: 429.9
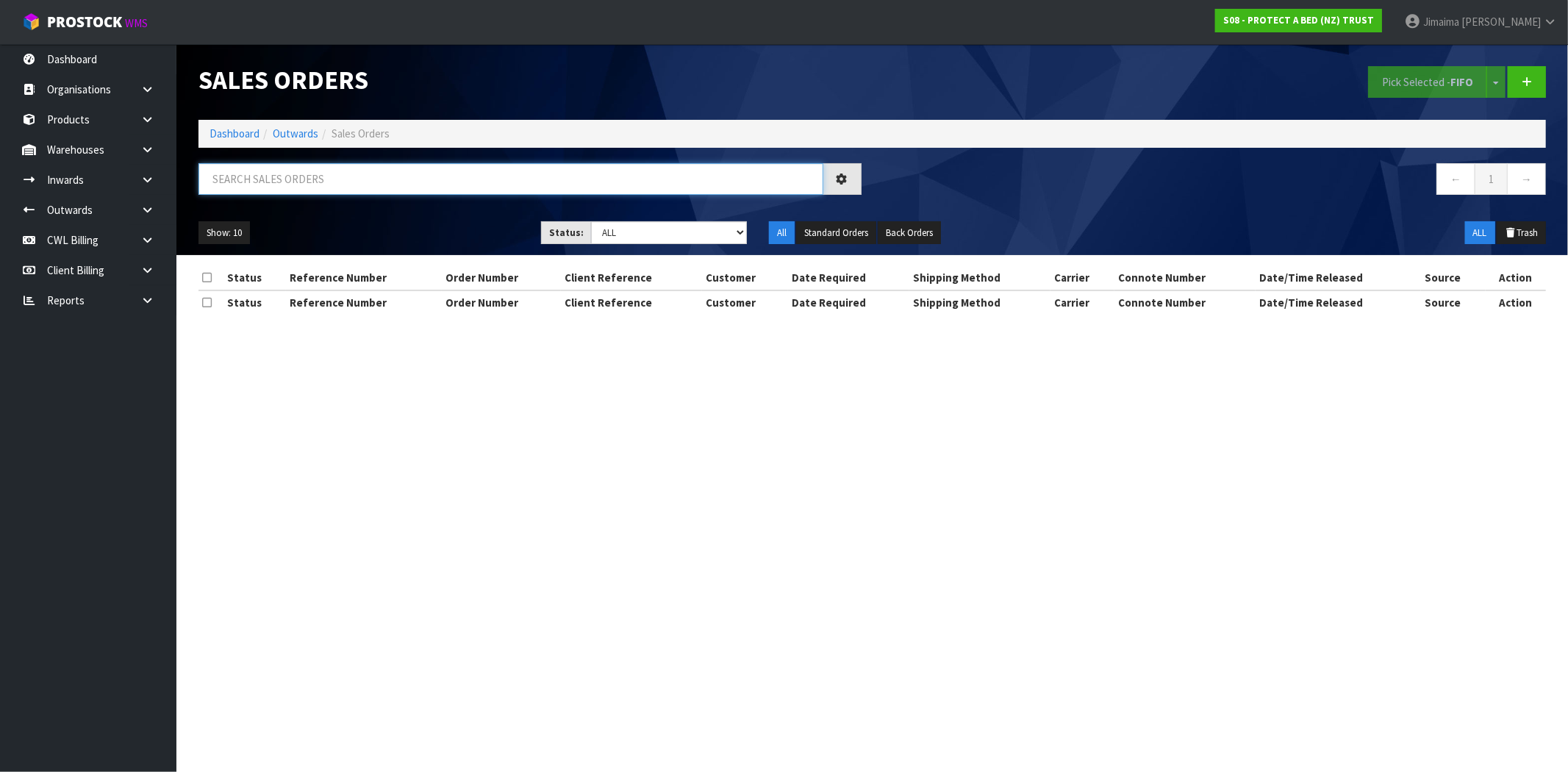
click at [306, 185] on input "text" at bounding box center [510, 179] width 625 height 32
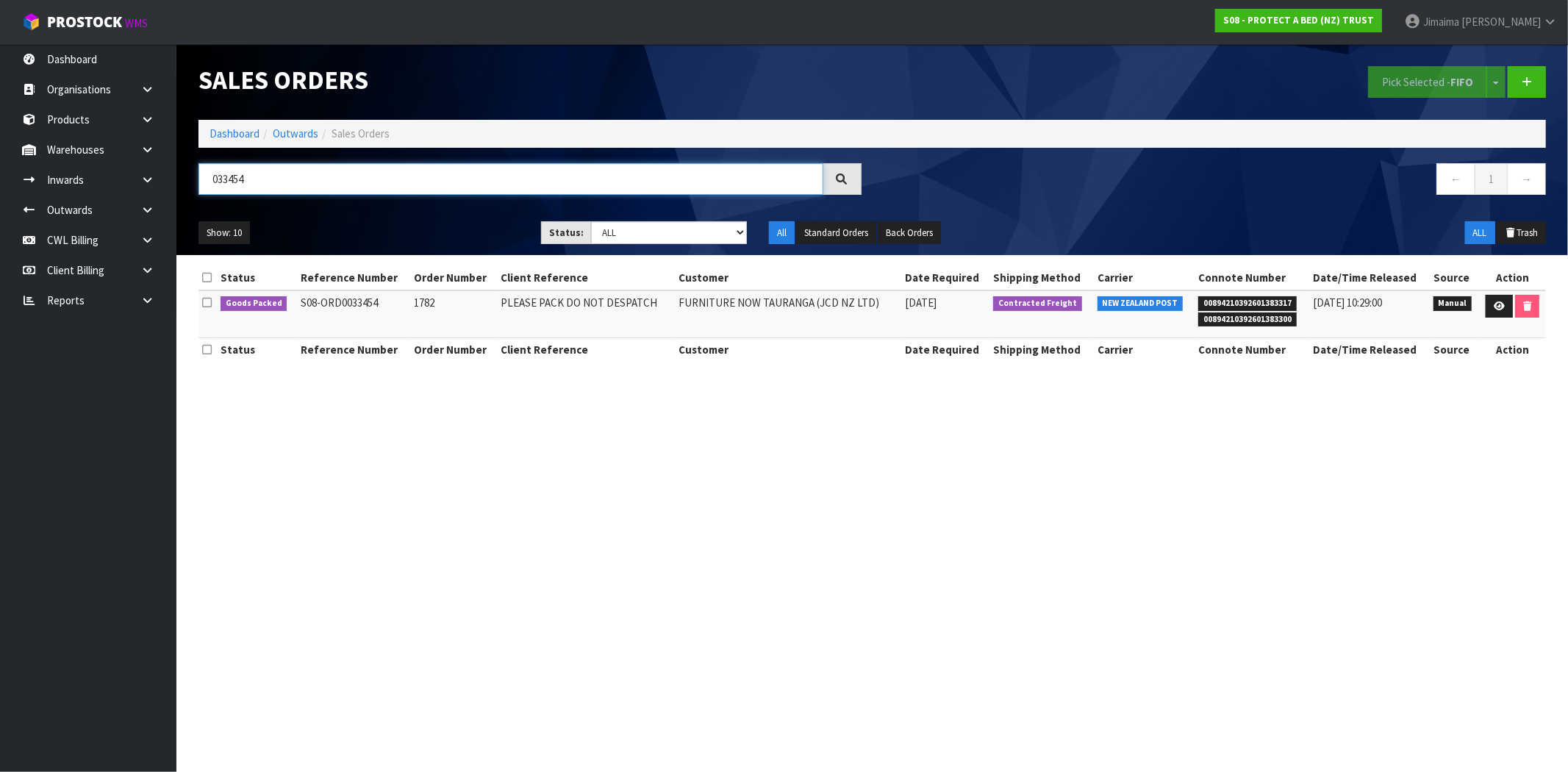
type input "033454"
click at [1485, 305] on link at bounding box center [1499, 306] width 27 height 24
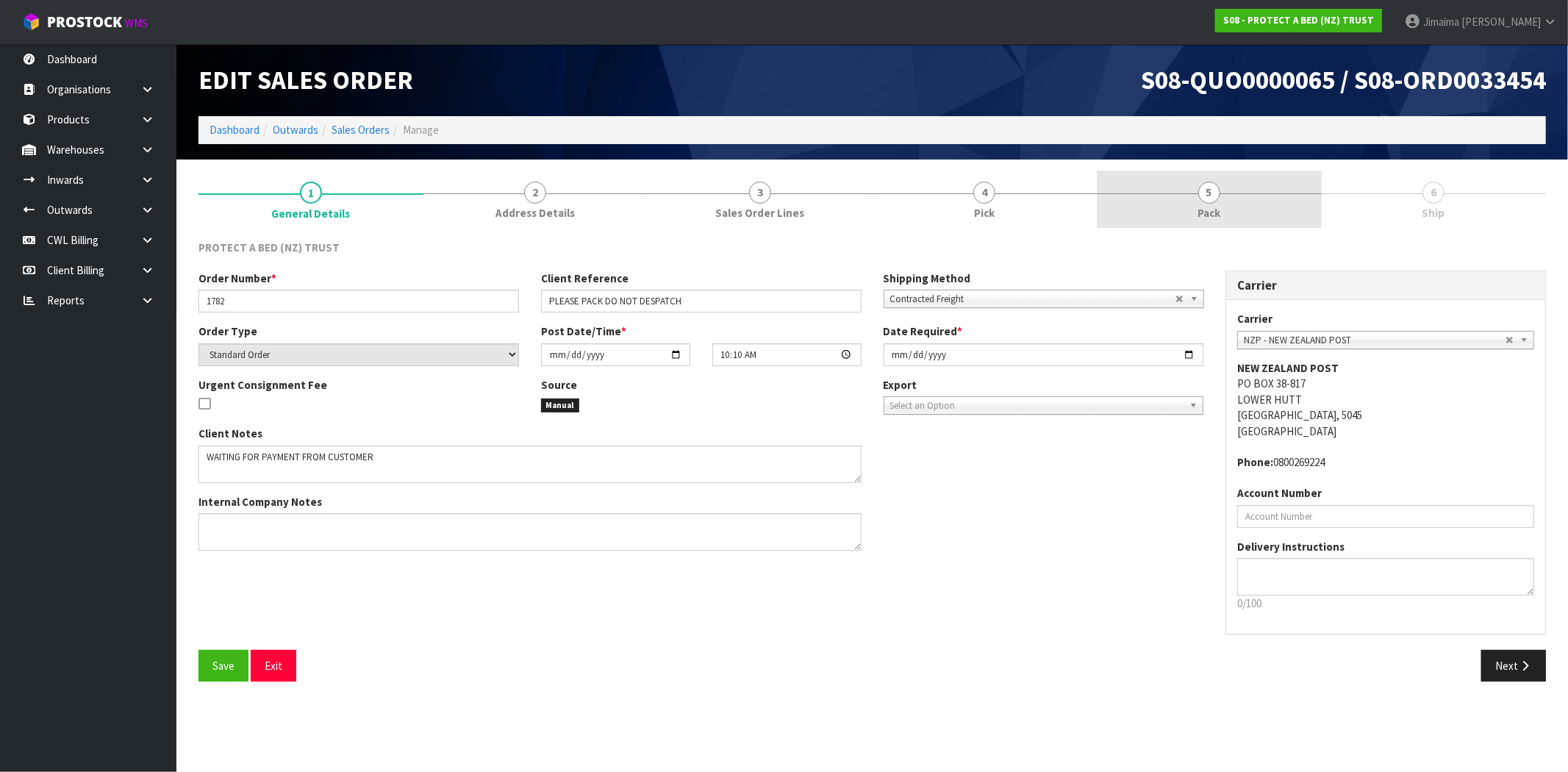
click at [1176, 217] on link "5 Pack" at bounding box center [1209, 199] width 225 height 58
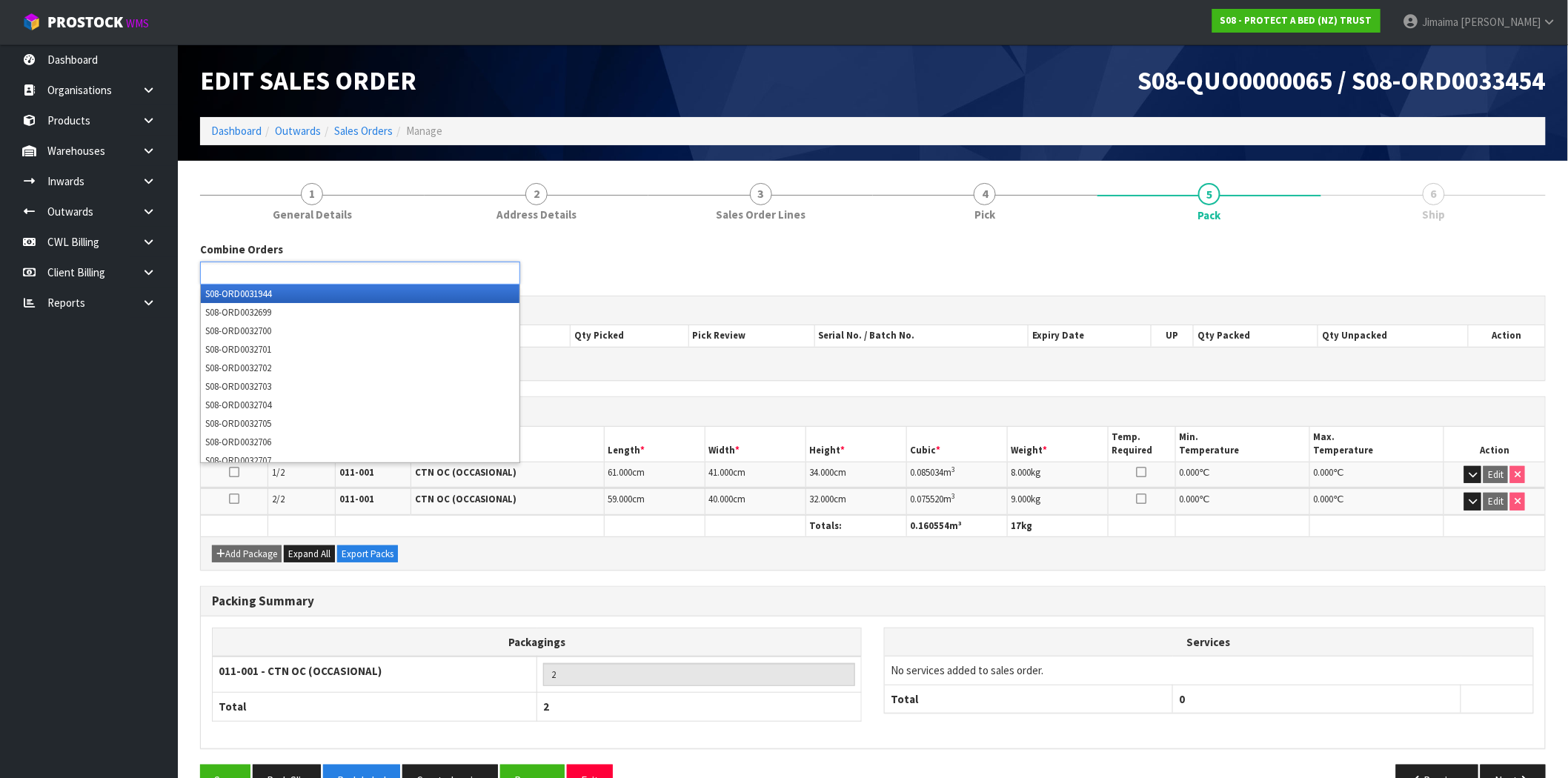
click at [402, 269] on ul at bounding box center [360, 273] width 320 height 23
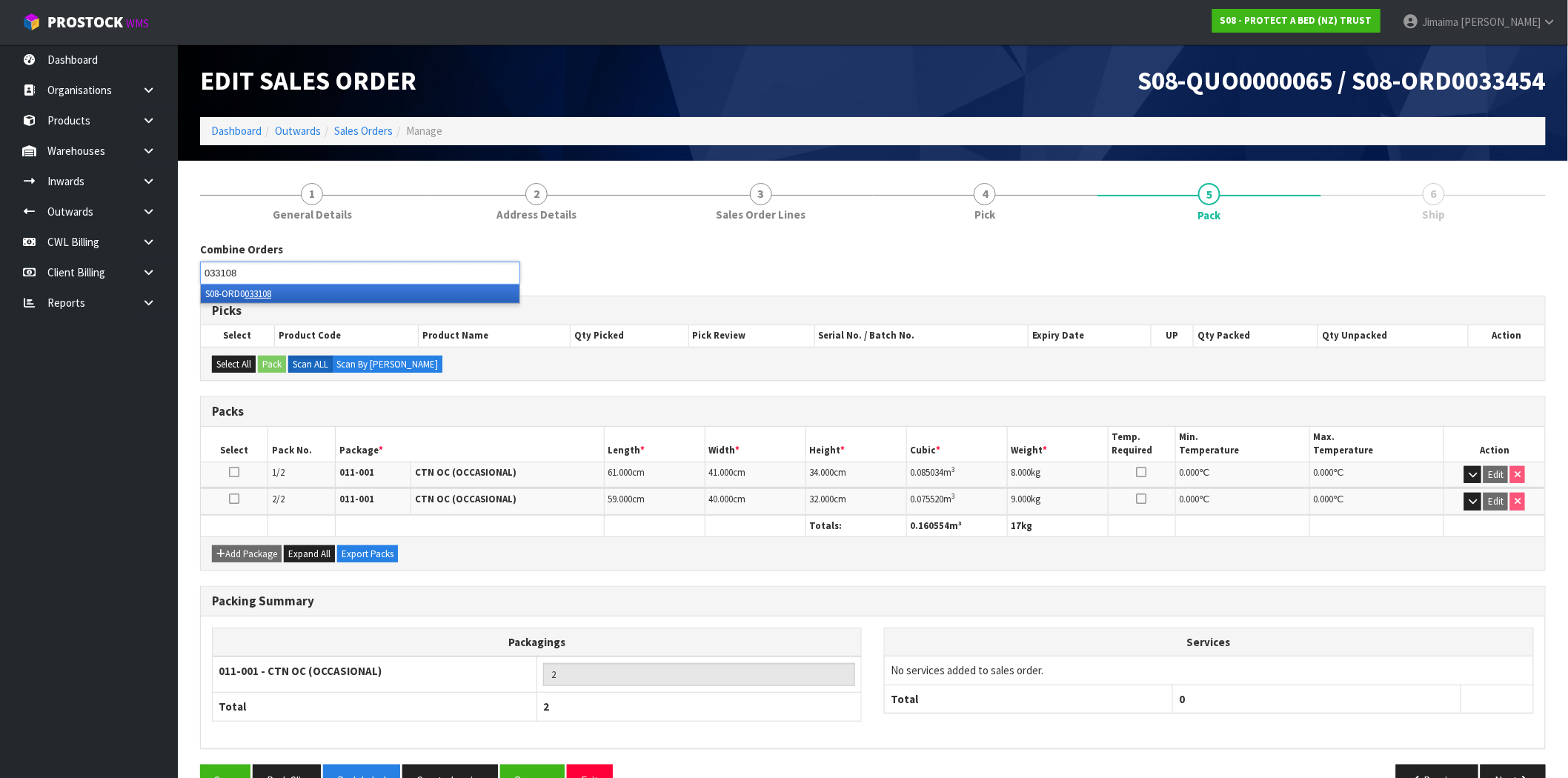
type input "033108"
click at [306, 294] on li "S08-ORD0 033108" at bounding box center [360, 293] width 318 height 18
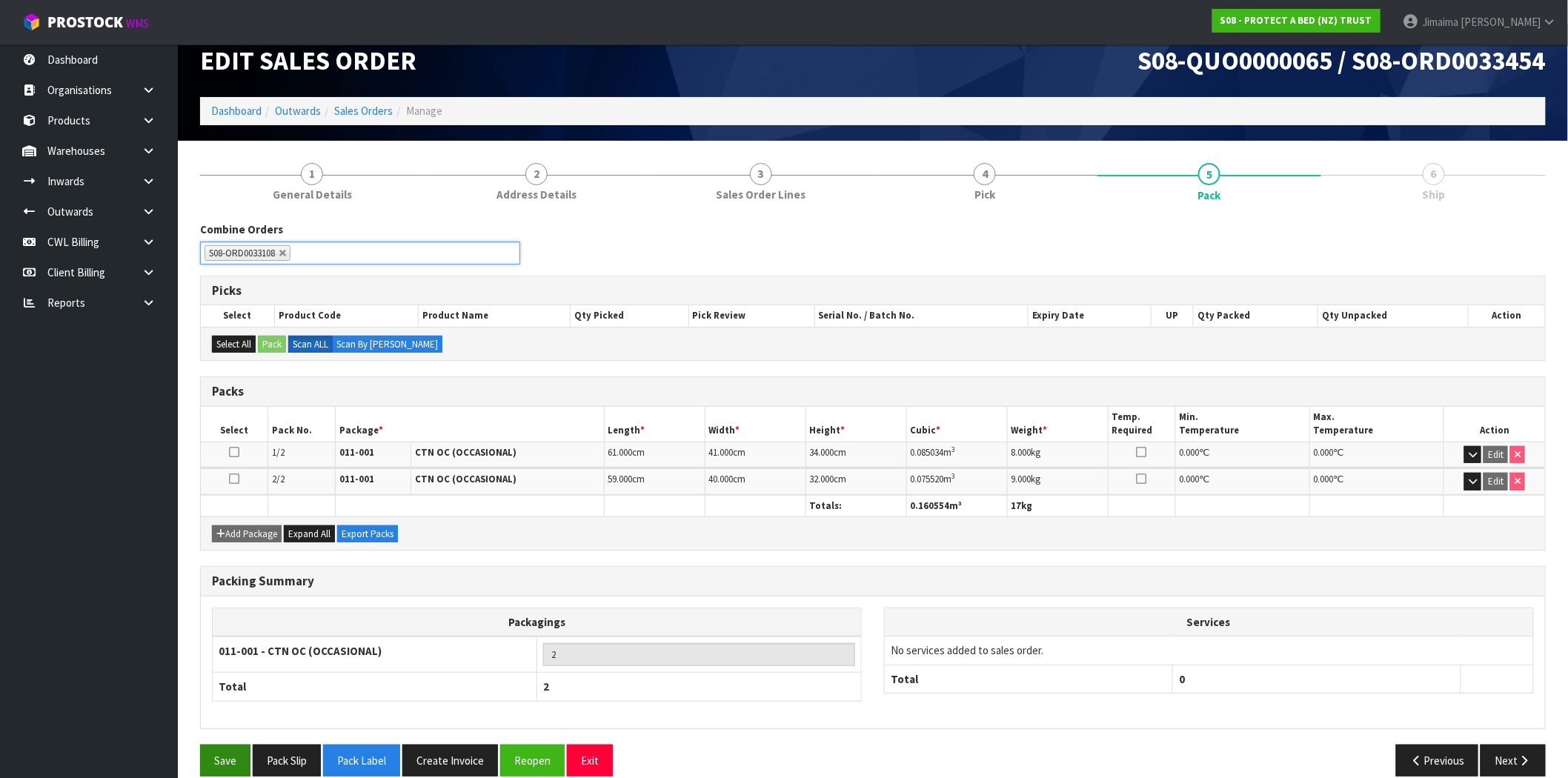
scroll to position [40, 0]
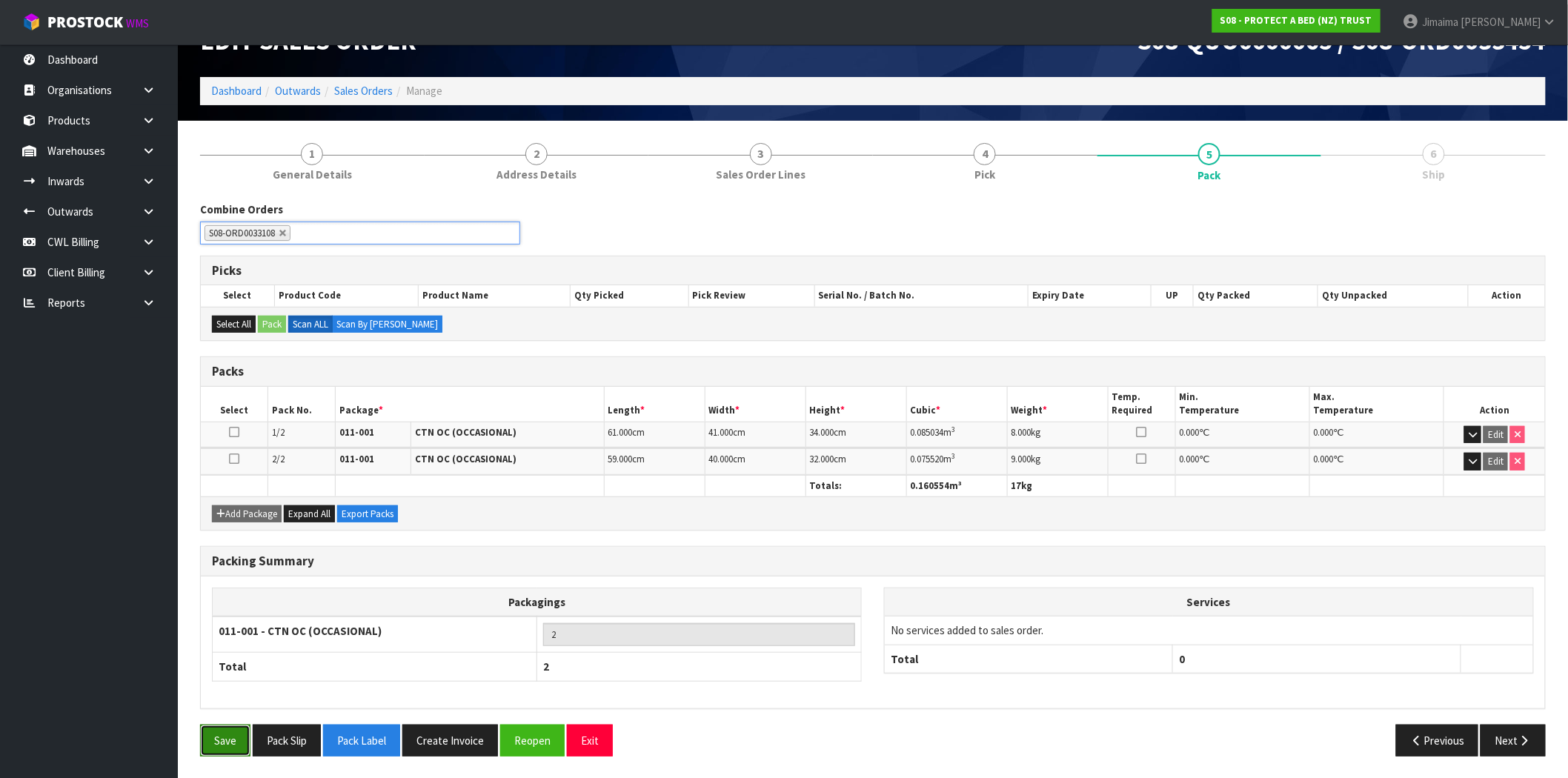
click at [221, 732] on button "Save" at bounding box center [225, 740] width 50 height 32
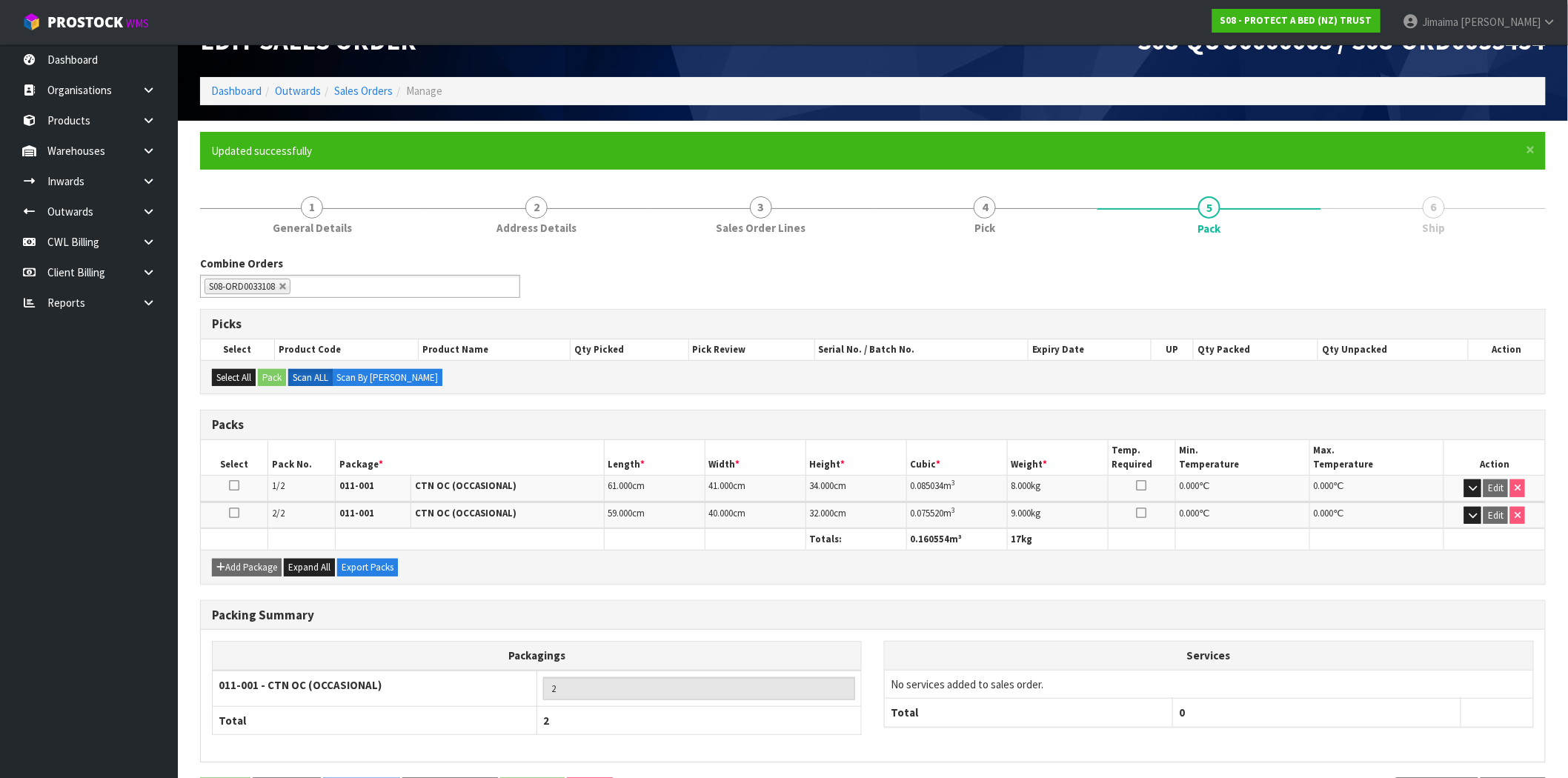
scroll to position [0, 0]
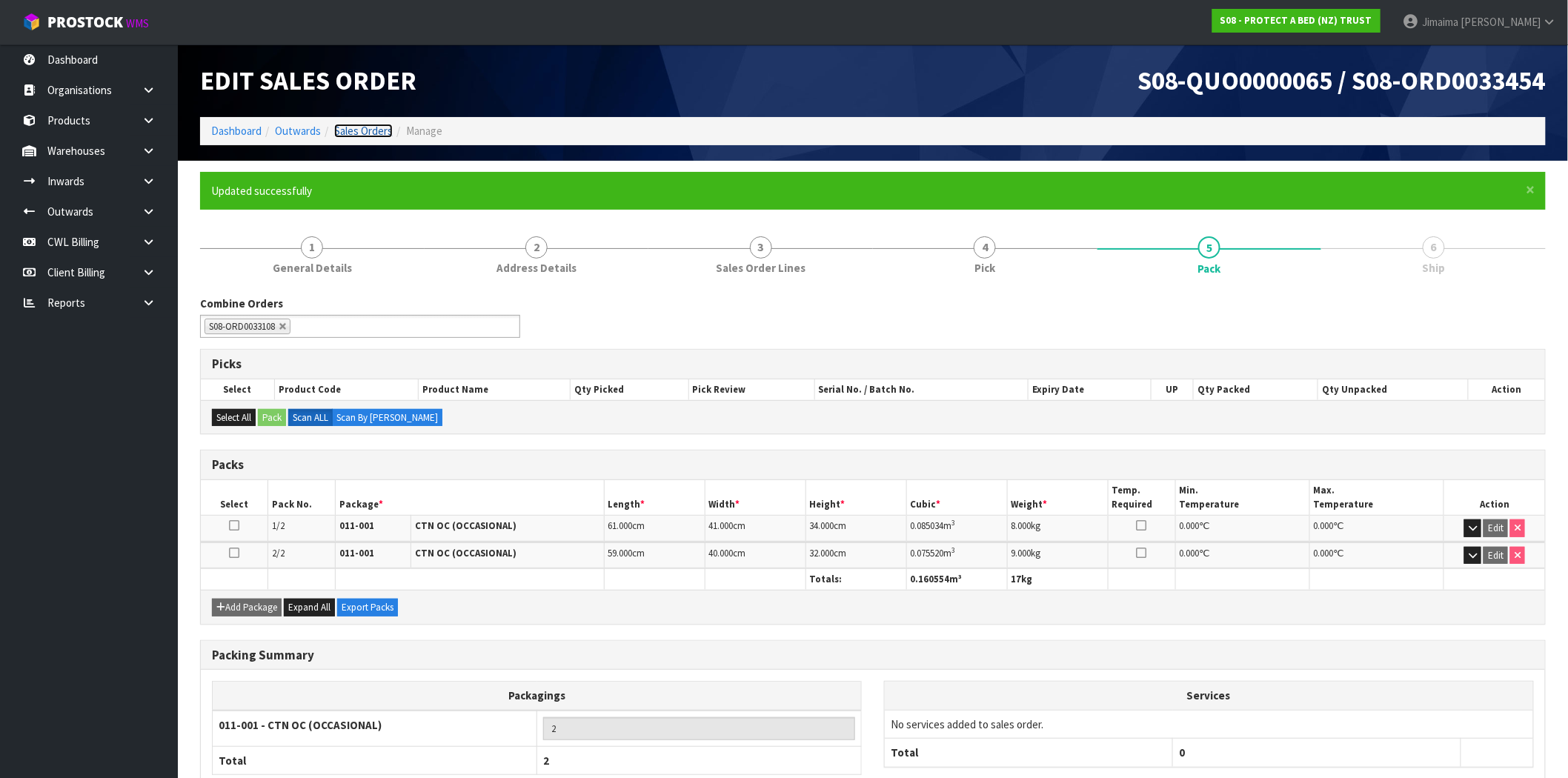
click at [358, 130] on link "Sales Orders" at bounding box center [363, 131] width 58 height 14
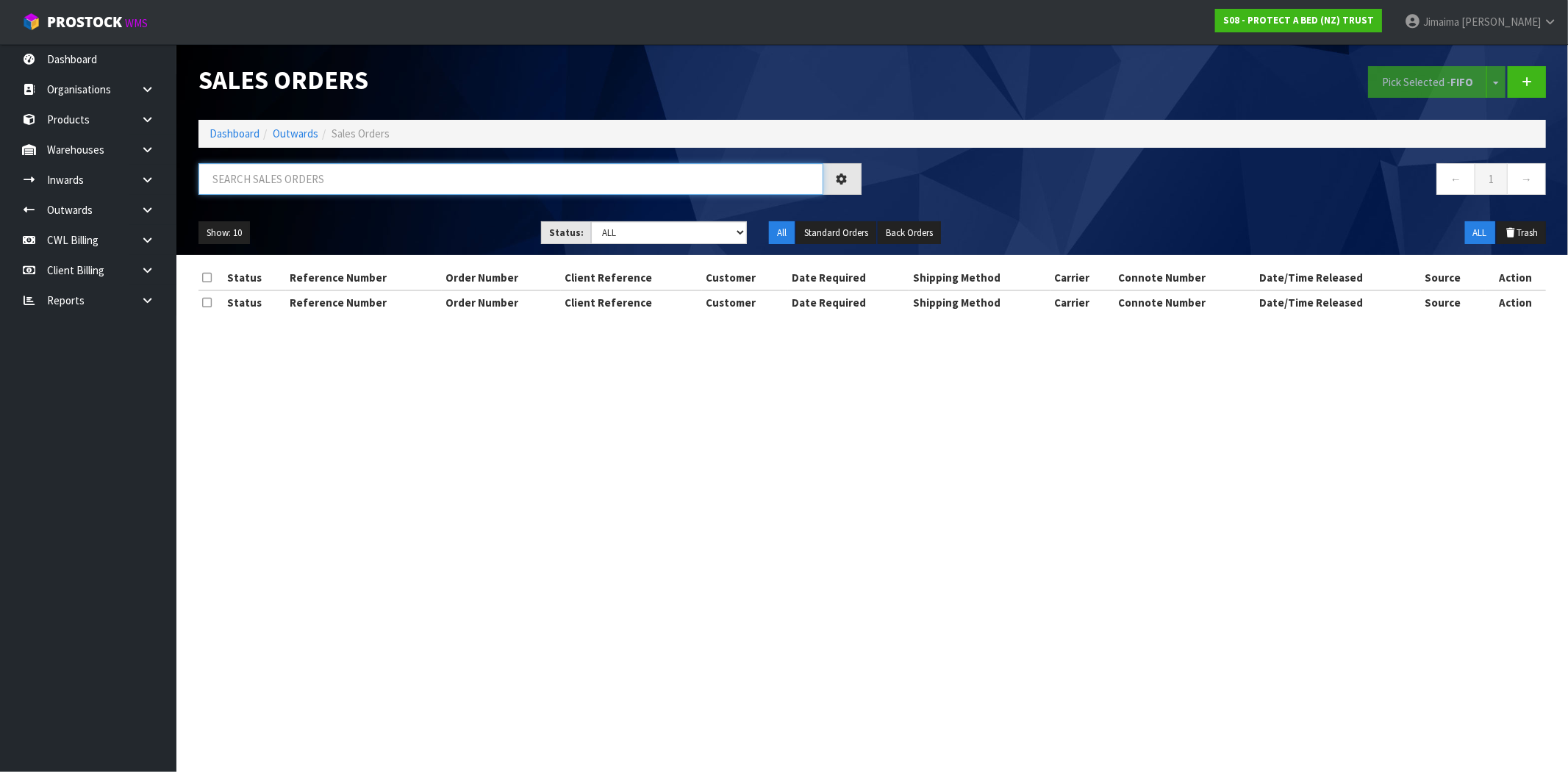
click at [333, 182] on input "text" at bounding box center [510, 179] width 625 height 32
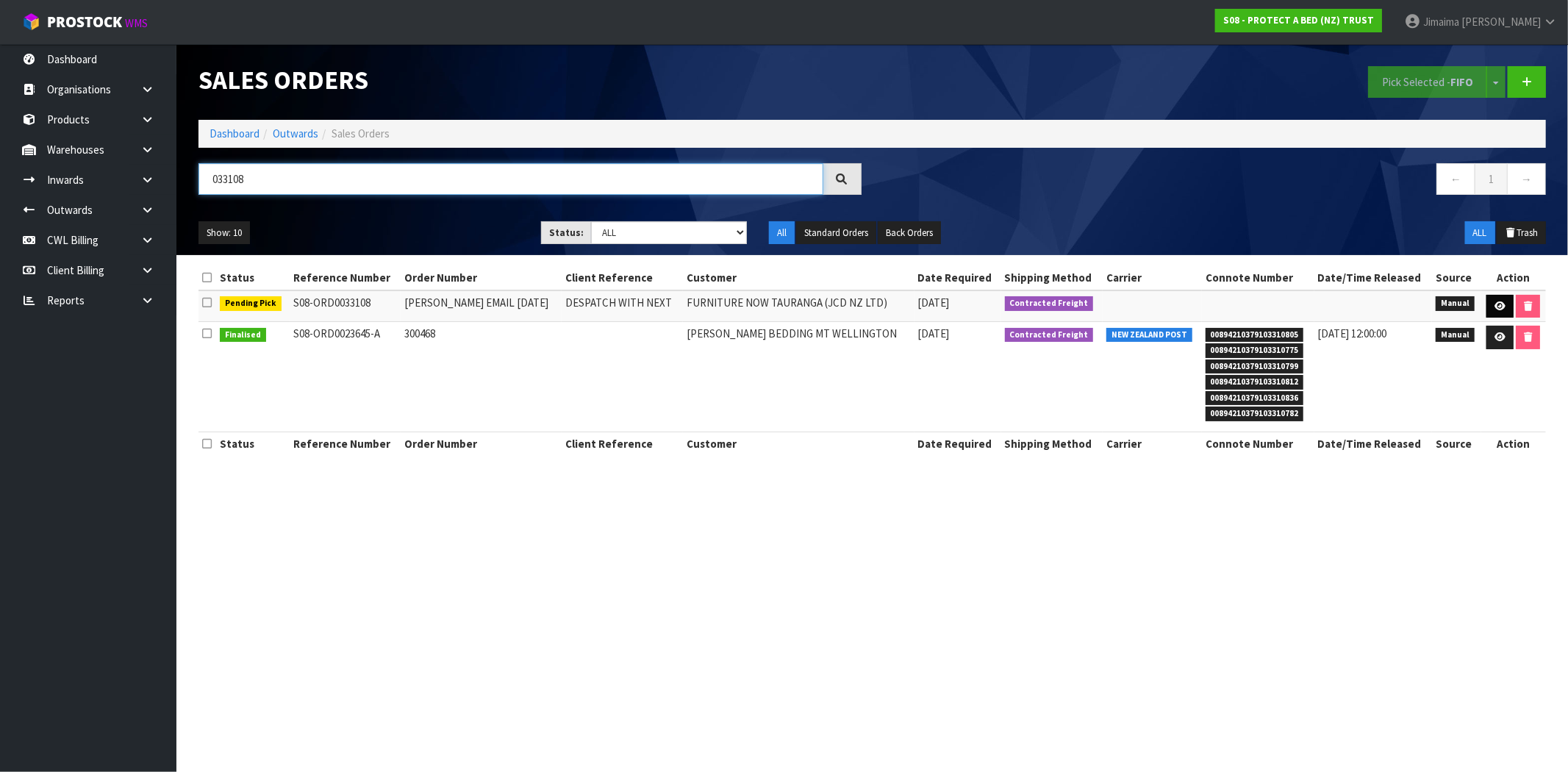
type input "033108"
drag, startPoint x: 1493, startPoint y: 305, endPoint x: 1486, endPoint y: 309, distance: 8.1
click at [1494, 305] on icon at bounding box center [1500, 306] width 11 height 10
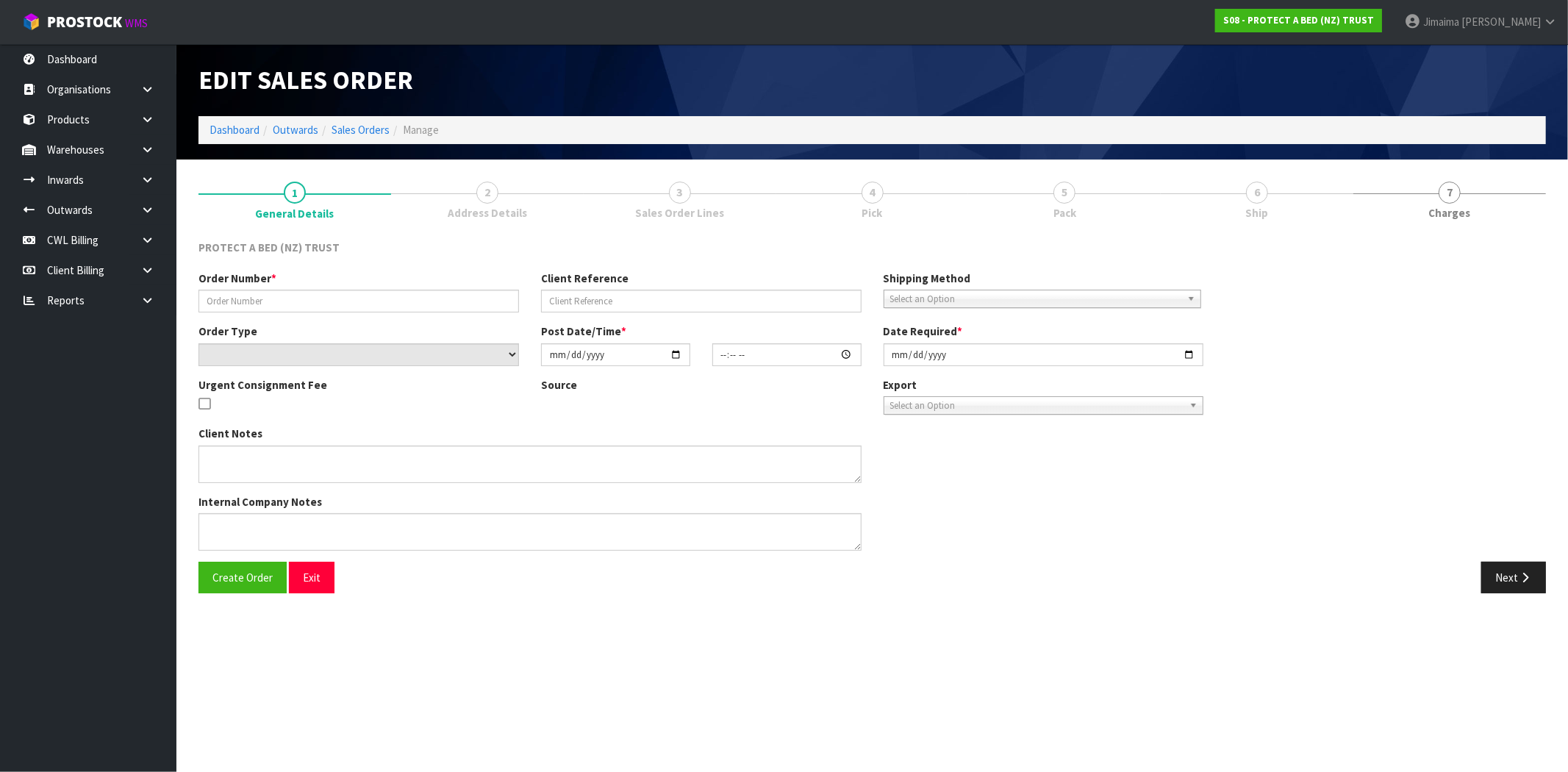
type input "[PERSON_NAME] EMAIL [DATE]"
type input "DESPATCH WITH NEXT"
select select "number:0"
type input "[DATE]"
type input "08:54:00.000"
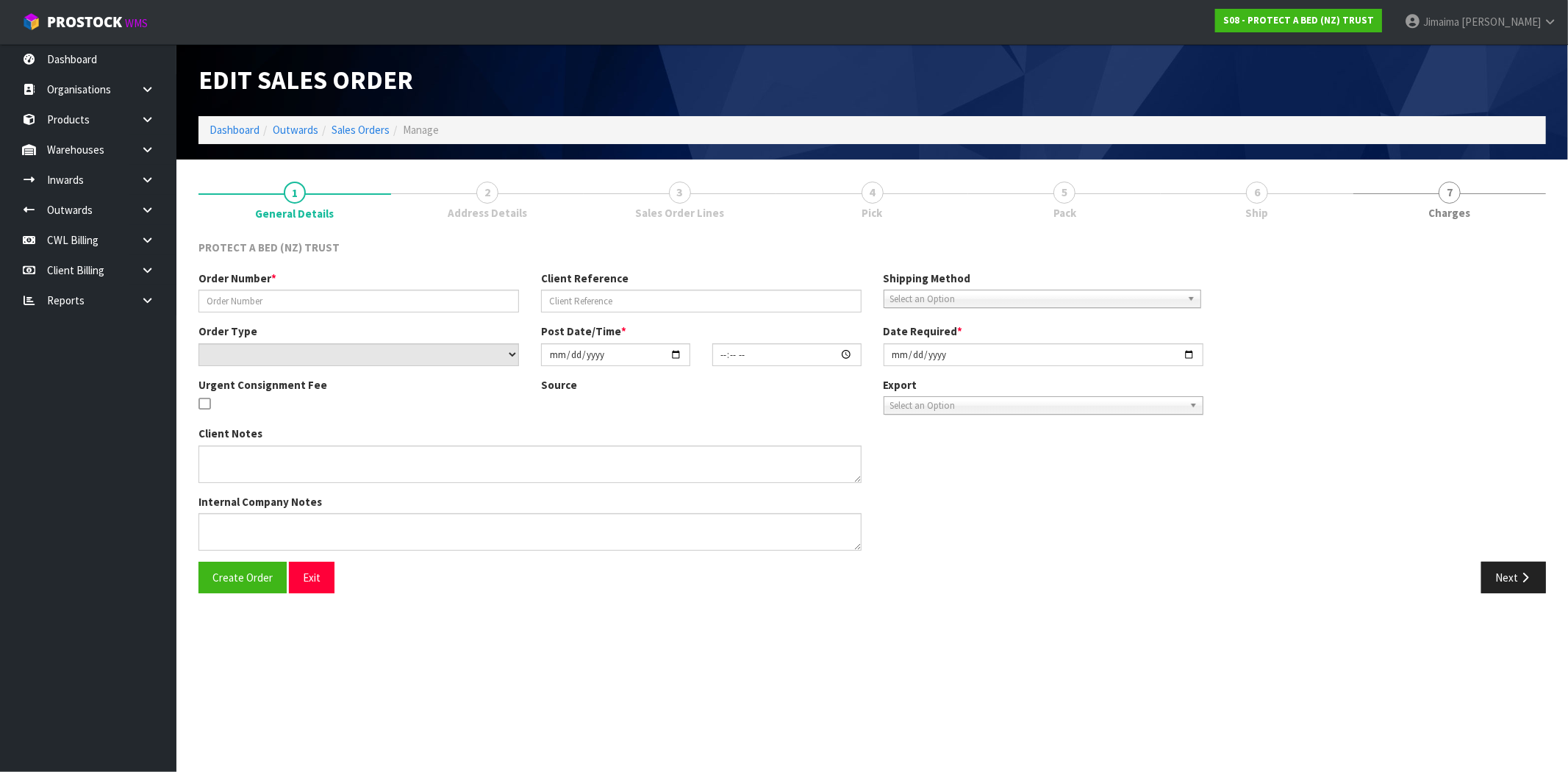
type input "[DATE]"
type textarea "AT NO CHARGE"
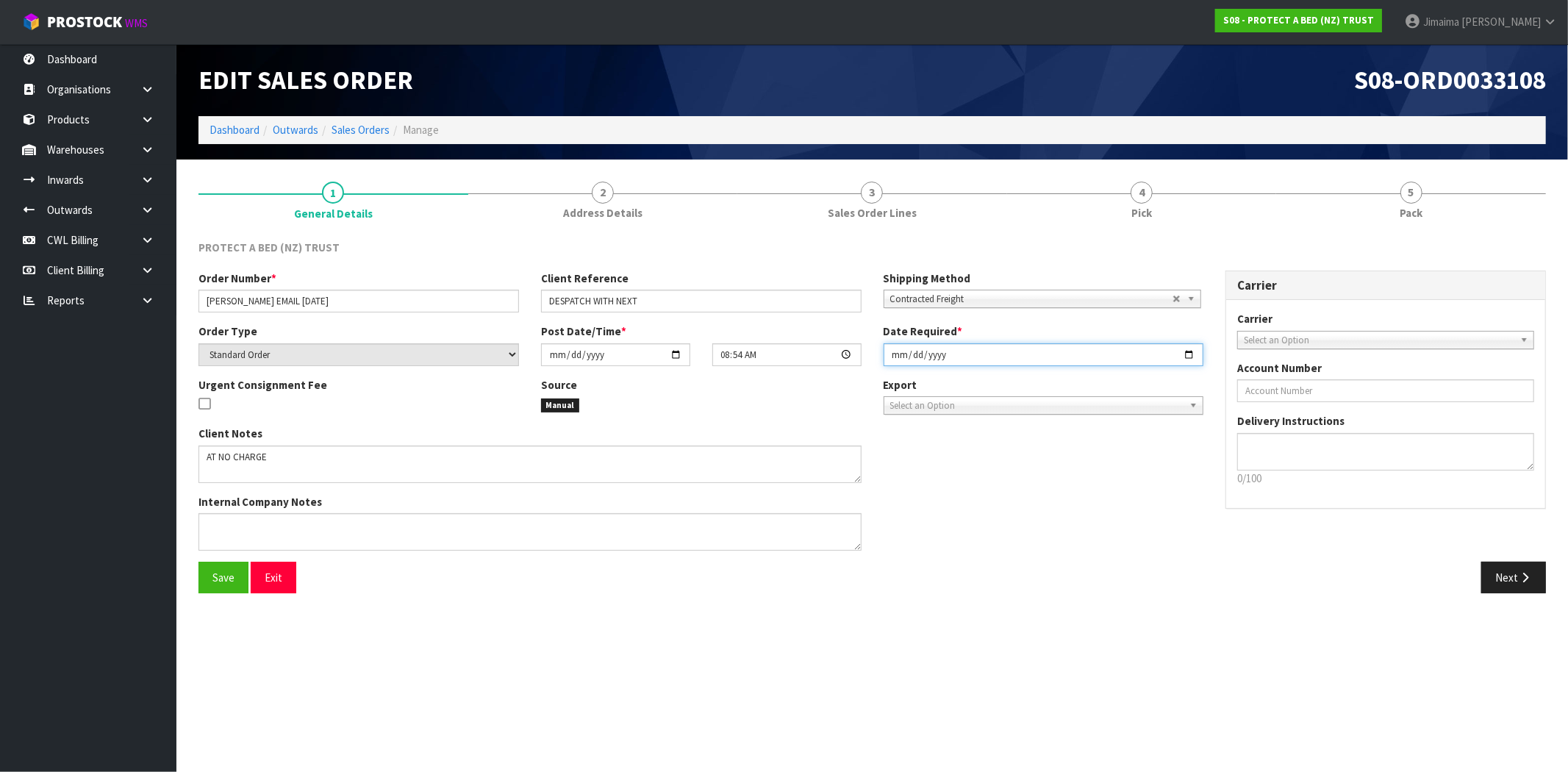
drag, startPoint x: 1191, startPoint y: 351, endPoint x: 1179, endPoint y: 363, distance: 17.0
click at [1190, 351] on input "[DATE]" at bounding box center [1043, 355] width 321 height 23
type input "[DATE]"
click at [219, 576] on span "Save" at bounding box center [224, 578] width 22 height 14
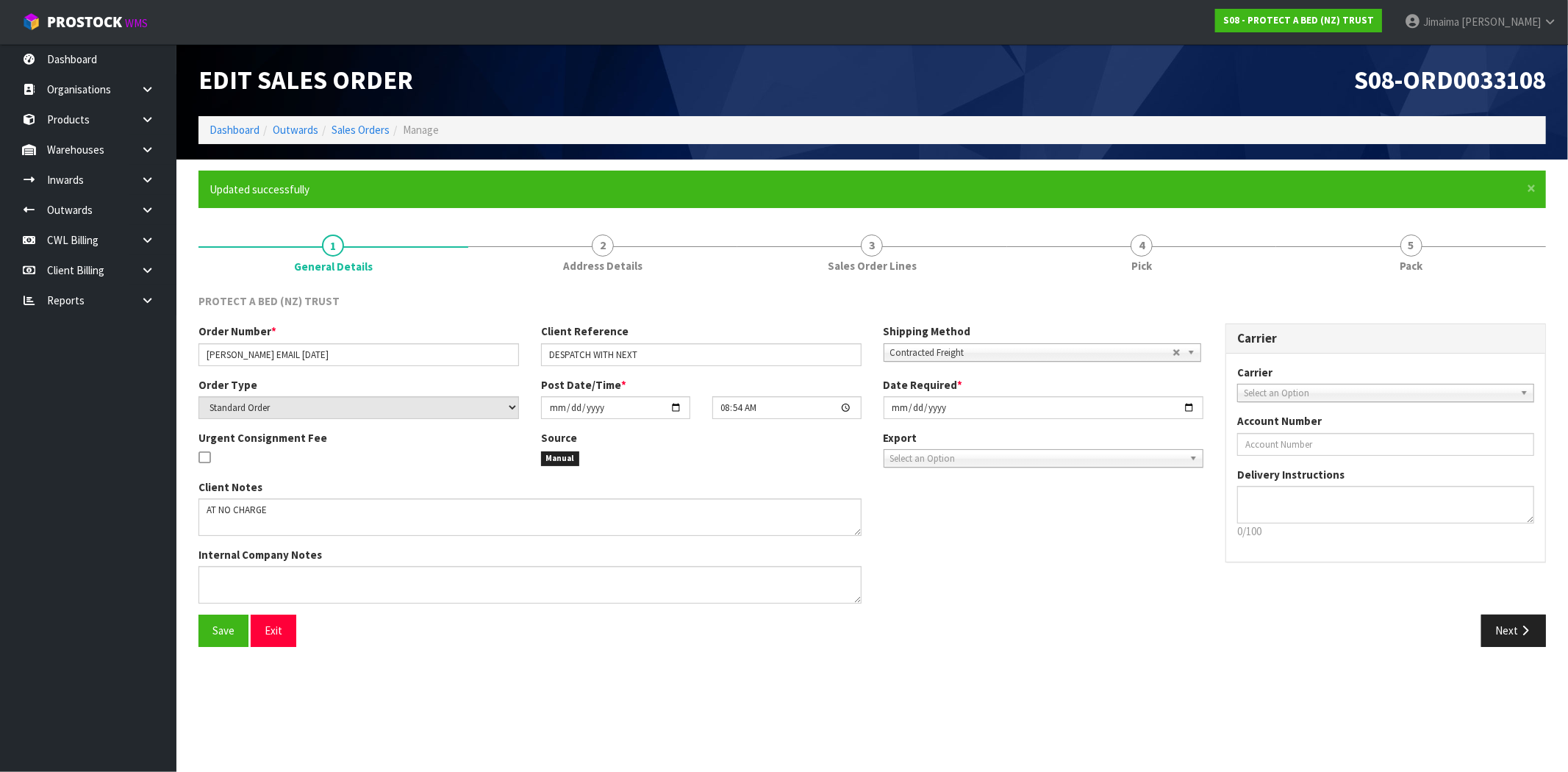
click at [1180, 217] on form "× Close Updated successfully 1 General Details 2 Address Details 3 Sales Order …" at bounding box center [872, 414] width 1347 height 487
click at [1170, 244] on link "4 Pick" at bounding box center [1142, 252] width 270 height 58
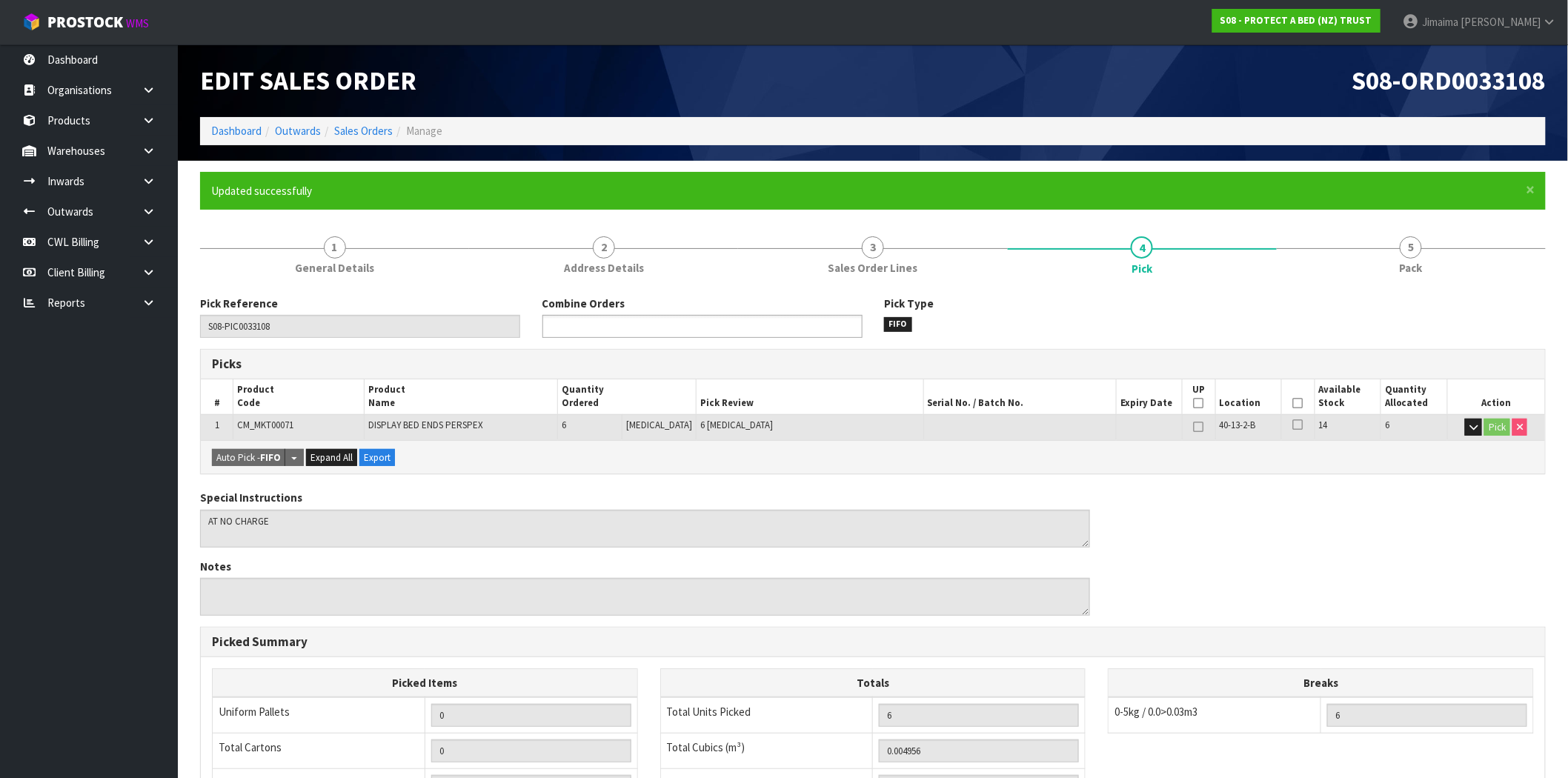
click at [589, 322] on input "text" at bounding box center [602, 325] width 109 height 18
type input "033454"
click at [575, 348] on li "S08-ORD0 033454" at bounding box center [702, 346] width 318 height 18
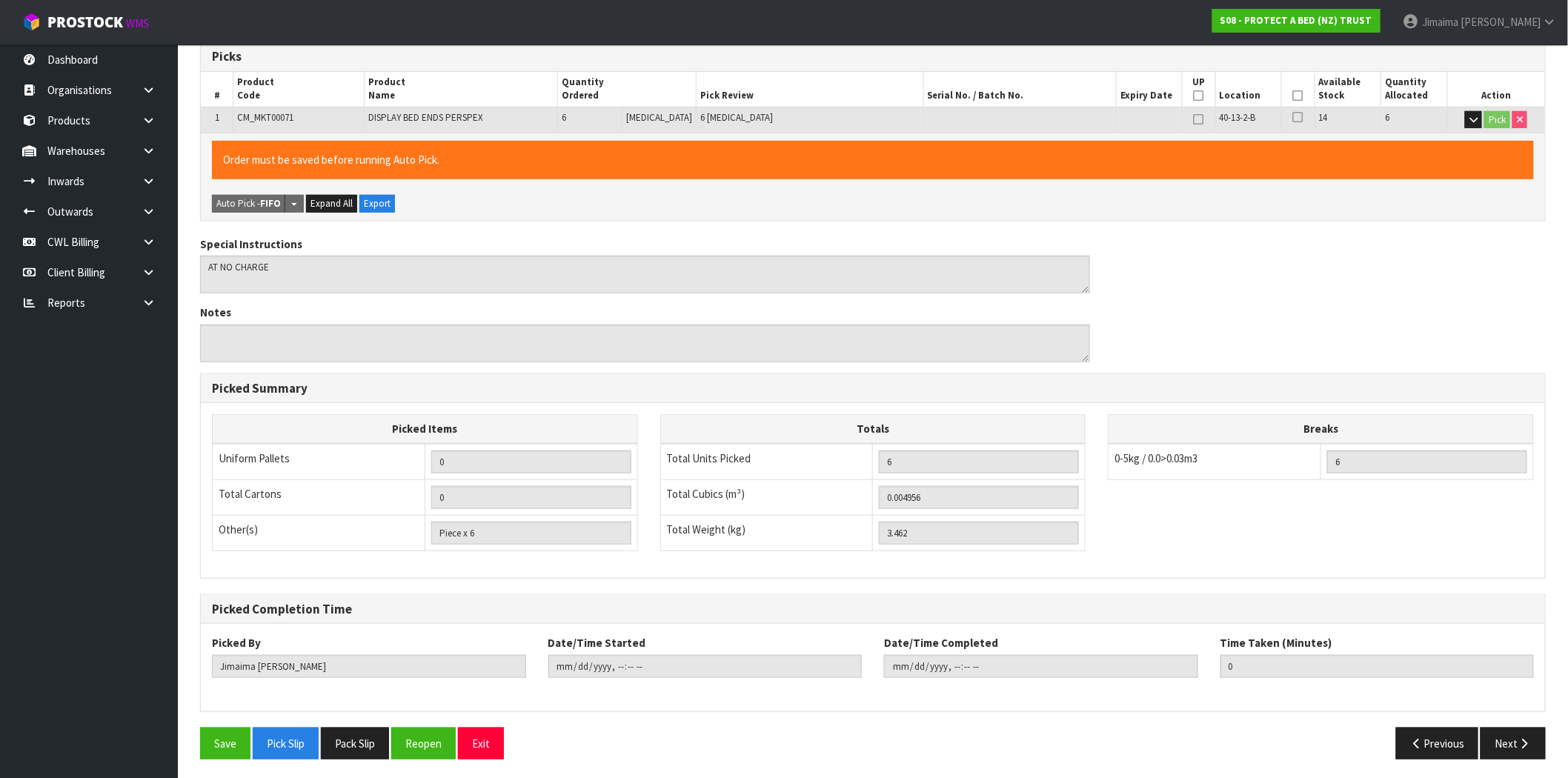
scroll to position [312, 0]
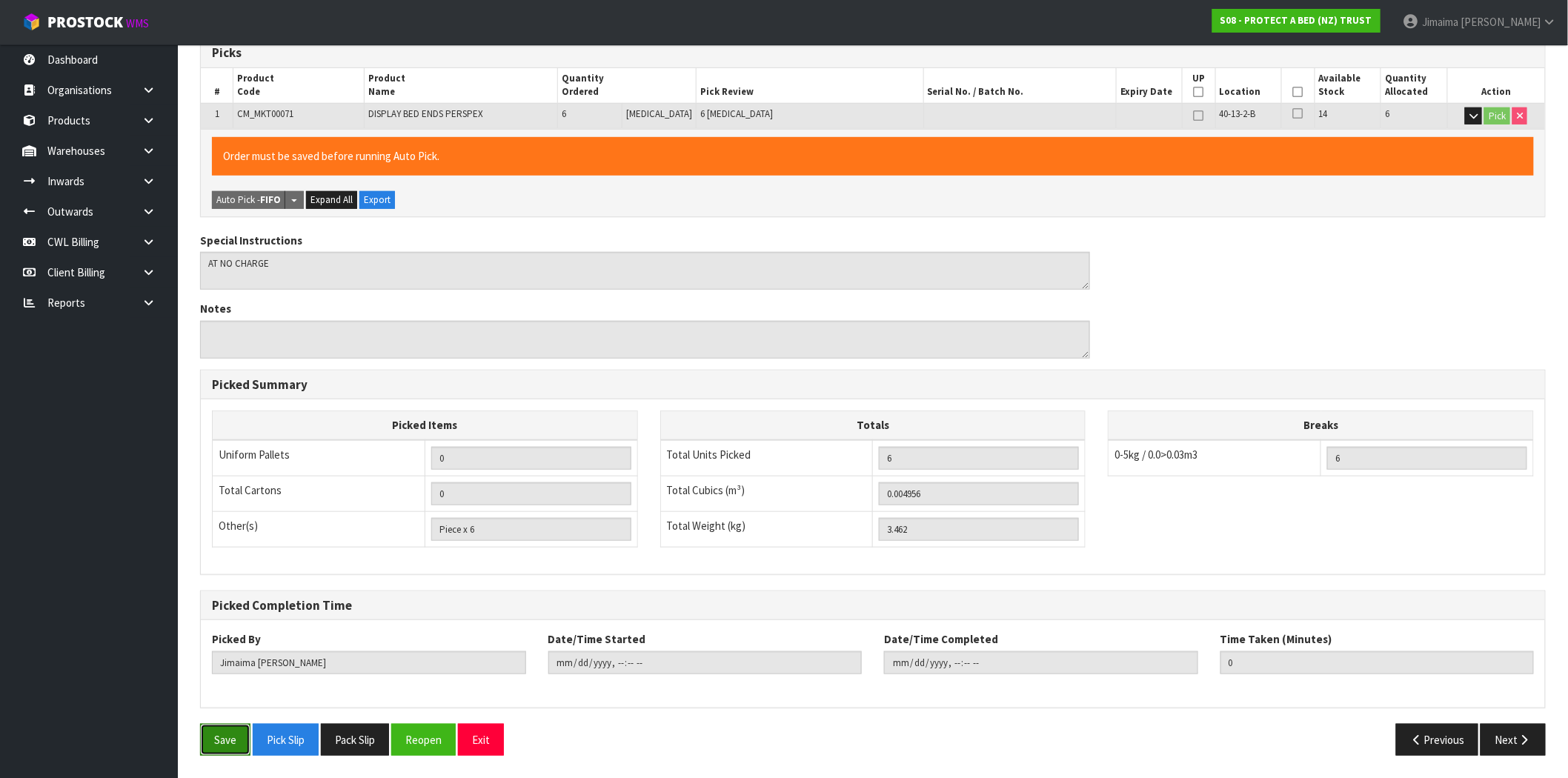
click at [235, 742] on button "Save" at bounding box center [225, 740] width 50 height 32
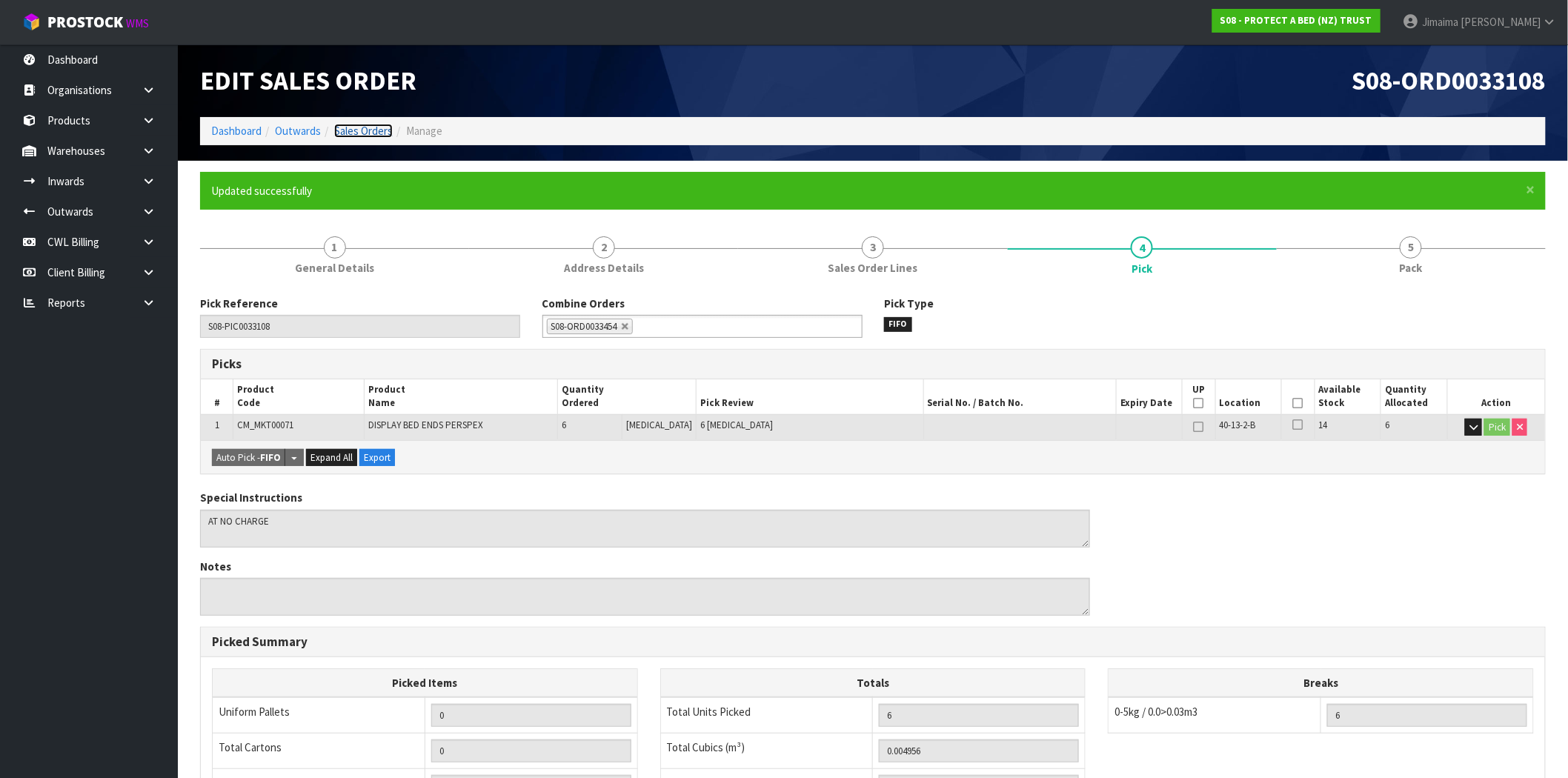
click at [364, 134] on link "Sales Orders" at bounding box center [363, 131] width 58 height 14
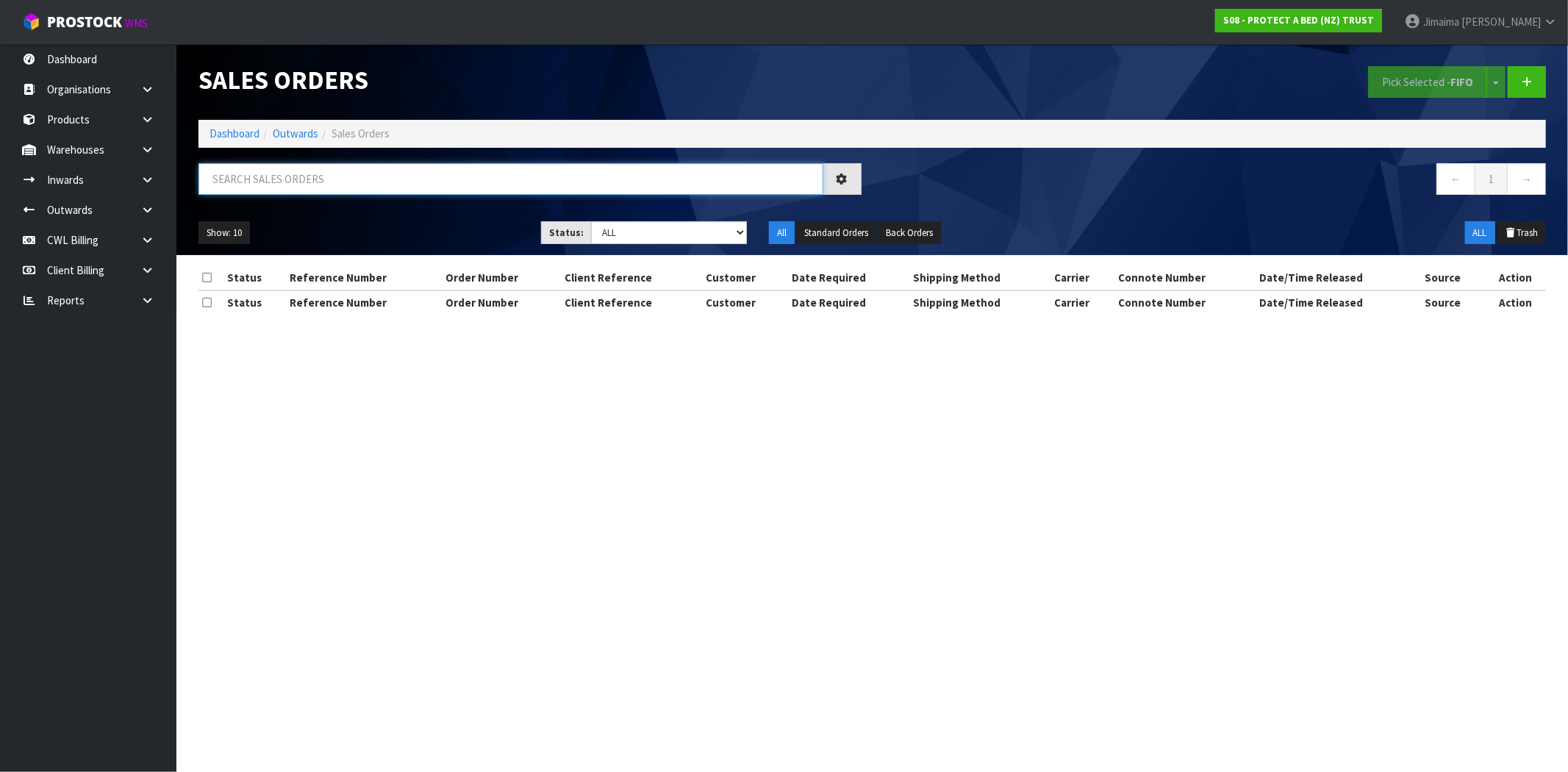
click at [342, 180] on input "text" at bounding box center [510, 179] width 625 height 32
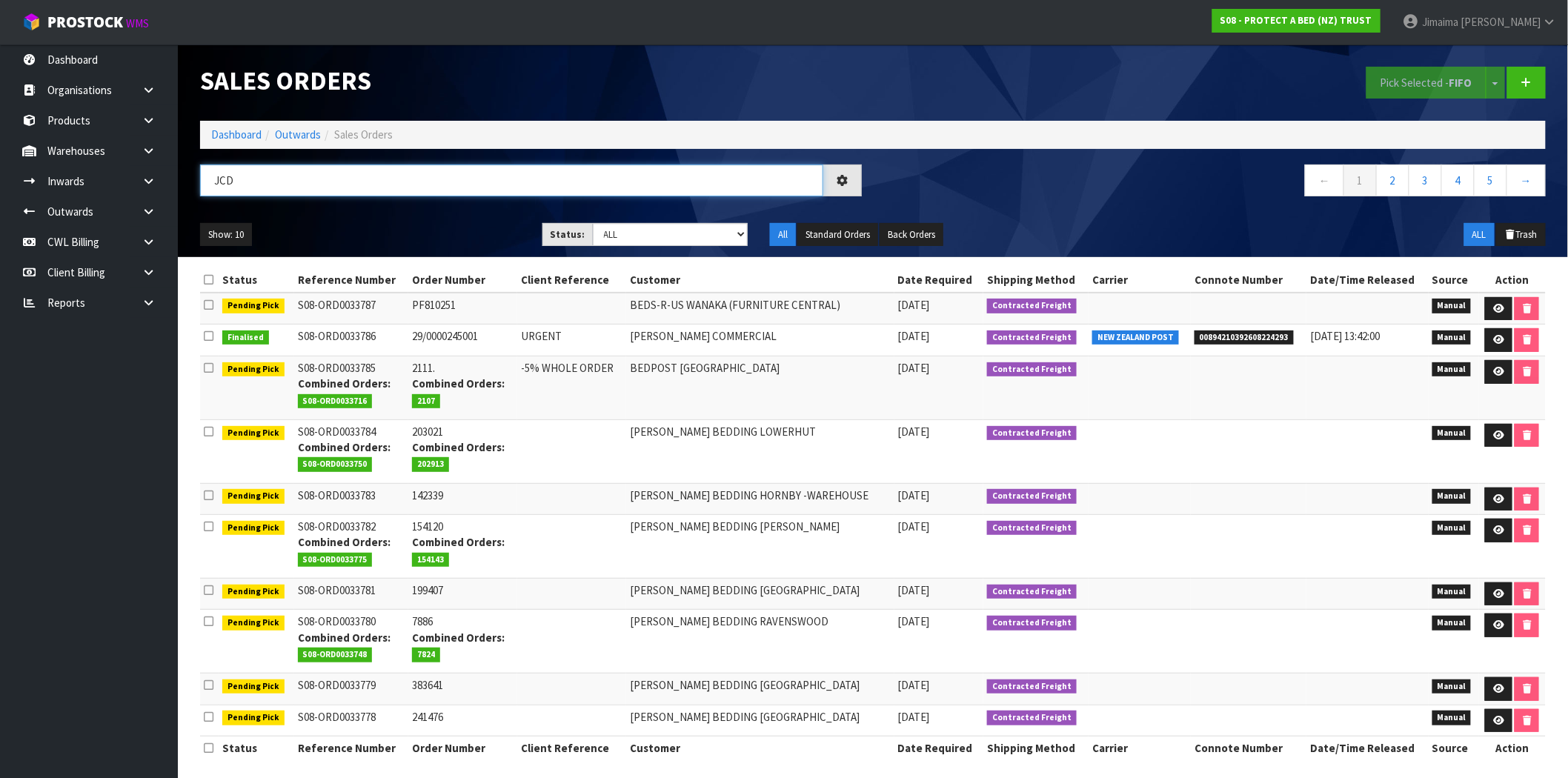
type input "JCD"
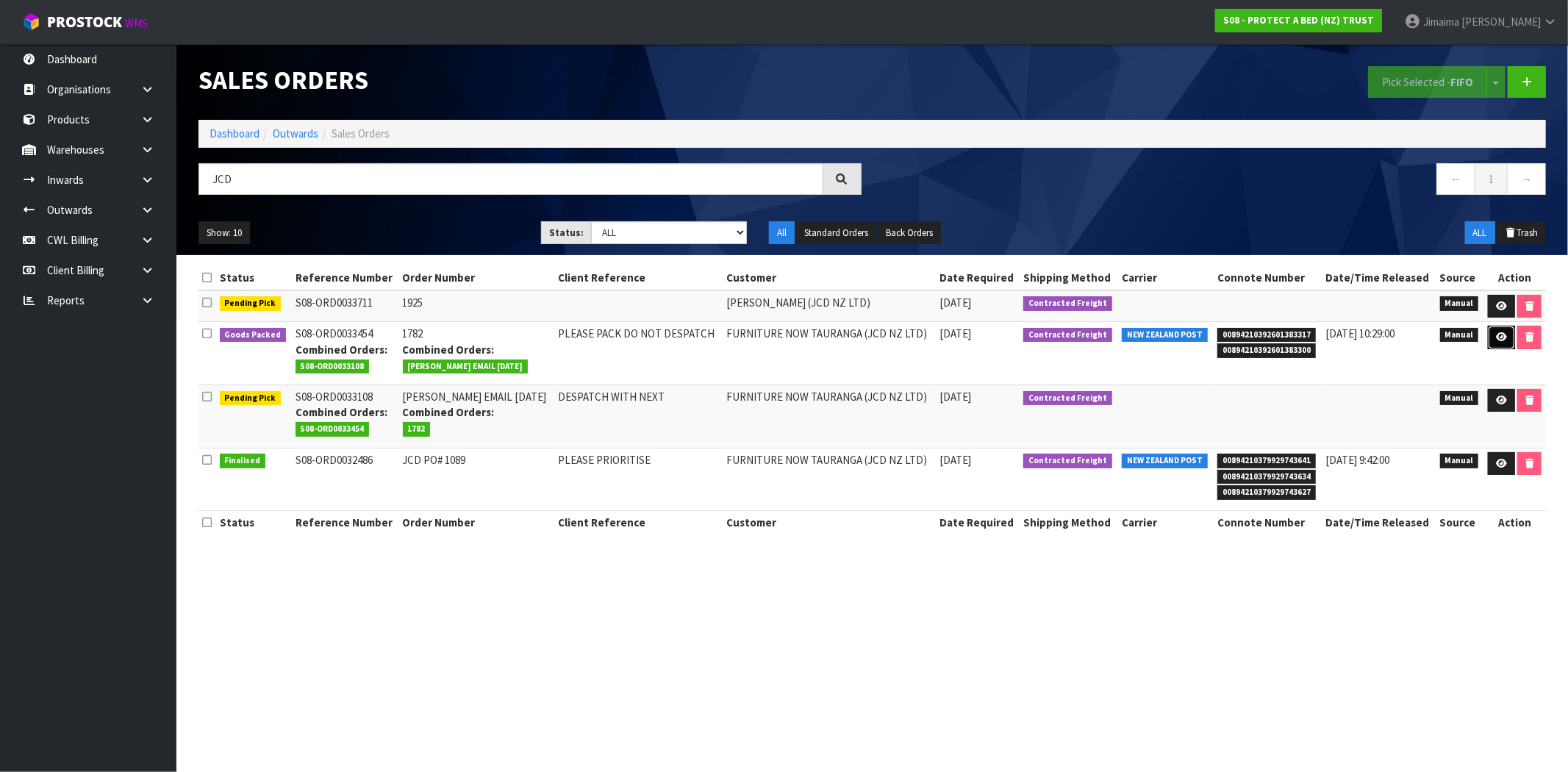
click at [1492, 335] on link at bounding box center [1501, 337] width 27 height 24
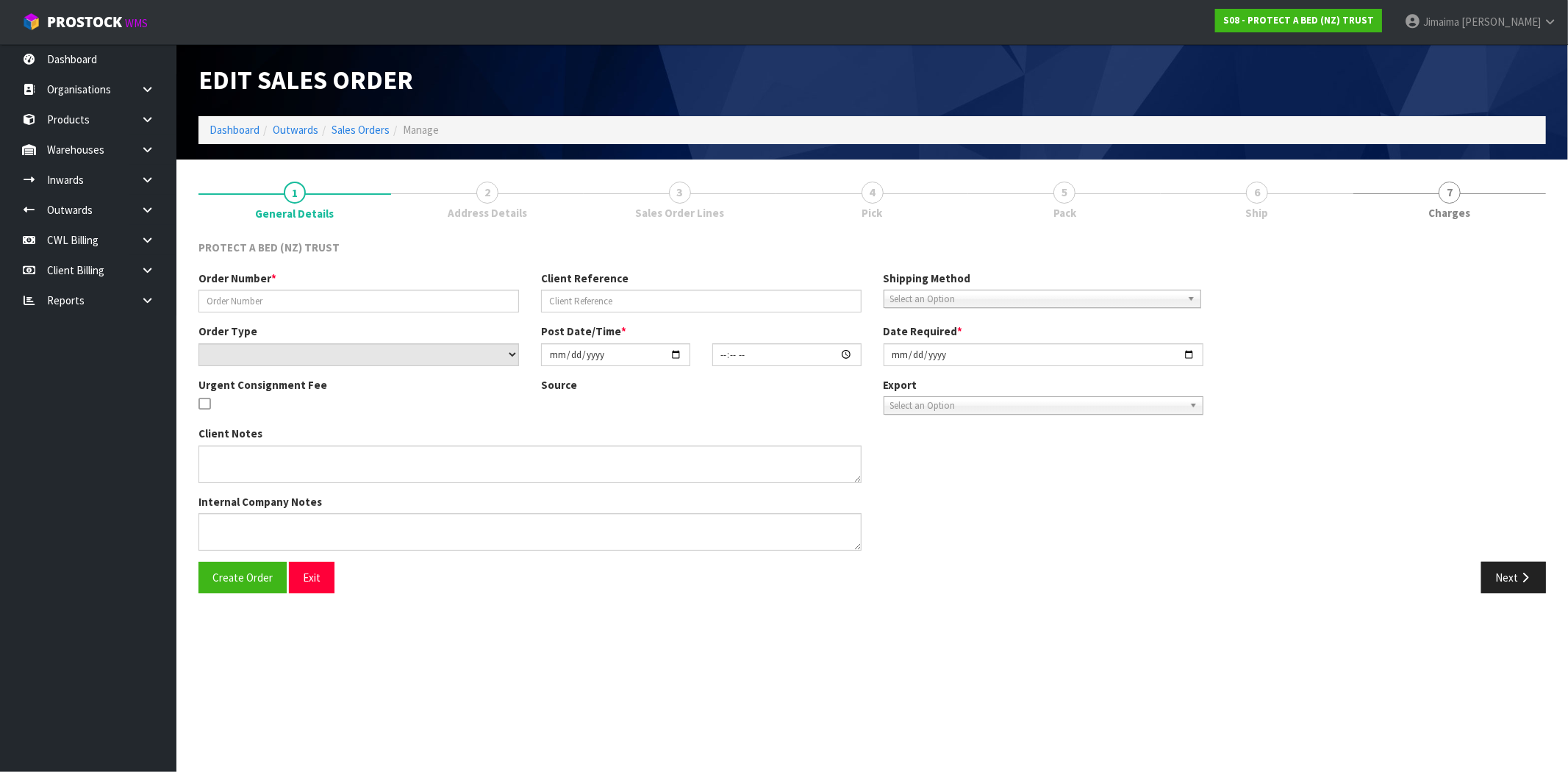
type input "1782"
type input "PLEASE PACK DO NOT DESPATCH"
select select "number:0"
type input "[DATE]"
type input "10:10:00.000"
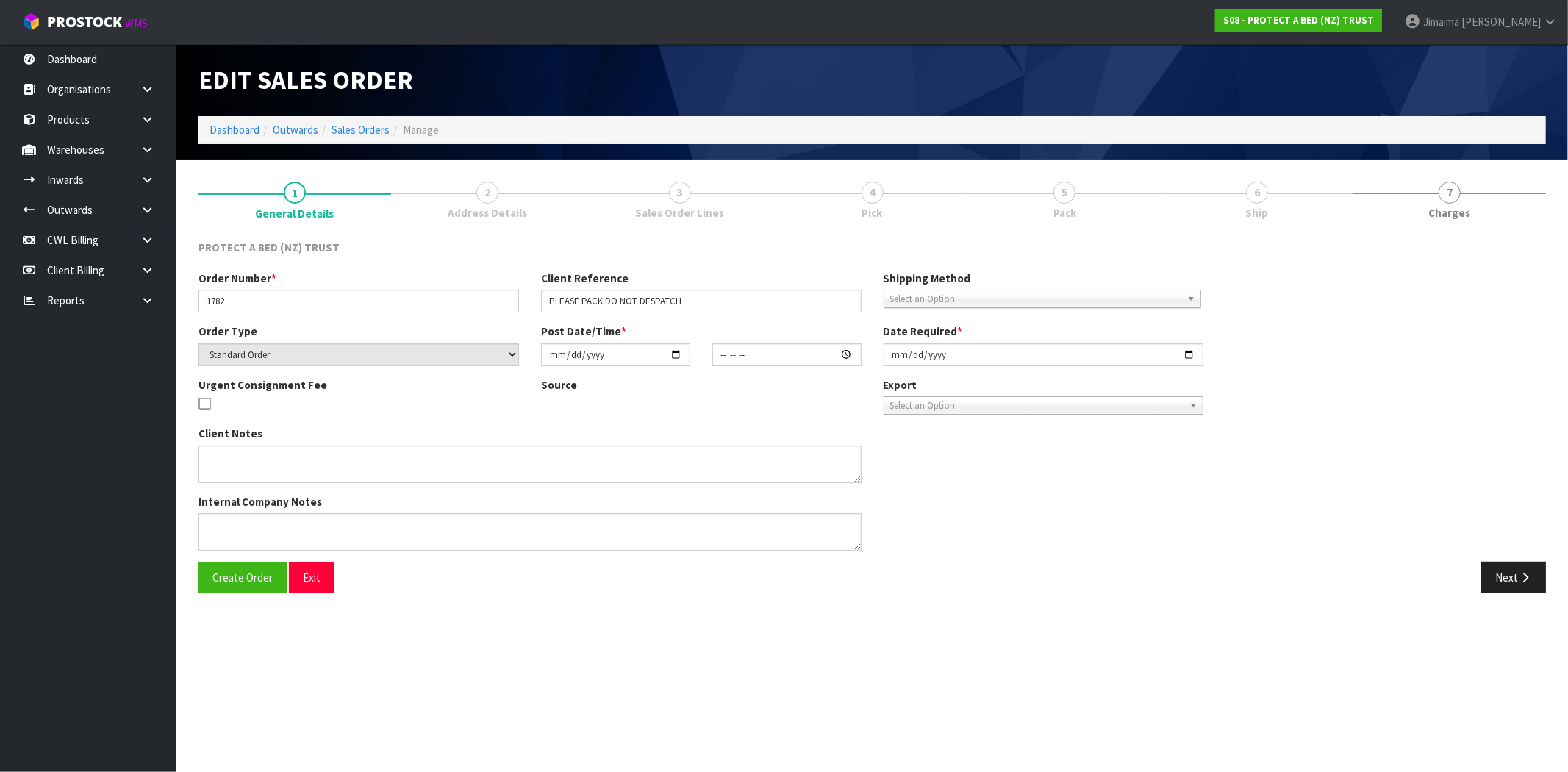
type input "[DATE]"
type textarea "WAITING FOR PAYMENT FROM CUSTOMER"
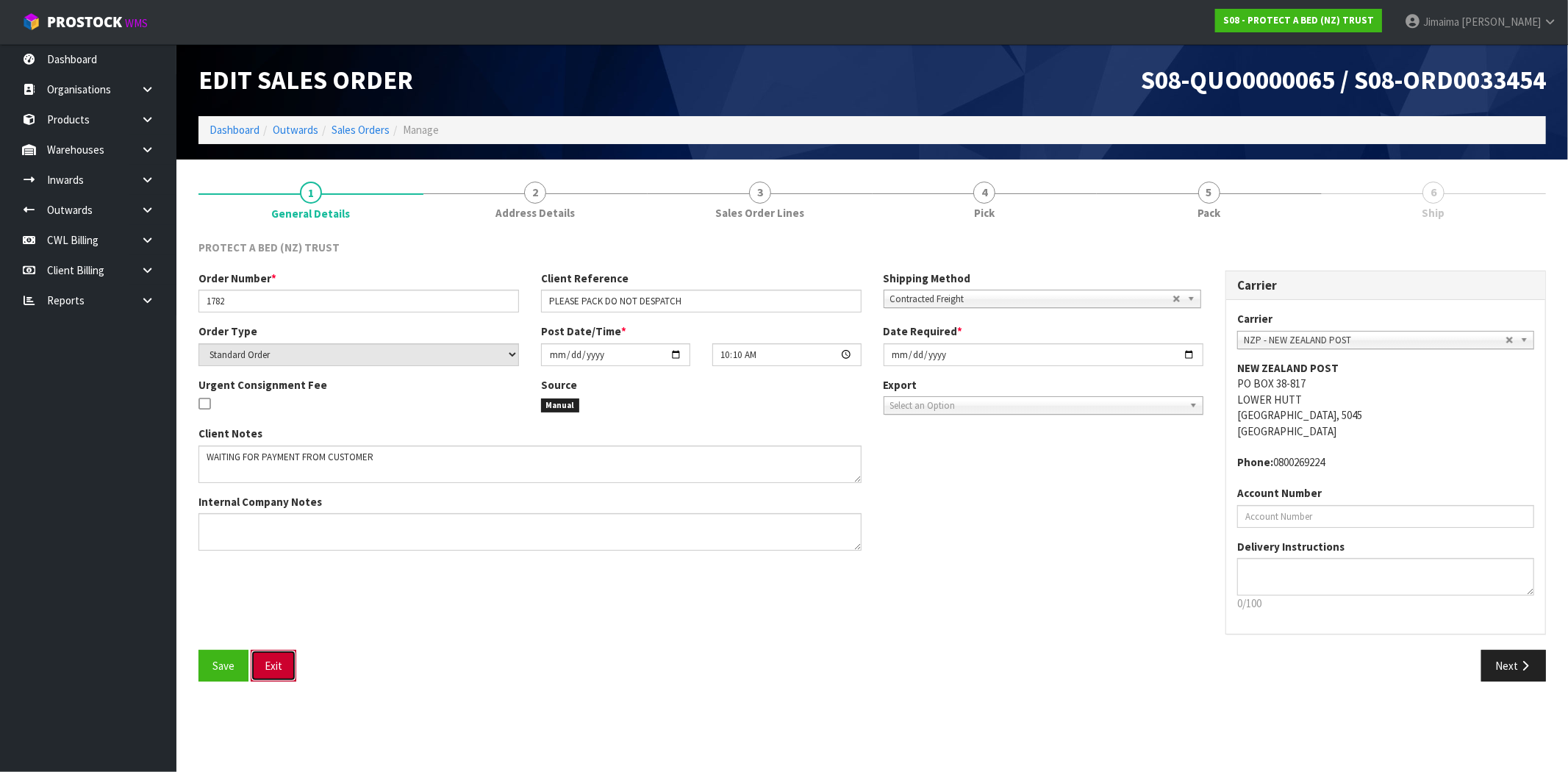
click at [282, 663] on button "Exit" at bounding box center [273, 666] width 45 height 32
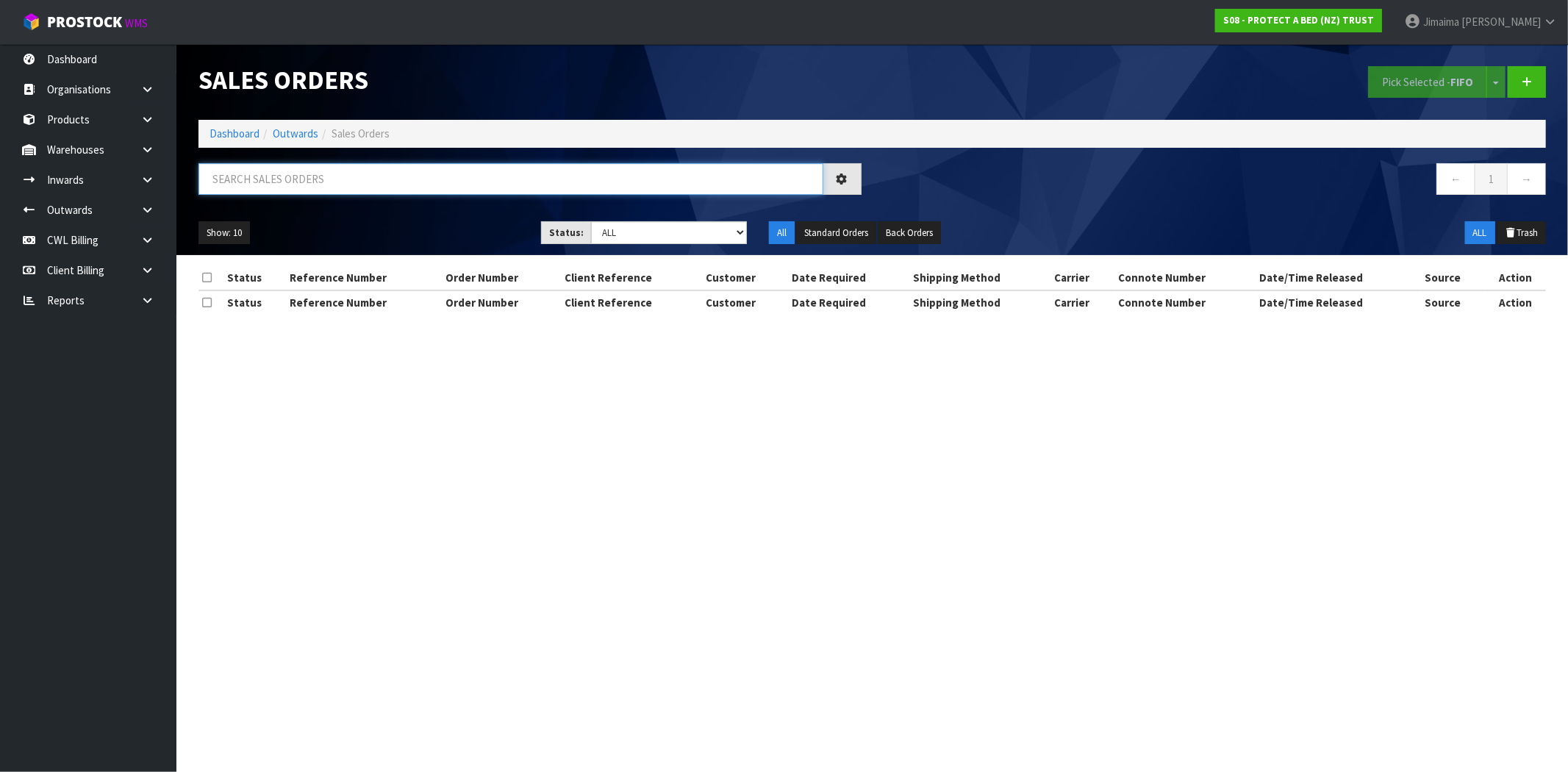
click at [413, 188] on input "text" at bounding box center [510, 179] width 625 height 32
type input "JCD"
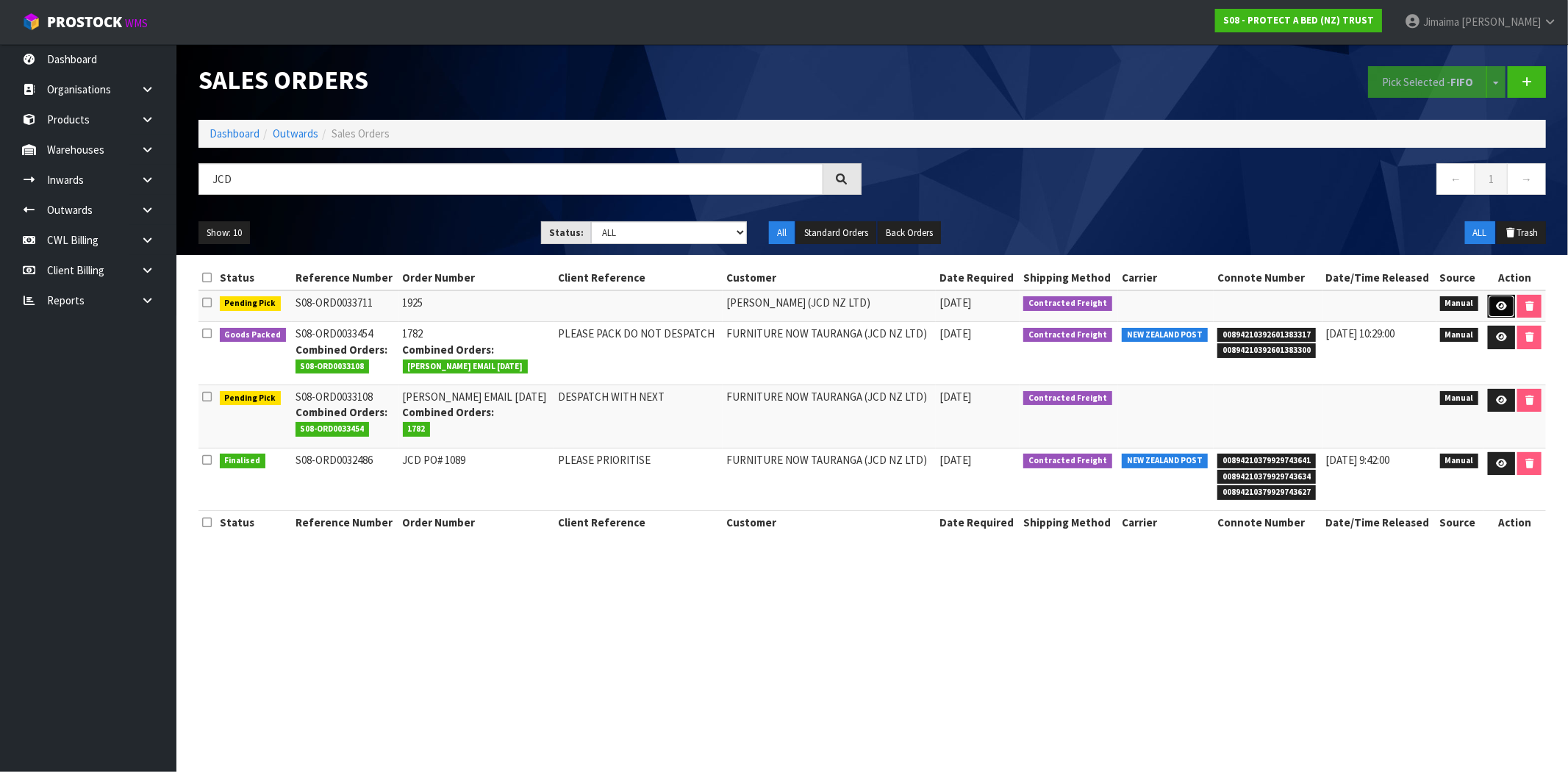
click at [1489, 303] on link at bounding box center [1501, 306] width 27 height 24
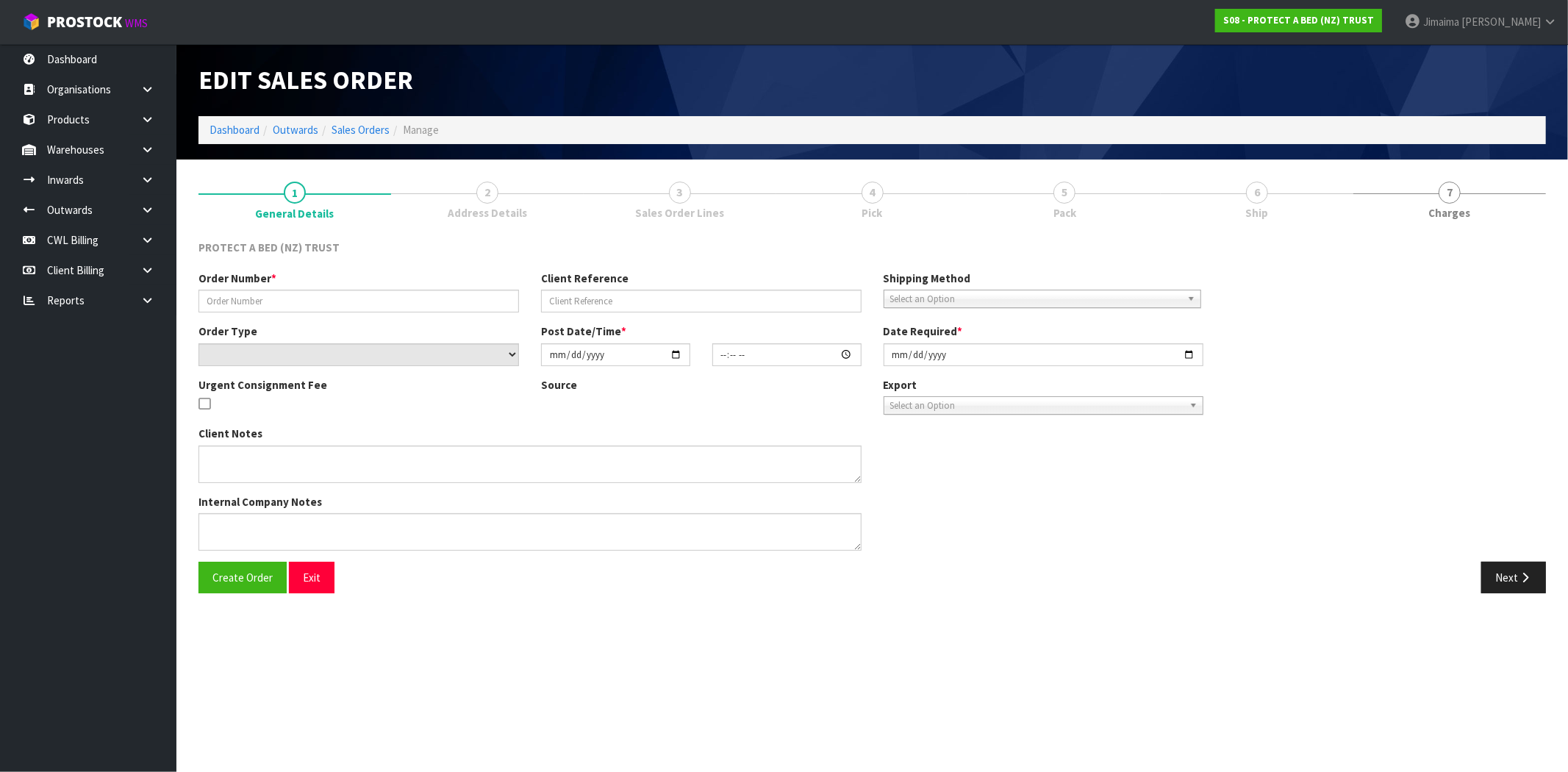
type input "1925"
select select "number:0"
type input "[DATE]"
type input "09:09:00.000"
type input "[DATE]"
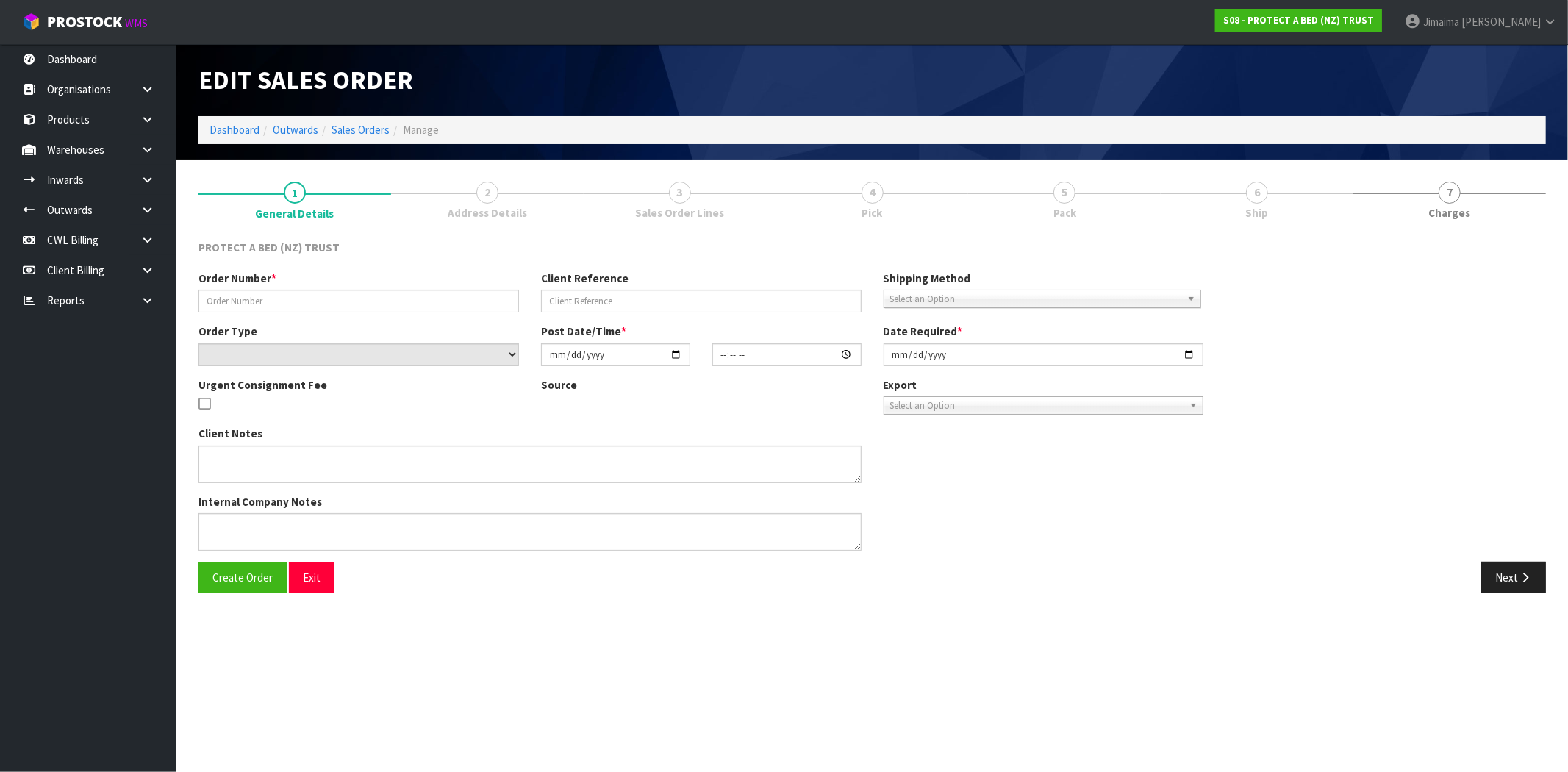
type textarea "THE DELIVERY ADDRESS IS OUR [PERSON_NAME] STORE. ADDRESS : [STREET_ADDRESS][PER…"
type textarea "ENSURE CUSTOMER HAS PAID BEFORE DESPATCHING"
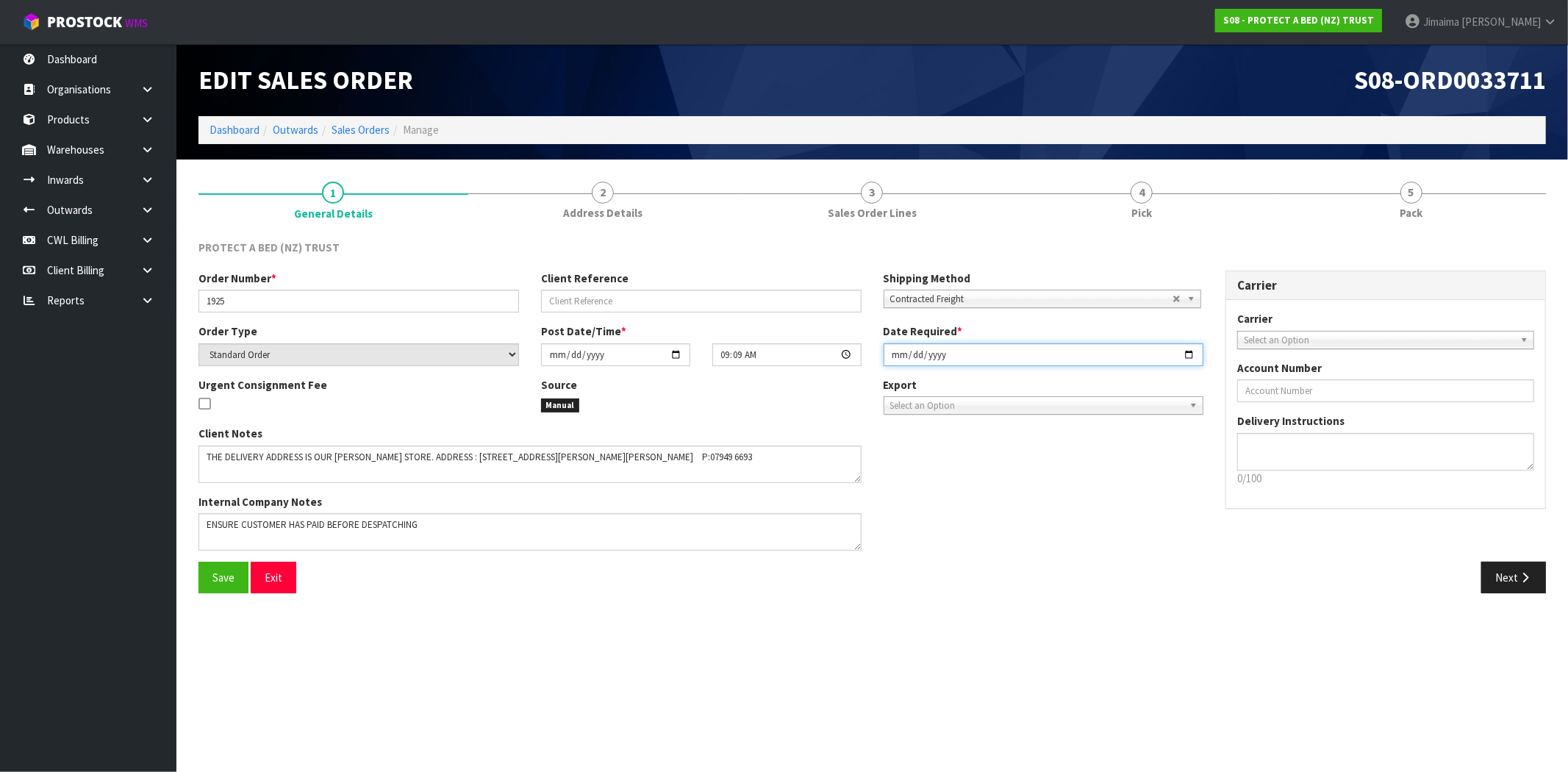
click at [1188, 353] on input "[DATE]" at bounding box center [1043, 355] width 321 height 23
type input "[DATE]"
click at [219, 572] on span "Save" at bounding box center [224, 578] width 22 height 14
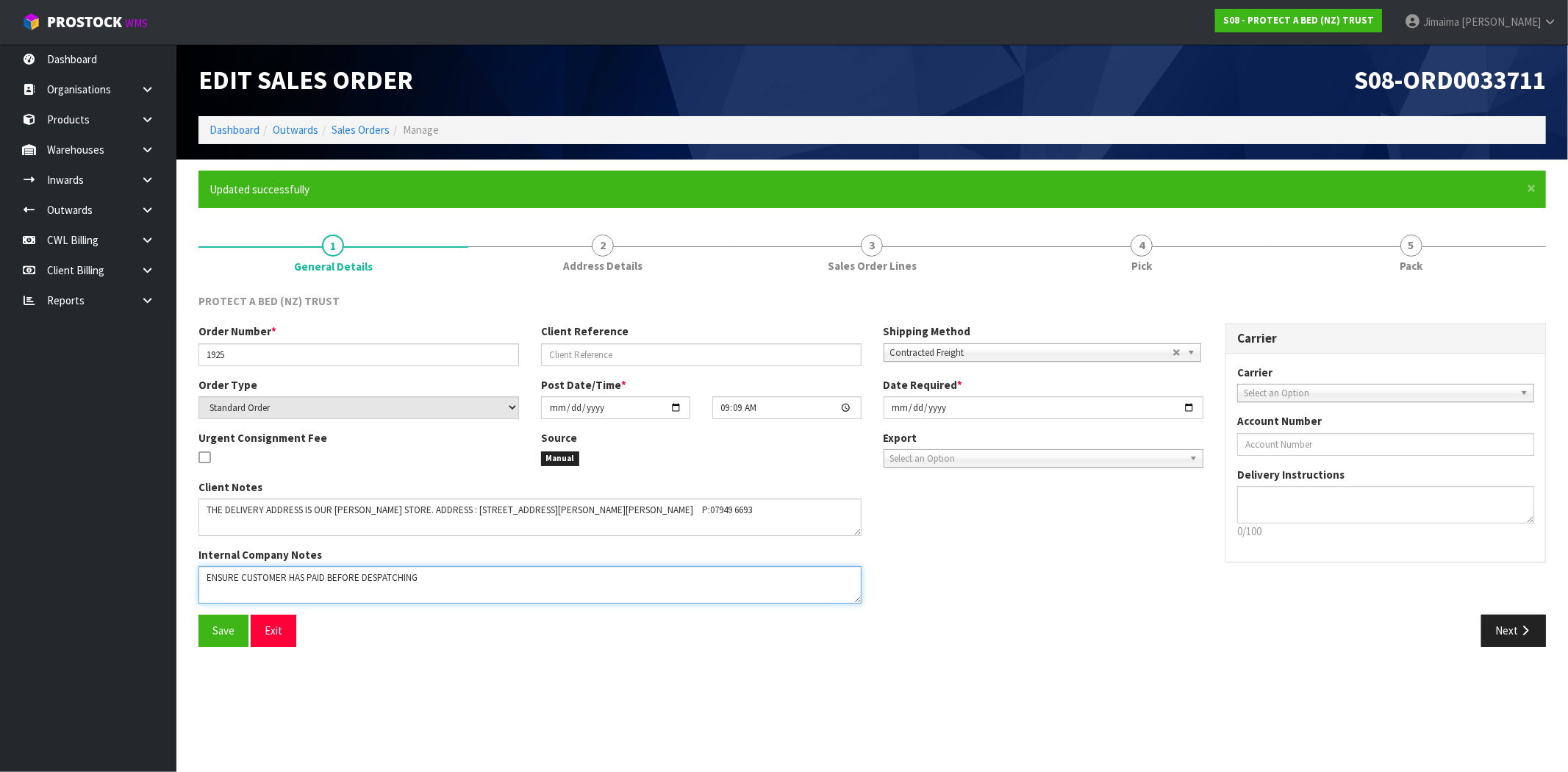
click at [436, 578] on textarea at bounding box center [529, 584] width 663 height 37
click at [534, 571] on textarea at bounding box center [529, 584] width 663 height 37
type textarea "/ENSURE CUSTOMER HAS PAID BEFORE DESPATCHING - PAID 07/10"
click at [233, 625] on span "Save" at bounding box center [224, 630] width 22 height 14
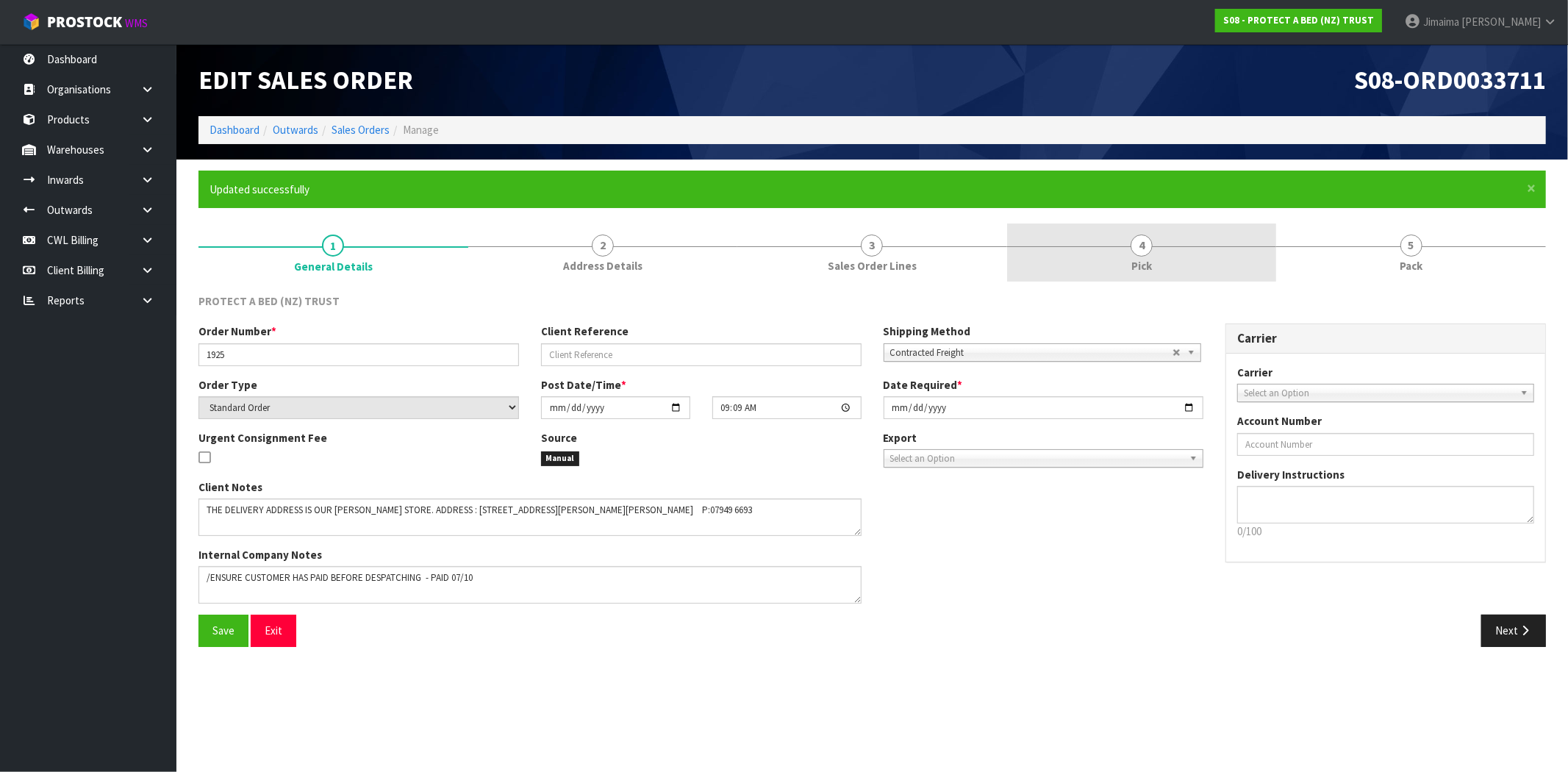
click at [1214, 265] on link "4 Pick" at bounding box center [1142, 252] width 270 height 58
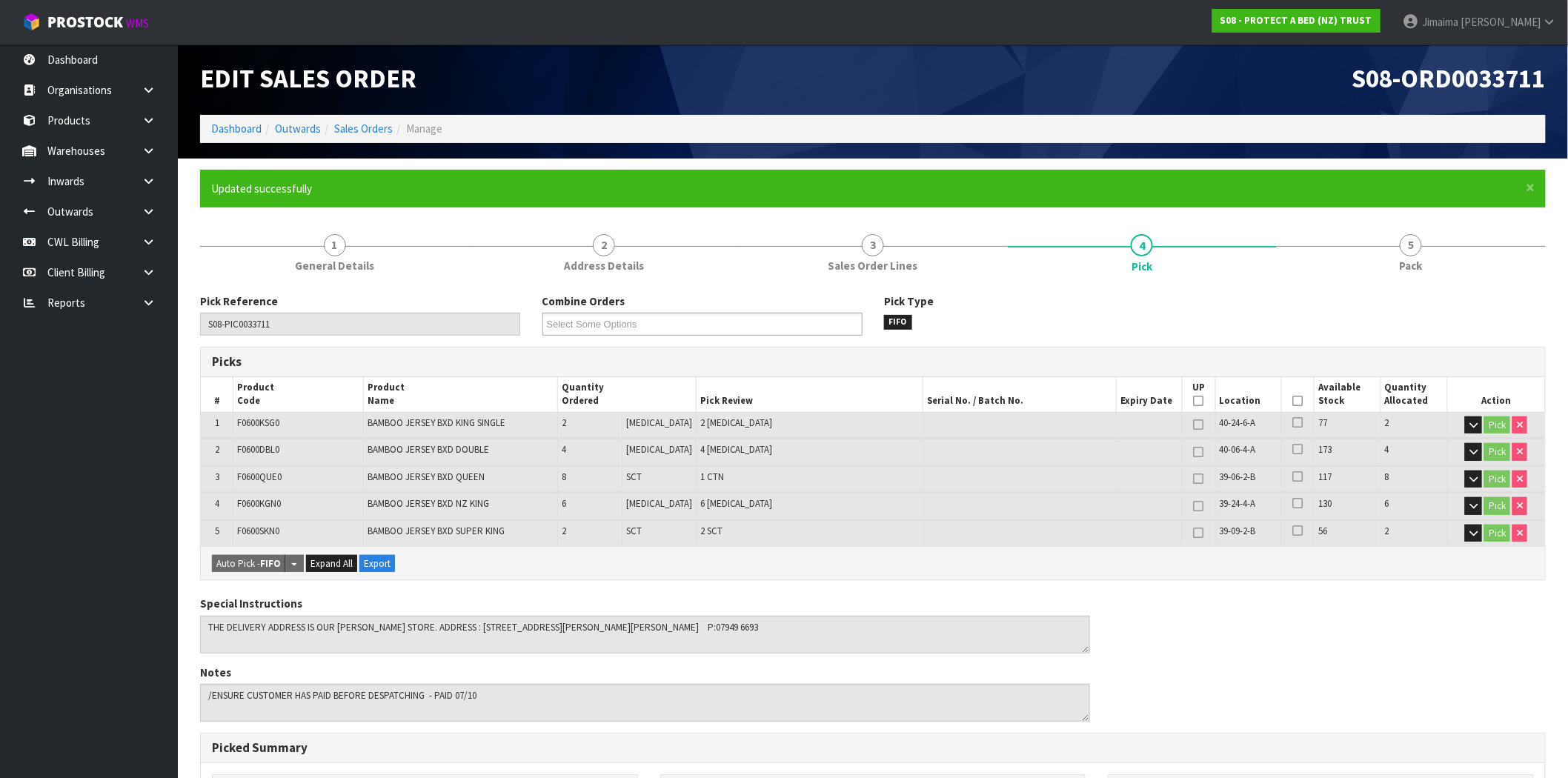
scroll to position [387, 0]
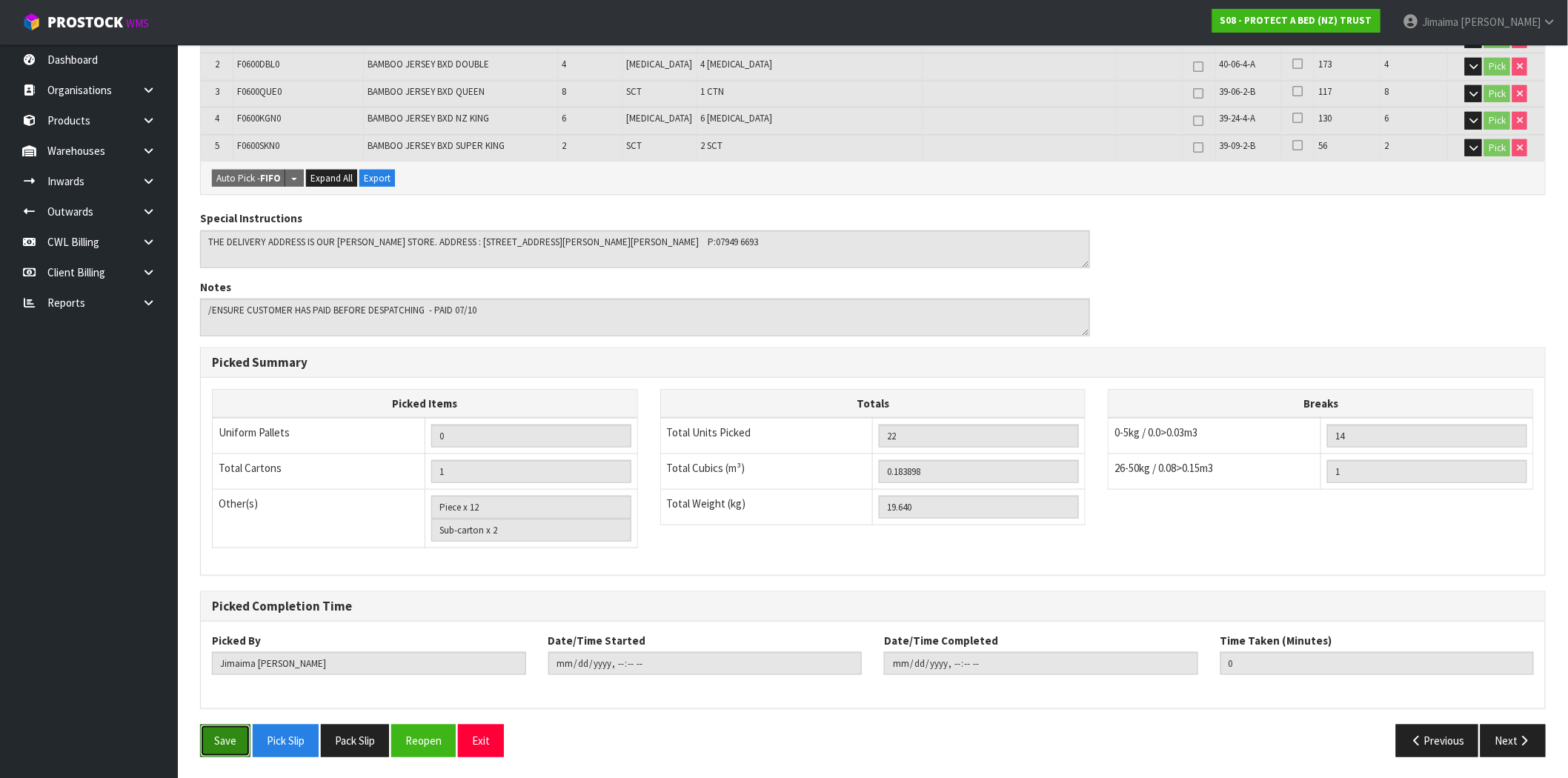
click at [230, 737] on button "Save" at bounding box center [225, 740] width 50 height 32
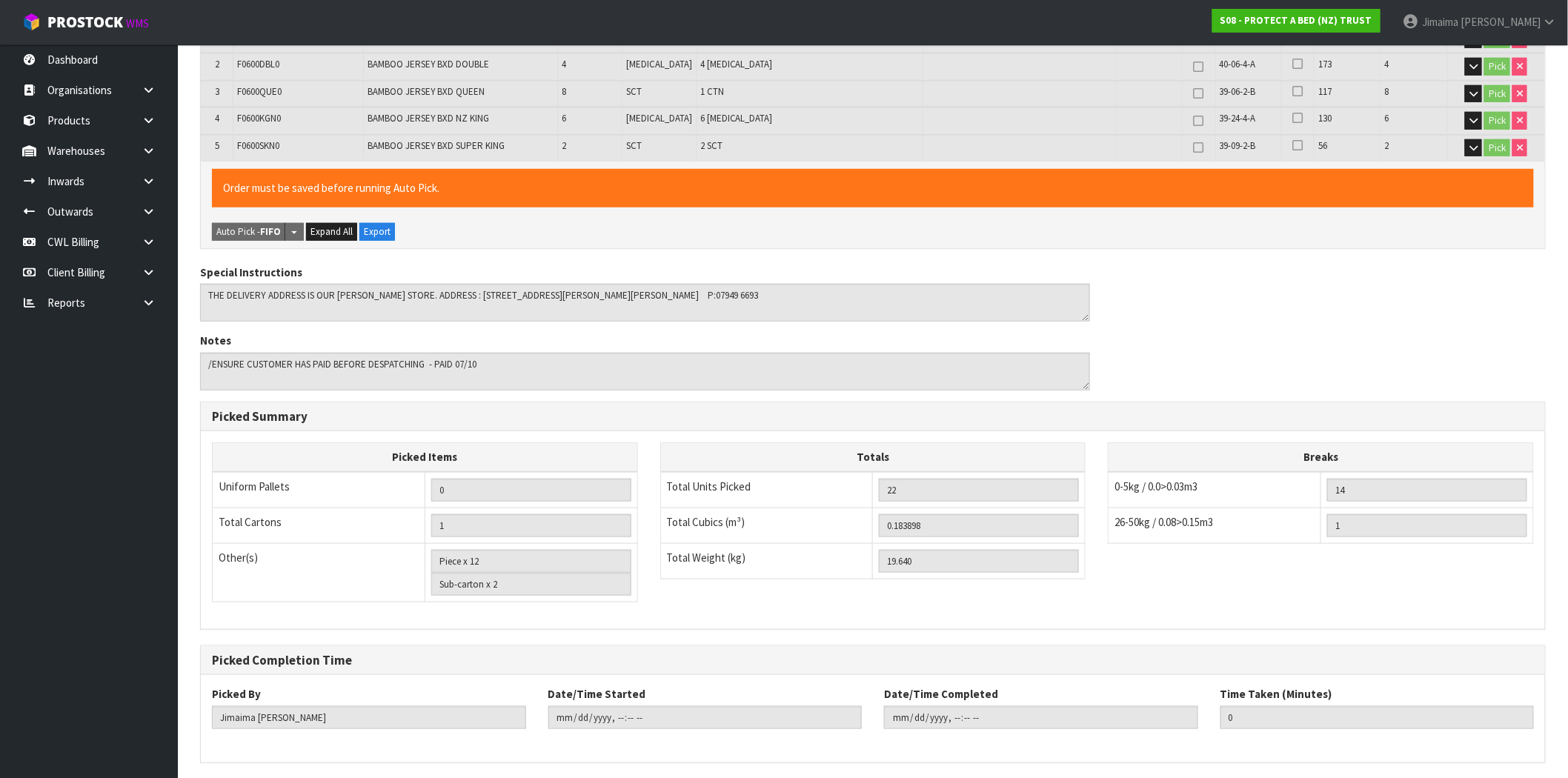
scroll to position [0, 0]
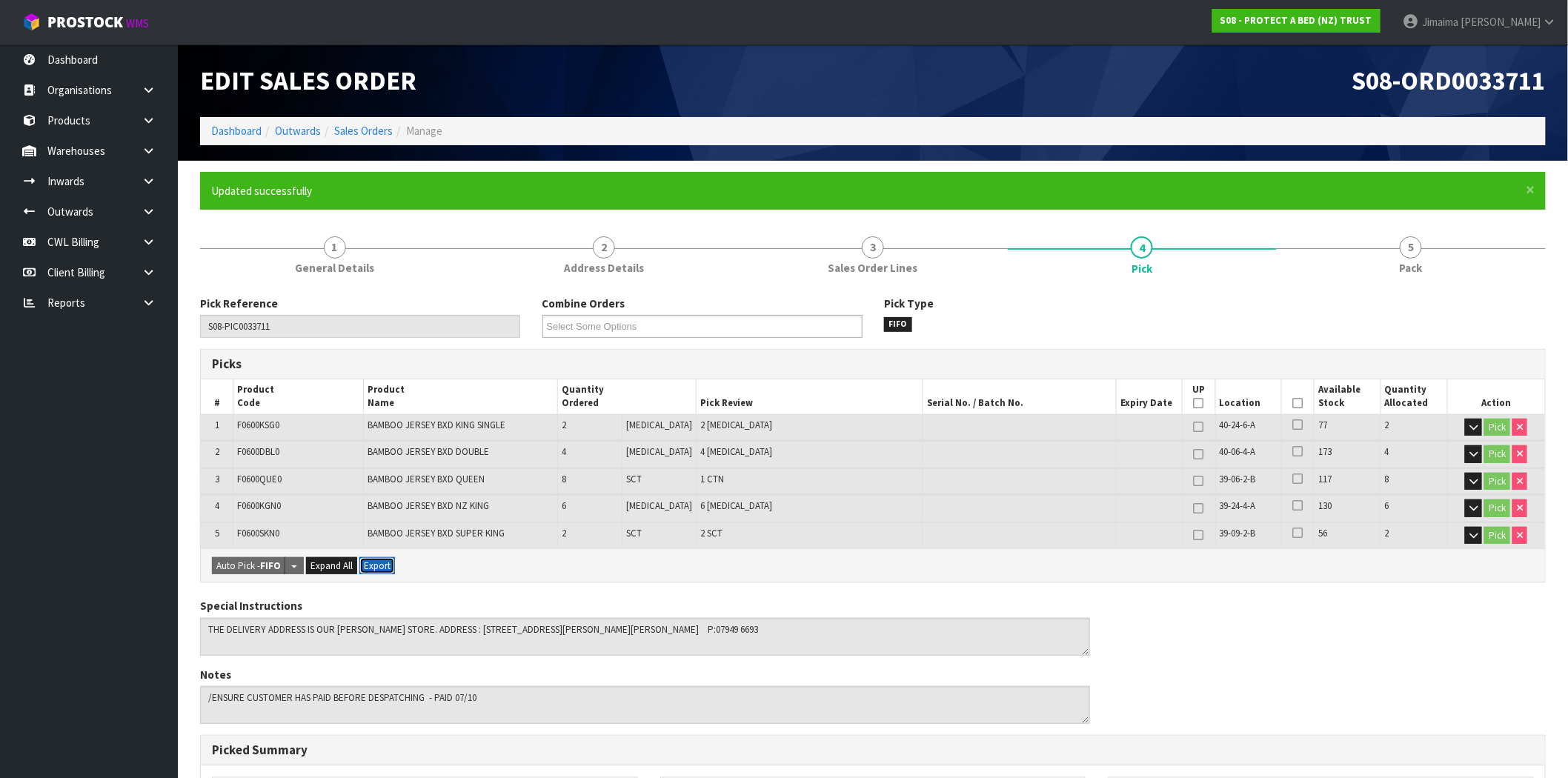
click at [374, 571] on button "Export" at bounding box center [377, 565] width 35 height 18
click at [149, 91] on icon at bounding box center [149, 90] width 14 height 11
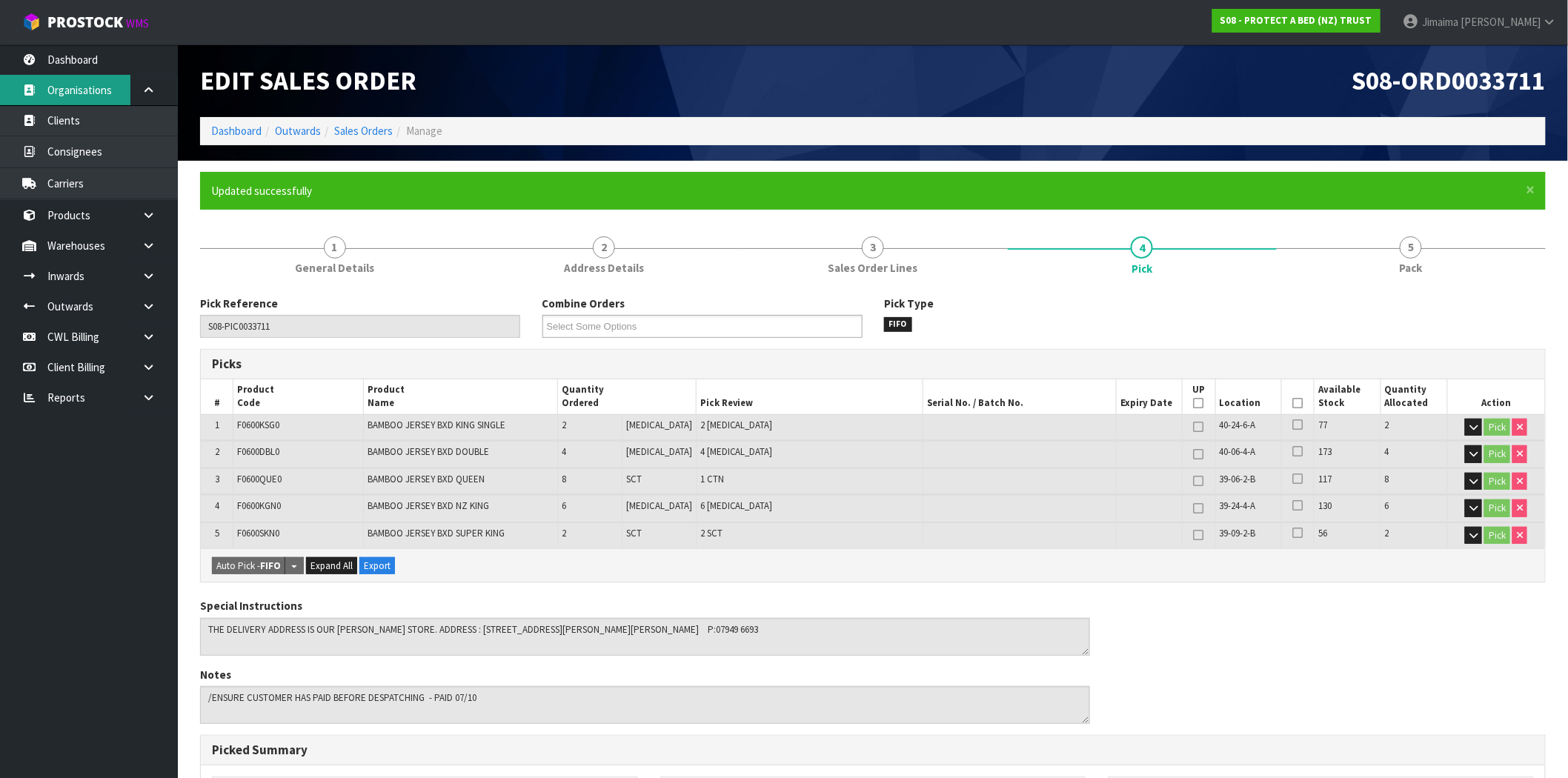
click at [98, 82] on link "Organisations" at bounding box center [89, 90] width 178 height 30
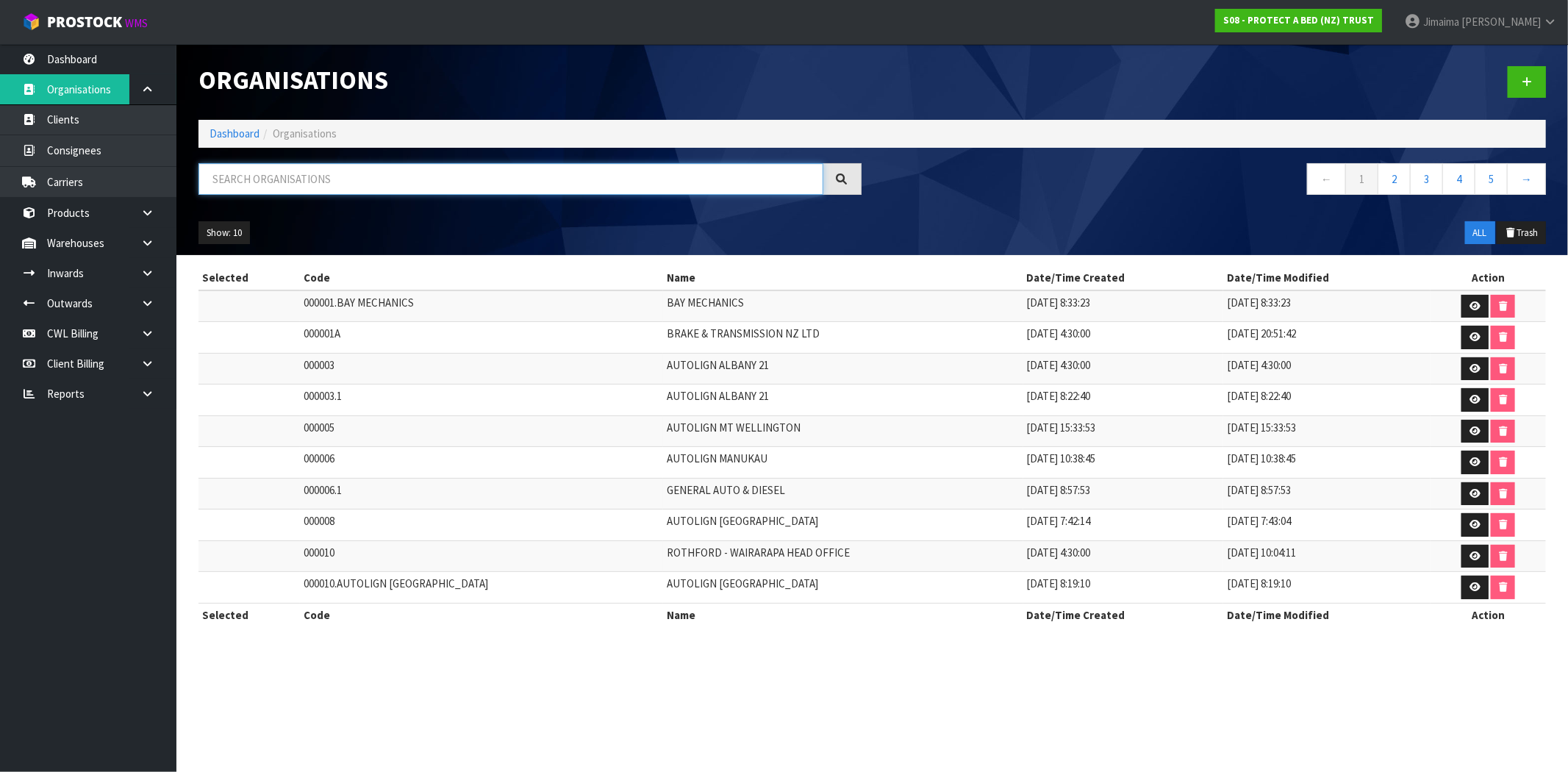
click at [318, 171] on input "text" at bounding box center [510, 179] width 625 height 32
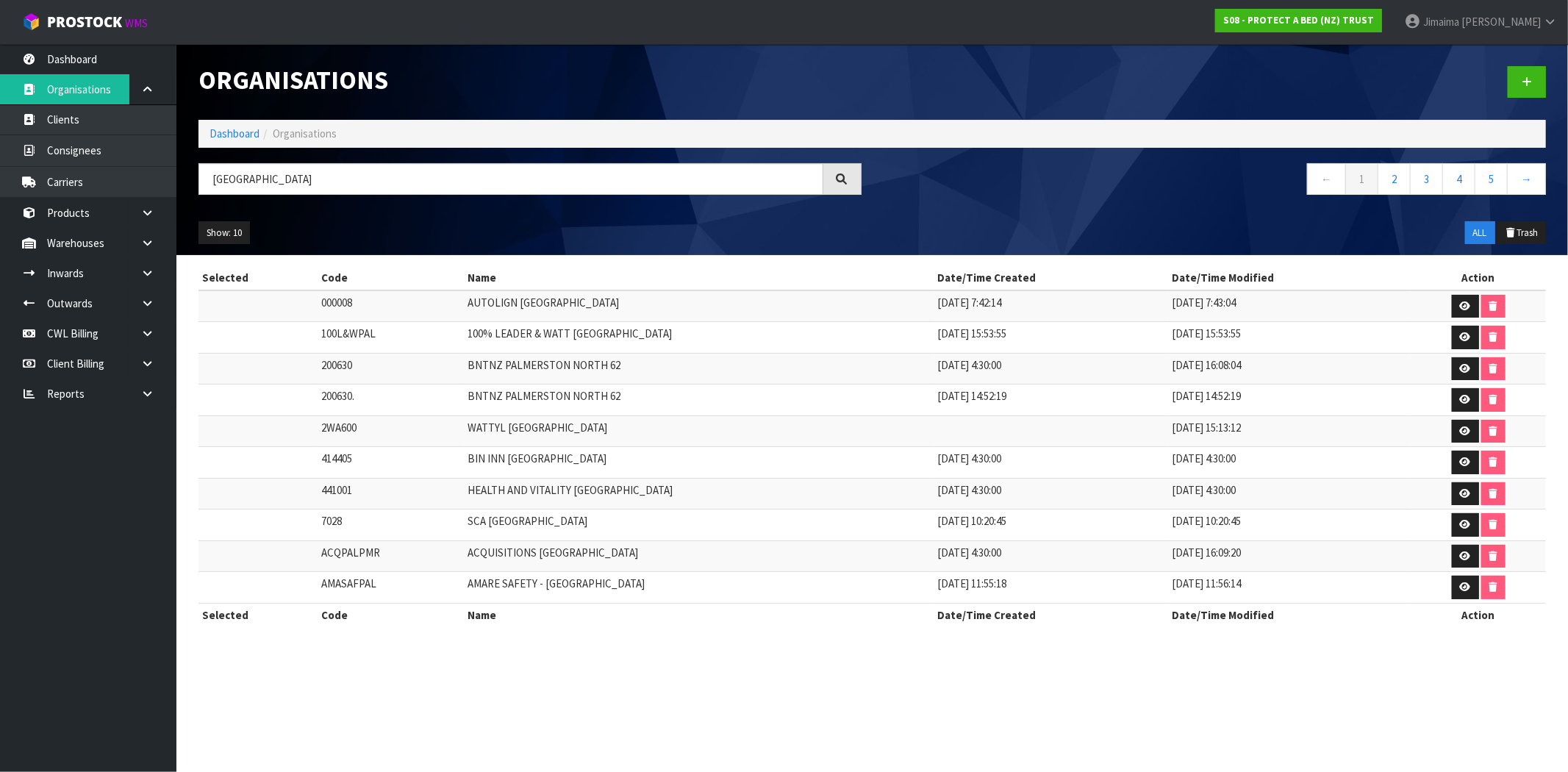
click at [542, 289] on th "Name" at bounding box center [698, 278] width 471 height 24
click at [299, 184] on input "[GEOGRAPHIC_DATA]" at bounding box center [510, 179] width 625 height 32
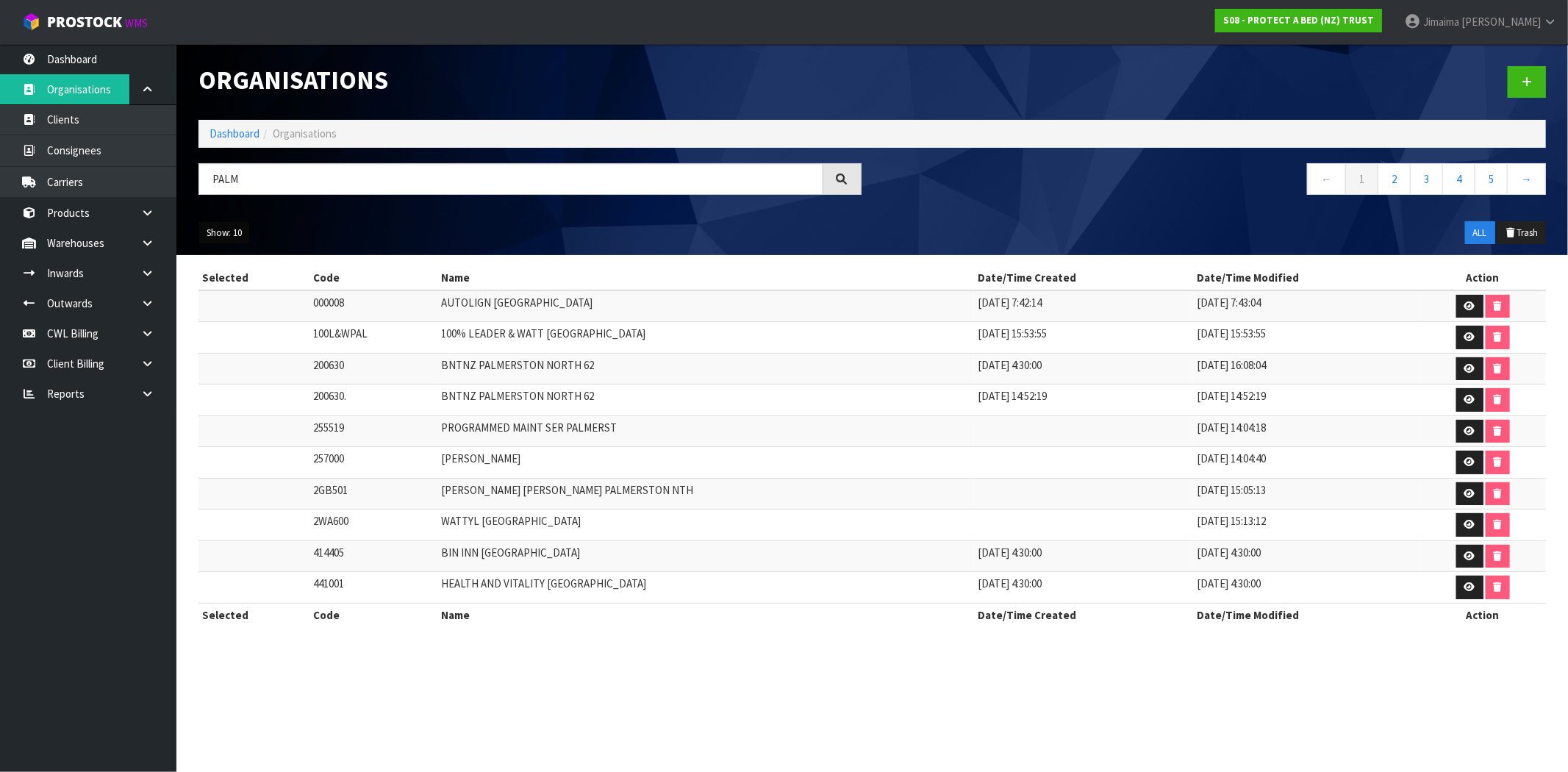
click at [236, 225] on button "Show: 10" at bounding box center [224, 233] width 52 height 24
click at [240, 313] on link "50" at bounding box center [257, 320] width 116 height 20
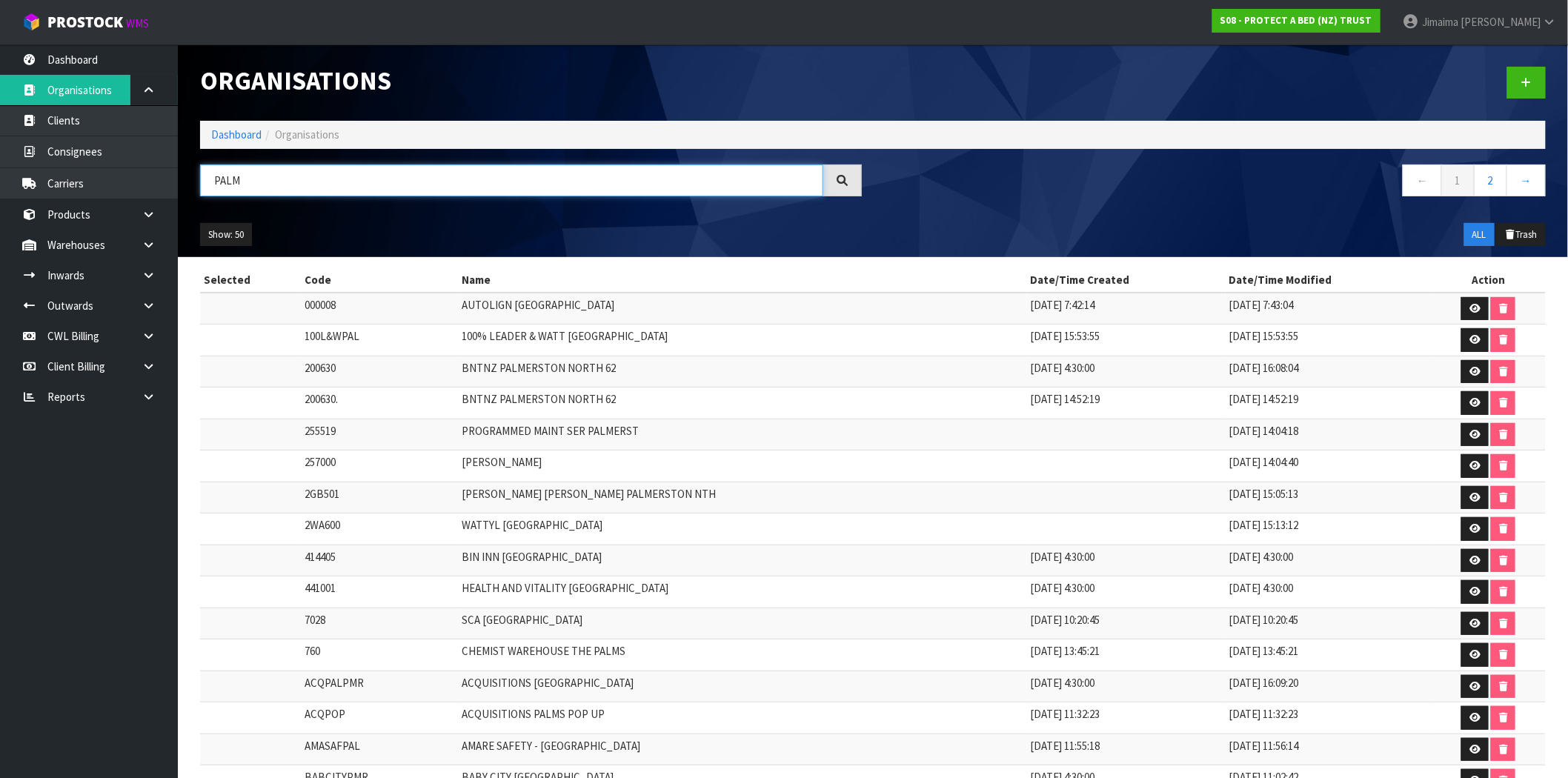
click at [260, 191] on input "PALM" at bounding box center [511, 181] width 623 height 32
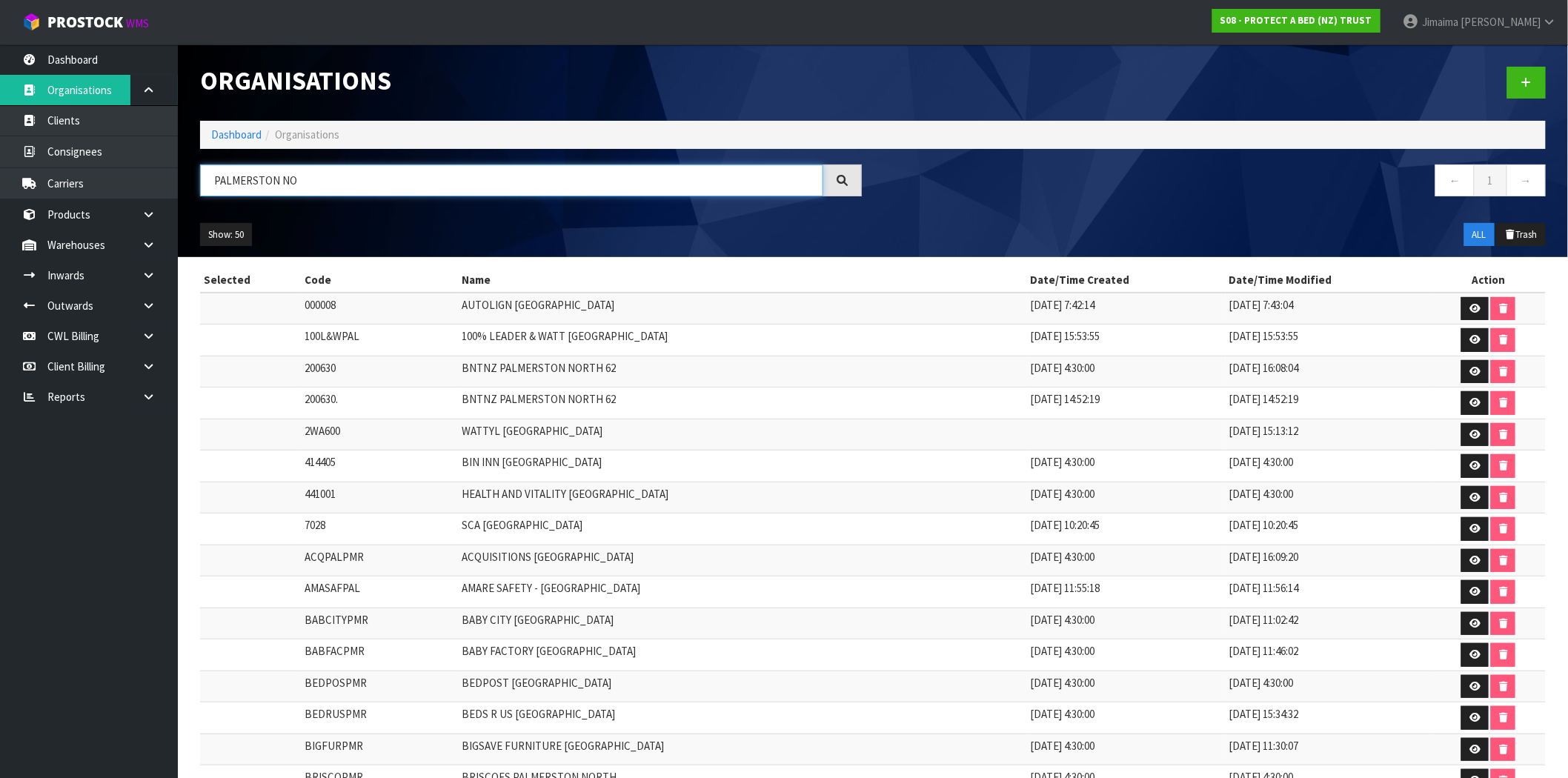
type input "PALMERSTON NO"
click at [518, 332] on td "100% LEADER & WATT [GEOGRAPHIC_DATA]" at bounding box center [742, 341] width 568 height 32
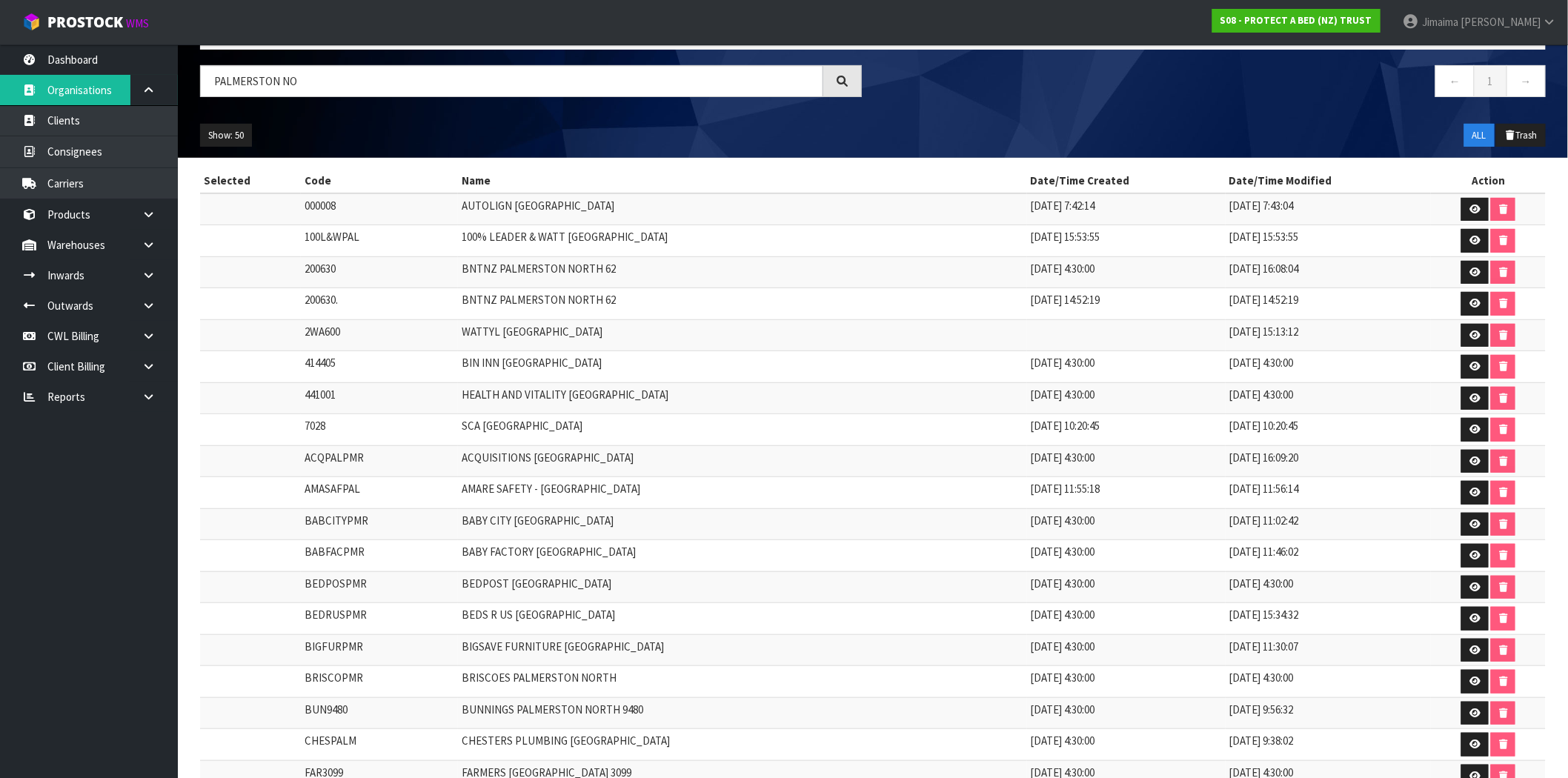
scroll to position [137, 0]
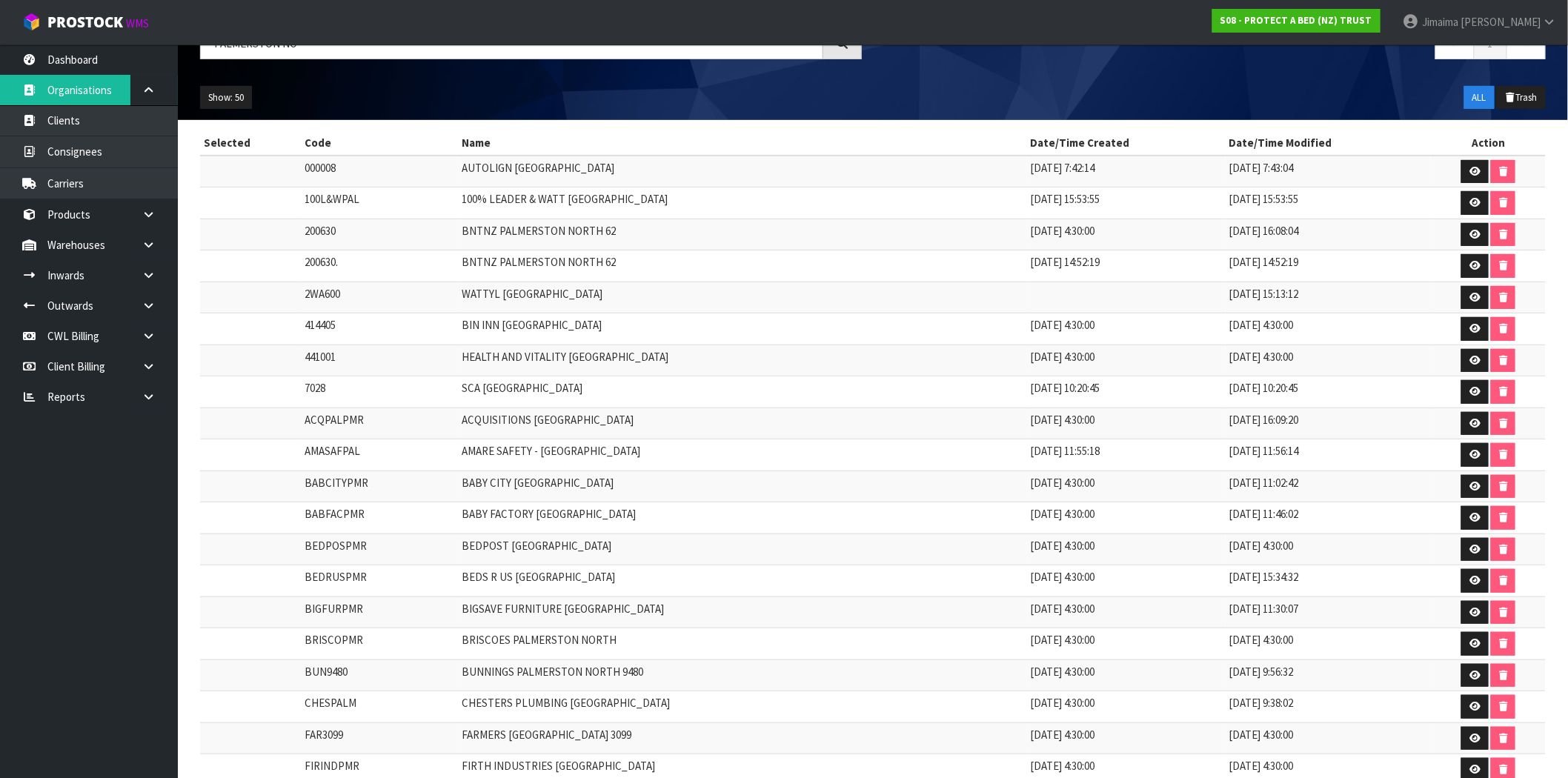
click at [338, 581] on td "BEDRUSPMR" at bounding box center [379, 581] width 157 height 32
copy tr "BEDRUSPMR"
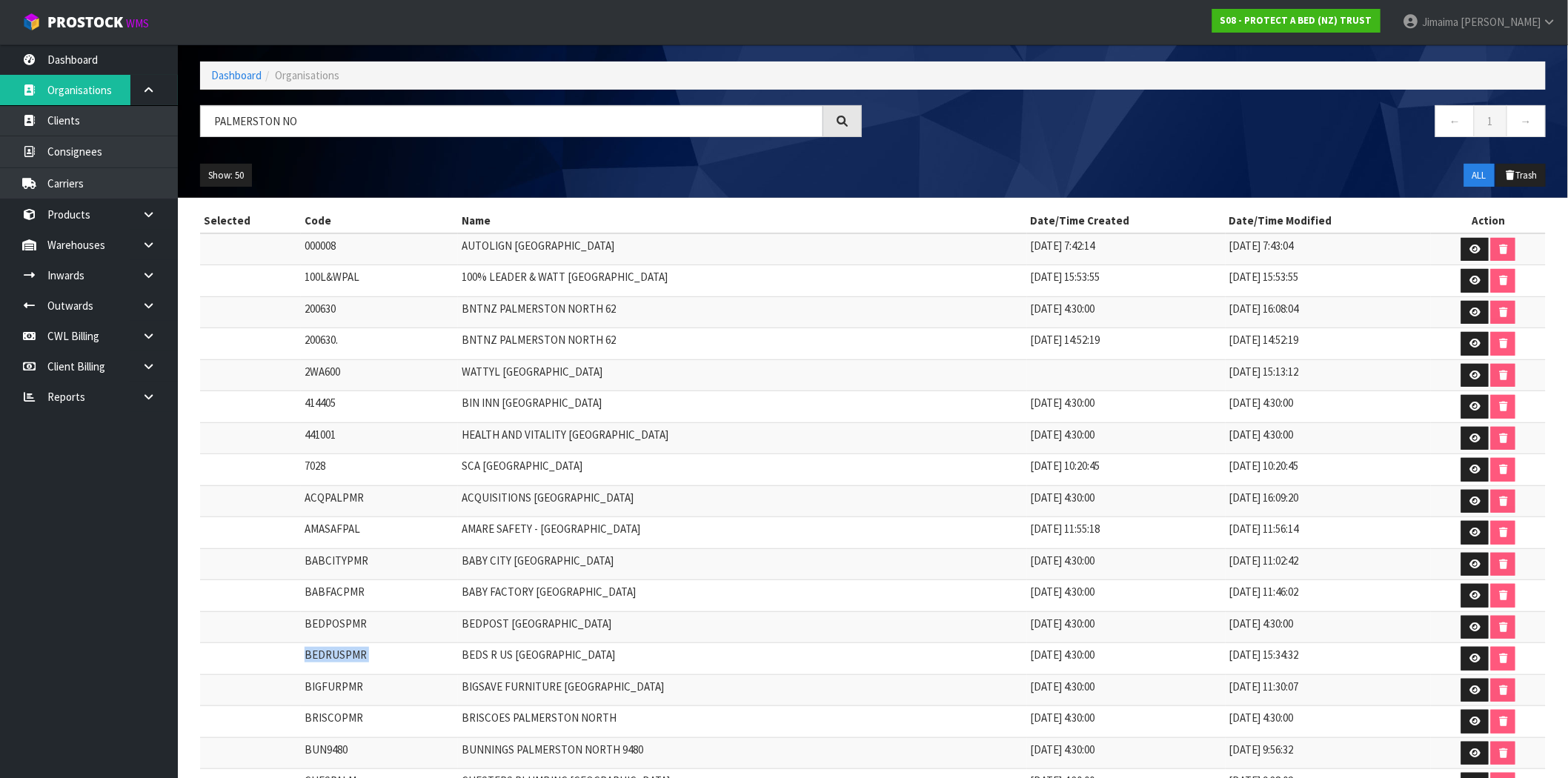
scroll to position [0, 0]
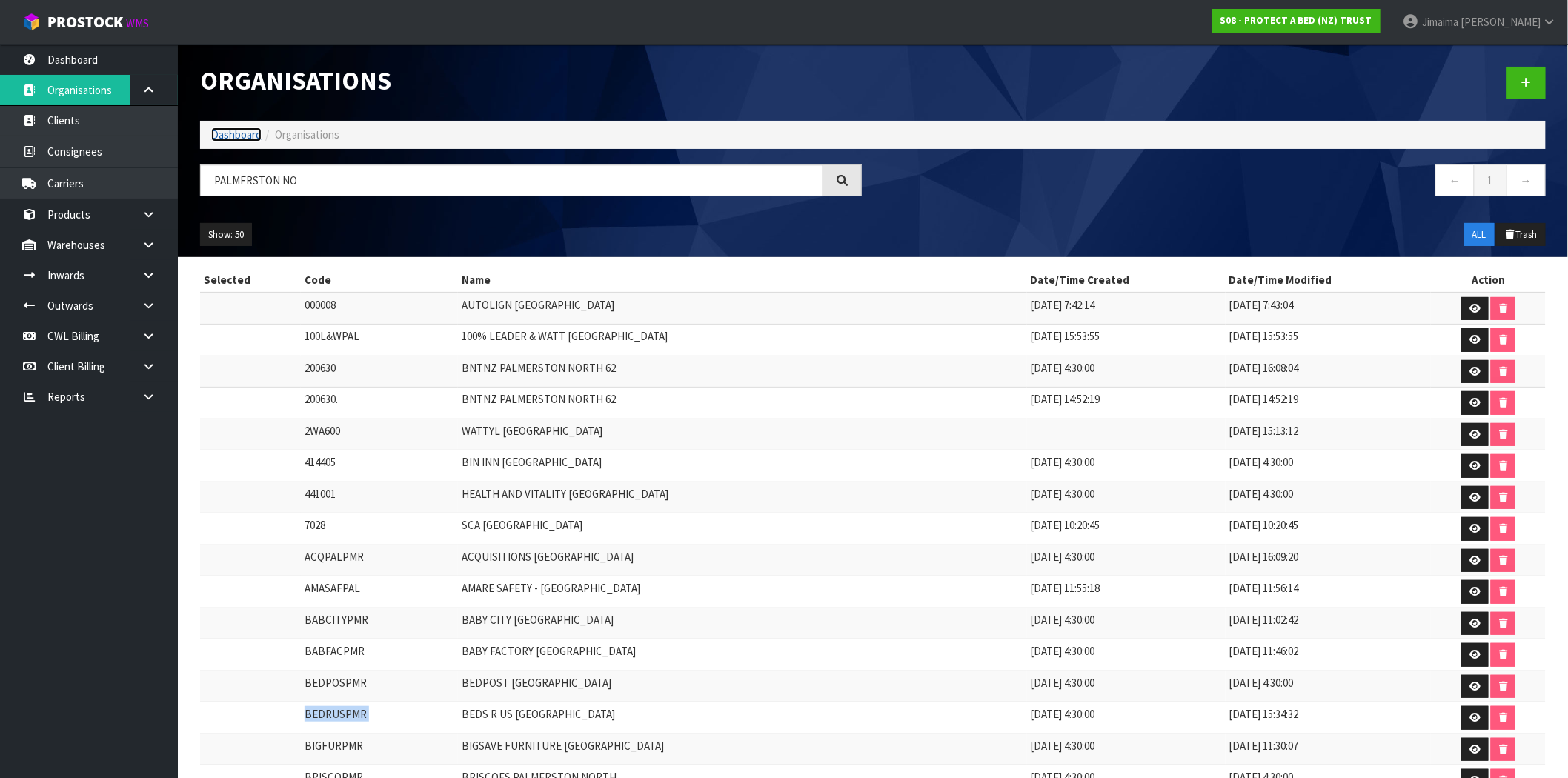
click at [234, 136] on link "Dashboard" at bounding box center [236, 134] width 50 height 14
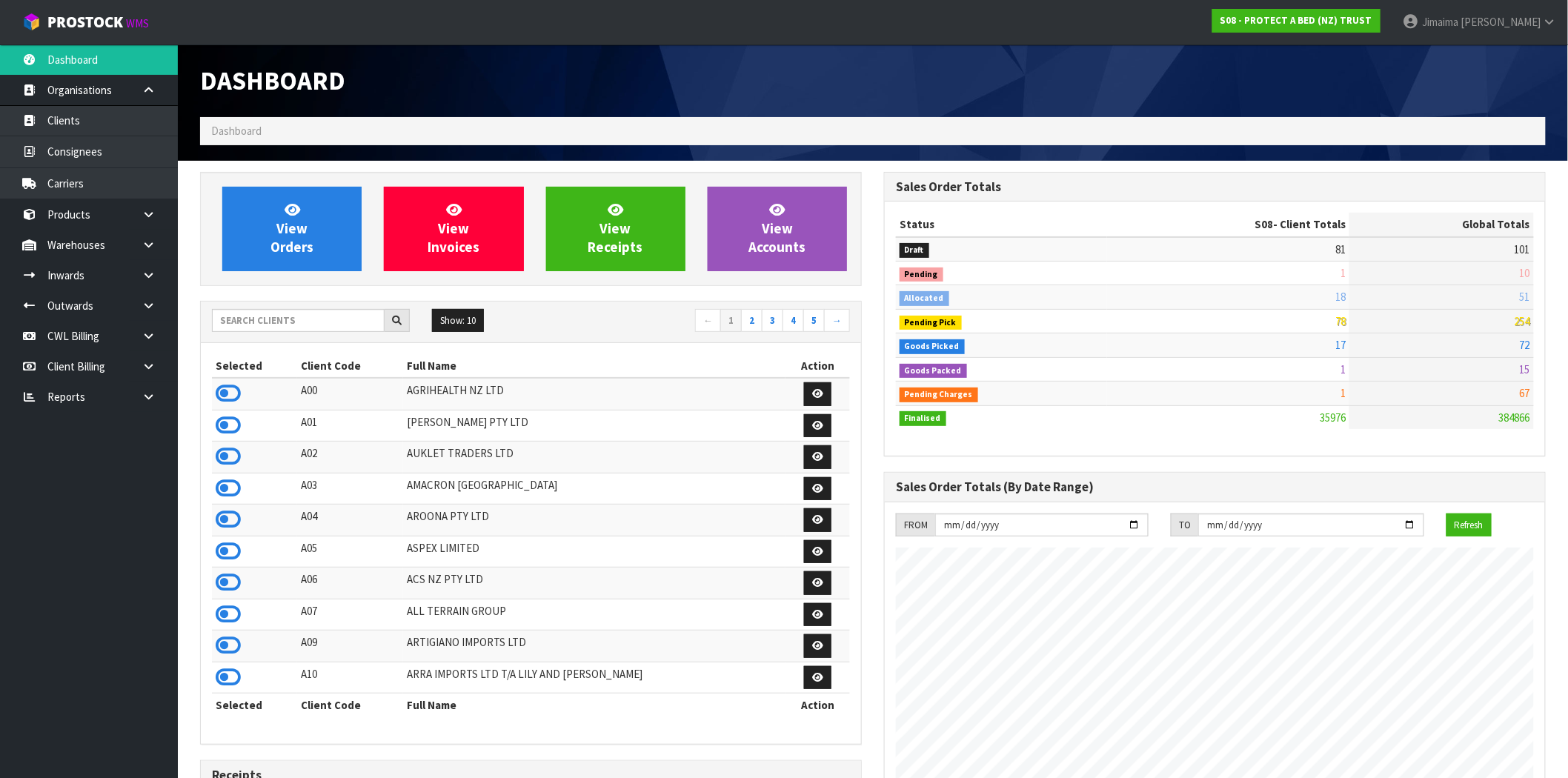
scroll to position [1122, 684]
click at [255, 332] on div "Show: 10 5 10 25 50 ← 1 2 3 4 5 →" at bounding box center [530, 321] width 660 height 26
click at [254, 329] on input "text" at bounding box center [298, 320] width 173 height 23
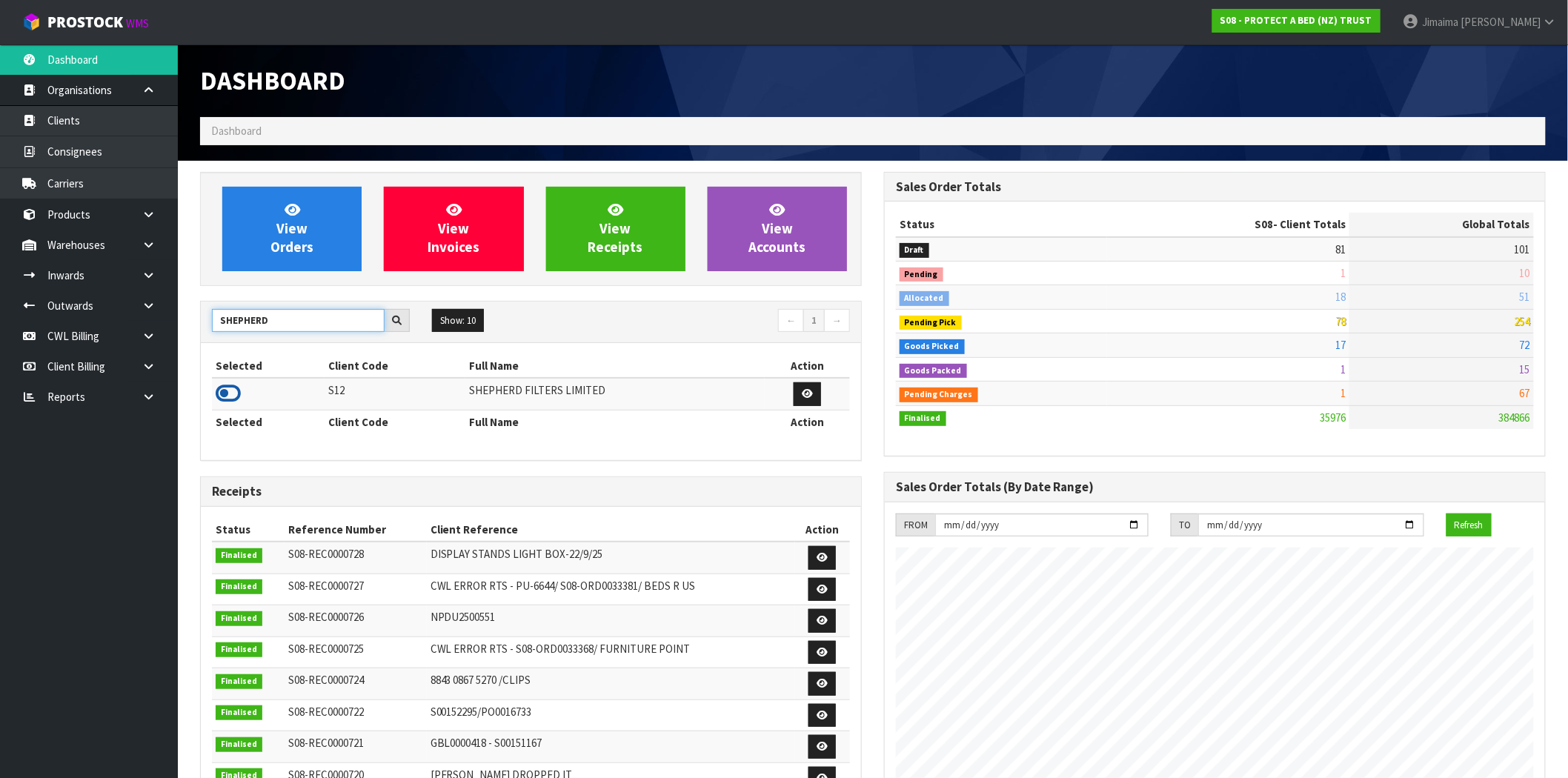
type input "SHEPHERD"
click at [230, 389] on icon at bounding box center [228, 393] width 25 height 22
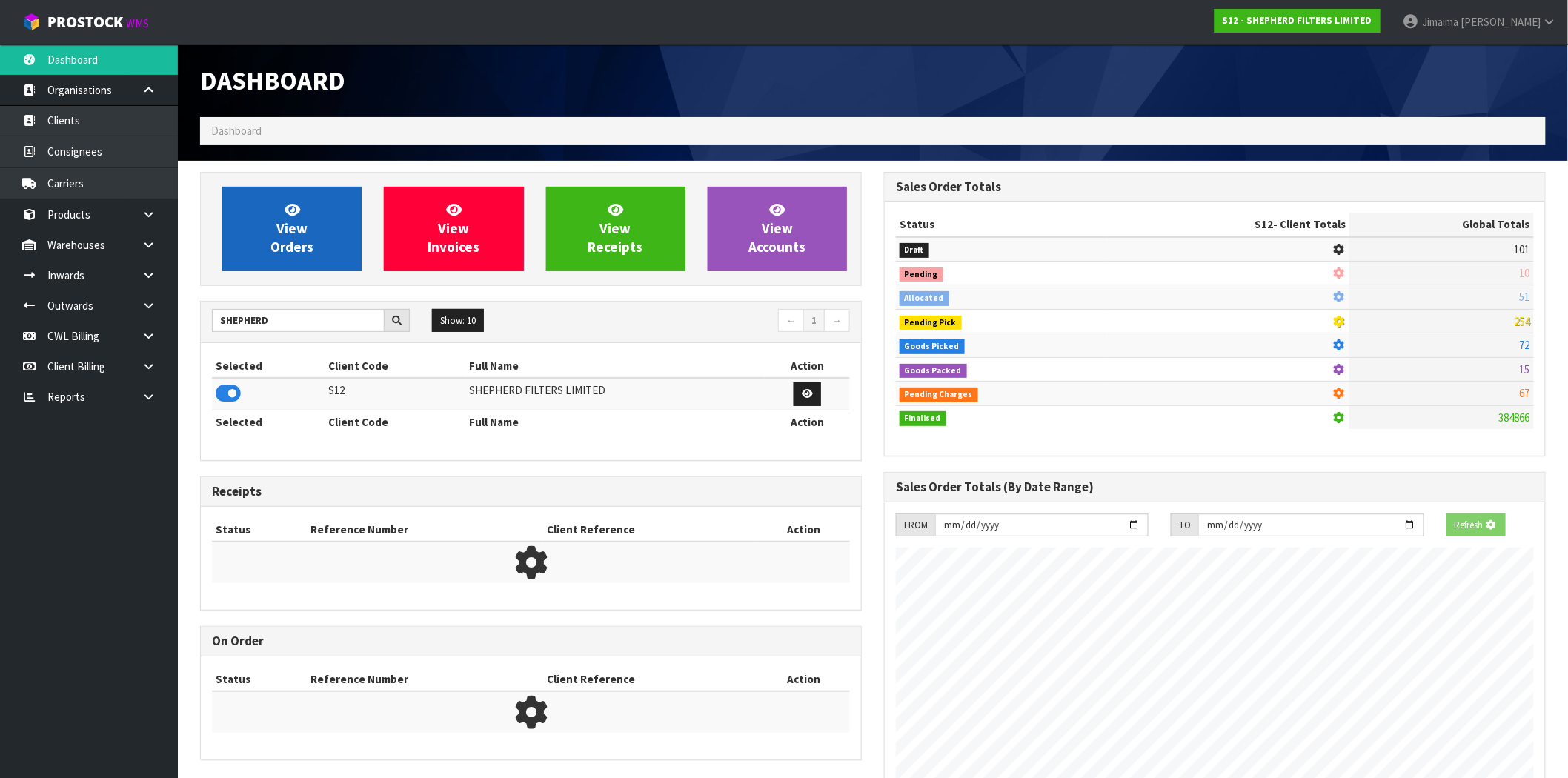
scroll to position [953, 684]
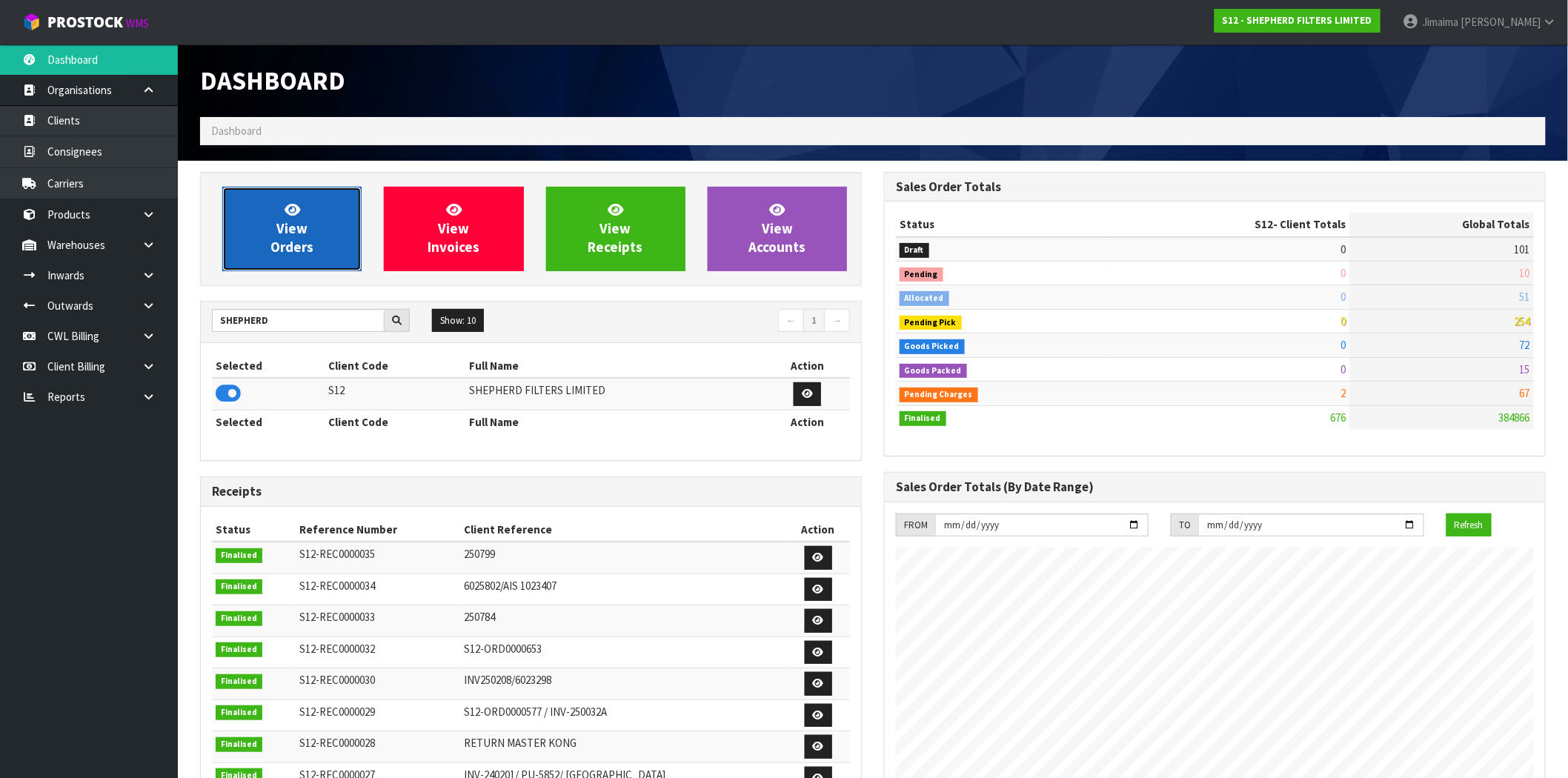
click at [276, 221] on link "View Orders" at bounding box center [292, 229] width 139 height 85
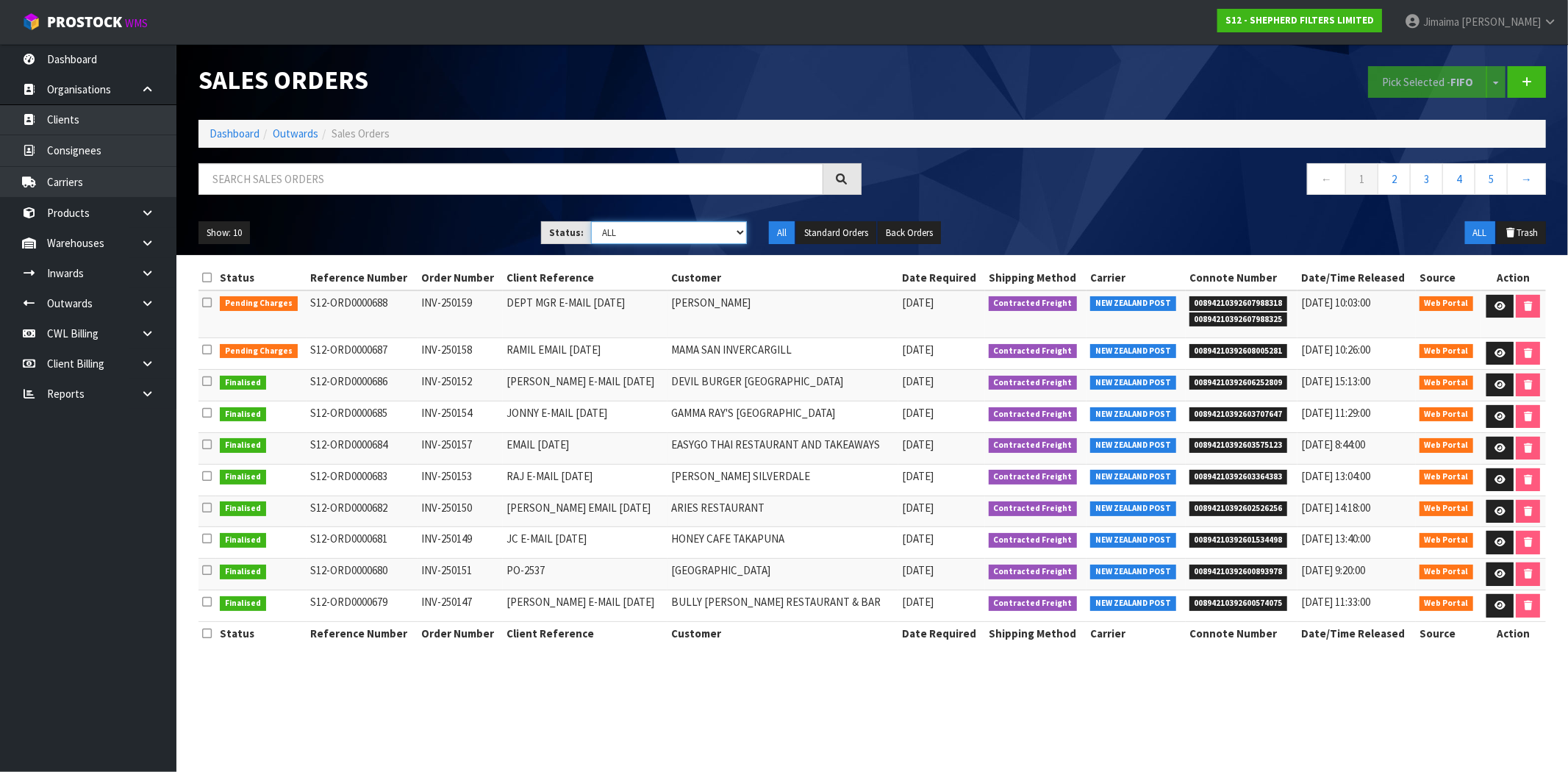
click at [666, 236] on select "Draft Pending Allocated Pending Pick Goods Picked Goods Packed Pending Charges …" at bounding box center [669, 232] width 156 height 23
select select "string:6"
click at [591, 221] on select "Draft Pending Allocated Pending Pick Goods Picked Goods Packed Pending Charges …" at bounding box center [669, 232] width 156 height 23
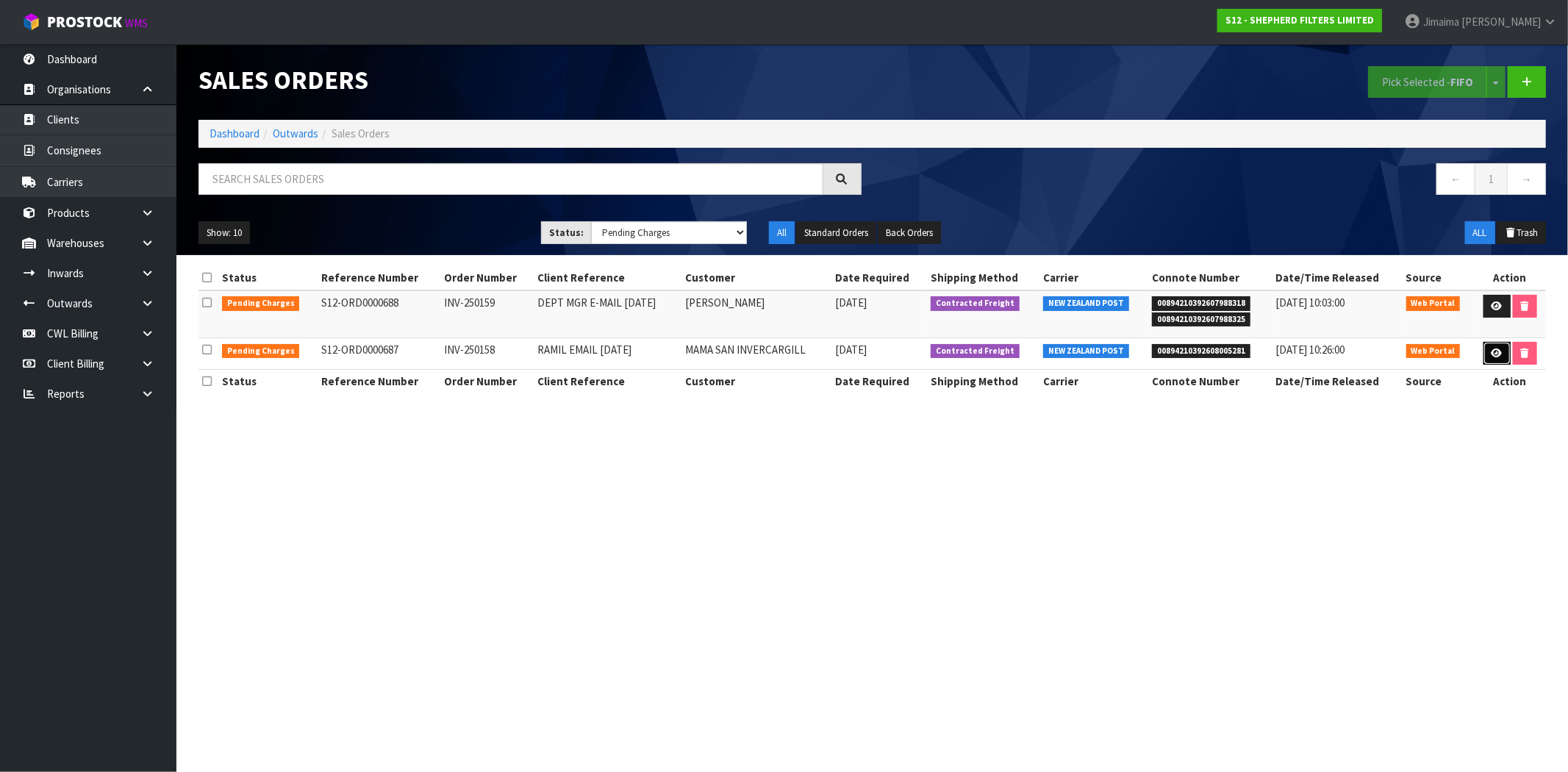
click at [1491, 355] on icon at bounding box center [1497, 353] width 11 height 10
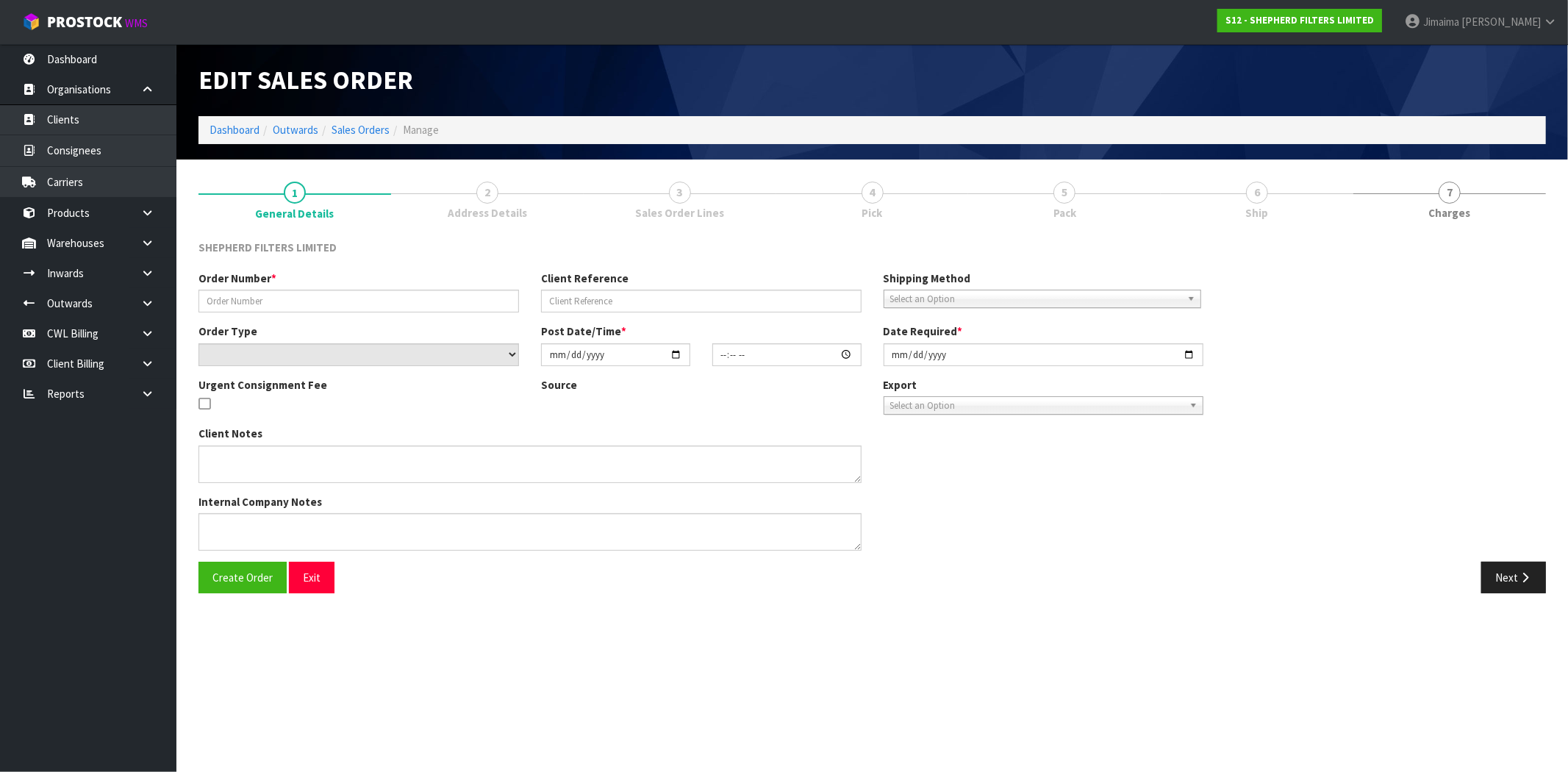
type input "INV-250158"
type input "RAMIL EMAIL [DATE]"
select select "number:0"
type input "[DATE]"
type input "20:39:00.000"
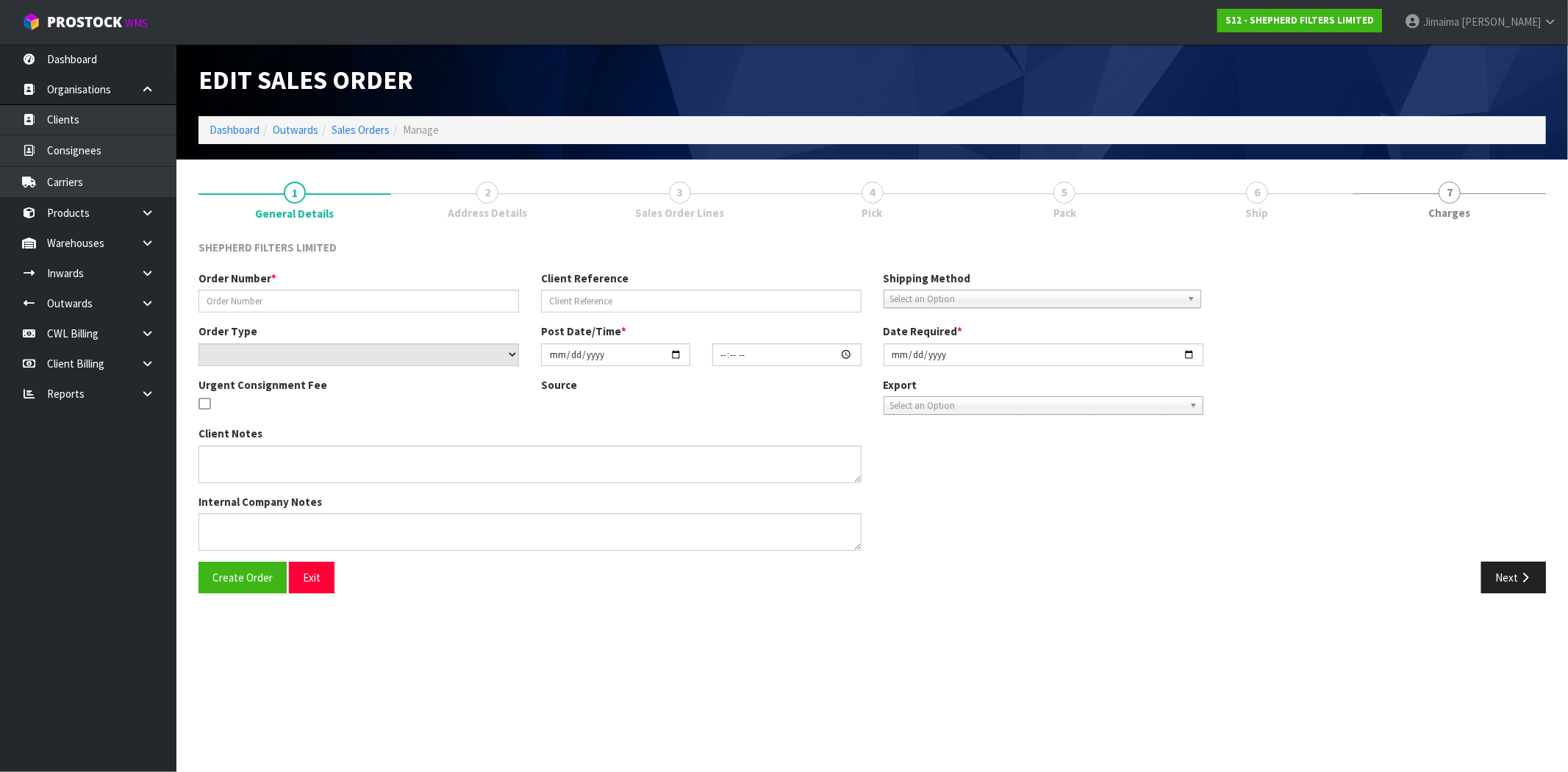
type input "[DATE]"
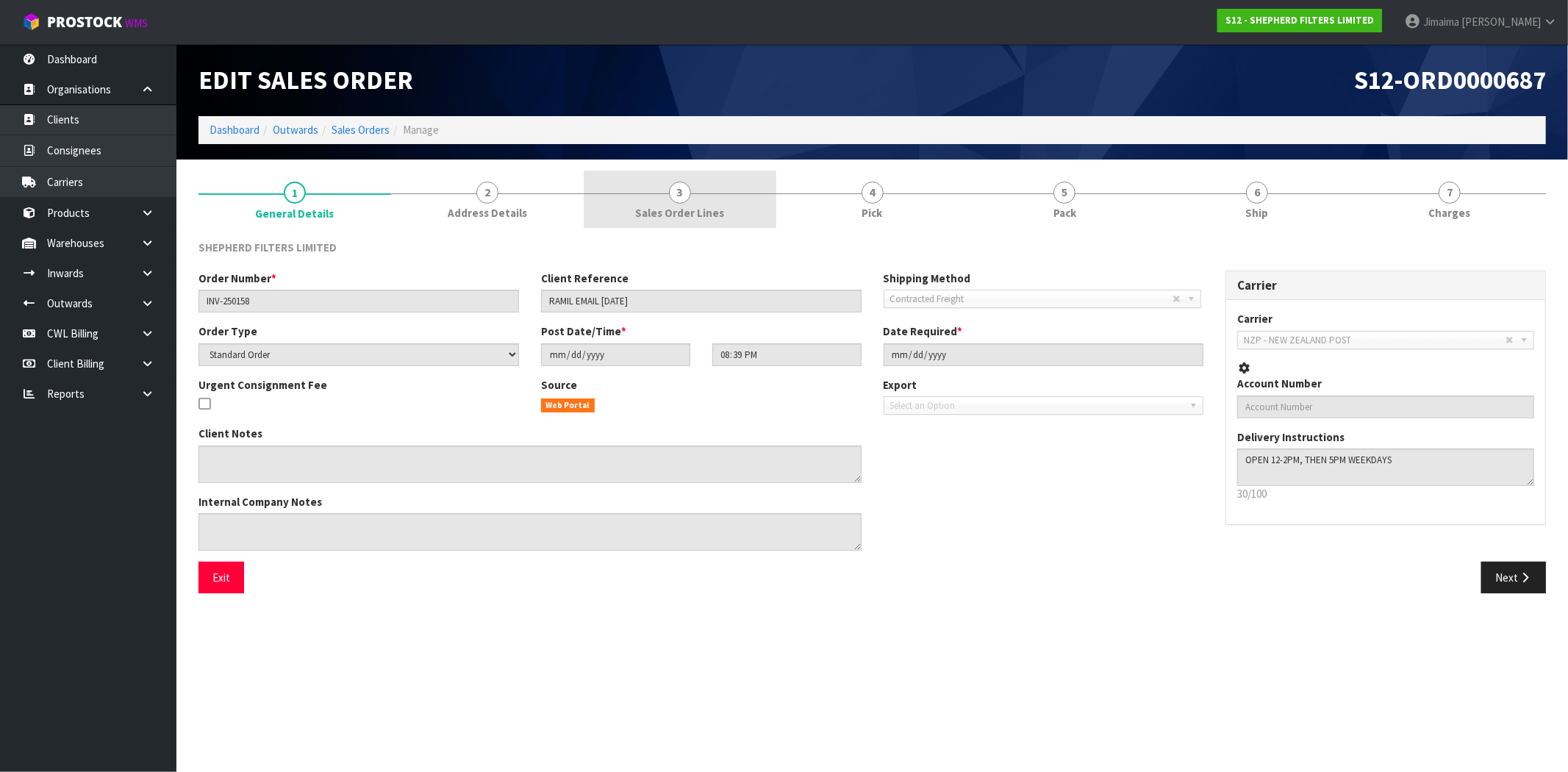
click at [694, 202] on link "3 Sales Order Lines" at bounding box center [679, 199] width 193 height 58
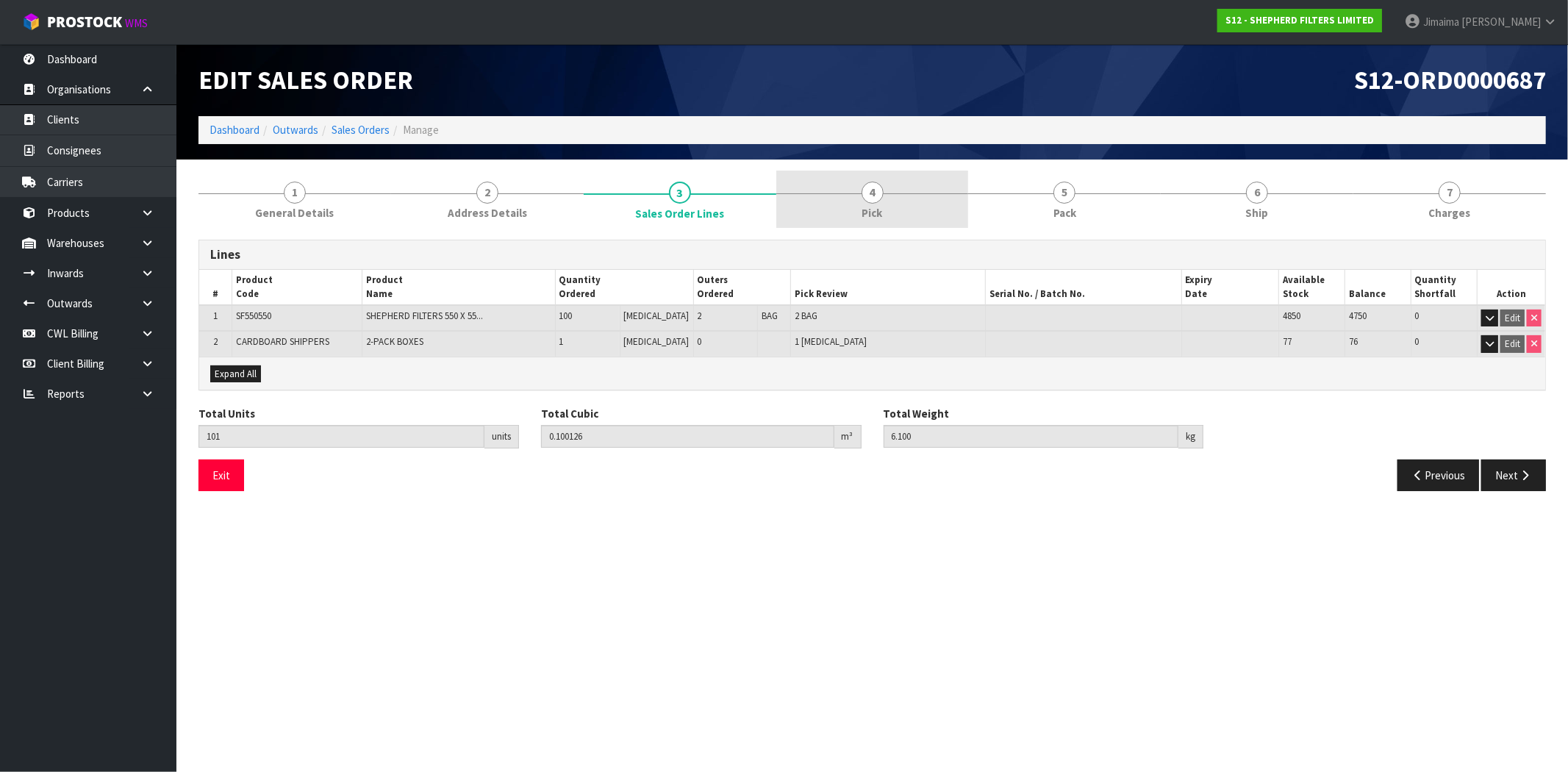
click at [931, 202] on link "4 Pick" at bounding box center [872, 199] width 193 height 58
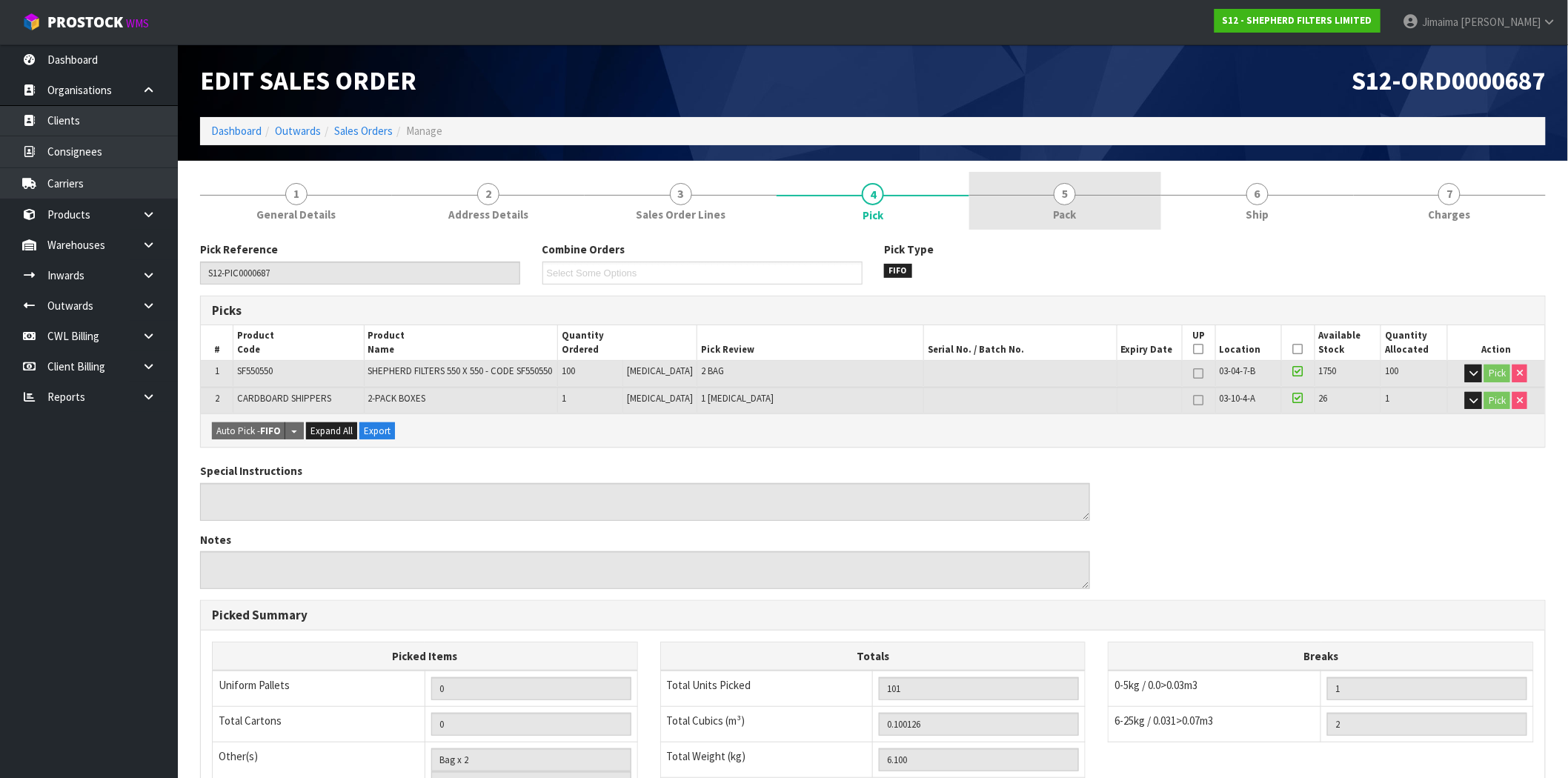
click at [1099, 197] on link "5 Pack" at bounding box center [1065, 201] width 192 height 58
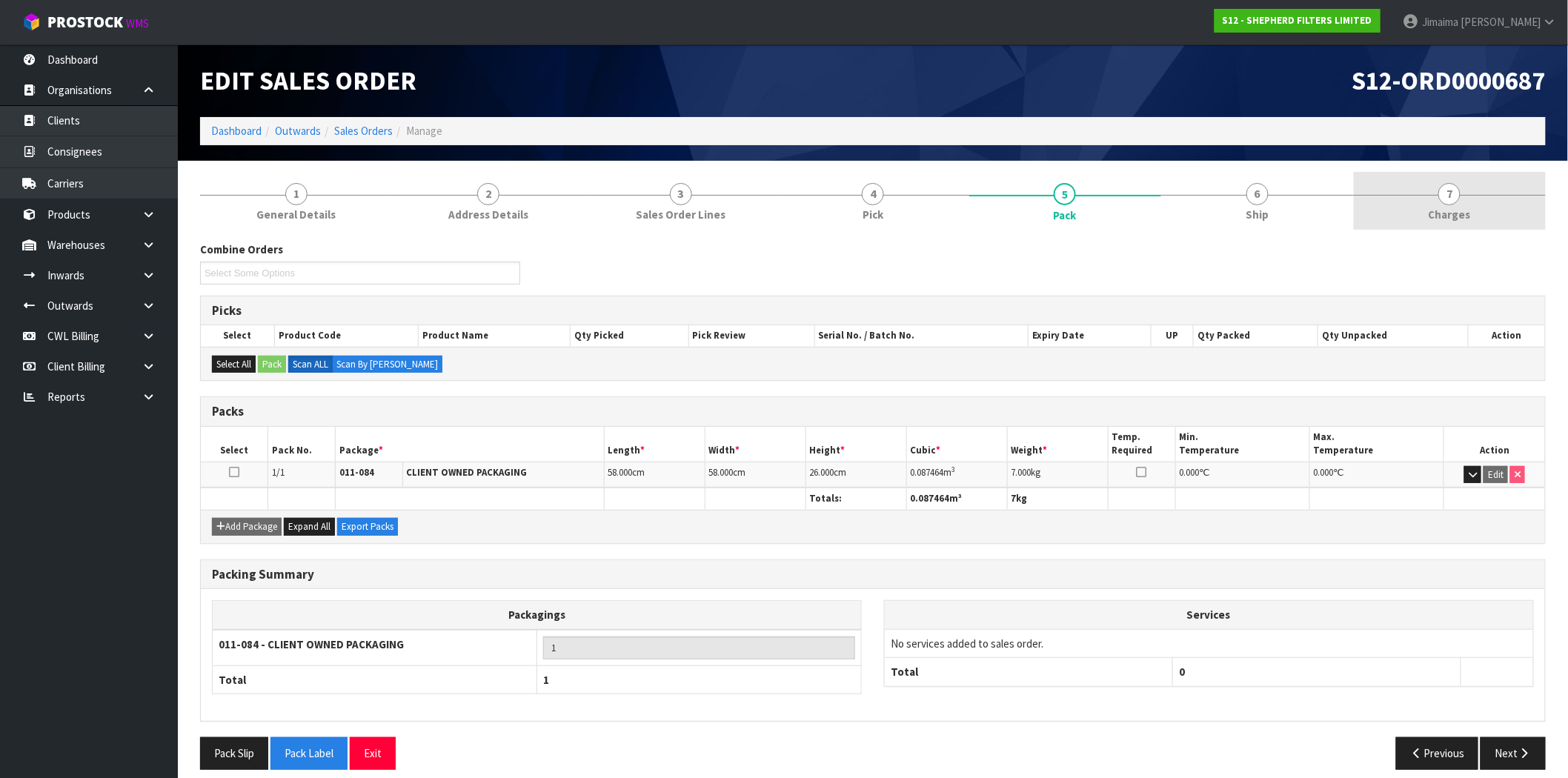
click at [1507, 215] on link "7 [GEOGRAPHIC_DATA]" at bounding box center [1450, 201] width 192 height 58
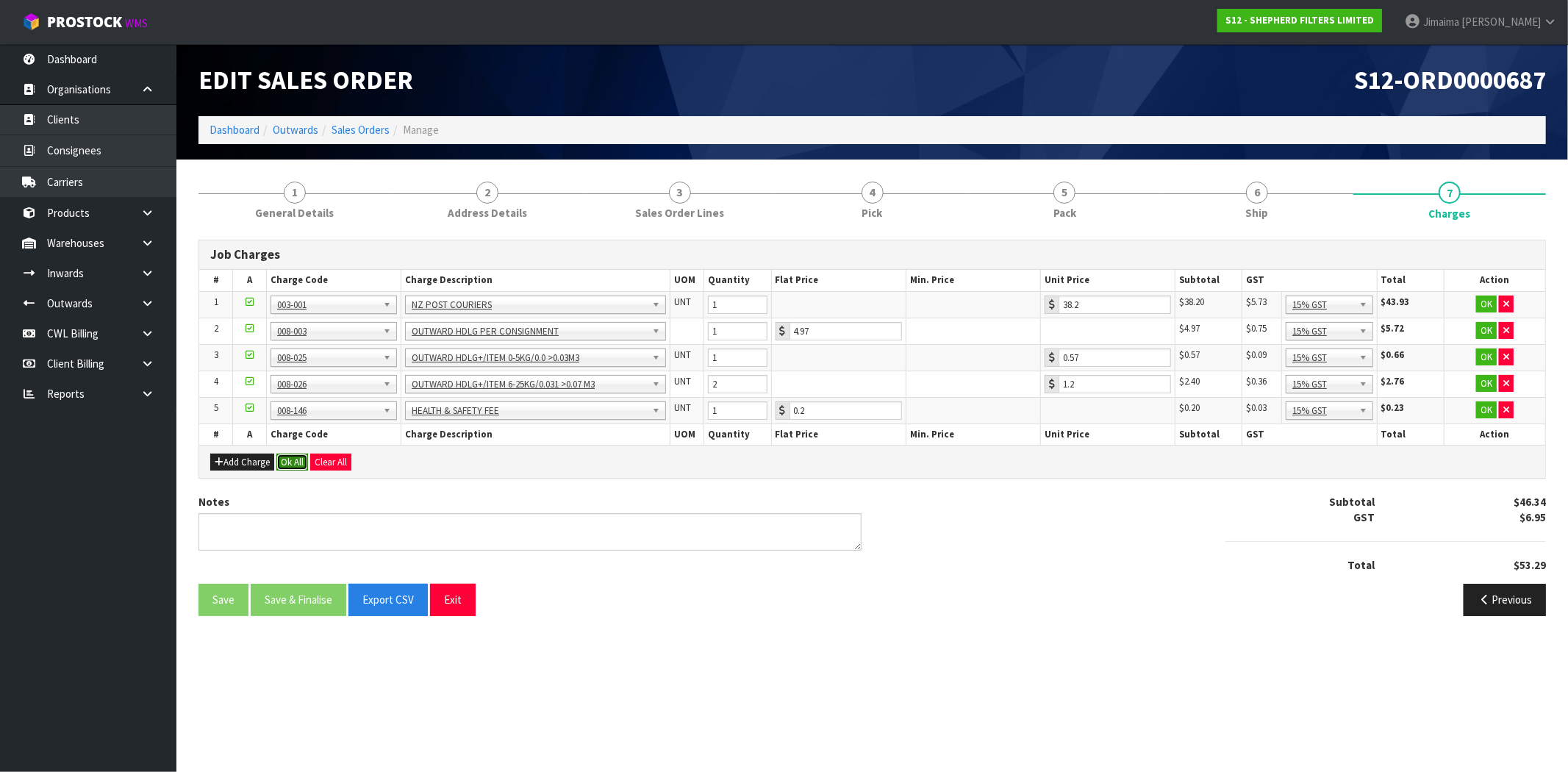
click at [291, 463] on button "Ok All" at bounding box center [292, 462] width 32 height 17
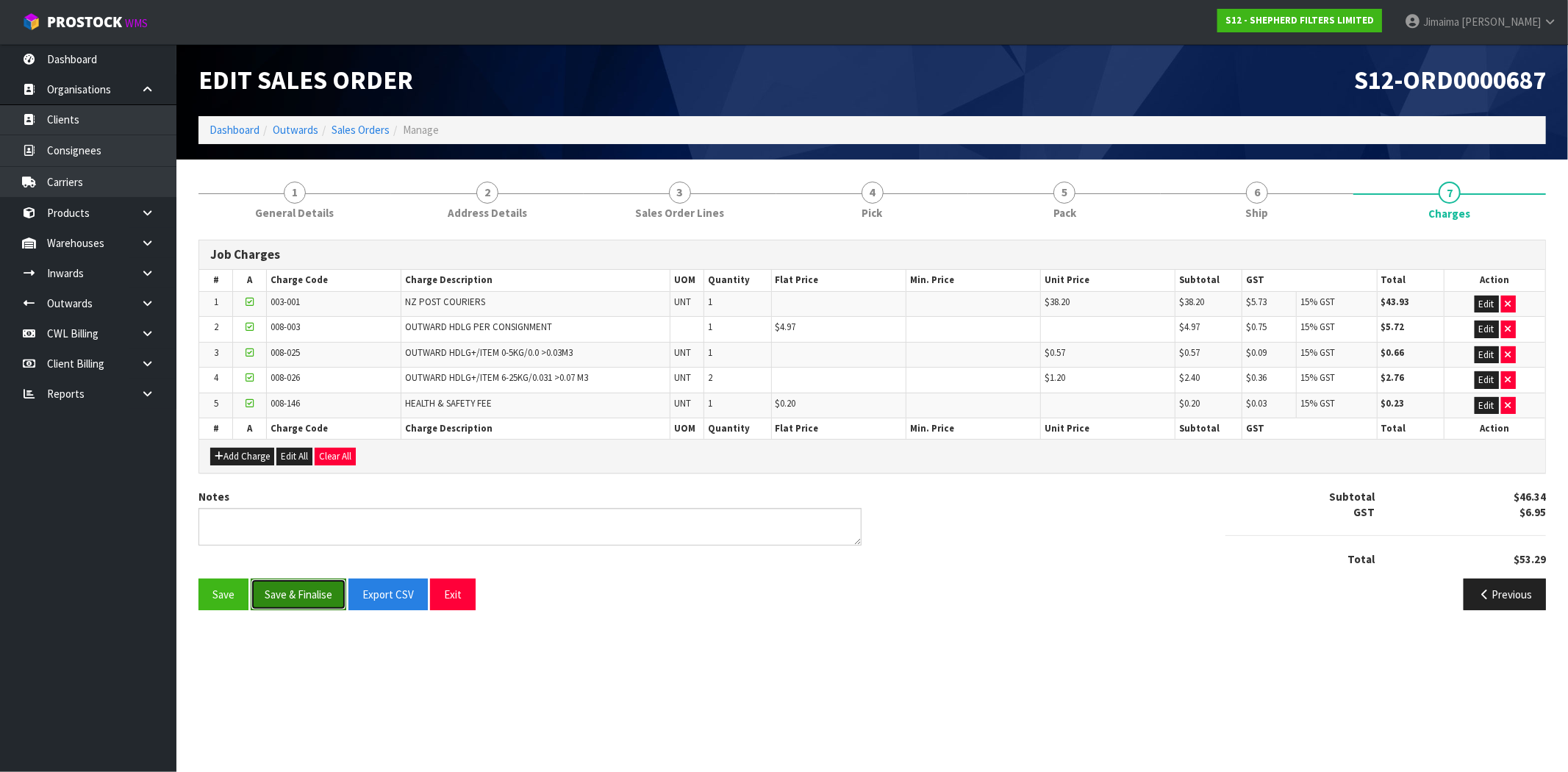
click at [304, 599] on button "Save & Finalise" at bounding box center [298, 594] width 95 height 32
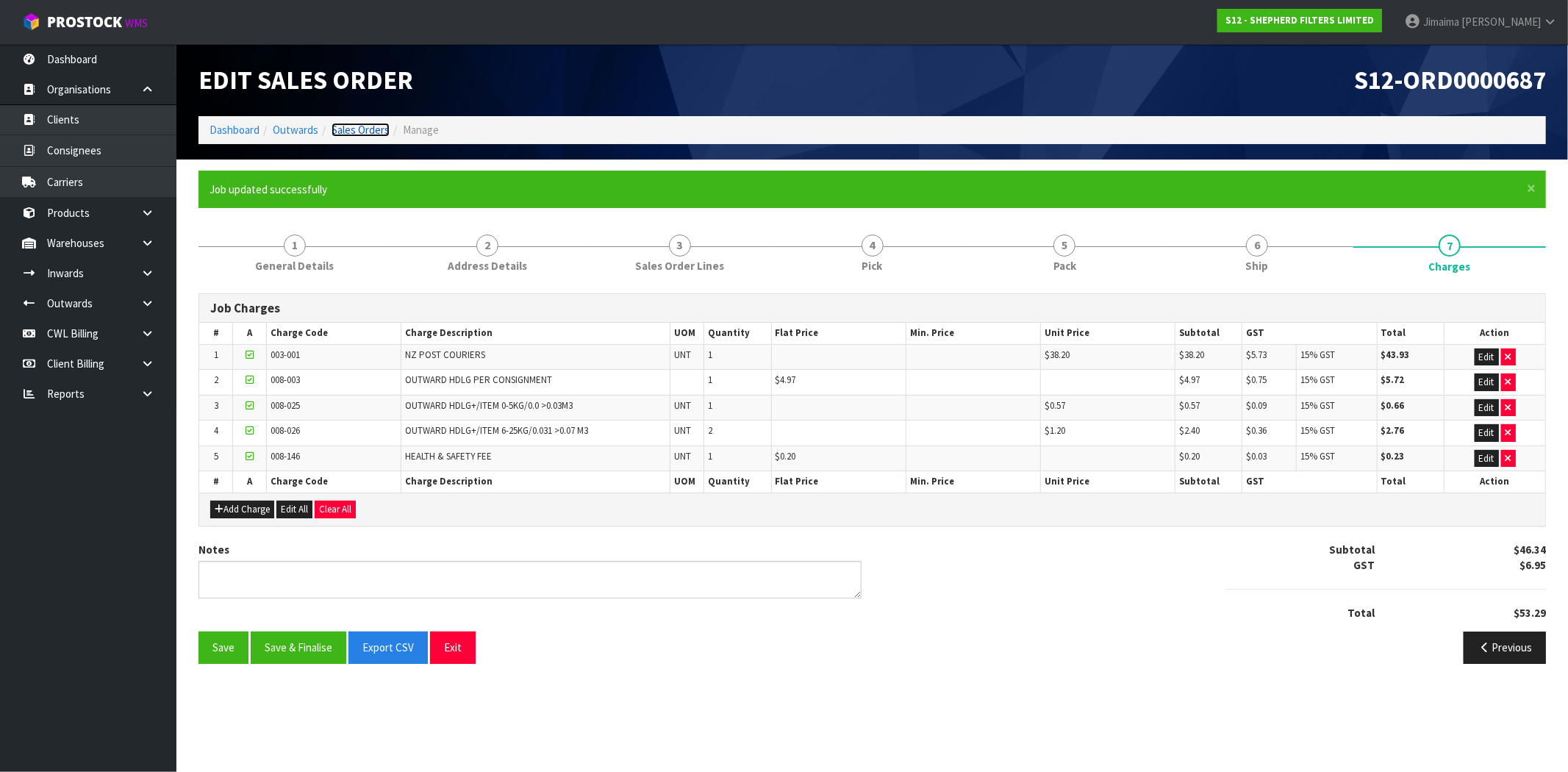
click at [355, 128] on link "Sales Orders" at bounding box center [360, 130] width 58 height 14
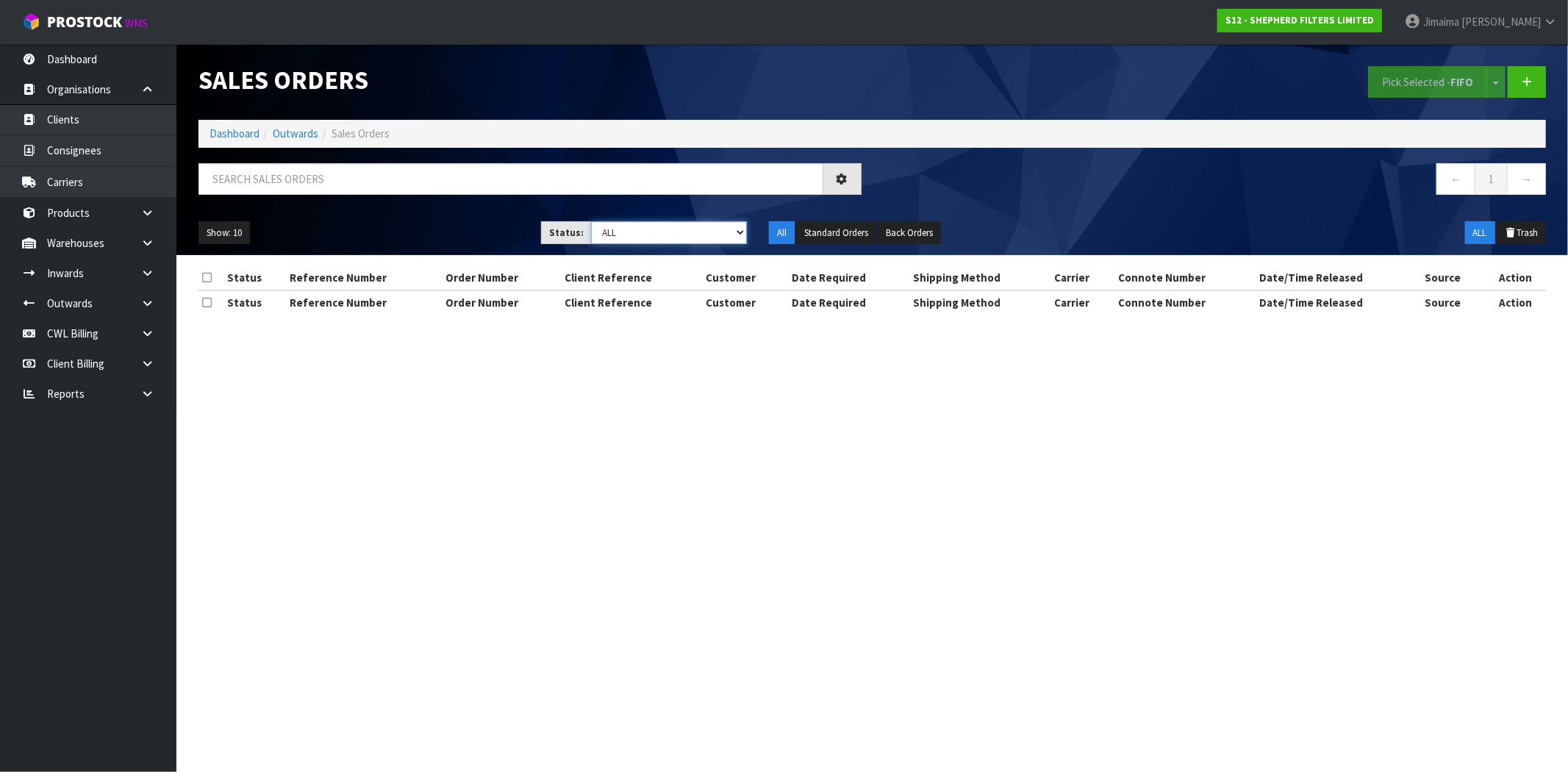
click at [663, 225] on select "Draft Pending Allocated Pending Pick Goods Picked Goods Packed Pending Charges …" at bounding box center [669, 232] width 156 height 23
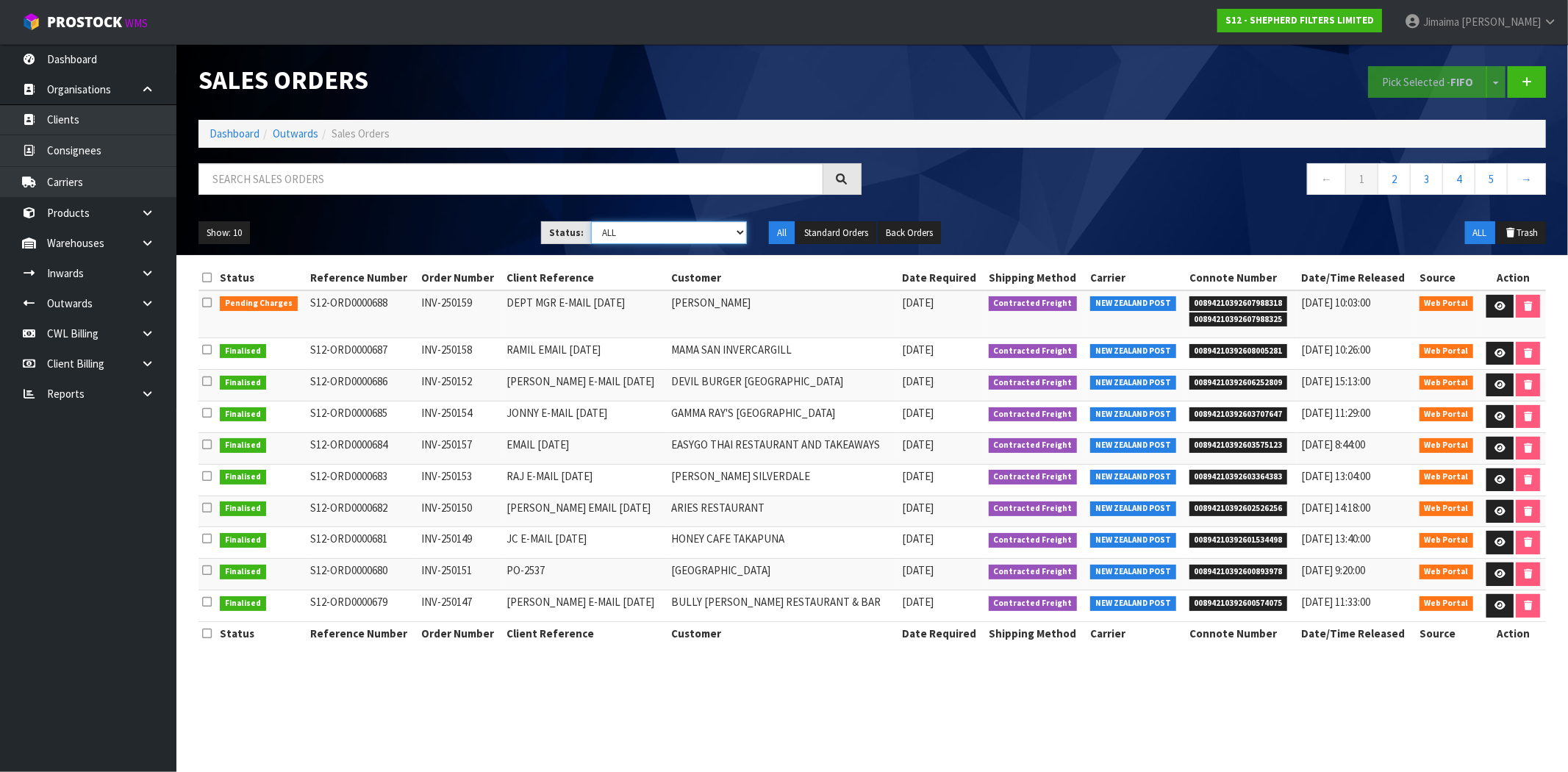
select select "string:6"
click at [591, 221] on select "Draft Pending Allocated Pending Pick Goods Picked Goods Packed Pending Charges …" at bounding box center [669, 232] width 156 height 23
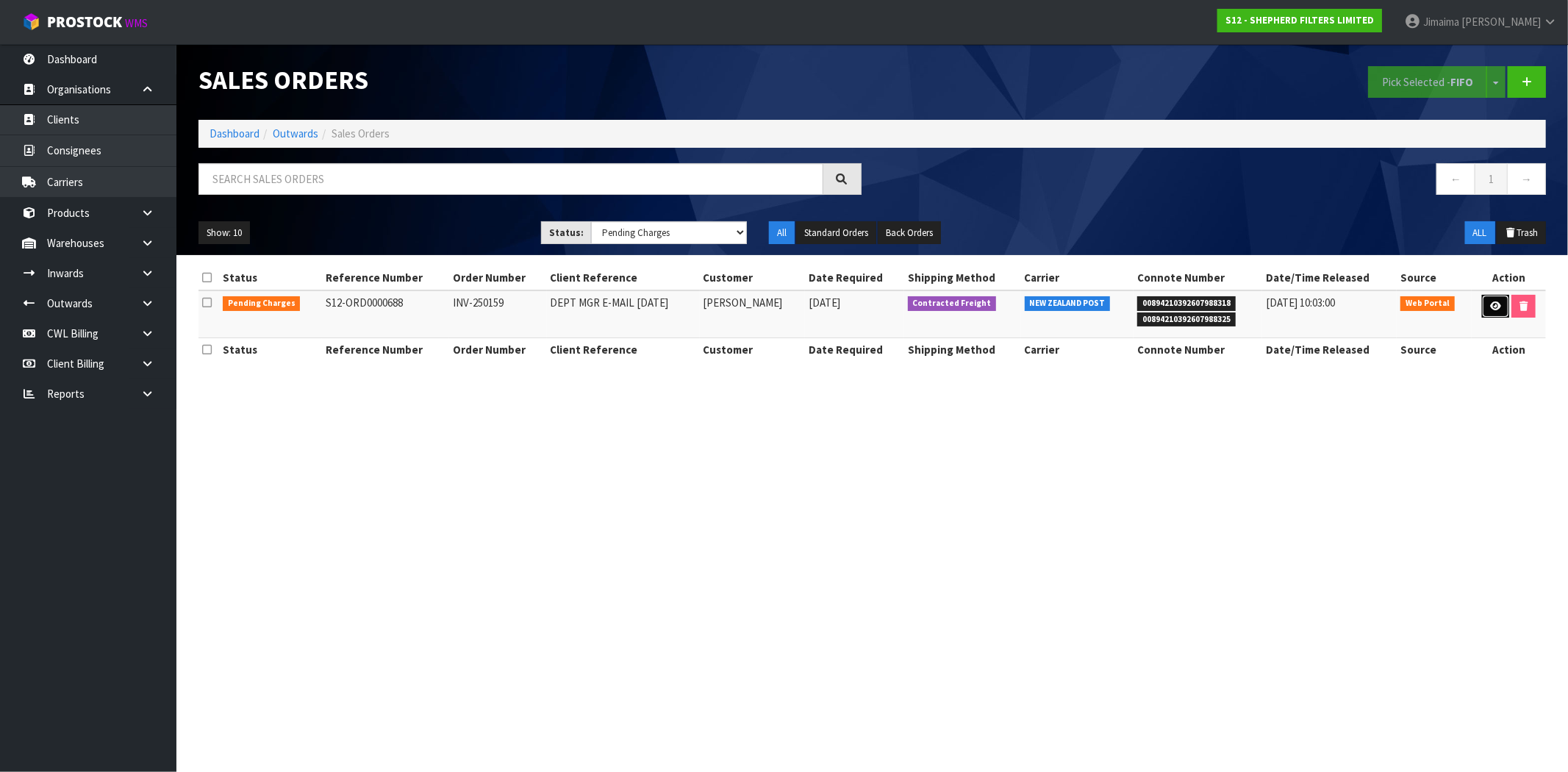
drag, startPoint x: 1493, startPoint y: 311, endPoint x: 1416, endPoint y: 310, distance: 77.0
click at [1493, 310] on link at bounding box center [1495, 306] width 27 height 24
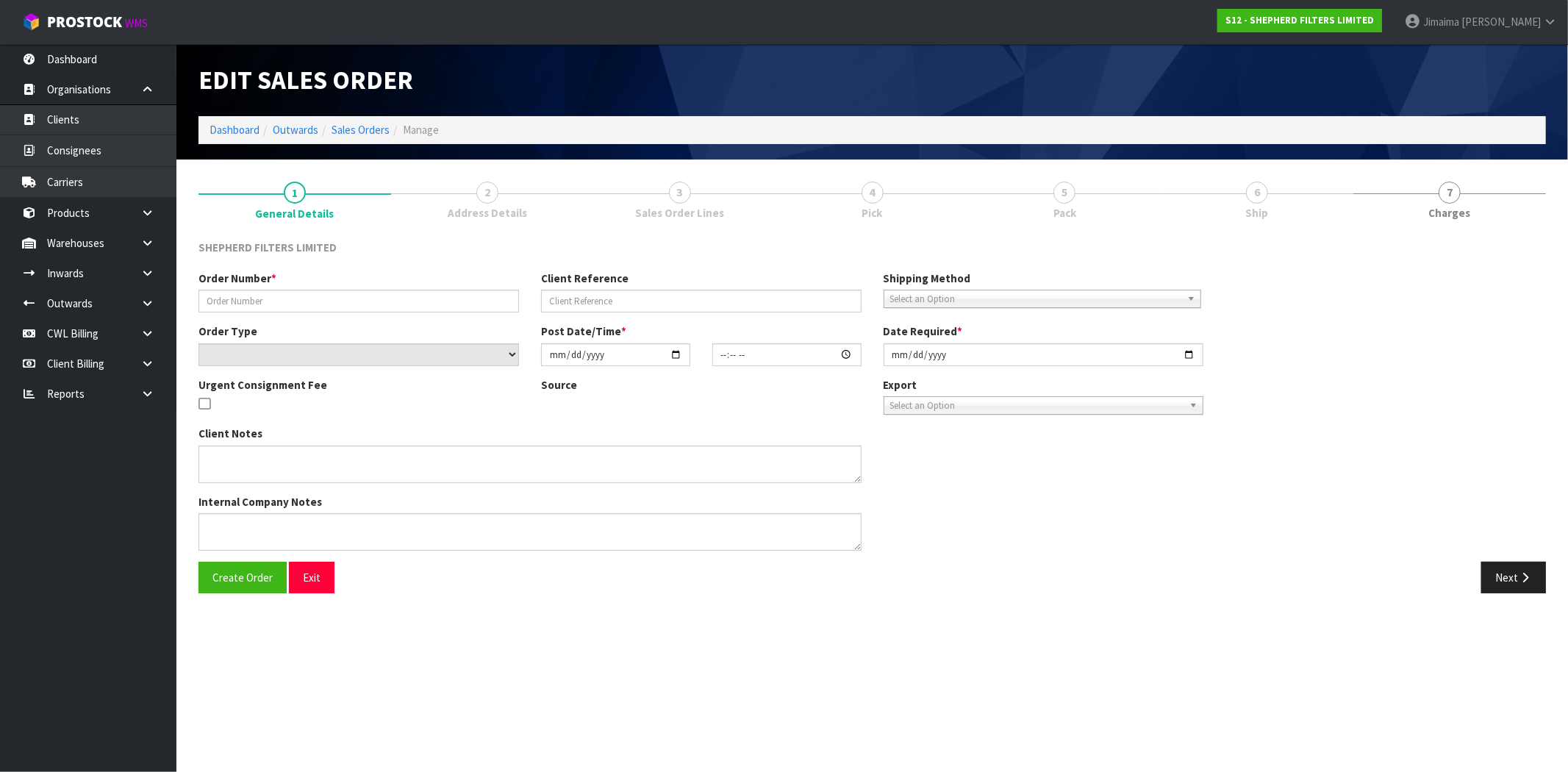
type input "INV-250159"
type input "DEPT MGR E-MAIL [DATE]"
select select "number:0"
type input "[DATE]"
type input "23:45:00.000"
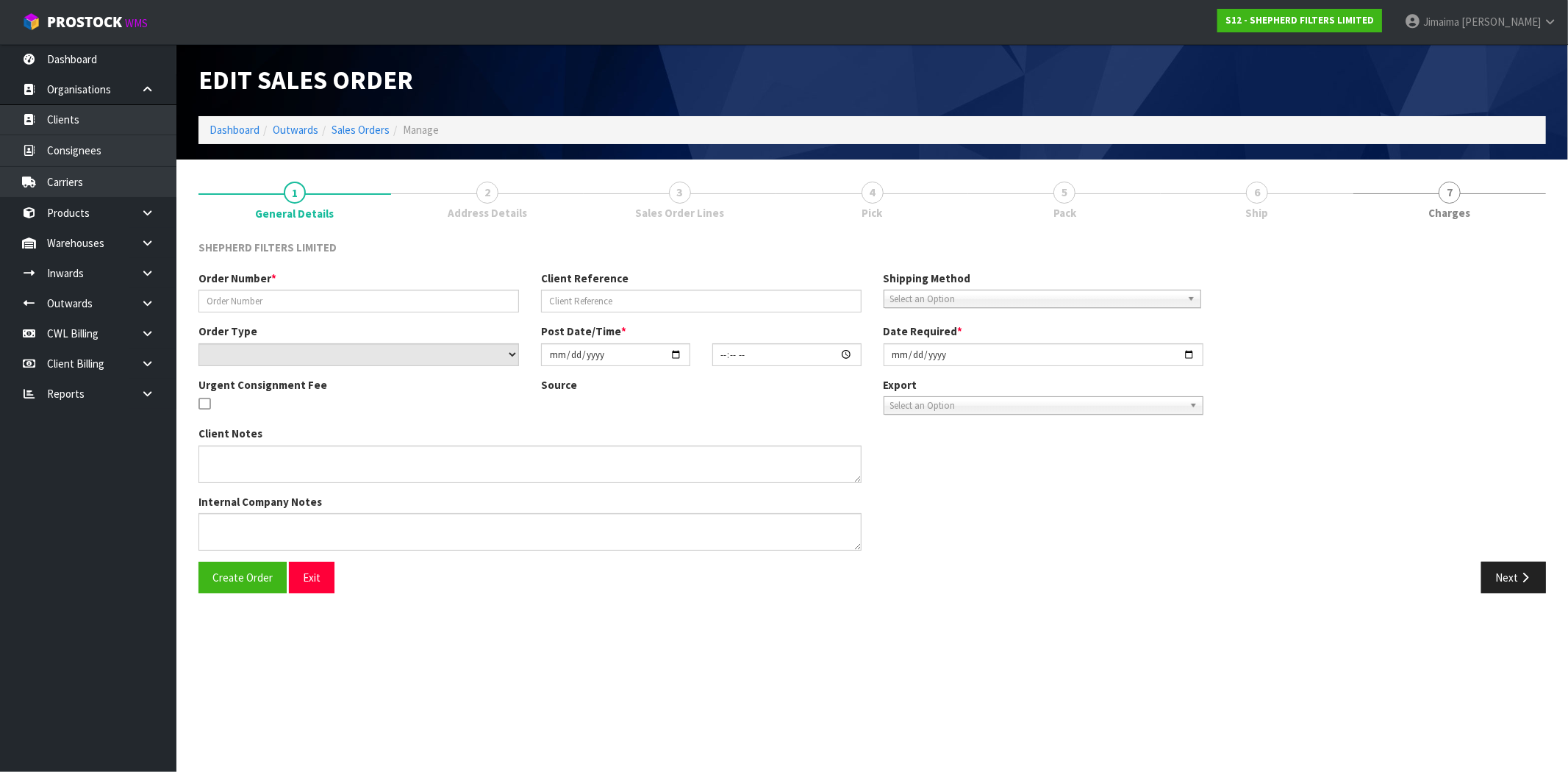
type input "[DATE]"
type textarea "PLS CHOOSE A BOX/BOXES FROM OWN STOCK TO SHIP THIS IN THE MOST ECONOMICAL WAY P…"
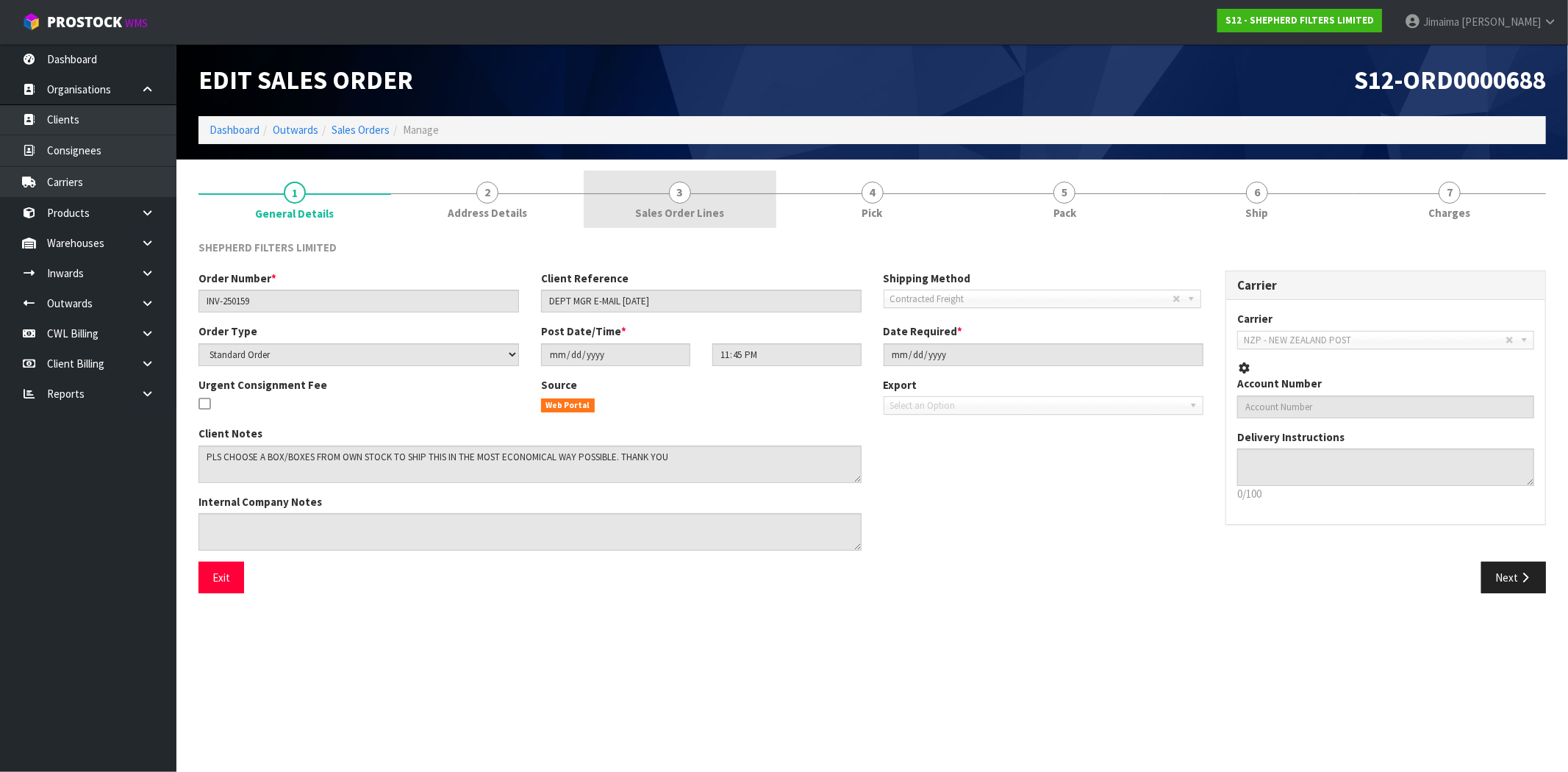
click at [681, 191] on span "3" at bounding box center [680, 193] width 22 height 22
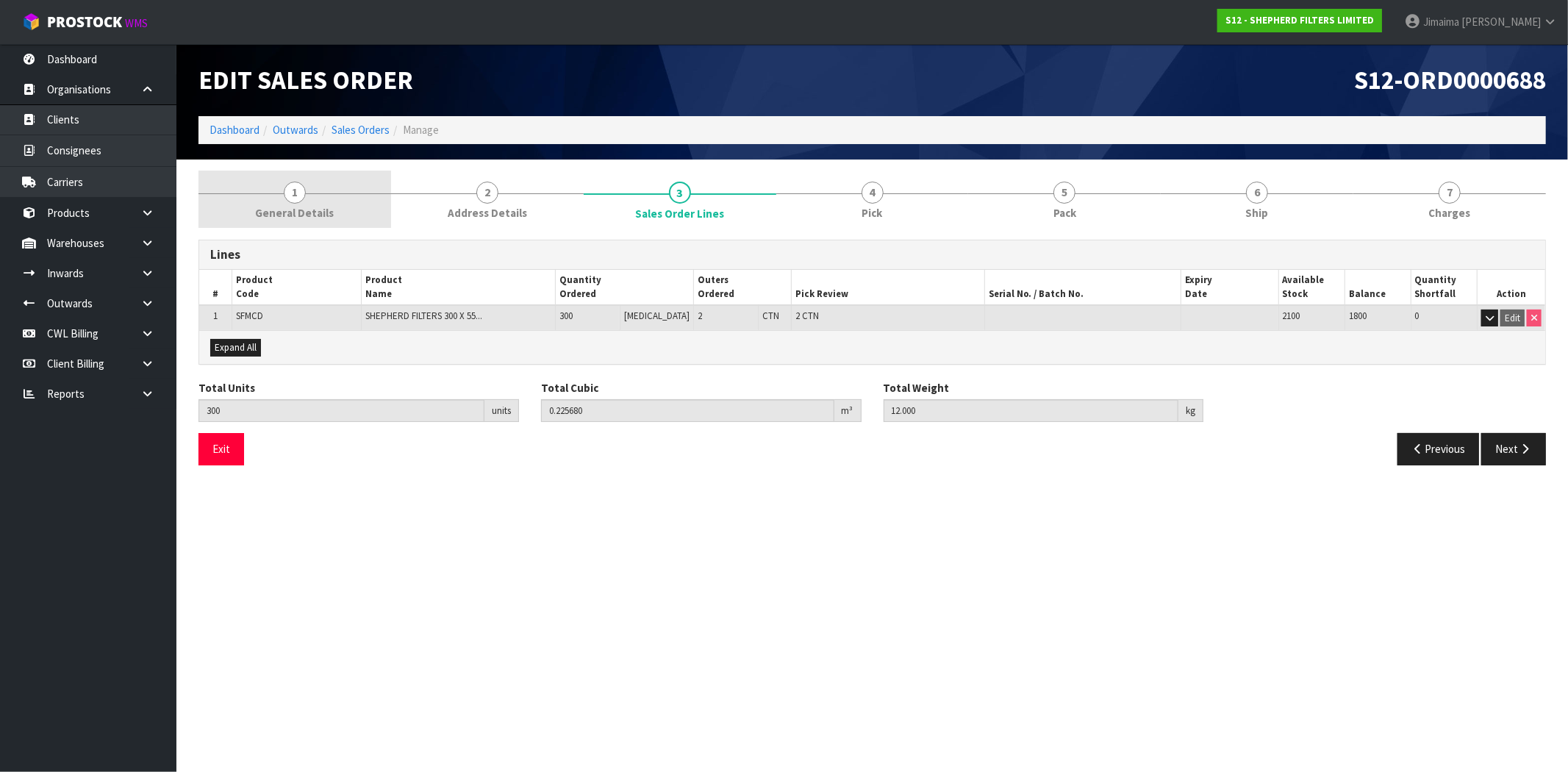
click at [346, 186] on link "1 General Details" at bounding box center [294, 199] width 193 height 58
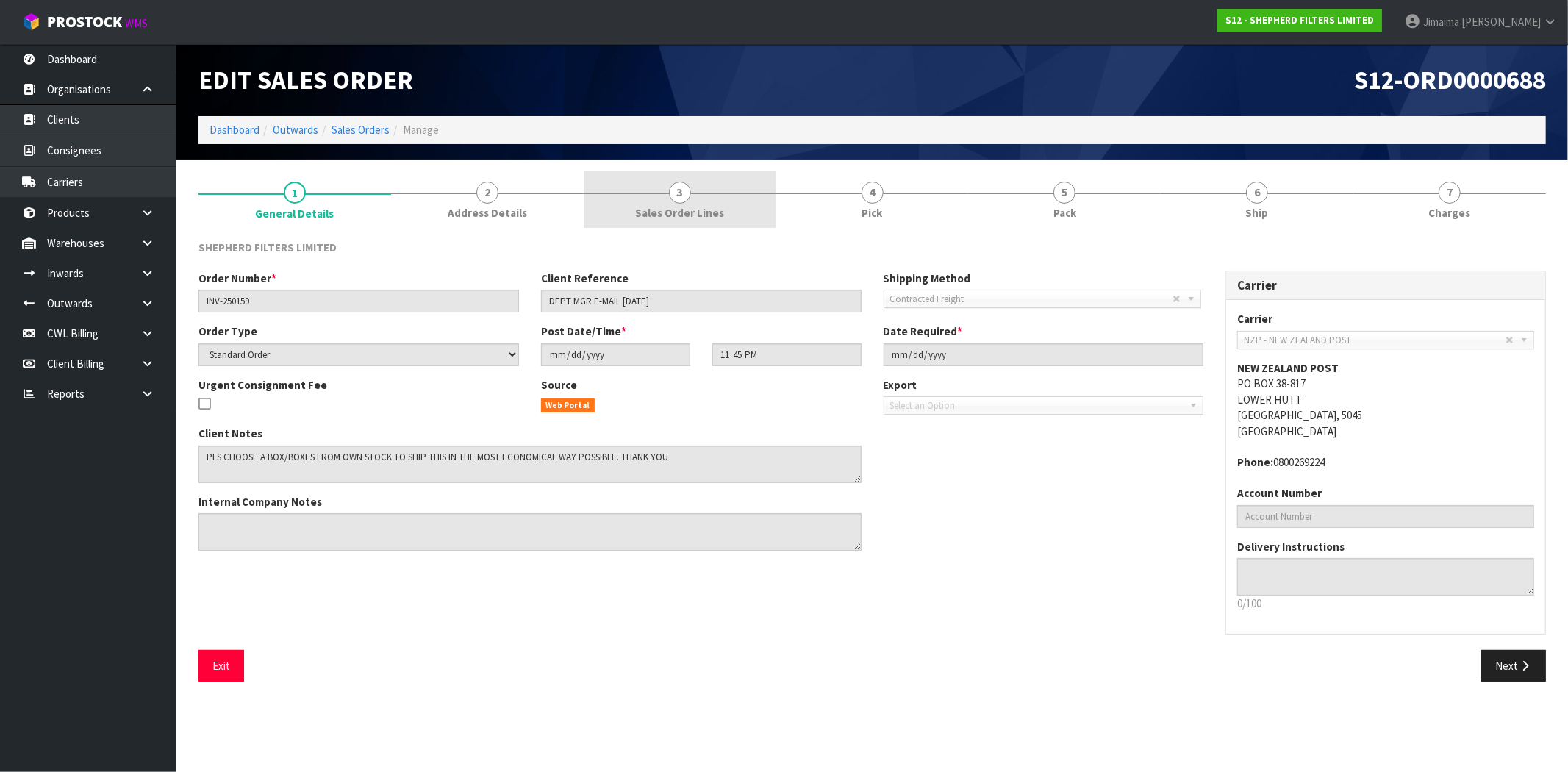
click at [731, 194] on link "3 Sales Order Lines" at bounding box center [679, 199] width 193 height 58
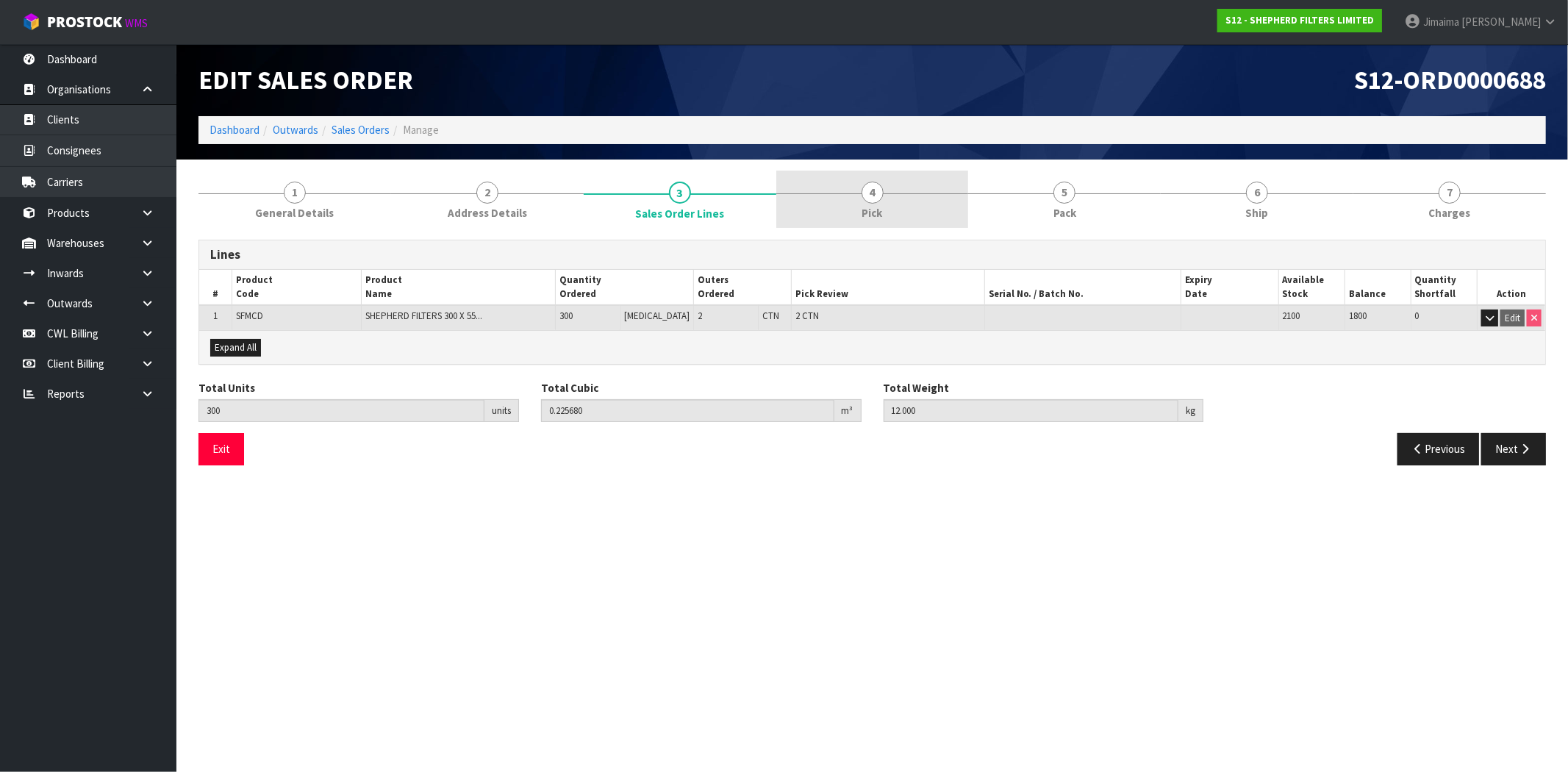
click at [894, 196] on link "4 Pick" at bounding box center [872, 199] width 193 height 58
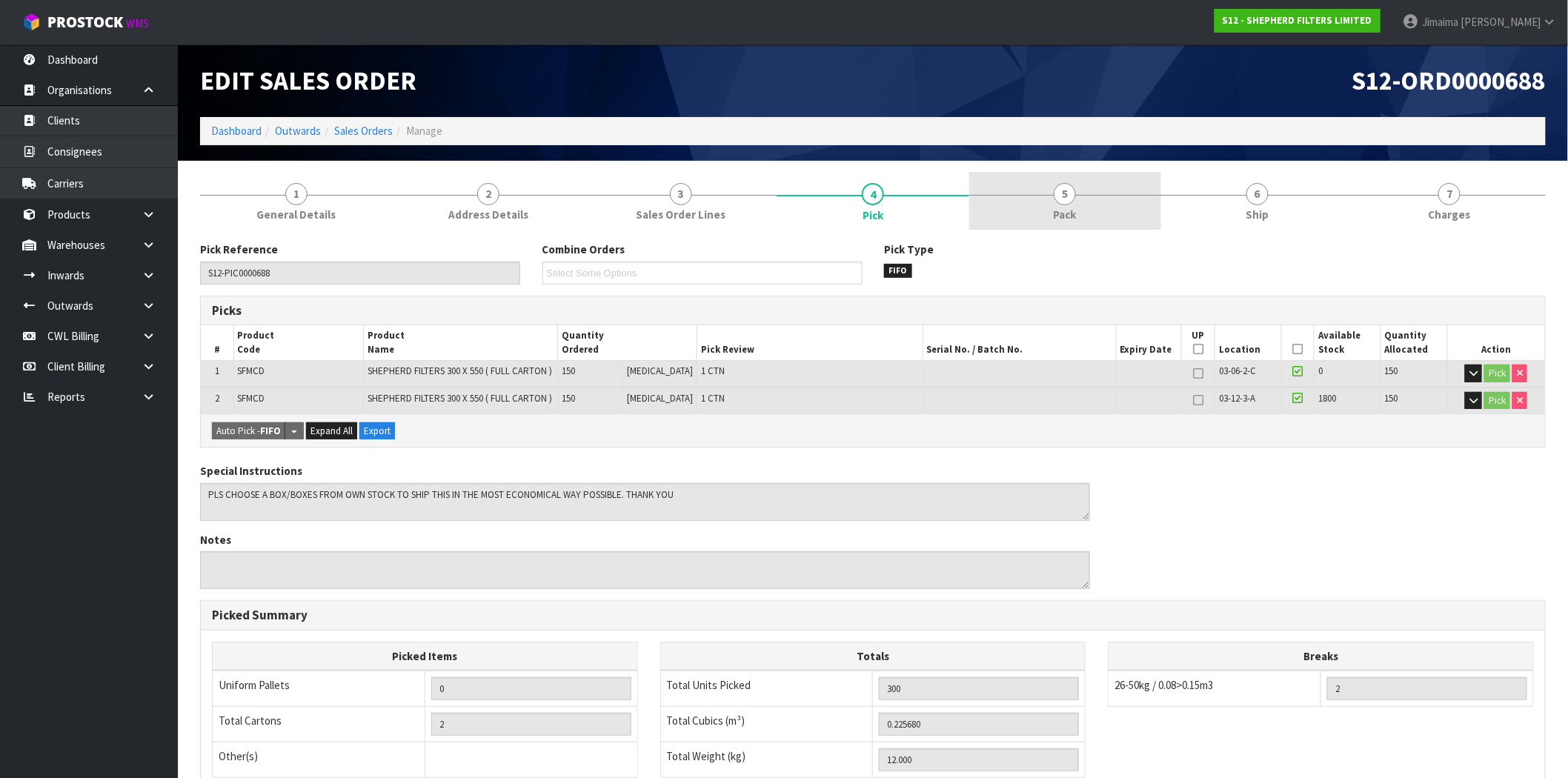
click at [1061, 196] on span "5" at bounding box center [1065, 194] width 22 height 22
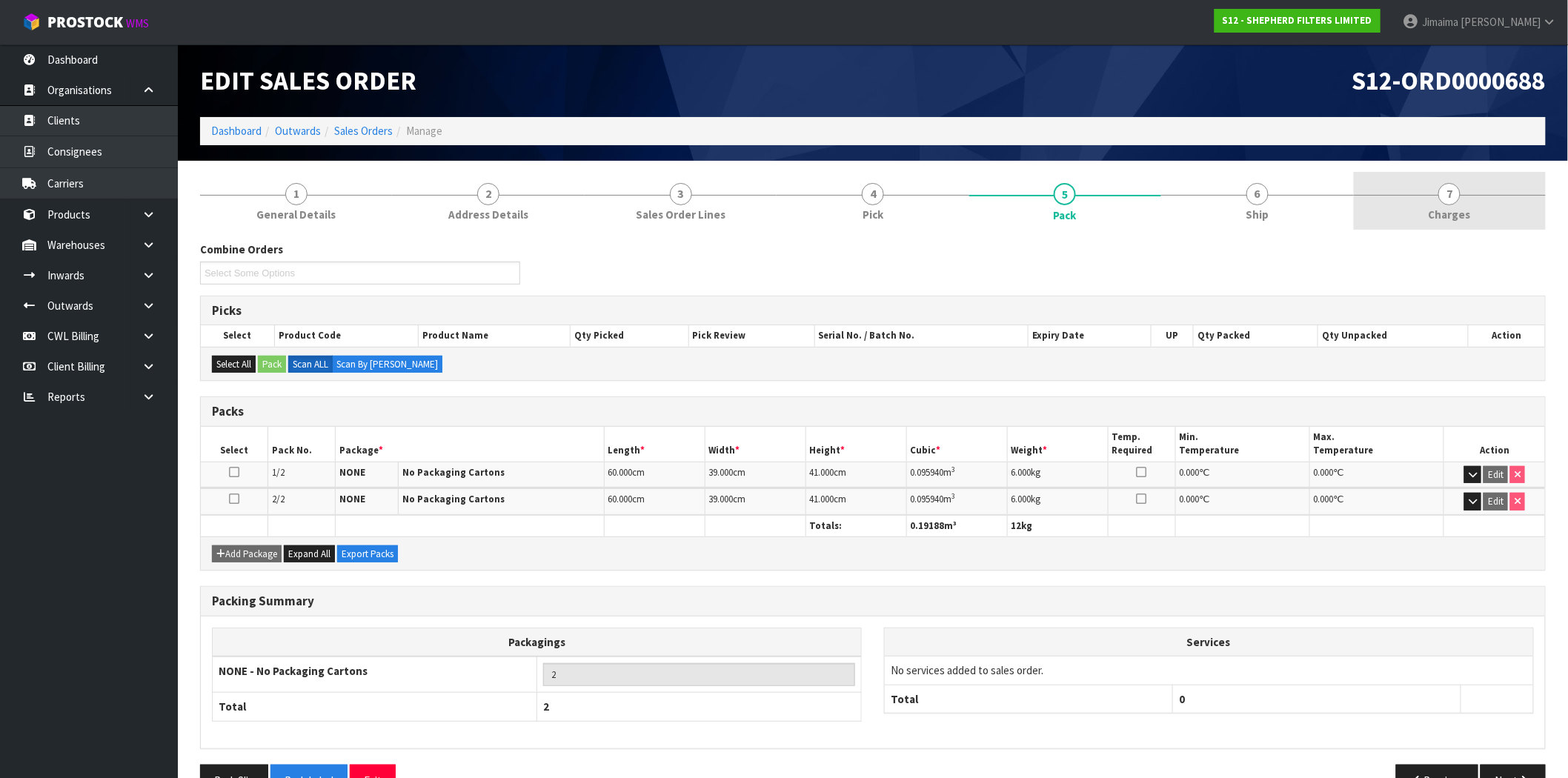
click at [1498, 195] on div at bounding box center [1450, 195] width 192 height 1
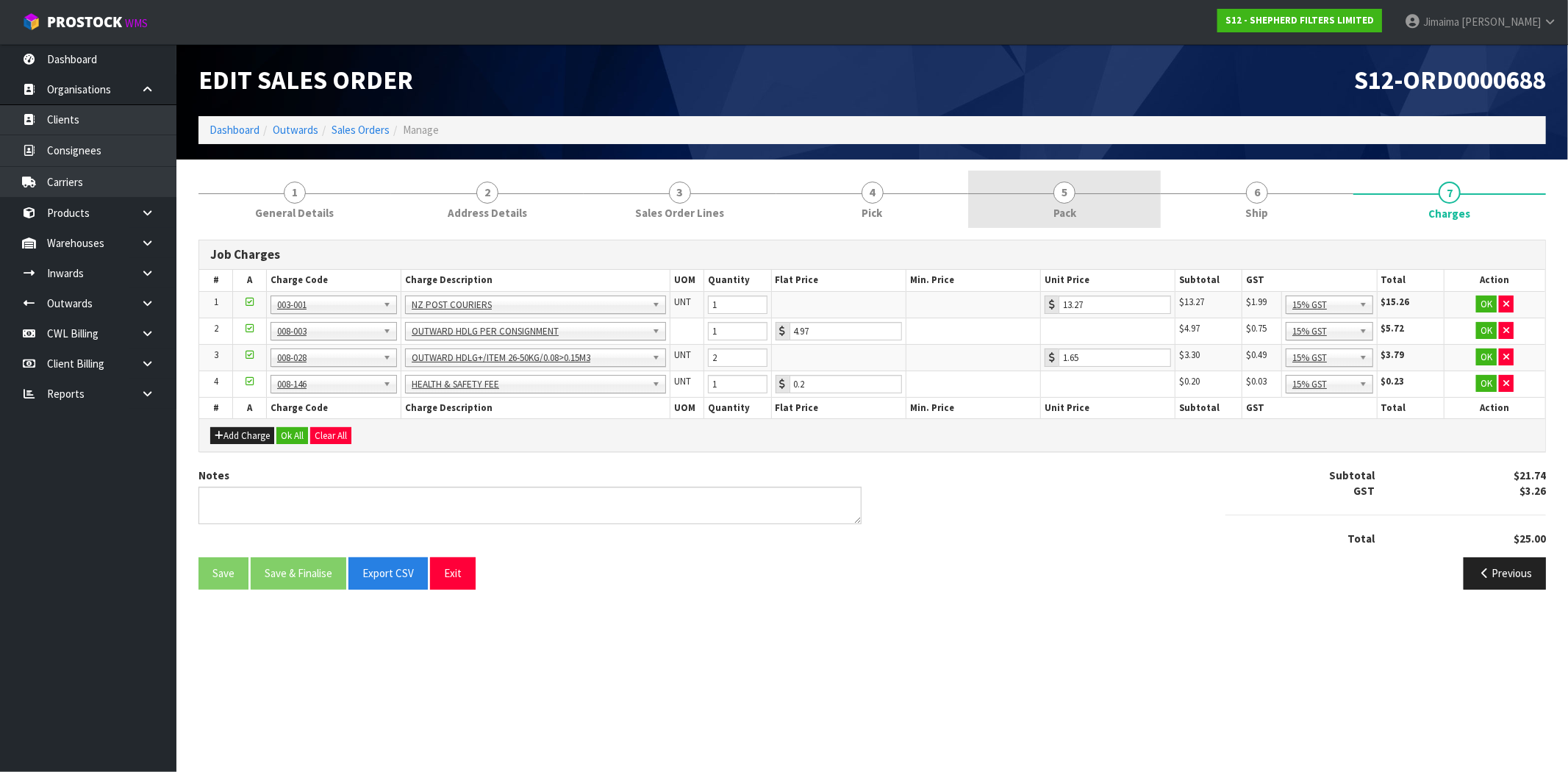
drag, startPoint x: 969, startPoint y: 179, endPoint x: 1017, endPoint y: 194, distance: 50.3
click at [970, 179] on link "5 Pack" at bounding box center [1064, 199] width 193 height 58
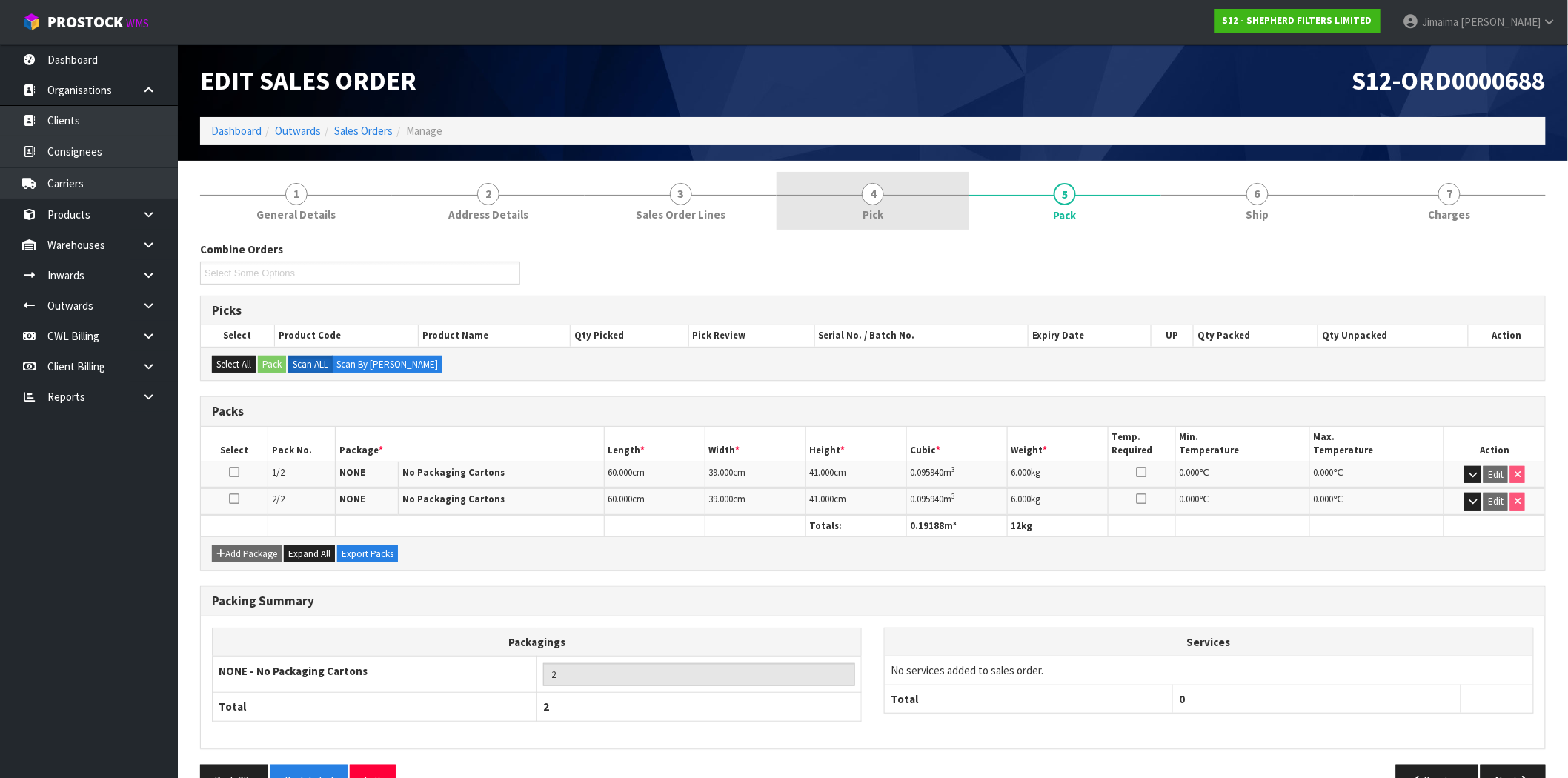
click at [862, 213] on span "Pick" at bounding box center [873, 213] width 21 height 15
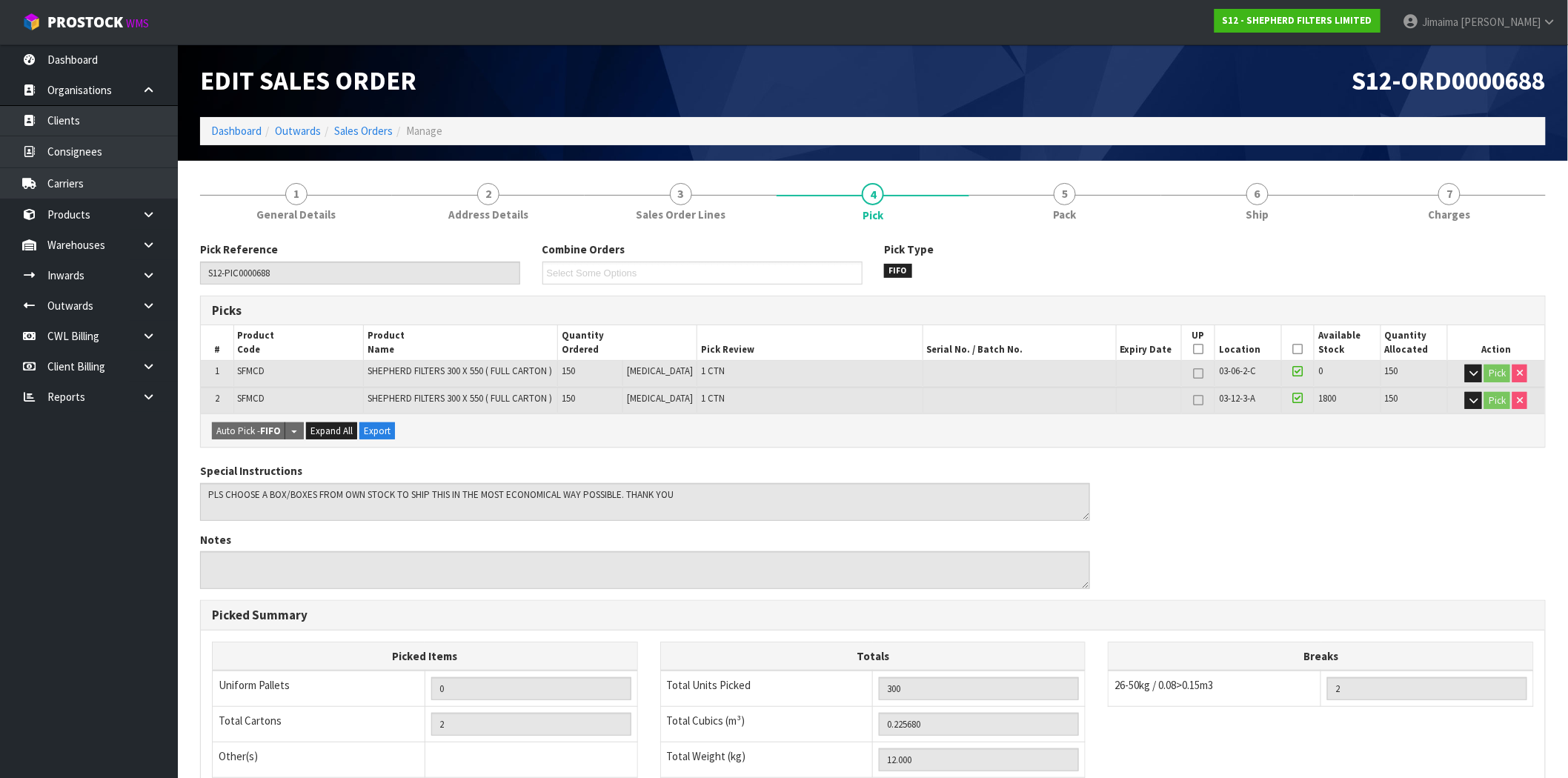
drag, startPoint x: 1417, startPoint y: 219, endPoint x: 1175, endPoint y: 250, distance: 244.0
click at [1416, 219] on link "7 [GEOGRAPHIC_DATA]" at bounding box center [1450, 201] width 192 height 58
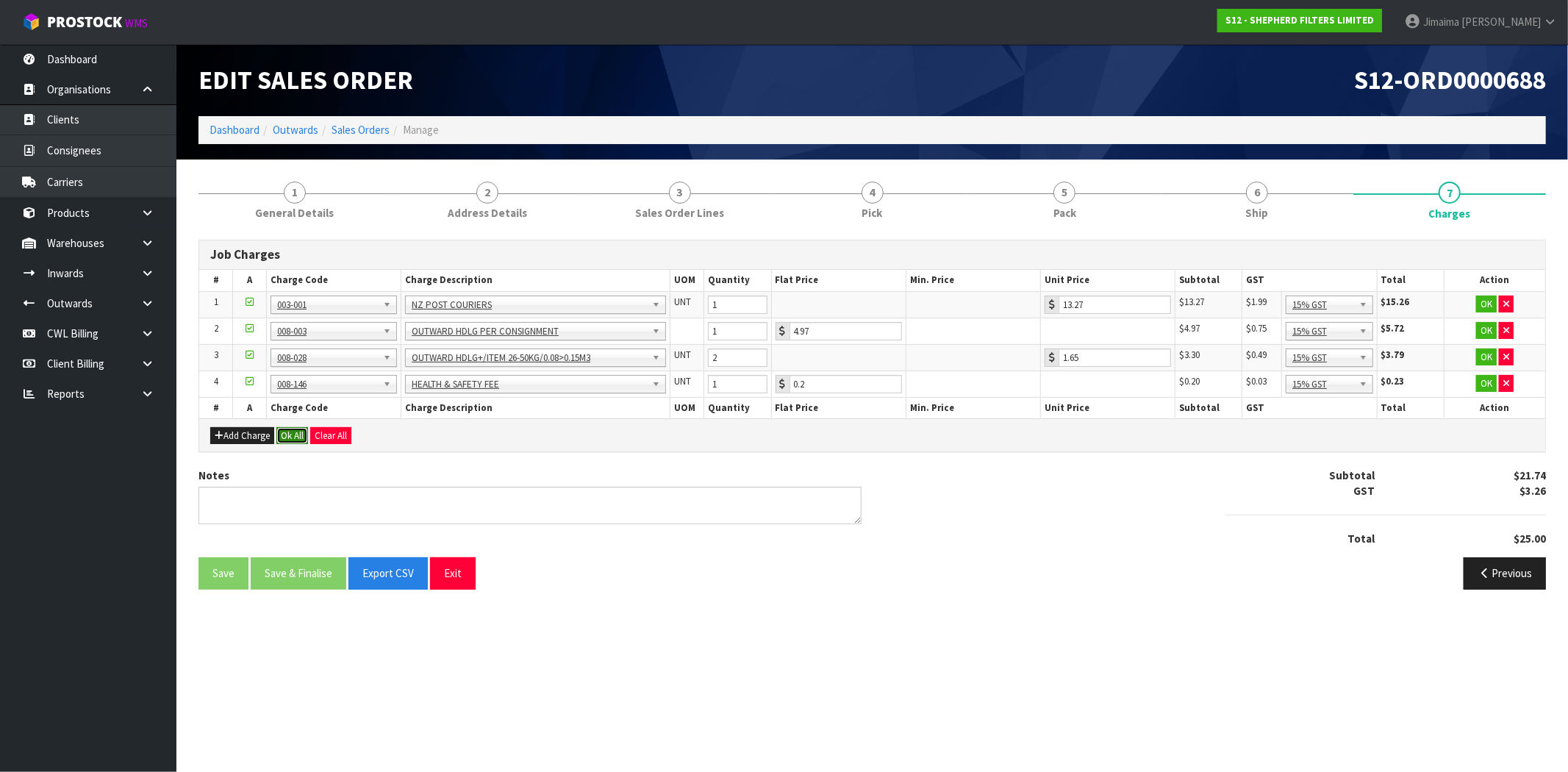
click at [288, 433] on button "Ok All" at bounding box center [292, 436] width 32 height 17
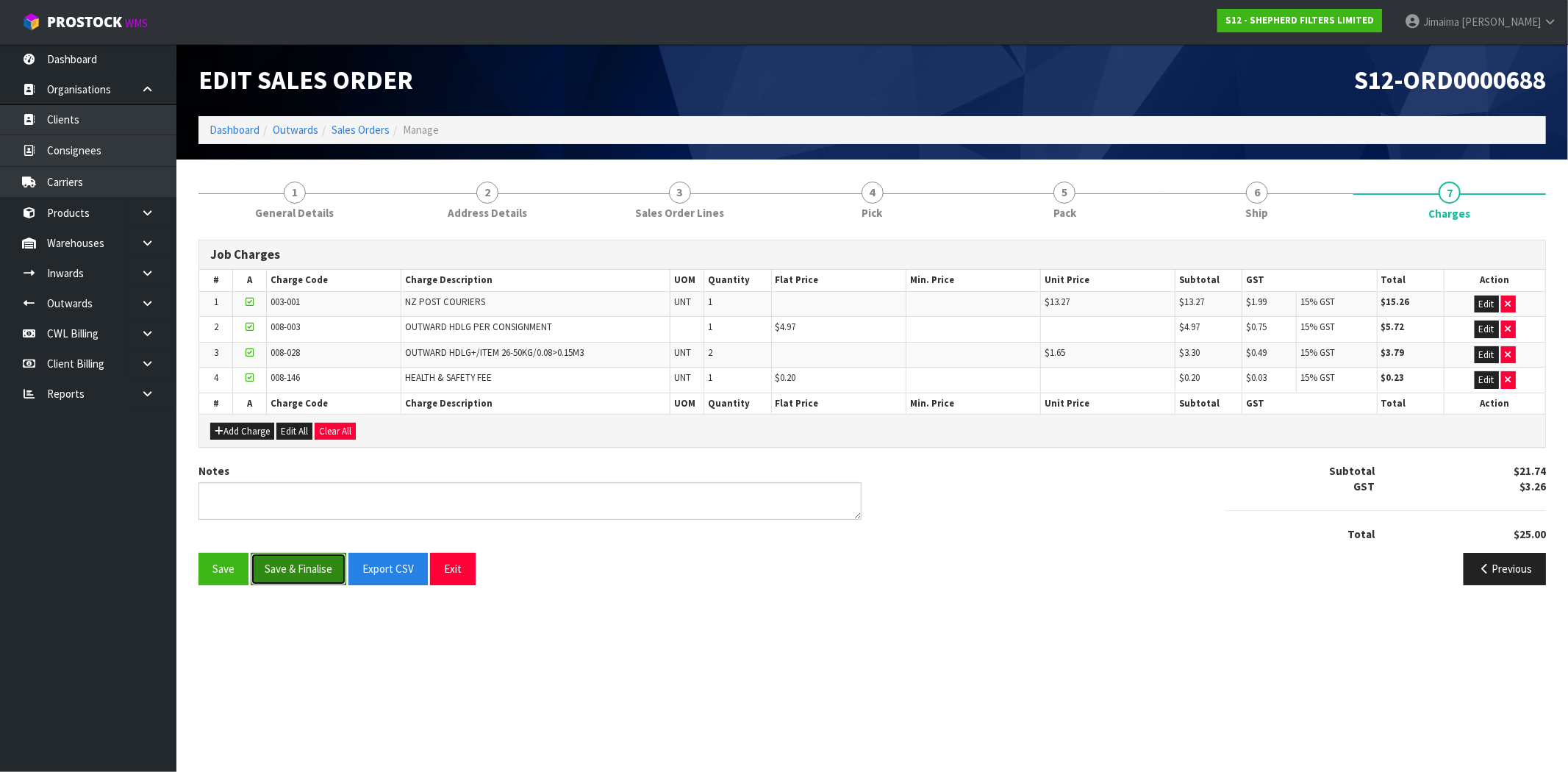
click at [298, 569] on button "Save & Finalise" at bounding box center [298, 568] width 95 height 32
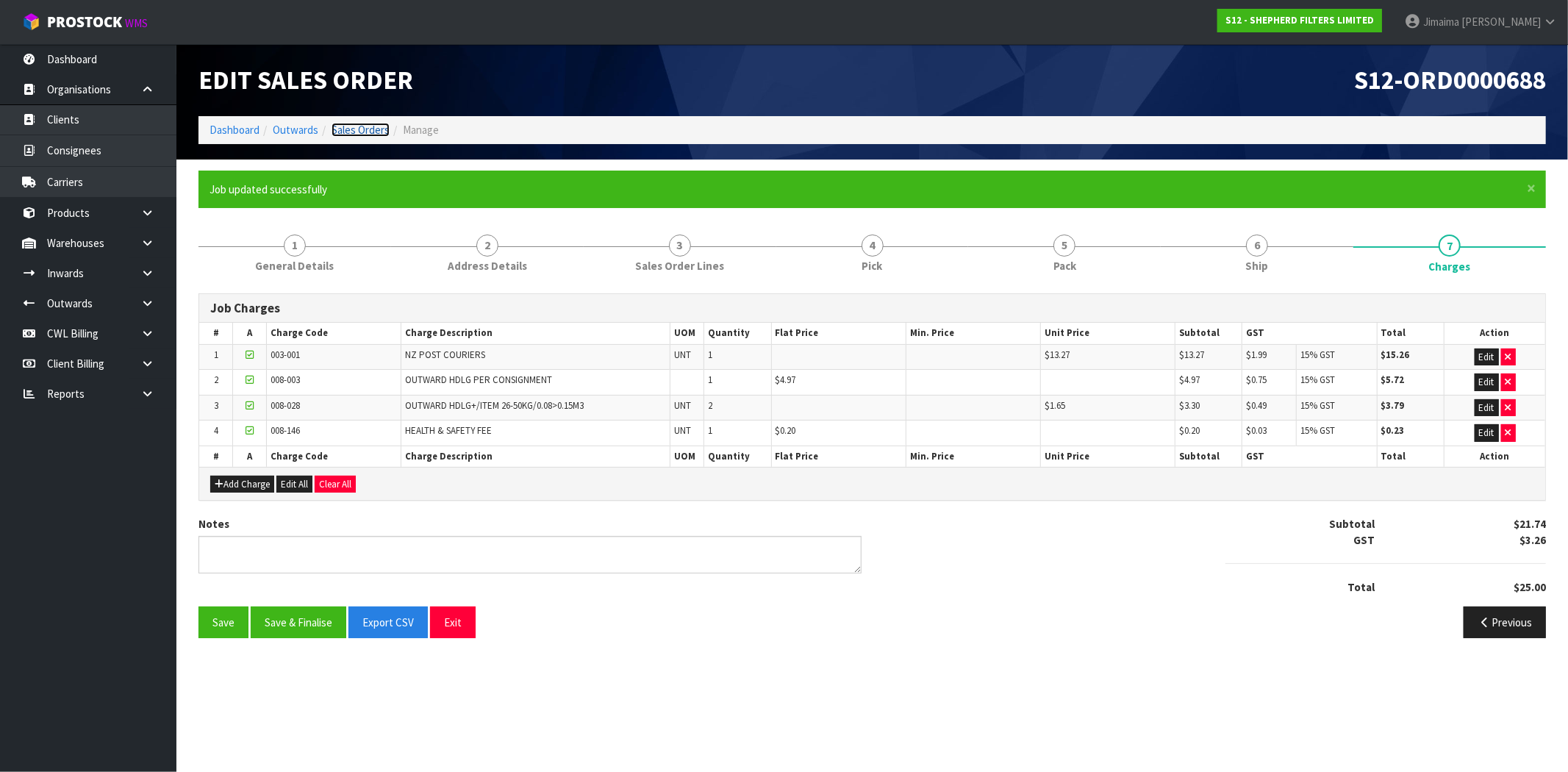
click at [332, 129] on link "Sales Orders" at bounding box center [360, 130] width 58 height 14
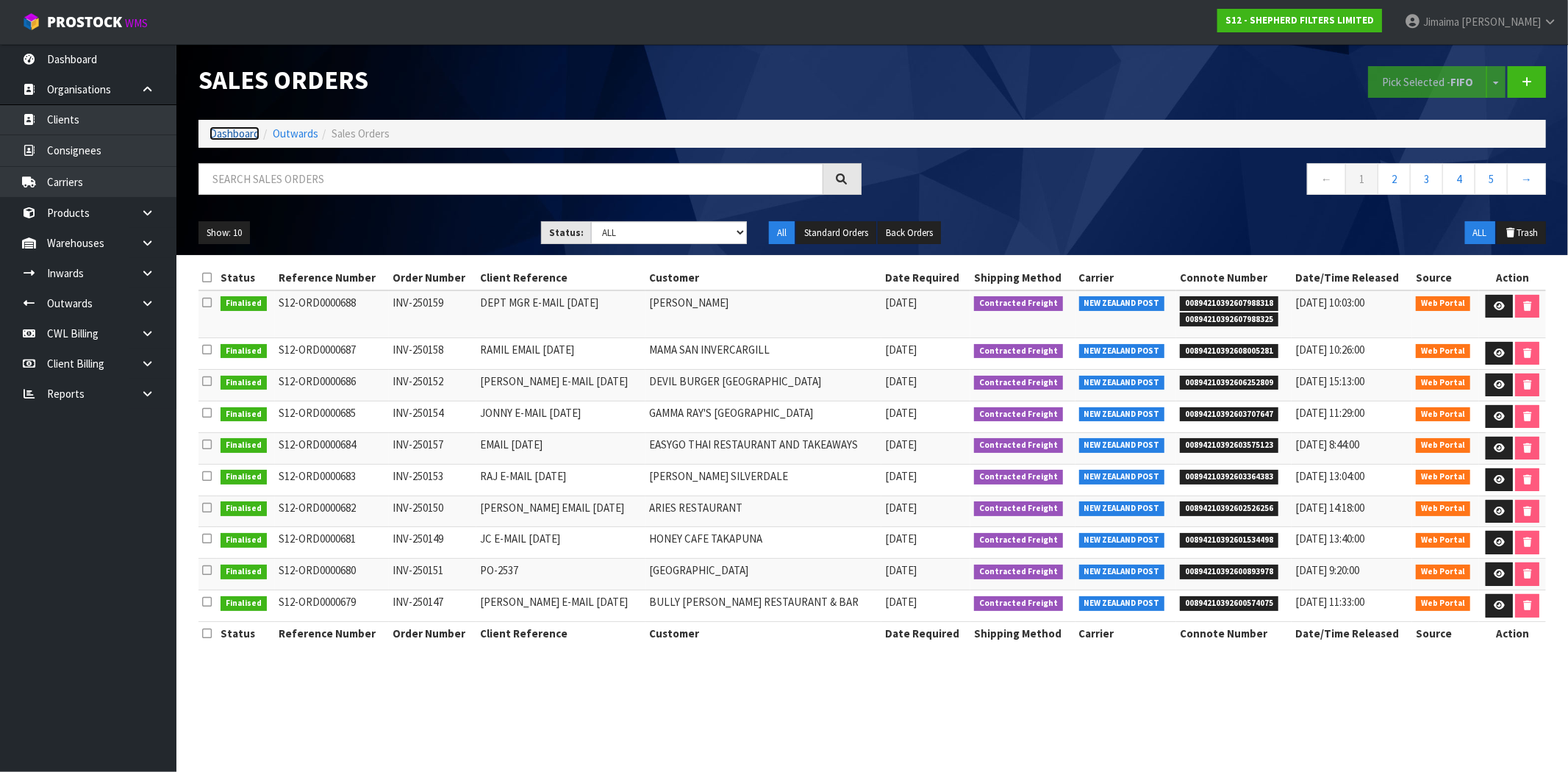
click at [233, 129] on link "Dashboard" at bounding box center [234, 133] width 50 height 14
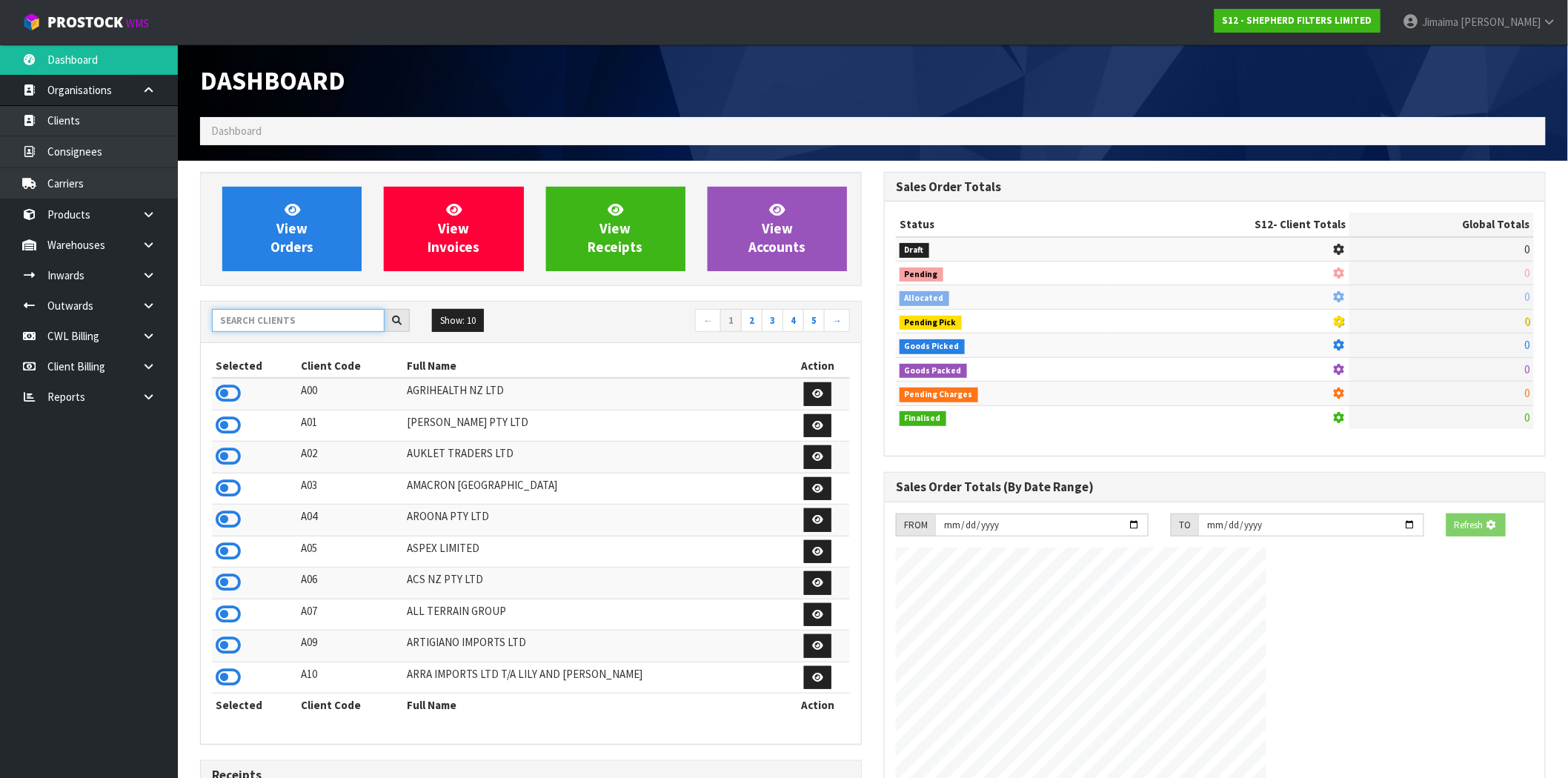
drag, startPoint x: 242, startPoint y: 321, endPoint x: 252, endPoint y: 321, distance: 10.0
click at [242, 321] on input "text" at bounding box center [298, 320] width 173 height 23
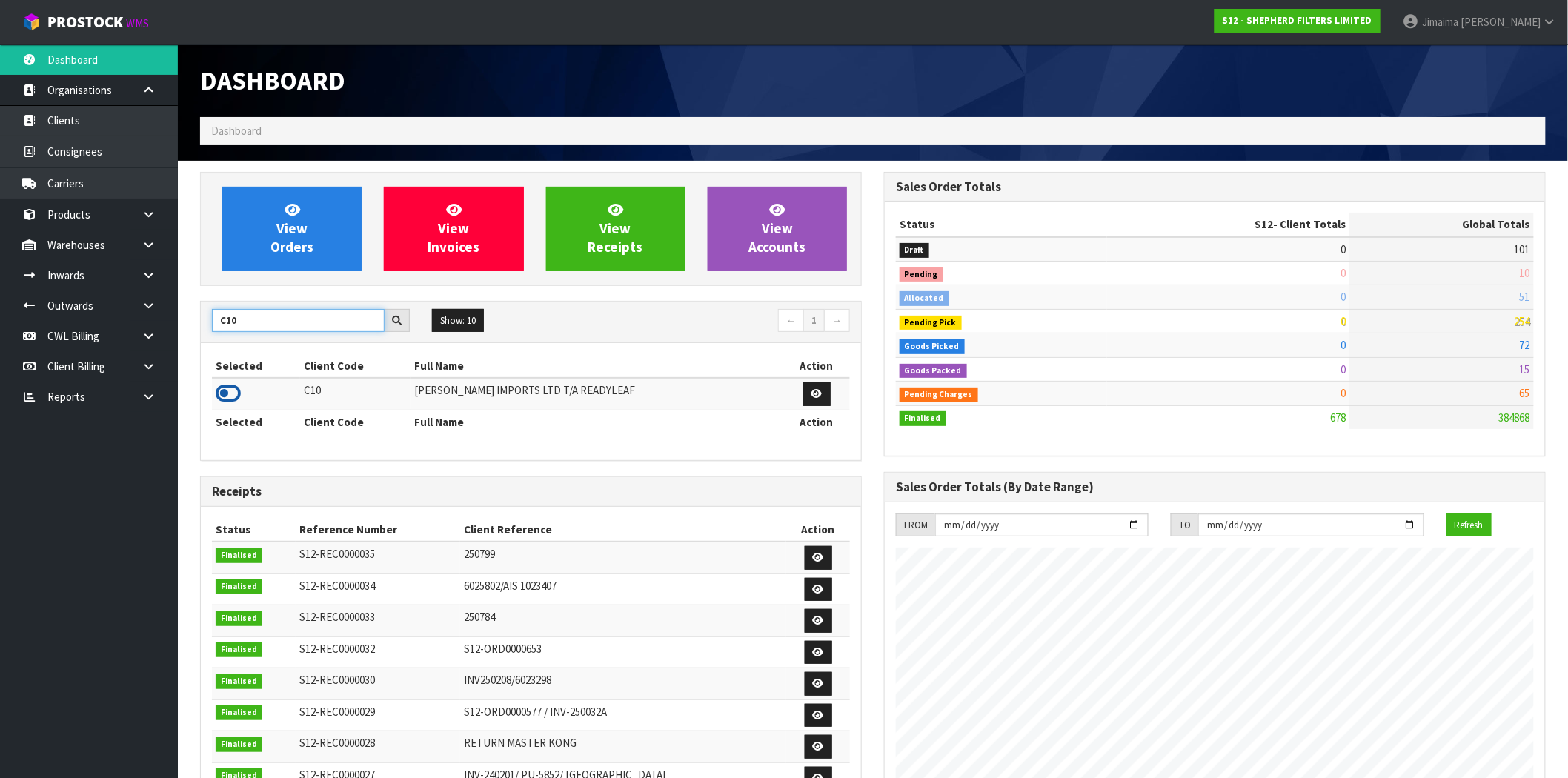
type input "C10"
drag, startPoint x: 216, startPoint y: 391, endPoint x: 300, endPoint y: 293, distance: 129.1
click at [216, 393] on icon at bounding box center [228, 393] width 25 height 22
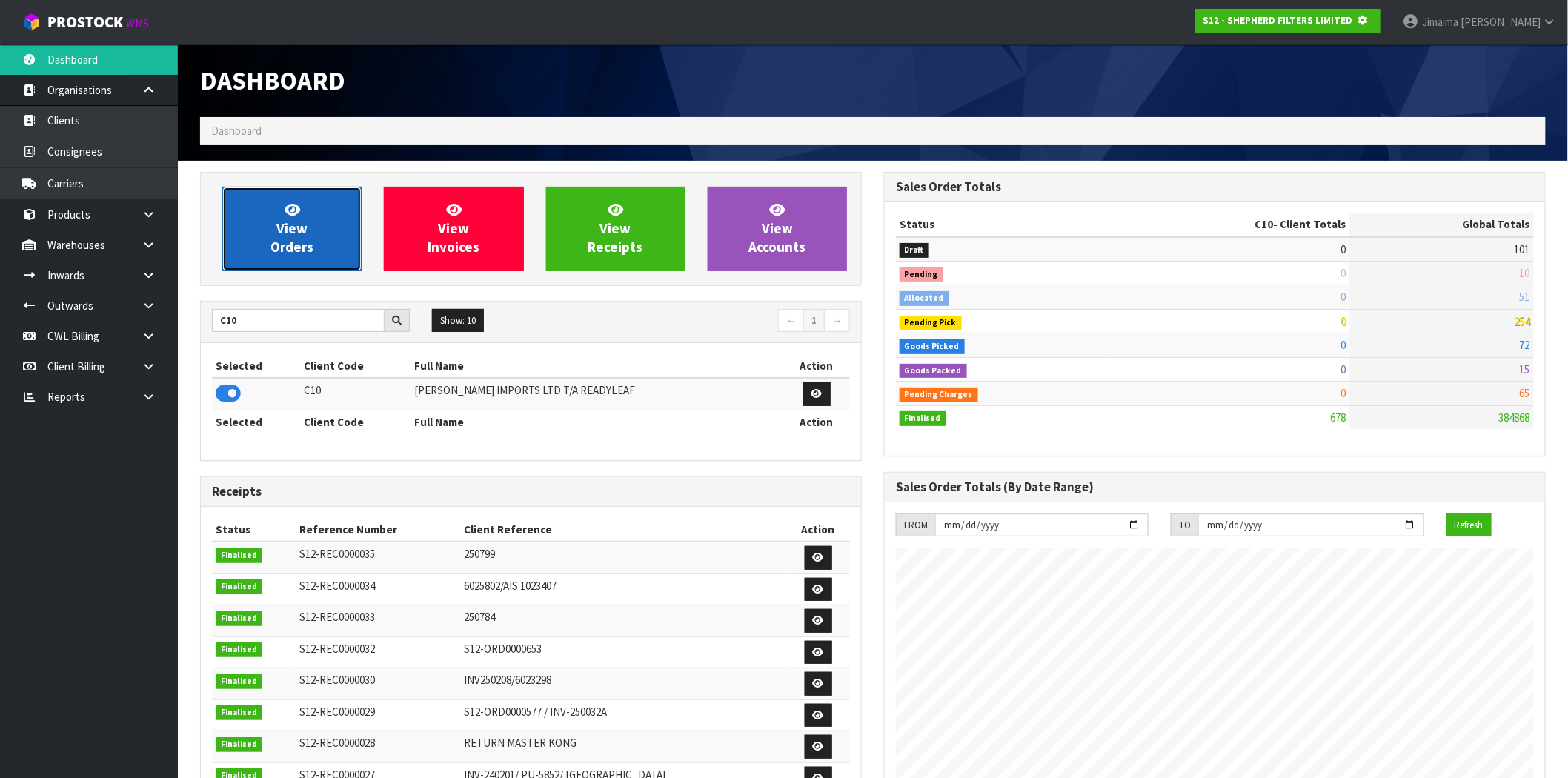
click at [323, 236] on link "View Orders" at bounding box center [292, 229] width 139 height 85
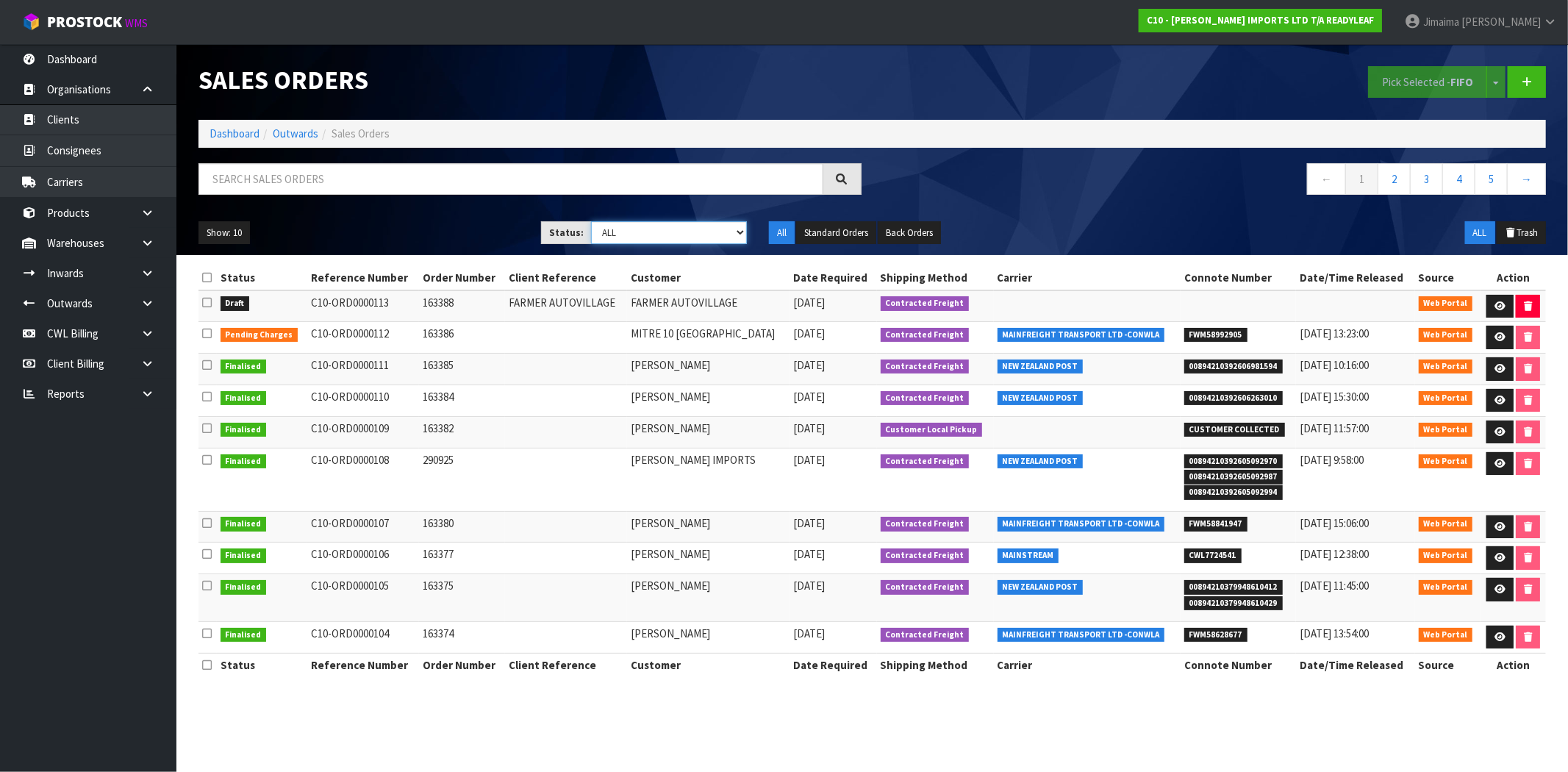
click at [663, 229] on select "Draft Pending Allocated Pending Pick Goods Picked Goods Packed Pending Charges …" at bounding box center [669, 232] width 156 height 23
click at [419, 291] on td "163388" at bounding box center [462, 306] width 86 height 32
click at [1497, 333] on icon at bounding box center [1500, 337] width 11 height 10
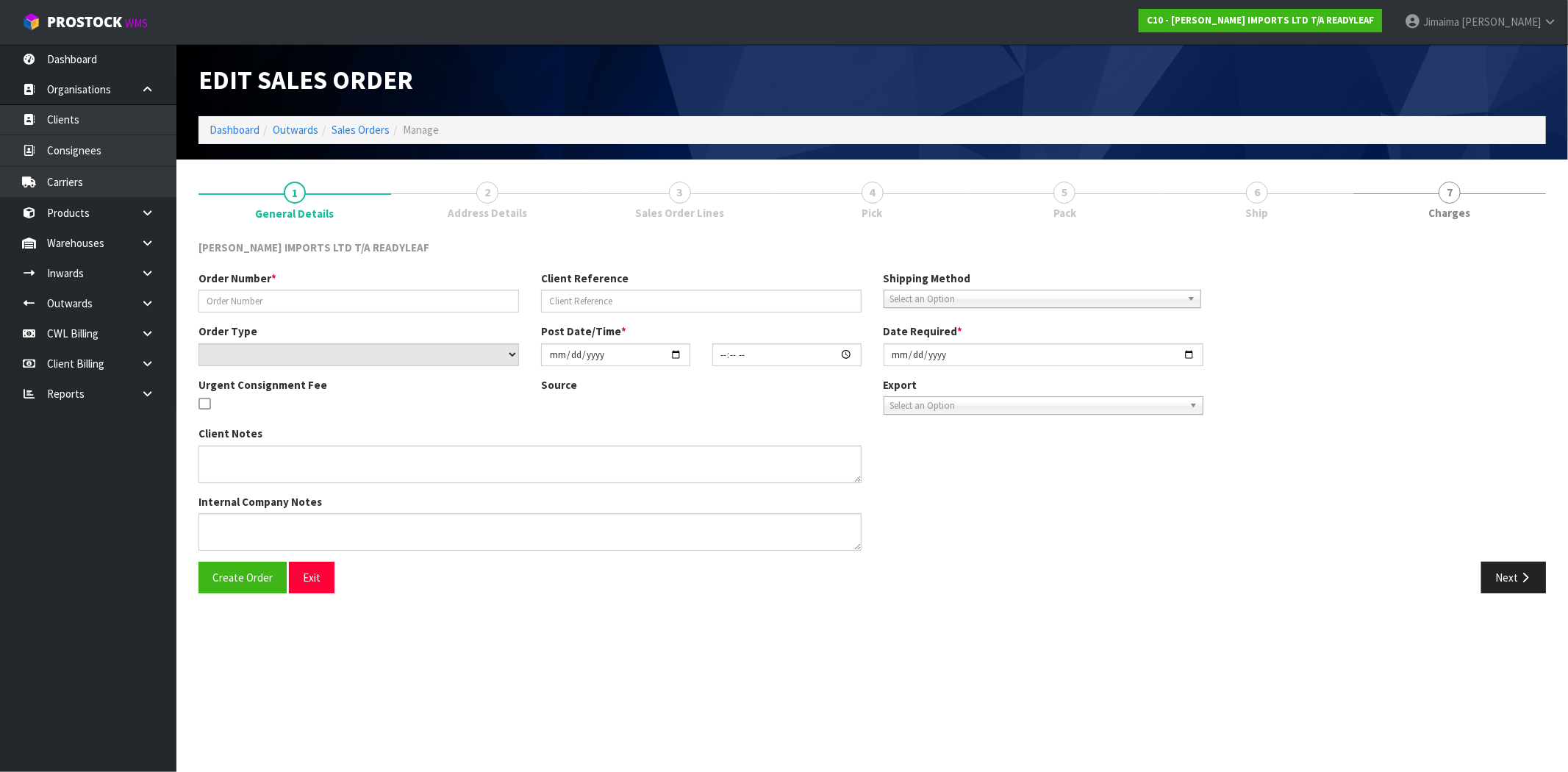
type input "163386"
select select "number:0"
type input "[DATE]"
type input "21:15:00.000"
type input "[DATE]"
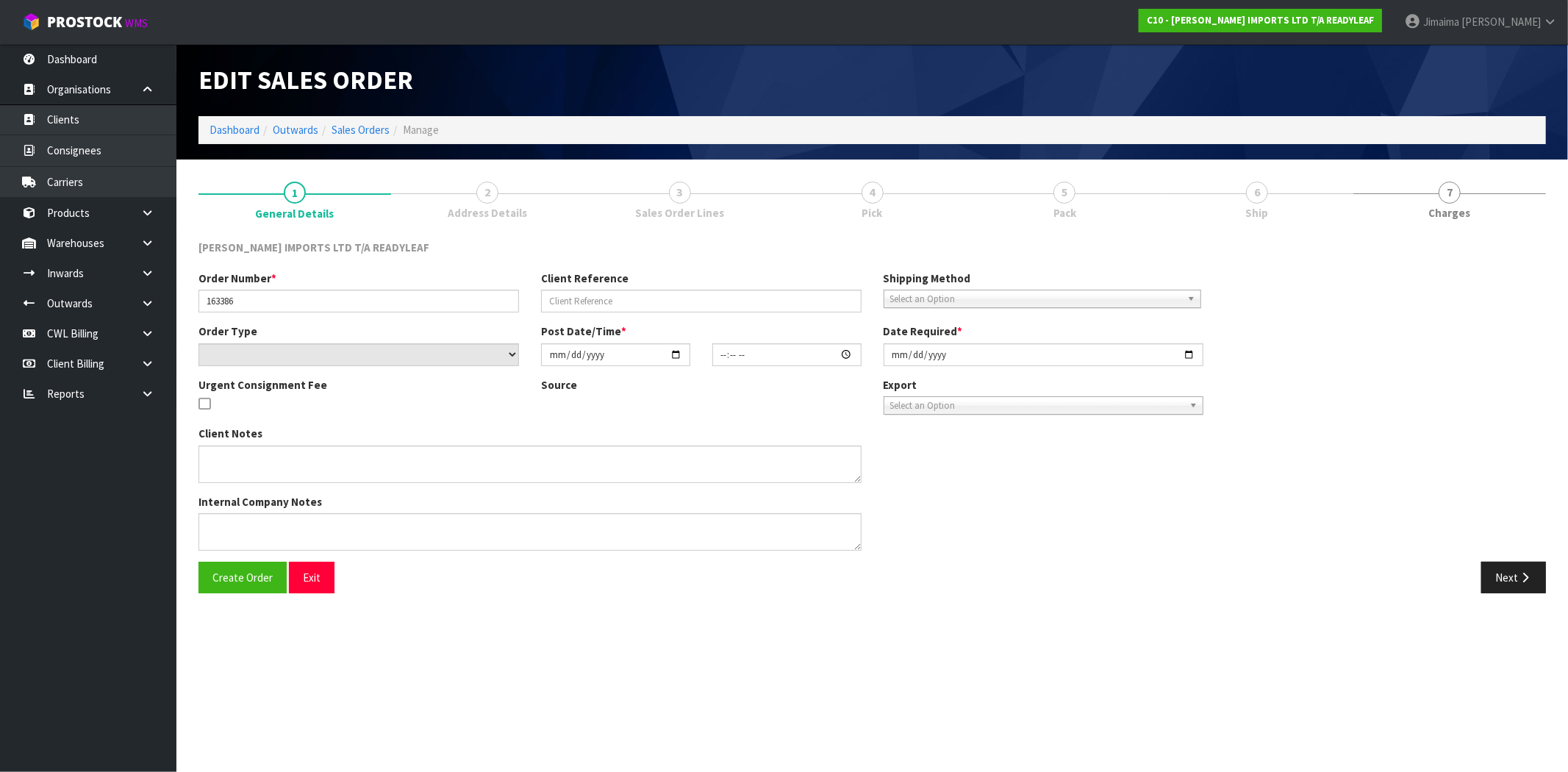
type textarea "PLEASE DELIVER CHEAPEST WAY POSSIBLE."
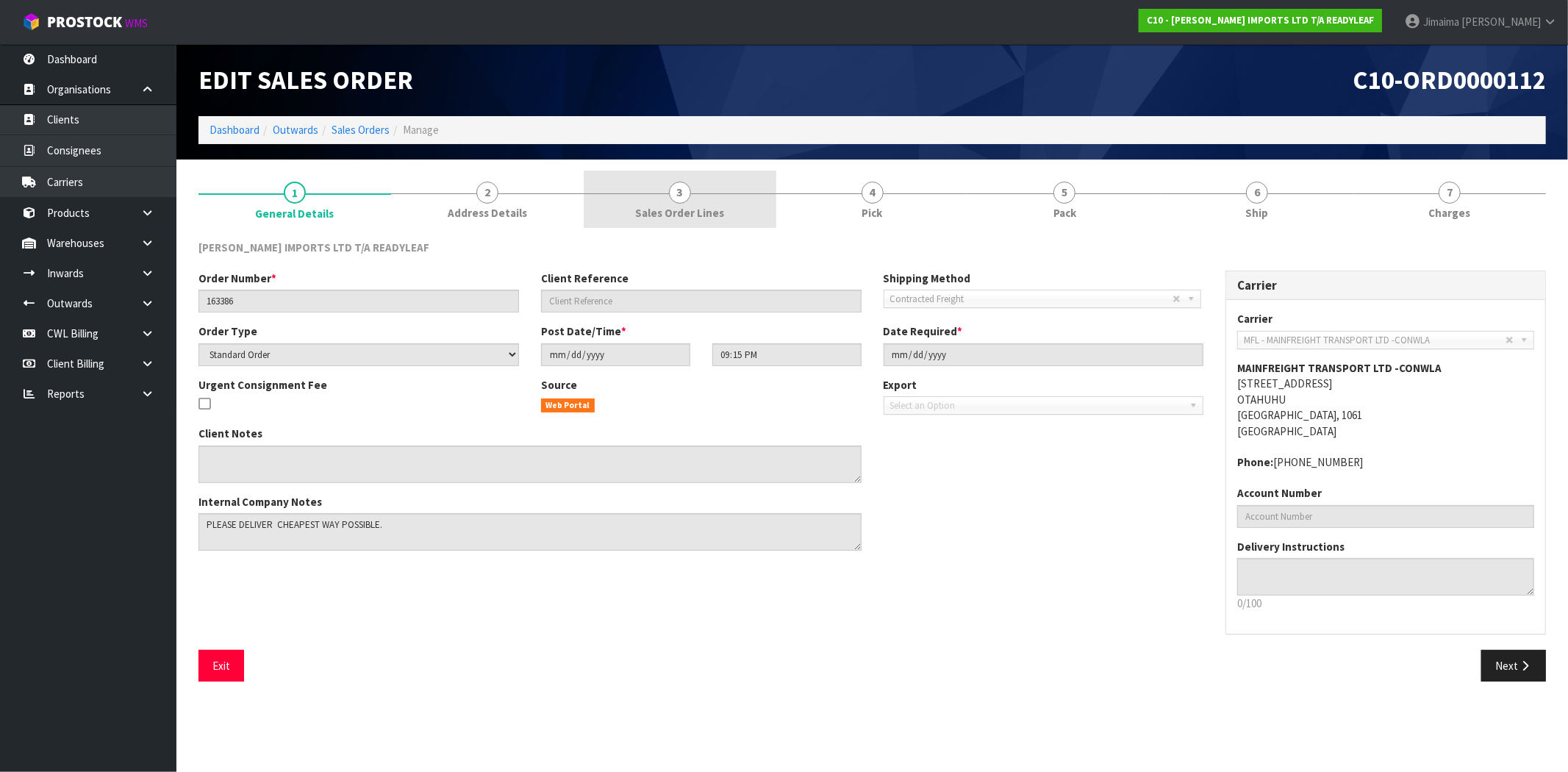
click at [718, 201] on link "3 Sales Order Lines" at bounding box center [679, 199] width 193 height 58
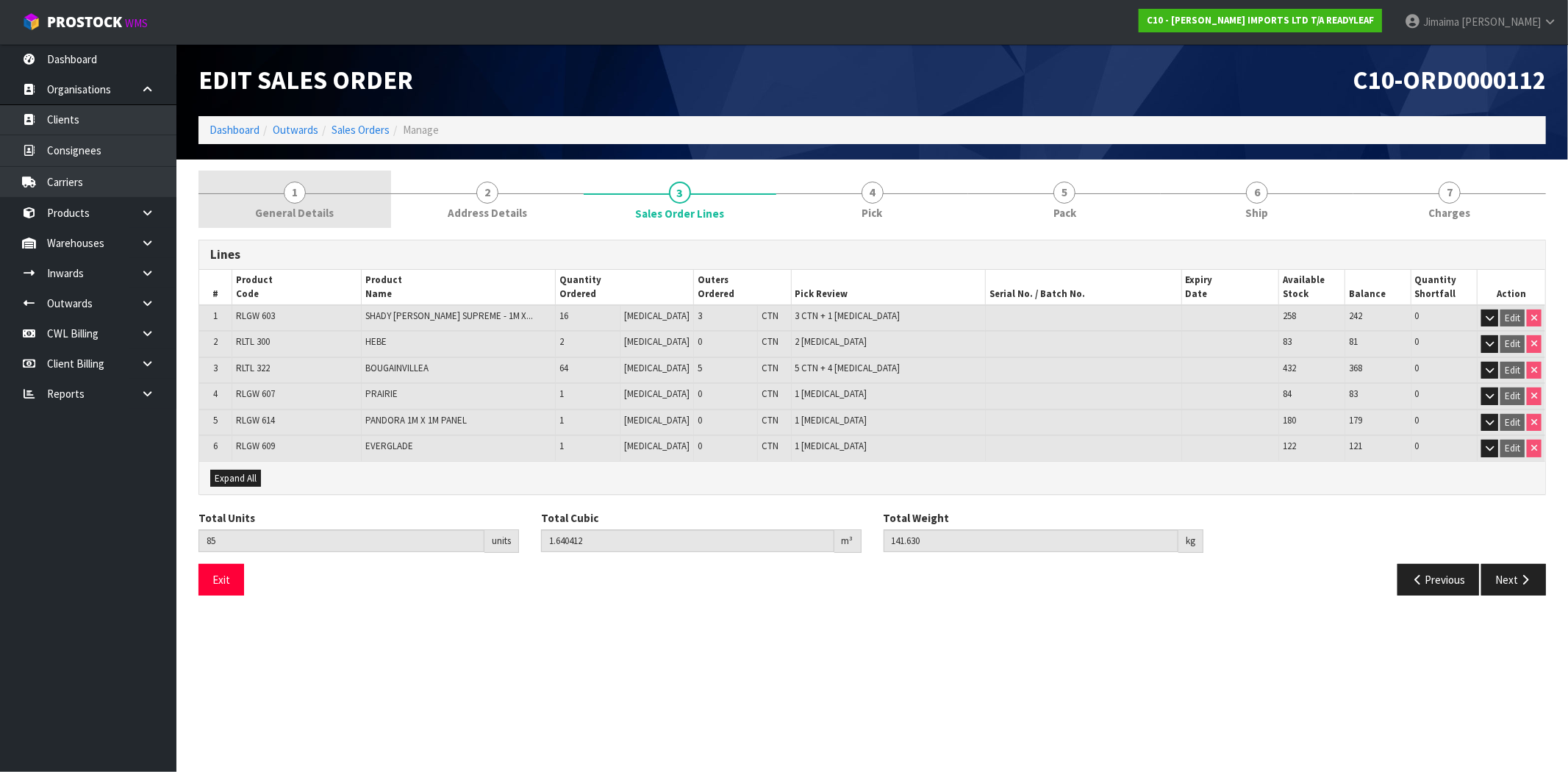
click at [274, 191] on link "1 General Details" at bounding box center [294, 199] width 193 height 58
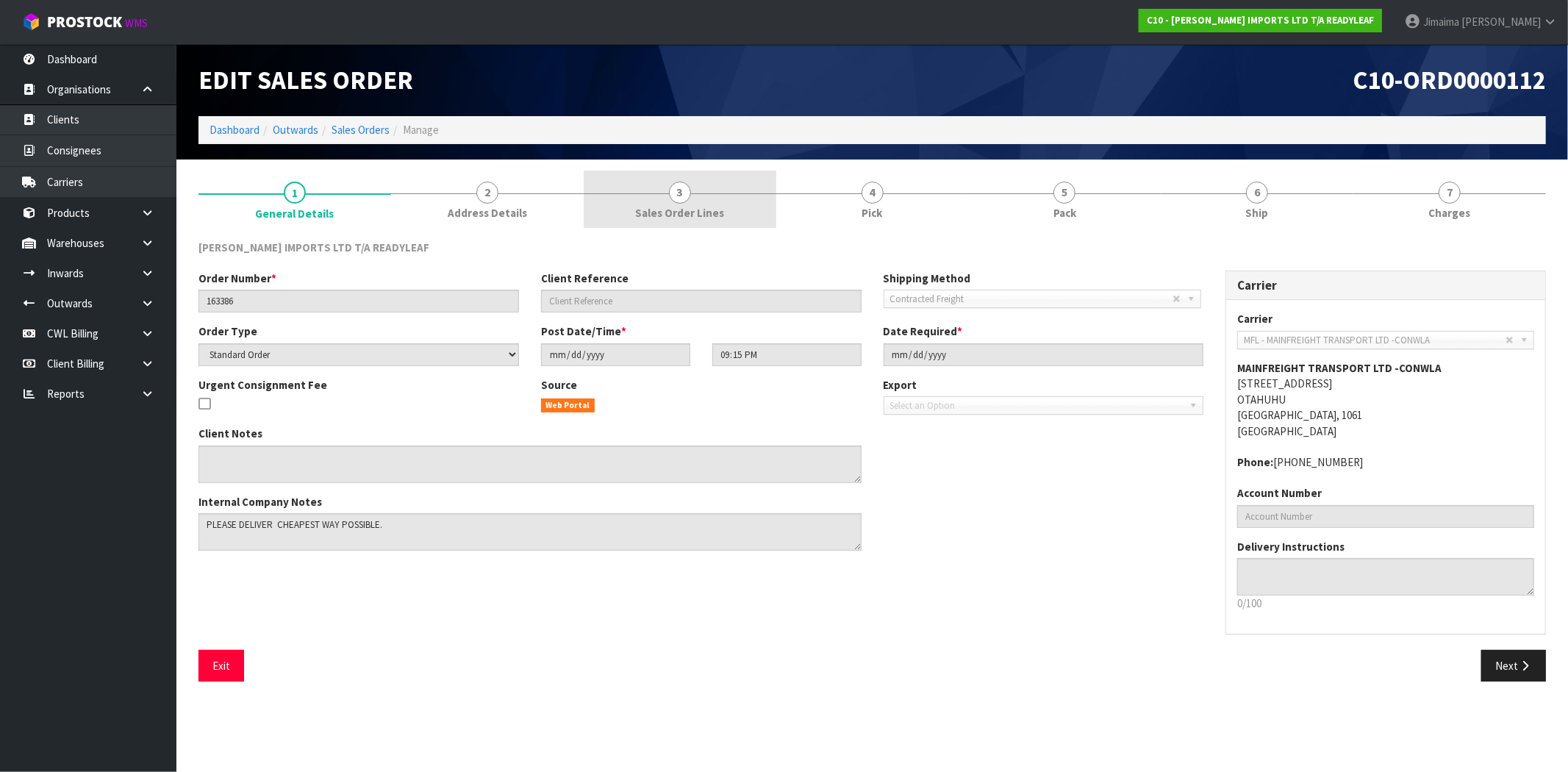
click at [687, 184] on span "3" at bounding box center [680, 193] width 22 height 22
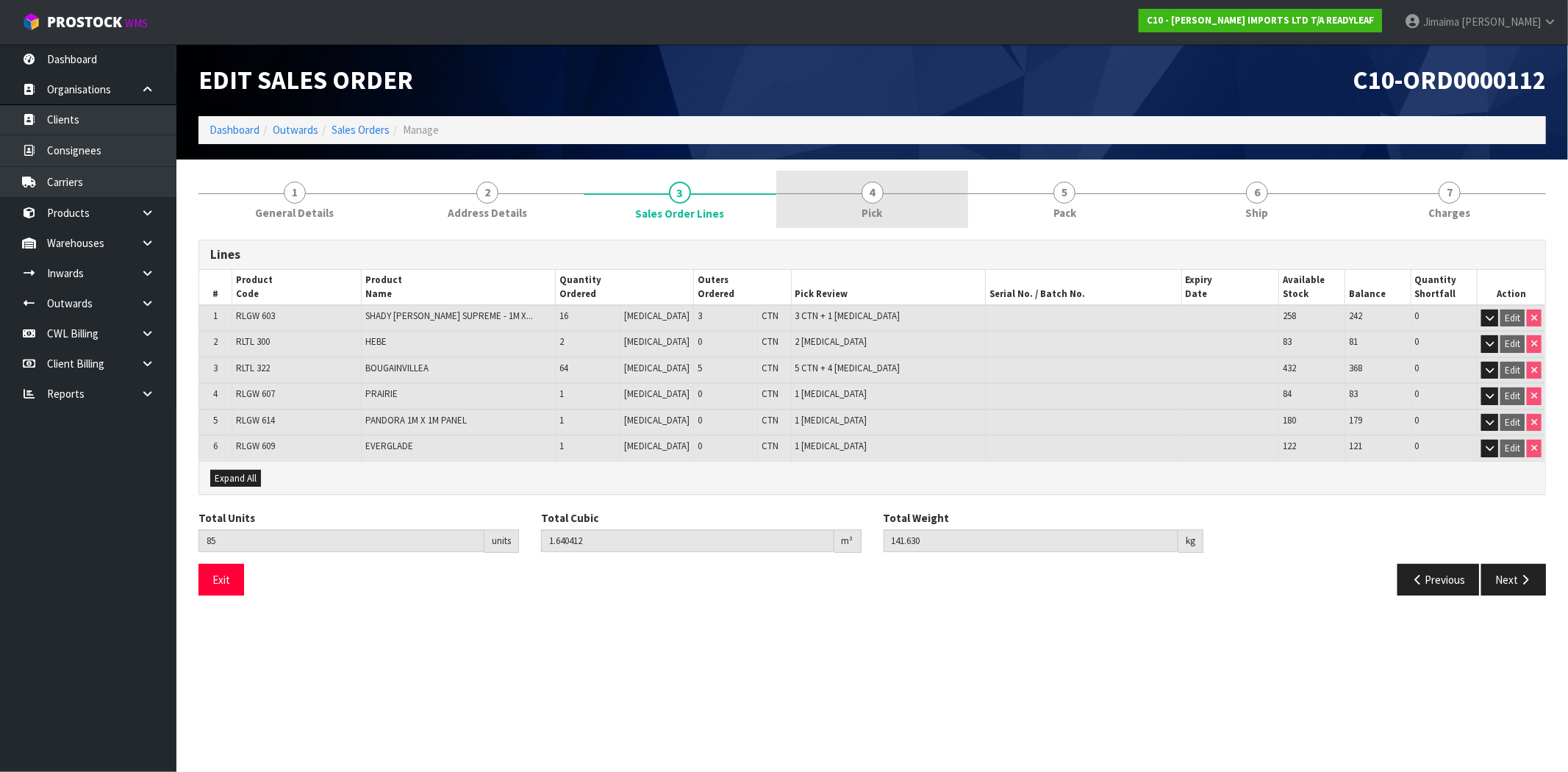
click at [843, 197] on link "4 Pick" at bounding box center [872, 199] width 193 height 58
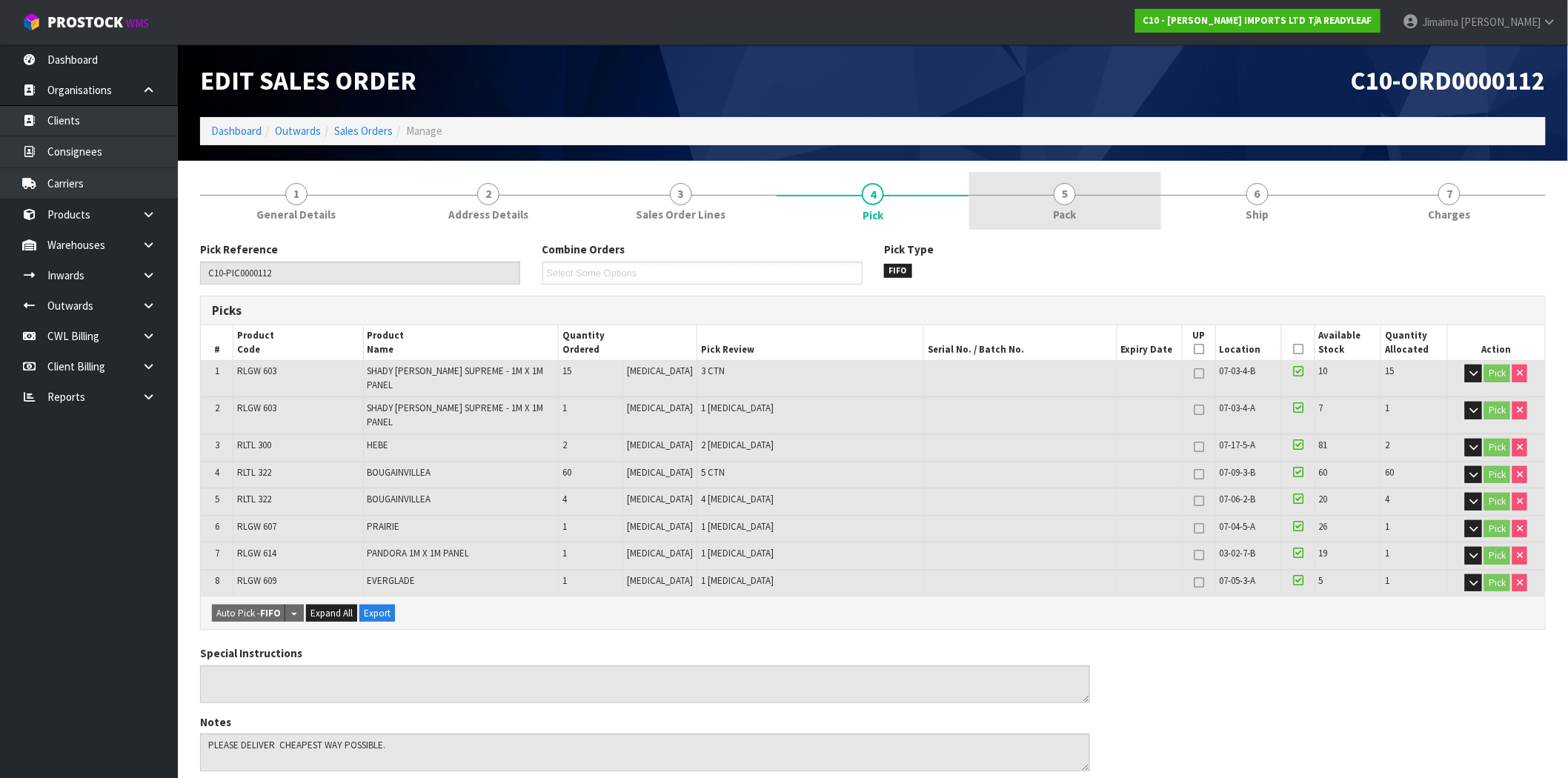
click at [1010, 190] on link "5 Pack" at bounding box center [1065, 201] width 192 height 58
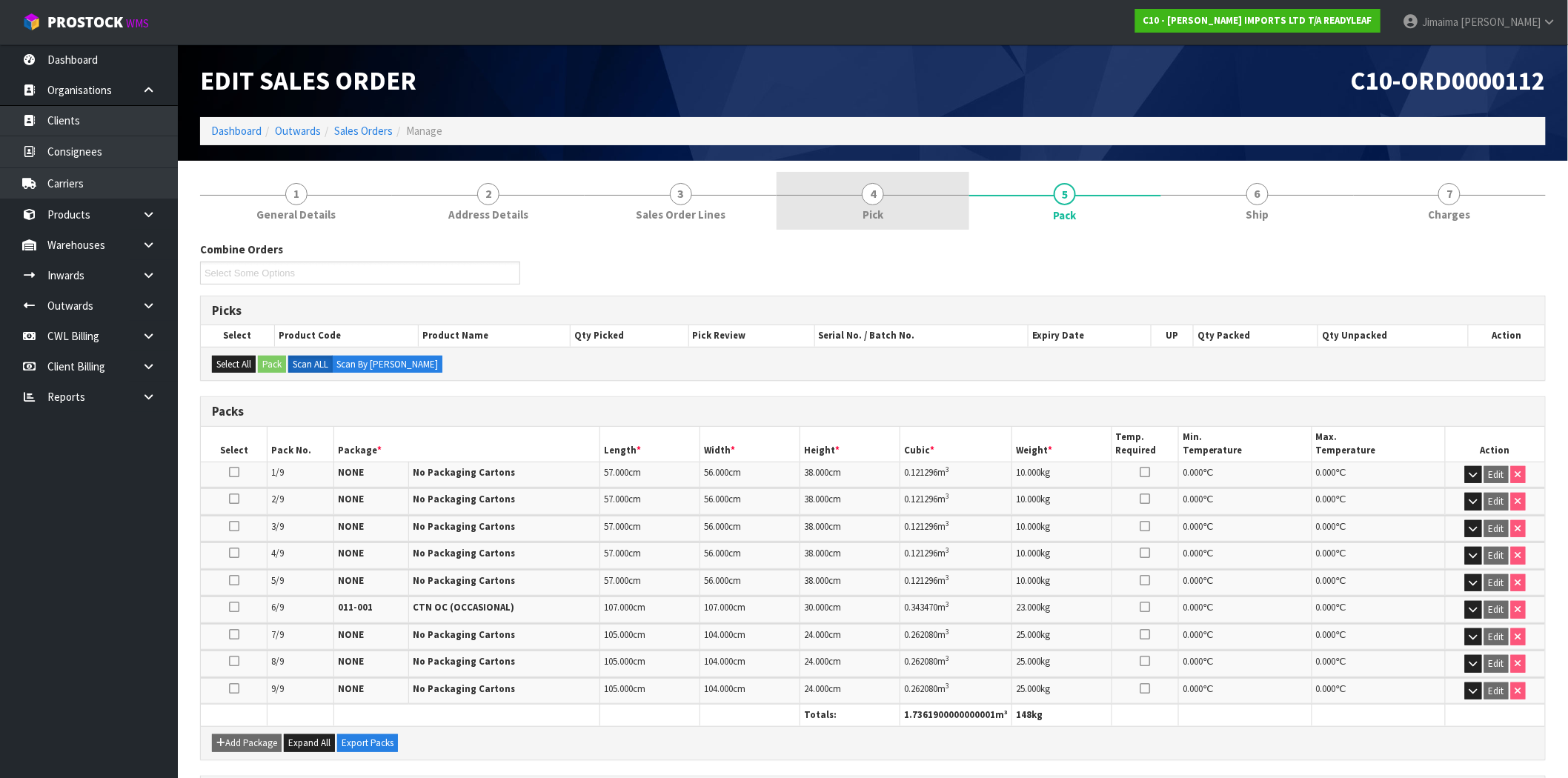
click at [875, 191] on span "4" at bounding box center [873, 194] width 22 height 22
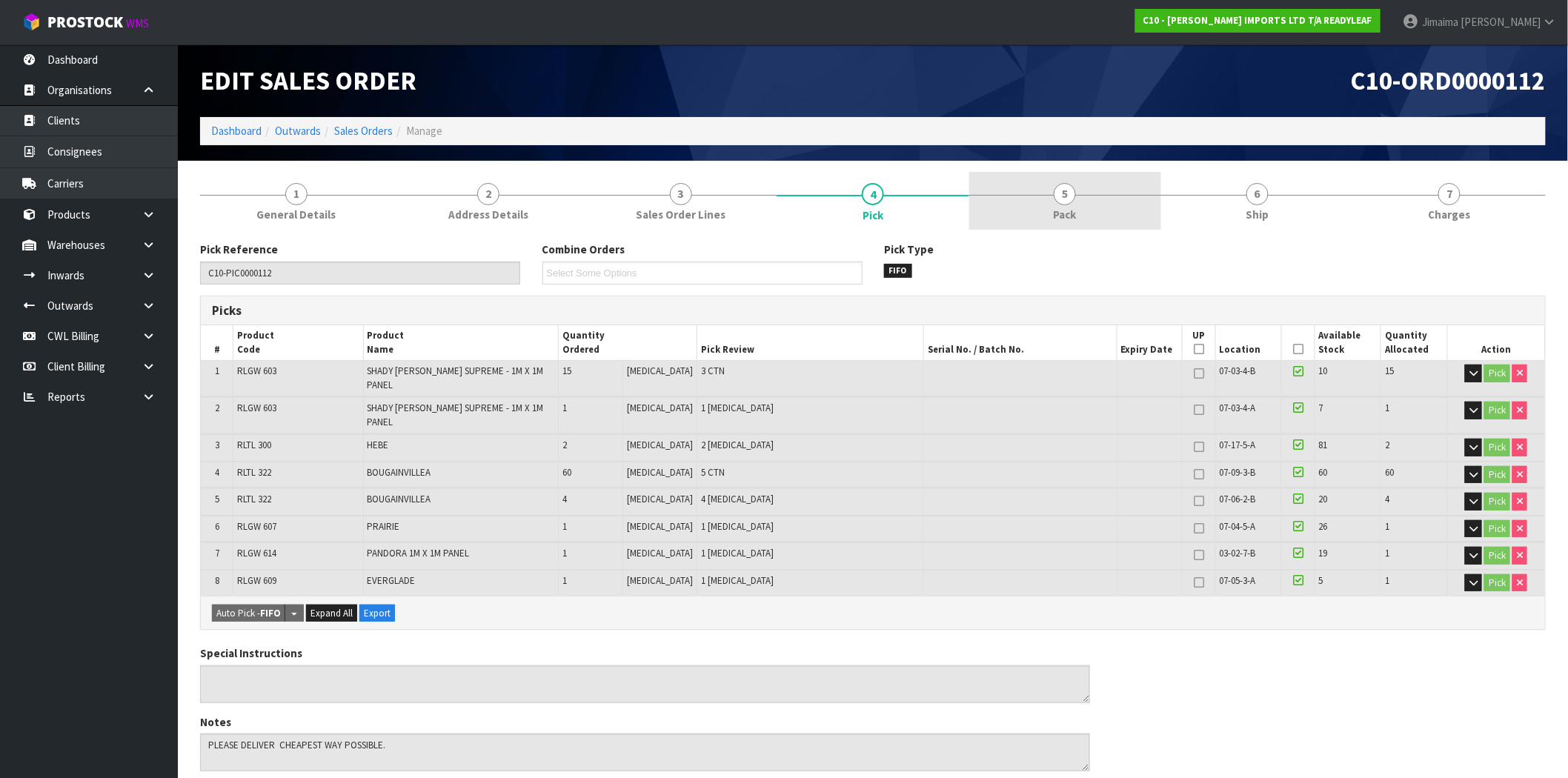
click at [1008, 189] on link "5 Pack" at bounding box center [1065, 201] width 192 height 58
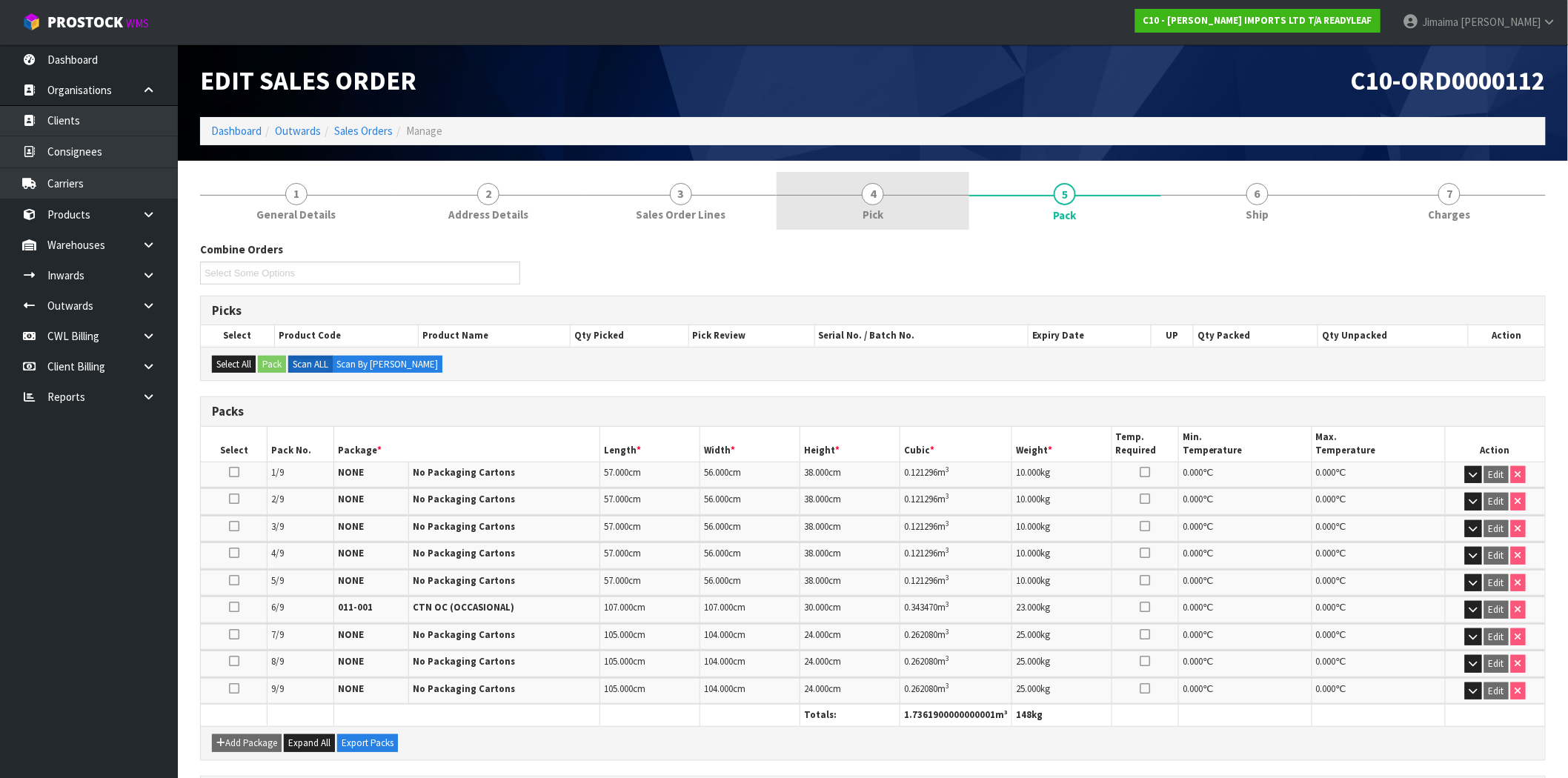
click at [890, 219] on link "4 Pick" at bounding box center [873, 201] width 192 height 58
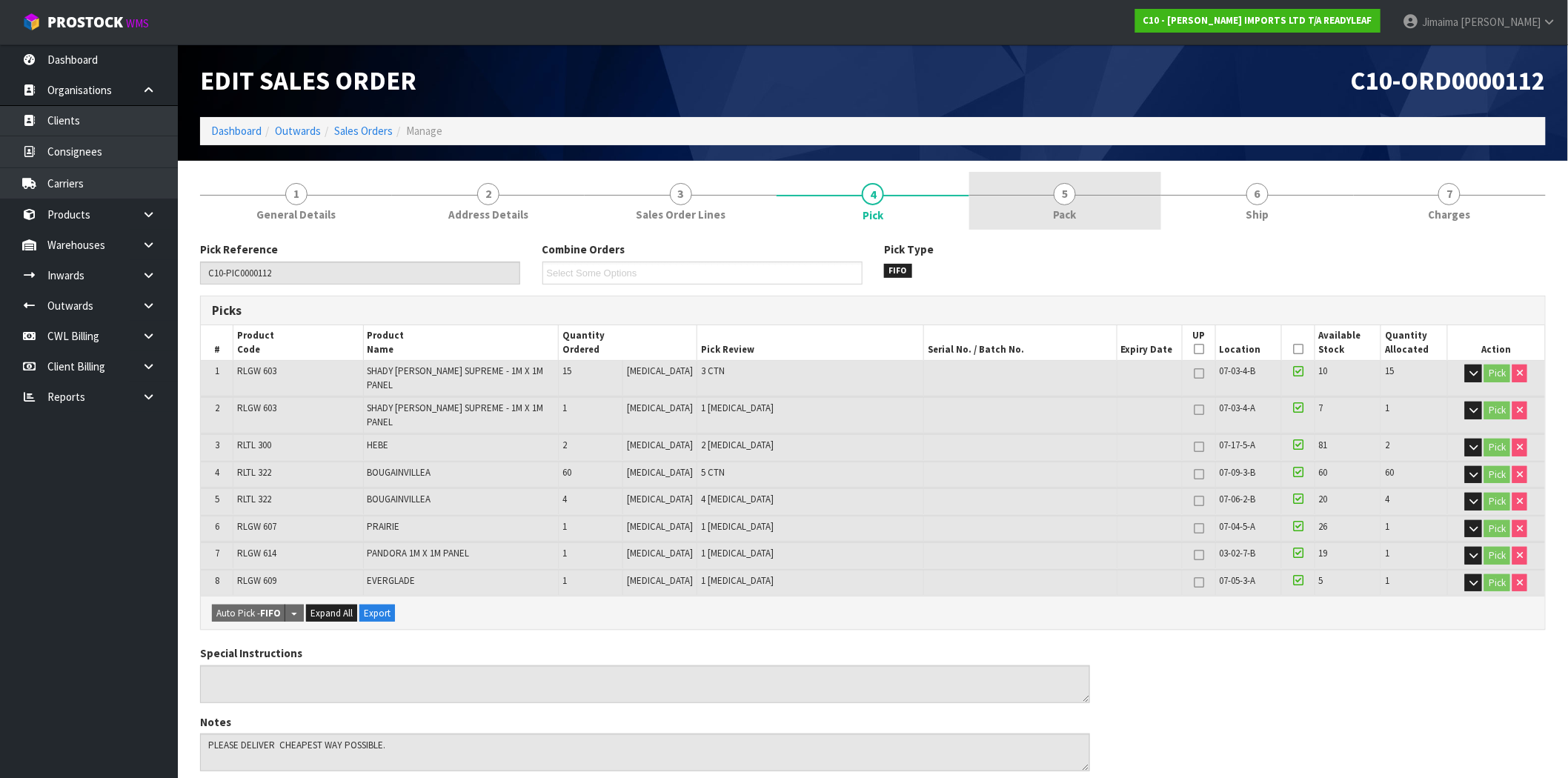
click at [1110, 194] on link "5 Pack" at bounding box center [1065, 201] width 192 height 58
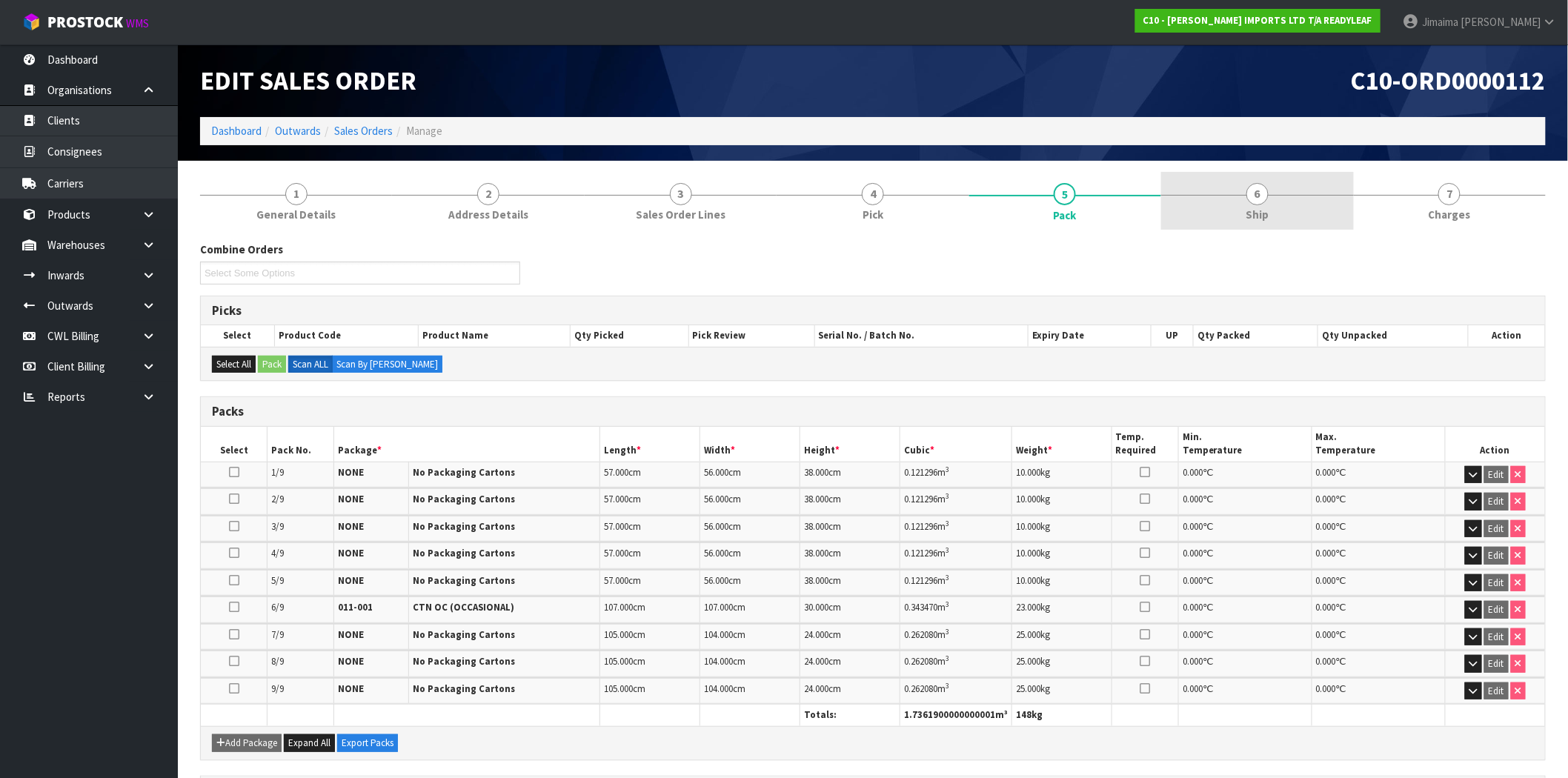
click at [1282, 215] on link "6 Ship" at bounding box center [1257, 201] width 192 height 58
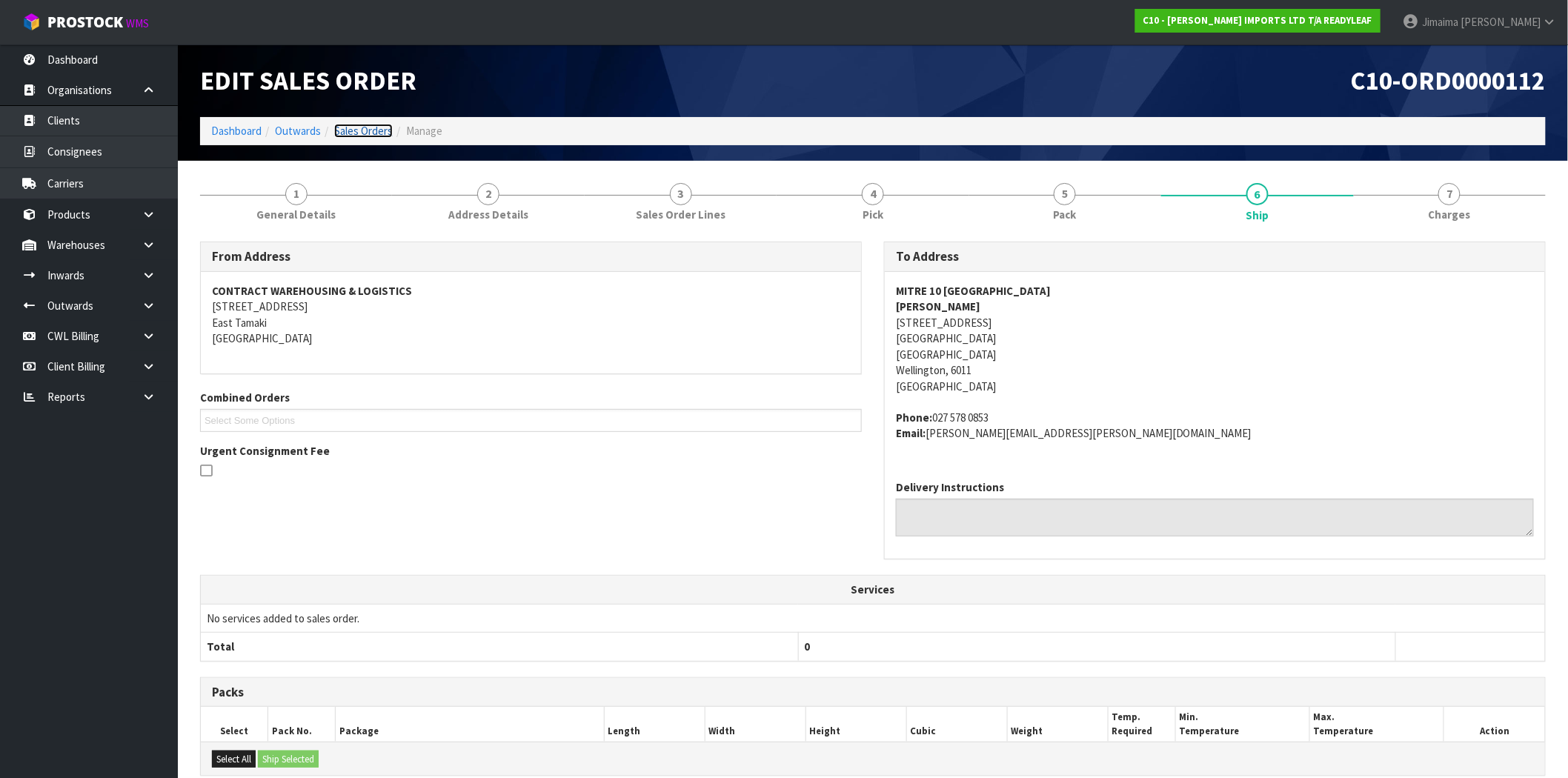
drag, startPoint x: 371, startPoint y: 127, endPoint x: 235, endPoint y: 75, distance: 145.6
click at [371, 127] on link "Sales Orders" at bounding box center [363, 131] width 58 height 14
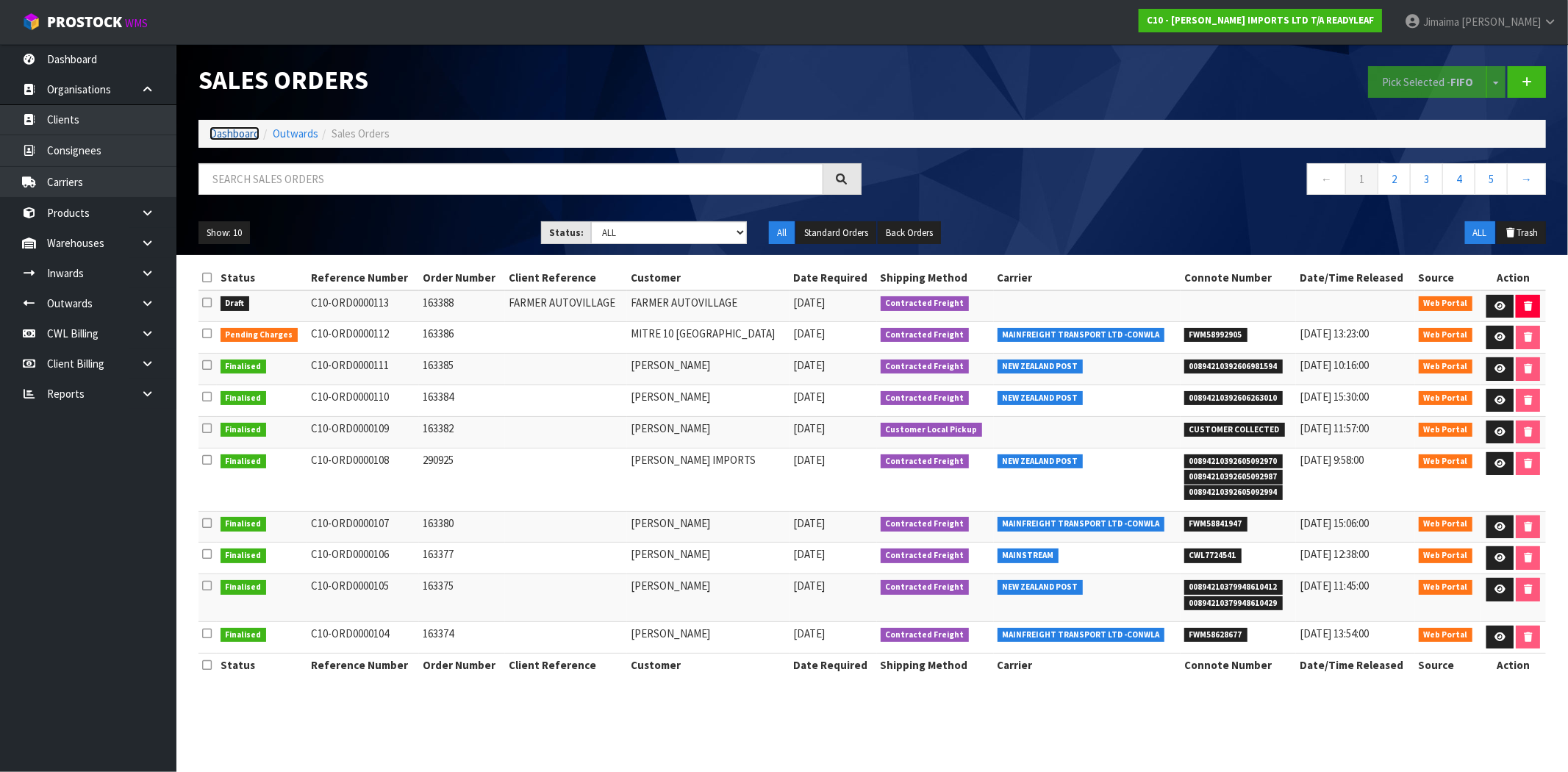
click at [226, 133] on link "Dashboard" at bounding box center [234, 133] width 50 height 14
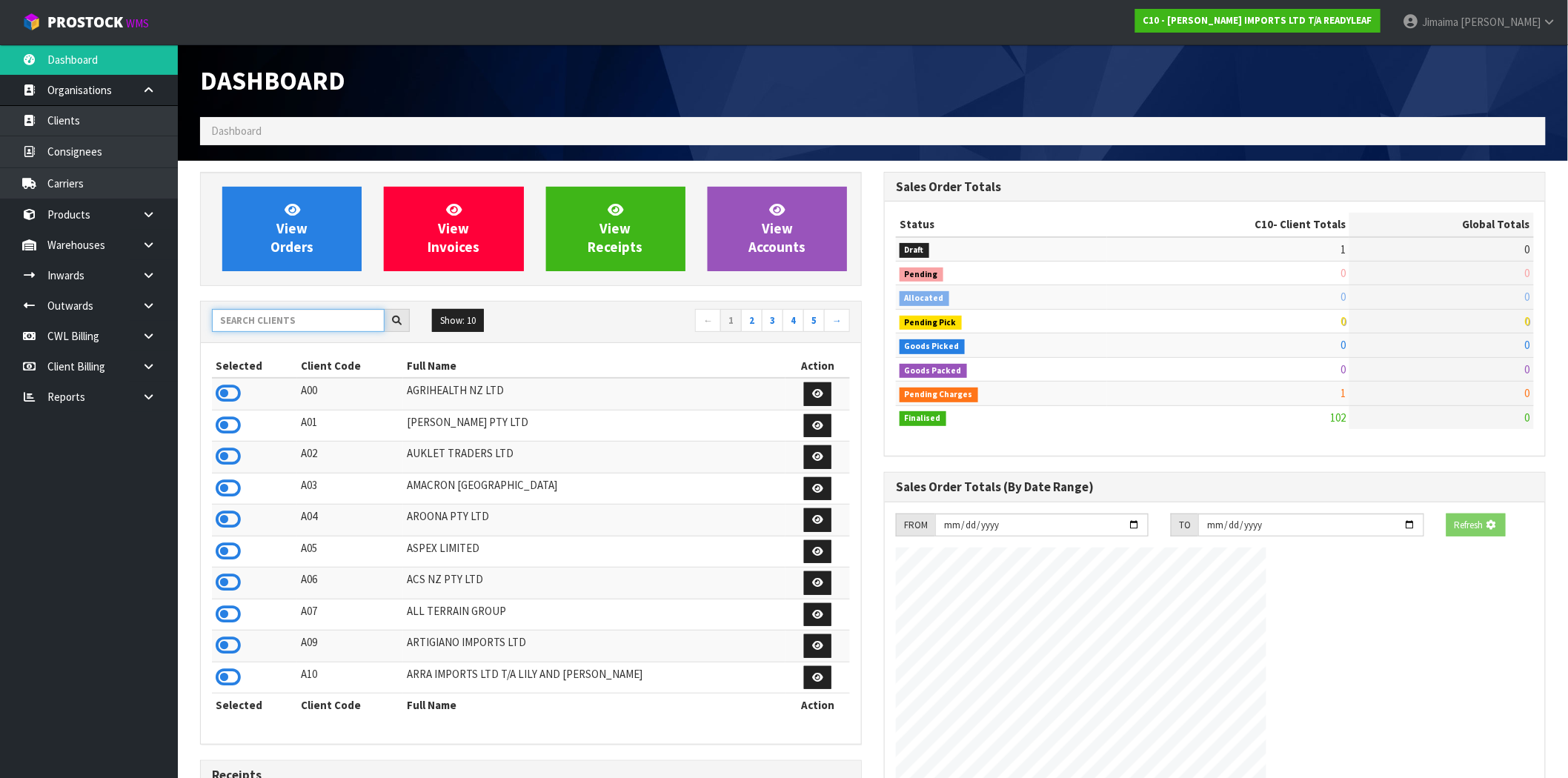
click at [237, 330] on input "text" at bounding box center [298, 320] width 173 height 23
click at [245, 323] on input "text" at bounding box center [298, 320] width 173 height 23
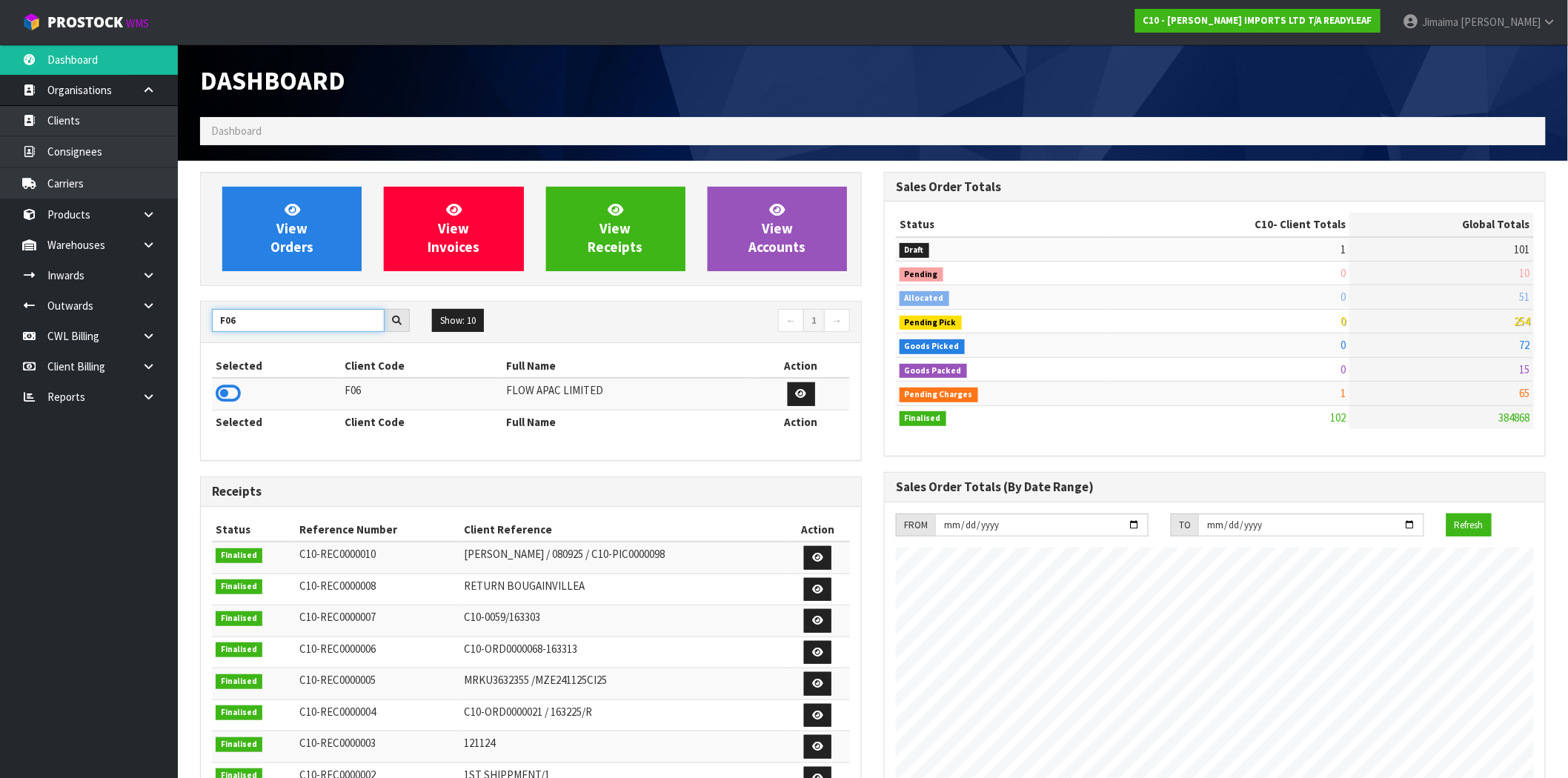
type input "F06"
click at [231, 405] on td at bounding box center [277, 393] width 130 height 32
click at [227, 397] on icon at bounding box center [228, 393] width 25 height 22
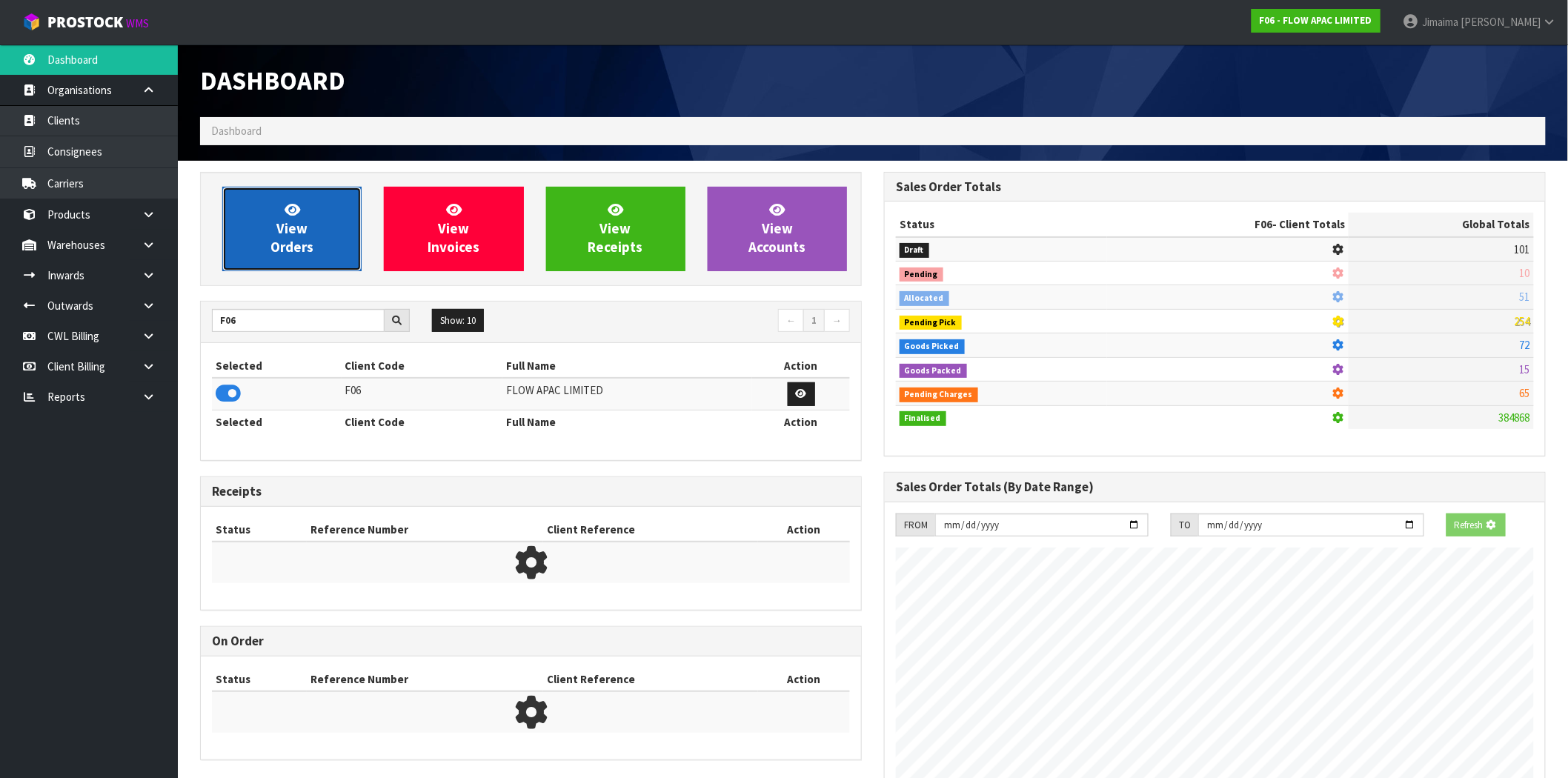
click at [279, 255] on span "View Orders" at bounding box center [292, 228] width 43 height 55
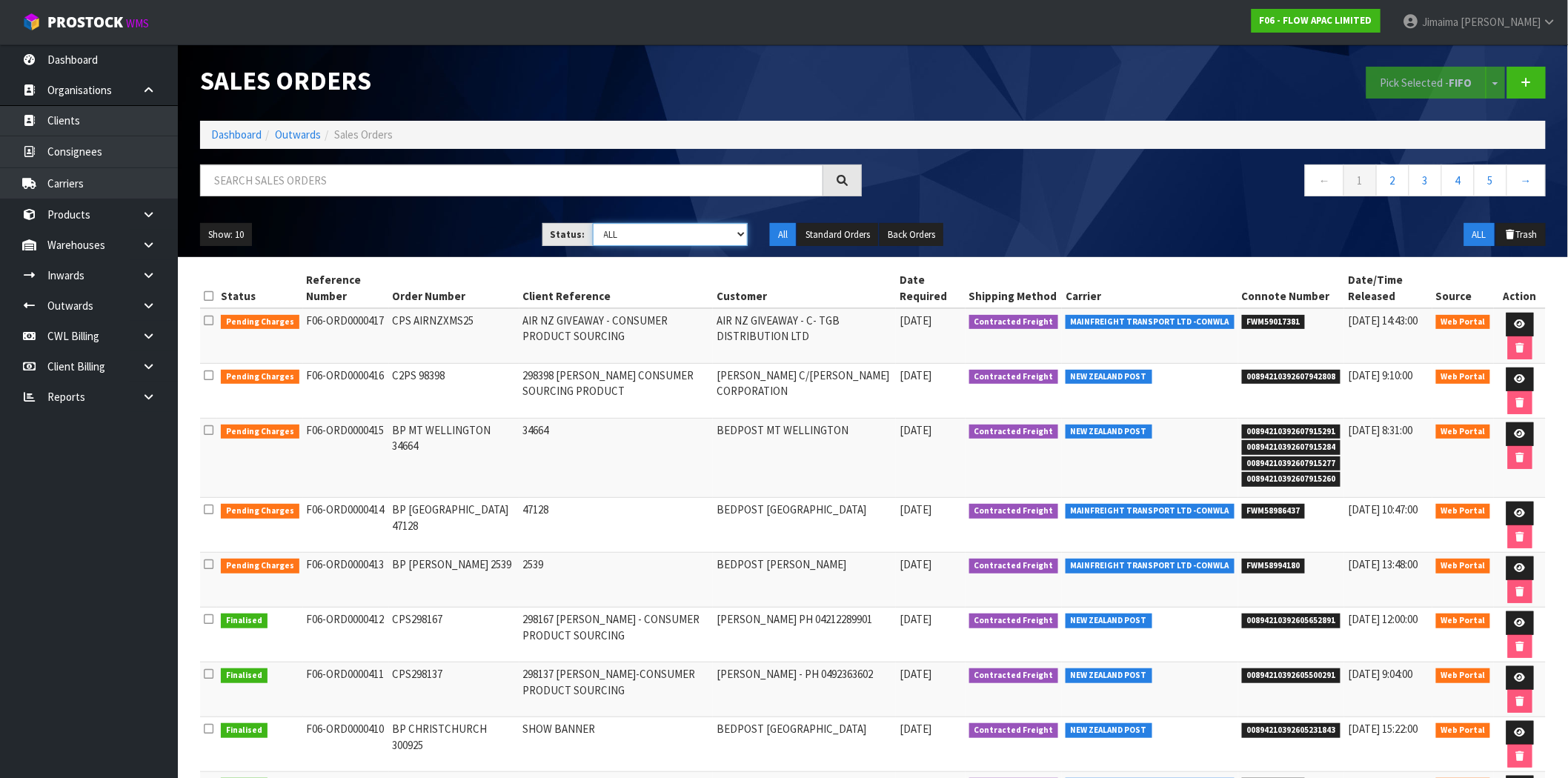
click at [624, 226] on select "Draft Pending Allocated Pending Pick Goods Picked Goods Packed Pending Charges …" at bounding box center [670, 234] width 156 height 23
click at [550, 356] on td "AIR NZ GIVEAWAY - CONSUMER PRODUCT SOURCING" at bounding box center [616, 335] width 194 height 55
click at [931, 554] on td "[DATE]" at bounding box center [930, 580] width 69 height 55
click at [1517, 565] on icon at bounding box center [1520, 568] width 11 height 10
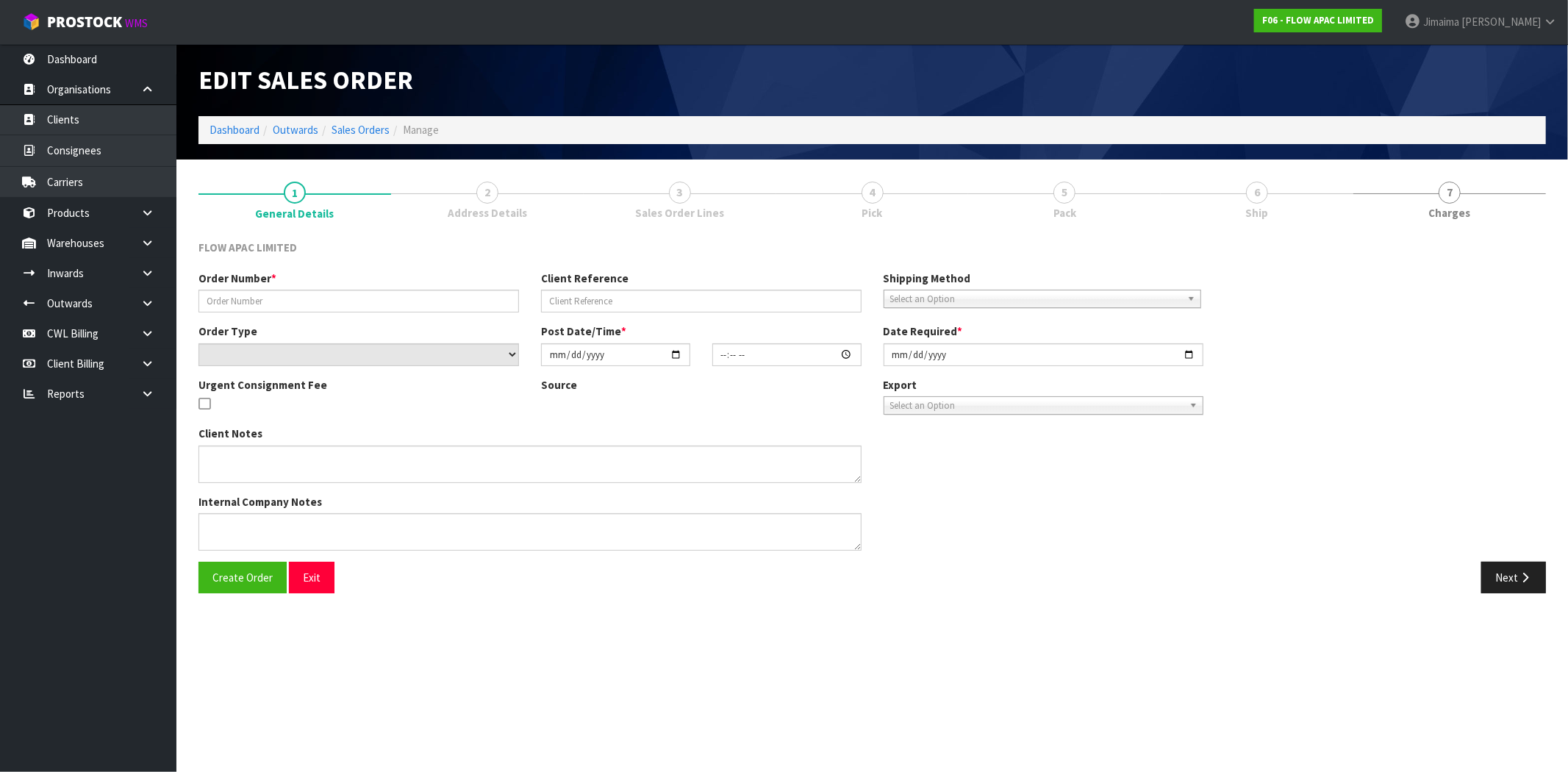
type input "BP [PERSON_NAME] 2539"
type input "2539"
select select "number:0"
type input "[DATE]"
type input "22:50:00.000"
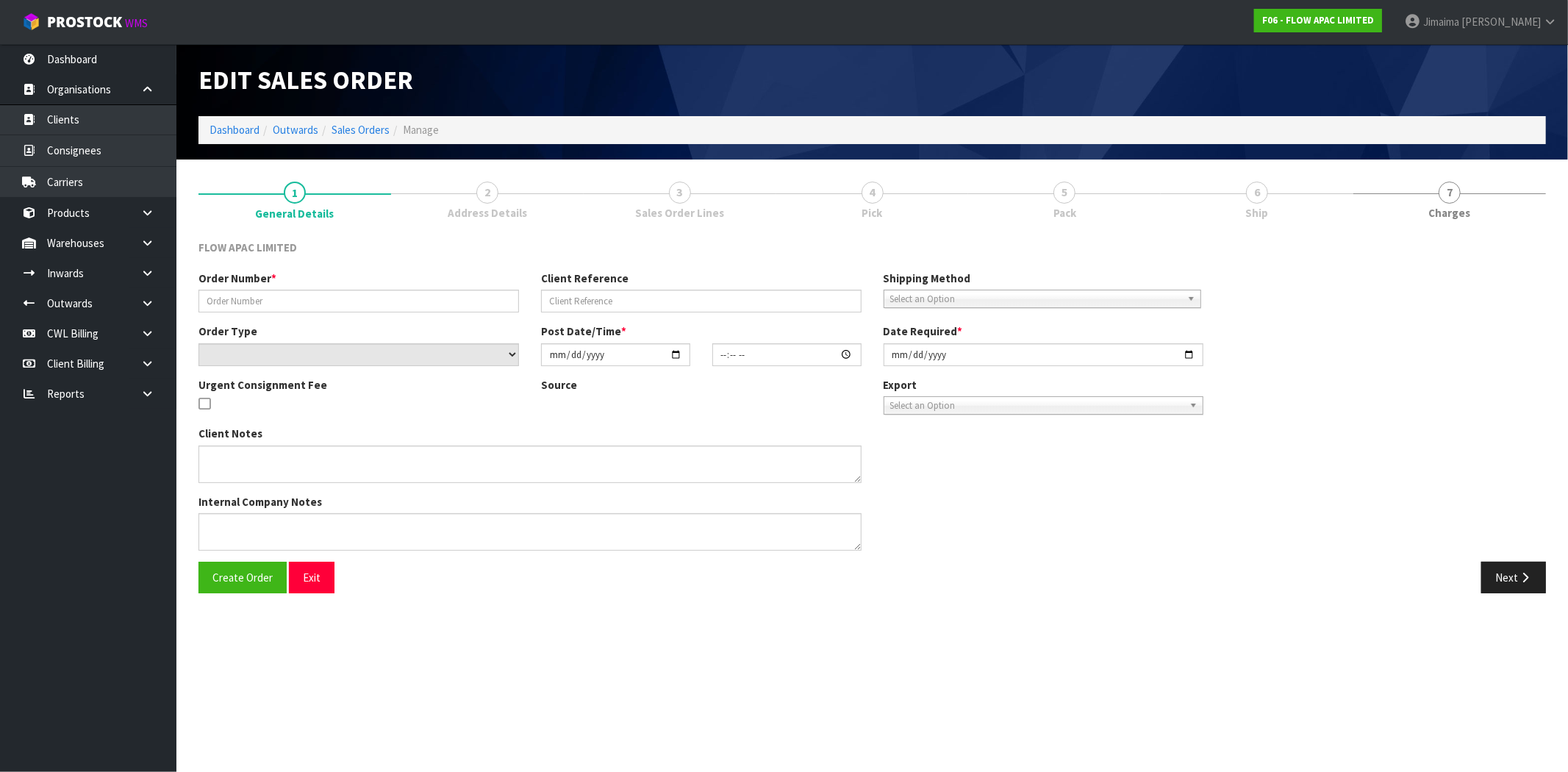
type input "[DATE]"
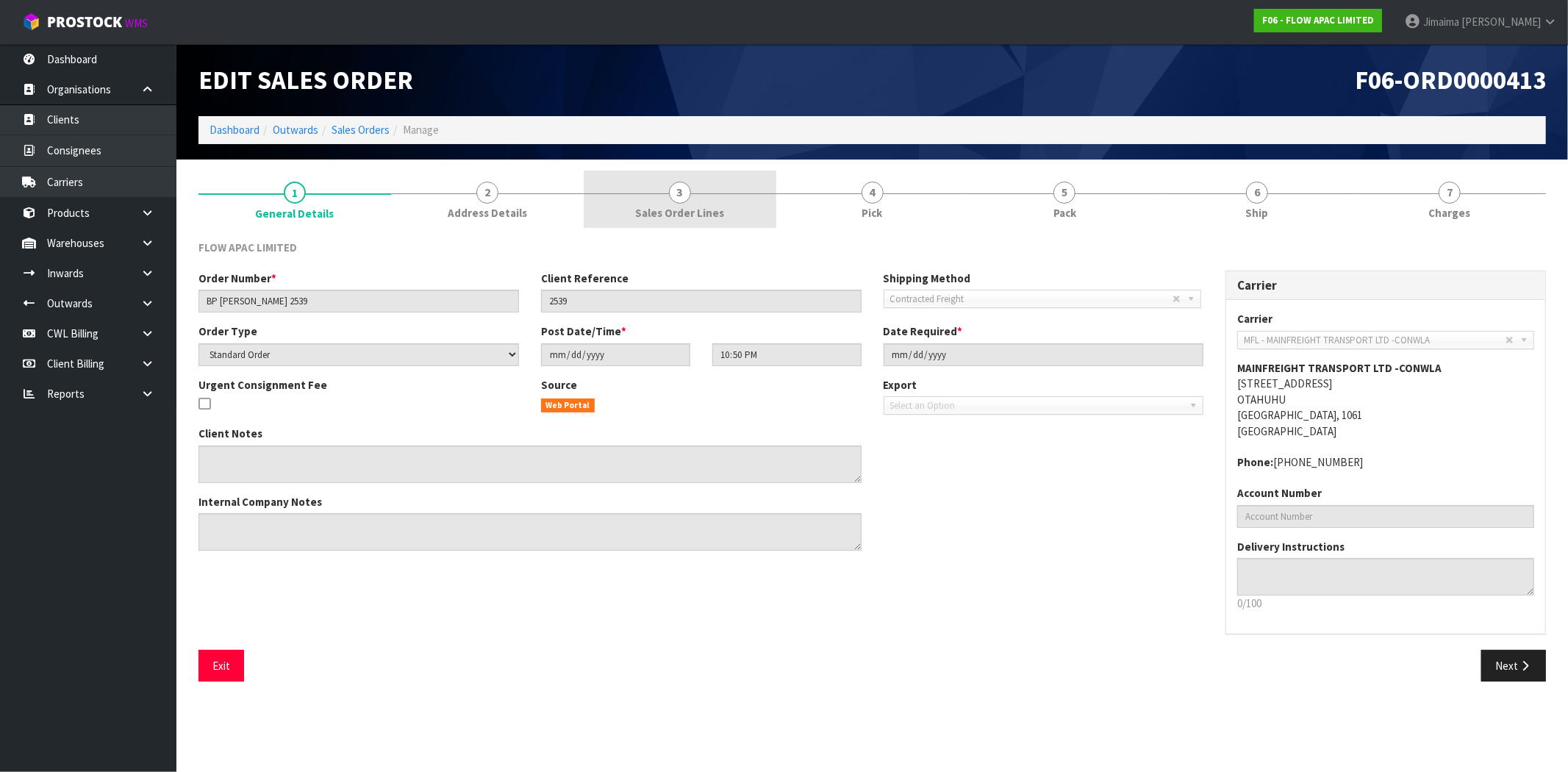
click at [678, 198] on span "3" at bounding box center [680, 193] width 22 height 22
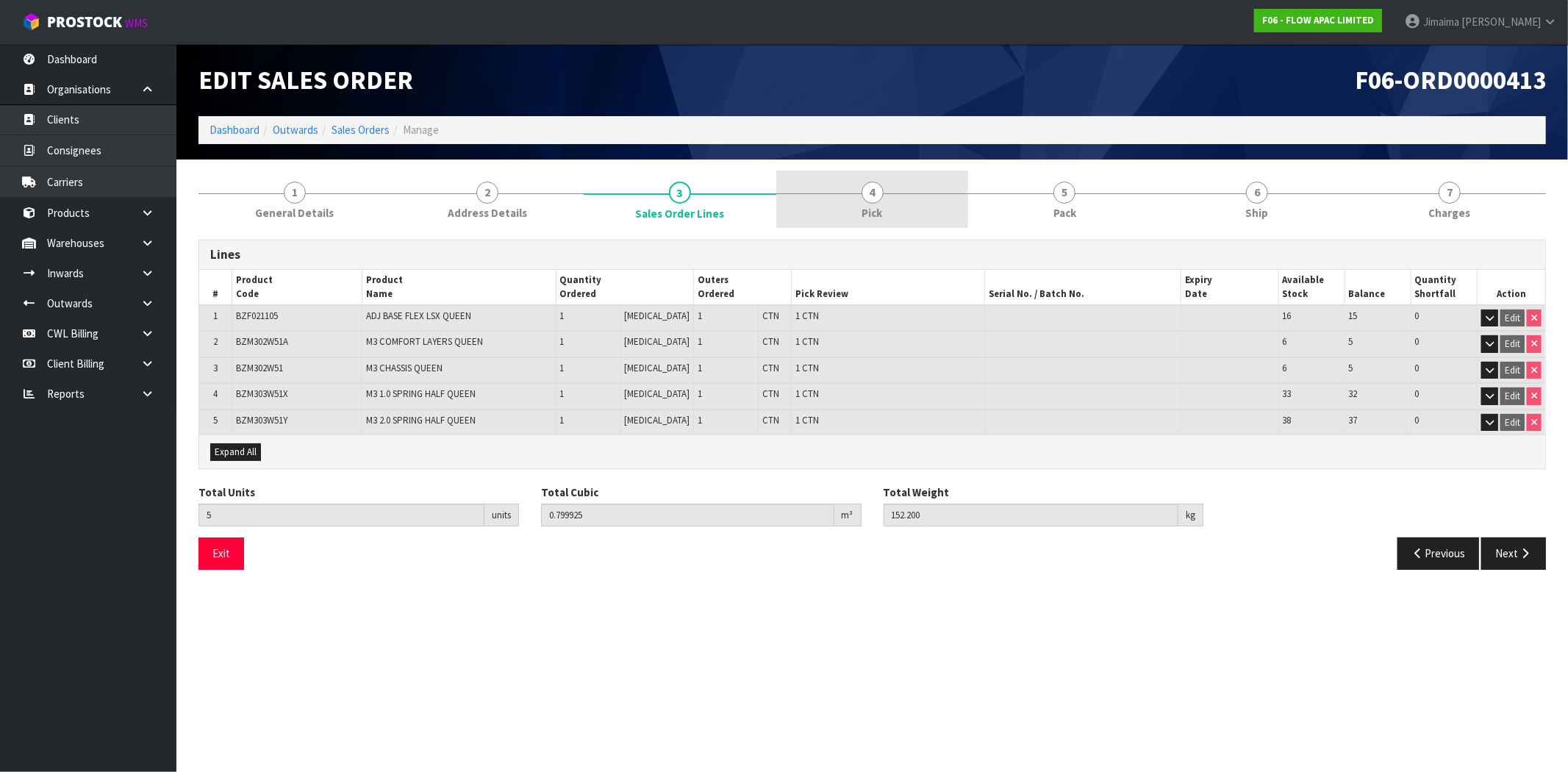
click at [871, 182] on span "4" at bounding box center [873, 193] width 22 height 22
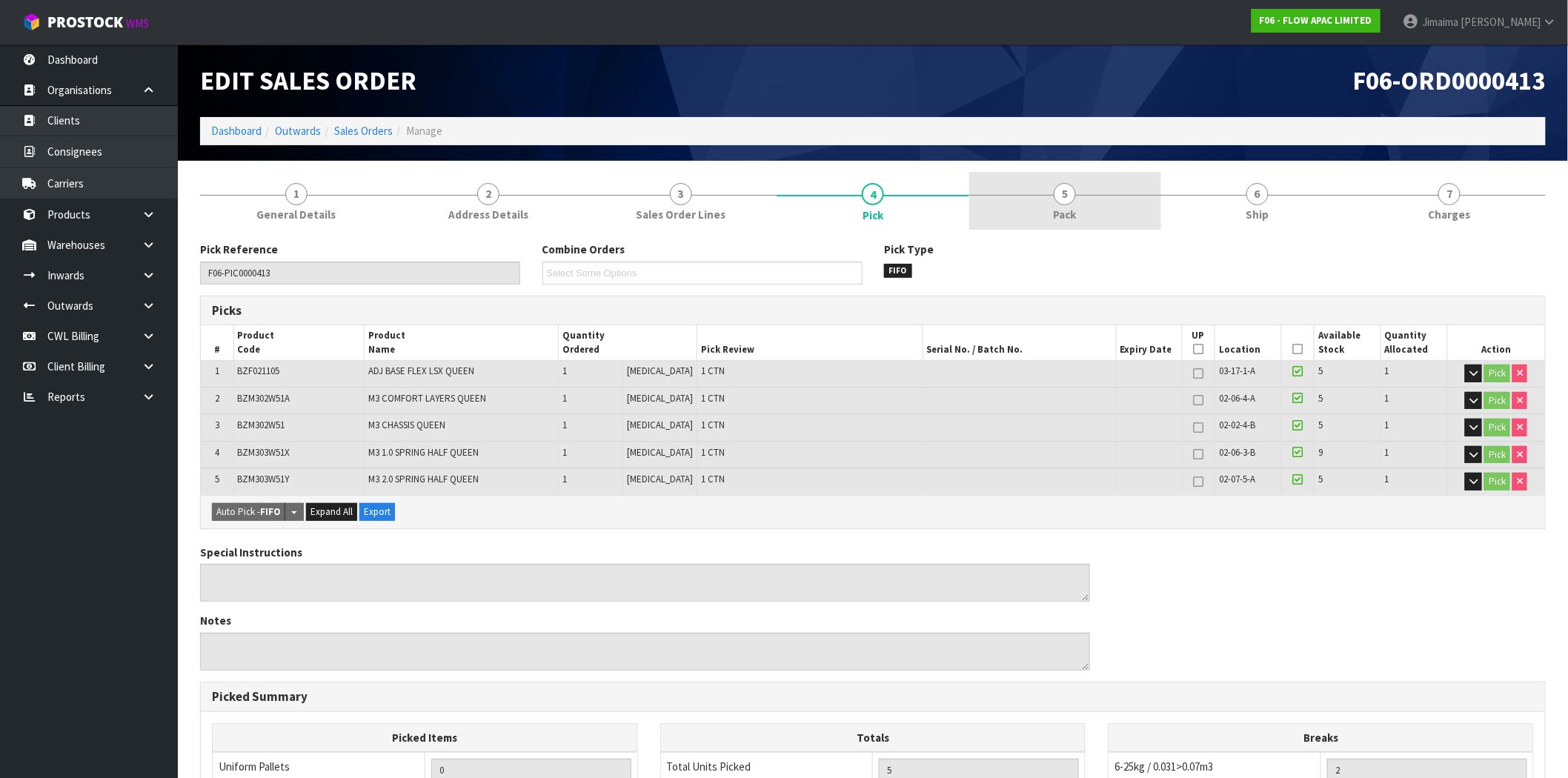
click at [1060, 186] on span "5" at bounding box center [1065, 194] width 22 height 22
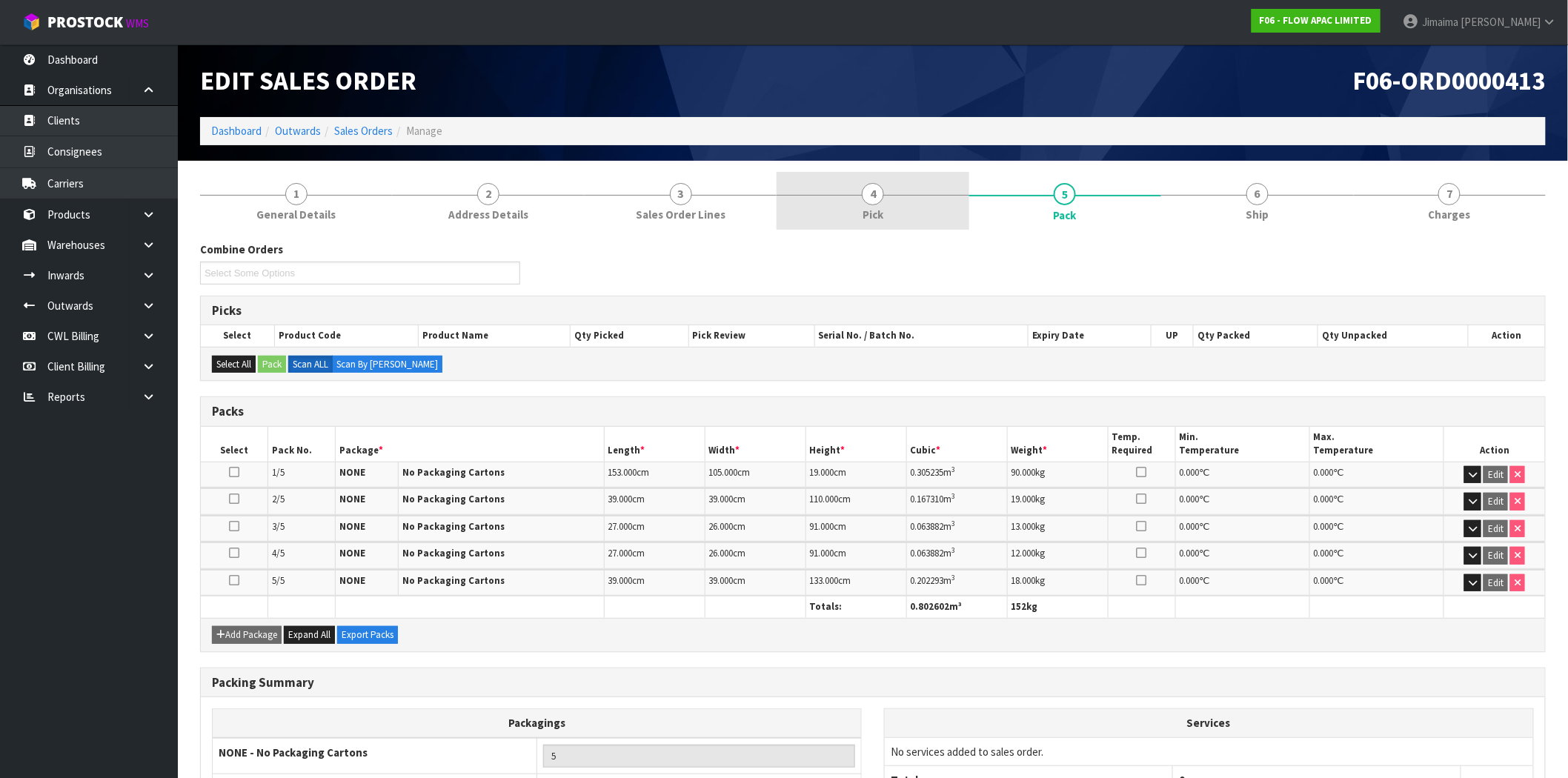
click at [929, 212] on link "4 Pick" at bounding box center [873, 201] width 192 height 58
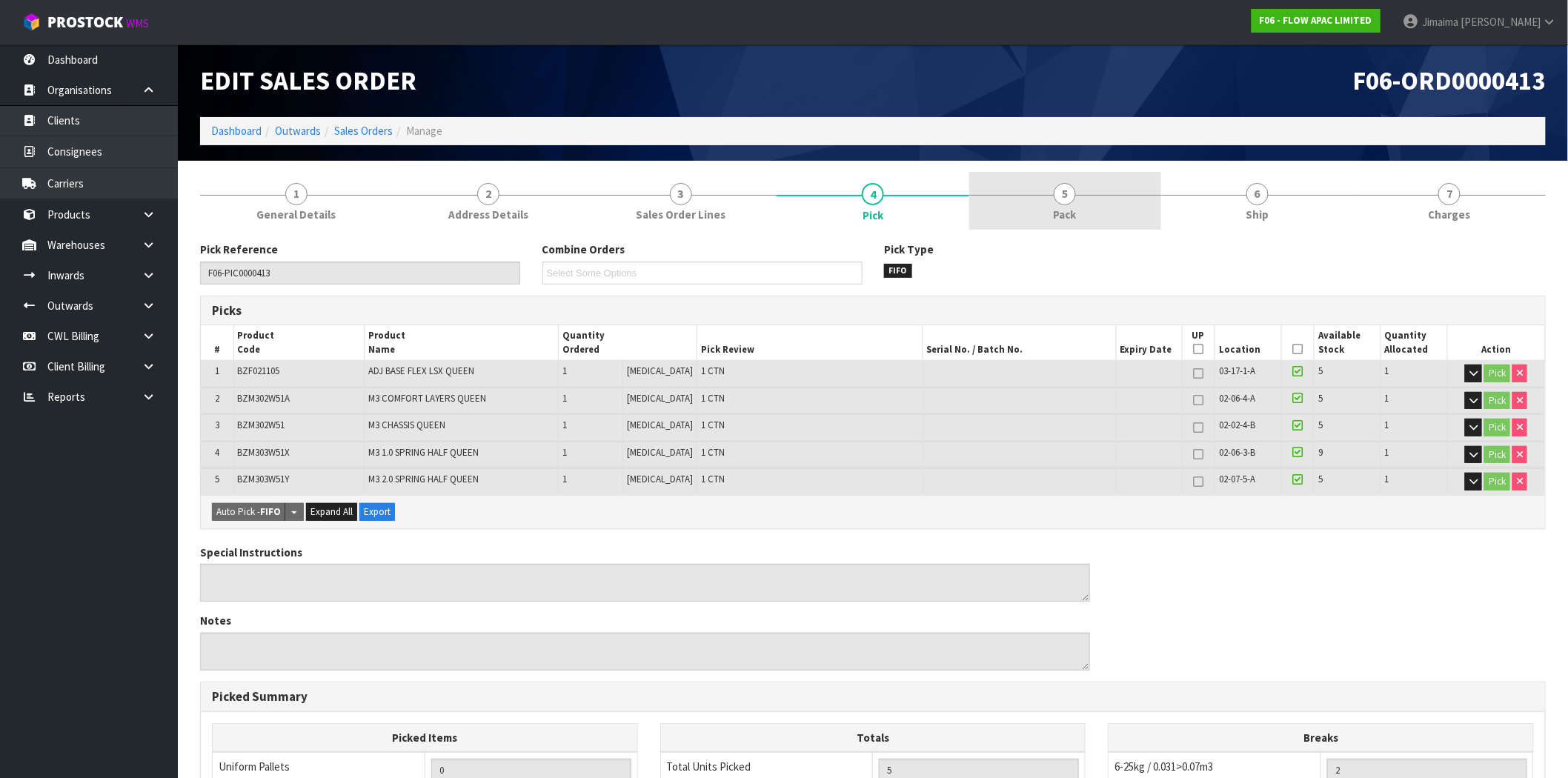
click at [1056, 208] on span "Pack" at bounding box center [1065, 213] width 23 height 15
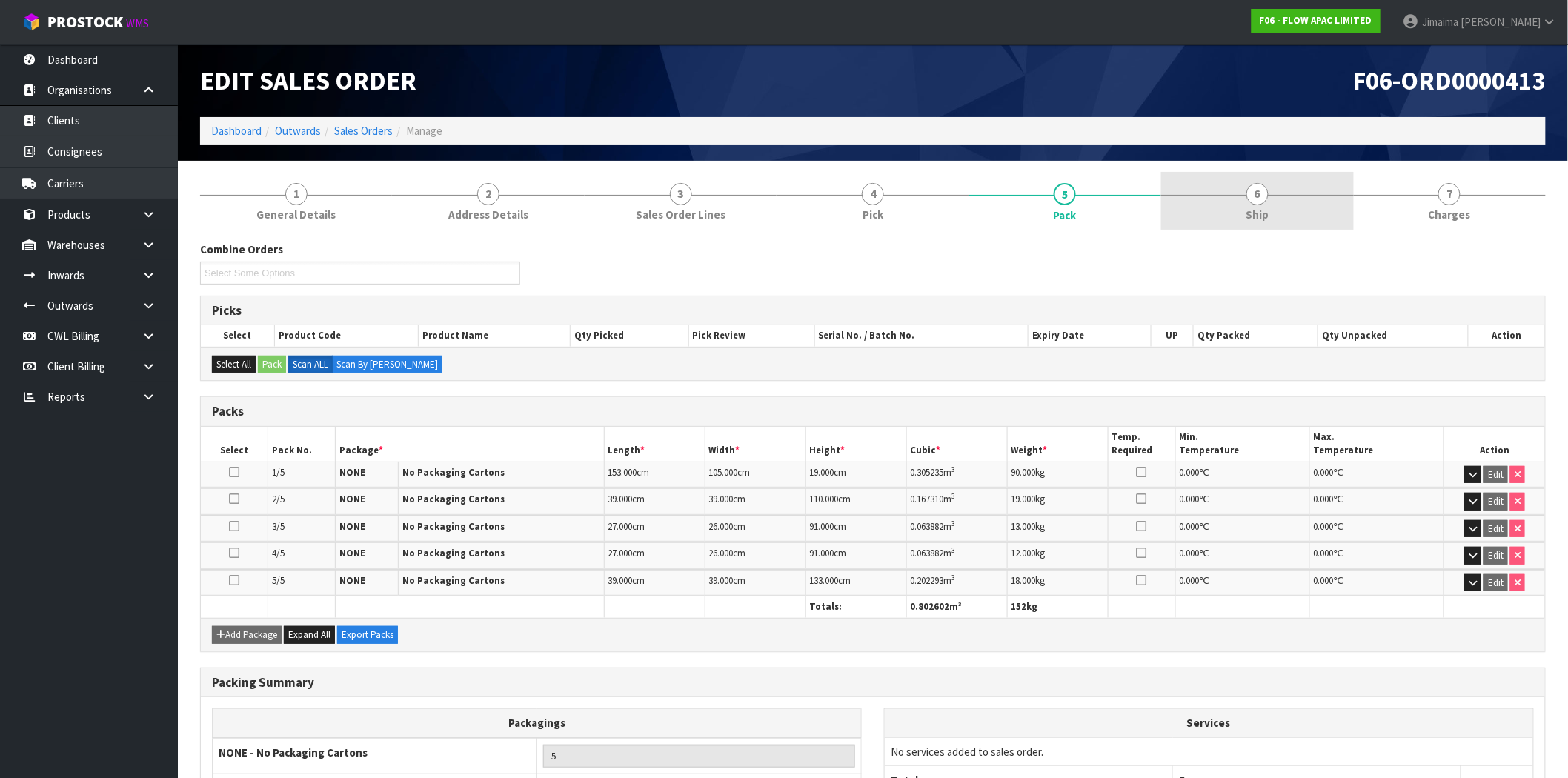
click at [1243, 186] on link "6 Ship" at bounding box center [1257, 201] width 192 height 58
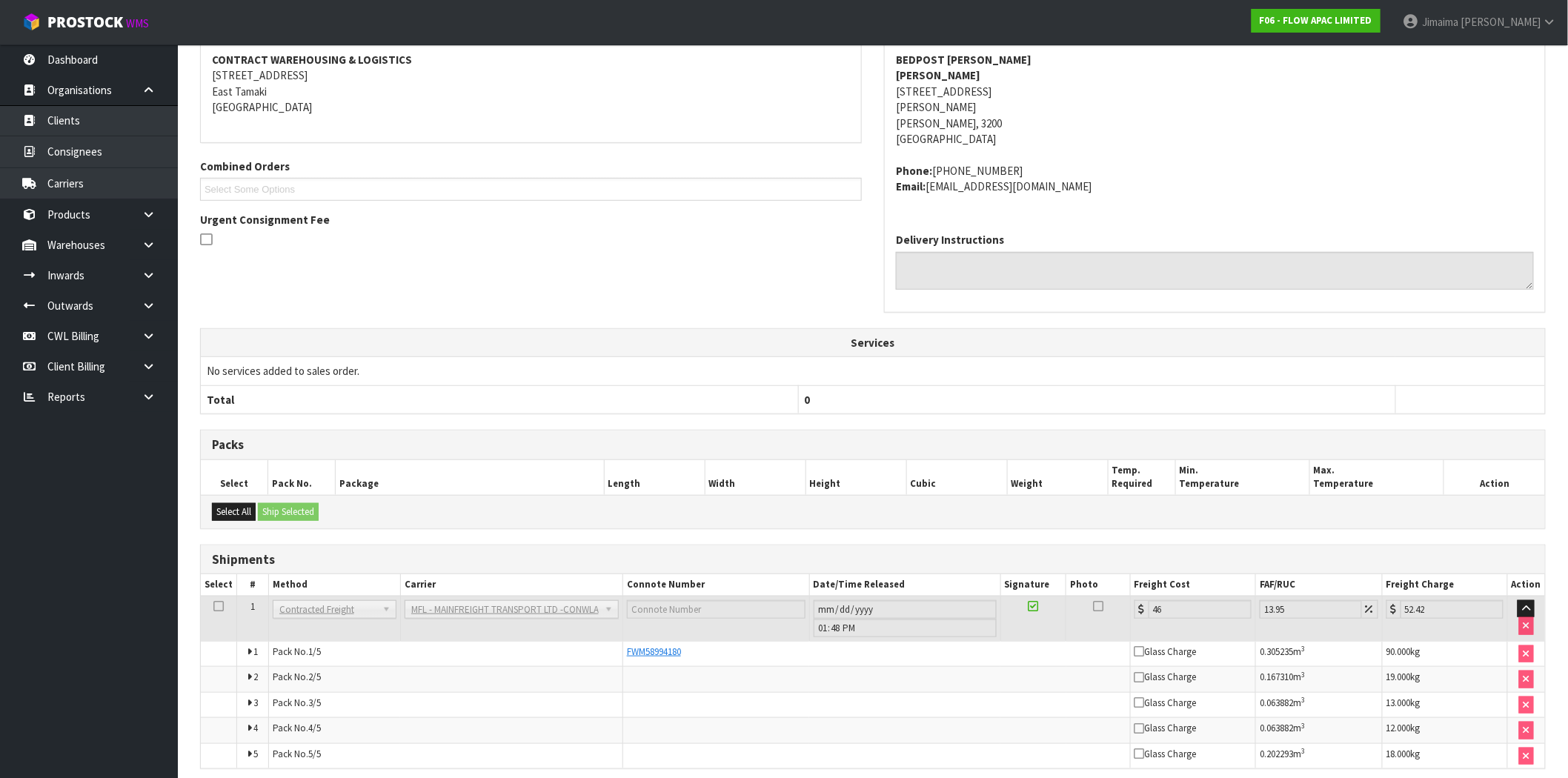
scroll to position [293, 0]
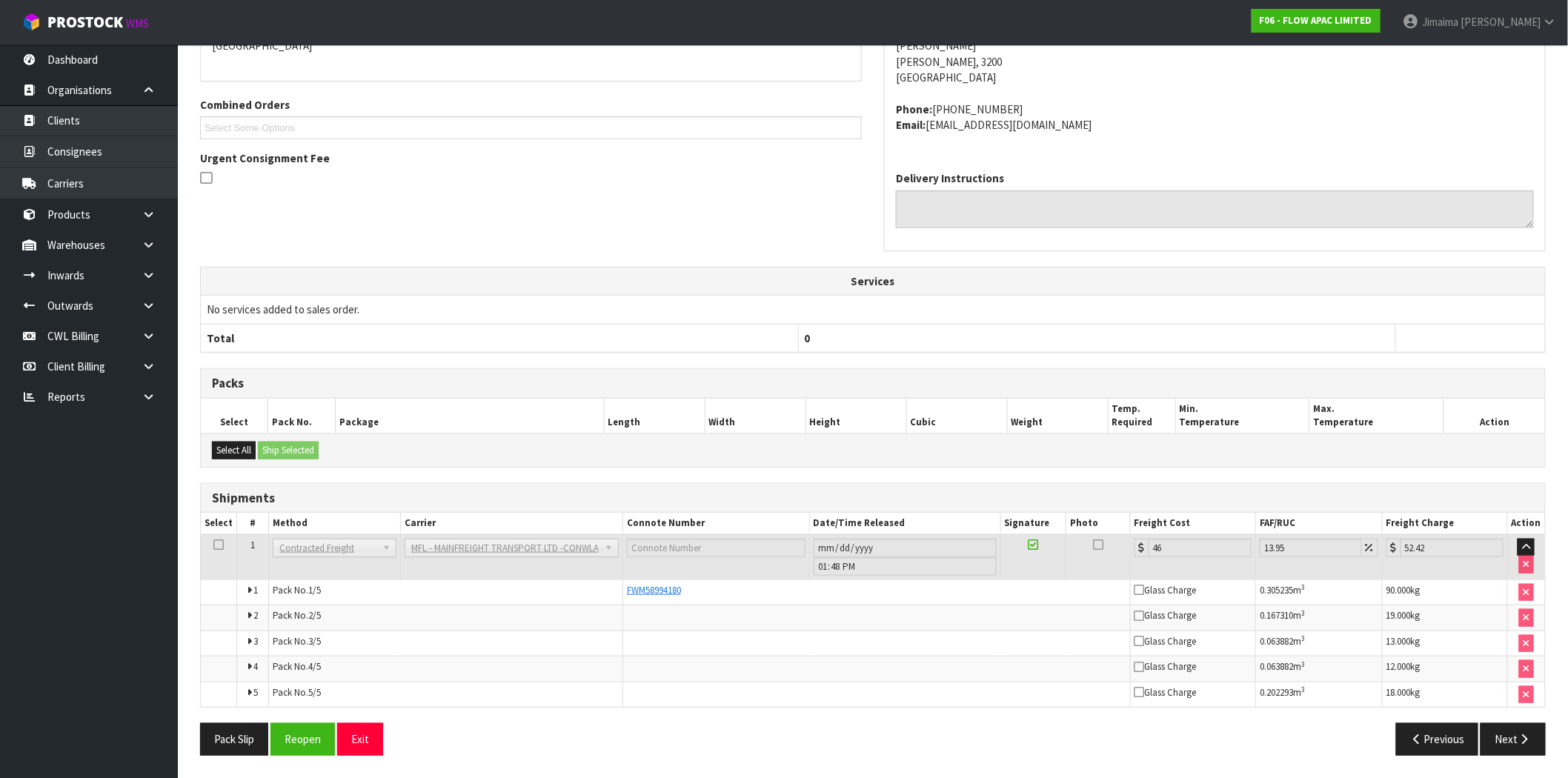
click at [653, 584] on div "FWM58994180" at bounding box center [877, 590] width 499 height 14
click at [650, 587] on span "FWM58994180" at bounding box center [654, 590] width 54 height 13
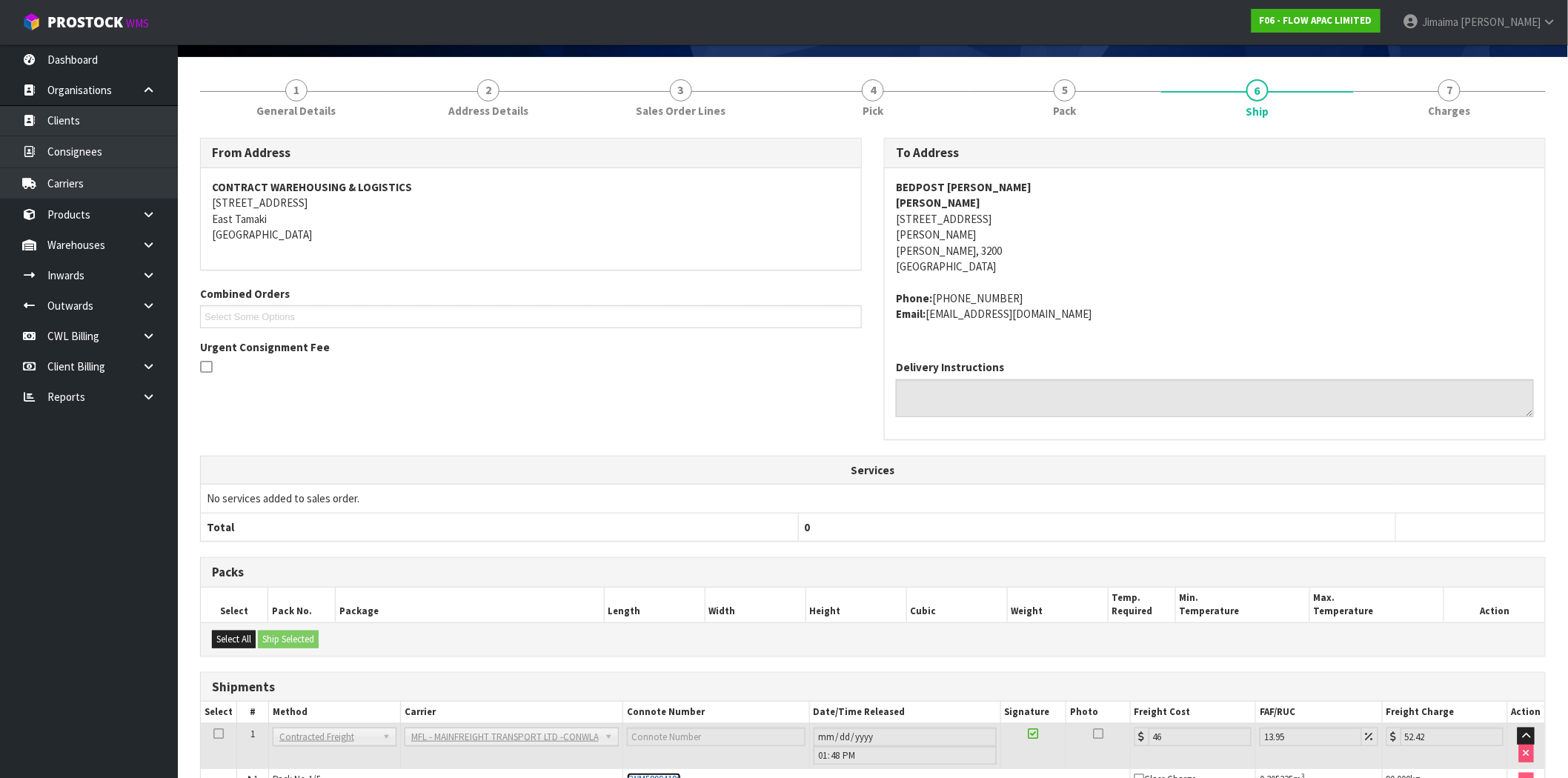
scroll to position [0, 0]
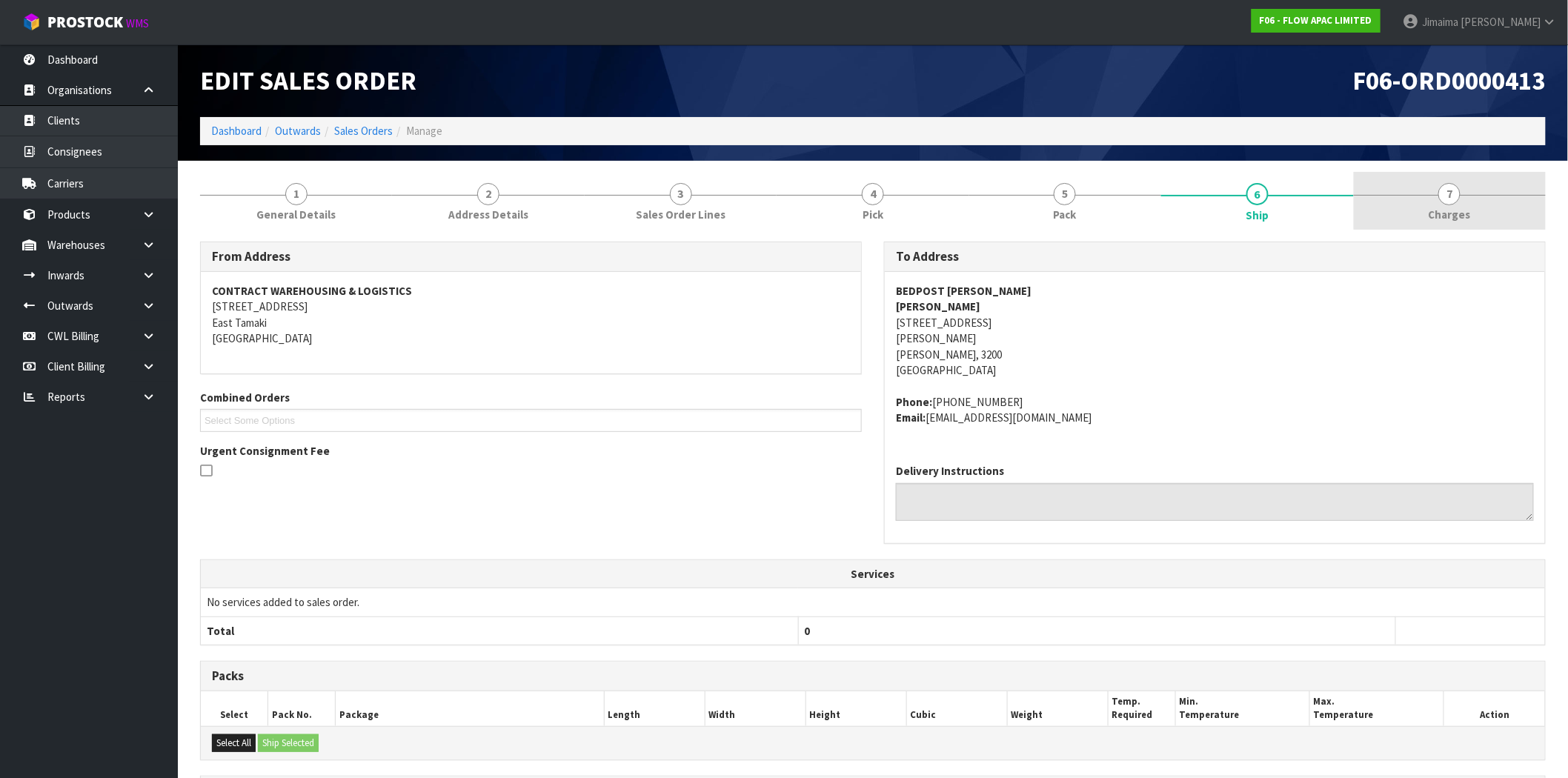
click at [1498, 186] on link "7 [GEOGRAPHIC_DATA]" at bounding box center [1450, 201] width 192 height 58
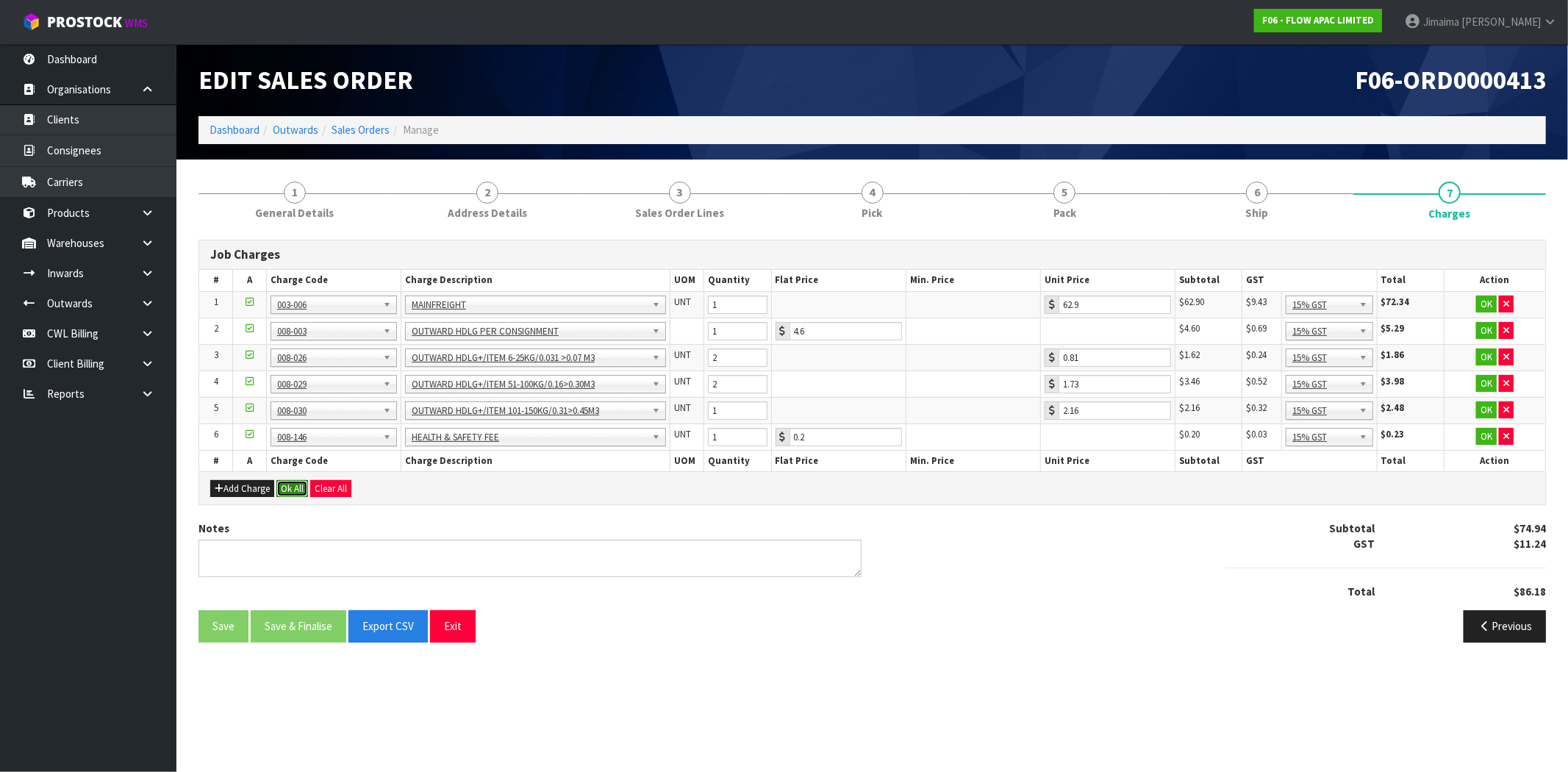
click at [291, 486] on button "Ok All" at bounding box center [292, 489] width 32 height 17
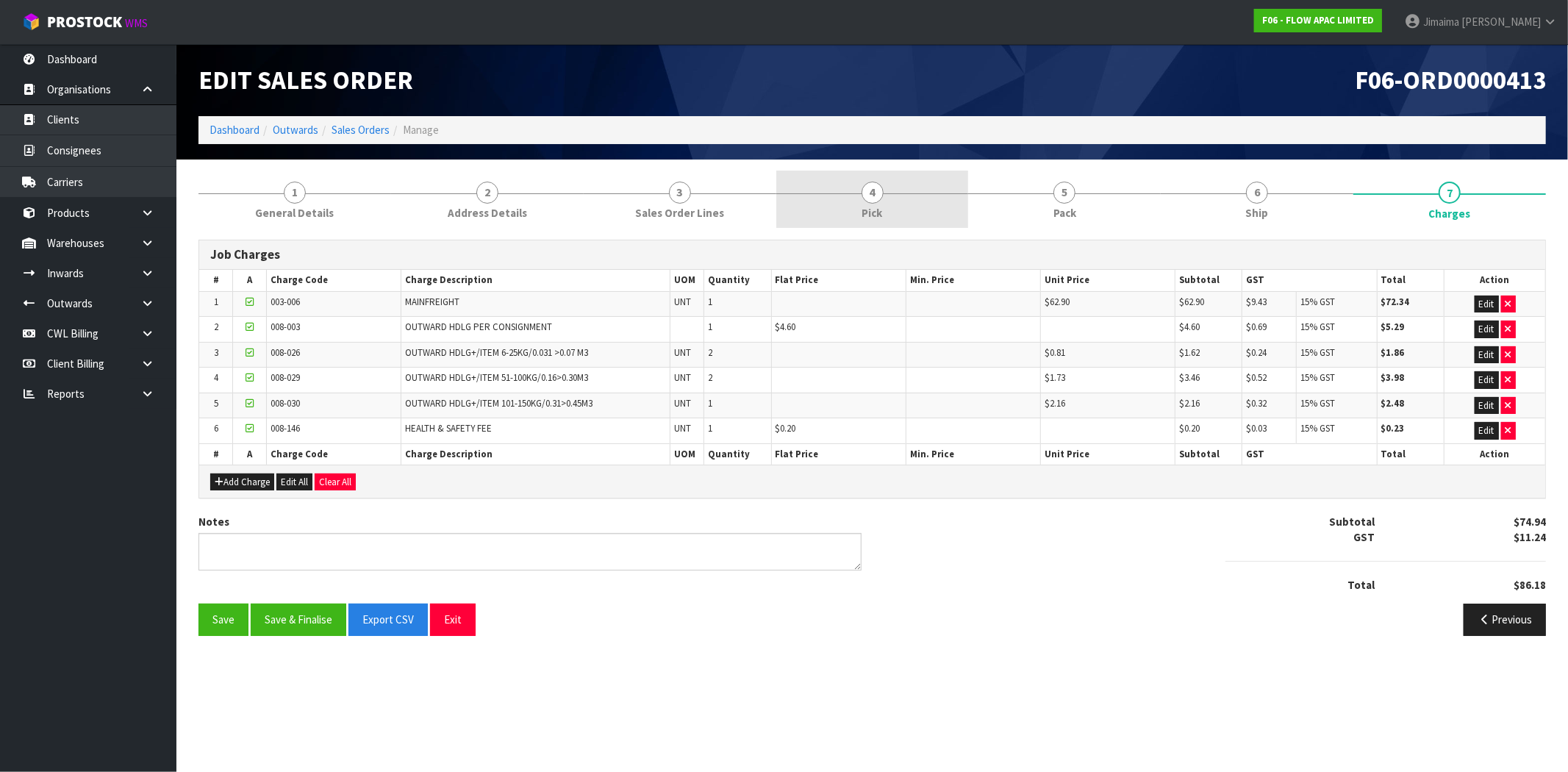
click at [821, 211] on link "4 Pick" at bounding box center [872, 199] width 193 height 58
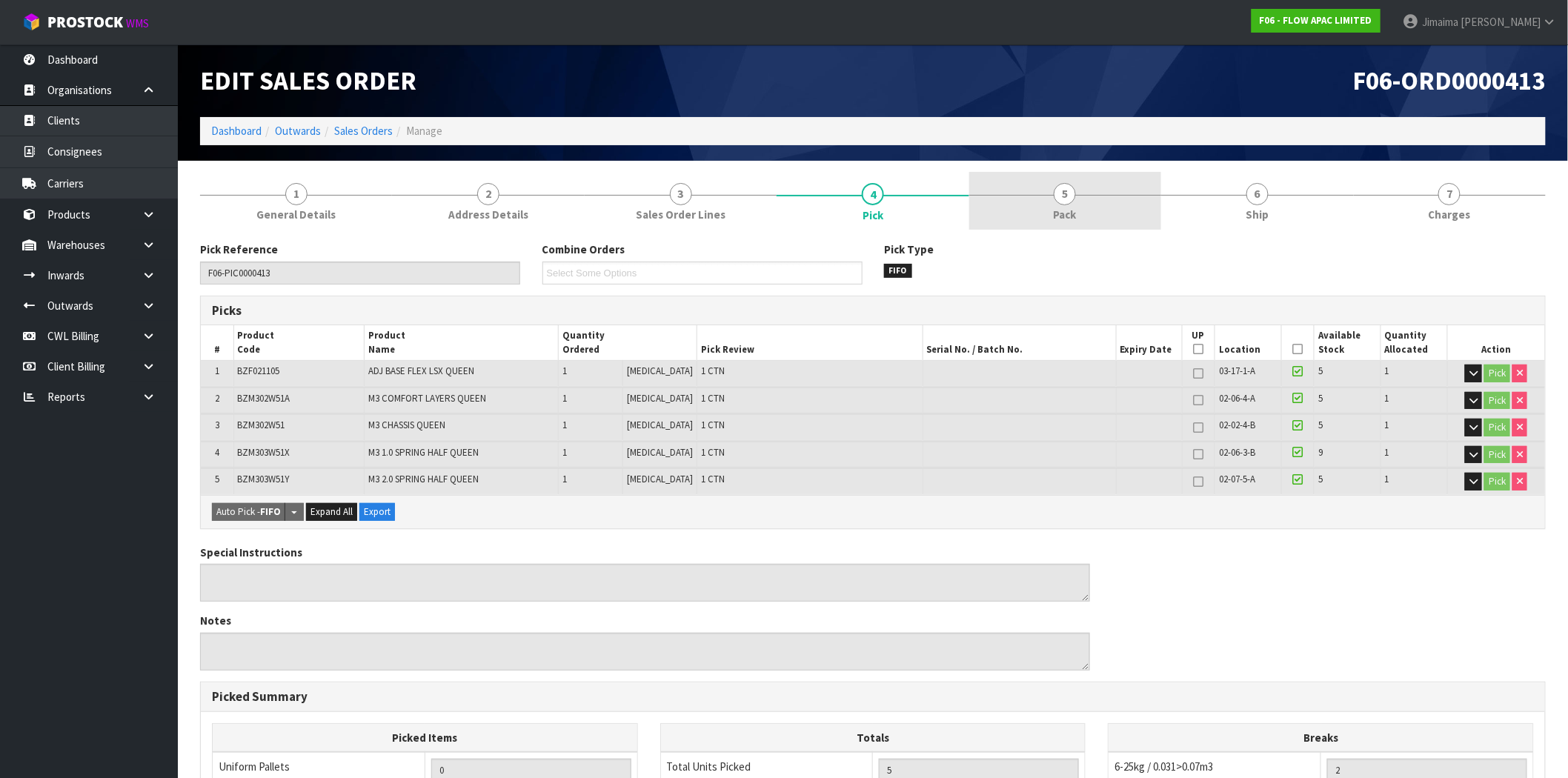
click at [1062, 213] on span "Pack" at bounding box center [1065, 213] width 23 height 15
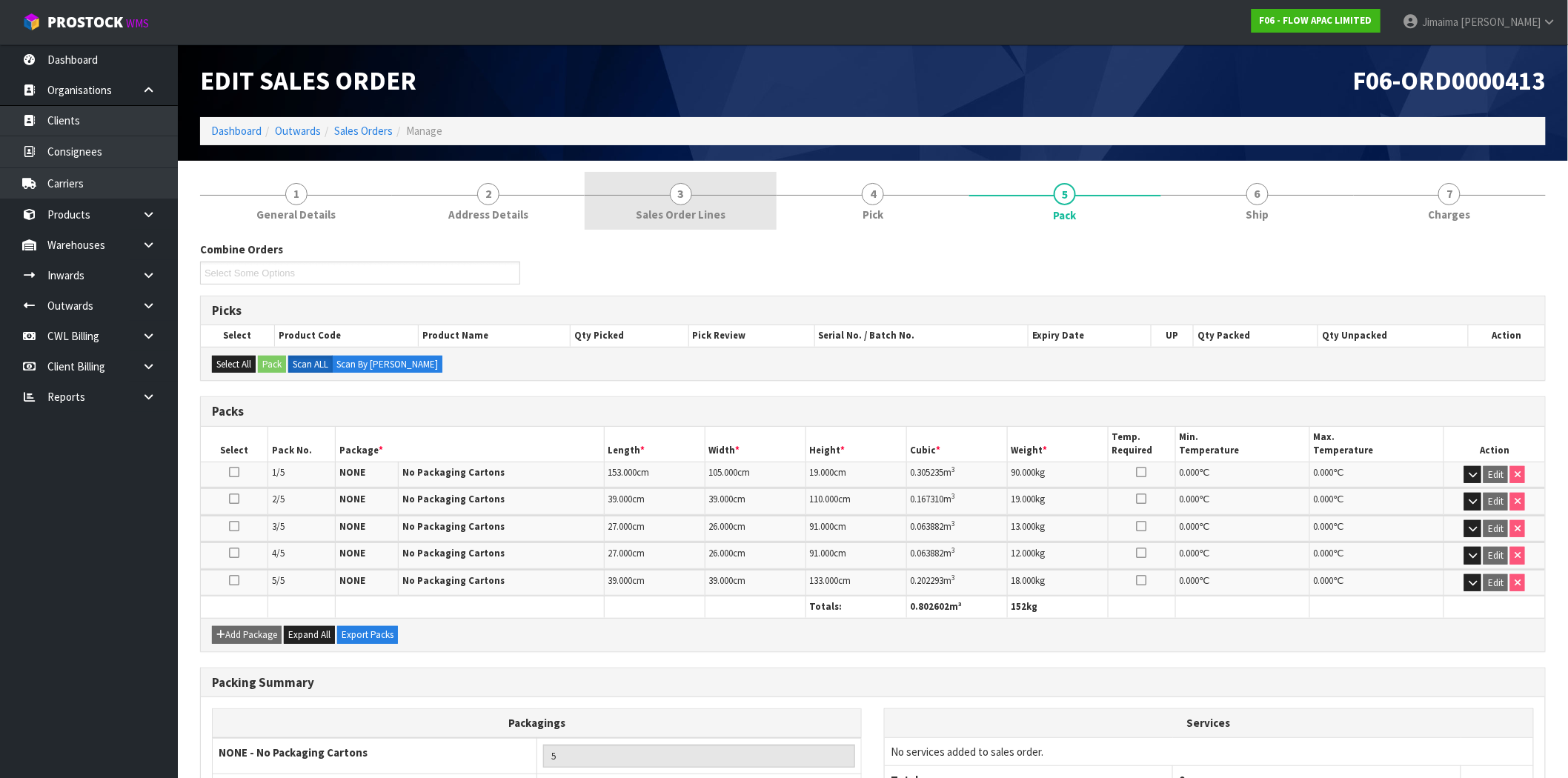
click at [738, 209] on link "3 Sales Order Lines" at bounding box center [681, 201] width 192 height 58
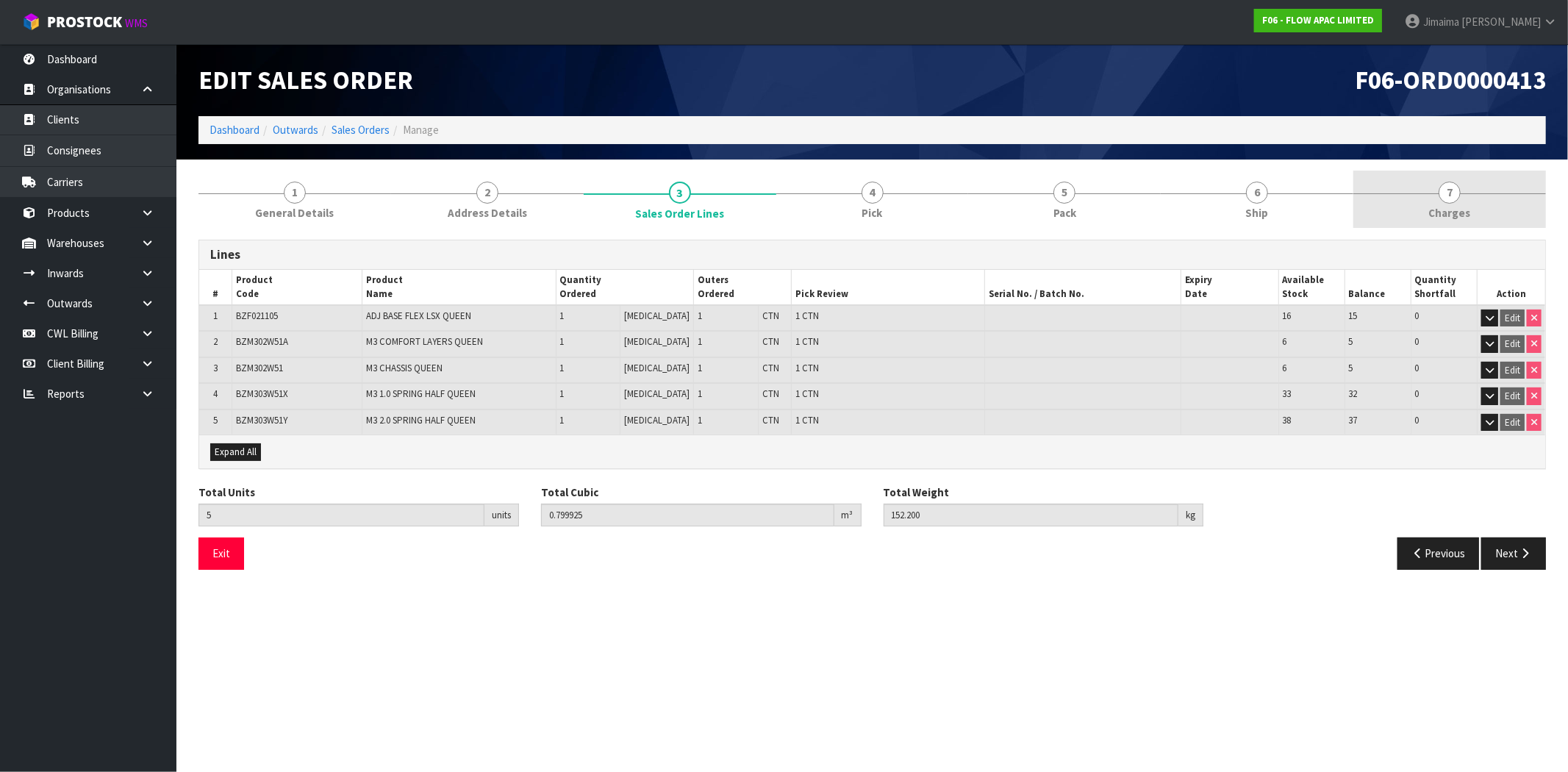
click at [1451, 182] on span "7" at bounding box center [1450, 193] width 22 height 22
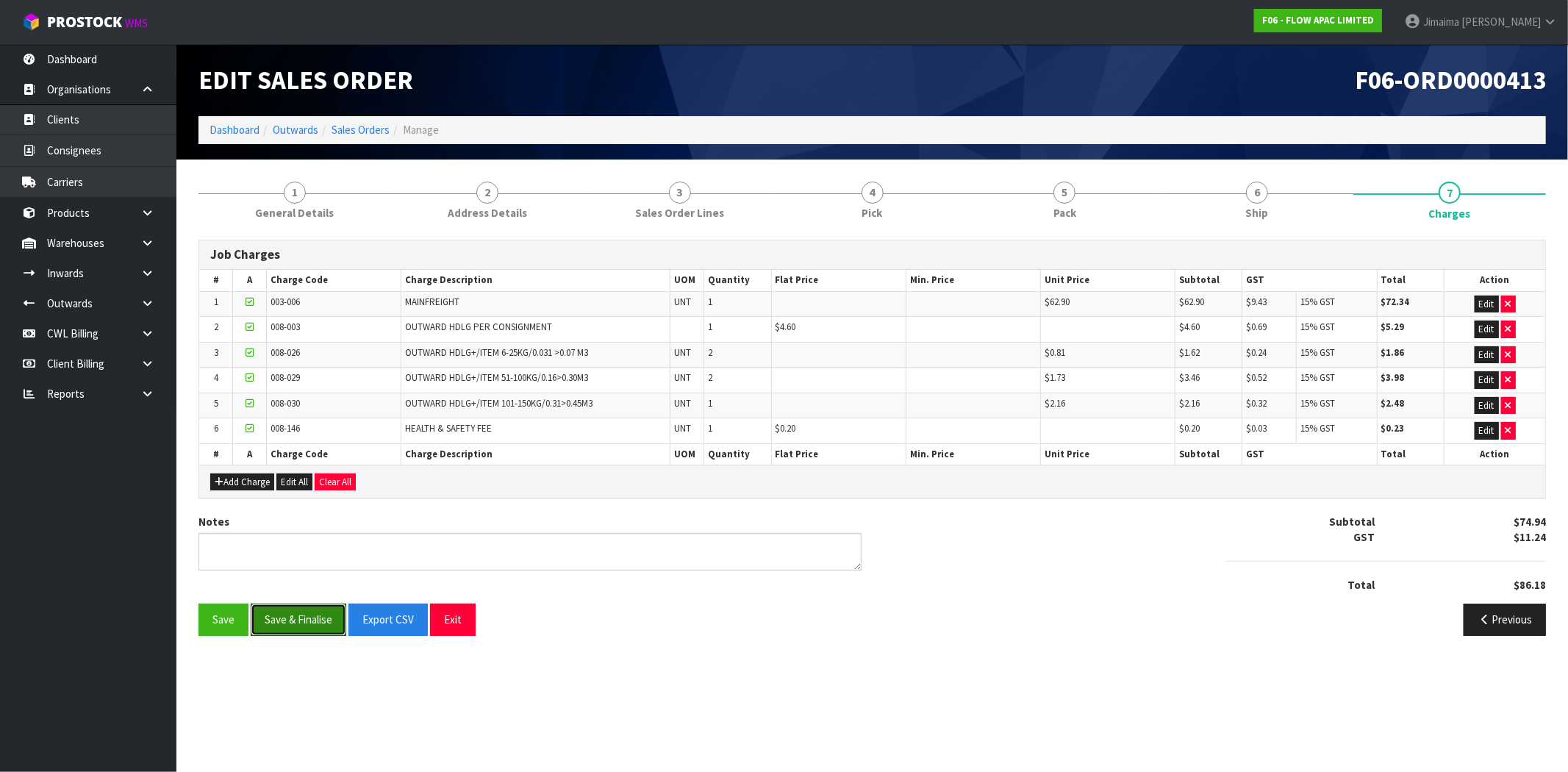
drag, startPoint x: 304, startPoint y: 617, endPoint x: 325, endPoint y: 595, distance: 30.4
click at [304, 618] on button "Save & Finalise" at bounding box center [298, 619] width 95 height 32
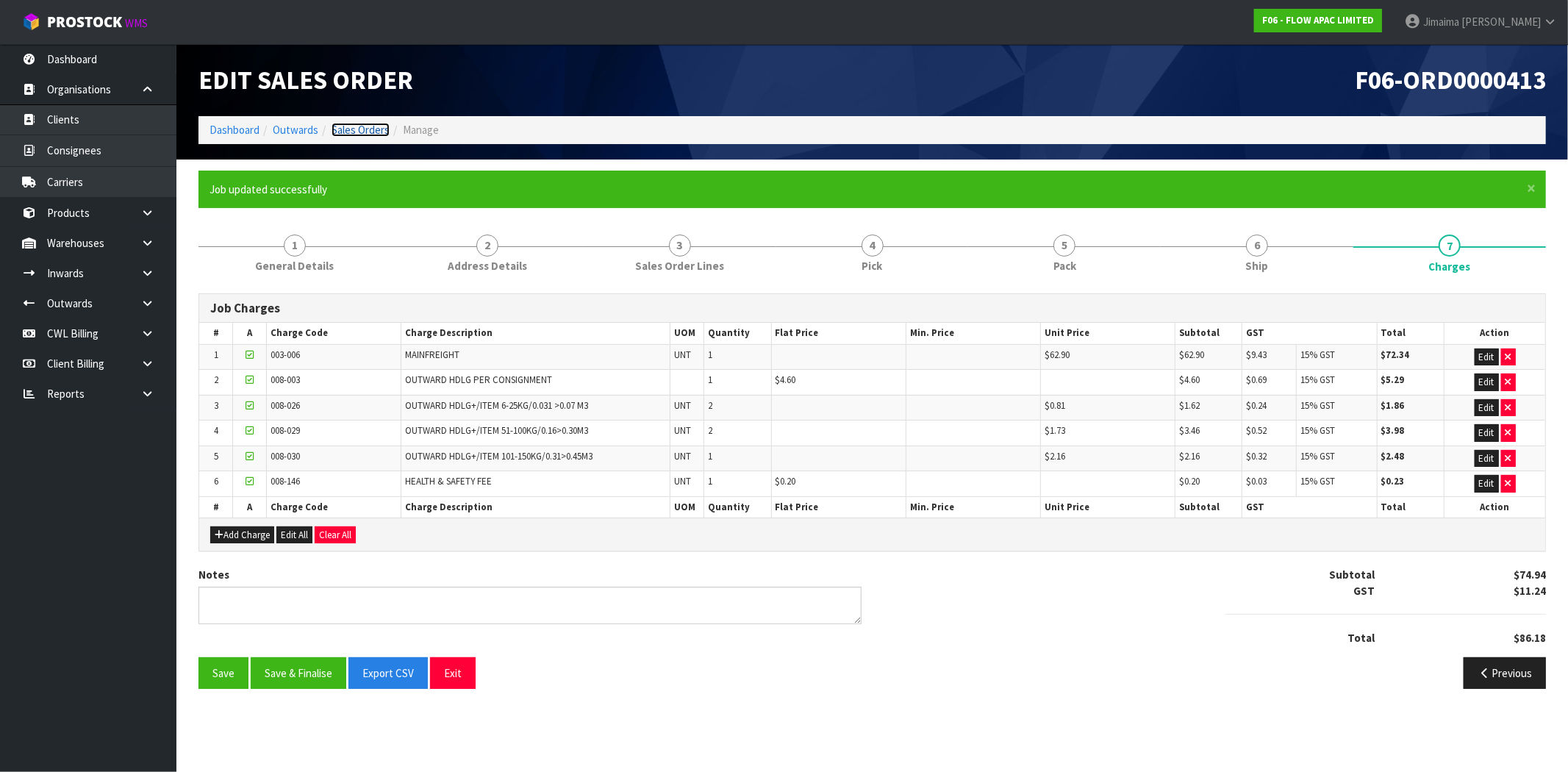
click at [362, 123] on link "Sales Orders" at bounding box center [360, 130] width 58 height 14
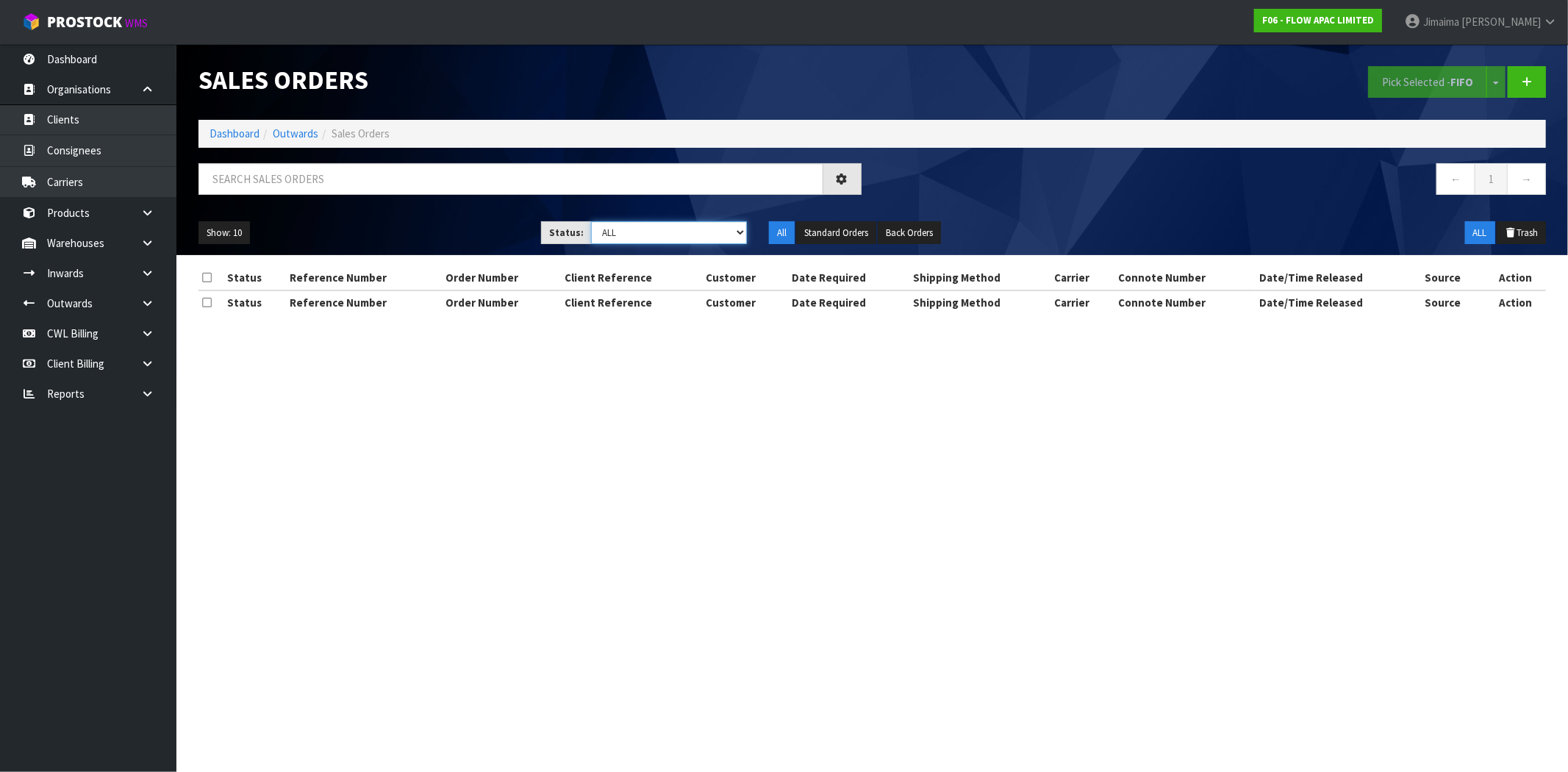
drag, startPoint x: 650, startPoint y: 232, endPoint x: 644, endPoint y: 243, distance: 12.5
click at [650, 232] on select "Draft Pending Allocated Pending Pick Goods Picked Goods Packed Pending Charges …" at bounding box center [669, 232] width 156 height 23
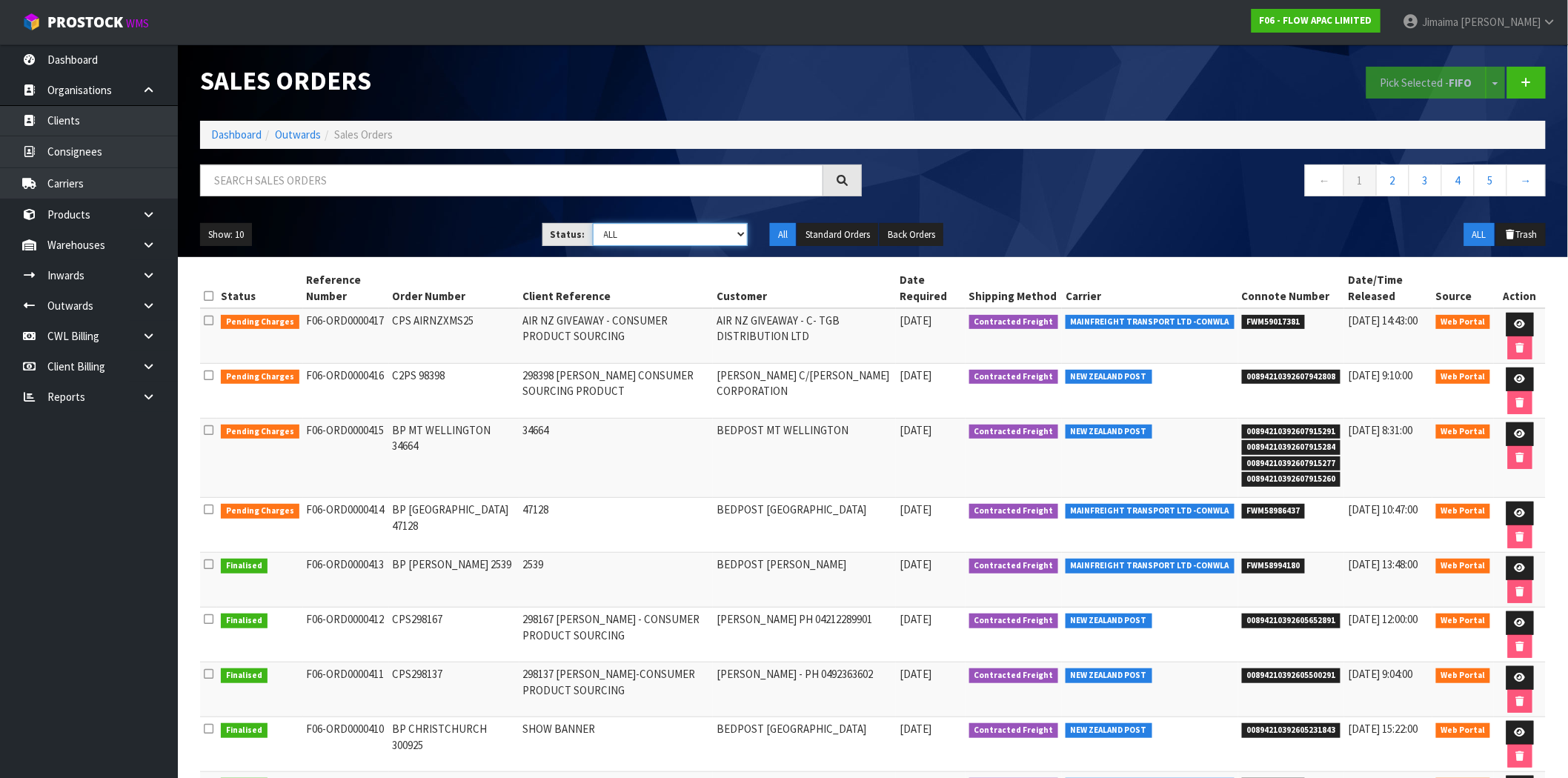
select select "string:6"
click at [593, 223] on select "Draft Pending Allocated Pending Pick Goods Picked Goods Packed Pending Charges …" at bounding box center [670, 234] width 156 height 23
click at [1127, 400] on td "NEW ZEALAND POST" at bounding box center [1150, 391] width 176 height 55
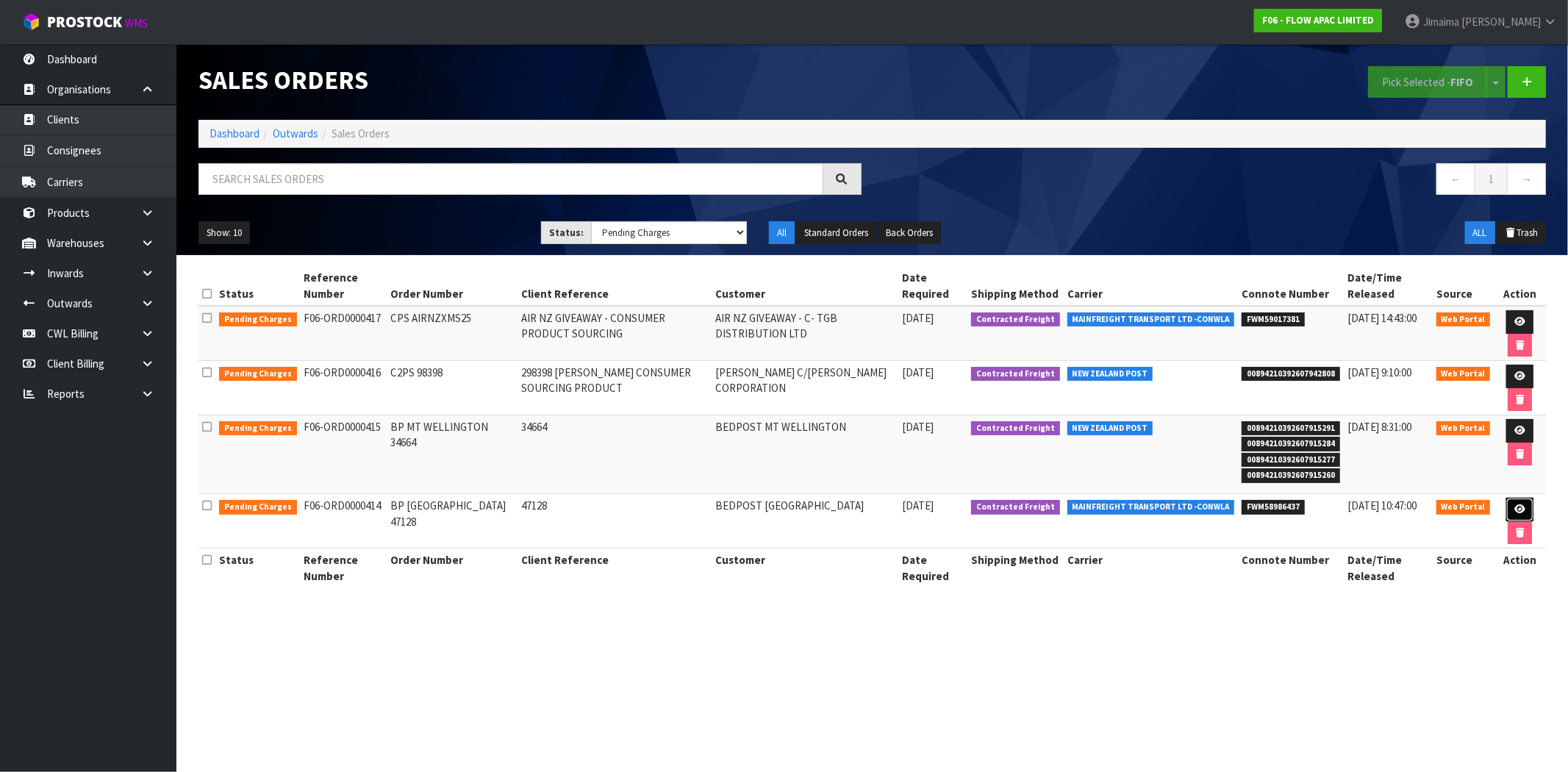
click at [1512, 509] on link at bounding box center [1520, 509] width 27 height 24
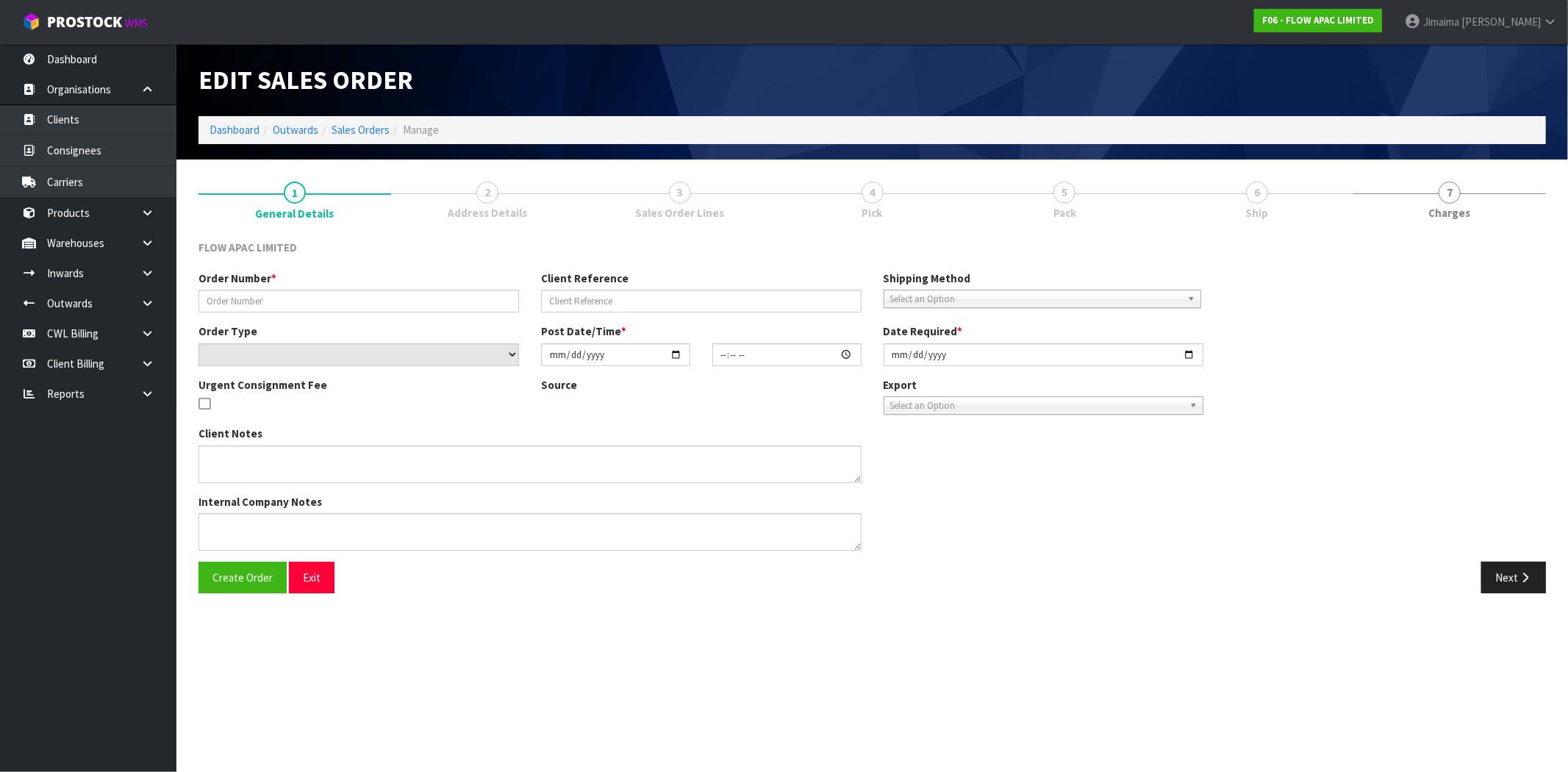
type input "BP [GEOGRAPHIC_DATA] 47128"
type input "47128"
select select "number:0"
type input "[DATE]"
type input "23:51:00.000"
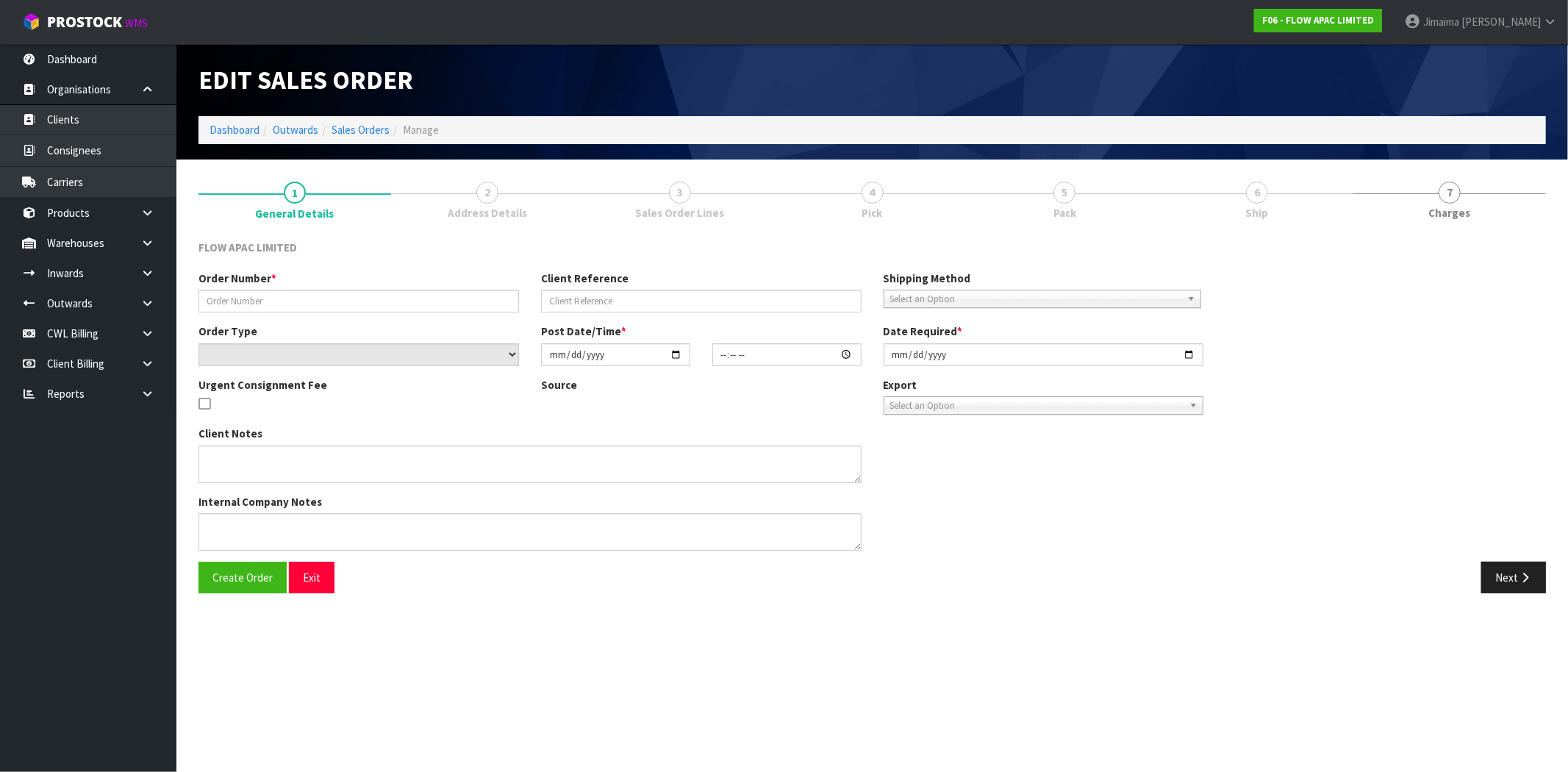
type input "[DATE]"
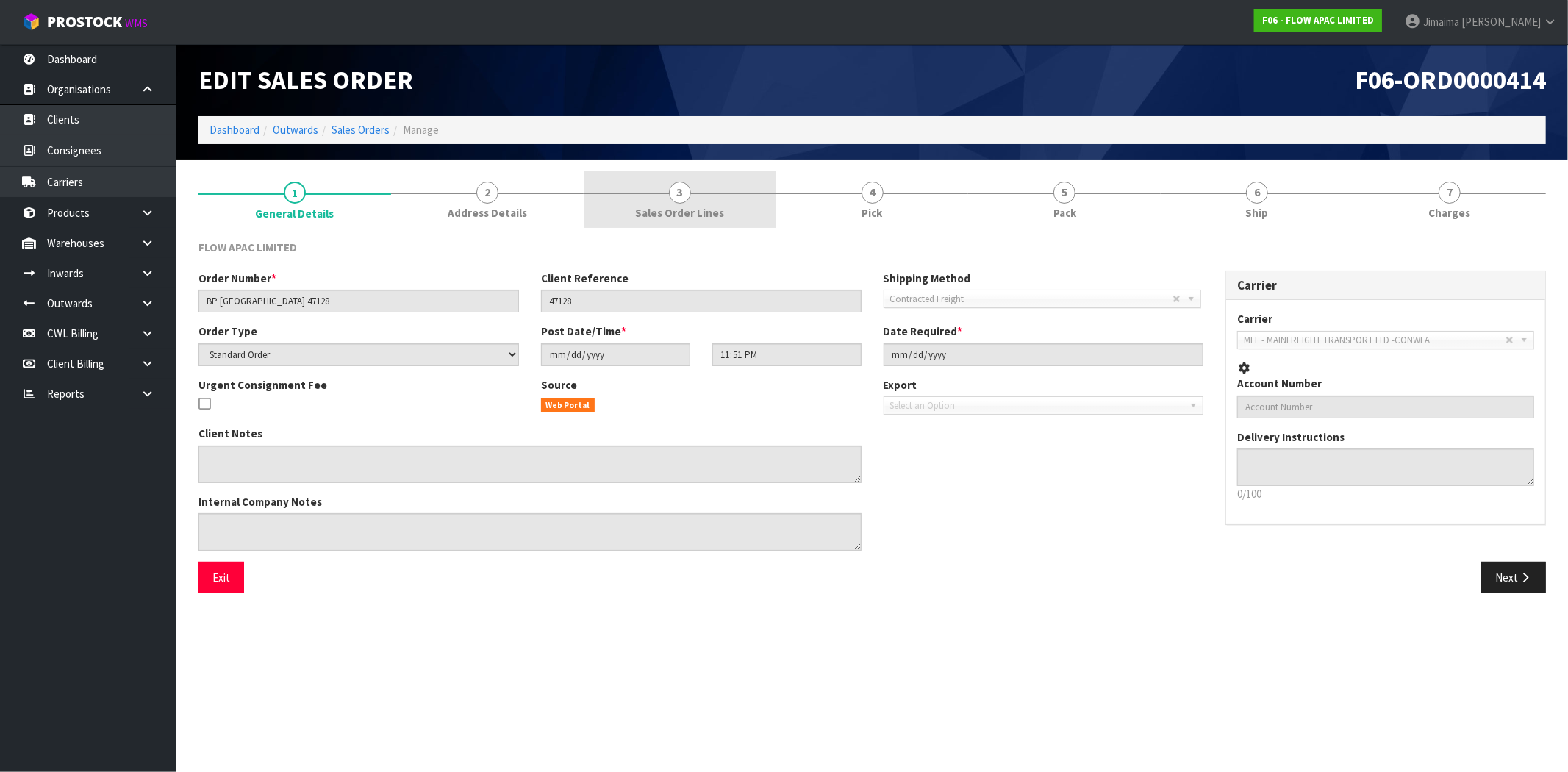
click at [672, 192] on span "3" at bounding box center [680, 193] width 22 height 22
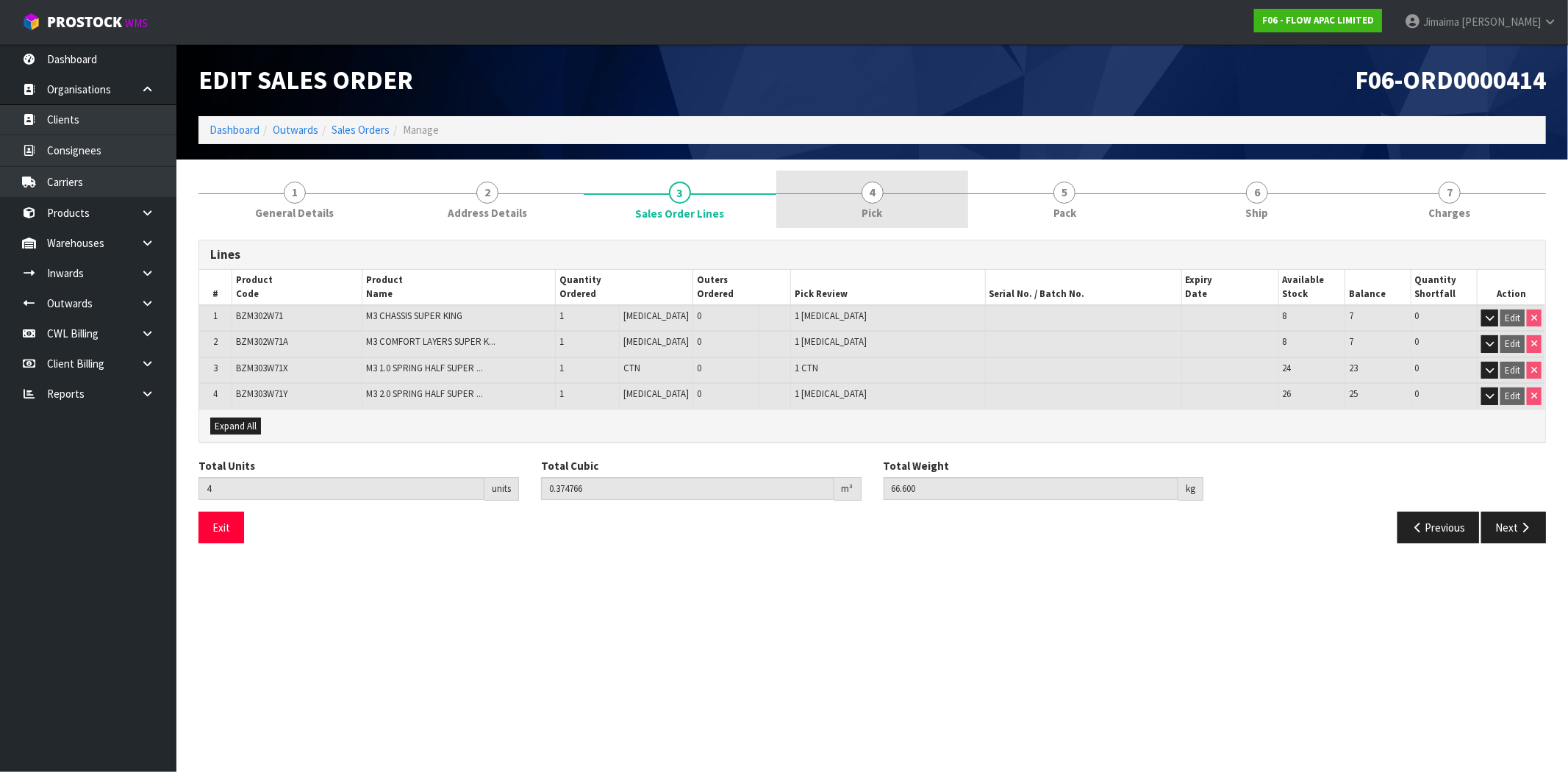
click at [871, 192] on span "4" at bounding box center [873, 193] width 22 height 22
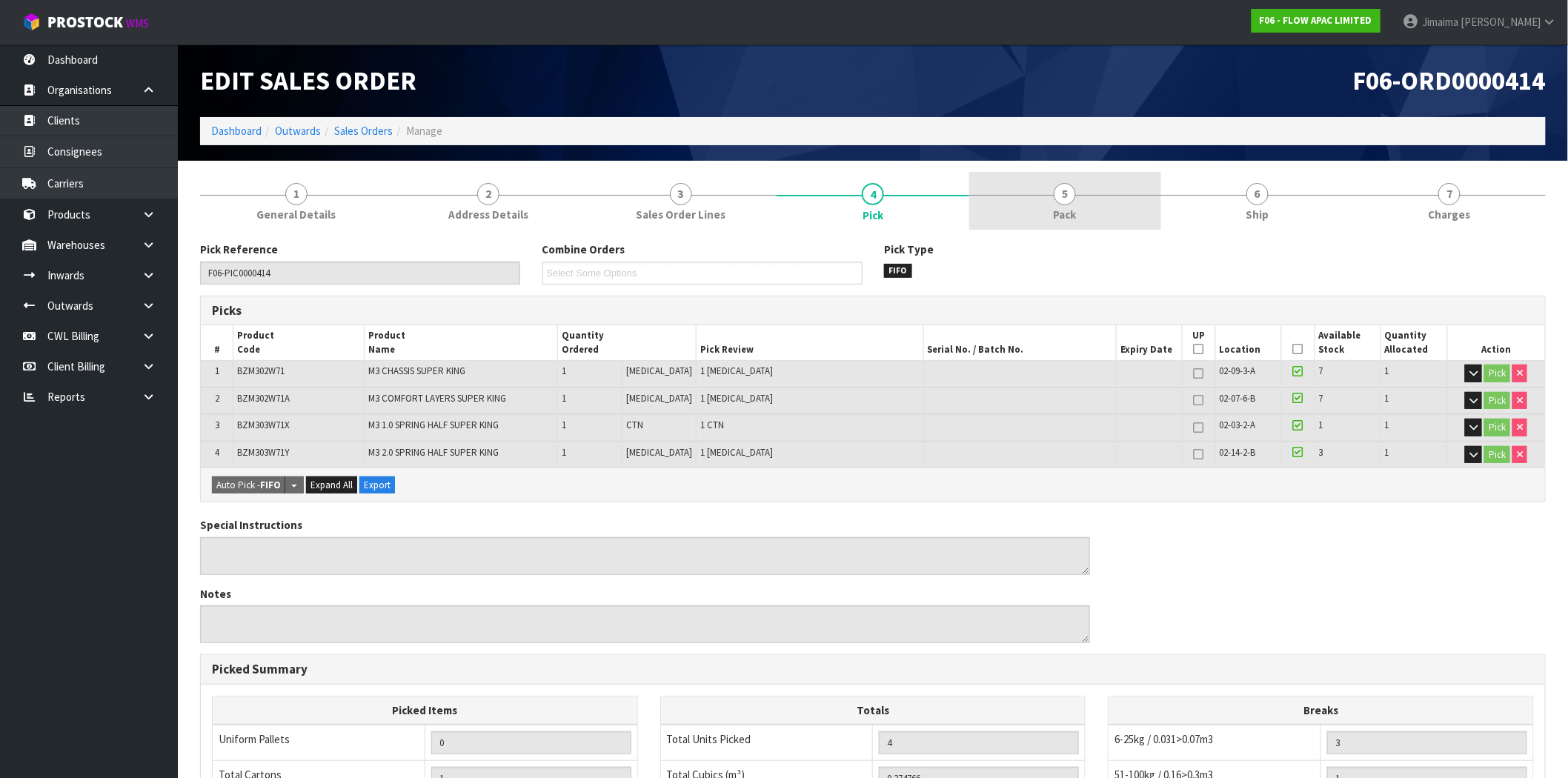
click at [1031, 186] on link "5 Pack" at bounding box center [1065, 201] width 192 height 58
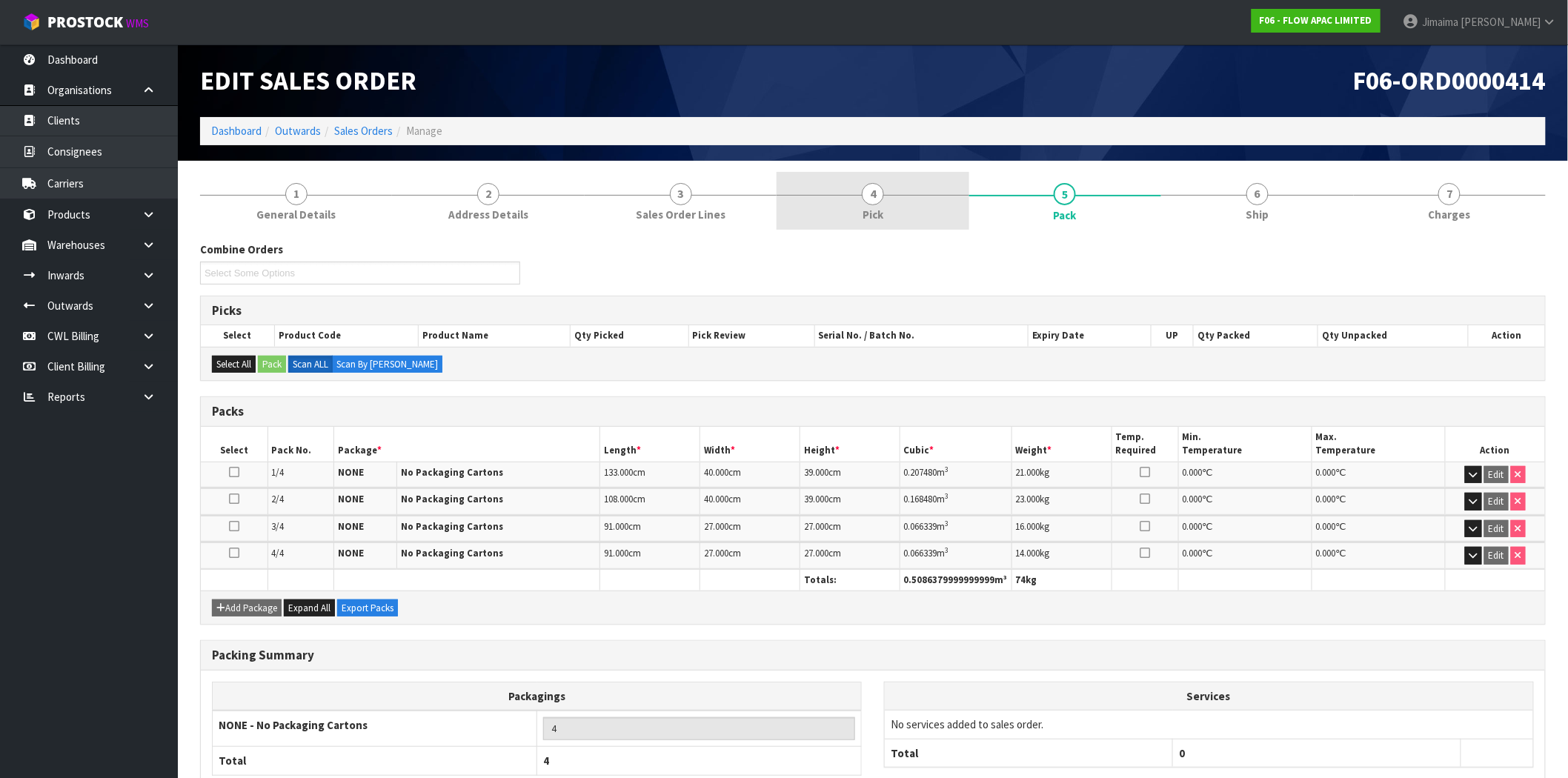
click at [892, 225] on link "4 Pick" at bounding box center [873, 201] width 192 height 58
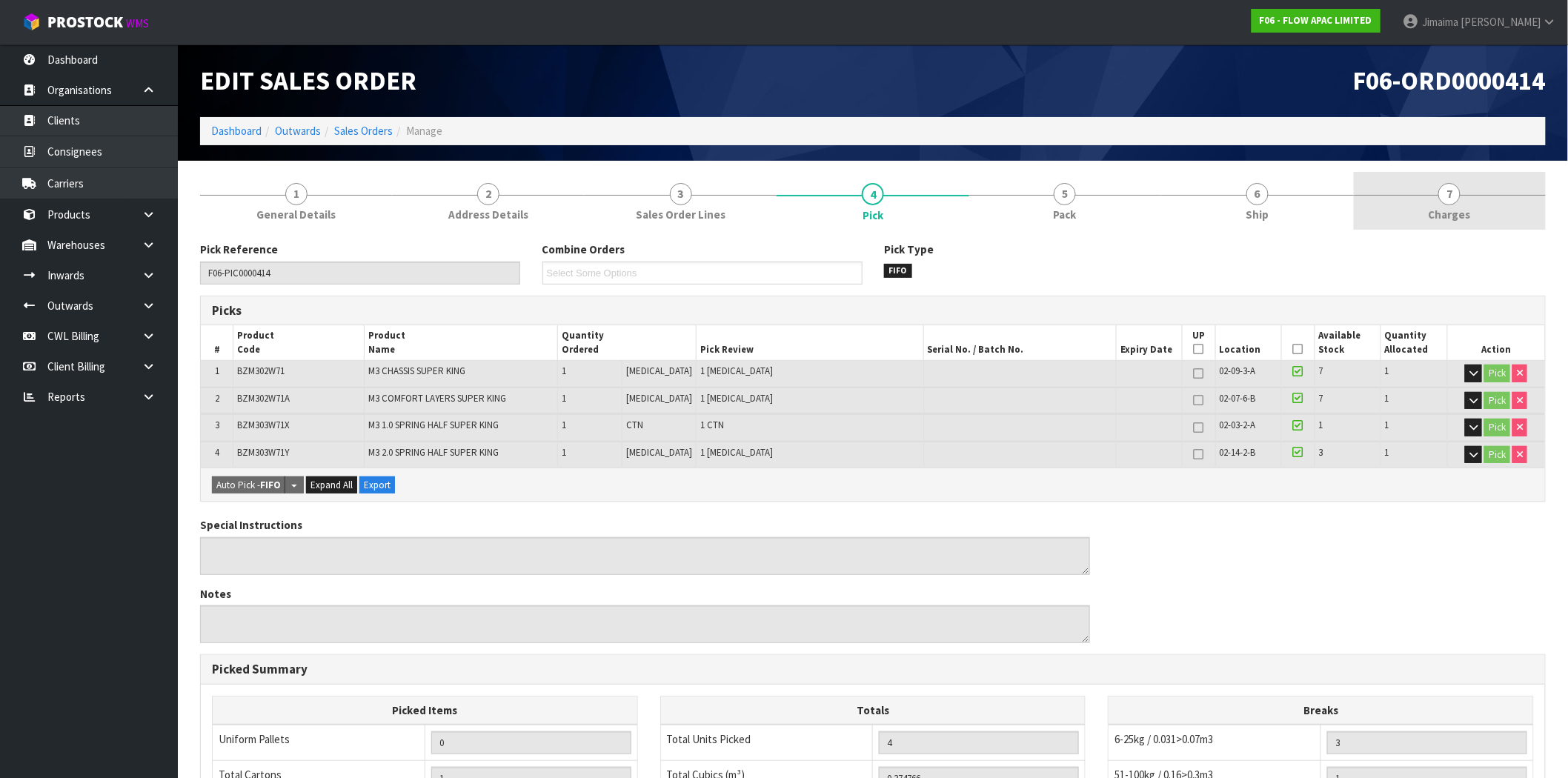
click at [1495, 205] on link "7 [GEOGRAPHIC_DATA]" at bounding box center [1450, 201] width 192 height 58
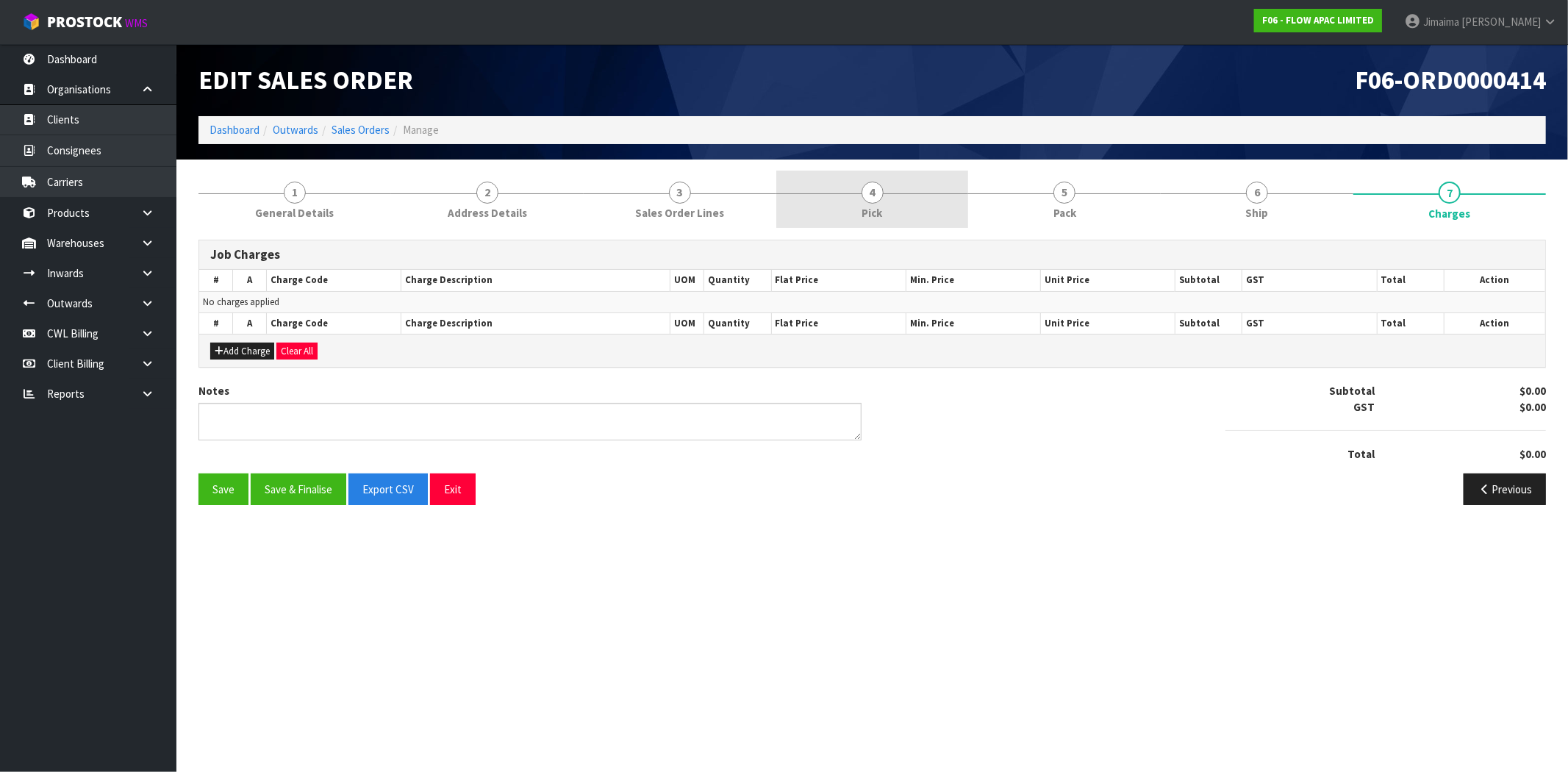
click at [878, 219] on span "Pick" at bounding box center [872, 212] width 21 height 15
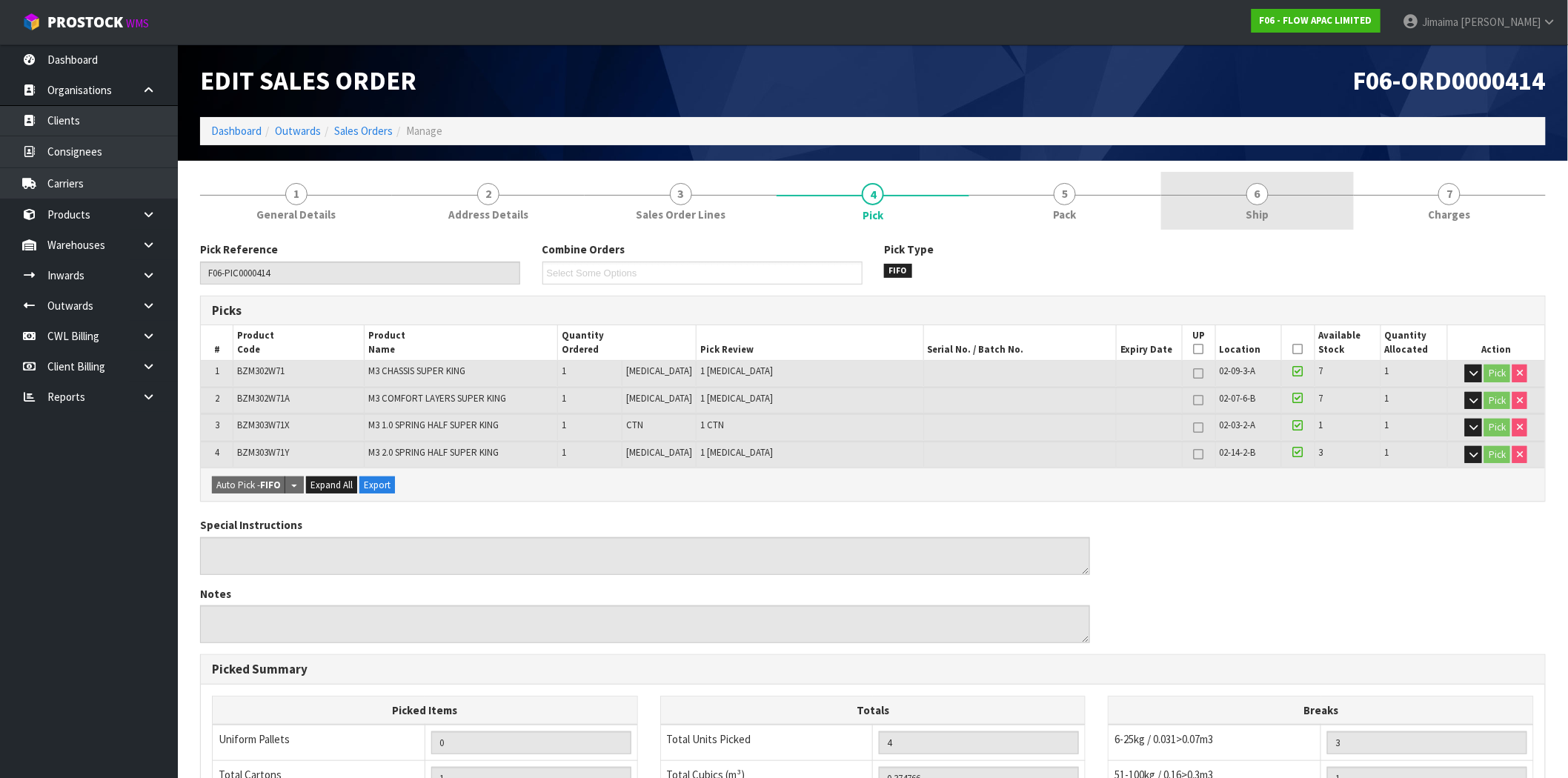
drag, startPoint x: 1171, startPoint y: 188, endPoint x: 1191, endPoint y: 195, distance: 21.2
click at [1172, 188] on link "6 Ship" at bounding box center [1257, 201] width 192 height 58
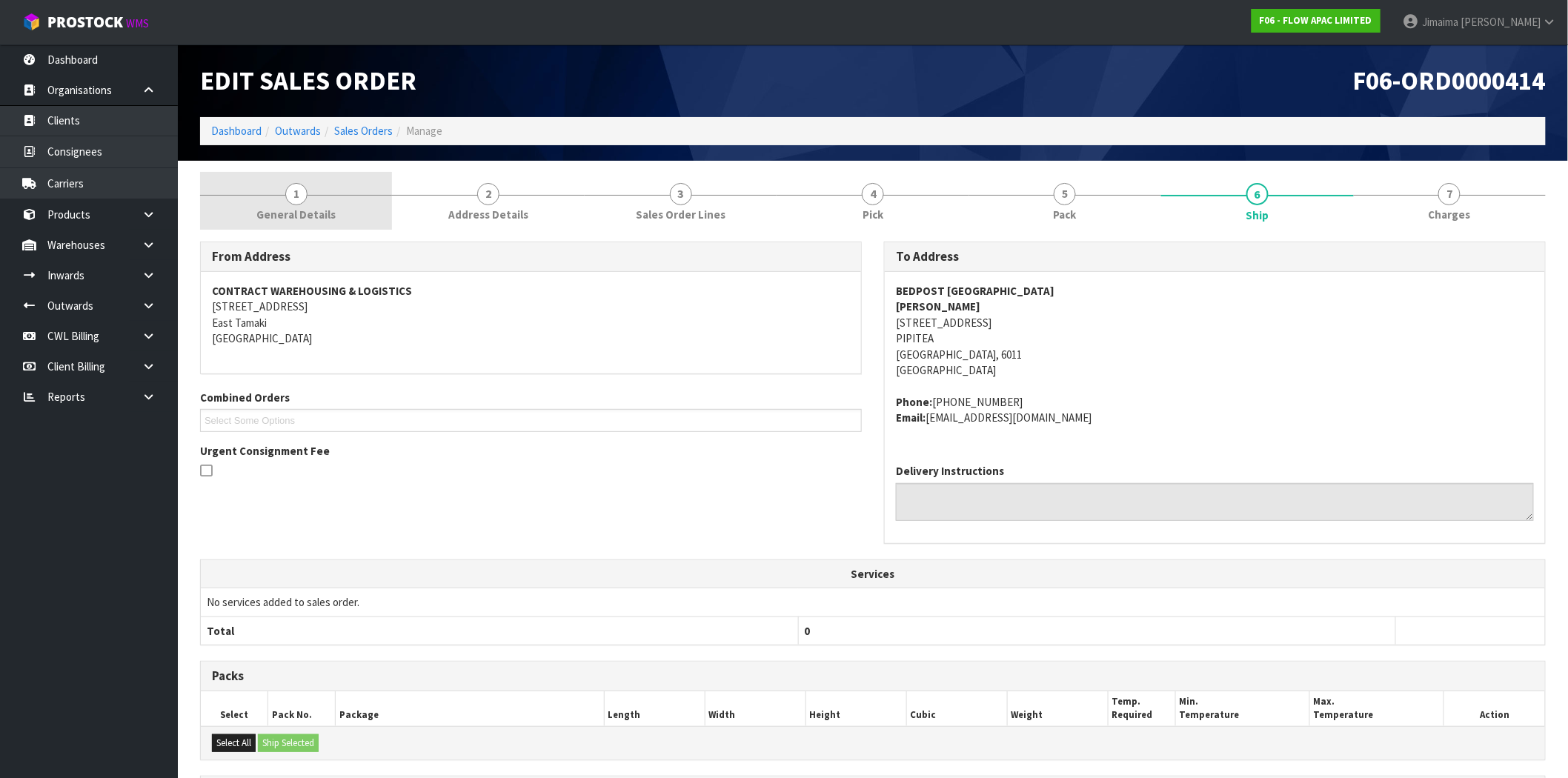
click at [335, 209] on link "1 General Details" at bounding box center [296, 201] width 192 height 58
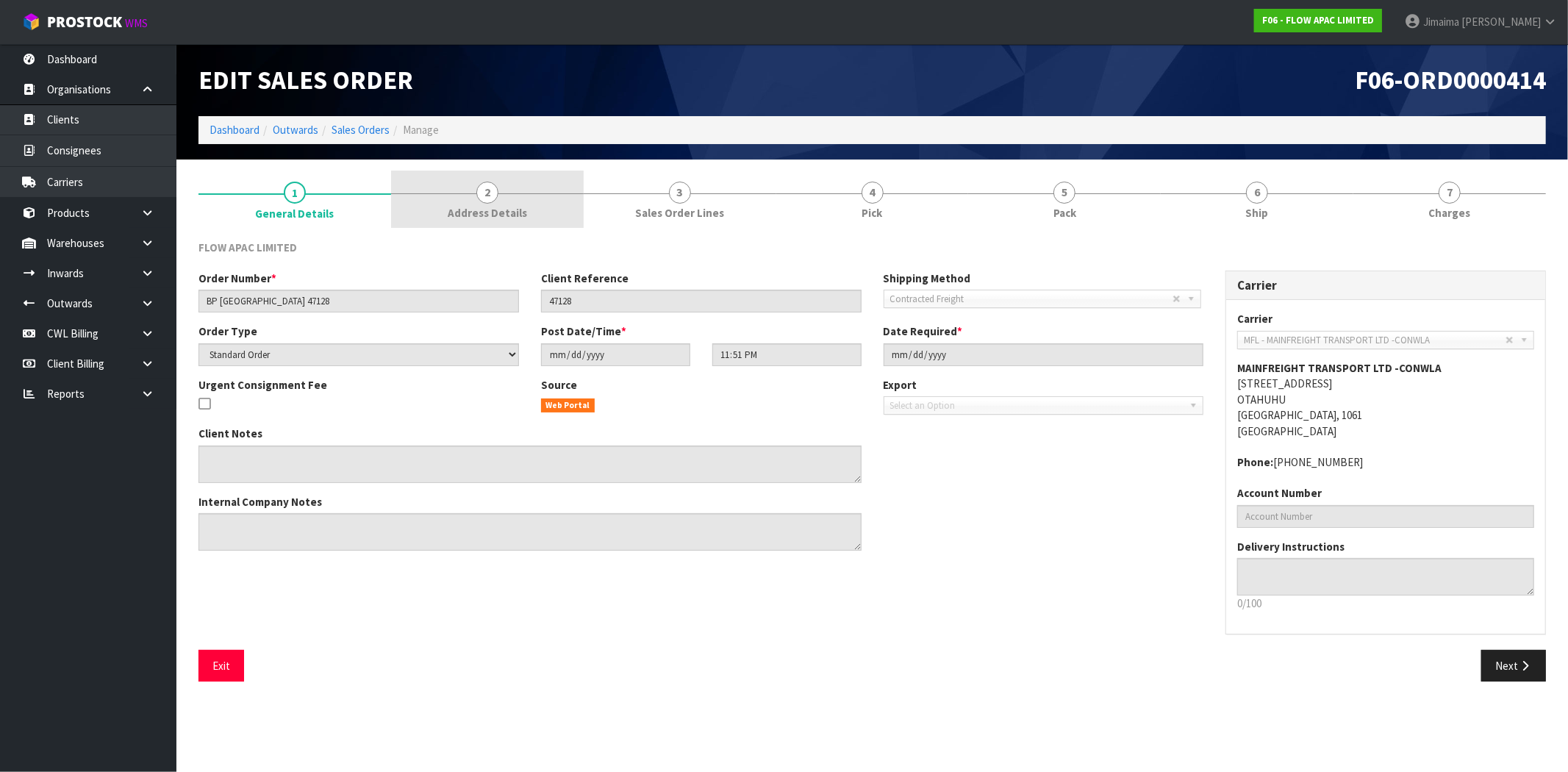
click at [503, 207] on span "Address Details" at bounding box center [487, 212] width 79 height 15
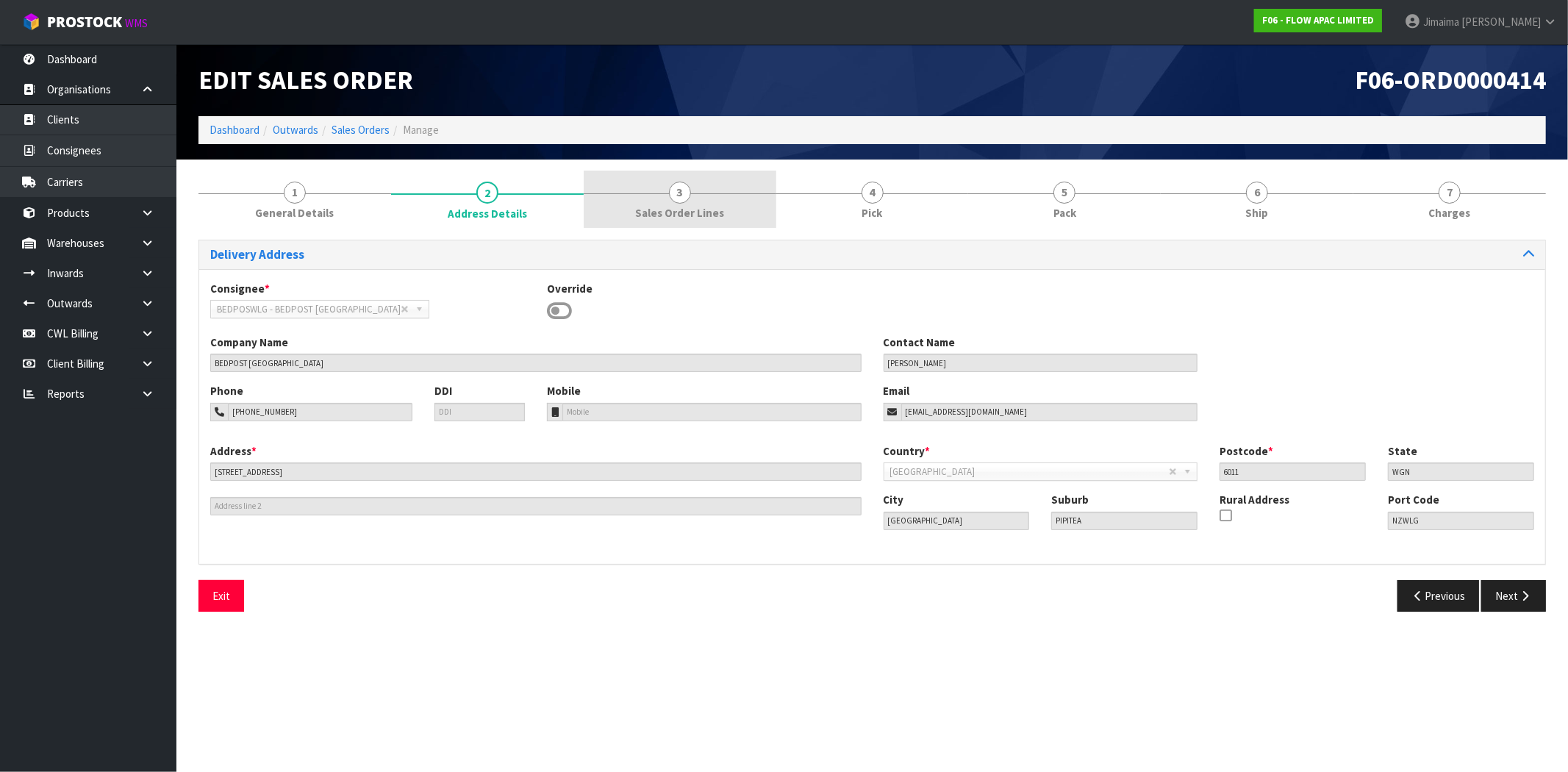
click at [660, 196] on link "3 Sales Order Lines" at bounding box center [679, 199] width 193 height 58
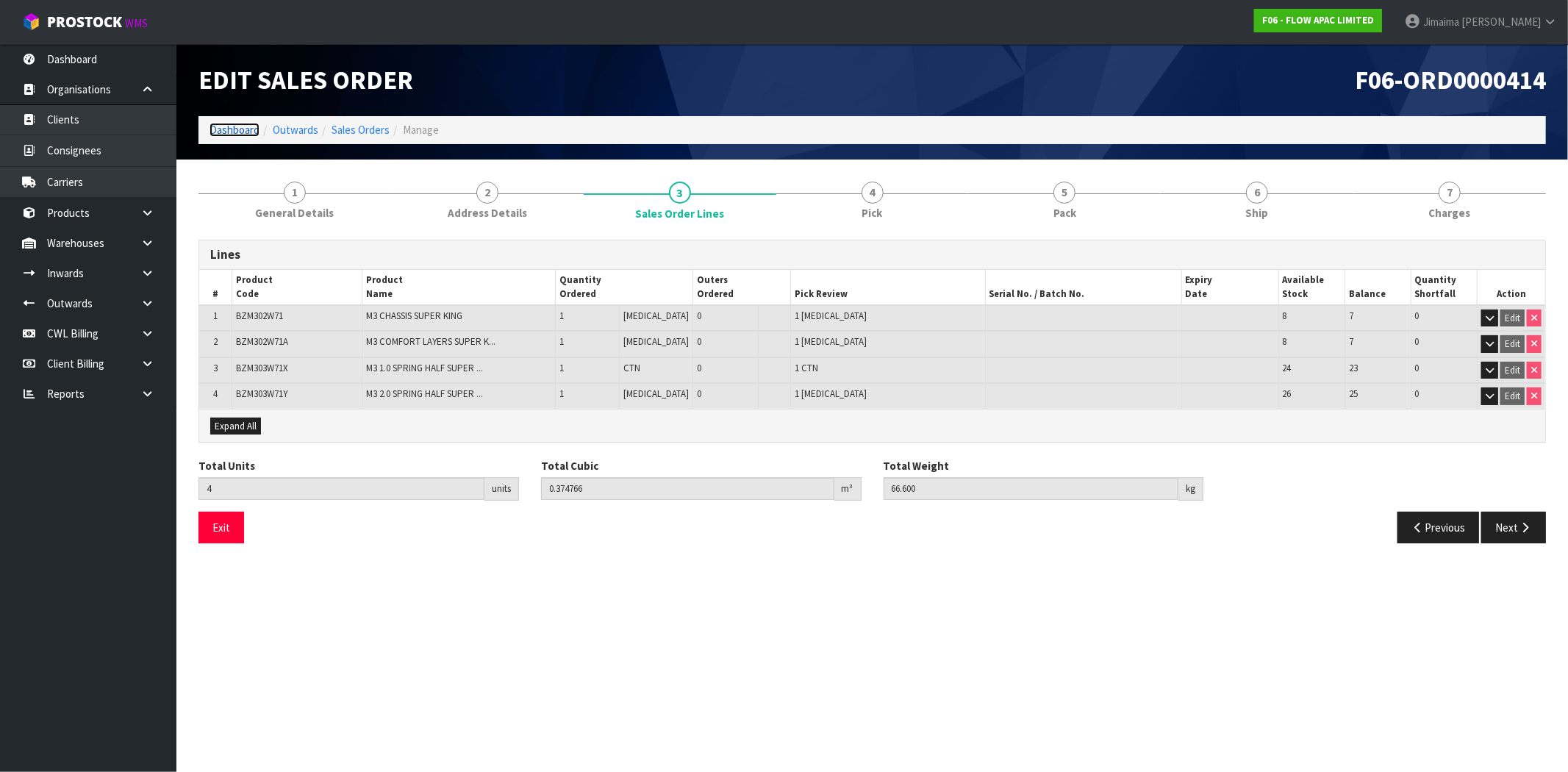
click at [234, 125] on link "Dashboard" at bounding box center [234, 130] width 50 height 14
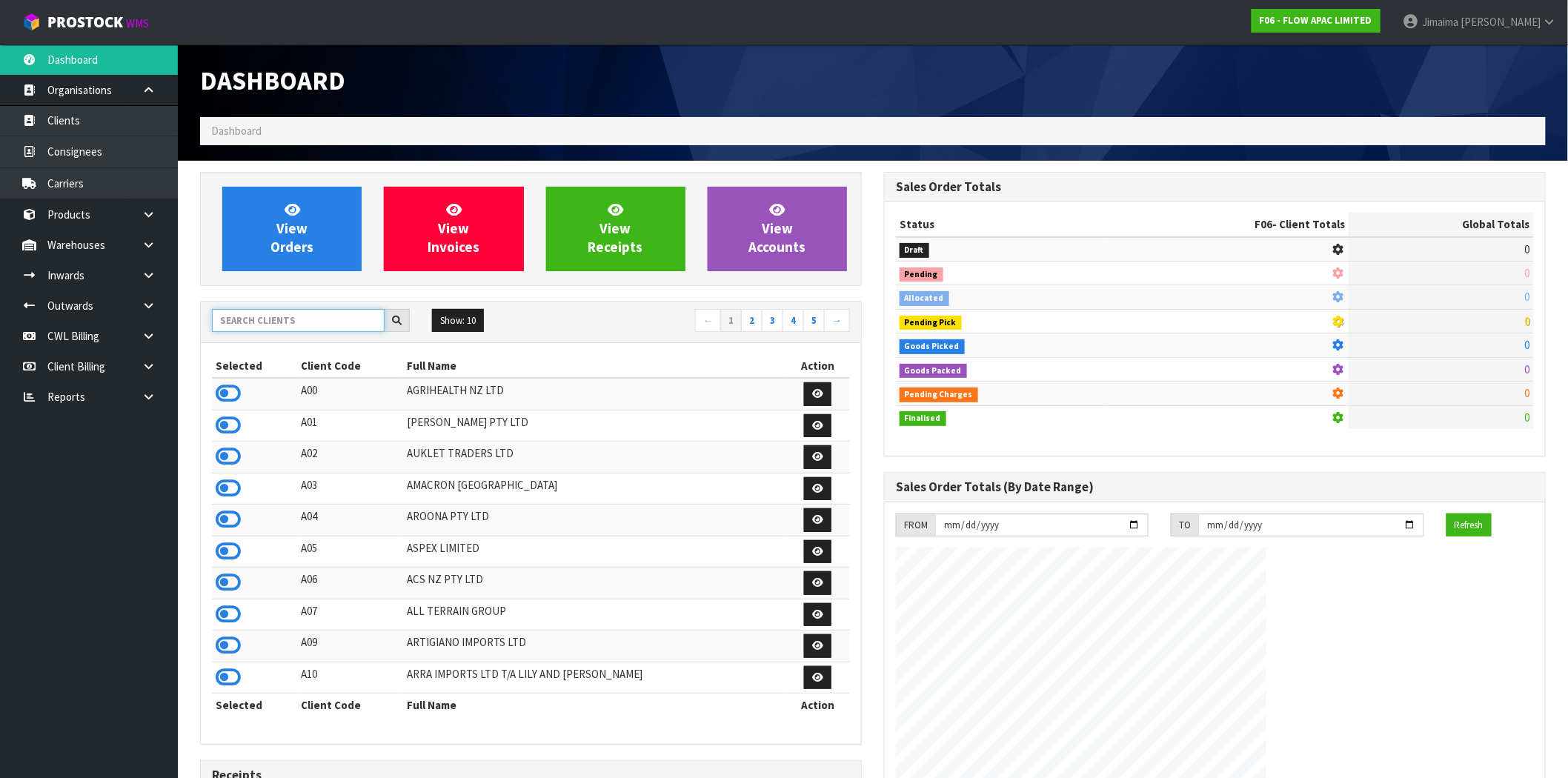
click at [284, 315] on input "text" at bounding box center [298, 320] width 173 height 23
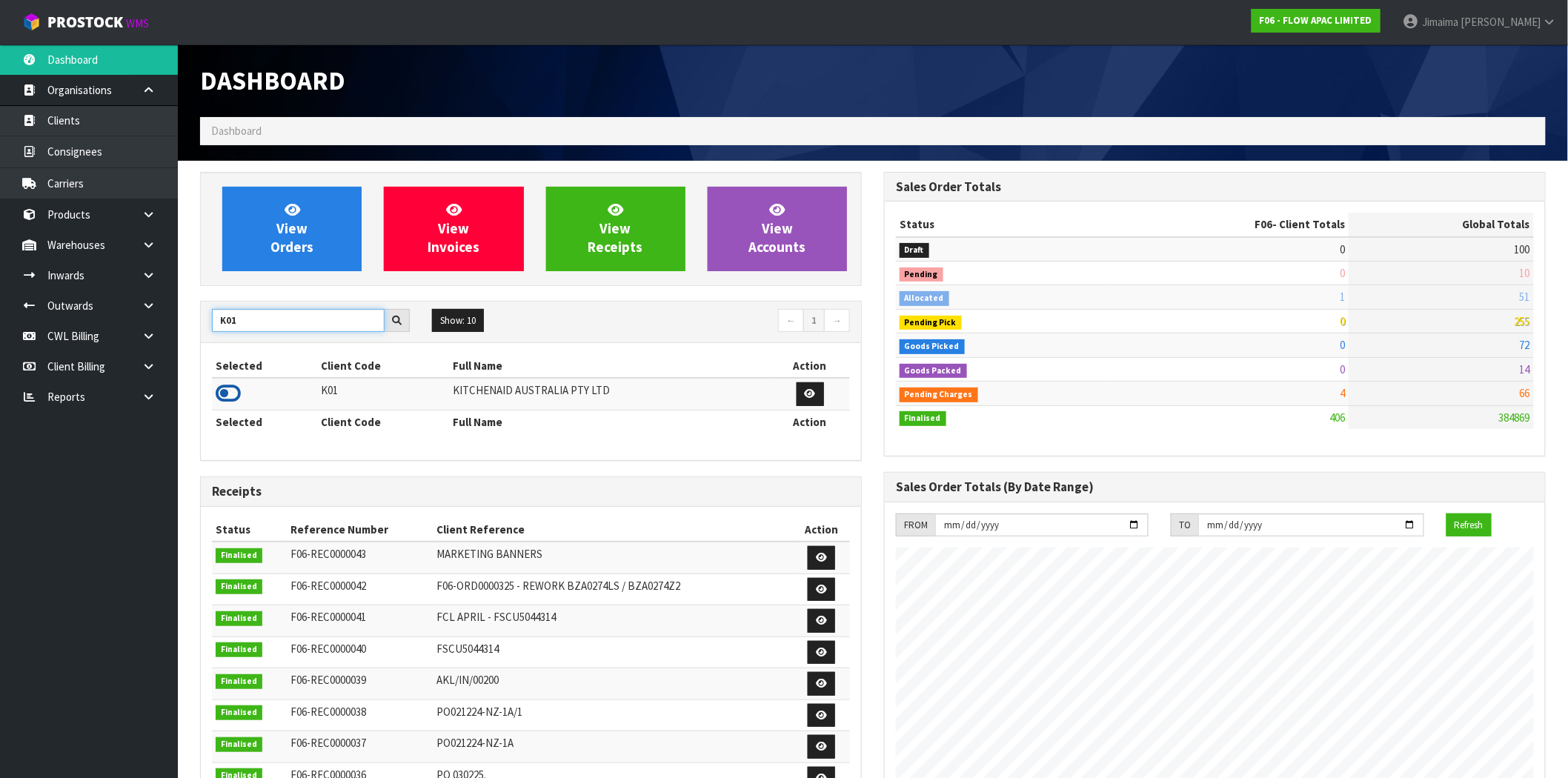
type input "K01"
click at [227, 396] on icon at bounding box center [228, 393] width 25 height 22
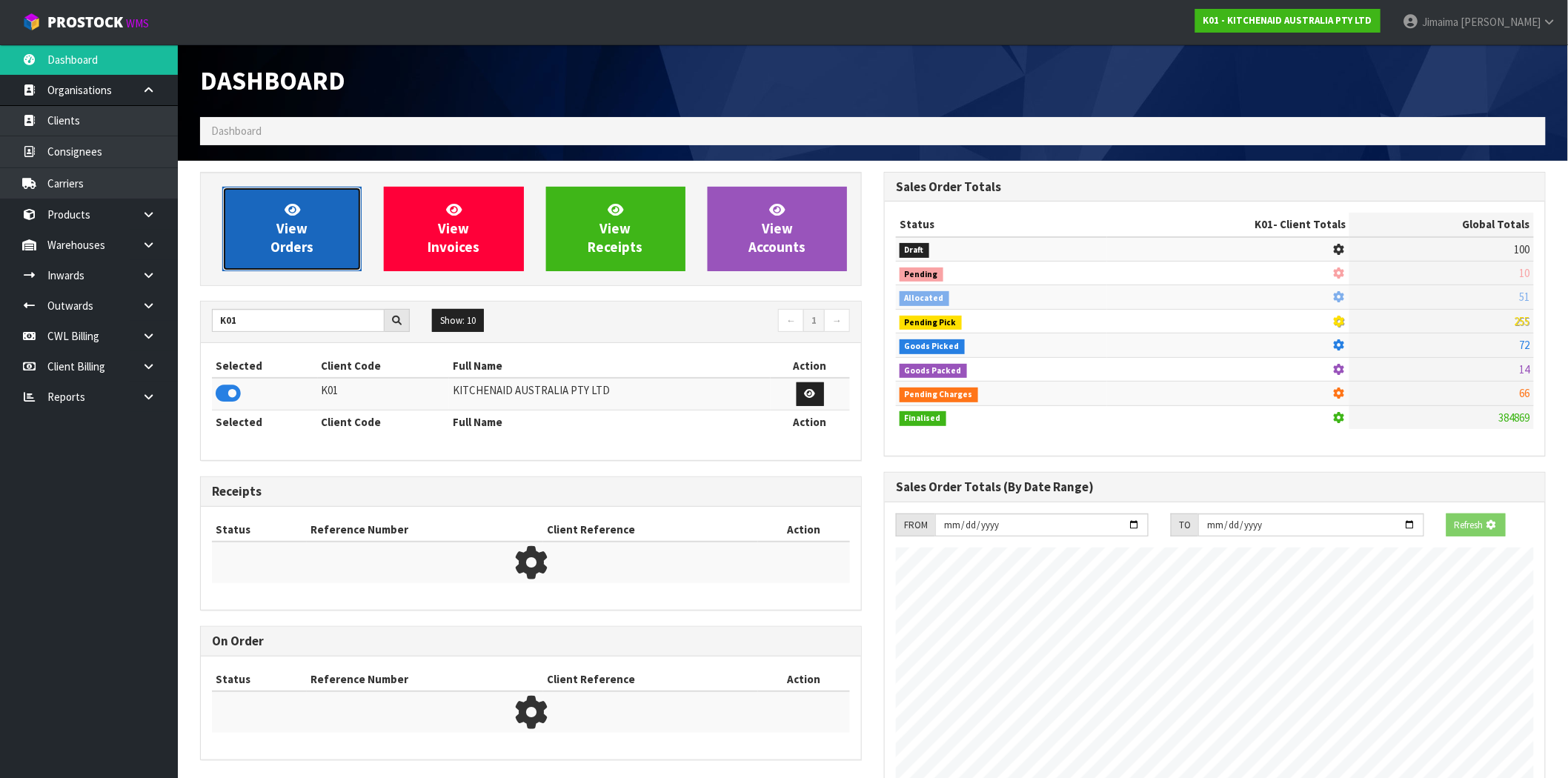
scroll to position [739652, 740271]
click at [290, 245] on span "View Orders" at bounding box center [292, 228] width 43 height 55
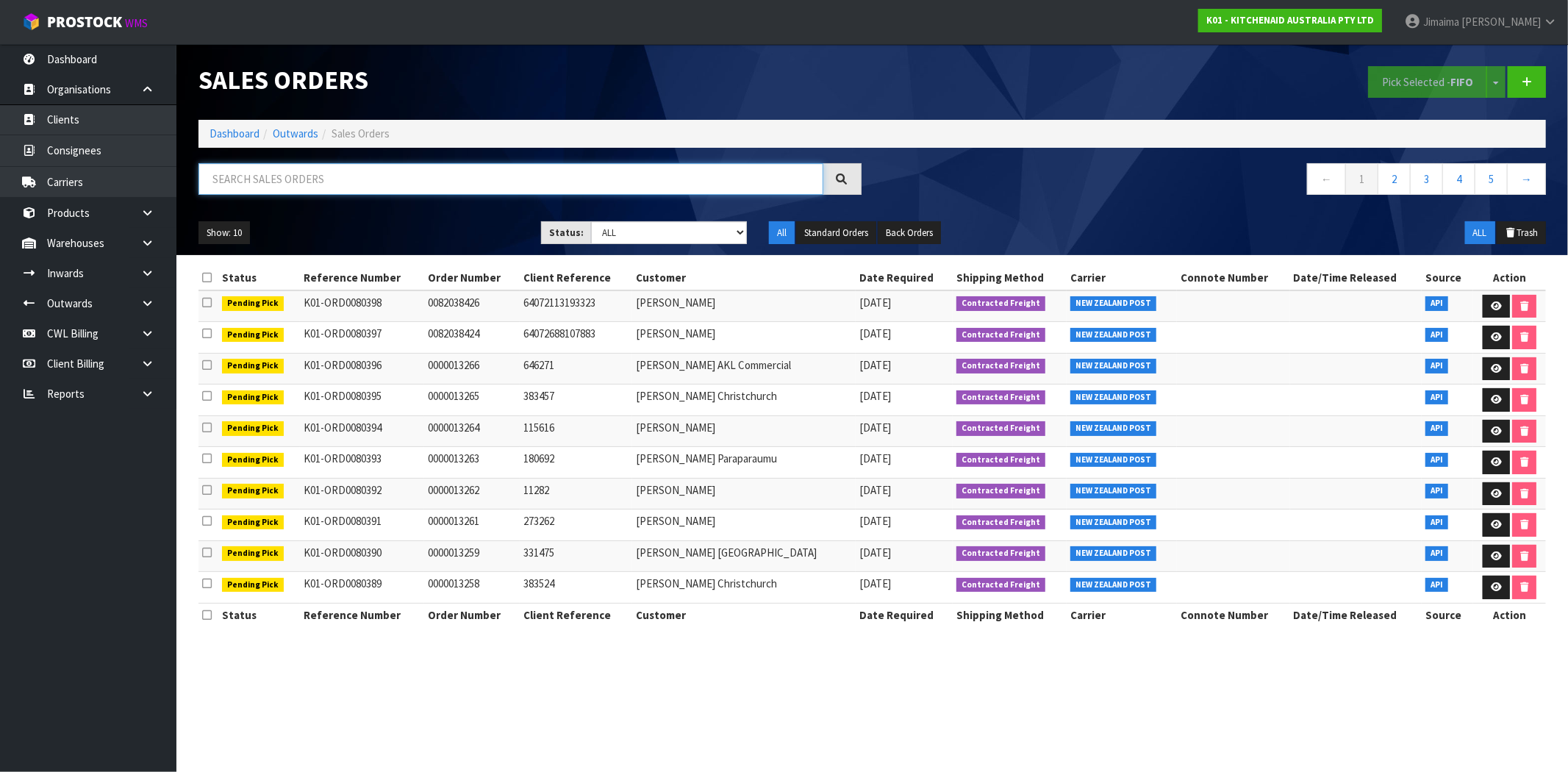
click at [344, 174] on input "text" at bounding box center [510, 179] width 625 height 32
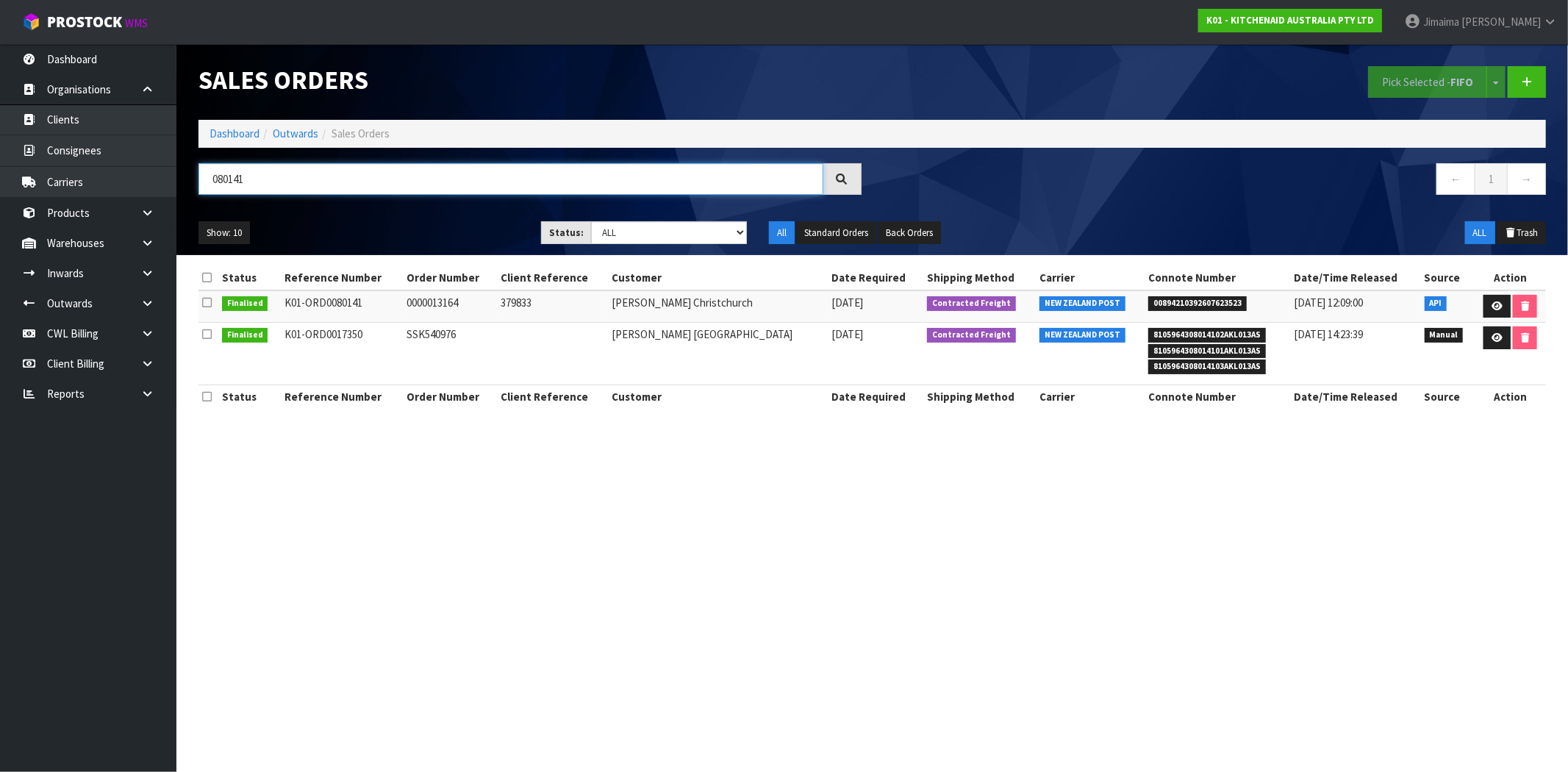
type input "080141"
click at [612, 331] on td "[PERSON_NAME] [GEOGRAPHIC_DATA]" at bounding box center [718, 354] width 221 height 63
click at [1501, 296] on link at bounding box center [1497, 306] width 27 height 24
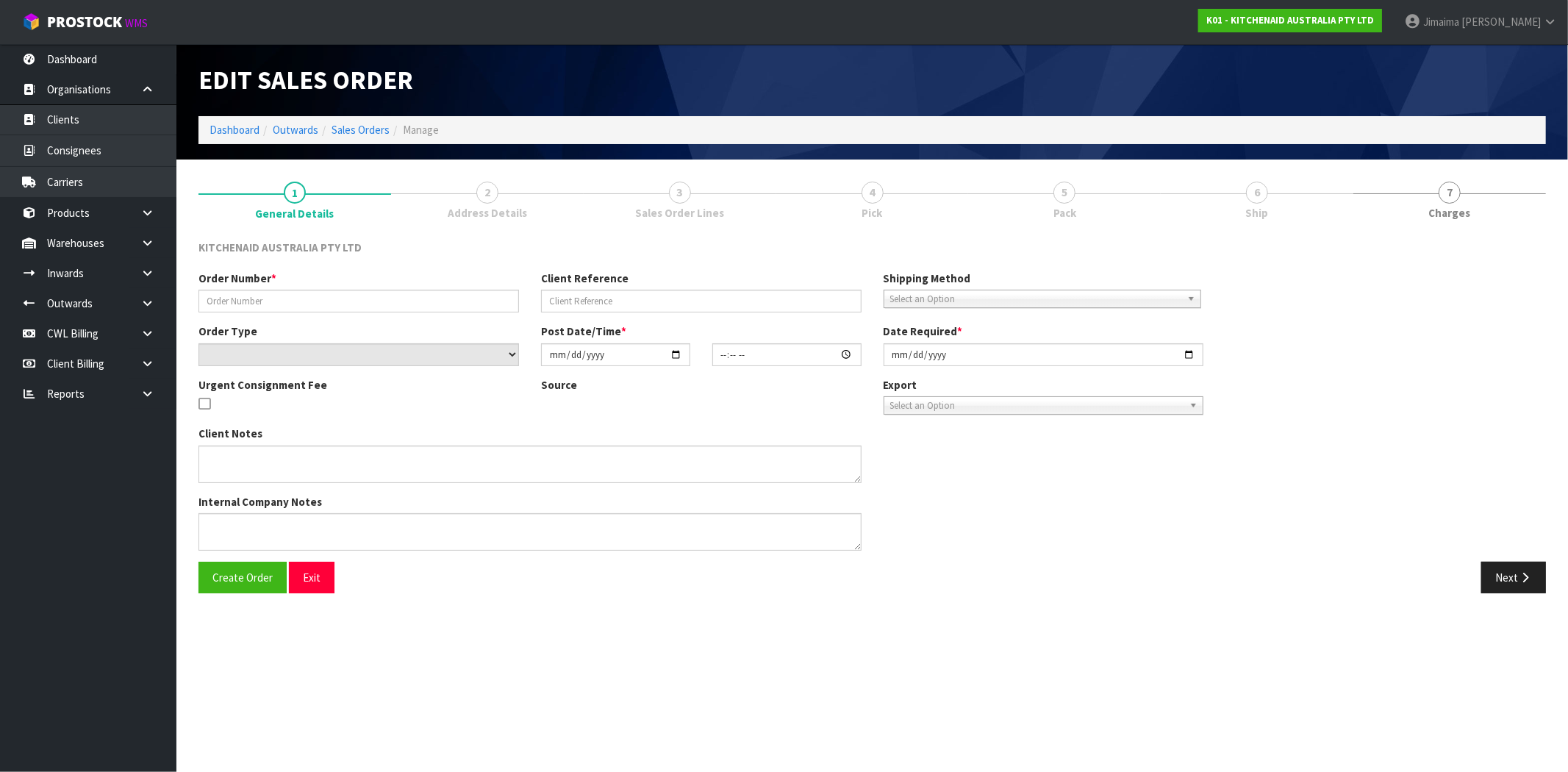
type input "0000013164"
type input "379833"
select select "number:0"
type input "[DATE]"
type input "12:34:15.000"
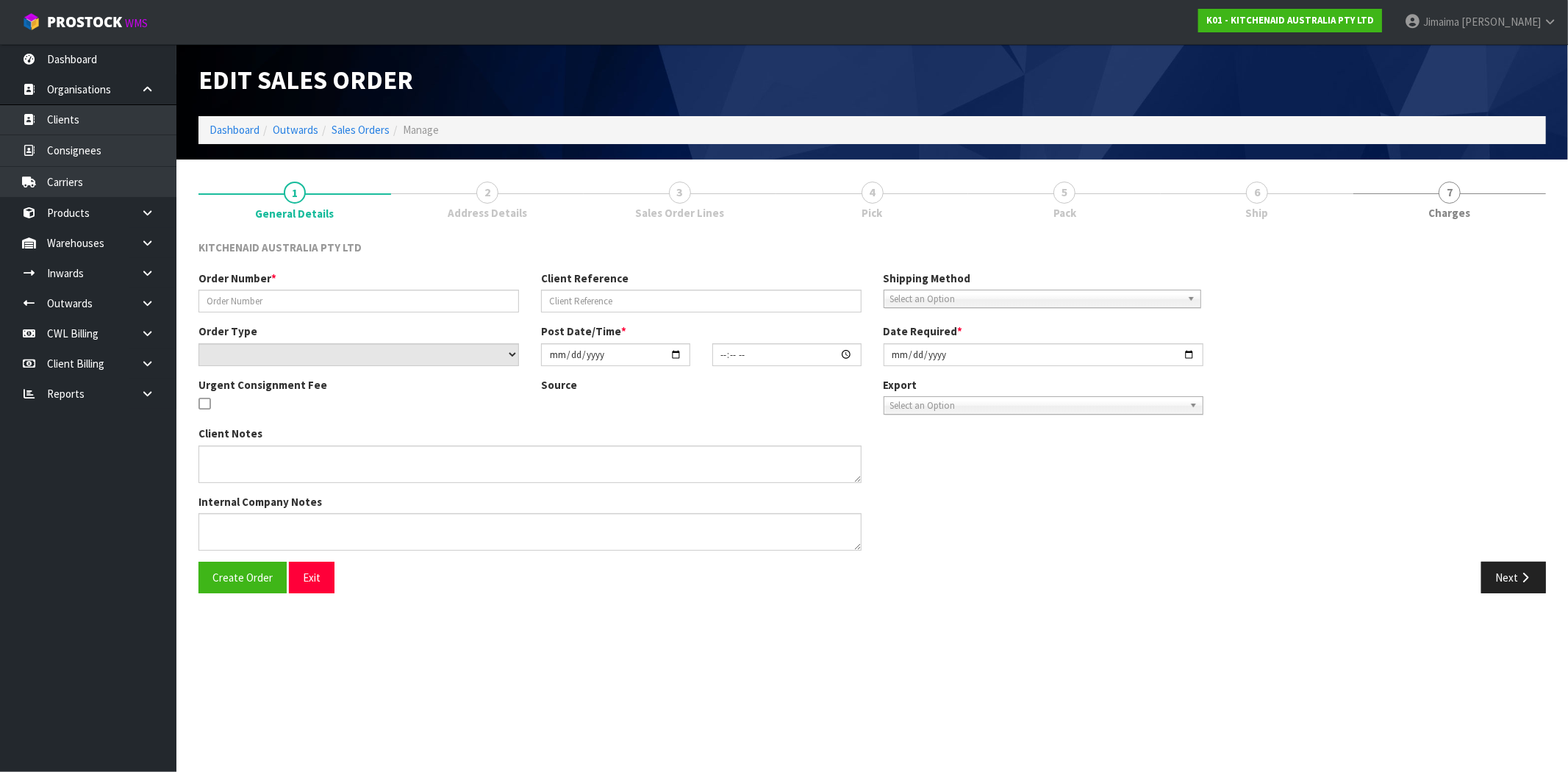
type input "[DATE]"
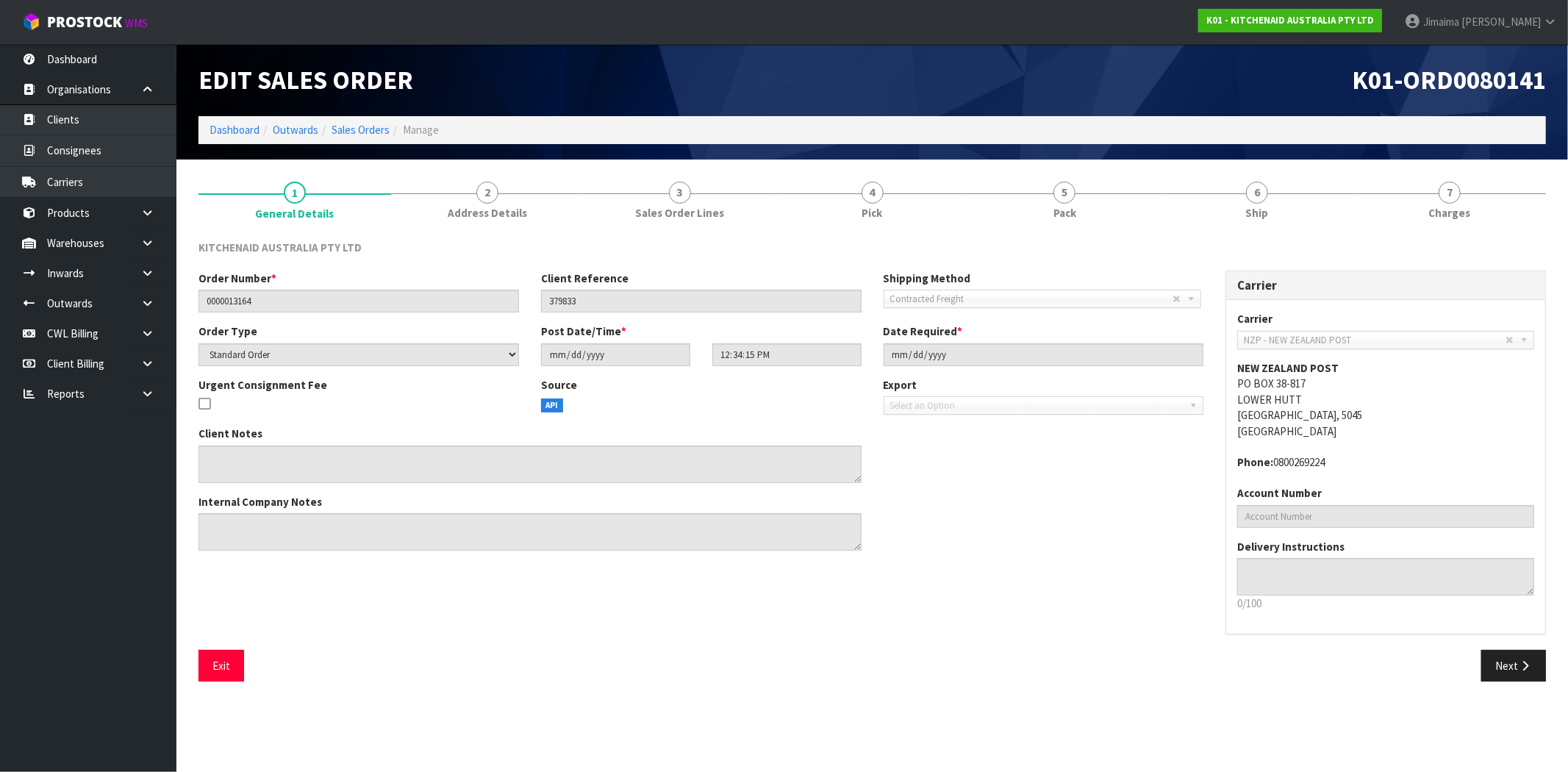
click at [1257, 232] on div "KITCHENAID AUSTRALIA PTY LTD Order Number * 0000013164 Client Reference 379833 …" at bounding box center [872, 460] width 1347 height 463
click at [1267, 196] on link "6 Ship" at bounding box center [1256, 199] width 193 height 58
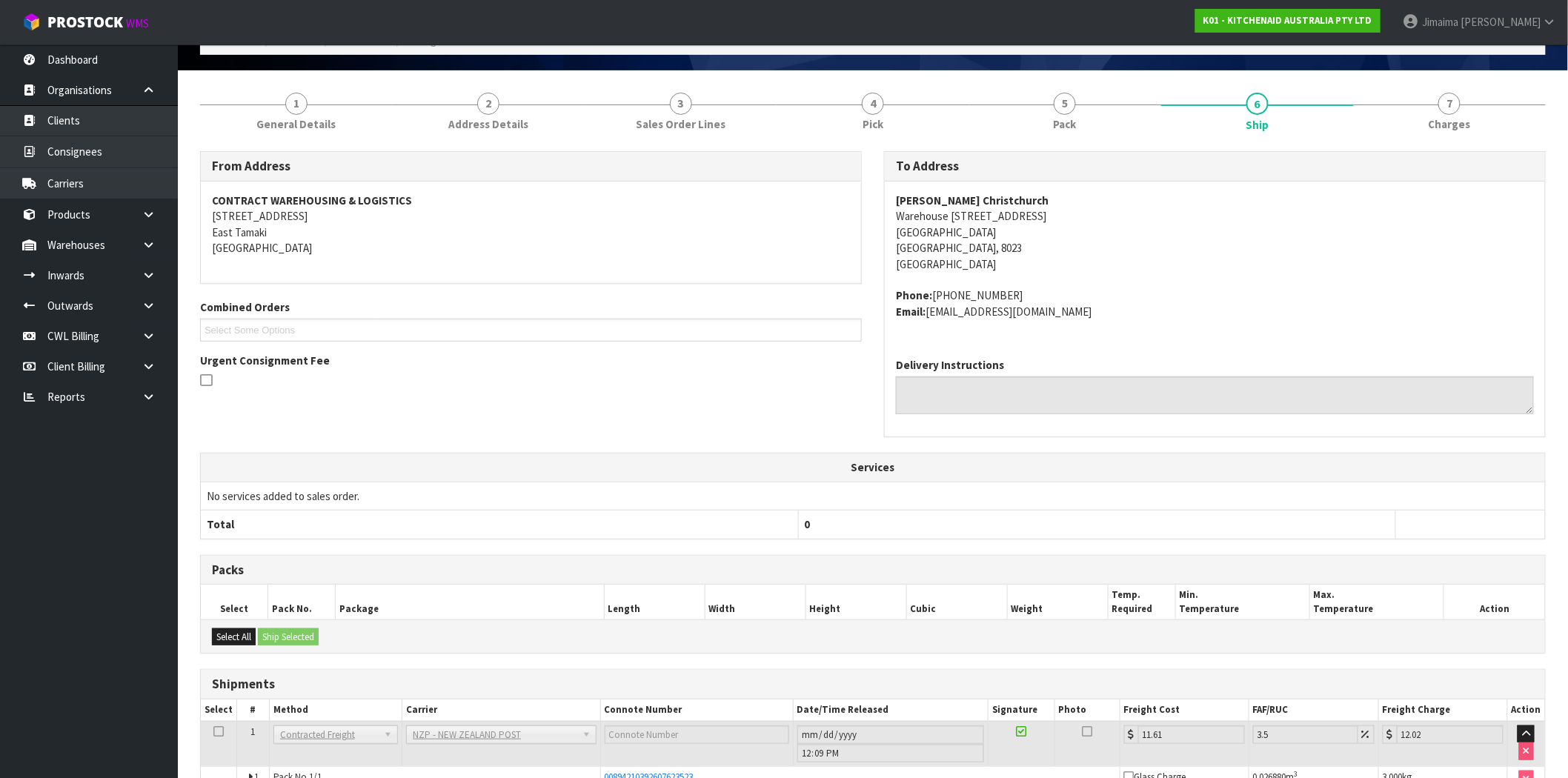
scroll to position [175, 0]
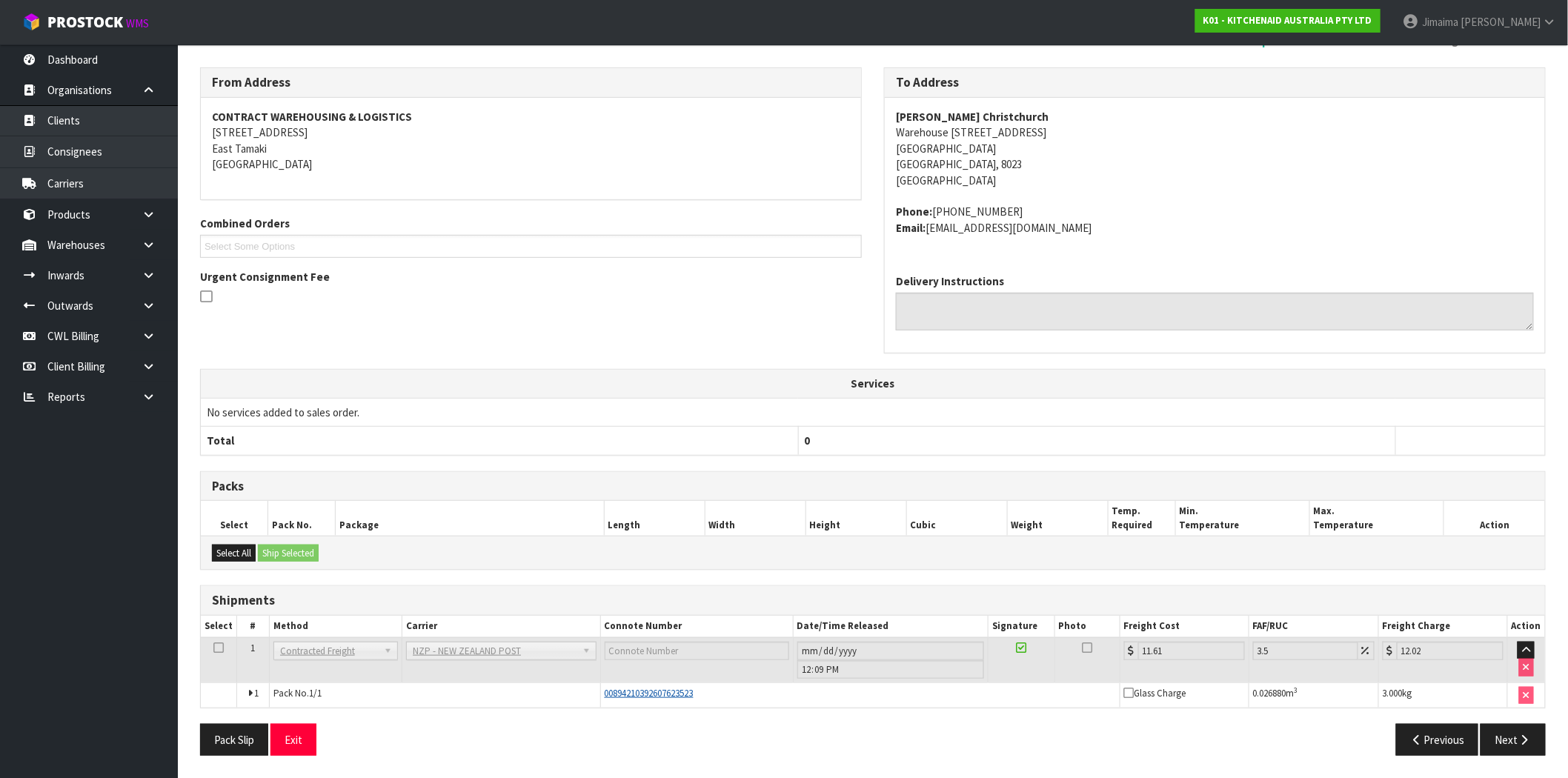
click at [661, 691] on span "00894210392607623523" at bounding box center [649, 693] width 89 height 13
copy span "00894210392607623523"
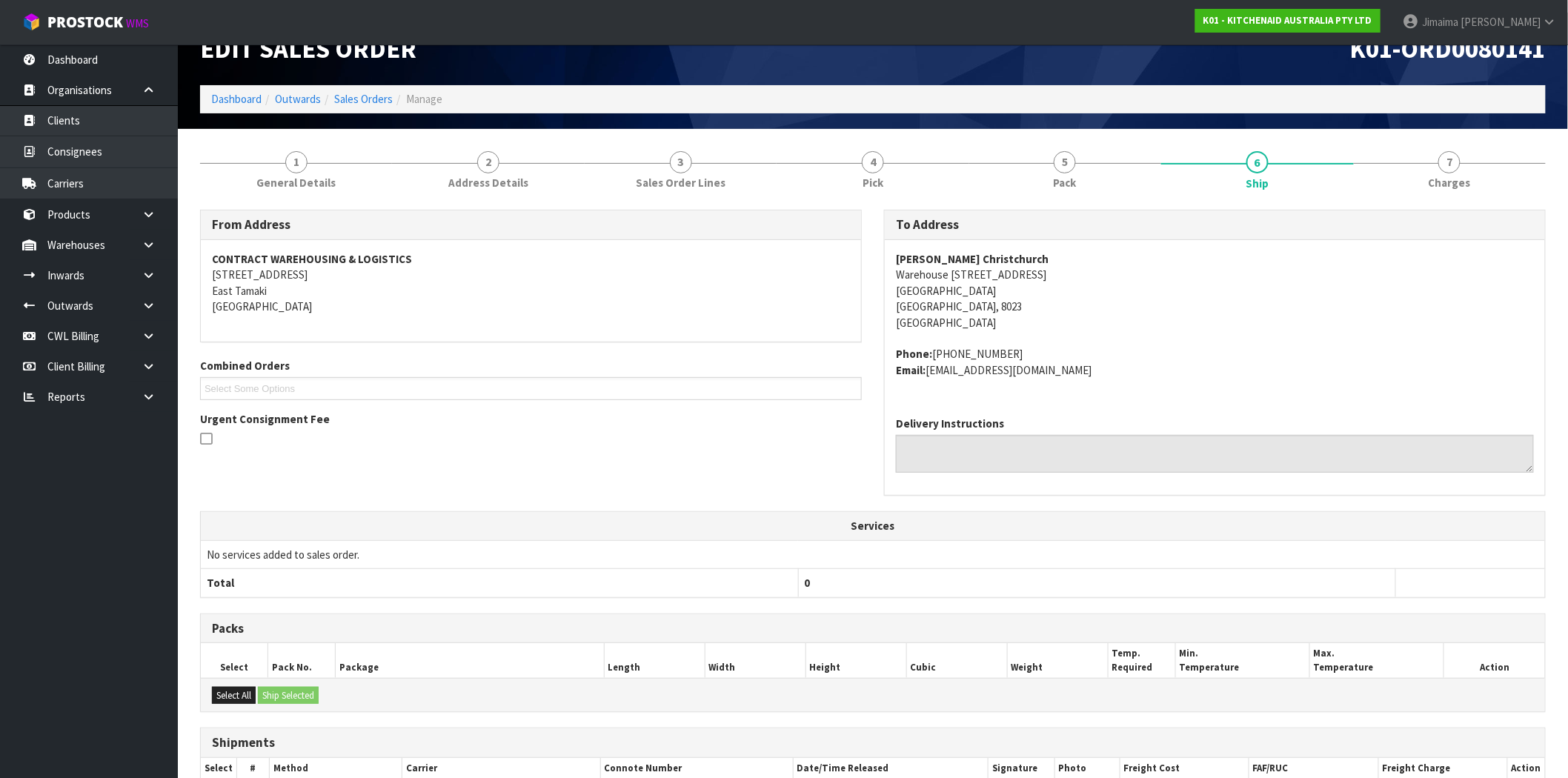
scroll to position [0, 0]
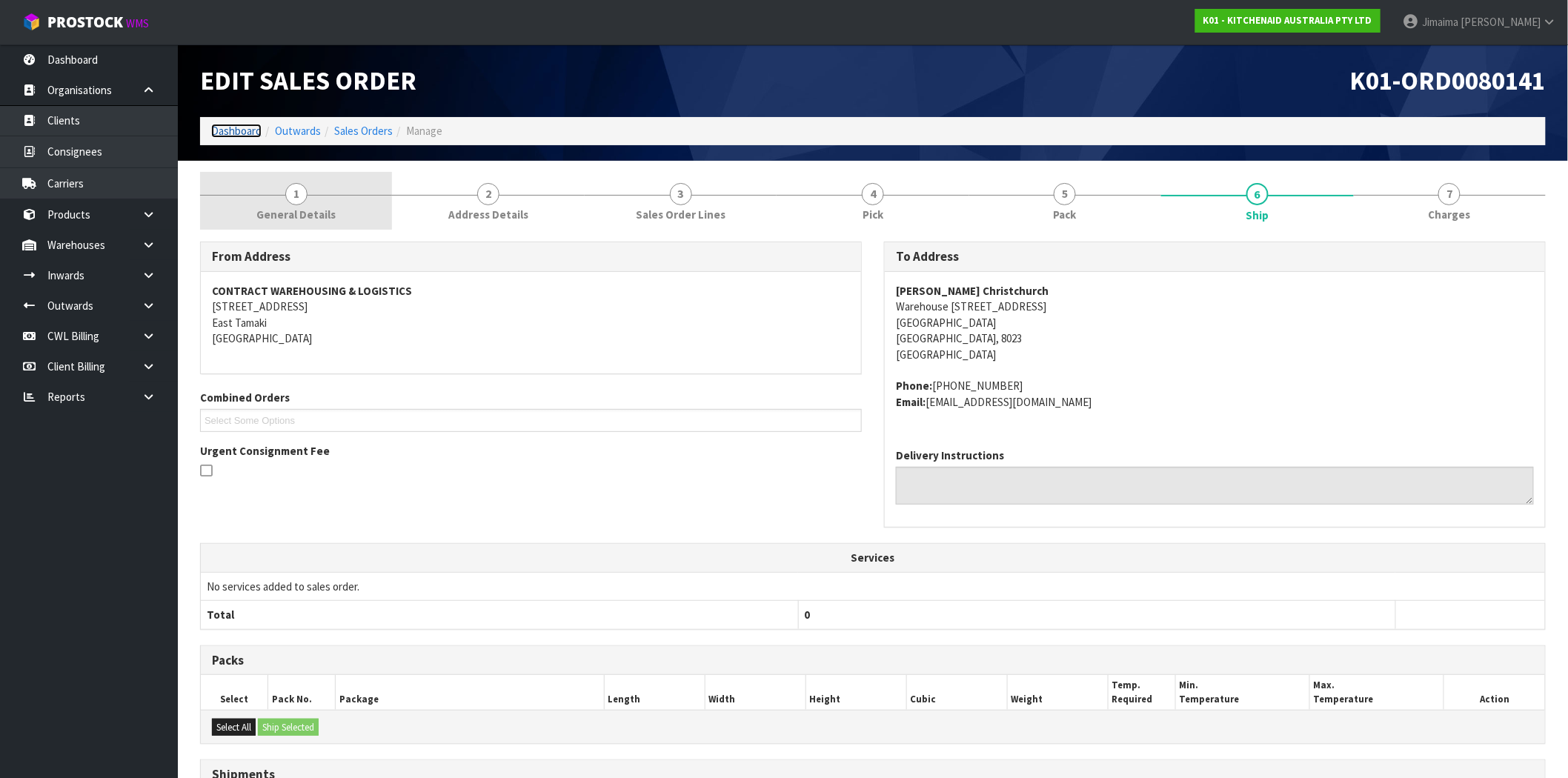
drag, startPoint x: 246, startPoint y: 128, endPoint x: 261, endPoint y: 179, distance: 53.2
click at [245, 128] on link "Dashboard" at bounding box center [236, 131] width 50 height 14
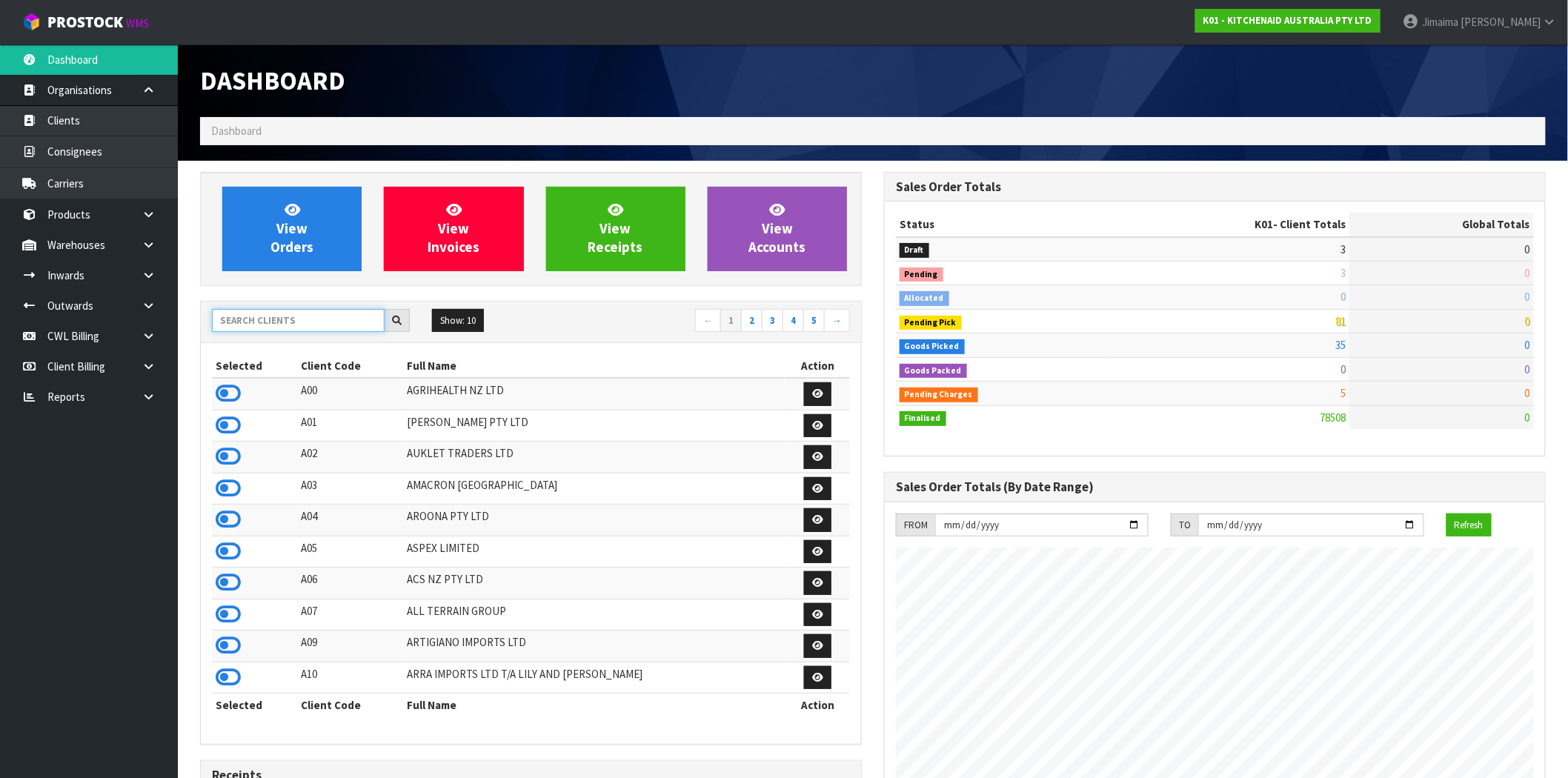
click at [311, 329] on input "text" at bounding box center [298, 320] width 173 height 23
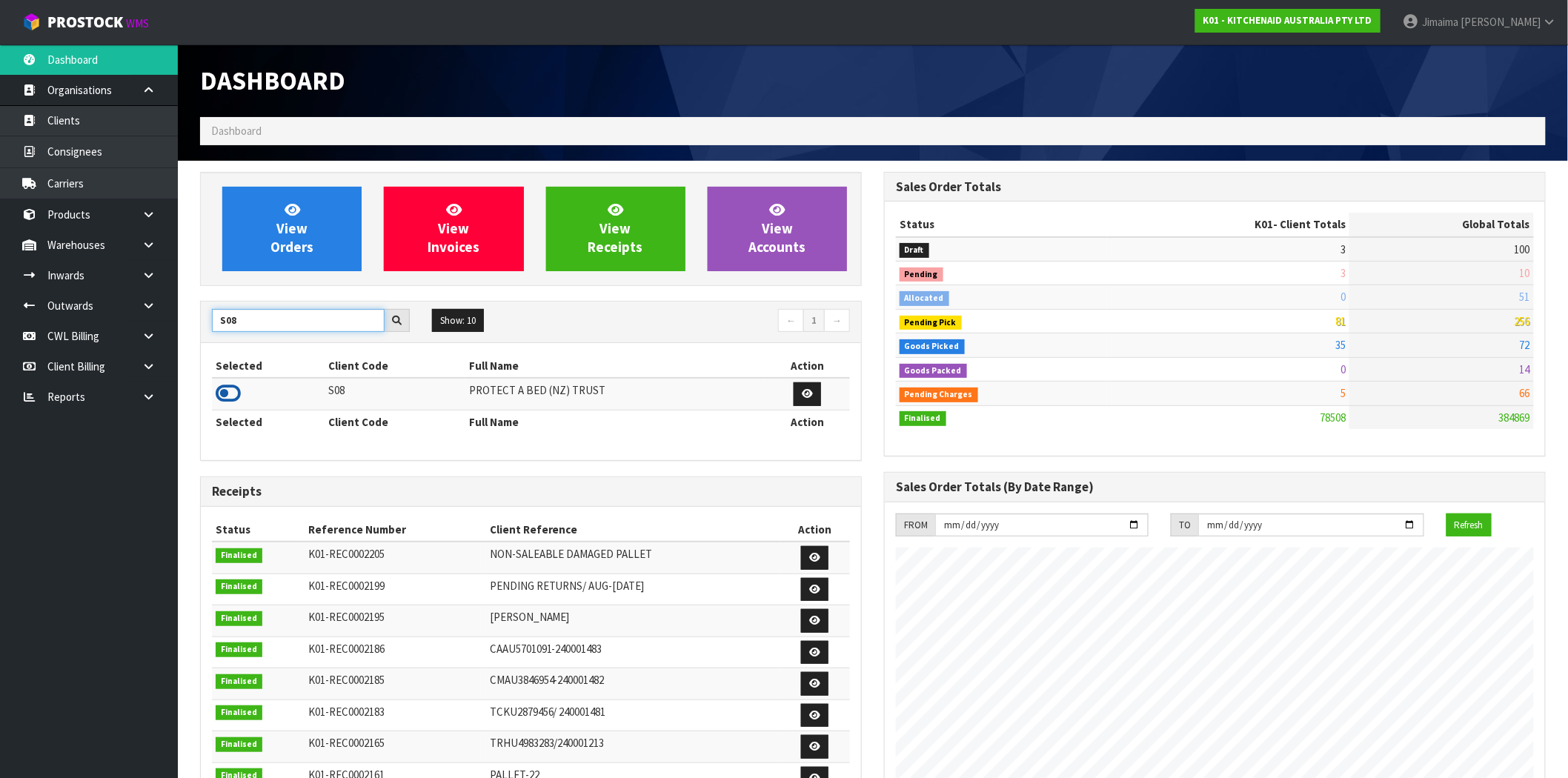
type input "S08"
click at [226, 401] on icon at bounding box center [228, 393] width 25 height 22
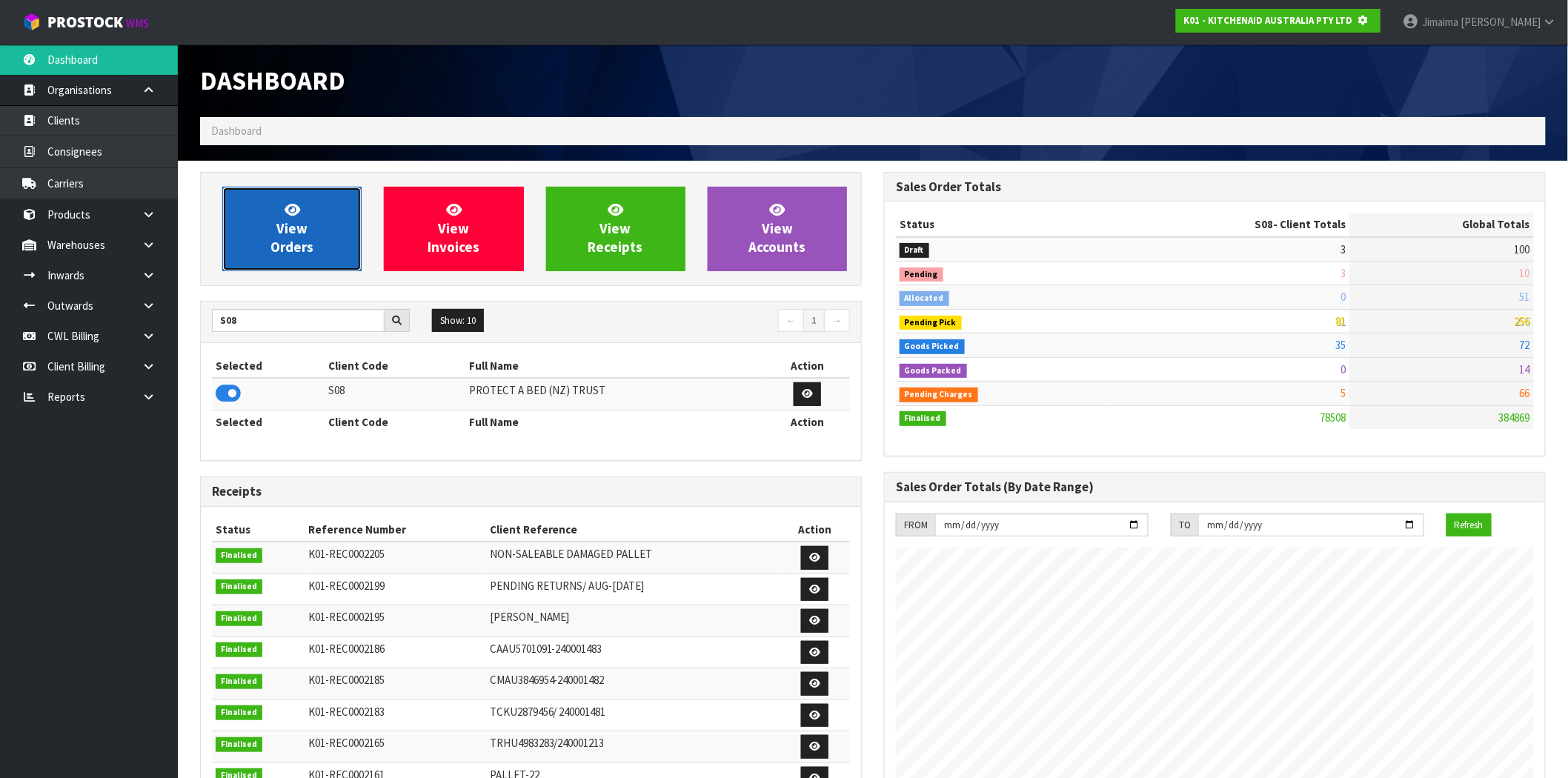
click at [290, 237] on link "View Orders" at bounding box center [292, 229] width 139 height 85
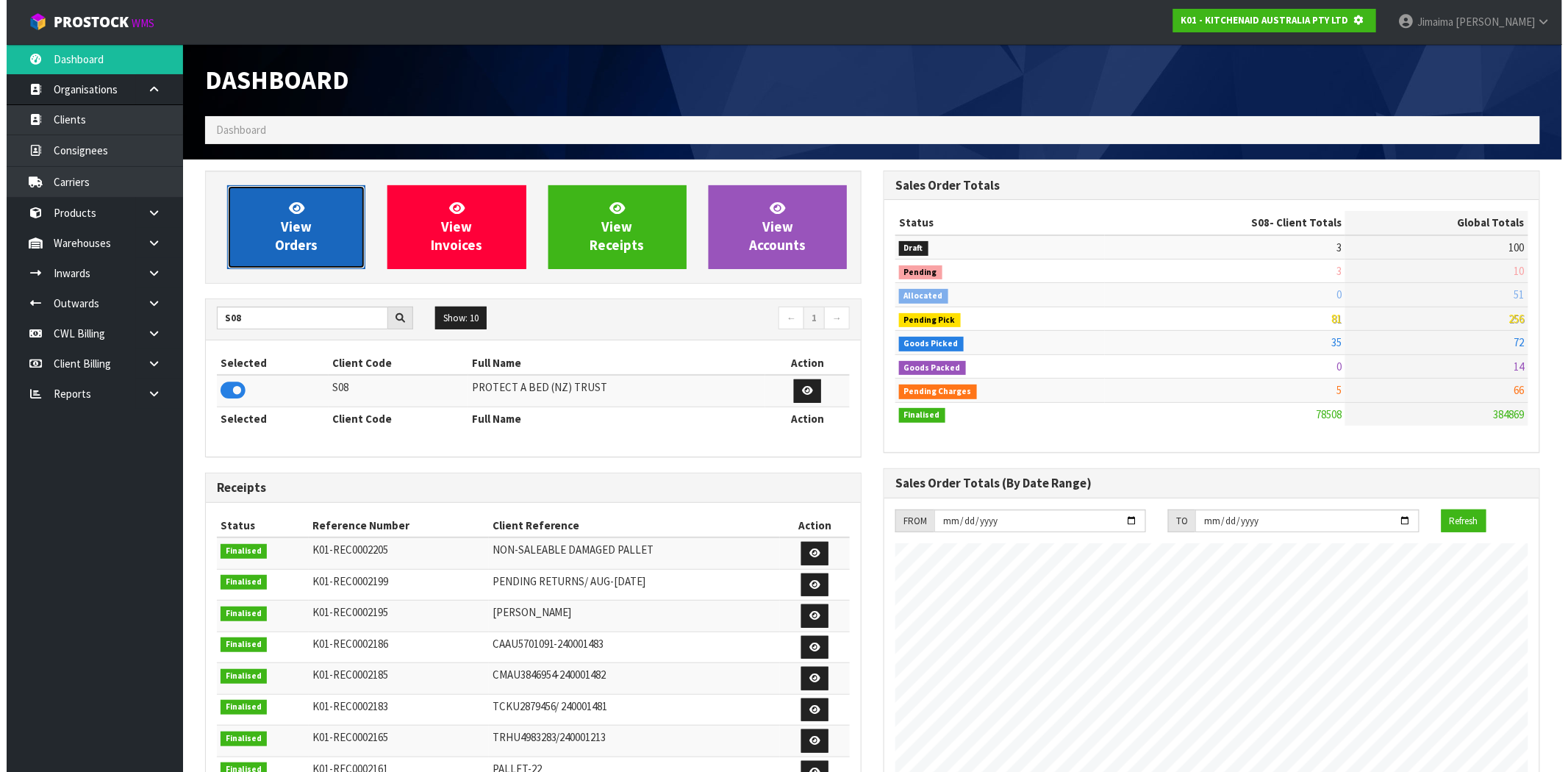
scroll to position [733947, 734277]
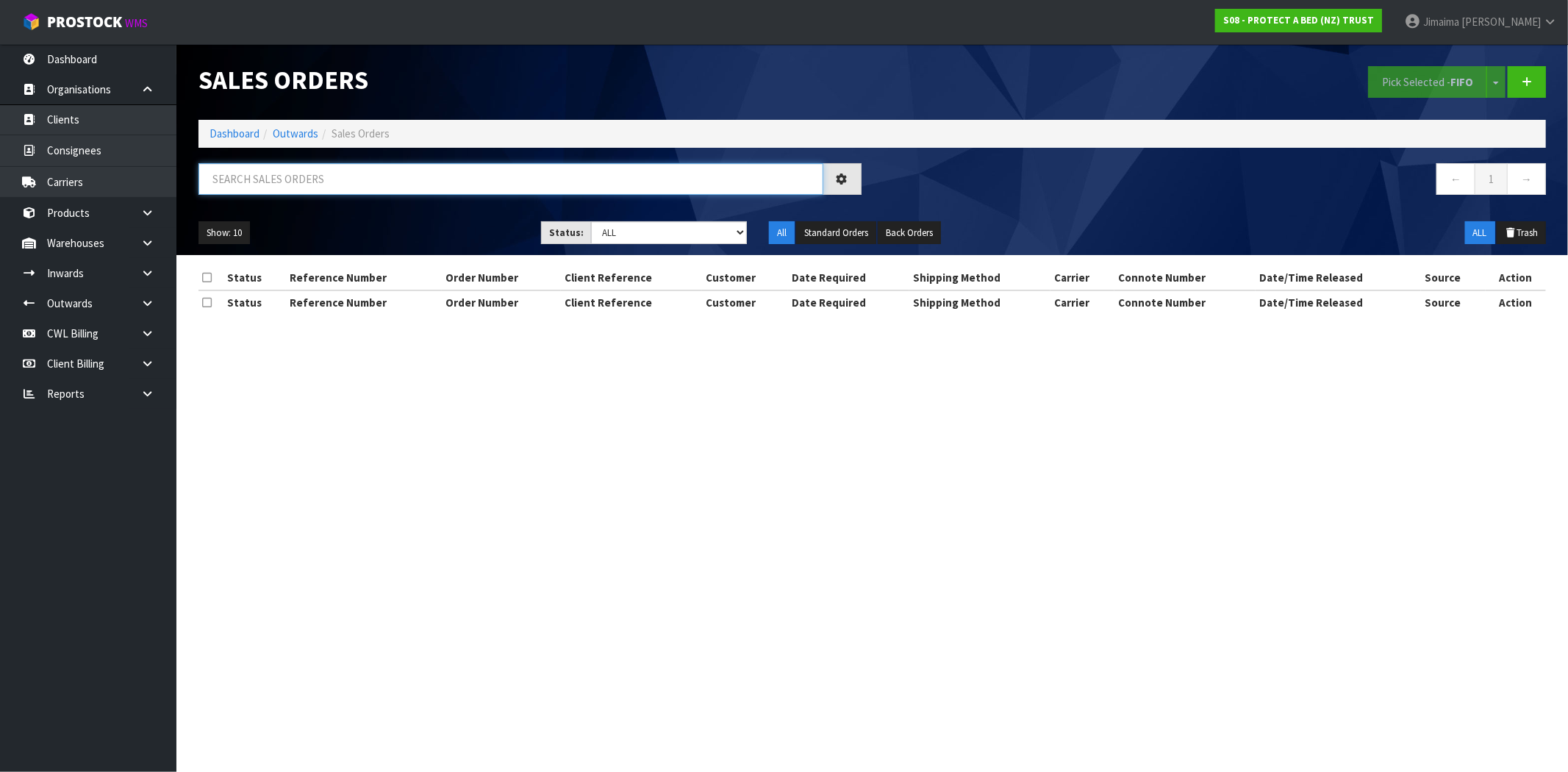
click at [254, 186] on input "text" at bounding box center [510, 179] width 625 height 32
type input "F011CLK"
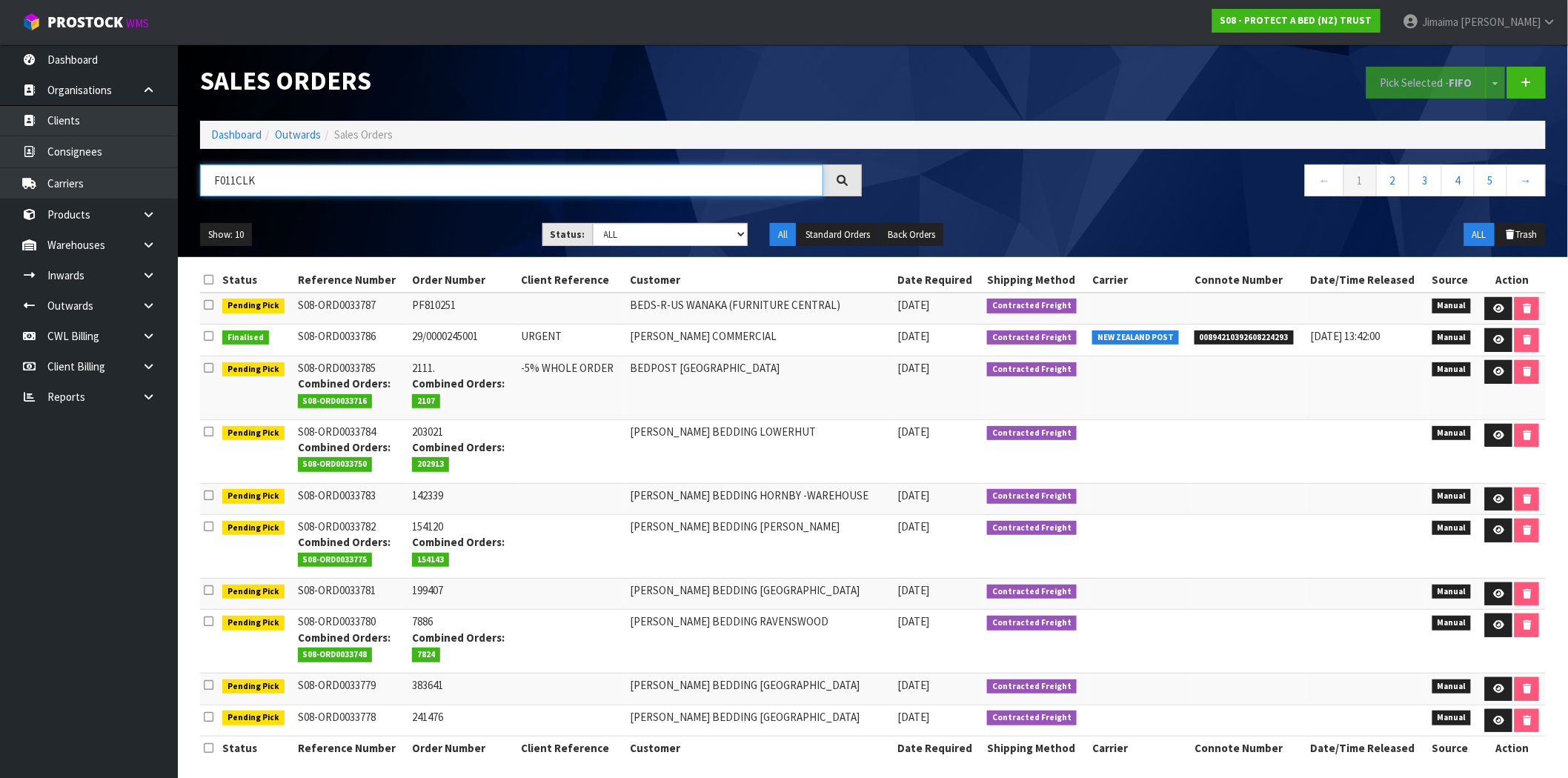
click at [234, 167] on input "F011CLK" at bounding box center [511, 181] width 623 height 32
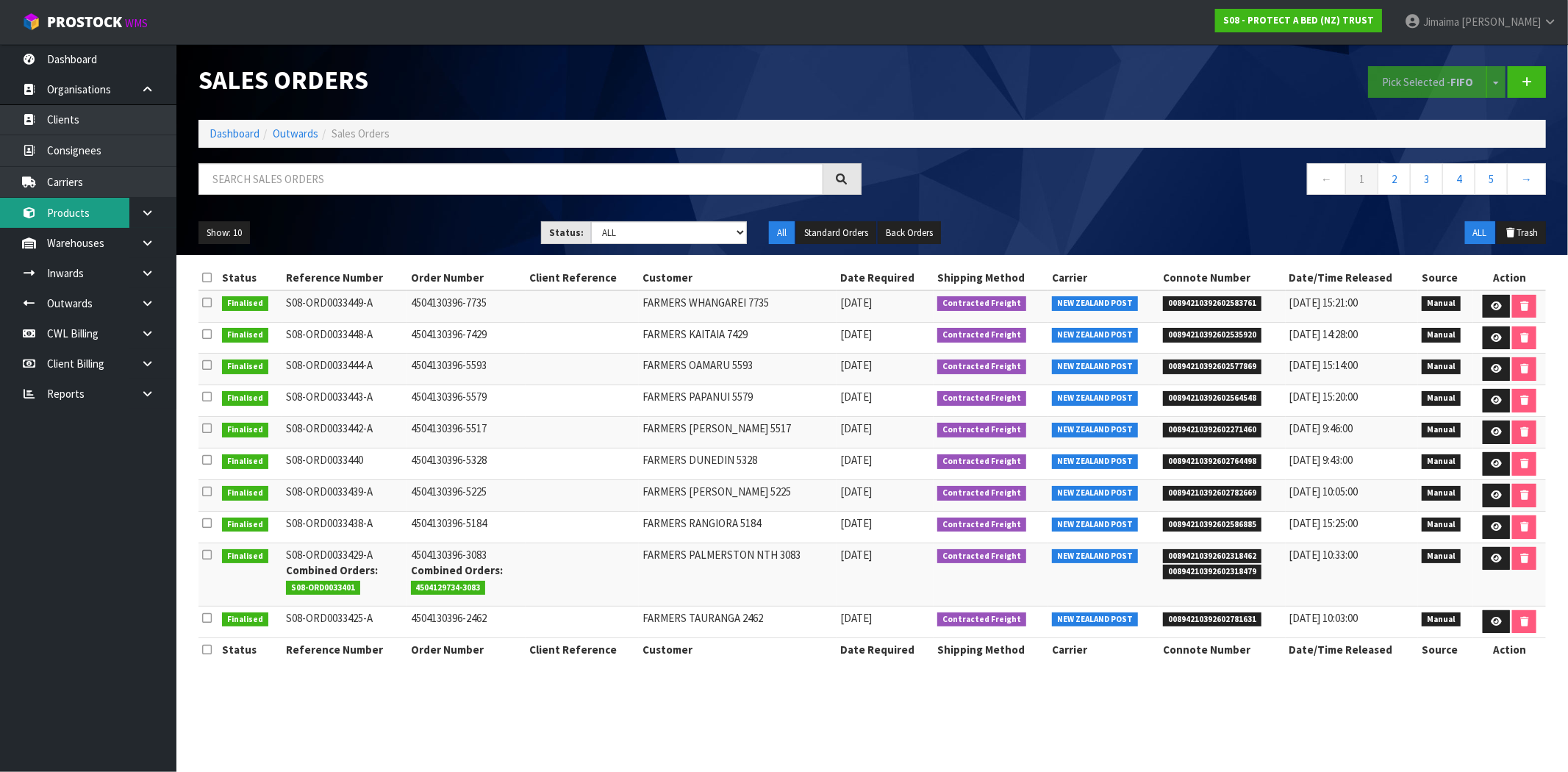
click at [99, 206] on link "Products" at bounding box center [88, 213] width 176 height 30
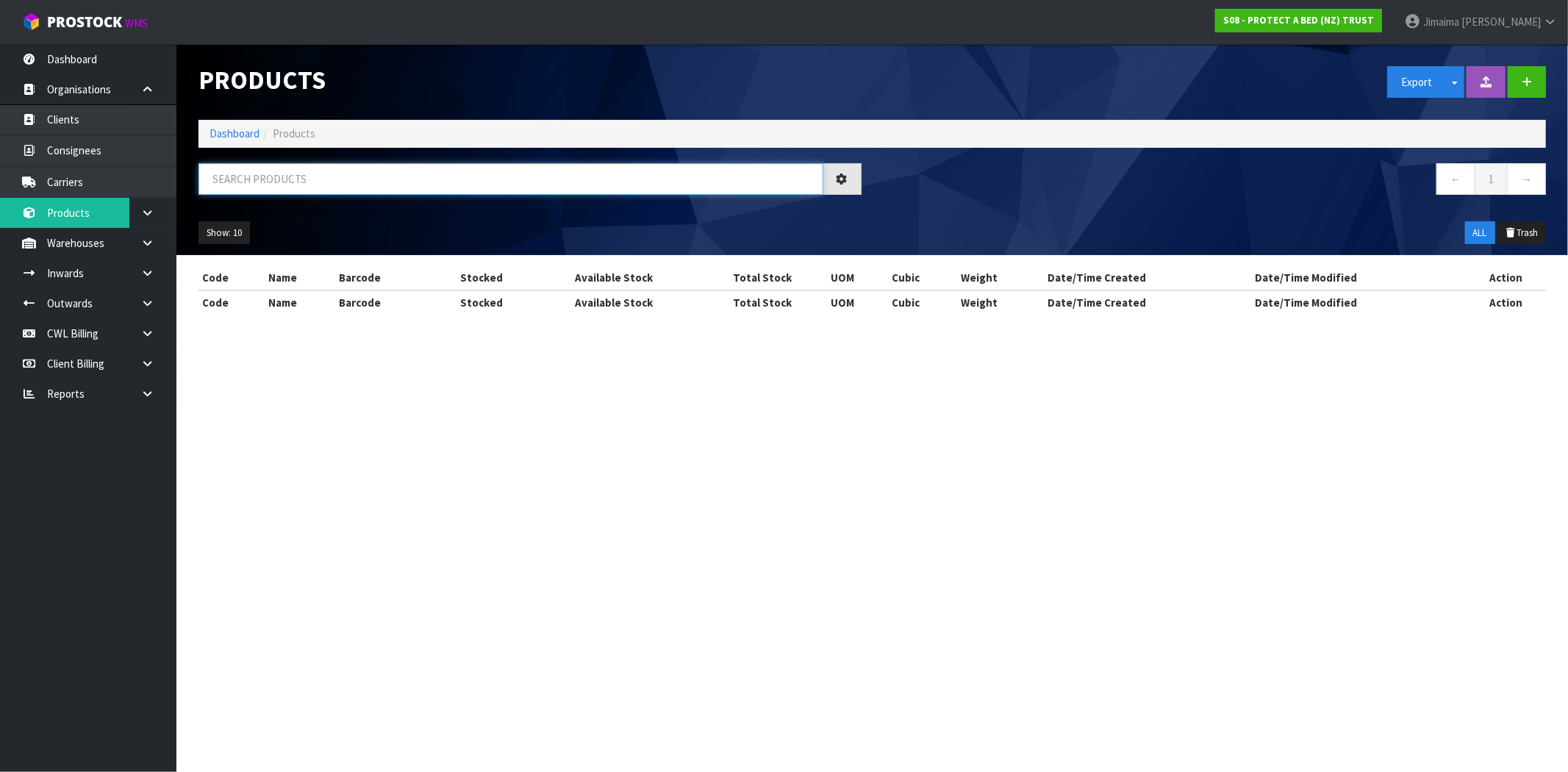
click at [274, 180] on input "text" at bounding box center [510, 179] width 625 height 32
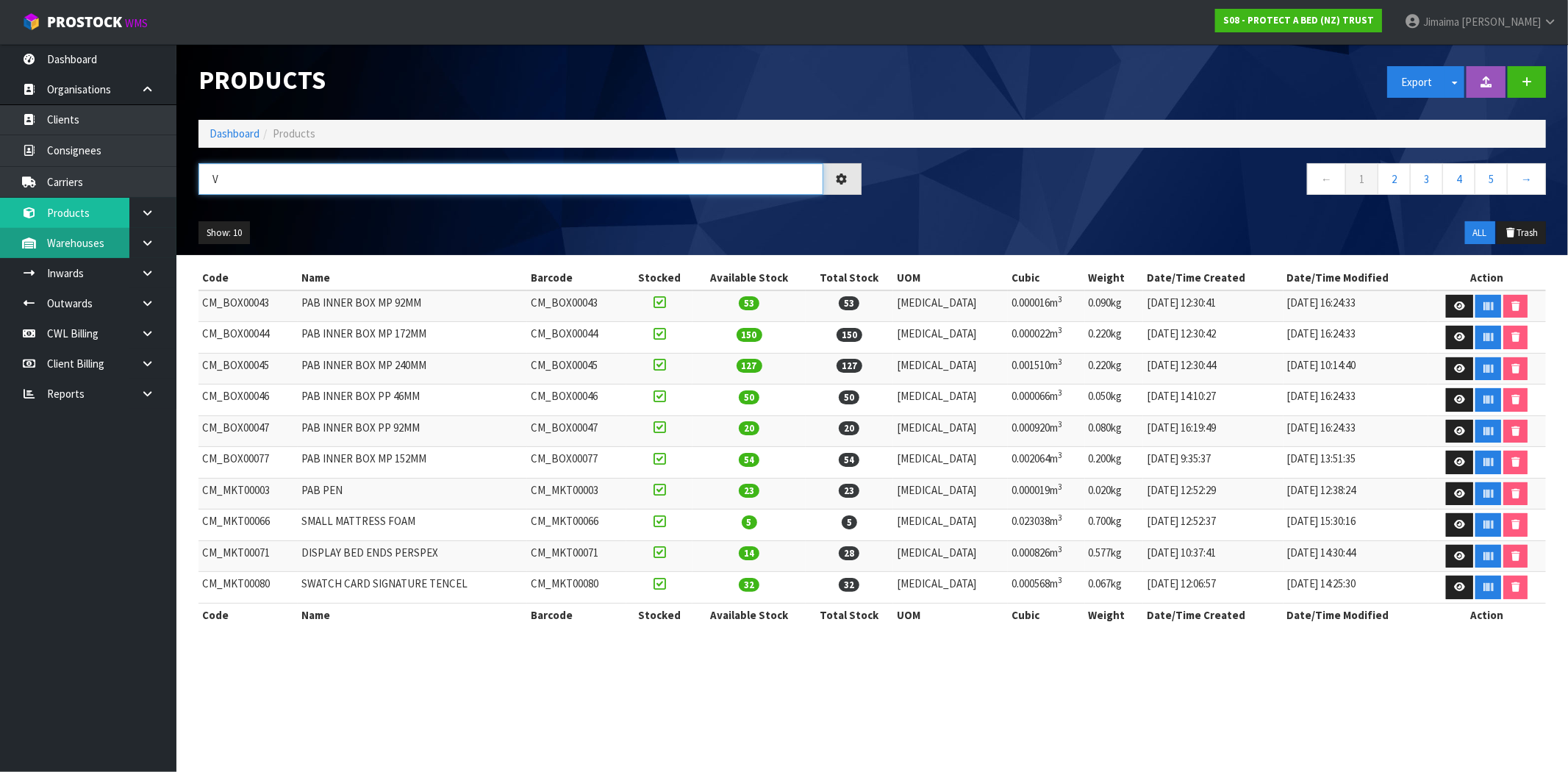
type input "V"
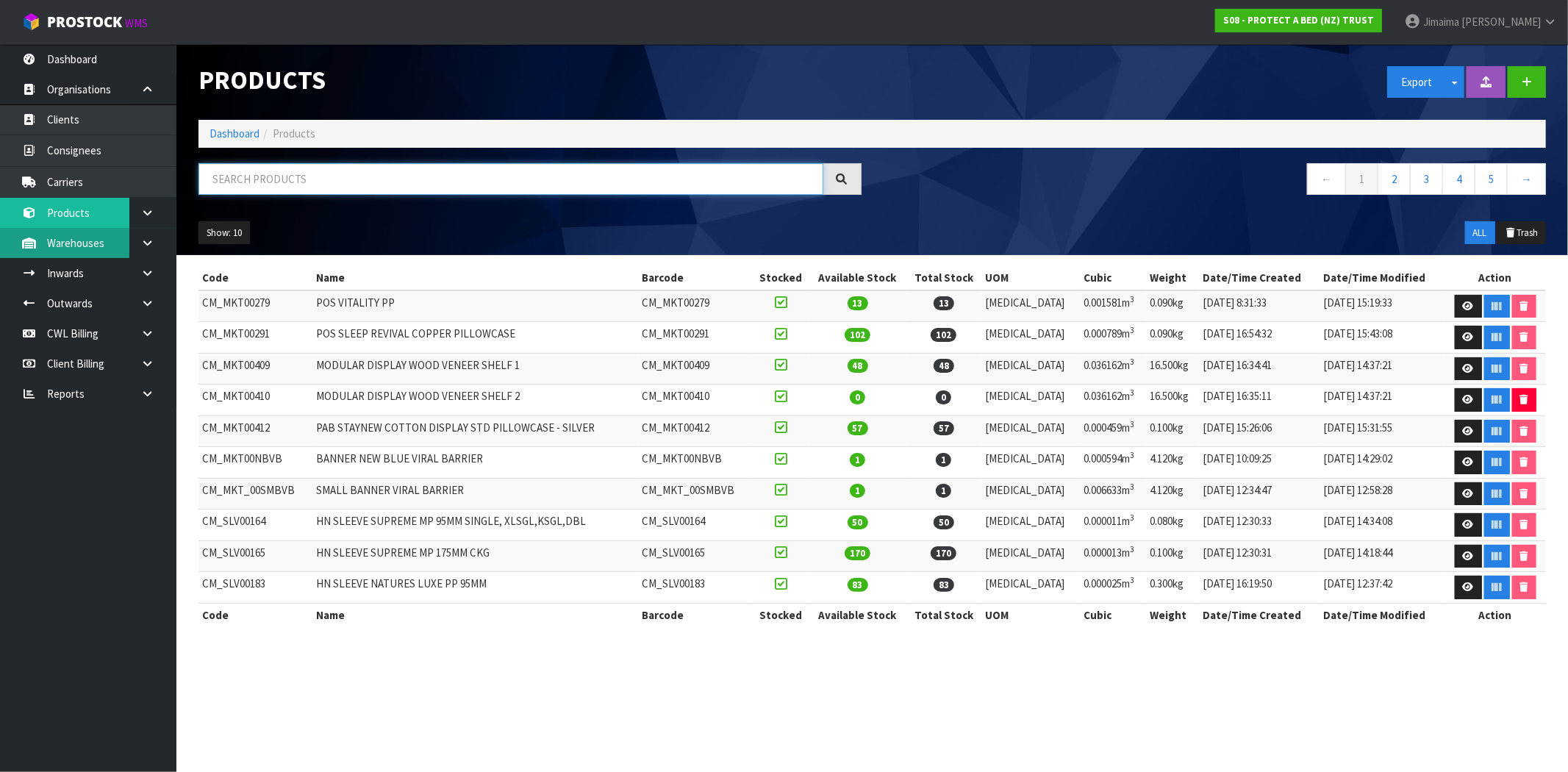
paste input "F011CLK"
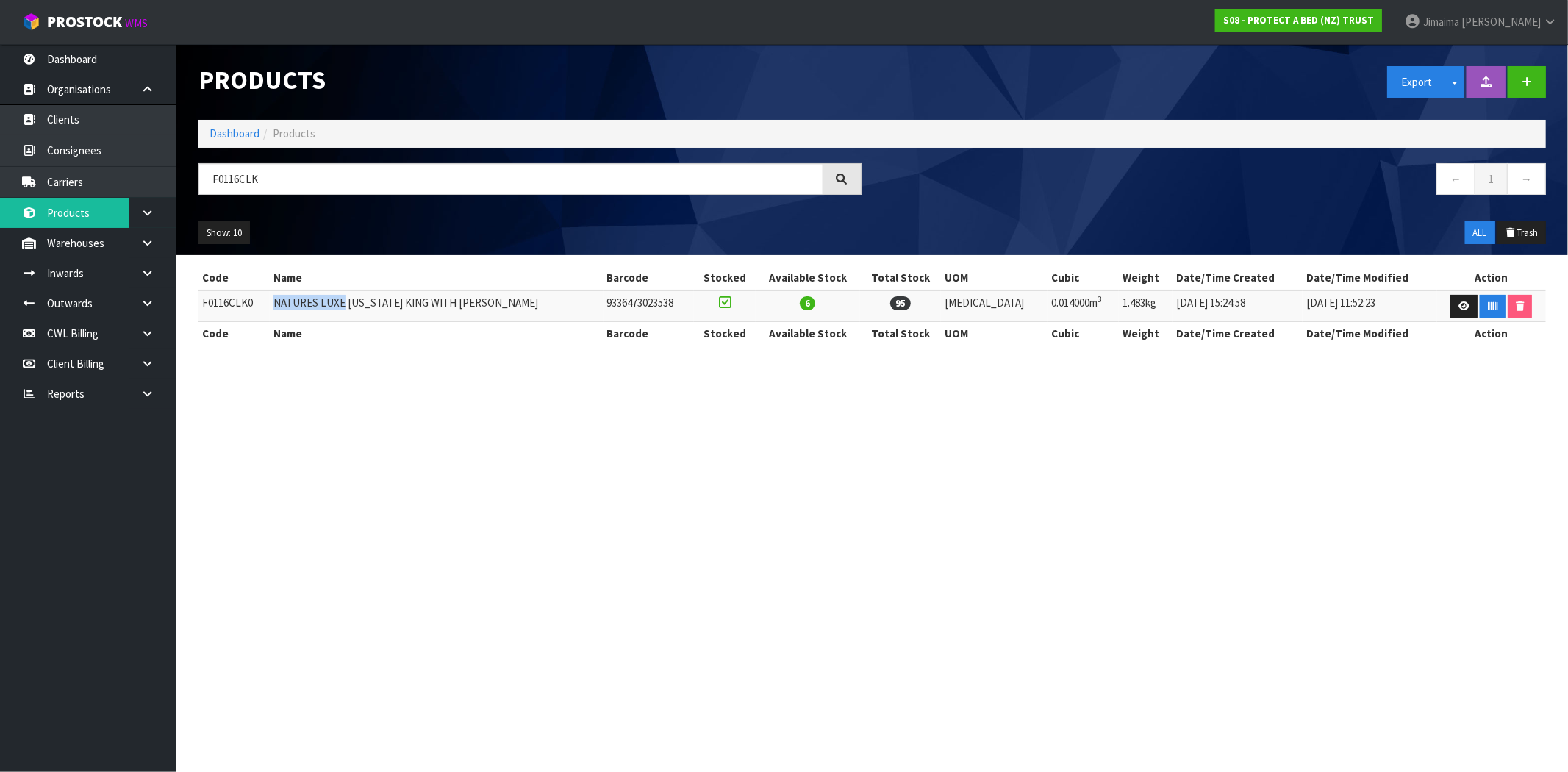
drag, startPoint x: 275, startPoint y: 298, endPoint x: 348, endPoint y: 305, distance: 73.3
click at [348, 305] on tr "F0116CLK0 NATURES LUXE [US_STATE] KING WITH FRESCHE 9336473023538 6 95 [MEDICAL…" at bounding box center [872, 306] width 1347 height 32
copy tr "NATURES LUXE"
drag, startPoint x: 274, startPoint y: 158, endPoint x: 275, endPoint y: 167, distance: 9.1
click at [275, 165] on div "Products Export Split button! SOH Summary Measurements Dangerous Goods Import P…" at bounding box center [872, 150] width 1370 height 211
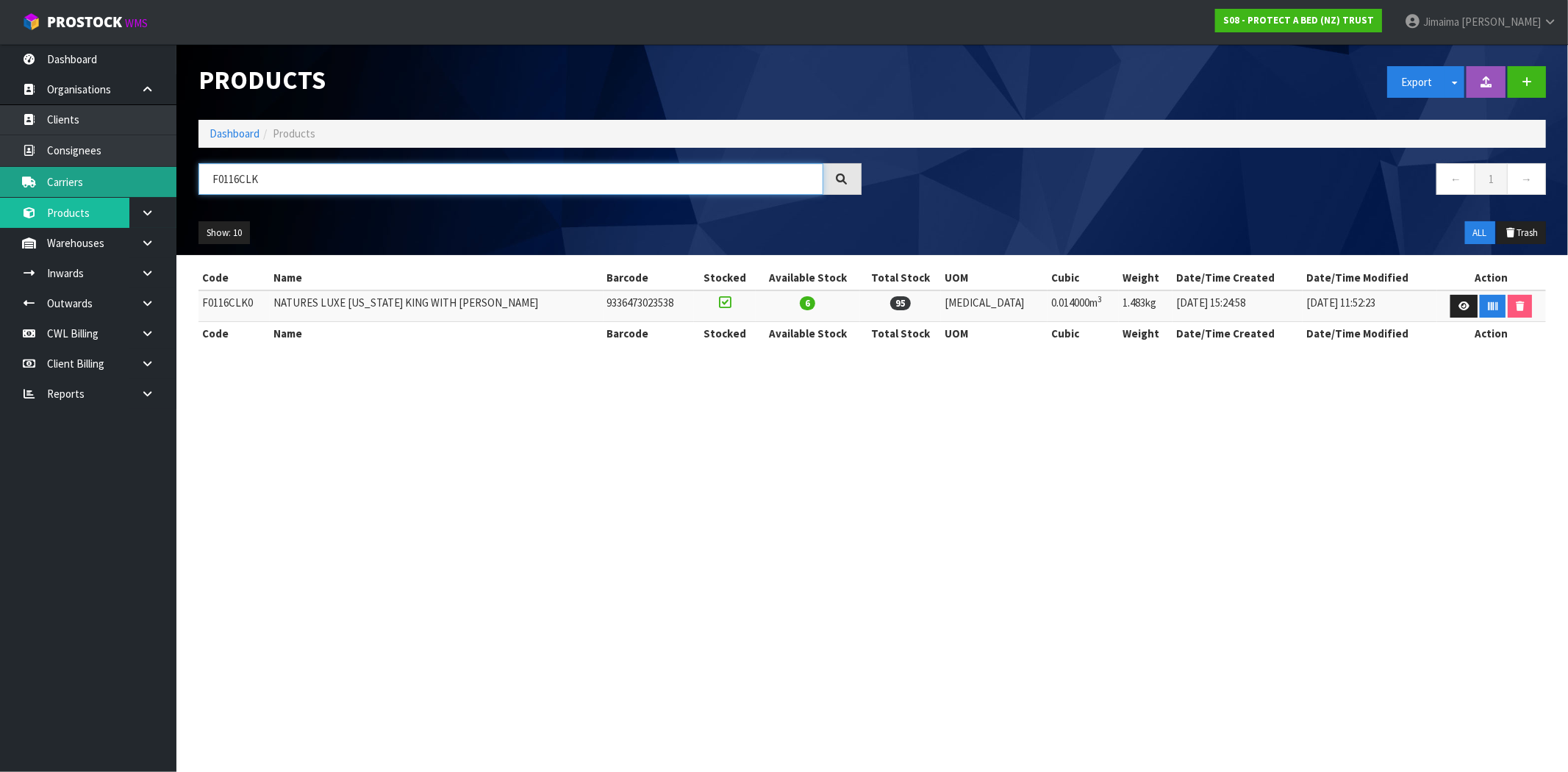
click at [163, 179] on body "Toggle navigation ProStock WMS S08 - PROTECT A BED (NZ) TRUST Jimaima [PERSON_N…" at bounding box center [784, 386] width 1568 height 772
paste input "NATURES LUXE"
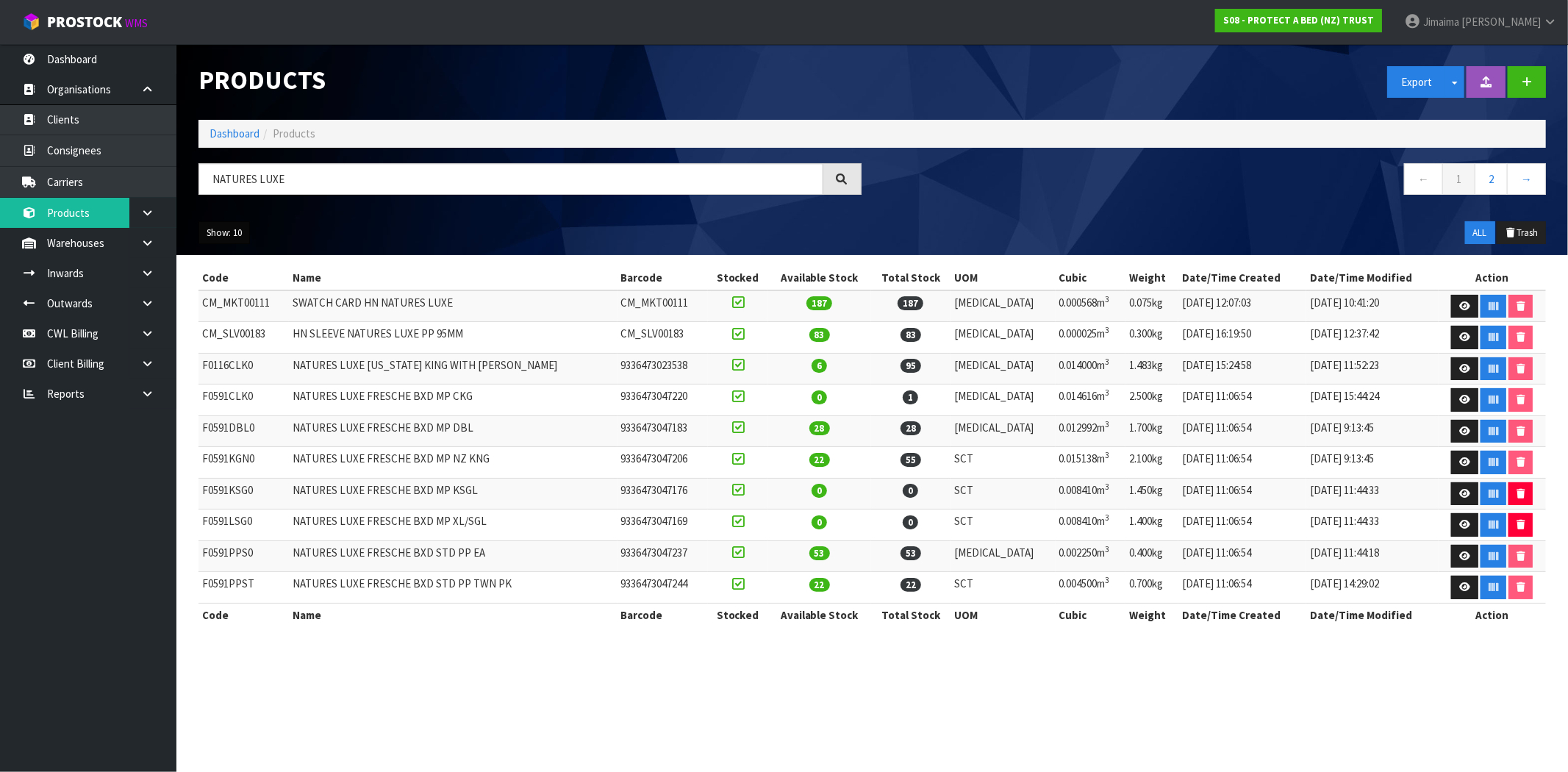
click at [226, 225] on button "Show: 10" at bounding box center [224, 233] width 52 height 24
click at [244, 316] on link "50" at bounding box center [257, 320] width 116 height 20
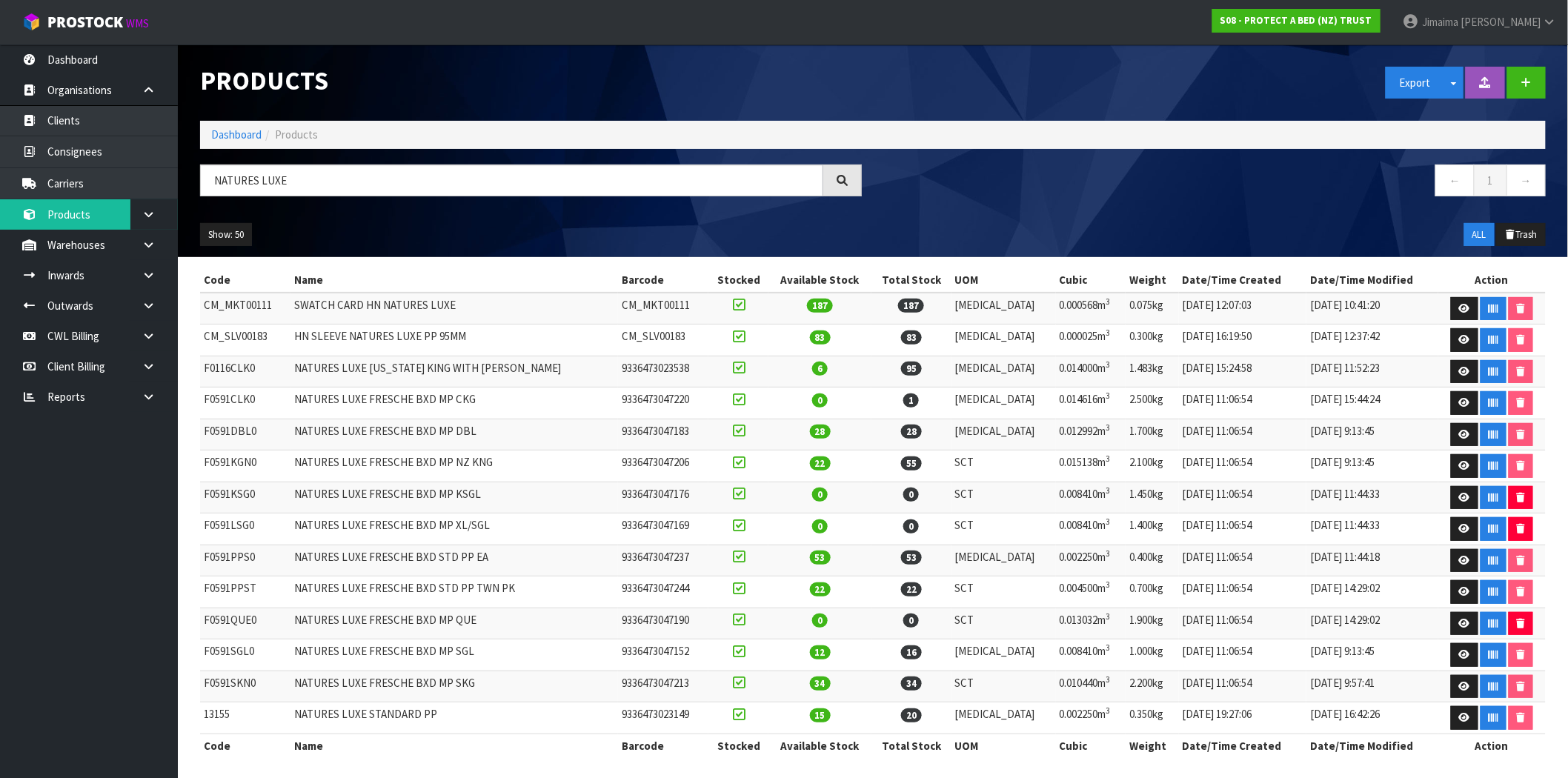
click at [430, 395] on td "NATURES LUXE FRESCHE BXD MP CKG" at bounding box center [454, 403] width 327 height 32
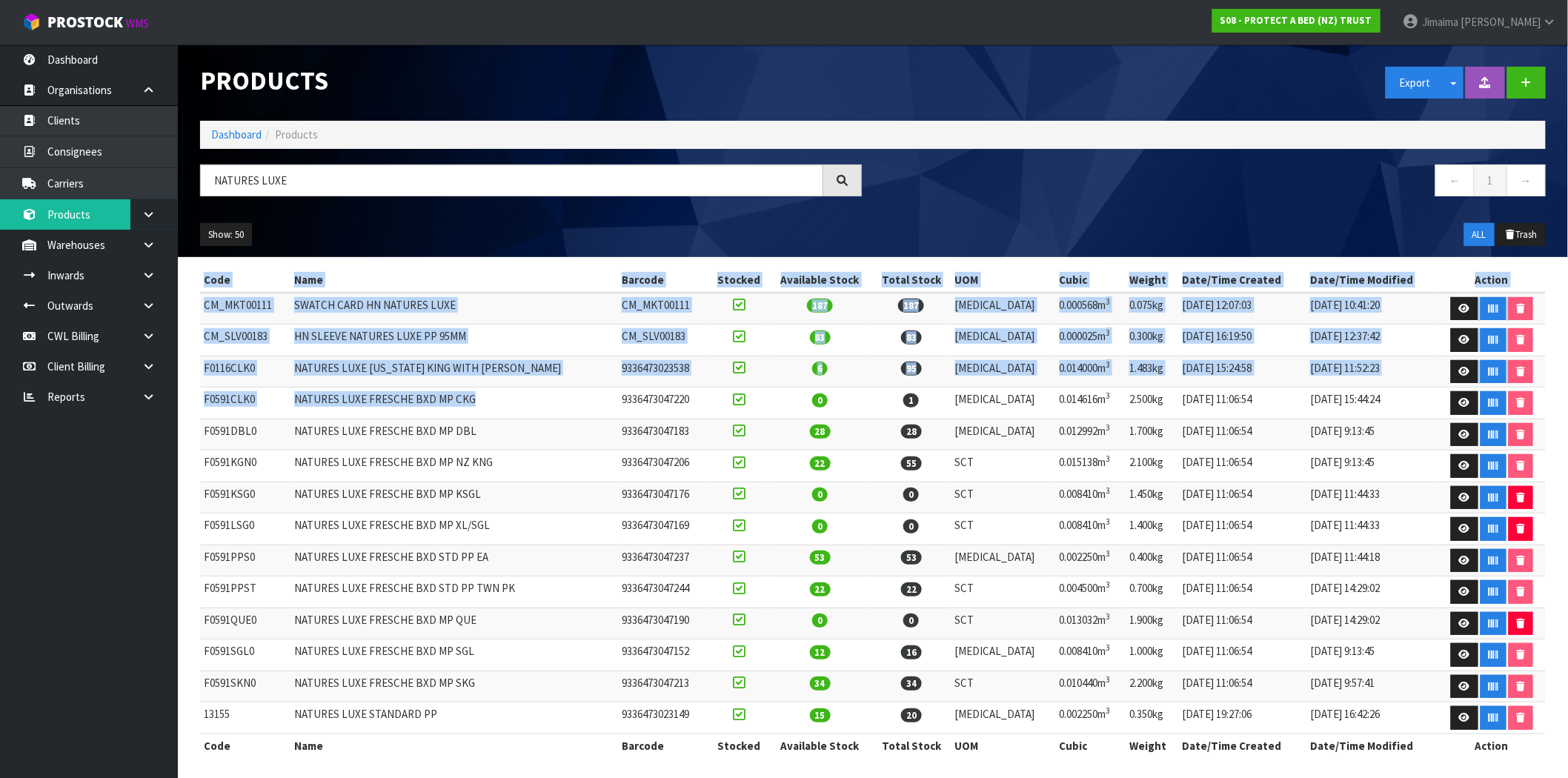
drag, startPoint x: 505, startPoint y: 402, endPoint x: 186, endPoint y: 403, distance: 319.0
click at [186, 403] on section "Code Name Barcode Stocked Available Stock Total Stock UOM Cubic Weight Date/Tim…" at bounding box center [873, 520] width 1390 height 527
click at [290, 405] on td "F0591CLK0" at bounding box center [245, 403] width 90 height 32
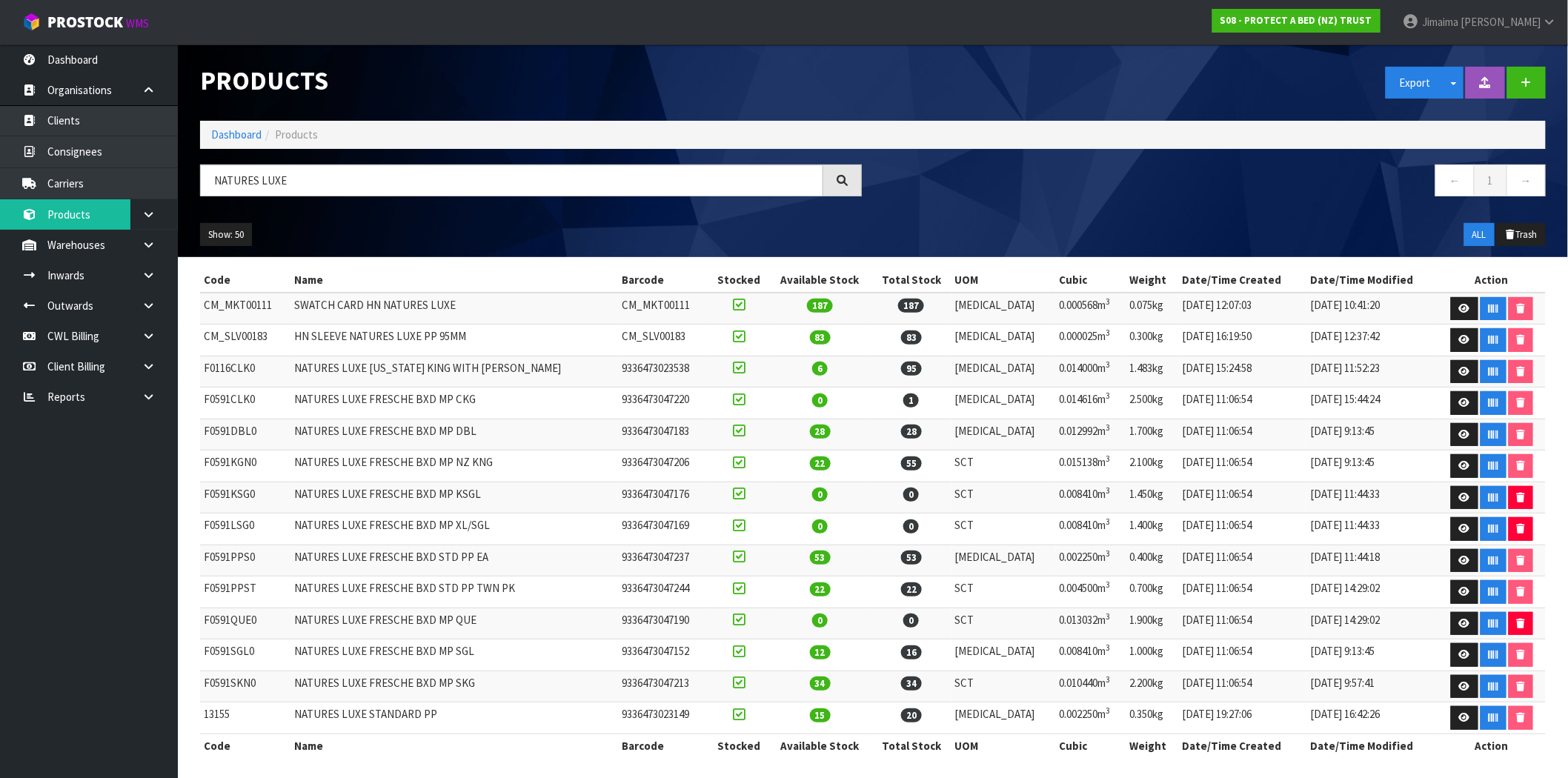
click at [286, 401] on td "F0591CLK0" at bounding box center [245, 403] width 90 height 32
click at [262, 400] on td "F0591CLK0" at bounding box center [245, 403] width 90 height 32
click at [262, 400] on td "F0591CLK0" at bounding box center [245, 403] width 90 height 32
click at [248, 407] on td "F0591CLK0" at bounding box center [245, 403] width 90 height 32
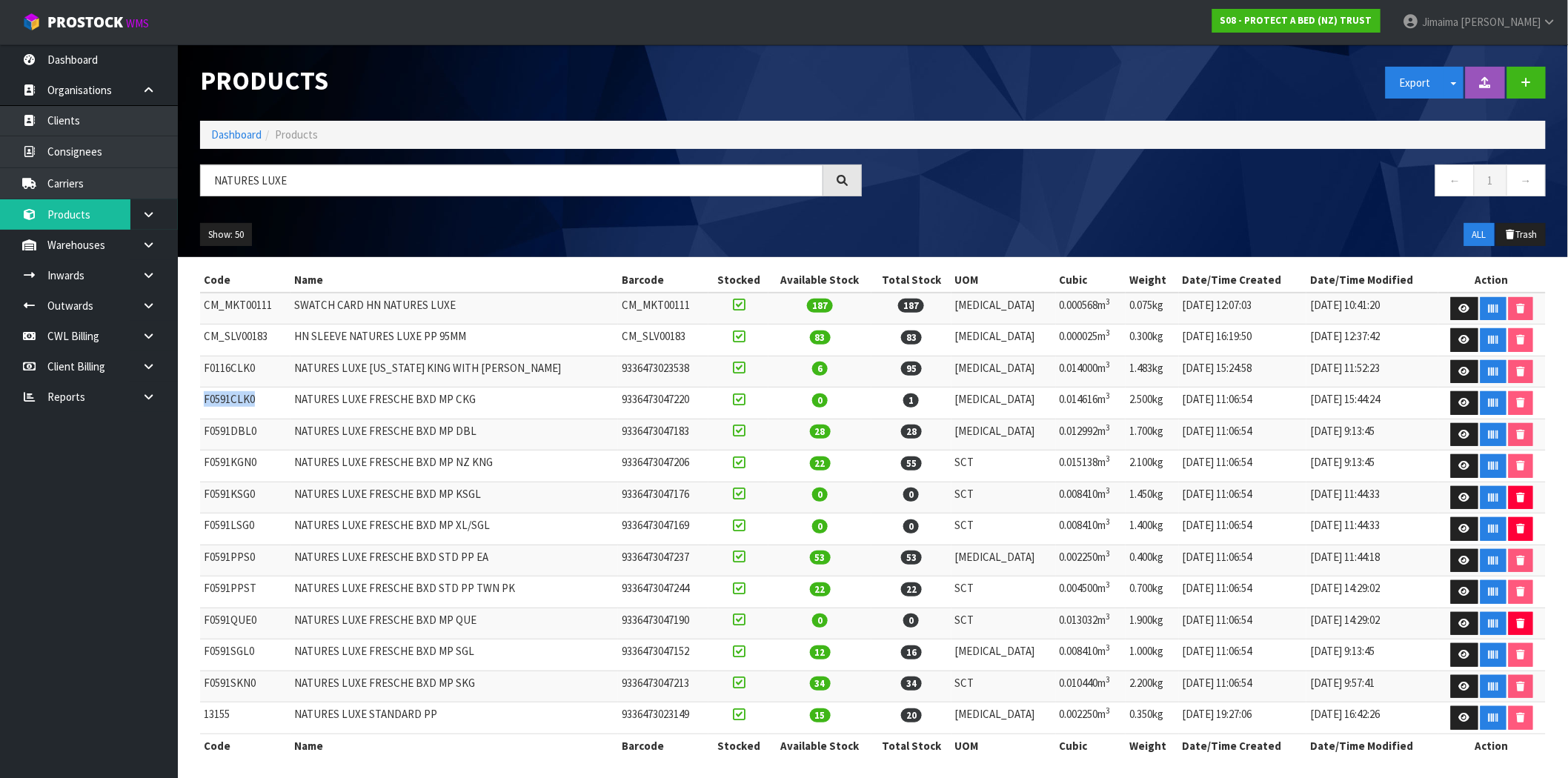
click at [248, 407] on td "F0591CLK0" at bounding box center [245, 403] width 90 height 32
click at [524, 433] on td "NATURES LUXE FRESCHE BXD MP DBL" at bounding box center [454, 434] width 327 height 32
drag, startPoint x: 267, startPoint y: 365, endPoint x: 254, endPoint y: 369, distance: 13.6
click at [267, 365] on td "F0116CLK0" at bounding box center [245, 372] width 90 height 32
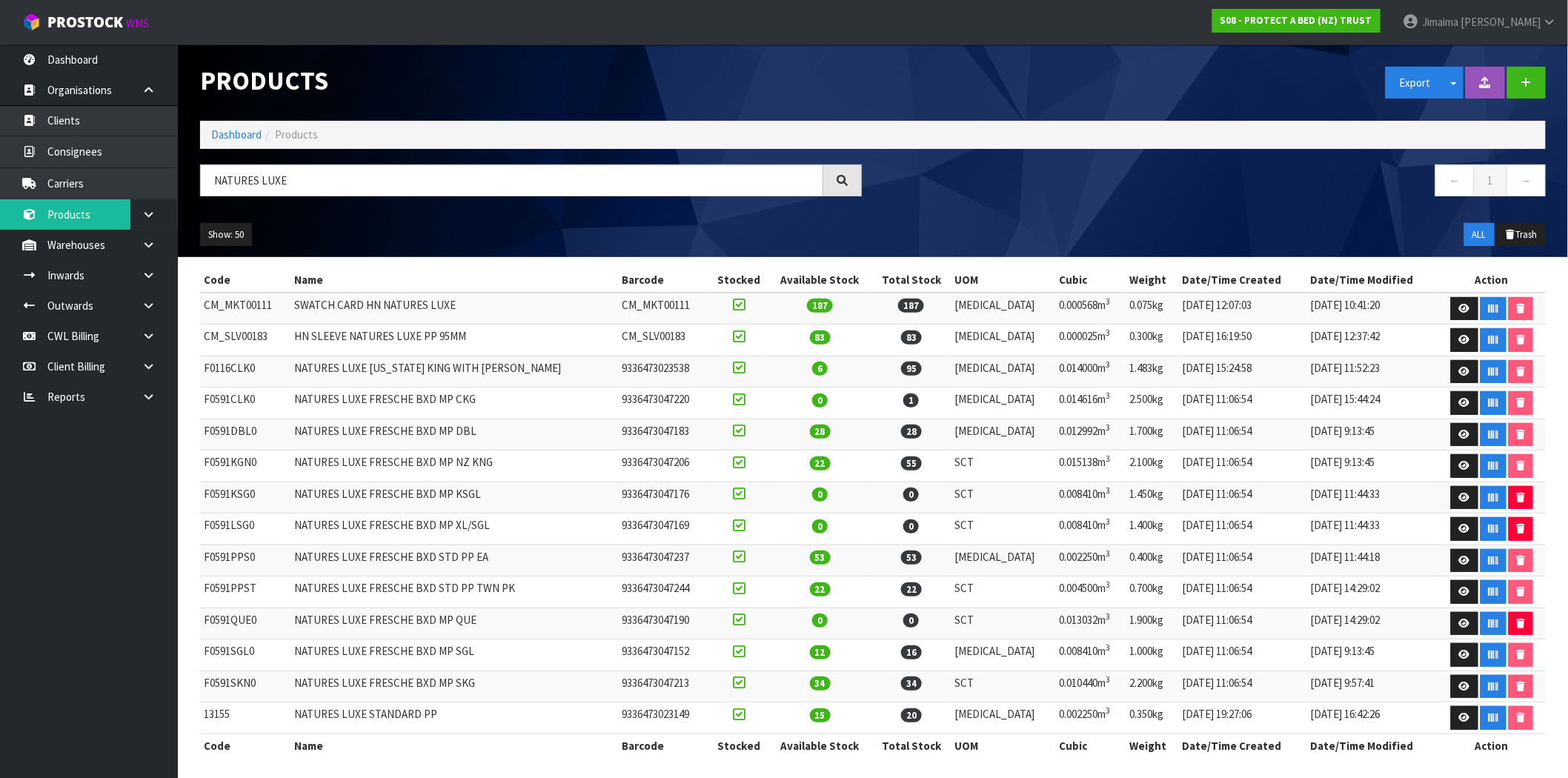
click at [228, 372] on td "F0116CLK0" at bounding box center [245, 372] width 90 height 32
click at [226, 371] on td "F0116CLK0" at bounding box center [245, 372] width 90 height 32
click at [239, 365] on td "F0116CLK0" at bounding box center [245, 372] width 90 height 32
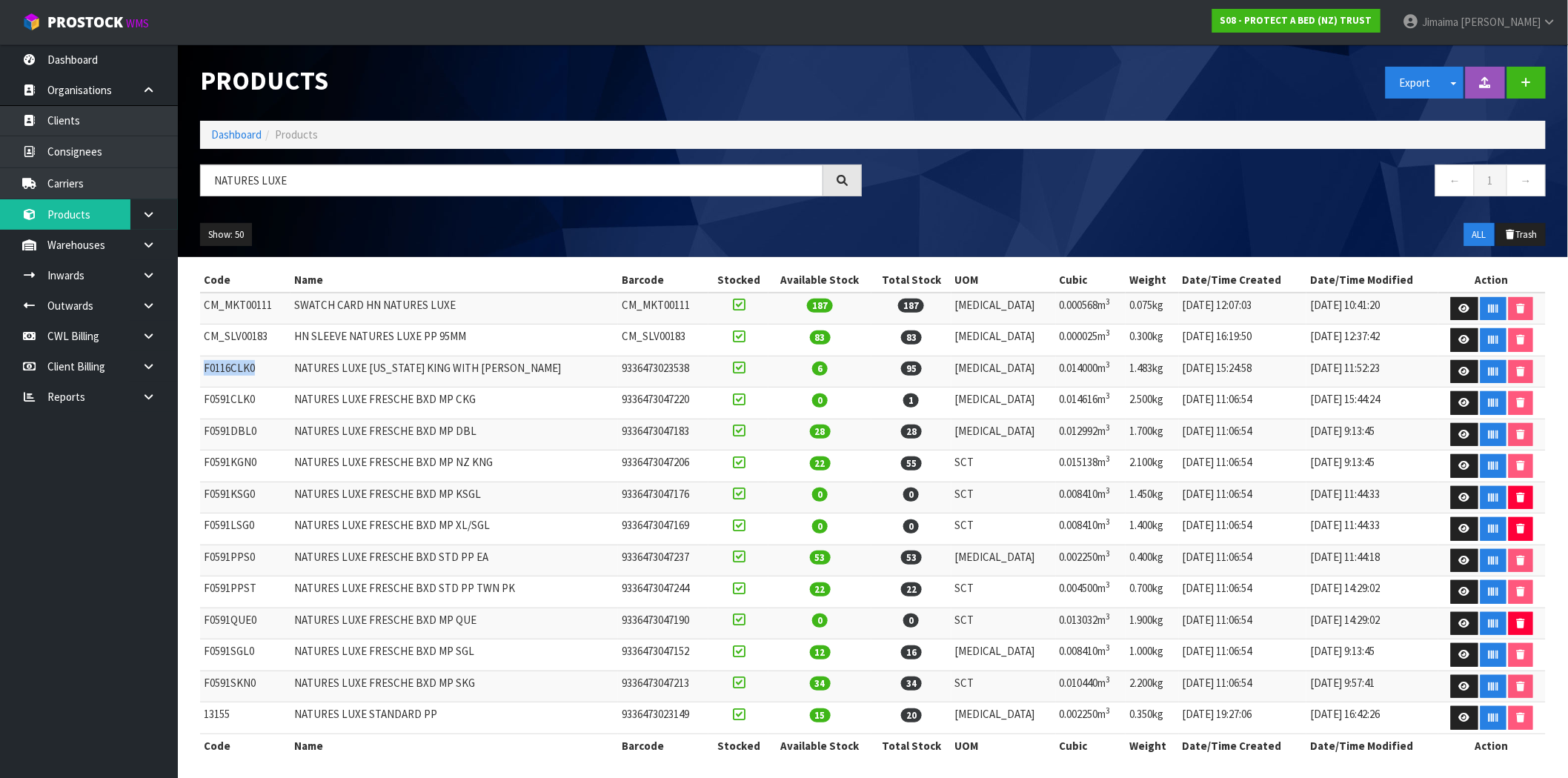
click at [239, 365] on td "F0116CLK0" at bounding box center [245, 372] width 90 height 32
drag, startPoint x: 344, startPoint y: 184, endPoint x: 205, endPoint y: 195, distance: 139.4
click at [186, 188] on header "Products Export Split button! SOH Summary Measurements Dangerous Goods Import P…" at bounding box center [873, 151] width 1390 height 213
paste input "F0116CLK0"
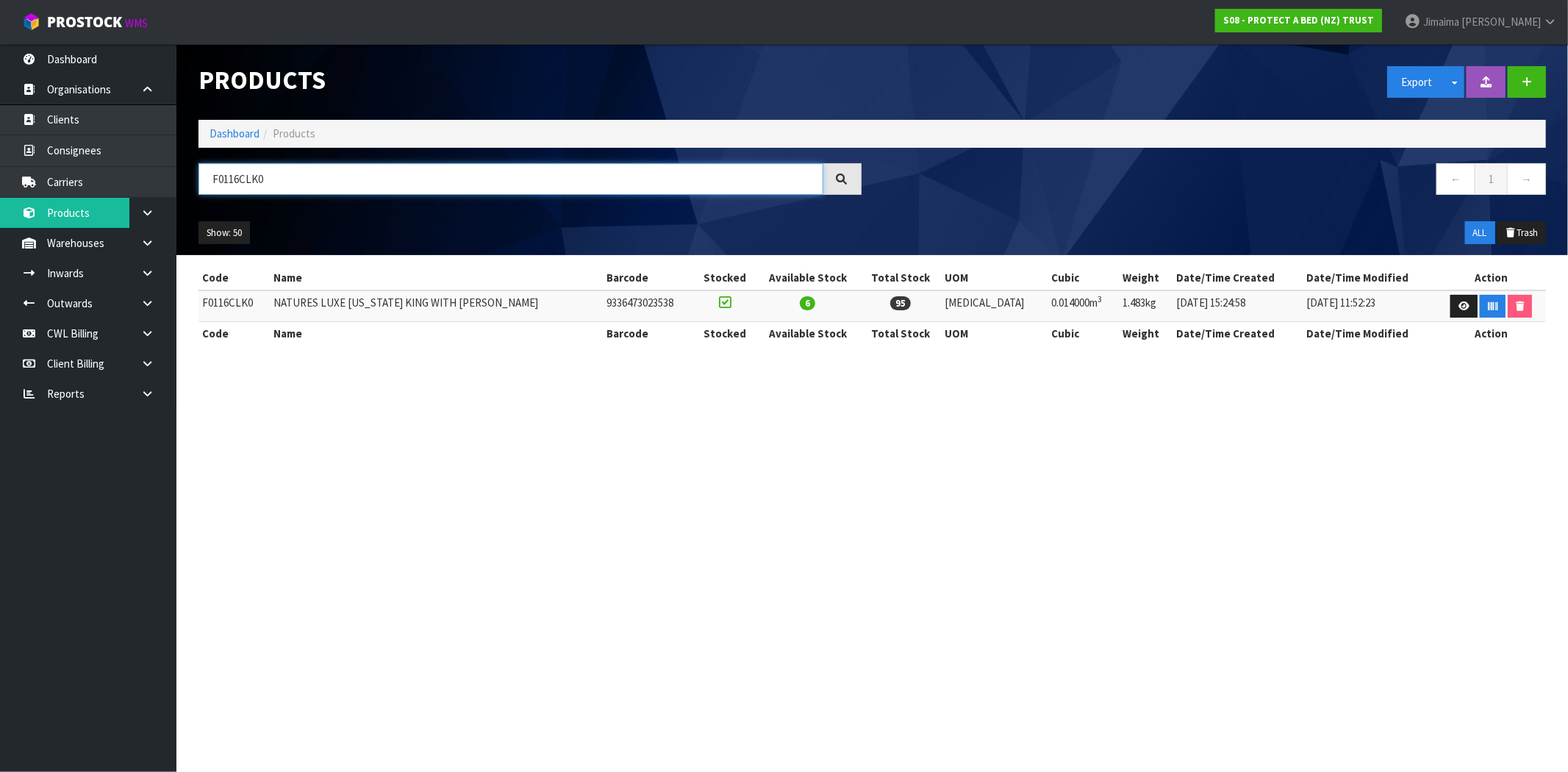
type input "F0116CLK0"
click at [378, 281] on th "Name" at bounding box center [436, 278] width 333 height 24
click at [148, 238] on icon at bounding box center [148, 243] width 14 height 11
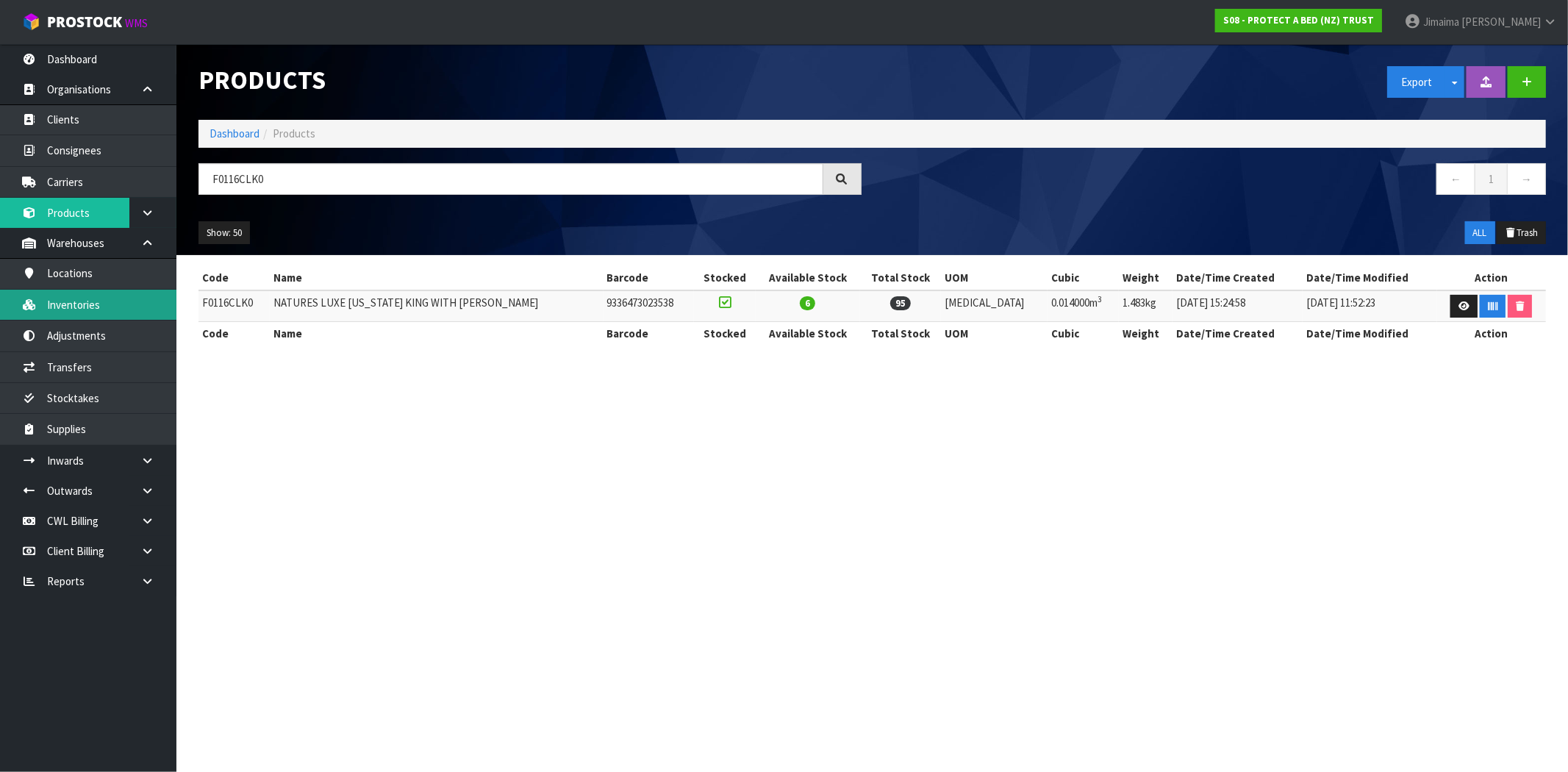
click at [89, 316] on link "Inventories" at bounding box center [88, 305] width 176 height 30
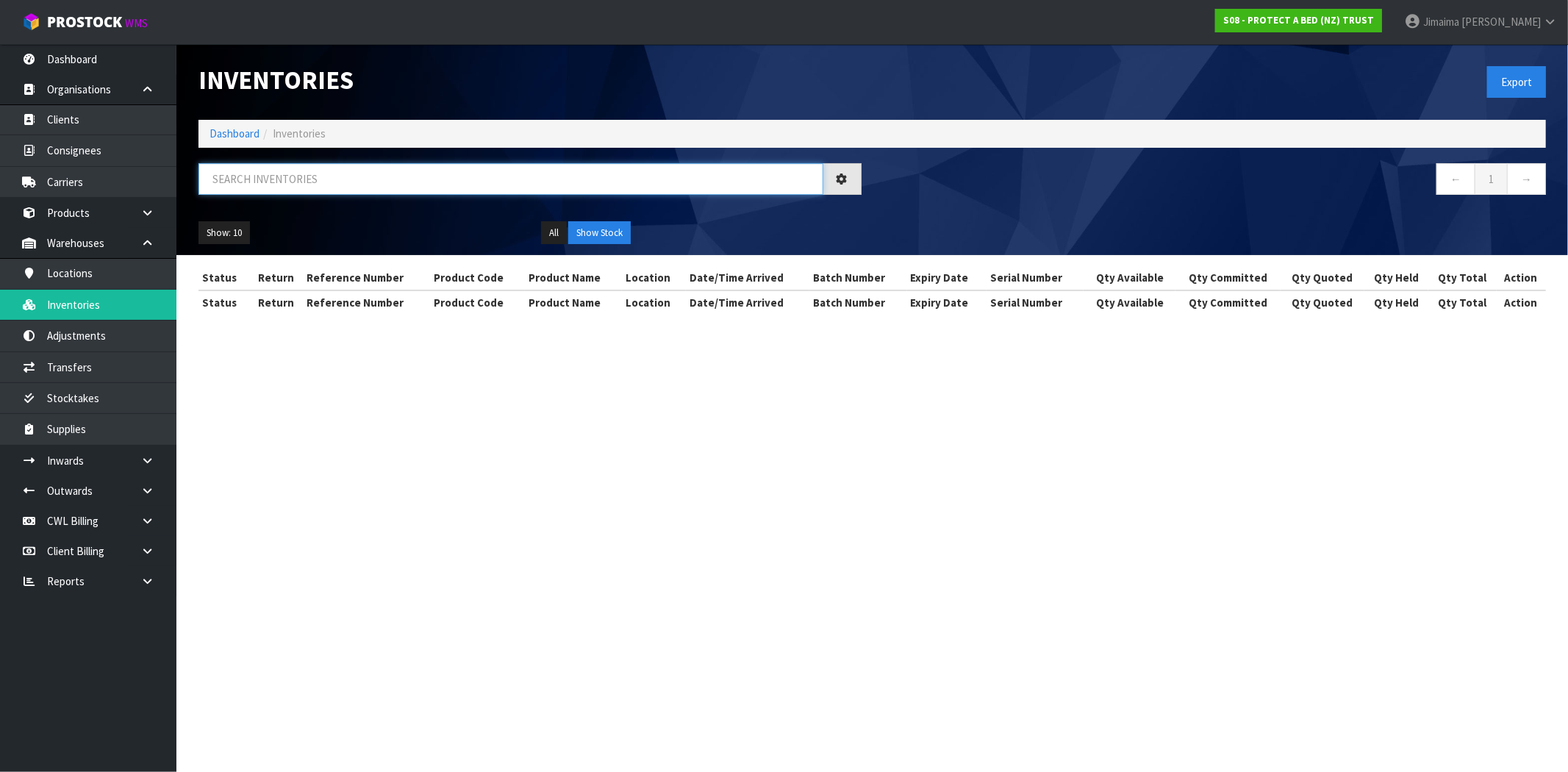
click at [299, 191] on input "text" at bounding box center [510, 179] width 625 height 32
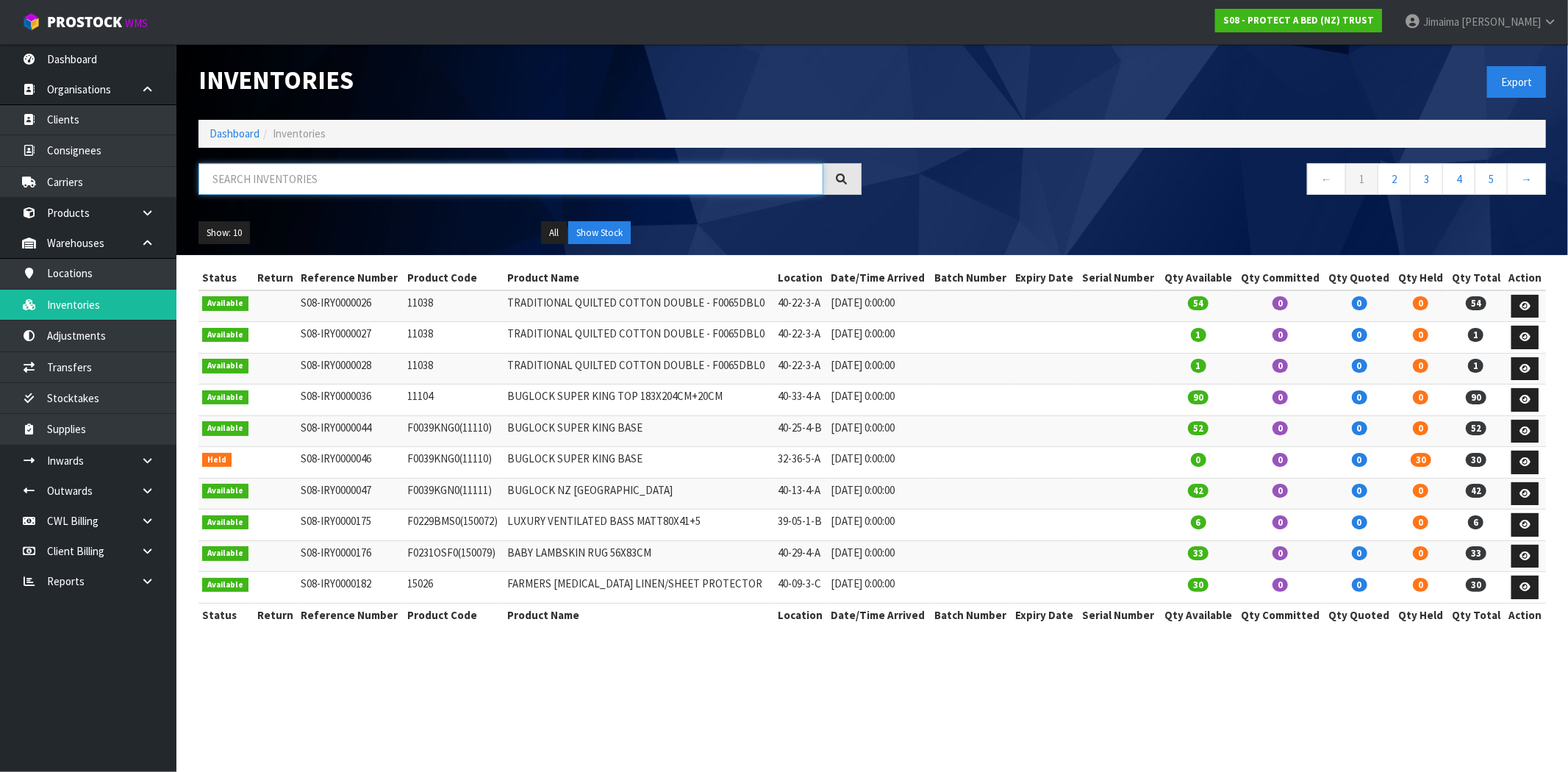
paste input "F0116CLK0"
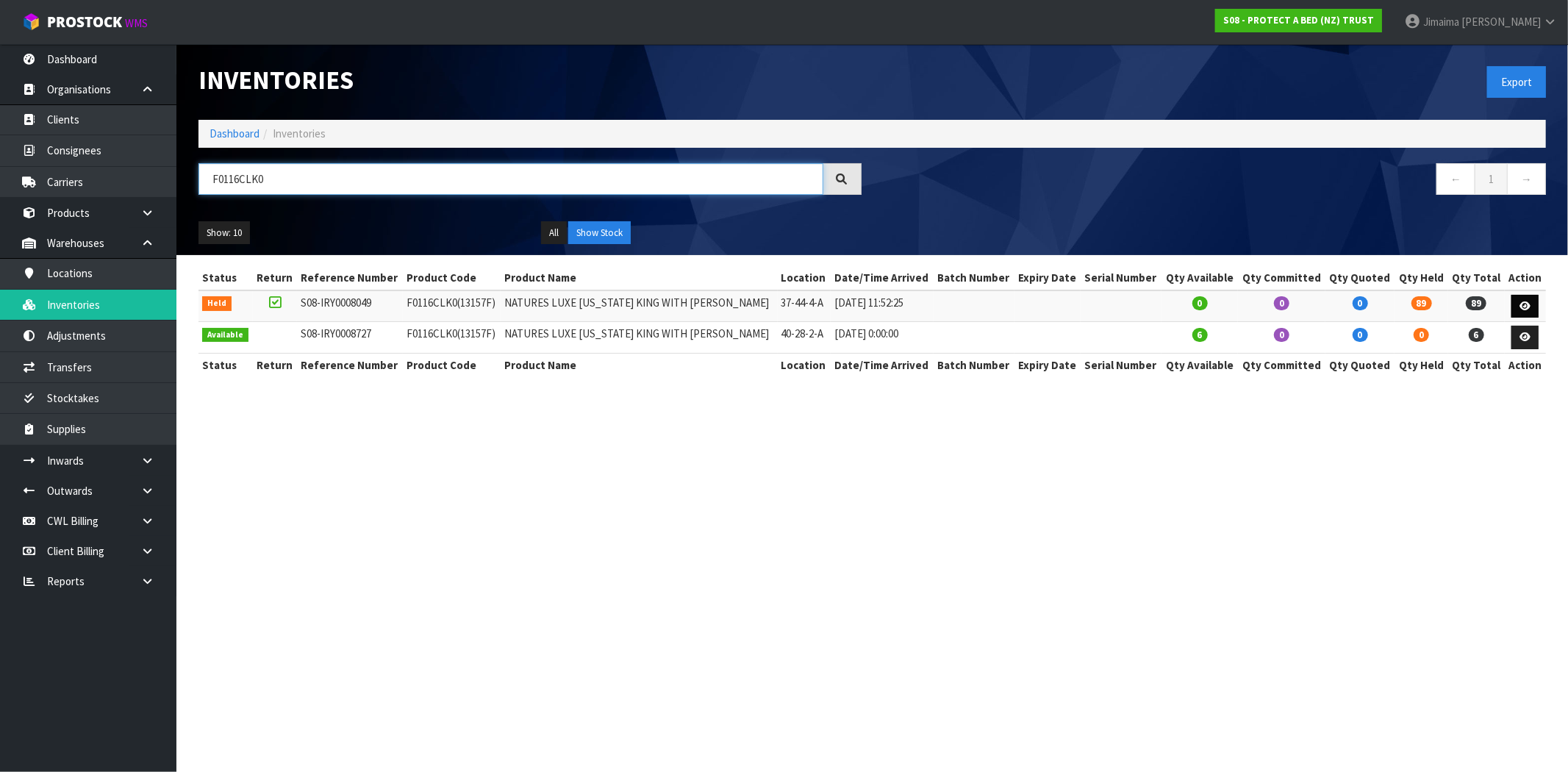
type input "F0116CLK0"
click at [1519, 305] on icon at bounding box center [1524, 306] width 11 height 10
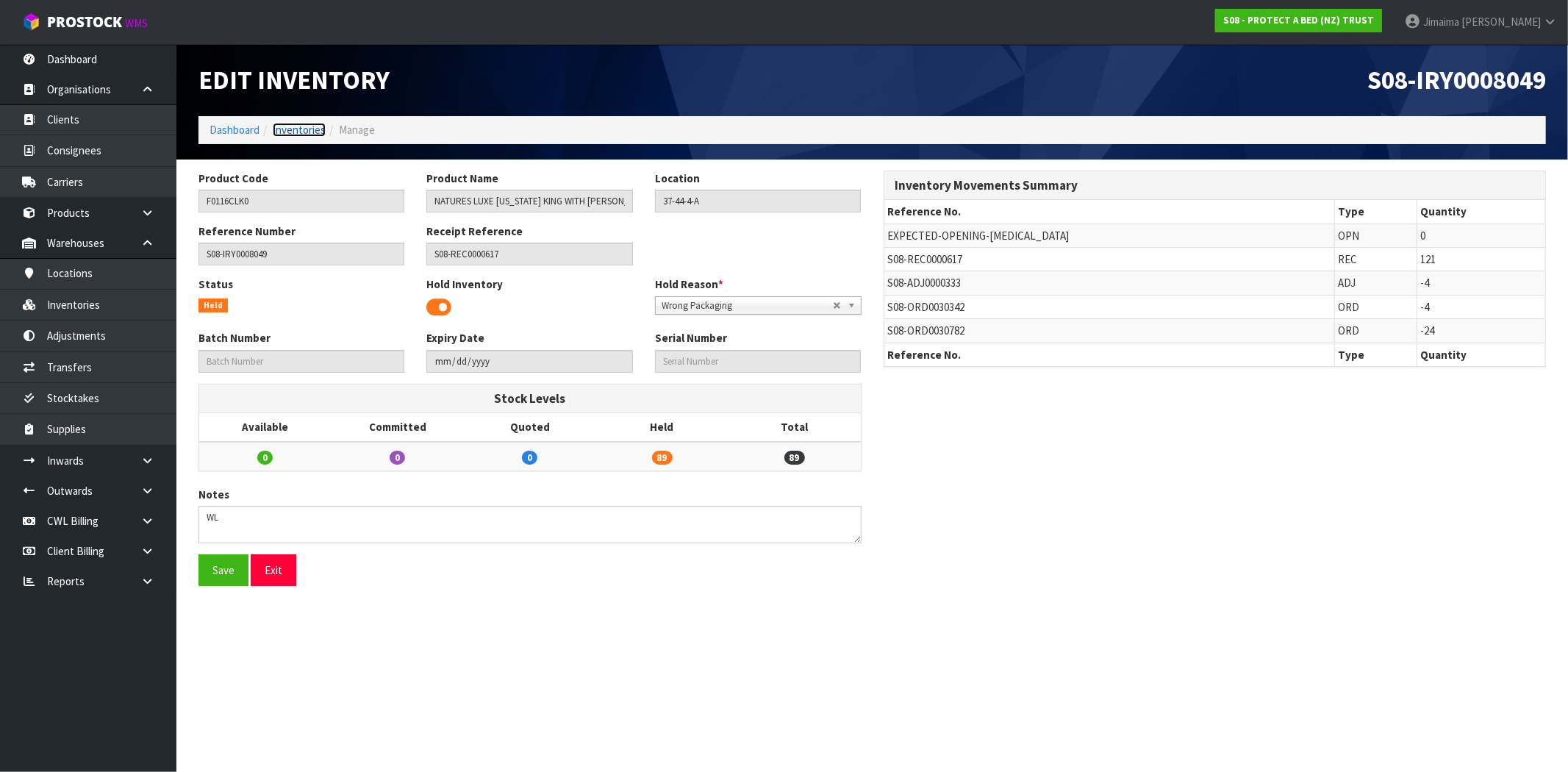
click at [306, 127] on link "Inventories" at bounding box center [299, 130] width 53 height 14
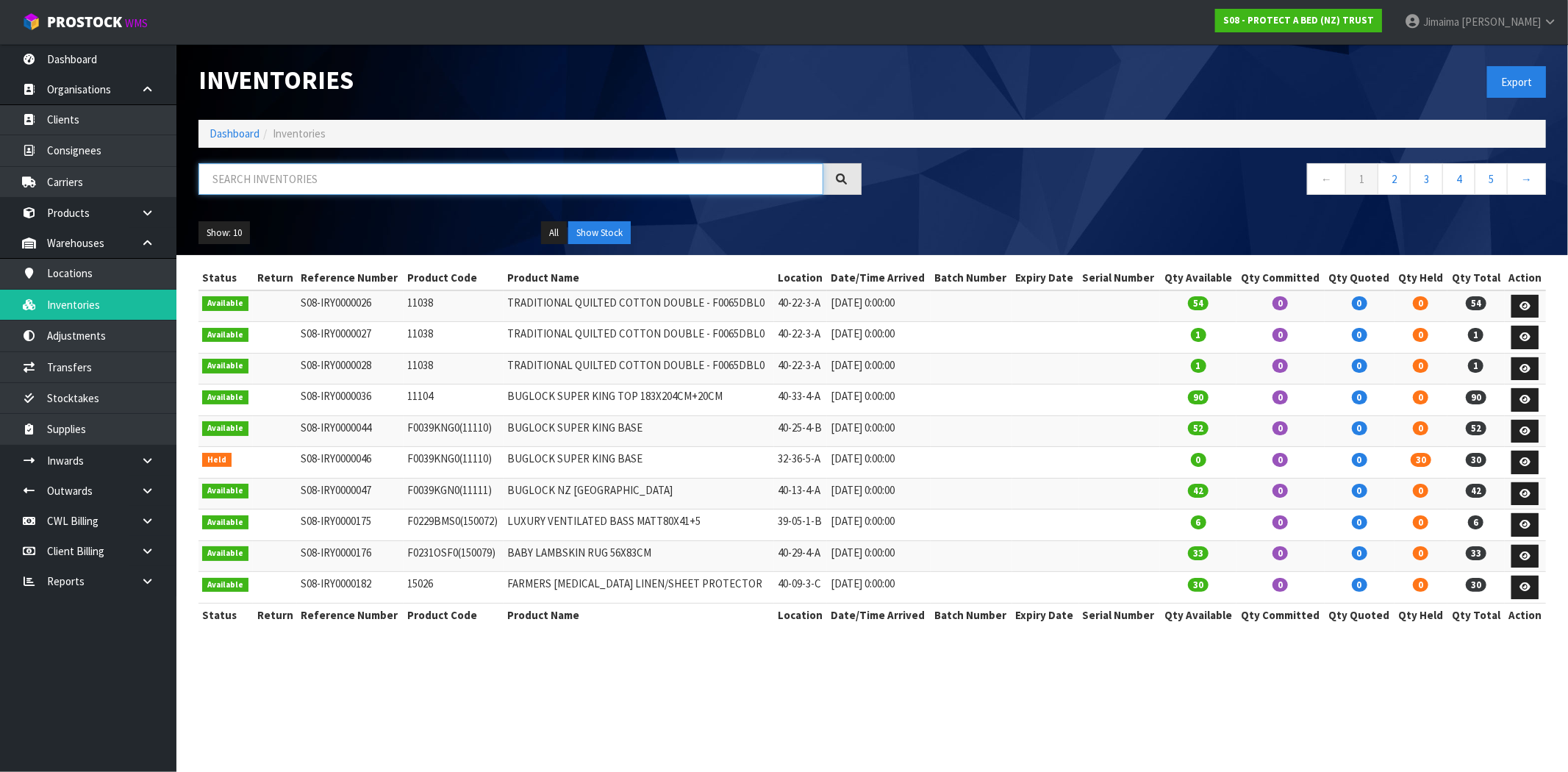
click at [314, 180] on input "text" at bounding box center [510, 179] width 625 height 32
paste input "F0116CLK0"
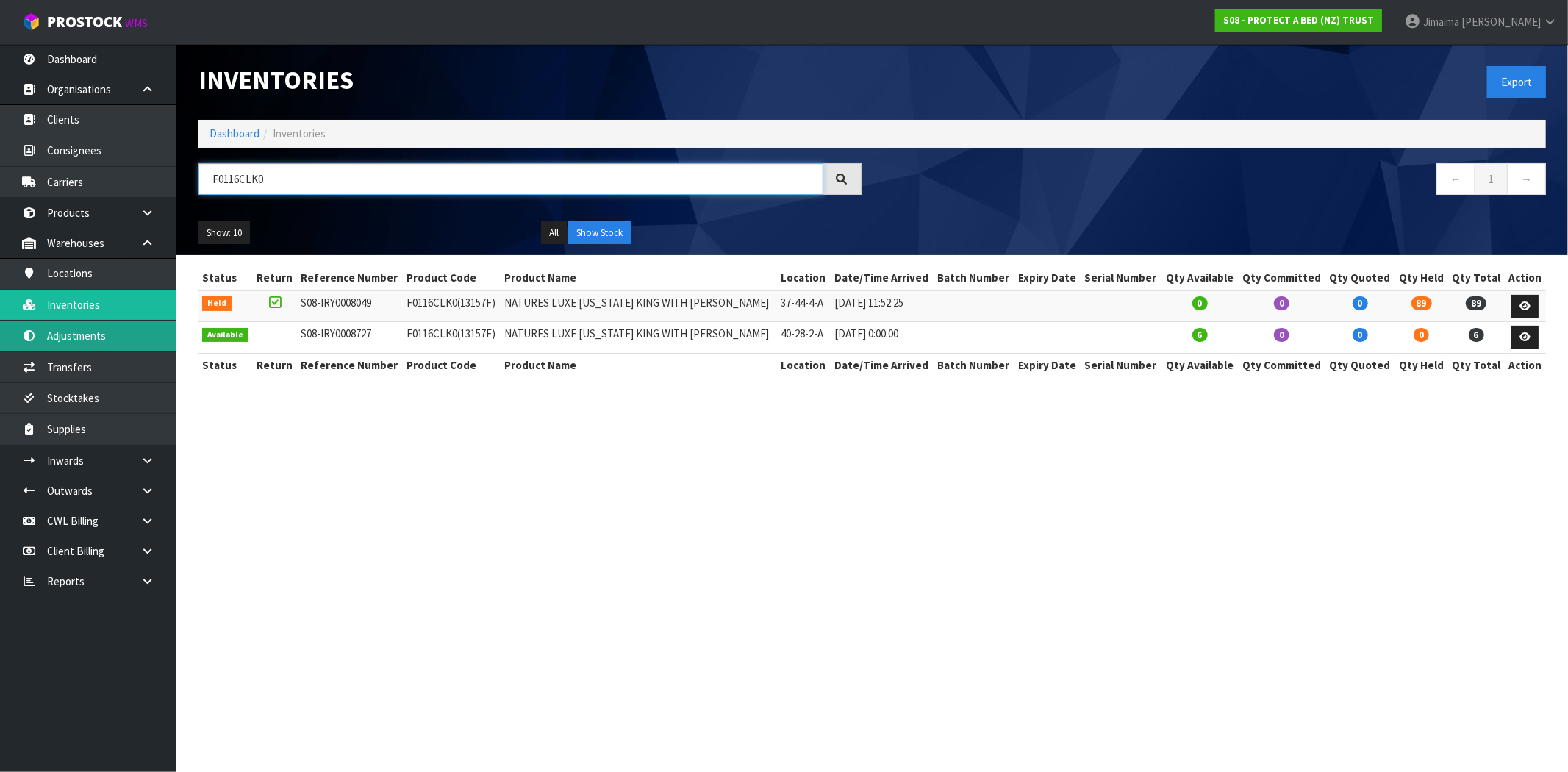
type input "F0116CLK0"
click at [1511, 304] on link at bounding box center [1524, 306] width 27 height 24
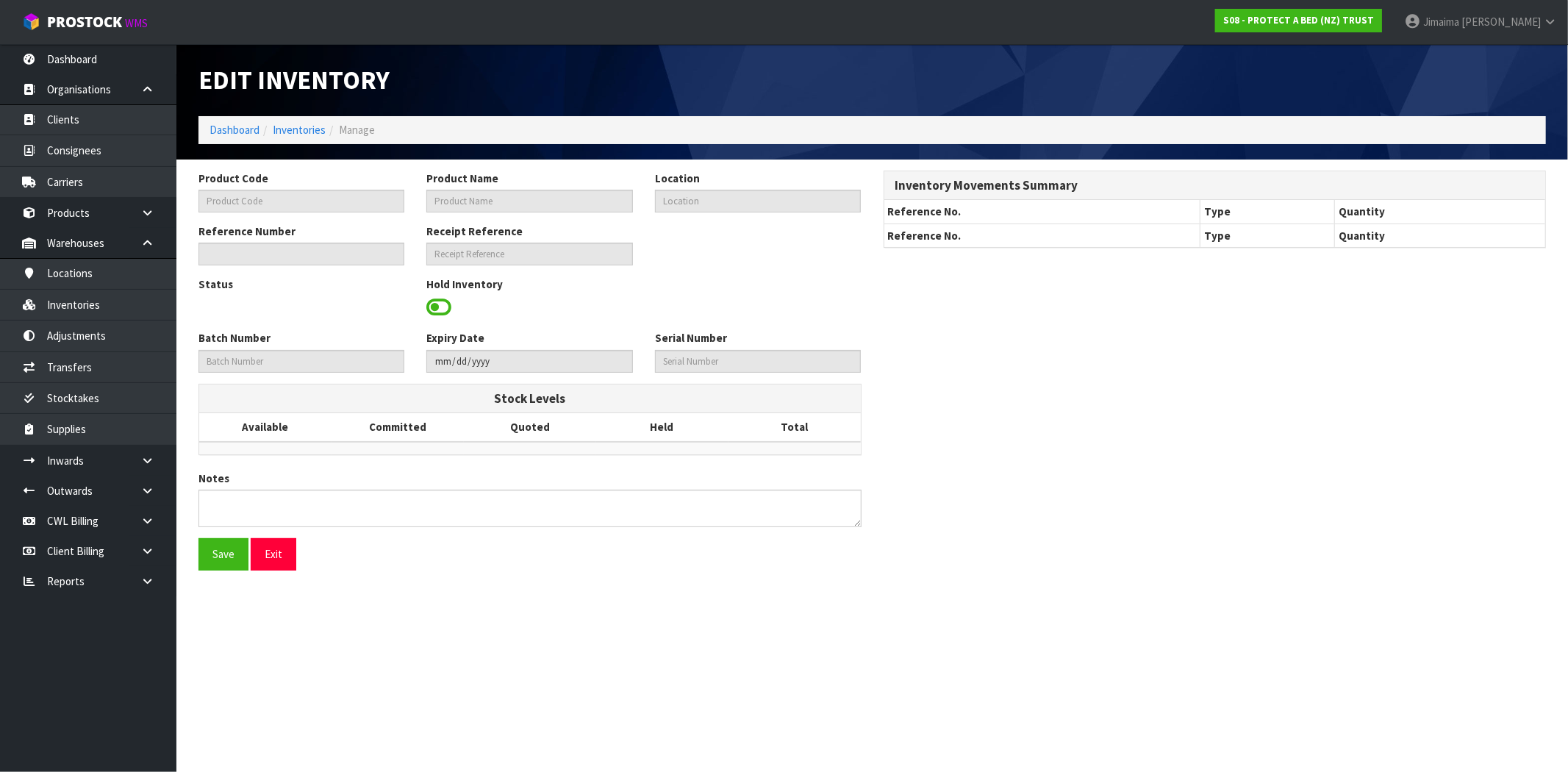
type input "F0116CLK0"
type input "NATURES LUXE [US_STATE] KING WITH [PERSON_NAME]"
type input "37-44-4-A"
type input "S08-IRY0008049"
type input "S08-REC0000617"
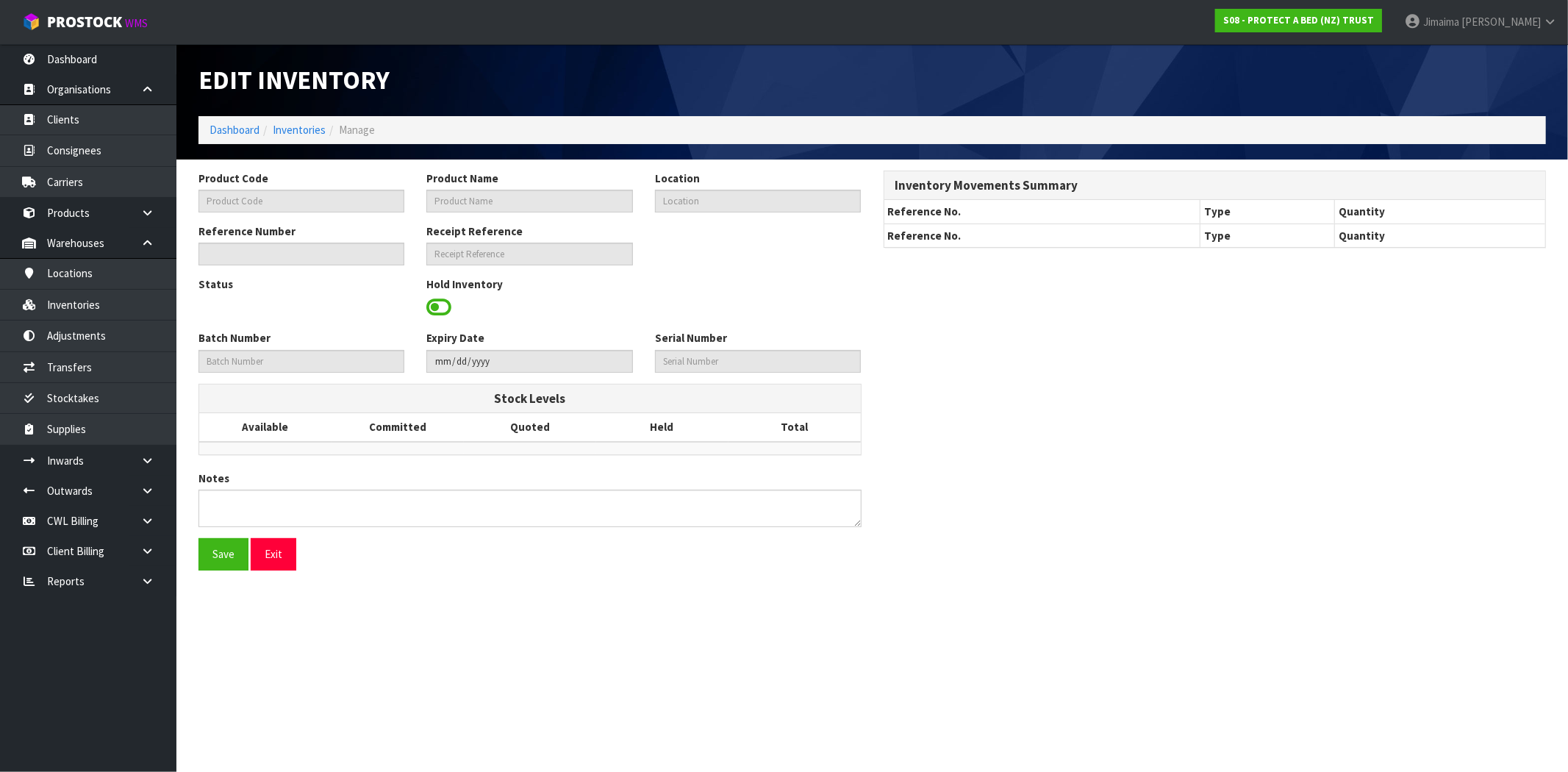
type textarea "WL"
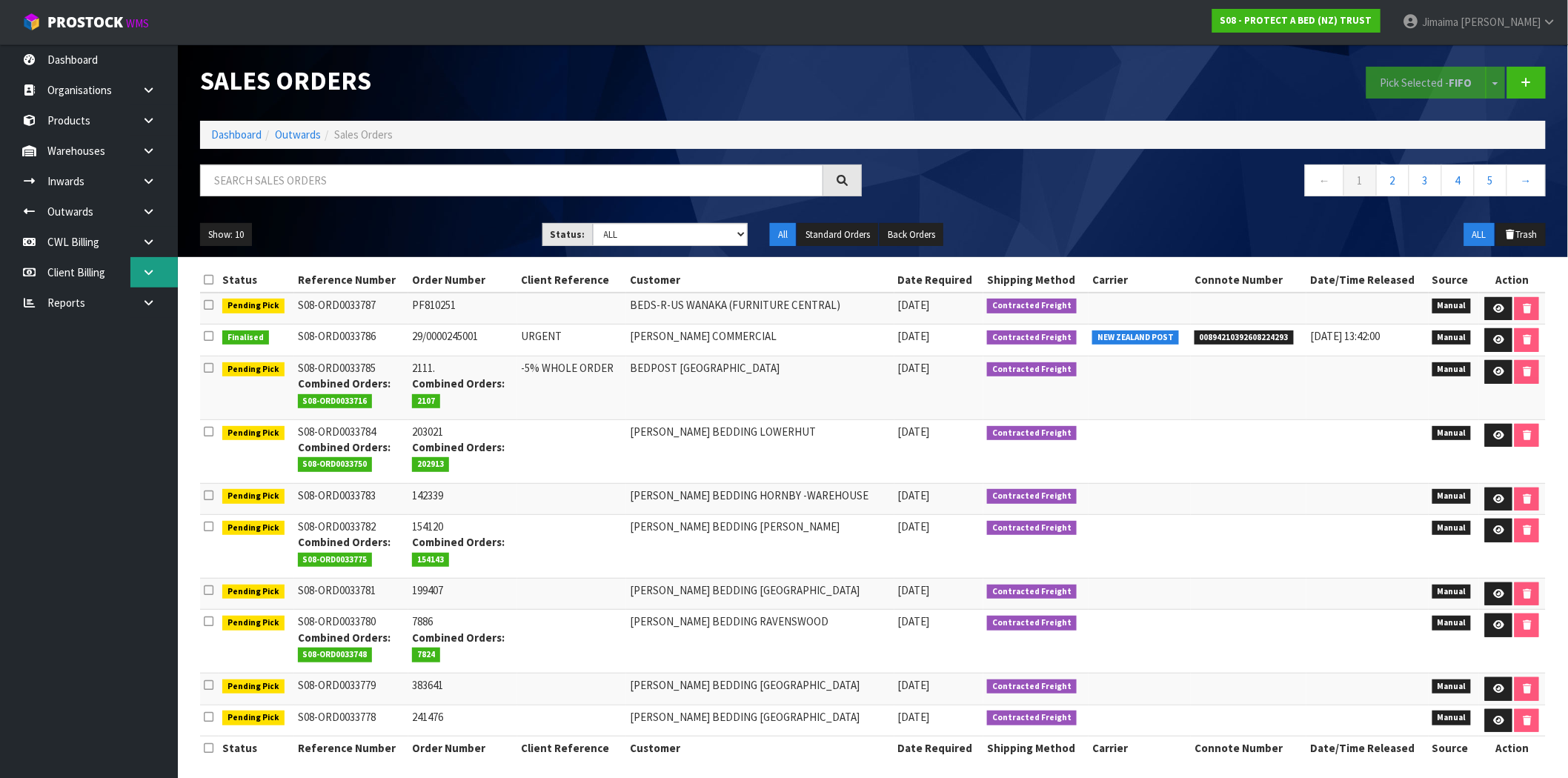
click at [171, 265] on link at bounding box center [154, 272] width 47 height 30
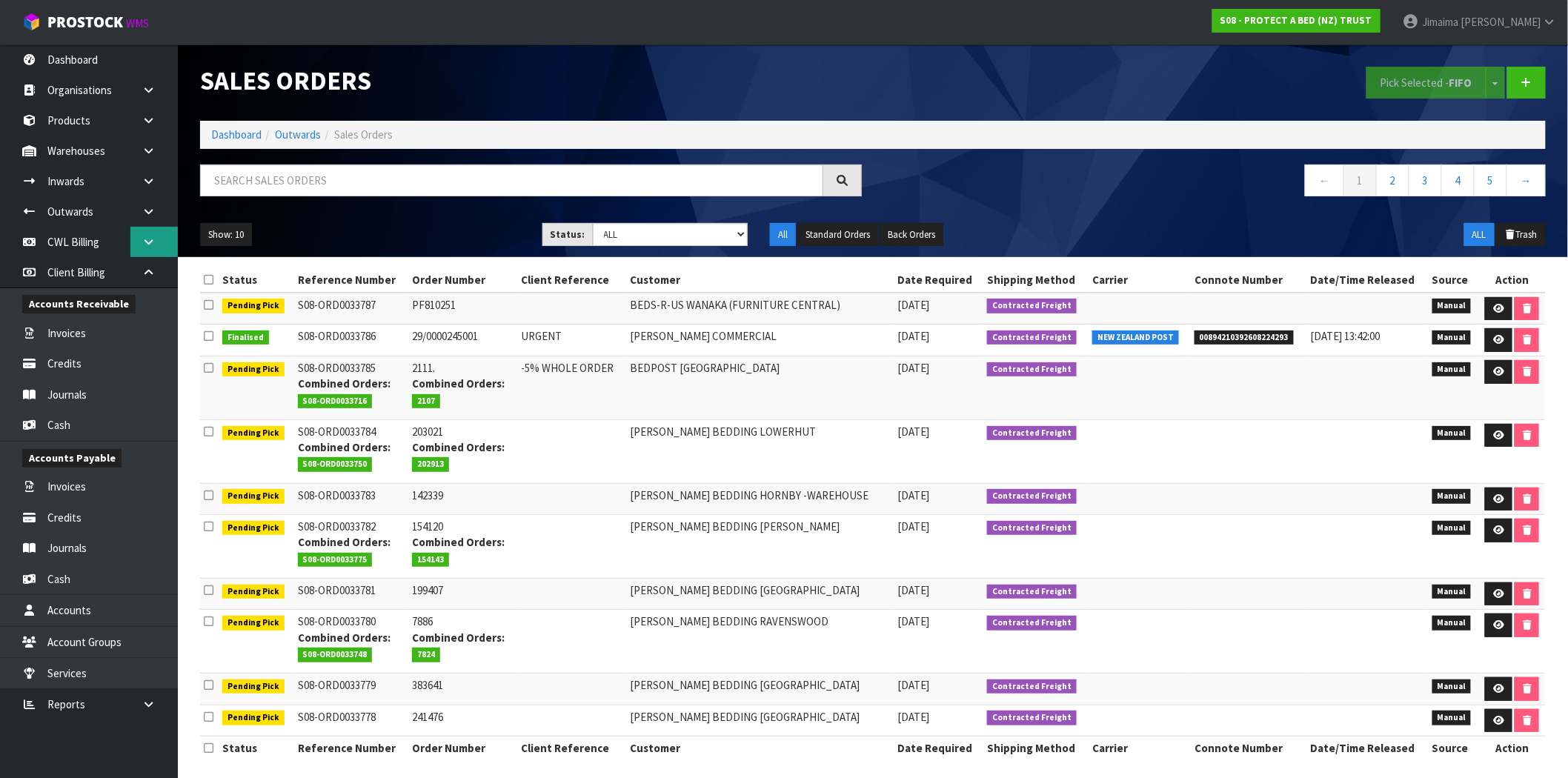
click at [146, 255] on link at bounding box center [154, 241] width 47 height 30
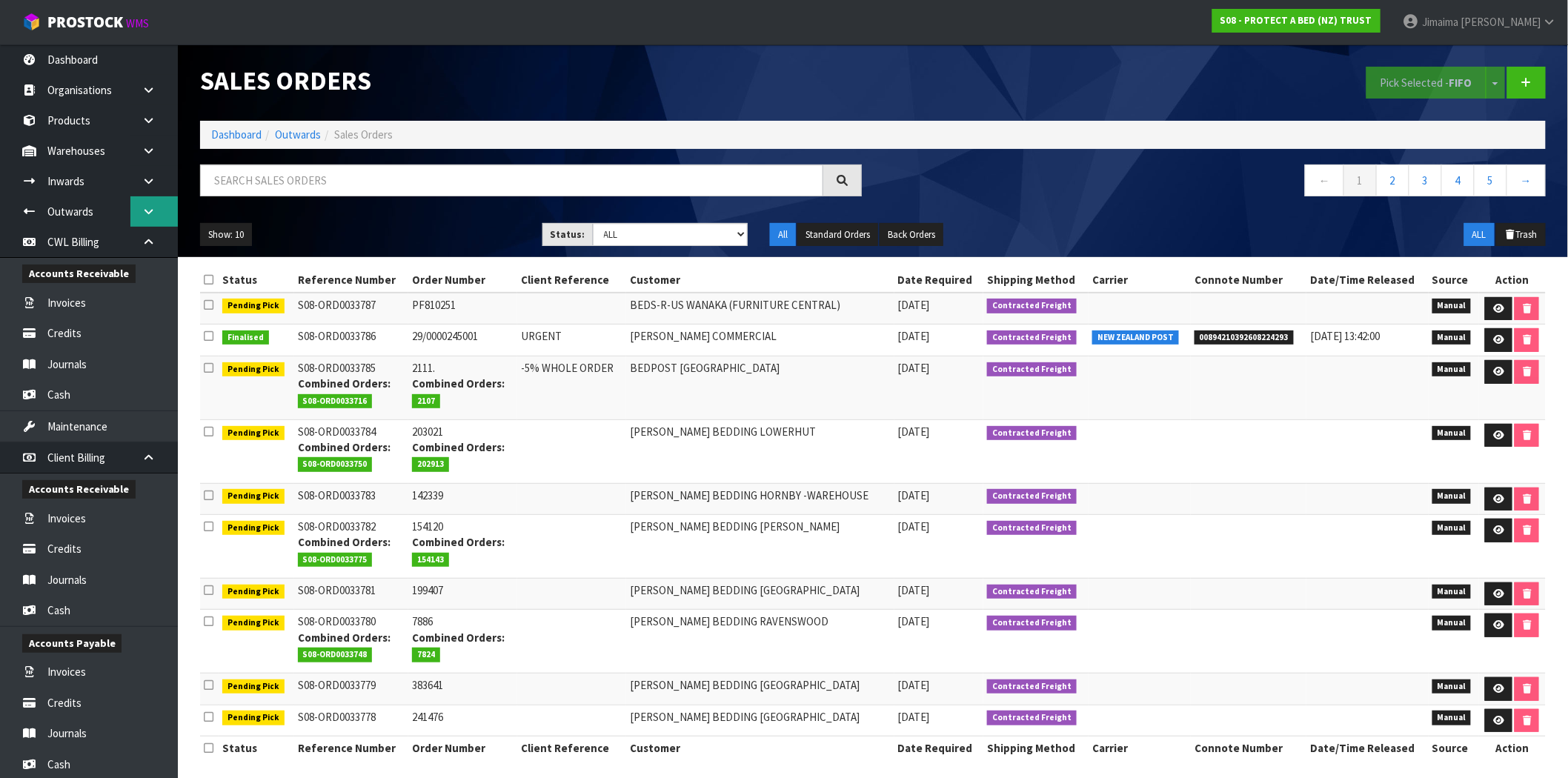
click at [144, 207] on icon at bounding box center [149, 211] width 14 height 11
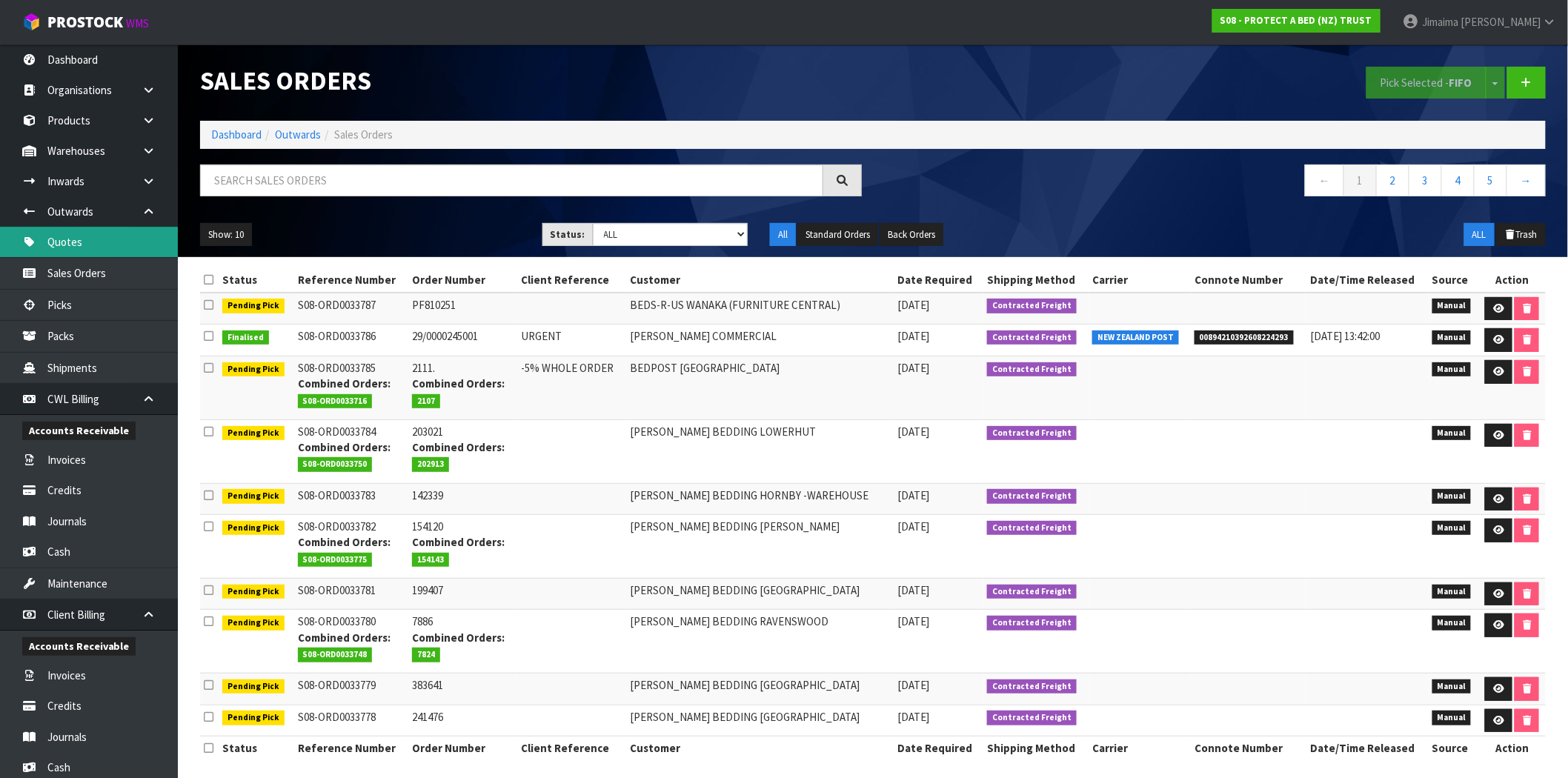
click at [87, 246] on link "Quotes" at bounding box center [89, 241] width 178 height 30
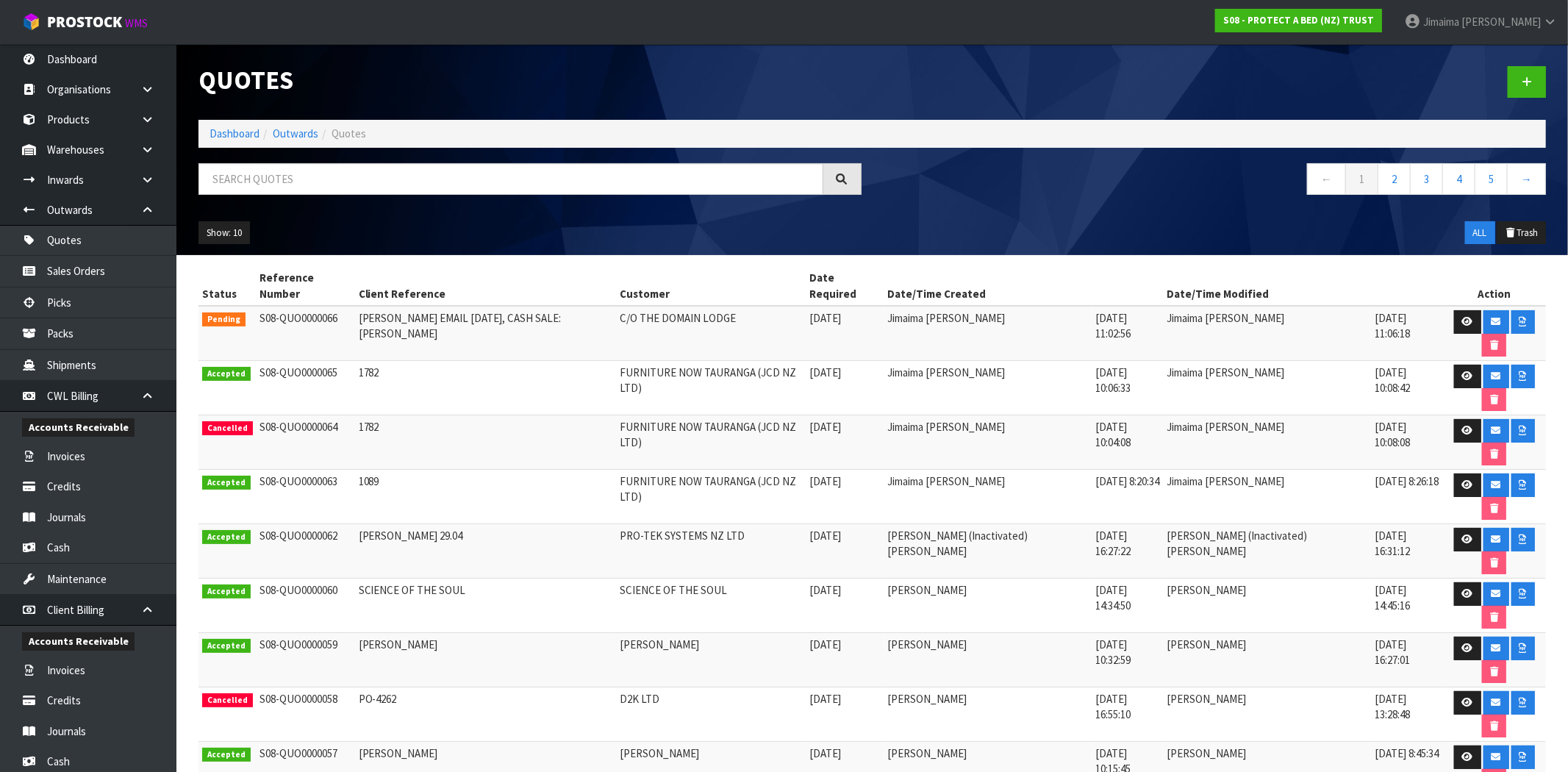
click at [147, 398] on icon at bounding box center [148, 396] width 14 height 11
click at [1522, 86] on icon at bounding box center [1526, 82] width 10 height 11
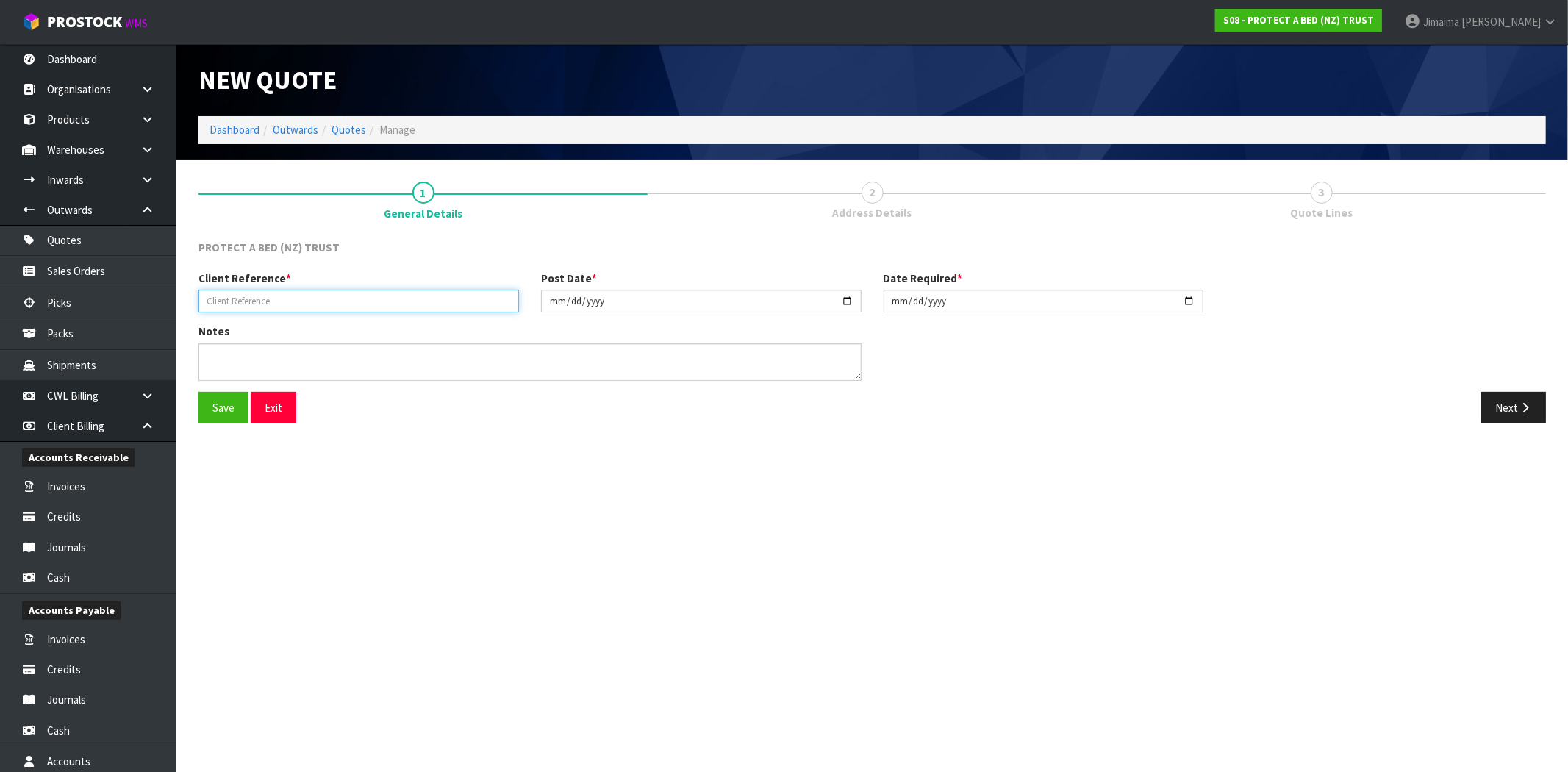
click at [459, 296] on input "text" at bounding box center [359, 301] width 321 height 23
type input "C"
drag, startPoint x: 1519, startPoint y: 408, endPoint x: 1357, endPoint y: 415, distance: 162.2
click at [1518, 408] on icon "button" at bounding box center [1525, 408] width 14 height 11
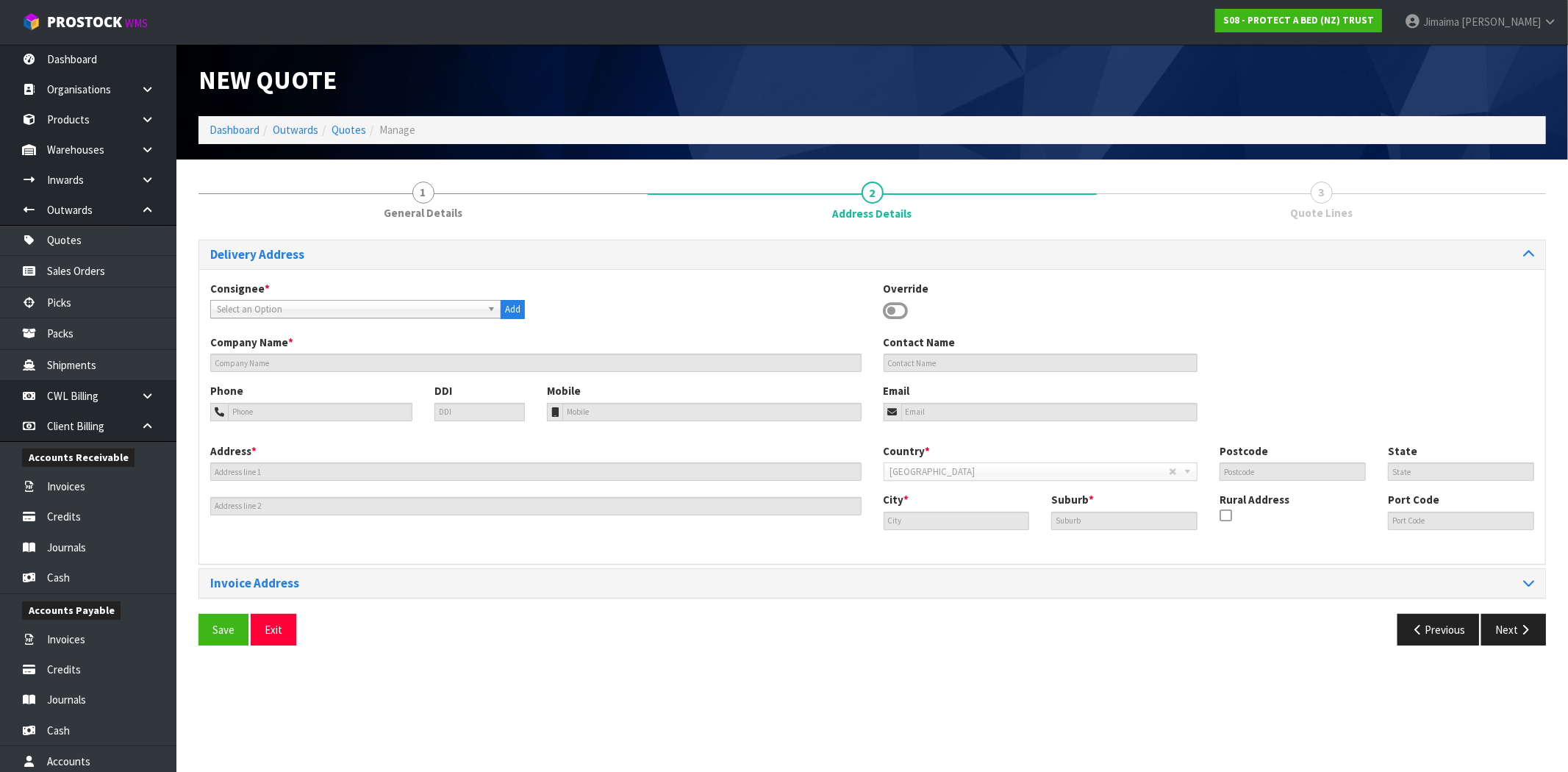
click at [275, 309] on span "Select an Option" at bounding box center [348, 309] width 264 height 17
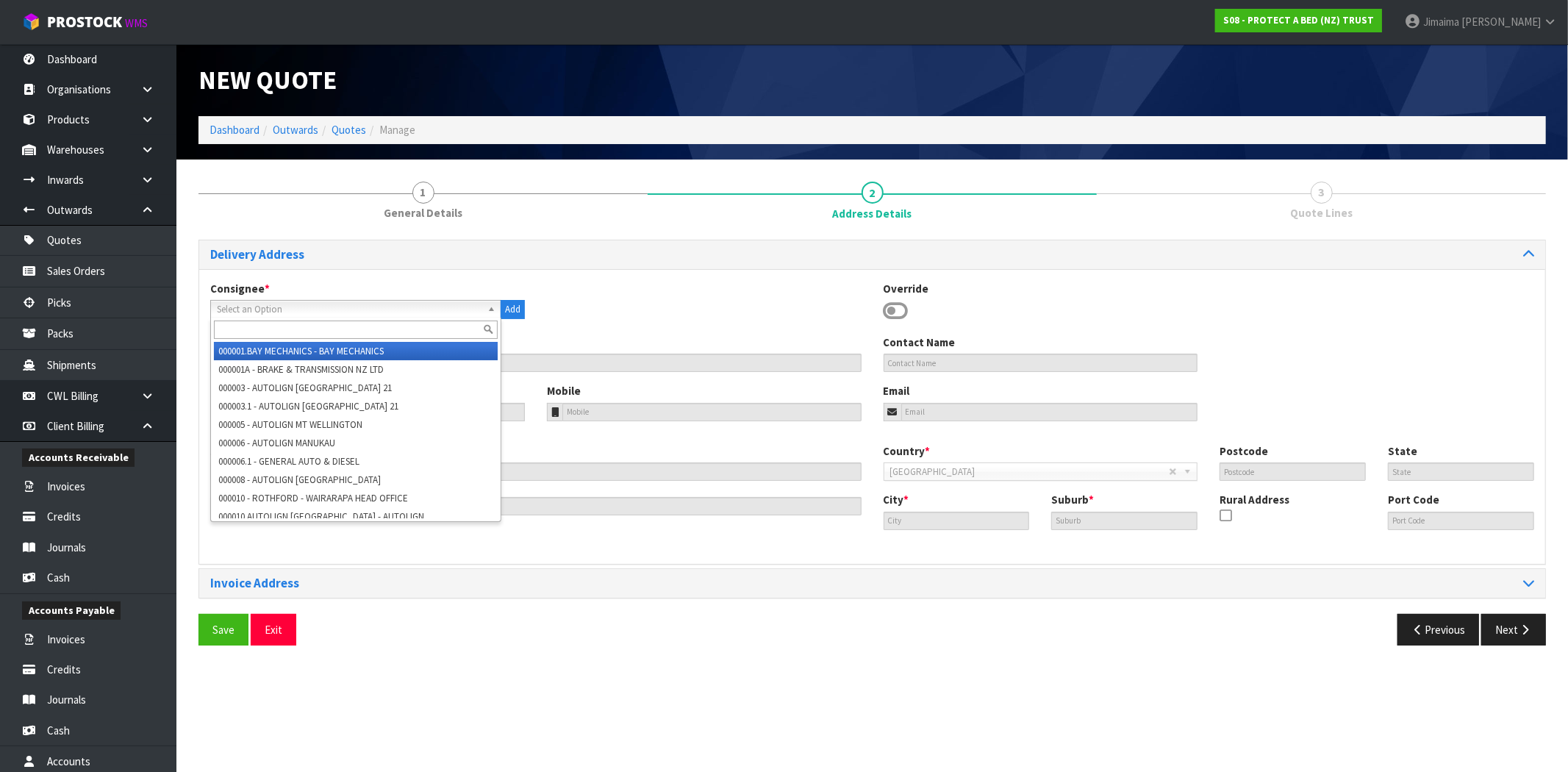
click at [263, 326] on input "text" at bounding box center [356, 329] width 284 height 18
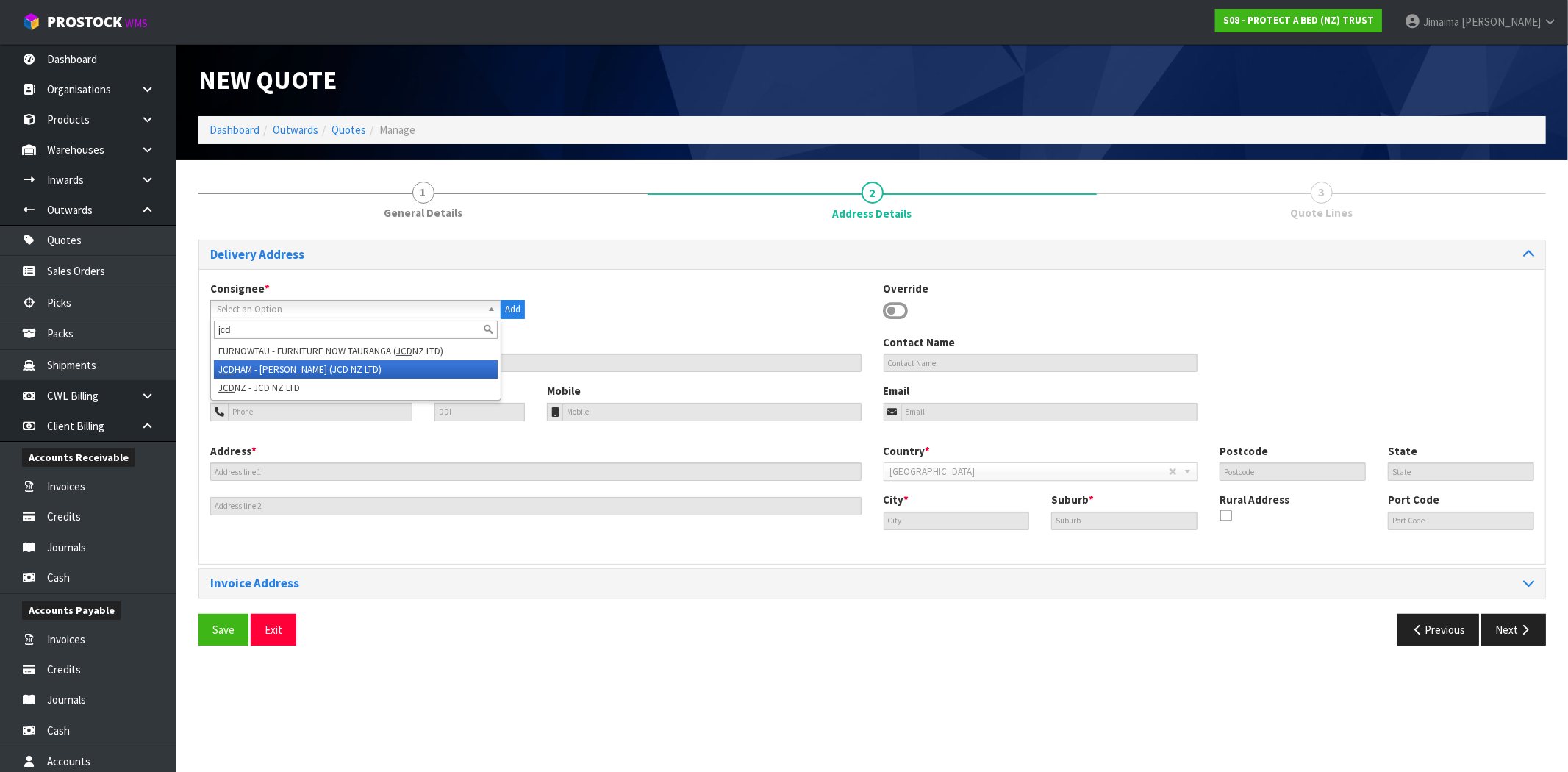
type input "jcd"
click at [254, 371] on li "JCD HAM - [PERSON_NAME] (JCD NZ LTD)" at bounding box center [356, 369] width 284 height 18
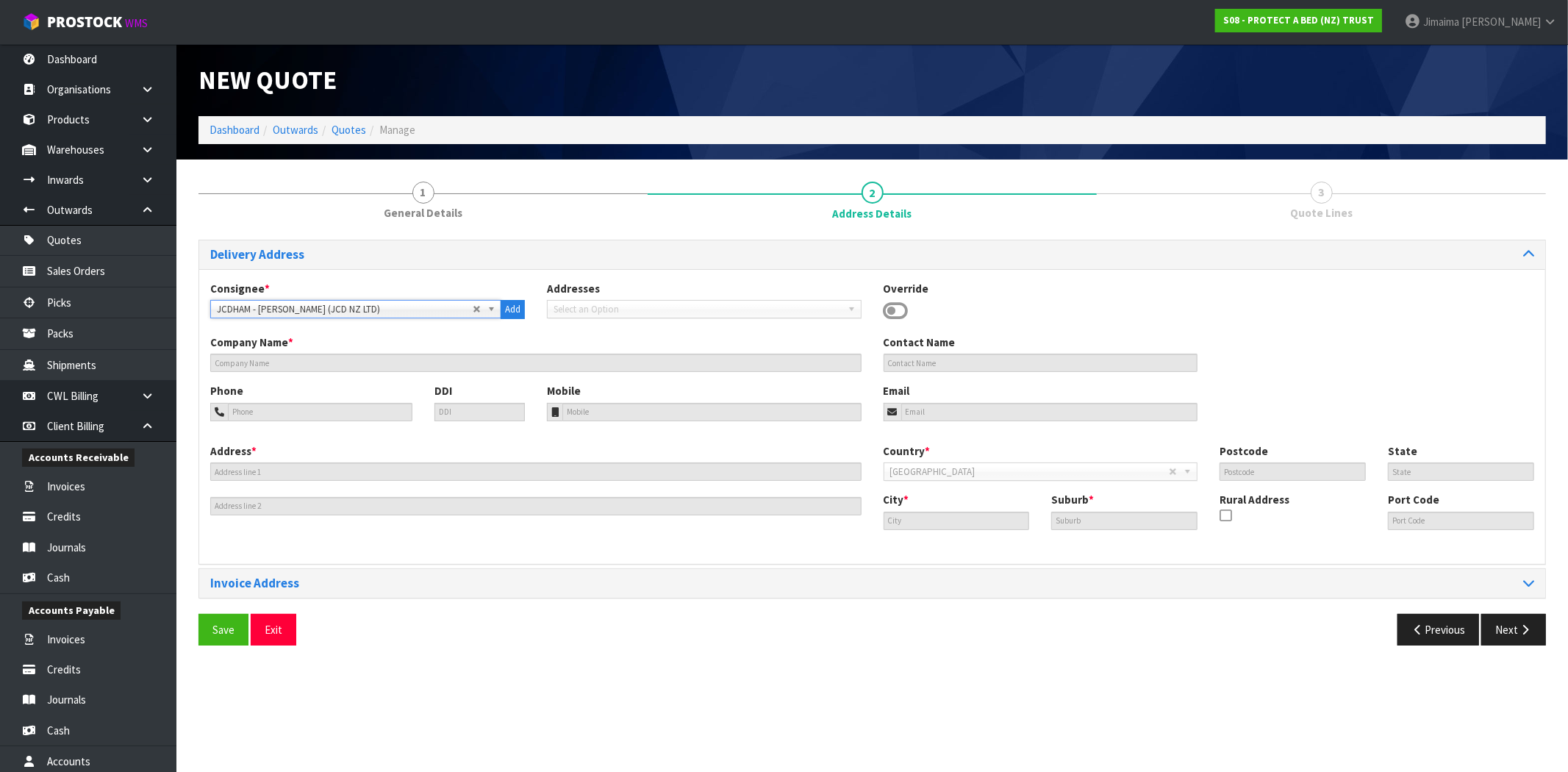
type input "[PERSON_NAME] (JCD NZ LTD)"
type input "07949 6693"
type input "[STREET_ADDRESS]"
type input "3200"
type input "[PERSON_NAME]"
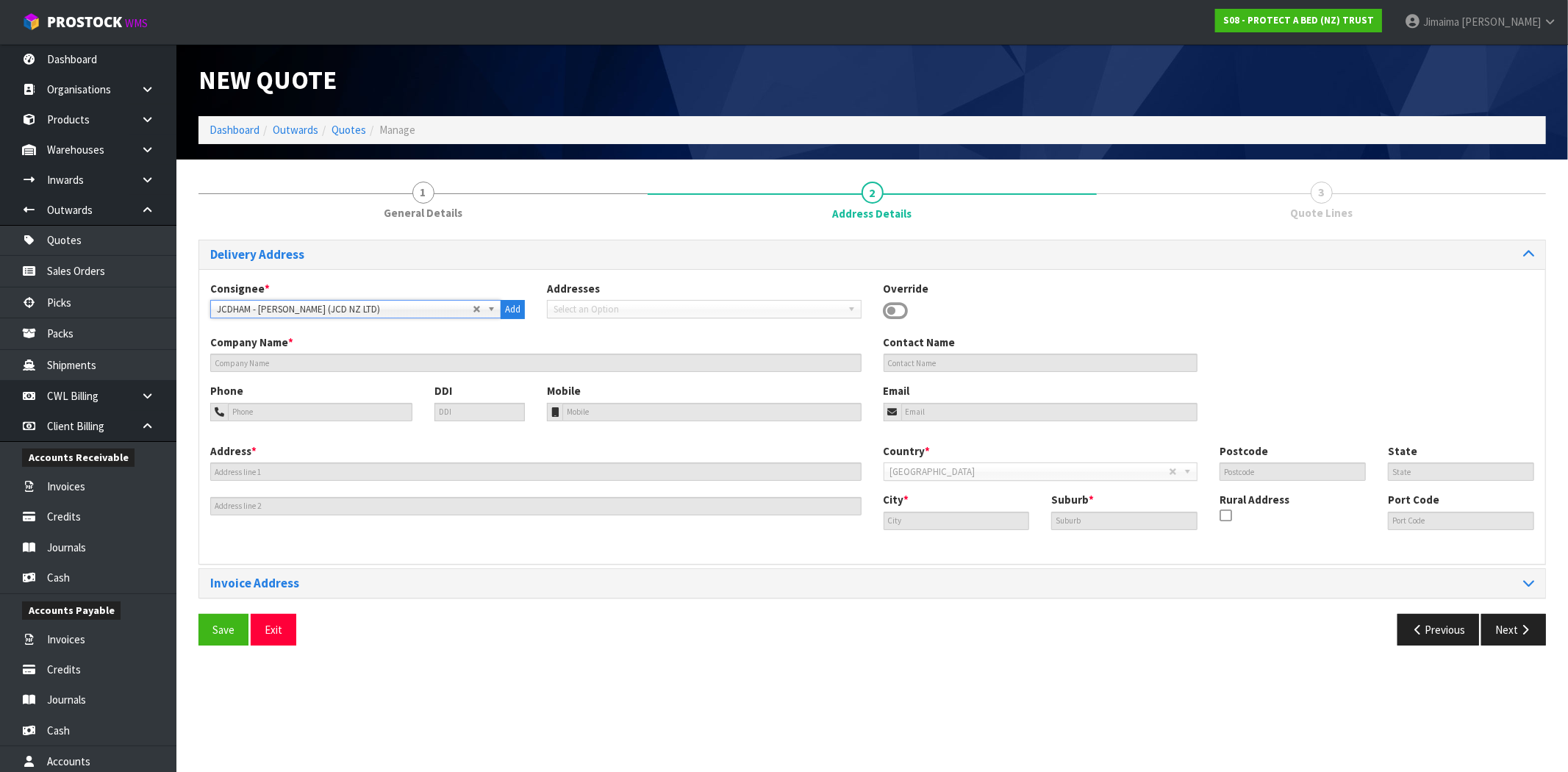
type input "[PERSON_NAME]"
drag, startPoint x: 1516, startPoint y: 634, endPoint x: 1354, endPoint y: 621, distance: 162.5
click at [1517, 634] on button "Next" at bounding box center [1513, 629] width 65 height 32
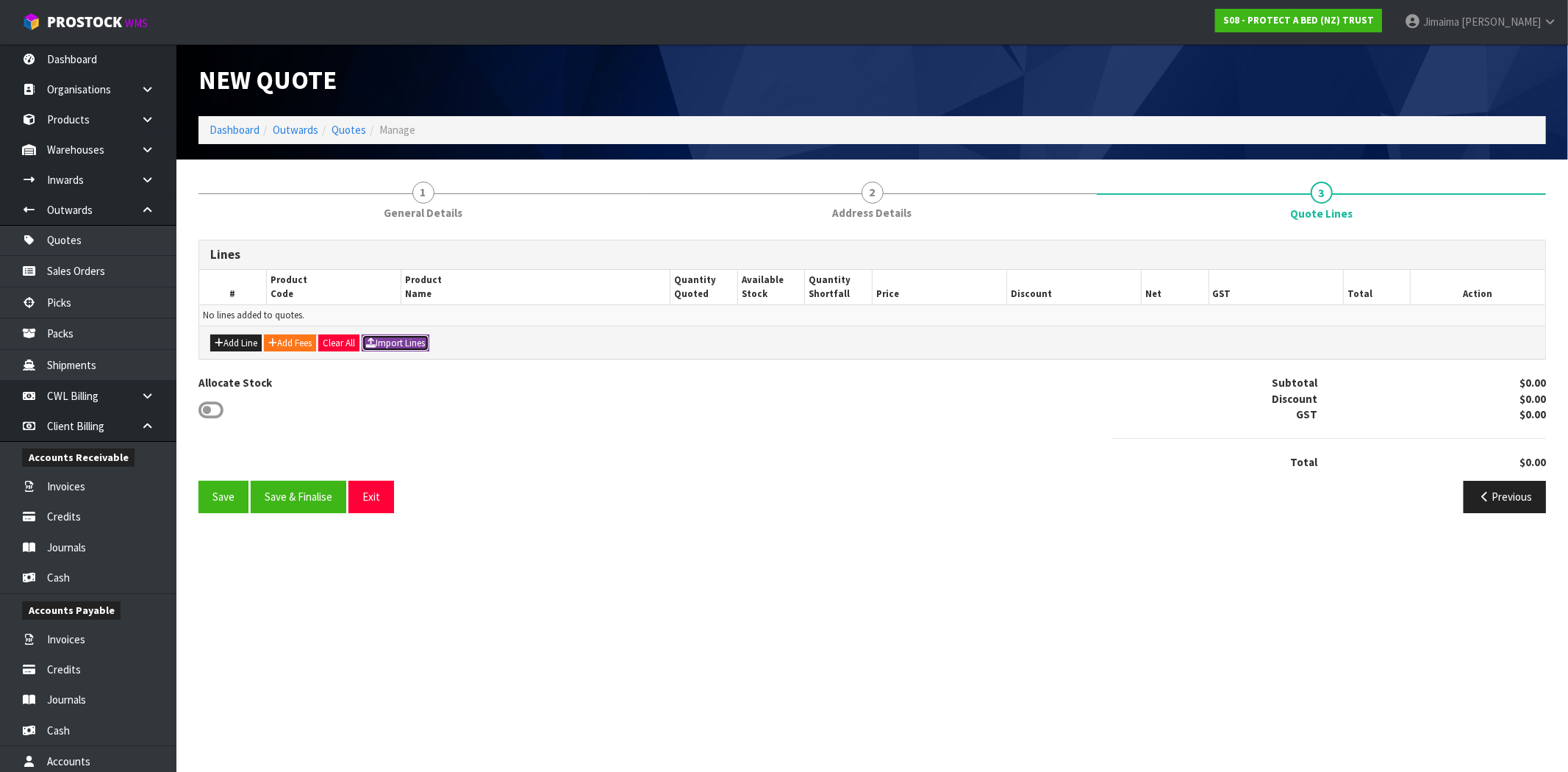
click at [423, 340] on button "Import Lines" at bounding box center [395, 343] width 67 height 17
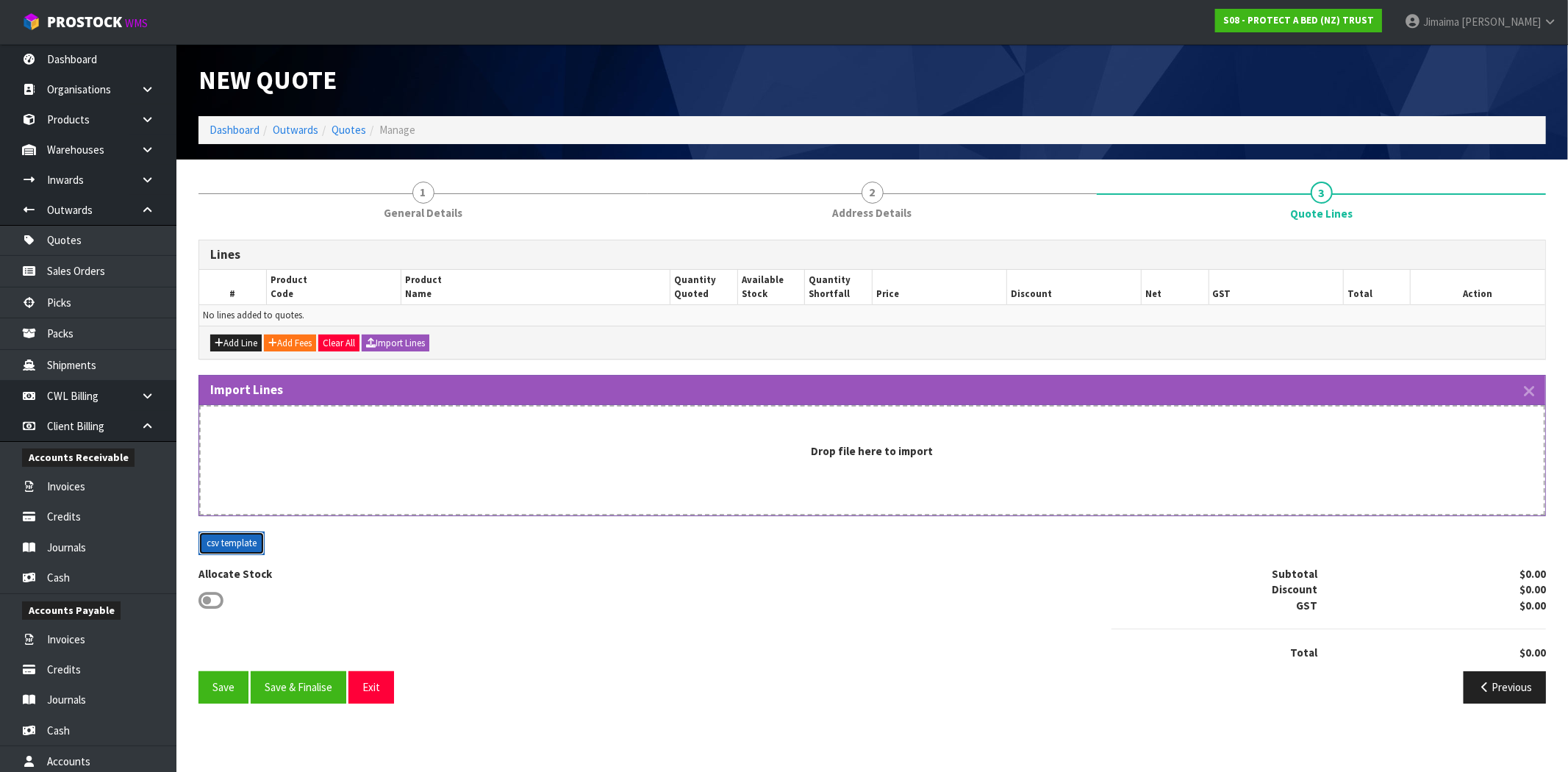
click at [239, 542] on button "csv template" at bounding box center [231, 543] width 66 height 24
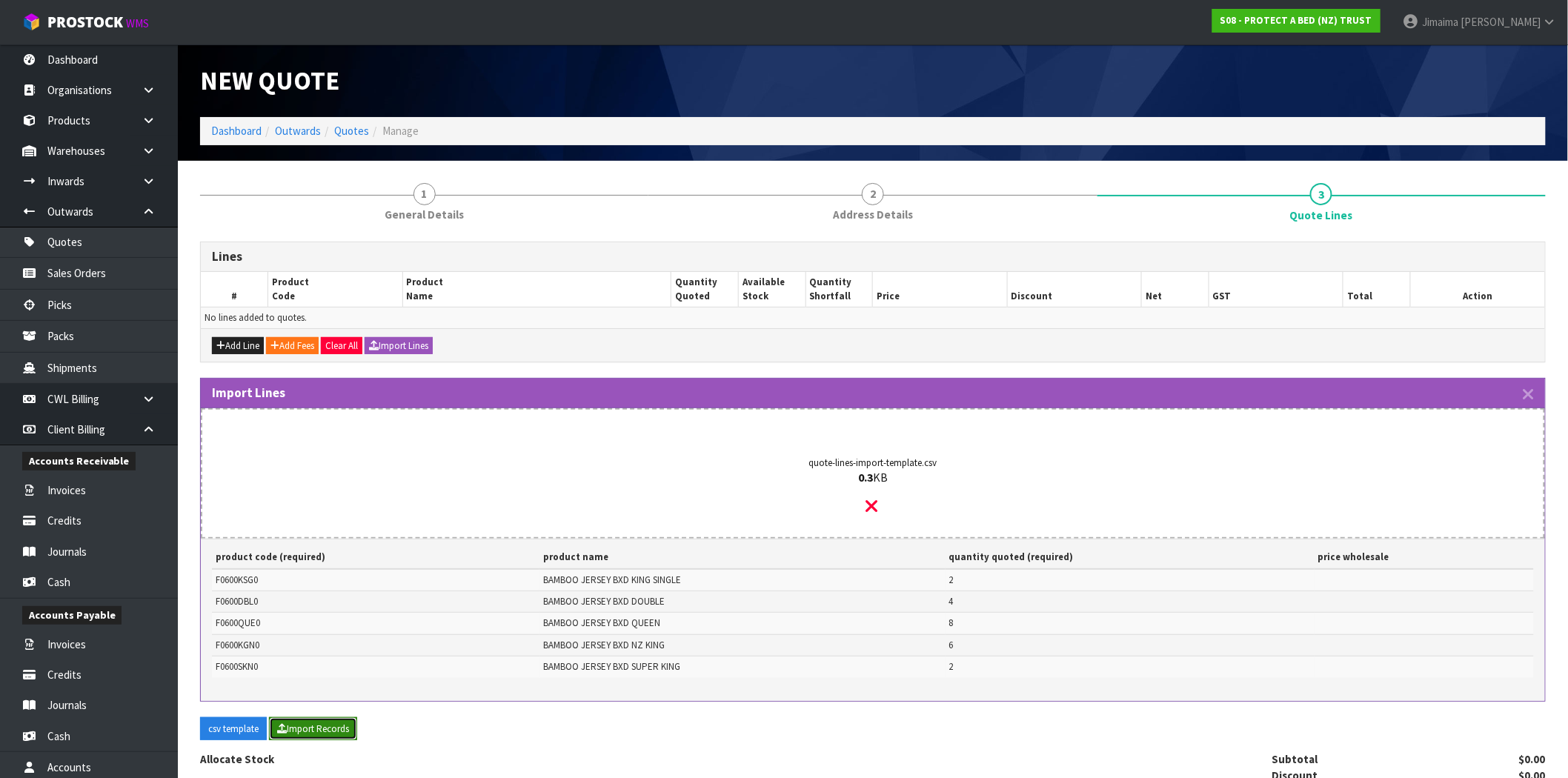
click at [320, 728] on button "Import Records" at bounding box center [313, 729] width 88 height 24
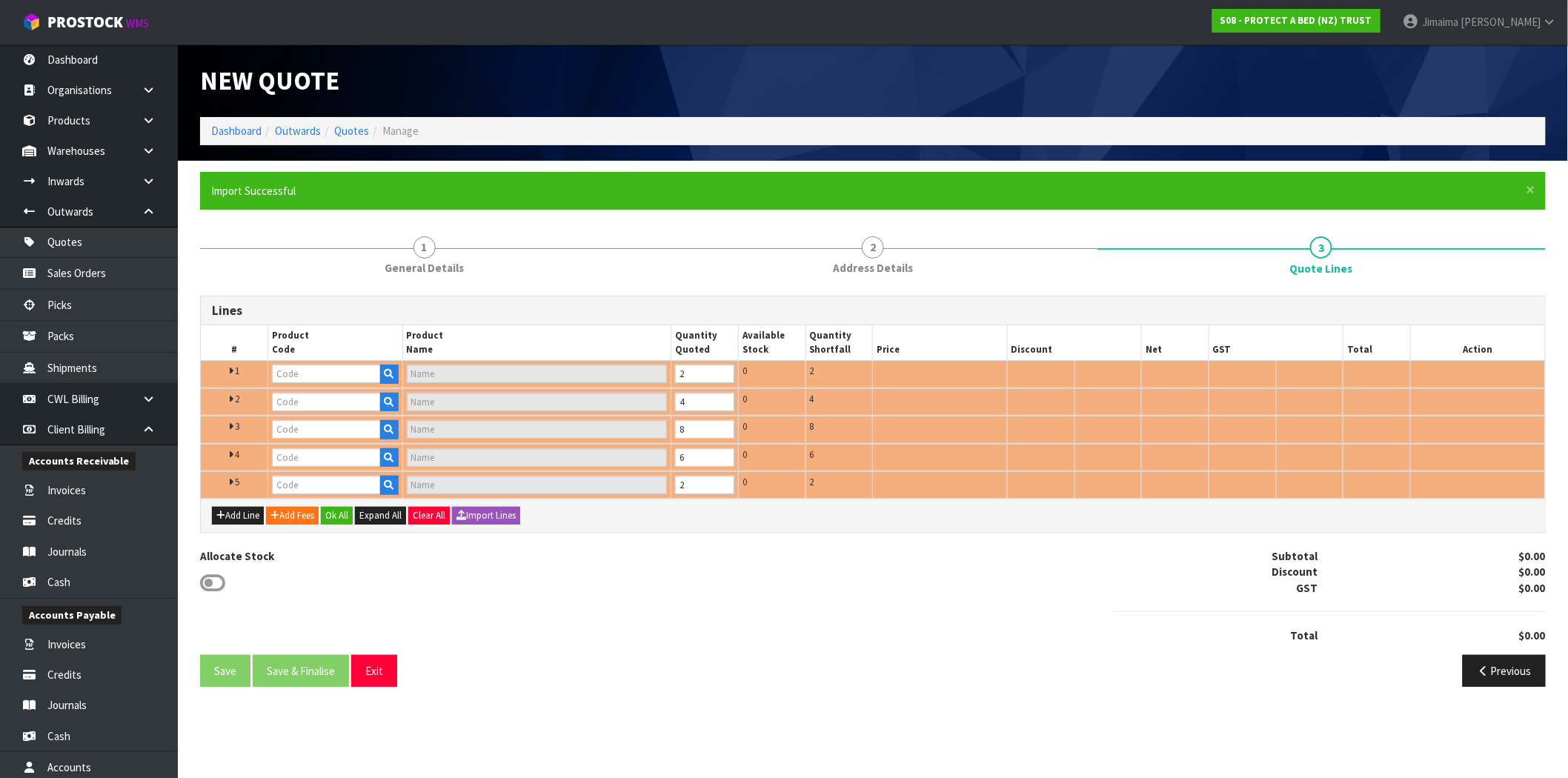
type input "F0600DBL0"
type input "BAMBOO JERSEY BXD DOUBLE"
type input "F0600KSG0"
type input "BAMBOO JERSEY BXD KING SINGLE"
type input "F0600QUE0"
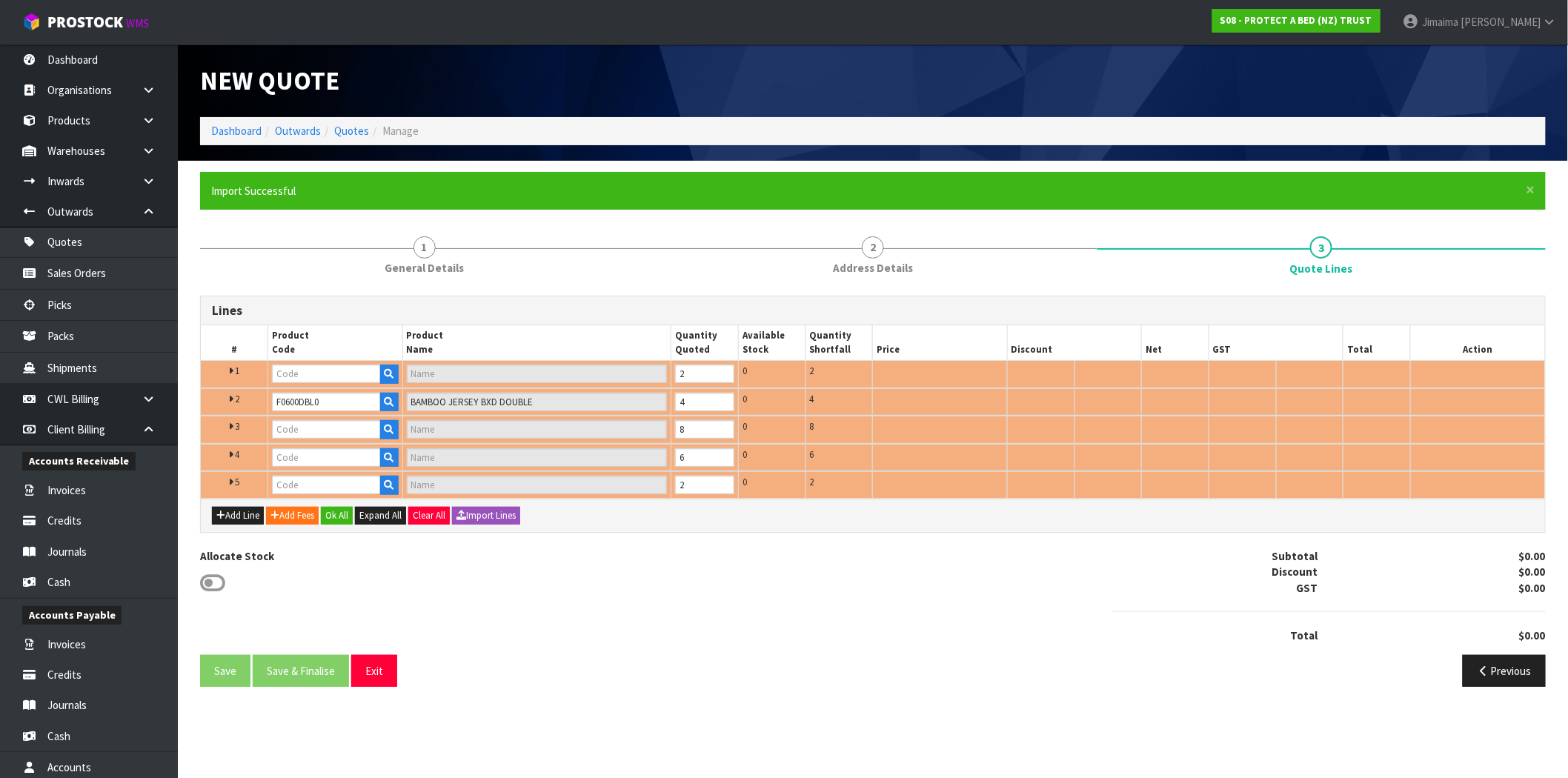
type input "BAMBOO JERSEY BXD QUEEN"
type input "F0600KGN0"
type input "BAMBOO JERSEY BXD NZ KING"
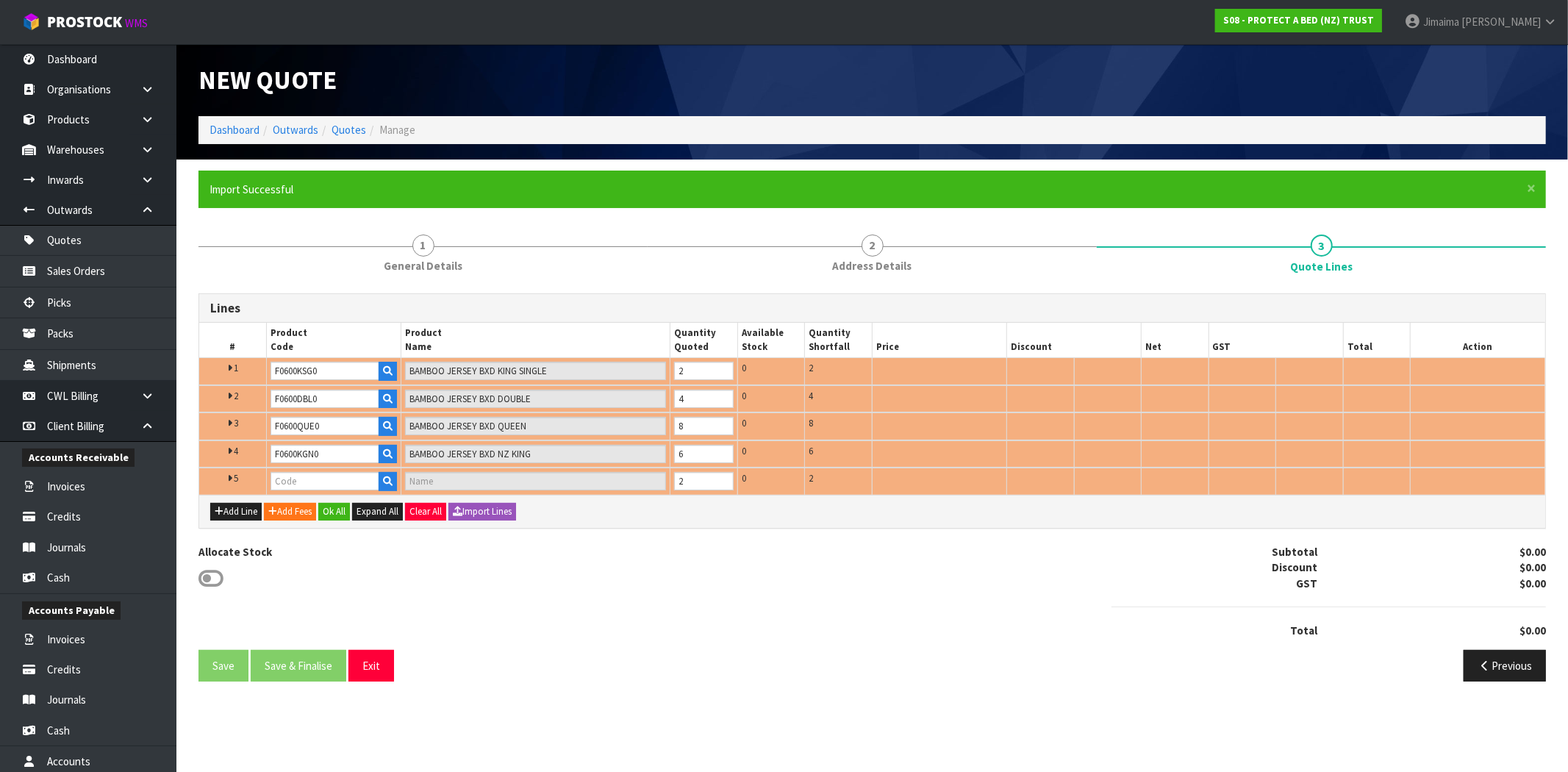
type input "F0600SKN0"
type input "BAMBOO JERSEY BXD SUPER KING"
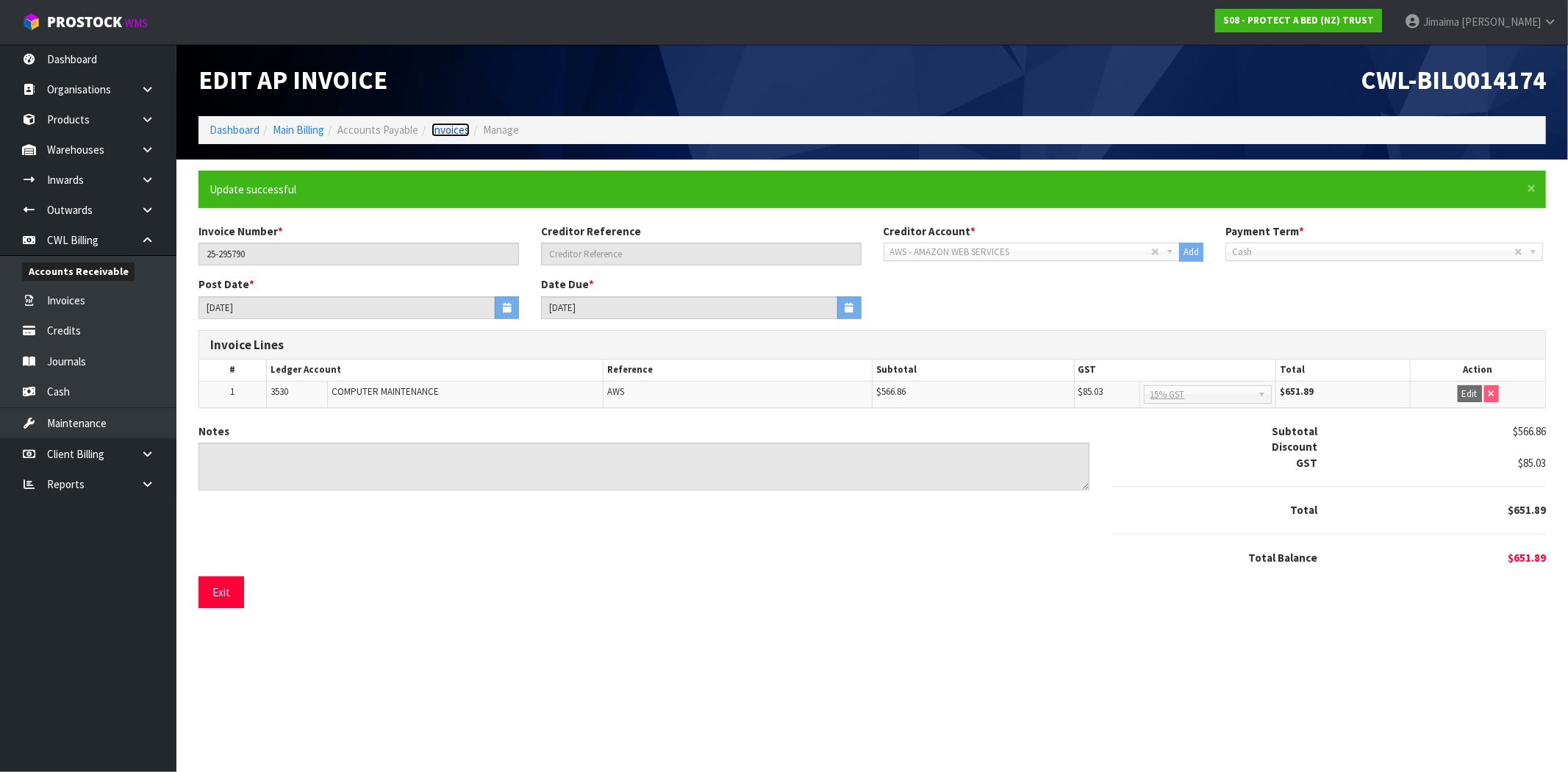
click at [443, 134] on link "Invoices" at bounding box center [451, 130] width 38 height 14
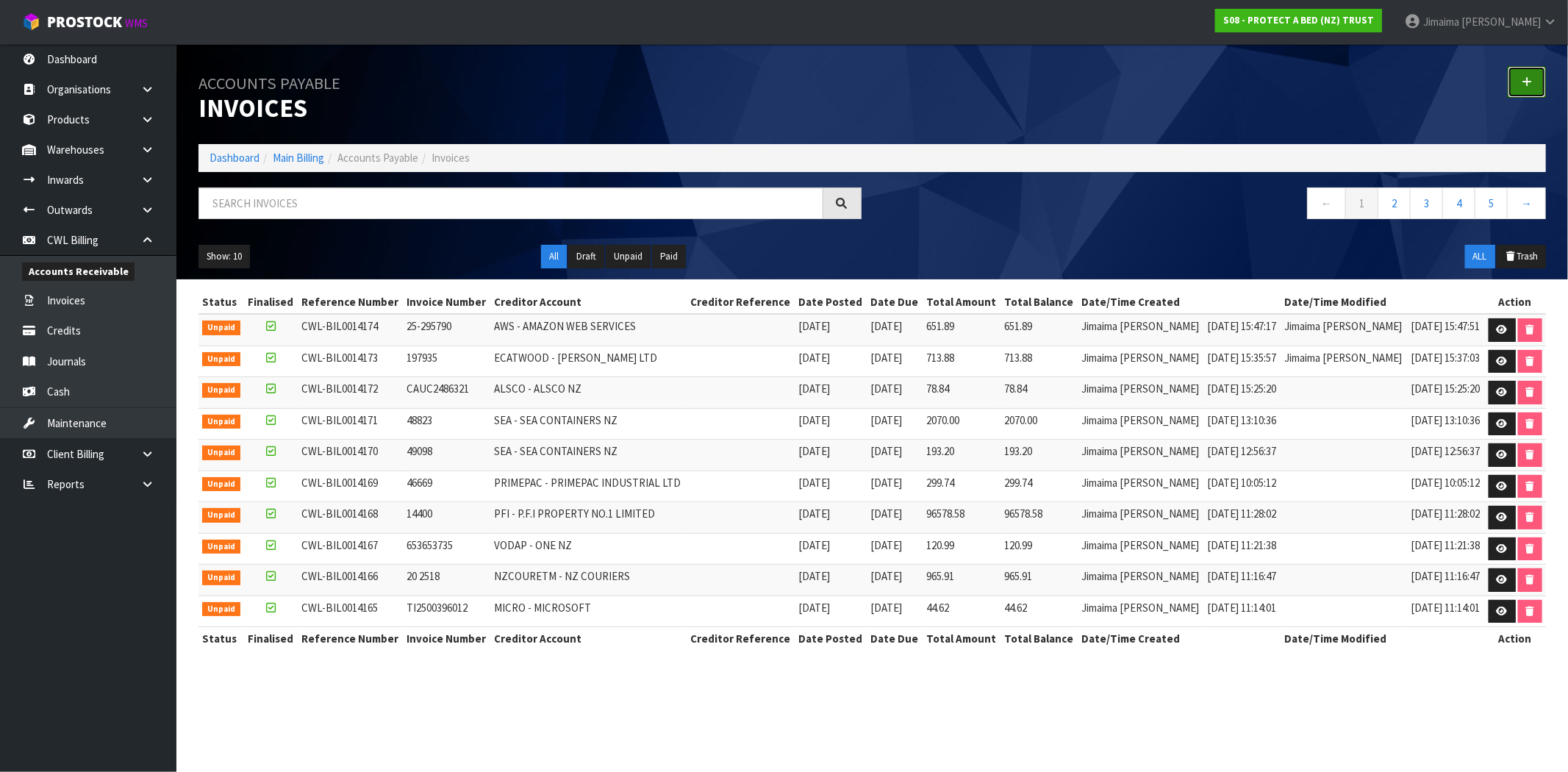
click at [1534, 84] on link at bounding box center [1527, 82] width 38 height 32
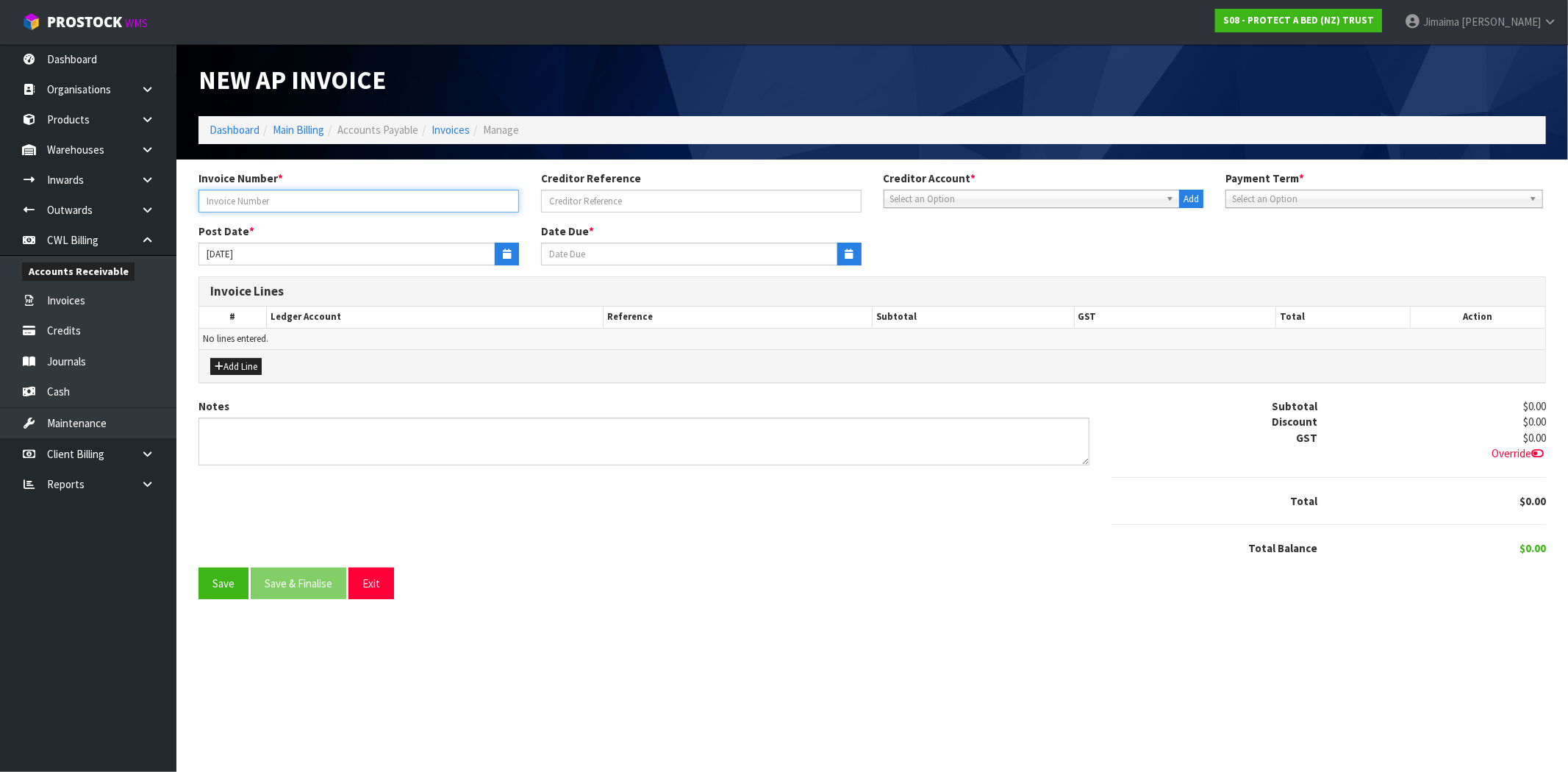
click at [294, 195] on input "text" at bounding box center [359, 201] width 321 height 23
drag, startPoint x: 353, startPoint y: 204, endPoint x: -94, endPoint y: 223, distance: 447.4
click at [0, 223] on html "Toggle navigation ProStock WMS S08 - PROTECT A BED (NZ) TRUST Jimaima [PERSON_N…" at bounding box center [784, 386] width 1568 height 772
type input "3838054286"
click at [951, 194] on span "Select an Option" at bounding box center [1025, 199] width 271 height 17
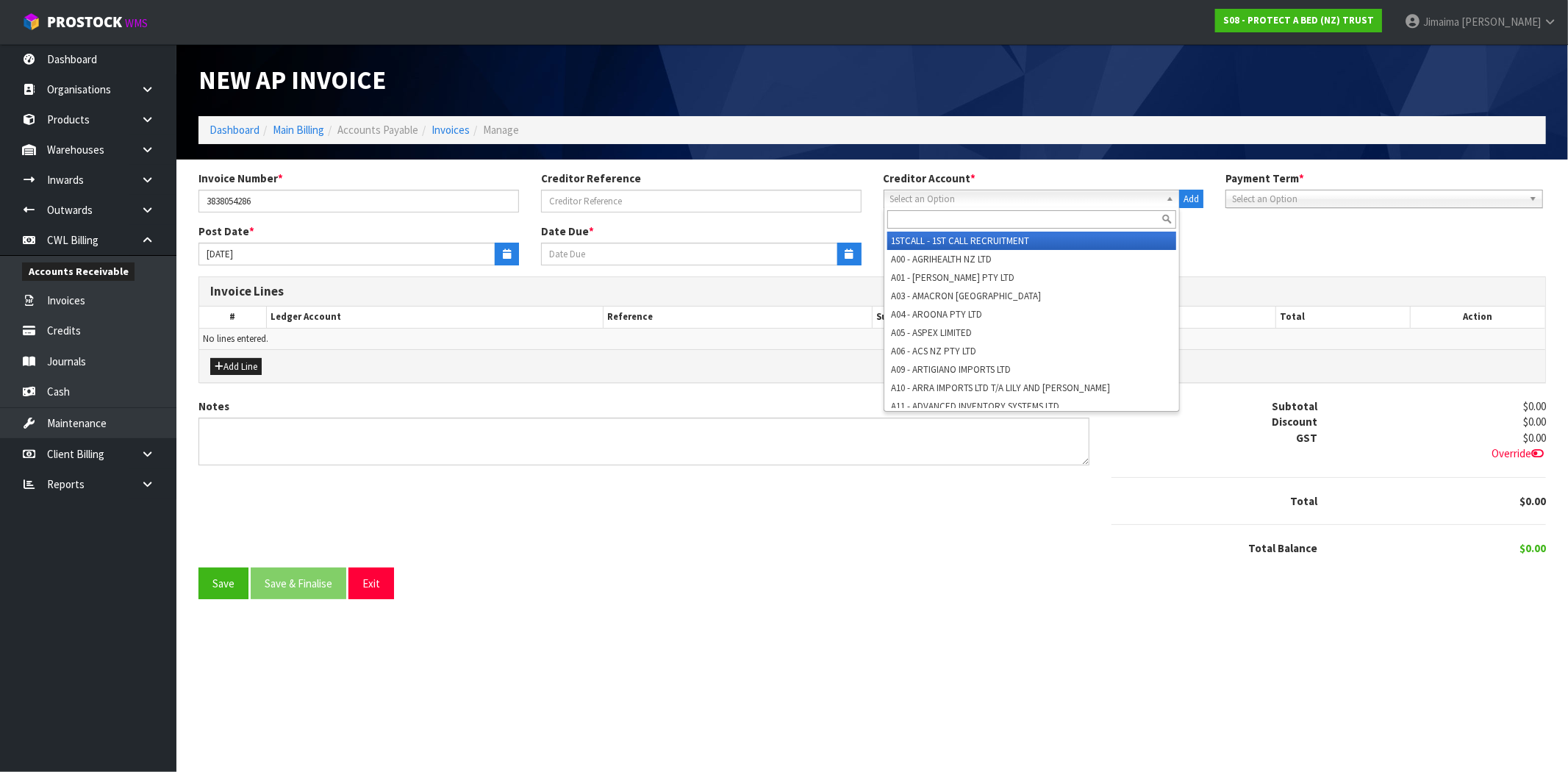
click at [921, 218] on input "text" at bounding box center [1032, 219] width 290 height 18
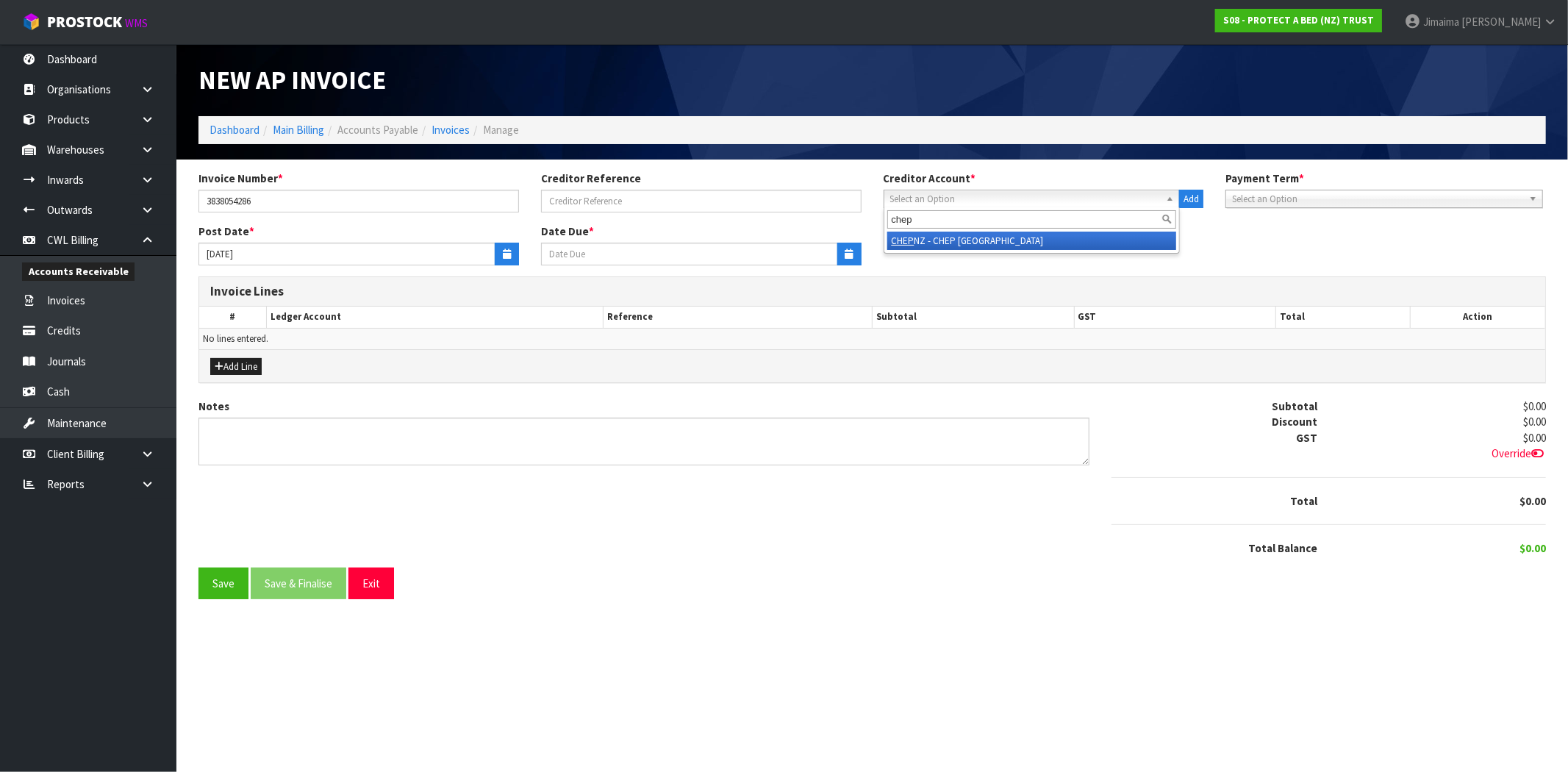
type input "chep"
click at [921, 245] on li "CHEP NZ - CHEP [GEOGRAPHIC_DATA]" at bounding box center [1032, 240] width 290 height 18
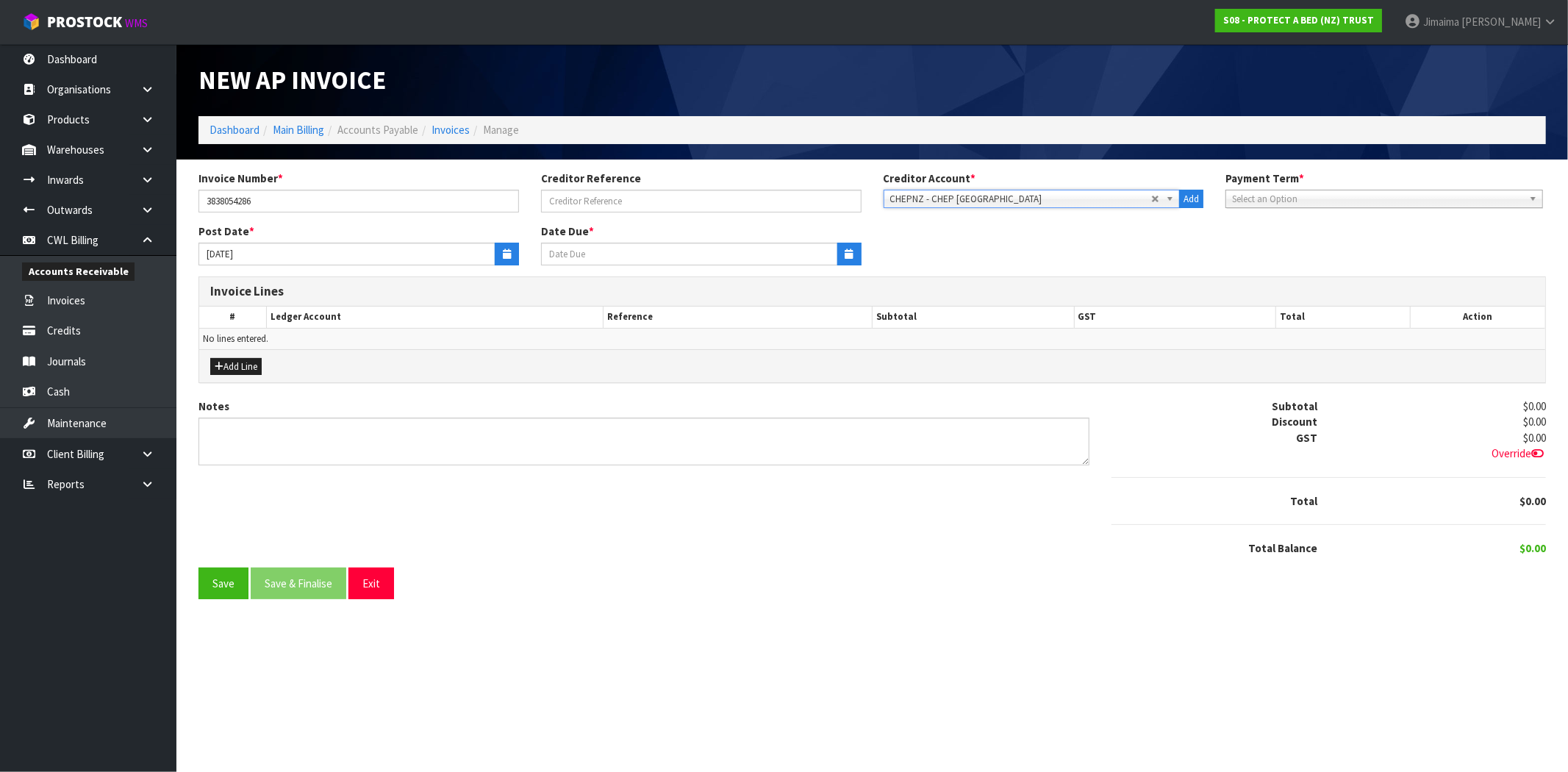
type input "[DATE]"
click at [516, 254] on button "button" at bounding box center [506, 254] width 25 height 23
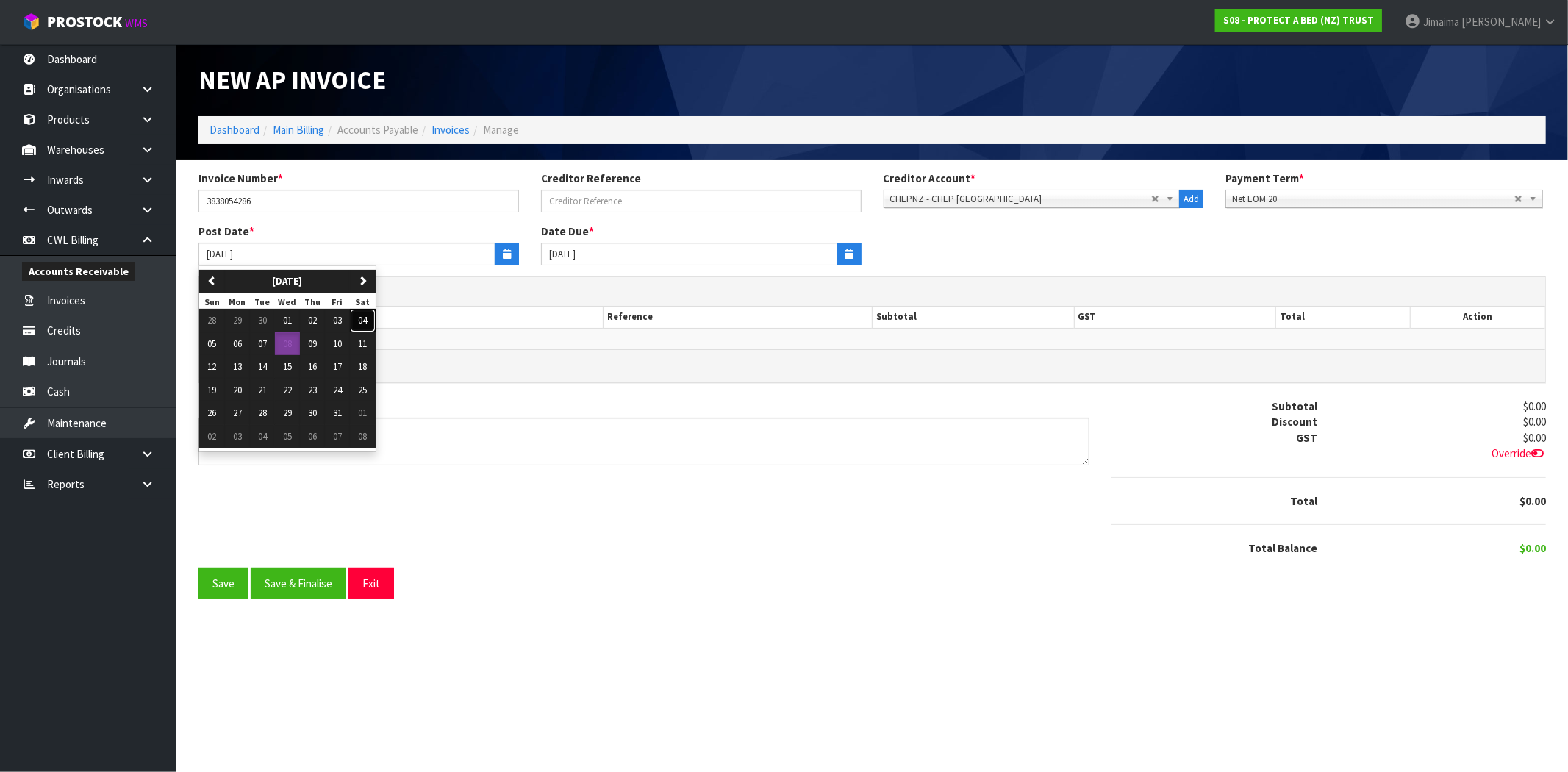
click at [367, 321] on span "04" at bounding box center [363, 320] width 9 height 13
type input "[DATE]"
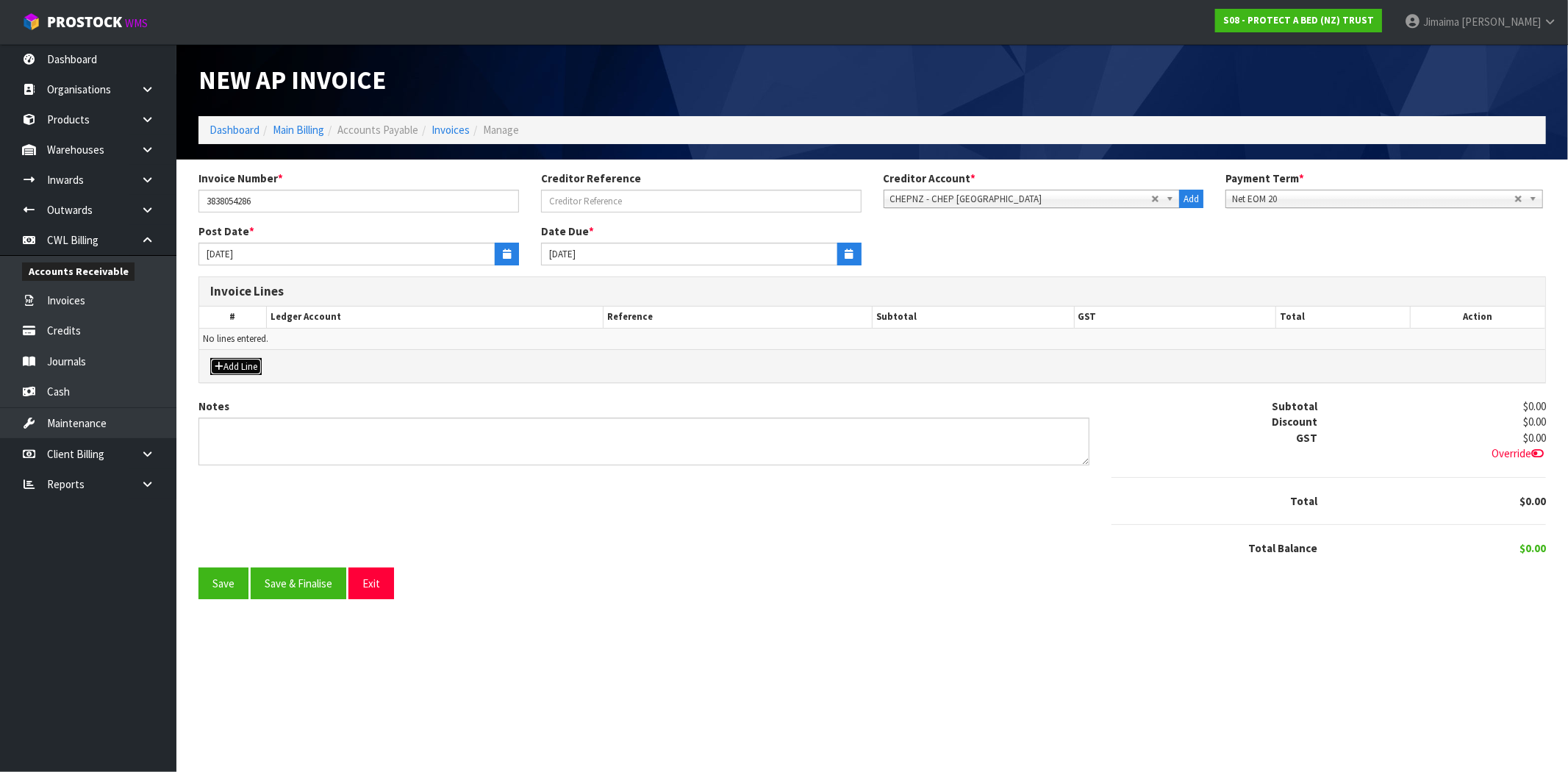
click at [250, 368] on button "Add Line" at bounding box center [236, 367] width 52 height 17
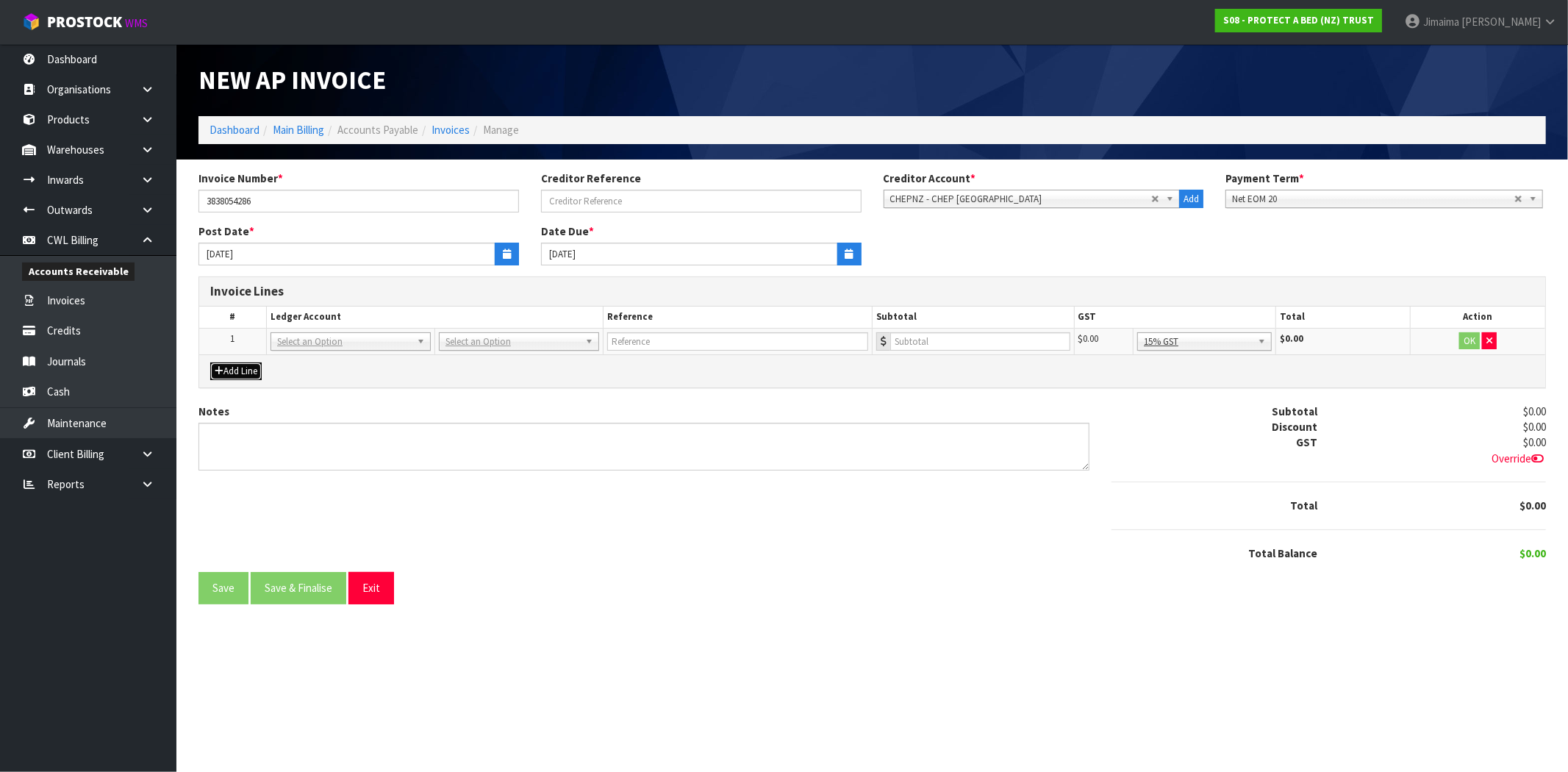
drag, startPoint x: 374, startPoint y: 346, endPoint x: 362, endPoint y: 357, distance: 16.3
click at [362, 357] on input "text" at bounding box center [350, 362] width 153 height 18
type input "01-2600"
click at [917, 344] on input "number" at bounding box center [980, 341] width 180 height 18
type input "26.75"
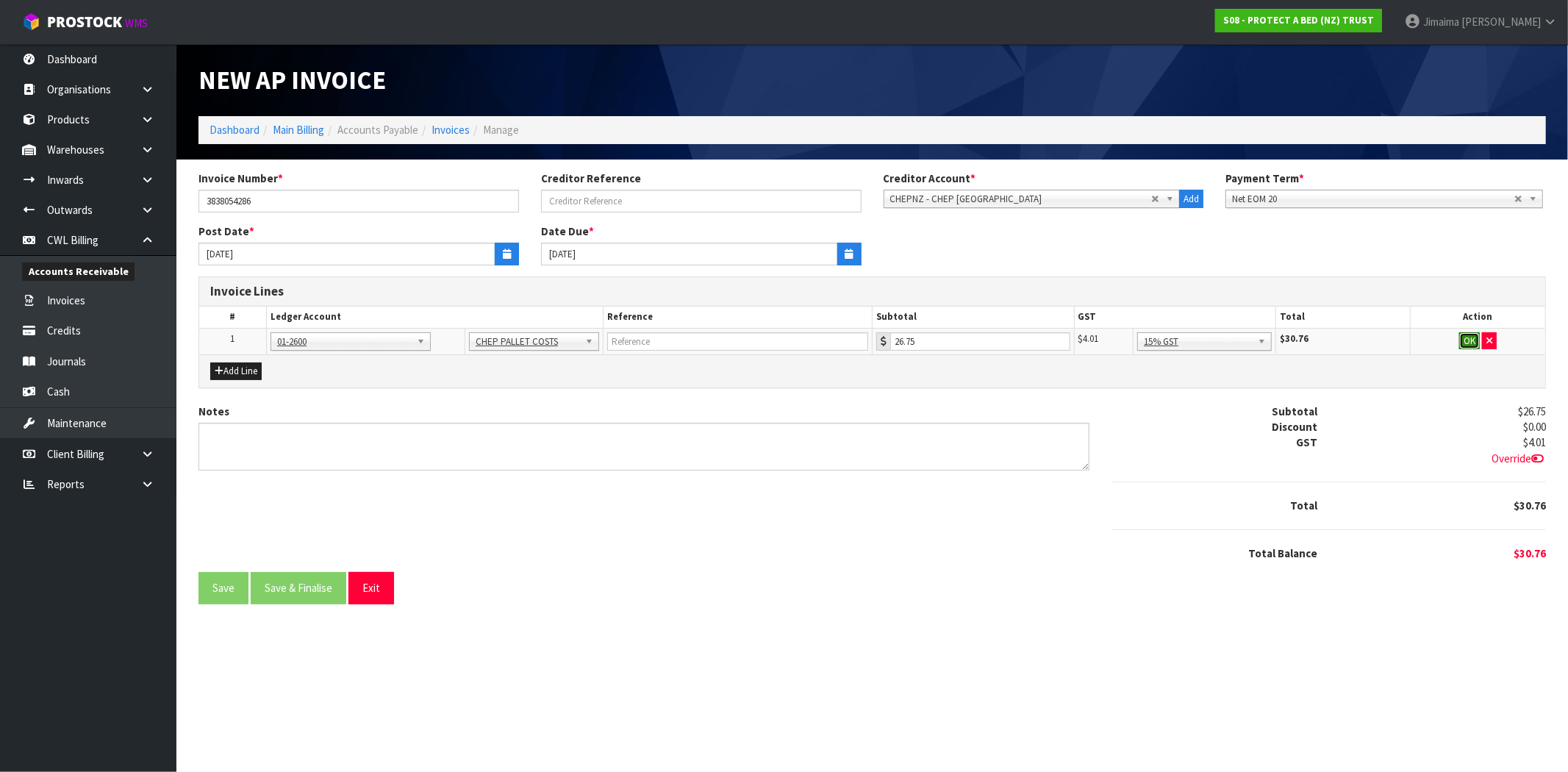
click at [1467, 338] on button "OK" at bounding box center [1469, 341] width 21 height 17
click at [305, 592] on button "Save & Finalise" at bounding box center [298, 588] width 95 height 32
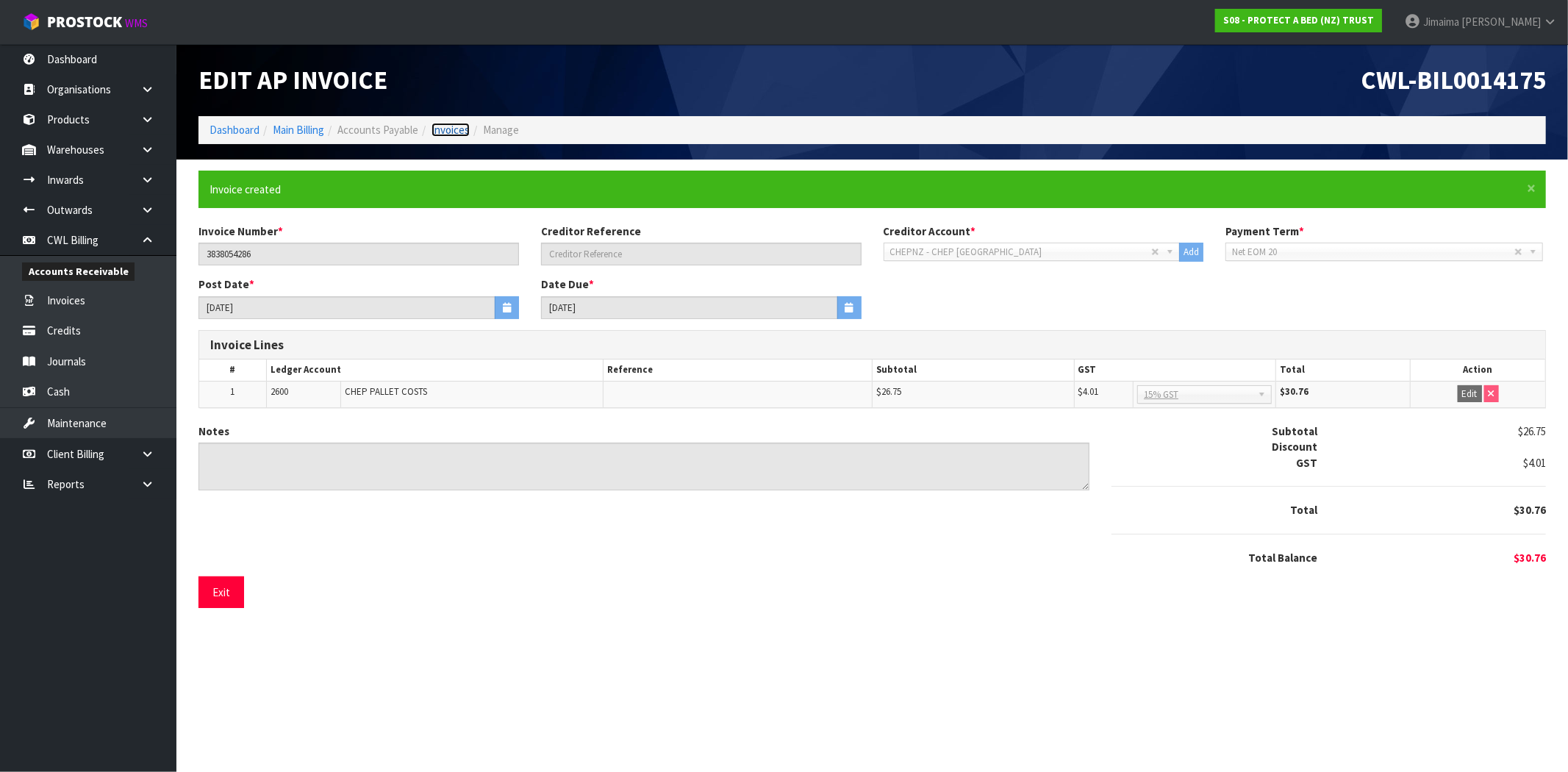
click at [442, 135] on link "Invoices" at bounding box center [451, 130] width 38 height 14
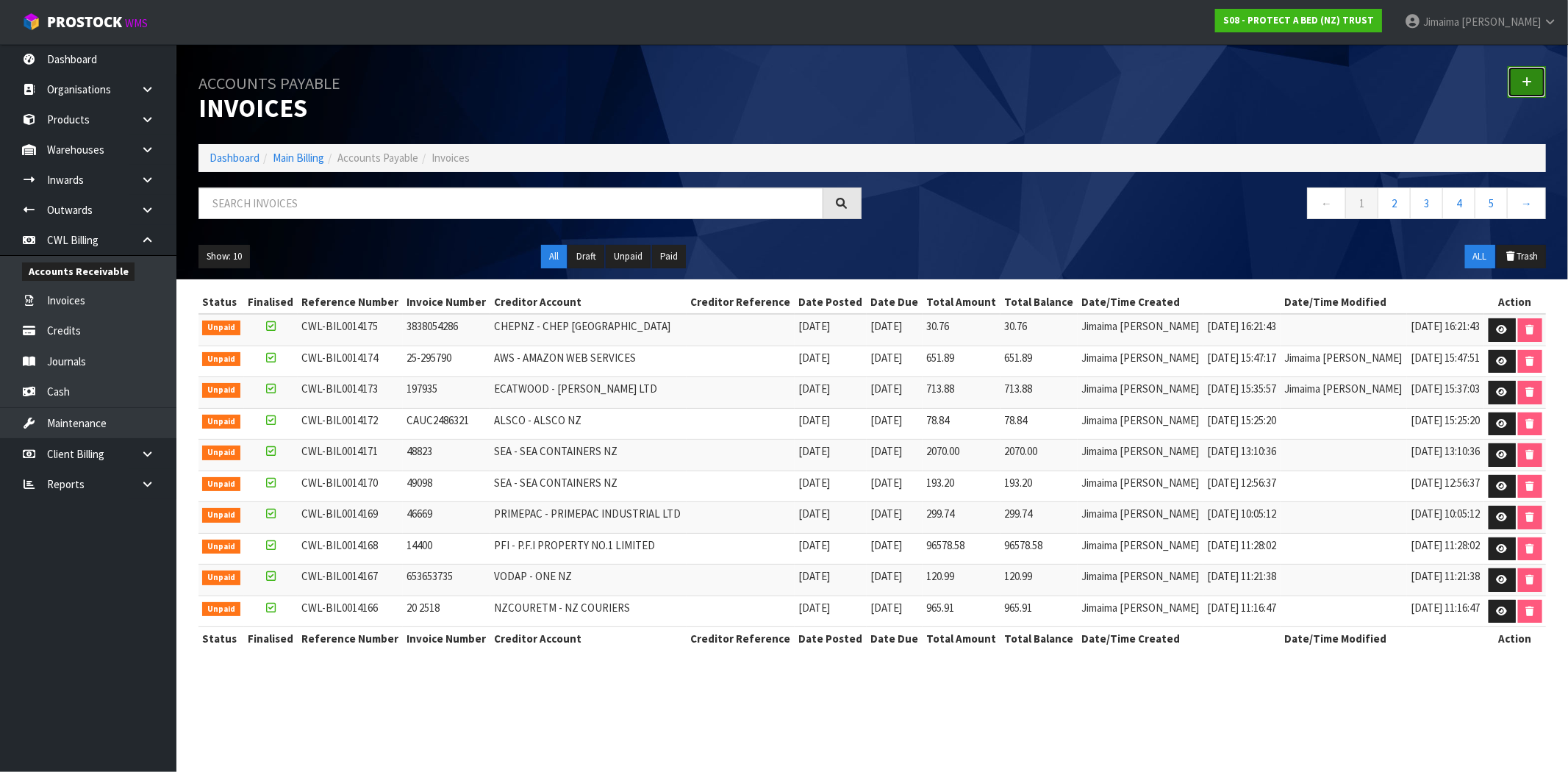
drag, startPoint x: 1535, startPoint y: 77, endPoint x: 798, endPoint y: 191, distance: 745.8
click at [1534, 77] on link at bounding box center [1527, 82] width 38 height 32
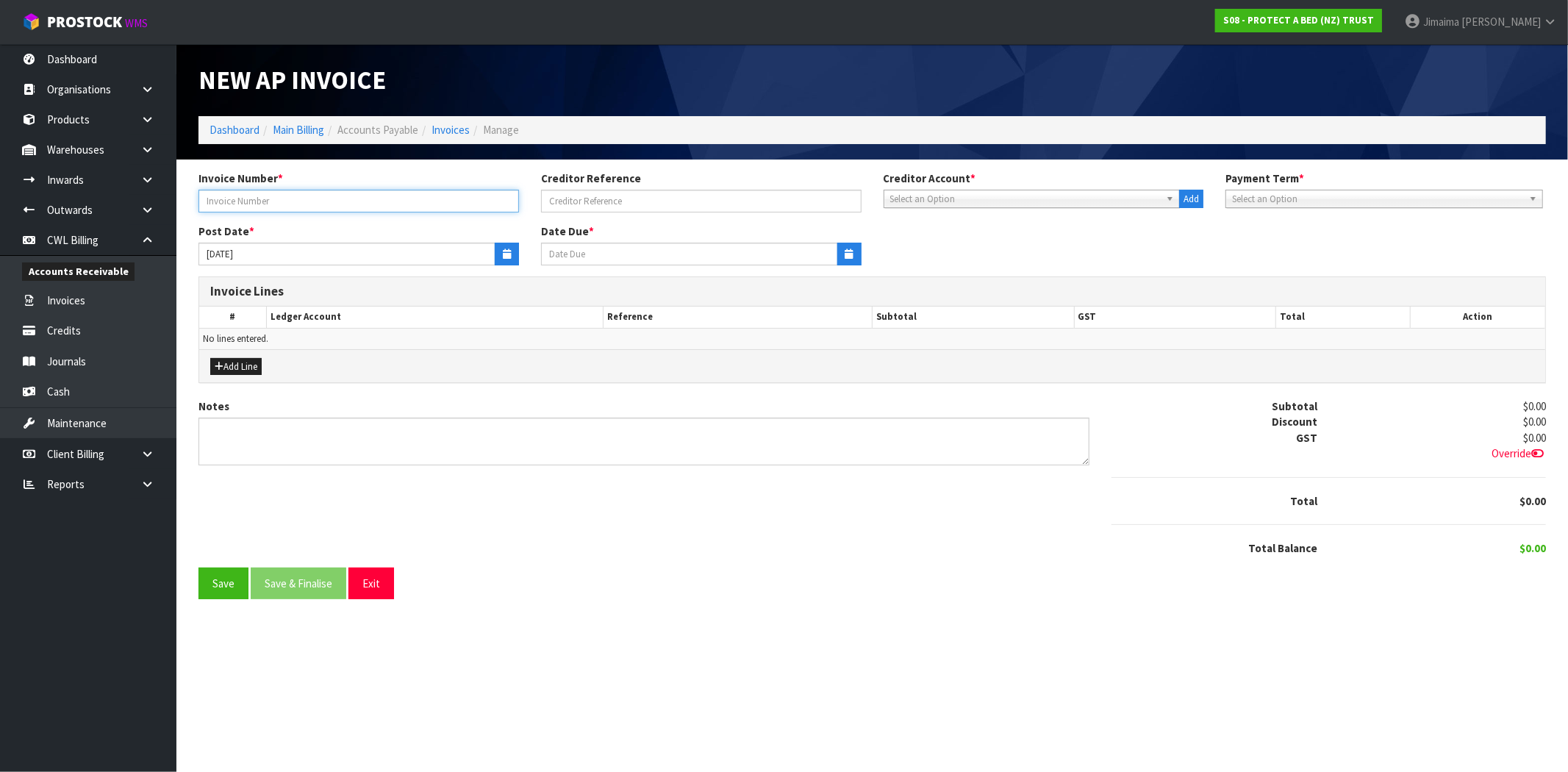
click at [240, 197] on input "text" at bounding box center [359, 201] width 321 height 23
type input "CWL 032"
click at [509, 253] on icon "button" at bounding box center [507, 254] width 8 height 10
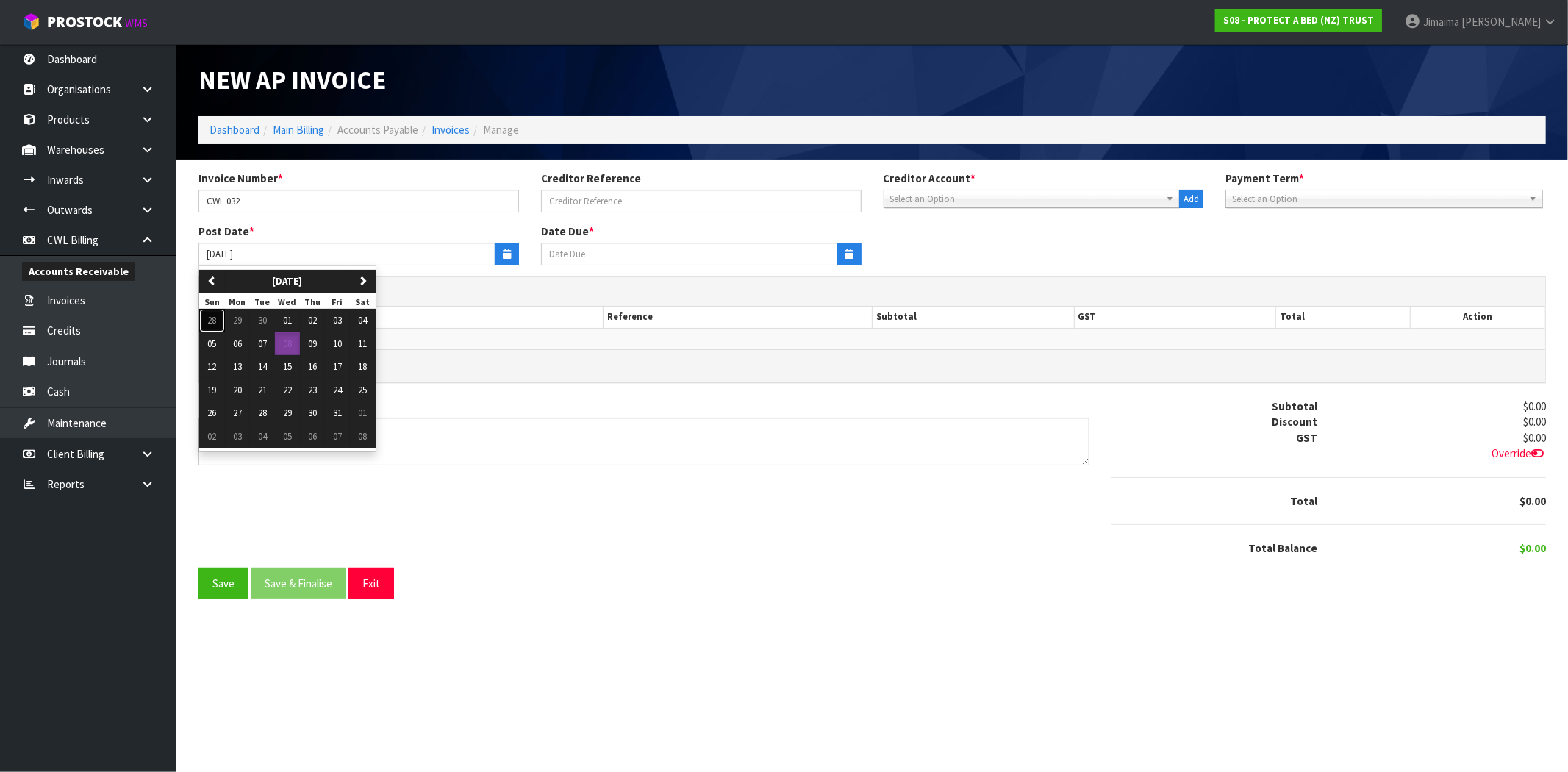
click at [217, 314] on button "28" at bounding box center [212, 321] width 25 height 24
type input "[DATE]"
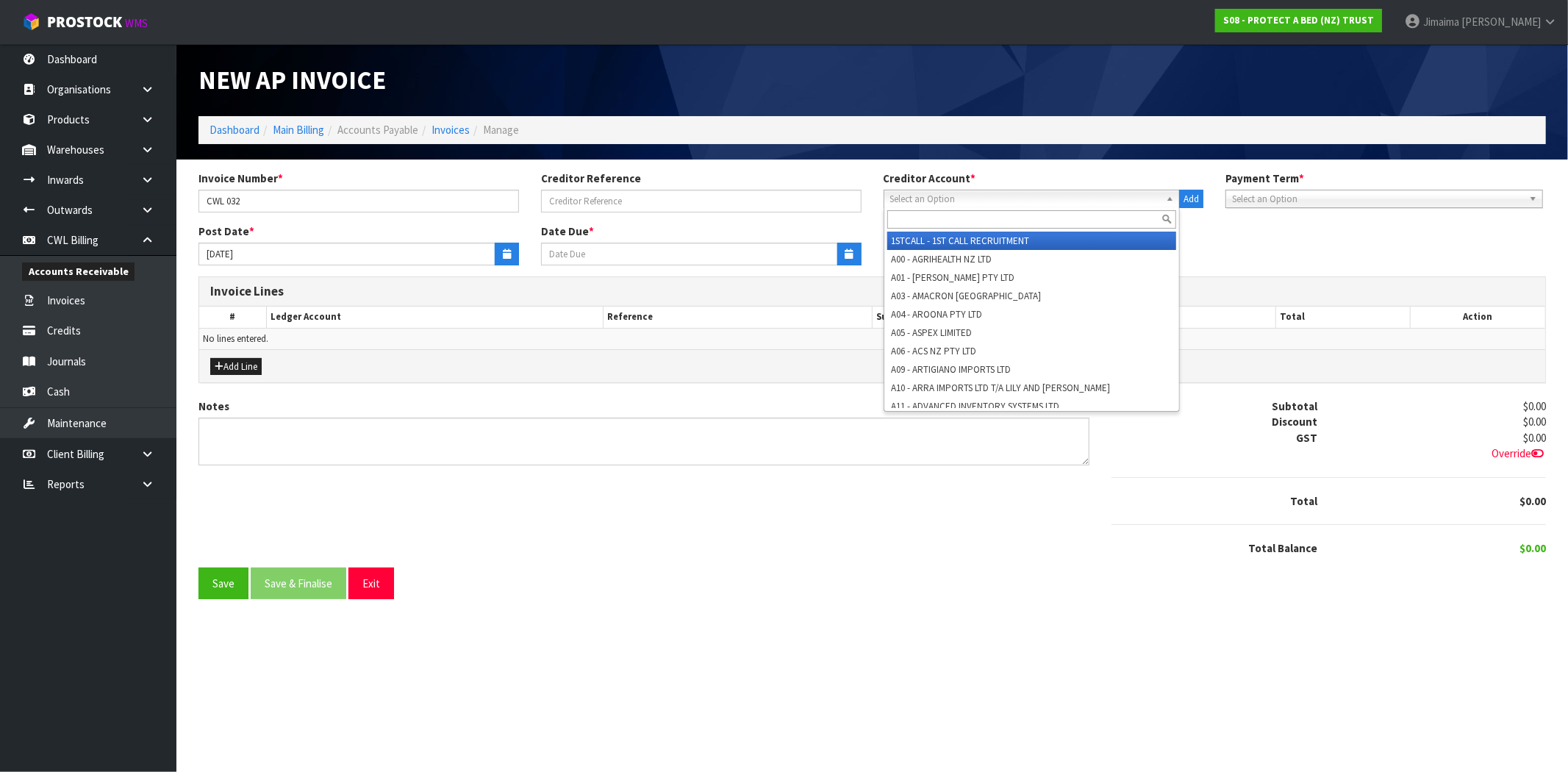
click at [982, 202] on span "Select an Option" at bounding box center [1025, 199] width 271 height 17
click at [956, 222] on input "text" at bounding box center [1032, 219] width 290 height 18
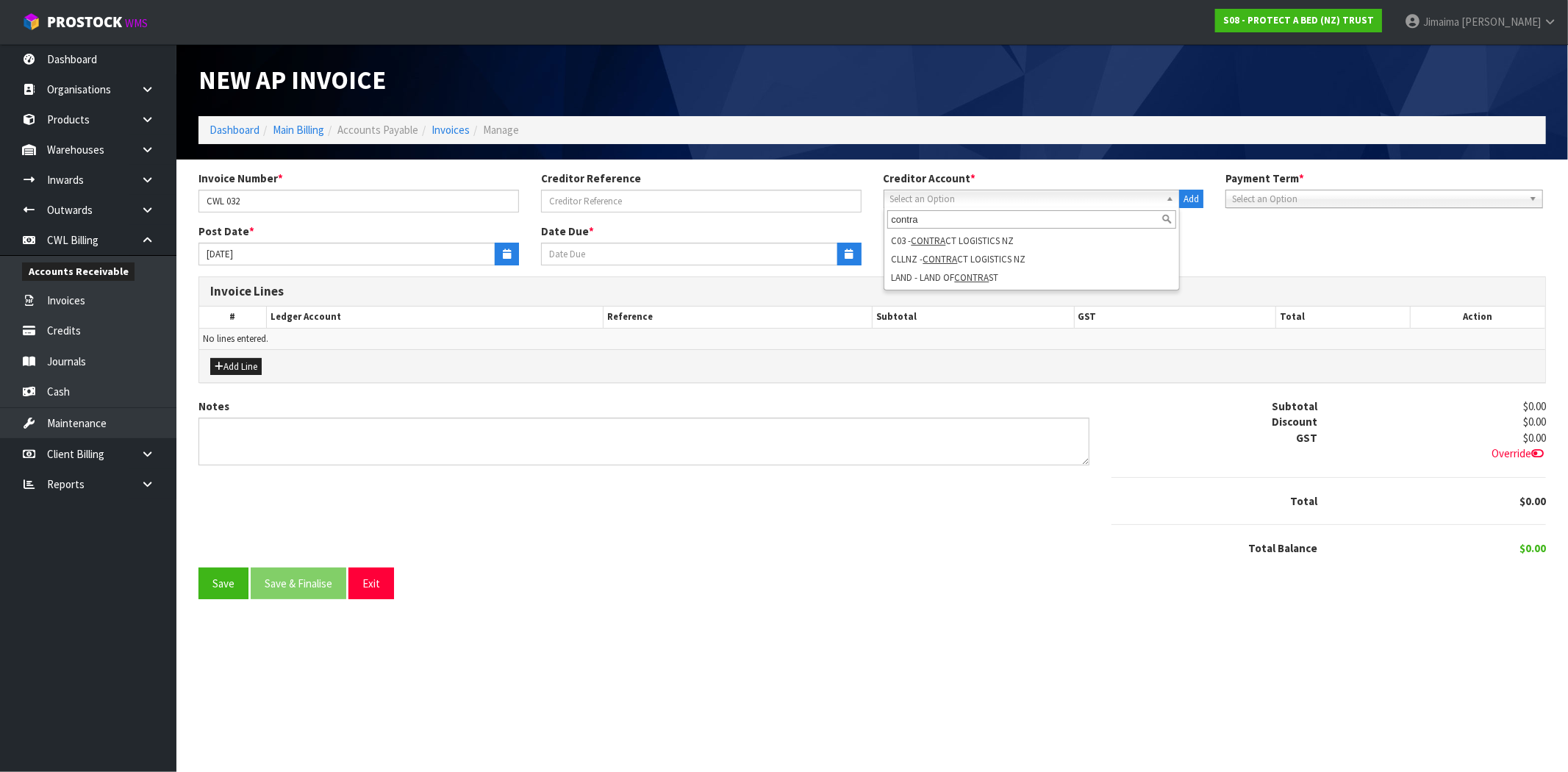
type input "contra"
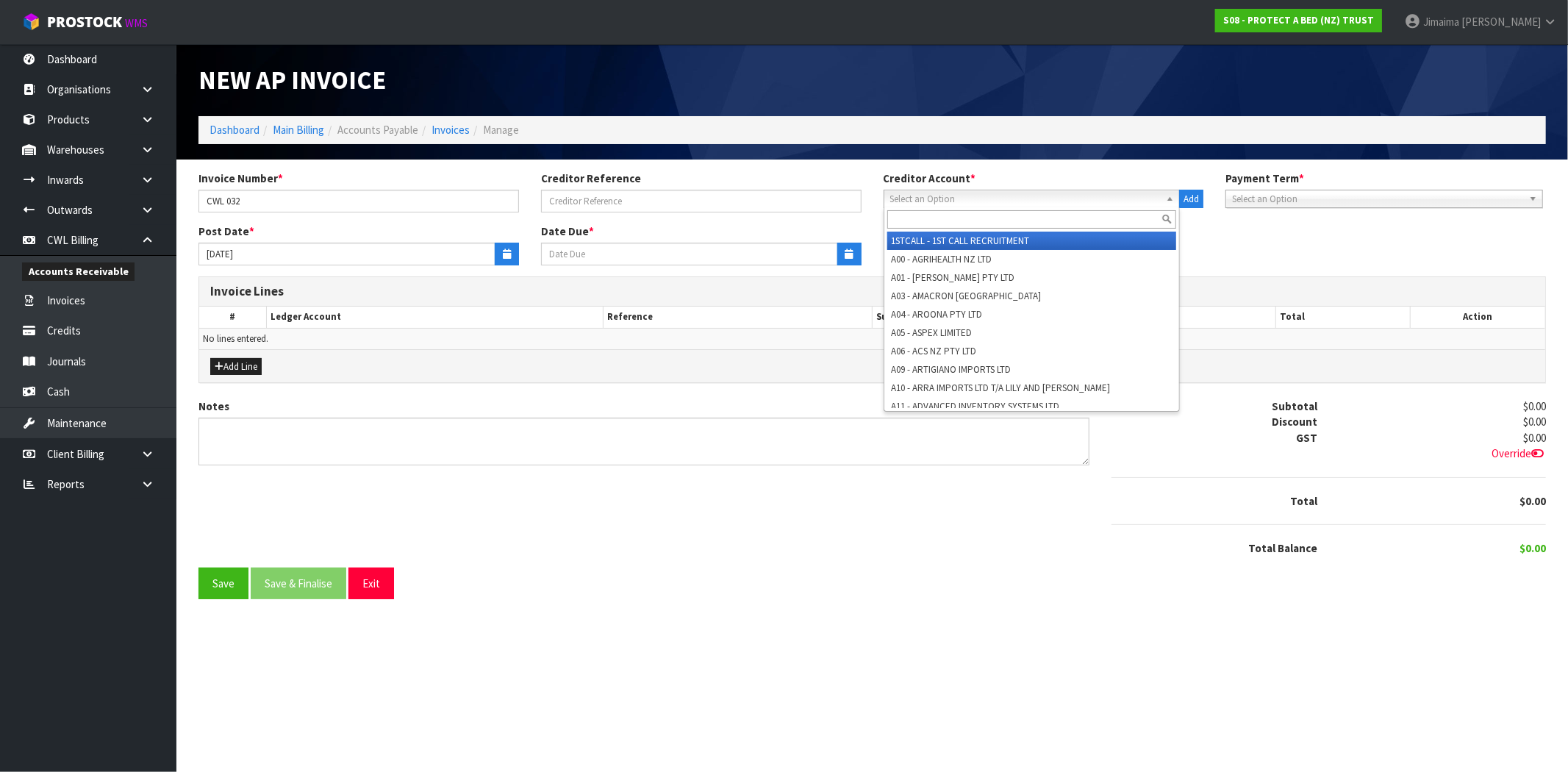
drag, startPoint x: 961, startPoint y: 199, endPoint x: 953, endPoint y: 204, distance: 9.4
click at [959, 200] on span "Select an Option" at bounding box center [1025, 199] width 271 height 17
click at [930, 217] on input "text" at bounding box center [1032, 219] width 290 height 18
paste input "Concept"
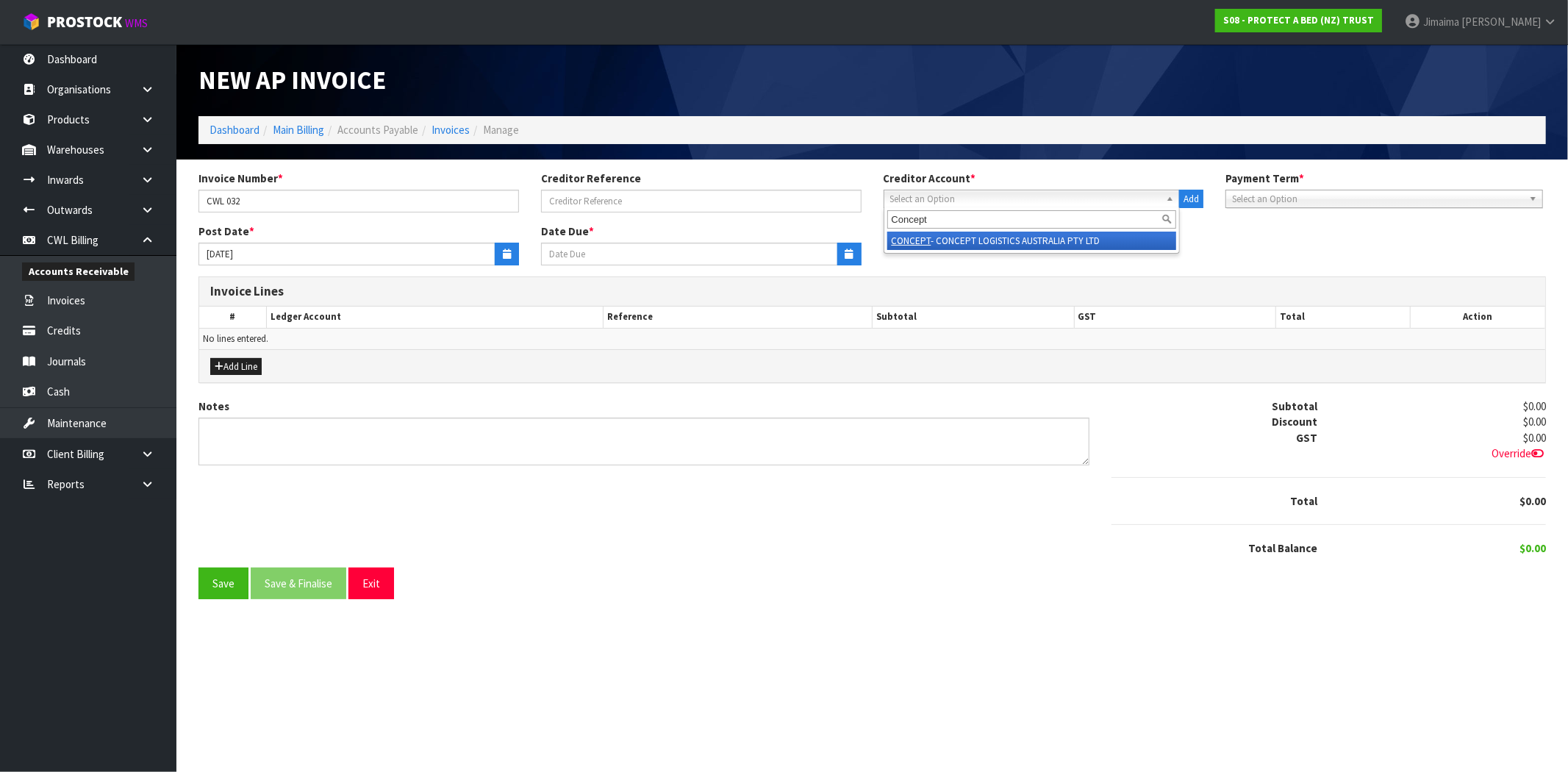
type input "Concept"
click at [908, 240] on em "CONCEPT" at bounding box center [911, 240] width 40 height 13
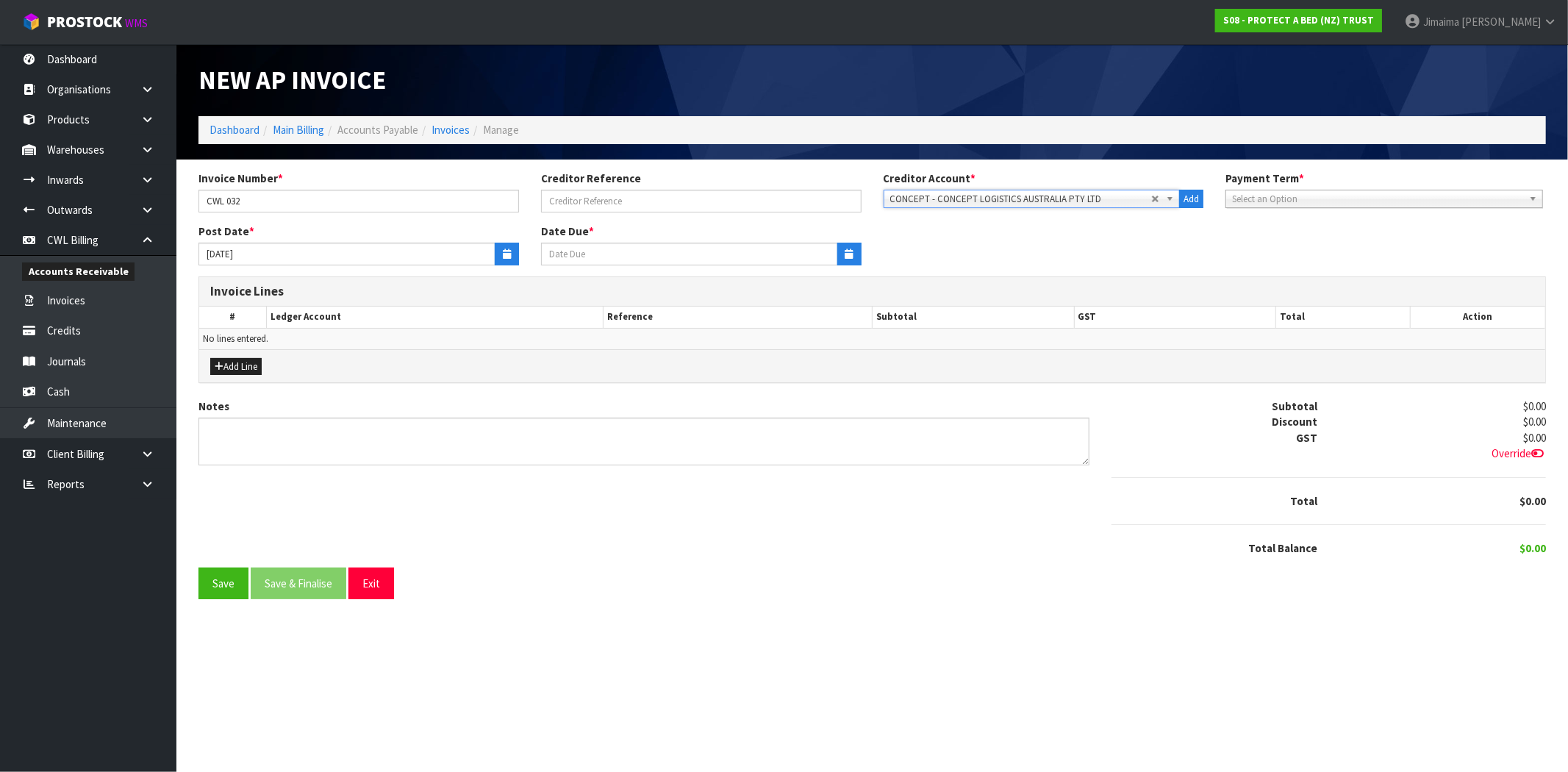
type input "[DATE]"
click at [237, 362] on button "Add Line" at bounding box center [236, 367] width 52 height 17
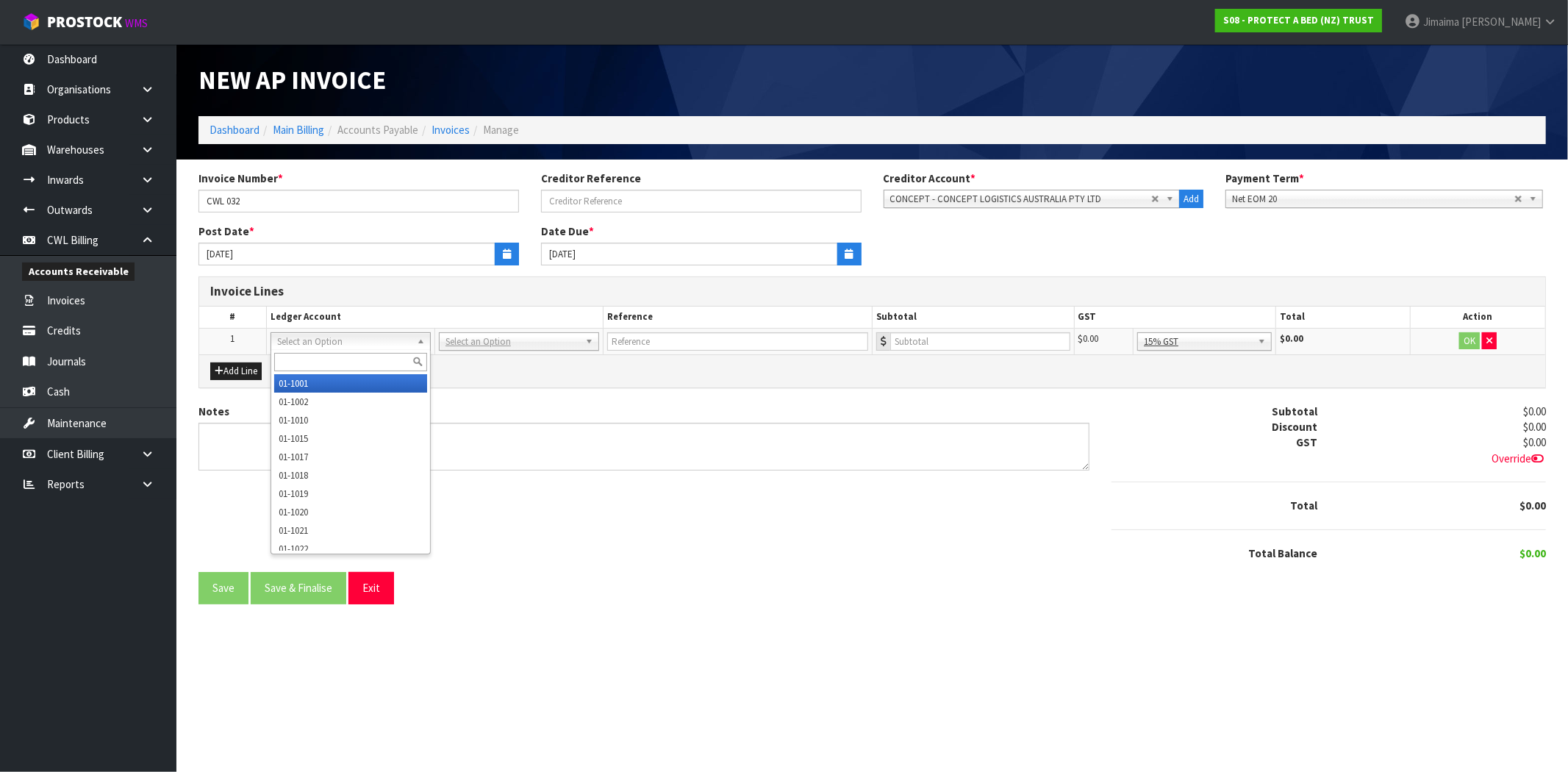
click at [320, 360] on input "text" at bounding box center [350, 362] width 153 height 18
paste input "3532"
type input "3532"
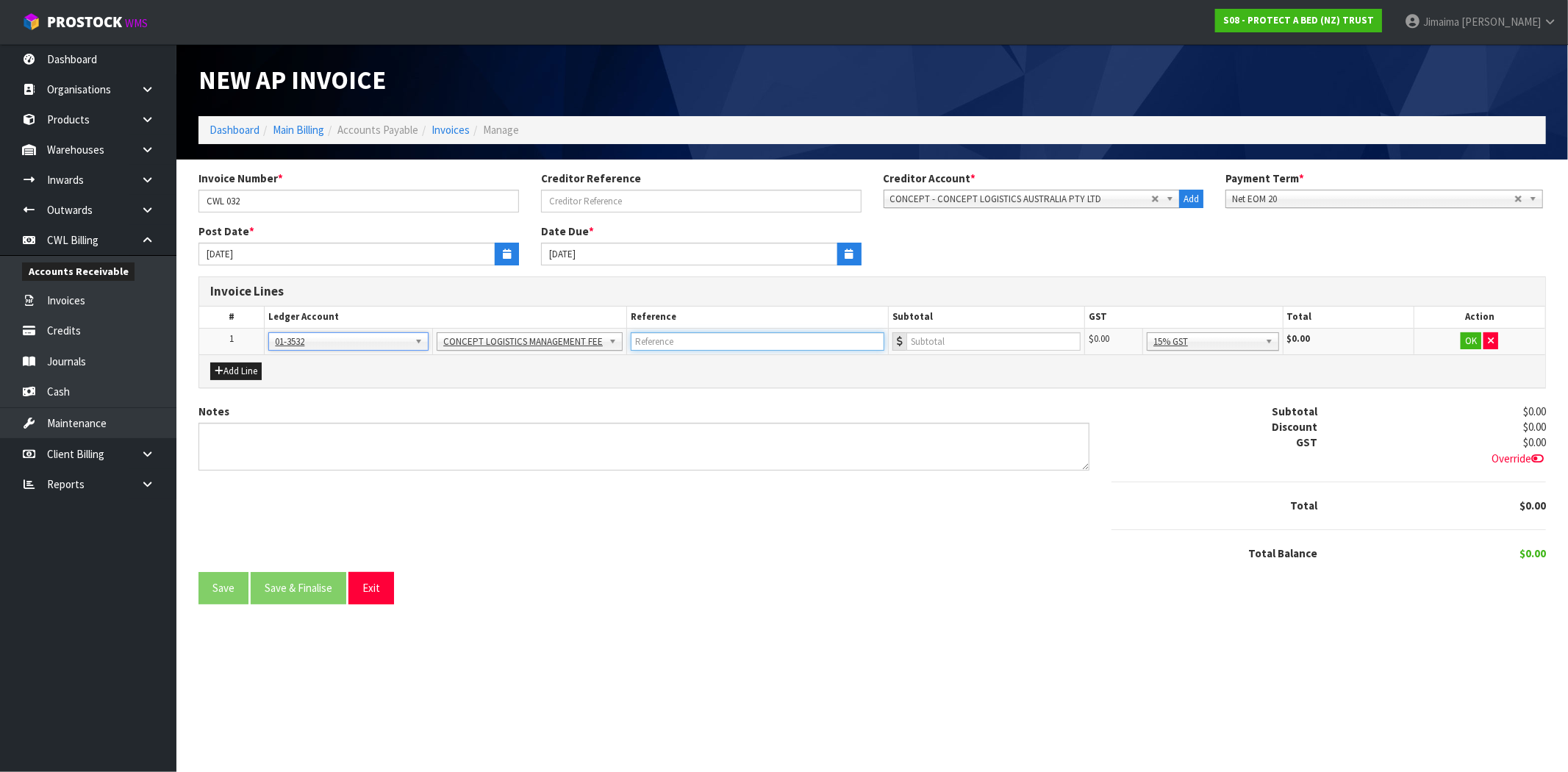
click at [723, 335] on input "text" at bounding box center [758, 341] width 254 height 18
click at [945, 336] on input "number" at bounding box center [993, 341] width 175 height 18
type input "2000"
click at [1464, 341] on button "OK" at bounding box center [1471, 341] width 21 height 17
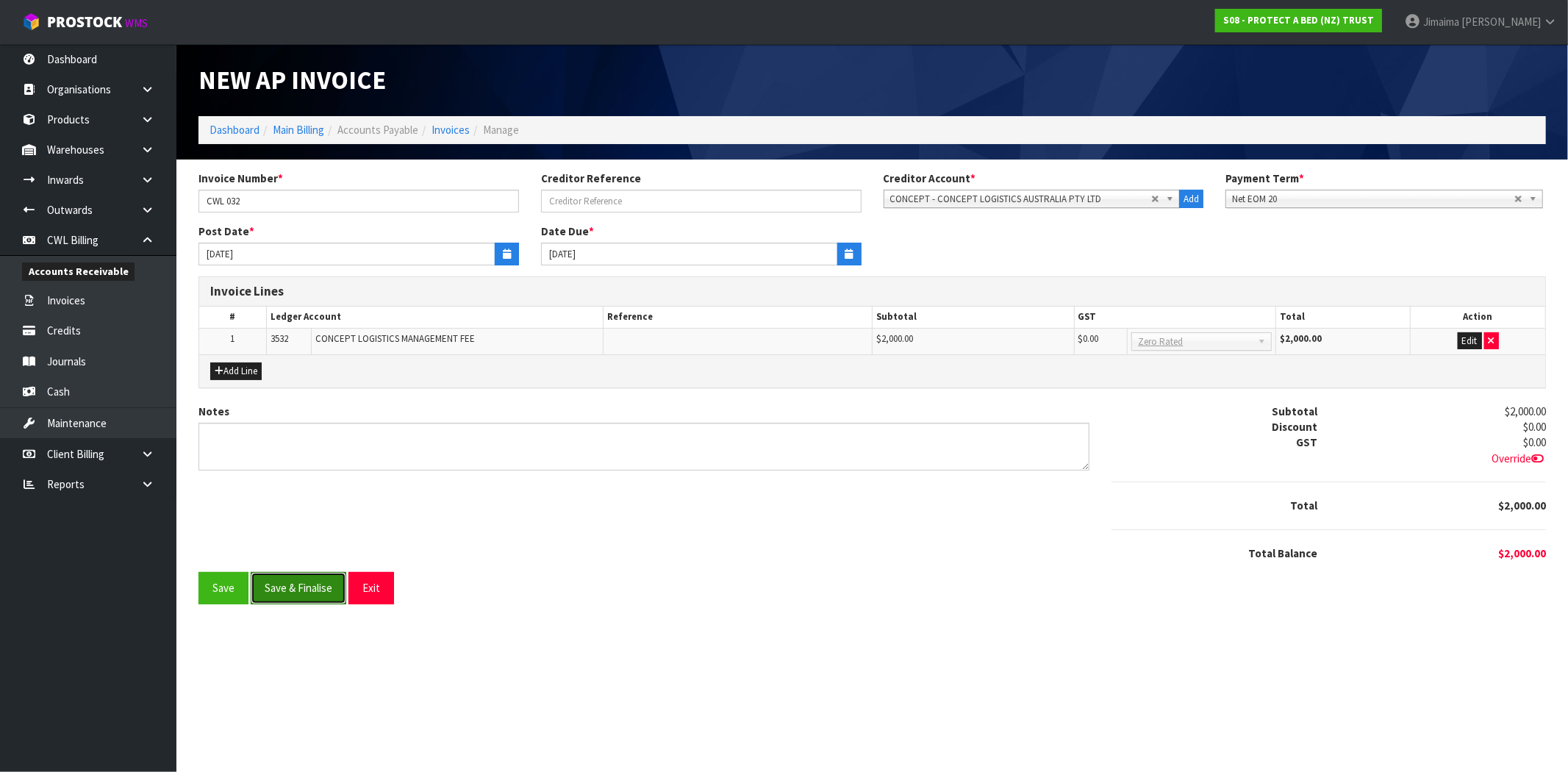
click at [302, 579] on button "Save & Finalise" at bounding box center [298, 588] width 95 height 32
